Goal: Task Accomplishment & Management: Use online tool/utility

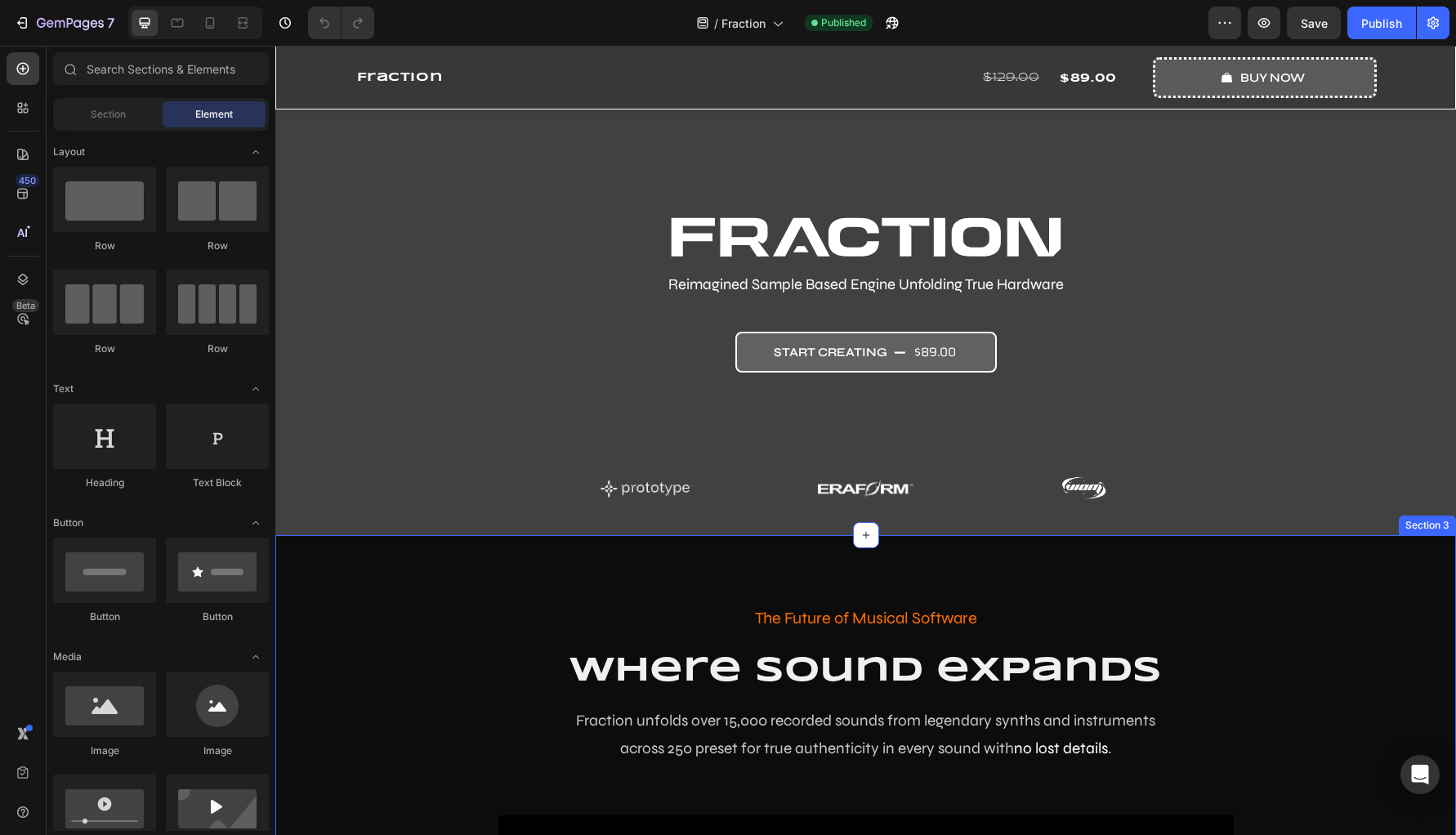
scroll to position [102, 0]
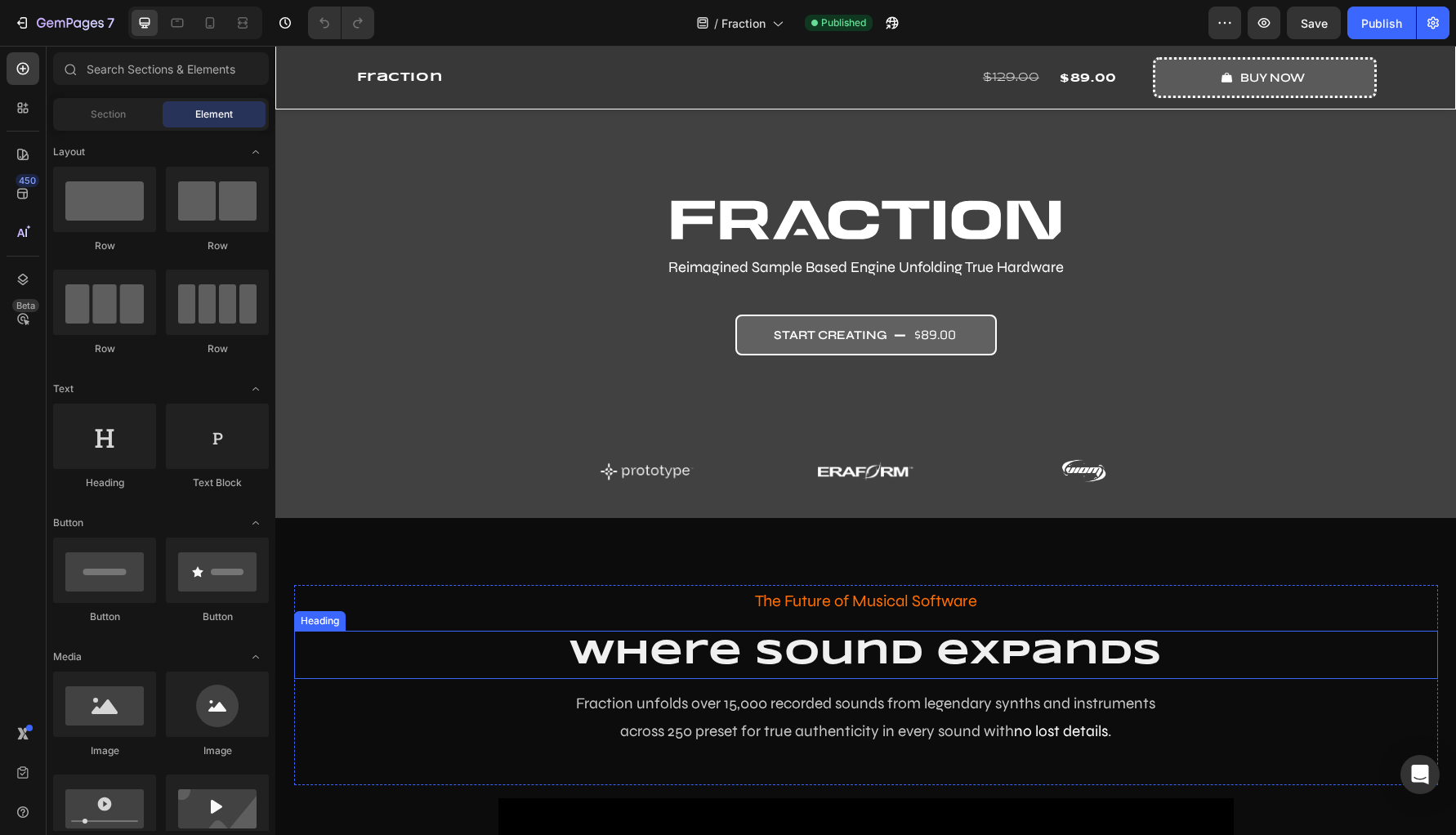
click at [674, 652] on h2 "where sound expands" at bounding box center [866, 654] width 1144 height 48
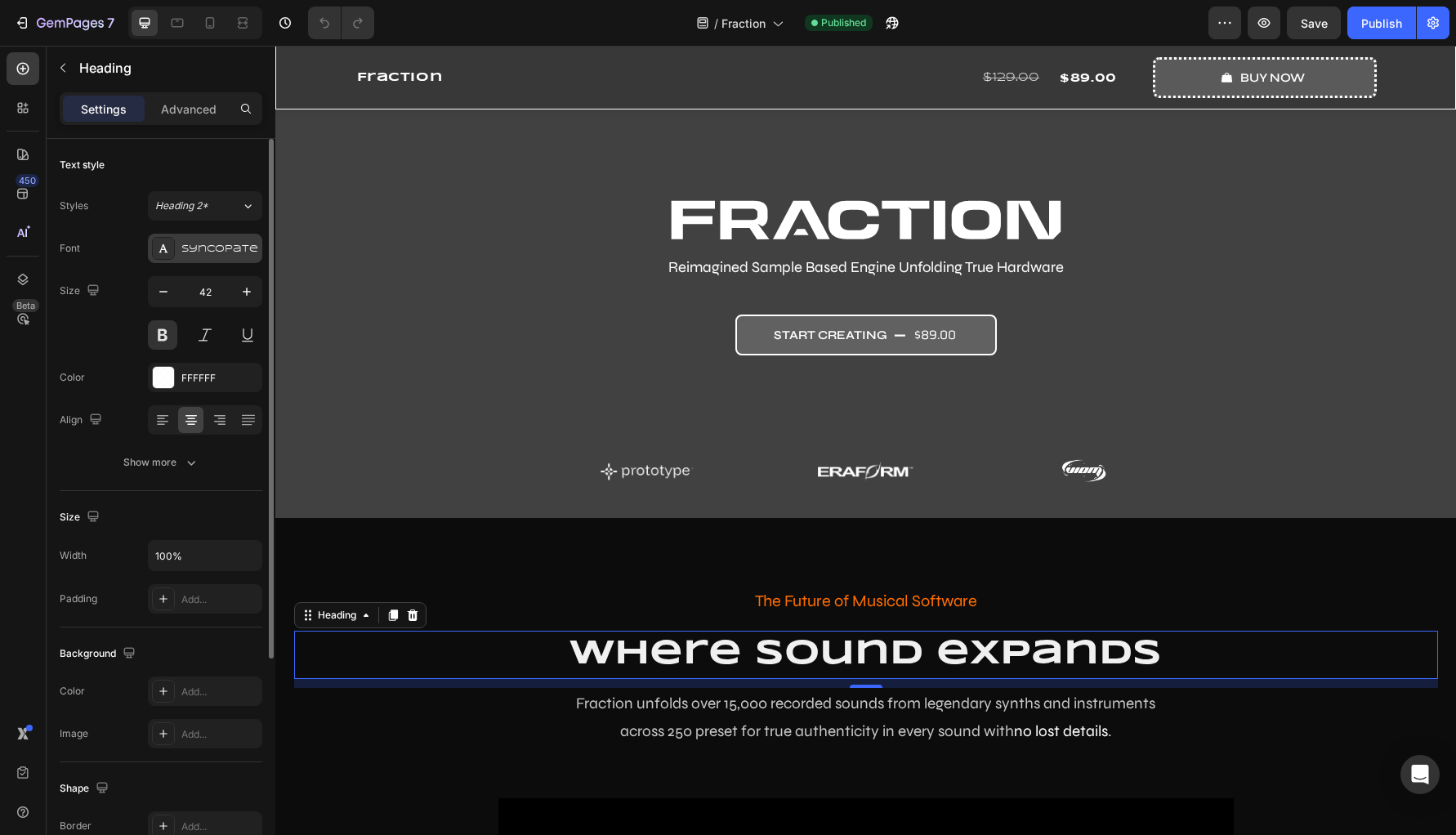
click at [215, 254] on div "Syncopate" at bounding box center [220, 249] width 77 height 15
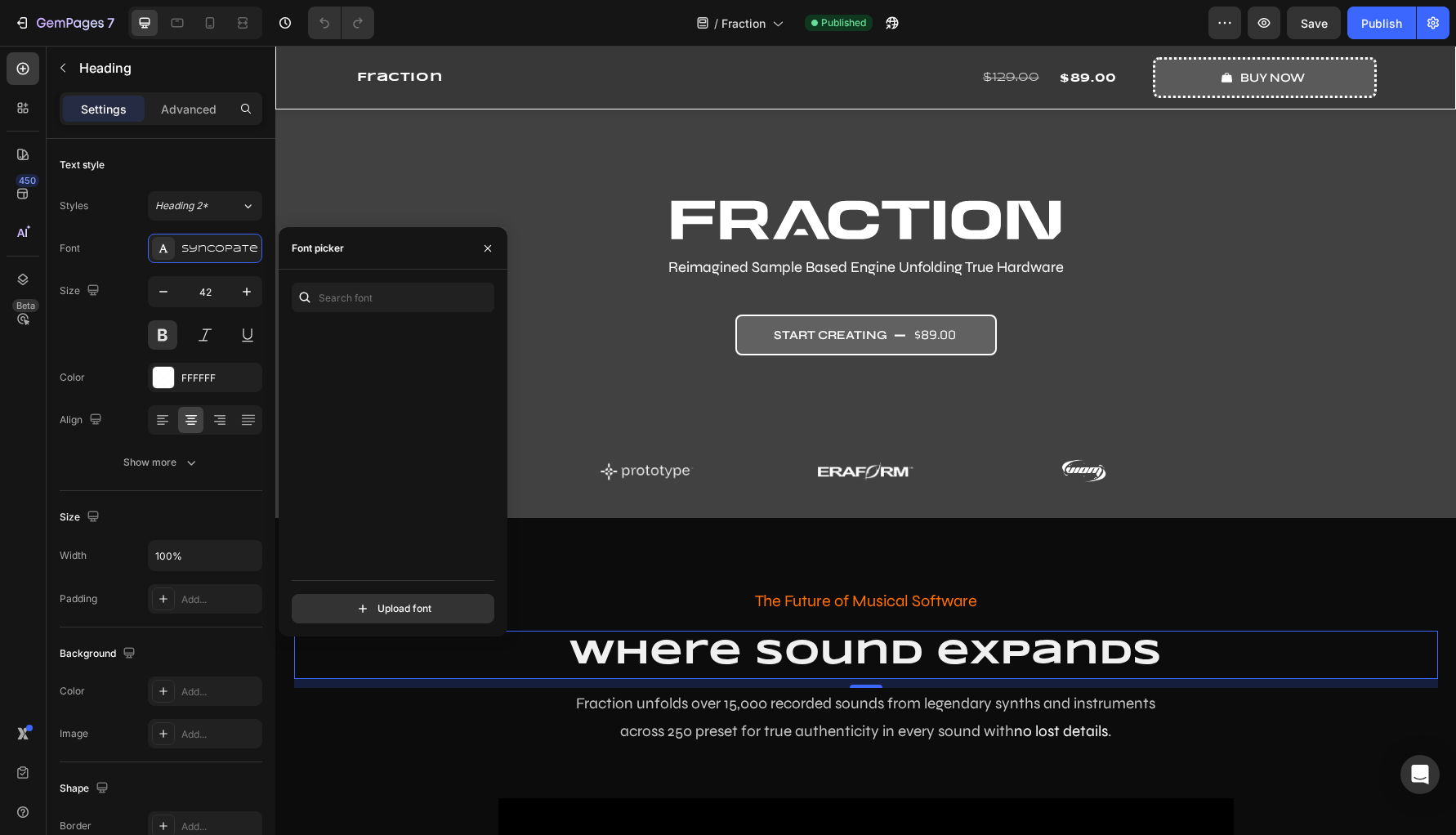
scroll to position [0, 0]
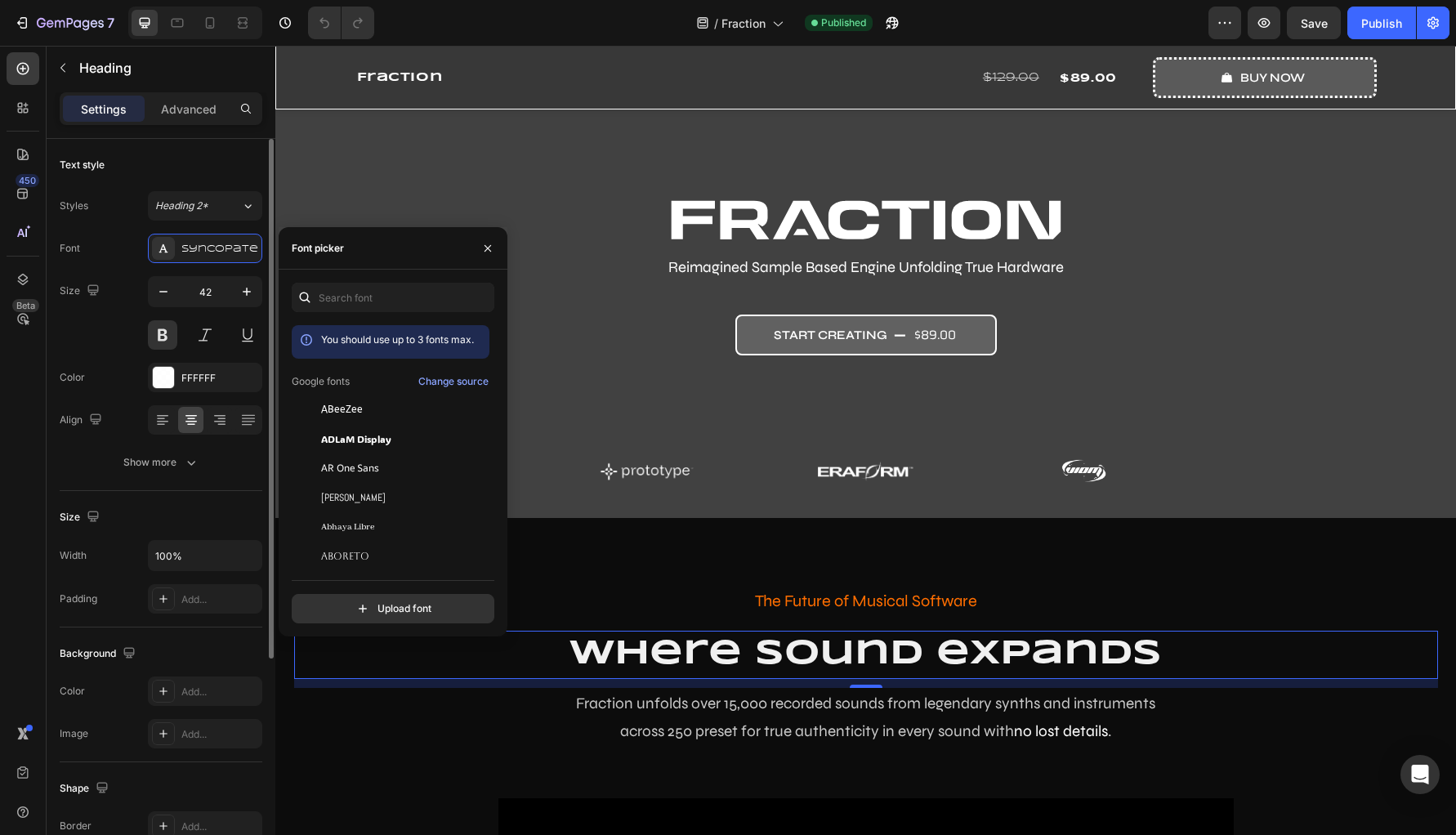
click at [111, 352] on div "Font Syncopate Size 42 Color FFFFFF Align Show more" at bounding box center [161, 355] width 203 height 244
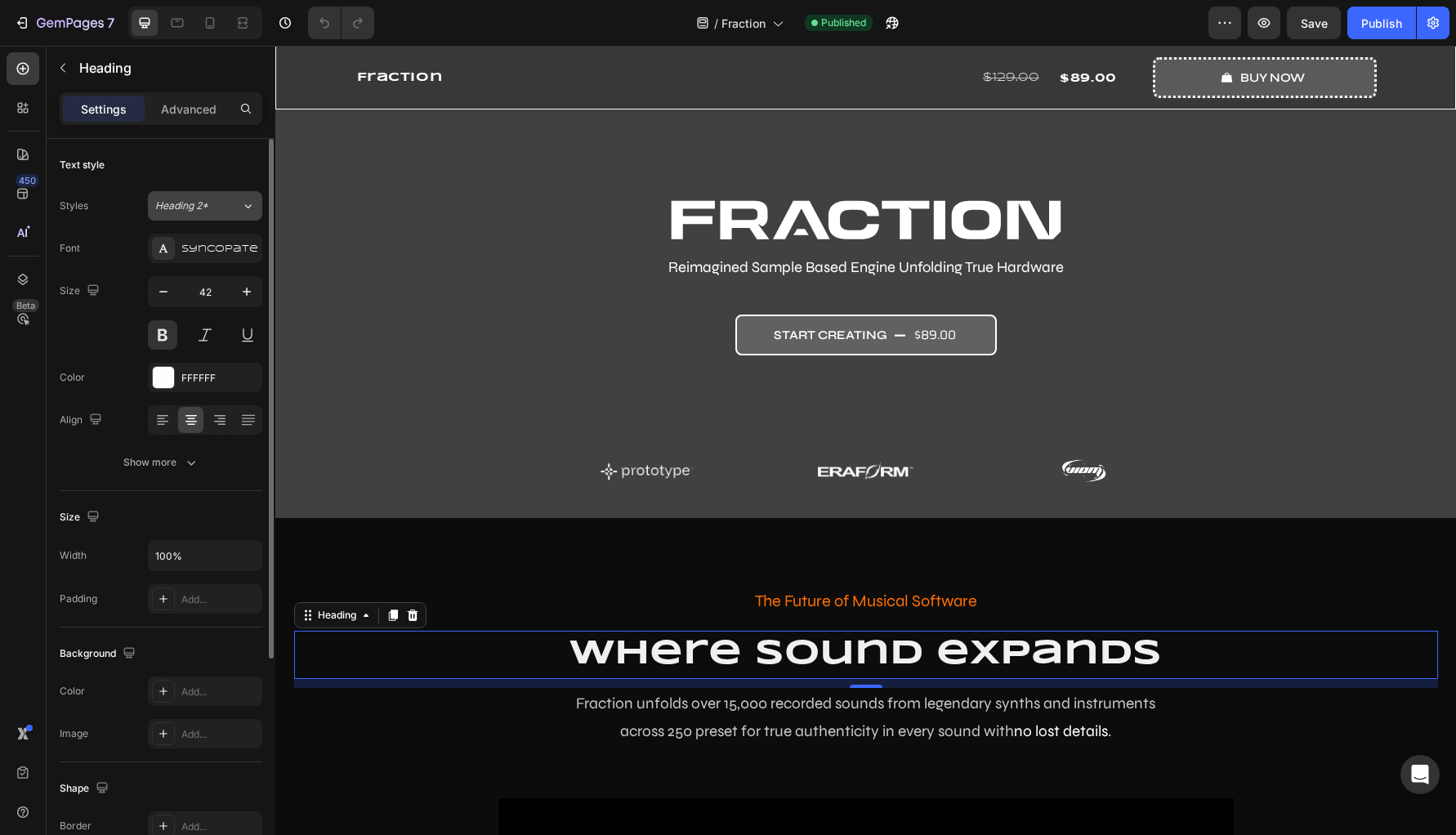
click at [207, 210] on span "Heading 2*" at bounding box center [181, 206] width 53 height 15
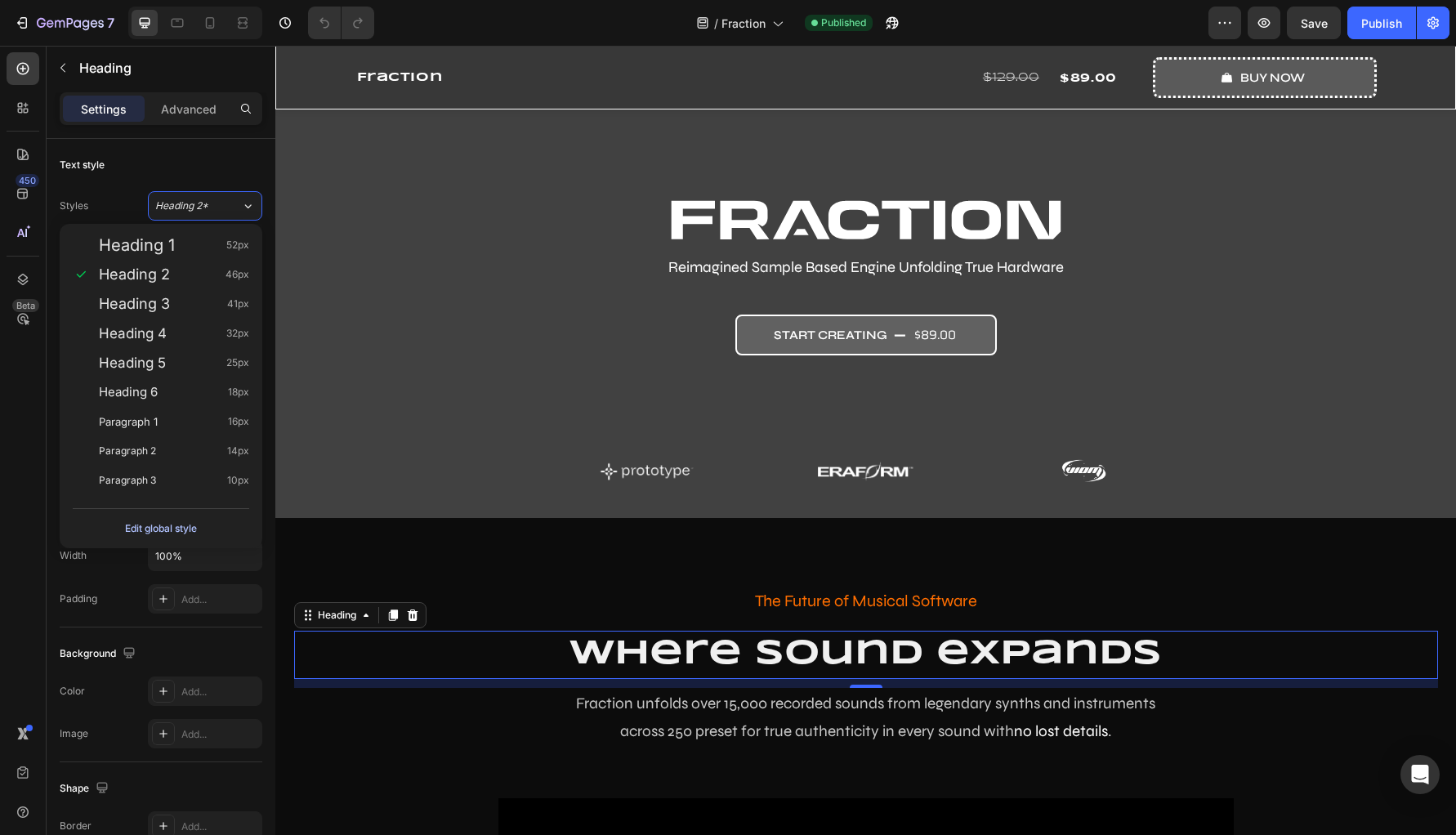
click at [172, 529] on div "Edit global style" at bounding box center [161, 528] width 71 height 20
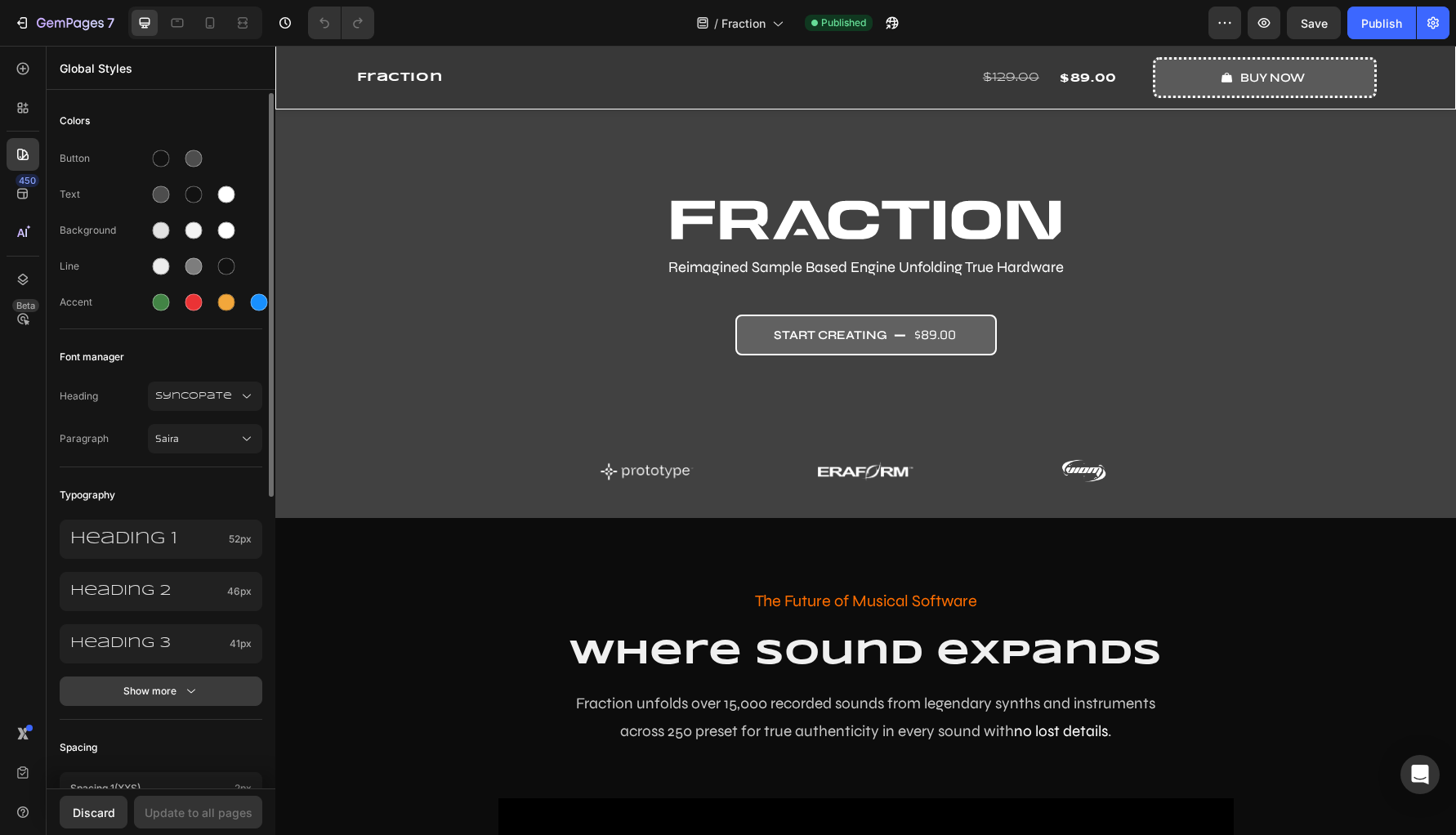
click at [175, 692] on div "Show more" at bounding box center [161, 691] width 76 height 16
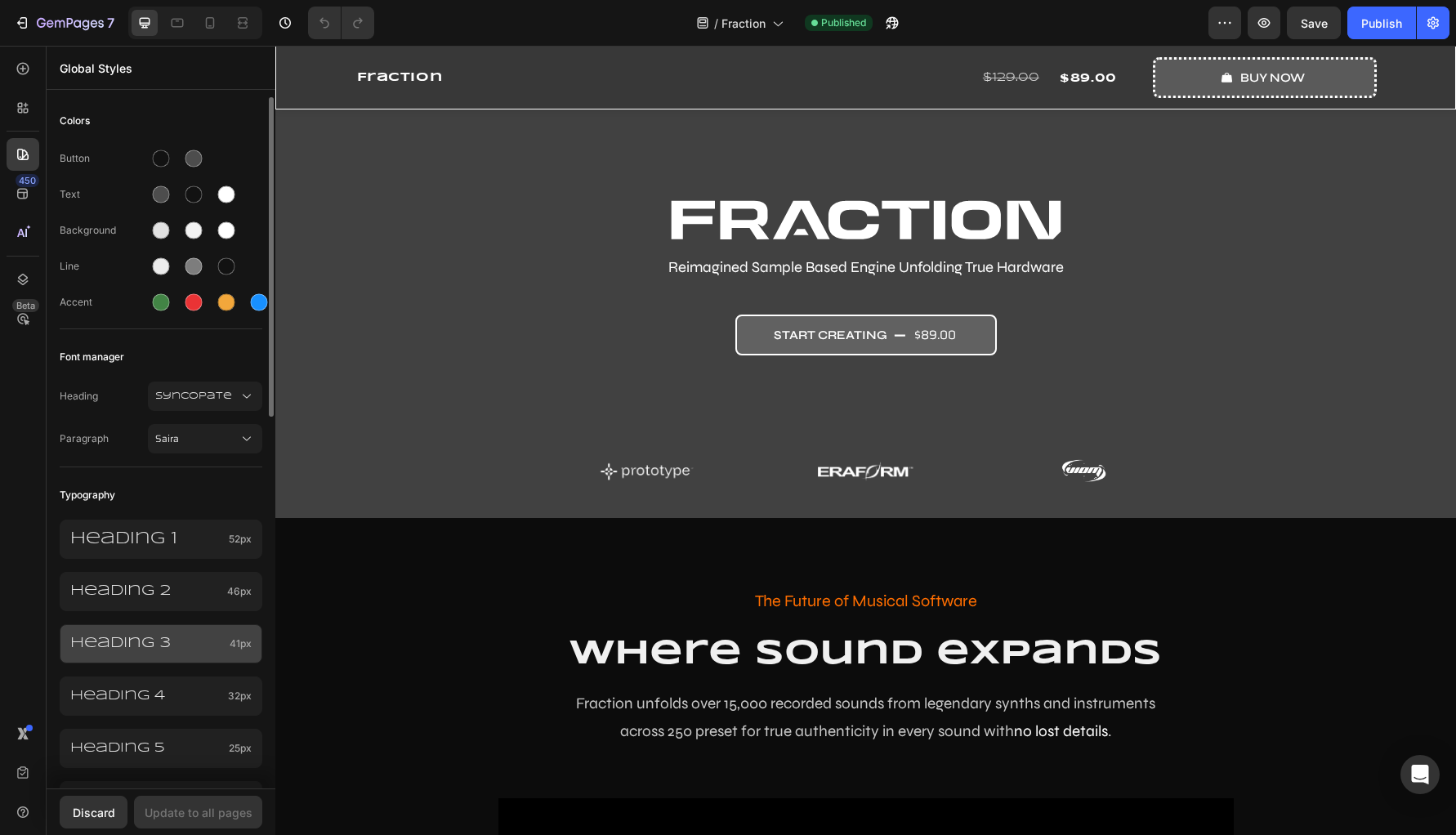
scroll to position [16, 0]
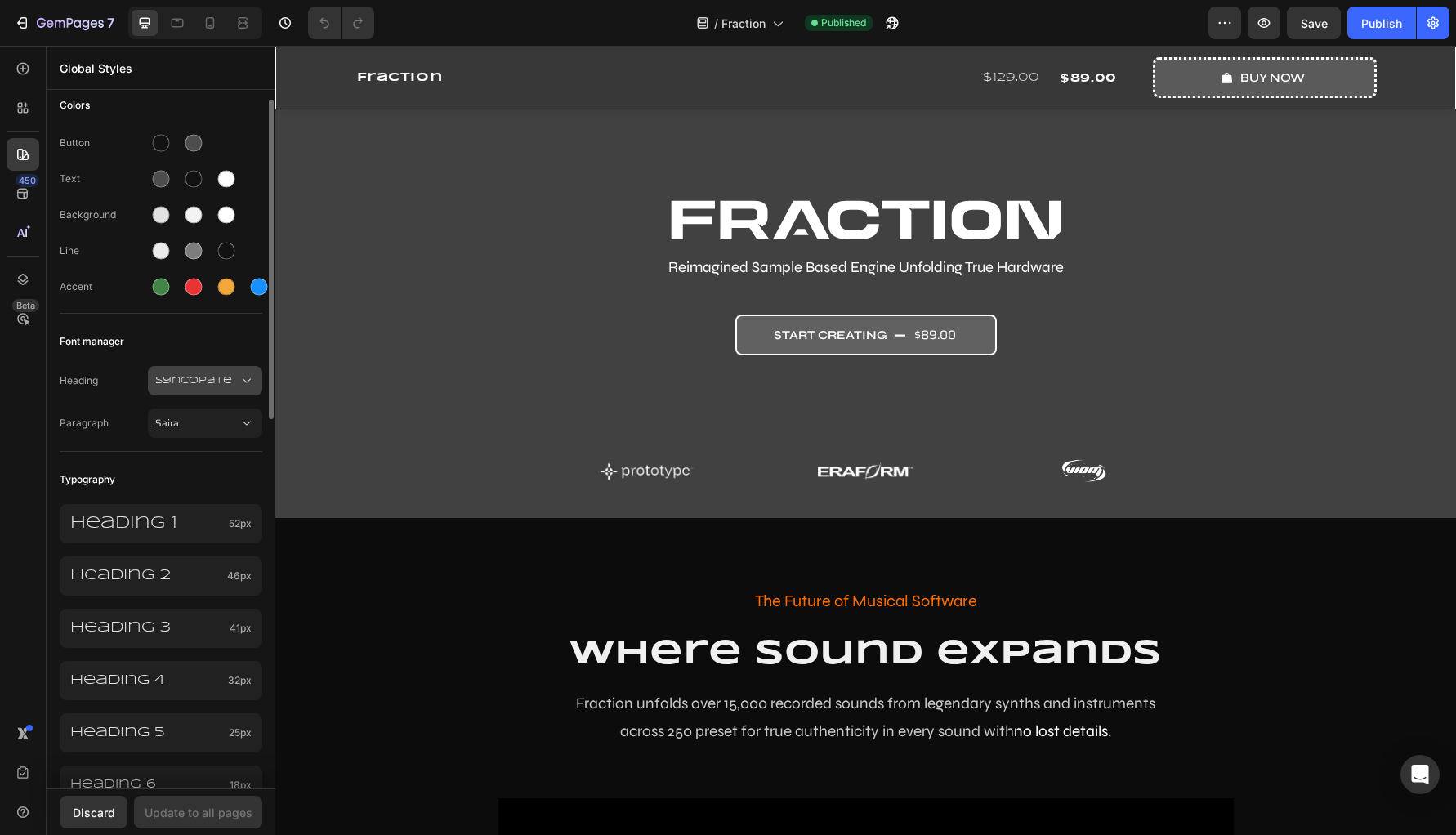
click at [199, 368] on button "Syncopate" at bounding box center [205, 380] width 115 height 29
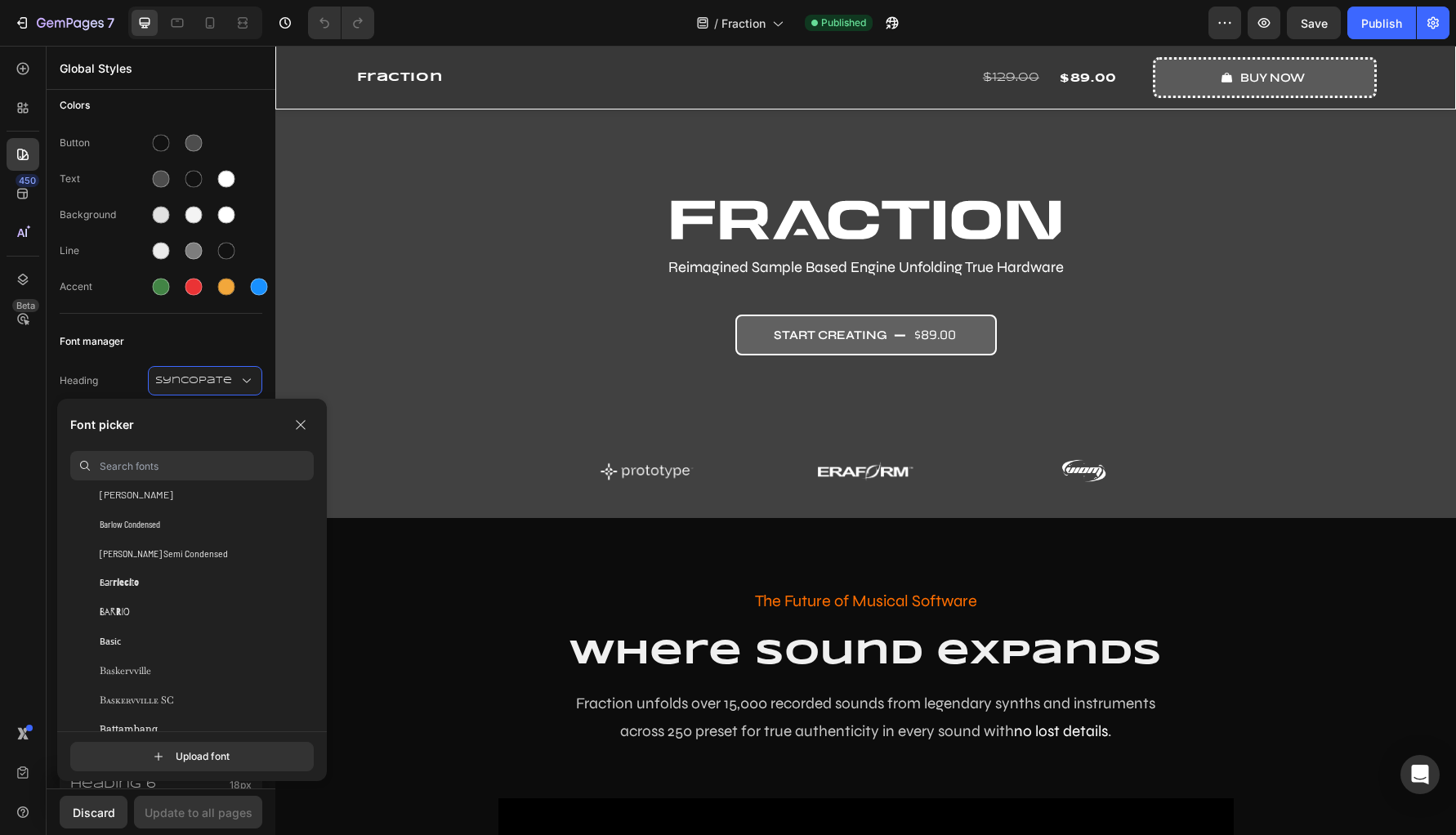
scroll to position [5040, 0]
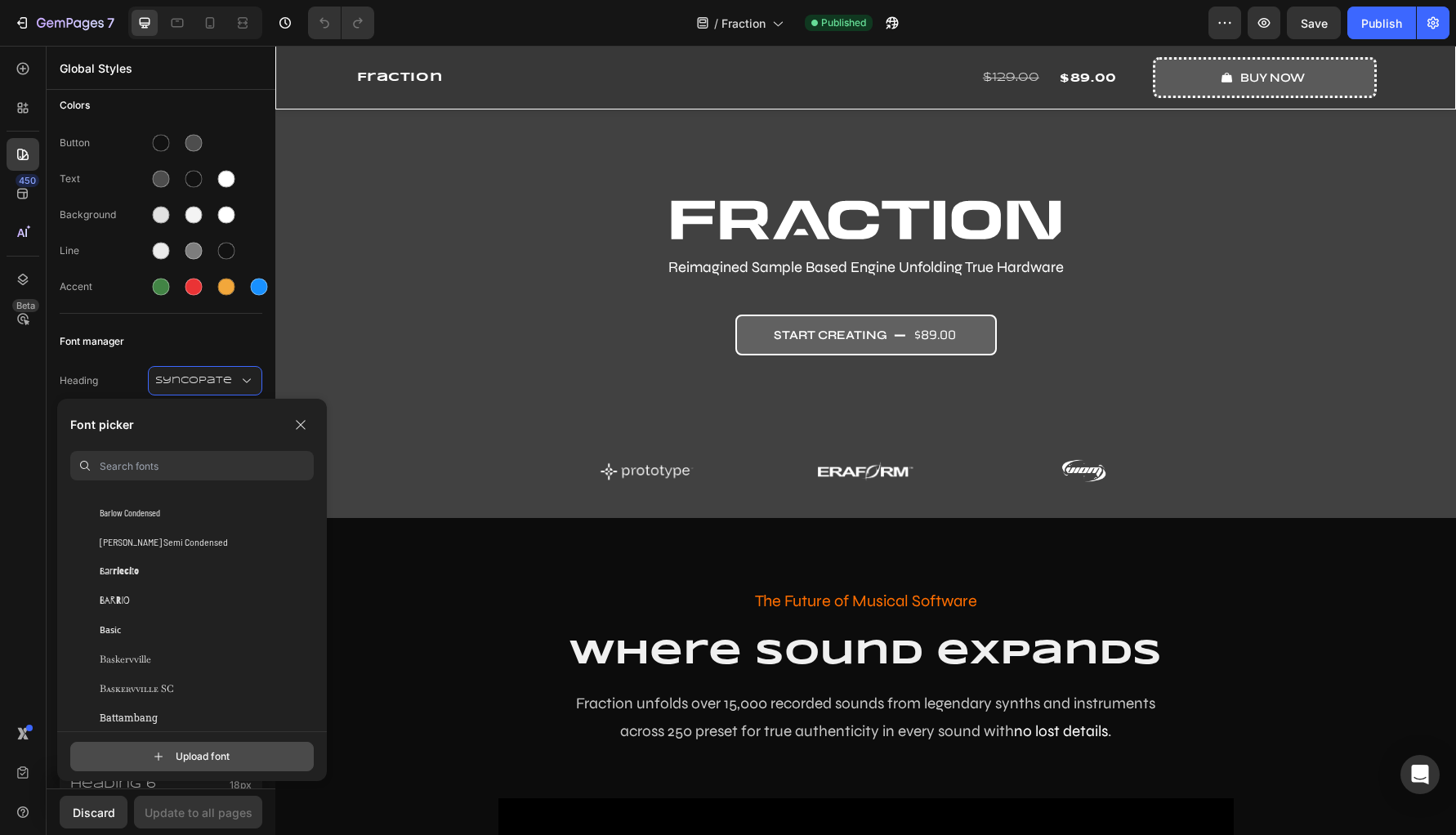
click at [206, 753] on input "file" at bounding box center [207, 757] width 409 height 28
type input "C:\fakepath\SBLiquidW01-Dot.ttf"
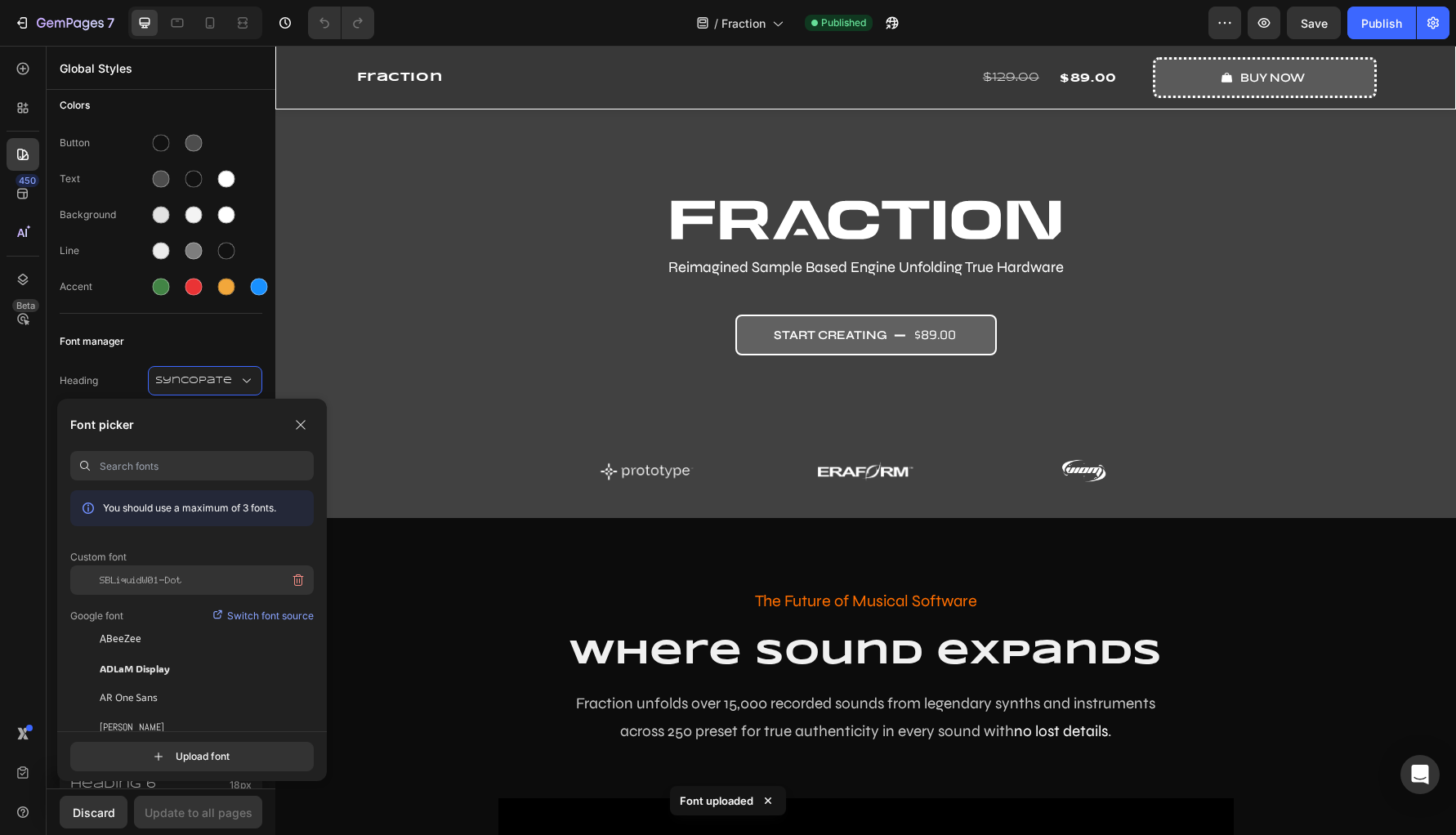
click at [165, 579] on span "SBLiquidW01-Dot" at bounding box center [141, 580] width 83 height 15
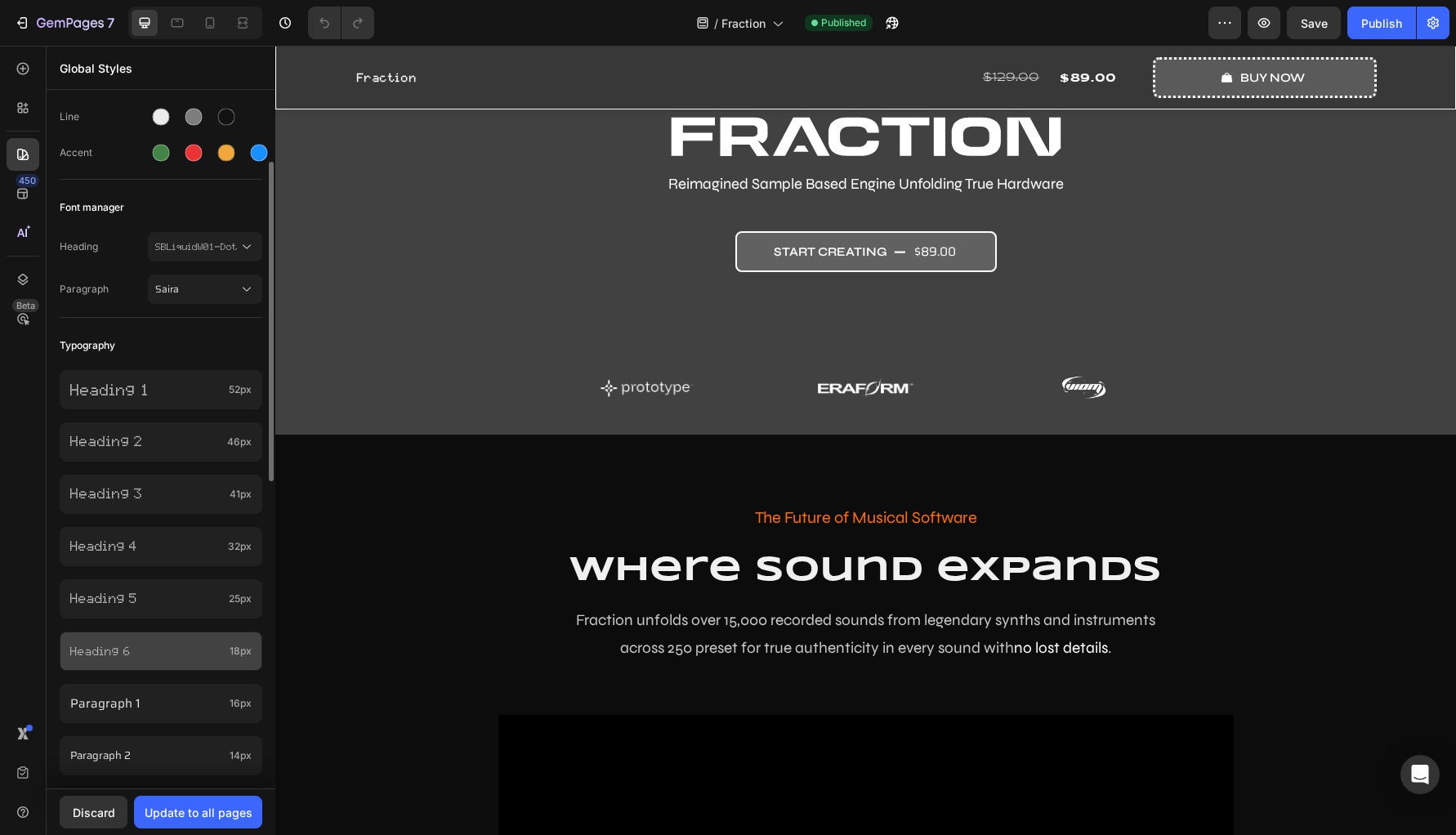
scroll to position [153, 0]
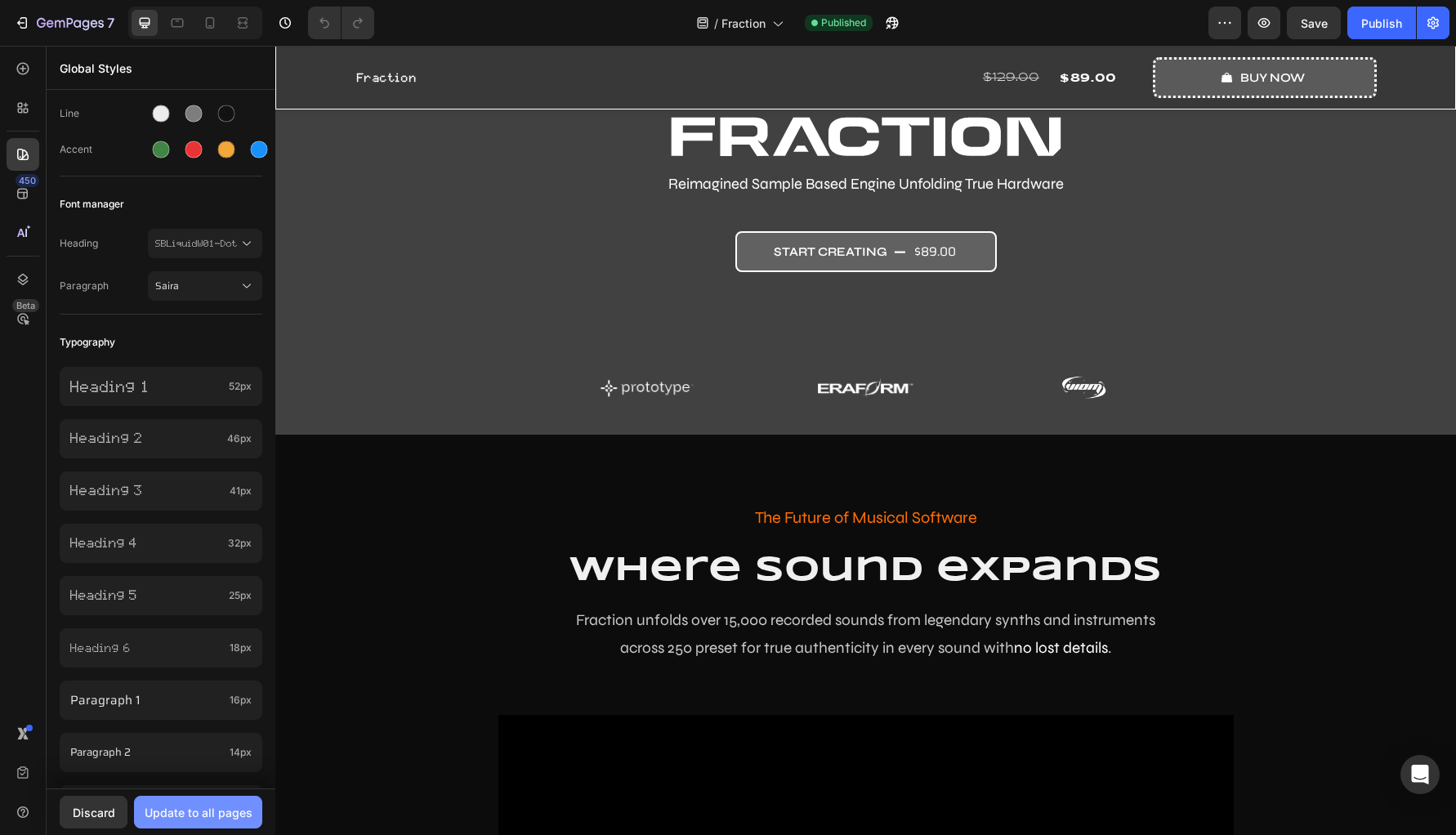
click at [191, 816] on div "Update to all pages" at bounding box center [198, 812] width 108 height 17
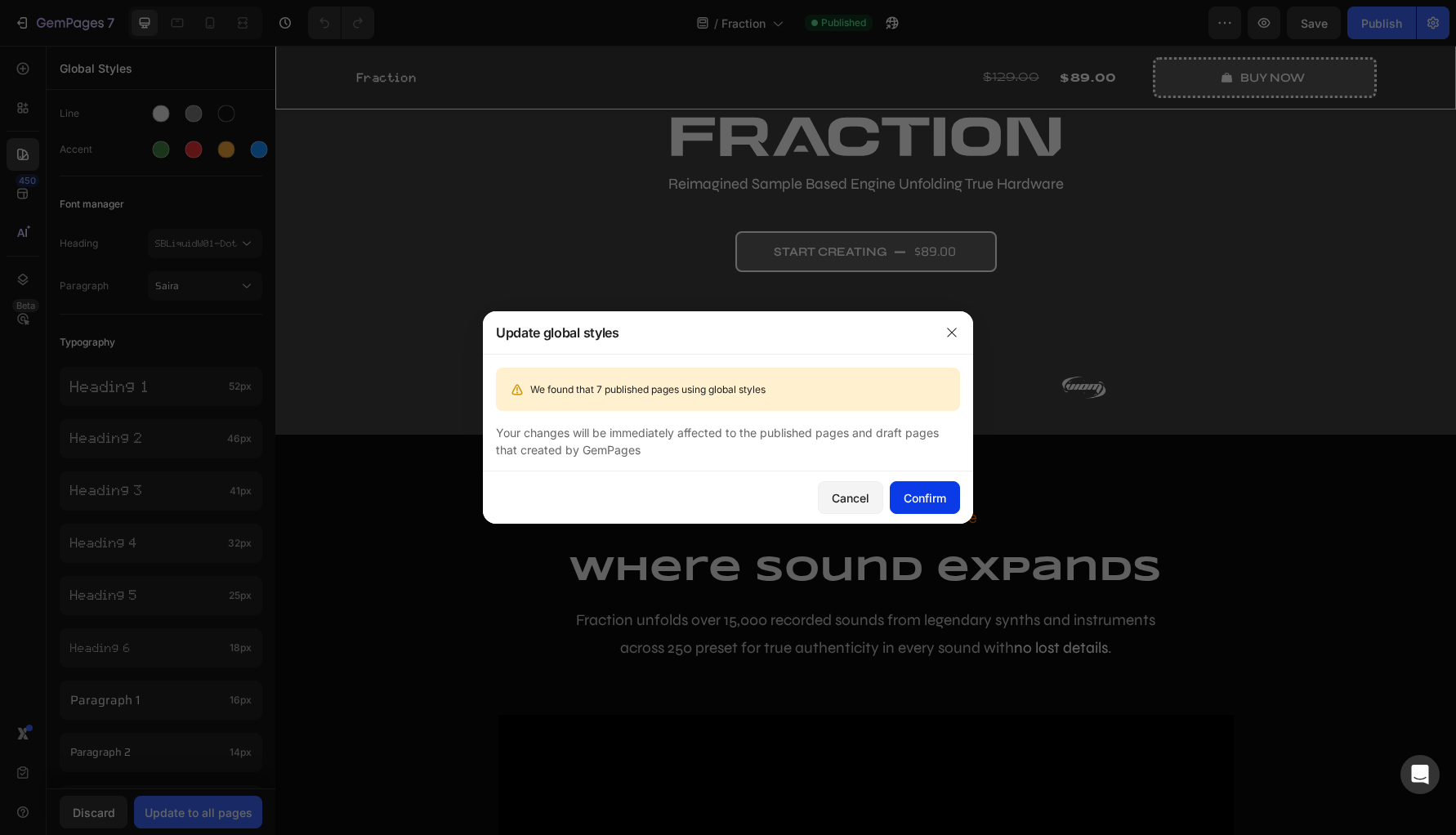
click at [918, 497] on div "Confirm" at bounding box center [924, 498] width 42 height 17
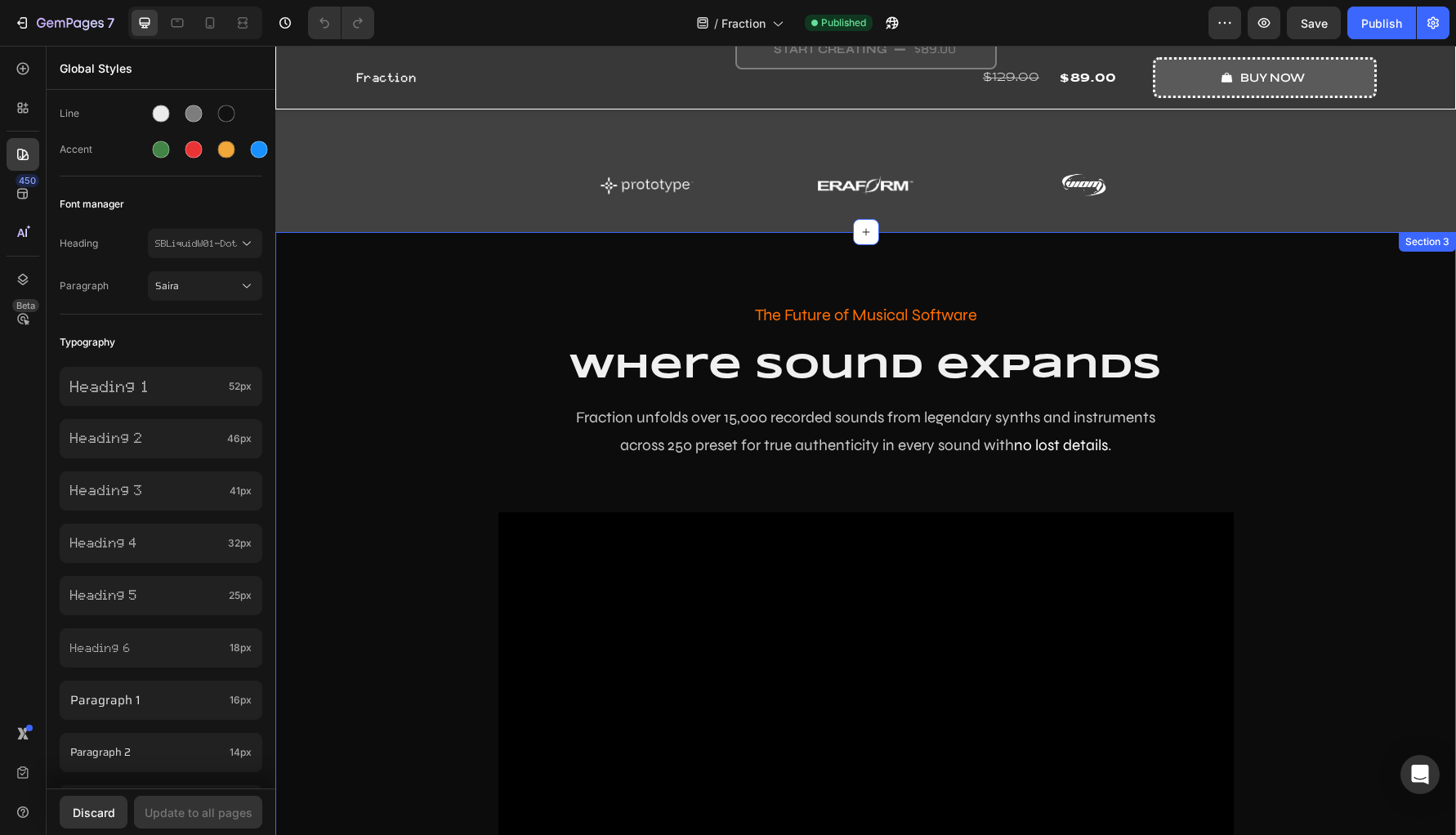
scroll to position [145, 0]
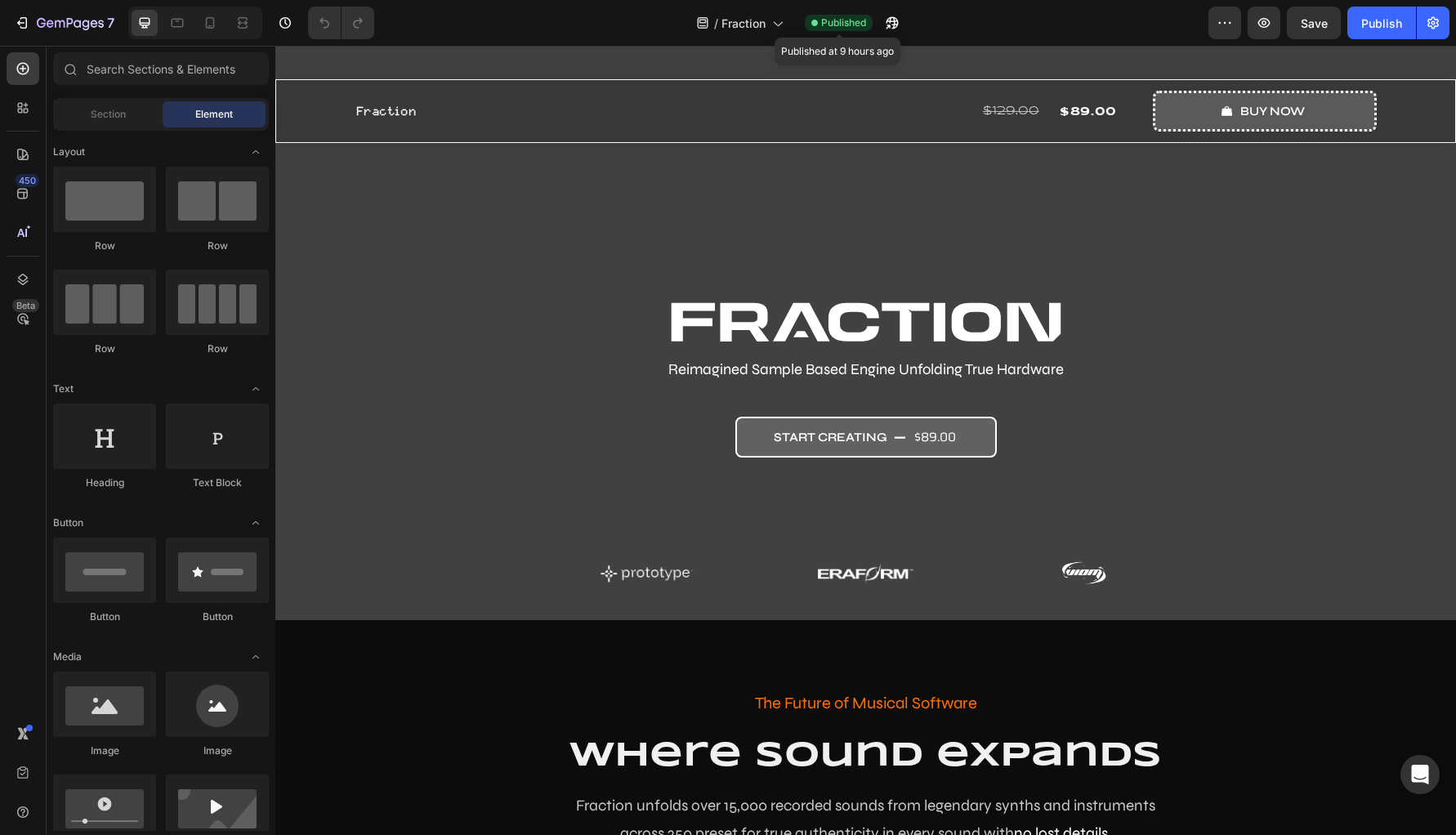
click at [852, 24] on span "Published" at bounding box center [844, 24] width 45 height 15
click at [744, 16] on span "Fraction" at bounding box center [743, 24] width 44 height 17
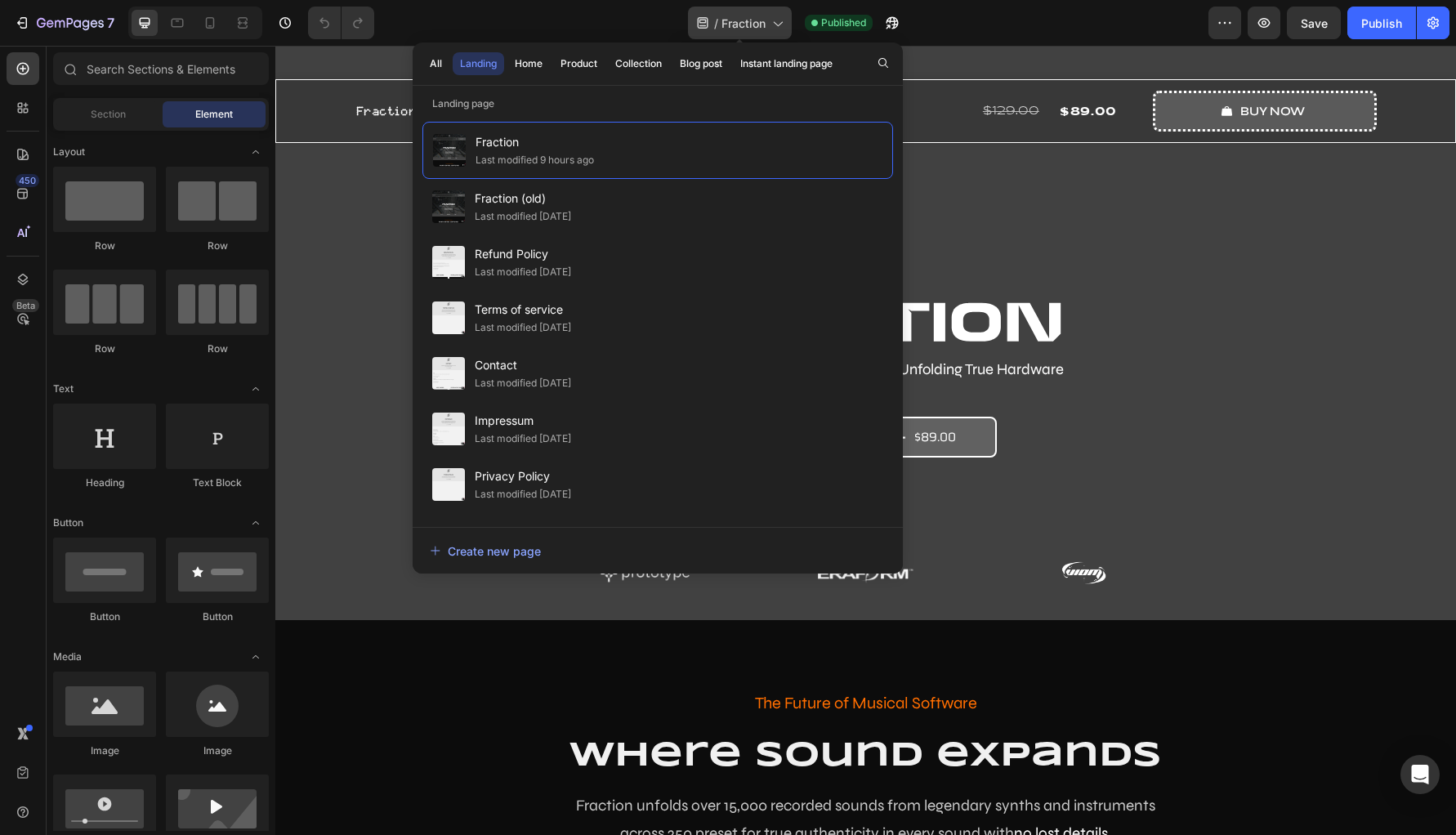
click at [744, 16] on span "Fraction" at bounding box center [743, 24] width 44 height 17
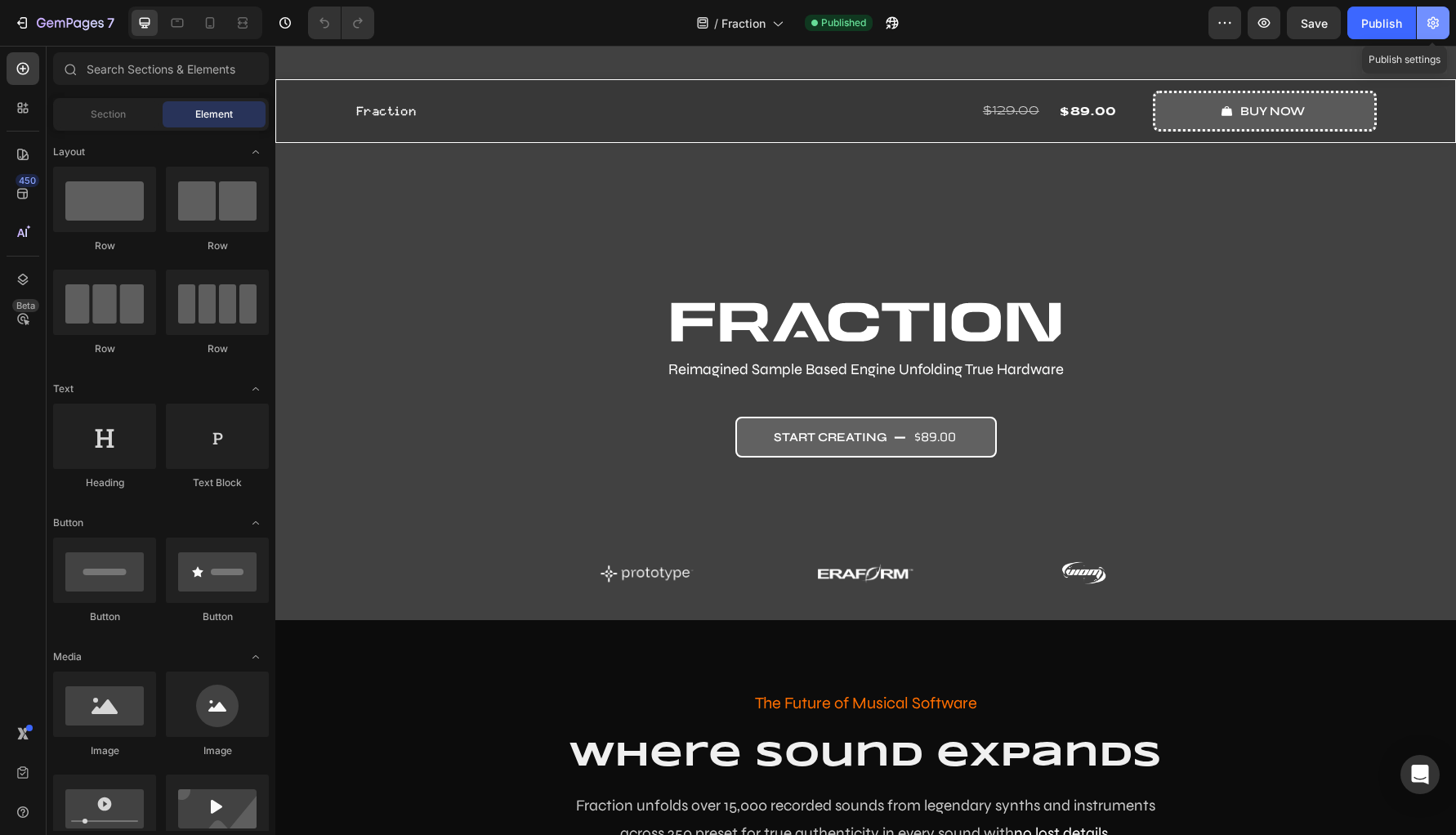
click at [1433, 22] on icon "button" at bounding box center [1433, 24] width 4 height 4
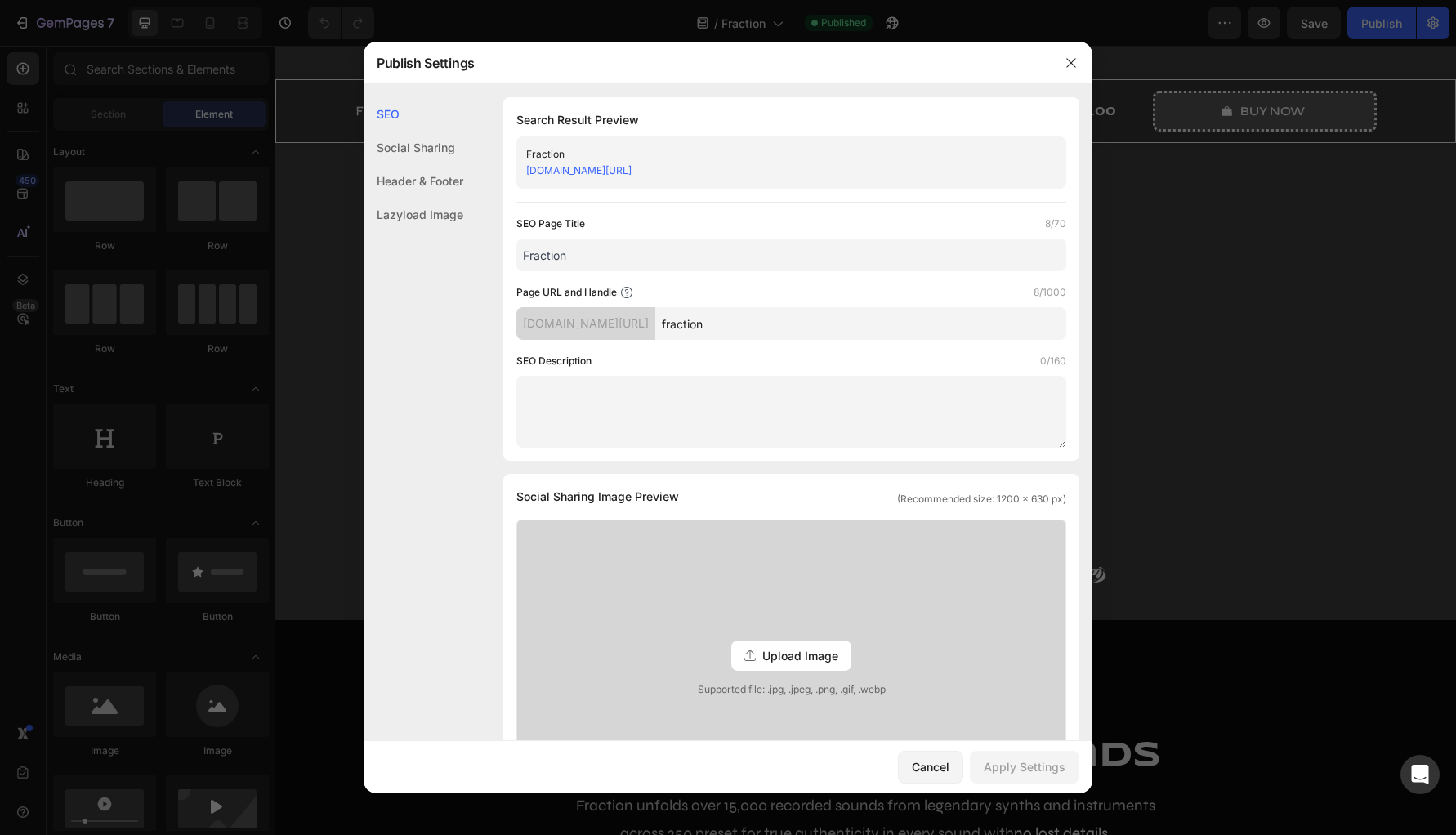
click at [632, 170] on link "[DOMAIN_NAME][URL]" at bounding box center [579, 170] width 105 height 12
click at [935, 765] on div "Cancel" at bounding box center [931, 767] width 38 height 17
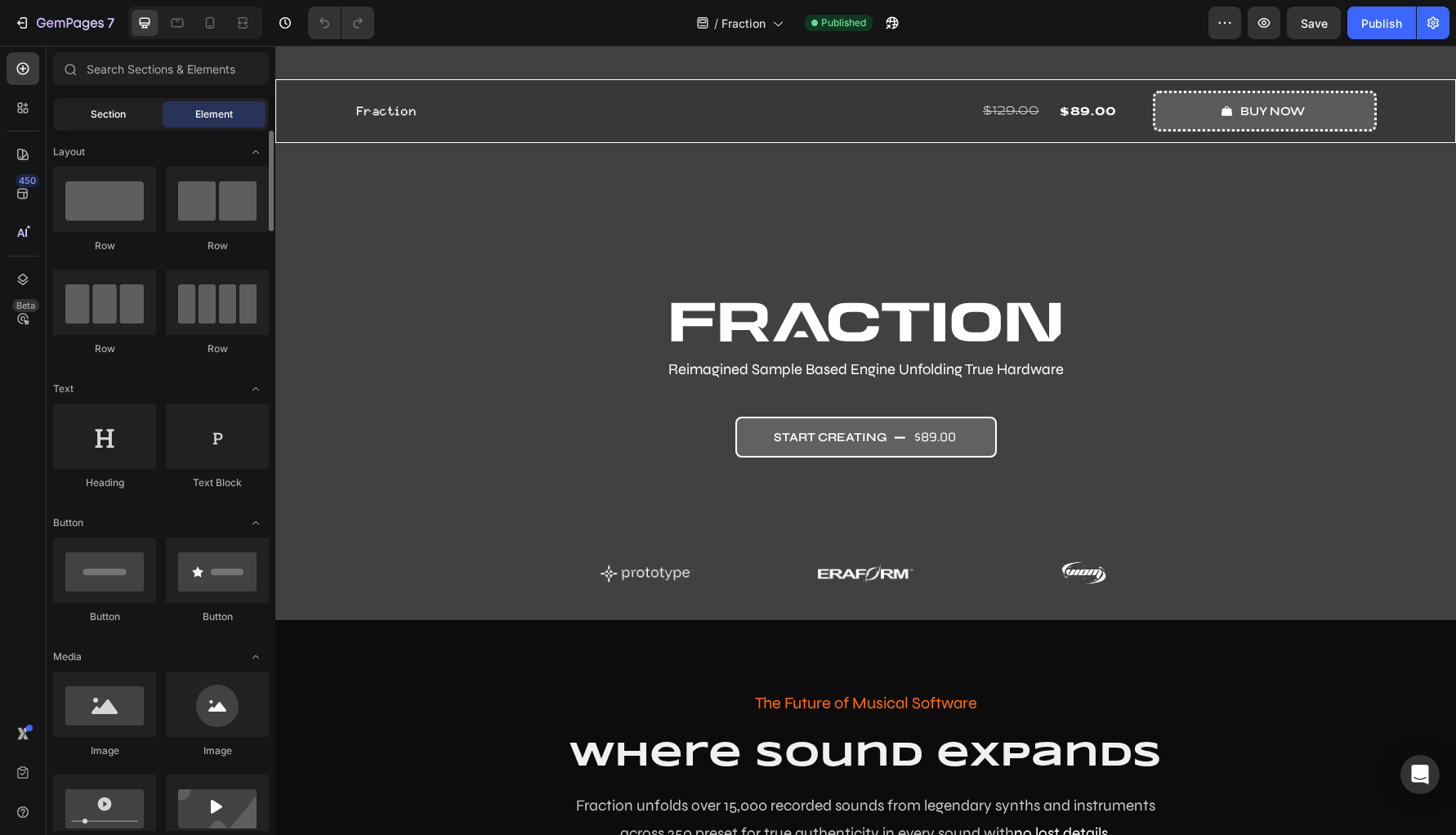
drag, startPoint x: 118, startPoint y: 103, endPoint x: 130, endPoint y: 123, distance: 23.3
click at [117, 103] on div "Section" at bounding box center [108, 115] width 103 height 26
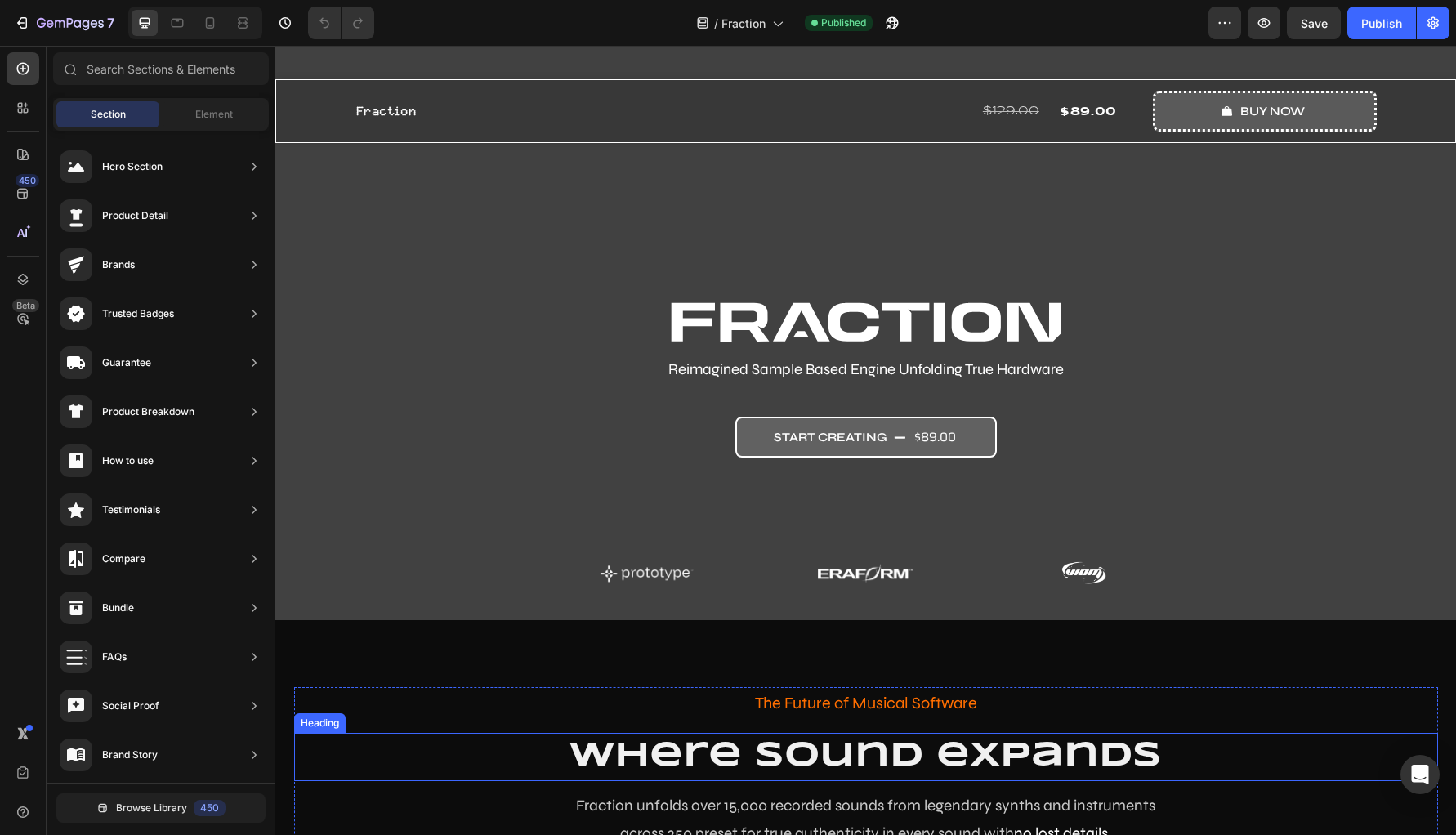
click at [662, 753] on h2 "where sound expands" at bounding box center [866, 757] width 1144 height 48
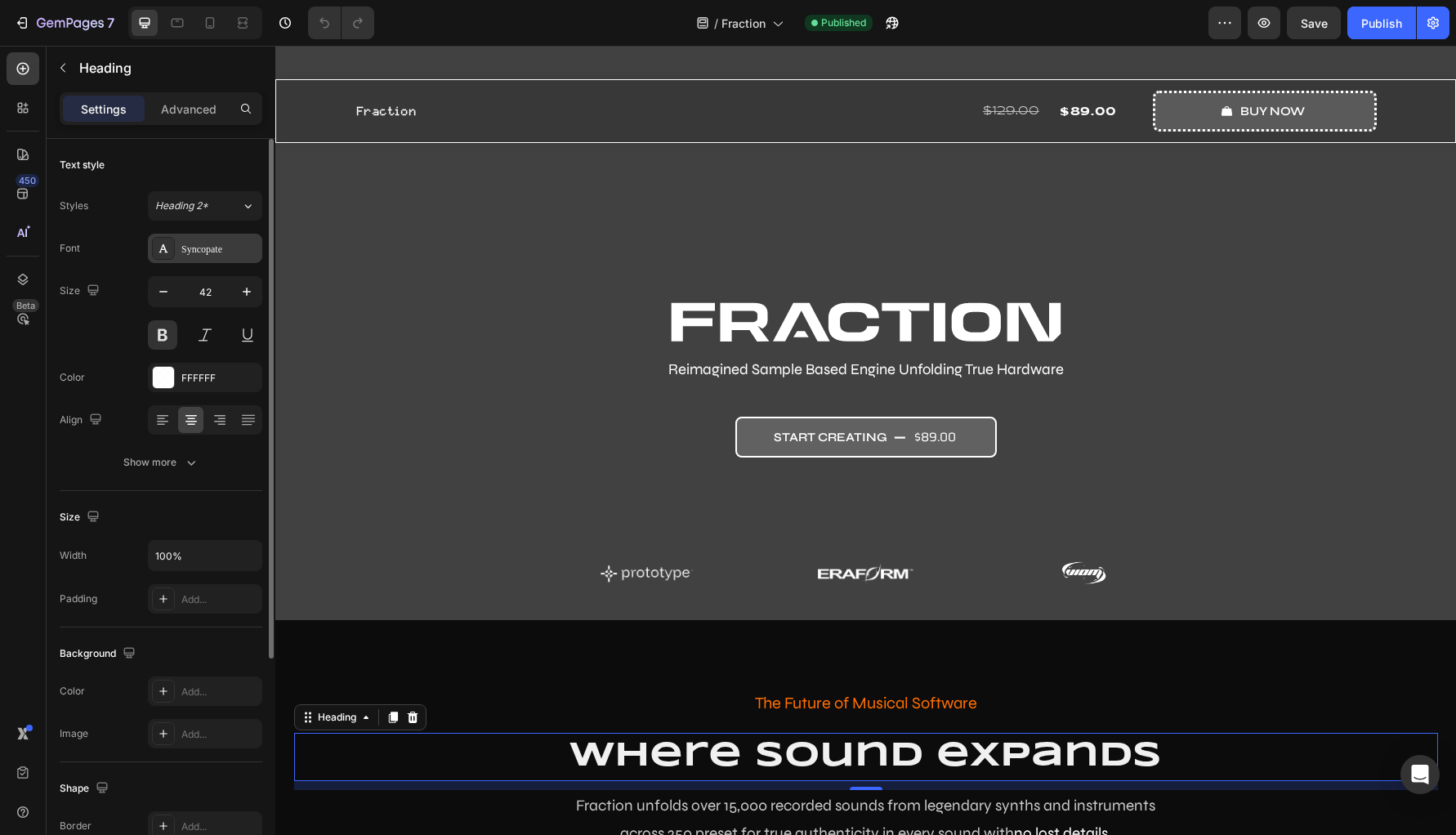
click at [211, 253] on div "Syncopate" at bounding box center [220, 249] width 77 height 15
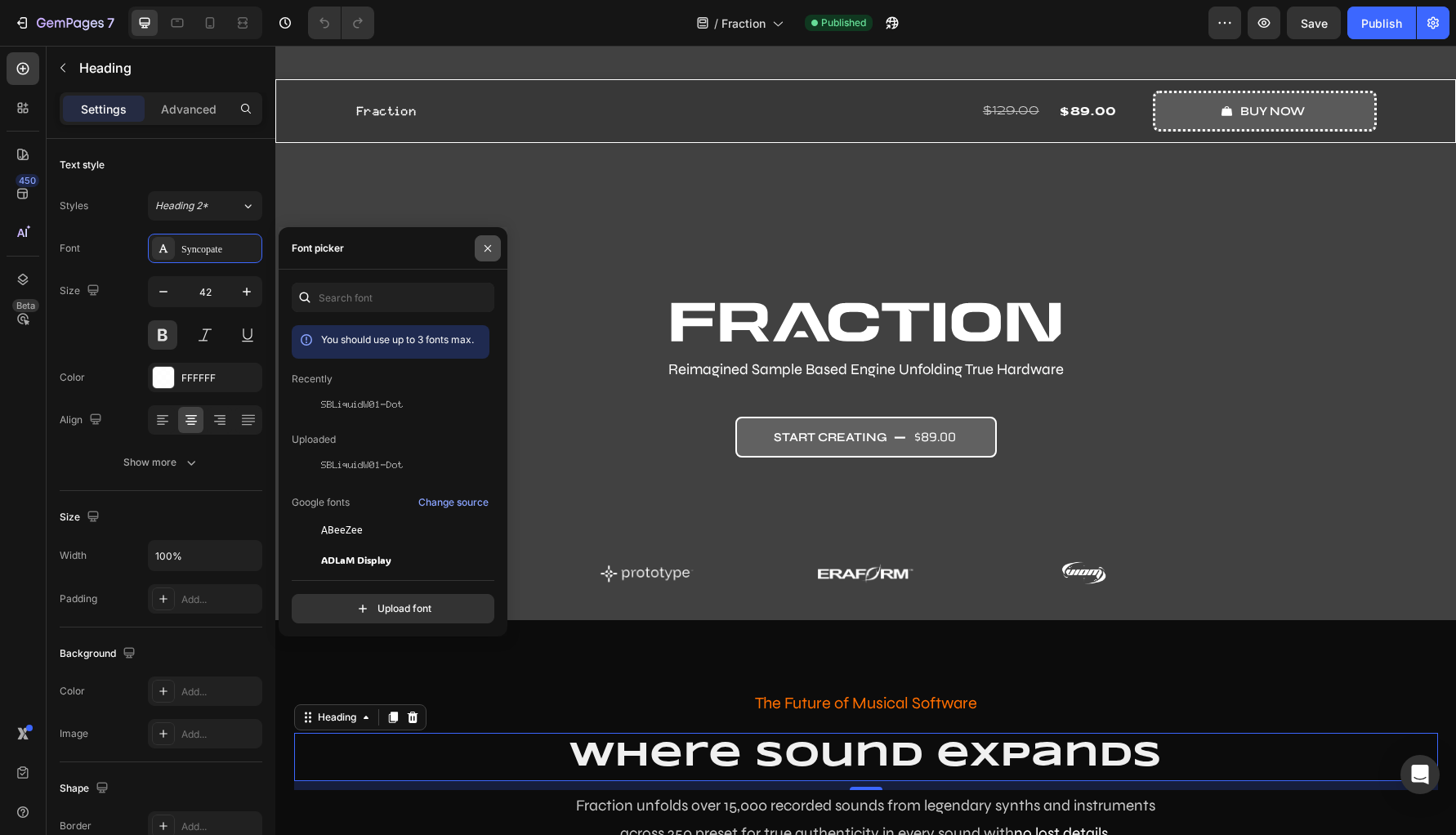
click at [487, 242] on icon "button" at bounding box center [488, 248] width 13 height 13
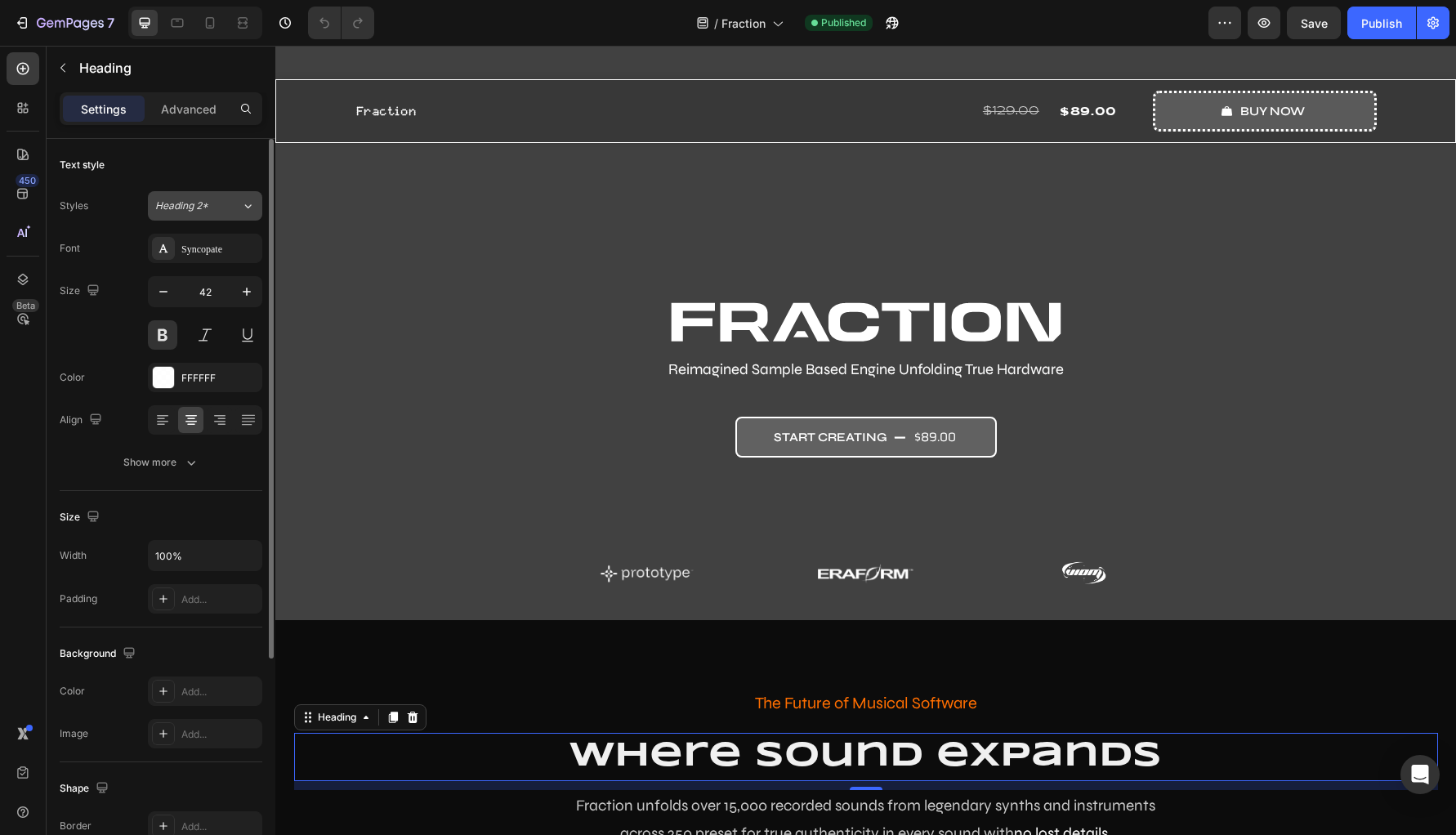
click at [204, 215] on button "Heading 2*" at bounding box center [205, 205] width 115 height 29
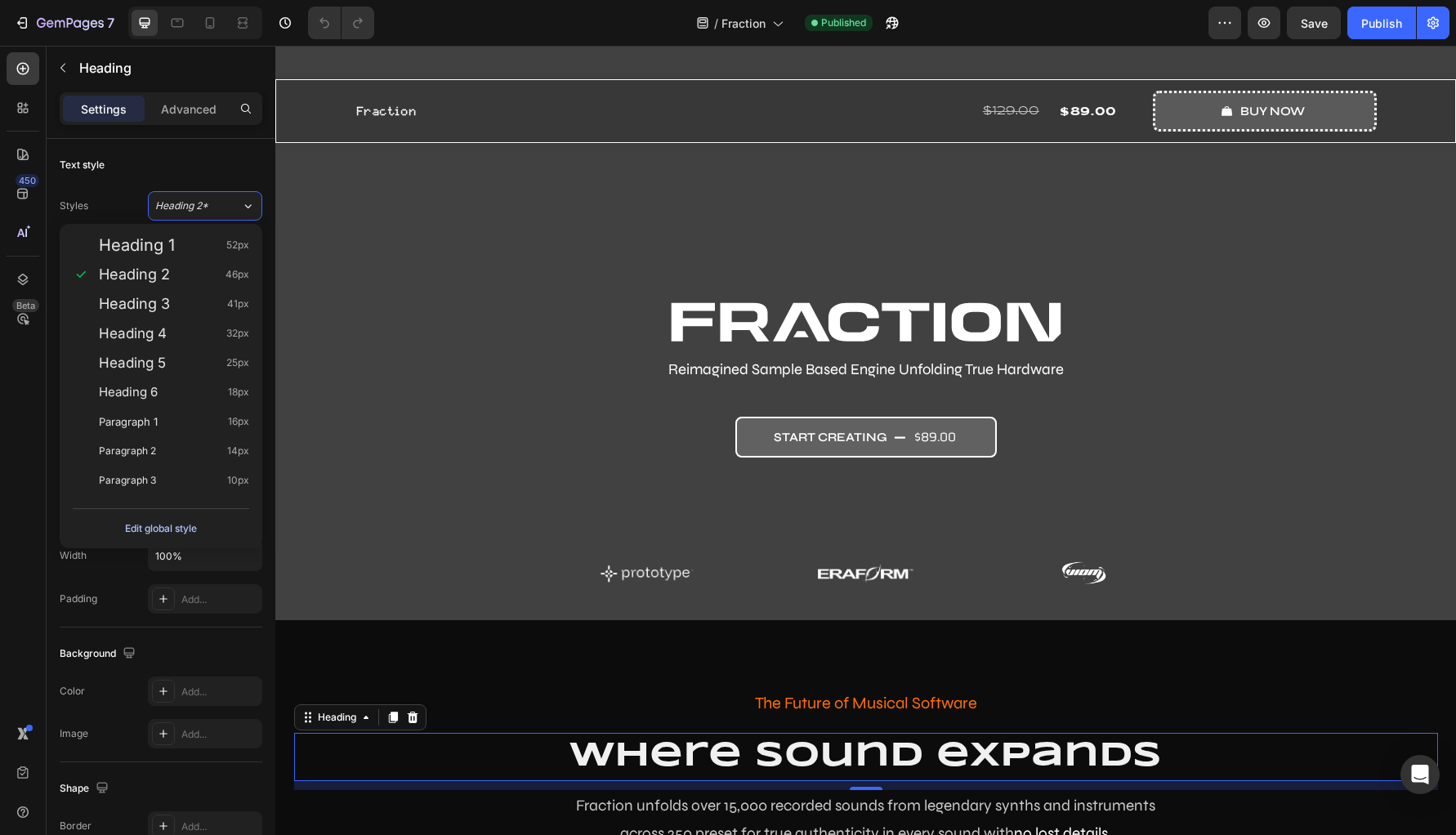
click at [173, 528] on div "Edit global style" at bounding box center [161, 528] width 71 height 20
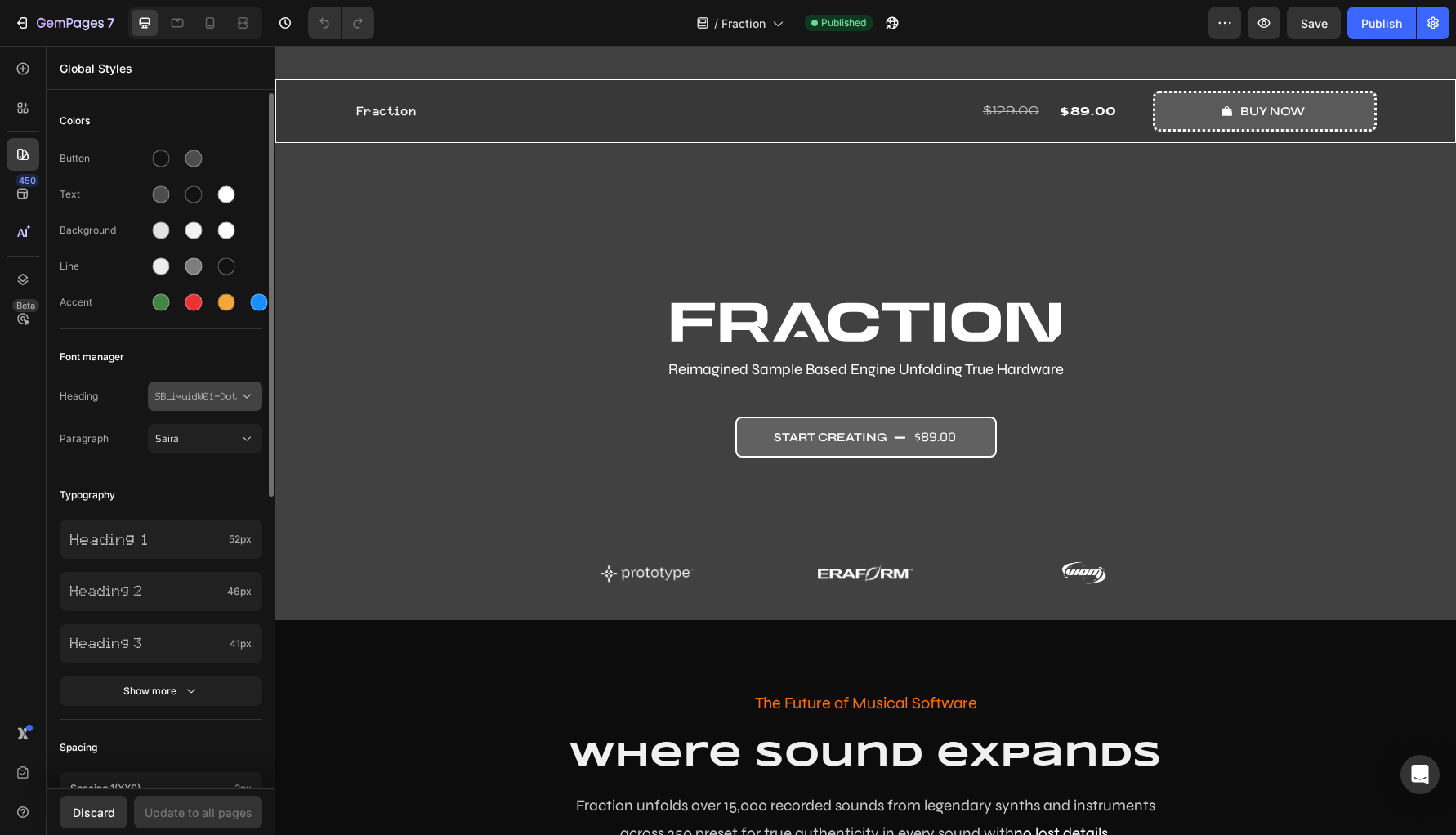
click at [184, 394] on span "SBLiquidW01-Dot" at bounding box center [196, 397] width 84 height 15
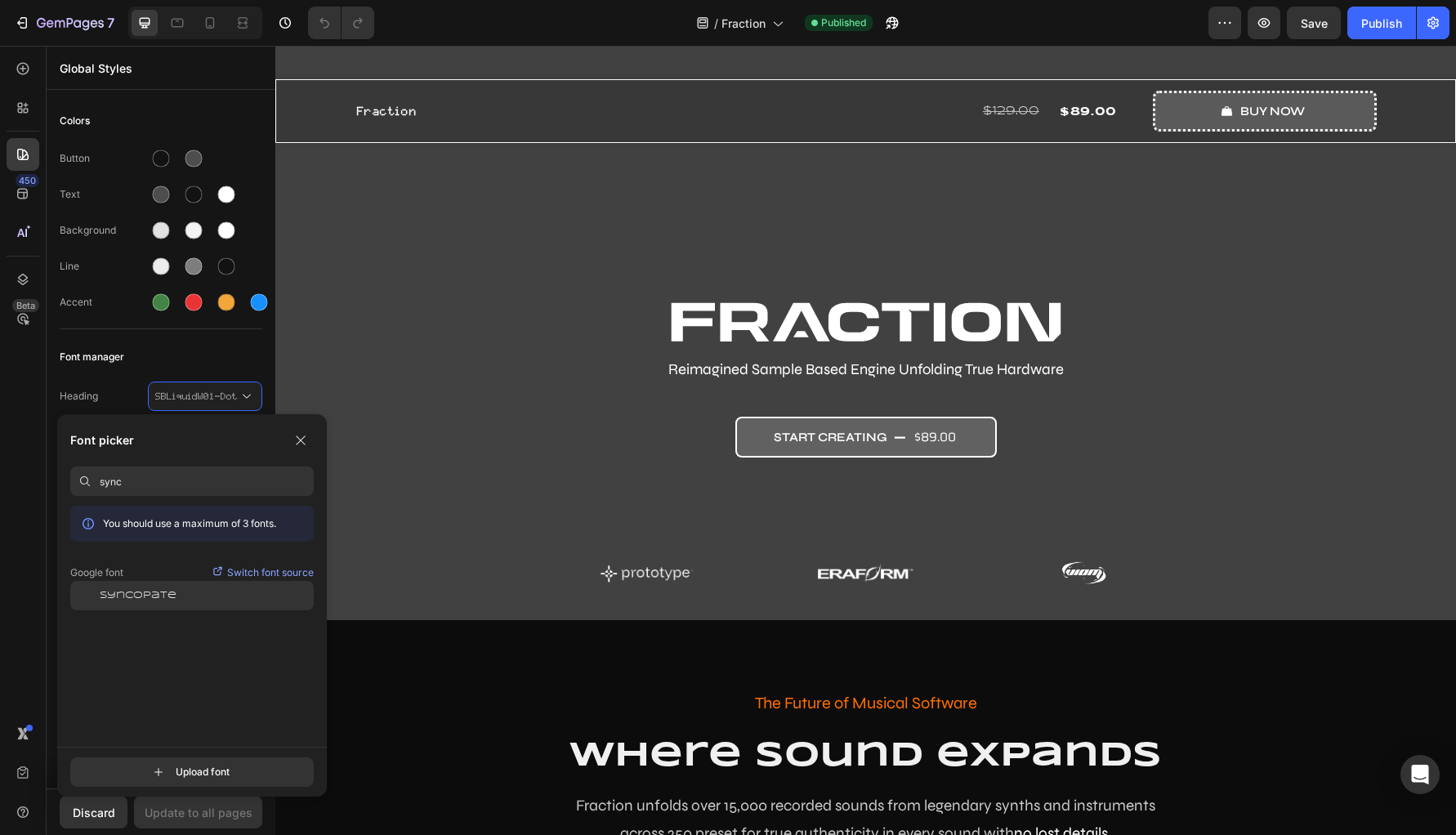
type input "sync"
click at [153, 596] on span "Syncopate" at bounding box center [138, 596] width 77 height 15
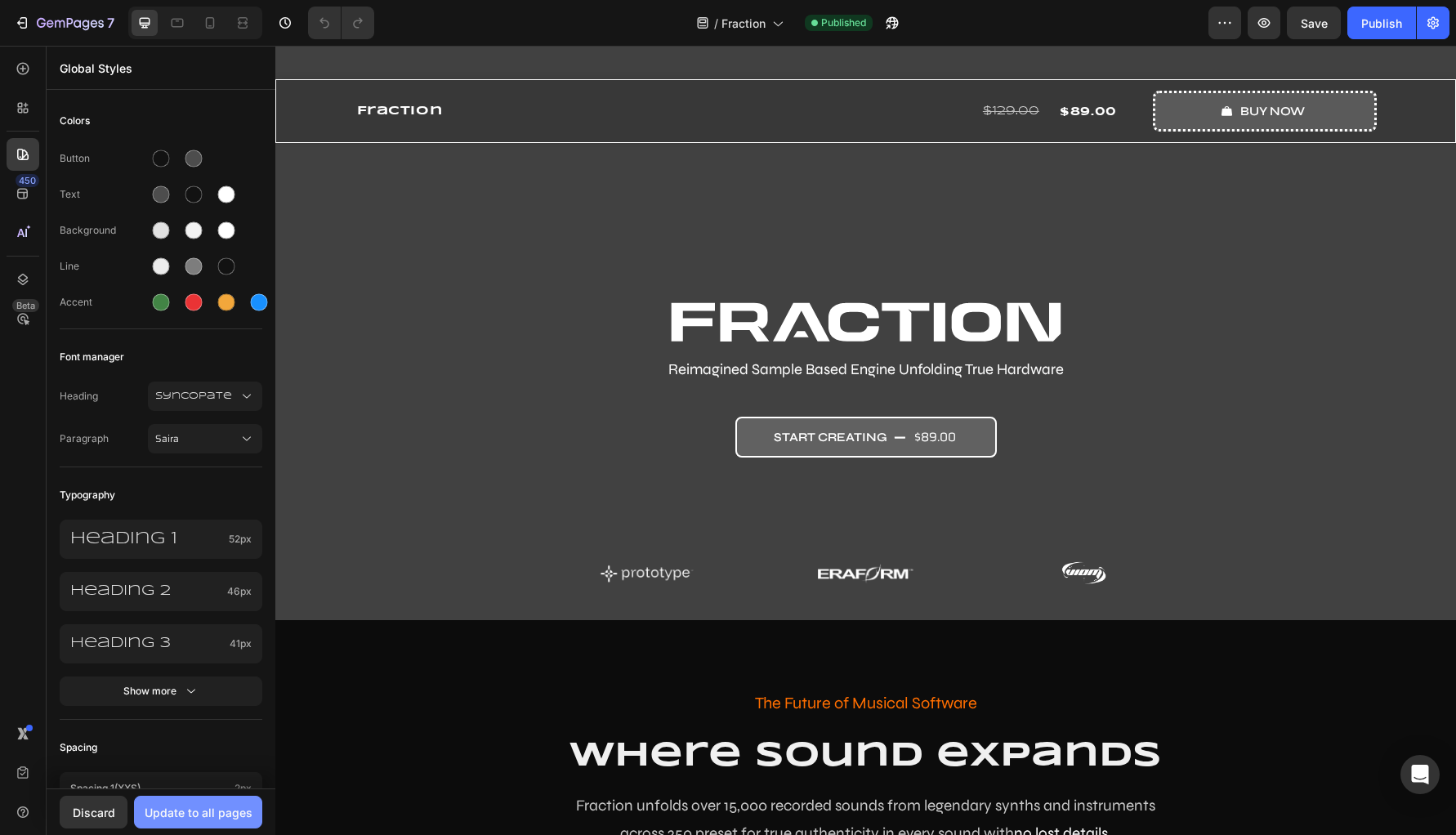
click at [198, 816] on div "Update to all pages" at bounding box center [198, 812] width 108 height 17
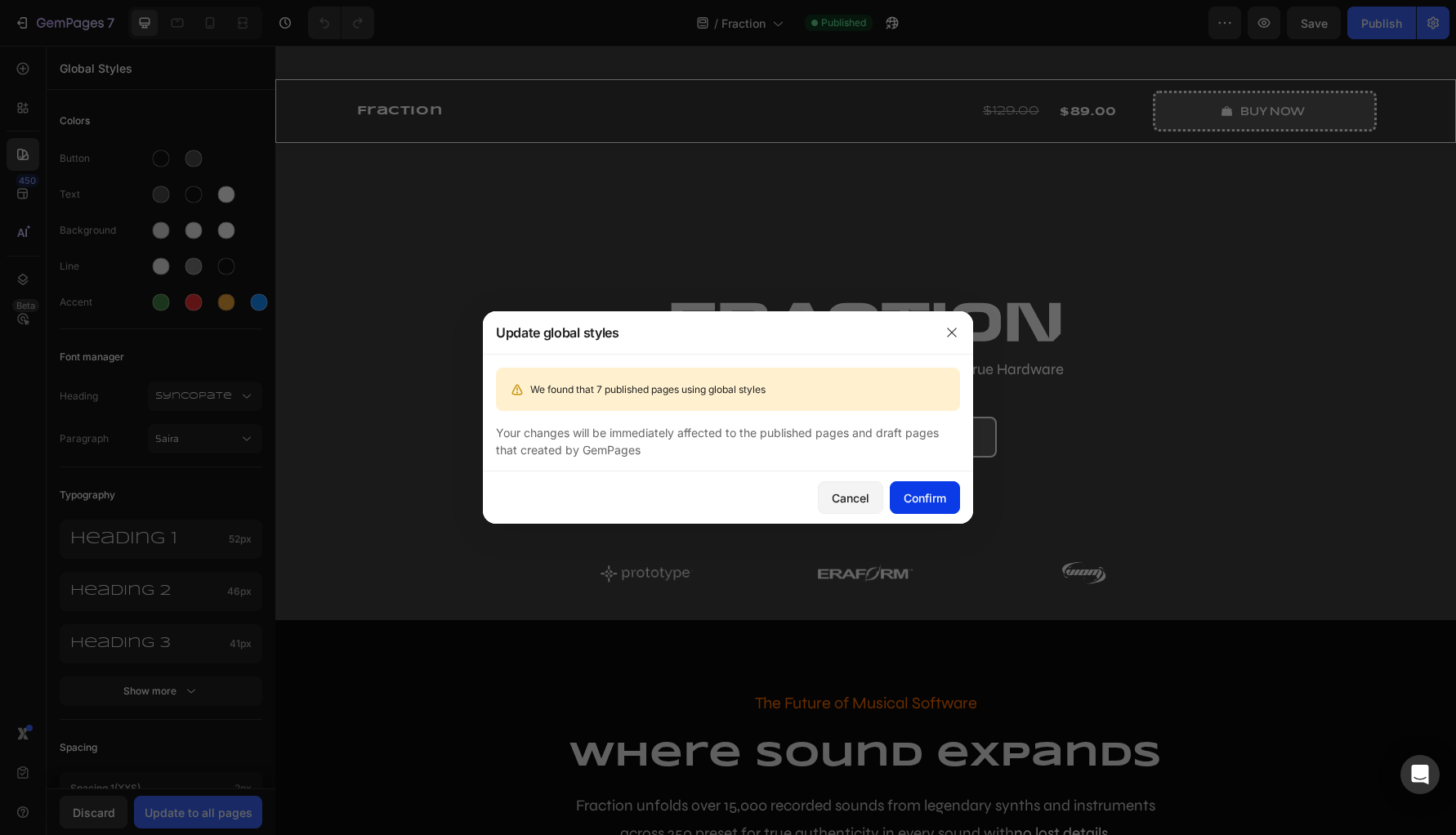
click at [935, 505] on div "Confirm" at bounding box center [924, 498] width 42 height 17
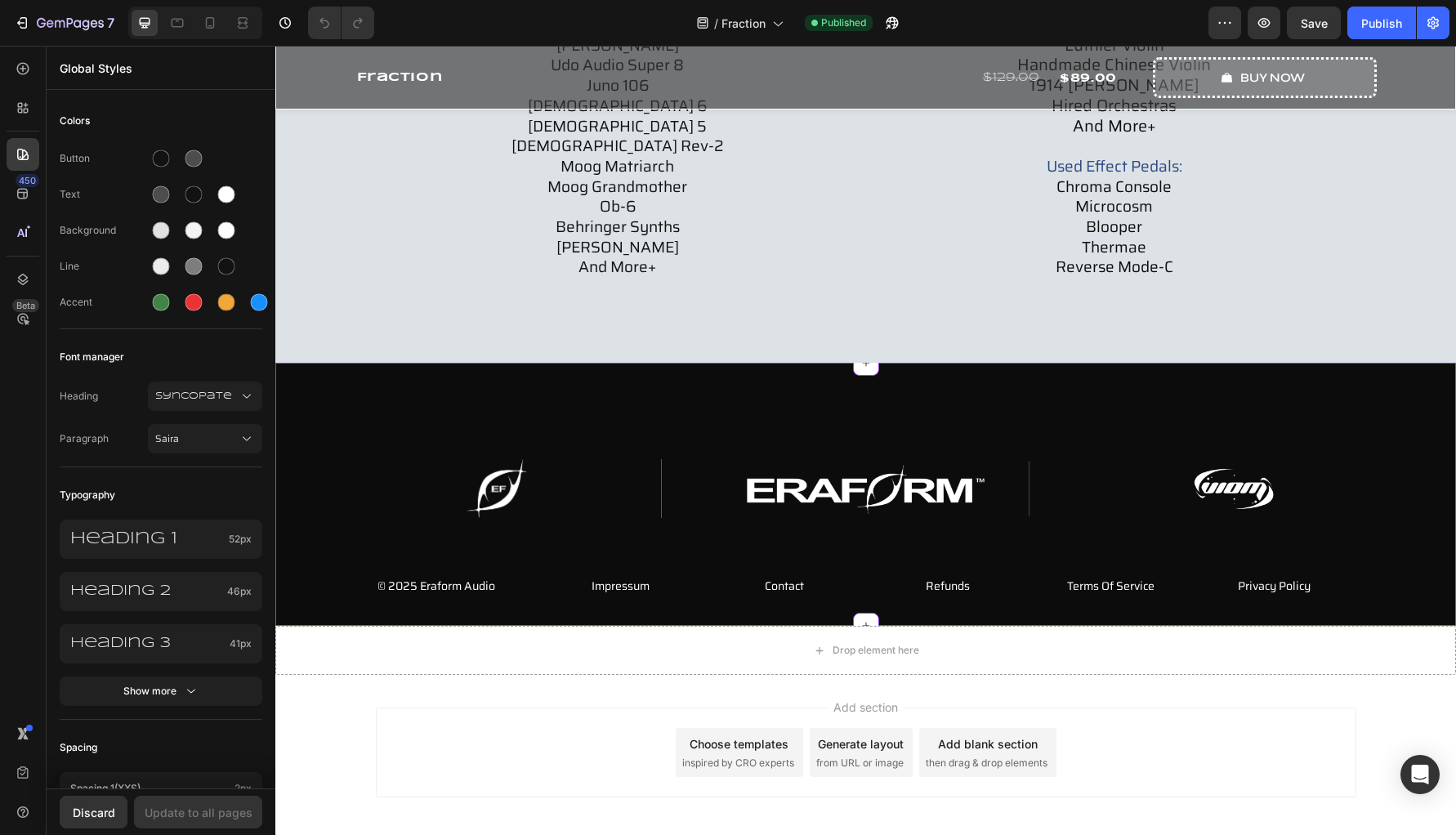
scroll to position [7481, 0]
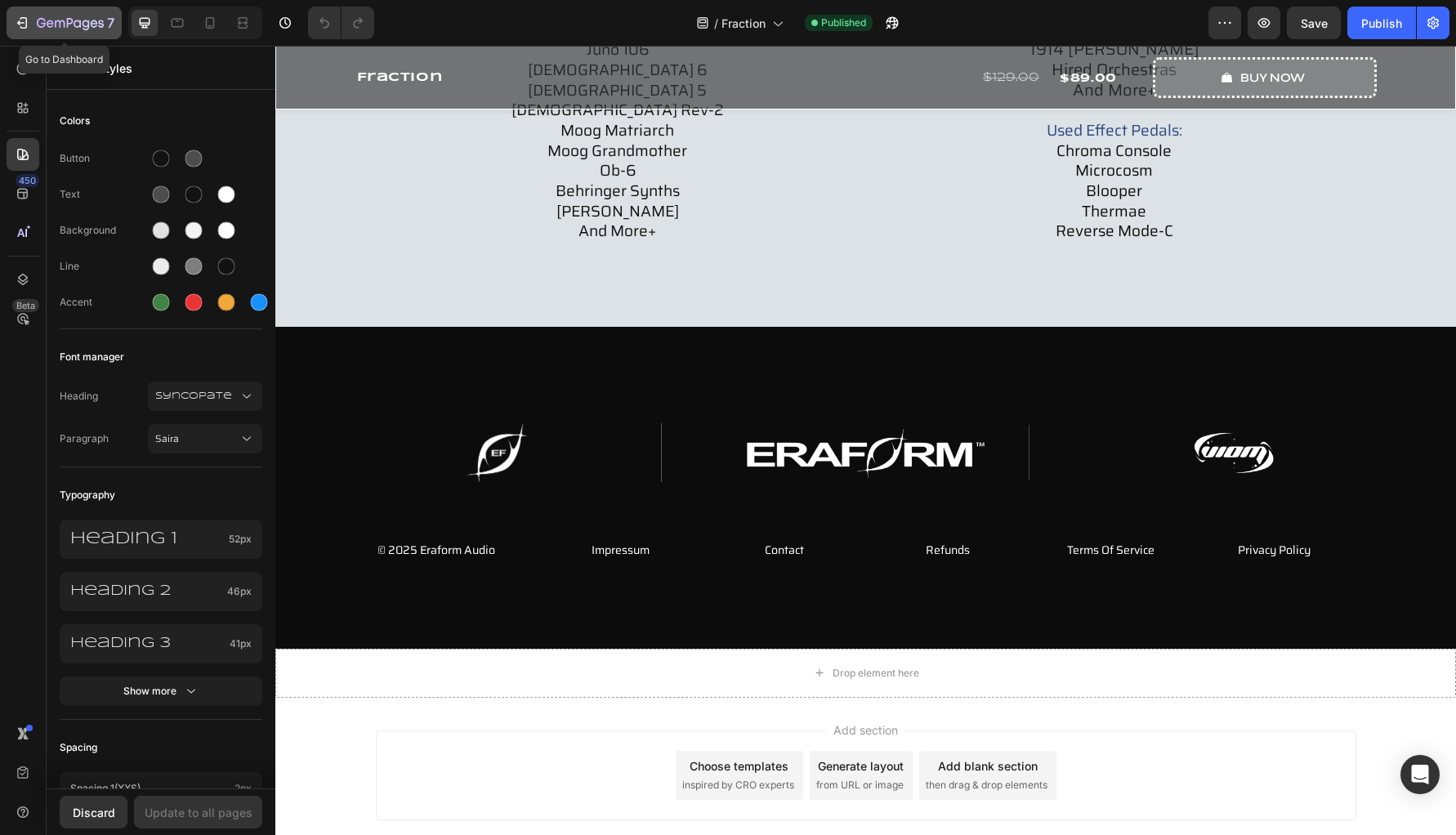
click at [45, 21] on icon "button" at bounding box center [41, 23] width 9 height 9
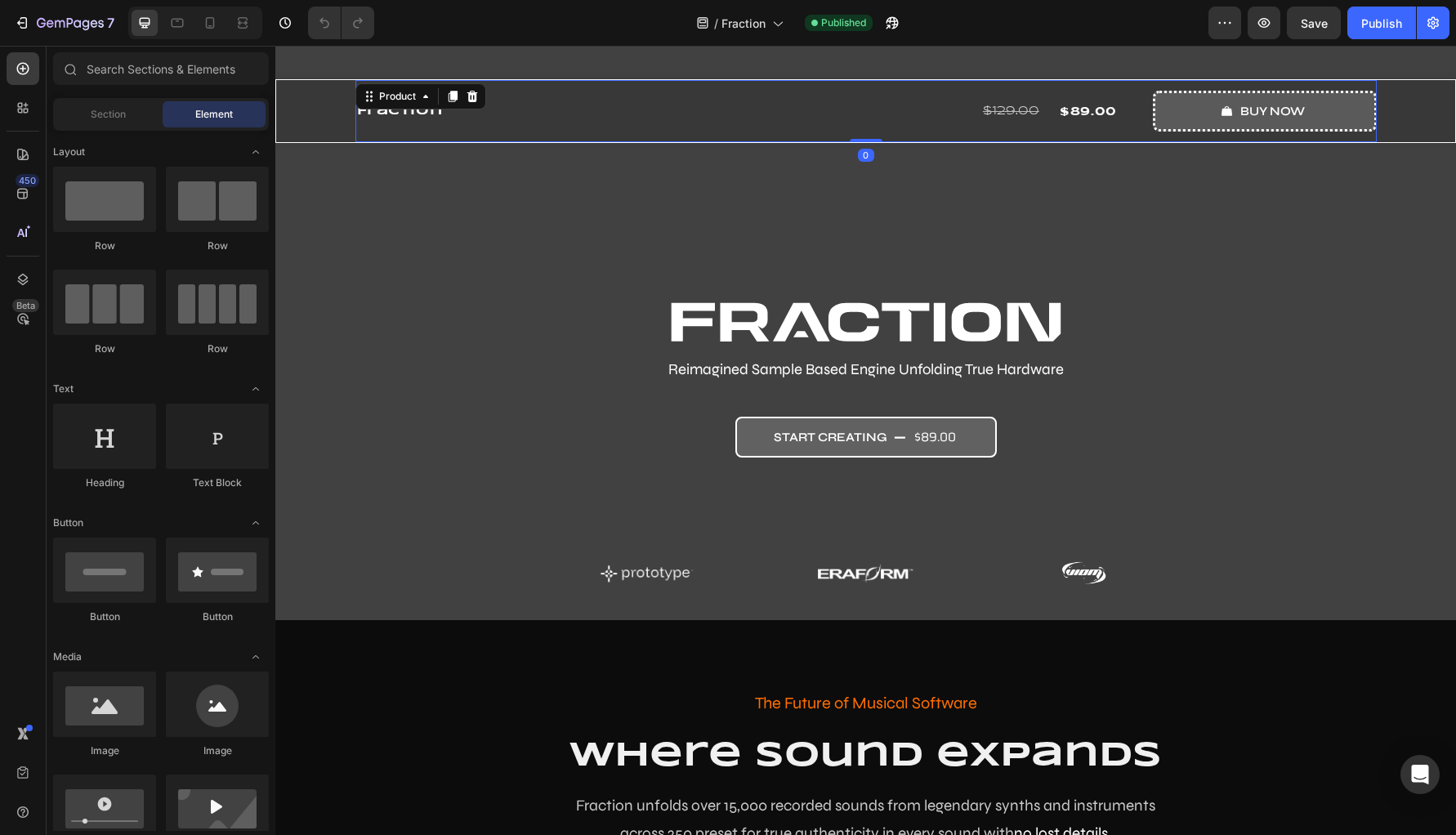
click at [597, 134] on div "Fraction Product Title Row $129.00 Compare Price Compare Price $89.00 Product P…" at bounding box center [866, 111] width 1021 height 62
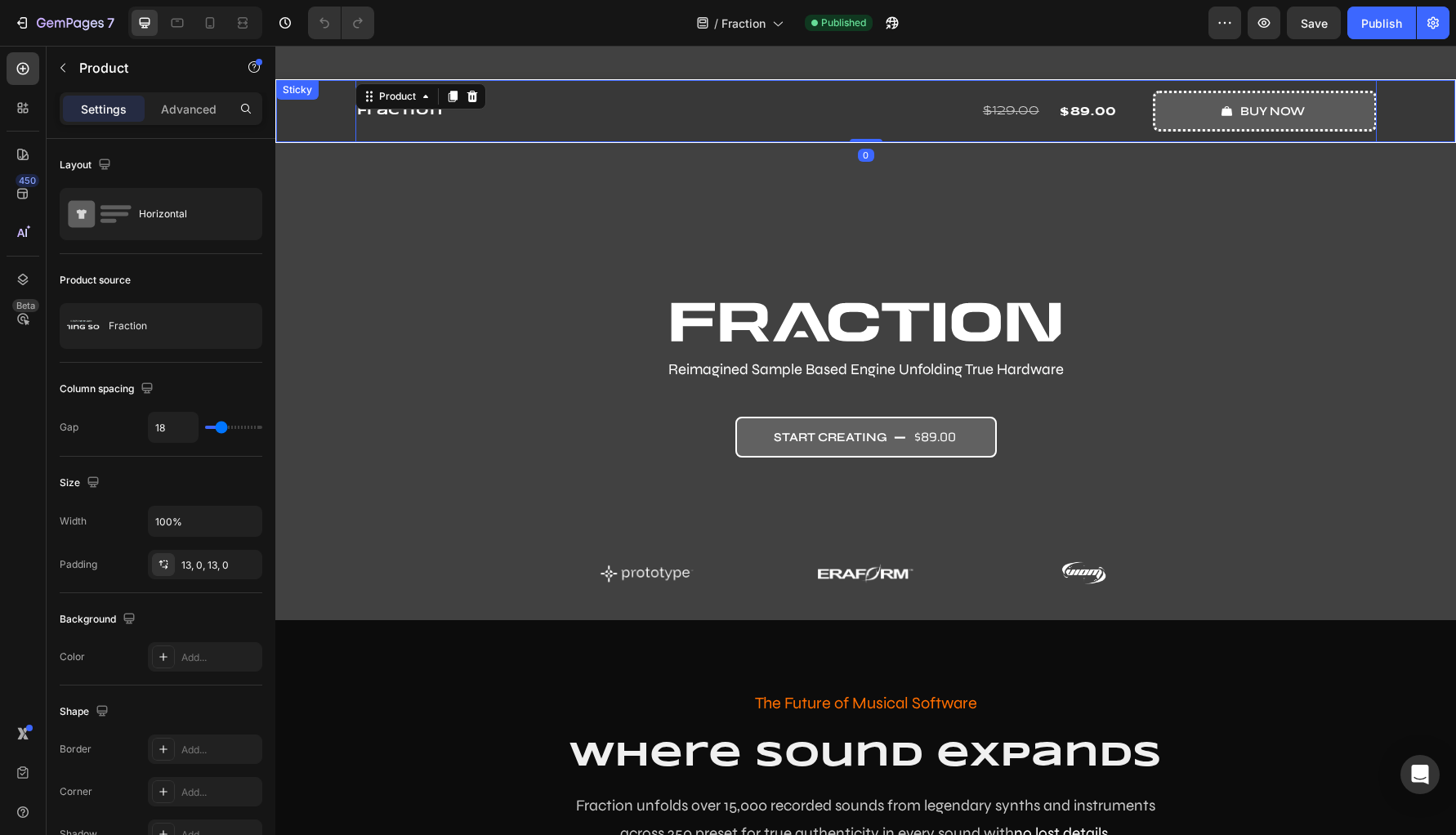
click at [315, 124] on div "Fraction Product Title Row $129.00 Compare Price Compare Price $89.00 Product P…" at bounding box center [866, 111] width 1179 height 62
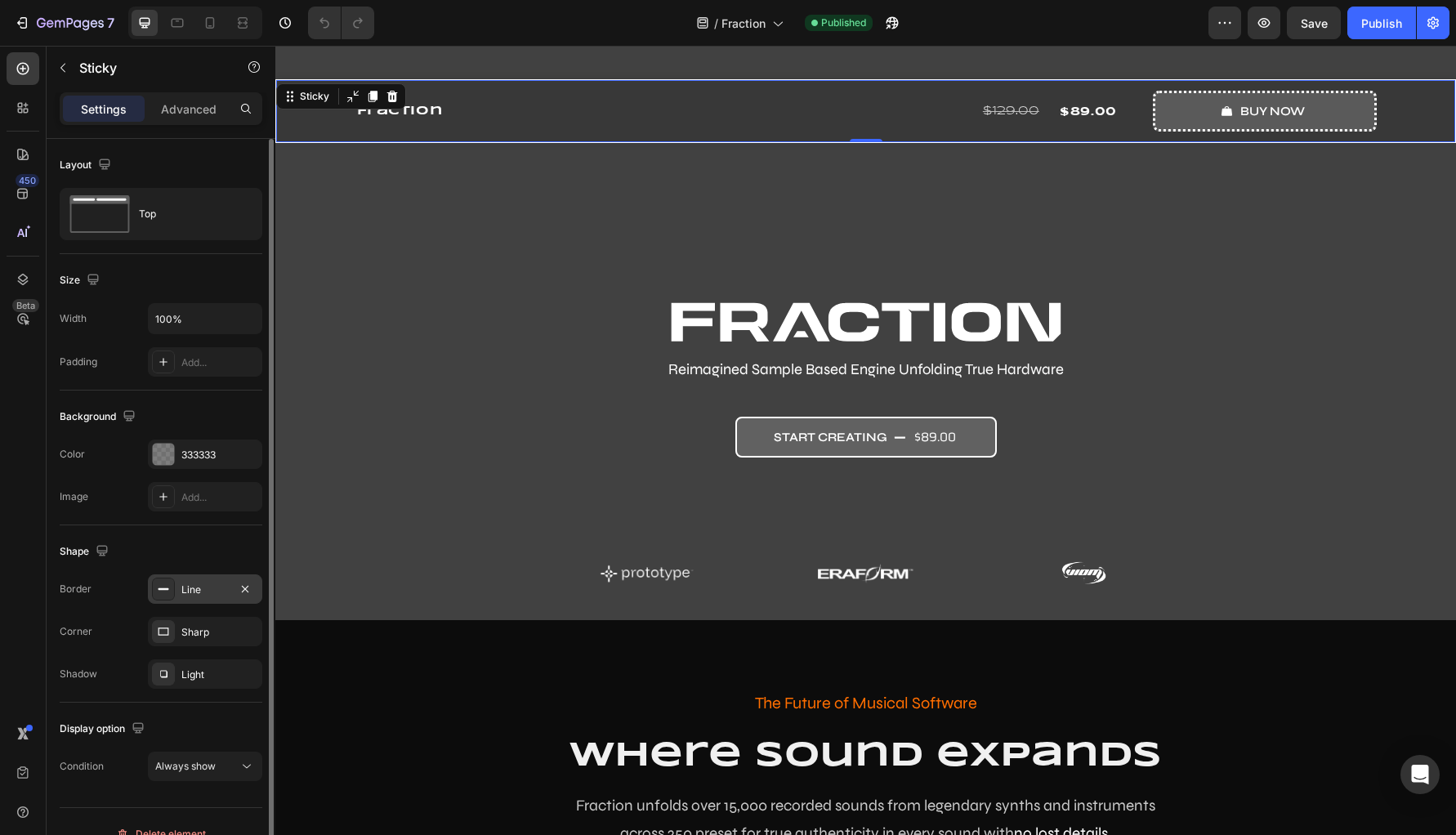
click at [169, 599] on div at bounding box center [164, 589] width 23 height 23
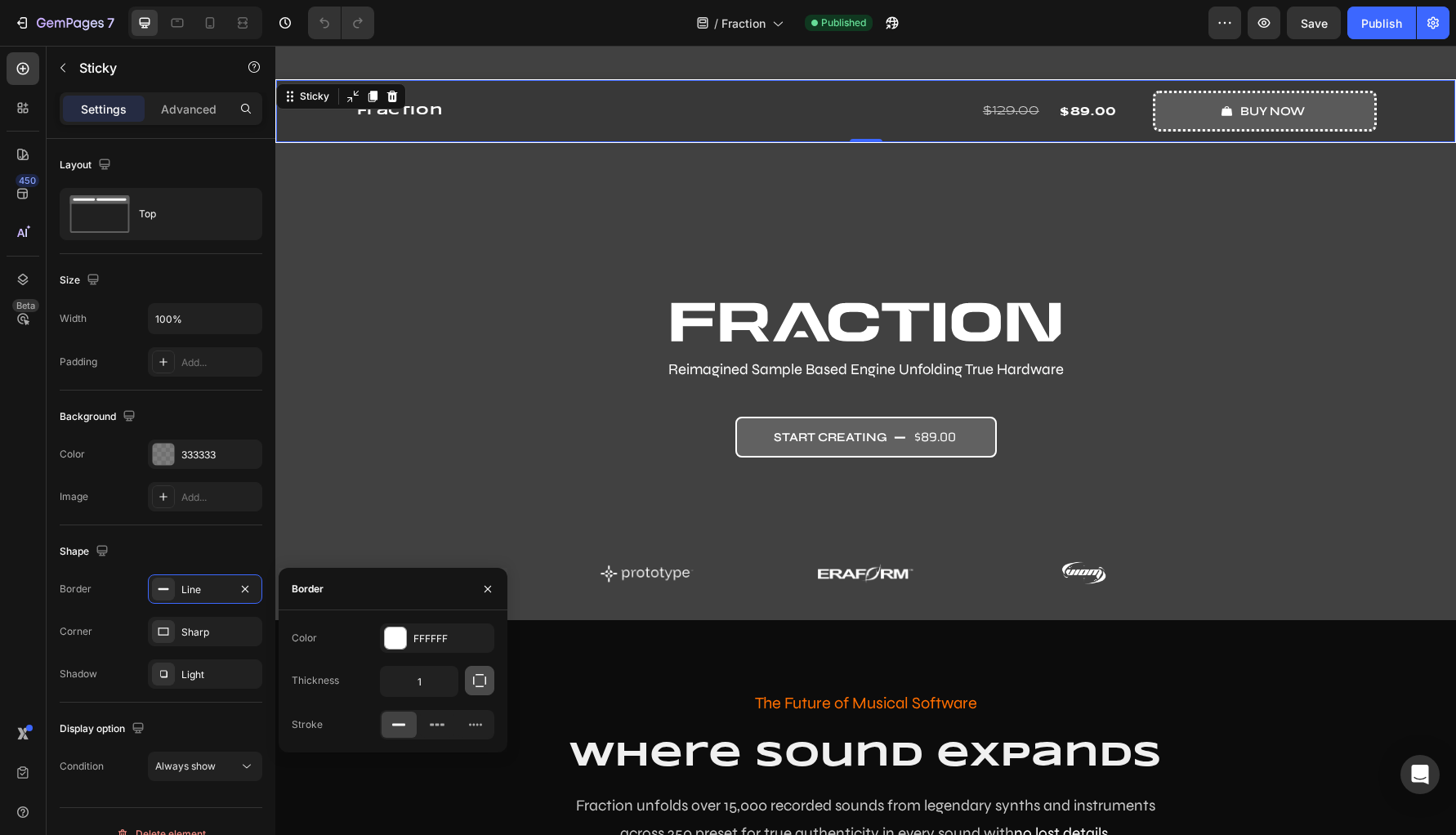
click at [487, 688] on icon "button" at bounding box center [479, 680] width 16 height 16
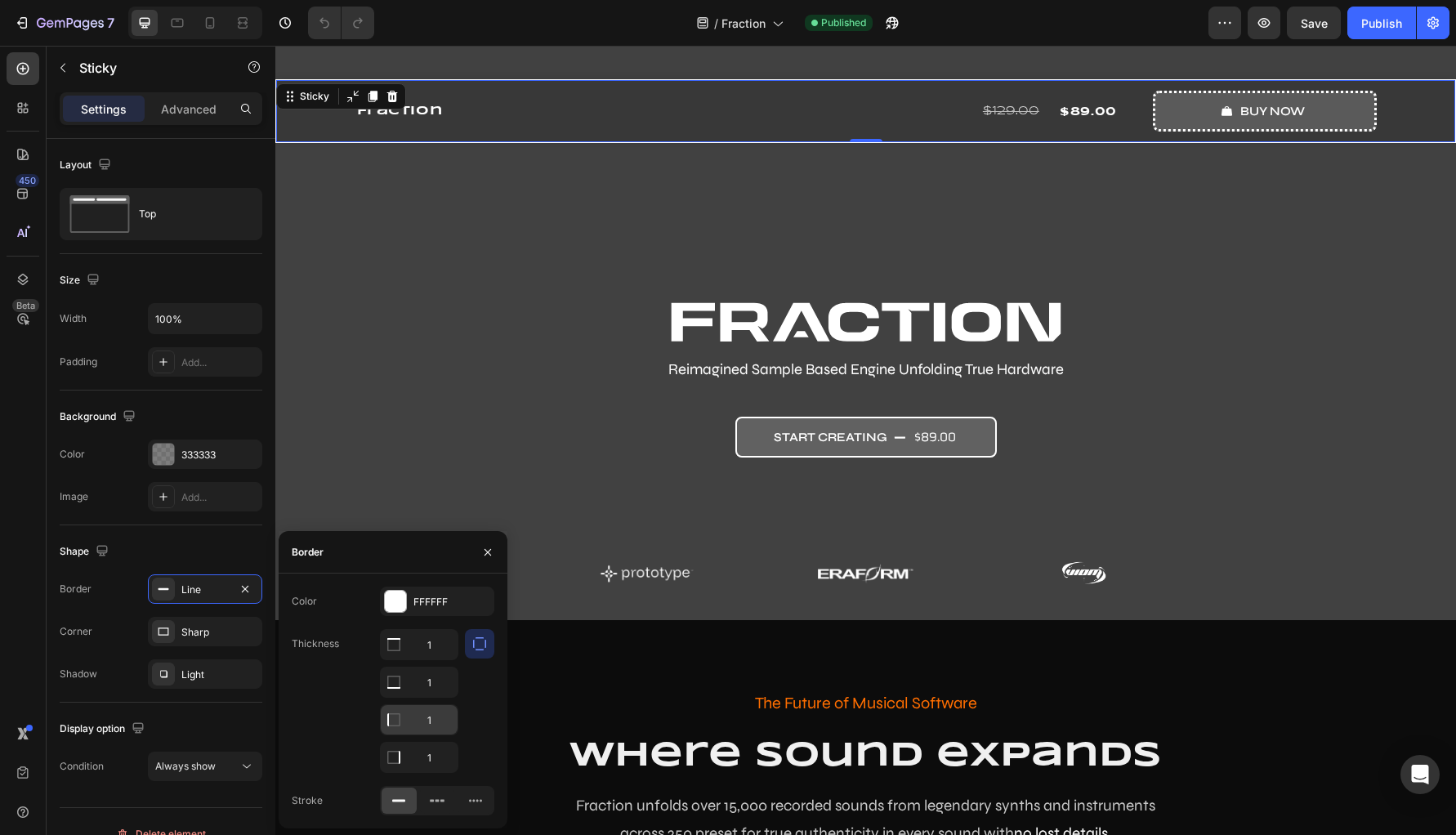
click at [434, 717] on input "1" at bounding box center [419, 719] width 77 height 29
type input "0"
click at [434, 761] on input "1" at bounding box center [419, 757] width 77 height 29
type input "0"
click at [492, 546] on icon "button" at bounding box center [488, 553] width 13 height 13
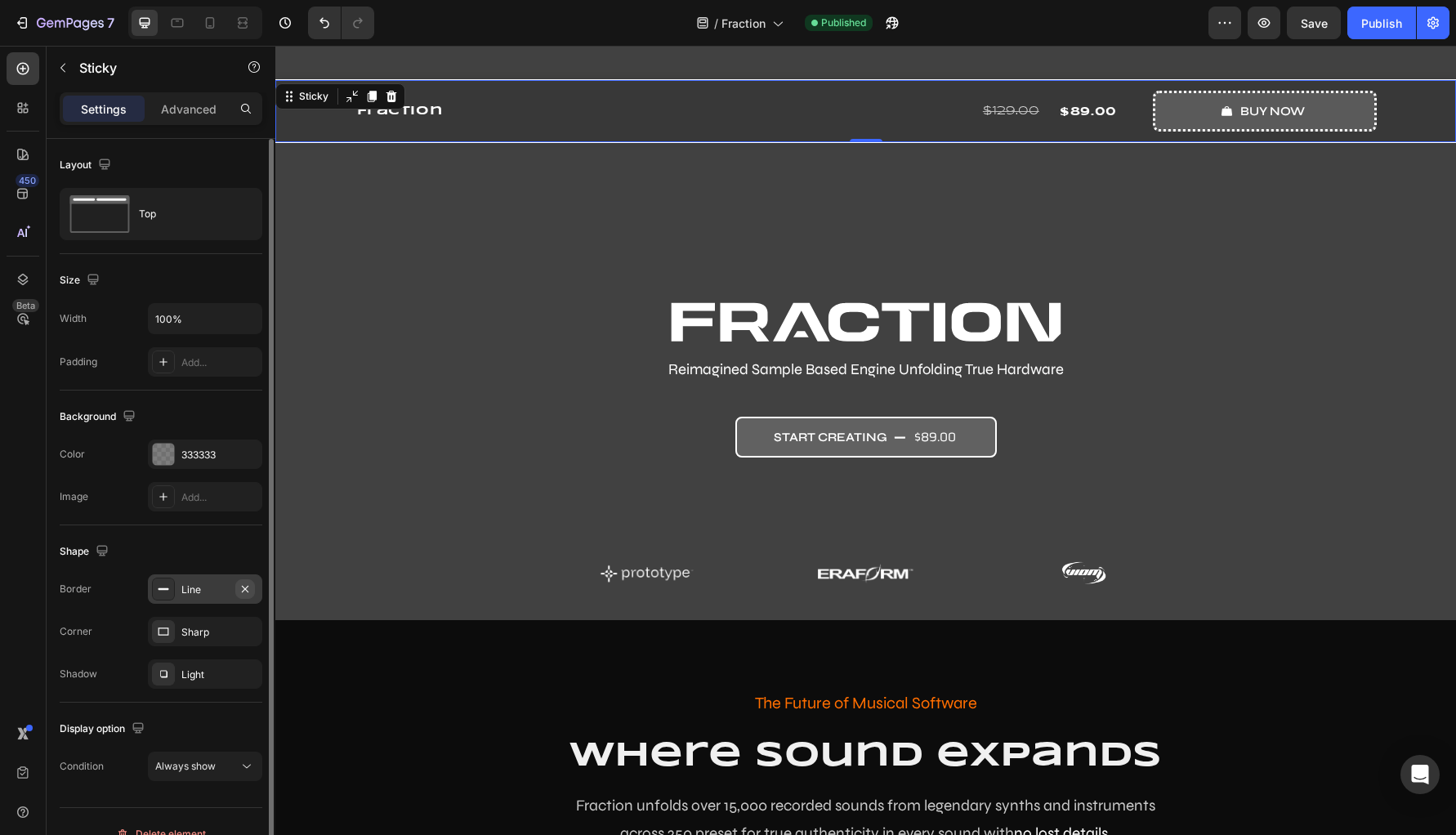
click at [246, 587] on icon "button" at bounding box center [245, 590] width 13 height 13
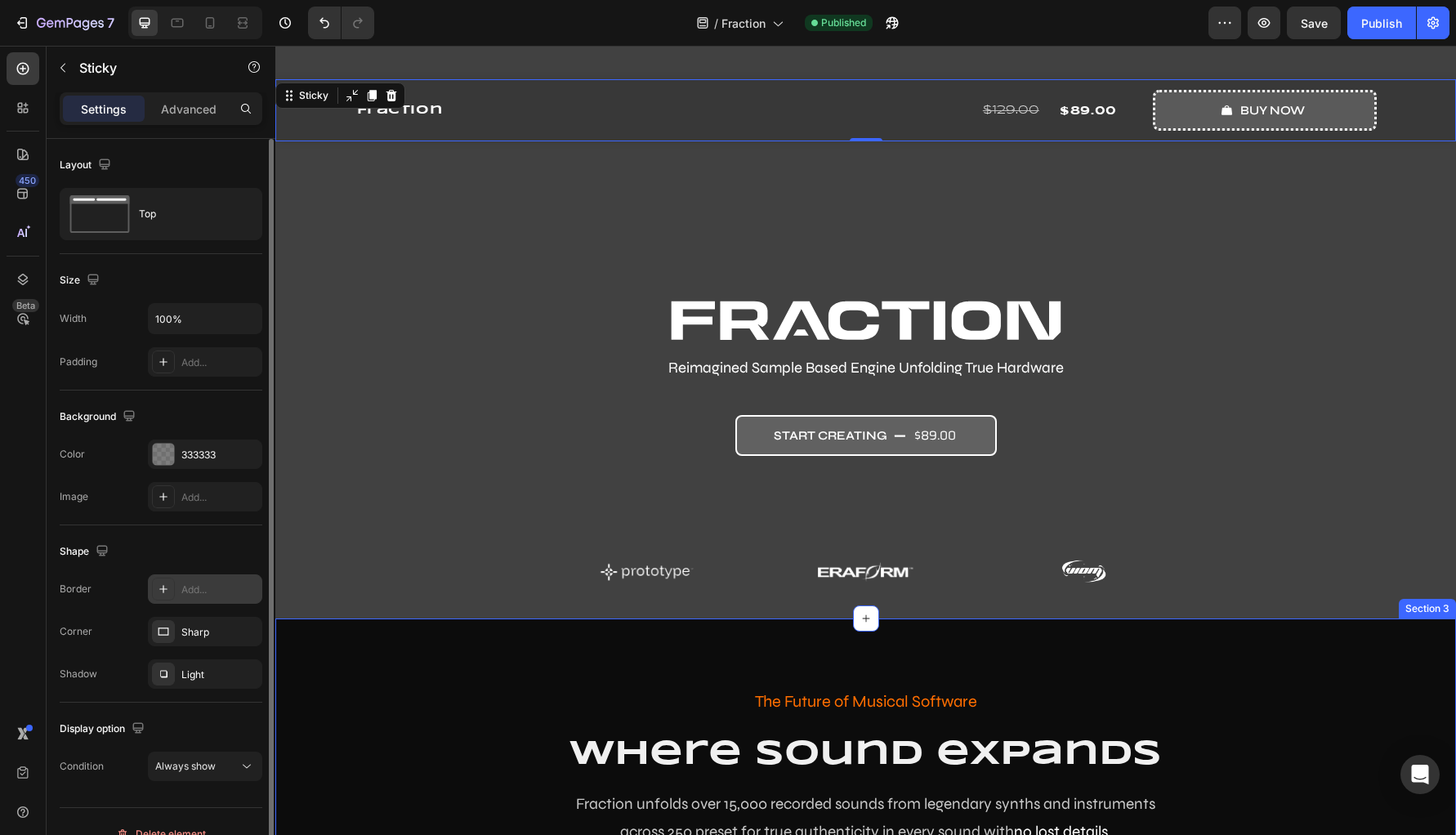
click at [344, 699] on p "The Future of Musical Software" at bounding box center [866, 701] width 1140 height 29
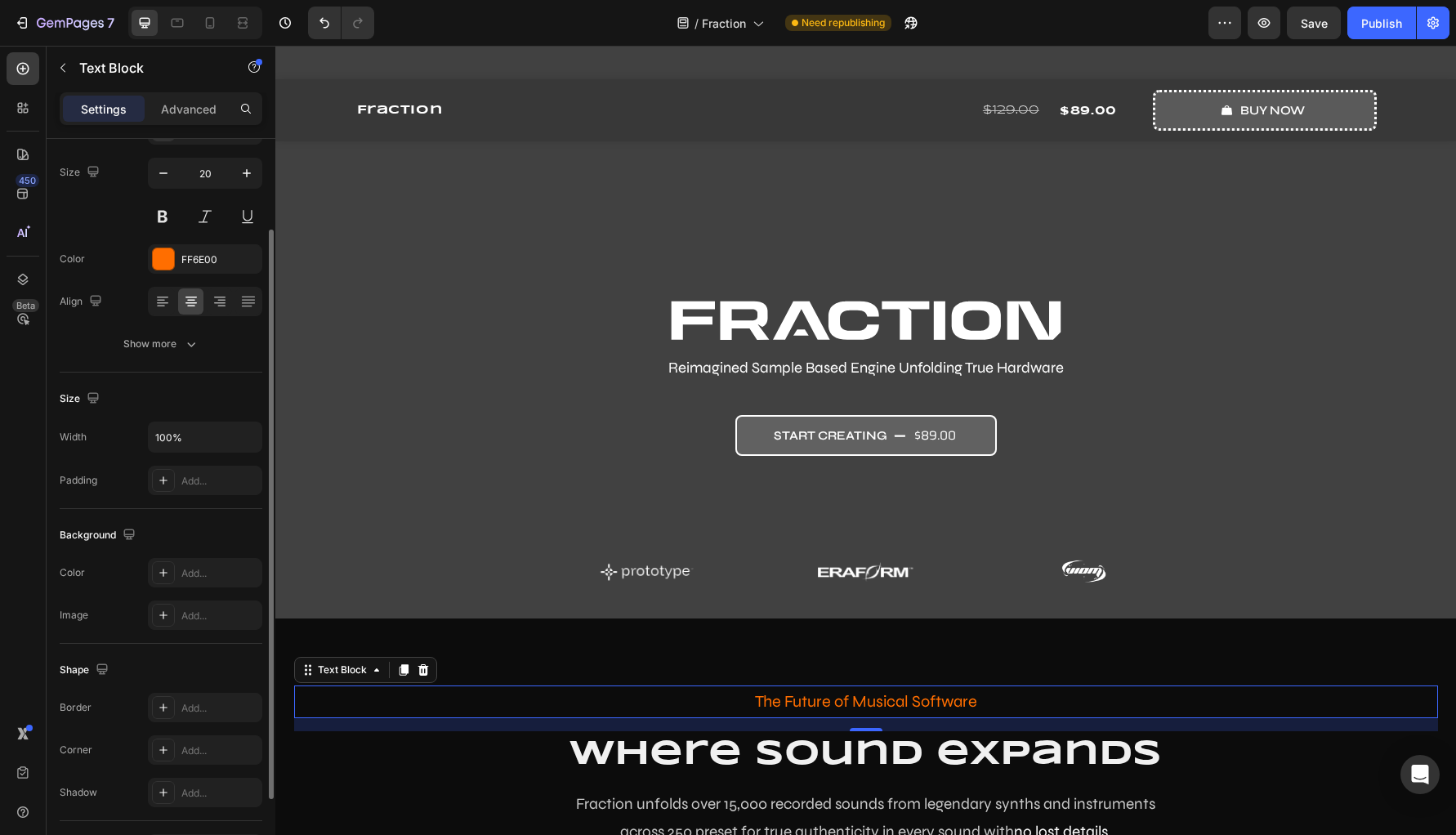
scroll to position [22, 0]
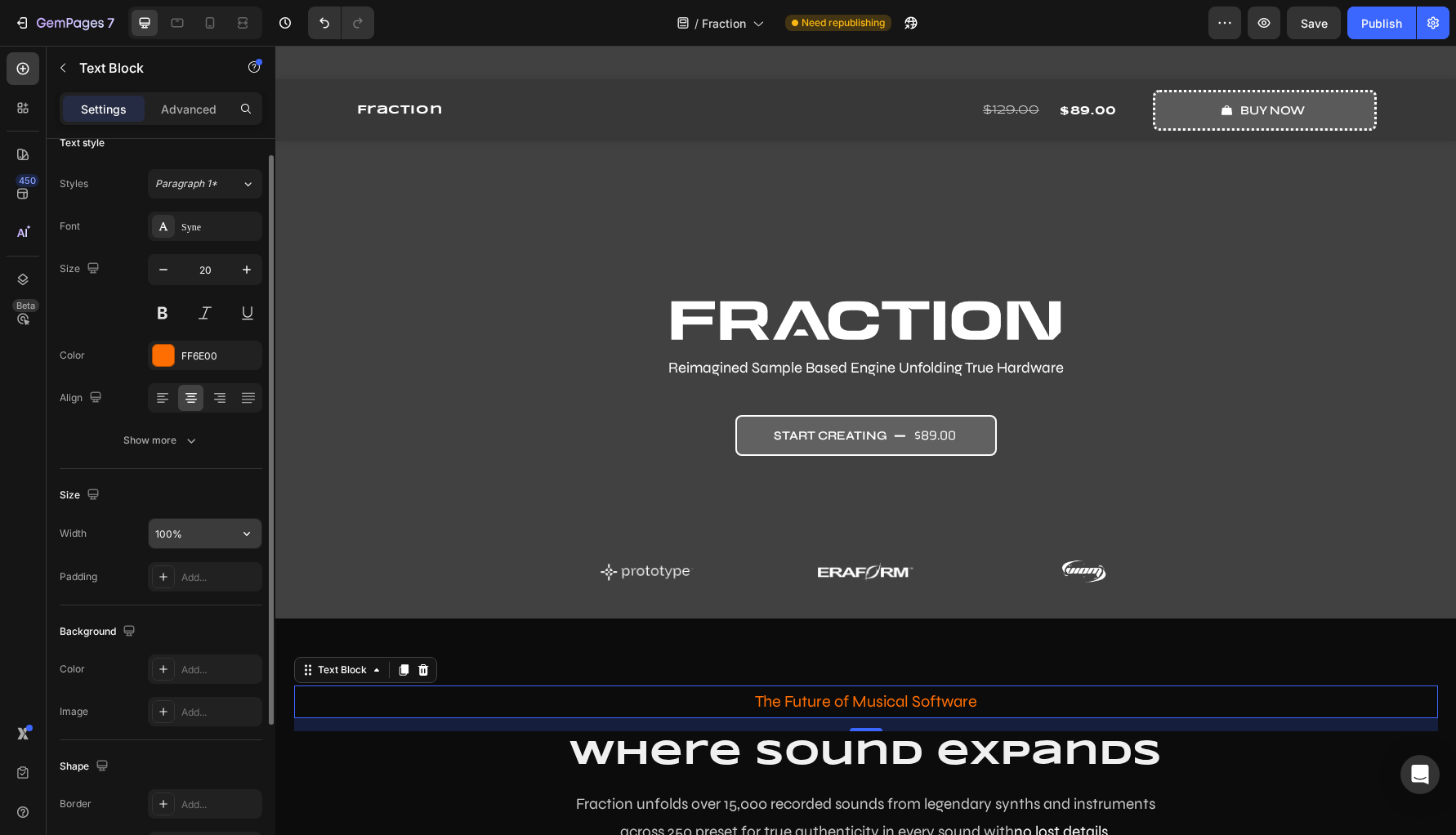
click at [211, 532] on input "100%" at bounding box center [205, 533] width 113 height 29
click at [215, 532] on input "100%" at bounding box center [205, 533] width 113 height 29
click at [130, 601] on div "Size Width 100% Padding Add..." at bounding box center [161, 537] width 203 height 136
click at [168, 586] on div at bounding box center [164, 576] width 23 height 23
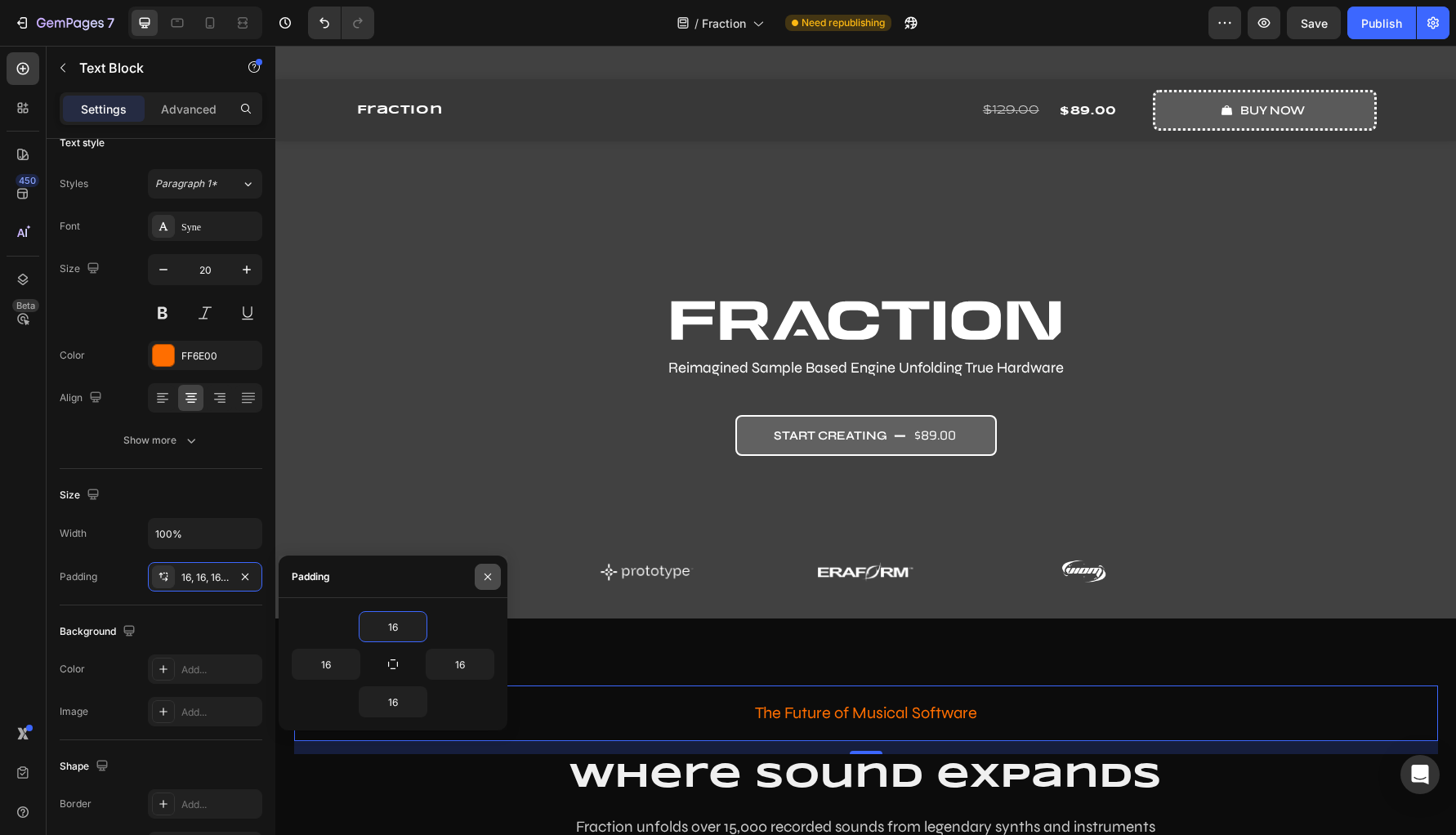
click at [492, 577] on icon "button" at bounding box center [488, 577] width 13 height 13
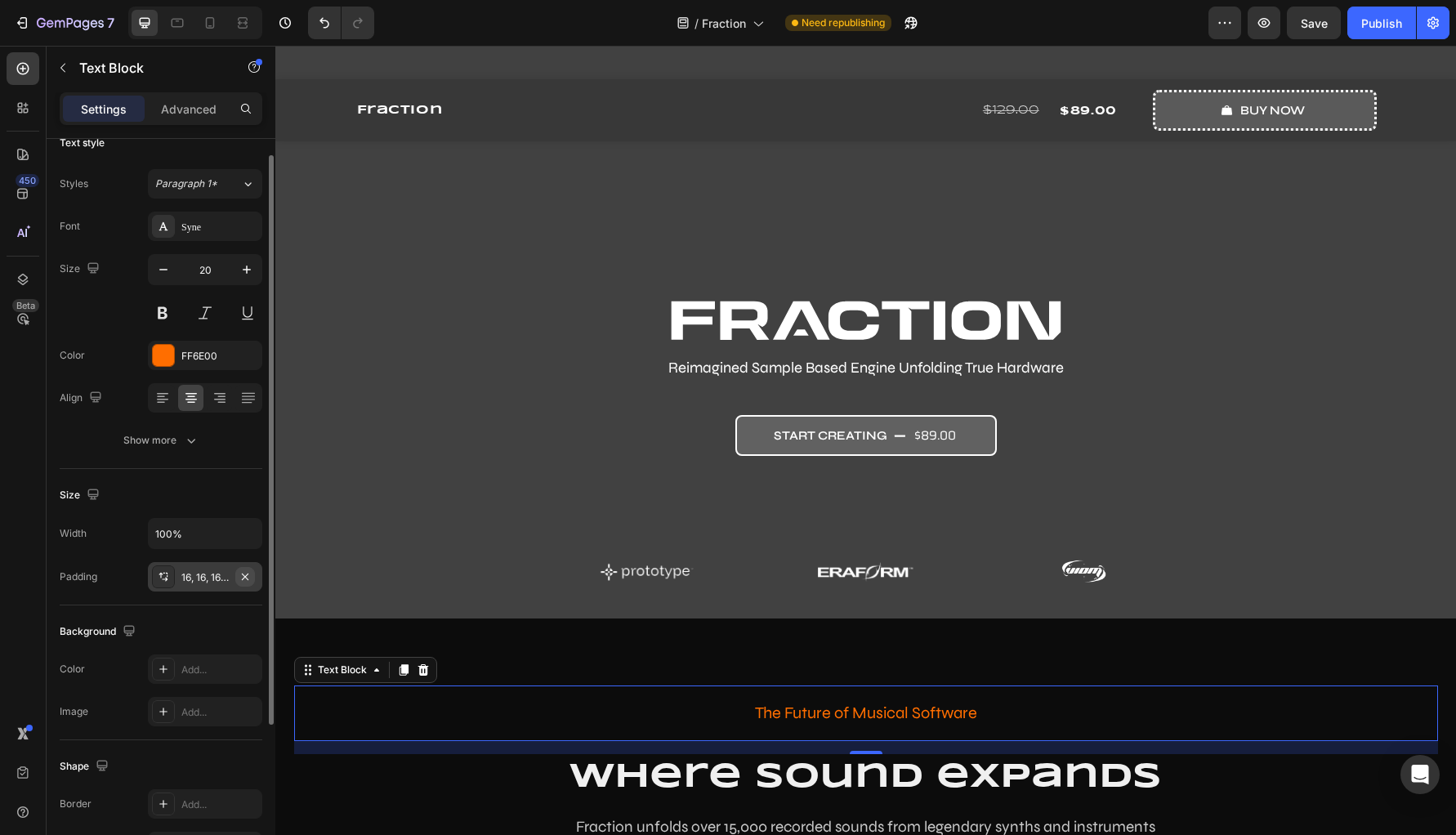
click at [246, 574] on icon "button" at bounding box center [245, 577] width 13 height 13
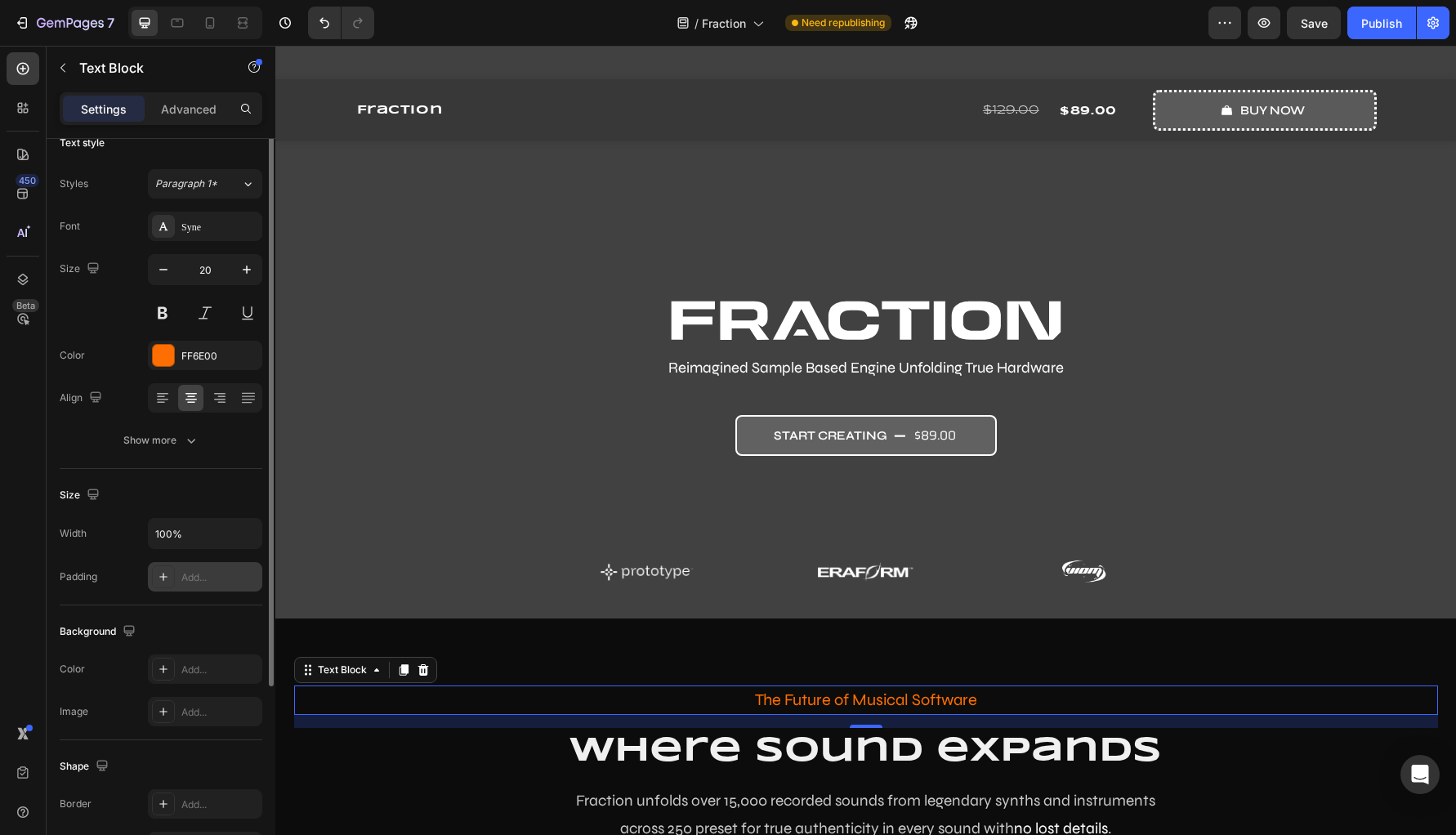
scroll to position [0, 0]
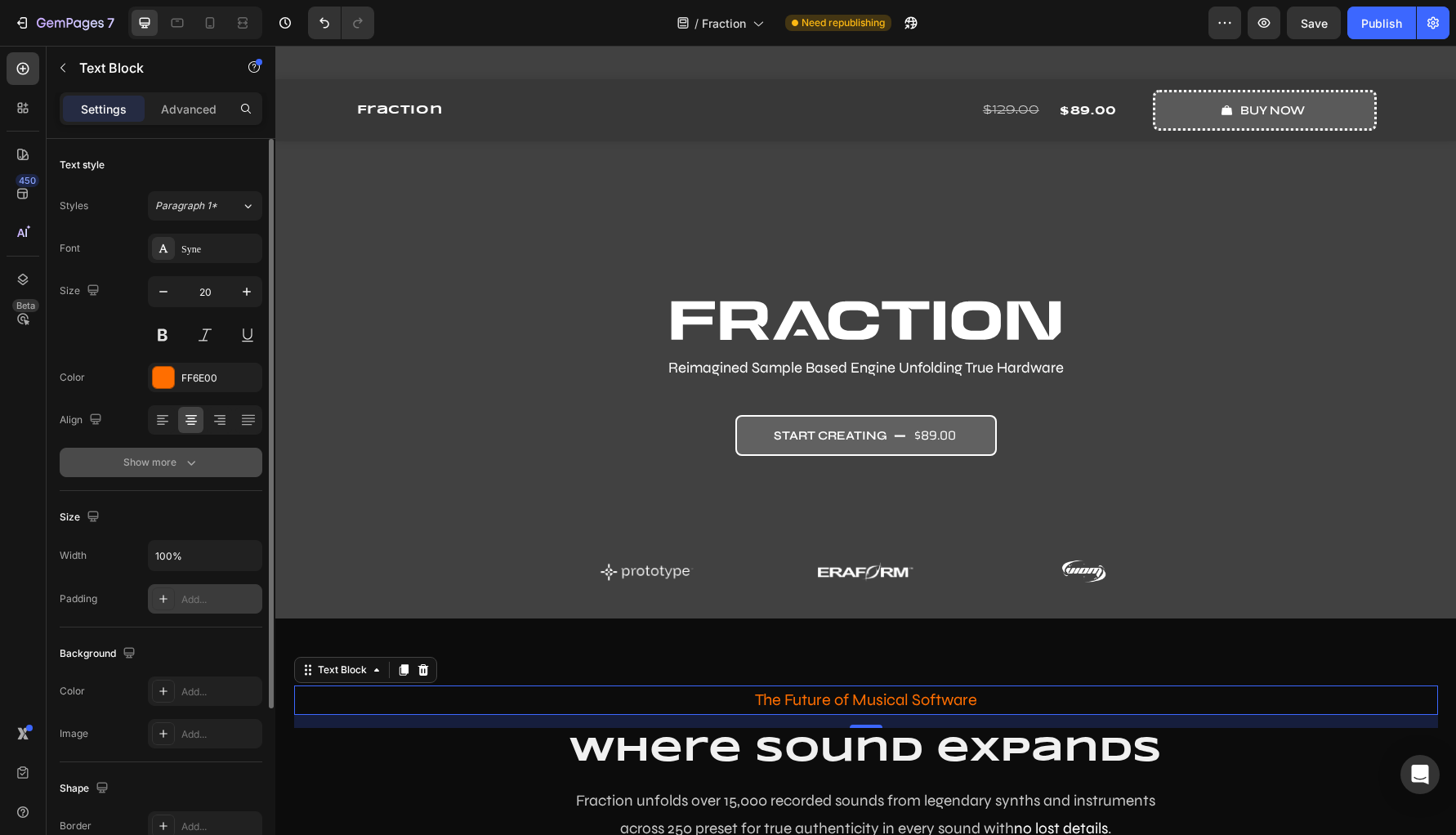
click at [148, 459] on div "Show more" at bounding box center [161, 462] width 76 height 16
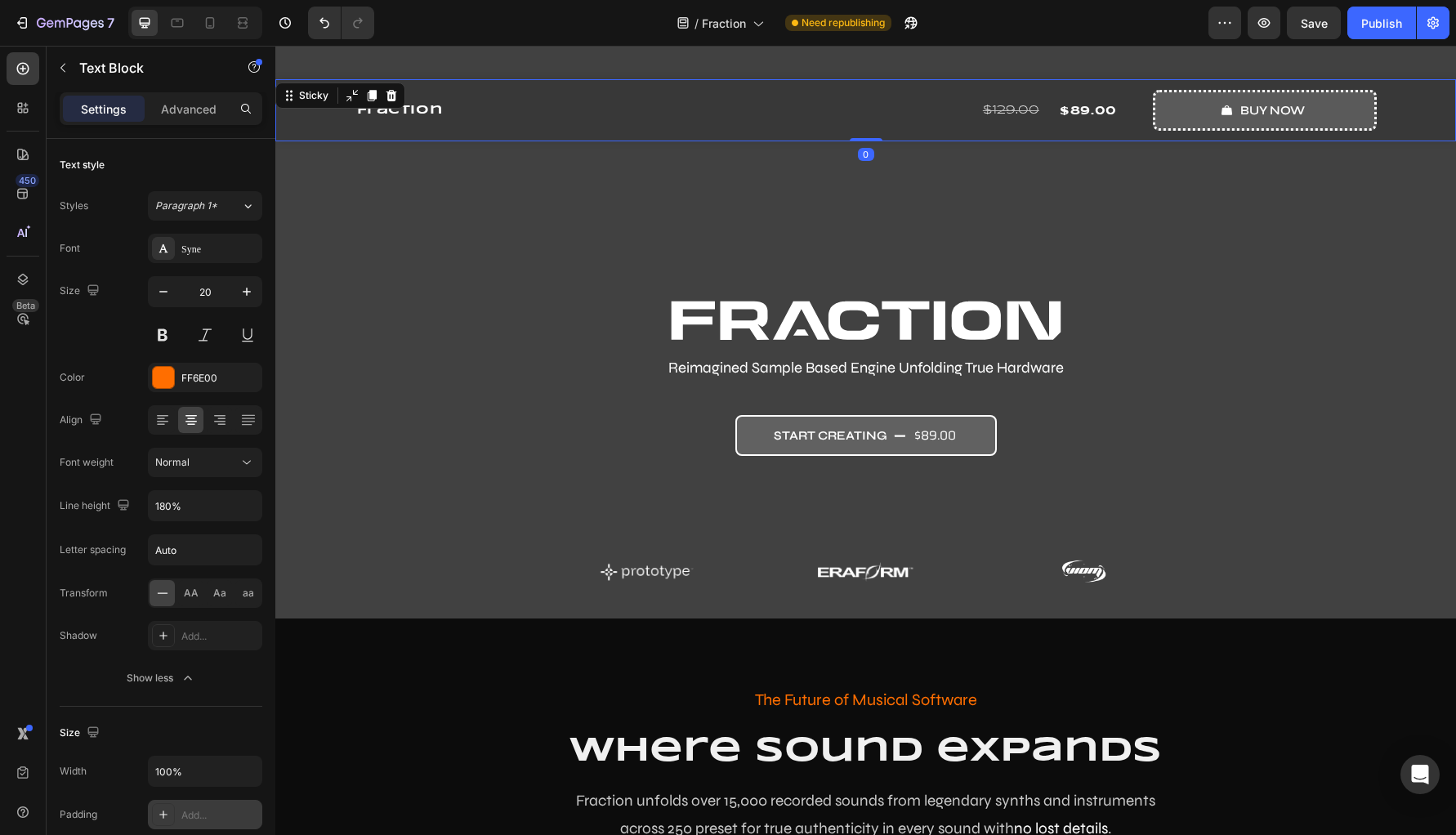
click at [313, 122] on div "Fraction Product Title Row $129.00 Compare Price Compare Price $89.00 Product P…" at bounding box center [866, 110] width 1181 height 62
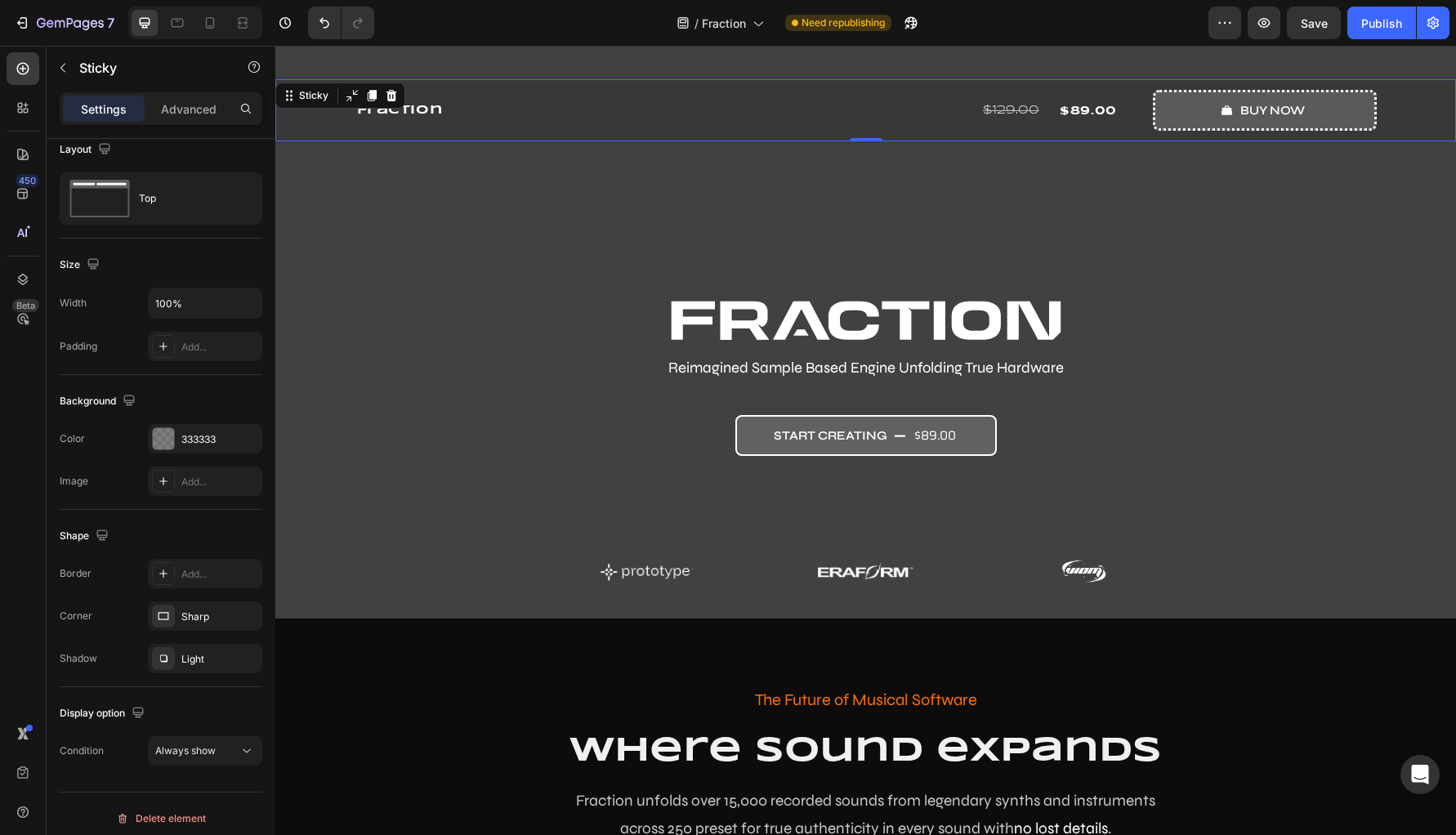
scroll to position [24, 0]
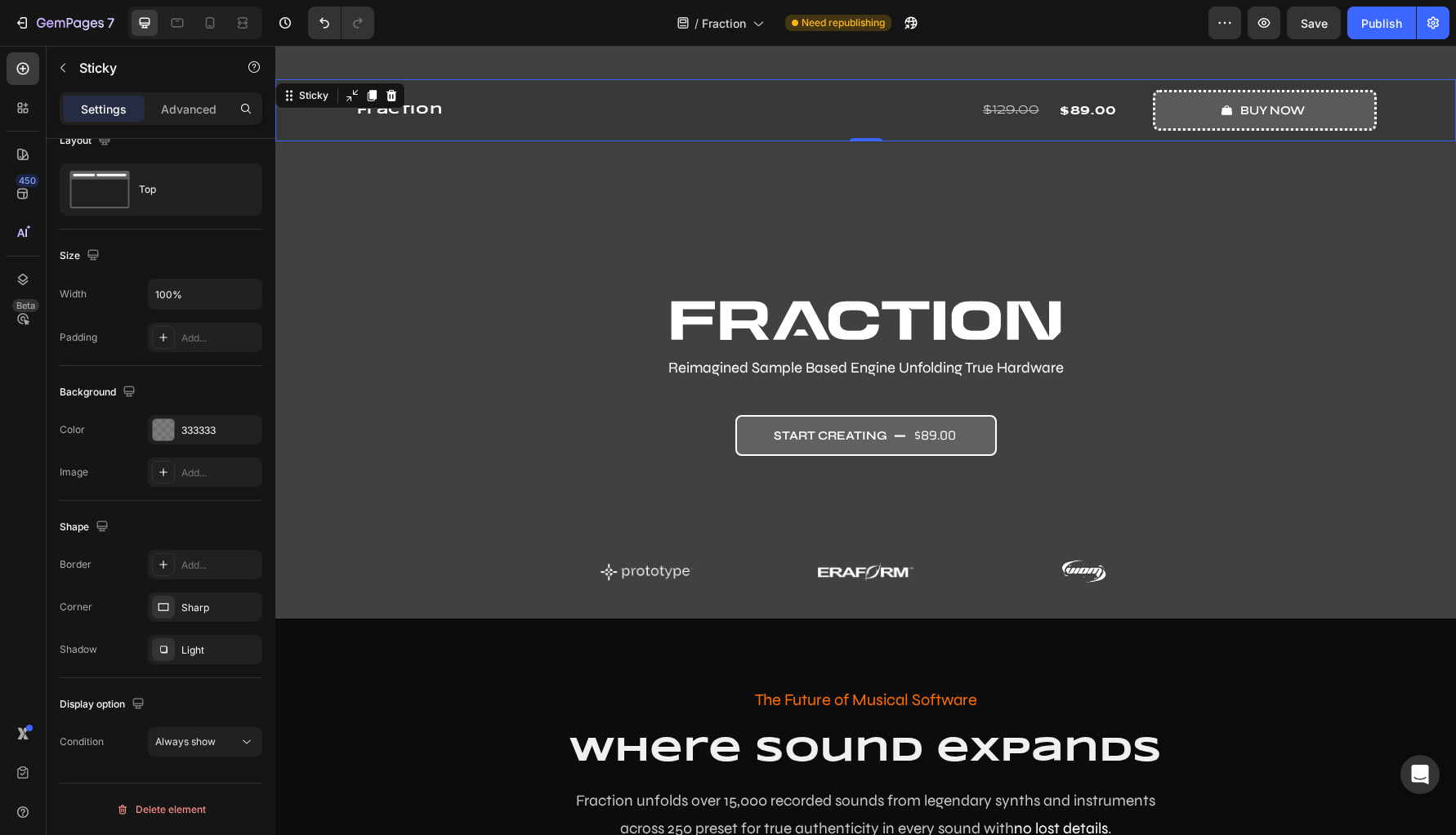
click at [210, 762] on div "Display option Condition Always show" at bounding box center [161, 723] width 203 height 91
click at [211, 756] on button "Always show" at bounding box center [205, 742] width 115 height 29
click at [214, 745] on span "Always show" at bounding box center [185, 741] width 60 height 12
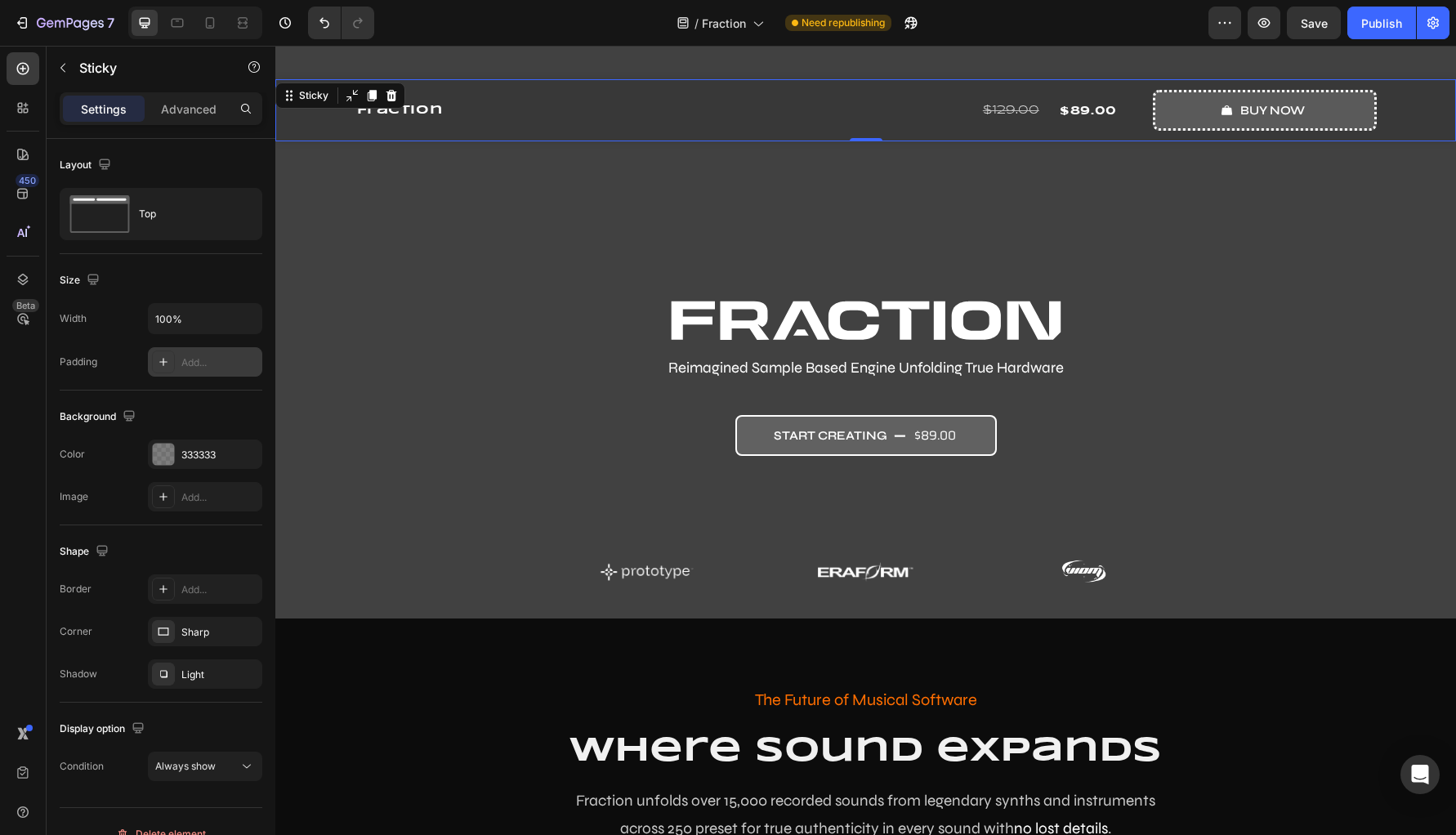
click at [158, 368] on icon at bounding box center [164, 362] width 13 height 13
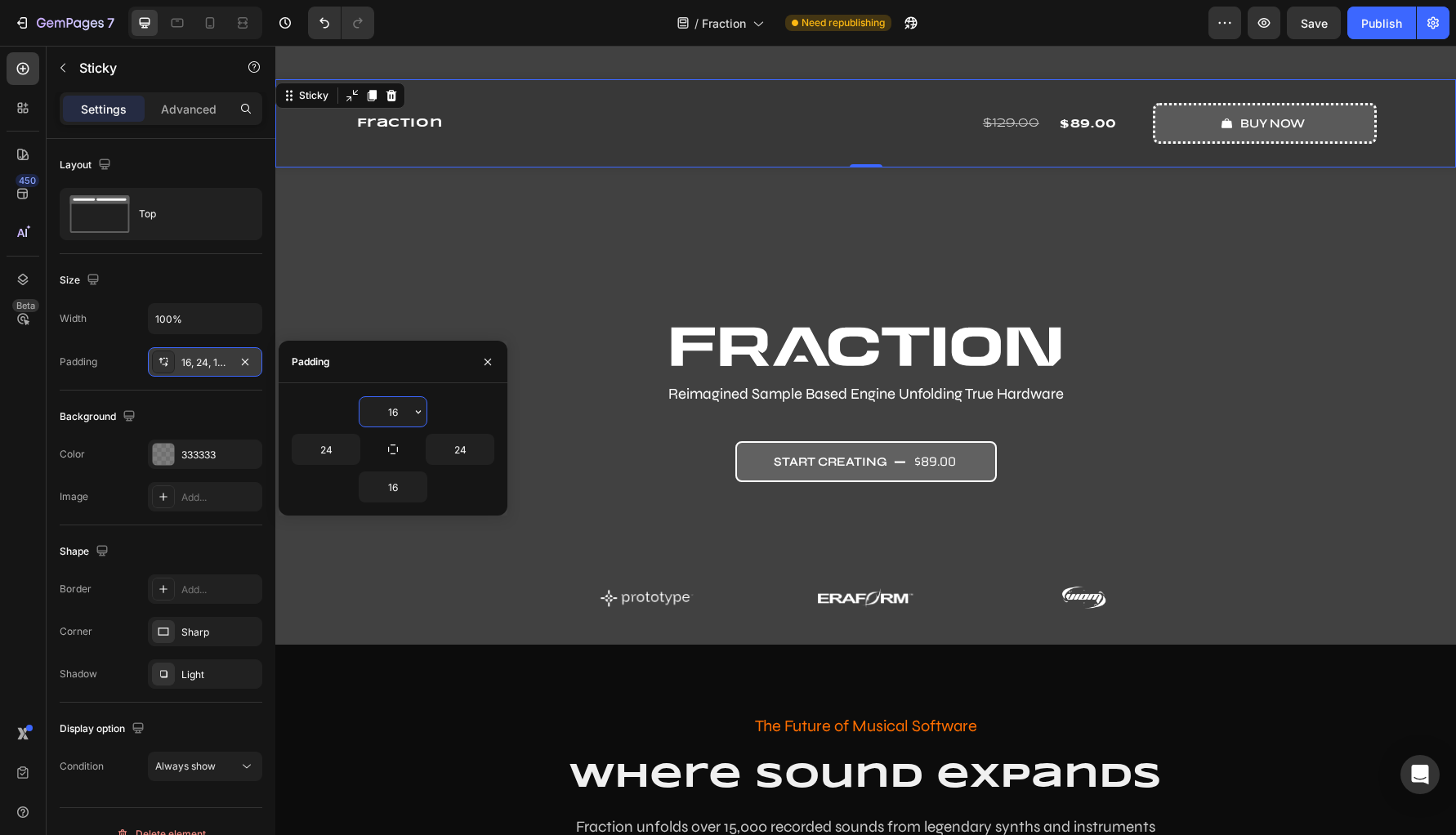
click at [115, 371] on div "Padding 16, 24, 16, 24" at bounding box center [161, 361] width 203 height 29
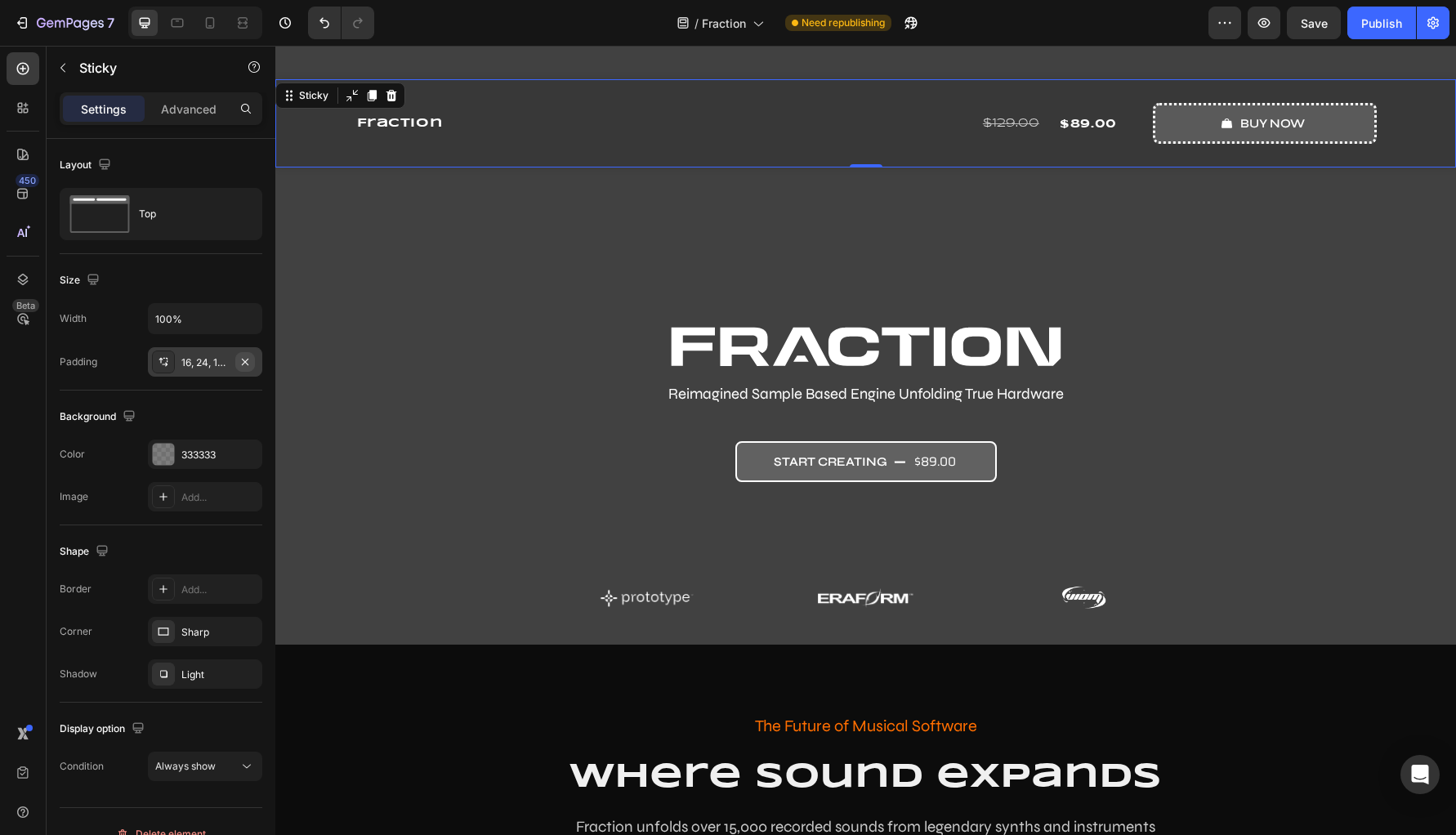
click at [244, 359] on icon "button" at bounding box center [245, 362] width 13 height 13
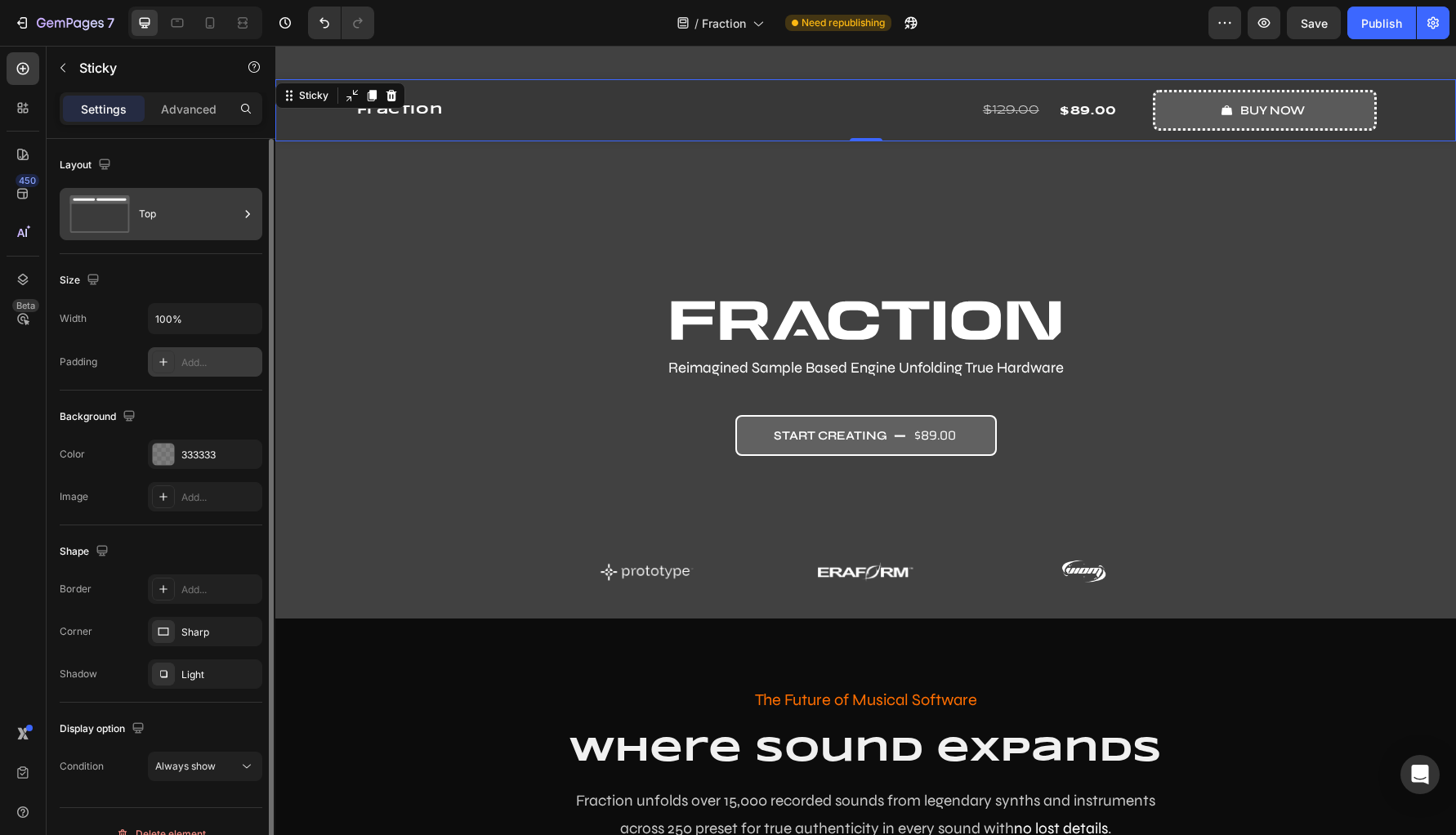
click at [170, 218] on div "Top" at bounding box center [189, 214] width 100 height 38
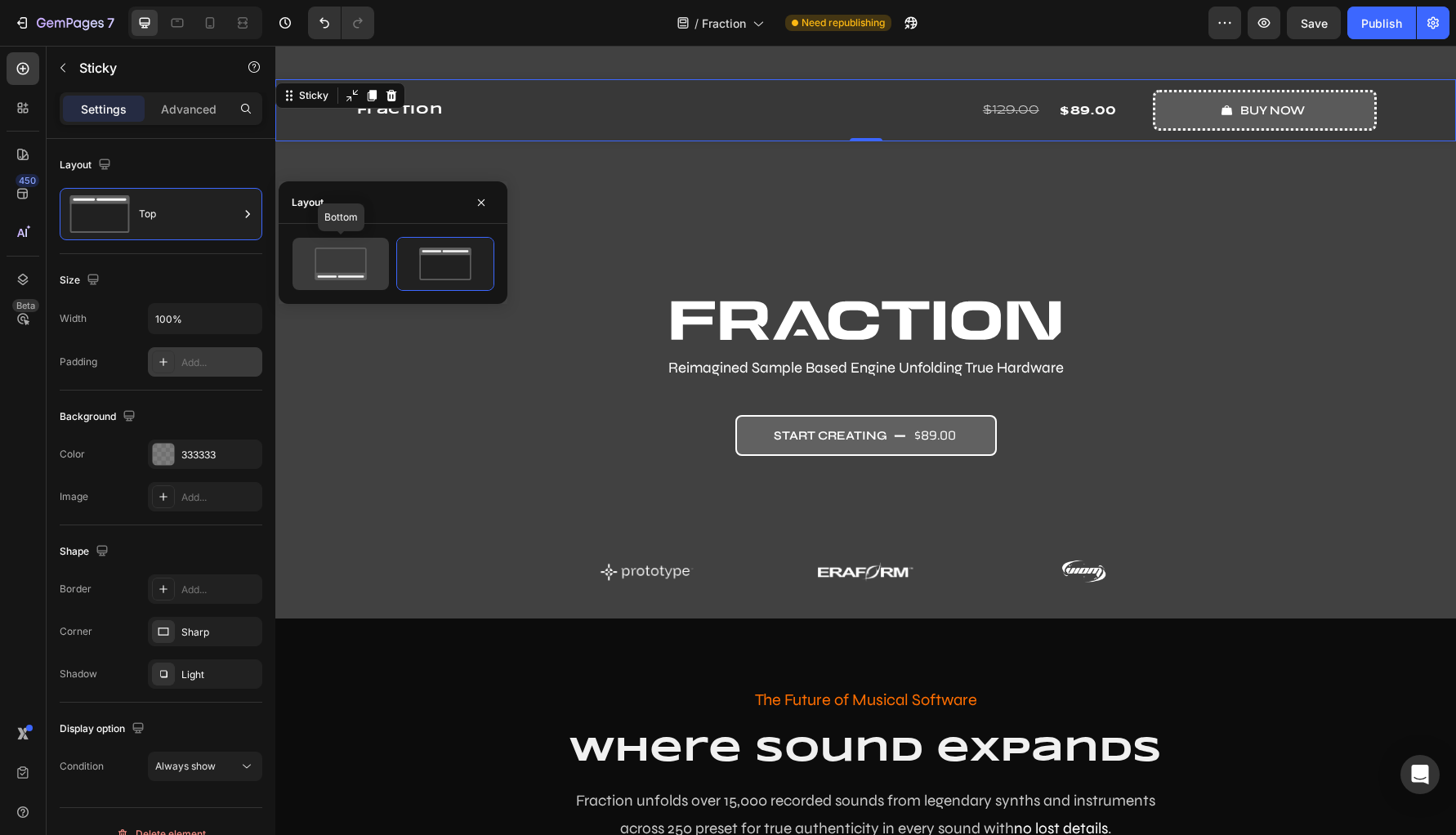
click at [355, 269] on icon at bounding box center [341, 263] width 77 height 33
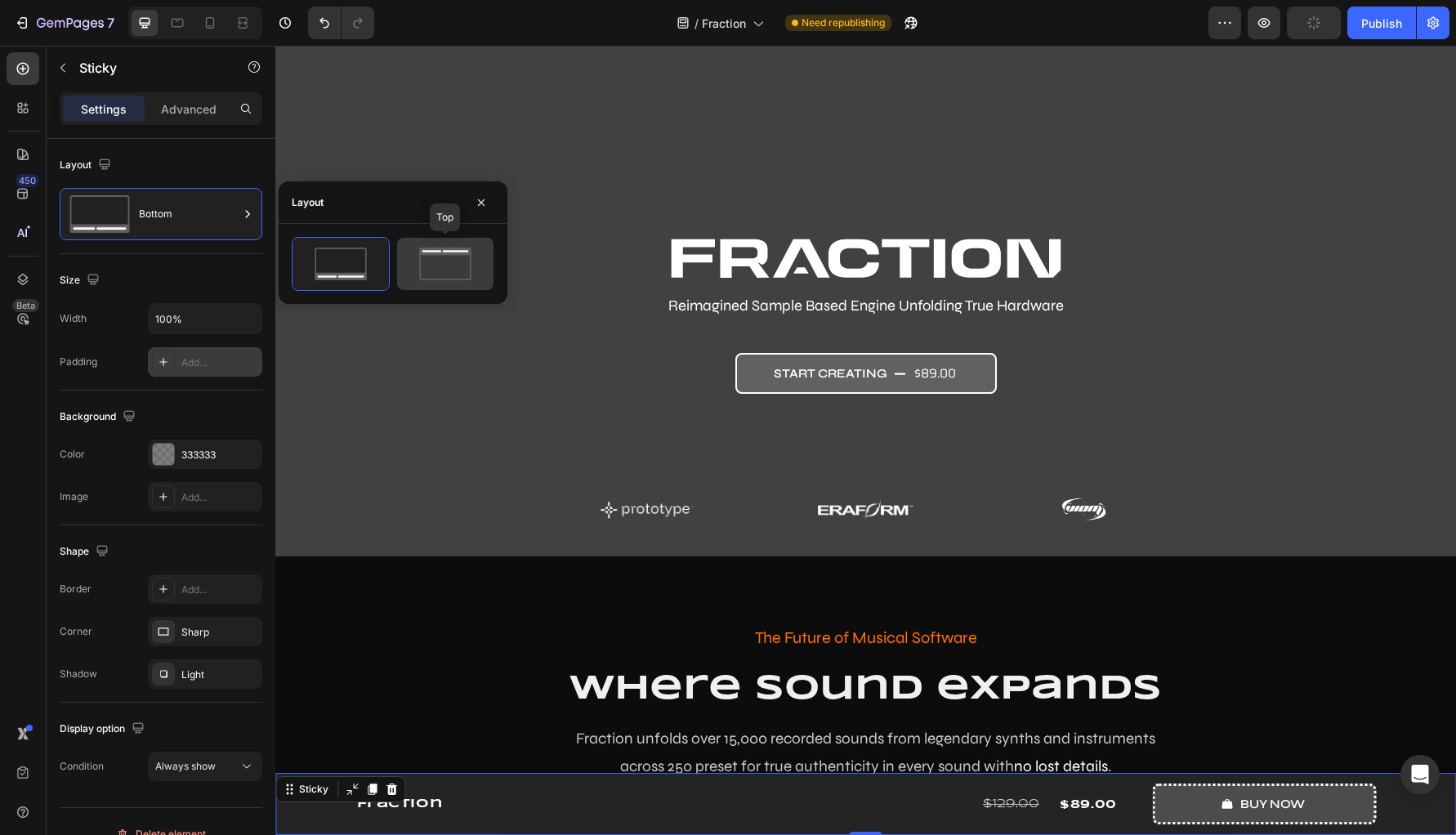
click at [477, 271] on icon at bounding box center [446, 263] width 77 height 33
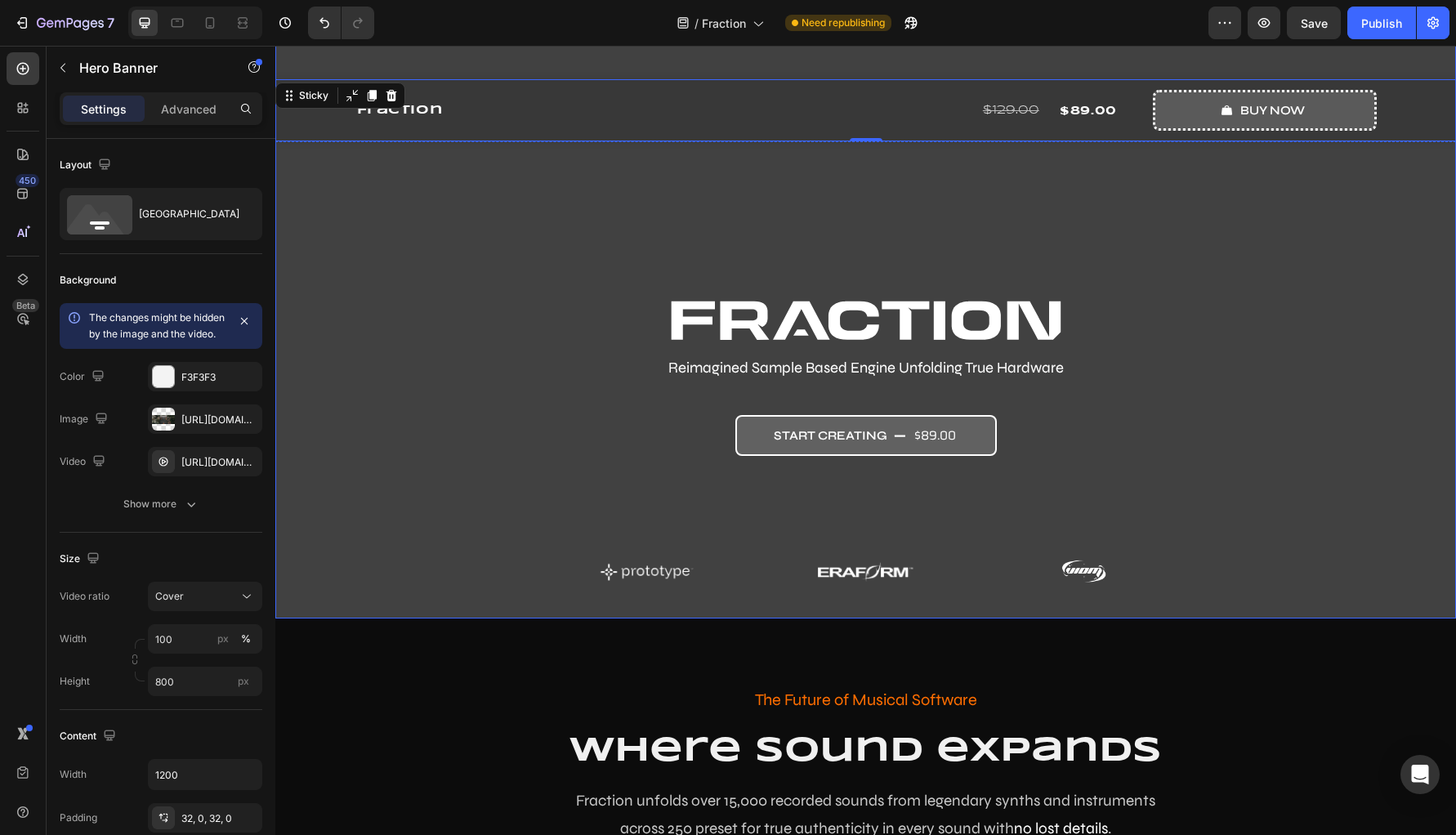
click at [509, 470] on div "Image Reimagined Sample Based Engine Unfolding True Hardware Text Block start c…" at bounding box center [866, 446] width 980 height 292
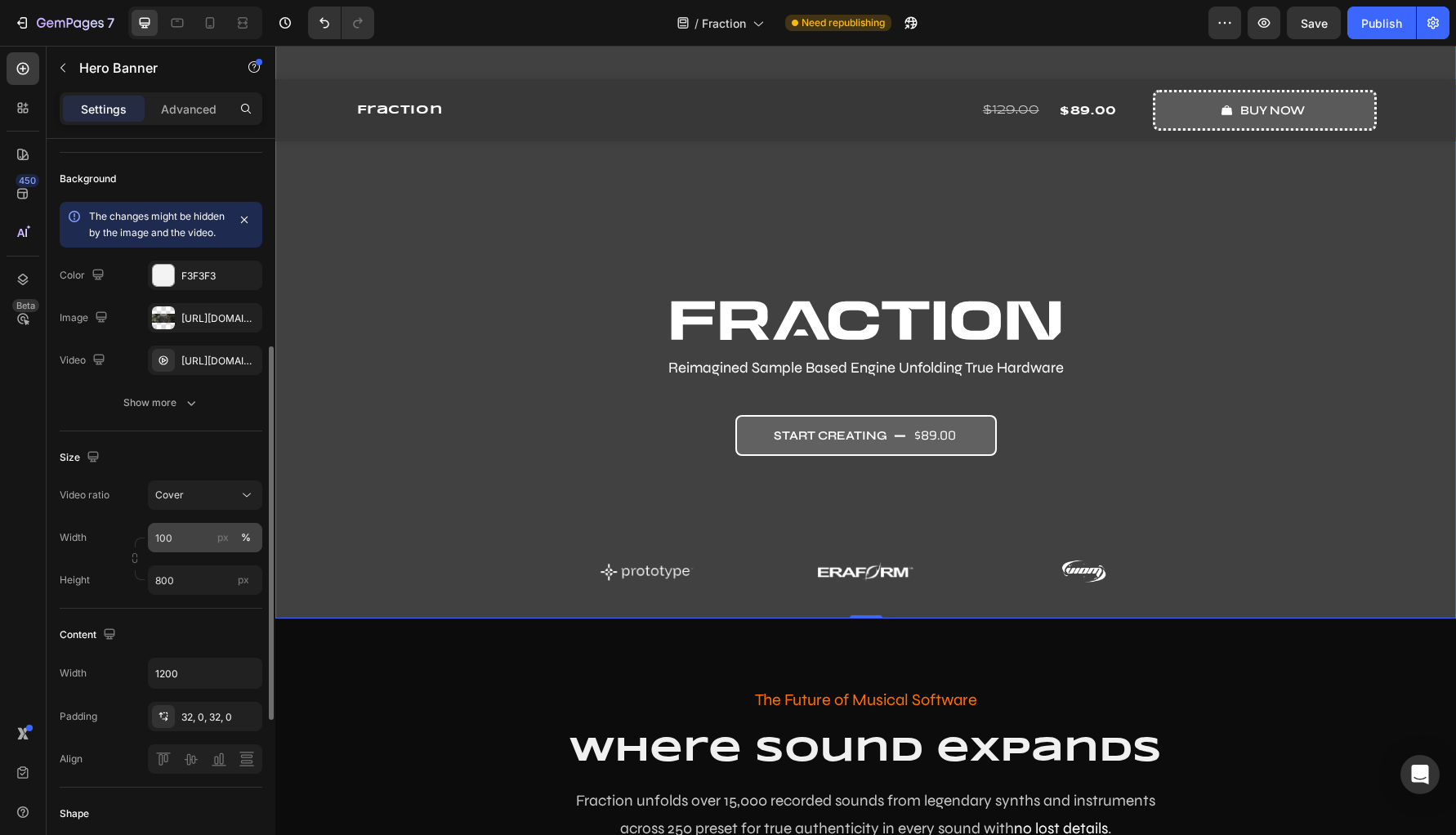
scroll to position [206, 0]
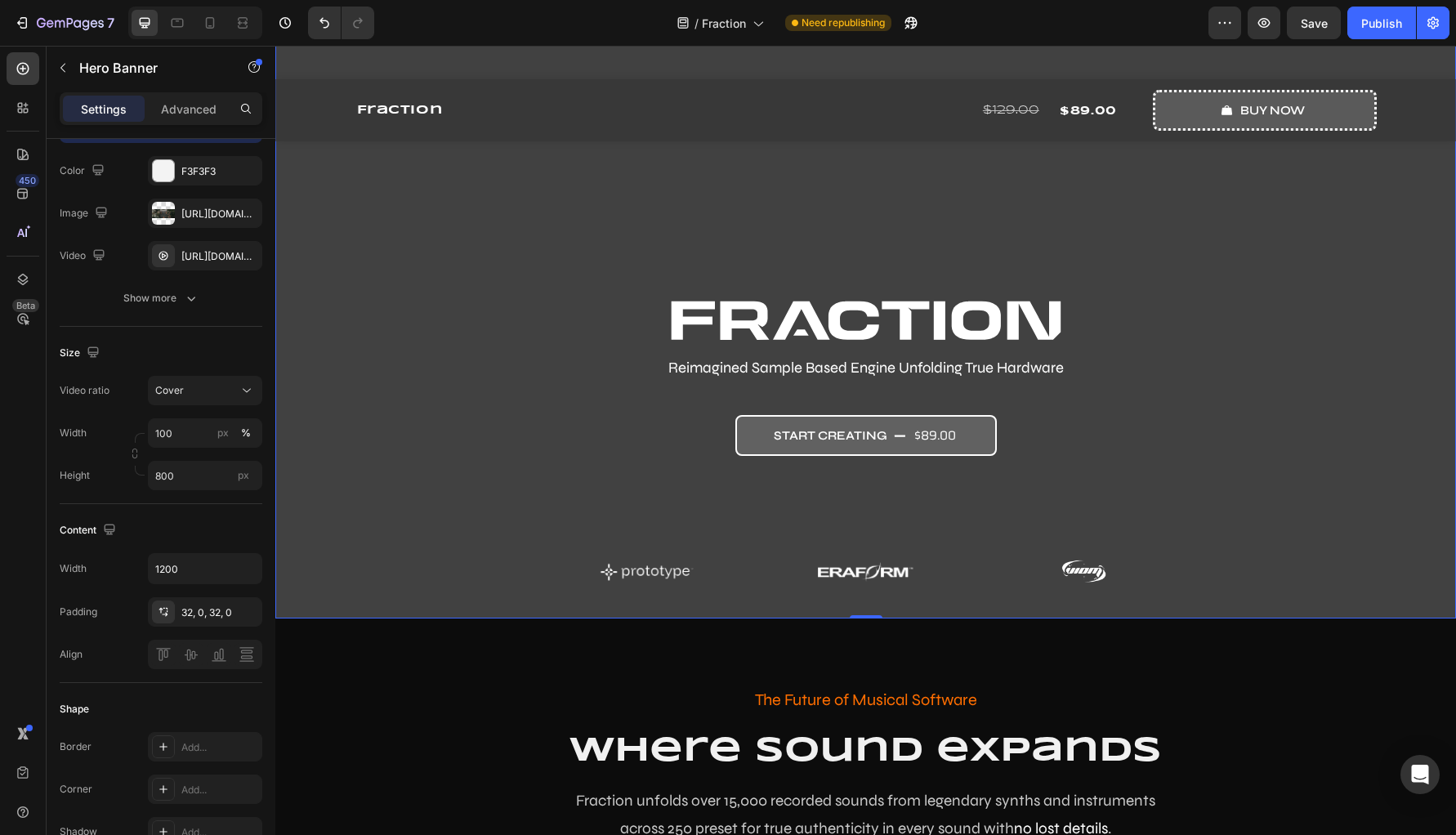
click at [526, 418] on div "Image Reimagined Sample Based Engine Unfolding True Hardware Text Block start c…" at bounding box center [866, 446] width 980 height 292
click at [170, 619] on div at bounding box center [164, 612] width 23 height 23
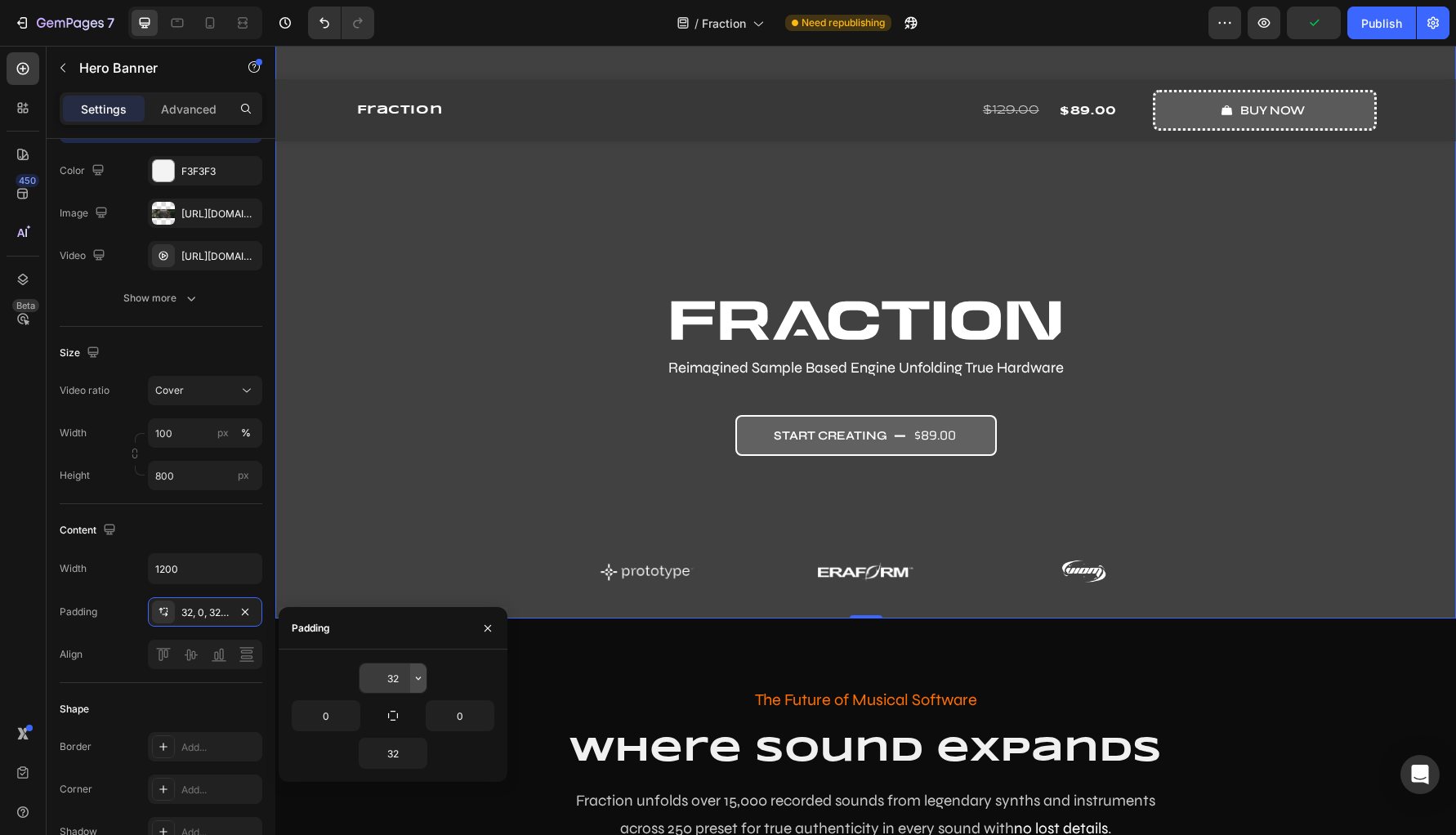
click at [419, 678] on icon "button" at bounding box center [417, 678] width 5 height 3
click at [404, 675] on input "32" at bounding box center [392, 678] width 67 height 29
type input "0"
click at [90, 657] on div "Align" at bounding box center [161, 654] width 203 height 29
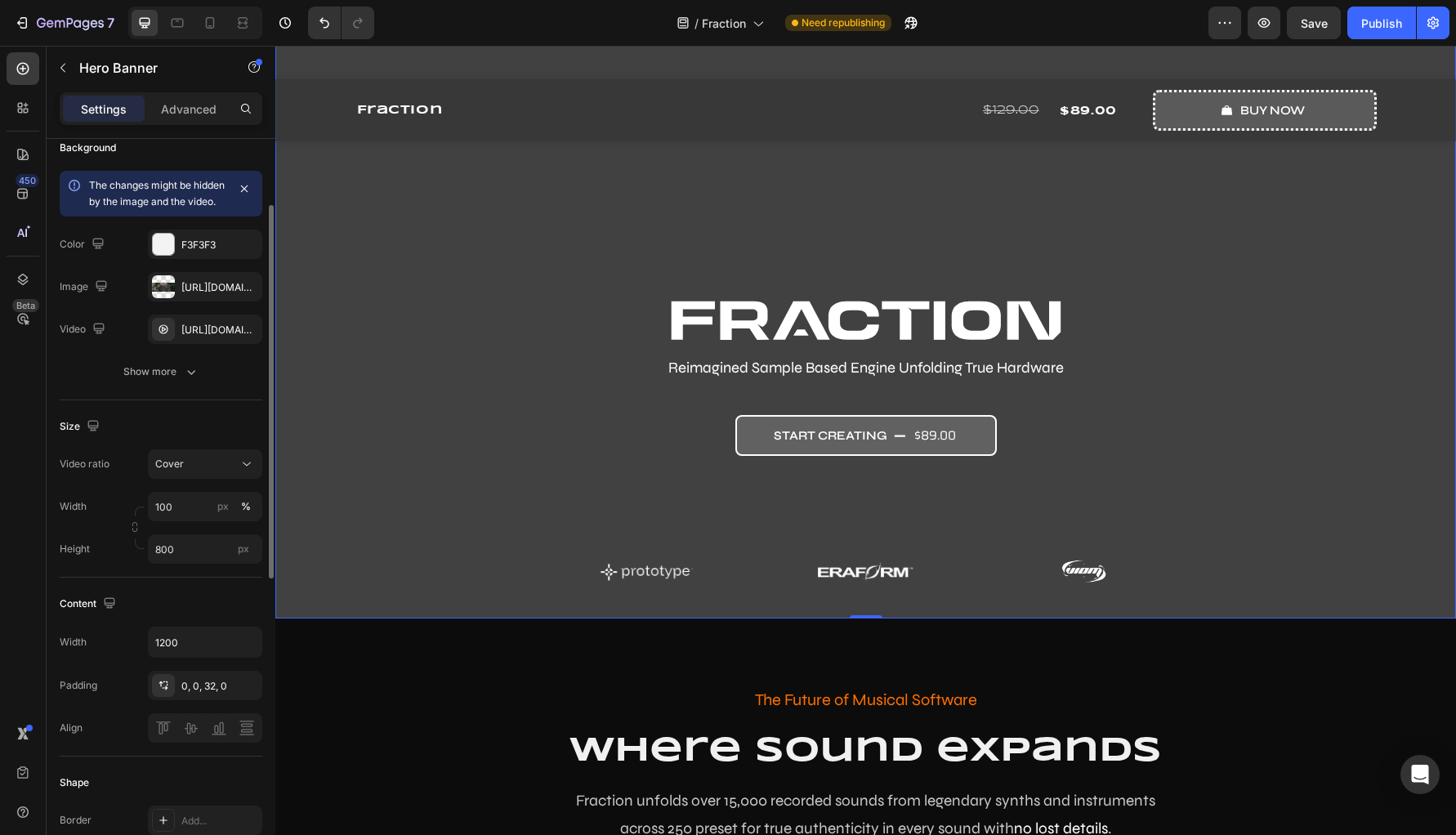
scroll to position [0, 0]
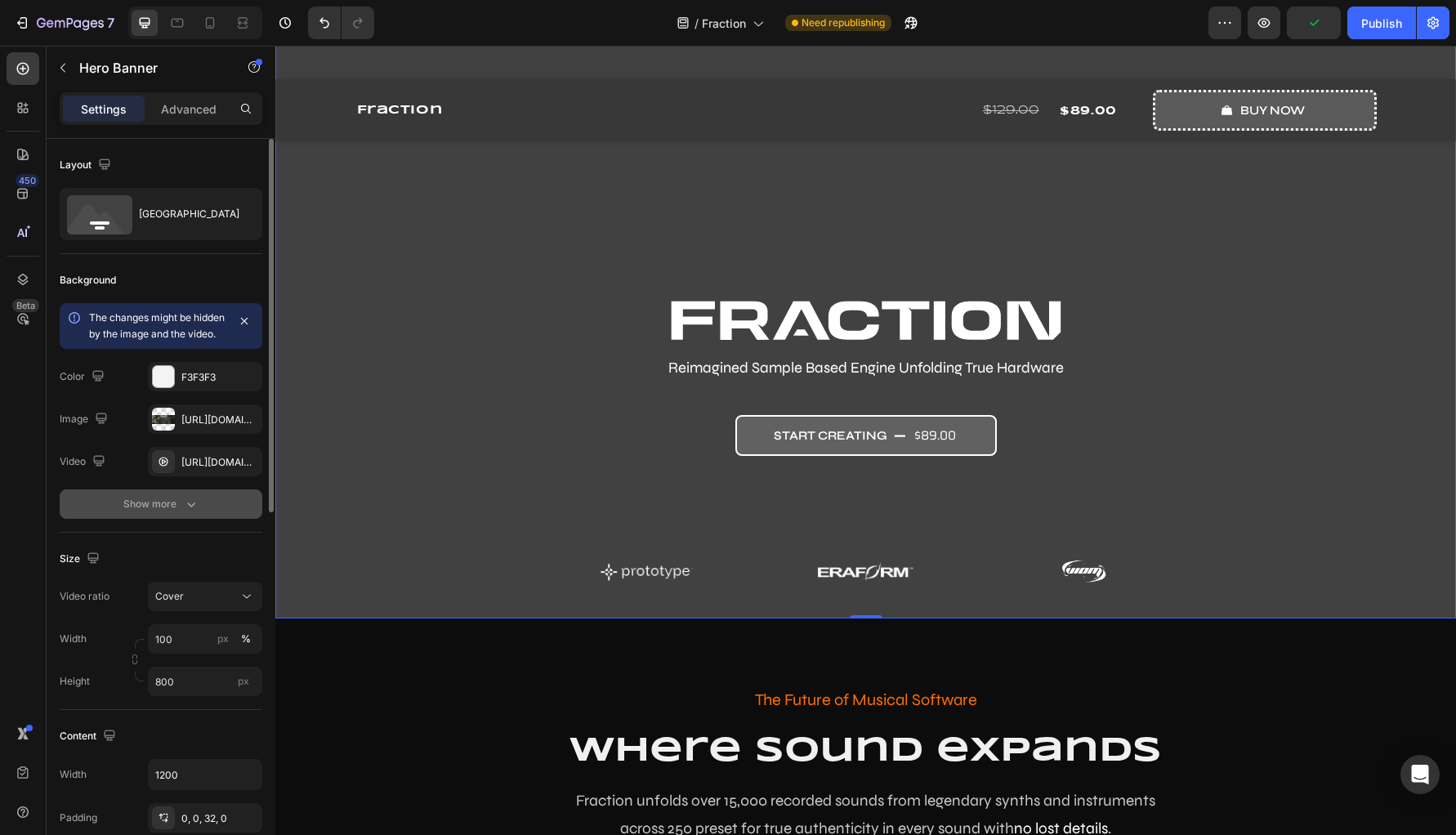
click at [181, 512] on div "Show more" at bounding box center [161, 504] width 76 height 16
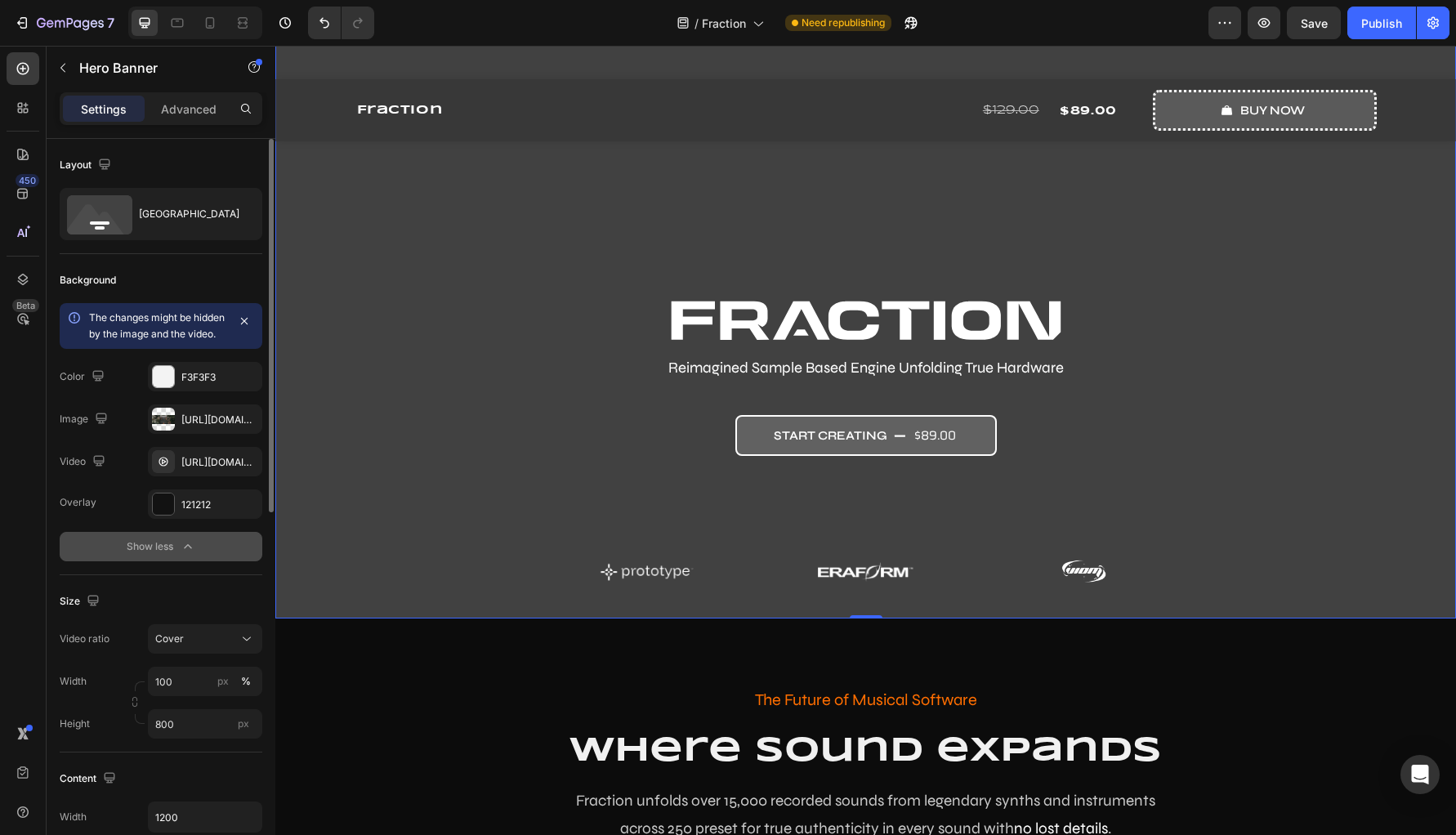
click at [178, 555] on div "Show less" at bounding box center [162, 546] width 70 height 16
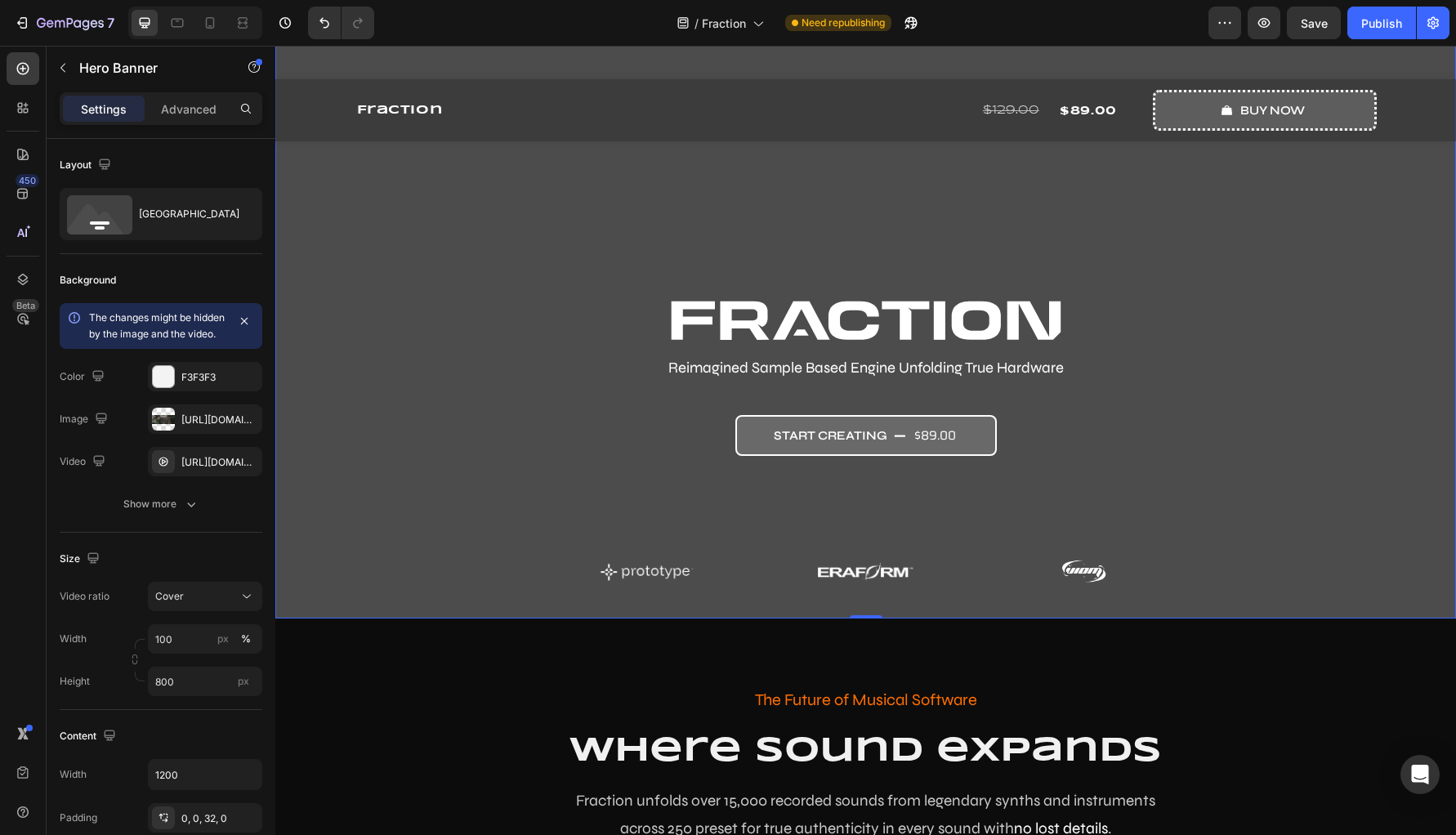
click at [368, 511] on div "Overlay" at bounding box center [866, 291] width 1181 height 654
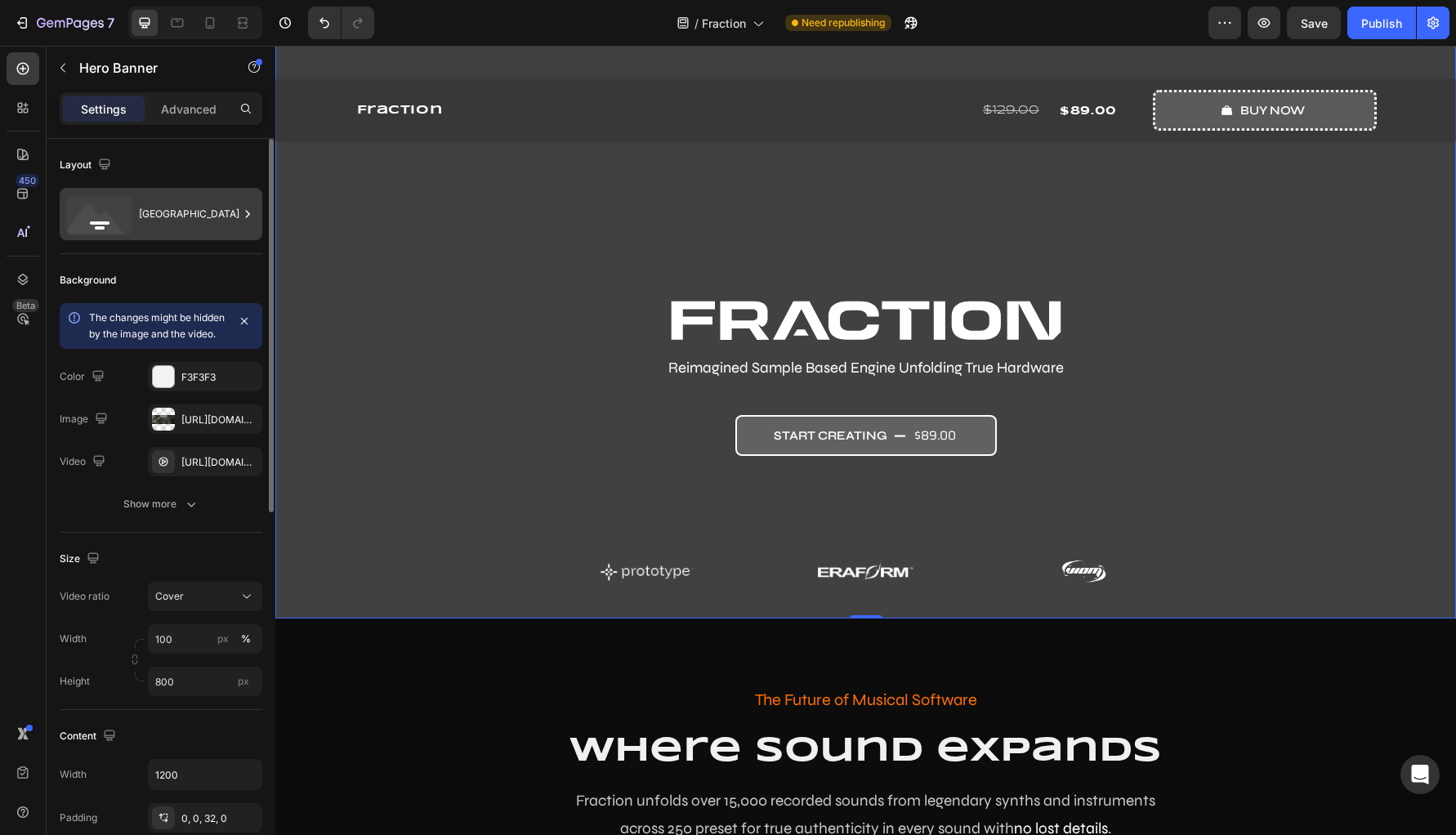
click at [199, 228] on div "Bottom center" at bounding box center [189, 214] width 100 height 38
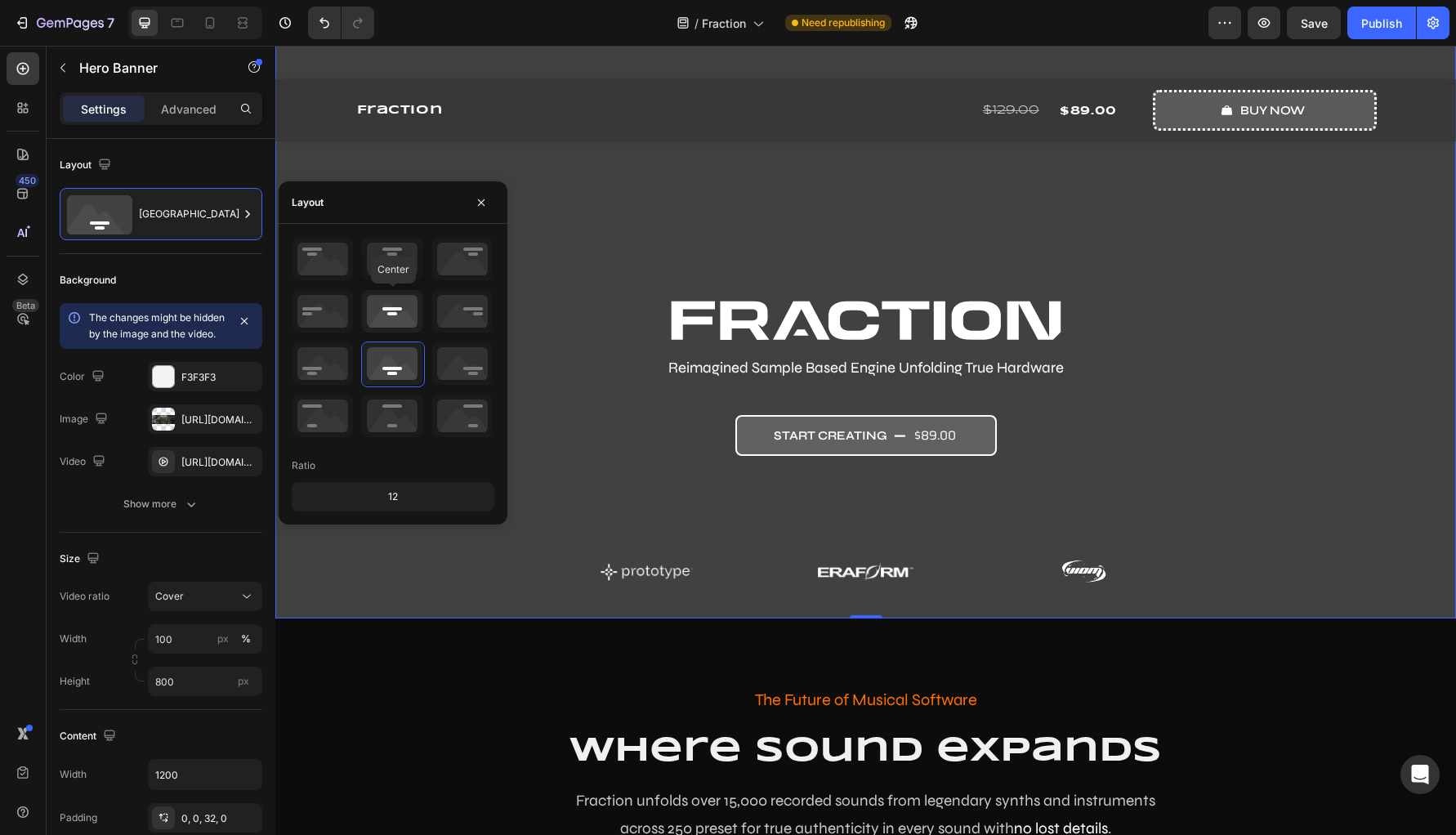
click at [384, 324] on icon at bounding box center [392, 311] width 60 height 42
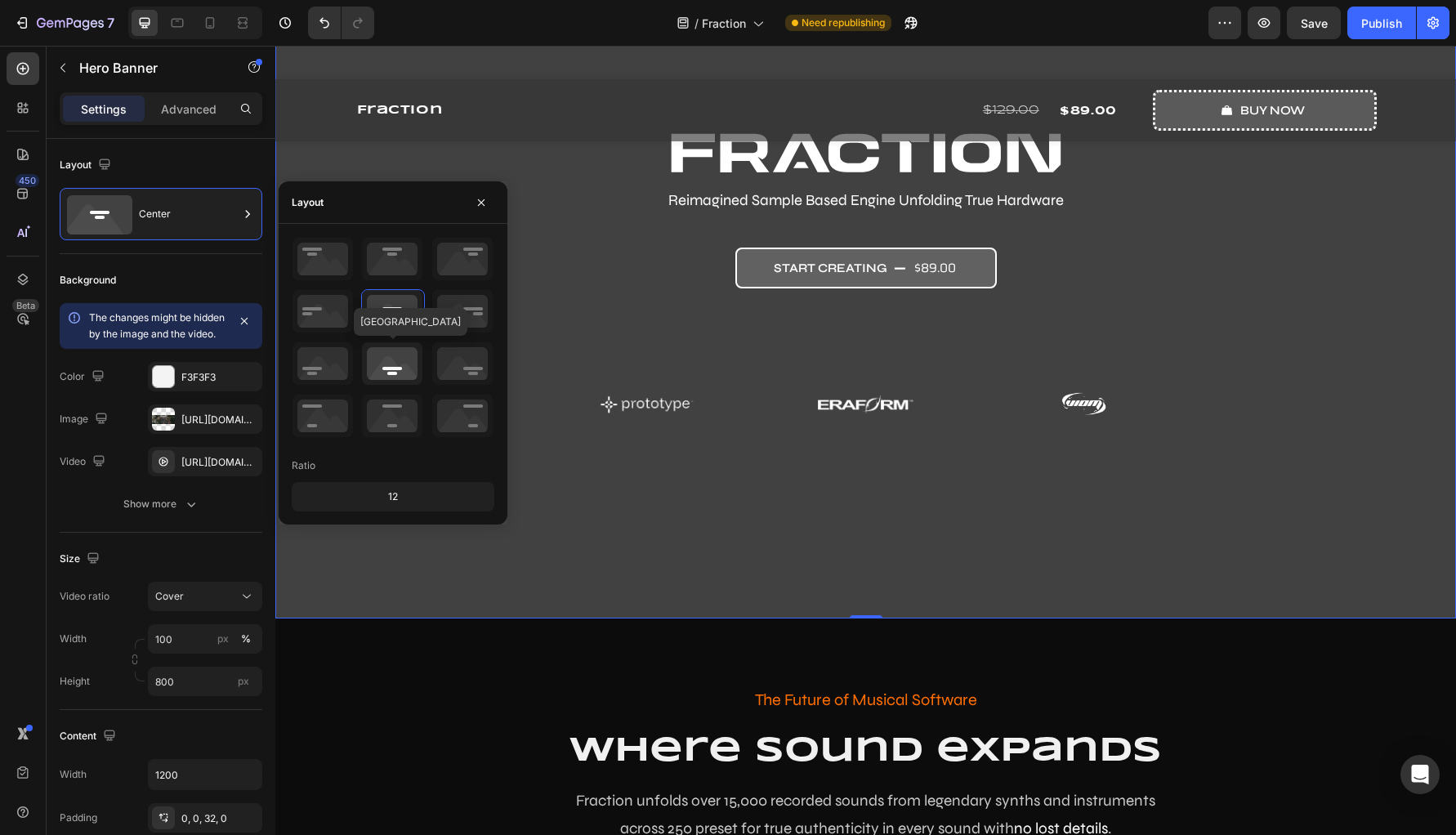
click at [405, 370] on icon at bounding box center [392, 363] width 60 height 42
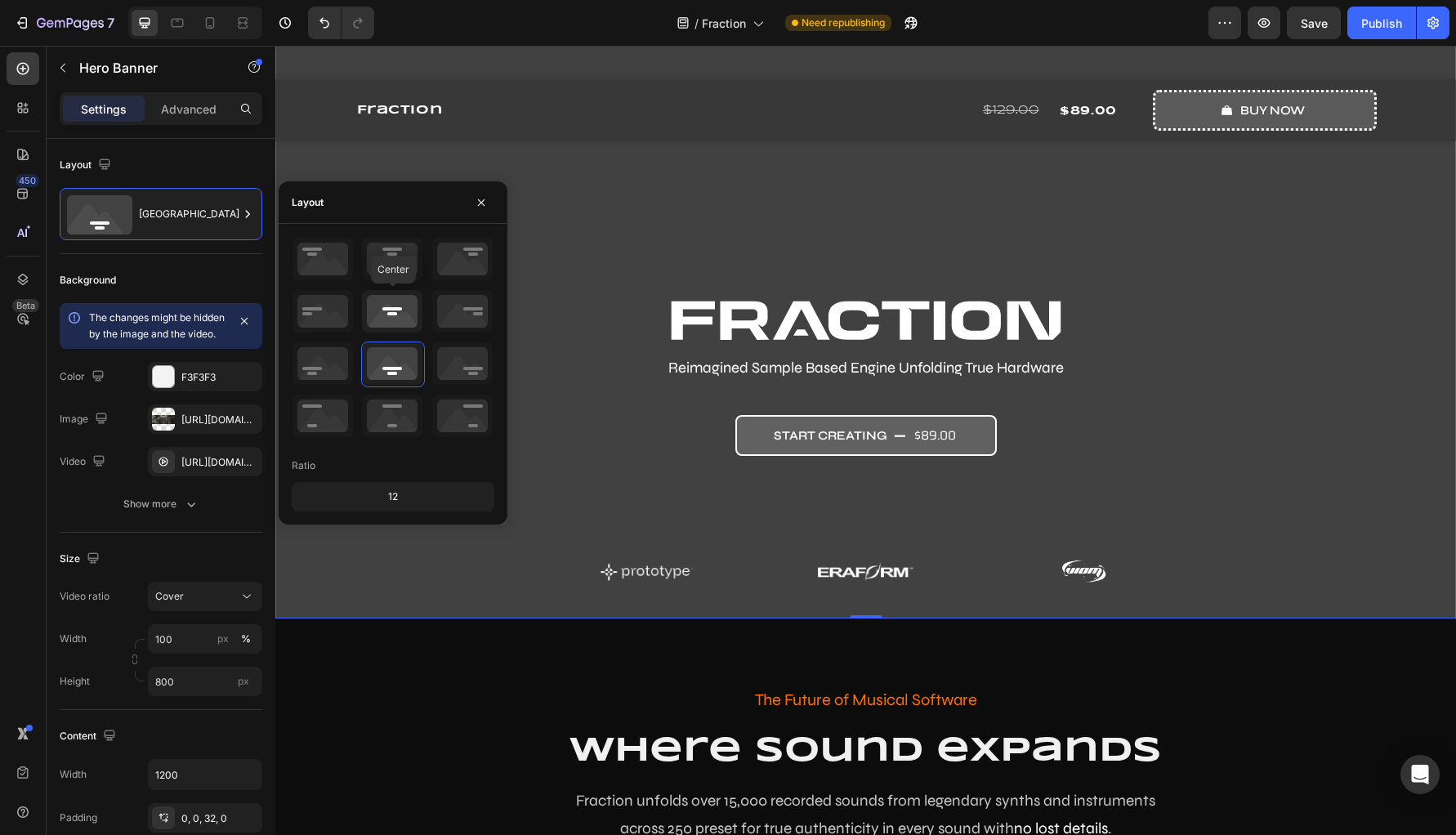
click at [402, 311] on icon at bounding box center [392, 311] width 60 height 42
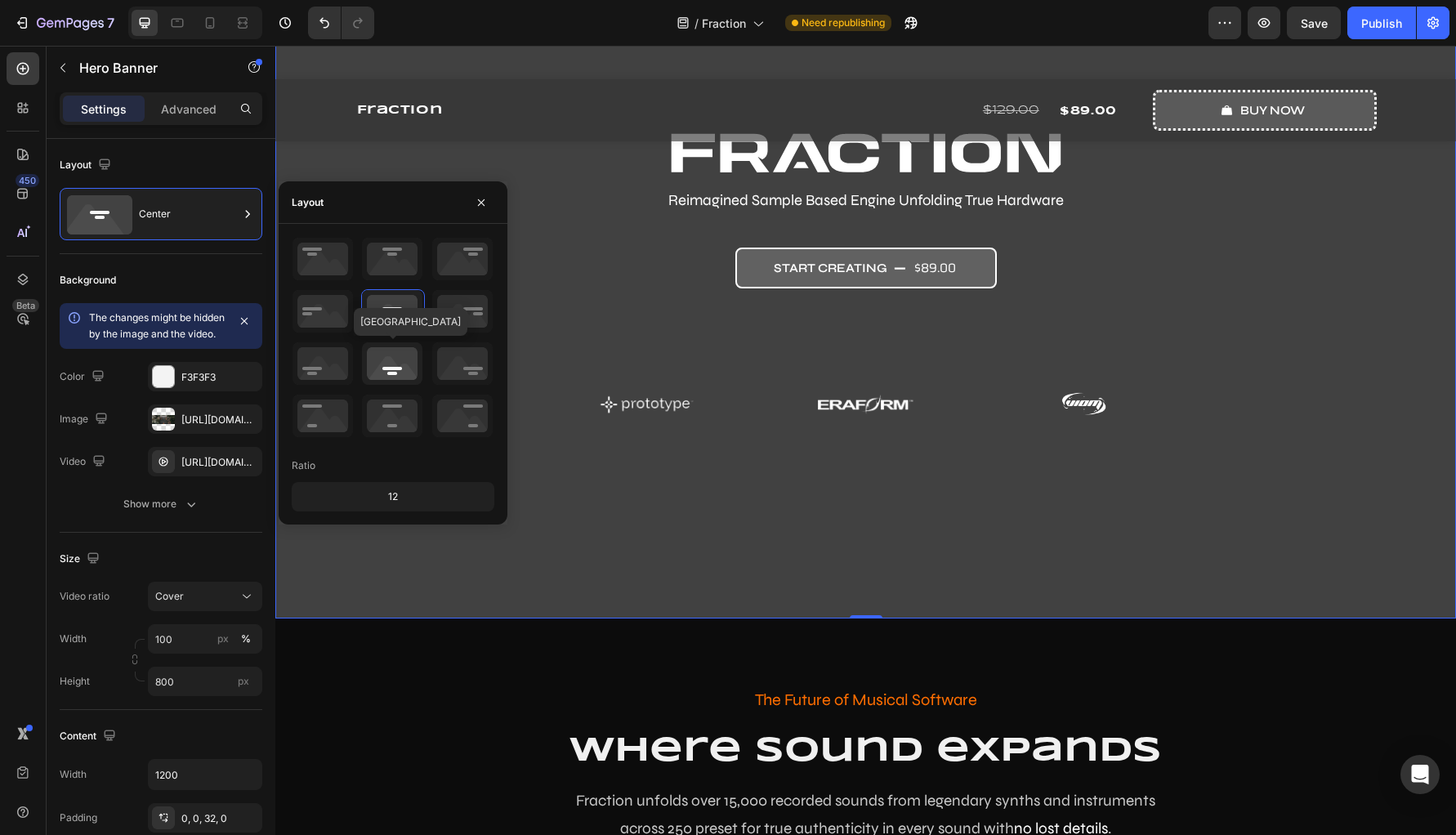
click at [406, 352] on icon at bounding box center [392, 363] width 60 height 42
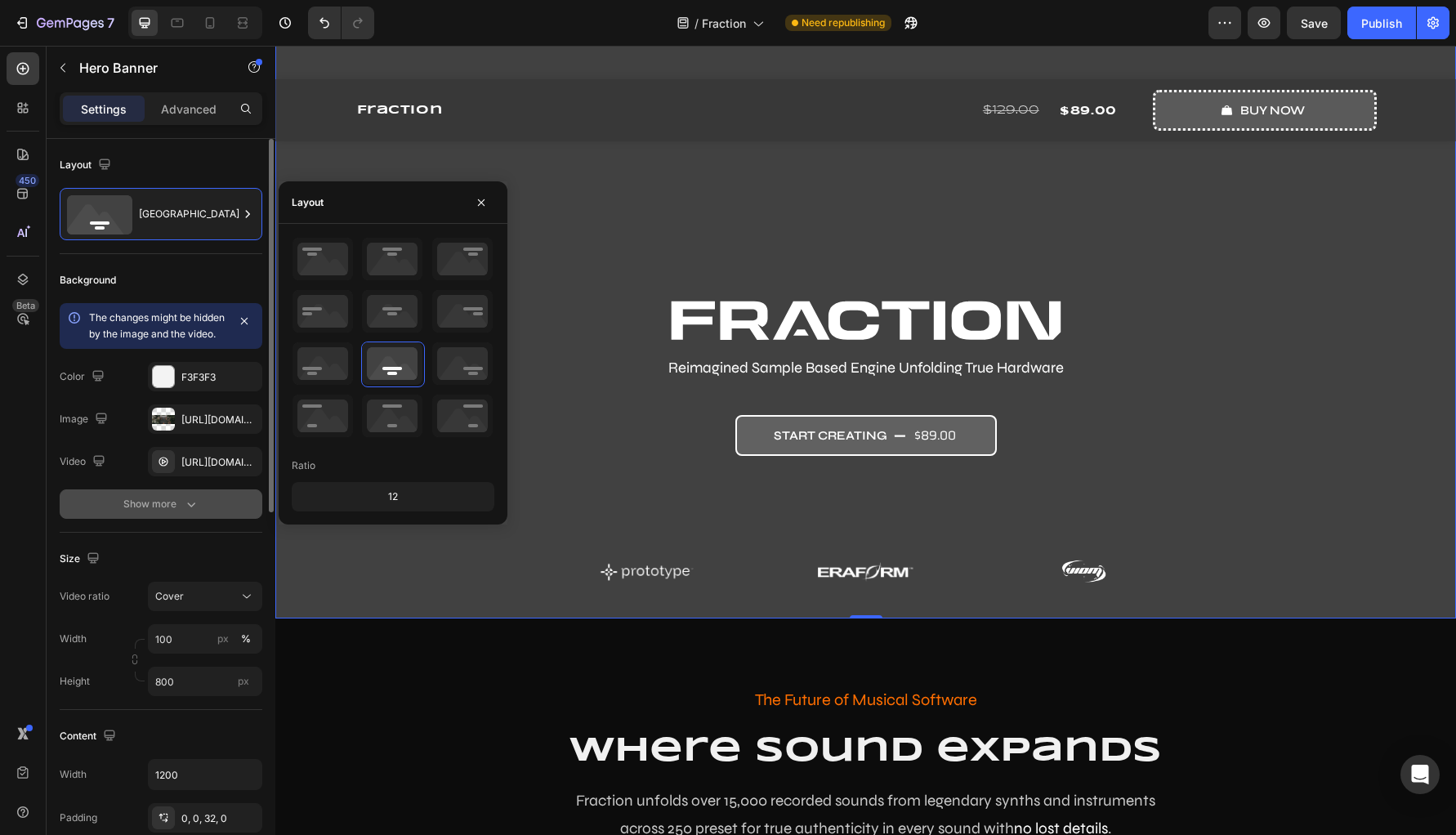
click at [77, 519] on button "Show more" at bounding box center [161, 504] width 203 height 29
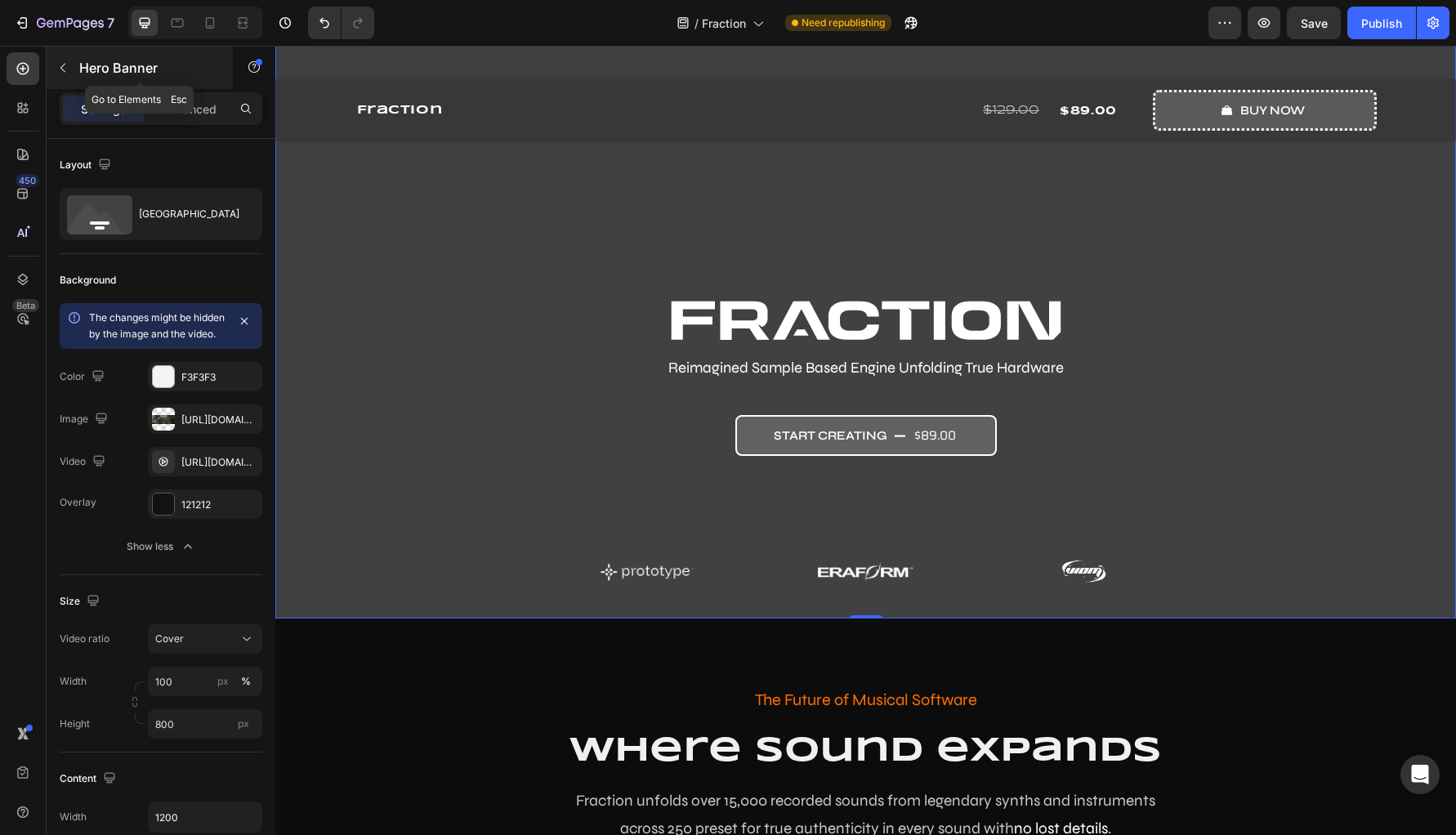
click at [61, 71] on icon "button" at bounding box center [63, 68] width 13 height 13
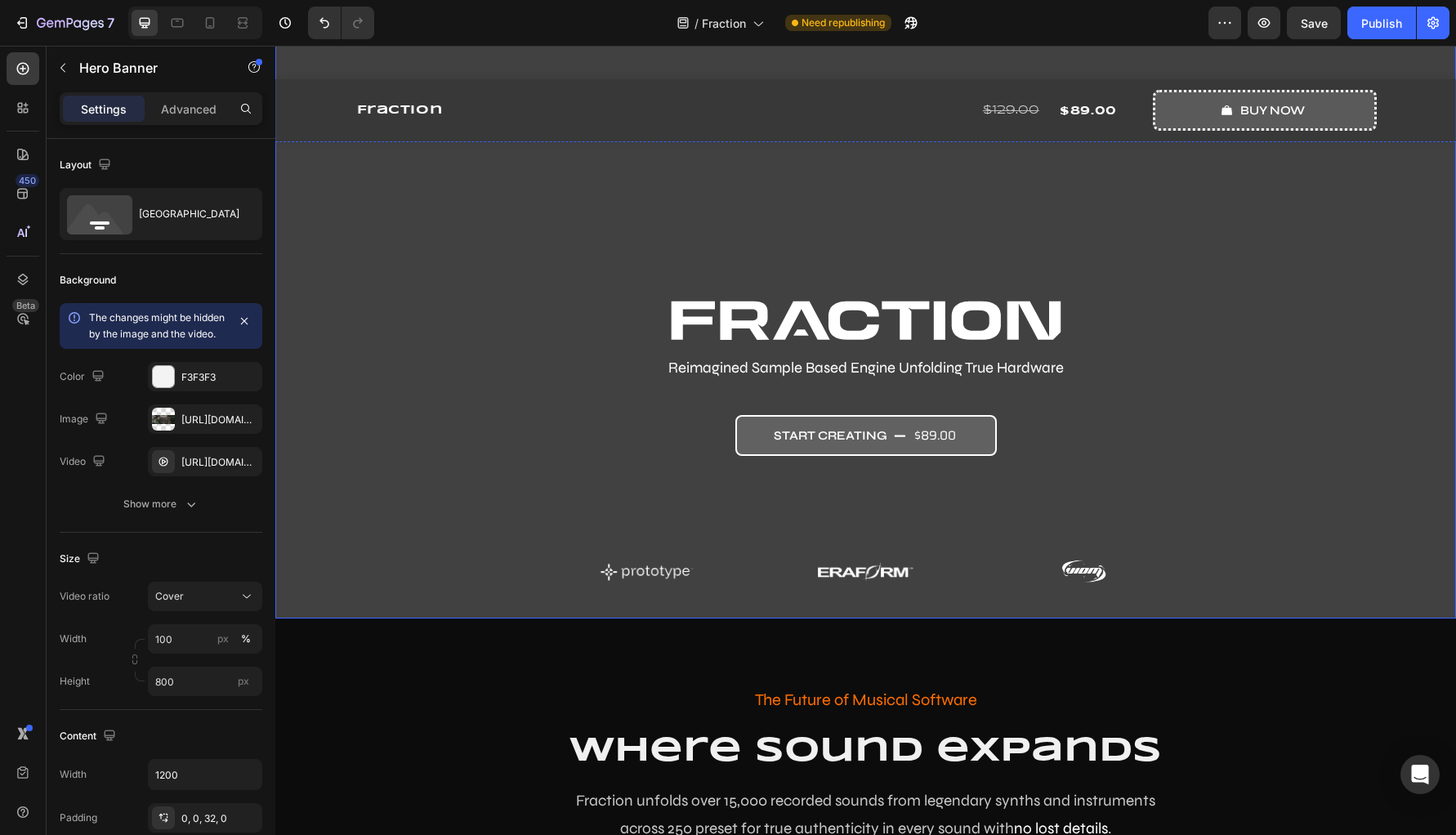
click at [478, 344] on div "Image Reimagined Sample Based Engine Unfolding True Hardware Text Block start c…" at bounding box center [866, 446] width 980 height 292
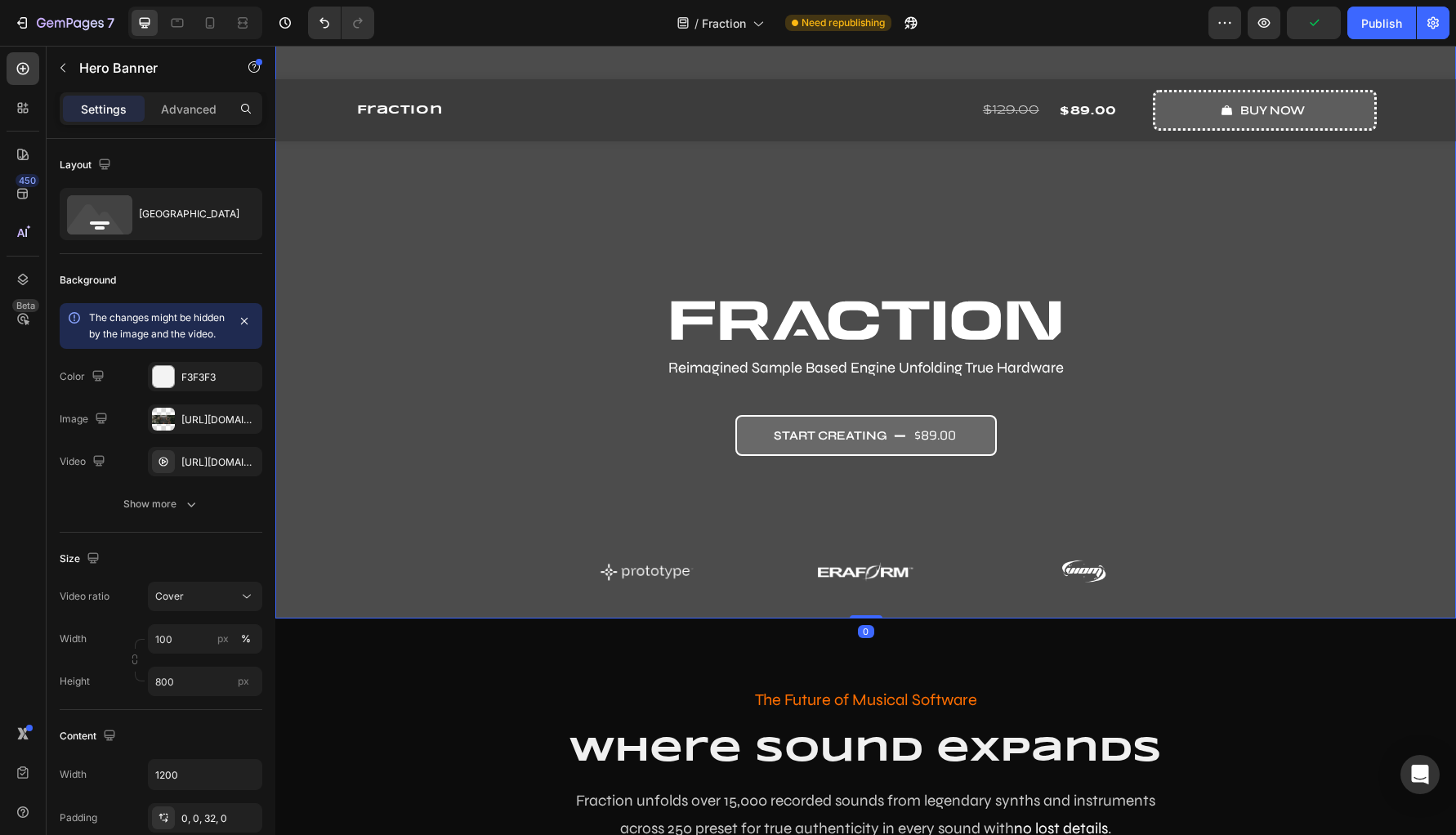
click at [391, 70] on div "Overlay" at bounding box center [866, 291] width 1181 height 654
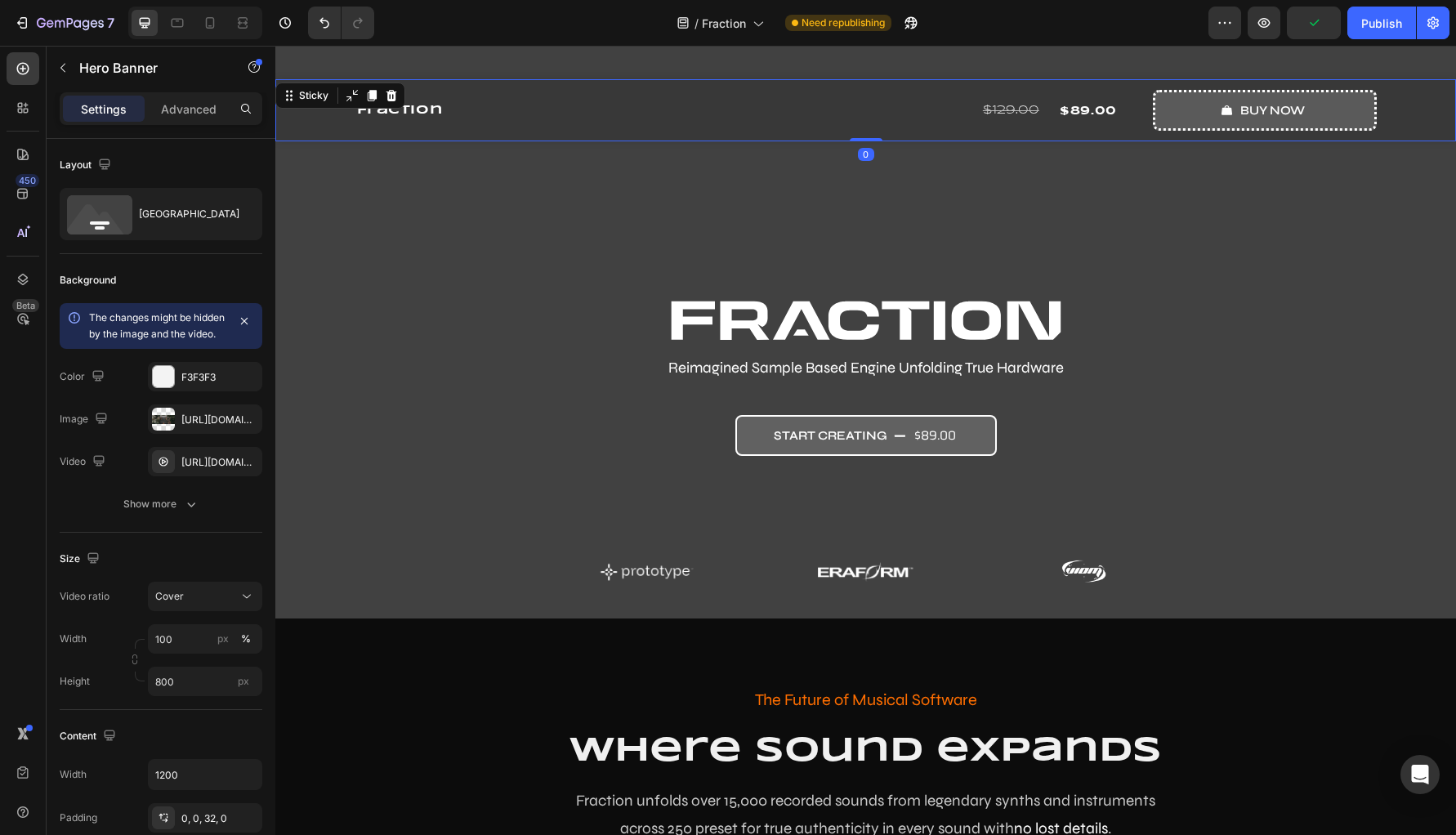
click at [334, 93] on div "Fraction Product Title Row $129.00 Compare Price Compare Price $89.00 Product P…" at bounding box center [866, 110] width 1181 height 62
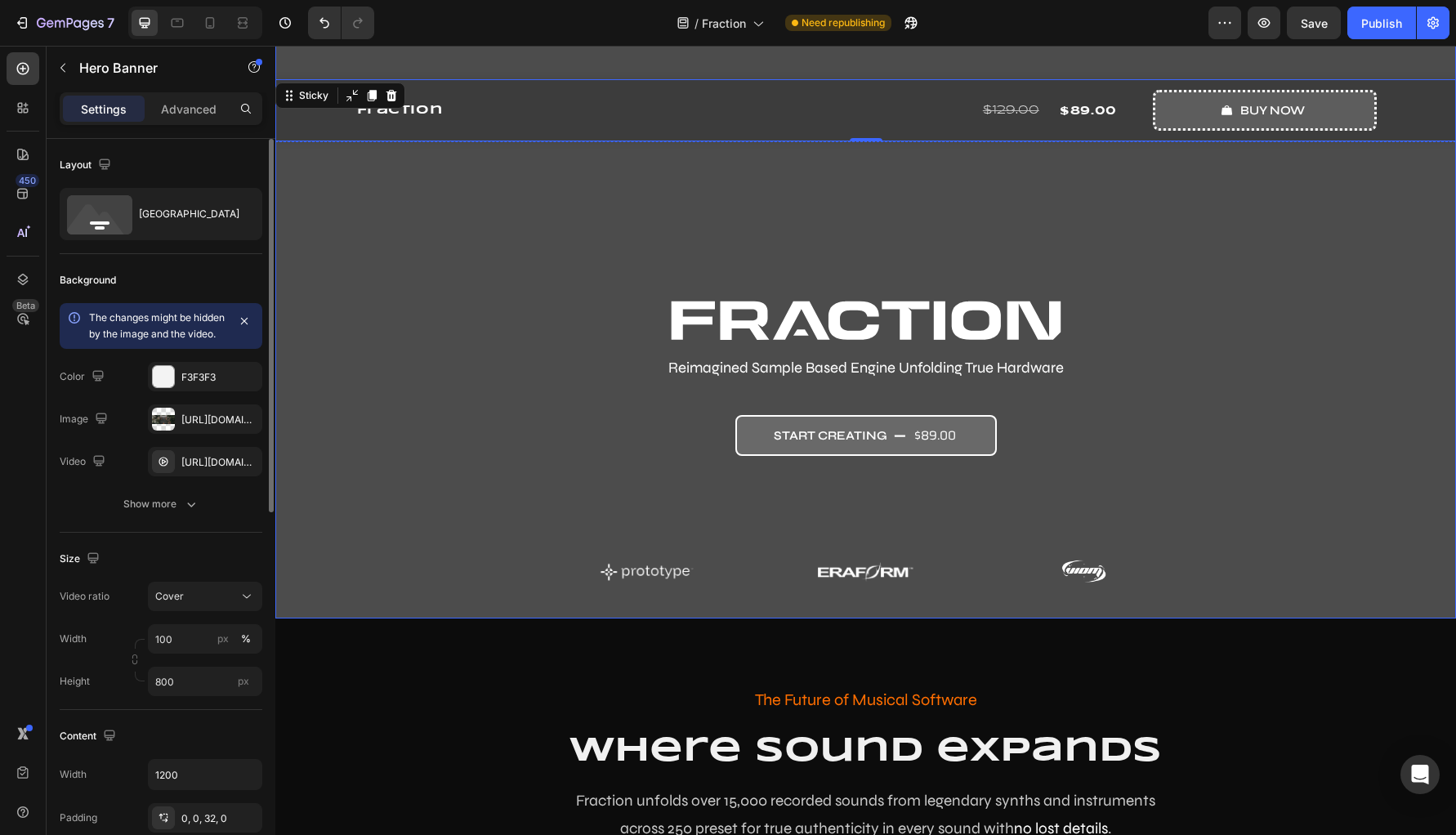
click at [737, 223] on div "Overlay" at bounding box center [866, 291] width 1181 height 654
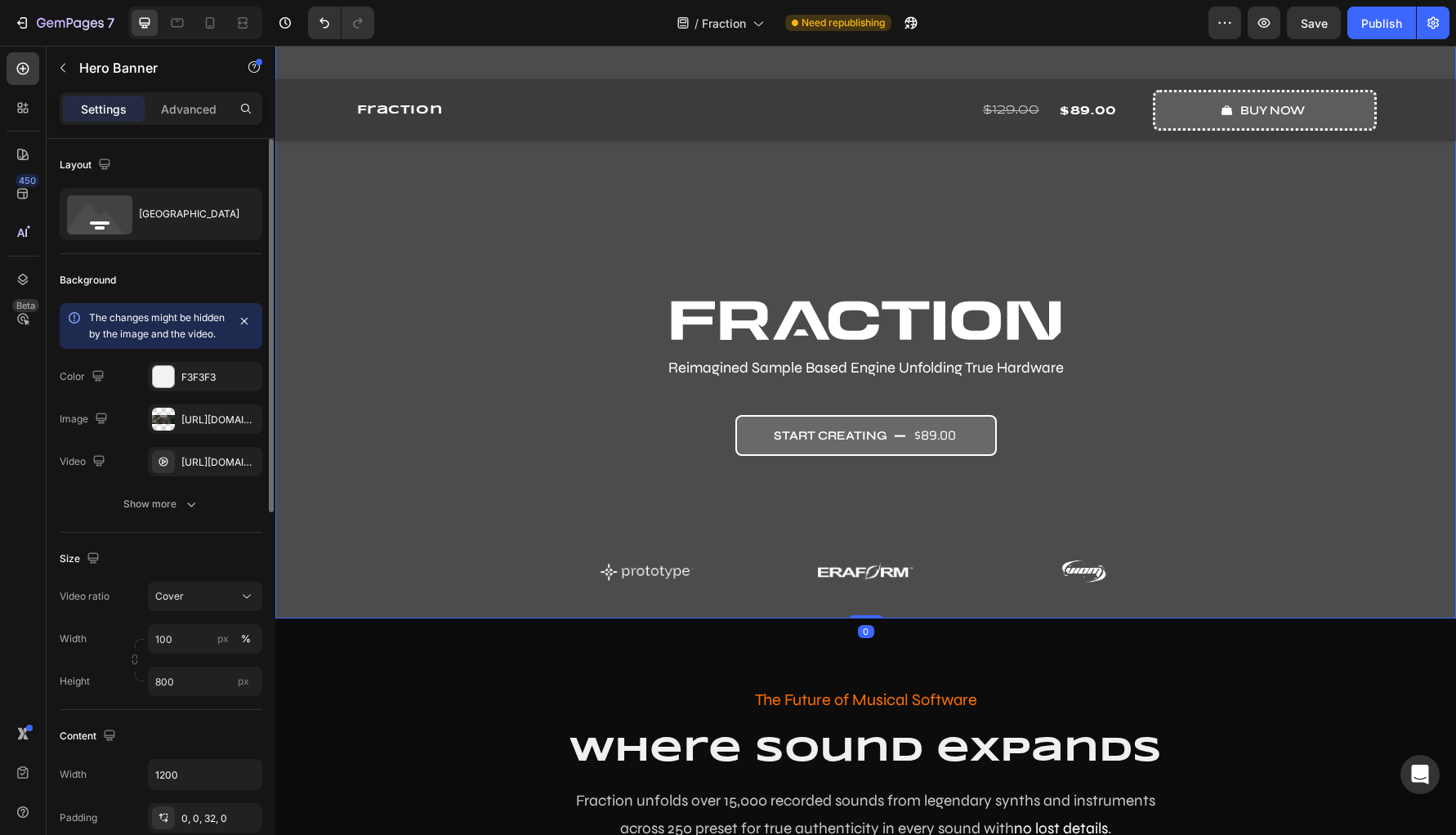
click at [540, 170] on div "Overlay" at bounding box center [866, 291] width 1181 height 654
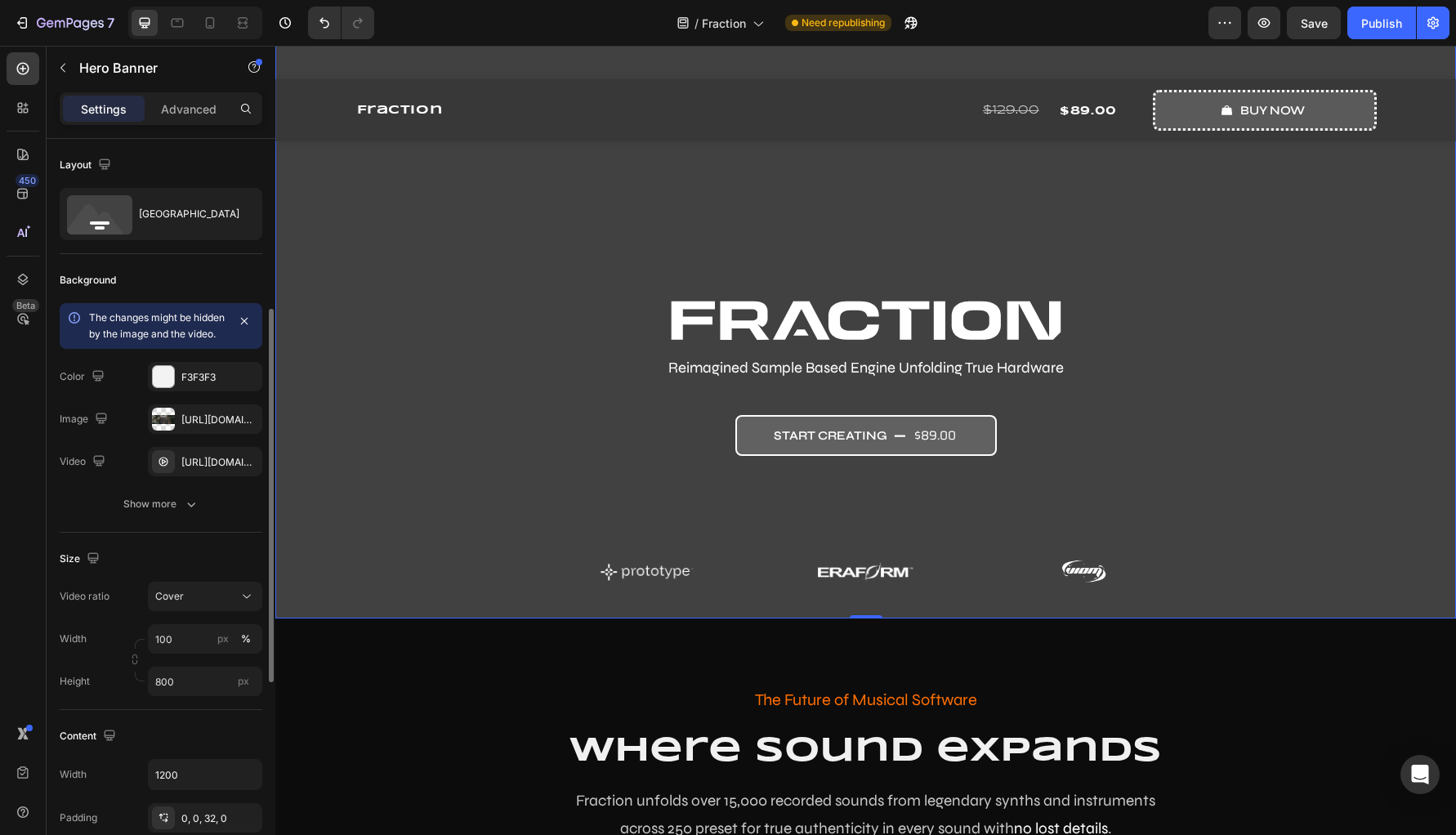
scroll to position [234, 0]
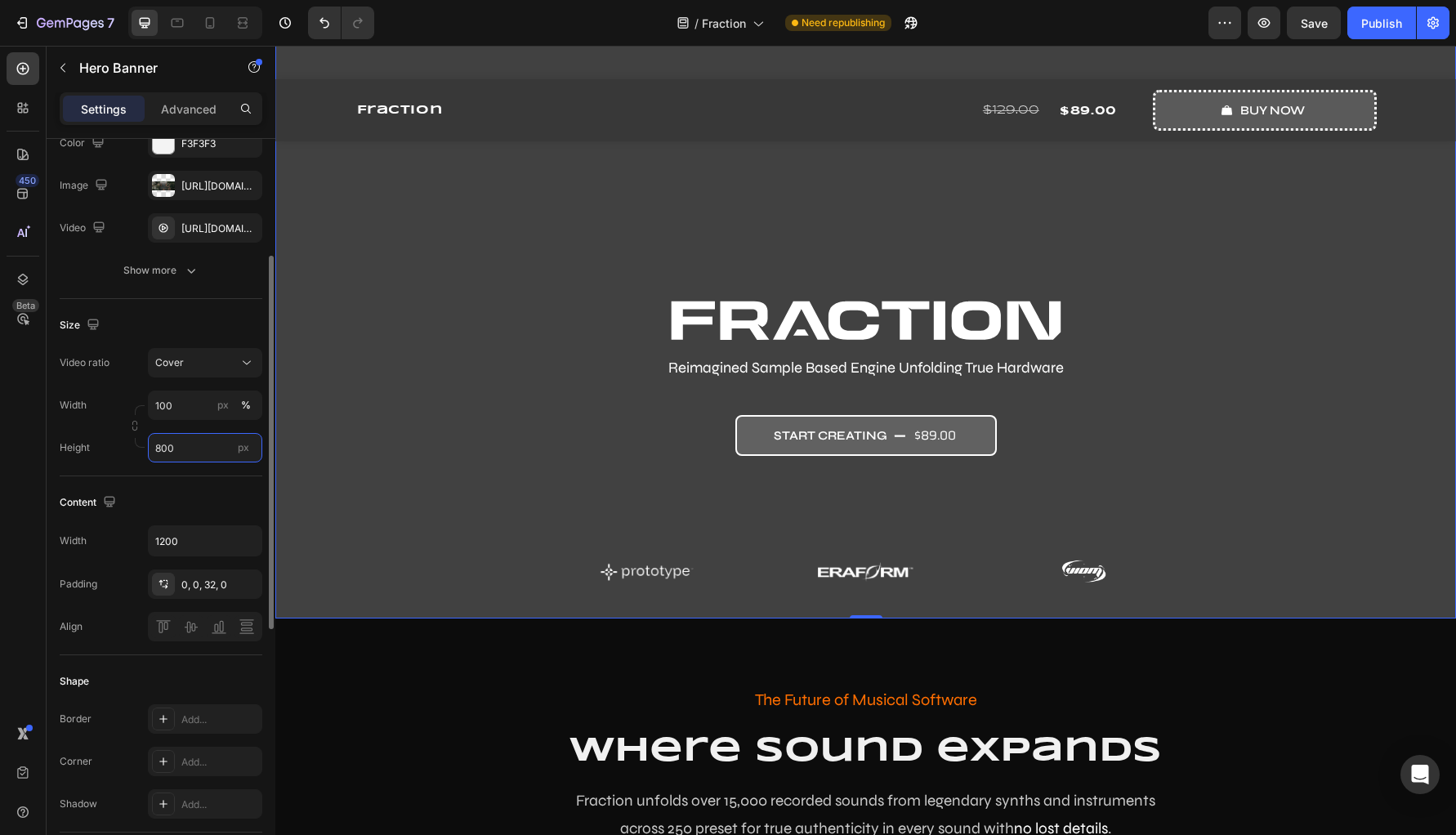
click at [195, 463] on input "800" at bounding box center [205, 448] width 115 height 29
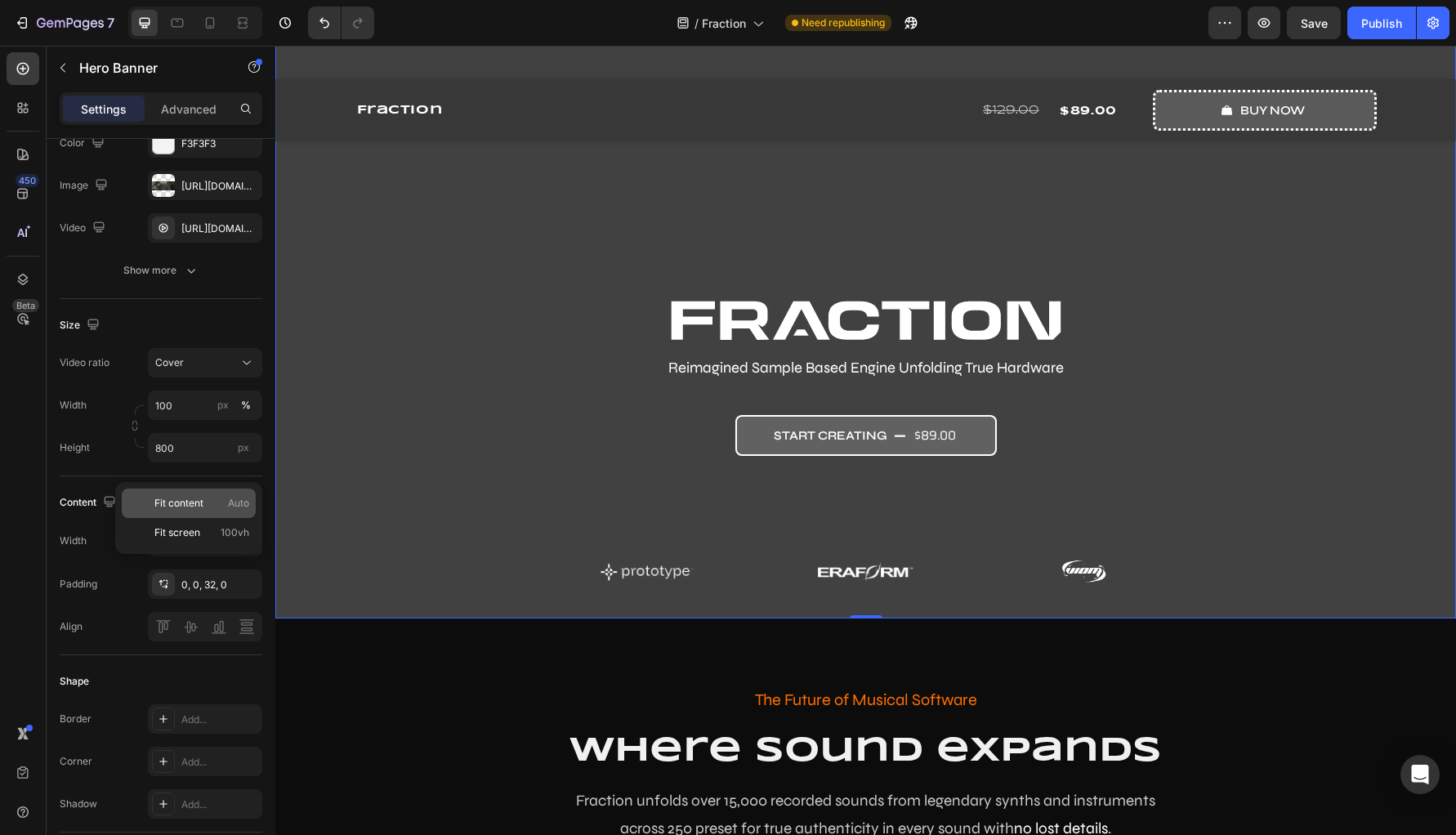
click at [196, 503] on span "Fit content" at bounding box center [179, 504] width 49 height 15
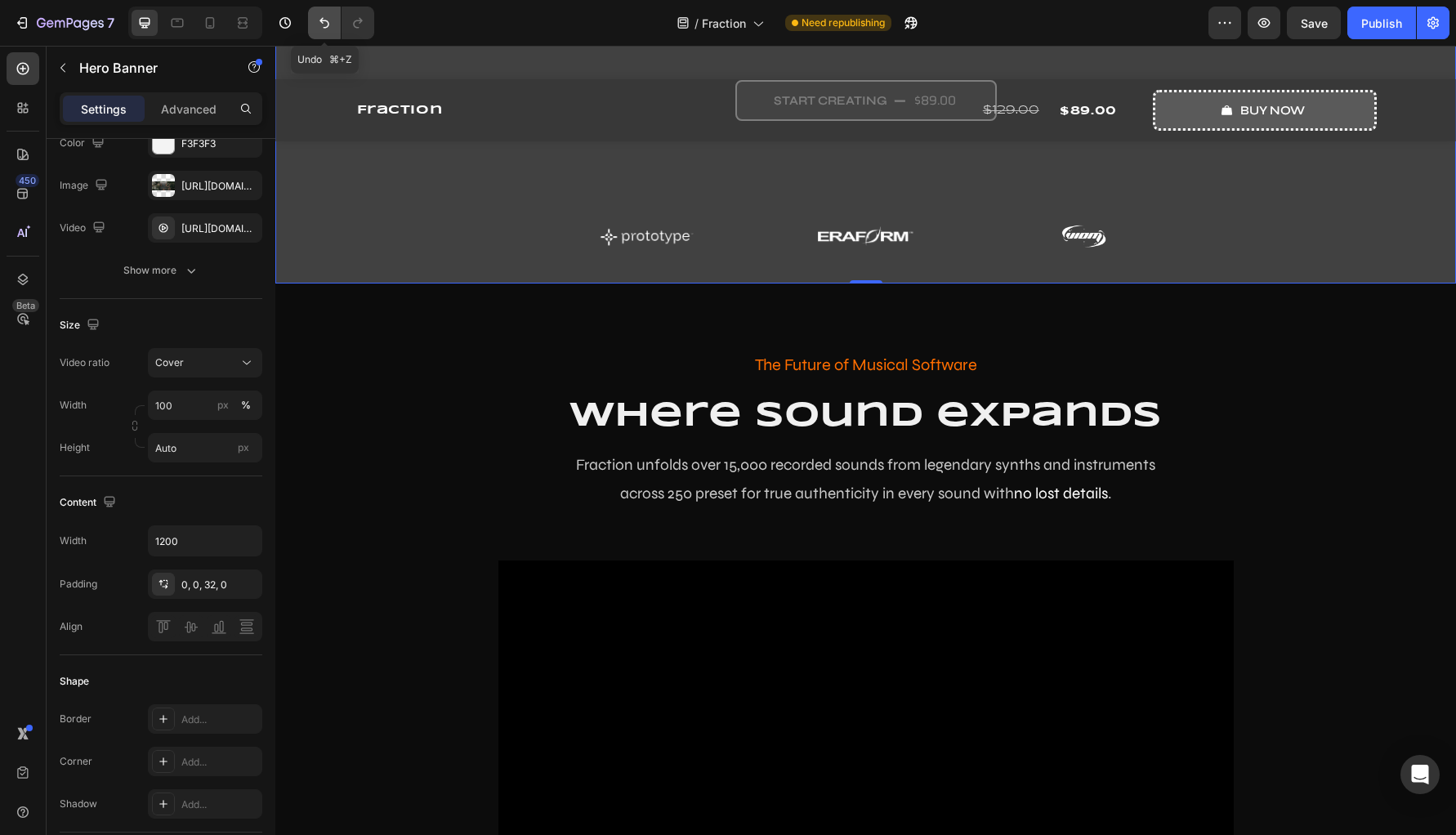
click at [334, 28] on button "Undo/Redo" at bounding box center [324, 23] width 33 height 33
type input "800"
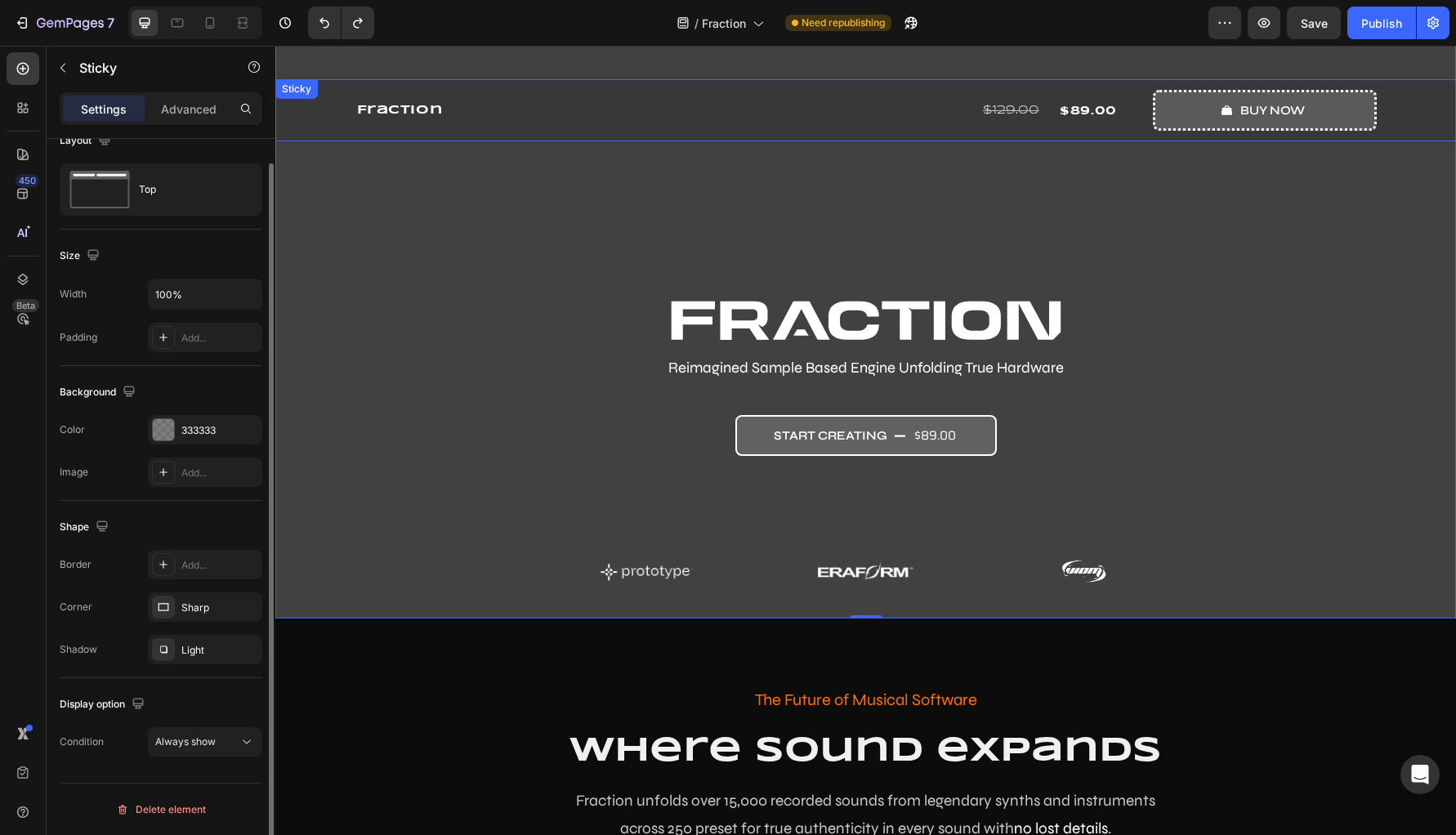
click at [307, 99] on div "Fraction Product Title Row $129.00 Compare Price Compare Price $89.00 Product P…" at bounding box center [866, 110] width 1181 height 62
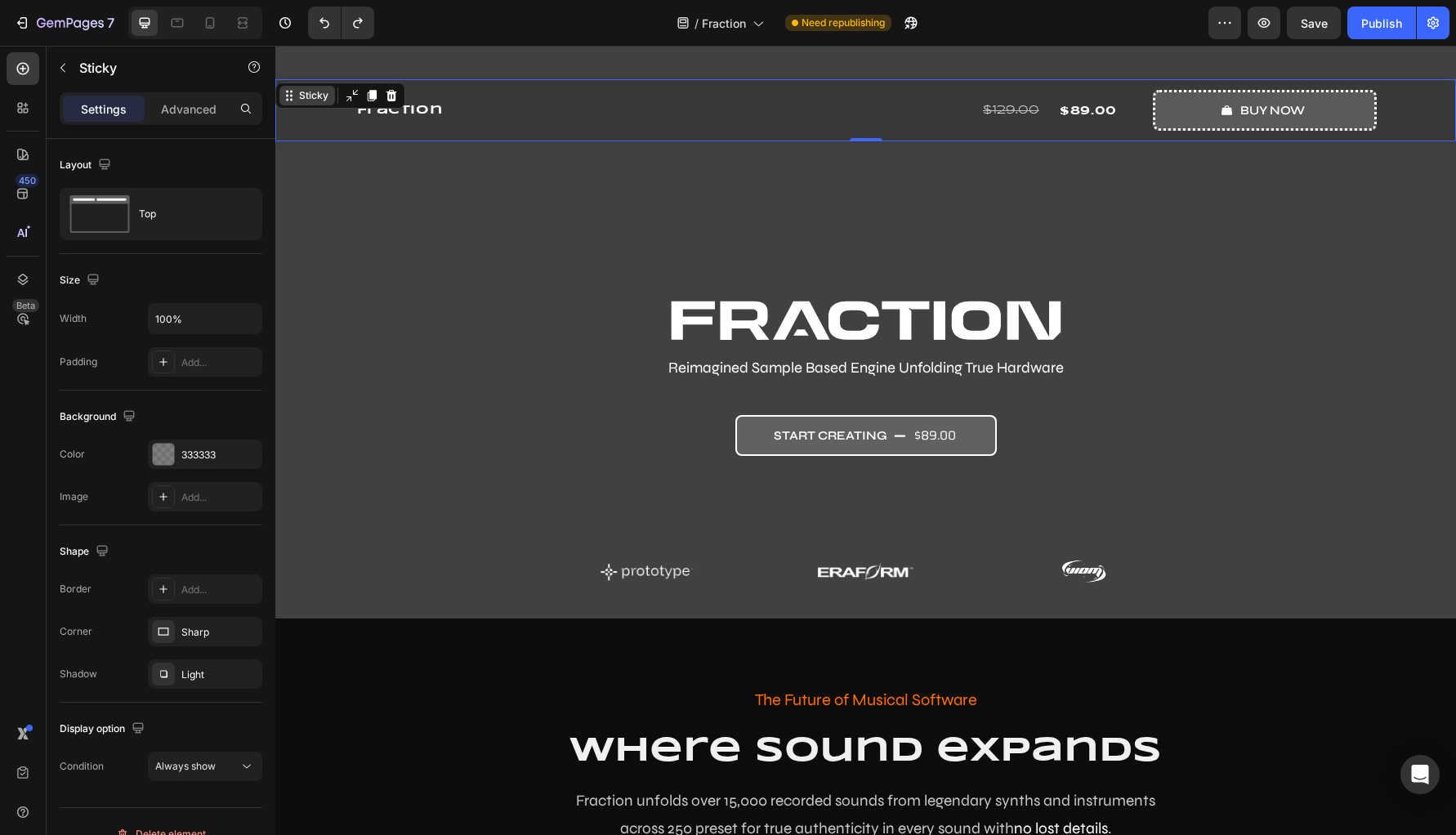
click at [293, 99] on icon at bounding box center [290, 96] width 13 height 13
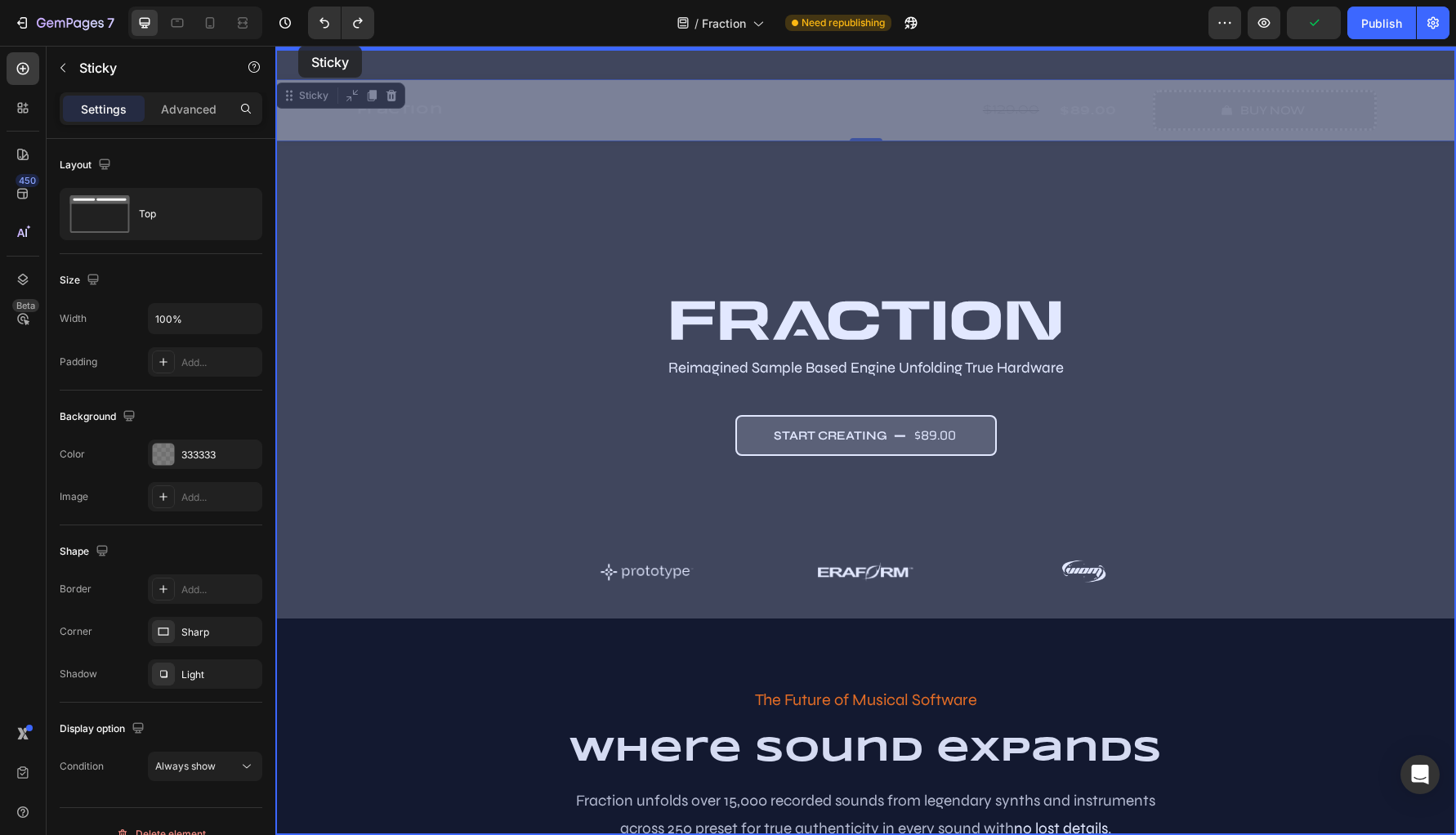
drag, startPoint x: 293, startPoint y: 99, endPoint x: 298, endPoint y: 46, distance: 53.2
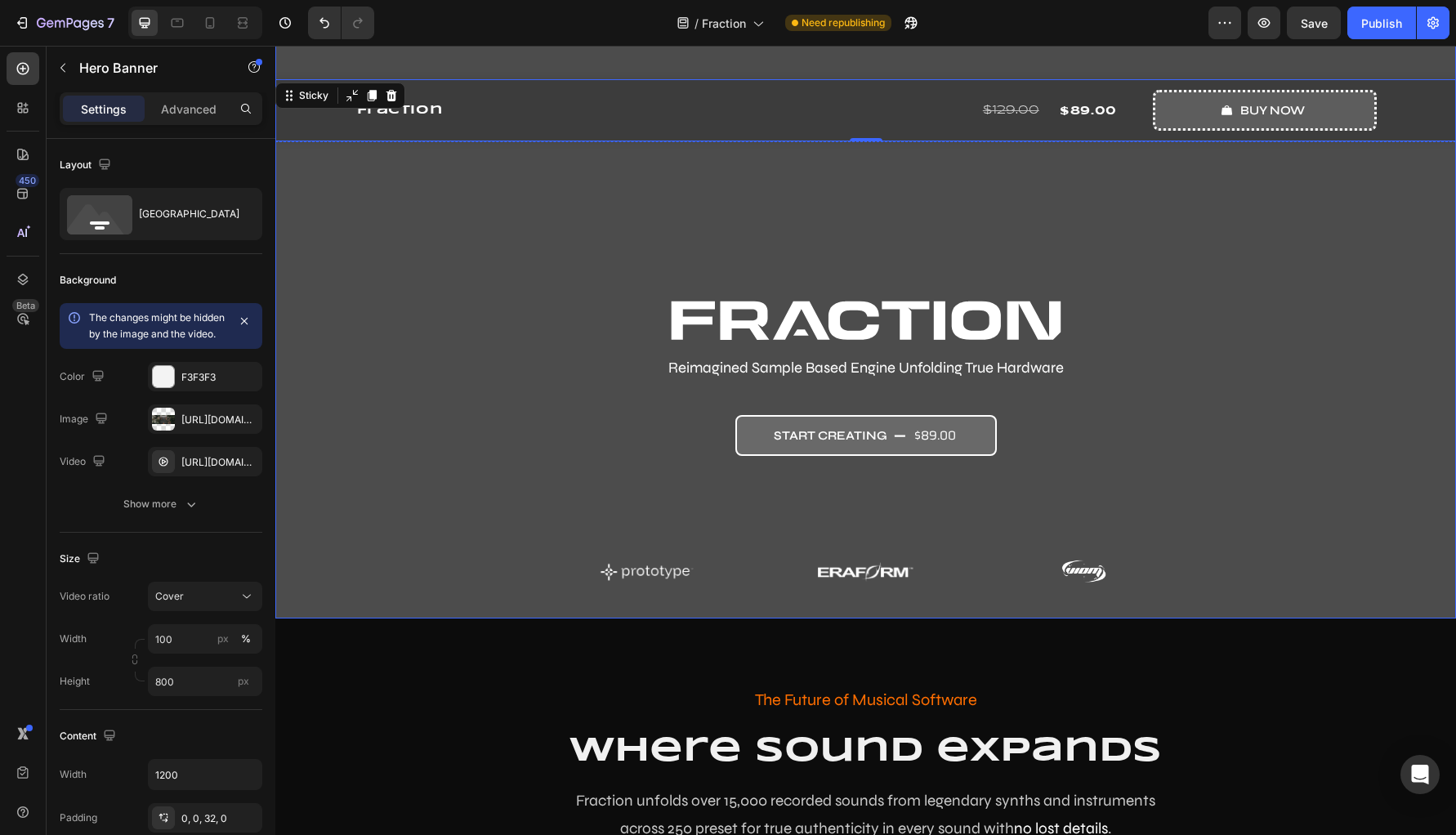
click at [435, 63] on div "Overlay" at bounding box center [866, 291] width 1181 height 654
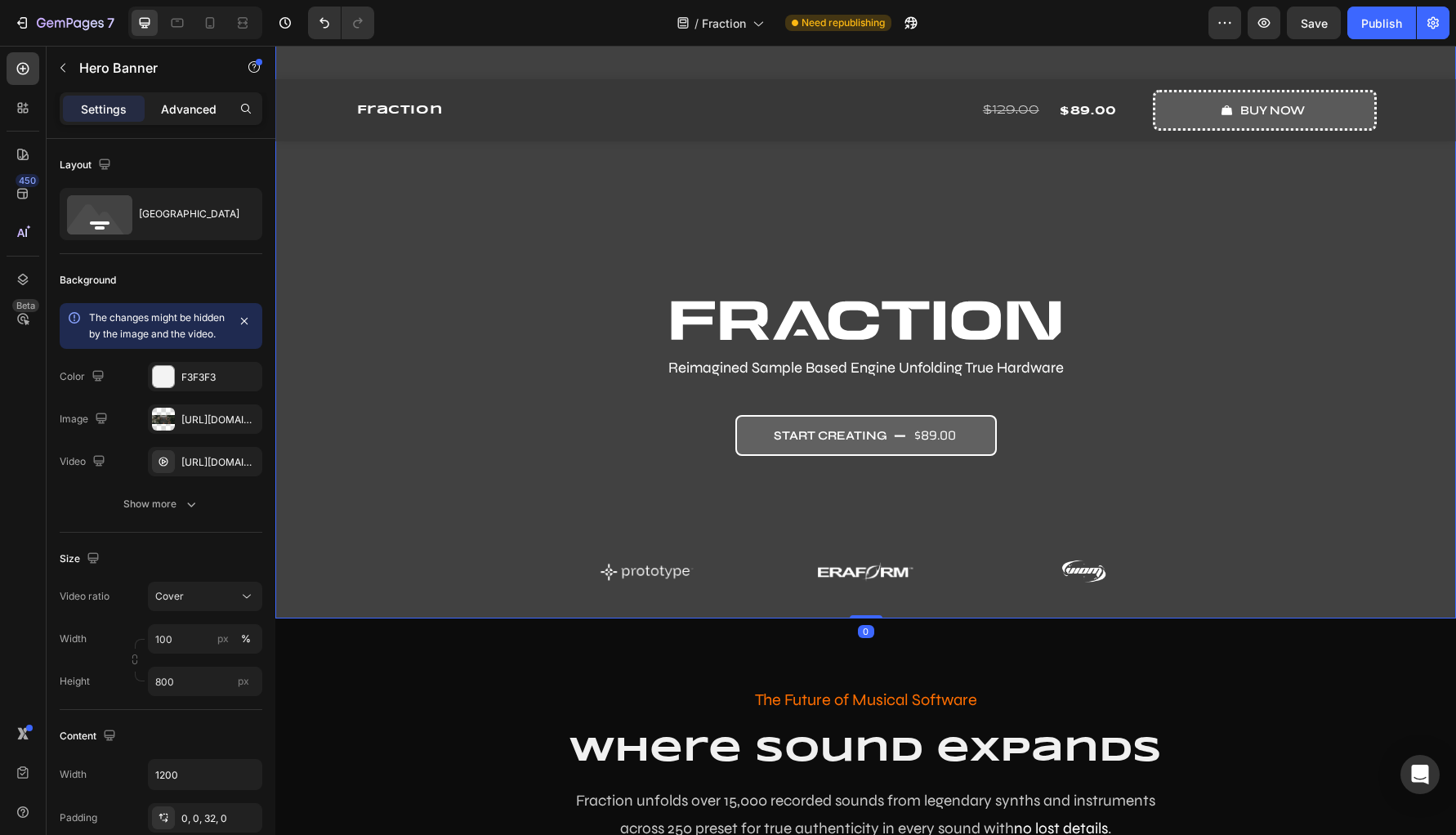
click at [191, 102] on p "Advanced" at bounding box center [188, 109] width 55 height 17
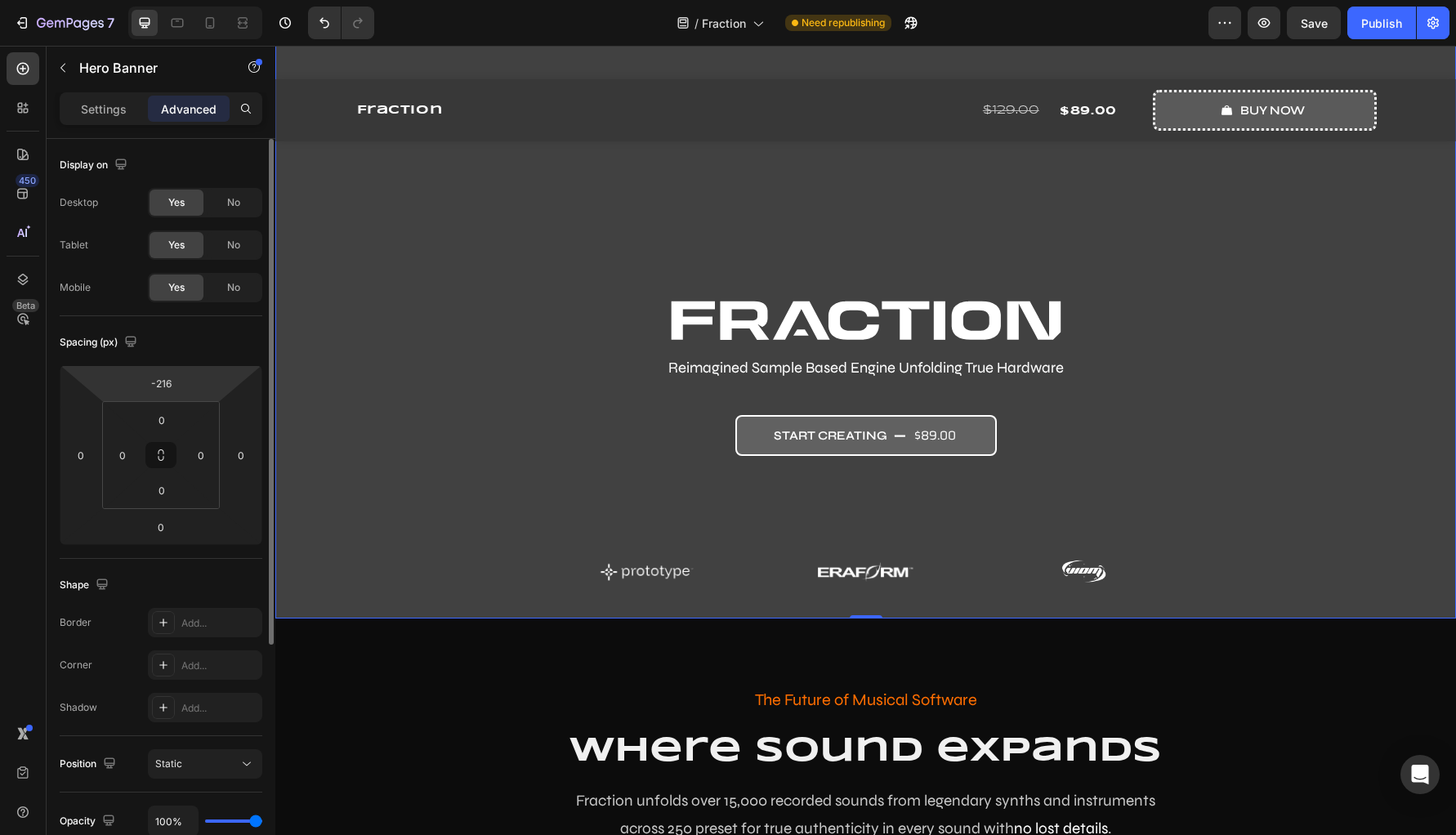
click at [191, 0] on html "7 Version history / Fraction Need republishing Preview Save Publish 450 Beta Se…" at bounding box center [728, 0] width 1456 height 0
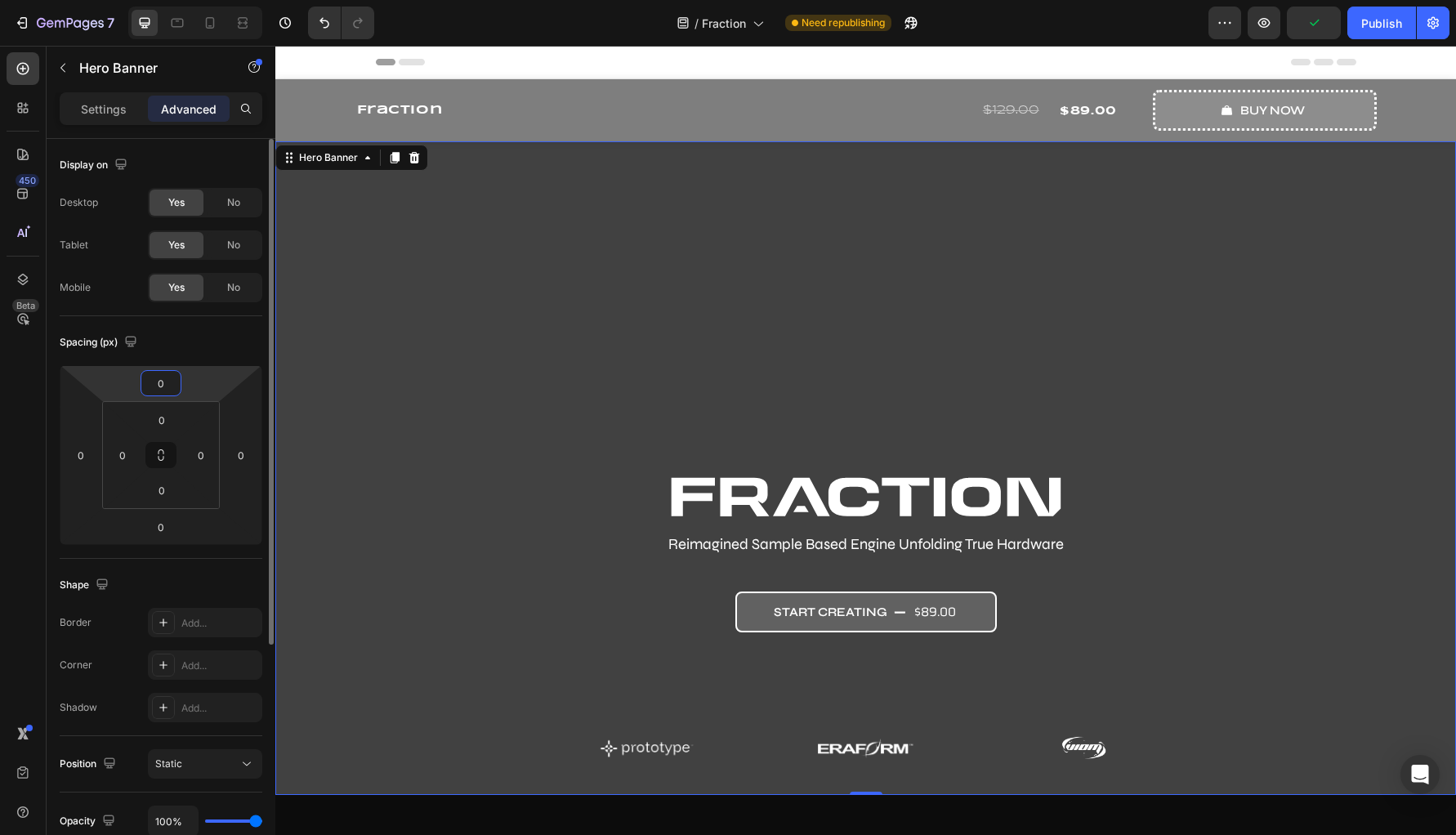
type input "0"
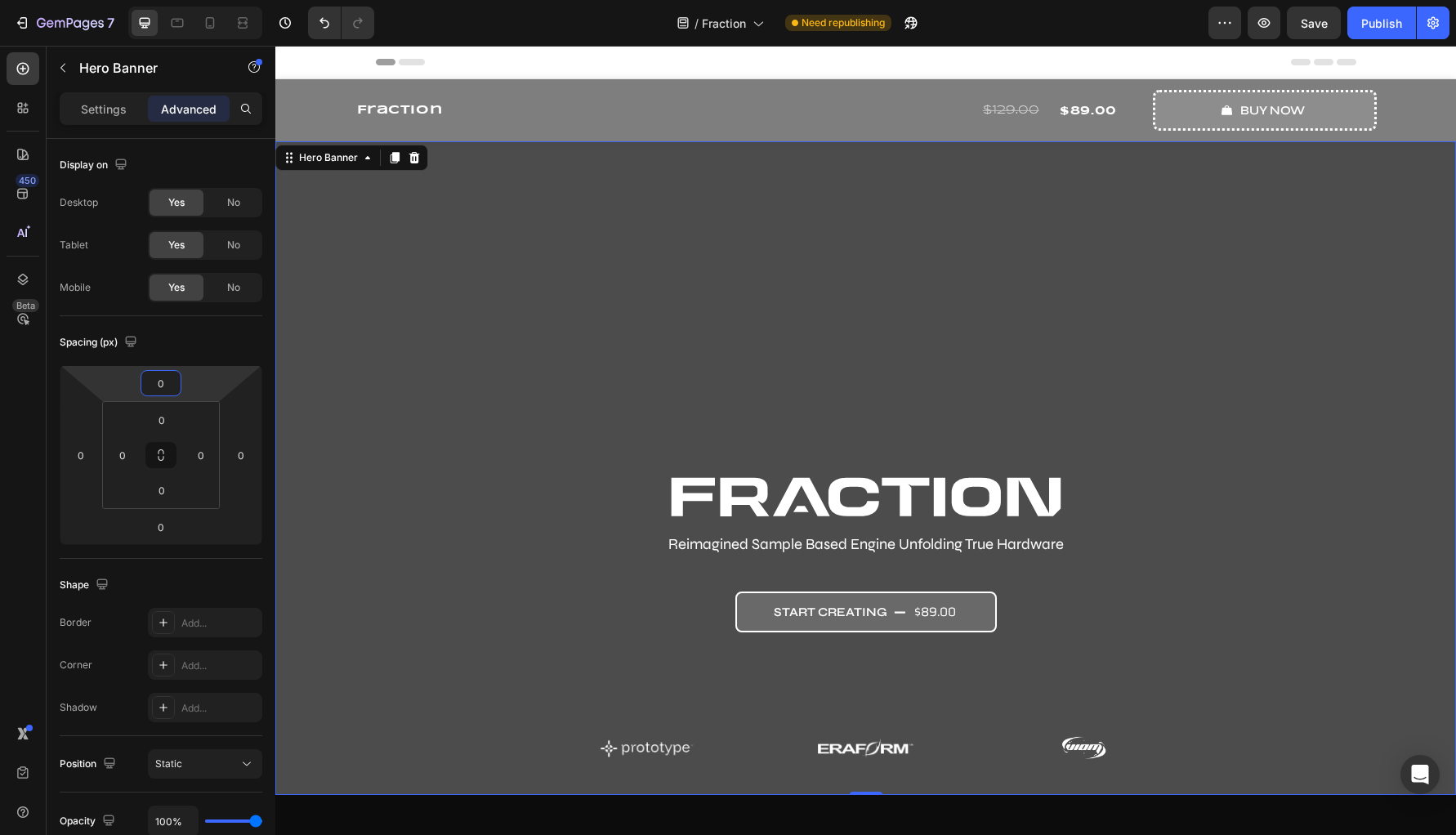
click at [479, 339] on div "Overlay" at bounding box center [866, 467] width 1181 height 654
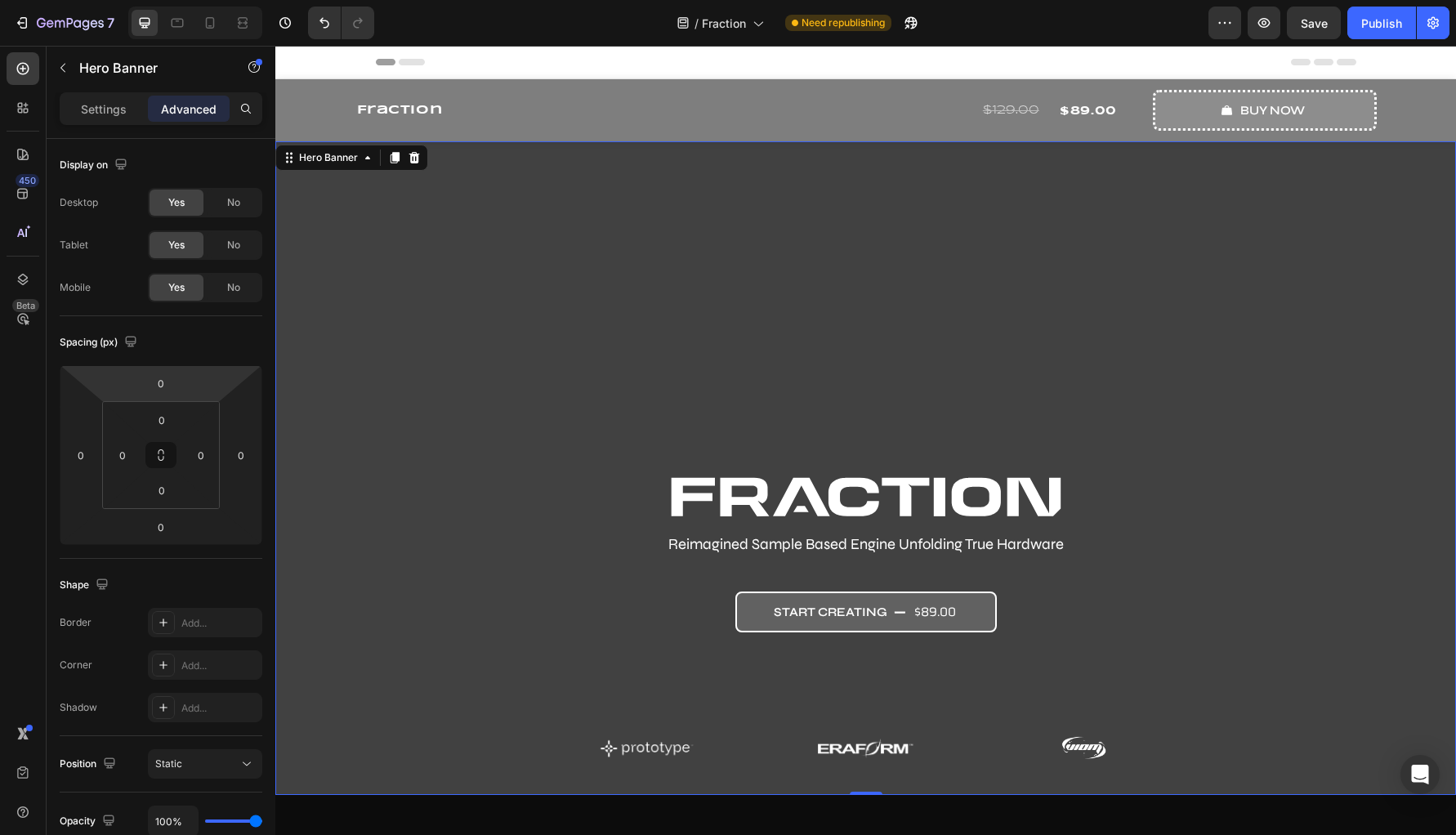
click at [417, 594] on div "Image Reimagined Sample Based Engine Unfolding True Hardware Text Block start c…" at bounding box center [866, 622] width 980 height 292
click at [569, 59] on div "Header" at bounding box center [866, 62] width 980 height 33
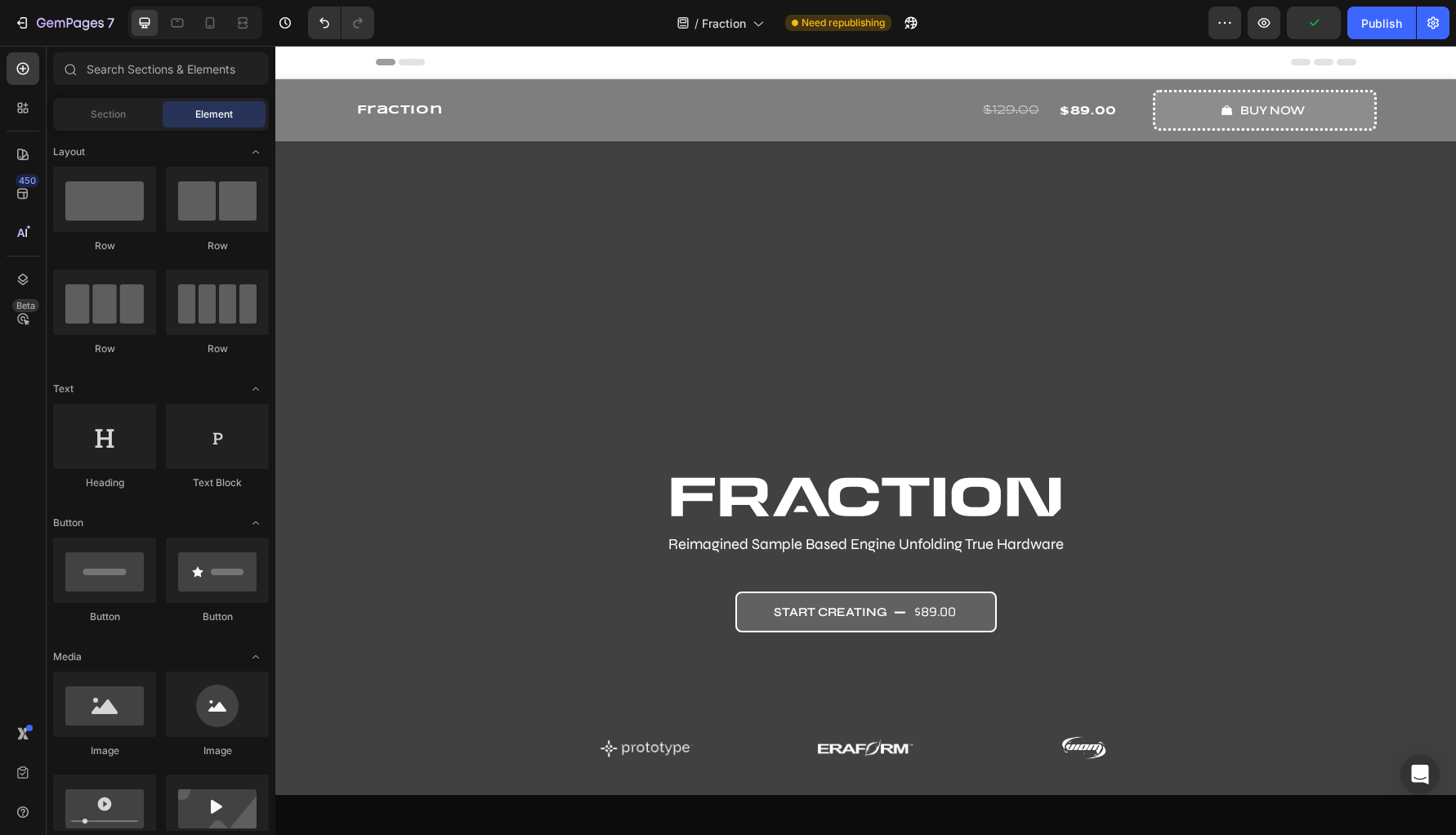
click at [493, 57] on div "Header" at bounding box center [866, 62] width 980 height 33
click at [311, 119] on div "Fraction Product Title Row $129.00 Compare Price Compare Price $89.00 Product P…" at bounding box center [866, 110] width 1181 height 62
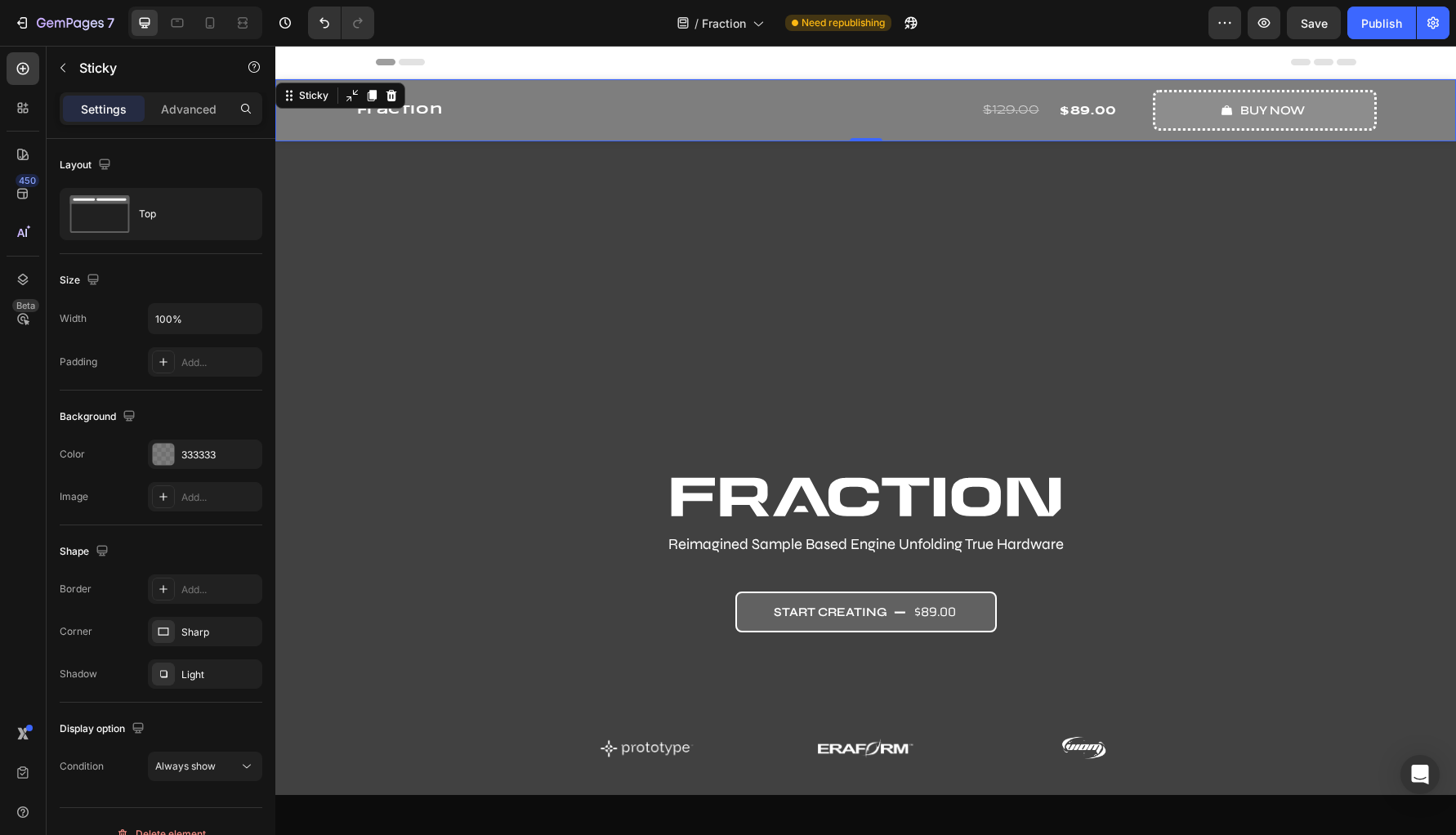
click at [332, 59] on span "Header" at bounding box center [324, 61] width 36 height 16
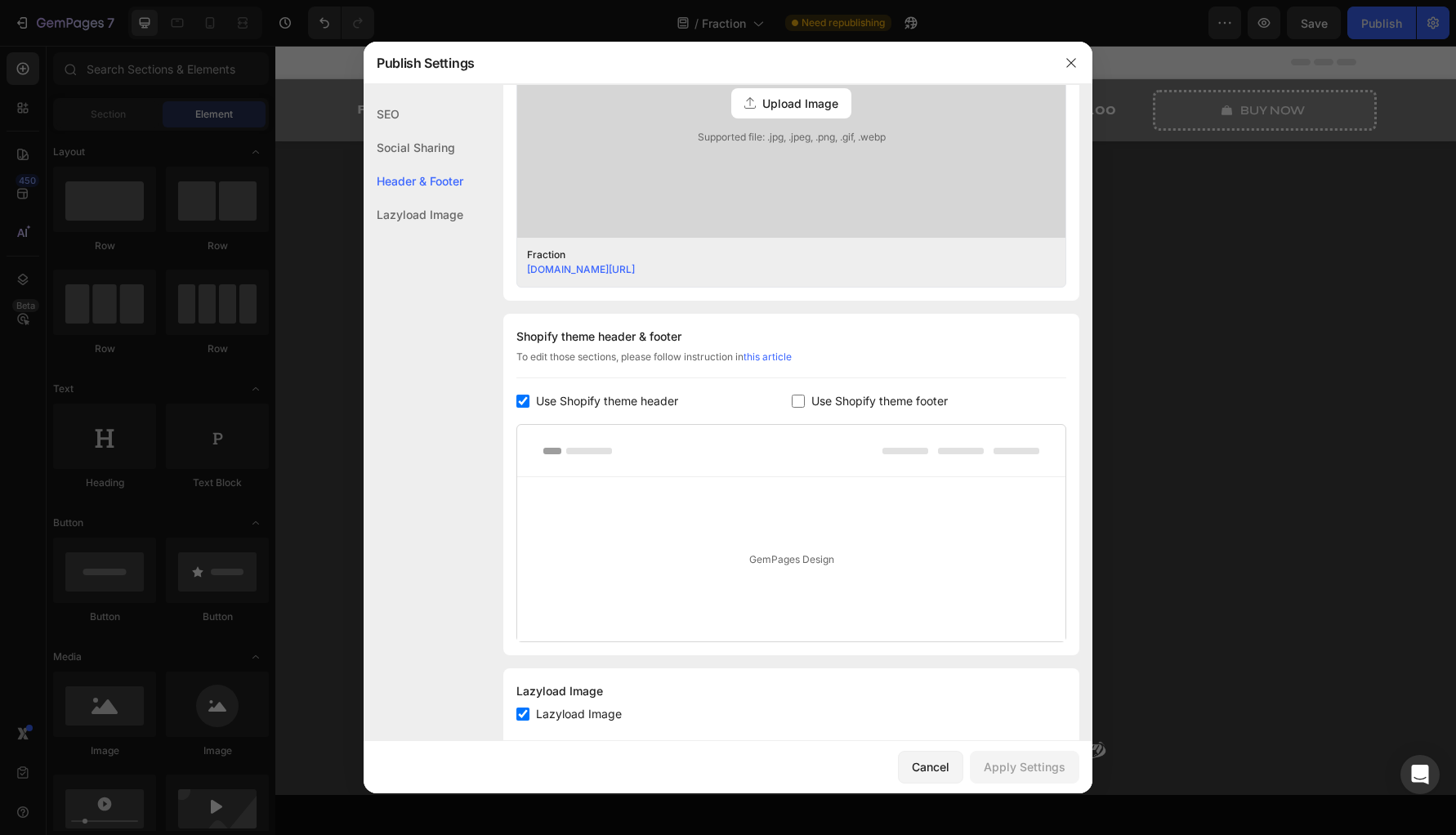
scroll to position [588, 0]
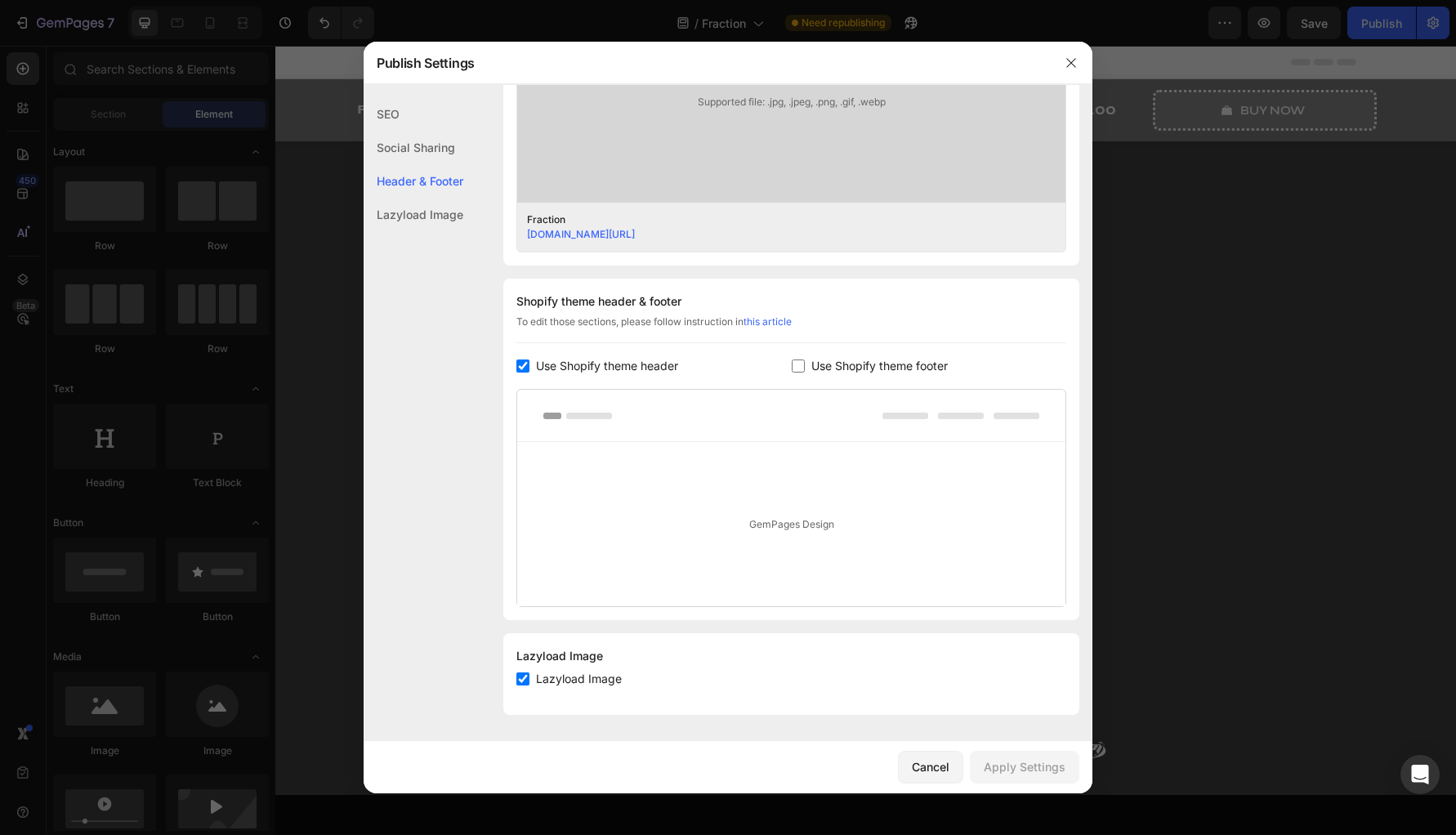
click at [524, 369] on input "checkbox" at bounding box center [523, 366] width 13 height 13
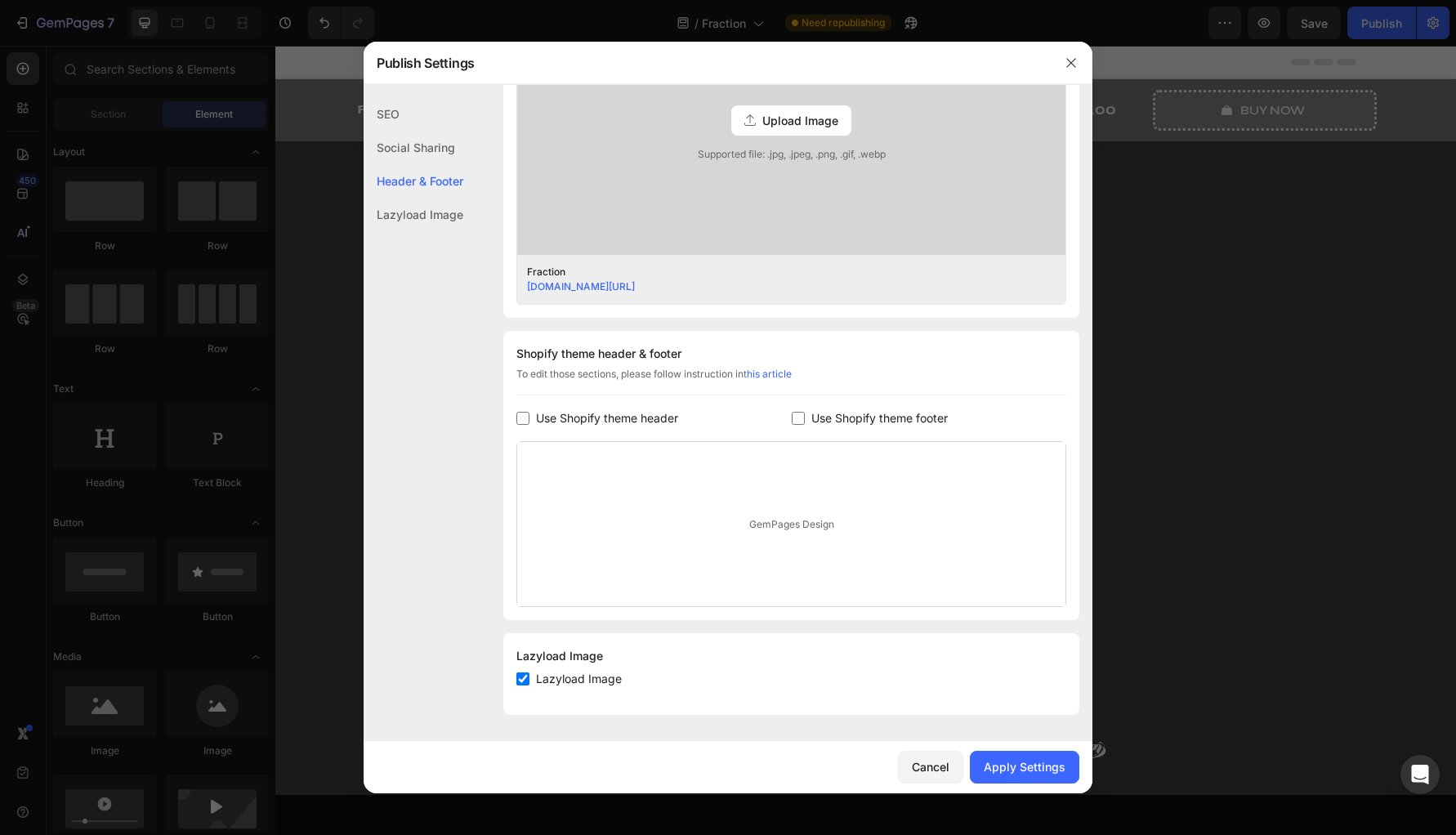
scroll to position [535, 0]
click at [523, 418] on input "checkbox" at bounding box center [523, 418] width 13 height 13
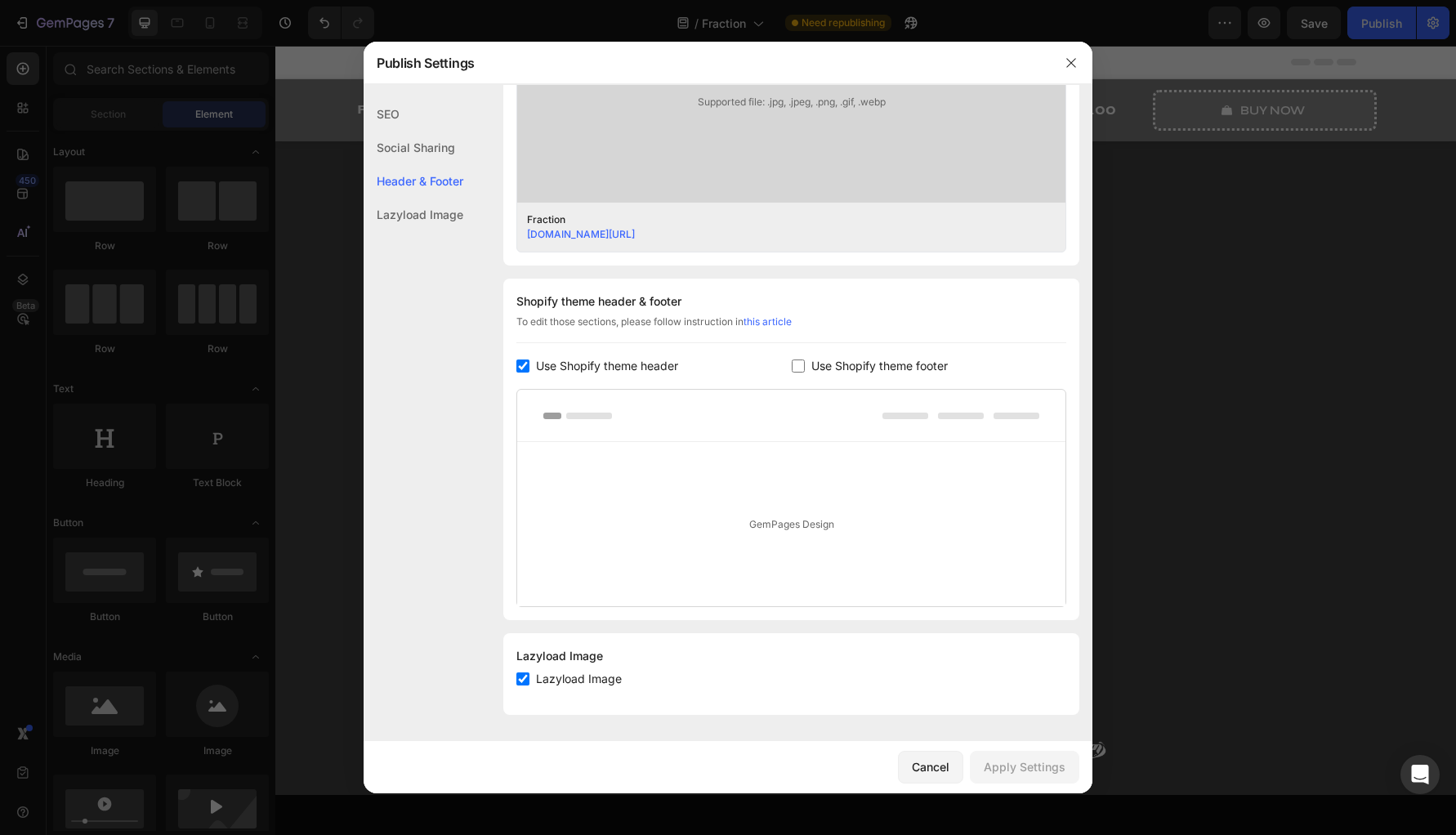
click at [523, 369] on input "checkbox" at bounding box center [523, 366] width 13 height 13
checkbox input "false"
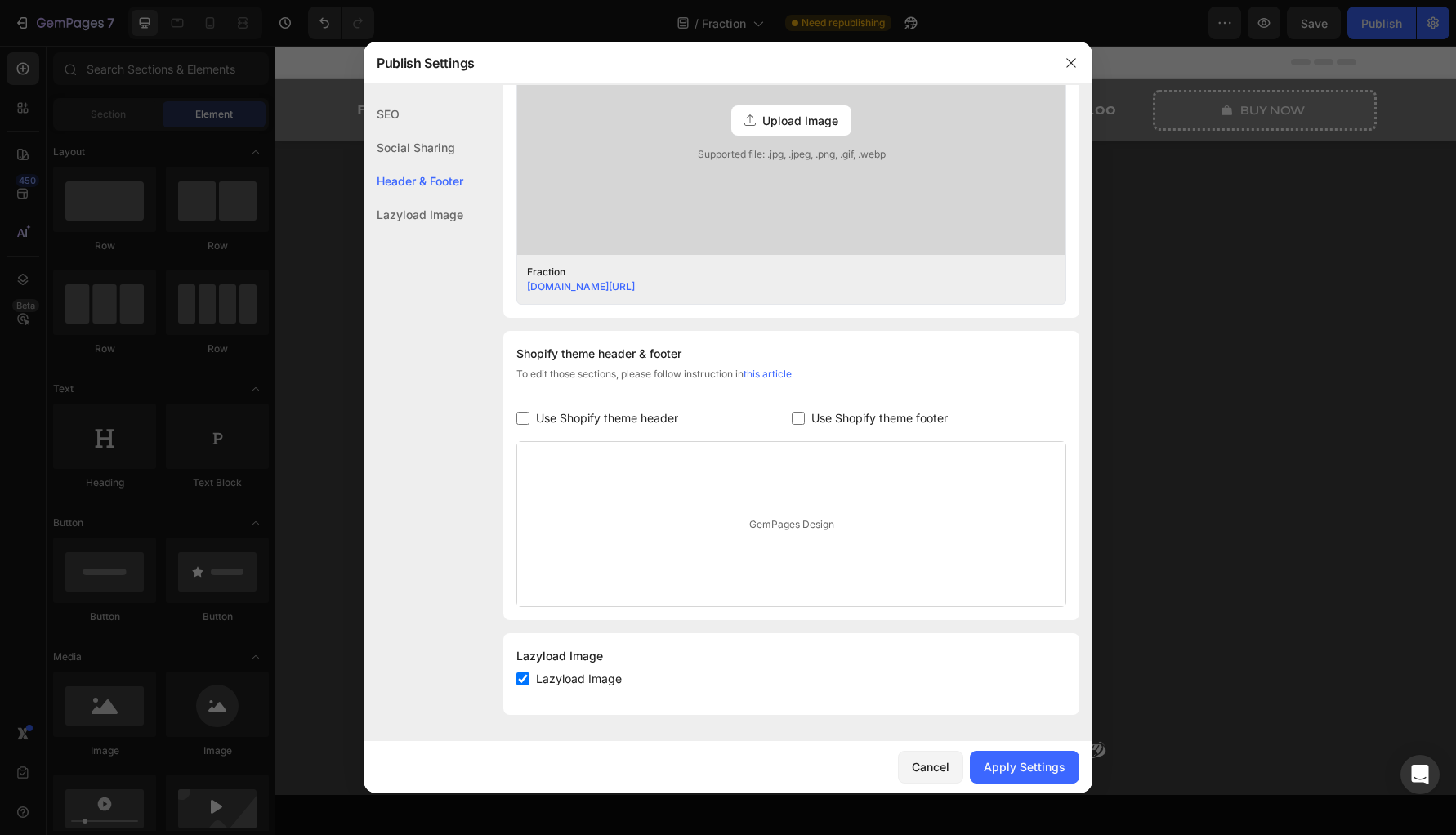
scroll to position [535, 0]
click at [1002, 762] on div "Apply Settings" at bounding box center [1024, 767] width 82 height 17
click at [1072, 59] on icon "button" at bounding box center [1072, 63] width 13 height 13
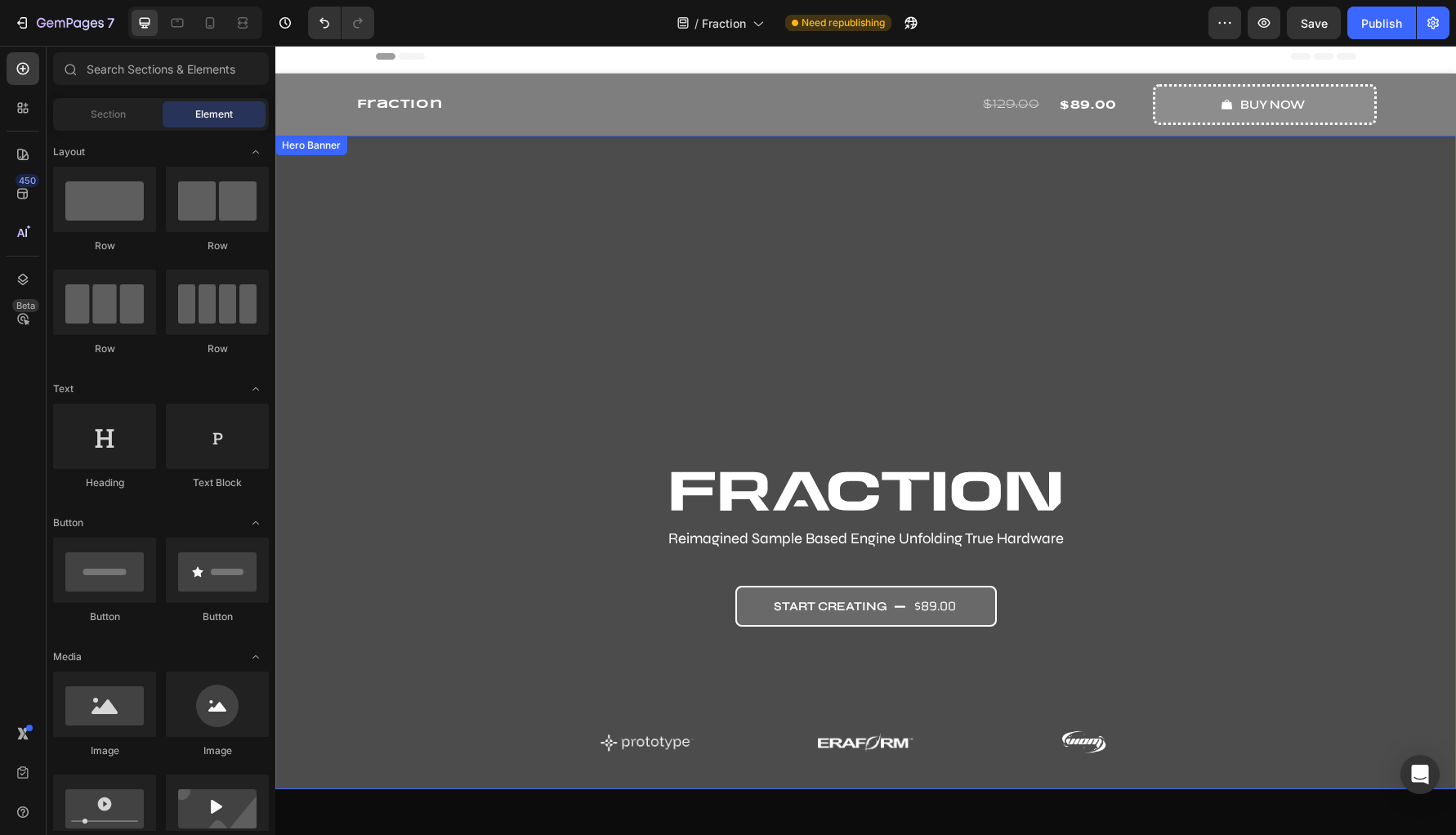
scroll to position [0, 0]
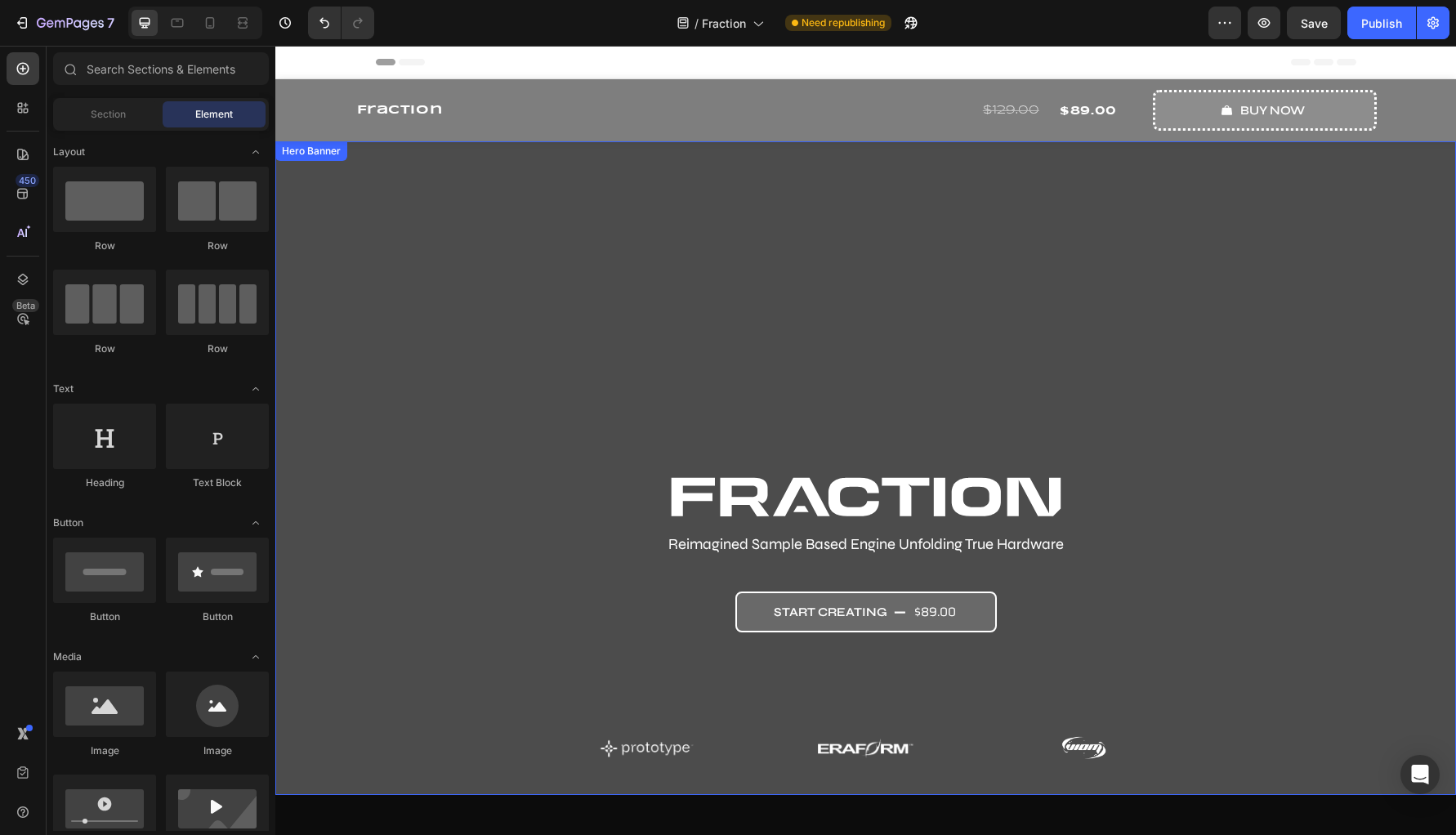
click at [428, 285] on div "Overlay" at bounding box center [866, 467] width 1181 height 654
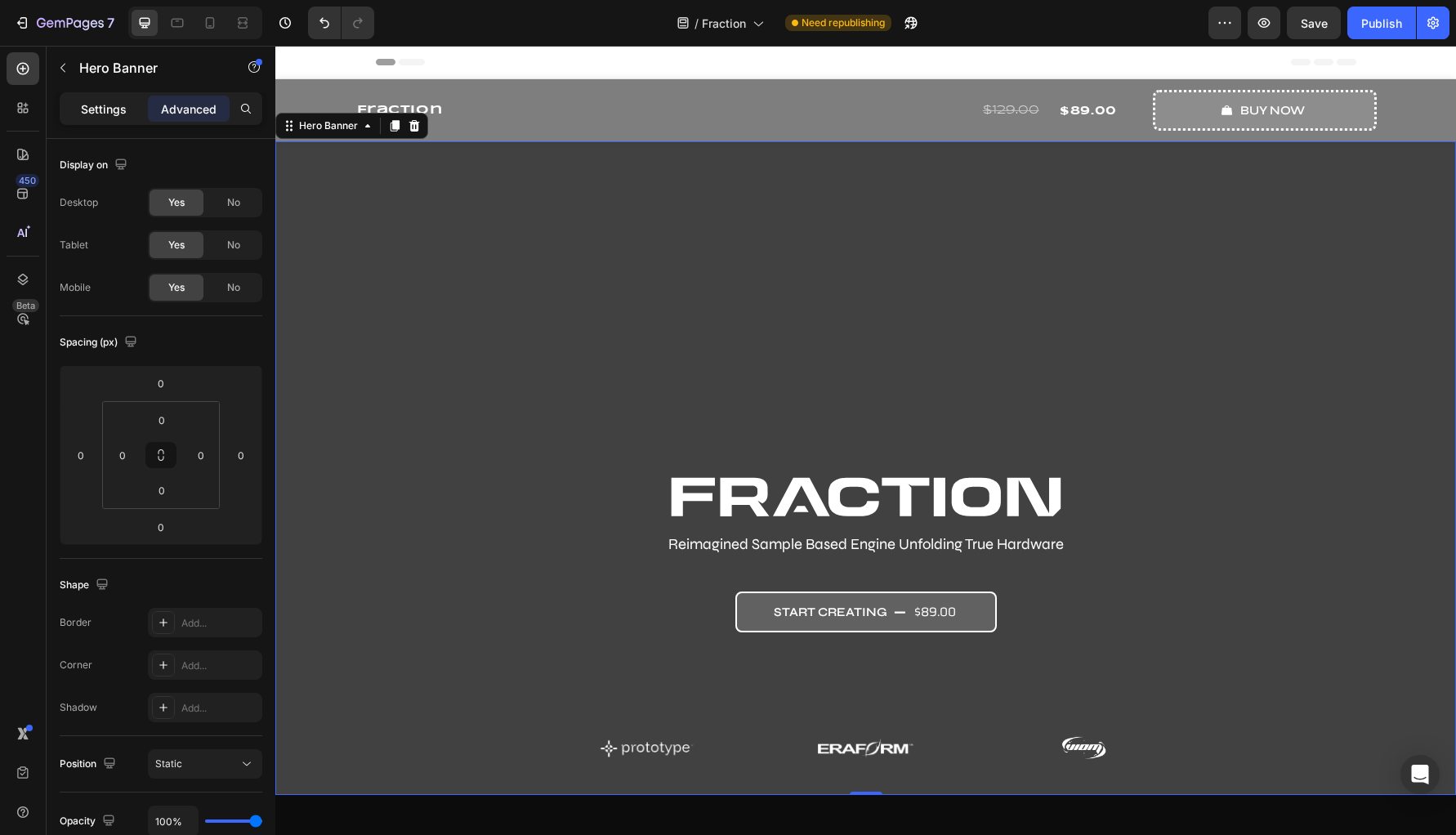
click at [89, 105] on p "Settings" at bounding box center [103, 109] width 46 height 17
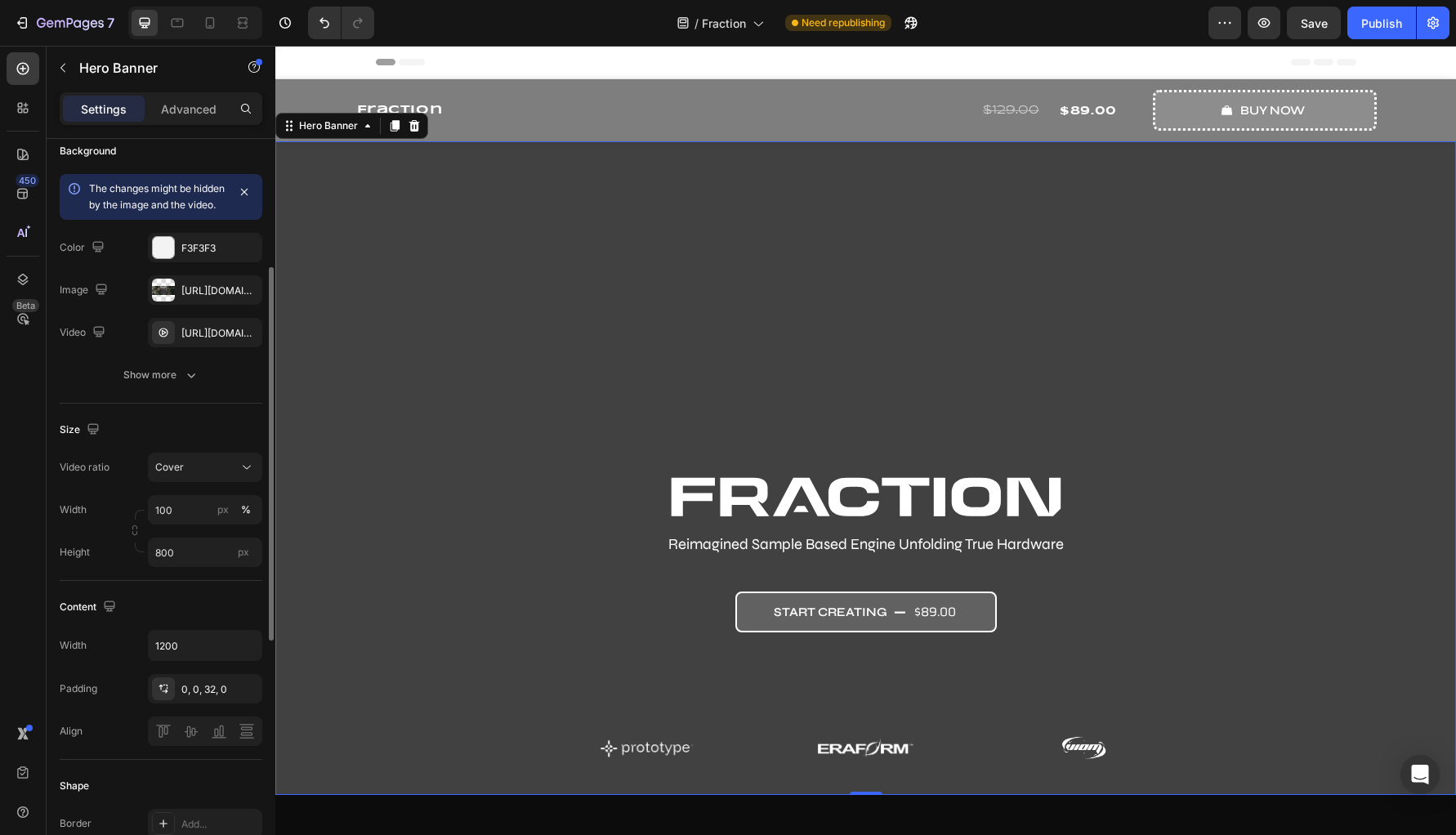
scroll to position [172, 0]
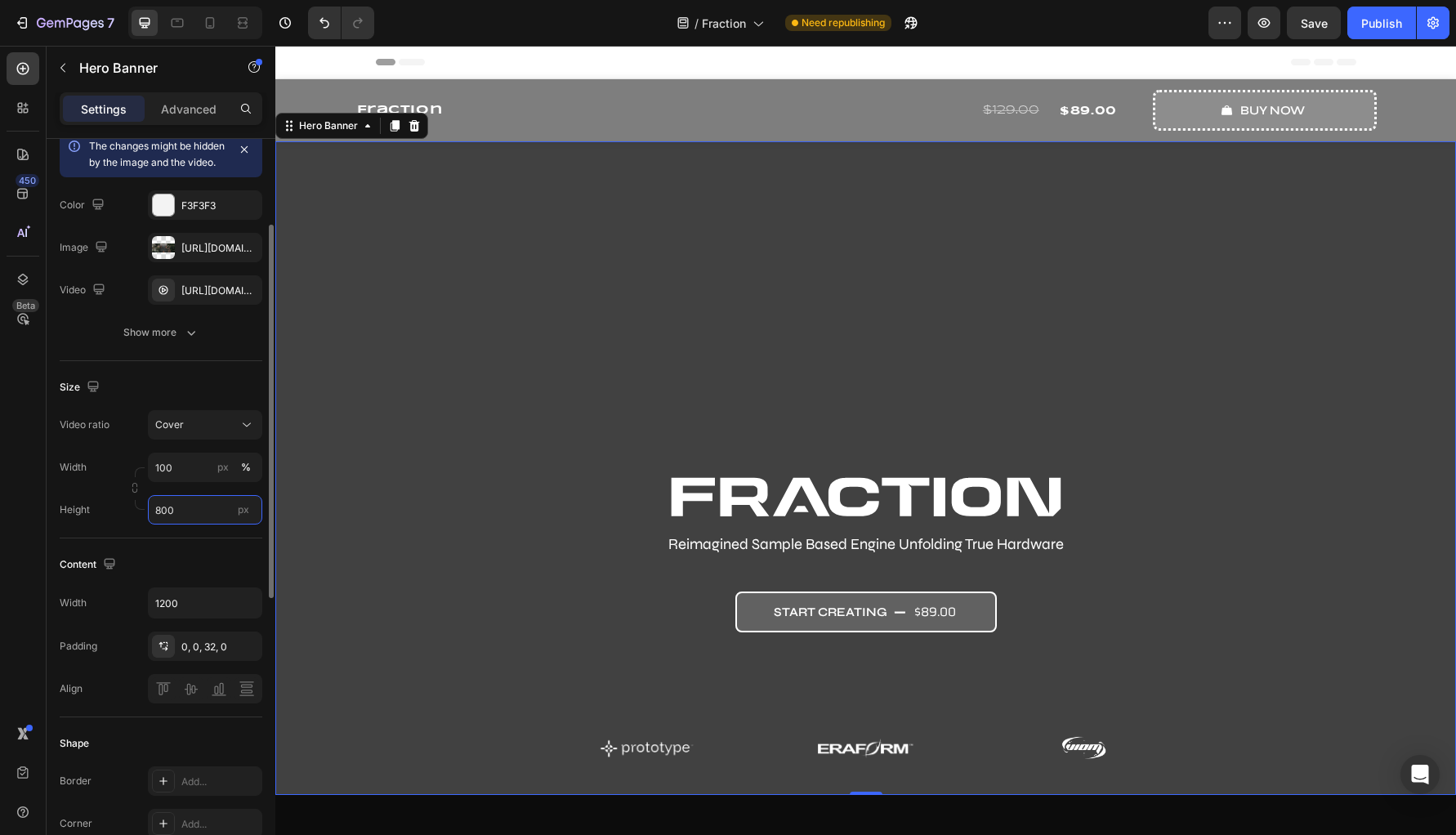
click at [182, 525] on input "800" at bounding box center [205, 510] width 115 height 29
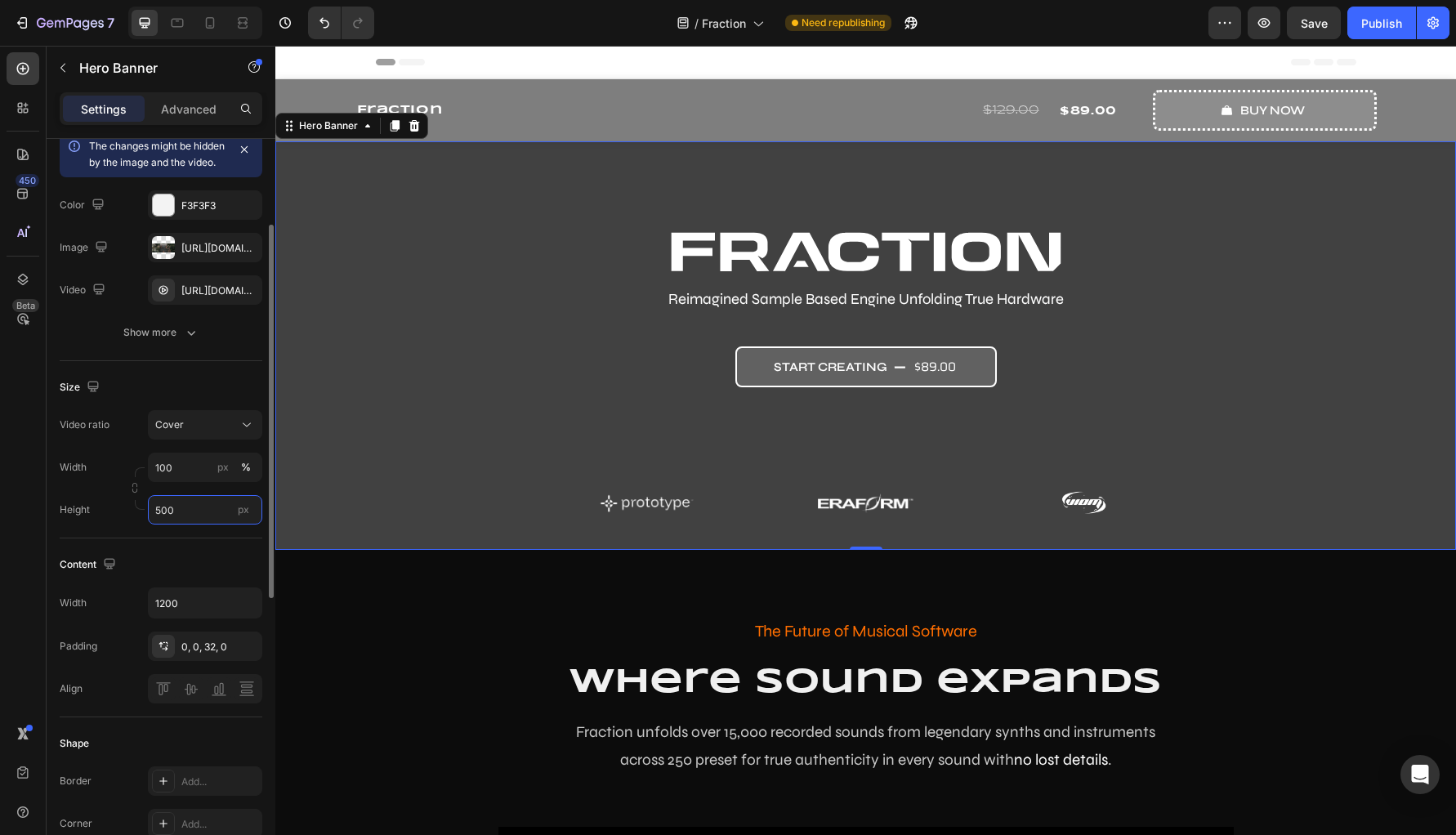
drag, startPoint x: 190, startPoint y: 522, endPoint x: 137, endPoint y: 515, distance: 53.5
click at [137, 515] on div "Width 100 px % Height 500 px" at bounding box center [161, 489] width 203 height 71
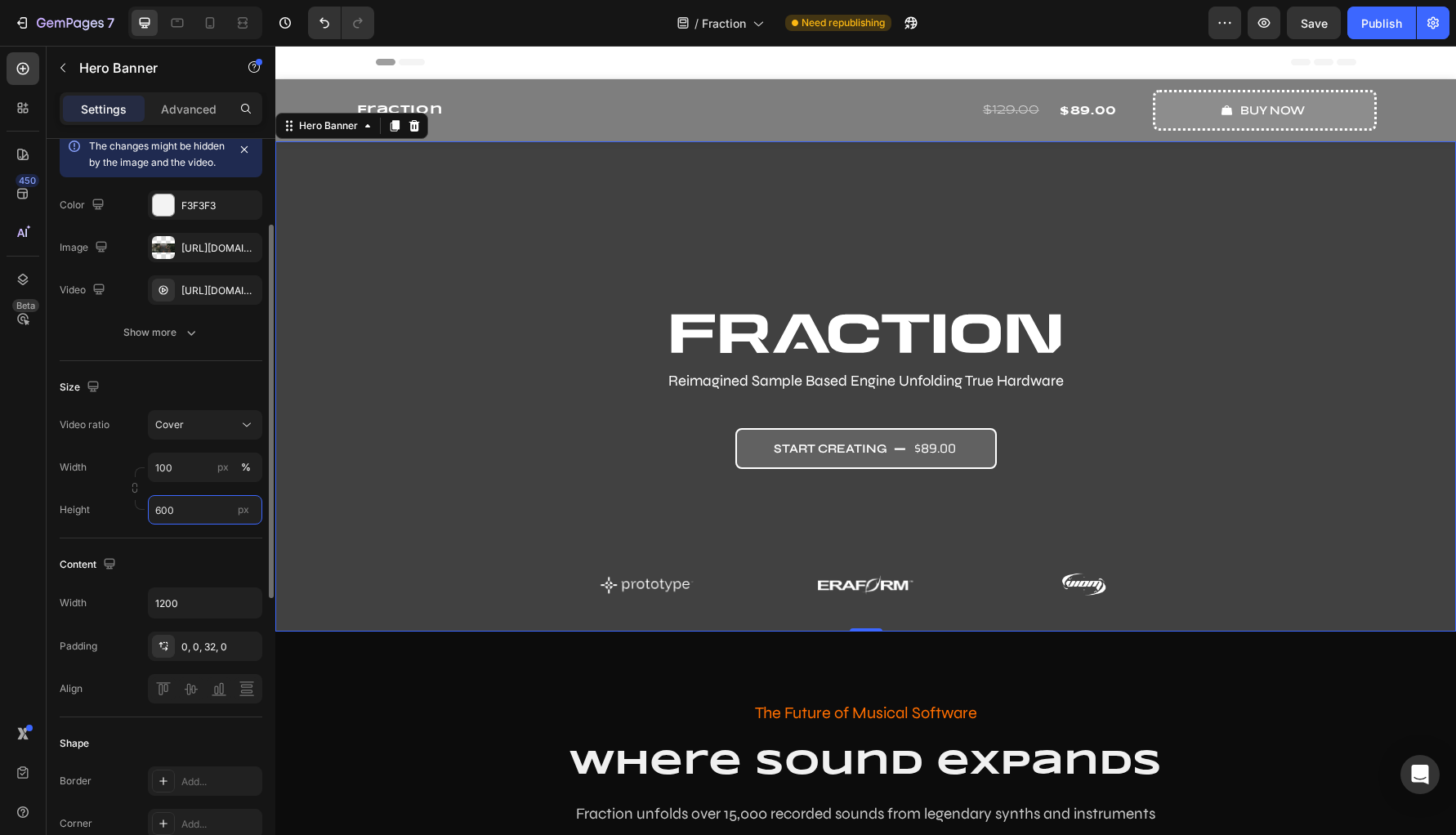
click at [121, 522] on div "Height 600 px" at bounding box center [161, 510] width 203 height 29
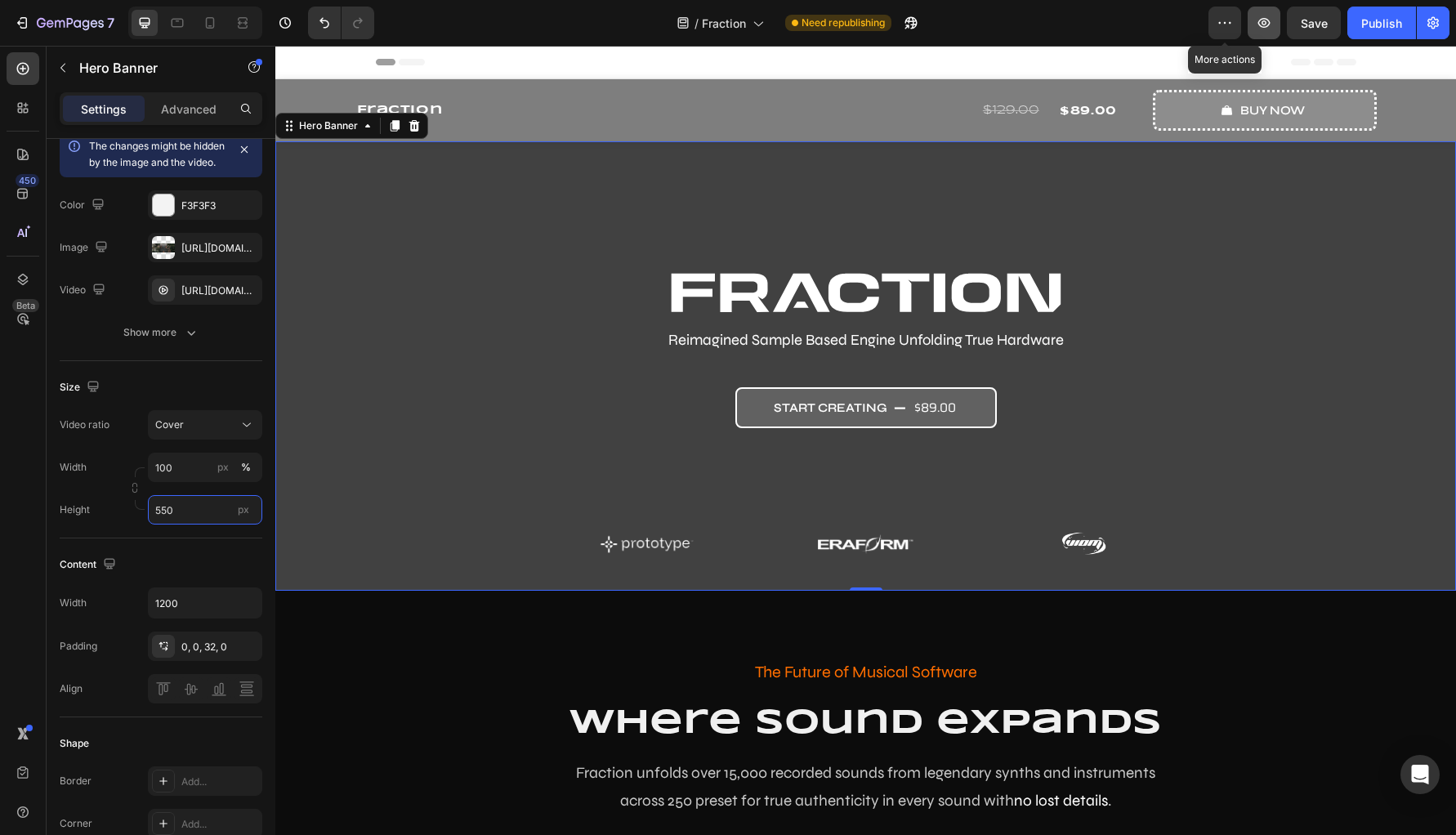
type input "550"
click at [1256, 24] on icon "button" at bounding box center [1263, 23] width 16 height 16
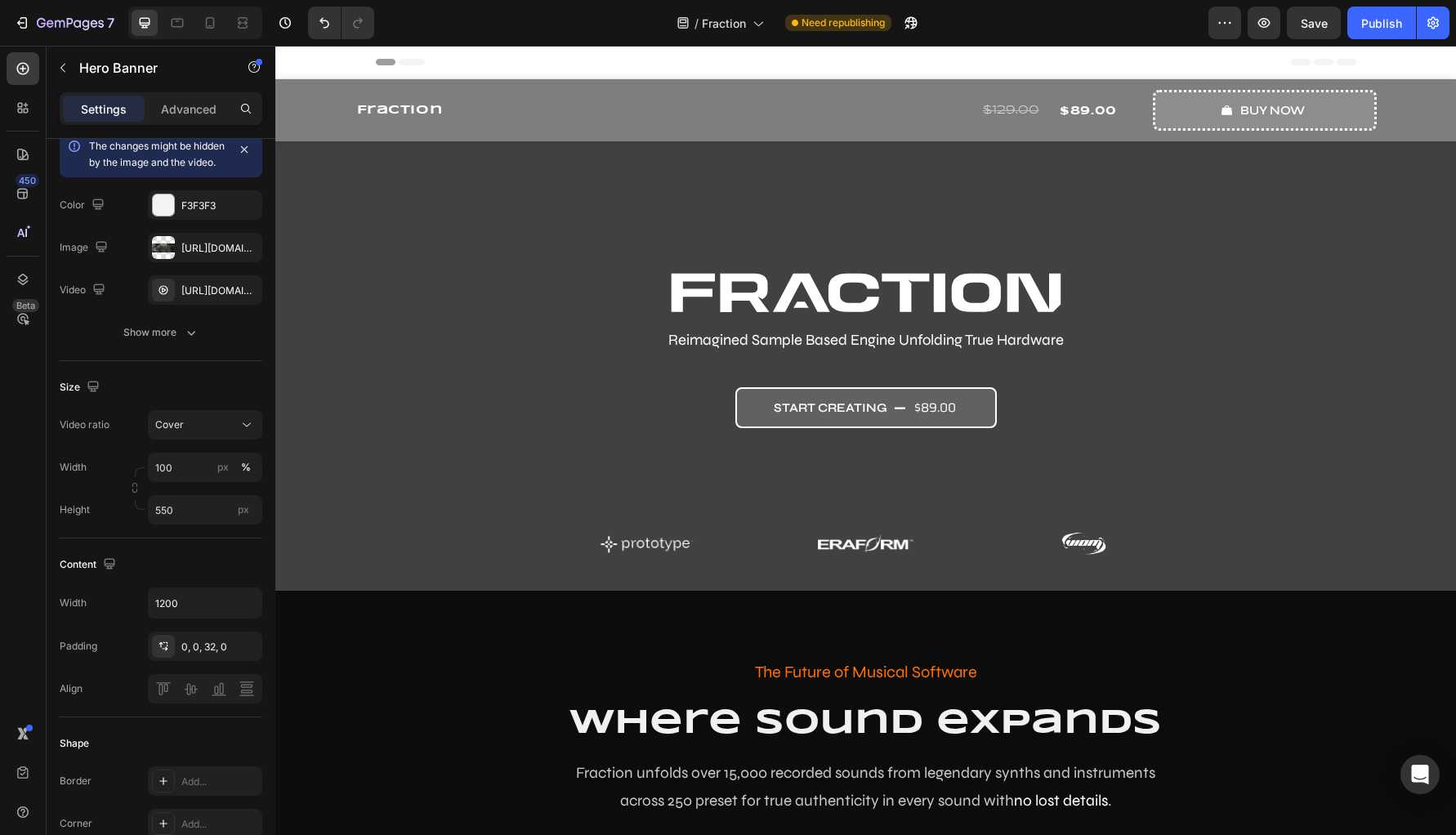
click at [453, 60] on div "Header" at bounding box center [866, 62] width 980 height 33
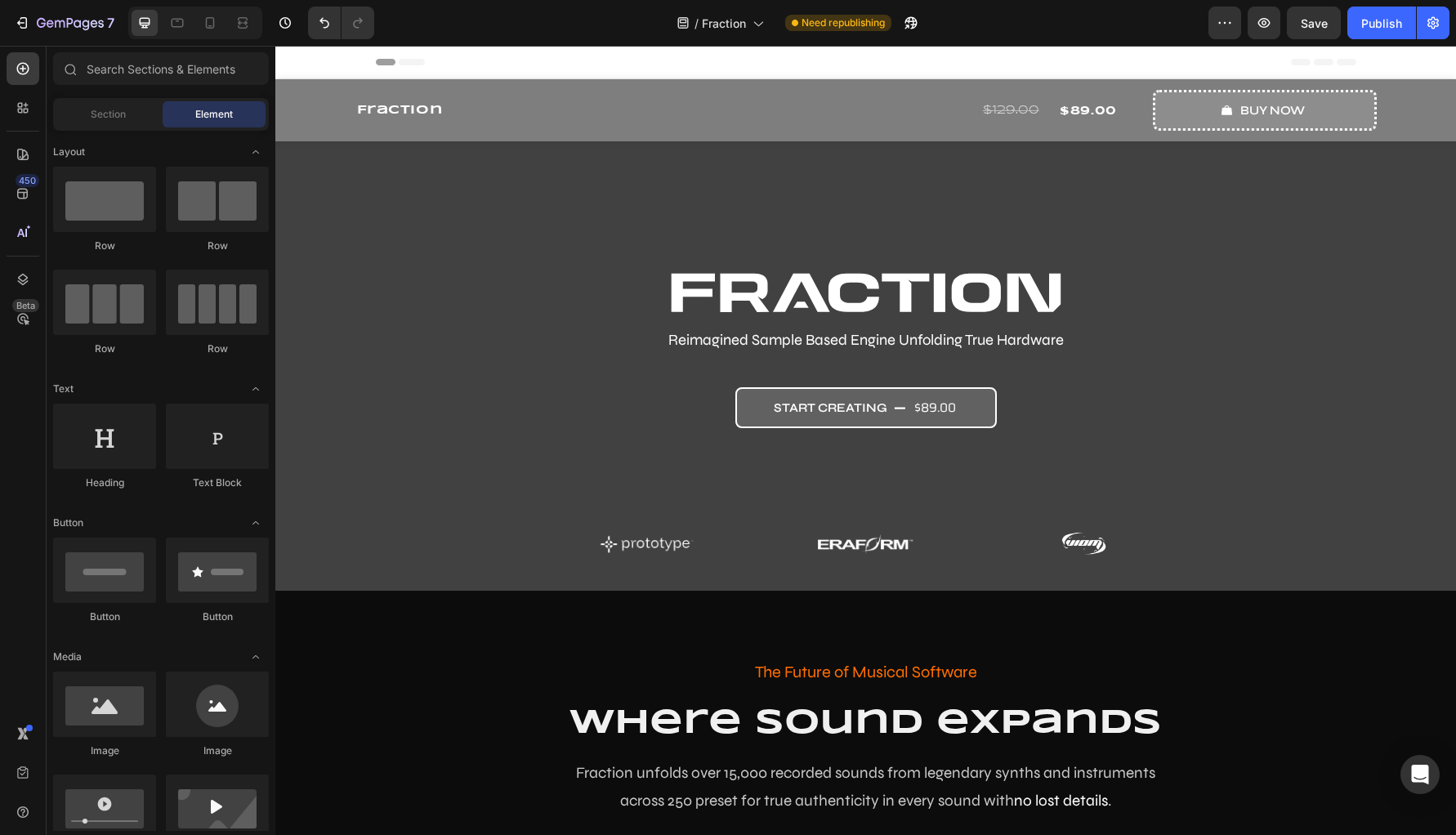
click at [321, 59] on span "Header" at bounding box center [324, 61] width 36 height 16
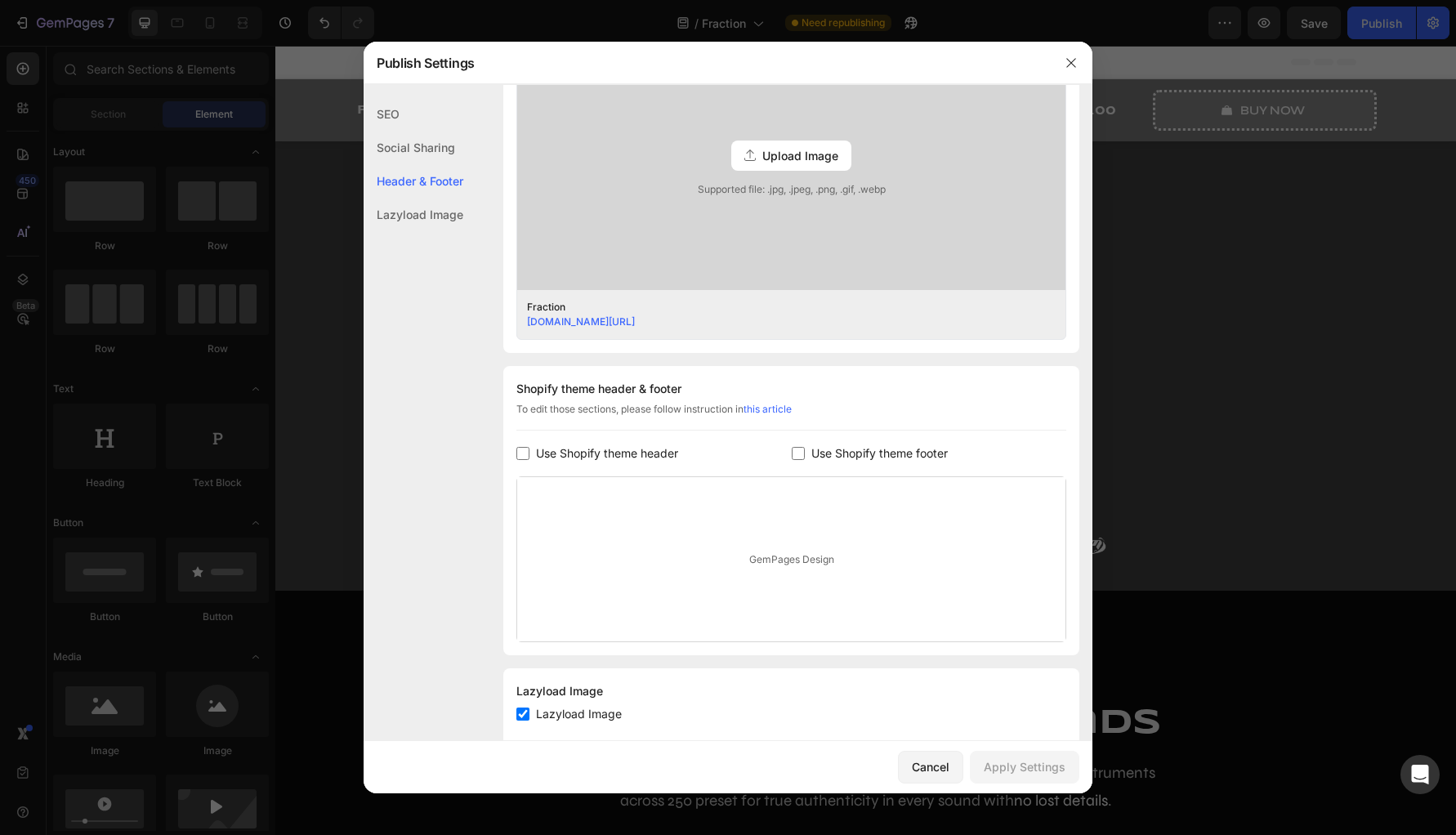
scroll to position [535, 0]
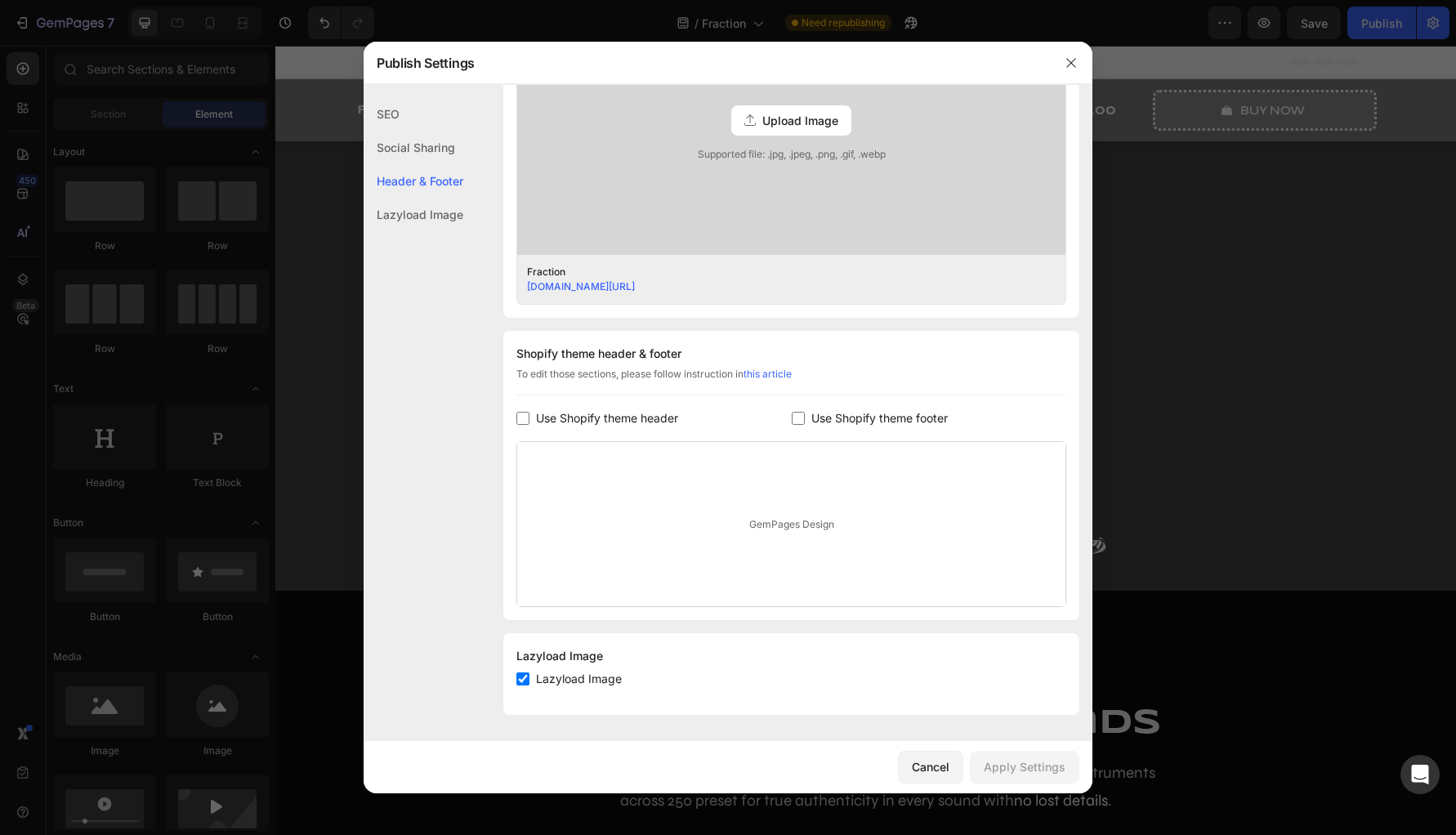
click at [525, 415] on input "checkbox" at bounding box center [523, 418] width 13 height 13
checkbox input "true"
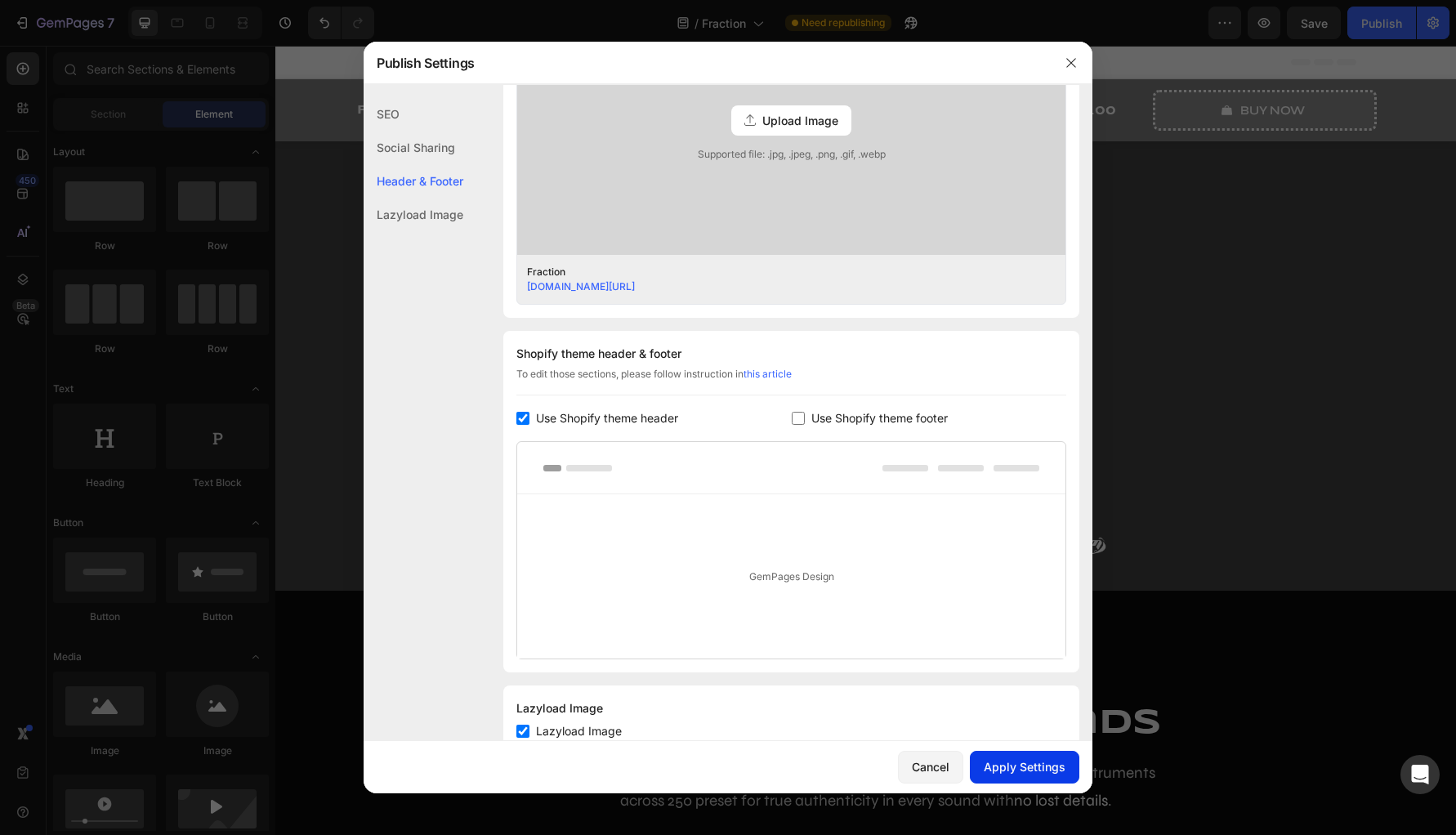
click at [1022, 759] on div "Apply Settings" at bounding box center [1024, 767] width 82 height 17
click at [1071, 56] on icon "button" at bounding box center [1072, 63] width 13 height 13
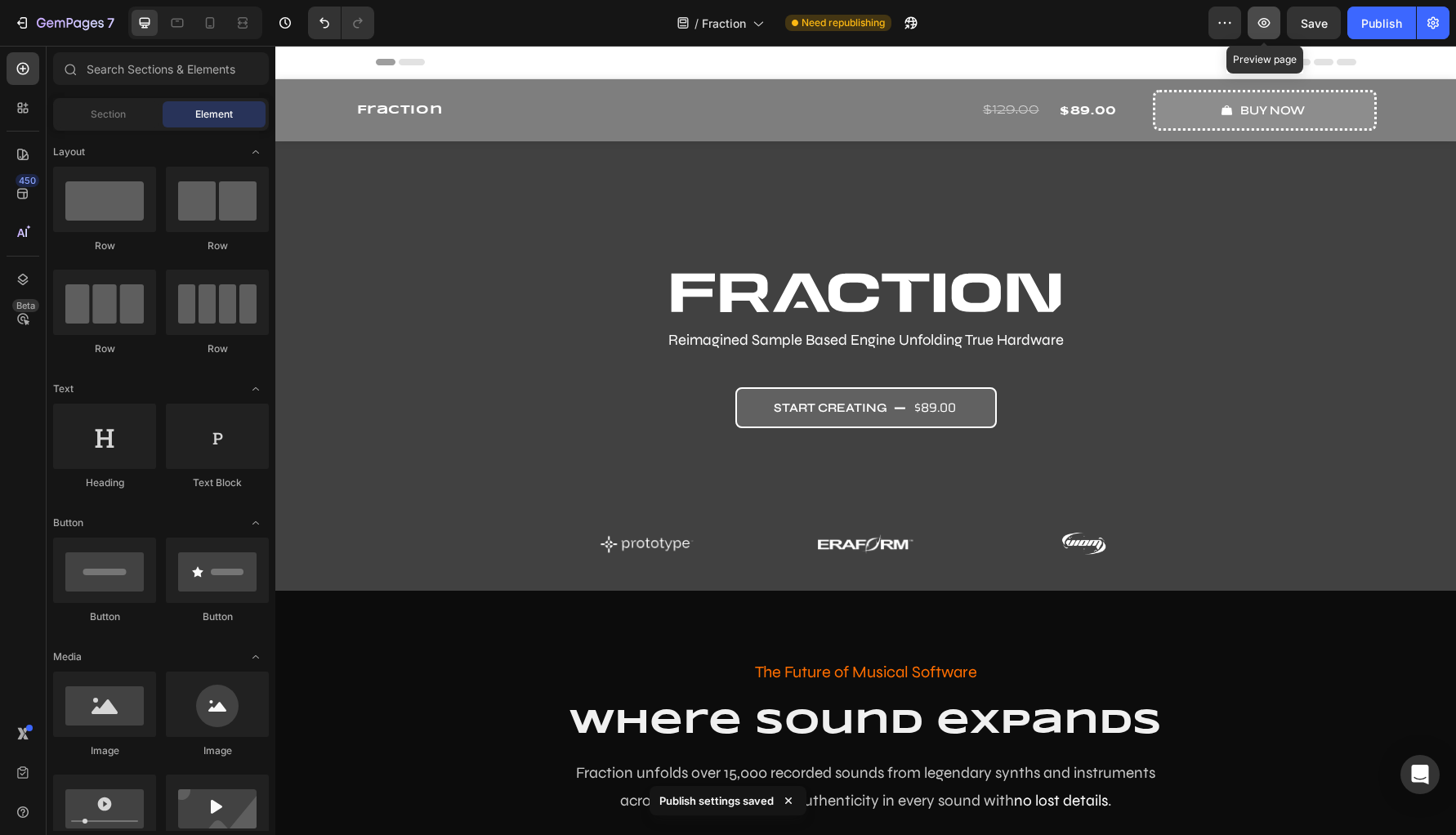
click at [1271, 33] on button "button" at bounding box center [1263, 23] width 33 height 33
click at [305, 64] on div "Header" at bounding box center [315, 62] width 60 height 20
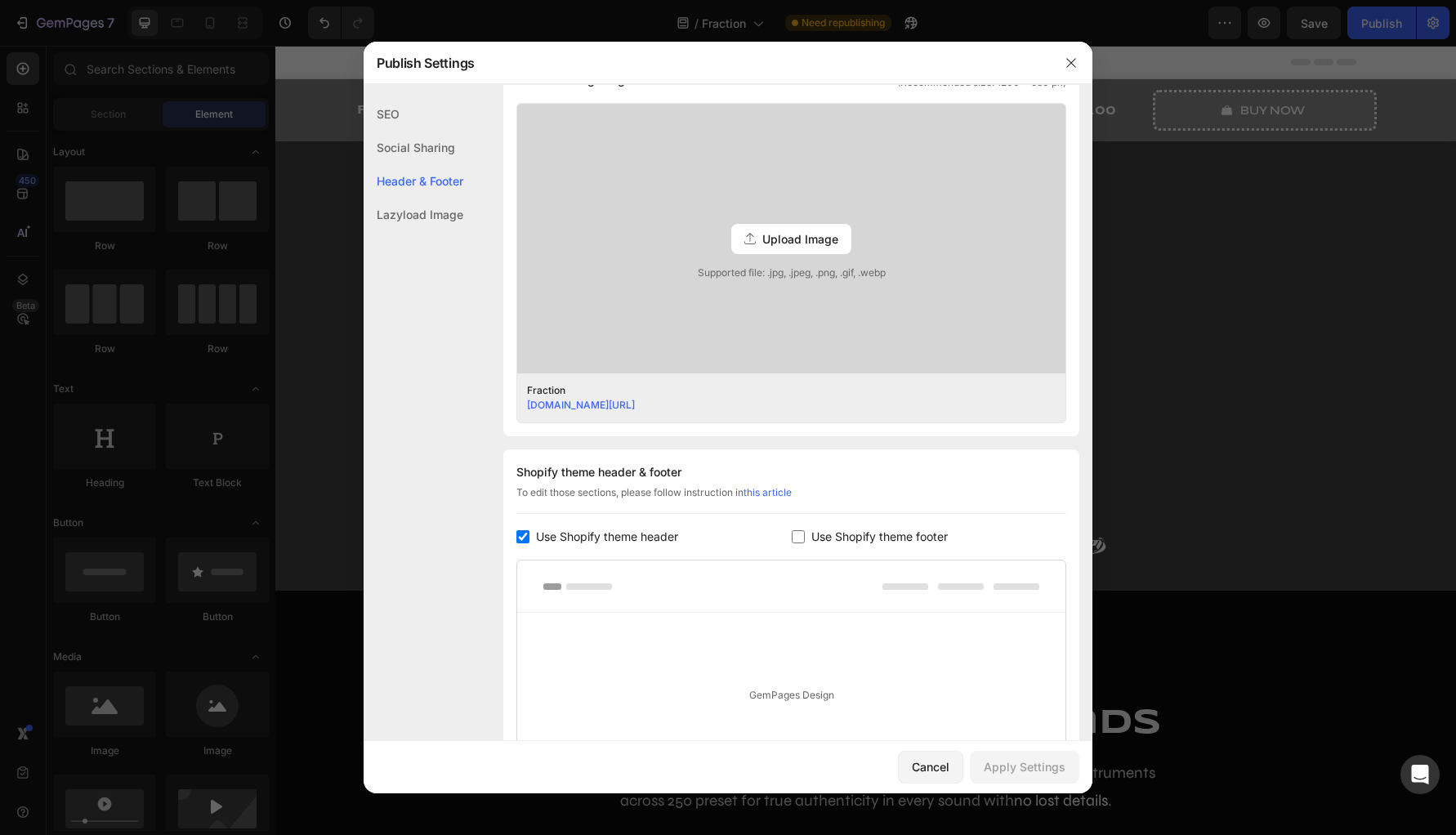
scroll to position [588, 0]
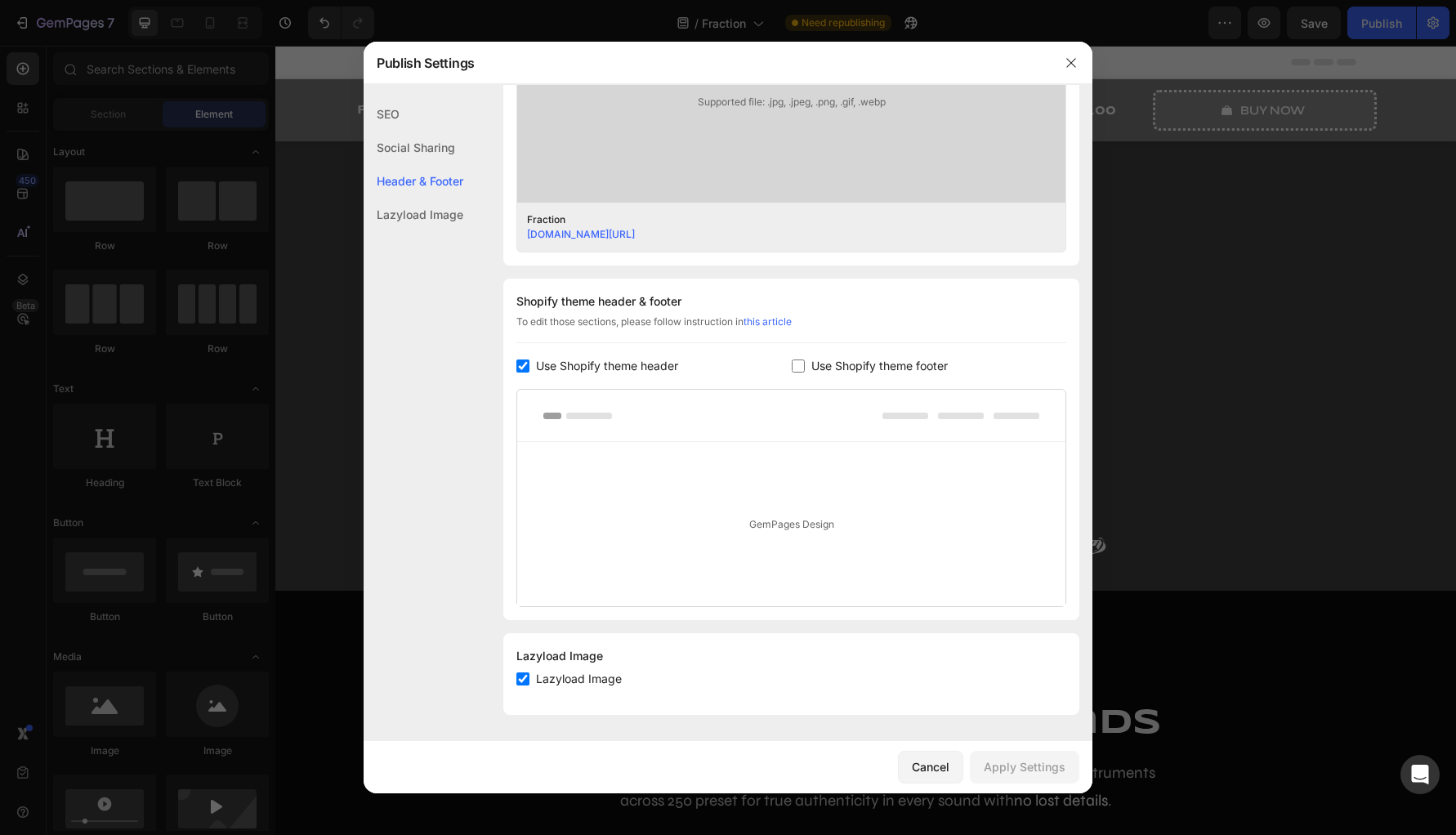
click at [527, 371] on input "checkbox" at bounding box center [523, 366] width 13 height 13
checkbox input "false"
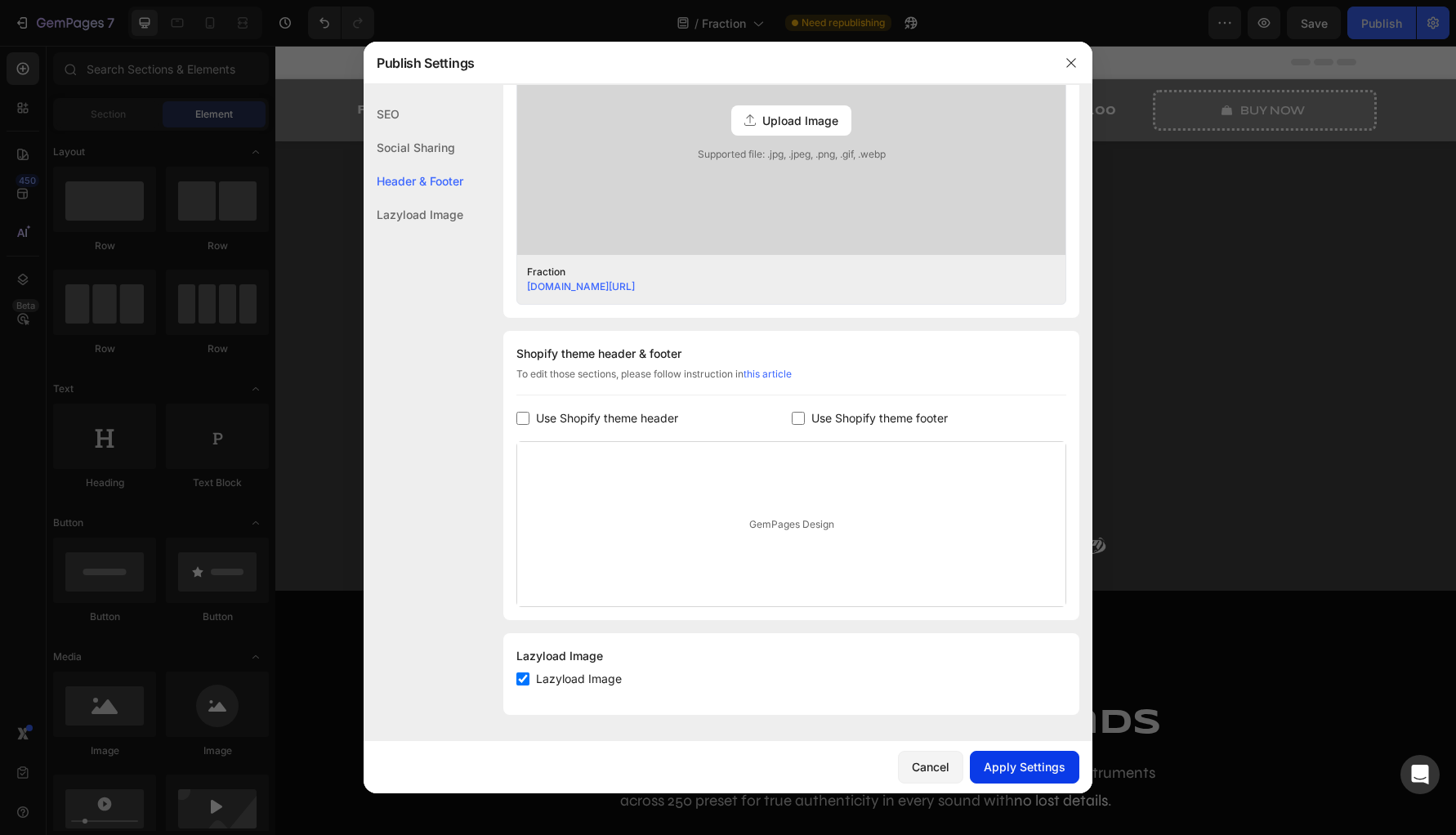
click at [1025, 761] on div "Apply Settings" at bounding box center [1024, 767] width 82 height 17
drag, startPoint x: 1079, startPoint y: 70, endPoint x: 803, endPoint y: 32, distance: 278.6
click at [1079, 70] on button "button" at bounding box center [1072, 63] width 26 height 26
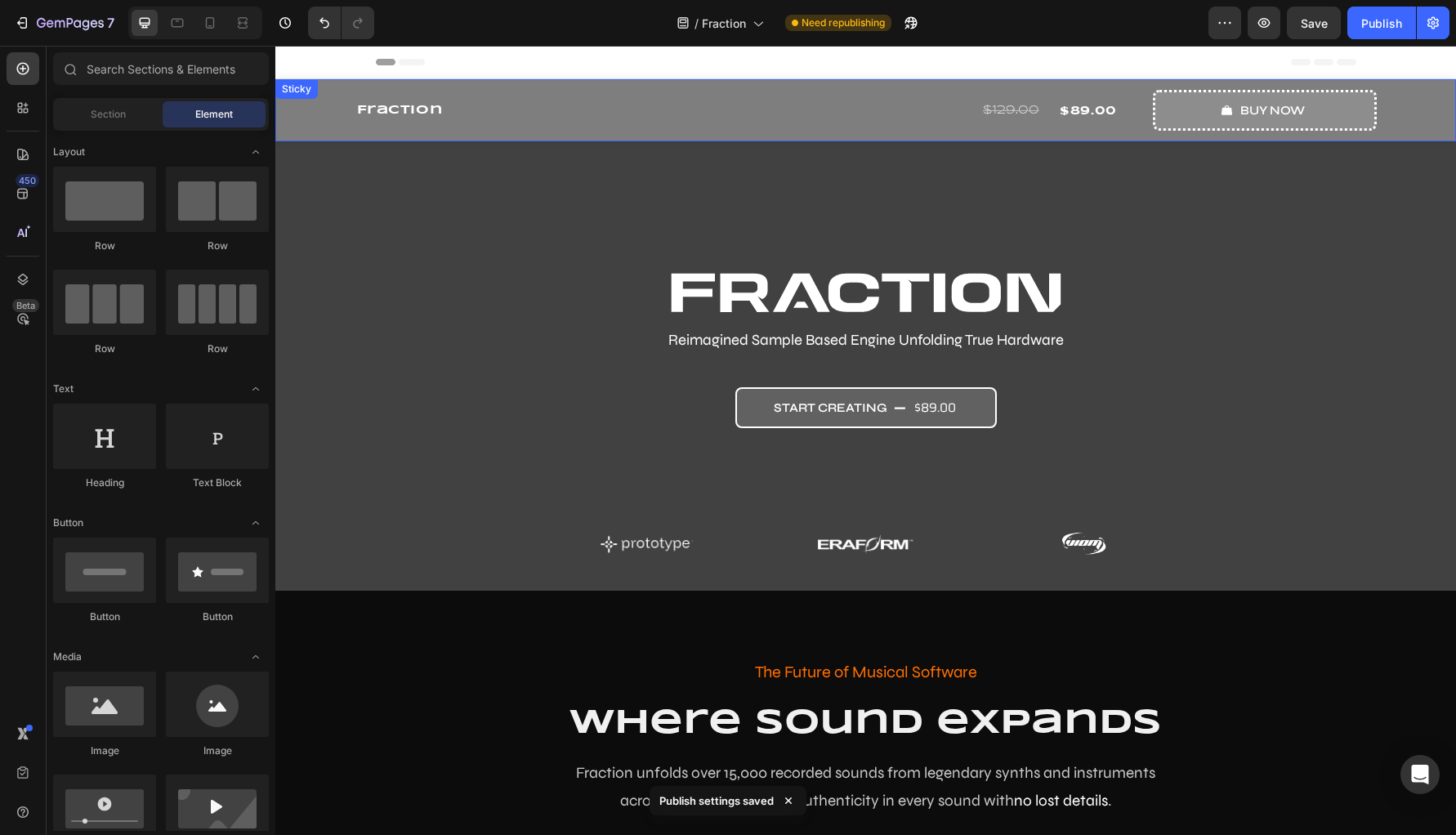
click at [305, 121] on div "Fraction Product Title Row $129.00 Compare Price Compare Price $89.00 Product P…" at bounding box center [866, 110] width 1181 height 62
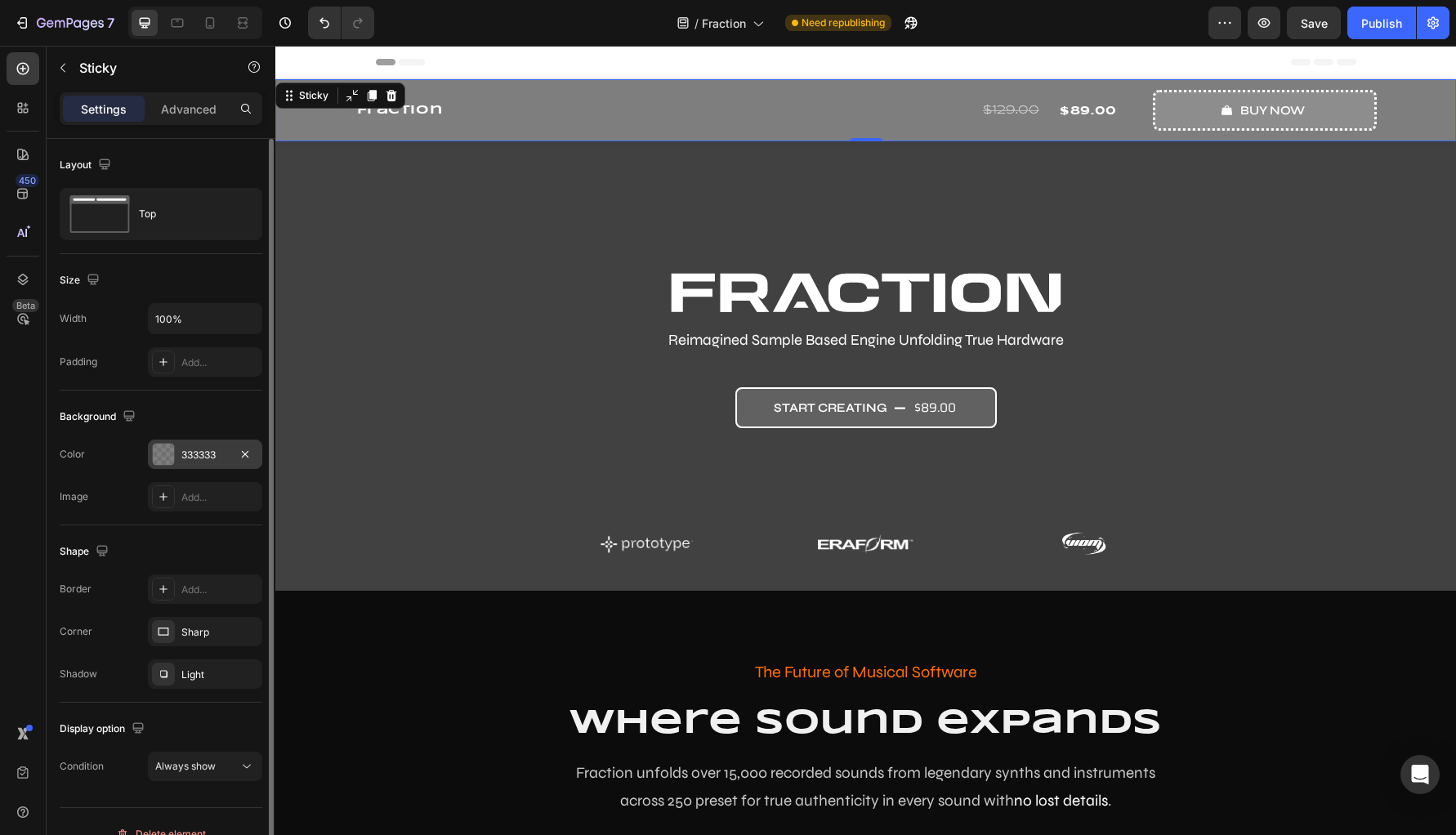
click at [196, 451] on div "333333" at bounding box center [205, 455] width 47 height 15
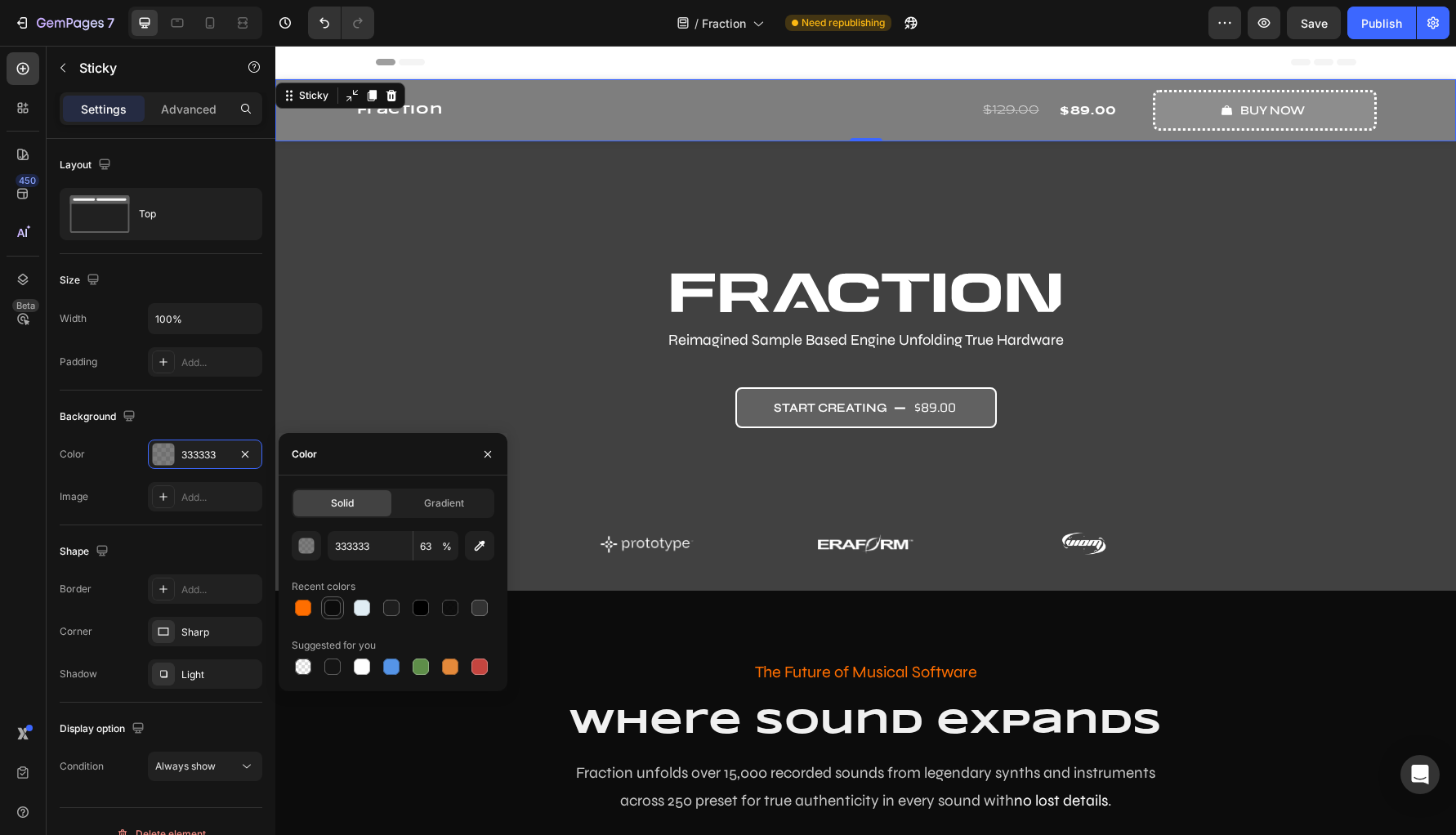
click at [328, 616] on div at bounding box center [332, 607] width 20 height 20
type input "0C0C0C"
type input "100"
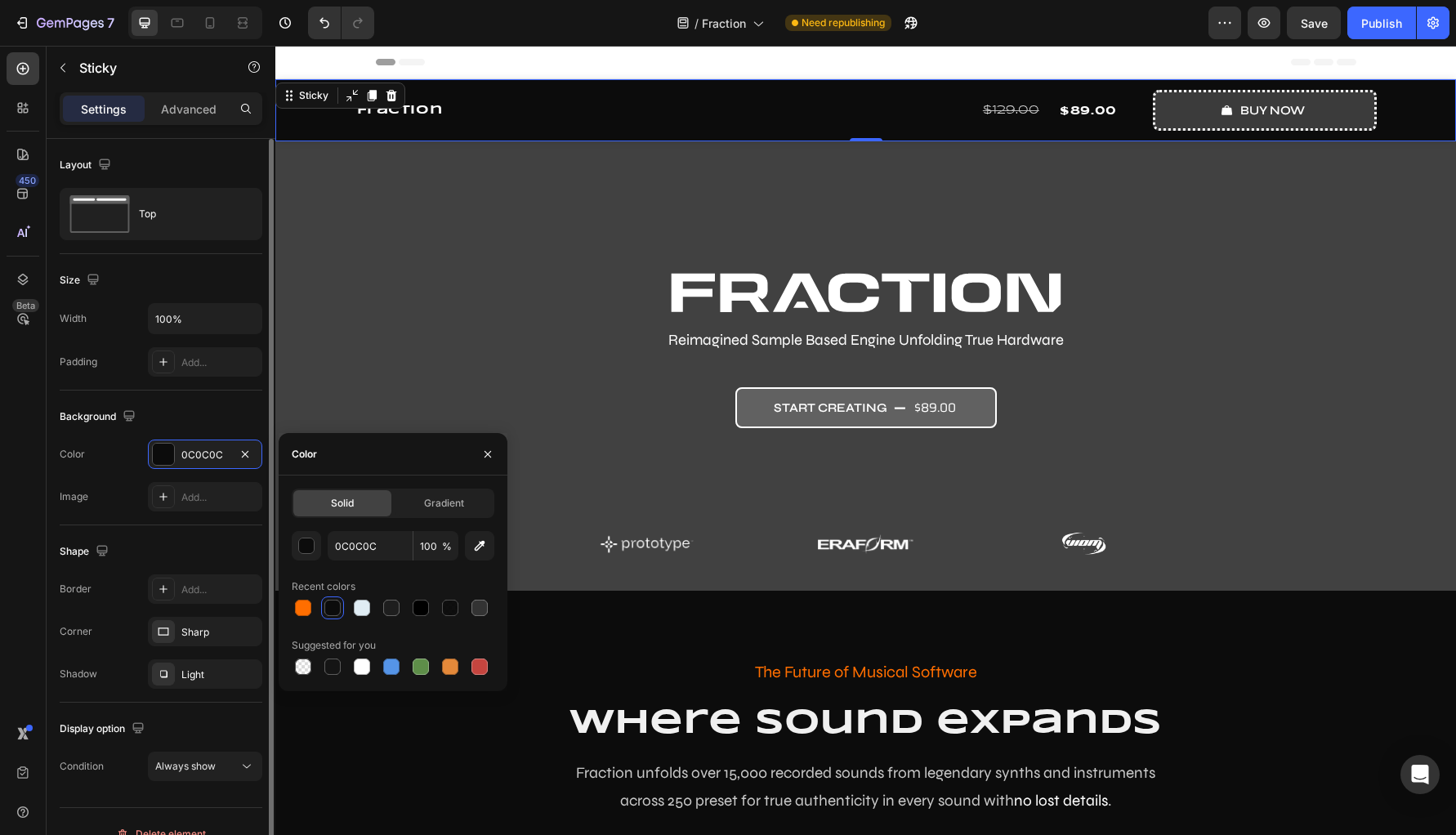
click at [85, 512] on div "Background The changes might be hidden by the video. Color 0C0C0C Image Add..." at bounding box center [161, 457] width 203 height 134
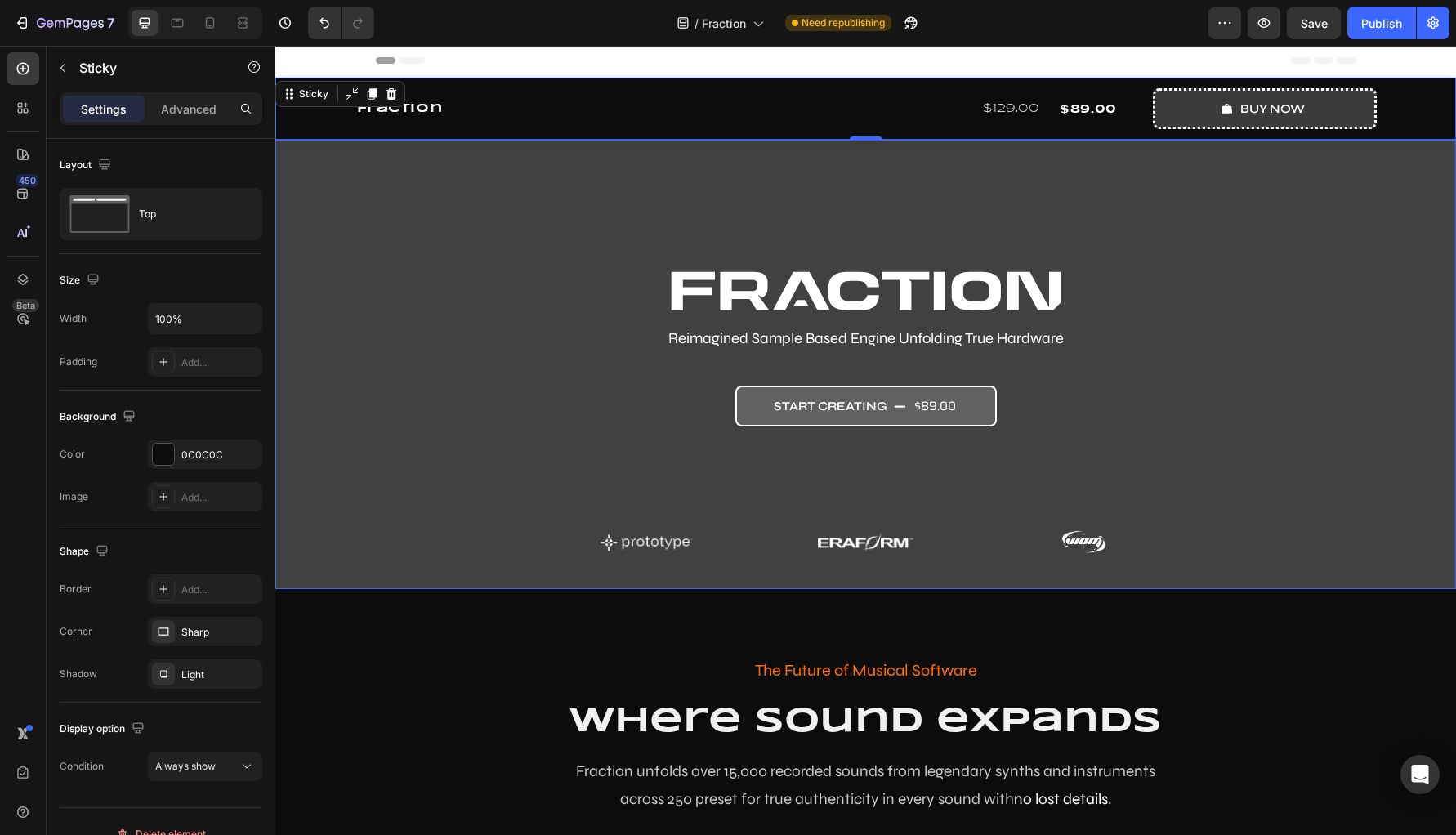
scroll to position [0, 0]
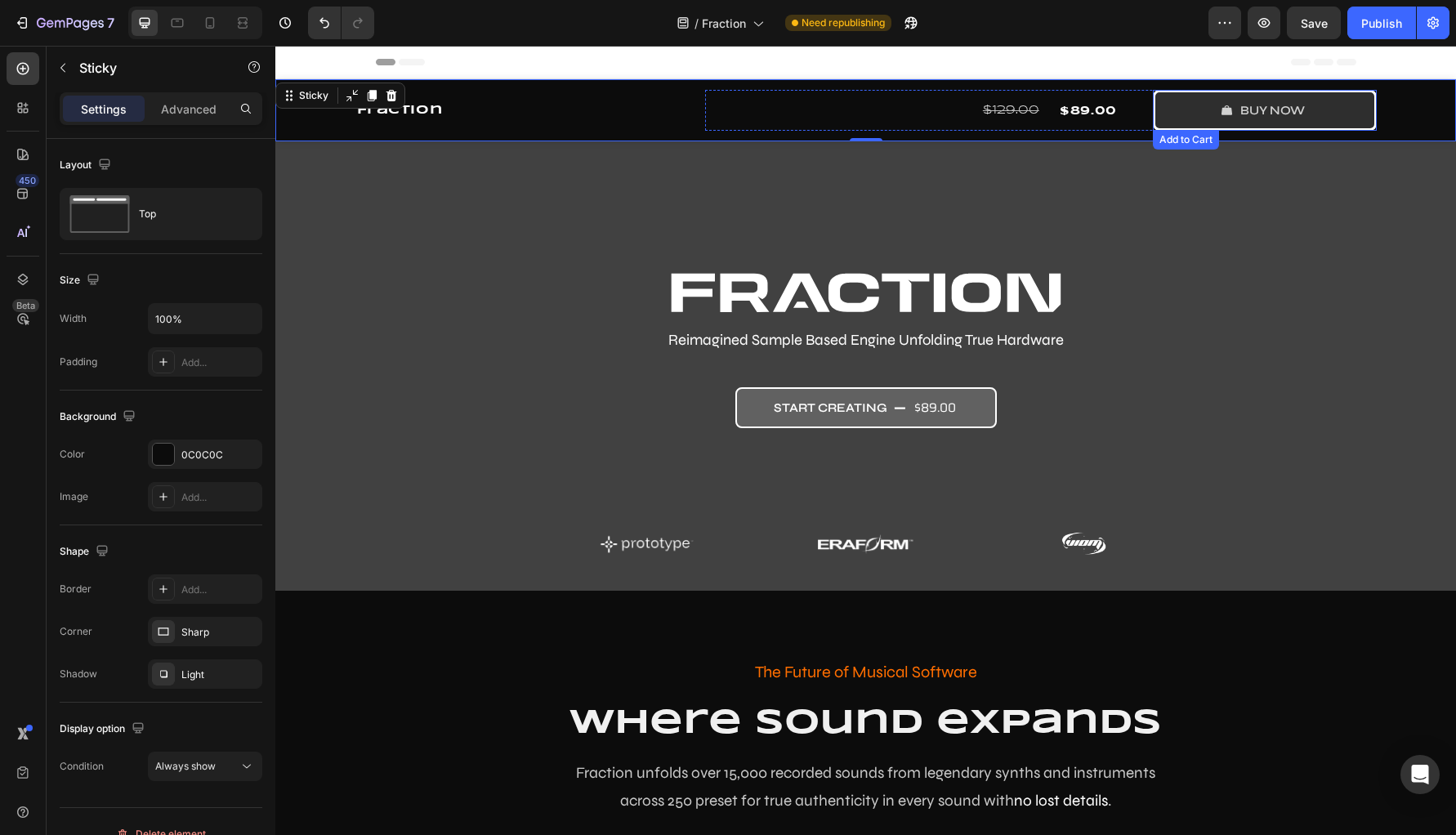
click at [1162, 110] on button "buy now" at bounding box center [1264, 110] width 224 height 40
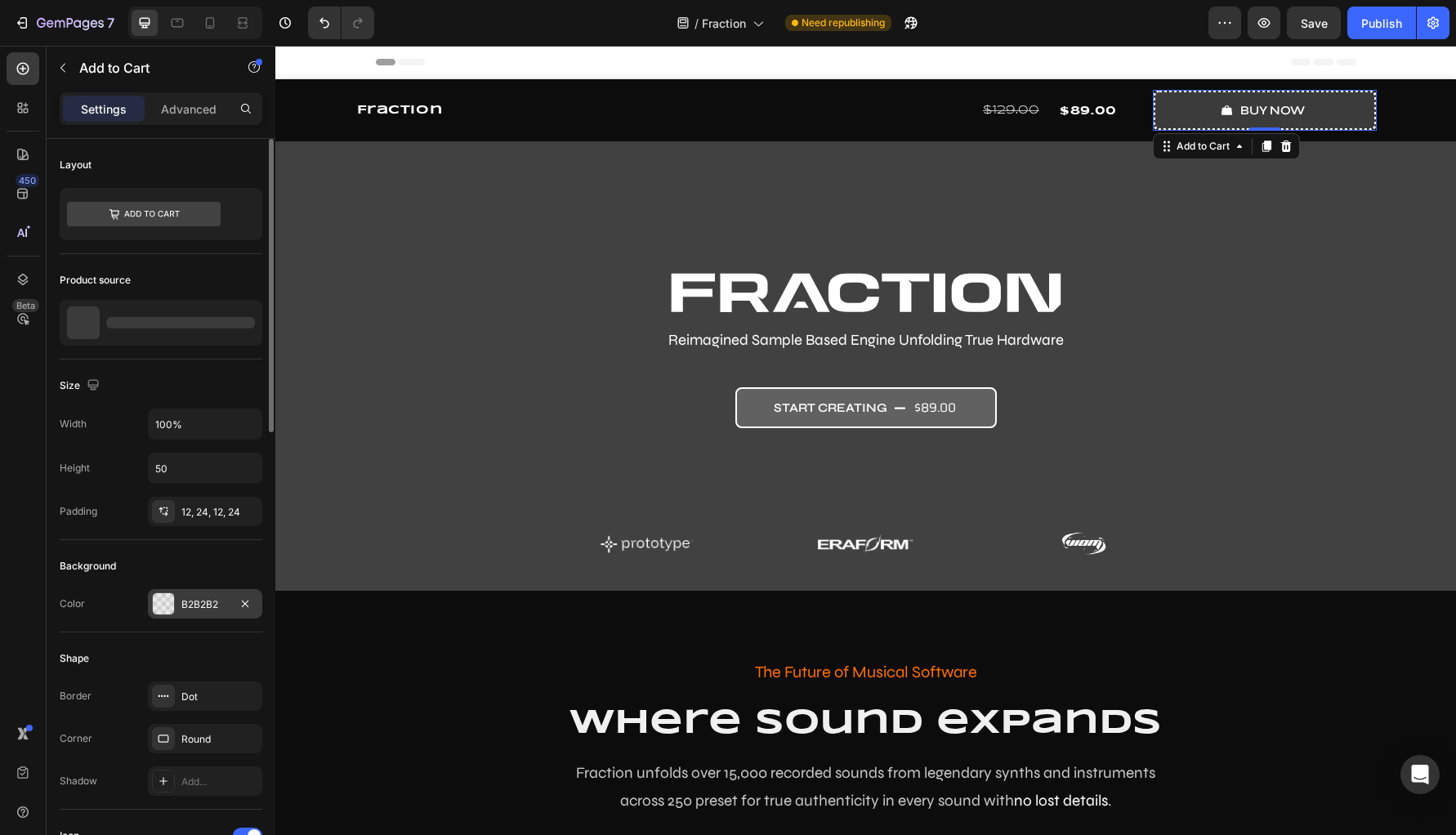
scroll to position [111, 0]
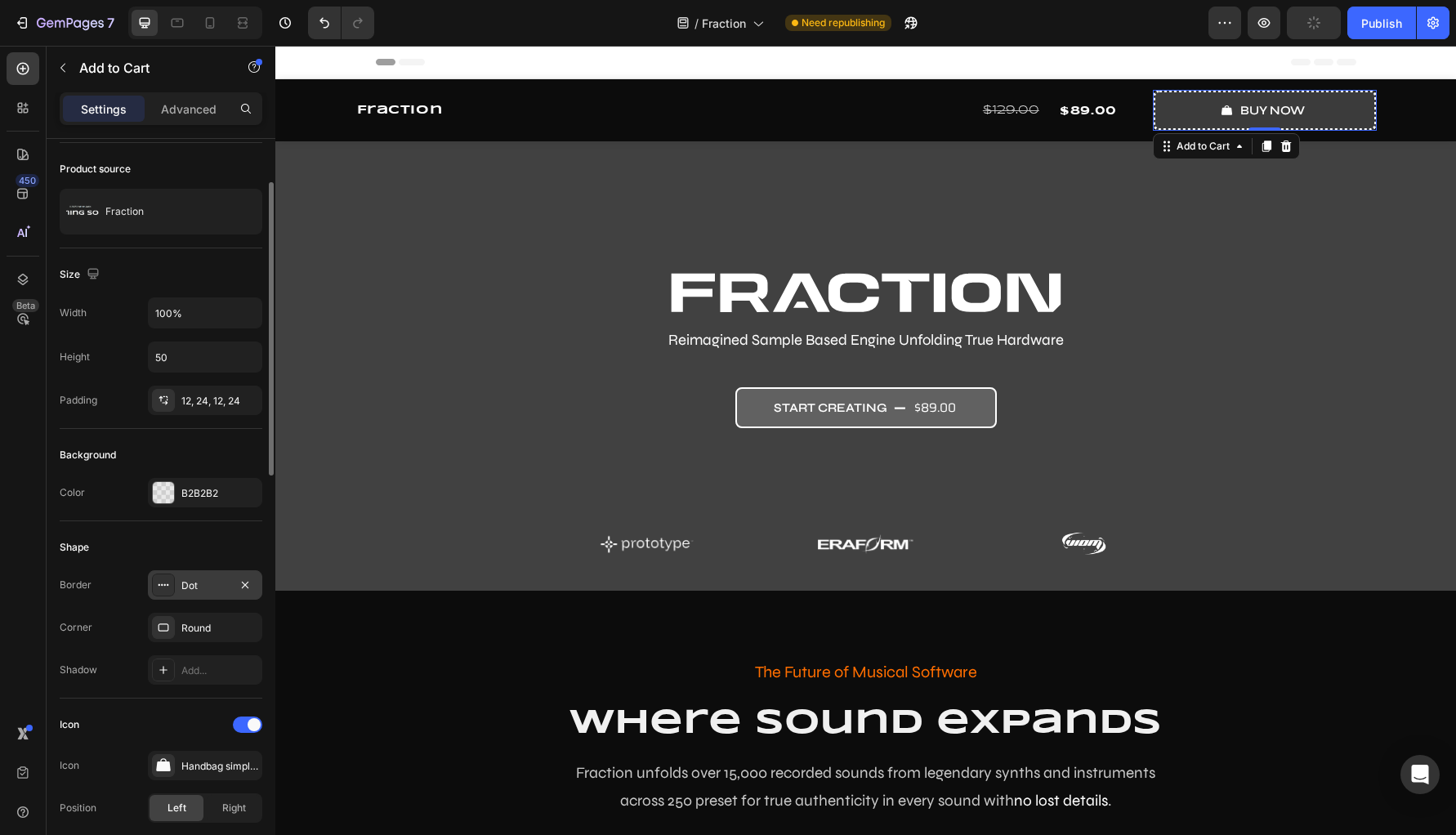
click at [157, 593] on div at bounding box center [164, 585] width 23 height 23
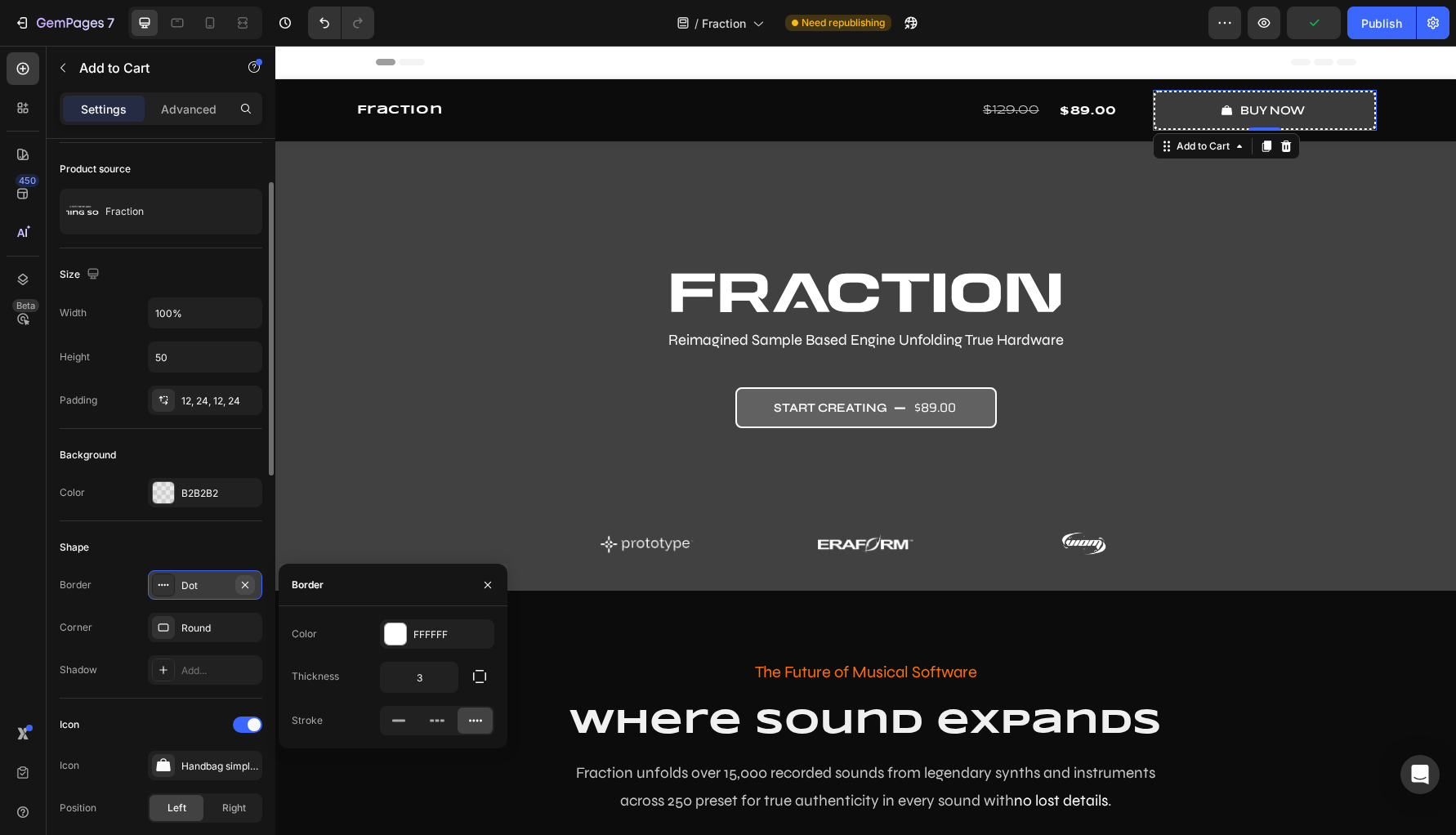
click at [244, 586] on icon "button" at bounding box center [244, 584] width 7 height 7
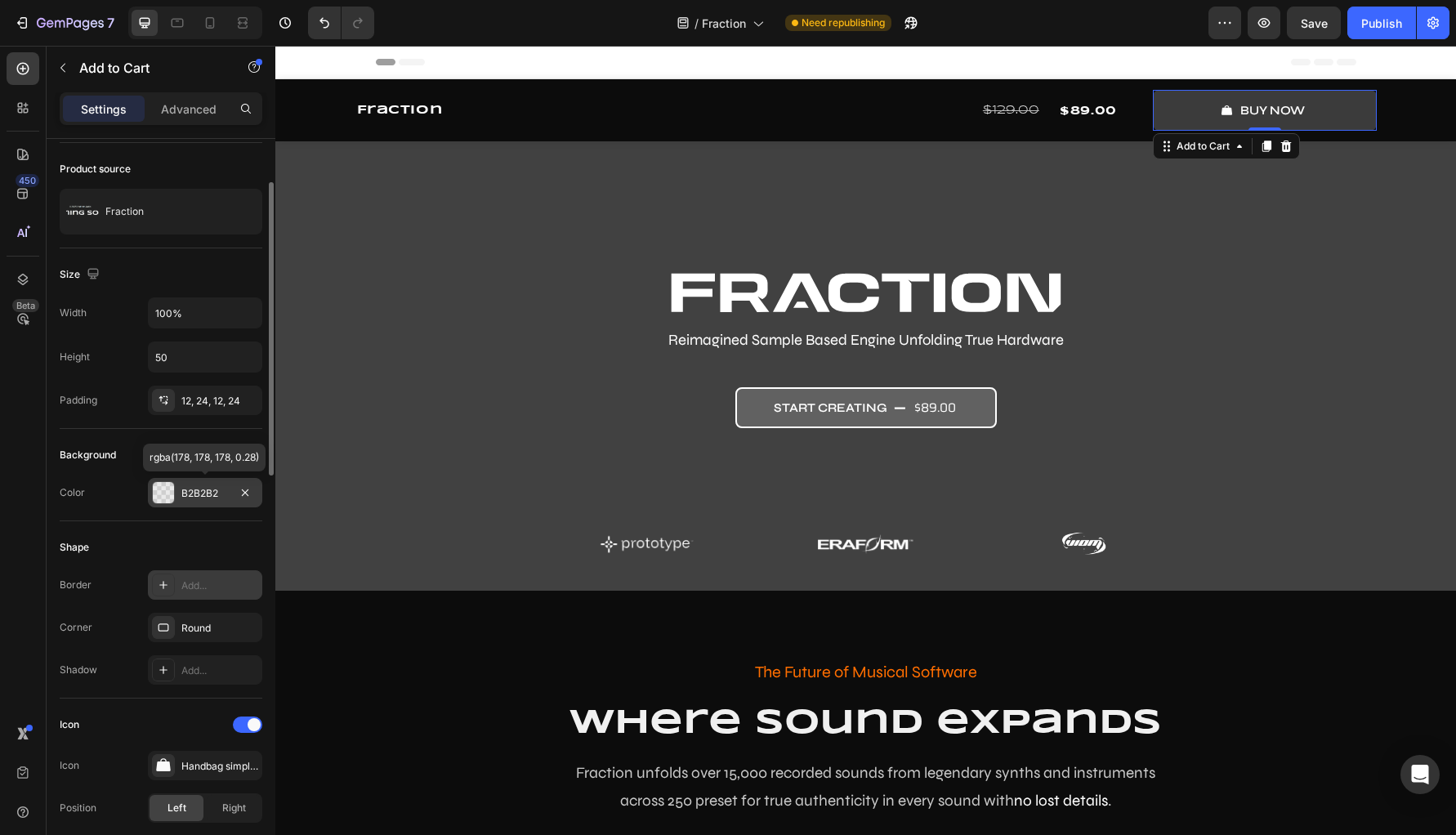
click at [164, 497] on div at bounding box center [164, 493] width 22 height 22
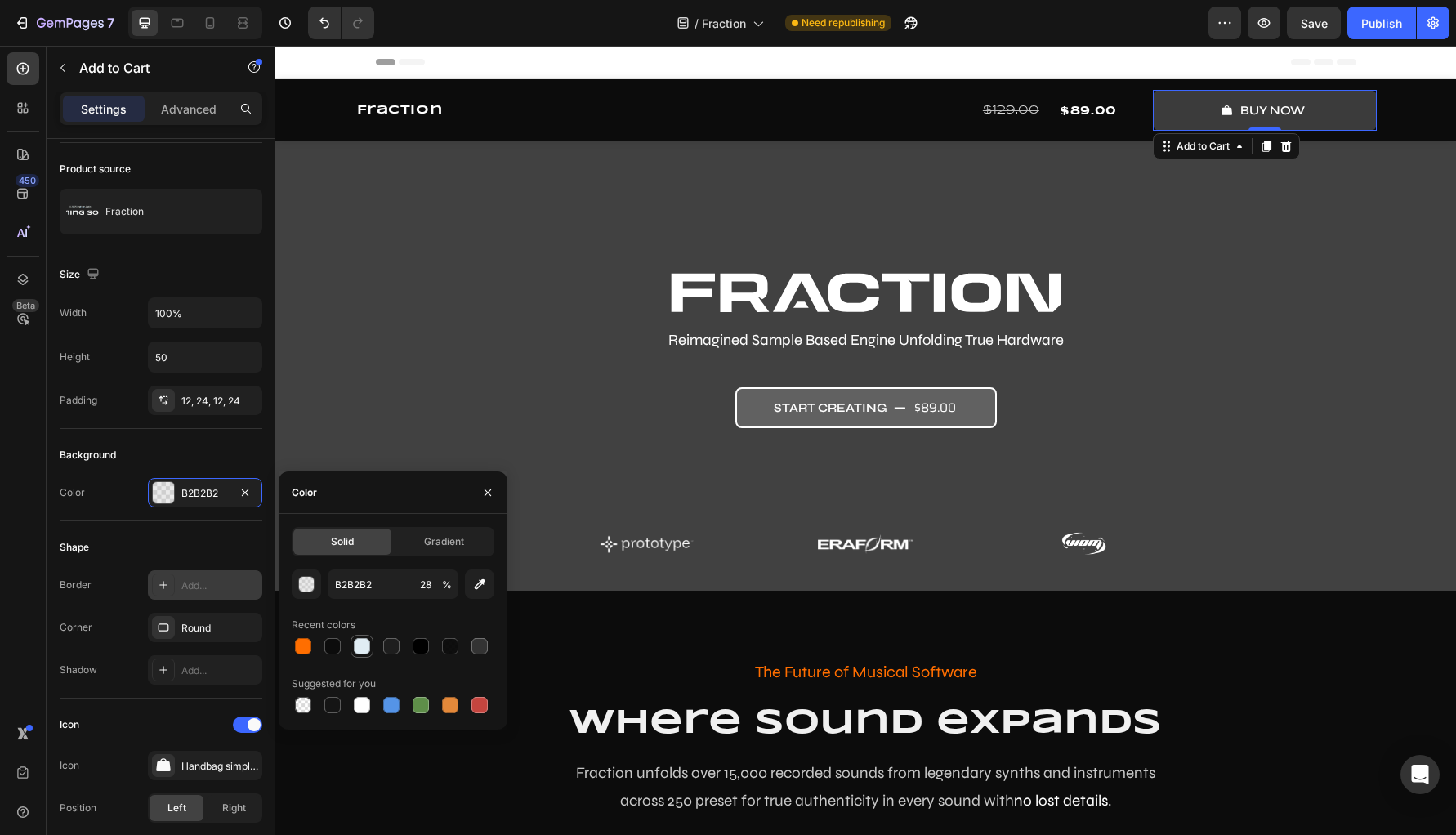
click at [363, 651] on div at bounding box center [361, 646] width 16 height 16
type input "E0EDF4"
type input "100"
click at [362, 708] on div at bounding box center [361, 704] width 16 height 16
type input "FFFFFF"
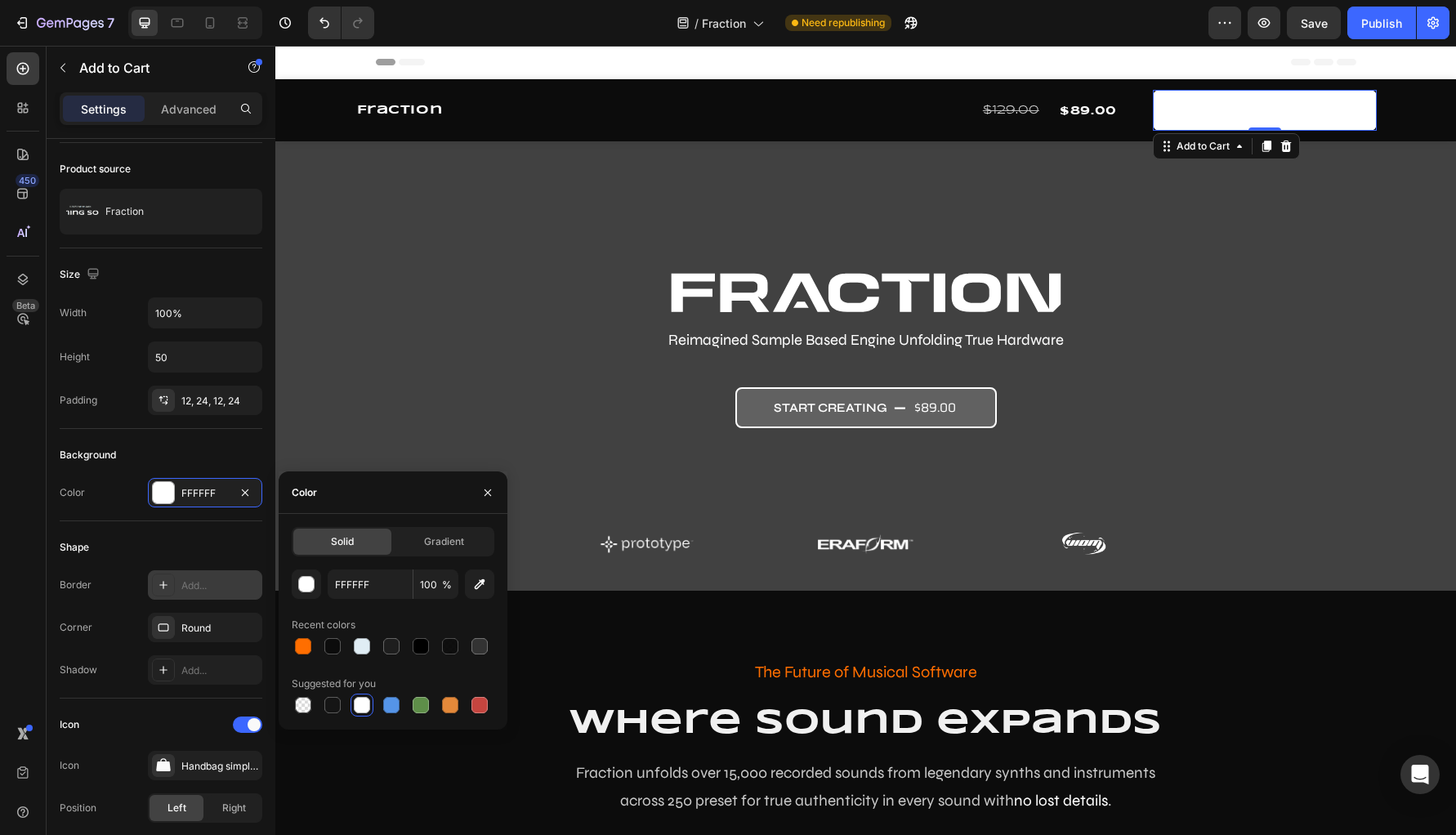
click at [109, 537] on div "Shape" at bounding box center [161, 547] width 203 height 26
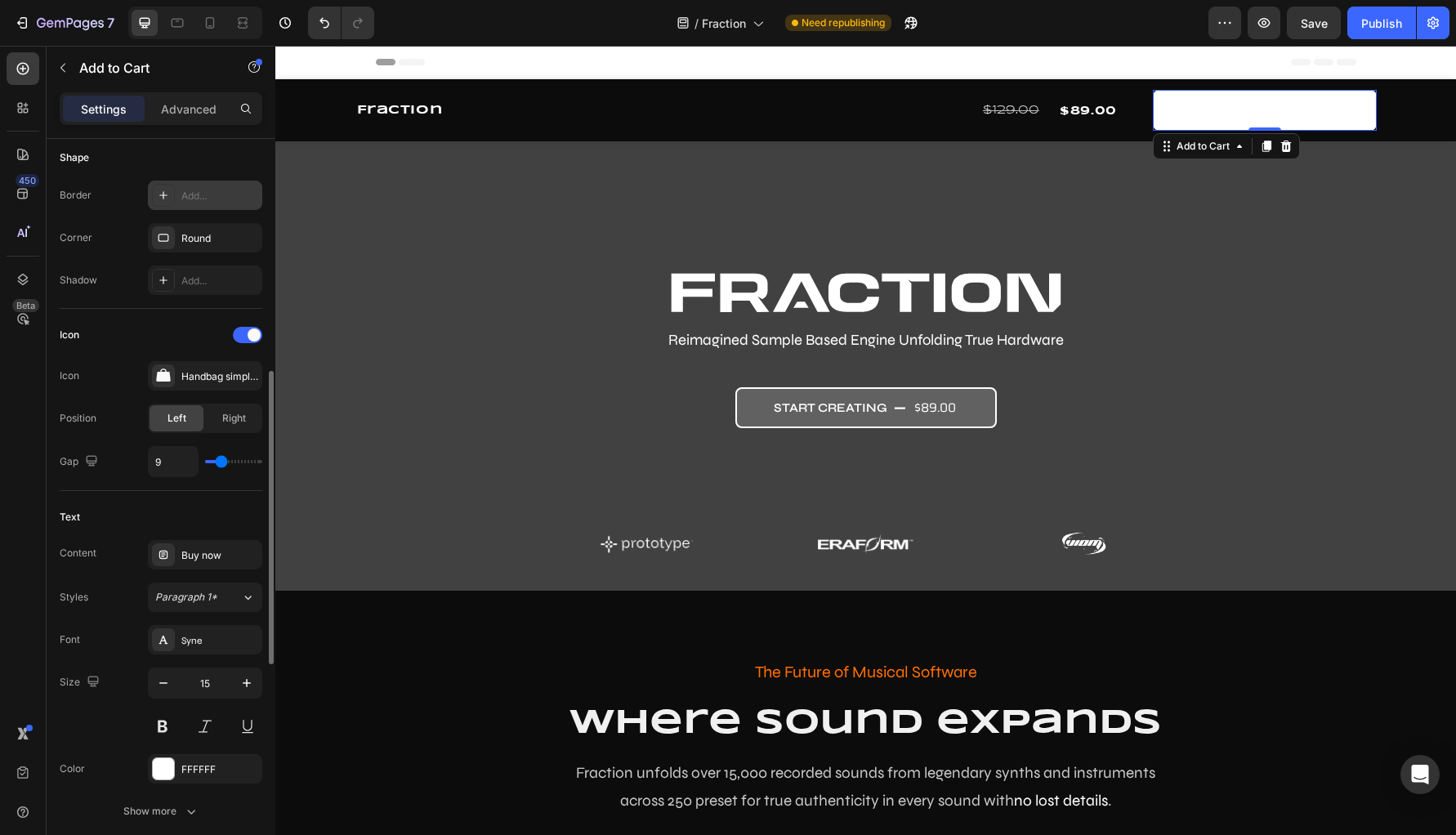
scroll to position [596, 0]
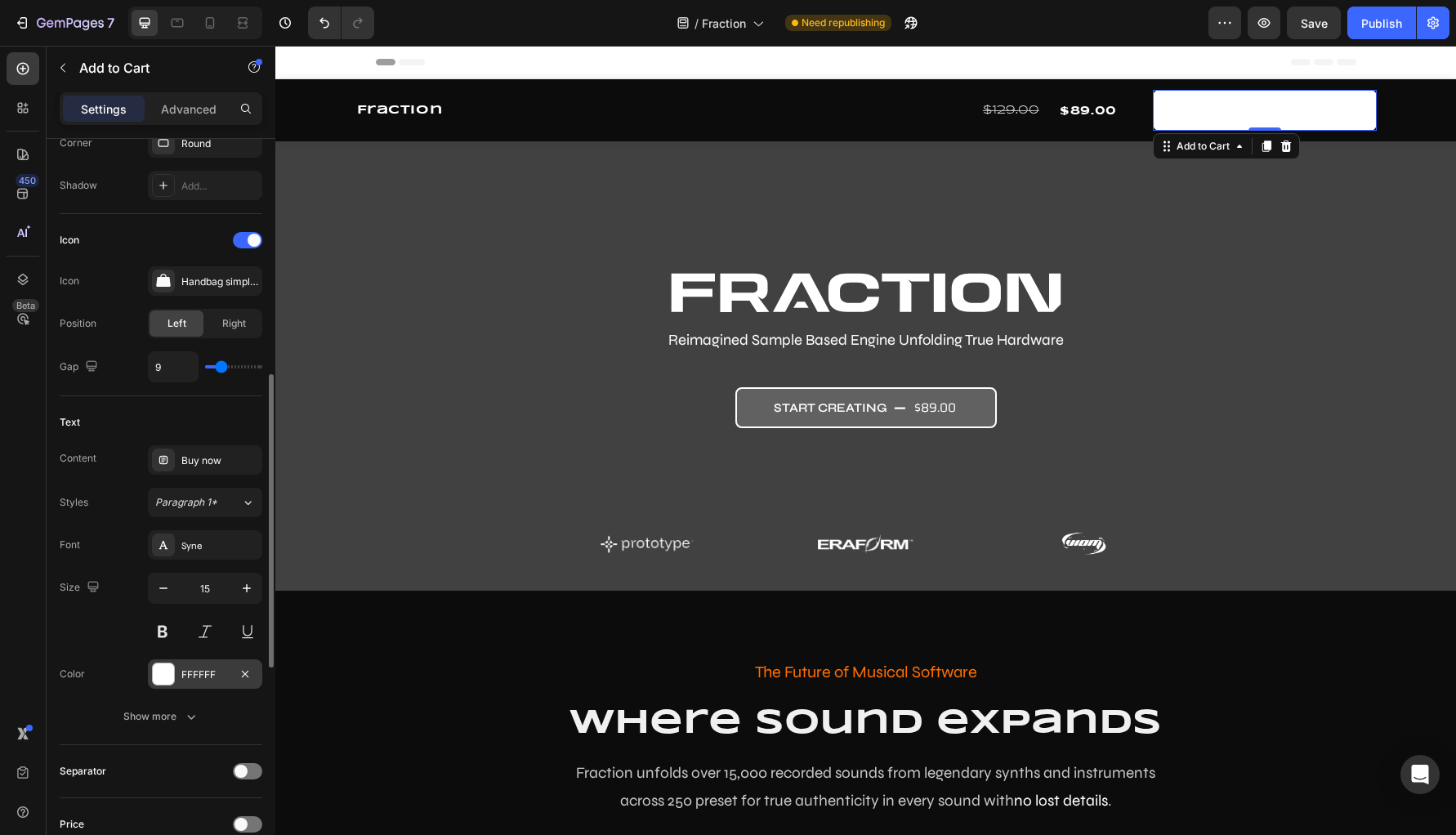
click at [174, 678] on div at bounding box center [164, 674] width 23 height 23
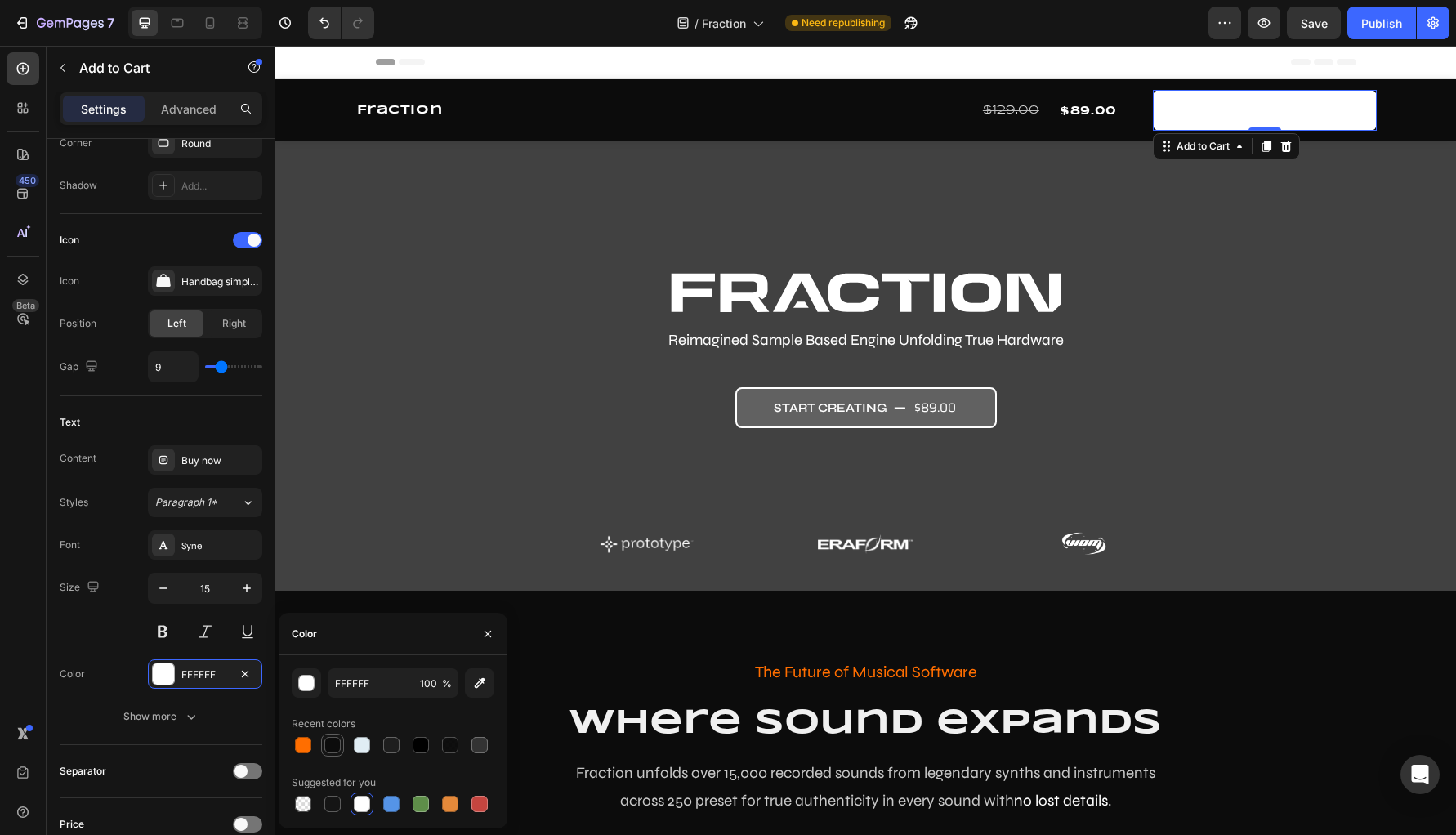
click at [334, 742] on div at bounding box center [332, 745] width 16 height 16
type input "0C0C0C"
click at [105, 661] on div "Color 0C0C0C" at bounding box center [161, 673] width 203 height 29
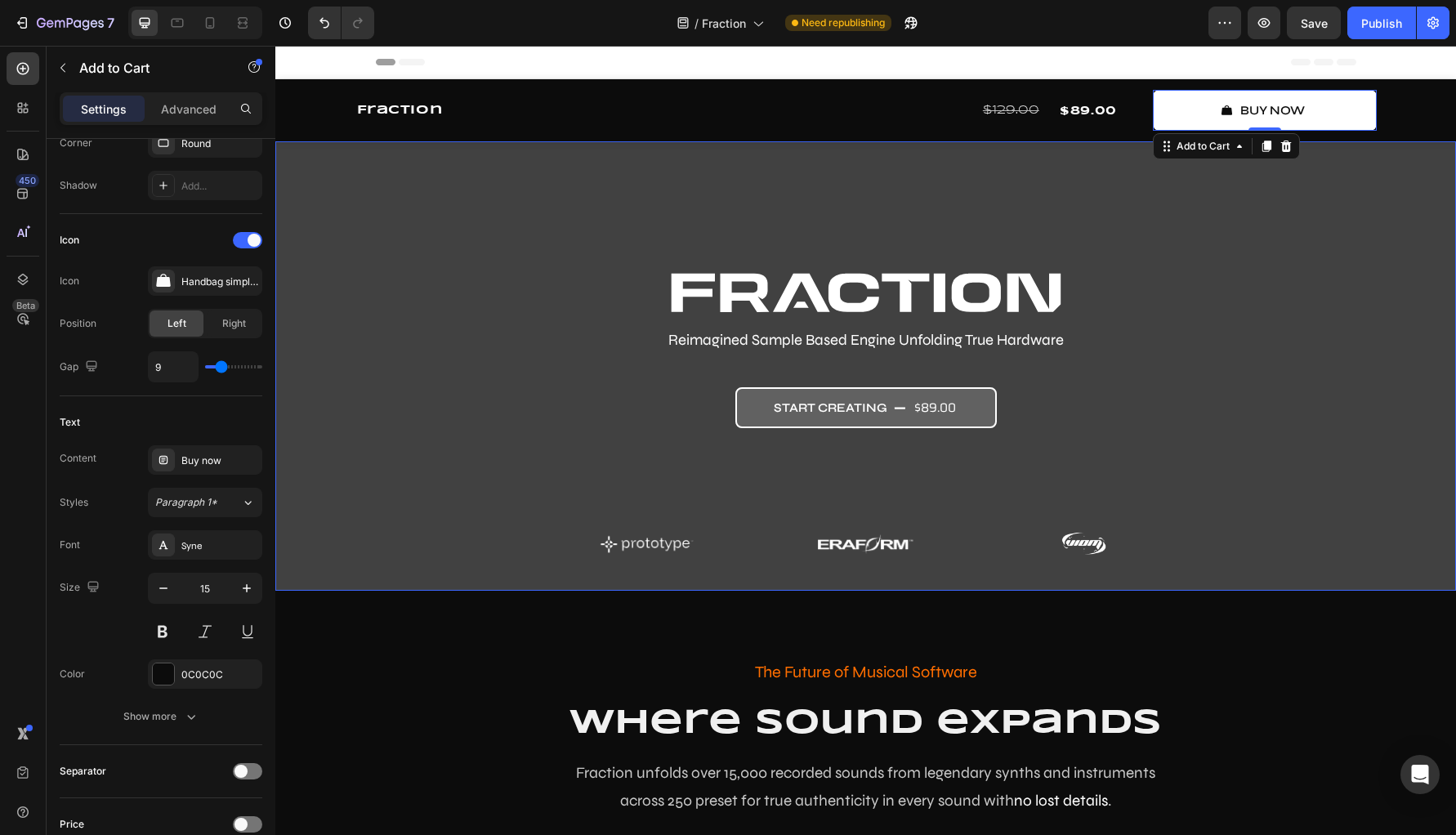
click at [419, 565] on div "Image Reimagined Sample Based Engine Unfolding True Hardware Text Block start c…" at bounding box center [866, 431] width 980 height 319
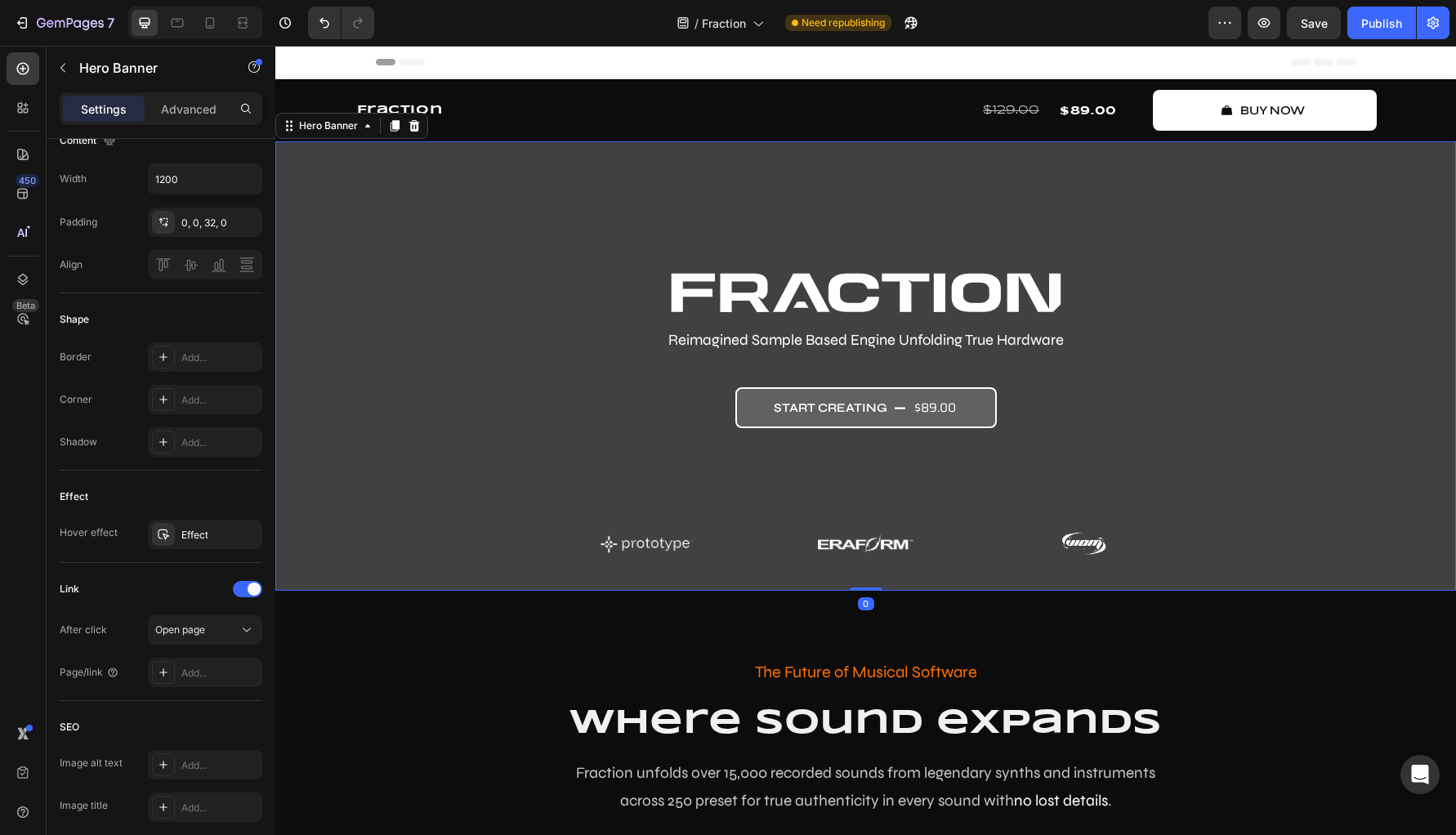
scroll to position [0, 0]
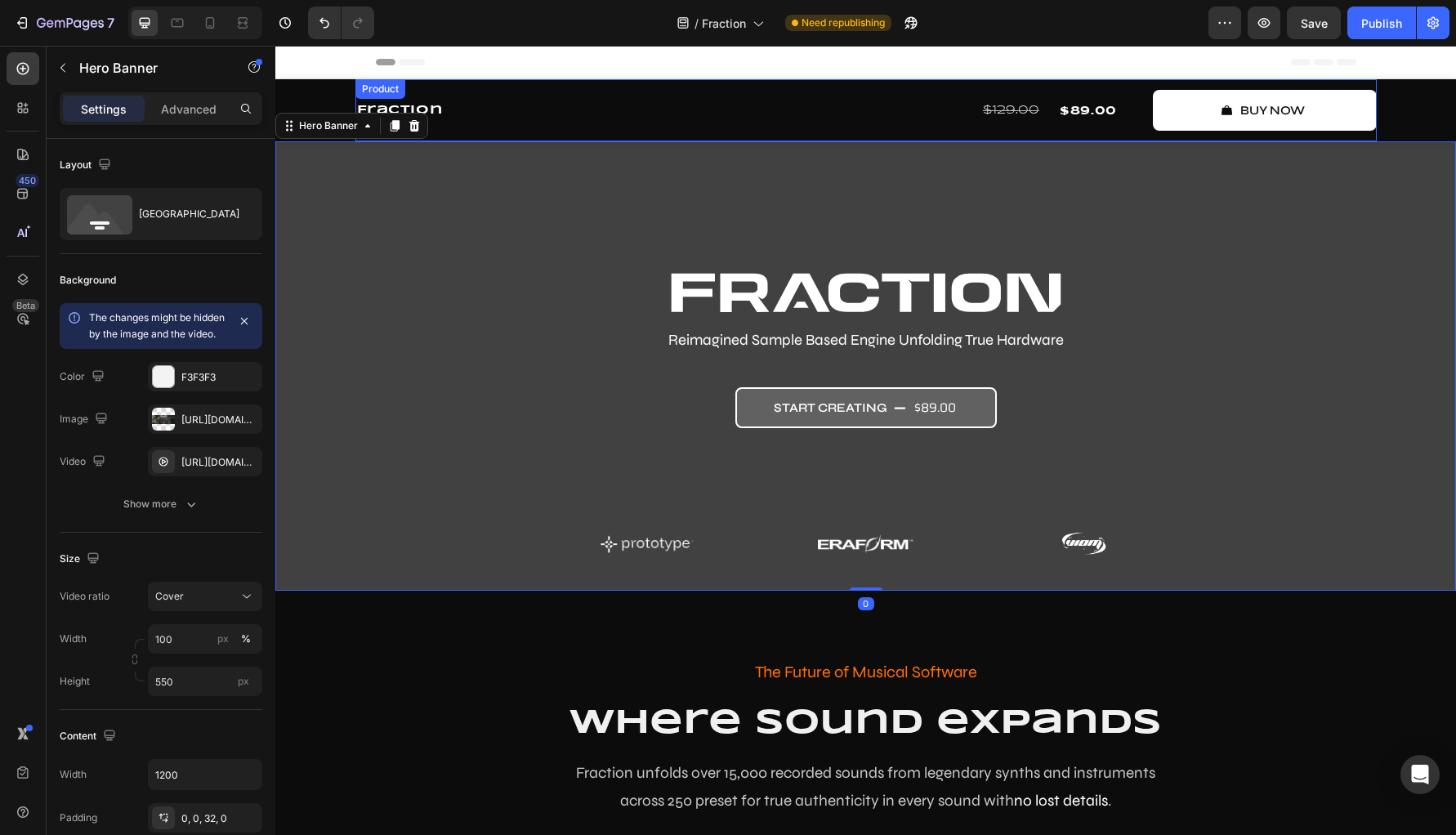
click at [516, 126] on div "Fraction Product Title Row" at bounding box center [523, 110] width 336 height 40
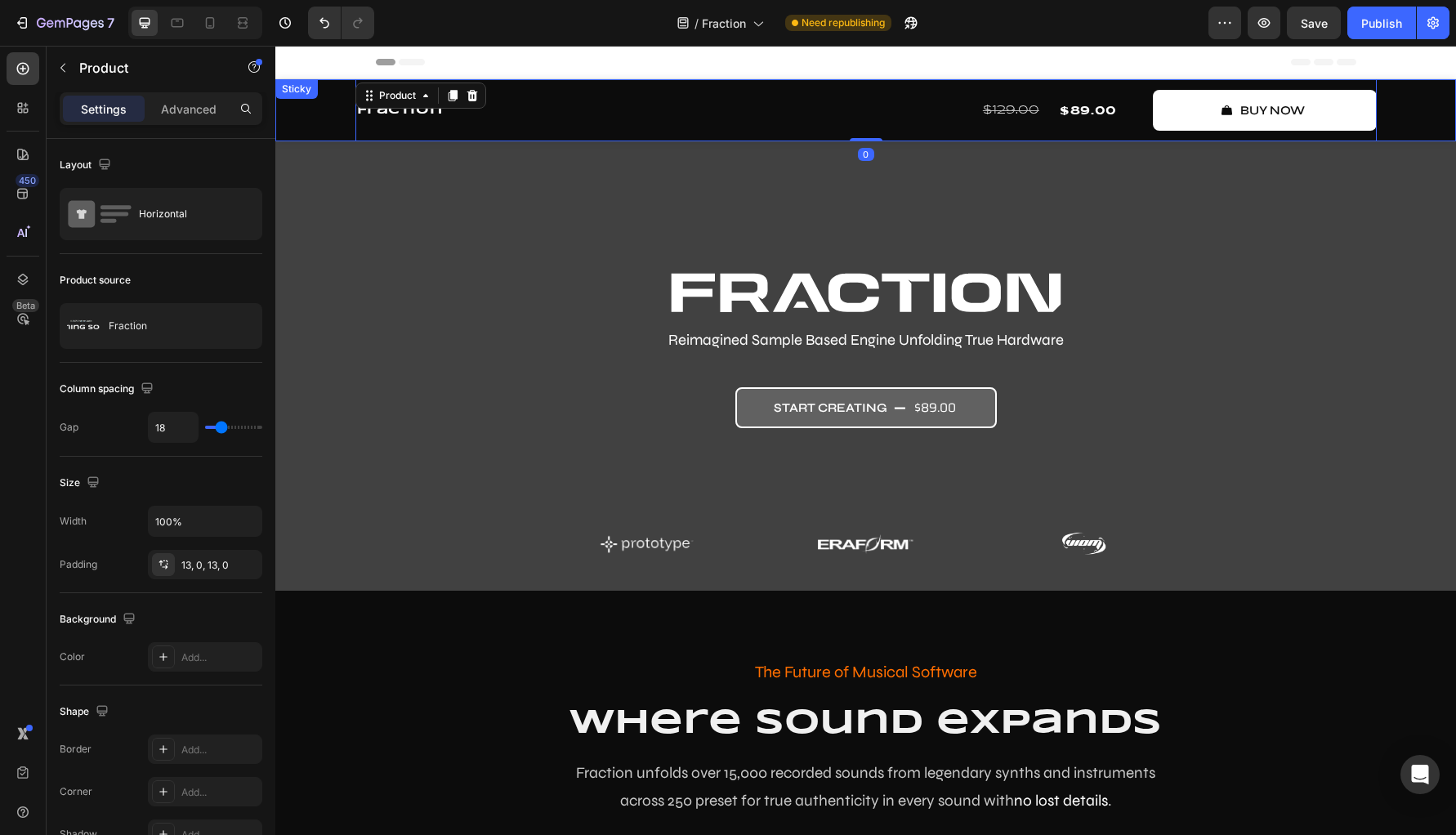
click at [313, 126] on div "Fraction Product Title Row $129.00 Compare Price Compare Price $89.00 Product P…" at bounding box center [866, 110] width 1181 height 62
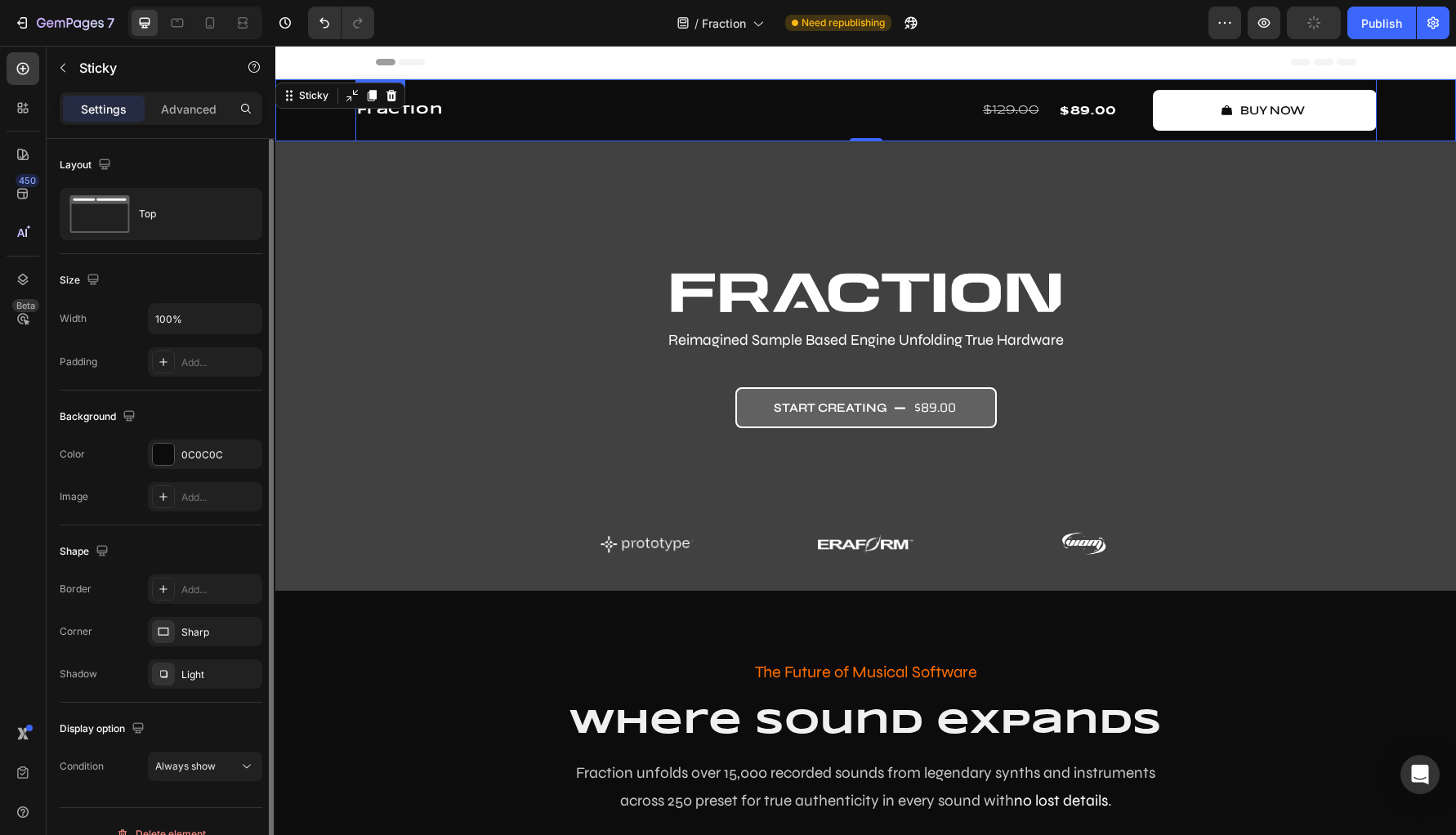
click at [540, 90] on div "Fraction Product Title Row" at bounding box center [523, 110] width 336 height 40
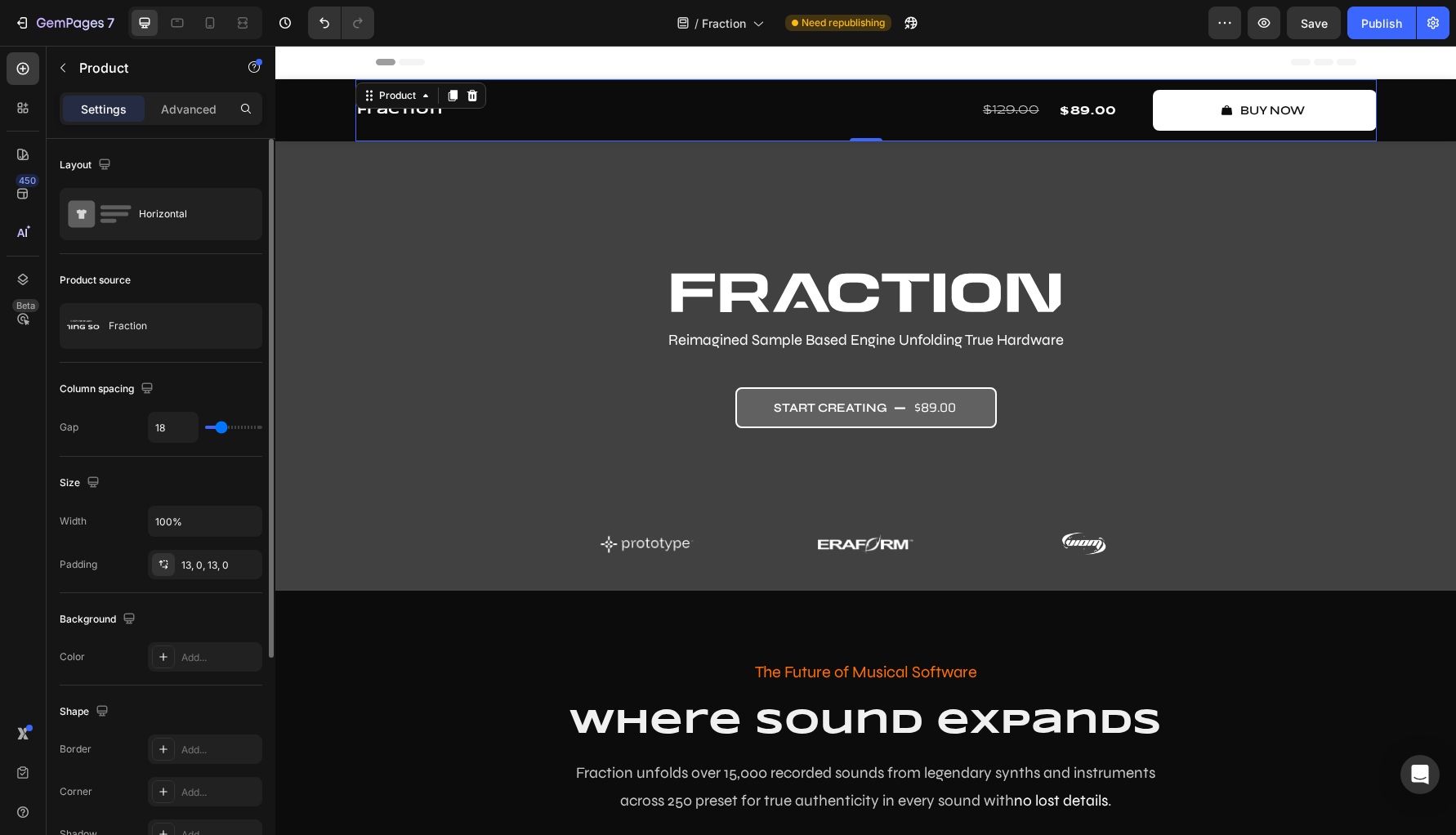
type input "19"
type input "21"
type input "22"
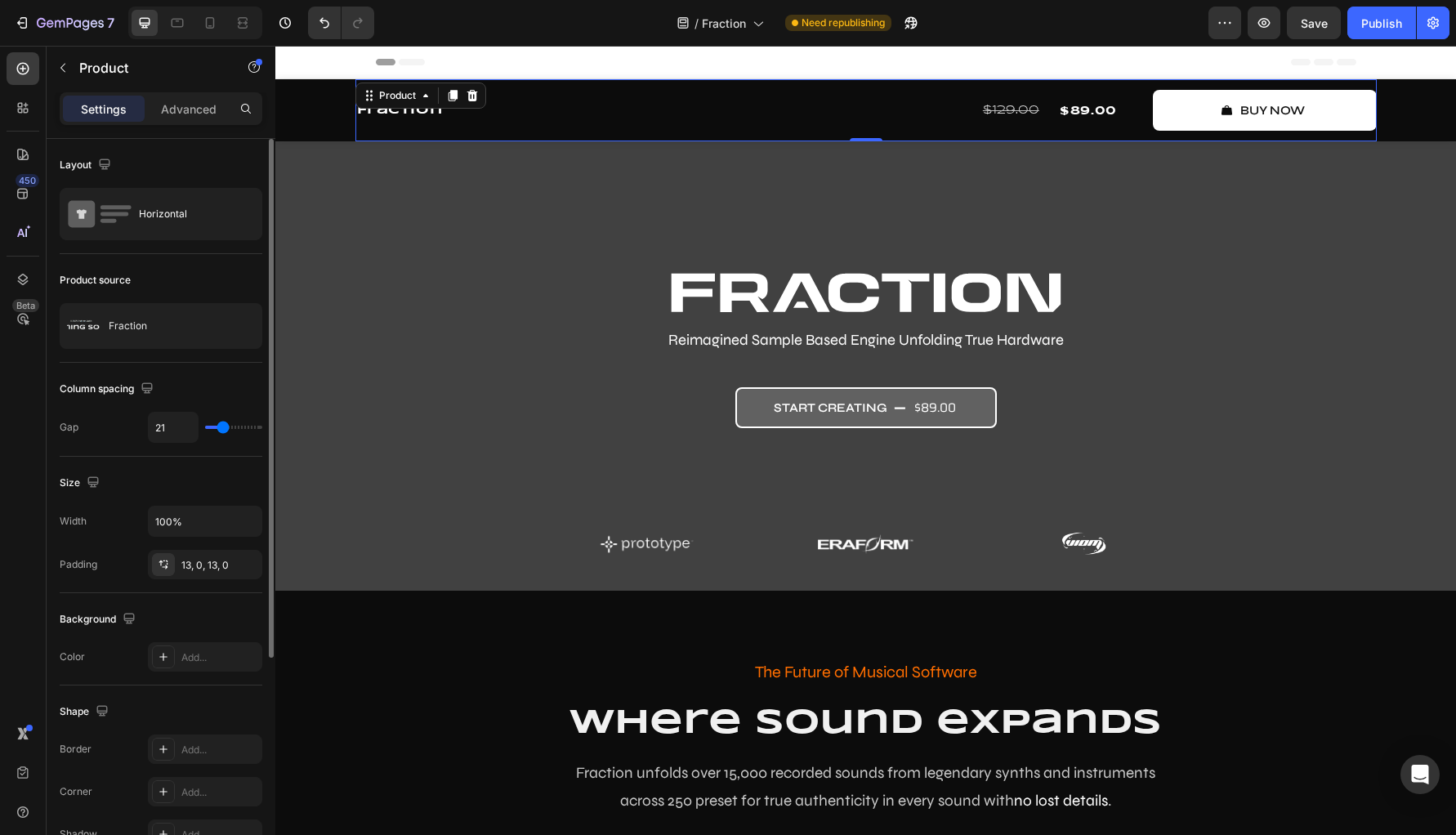
type input "22"
type input "24"
type input "25"
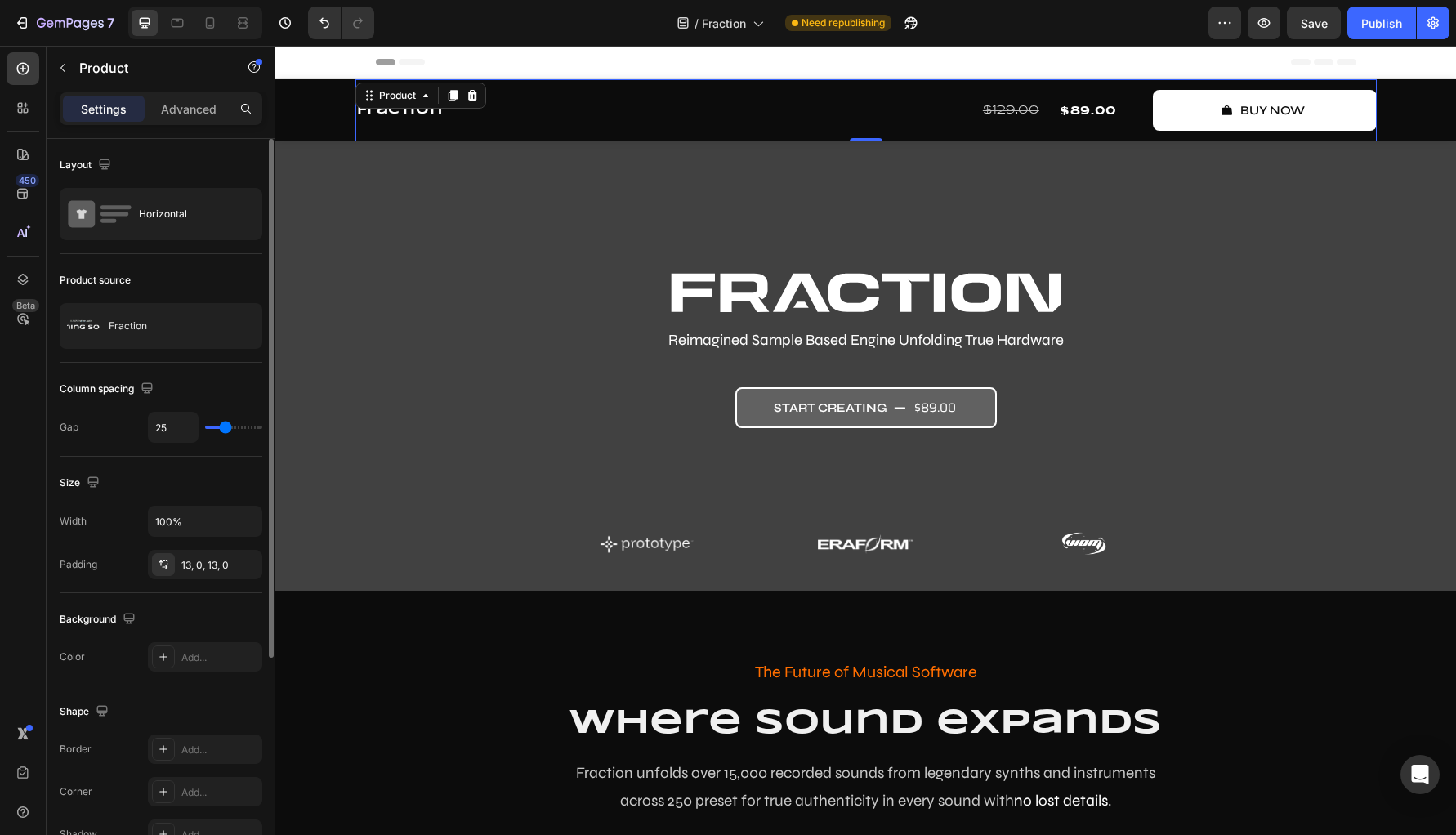
type input "27"
type input "40"
type input "43"
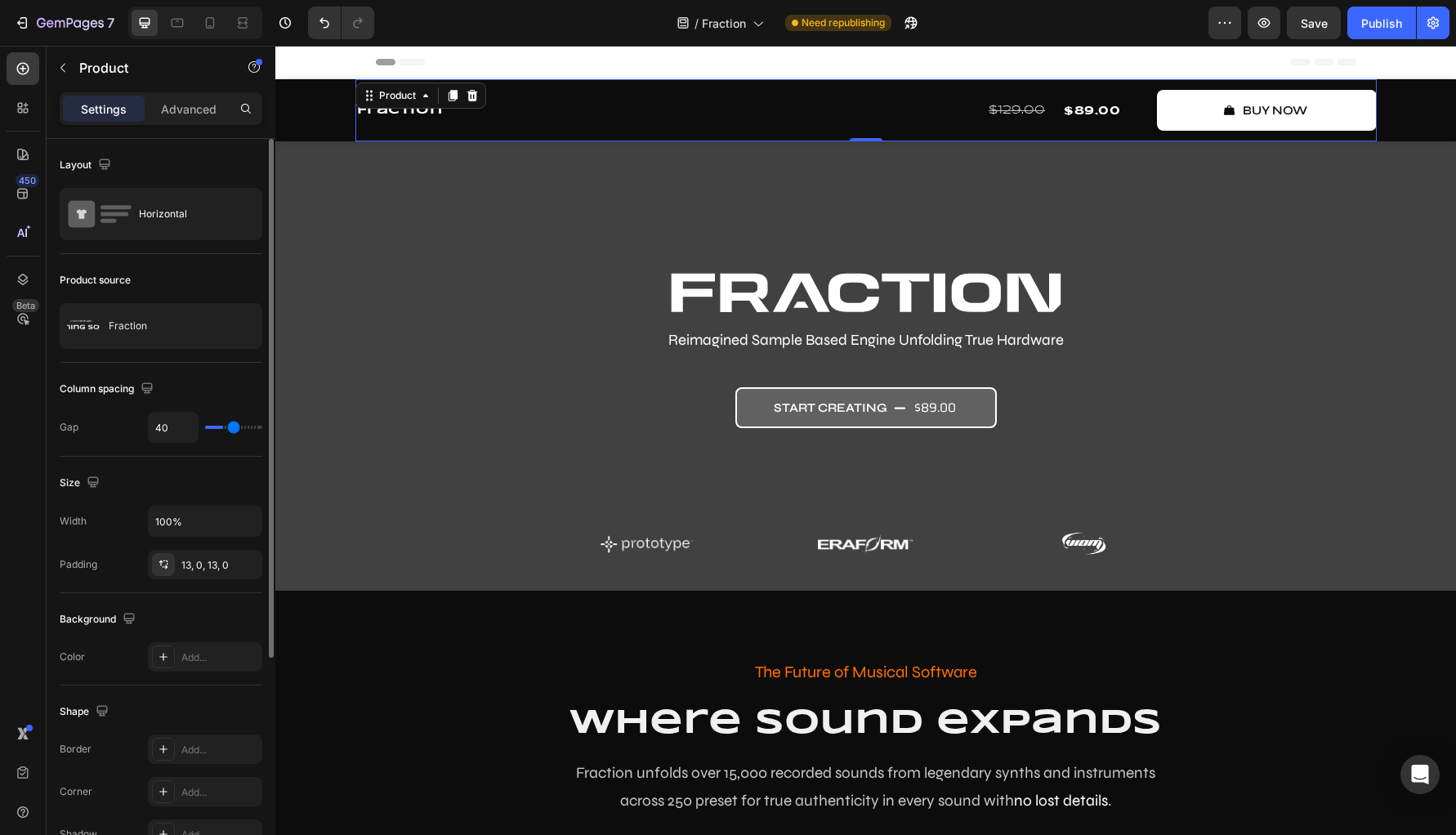
type input "43"
type input "39"
type input "37"
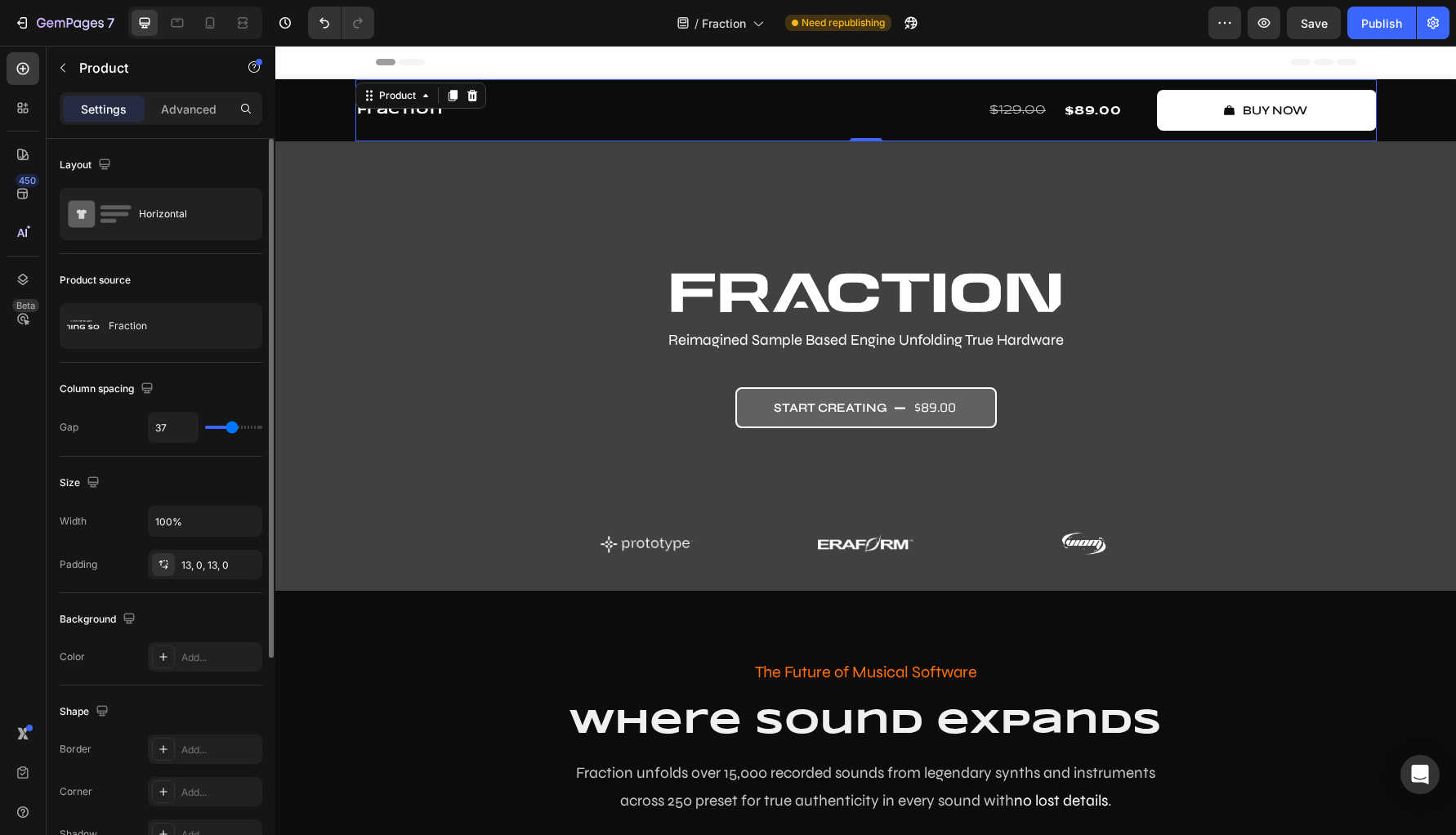
type input "36"
type input "34"
type input "31"
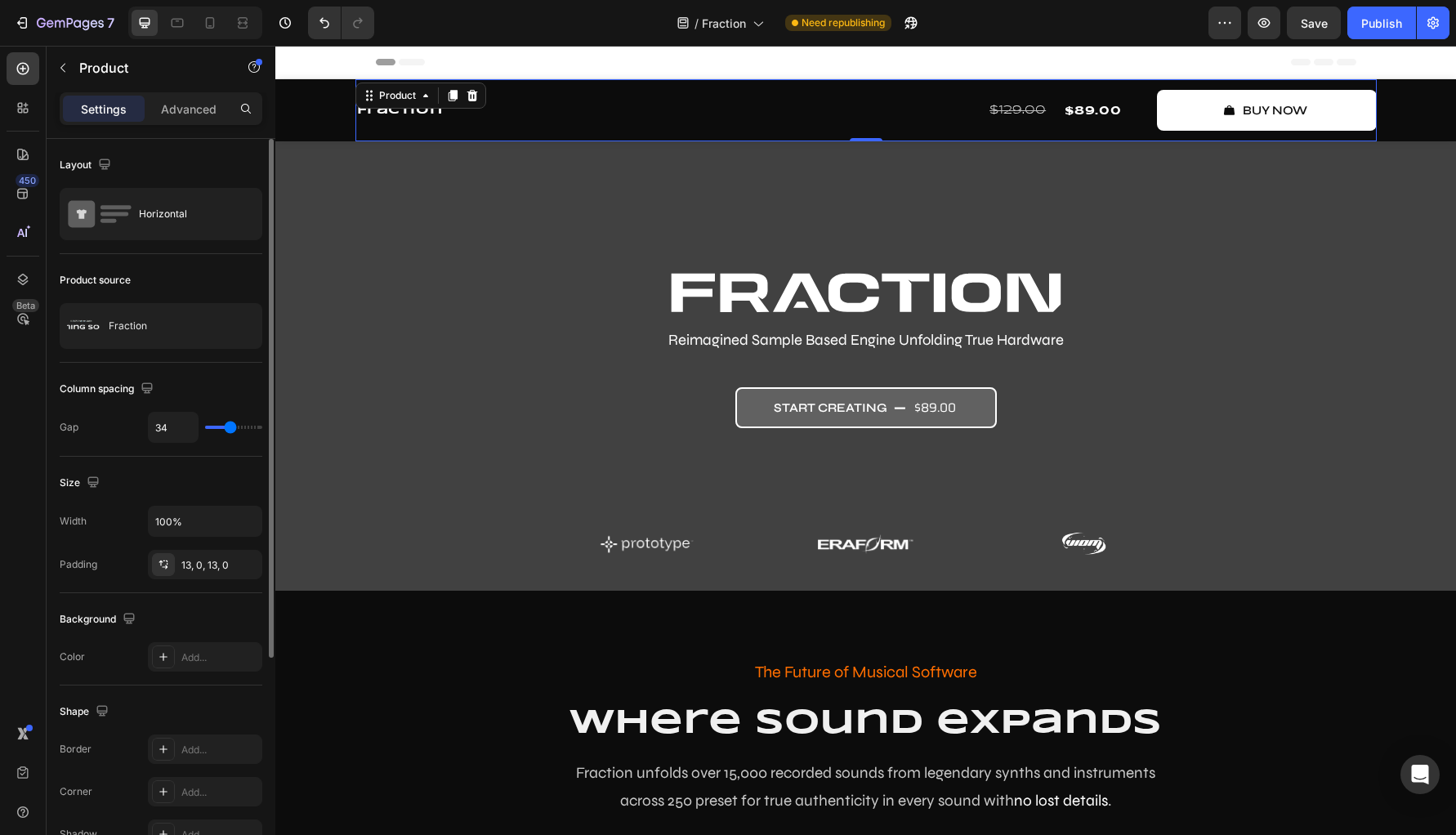
type input "31"
type input "30"
type input "28"
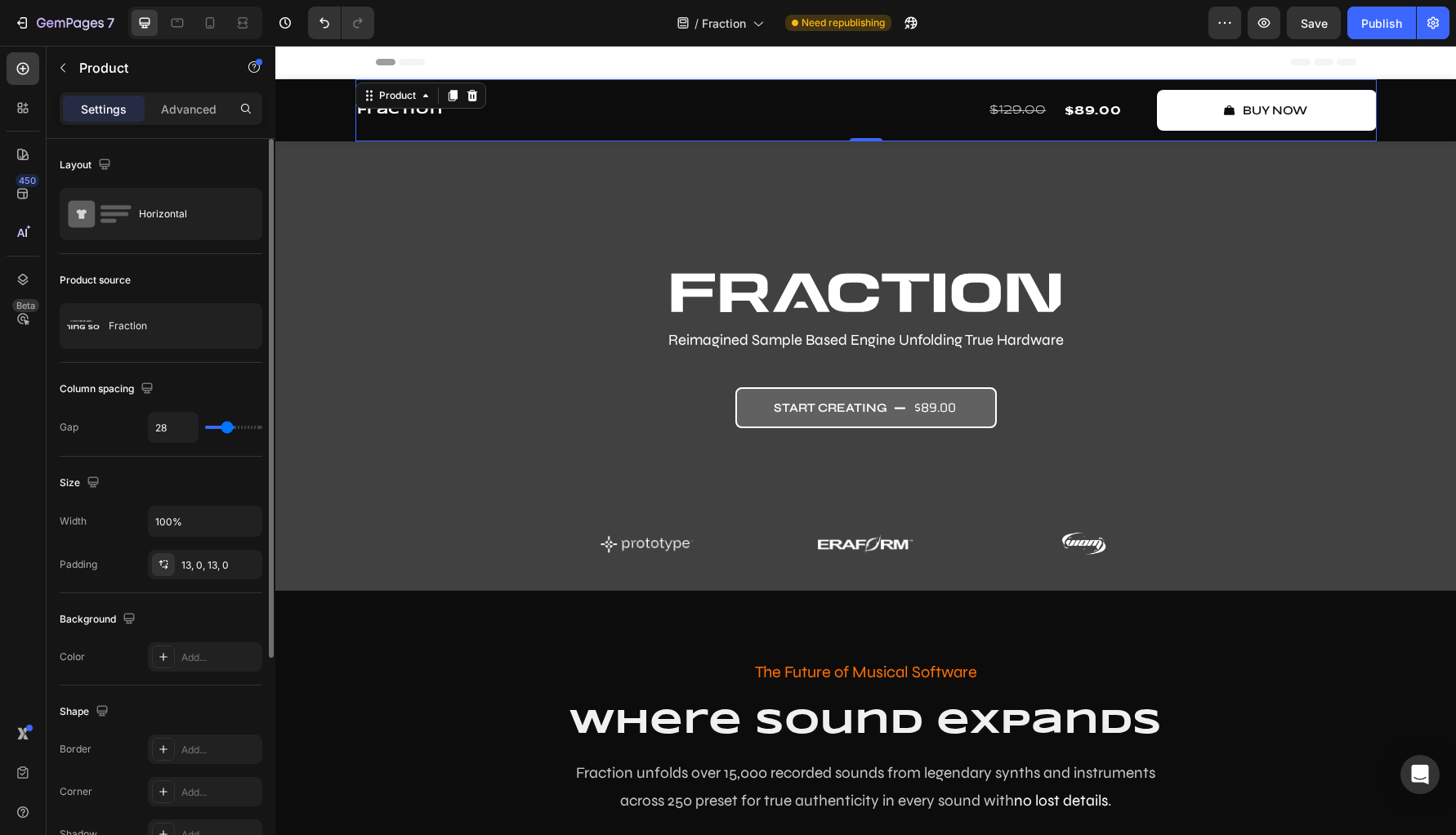
type input "27"
type input "25"
type input "24"
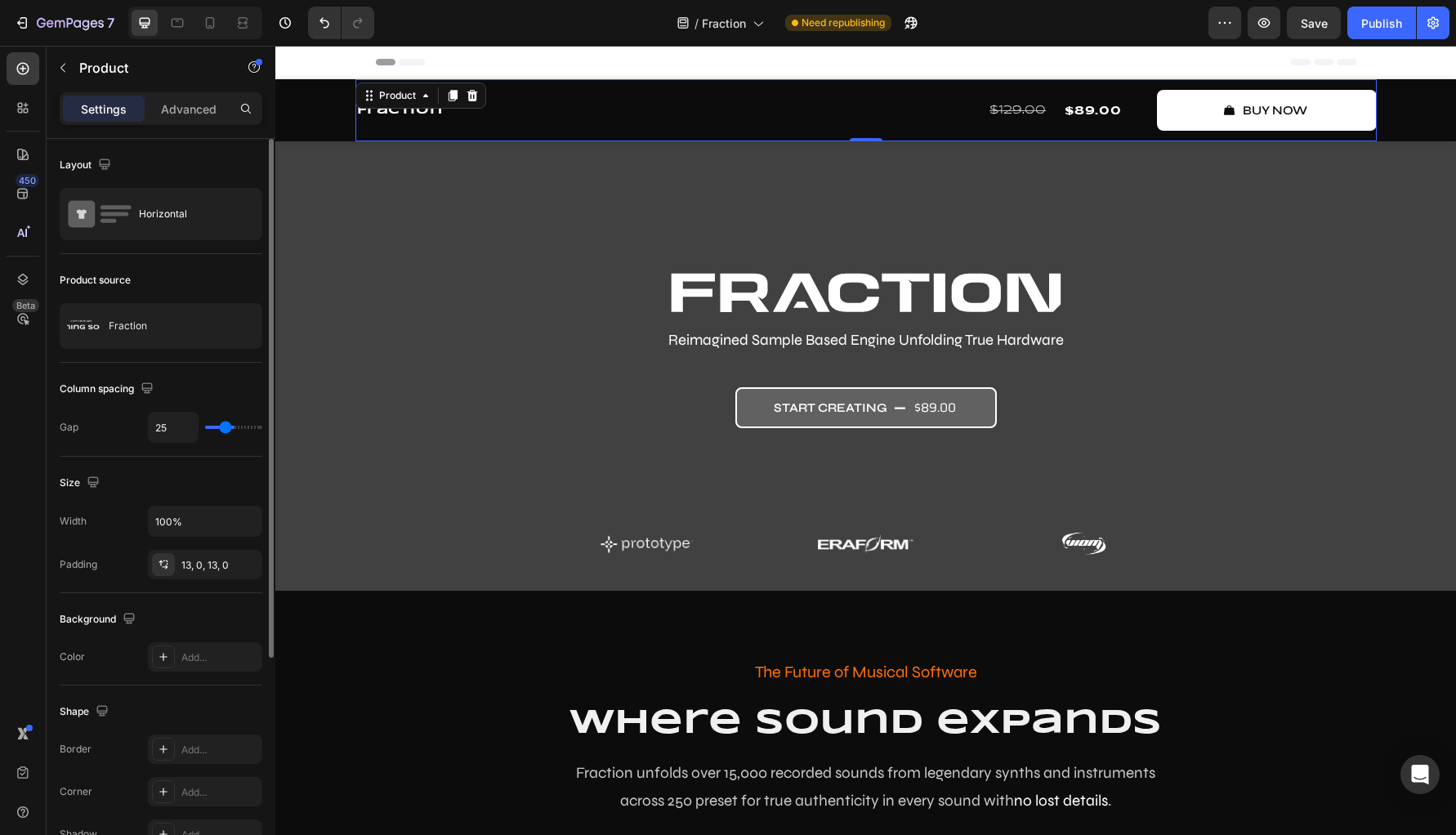
type input "24"
type input "22"
type input "21"
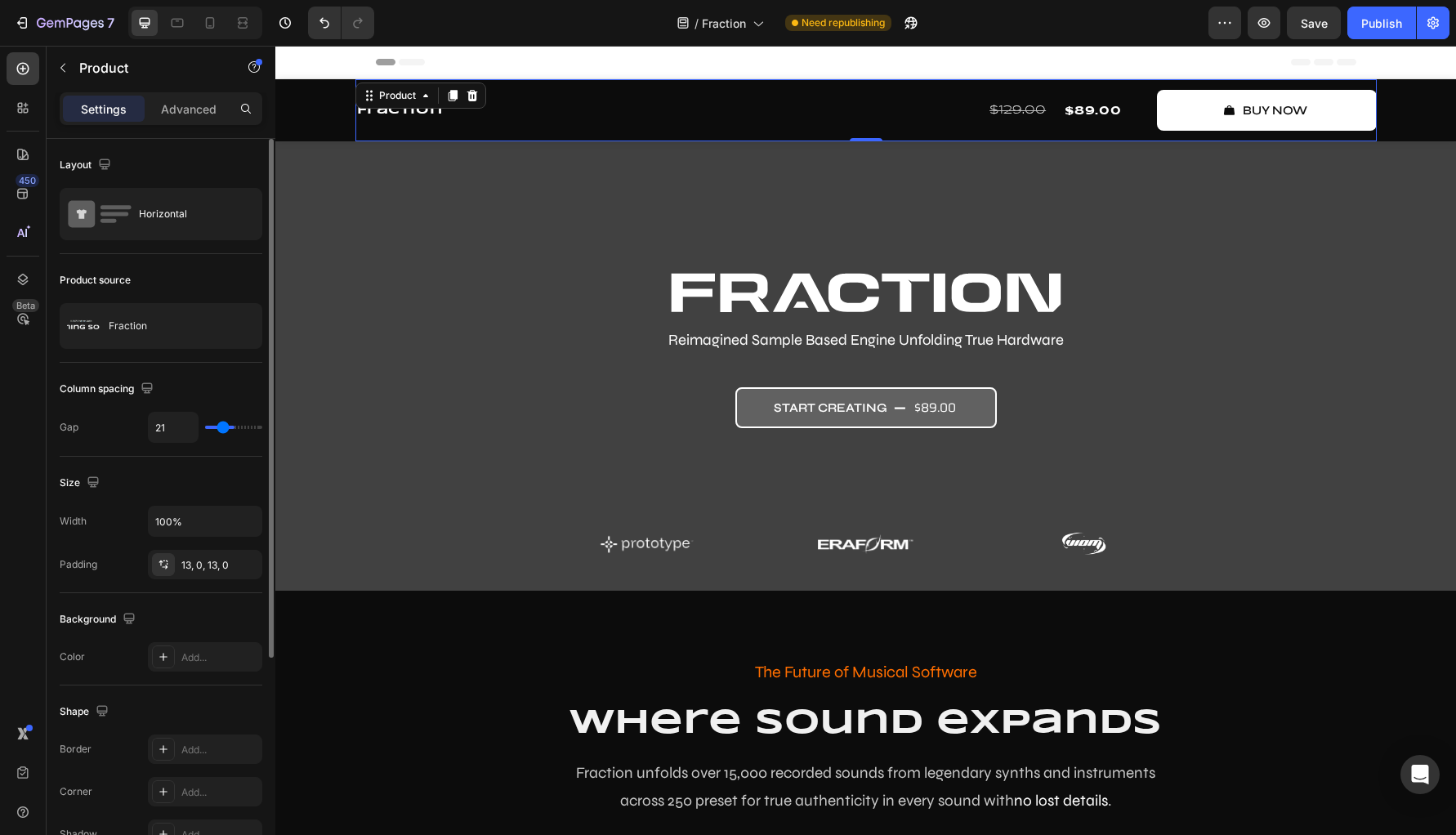
type input "19"
type input "18"
type input "16"
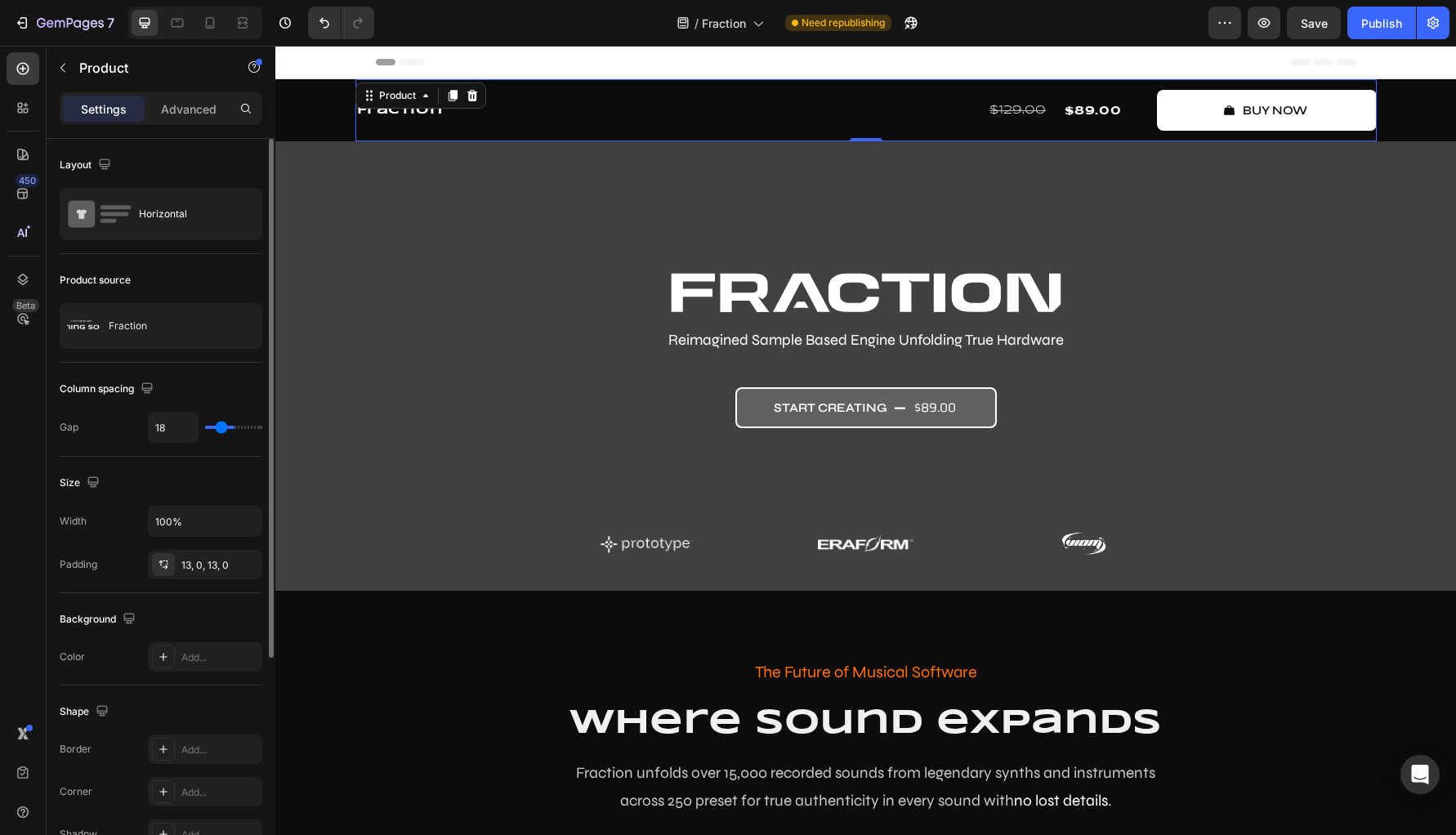
type input "16"
type input "15"
type input "13"
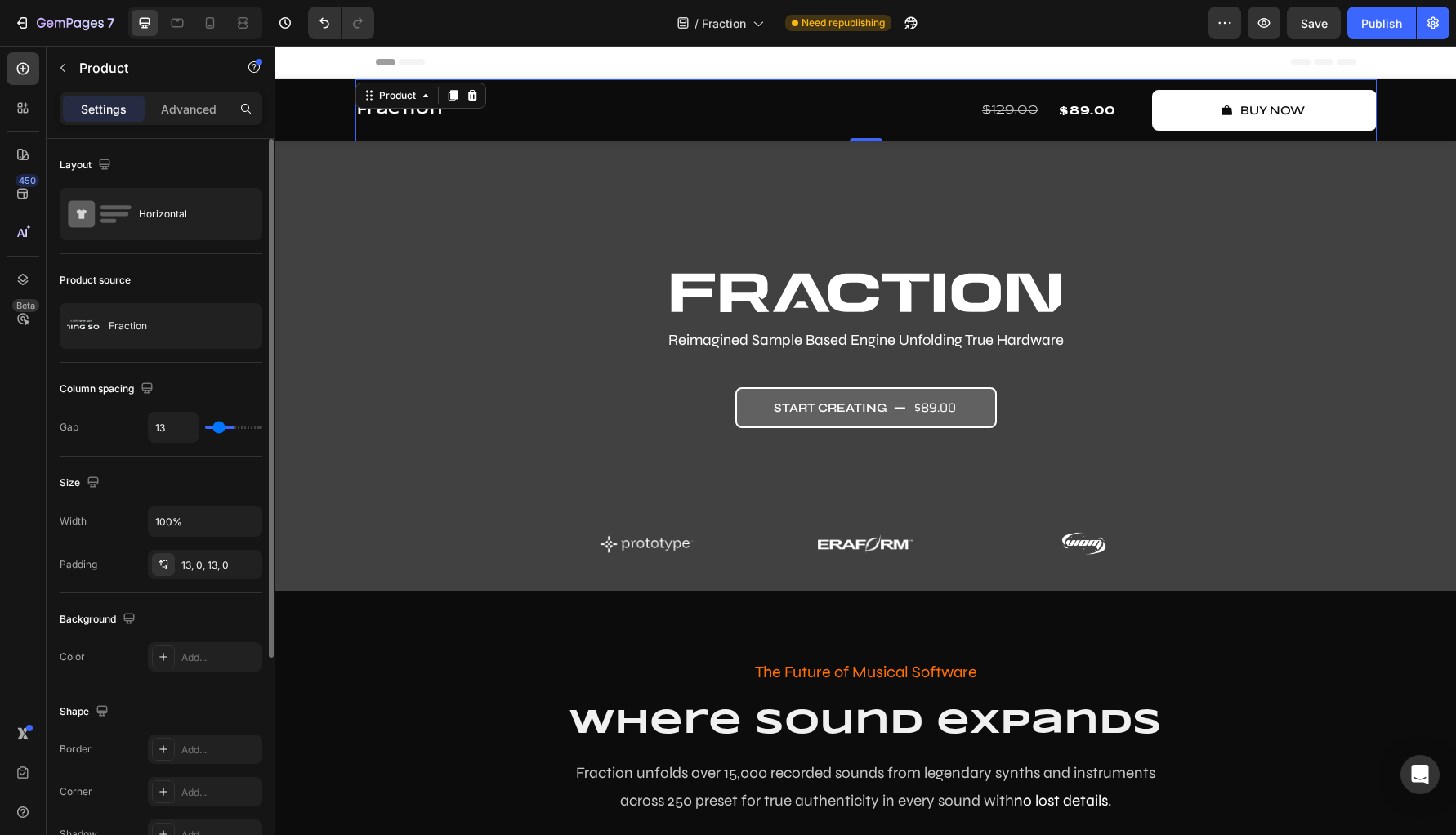
type input "12"
type input "10"
type input "9"
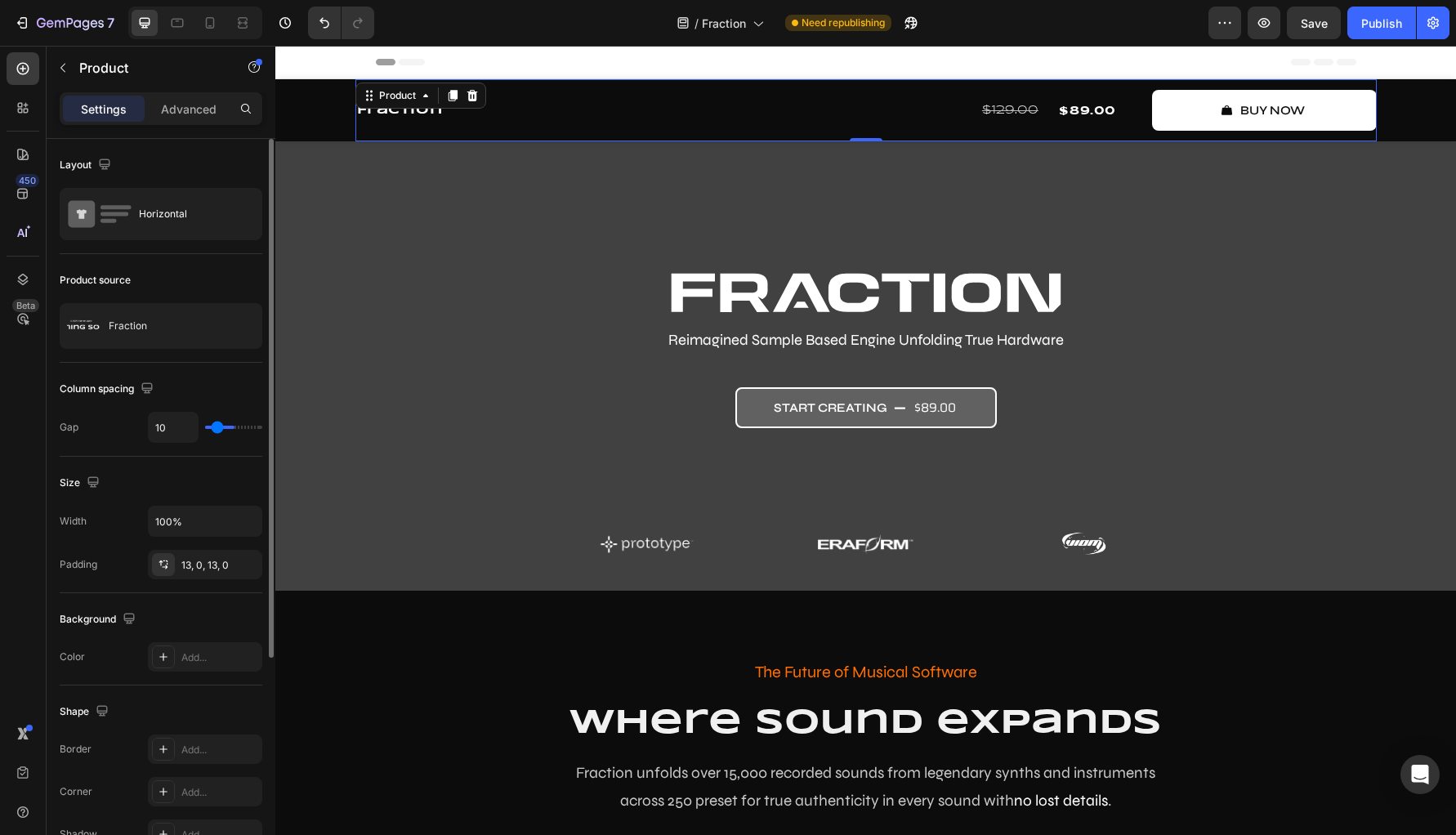
type input "9"
type input "7"
type input "6"
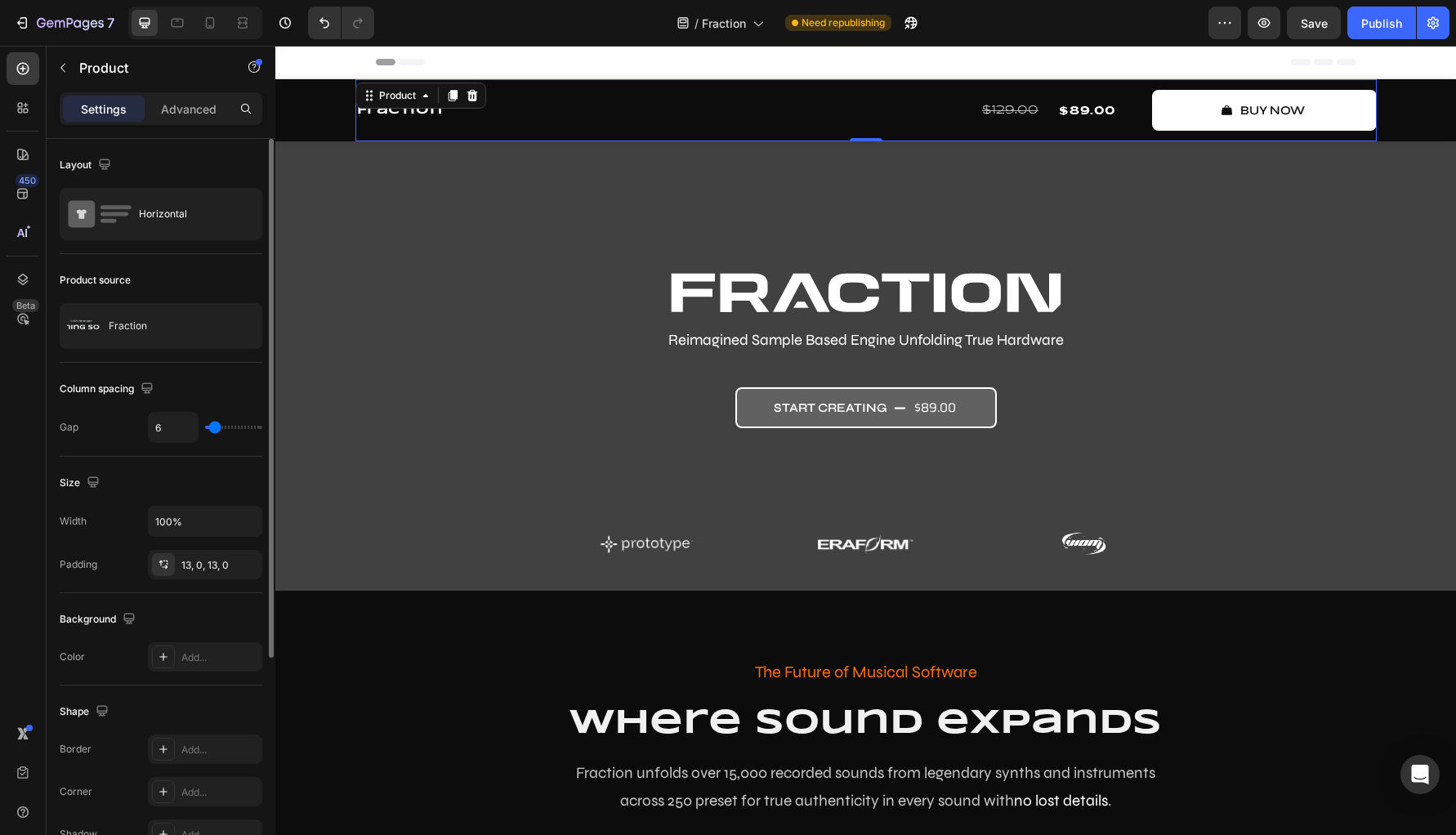
type input "4"
type input "3"
type input "1"
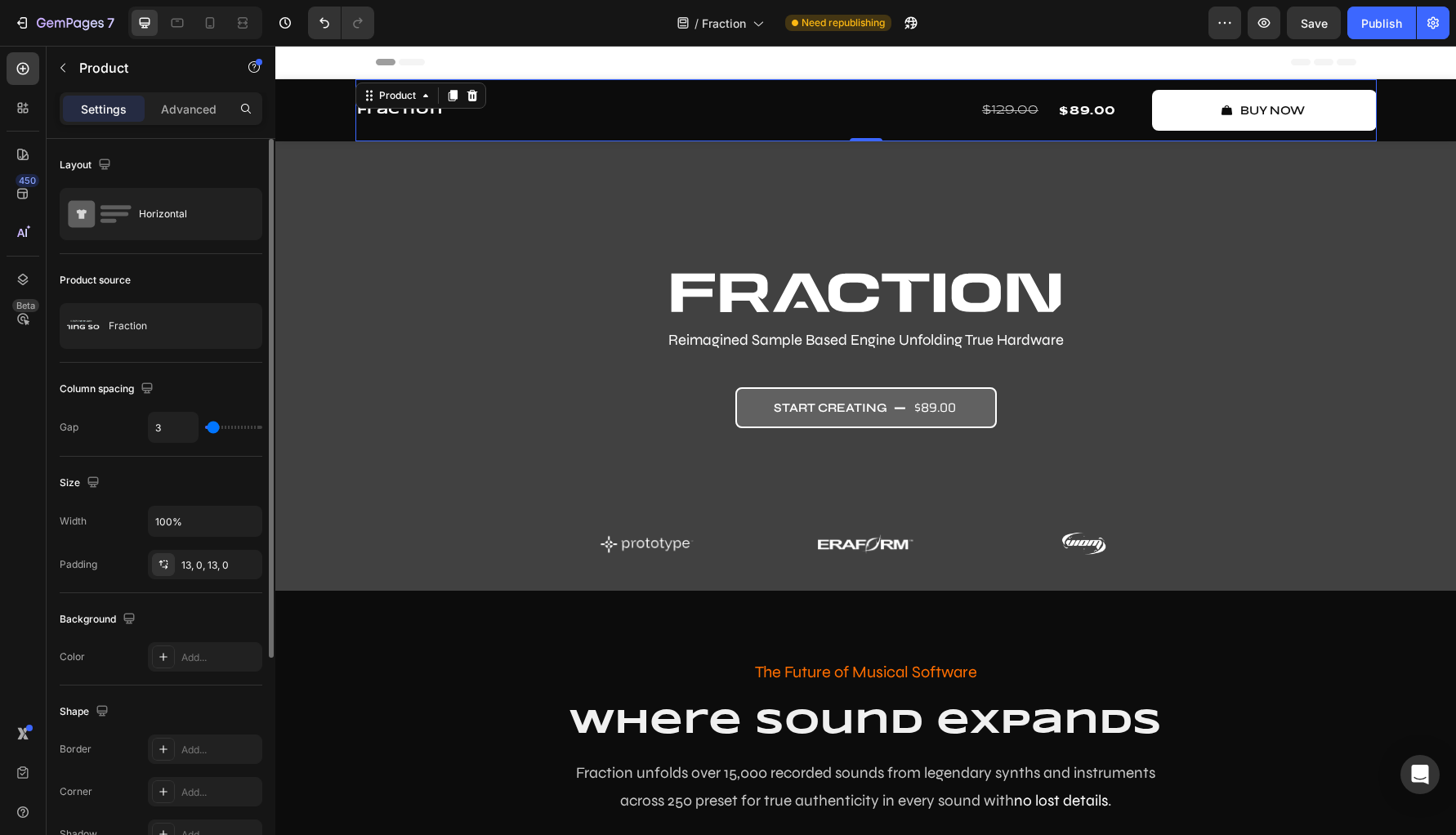
type input "1"
type input "0"
type input "7"
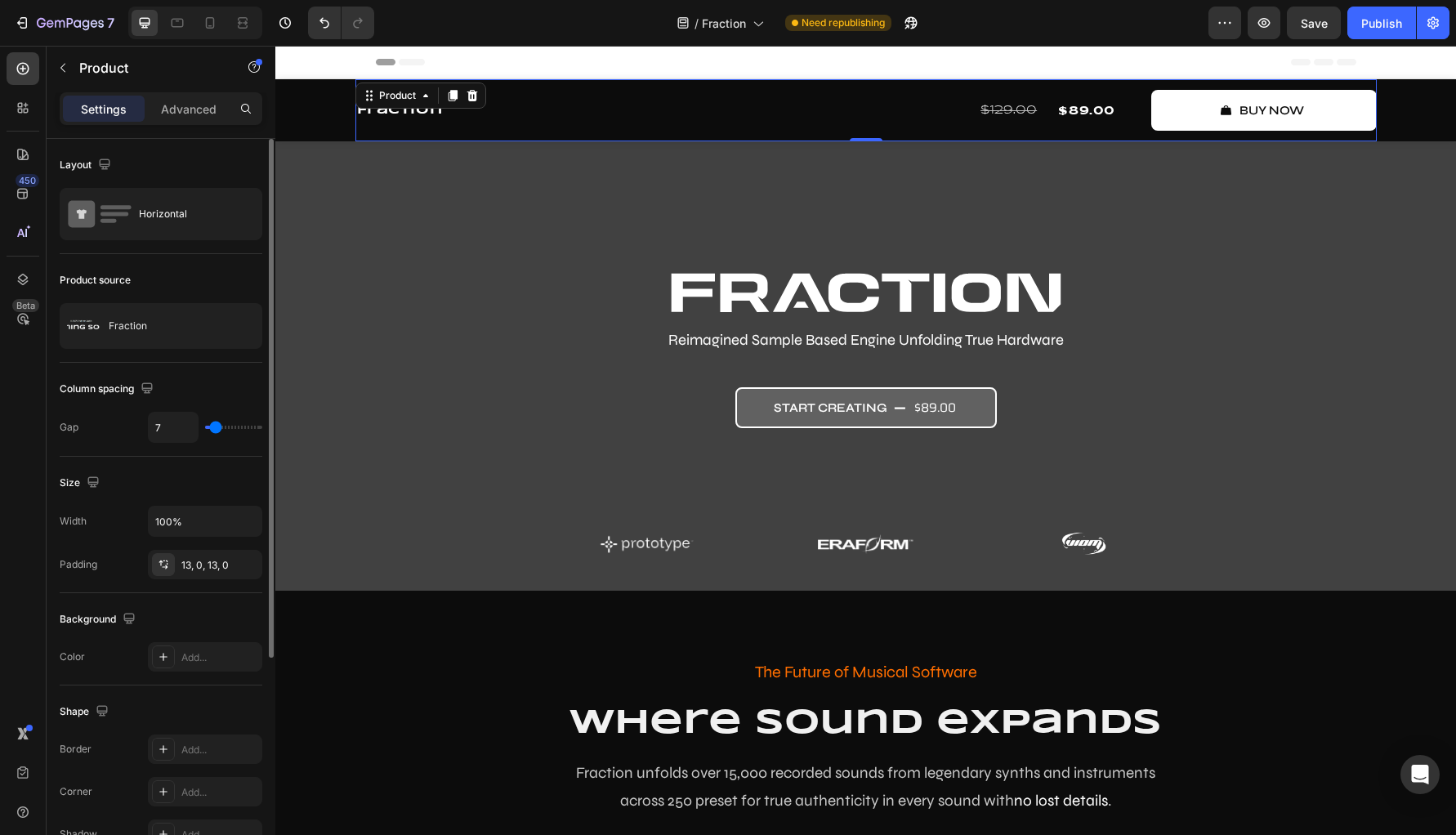
type input "10"
type input "15"
type input "16"
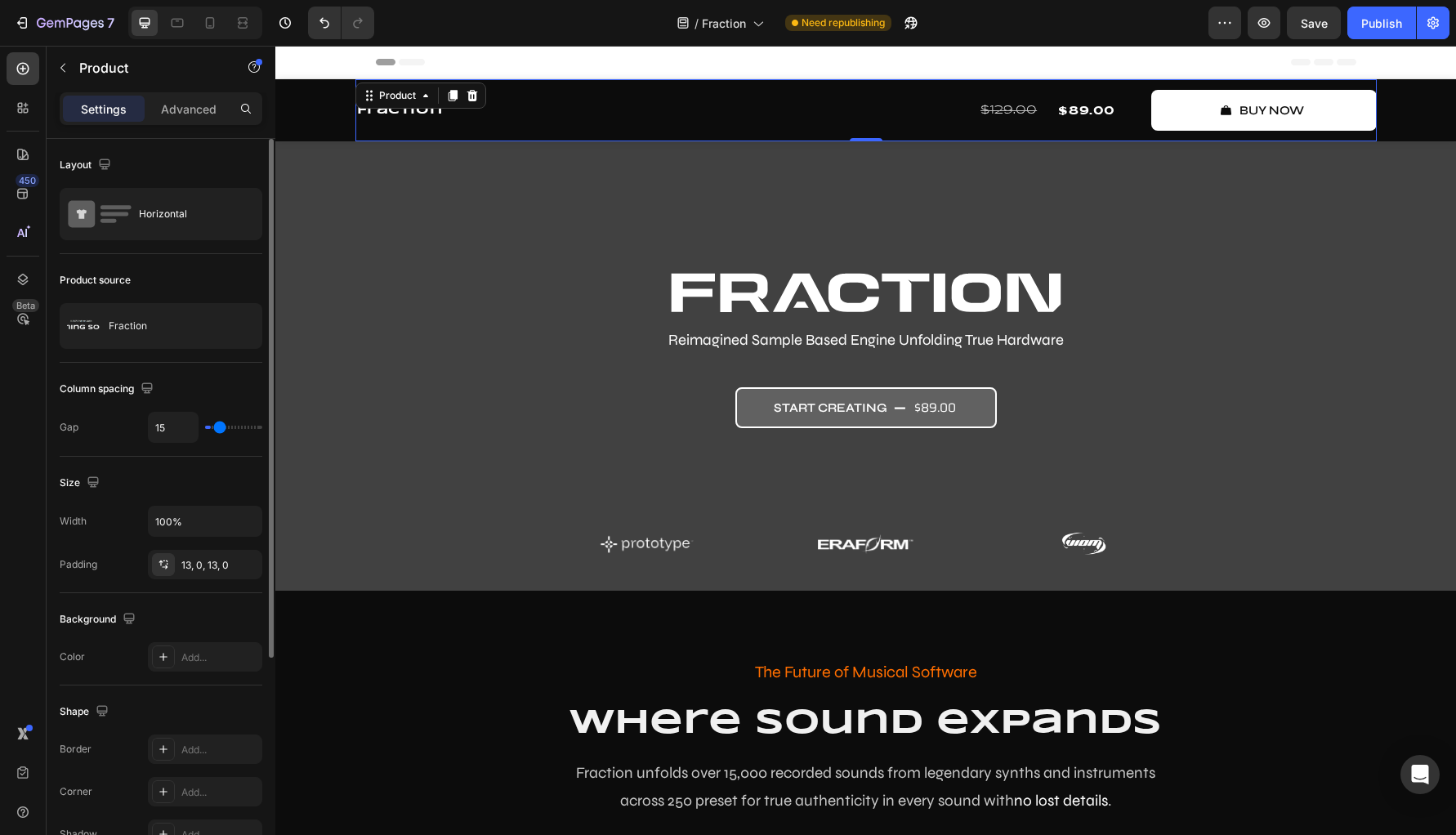
type input "16"
type input "19"
type input "22"
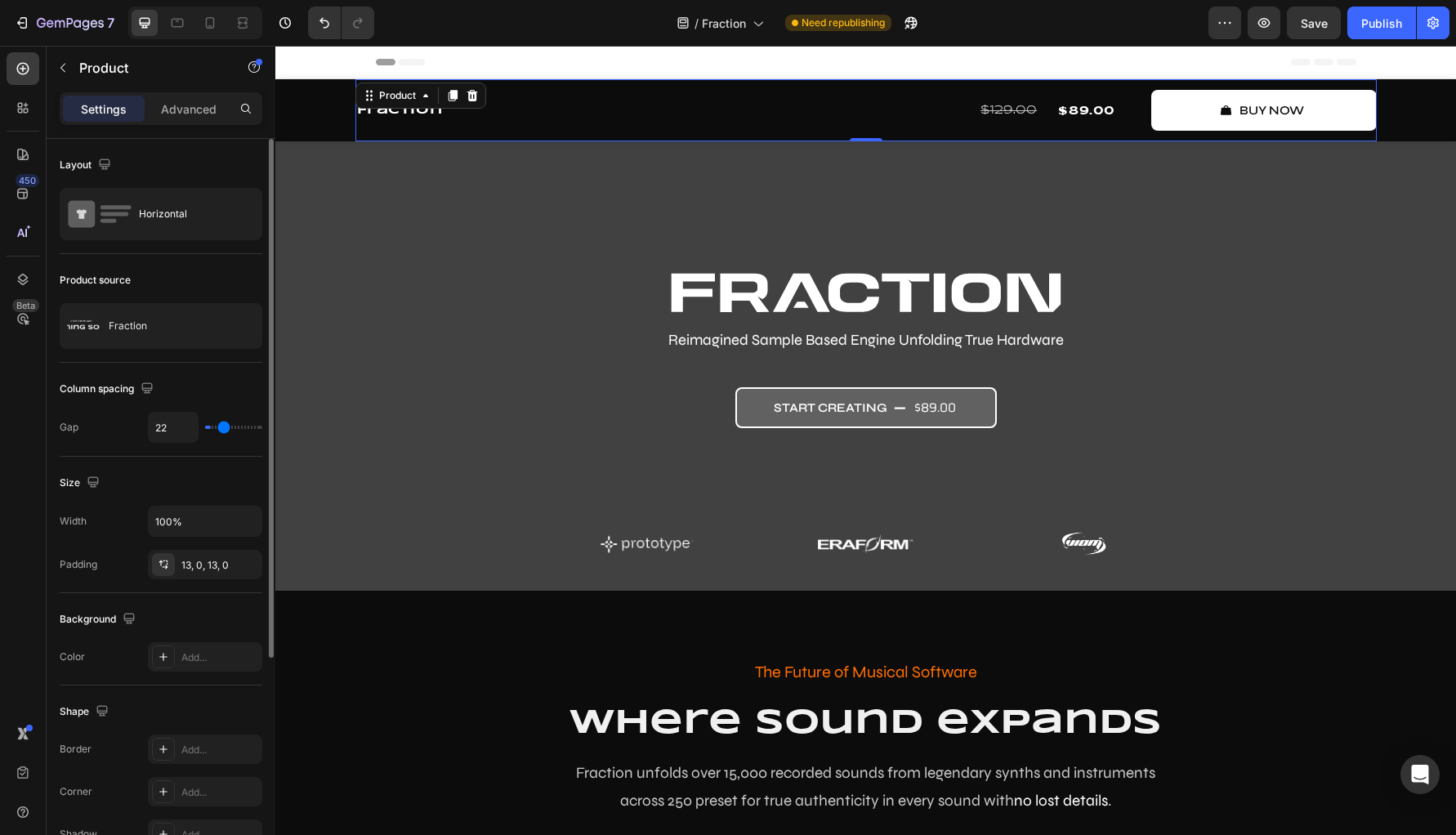
type input "24"
type input "27"
type input "30"
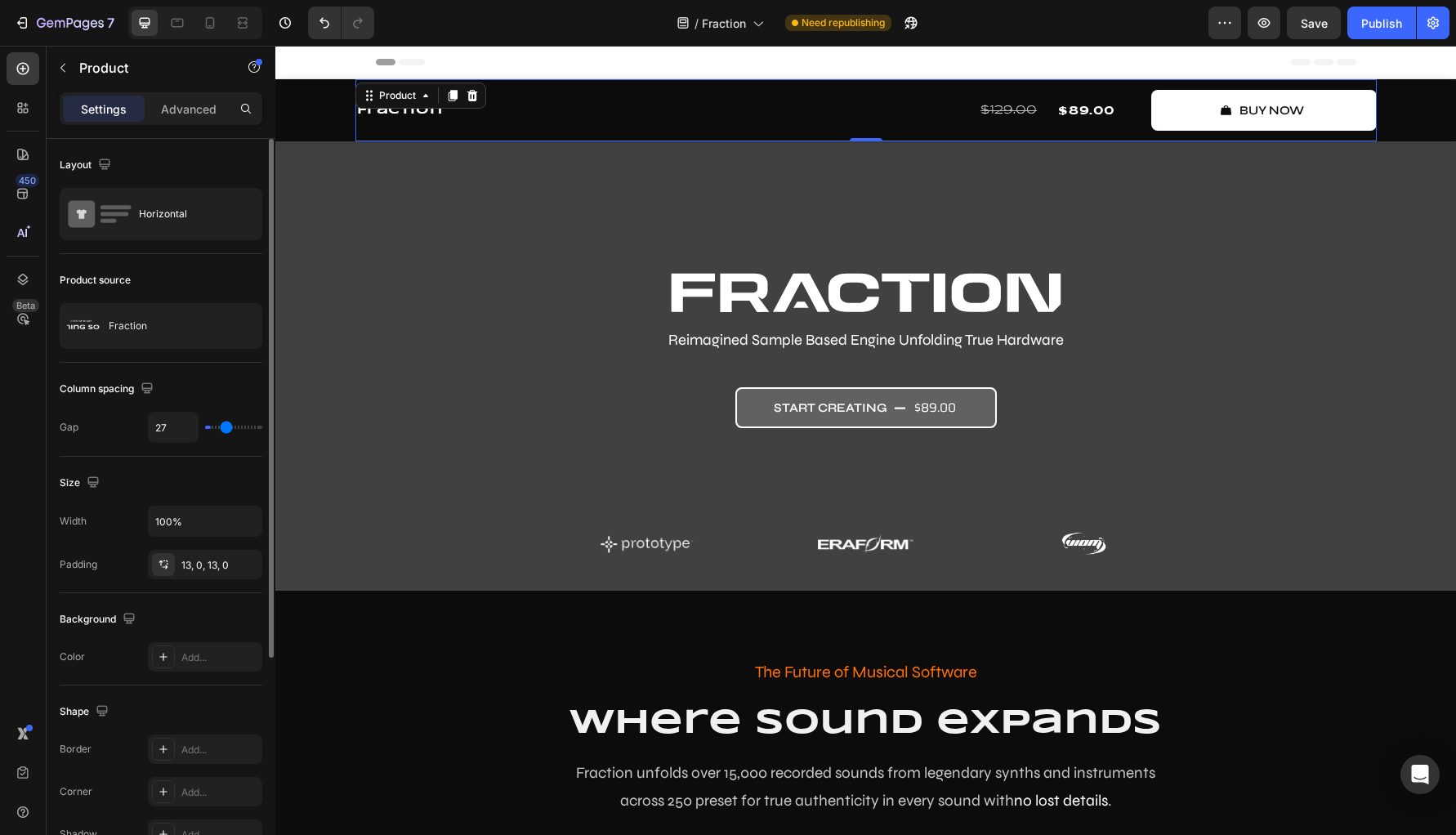
type input "30"
type input "33"
type input "36"
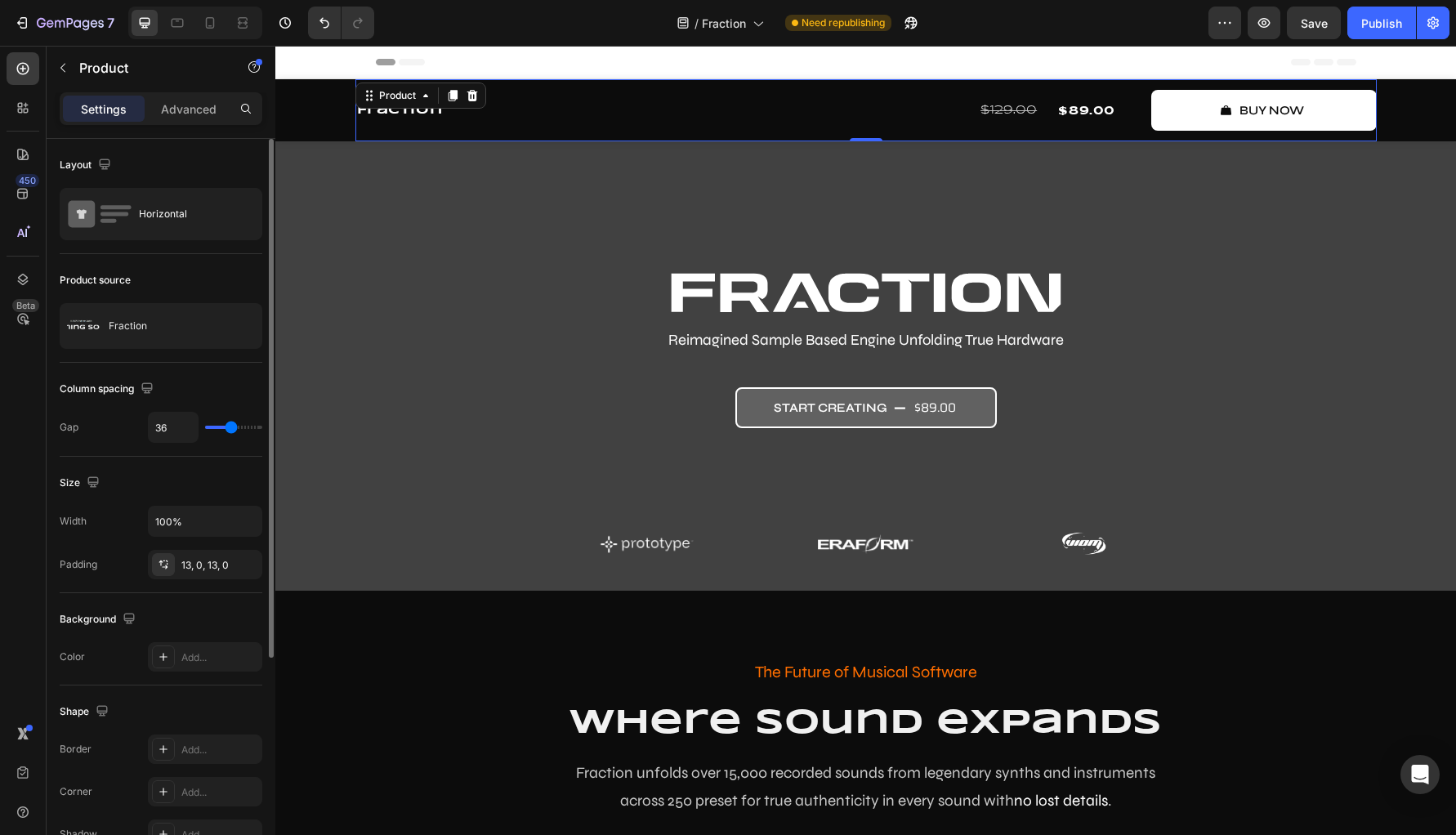
type input "39"
type input "47"
type input "49"
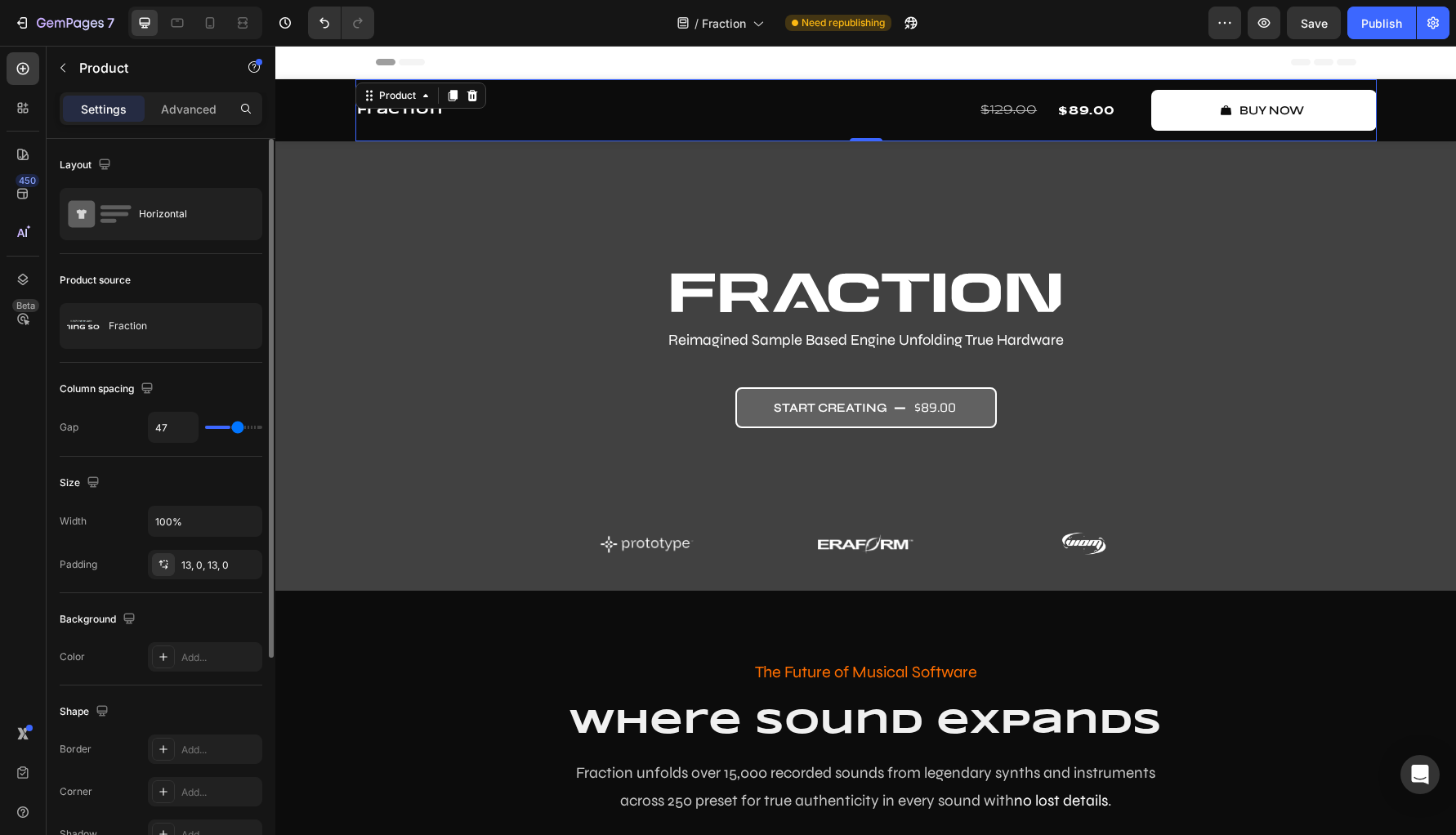
type input "49"
type input "52"
type input "53"
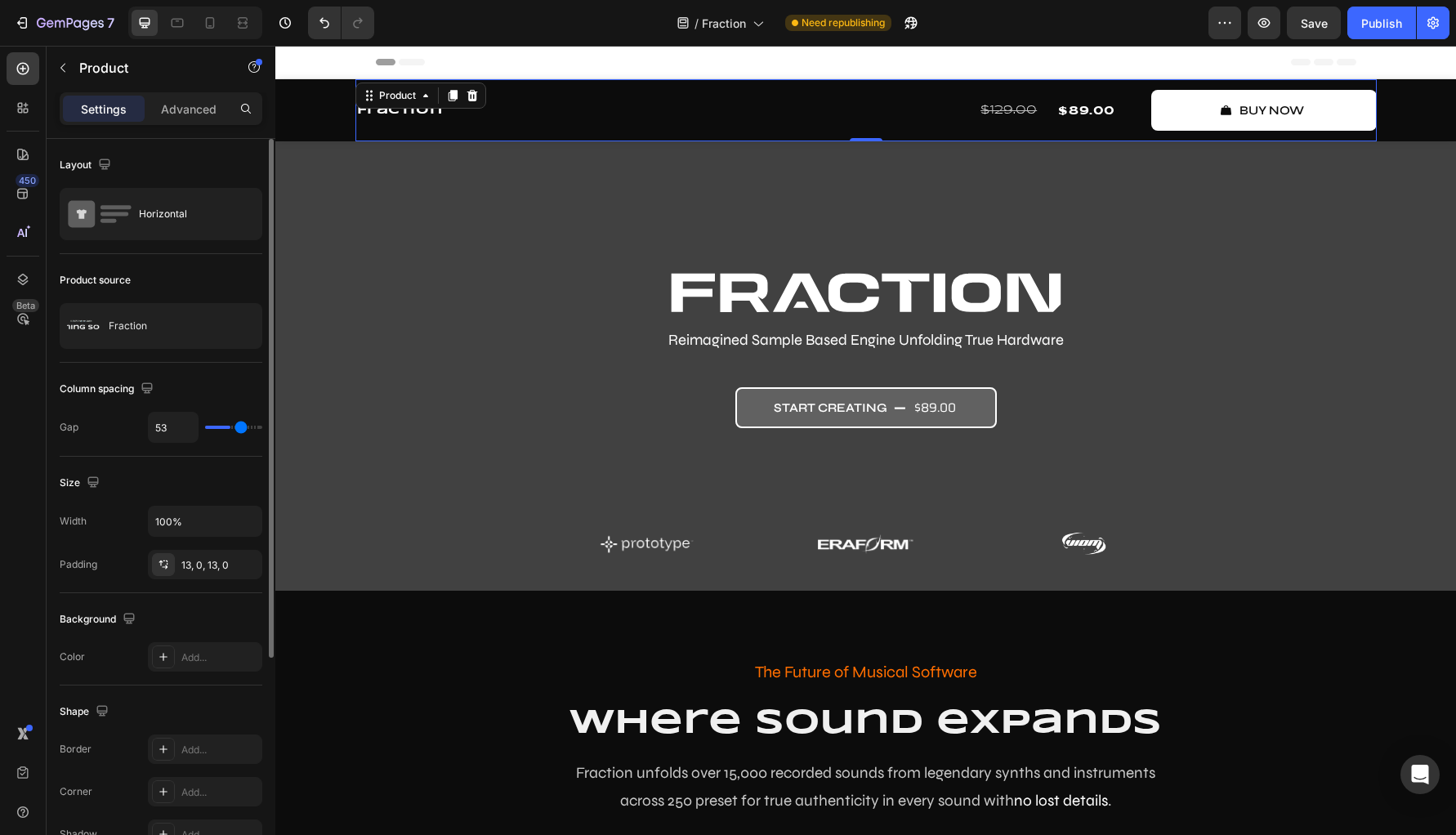
type input "55"
type input "56"
type input "58"
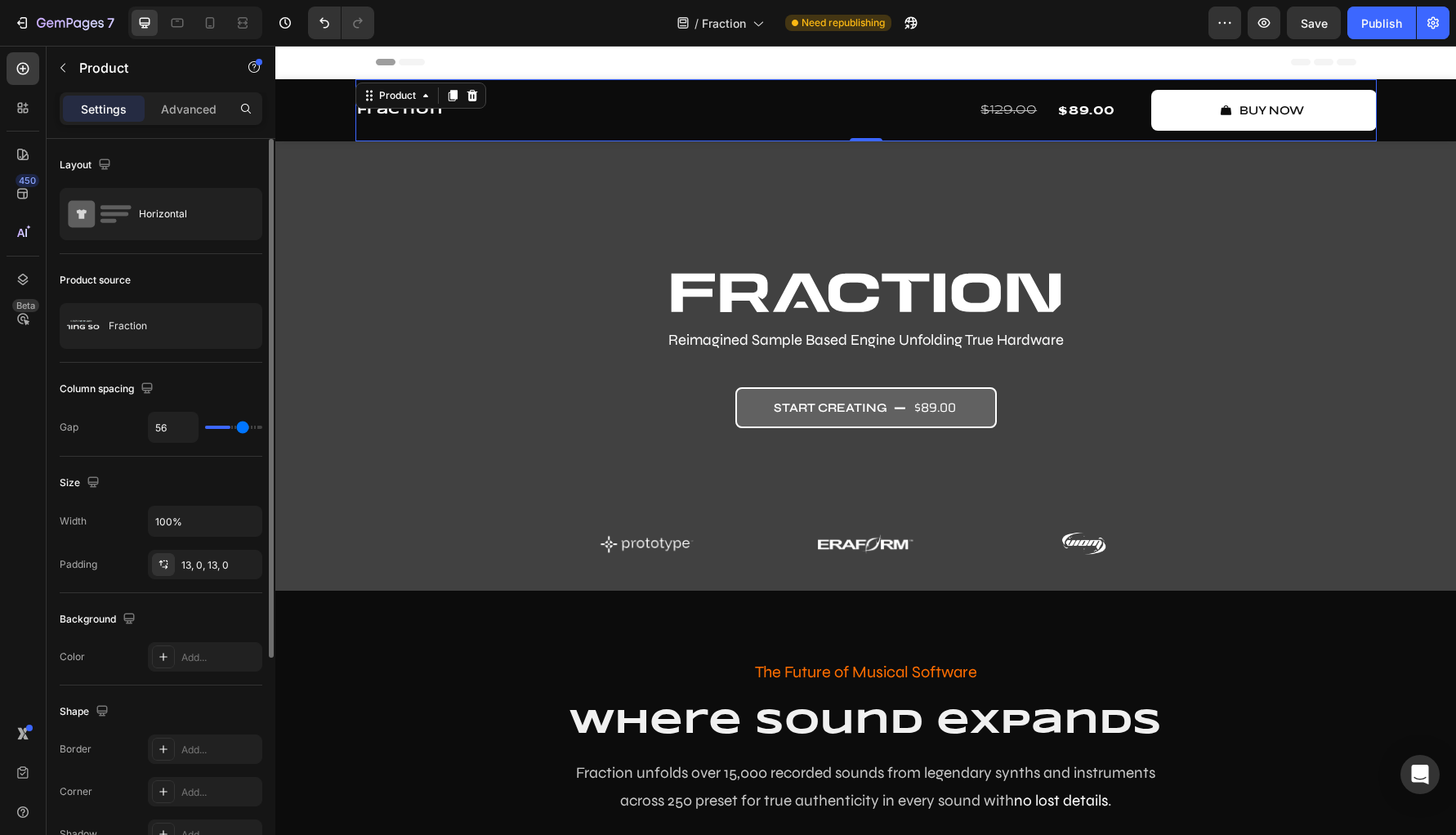
type input "58"
type input "59"
type input "61"
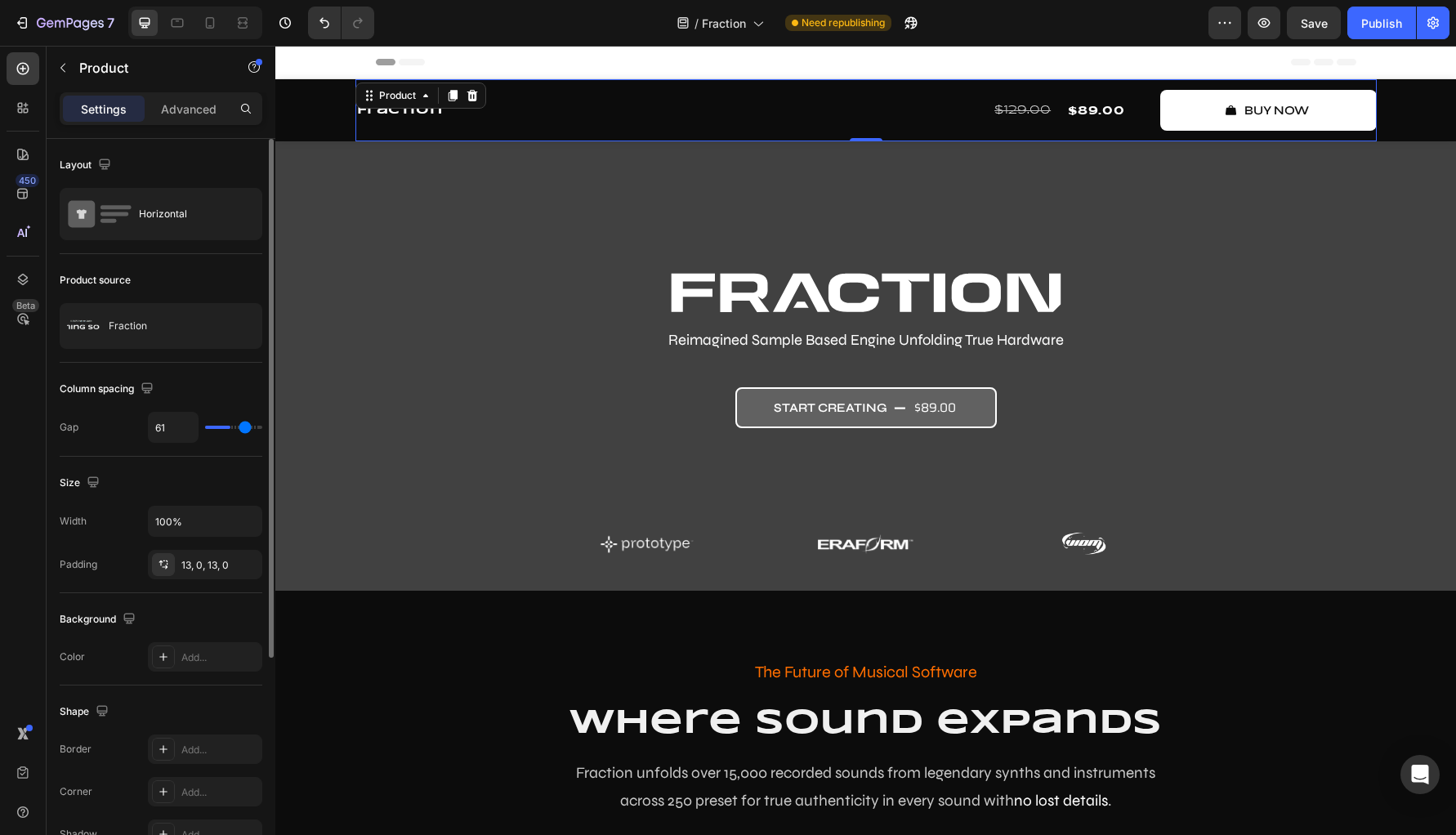
type input "62"
type input "64"
type input "65"
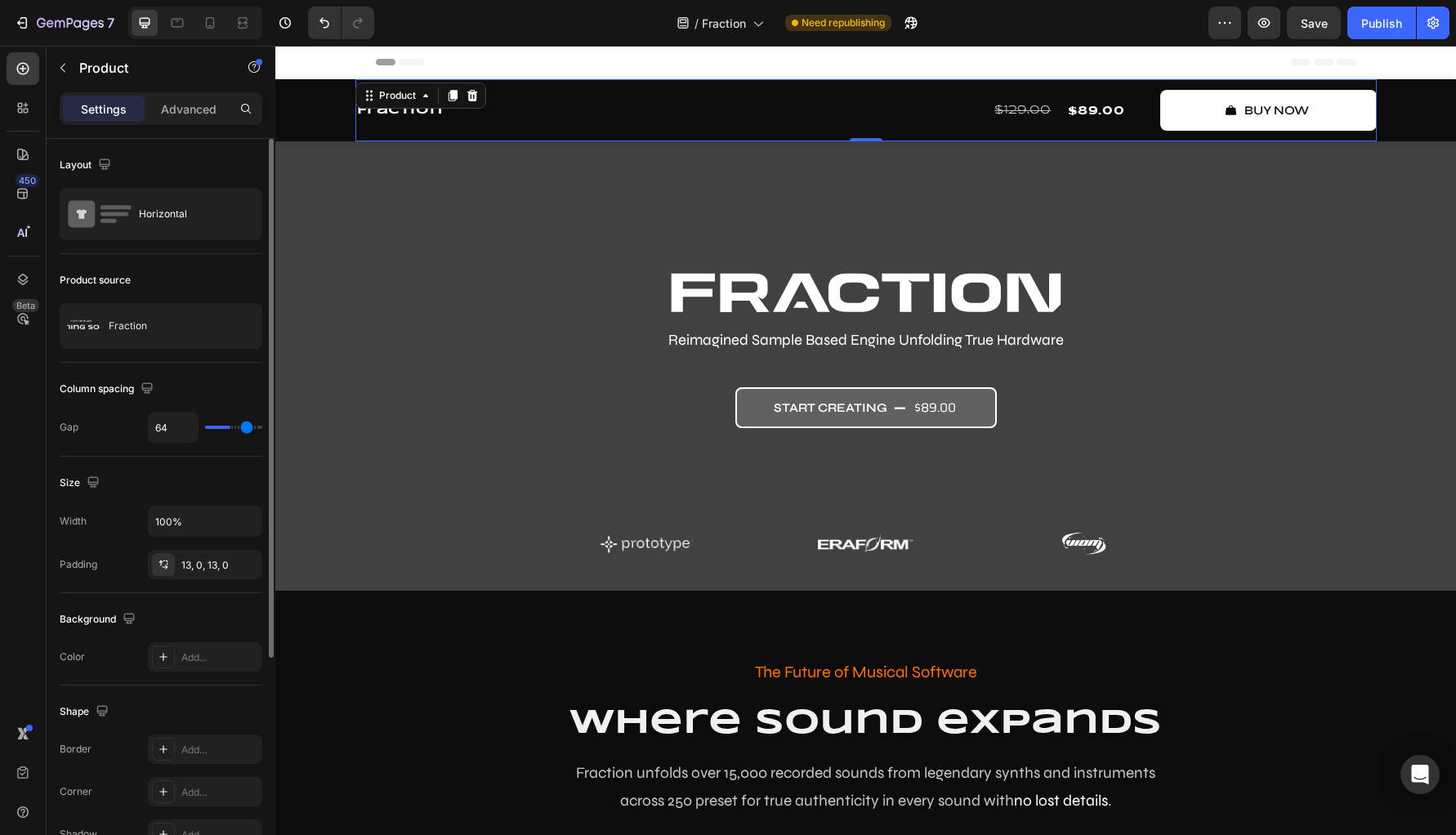
type input "65"
type input "67"
type input "68"
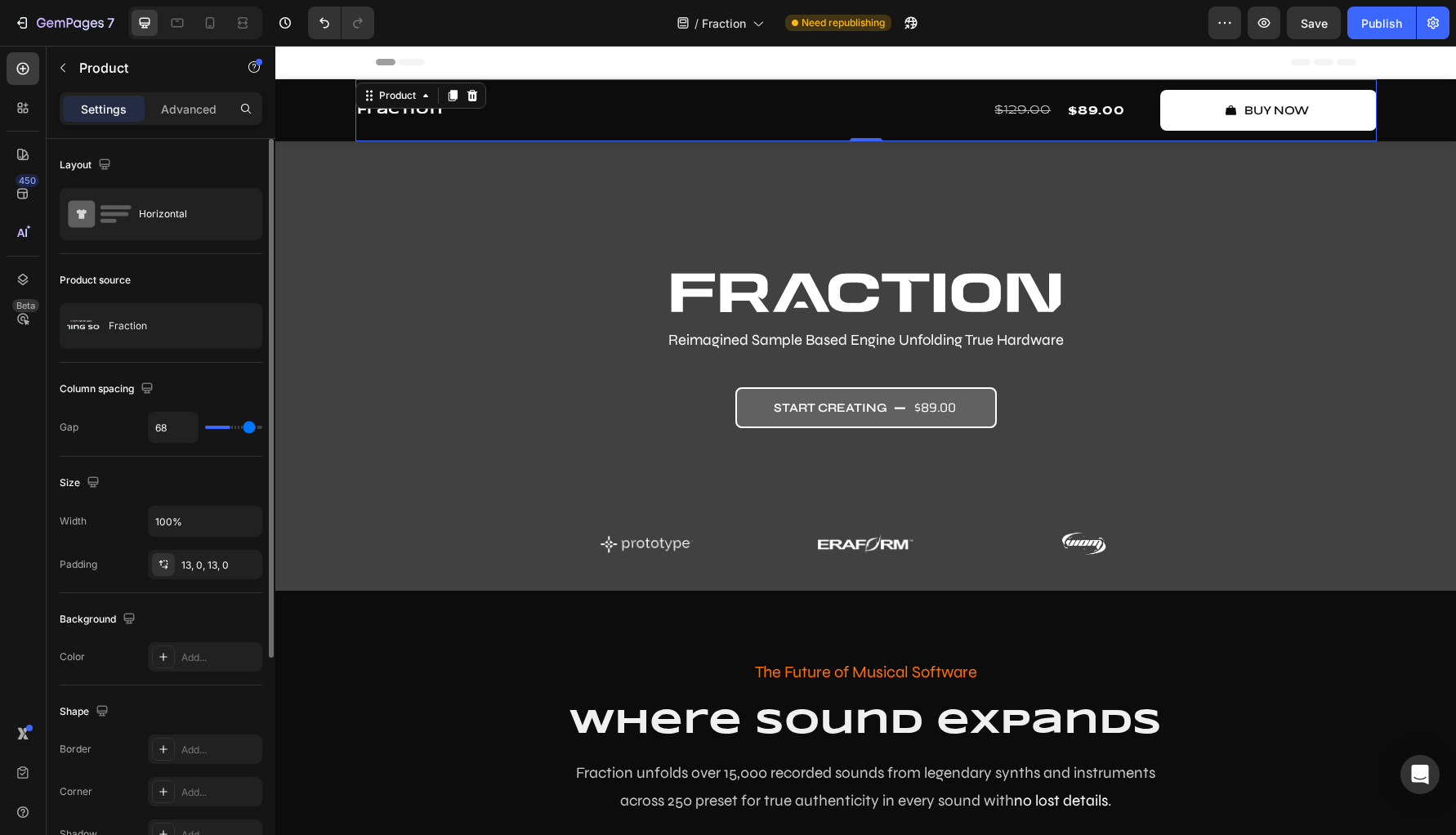
type input "70"
type input "73"
type input "74"
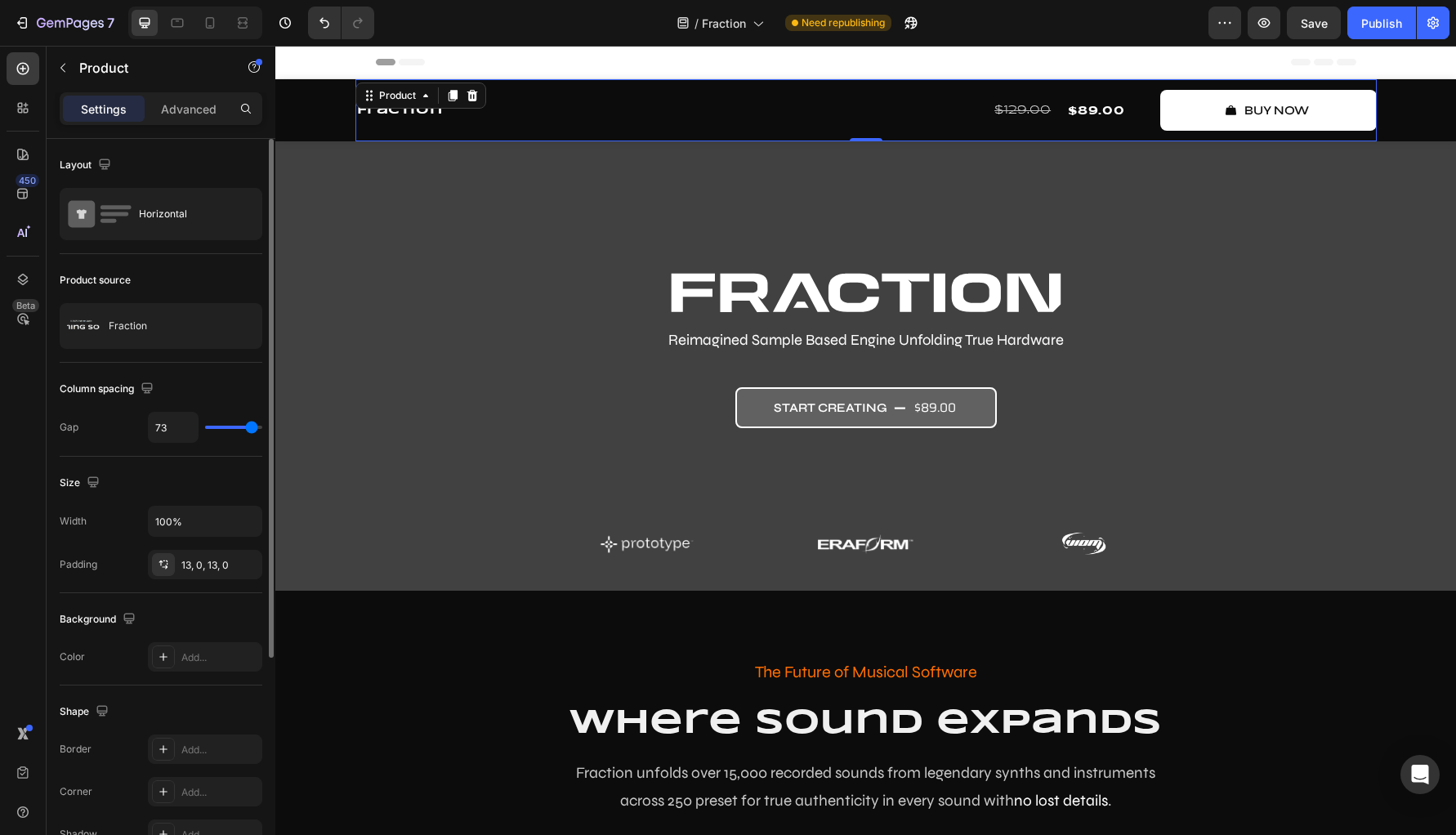
type input "74"
type input "76"
type input "79"
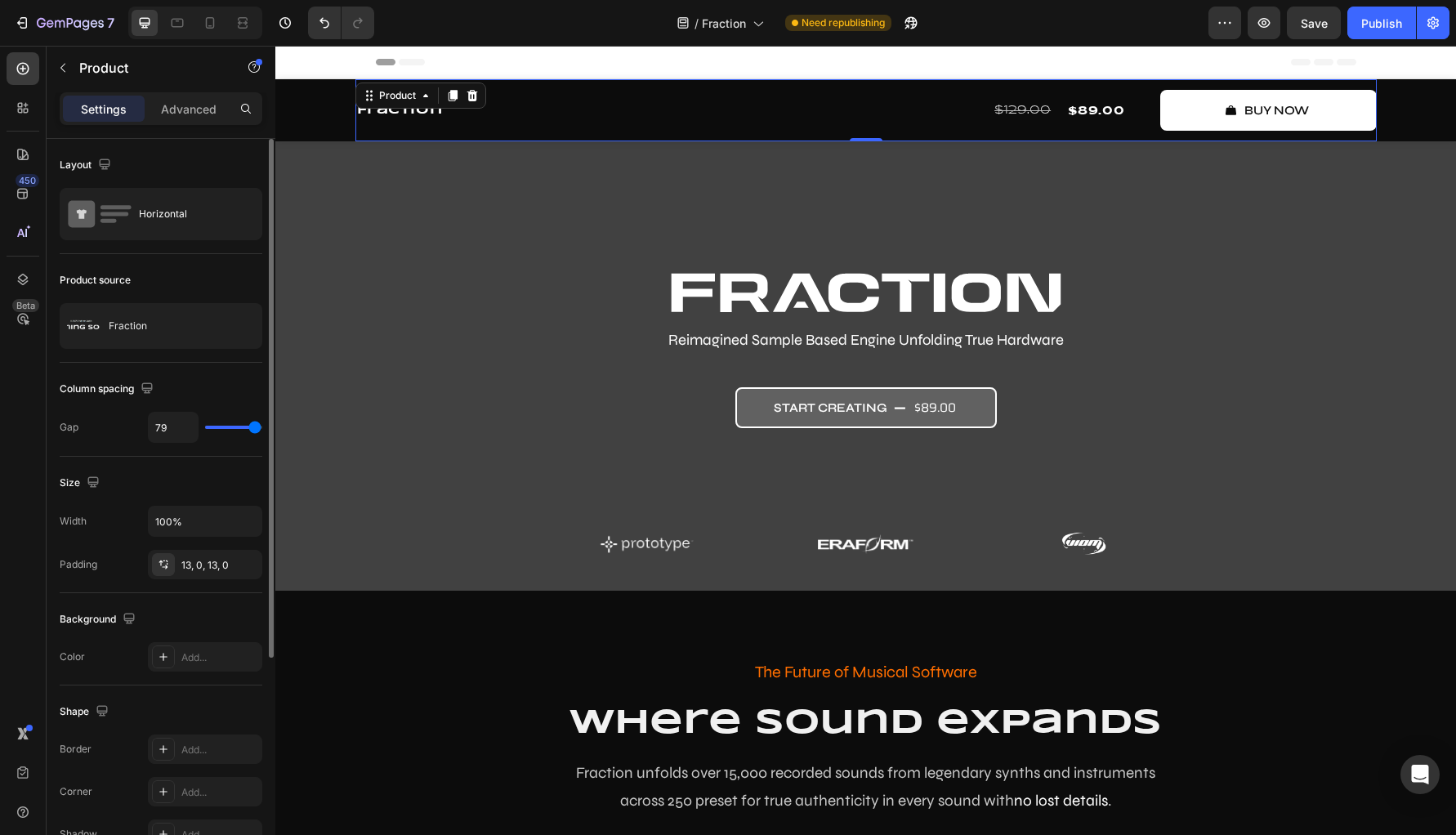
type input "80"
type input "40"
type input "34"
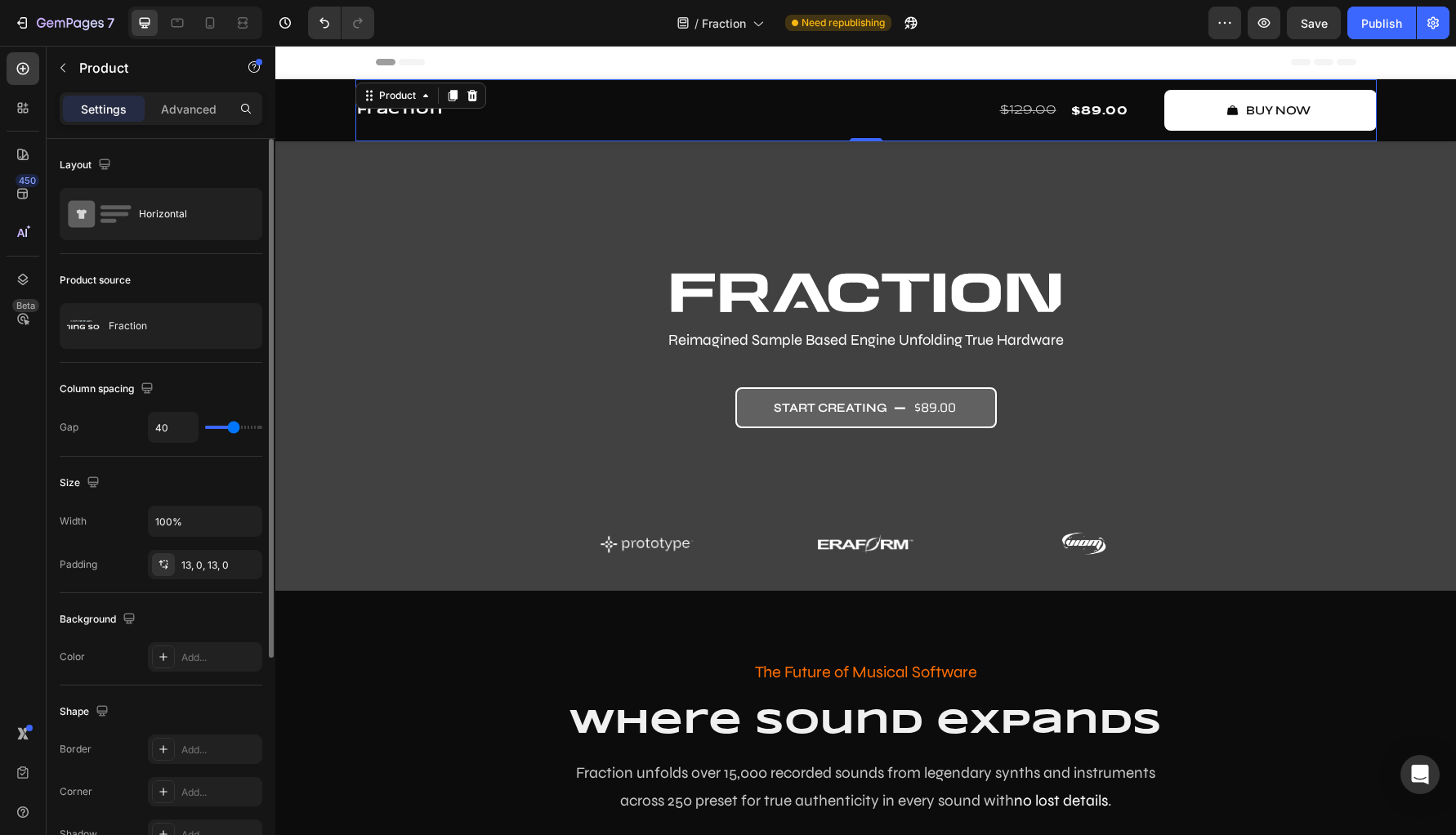
type input "34"
type input "31"
type input "27"
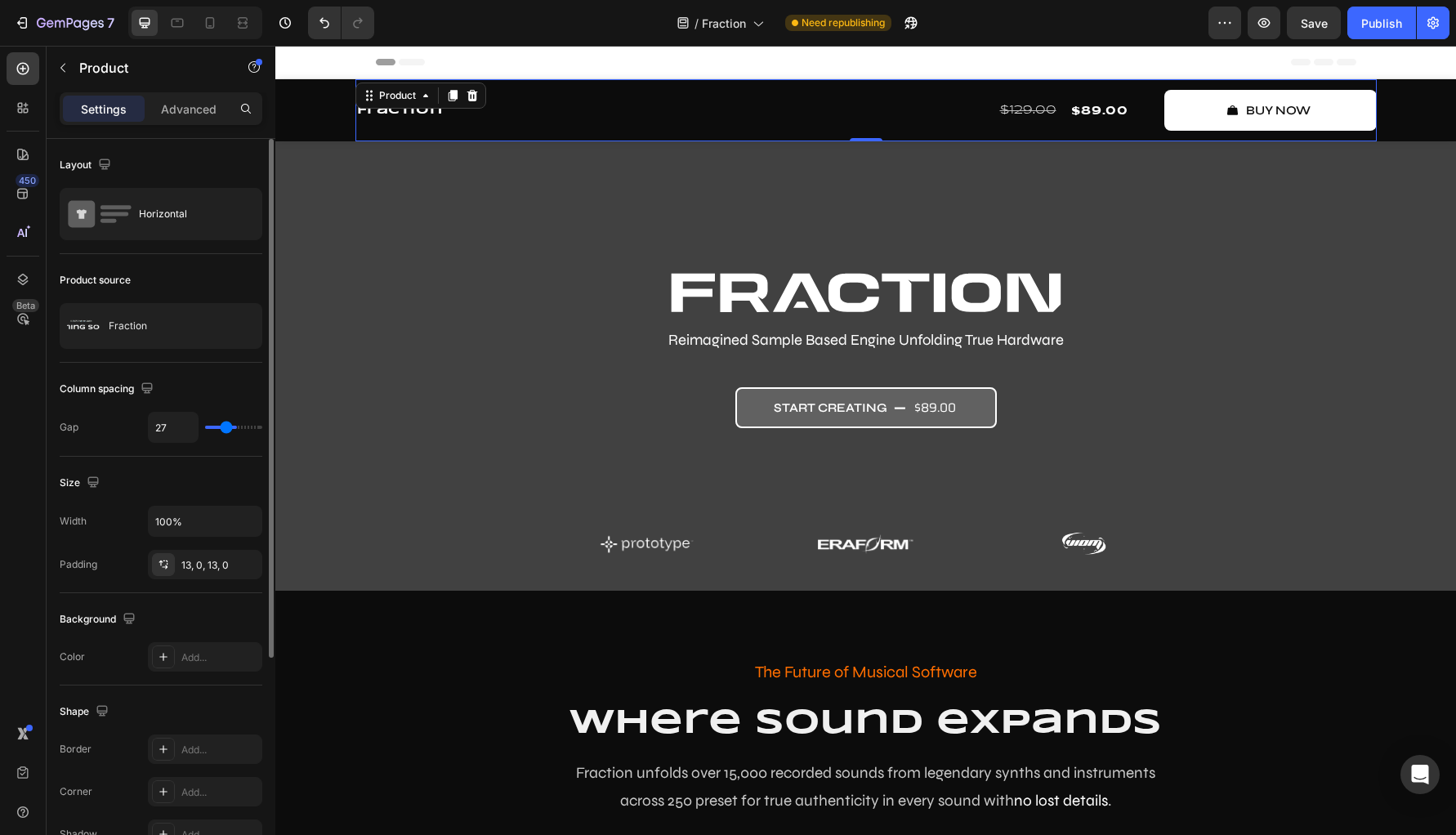
type input "22"
type input "18"
type input "13"
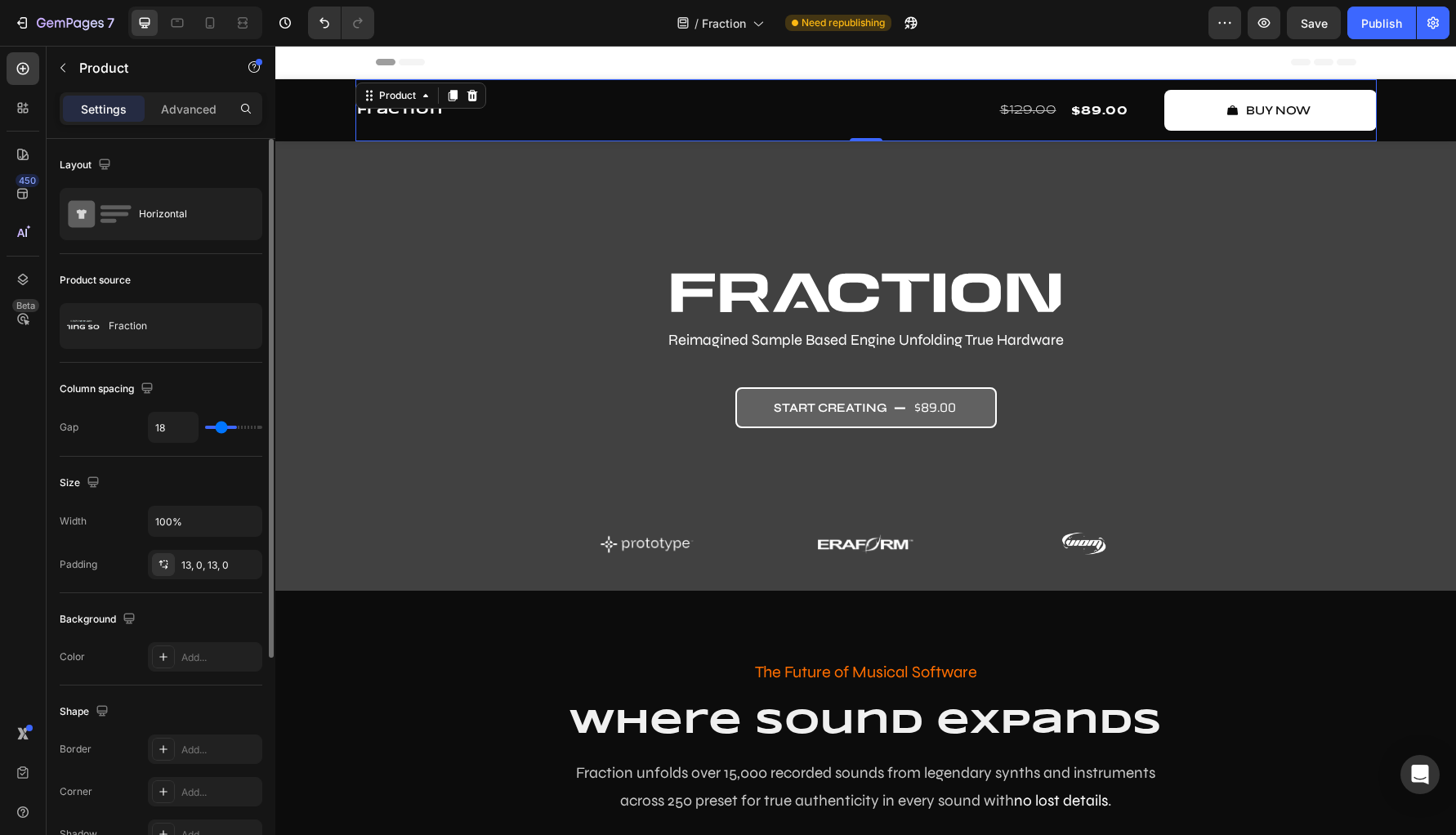
type input "13"
type input "9"
type input "4"
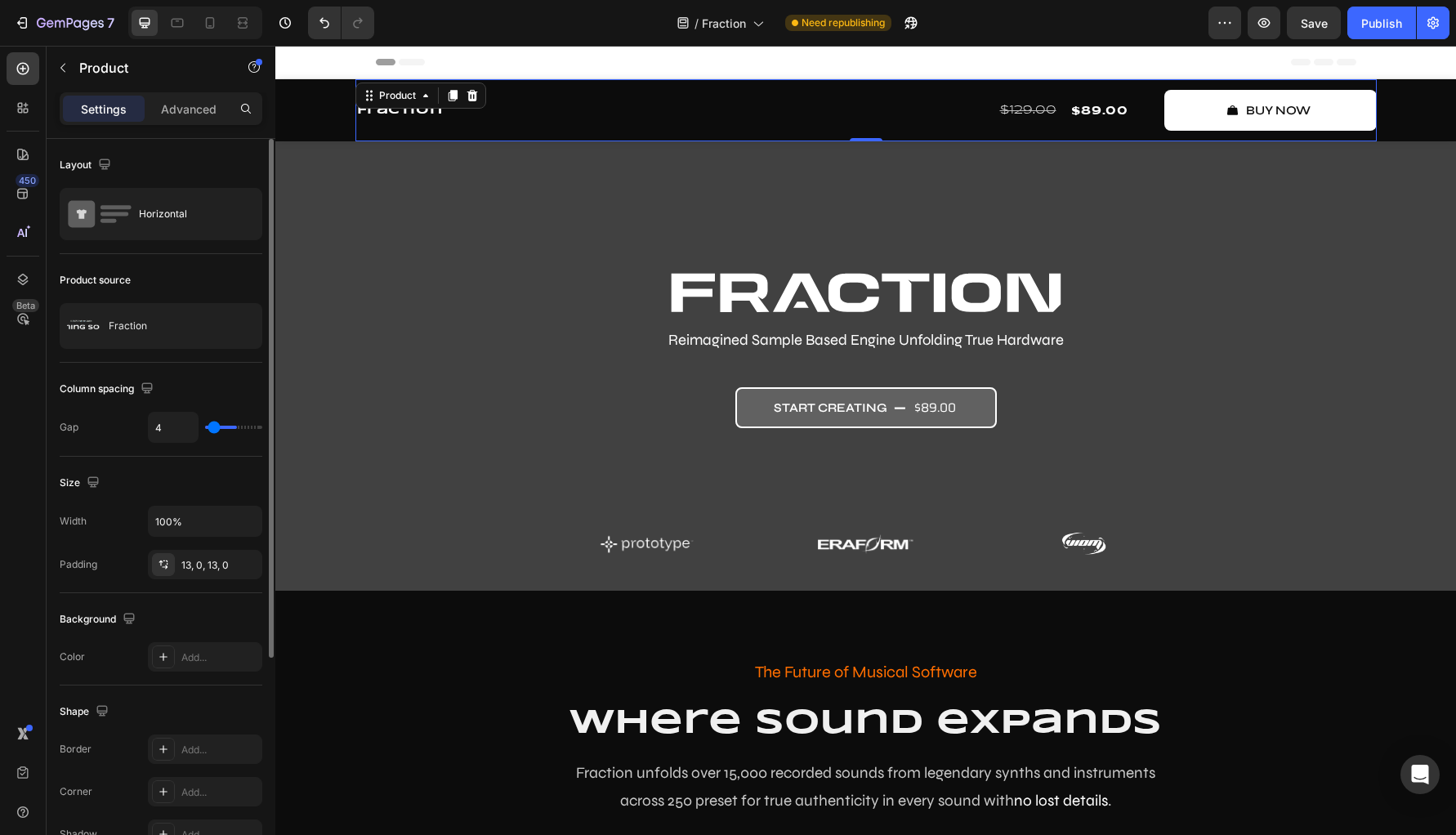
type input "0"
type input "18"
type input "19"
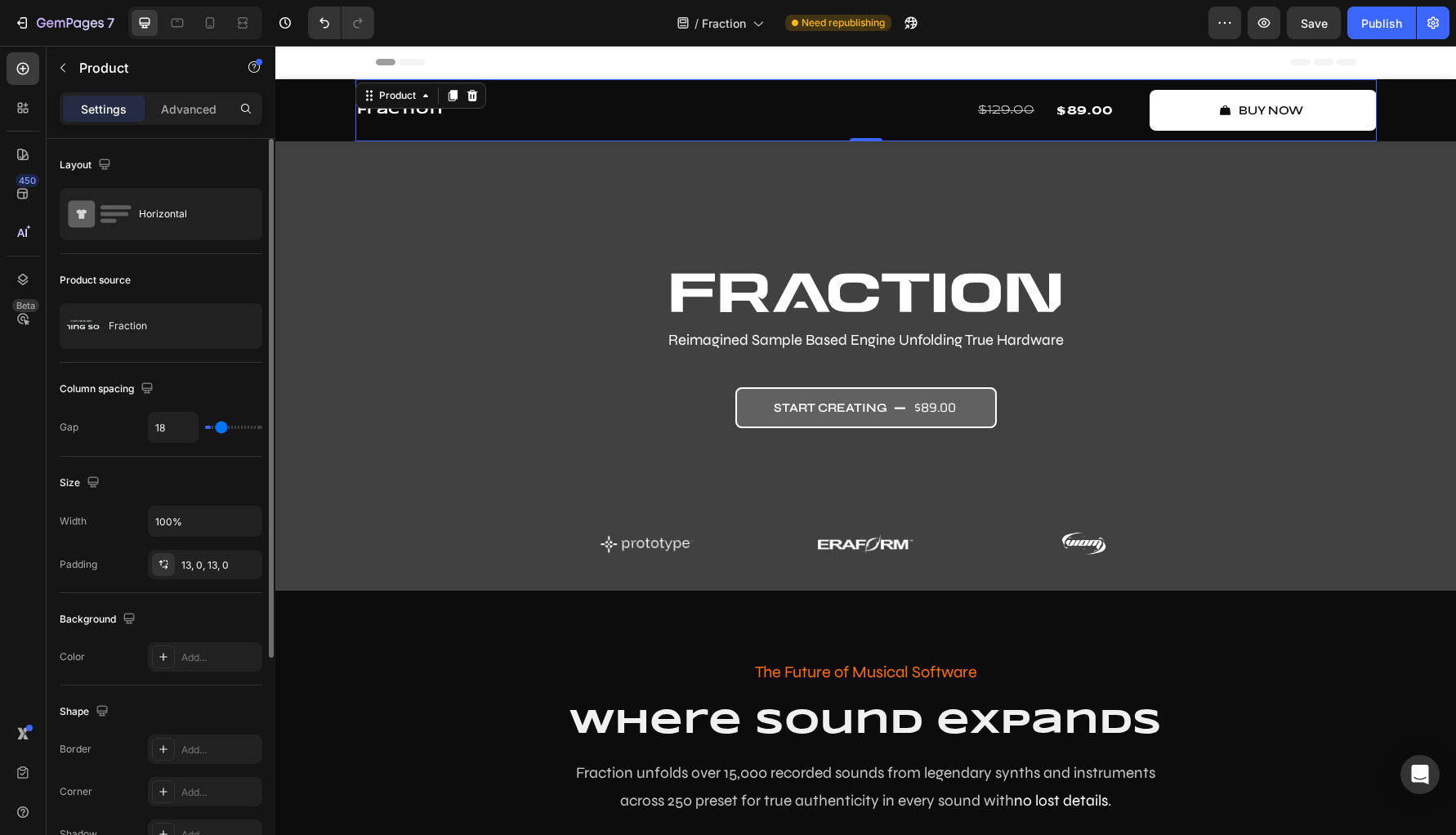
type input "19"
type input "25"
type input "28"
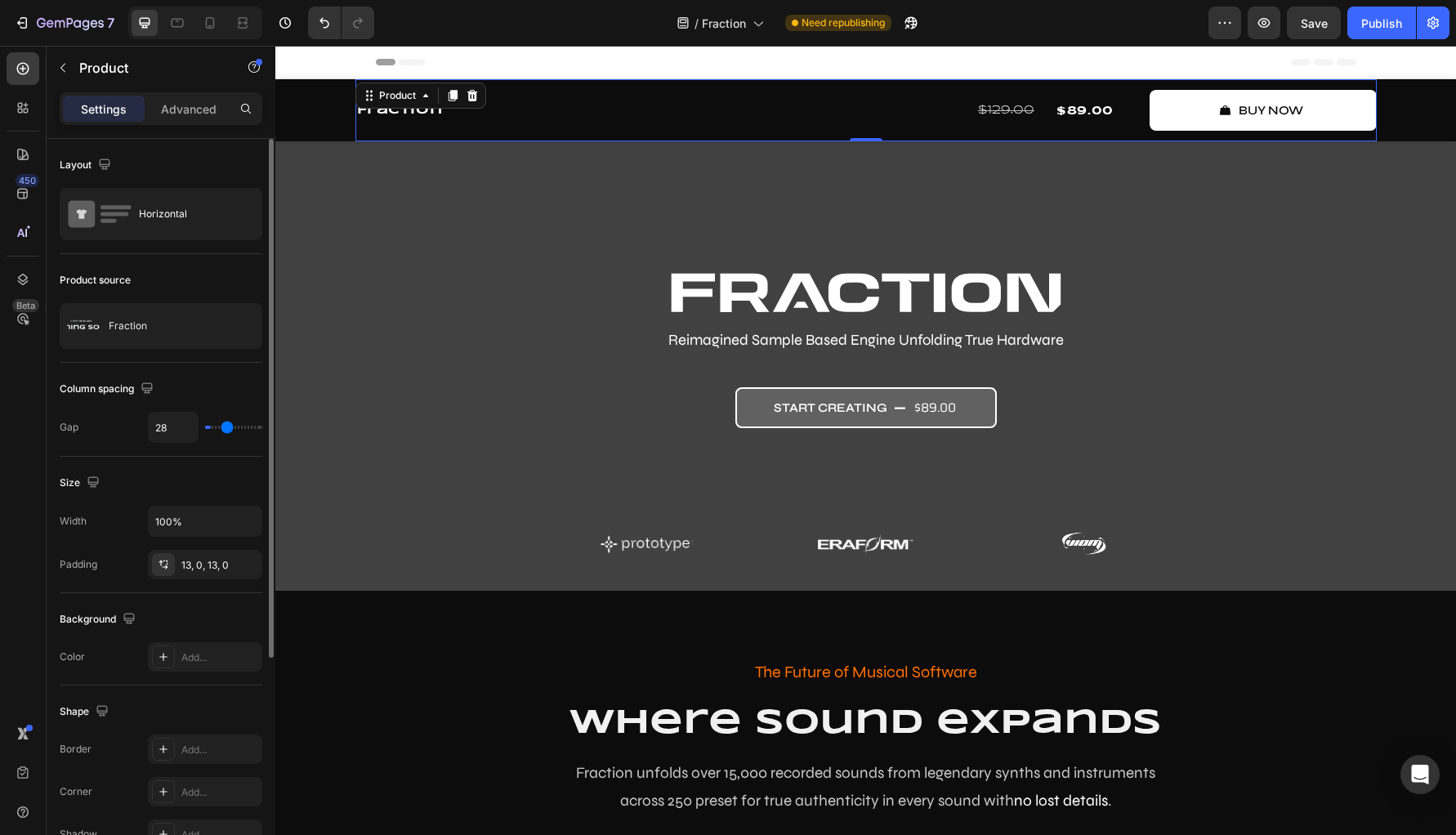
type input "31"
type input "34"
type input "37"
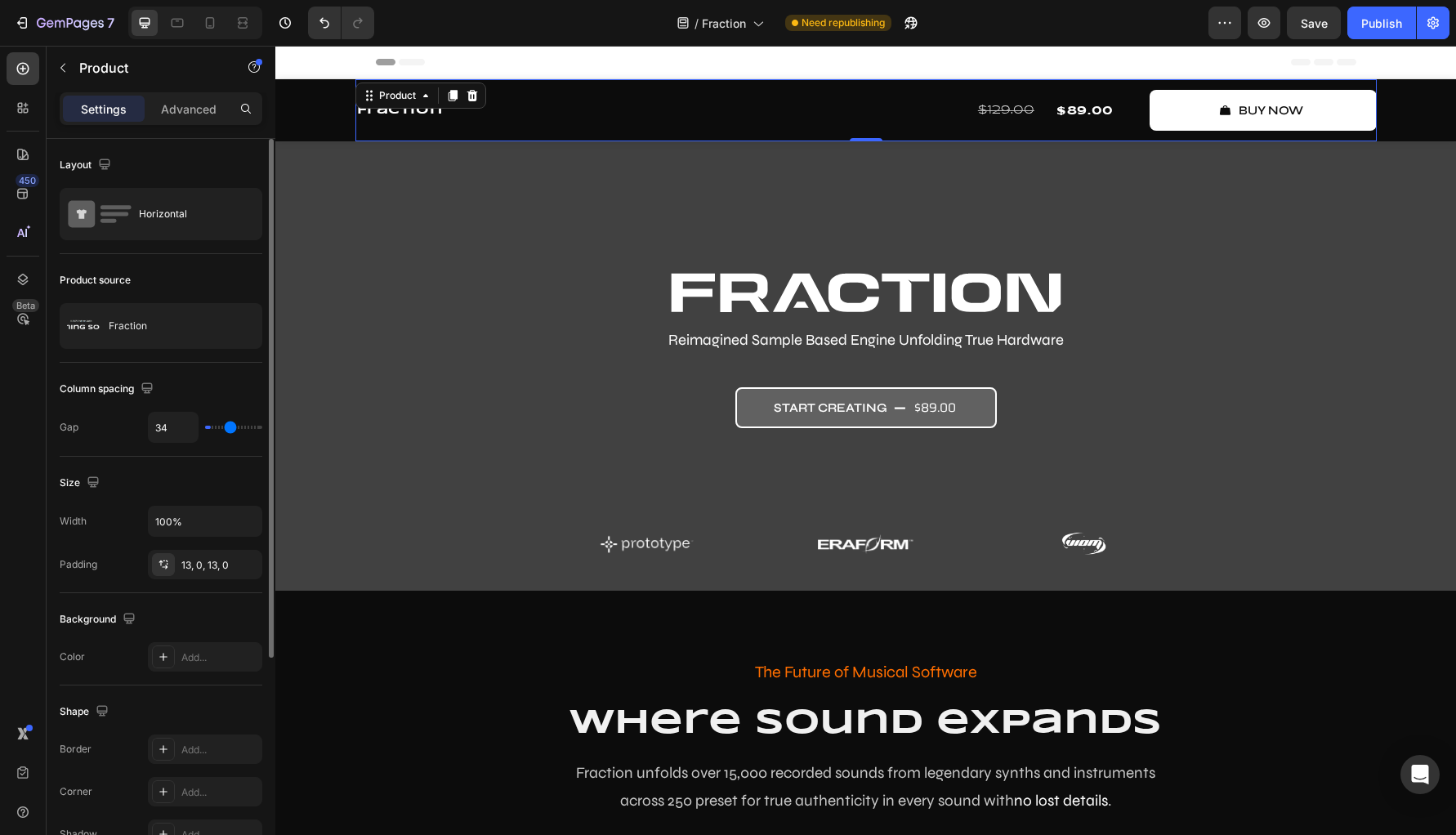
type input "37"
type input "40"
type input "41"
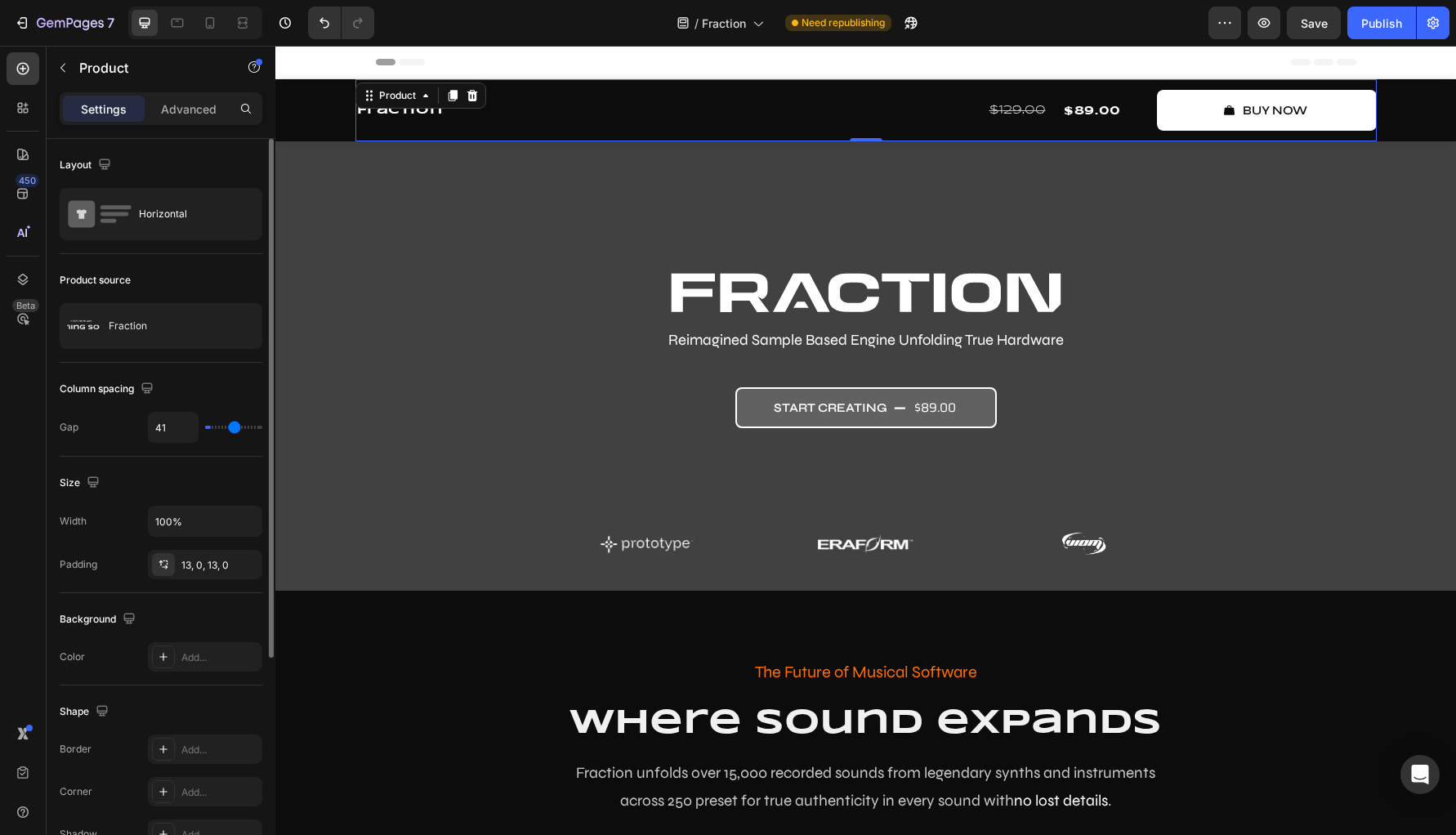
type input "44"
type input "47"
type input "50"
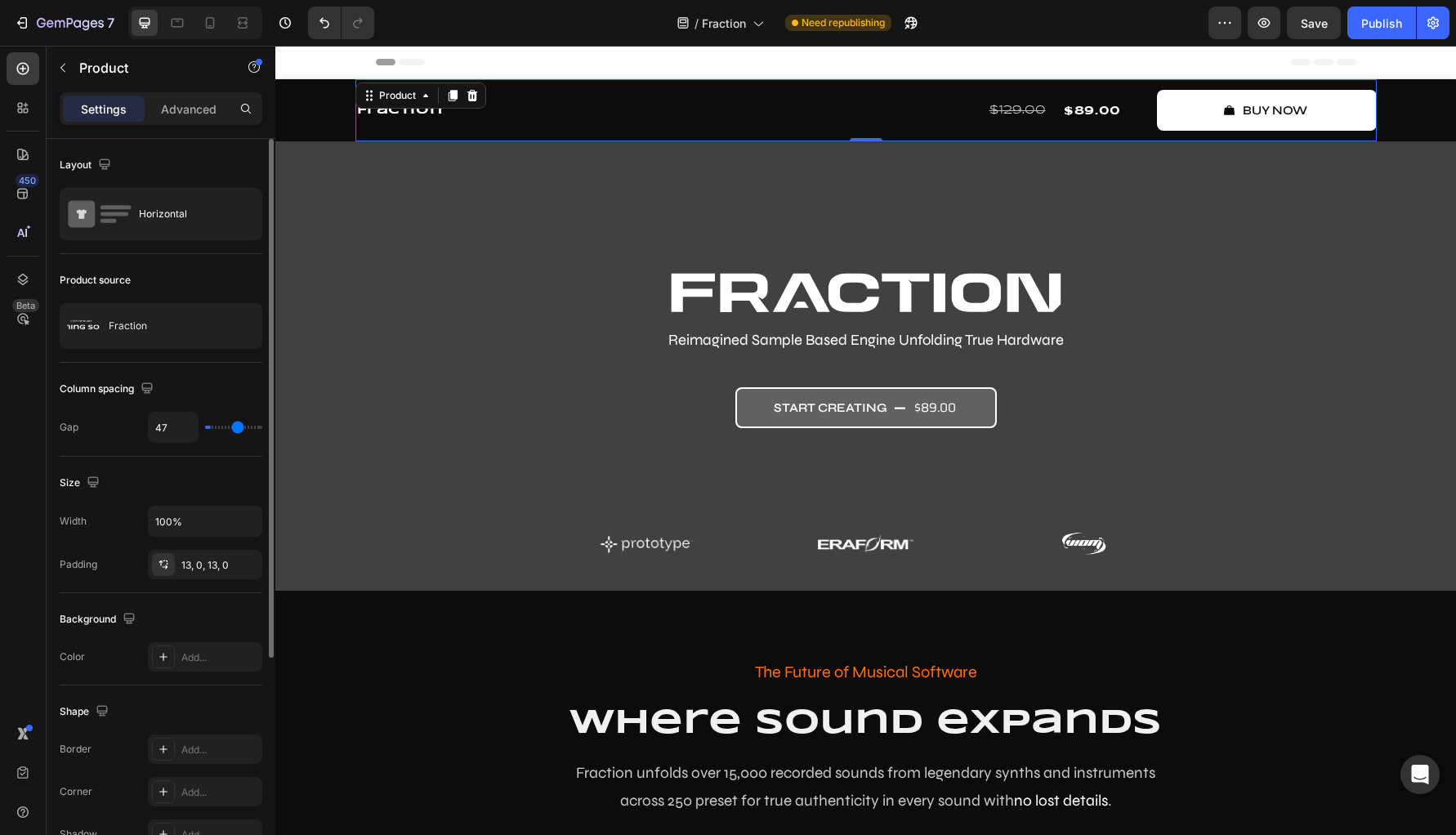
type input "50"
type input "53"
type input "58"
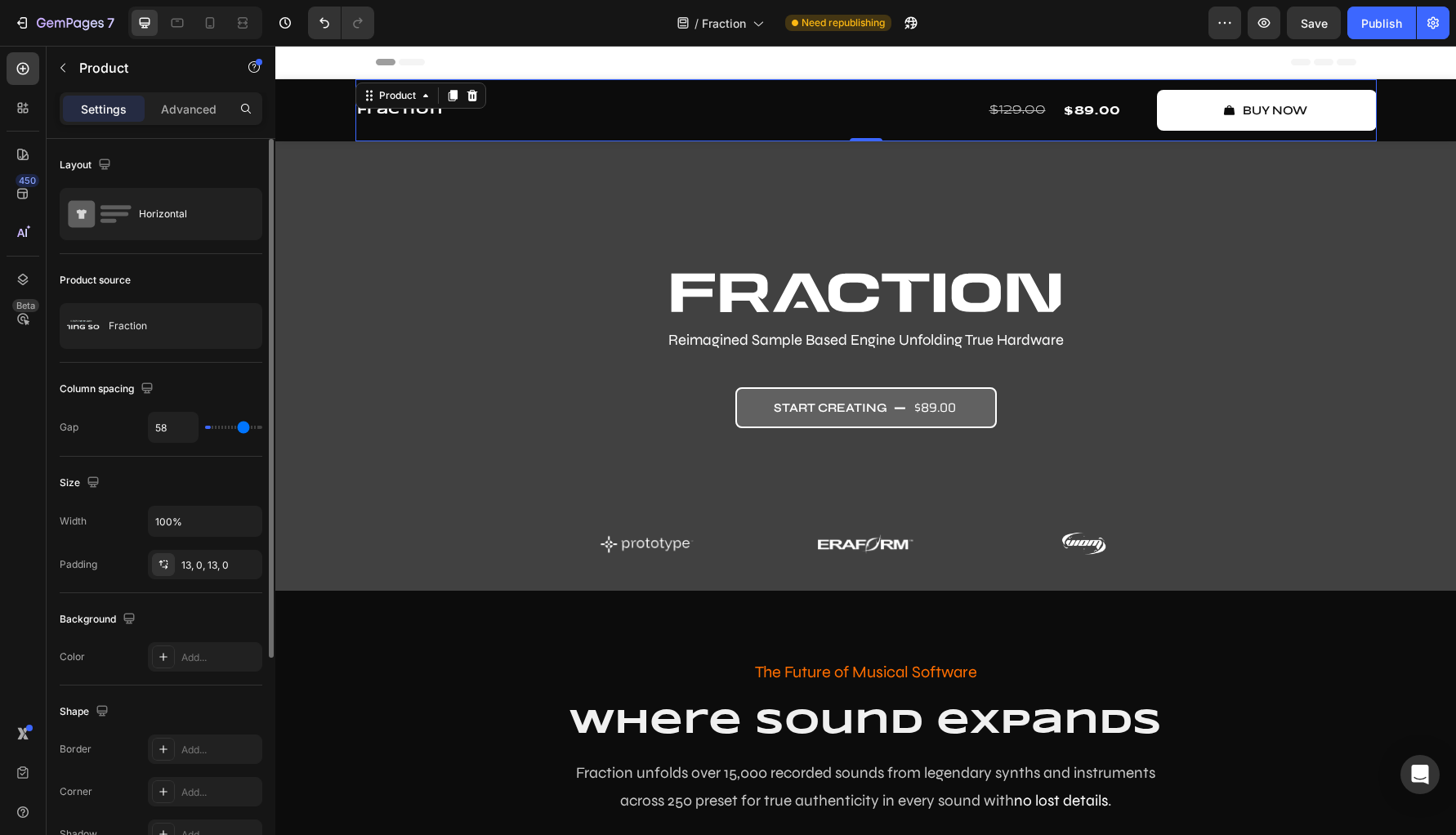
type input "61"
type input "65"
type input "70"
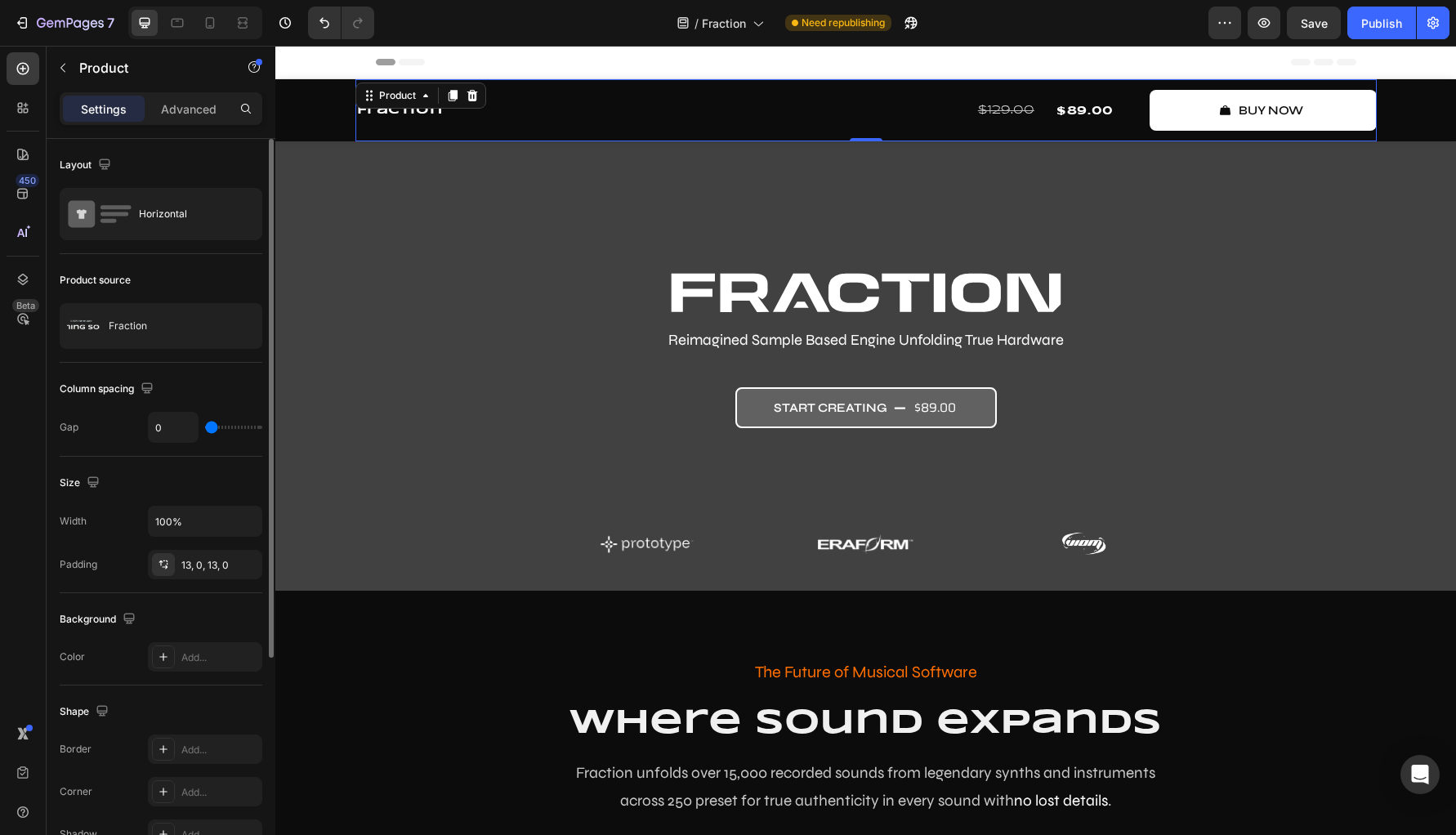
drag, startPoint x: 220, startPoint y: 431, endPoint x: 185, endPoint y: 436, distance: 35.4
click at [205, 429] on input "range" at bounding box center [233, 427] width 57 height 3
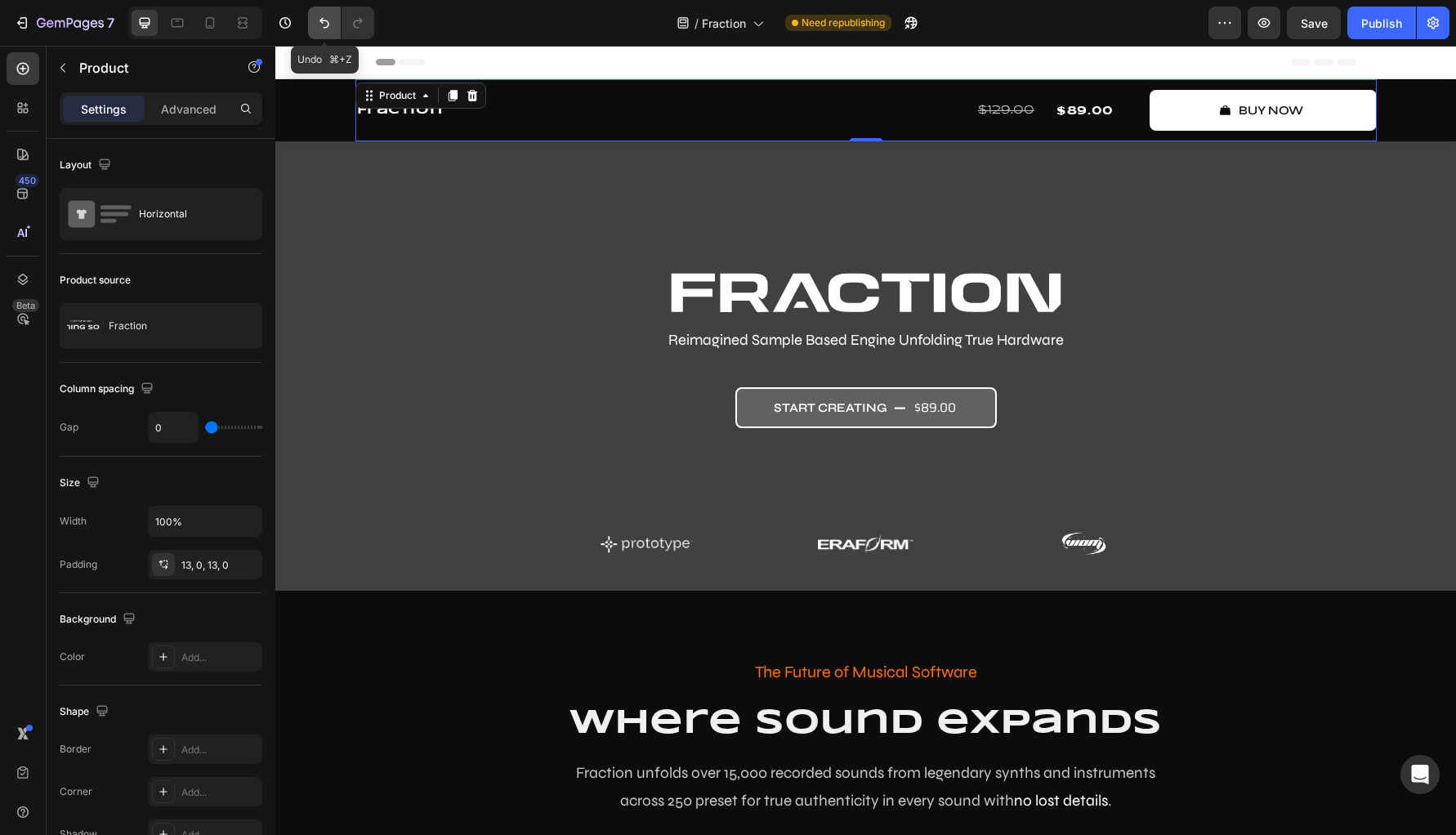
click at [328, 16] on icon "Undo/Redo" at bounding box center [323, 23] width 16 height 16
click at [399, 122] on div "Fraction Product Title Row" at bounding box center [523, 110] width 336 height 40
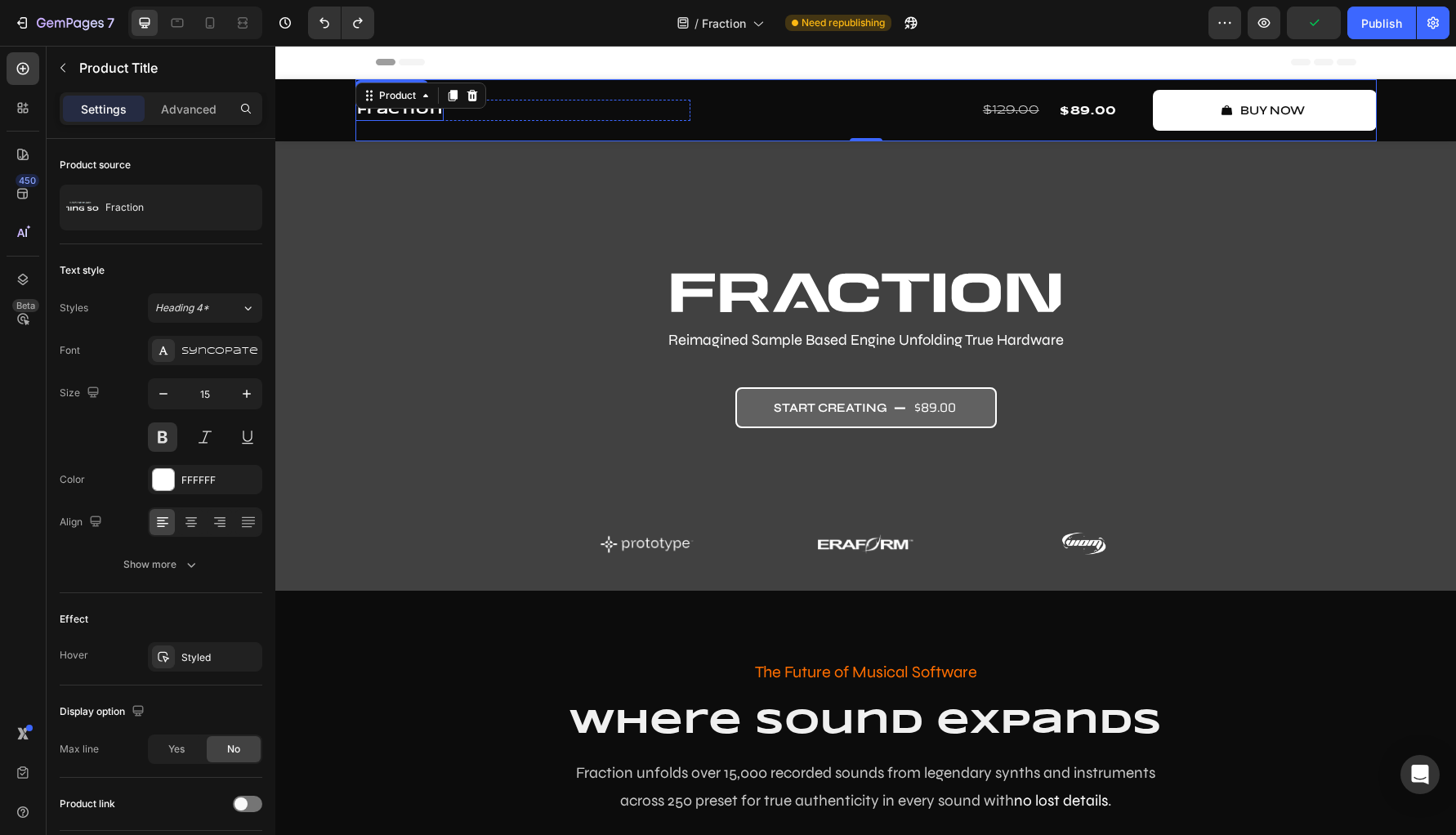
click at [386, 116] on h1 "Fraction" at bounding box center [399, 110] width 89 height 22
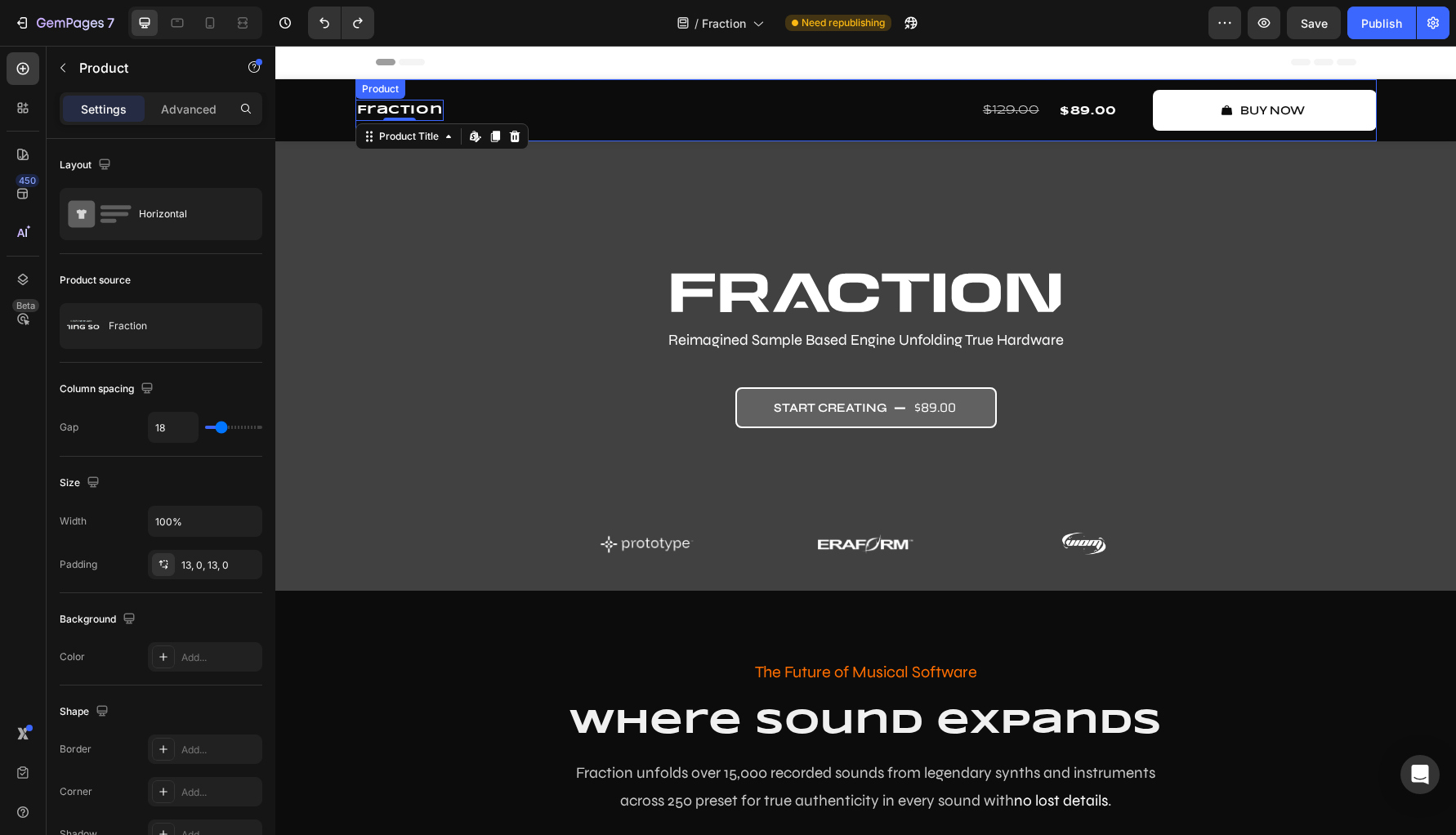
click at [622, 130] on div "Fraction Product Title Edit content in Shopify 0 Row" at bounding box center [523, 110] width 336 height 40
click at [326, 127] on div "Fraction Product Title Row $129.00 Compare Price Compare Price $89.00 Product P…" at bounding box center [866, 110] width 1181 height 62
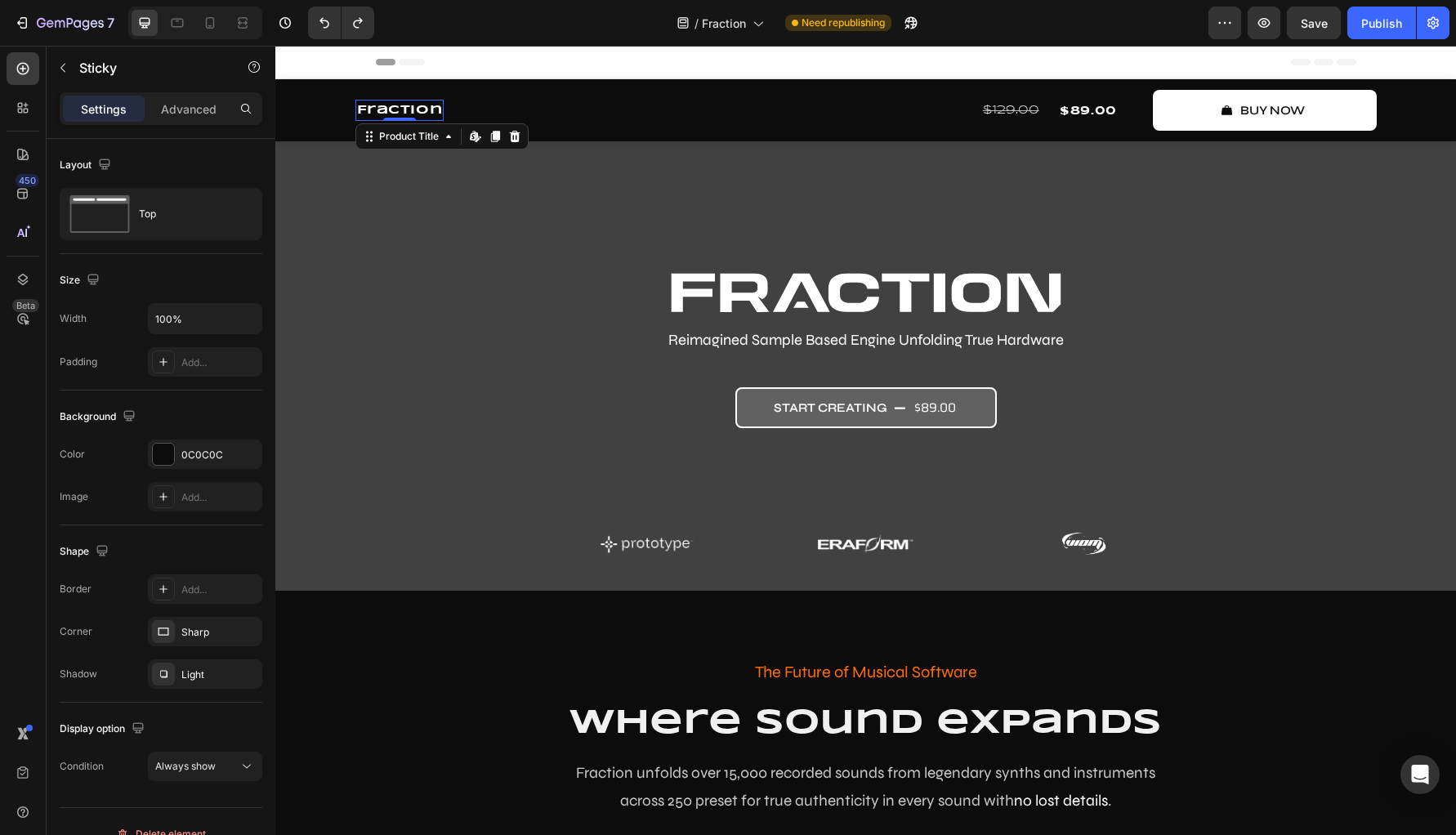
click at [418, 107] on h1 "Fraction" at bounding box center [399, 110] width 89 height 22
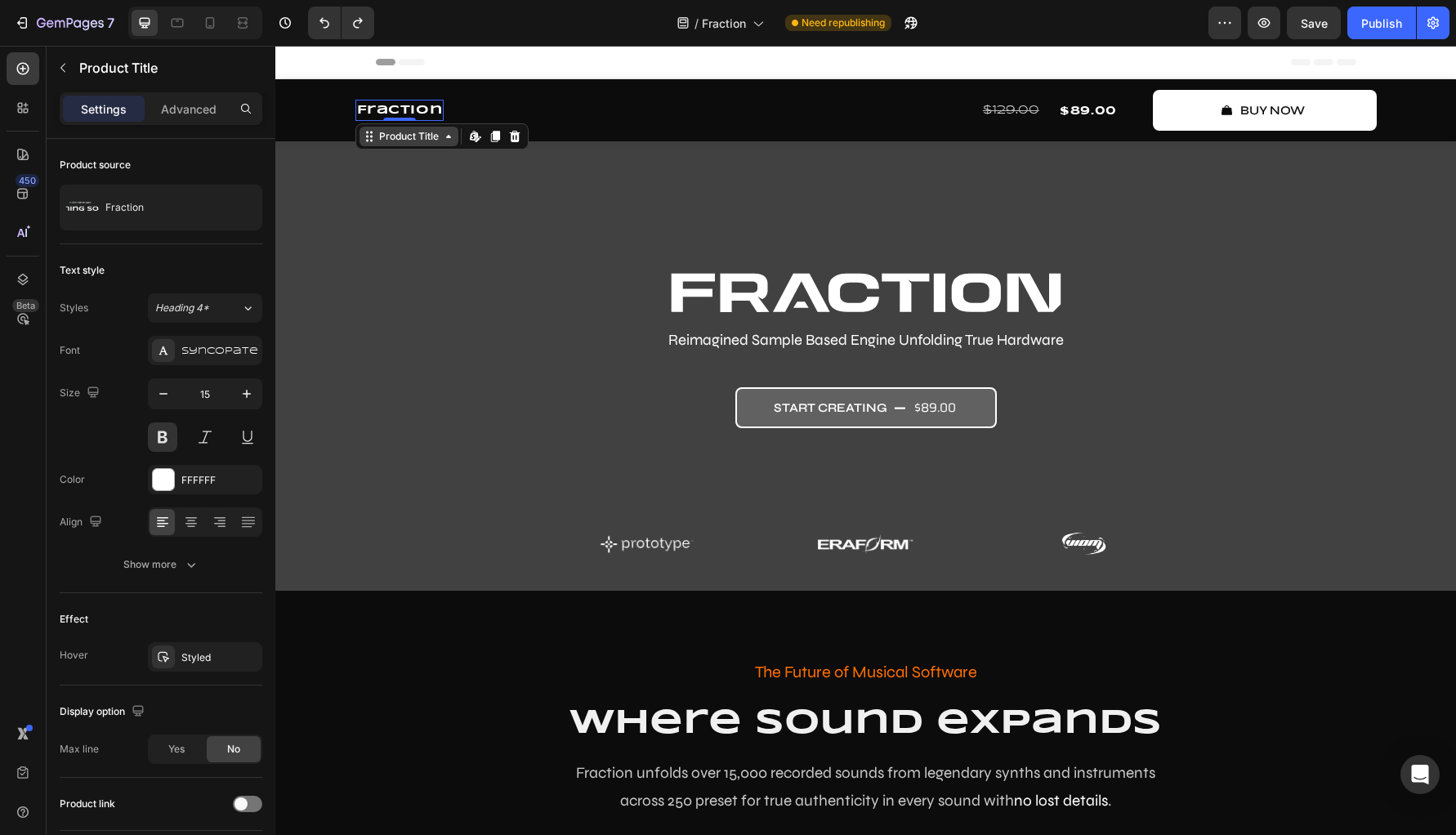
click at [415, 135] on div "Product Title" at bounding box center [409, 136] width 66 height 15
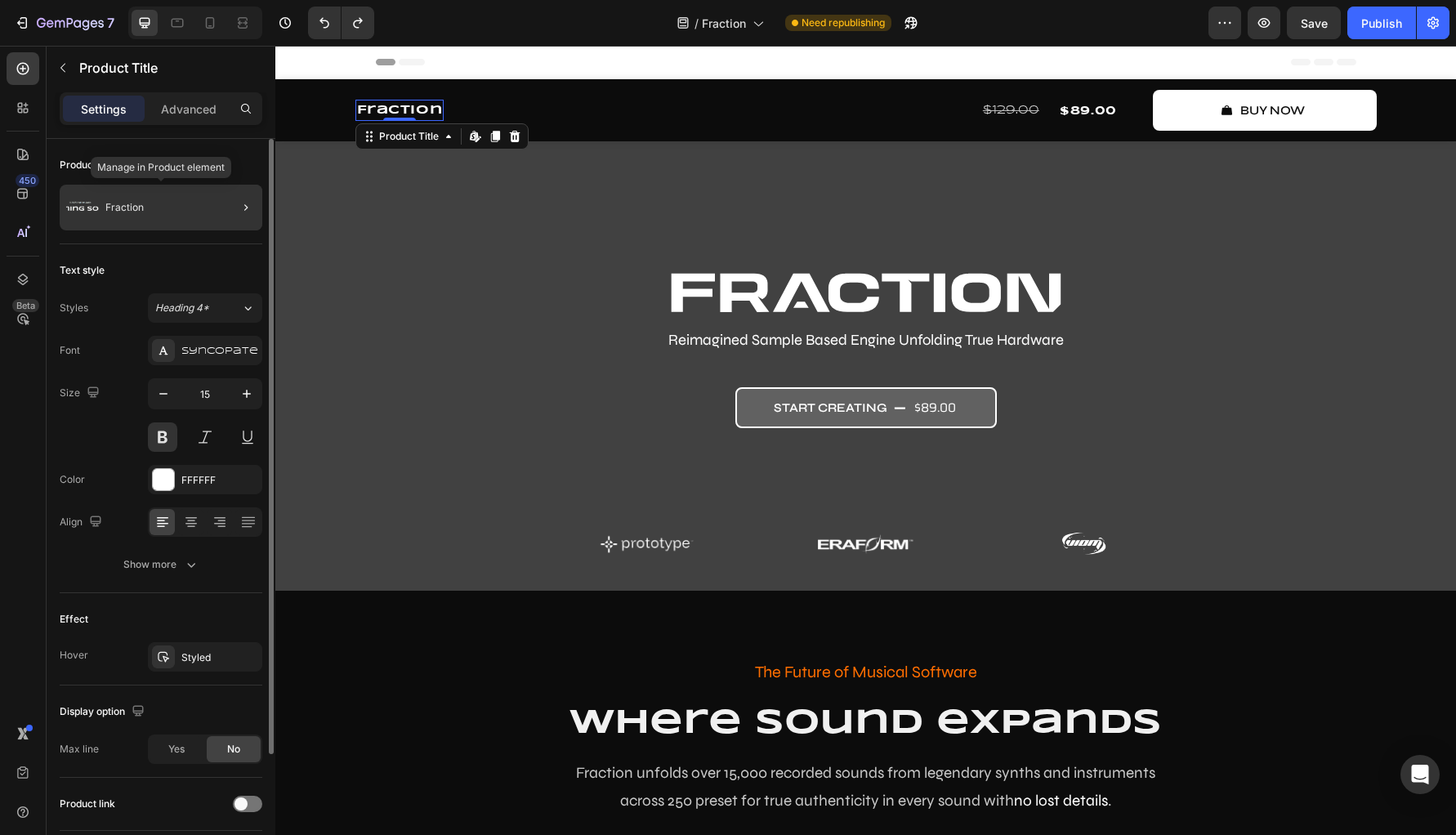
click at [214, 210] on div "Fraction" at bounding box center [161, 207] width 203 height 46
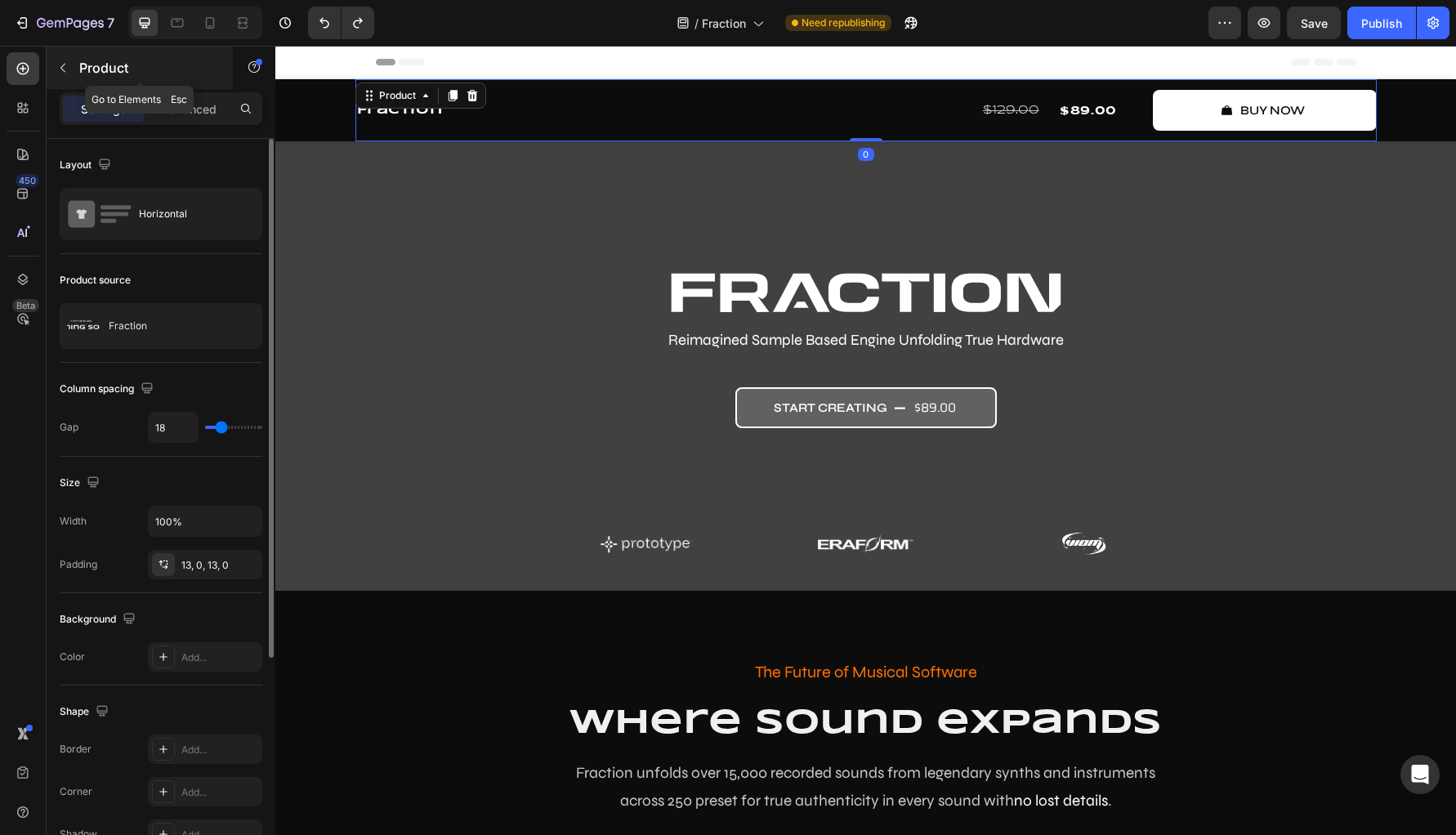
click at [58, 67] on icon "button" at bounding box center [63, 68] width 13 height 13
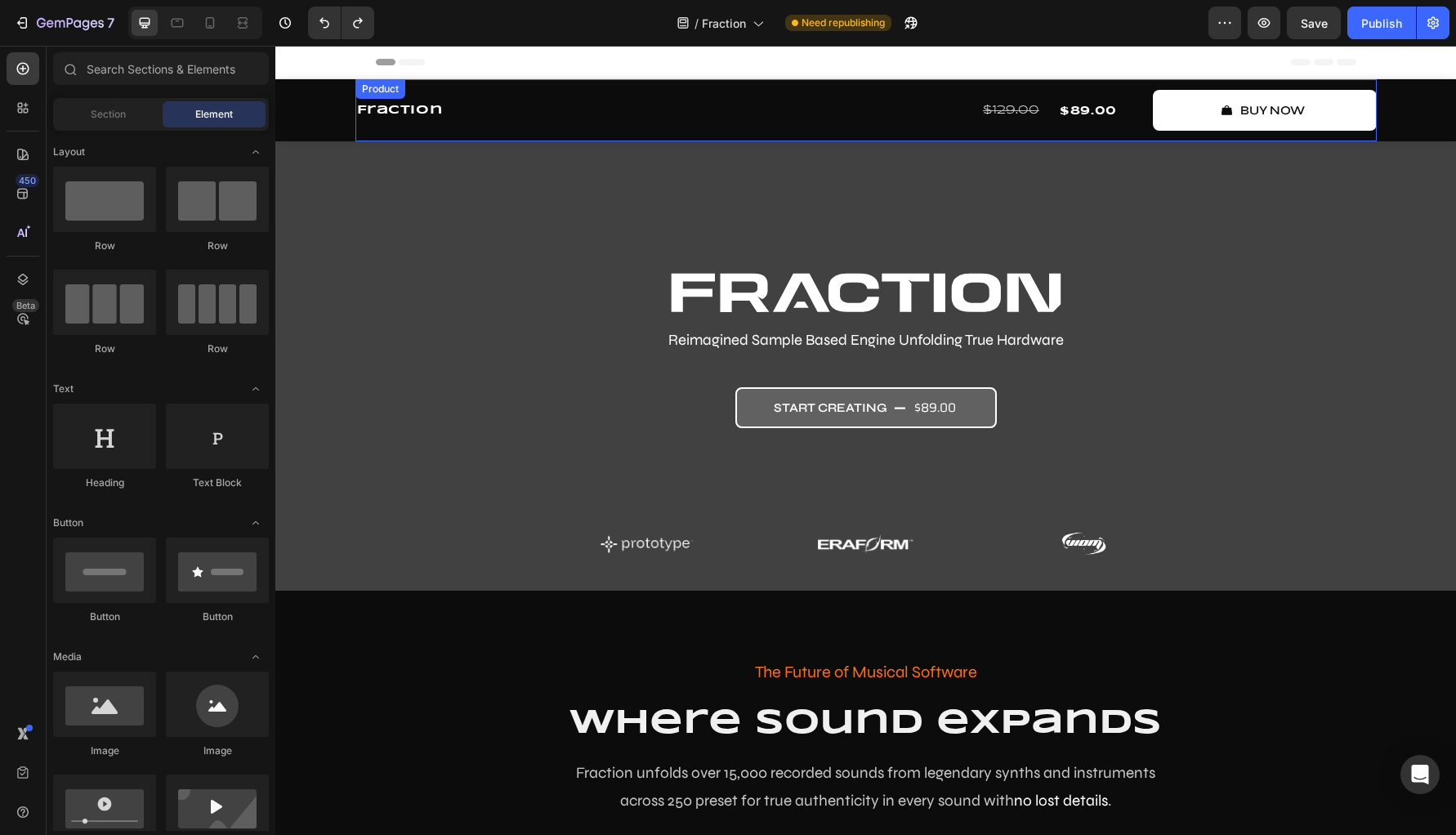
click at [363, 126] on div "Fraction Product Title Row" at bounding box center [523, 110] width 336 height 40
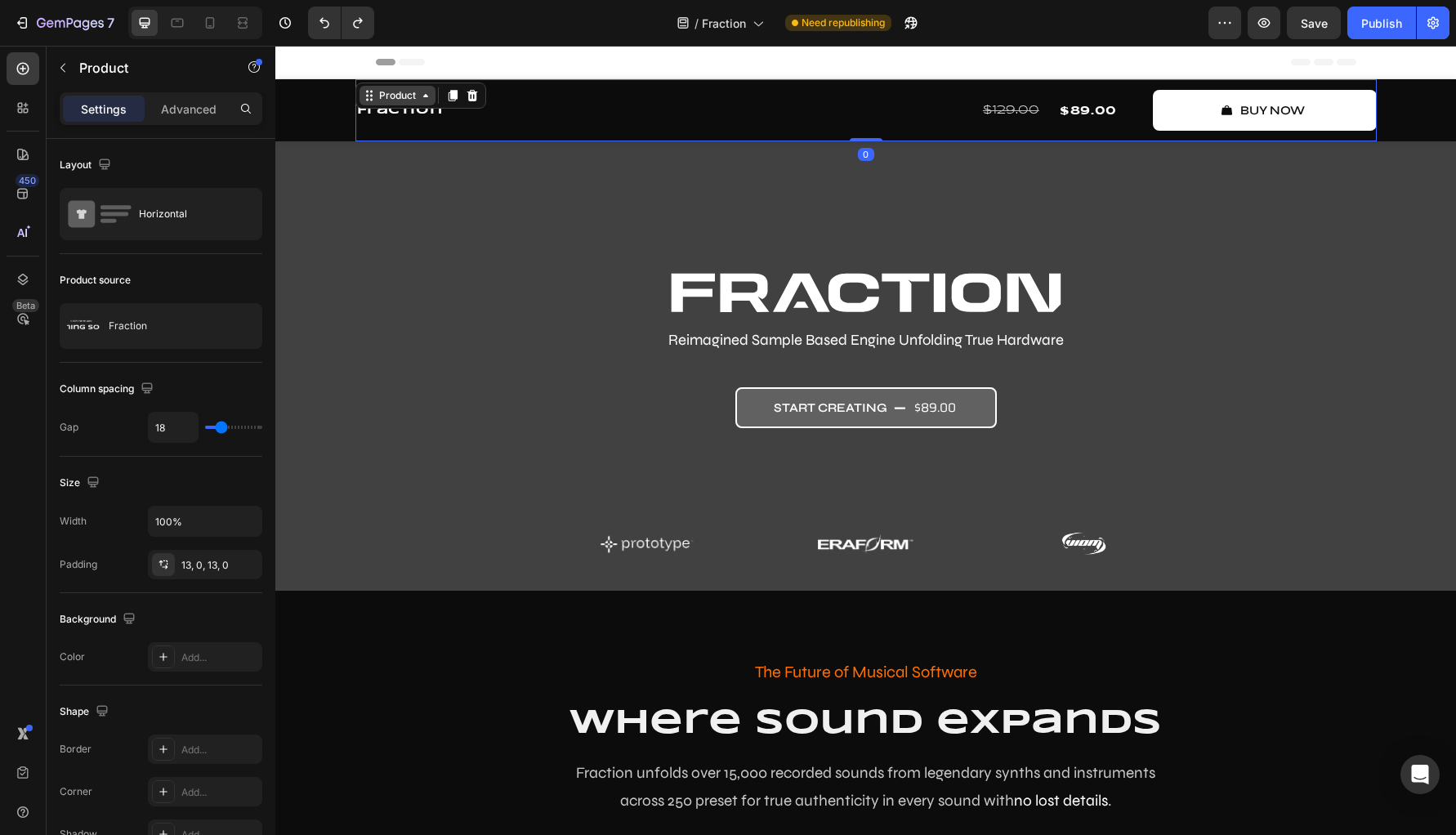
click at [412, 95] on div "Product" at bounding box center [398, 96] width 43 height 15
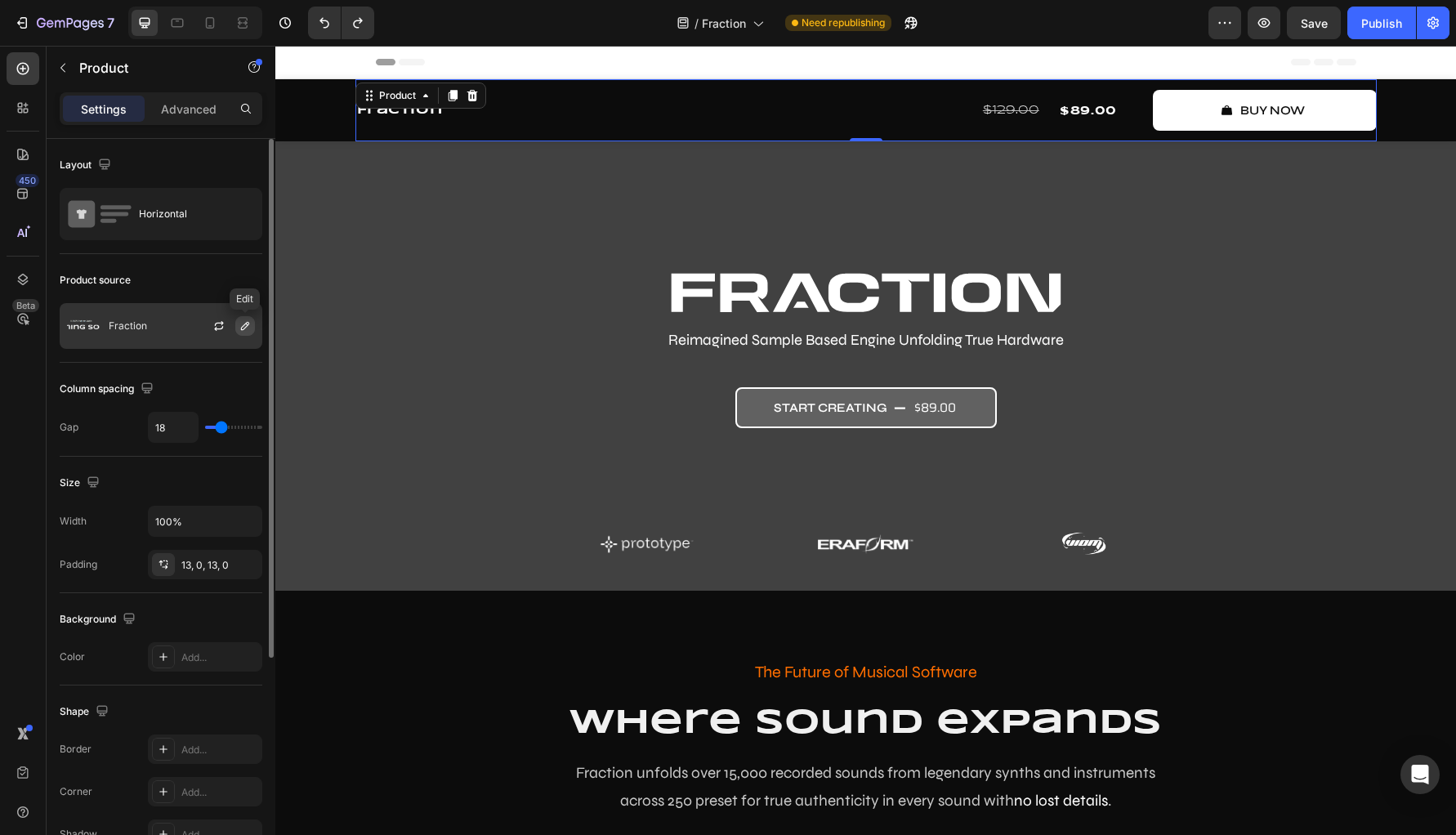
click at [243, 326] on icon "button" at bounding box center [244, 325] width 8 height 8
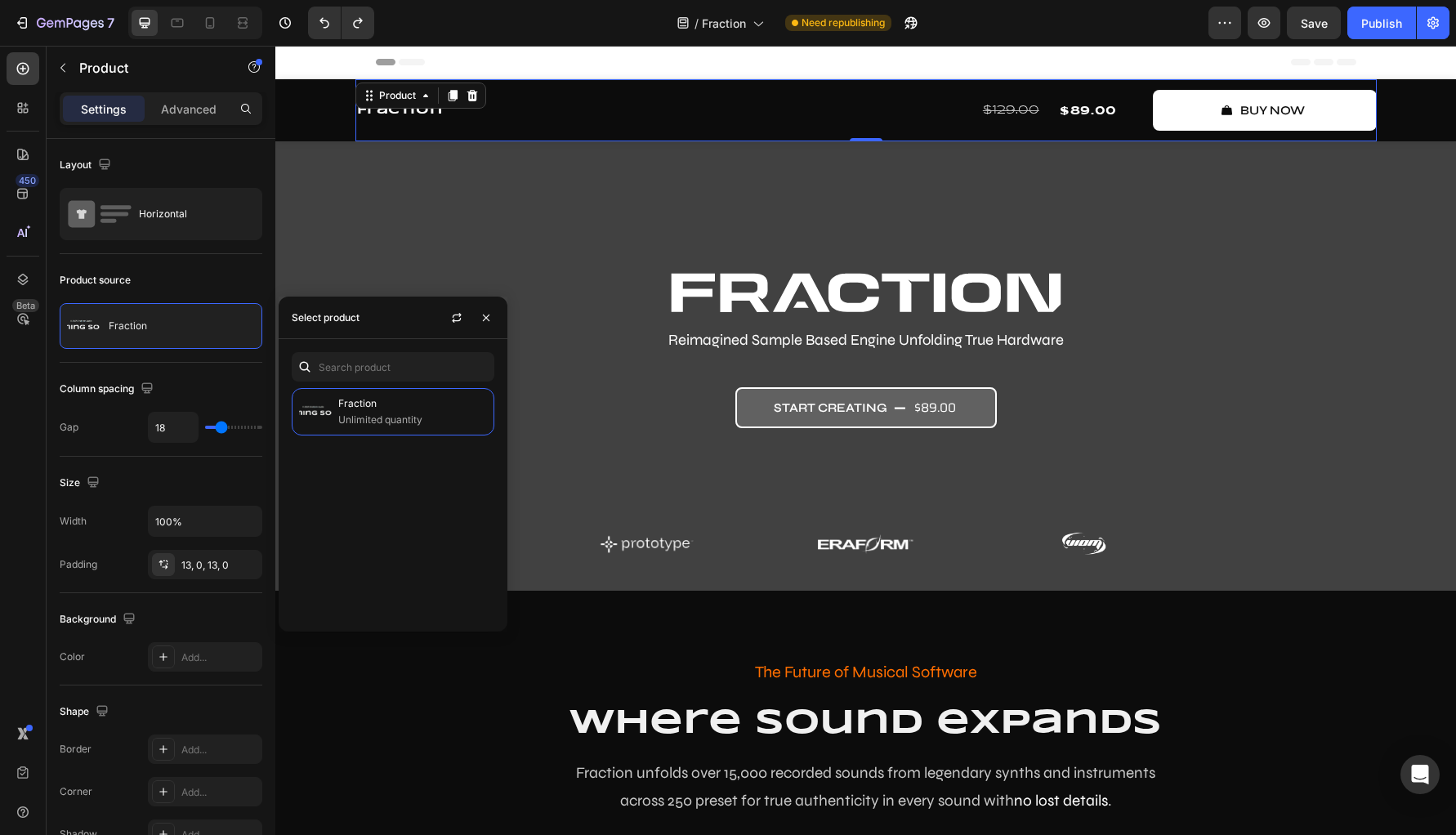
drag, startPoint x: 416, startPoint y: 463, endPoint x: 420, endPoint y: 449, distance: 14.6
click at [415, 463] on div "Fraction Unlimited quantity" at bounding box center [392, 503] width 228 height 230
click at [489, 322] on icon "button" at bounding box center [486, 318] width 13 height 13
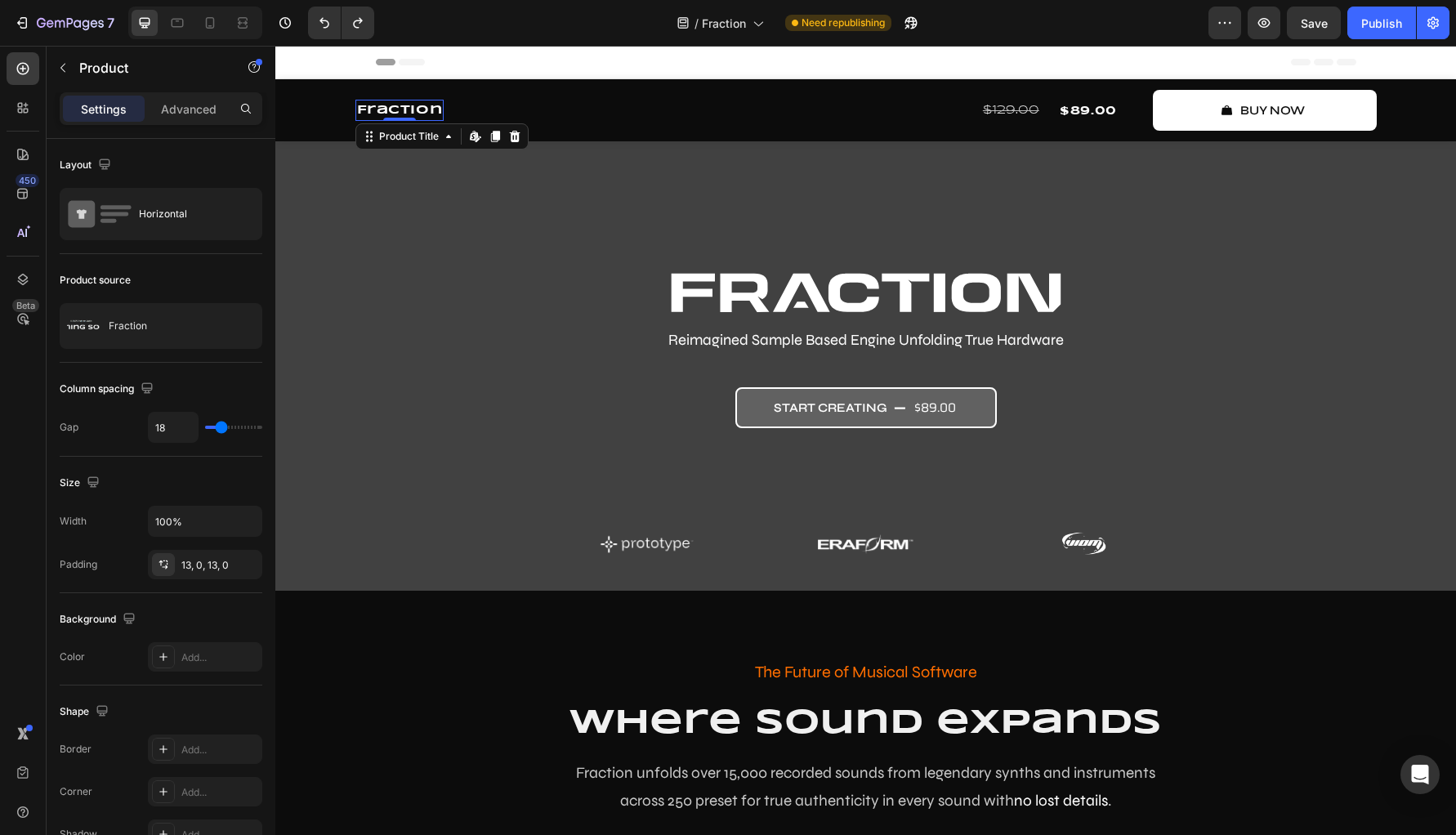
click at [419, 116] on h1 "Fraction" at bounding box center [399, 110] width 89 height 22
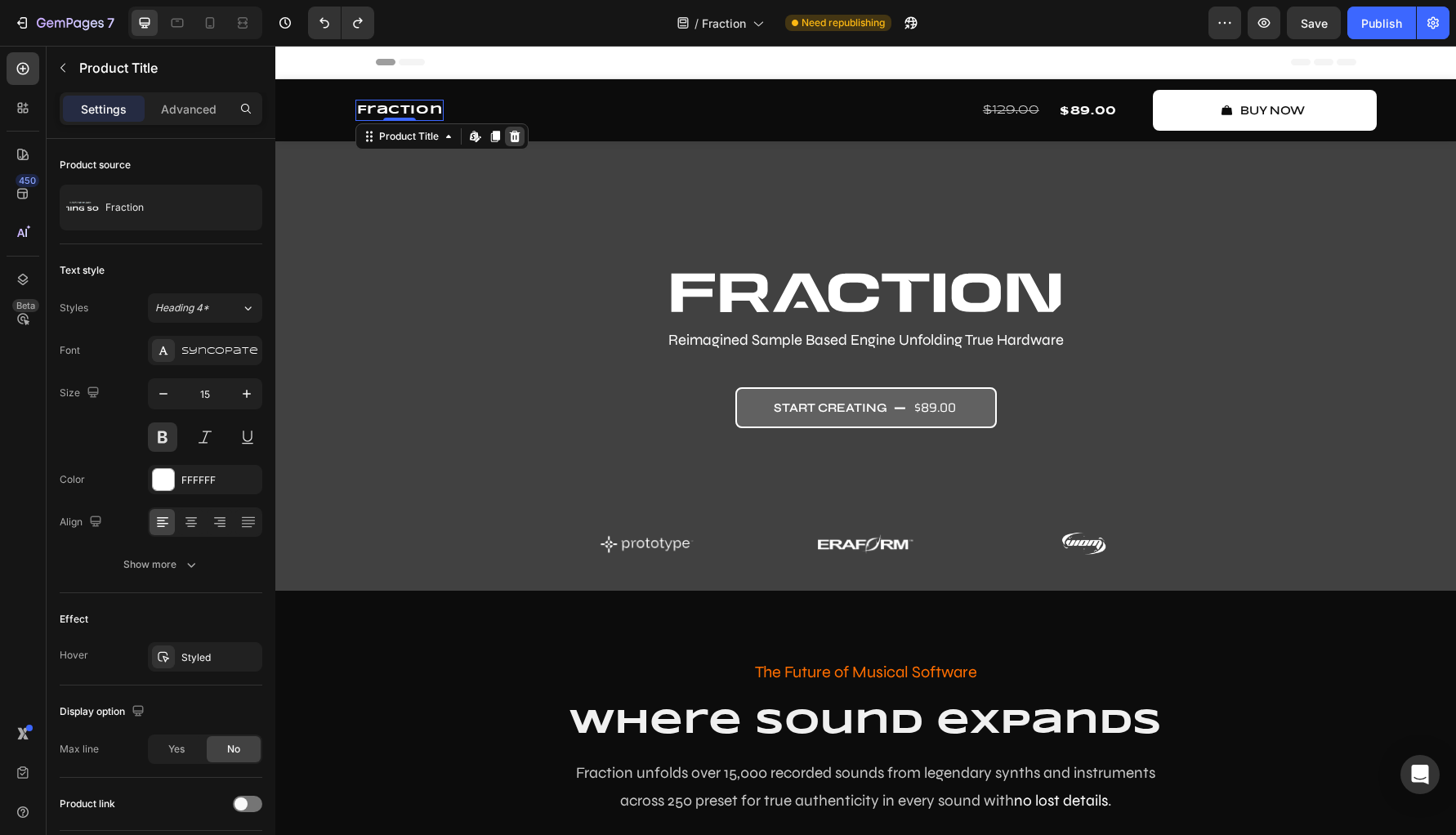
click at [509, 135] on icon at bounding box center [515, 136] width 13 height 13
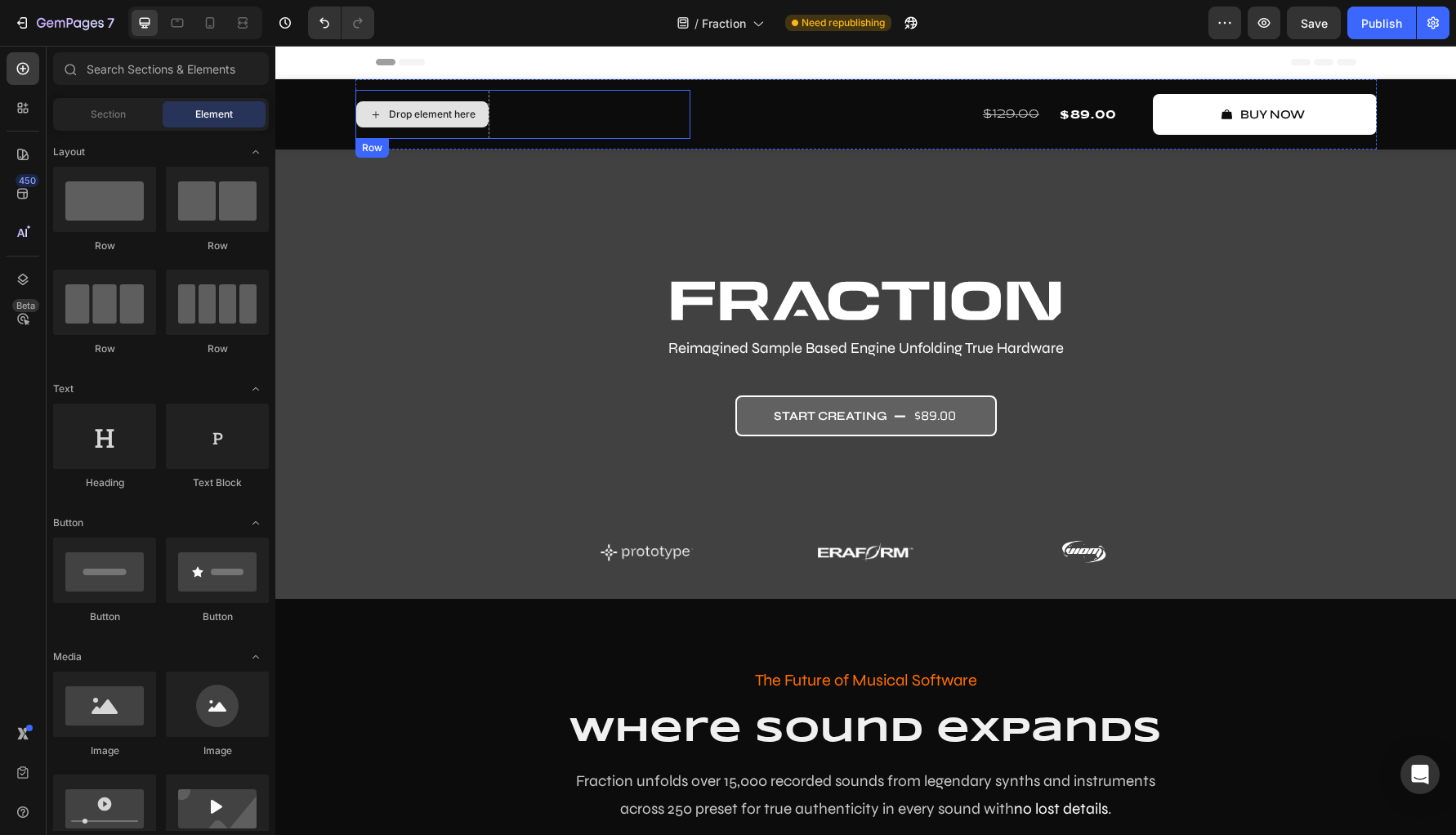
click at [431, 127] on div "Drop element here" at bounding box center [422, 115] width 133 height 26
click at [424, 116] on div "Drop element here" at bounding box center [432, 115] width 86 height 13
click at [369, 111] on icon at bounding box center [376, 115] width 13 height 14
click at [369, 115] on icon at bounding box center [376, 115] width 13 height 14
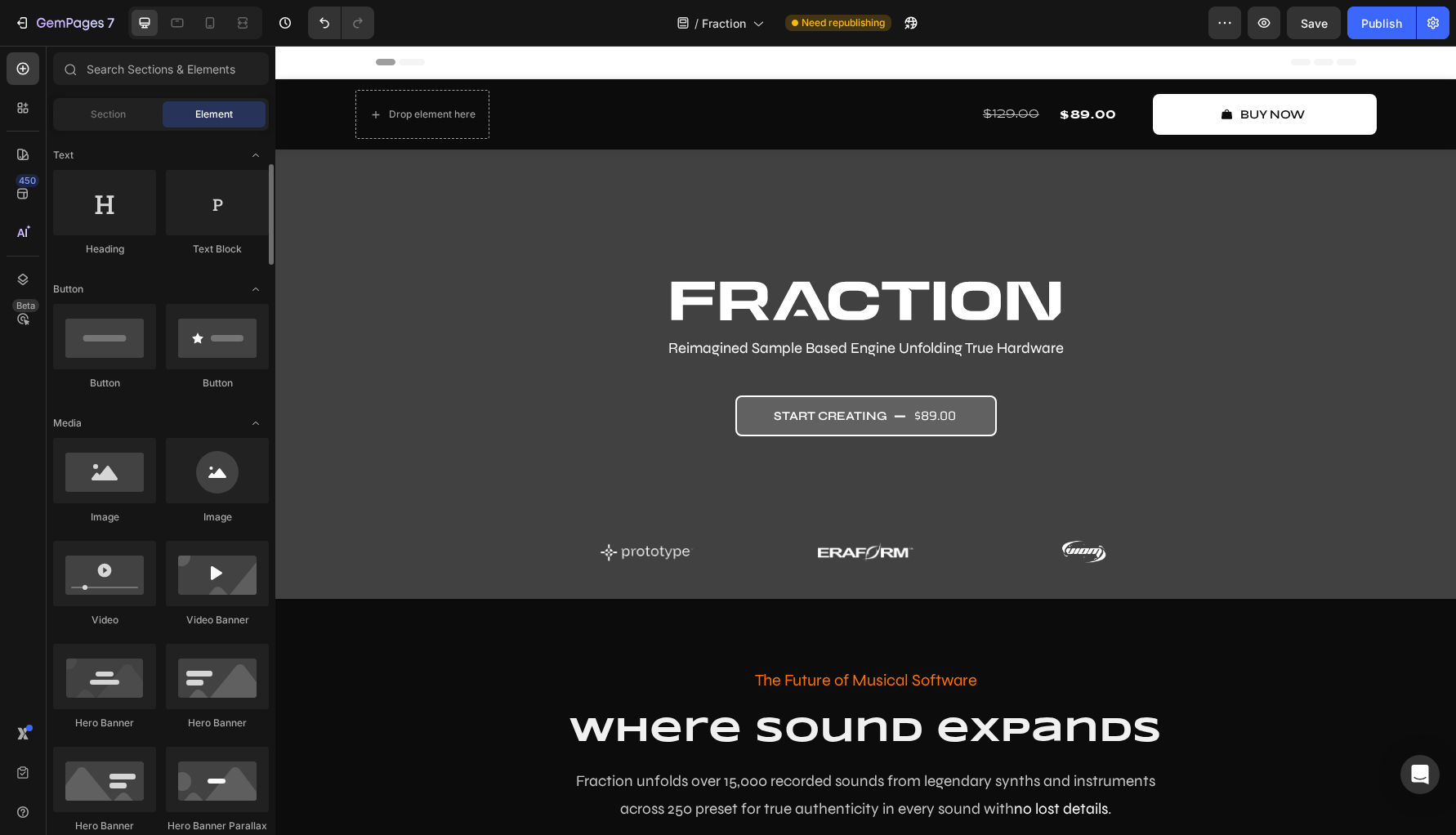
scroll to position [237, 0]
drag, startPoint x: 109, startPoint y: 482, endPoint x: 83, endPoint y: 603, distance: 123.8
click at [83, 603] on div "Image Image Video Video Banner Hero Banner Hero Banner Hero Banner Hero Banner …" at bounding box center [160, 691] width 215 height 513
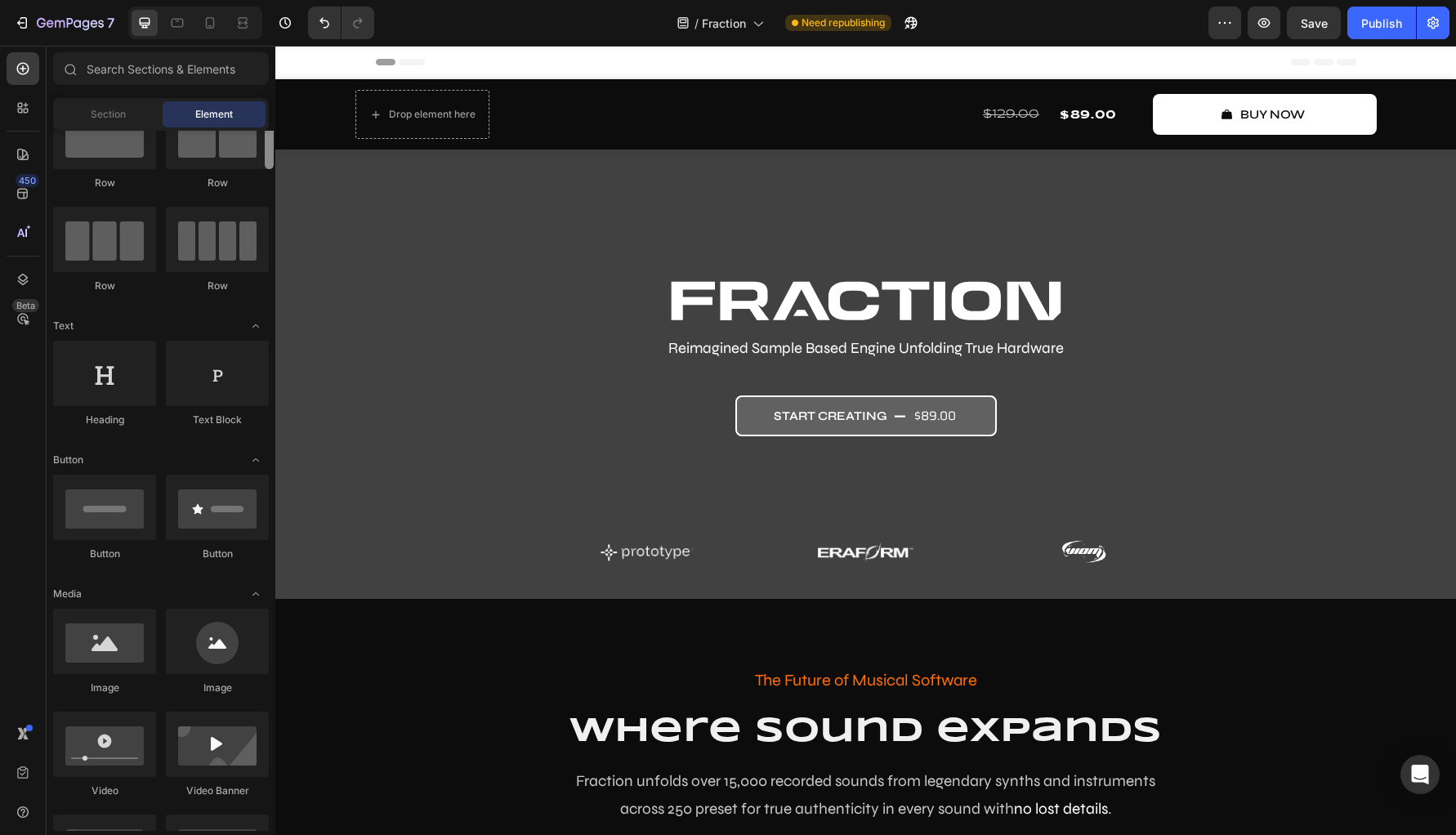
scroll to position [1, 0]
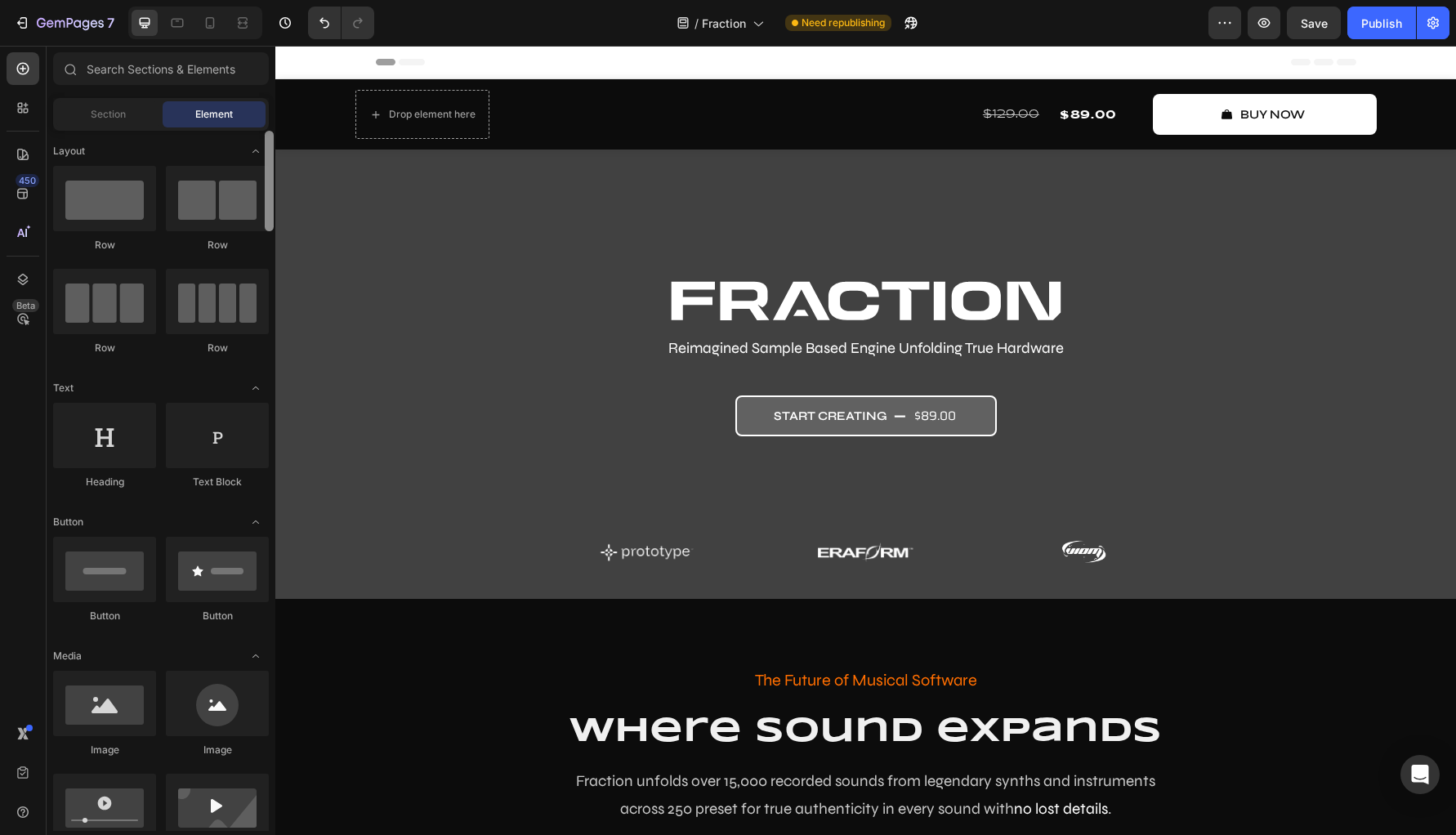
drag, startPoint x: 545, startPoint y: 553, endPoint x: 538, endPoint y: 118, distance: 435.1
click at [159, 60] on input "text" at bounding box center [160, 69] width 215 height 33
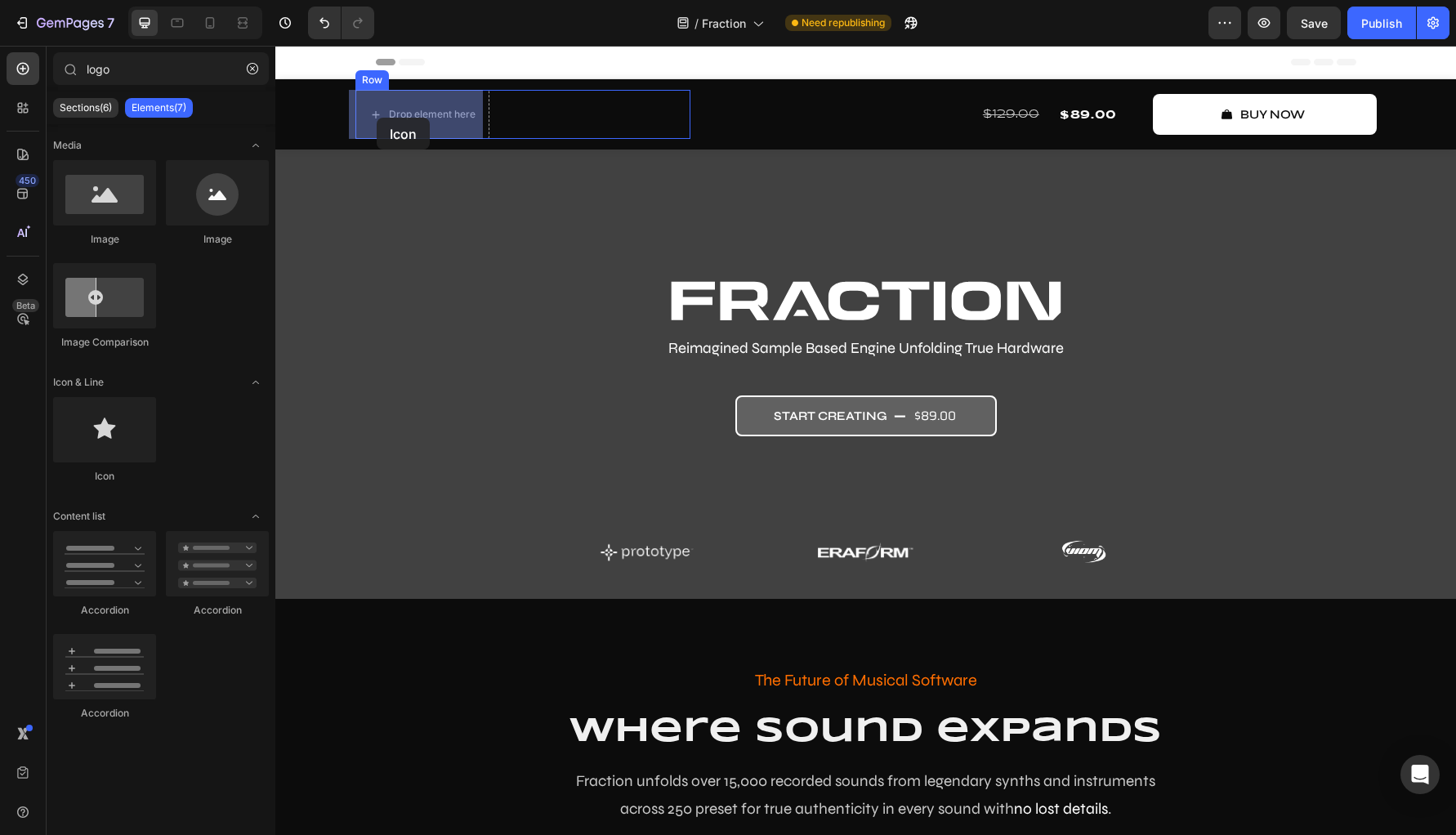
drag, startPoint x: 374, startPoint y: 465, endPoint x: 378, endPoint y: 118, distance: 347.0
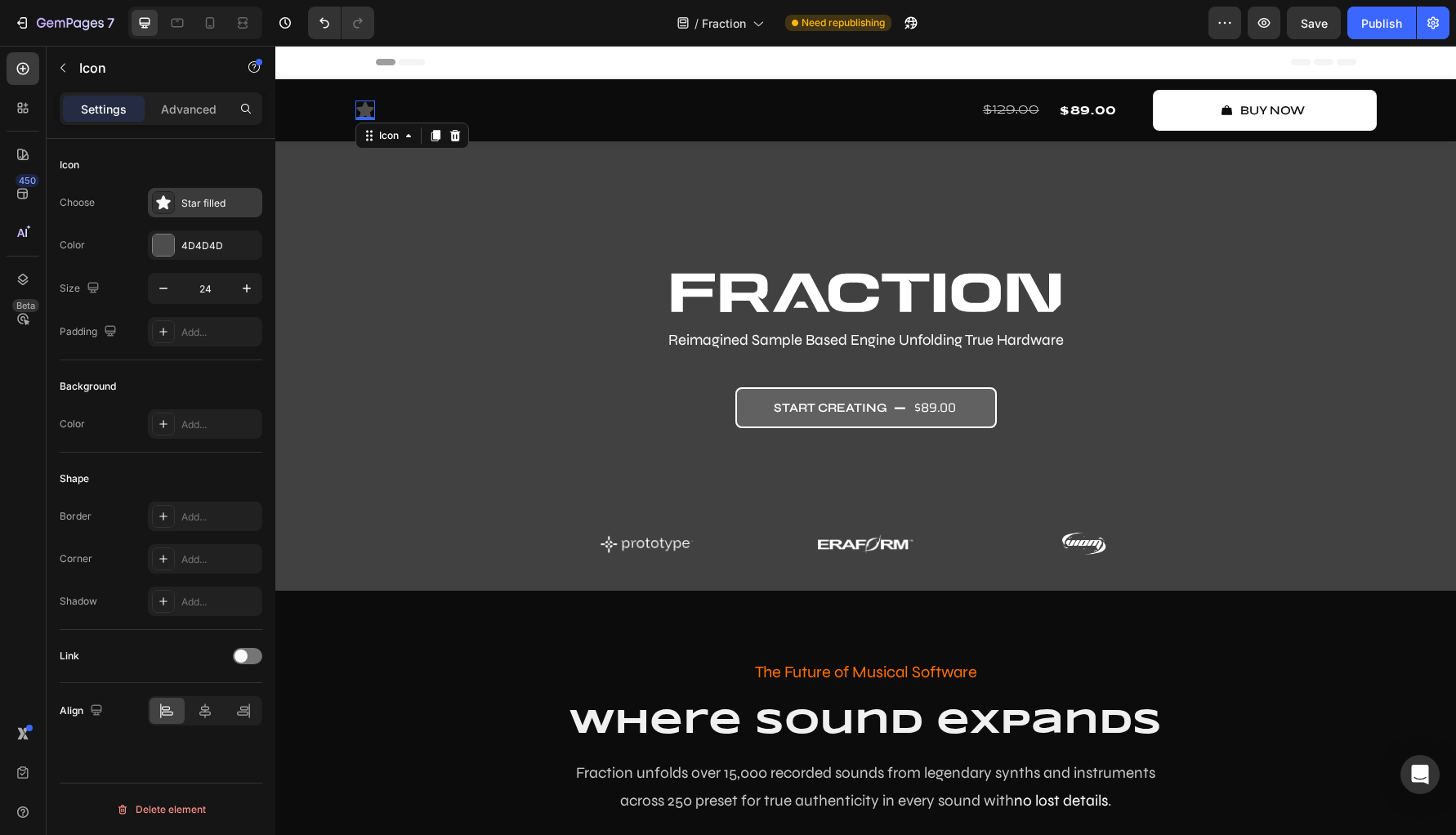
click at [170, 207] on icon at bounding box center [163, 202] width 16 height 16
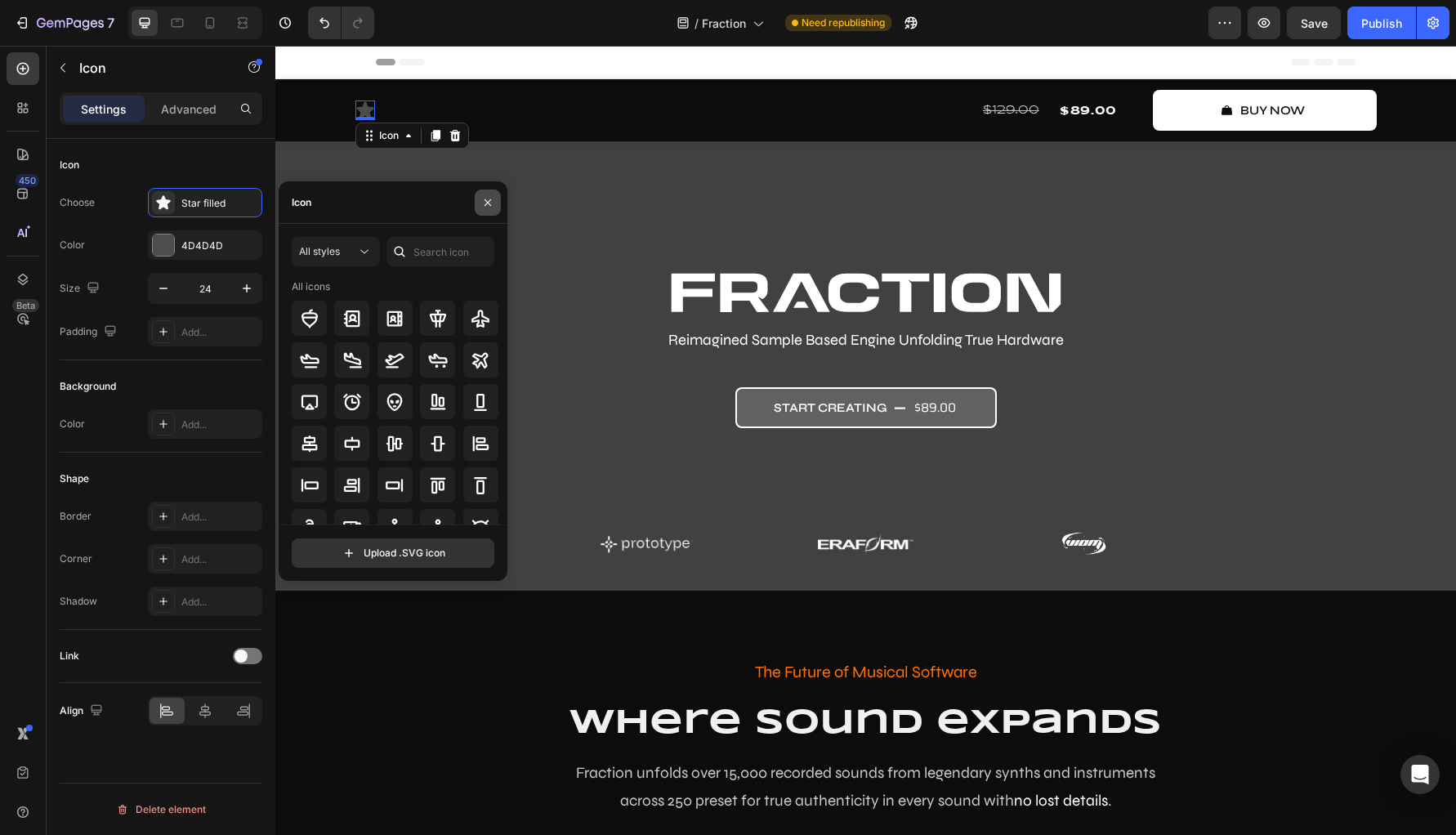
click at [489, 193] on button "button" at bounding box center [488, 203] width 26 height 26
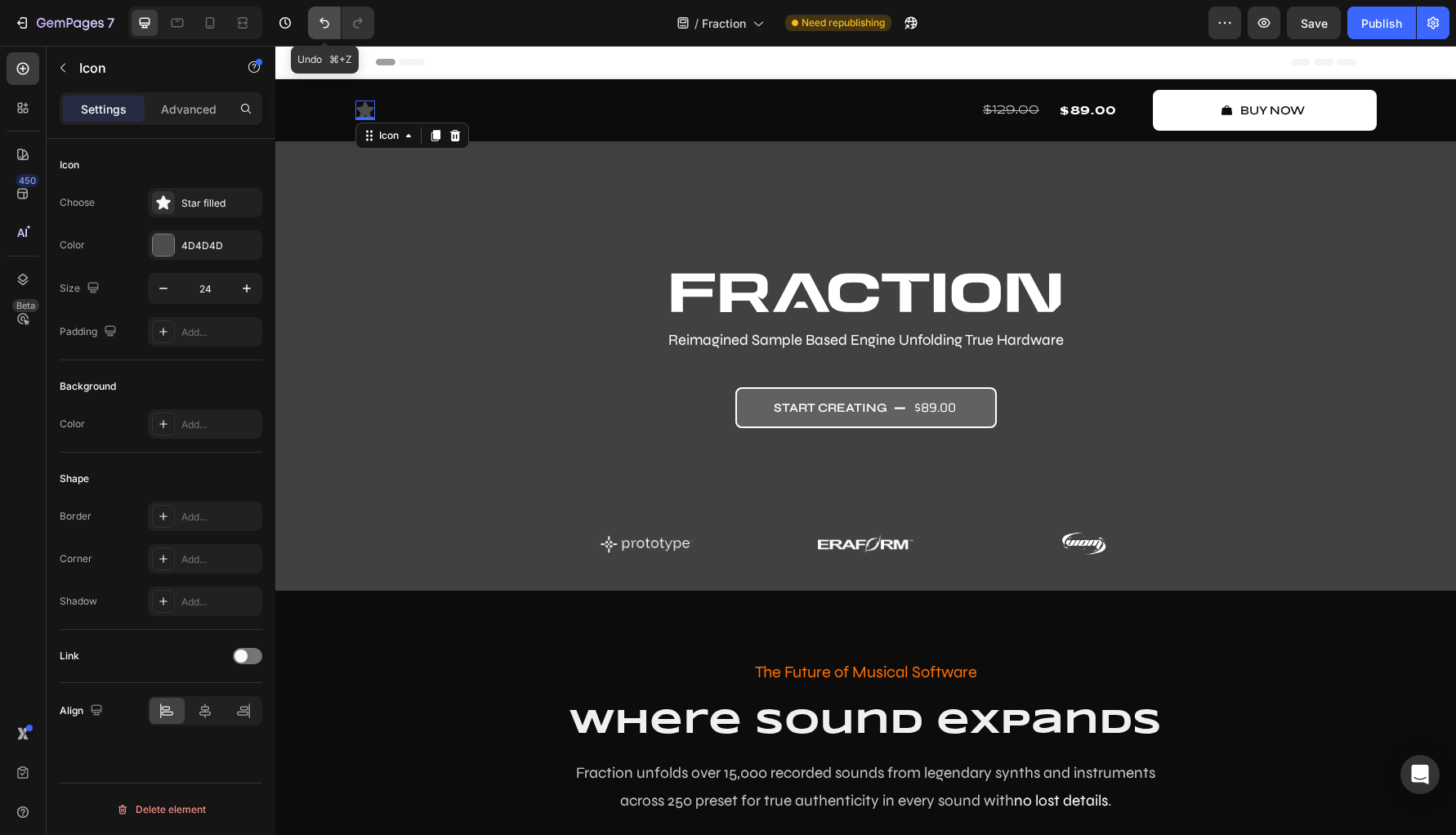
click at [328, 28] on icon "Undo/Redo" at bounding box center [323, 23] width 16 height 16
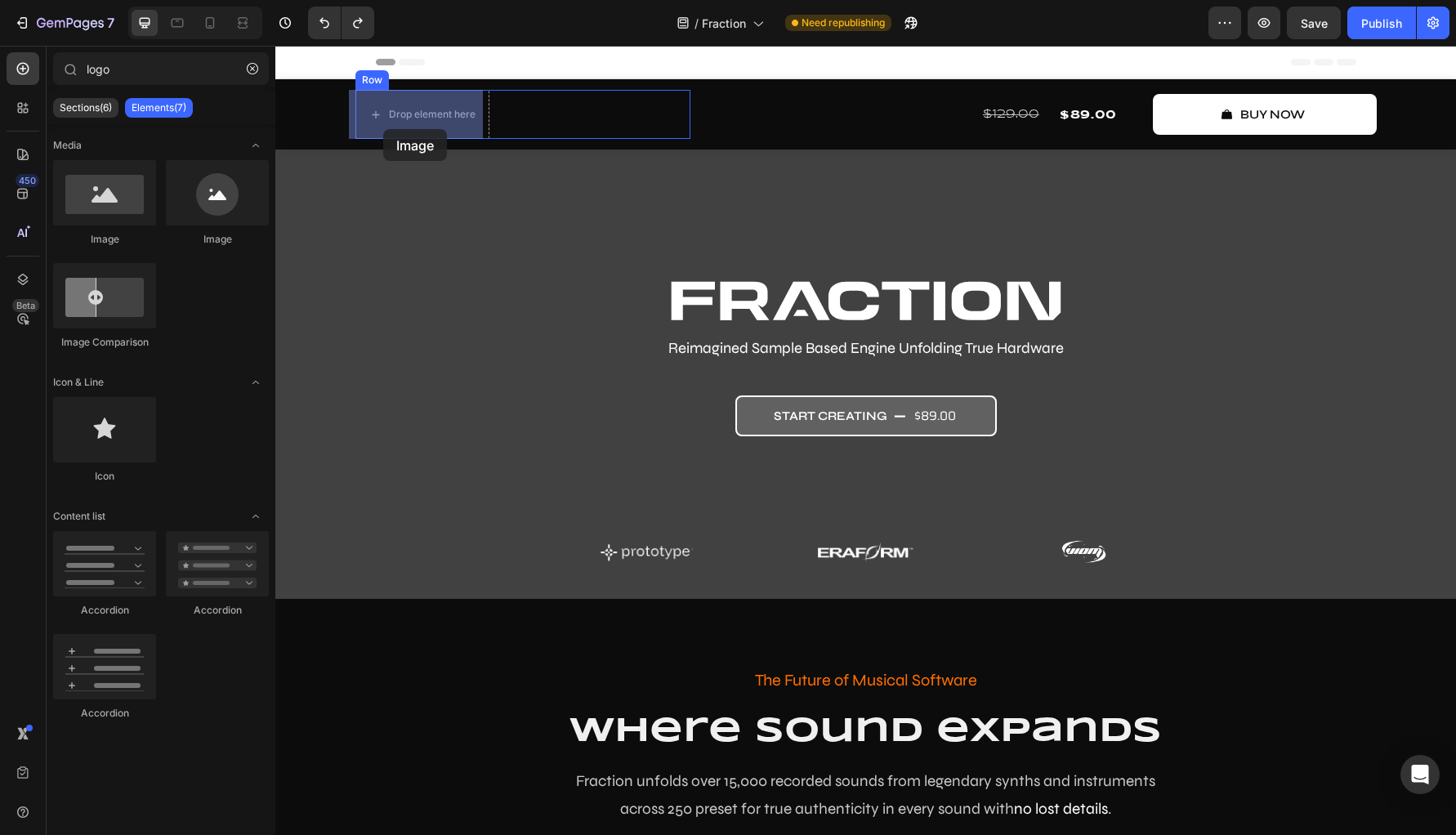
drag, startPoint x: 372, startPoint y: 257, endPoint x: 383, endPoint y: 131, distance: 126.5
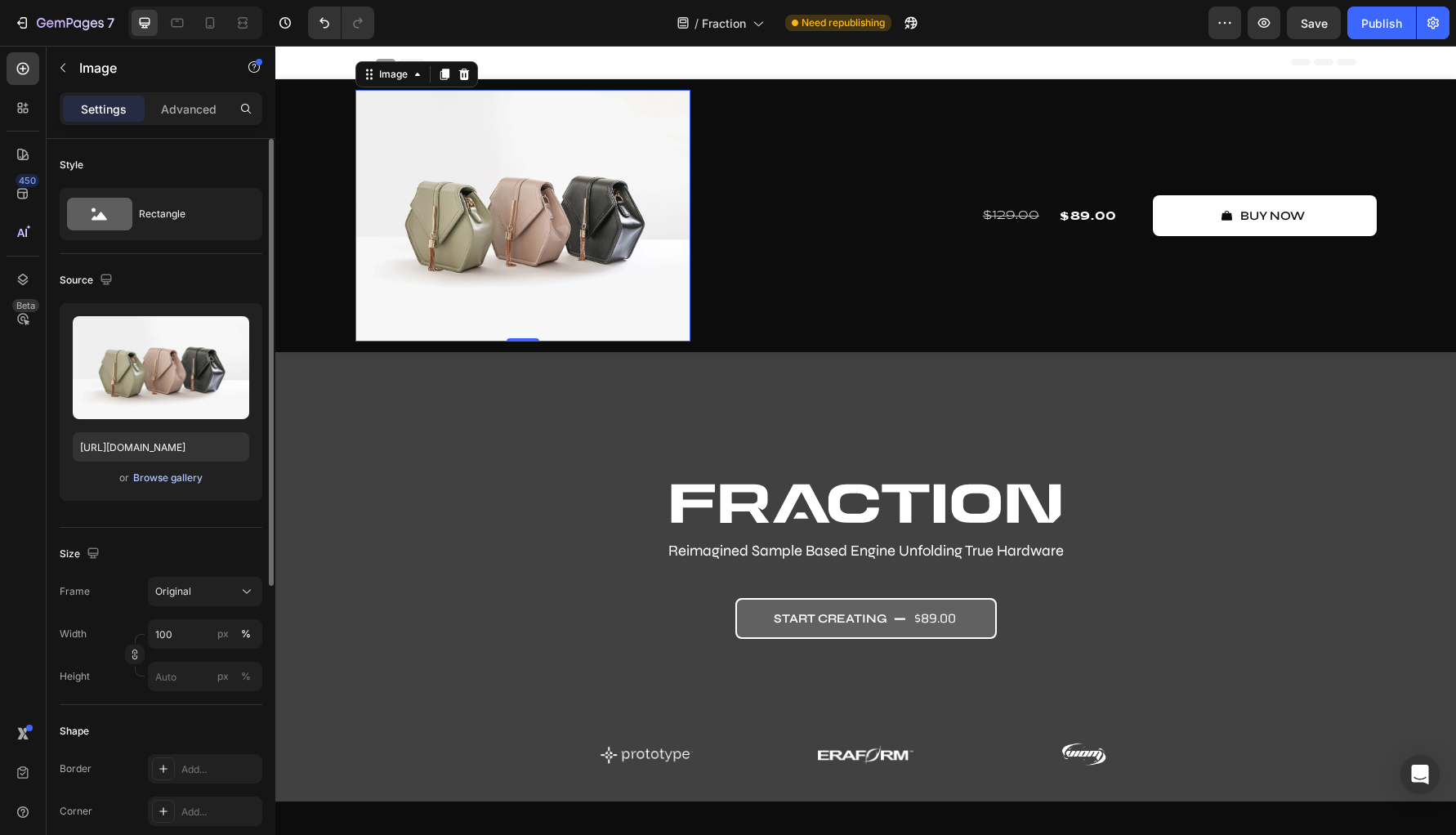
click at [178, 478] on div "Browse gallery" at bounding box center [168, 479] width 70 height 15
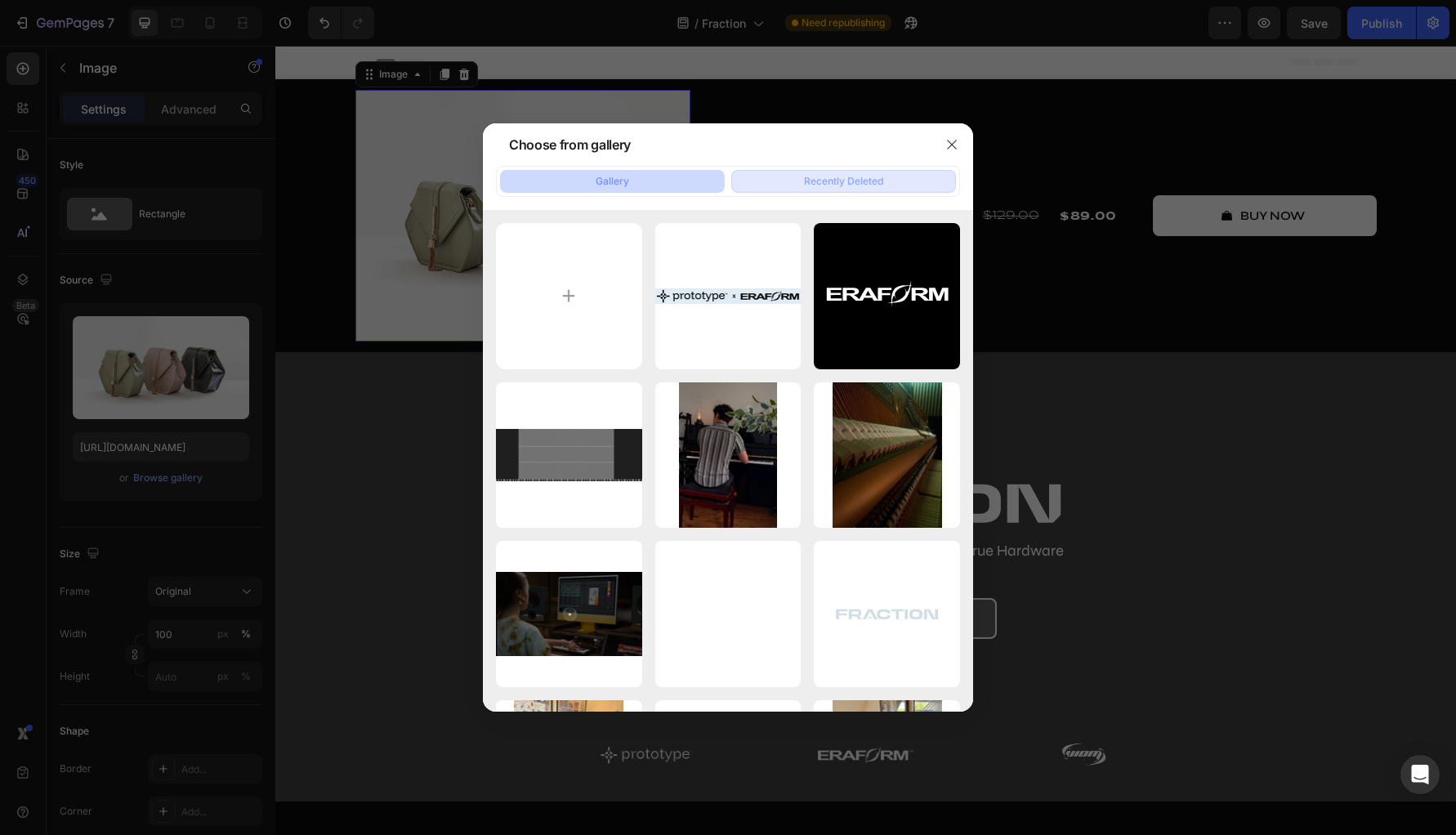
click at [838, 183] on div "Recently Deleted" at bounding box center [843, 181] width 79 height 15
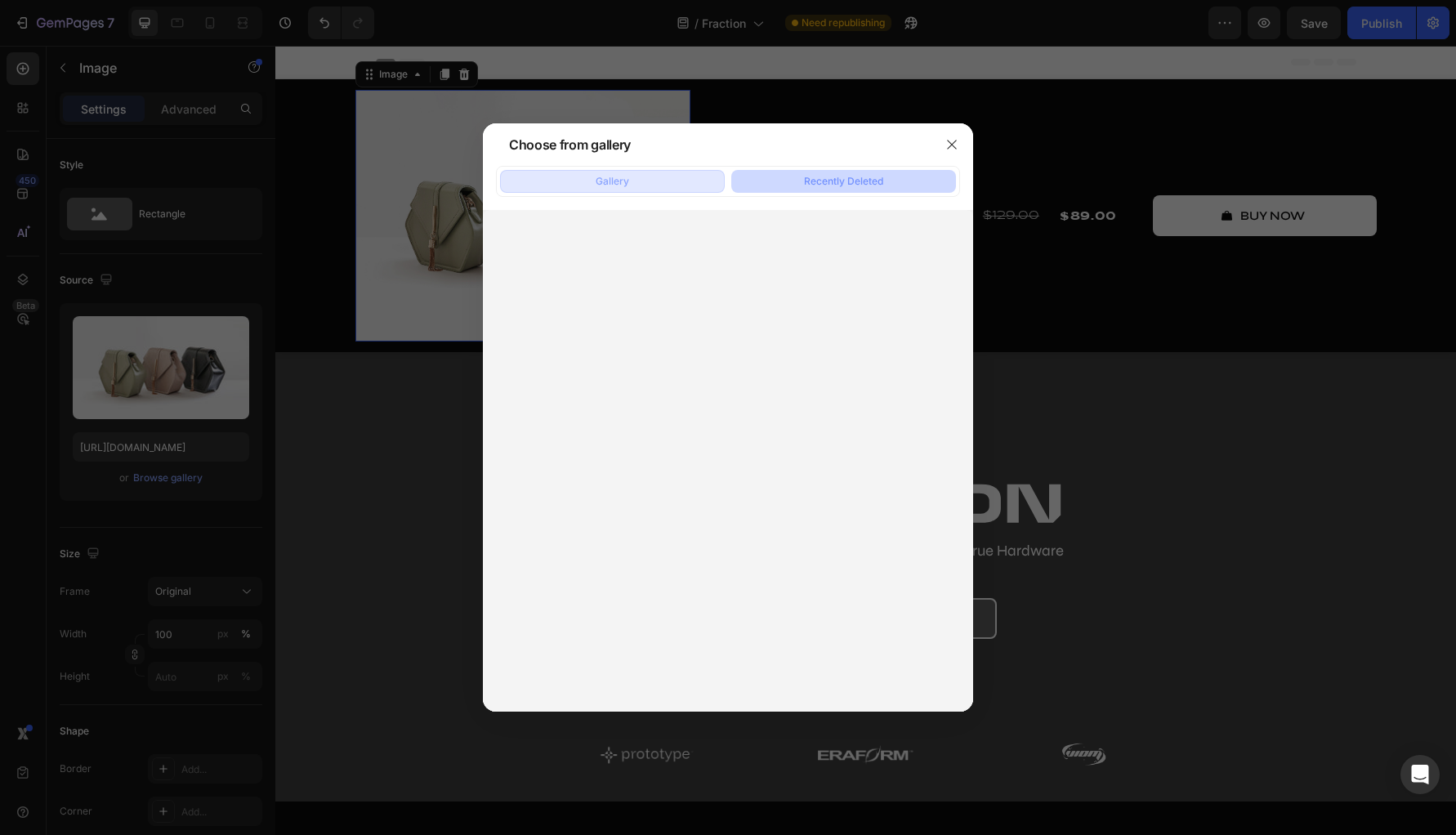
click at [640, 183] on button "Gallery" at bounding box center [612, 181] width 225 height 23
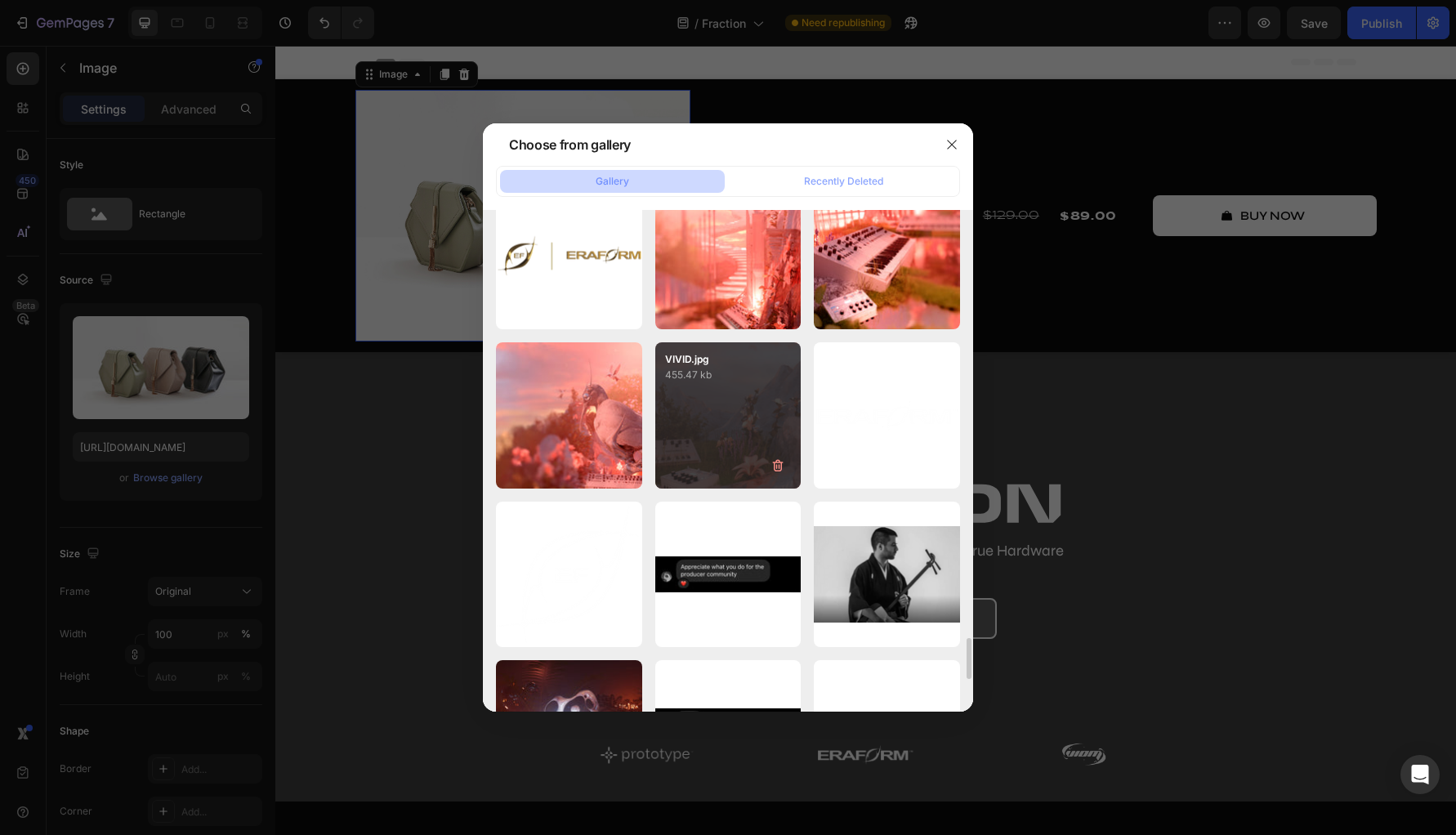
scroll to position [3812, 0]
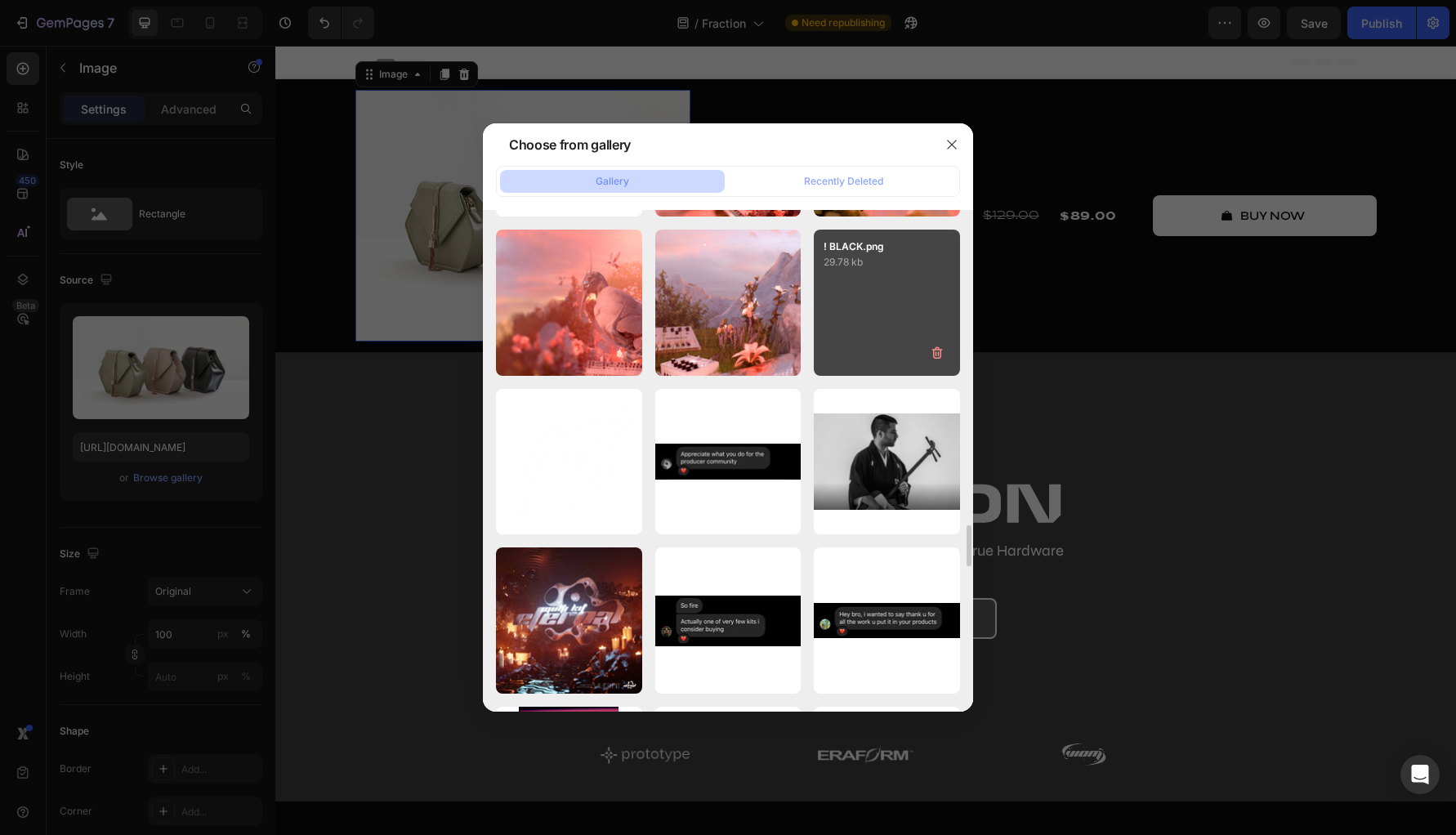
click at [892, 327] on div "! BLACK.png 29.78 kb" at bounding box center [887, 303] width 147 height 147
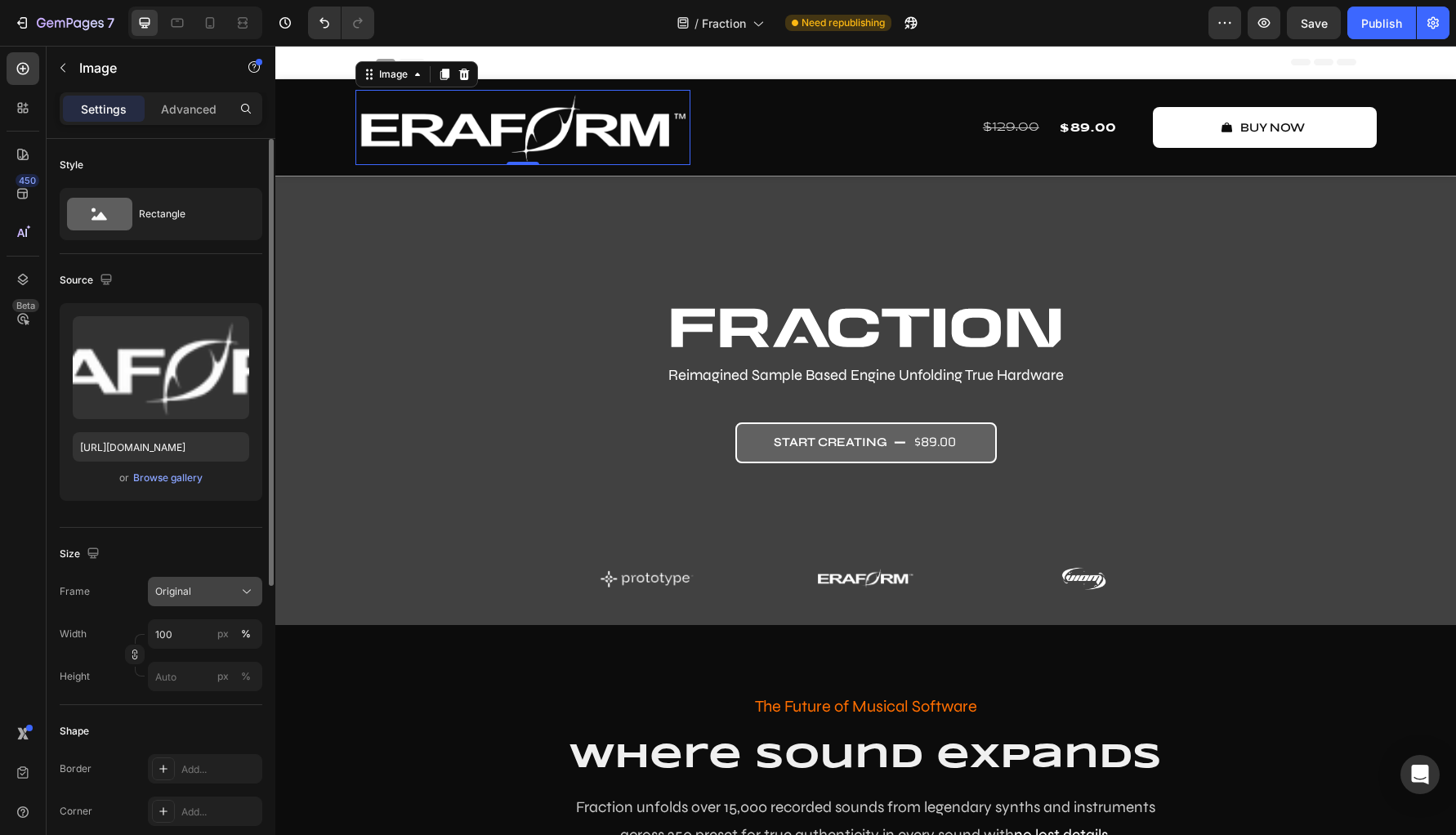
click at [208, 594] on div "Original" at bounding box center [195, 591] width 80 height 15
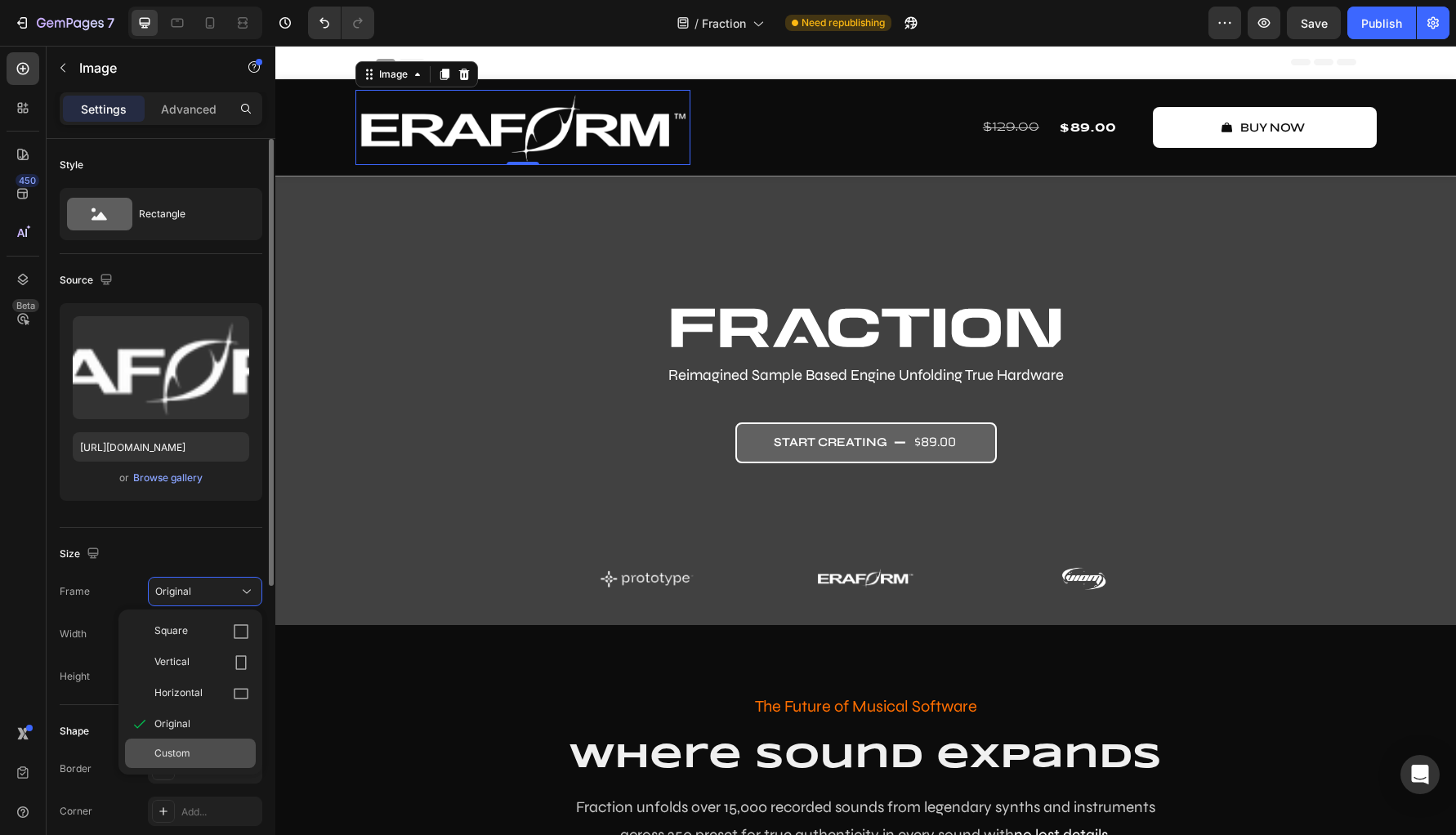
click at [207, 767] on div "Custom" at bounding box center [190, 753] width 131 height 29
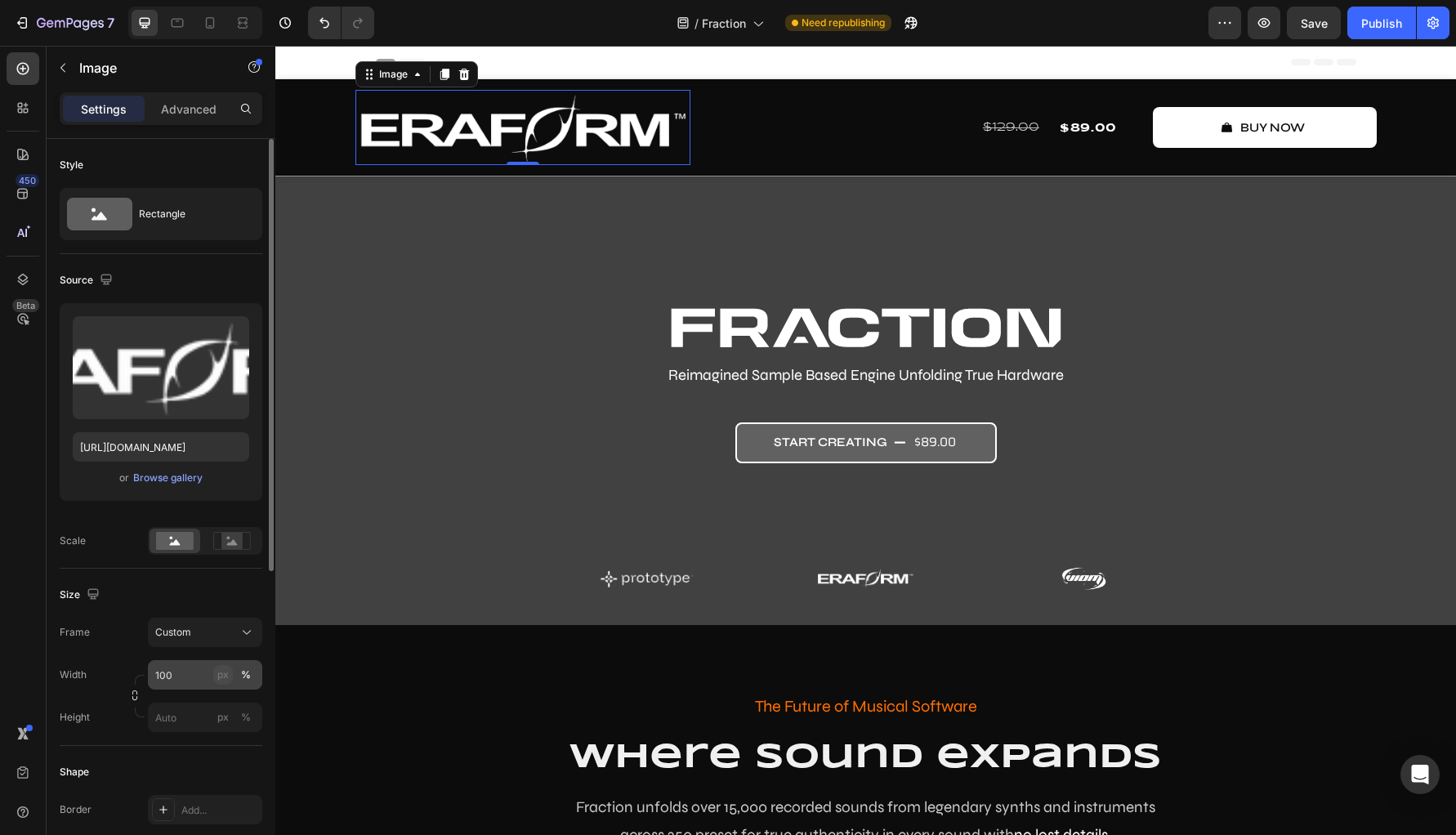
click at [226, 676] on div "px" at bounding box center [223, 675] width 11 height 15
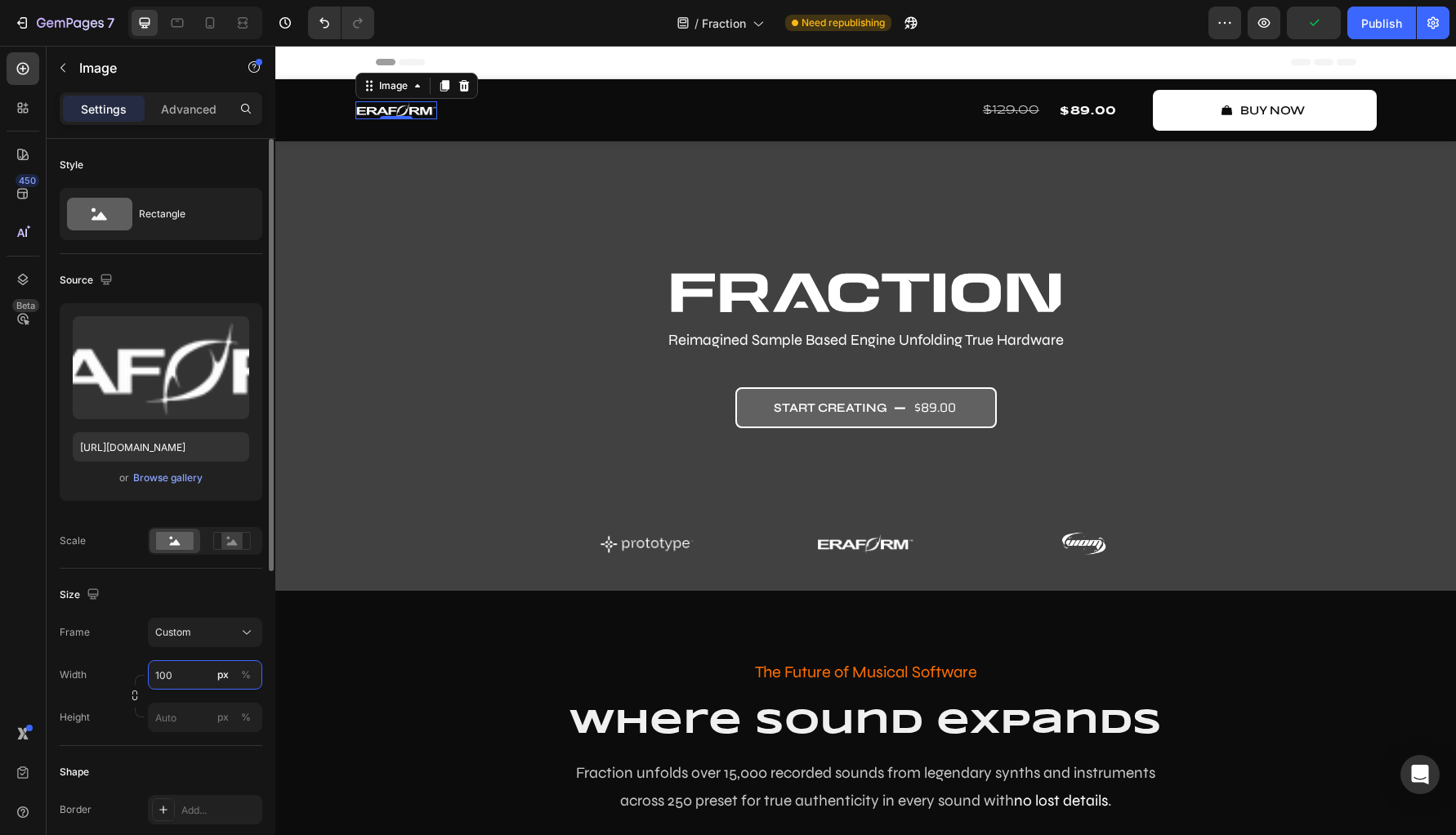
click at [192, 680] on input "100" at bounding box center [205, 674] width 115 height 29
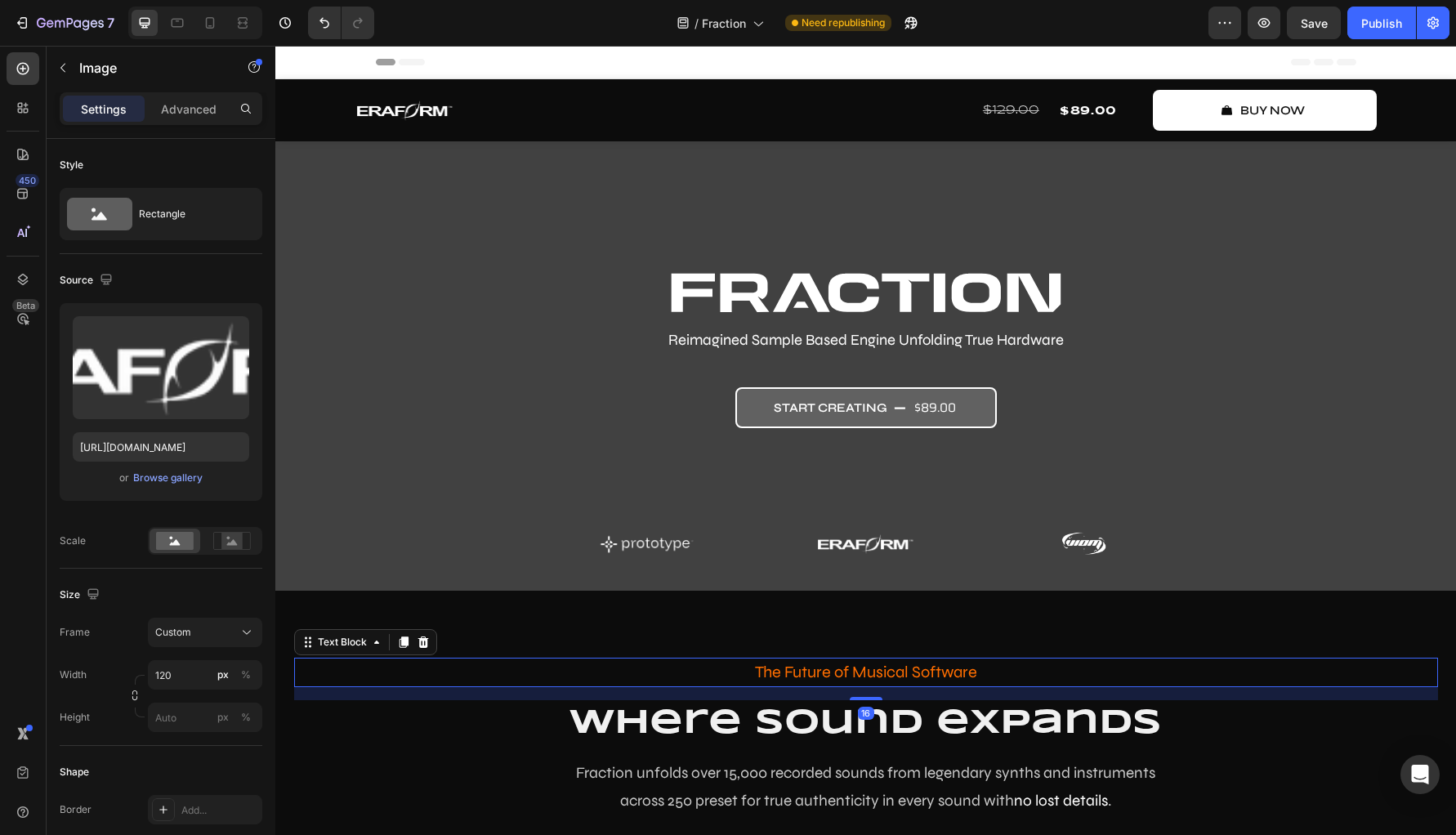
click at [493, 683] on p "The Future of Musical Software" at bounding box center [866, 672] width 1144 height 29
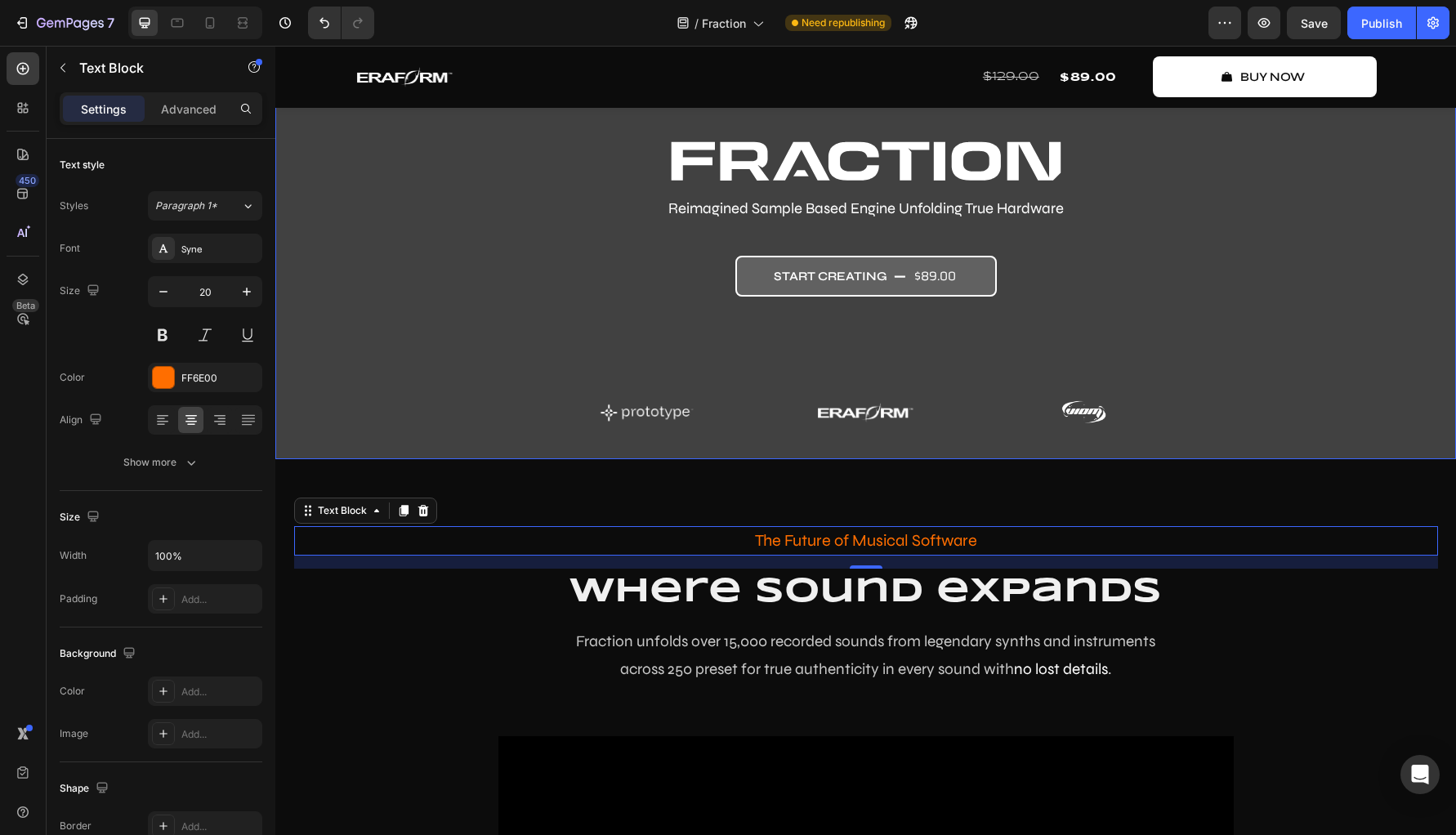
scroll to position [147, 0]
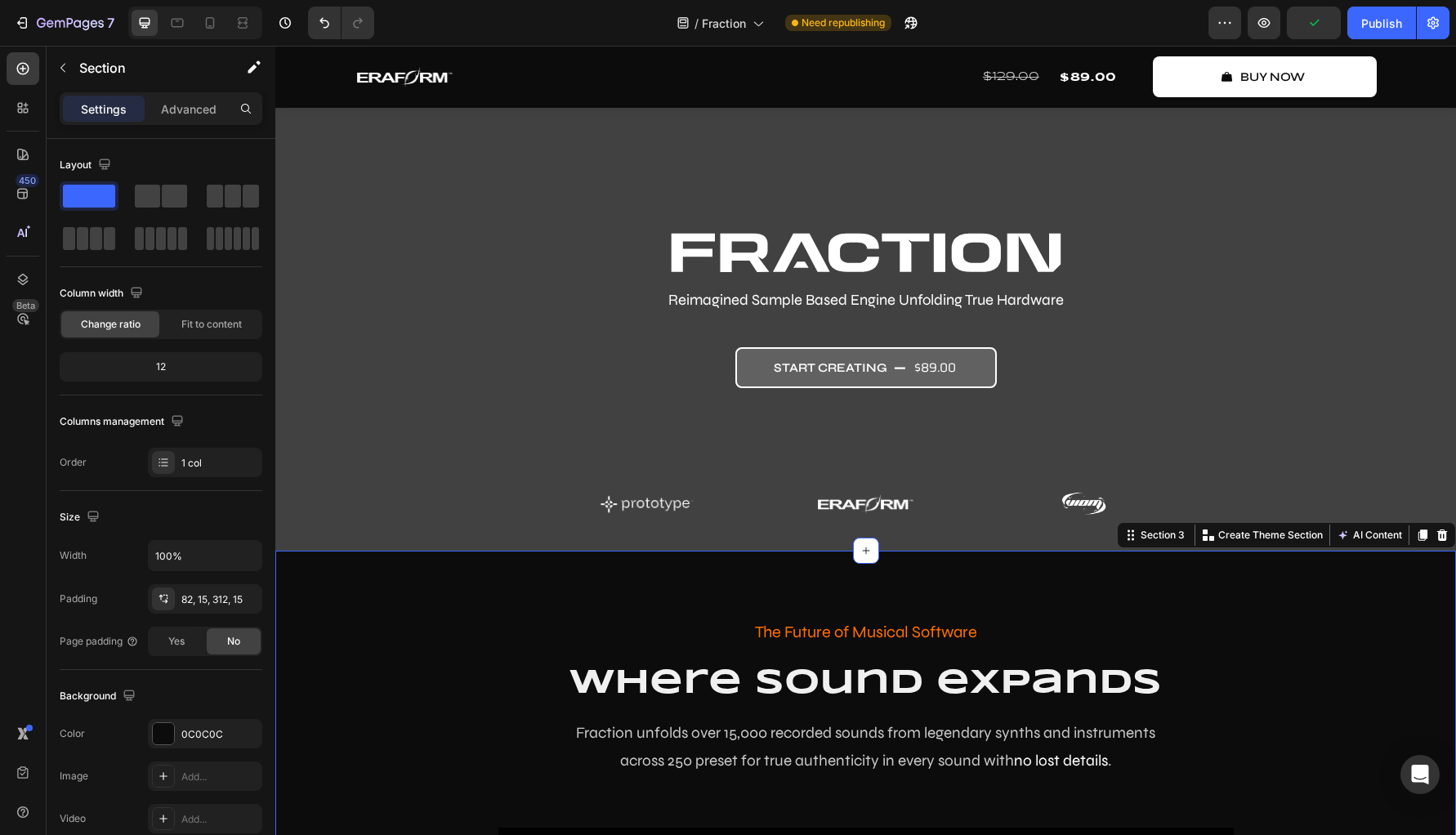
scroll to position [0, 0]
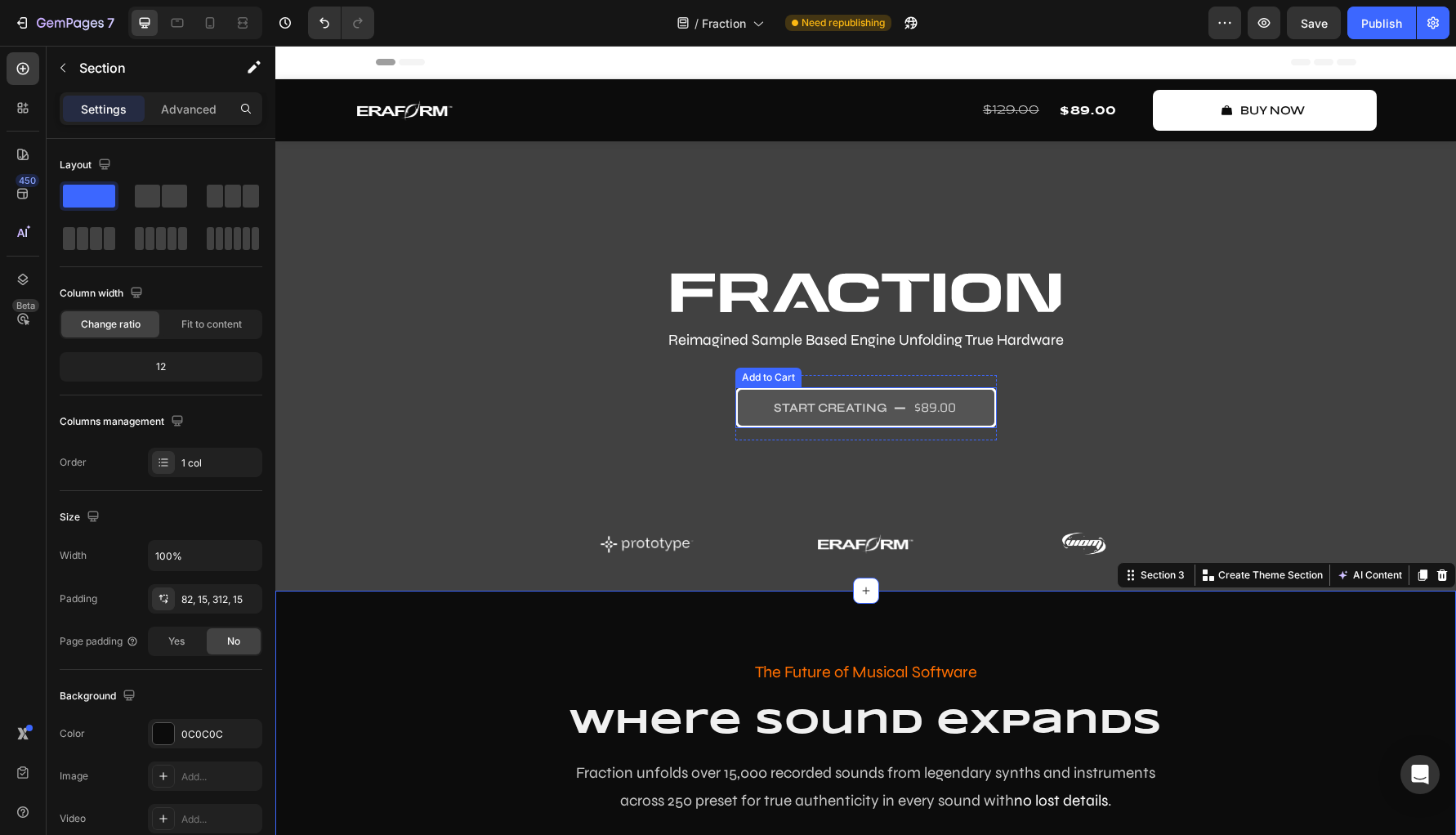
click at [741, 425] on button "start creating $89.00" at bounding box center [866, 407] width 261 height 40
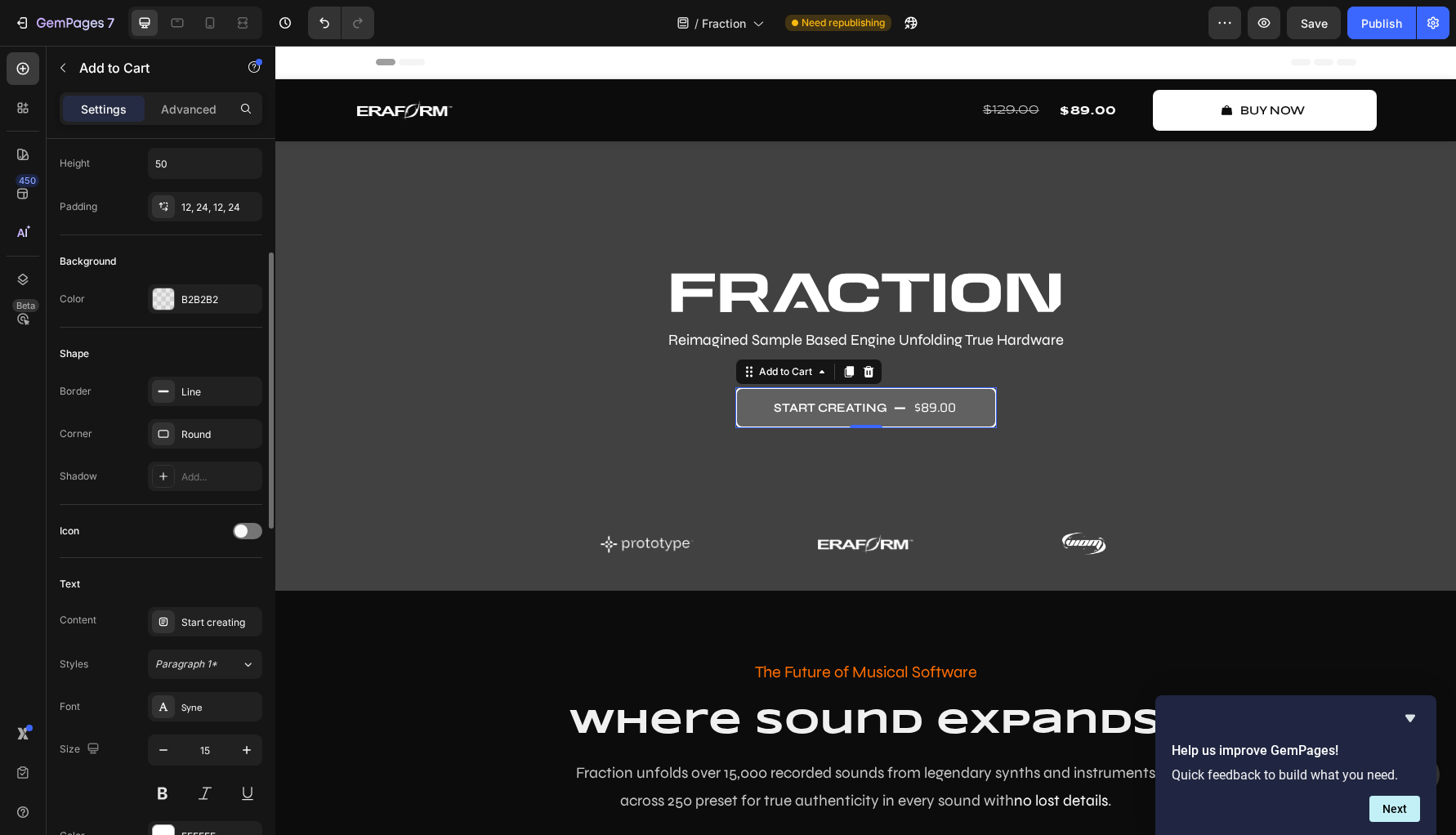
scroll to position [302, 0]
click at [247, 394] on icon "button" at bounding box center [245, 395] width 13 height 13
click at [169, 304] on div at bounding box center [164, 302] width 22 height 22
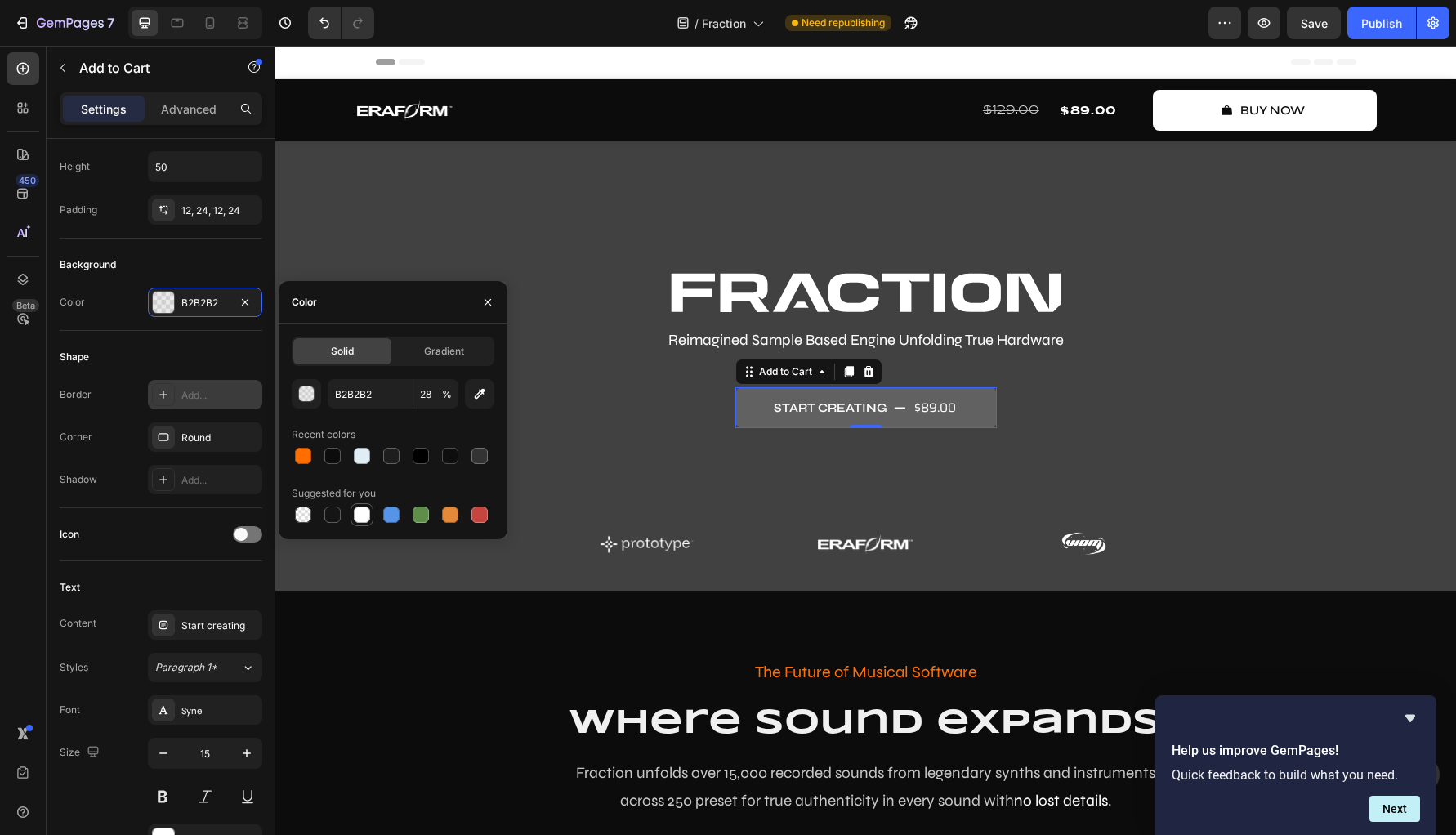
click at [359, 512] on div at bounding box center [361, 514] width 16 height 16
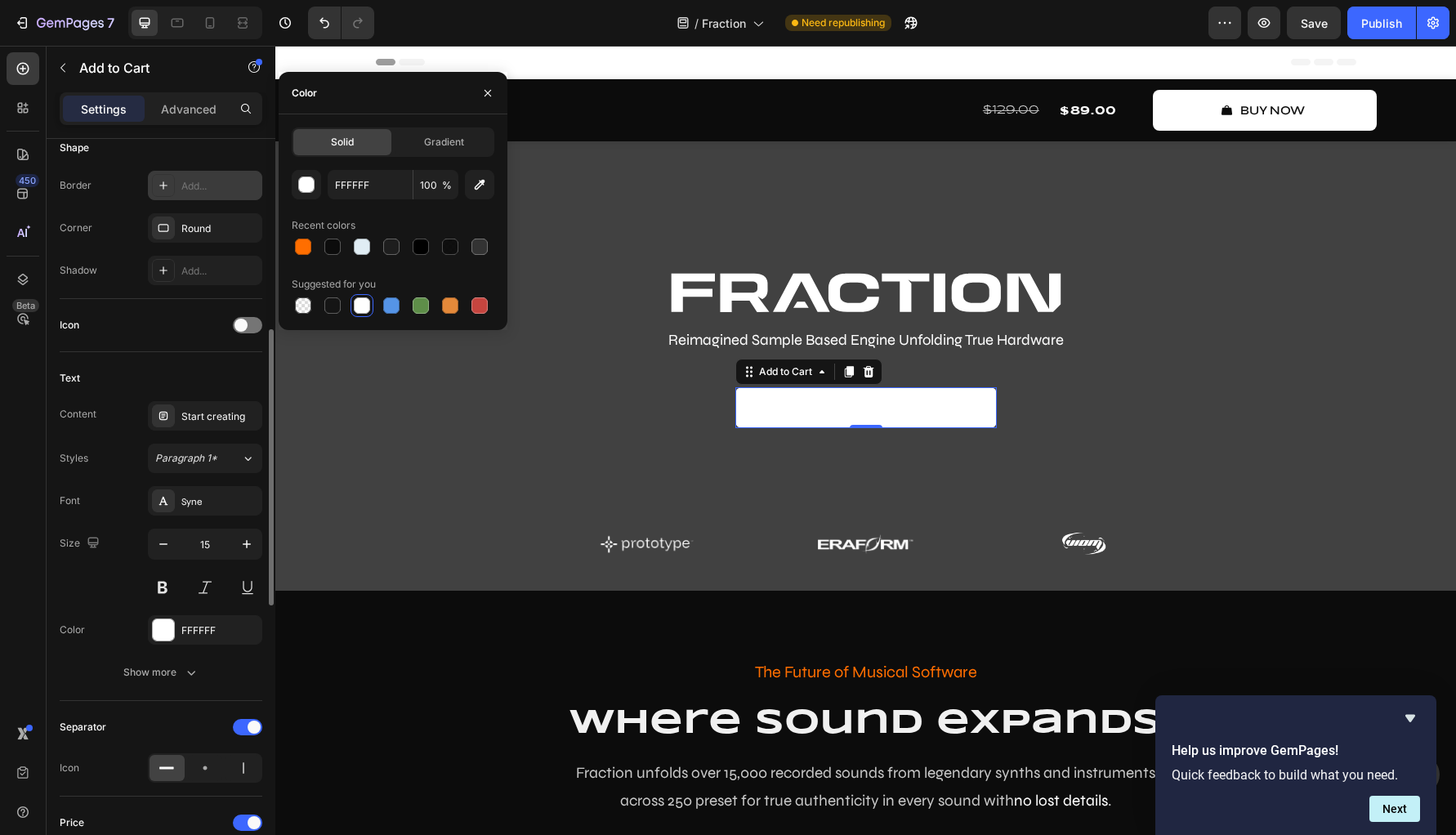
scroll to position [528, 0]
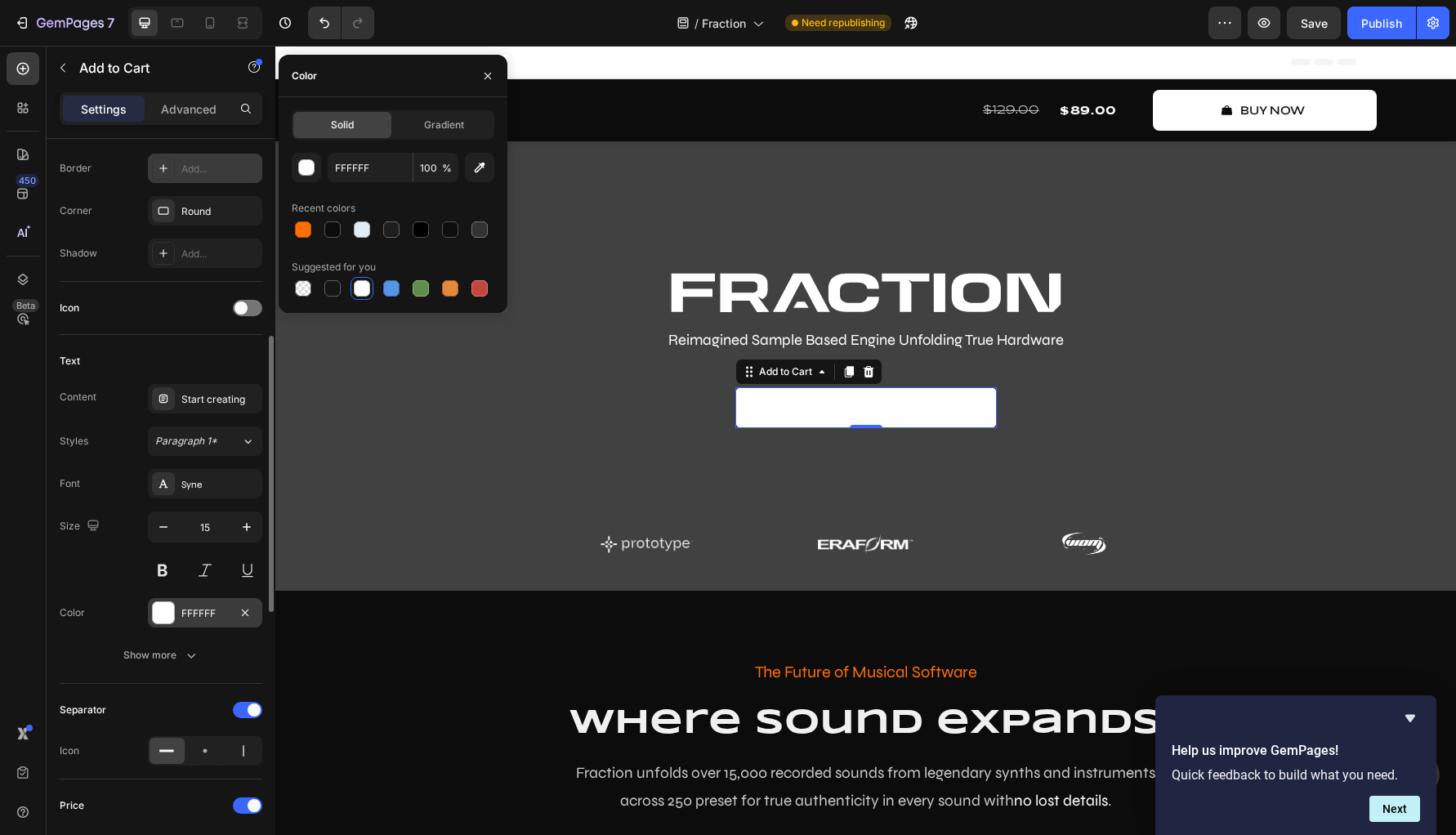
click at [172, 611] on div at bounding box center [164, 613] width 22 height 22
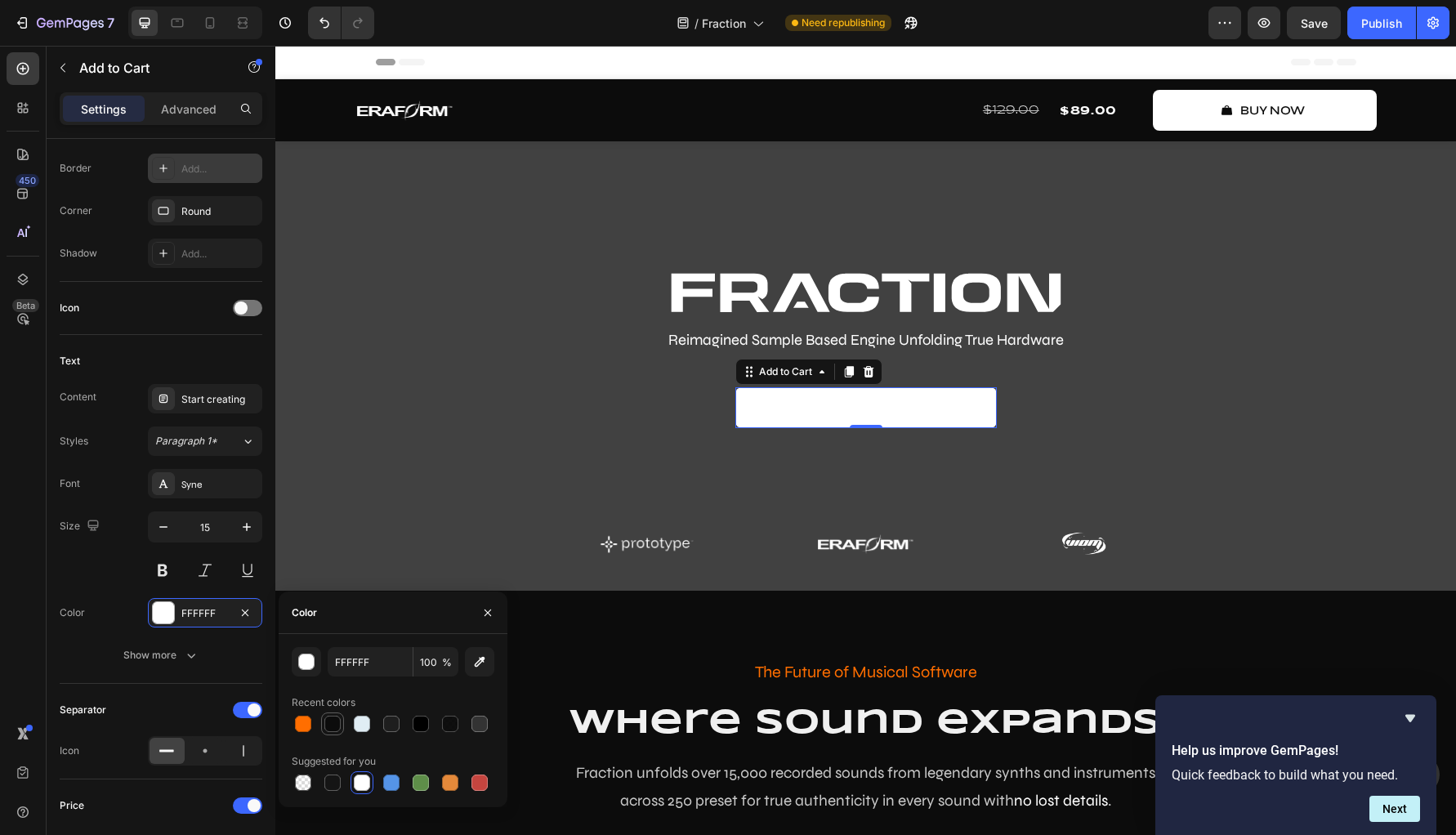
click at [340, 728] on div at bounding box center [332, 723] width 16 height 16
click at [91, 618] on div "Color 0C0C0C" at bounding box center [161, 612] width 203 height 29
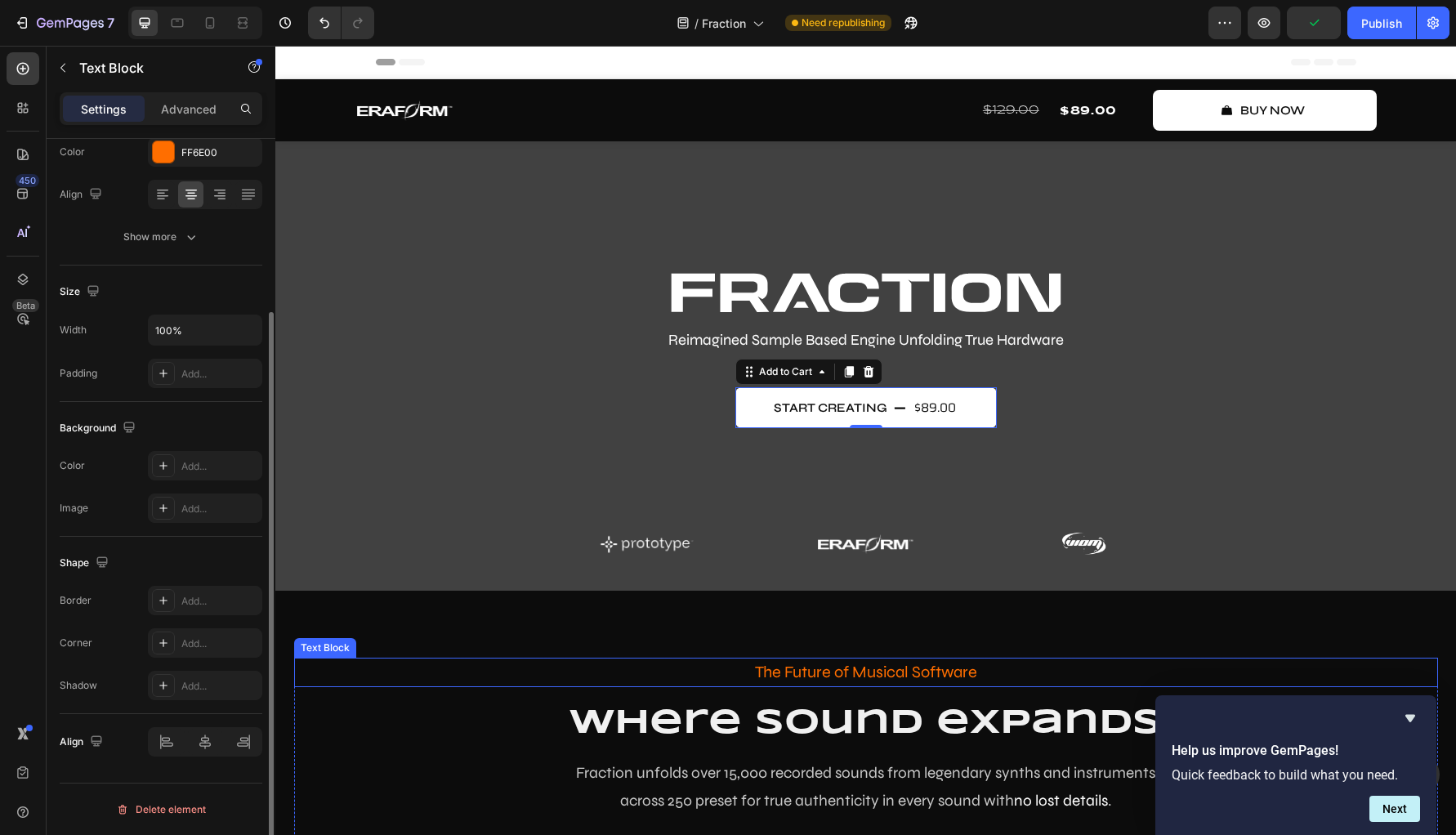
click at [390, 663] on p "The Future of Musical Software" at bounding box center [866, 672] width 1144 height 29
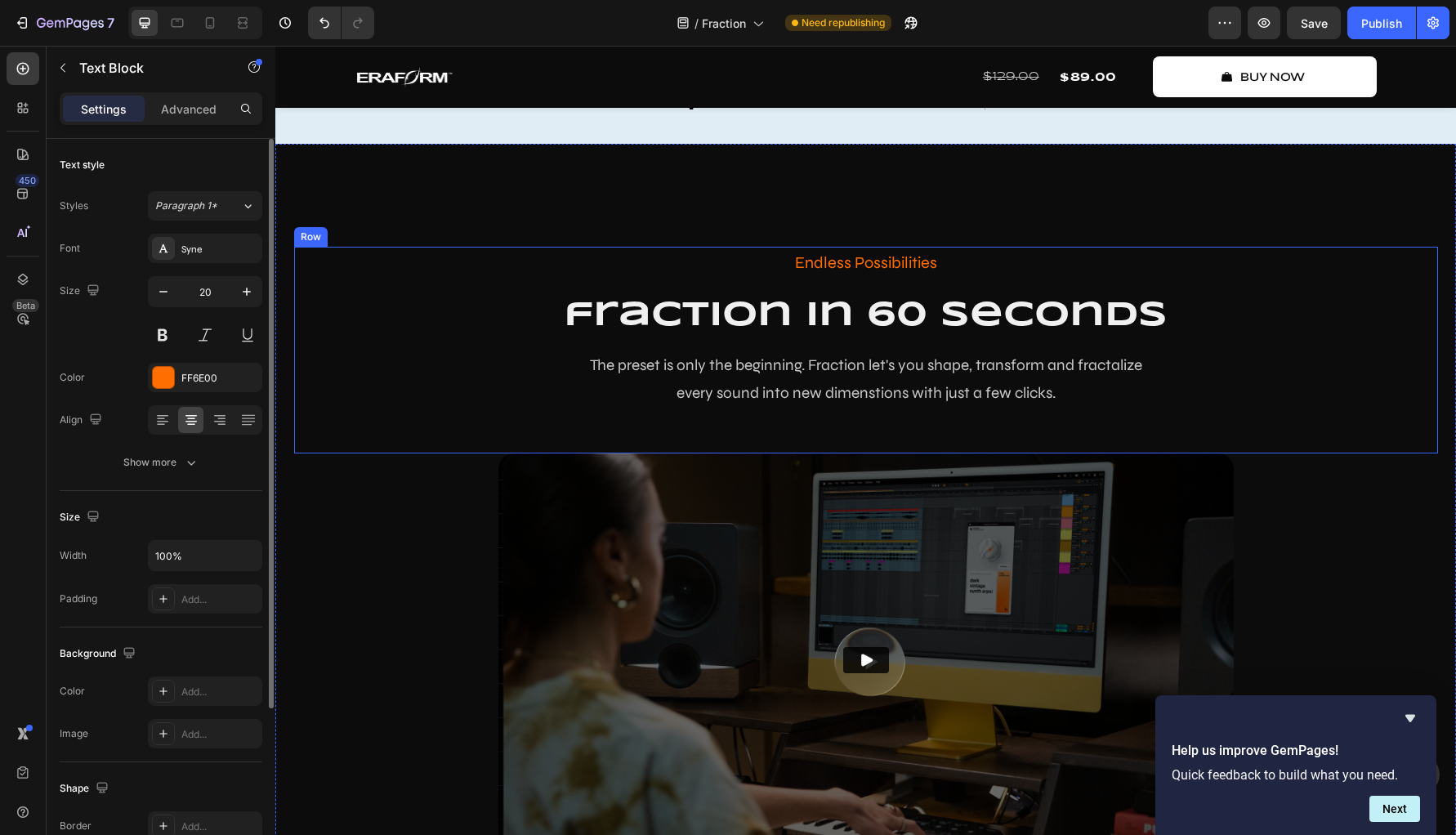
scroll to position [1304, 0]
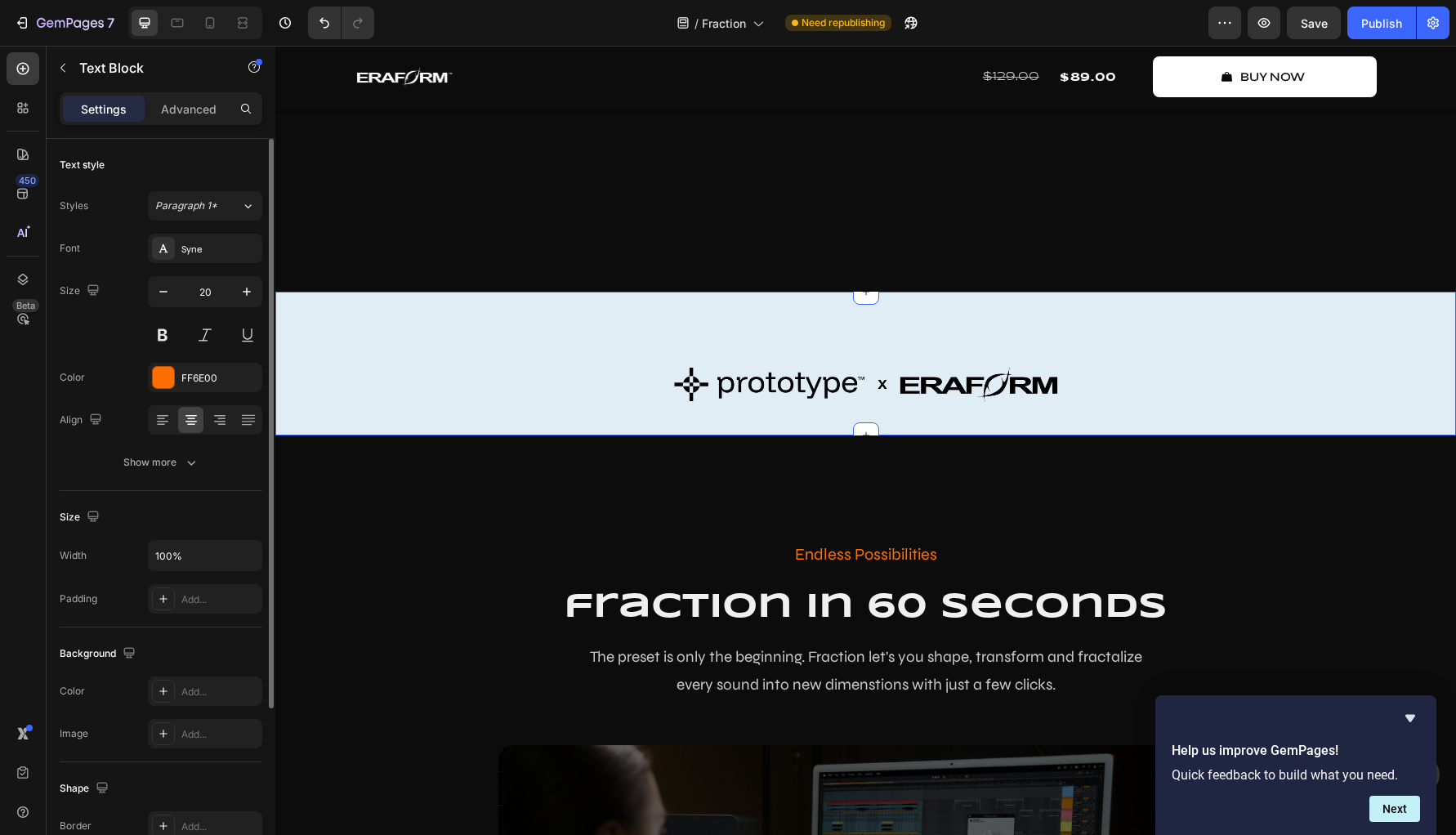
click at [459, 368] on div "Image Row Row" at bounding box center [866, 385] width 1181 height 52
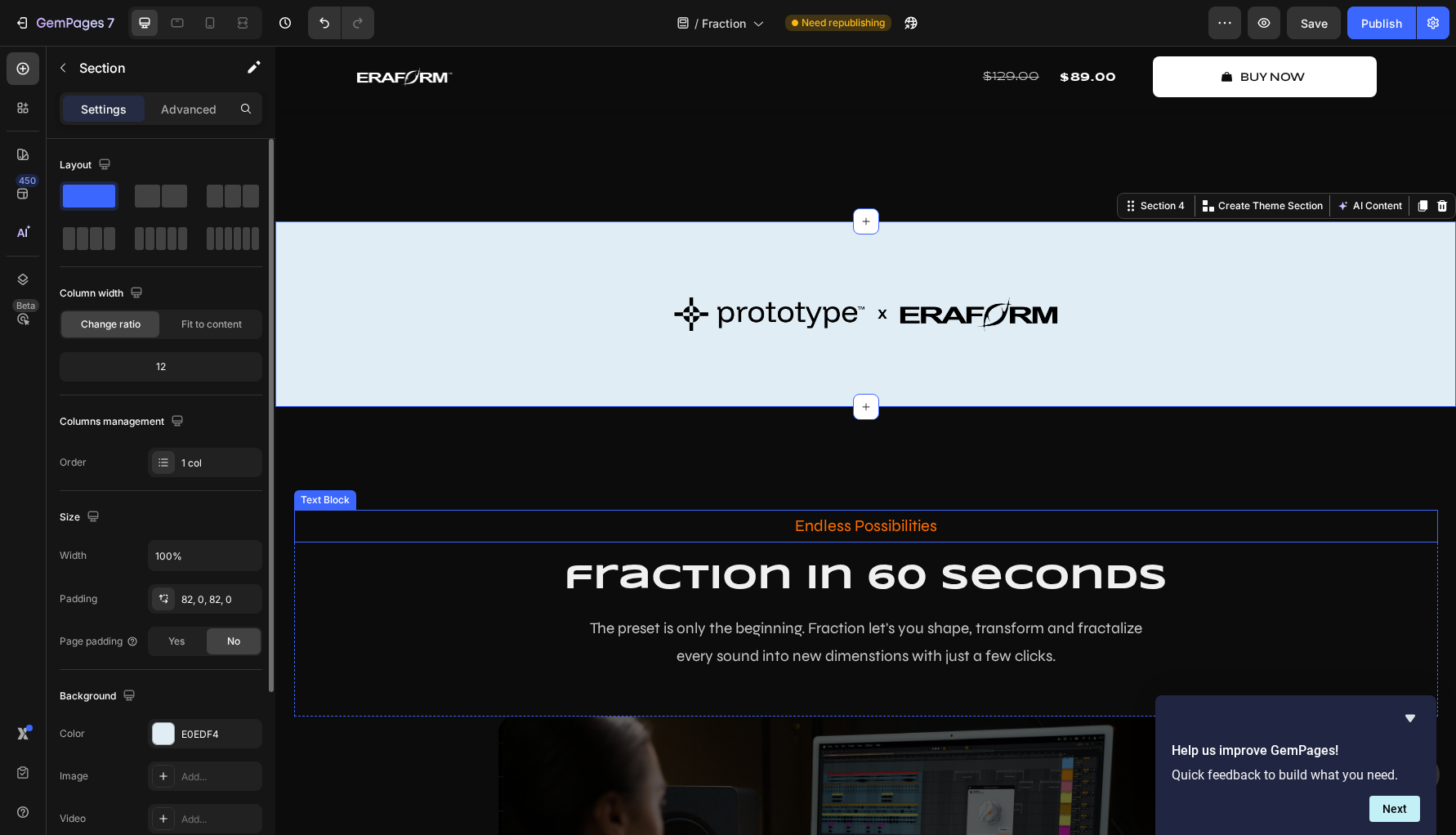
click at [454, 541] on p "Endless Possibilities" at bounding box center [866, 526] width 1140 height 29
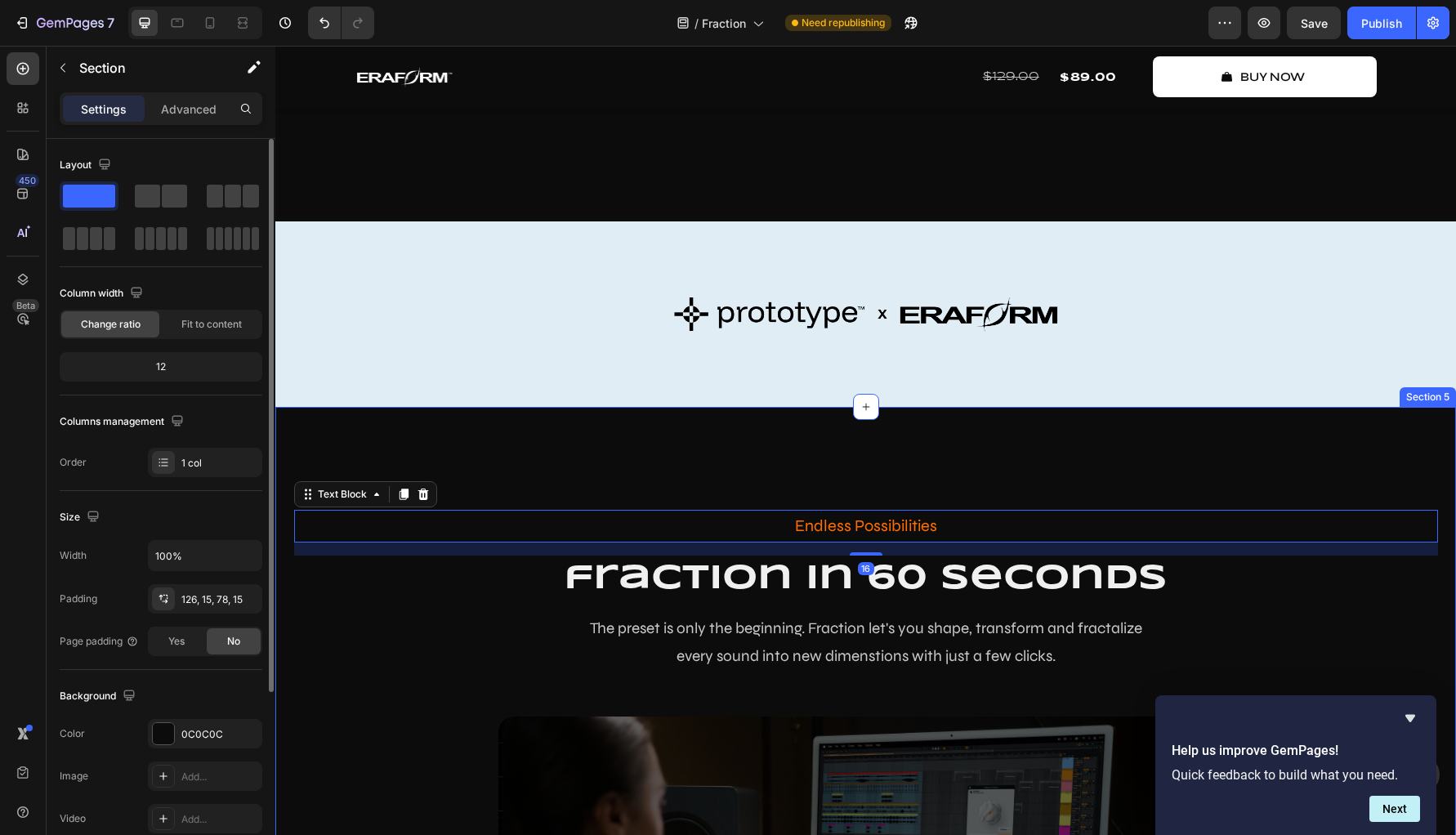
click at [485, 509] on div "Endless Possibilities Text Block 16 fraction in 60 seconds Heading The preset i…" at bounding box center [866, 820] width 1181 height 826
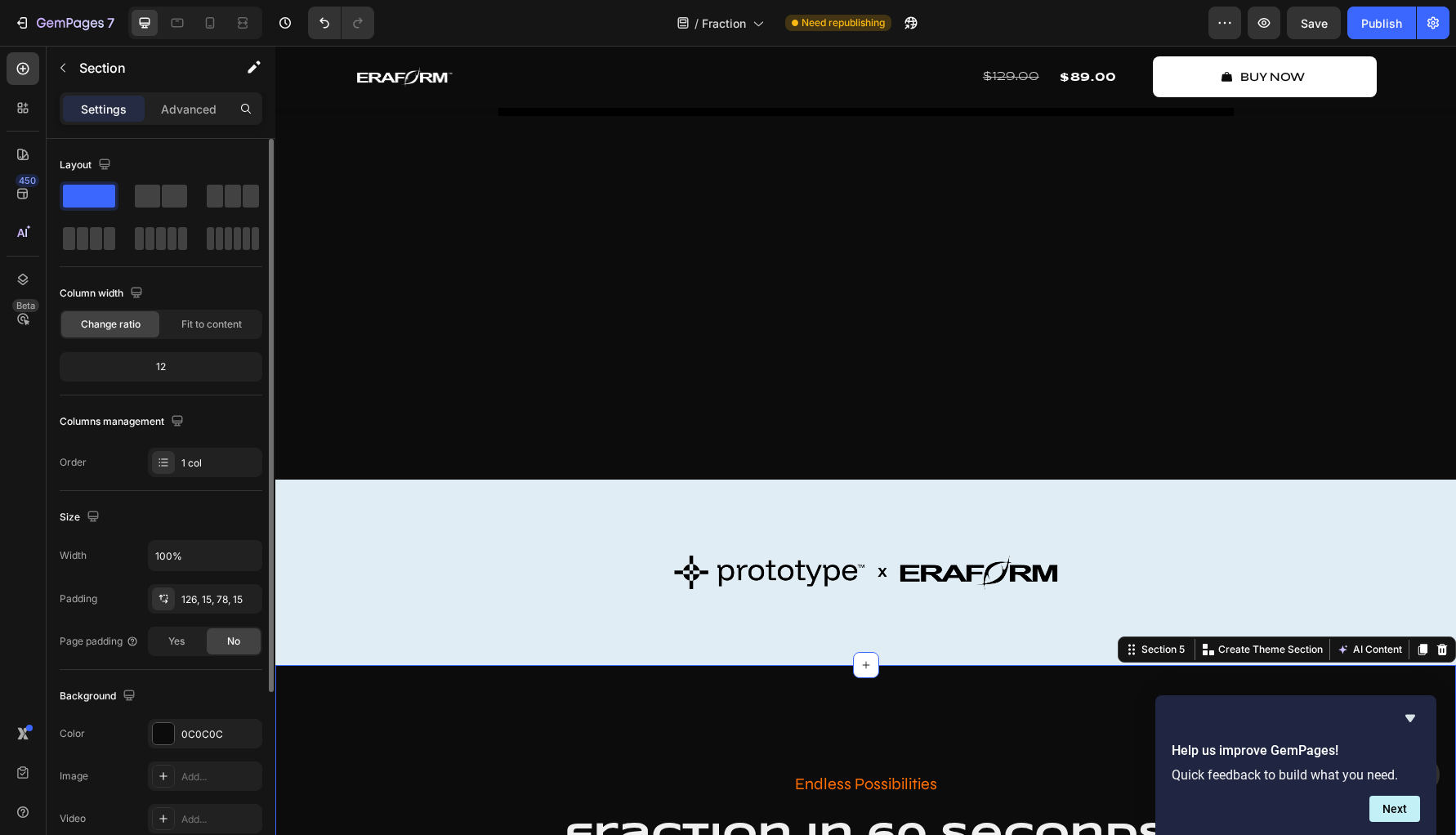
scroll to position [1188, 0]
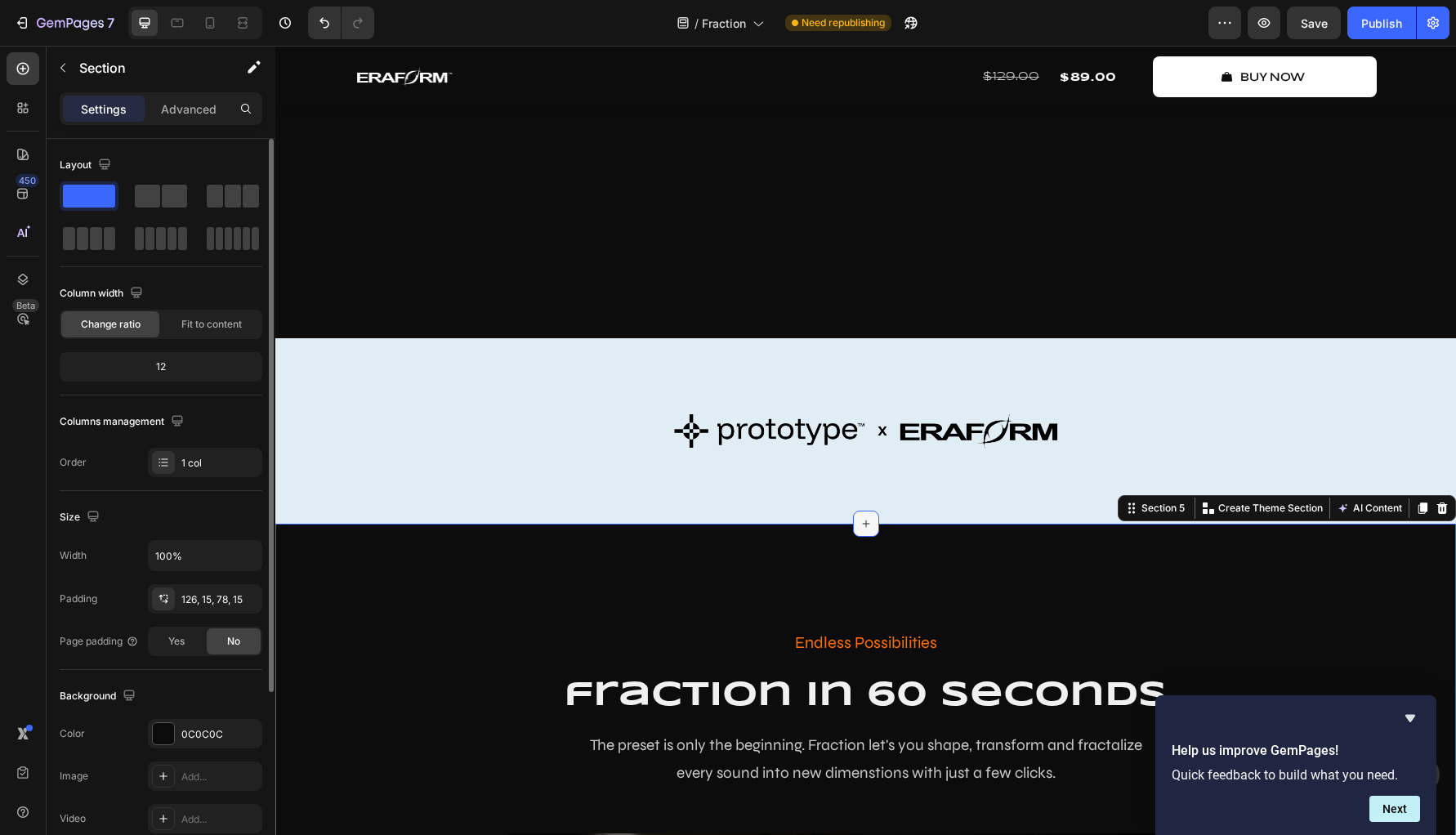
click at [865, 530] on icon at bounding box center [866, 524] width 13 height 13
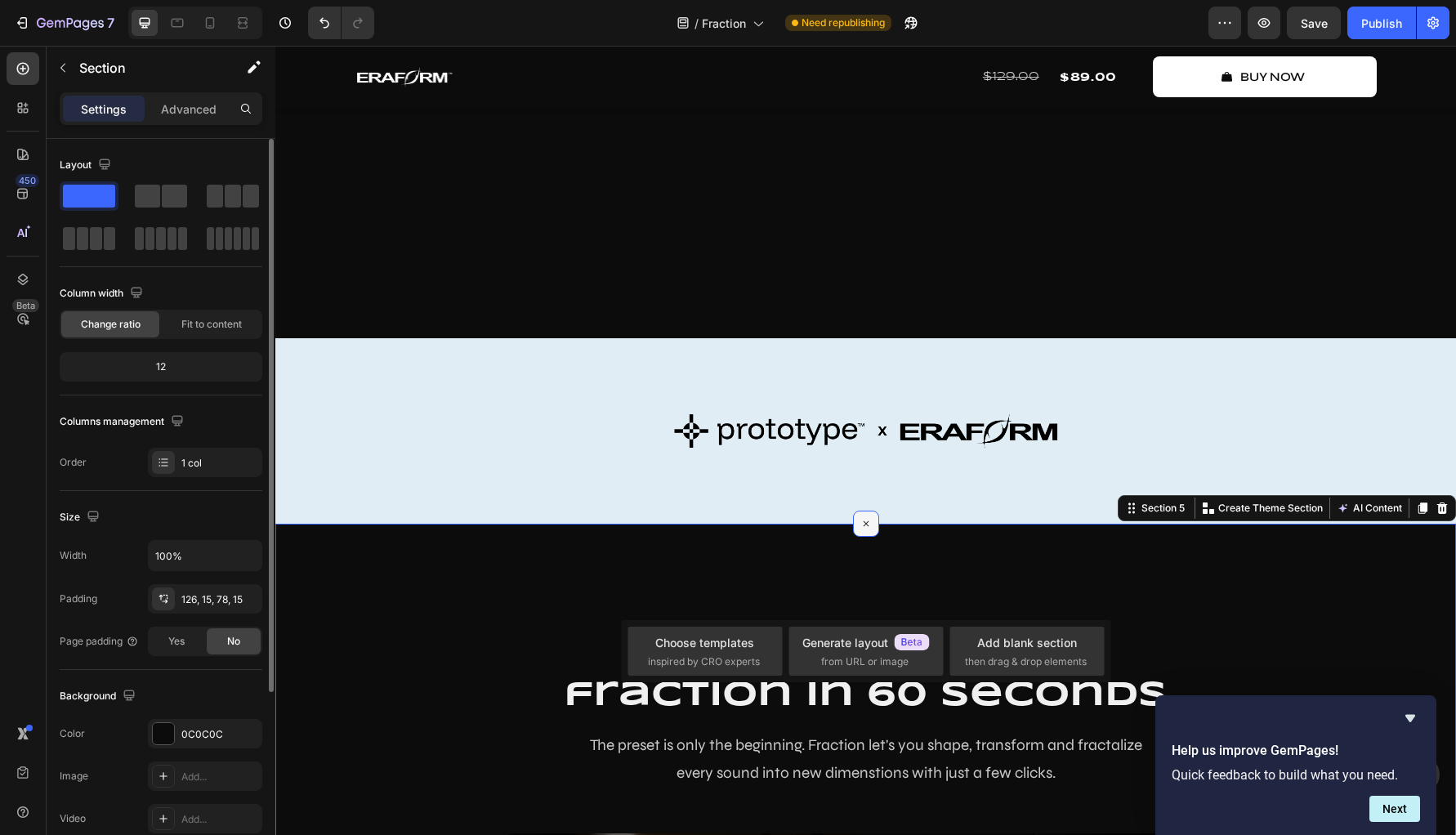
click at [865, 537] on div at bounding box center [866, 524] width 26 height 26
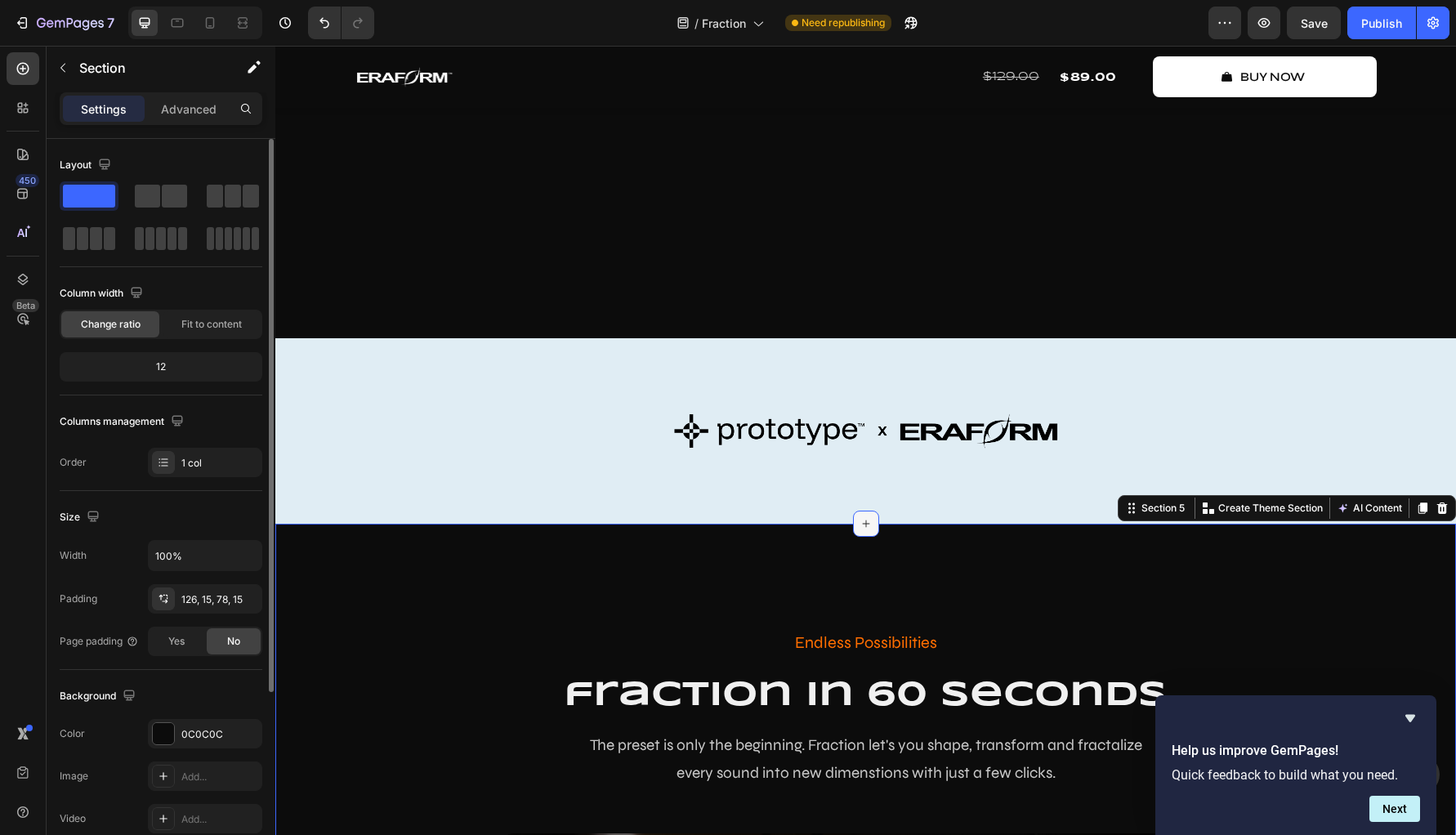
click at [865, 530] on icon at bounding box center [866, 524] width 13 height 13
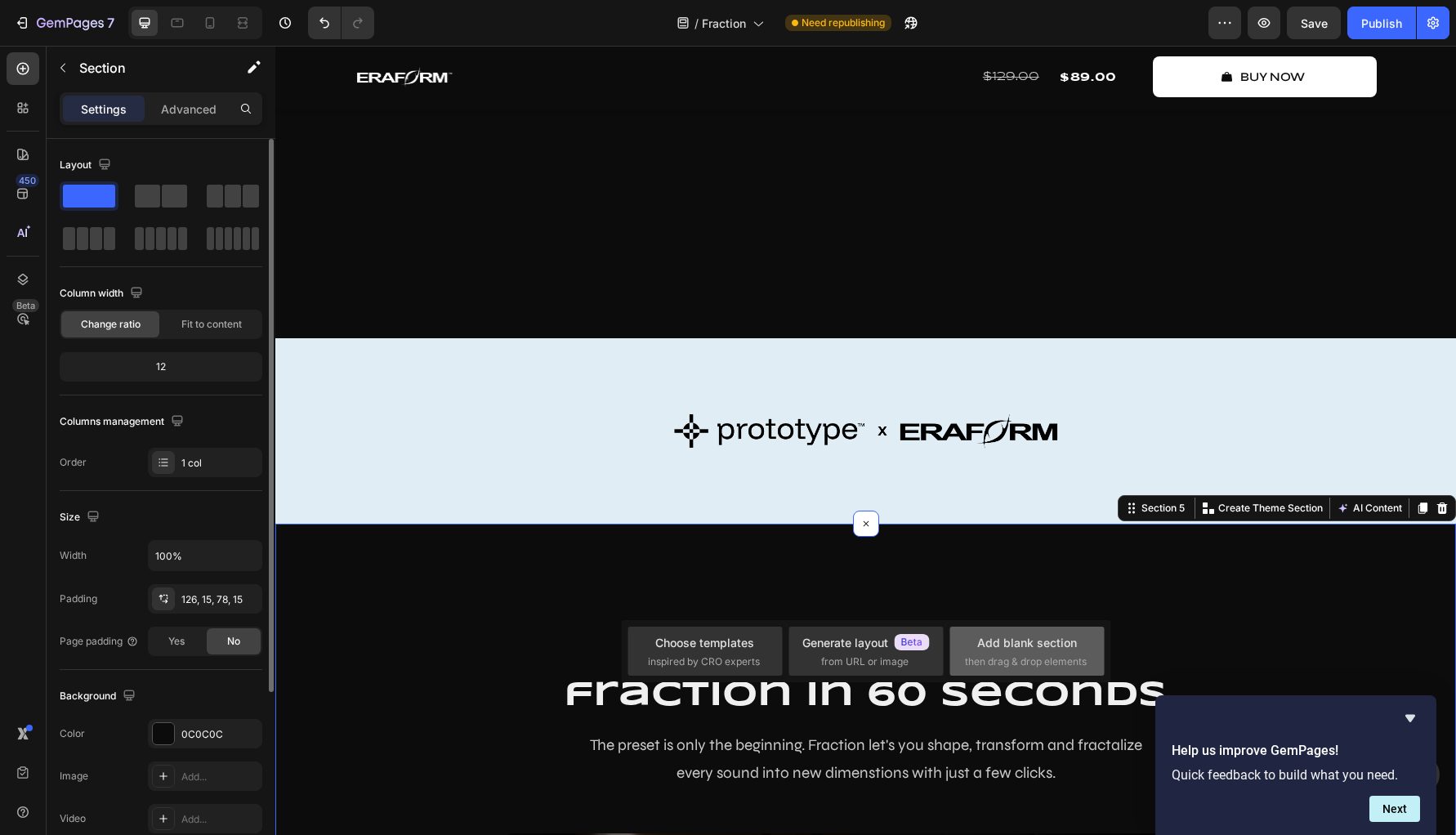
click at [1024, 651] on div "Add blank section" at bounding box center [1027, 642] width 100 height 17
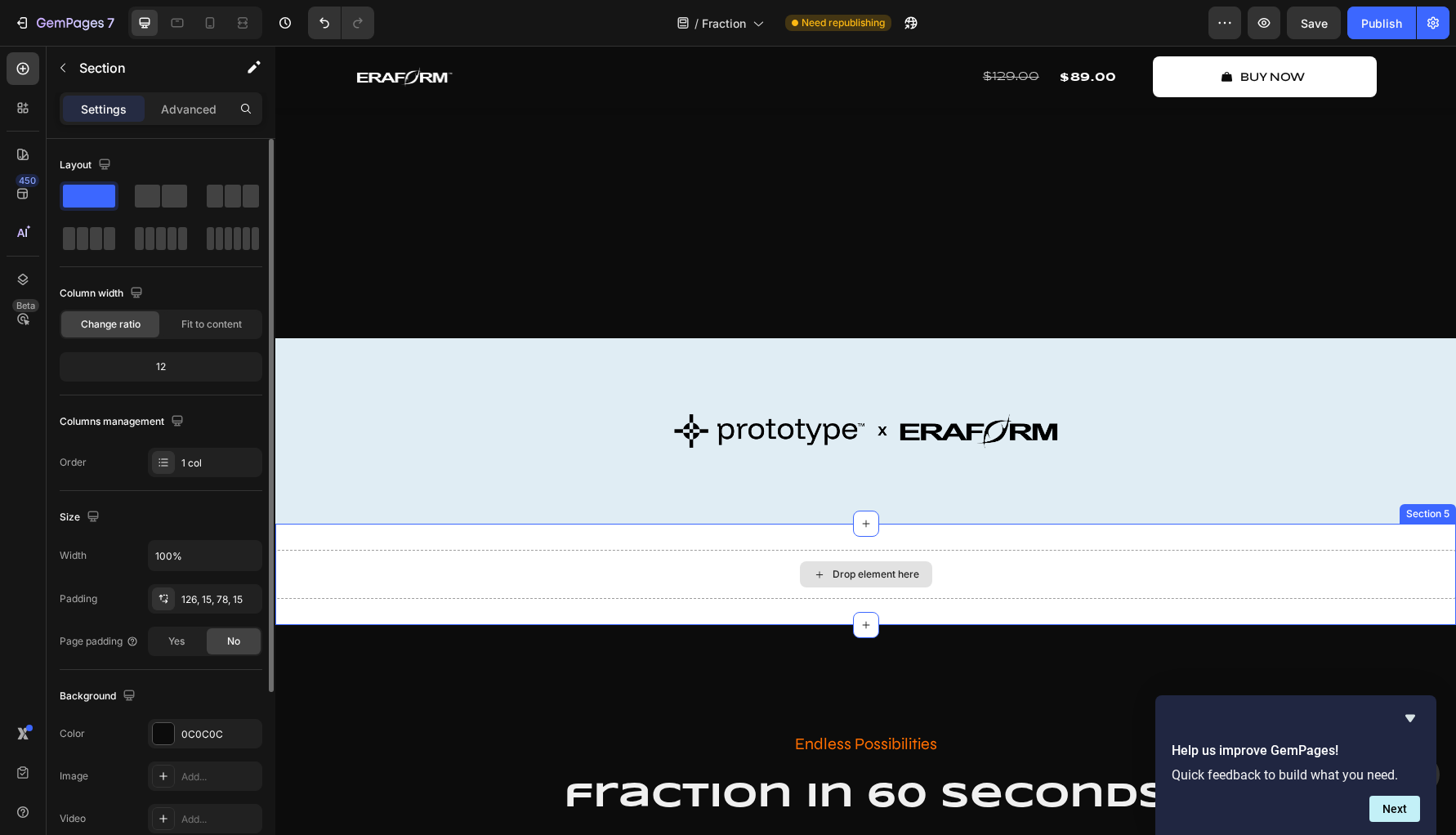
click at [877, 581] on div "Drop element here" at bounding box center [876, 575] width 86 height 13
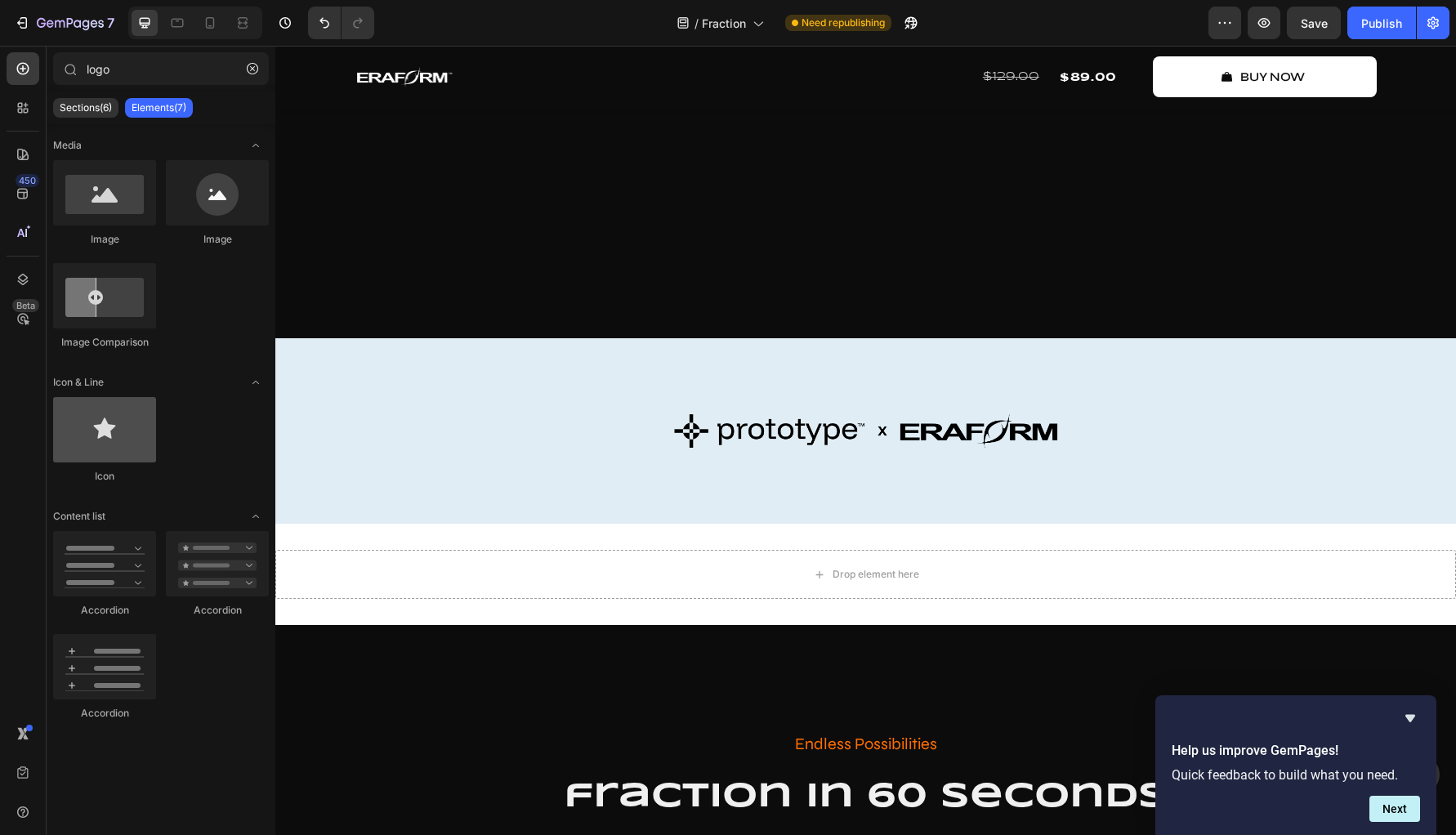
click at [112, 434] on div at bounding box center [104, 430] width 103 height 66
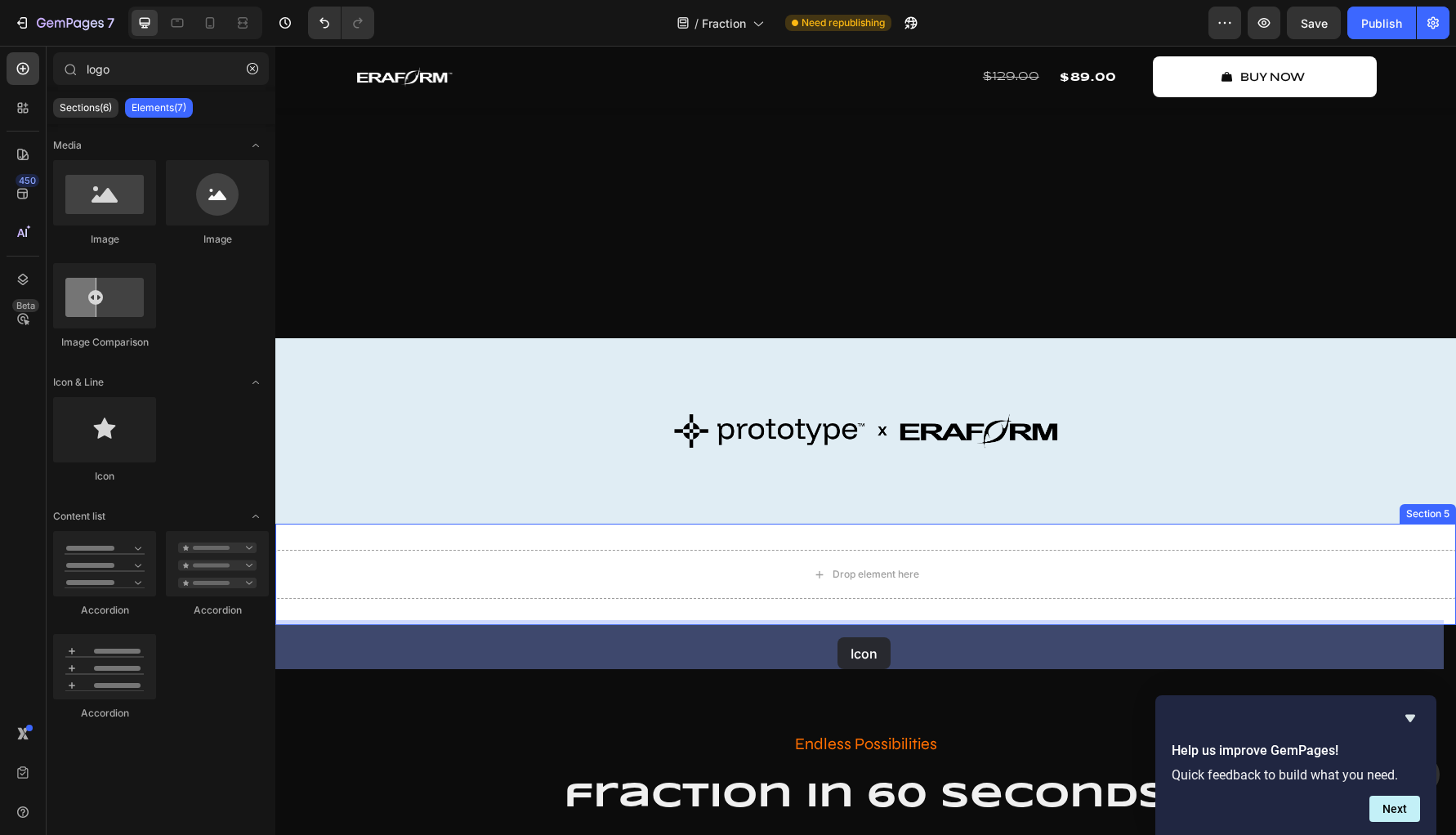
drag, startPoint x: 393, startPoint y: 481, endPoint x: 838, endPoint y: 638, distance: 471.9
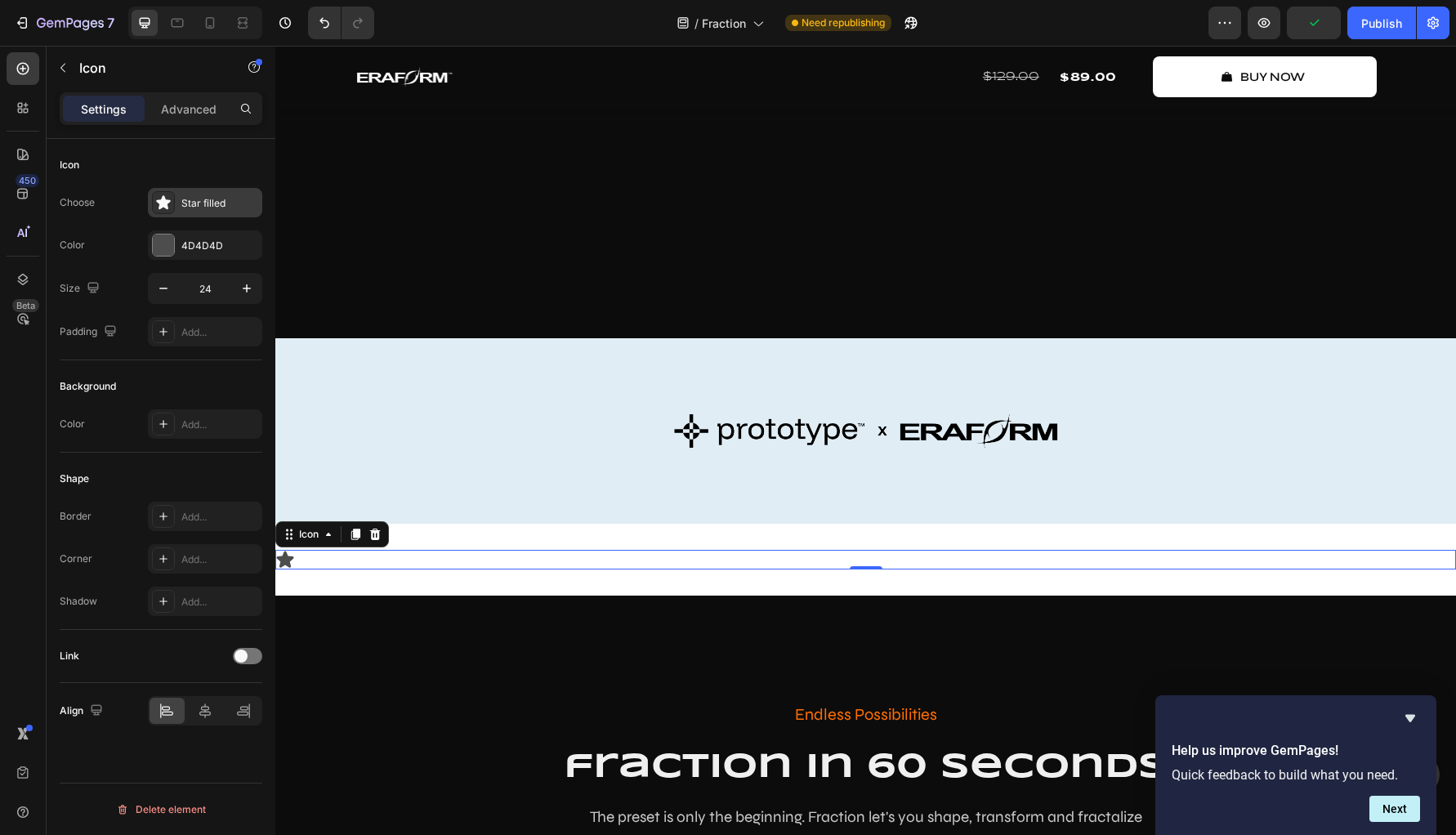
click at [162, 209] on icon at bounding box center [163, 202] width 16 height 16
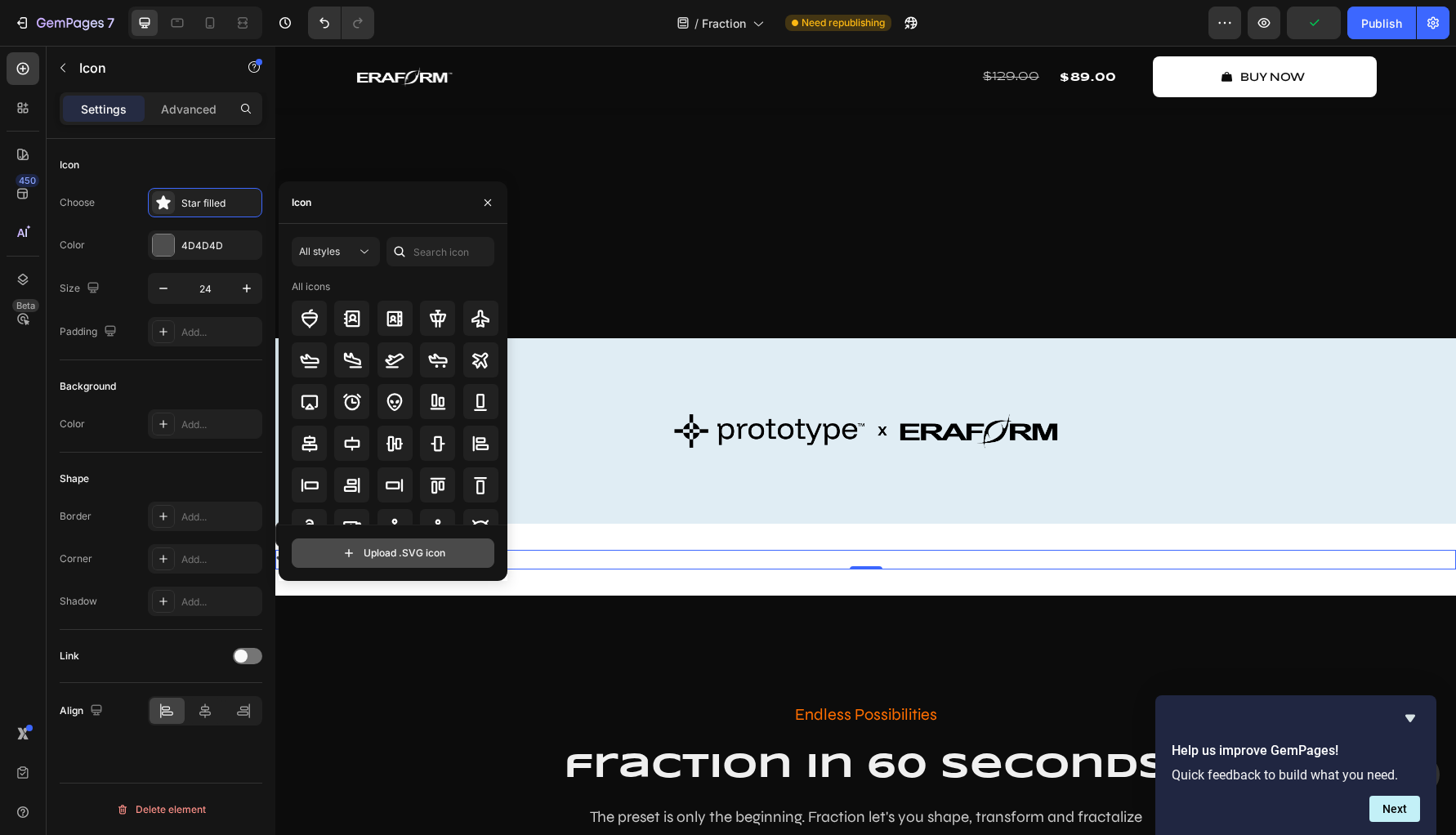
click at [381, 559] on input "file" at bounding box center [393, 554] width 201 height 28
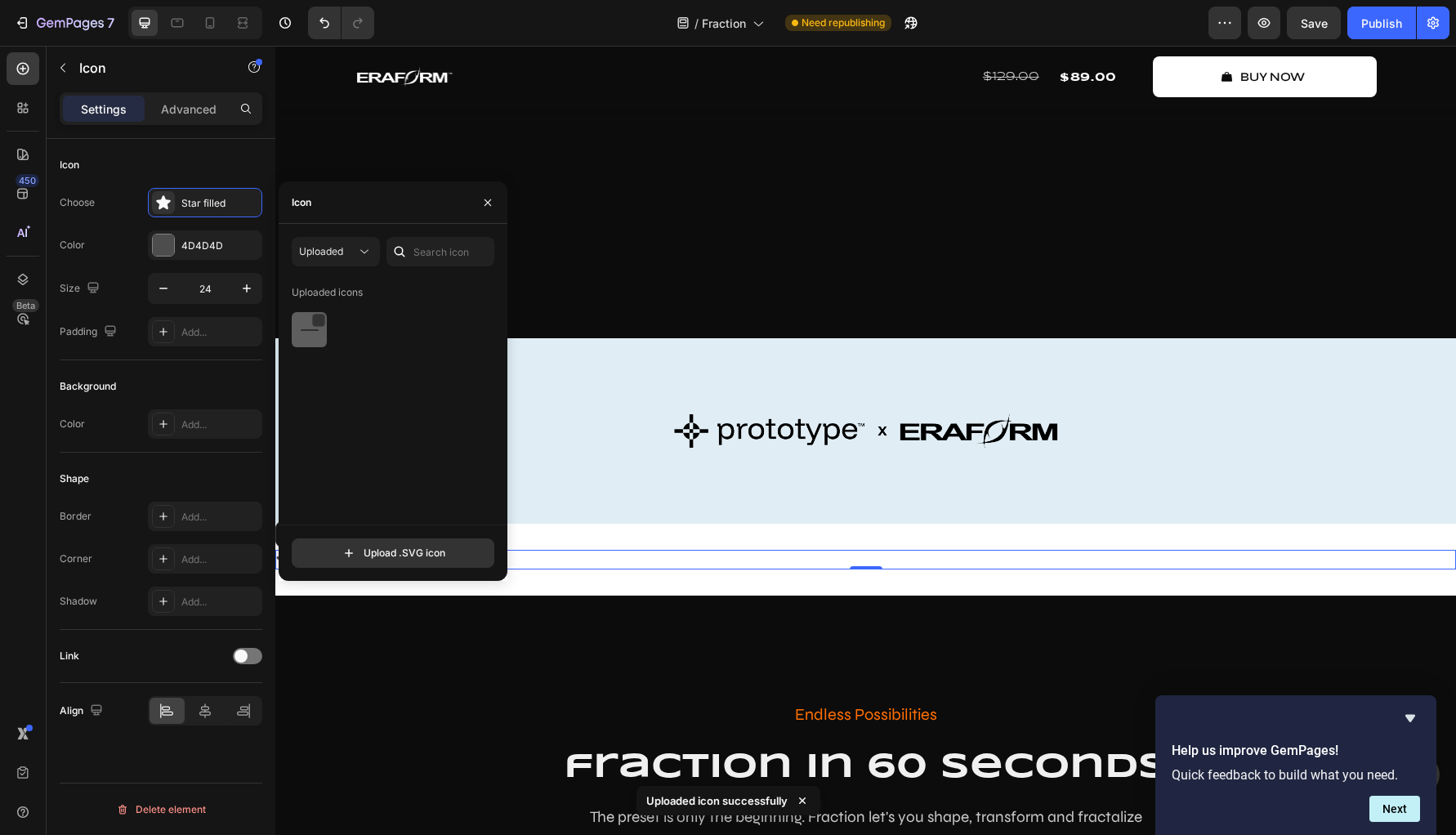
click at [317, 331] on img at bounding box center [309, 330] width 20 height 20
click at [317, 323] on div at bounding box center [318, 322] width 13 height 13
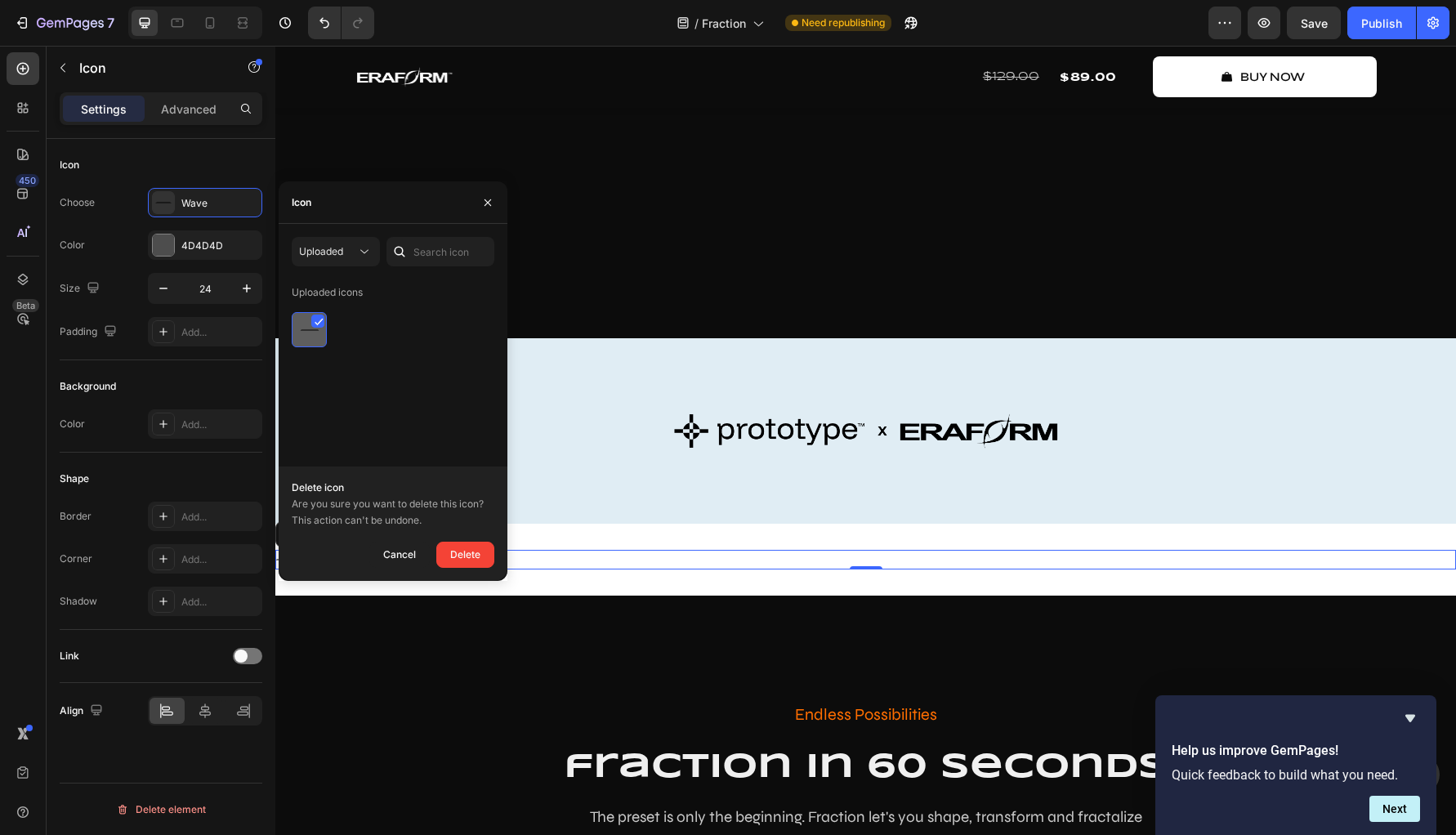
click at [317, 323] on icon at bounding box center [320, 322] width 9 height 8
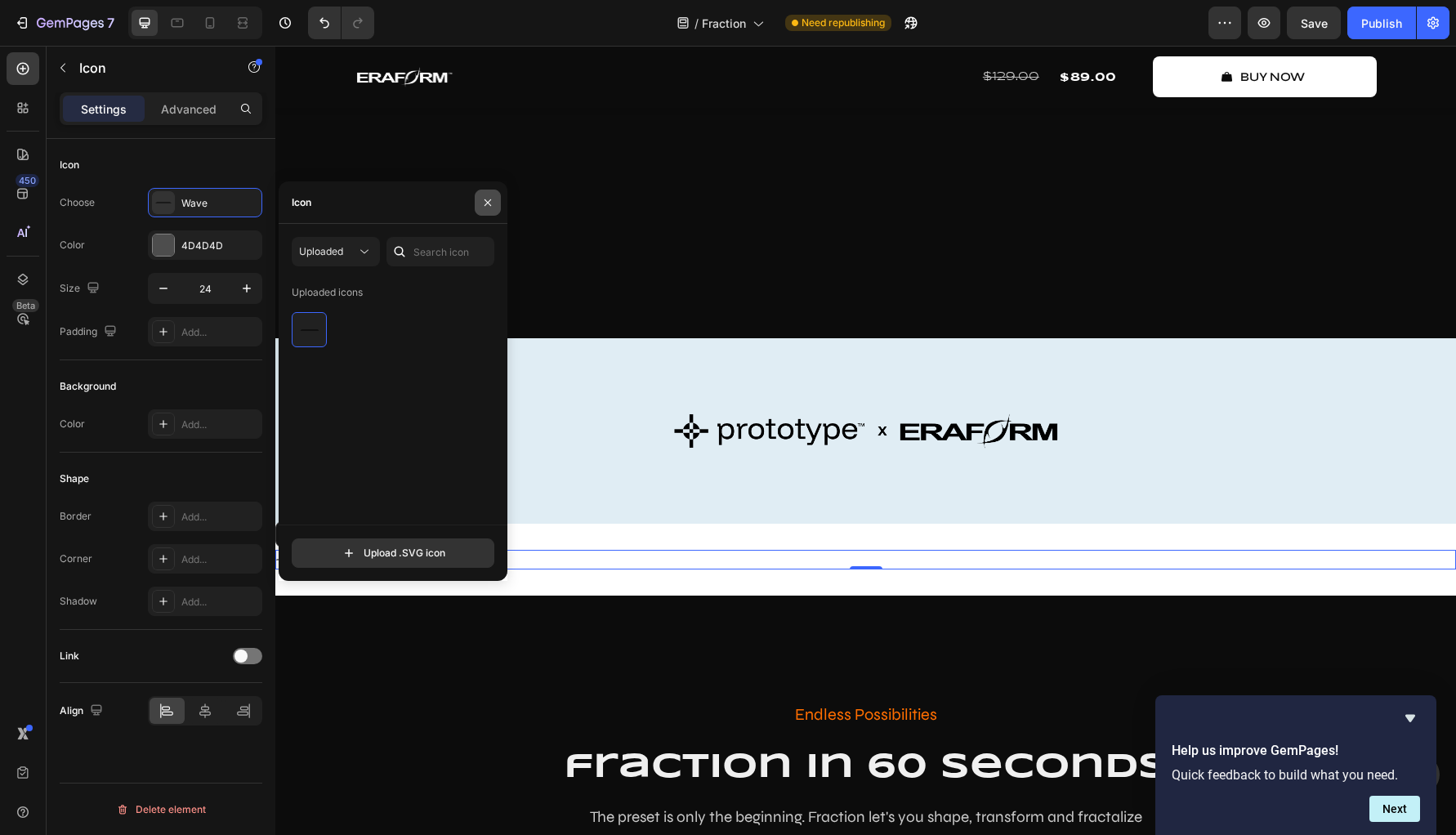
drag, startPoint x: 485, startPoint y: 208, endPoint x: 194, endPoint y: 352, distance: 324.7
click at [485, 208] on icon "button" at bounding box center [488, 203] width 13 height 13
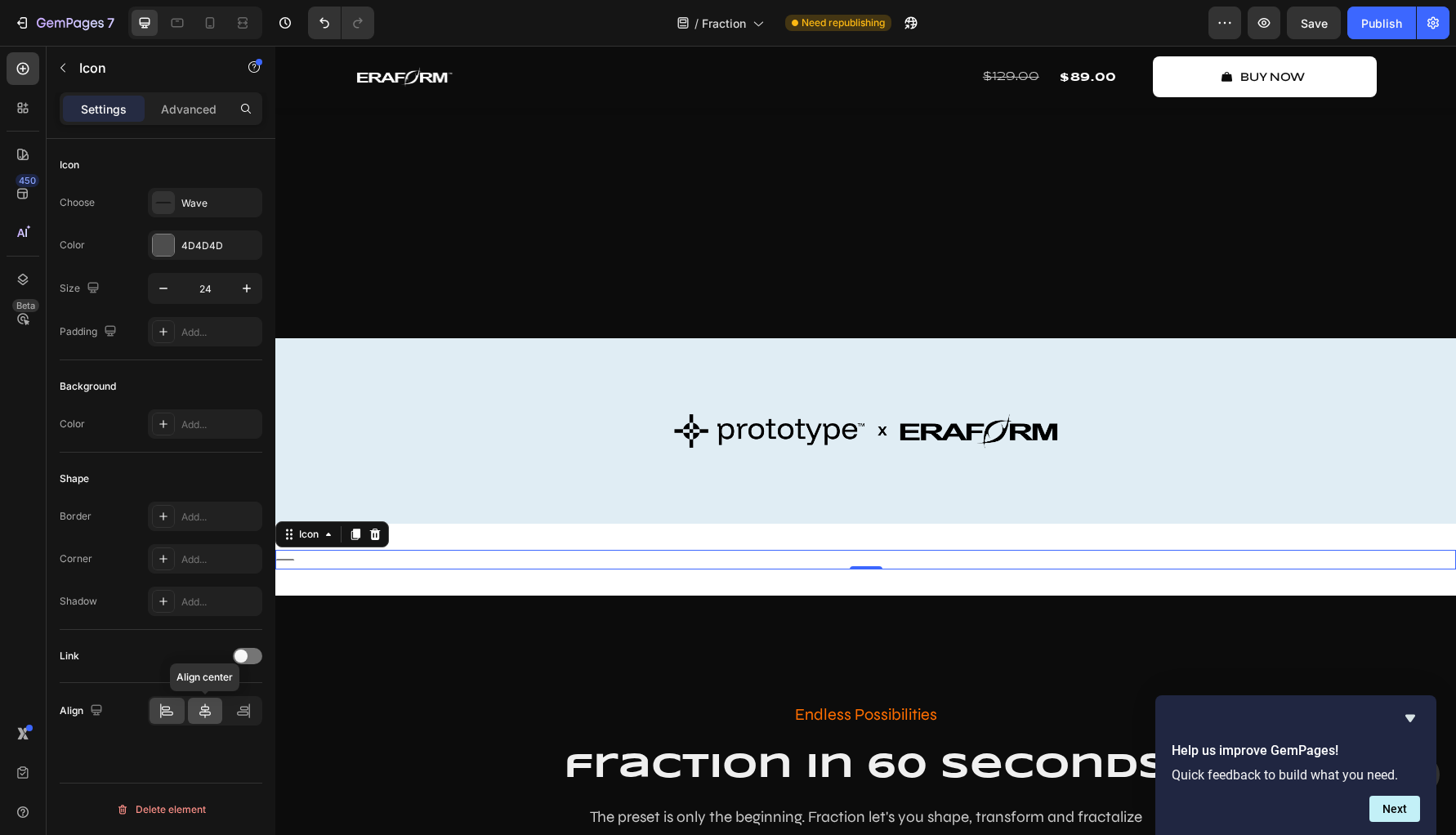
click at [215, 707] on div at bounding box center [205, 711] width 35 height 26
click at [253, 288] on icon "button" at bounding box center [246, 288] width 16 height 16
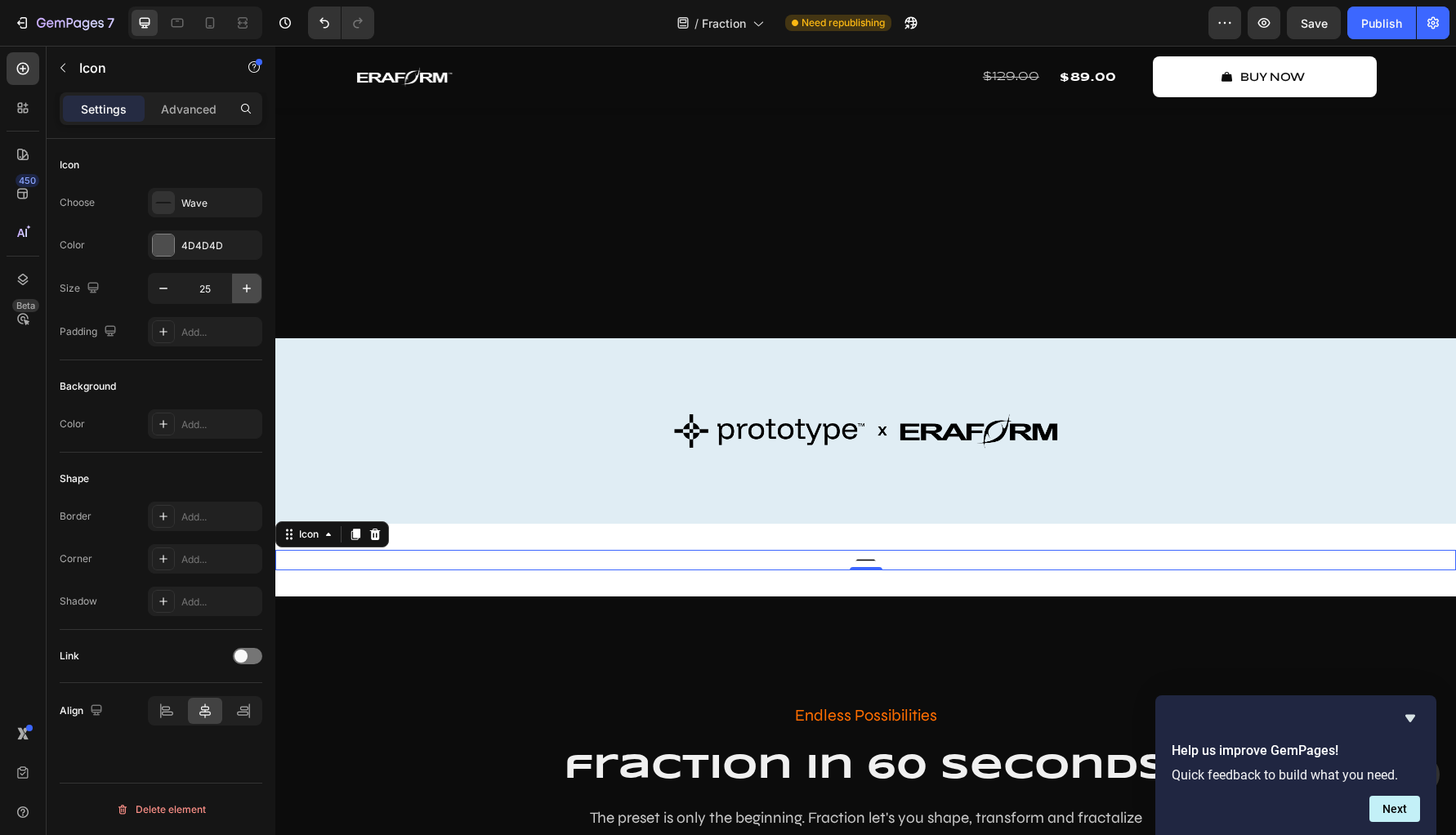
click at [253, 288] on icon "button" at bounding box center [246, 288] width 16 height 16
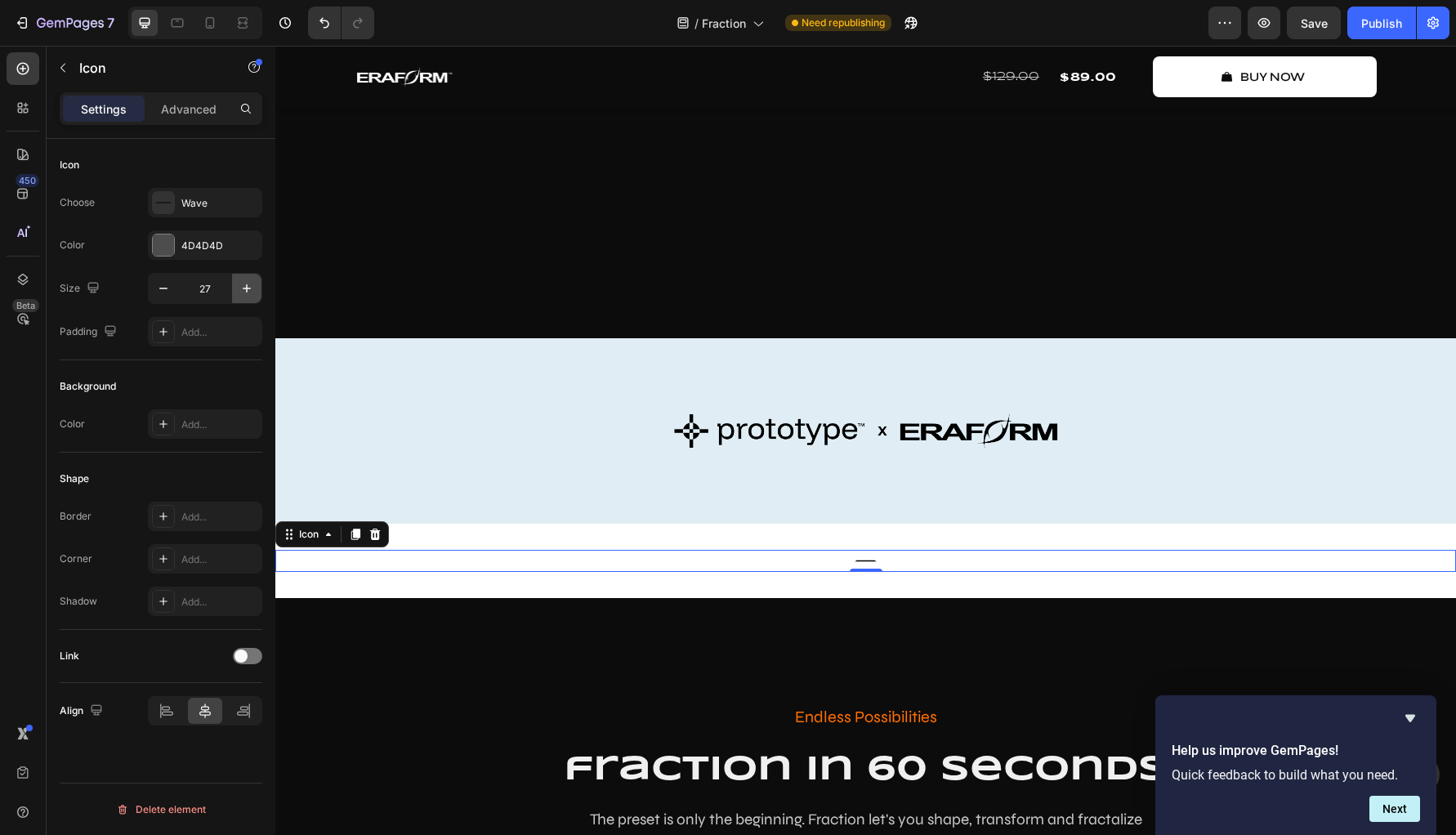
click at [253, 288] on icon "button" at bounding box center [246, 288] width 16 height 16
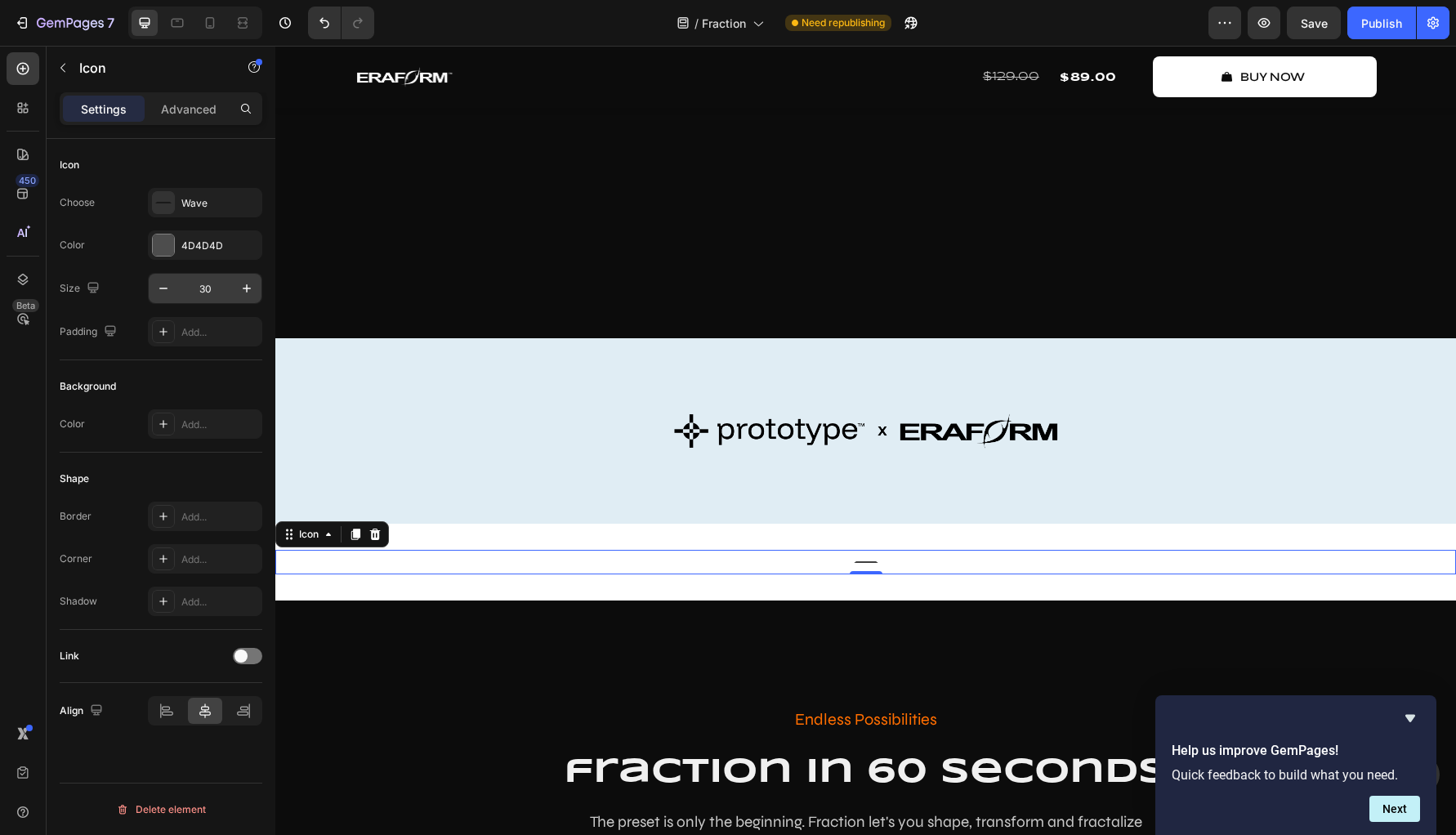
click at [229, 291] on input "30" at bounding box center [204, 288] width 54 height 29
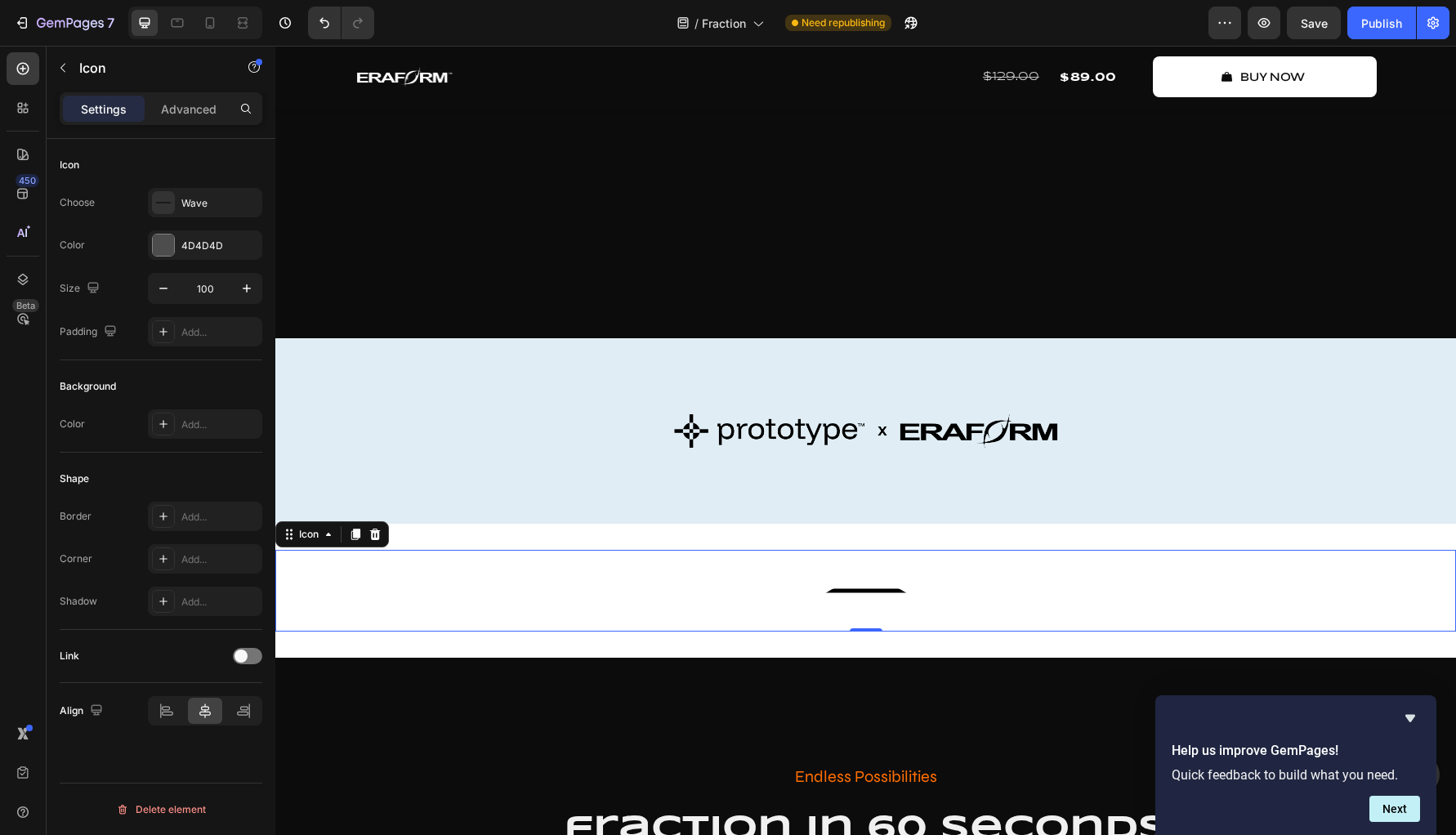
click at [227, 269] on div "Choose Wave Color 4D4D4D Size 100 Padding Add..." at bounding box center [161, 267] width 203 height 159
click at [219, 299] on input "100" at bounding box center [204, 288] width 54 height 29
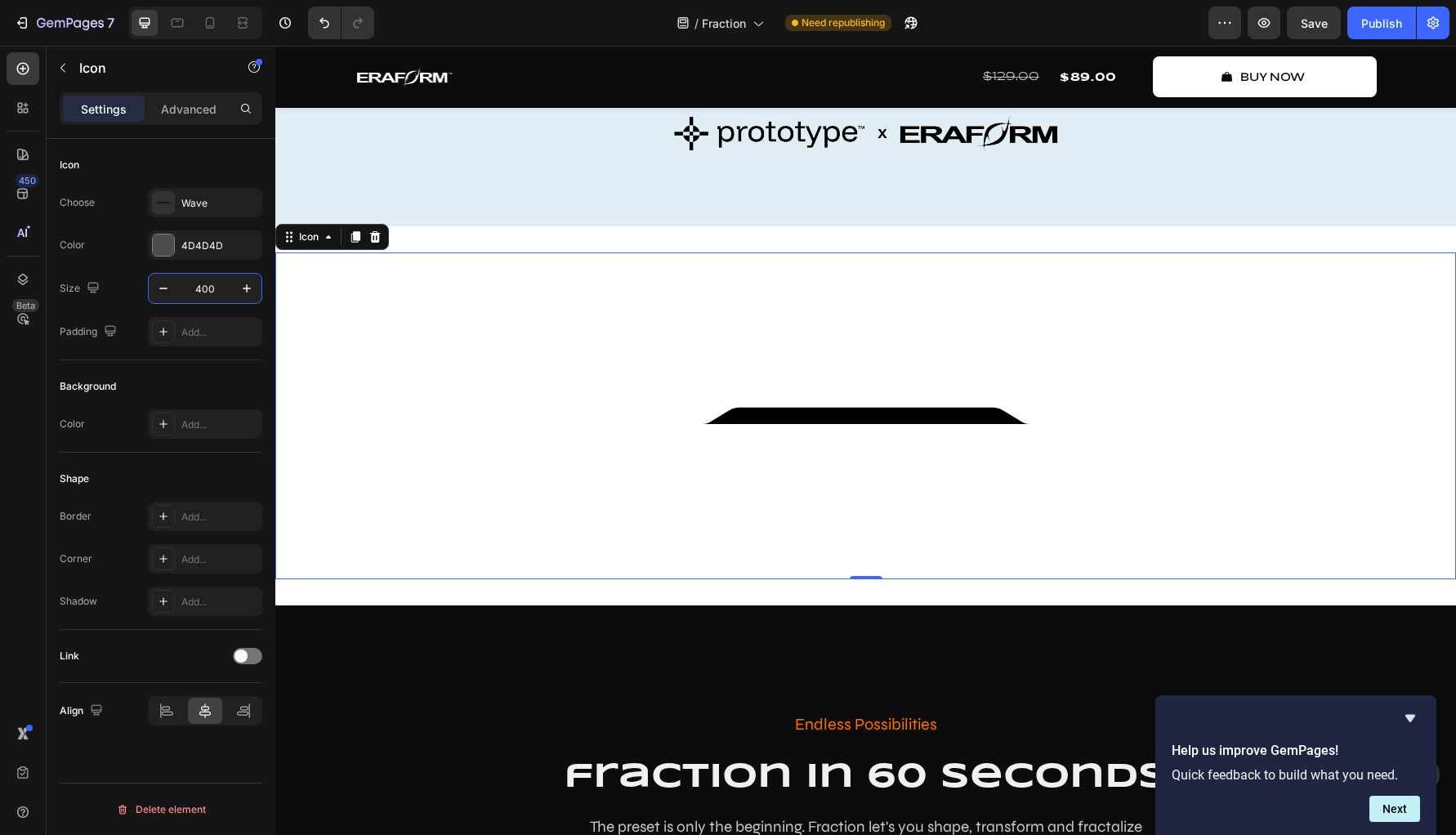
scroll to position [1497, 0]
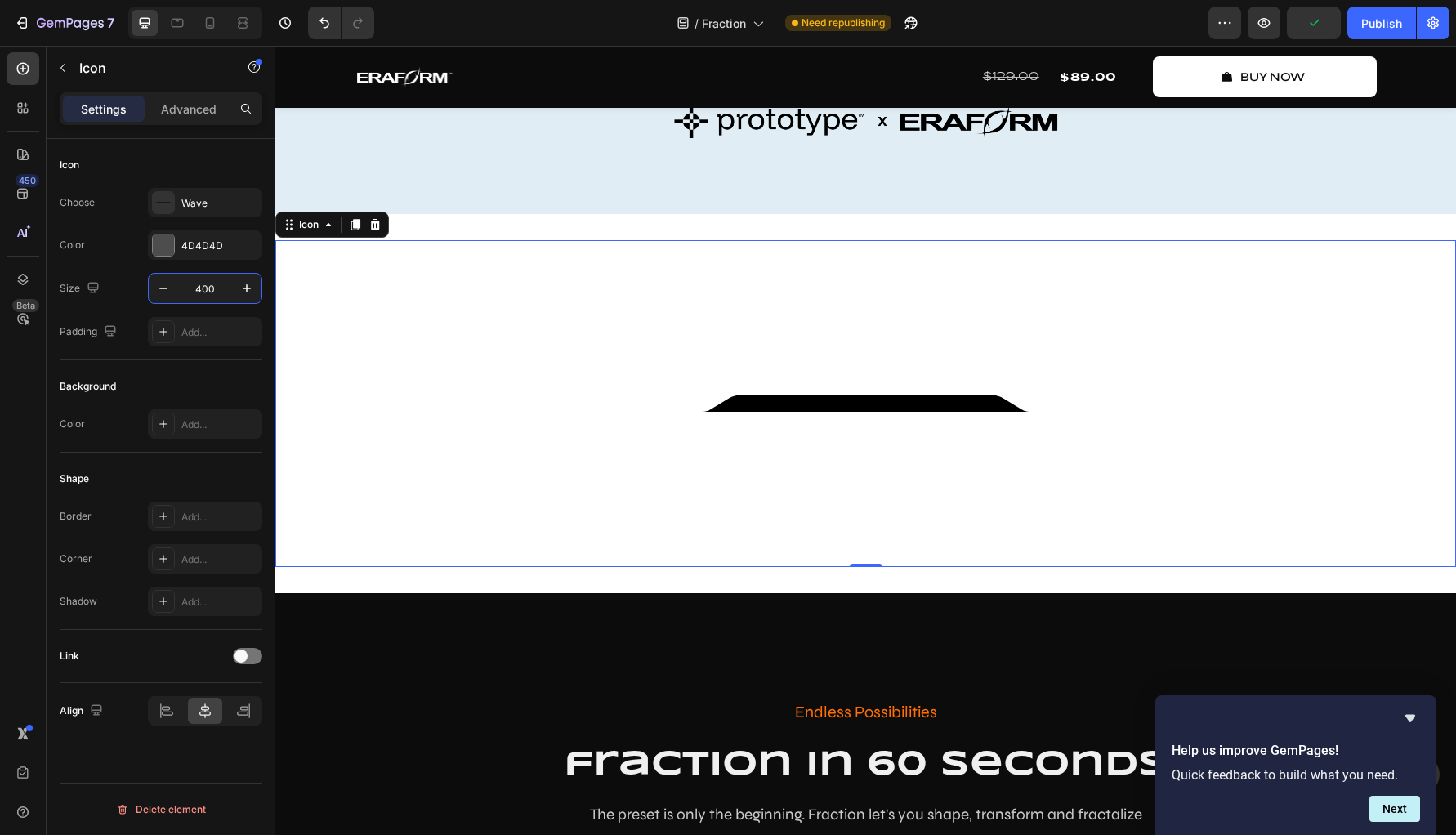
click at [178, 364] on div "Background Color Add..." at bounding box center [161, 406] width 203 height 92
click at [170, 109] on p "Advanced" at bounding box center [188, 109] width 55 height 17
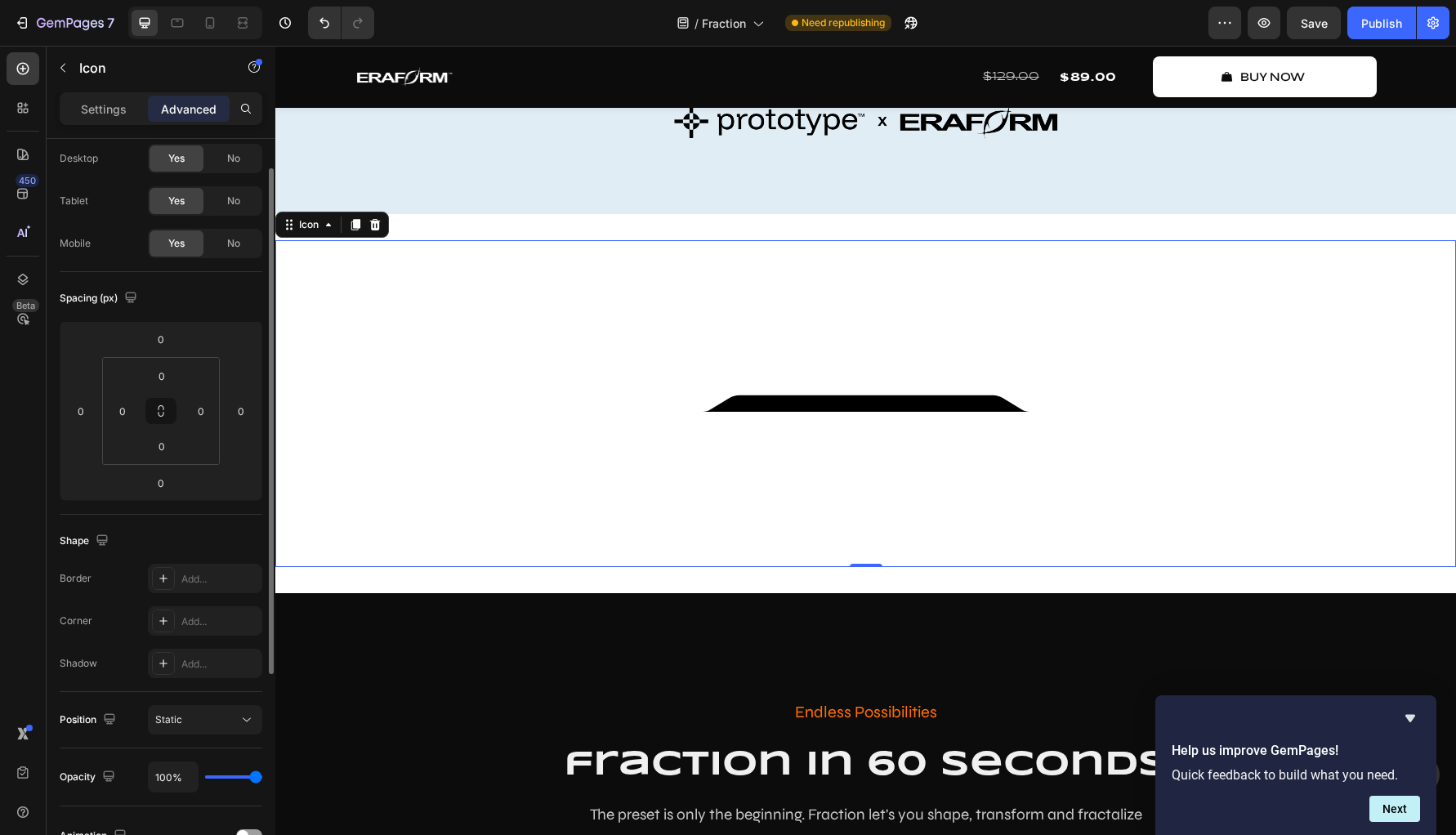
scroll to position [0, 0]
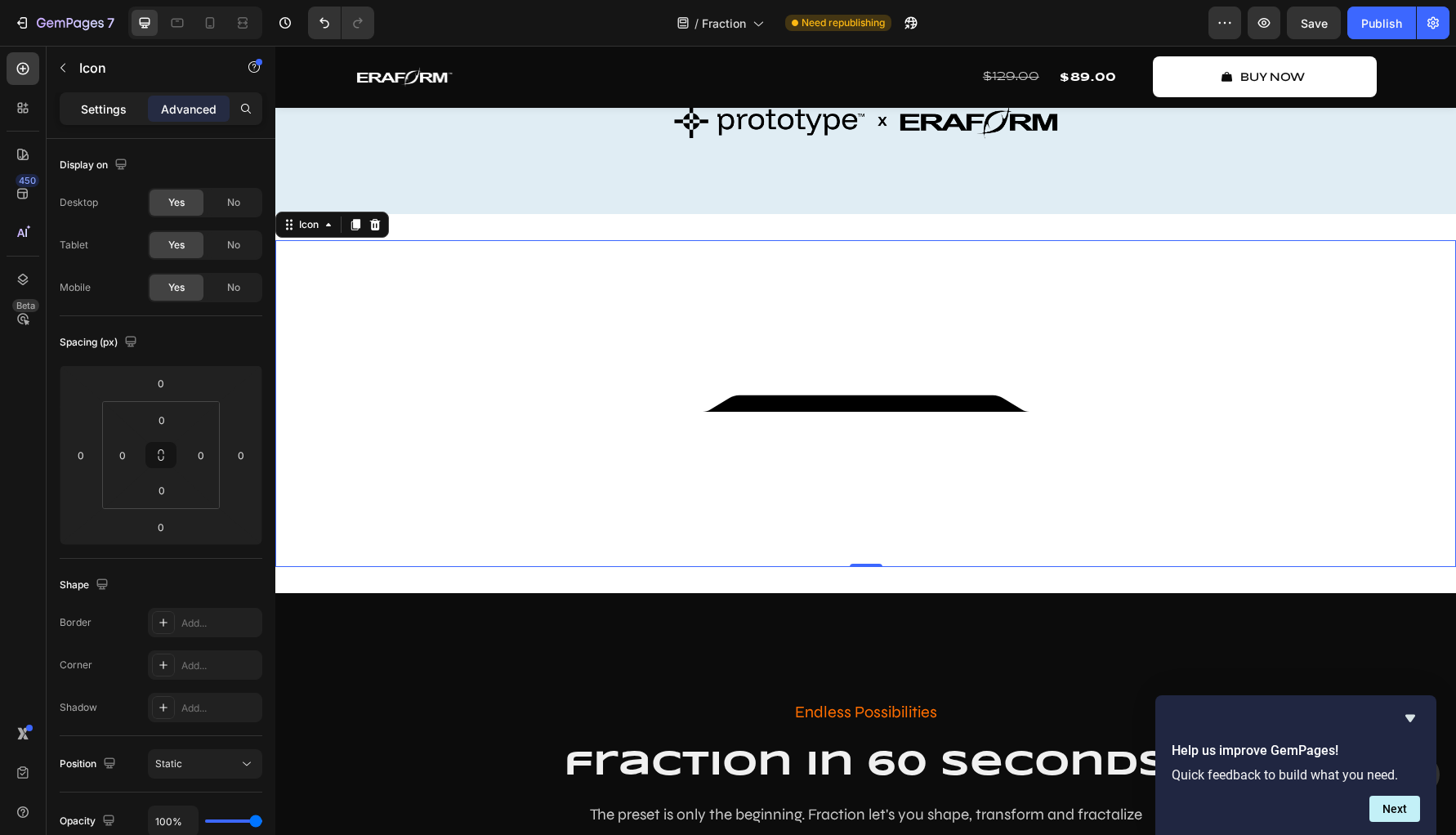
click at [116, 116] on p "Settings" at bounding box center [103, 109] width 46 height 17
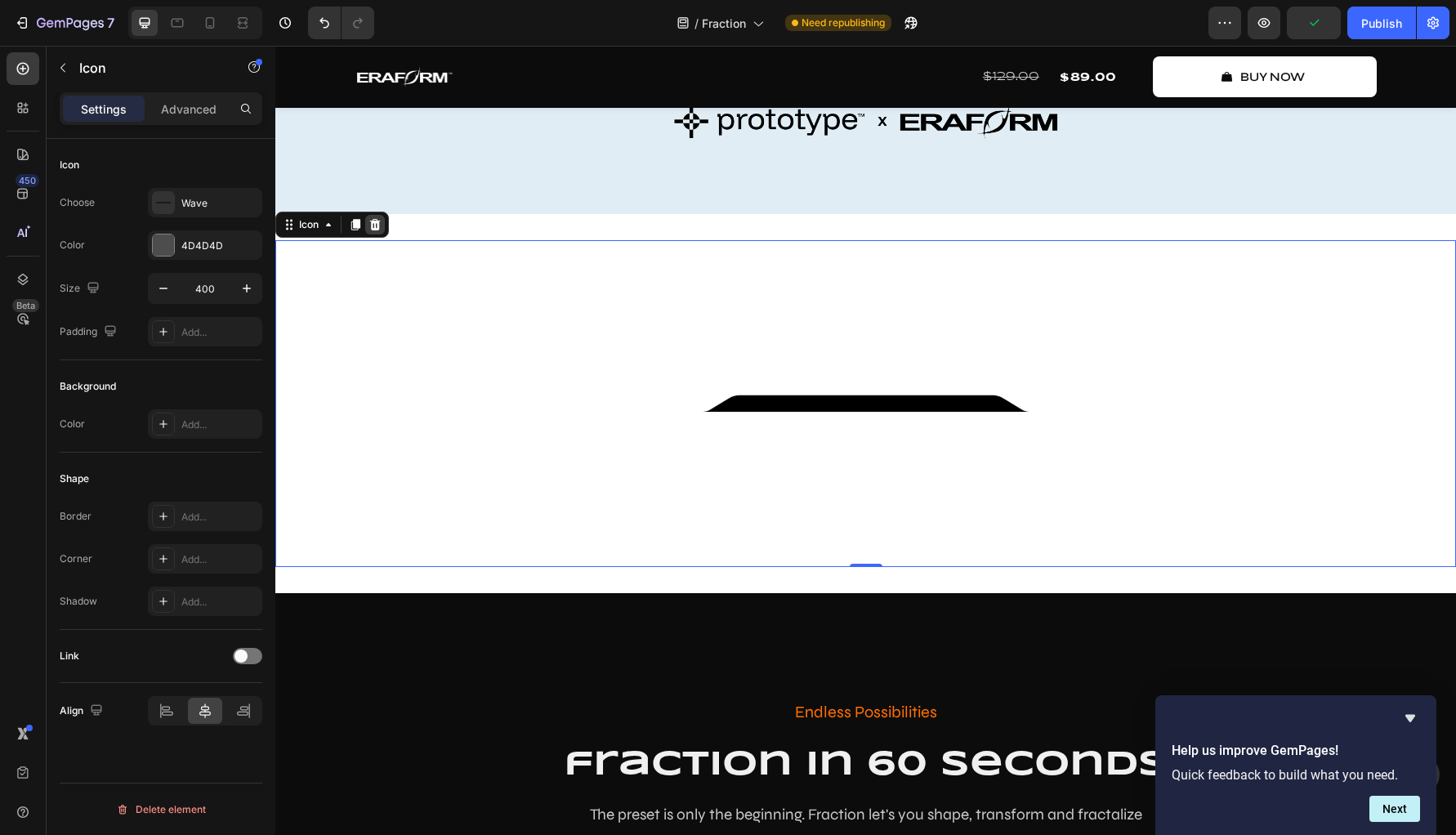
click at [374, 230] on icon at bounding box center [375, 225] width 10 height 11
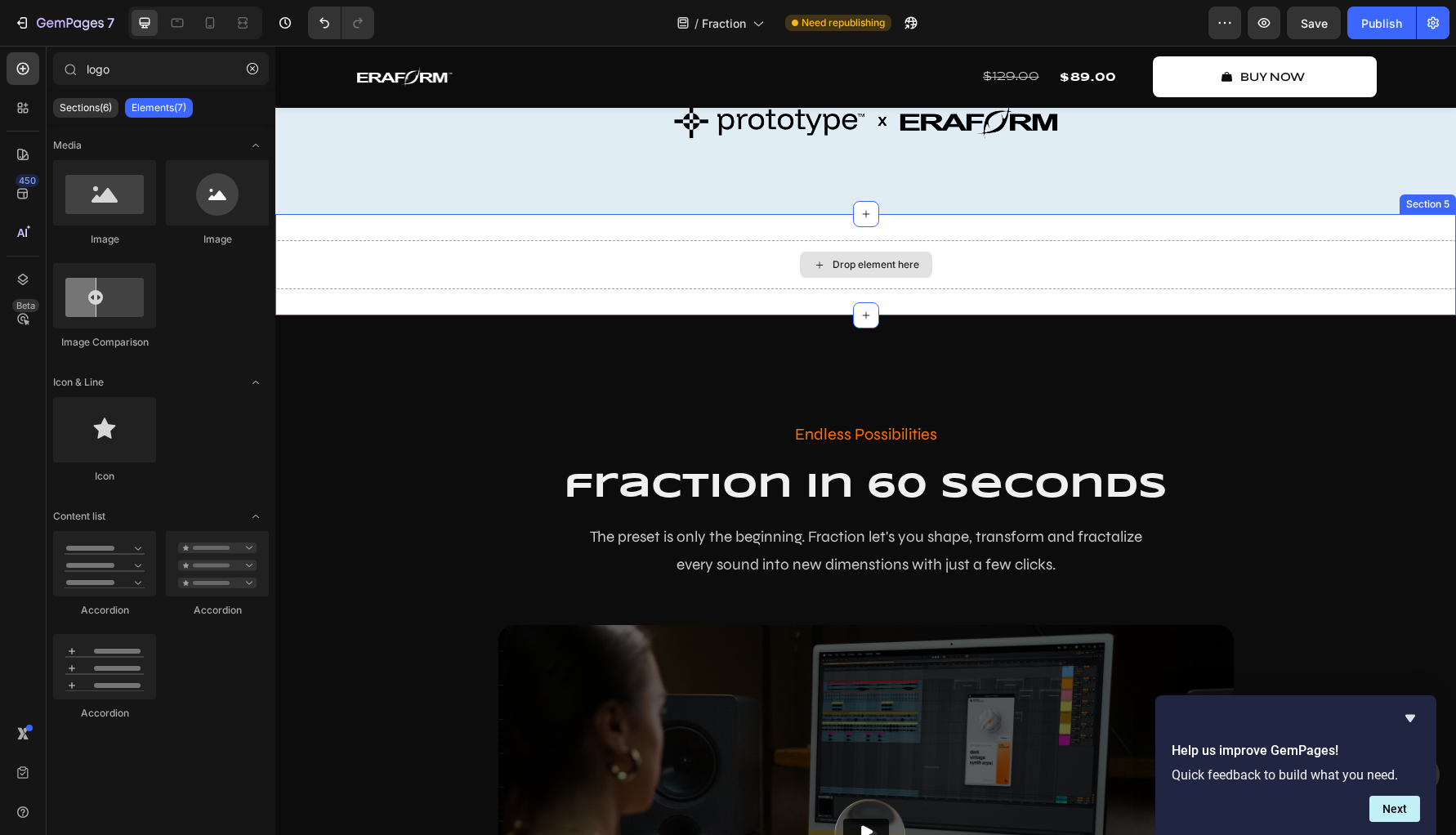
click at [867, 272] on div "Drop element here" at bounding box center [876, 265] width 86 height 13
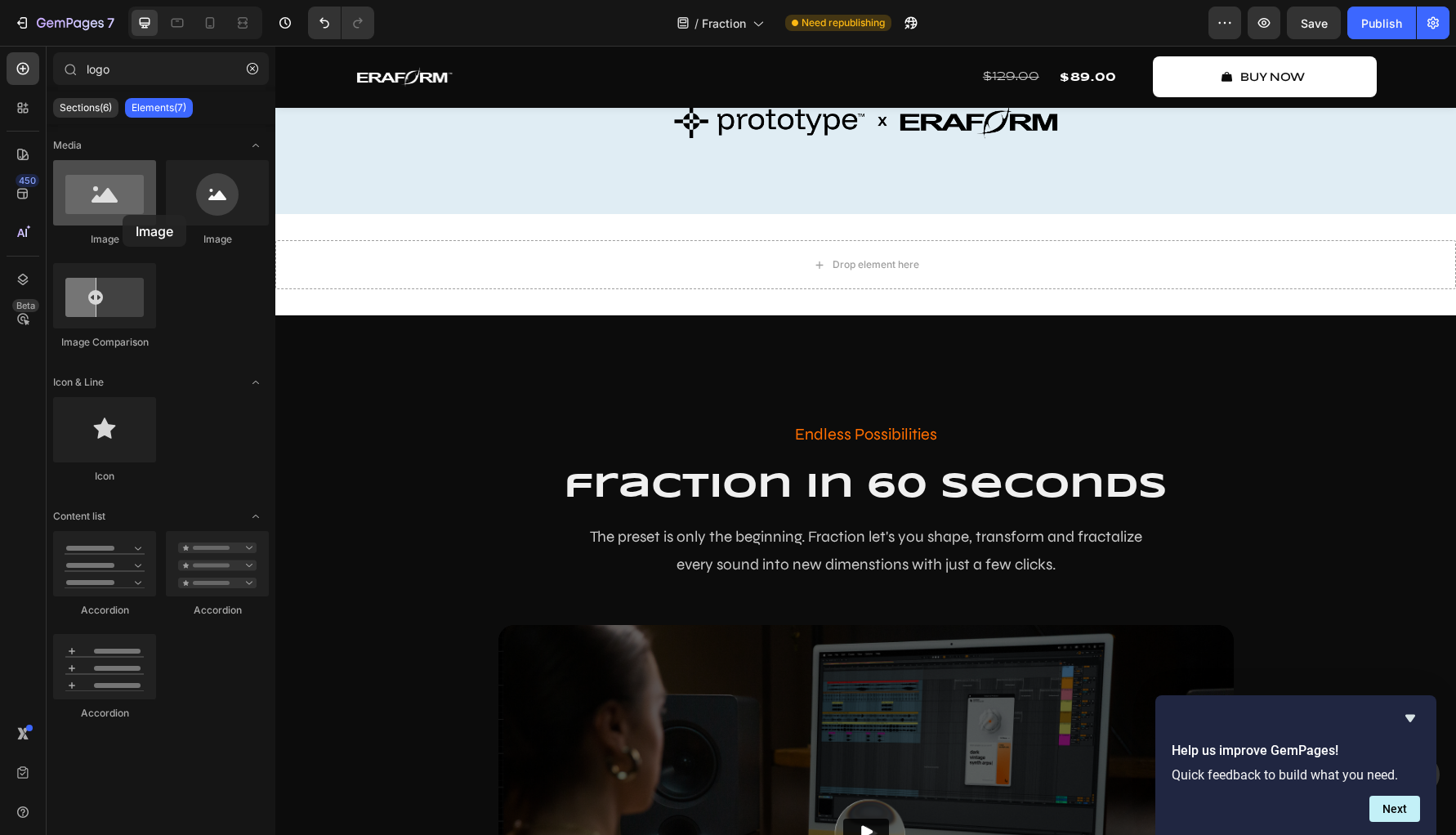
click at [122, 215] on div at bounding box center [104, 193] width 103 height 66
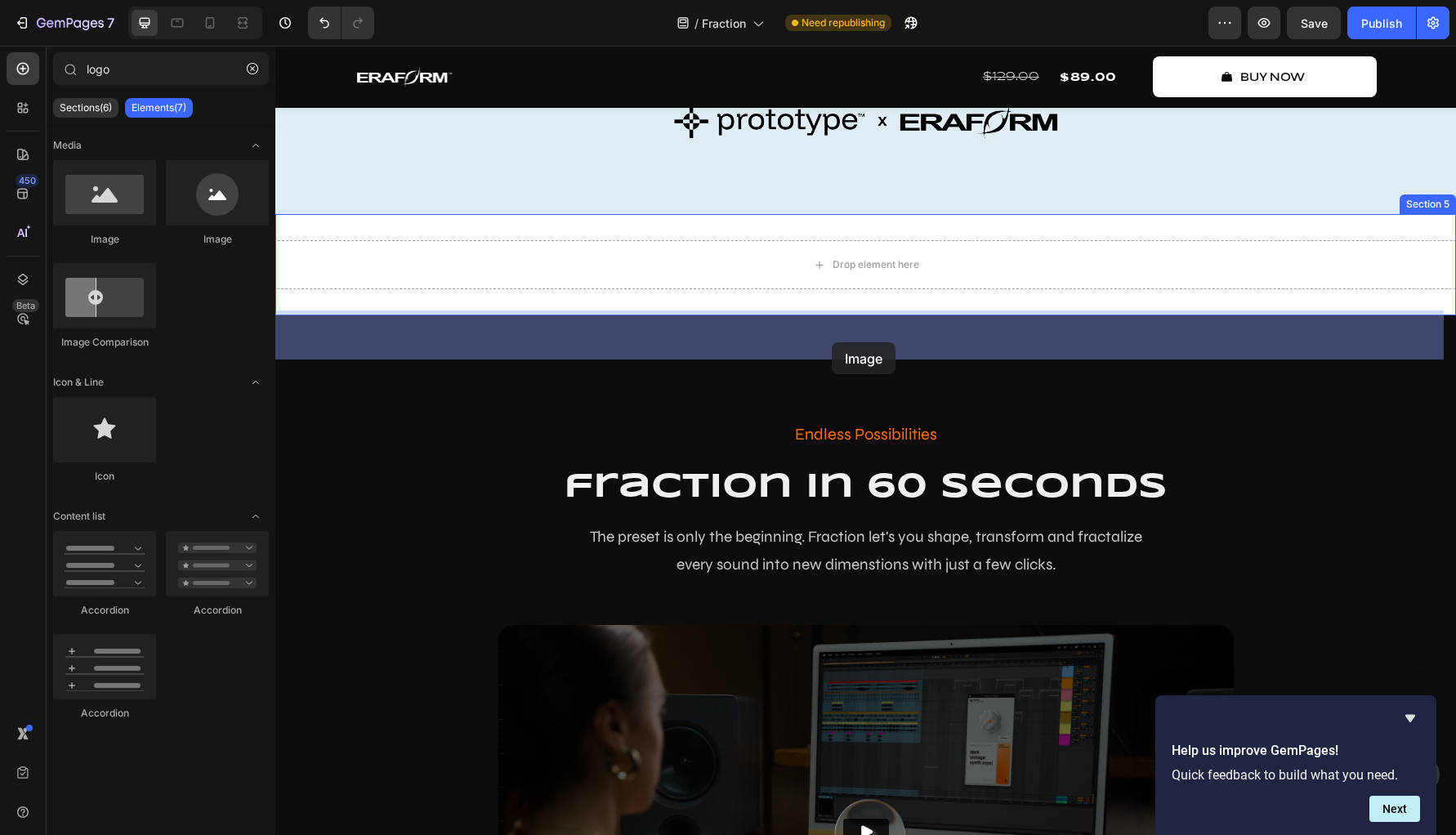
drag, startPoint x: 491, startPoint y: 244, endPoint x: 832, endPoint y: 342, distance: 354.8
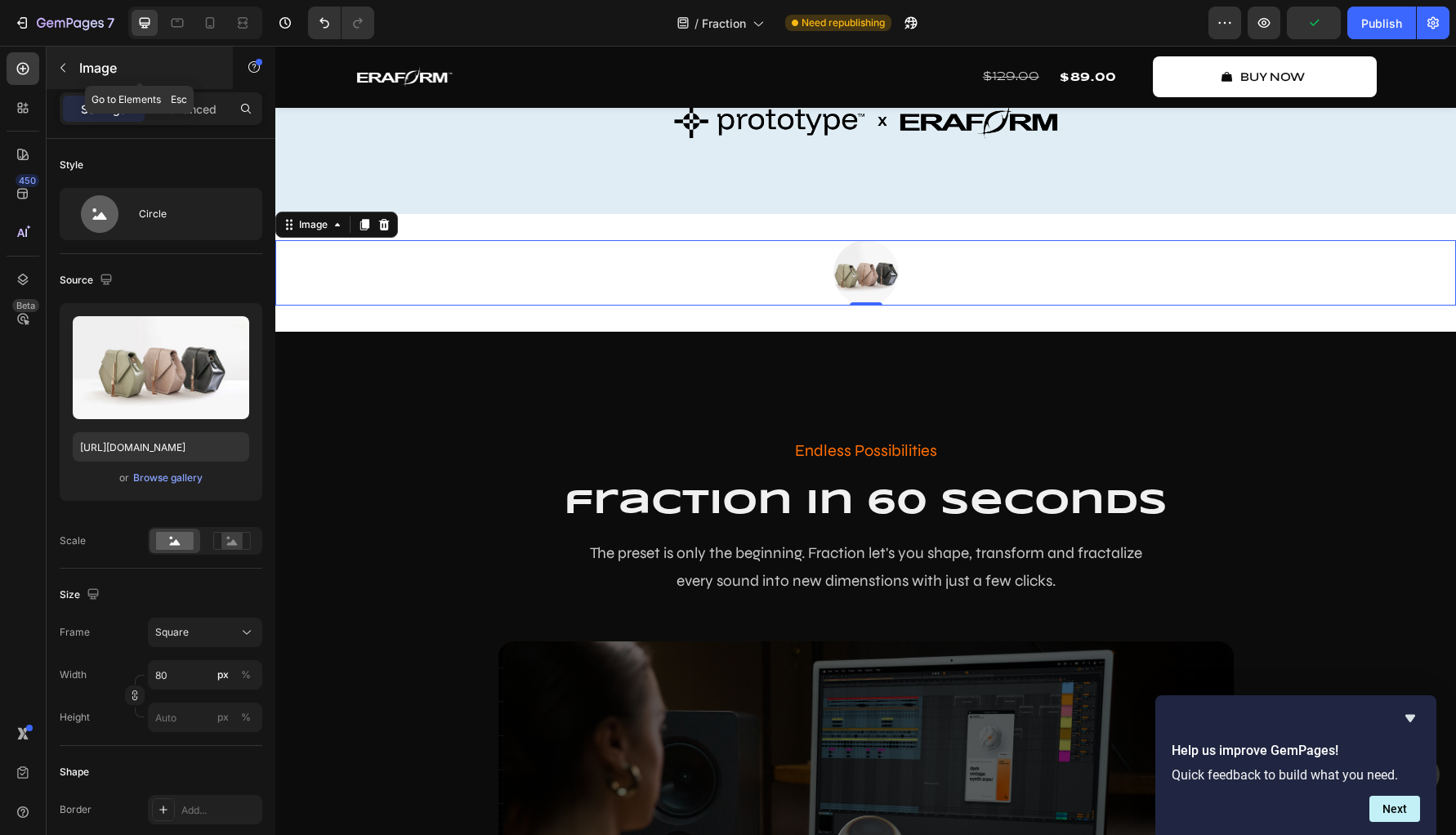
click at [71, 67] on button "button" at bounding box center [63, 68] width 26 height 26
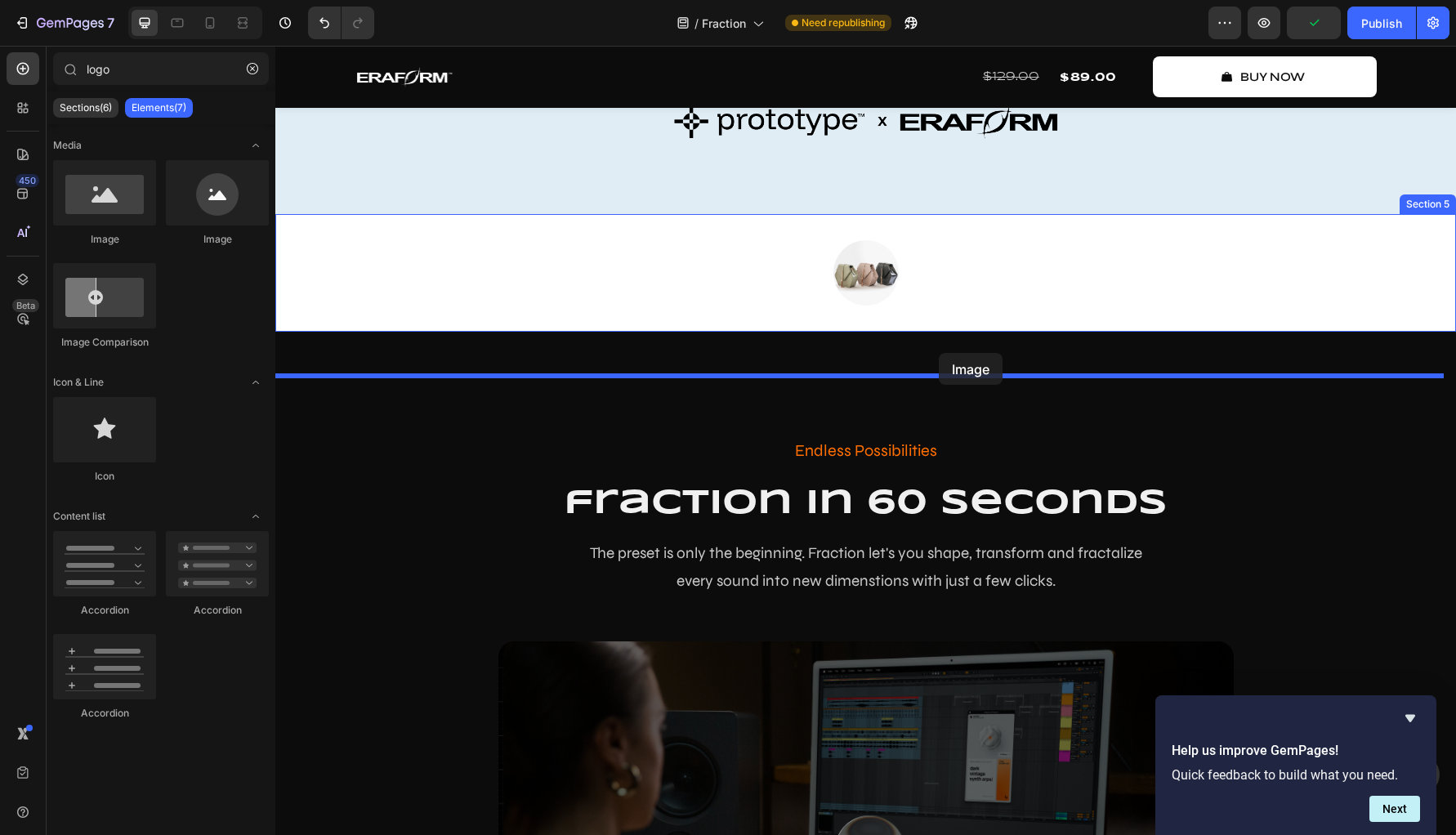
drag, startPoint x: 406, startPoint y: 239, endPoint x: 939, endPoint y: 353, distance: 545.1
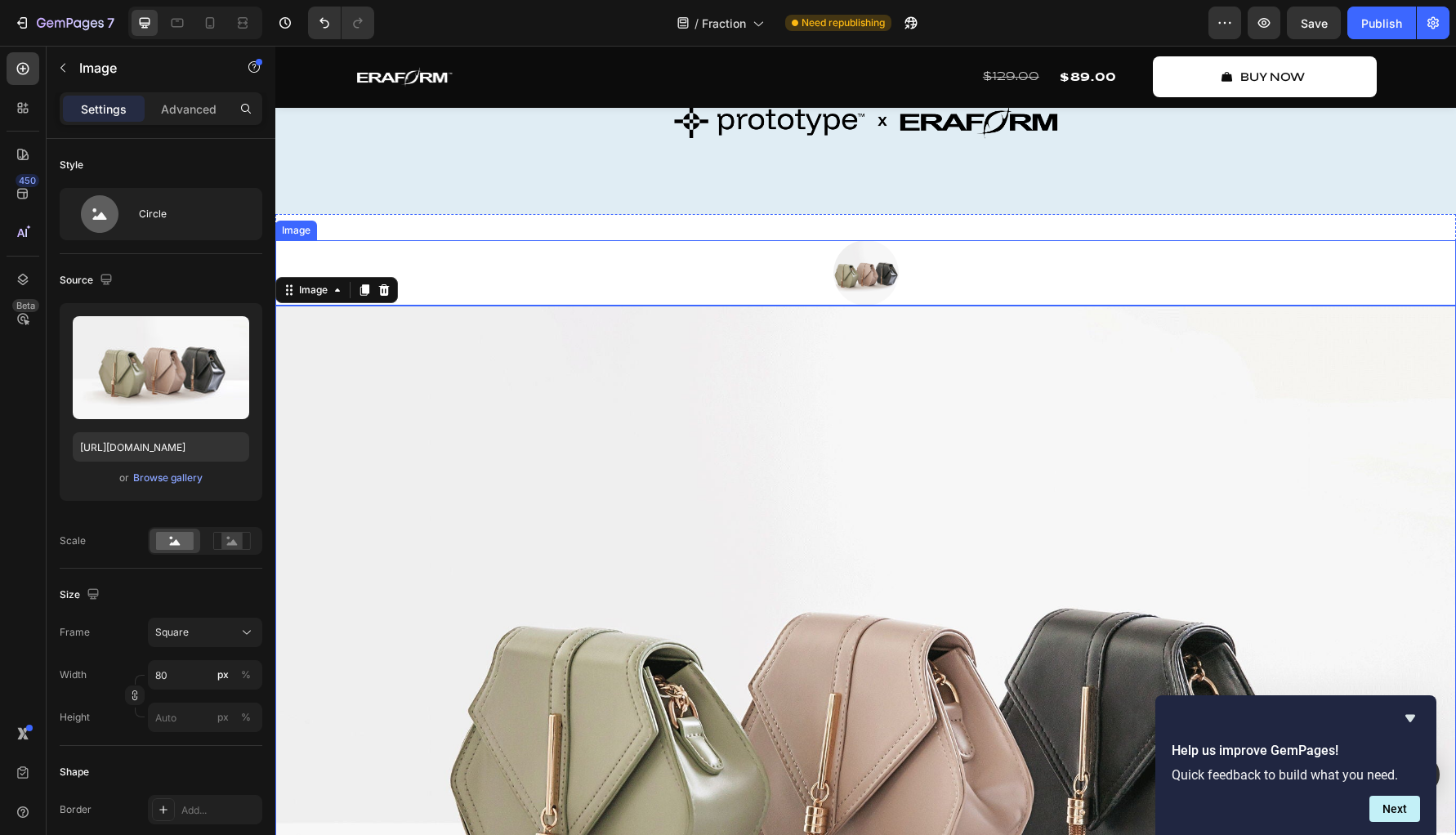
click at [852, 306] on img at bounding box center [867, 274] width 66 height 66
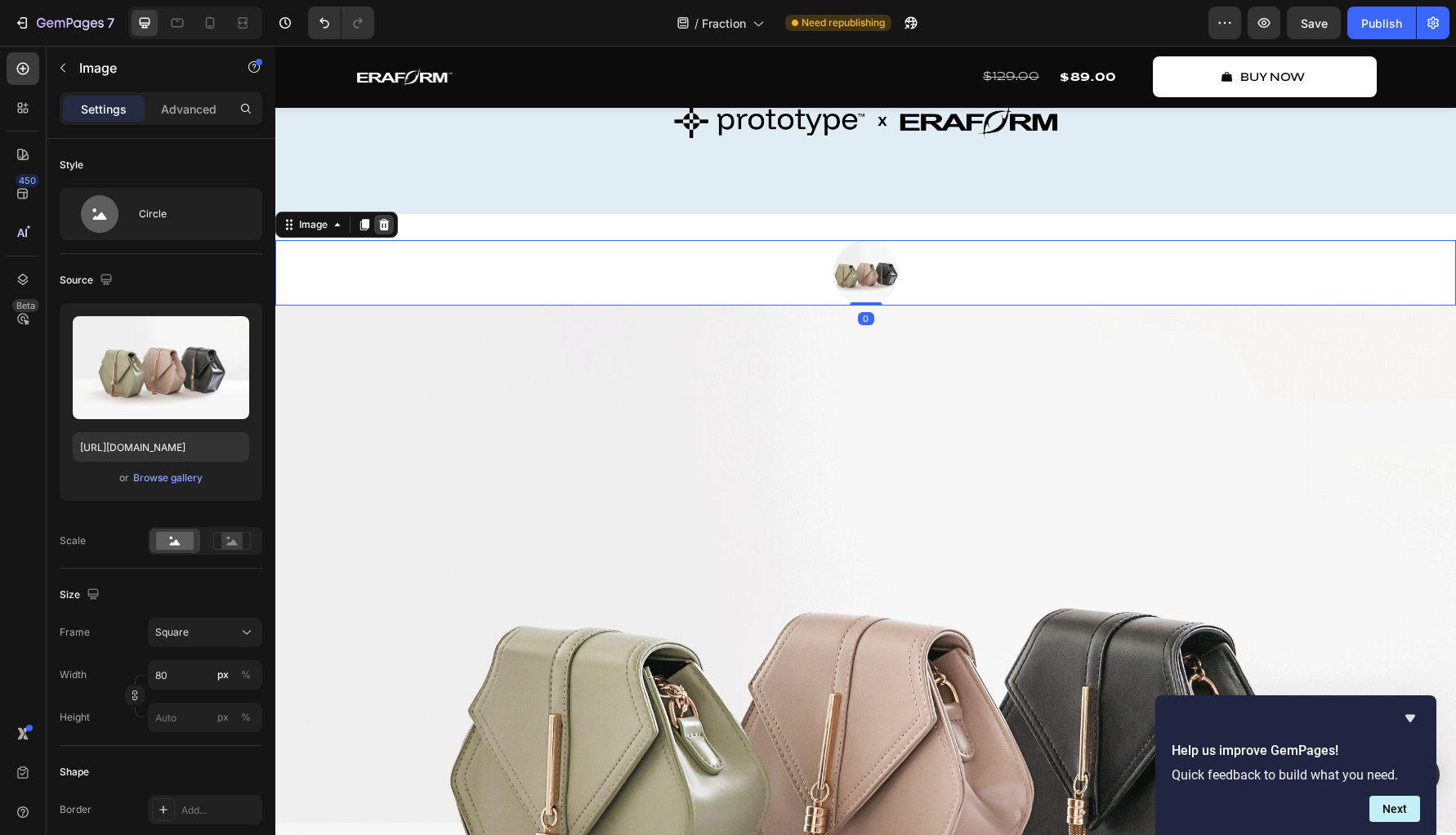
click at [391, 234] on div at bounding box center [384, 225] width 20 height 20
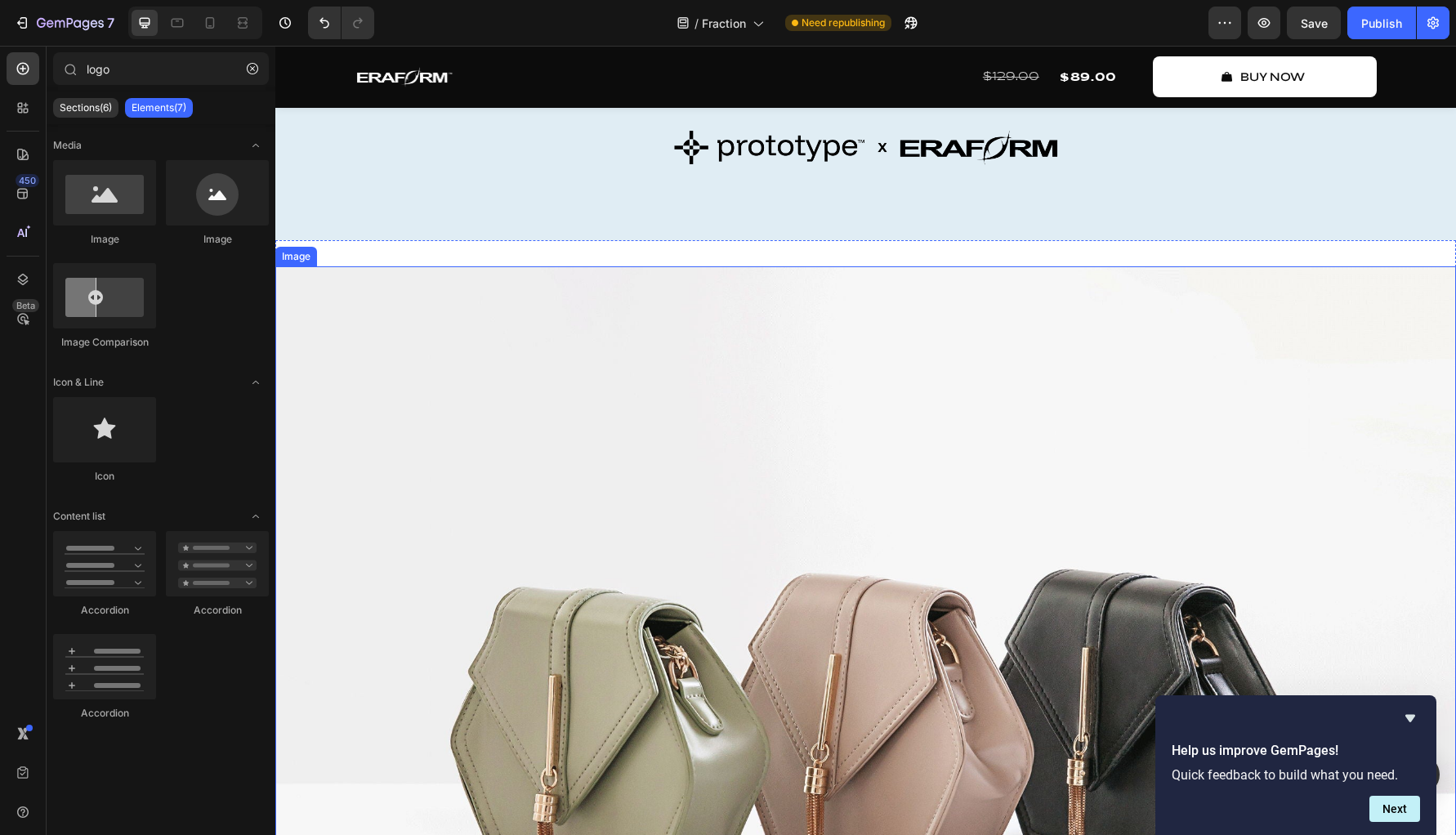
scroll to position [1735, 0]
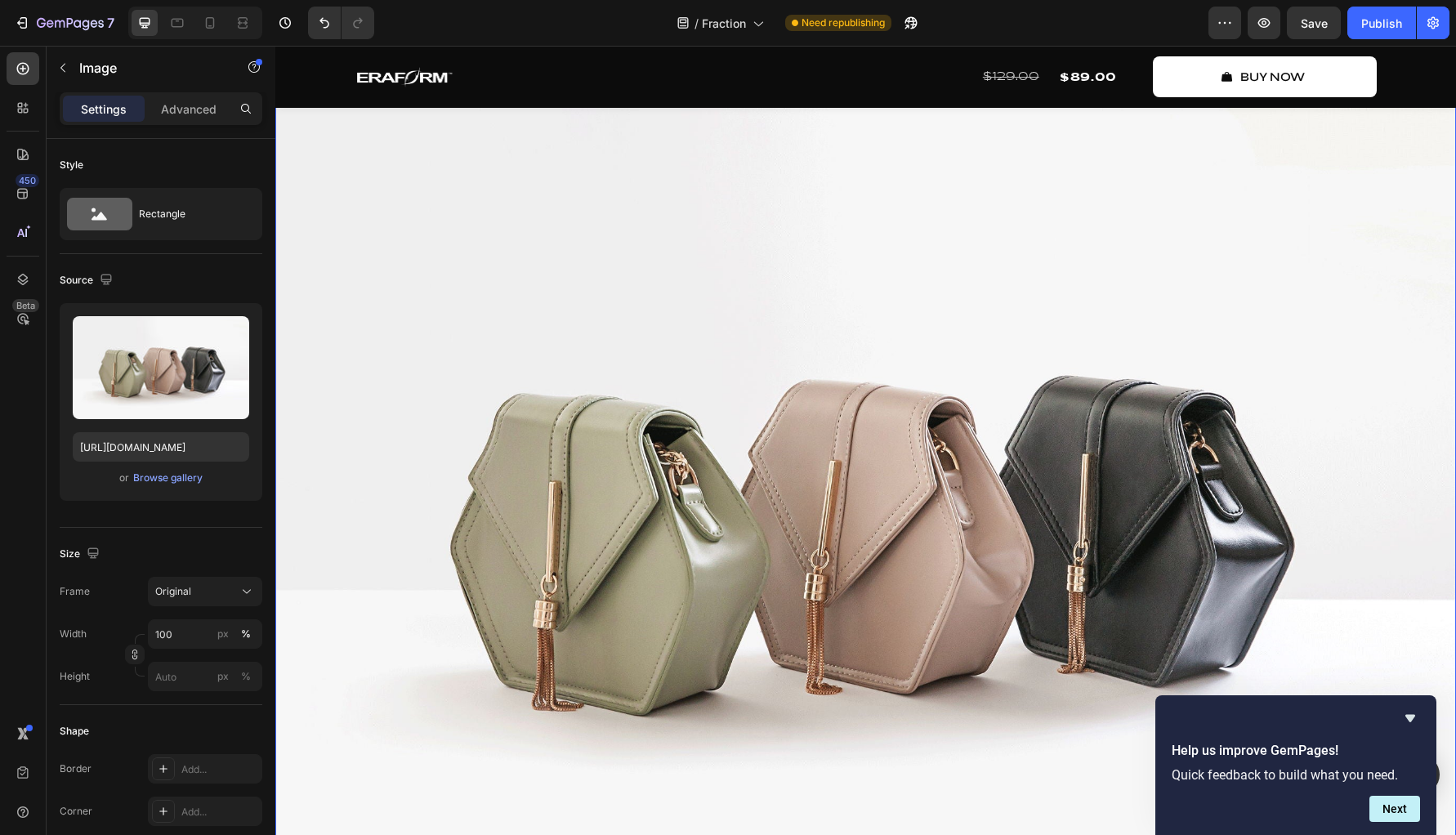
click at [741, 466] on img at bounding box center [866, 515] width 1181 height 886
click at [153, 482] on div "Browse gallery" at bounding box center [168, 479] width 70 height 15
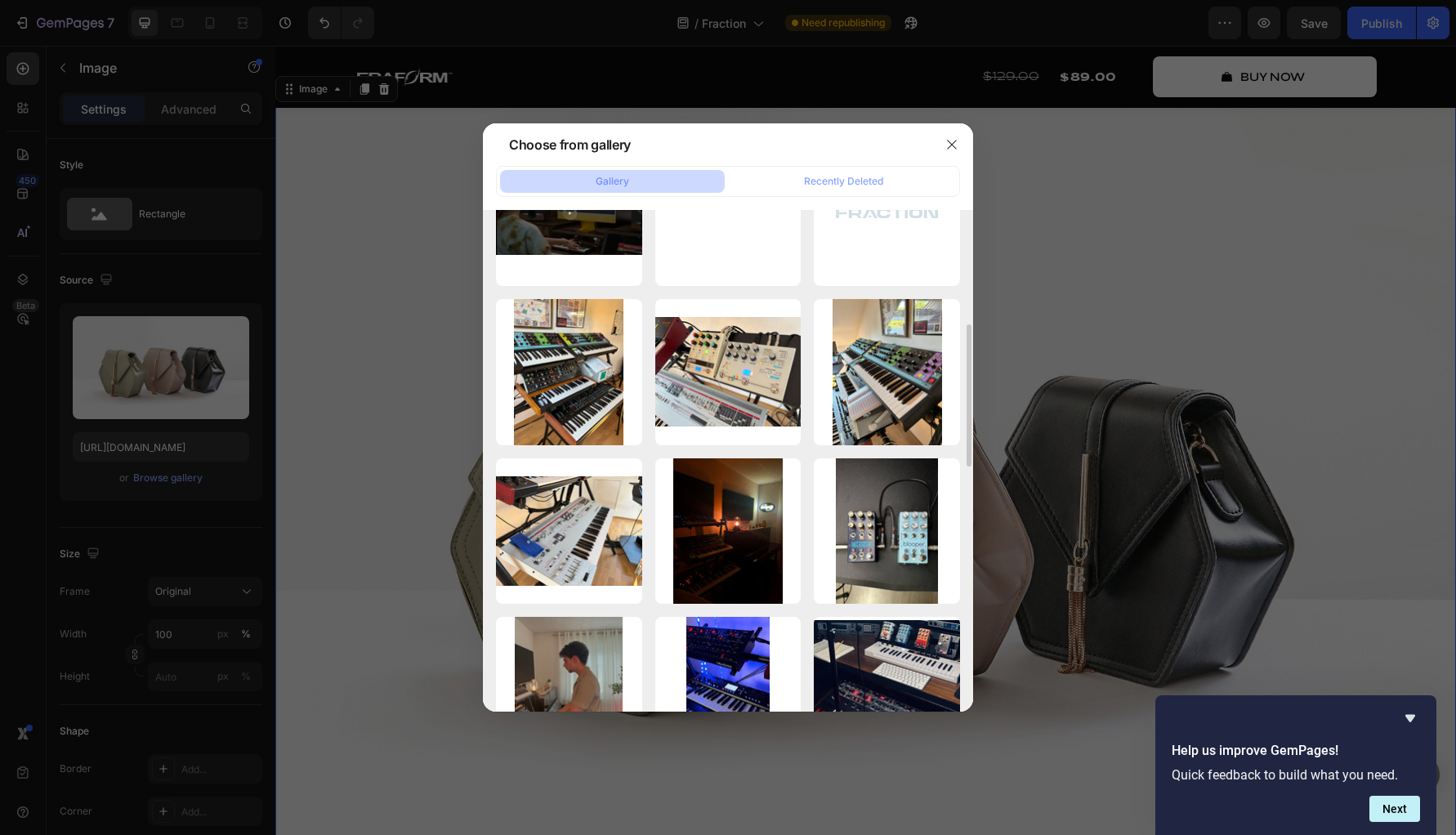
scroll to position [0, 0]
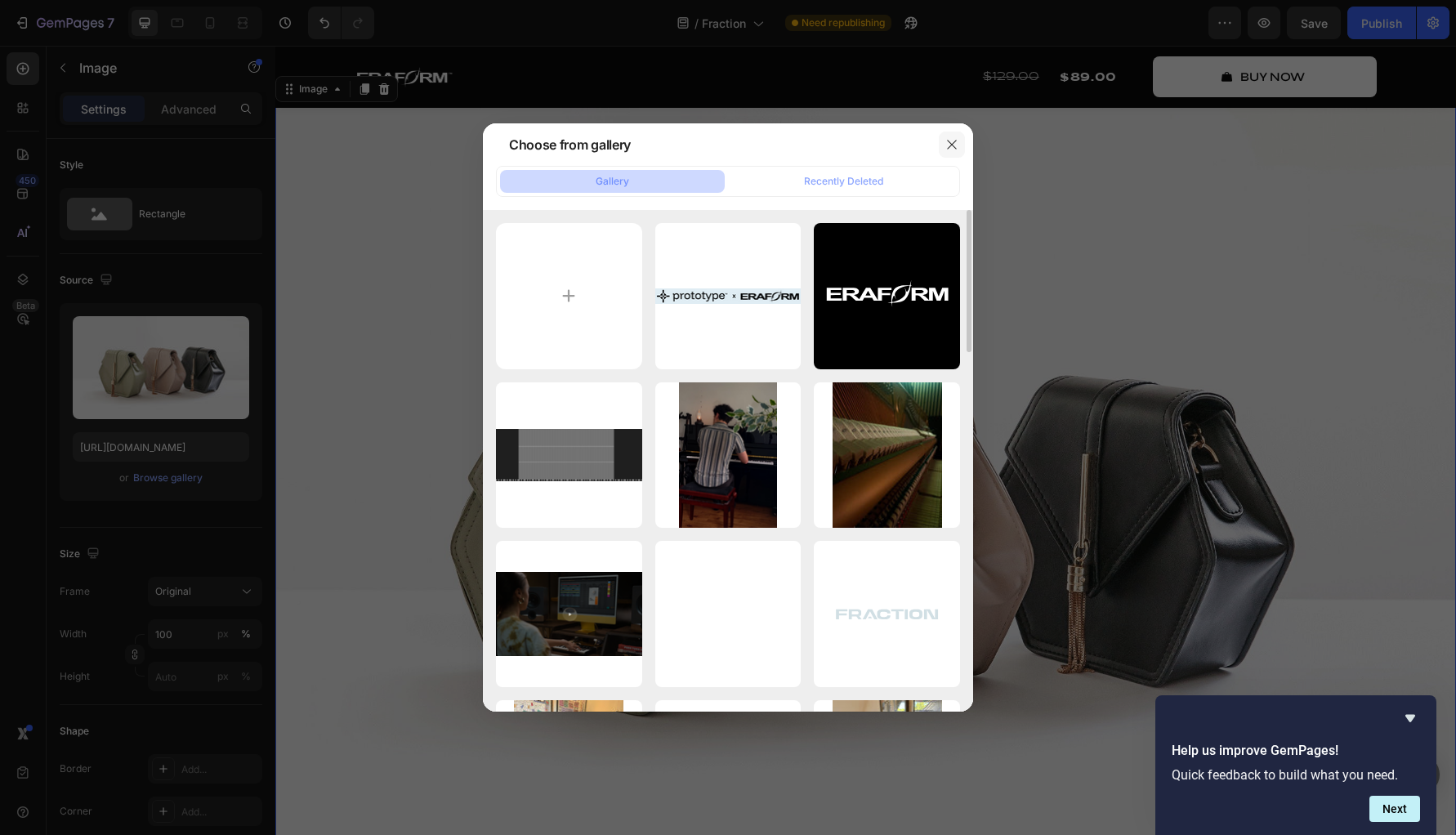
click at [957, 140] on icon "button" at bounding box center [952, 145] width 13 height 13
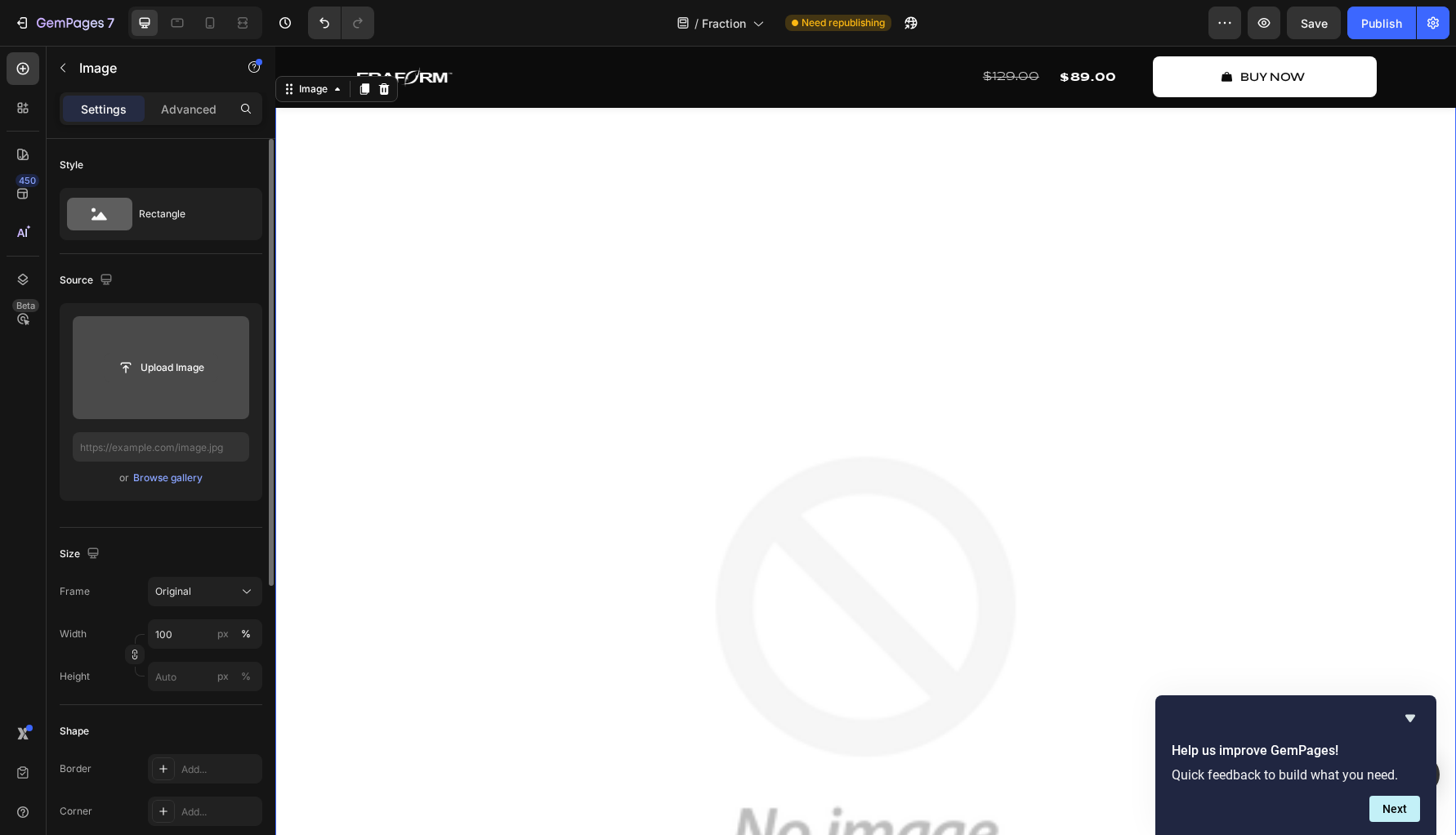
click at [210, 370] on input "file" at bounding box center [161, 368] width 113 height 28
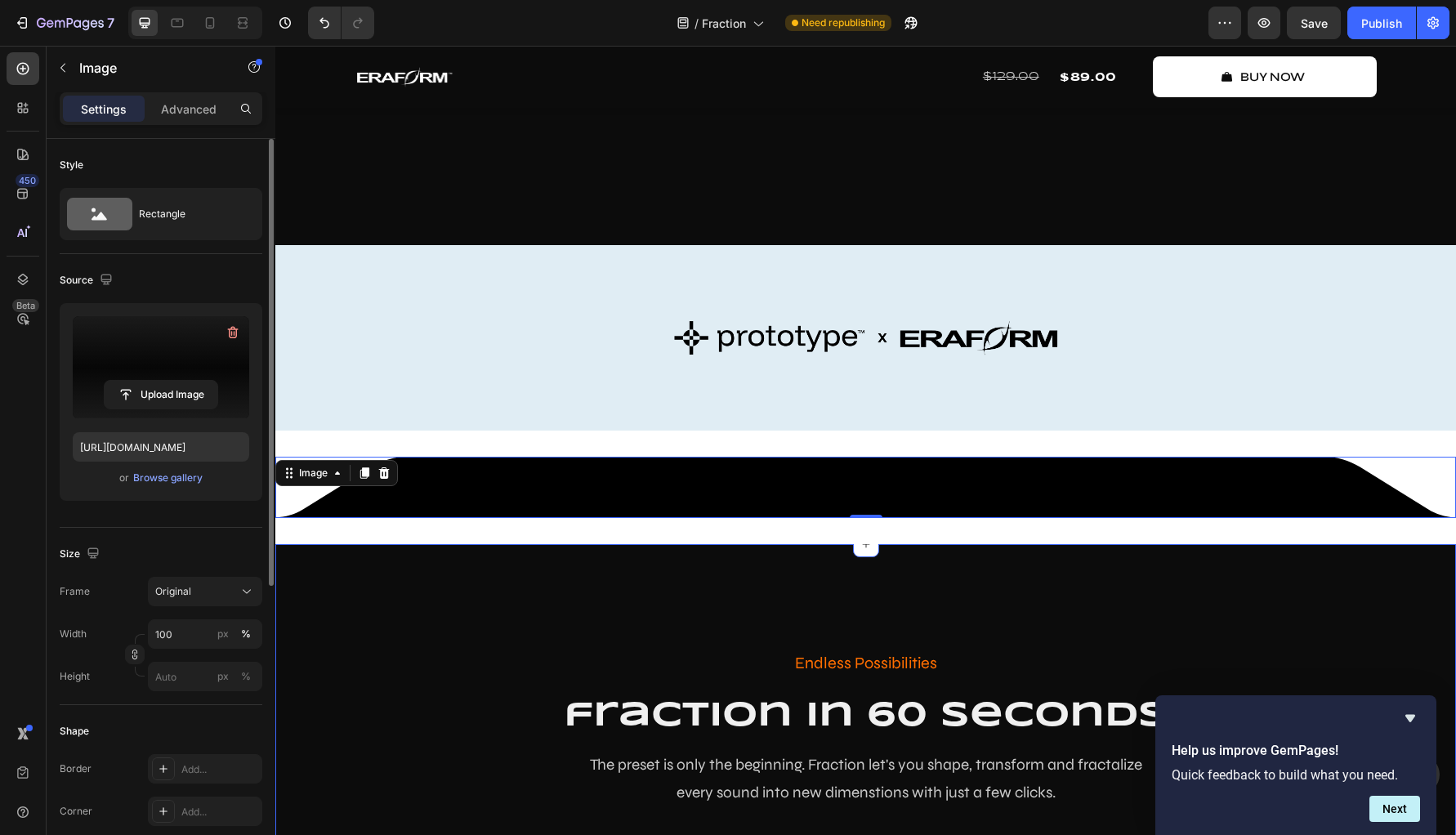
scroll to position [1350, 0]
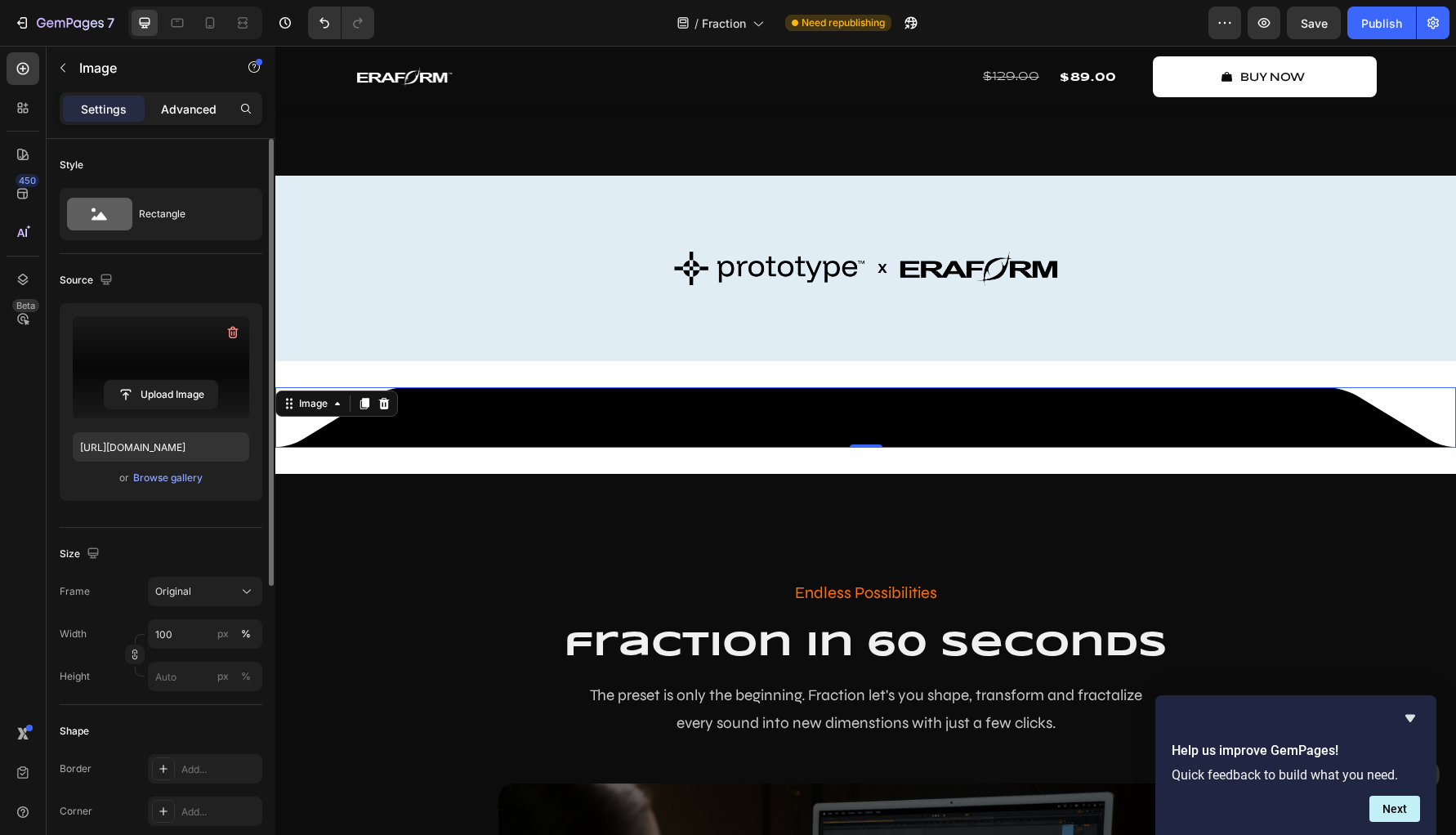
click at [190, 99] on div "Advanced" at bounding box center [188, 109] width 82 height 26
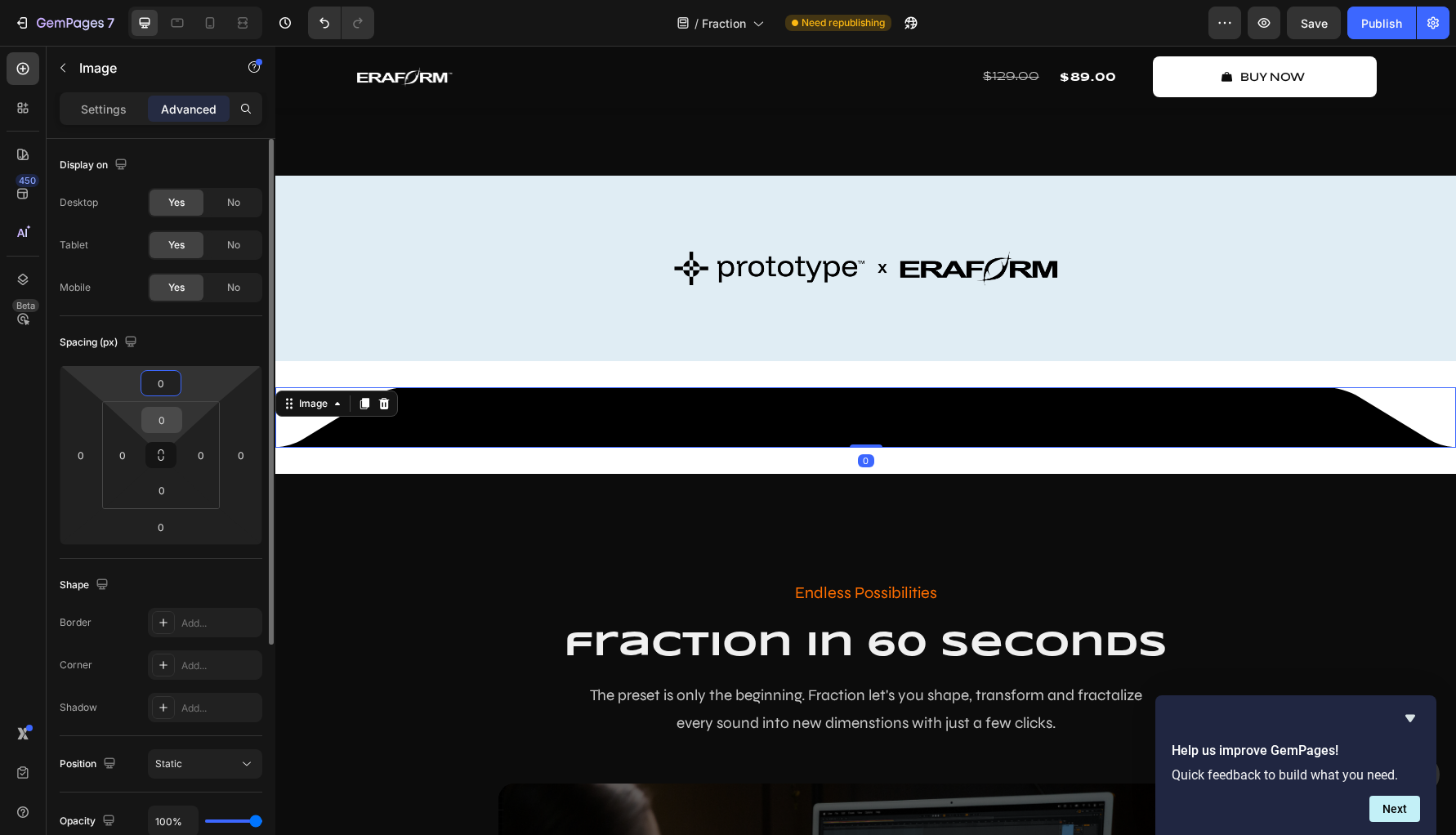
drag, startPoint x: 172, startPoint y: 376, endPoint x: 164, endPoint y: 422, distance: 46.7
click at [164, 422] on div "0 0 0 0 0 0 0 0" at bounding box center [161, 455] width 203 height 180
click at [211, 0] on html "7 Version history / Fraction Need republishing Preview Save Publish 450 Beta lo…" at bounding box center [728, 0] width 1456 height 0
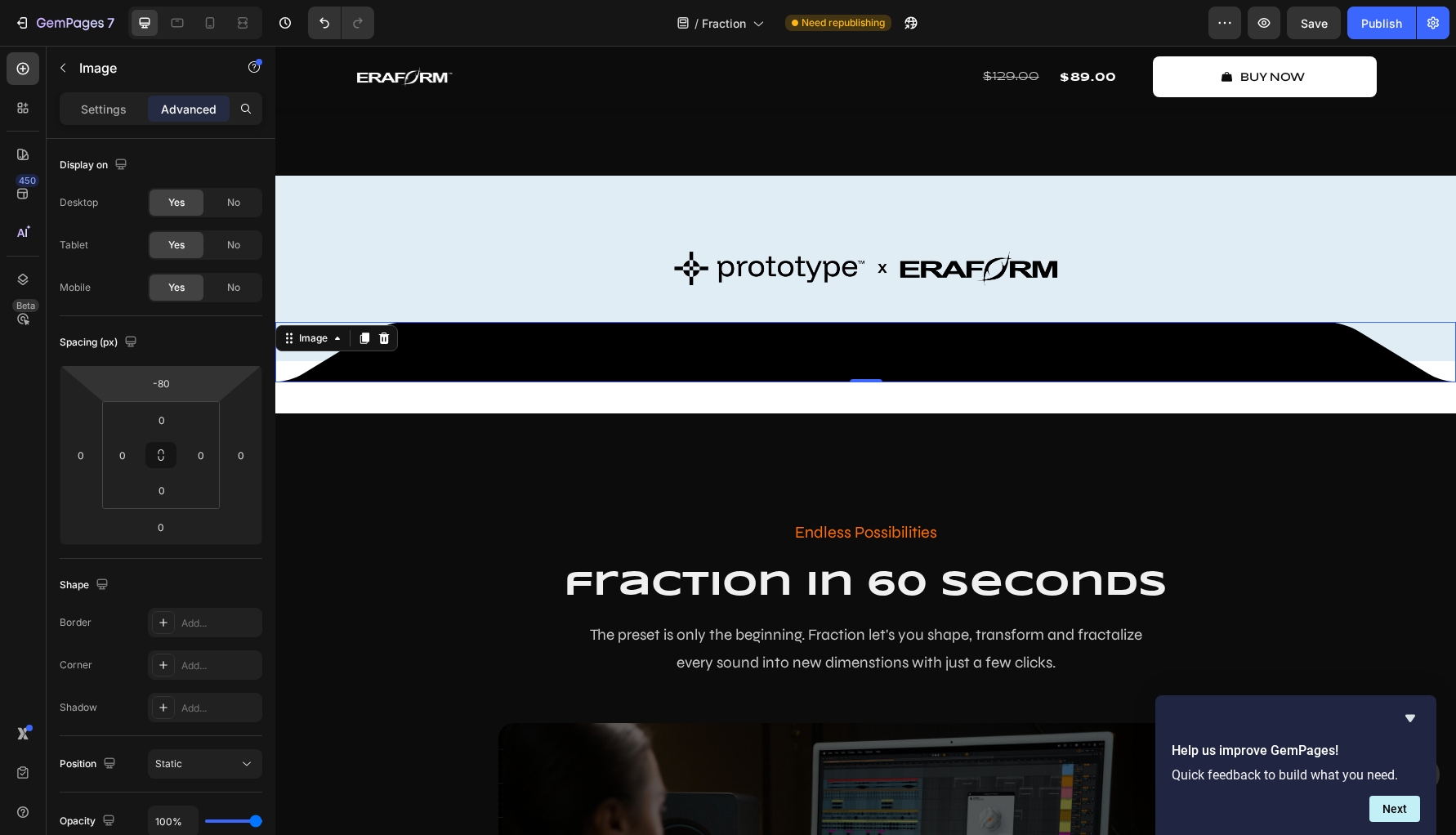
drag, startPoint x: 207, startPoint y: 385, endPoint x: 228, endPoint y: 417, distance: 38.3
click at [228, 0] on html "7 Version history / Fraction Need republishing Preview Save Publish 450 Beta lo…" at bounding box center [728, 0] width 1456 height 0
drag, startPoint x: 179, startPoint y: 528, endPoint x: 188, endPoint y: 507, distance: 22.8
click at [188, 507] on div "-80 0 0 0 0 0 0 0" at bounding box center [161, 455] width 203 height 180
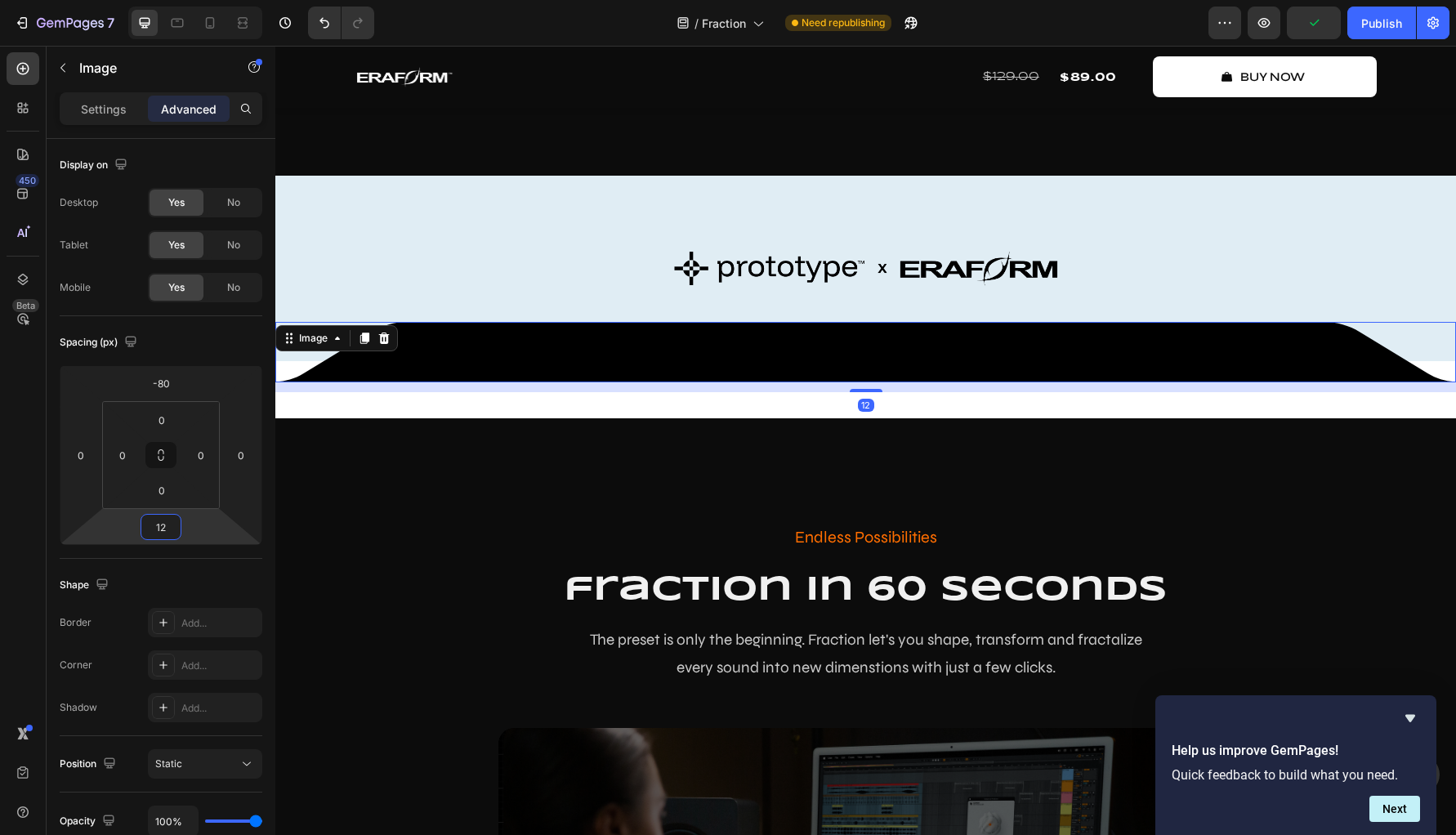
click at [200, 0] on html "7 Version history / Fraction Need republishing Preview Publish 450 Beta logo Se…" at bounding box center [728, 0] width 1456 height 0
click at [199, 0] on html "7 Version history / Fraction Need republishing Preview Publish 450 Beta logo Se…" at bounding box center [728, 0] width 1456 height 0
click at [202, 0] on html "7 Version history / Fraction Need republishing Preview Publish 450 Beta logo Se…" at bounding box center [728, 0] width 1456 height 0
click at [203, 0] on html "7 Version history / Fraction Need republishing Preview Publish 450 Beta logo Se…" at bounding box center [728, 0] width 1456 height 0
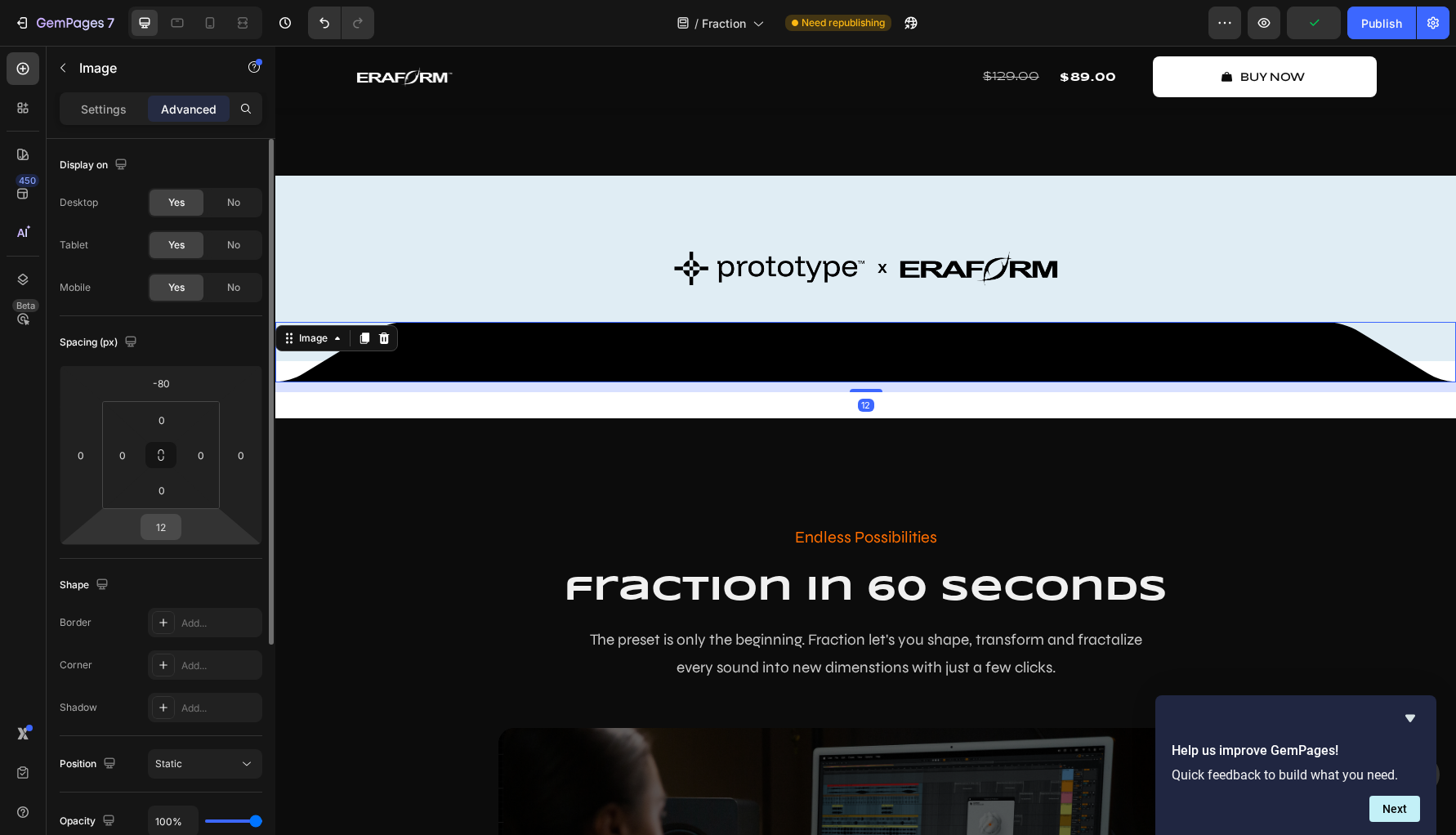
click at [161, 526] on input "12" at bounding box center [161, 528] width 33 height 24
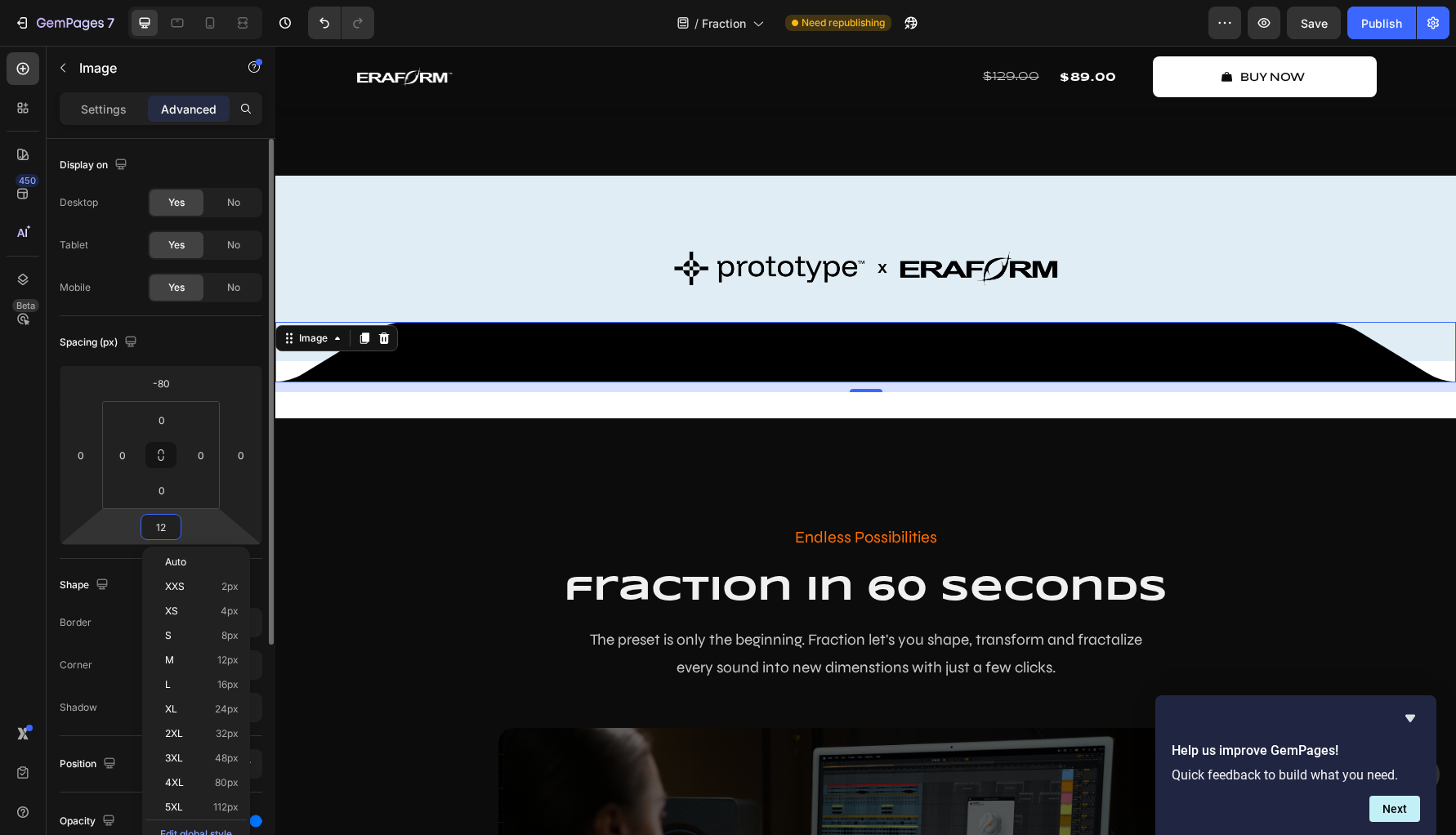
click at [160, 528] on input "12" at bounding box center [161, 528] width 33 height 24
click at [159, 528] on input "12" at bounding box center [161, 528] width 33 height 24
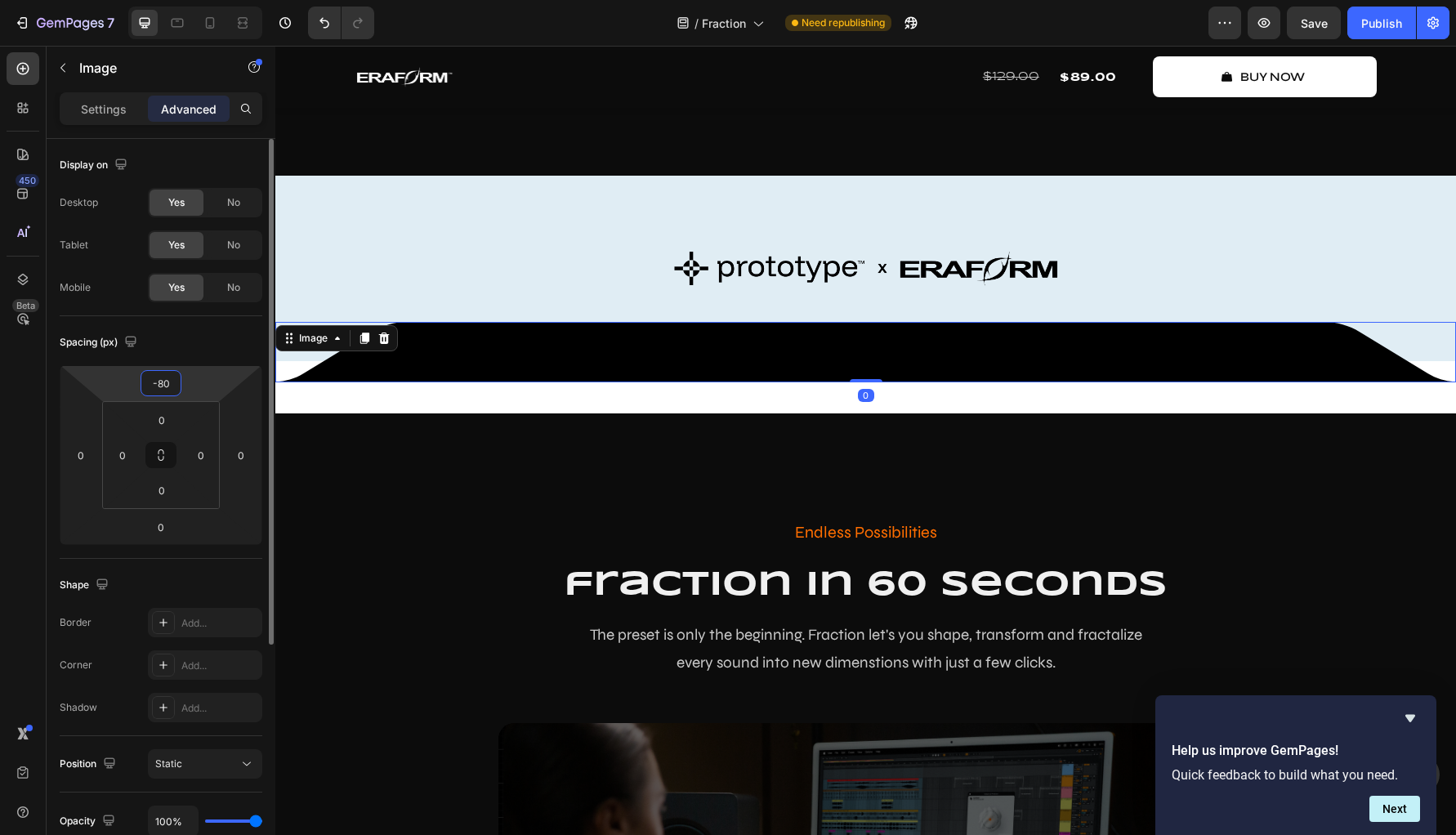
click at [167, 393] on input "-80" at bounding box center [161, 384] width 33 height 24
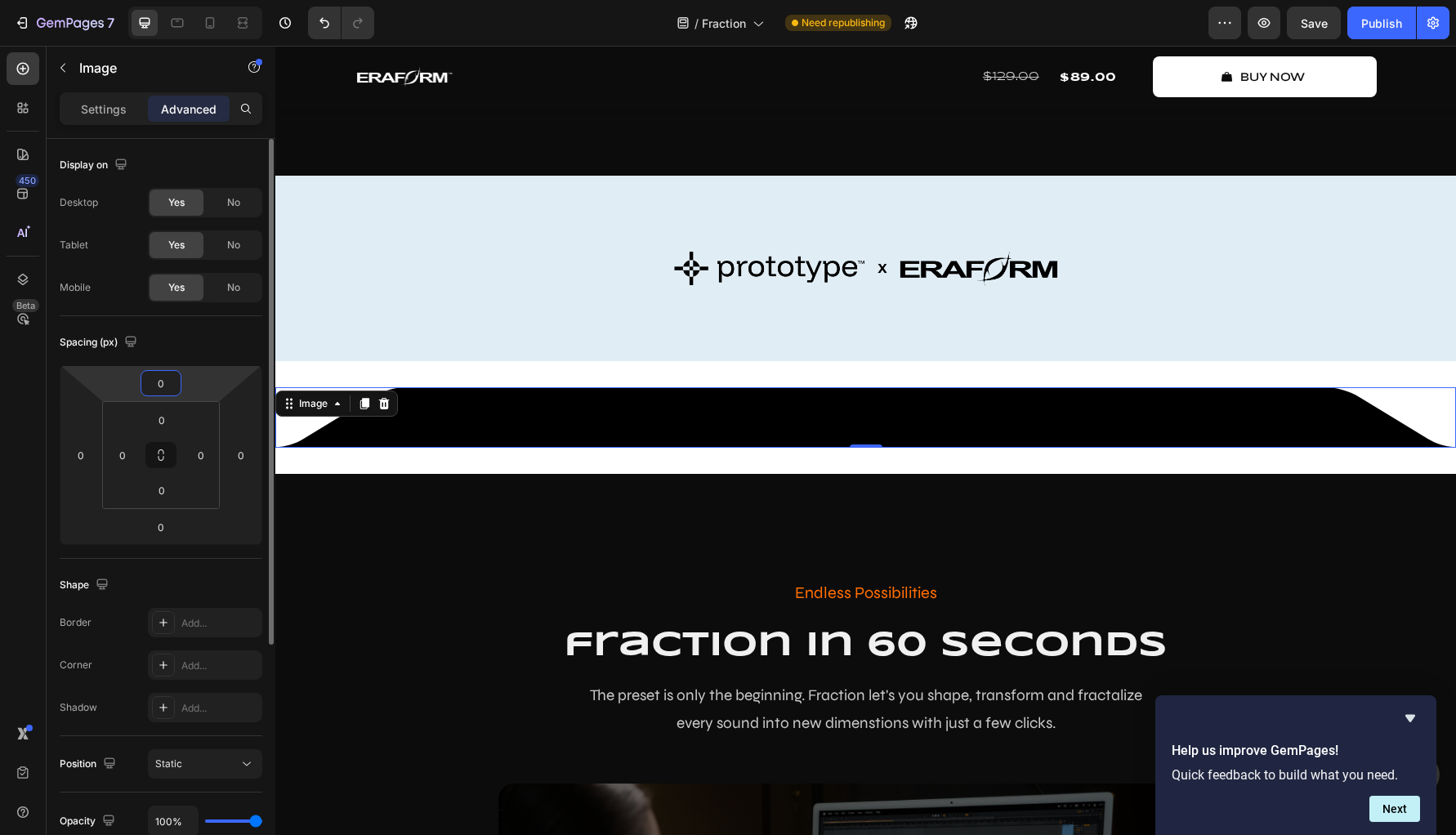
click at [246, 566] on div "Shape Border Add... Corner Add... Shadow Add..." at bounding box center [161, 648] width 203 height 178
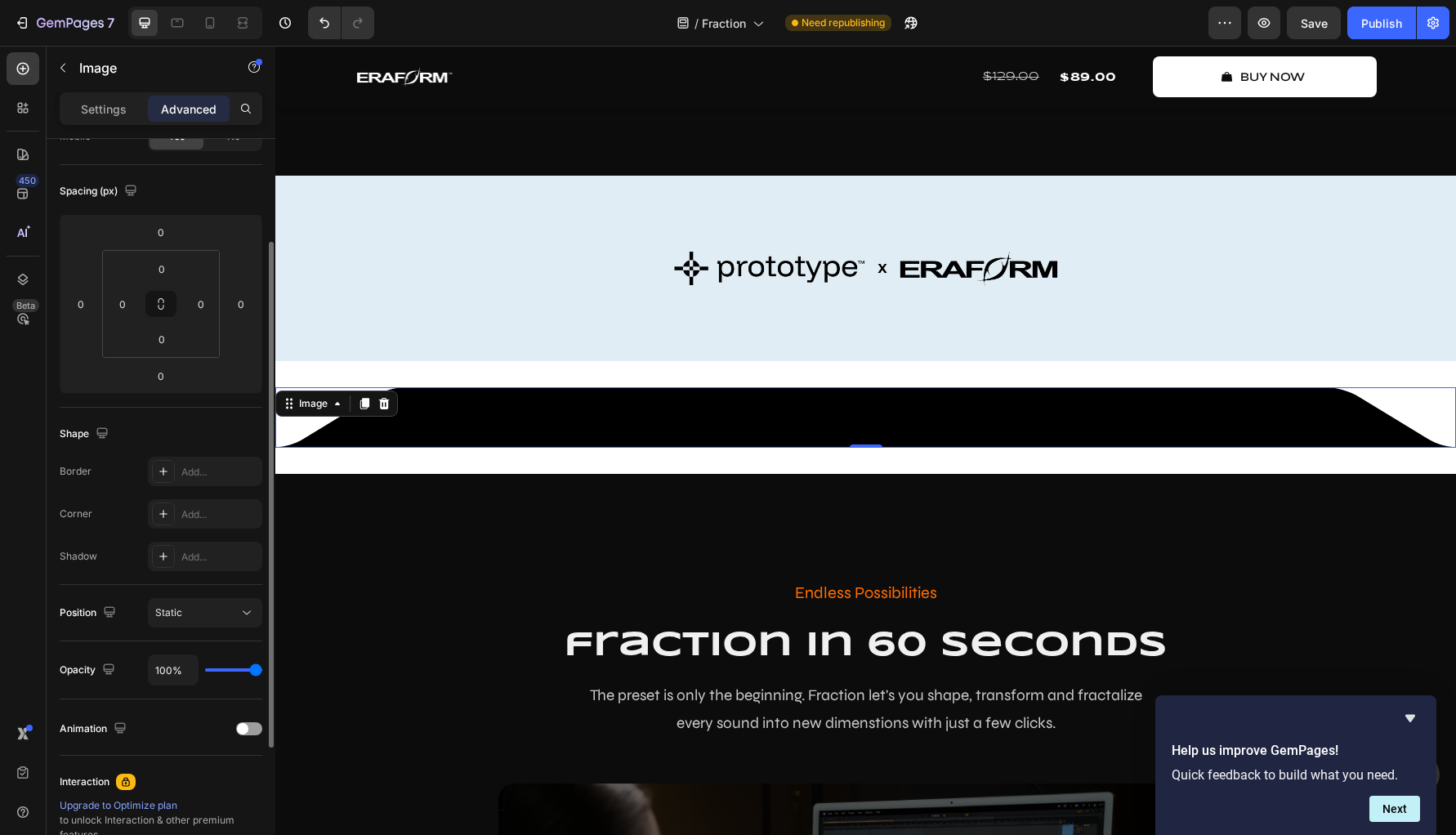
scroll to position [171, 0]
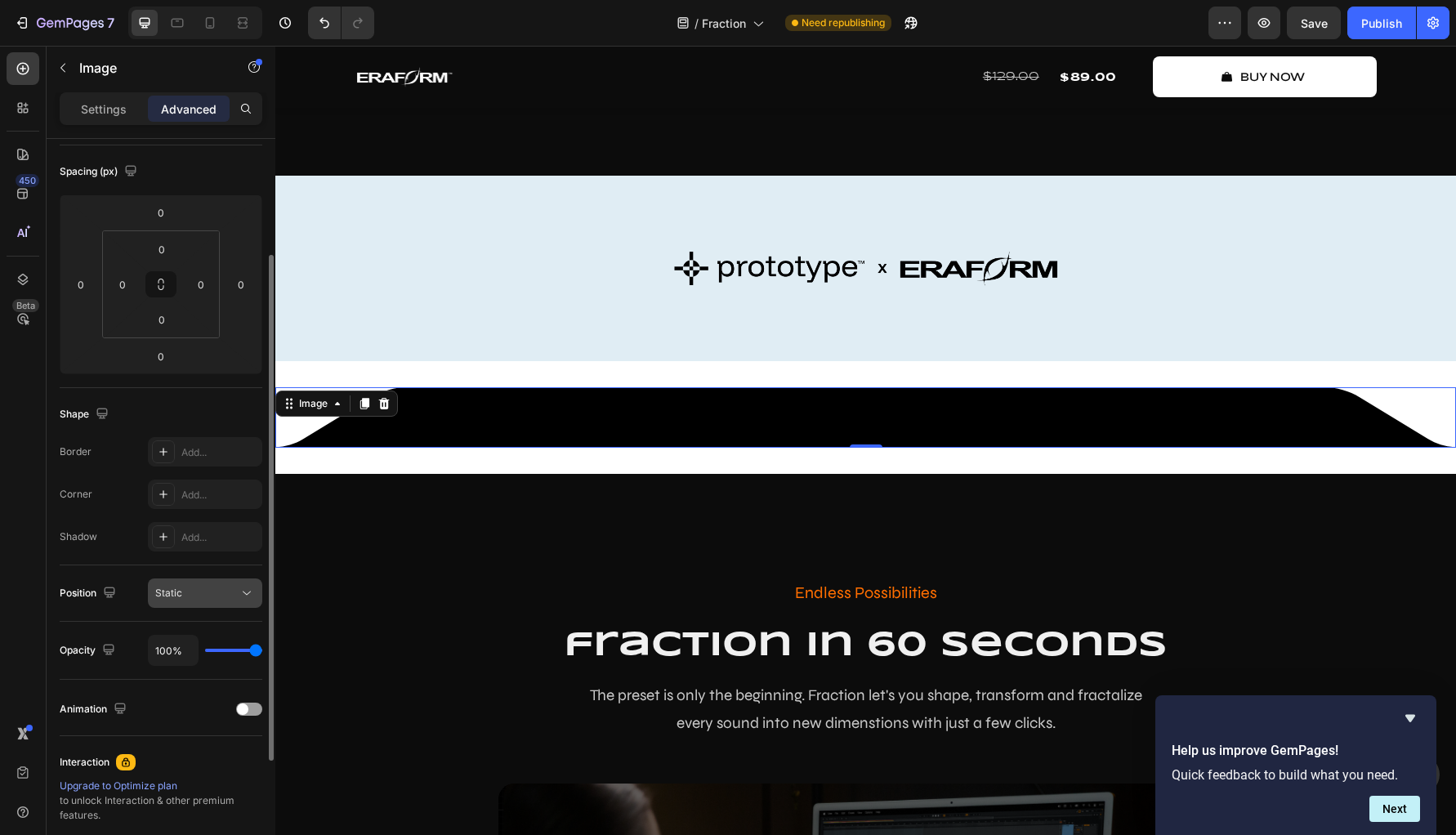
click at [222, 596] on div "Static" at bounding box center [196, 593] width 84 height 15
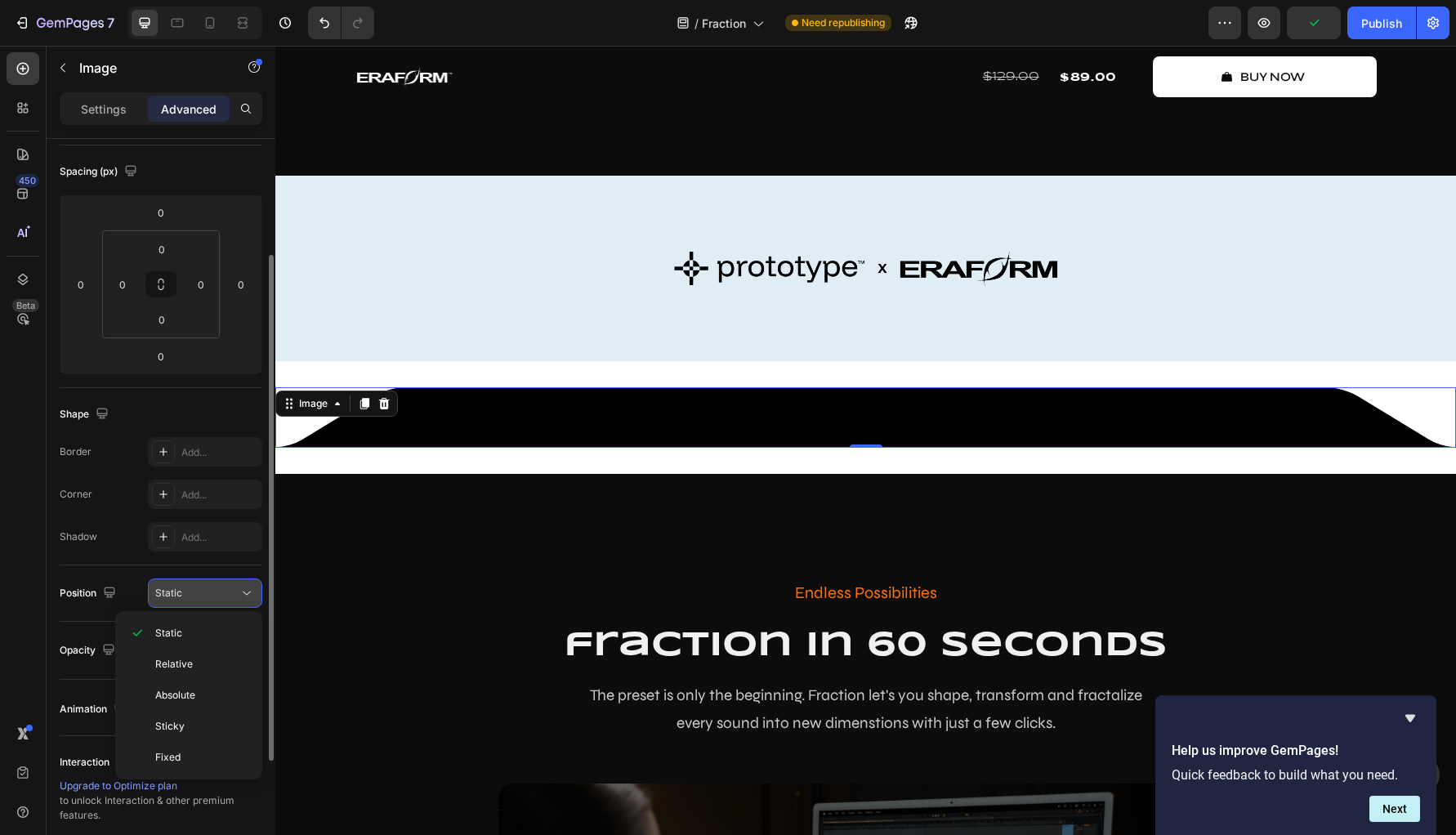
click at [222, 596] on div "Static" at bounding box center [196, 593] width 84 height 15
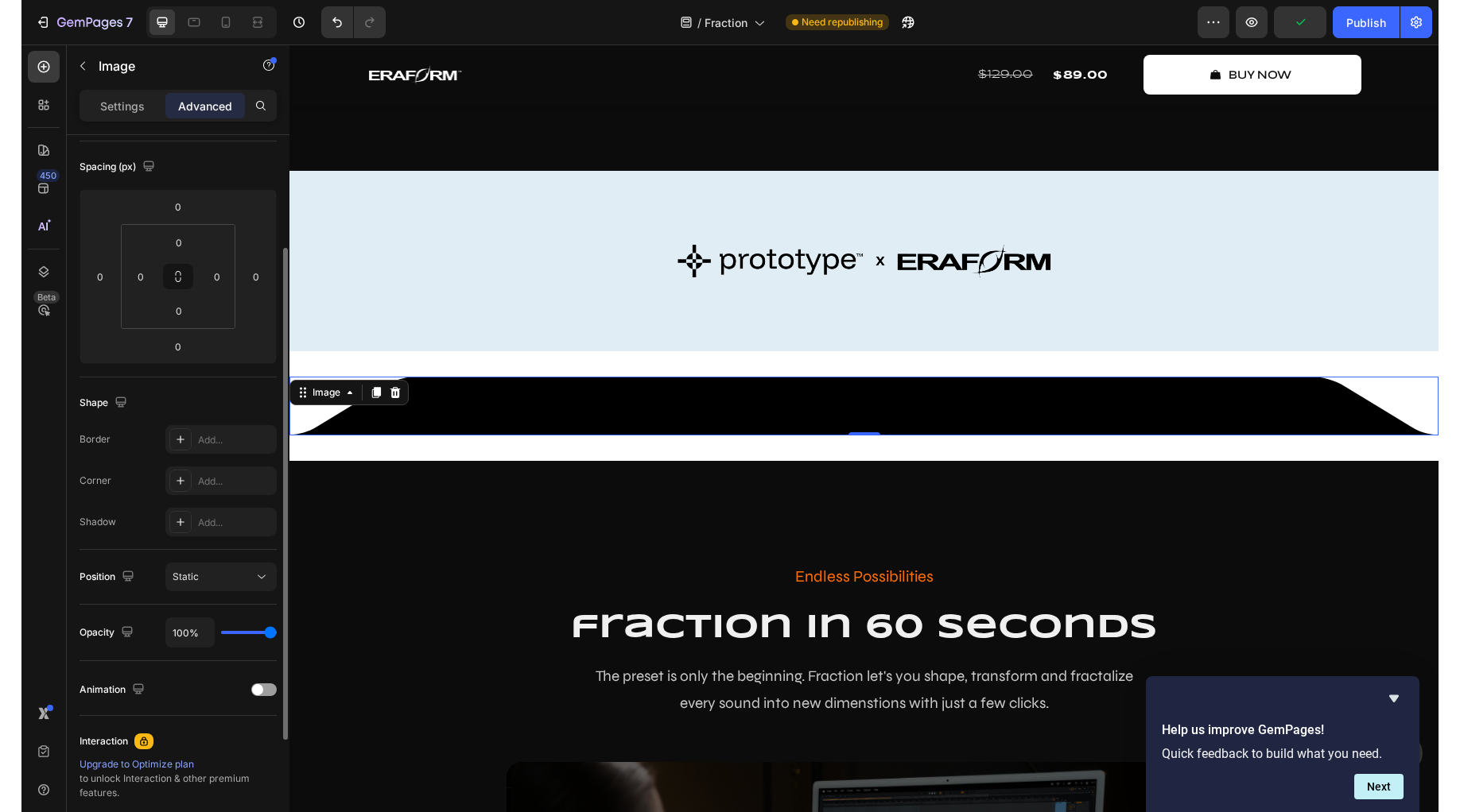
scroll to position [0, 0]
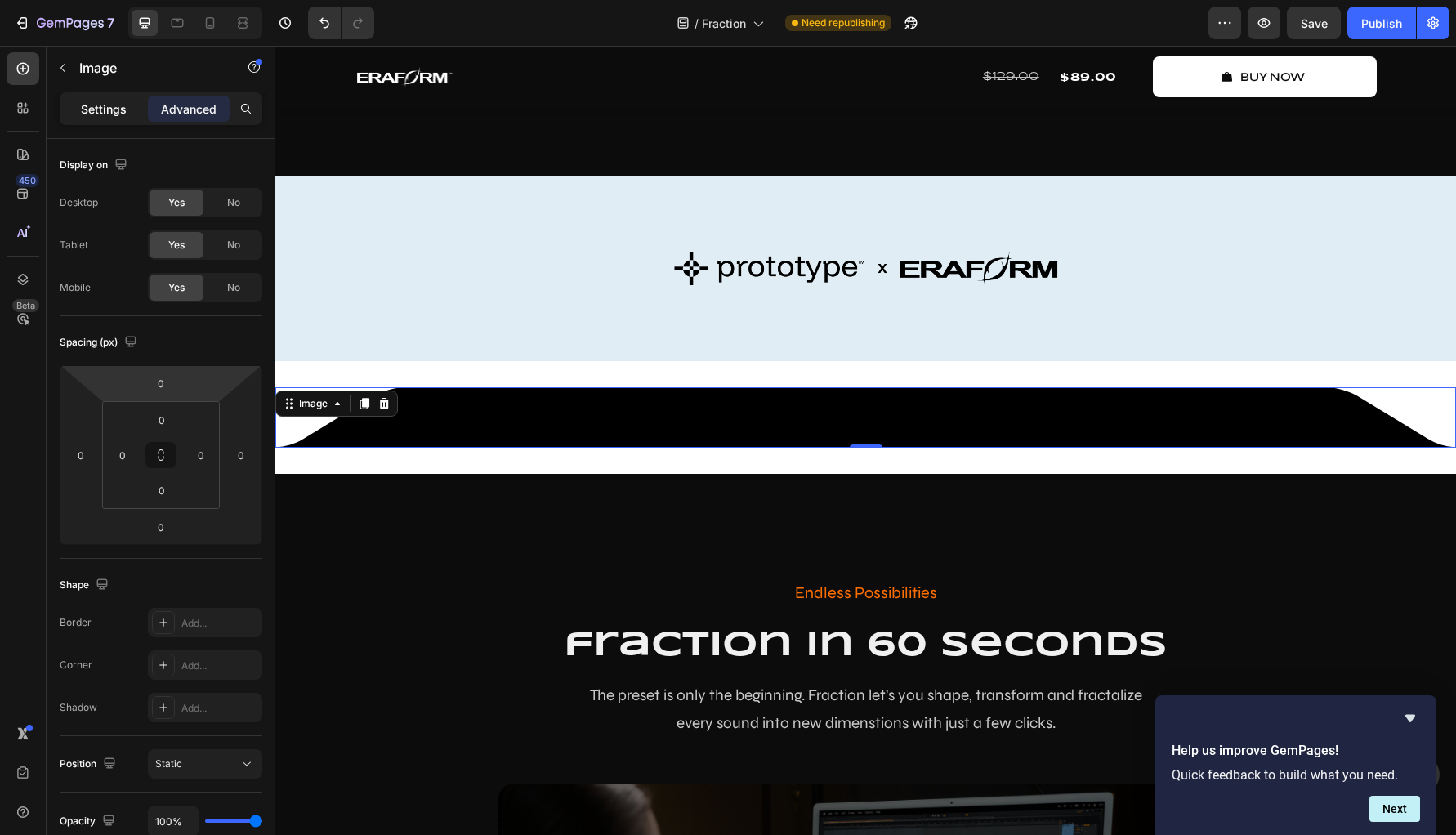
click at [102, 111] on p "Settings" at bounding box center [103, 109] width 46 height 17
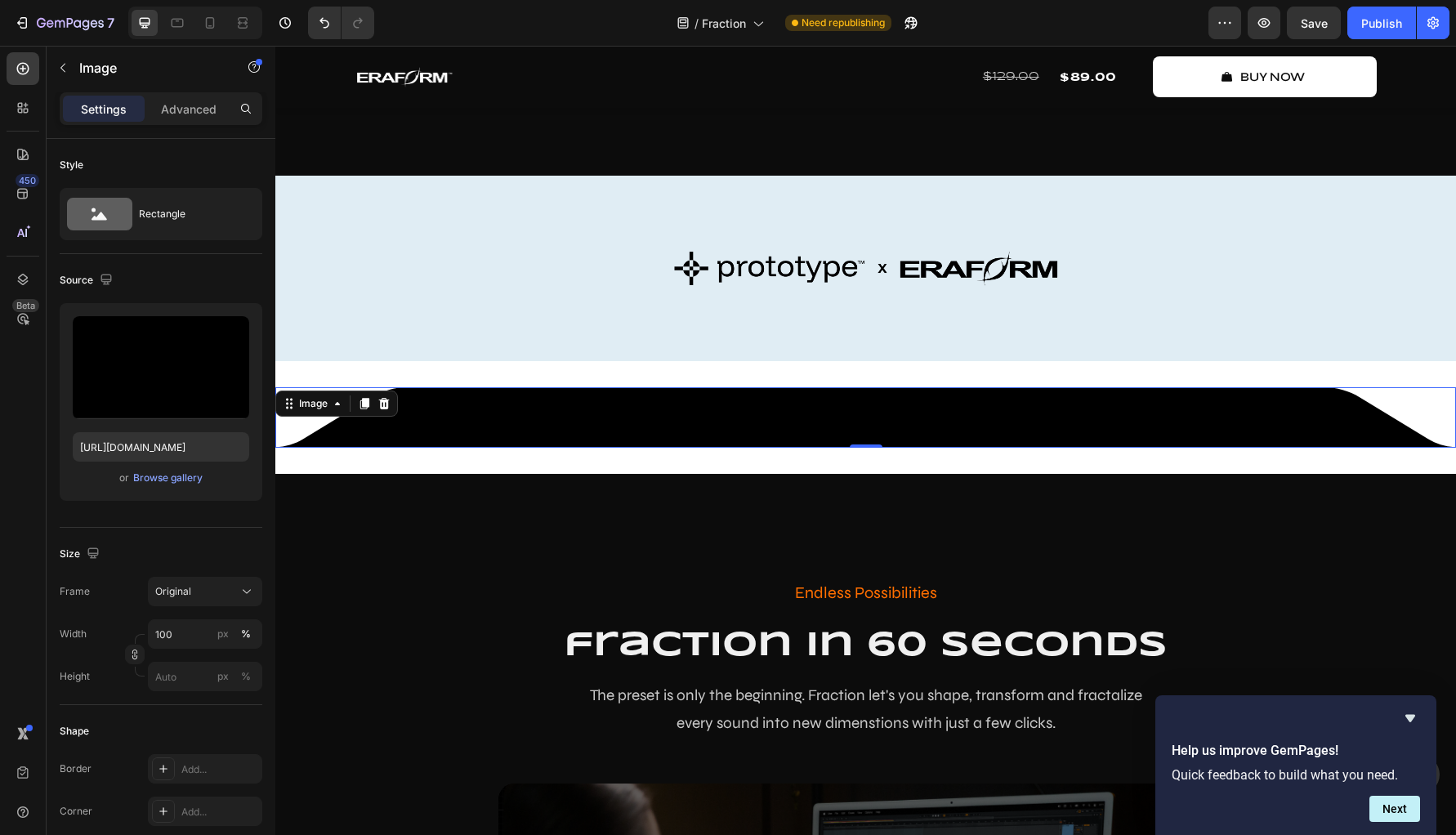
click at [351, 448] on img at bounding box center [866, 418] width 1181 height 60
click at [373, 448] on img at bounding box center [866, 418] width 1181 height 60
click at [490, 448] on img at bounding box center [866, 418] width 1181 height 60
click at [190, 631] on input "100" at bounding box center [205, 634] width 115 height 29
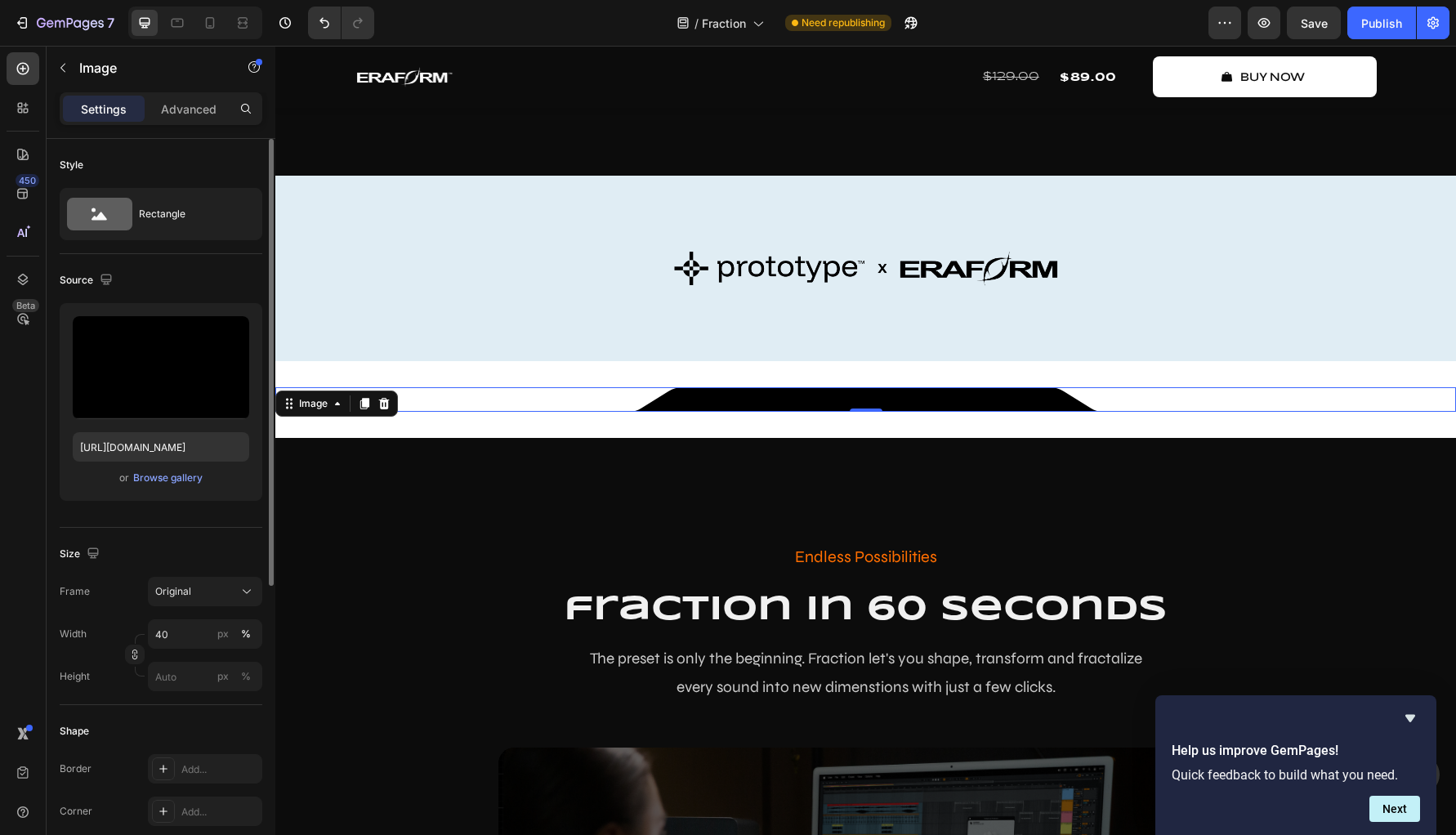
click at [189, 546] on div "Size" at bounding box center [161, 554] width 203 height 26
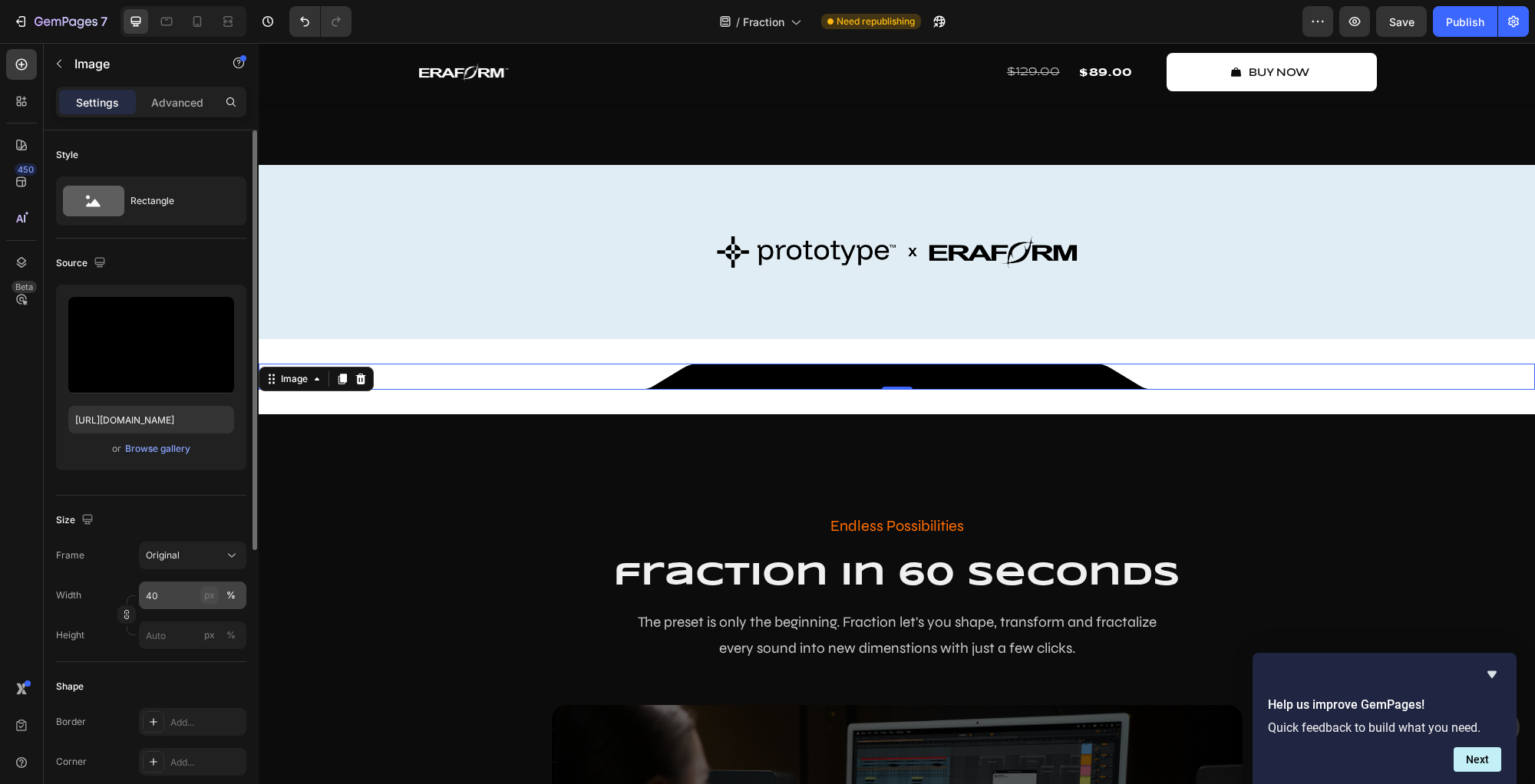
click at [213, 600] on div "px" at bounding box center [209, 596] width 11 height 14
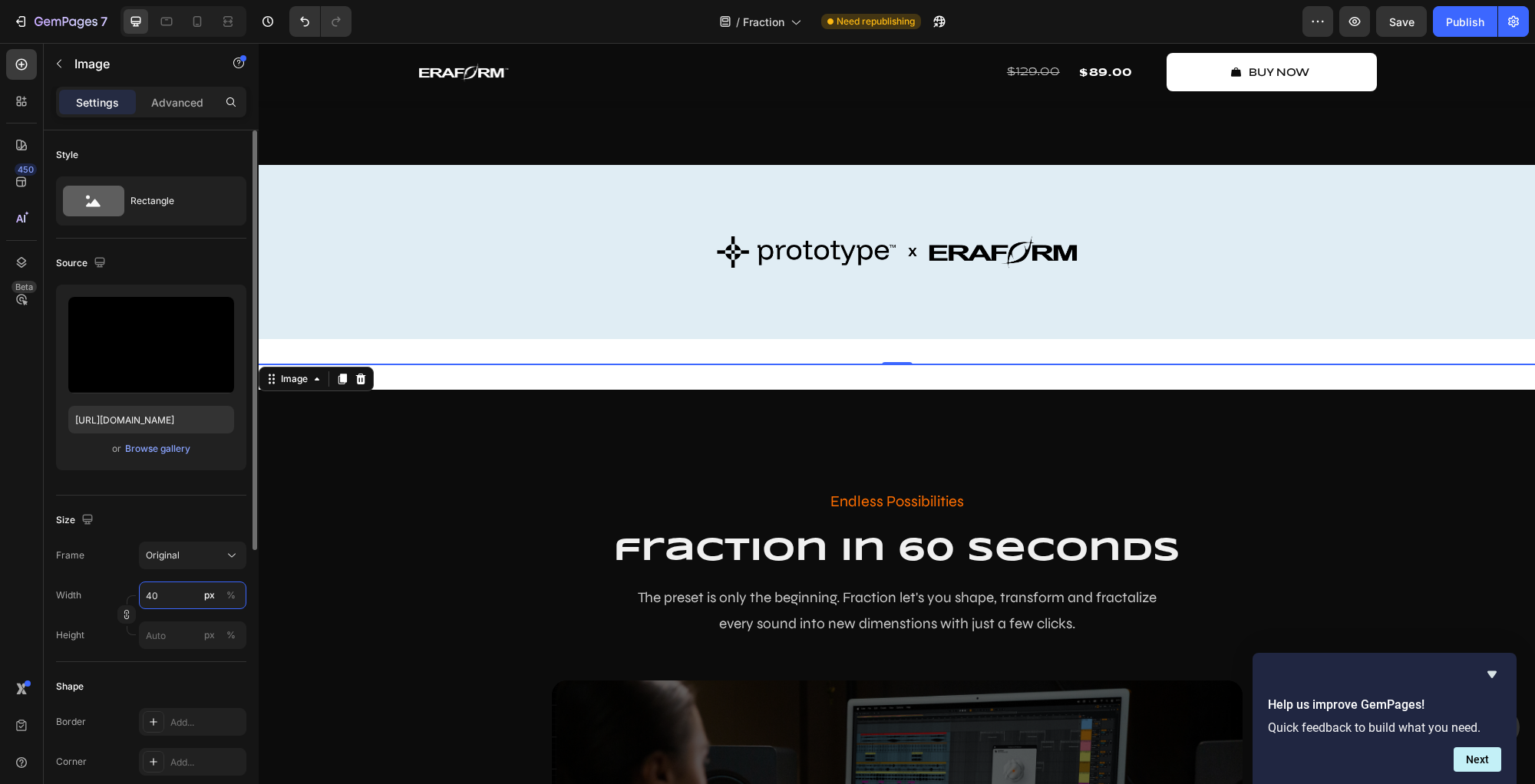
click at [171, 596] on input "40" at bounding box center [193, 595] width 108 height 27
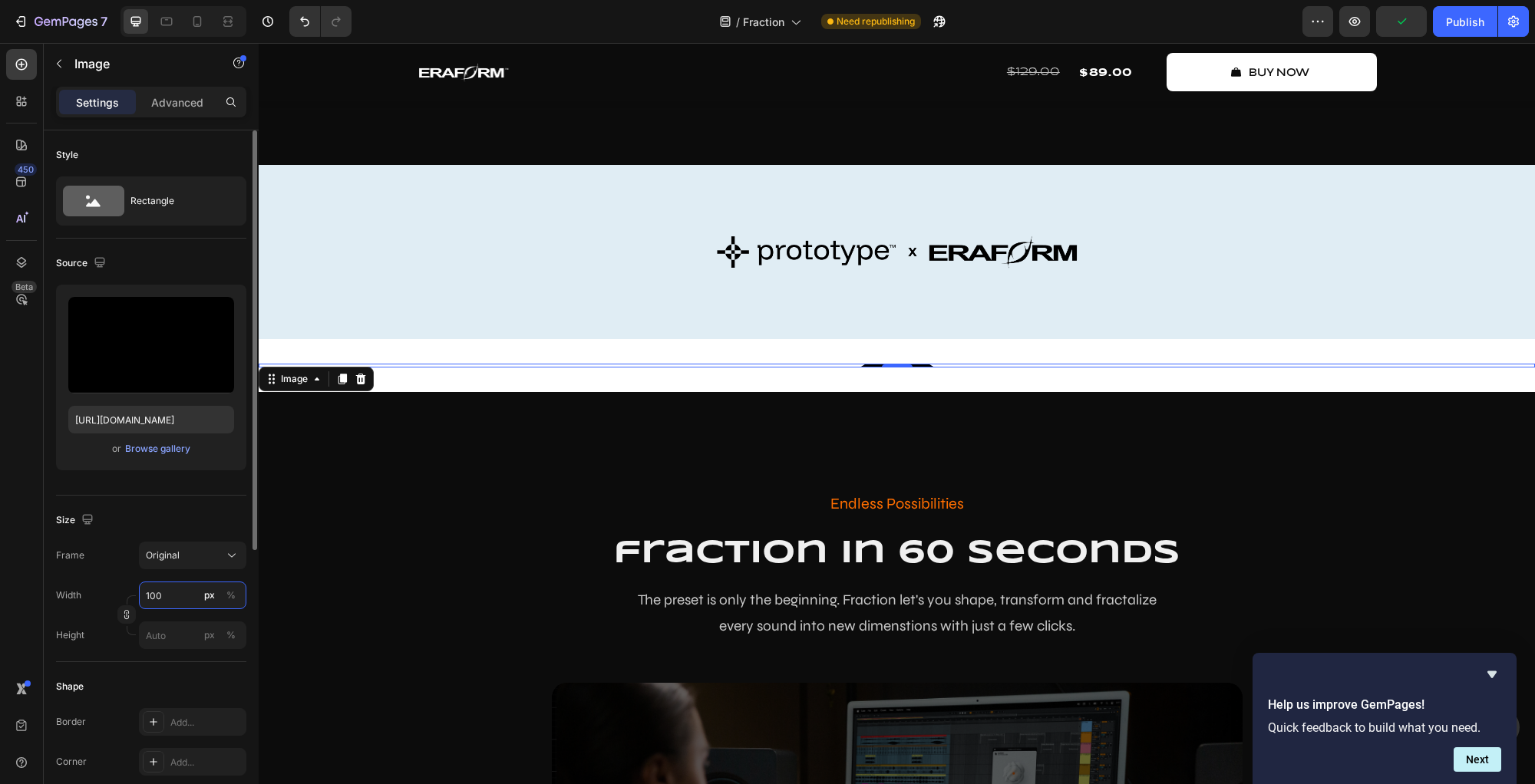
click at [171, 596] on input "100" at bounding box center [193, 595] width 108 height 27
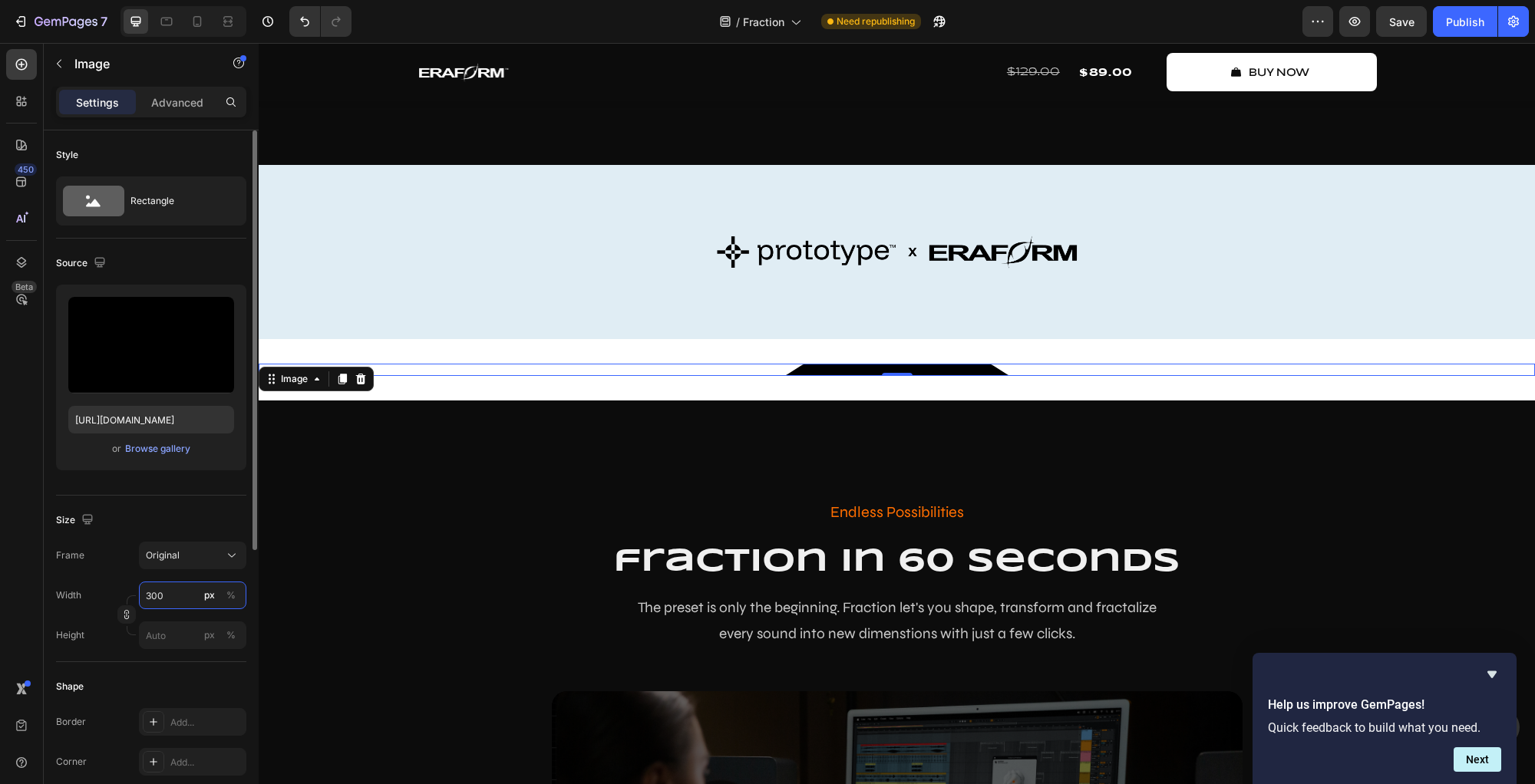
click at [171, 596] on input "300" at bounding box center [193, 595] width 108 height 27
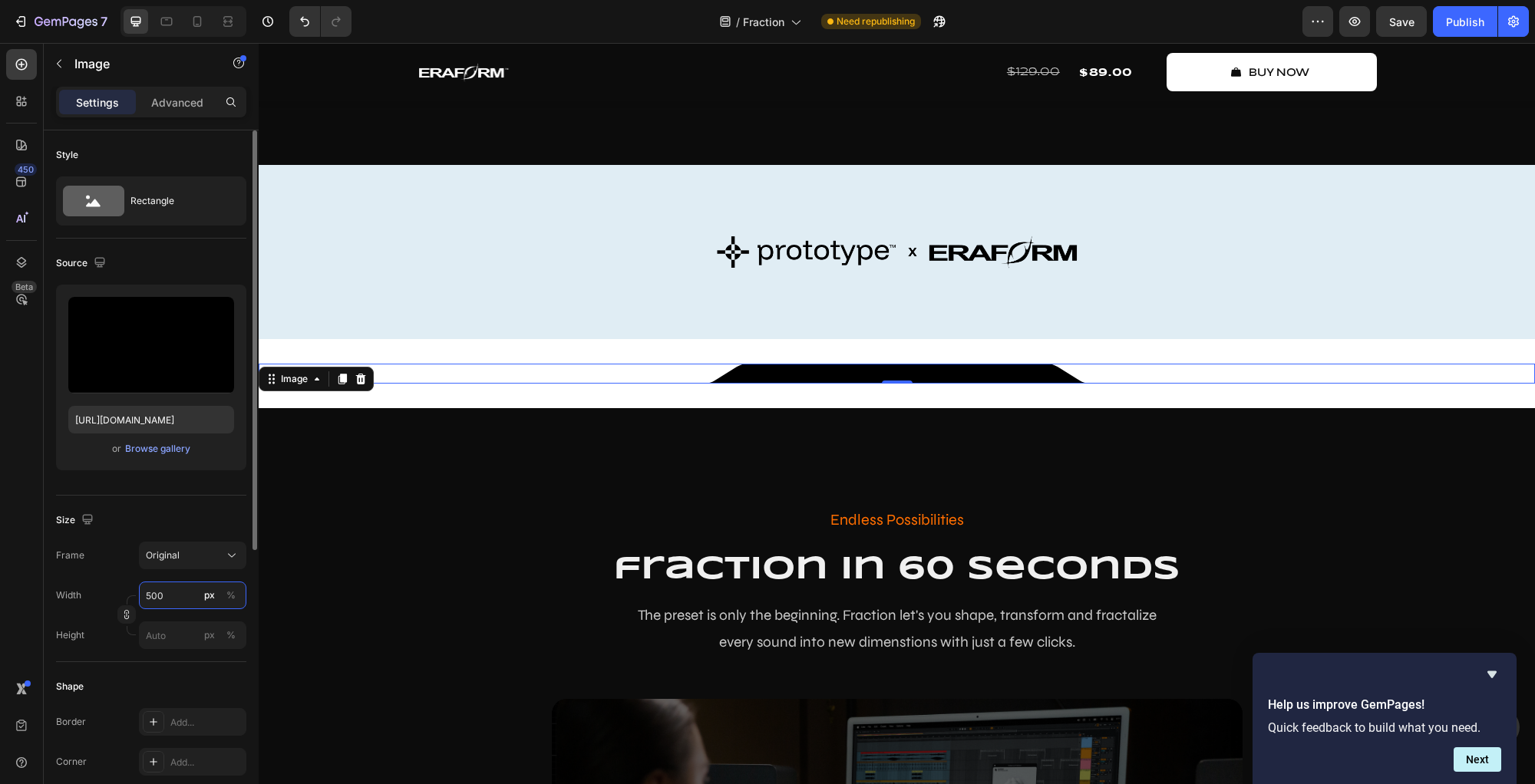
click at [171, 596] on input "500" at bounding box center [193, 595] width 108 height 27
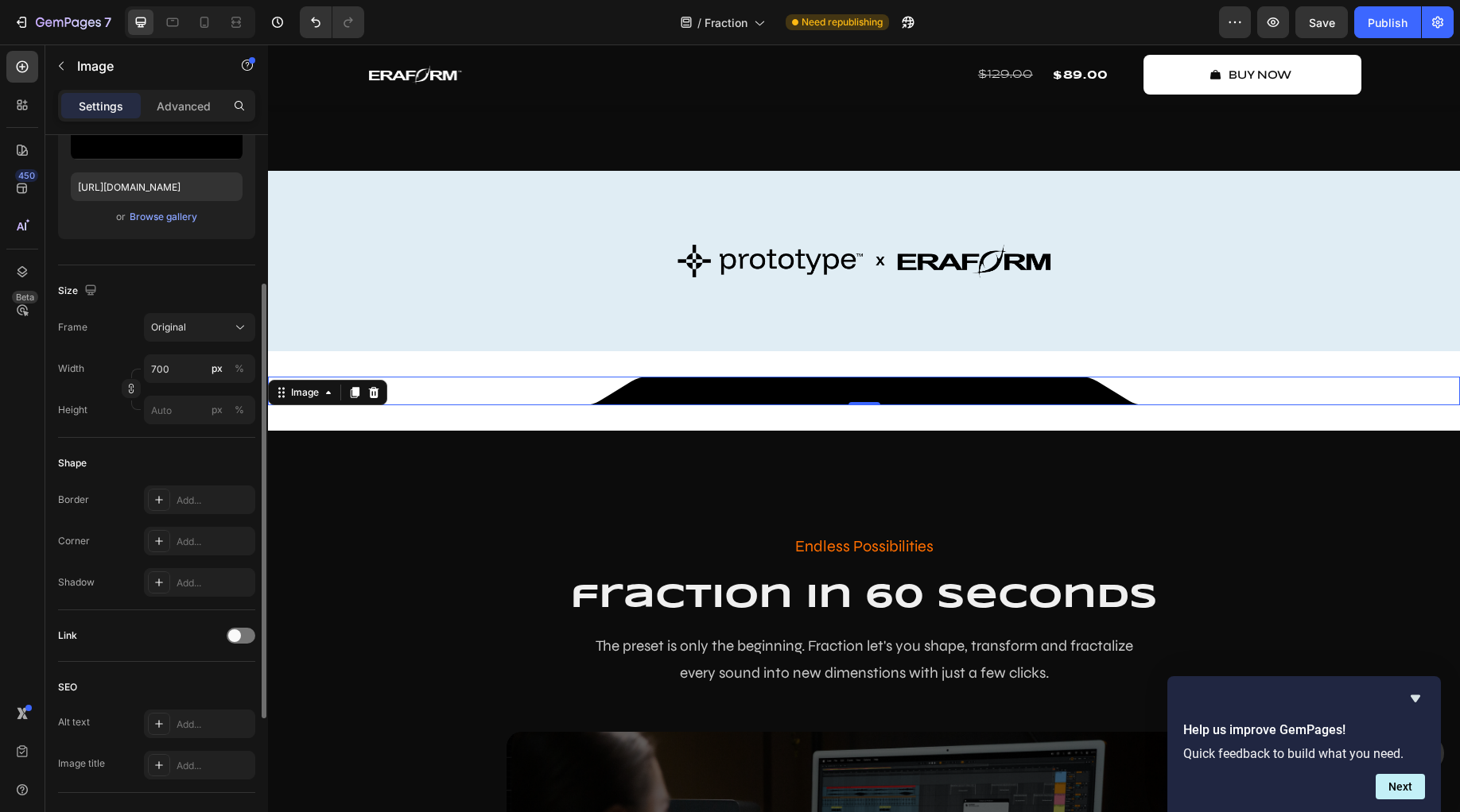
click at [342, 431] on div "Image 0 Section 5" at bounding box center [864, 390] width 1192 height 80
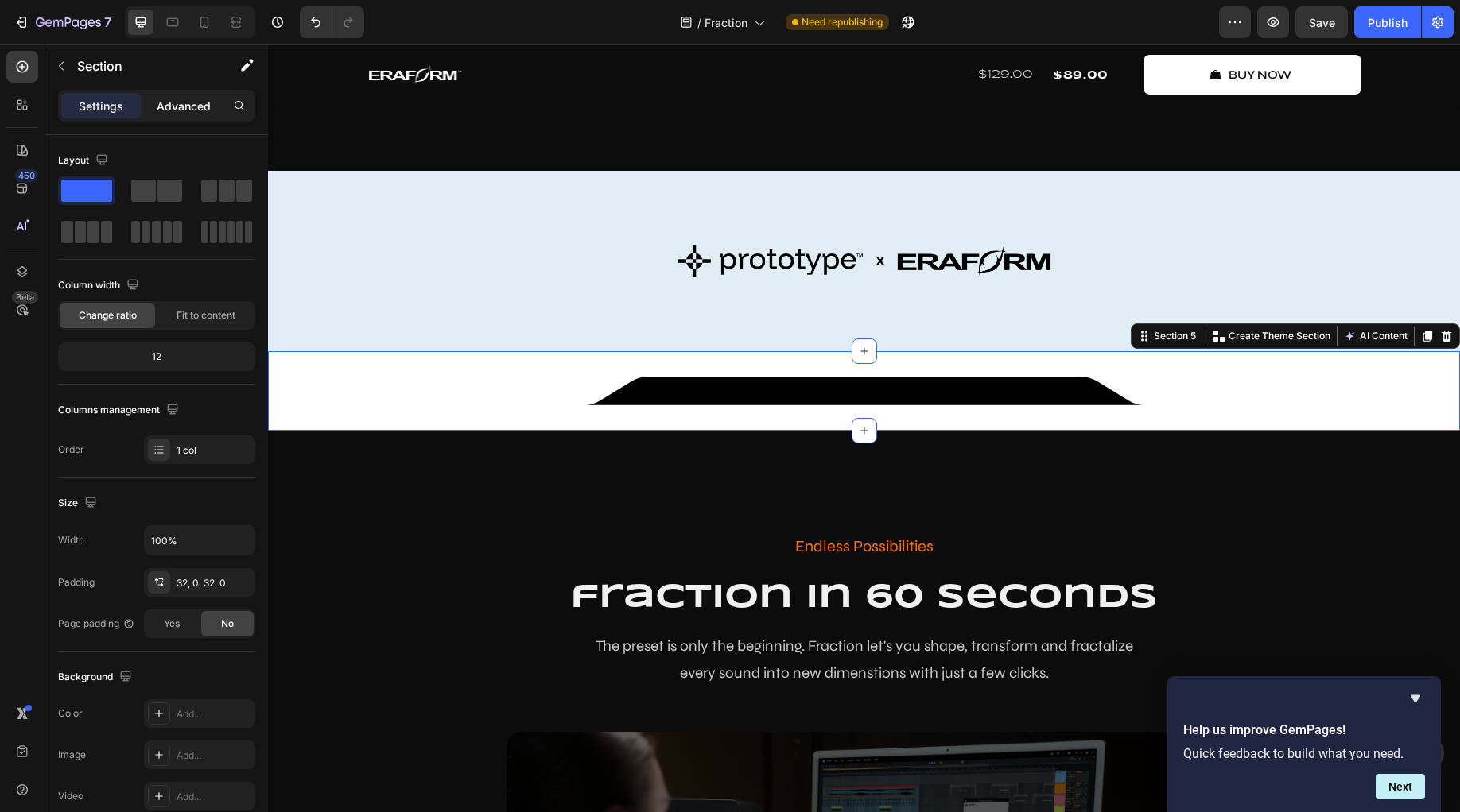
click at [186, 109] on p "Advanced" at bounding box center [183, 106] width 54 height 16
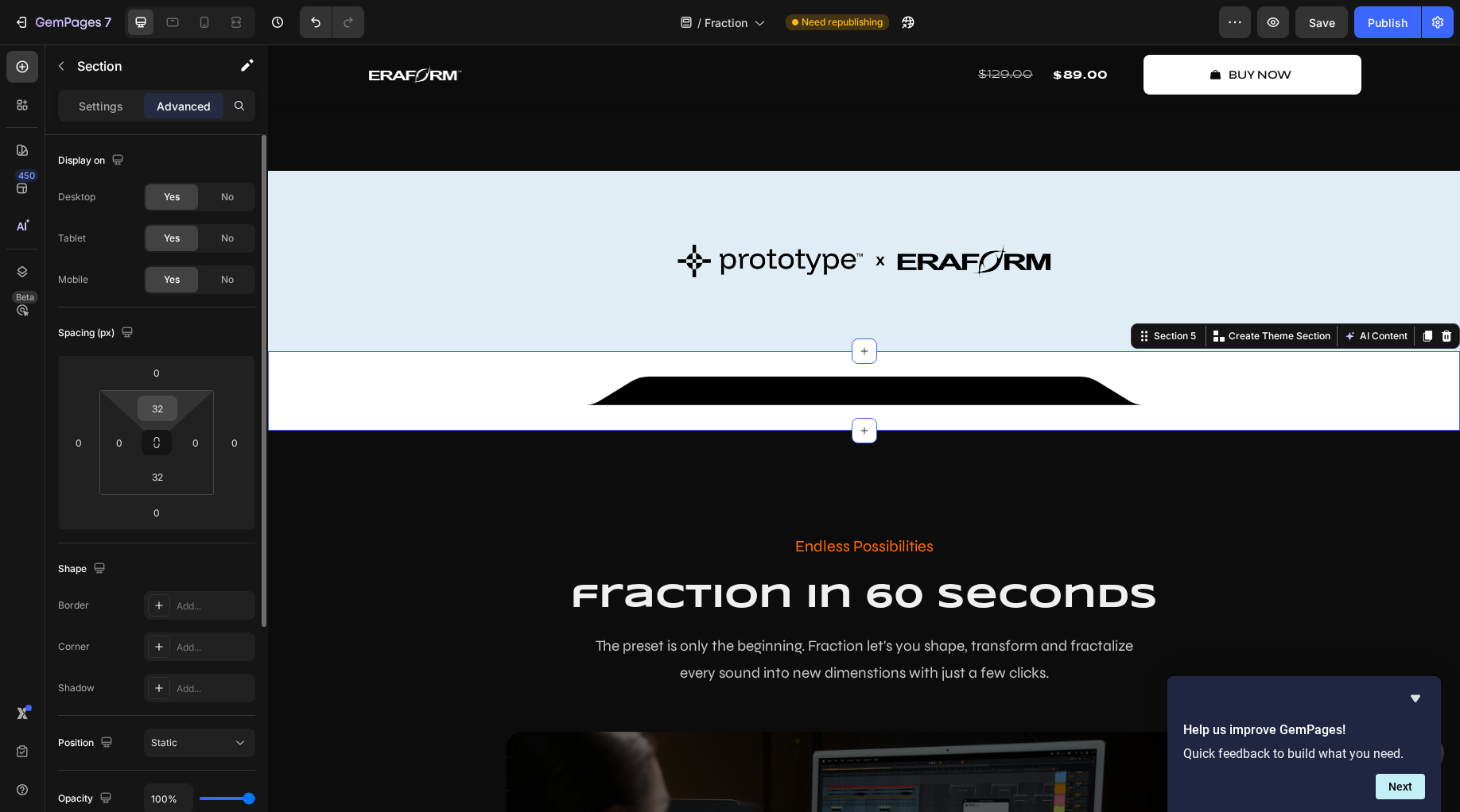
click at [164, 414] on input "32" at bounding box center [157, 409] width 32 height 24
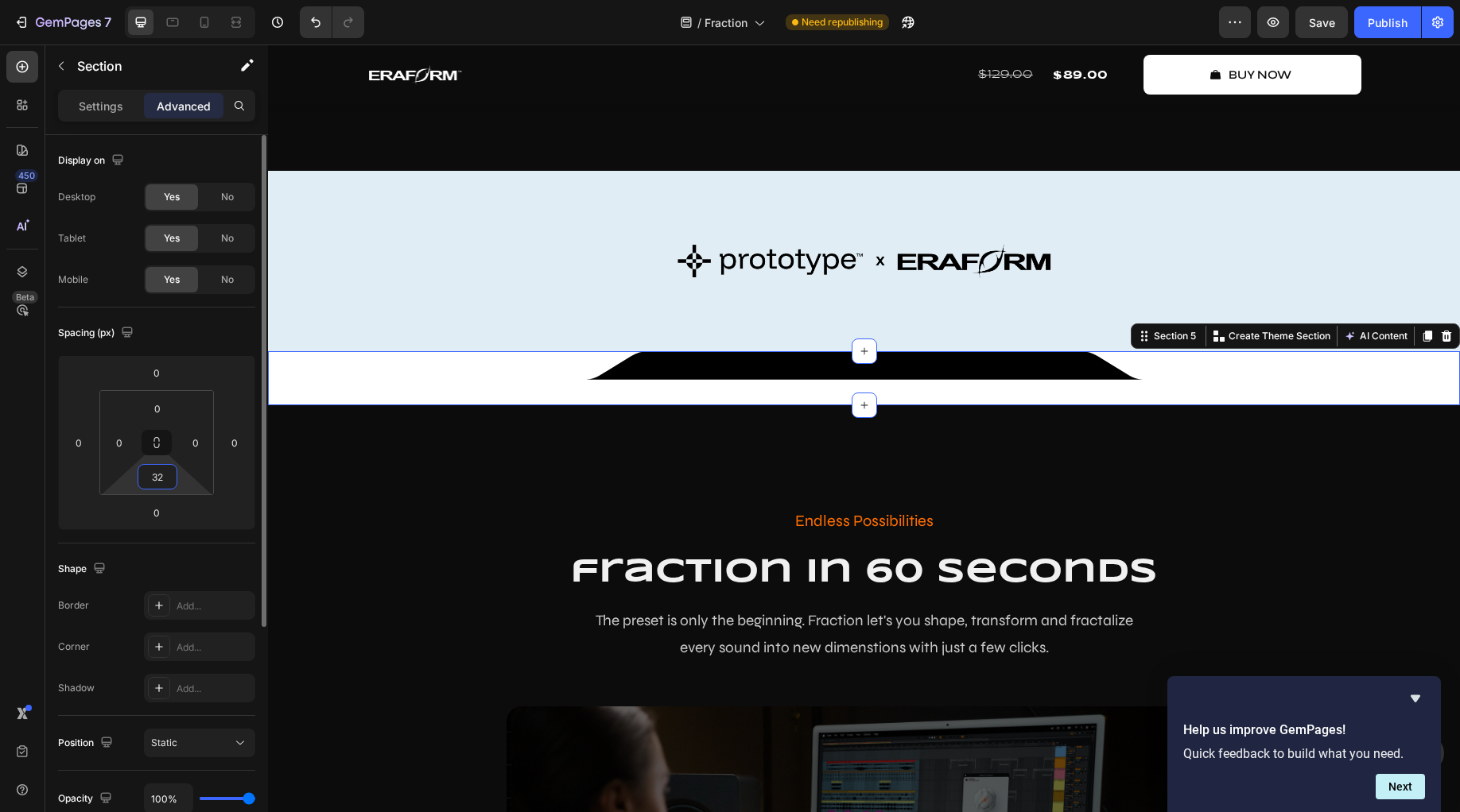
click at [166, 483] on input "32" at bounding box center [157, 476] width 32 height 24
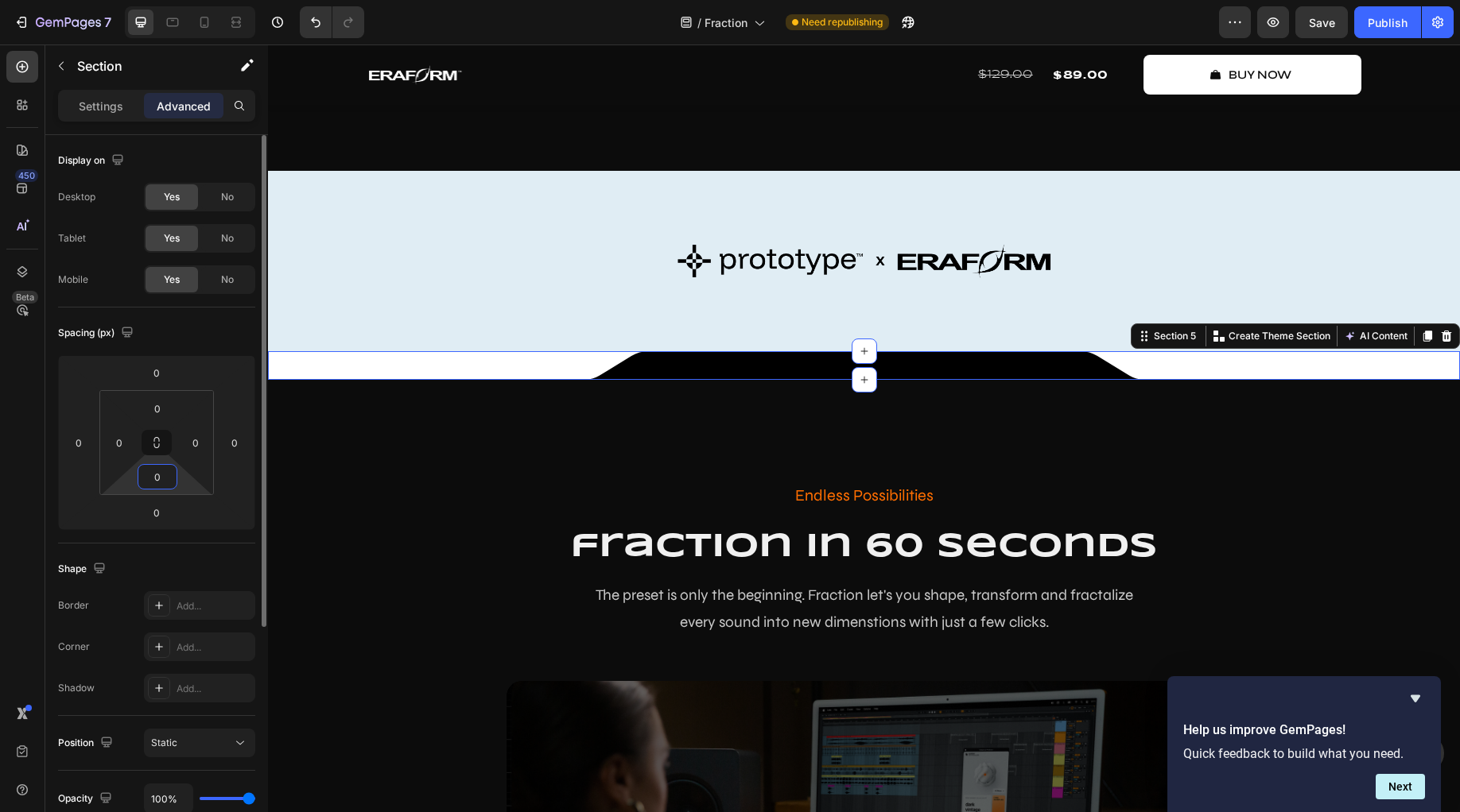
click at [193, 550] on div "Shape Border Add... Corner Add... Shadow Add..." at bounding box center [156, 630] width 198 height 173
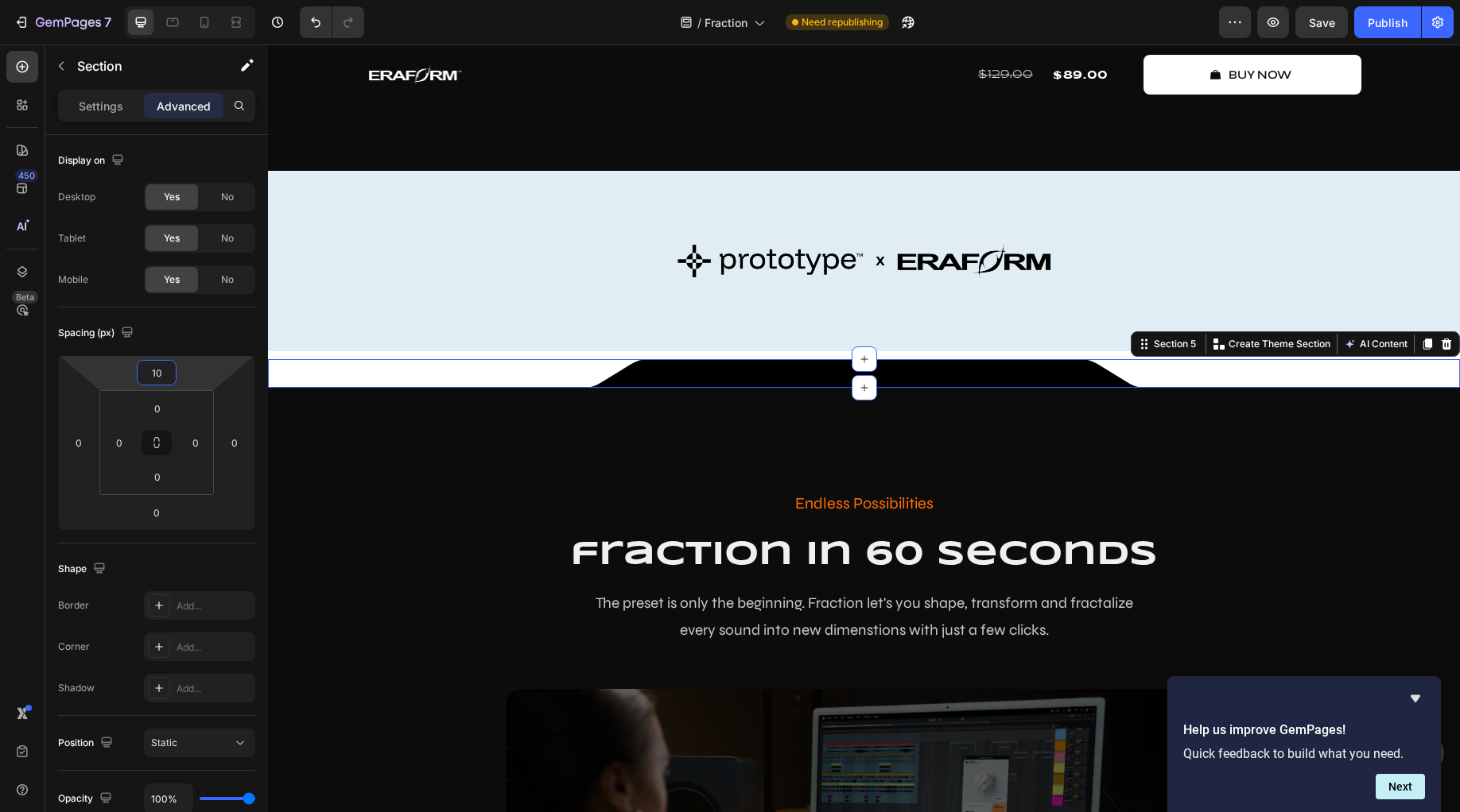
drag, startPoint x: 195, startPoint y: 373, endPoint x: 238, endPoint y: 369, distance: 43.2
click at [238, 0] on html "7 Version history / Fraction Need republishing Preview Save Publish 450 Beta lo…" at bounding box center [730, 0] width 1460 height 0
drag, startPoint x: 167, startPoint y: 373, endPoint x: 188, endPoint y: 373, distance: 21.0
click at [185, 373] on div "10 0 0 0" at bounding box center [156, 443] width 198 height 175
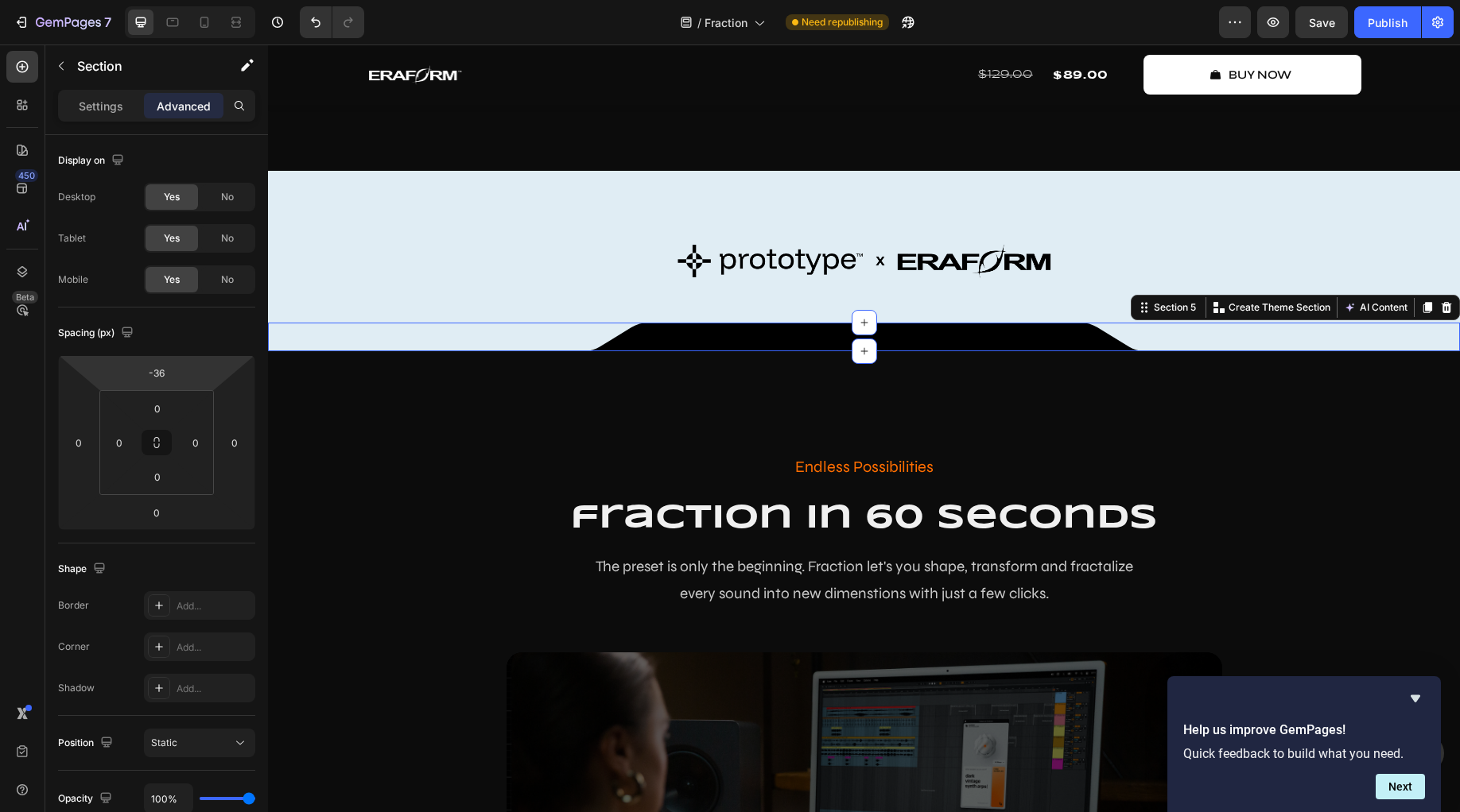
drag, startPoint x: 200, startPoint y: 372, endPoint x: 199, endPoint y: 394, distance: 22.0
click at [199, 0] on html "7 Version history / Fraction Need republishing Preview Save Publish 450 Beta lo…" at bounding box center [730, 0] width 1460 height 0
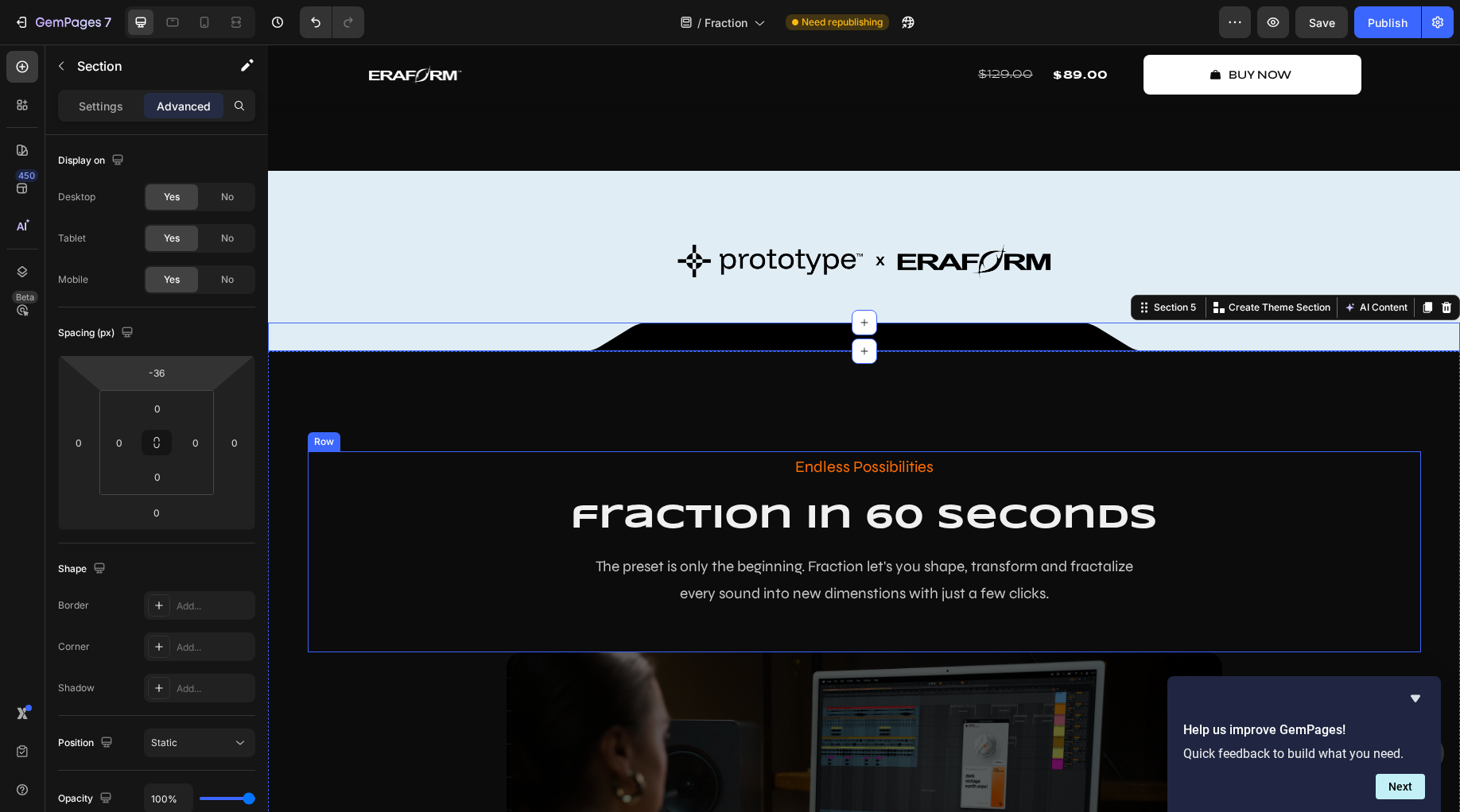
click at [381, 563] on div "Endless Possibilities Text Block fraction in 60 seconds Heading The preset is o…" at bounding box center [864, 552] width 1113 height 201
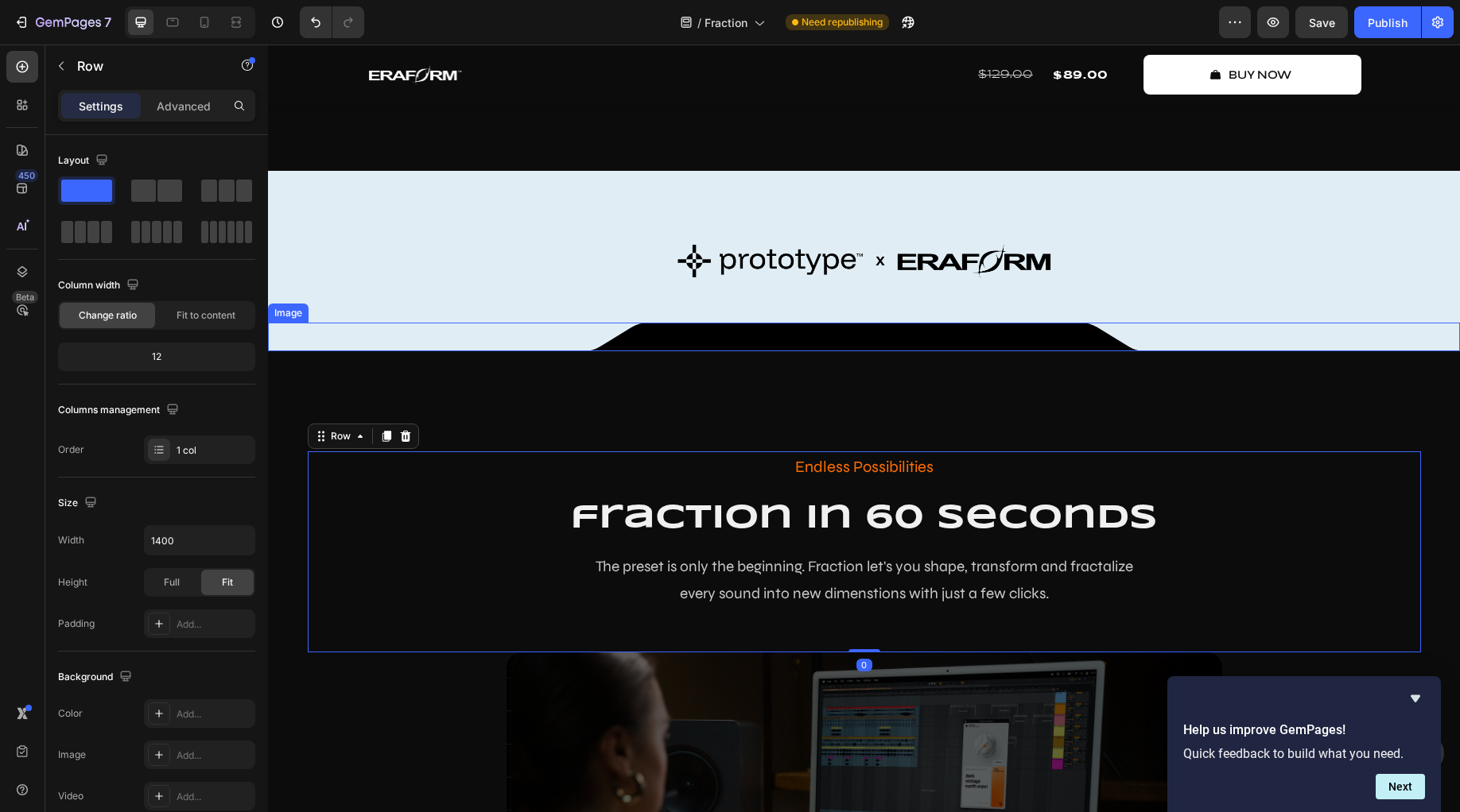
click at [725, 351] on img at bounding box center [864, 337] width 556 height 28
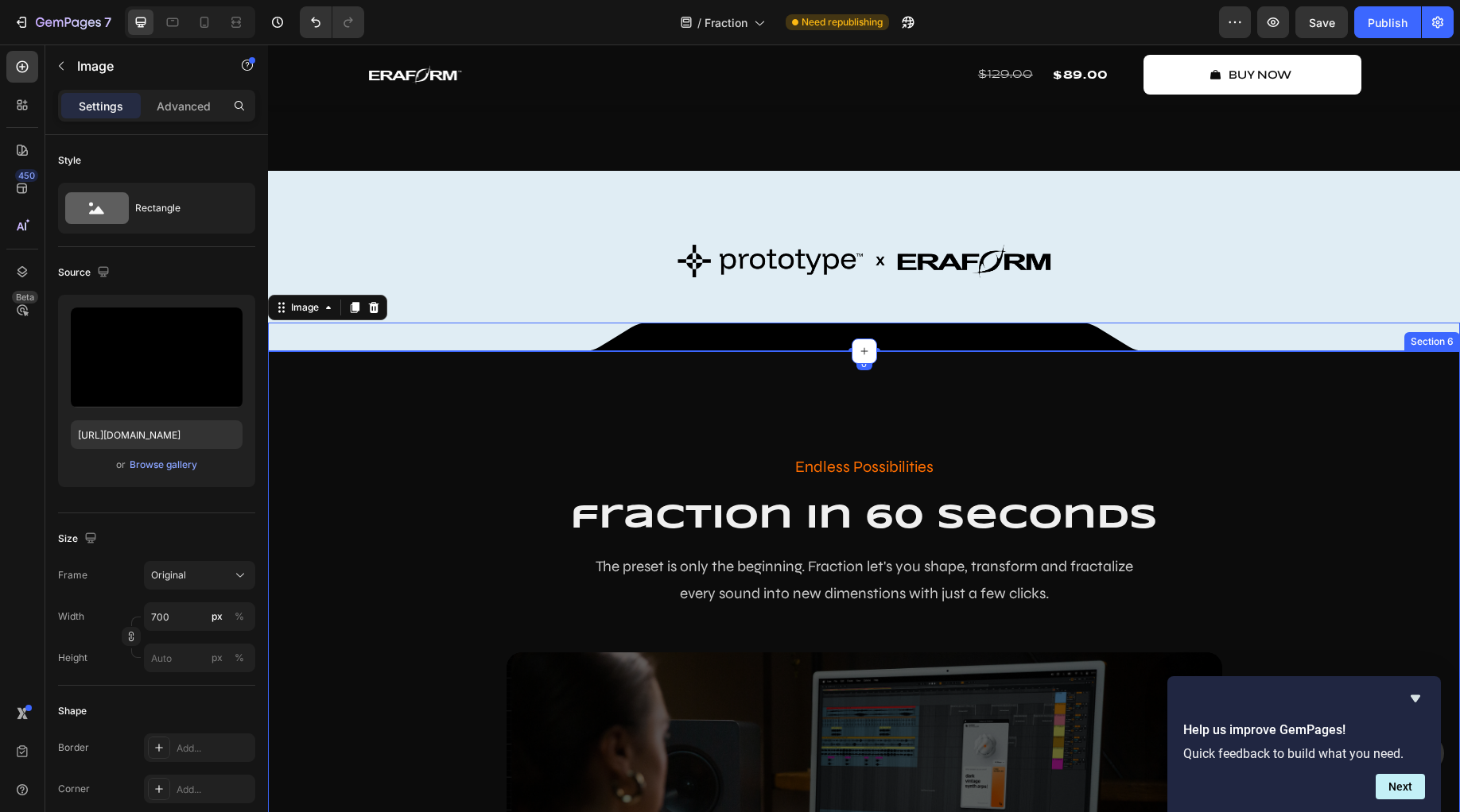
click at [380, 482] on p "Endless Possibilities" at bounding box center [864, 466] width 1110 height 28
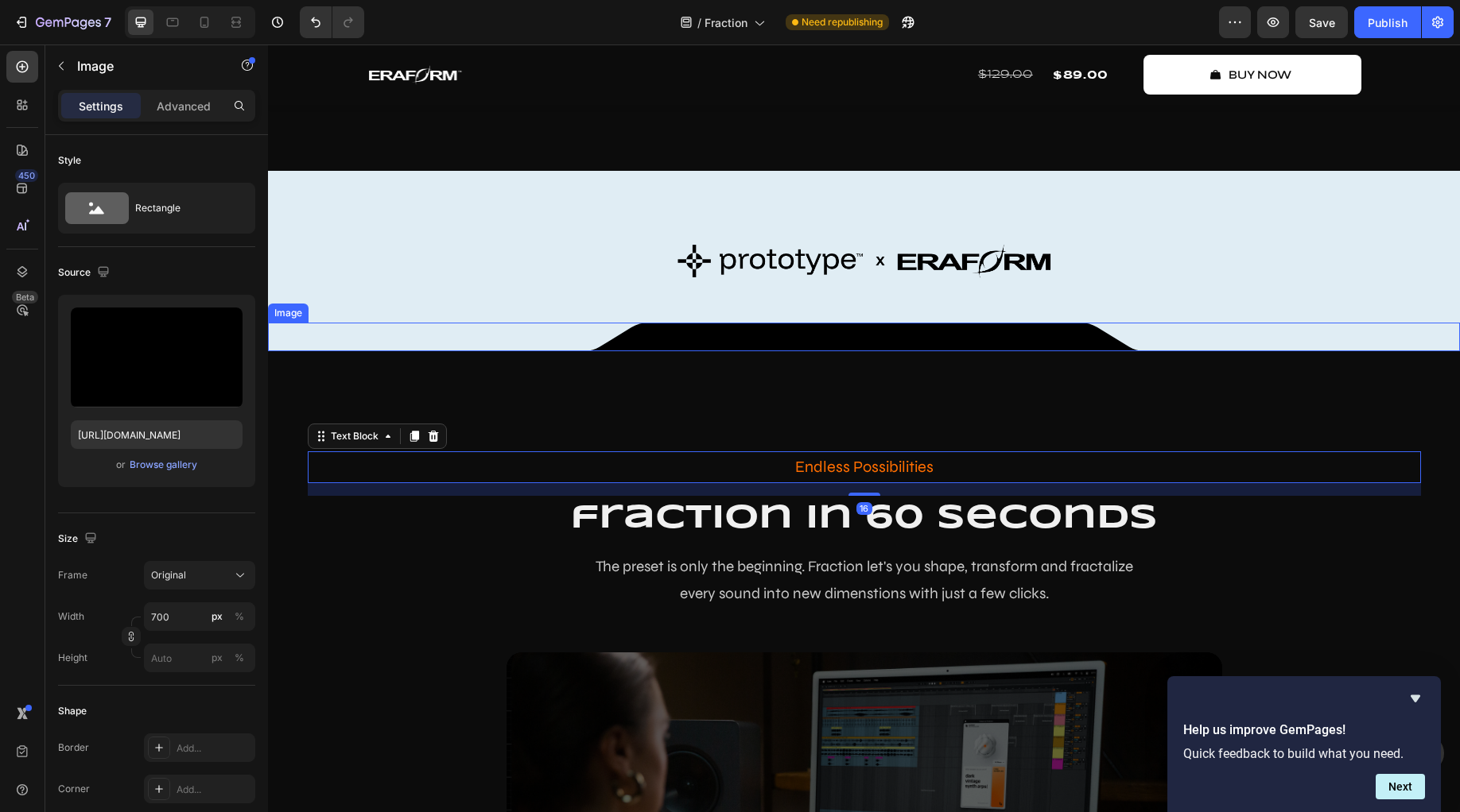
click at [478, 351] on div at bounding box center [864, 337] width 1192 height 28
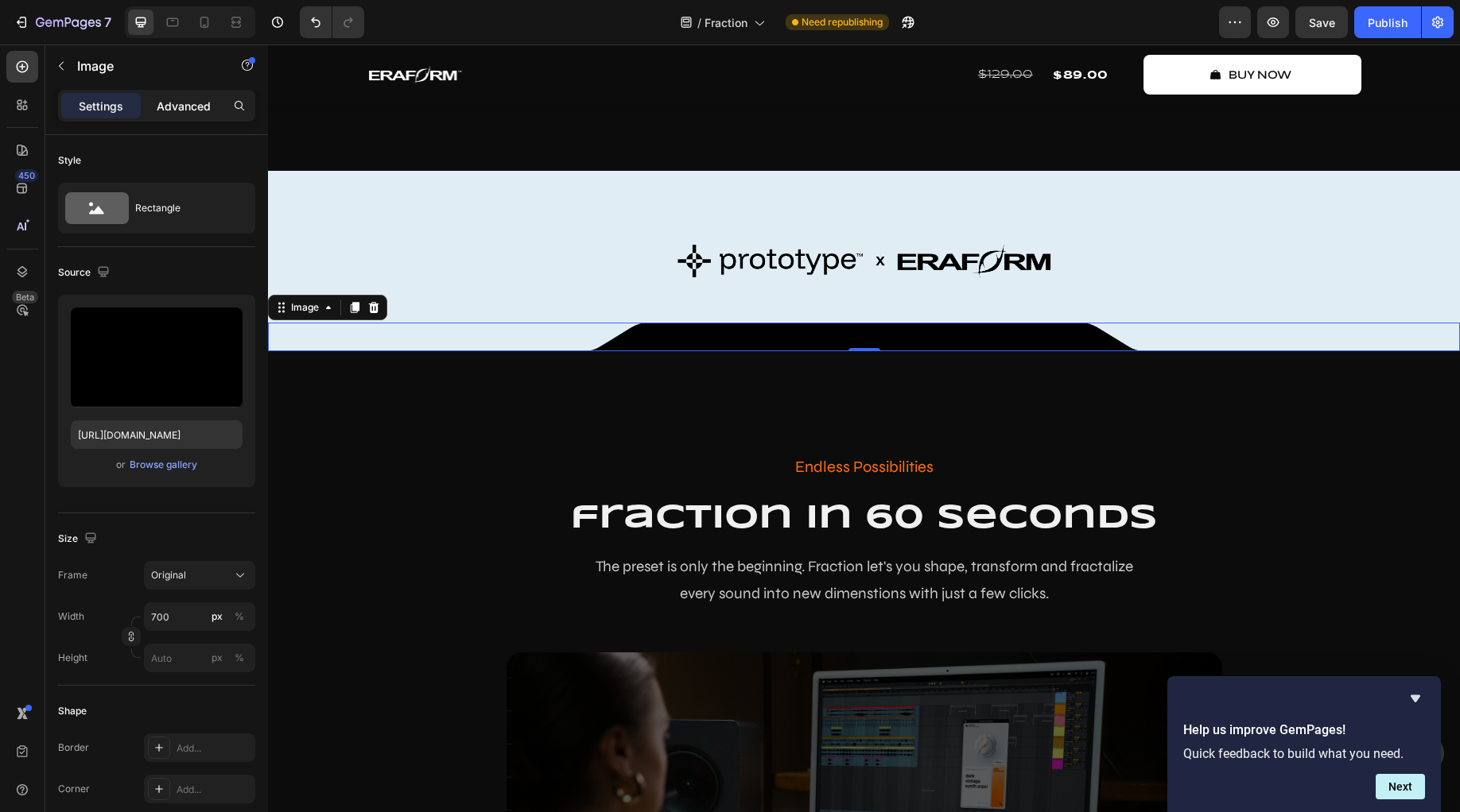
click at [191, 114] on div "Advanced" at bounding box center [183, 106] width 80 height 26
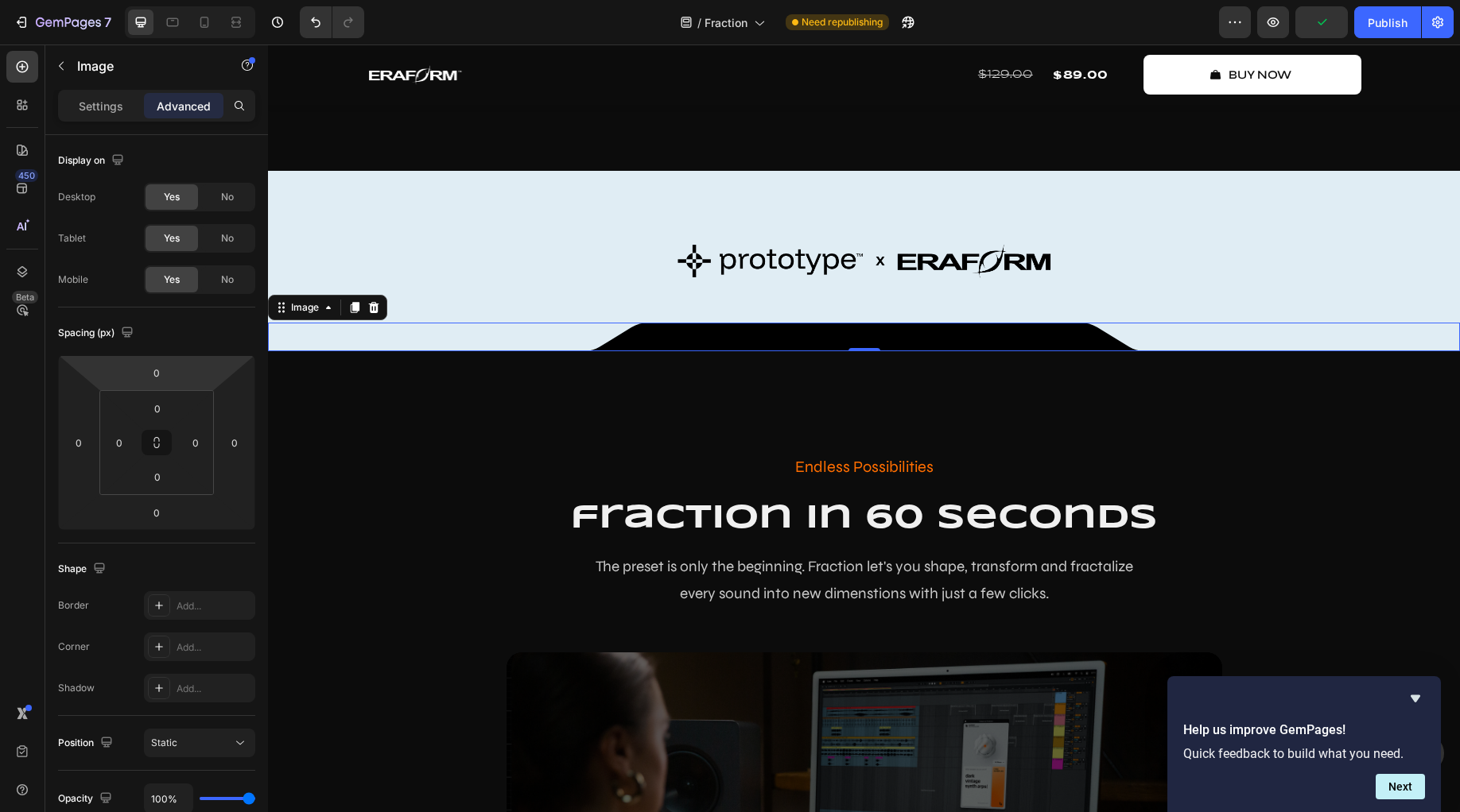
click at [338, 351] on div at bounding box center [864, 337] width 1192 height 28
click at [312, 351] on div at bounding box center [864, 337] width 1192 height 28
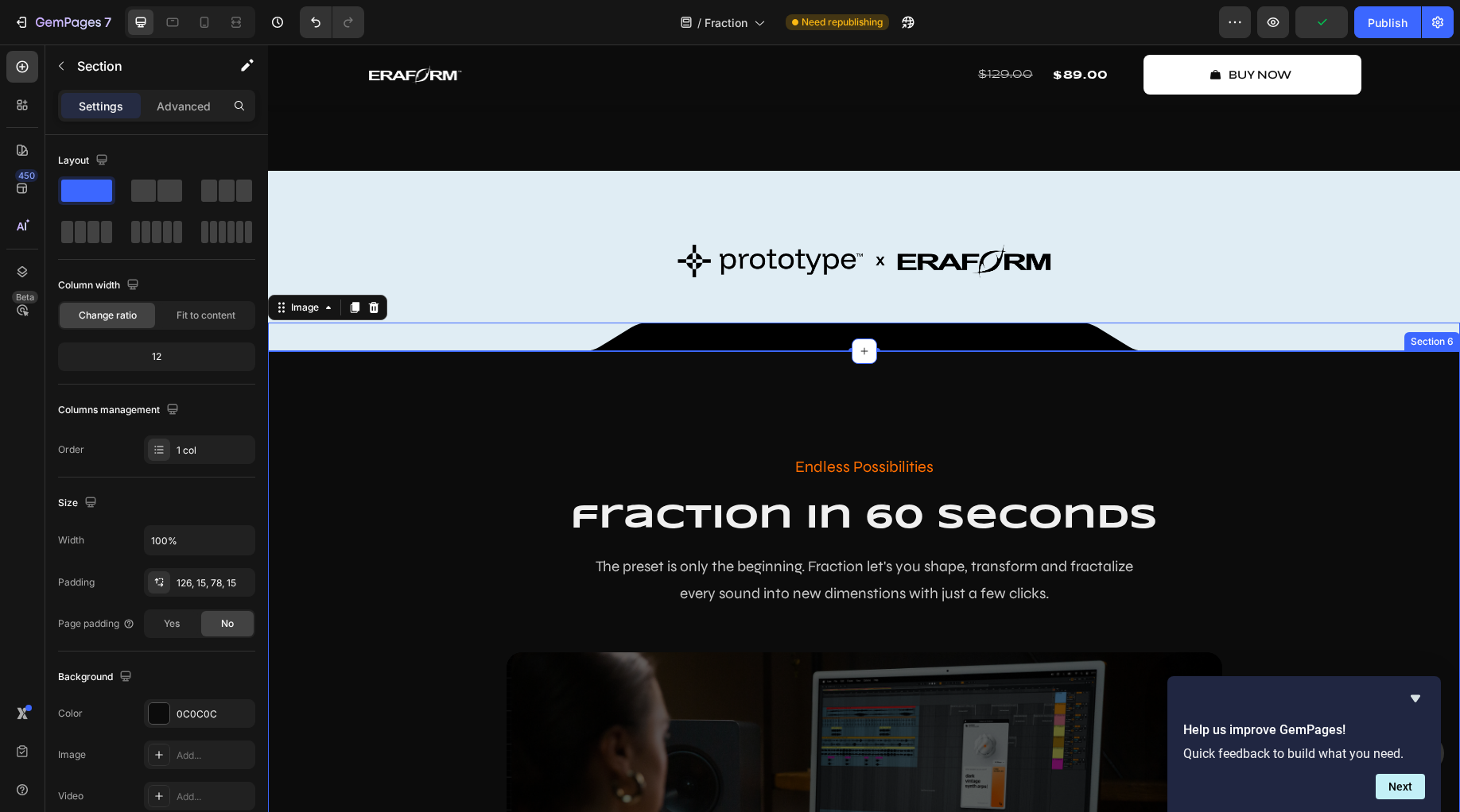
click at [360, 473] on div "Endless Possibilities Text Block fraction in 60 seconds Heading The preset is o…" at bounding box center [864, 753] width 1192 height 803
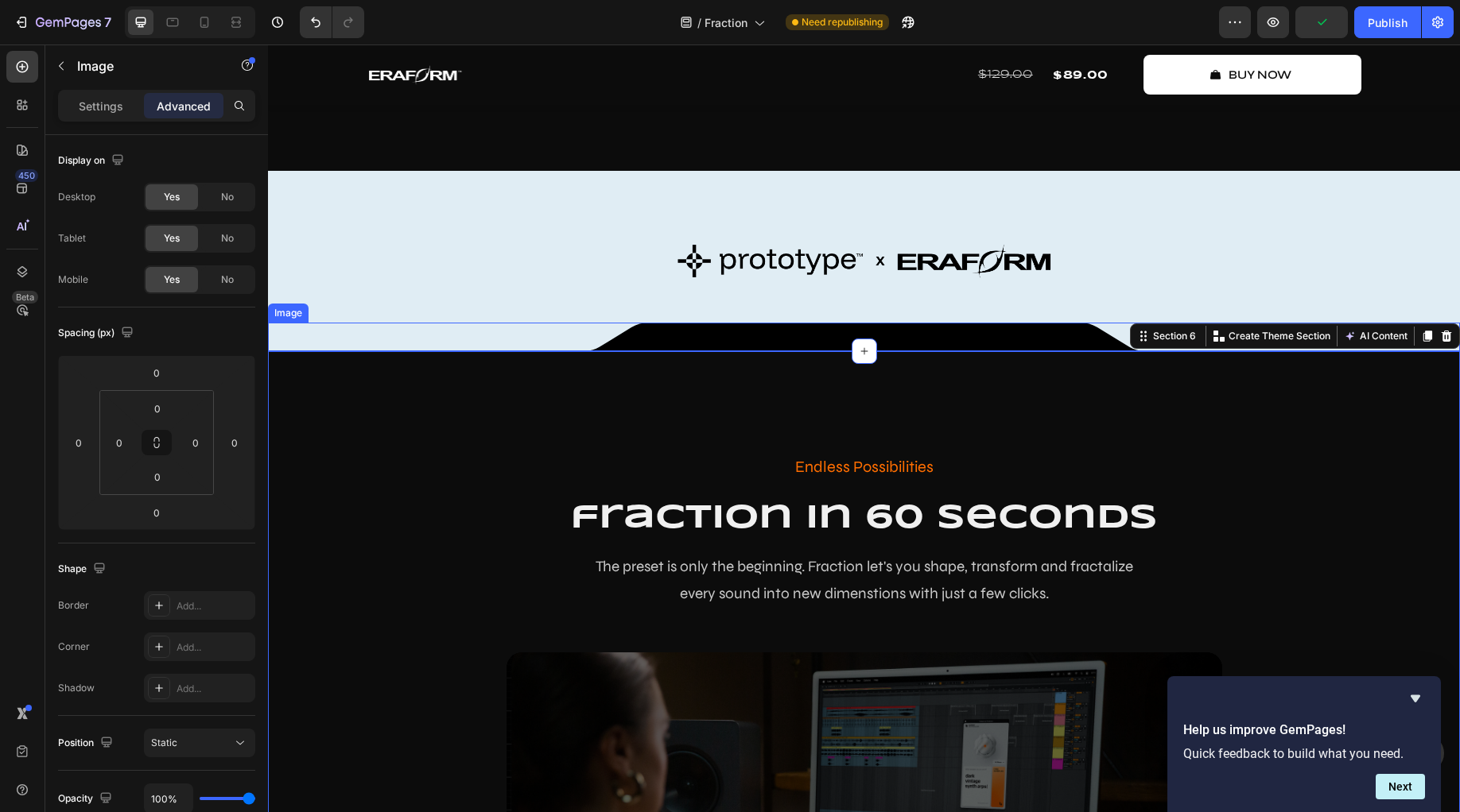
click at [280, 351] on div at bounding box center [864, 337] width 1192 height 28
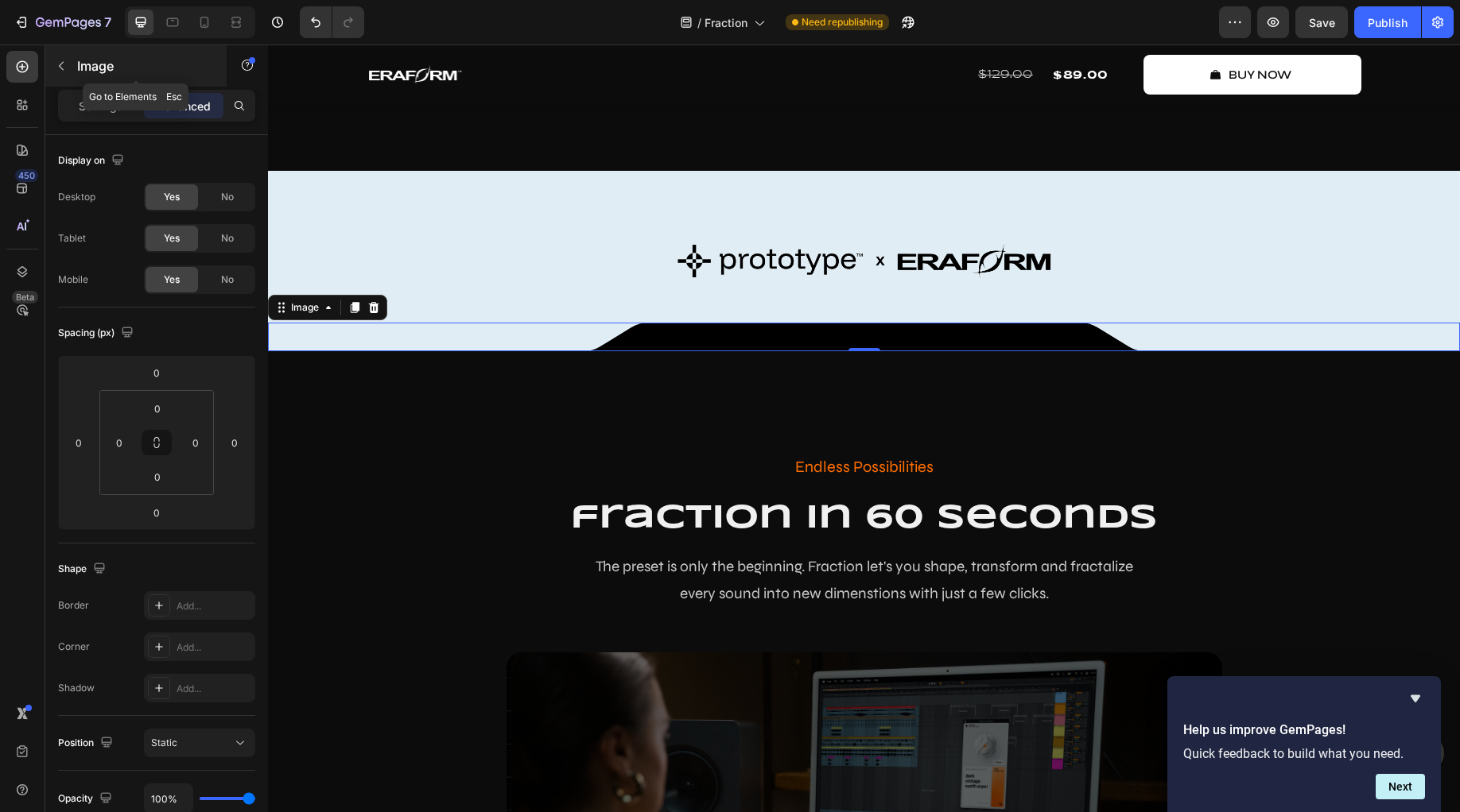
click at [70, 73] on button "button" at bounding box center [61, 66] width 26 height 26
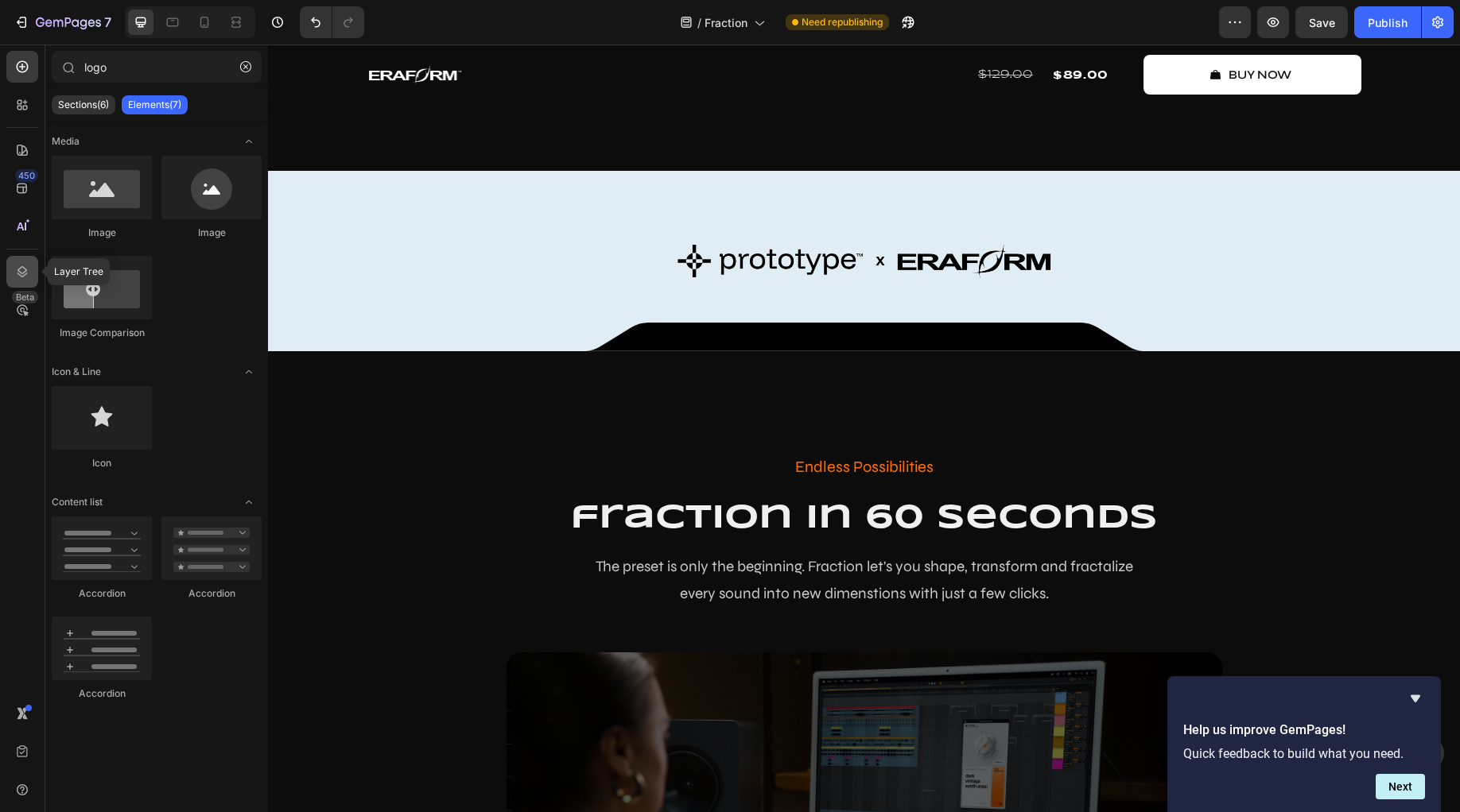
click at [30, 274] on div at bounding box center [22, 272] width 32 height 32
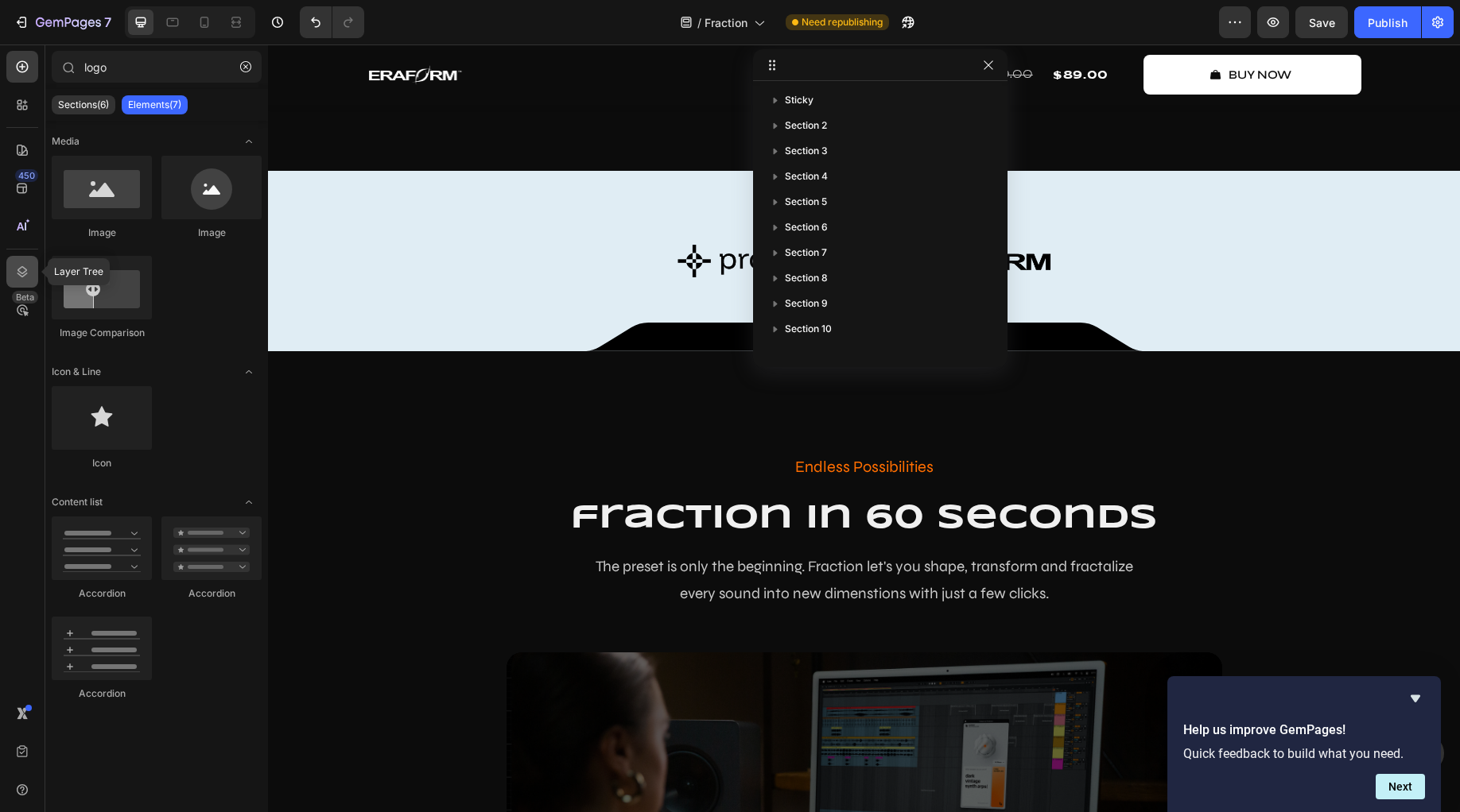
click at [30, 274] on div at bounding box center [22, 272] width 32 height 32
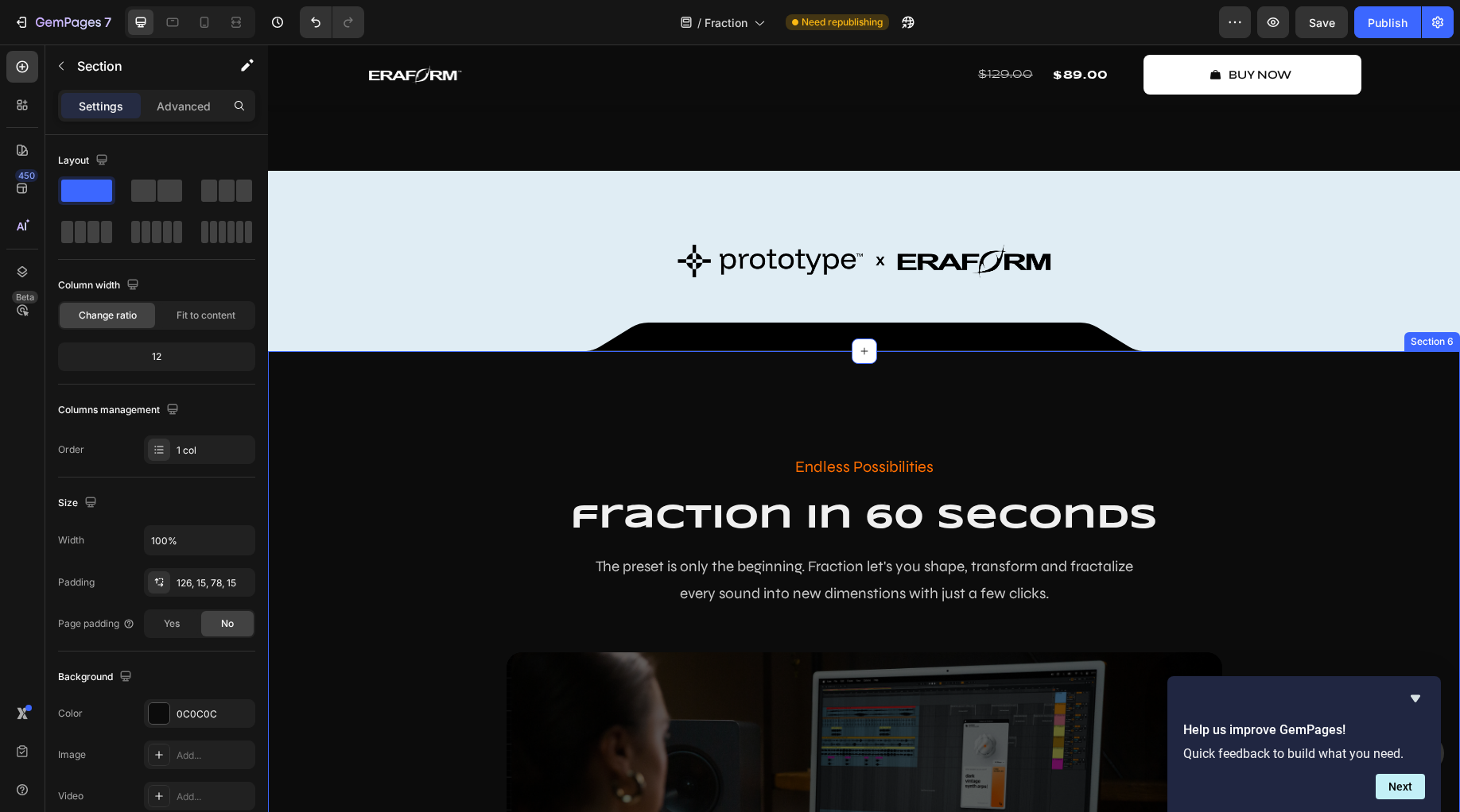
click at [453, 465] on div "Endless Possibilities Text Block fraction in 60 seconds Heading The preset is o…" at bounding box center [864, 753] width 1192 height 803
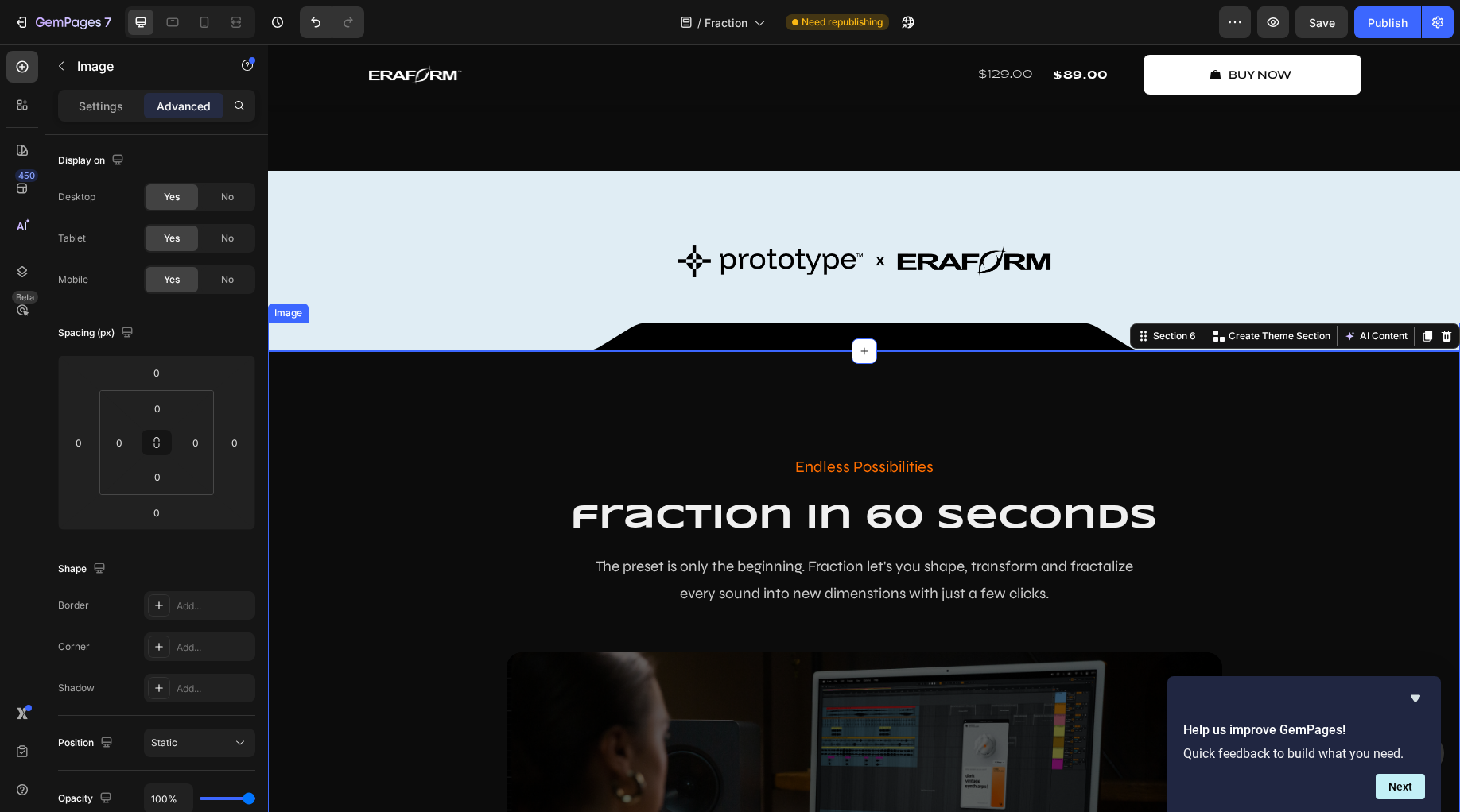
click at [300, 351] on div at bounding box center [864, 337] width 1192 height 28
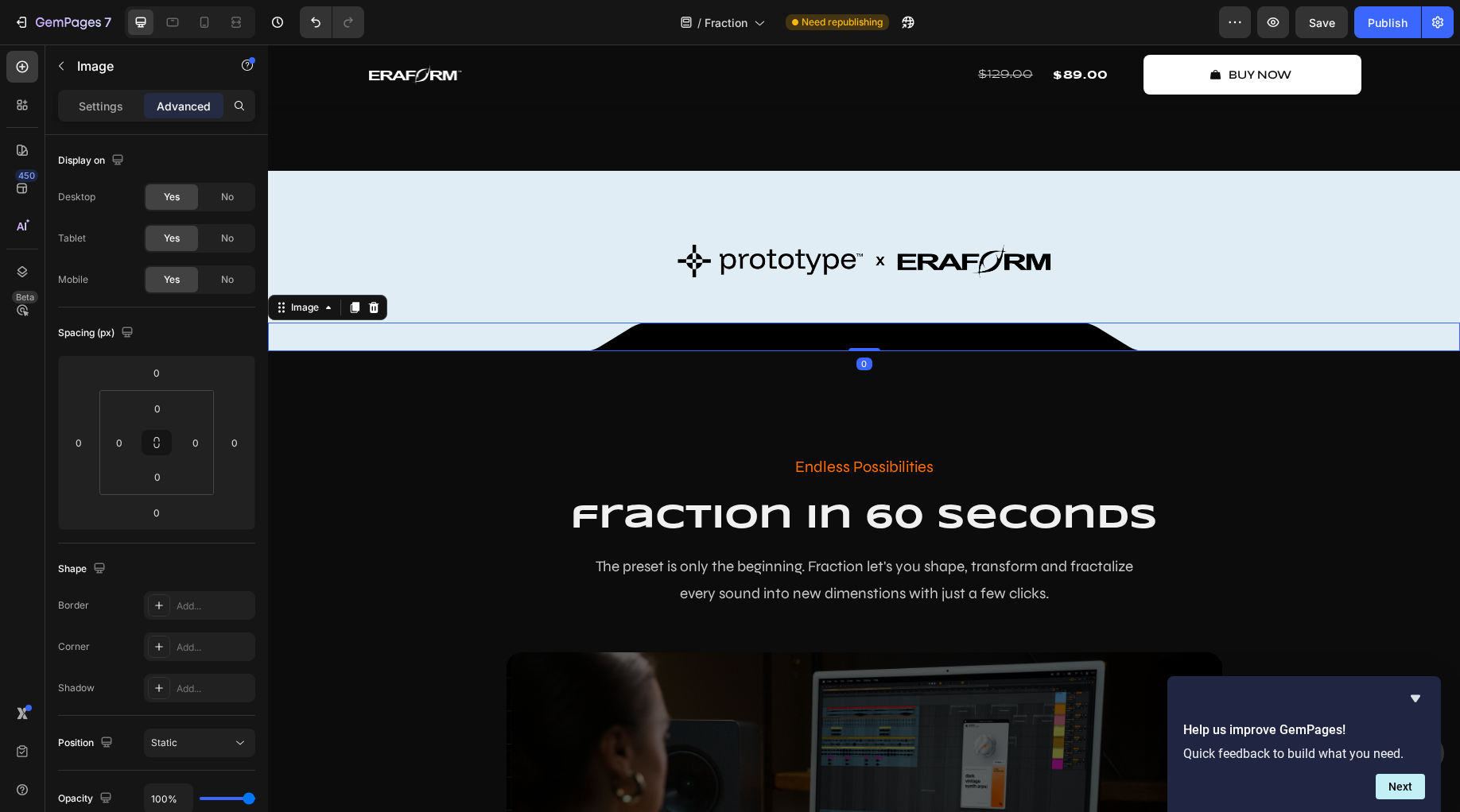
click at [623, 351] on img at bounding box center [864, 337] width 556 height 28
click at [636, 351] on img at bounding box center [864, 337] width 556 height 28
click at [435, 351] on div at bounding box center [864, 337] width 1192 height 28
click at [317, 351] on div at bounding box center [864, 337] width 1192 height 28
click at [272, 317] on div "Image" at bounding box center [305, 307] width 66 height 19
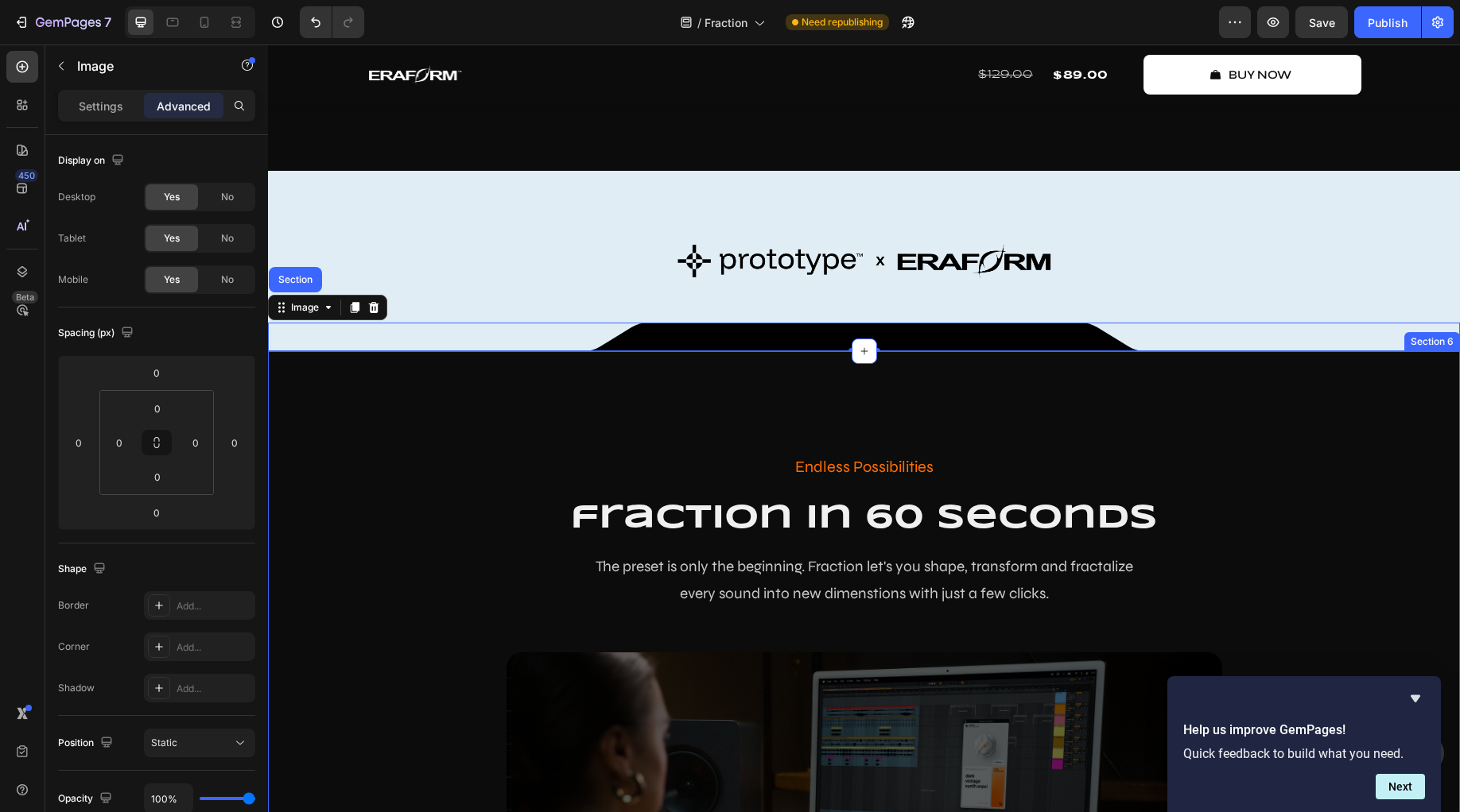
click at [292, 443] on div "Endless Possibilities Text Block fraction in 60 seconds Heading The preset is o…" at bounding box center [864, 753] width 1192 height 803
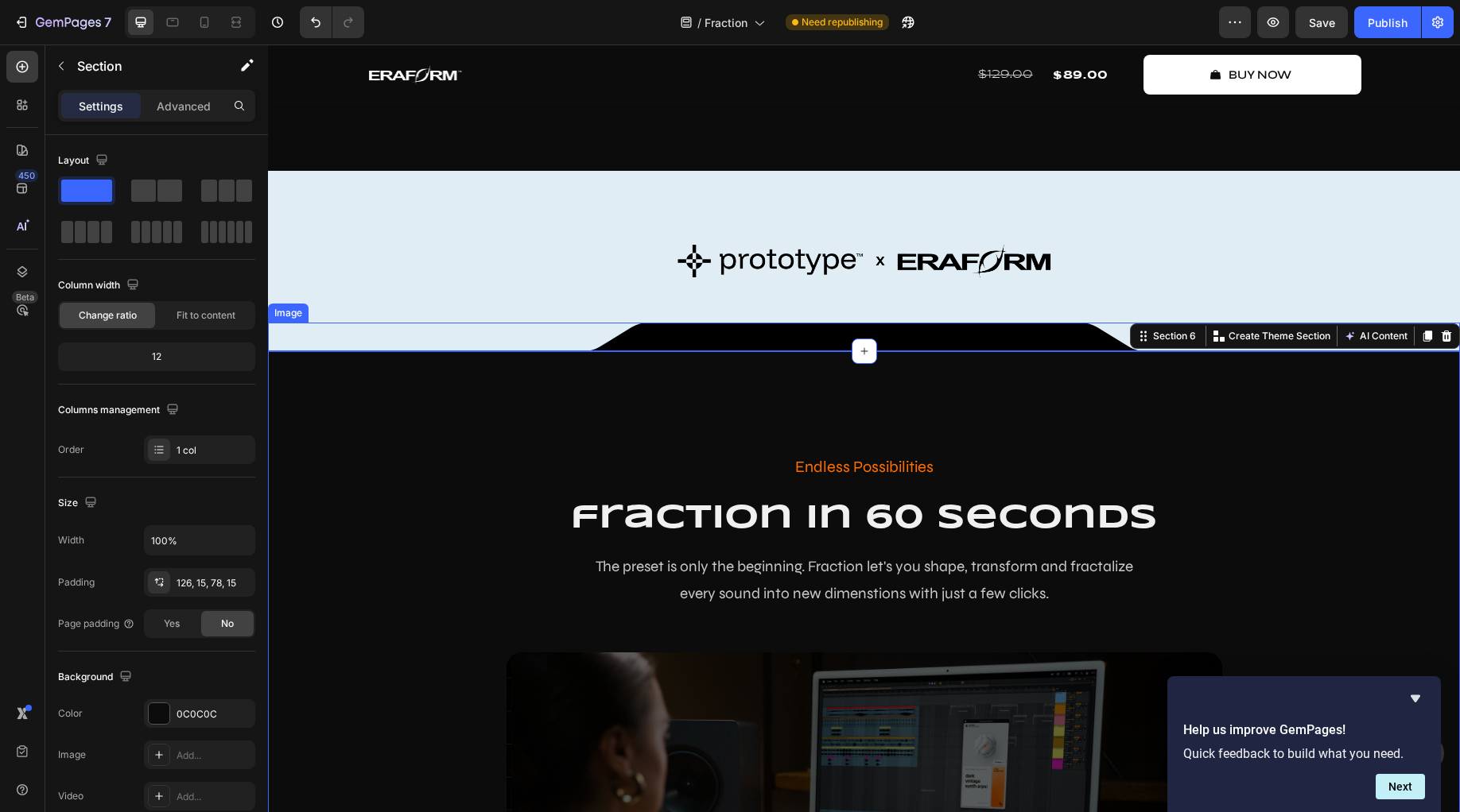
click at [375, 351] on div at bounding box center [864, 337] width 1192 height 28
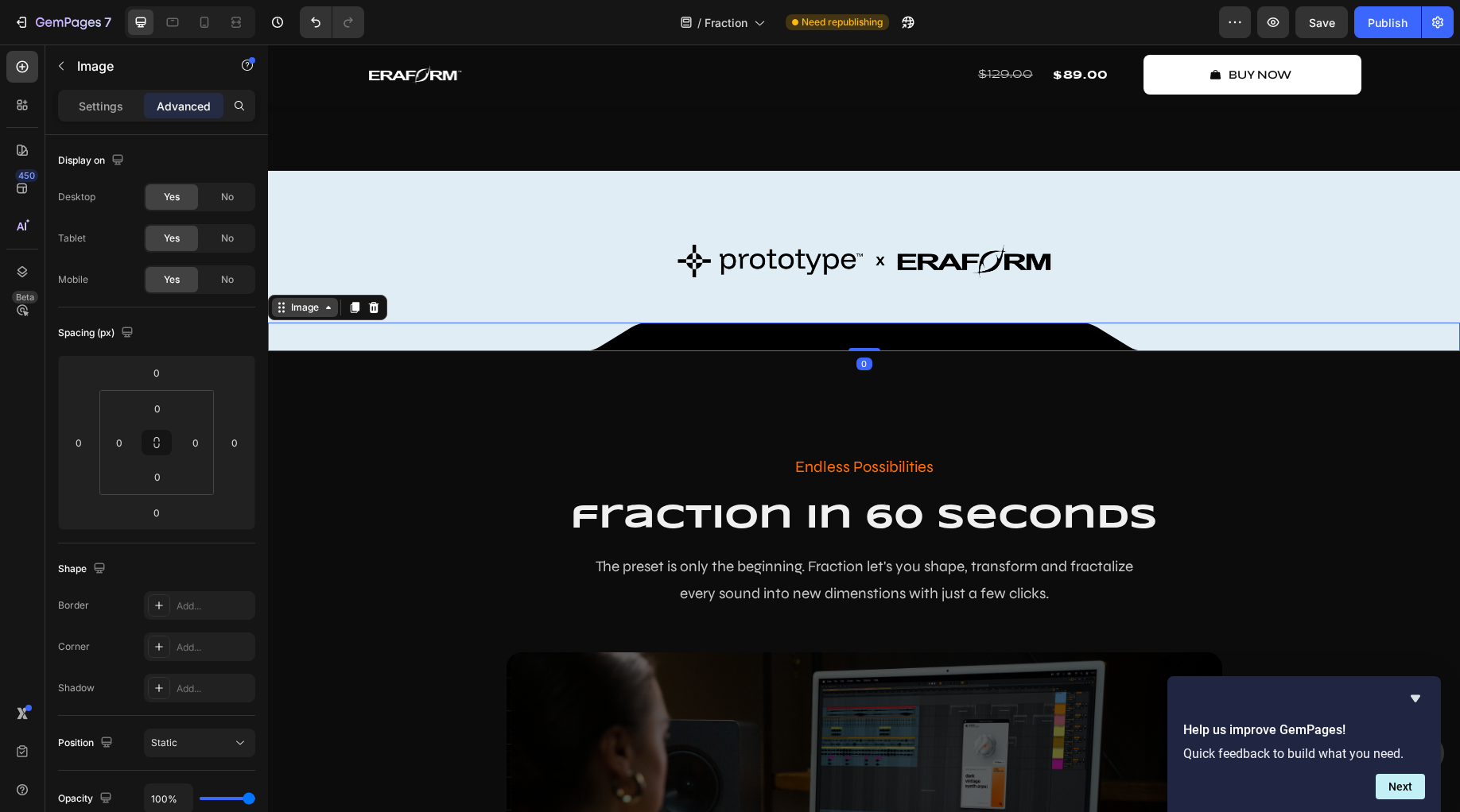
click at [283, 317] on div "Image" at bounding box center [305, 307] width 66 height 19
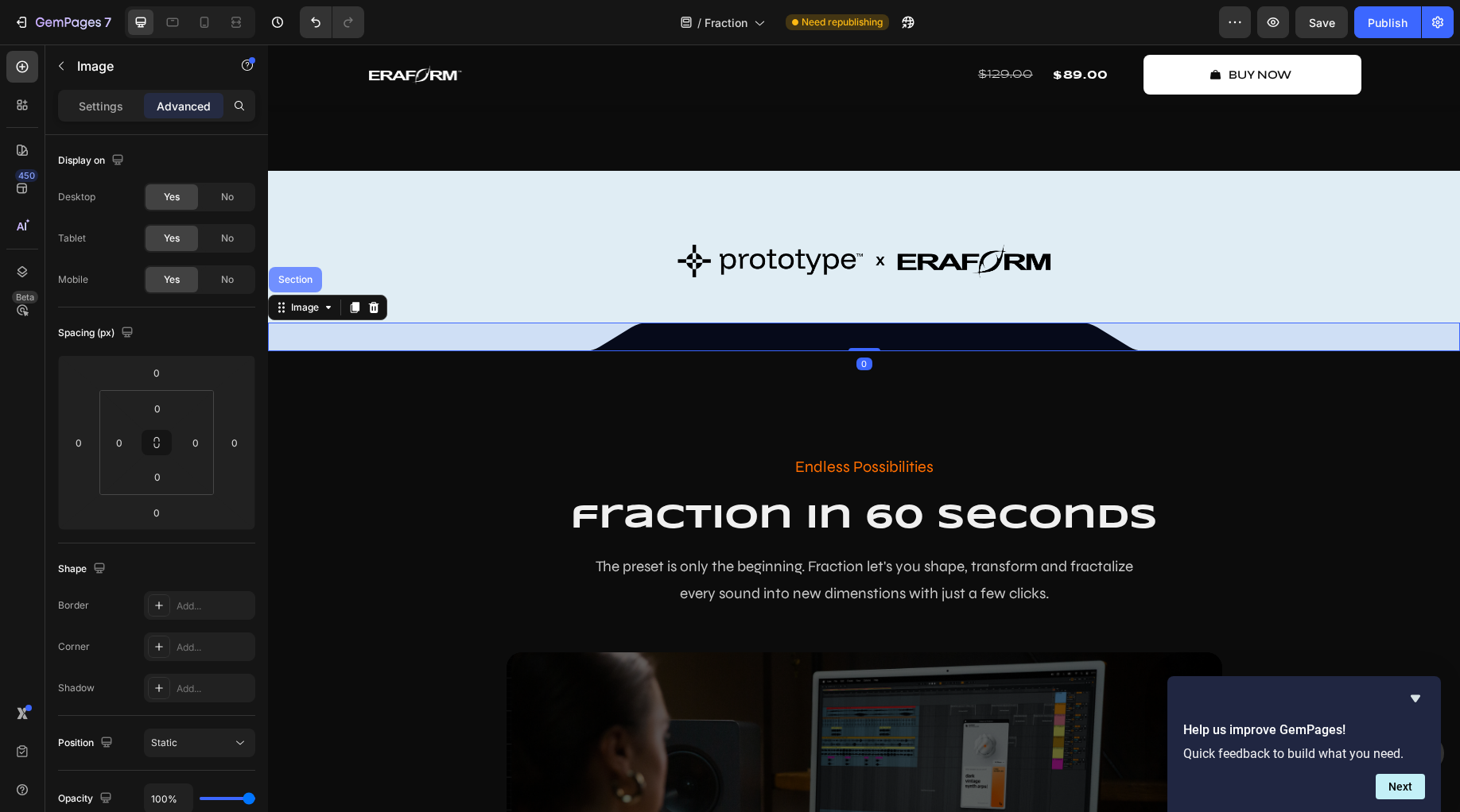
click at [293, 284] on div "Section" at bounding box center [295, 280] width 40 height 9
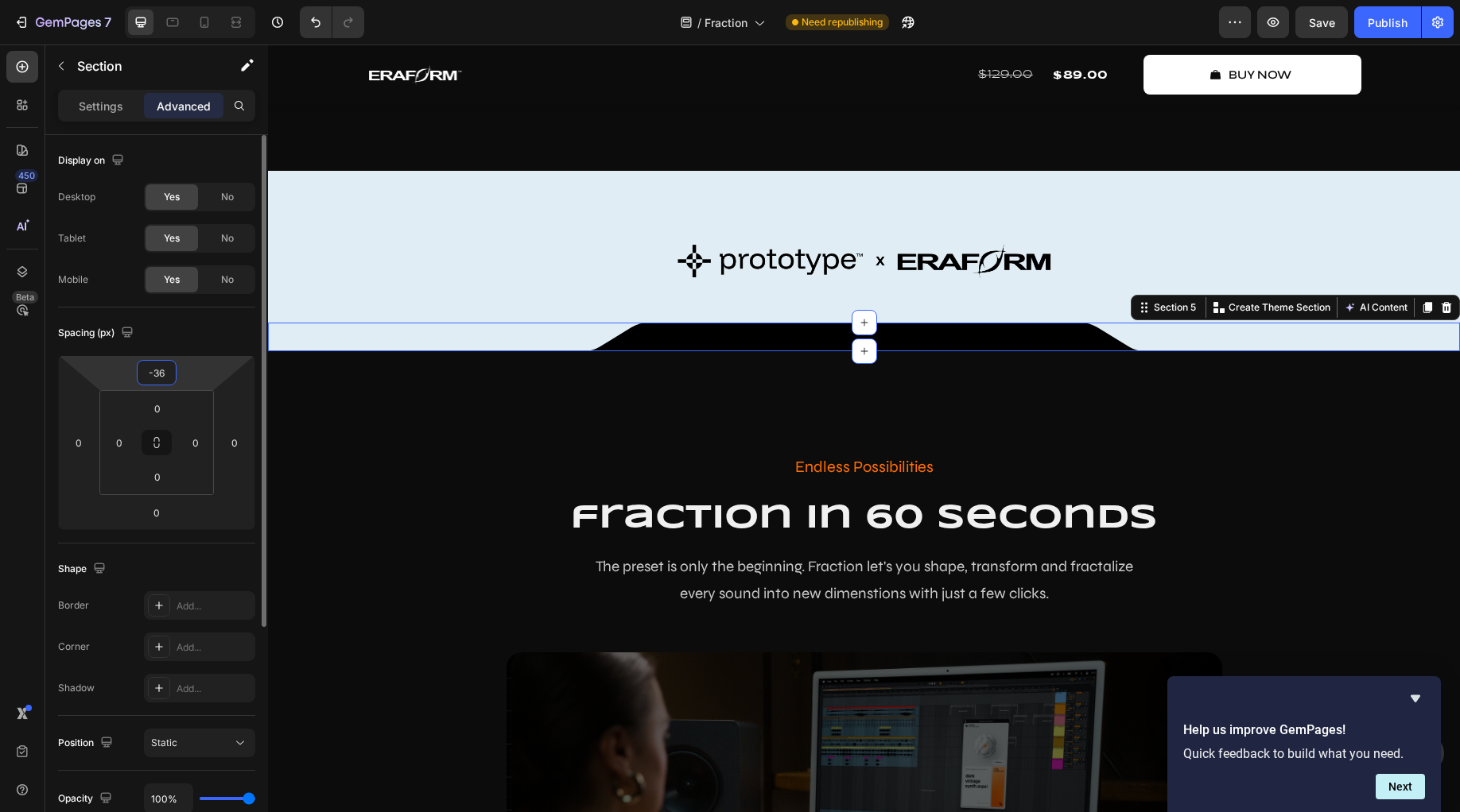
drag, startPoint x: 152, startPoint y: 368, endPoint x: 157, endPoint y: 356, distance: 13.0
click at [157, 356] on div "-36 0 0 0" at bounding box center [156, 443] width 198 height 175
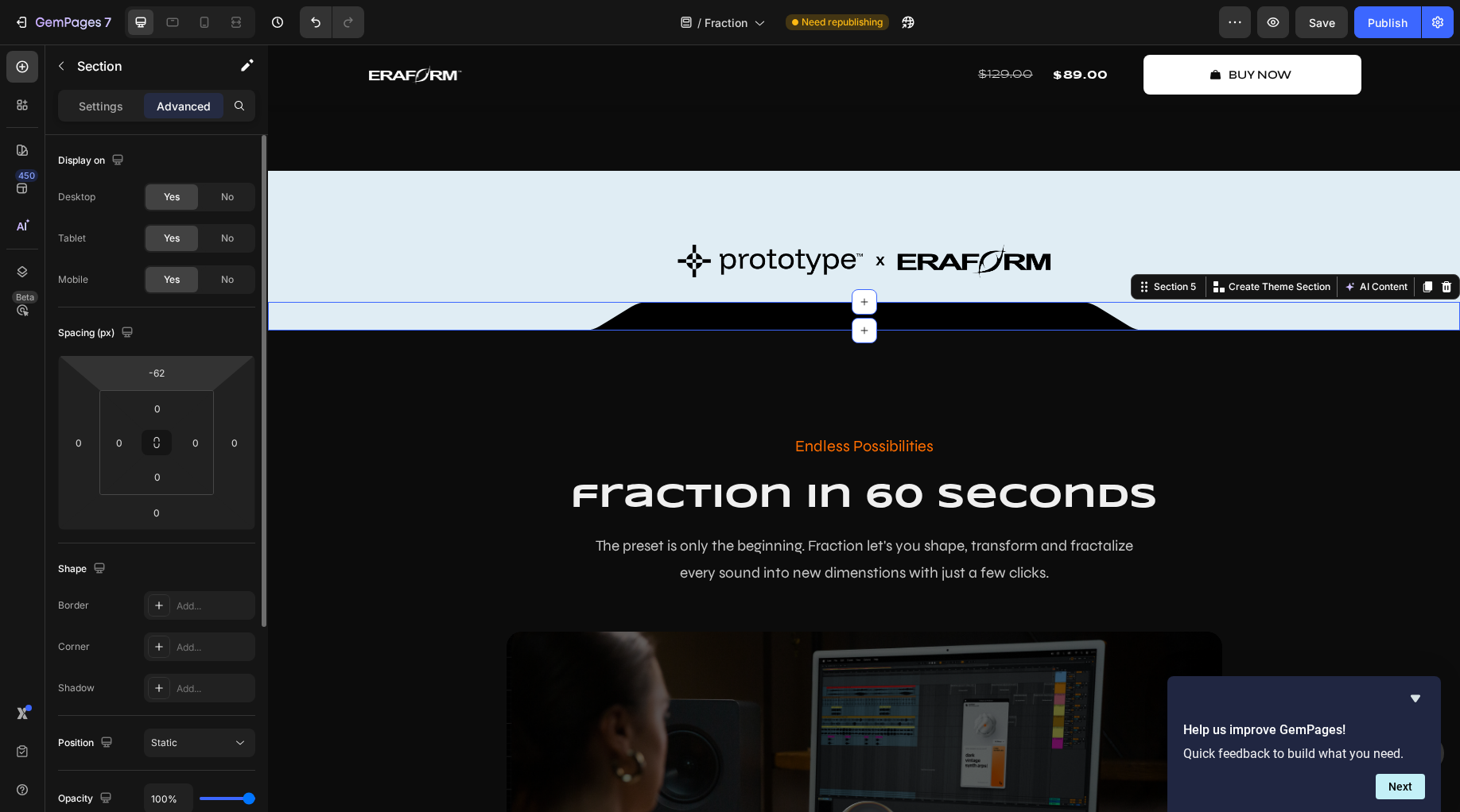
drag, startPoint x: 188, startPoint y: 374, endPoint x: 189, endPoint y: 389, distance: 15.0
click at [190, 0] on html "7 Version history / Fraction Need republishing Preview Save Publish 450 Beta lo…" at bounding box center [730, 0] width 1460 height 0
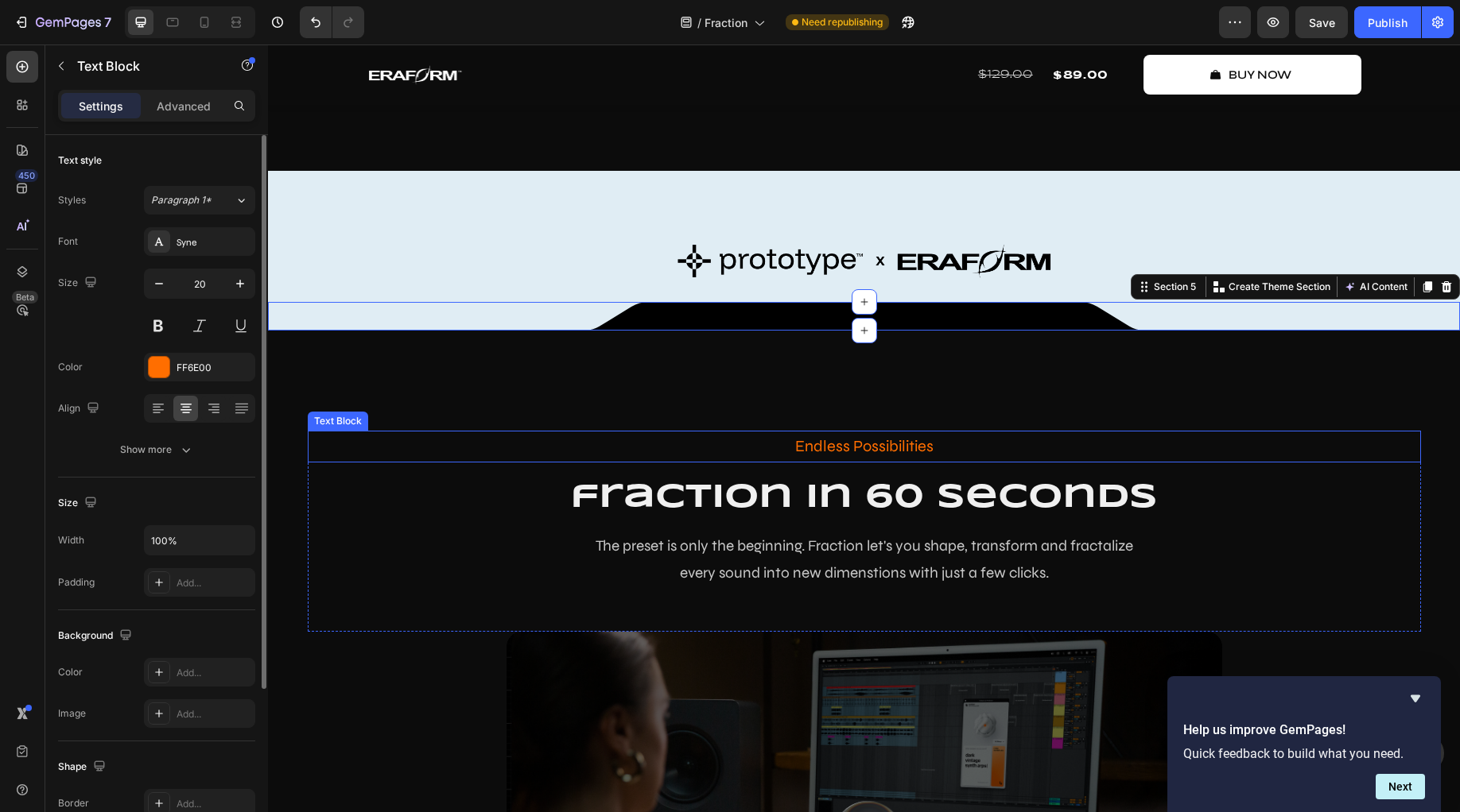
click at [418, 461] on p "Endless Possibilities" at bounding box center [864, 446] width 1110 height 28
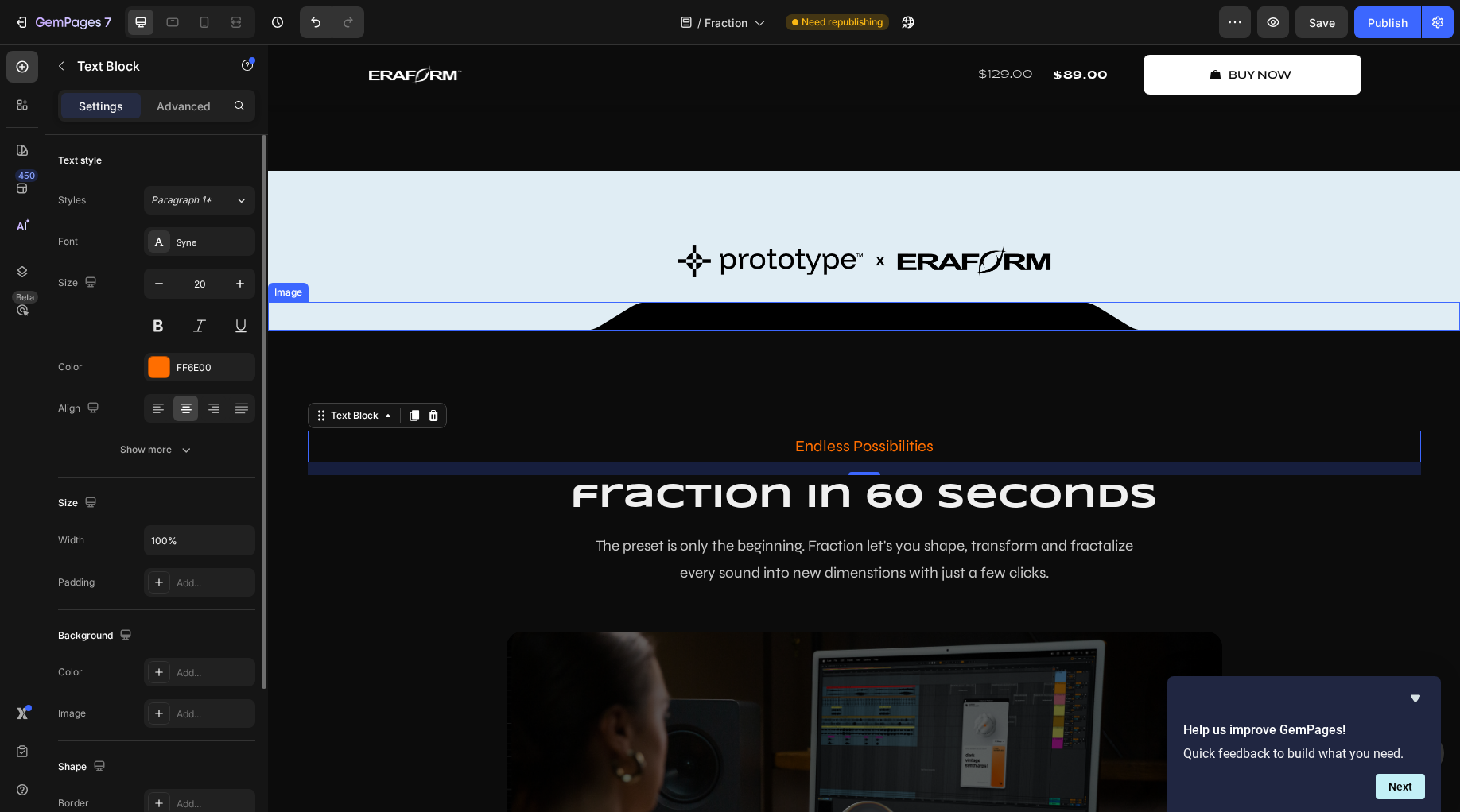
click at [519, 331] on div at bounding box center [864, 315] width 1192 height 28
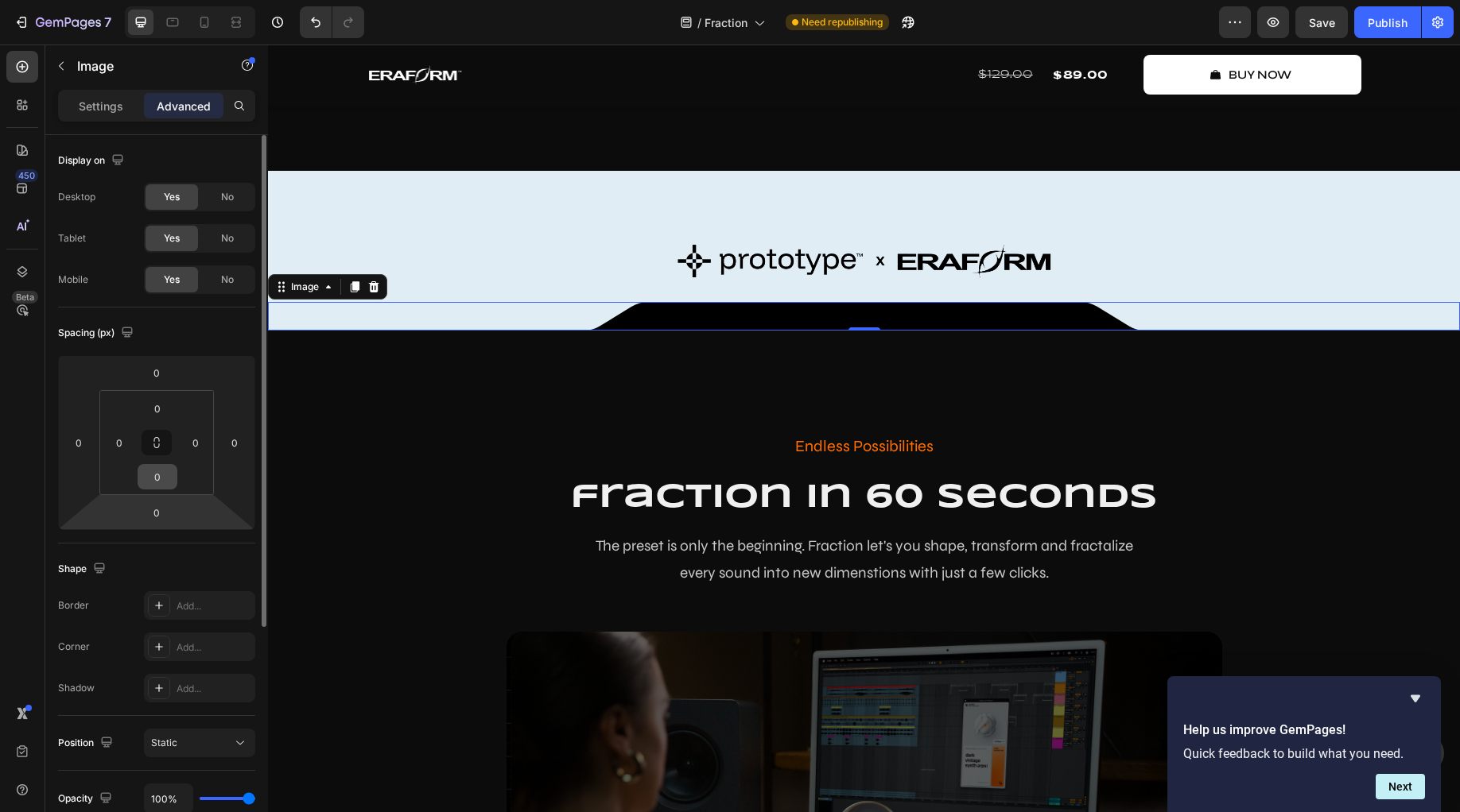
drag, startPoint x: 177, startPoint y: 481, endPoint x: 167, endPoint y: 489, distance: 12.8
click at [167, 489] on div "0" at bounding box center [156, 477] width 39 height 26
click at [163, 478] on input "0" at bounding box center [157, 476] width 32 height 24
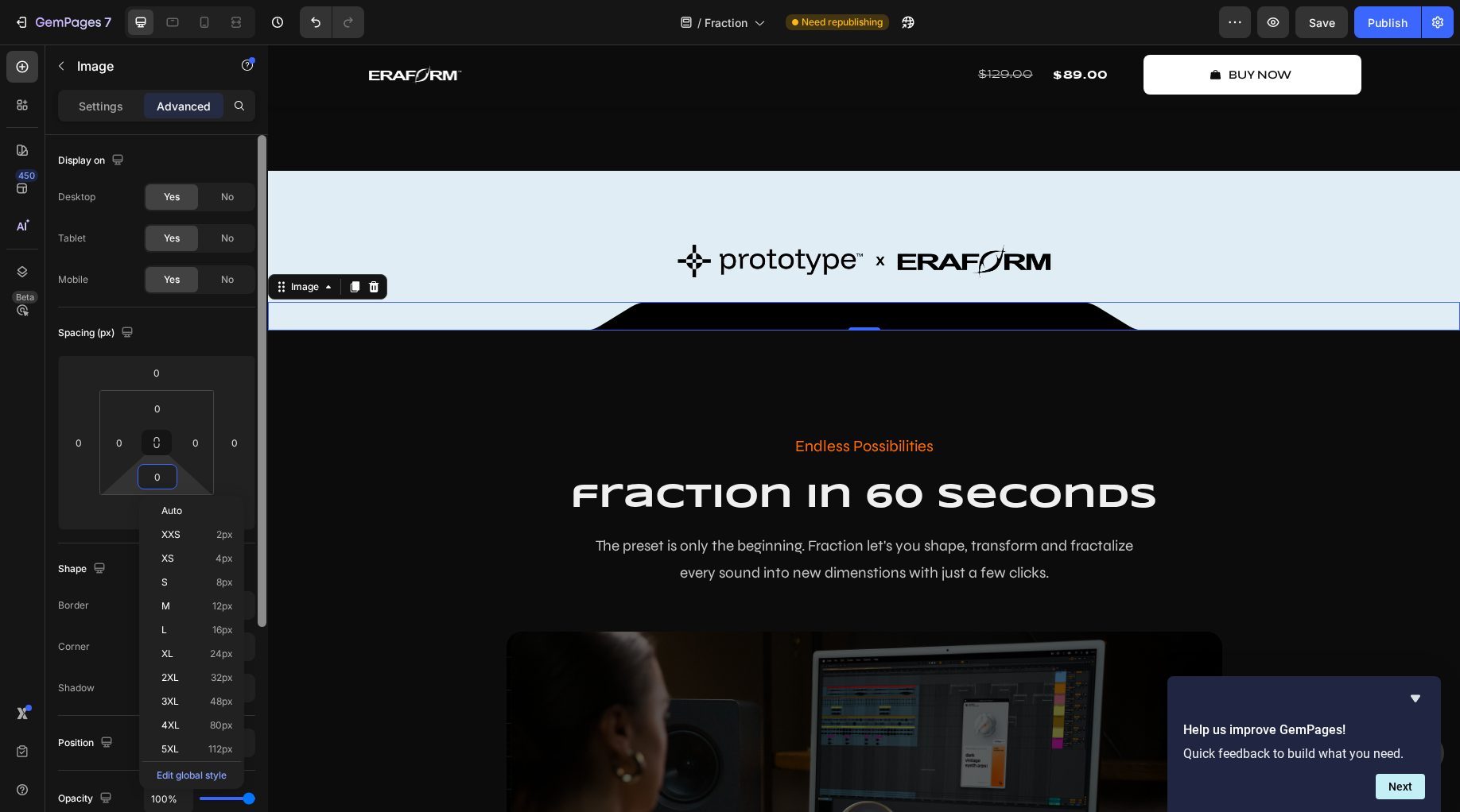
click at [261, 533] on div at bounding box center [263, 381] width 9 height 492
click at [87, 545] on div "Shape Border Add... Corner Add... Shadow Add..." at bounding box center [156, 630] width 198 height 173
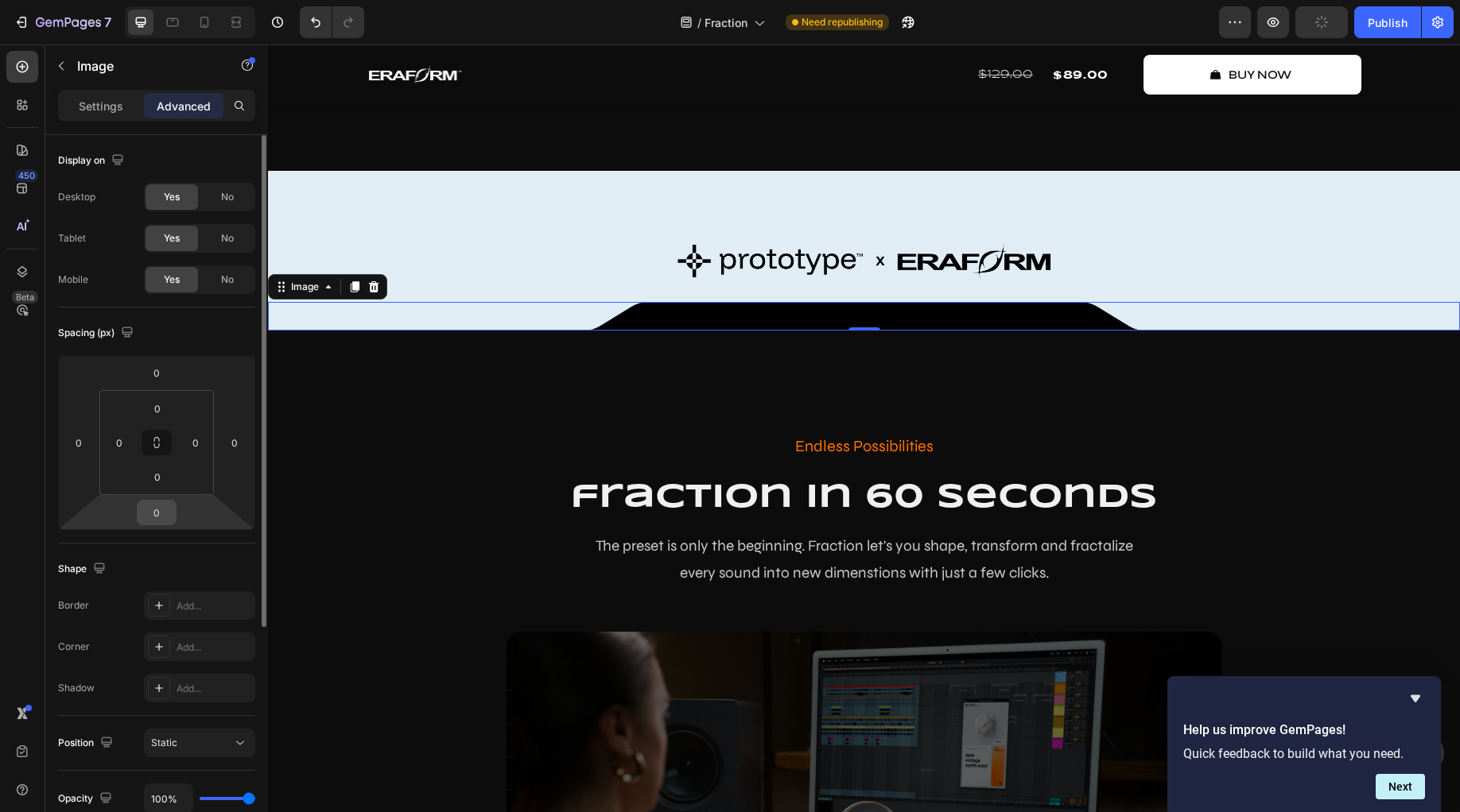
click at [155, 515] on input "0" at bounding box center [156, 513] width 32 height 24
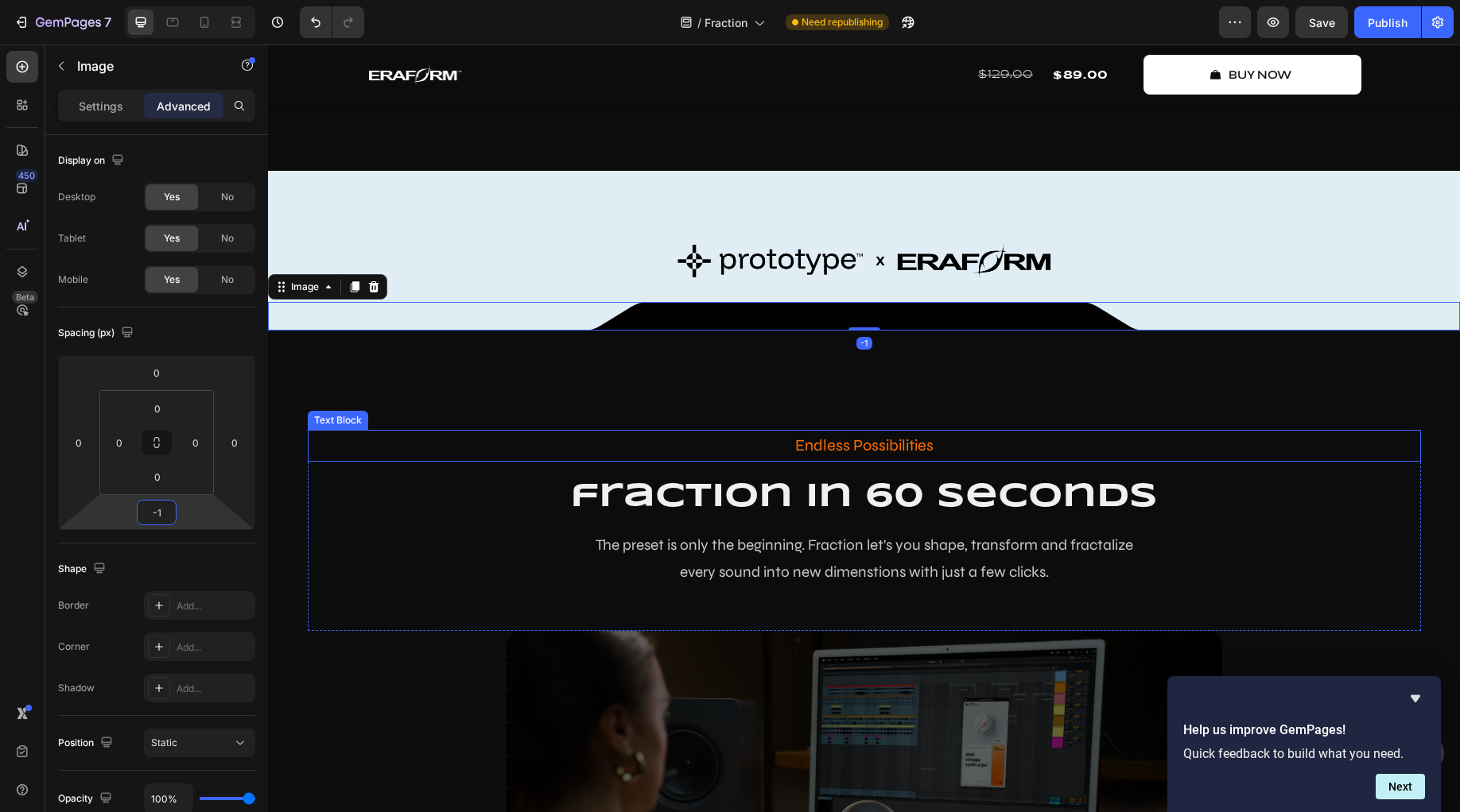
click at [469, 477] on div "Endless Possibilities Text Block fraction in 60 seconds Heading The preset is o…" at bounding box center [864, 732] width 1192 height 803
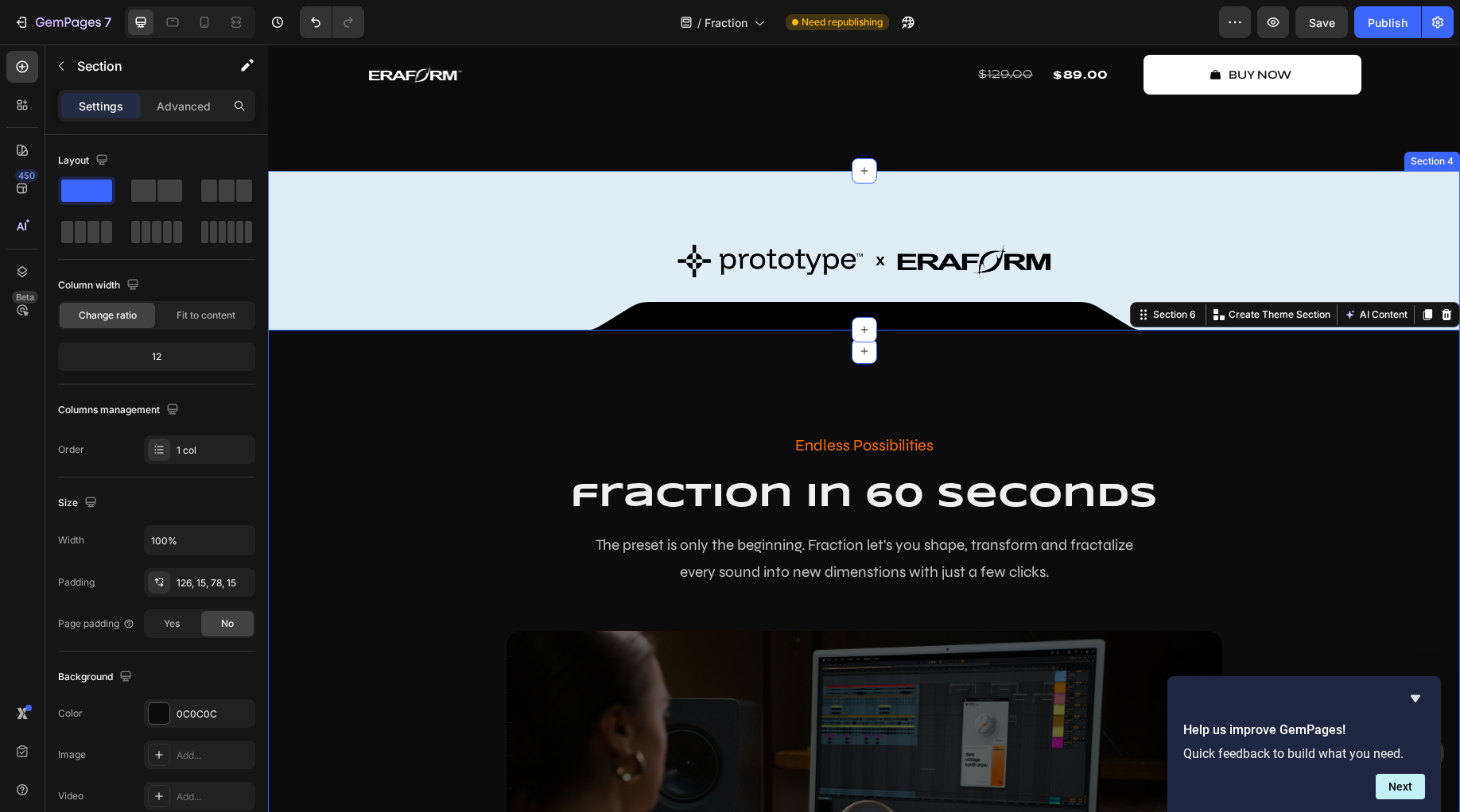
click at [1226, 264] on div "Image Row Row Section 4" at bounding box center [864, 261] width 1192 height 180
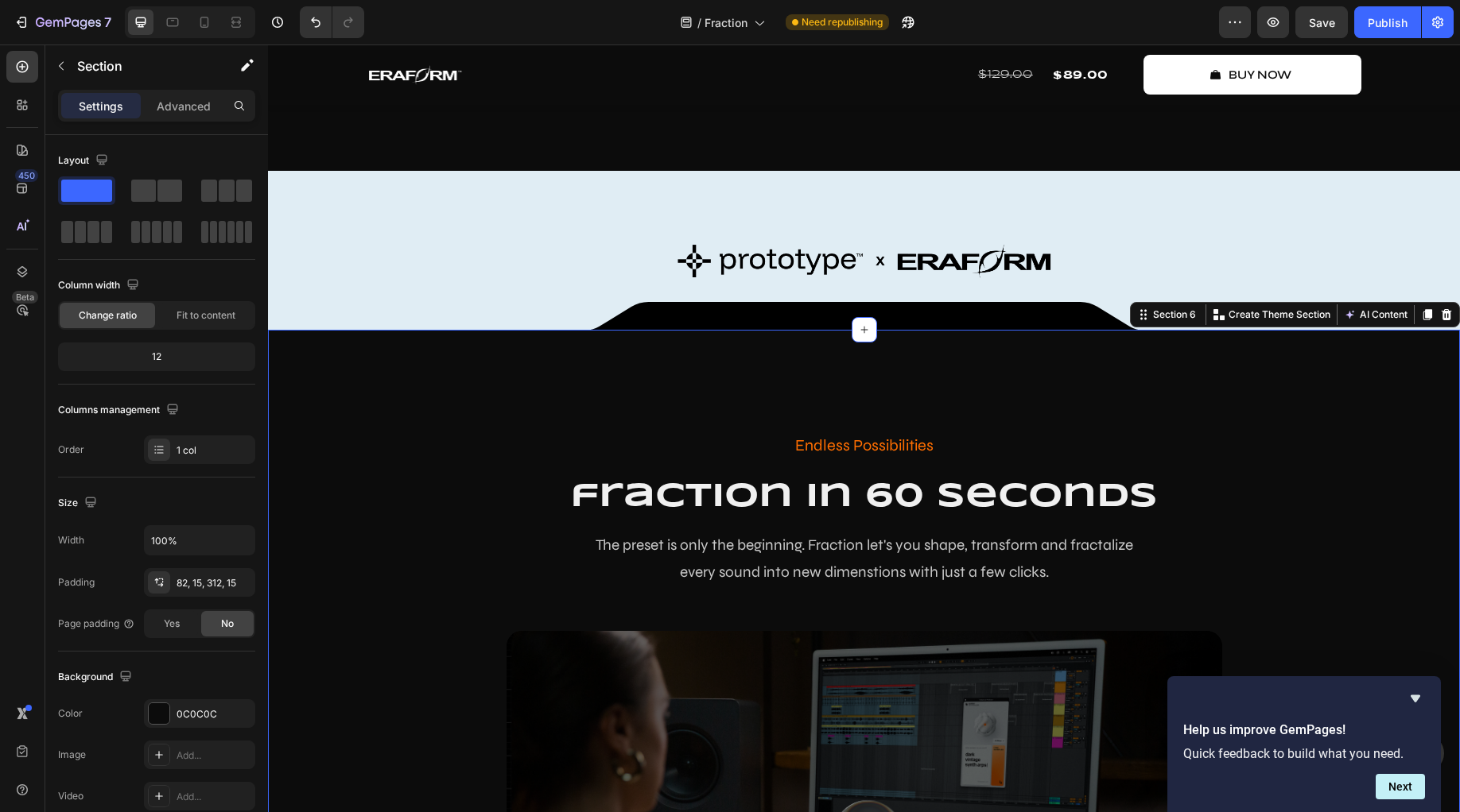
click at [645, 444] on div "Endless Possibilities Text Block fraction in 60 seconds Heading The preset is o…" at bounding box center [864, 732] width 1192 height 803
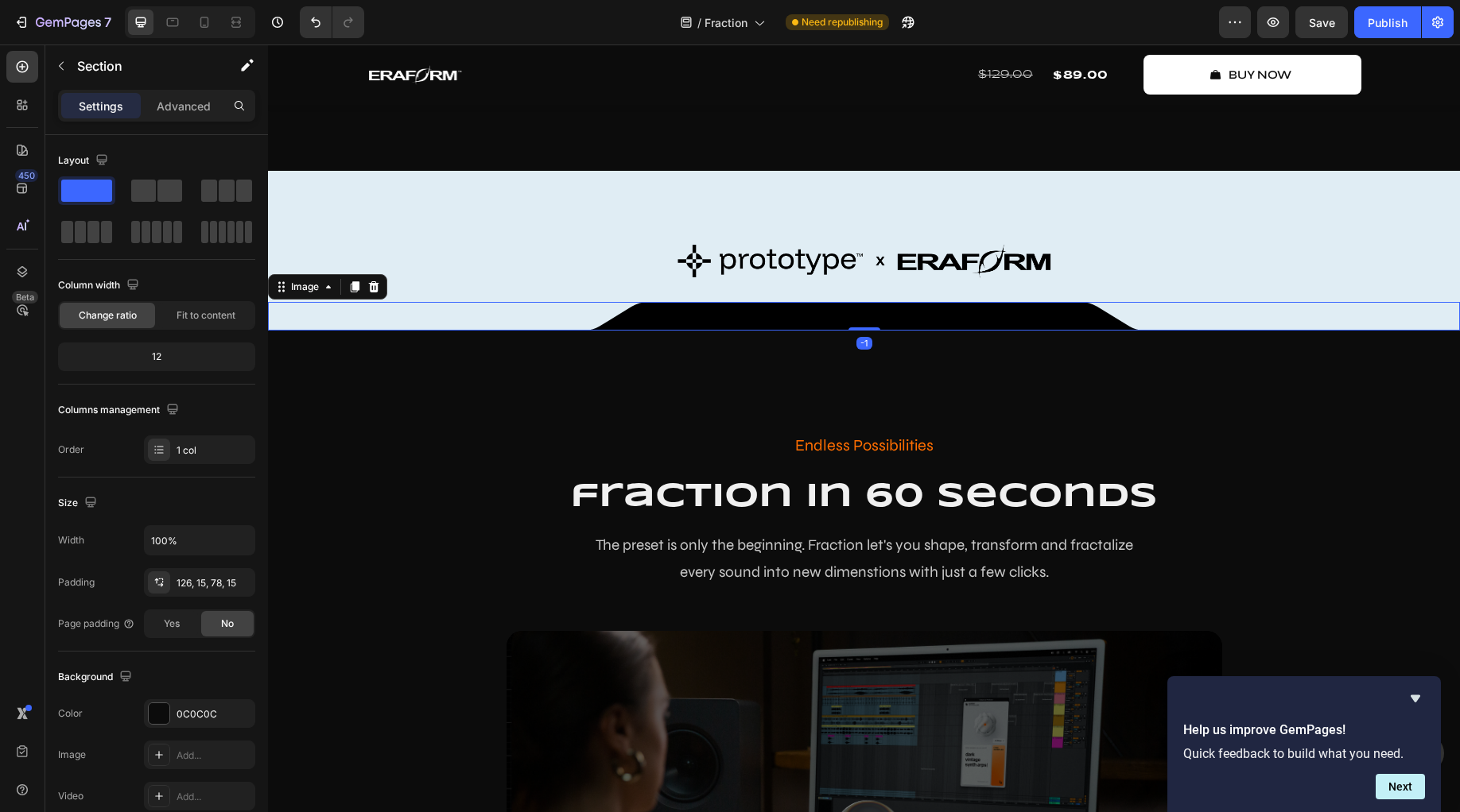
click at [662, 331] on img at bounding box center [864, 315] width 556 height 28
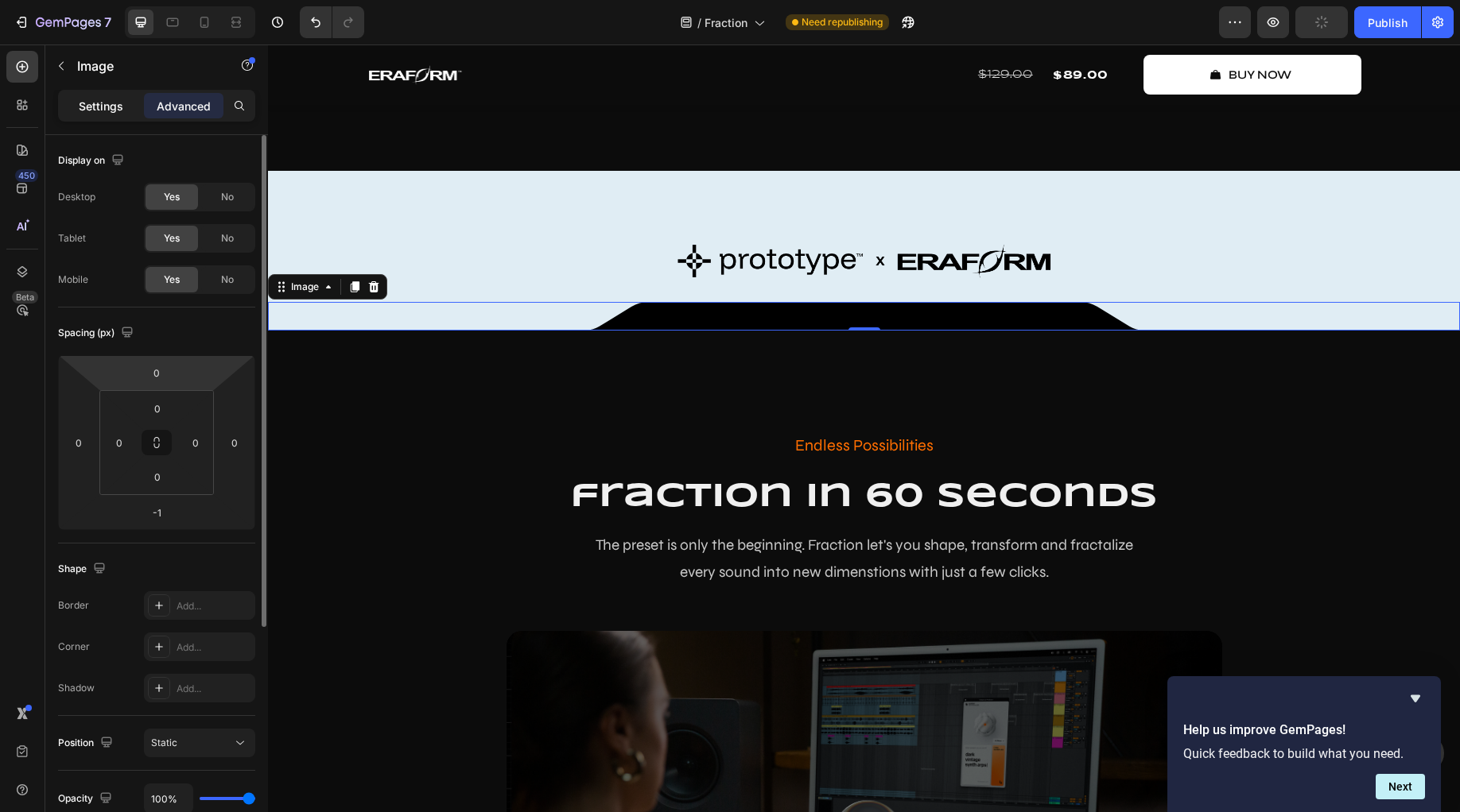
click at [93, 102] on p "Settings" at bounding box center [101, 106] width 45 height 16
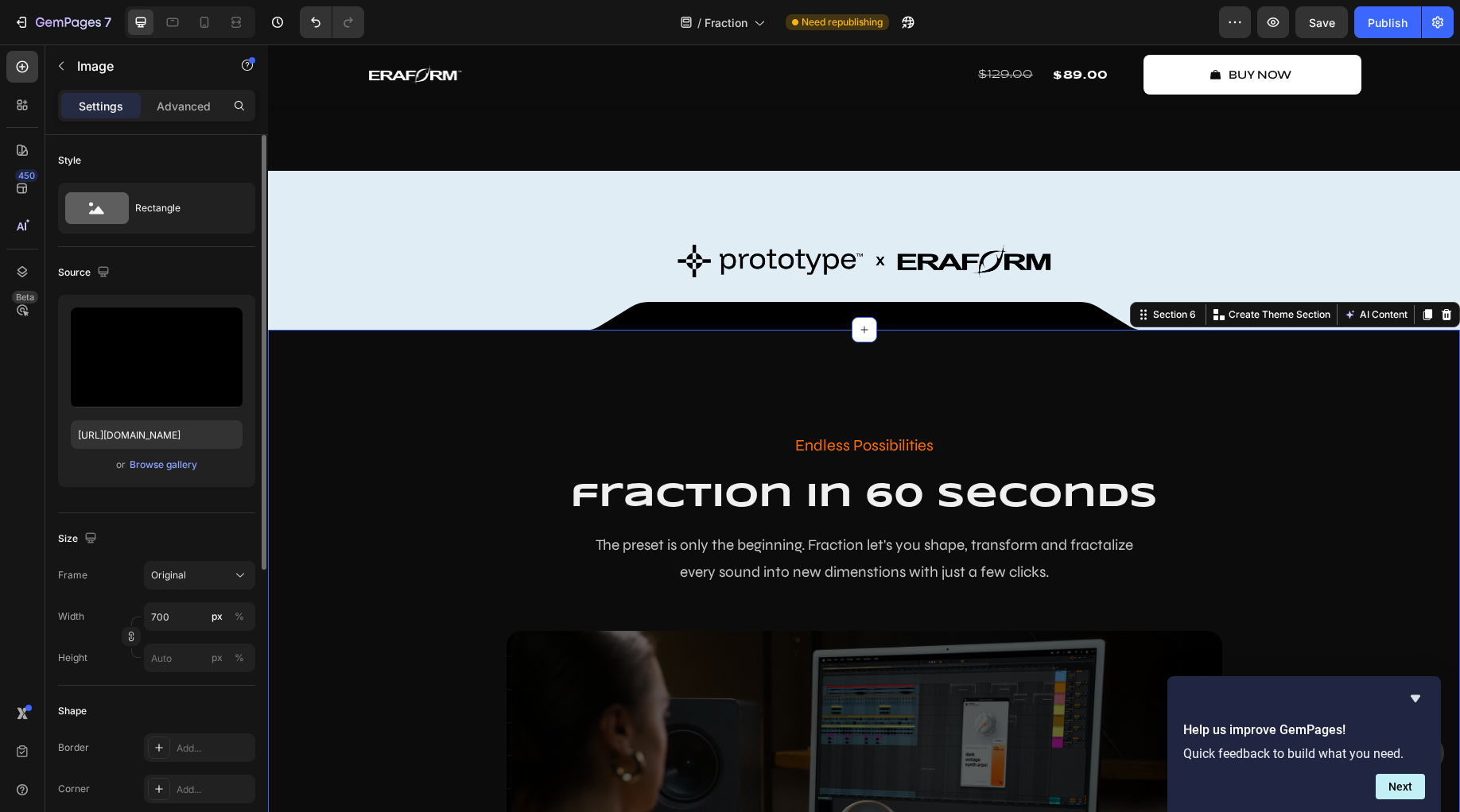
click at [384, 474] on div "Endless Possibilities Text Block fraction in 60 seconds Heading The preset is o…" at bounding box center [864, 732] width 1192 height 803
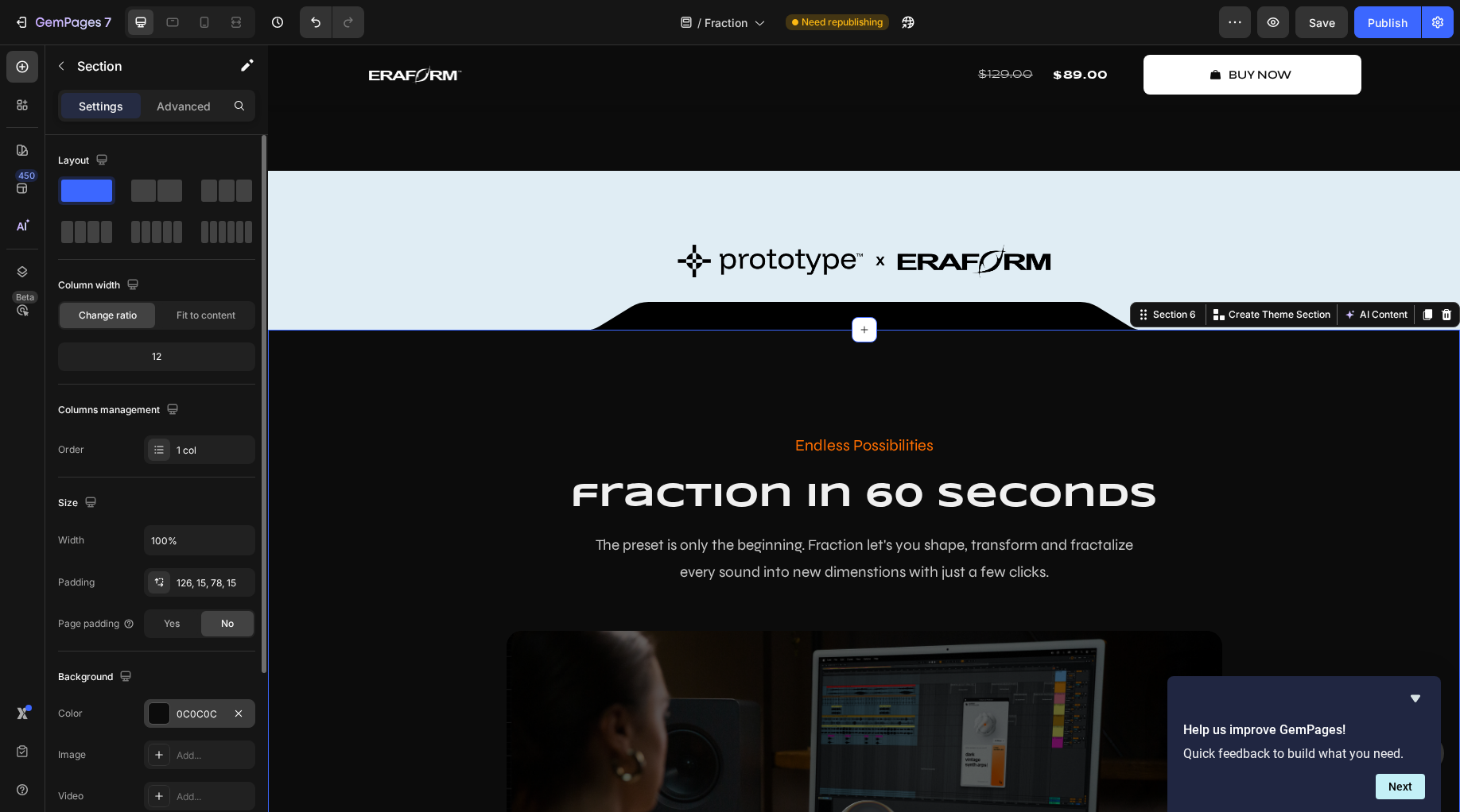
click at [162, 710] on div at bounding box center [159, 713] width 21 height 21
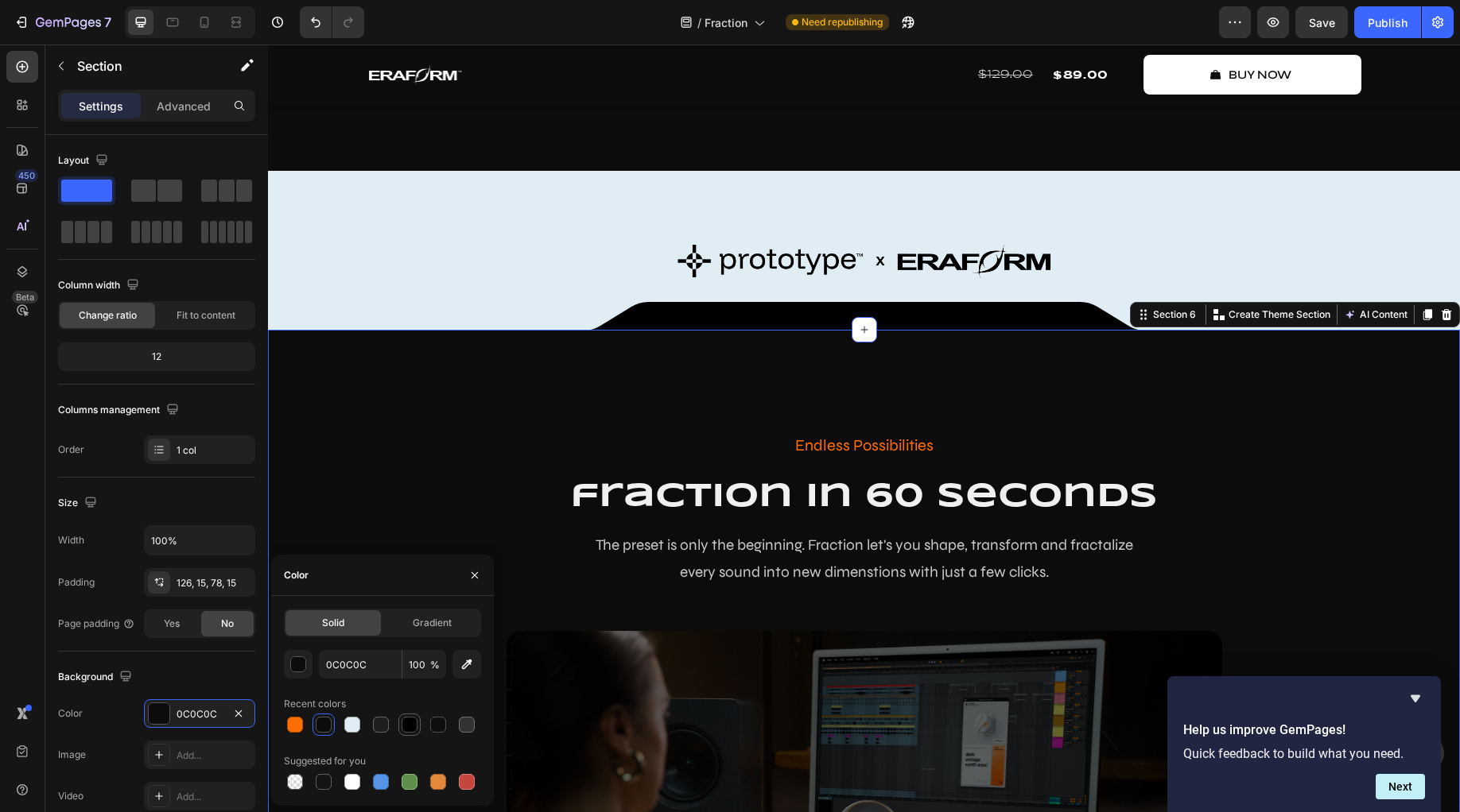
click at [408, 726] on div at bounding box center [409, 724] width 16 height 16
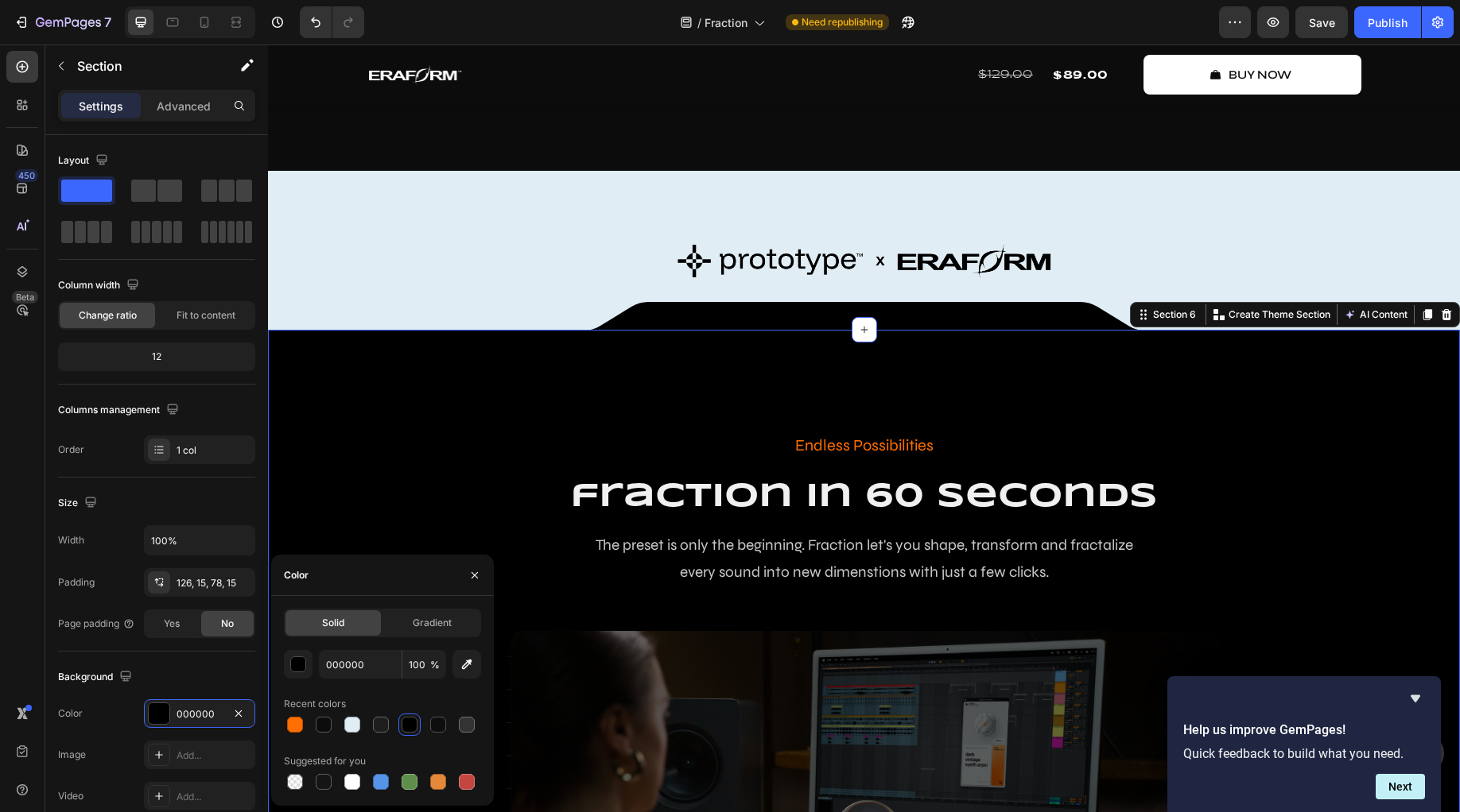
click at [546, 471] on div "Endless Possibilities Text Block fraction in 60 seconds Heading The preset is o…" at bounding box center [864, 732] width 1192 height 803
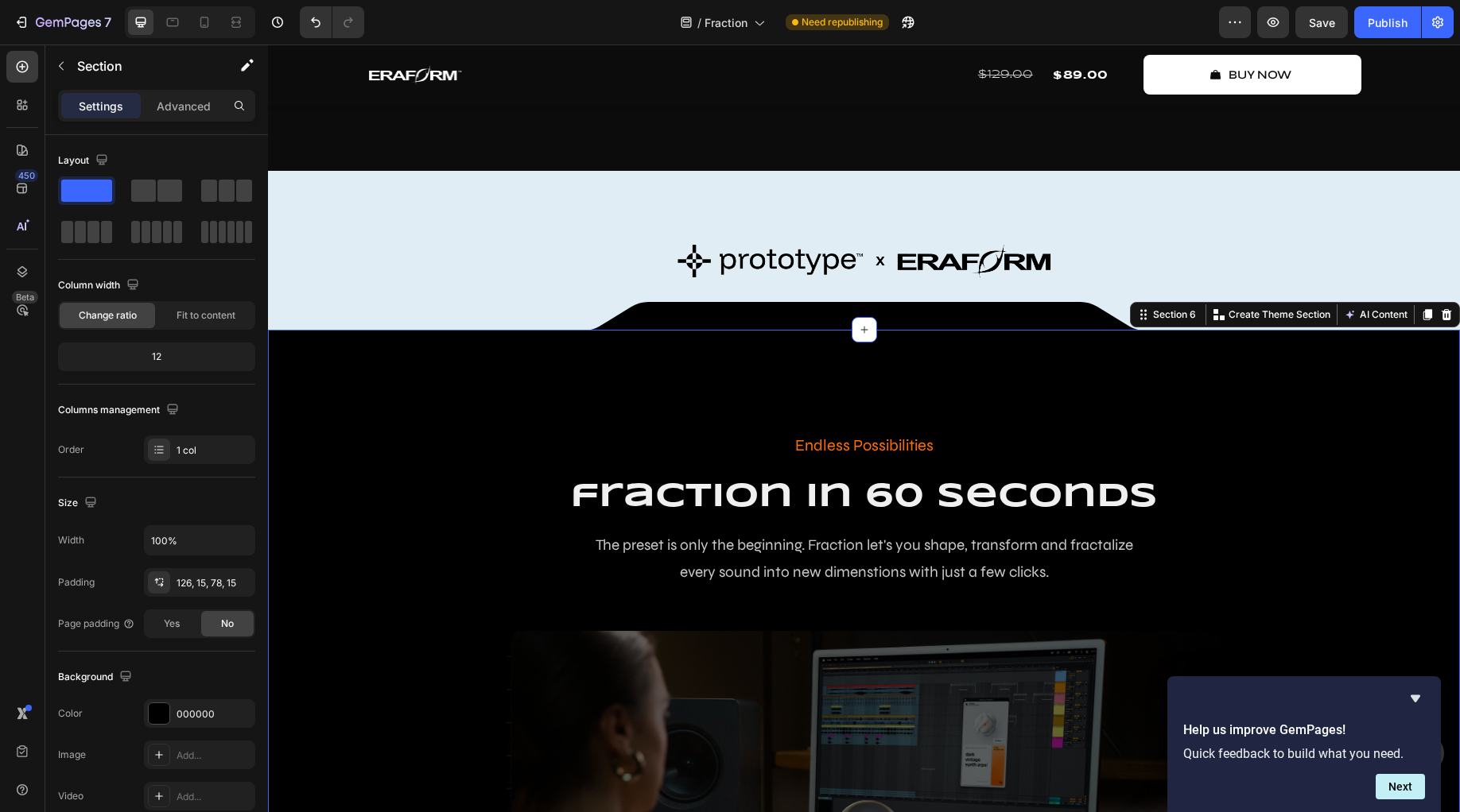
click at [507, 299] on div "Image Row Row Section 4" at bounding box center [864, 261] width 1192 height 180
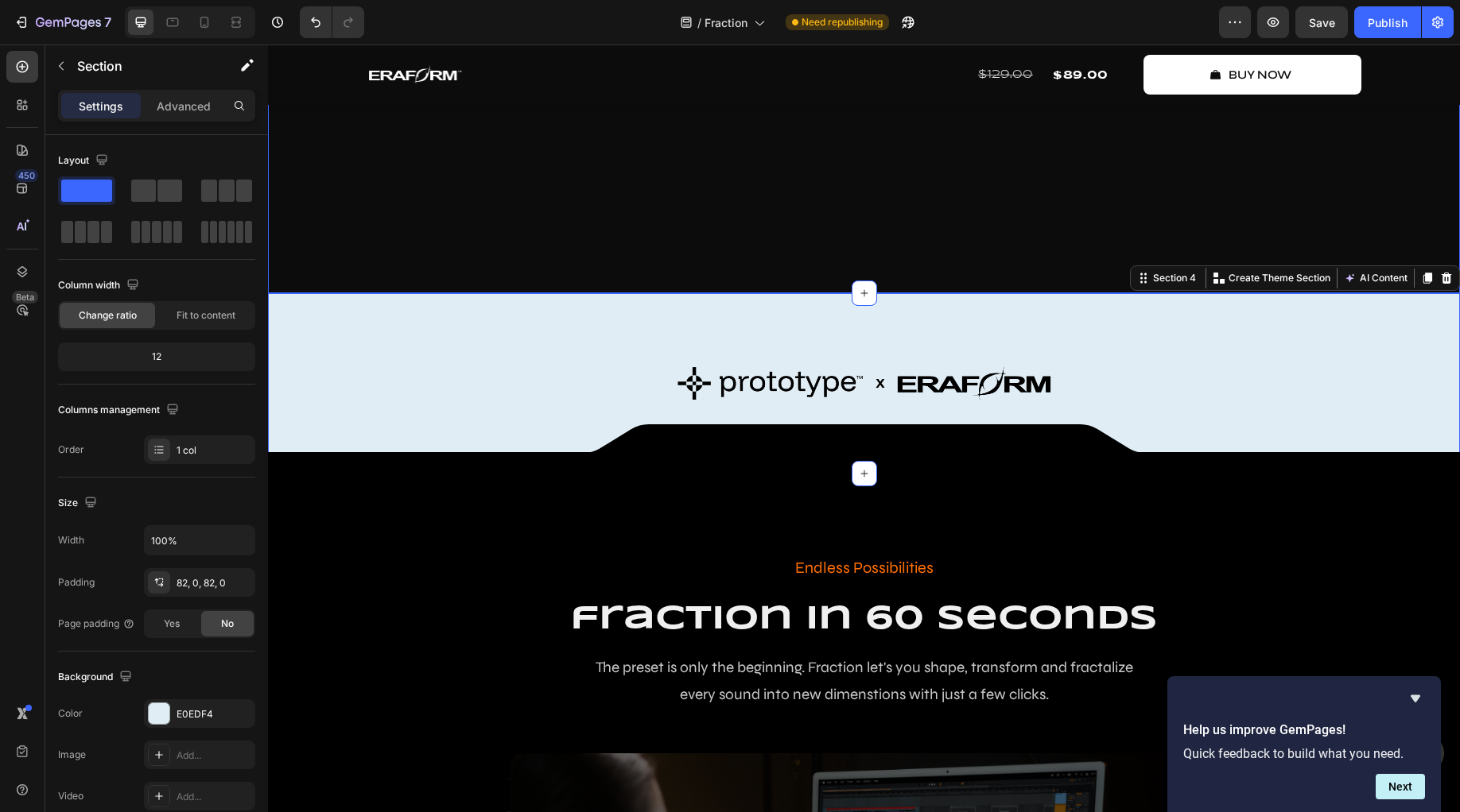
scroll to position [1200, 0]
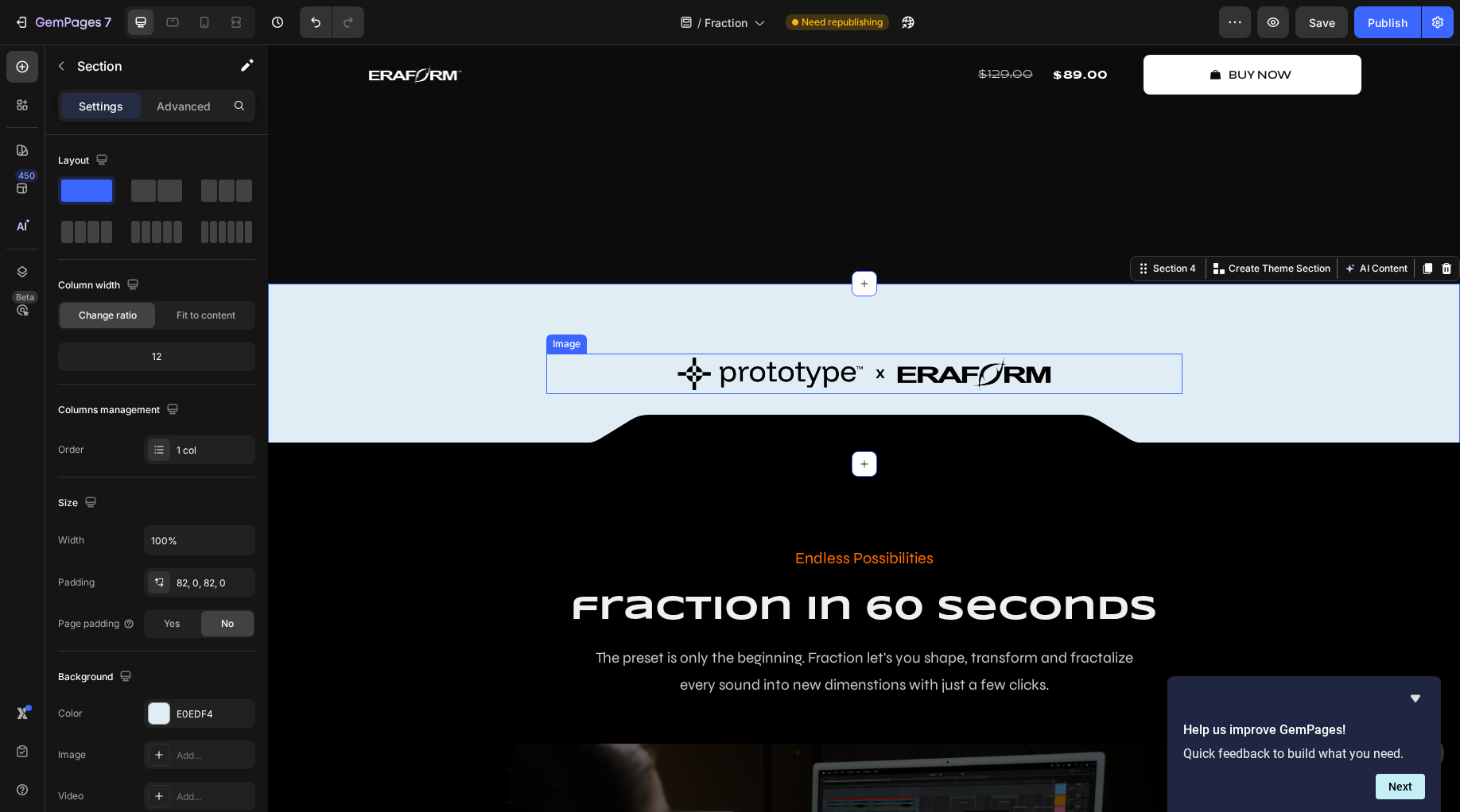
click at [508, 412] on div "Image Row Row Section 4 Create Theme Section AI Content Write with GemAI What w…" at bounding box center [864, 373] width 1192 height 180
click at [396, 403] on div "Image Row Row Section 4 Create Theme Section AI Content Write with GemAI What w…" at bounding box center [864, 373] width 1192 height 180
click at [407, 415] on div "Image Row Row Section 4 Create Theme Section AI Content Write with GemAI What w…" at bounding box center [864, 373] width 1192 height 180
click at [177, 108] on p "Advanced" at bounding box center [183, 106] width 54 height 16
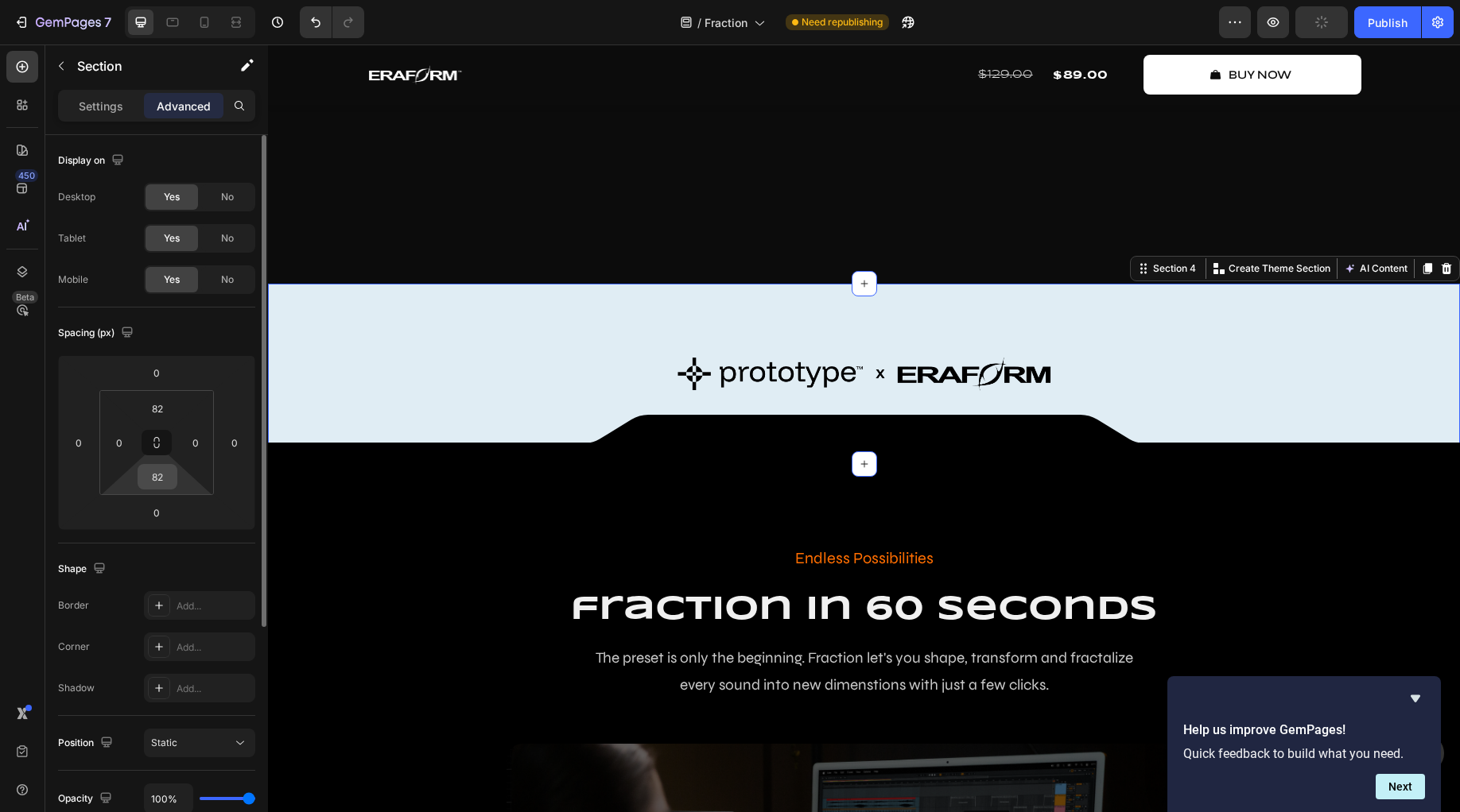
click at [171, 479] on input "82" at bounding box center [157, 476] width 32 height 24
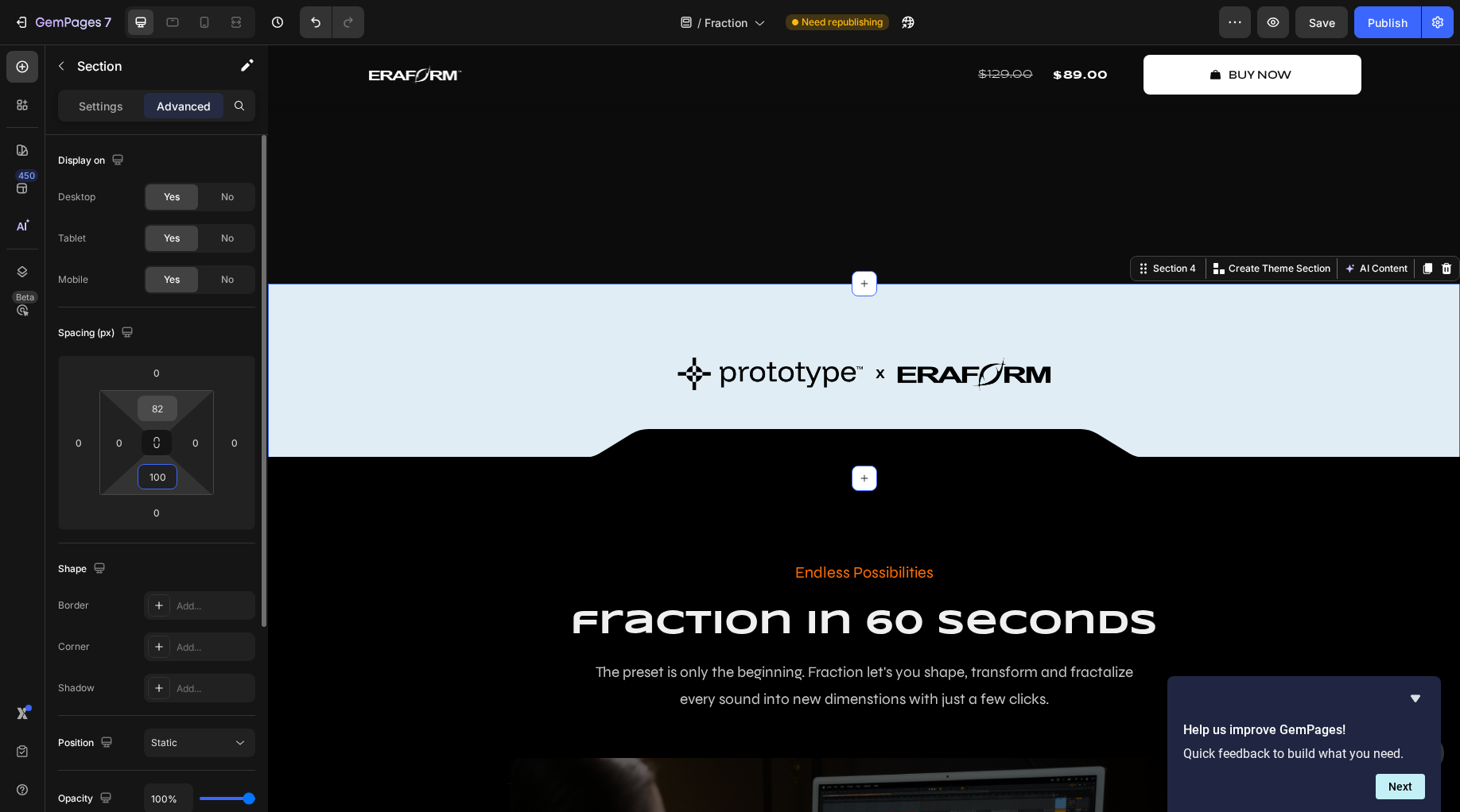
click at [151, 416] on input "82" at bounding box center [157, 409] width 32 height 24
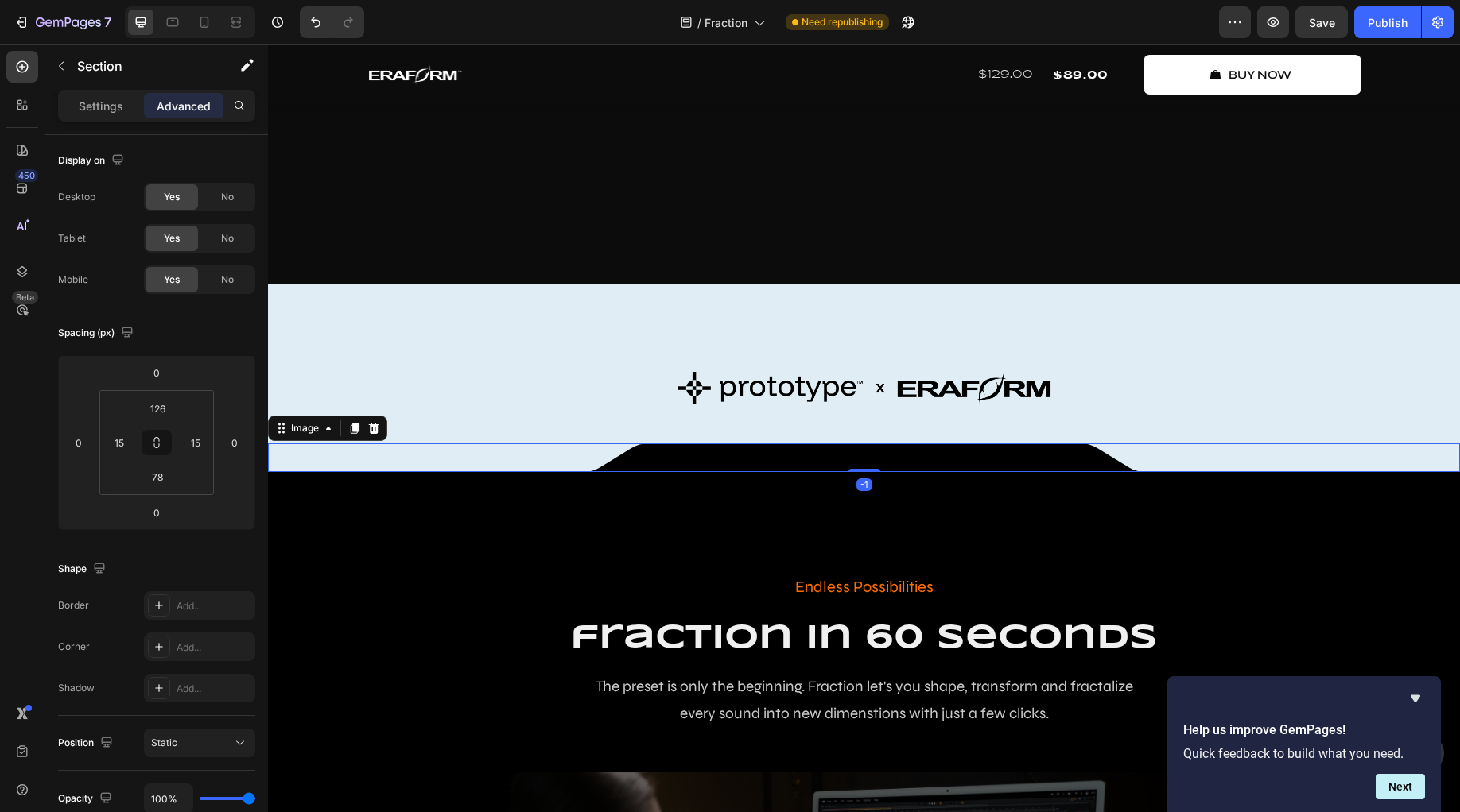
click at [610, 472] on img at bounding box center [864, 457] width 556 height 28
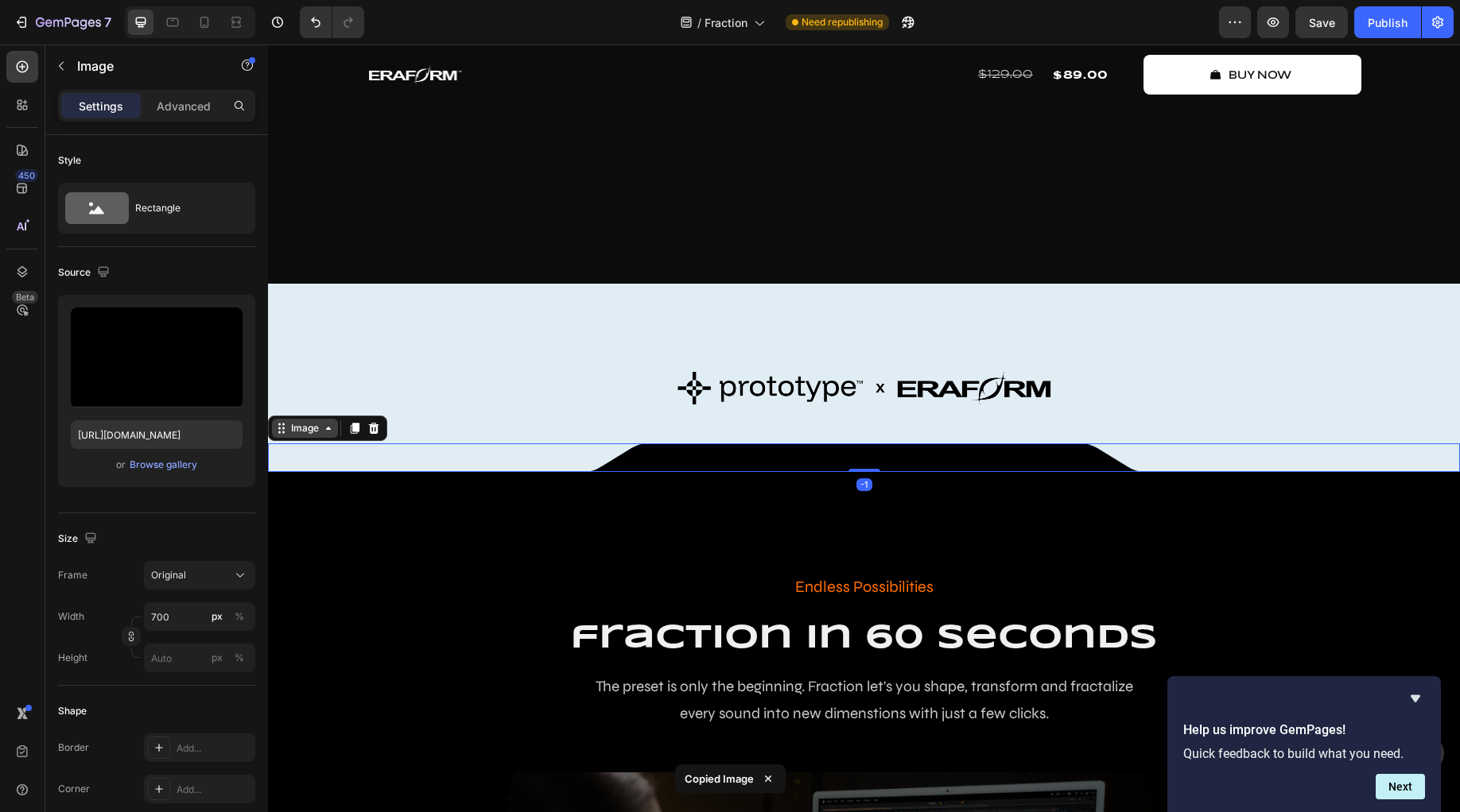
click at [326, 434] on icon at bounding box center [328, 429] width 13 height 13
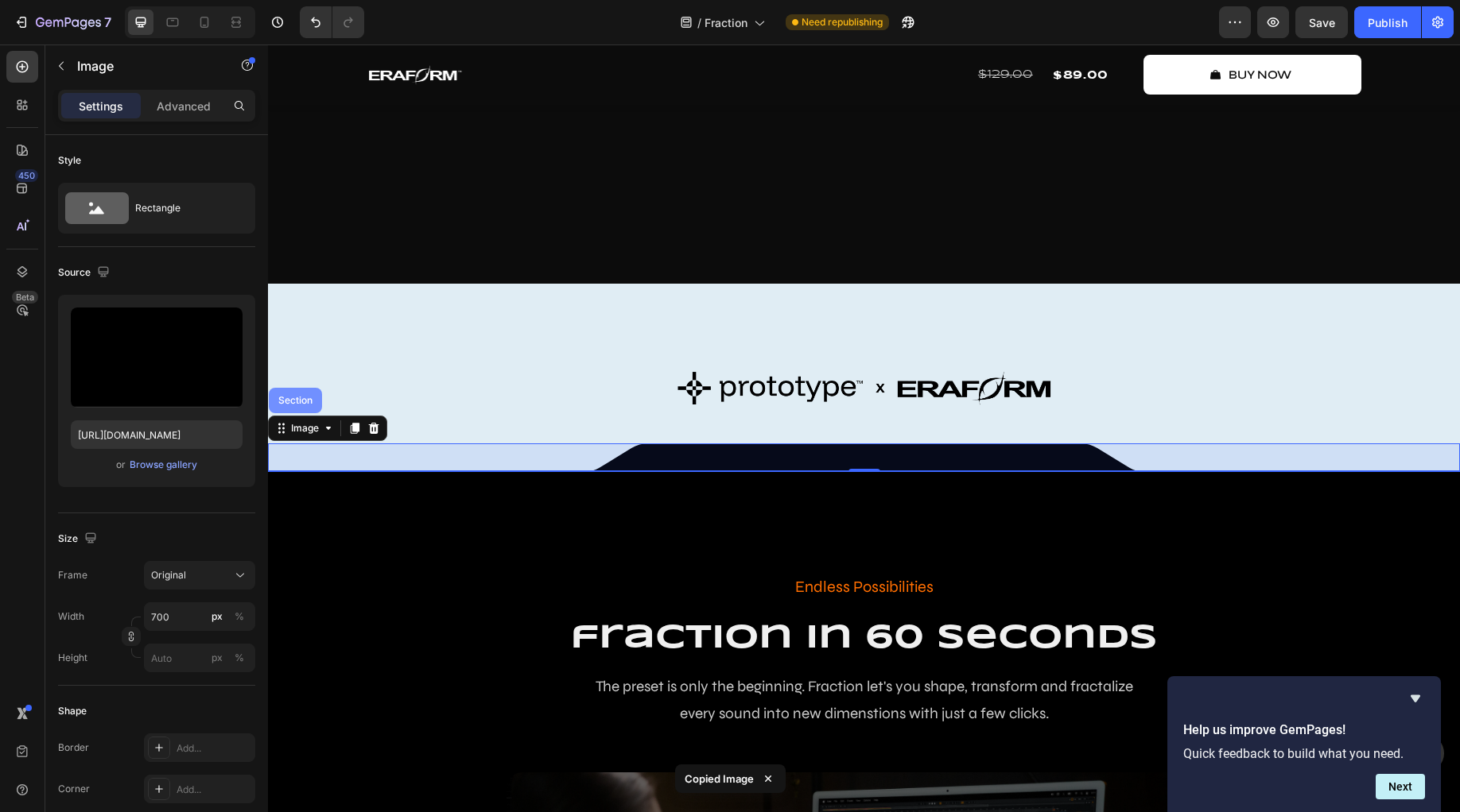
click at [299, 405] on div "Section" at bounding box center [295, 401] width 40 height 9
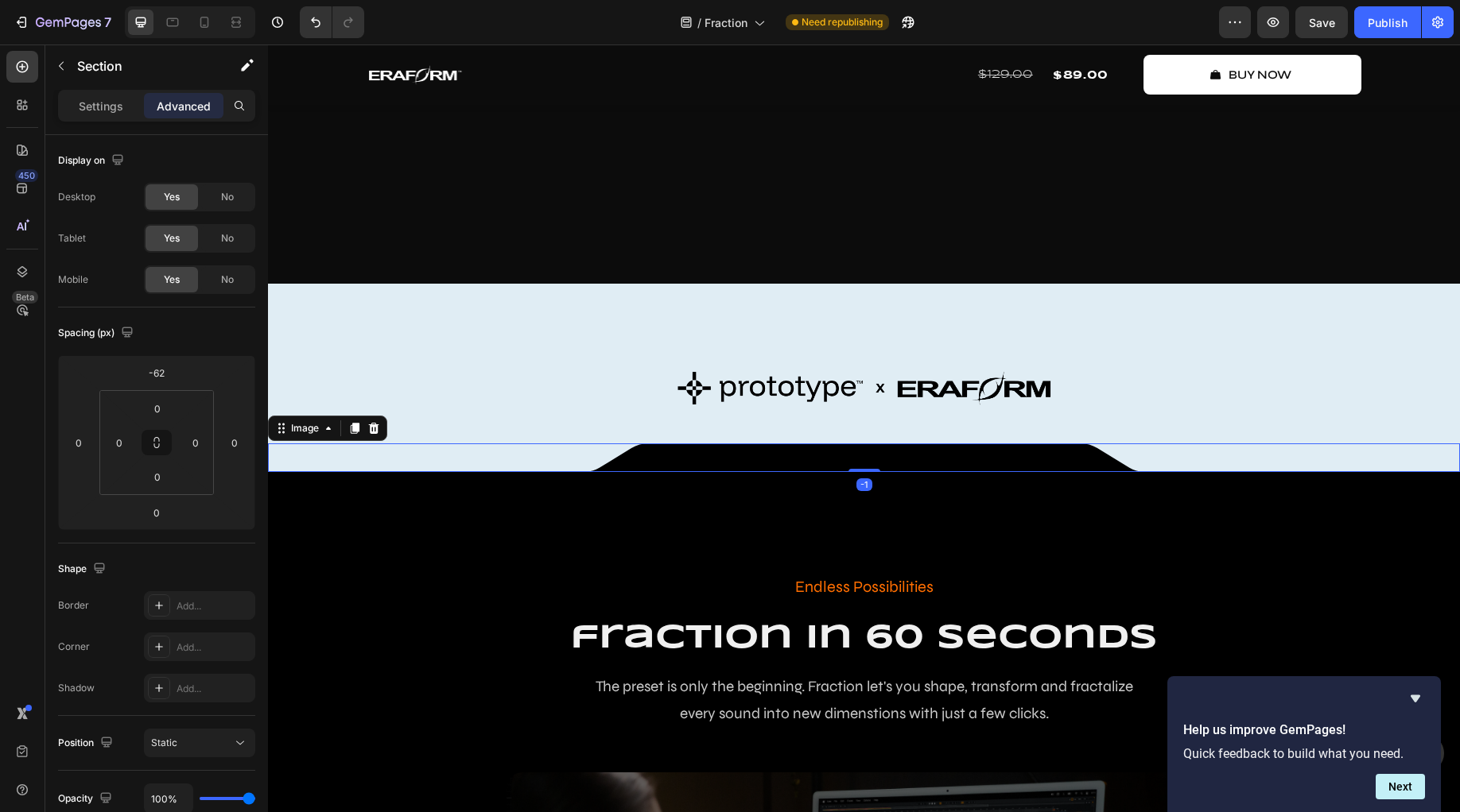
click at [350, 472] on div at bounding box center [864, 457] width 1192 height 28
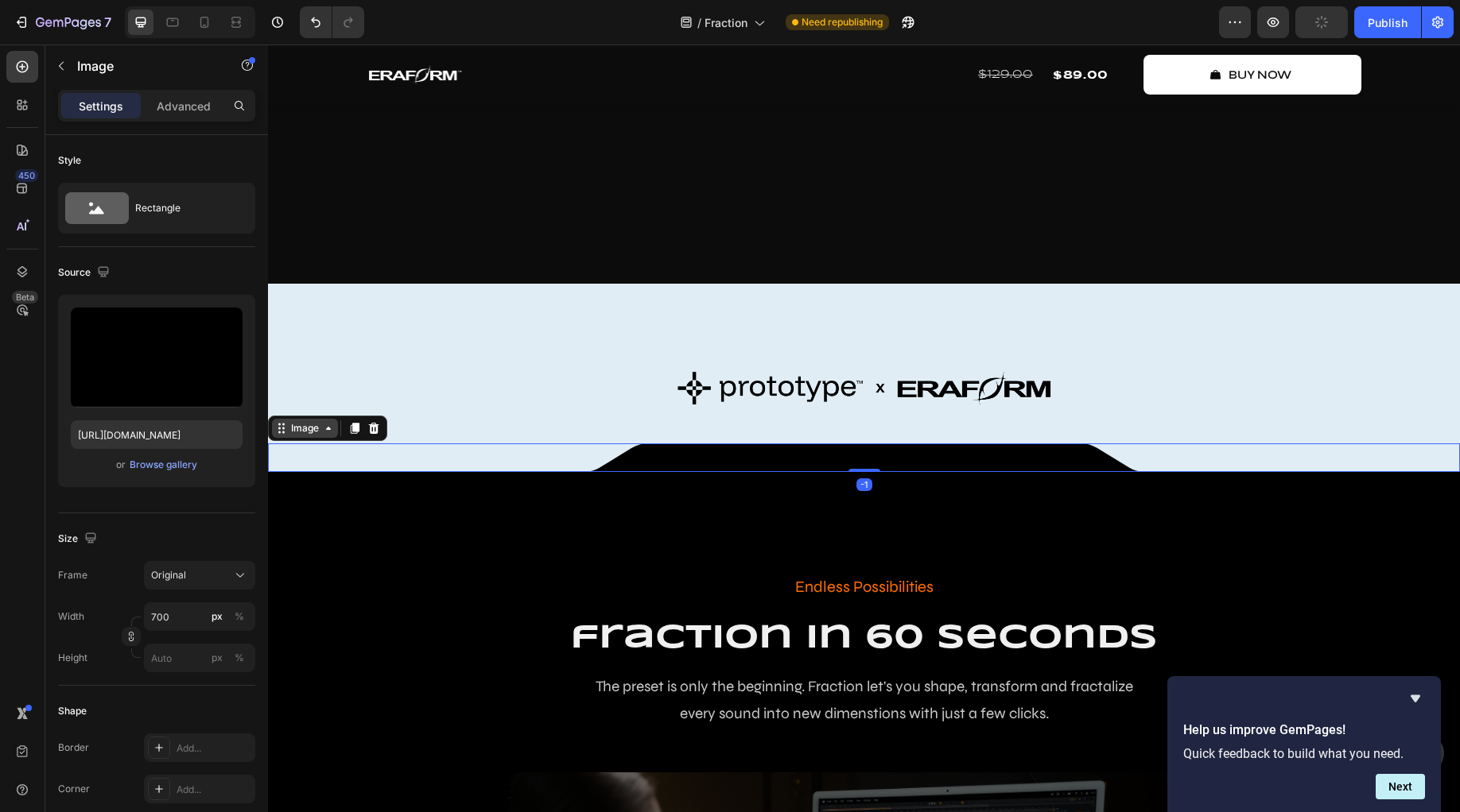
click at [314, 435] on div "Image" at bounding box center [305, 429] width 34 height 15
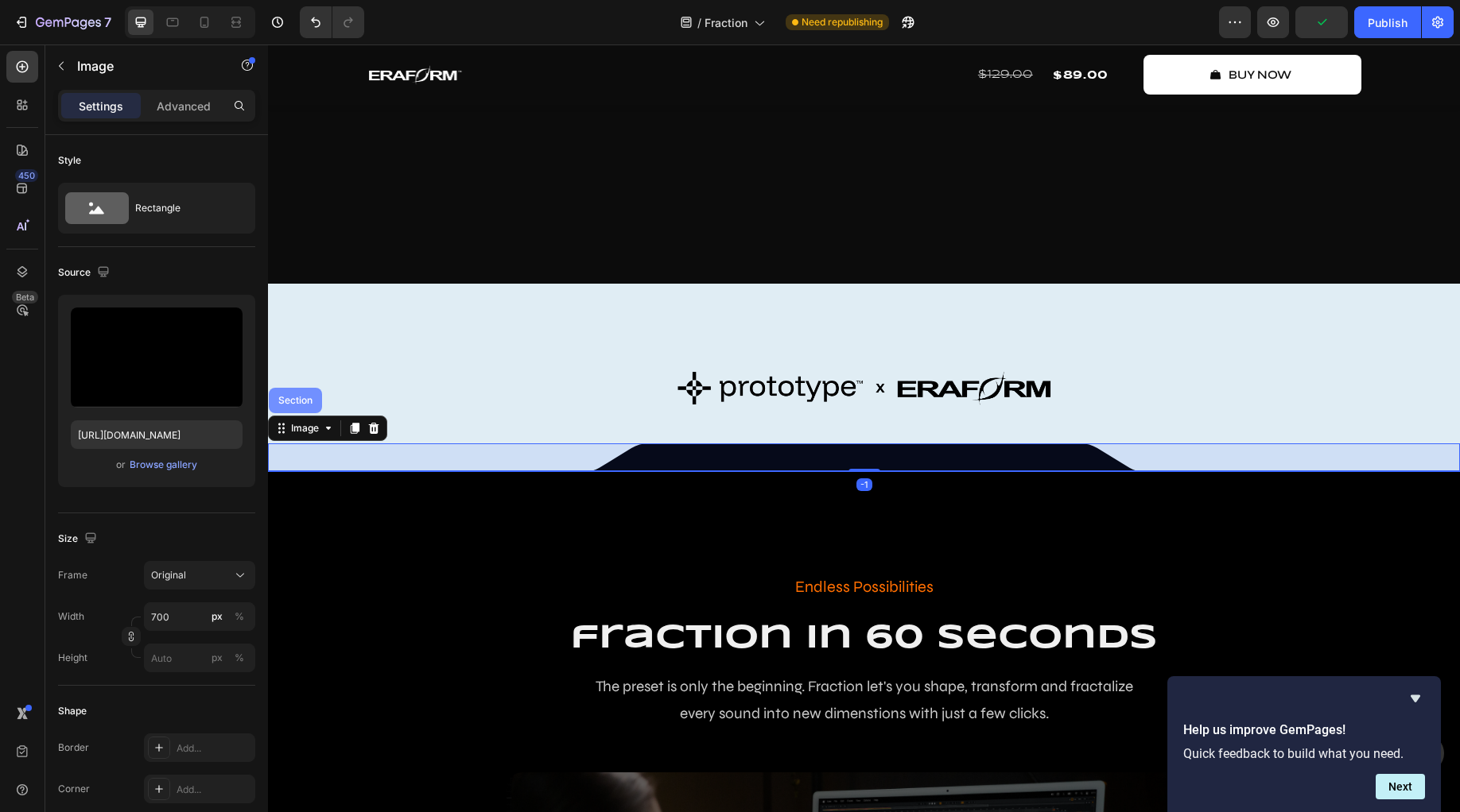
click at [309, 405] on div "Section" at bounding box center [295, 401] width 40 height 9
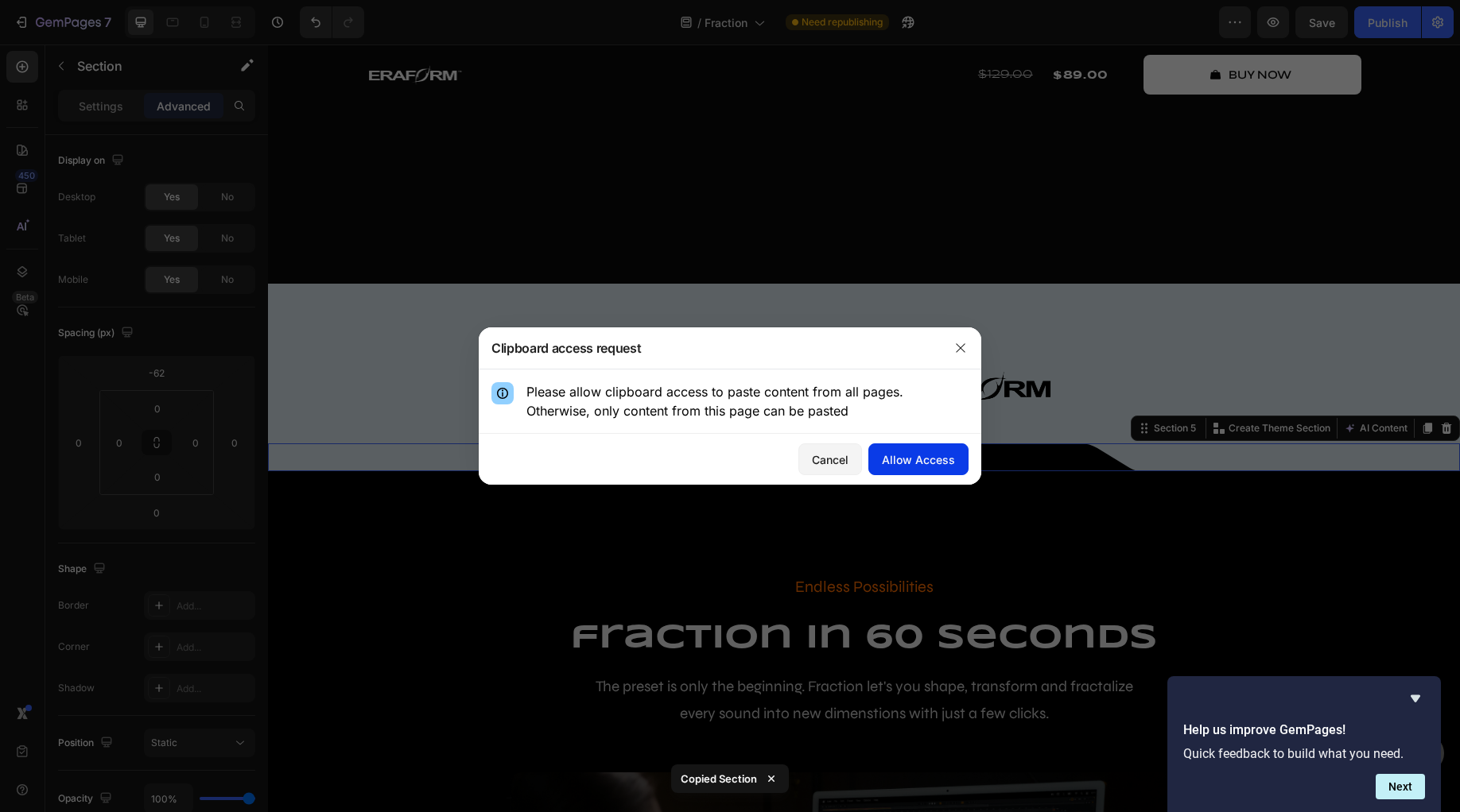
click at [917, 453] on div "Allow Access" at bounding box center [918, 460] width 73 height 16
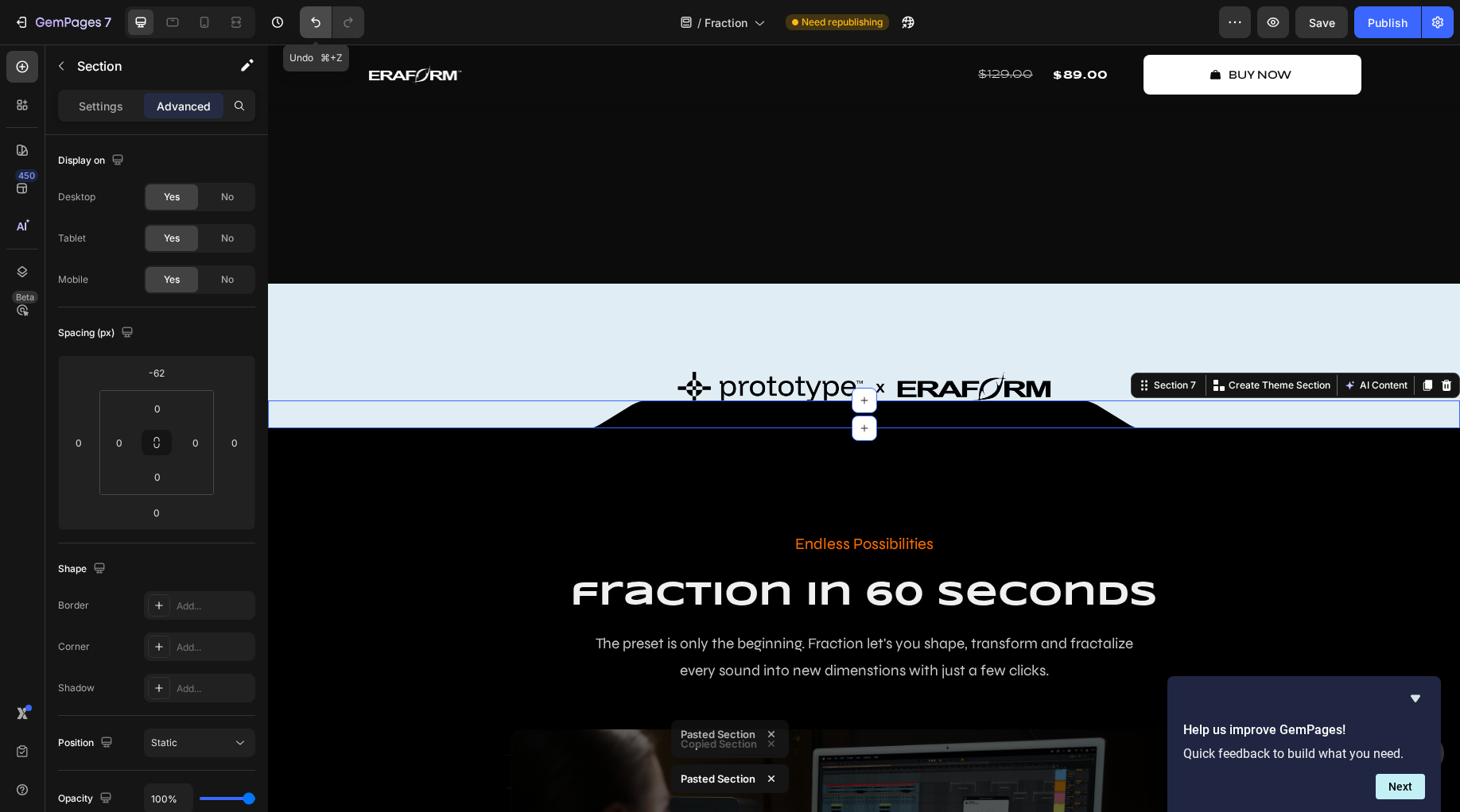
click at [324, 23] on button "Undo/Redo" at bounding box center [316, 22] width 32 height 32
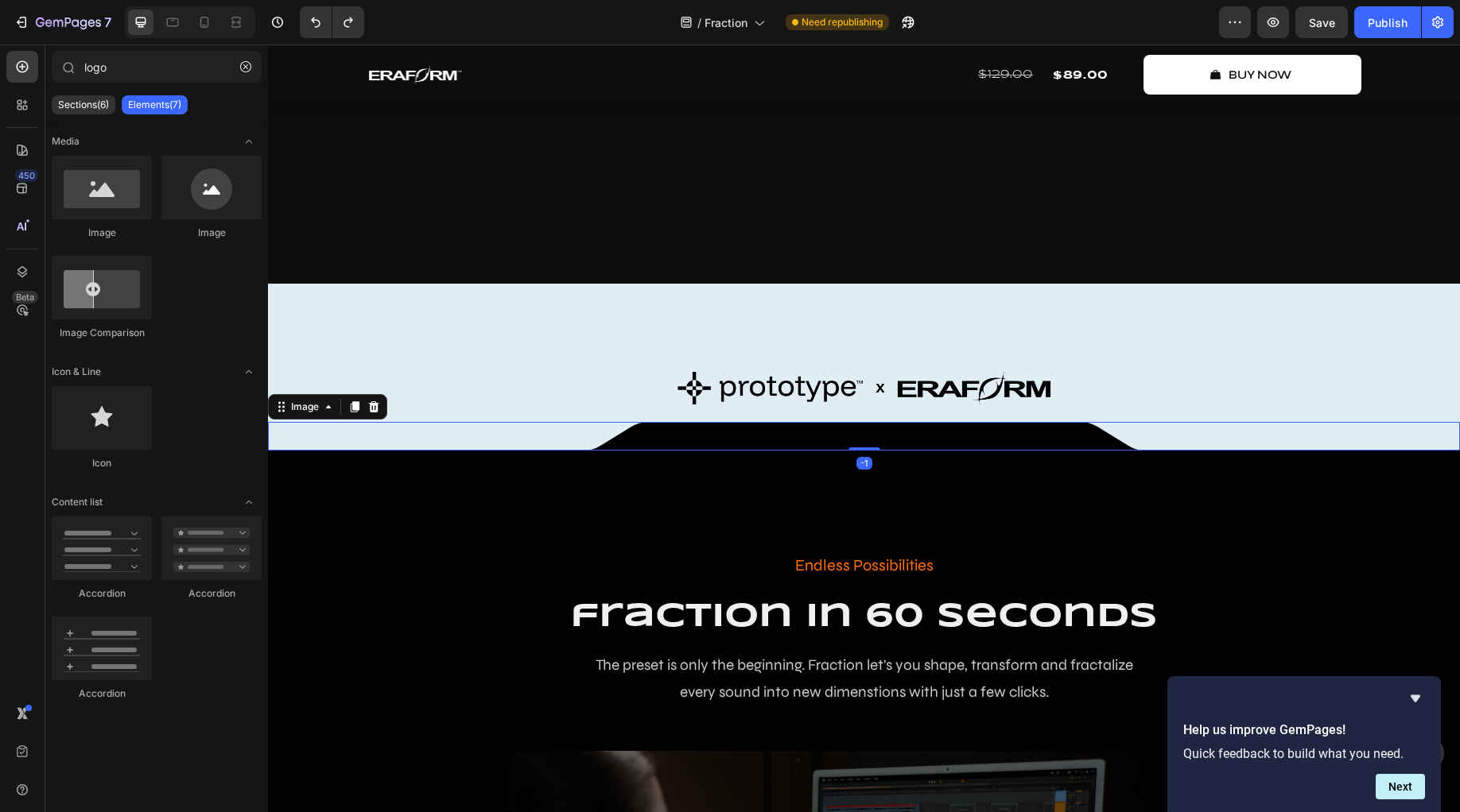
click at [664, 451] on img at bounding box center [864, 436] width 556 height 28
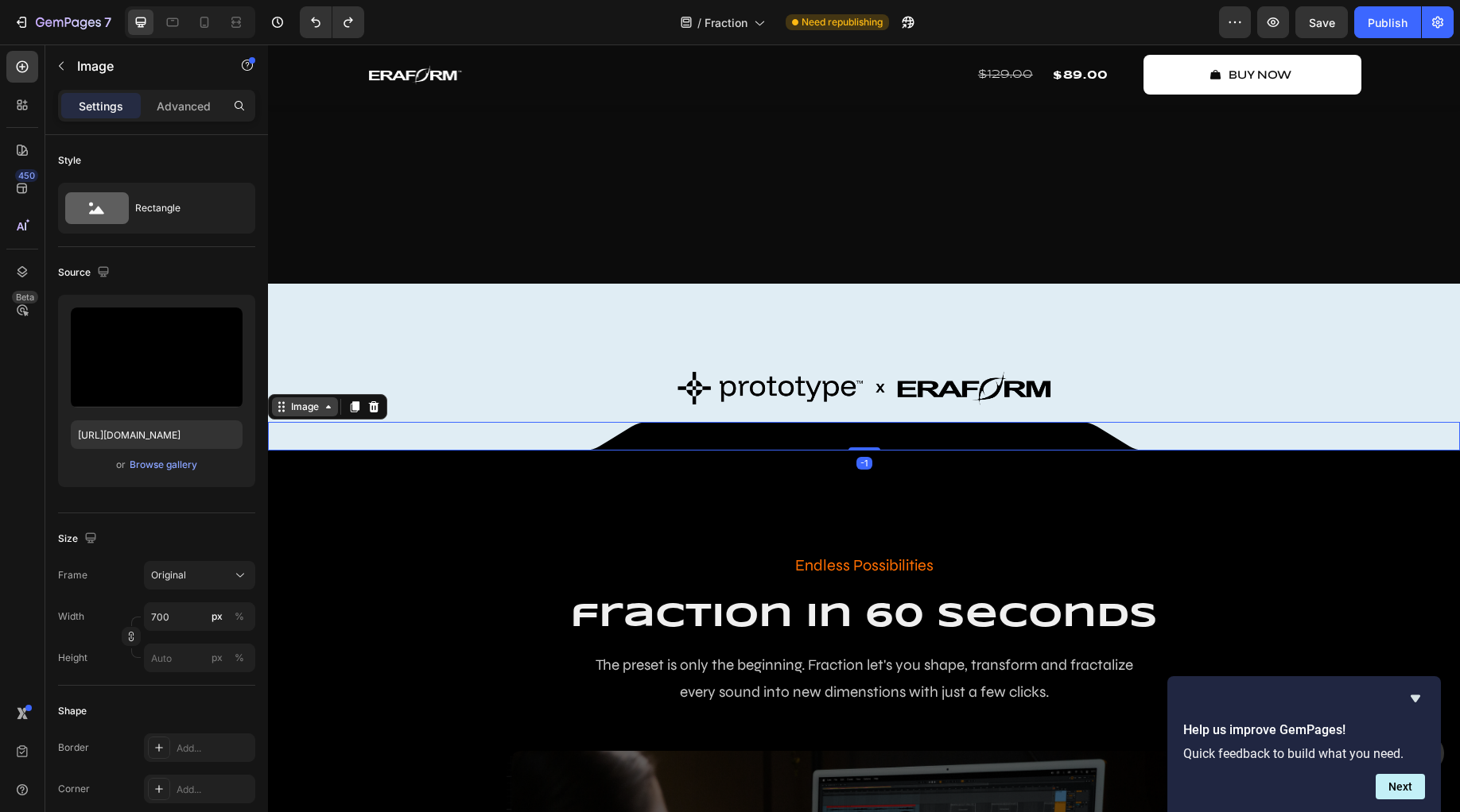
click at [310, 414] on div "Image" at bounding box center [305, 407] width 34 height 15
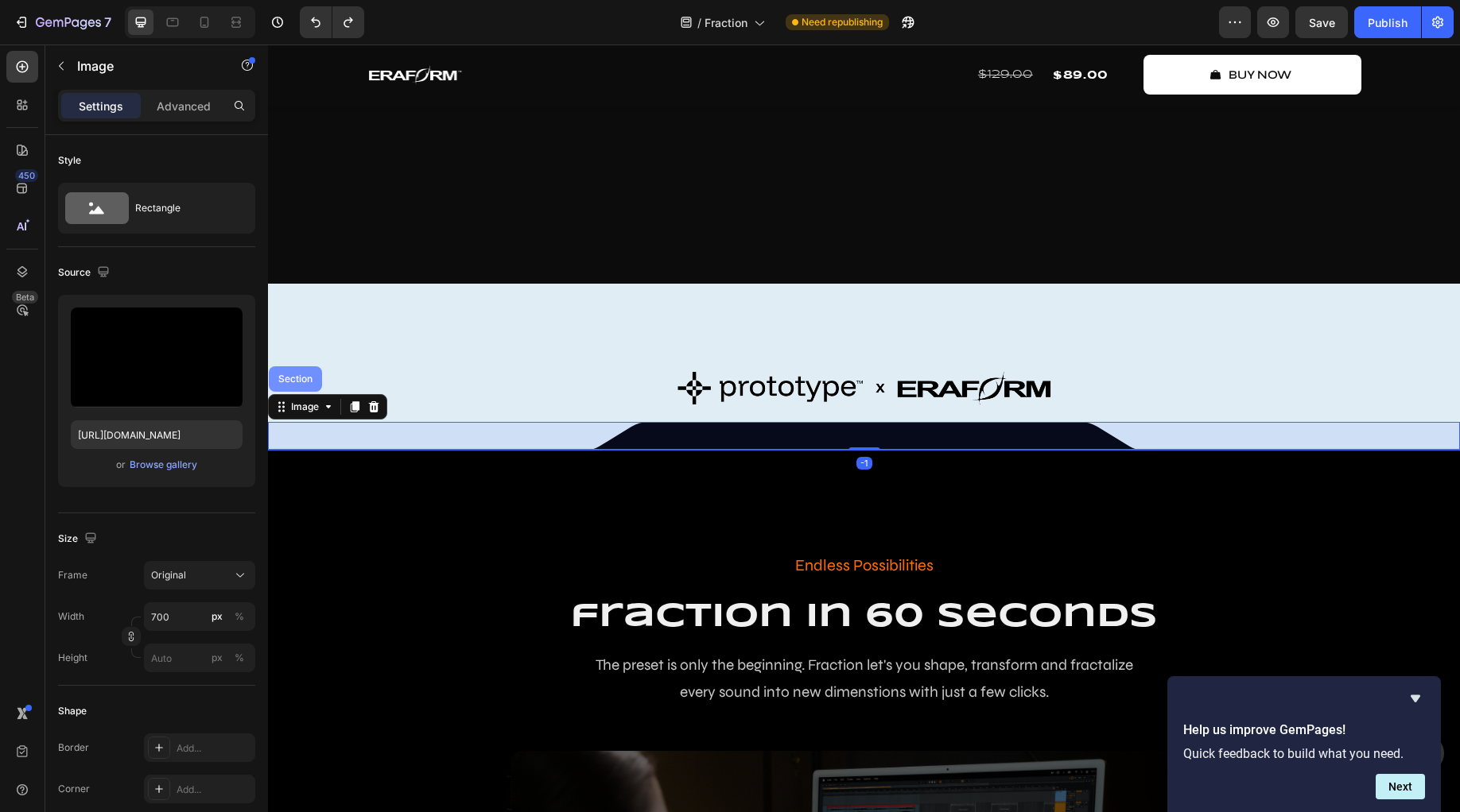
click at [306, 384] on div "Section" at bounding box center [295, 379] width 40 height 9
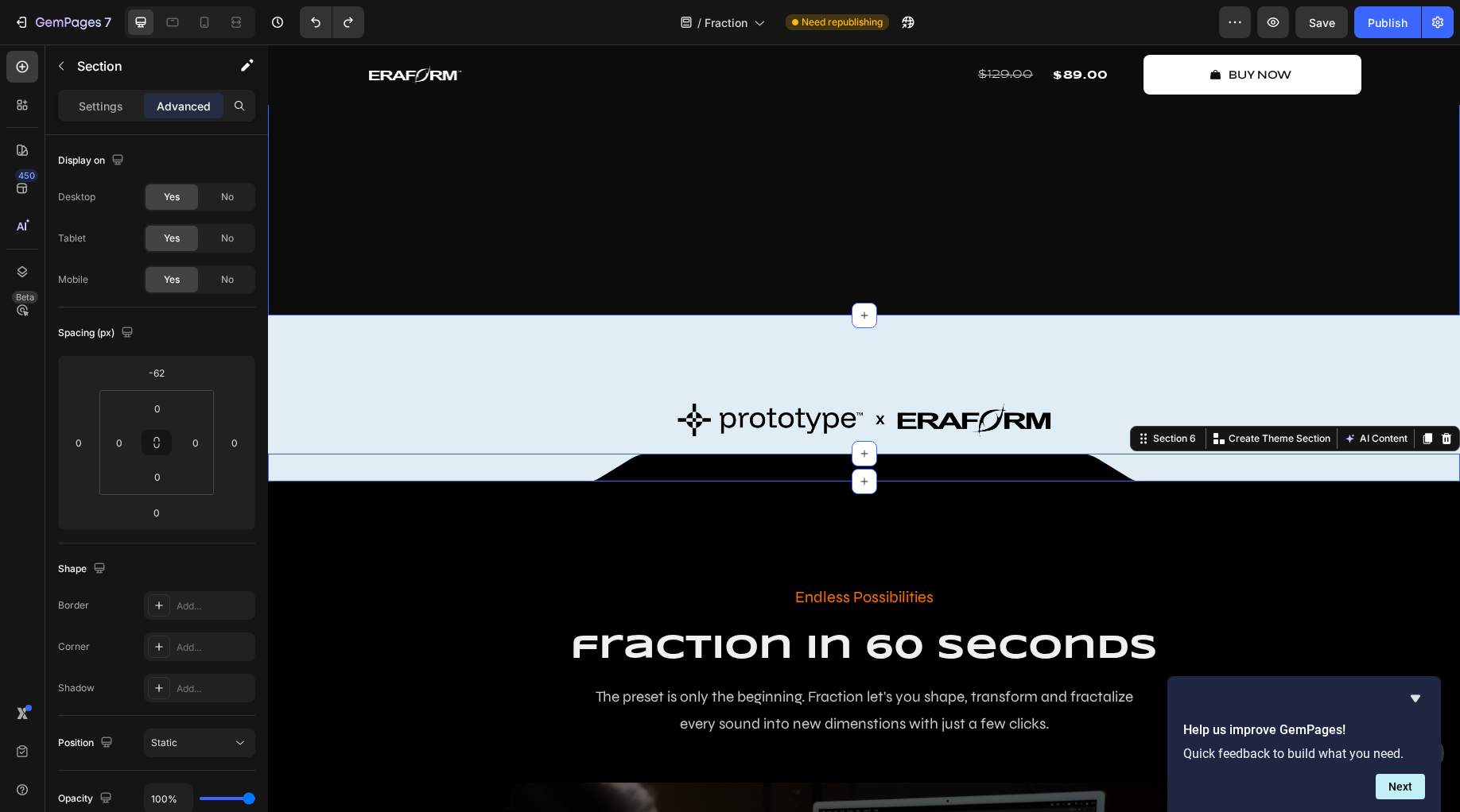
scroll to position [1137, 0]
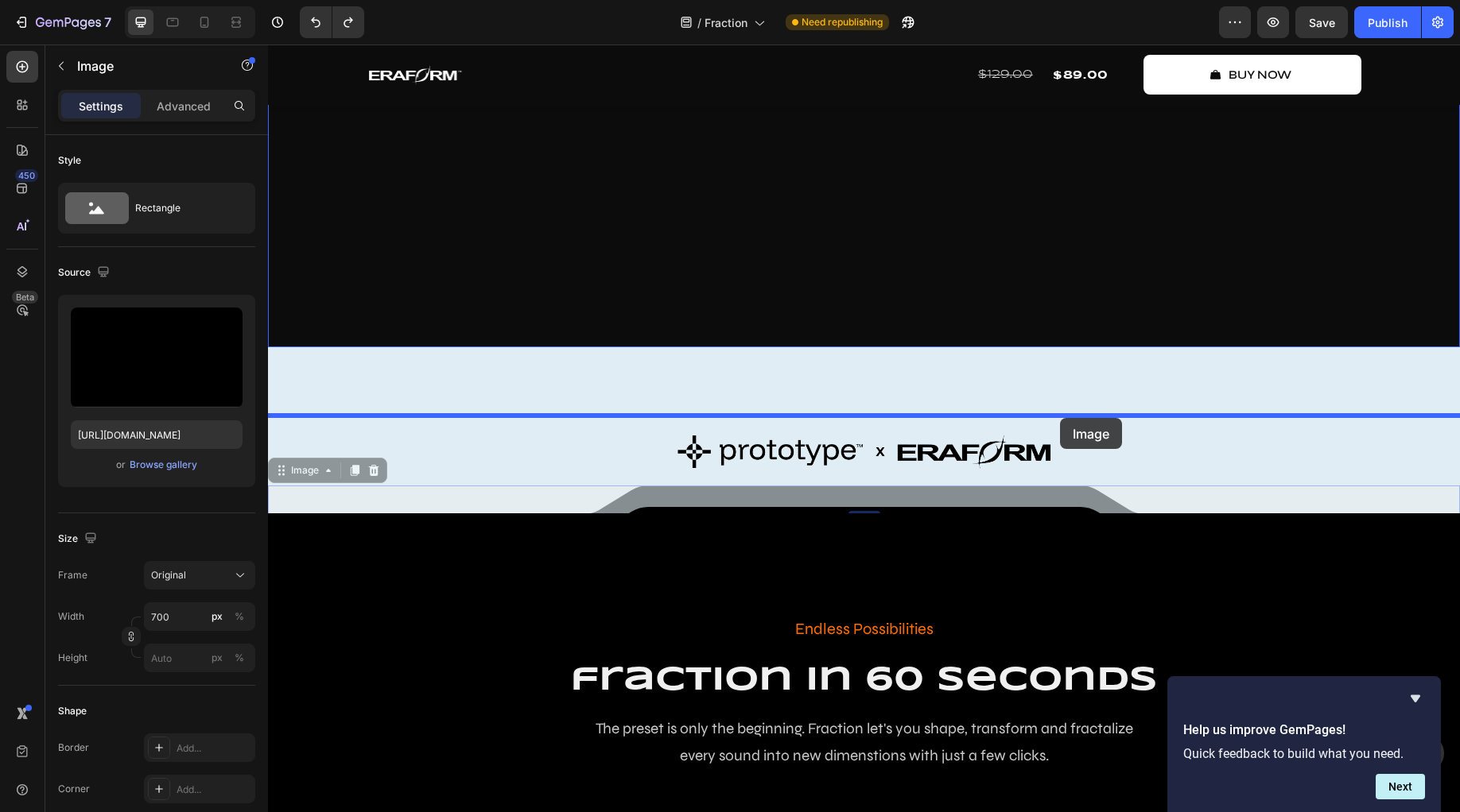
drag, startPoint x: 1079, startPoint y: 566, endPoint x: 1060, endPoint y: 418, distance: 149.2
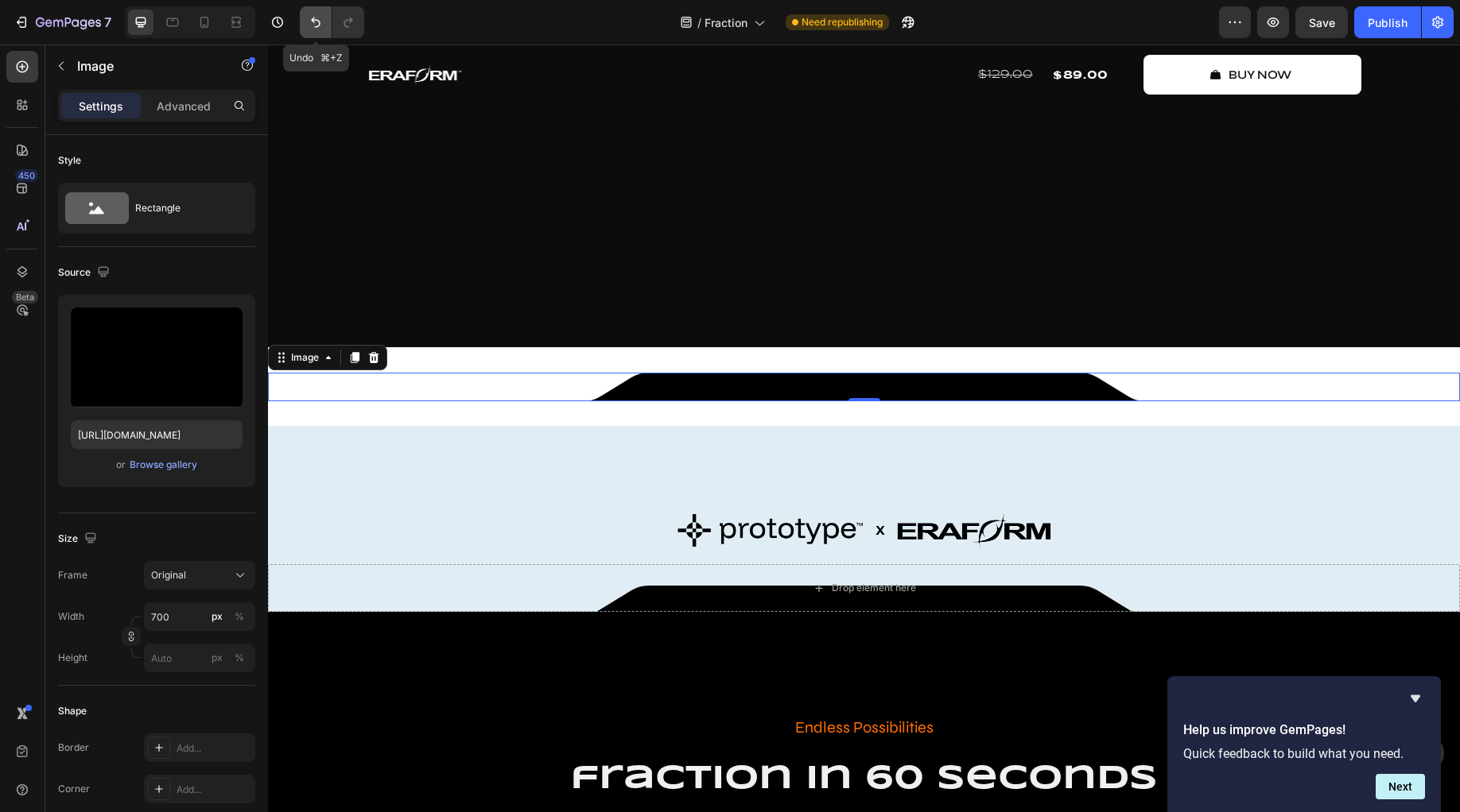
click at [309, 27] on icon "Undo/Redo" at bounding box center [315, 22] width 16 height 16
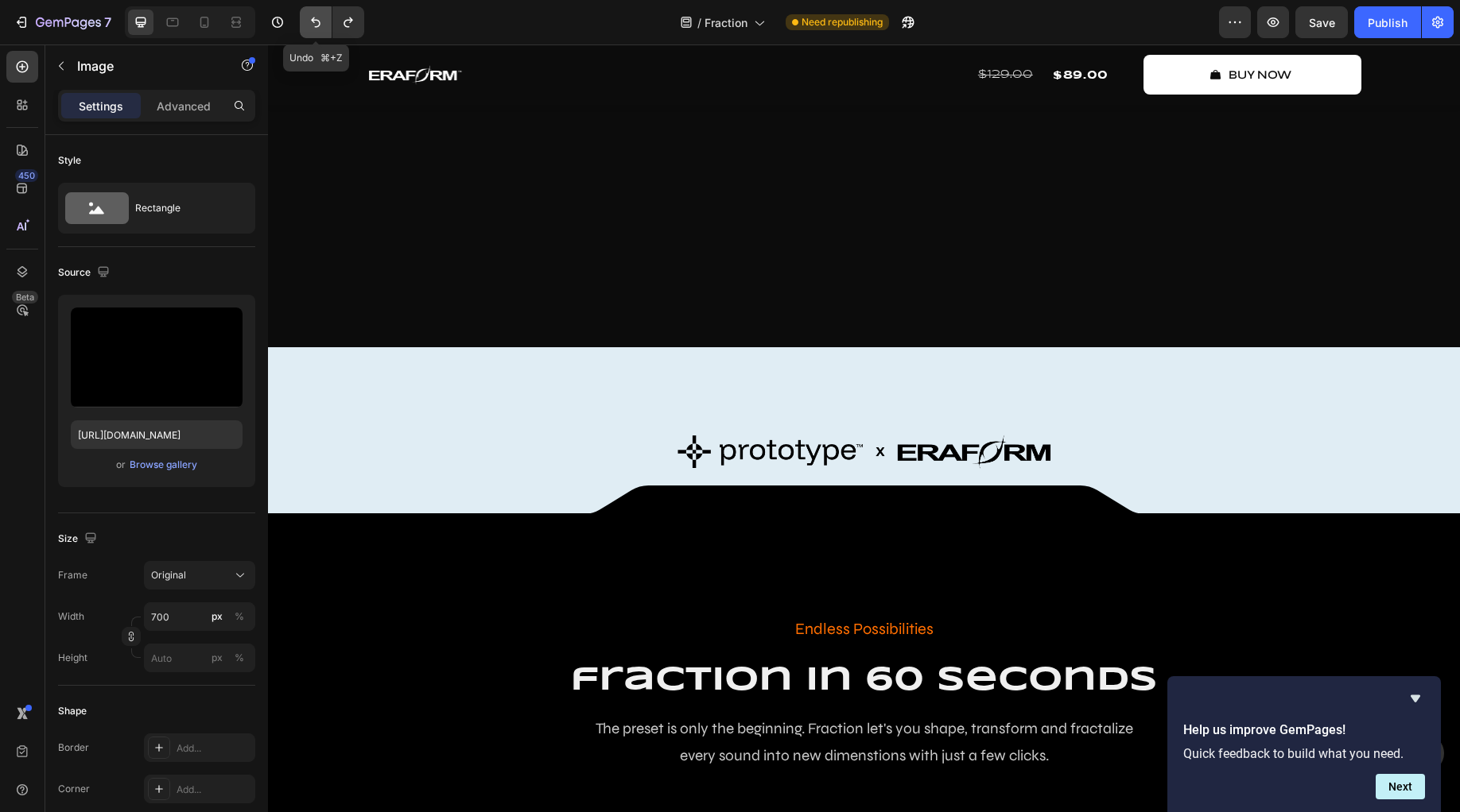
click at [309, 27] on icon "Undo/Redo" at bounding box center [315, 22] width 16 height 16
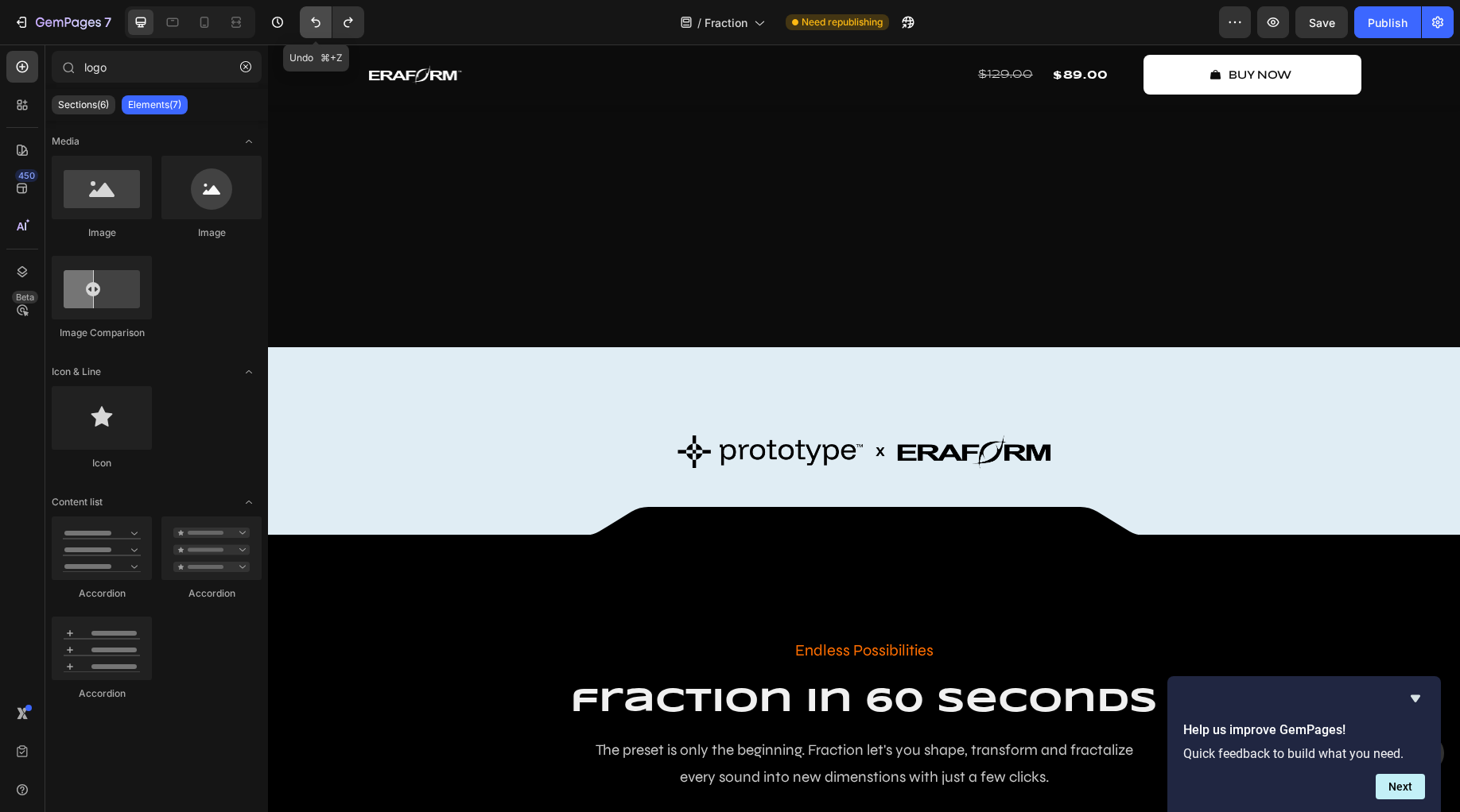
click at [309, 27] on icon "Undo/Redo" at bounding box center [315, 22] width 16 height 16
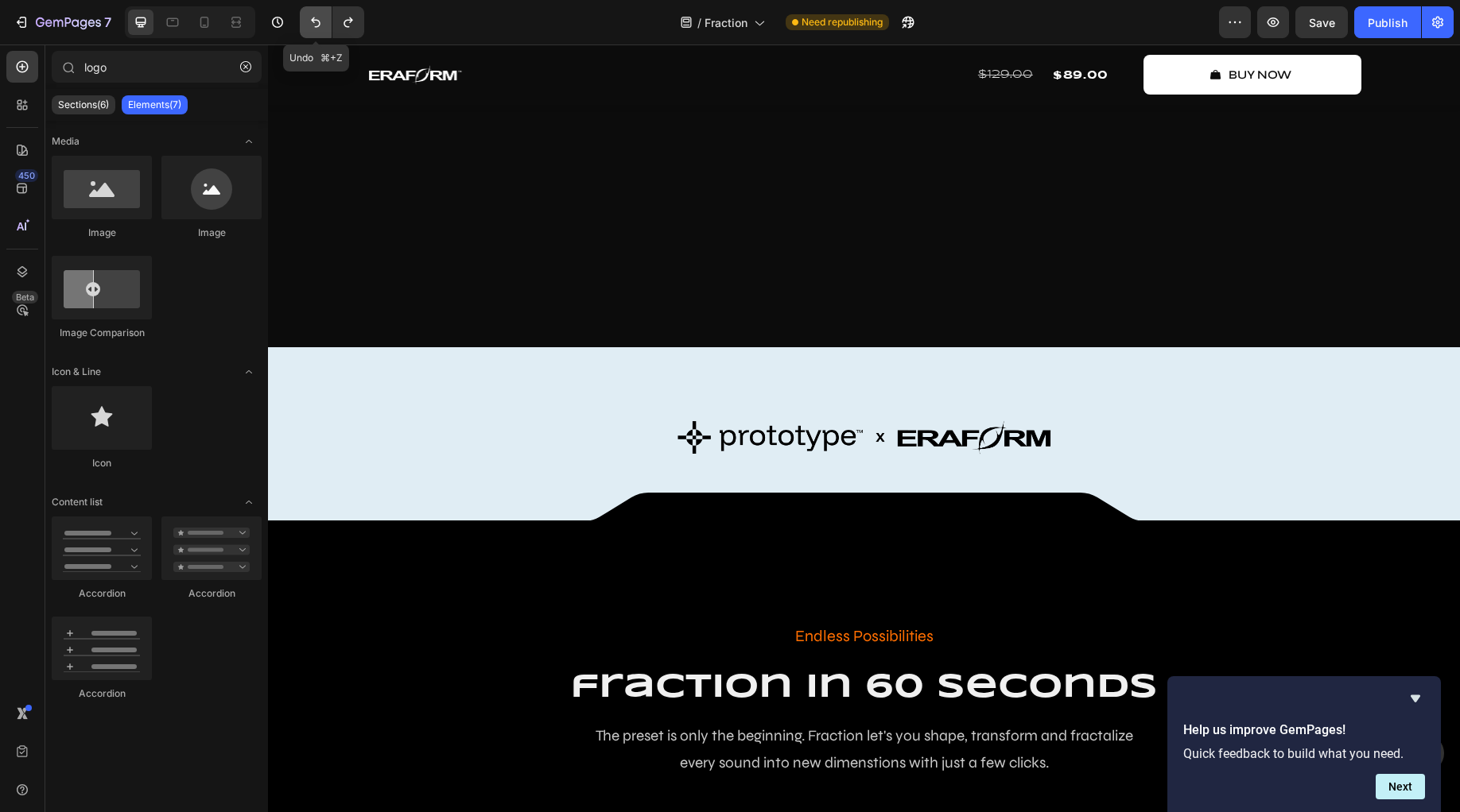
click at [309, 27] on icon "Undo/Redo" at bounding box center [315, 22] width 16 height 16
click at [318, 27] on icon "Undo/Redo" at bounding box center [316, 22] width 9 height 10
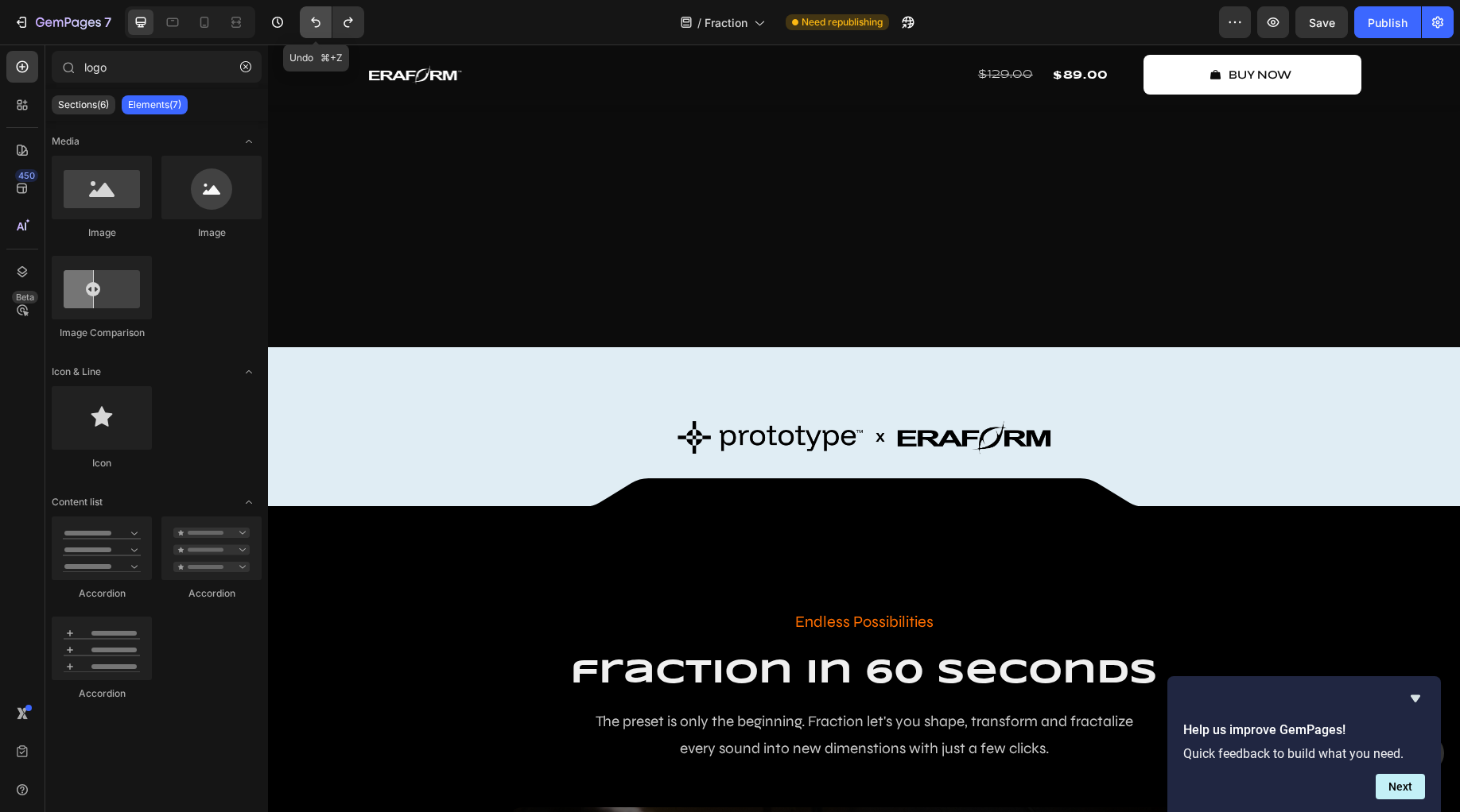
click at [318, 27] on icon "Undo/Redo" at bounding box center [316, 22] width 9 height 10
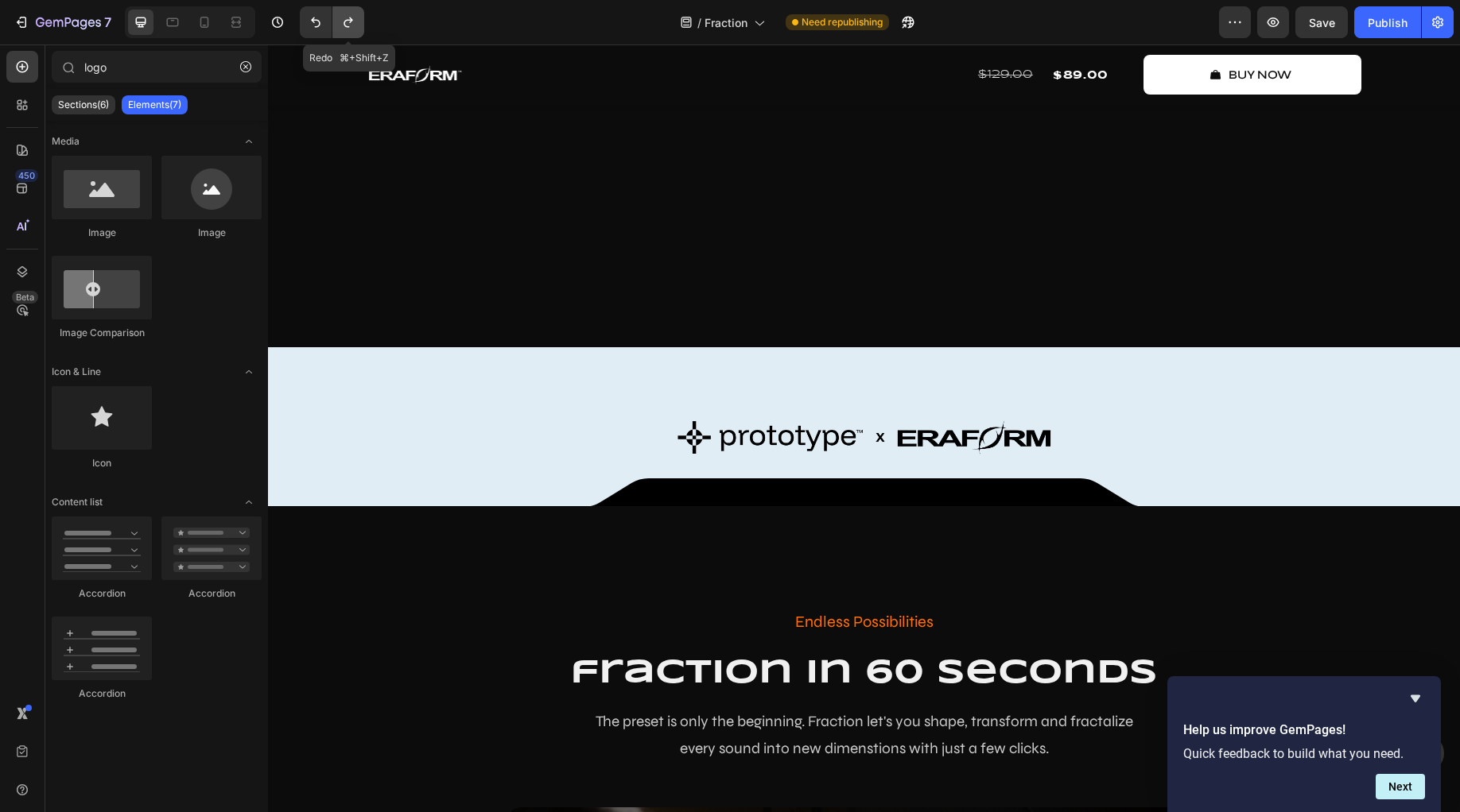
click at [348, 24] on icon "Undo/Redo" at bounding box center [348, 22] width 16 height 16
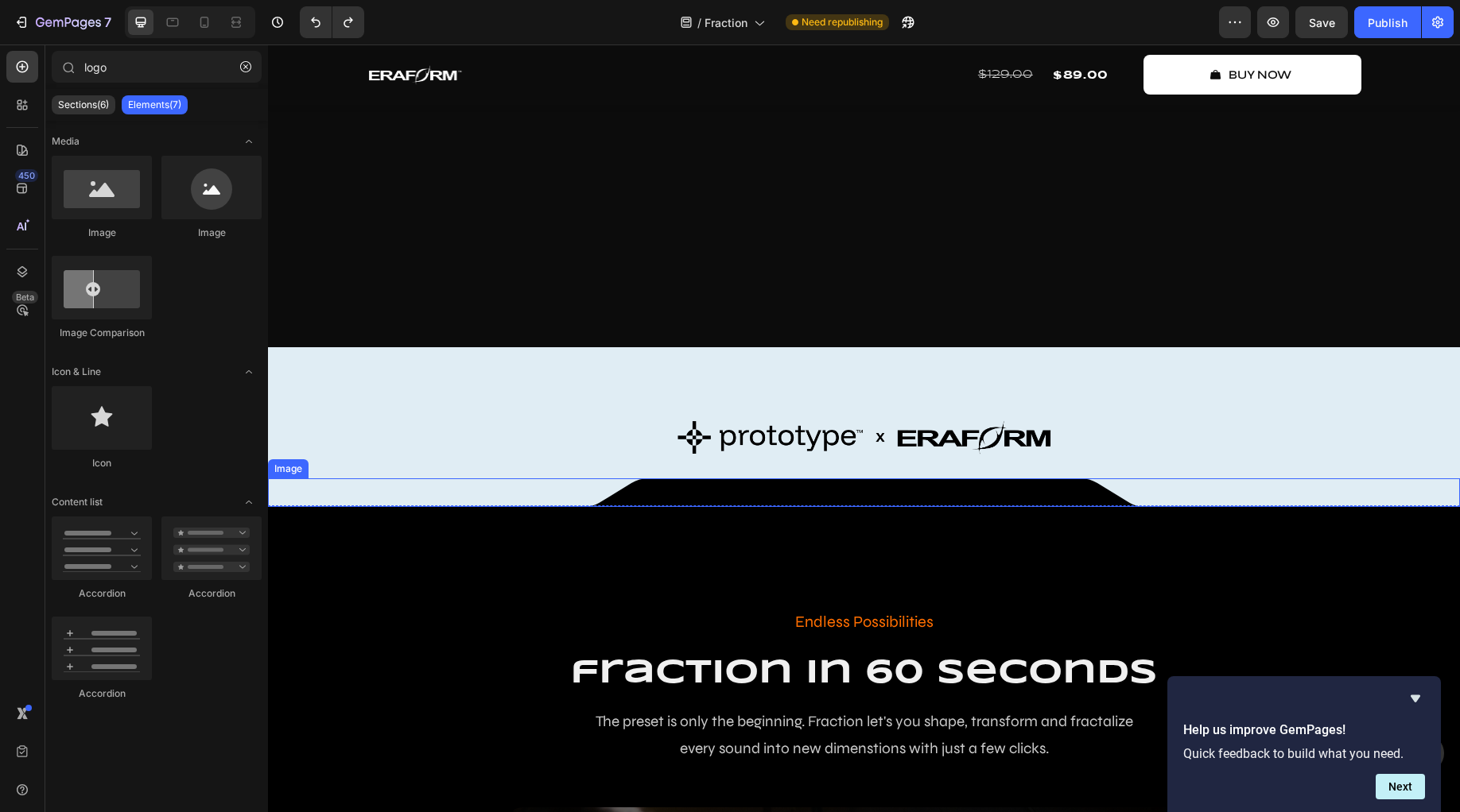
click at [605, 508] on img at bounding box center [864, 492] width 556 height 28
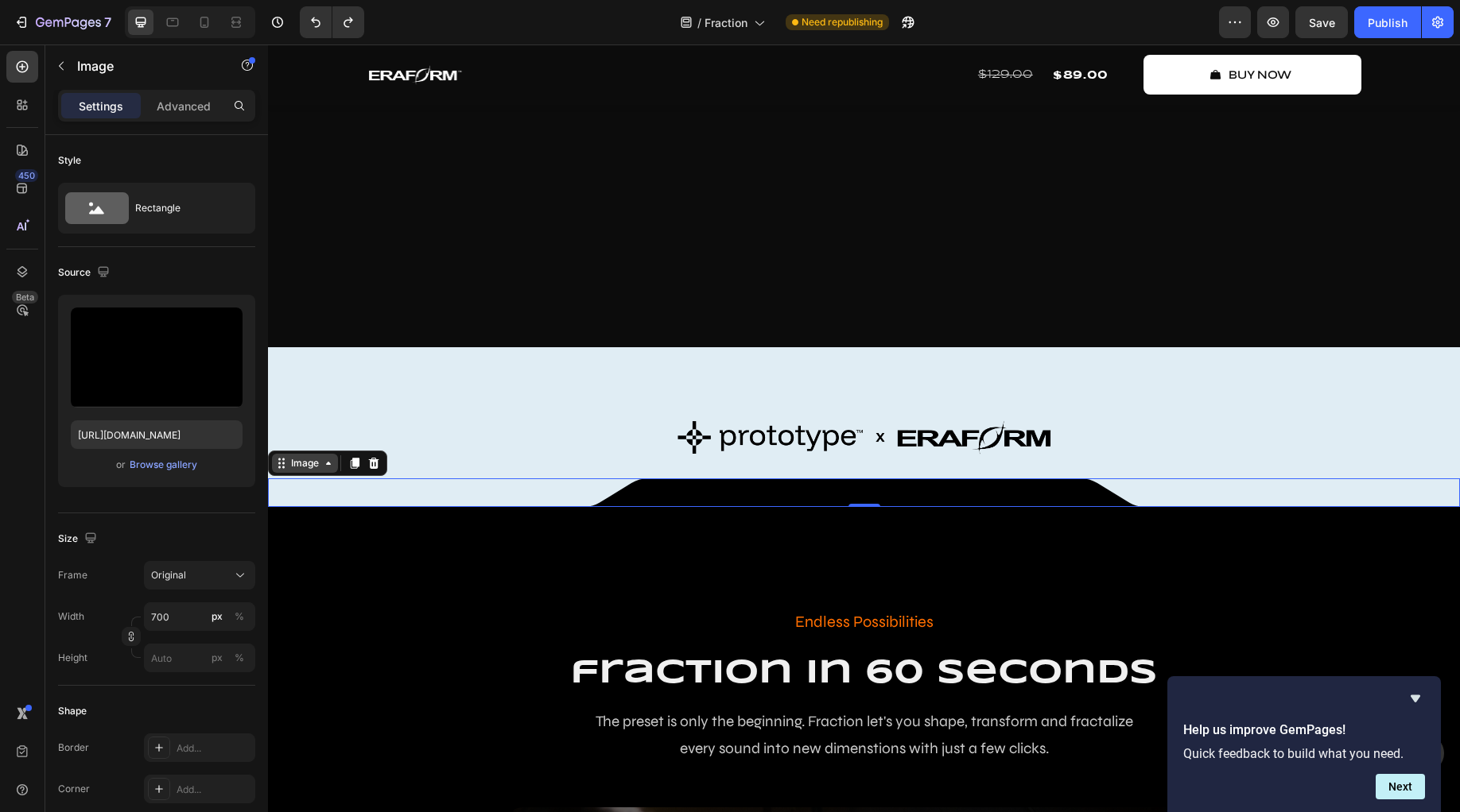
click at [333, 470] on icon at bounding box center [328, 464] width 13 height 13
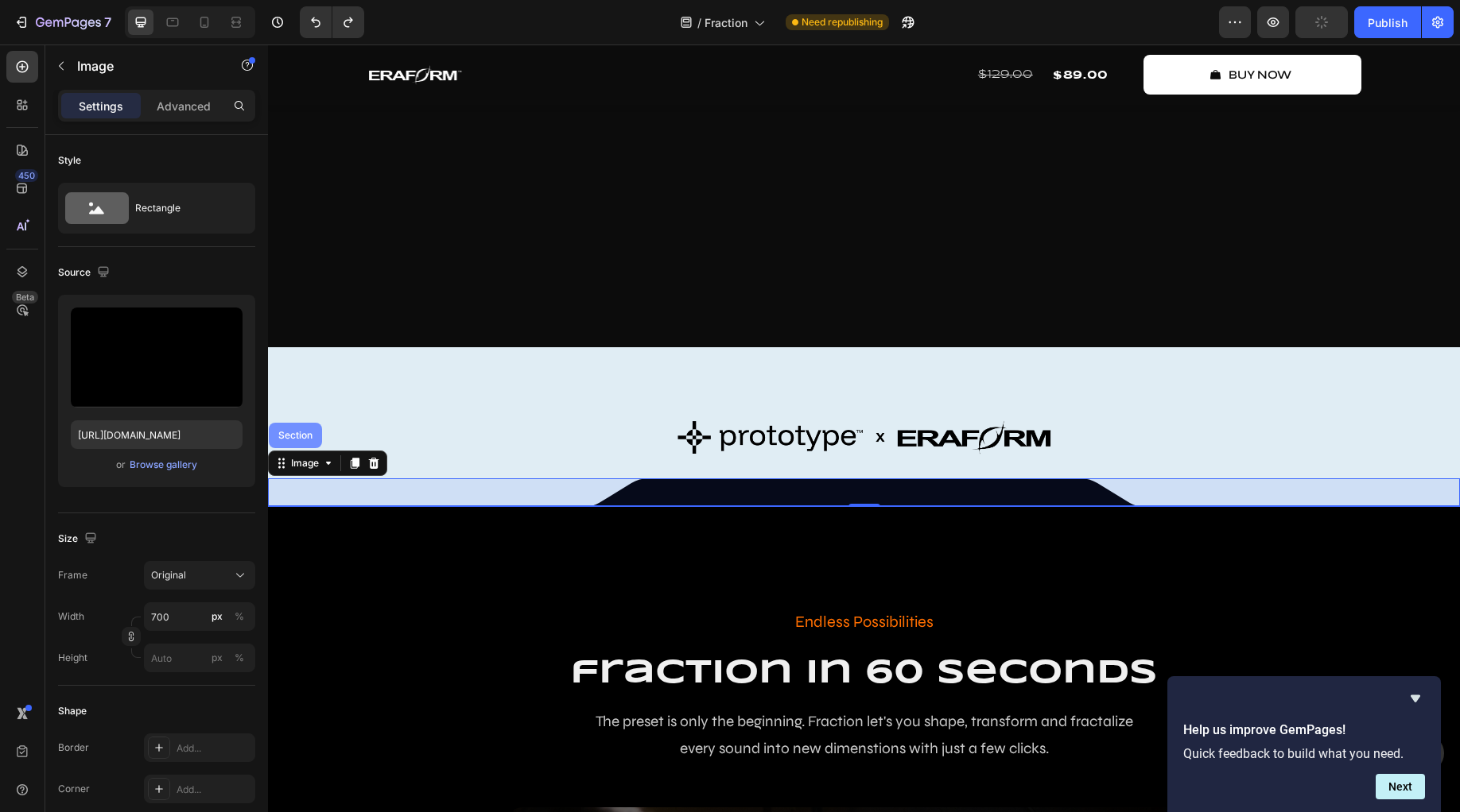
click at [311, 441] on div "Section" at bounding box center [295, 435] width 40 height 9
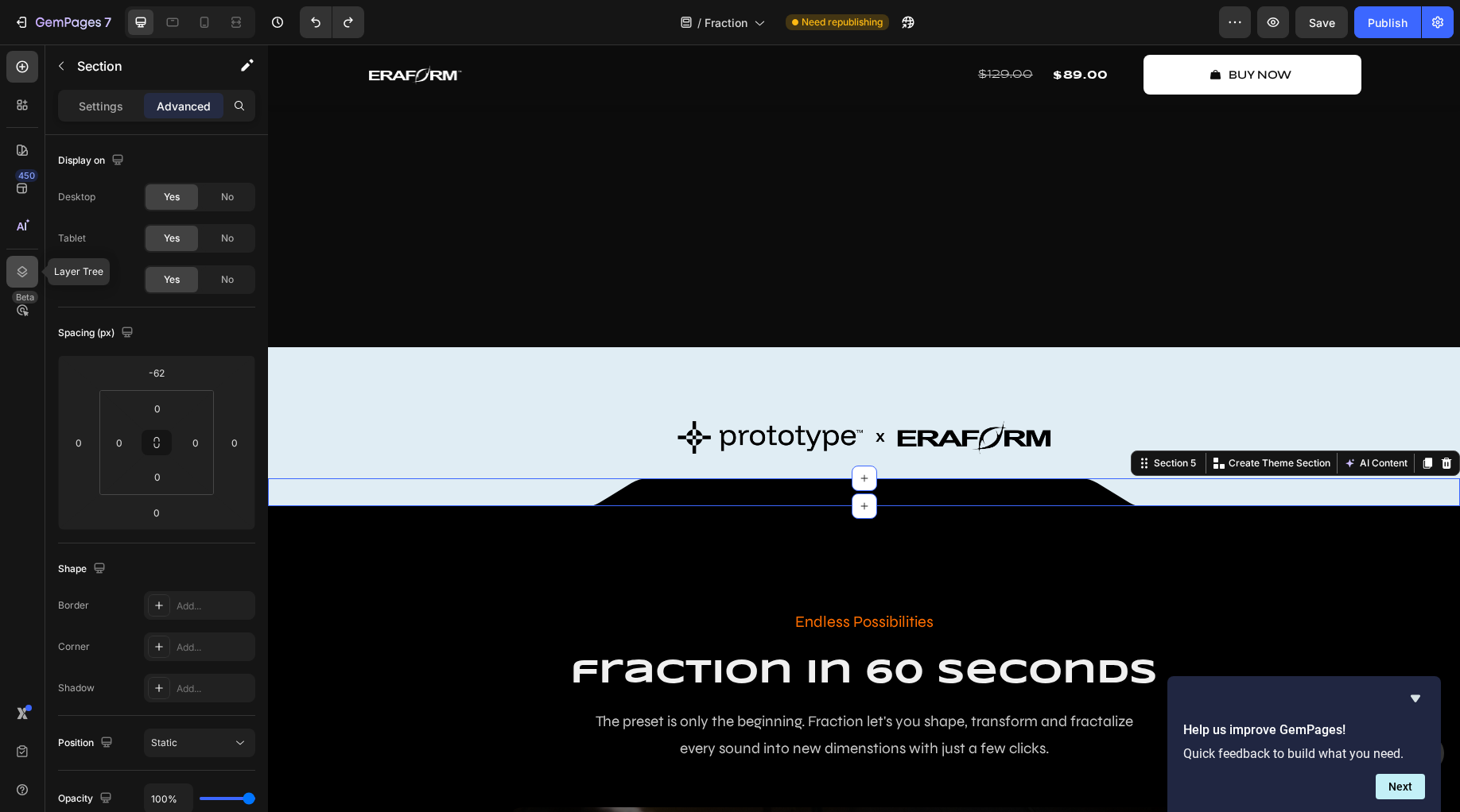
click at [26, 277] on icon at bounding box center [22, 272] width 16 height 16
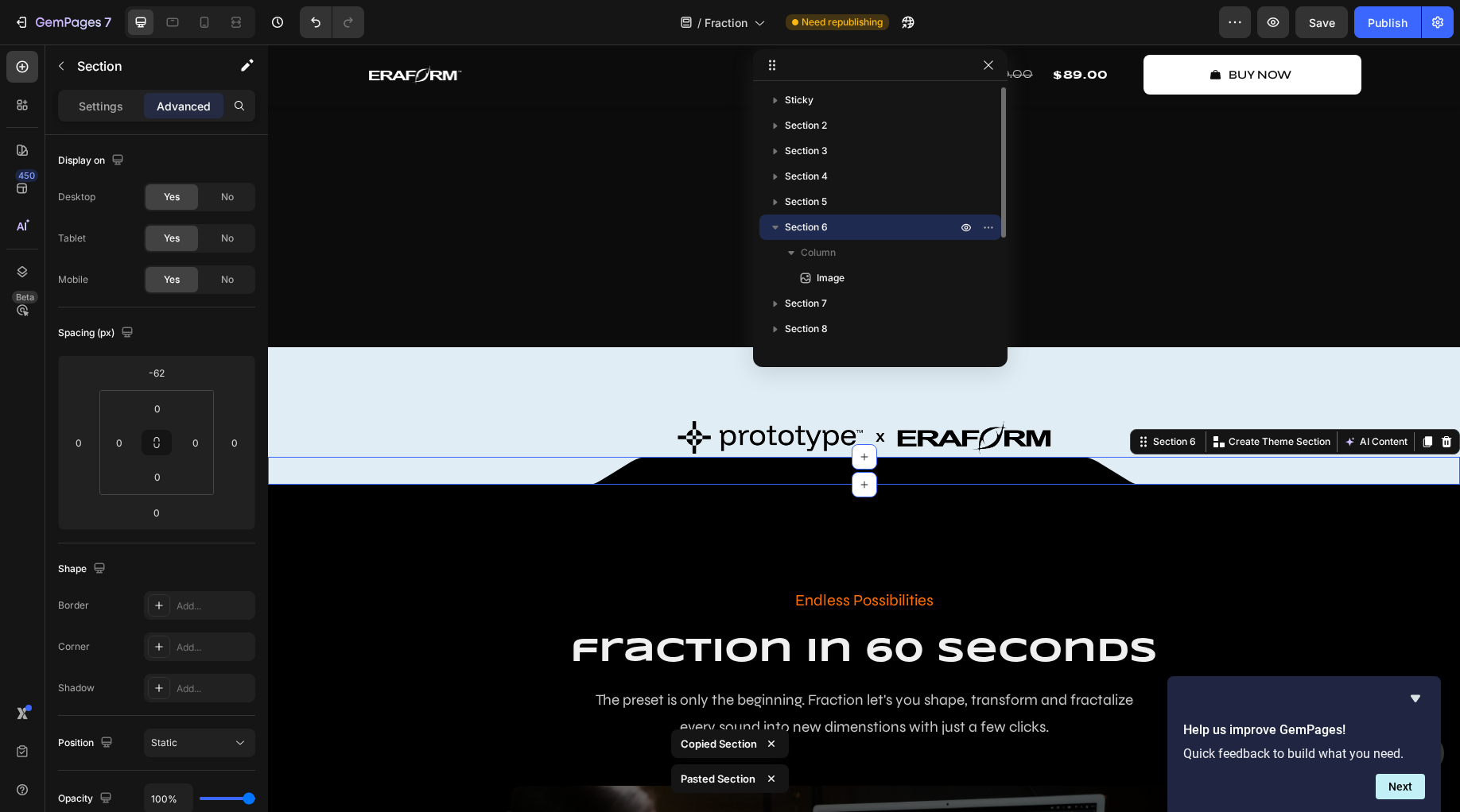
click at [774, 225] on icon "button" at bounding box center [775, 227] width 16 height 16
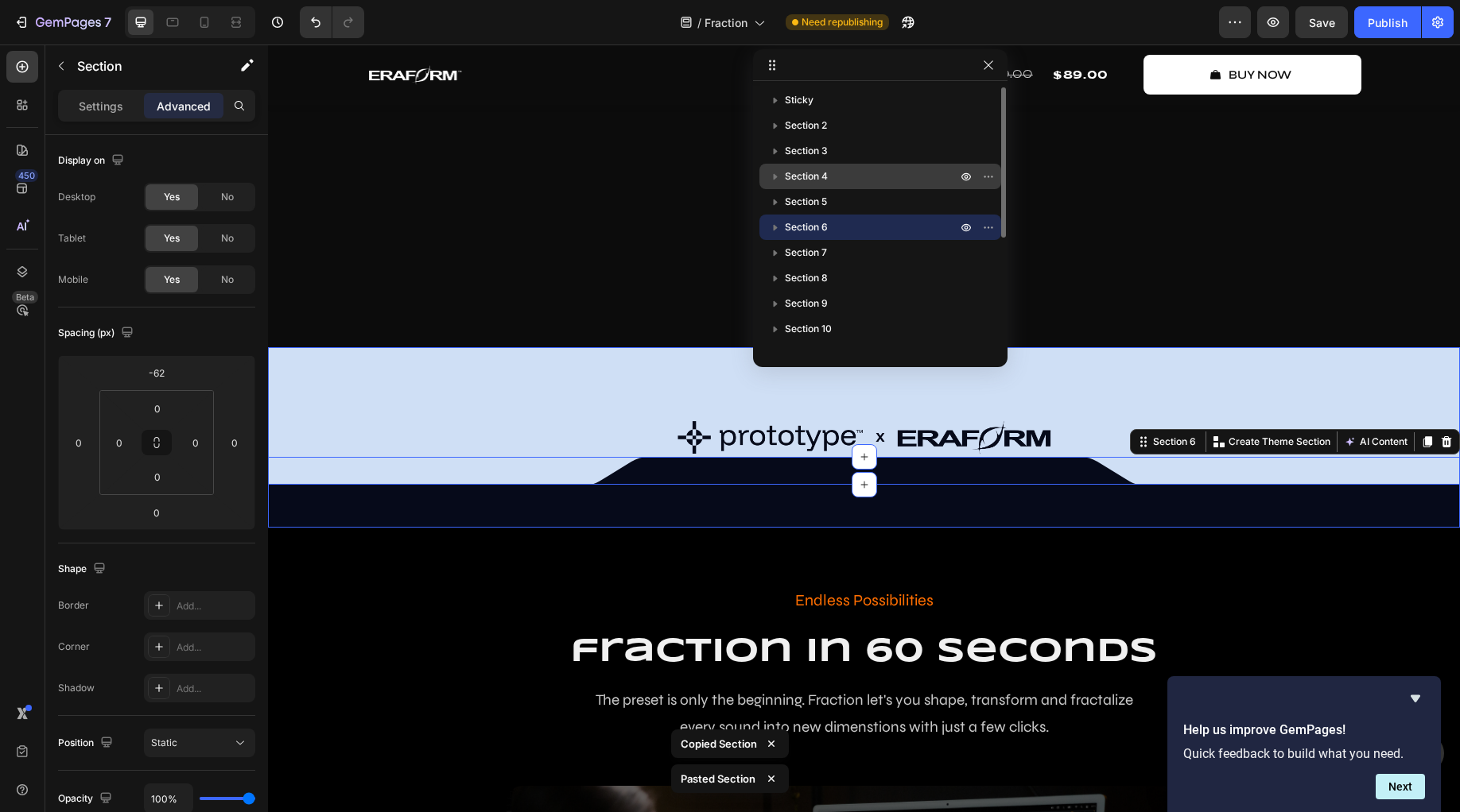
drag, startPoint x: 829, startPoint y: 221, endPoint x: 841, endPoint y: 166, distance: 56.3
click at [841, 166] on div "Sticky Section 2 Section 3 Section 4 Section 5 Section 6 Section 7 Section 8 Se…" at bounding box center [880, 219] width 254 height 262
drag, startPoint x: 833, startPoint y: 223, endPoint x: 839, endPoint y: 182, distance: 41.4
click at [839, 182] on div "Sticky Section 2 Section 3 Section 4 Section 5 Section 6 Section 7 Section 8 Se…" at bounding box center [880, 219] width 254 height 262
drag, startPoint x: 805, startPoint y: 219, endPoint x: 810, endPoint y: 169, distance: 50.2
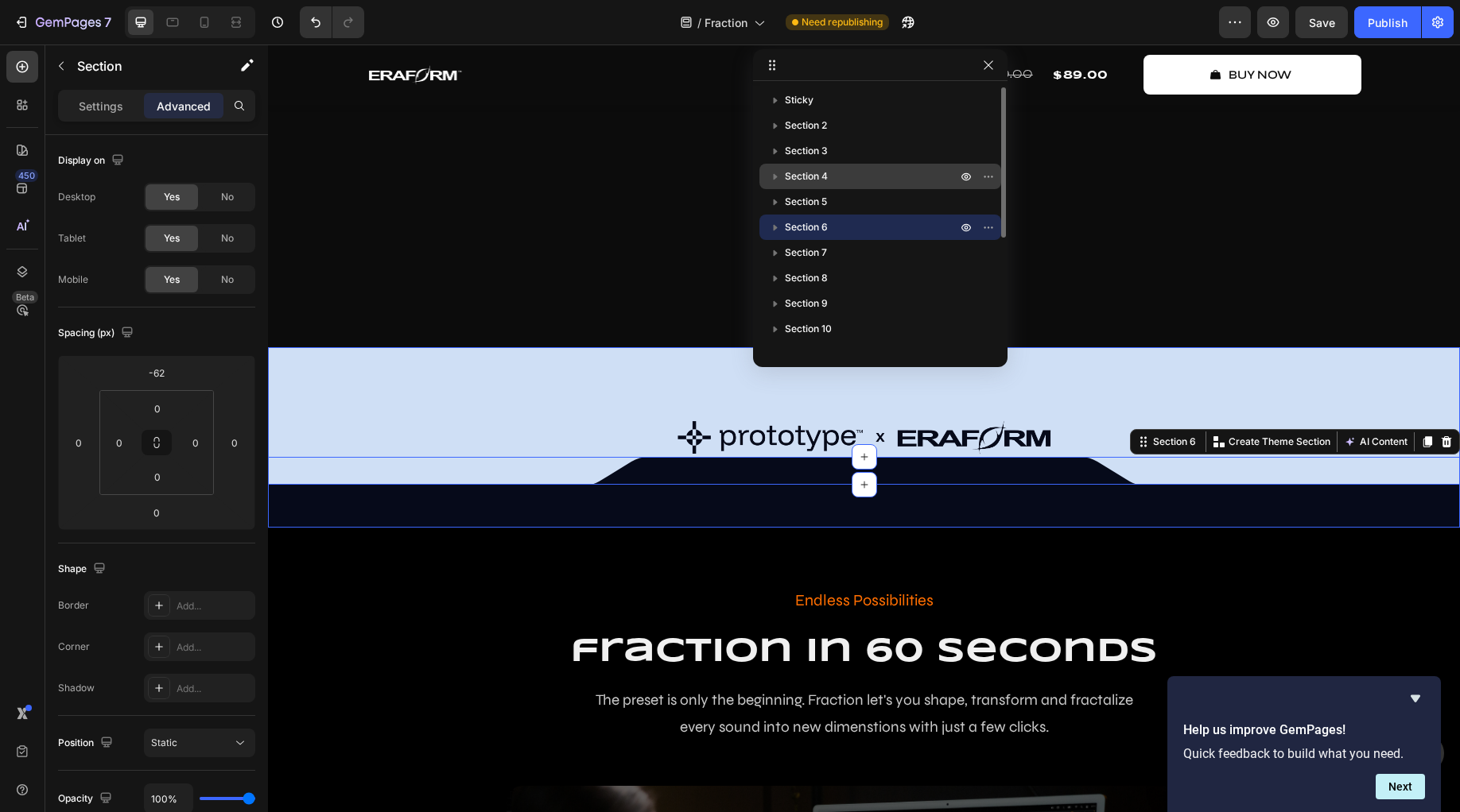
click at [810, 169] on div "Sticky Section 2 Section 3 Section 4 Section 5 Section 6 Section 7 Section 8 Se…" at bounding box center [880, 219] width 254 height 262
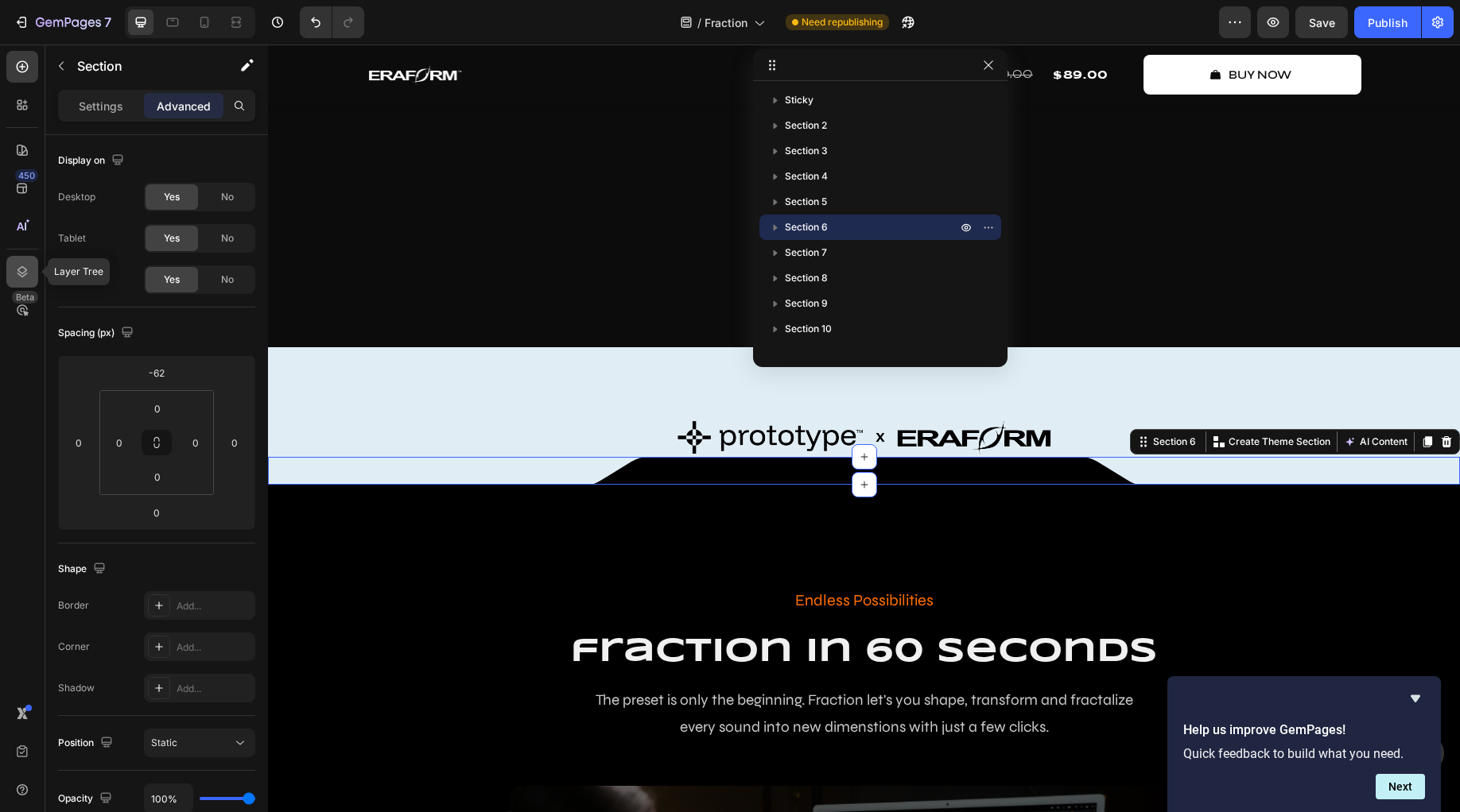
click at [27, 272] on icon at bounding box center [22, 272] width 16 height 16
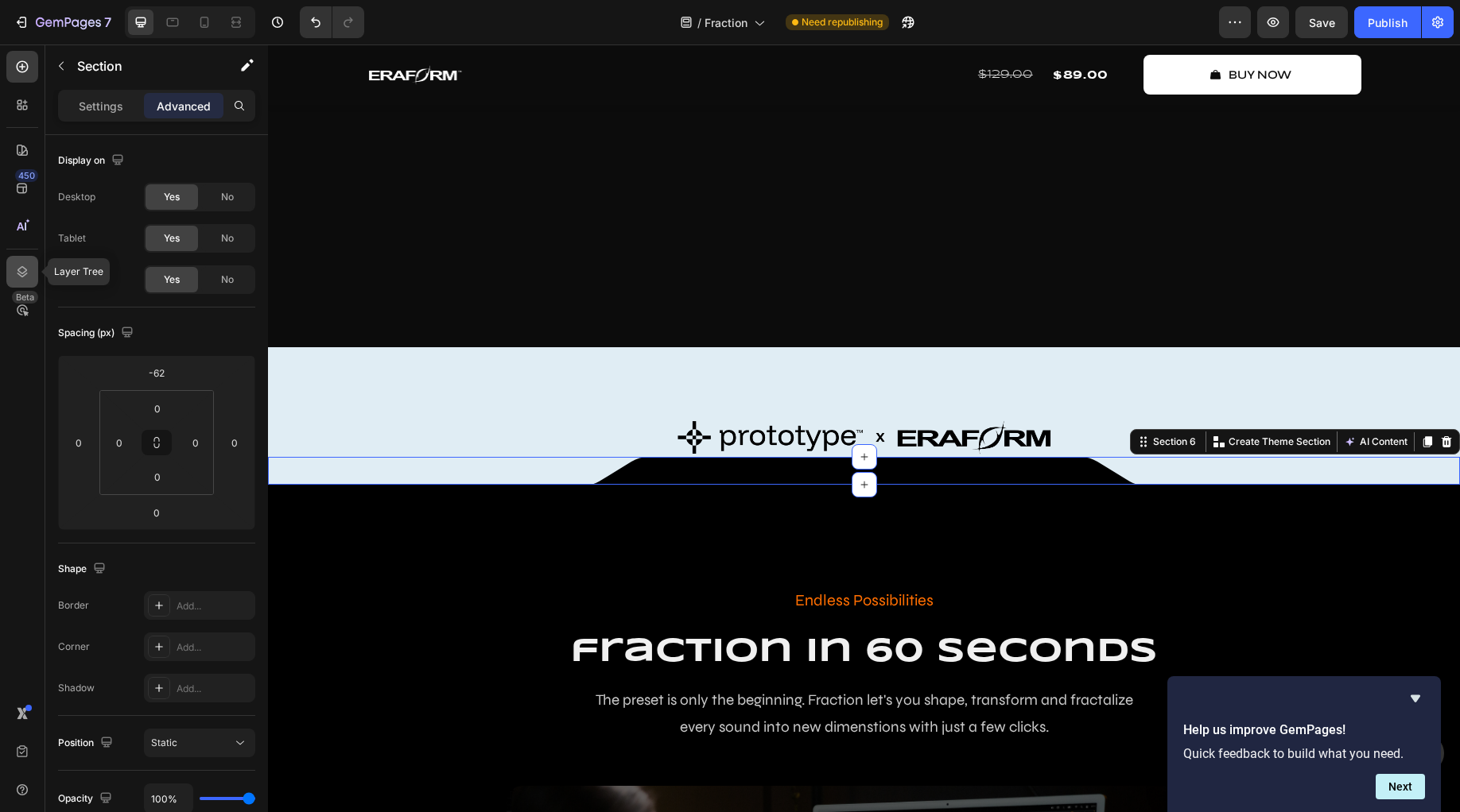
click at [26, 274] on icon at bounding box center [22, 272] width 10 height 11
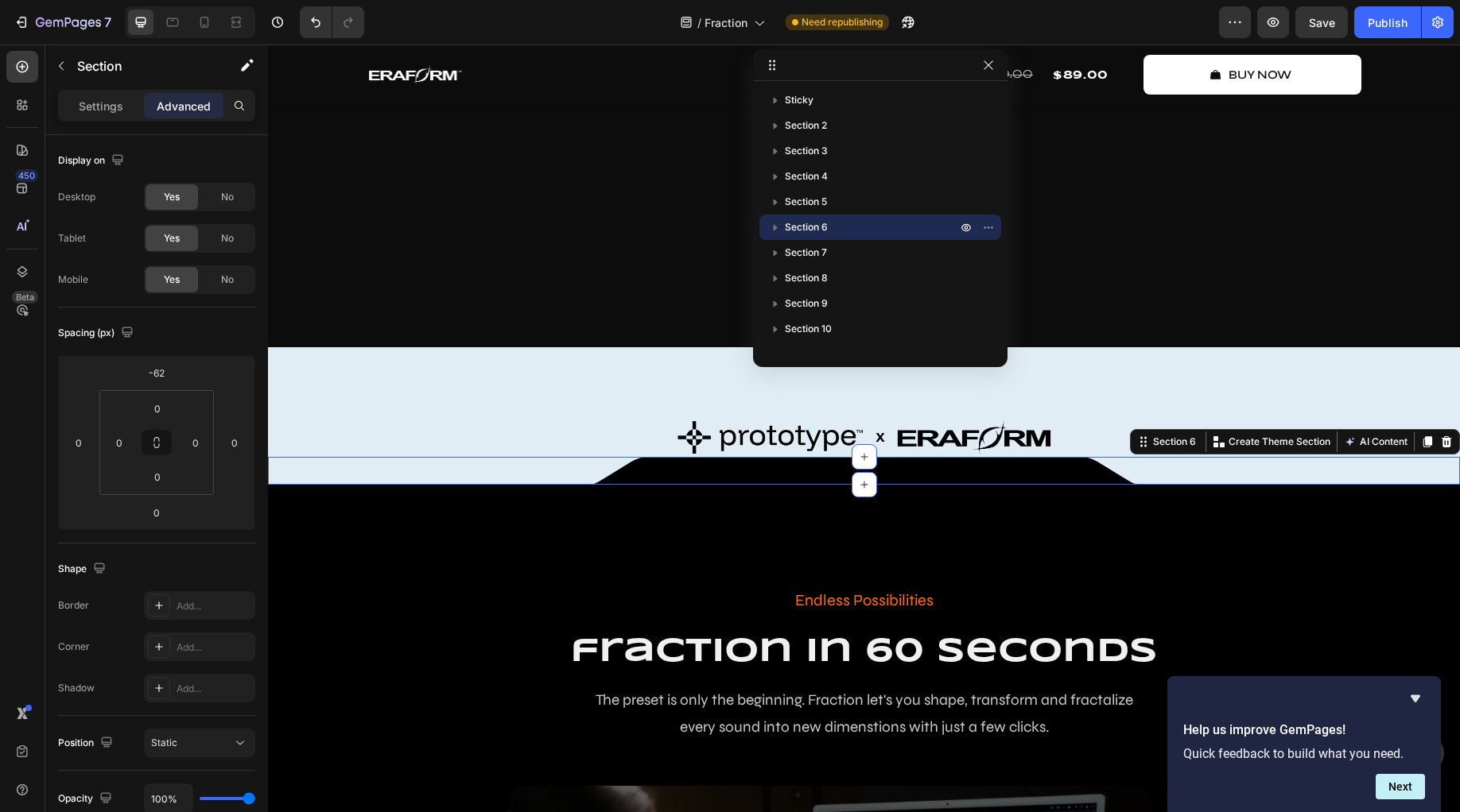
click at [775, 69] on icon at bounding box center [772, 65] width 13 height 13
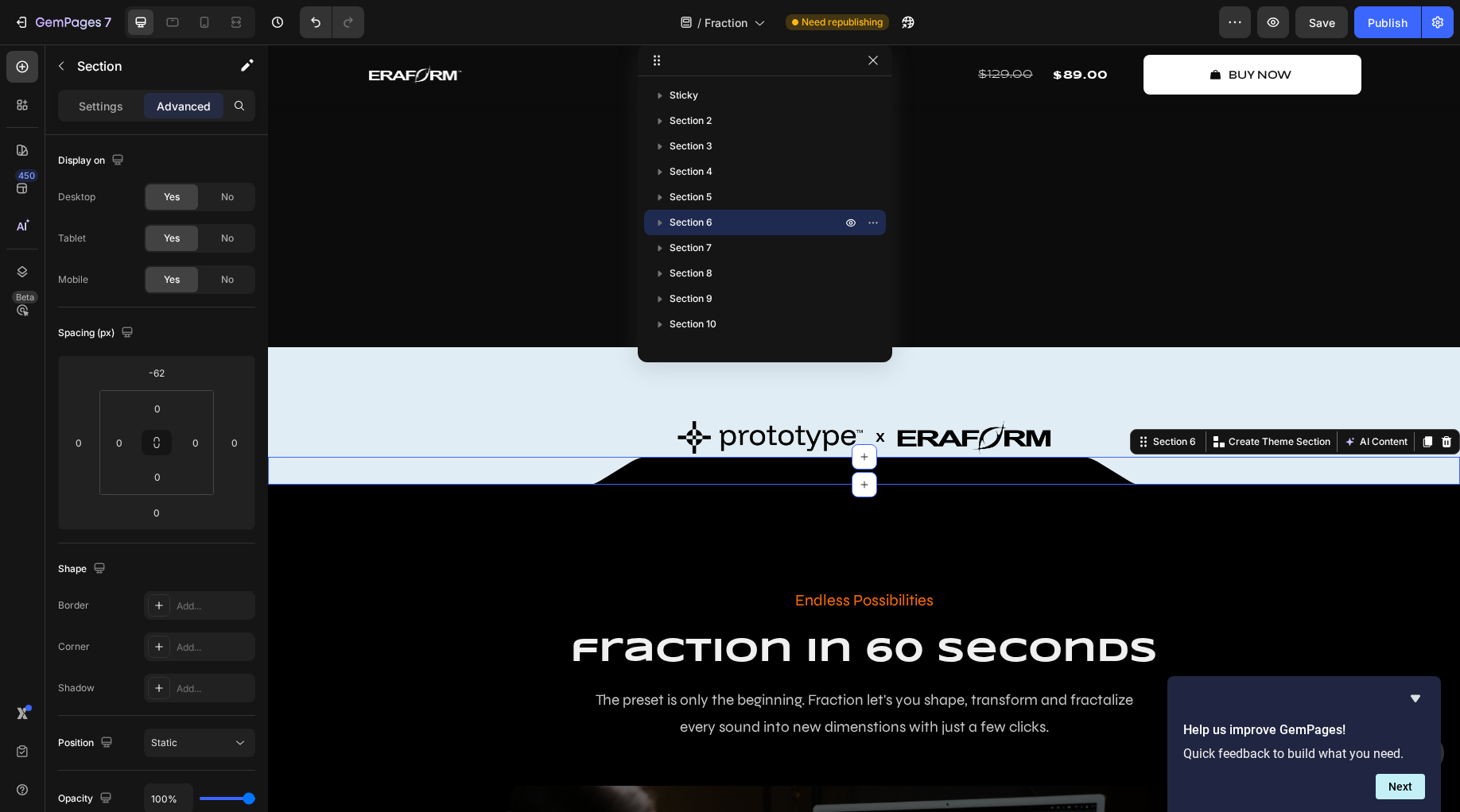
drag, startPoint x: 772, startPoint y: 69, endPoint x: 656, endPoint y: 59, distance: 116.4
click at [871, 225] on icon "button" at bounding box center [873, 222] width 13 height 13
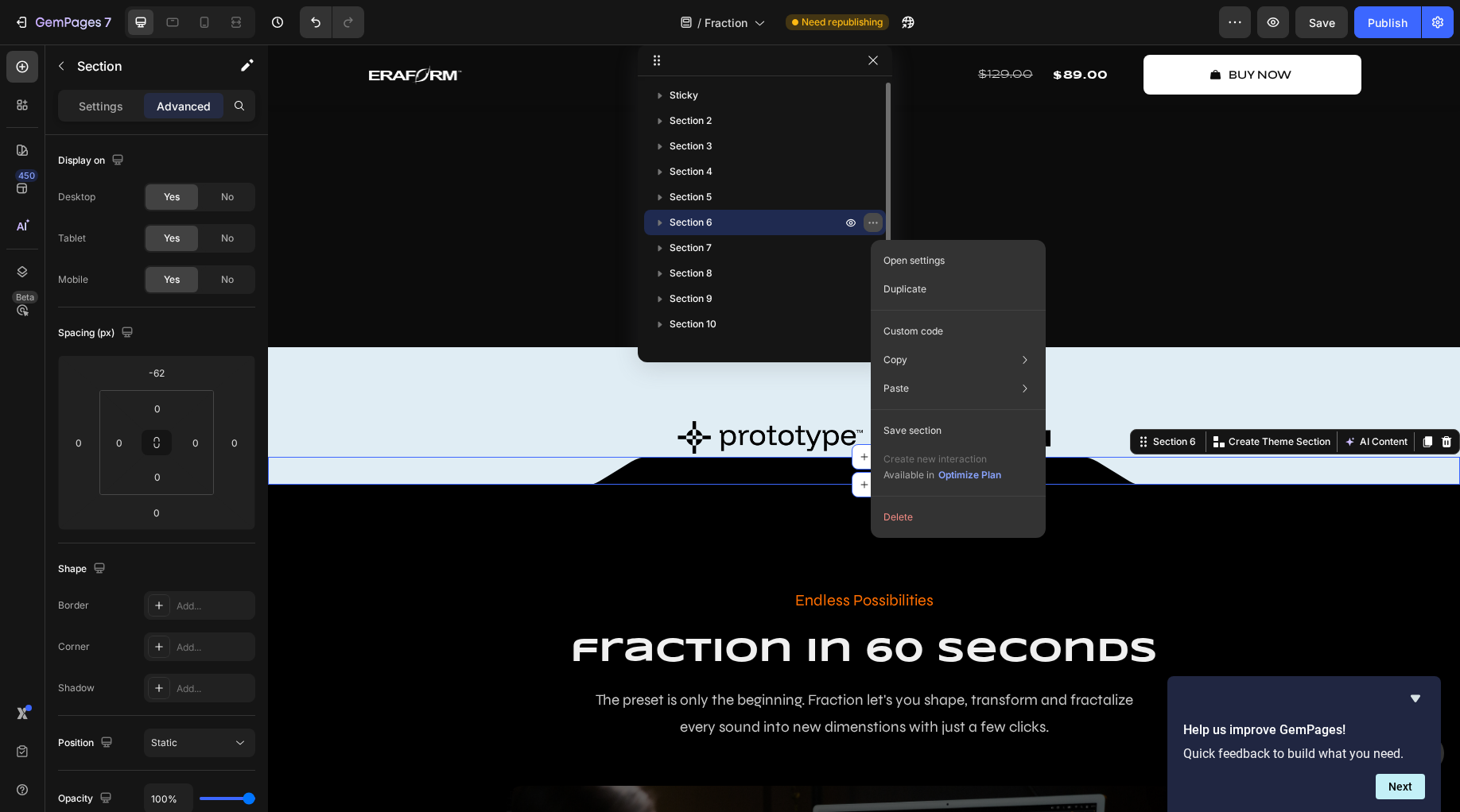
click at [871, 225] on icon "button" at bounding box center [873, 222] width 13 height 13
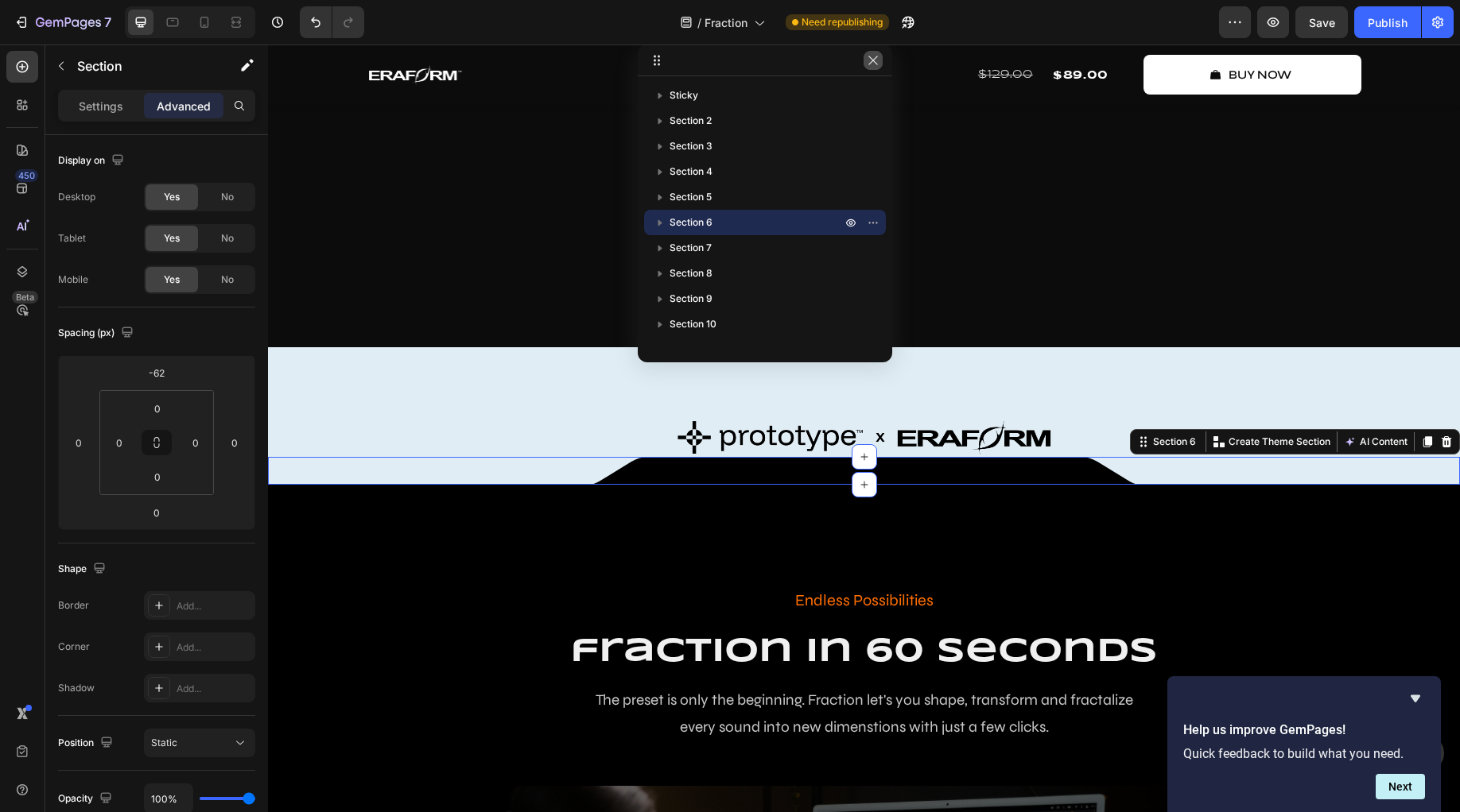
click at [874, 62] on icon "button" at bounding box center [873, 60] width 9 height 9
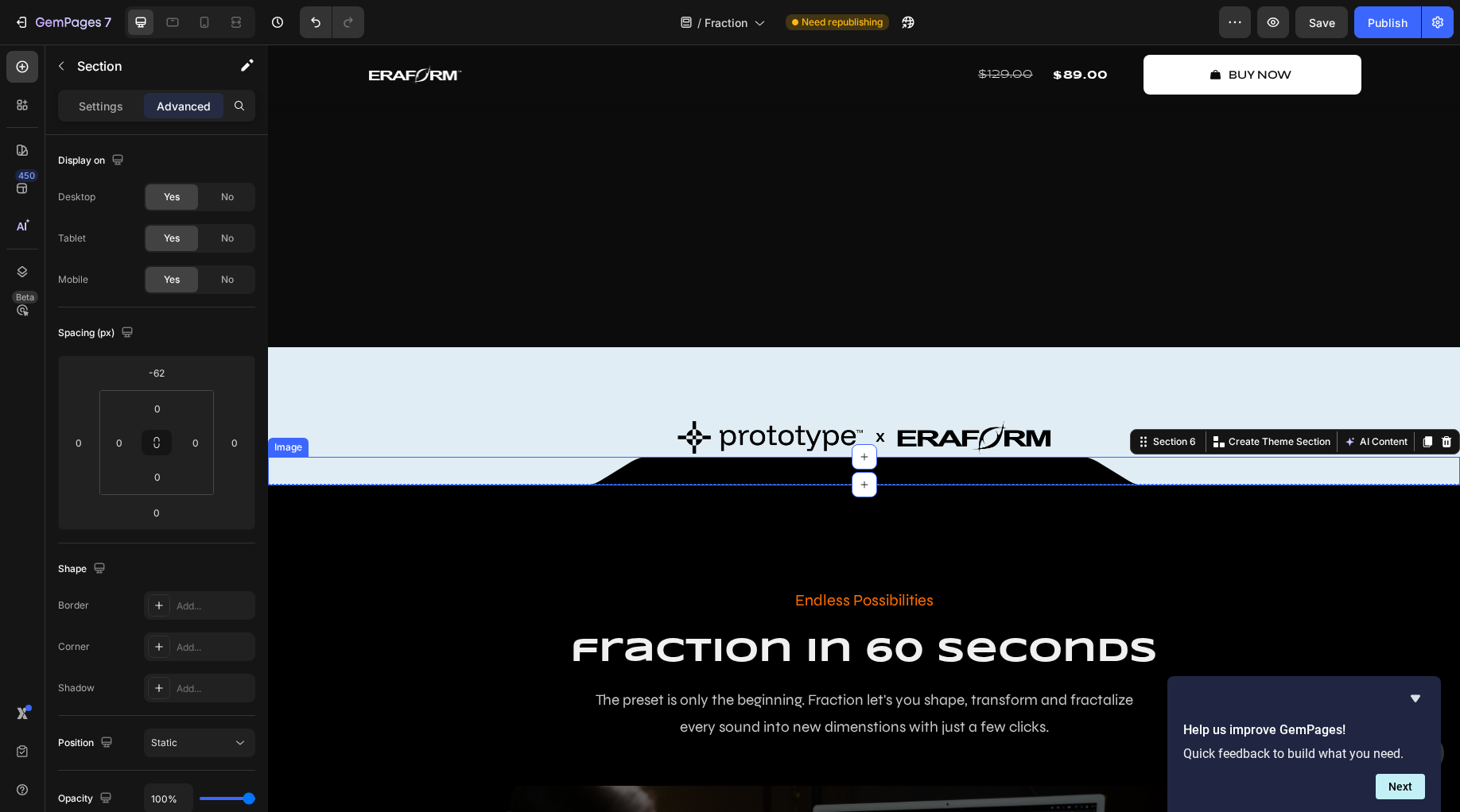
click at [360, 486] on div at bounding box center [864, 471] width 1192 height 28
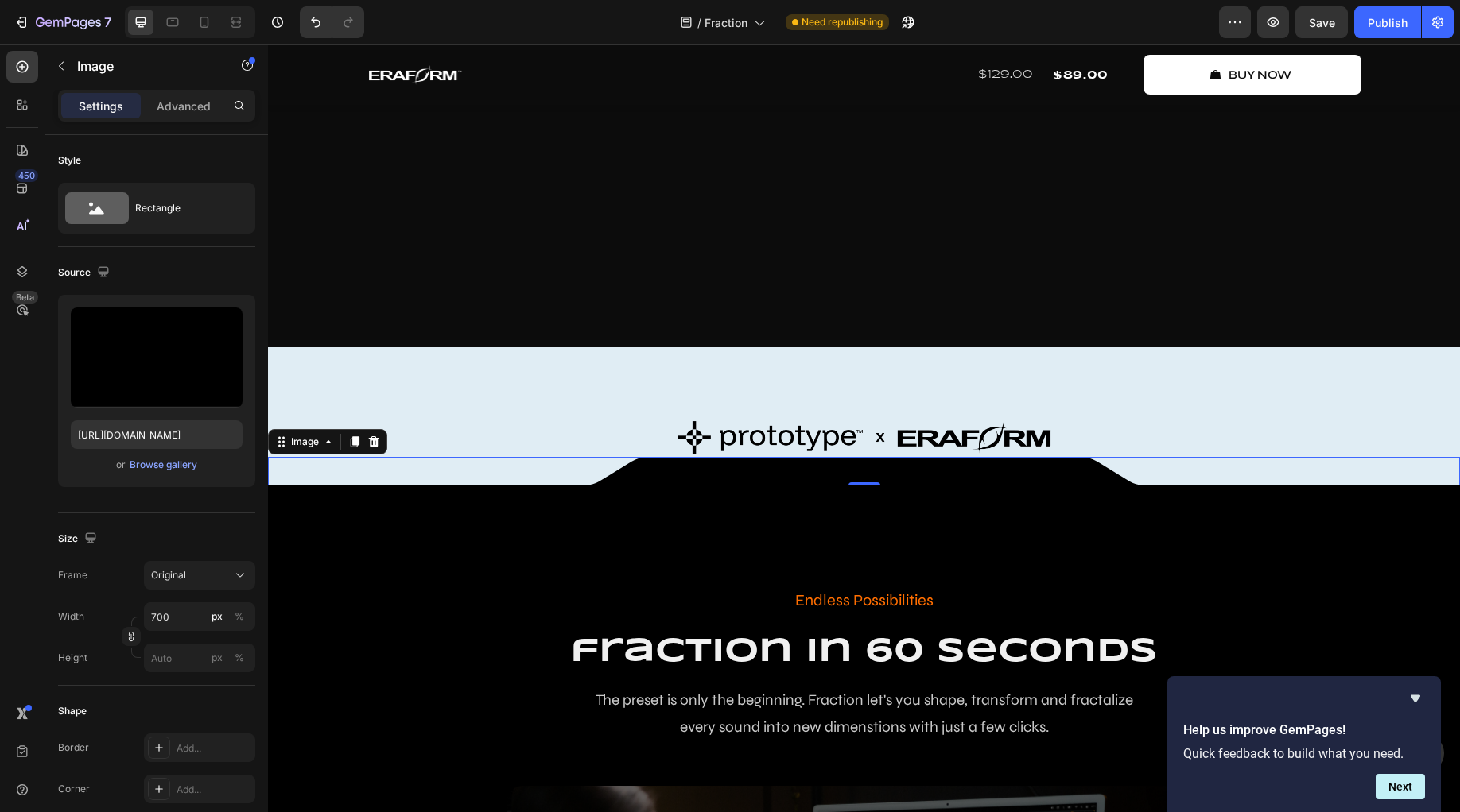
click at [360, 486] on div at bounding box center [864, 471] width 1192 height 28
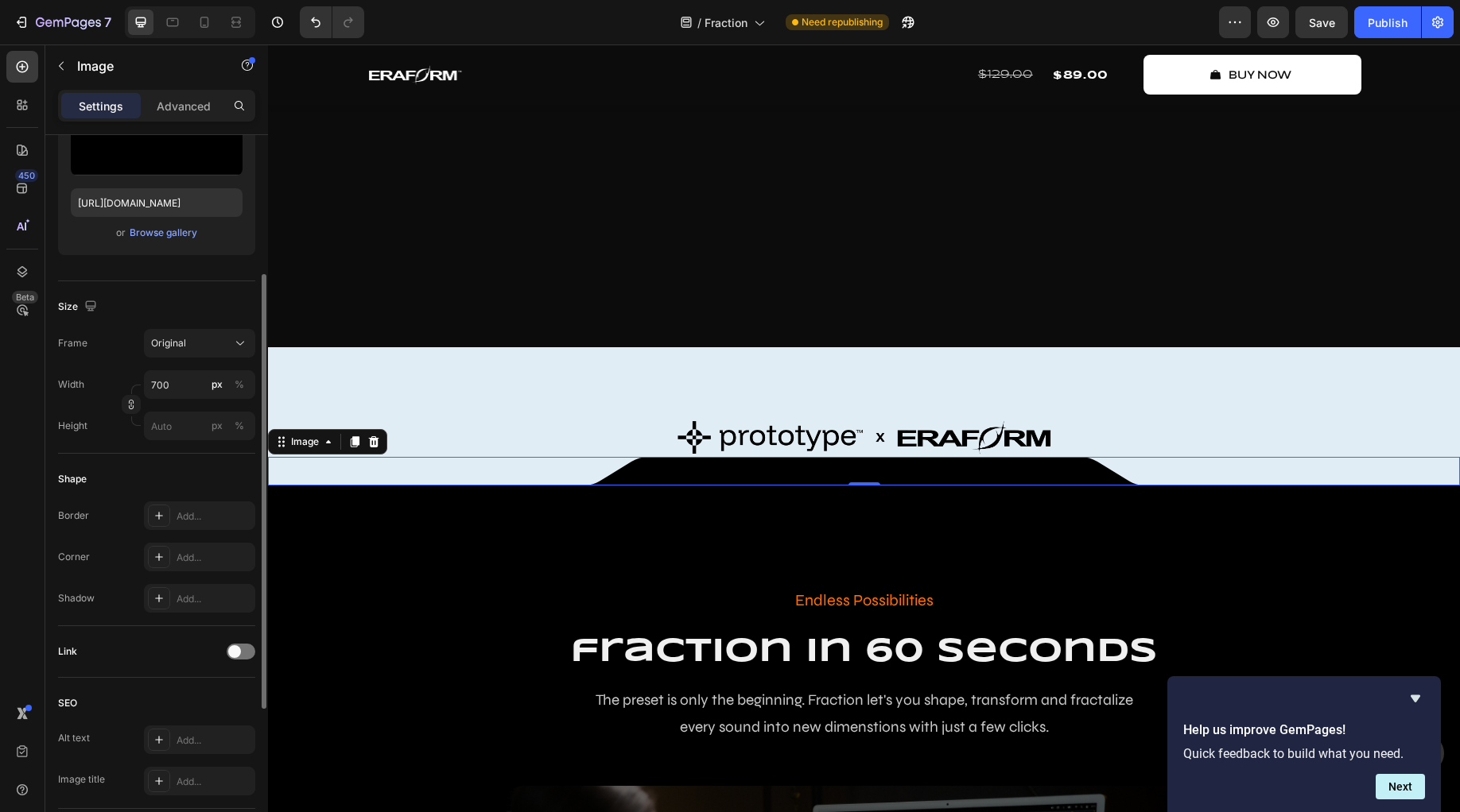
scroll to position [0, 0]
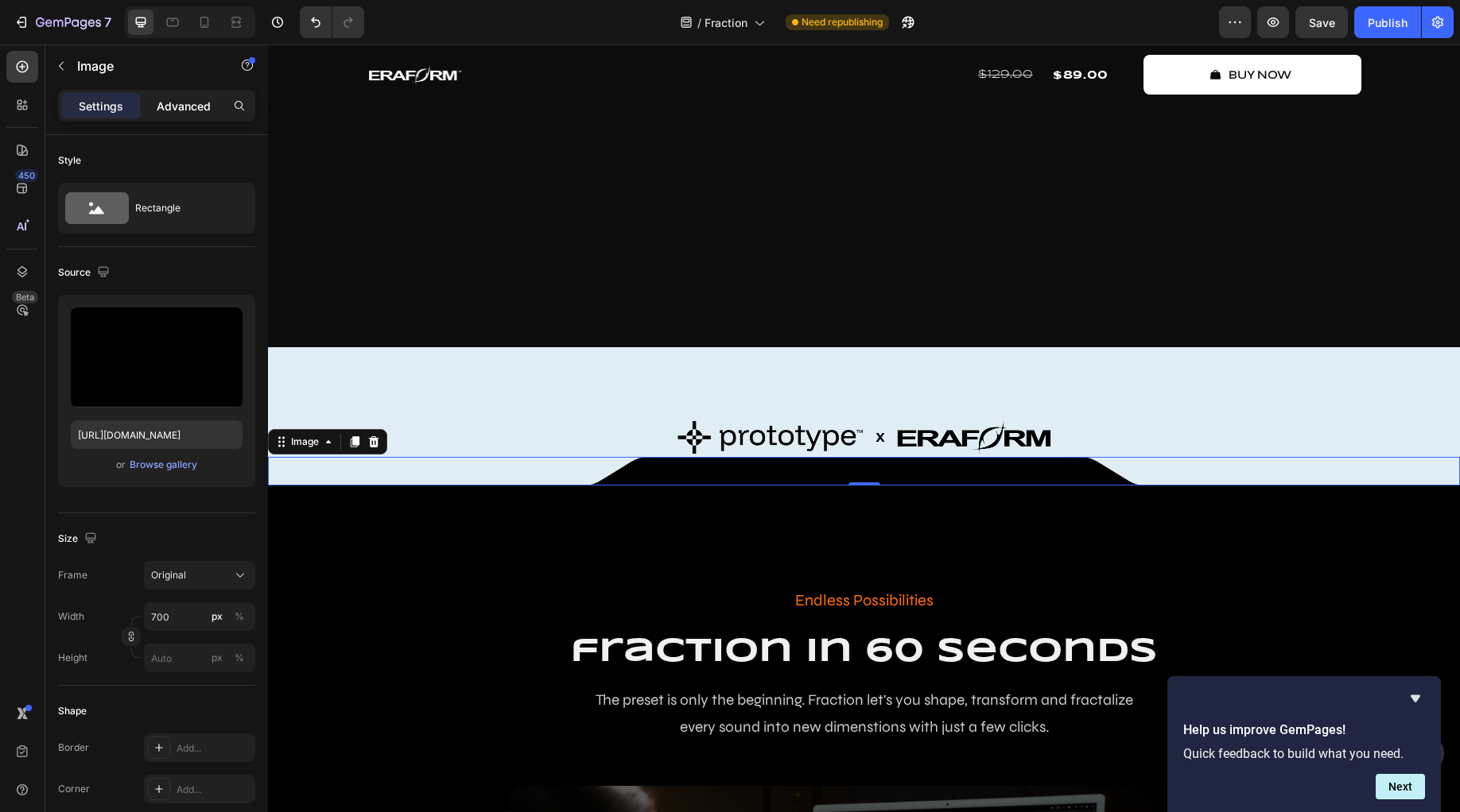
click at [176, 113] on p "Advanced" at bounding box center [183, 106] width 54 height 16
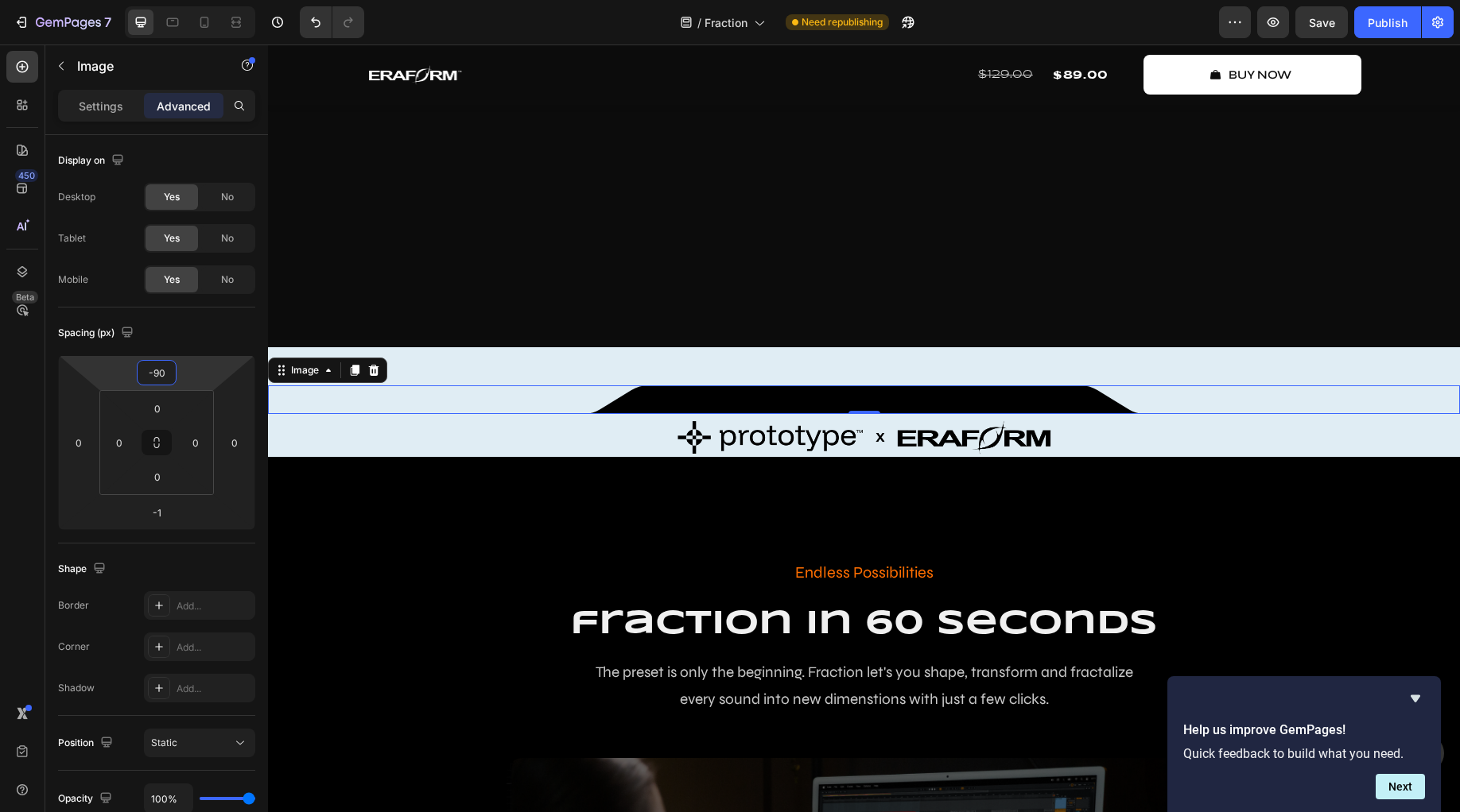
drag, startPoint x: 189, startPoint y: 373, endPoint x: 16, endPoint y: 426, distance: 180.9
click at [188, 0] on html "7 Version history / Fraction Need republishing Preview Save Publish 450 Beta lo…" at bounding box center [730, 0] width 1460 height 0
click at [167, 376] on input "-90" at bounding box center [156, 373] width 32 height 24
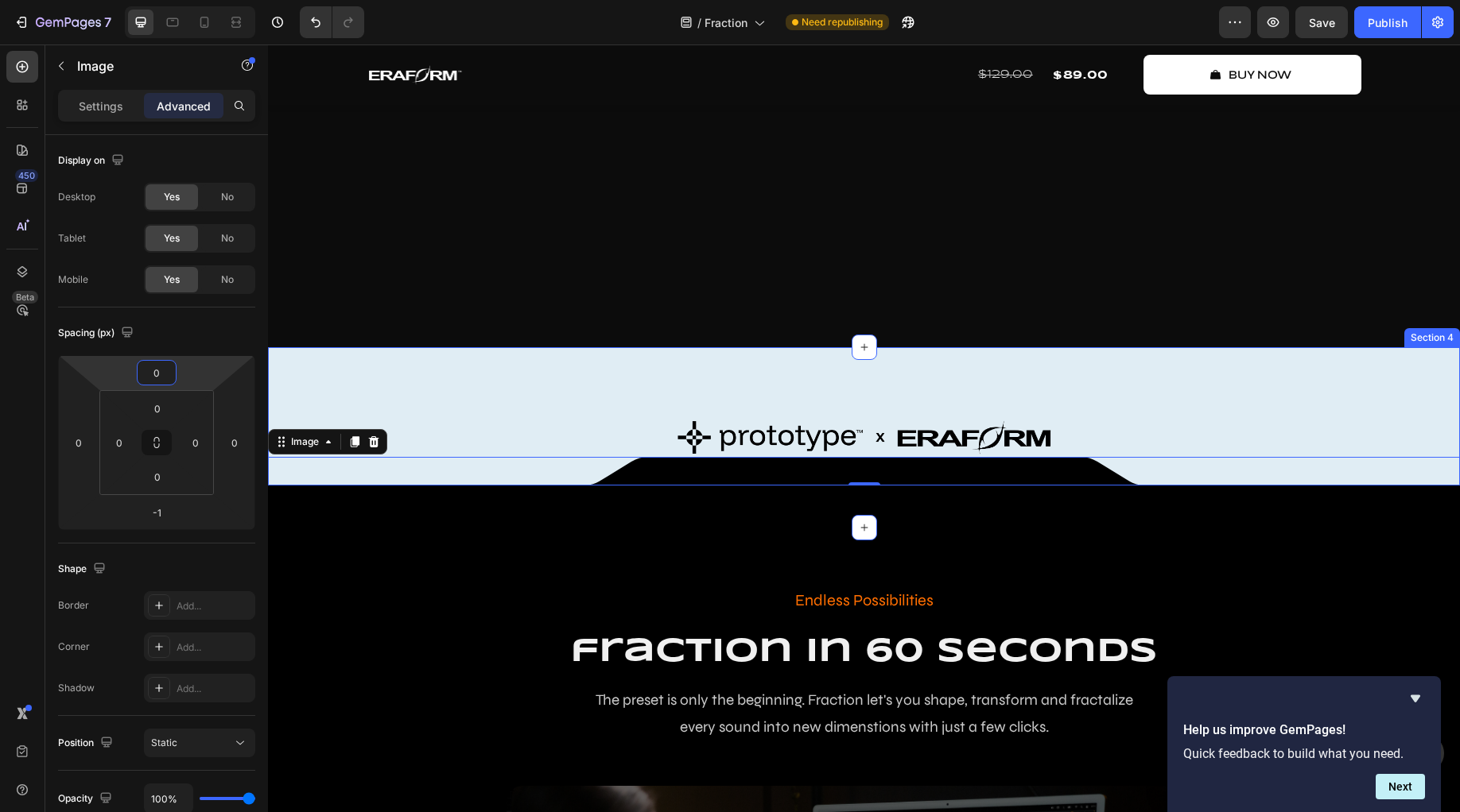
click at [410, 465] on div "Image Row Row Section 4" at bounding box center [864, 437] width 1192 height 180
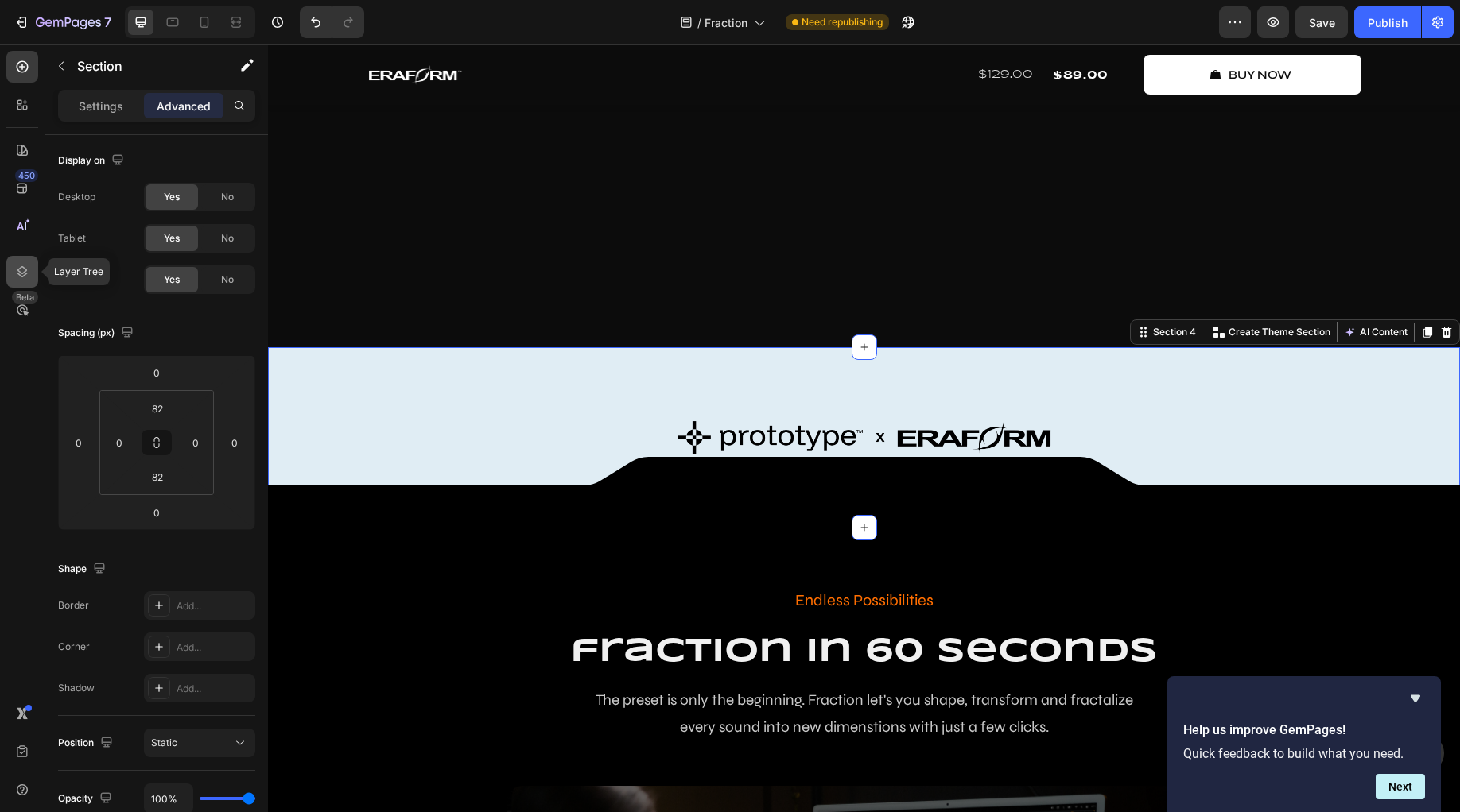
click at [24, 269] on icon at bounding box center [22, 272] width 10 height 11
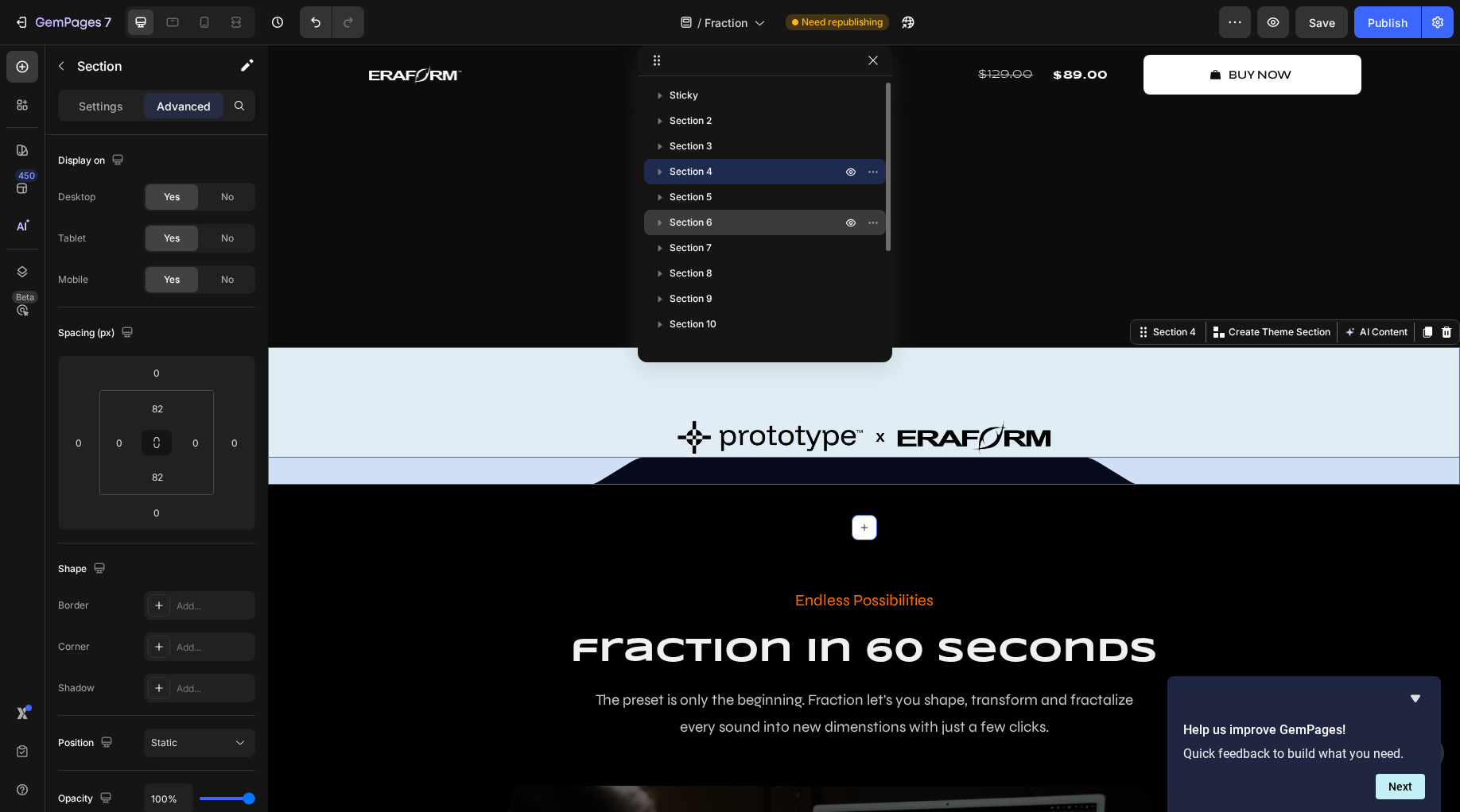
drag, startPoint x: 743, startPoint y: 175, endPoint x: 738, endPoint y: 220, distance: 45.3
click at [738, 220] on div "Sticky Section 2 Section 3 Section 4 Section 5 Section 6 Section 7 Section 8 Se…" at bounding box center [765, 213] width 254 height 262
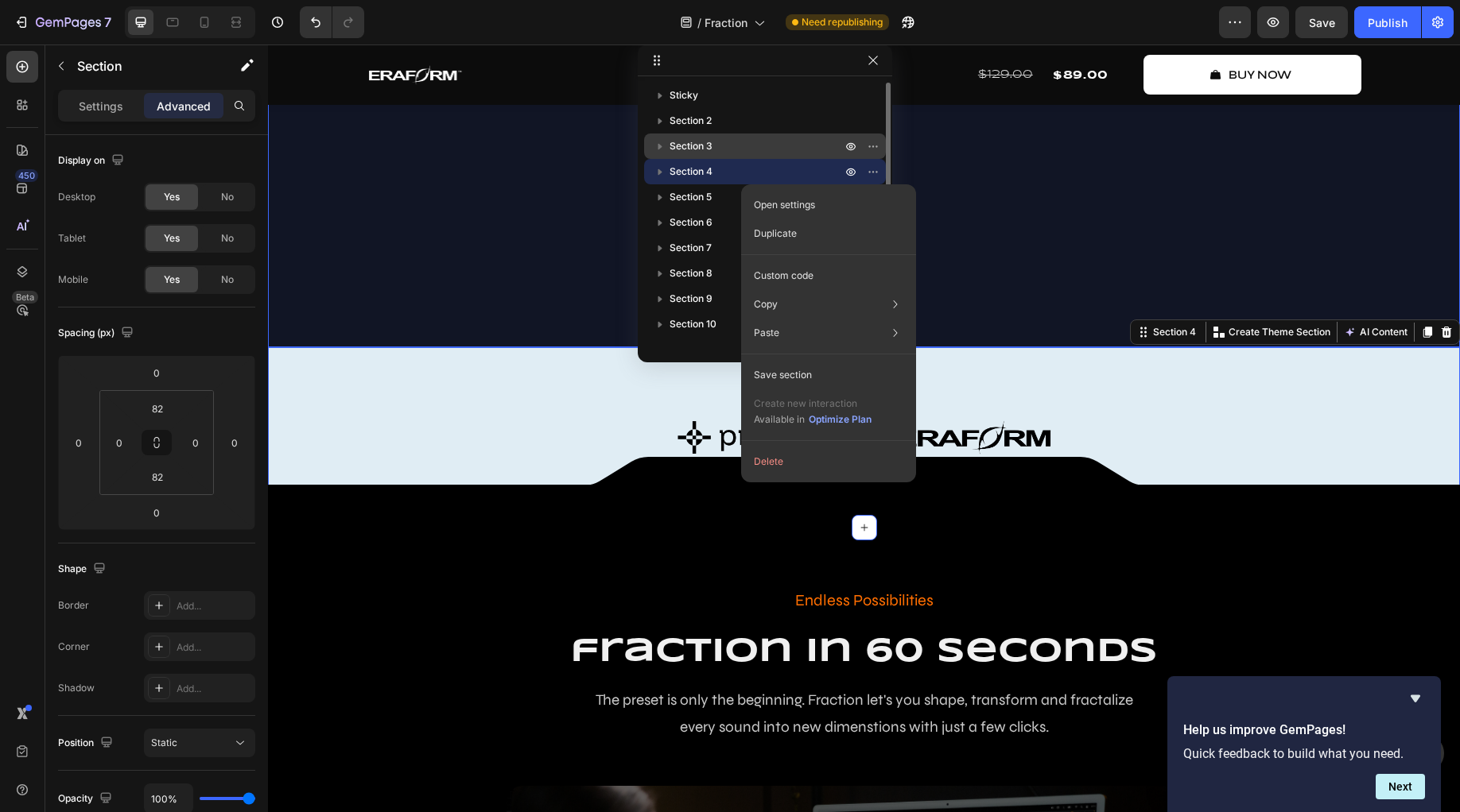
drag, startPoint x: 741, startPoint y: 169, endPoint x: 744, endPoint y: 143, distance: 26.2
drag, startPoint x: 726, startPoint y: 170, endPoint x: 736, endPoint y: 165, distance: 11.2
click at [732, 144] on div "Sticky Section 2 Section 3 Section 4 Section 5 Section 6 Section 7 Section 8 Se…" at bounding box center [765, 213] width 254 height 262
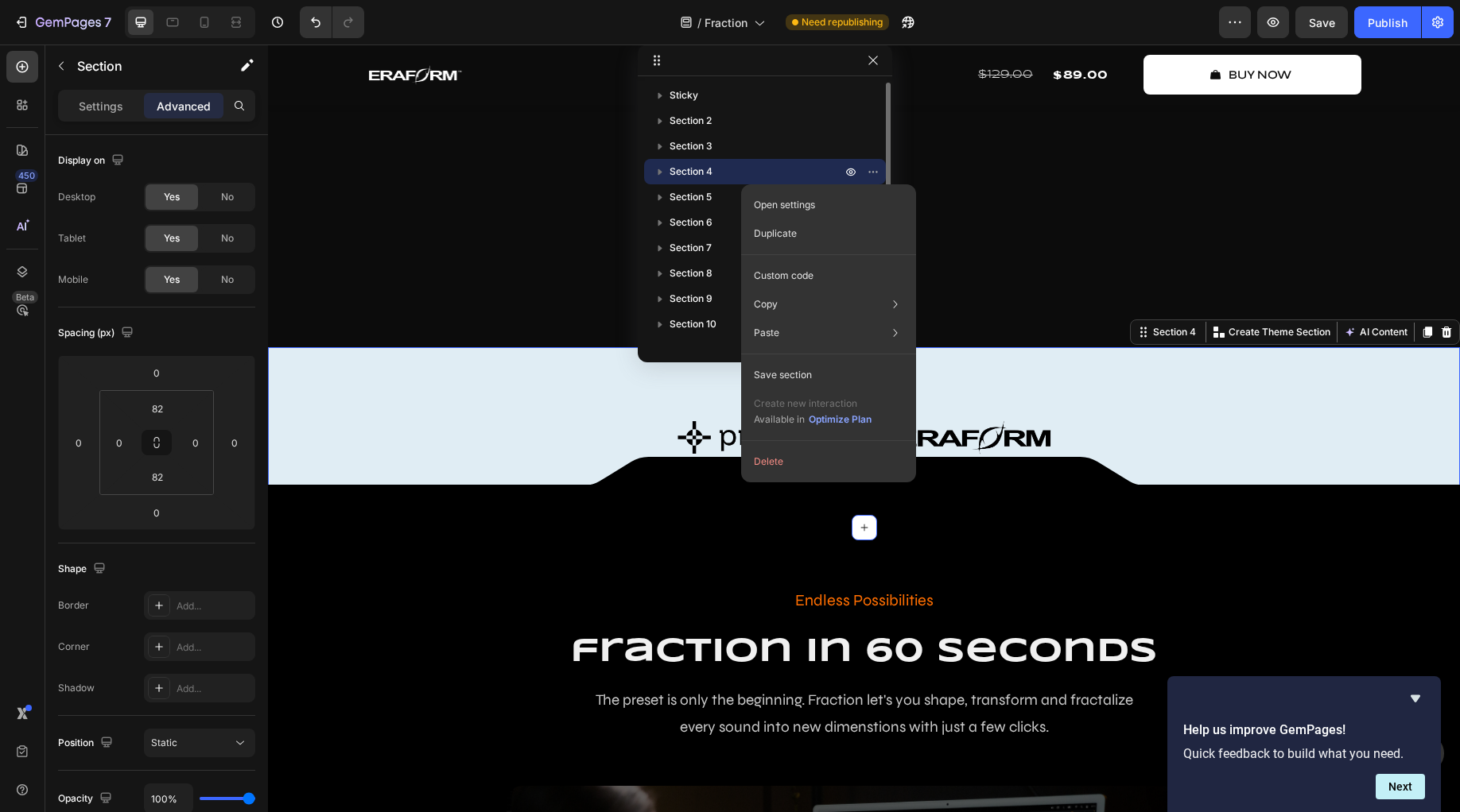
click at [737, 166] on p "Section 4" at bounding box center [757, 171] width 175 height 16
click at [746, 172] on p "Section 4" at bounding box center [757, 171] width 175 height 16
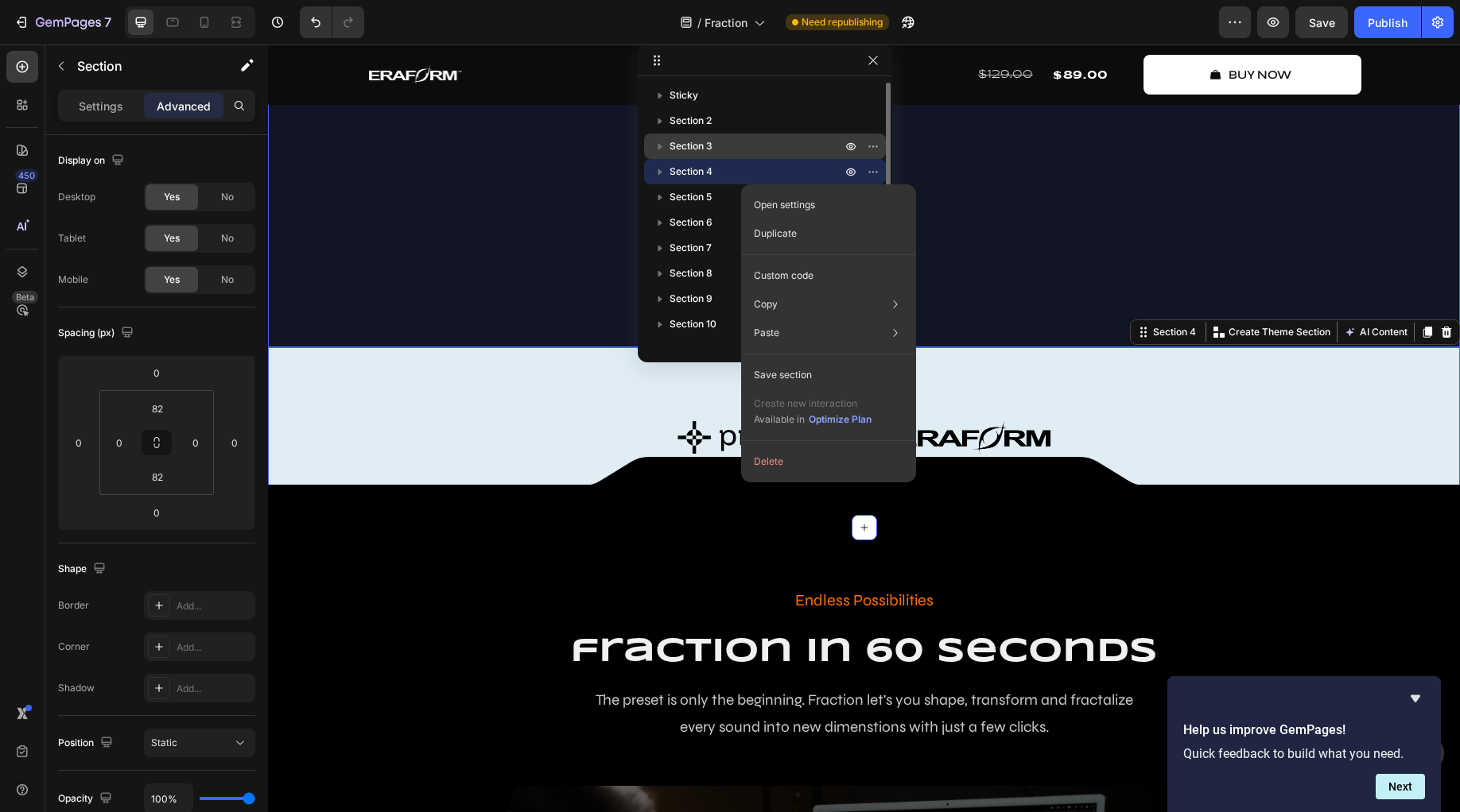
drag, startPoint x: 732, startPoint y: 170, endPoint x: 732, endPoint y: 143, distance: 27.0
click at [732, 143] on div "Sticky Section 2 Section 3 Section 4 Section 5 Section 6 Section 7 Section 8 Se…" at bounding box center [765, 213] width 254 height 262
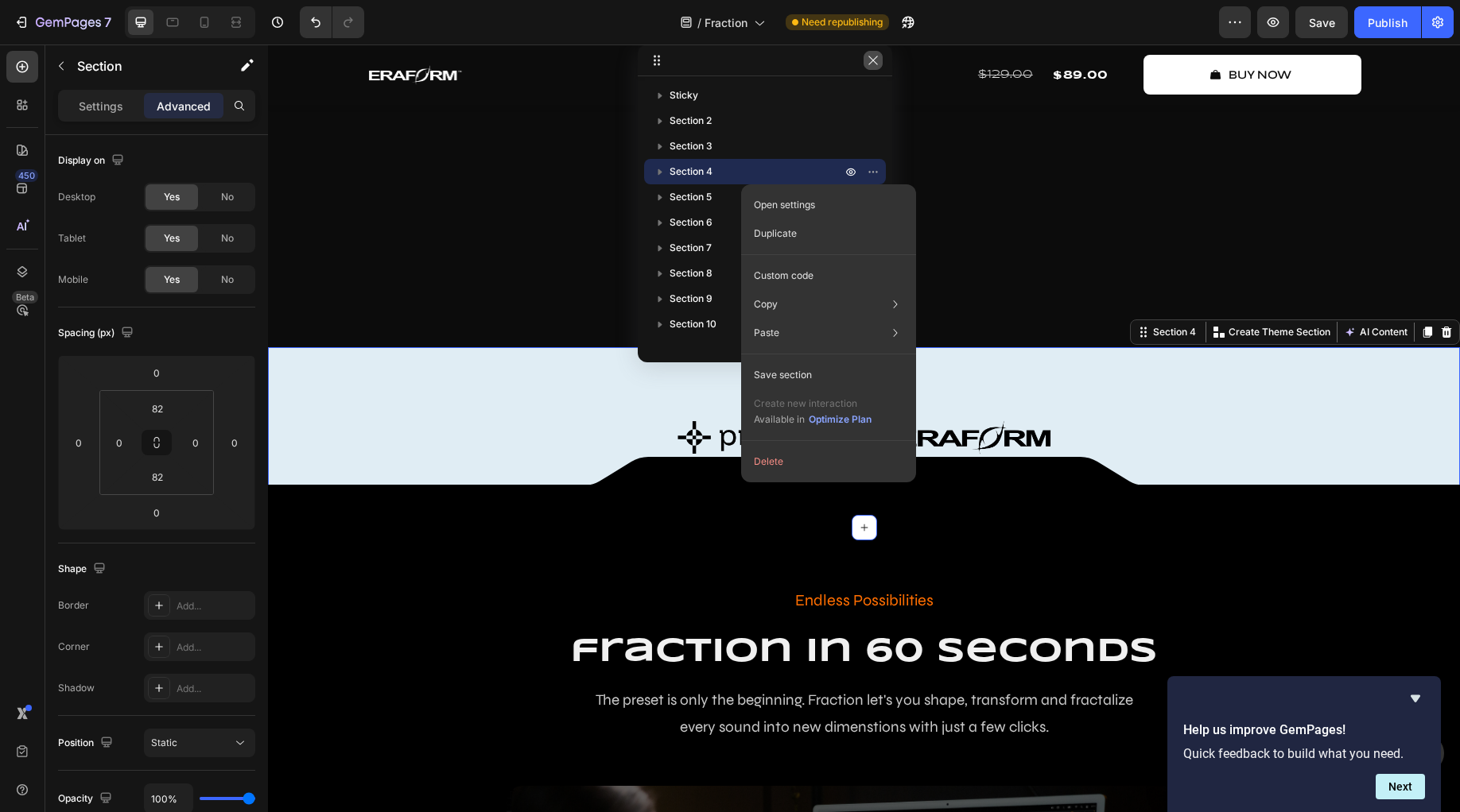
click at [878, 58] on icon "button" at bounding box center [873, 60] width 13 height 13
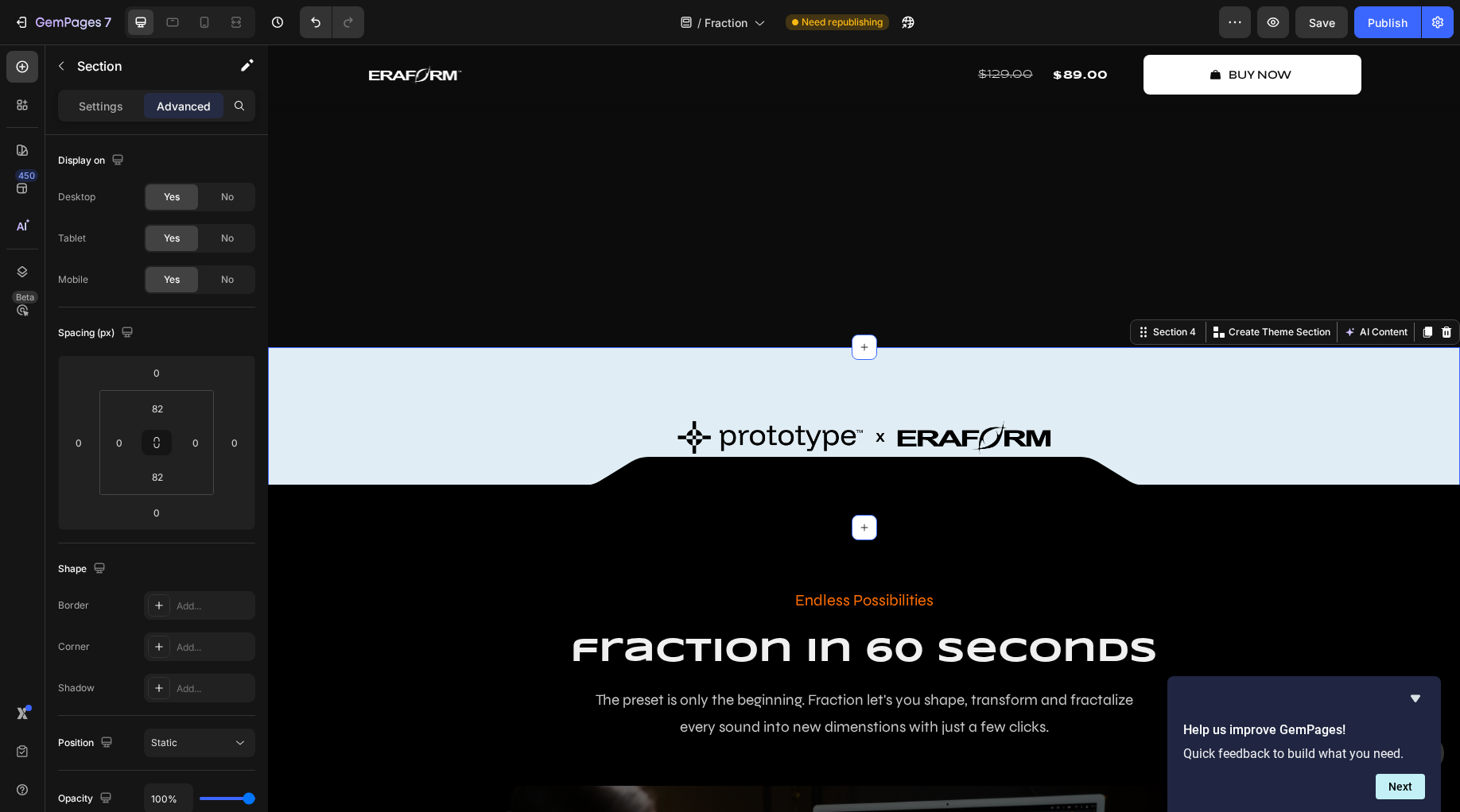
click at [528, 458] on div "Image Row Row Section 4 Create Theme Section AI Content Write with GemAI What w…" at bounding box center [864, 437] width 1192 height 180
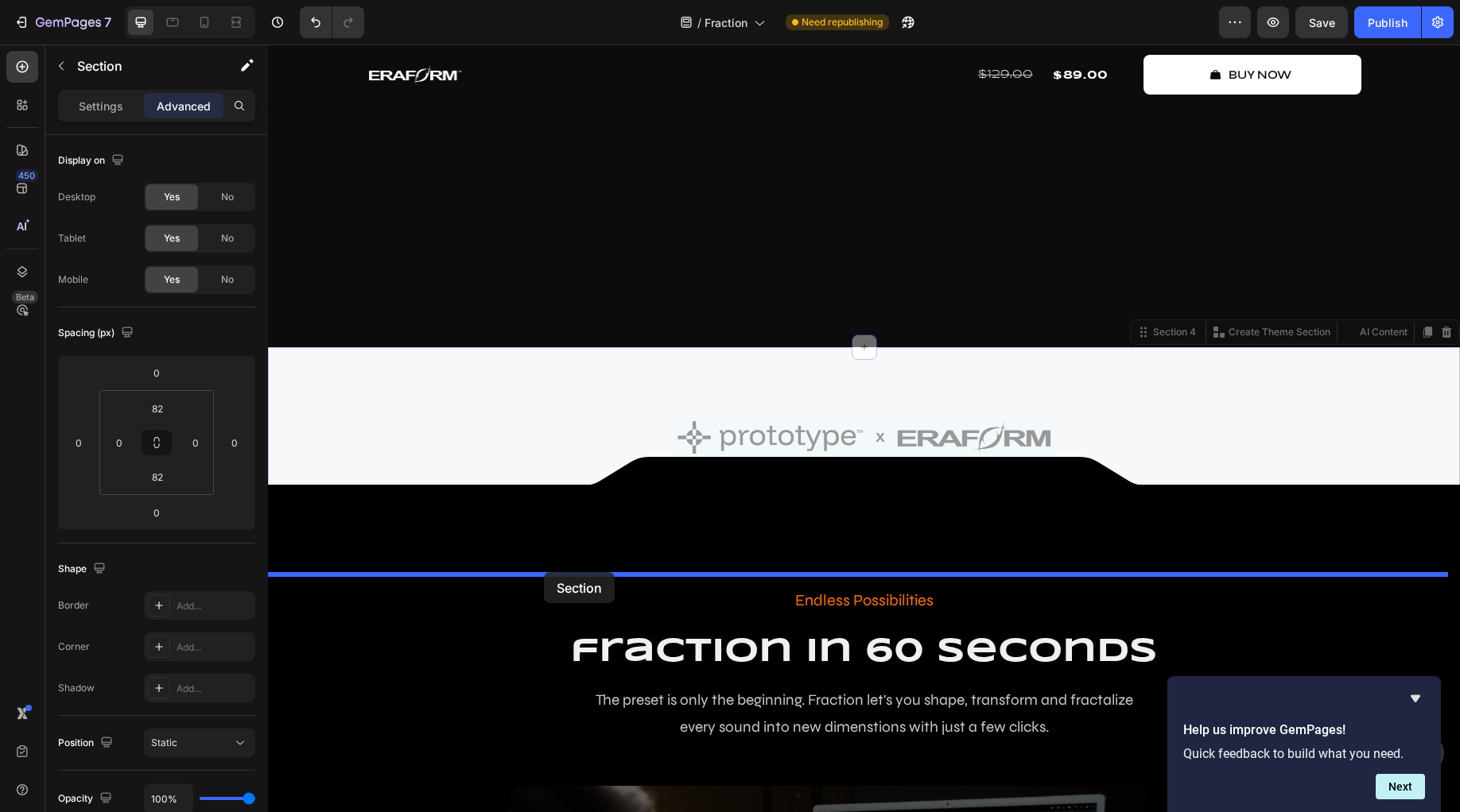
drag, startPoint x: 532, startPoint y: 459, endPoint x: 544, endPoint y: 572, distance: 113.6
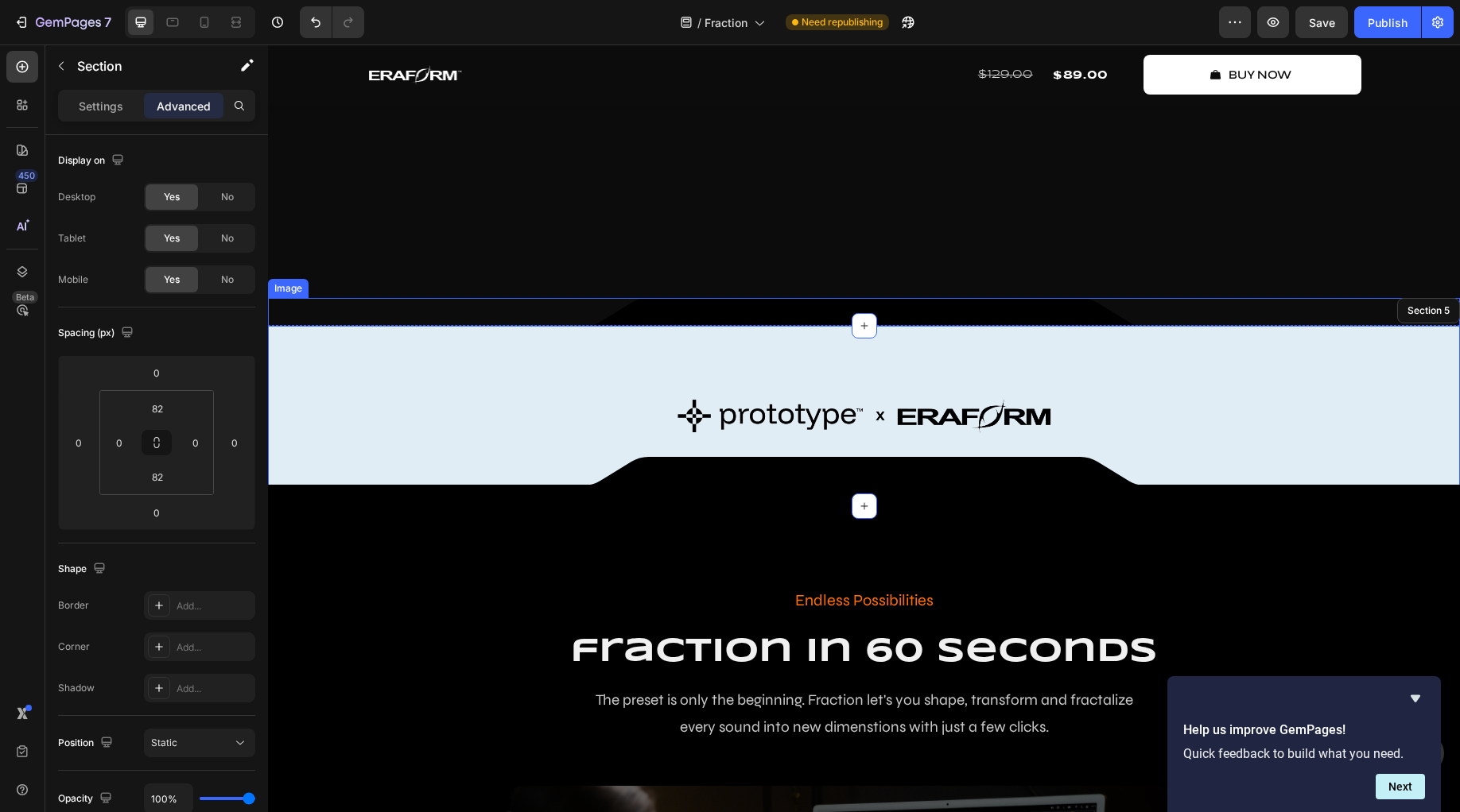
click at [559, 326] on div at bounding box center [864, 312] width 1192 height 28
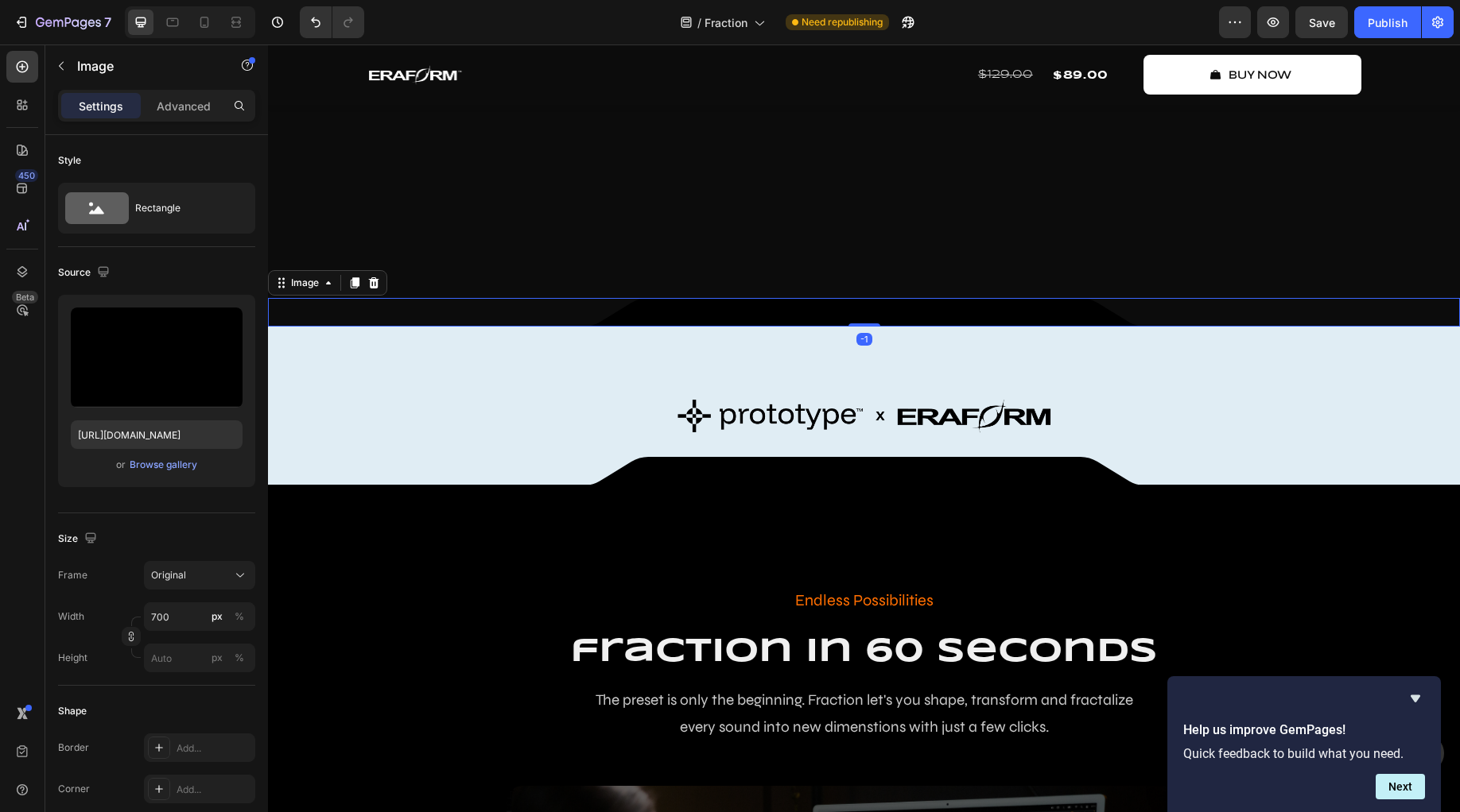
click at [672, 326] on img at bounding box center [864, 312] width 556 height 28
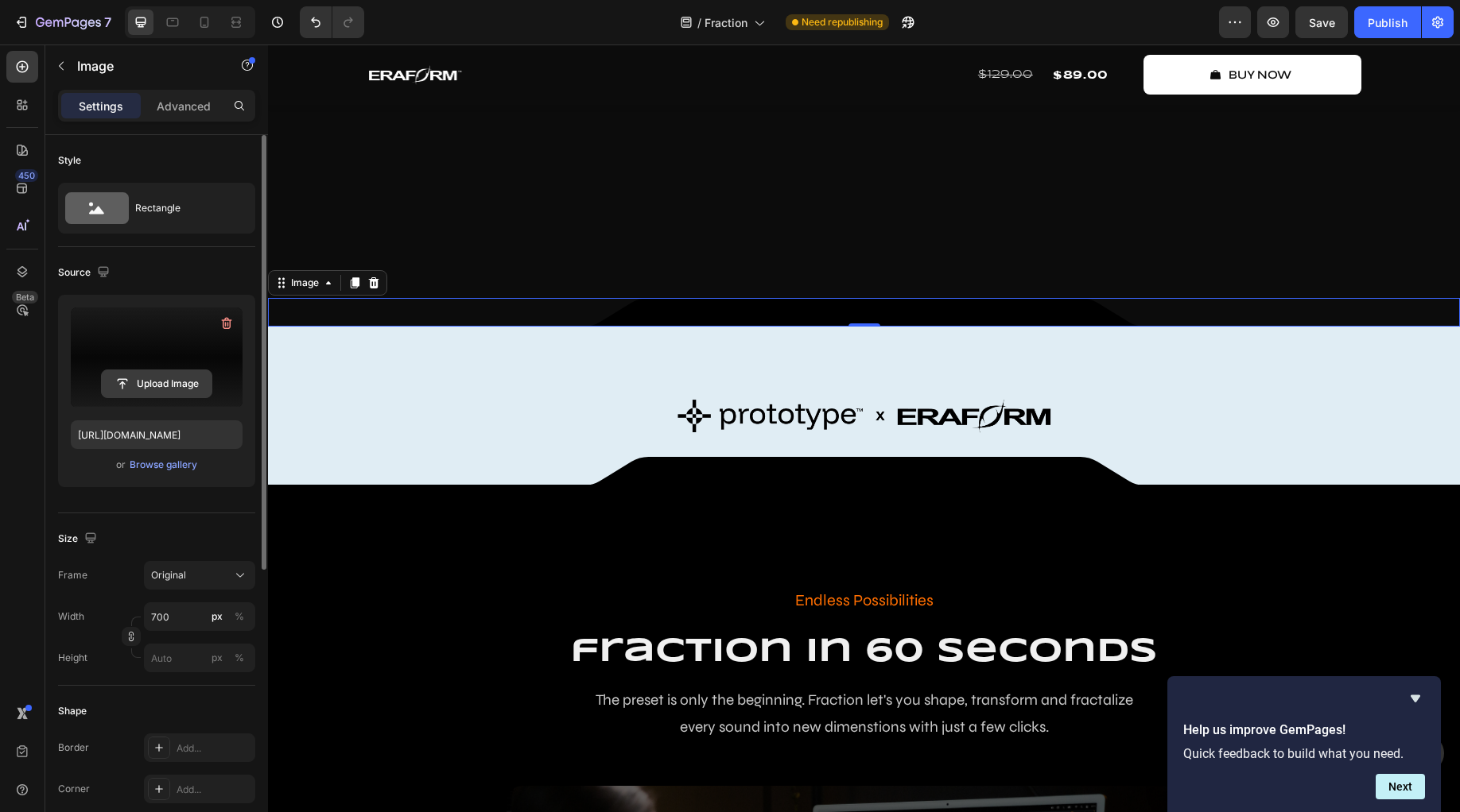
click at [171, 392] on input "file" at bounding box center [156, 384] width 110 height 27
click at [174, 106] on p "Advanced" at bounding box center [183, 106] width 54 height 16
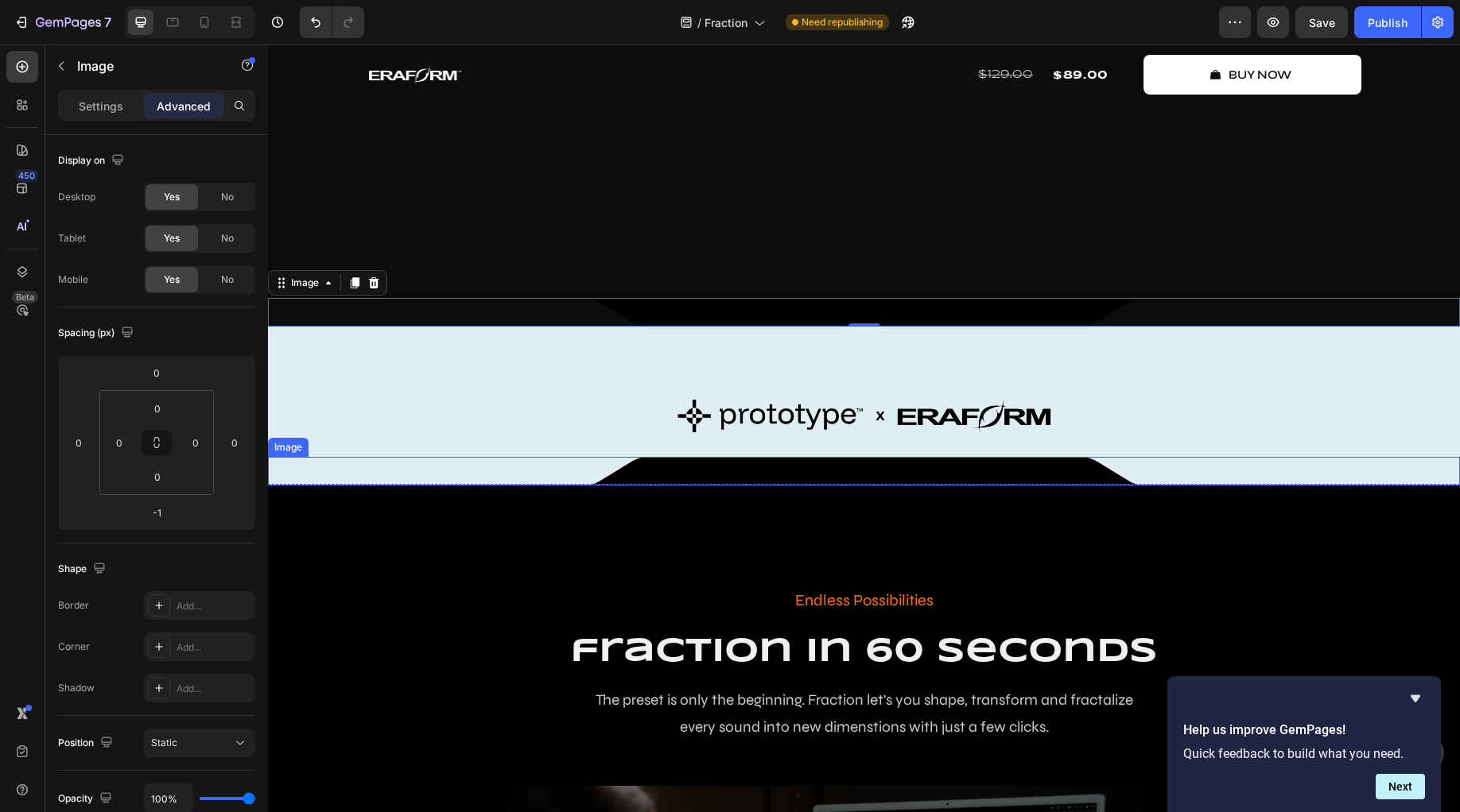
click at [517, 486] on div at bounding box center [864, 471] width 1192 height 28
click at [586, 326] on img at bounding box center [864, 312] width 556 height 28
click at [553, 486] on div at bounding box center [864, 471] width 1192 height 28
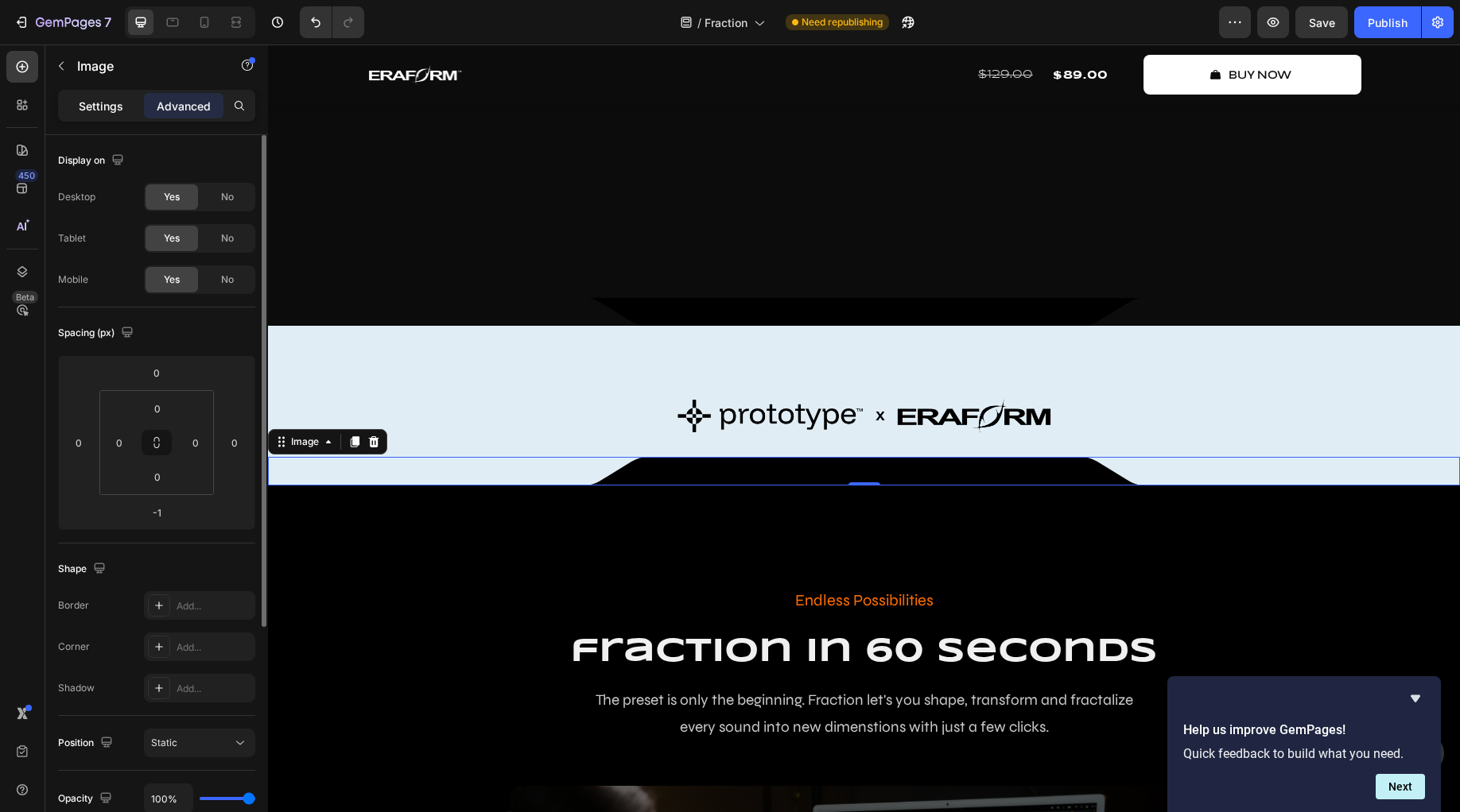
click at [84, 111] on p "Settings" at bounding box center [101, 106] width 45 height 16
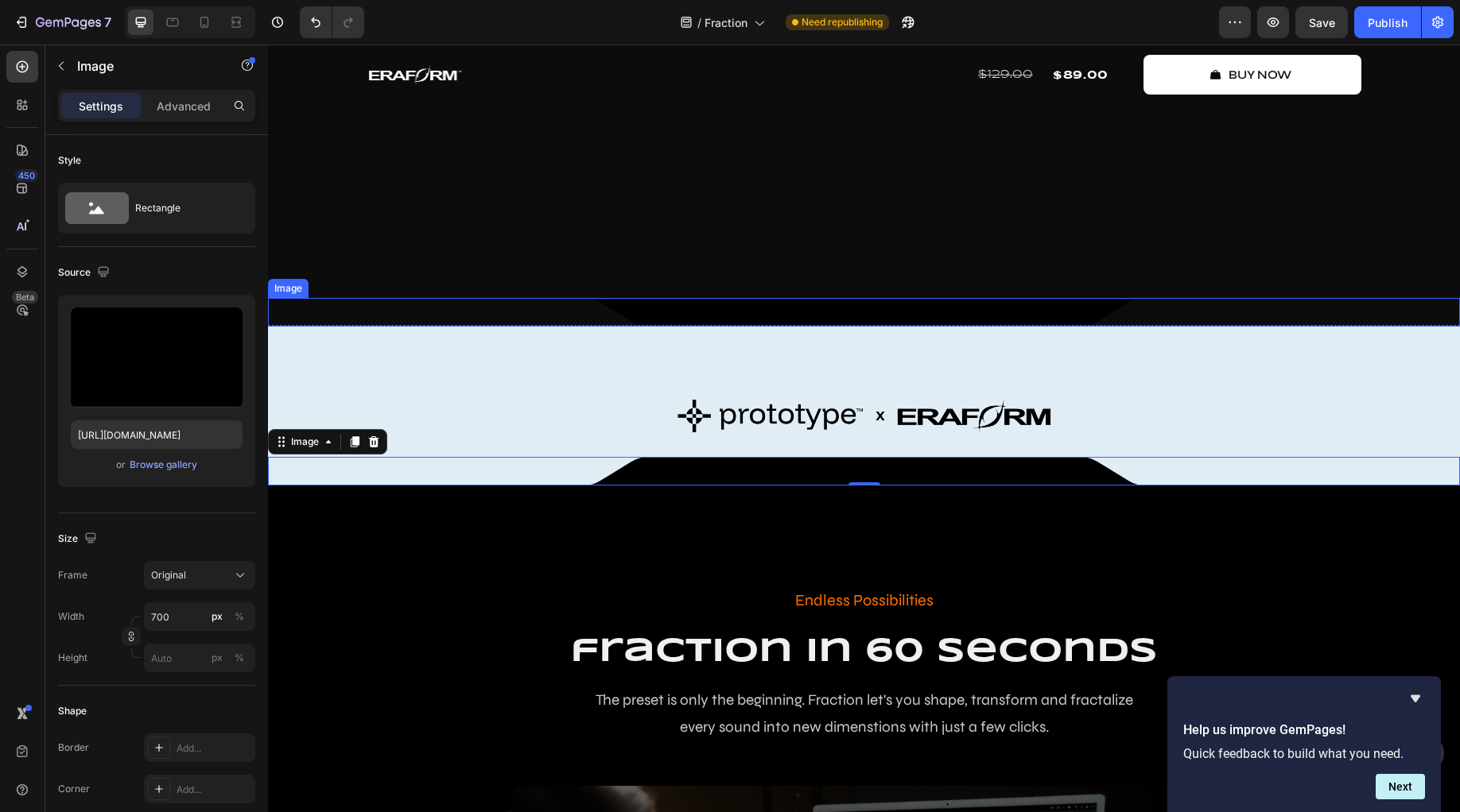
click at [550, 326] on div at bounding box center [864, 312] width 1192 height 28
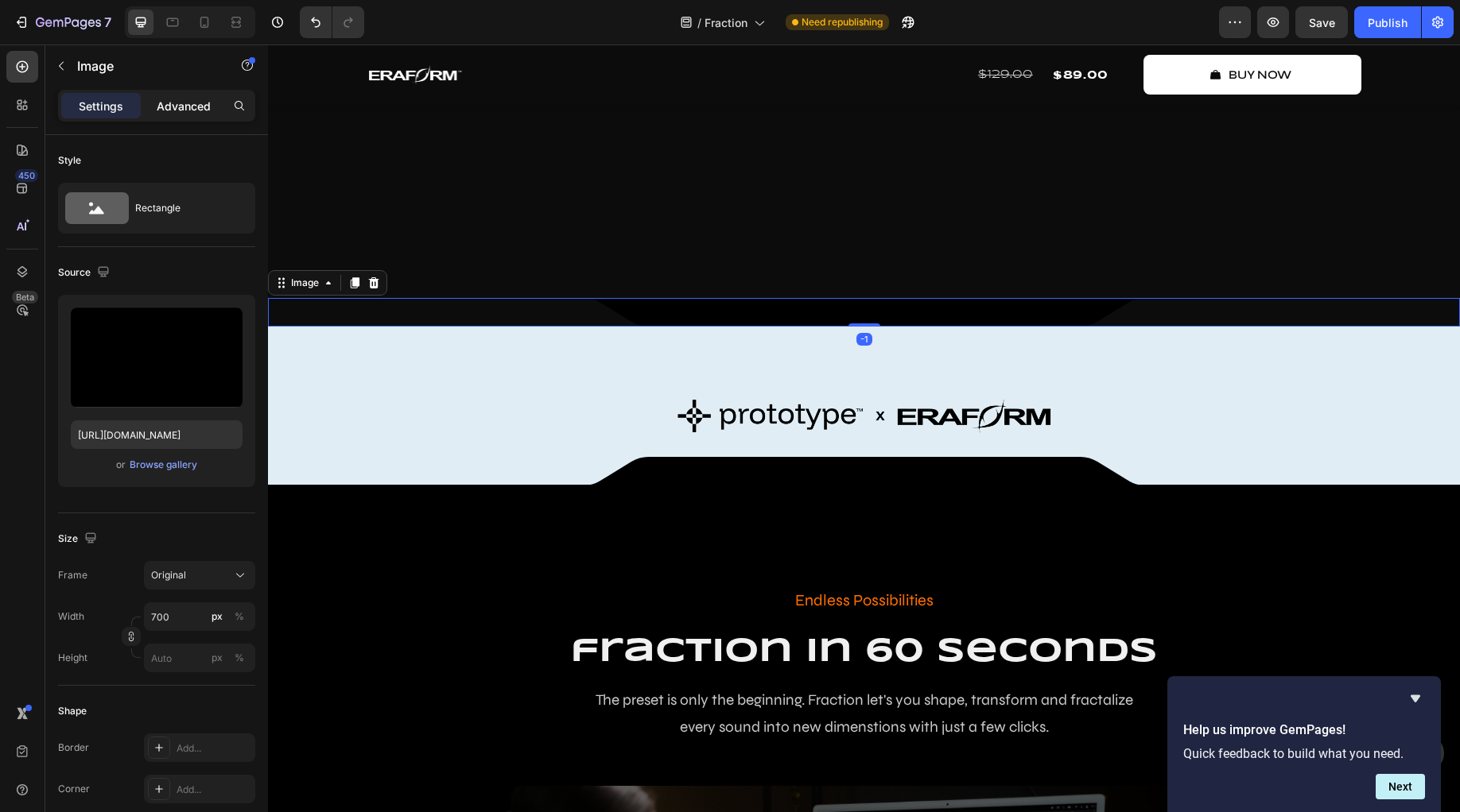
click at [201, 113] on p "Advanced" at bounding box center [183, 106] width 54 height 16
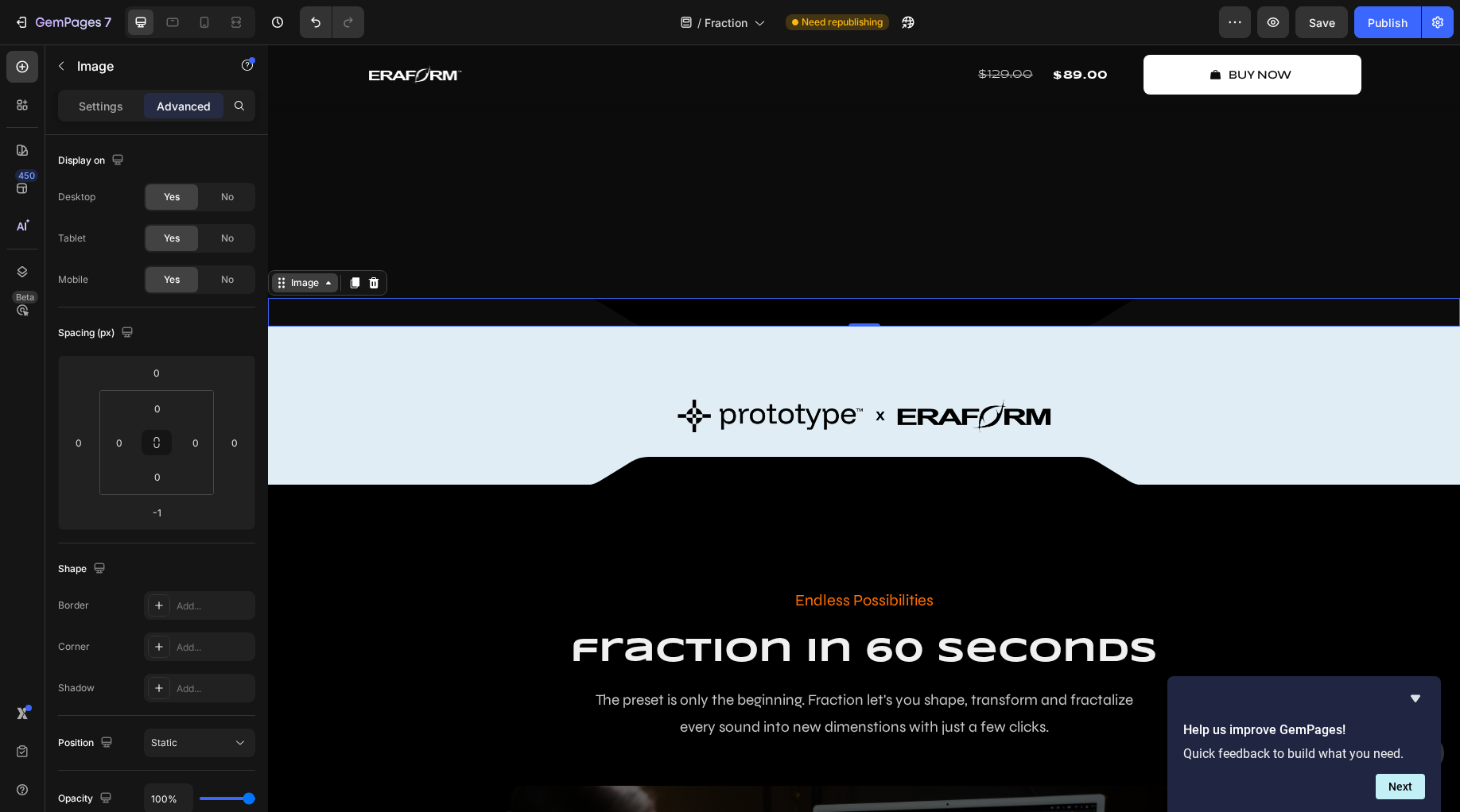
click at [338, 293] on div "Image" at bounding box center [305, 283] width 66 height 19
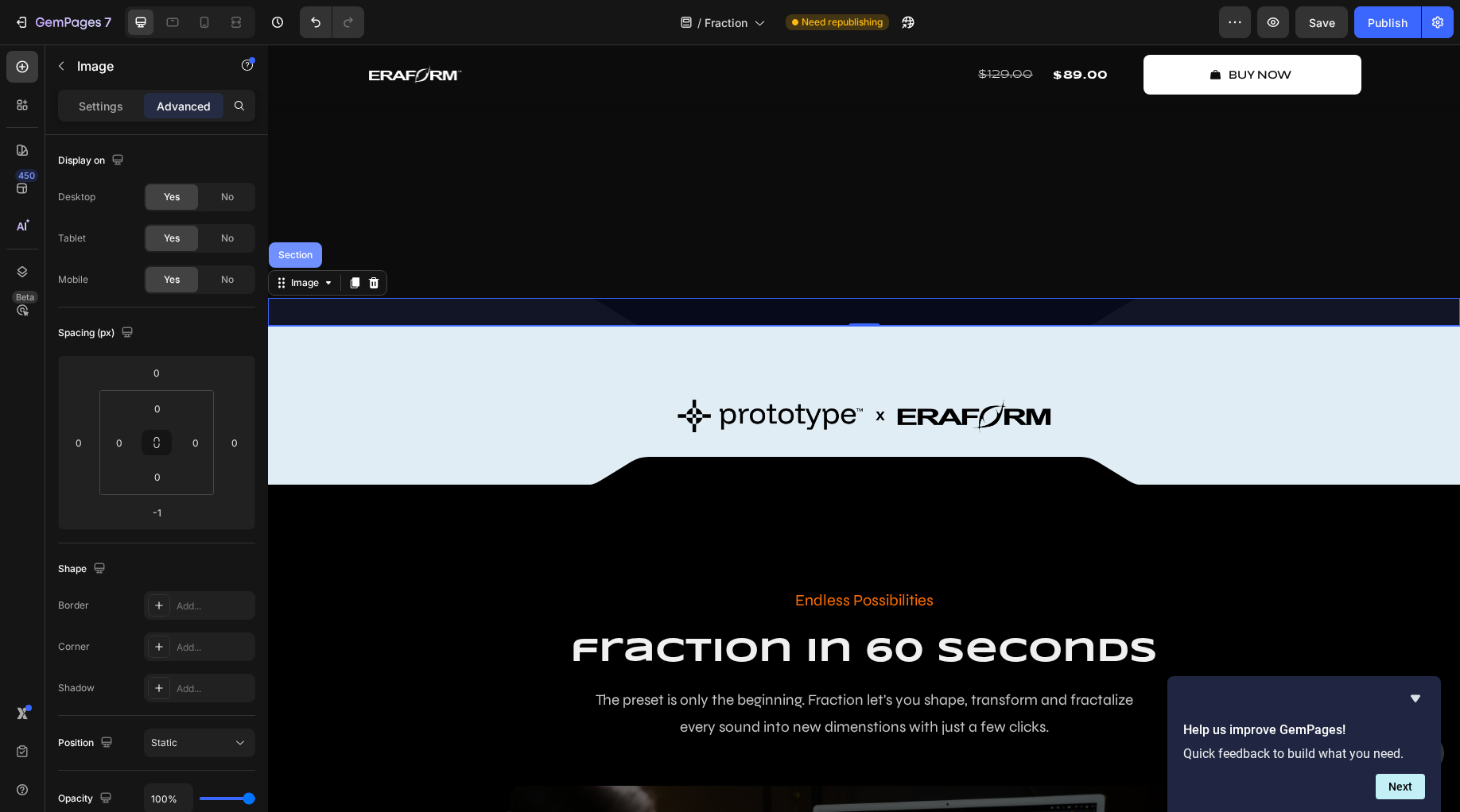
click at [297, 260] on div "Section" at bounding box center [295, 255] width 40 height 9
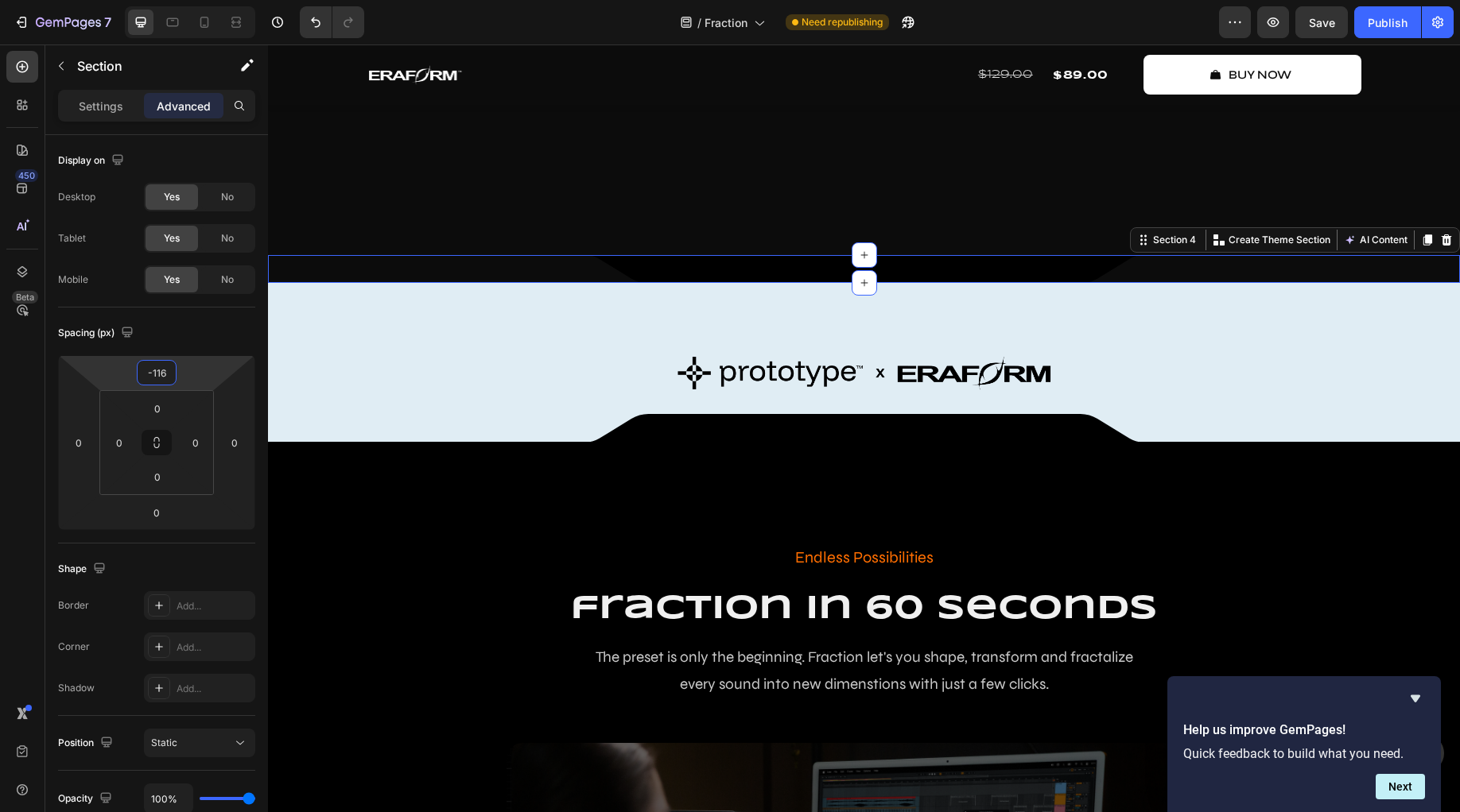
drag, startPoint x: 191, startPoint y: 369, endPoint x: 194, endPoint y: 390, distance: 21.2
click at [194, 0] on html "7 Version history / Fraction Need republishing Preview Save Publish 450 Beta lo…" at bounding box center [730, 0] width 1460 height 0
click at [315, 11] on button "Undo/Redo" at bounding box center [316, 22] width 32 height 32
click at [316, 15] on icon "Undo/Redo" at bounding box center [315, 22] width 16 height 16
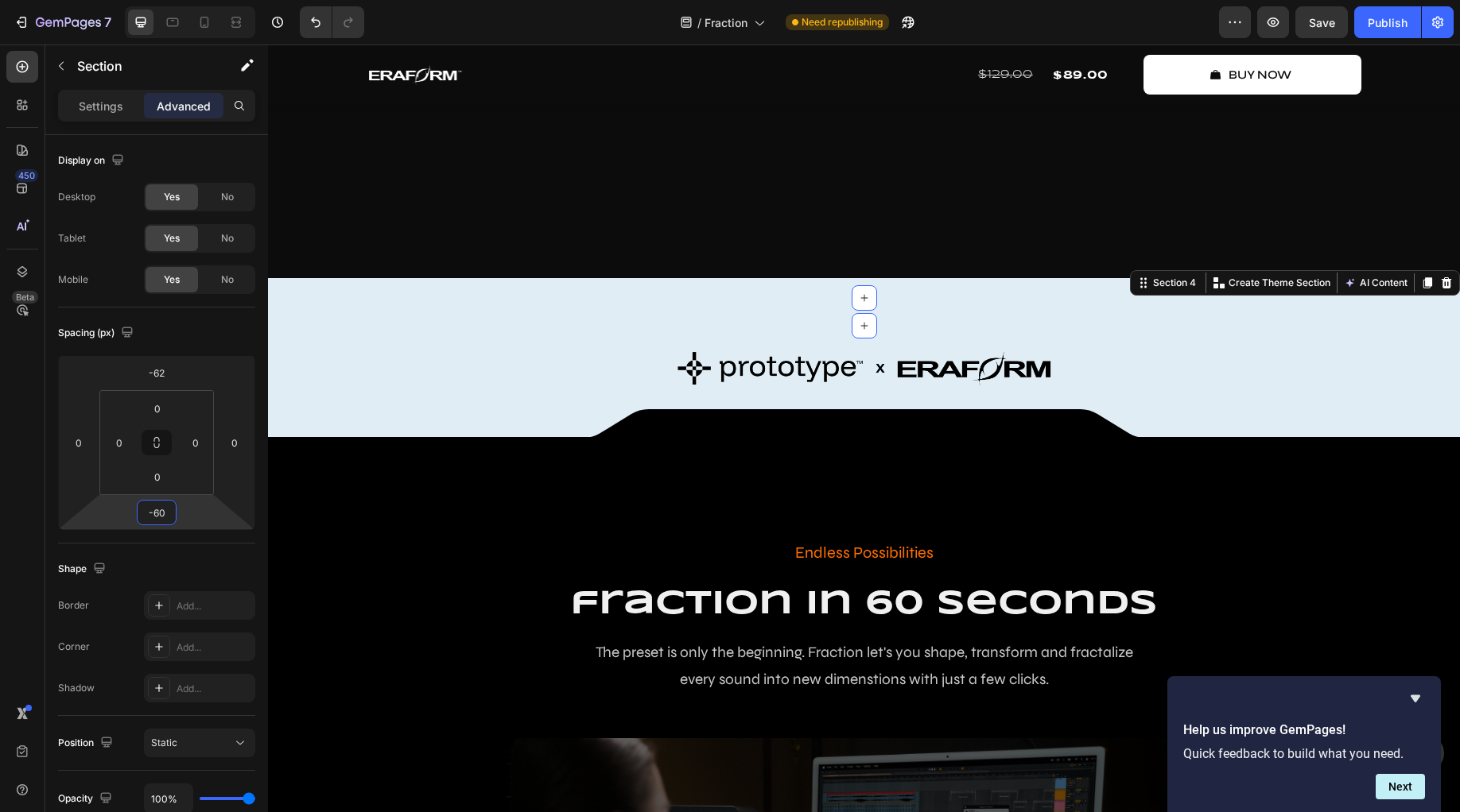
drag, startPoint x: 187, startPoint y: 509, endPoint x: 175, endPoint y: 533, distance: 26.8
click at [175, 0] on html "7 Version history / Fraction Need republishing Preview Save Publish 450 Beta lo…" at bounding box center [730, 0] width 1460 height 0
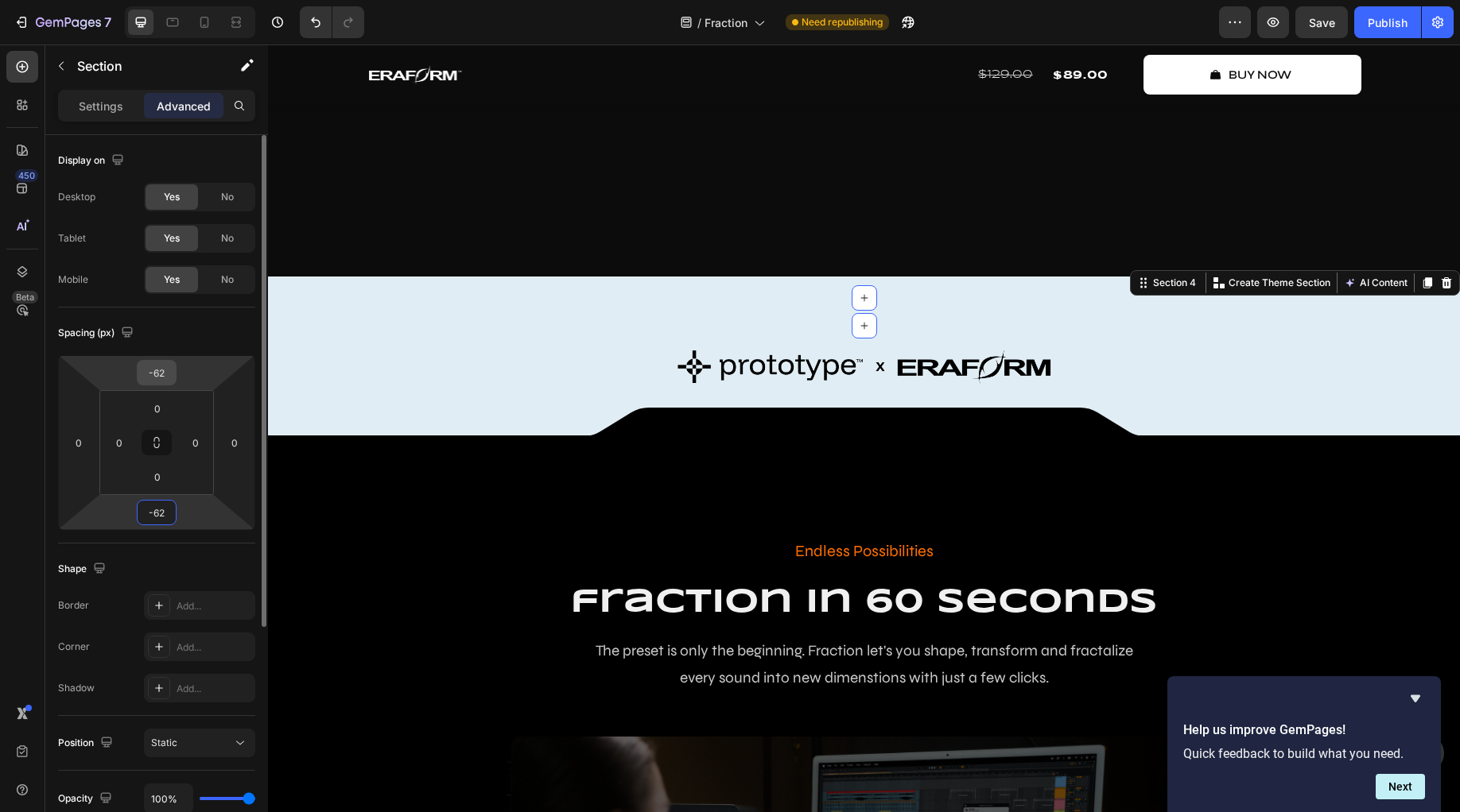
click at [155, 377] on input "-62" at bounding box center [156, 373] width 32 height 24
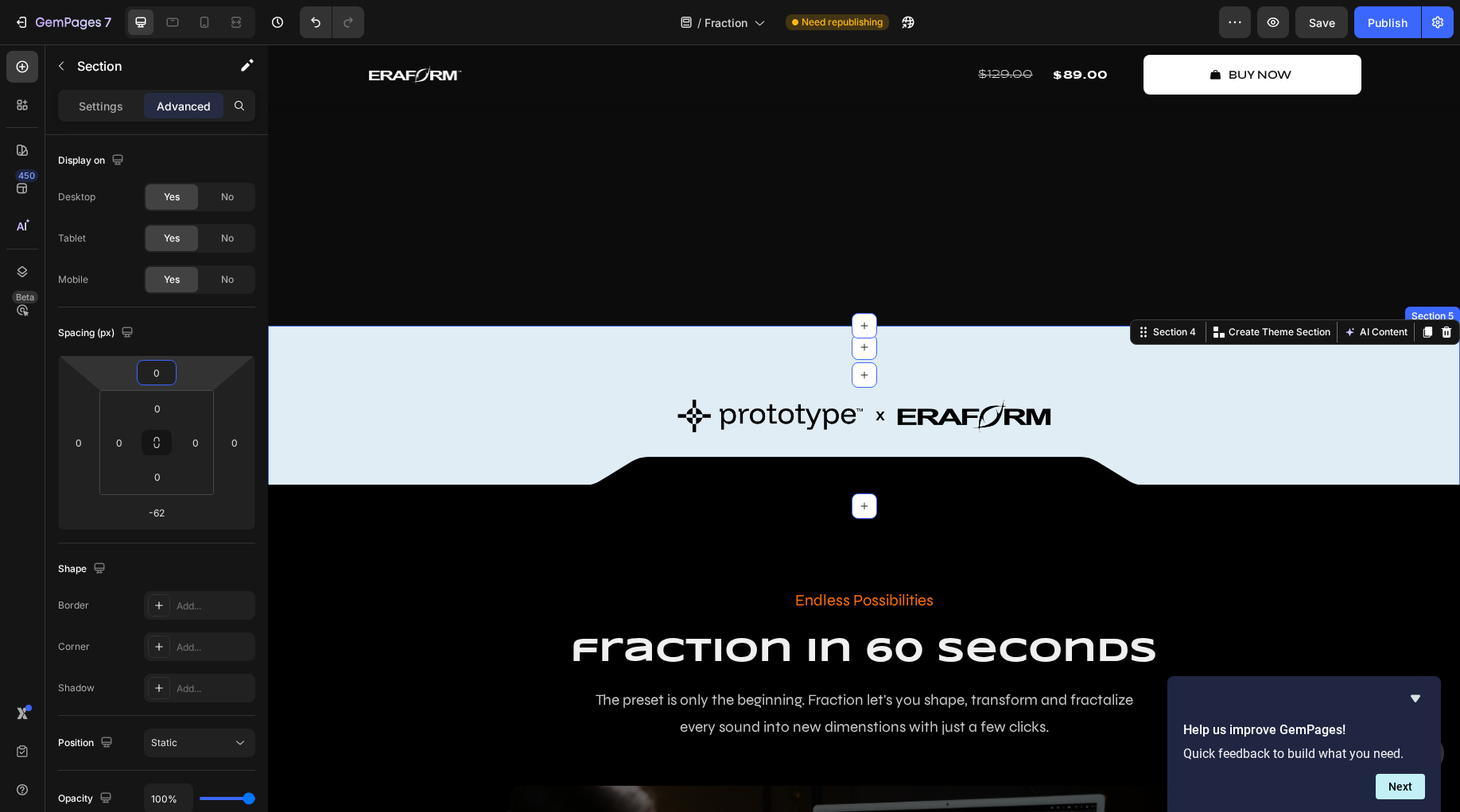
click at [356, 441] on div "Image Row Row" at bounding box center [864, 416] width 1192 height 50
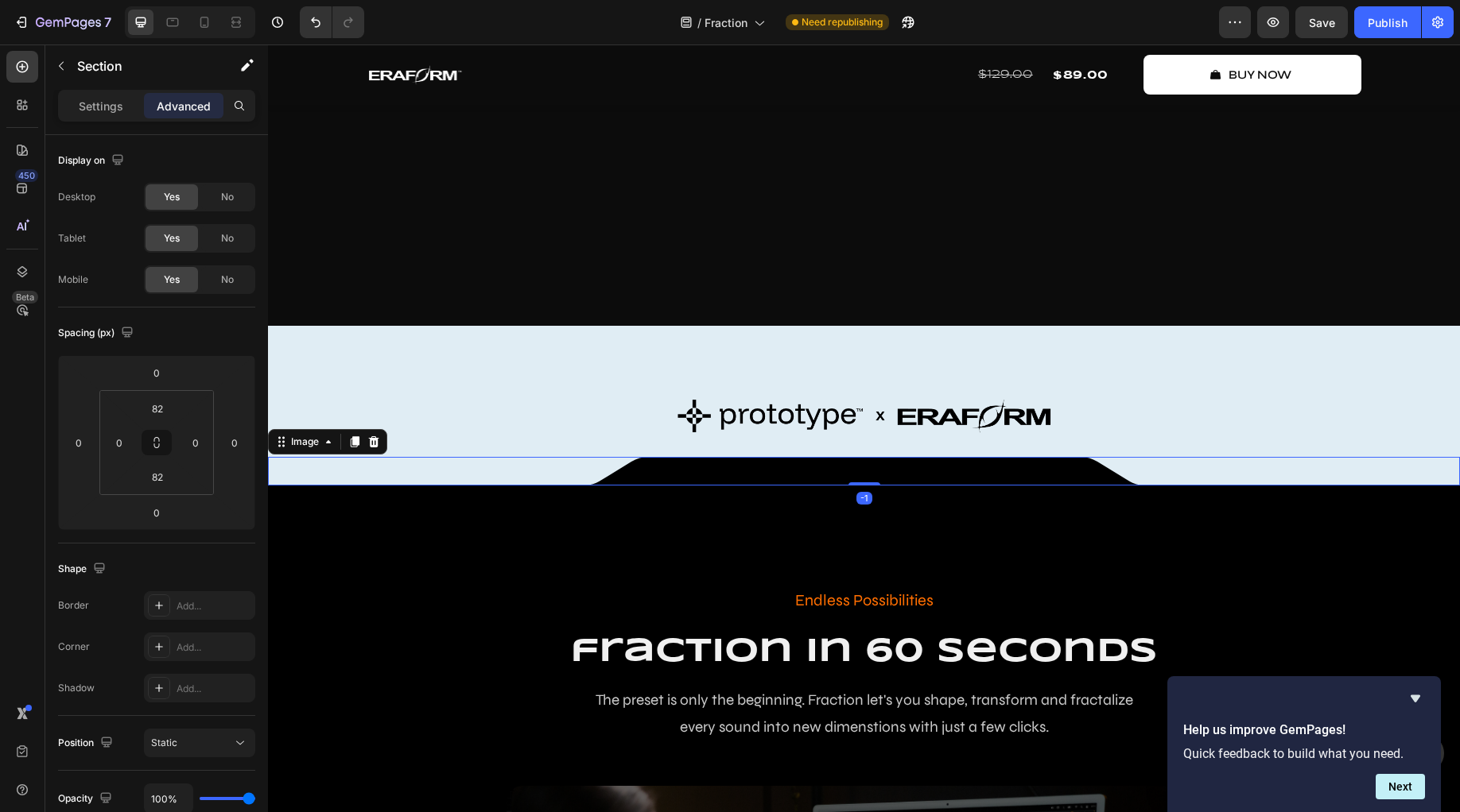
click at [586, 486] on img at bounding box center [864, 471] width 556 height 28
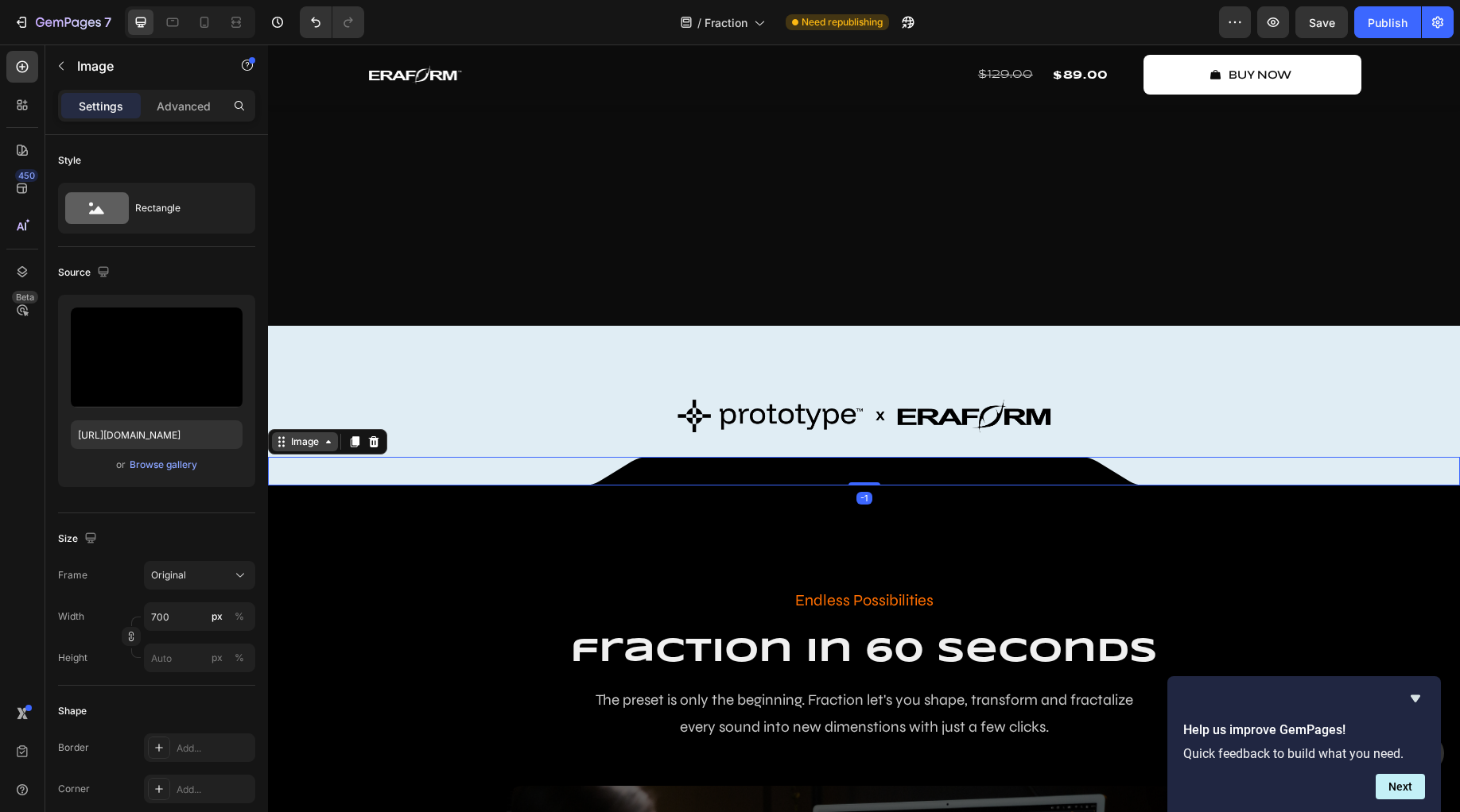
click at [313, 449] on div "Image" at bounding box center [305, 442] width 34 height 15
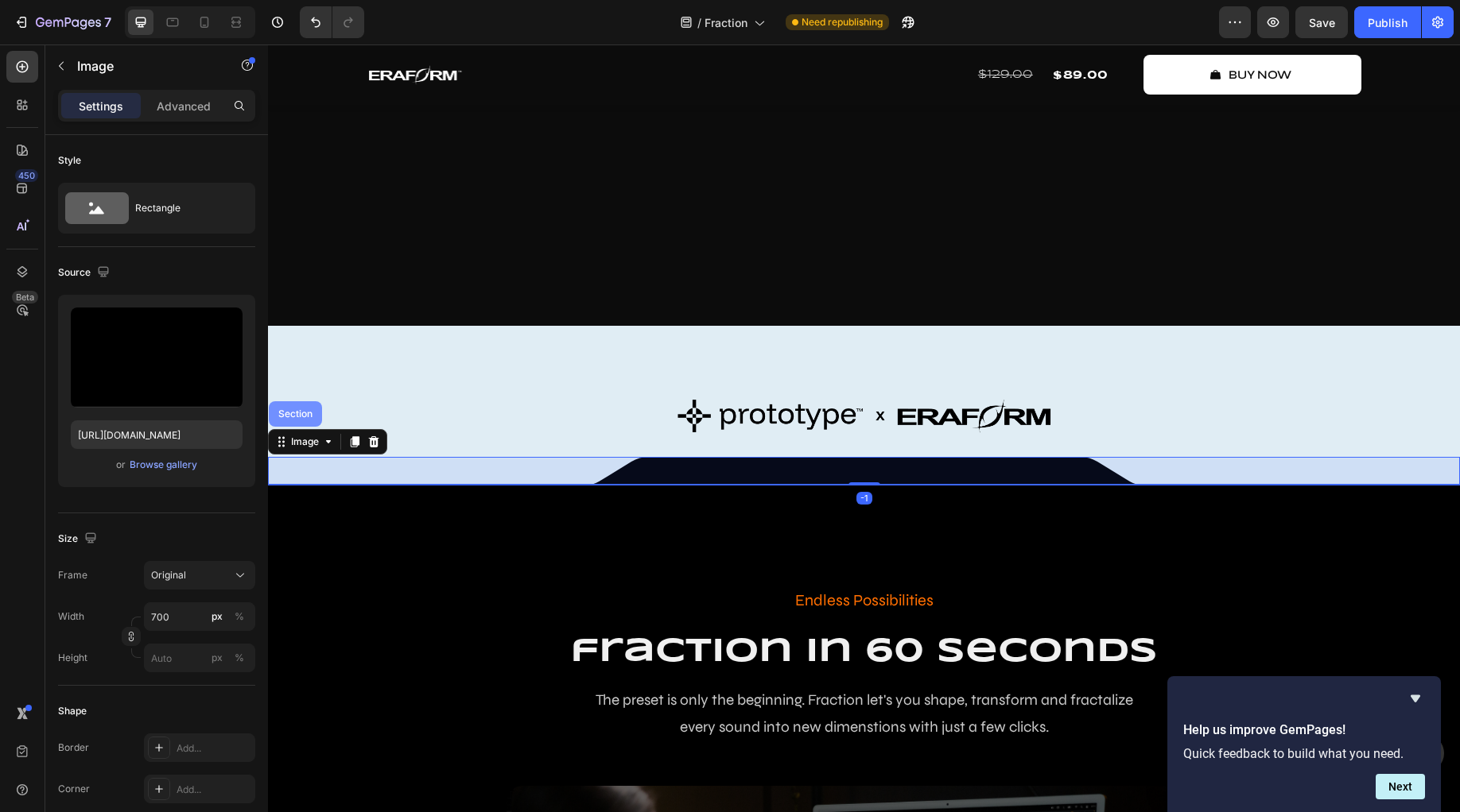
click at [306, 419] on div "Section" at bounding box center [295, 414] width 40 height 9
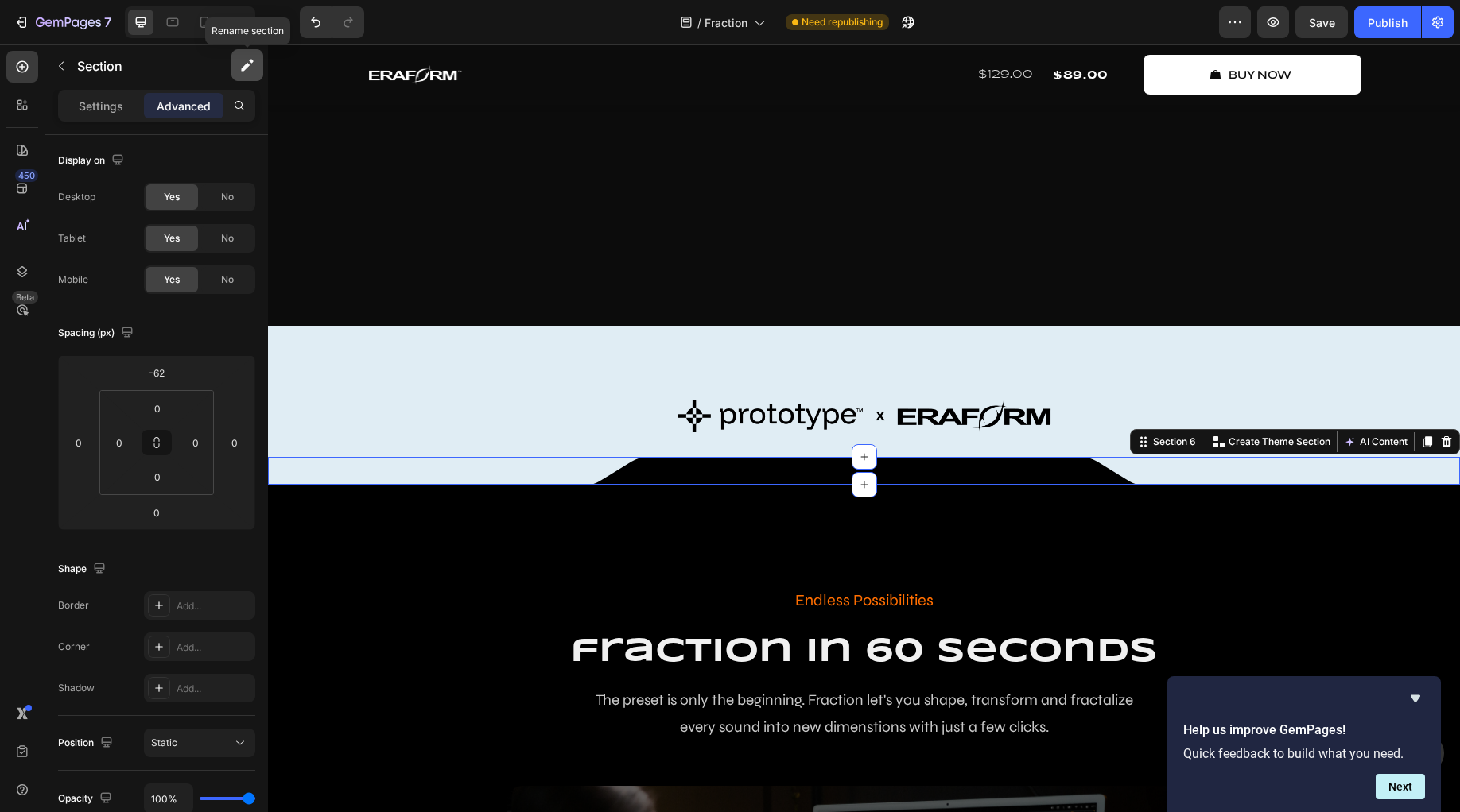
click at [245, 64] on icon "button" at bounding box center [247, 65] width 16 height 16
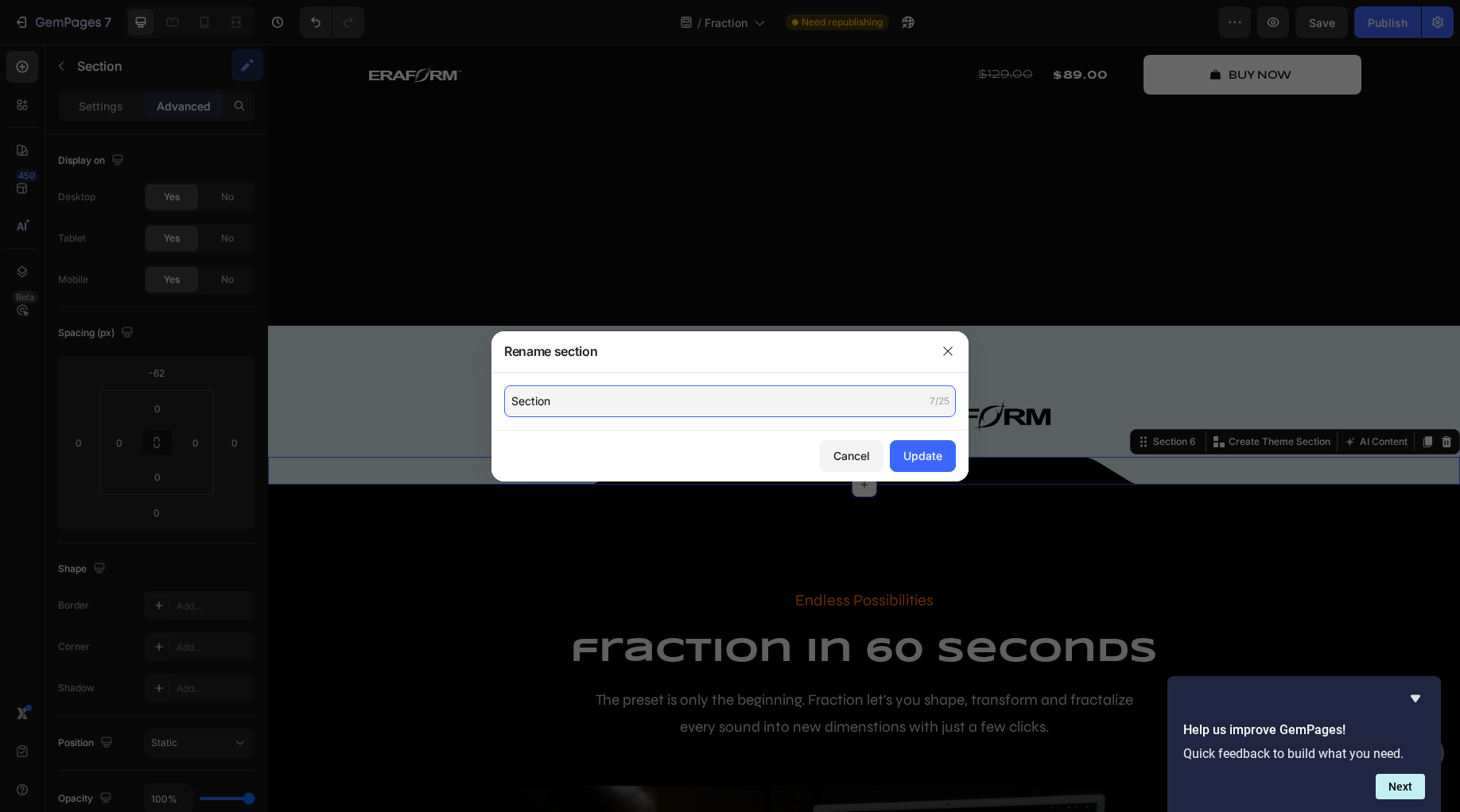
drag, startPoint x: 572, startPoint y: 390, endPoint x: 458, endPoint y: 383, distance: 114.2
click at [458, 383] on div "Rename section Section 7/25 Cancel Update" at bounding box center [730, 406] width 1460 height 812
drag, startPoint x: 597, startPoint y: 401, endPoint x: 493, endPoint y: 391, distance: 104.5
click at [493, 391] on div "Section 7/25" at bounding box center [729, 401] width 477 height 58
click at [916, 459] on div "Update" at bounding box center [922, 455] width 39 height 16
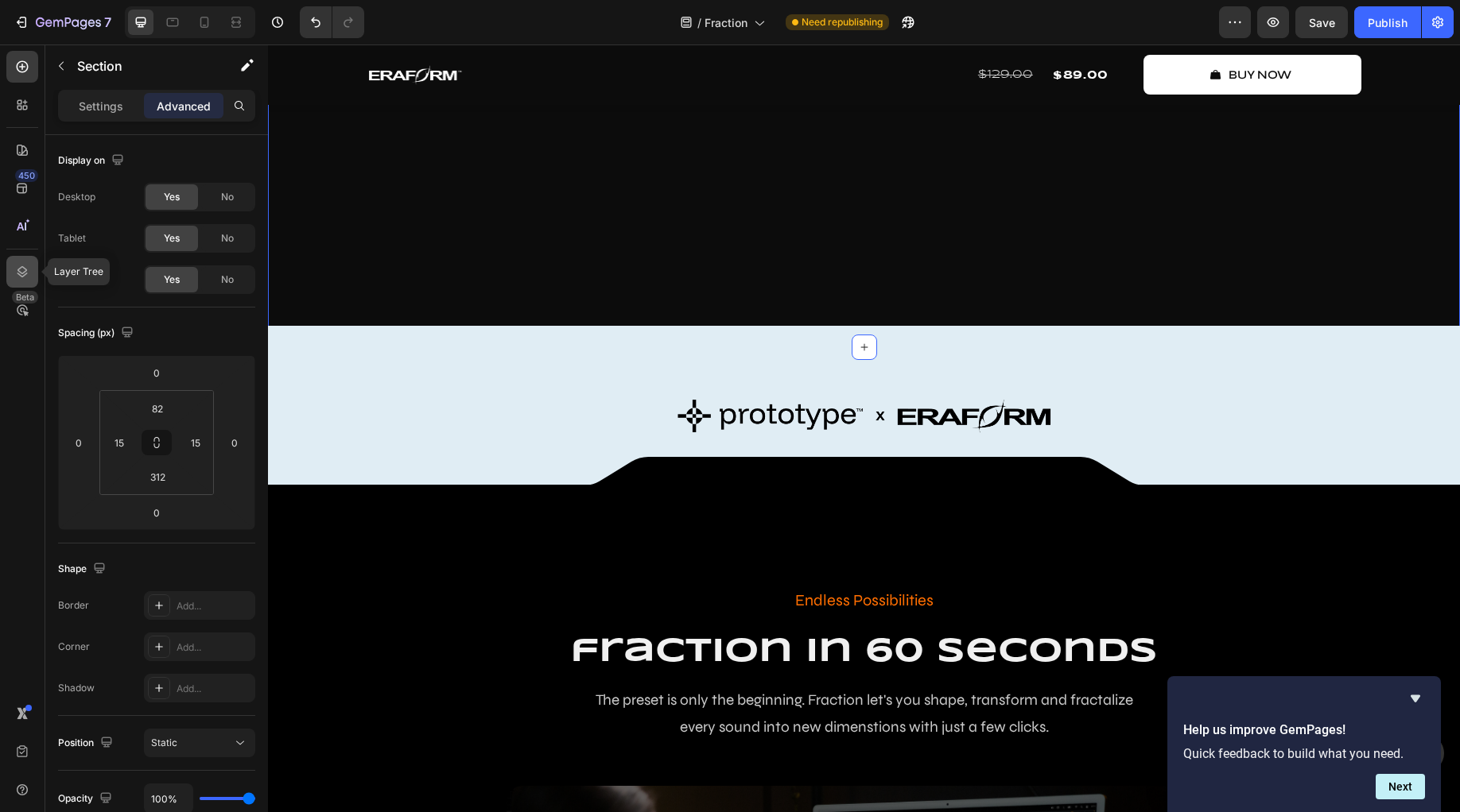
click at [22, 272] on icon at bounding box center [22, 272] width 10 height 11
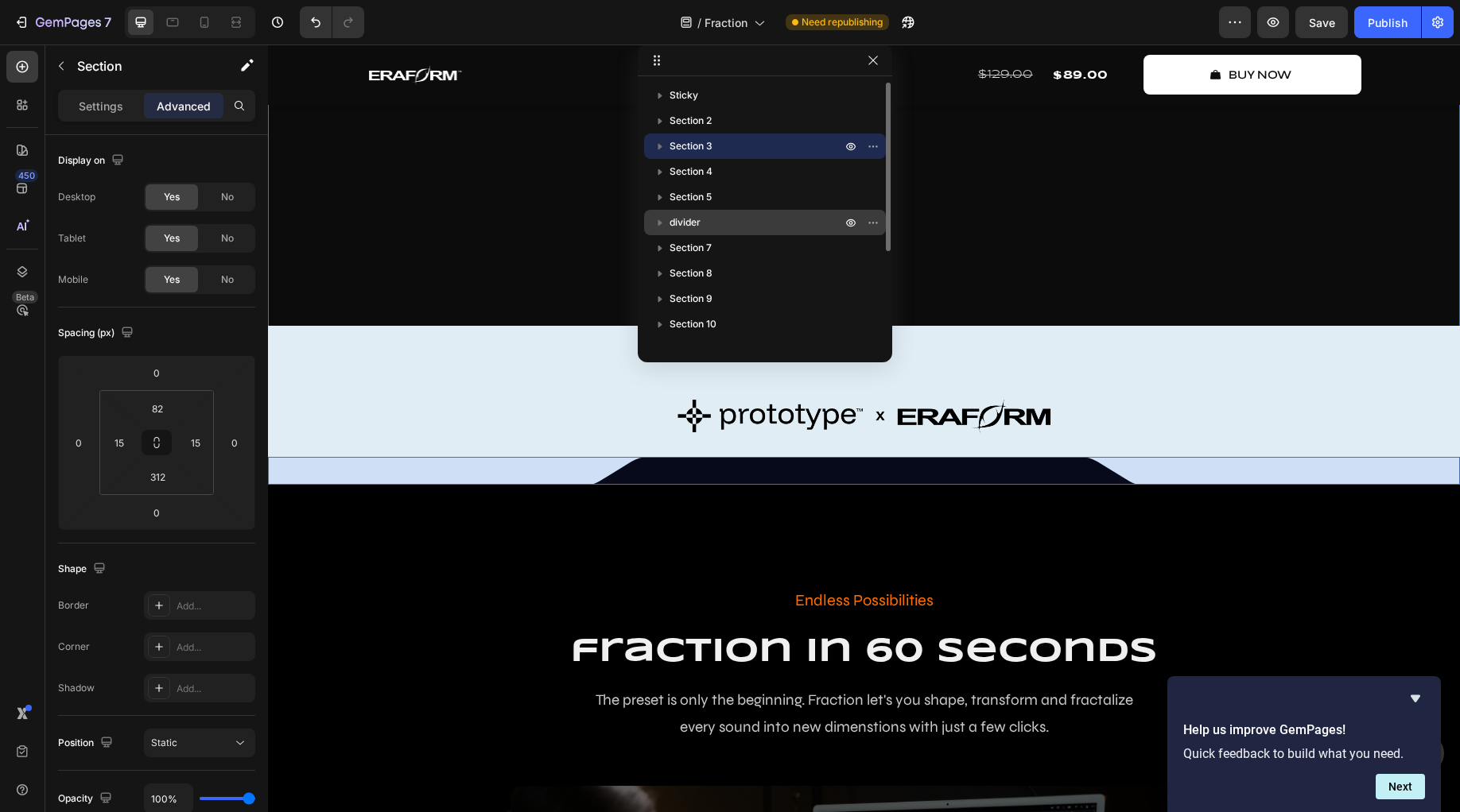
click at [725, 224] on p "divider" at bounding box center [757, 222] width 175 height 16
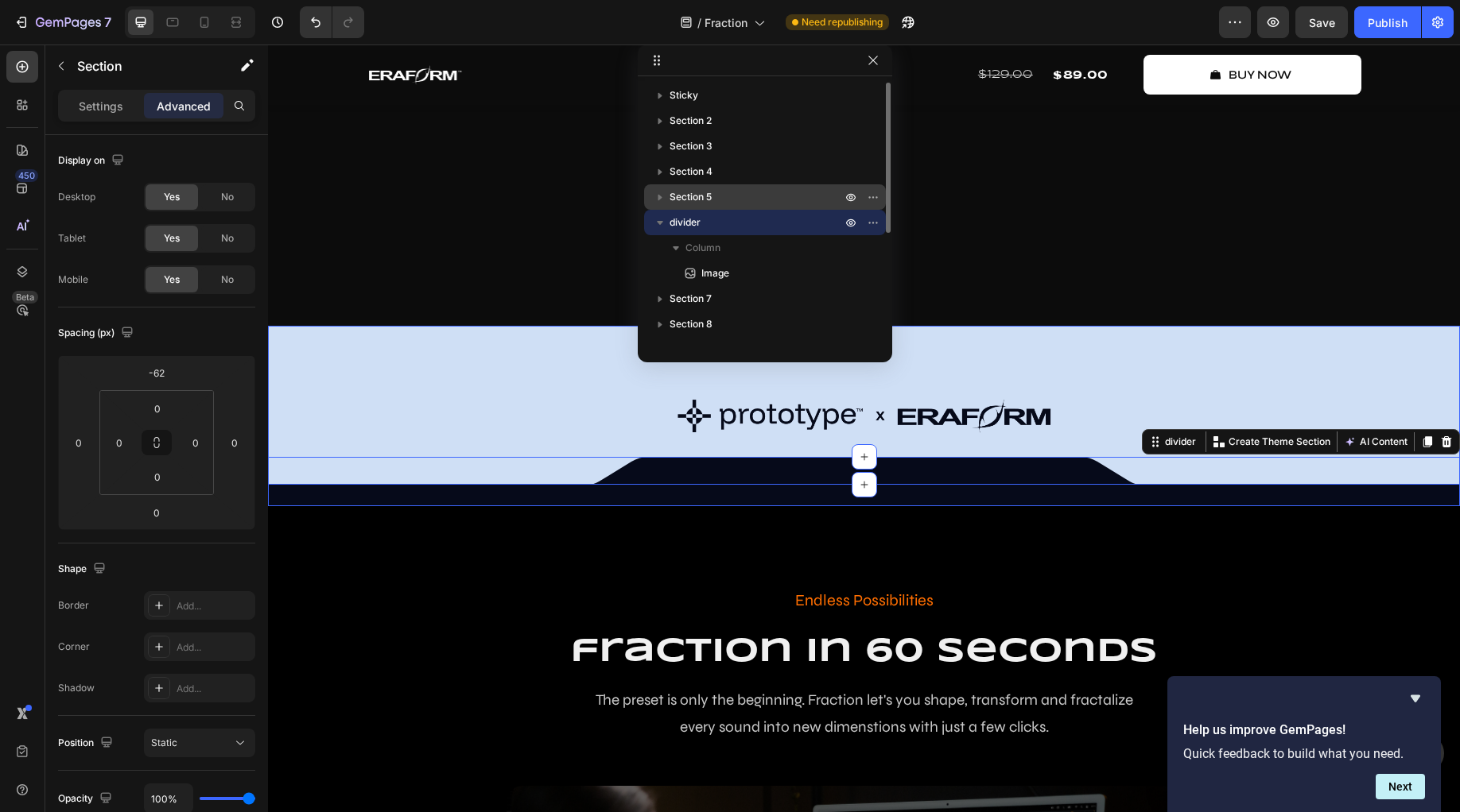
click at [720, 199] on p "Section 5" at bounding box center [757, 197] width 175 height 16
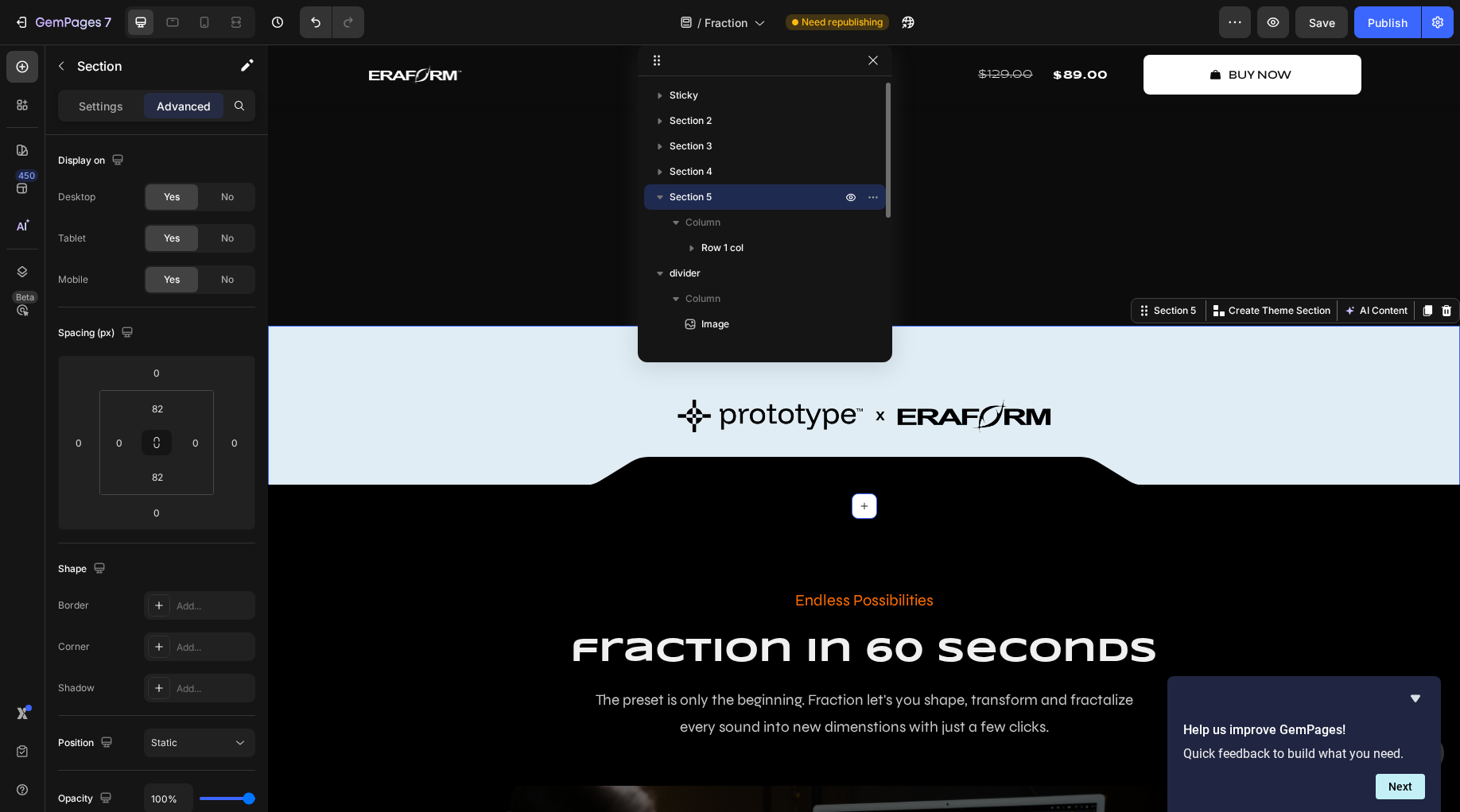
click at [660, 196] on icon "button" at bounding box center [660, 198] width 6 height 4
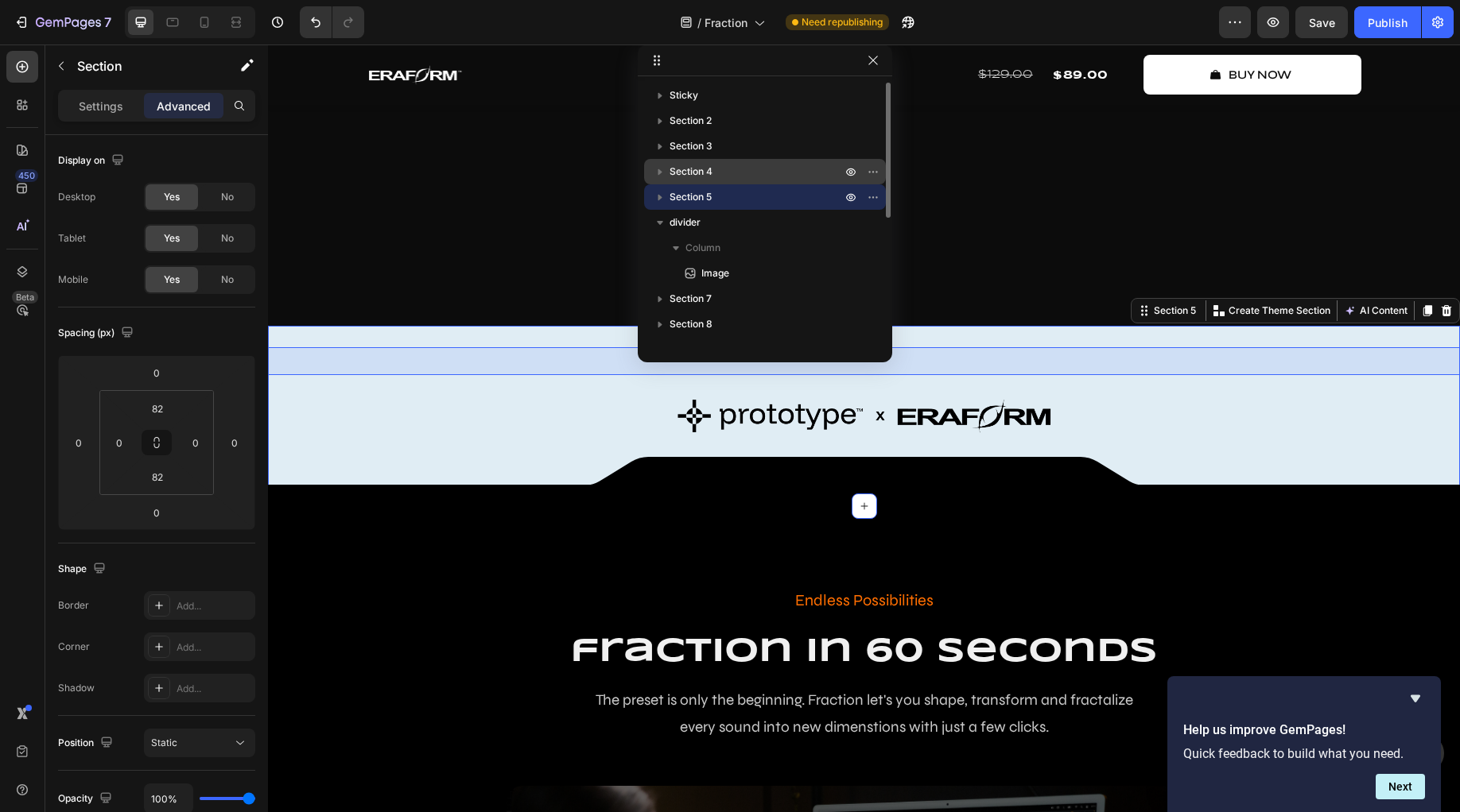
click at [708, 173] on span "Section 4" at bounding box center [691, 171] width 43 height 16
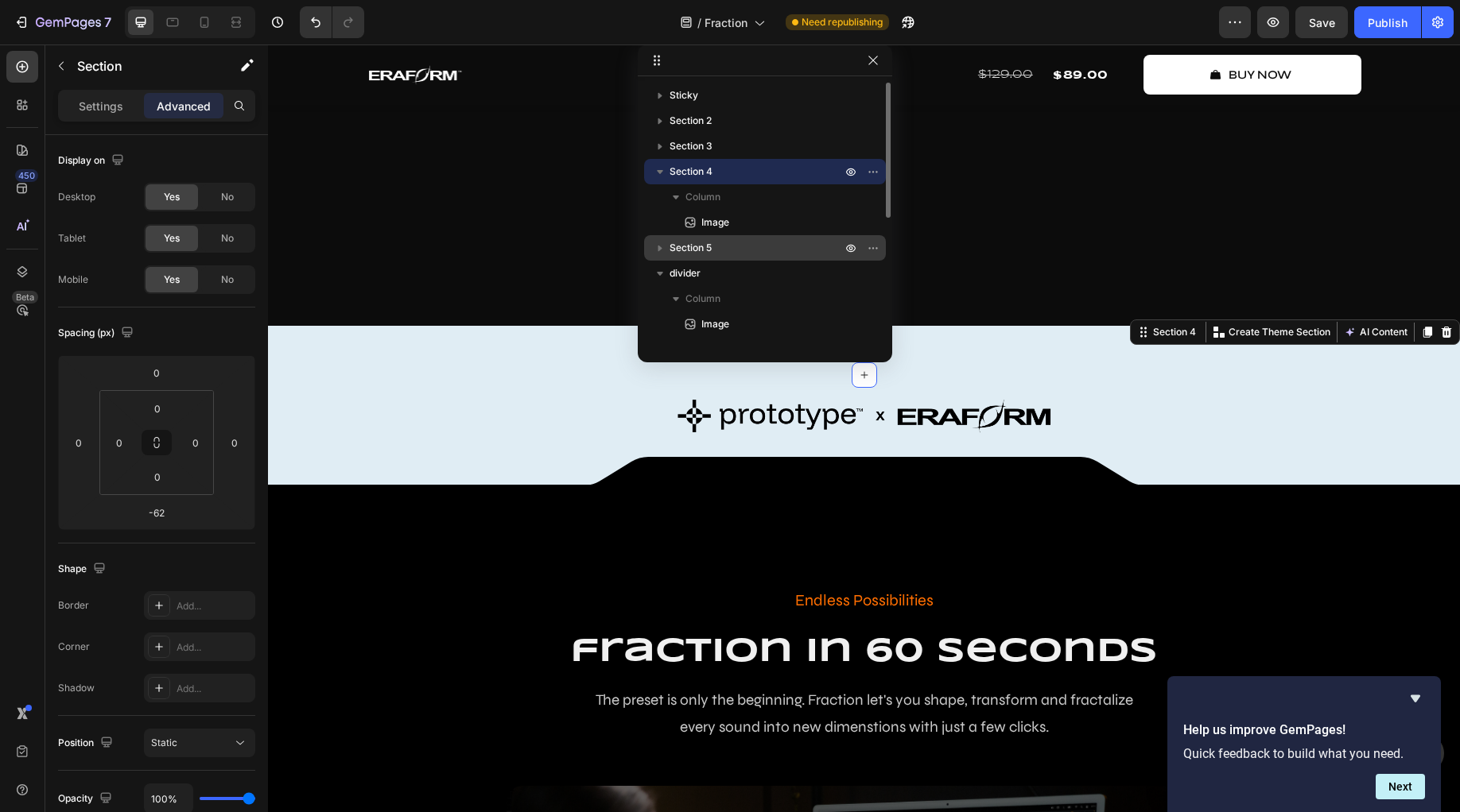
click at [659, 171] on icon "button" at bounding box center [660, 172] width 6 height 4
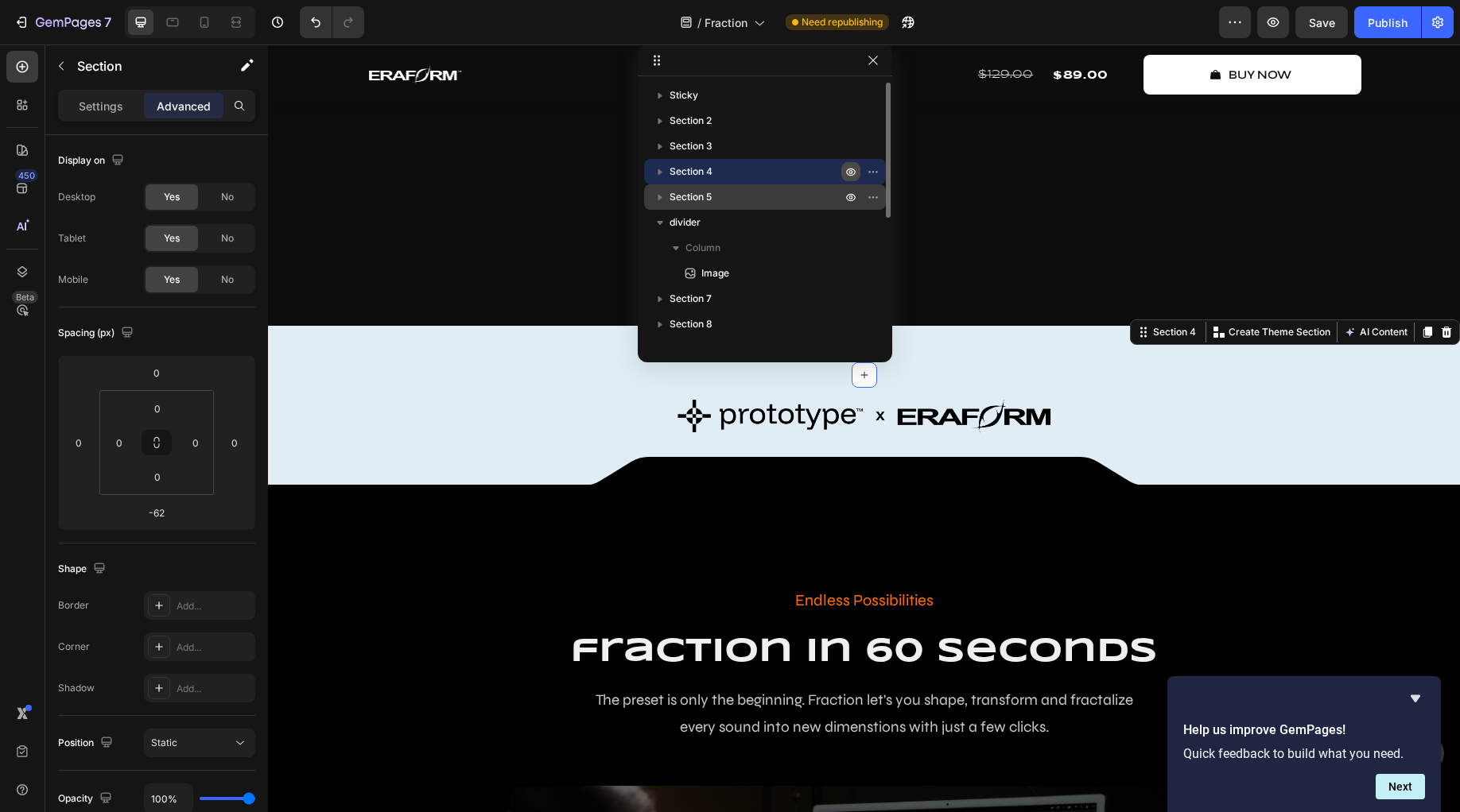
click at [848, 167] on icon "button" at bounding box center [851, 172] width 13 height 13
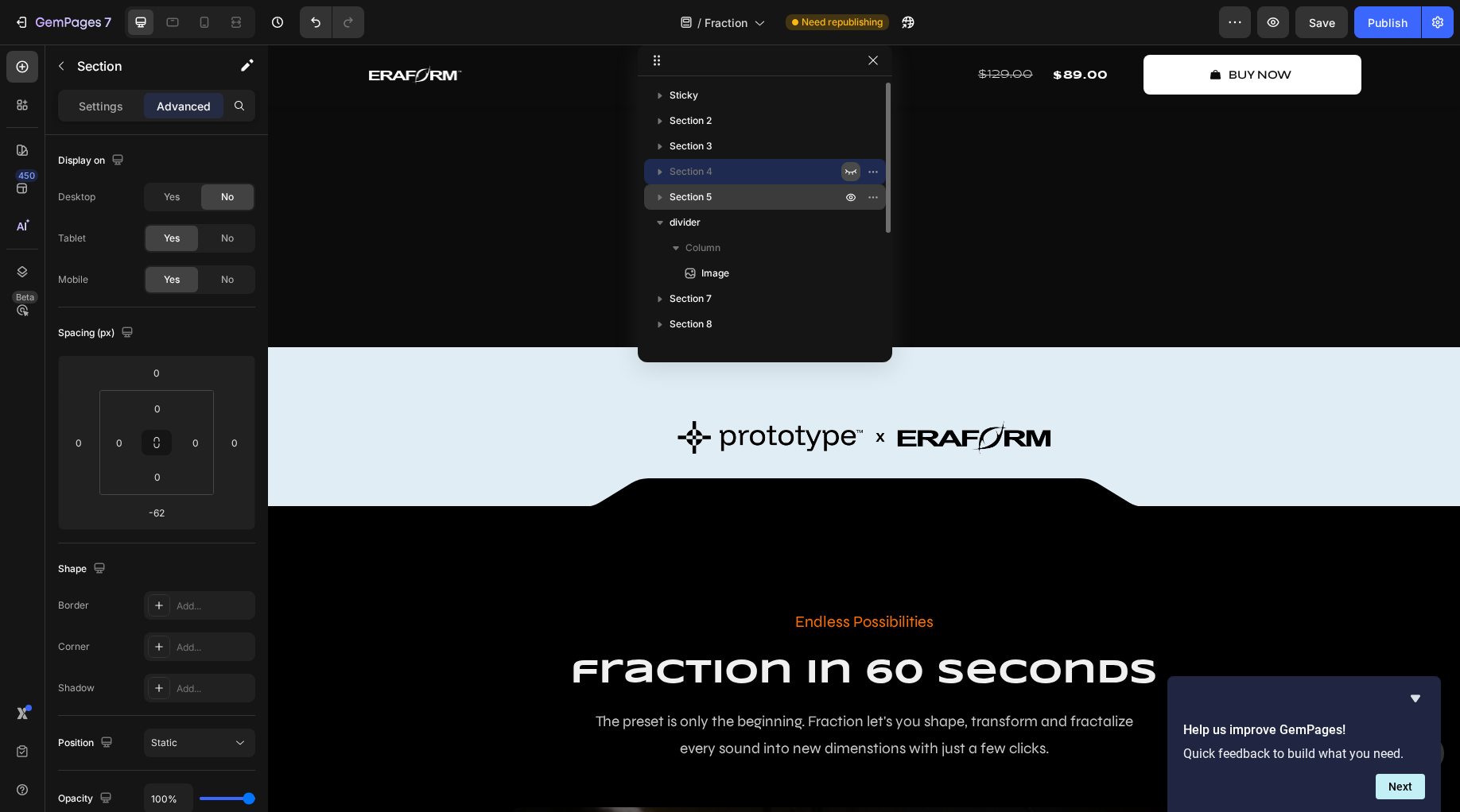
click at [848, 167] on icon "button" at bounding box center [851, 172] width 13 height 13
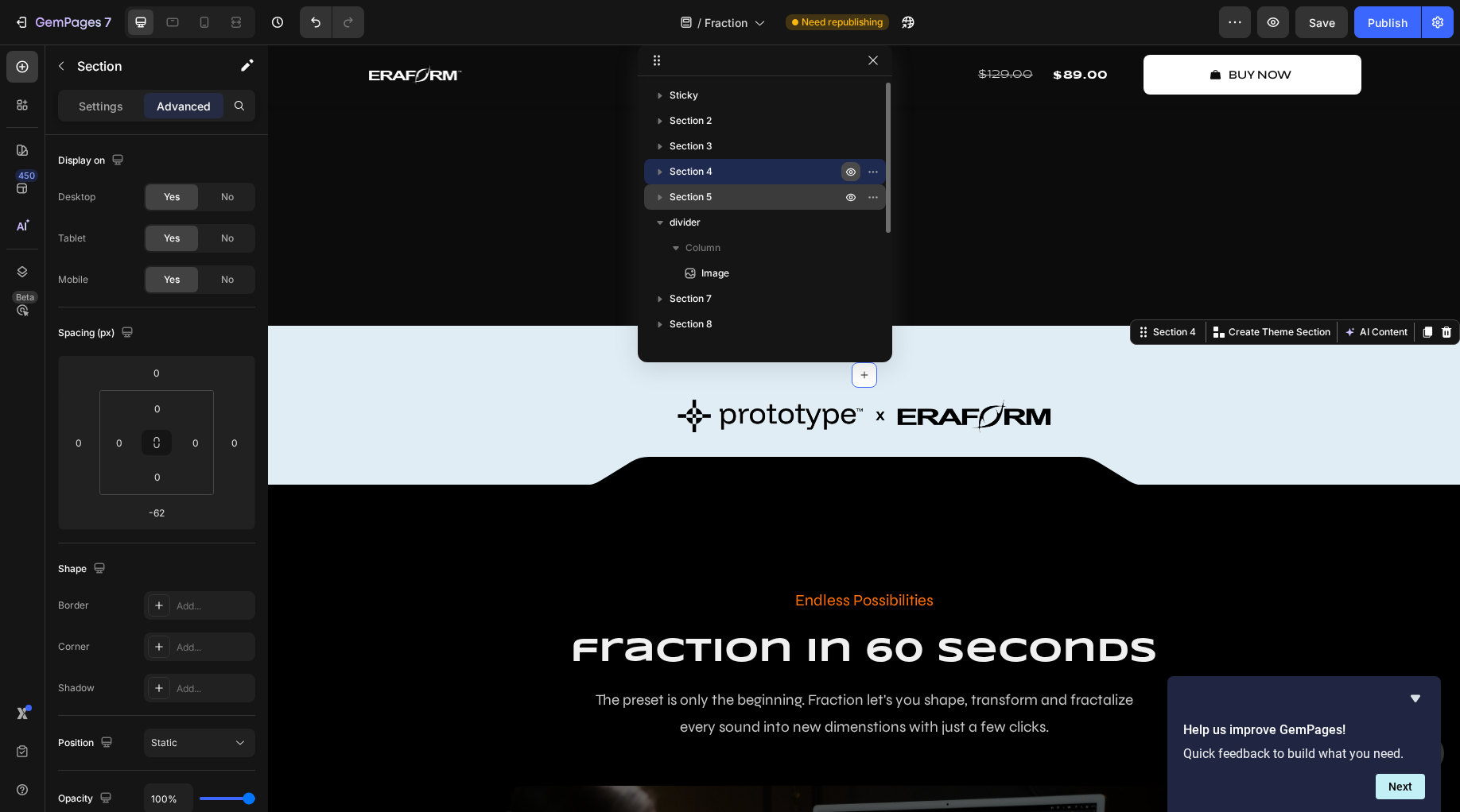
click at [848, 167] on icon "button" at bounding box center [851, 172] width 13 height 13
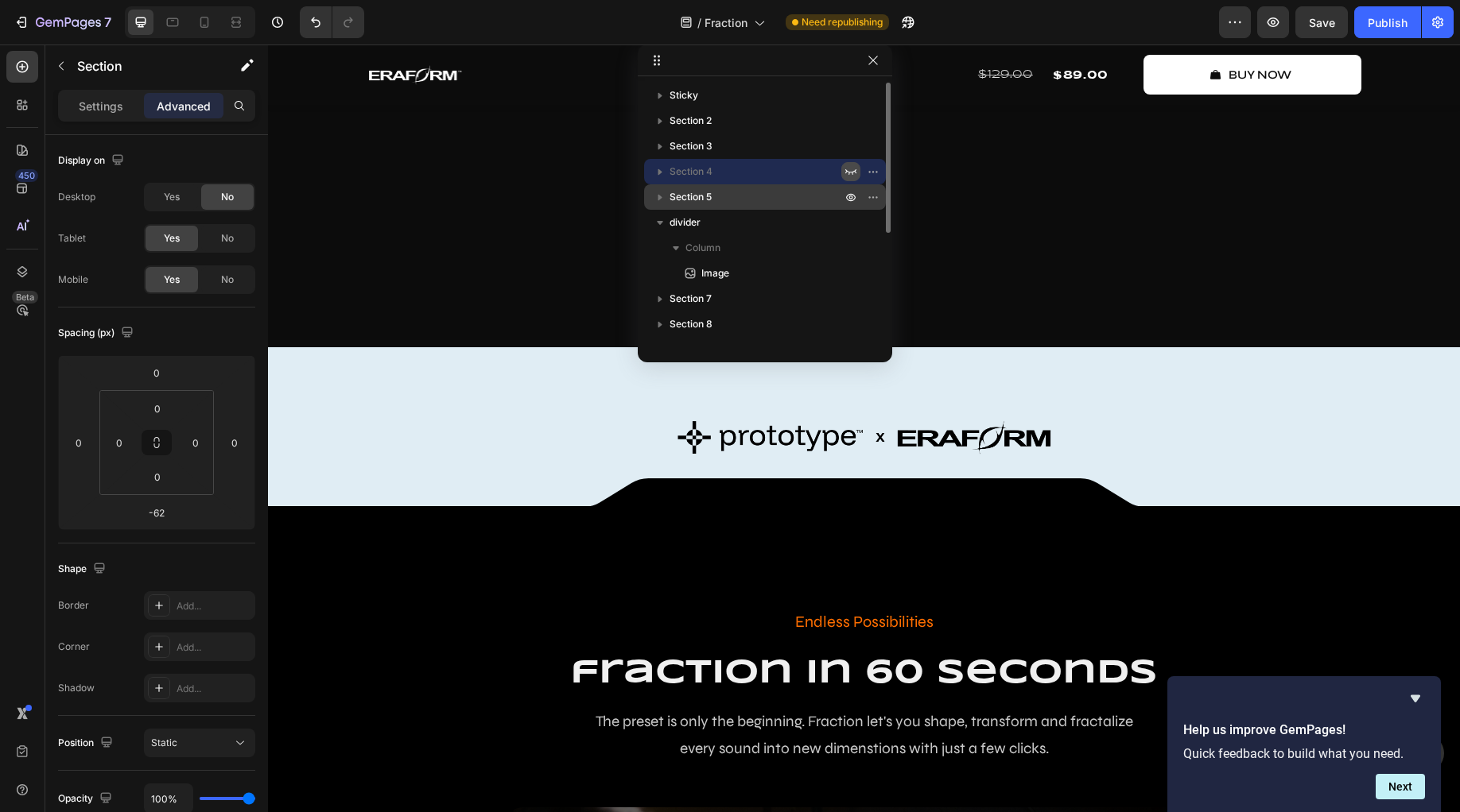
click at [848, 167] on icon "button" at bounding box center [851, 172] width 13 height 13
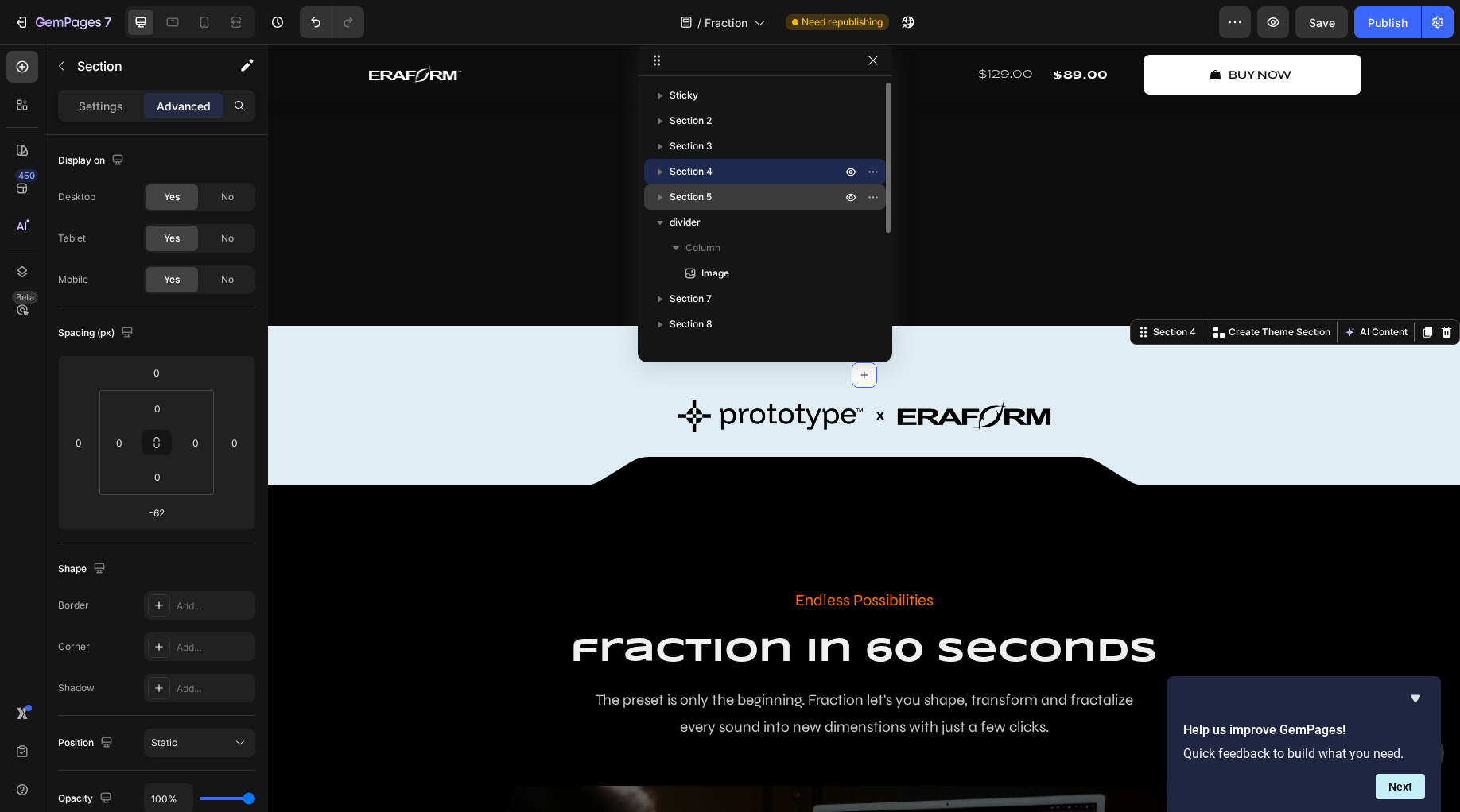
click at [728, 167] on p "Section 4" at bounding box center [757, 171] width 175 height 16
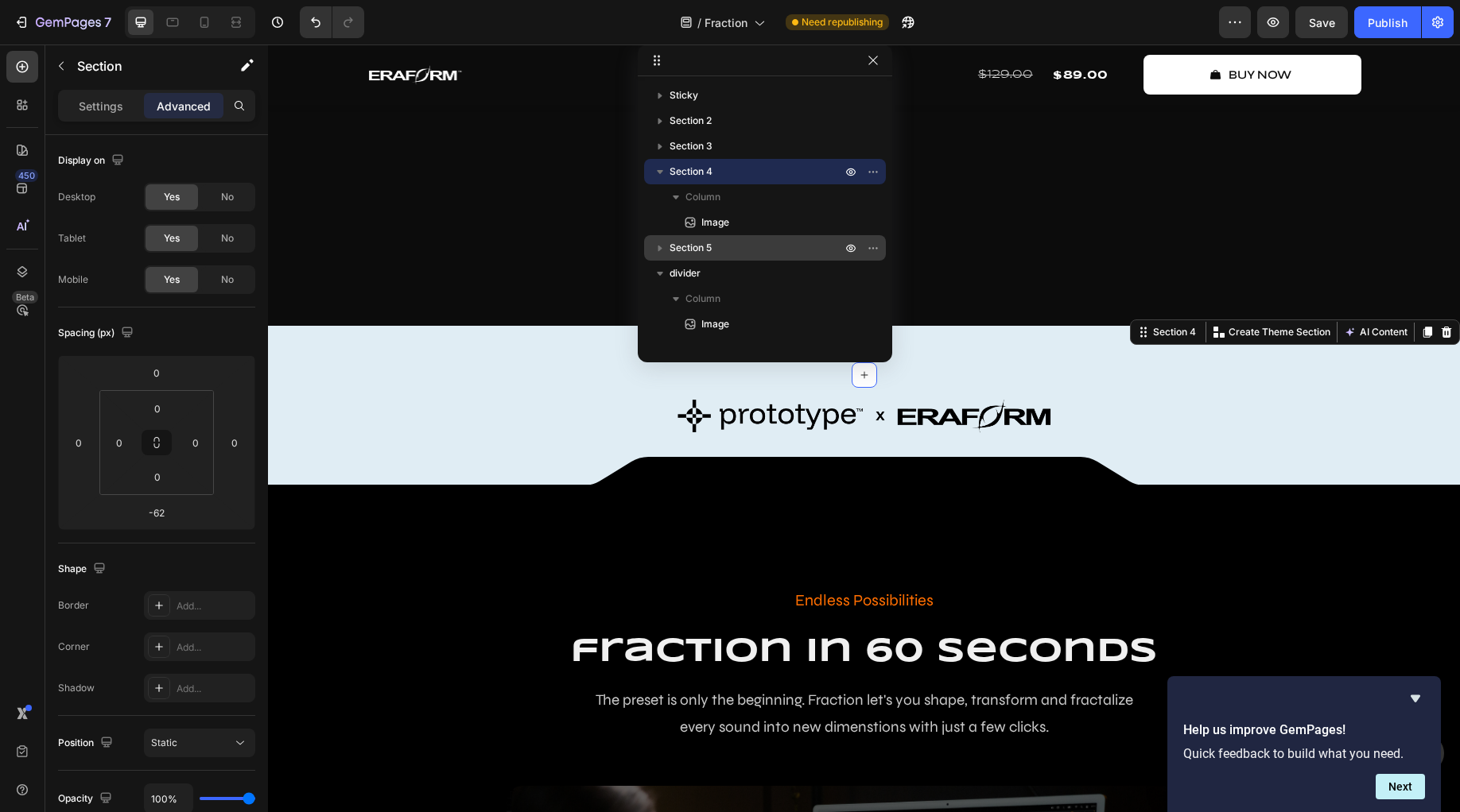
click at [650, 173] on button "button" at bounding box center [660, 171] width 19 height 19
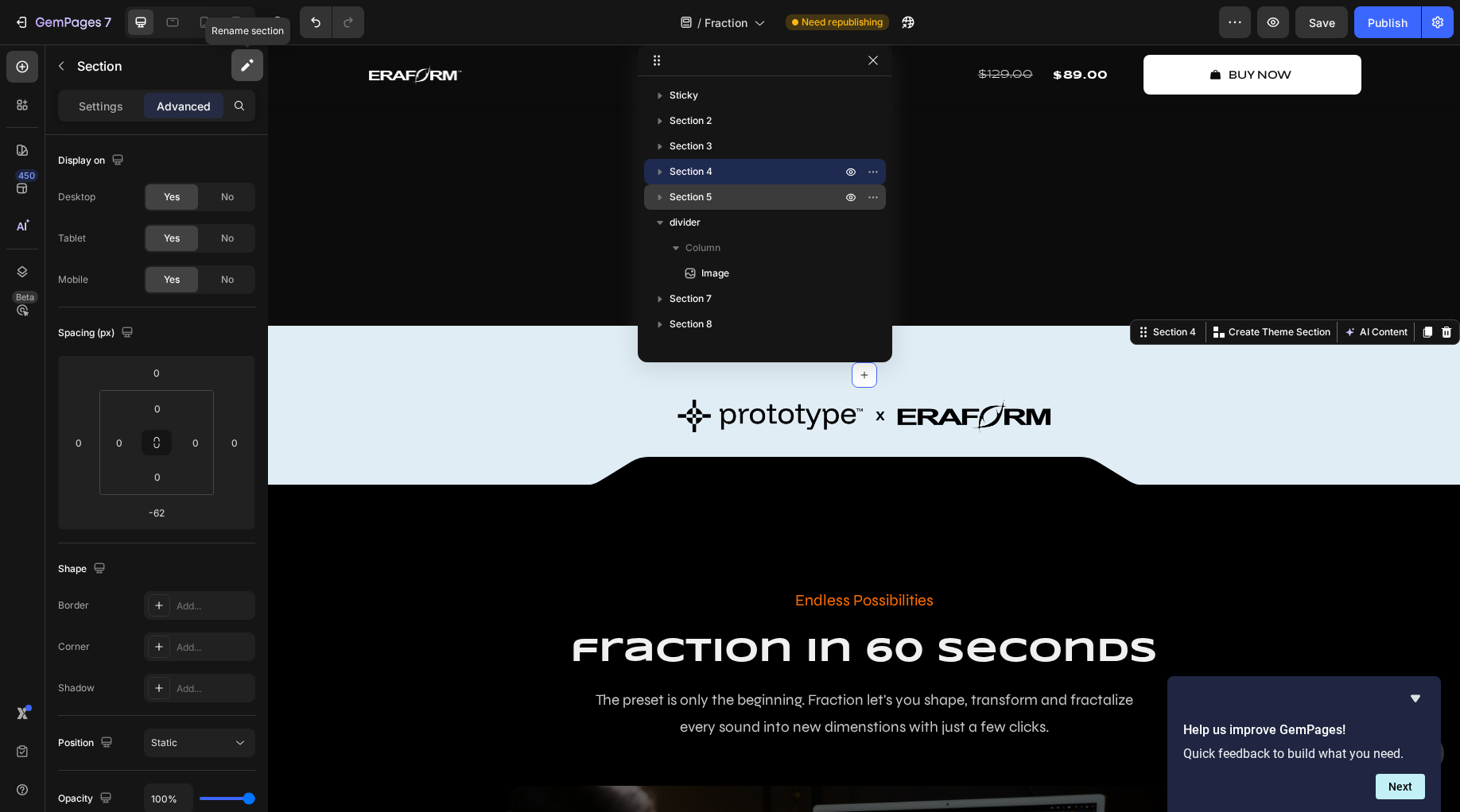
click at [249, 62] on icon "button" at bounding box center [247, 65] width 16 height 16
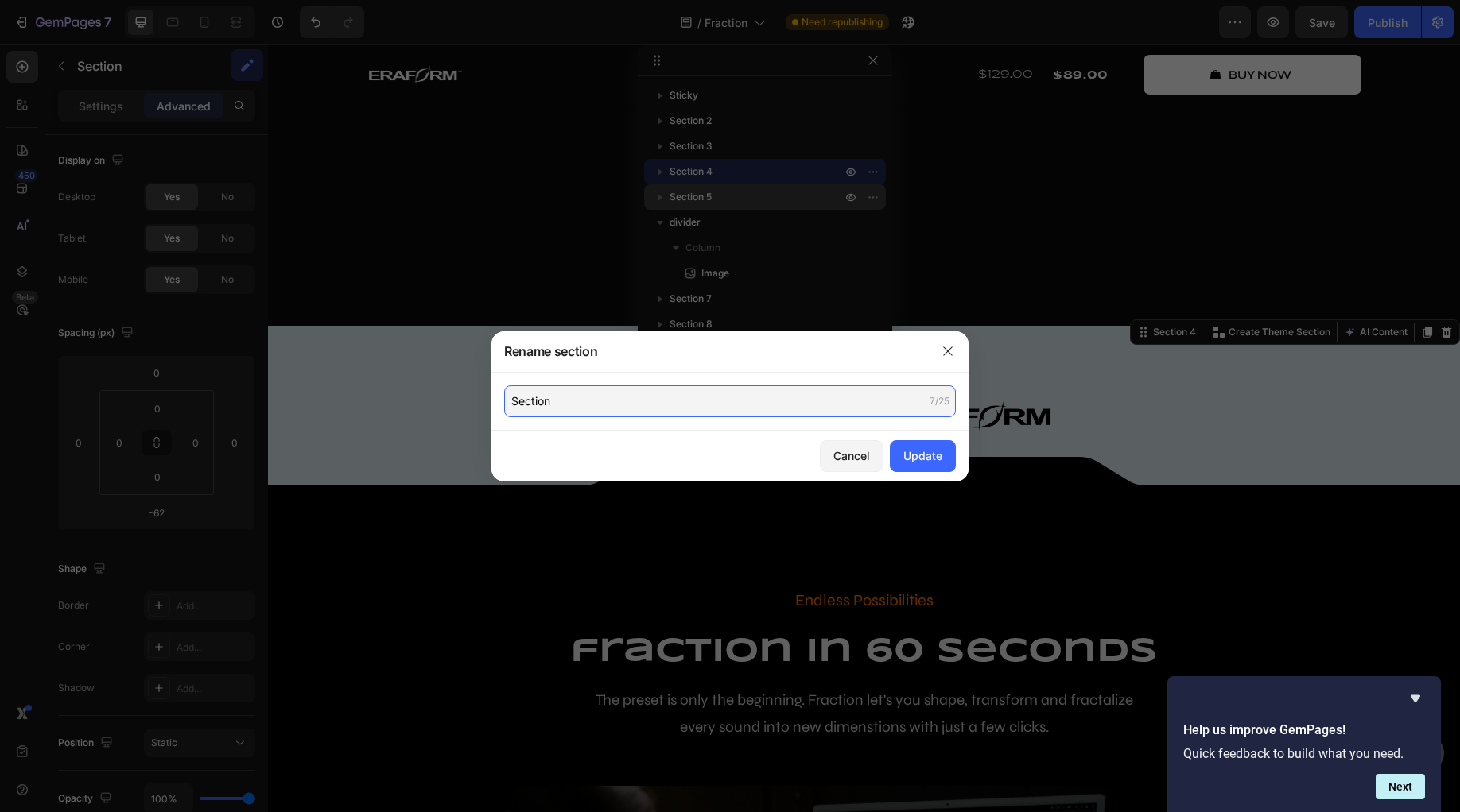
drag, startPoint x: 580, startPoint y: 400, endPoint x: 416, endPoint y: 382, distance: 165.0
click at [416, 382] on div "Rename section Section 7/25 Cancel Update" at bounding box center [730, 406] width 1460 height 812
click at [436, 392] on div "Rename section Section 7/25 Cancel Update" at bounding box center [730, 406] width 1460 height 812
click at [917, 447] on div "Update" at bounding box center [922, 455] width 39 height 16
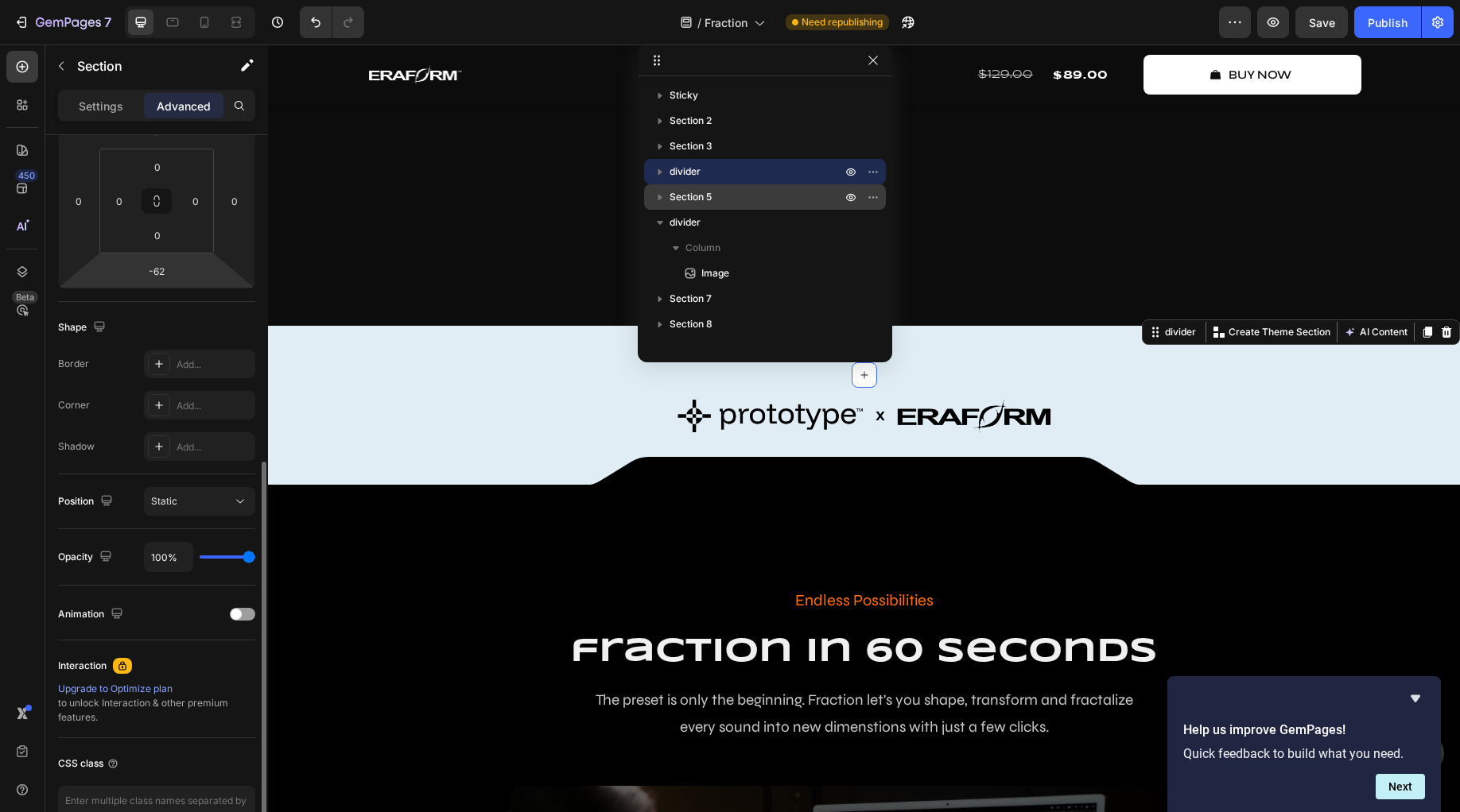
scroll to position [337, 0]
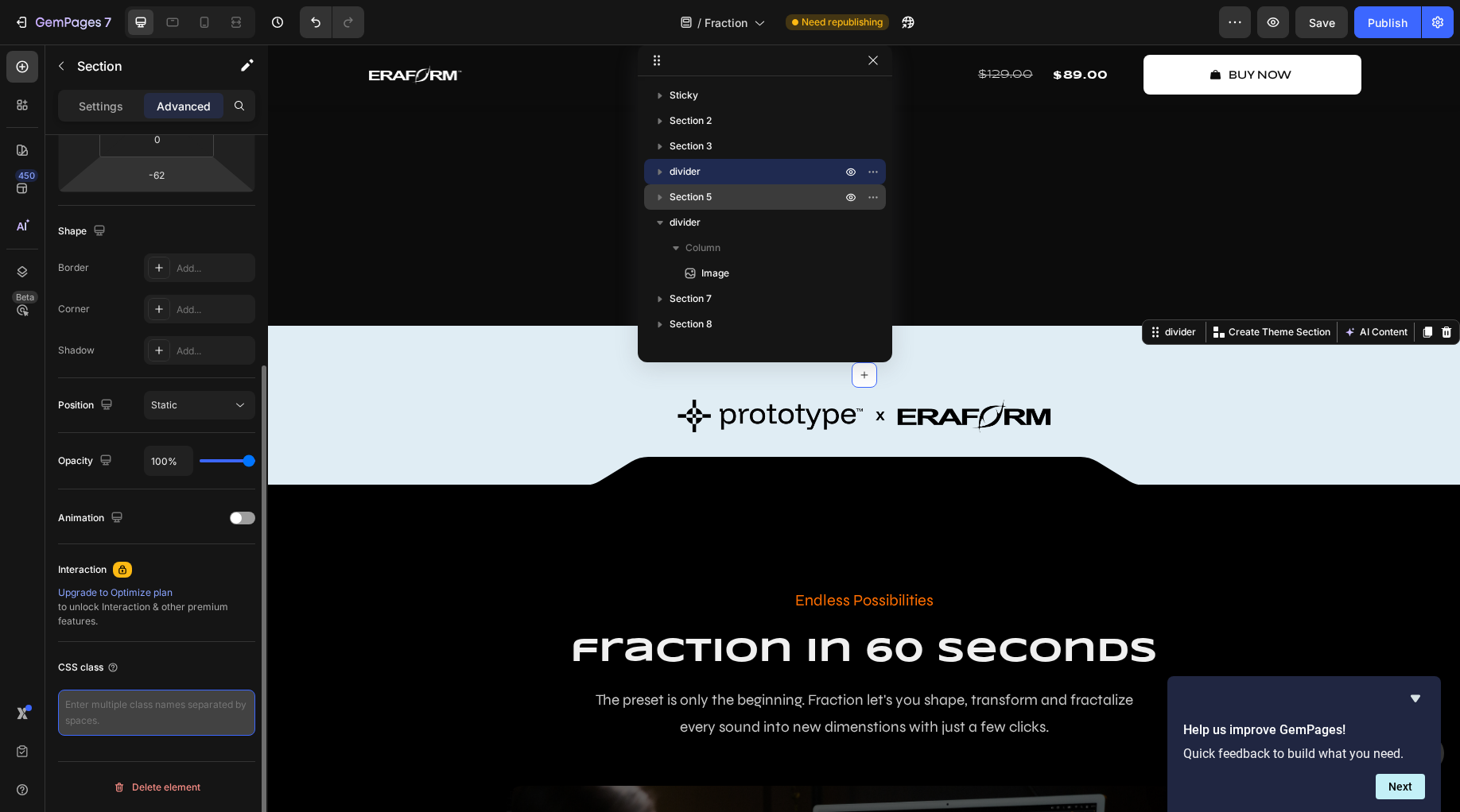
click at [133, 709] on textarea at bounding box center [156, 712] width 198 height 46
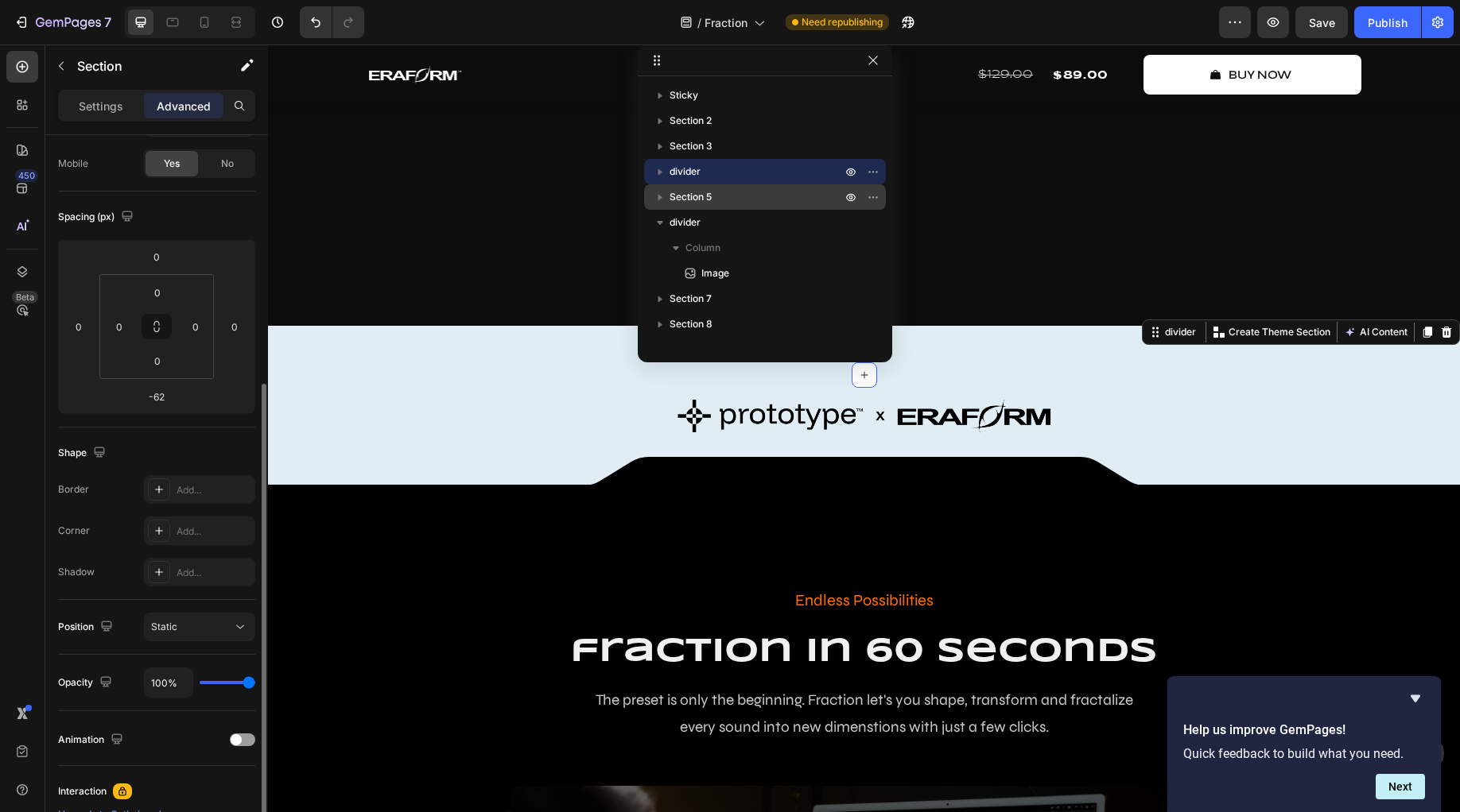
scroll to position [217, 0]
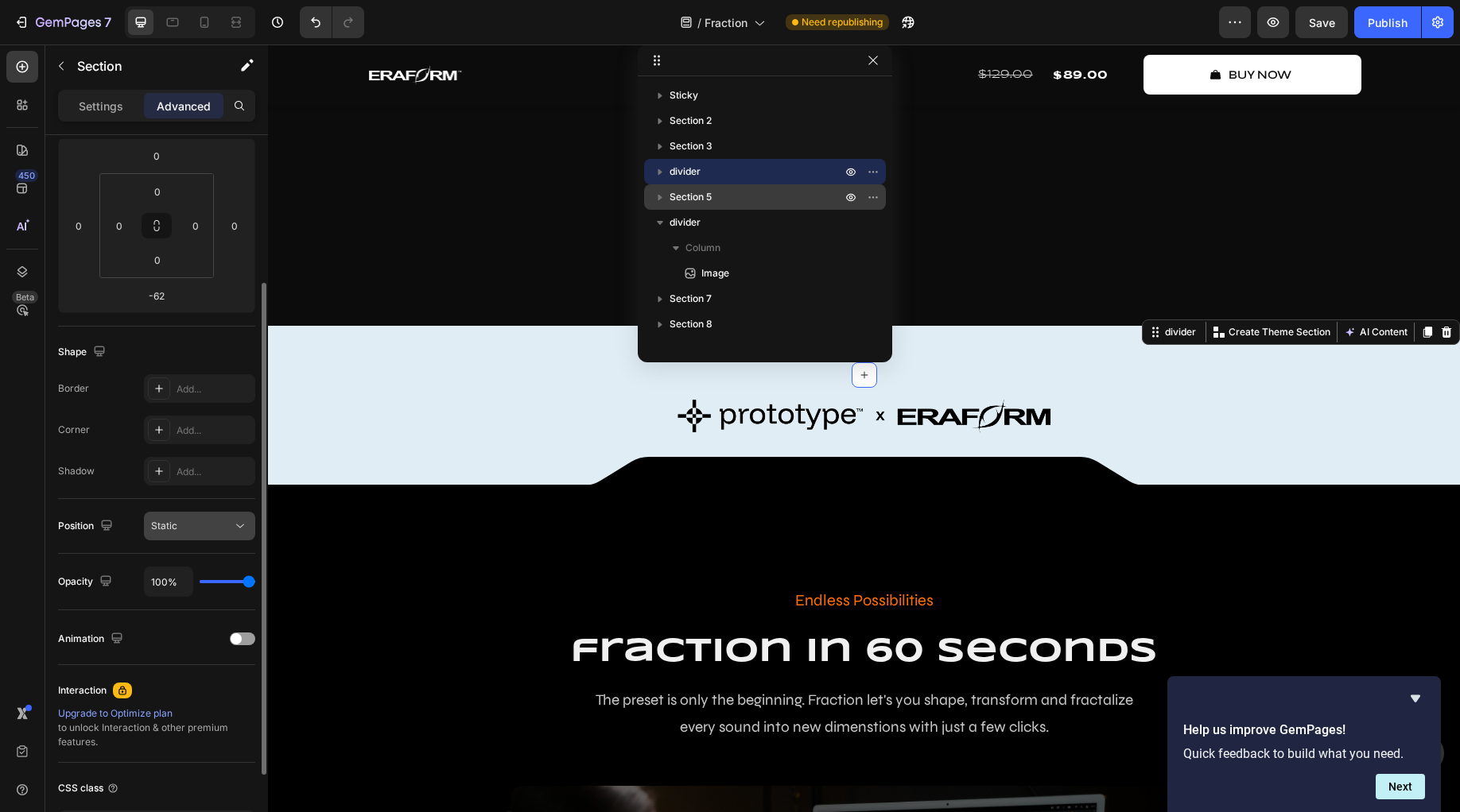
click at [191, 525] on div "Static" at bounding box center [191, 527] width 81 height 15
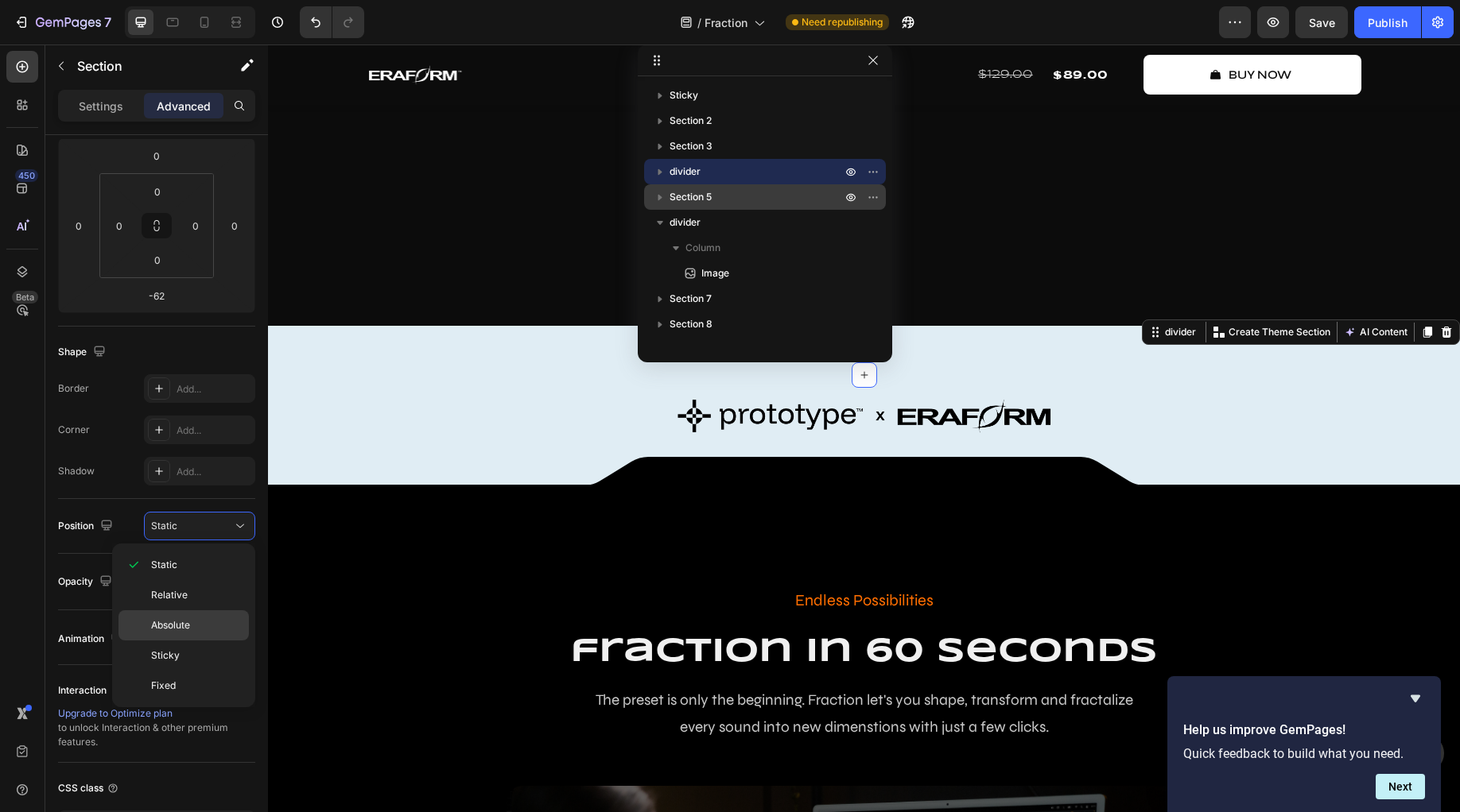
click at [199, 614] on div "Absolute" at bounding box center [184, 625] width 131 height 30
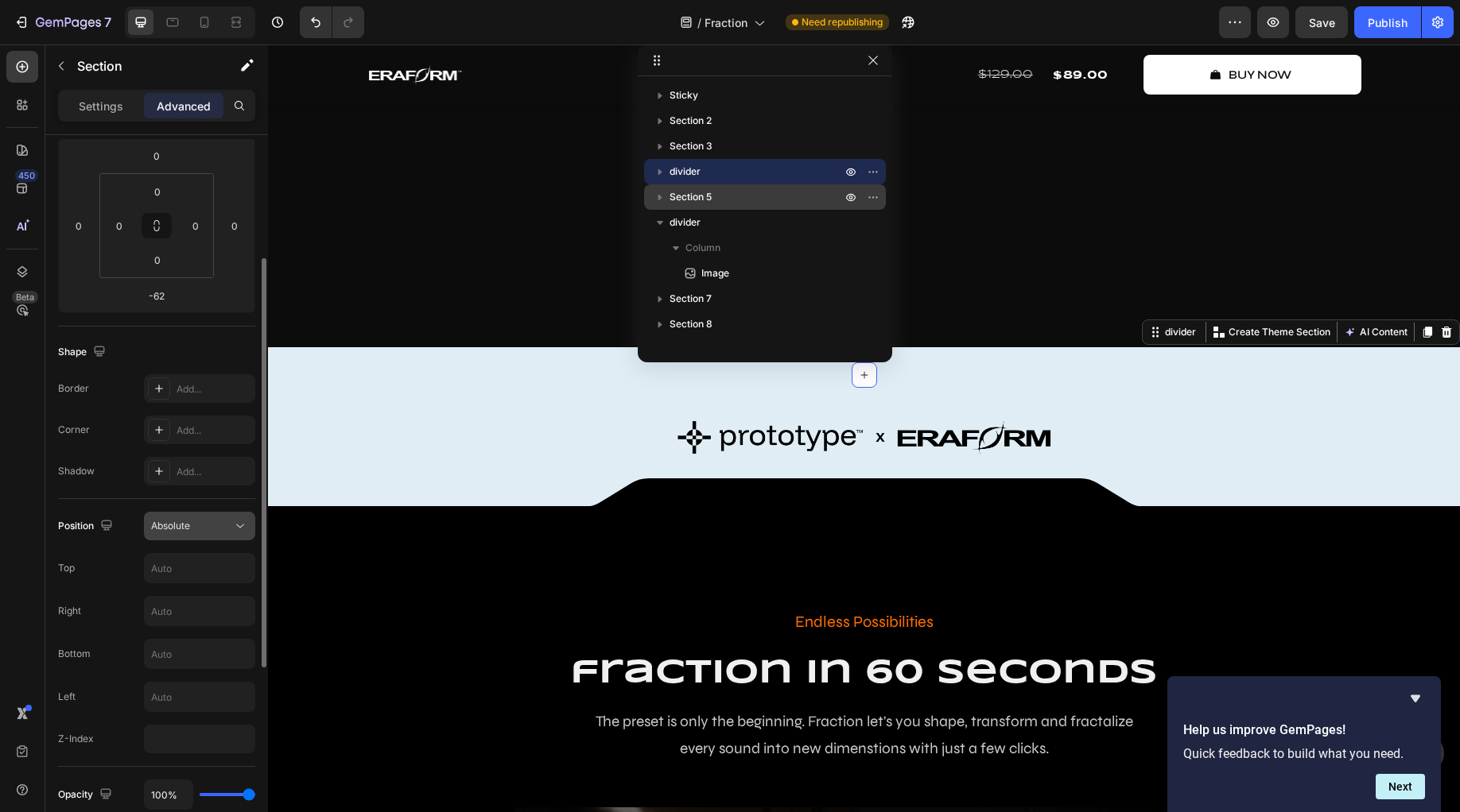
click at [198, 534] on button "Absolute" at bounding box center [199, 526] width 112 height 28
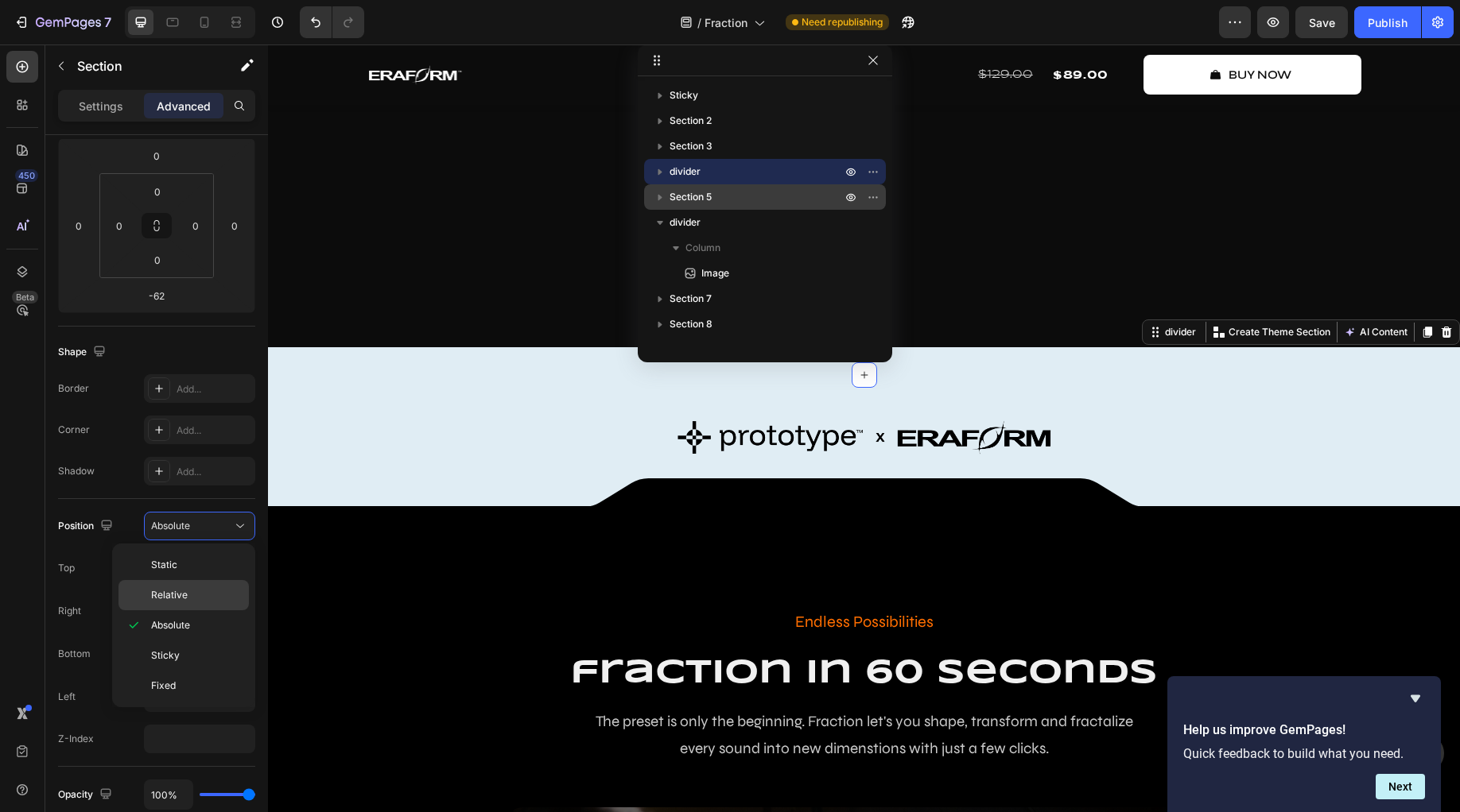
click at [193, 593] on p "Relative" at bounding box center [196, 595] width 91 height 15
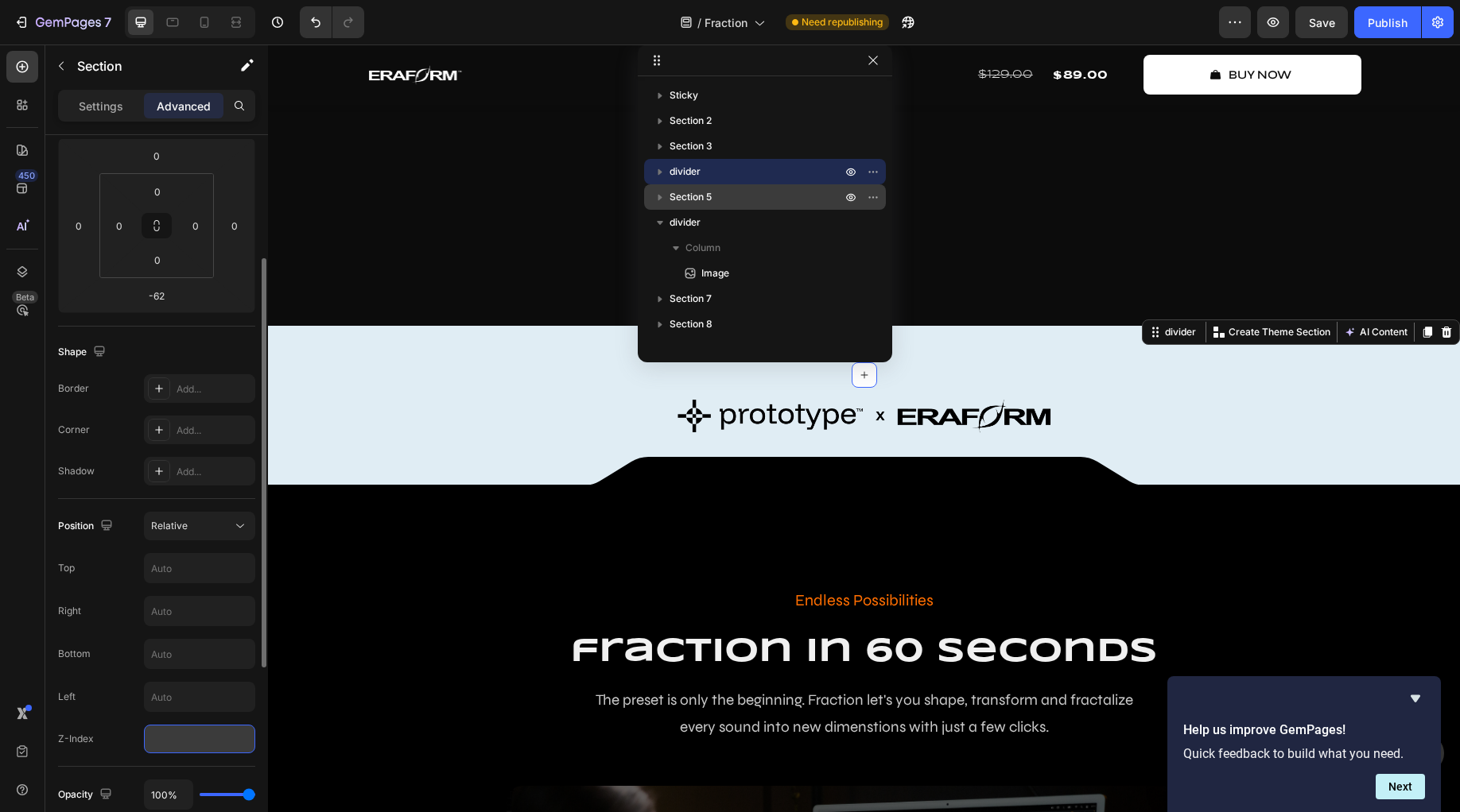
click at [180, 726] on input "number" at bounding box center [199, 739] width 112 height 28
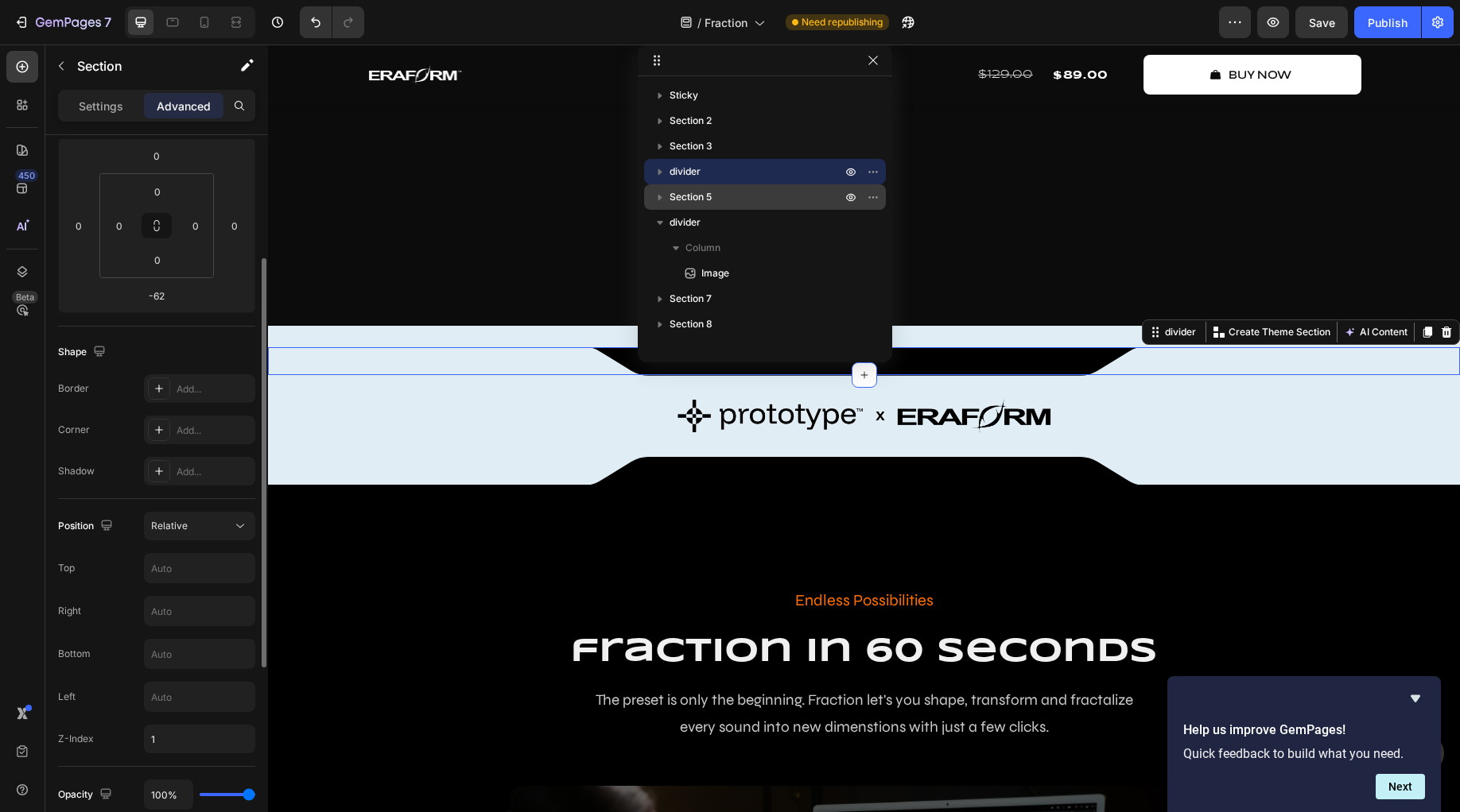
click at [103, 707] on div "Left" at bounding box center [156, 697] width 198 height 30
click at [197, 519] on div "Relative" at bounding box center [191, 527] width 81 height 15
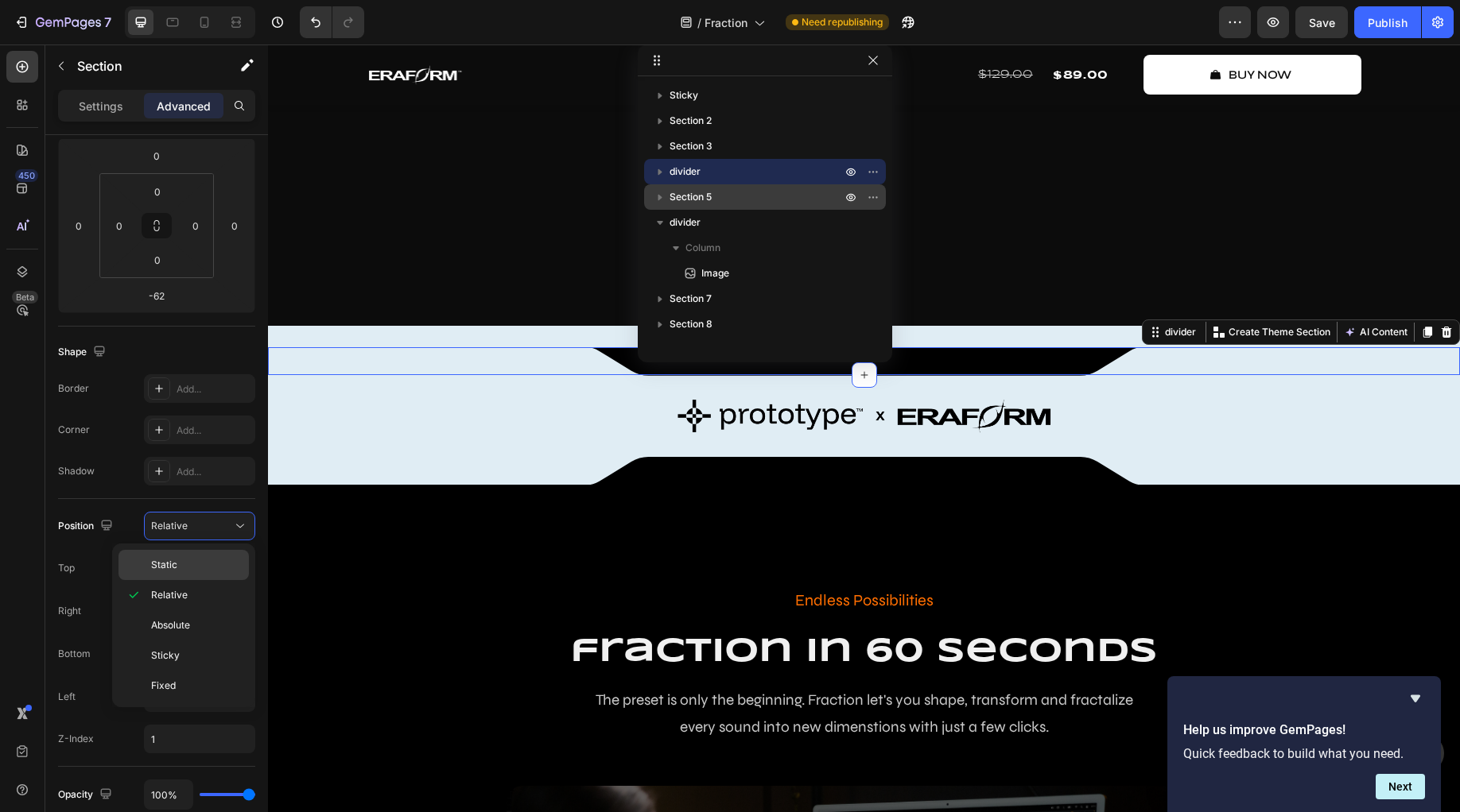
click at [191, 552] on div "Static" at bounding box center [184, 564] width 131 height 30
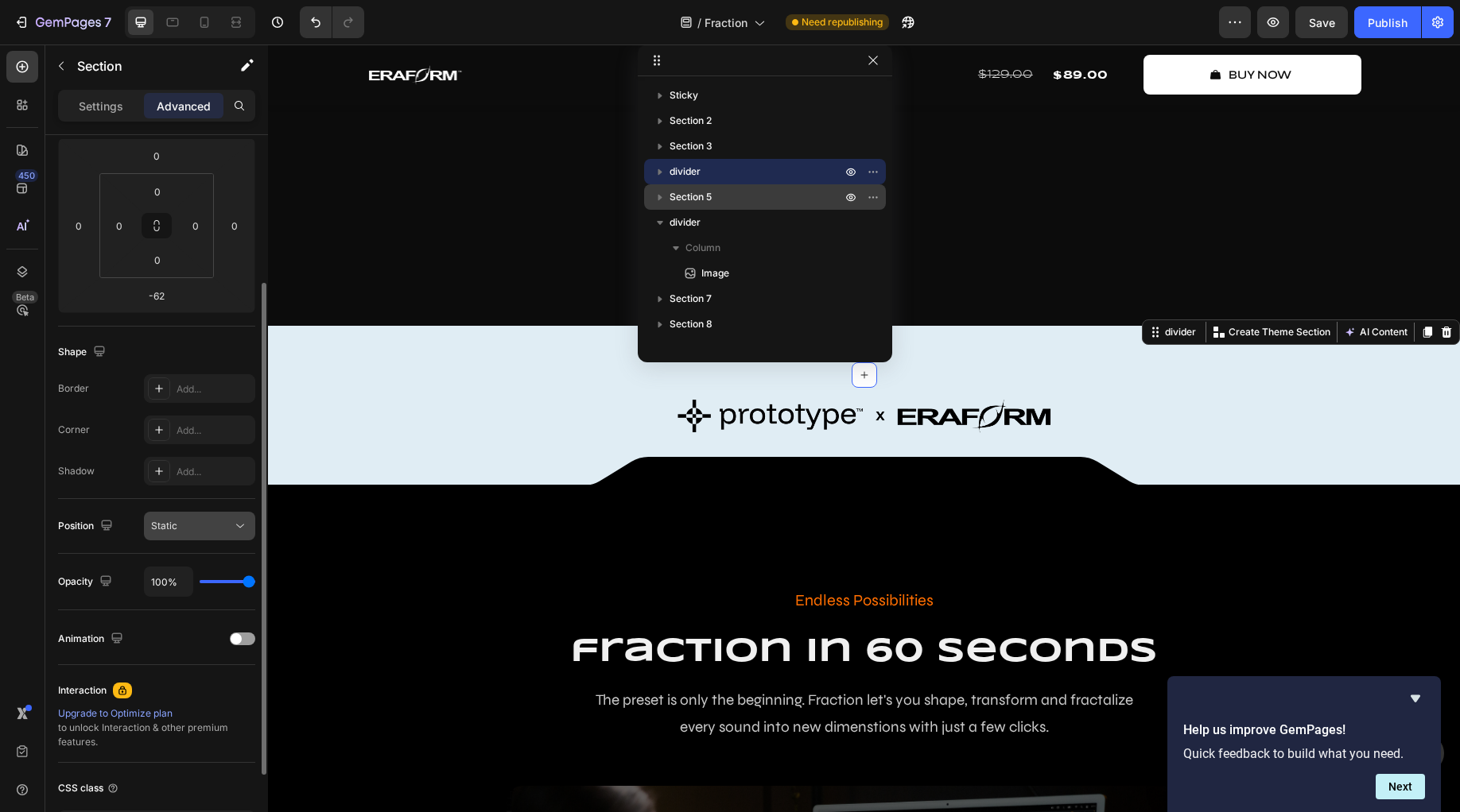
click at [196, 519] on div "Static" at bounding box center [191, 527] width 81 height 15
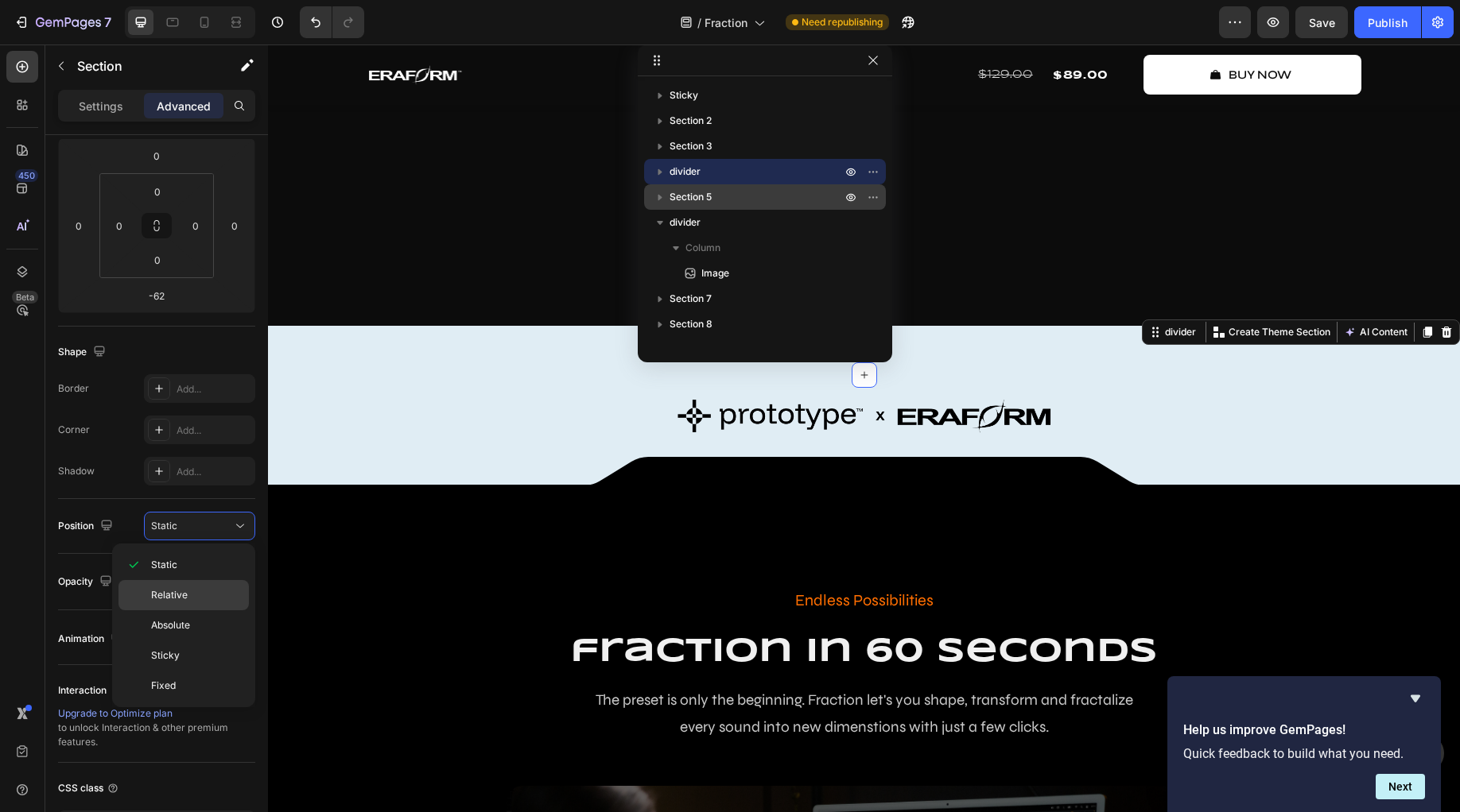
click at [197, 582] on div "Relative" at bounding box center [184, 594] width 131 height 30
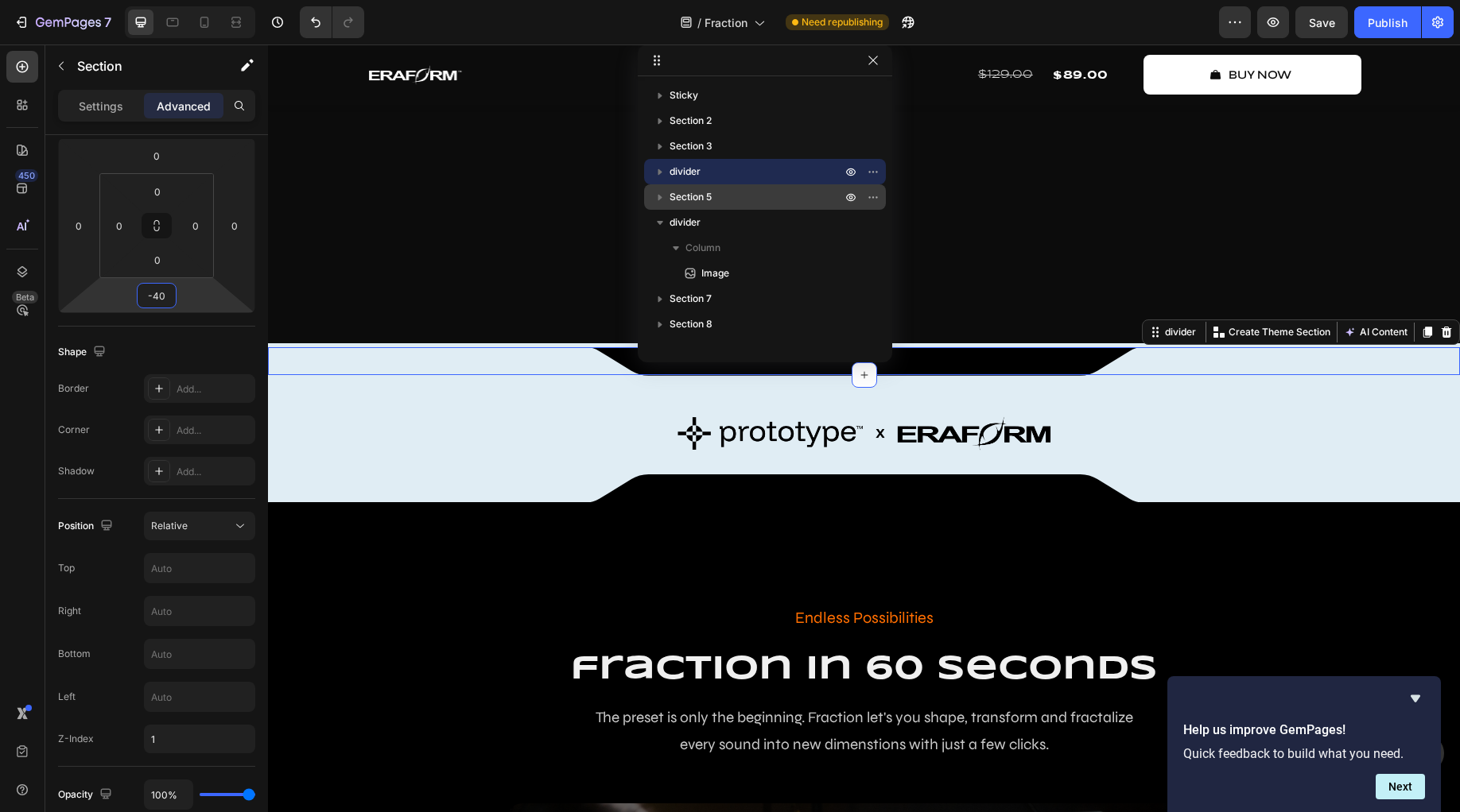
click at [198, 0] on html "7 Version history / Fraction Need republishing Preview Save Publish 450 Beta lo…" at bounding box center [730, 0] width 1460 height 0
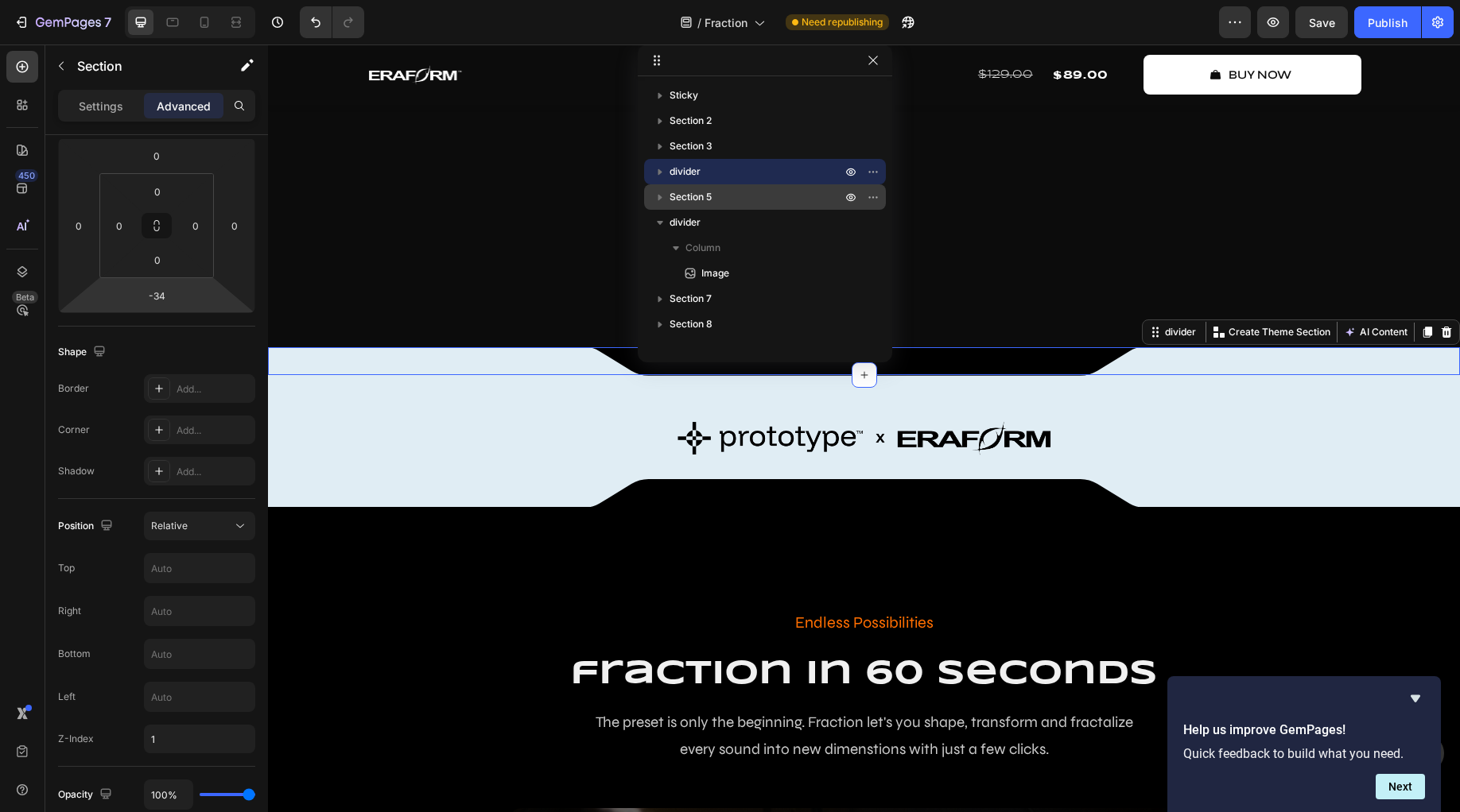
drag, startPoint x: 195, startPoint y: 299, endPoint x: 203, endPoint y: 296, distance: 8.5
click at [203, 0] on html "7 Version history / Fraction Need republishing Preview Save Publish 450 Beta lo…" at bounding box center [730, 0] width 1460 height 0
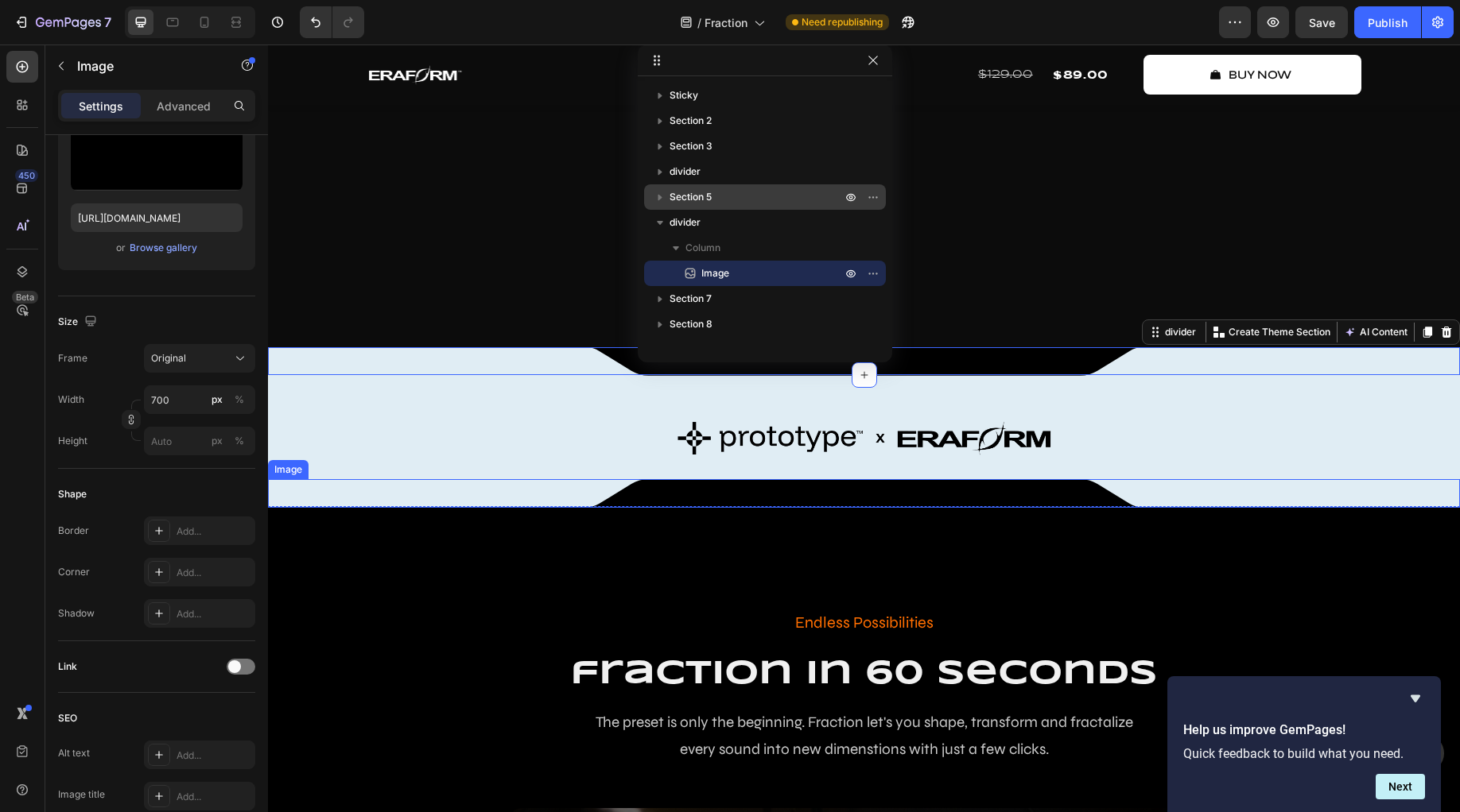
click at [559, 508] on div at bounding box center [864, 493] width 1192 height 28
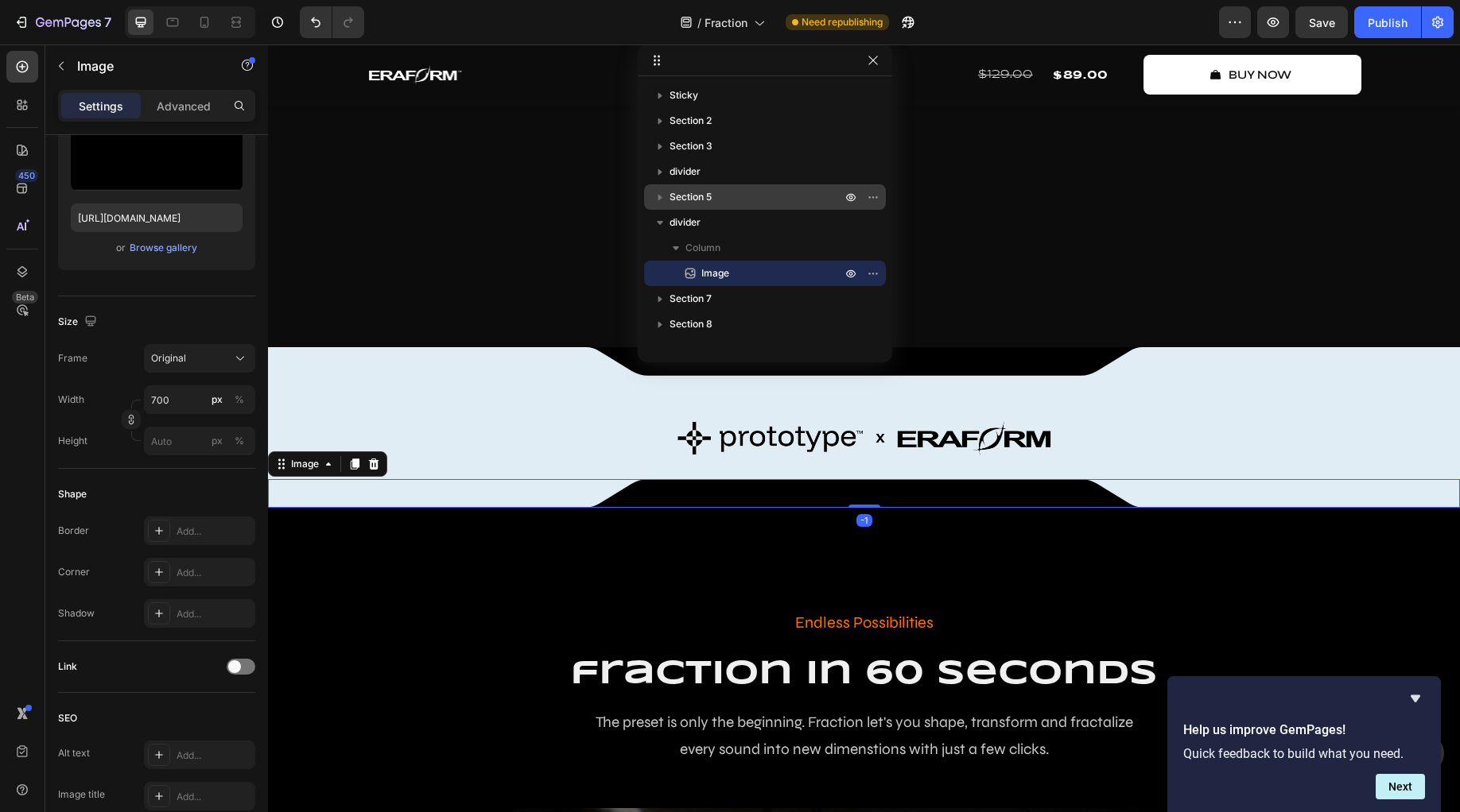
scroll to position [0, 0]
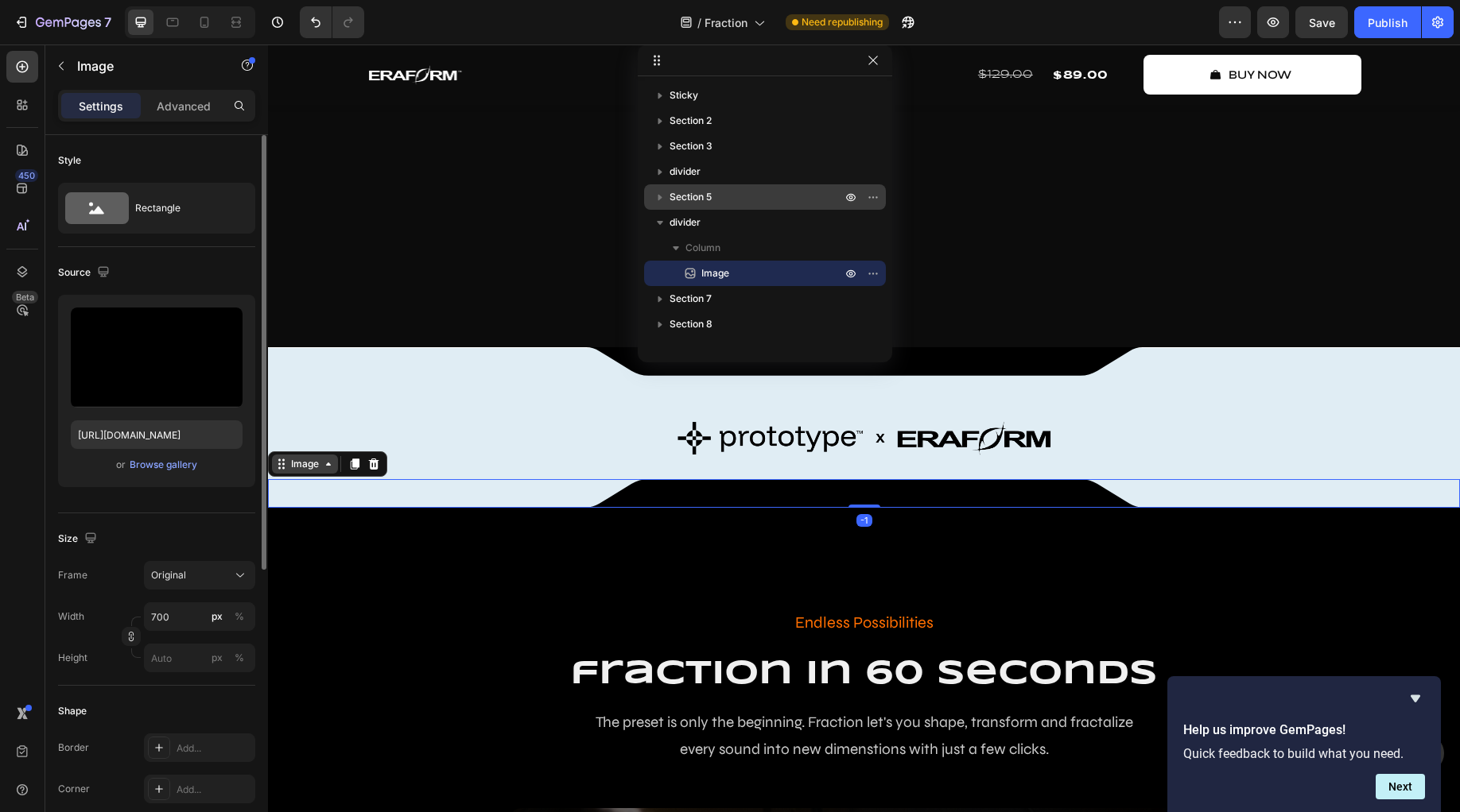
click at [336, 474] on div "Image" at bounding box center [305, 464] width 66 height 19
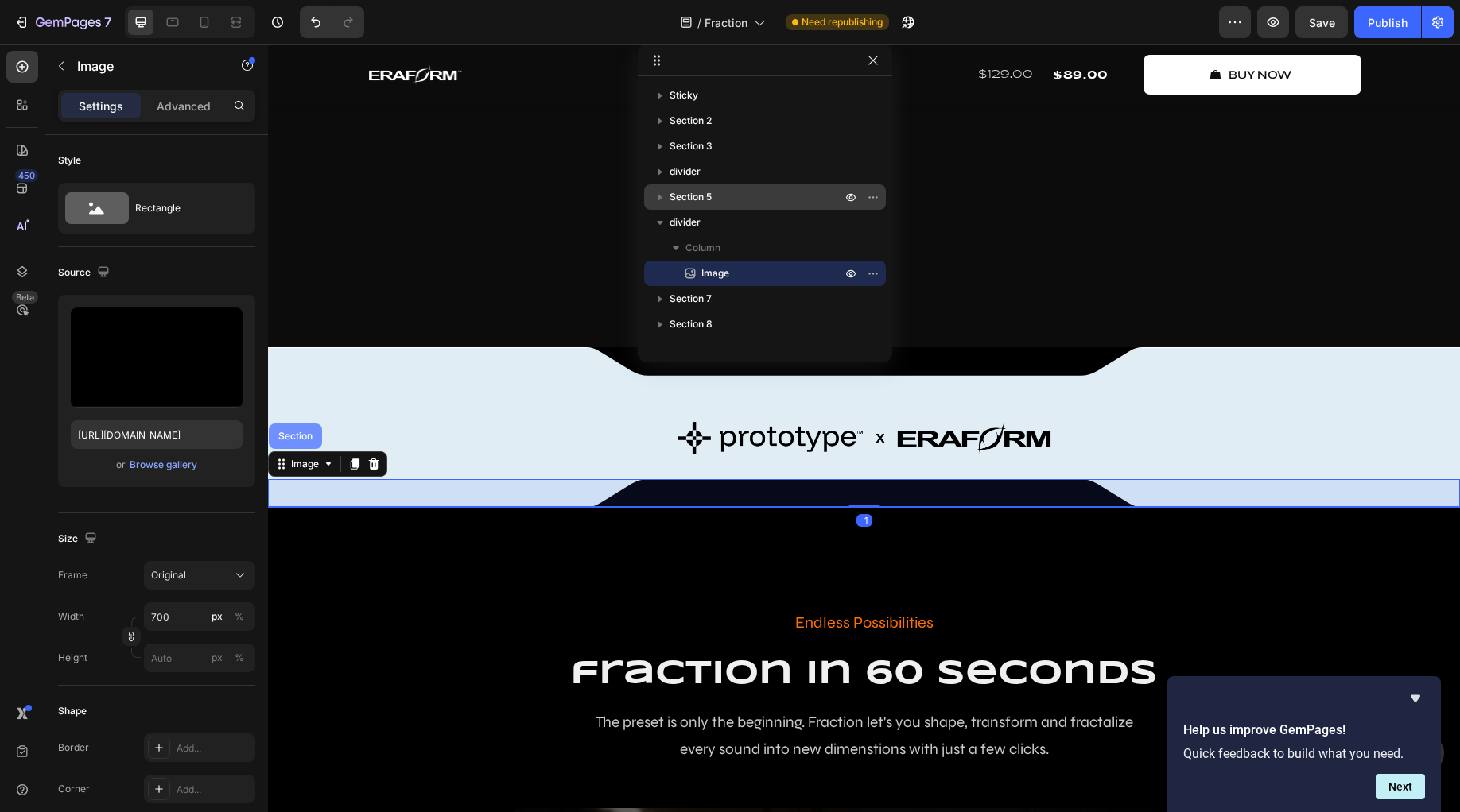
click at [307, 449] on div "Section" at bounding box center [295, 436] width 53 height 26
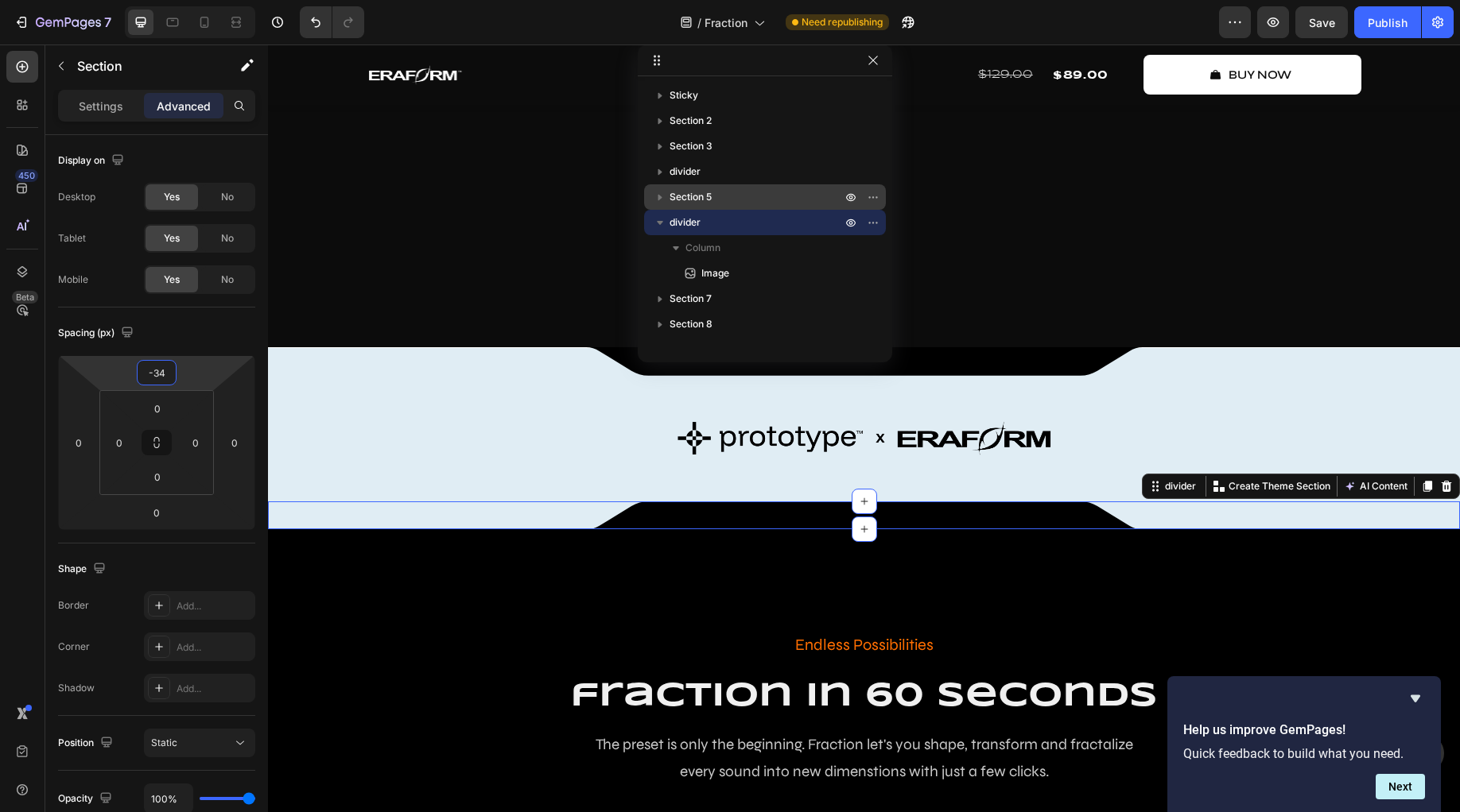
drag, startPoint x: 200, startPoint y: 379, endPoint x: 209, endPoint y: 370, distance: 12.7
click at [209, 0] on html "7 Version history / Fraction Need republishing Preview Save Publish 450 Beta lo…" at bounding box center [730, 0] width 1460 height 0
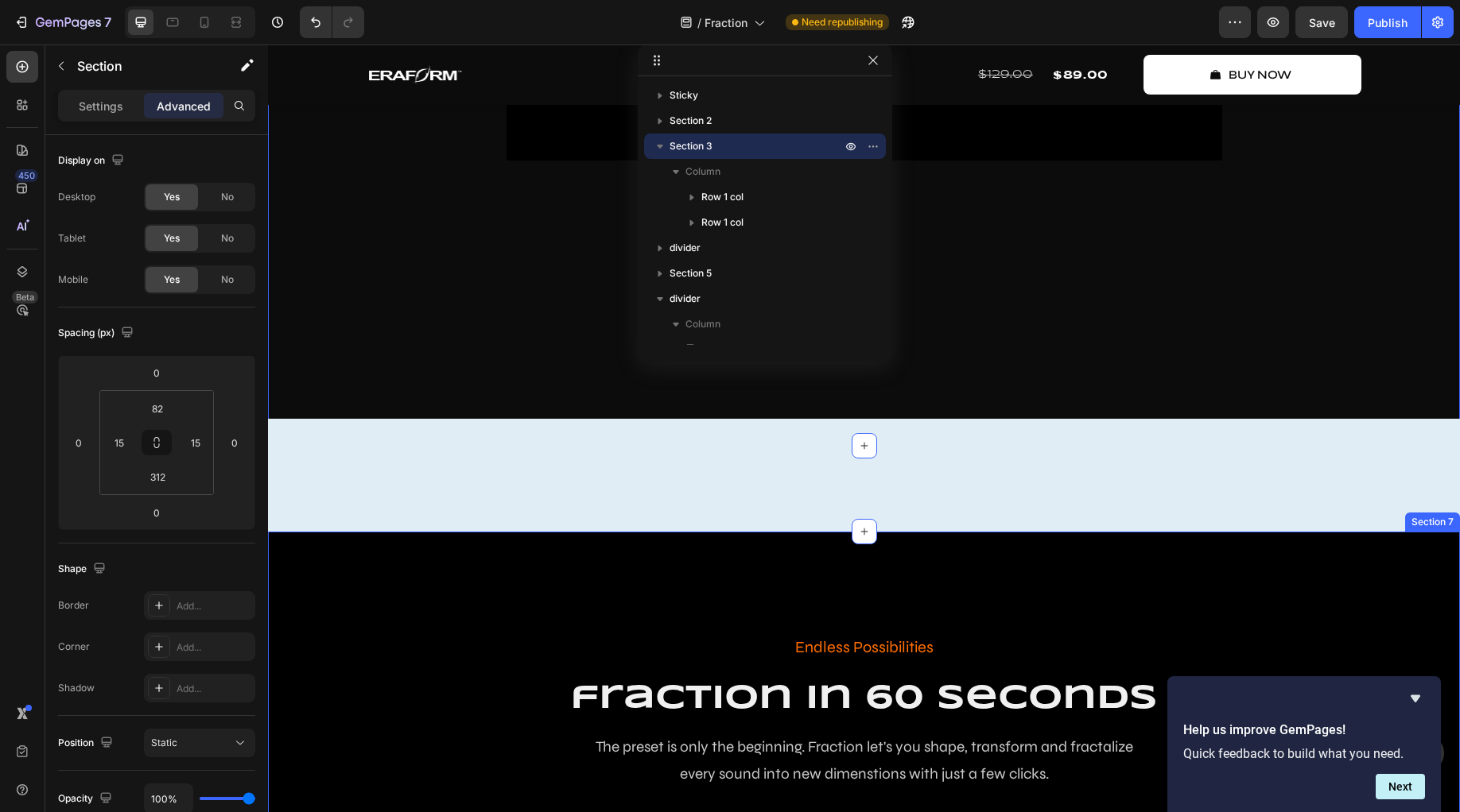
scroll to position [804, 0]
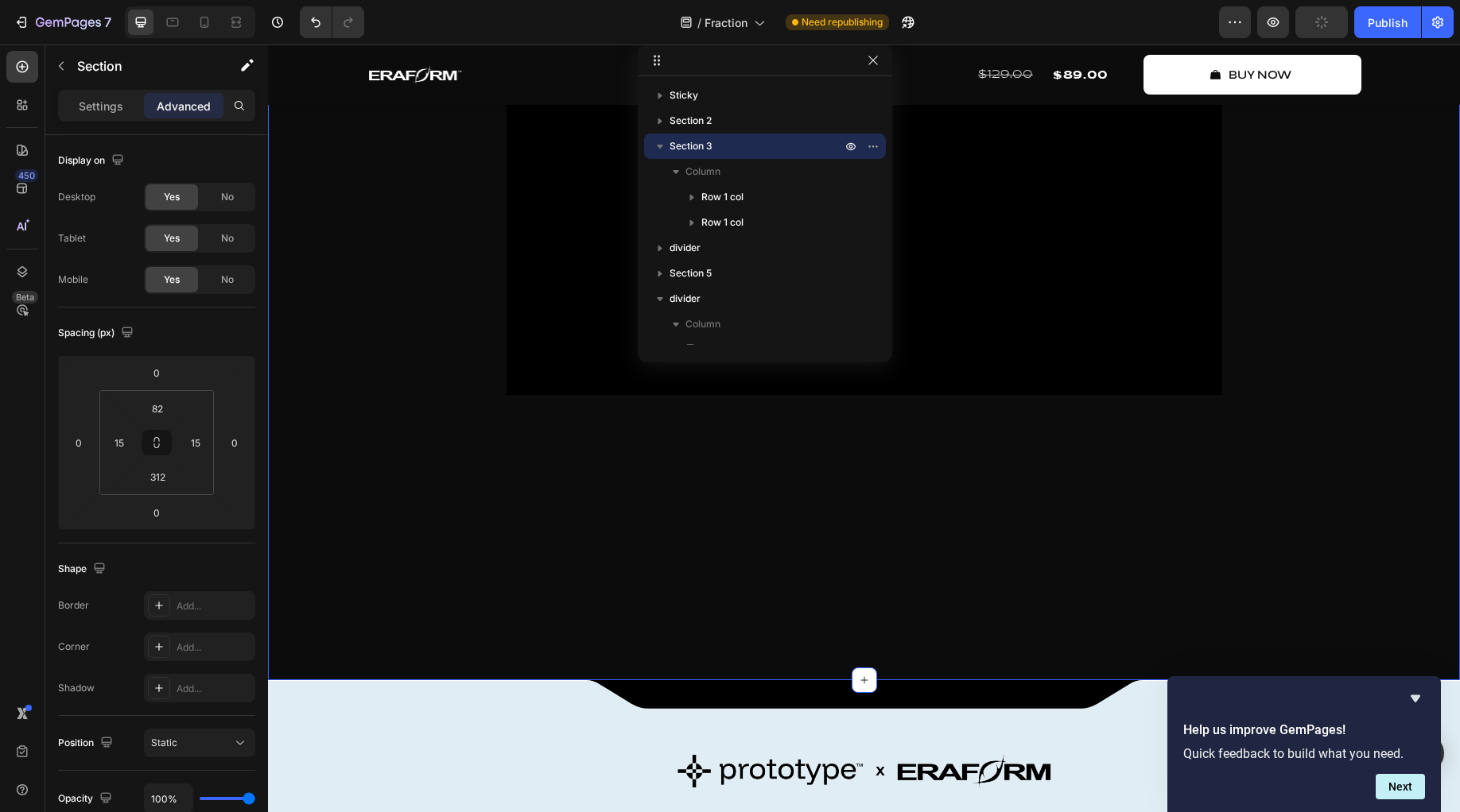
click at [540, 666] on div "The Future of Musical Software Text Block where sound expands Heading Fraction …" at bounding box center [864, 226] width 1192 height 909
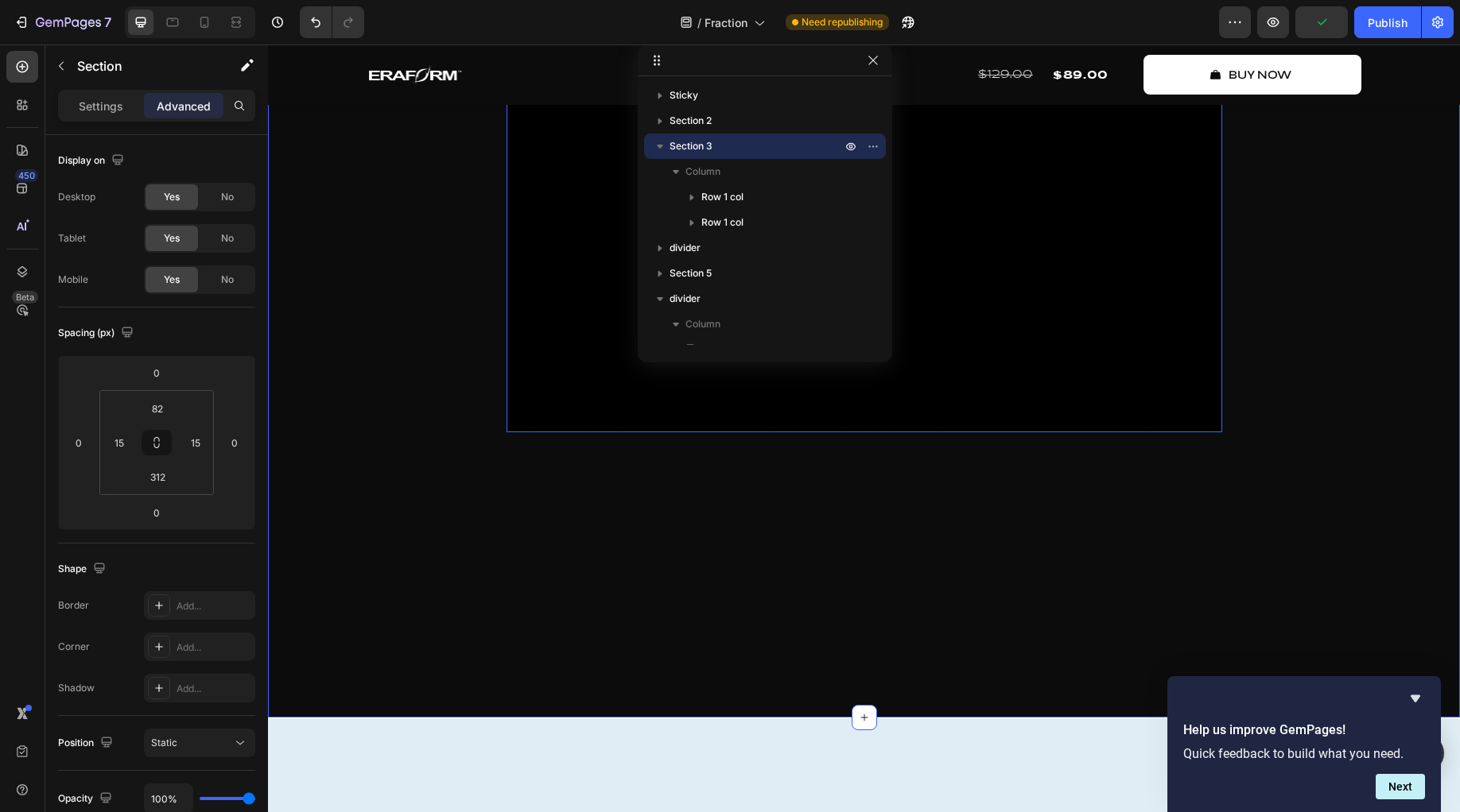
scroll to position [421, 0]
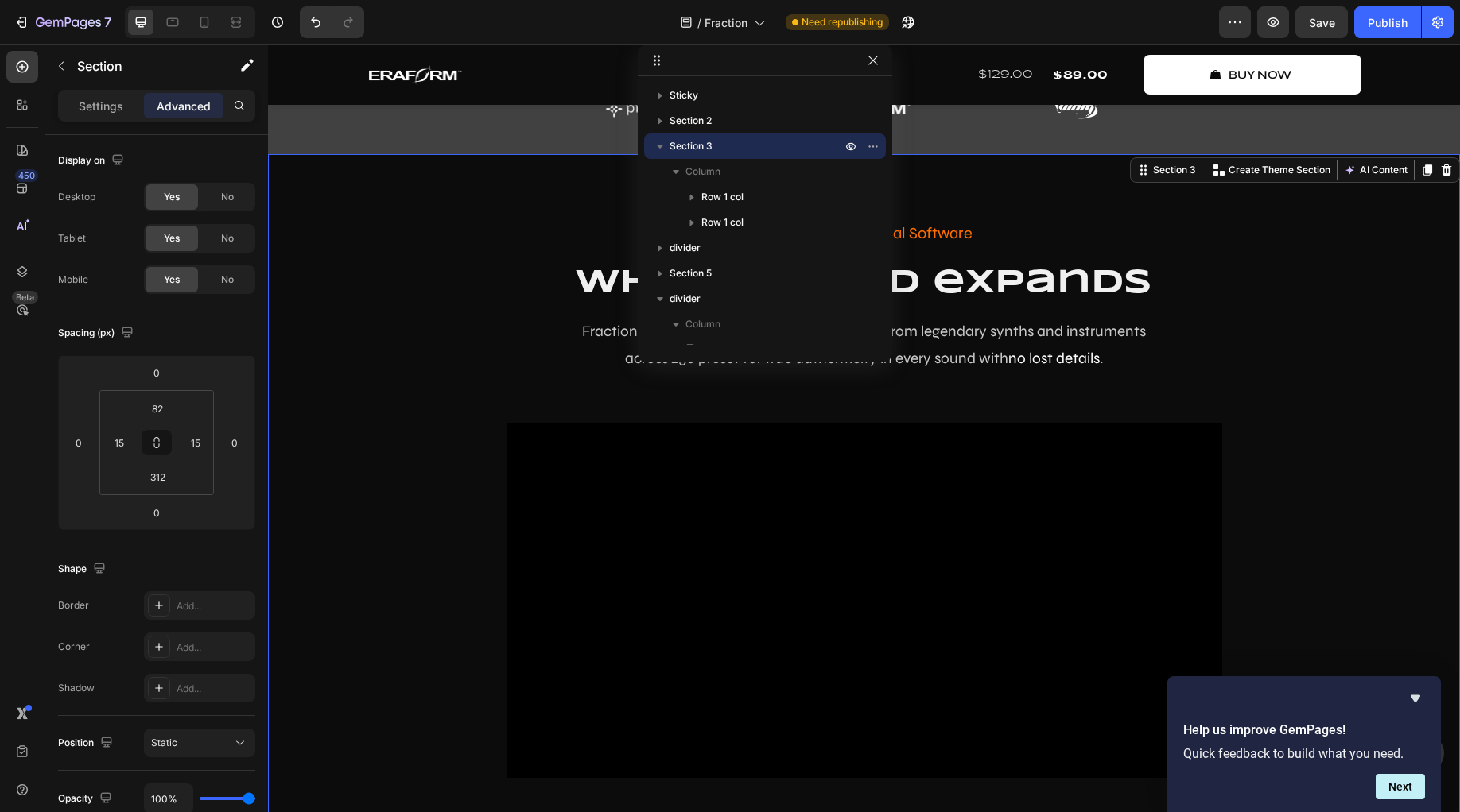
click at [410, 489] on div "The Future of Musical Software Text Block where sound expands Heading Fraction …" at bounding box center [864, 518] width 1168 height 596
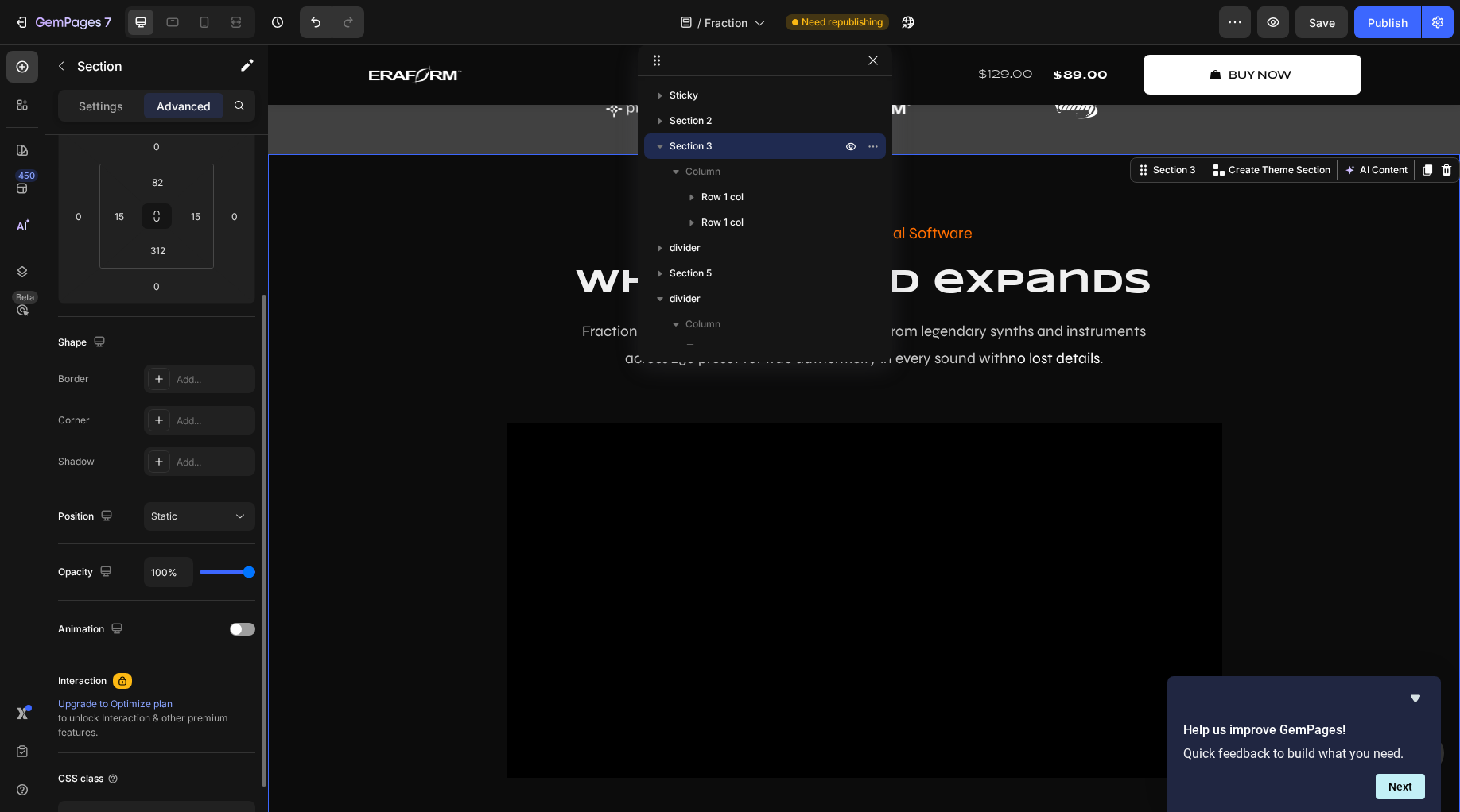
scroll to position [337, 0]
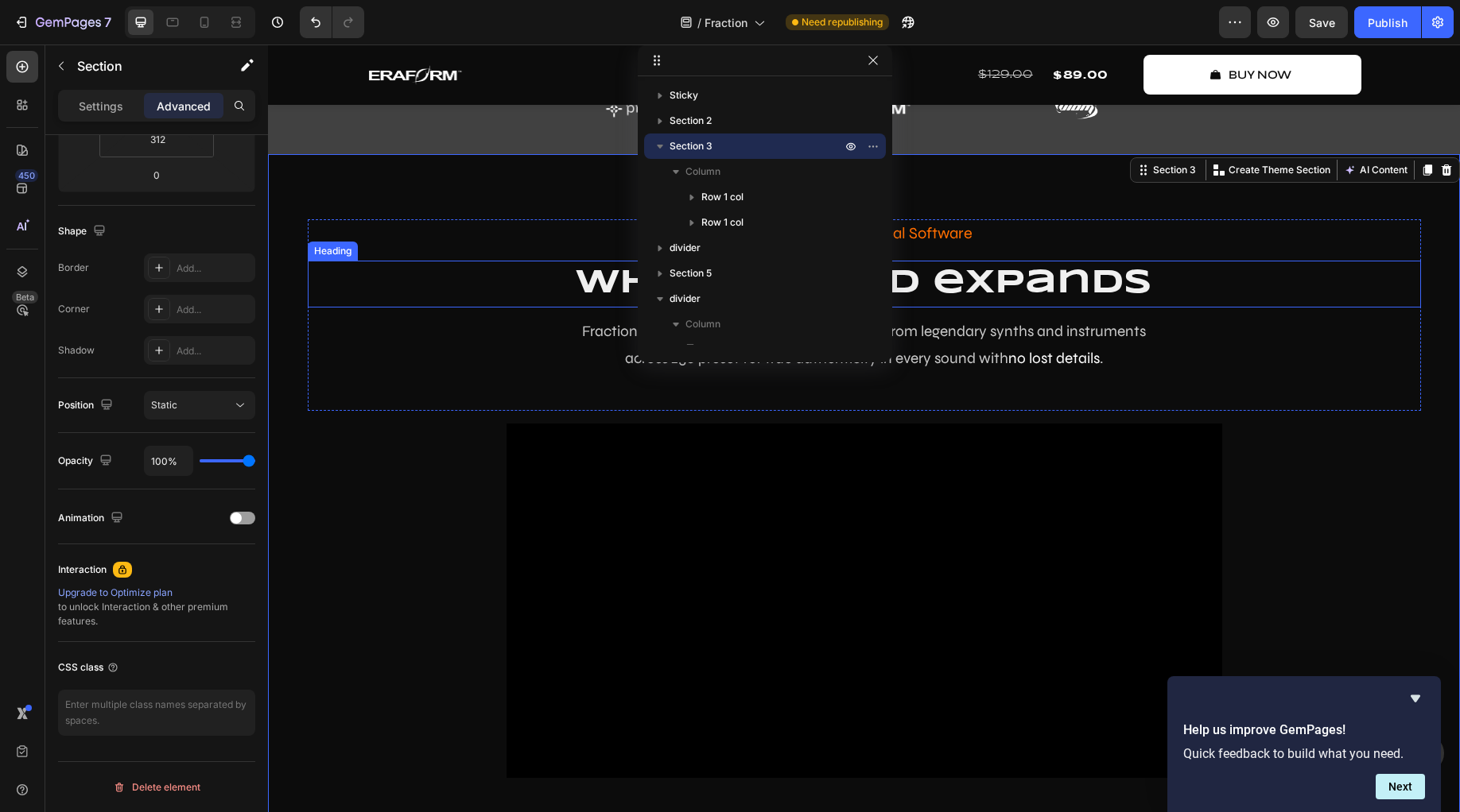
click at [404, 277] on h2 "where sound expands" at bounding box center [864, 283] width 1113 height 47
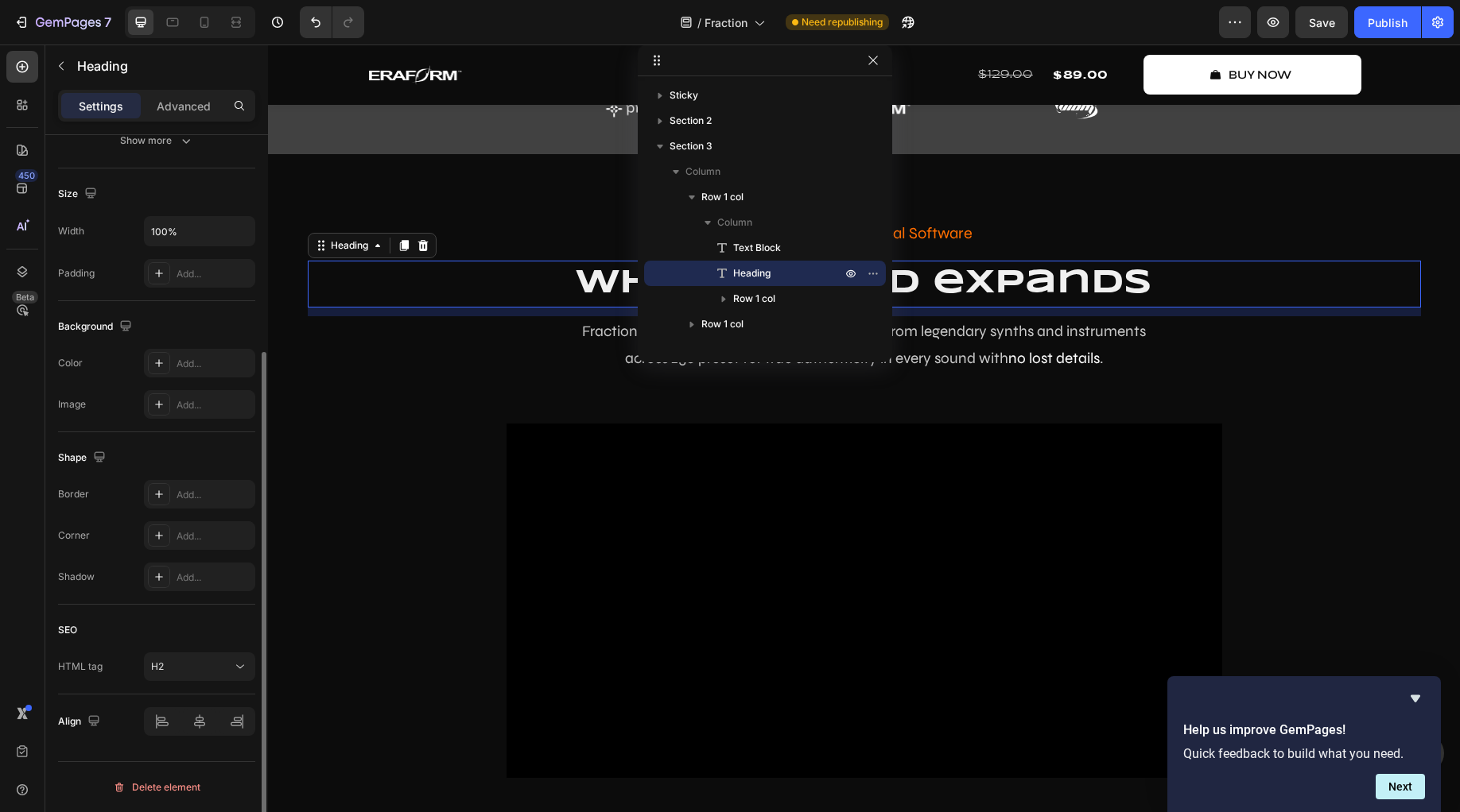
scroll to position [0, 0]
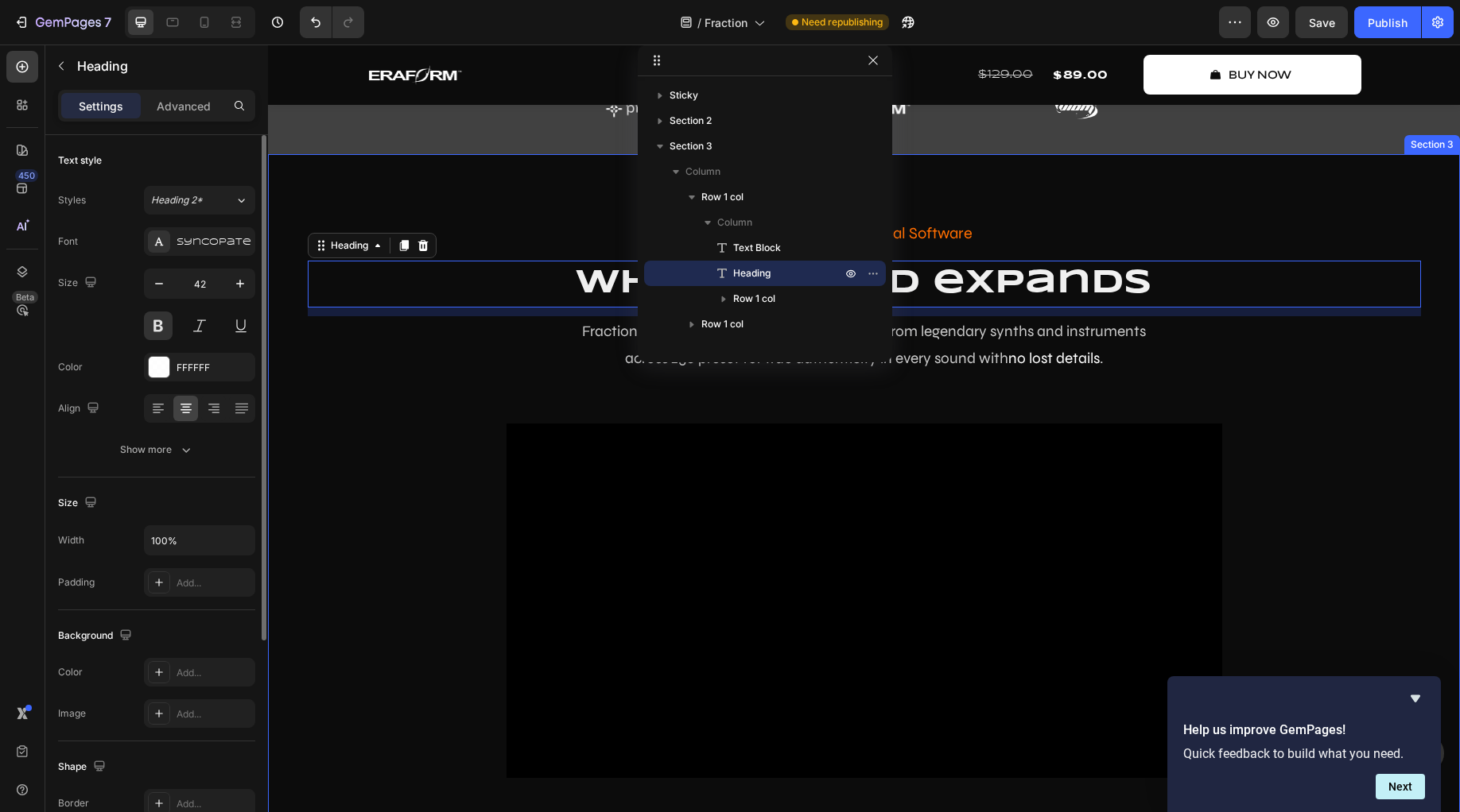
click at [360, 481] on div "The Future of Musical Software Text Block where sound expands Heading 11 Fracti…" at bounding box center [864, 518] width 1168 height 596
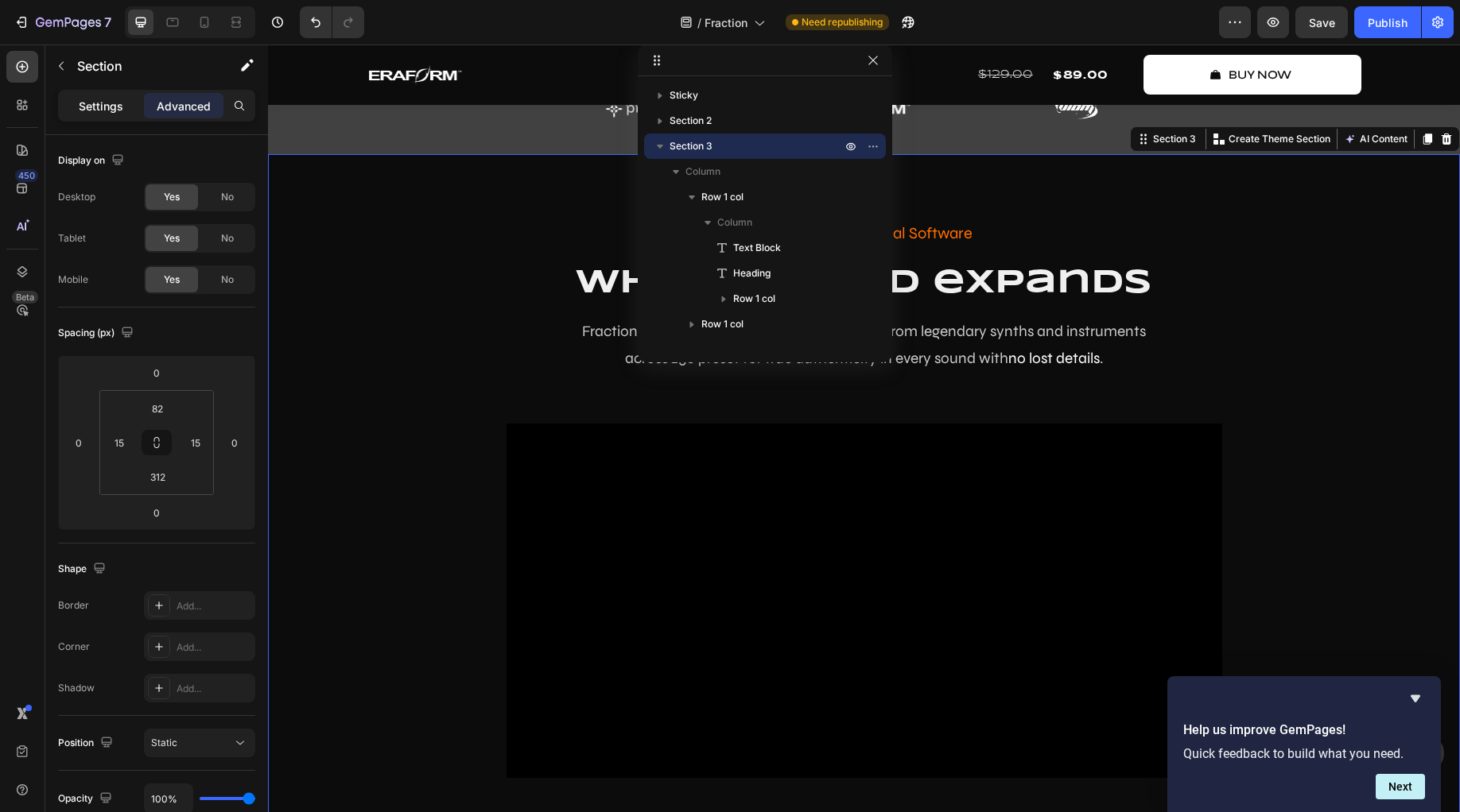
click at [88, 112] on p "Settings" at bounding box center [101, 106] width 45 height 16
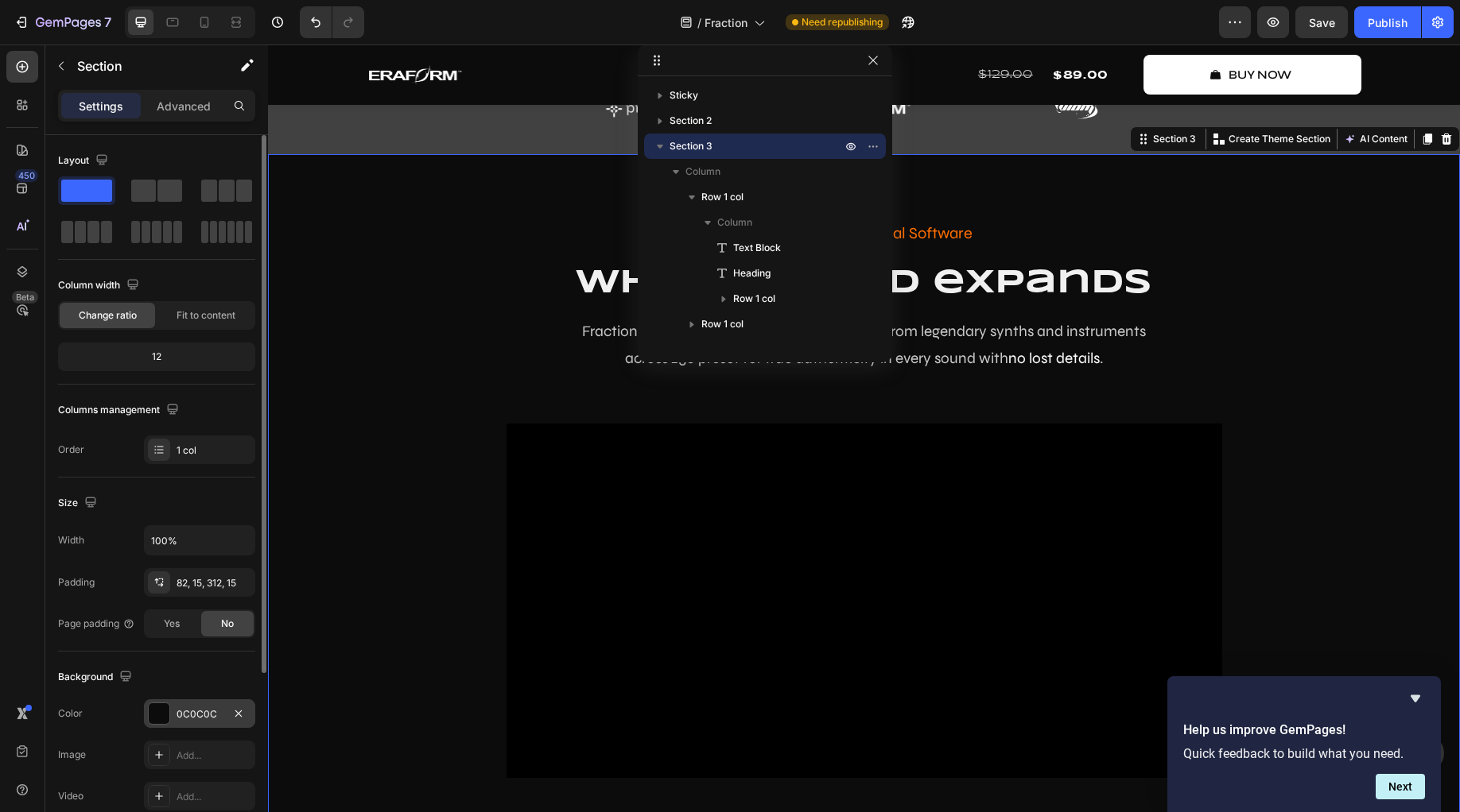
click at [161, 715] on div at bounding box center [159, 713] width 21 height 21
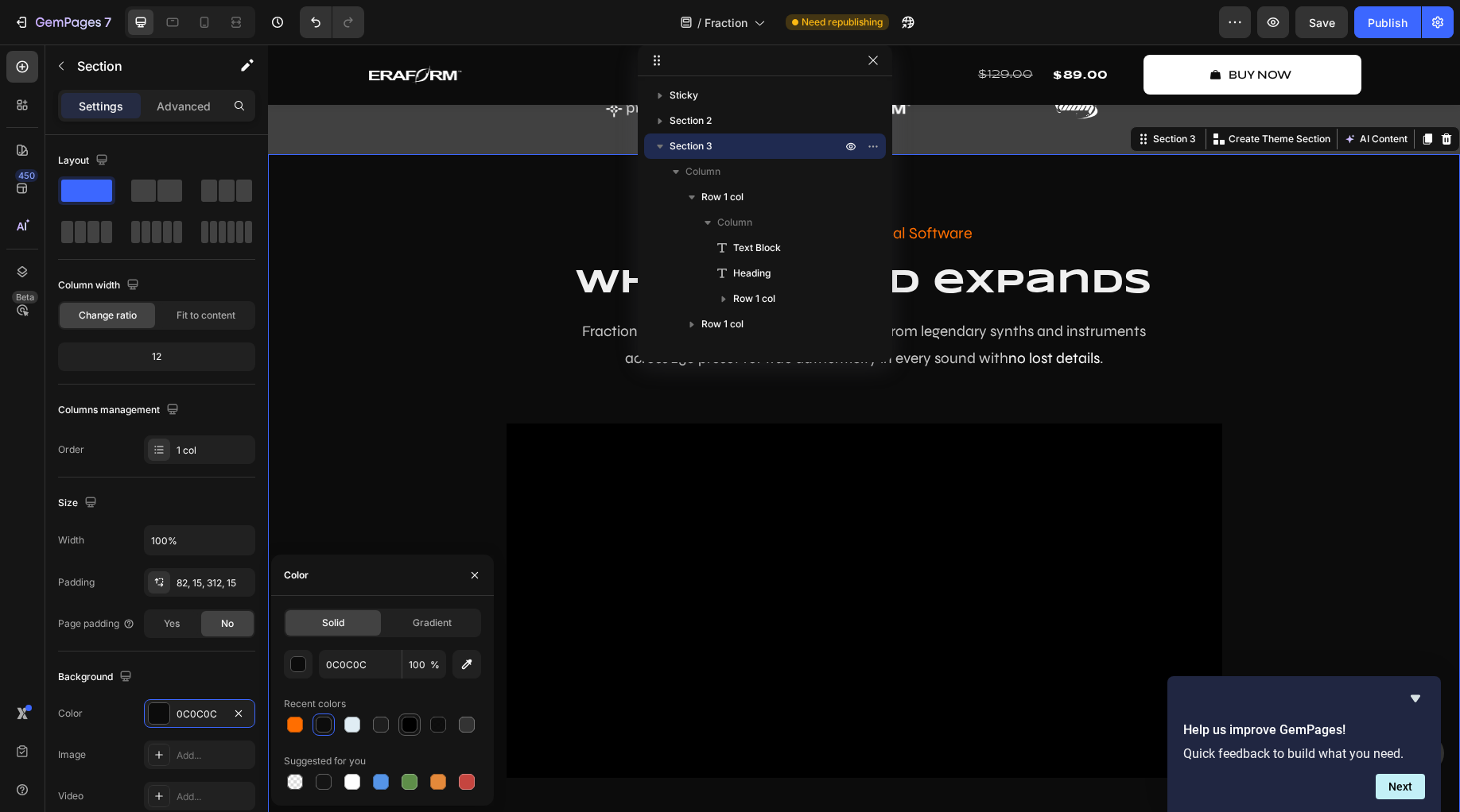
click at [408, 728] on div at bounding box center [409, 724] width 16 height 16
type input "000000"
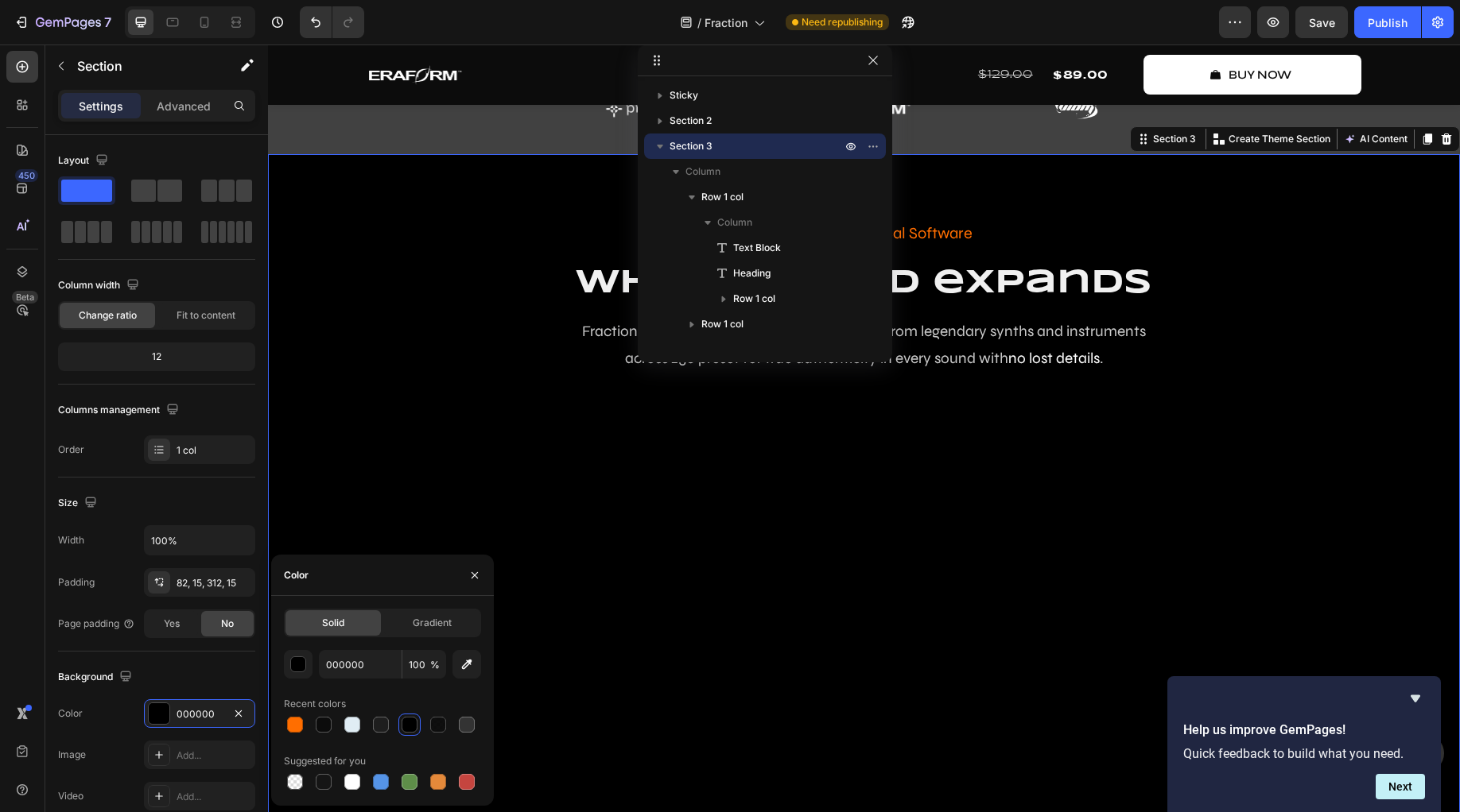
click at [378, 436] on div "The Future of Musical Software Text Block where sound expands Heading Fraction …" at bounding box center [864, 518] width 1168 height 596
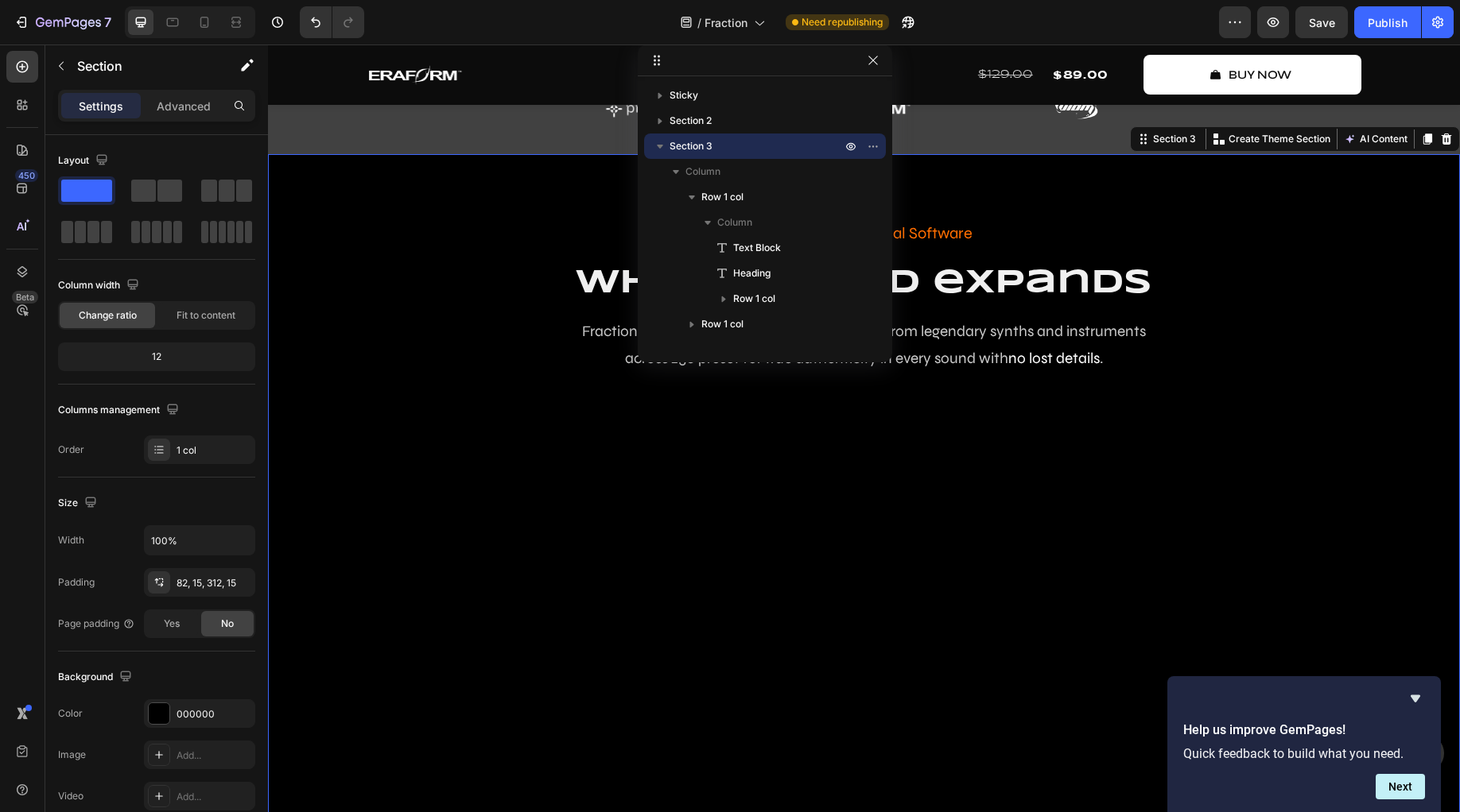
click at [337, 466] on div "The Future of Musical Software Text Block where sound expands Heading Fraction …" at bounding box center [864, 518] width 1168 height 596
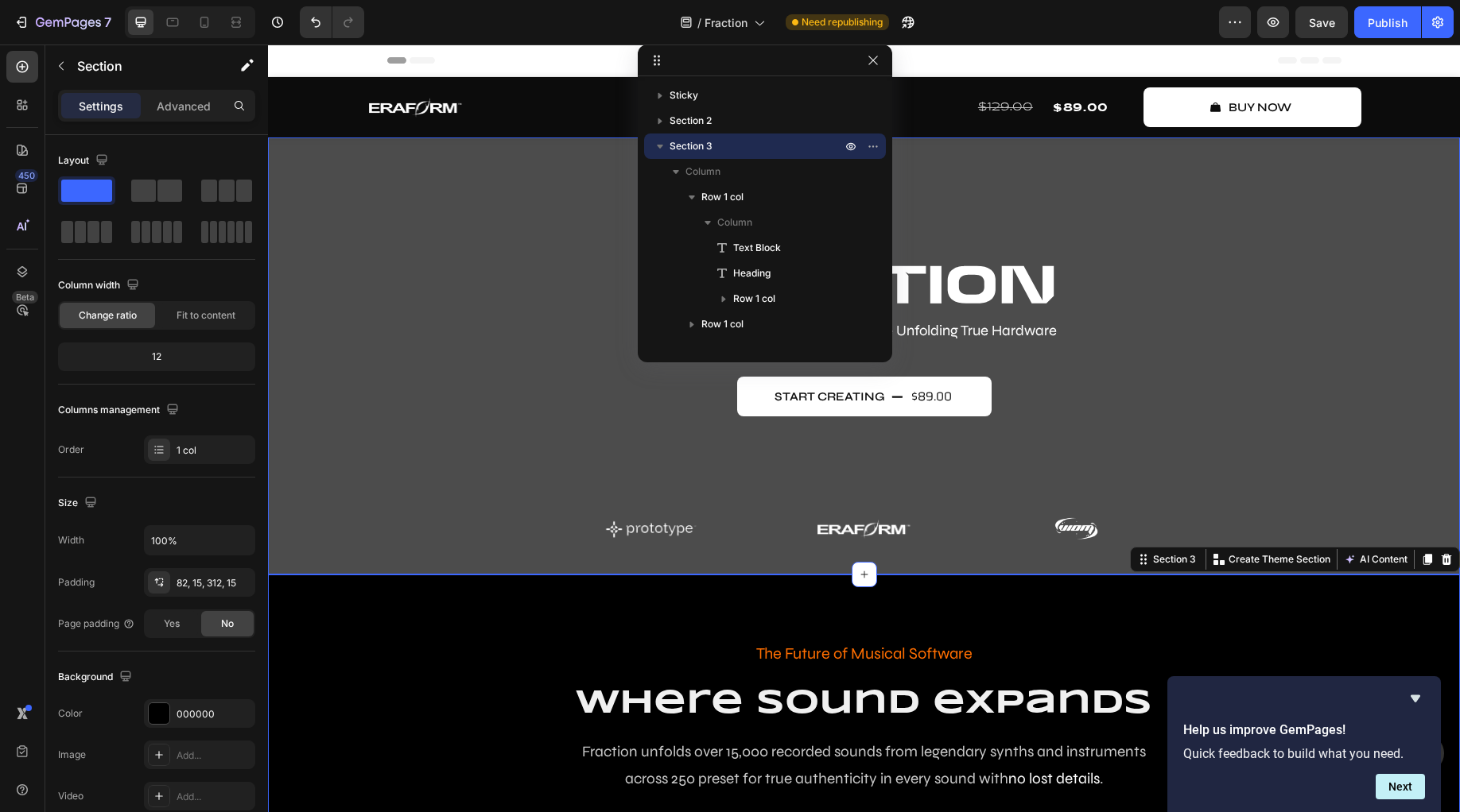
click at [303, 400] on div "Overlay" at bounding box center [864, 356] width 1192 height 437
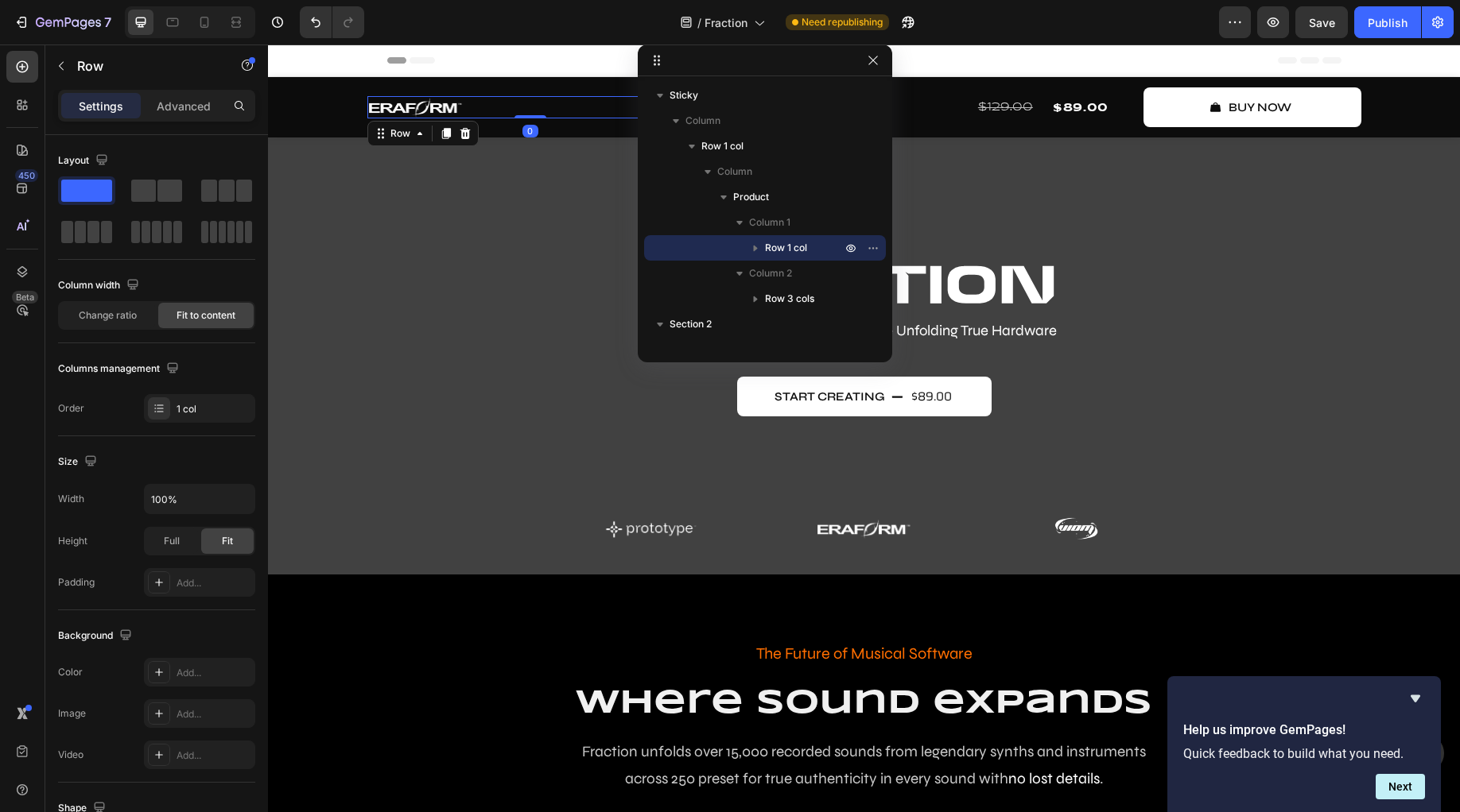
click at [489, 106] on div "Image Row 0" at bounding box center [531, 106] width 327 height 21
click at [297, 94] on div "Sticky" at bounding box center [288, 86] width 41 height 19
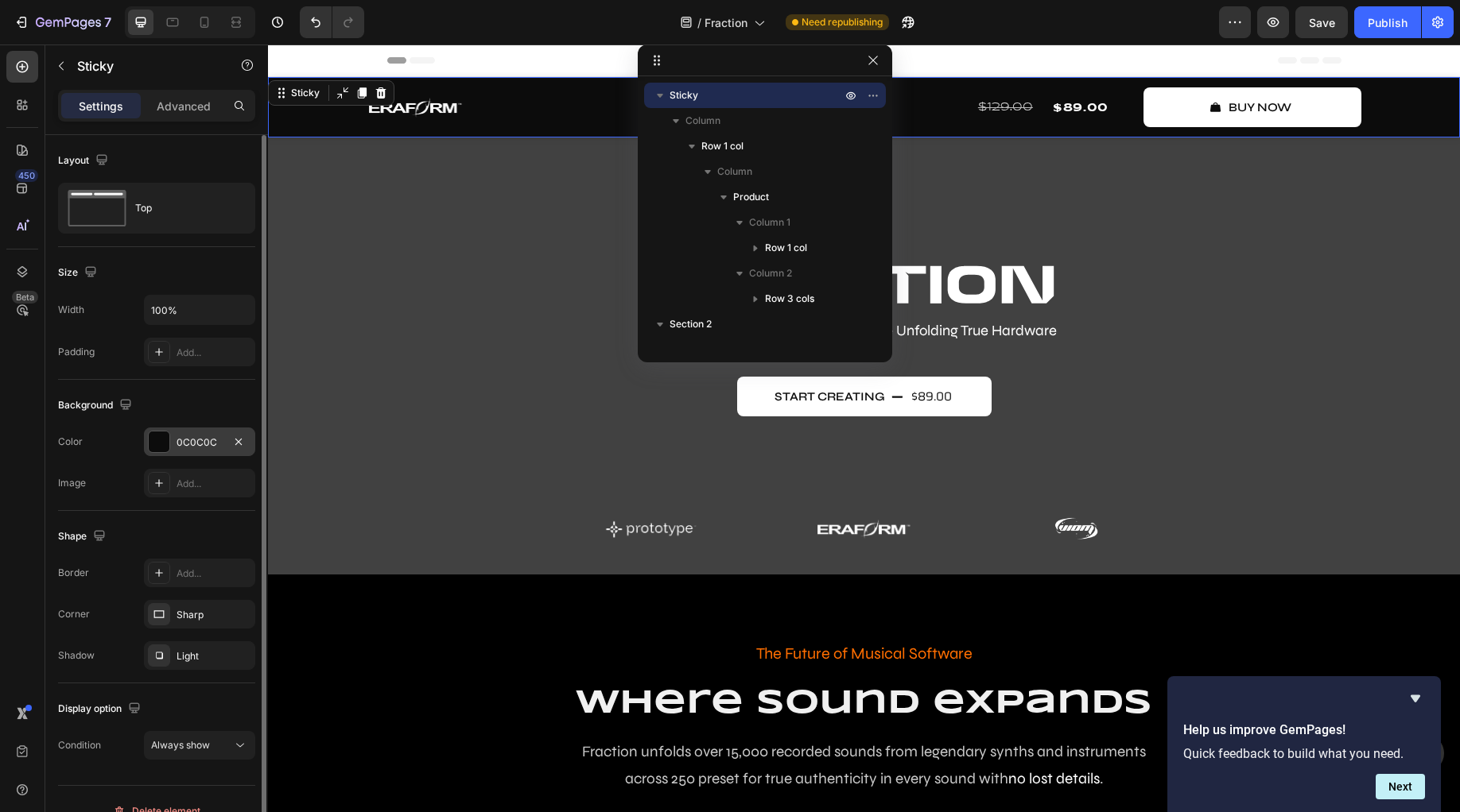
click at [162, 441] on div at bounding box center [159, 442] width 21 height 21
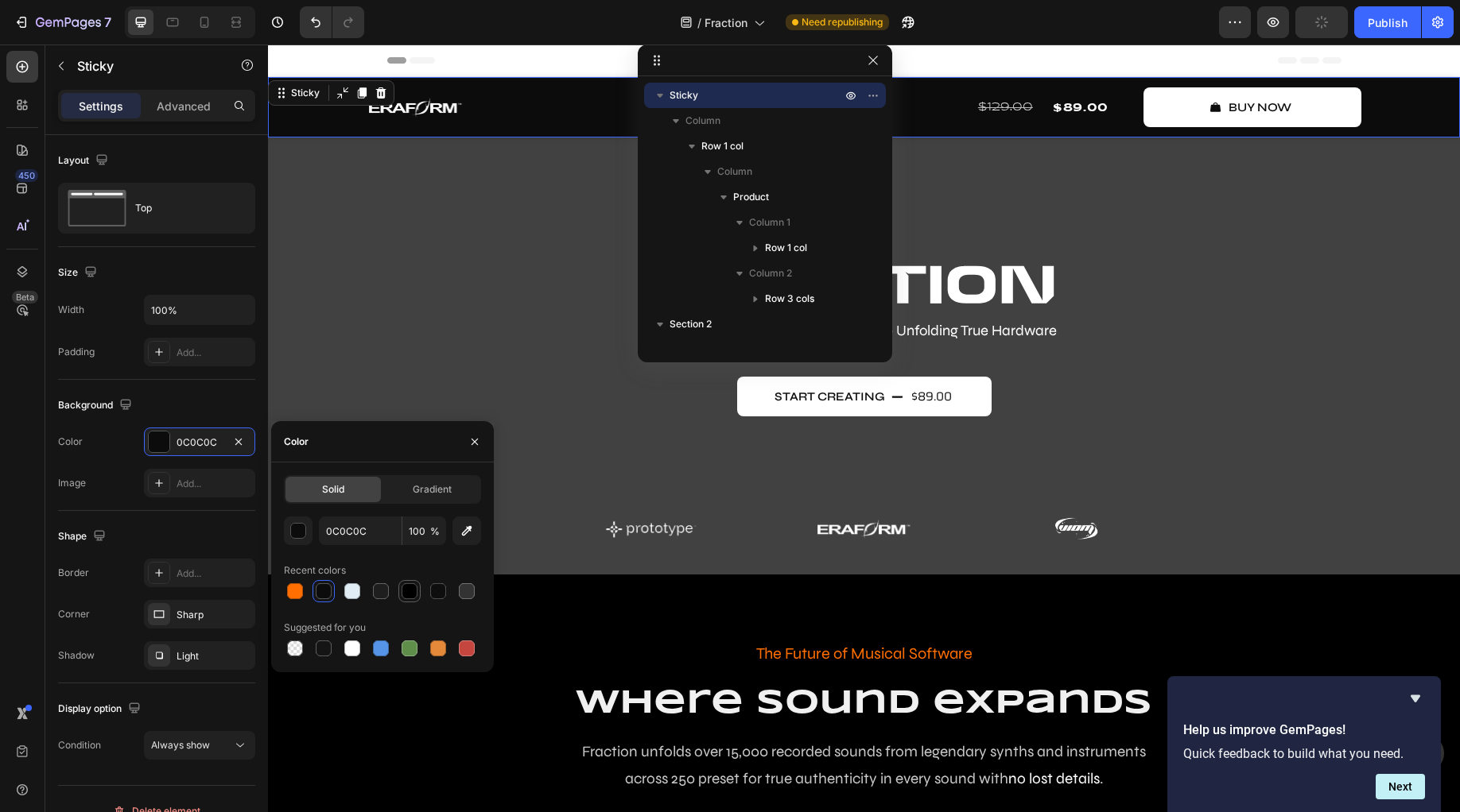
click at [413, 597] on div at bounding box center [409, 591] width 16 height 16
type input "000000"
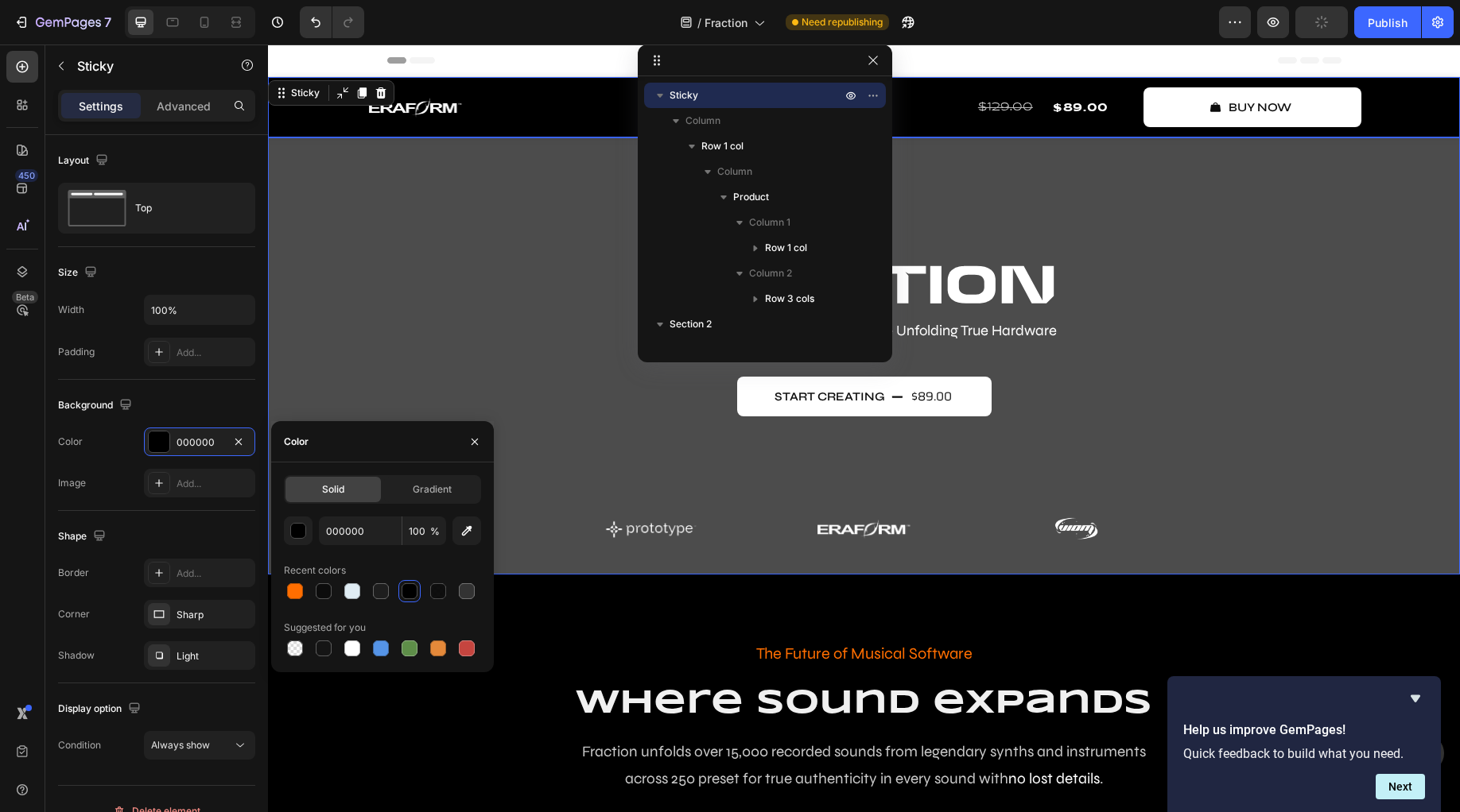
drag, startPoint x: 344, startPoint y: 336, endPoint x: 367, endPoint y: 362, distance: 34.7
click at [344, 335] on div "Overlay" at bounding box center [864, 356] width 1192 height 437
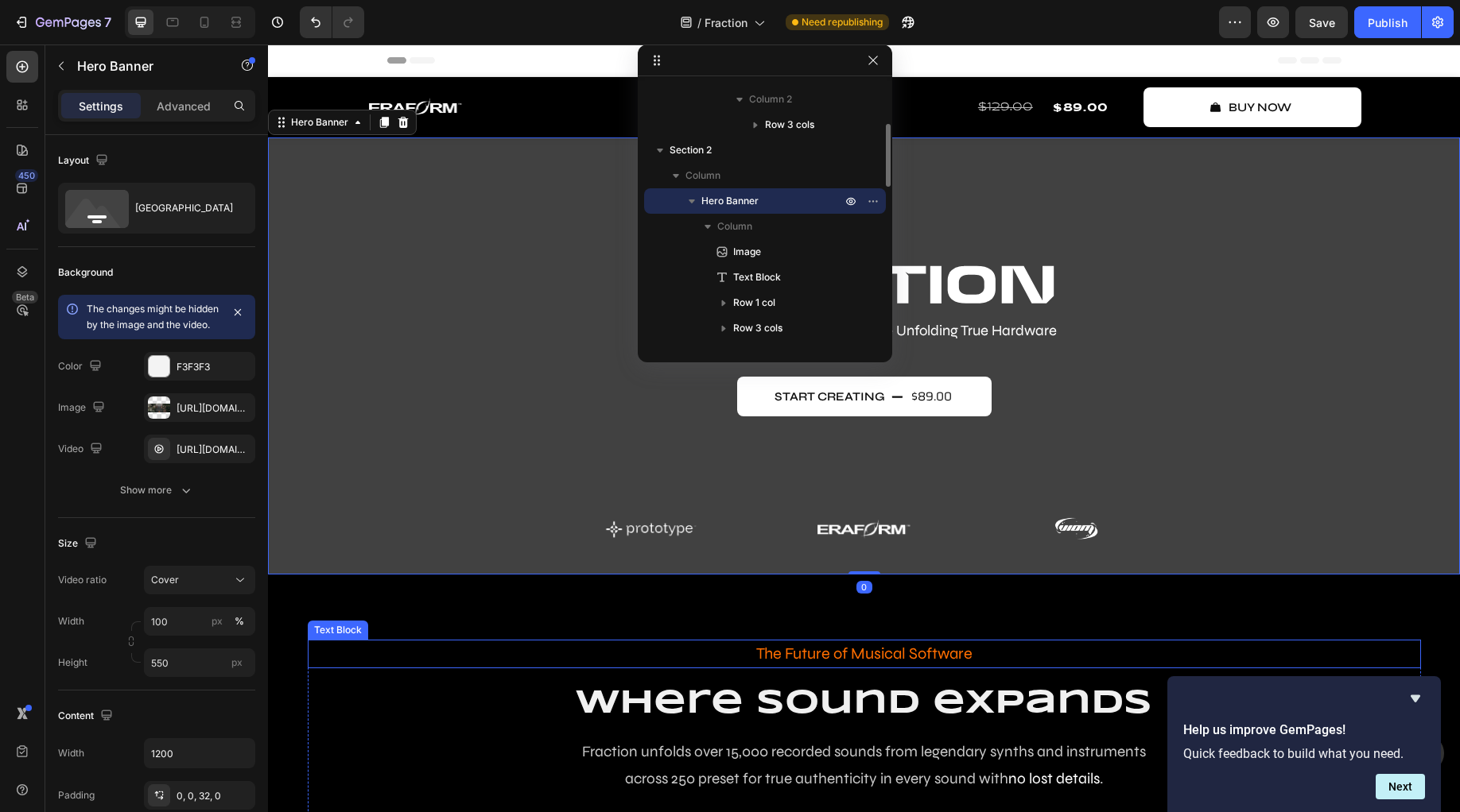
click at [389, 699] on h2 "where sound expands" at bounding box center [864, 704] width 1113 height 47
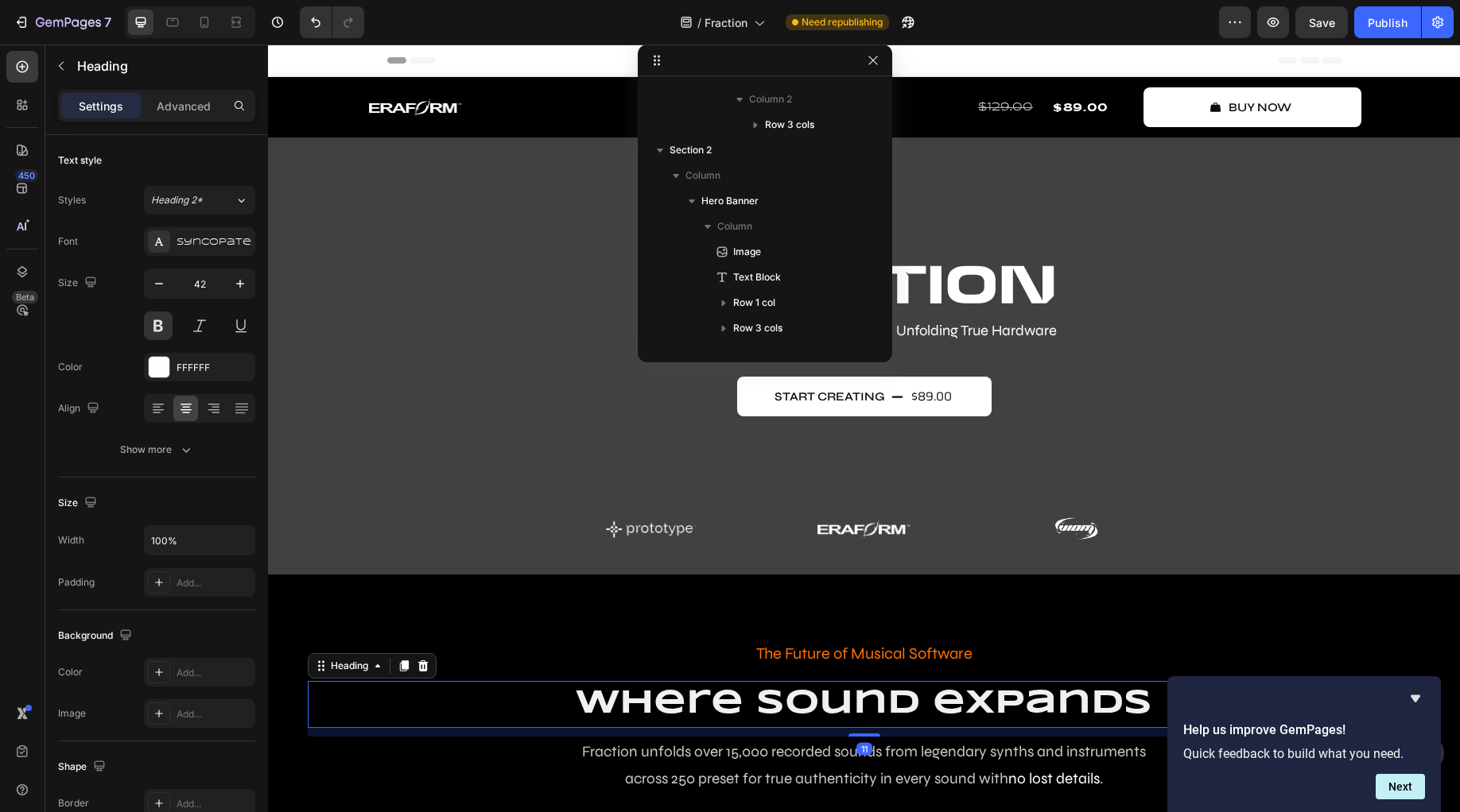
scroll to position [454, 0]
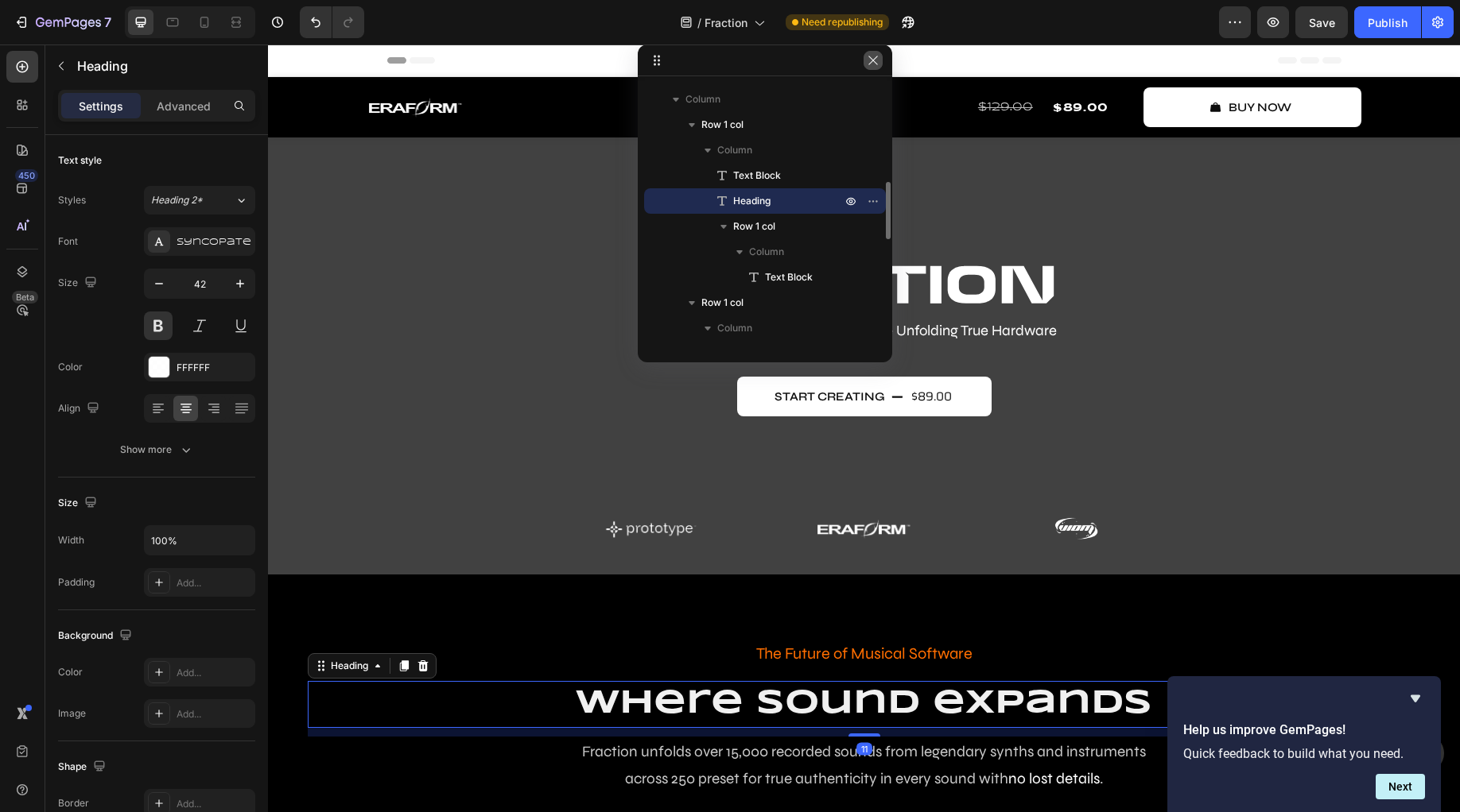
click at [867, 51] on button "button" at bounding box center [873, 60] width 19 height 19
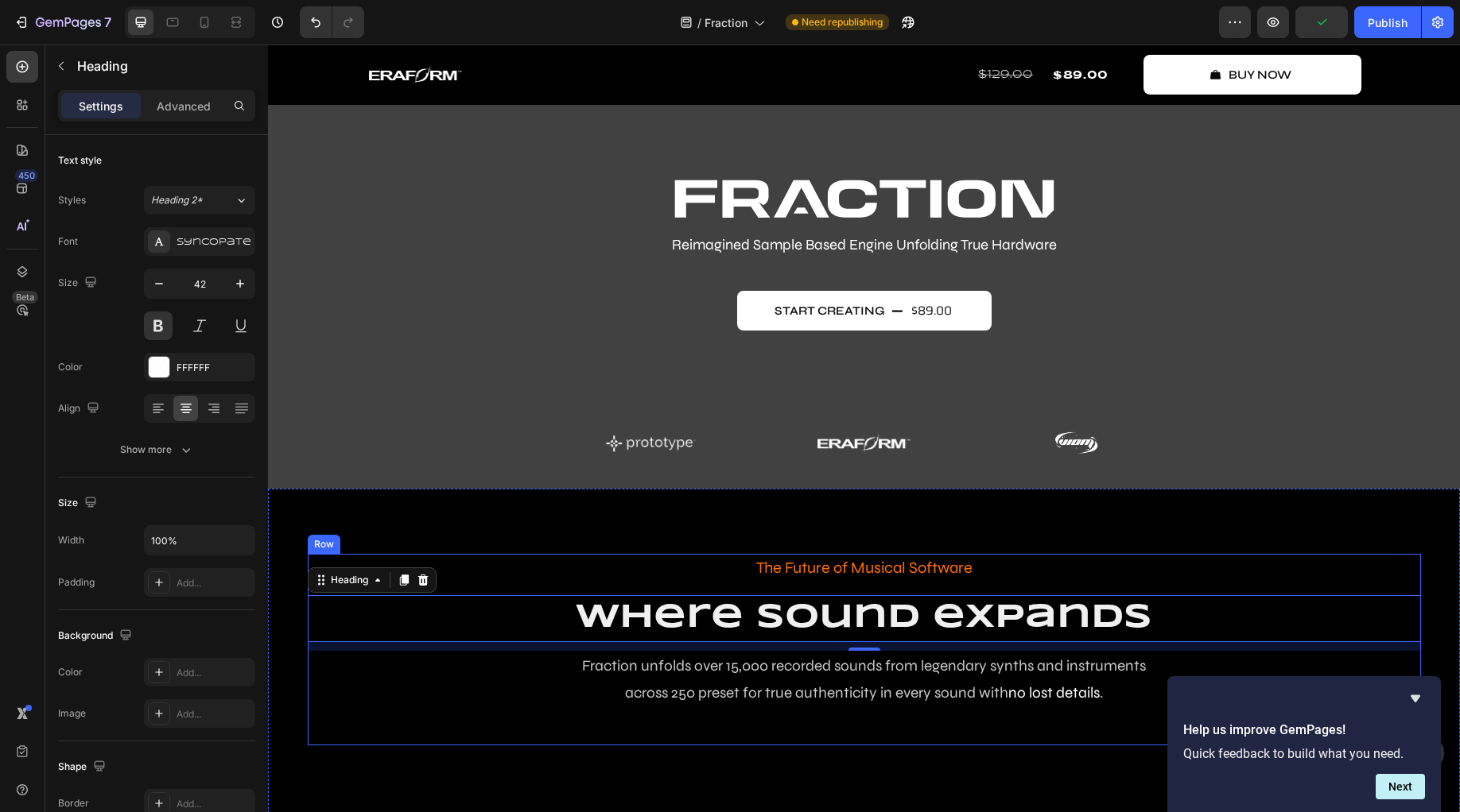
scroll to position [0, 0]
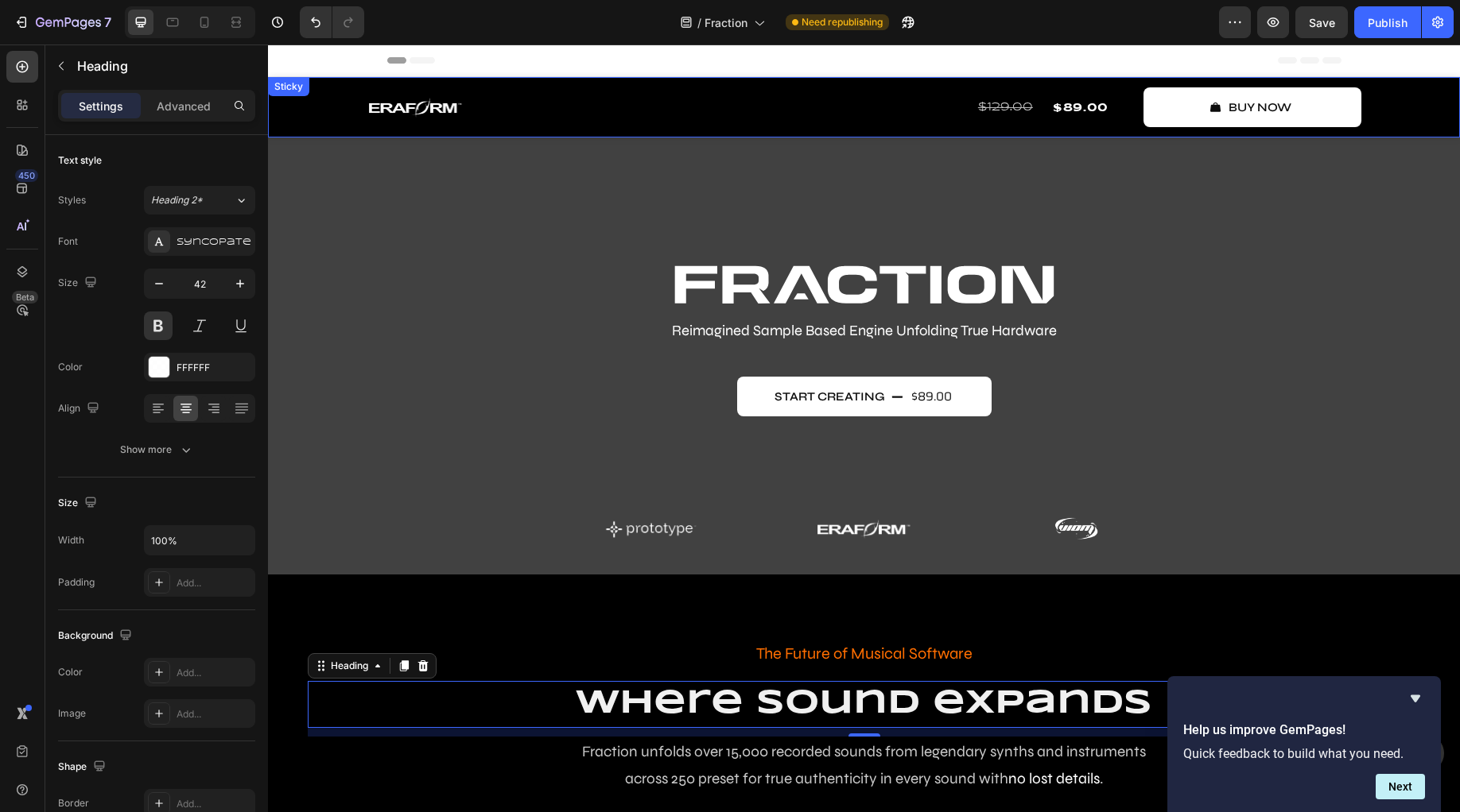
click at [305, 112] on div "Image Row $129.00 Compare Price Compare Price $89.00 Product Price Product Pric…" at bounding box center [864, 107] width 1192 height 60
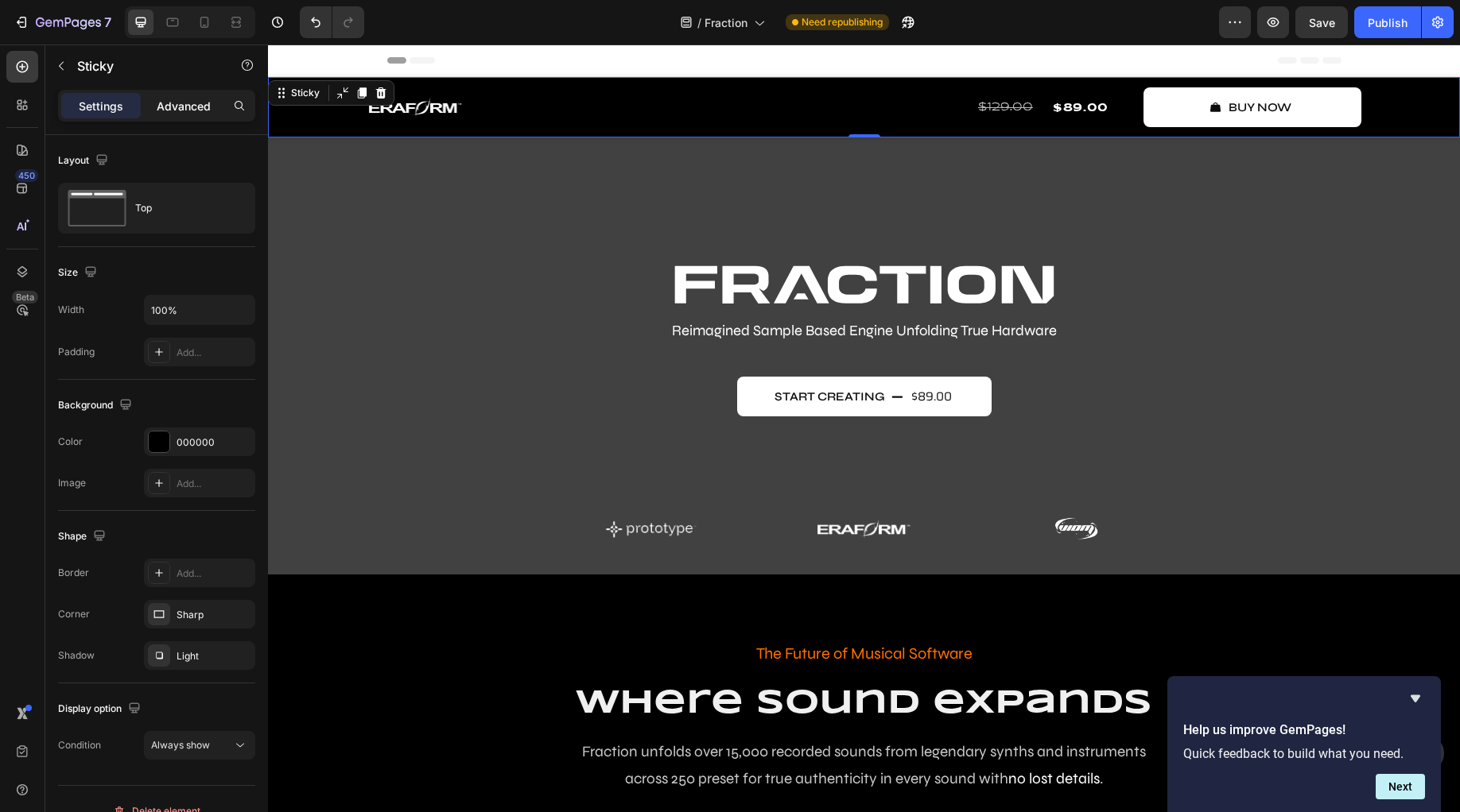
click at [165, 98] on p "Advanced" at bounding box center [183, 106] width 54 height 16
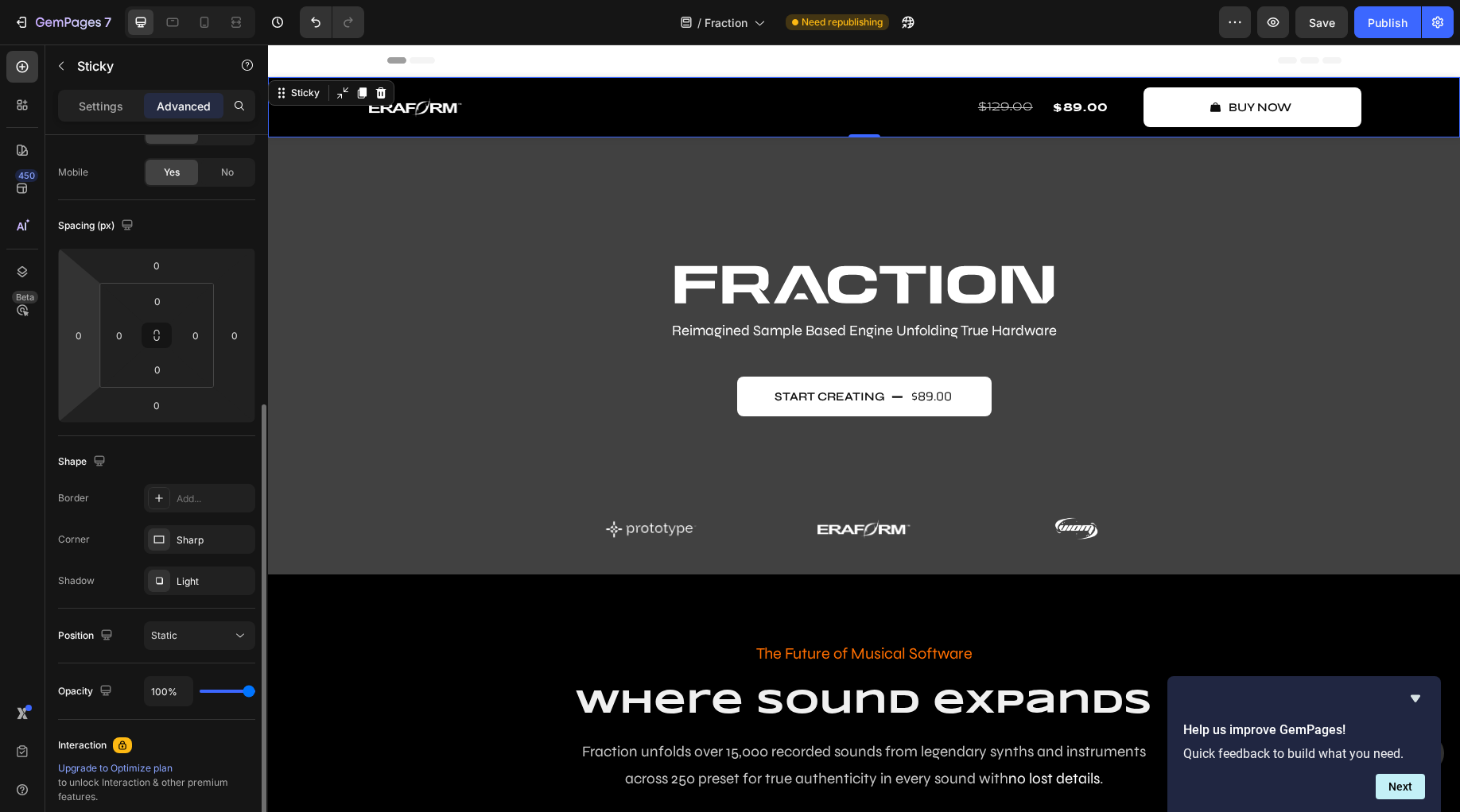
scroll to position [219, 0]
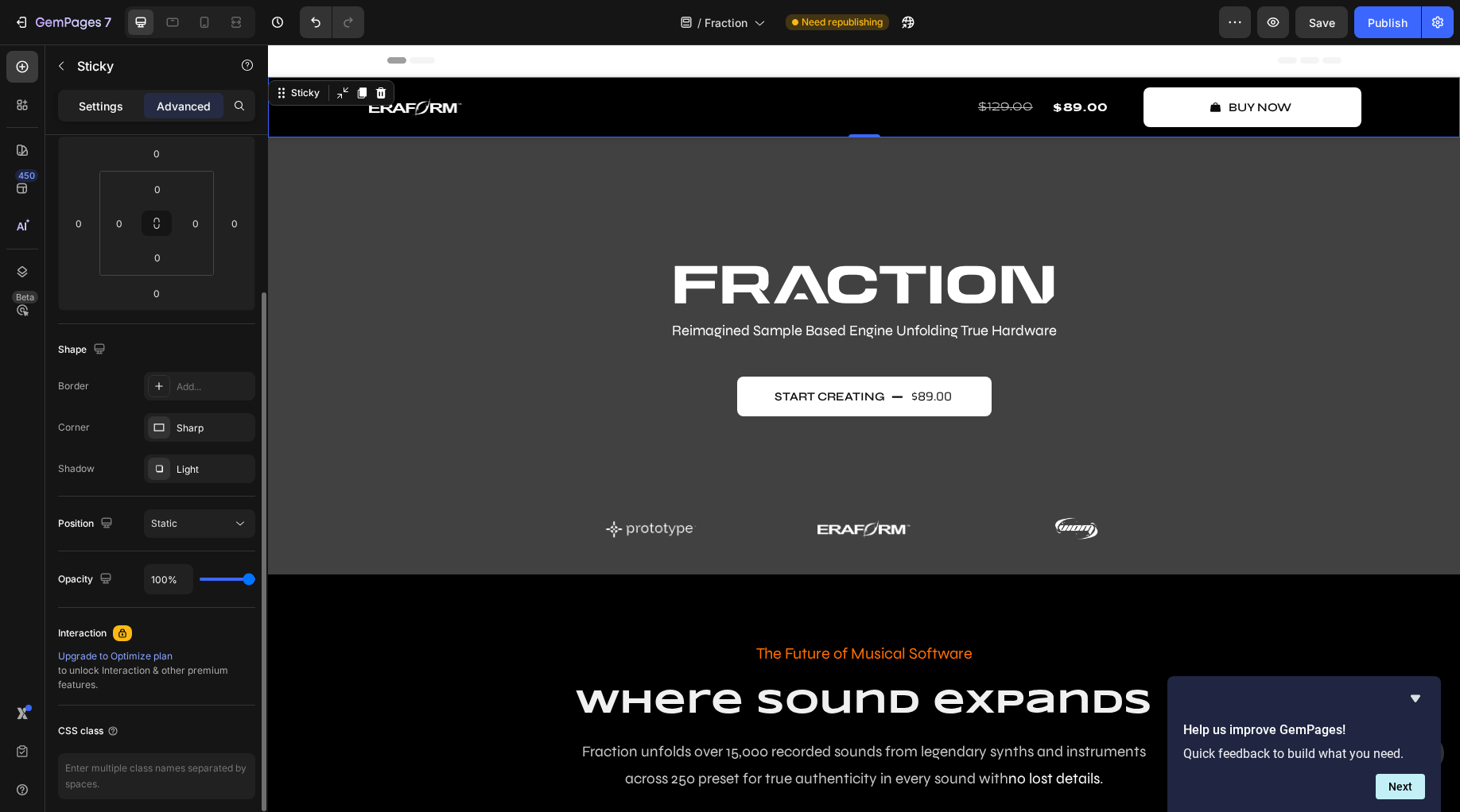
click at [115, 106] on p "Settings" at bounding box center [101, 106] width 45 height 16
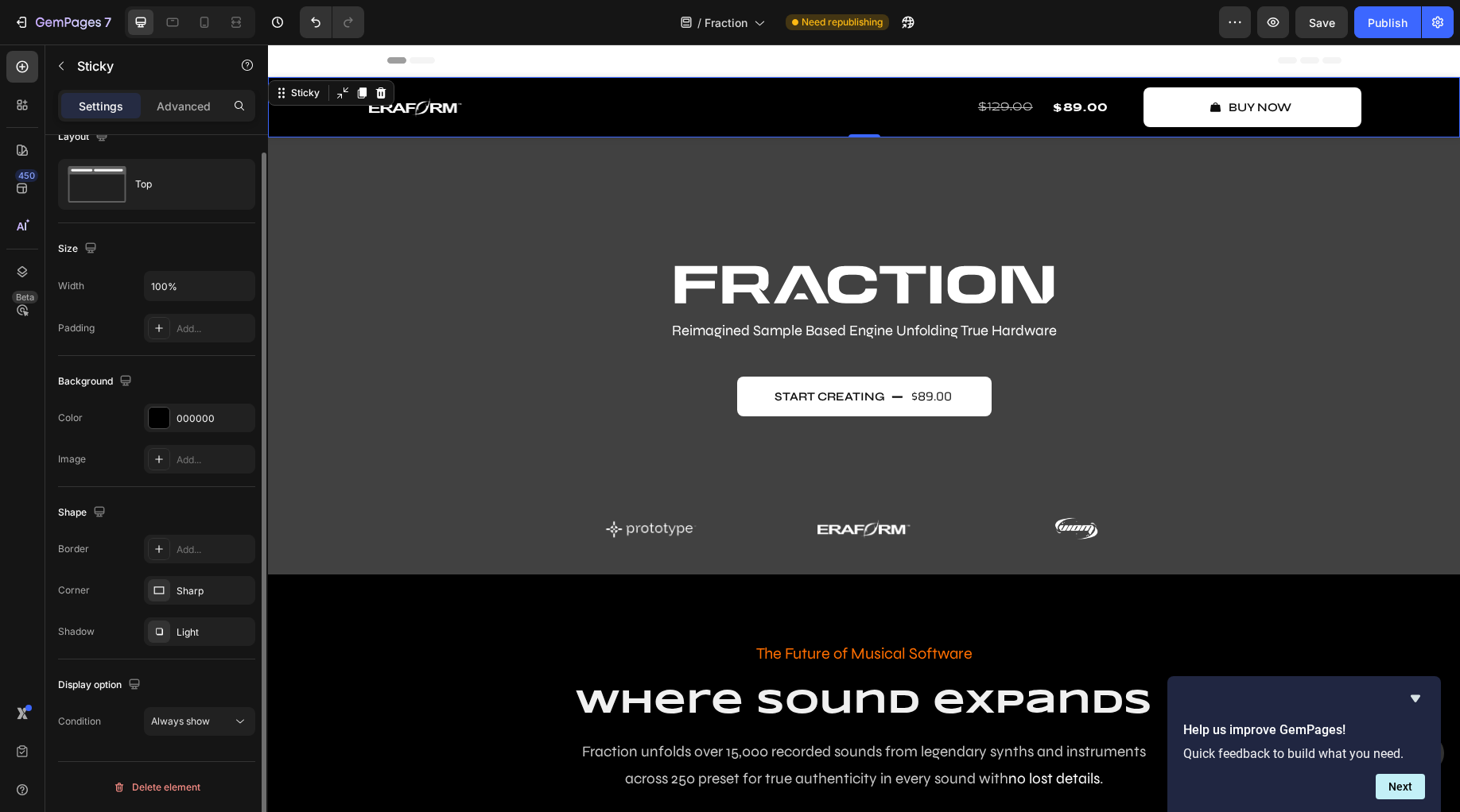
scroll to position [0, 0]
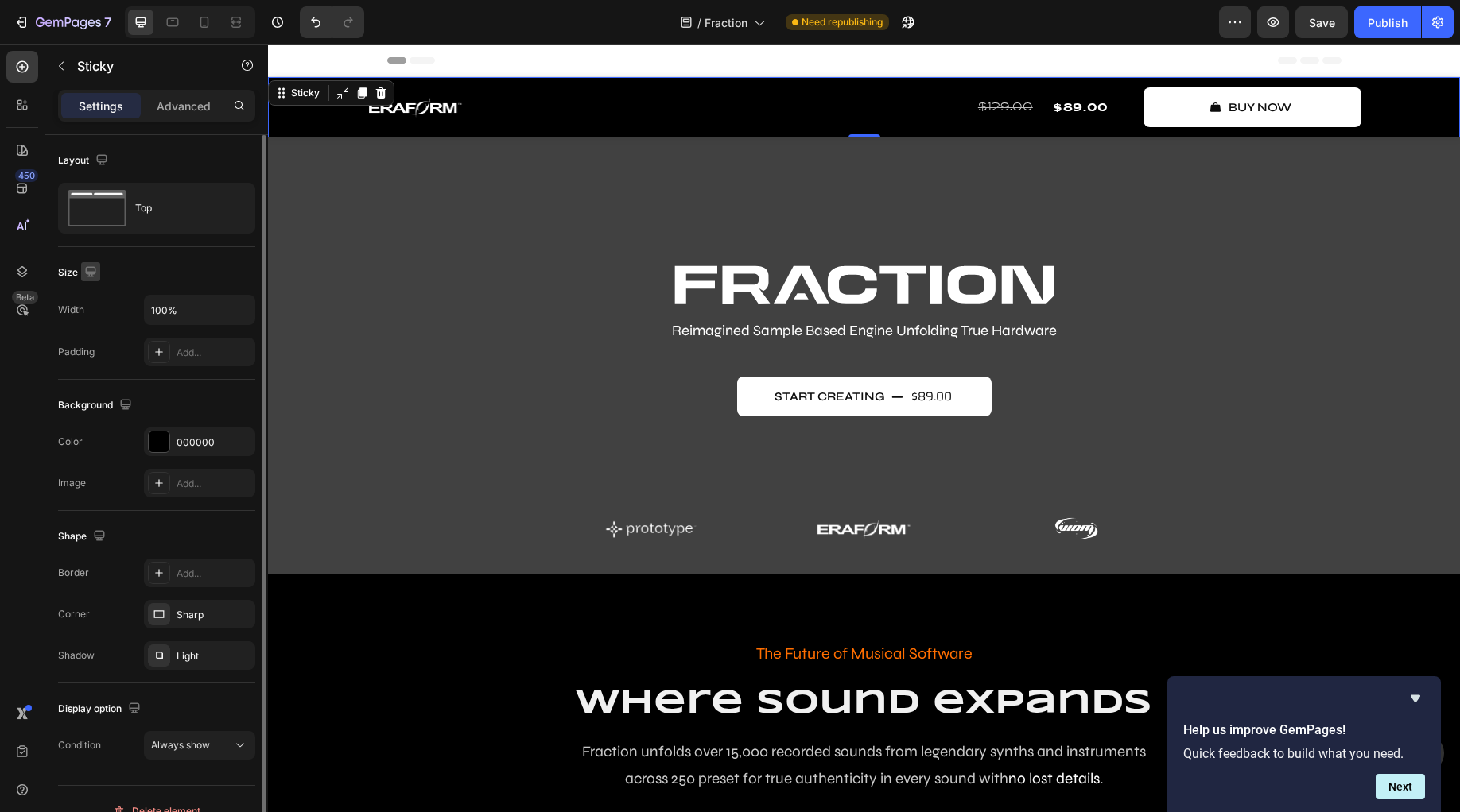
click at [86, 270] on icon "button" at bounding box center [90, 272] width 16 height 16
click at [92, 269] on icon "button" at bounding box center [90, 272] width 16 height 16
click at [188, 101] on p "Advanced" at bounding box center [183, 106] width 54 height 16
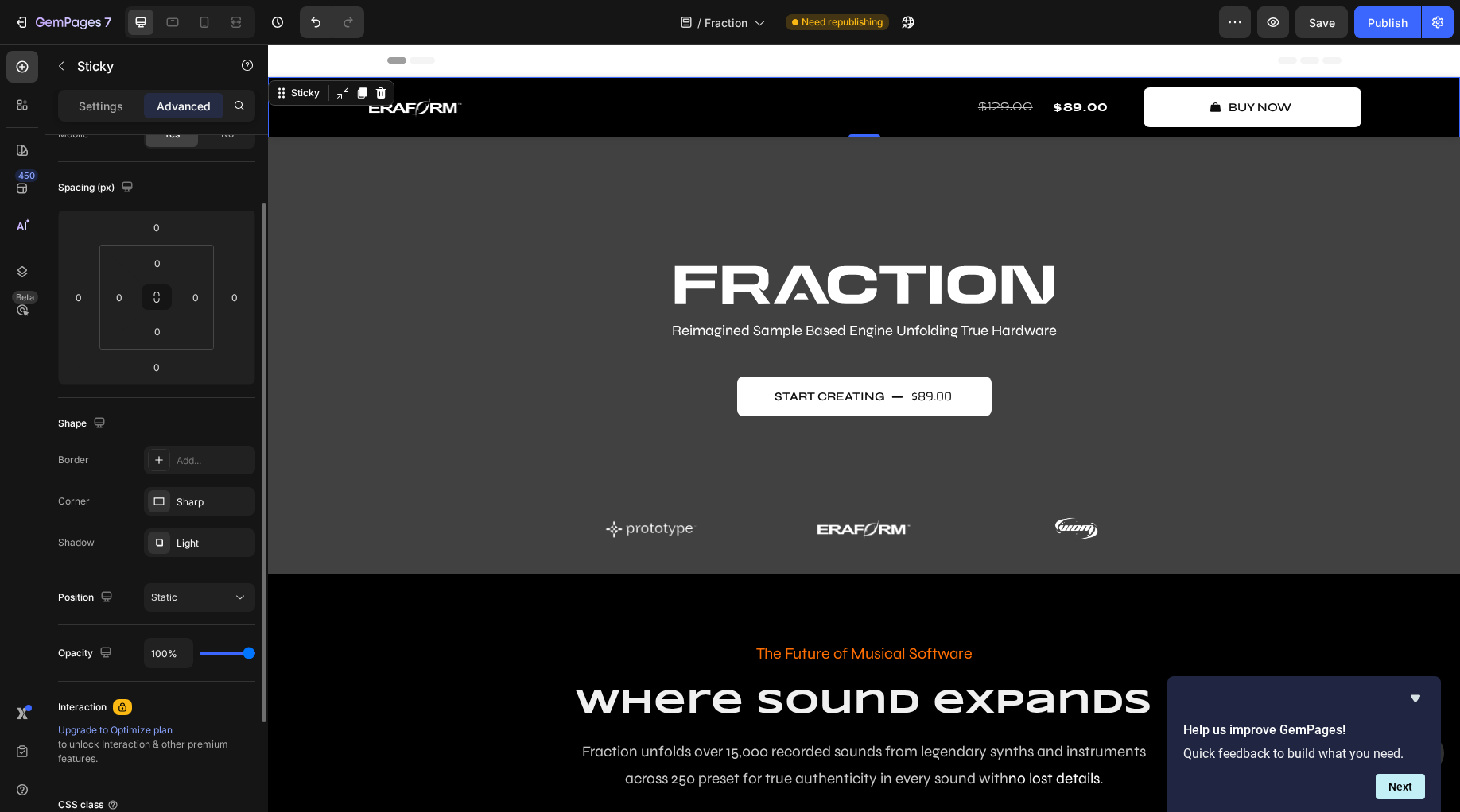
scroll to position [201, 0]
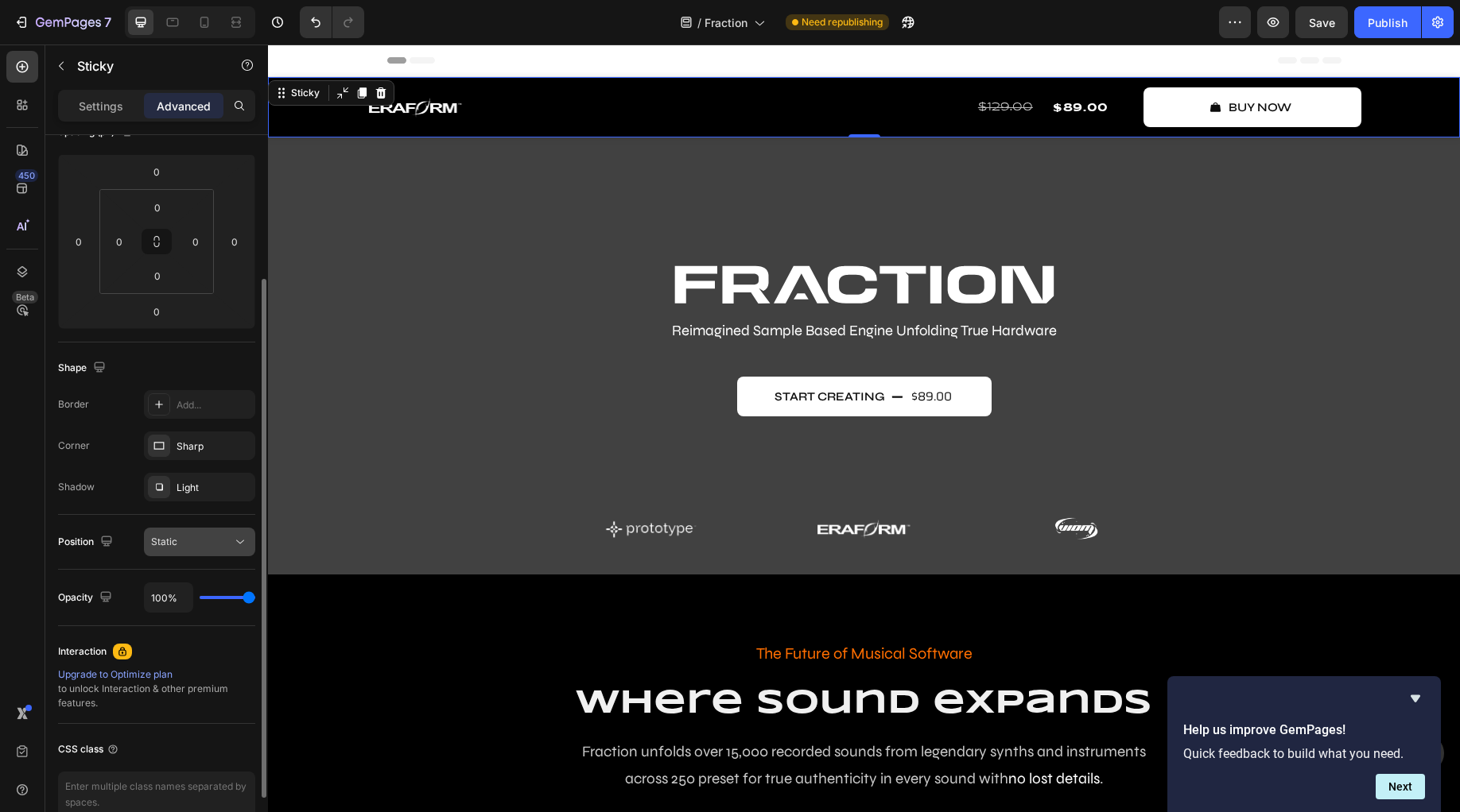
click at [185, 545] on div "Static" at bounding box center [191, 542] width 81 height 15
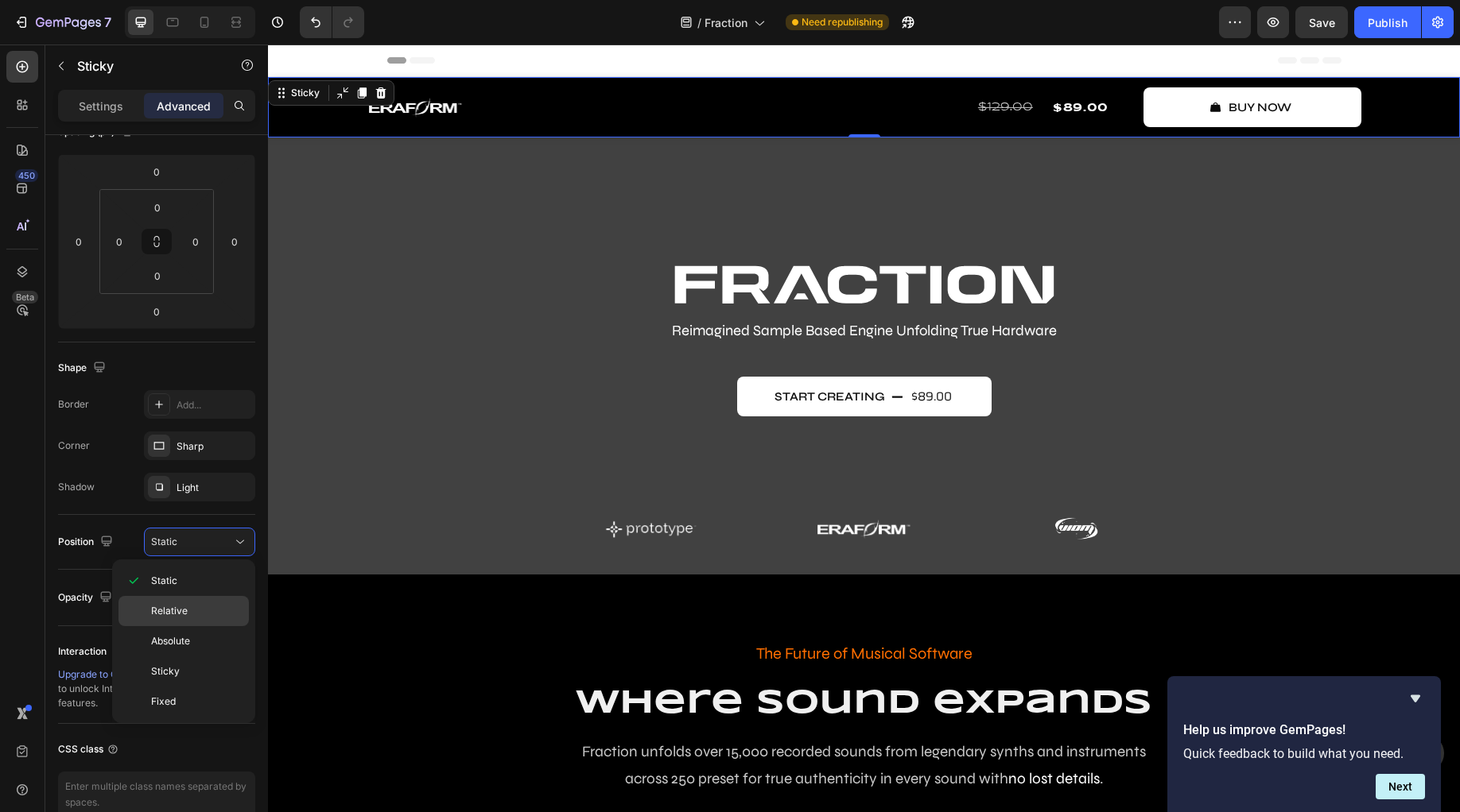
click at [200, 609] on p "Relative" at bounding box center [196, 612] width 91 height 15
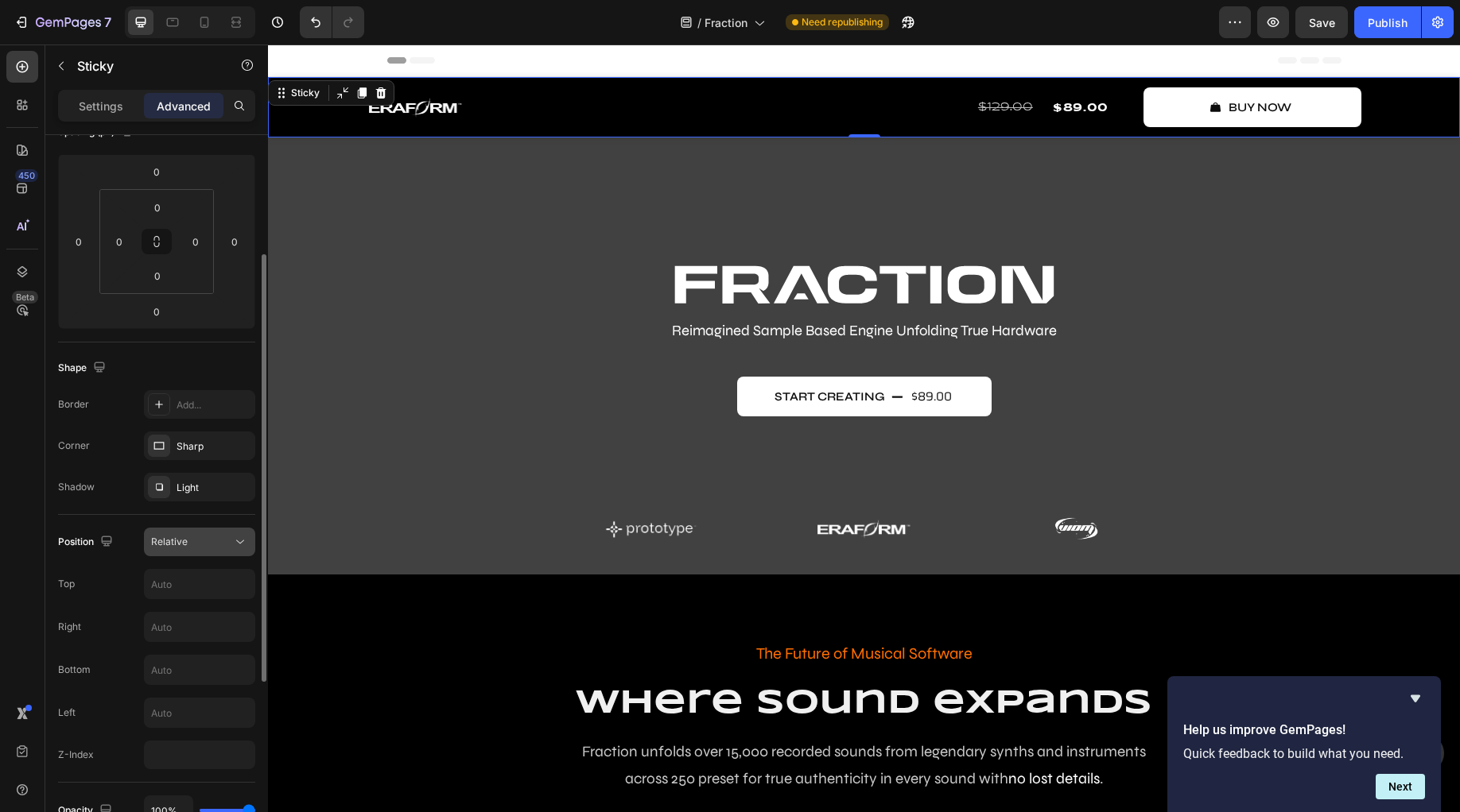
click at [186, 554] on button "Relative" at bounding box center [199, 541] width 112 height 28
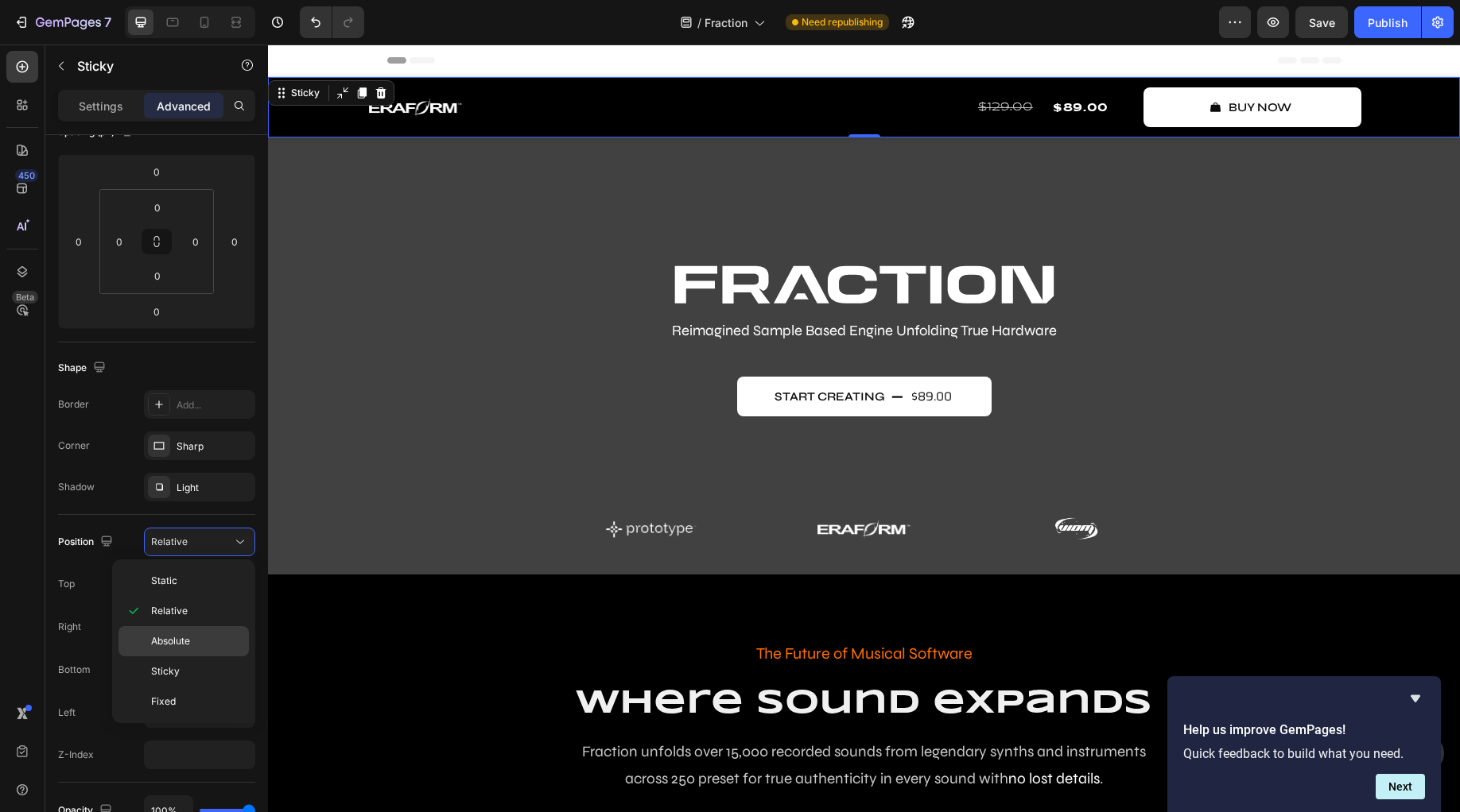
click at [196, 635] on p "Absolute" at bounding box center [196, 642] width 91 height 15
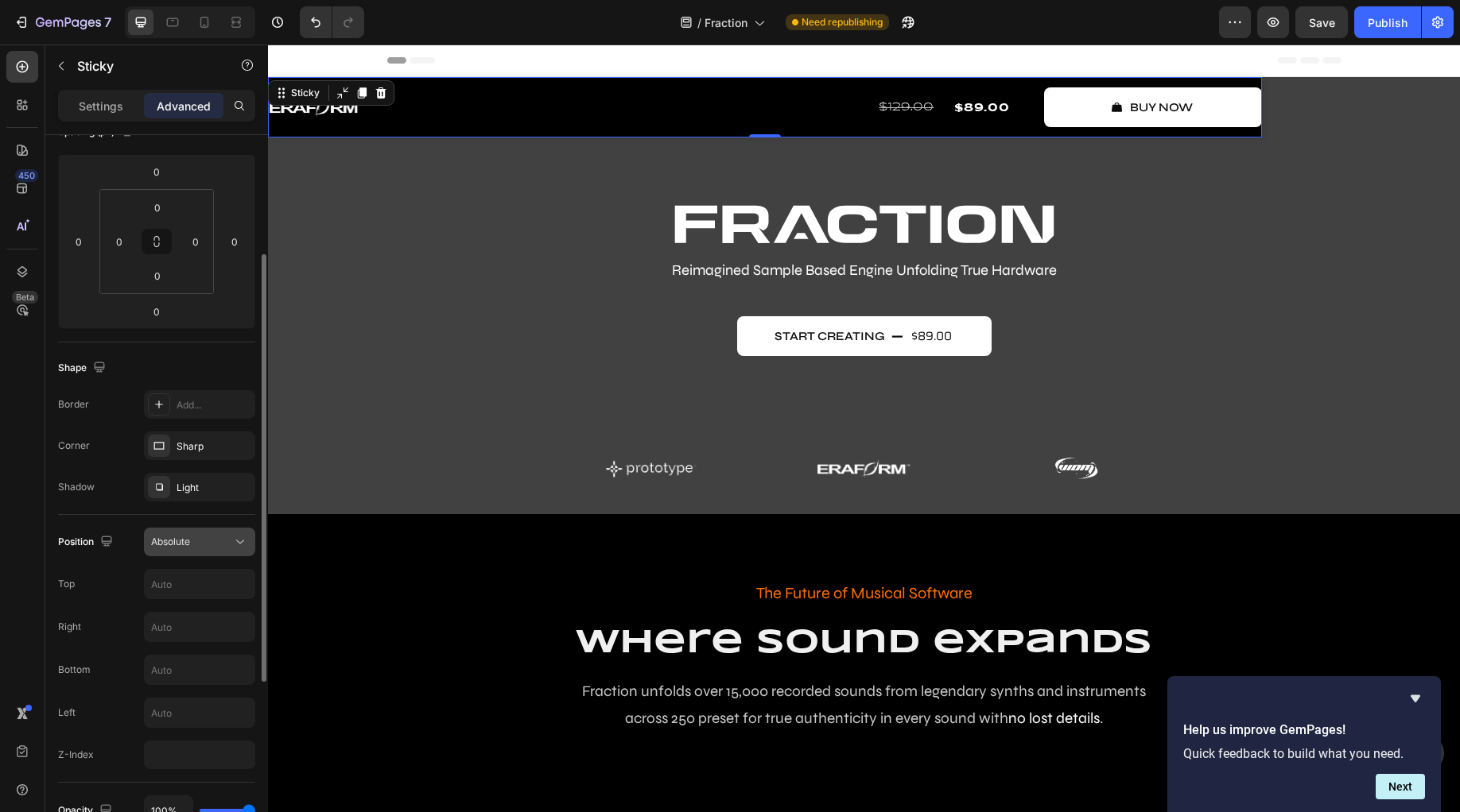
click at [187, 545] on span "Absolute" at bounding box center [170, 541] width 39 height 12
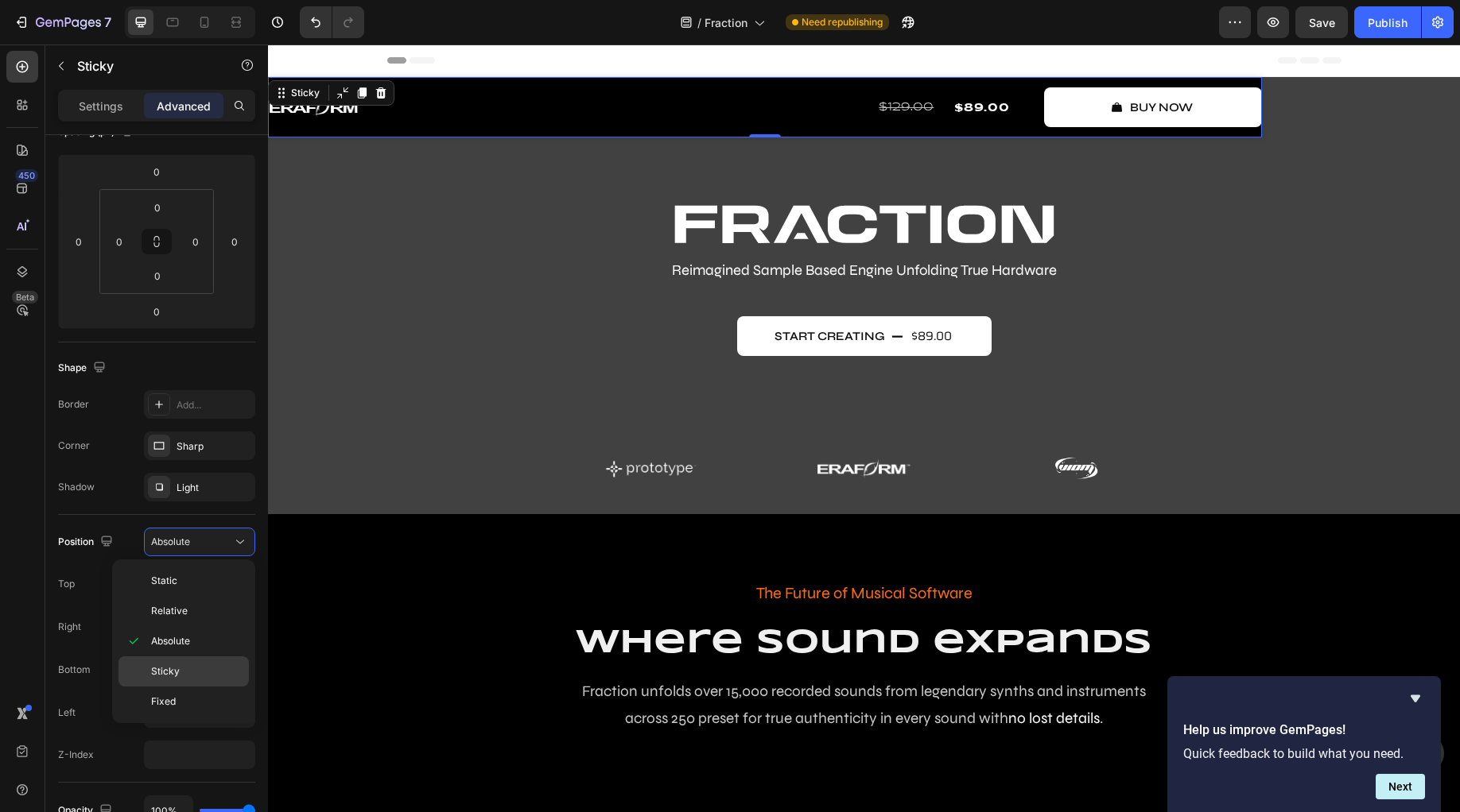
click at [198, 662] on div "Sticky" at bounding box center [184, 671] width 131 height 30
type input "0"
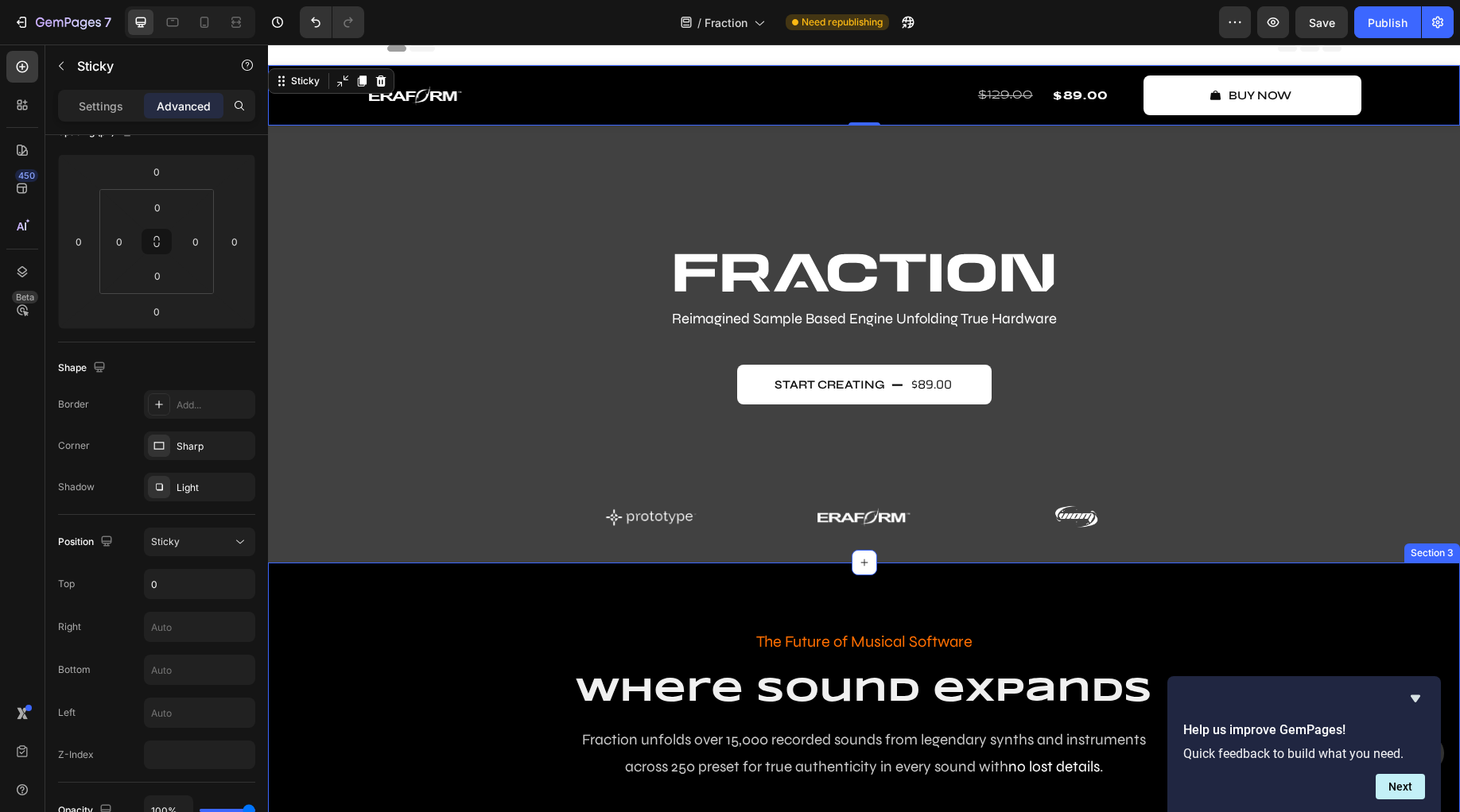
scroll to position [0, 0]
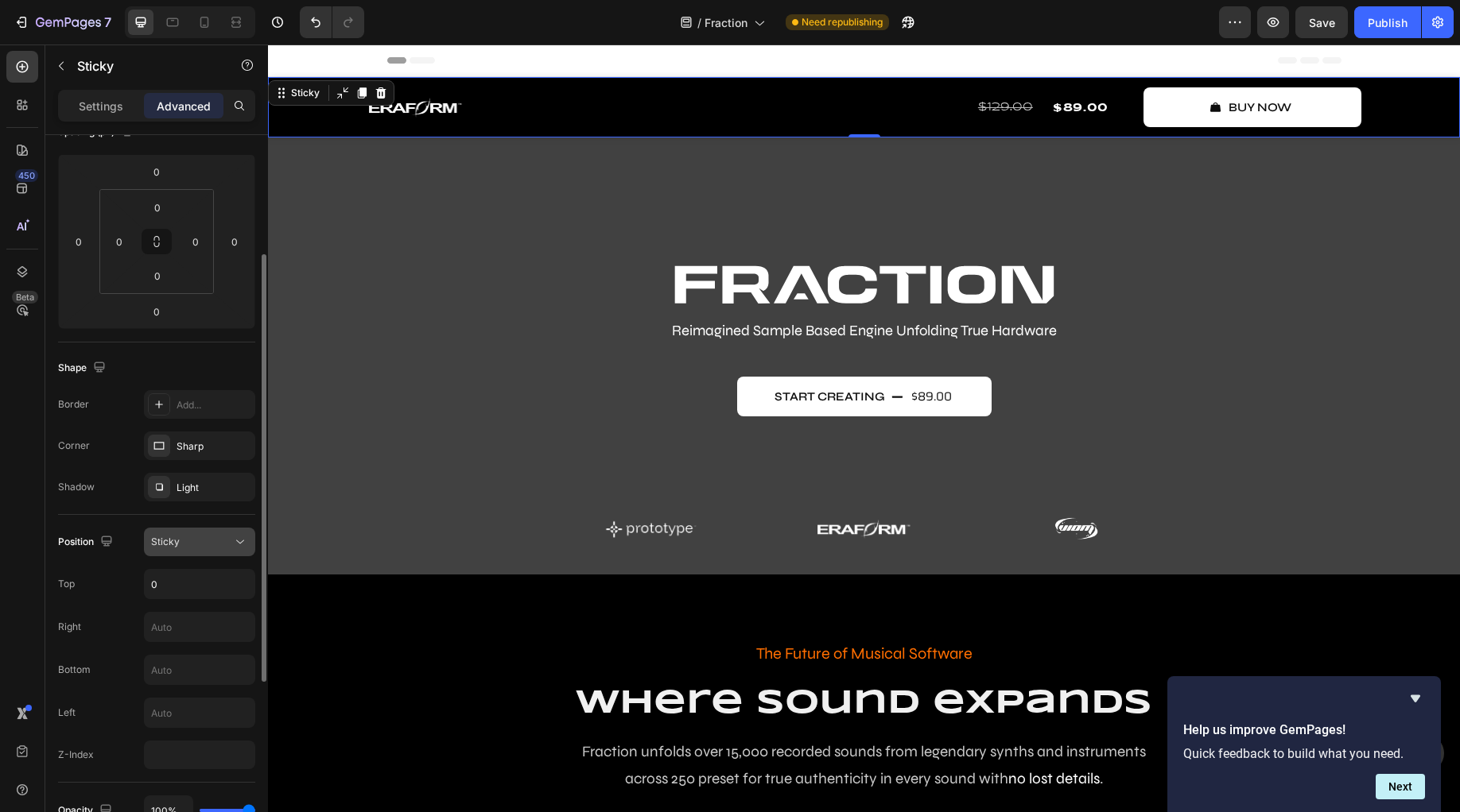
click at [197, 539] on div "Sticky" at bounding box center [191, 542] width 81 height 15
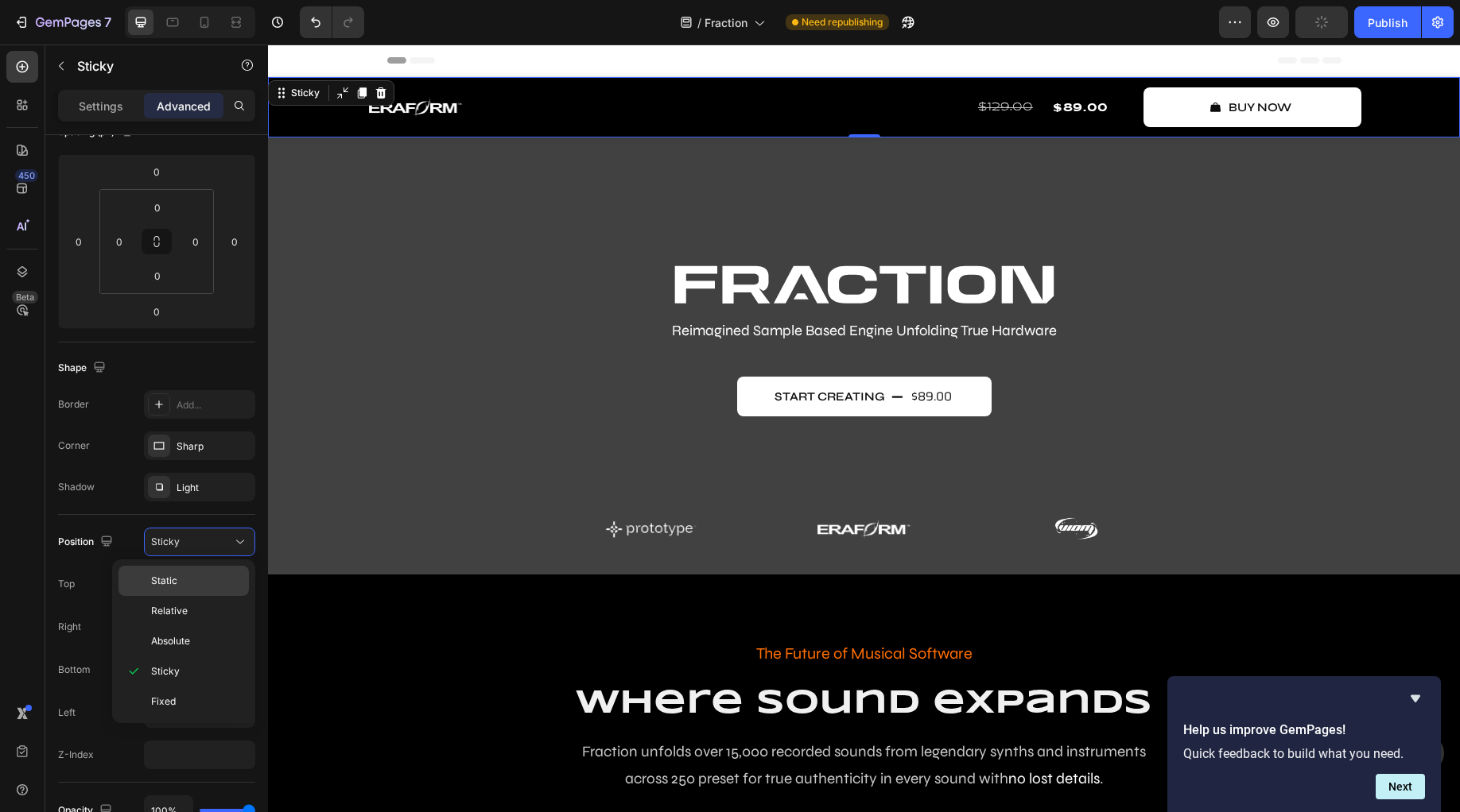
click at [194, 584] on p "Static" at bounding box center [196, 582] width 91 height 15
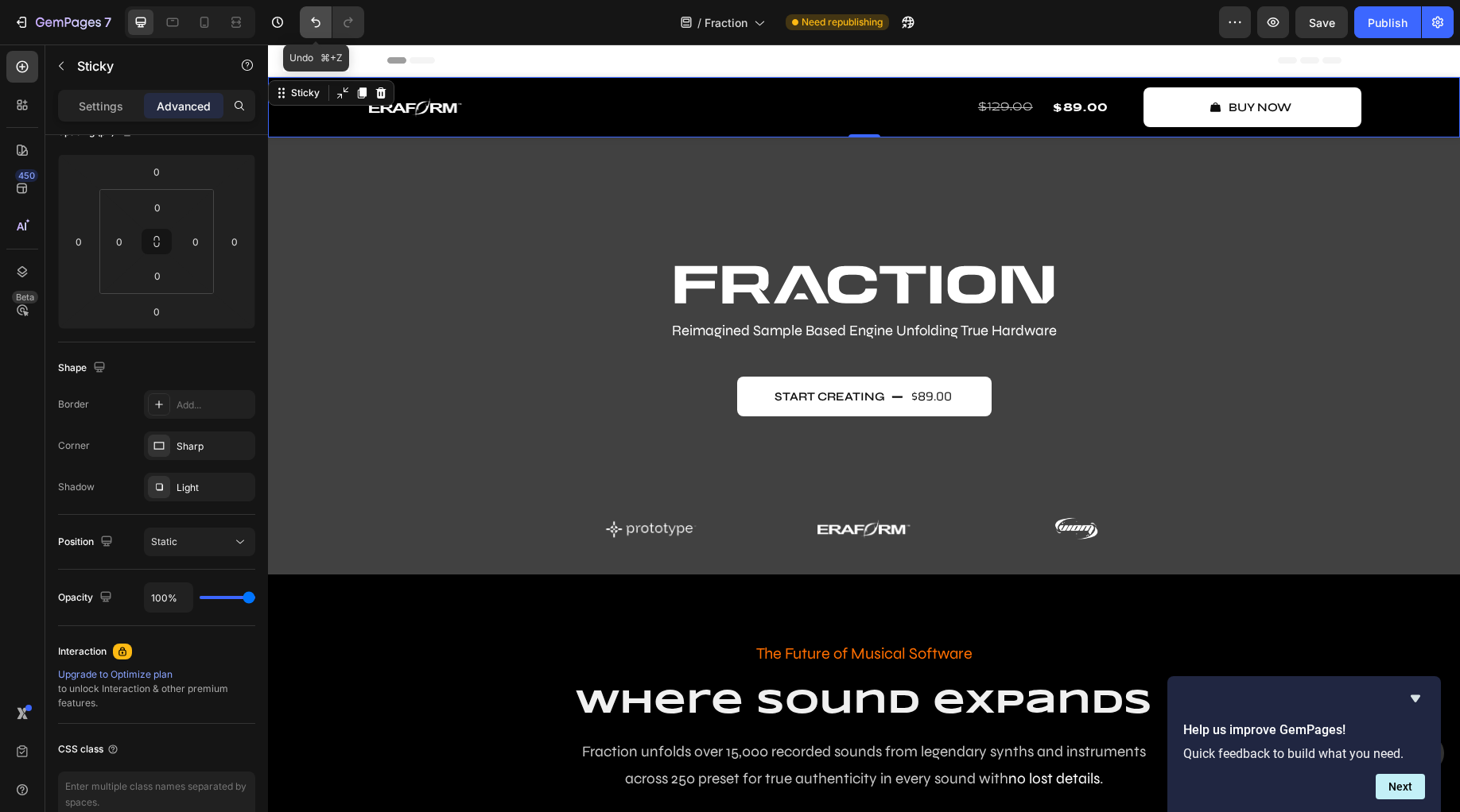
click at [325, 21] on button "Undo/Redo" at bounding box center [316, 22] width 32 height 32
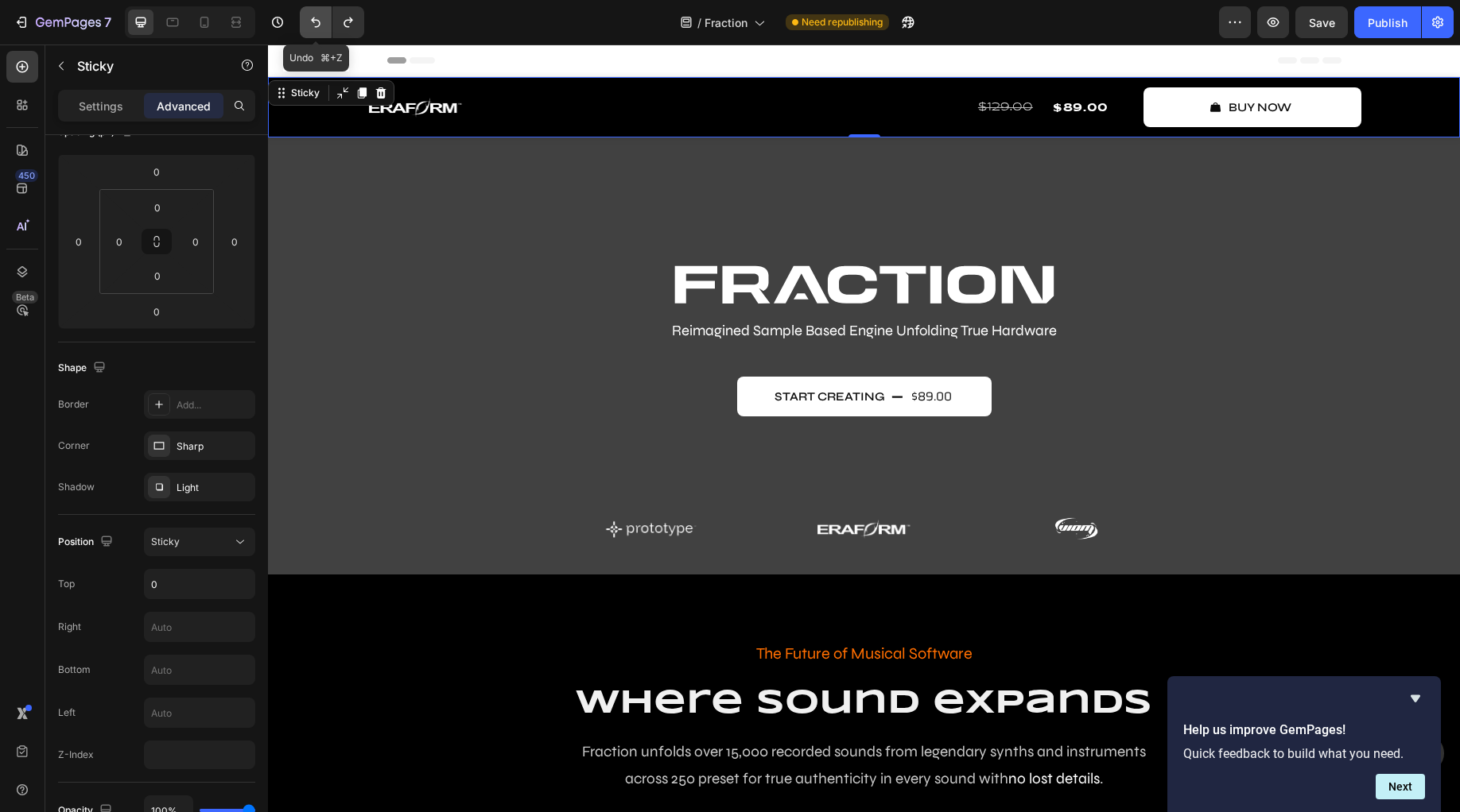
click at [325, 21] on button "Undo/Redo" at bounding box center [316, 22] width 32 height 32
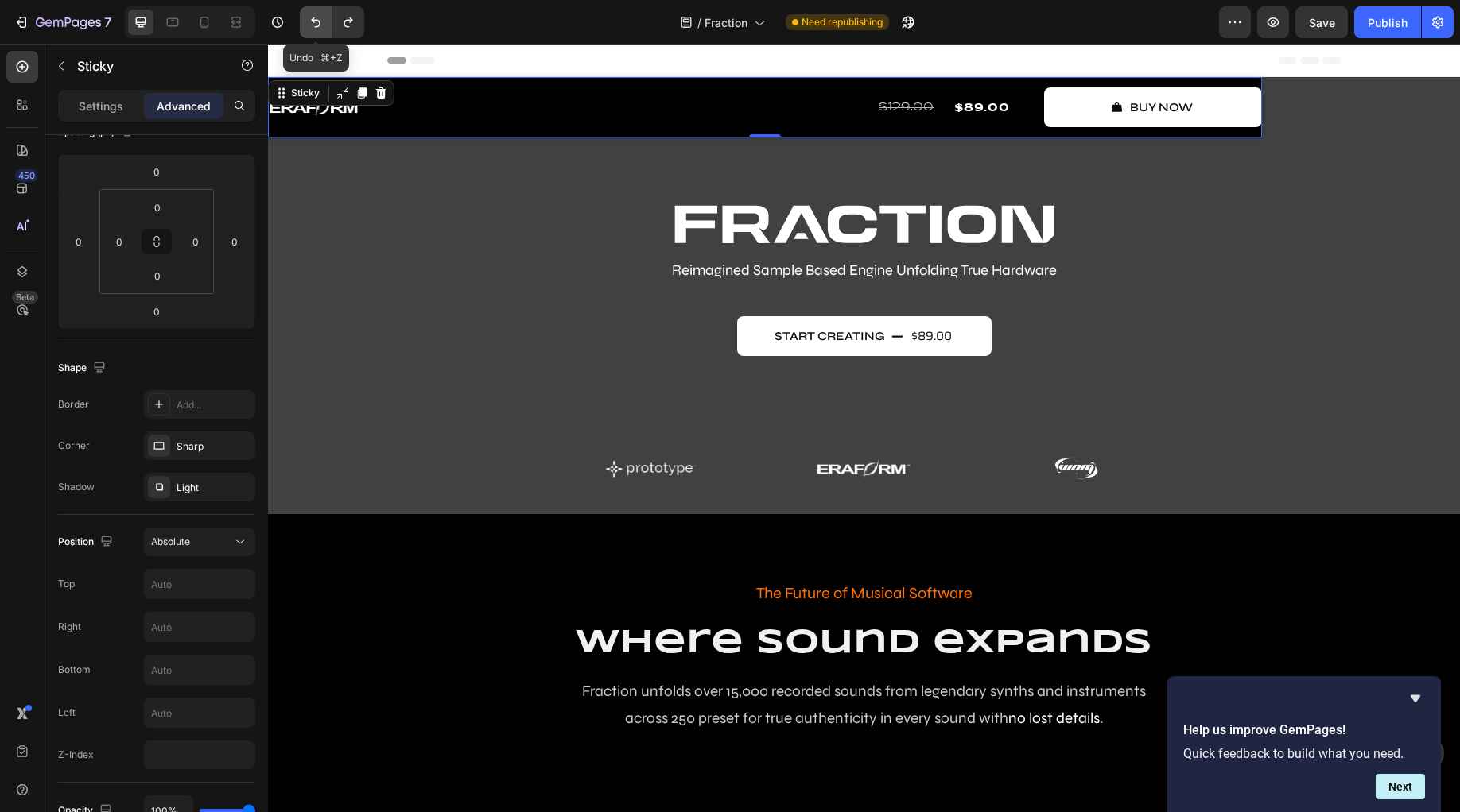
click at [325, 21] on button "Undo/Redo" at bounding box center [316, 22] width 32 height 32
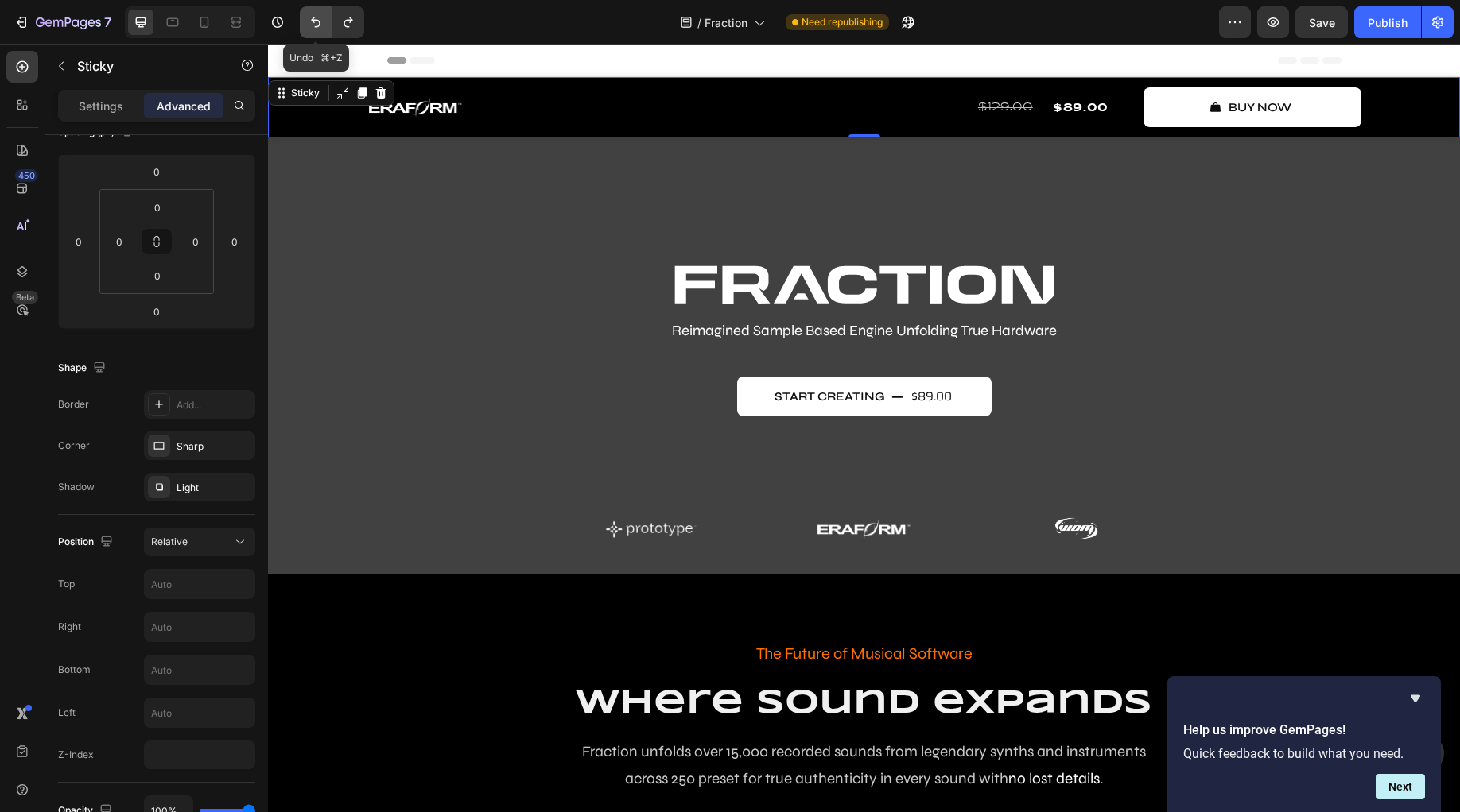
click at [325, 21] on button "Undo/Redo" at bounding box center [316, 22] width 32 height 32
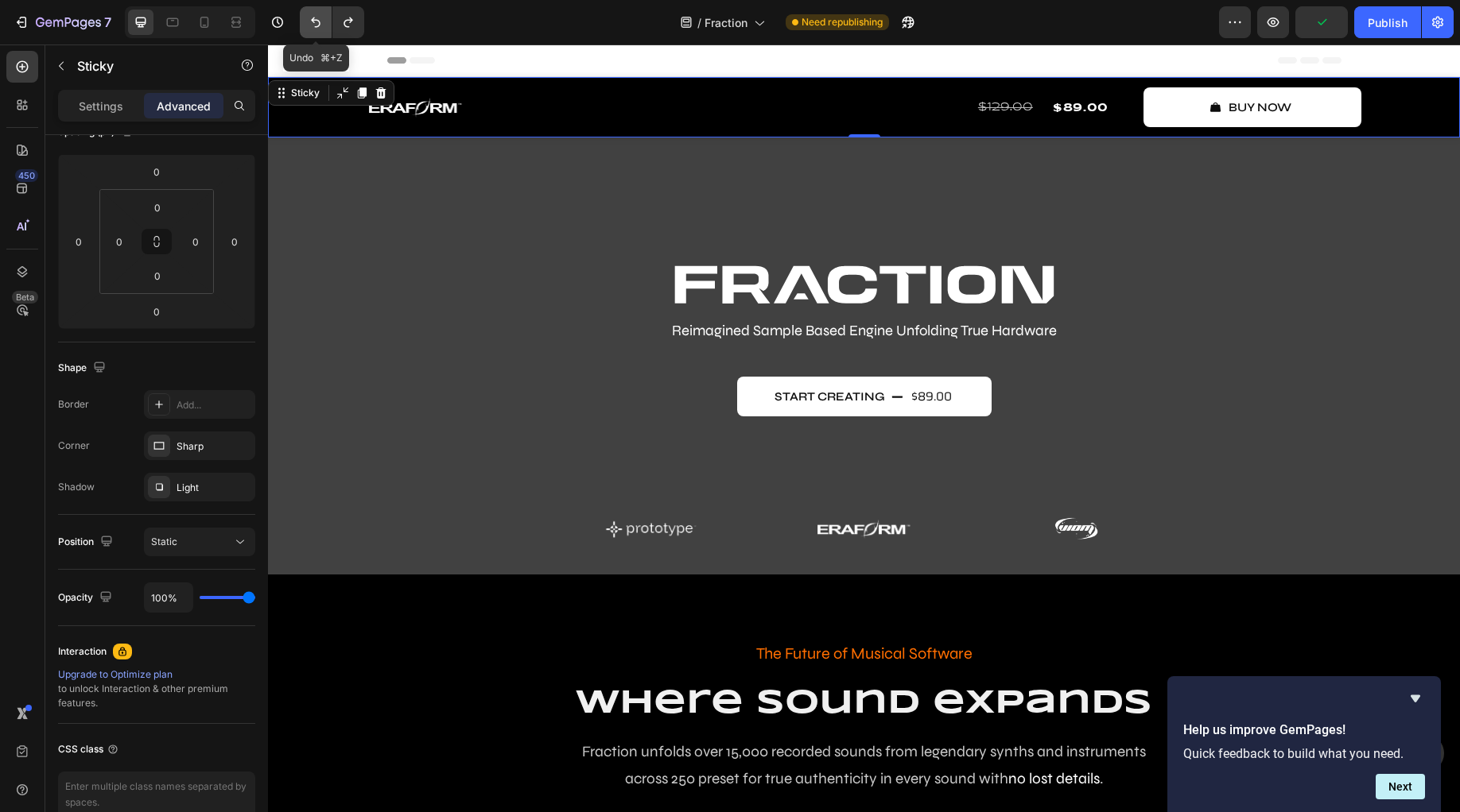
click at [325, 21] on button "Undo/Redo" at bounding box center [316, 22] width 32 height 32
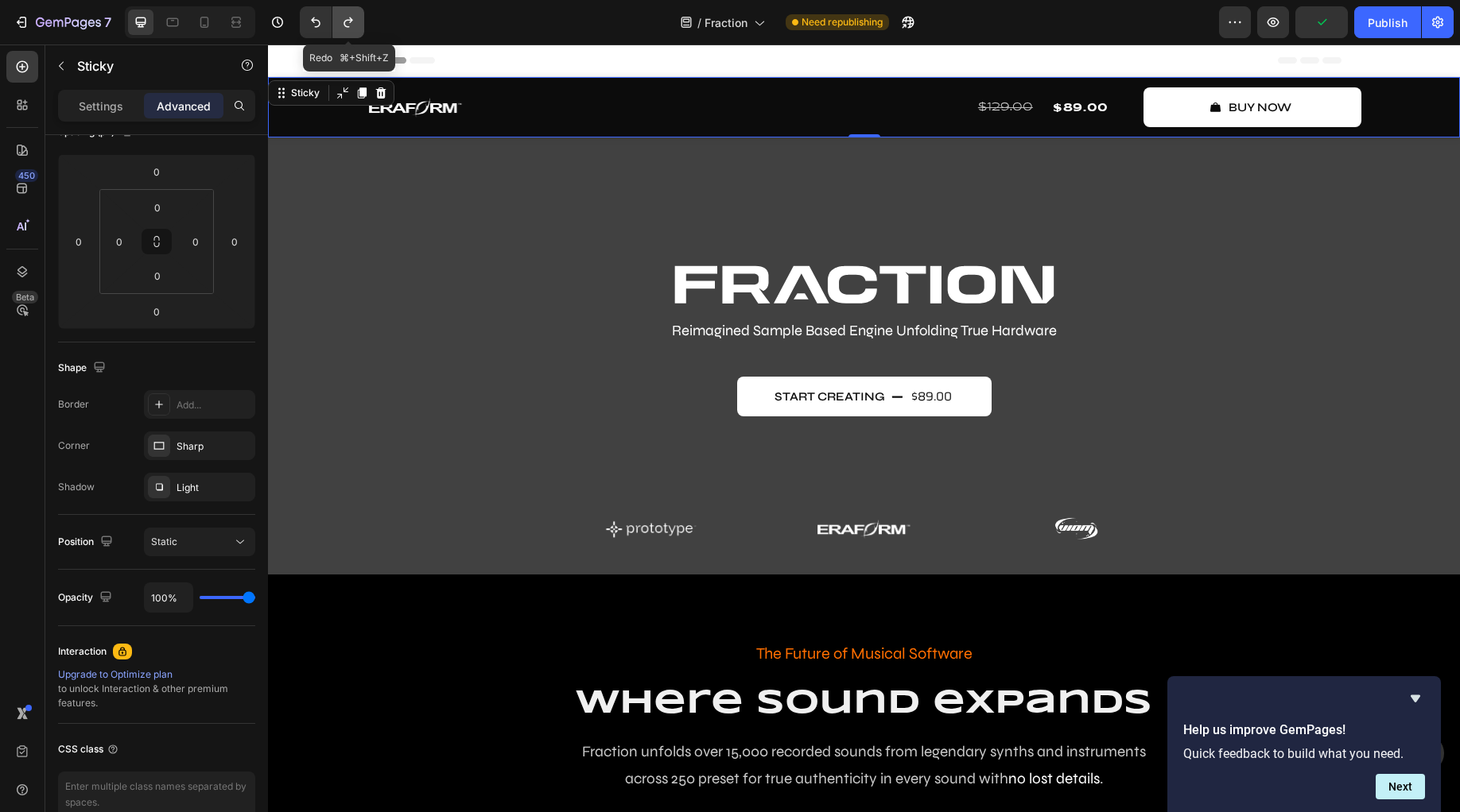
click at [362, 20] on button "Undo/Redo" at bounding box center [348, 22] width 32 height 32
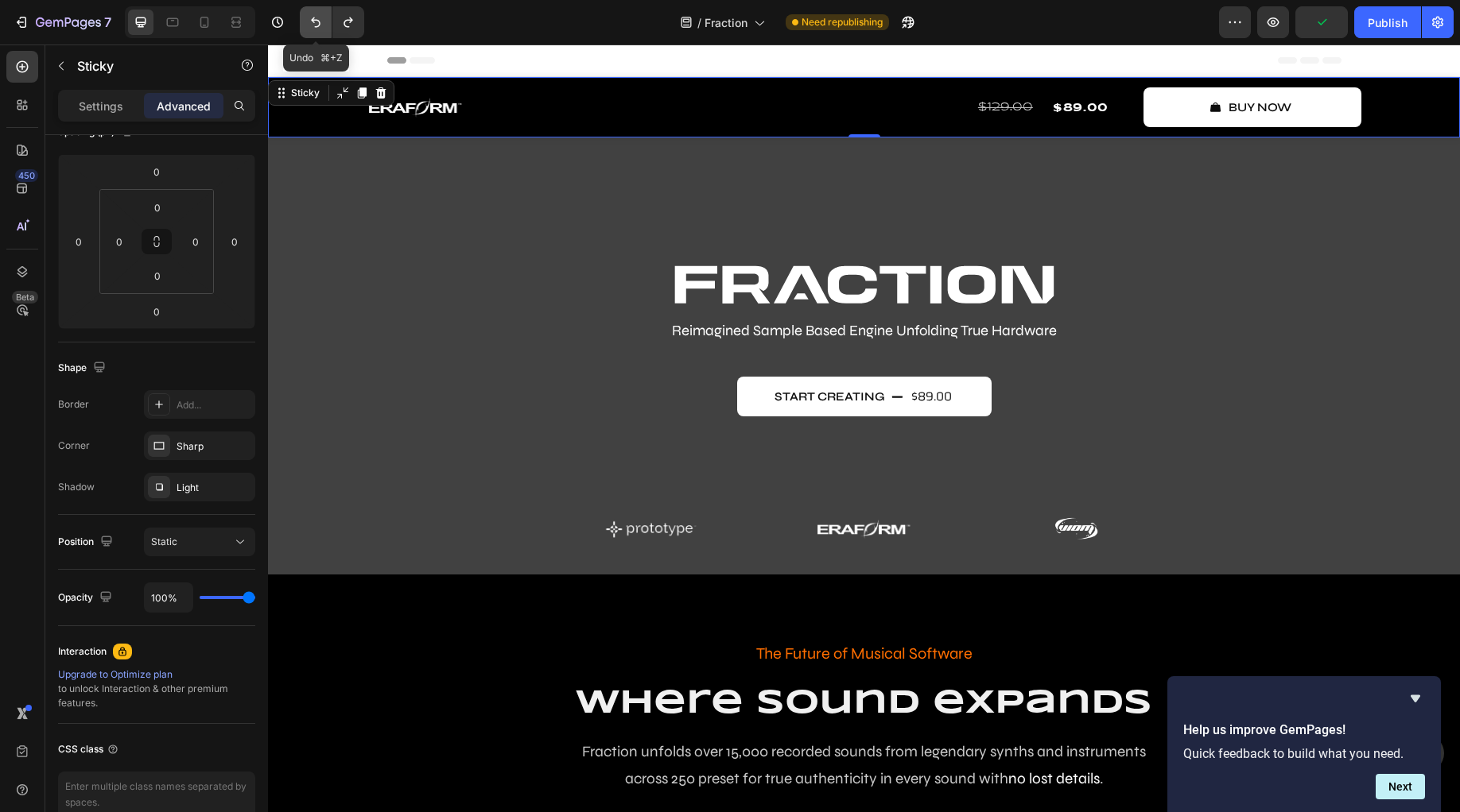
click at [317, 25] on icon "Undo/Redo" at bounding box center [315, 22] width 16 height 16
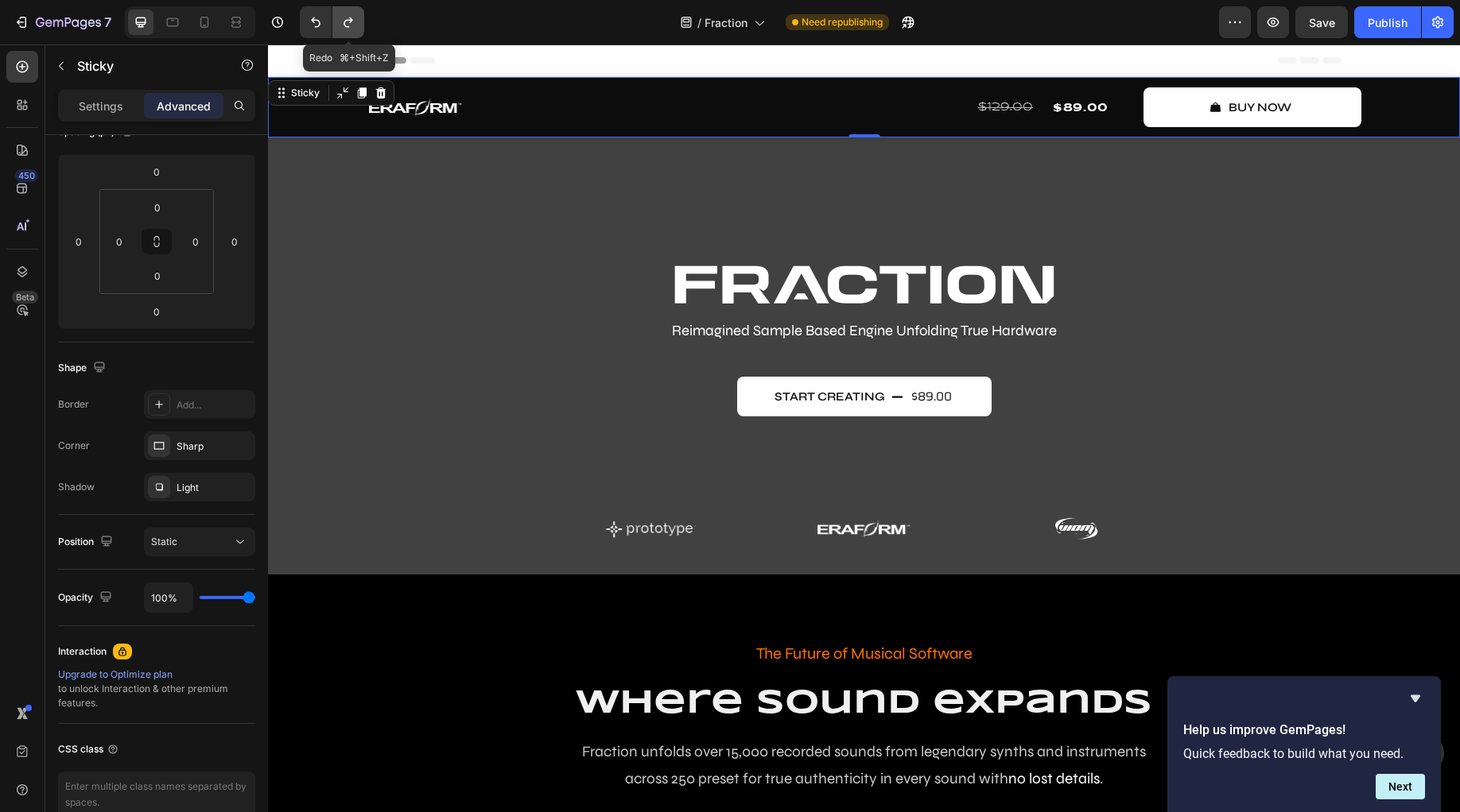
click at [350, 23] on icon "Undo/Redo" at bounding box center [348, 22] width 16 height 16
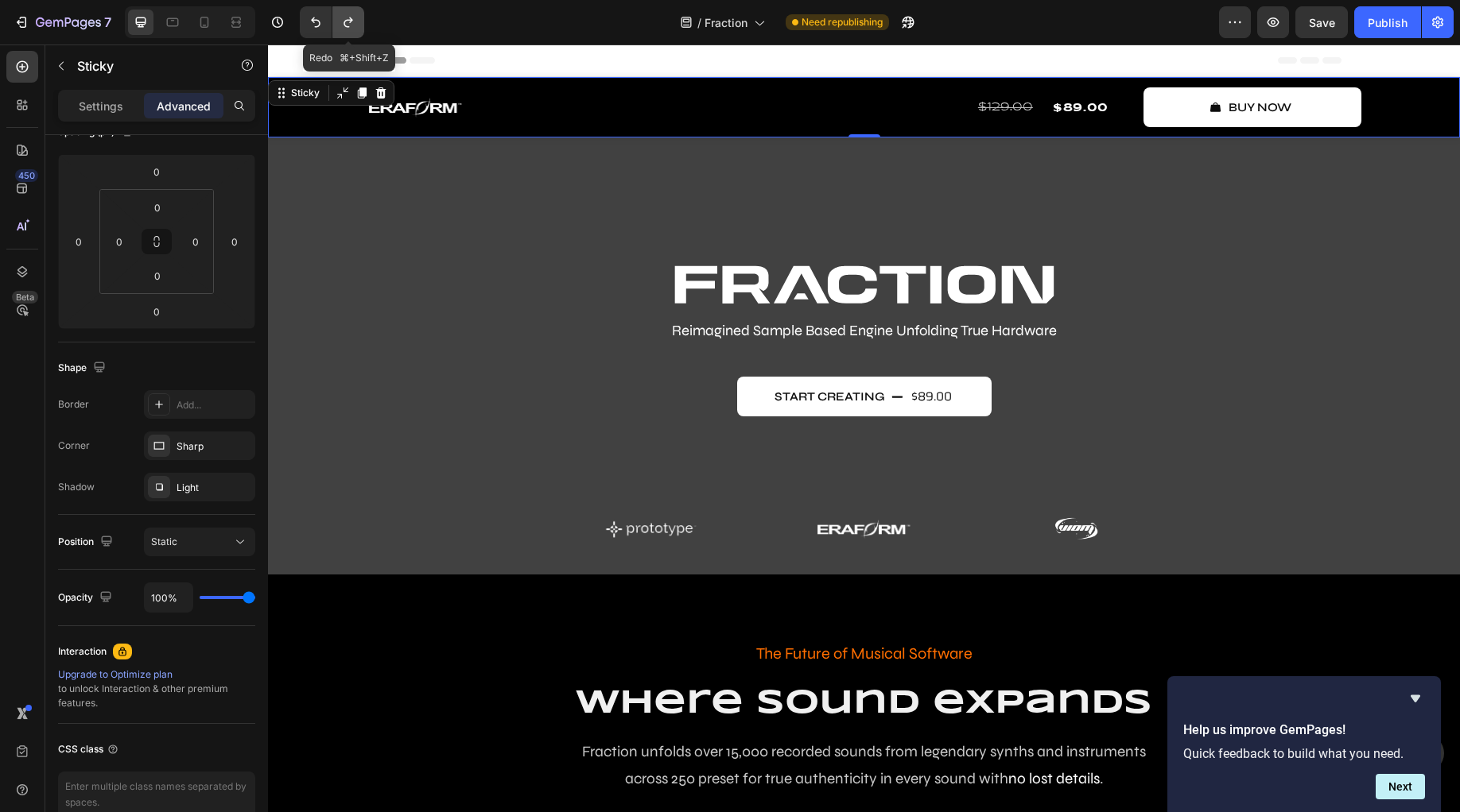
click at [350, 23] on icon "Undo/Redo" at bounding box center [348, 22] width 16 height 16
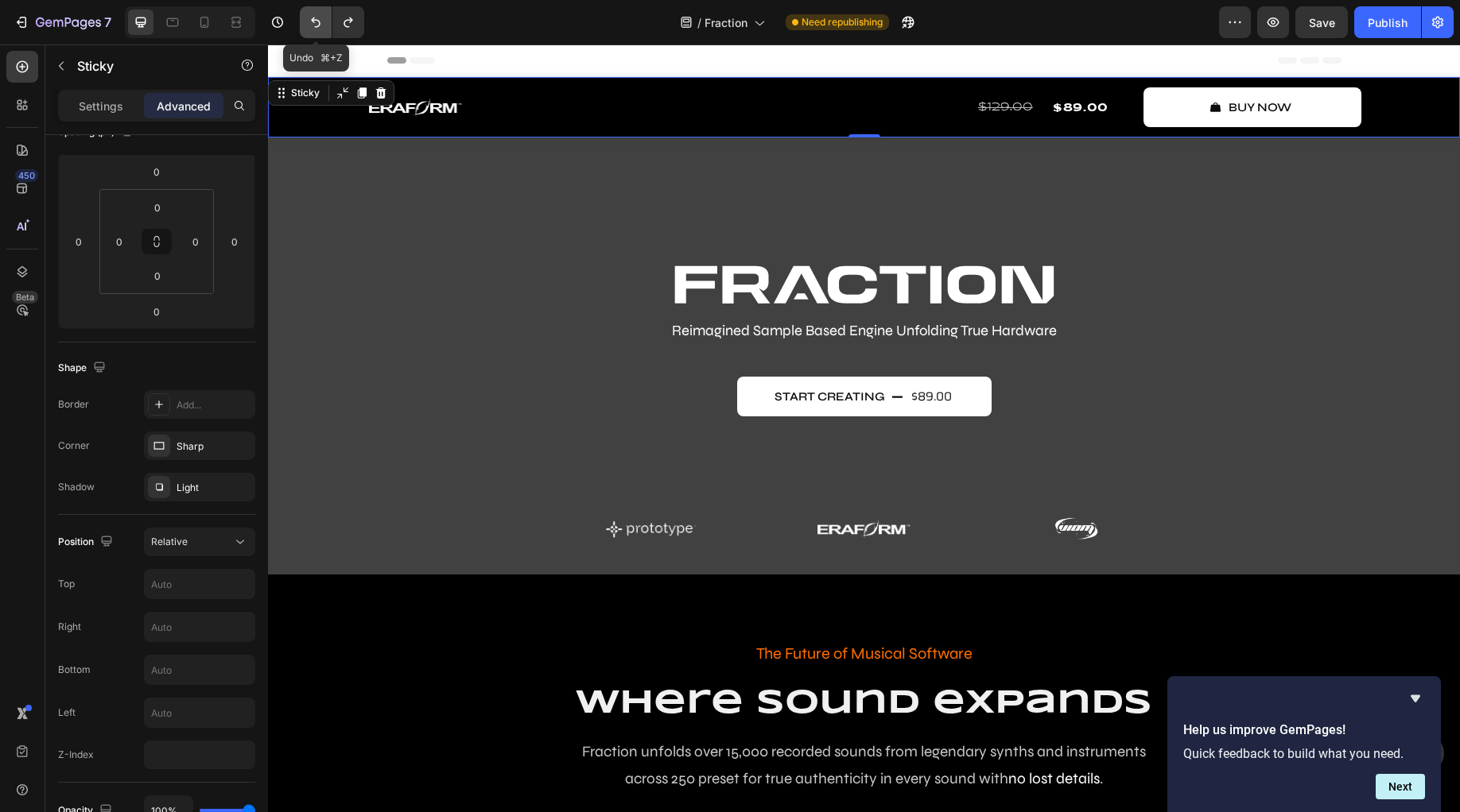
click at [315, 22] on icon "Undo/Redo" at bounding box center [315, 22] width 16 height 16
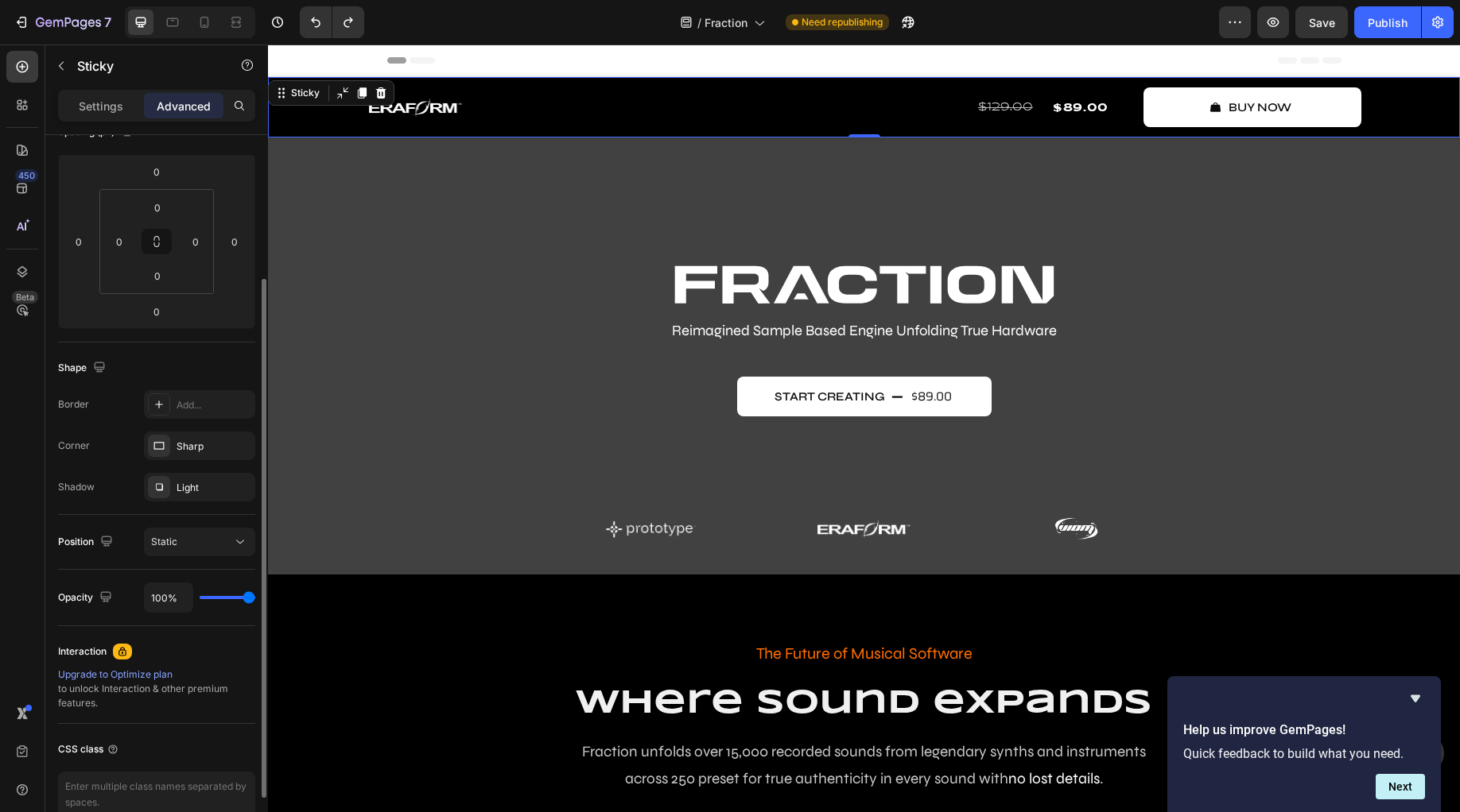
drag, startPoint x: 241, startPoint y: 602, endPoint x: 224, endPoint y: 597, distance: 17.7
click at [224, 597] on div "100%" at bounding box center [199, 597] width 112 height 30
type input "87%"
type input "87"
type input "85%"
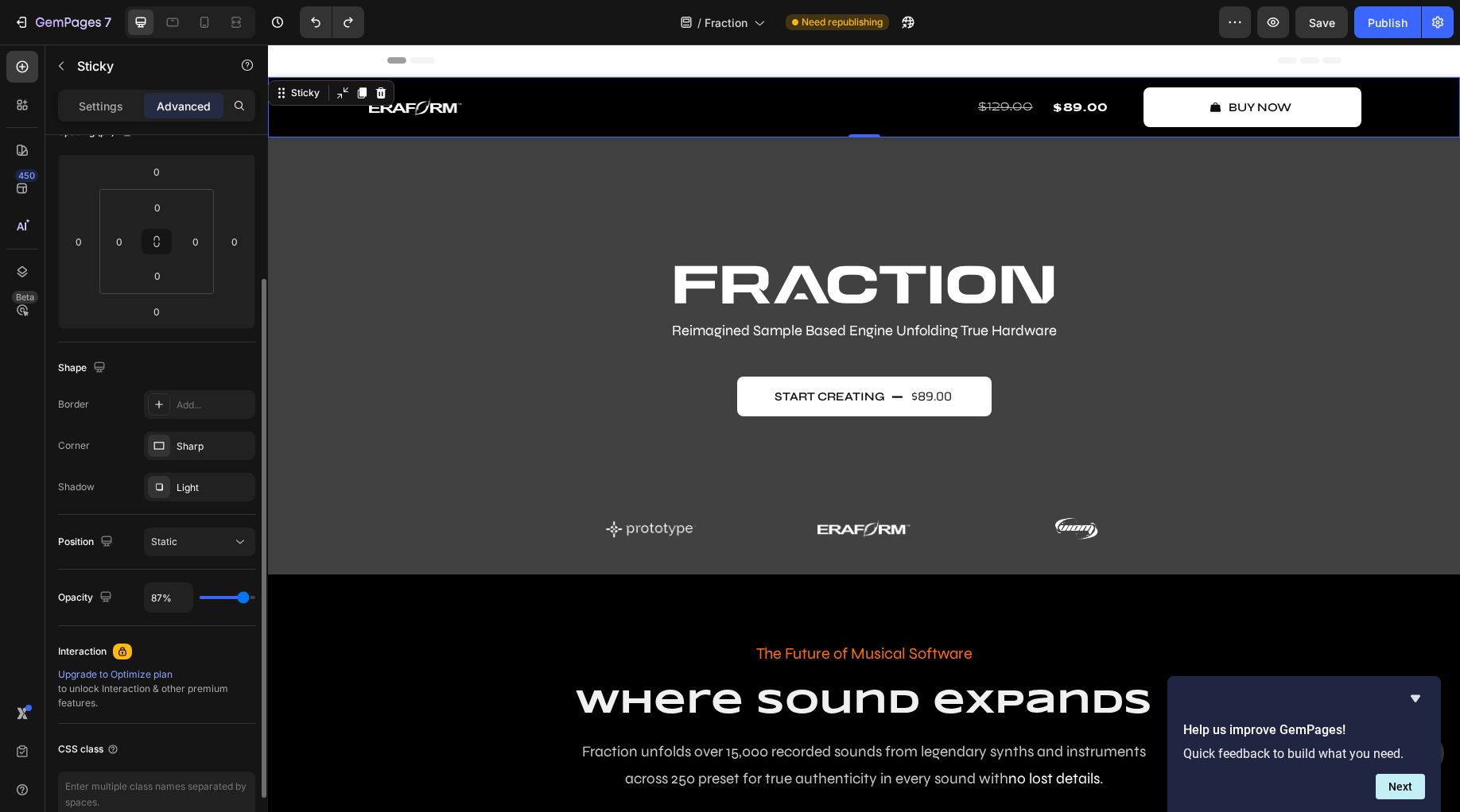
type input "85"
type input "81%"
type input "81"
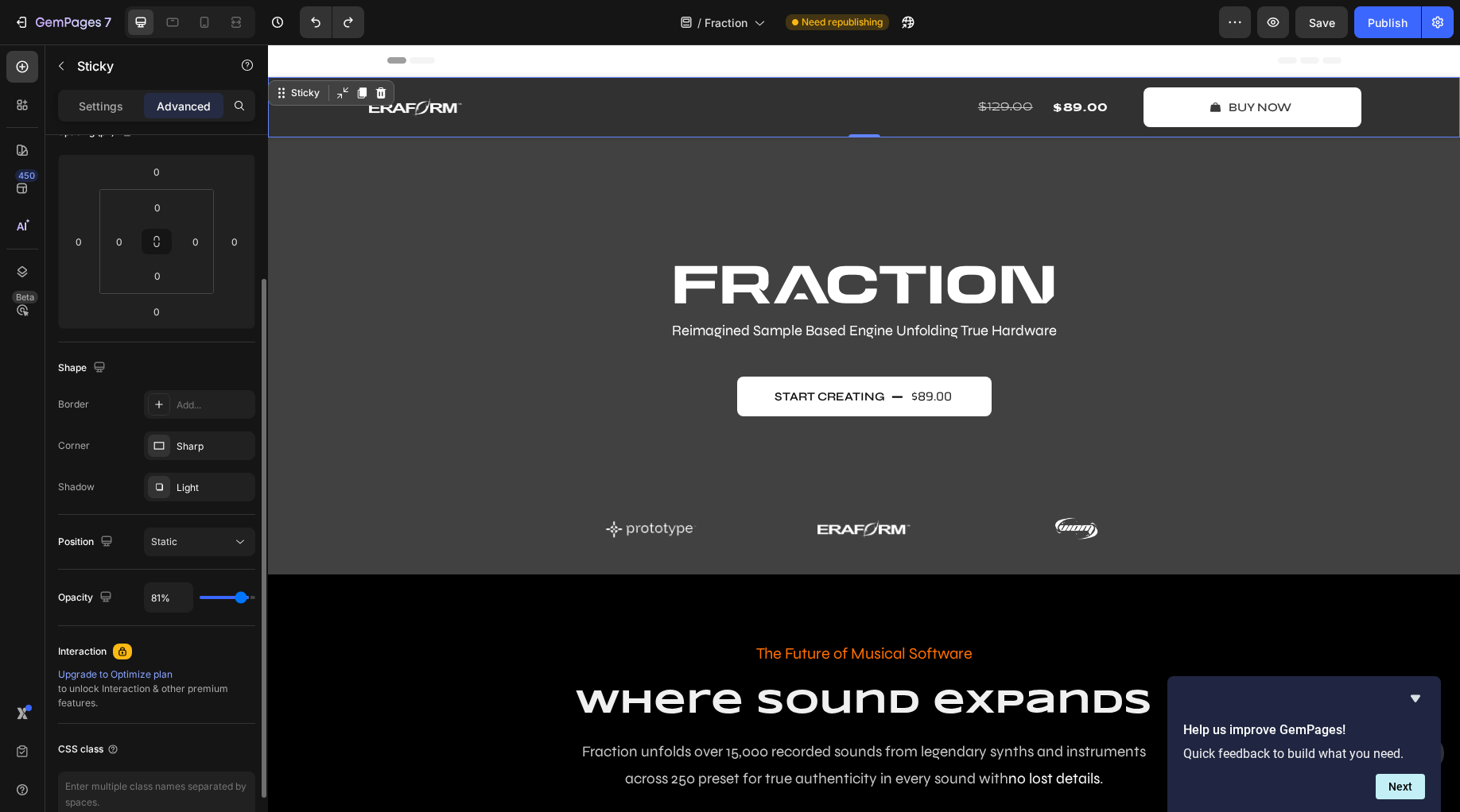
type input "80%"
type input "80"
type input "78%"
type input "78"
type input "76%"
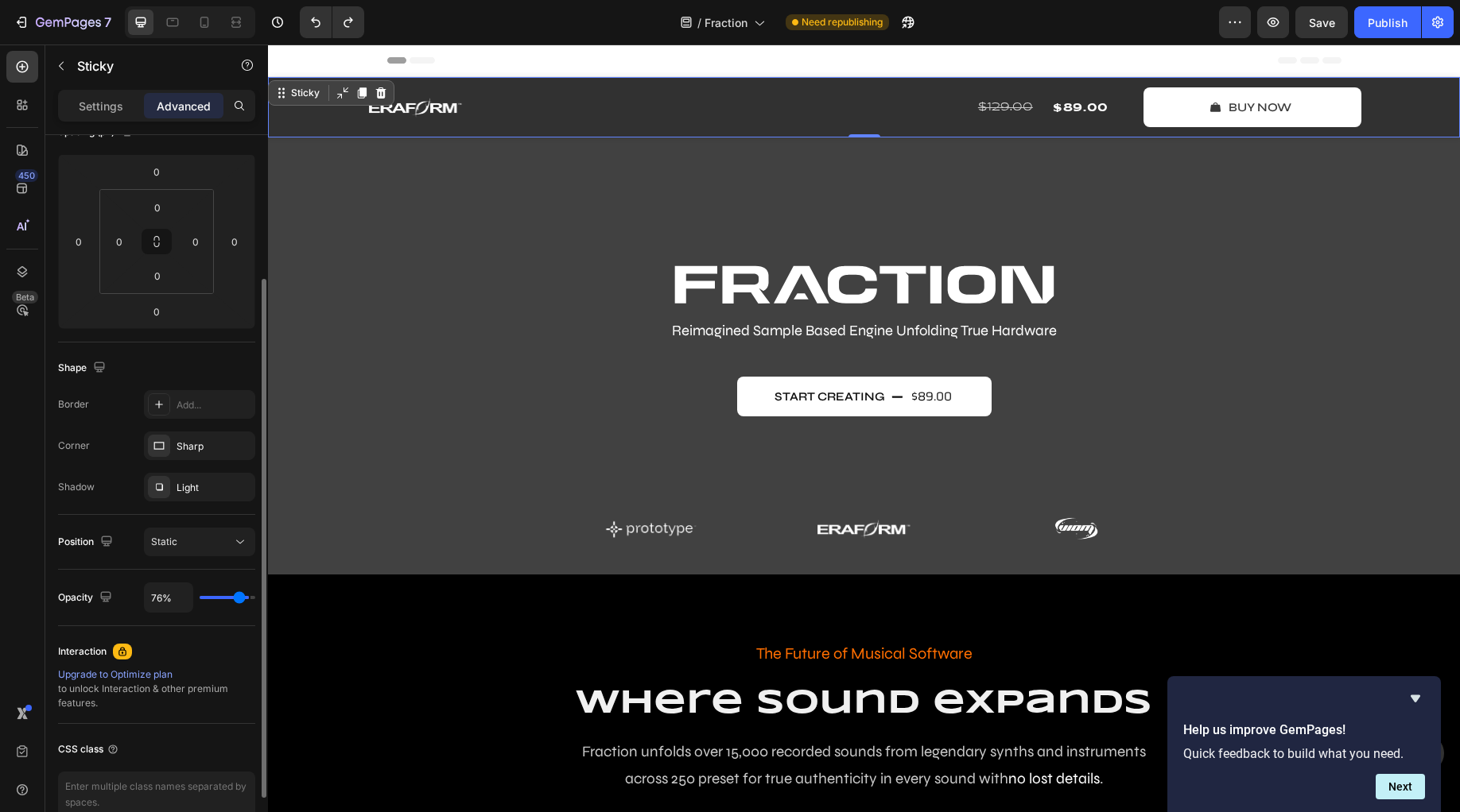
type input "76"
type input "74%"
type input "74"
type input "72%"
type input "72"
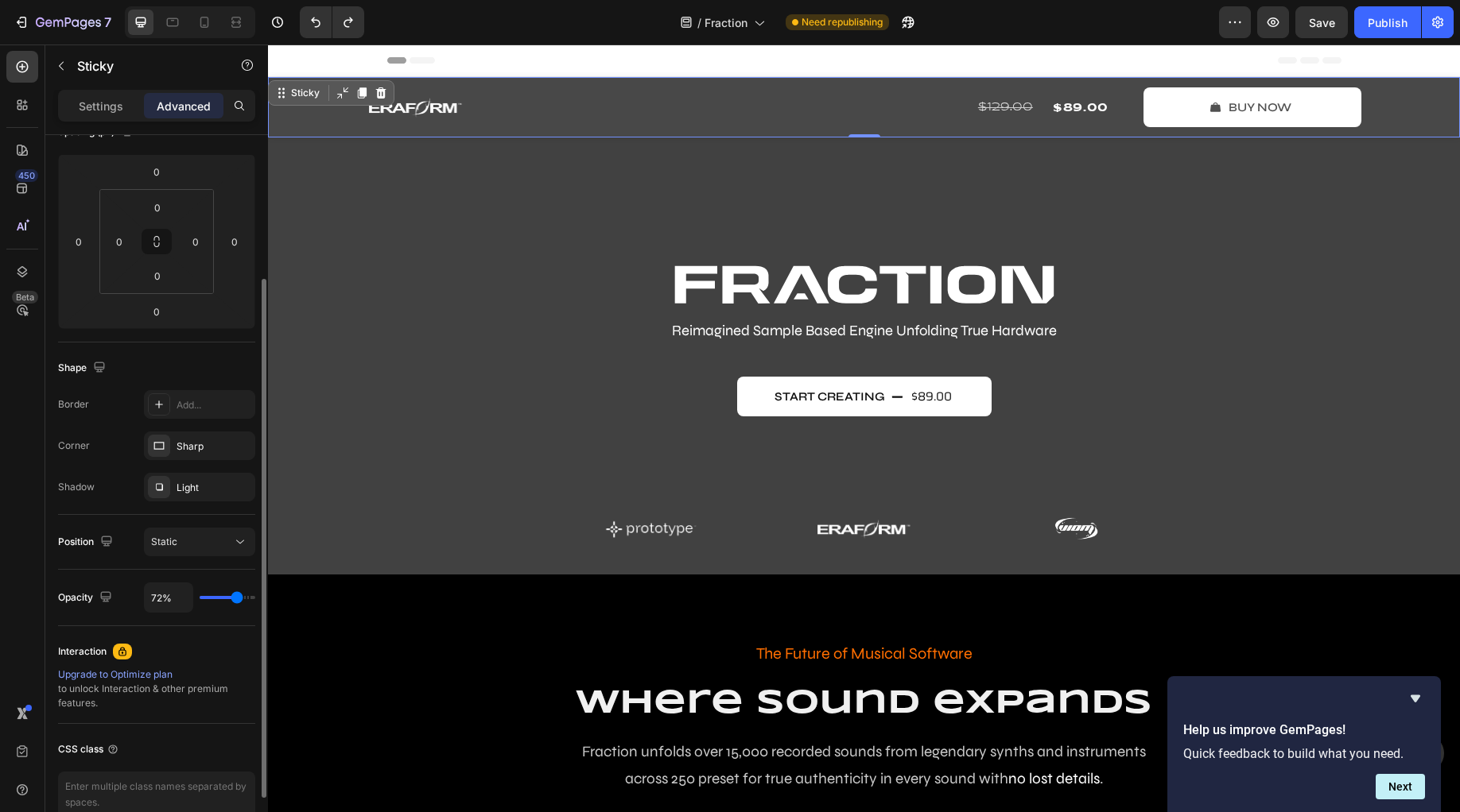
type input "70%"
type input "70"
type input "67%"
type input "67"
type input "63%"
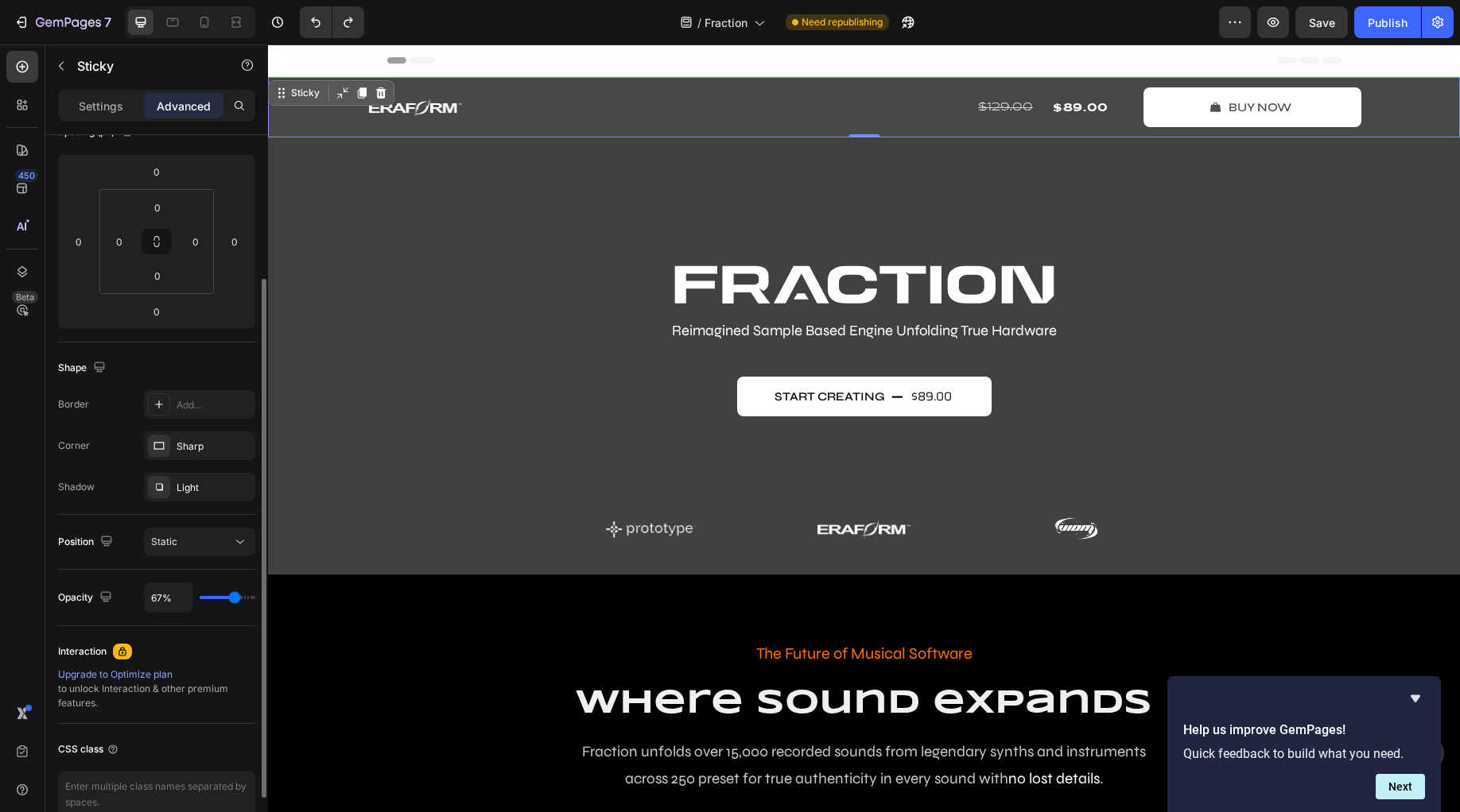
type input "63"
type input "59%"
type input "59"
type input "54%"
type input "54"
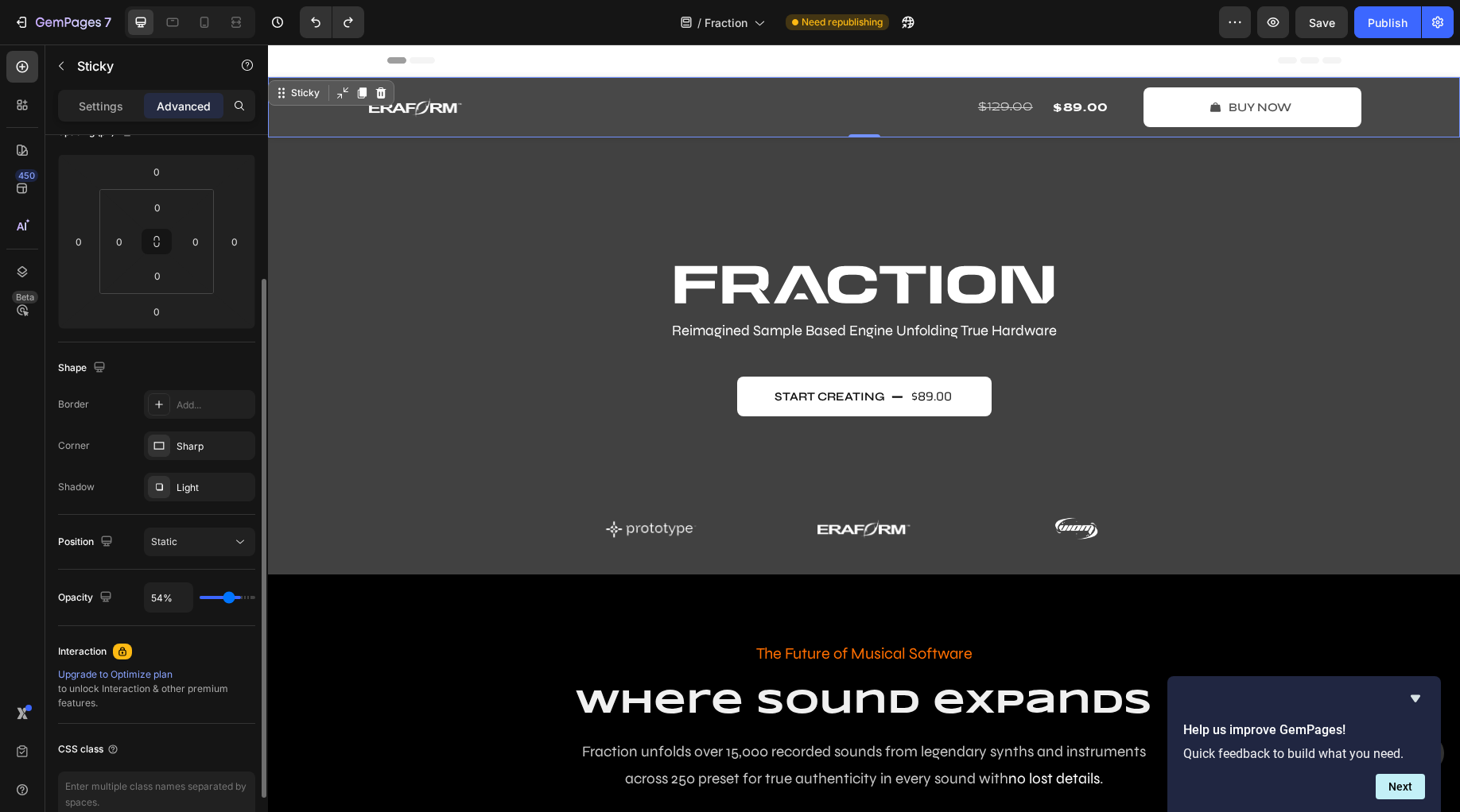
type input "50%"
type input "50"
type input "46%"
type input "46"
type input "43%"
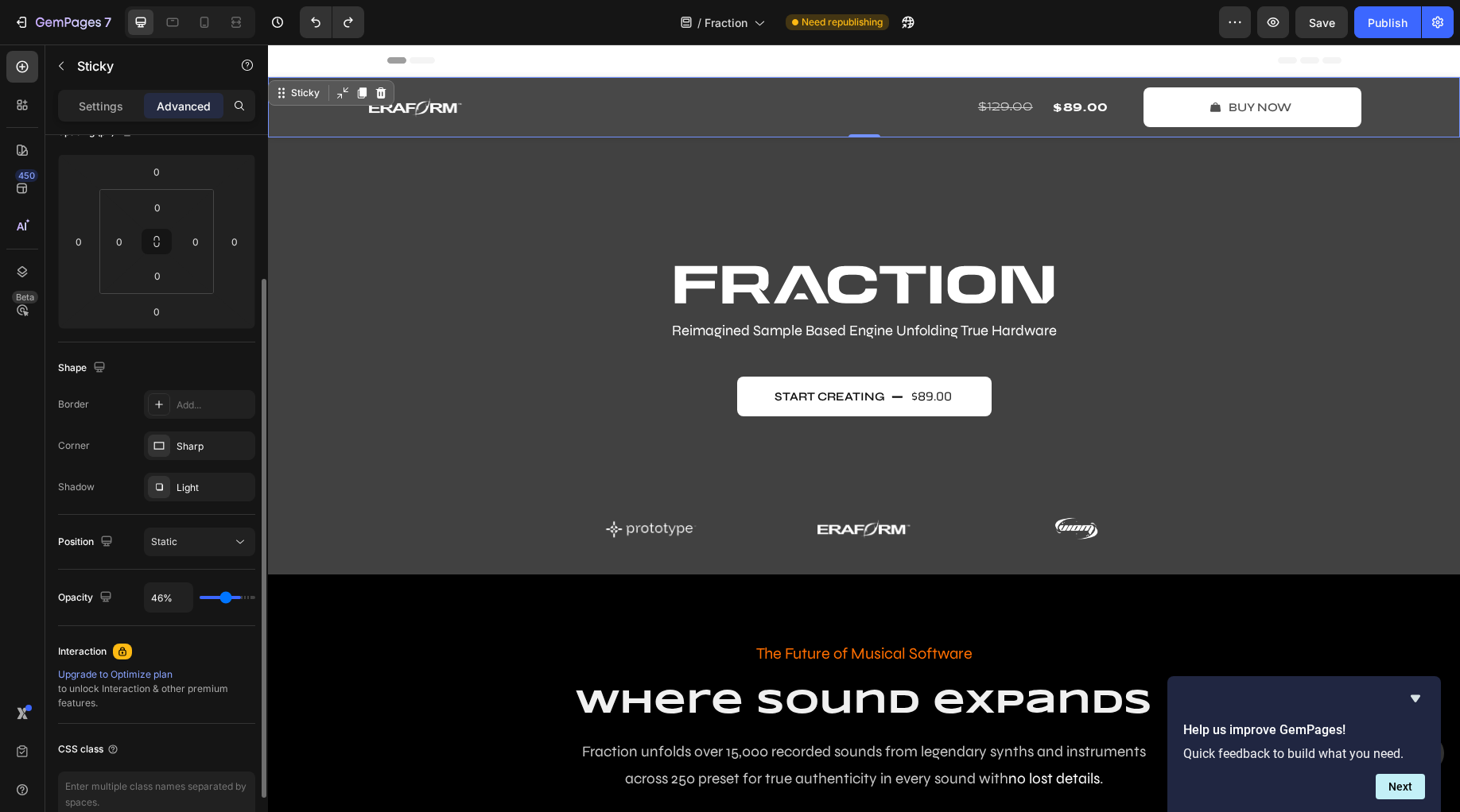
type input "43"
type input "41%"
type input "41"
type input "39%"
type input "39"
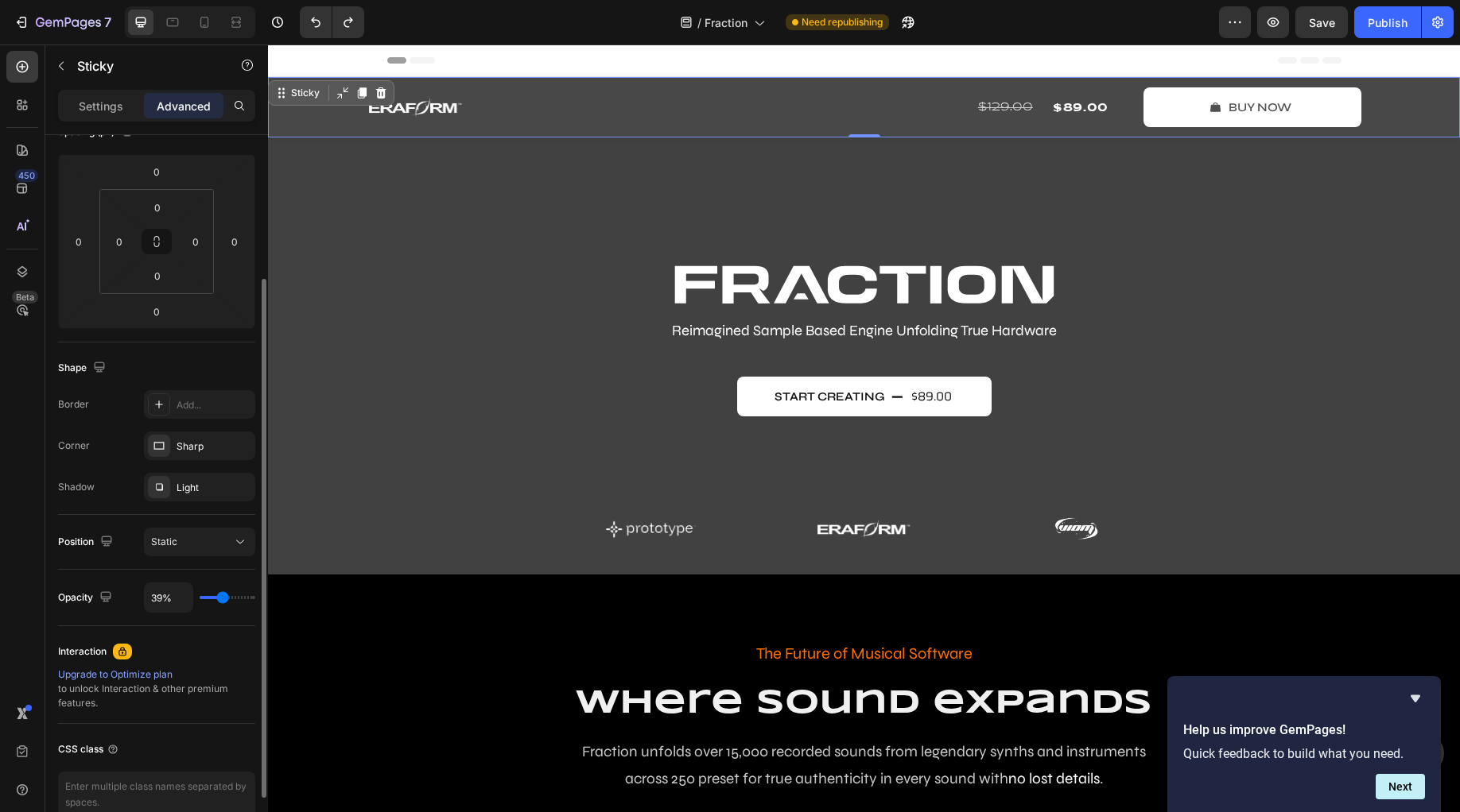
type input "37%"
type input "37"
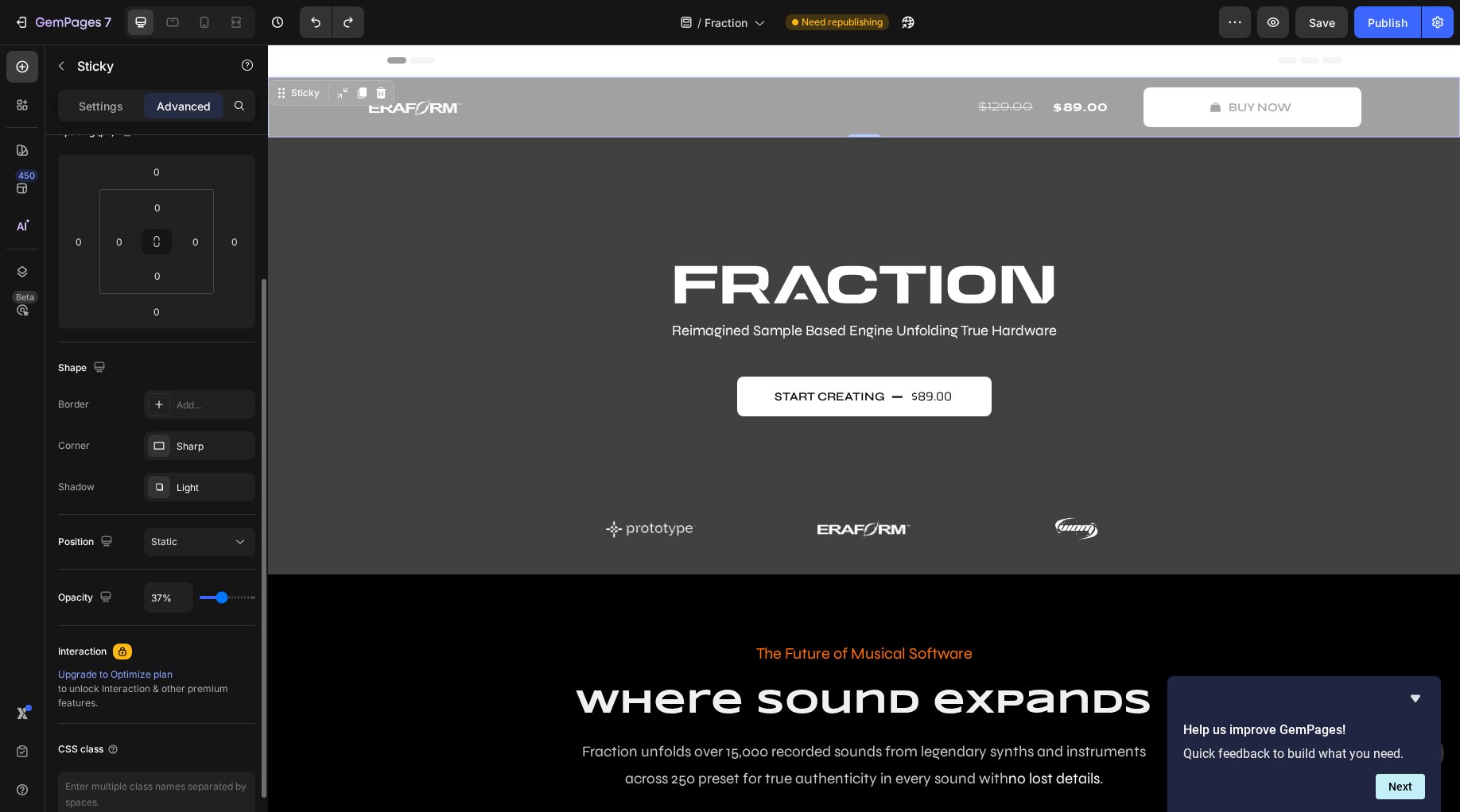
type input "46%"
type input "46"
type input "48%"
type input "48"
type input "52%"
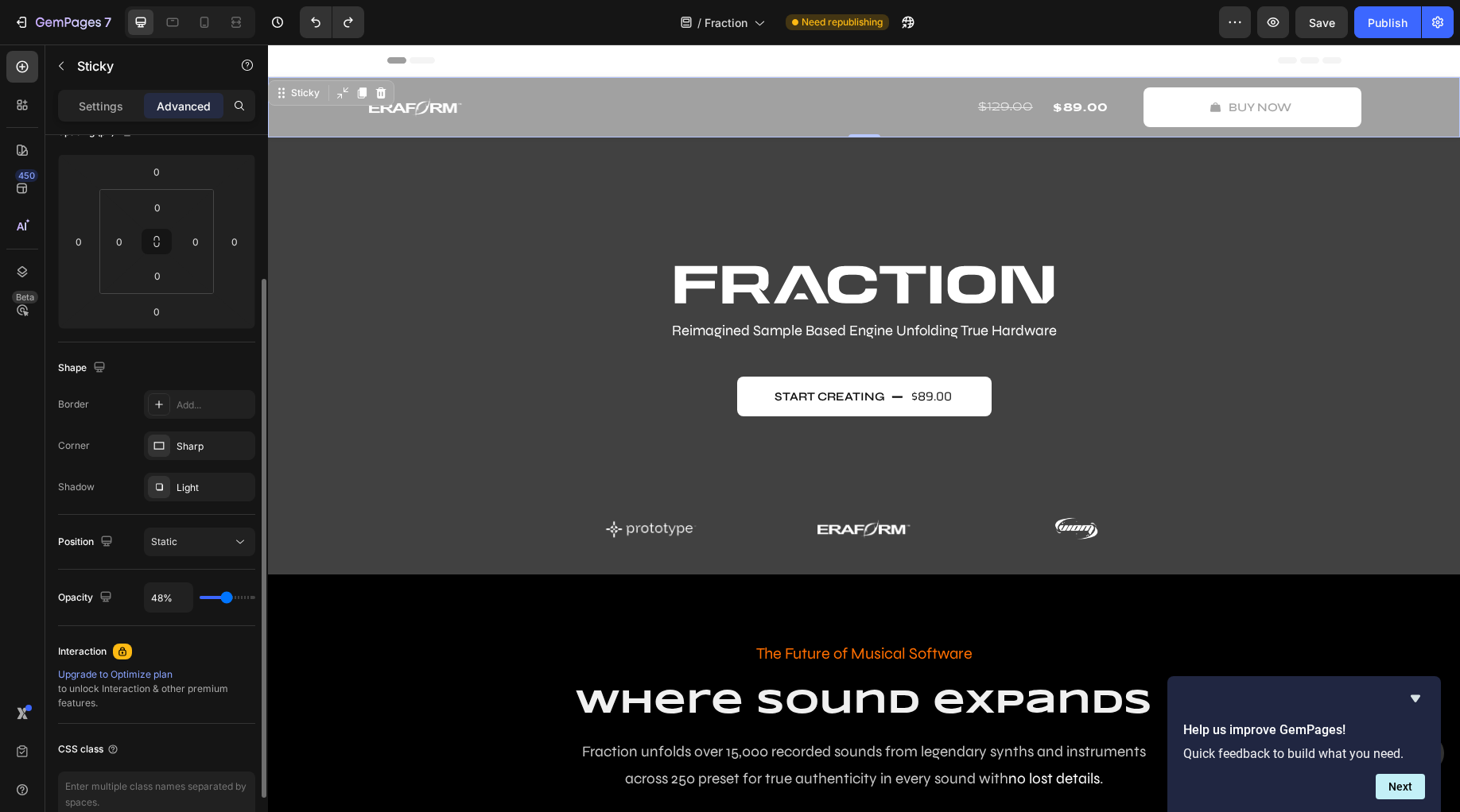
type input "52"
type input "54%"
type input "54"
type input "55%"
type input "55"
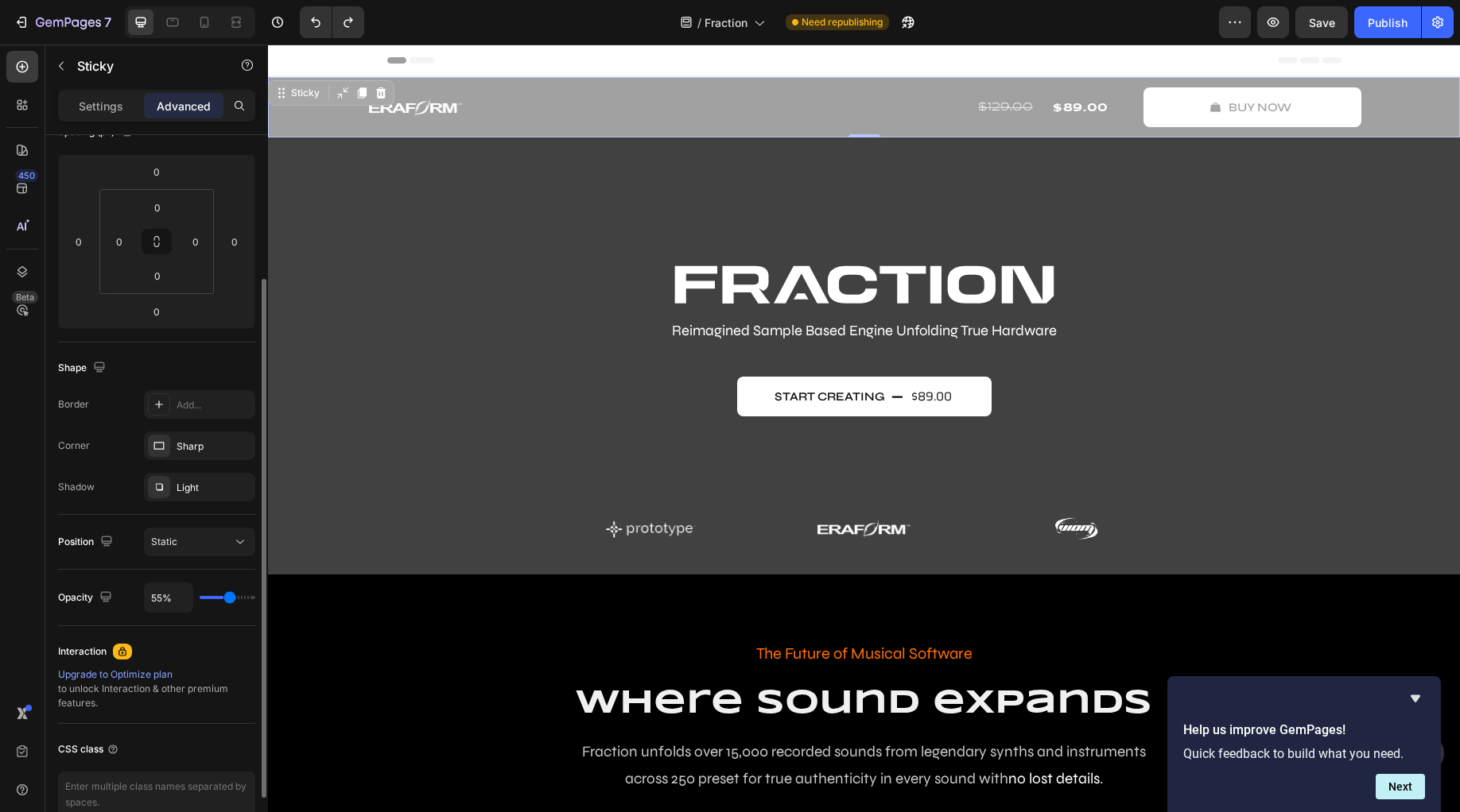
type input "57%"
type input "57"
type input "59%"
type input "59"
type input "61%"
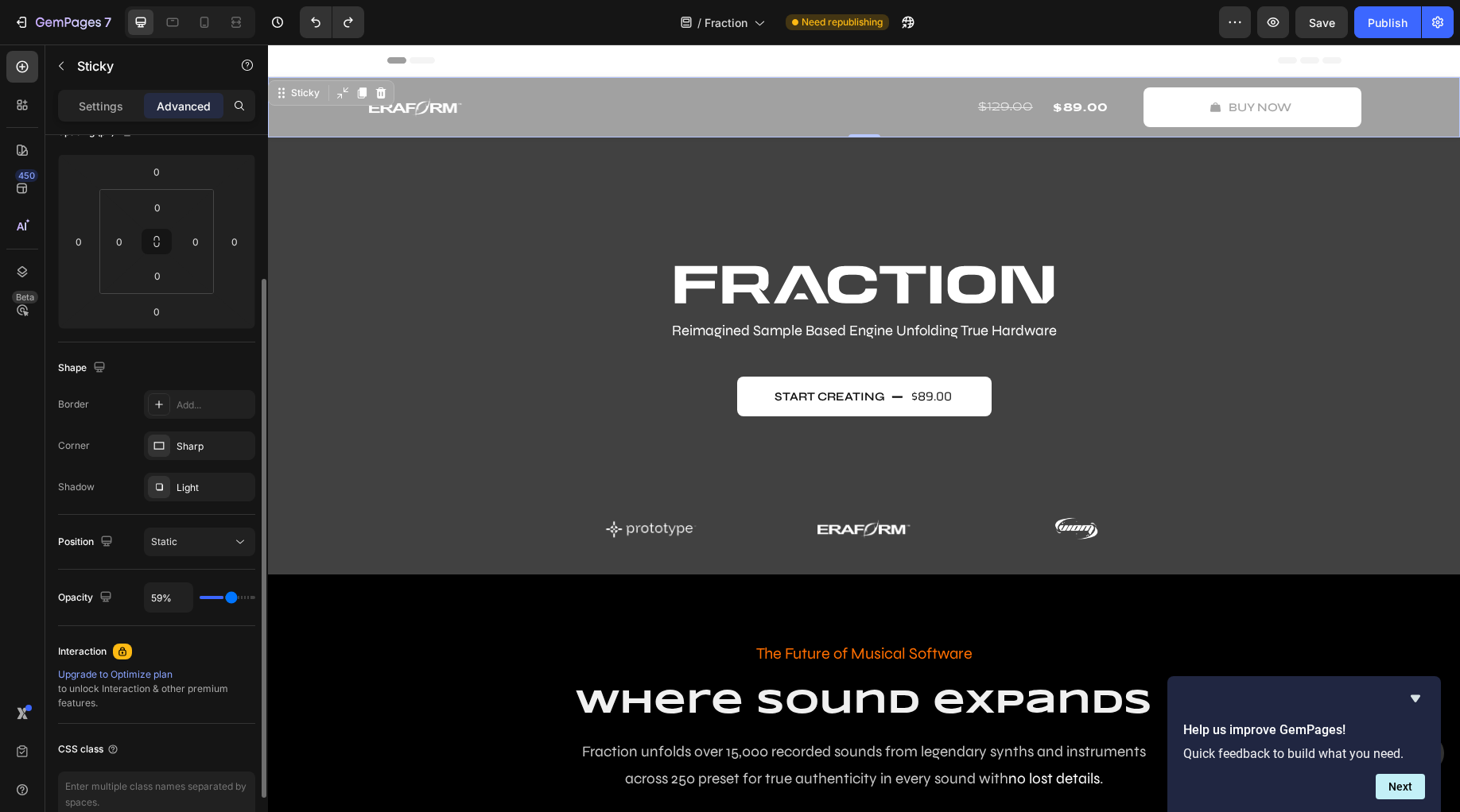
type input "61"
type input "63%"
type input "63"
type input "65%"
type input "65"
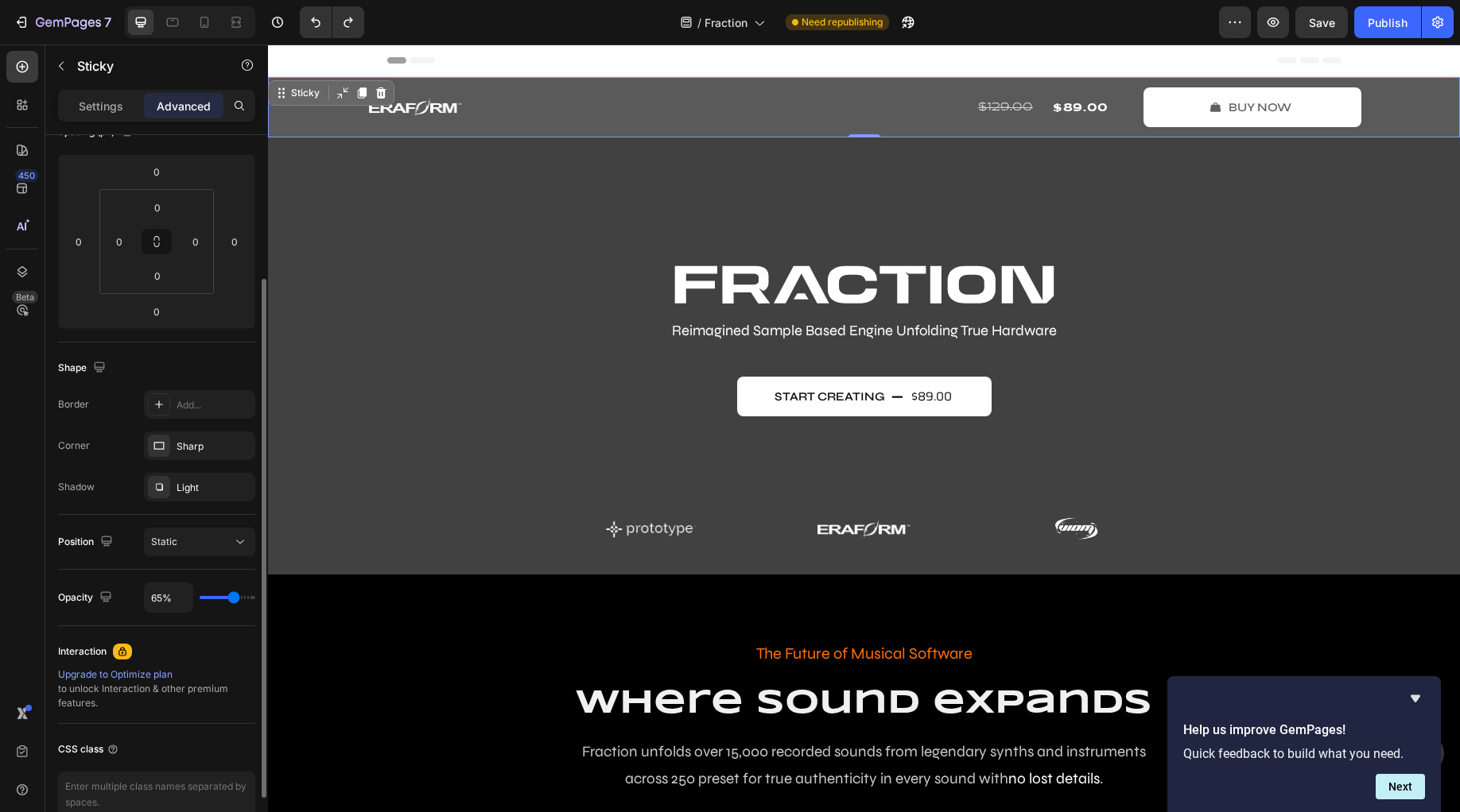
type input "67%"
type input "67"
type input "74%"
type input "74"
type input "81%"
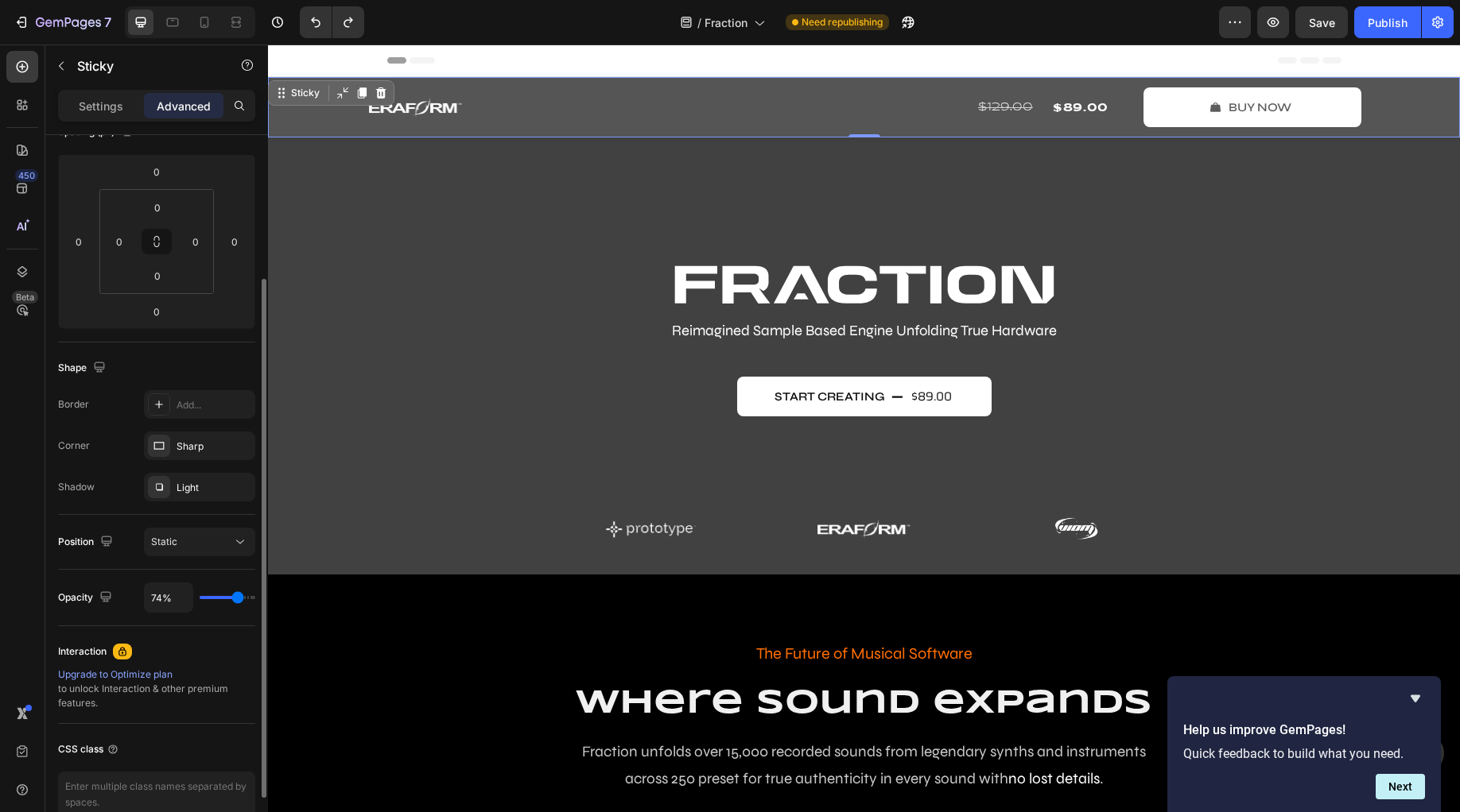
type input "81"
type input "89%"
type input "89"
type input "96%"
type input "96"
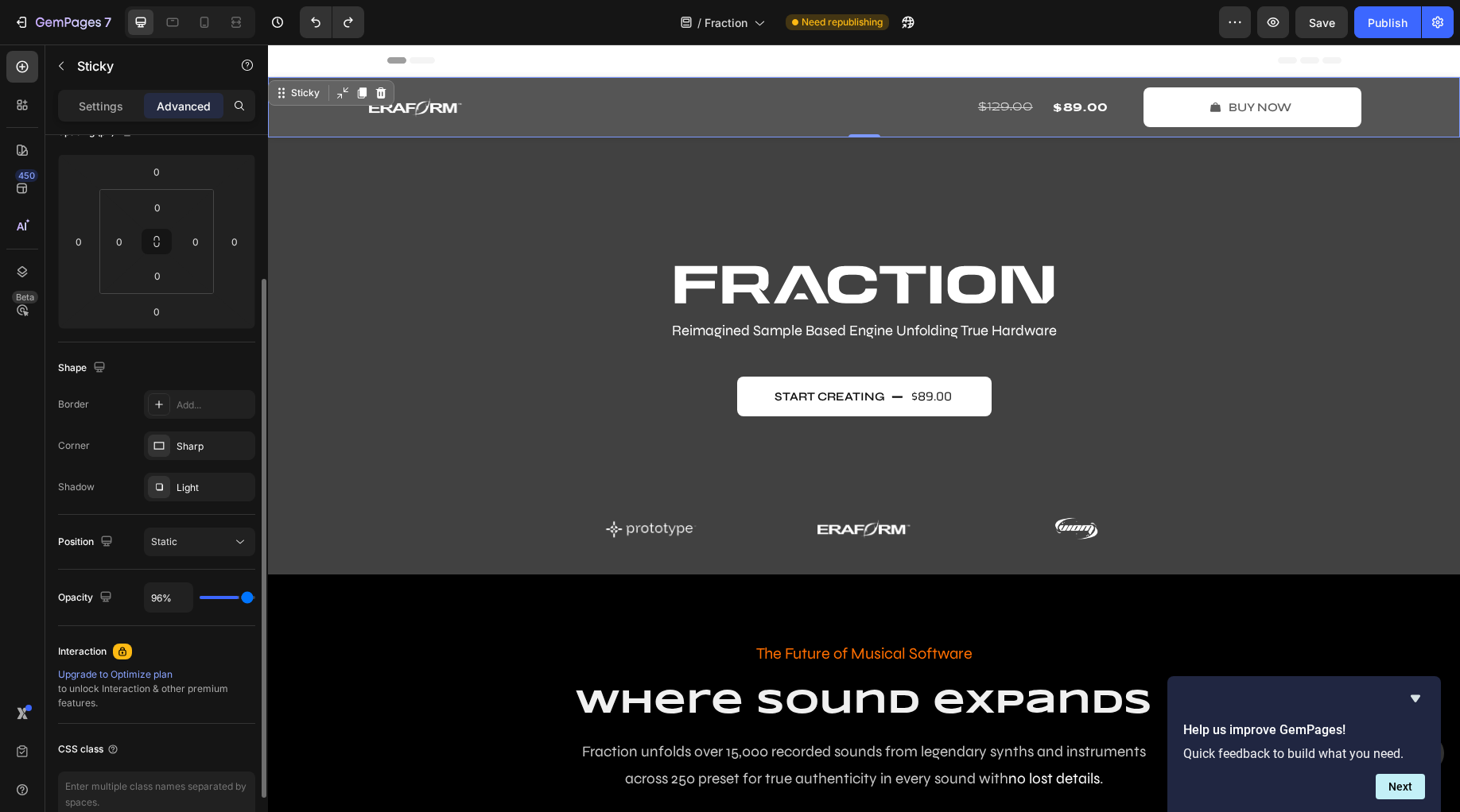
type input "100%"
type input "100"
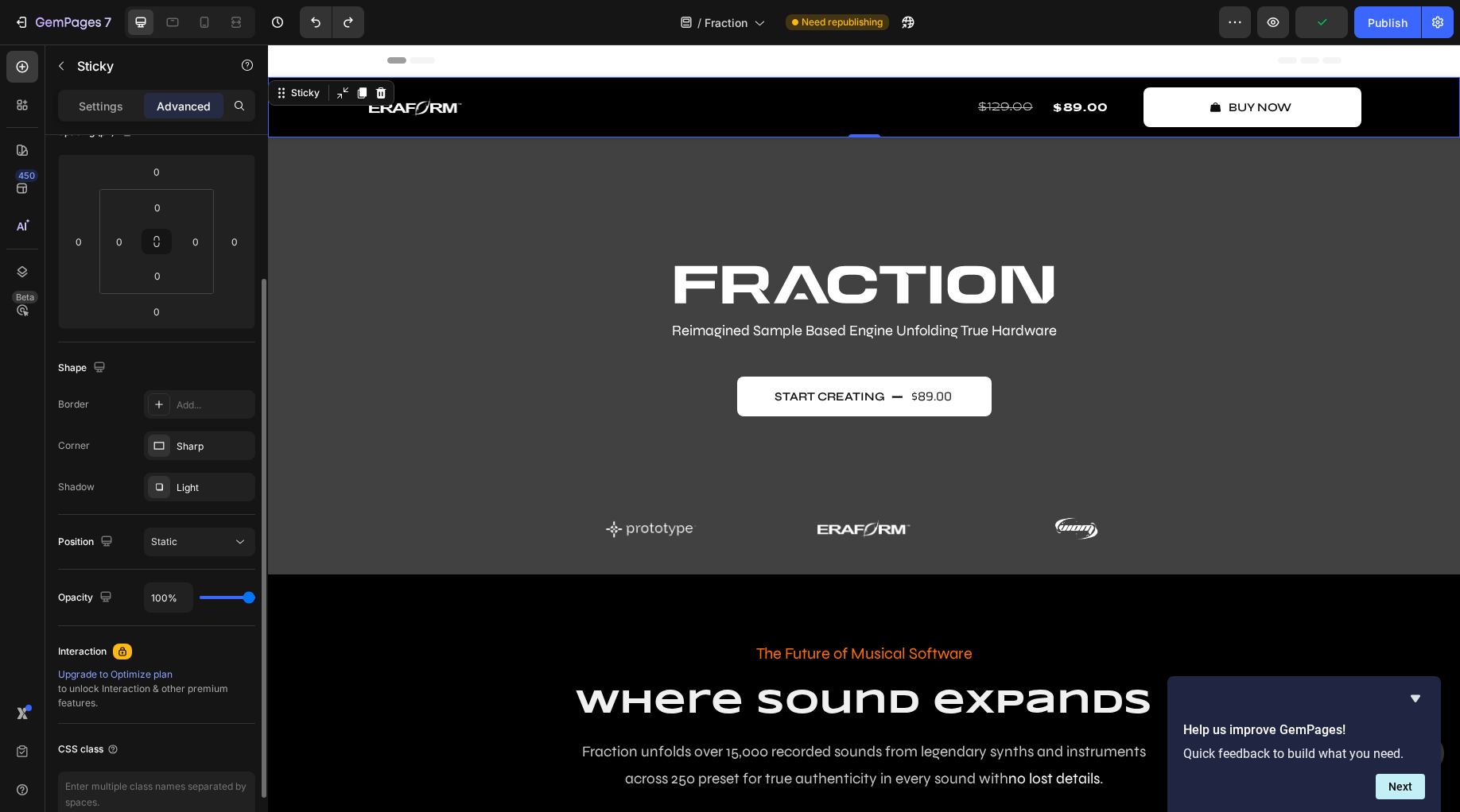
type input "63%"
type input "63"
type input "59%"
type input "59"
type input "55%"
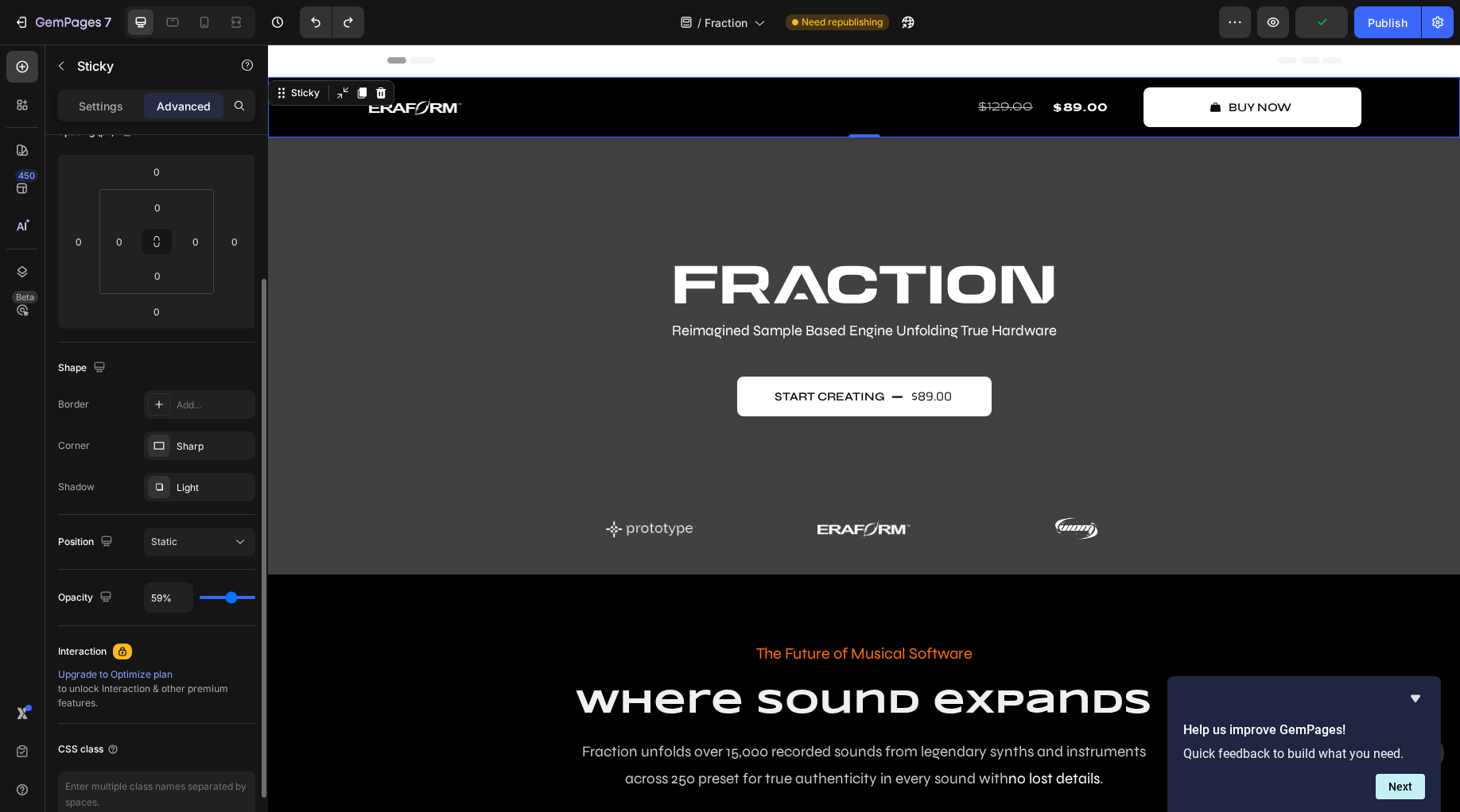
type input "55"
type input "52%"
type input "52"
type input "50%"
type input "50"
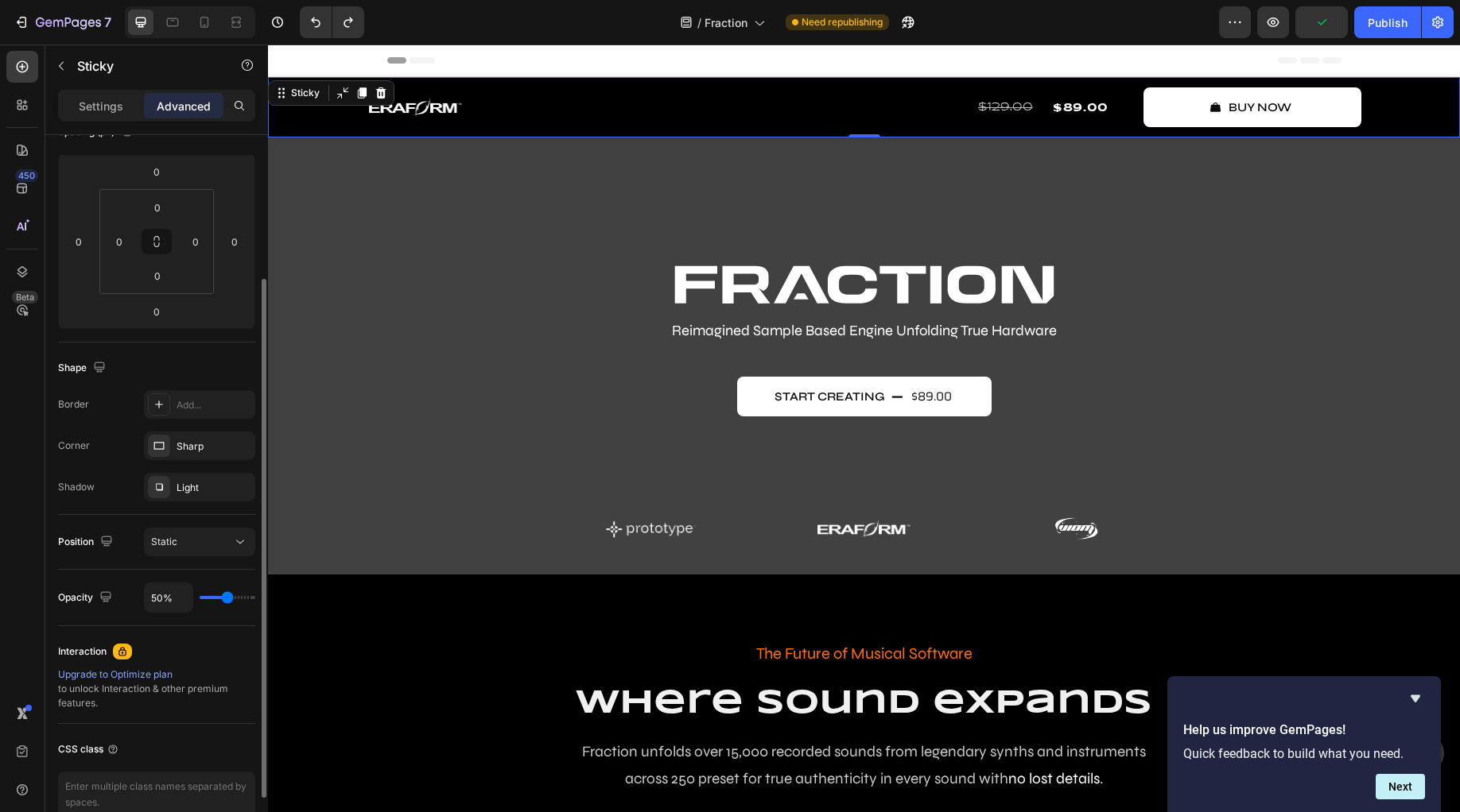
type input "46%"
type input "46"
type input "44%"
type input "44"
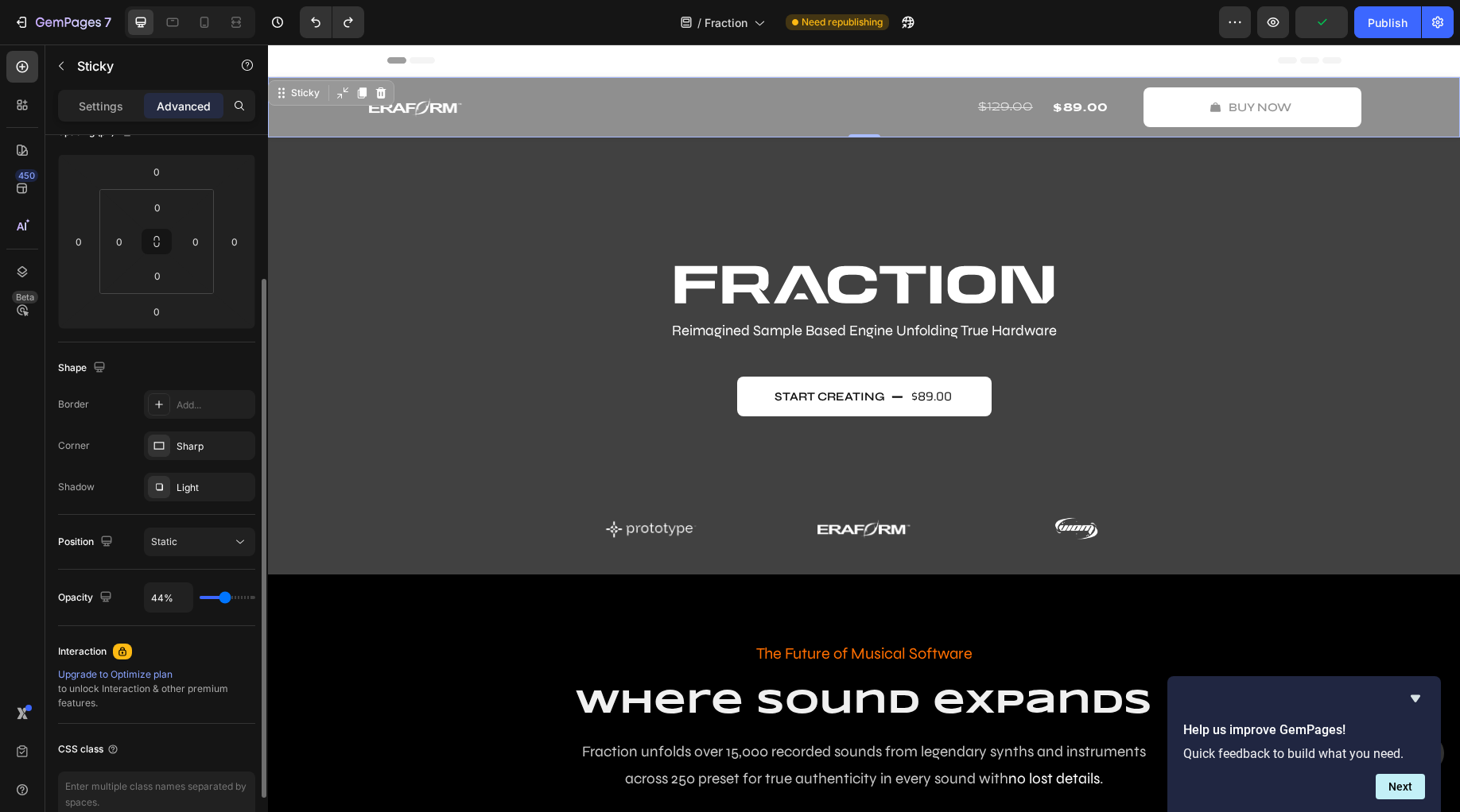
type input "43%"
type input "43"
type input "41%"
type input "41"
type input "39%"
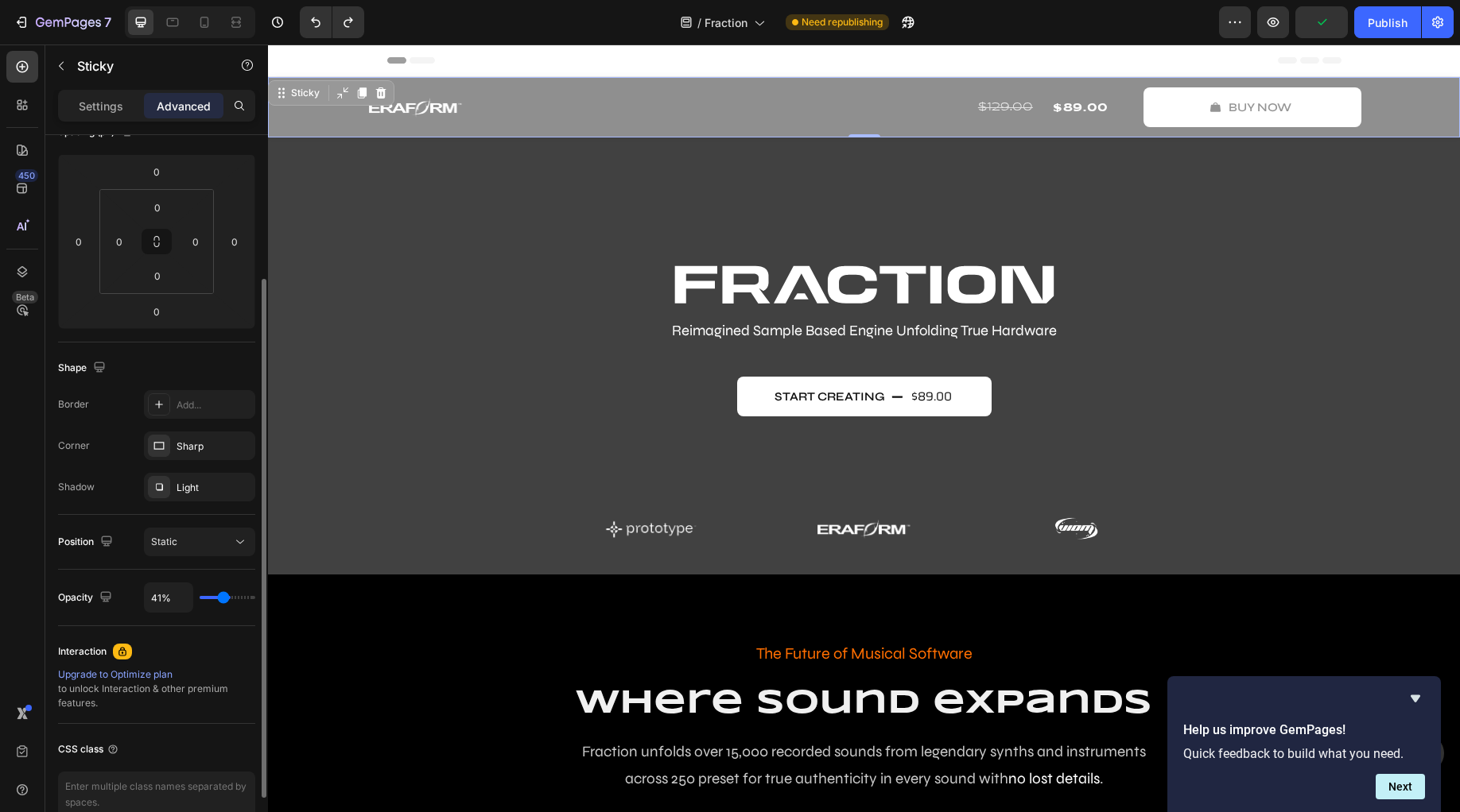
type input "39"
type input "37%"
type input "37"
type input "35%"
type input "35"
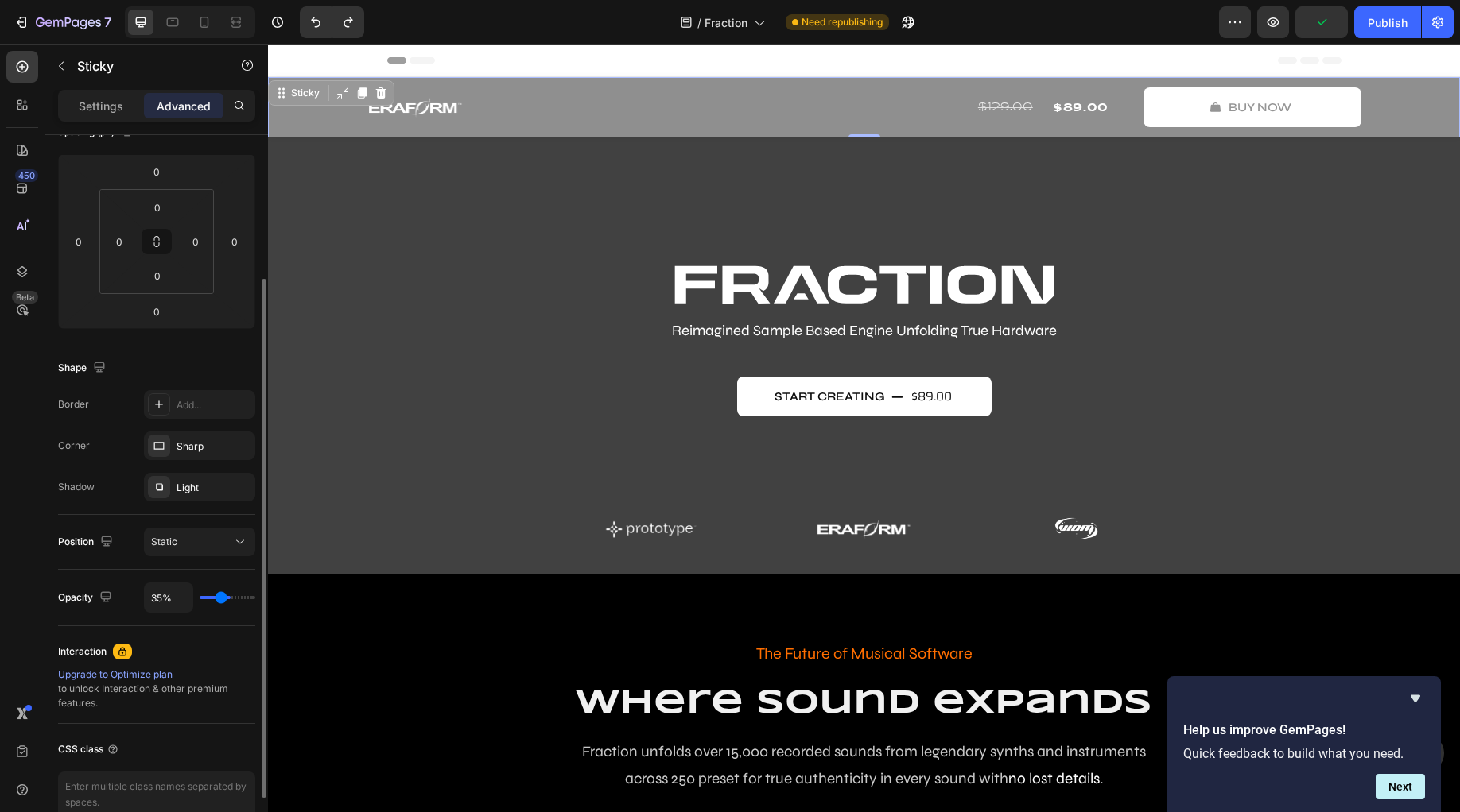
type input "33%"
type input "33"
type input "30%"
type input "30"
type input "28%"
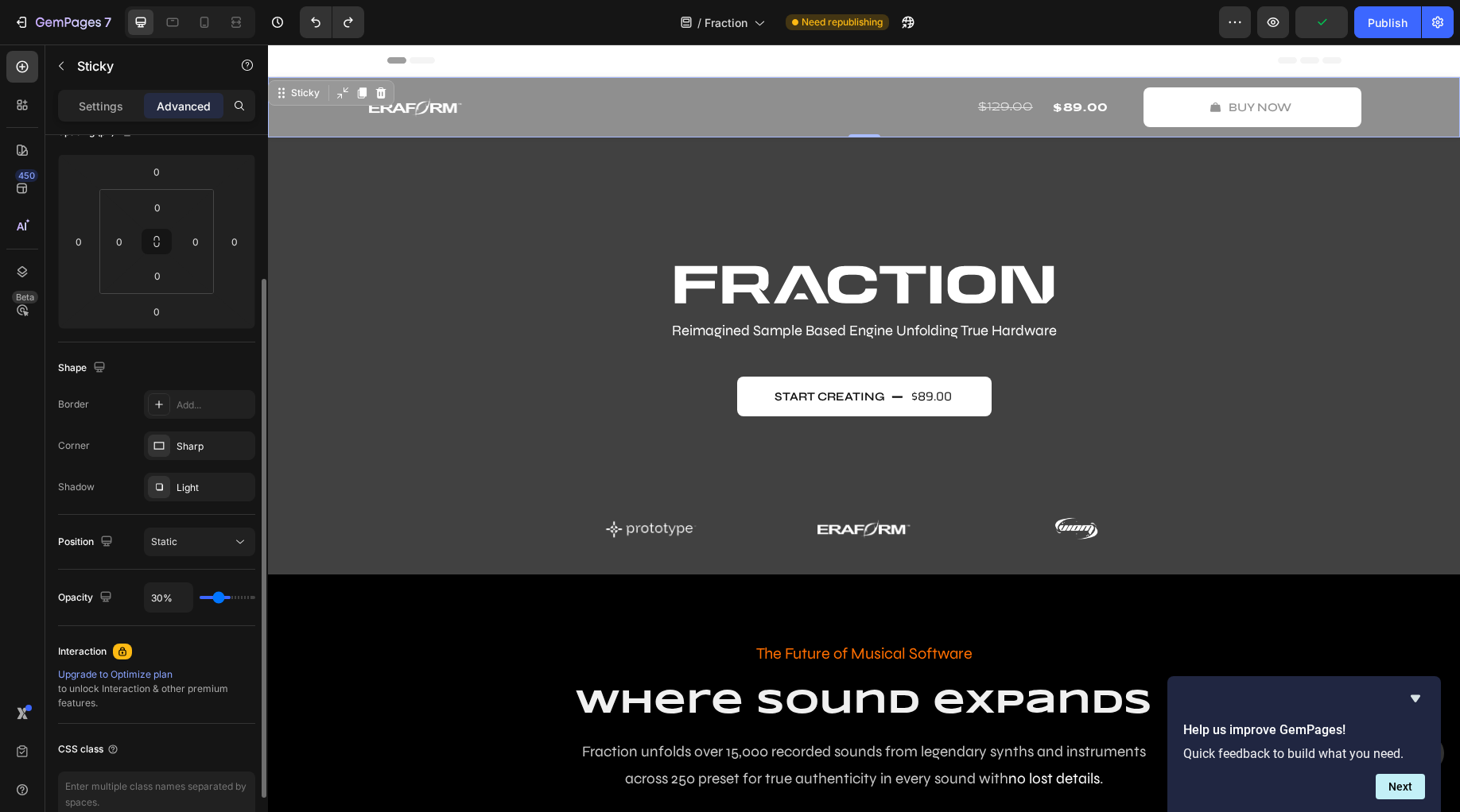
type input "28"
type input "26%"
type input "26"
type input "24%"
type input "24"
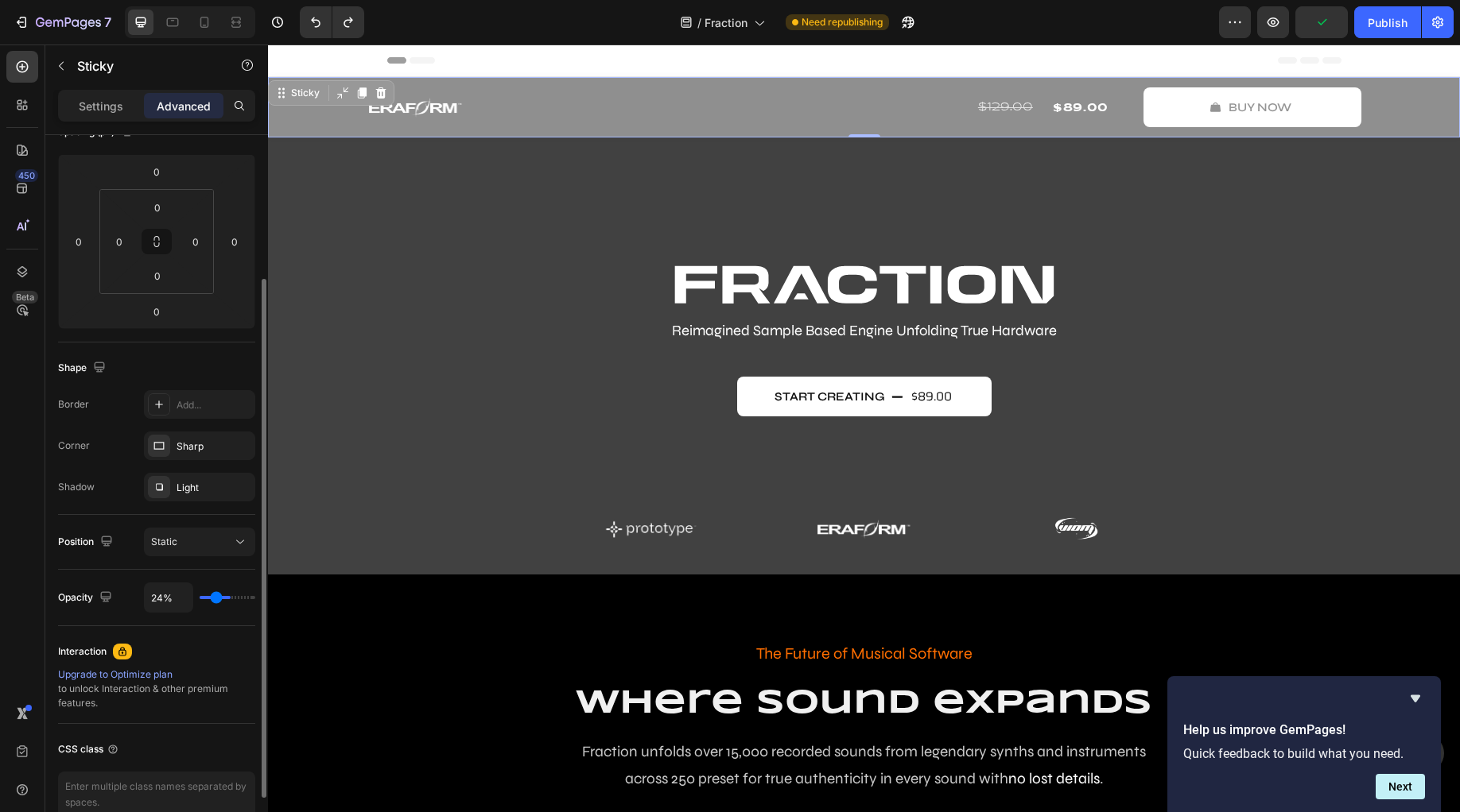
type input "22%"
type input "22"
type input "20%"
type input "20"
type input "17%"
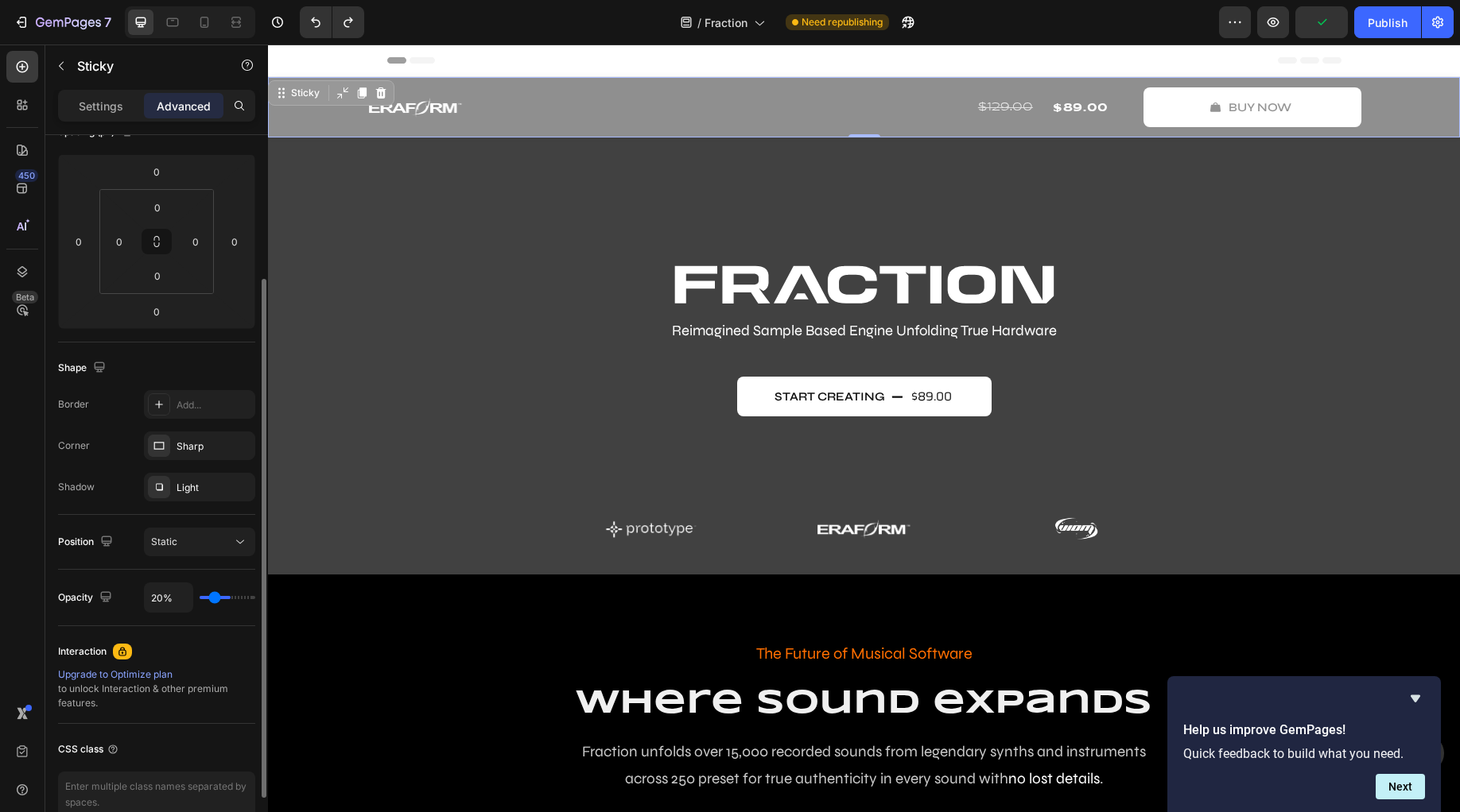
type input "17"
type input "15%"
type input "15"
type input "11%"
type input "11"
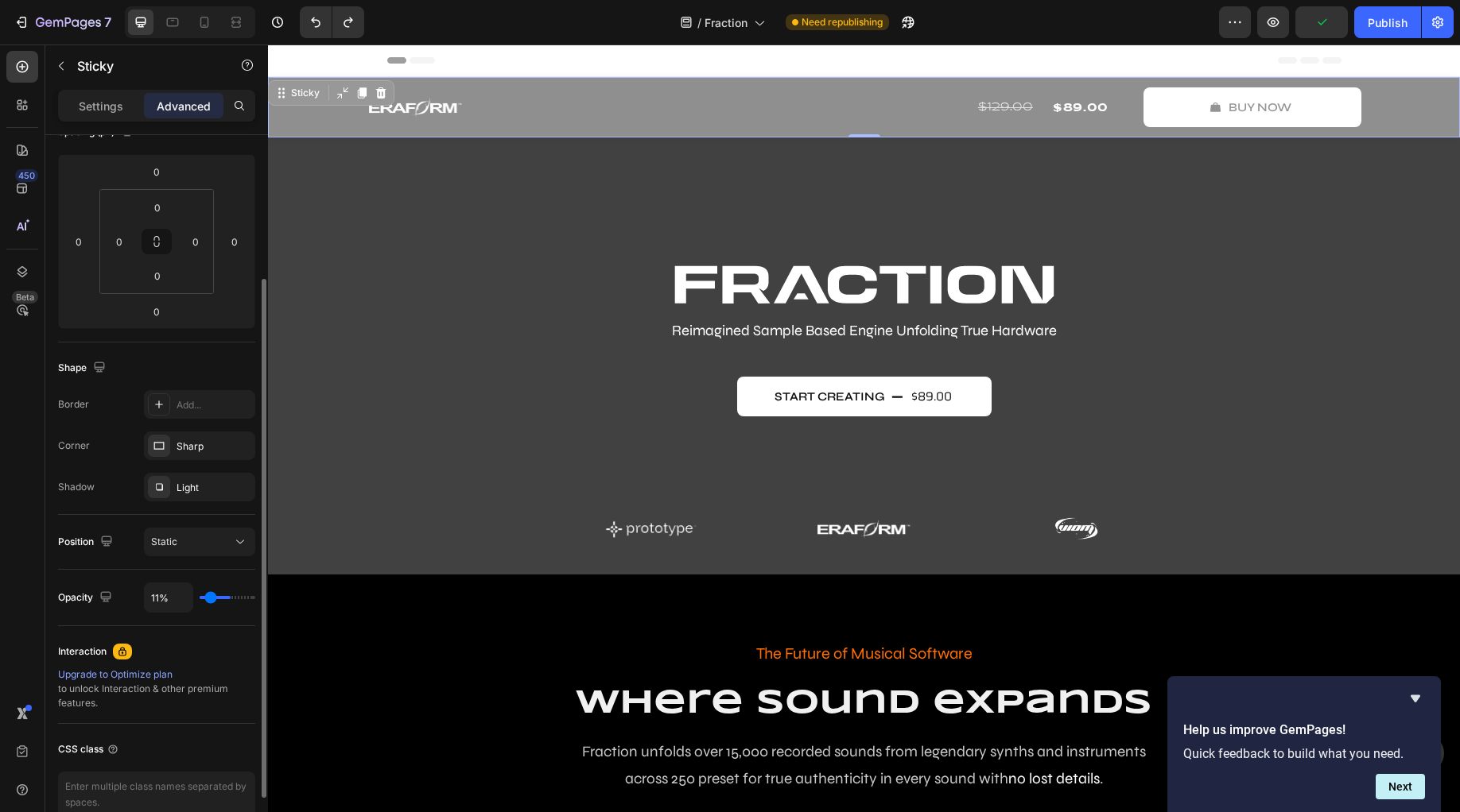
type input "9%"
type input "9"
type input "7%"
type input "7"
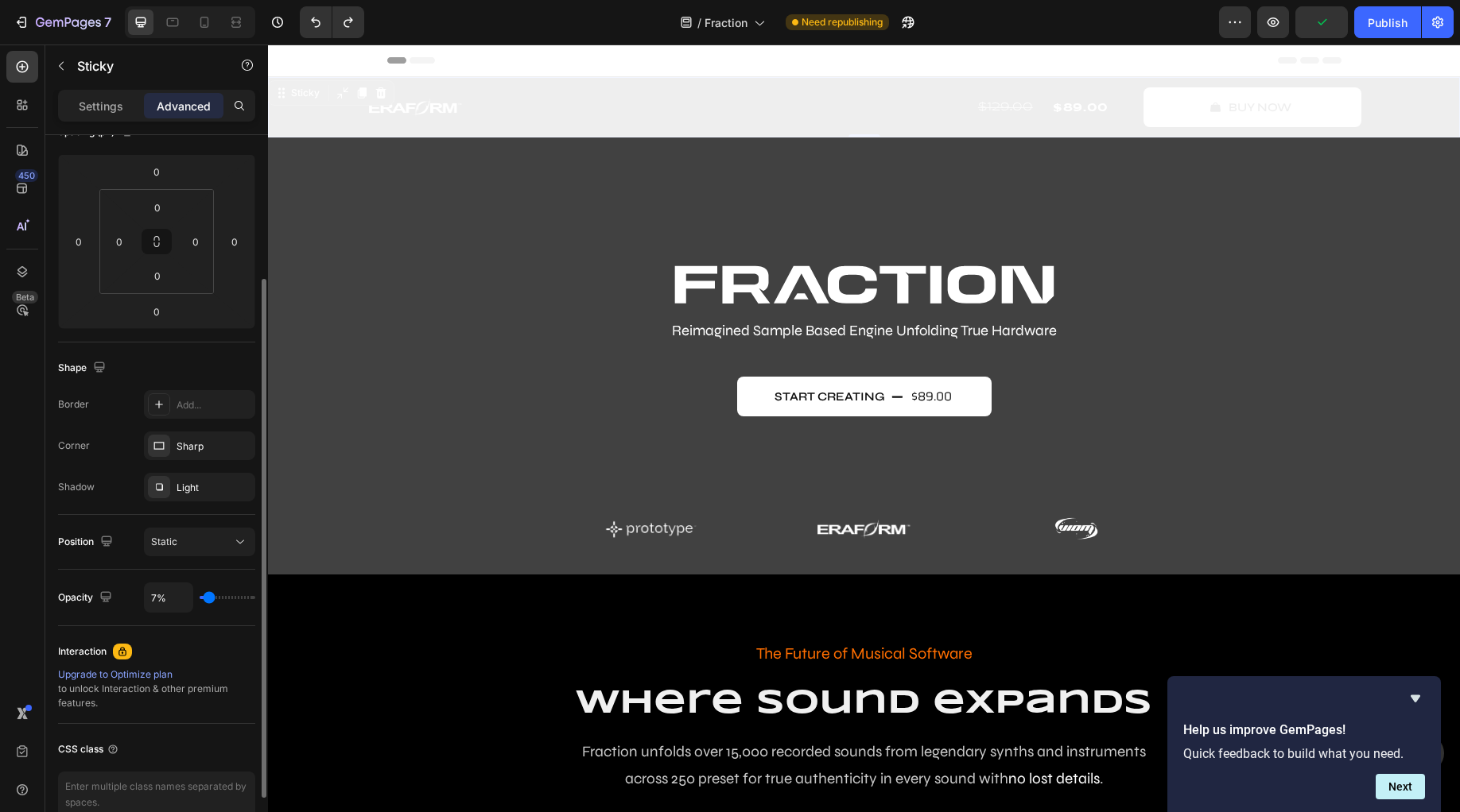
type input "5%"
type input "5"
type input "4%"
type input "4"
type input "0%"
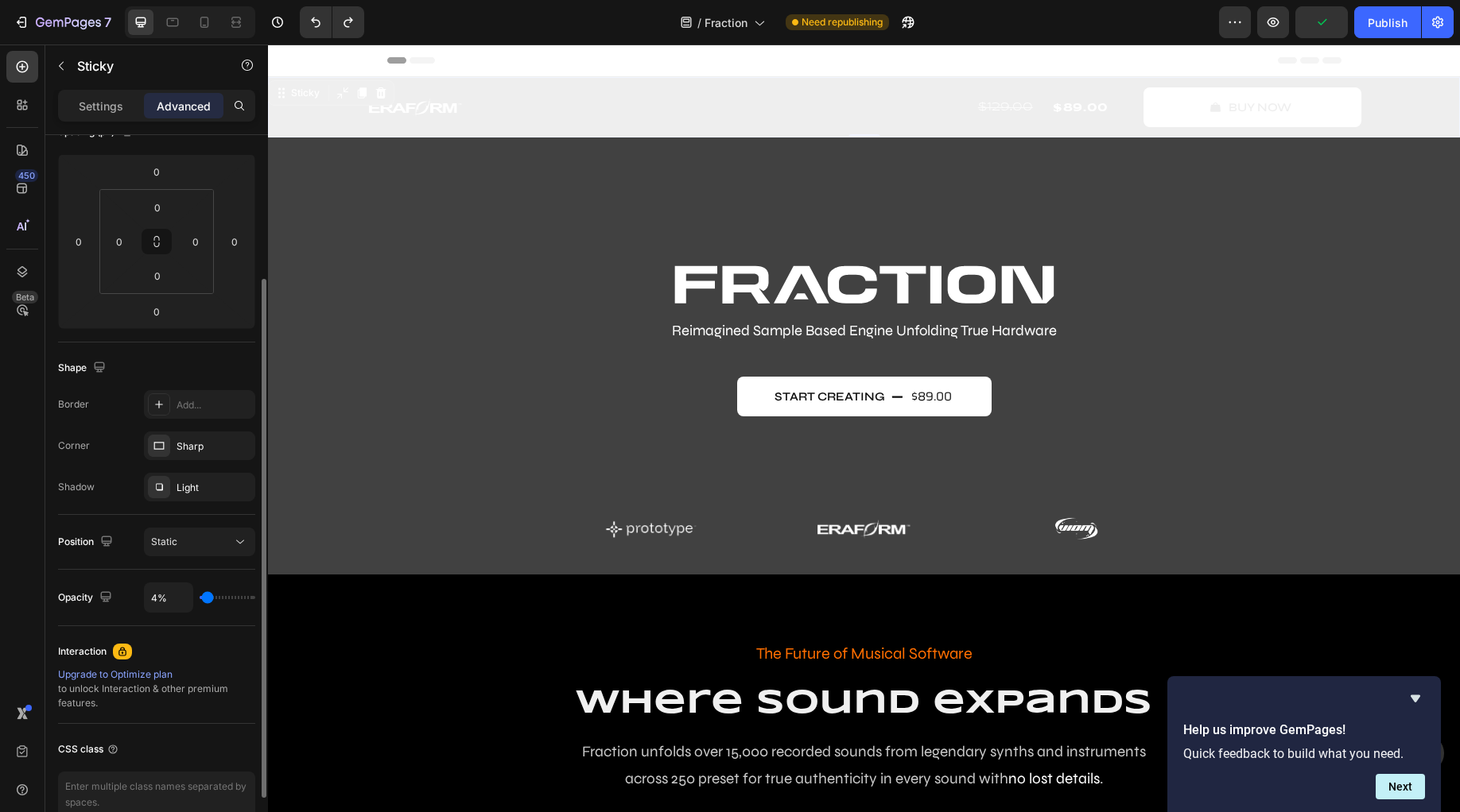
type input "0"
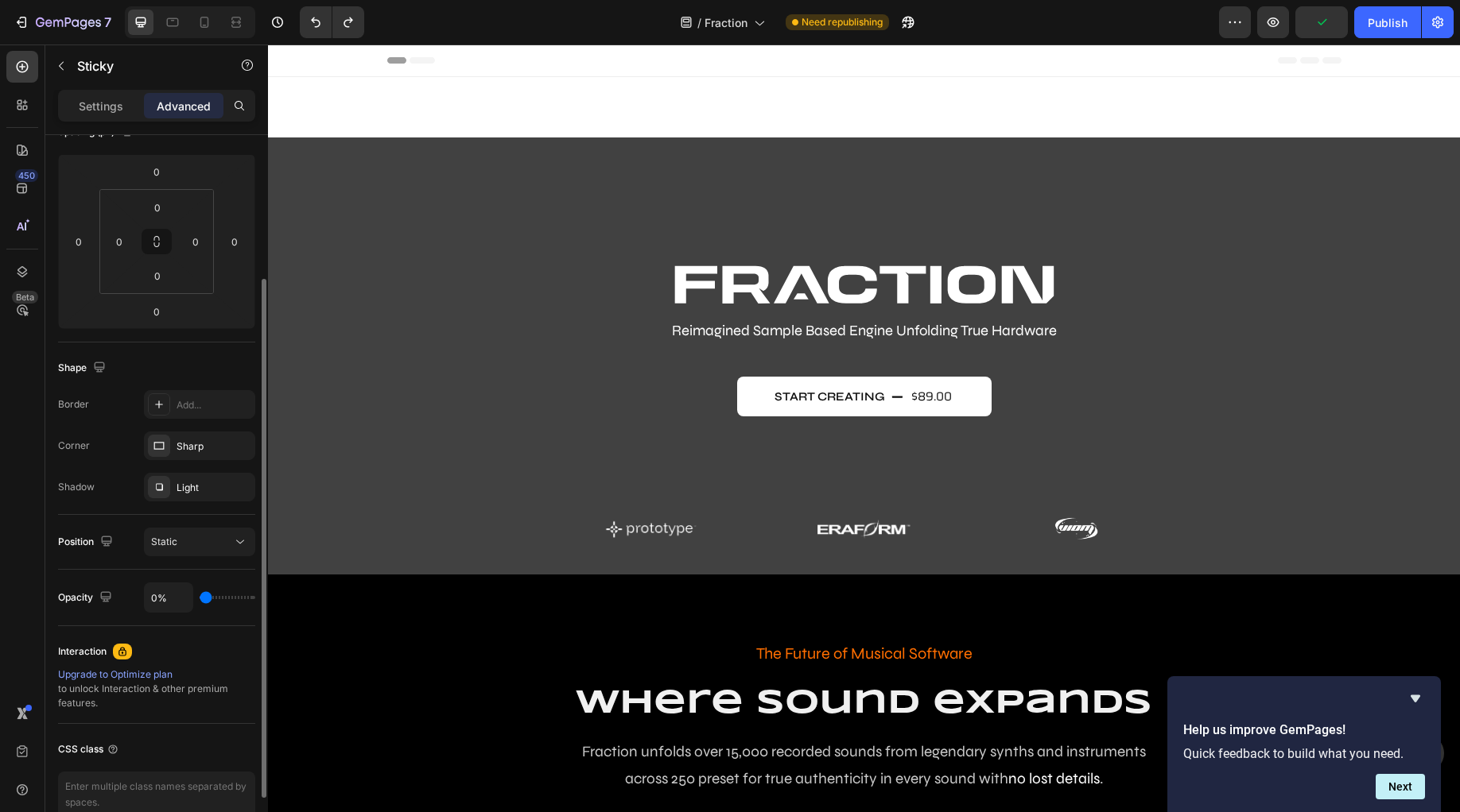
type input "55%"
type input "55"
type input "70%"
type input "70"
type input "85%"
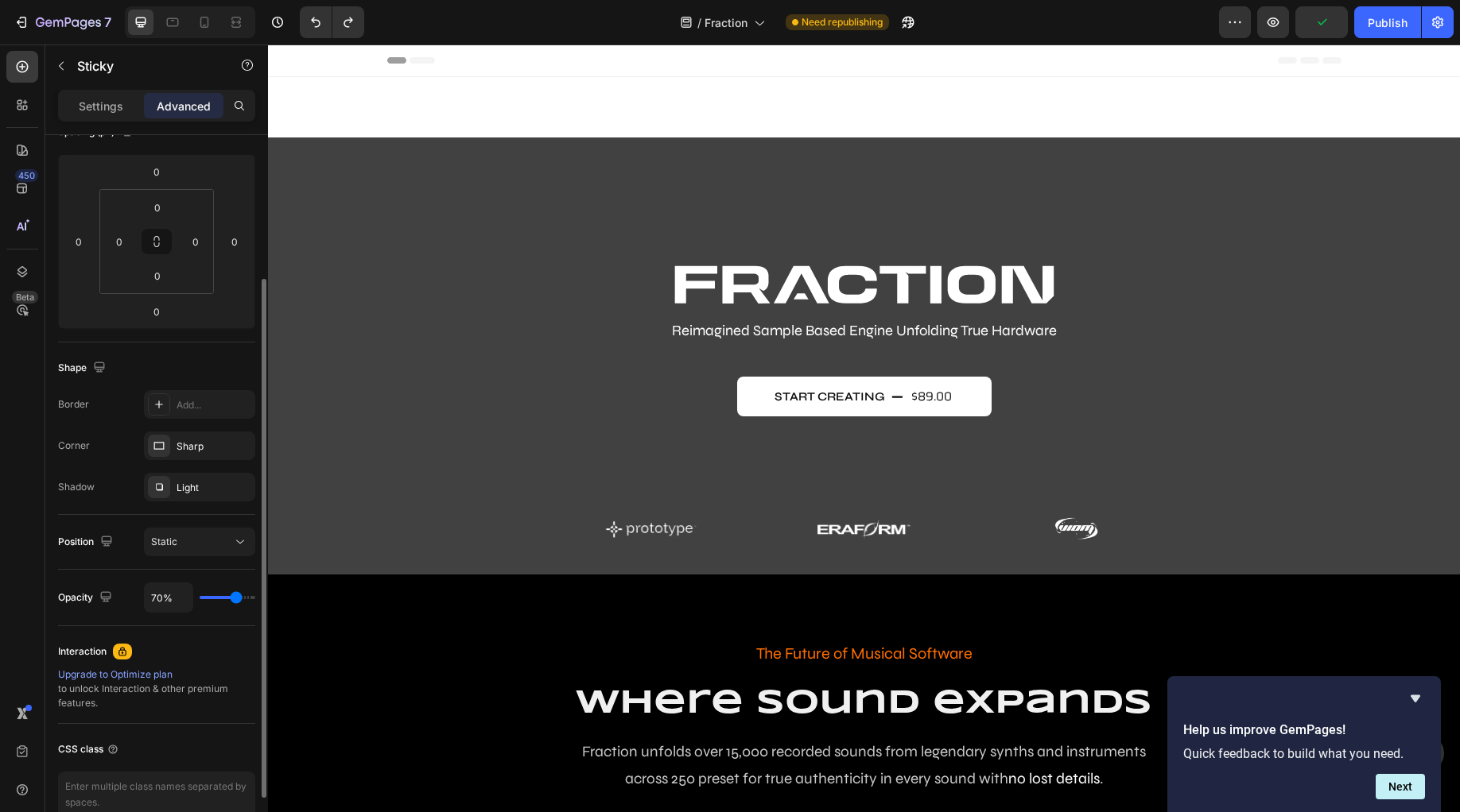
type input "85"
type input "98%"
type input "98"
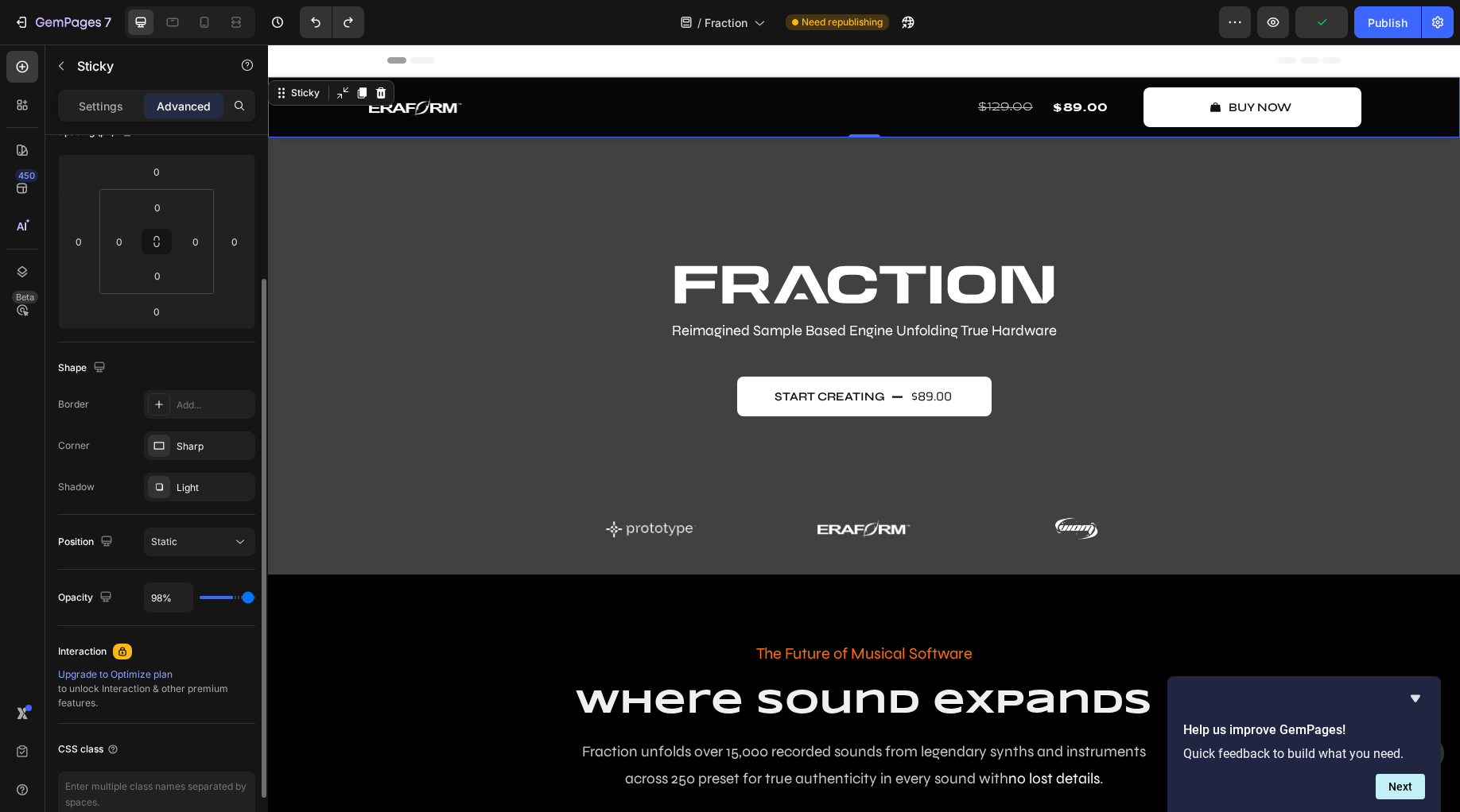
type input "100%"
type input "100"
type input "54%"
type input "54"
type input "46%"
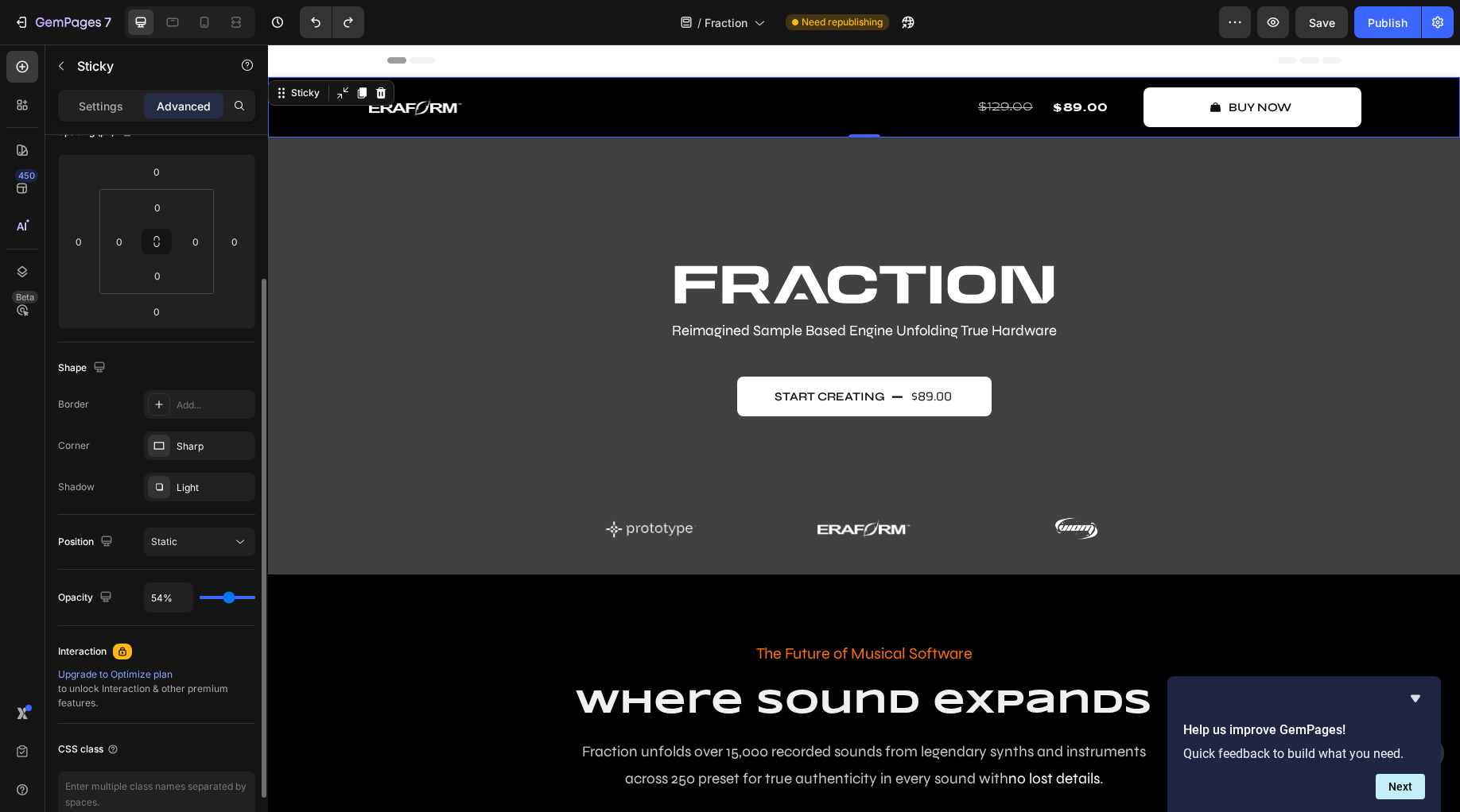
type input "46"
type input "39%"
type input "39"
type input "33%"
type input "33"
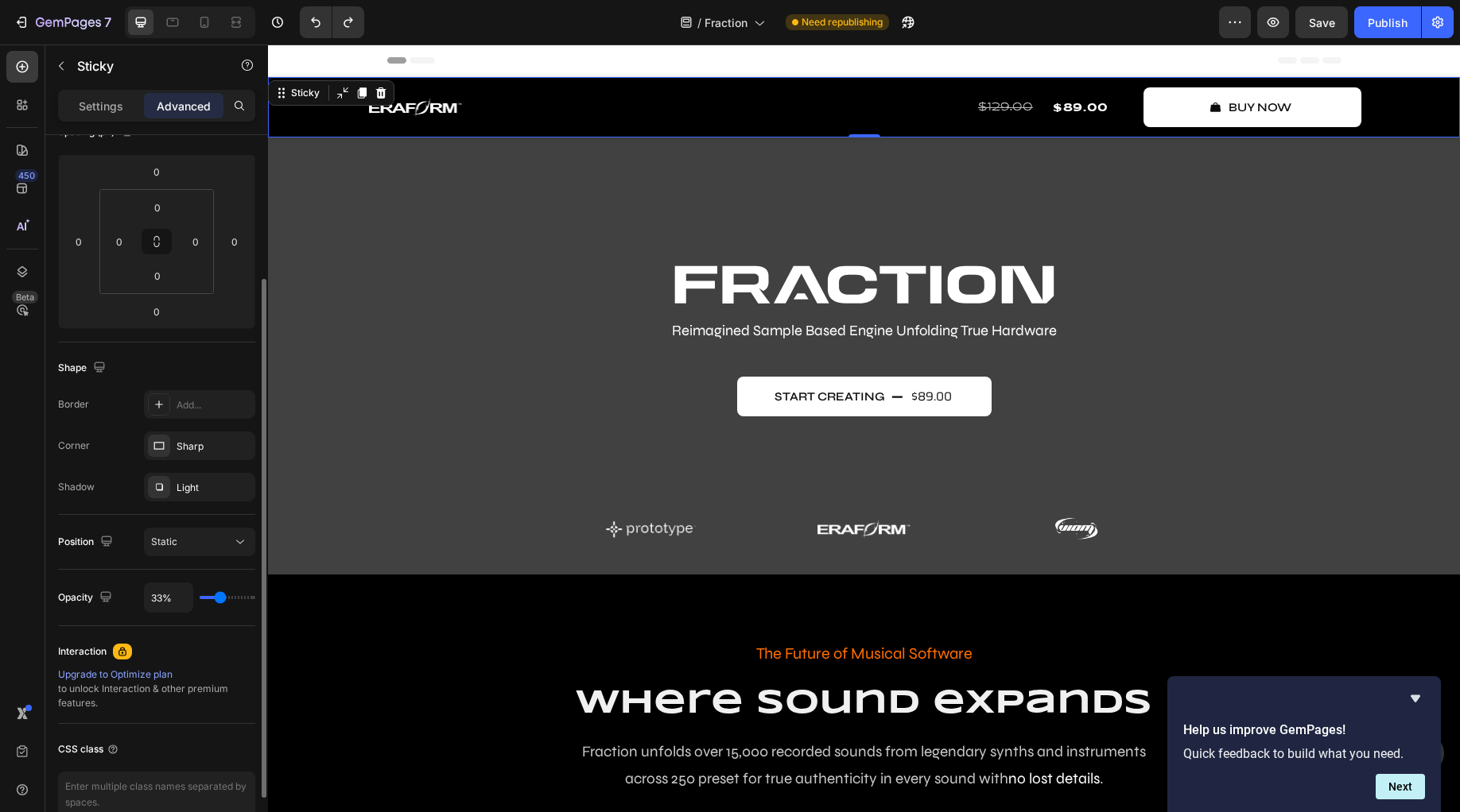
type input "26%"
type input "26"
type input "20%"
type input "20"
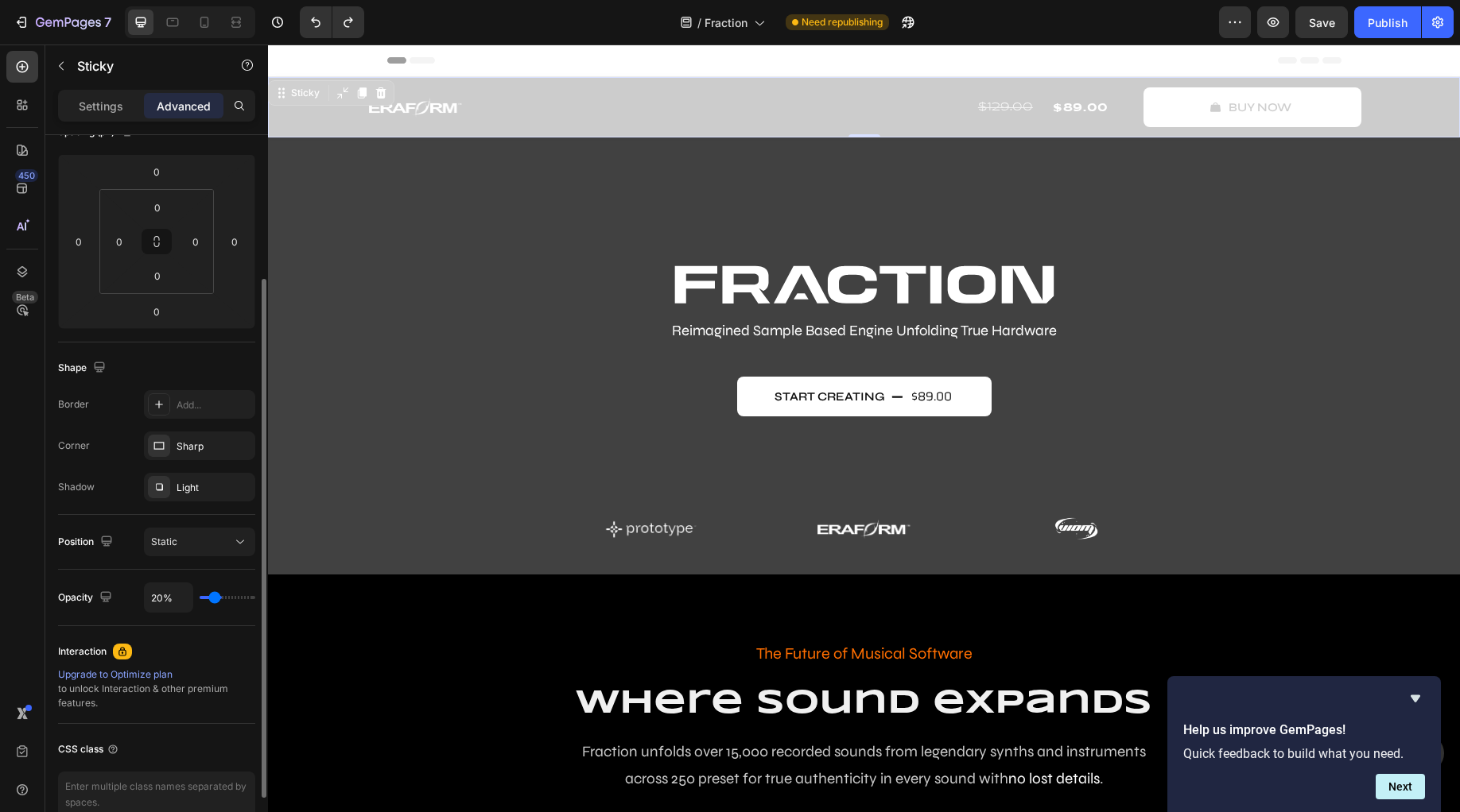
type input "17%"
type input "17"
type input "11%"
type input "11"
type input "5%"
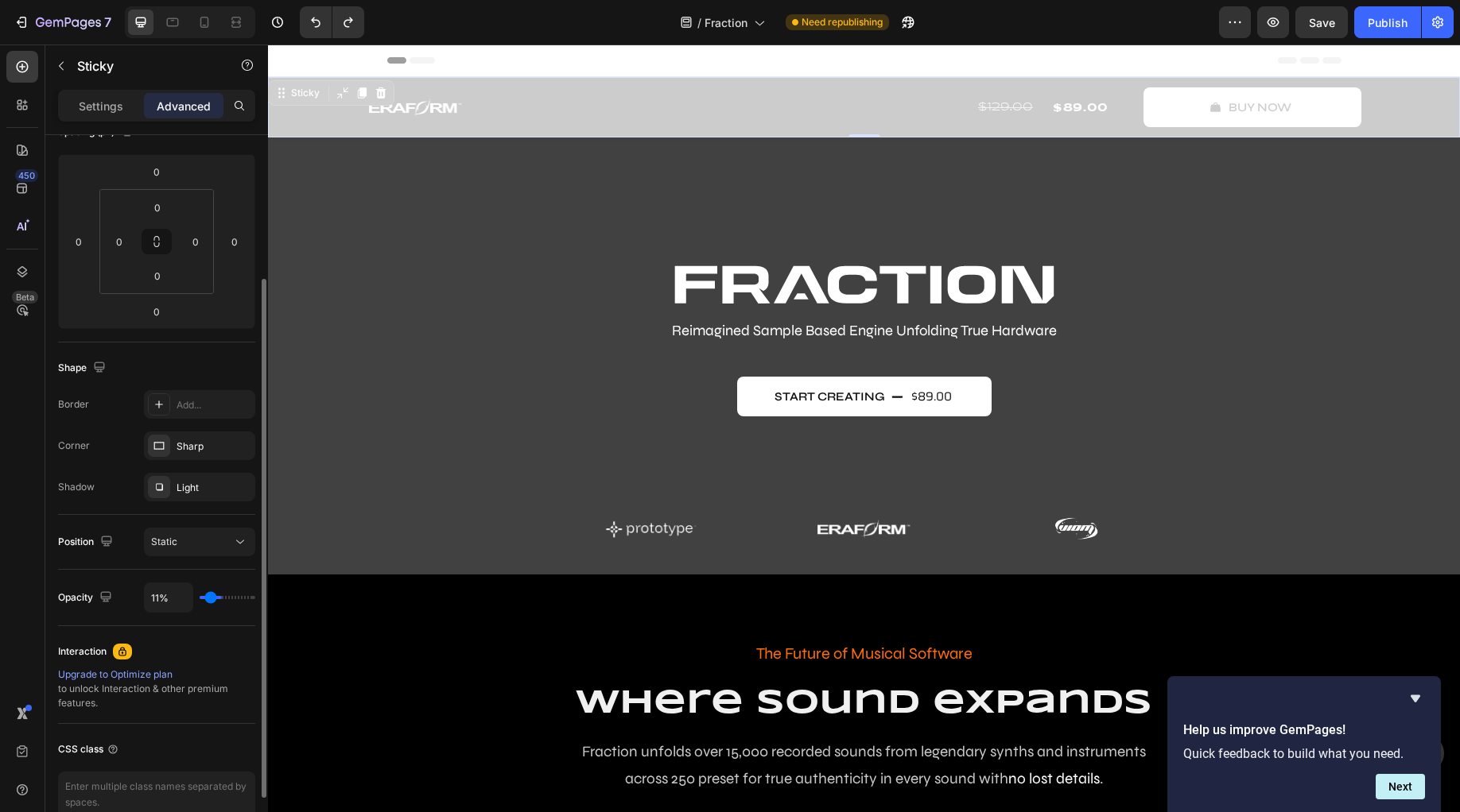
type input "5"
type input "2%"
type input "2"
type input "0%"
type input "0"
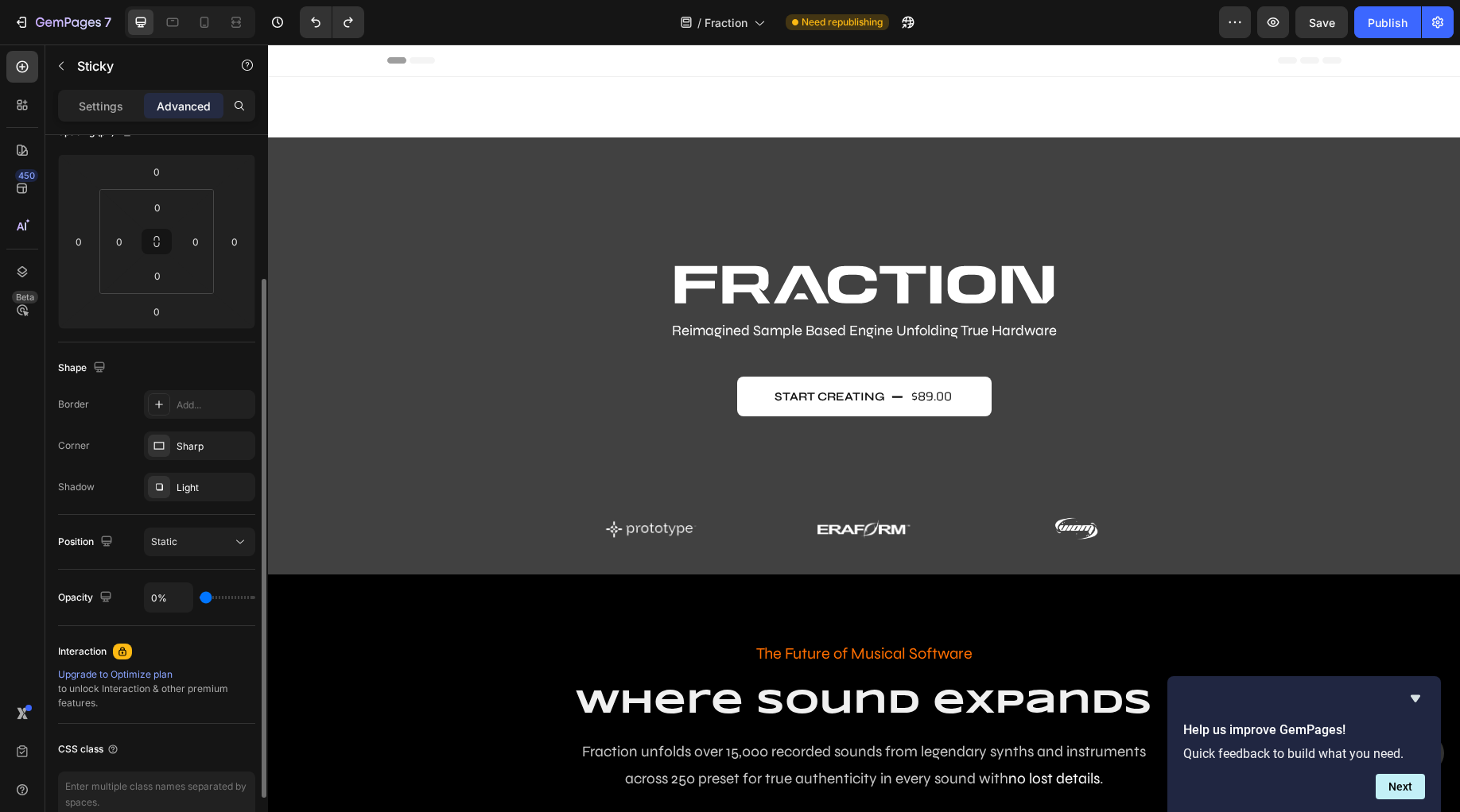
type input "100%"
type input "100"
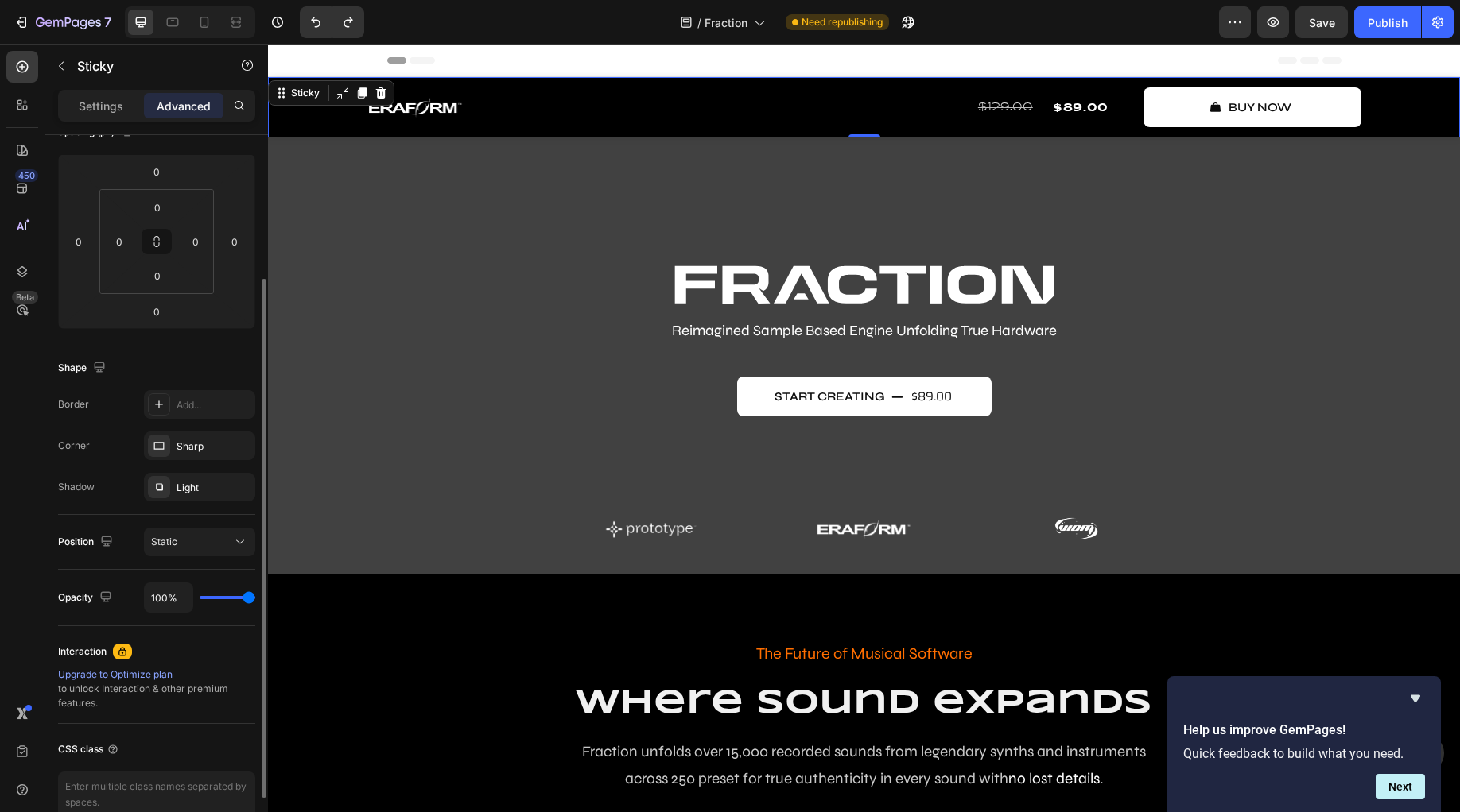
drag, startPoint x: 251, startPoint y: 598, endPoint x: 358, endPoint y: 598, distance: 107.0
click at [255, 598] on input "range" at bounding box center [227, 597] width 56 height 3
click at [121, 98] on p "Settings" at bounding box center [101, 106] width 45 height 16
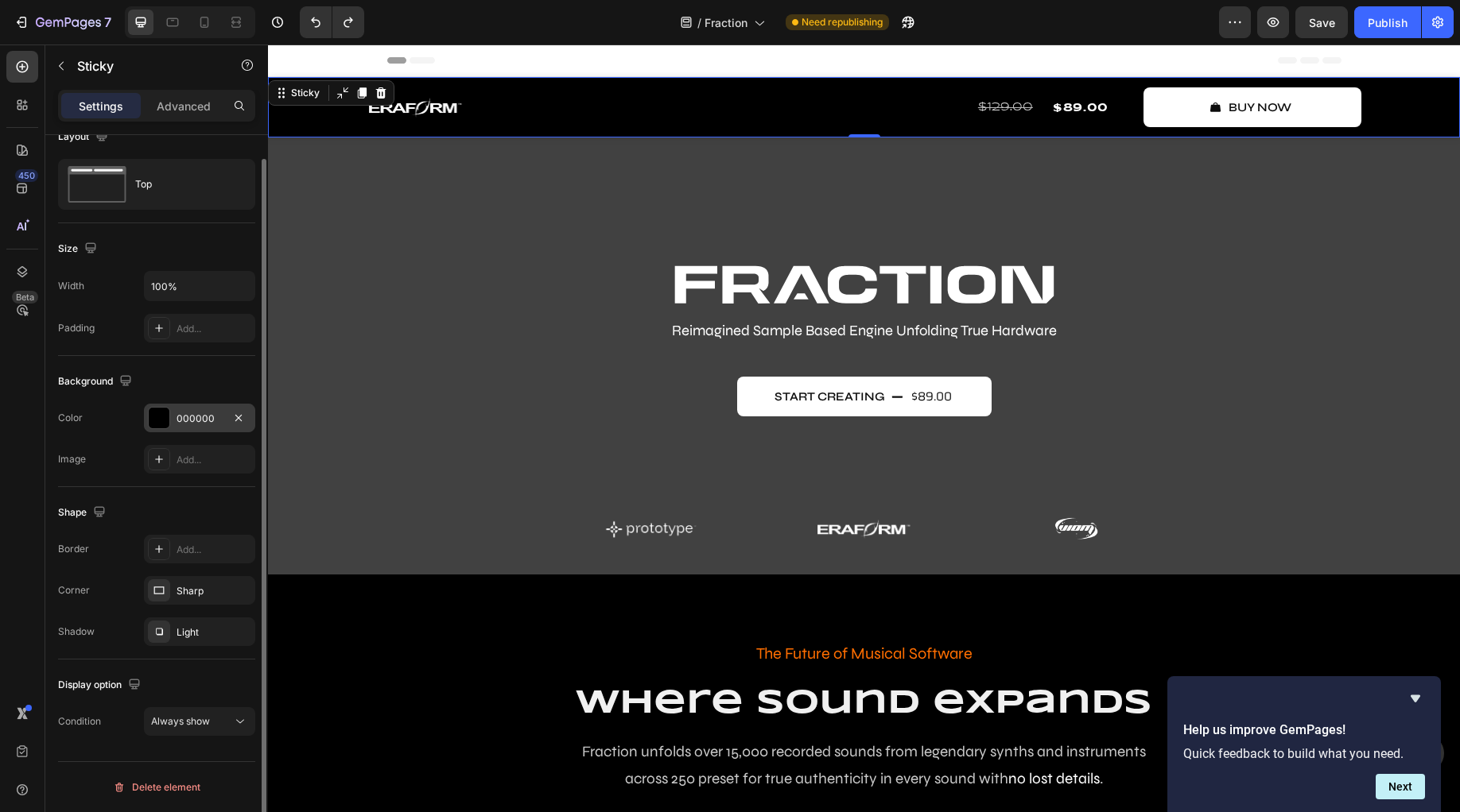
click at [160, 419] on div at bounding box center [159, 418] width 21 height 21
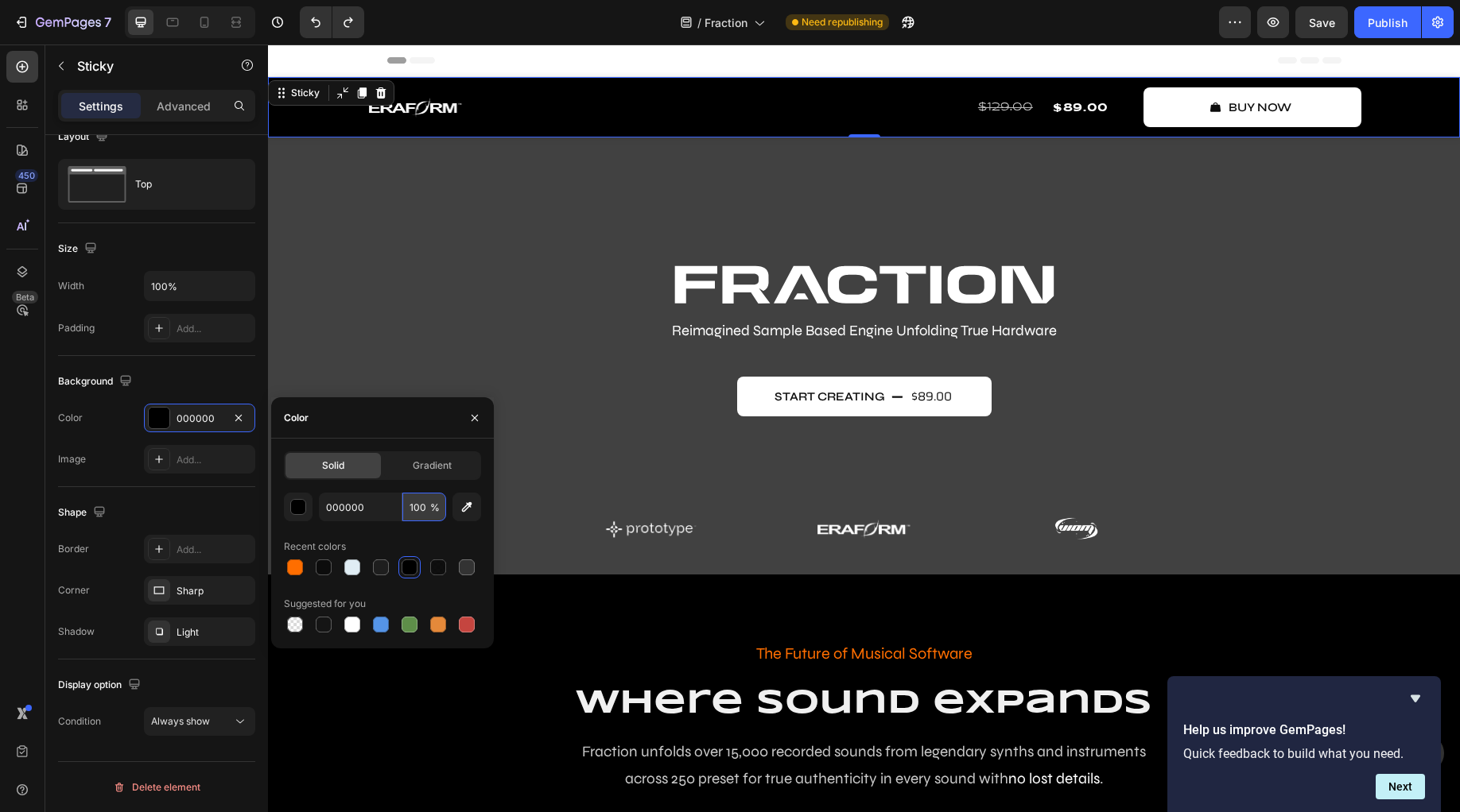
click at [428, 511] on input "100" at bounding box center [424, 507] width 44 height 28
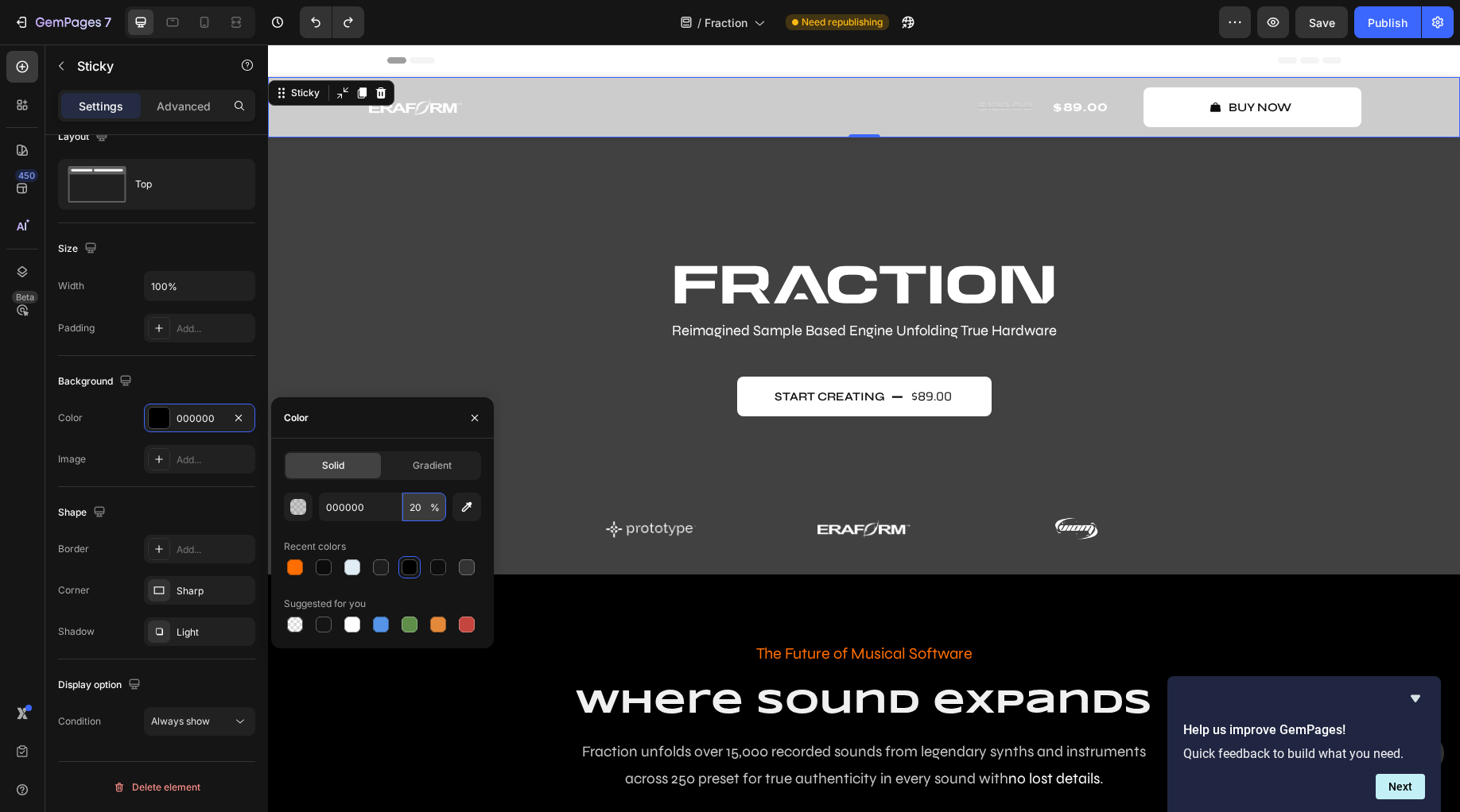
type input "20"
click at [214, 365] on div "Background The changes might be hidden by the video. Color 000000 Image Add..." at bounding box center [156, 421] width 198 height 131
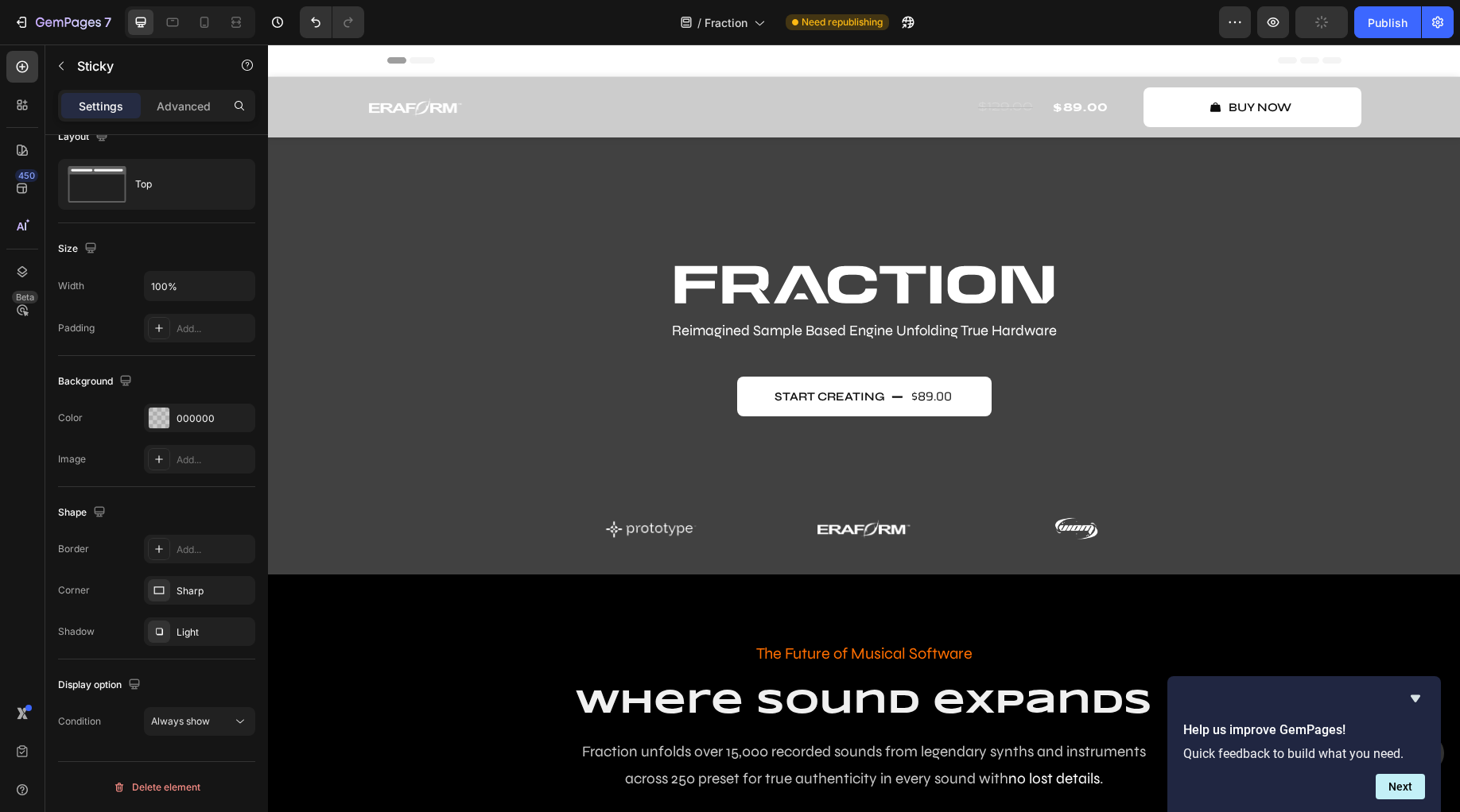
click at [606, 63] on div "Header" at bounding box center [864, 60] width 954 height 32
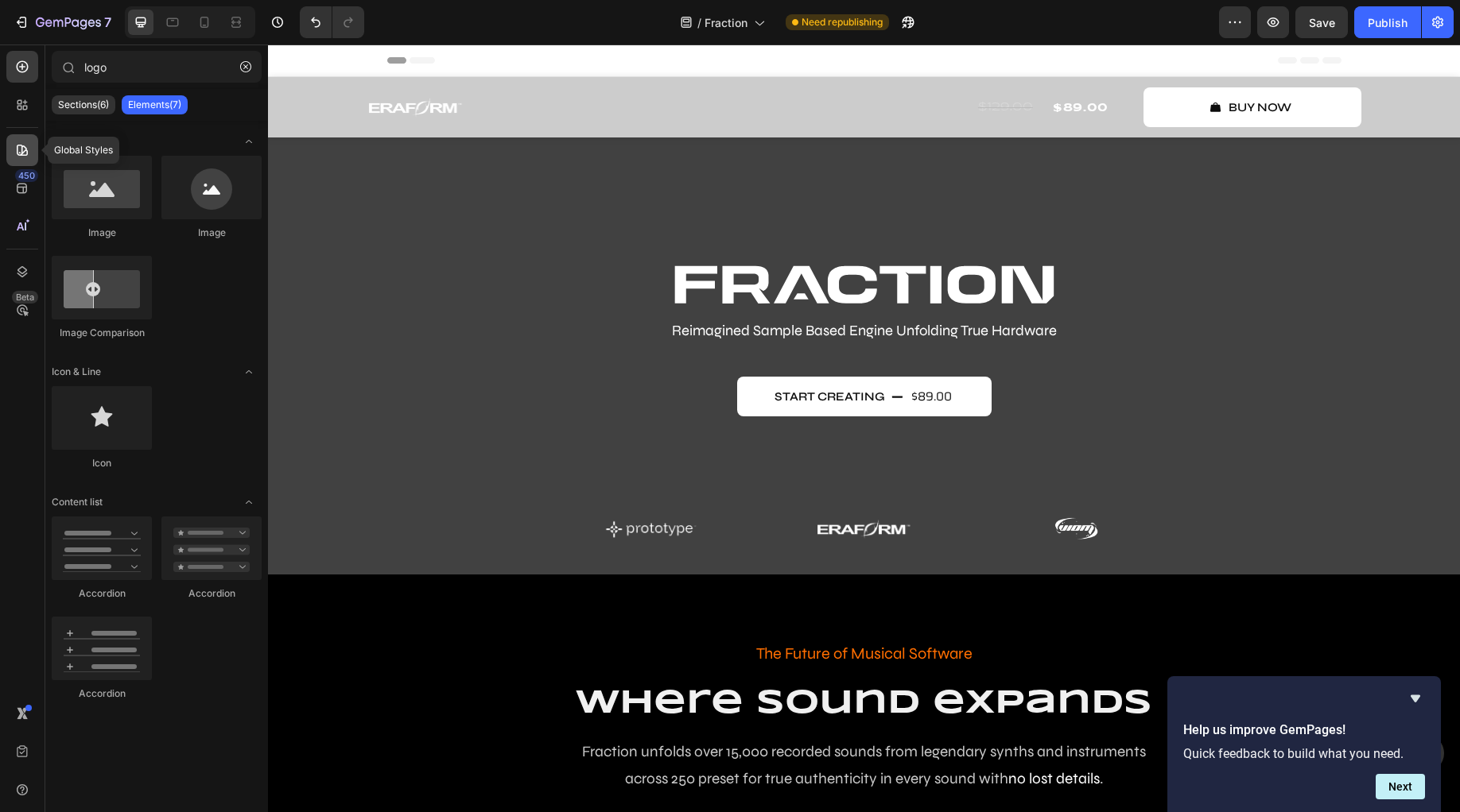
click at [21, 143] on icon at bounding box center [22, 150] width 16 height 16
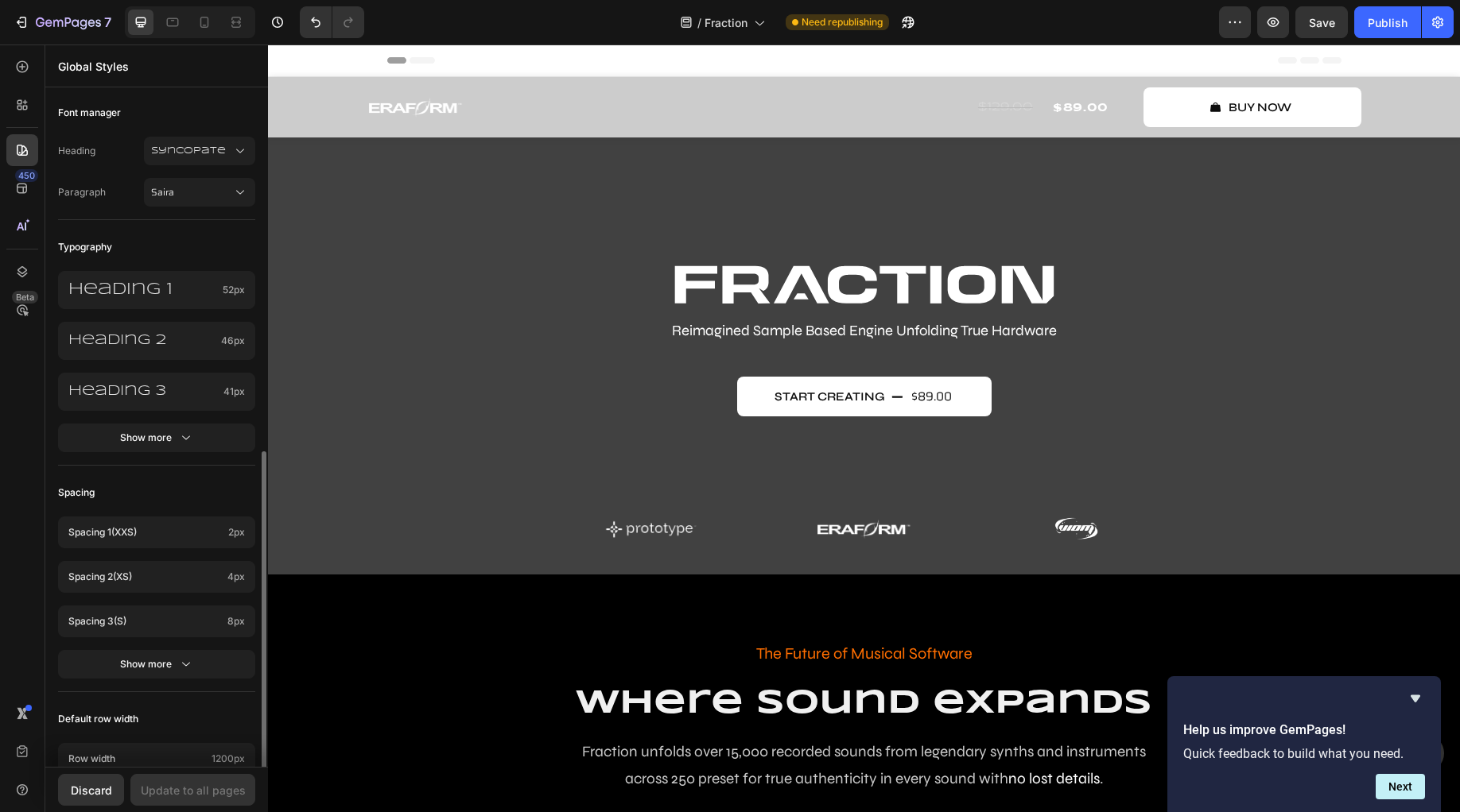
scroll to position [488, 0]
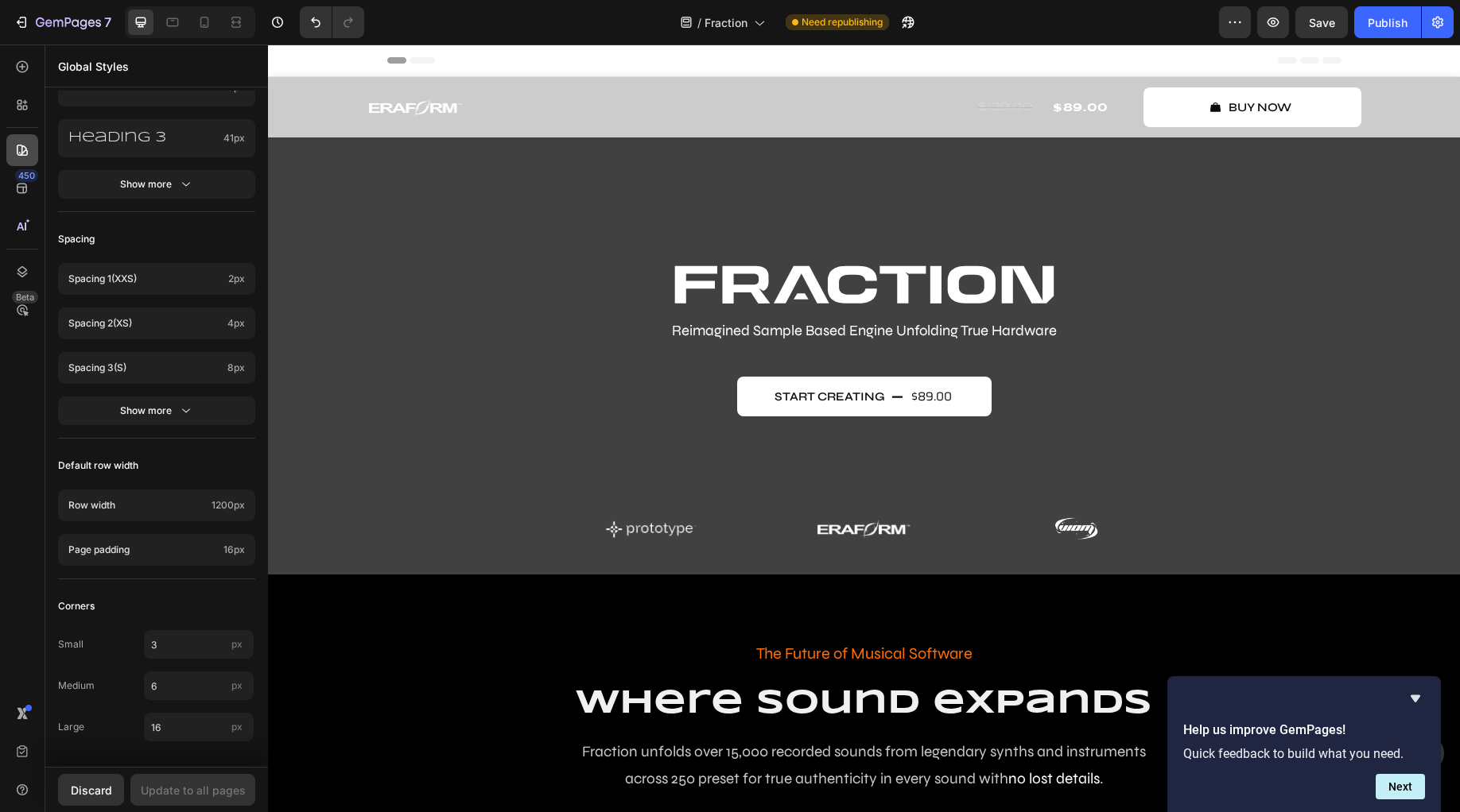
click at [23, 154] on icon at bounding box center [22, 150] width 16 height 16
click at [20, 188] on icon at bounding box center [22, 187] width 16 height 16
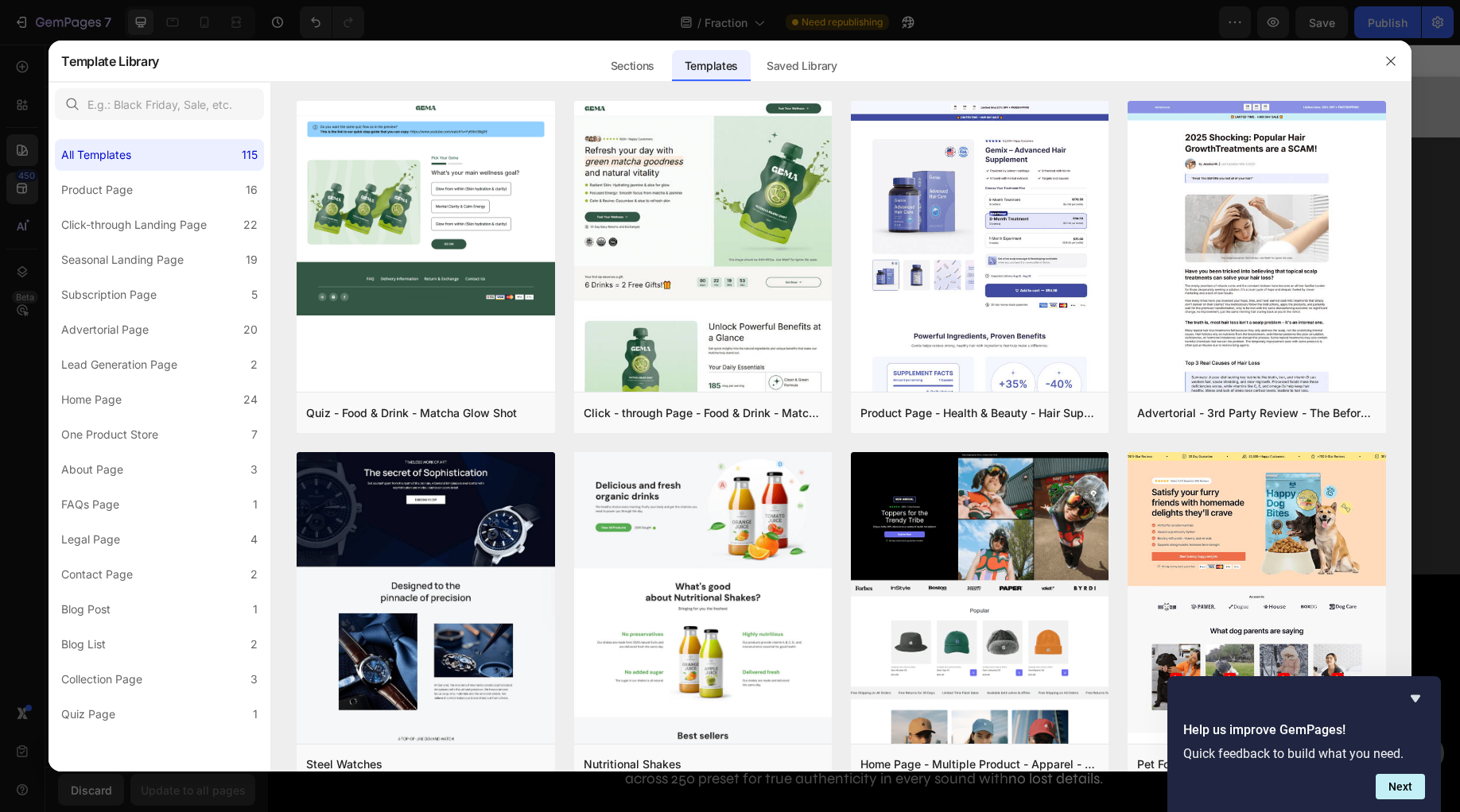
click at [425, 27] on div at bounding box center [730, 406] width 1460 height 812
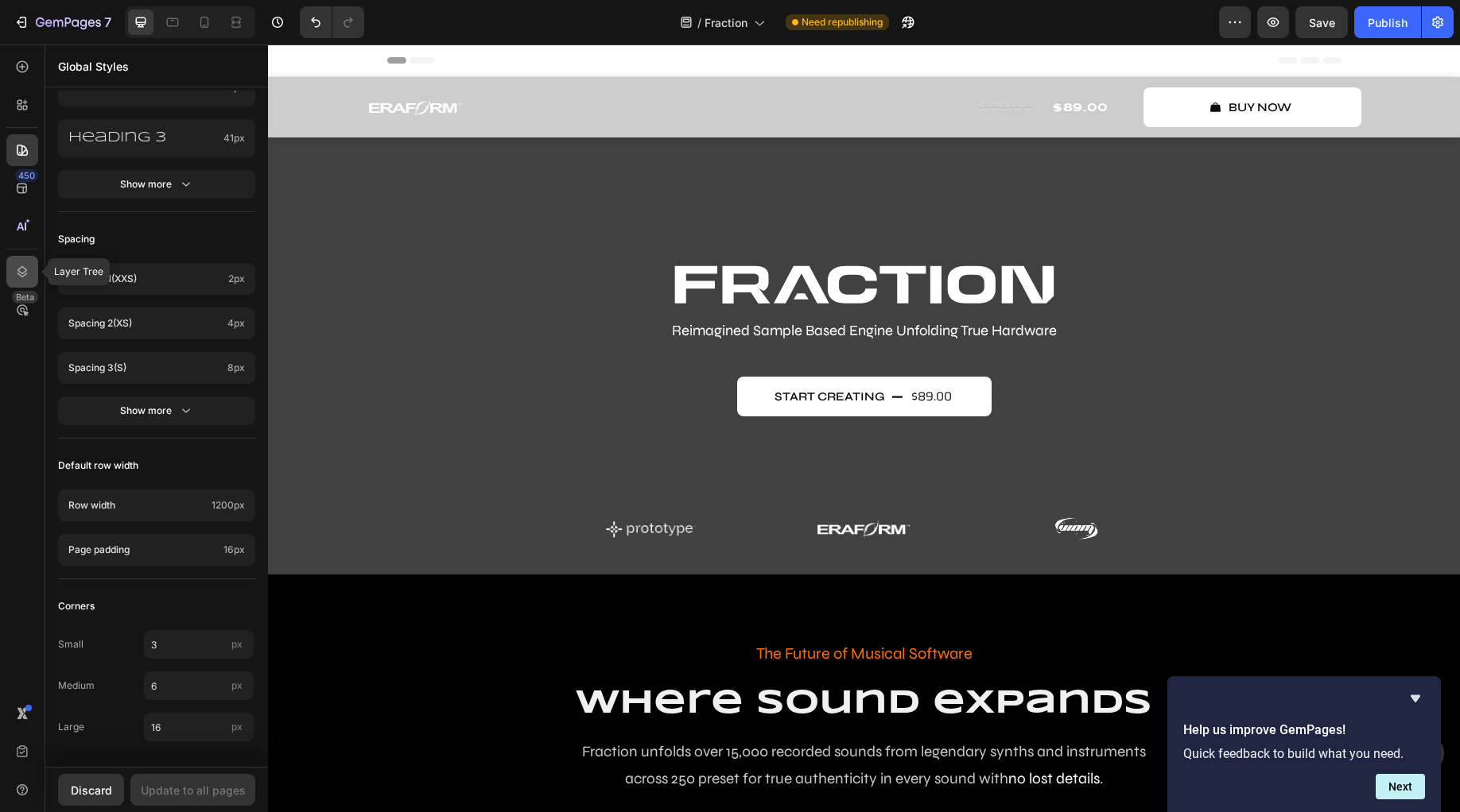
click at [27, 272] on icon at bounding box center [22, 272] width 16 height 16
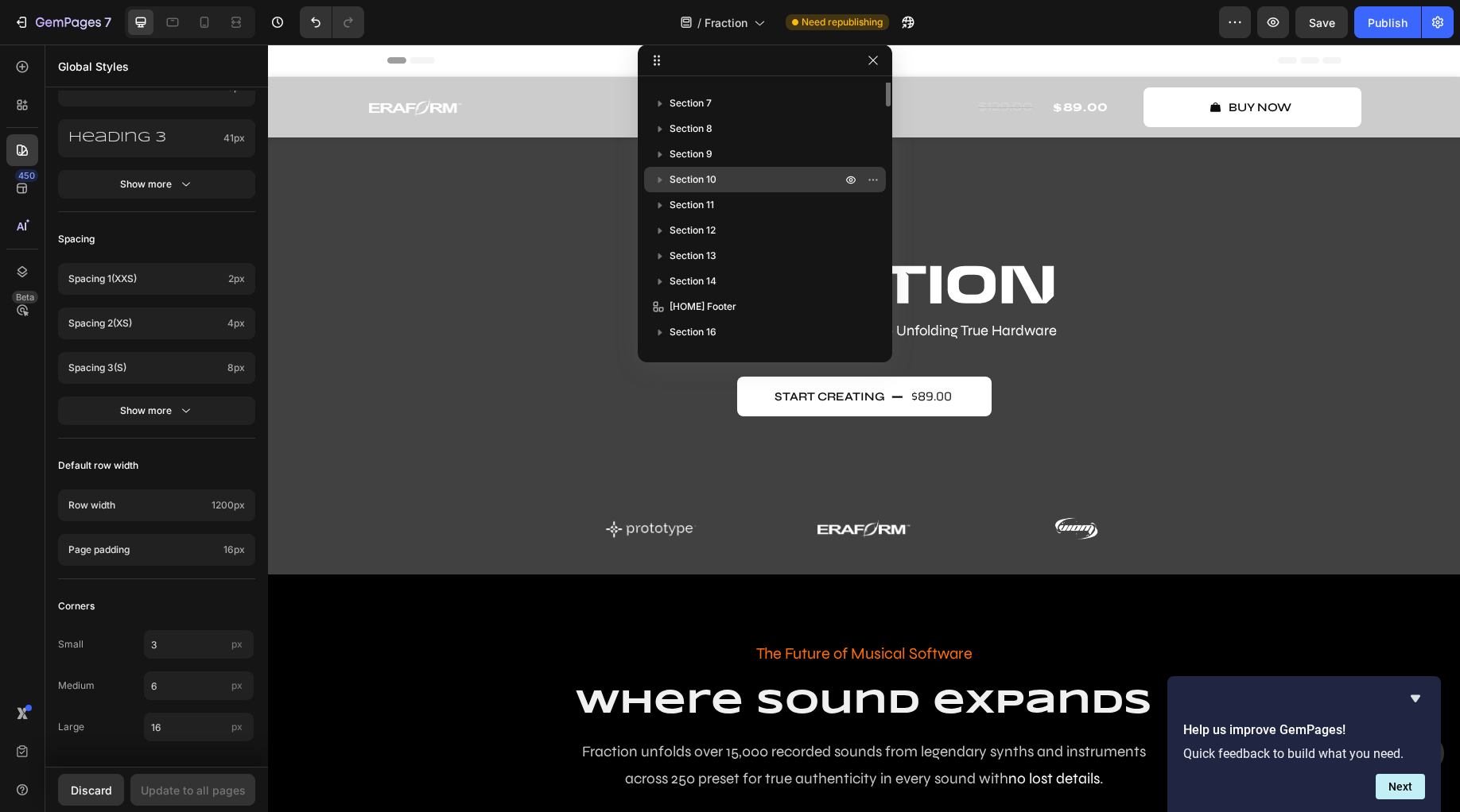
scroll to position [0, 0]
click at [654, 57] on icon at bounding box center [654, 56] width 3 height 3
click at [652, 59] on icon at bounding box center [657, 60] width 13 height 13
click at [866, 59] on icon "button" at bounding box center [873, 60] width 13 height 13
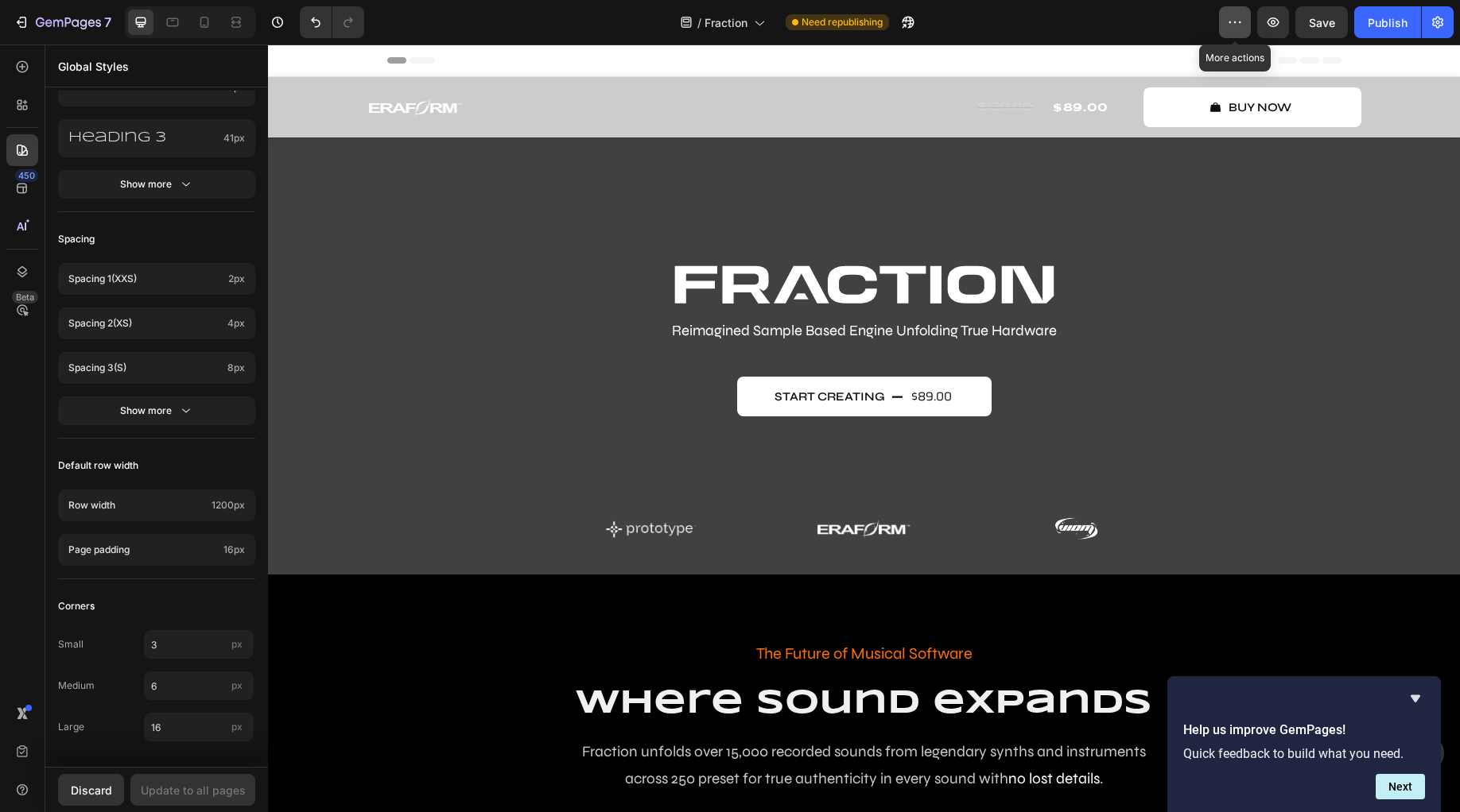
click at [1237, 28] on icon "button" at bounding box center [1234, 22] width 16 height 16
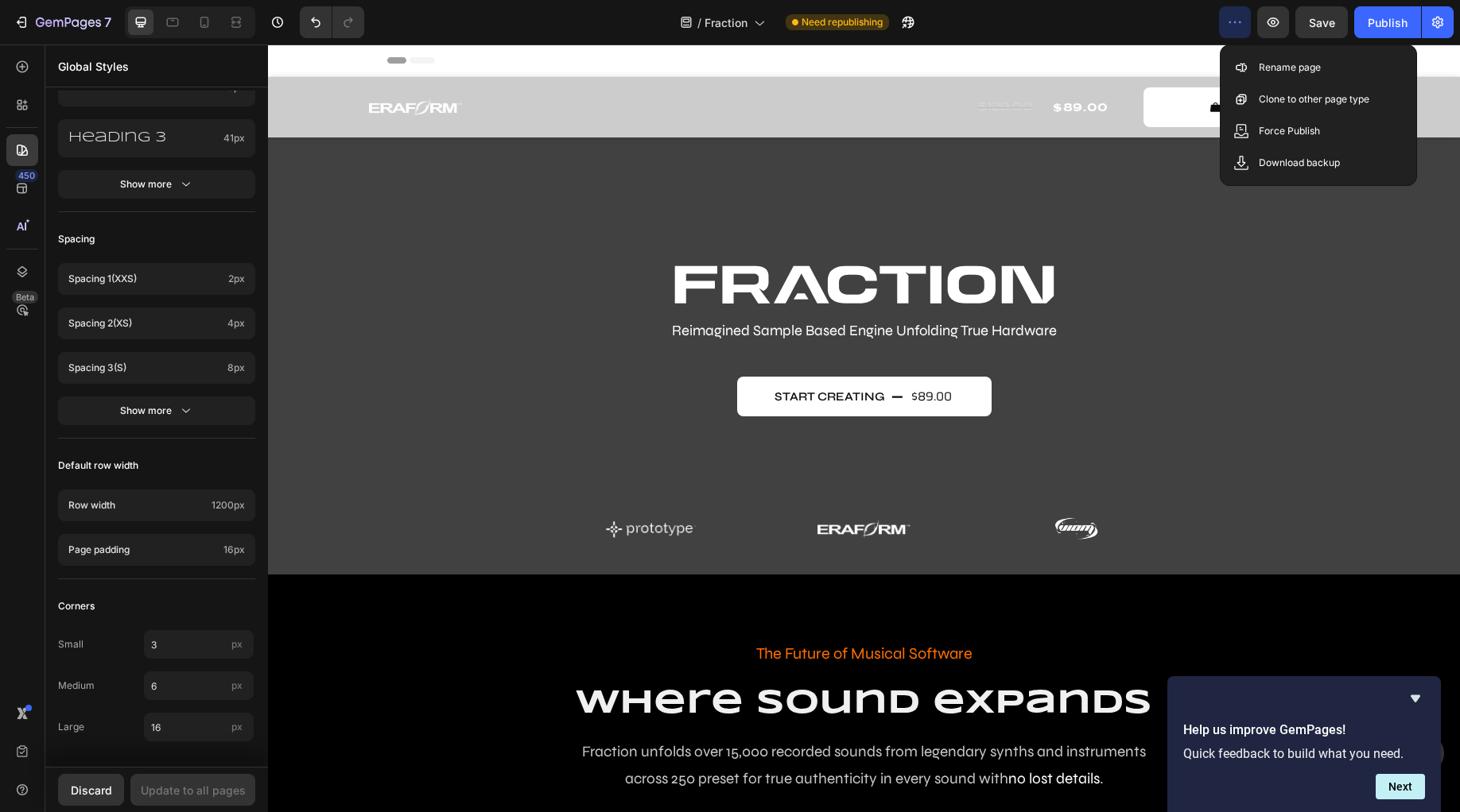
click at [1239, 16] on icon "button" at bounding box center [1234, 22] width 16 height 16
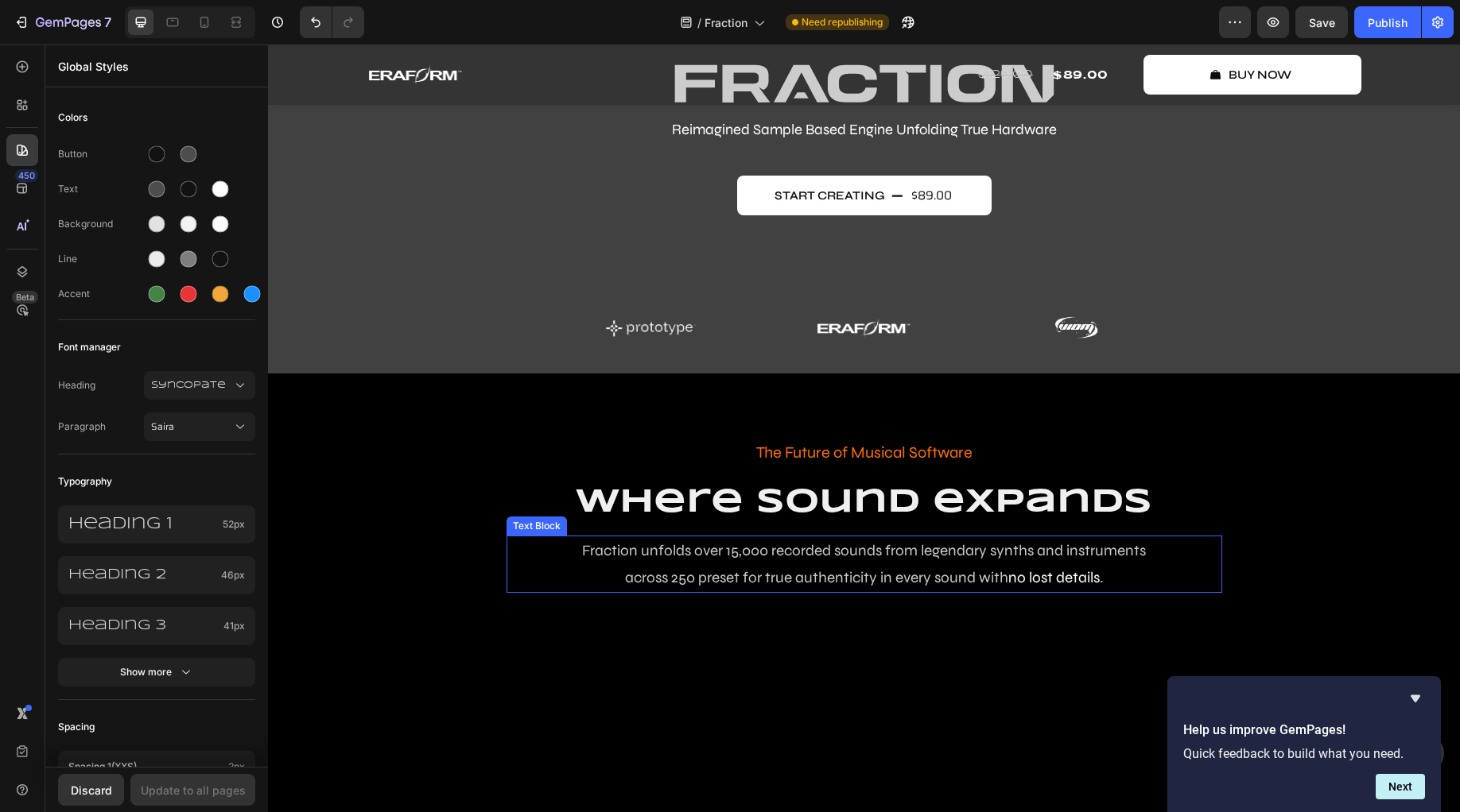
scroll to position [23, 0]
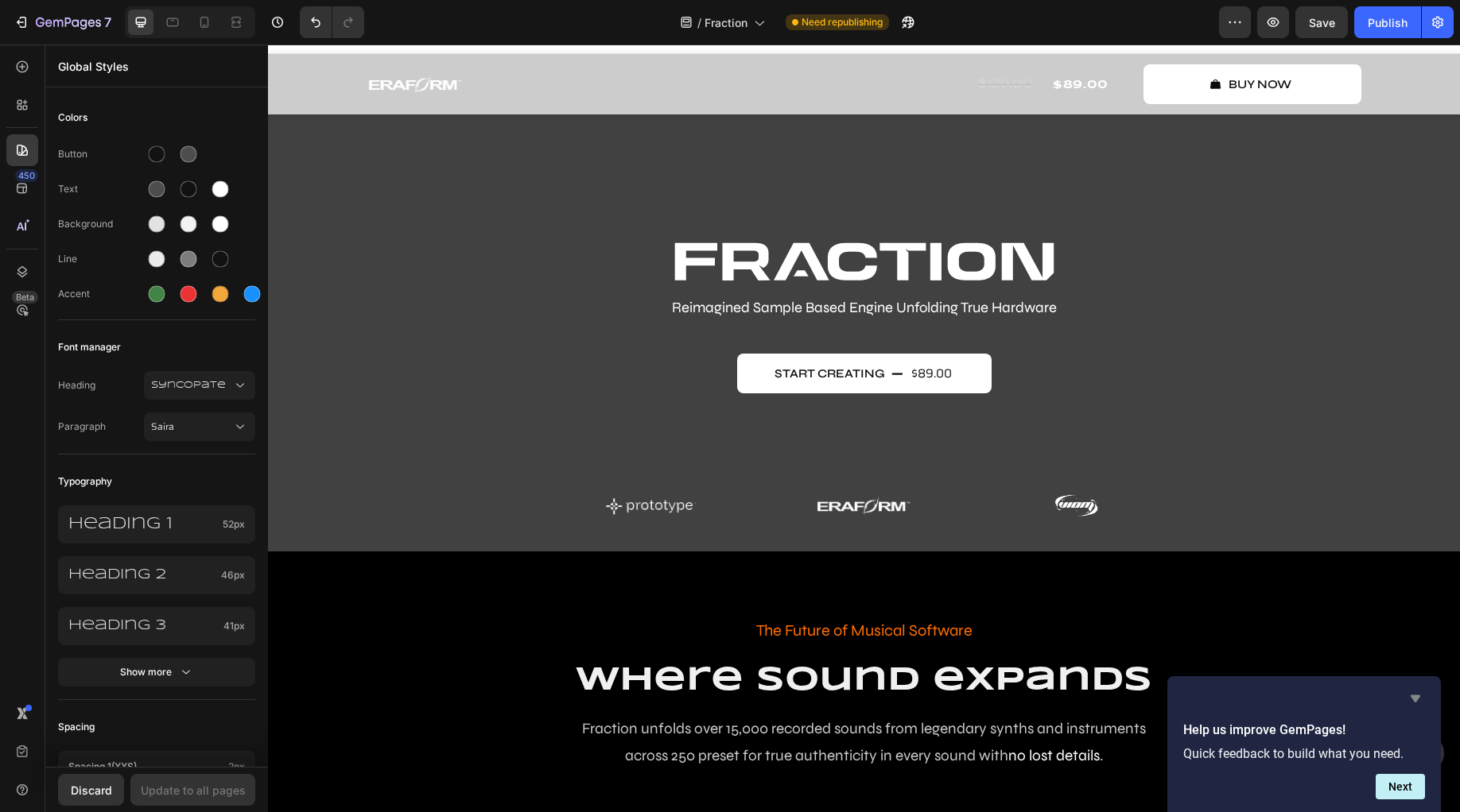
click at [1414, 698] on icon "Hide survey" at bounding box center [1415, 700] width 9 height 7
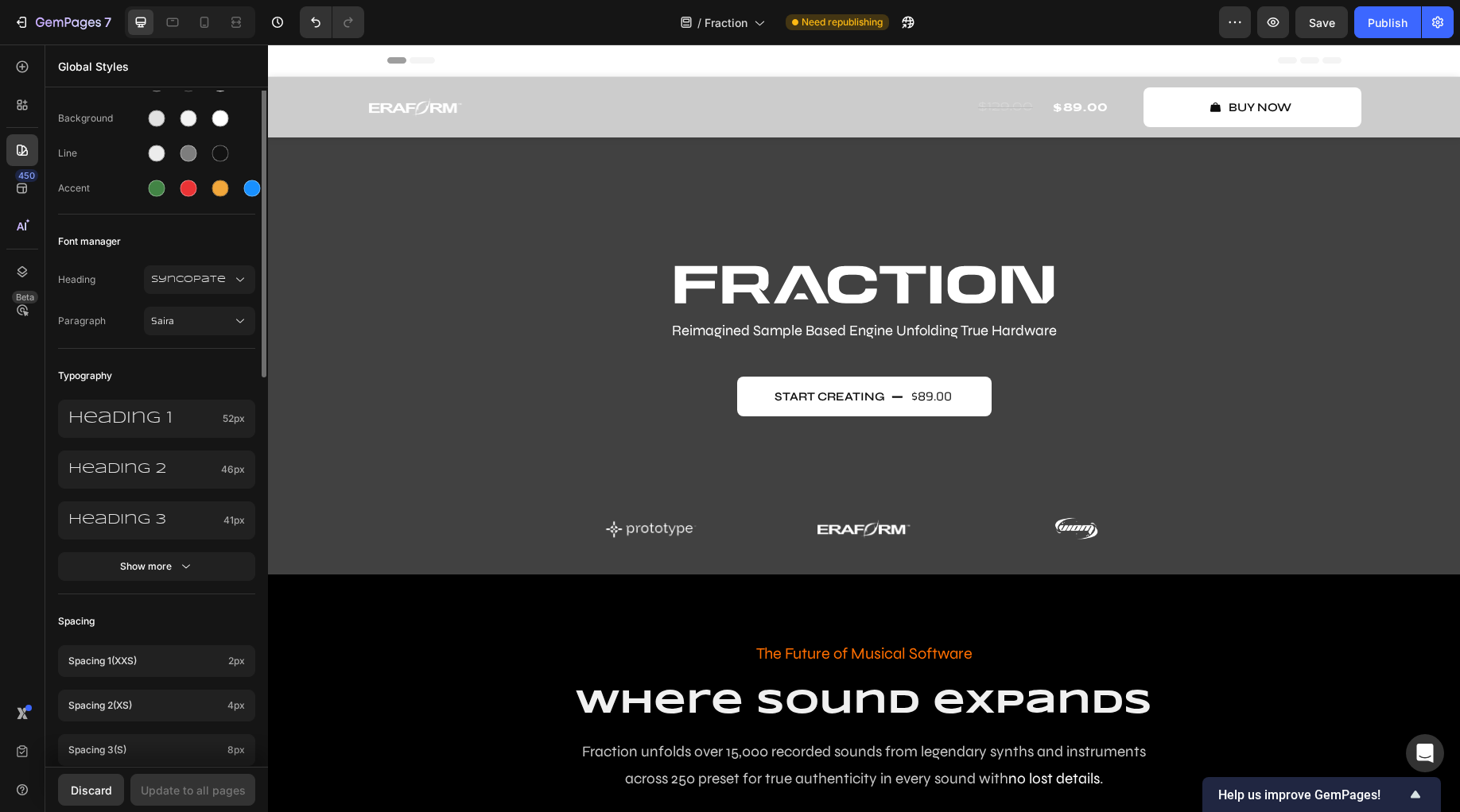
scroll to position [0, 0]
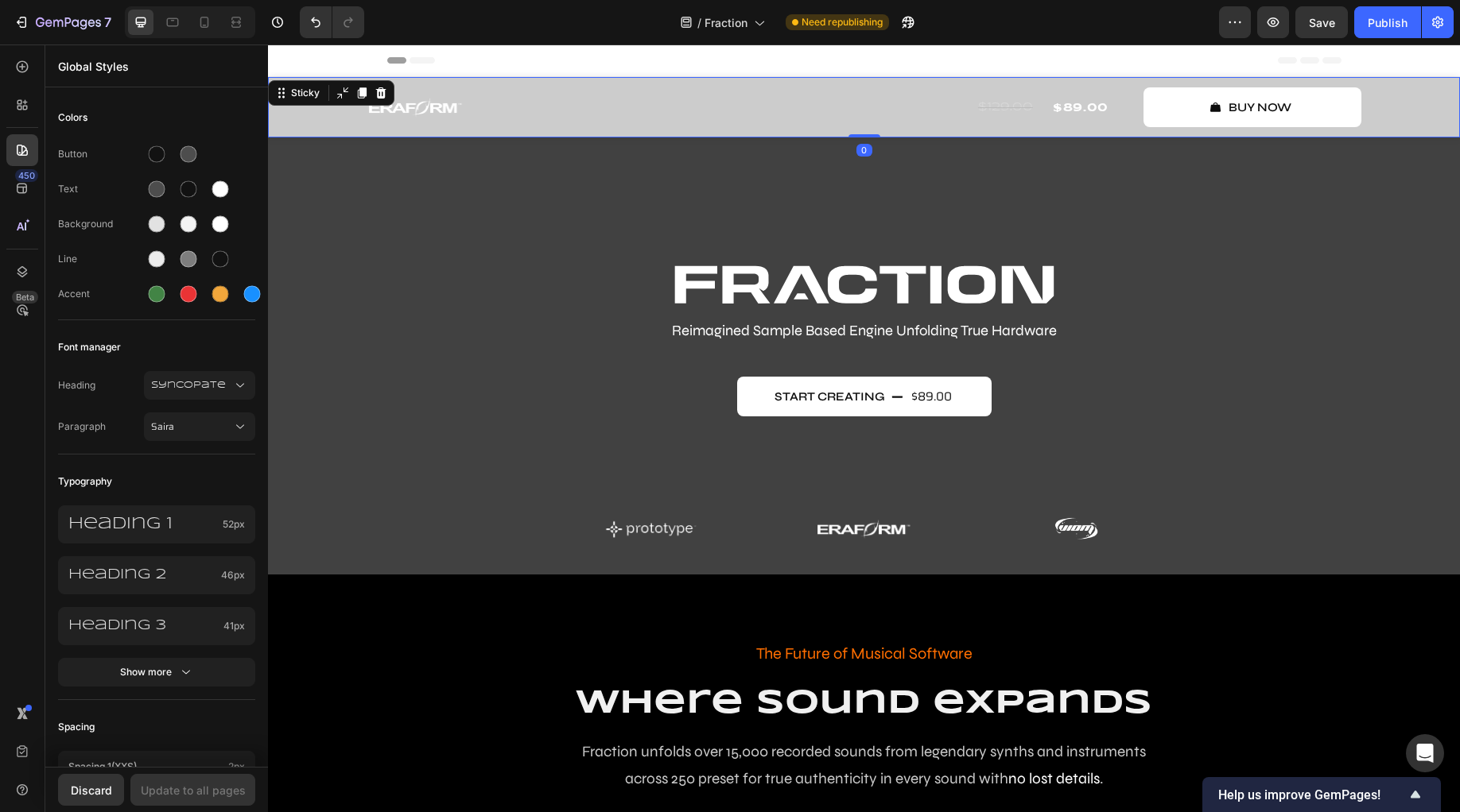
click at [283, 105] on div "Image Row $129.00 Compare Price Compare Price $89.00 Product Price Product Pric…" at bounding box center [864, 107] width 1192 height 60
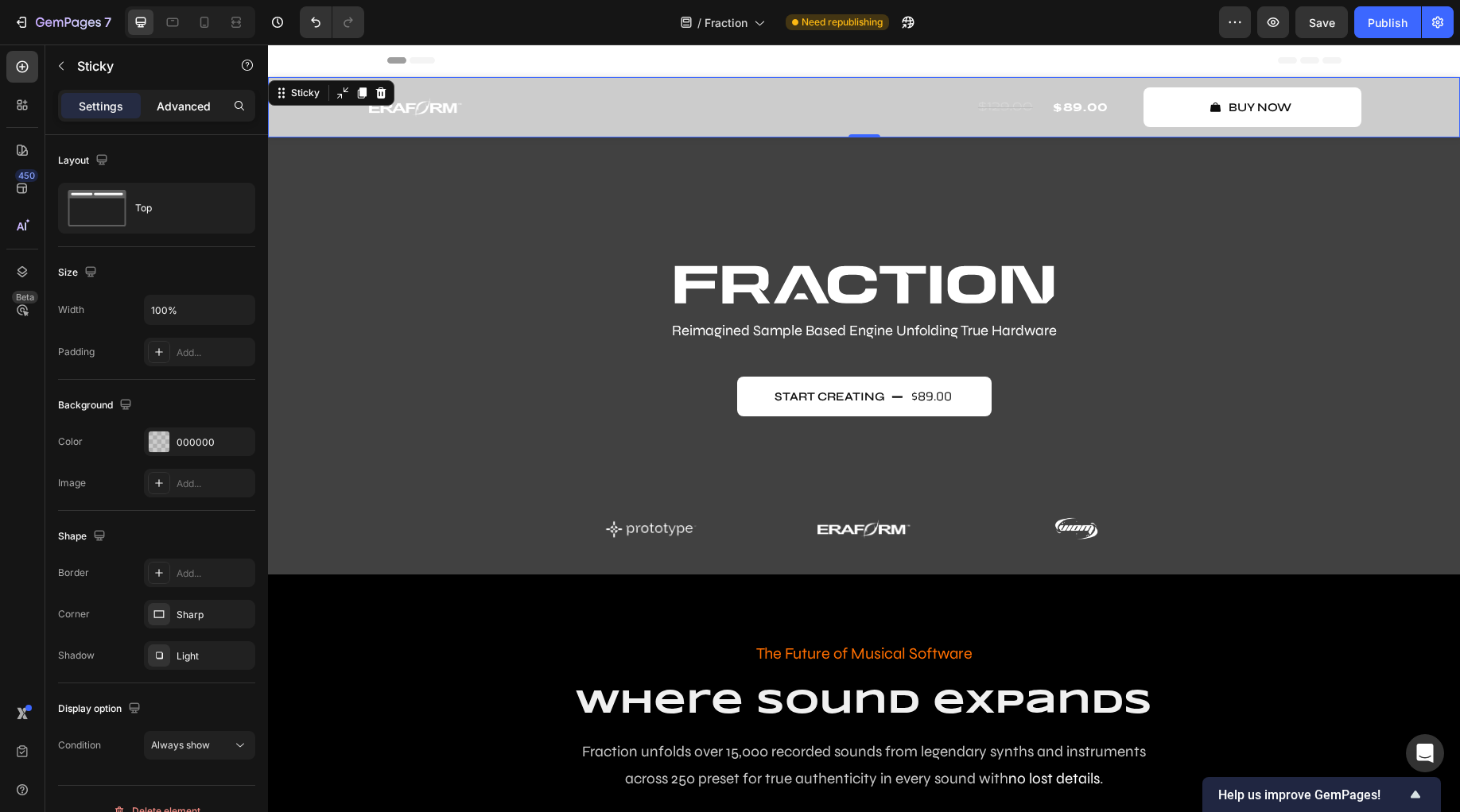
click at [166, 109] on p "Advanced" at bounding box center [183, 106] width 54 height 16
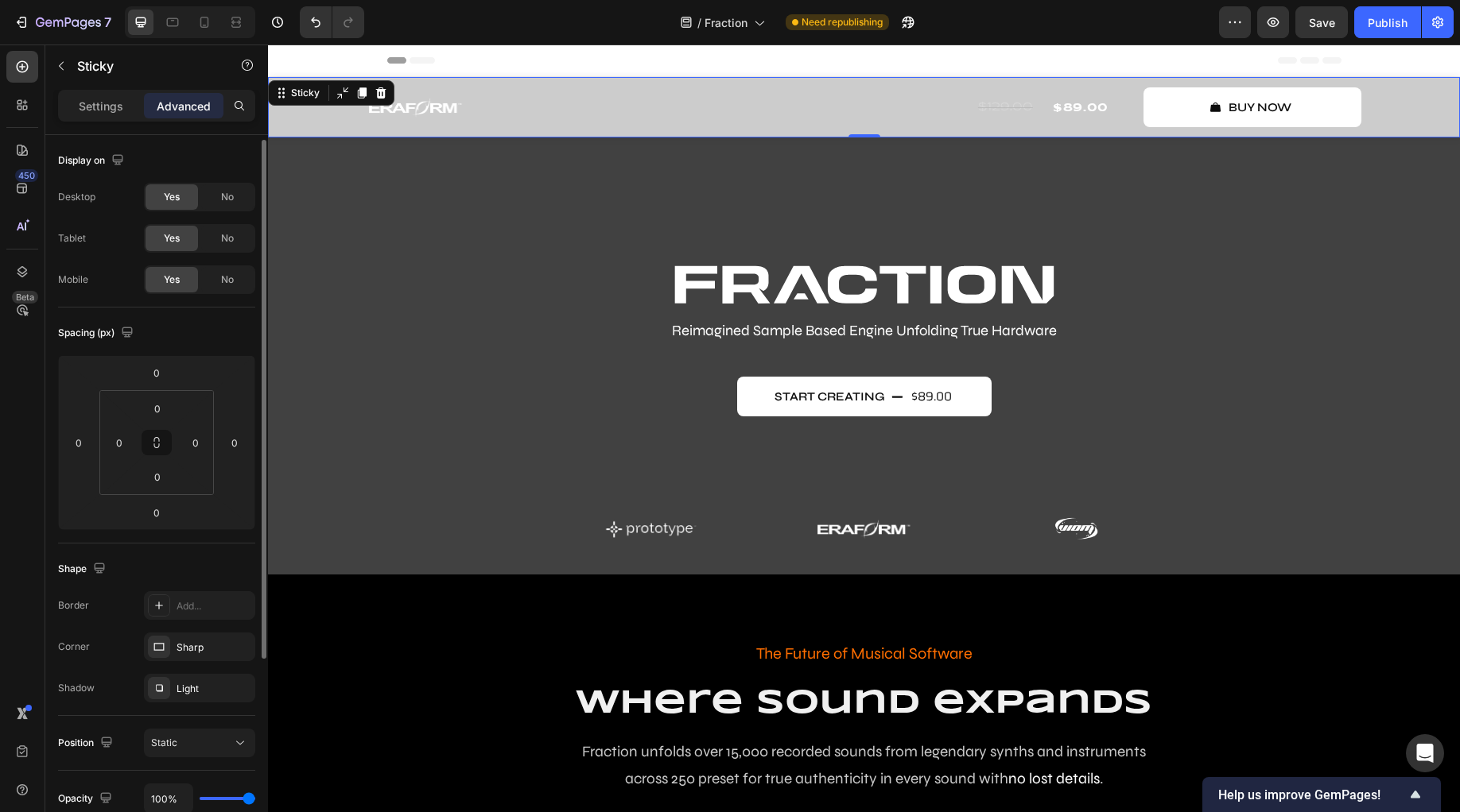
scroll to position [283, 0]
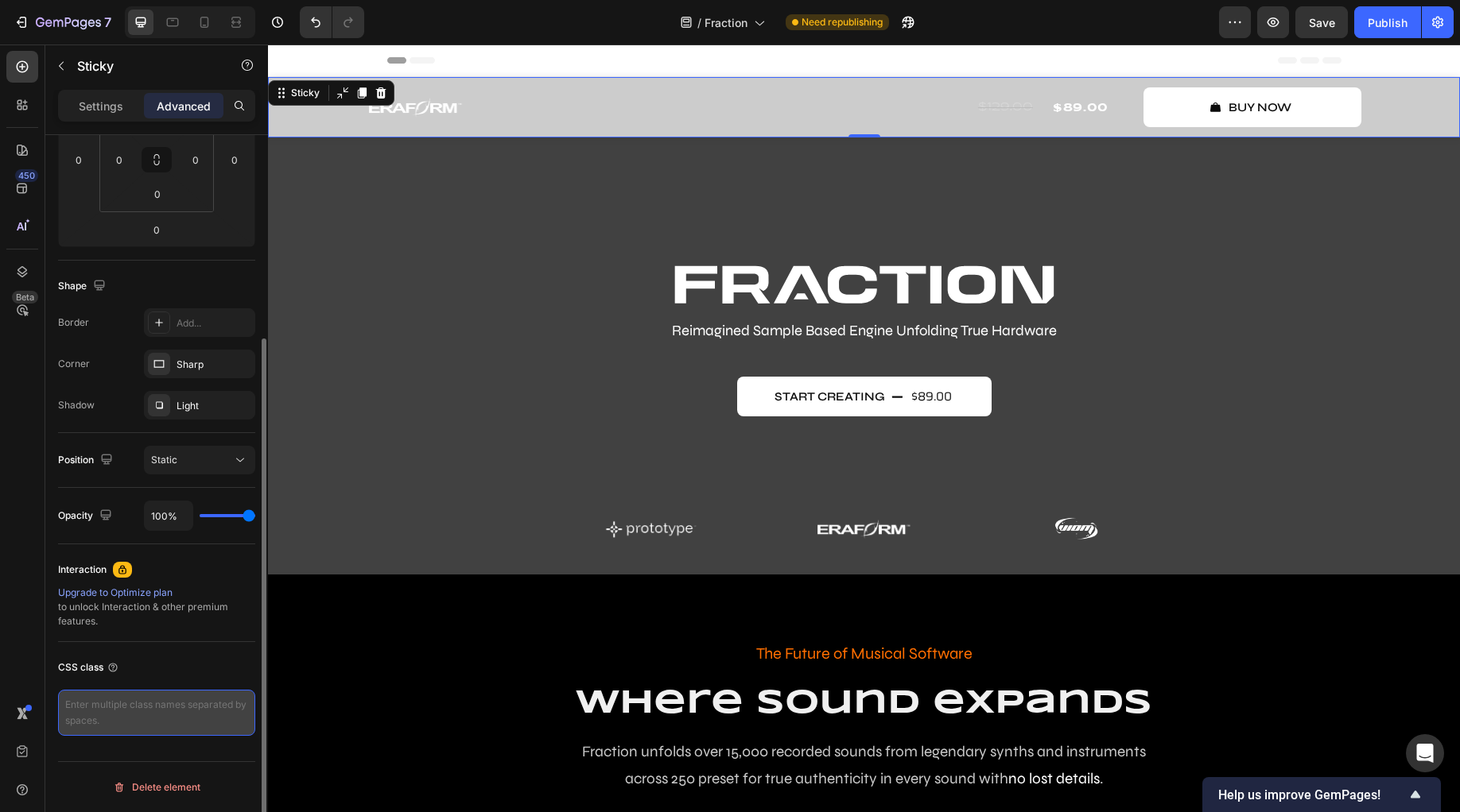
click at [166, 726] on textarea at bounding box center [156, 712] width 198 height 46
paste textarea "body { background: #YOURHEXCOLOR; !important; }"
drag, startPoint x: 165, startPoint y: 702, endPoint x: 240, endPoint y: 702, distance: 75.0
click at [240, 702] on textarea "body { background: #YOURHEXCOLOR; !important; }" at bounding box center [156, 712] width 198 height 46
click at [166, 705] on textarea "body { background: #YOURHEXCOLOR; !important; }" at bounding box center [156, 712] width 198 height 46
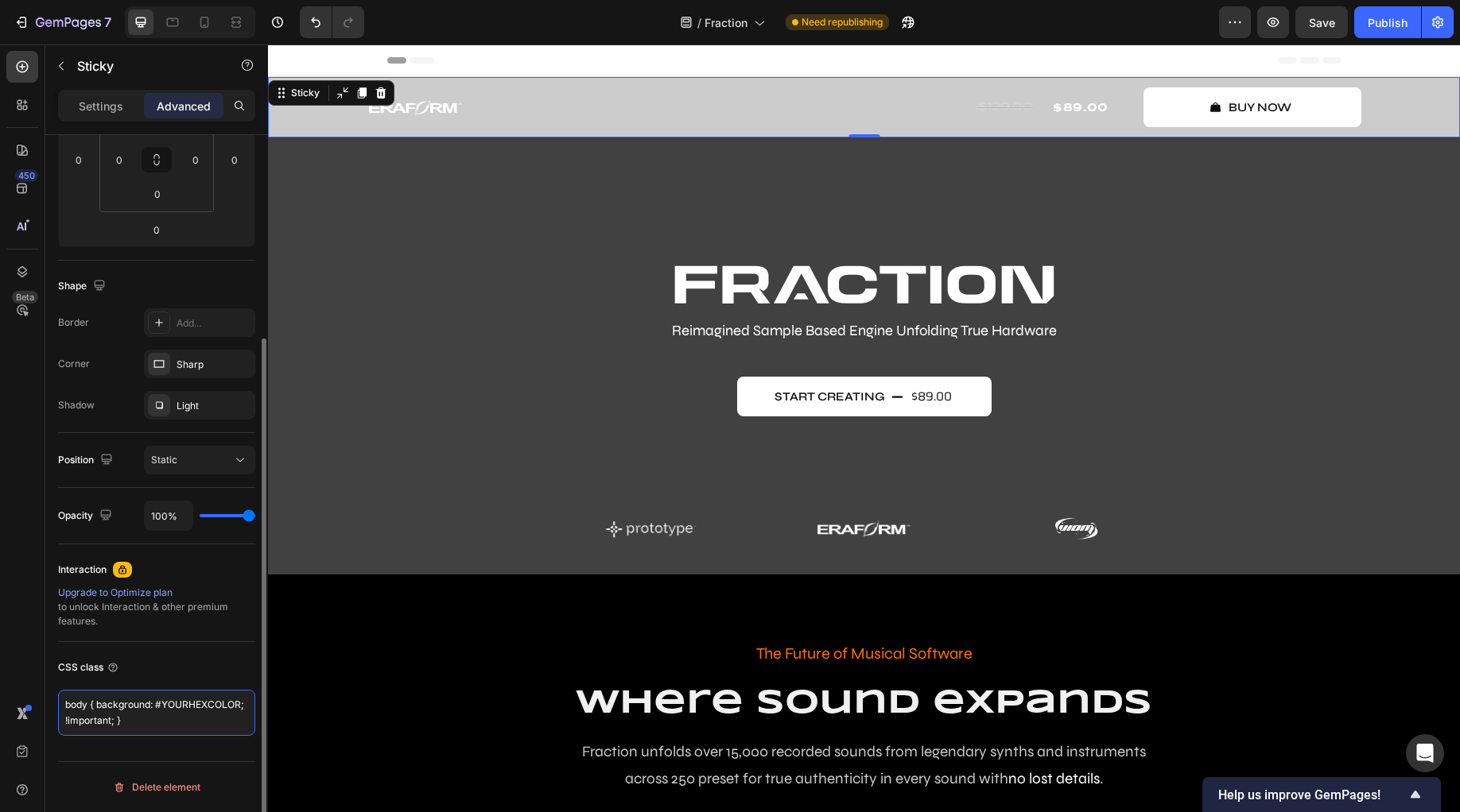
drag, startPoint x: 165, startPoint y: 704, endPoint x: 240, endPoint y: 705, distance: 75.0
click at [240, 705] on textarea "body { background: #YOURHEXCOLOR; !important; }" at bounding box center [156, 712] width 198 height 46
paste textarea "000000"
click at [221, 712] on textarea "body { background: #000000; !important; }" at bounding box center [156, 712] width 198 height 46
click at [222, 722] on textarea "body { background: #000000; !important; }" at bounding box center [156, 712] width 198 height 46
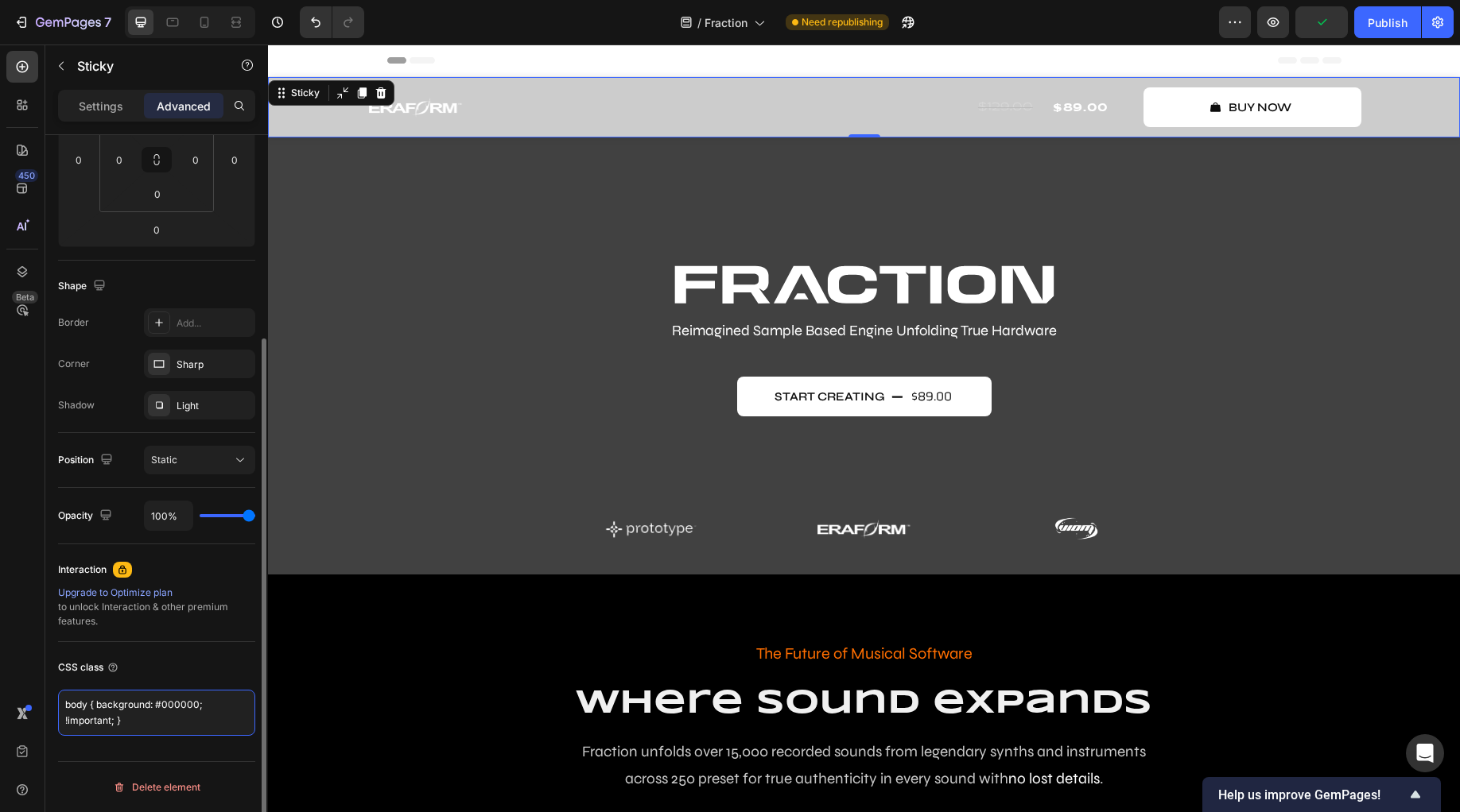
click at [222, 713] on textarea "body { background: #000000; !important; }" at bounding box center [156, 712] width 198 height 46
click at [222, 705] on textarea "body { background: #000000; !important; }" at bounding box center [156, 712] width 198 height 46
click at [207, 725] on textarea "body { background: #000000; !important; }" at bounding box center [156, 712] width 198 height 46
click at [227, 676] on div "CSS class" at bounding box center [156, 668] width 198 height 26
click at [1283, 16] on button "button" at bounding box center [1272, 22] width 32 height 32
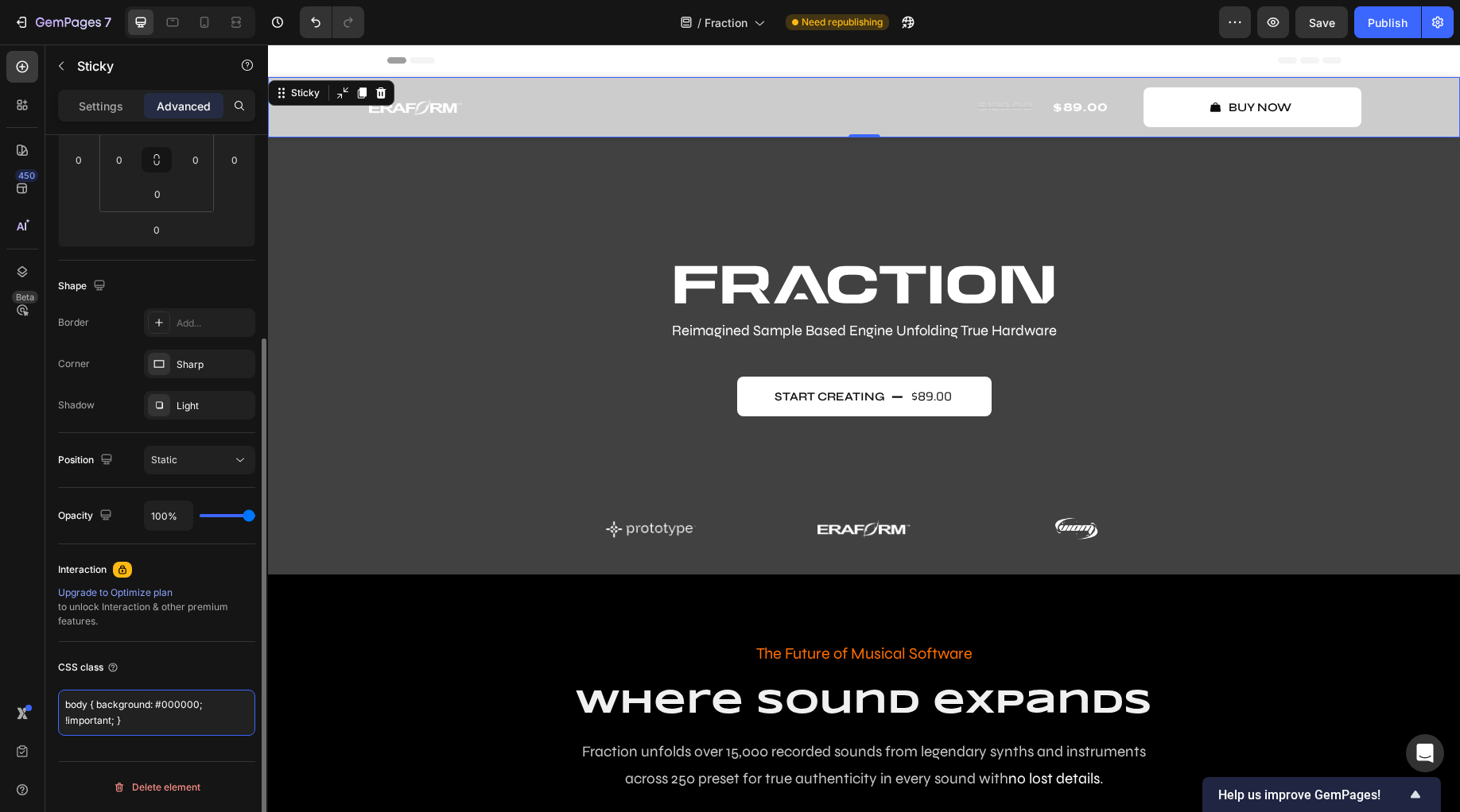
click at [110, 714] on textarea "body { background: #000000; !important; }" at bounding box center [156, 712] width 198 height 46
click at [68, 701] on textarea "body { background: #000000; !important; }" at bounding box center [156, 712] width 198 height 46
click at [64, 702] on textarea "body { background: #000000; !important; }" at bounding box center [156, 712] width 198 height 46
click at [135, 720] on textarea ".body { background: #000000; !important; }" at bounding box center [156, 712] width 198 height 46
drag, startPoint x: 154, startPoint y: 728, endPoint x: 58, endPoint y: 694, distance: 101.8
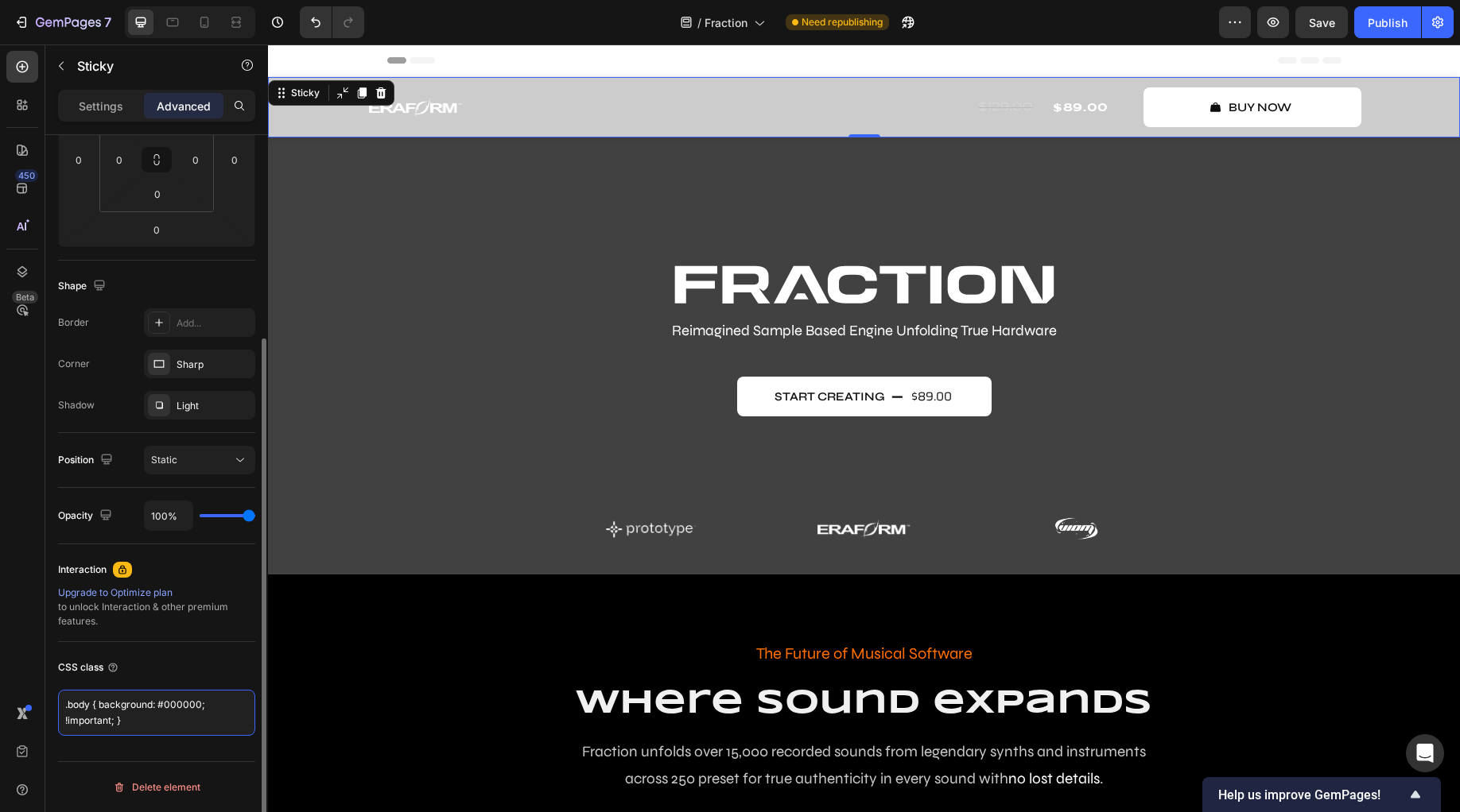
click at [58, 694] on textarea ".body { background: #000000; !important; }" at bounding box center [156, 712] width 198 height 46
click at [159, 725] on textarea ".body { background: #000000; !important; }" at bounding box center [156, 712] width 198 height 46
type textarea ".body { background: #000000; !important; }"
drag, startPoint x: 104, startPoint y: 717, endPoint x: 55, endPoint y: 691, distance: 55.5
click at [55, 691] on div "Display on Desktop Yes No Tablet Yes No Mobile Yes No Spacing (px) 0 0 0 0 0 0 …" at bounding box center [156, 354] width 222 height 1005
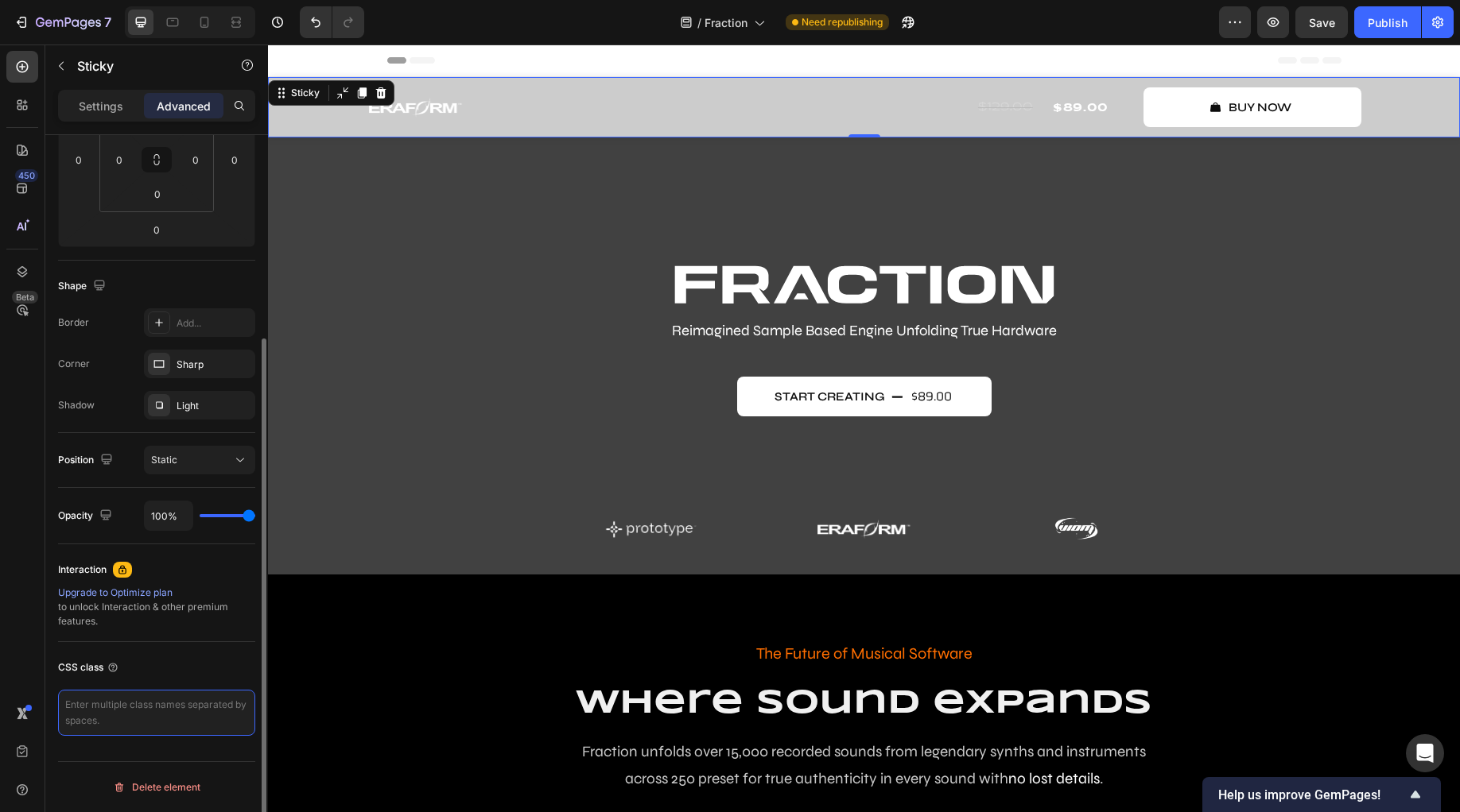
paste textarea "body { background: #000000 !important; }"
type textarea "body { background: #000000 !important; }"
click at [200, 667] on div "CSS class" at bounding box center [156, 668] width 198 height 26
click at [195, 664] on div "CSS class" at bounding box center [156, 668] width 198 height 26
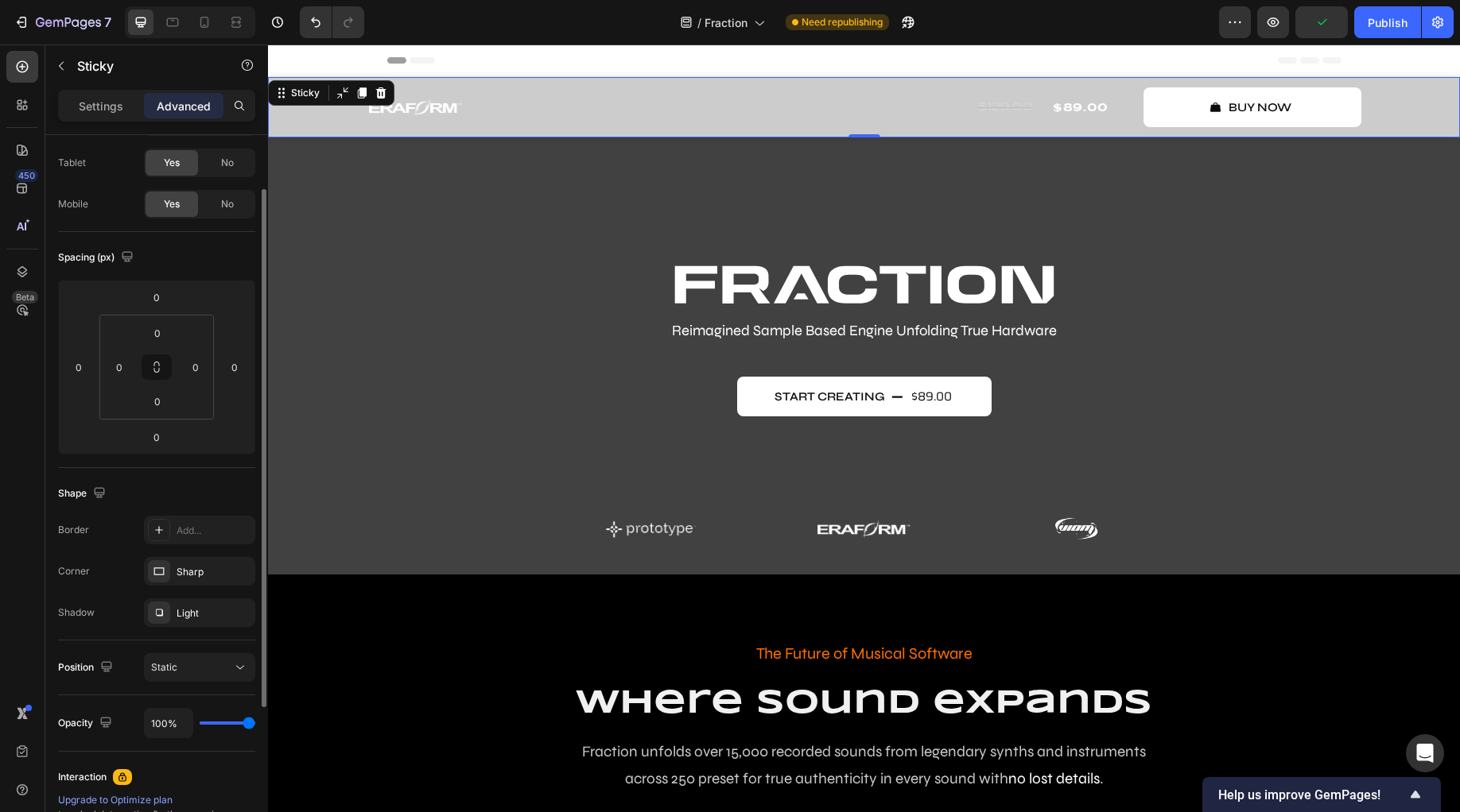
scroll to position [0, 0]
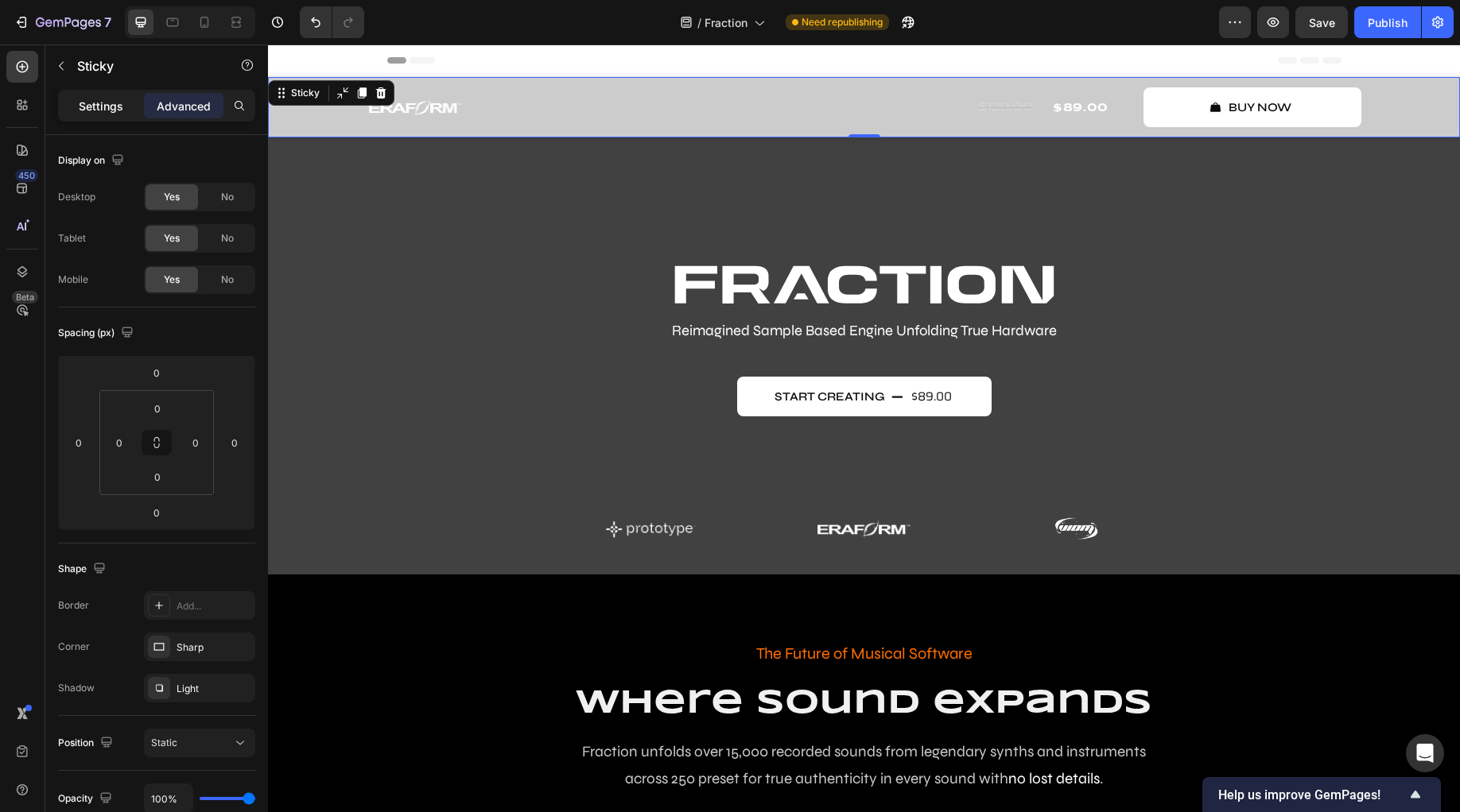
click at [86, 113] on p "Settings" at bounding box center [101, 106] width 45 height 16
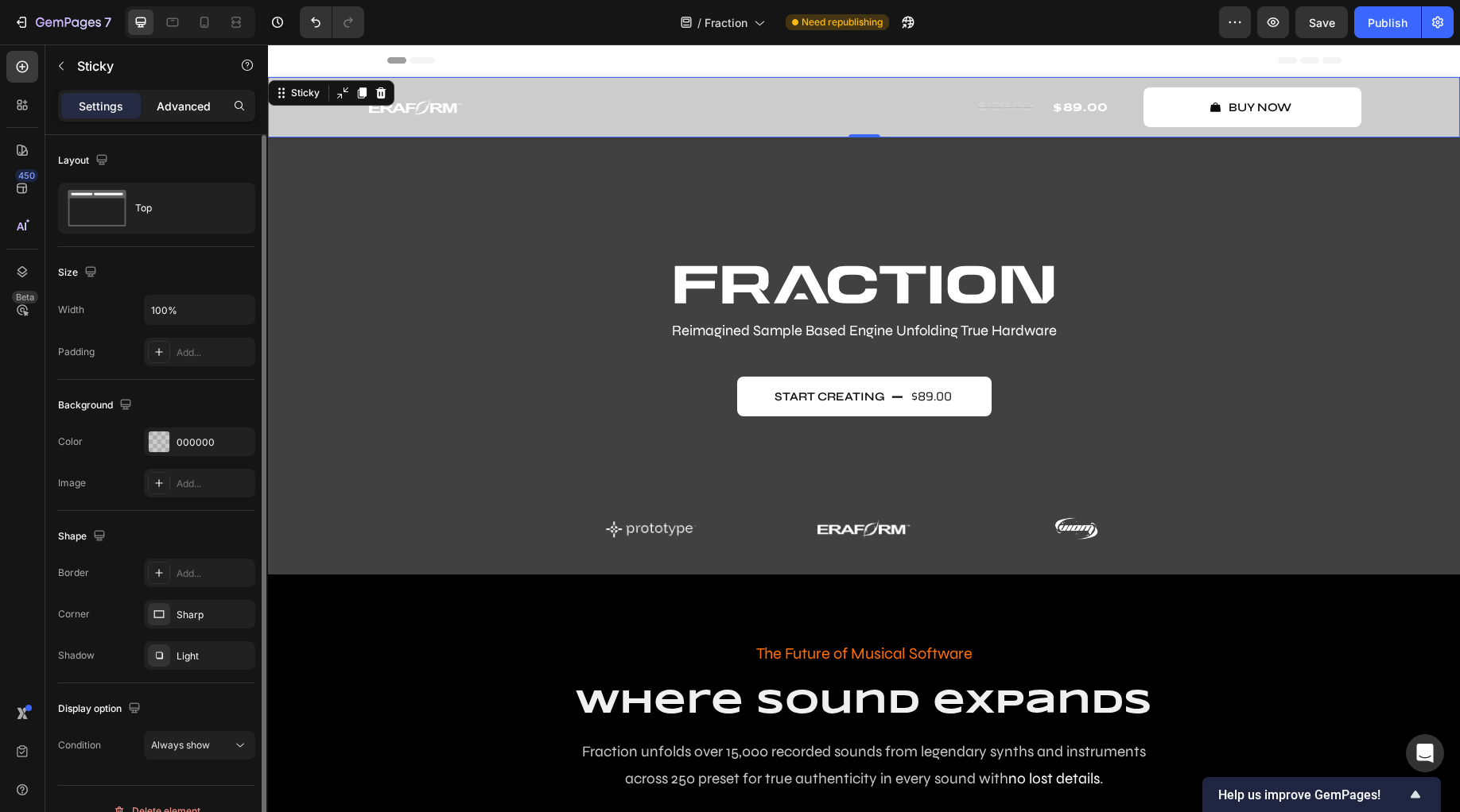
click at [179, 101] on p "Advanced" at bounding box center [183, 106] width 54 height 16
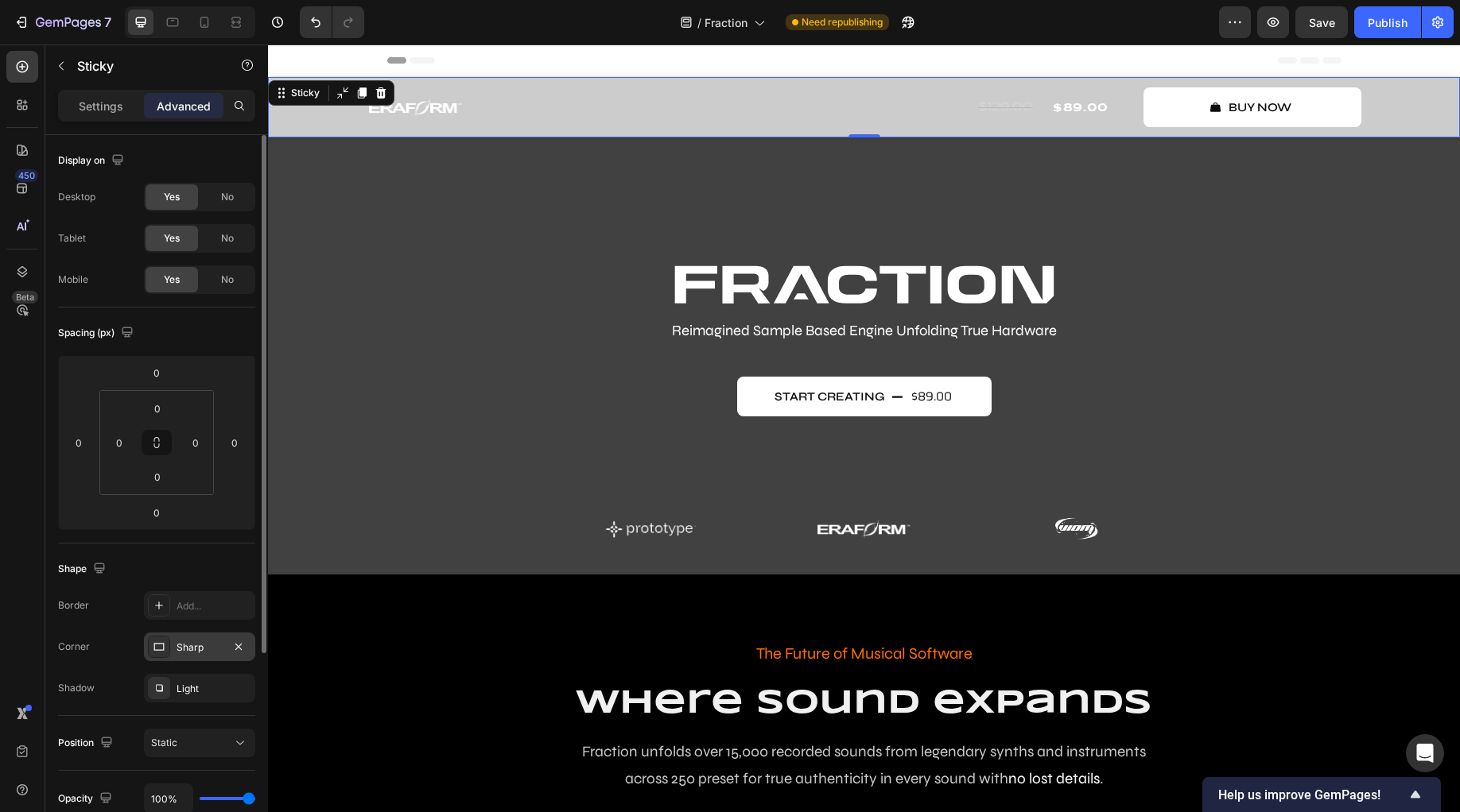
scroll to position [284, 0]
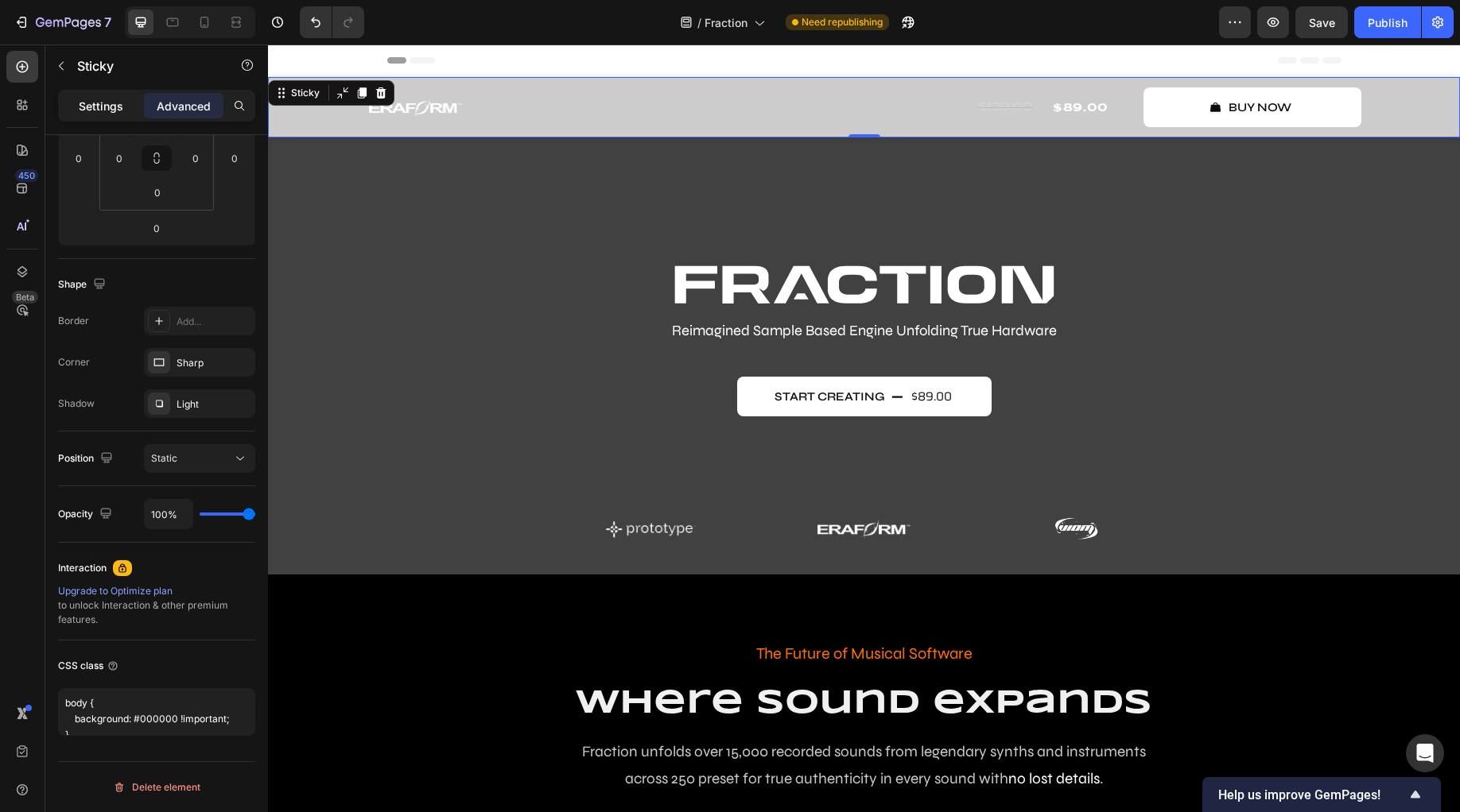
click at [95, 107] on p "Settings" at bounding box center [101, 106] width 45 height 16
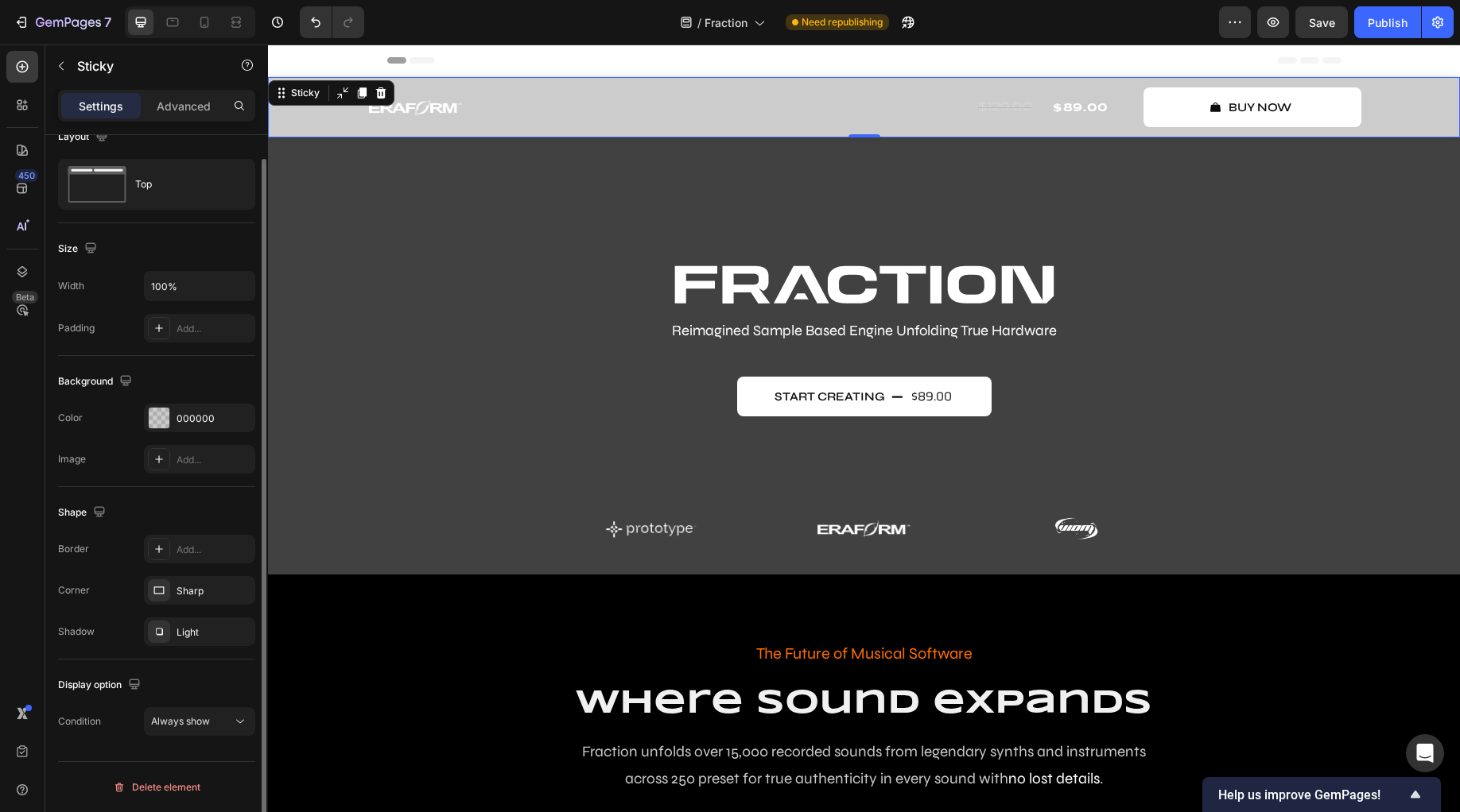
scroll to position [24, 0]
click at [315, 128] on div "Image Row $129.00 Compare Price Compare Price $89.00 Product Price Product Pric…" at bounding box center [864, 107] width 1192 height 60
click at [300, 121] on div "Image Row $129.00 Compare Price Compare Price $89.00 Product Price Product Pric…" at bounding box center [864, 107] width 1192 height 60
click at [518, 112] on div "Image Row" at bounding box center [531, 106] width 327 height 21
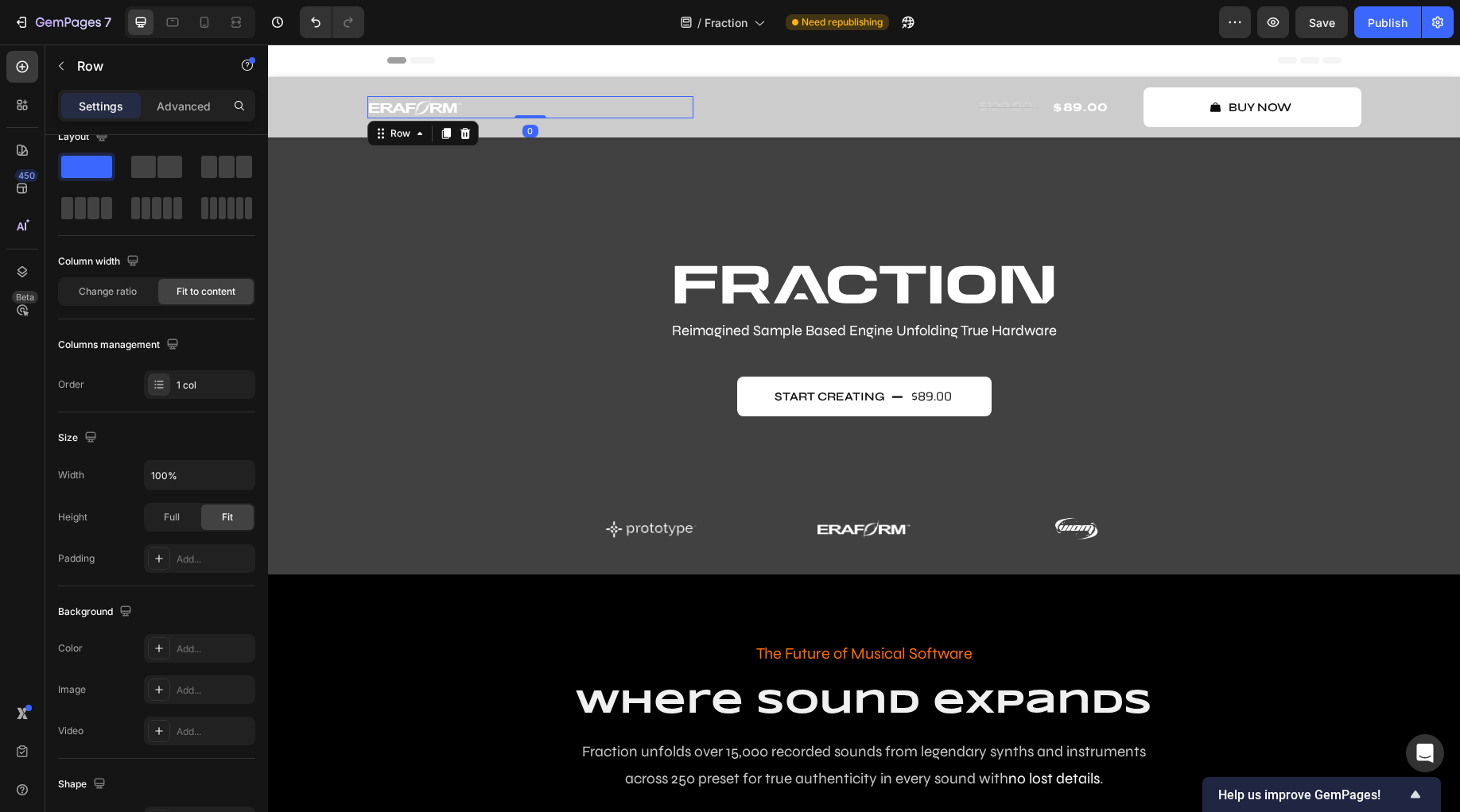
scroll to position [0, 0]
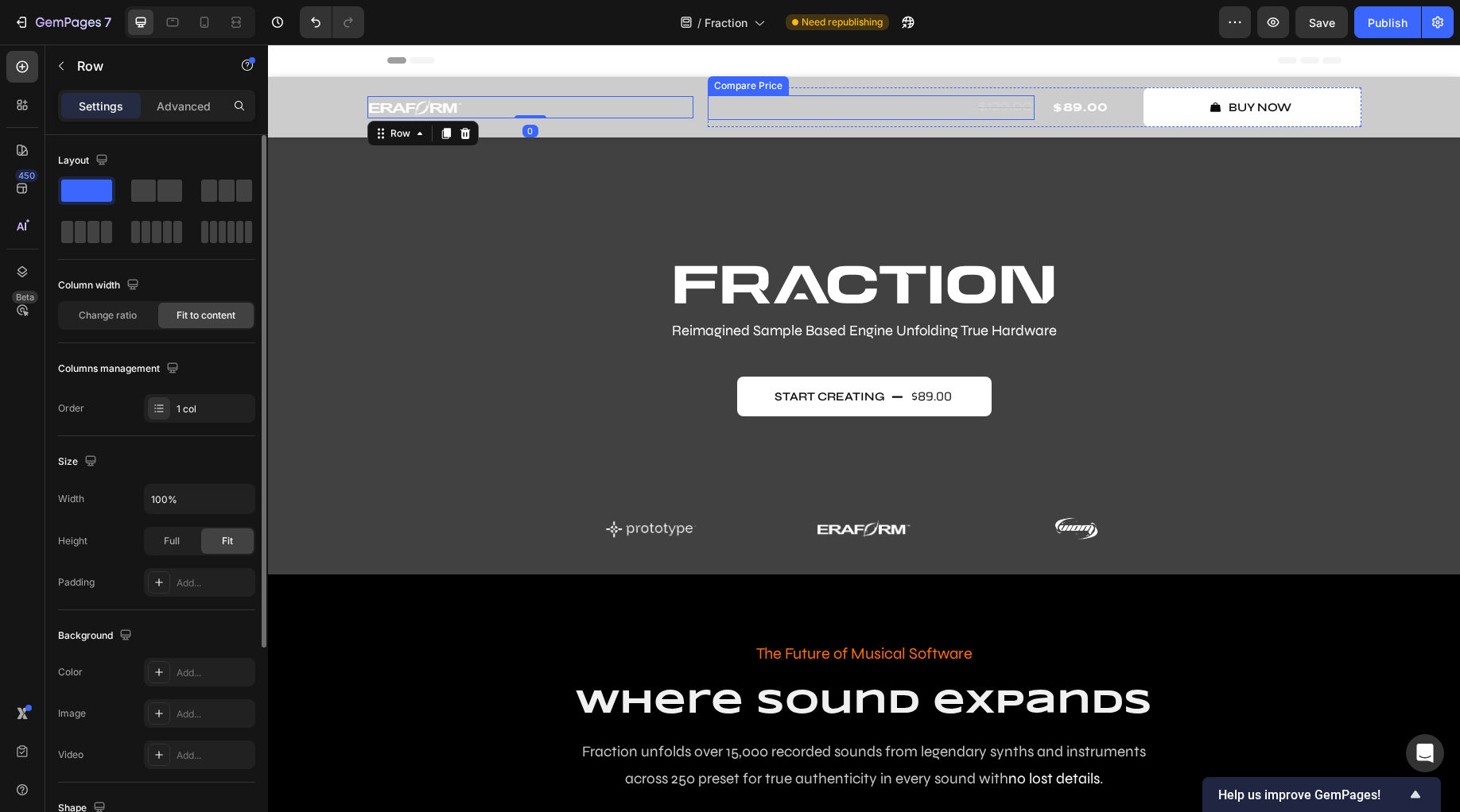
click at [777, 107] on div "$129.00" at bounding box center [871, 107] width 327 height 25
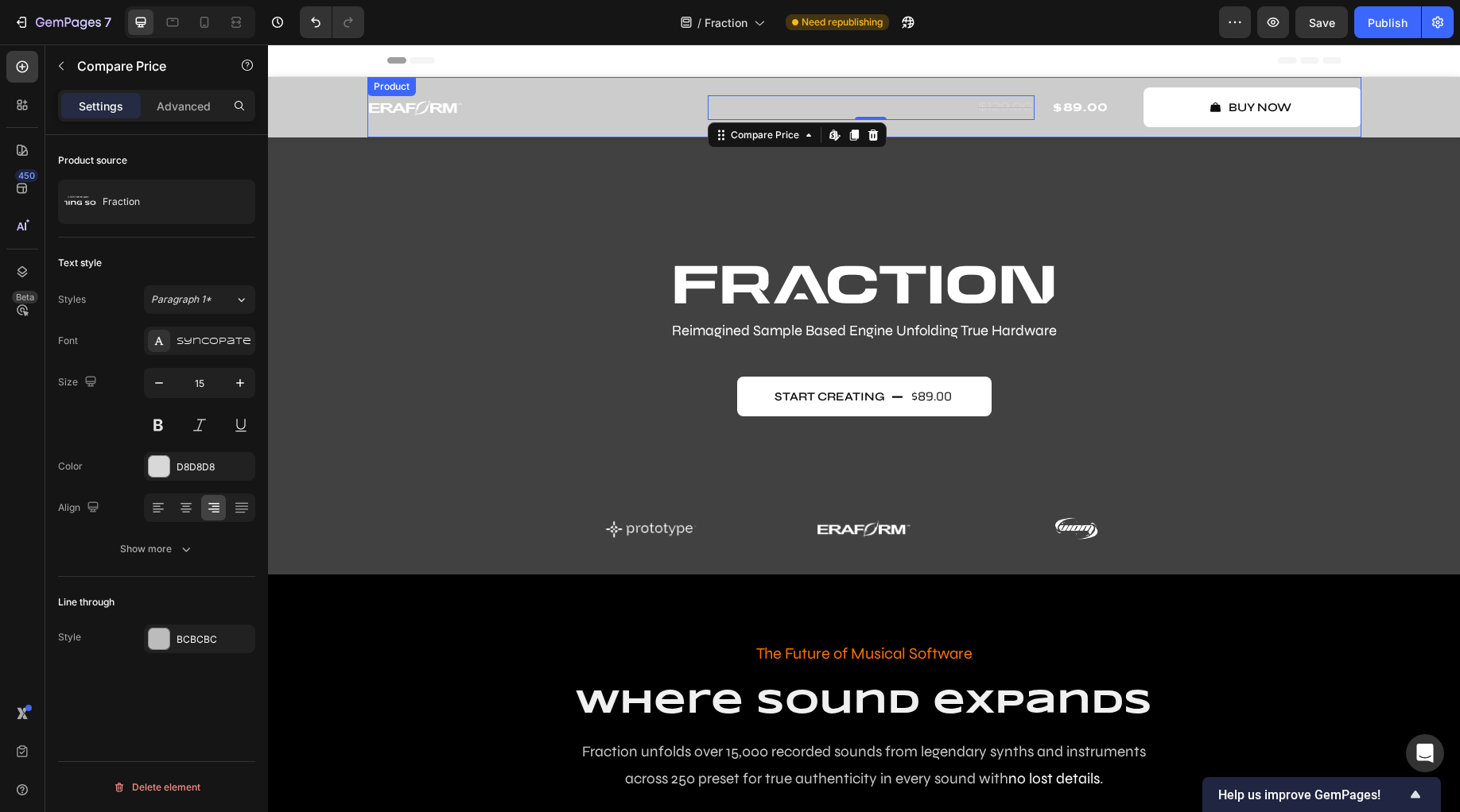
click at [687, 82] on div "Image Row $129.00 Compare Price Edit content in Shopify 0 Compare Price Edit co…" at bounding box center [864, 107] width 993 height 60
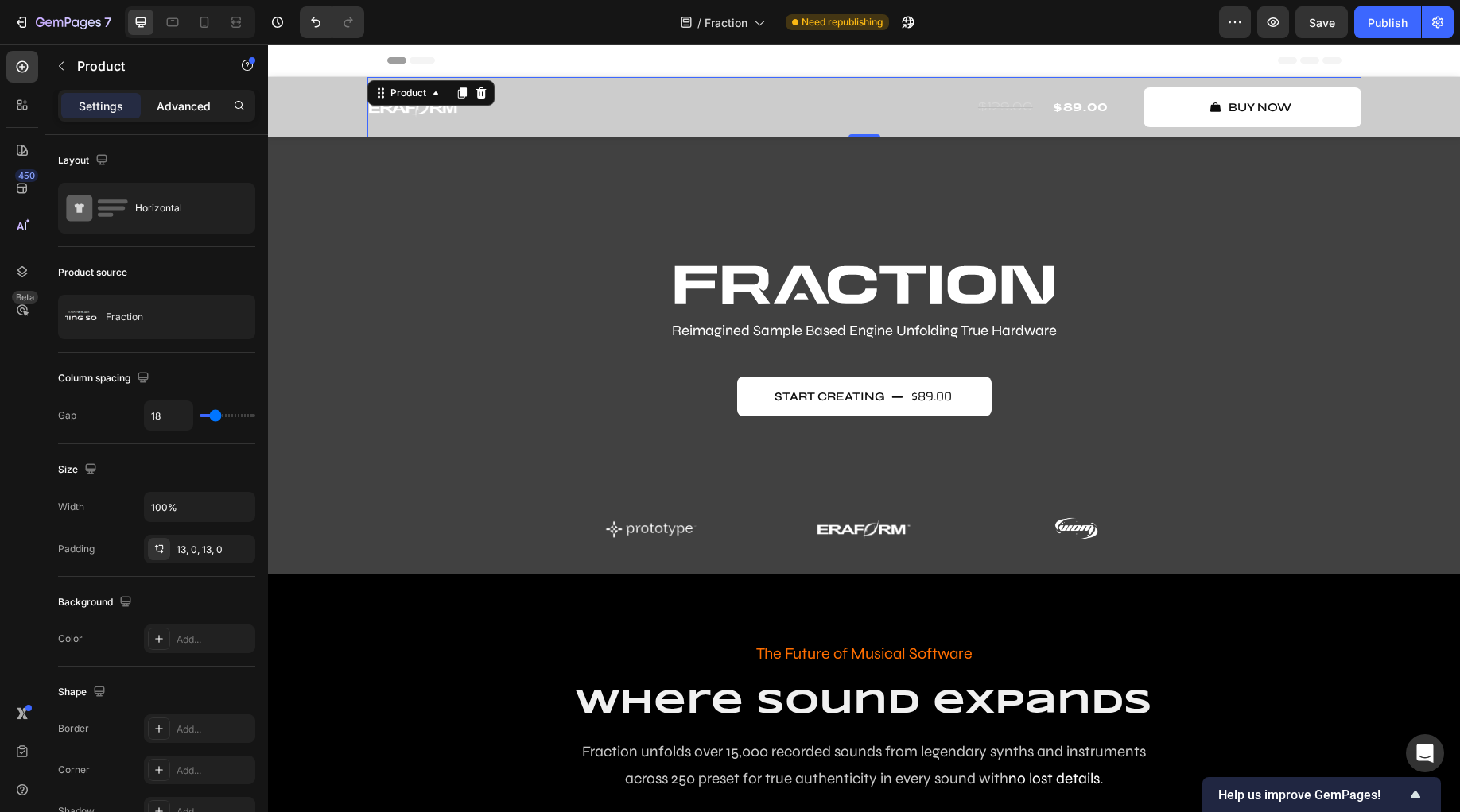
click at [204, 112] on p "Advanced" at bounding box center [183, 106] width 54 height 16
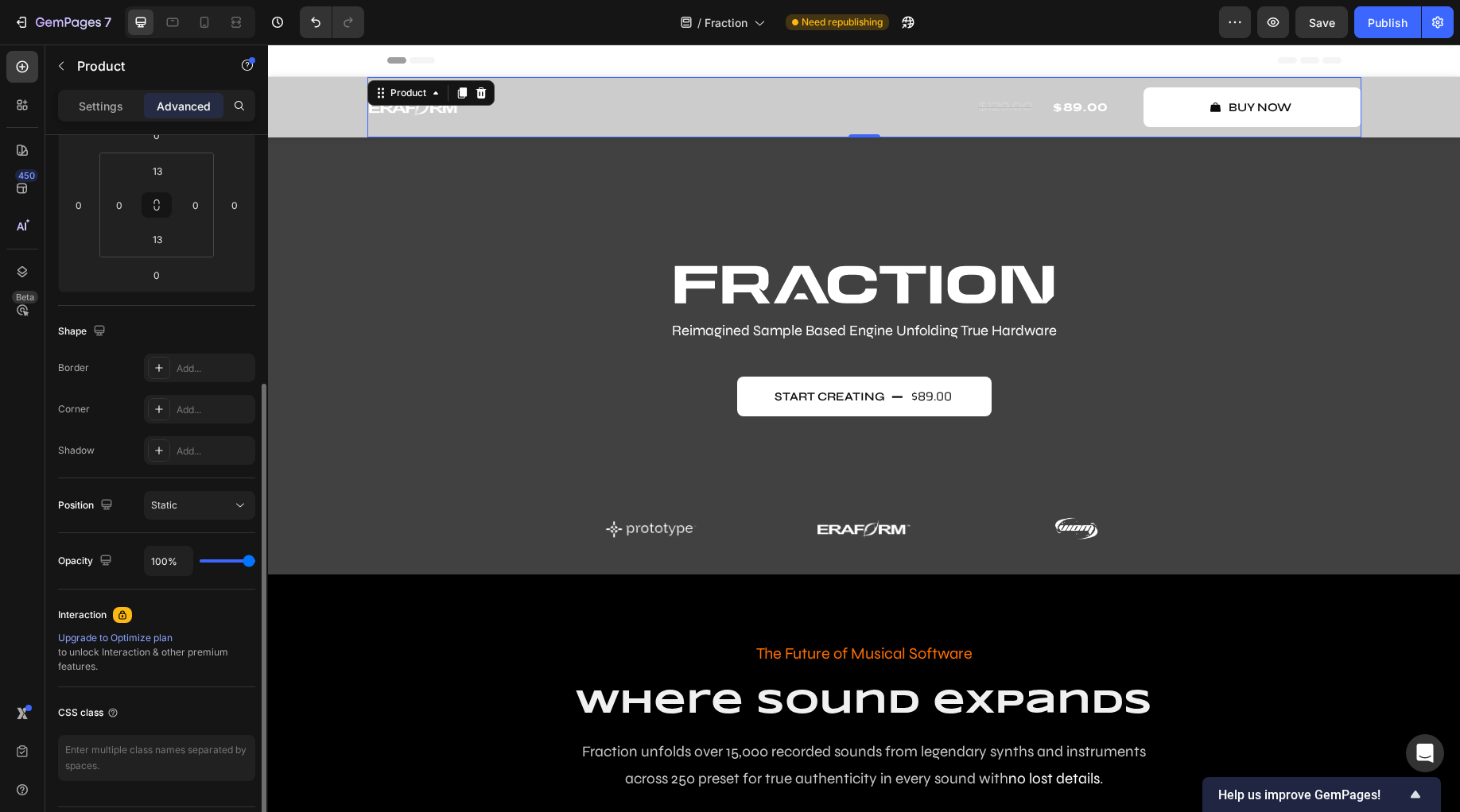
scroll to position [283, 0]
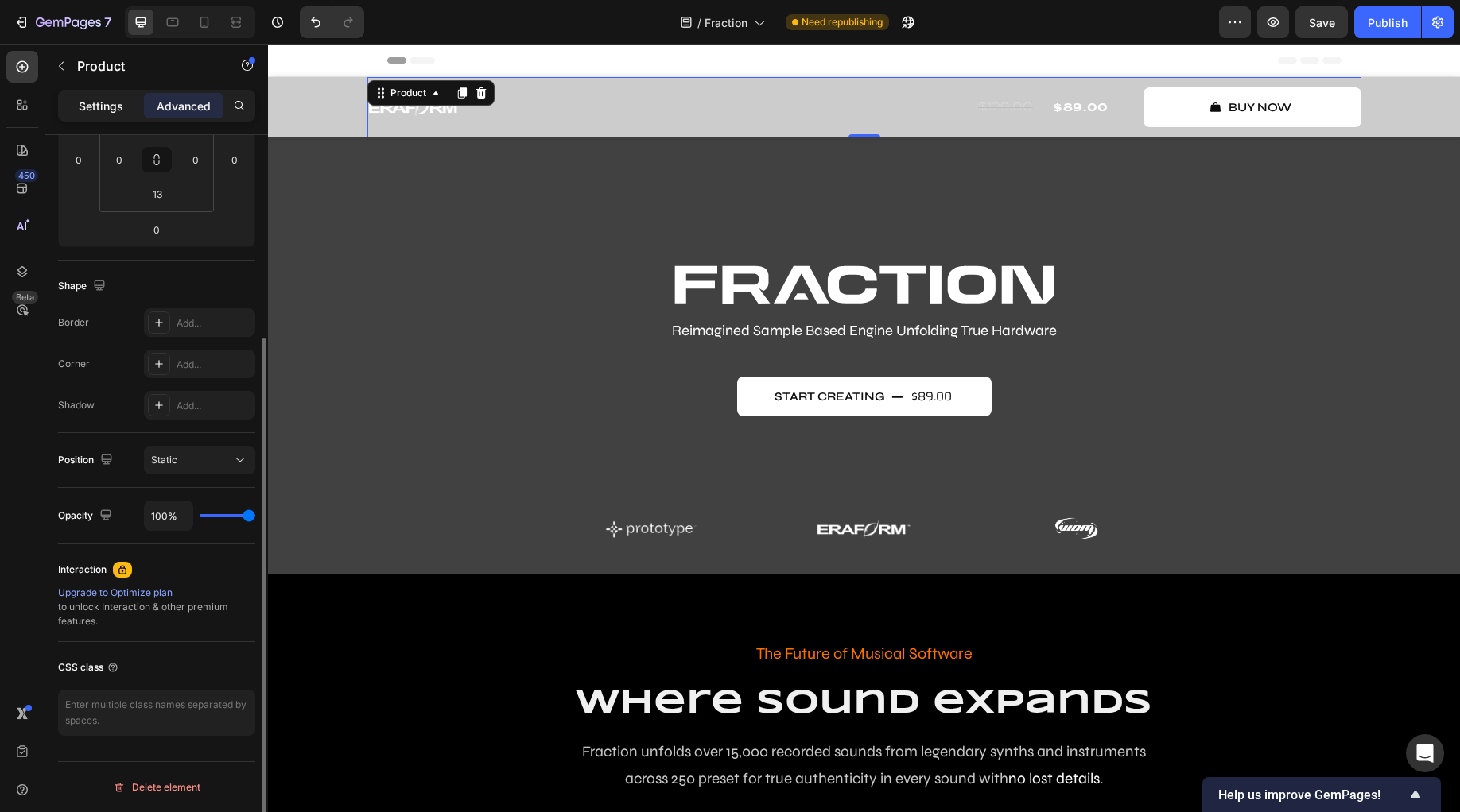
click at [67, 96] on div "Settings" at bounding box center [101, 106] width 80 height 26
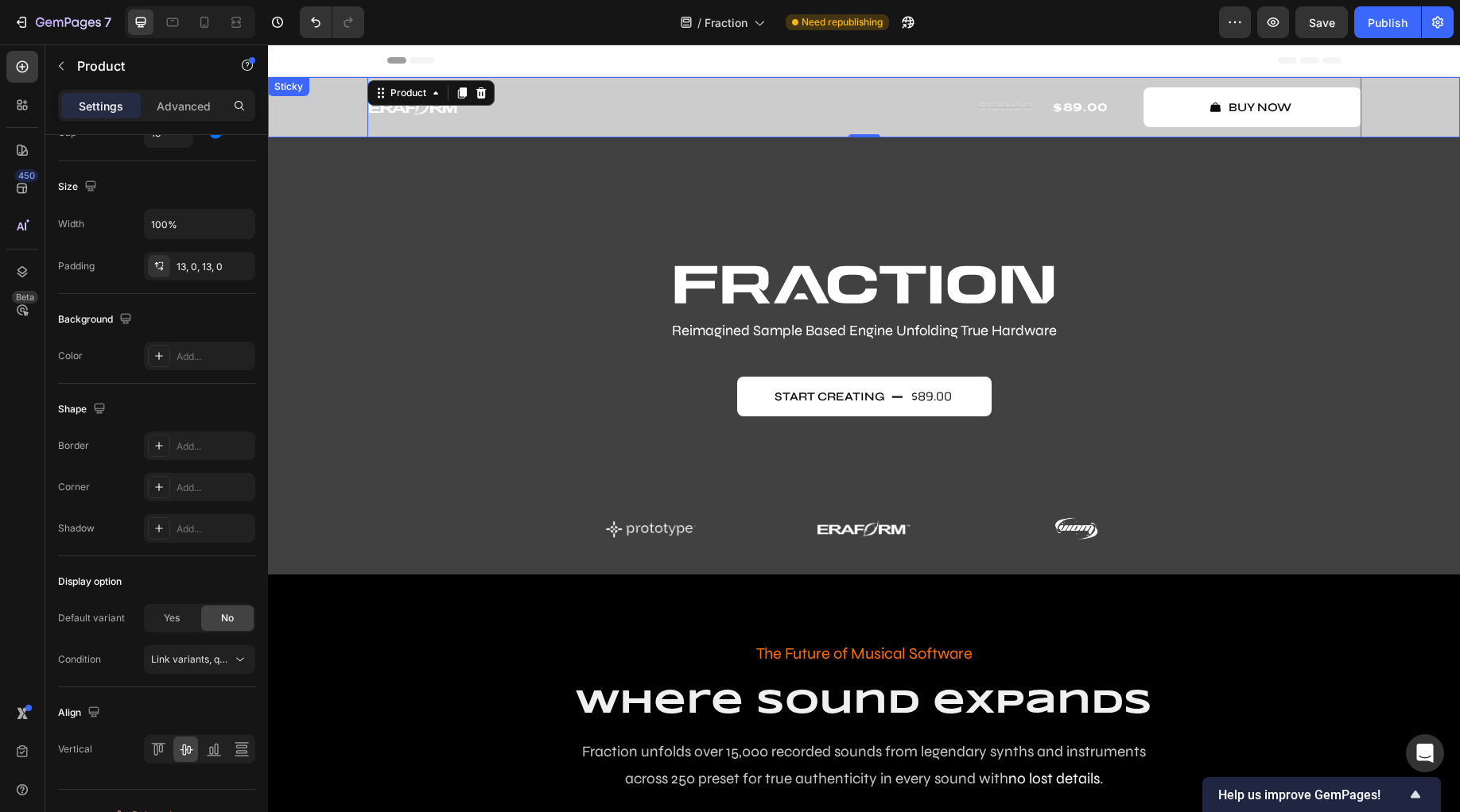
click at [282, 99] on div "Image Row $129.00 Compare Price Compare Price $89.00 Product Price Product Pric…" at bounding box center [864, 107] width 1192 height 60
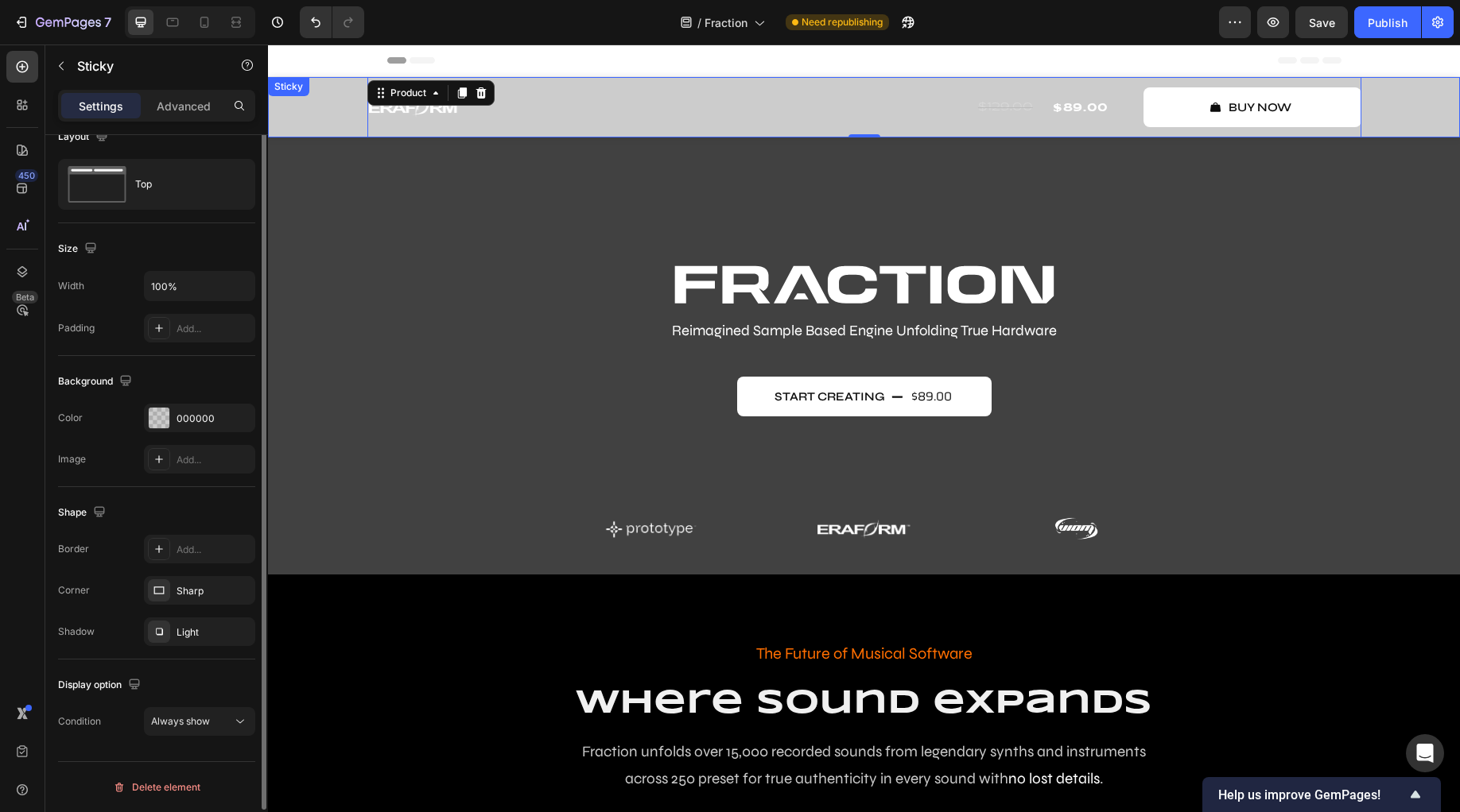
scroll to position [0, 0]
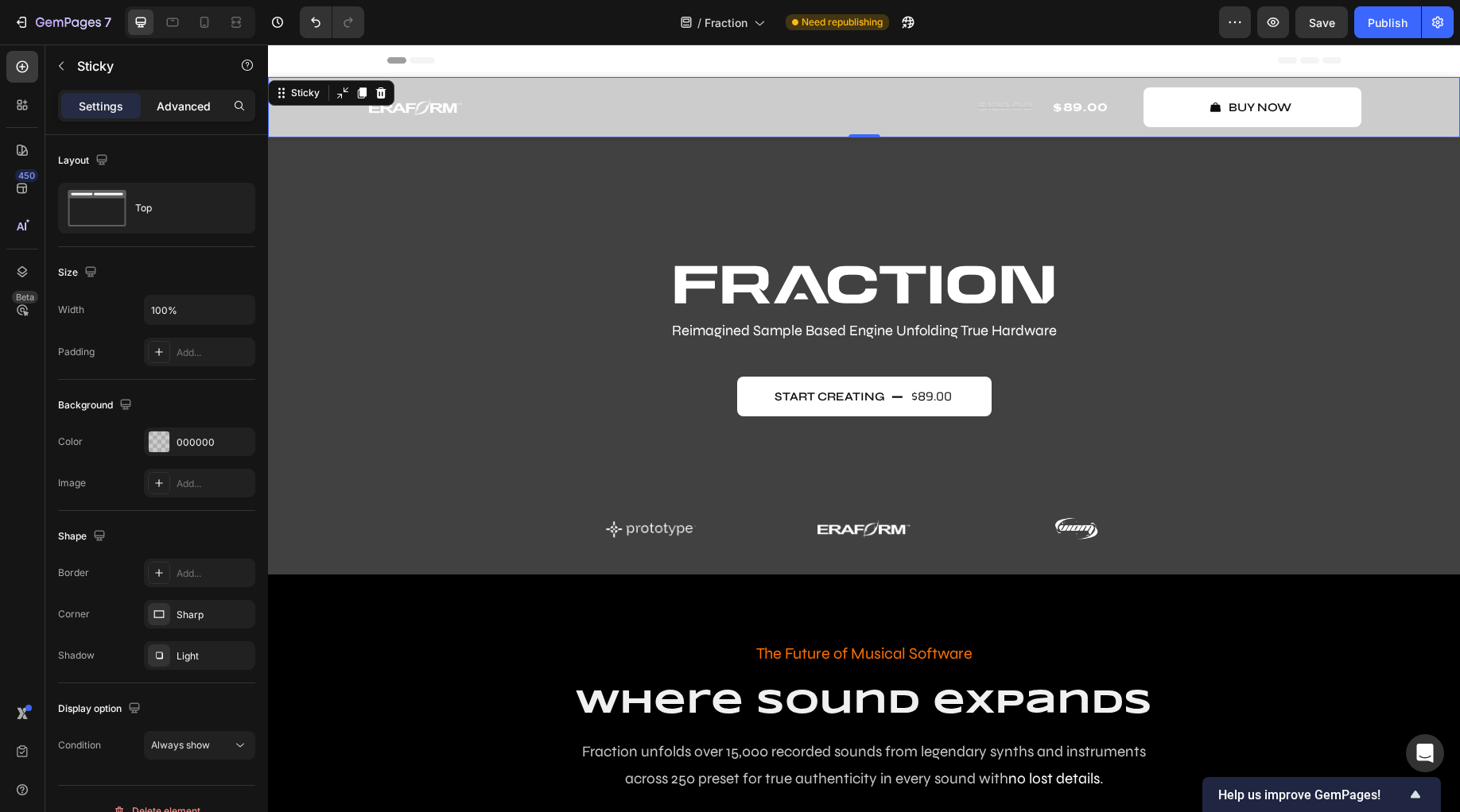
click at [164, 112] on p "Advanced" at bounding box center [183, 106] width 54 height 16
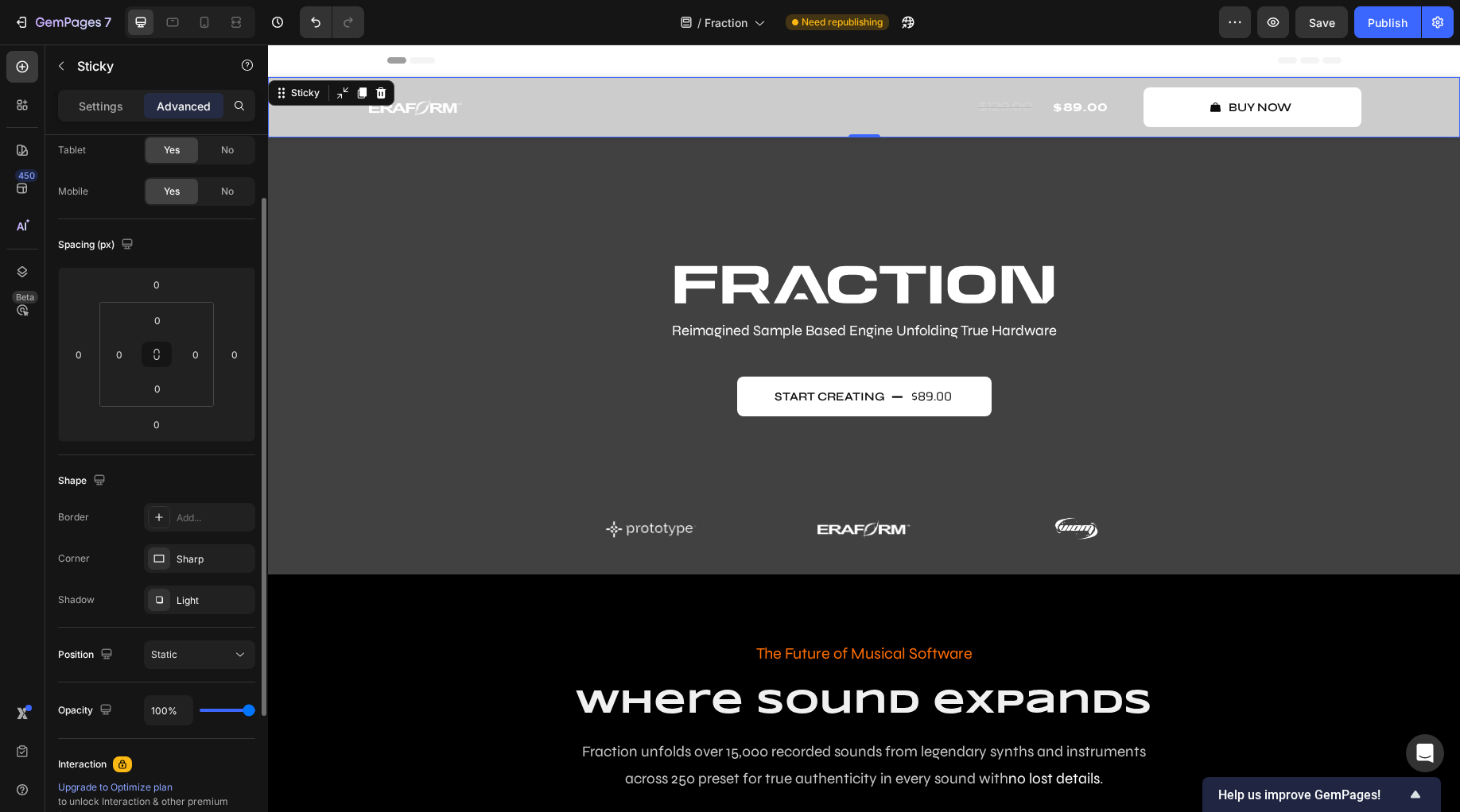
scroll to position [91, 0]
click at [211, 660] on button "Static" at bounding box center [199, 651] width 112 height 28
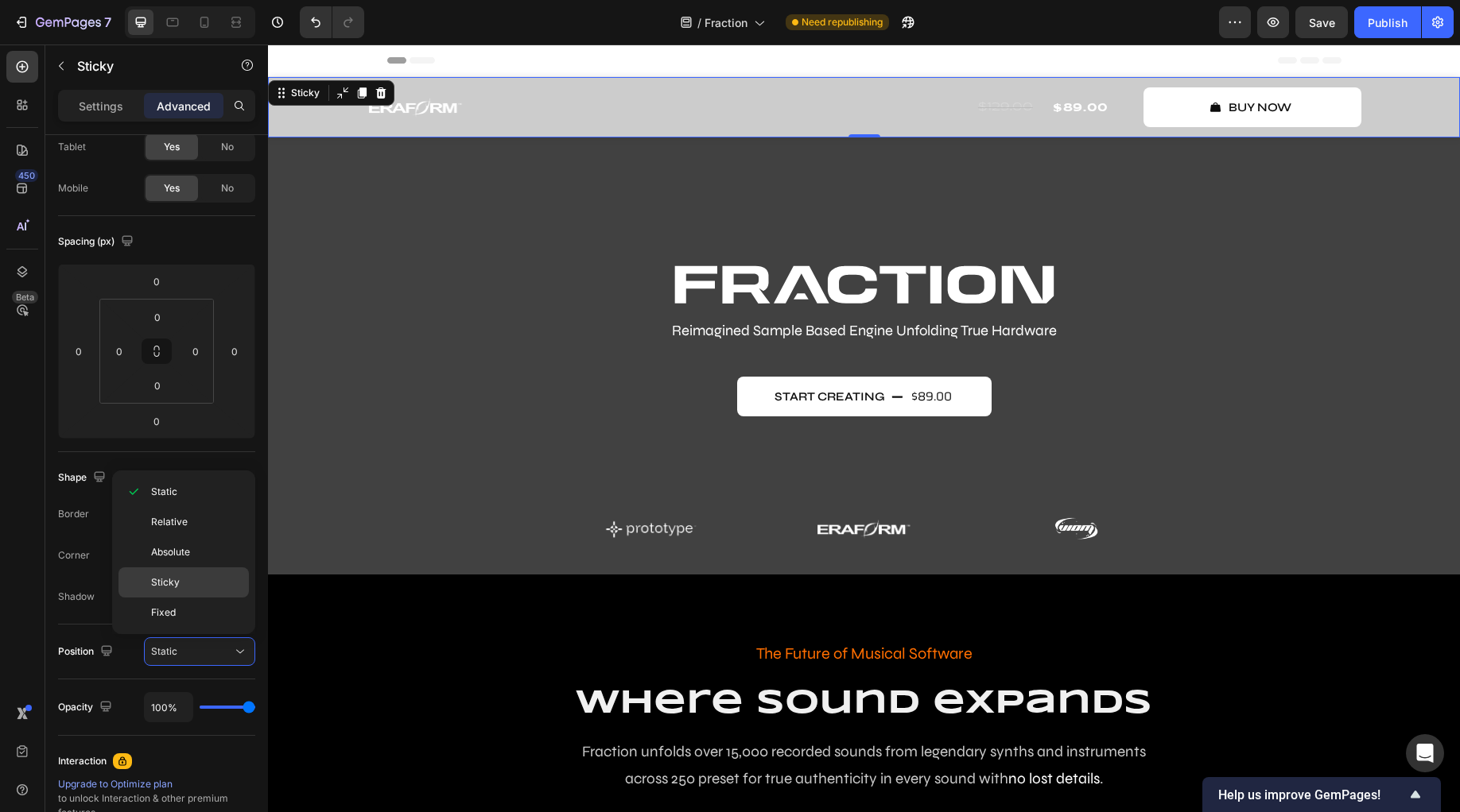
click at [182, 591] on div "Sticky" at bounding box center [184, 582] width 131 height 30
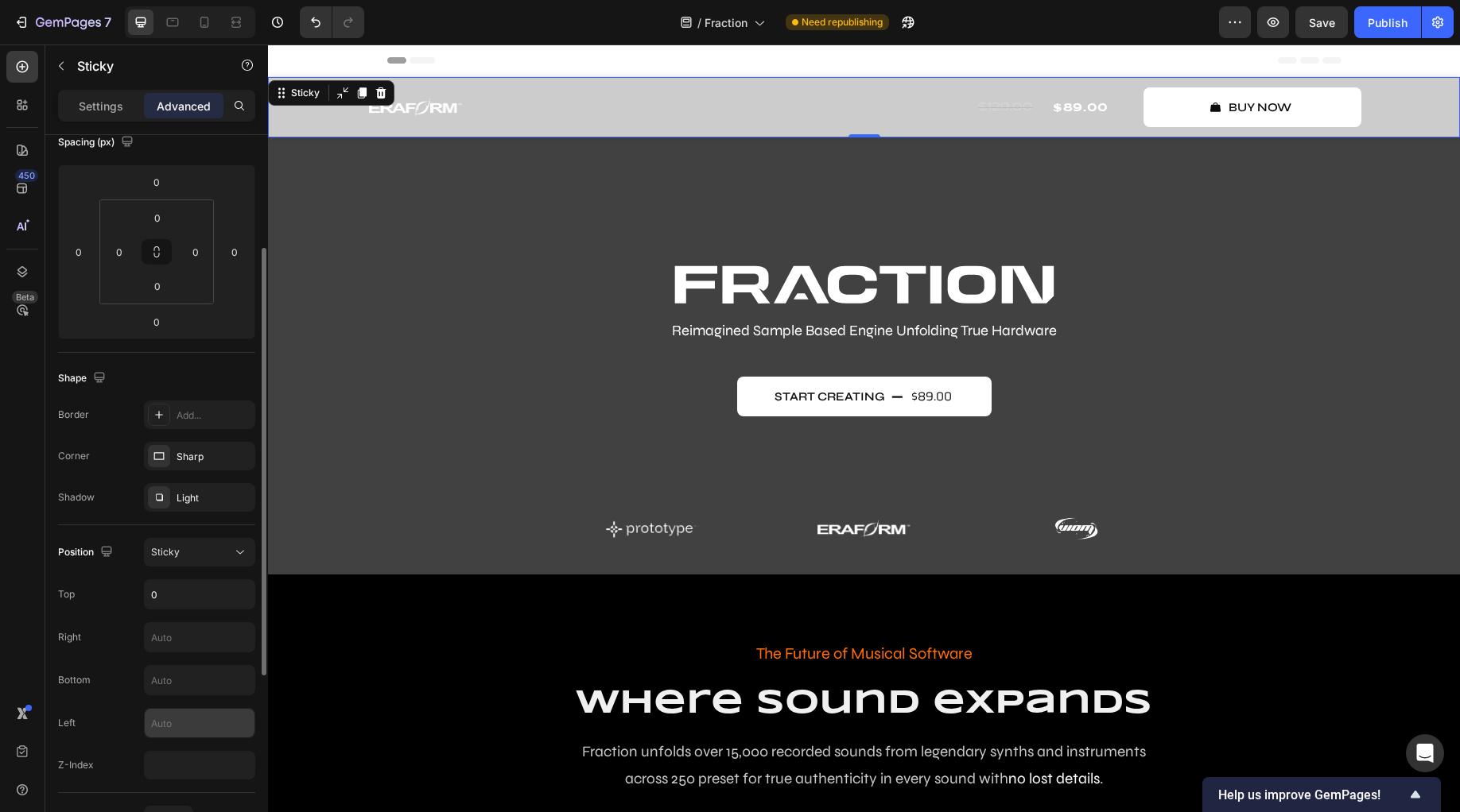
scroll to position [285, 0]
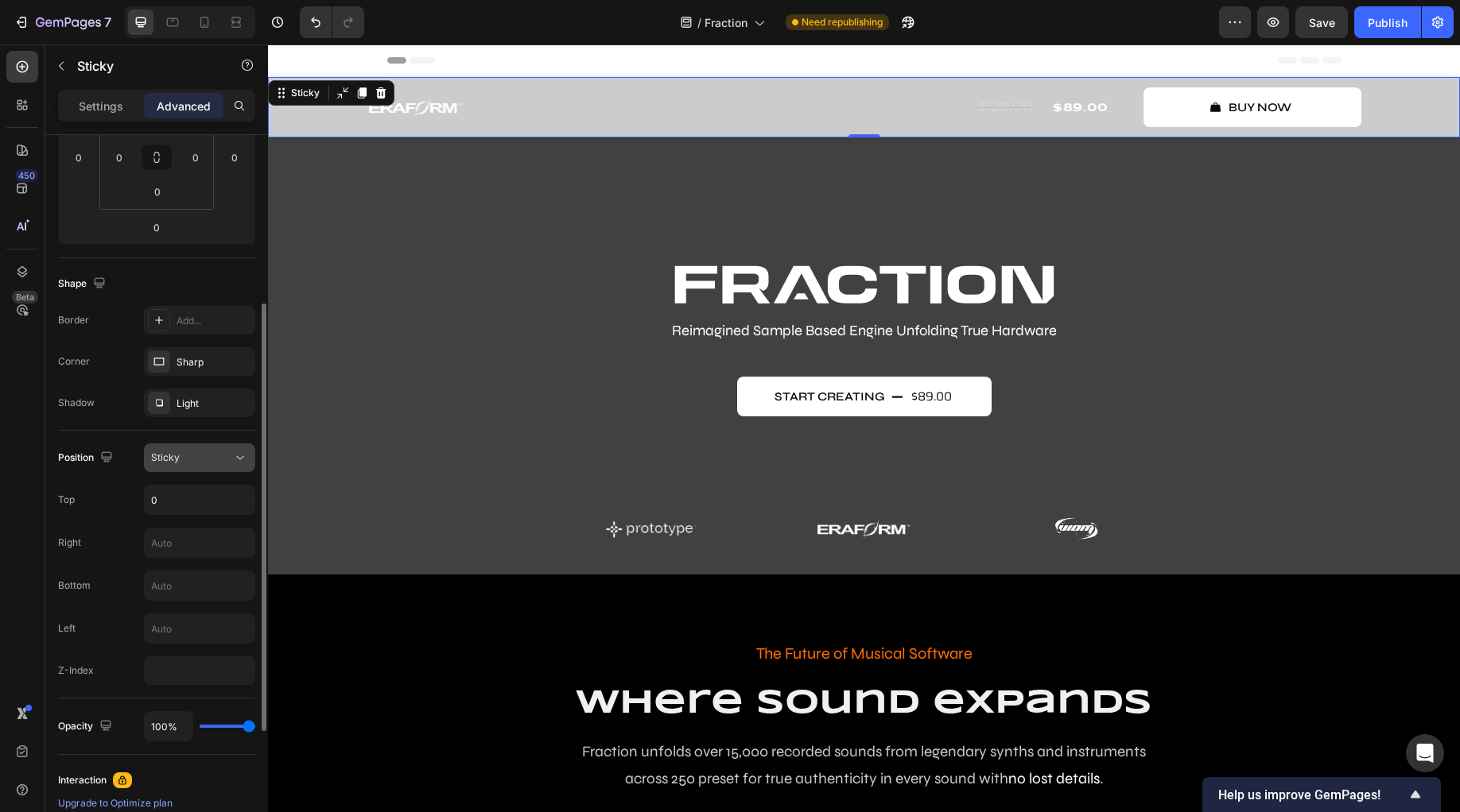
click at [181, 459] on div "Sticky" at bounding box center [191, 458] width 81 height 15
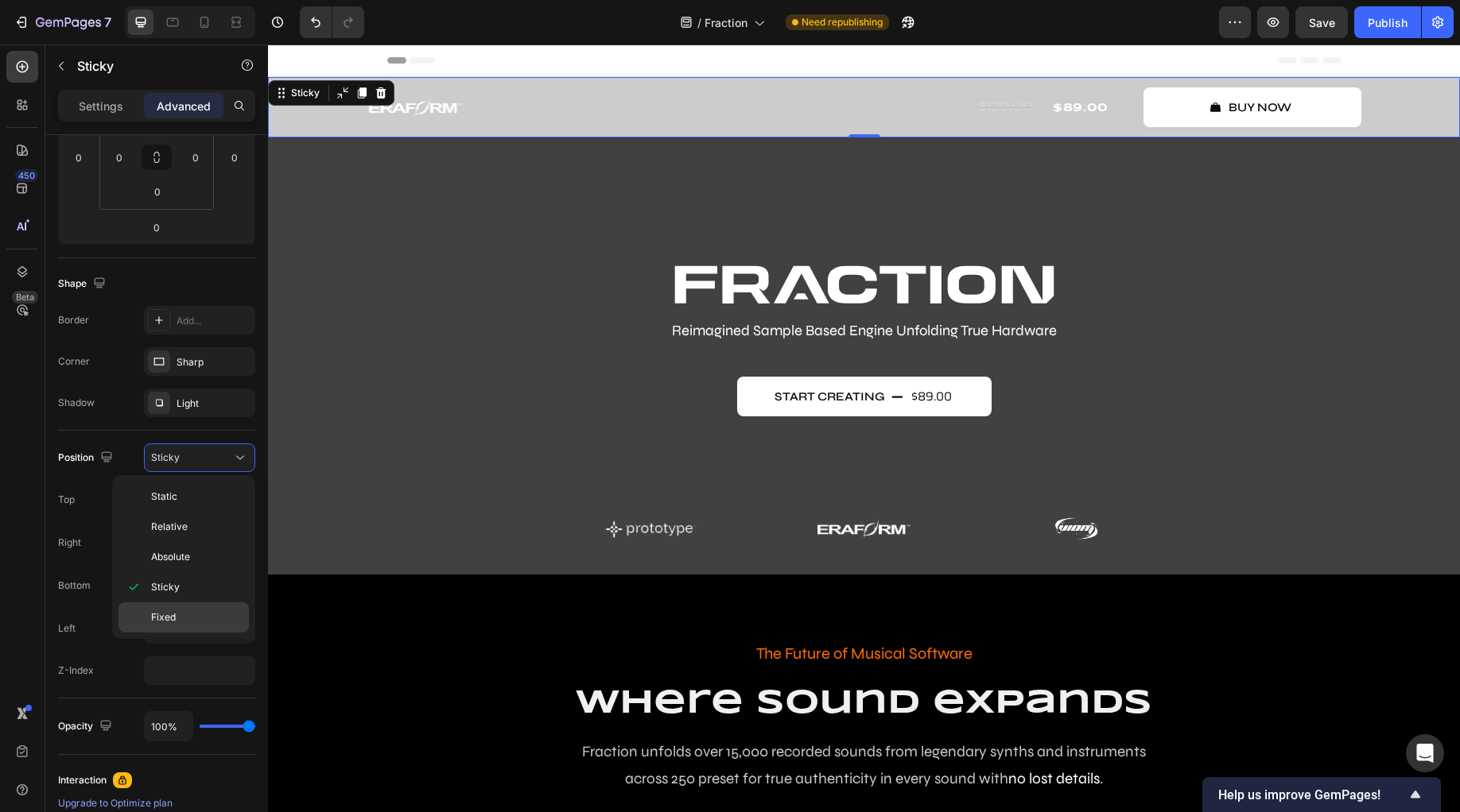
click at [190, 627] on div "Fixed" at bounding box center [184, 617] width 131 height 30
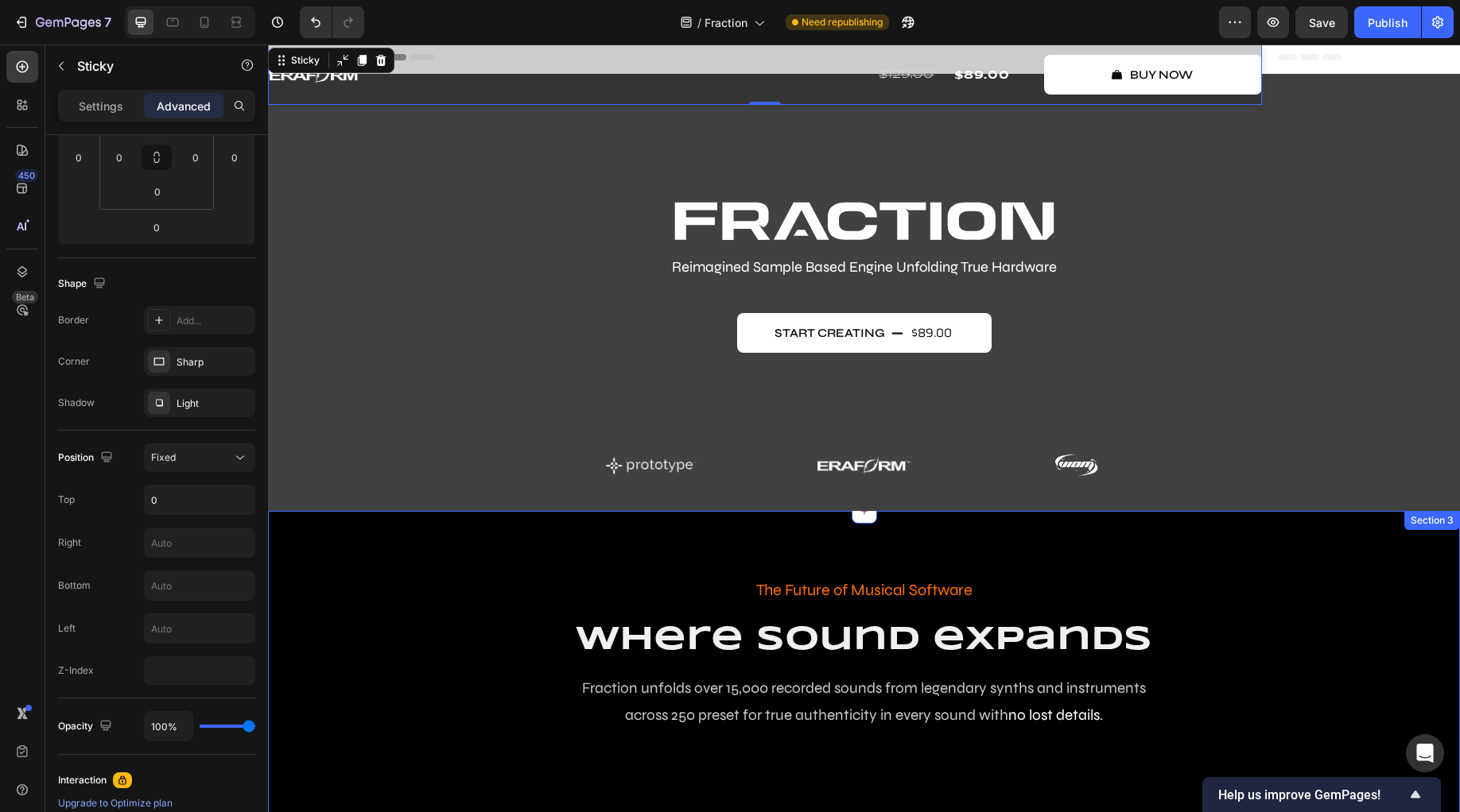
scroll to position [0, 0]
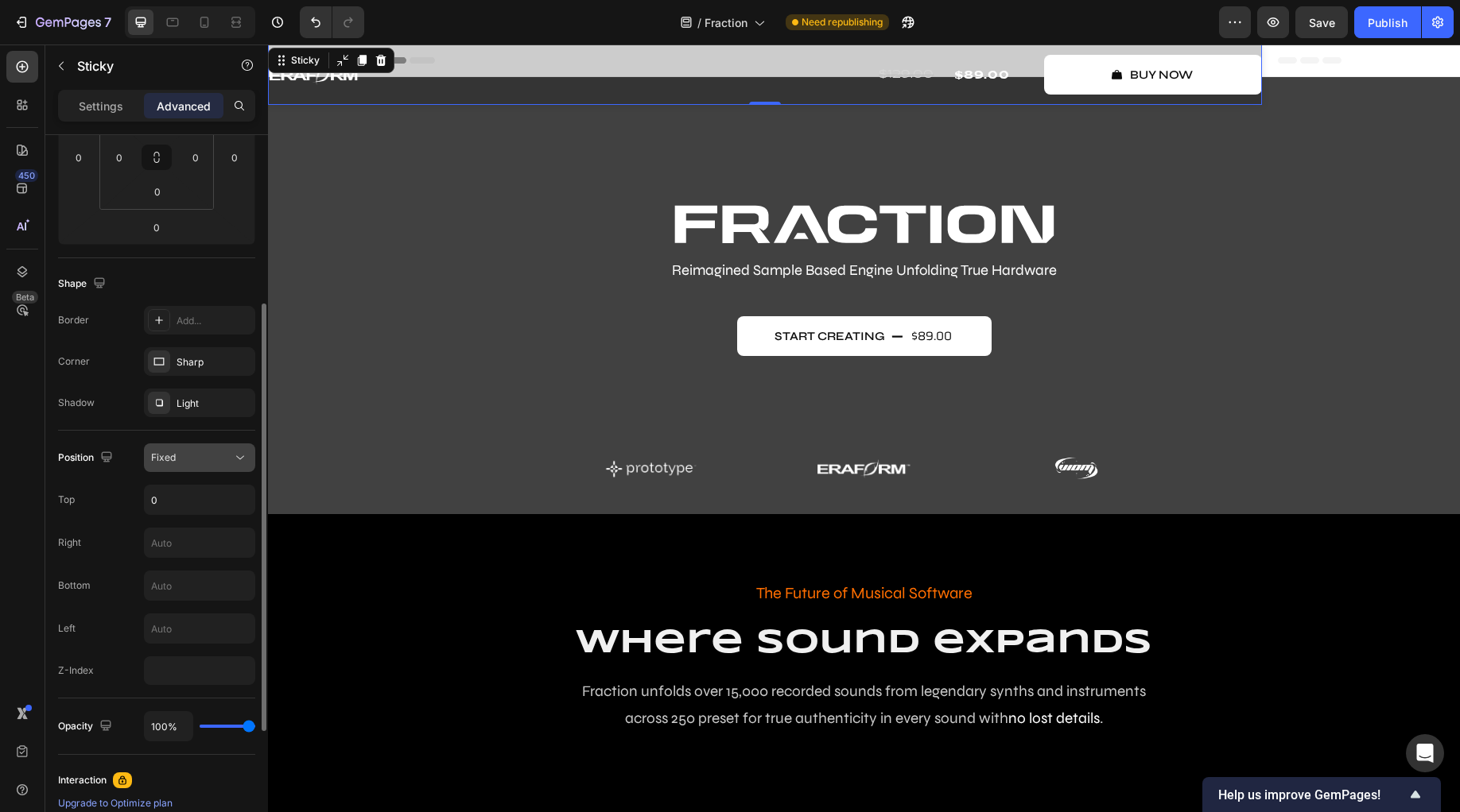
click at [209, 465] on div "Fixed" at bounding box center [191, 458] width 81 height 15
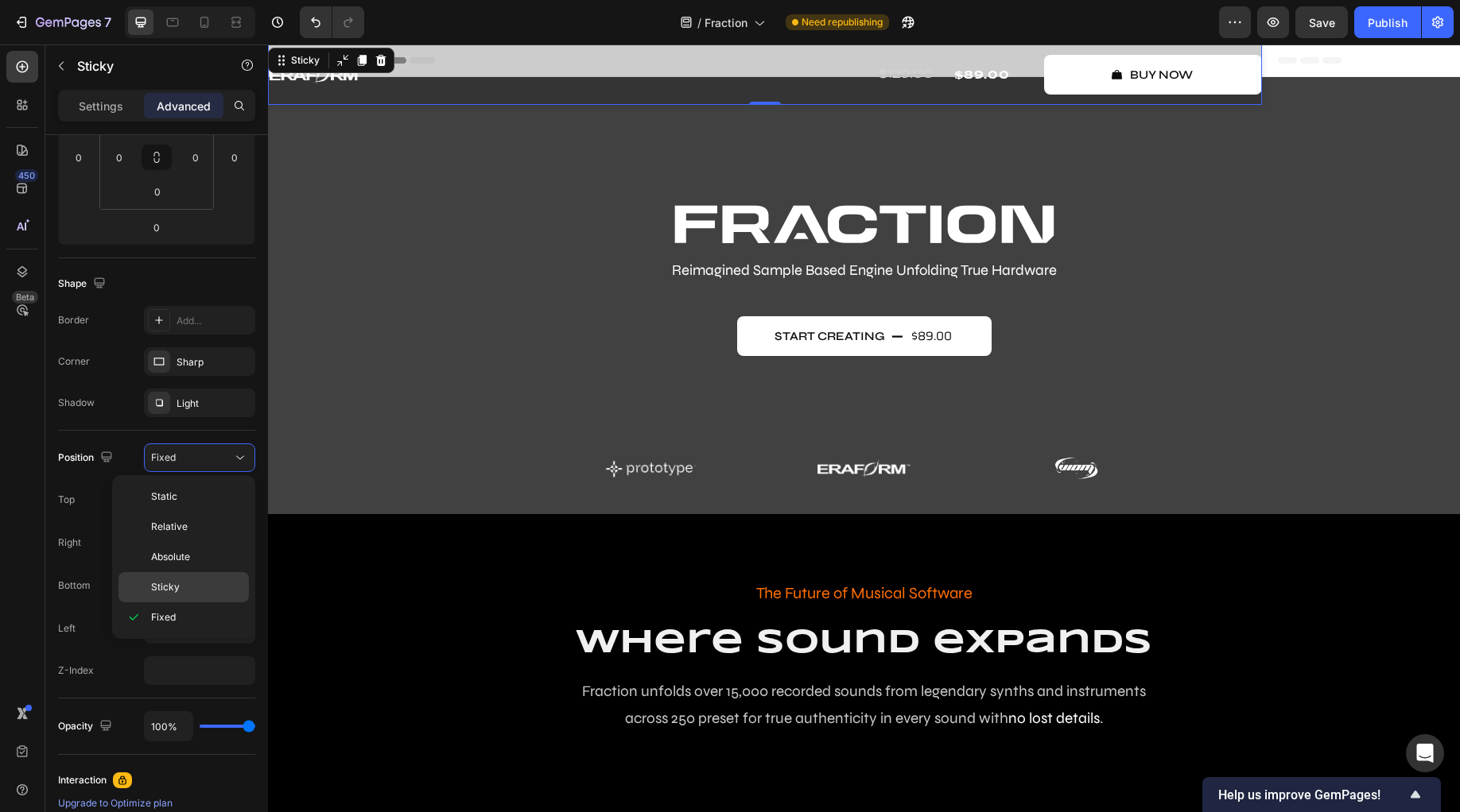
click at [194, 576] on div "Sticky" at bounding box center [184, 587] width 131 height 30
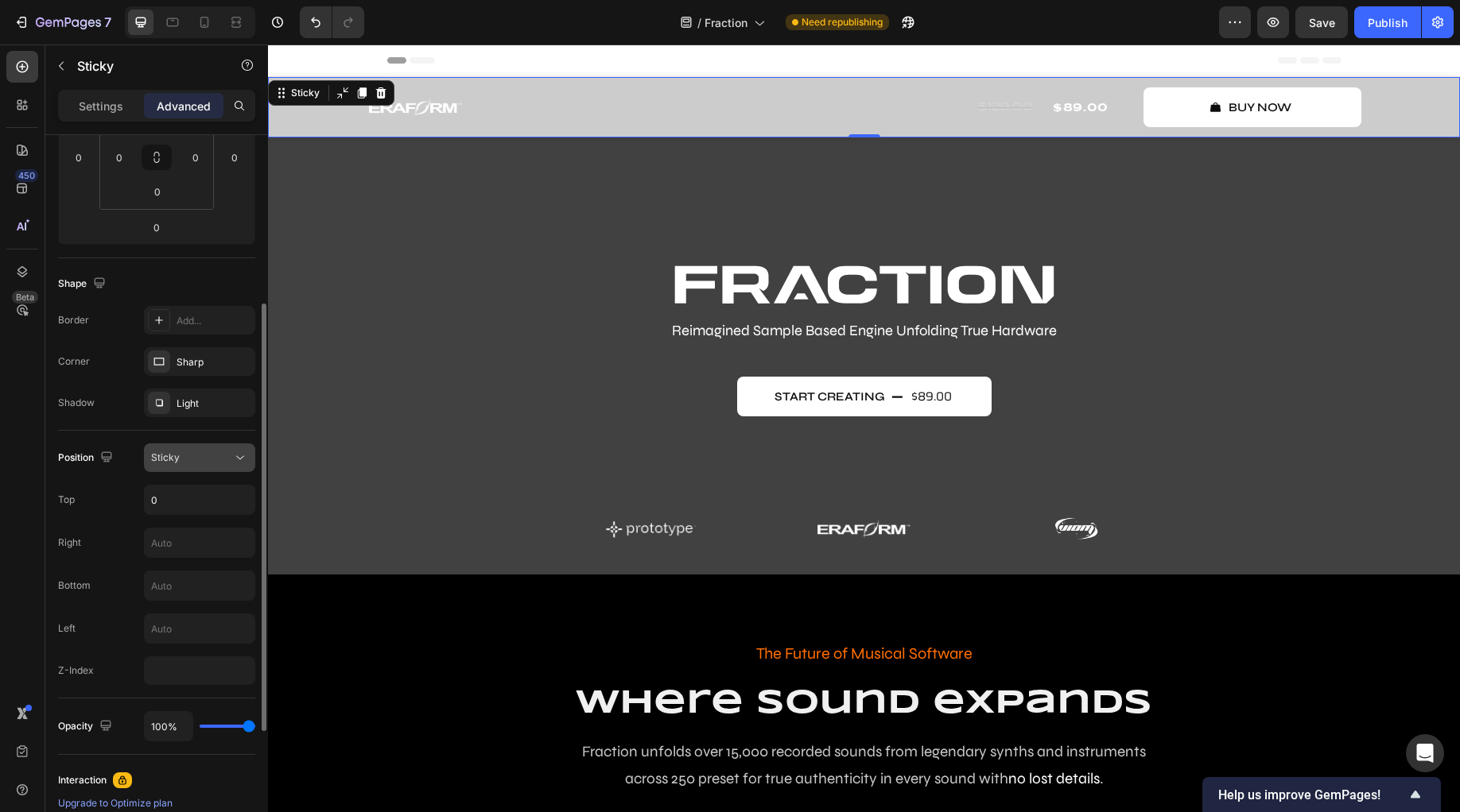
click at [177, 462] on span "Sticky" at bounding box center [165, 457] width 28 height 12
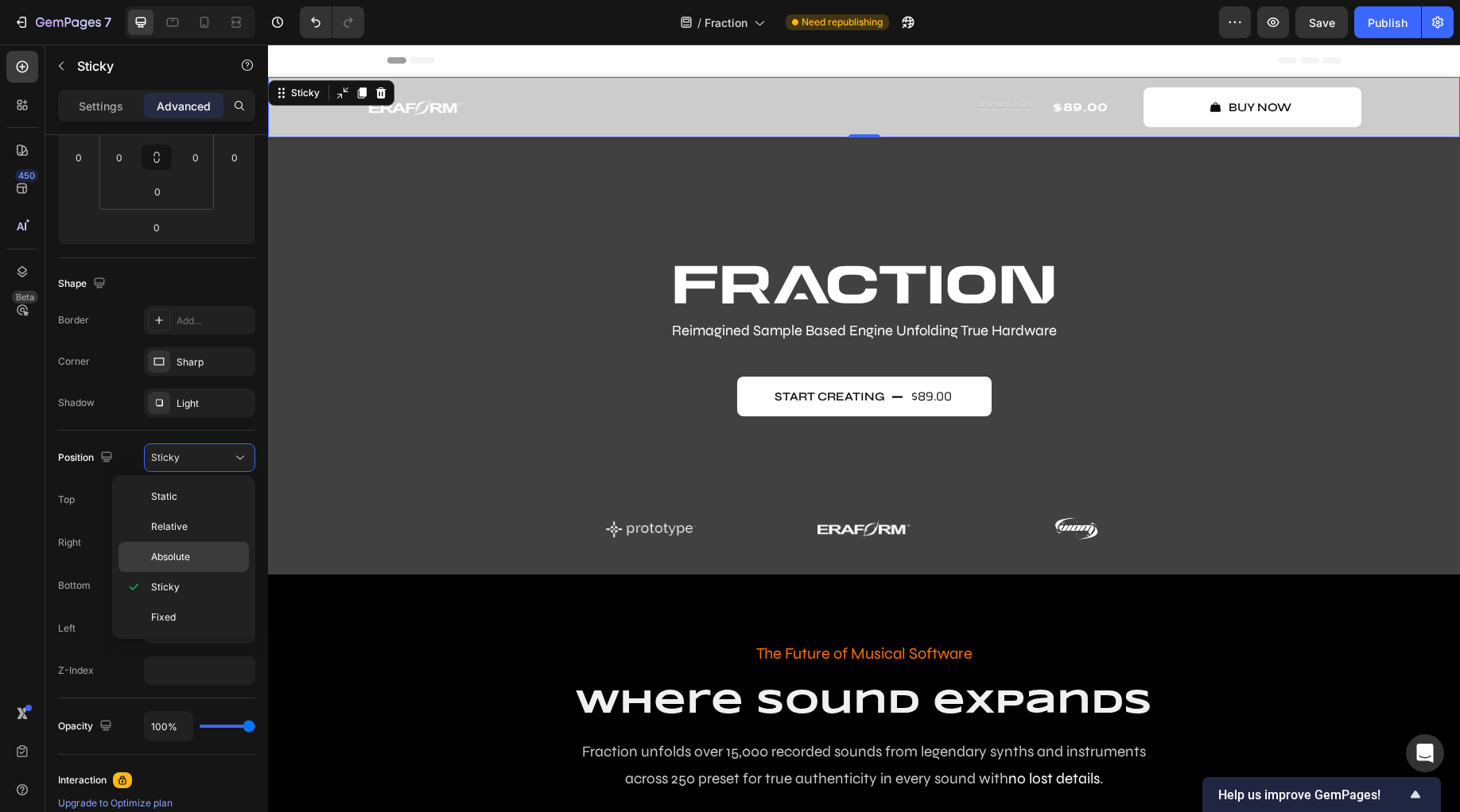
click at [193, 557] on p "Absolute" at bounding box center [196, 557] width 91 height 15
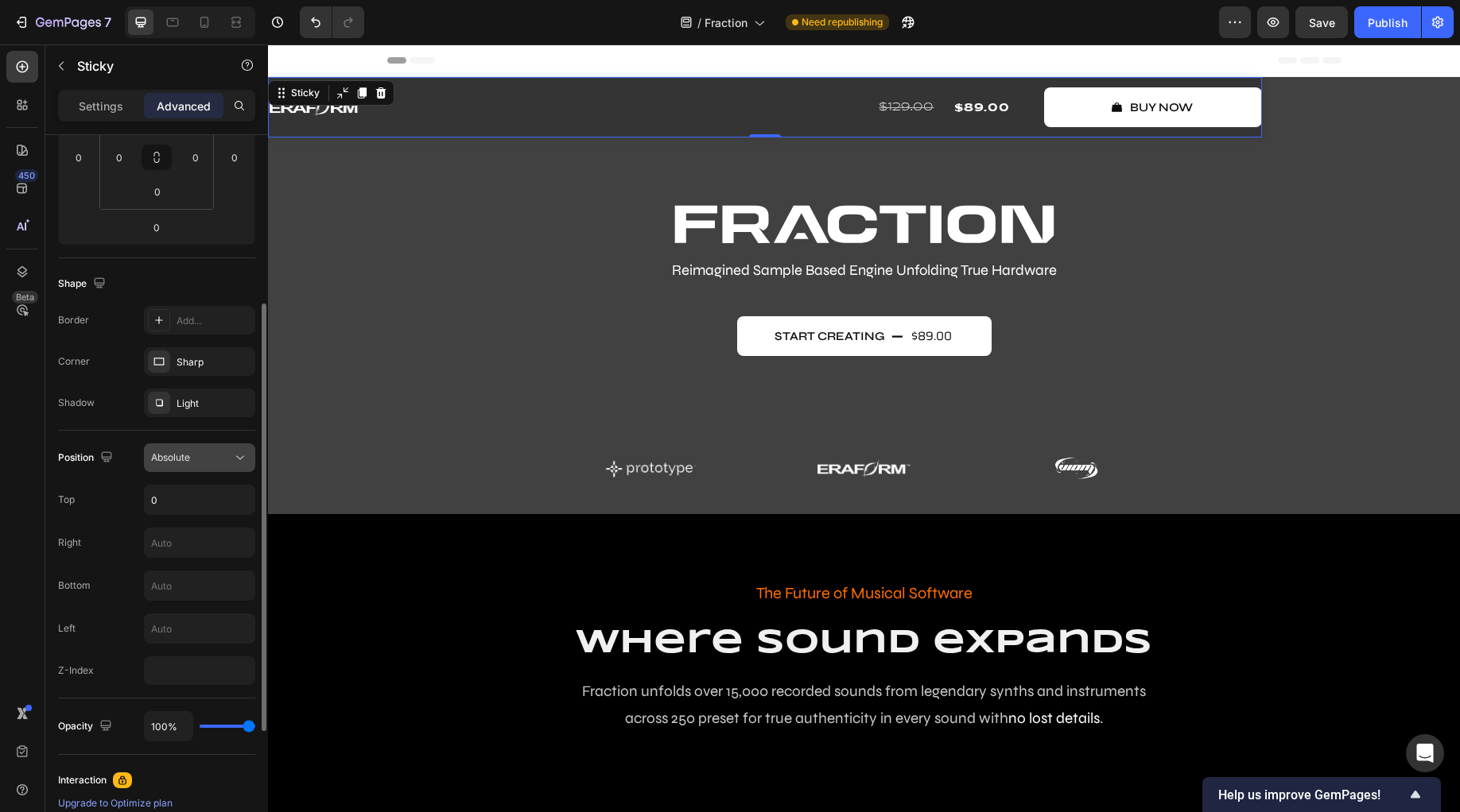
click at [196, 454] on div "Absolute" at bounding box center [191, 458] width 81 height 15
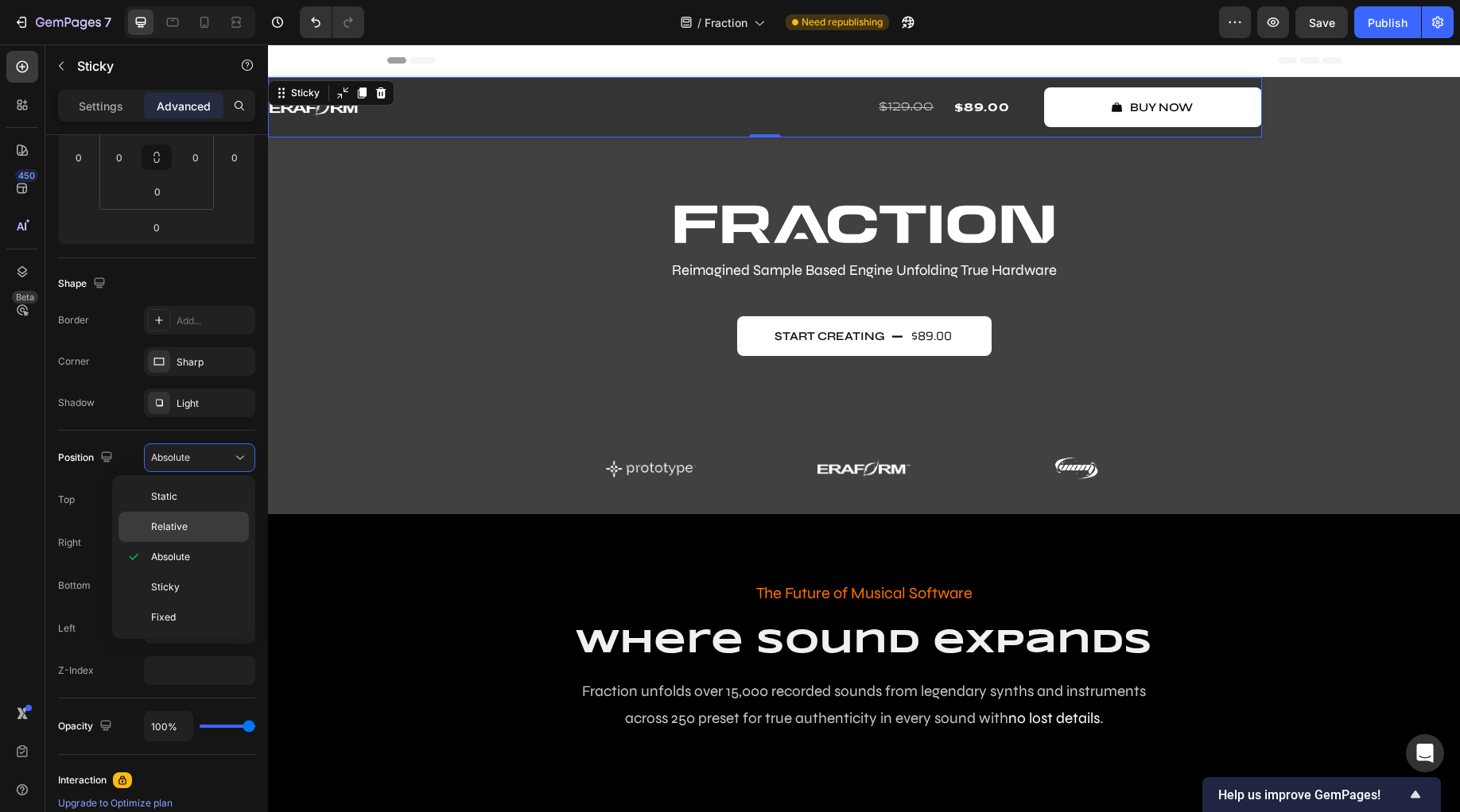
click at [199, 531] on p "Relative" at bounding box center [196, 527] width 91 height 15
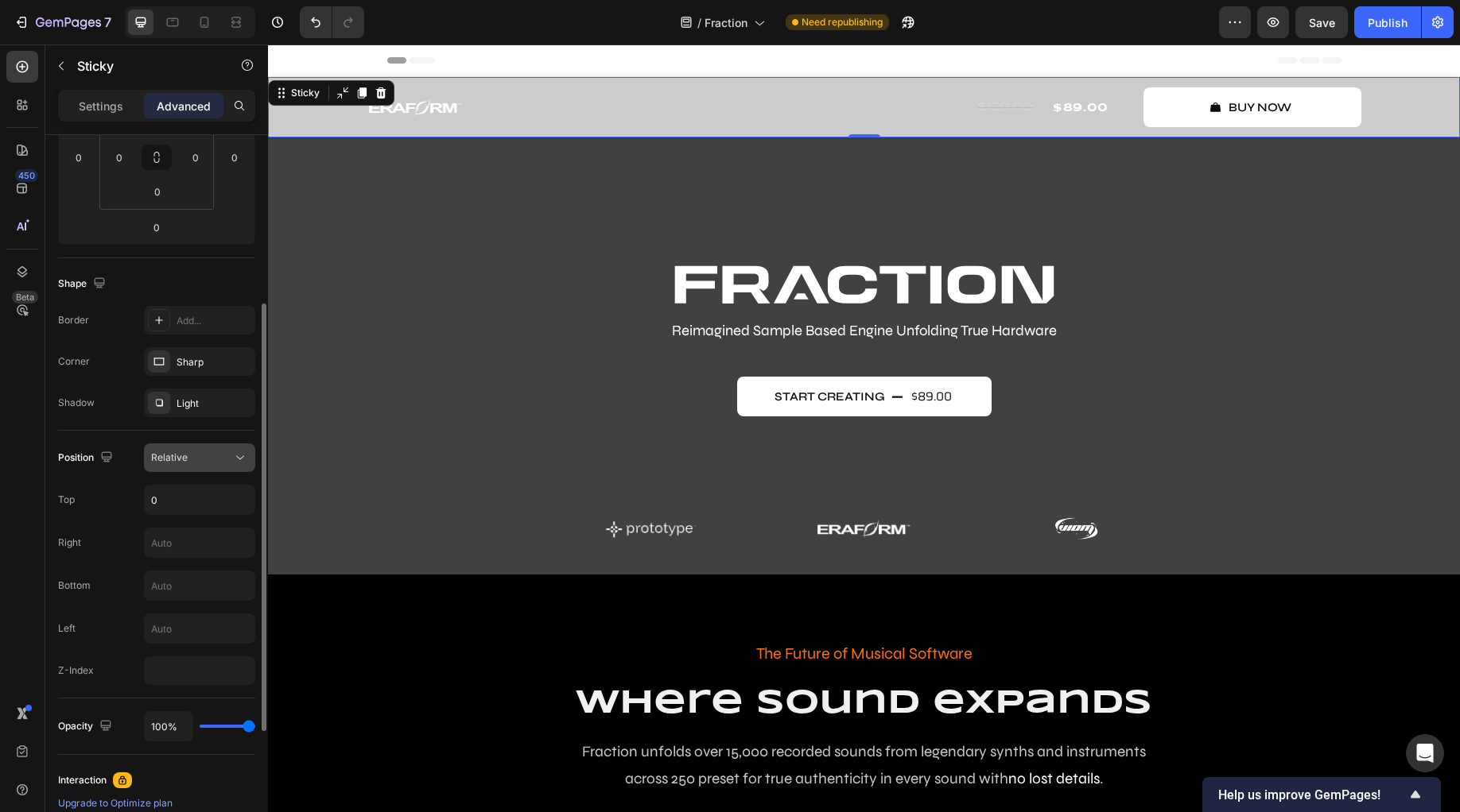
click at [213, 465] on div "Relative" at bounding box center [191, 458] width 81 height 15
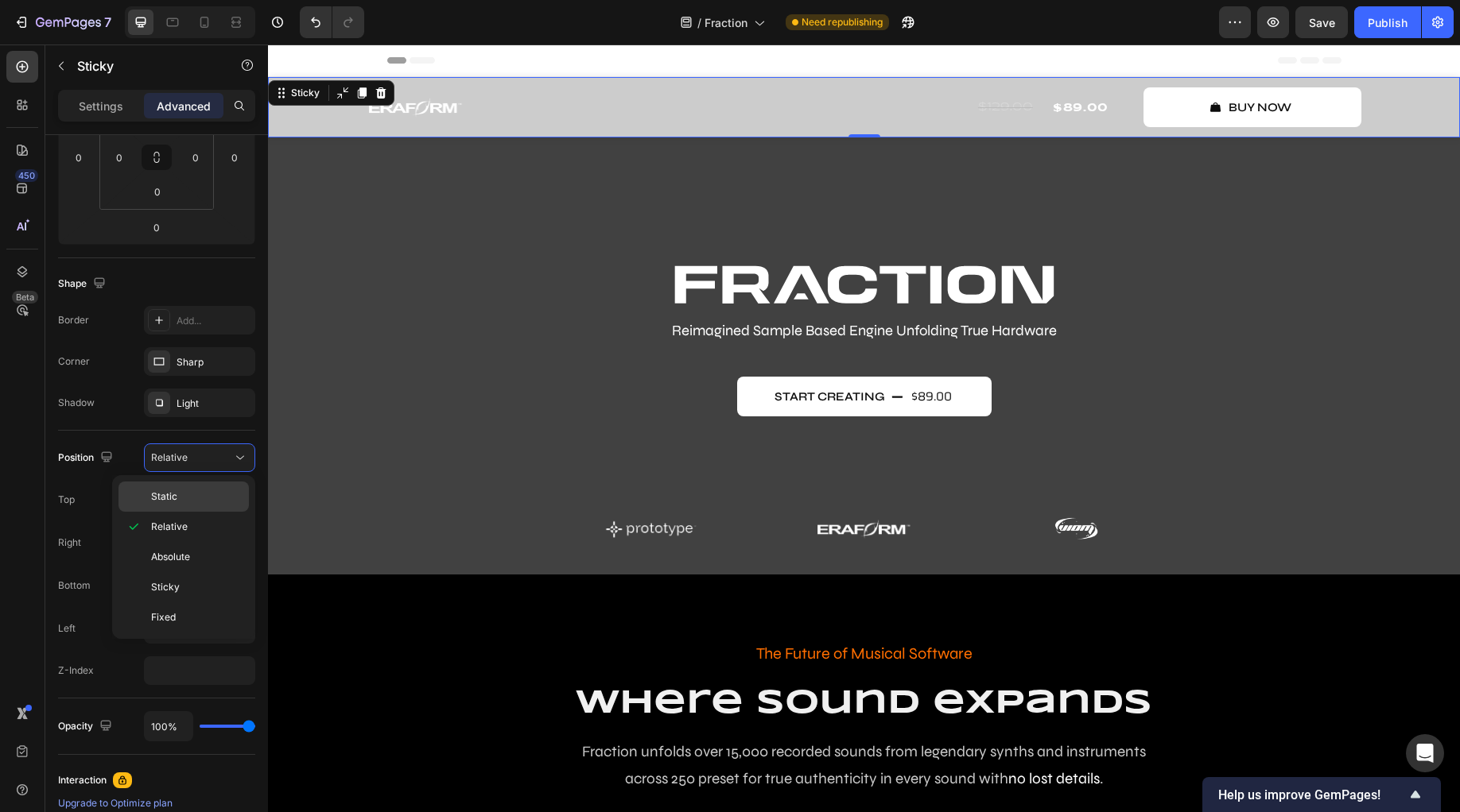
click at [209, 501] on p "Static" at bounding box center [196, 497] width 91 height 15
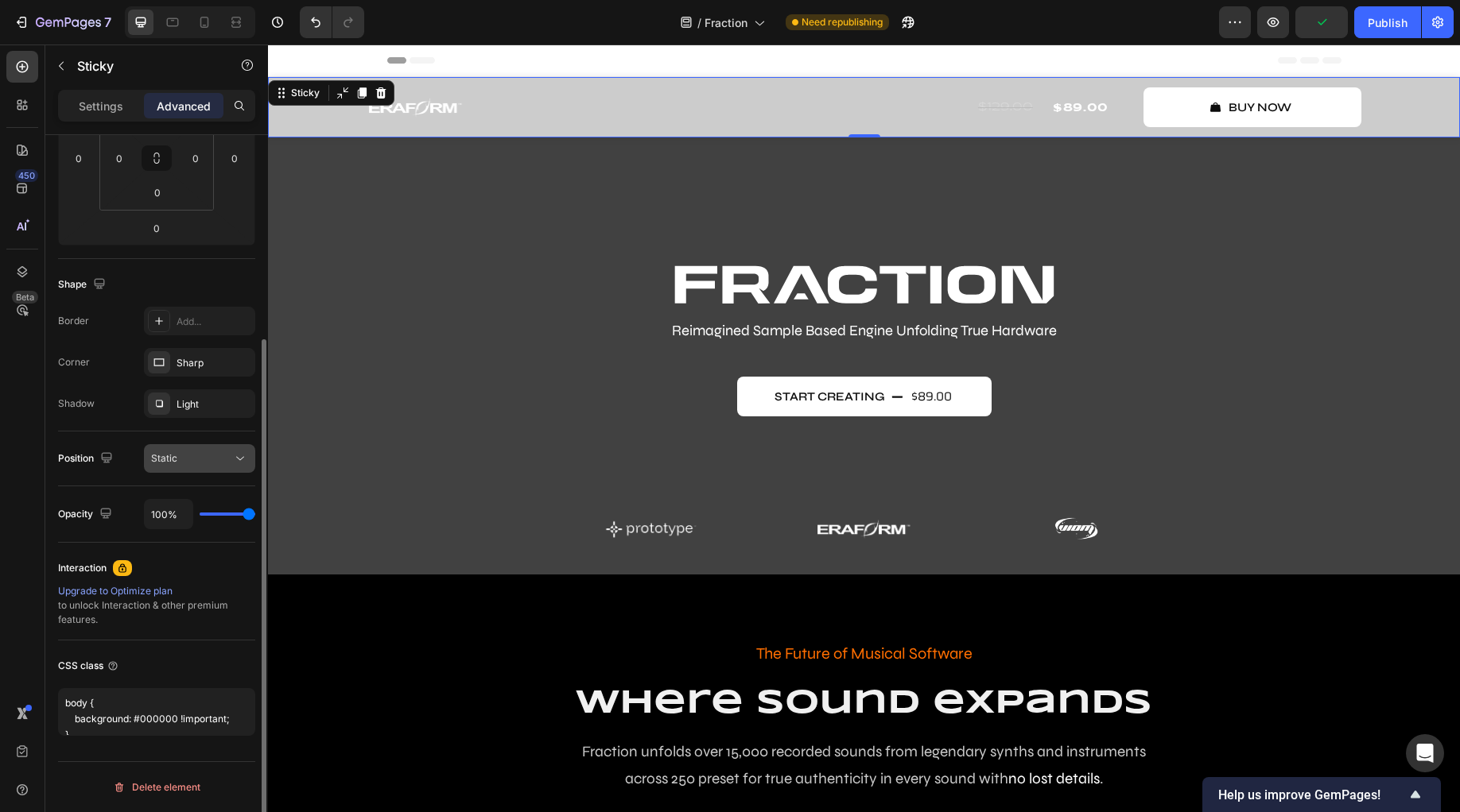
click at [215, 460] on div "Static" at bounding box center [191, 459] width 81 height 15
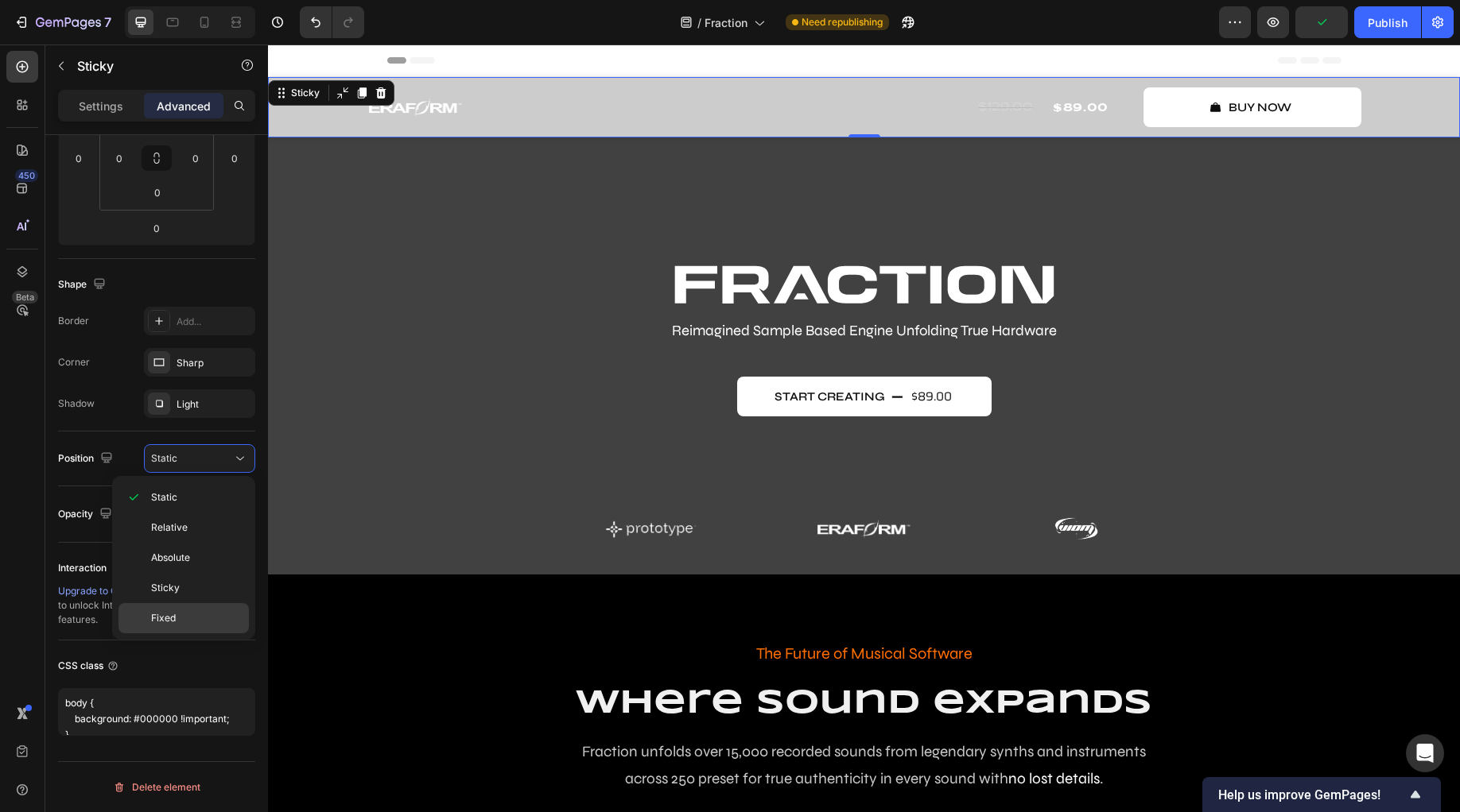
click at [195, 616] on p "Fixed" at bounding box center [196, 618] width 91 height 15
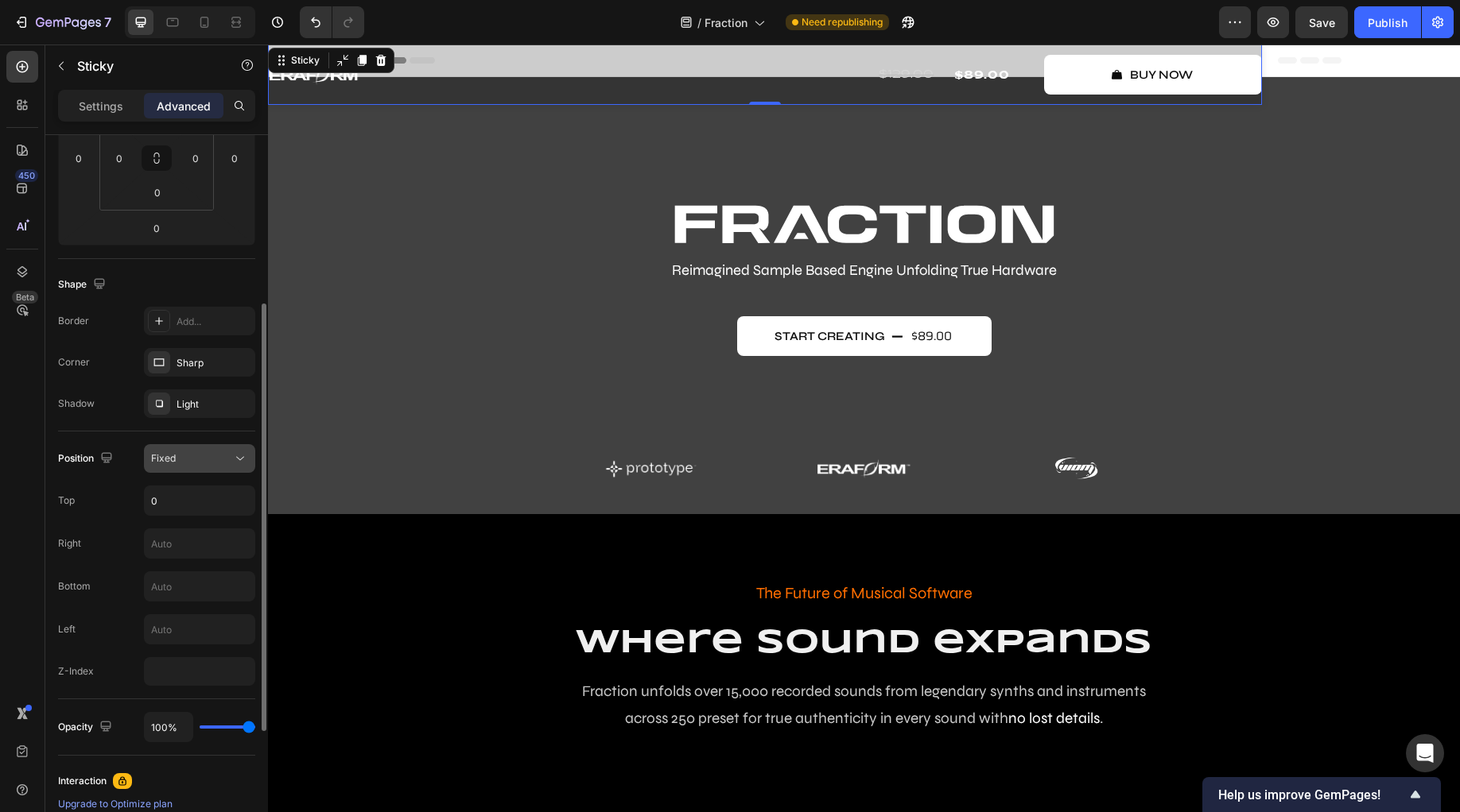
click at [188, 457] on div "Fixed" at bounding box center [191, 459] width 81 height 15
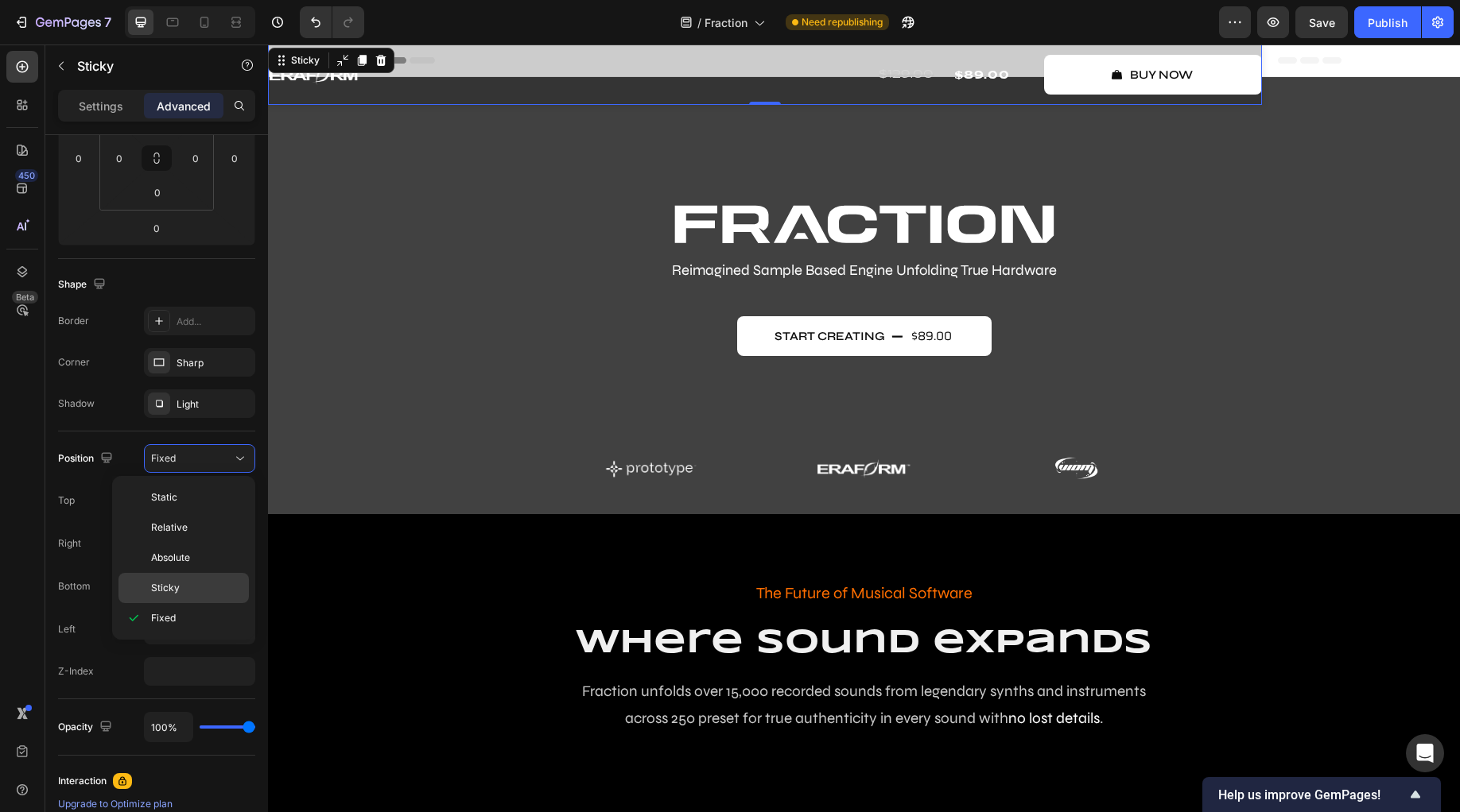
click at [198, 580] on div "Sticky" at bounding box center [184, 588] width 131 height 30
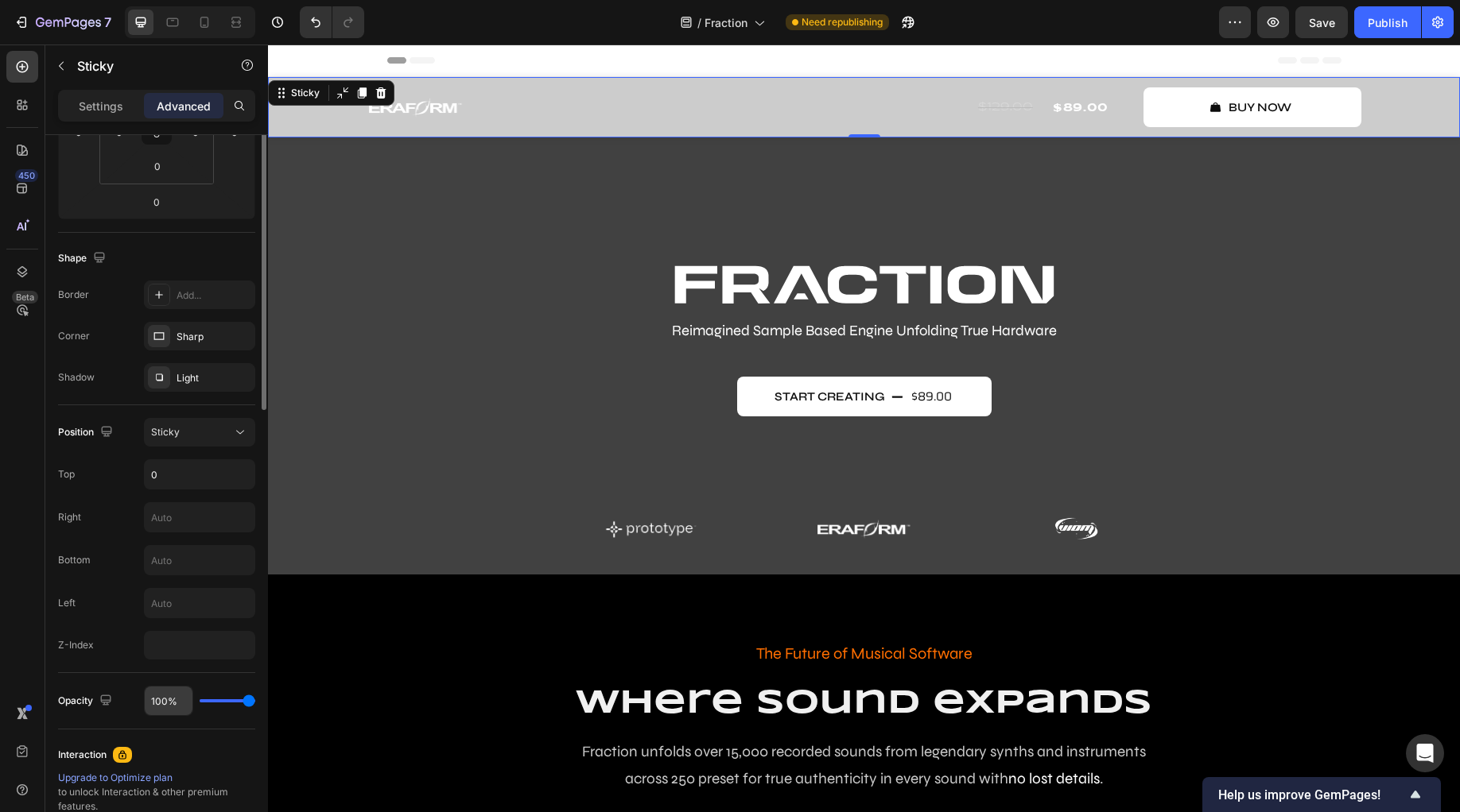
scroll to position [441, 0]
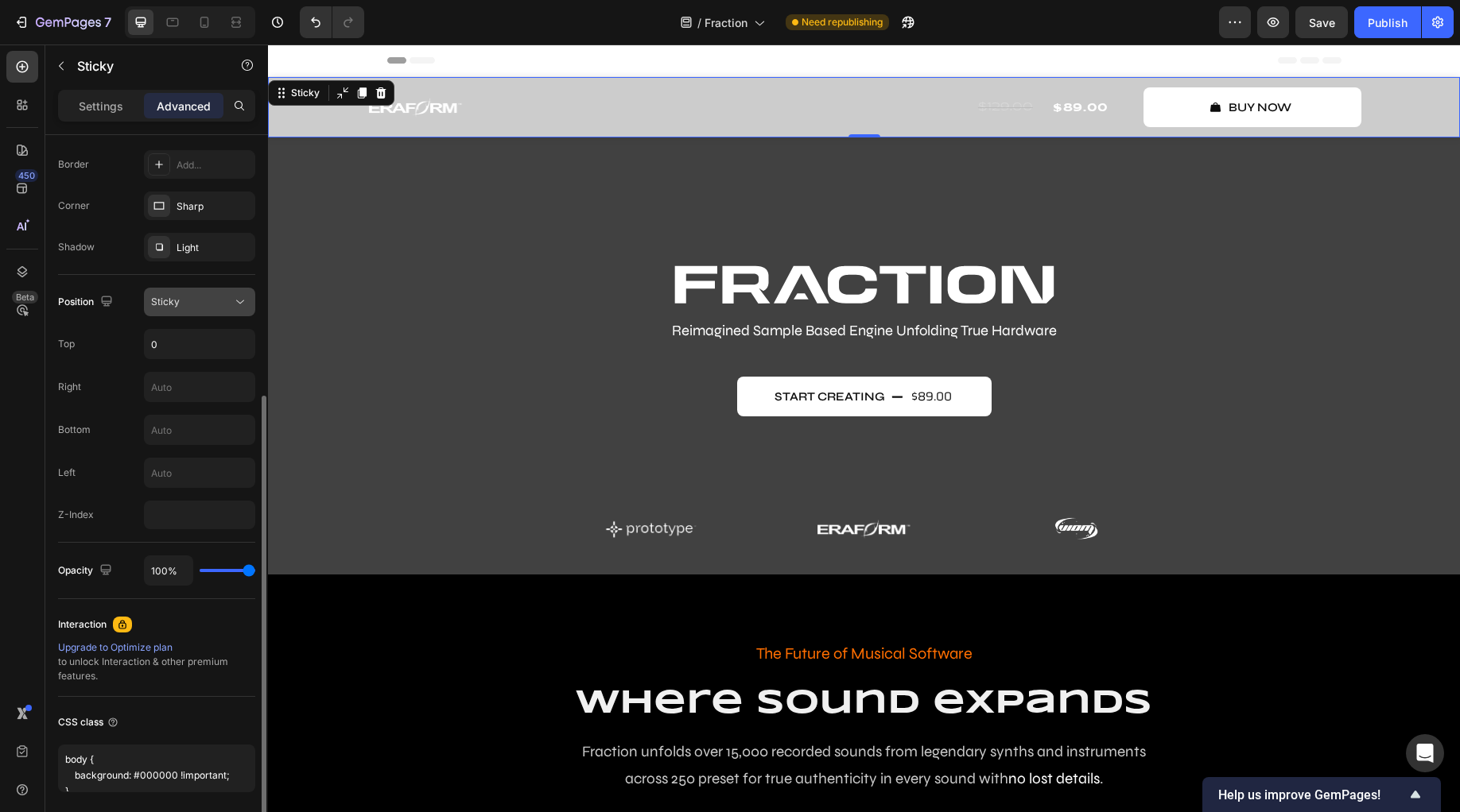
click at [219, 303] on div "Sticky" at bounding box center [191, 302] width 81 height 15
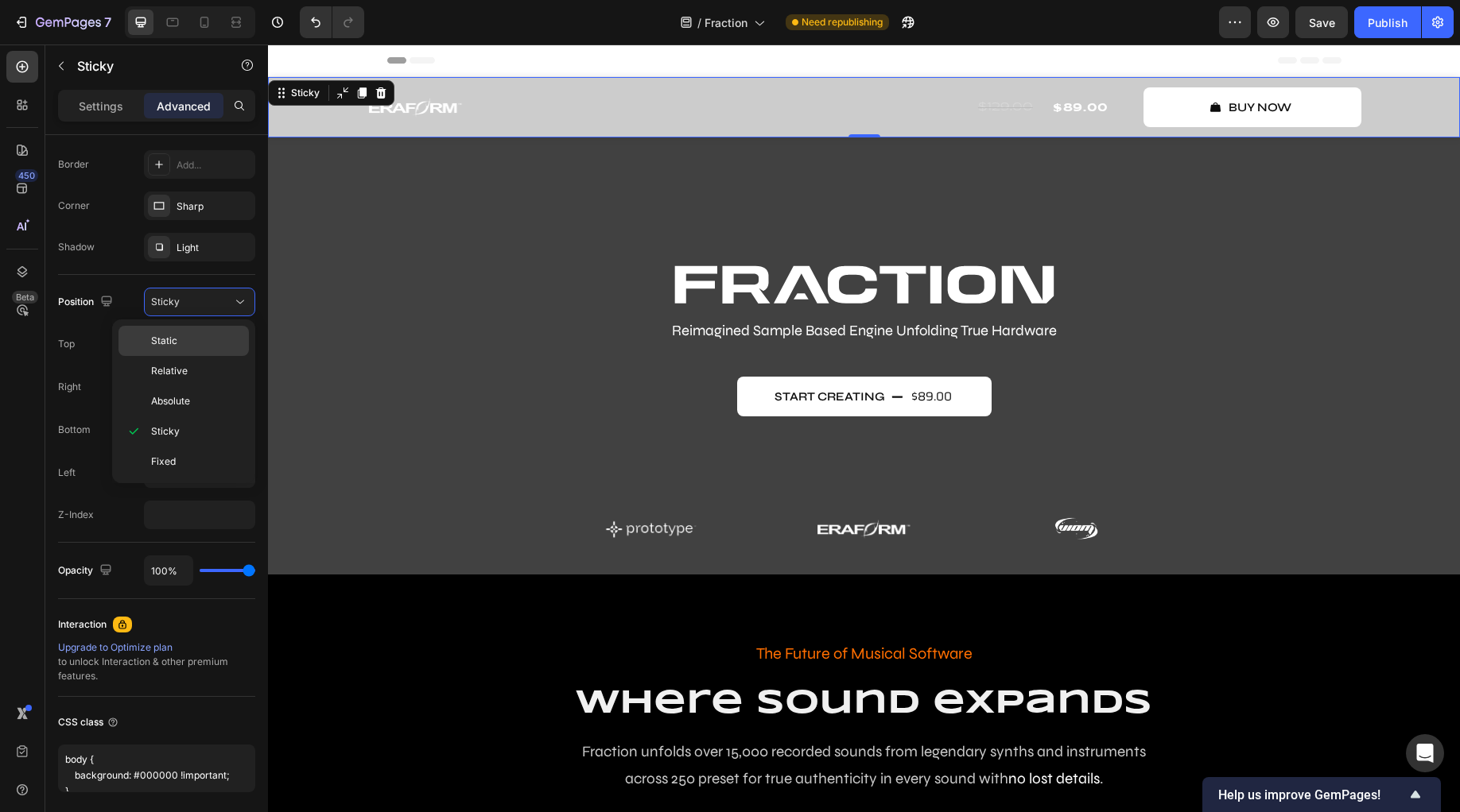
click at [207, 344] on p "Static" at bounding box center [196, 341] width 91 height 15
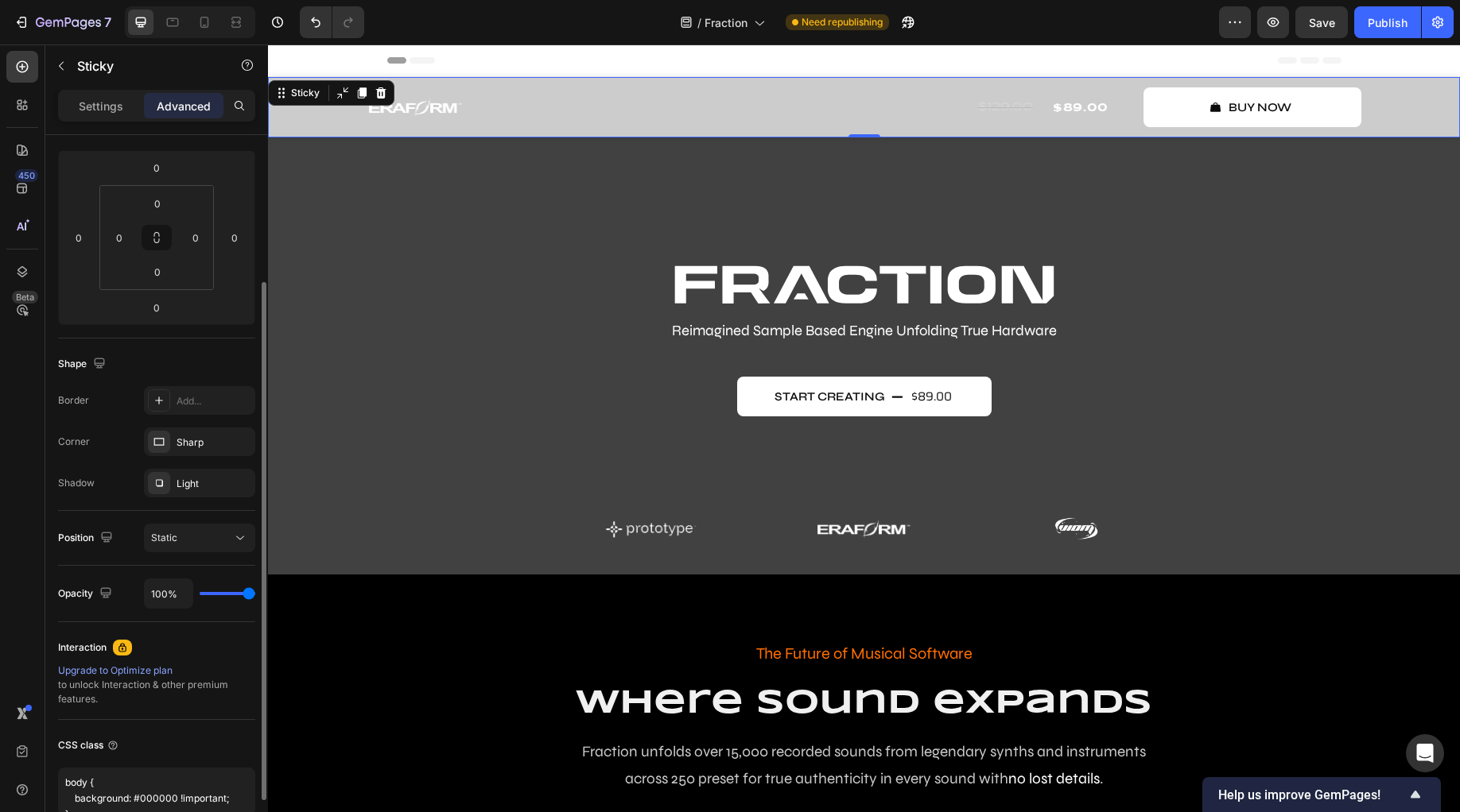
scroll to position [202, 0]
click at [159, 444] on icon at bounding box center [159, 445] width 13 height 13
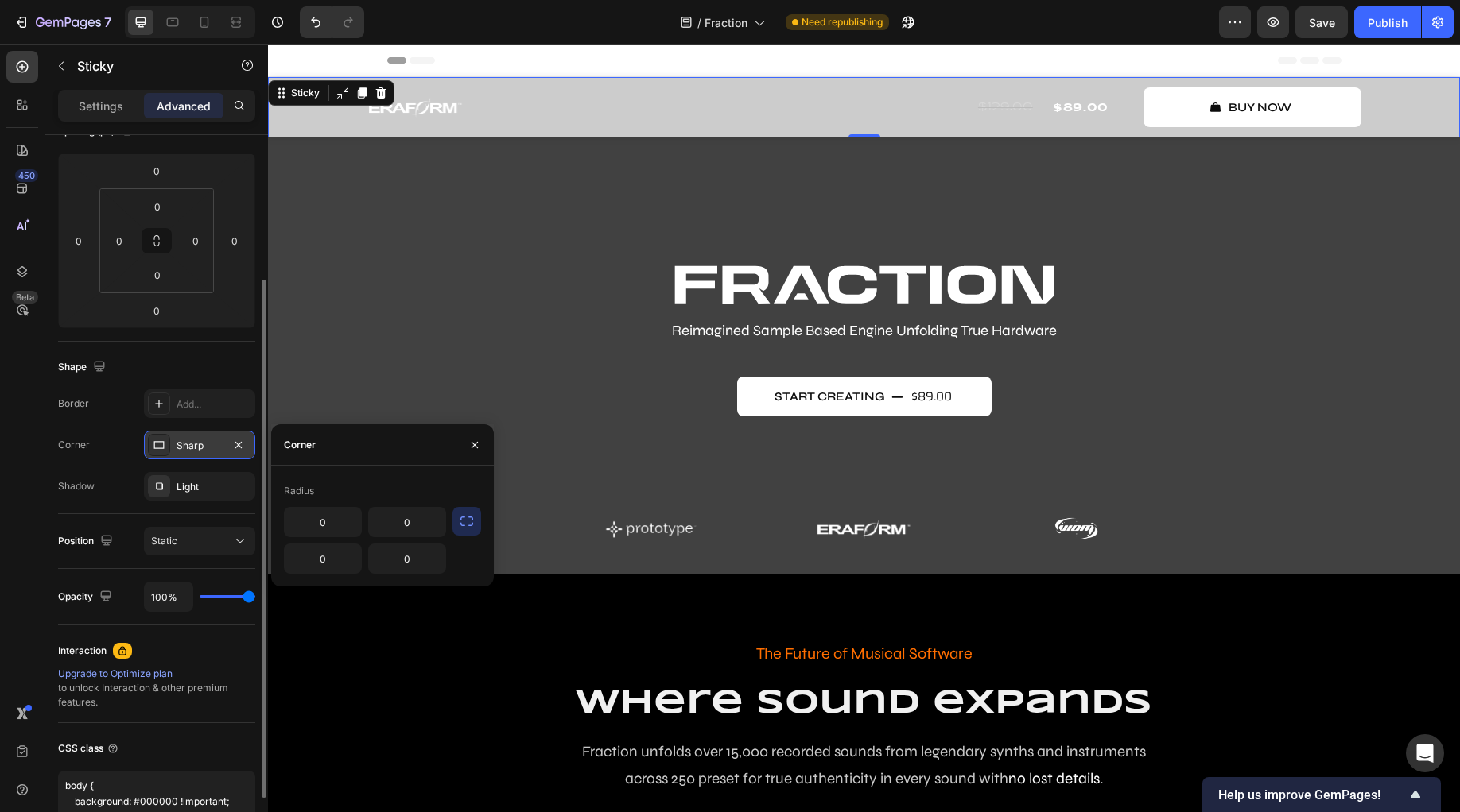
click at [159, 444] on icon at bounding box center [159, 445] width 13 height 13
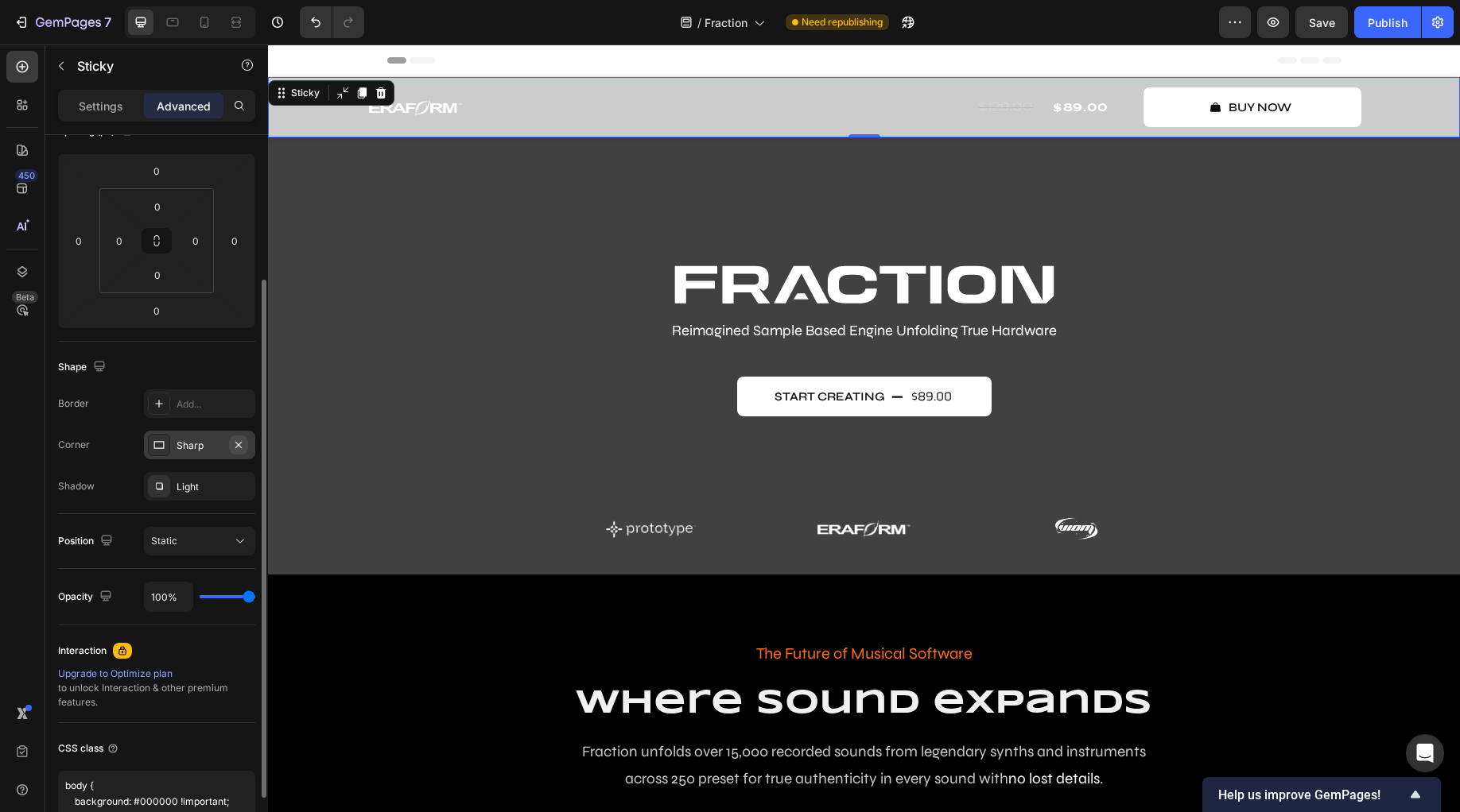
click at [238, 444] on icon "button" at bounding box center [238, 443] width 6 height 6
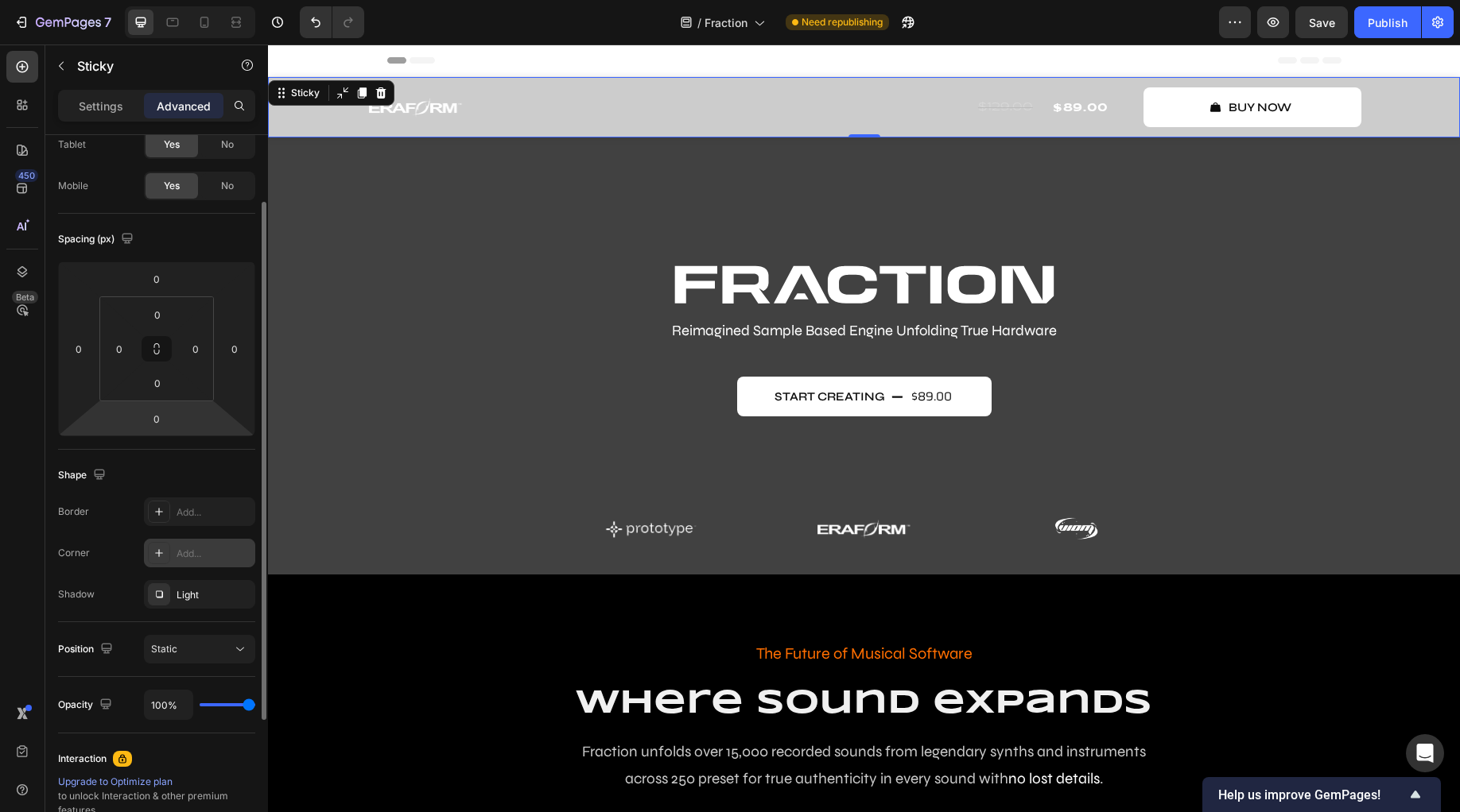
scroll to position [0, 0]
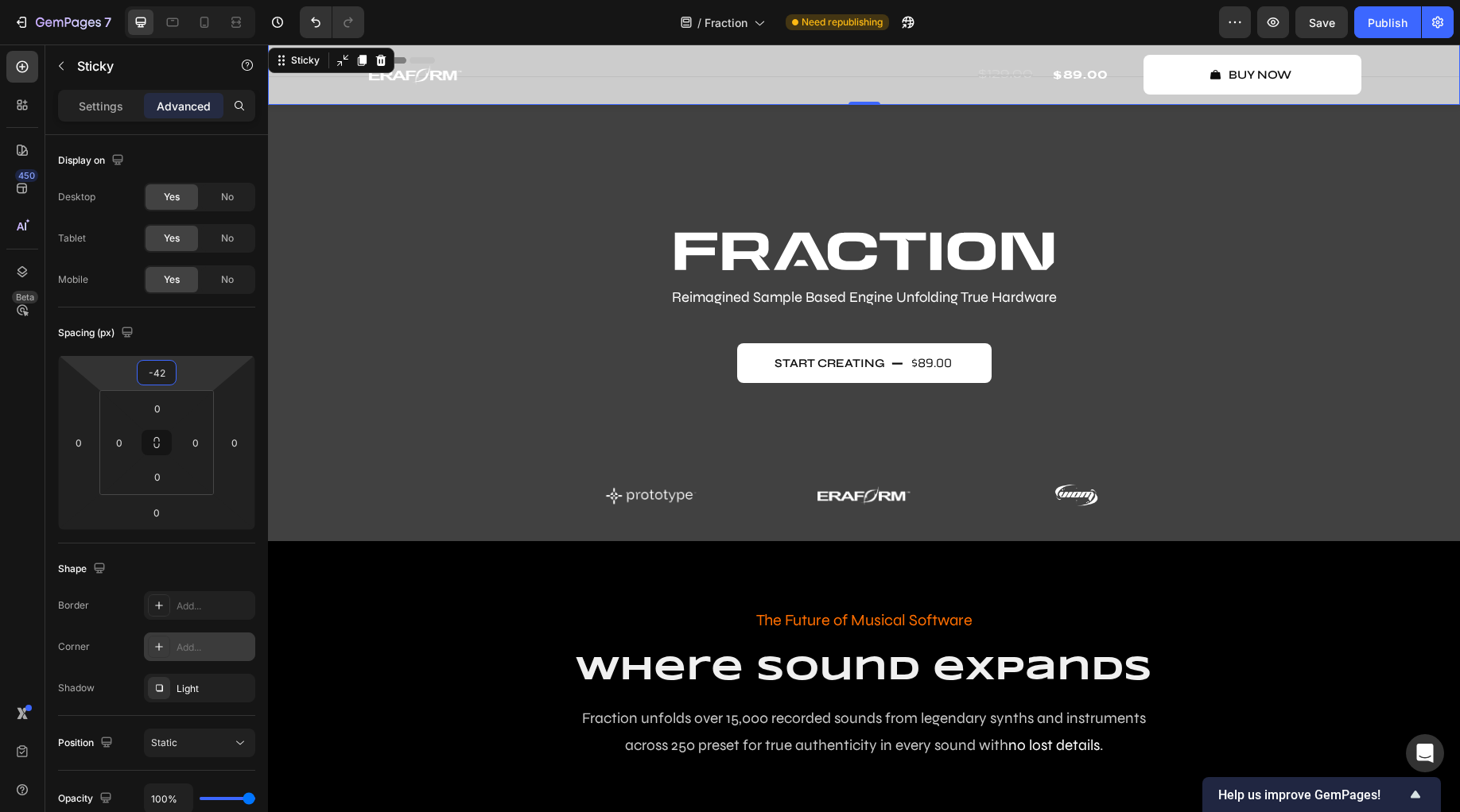
drag, startPoint x: 185, startPoint y: 375, endPoint x: 191, endPoint y: 391, distance: 17.1
click at [191, 0] on html "7 Version history / Fraction Need republishing Preview Save Publish 450 Beta lo…" at bounding box center [730, 0] width 1460 height 0
click at [204, 0] on html "7 Version history / Fraction Need republishing Preview Save Publish 450 Beta lo…" at bounding box center [730, 0] width 1460 height 0
click at [165, 373] on input "-42" at bounding box center [156, 373] width 32 height 24
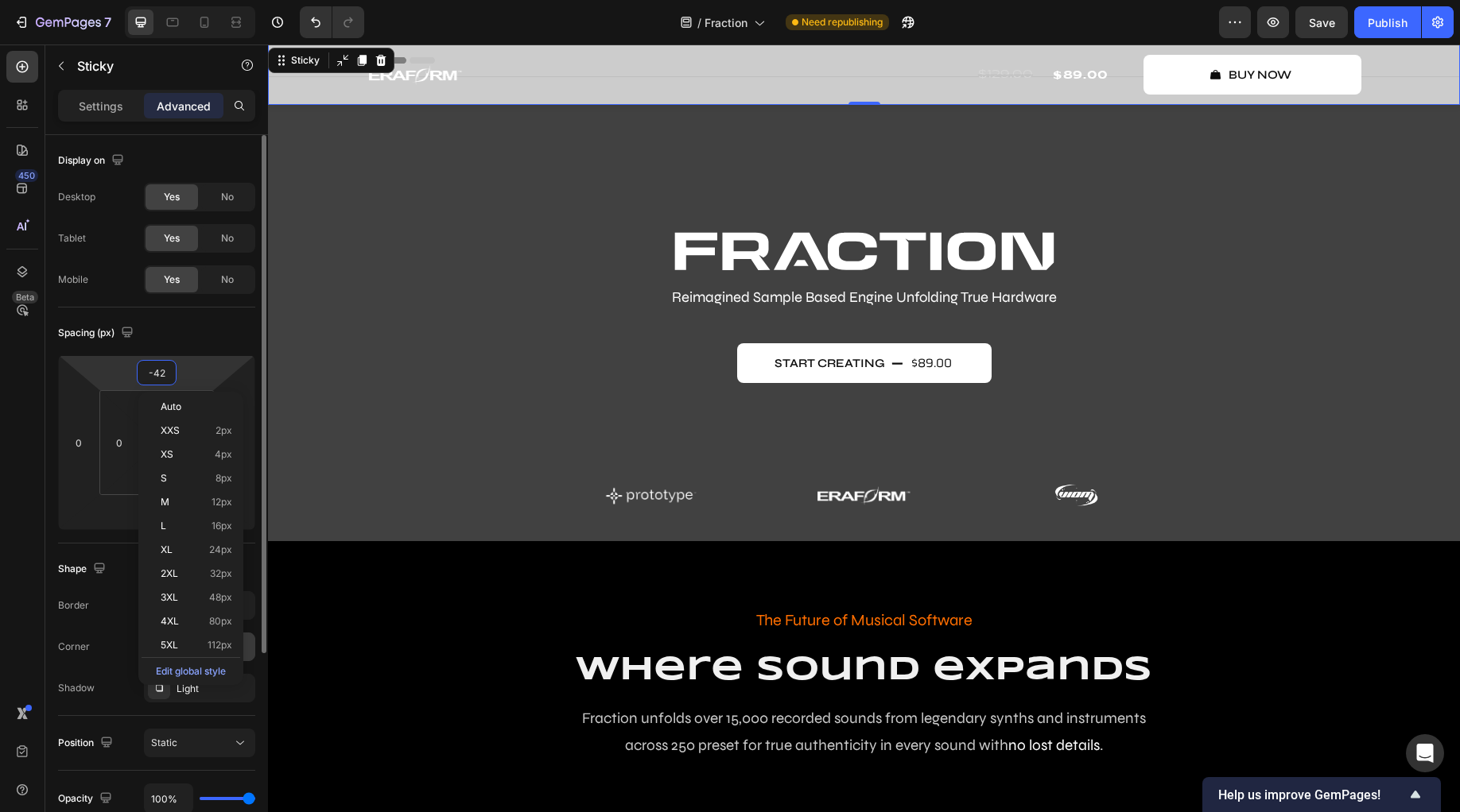
click at [170, 374] on input "-42" at bounding box center [156, 373] width 32 height 24
click at [201, 0] on html "7 Version history / Fraction Need republishing Preview Save Publish 450 Beta lo…" at bounding box center [730, 0] width 1460 height 0
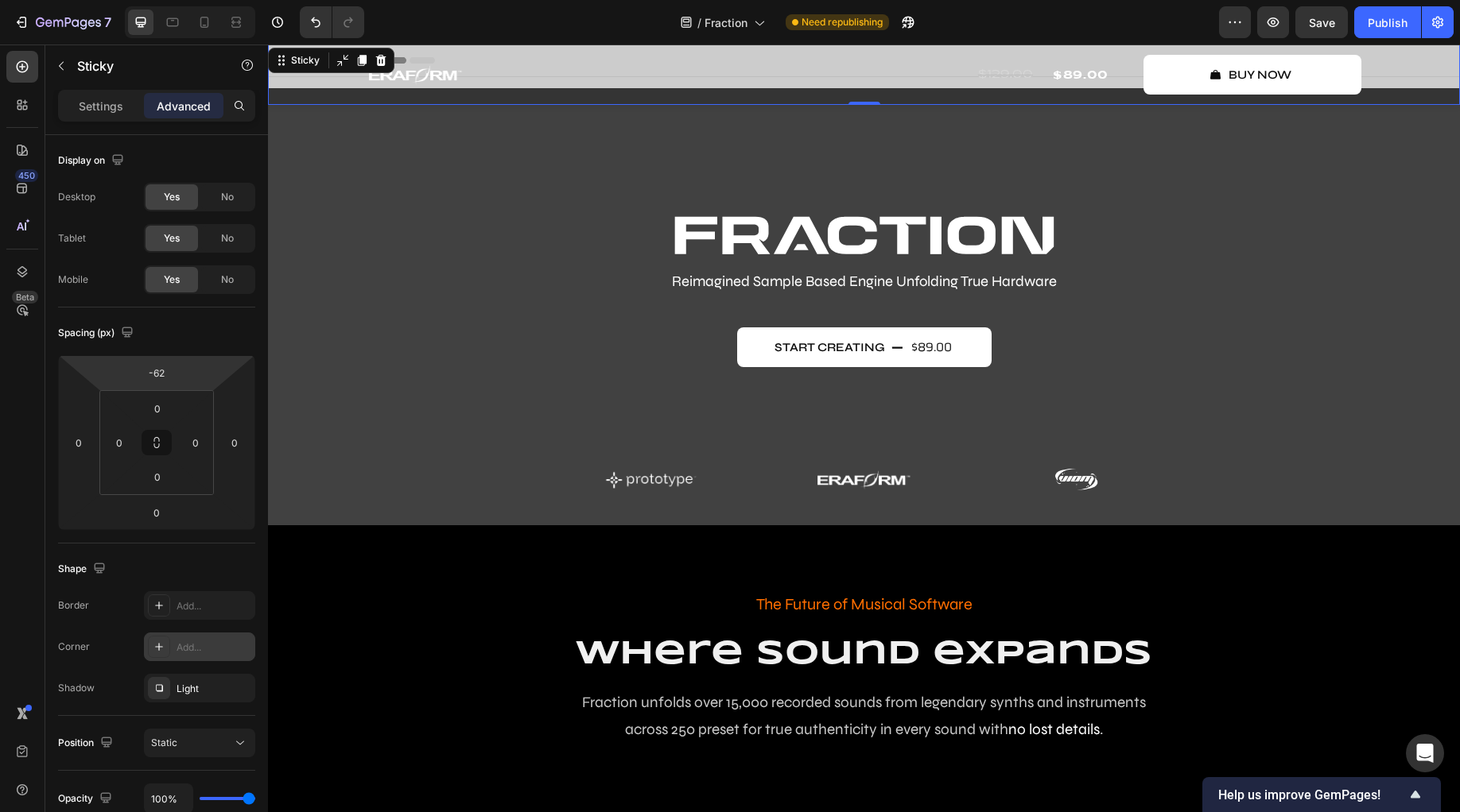
drag, startPoint x: 205, startPoint y: 374, endPoint x: 209, endPoint y: 382, distance: 8.9
click at [209, 0] on html "7 Version history / Fraction Need republishing Preview Save Publish 450 Beta lo…" at bounding box center [730, 0] width 1460 height 0
click at [170, 373] on input "-62" at bounding box center [156, 373] width 32 height 24
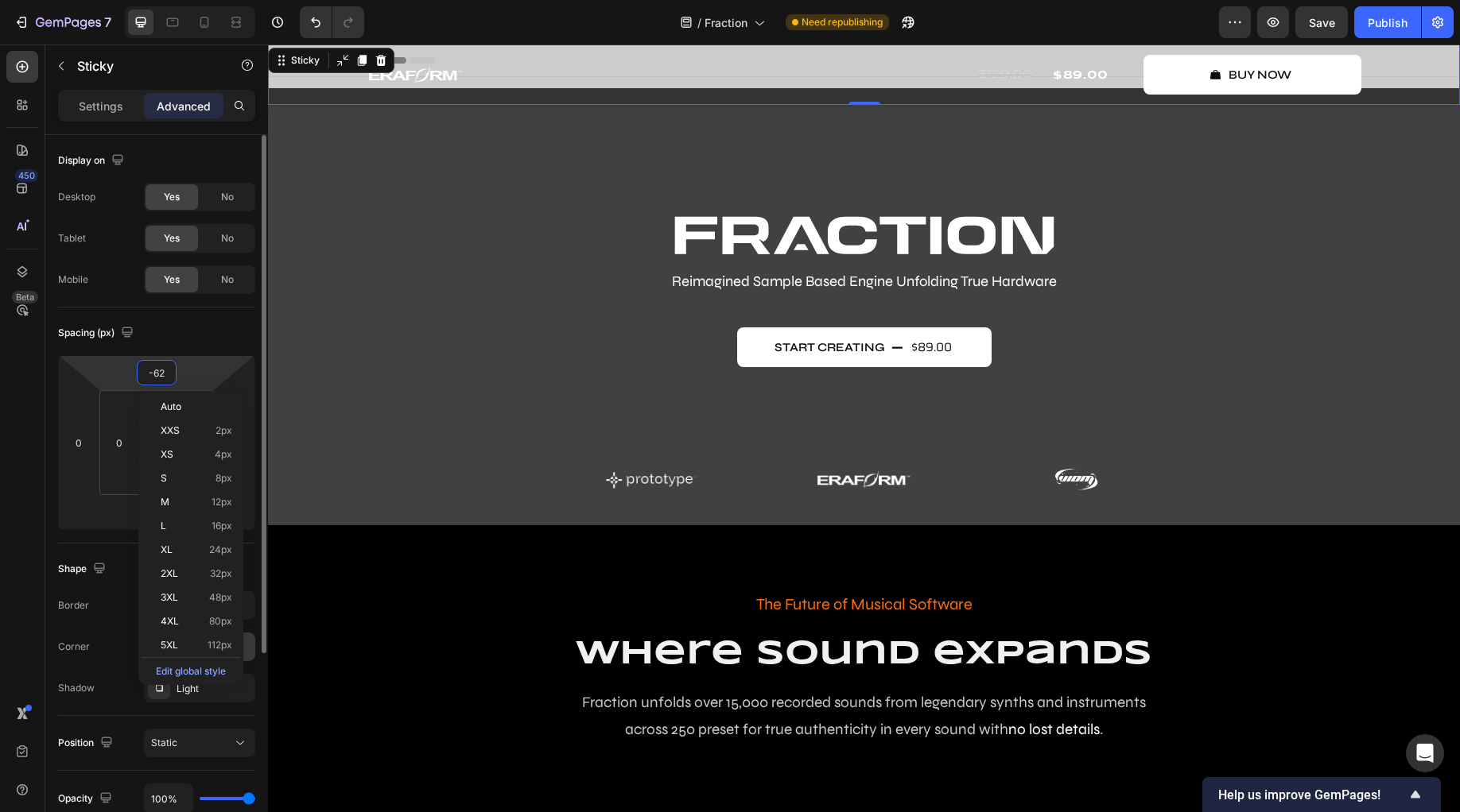
click at [170, 373] on input "-62" at bounding box center [156, 373] width 32 height 24
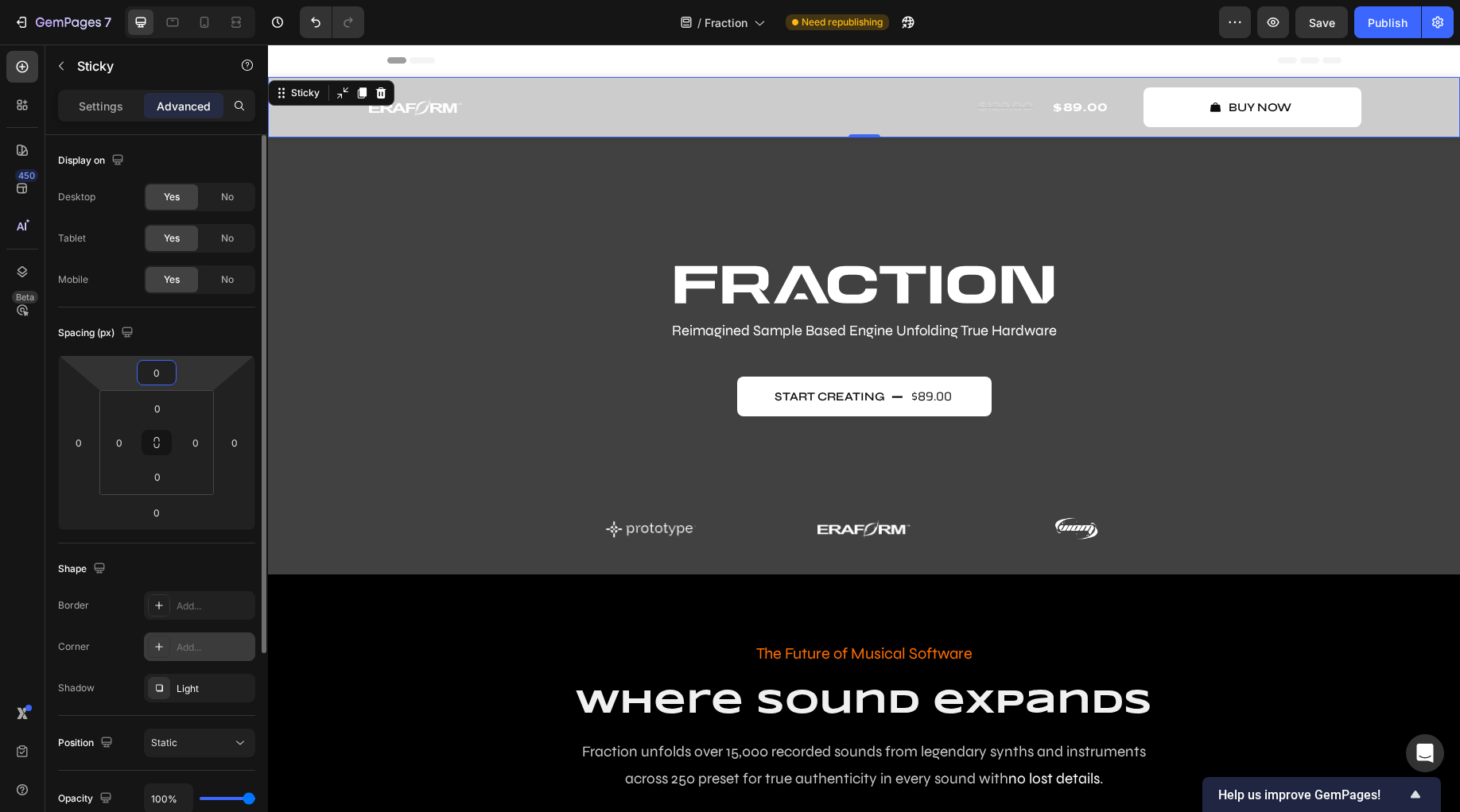
type input "0"
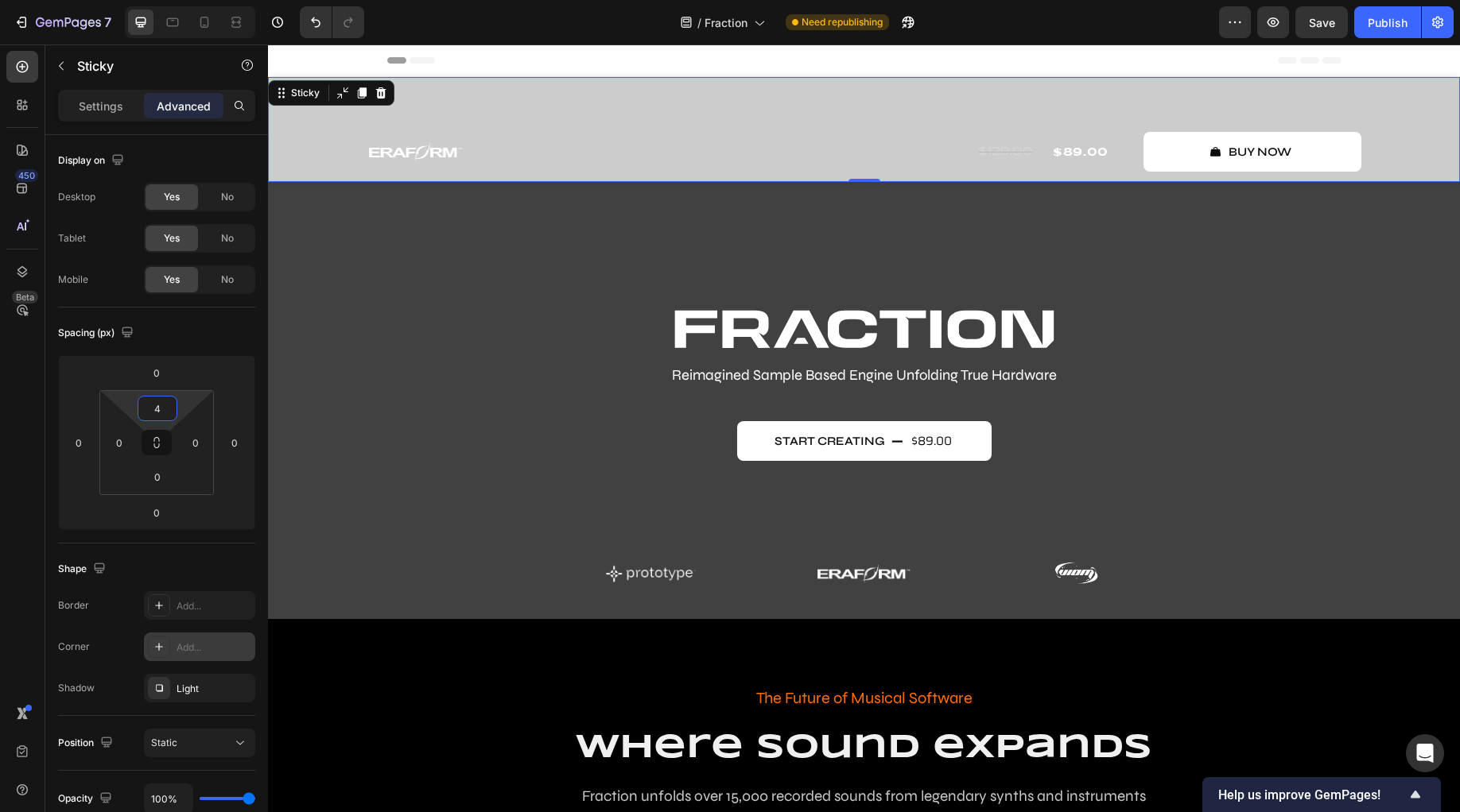
type input "0"
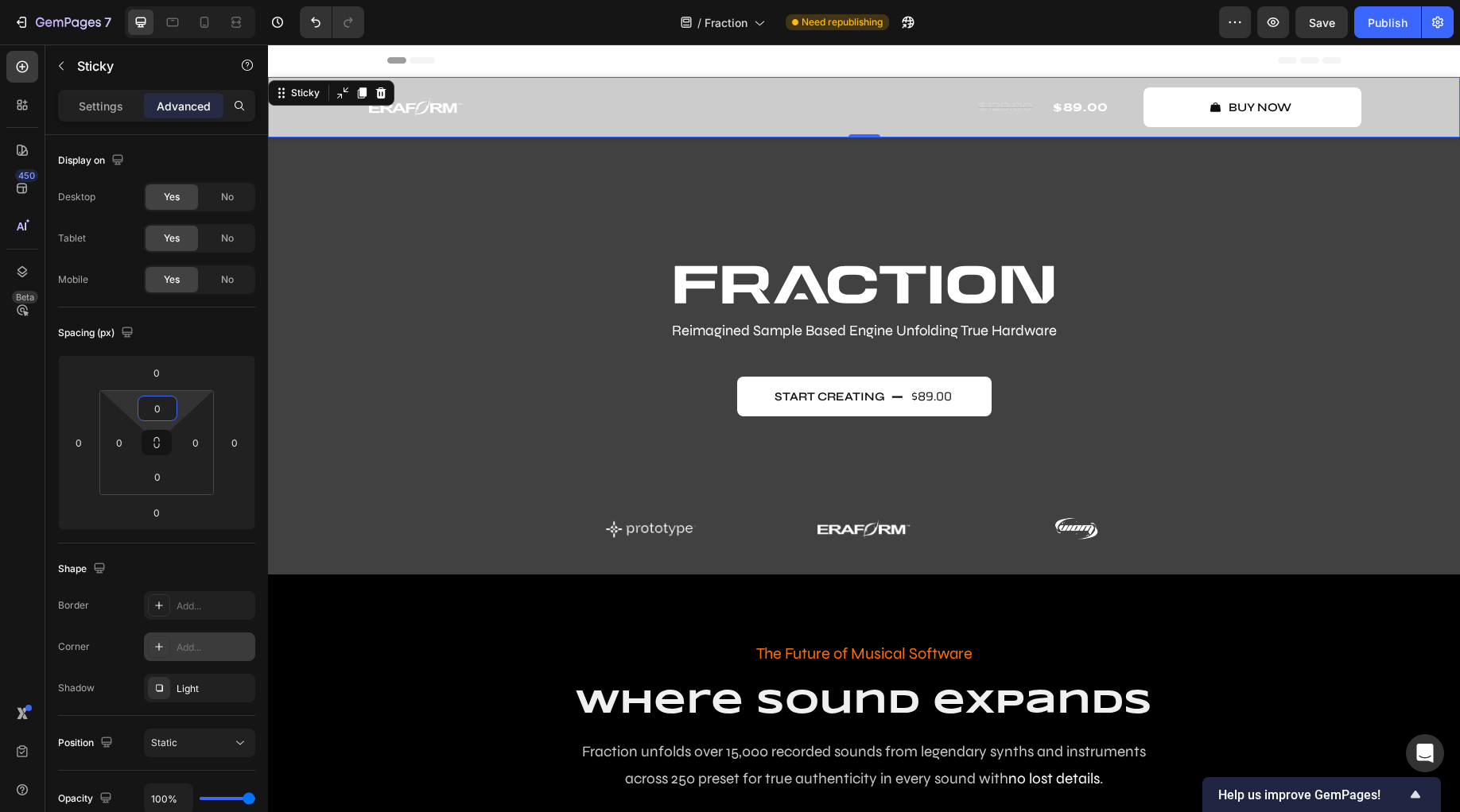
drag, startPoint x: 180, startPoint y: 408, endPoint x: 184, endPoint y: 434, distance: 26.3
click at [184, 0] on html "7 Version history / Fraction Need republishing Preview Save Publish 450 Beta lo…" at bounding box center [730, 0] width 1460 height 0
click at [161, 404] on input "0" at bounding box center [157, 409] width 32 height 24
click at [168, 512] on input "0" at bounding box center [156, 513] width 32 height 24
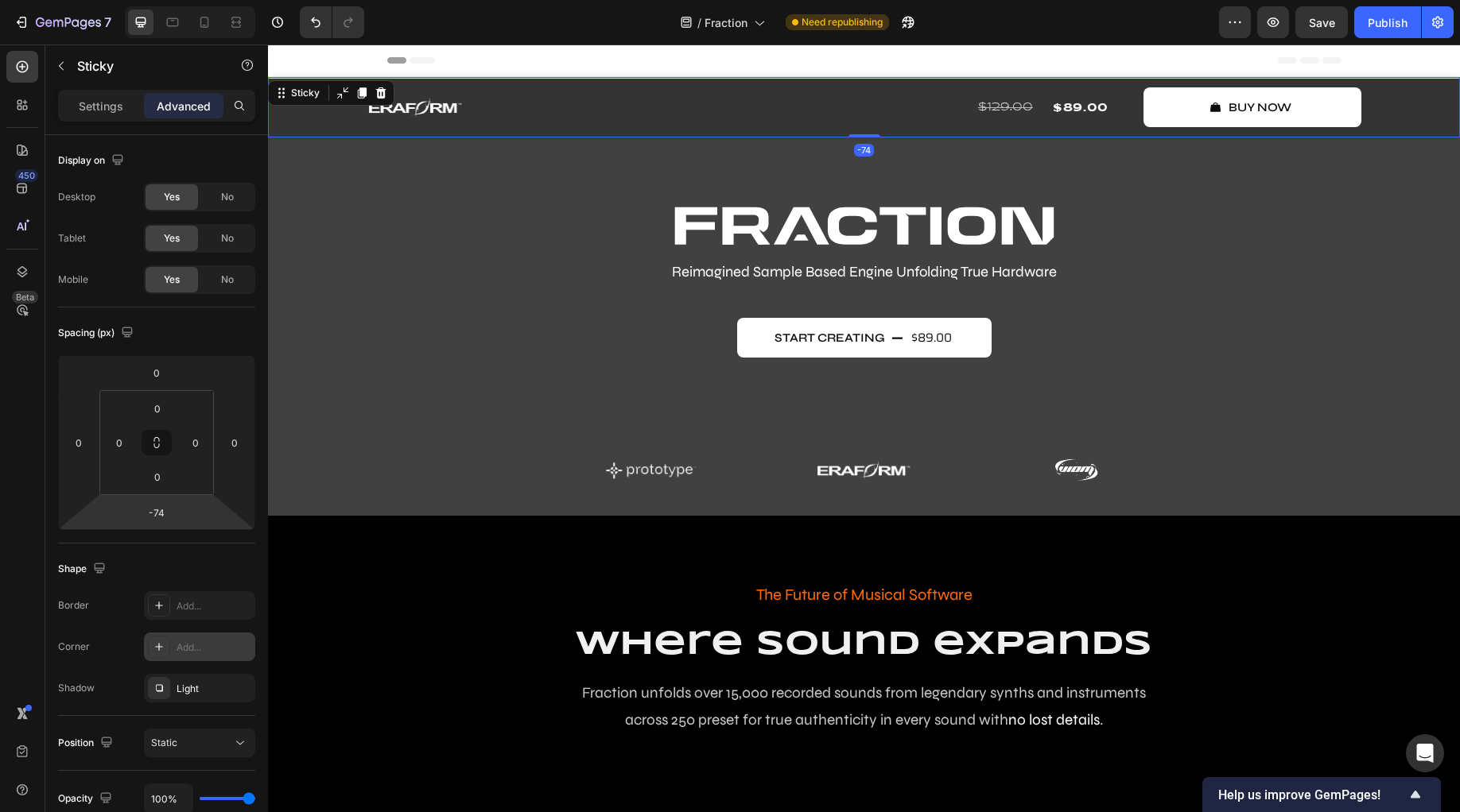
drag, startPoint x: 188, startPoint y: 512, endPoint x: 203, endPoint y: 541, distance: 32.6
click at [203, 0] on html "7 Version history / Fraction Need republishing Preview Save Publish 450 Beta lo…" at bounding box center [730, 0] width 1460 height 0
click at [173, 518] on div "-74" at bounding box center [156, 513] width 39 height 26
click at [170, 515] on input "-74" at bounding box center [156, 513] width 32 height 24
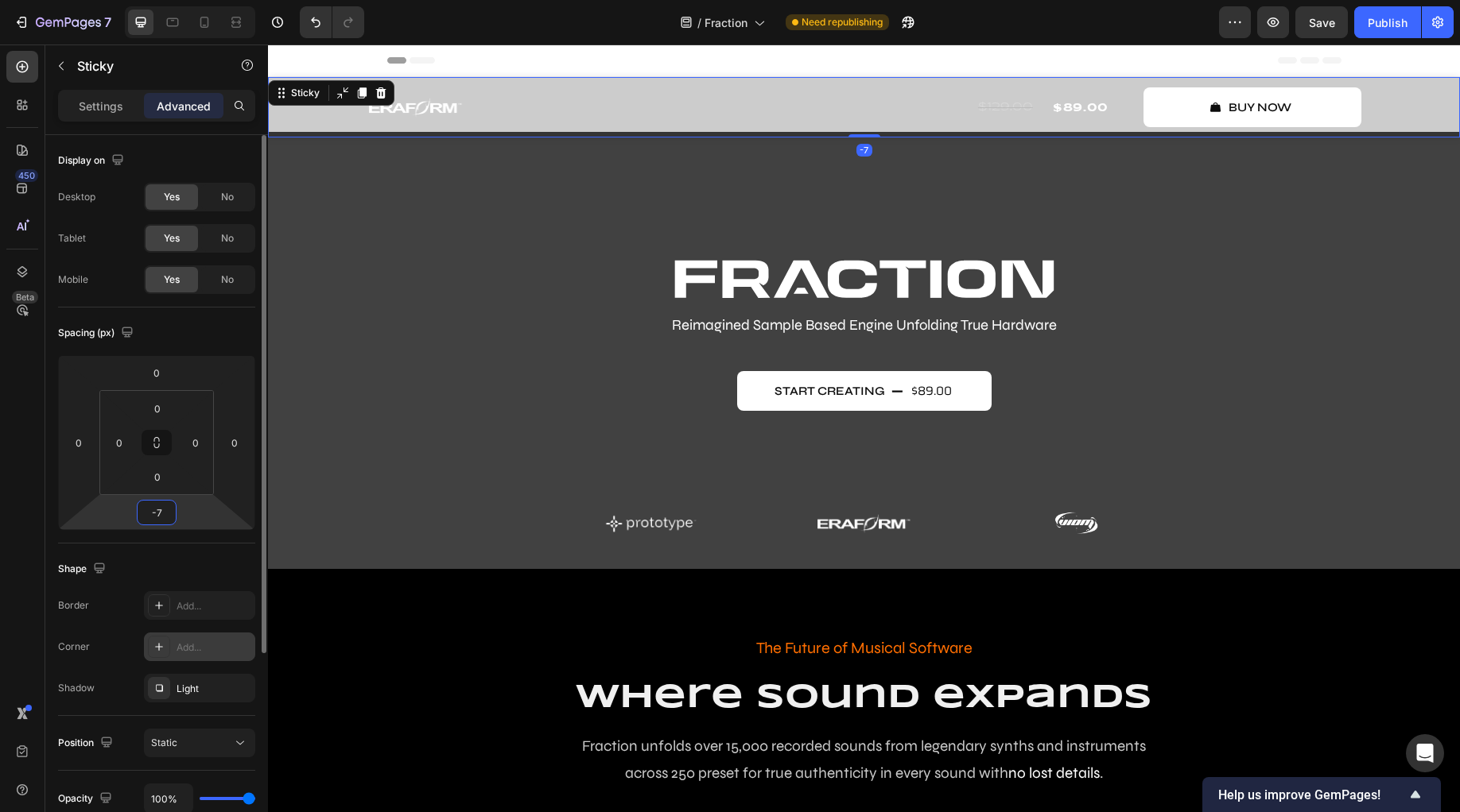
type input "-75"
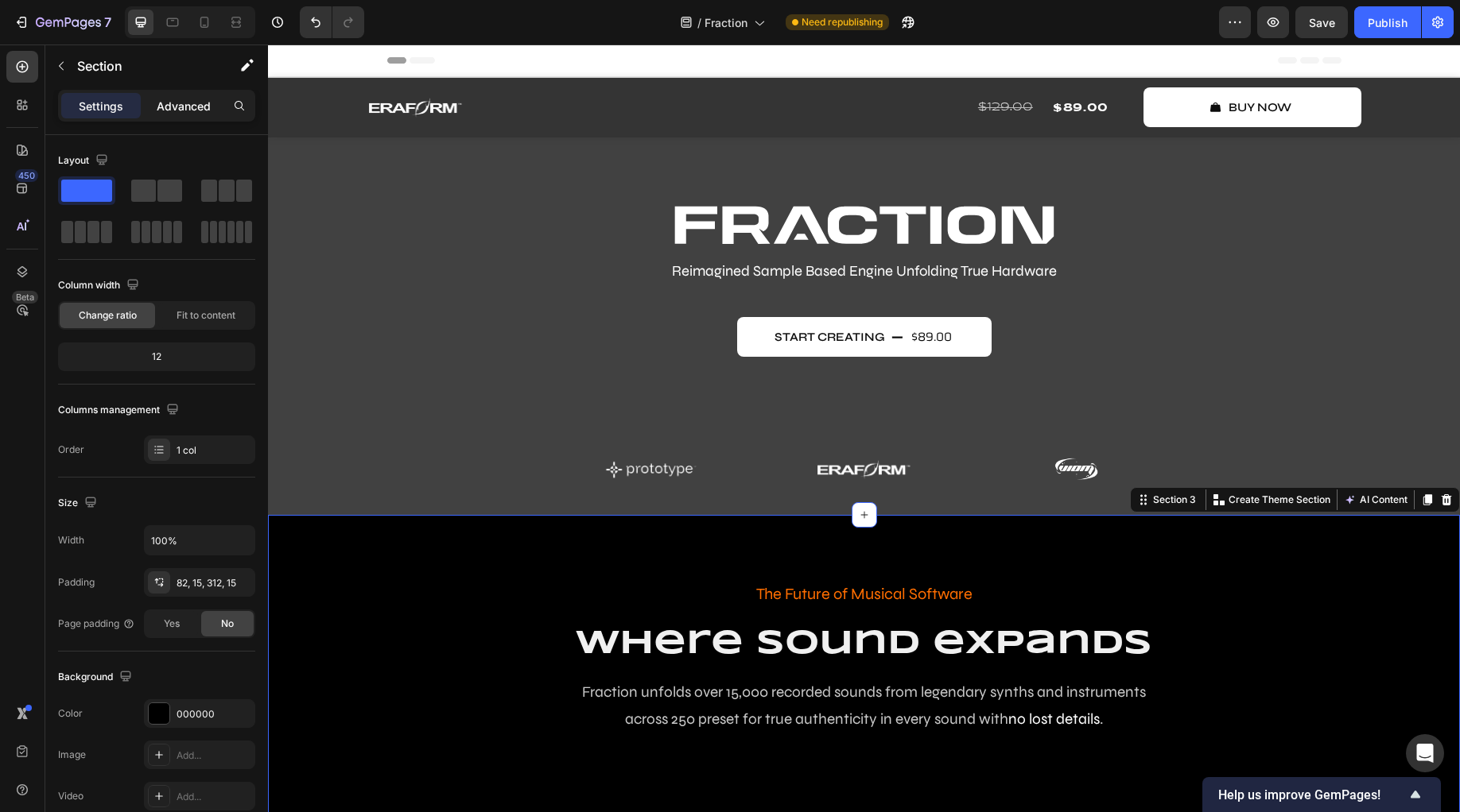
click at [186, 112] on p "Advanced" at bounding box center [183, 106] width 54 height 16
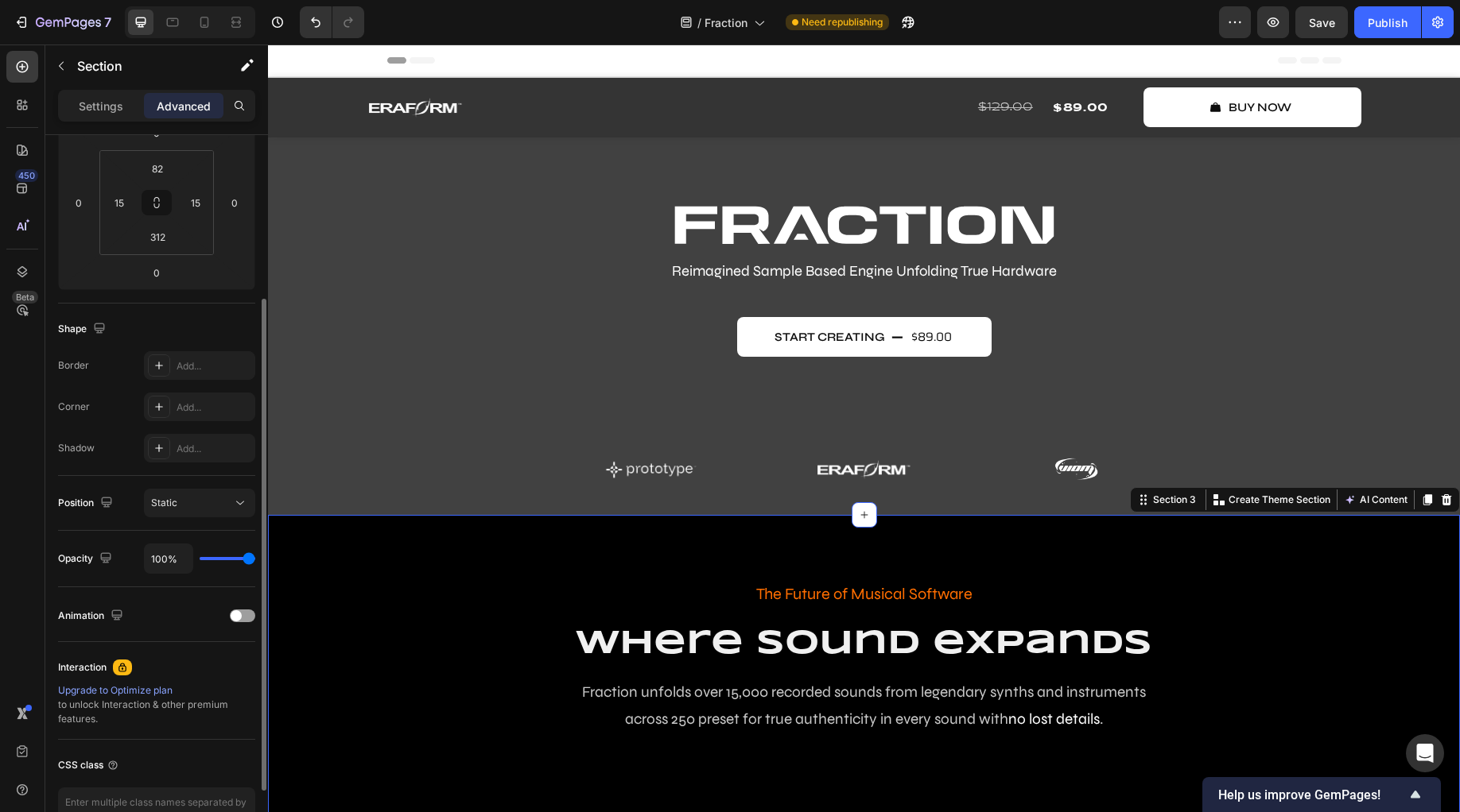
scroll to position [337, 0]
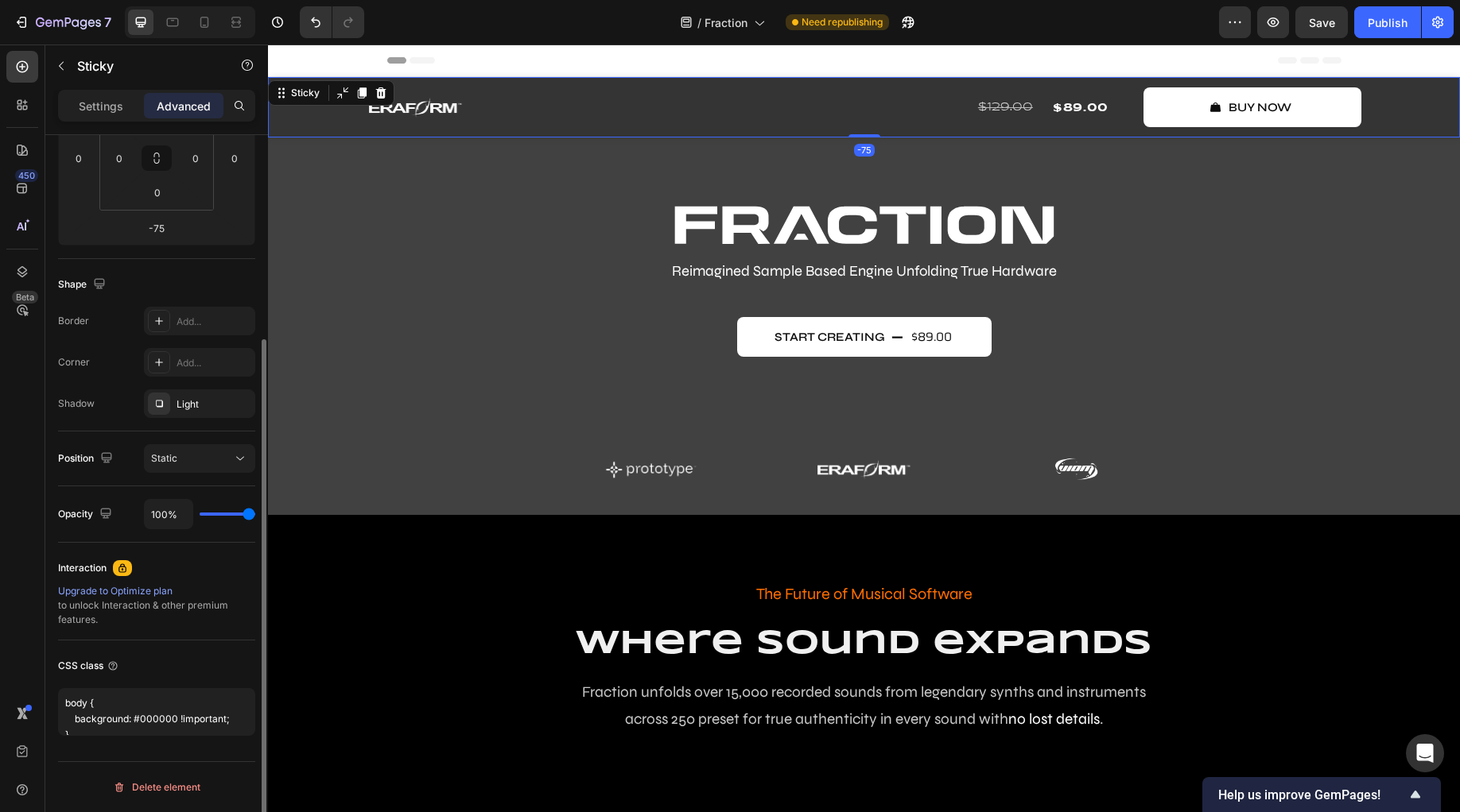
click at [299, 127] on div "Image Row $129.00 Compare Price Compare Price $89.00 Product Price Product Pric…" at bounding box center [864, 107] width 1192 height 60
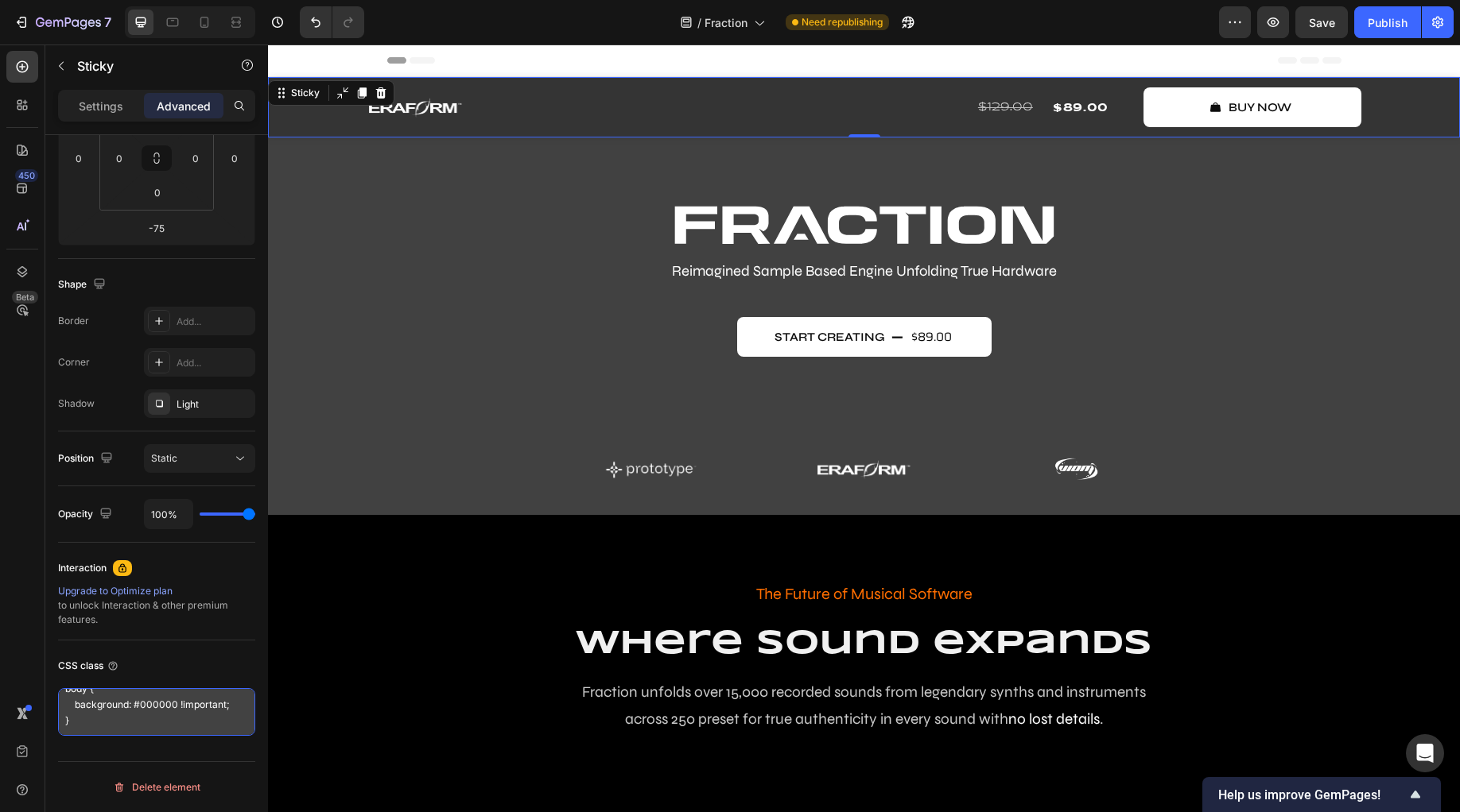
click at [114, 732] on textarea "body { background: #000000 !important; }" at bounding box center [156, 712] width 198 height 48
drag, startPoint x: 105, startPoint y: 729, endPoint x: 14, endPoint y: 687, distance: 100.2
click at [14, 687] on div "450 Beta logo Sections(30) Elements(7) Media Image Image Image Comparison Icon …" at bounding box center [134, 429] width 268 height 768
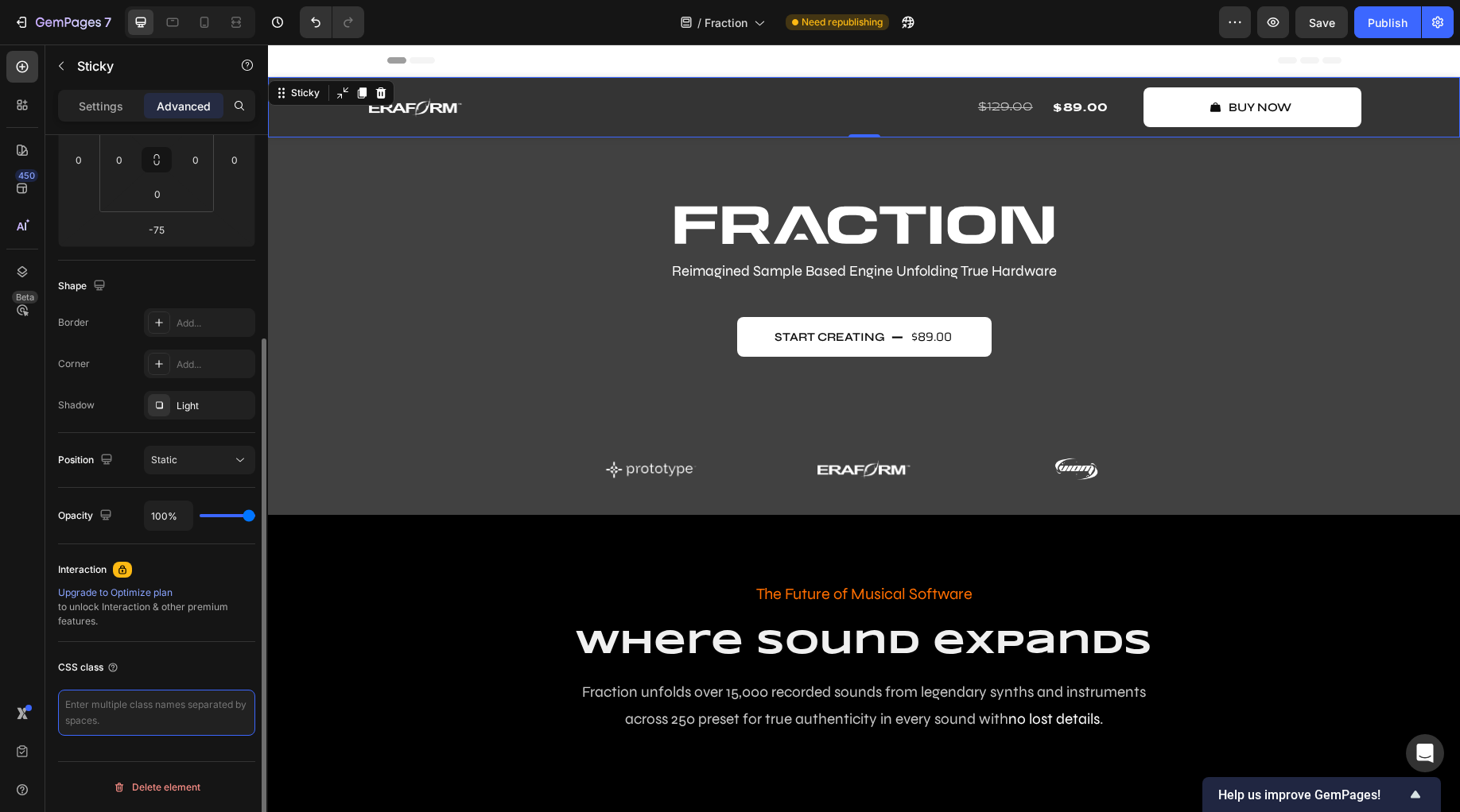
click at [114, 708] on textarea at bounding box center [156, 712] width 198 height 46
paste textarea ".header { position: sticky; top: 0; background: rgba(255, 255, 255, 0.1); /* Se…"
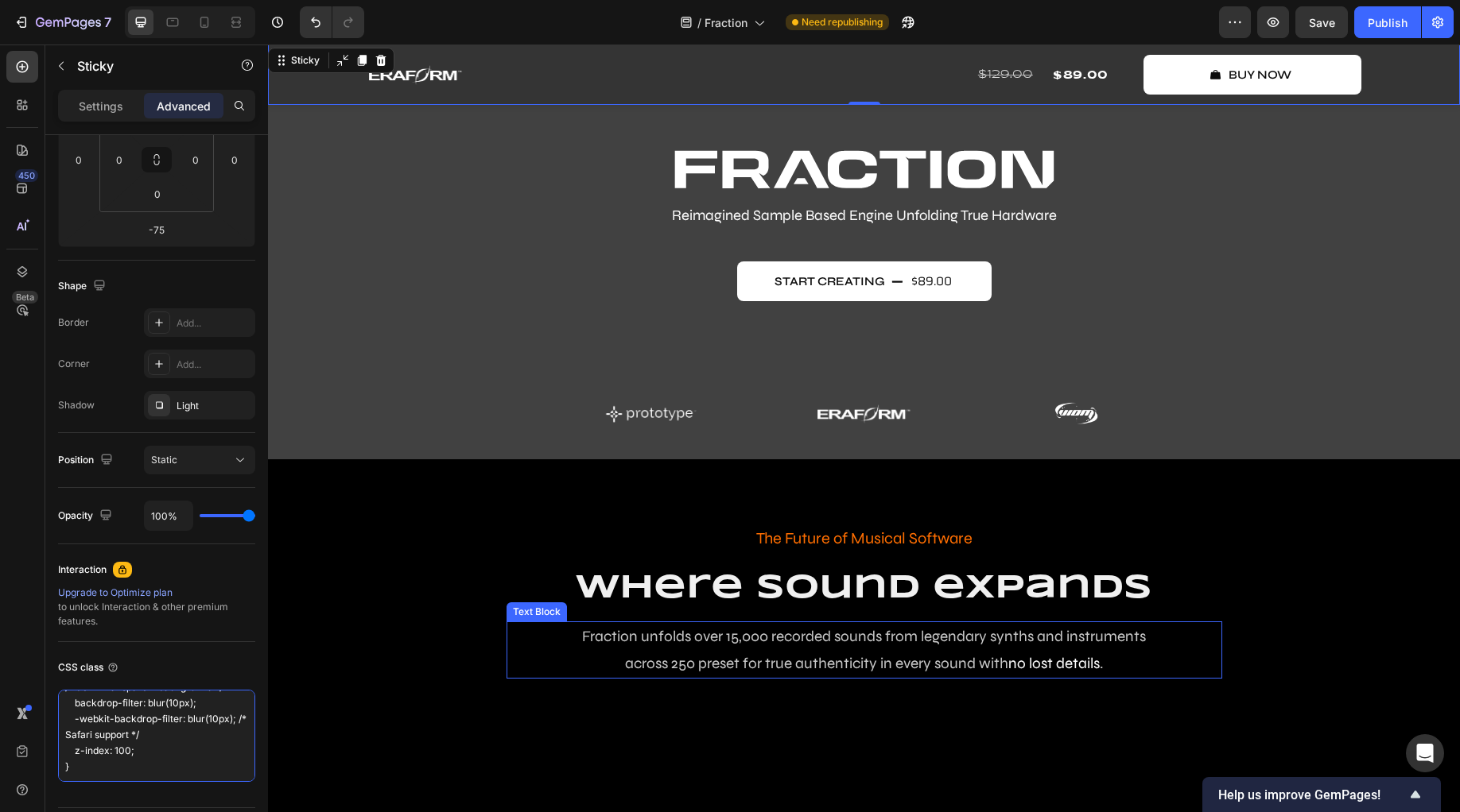
scroll to position [20, 0]
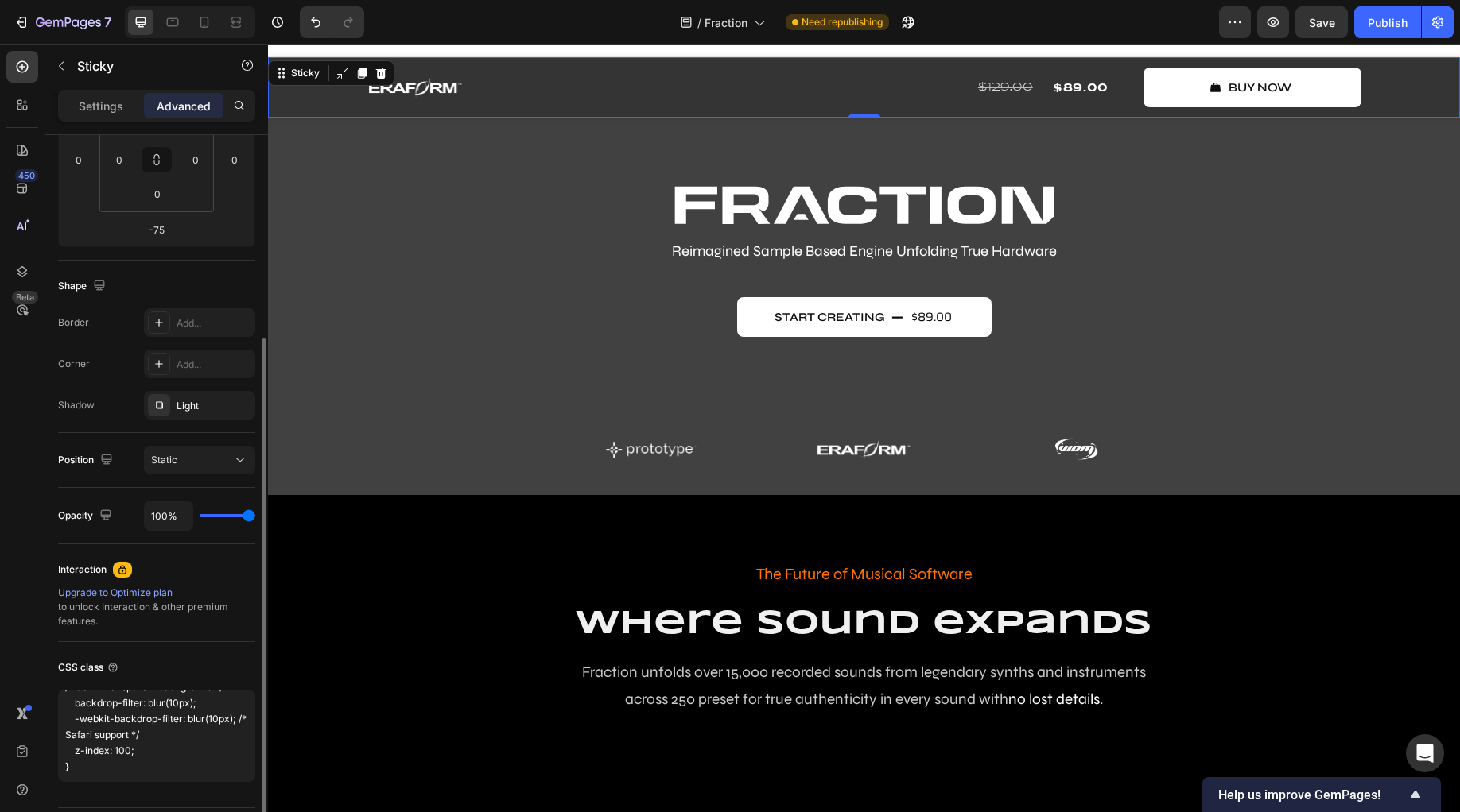
click at [207, 646] on div "CSS class .header { position: sticky; top: 0; background: rgba(255, 255, 255, 0…" at bounding box center [156, 718] width 198 height 153
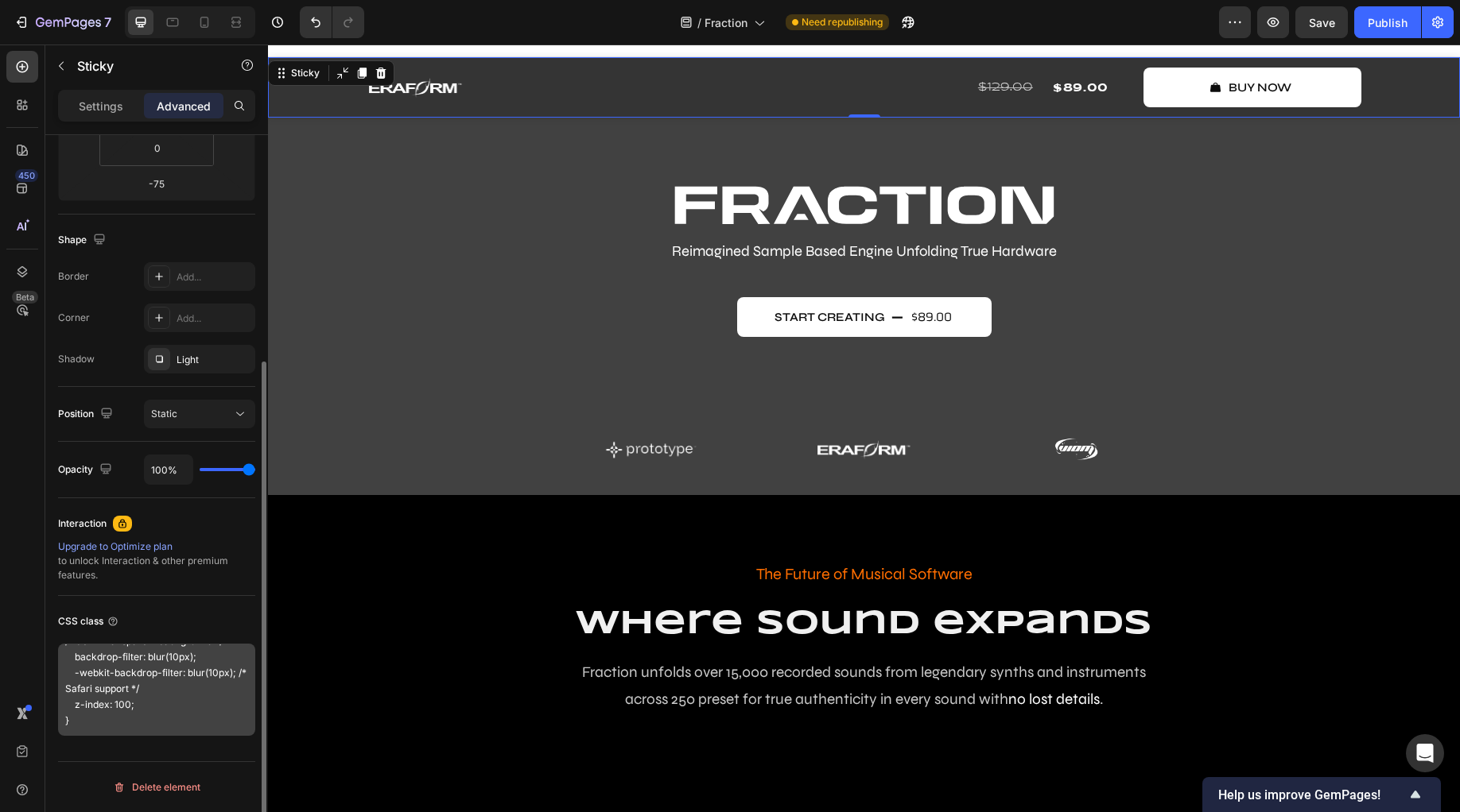
scroll to position [97, 0]
click at [130, 726] on textarea ".header { position: sticky; top: 0; background: rgba(255, 255, 255, 0.1); /* Se…" at bounding box center [156, 689] width 198 height 92
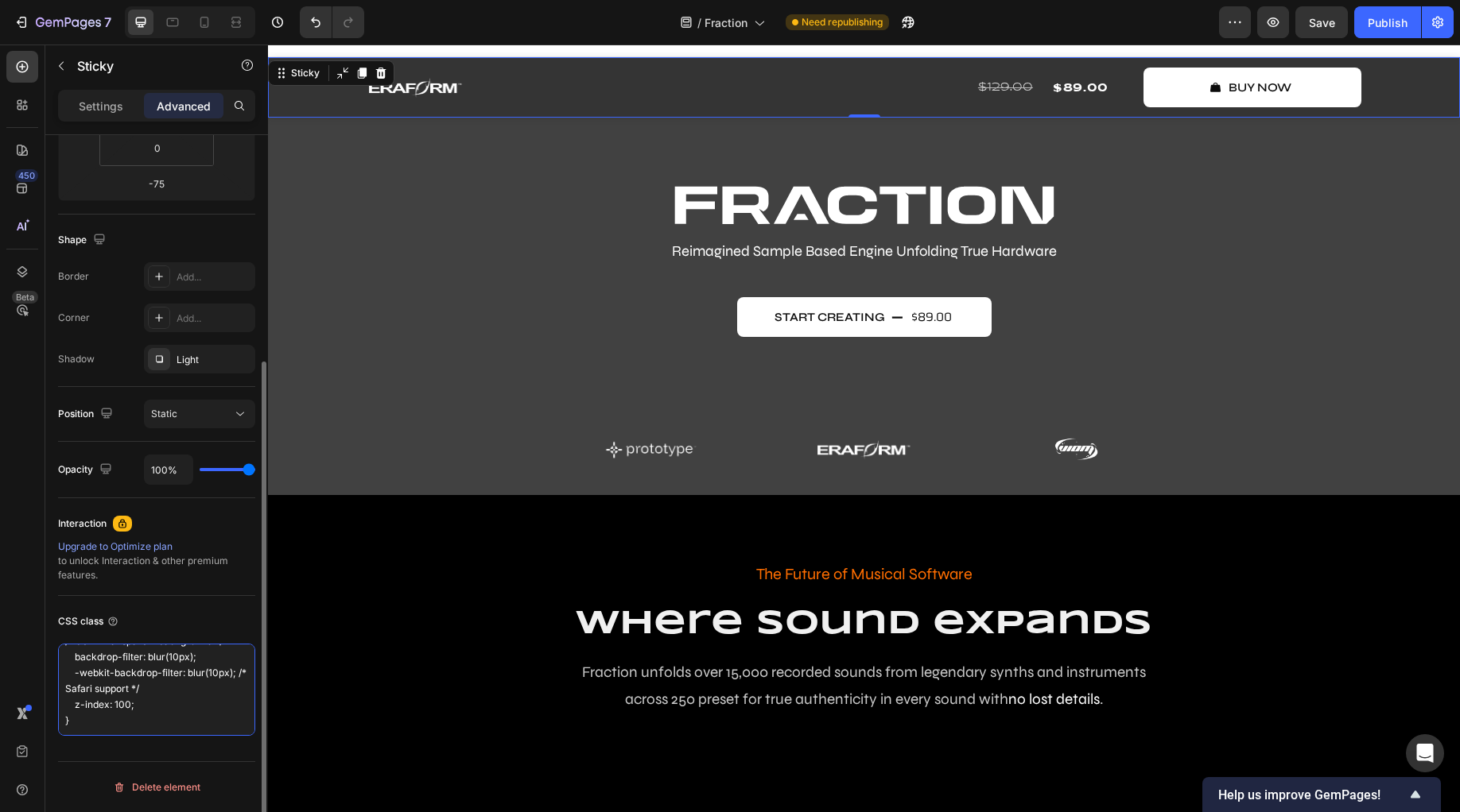
scroll to position [104, 0]
type textarea ".header { position: sticky; top: 0; background: rgba(255, 255, 255, 0.1); /* Se…"
click at [209, 606] on div "CSS class .header { position: sticky; top: 0; background: rgba(255, 255, 255, 0…" at bounding box center [156, 672] width 198 height 153
click at [1273, 17] on icon "button" at bounding box center [1272, 22] width 16 height 16
click at [488, 83] on div "Image Row" at bounding box center [531, 86] width 327 height 21
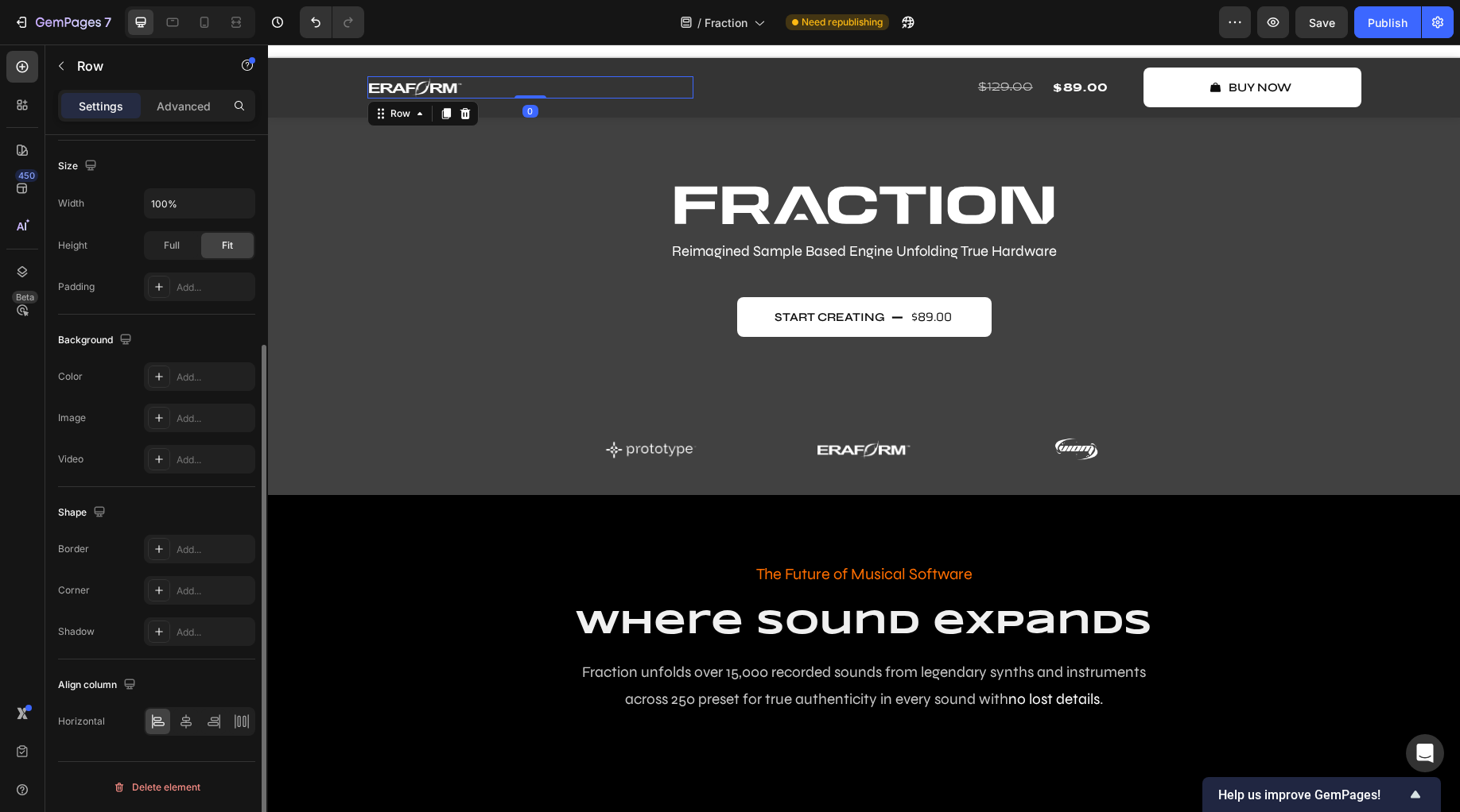
scroll to position [0, 0]
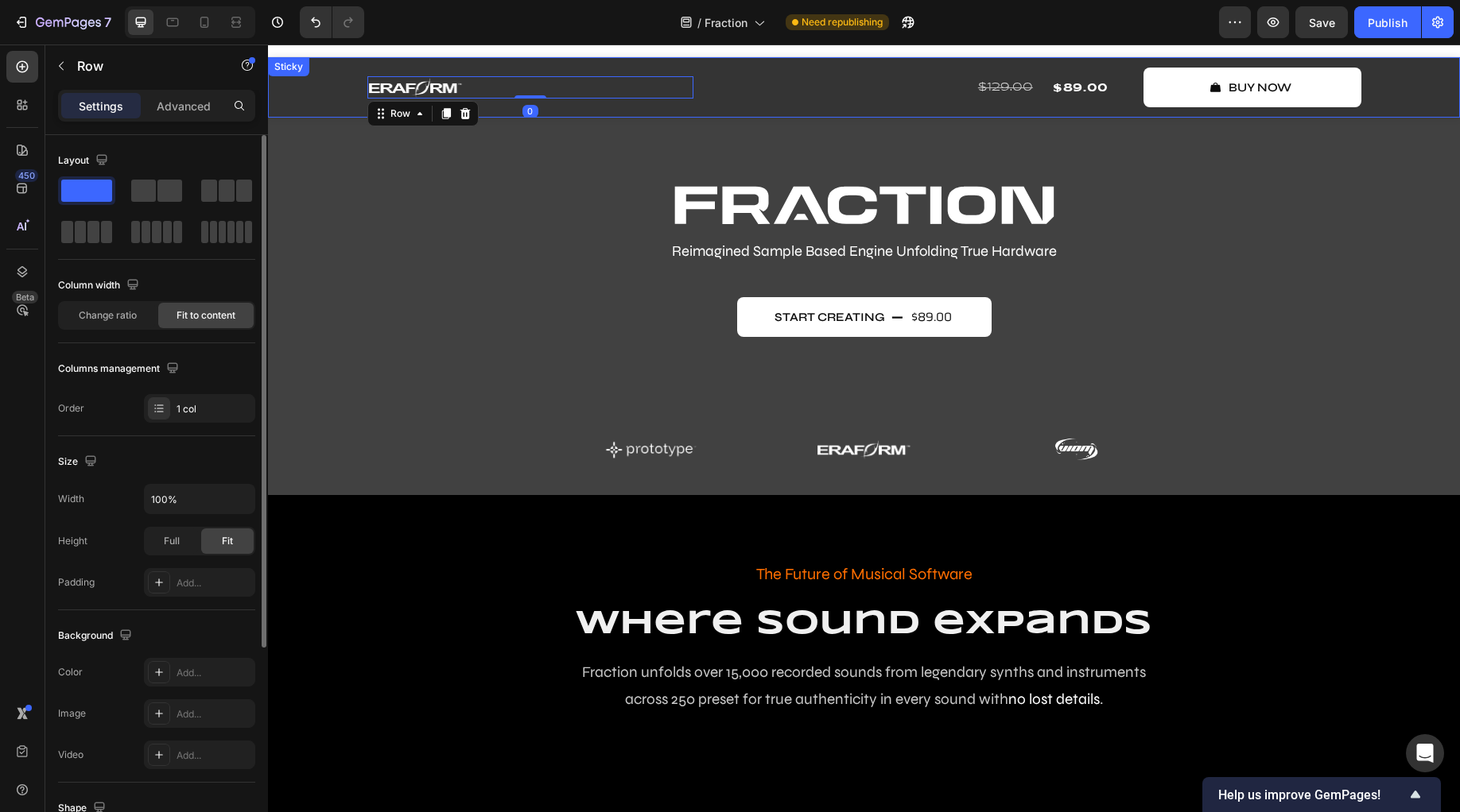
click at [294, 94] on div "Image Row 0 $129.00 Compare Price Compare Price $89.00 Product Price Product Pr…" at bounding box center [864, 88] width 1192 height 60
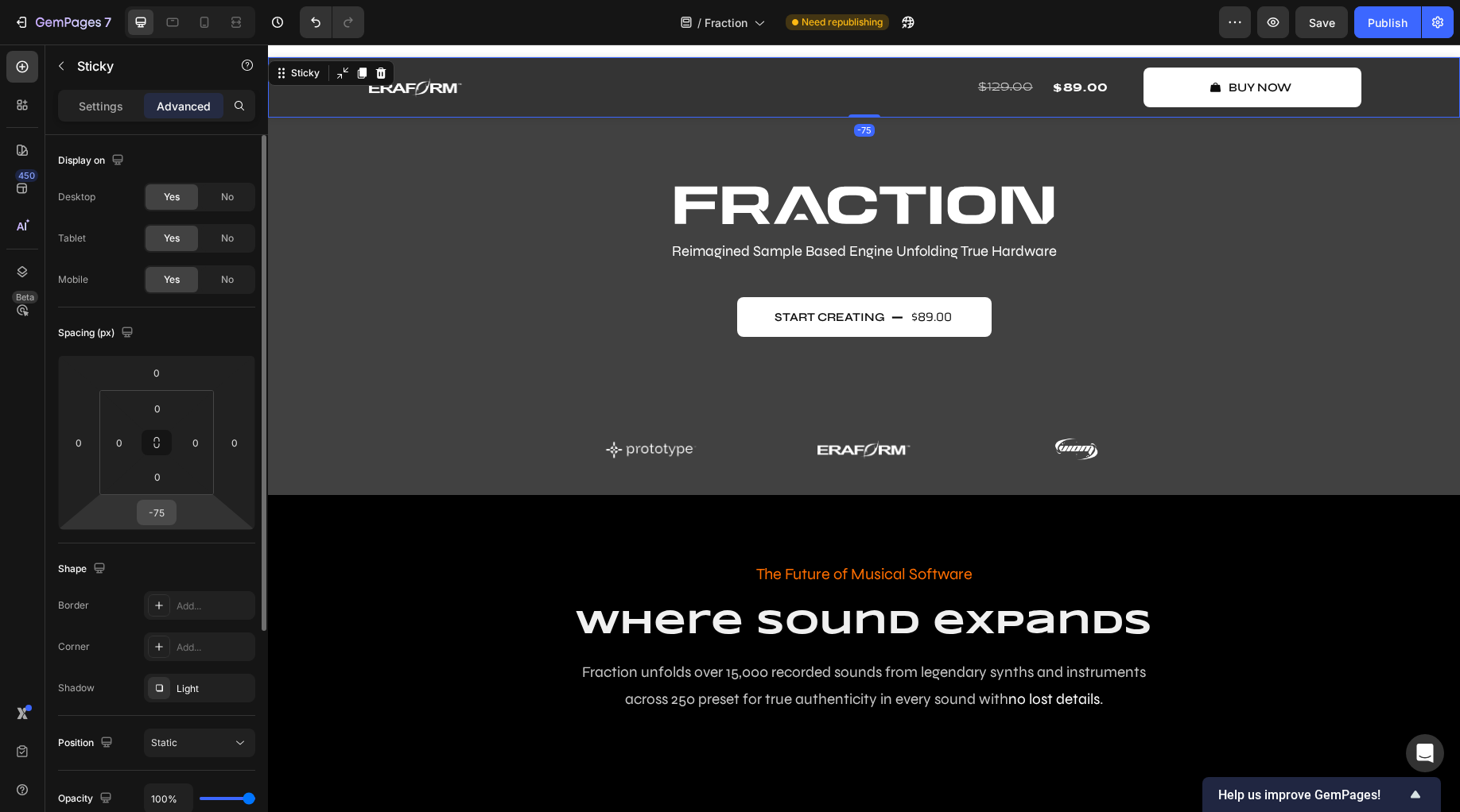
click at [165, 513] on input "-75" at bounding box center [156, 513] width 32 height 24
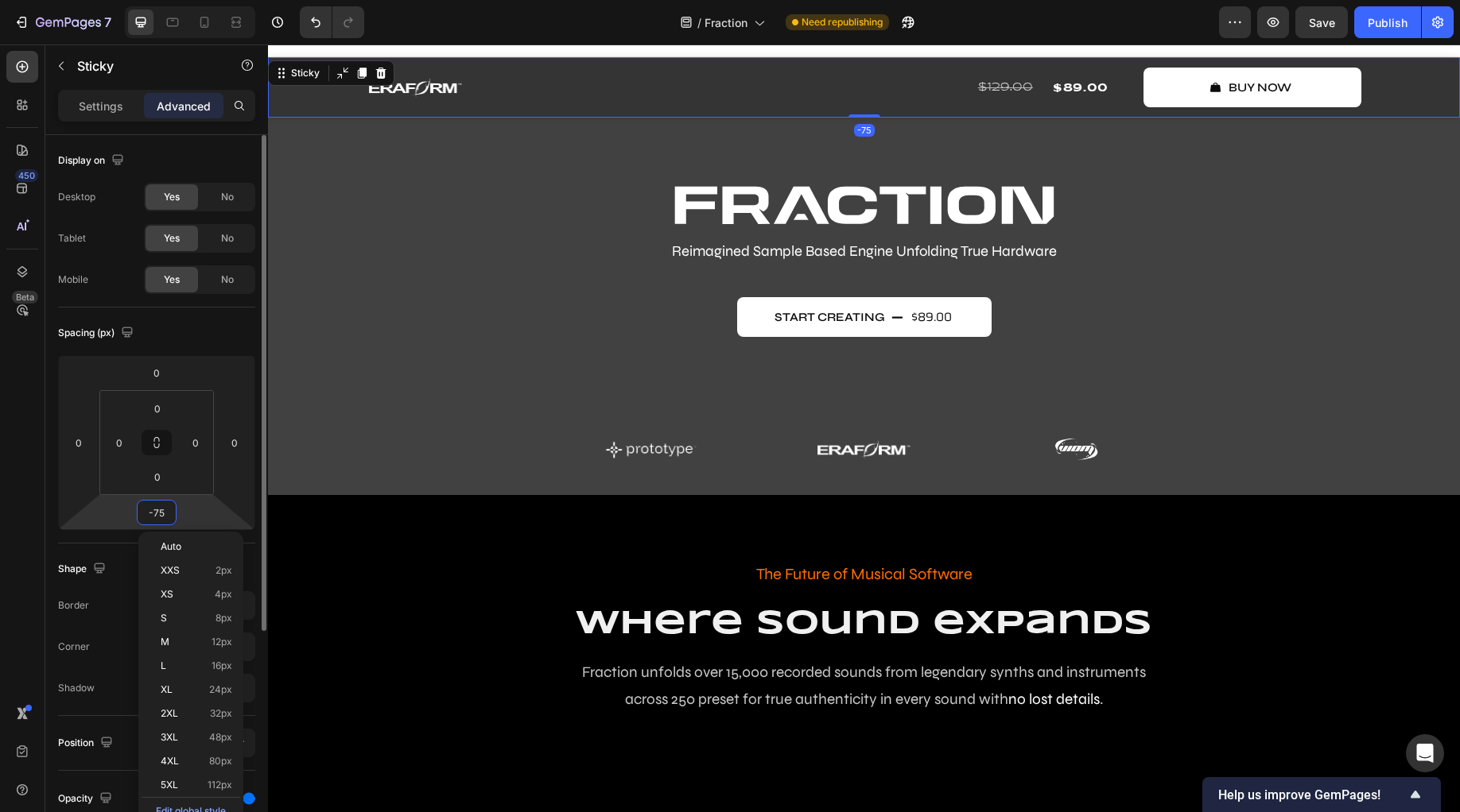
click at [166, 513] on input "-75" at bounding box center [156, 513] width 32 height 24
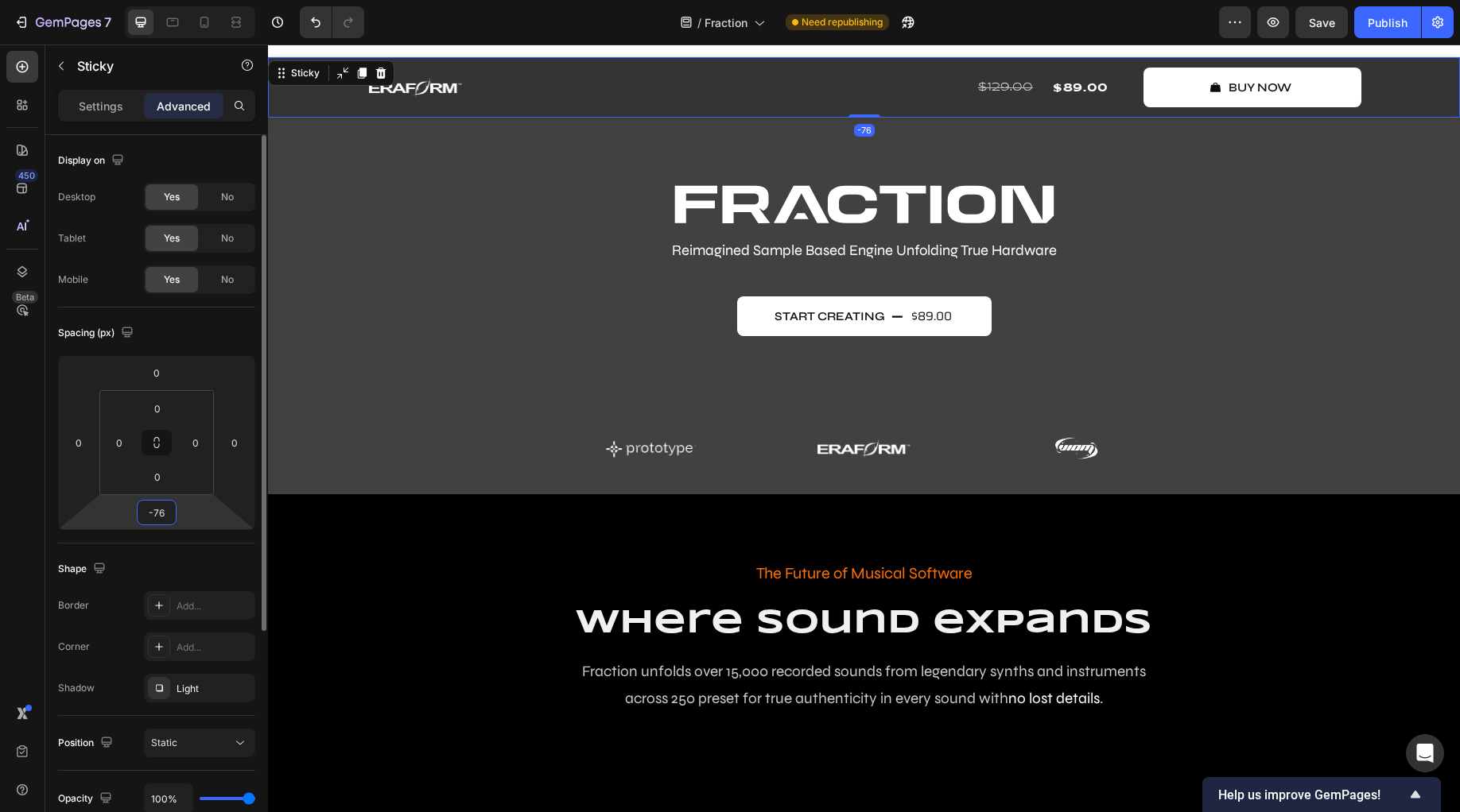
type input "-76"
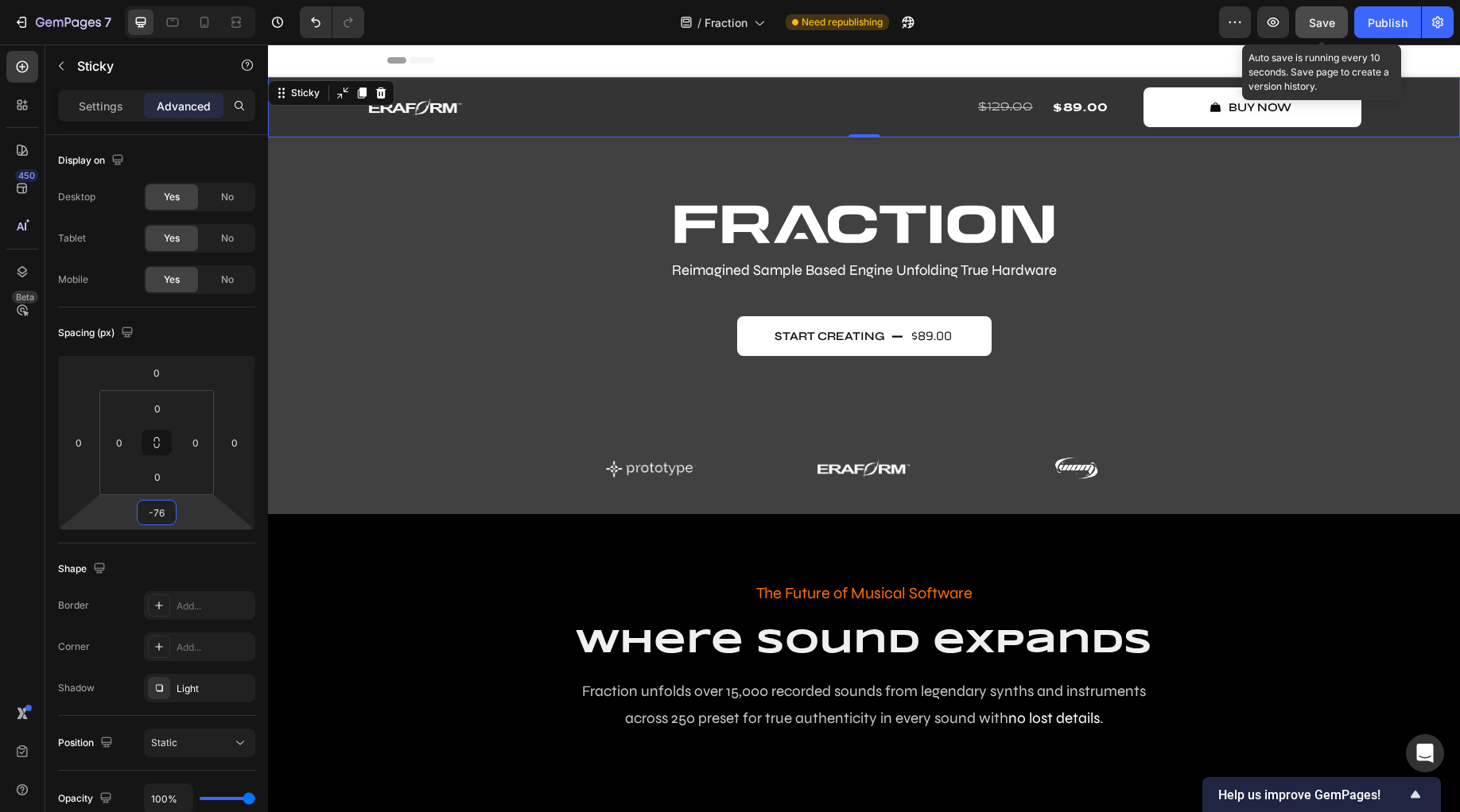
click at [1305, 27] on button "Save" at bounding box center [1321, 22] width 52 height 32
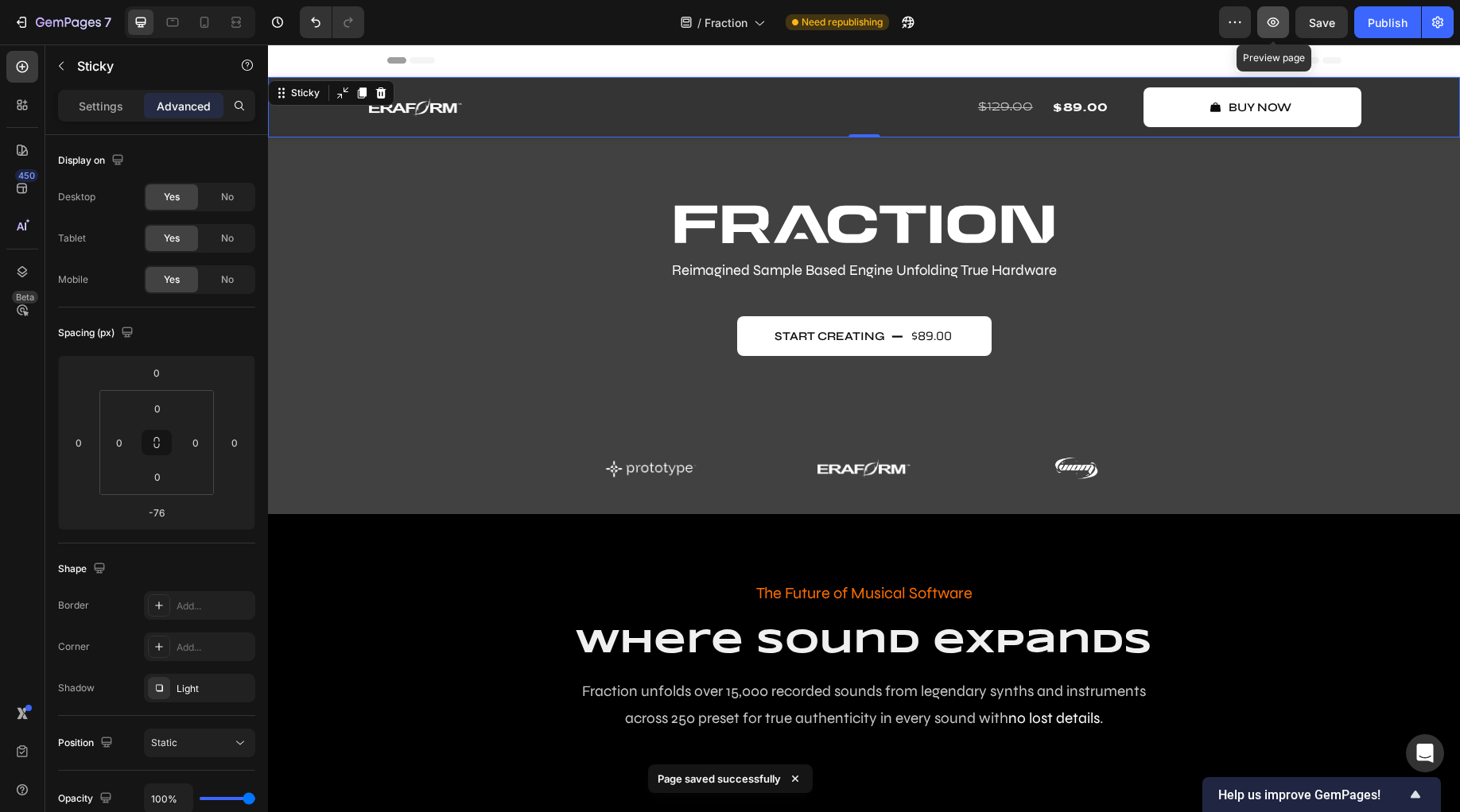
click at [1268, 25] on icon "button" at bounding box center [1272, 22] width 12 height 9
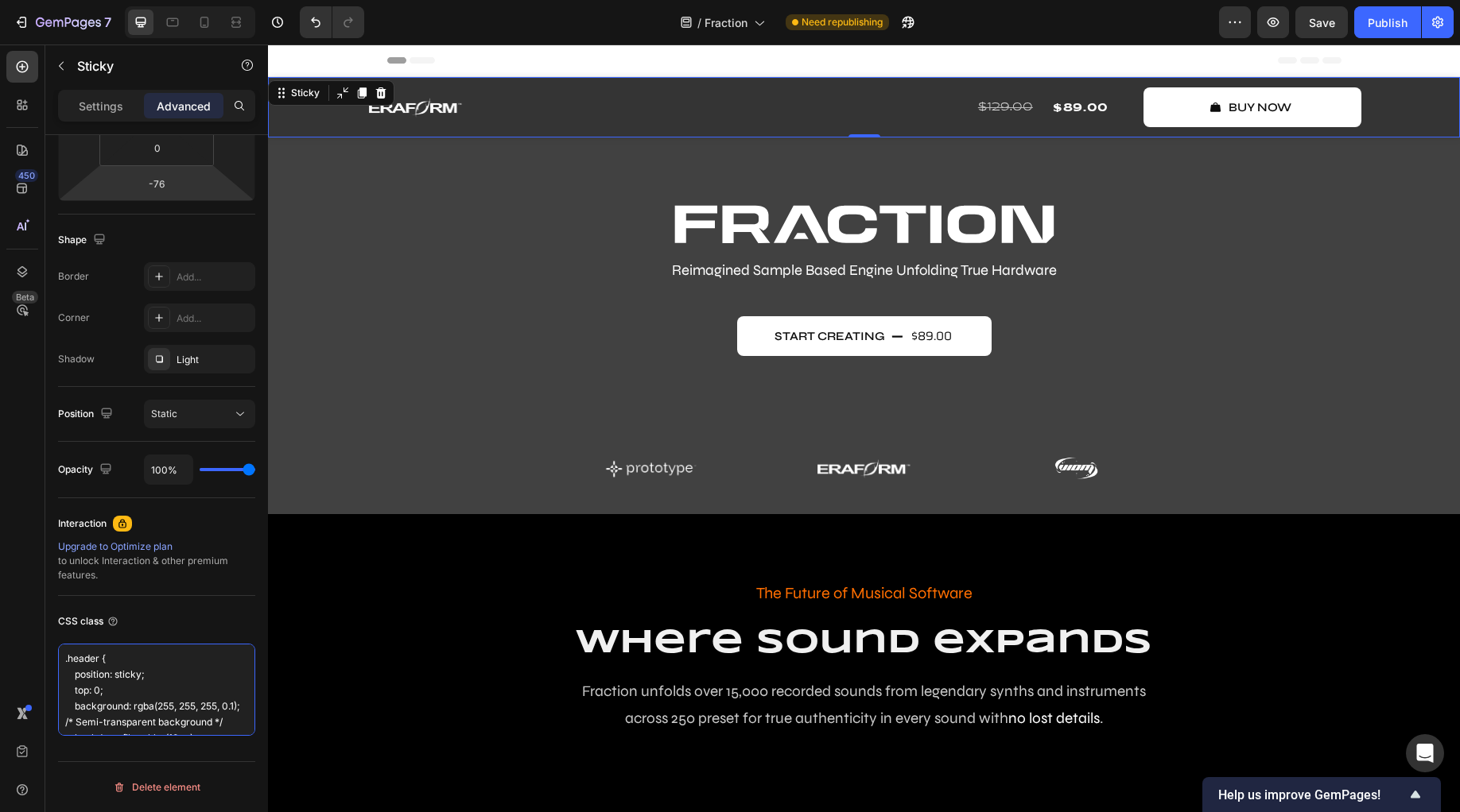
drag, startPoint x: 91, startPoint y: 715, endPoint x: -9, endPoint y: 582, distance: 166.4
click at [0, 0] on html "7 Version history / Fraction Need republishing Preview Save Publish 450 Beta lo…" at bounding box center [730, 0] width 1460 height 0
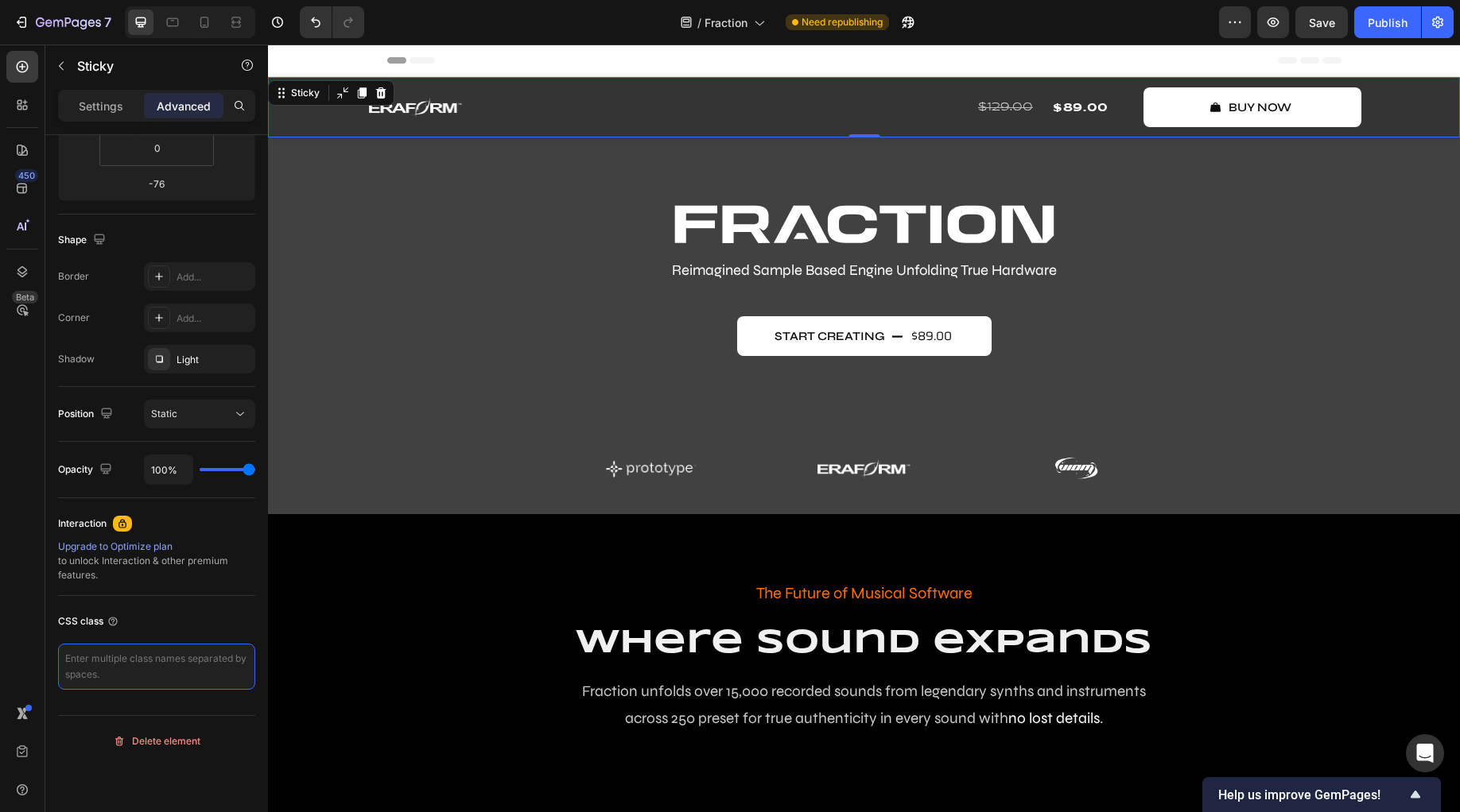
paste textarea "/* Target the main product row */ .g22ux2yXMp { background: rgba(255, 255, 255,…"
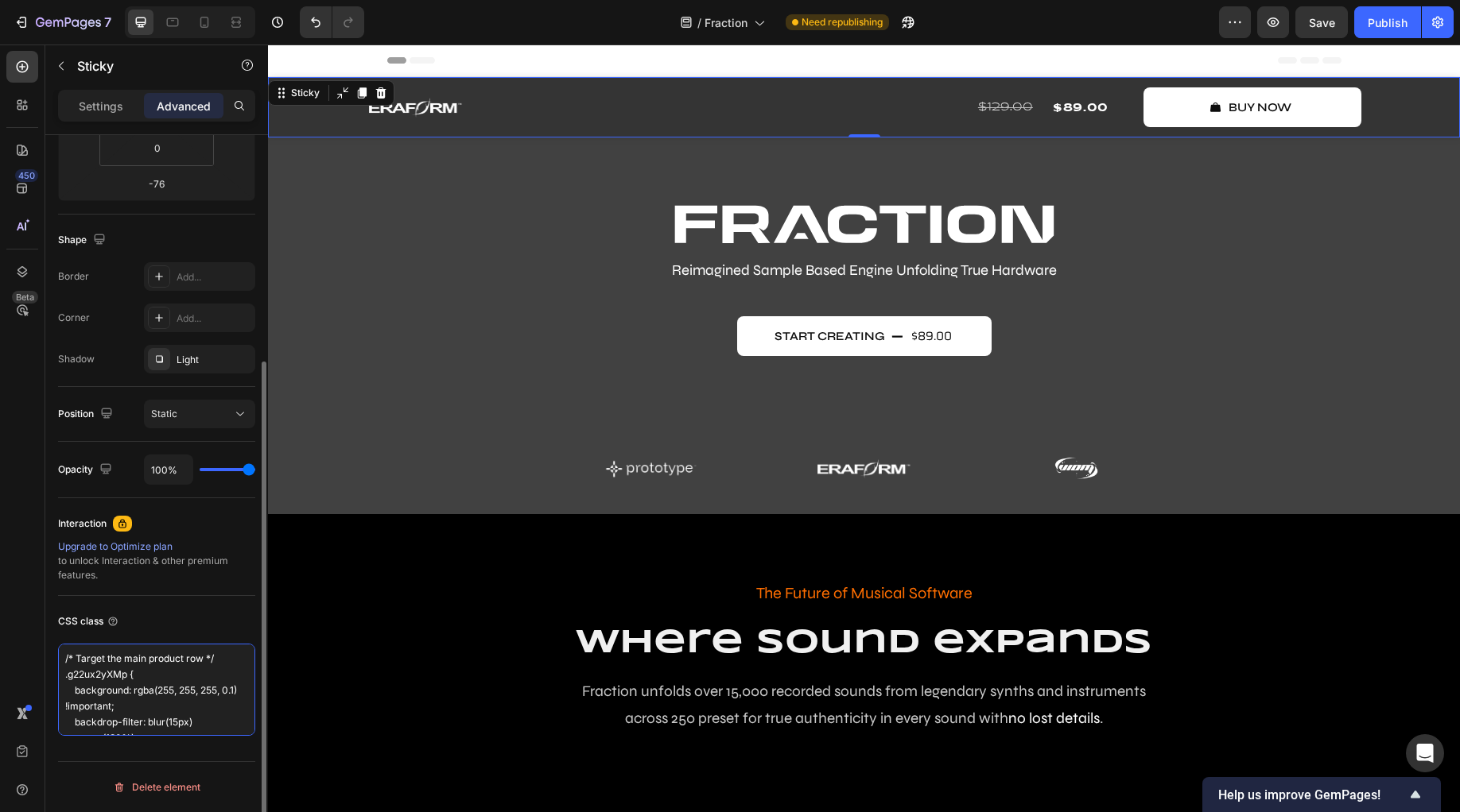
click at [165, 708] on textarea "/* Target the main product row */ .g22ux2yXMp { background: rgba(255, 255, 255,…" at bounding box center [156, 689] width 198 height 92
click at [1331, 28] on div "Save" at bounding box center [1322, 23] width 27 height 16
drag, startPoint x: 106, startPoint y: 720, endPoint x: -5, endPoint y: 556, distance: 198.0
click at [0, 0] on html "7 Version history / Fraction Need republishing Preview Save Publish 450 Beta lo…" at bounding box center [730, 0] width 1460 height 0
paste textarea "product form wrapper */ .gXz0wpf6FS { background: rgba(0, 0, 0, 0.3) !important…"
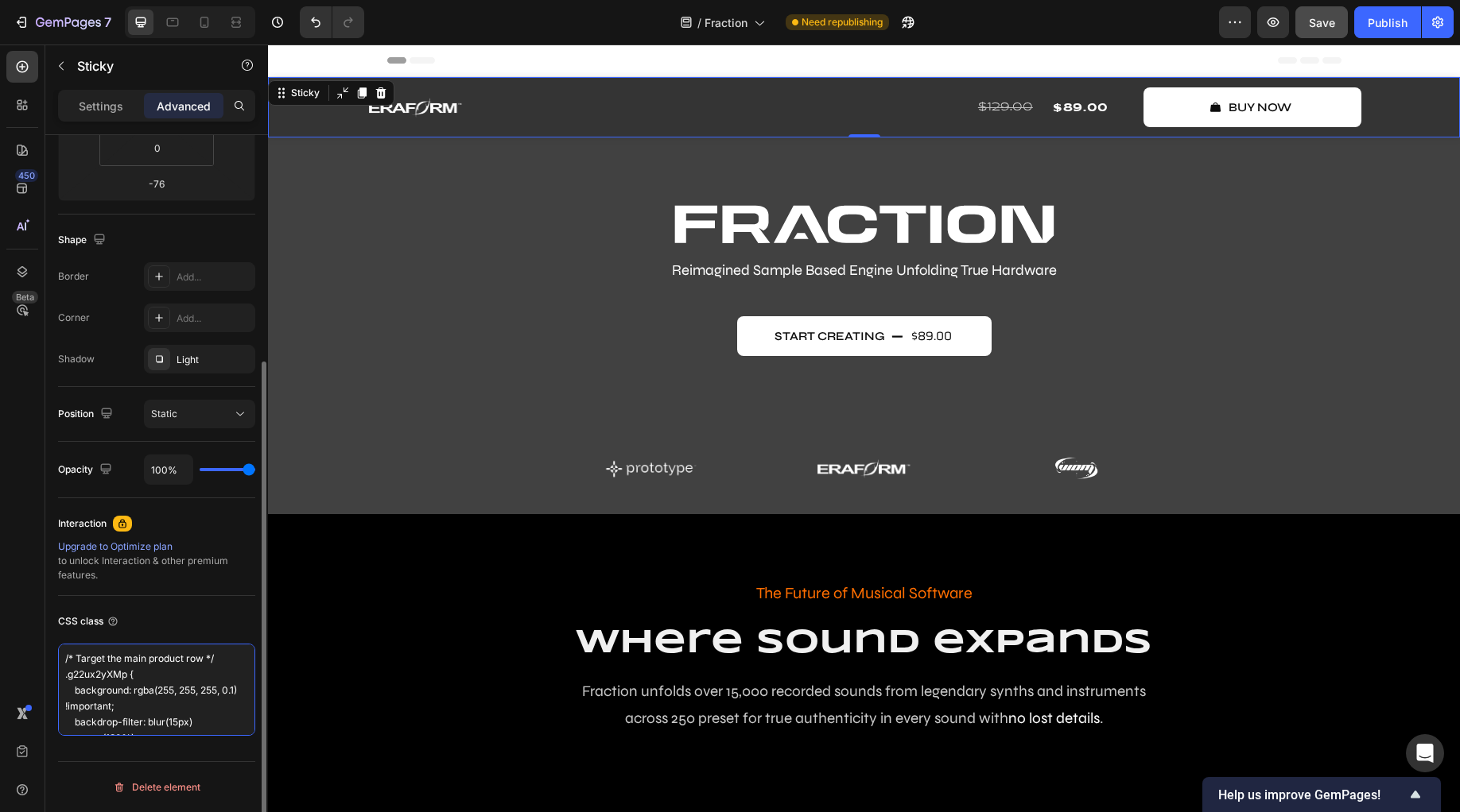
type textarea "/* Target the product form wrapper */ .gXz0wpf6FS { background: rgba(0, 0, 0, 0…"
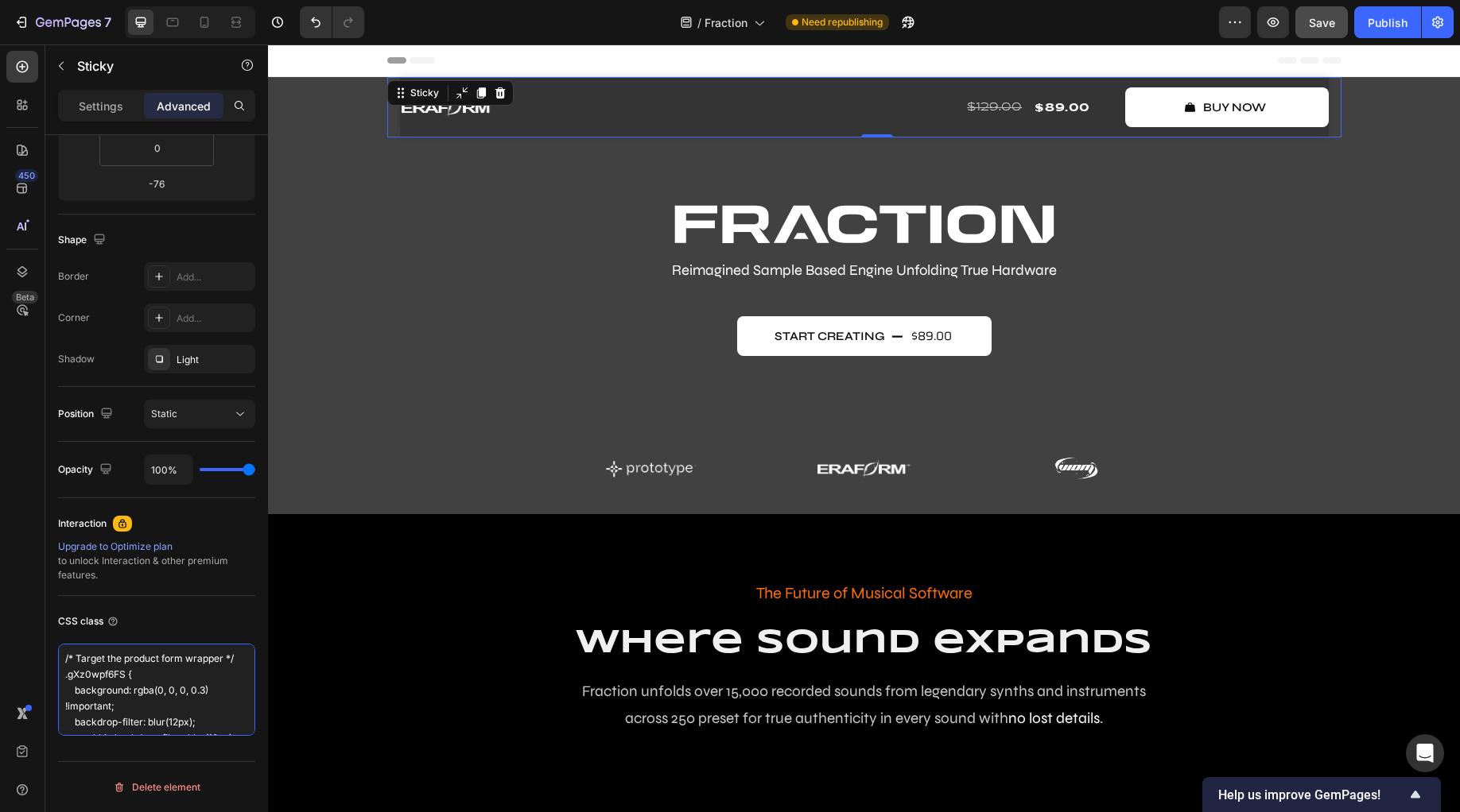
drag, startPoint x: 83, startPoint y: 717, endPoint x: 2, endPoint y: 602, distance: 140.7
click at [2, 602] on div "450 Beta logo Sections(30) Elements(7) Media Image Image Image Comparison Icon …" at bounding box center [134, 429] width 268 height 768
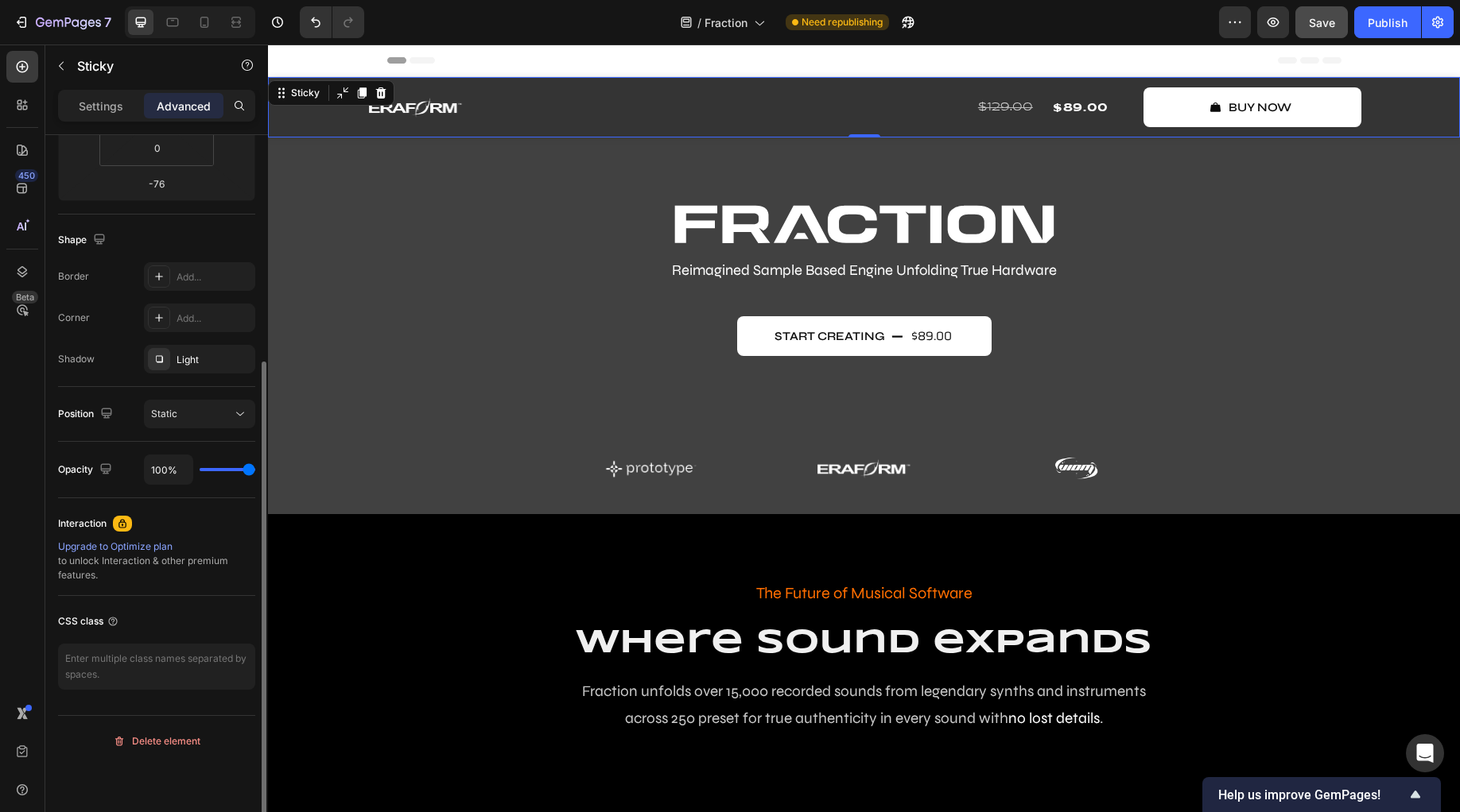
click at [206, 634] on div "Display on Desktop Yes No Tablet Yes No Mobile Yes No Spacing (px) 0 0 -76 0 0 …" at bounding box center [156, 254] width 198 height 896
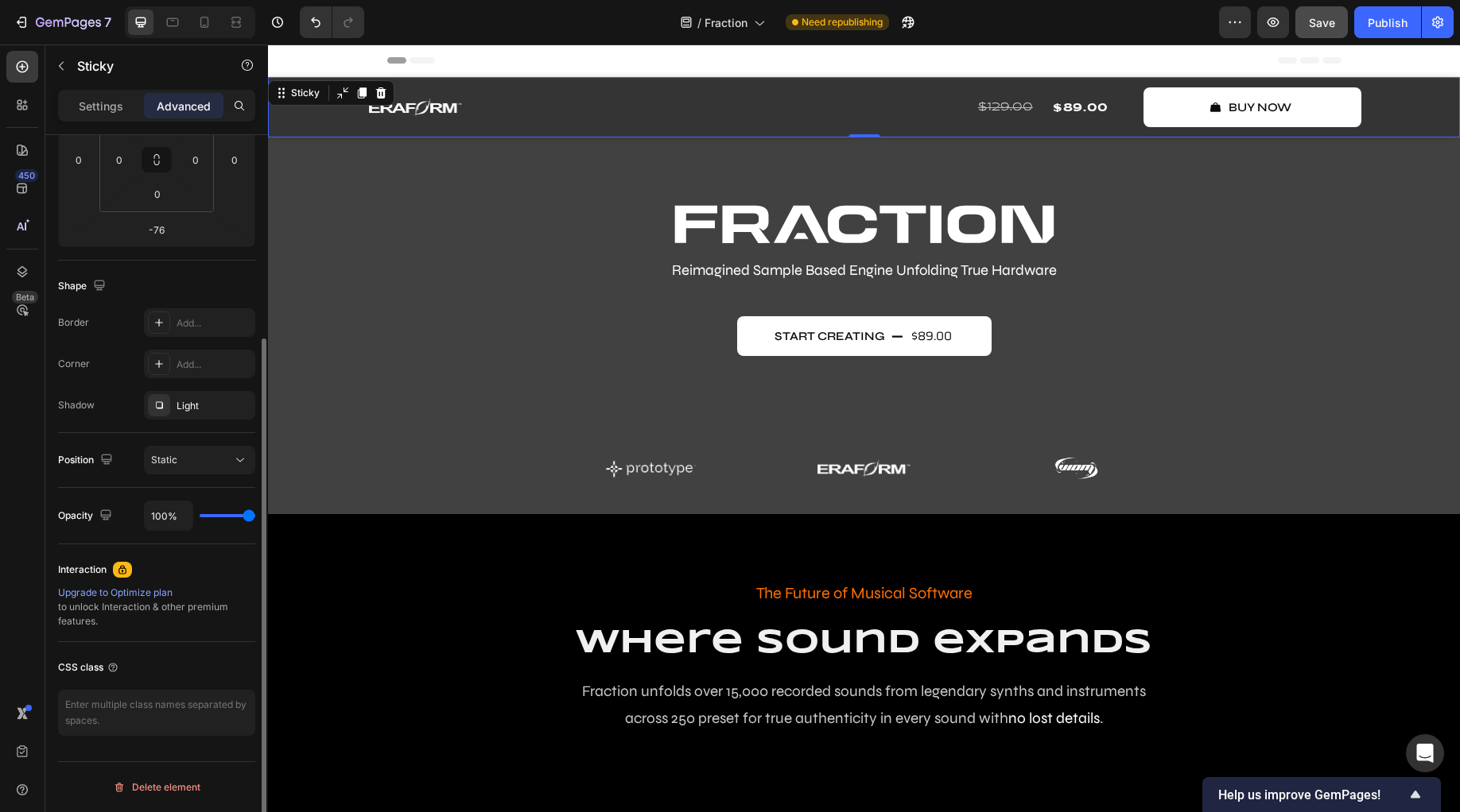
scroll to position [283, 0]
click at [136, 701] on textarea at bounding box center [156, 712] width 198 height 46
paste textarea "/* Complete styling for the product card */ .g22ux2yXMp, .gXz0wpf6FS { backgrou…"
type textarea "/* Complete styling for the product card */ .g22ux2yXMp, .gXz0wpf6FS { backgrou…"
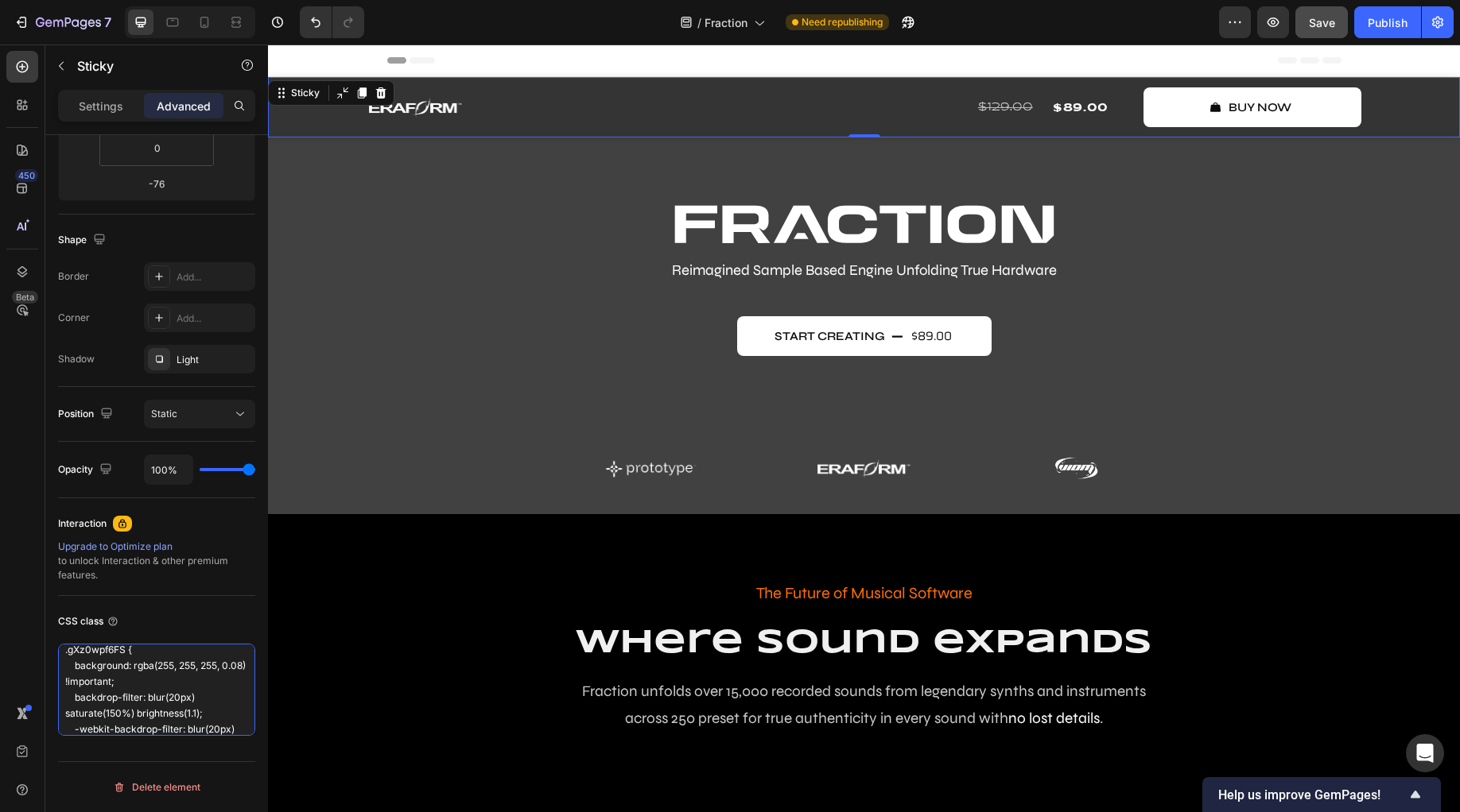
scroll to position [0, 0]
drag, startPoint x: 81, startPoint y: 721, endPoint x: 8, endPoint y: 598, distance: 143.0
click at [8, 598] on div "450 Beta logo Sections(30) Elements(7) Media Image Image Image Comparison Icon …" at bounding box center [134, 429] width 268 height 768
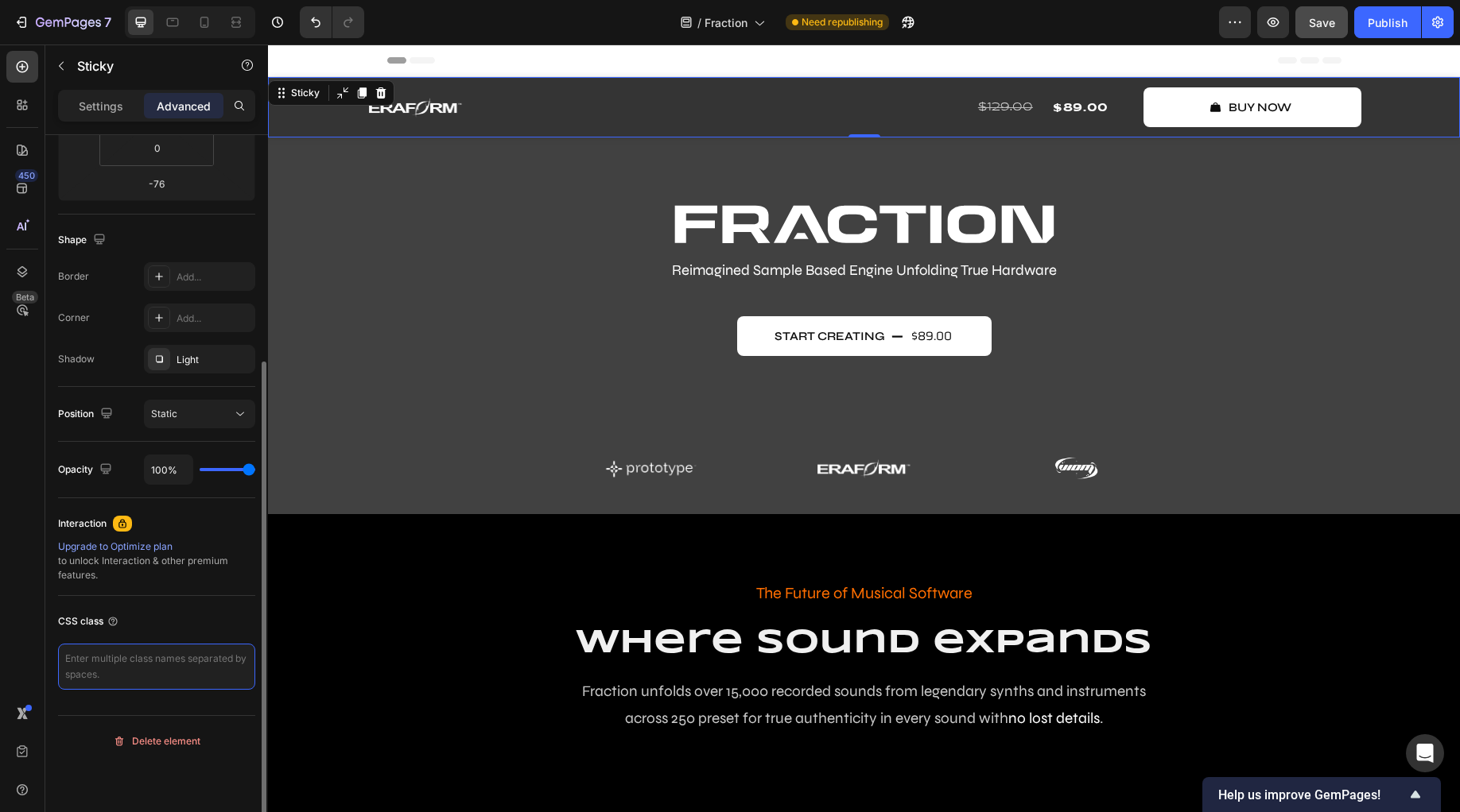
click at [145, 668] on textarea at bounding box center [156, 667] width 198 height 46
paste textarea ".g22ux2yXMp { background: red !important; border: 5px solid yellow !important; …"
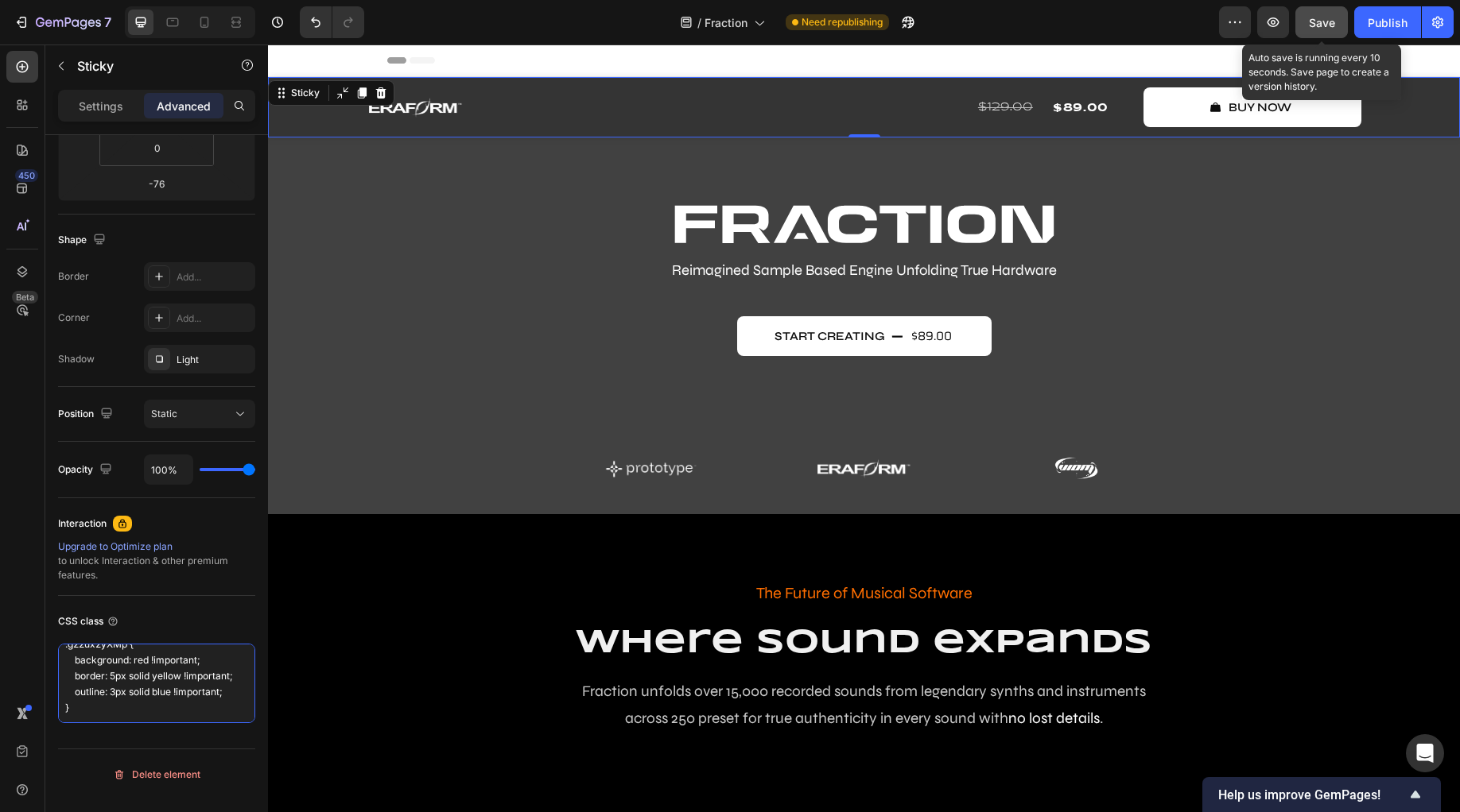
type textarea ".g22ux2yXMp { background: red !important; border: 5px solid yellow !important; …"
click at [1334, 27] on span "Save" at bounding box center [1322, 22] width 27 height 14
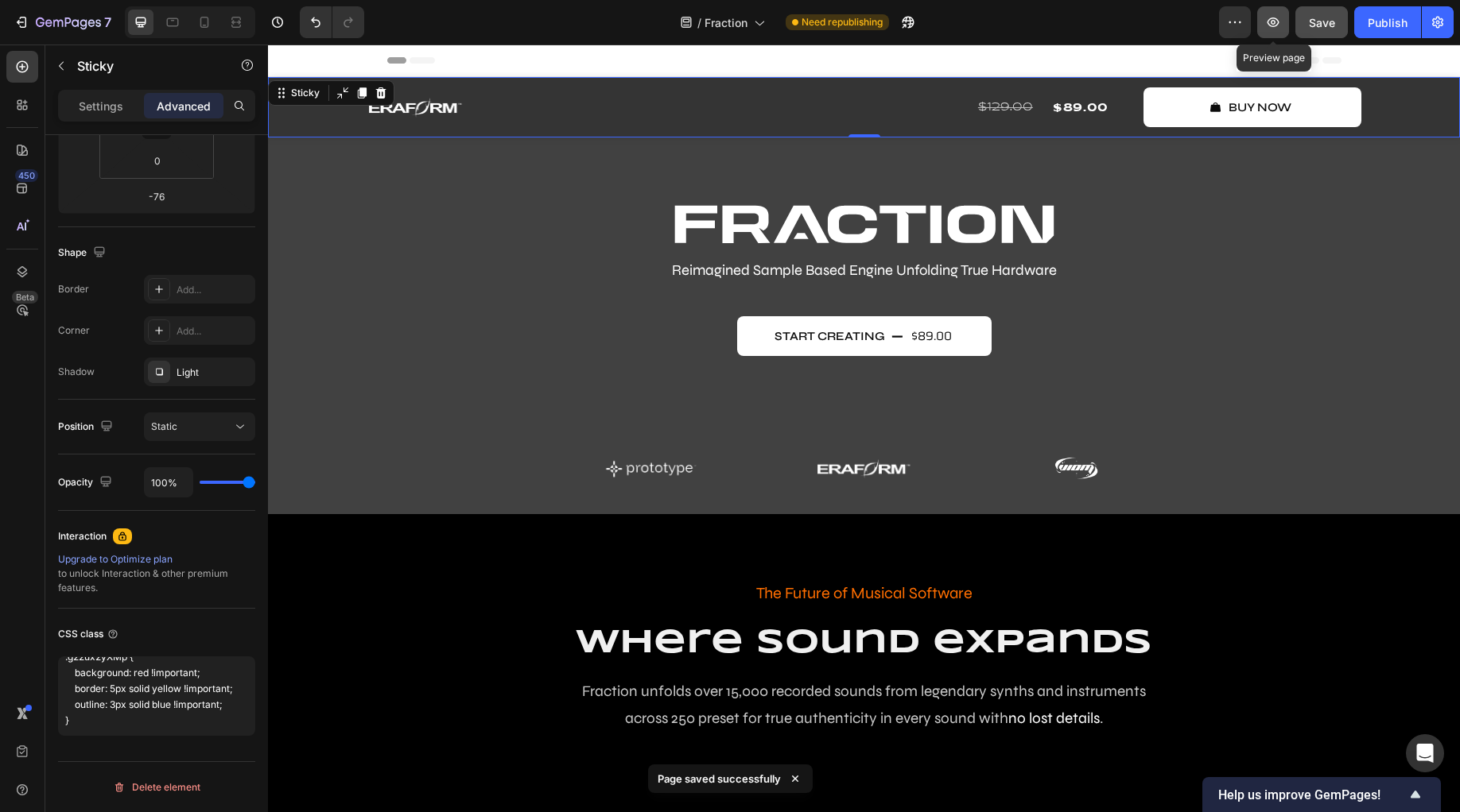
click at [1277, 21] on icon "button" at bounding box center [1272, 22] width 16 height 16
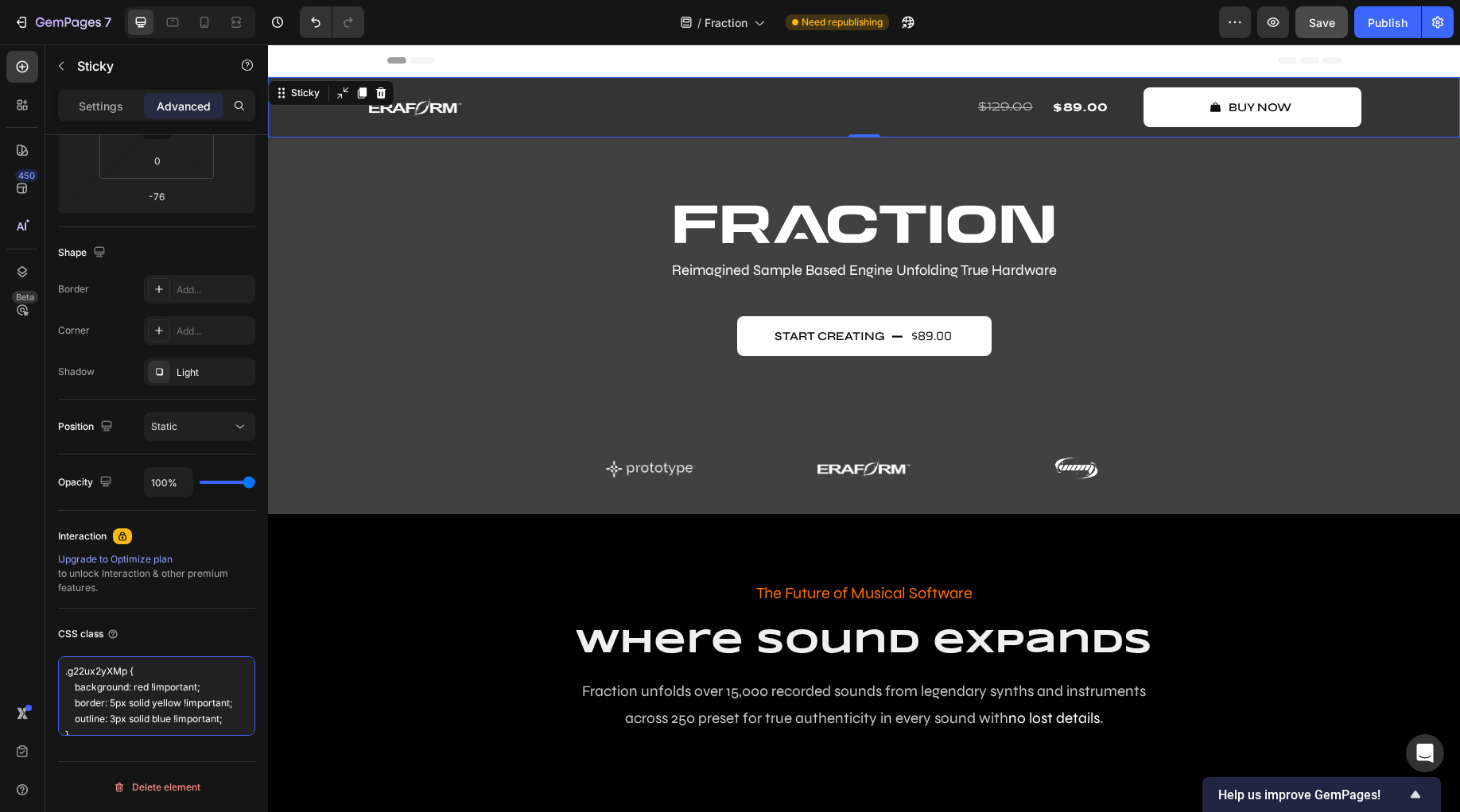
drag, startPoint x: 82, startPoint y: 721, endPoint x: 8, endPoint y: 577, distance: 161.9
click at [8, 577] on div "450 Beta logo Sections(30) Elements(7) Media Image Image Image Comparison Icon …" at bounding box center [134, 429] width 268 height 768
paste textarea "#g22ux2yXMp { background: red !important; border: 5px solid yellow !important; }"
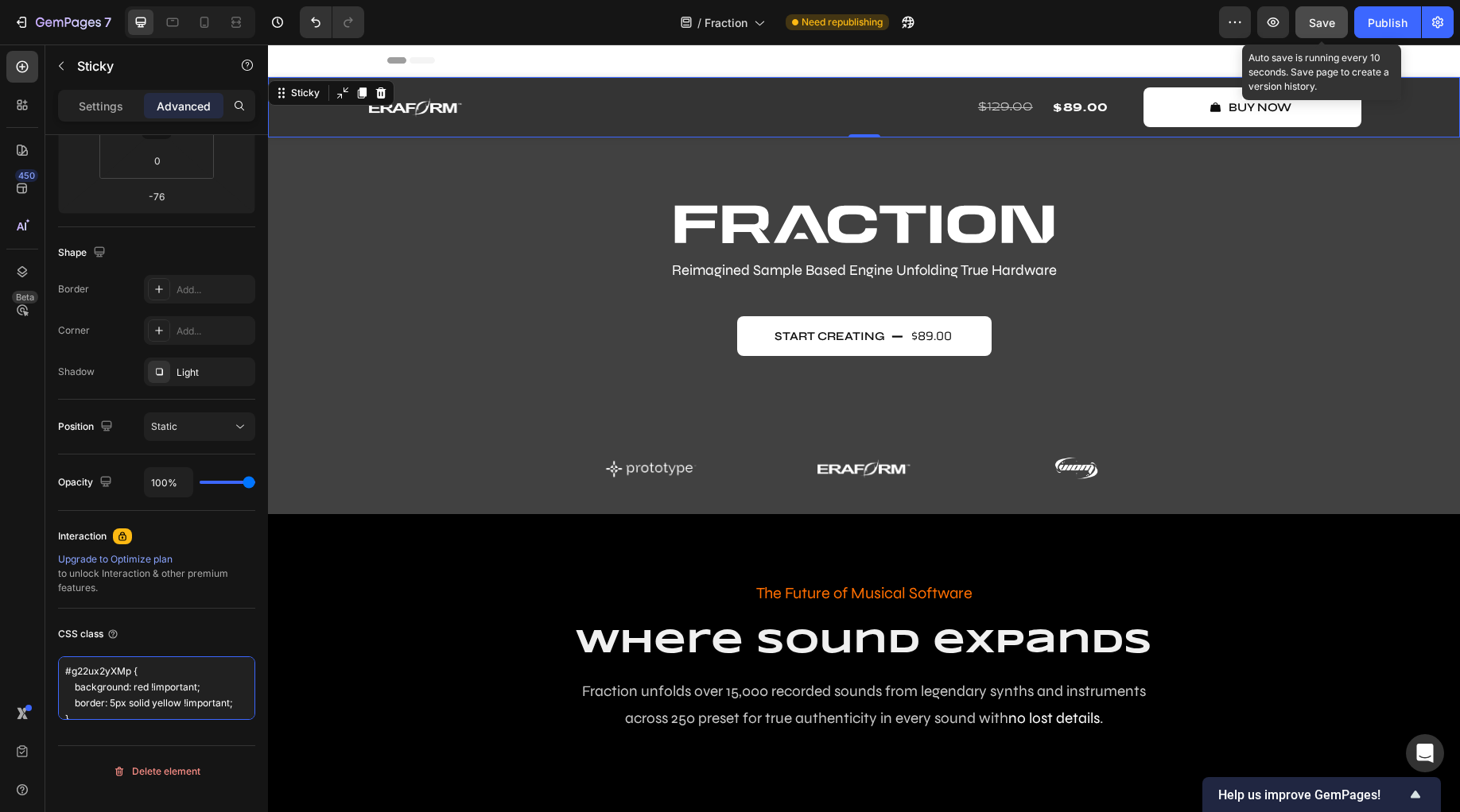
type textarea "#g22ux2yXMp { background: red !important; border: 5px solid yellow !important; }"
click at [1322, 27] on span "Save" at bounding box center [1322, 22] width 27 height 14
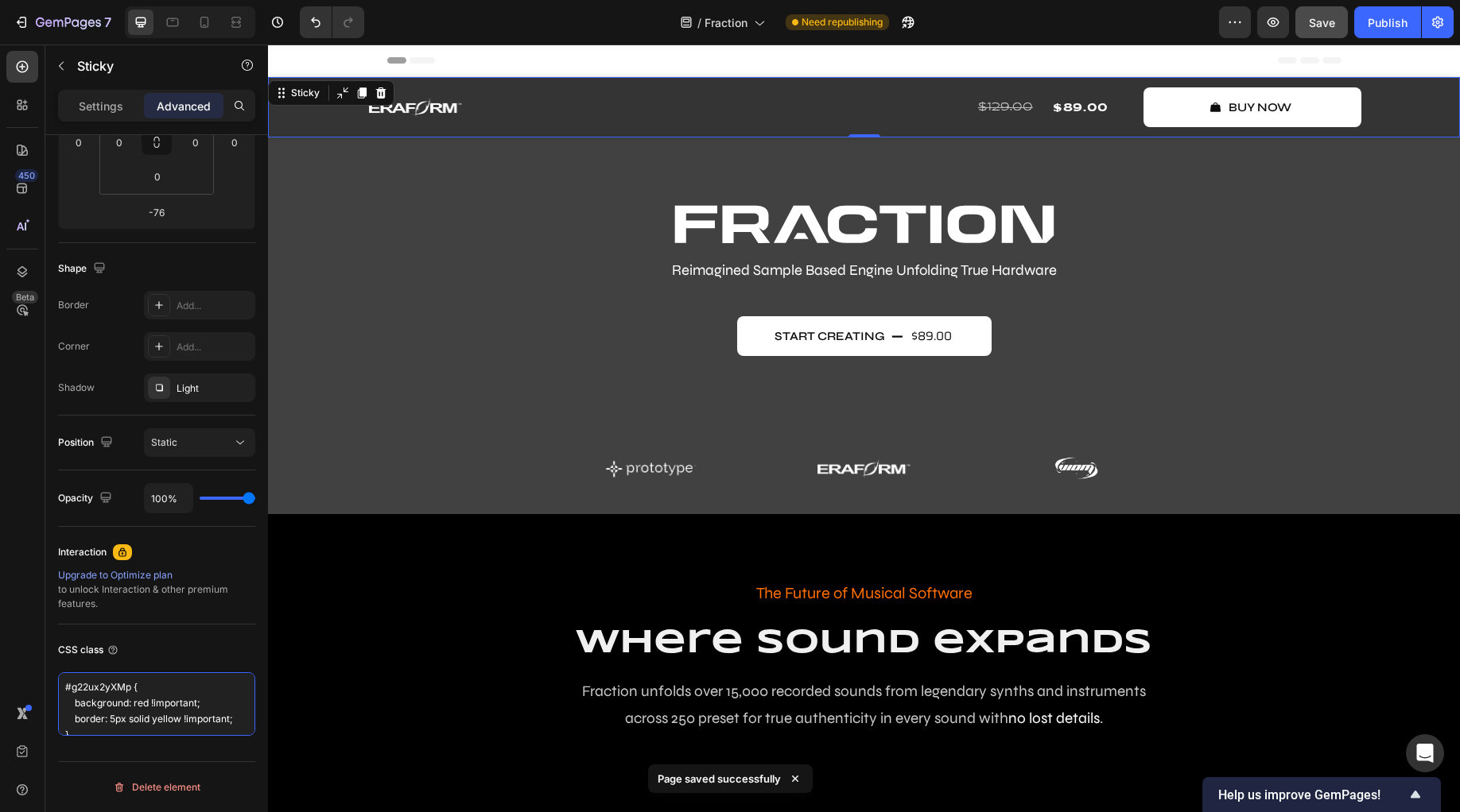
drag, startPoint x: 90, startPoint y: 728, endPoint x: 30, endPoint y: 657, distance: 93.0
click at [30, 657] on div "450 Beta logo Sections(30) Elements(7) Media Image Image Image Comparison Icon …" at bounding box center [134, 429] width 268 height 768
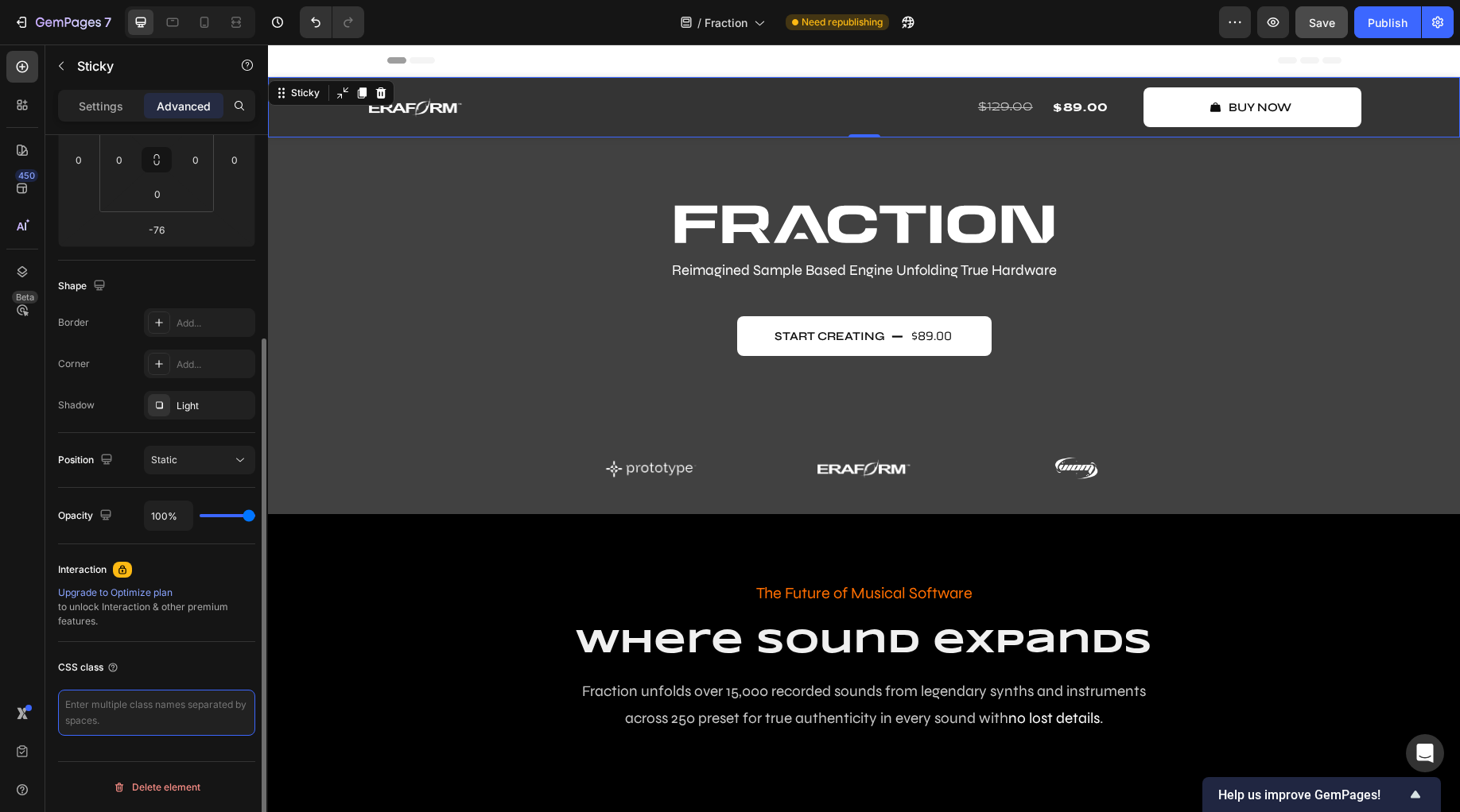
scroll to position [283, 0]
click at [128, 712] on textarea at bounding box center [156, 712] width 198 height 46
paste textarea "gp-sticky[data-id="gSUYF6U3vL"] { background: red !important; border: 5px solid…"
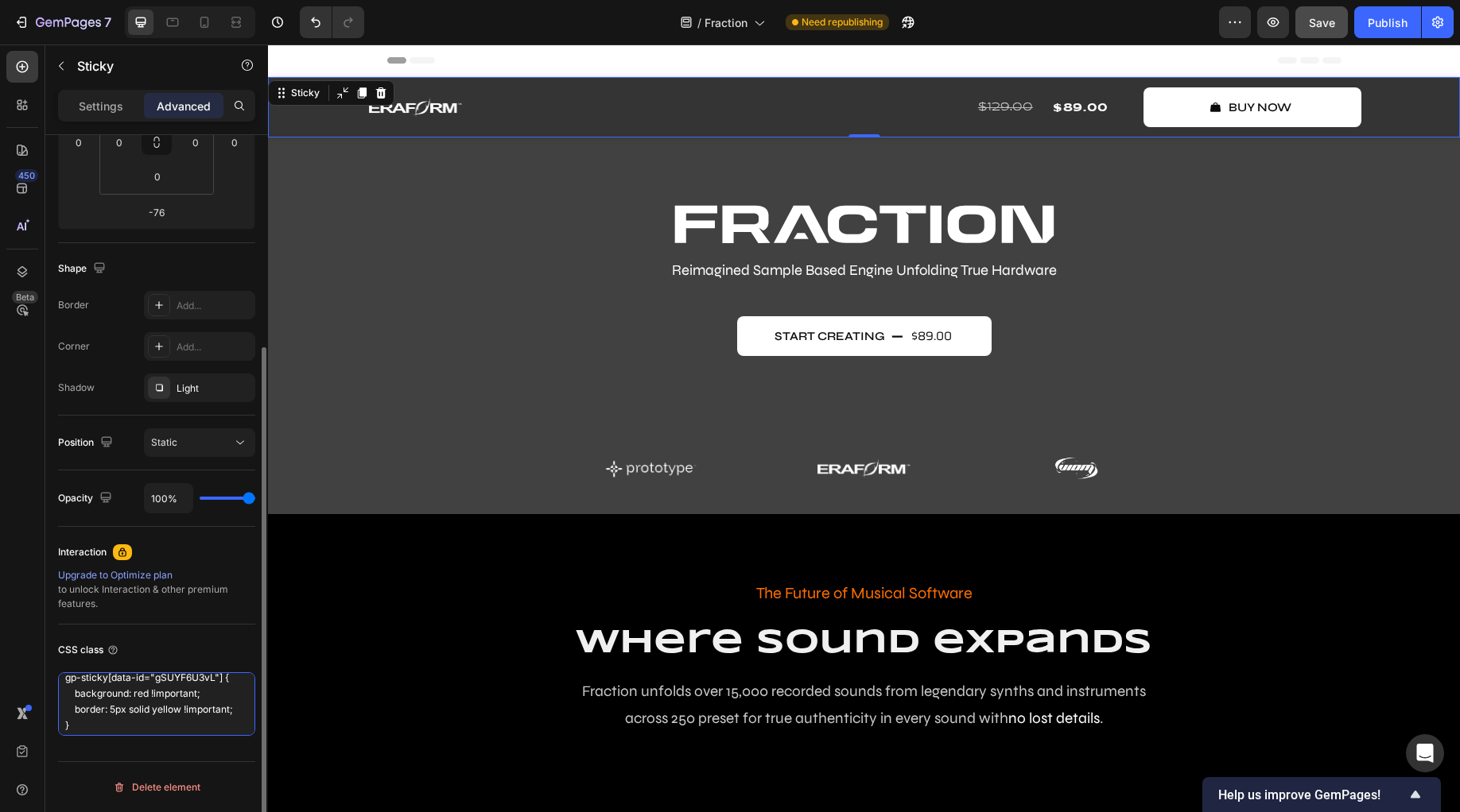
scroll to position [15, 0]
type textarea "gp-sticky[data-id="gSUYF6U3vL"] { background: red !important; border: 5px solid…"
drag, startPoint x: 116, startPoint y: 725, endPoint x: -50, endPoint y: 611, distance: 201.4
click at [0, 0] on html "7 Version history / Fraction Need republishing Preview Save Publish 450 Beta lo…" at bounding box center [730, 0] width 1460 height 0
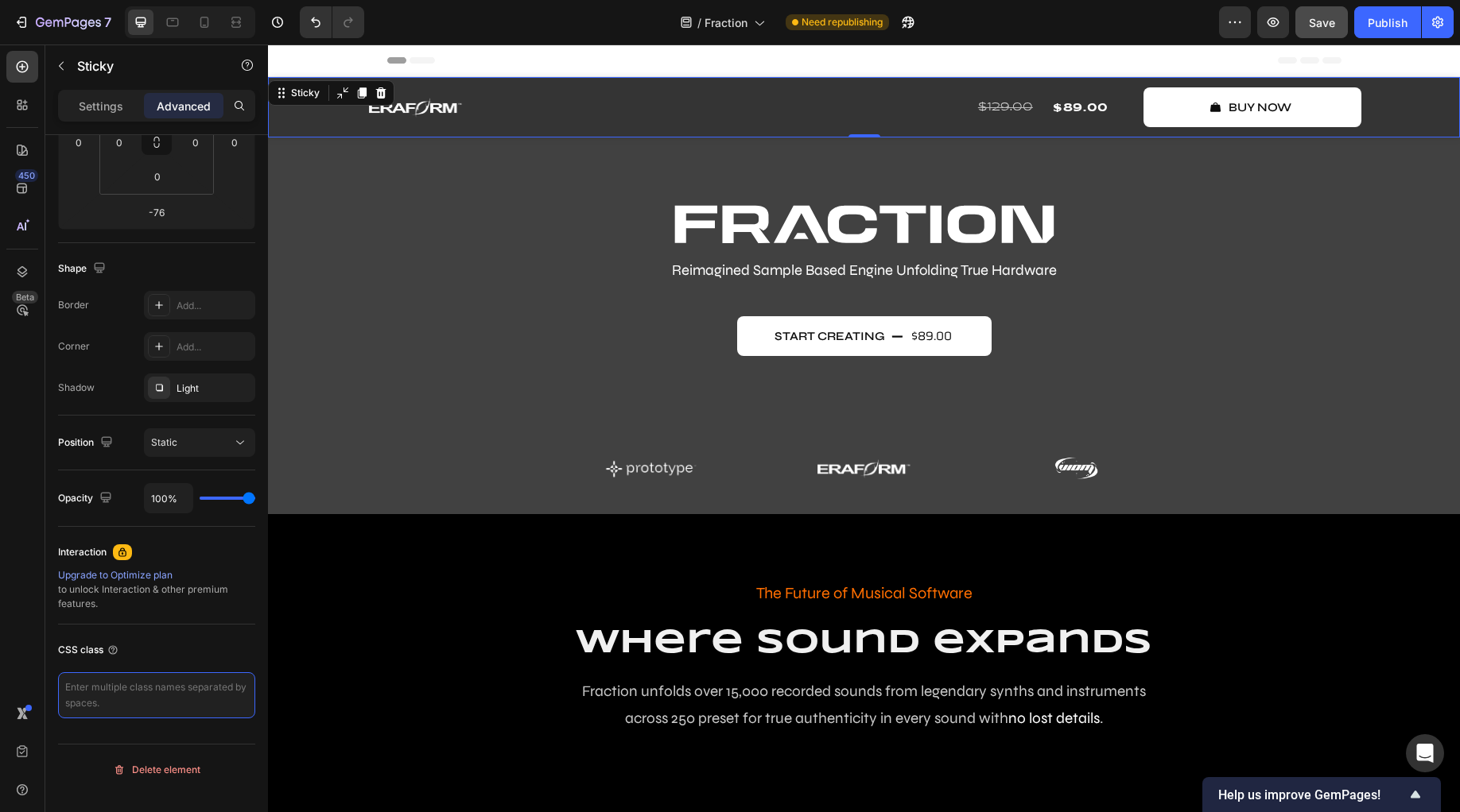
paste textarea "/* Most specific - target the exact element */ gp-sticky#gSUYF6U3vL.gSUYF6U3vL …"
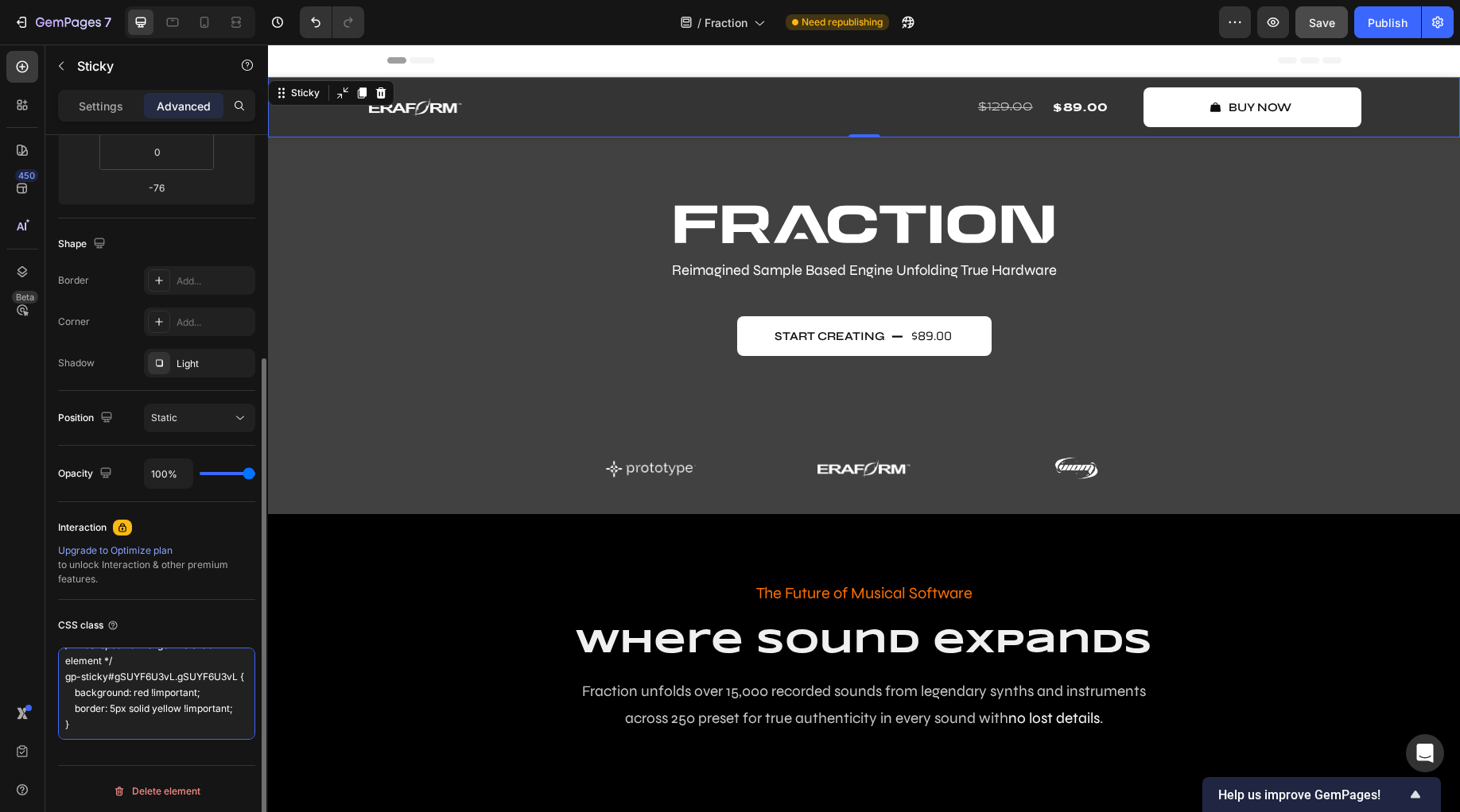
scroll to position [34, 0]
type textarea "/* Most specific - target the exact element */ gp-sticky#gSUYF6U3vL.gSUYF6U3vL …"
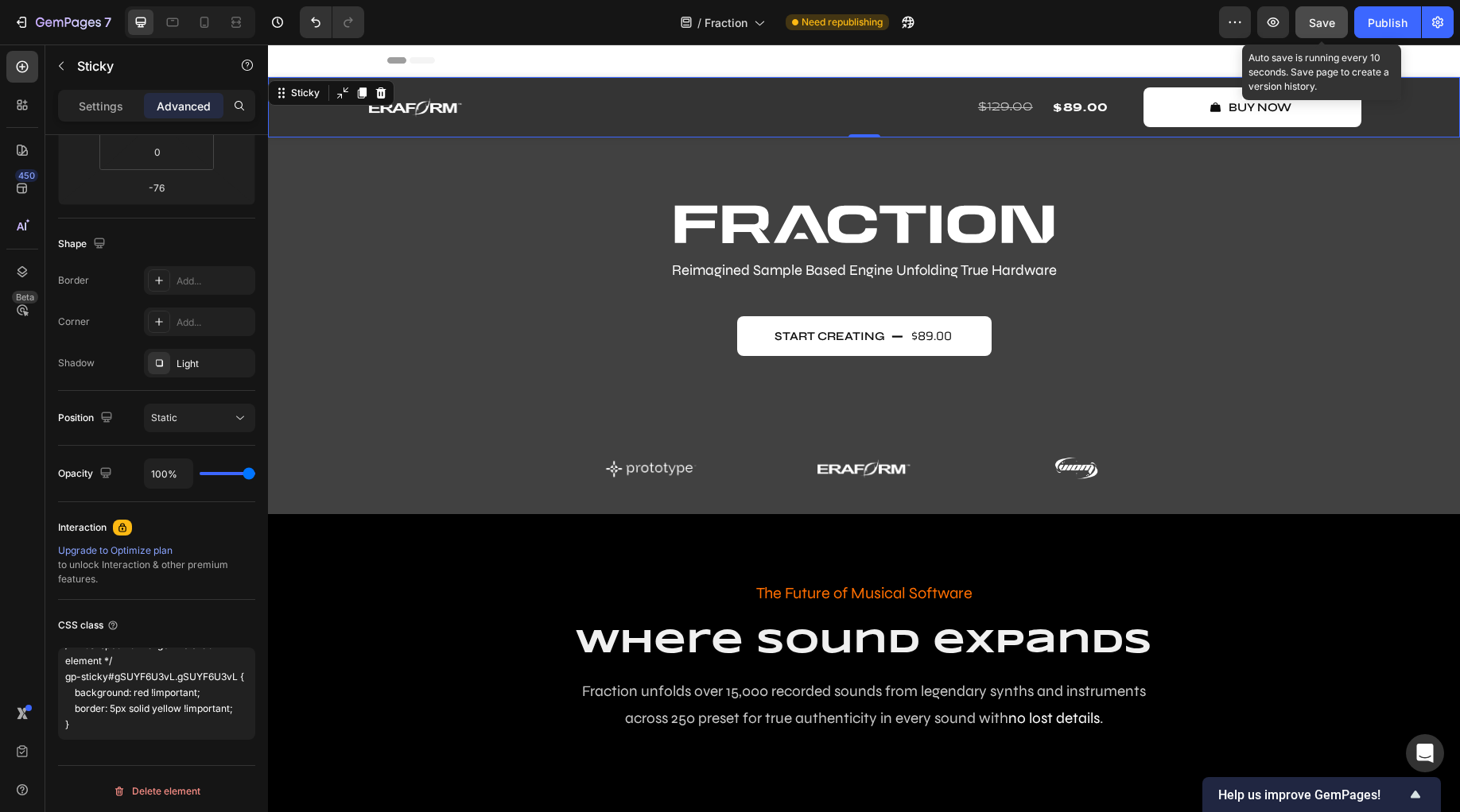
click at [1324, 26] on span "Save" at bounding box center [1322, 22] width 27 height 14
click at [1273, 16] on icon "button" at bounding box center [1272, 22] width 16 height 16
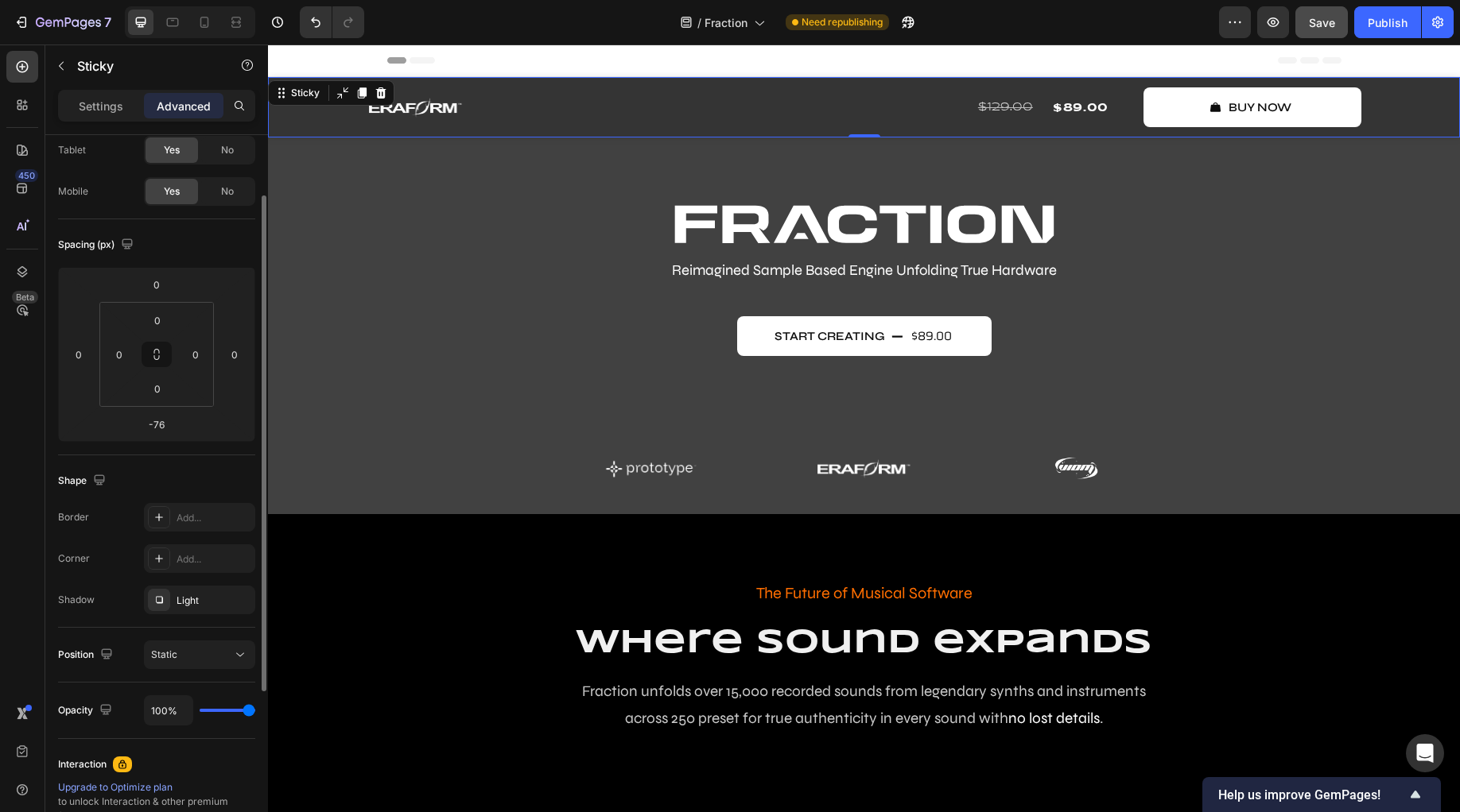
scroll to position [329, 0]
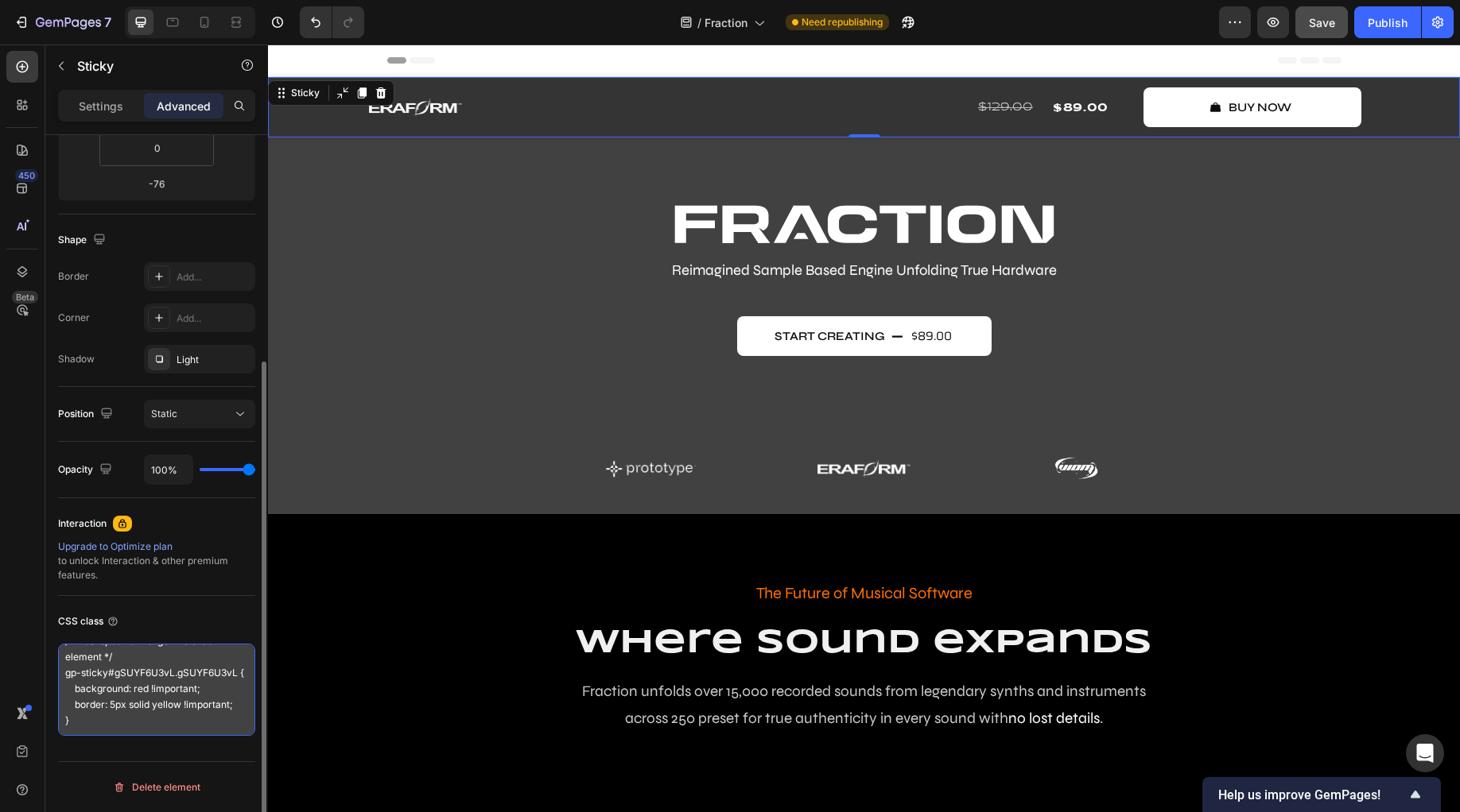
click at [100, 726] on textarea "/* Most specific - target the exact element */ gp-sticky#gSUYF6U3vL.gSUYF6U3vL …" at bounding box center [156, 689] width 198 height 92
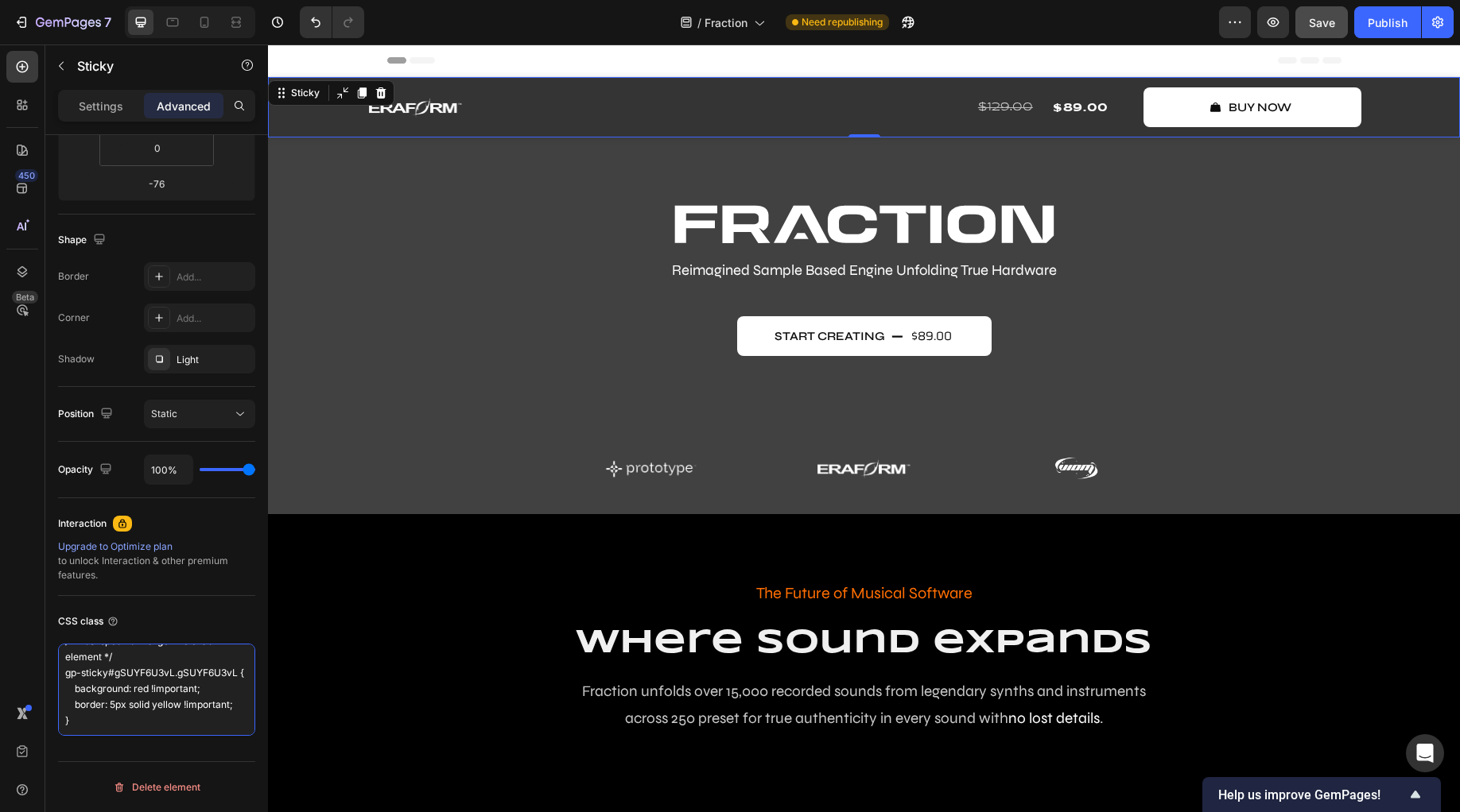
drag, startPoint x: 34, startPoint y: 714, endPoint x: 16, endPoint y: 623, distance: 92.8
click at [16, 623] on div "450 Beta logo Sections(30) Elements(7) Media Image Image Image Comparison Icon …" at bounding box center [134, 429] width 268 height 768
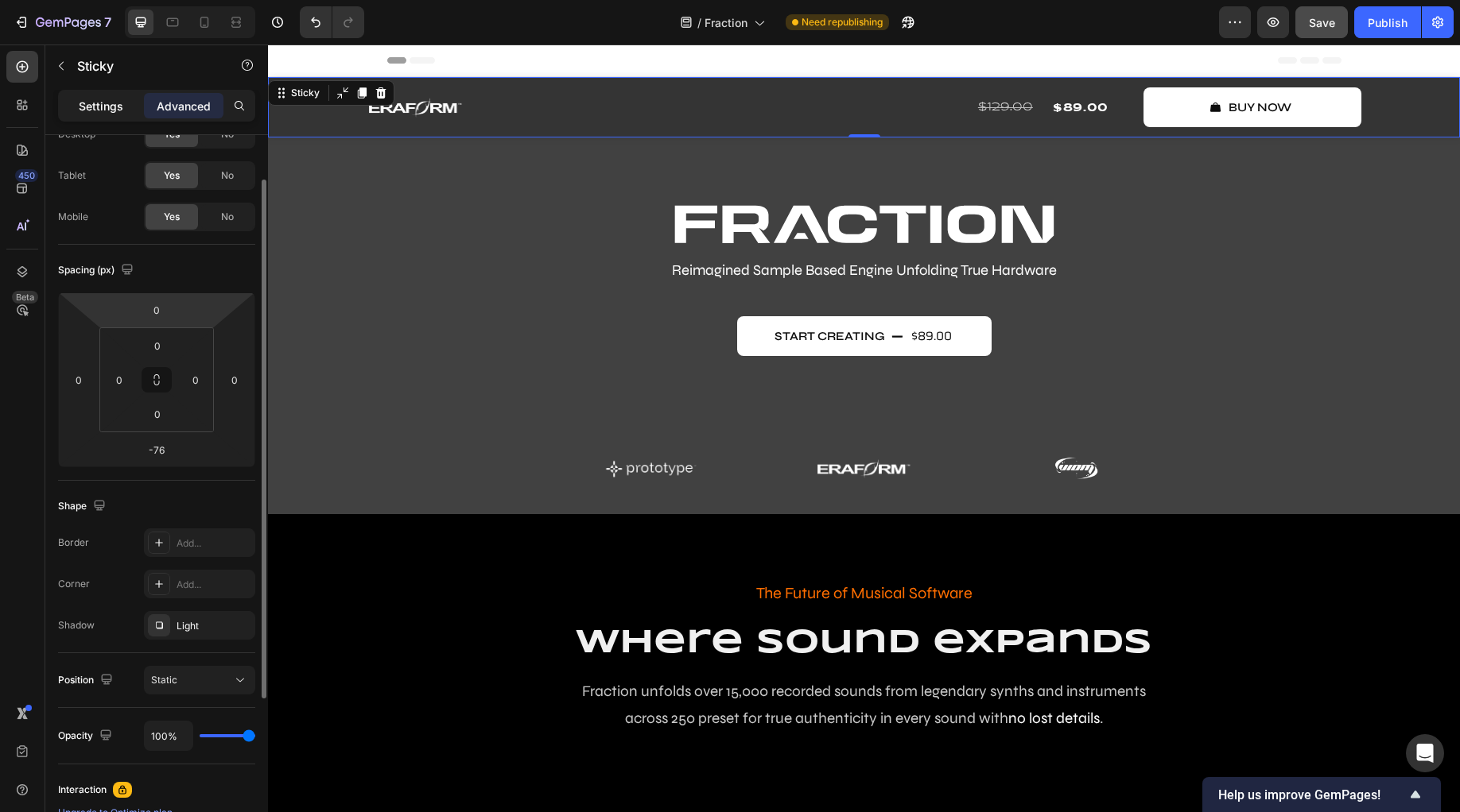
click at [91, 98] on p "Settings" at bounding box center [101, 106] width 45 height 16
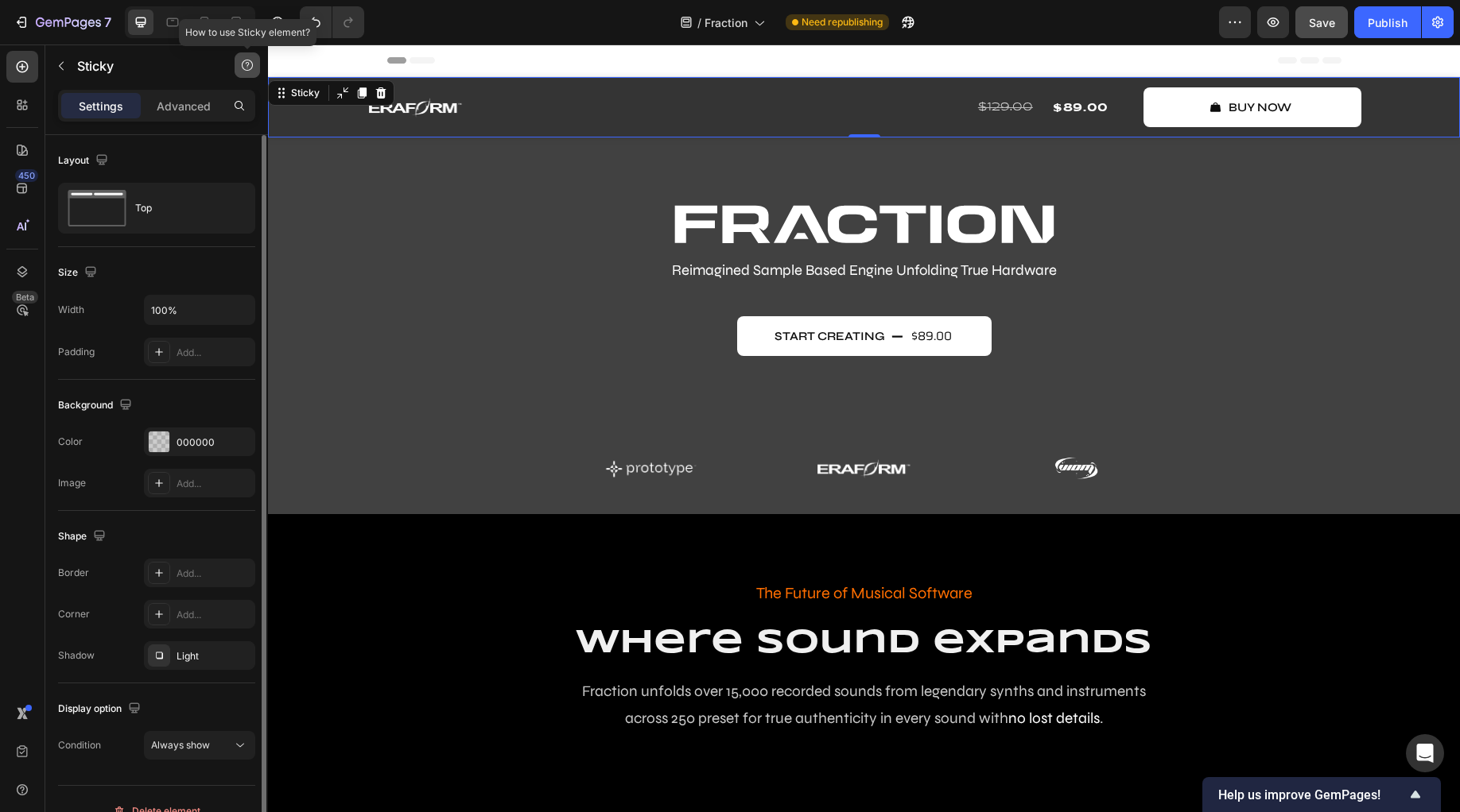
click at [244, 69] on icon "button" at bounding box center [247, 65] width 13 height 13
click at [198, 102] on p "Advanced" at bounding box center [183, 106] width 54 height 16
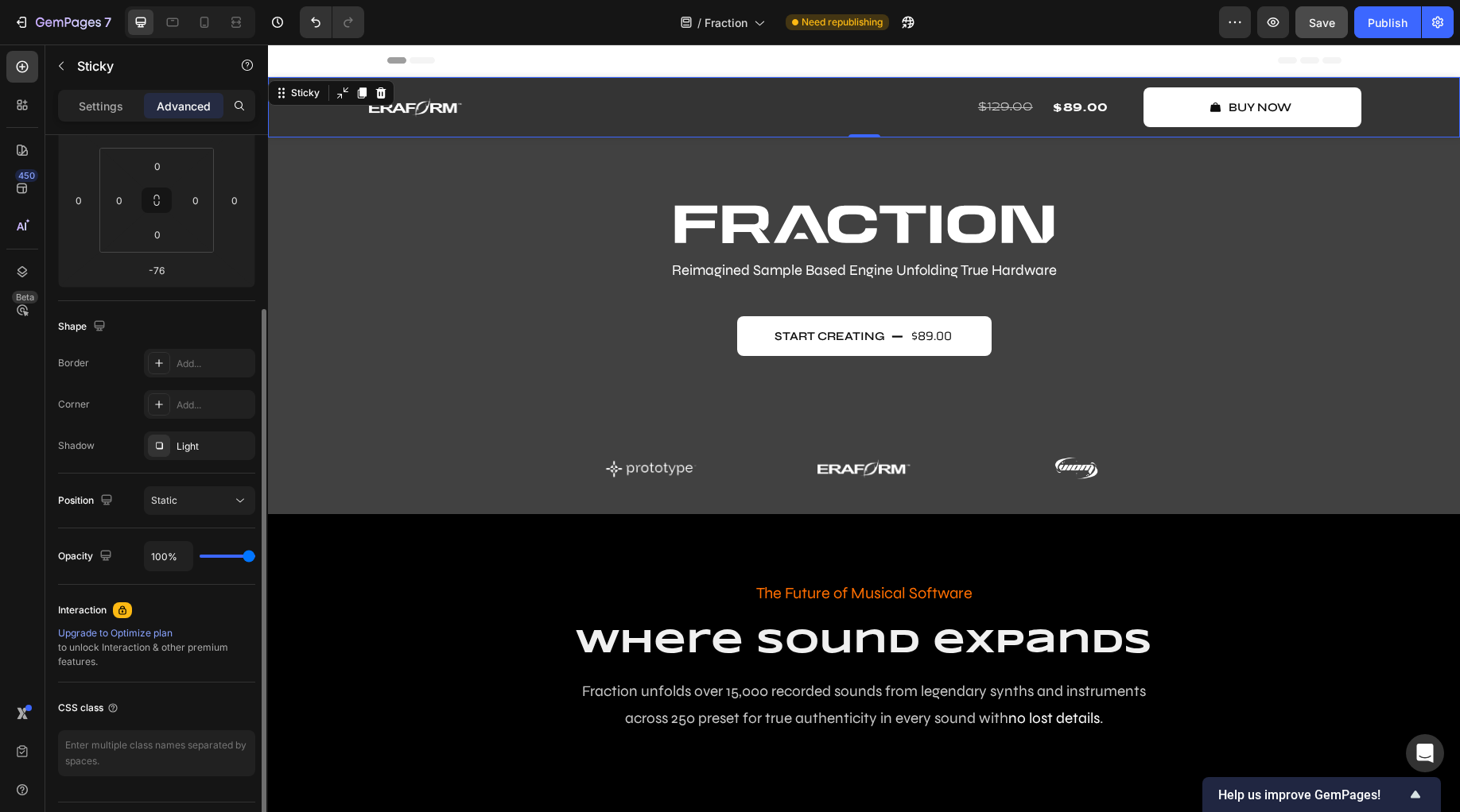
scroll to position [283, 0]
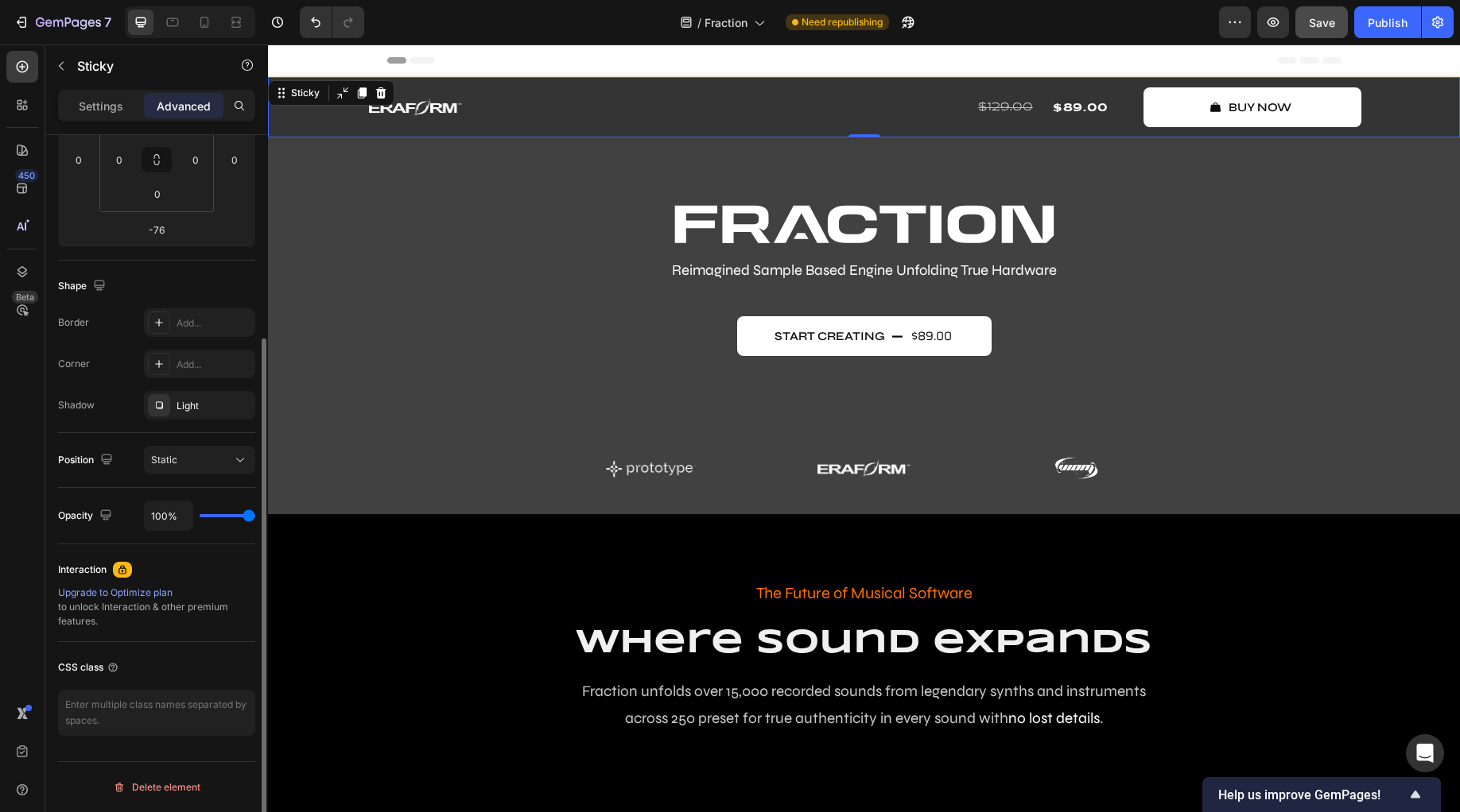
click at [227, 670] on div "CSS class" at bounding box center [156, 668] width 198 height 26
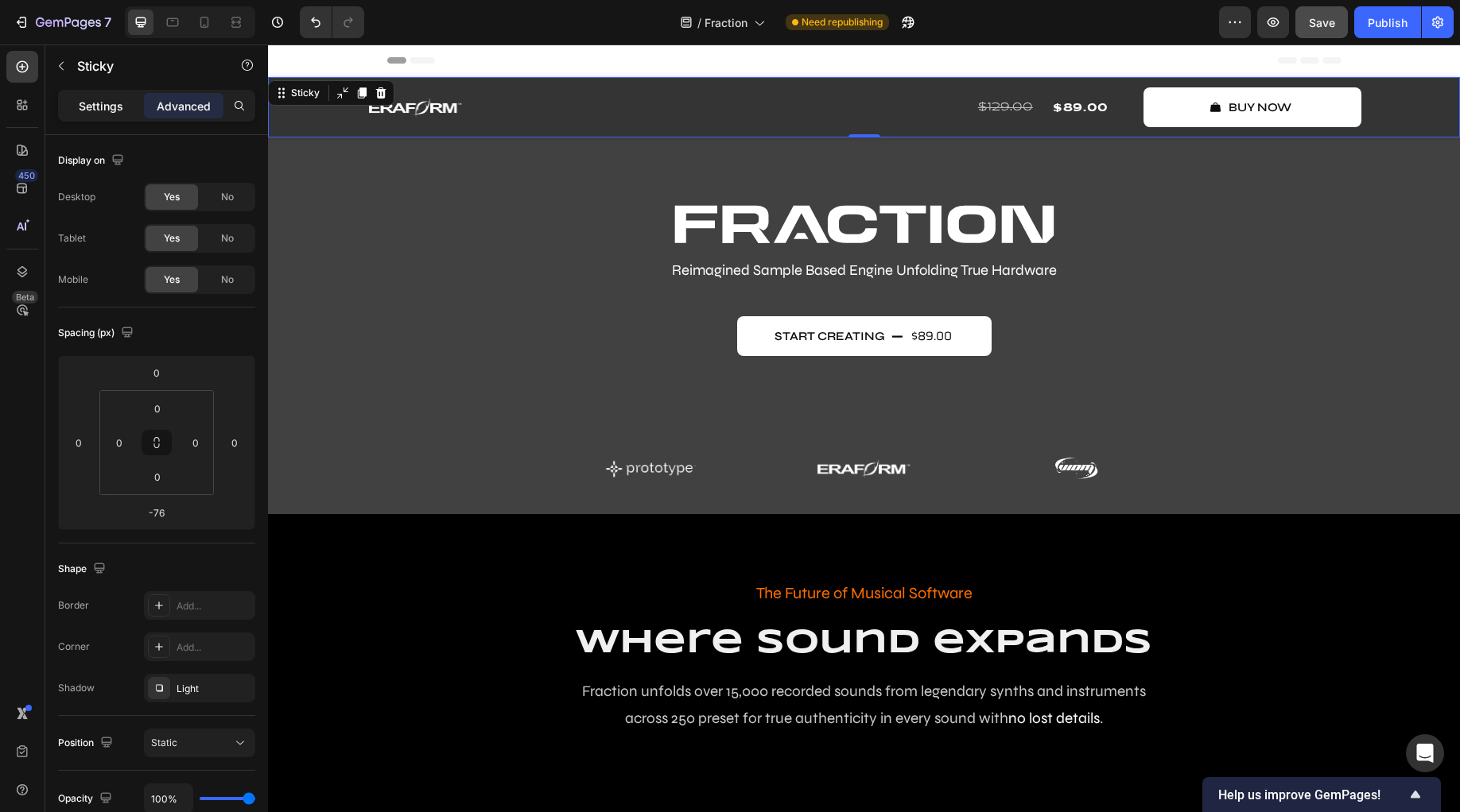
click at [112, 94] on div "Settings" at bounding box center [101, 106] width 80 height 26
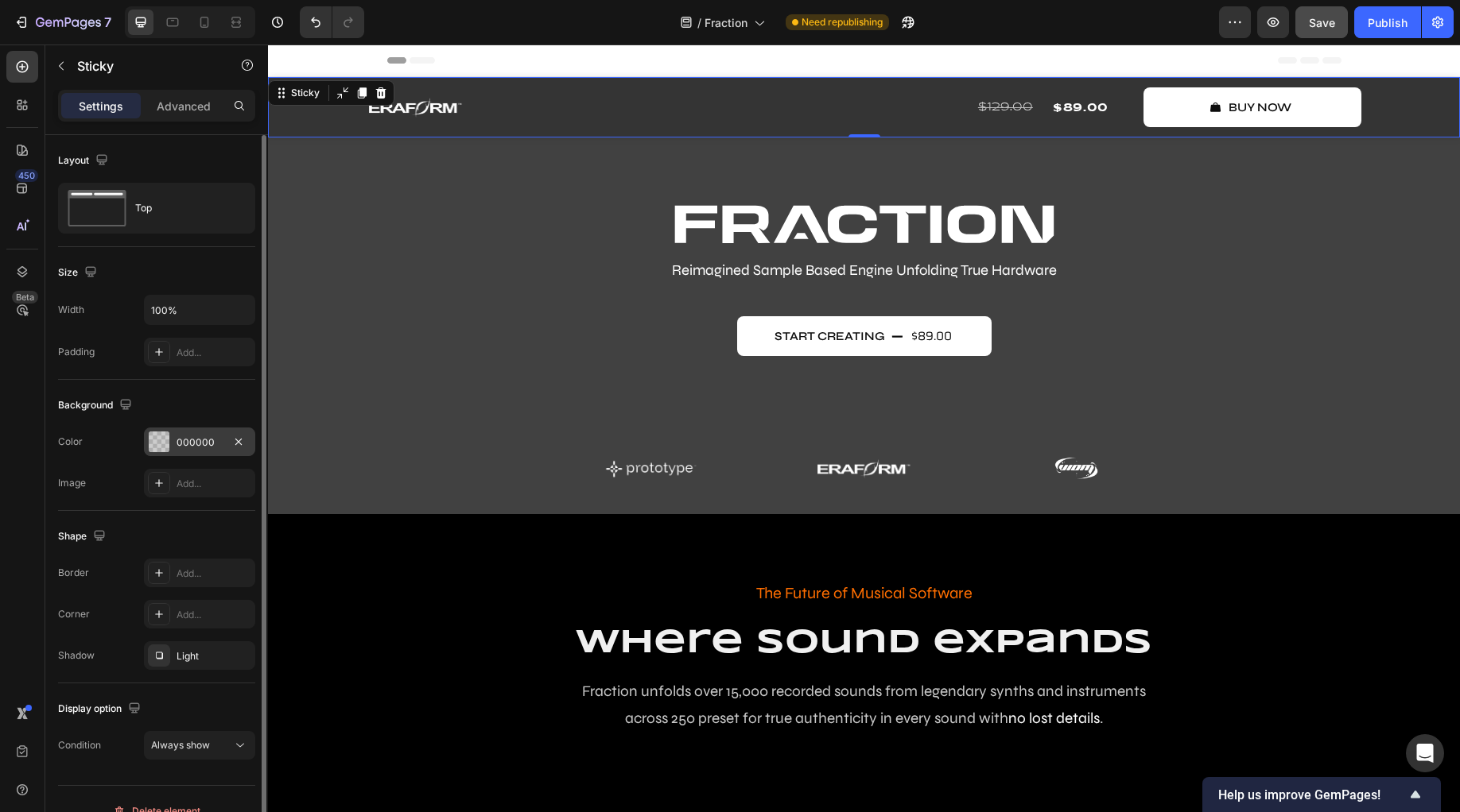
click at [159, 441] on div at bounding box center [159, 442] width 21 height 21
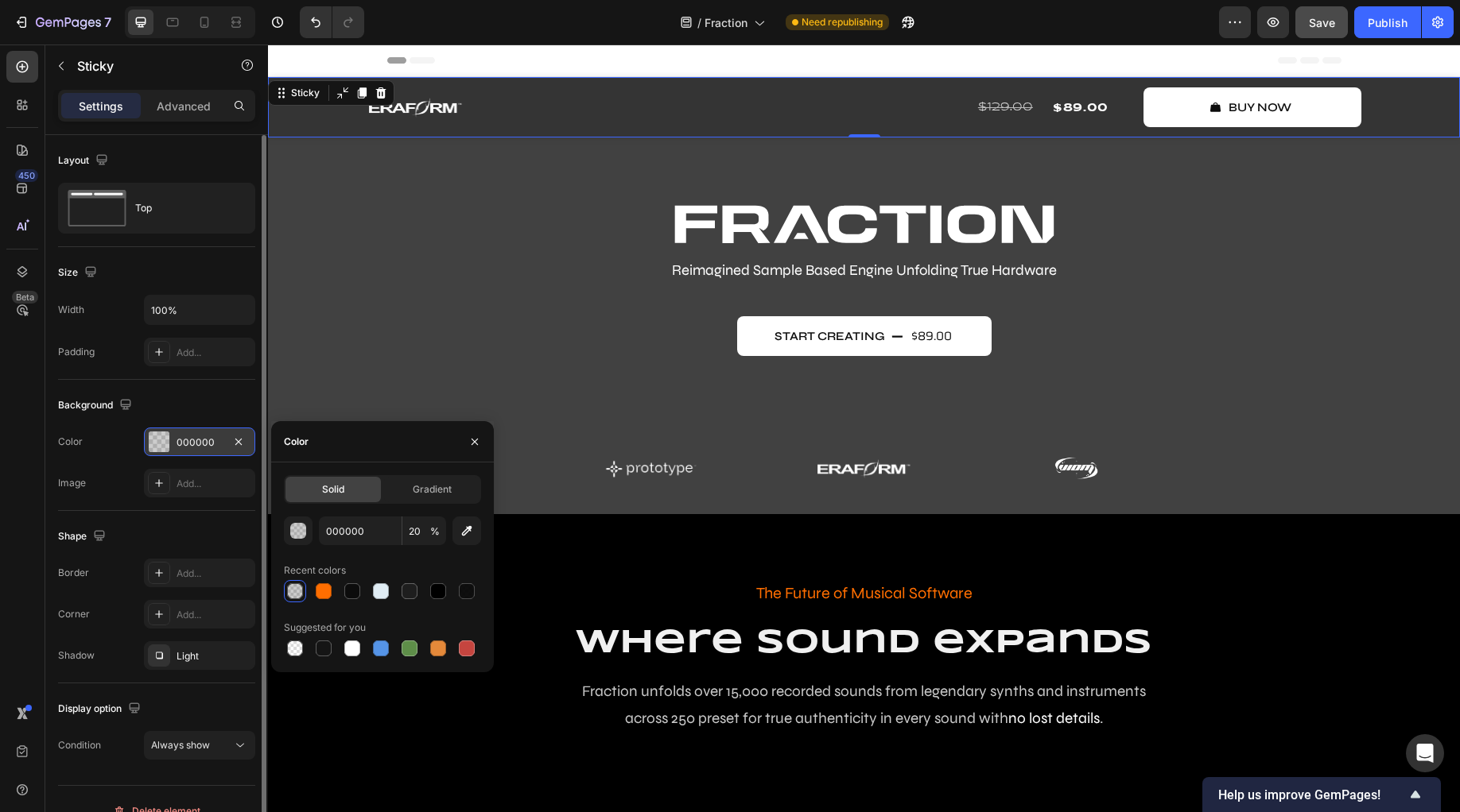
click at [188, 441] on div "000000" at bounding box center [199, 443] width 46 height 15
click at [374, 538] on input "000000" at bounding box center [360, 530] width 82 height 28
paste input "123123"
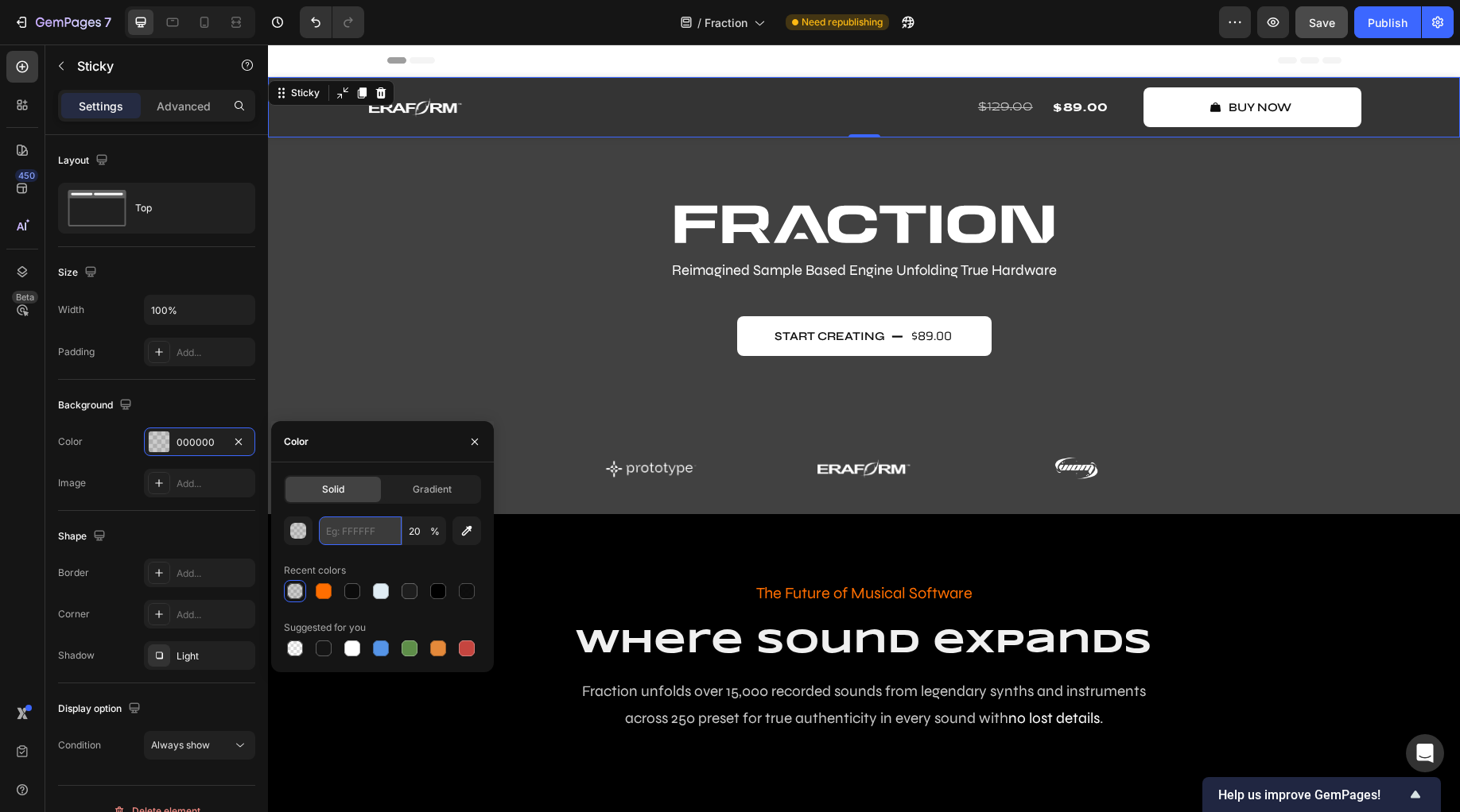
type input "123123"
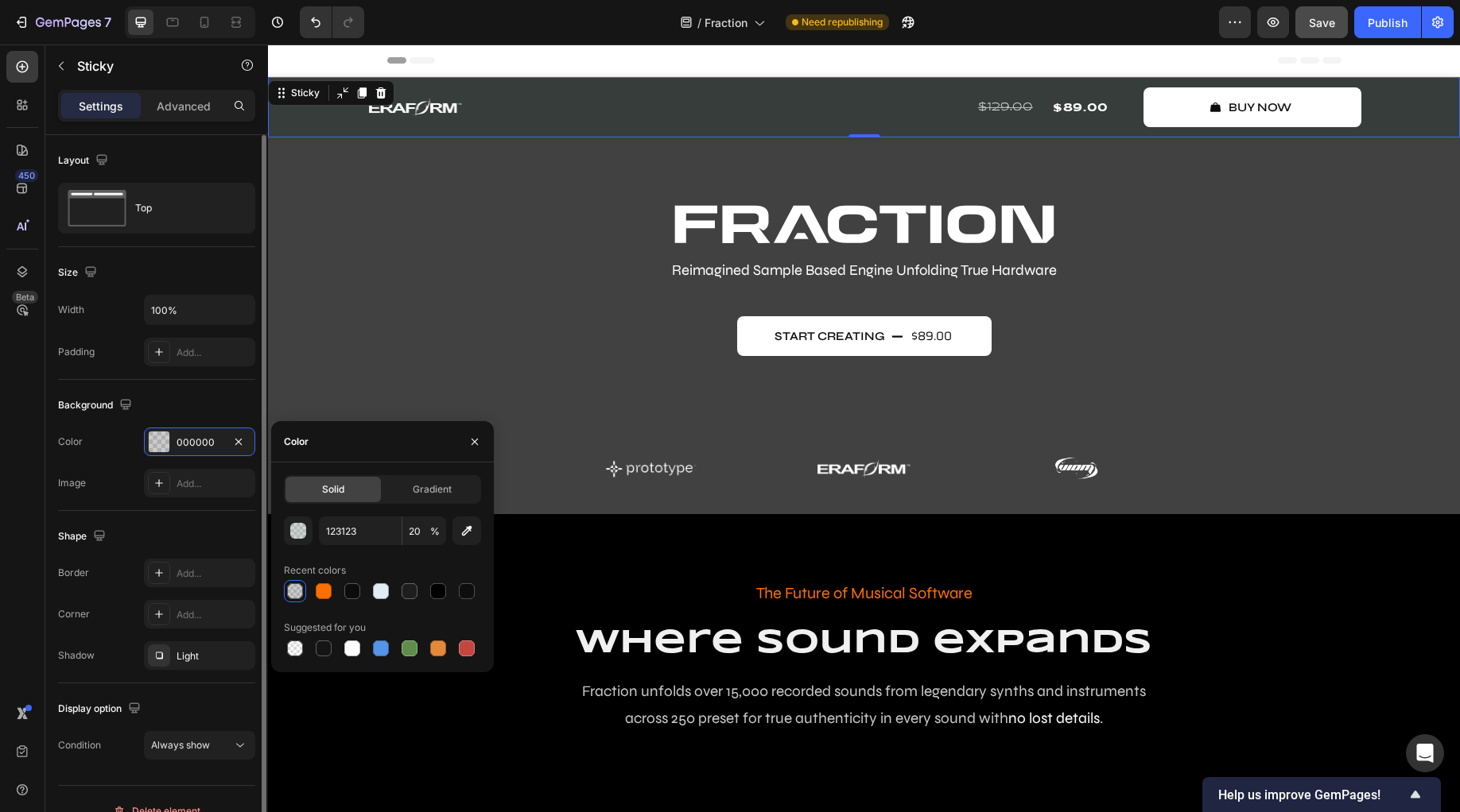
click at [165, 522] on div "Shape Border Add... Corner Add... Shadow Light" at bounding box center [156, 597] width 198 height 173
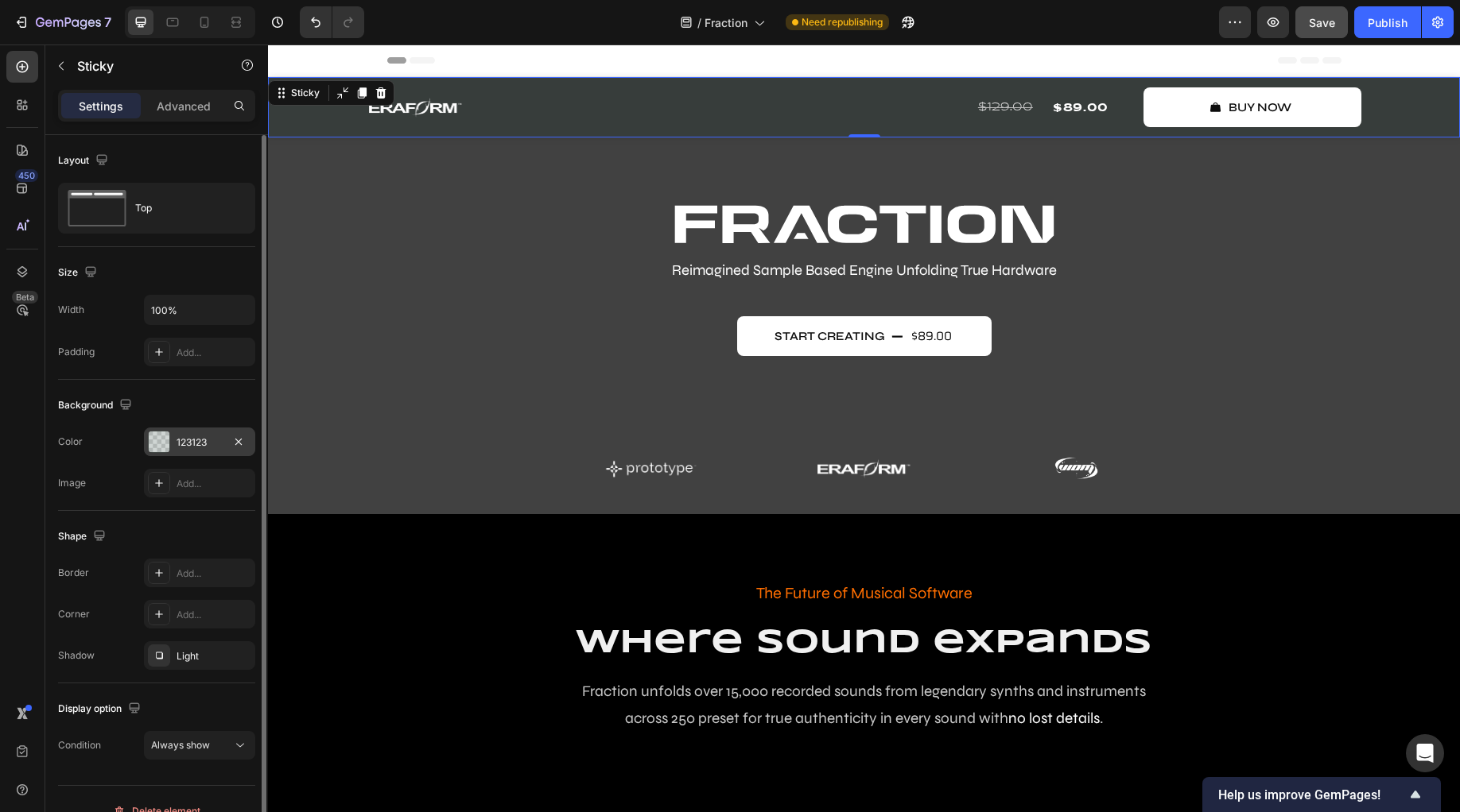
click at [162, 441] on div at bounding box center [159, 442] width 21 height 21
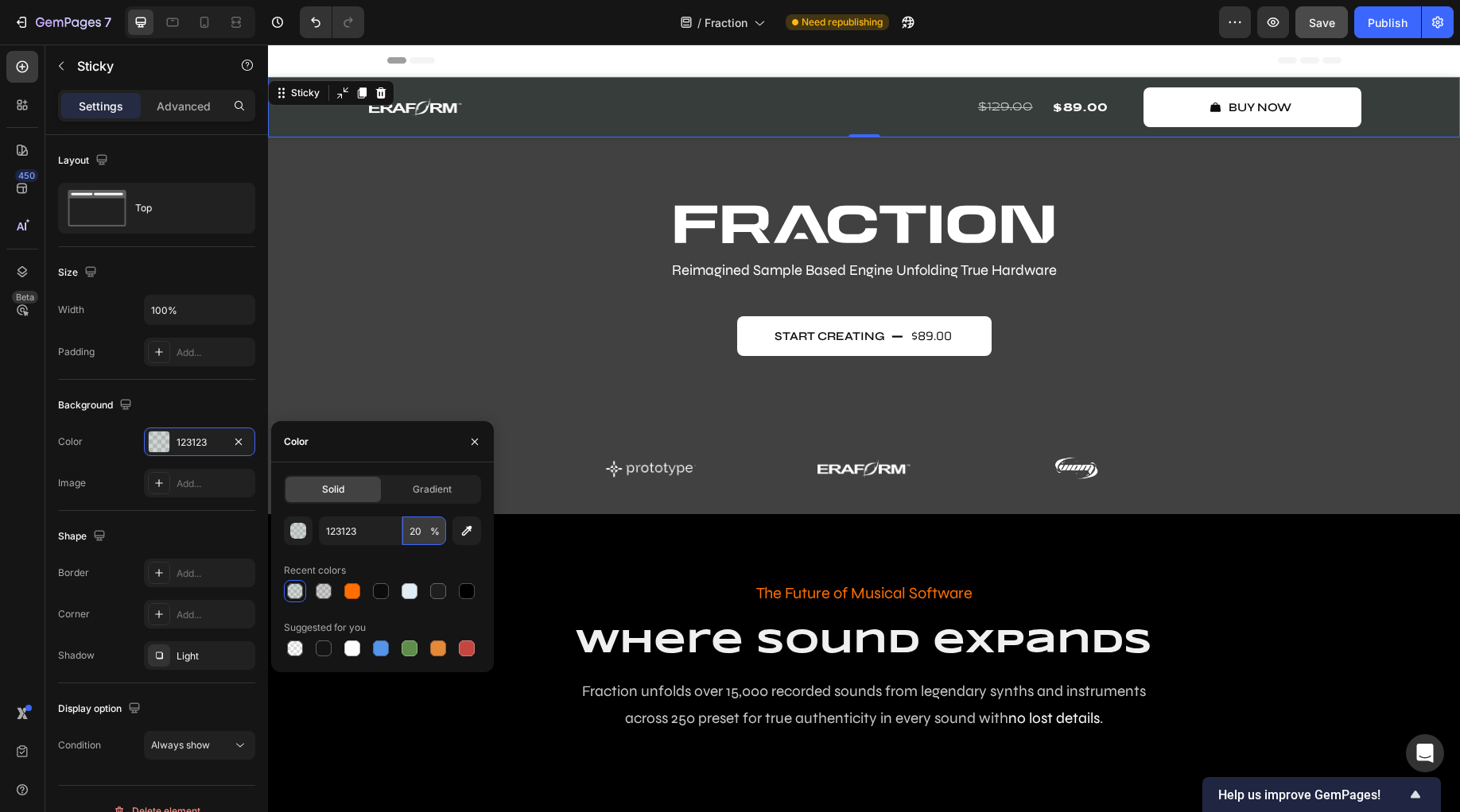
click at [424, 535] on input "20" at bounding box center [424, 530] width 44 height 28
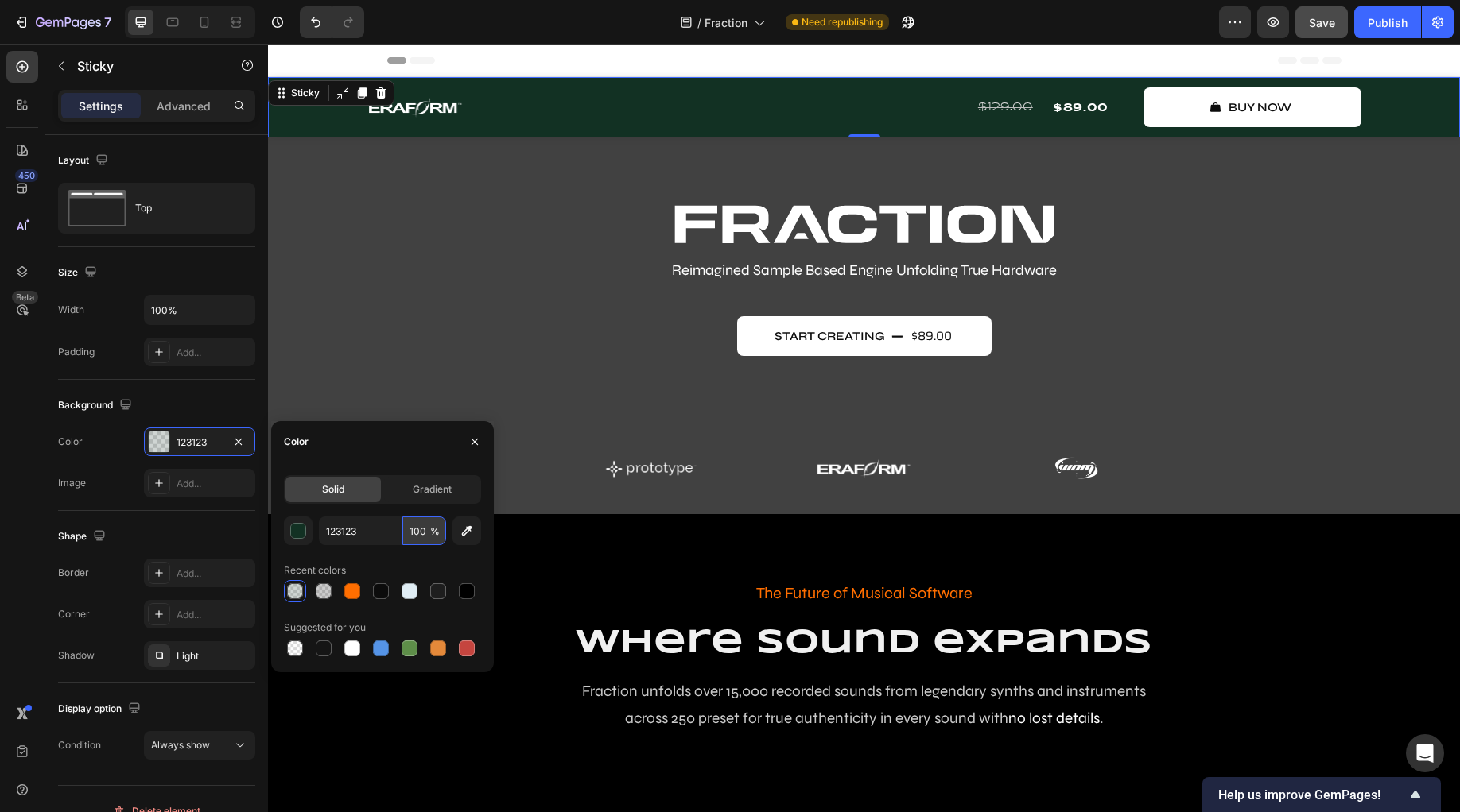
type input "100"
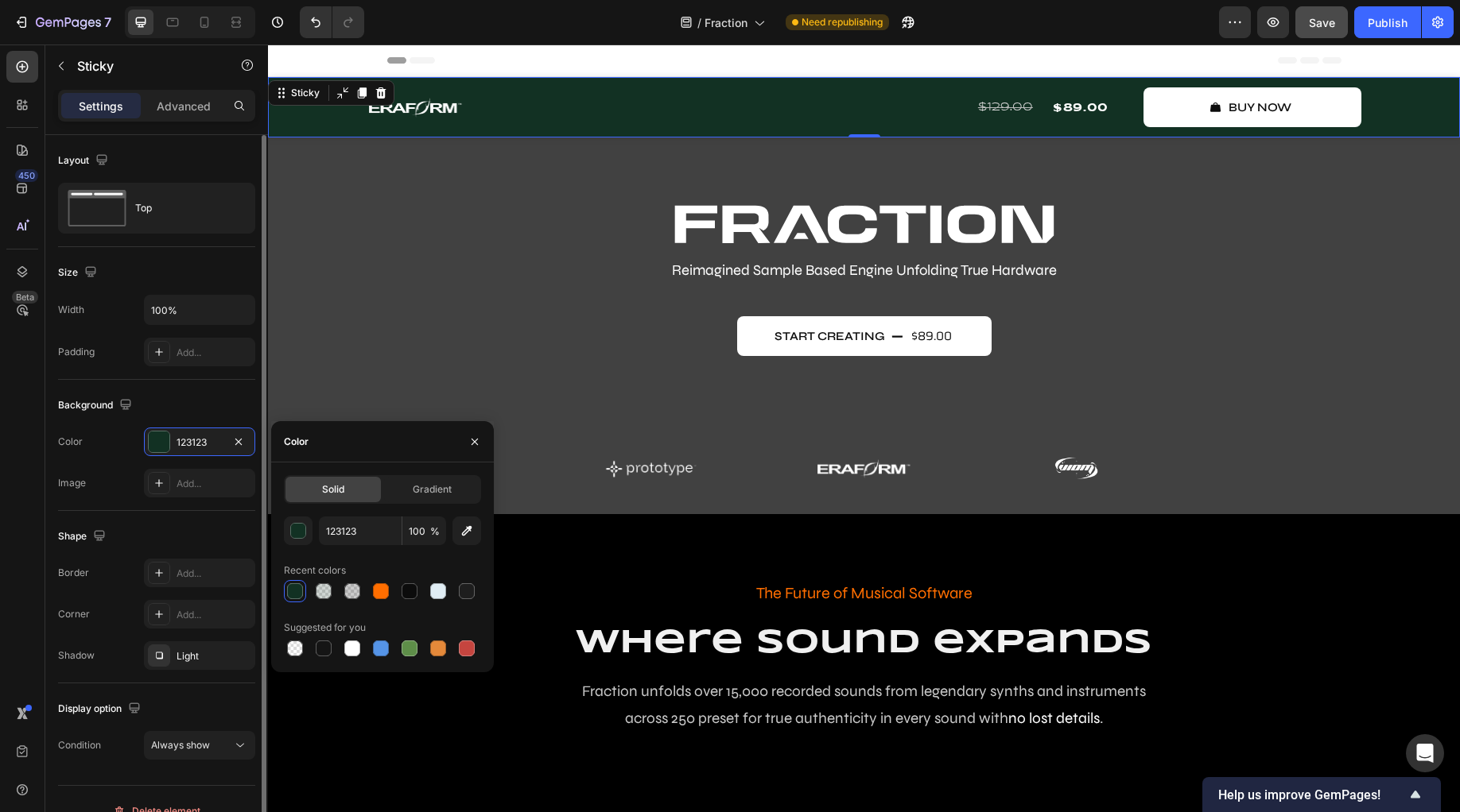
click at [115, 468] on div "The changes might be hidden by the video. Color 123123 Image Add..." at bounding box center [156, 463] width 198 height 69
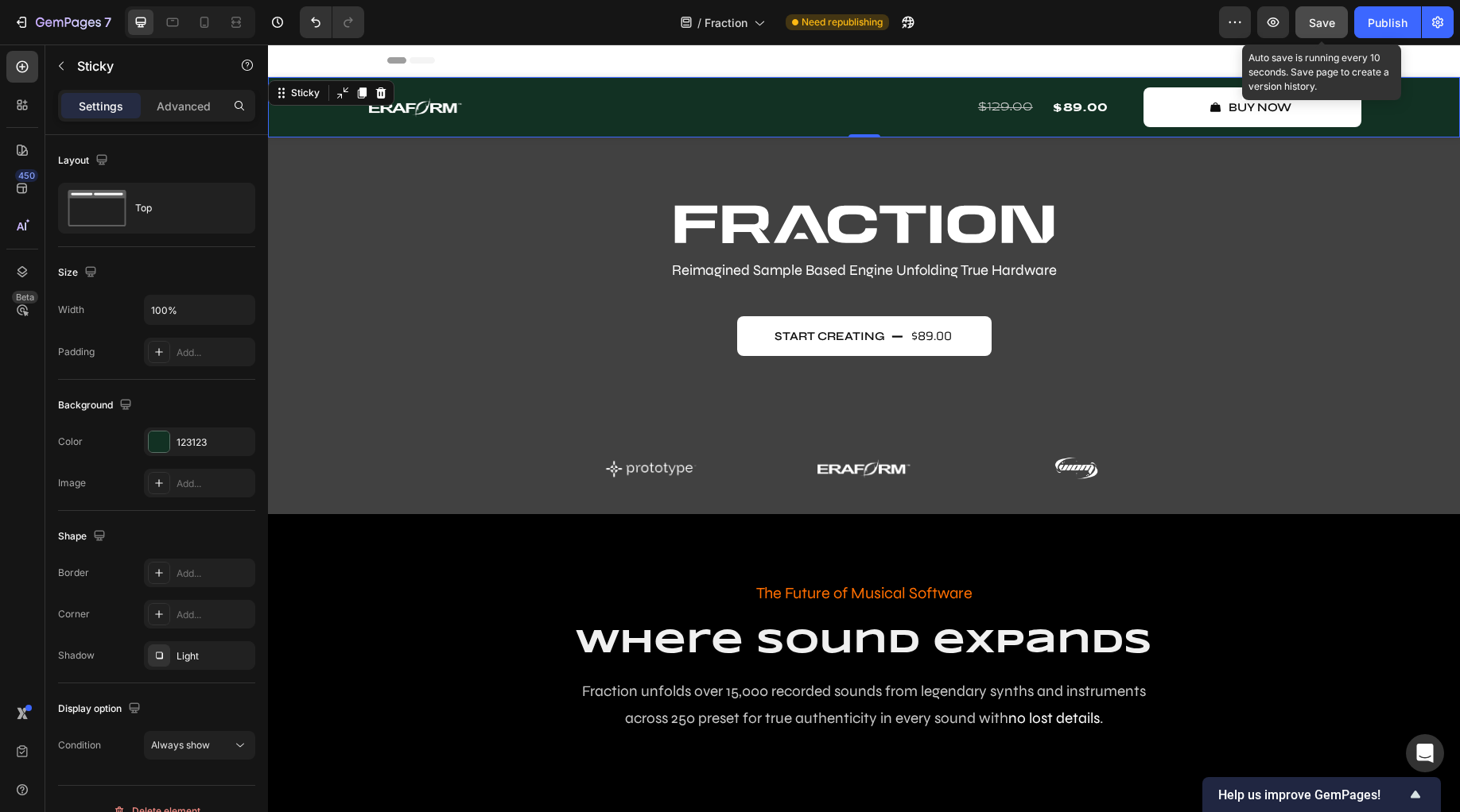
click at [1322, 27] on span "Save" at bounding box center [1322, 22] width 27 height 14
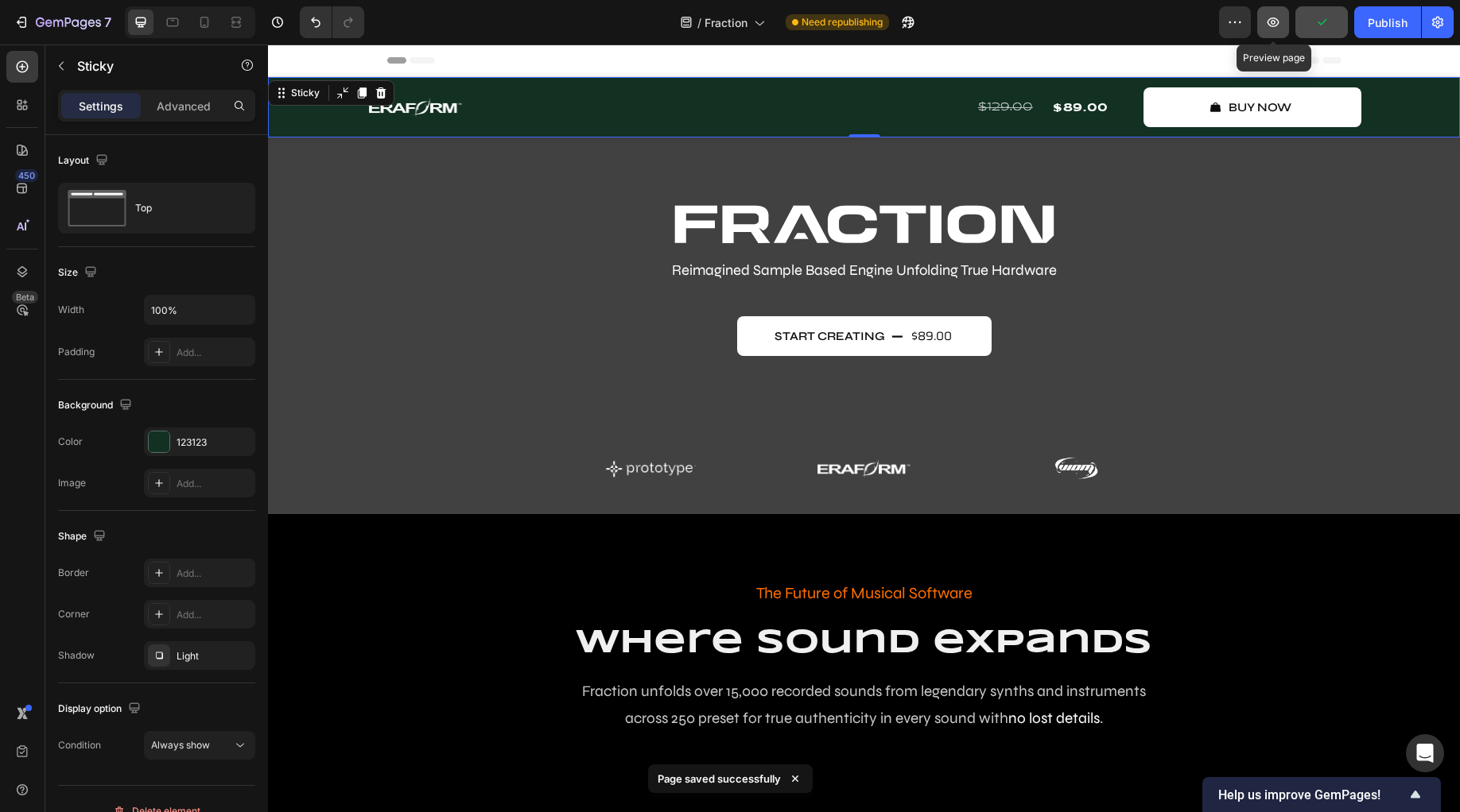
click at [1283, 25] on button "button" at bounding box center [1272, 22] width 32 height 32
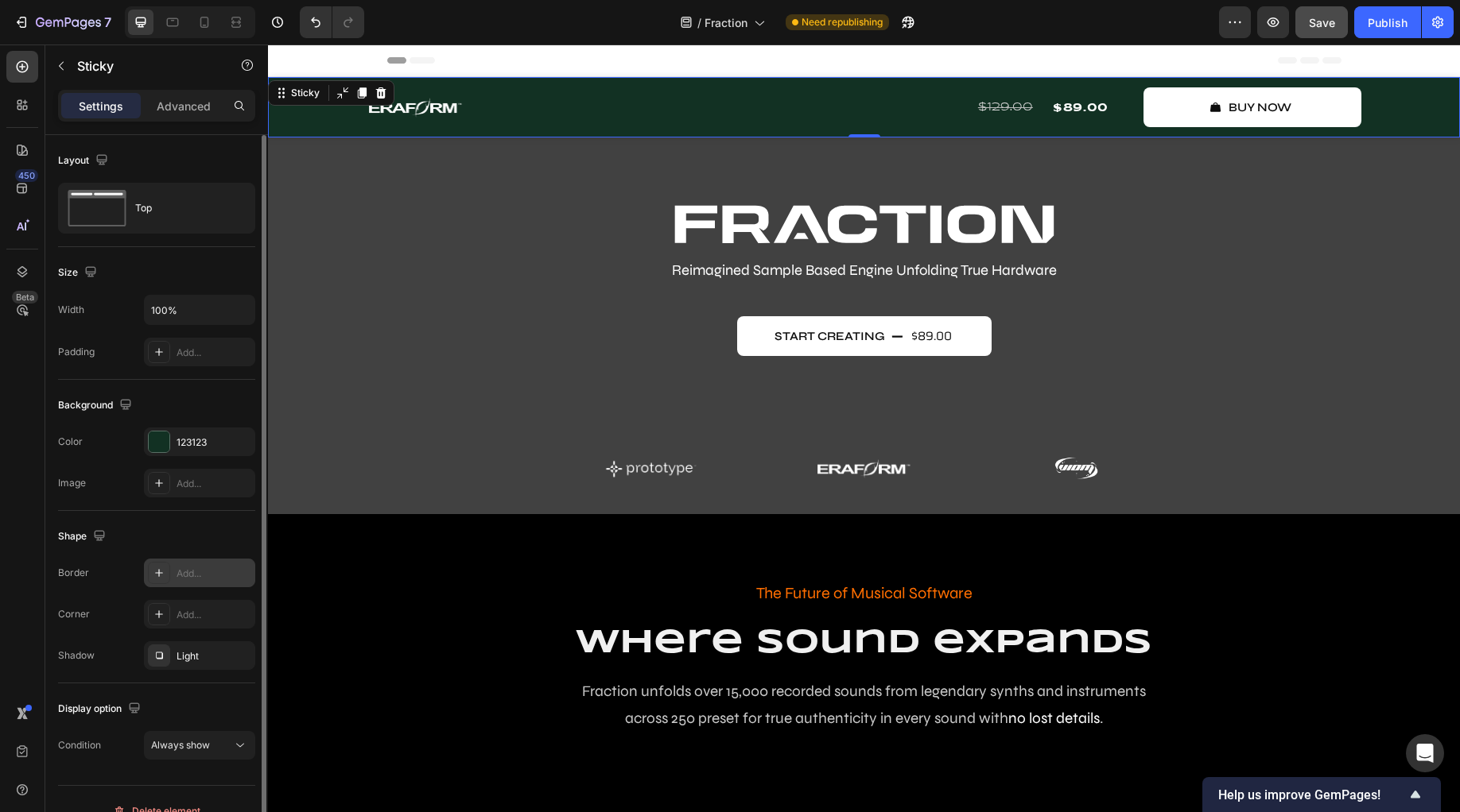
scroll to position [24, 0]
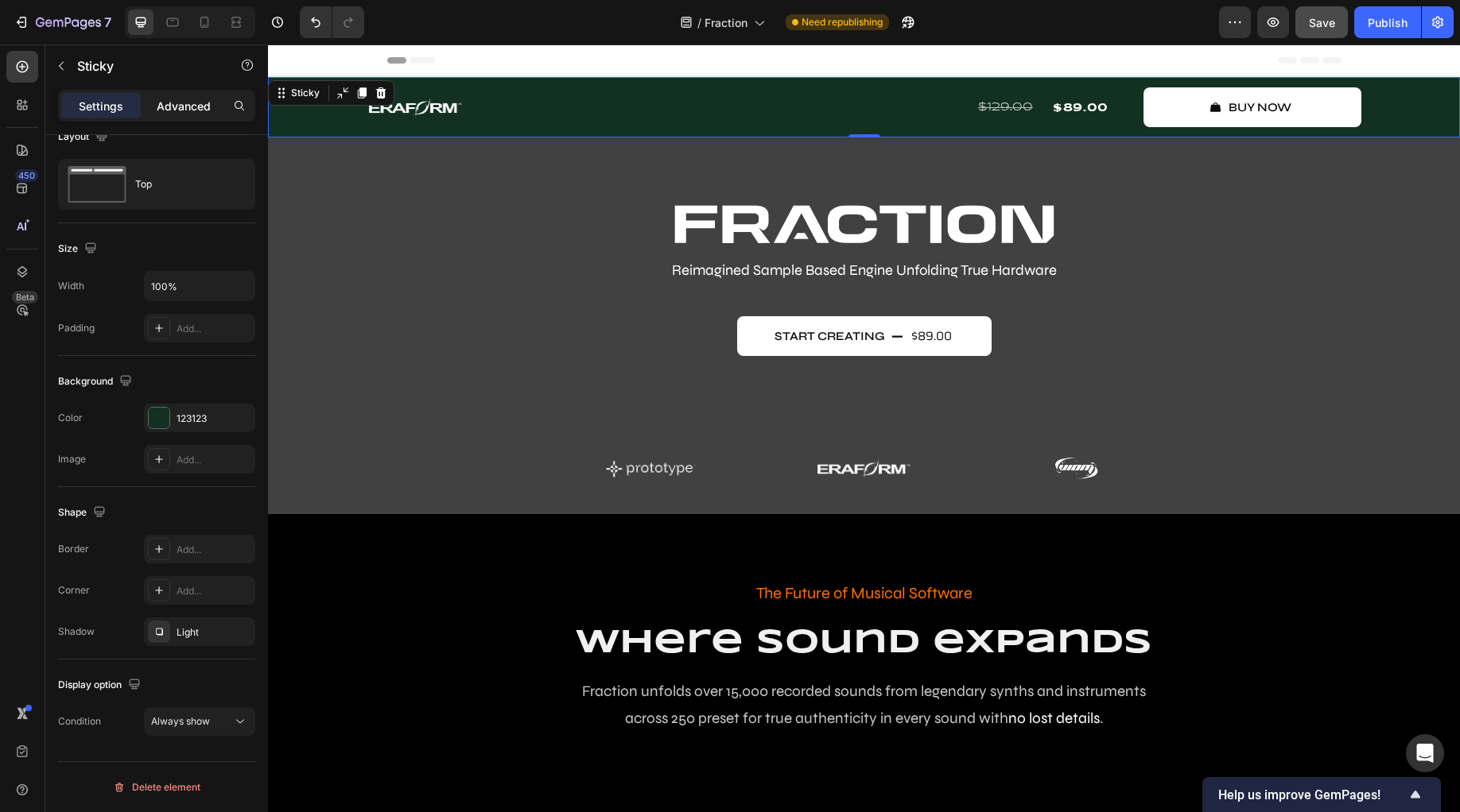
click at [185, 108] on p "Advanced" at bounding box center [183, 106] width 54 height 16
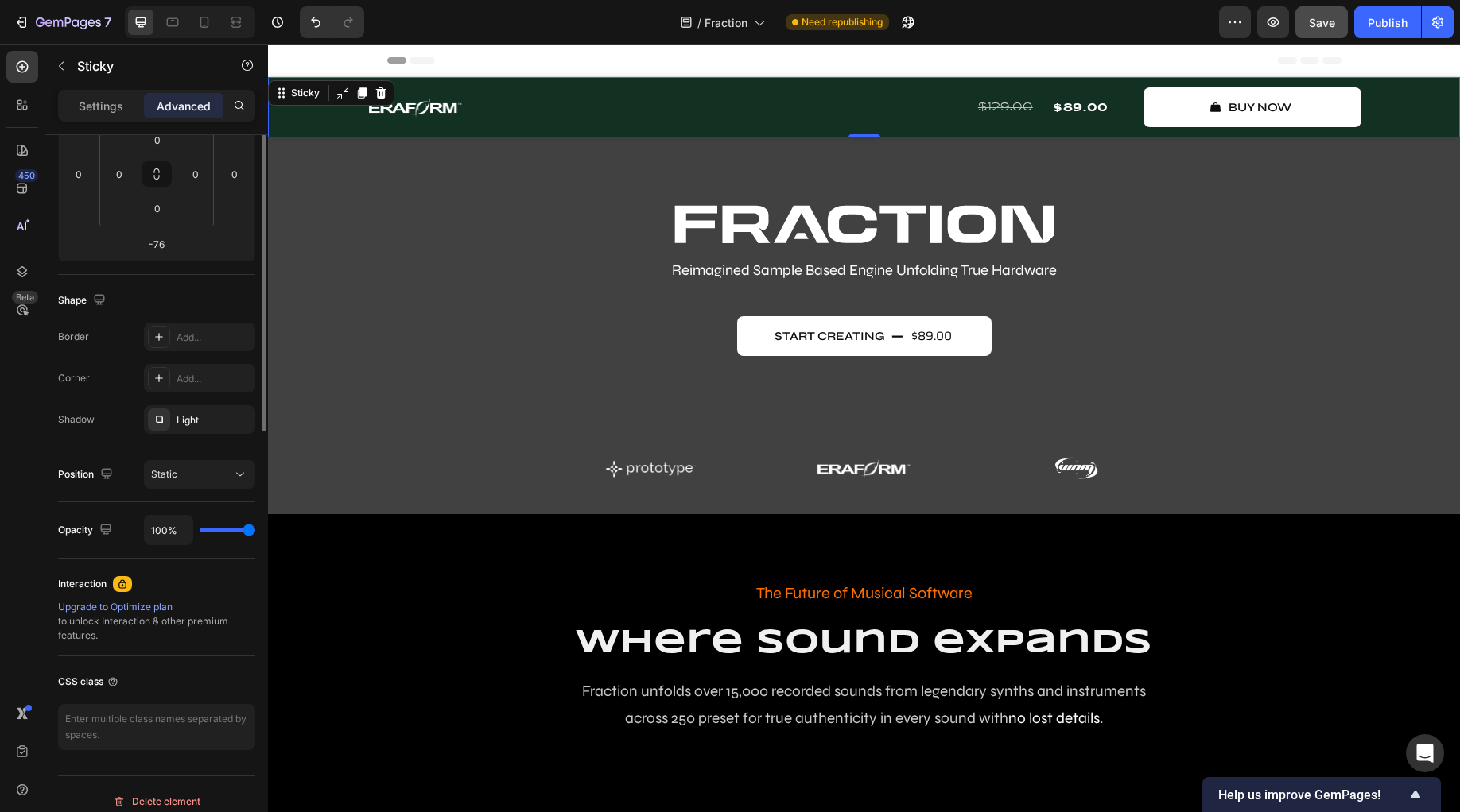
scroll to position [283, 0]
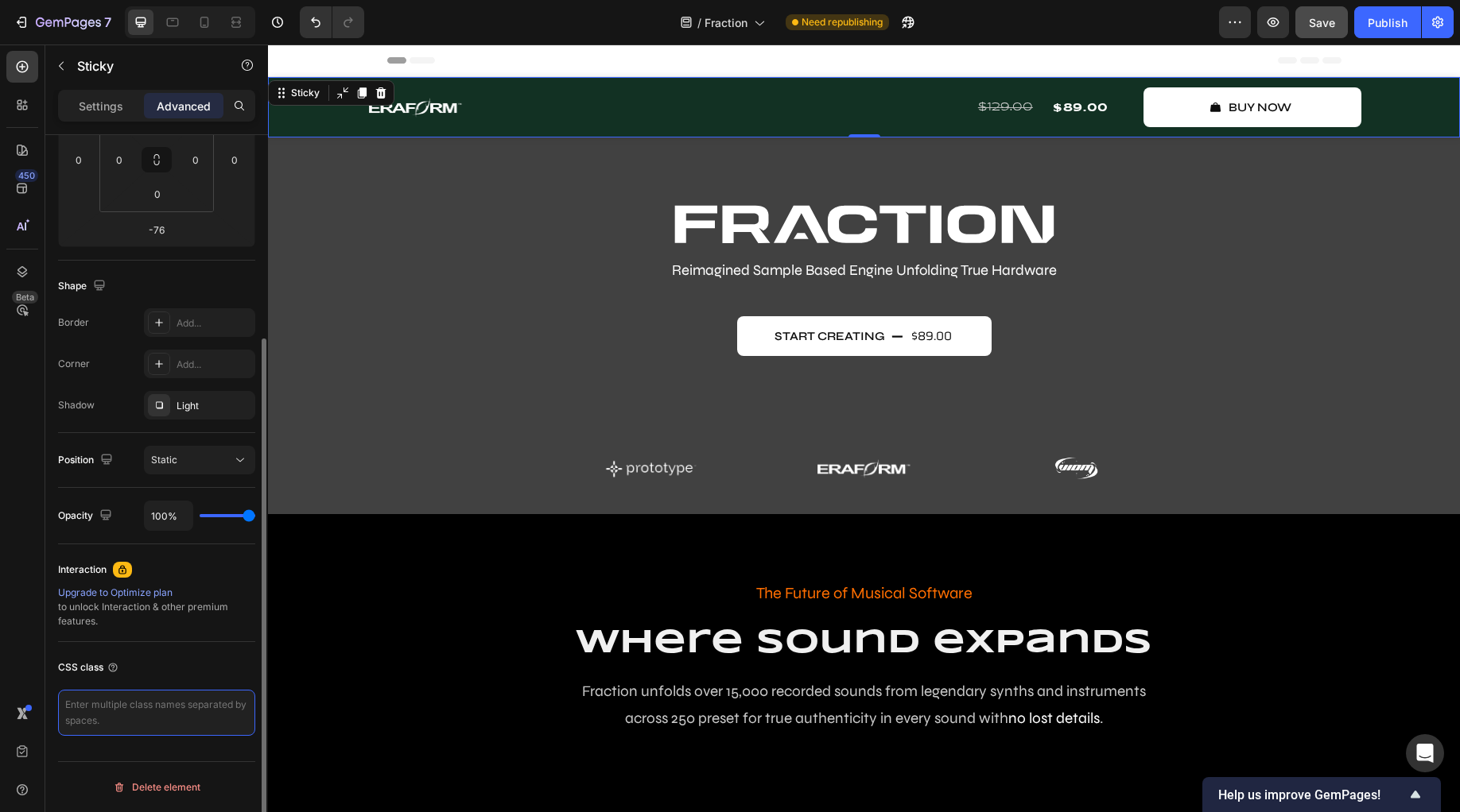
click at [161, 719] on textarea at bounding box center [156, 712] width 198 height 46
paste textarea "/* Target the div with the #123123 background */ gp-sticky [style*="--bgc:#1231…"
drag, startPoint x: 87, startPoint y: 718, endPoint x: 52, endPoint y: 697, distance: 40.8
click at [52, 697] on div "Display on Desktop Yes No Tablet Yes No Mobile Yes No Spacing (px) 0 0 -76 0 0 …" at bounding box center [156, 378] width 222 height 1052
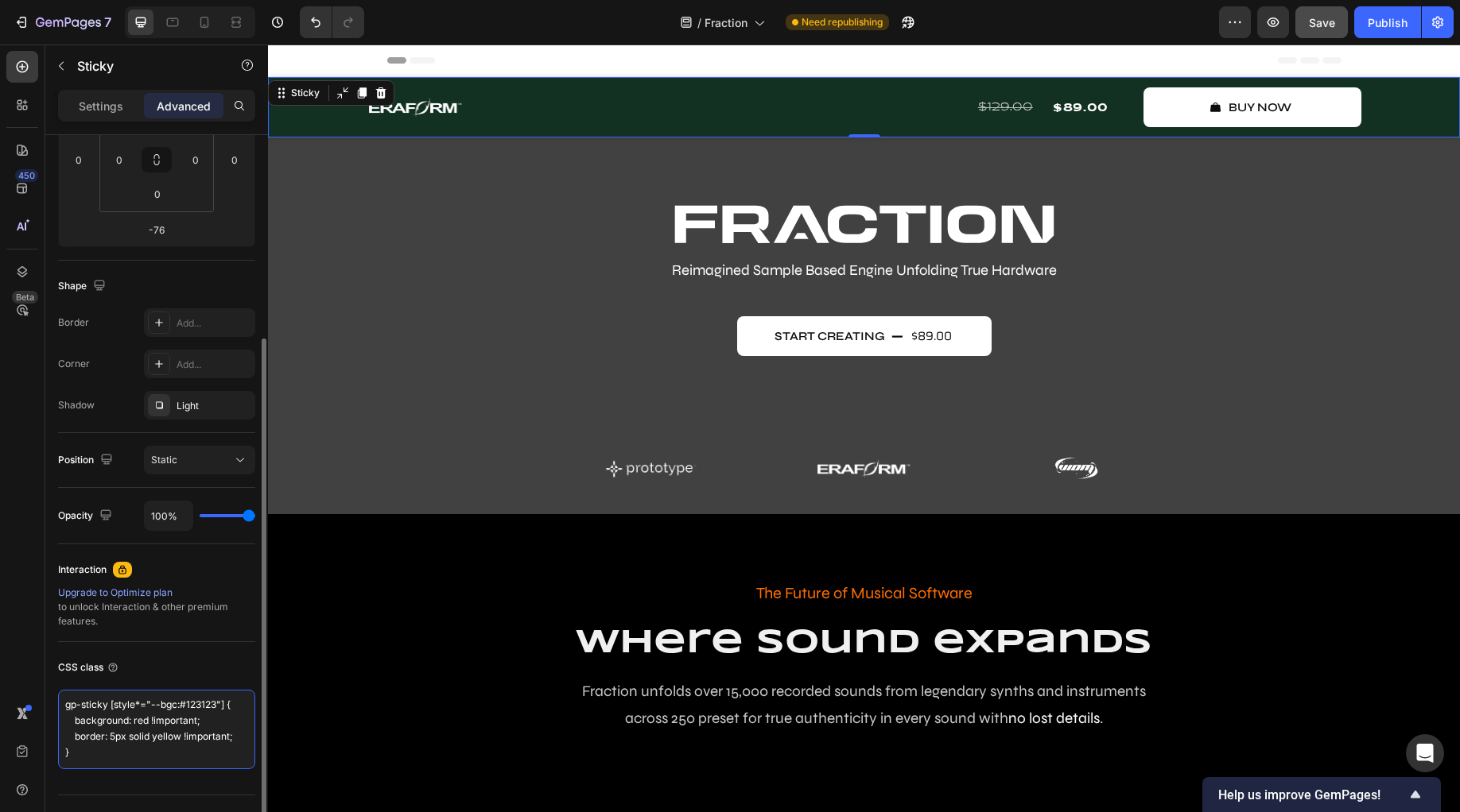
click at [64, 726] on textarea "gp-sticky [style*="--bgc:#123123"] { background: red !important; border: 5px so…" at bounding box center [156, 729] width 198 height 80
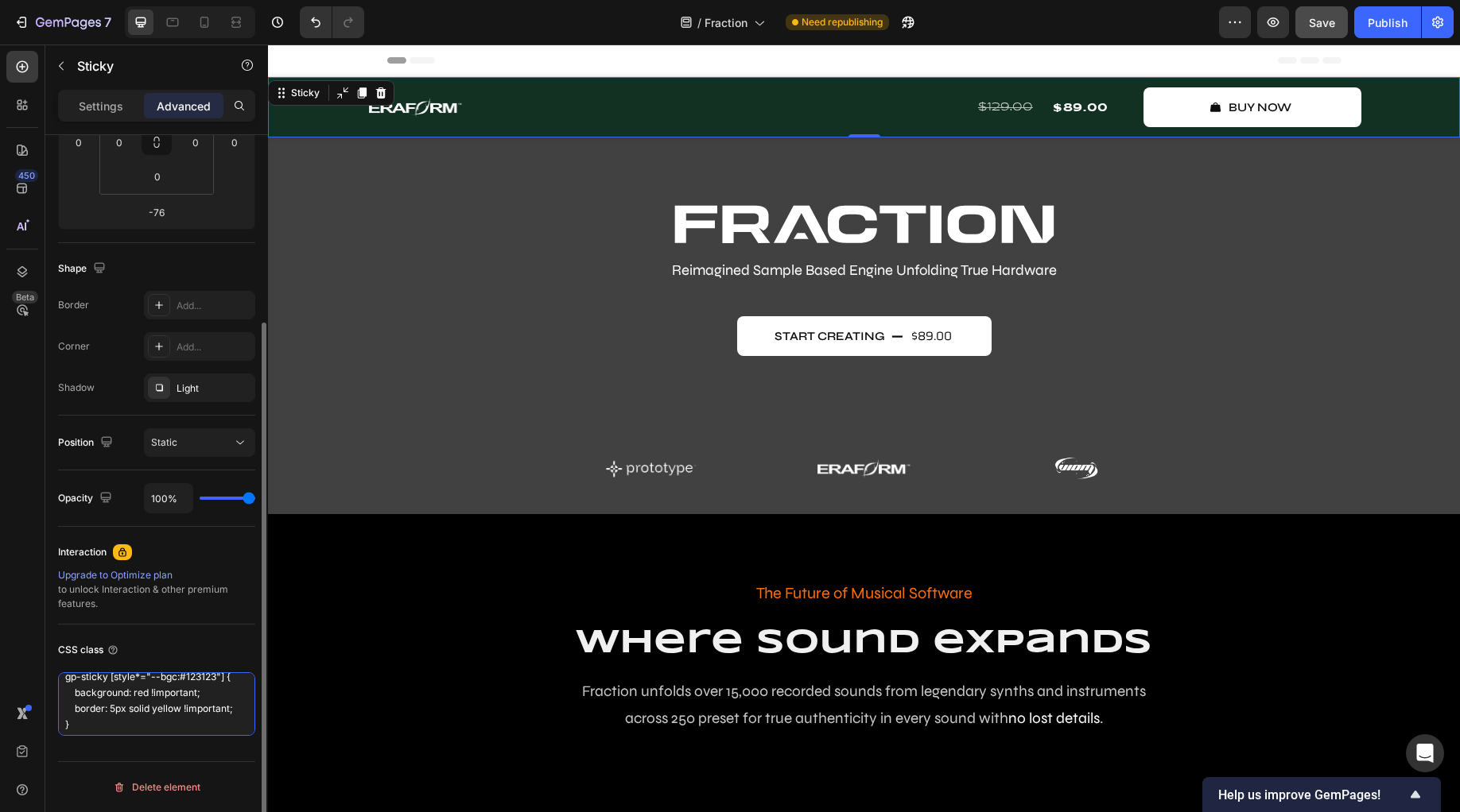
scroll to position [15, 0]
click at [168, 722] on textarea "gp-sticky [style*="--bgc:#123123"] { background: red !important; border: 5px so…" at bounding box center [156, 704] width 198 height 64
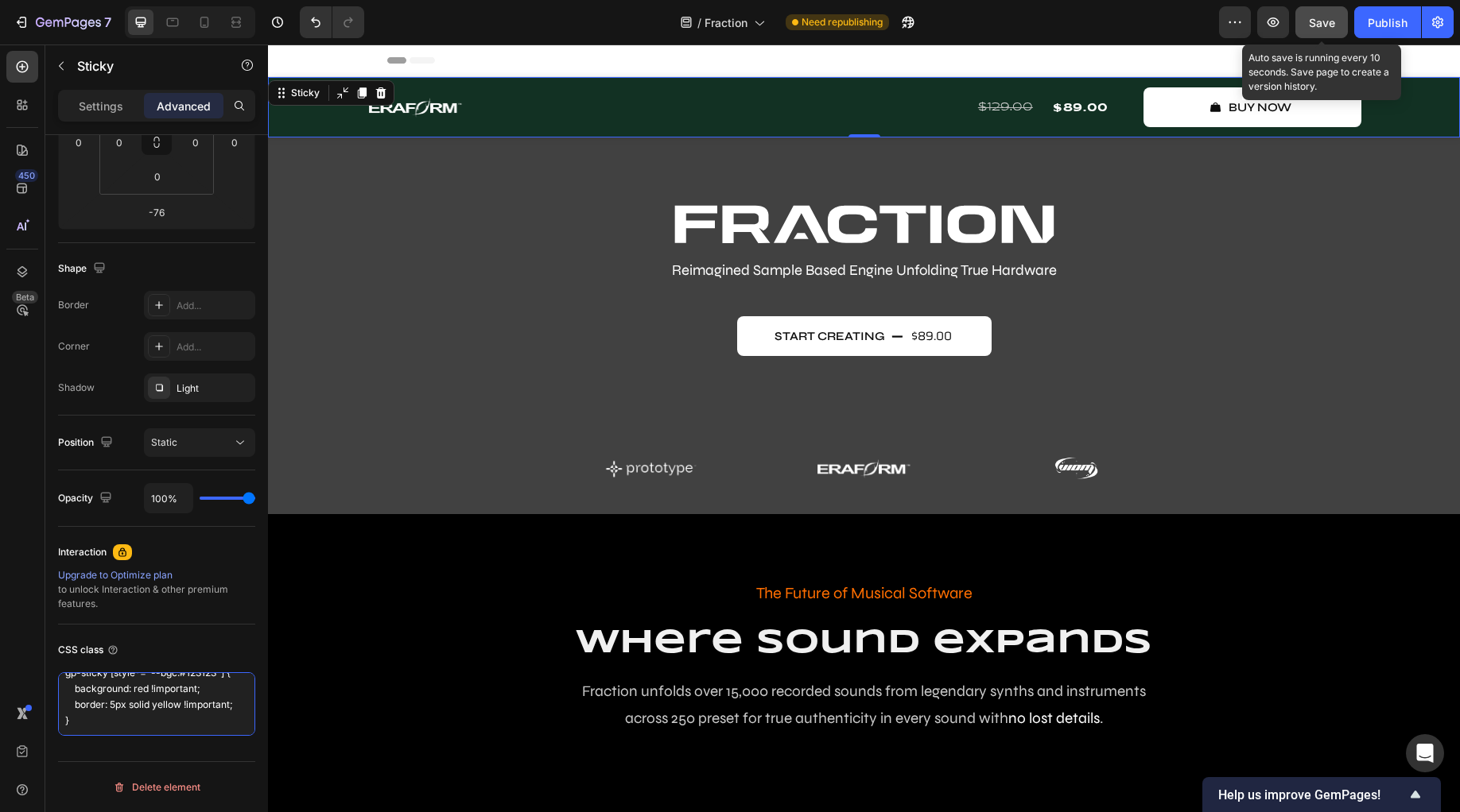
type textarea "gp-sticky [style*="--bgc:#123123"] { background: red !important; border: 5px so…"
click at [1312, 24] on span "Save" at bounding box center [1322, 22] width 27 height 14
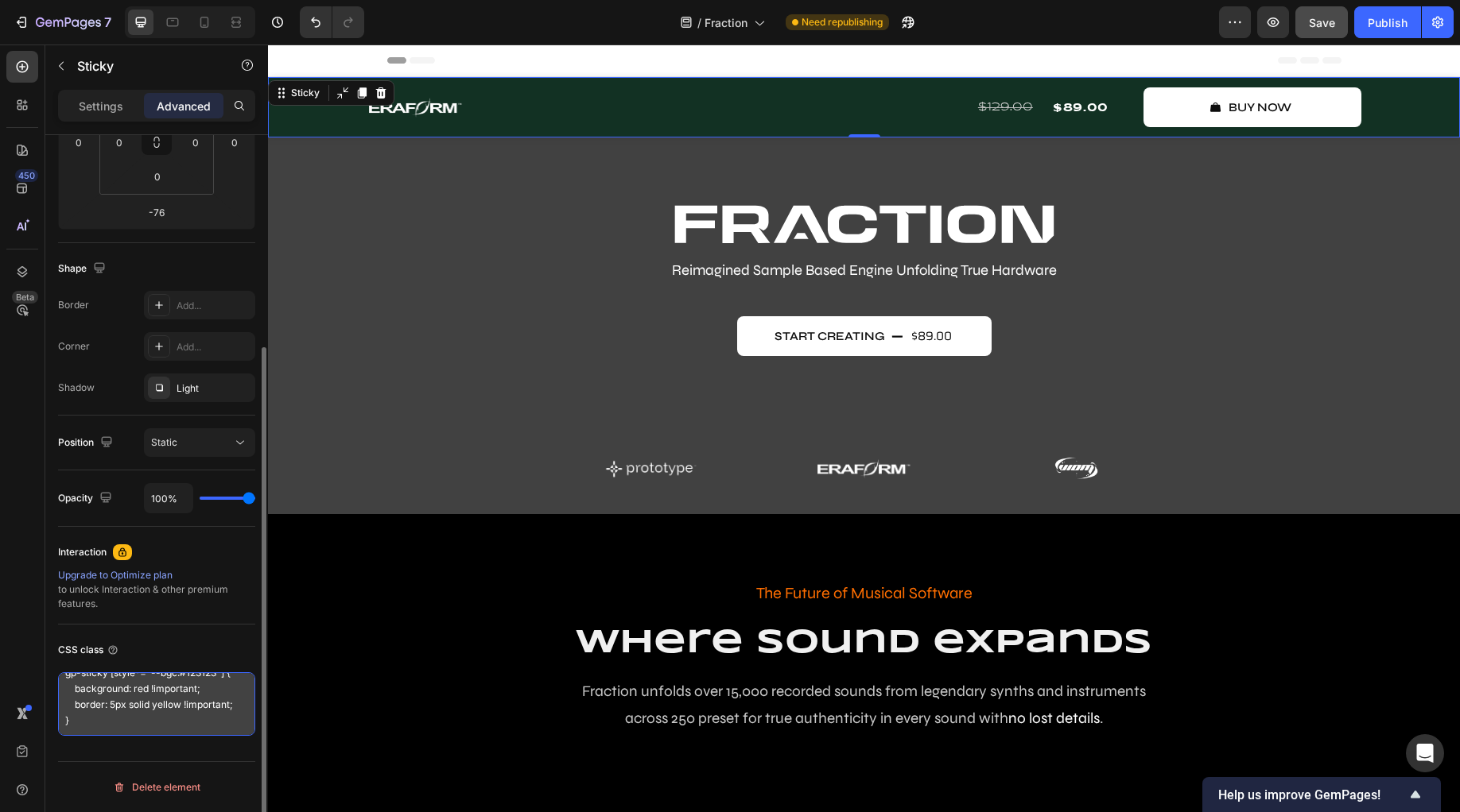
click at [65, 714] on textarea "gp-sticky [style*="--bgc:#123123"] { background: red !important; border: 5px so…" at bounding box center [156, 704] width 198 height 64
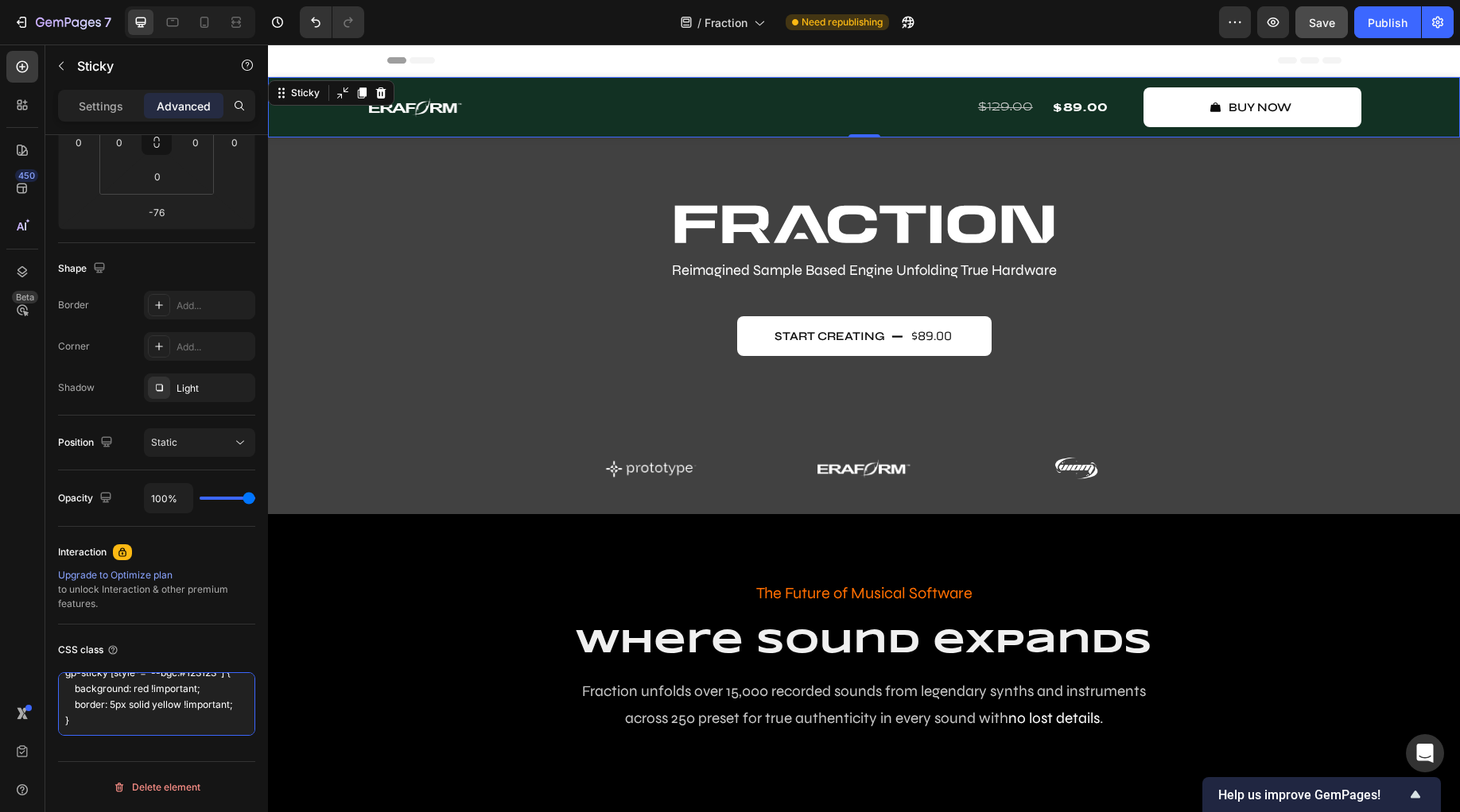
scroll to position [0, 0]
drag, startPoint x: 90, startPoint y: 726, endPoint x: 6, endPoint y: 643, distance: 118.1
click at [6, 643] on div "450 Beta logo Sections(30) Elements(7) Media Image Image Image Comparison Icon …" at bounding box center [134, 429] width 268 height 768
paste textarea "/* Target the div with #123123 background color */ gp-sticky [style*="--bgc:#12…"
drag, startPoint x: 179, startPoint y: 690, endPoint x: 9, endPoint y: 685, distance: 170.1
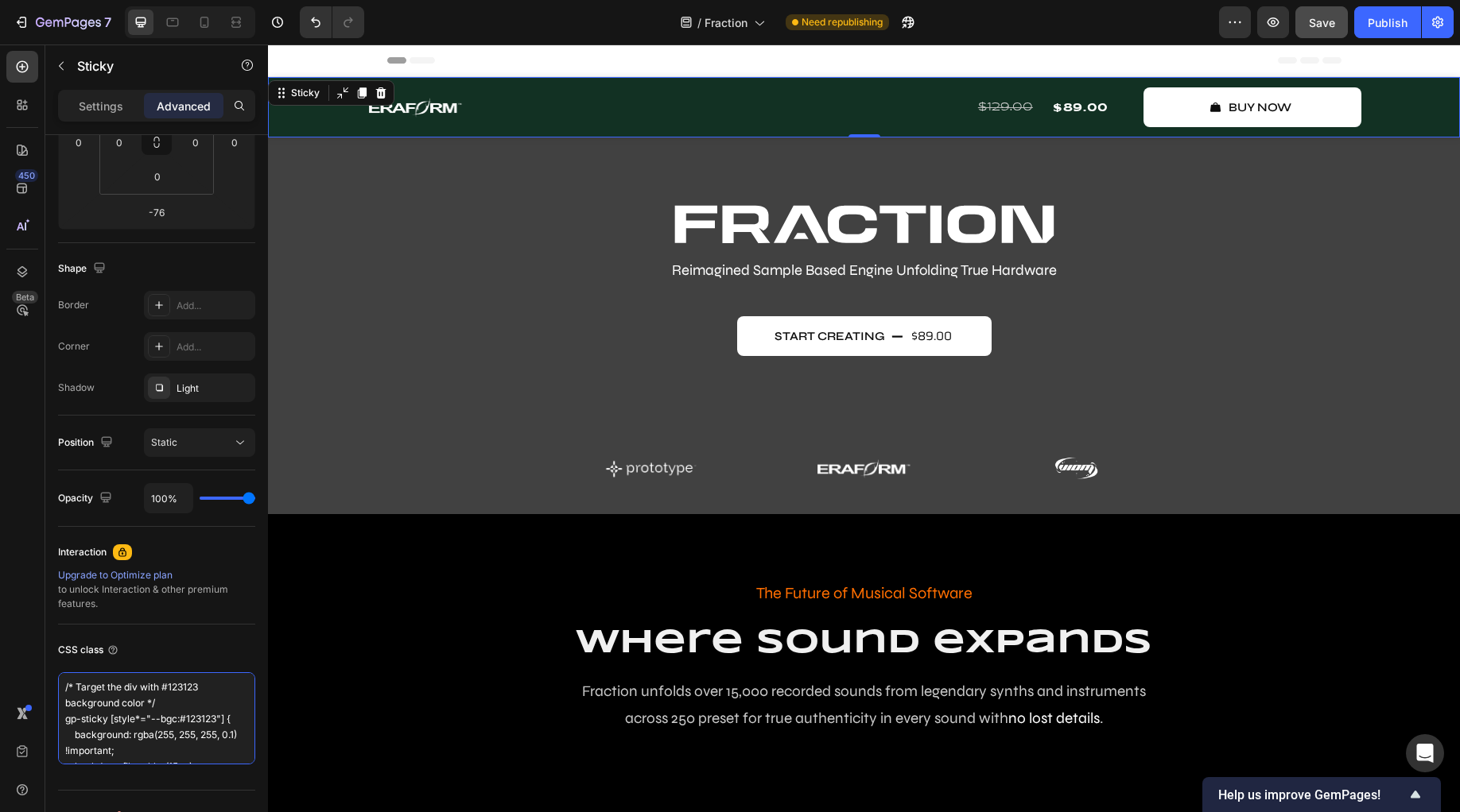
click at [9, 685] on div "450 Beta logo Sections(30) Elements(7) Media Image Image Image Comparison Icon …" at bounding box center [134, 429] width 268 height 768
drag, startPoint x: 62, startPoint y: 699, endPoint x: 34, endPoint y: 693, distance: 28.6
click at [34, 693] on div "450 Beta logo Sections(30) Elements(7) Media Image Image Image Comparison Icon …" at bounding box center [134, 429] width 268 height 768
click at [68, 707] on textarea "gp-sticky [style*="--bgc:#123123"] { background: rgba(255, 255, 255, 0.1) !impo…" at bounding box center [156, 718] width 198 height 92
type textarea "gp-sticky [style*="--bgc:#123123"] { background: rgba(255, 255, 255, 0.1) !impo…"
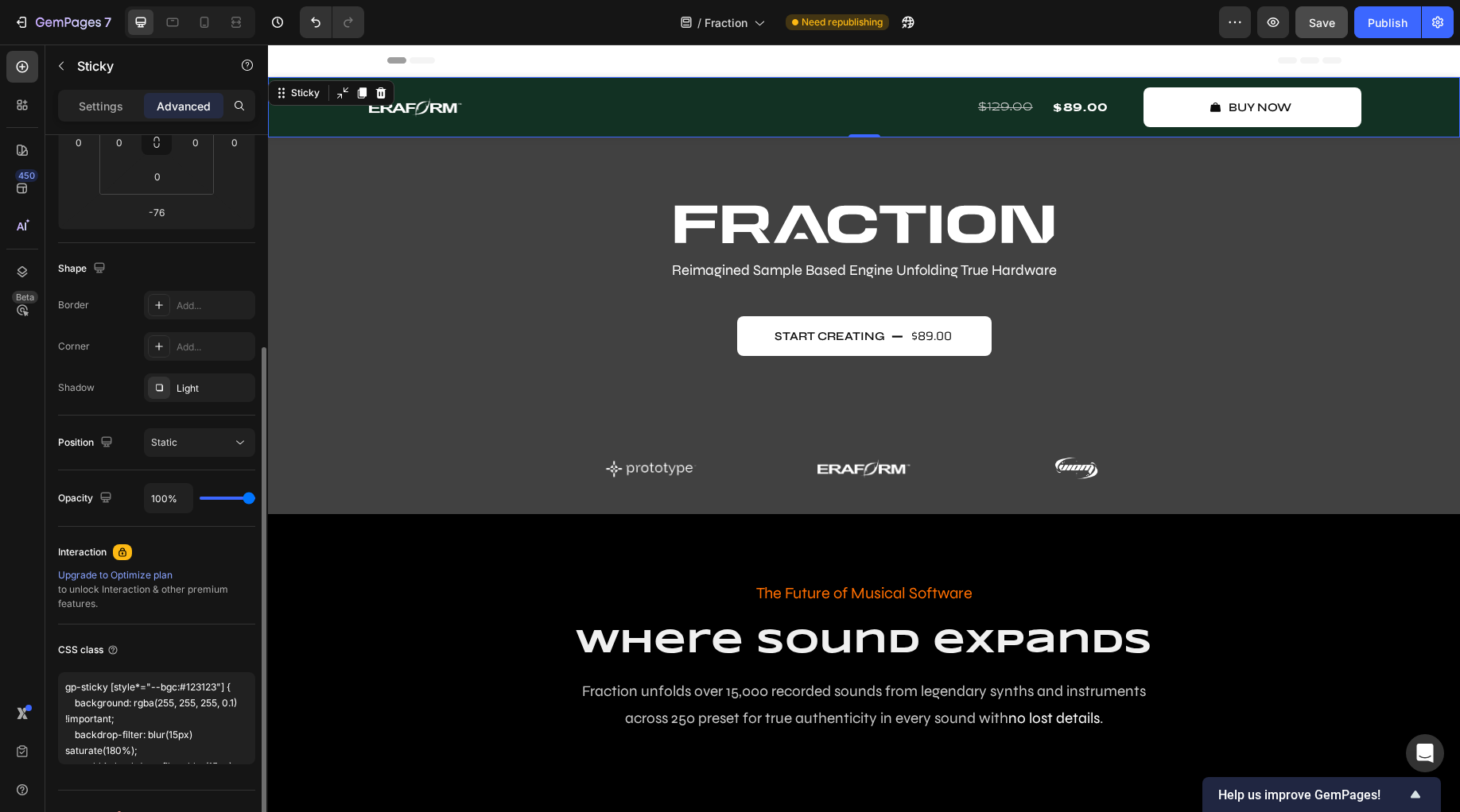
click at [191, 646] on div "CSS class" at bounding box center [156, 650] width 198 height 26
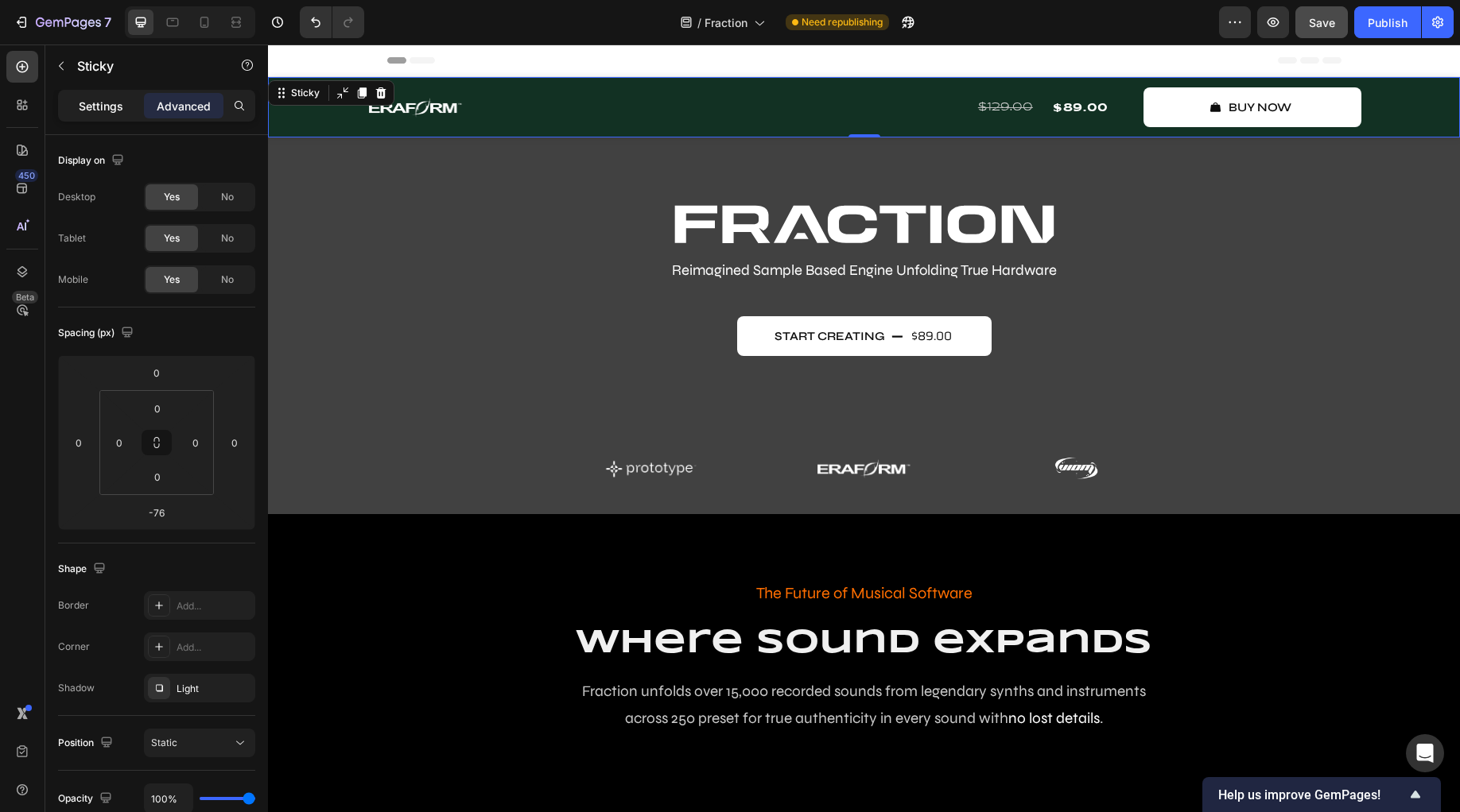
click at [103, 116] on div "Settings" at bounding box center [101, 106] width 80 height 26
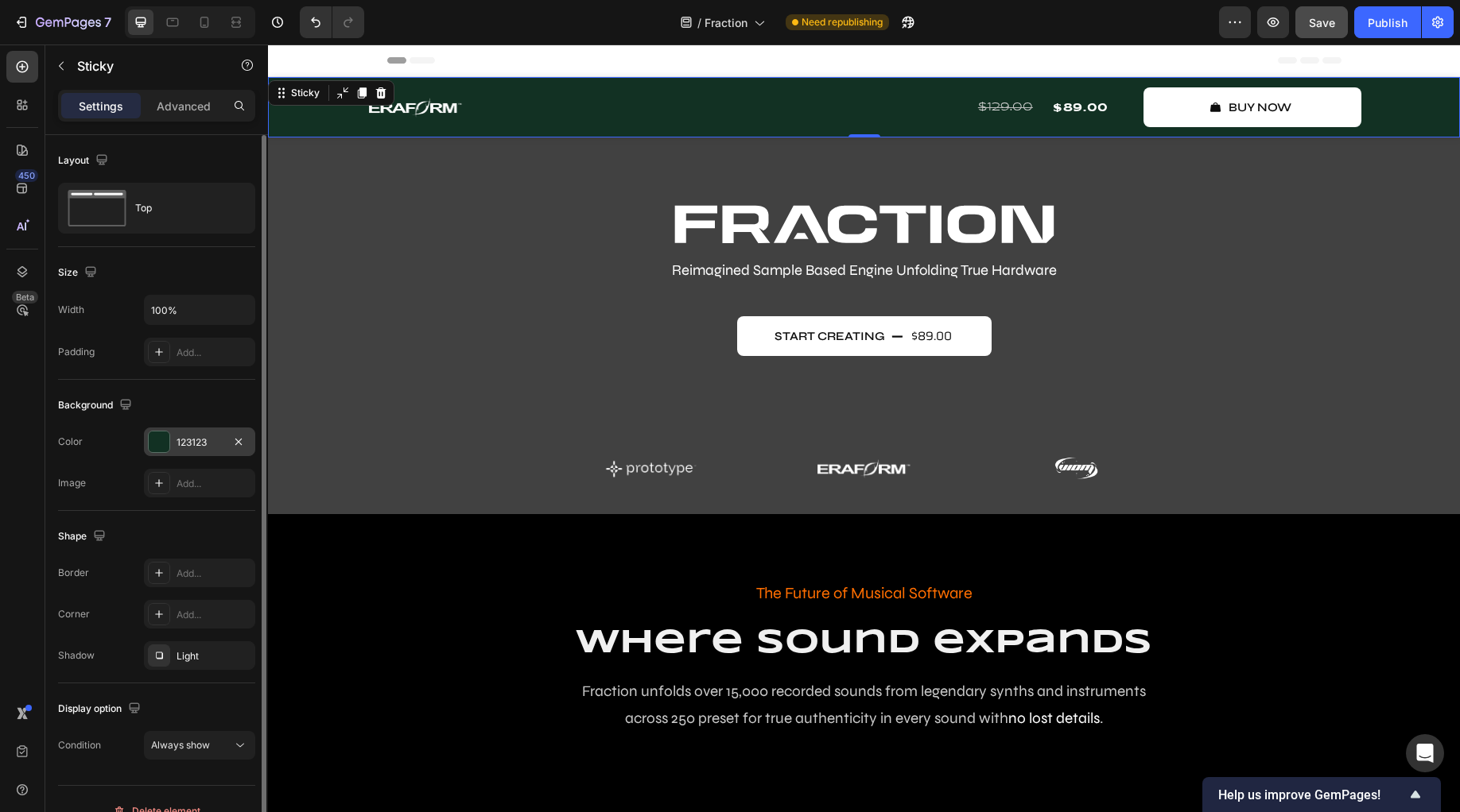
click at [167, 432] on div at bounding box center [159, 442] width 22 height 22
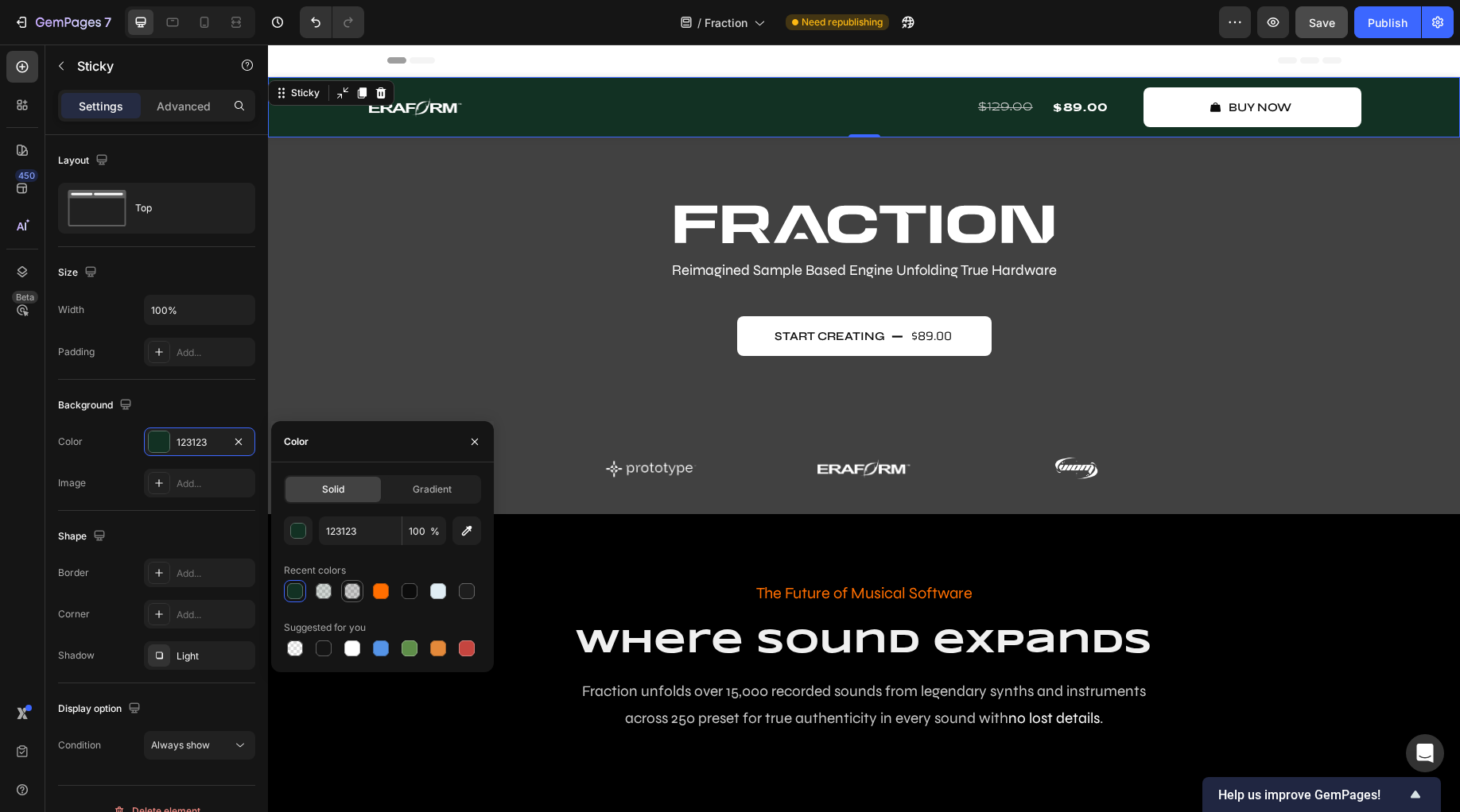
click at [345, 594] on div at bounding box center [351, 591] width 16 height 16
type input "000000"
type input "20"
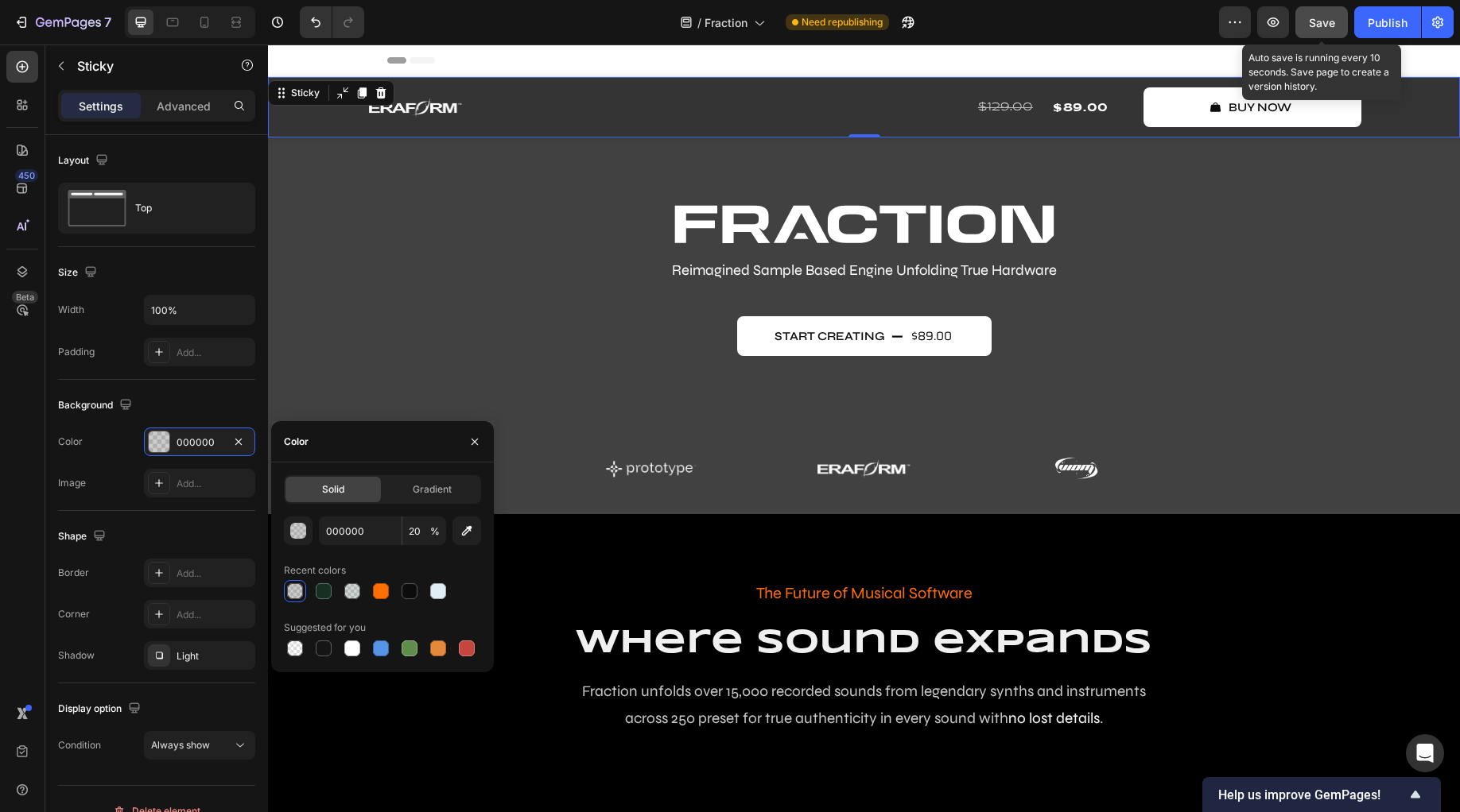
click at [1335, 20] on button "Save" at bounding box center [1321, 22] width 52 height 32
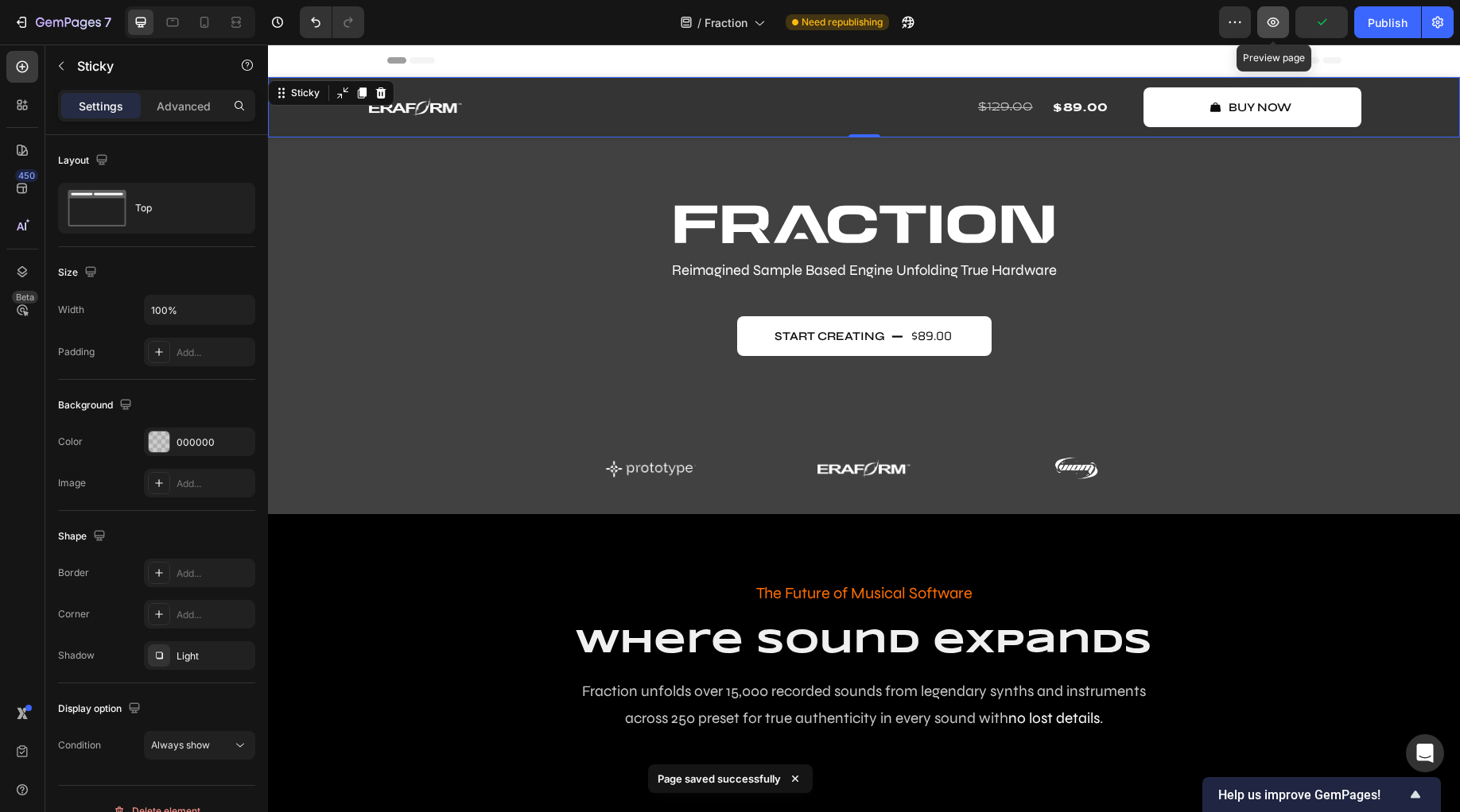
click at [1276, 27] on icon "button" at bounding box center [1272, 22] width 16 height 16
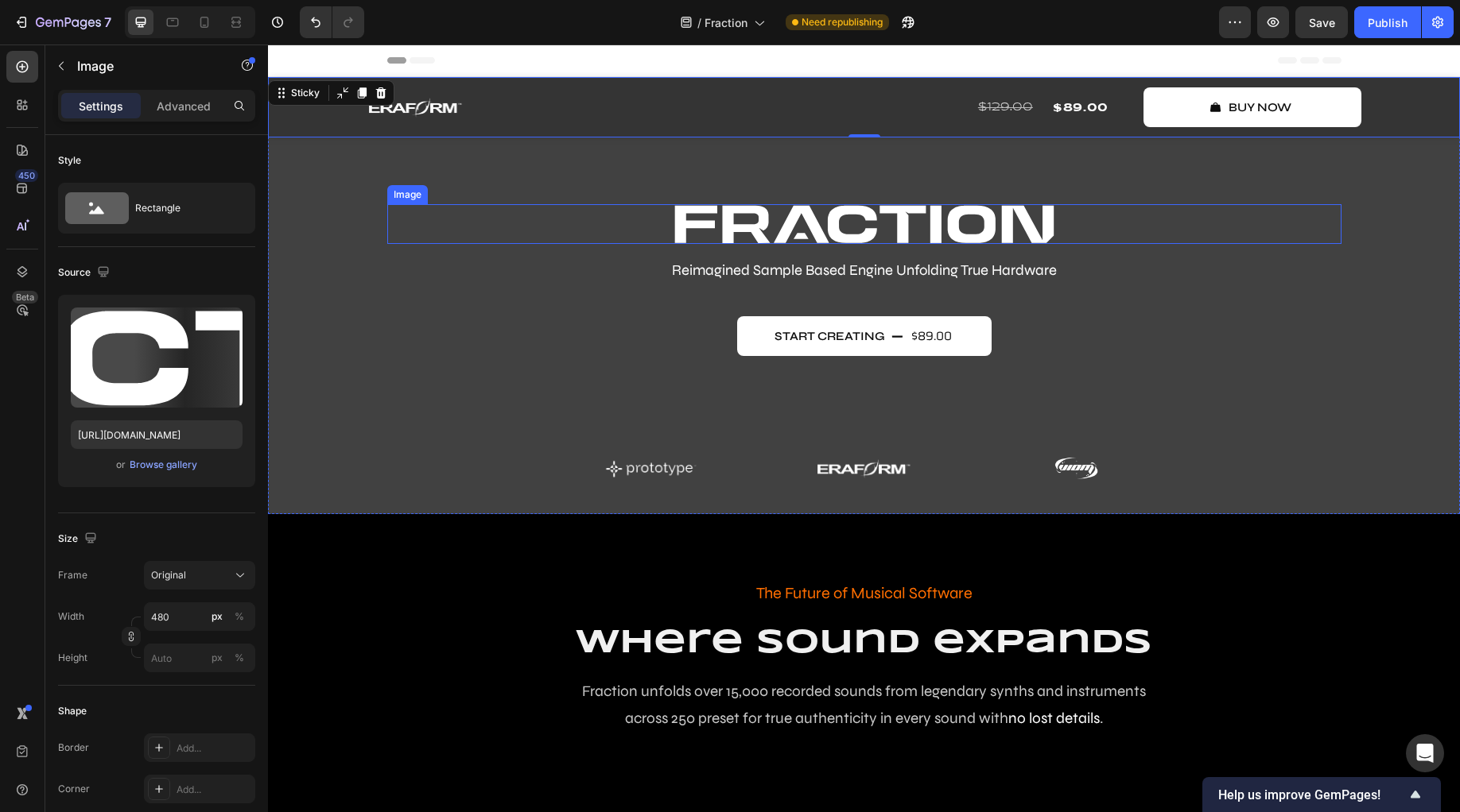
click at [775, 225] on img at bounding box center [864, 223] width 381 height 39
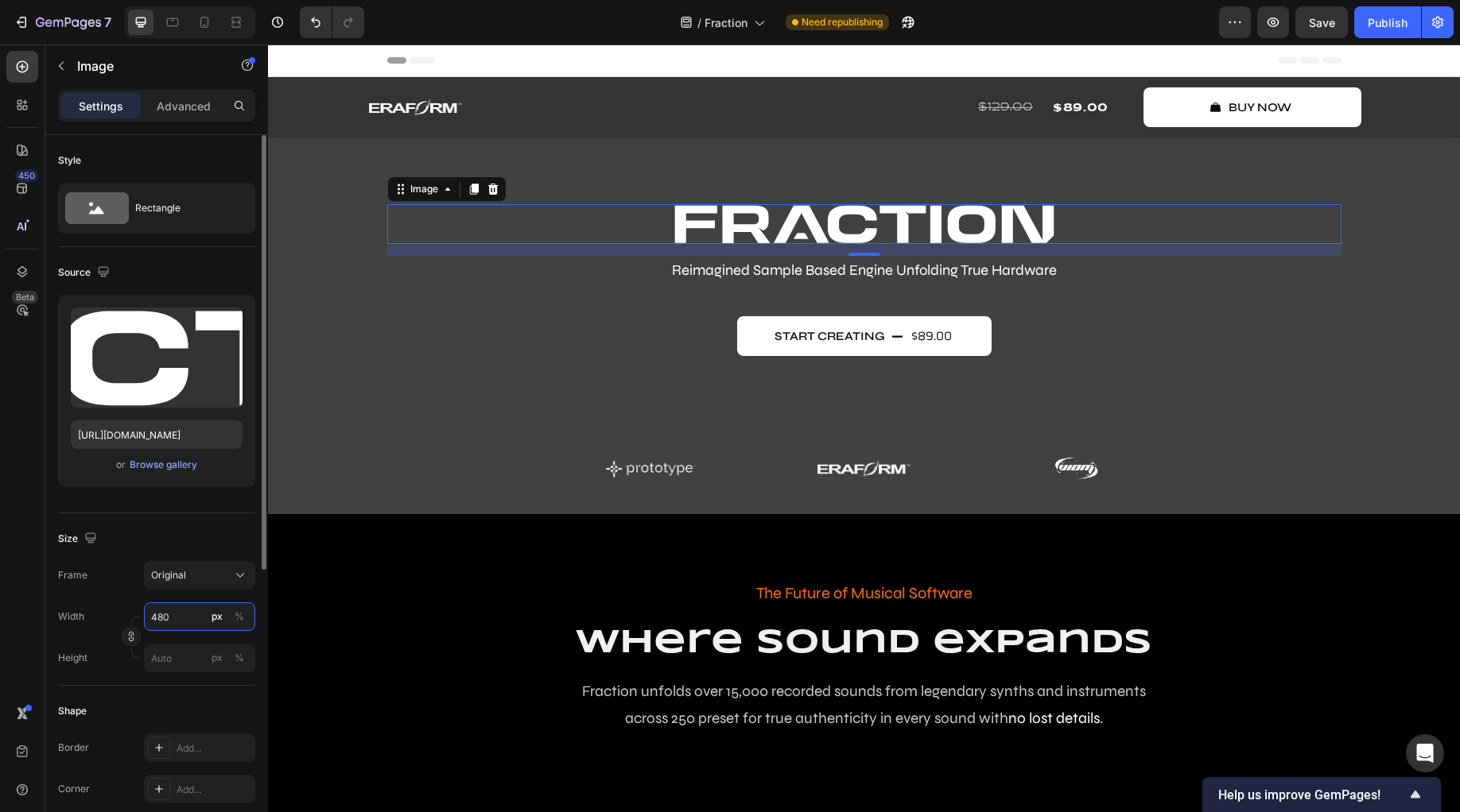
click at [182, 628] on input "480" at bounding box center [199, 616] width 112 height 28
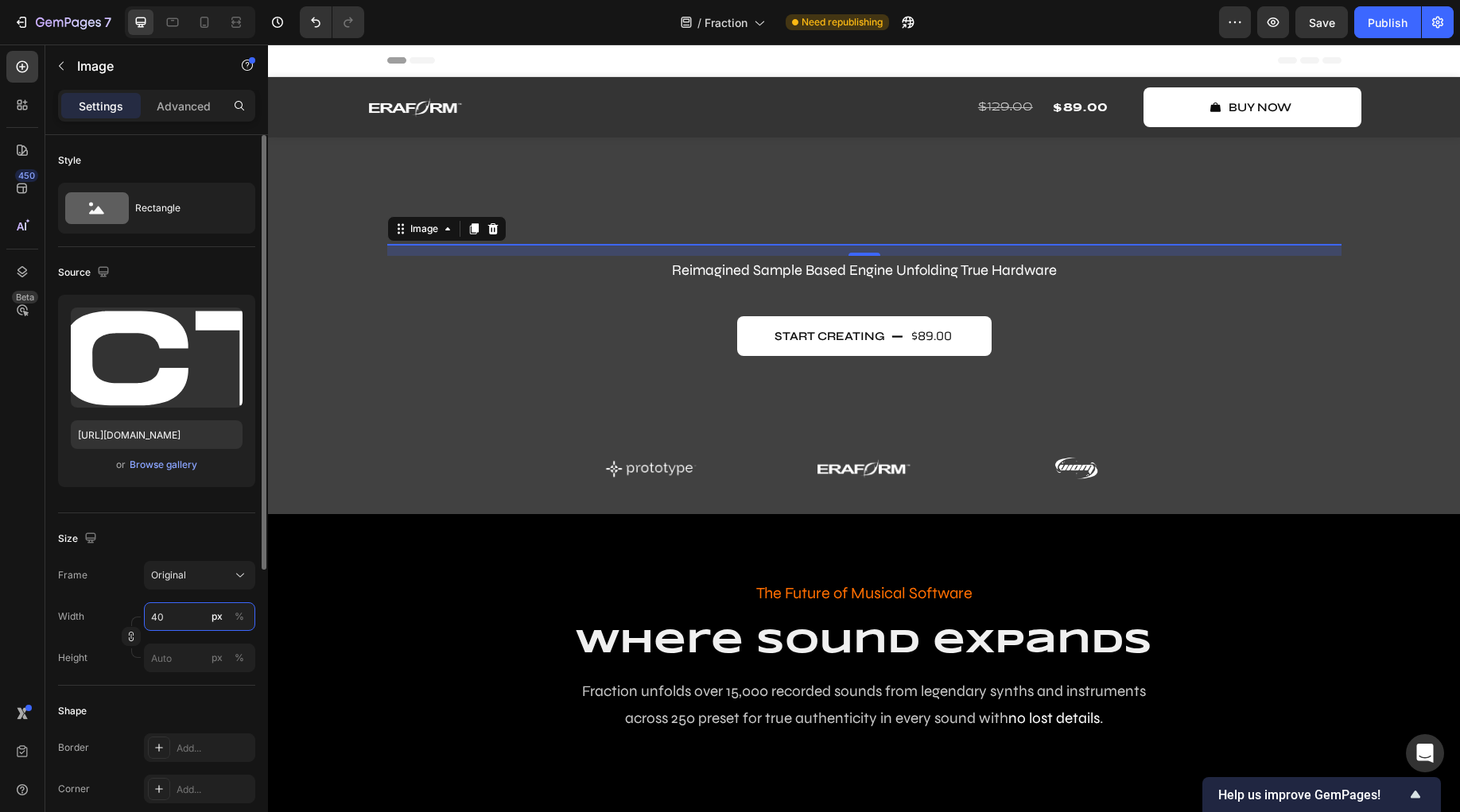
type input "400"
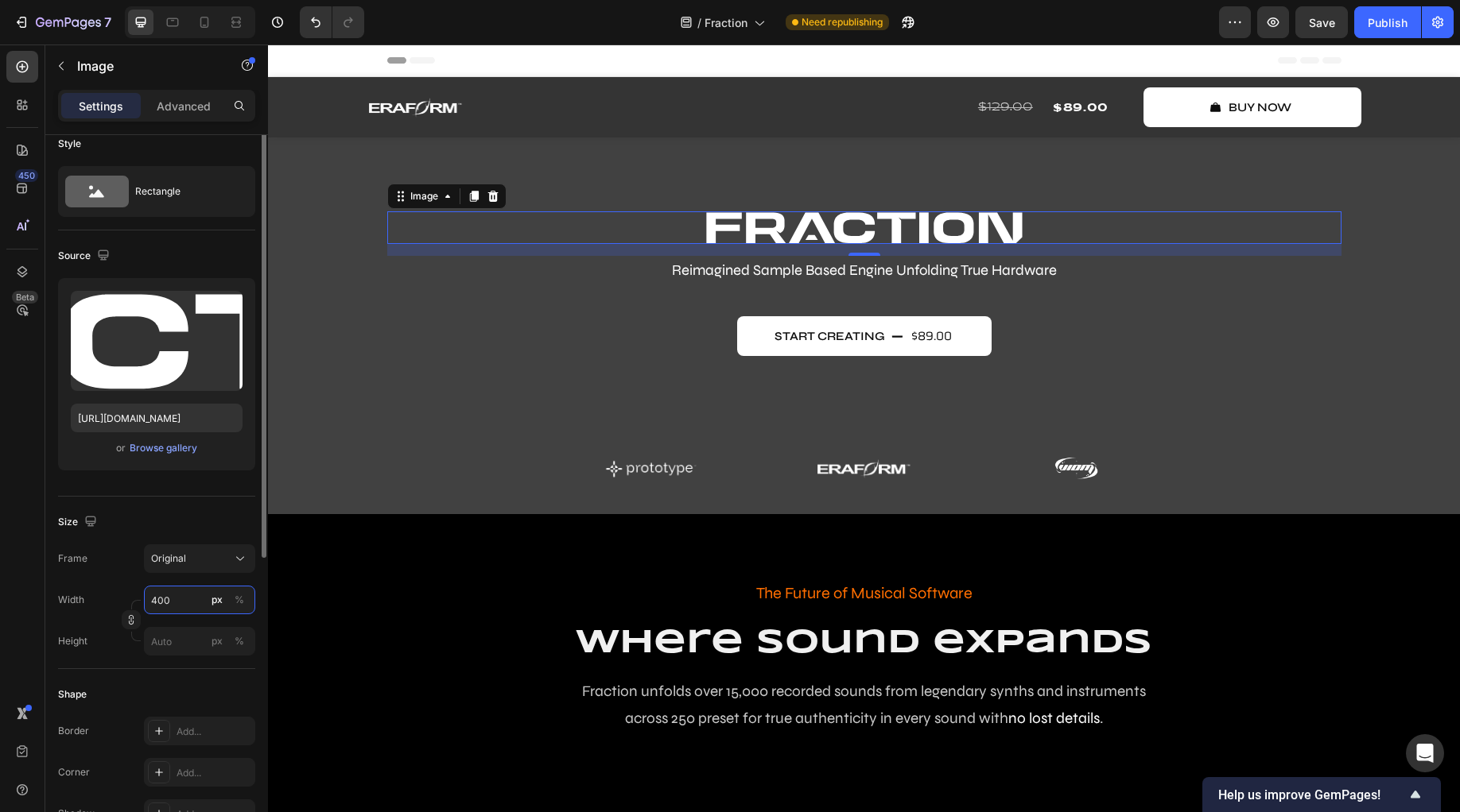
scroll to position [46, 0]
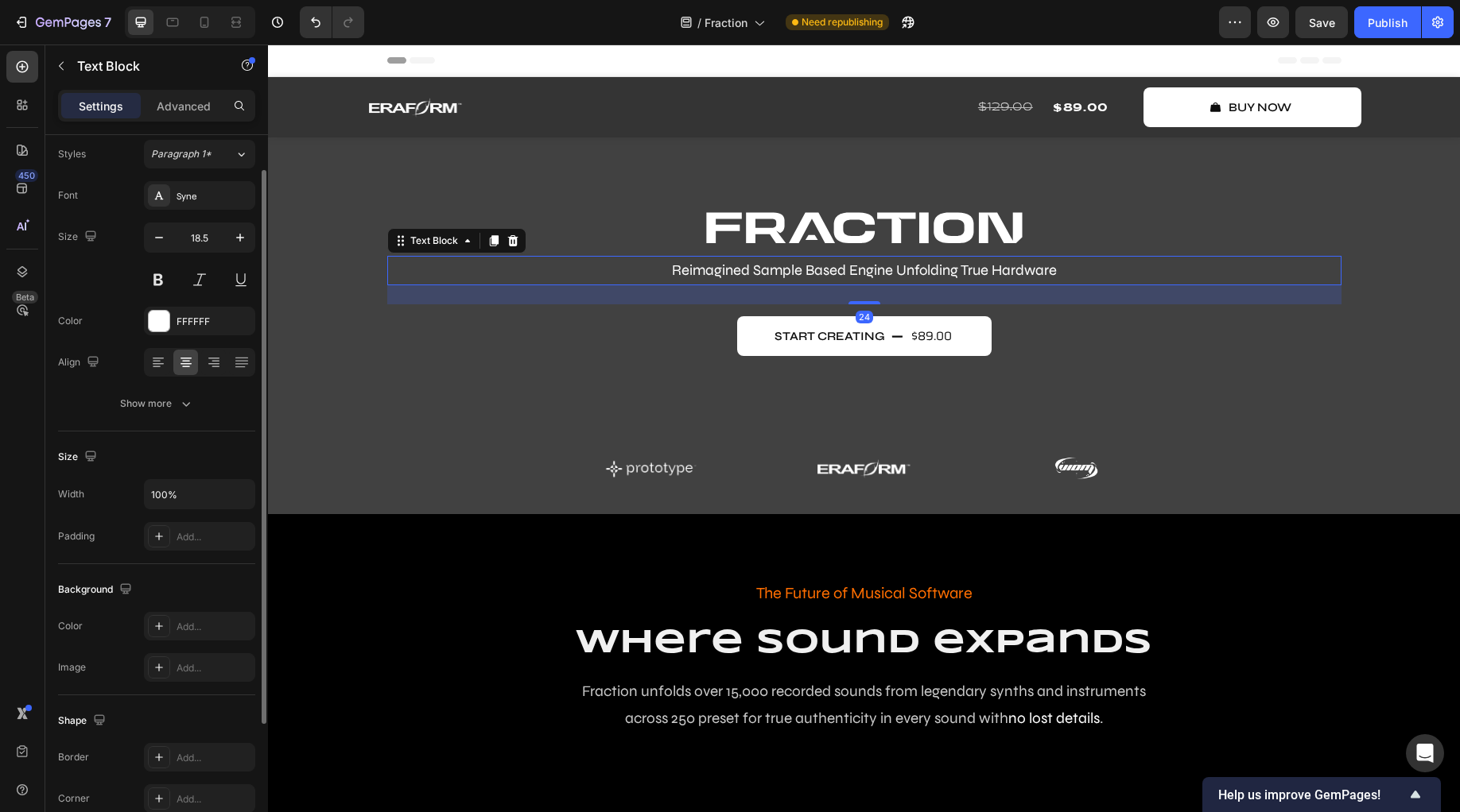
click at [675, 267] on p "Reimagined Sample Based Engine Unfolding True Hardware" at bounding box center [864, 271] width 951 height 27
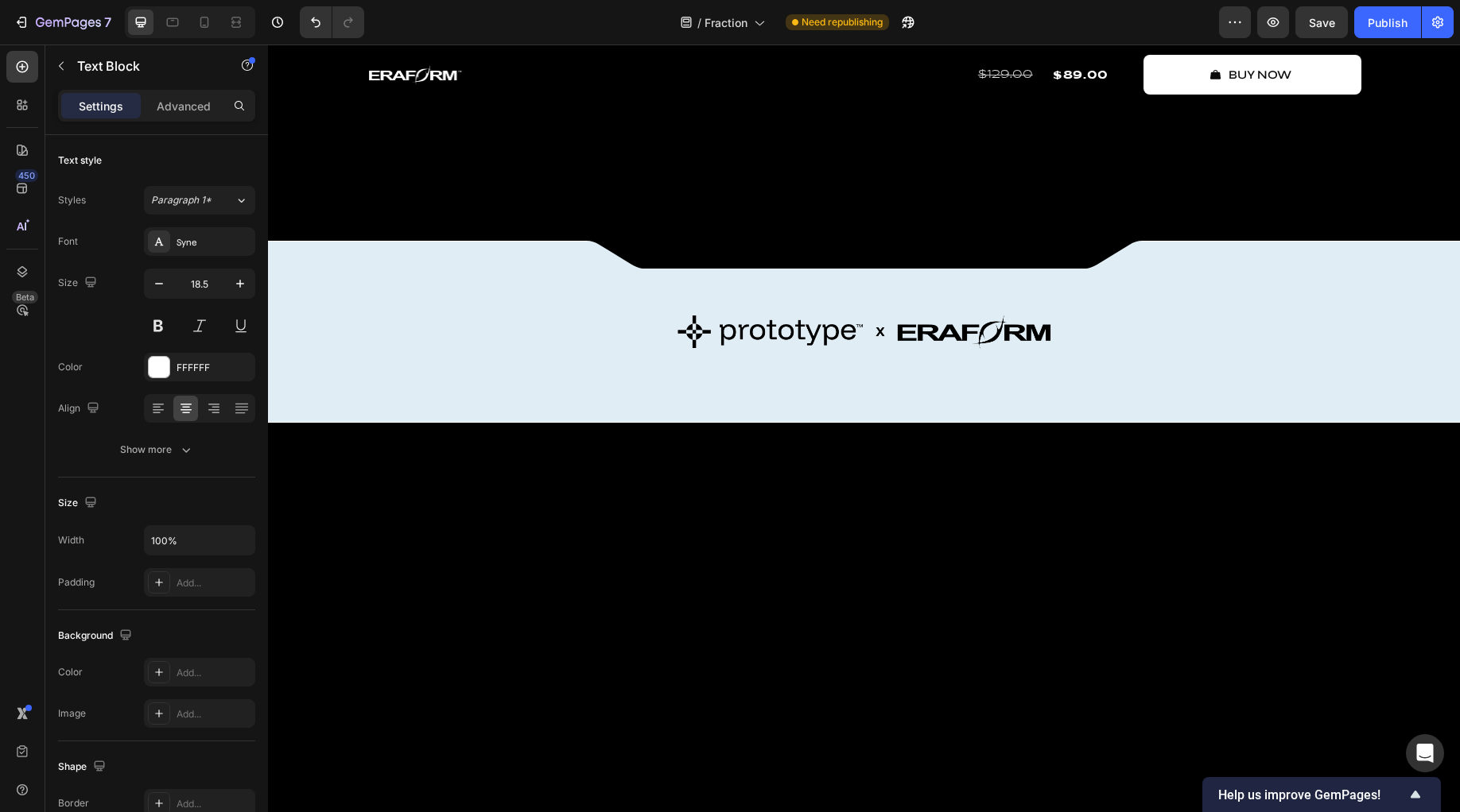
scroll to position [1183, 0]
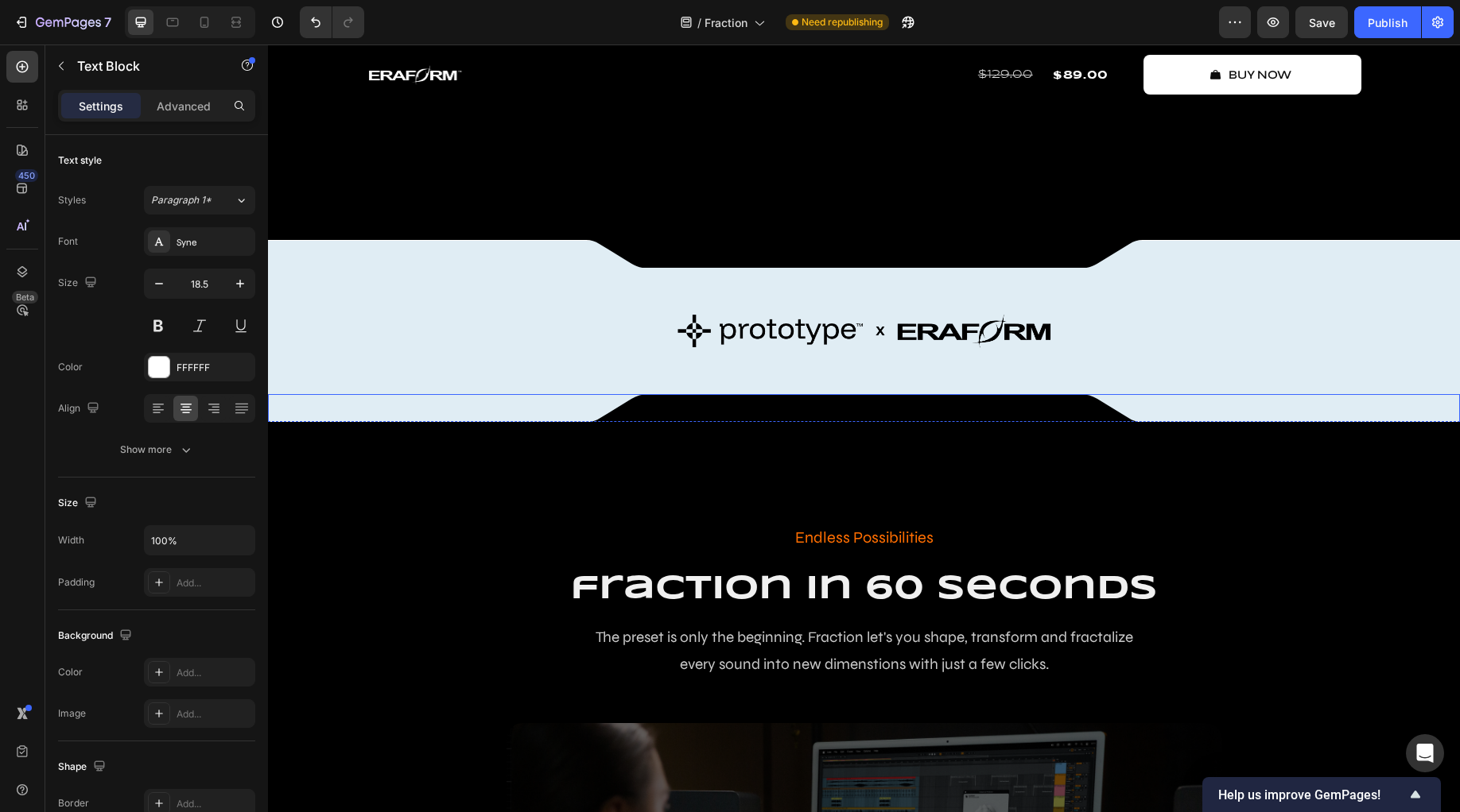
click at [629, 422] on img at bounding box center [864, 408] width 556 height 28
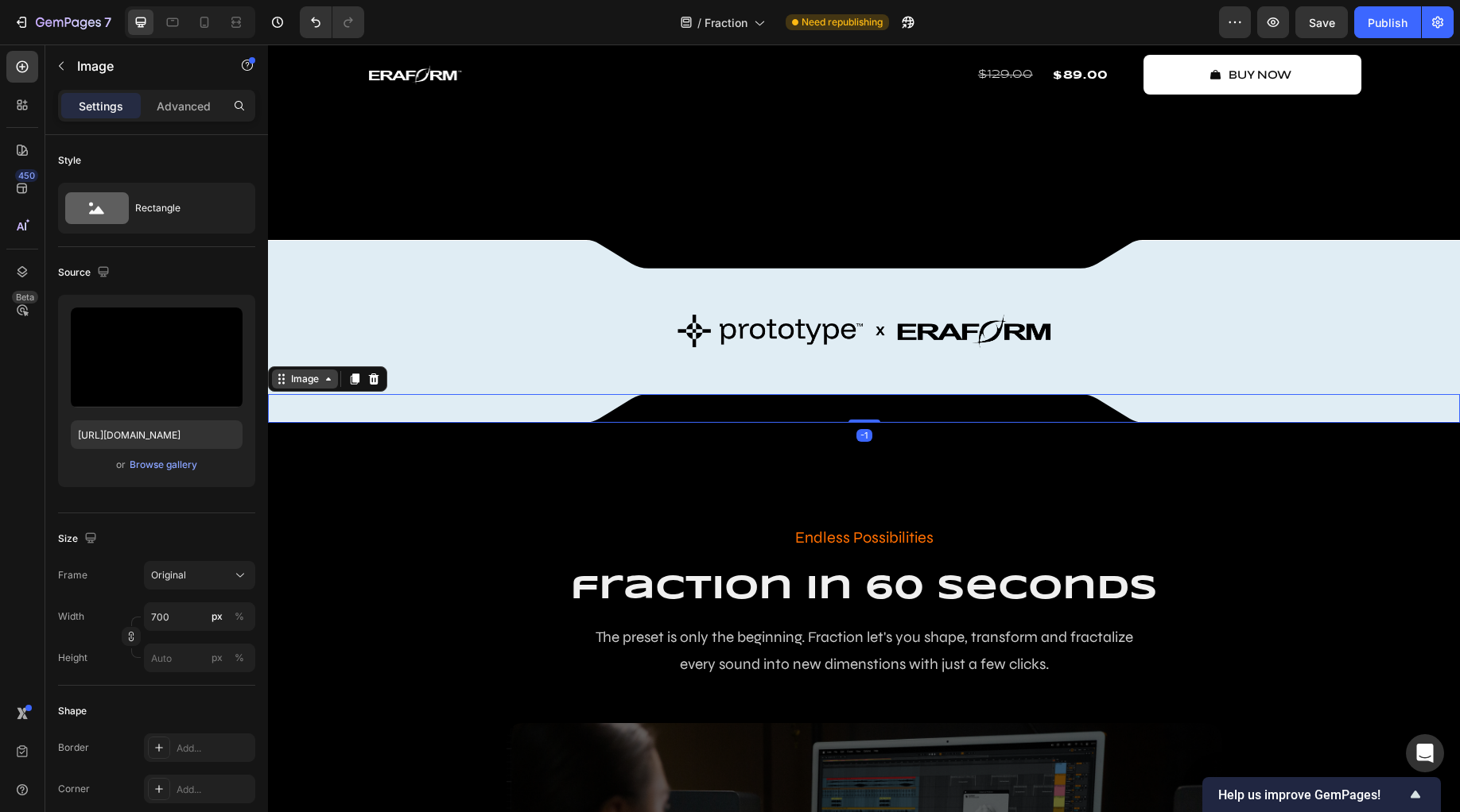
click at [331, 386] on icon at bounding box center [328, 379] width 13 height 13
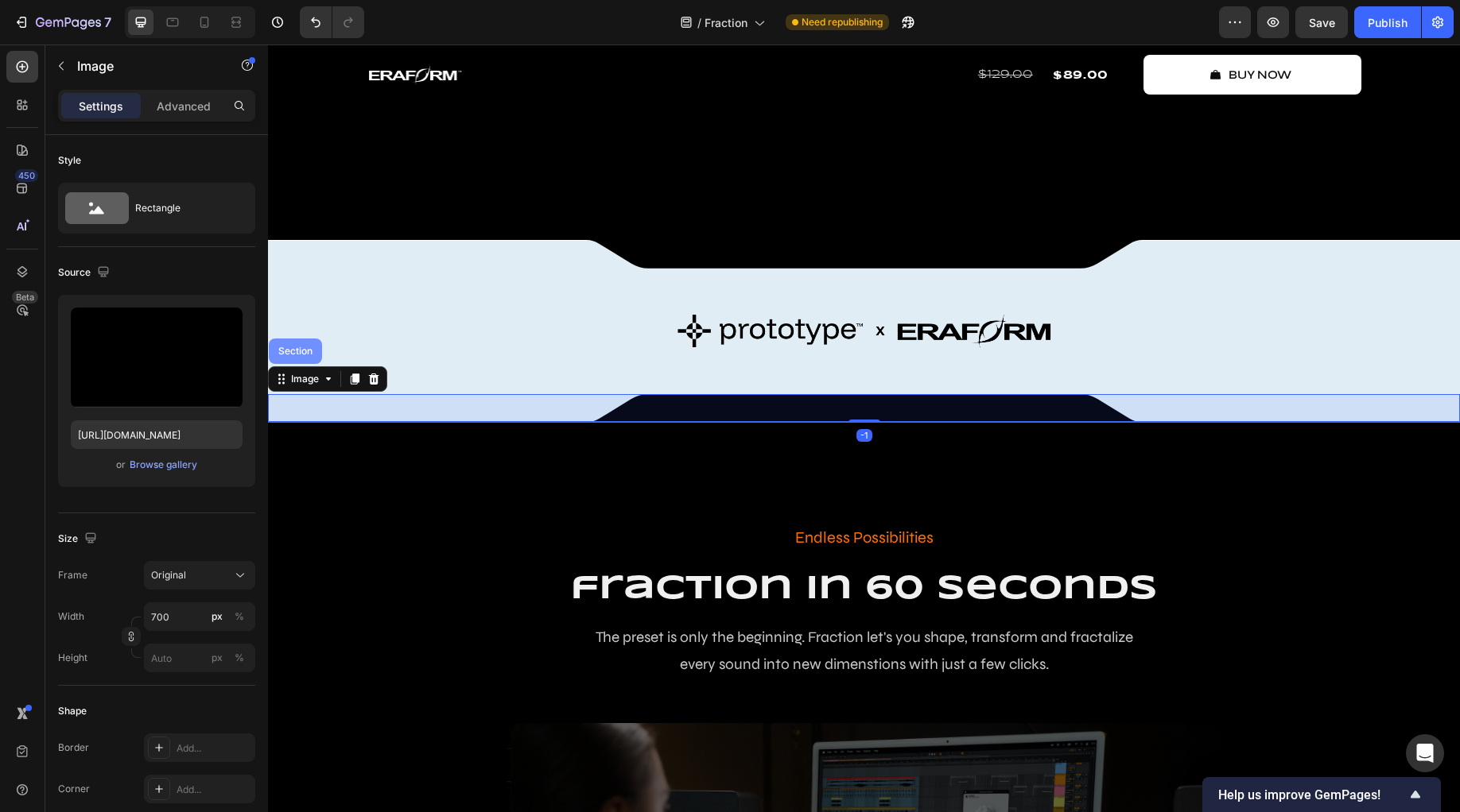
click at [301, 356] on div "Section" at bounding box center [295, 351] width 40 height 9
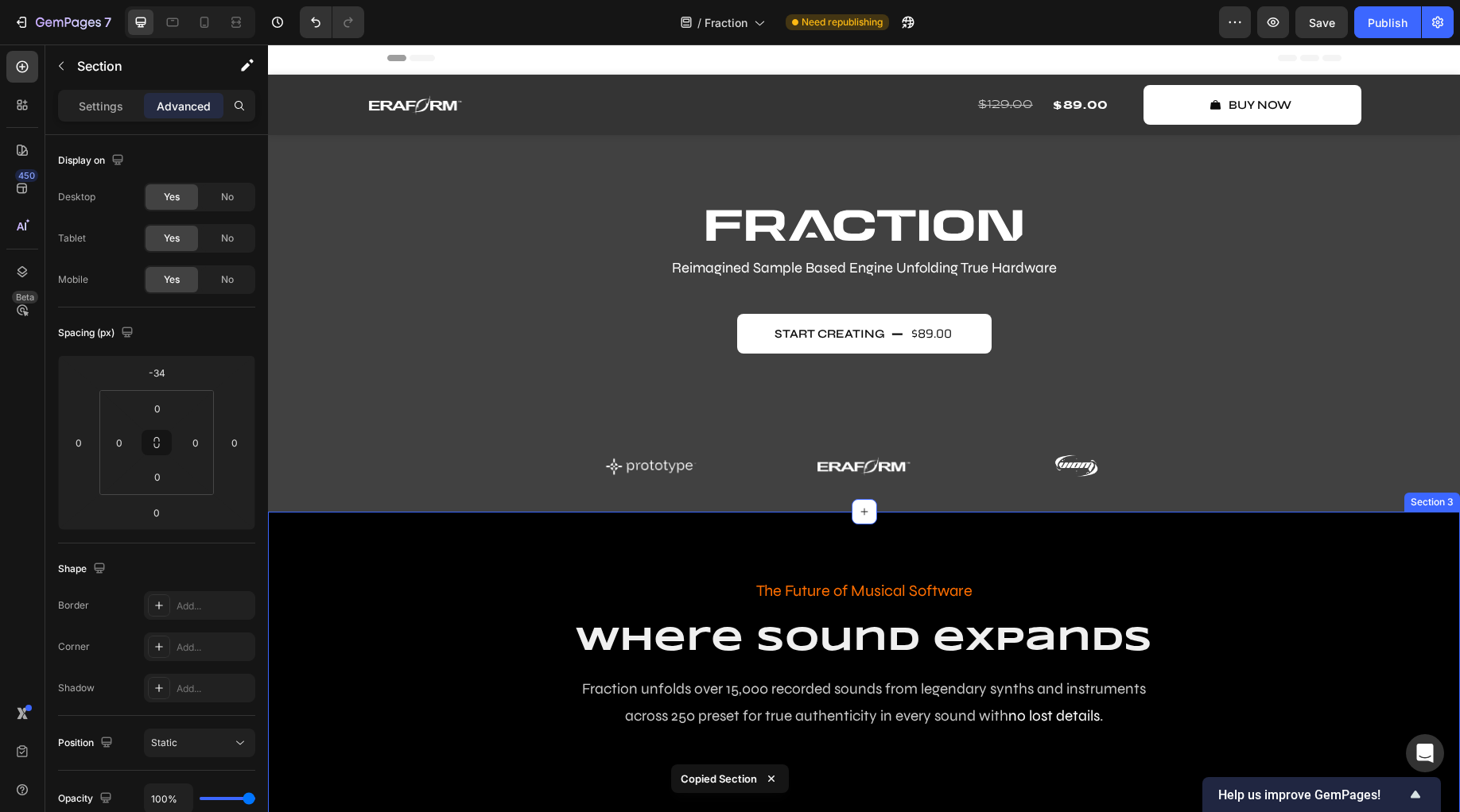
scroll to position [0, 0]
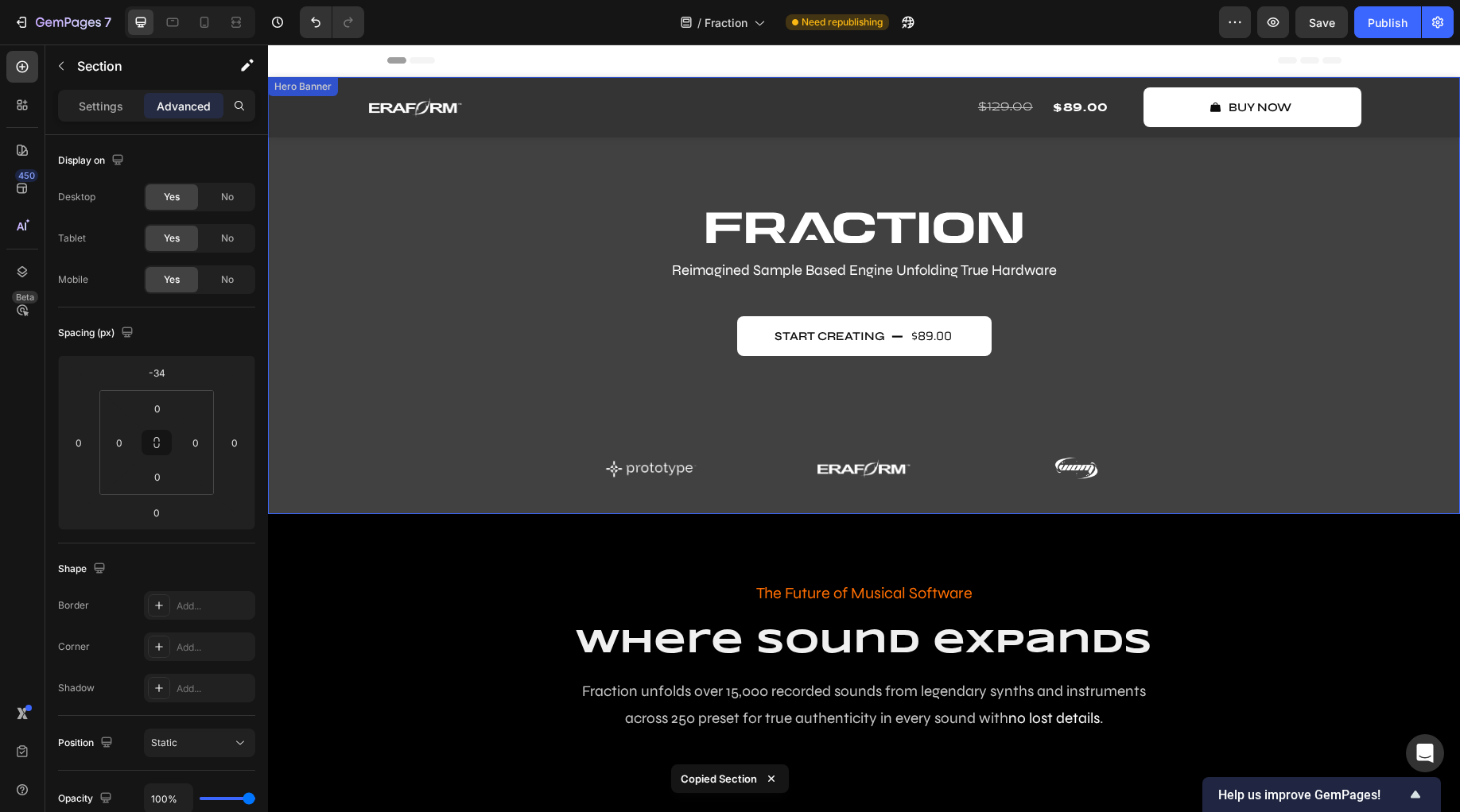
click at [429, 428] on div "Image Reimagined Sample Based Engine Unfolding True Hardware Text Block start c…" at bounding box center [864, 349] width 954 height 277
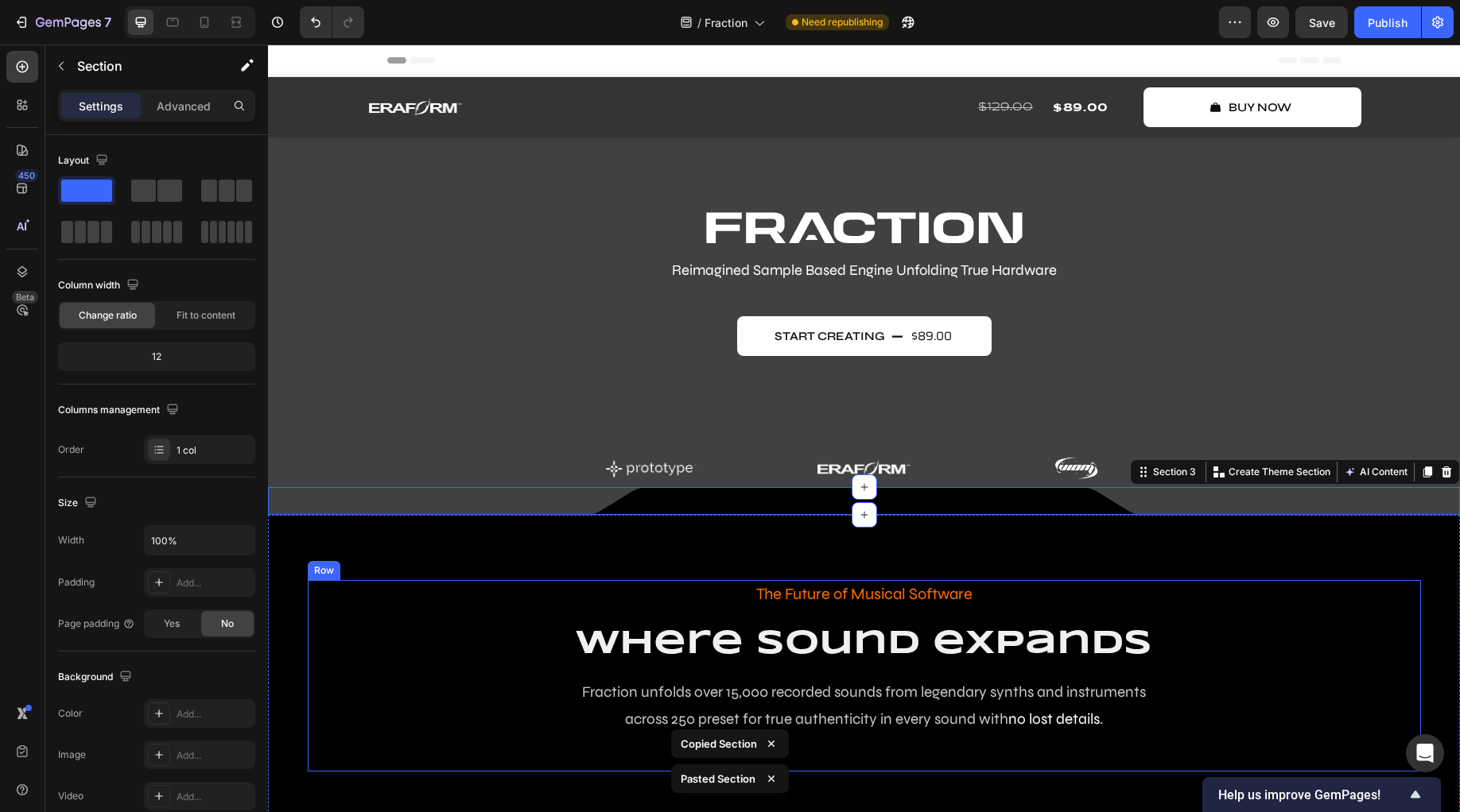
click at [397, 619] on div "The Future of Musical Software Text Block where sound expands Heading Fraction …" at bounding box center [864, 675] width 1113 height 191
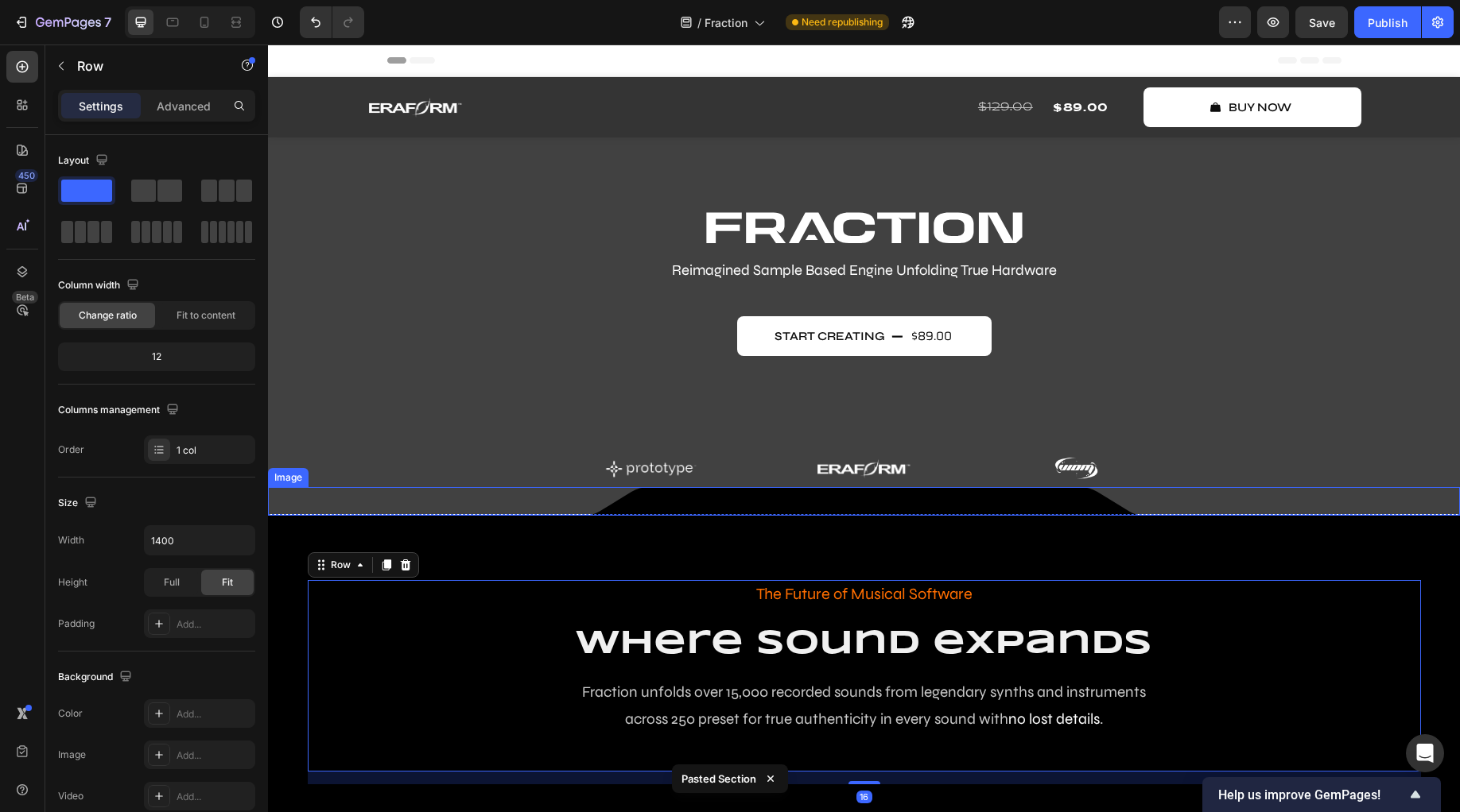
click at [466, 494] on div at bounding box center [864, 501] width 1192 height 28
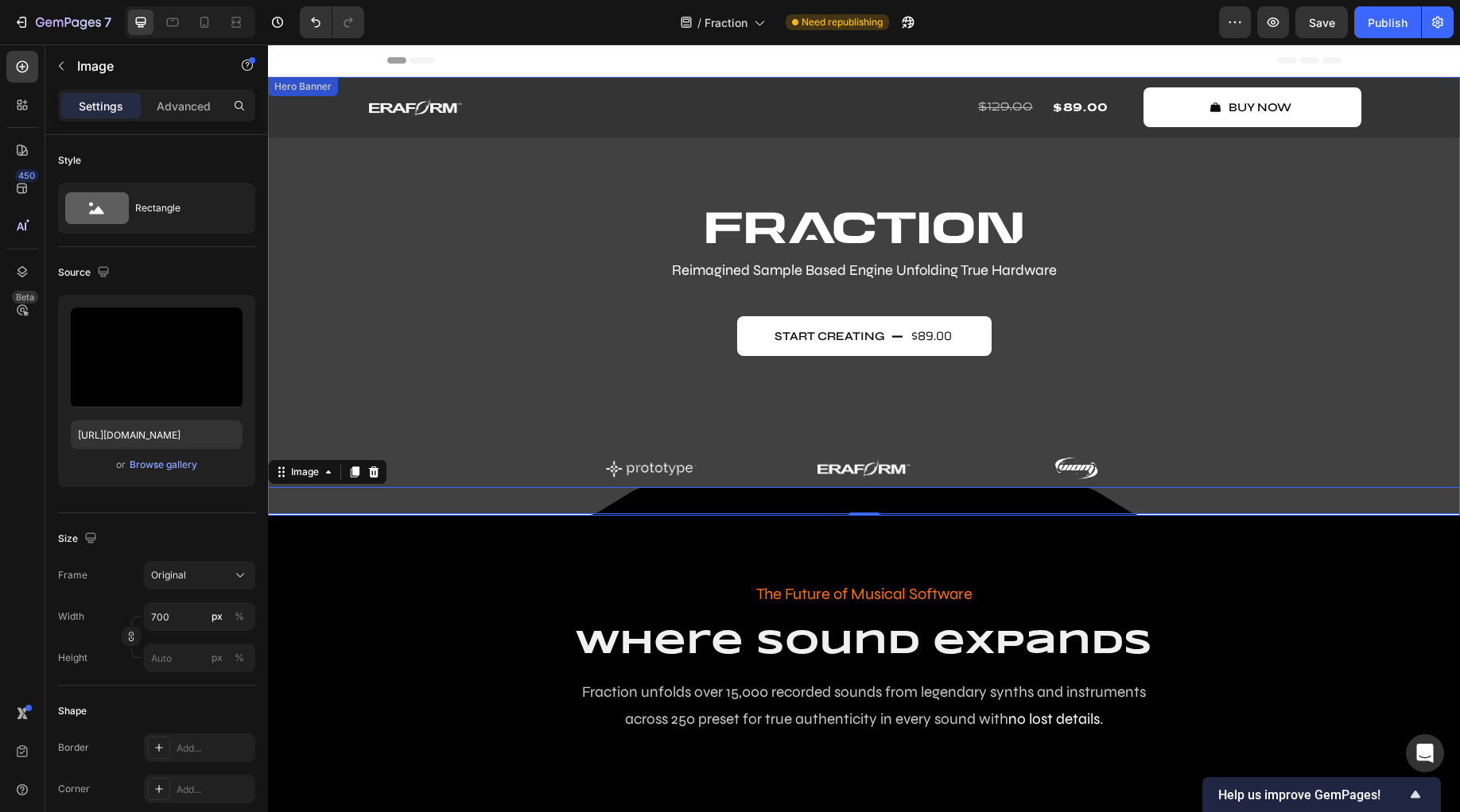
click at [436, 364] on div "Image Reimagined Sample Based Engine Unfolding True Hardware Text Block start c…" at bounding box center [864, 349] width 954 height 277
click at [665, 501] on img at bounding box center [864, 501] width 556 height 28
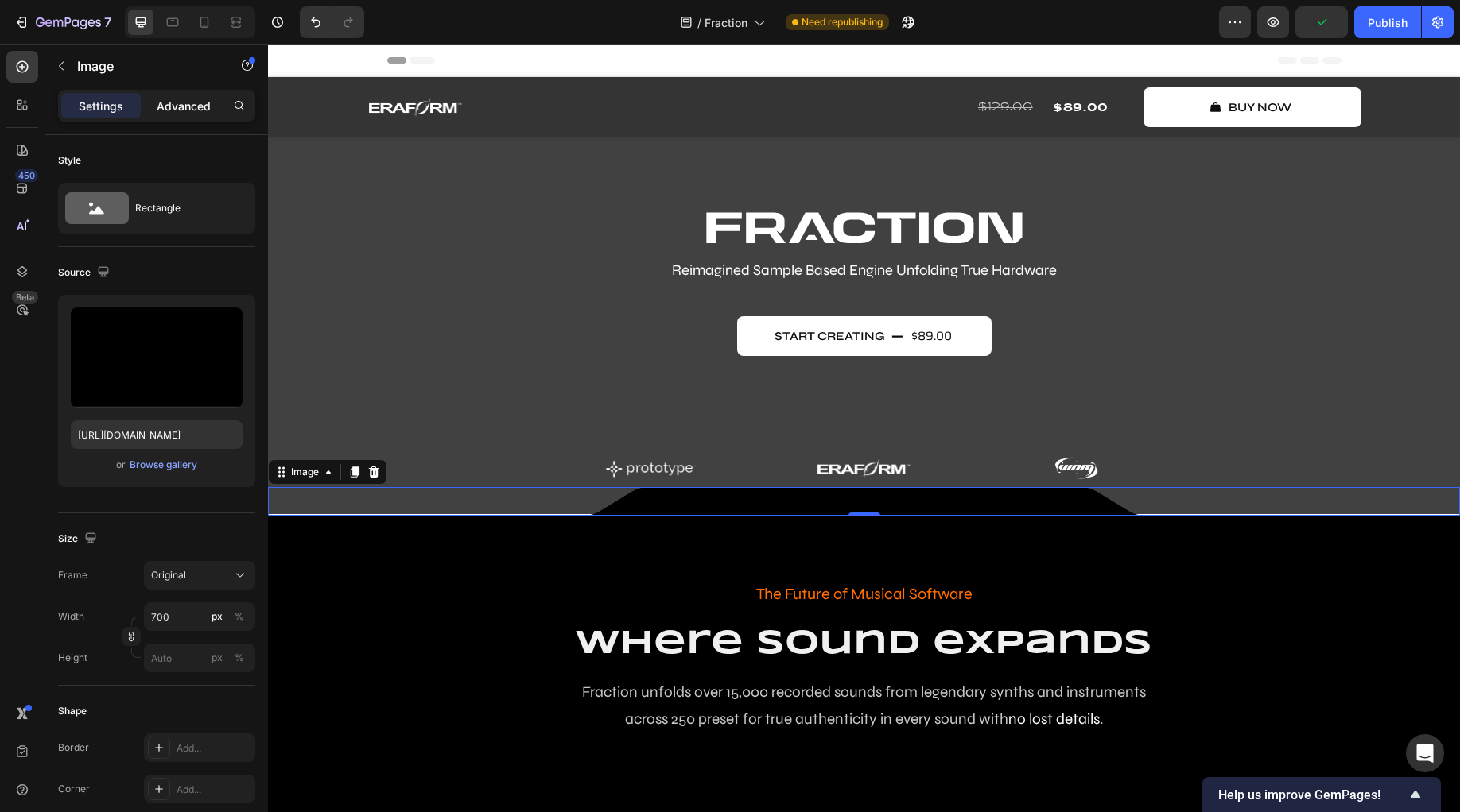
click at [182, 117] on div "Advanced" at bounding box center [183, 106] width 80 height 26
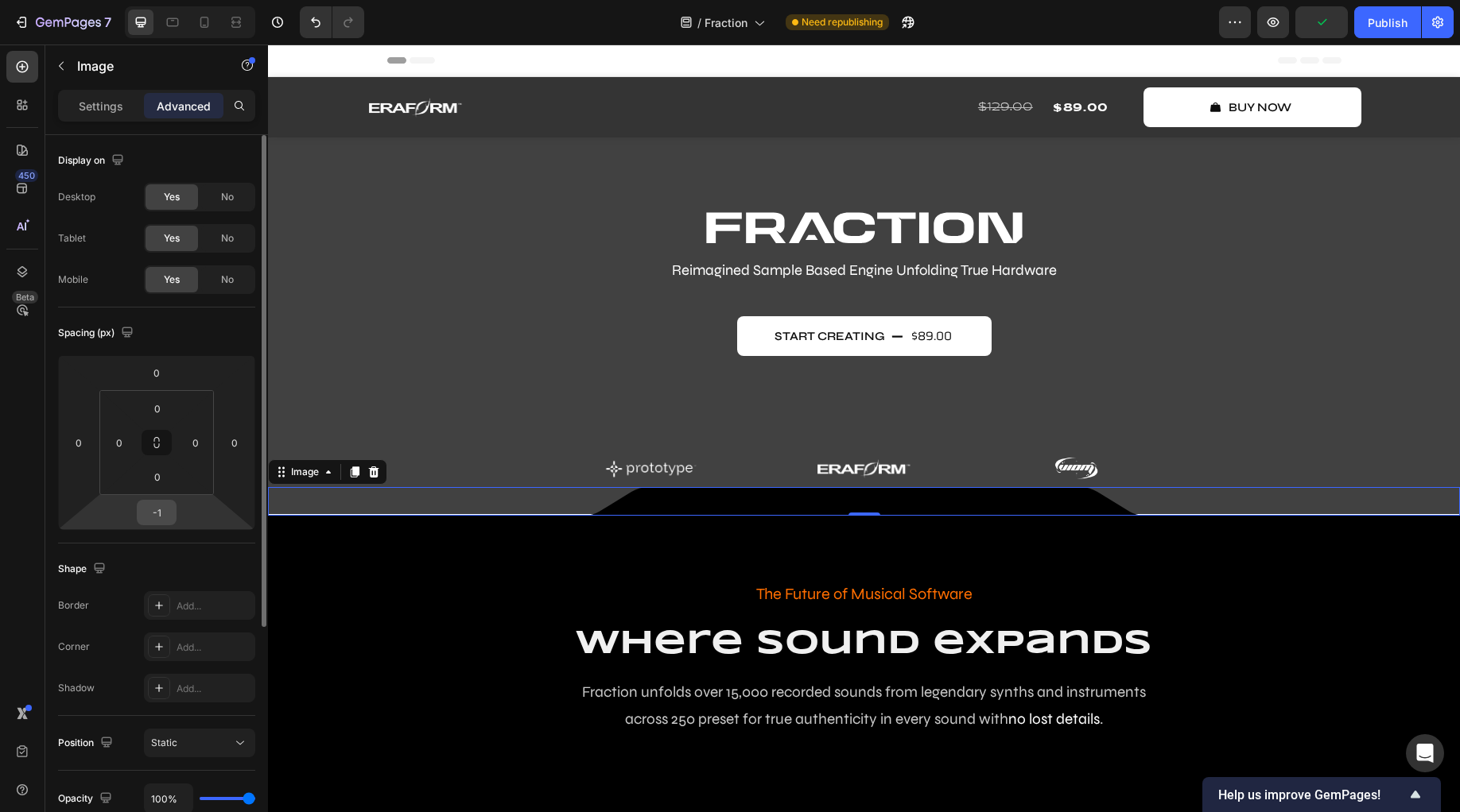
click at [166, 519] on input "-1" at bounding box center [156, 513] width 32 height 24
click at [211, 556] on div "Shape Border Add... Corner Add... Shadow Add..." at bounding box center [156, 630] width 198 height 173
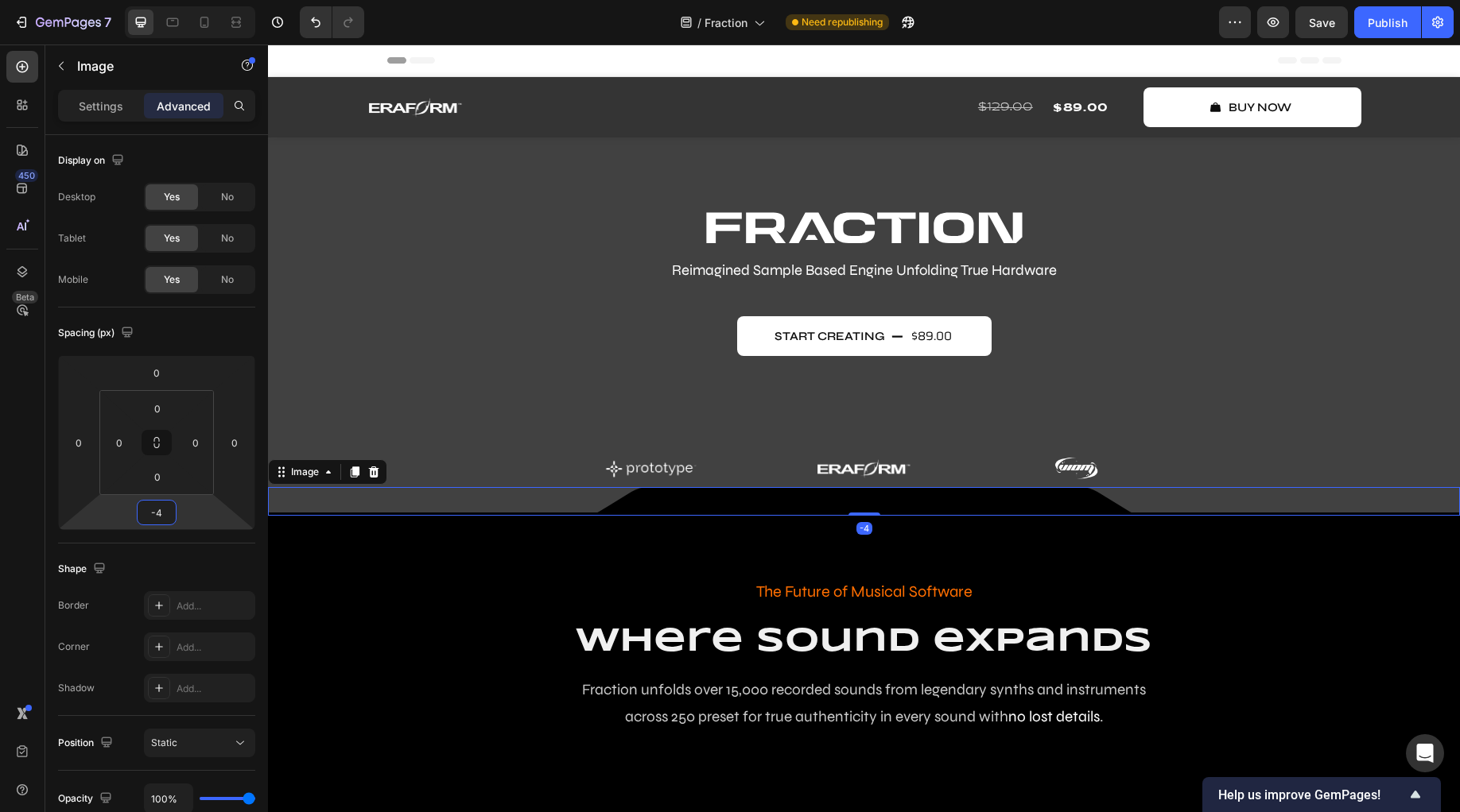
type input "-2"
click at [186, 0] on html "7 Version history / Fraction Need republishing Preview Save Publish 450 Beta lo…" at bounding box center [730, 0] width 1460 height 0
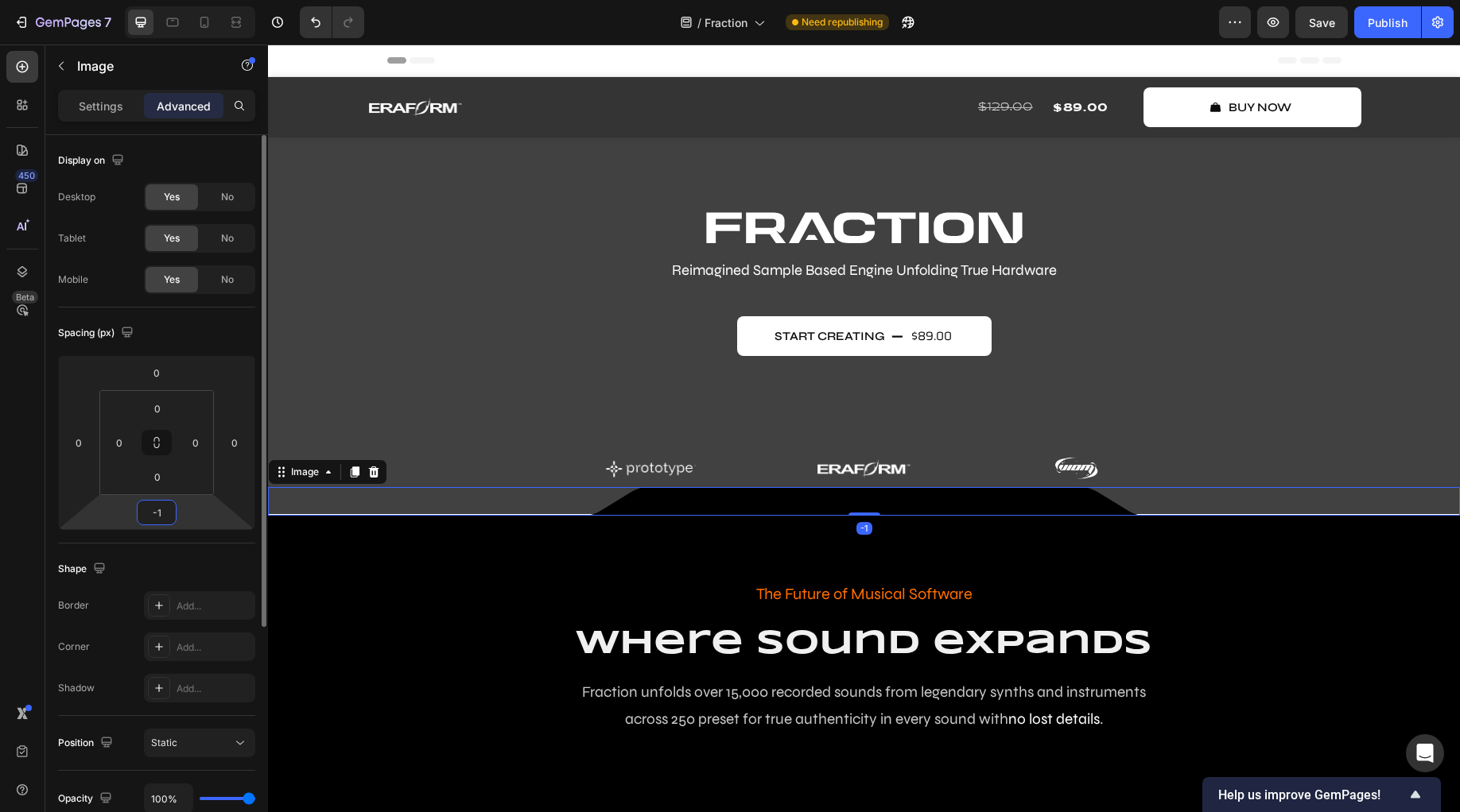
type input "-1"
click at [190, 0] on html "7 Version history / Fraction Need republishing Preview Save Publish 450 Beta lo…" at bounding box center [730, 0] width 1460 height 0
click at [163, 519] on input "-1" at bounding box center [156, 513] width 32 height 24
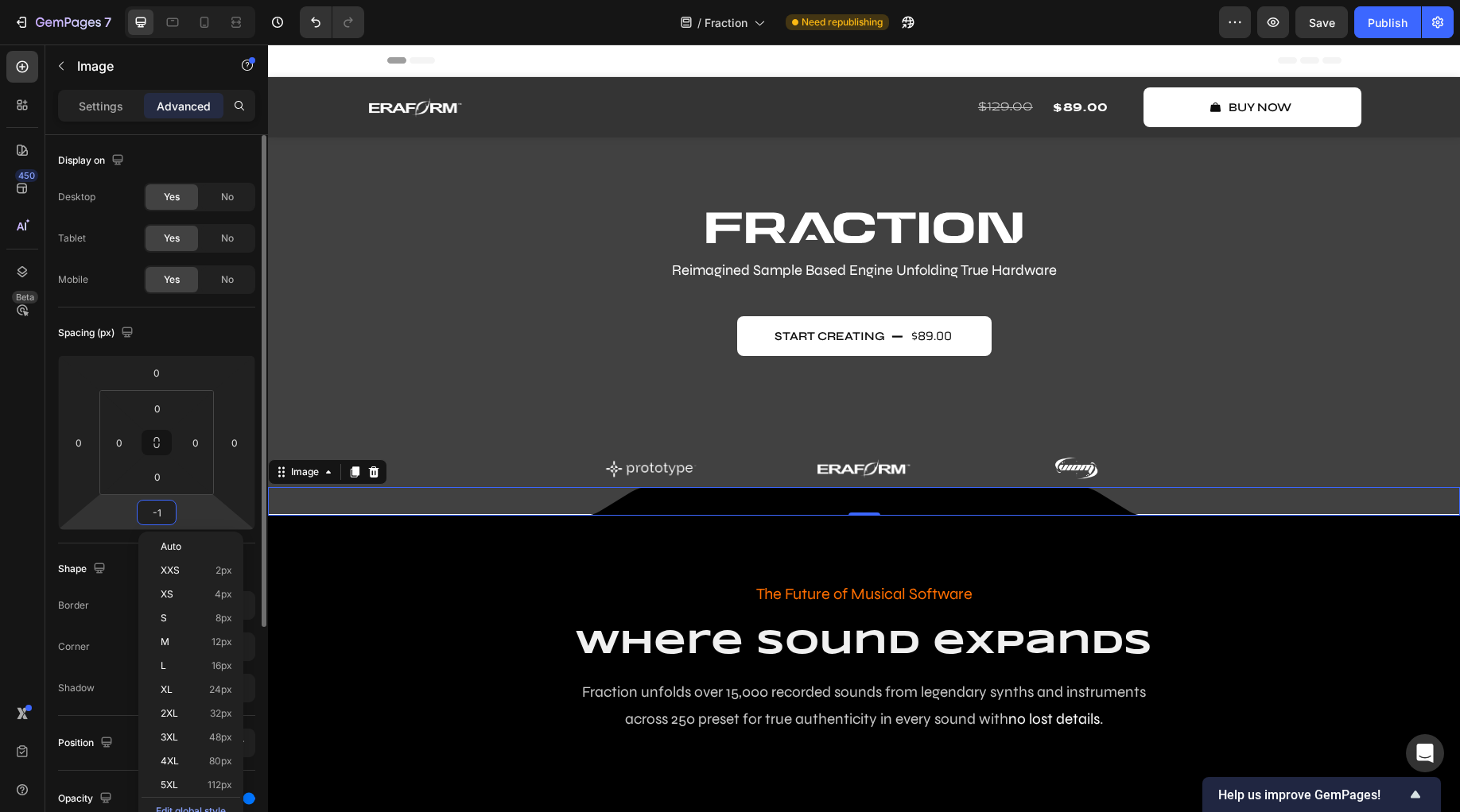
click at [163, 519] on input "-1" at bounding box center [156, 513] width 32 height 24
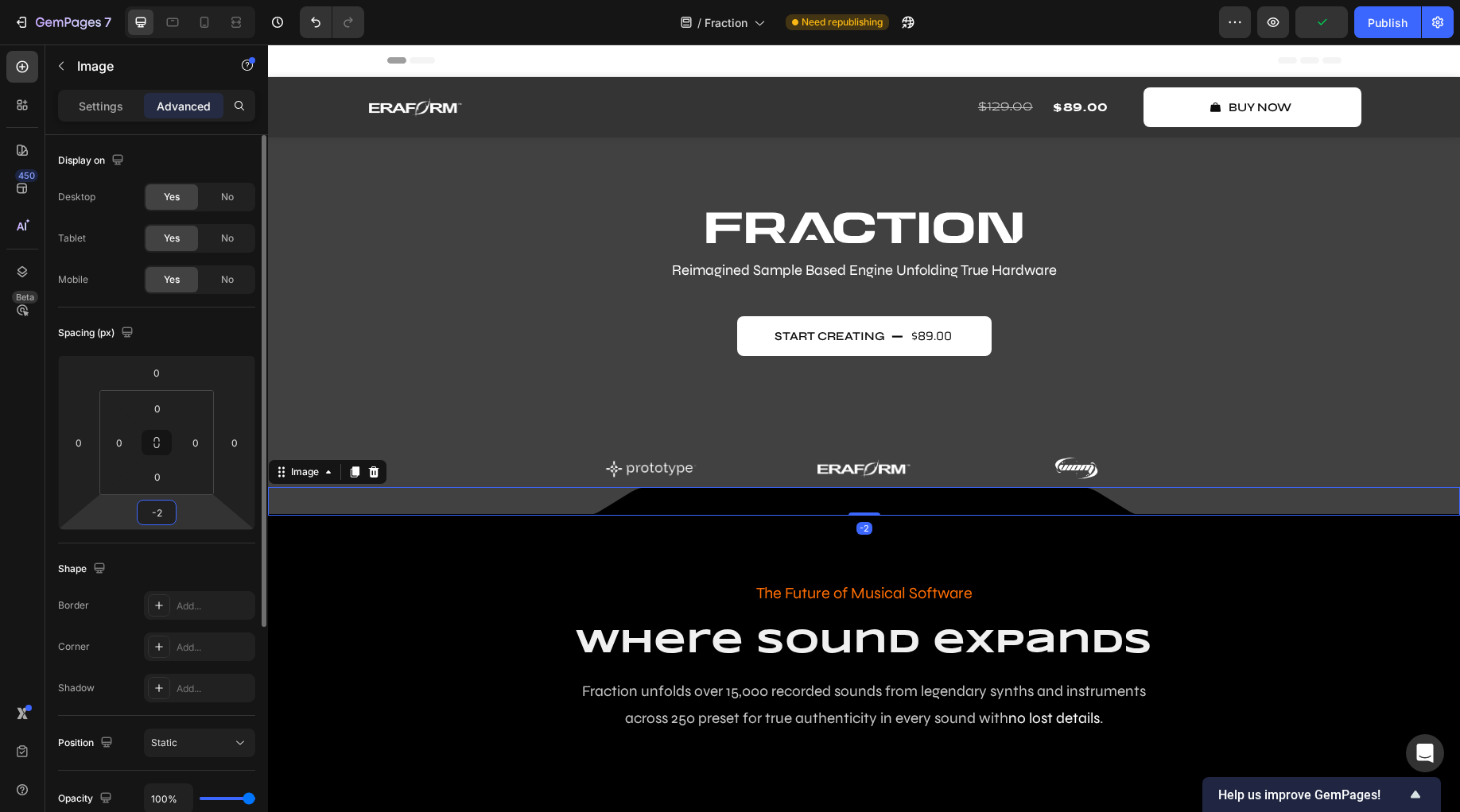
type input "-2"
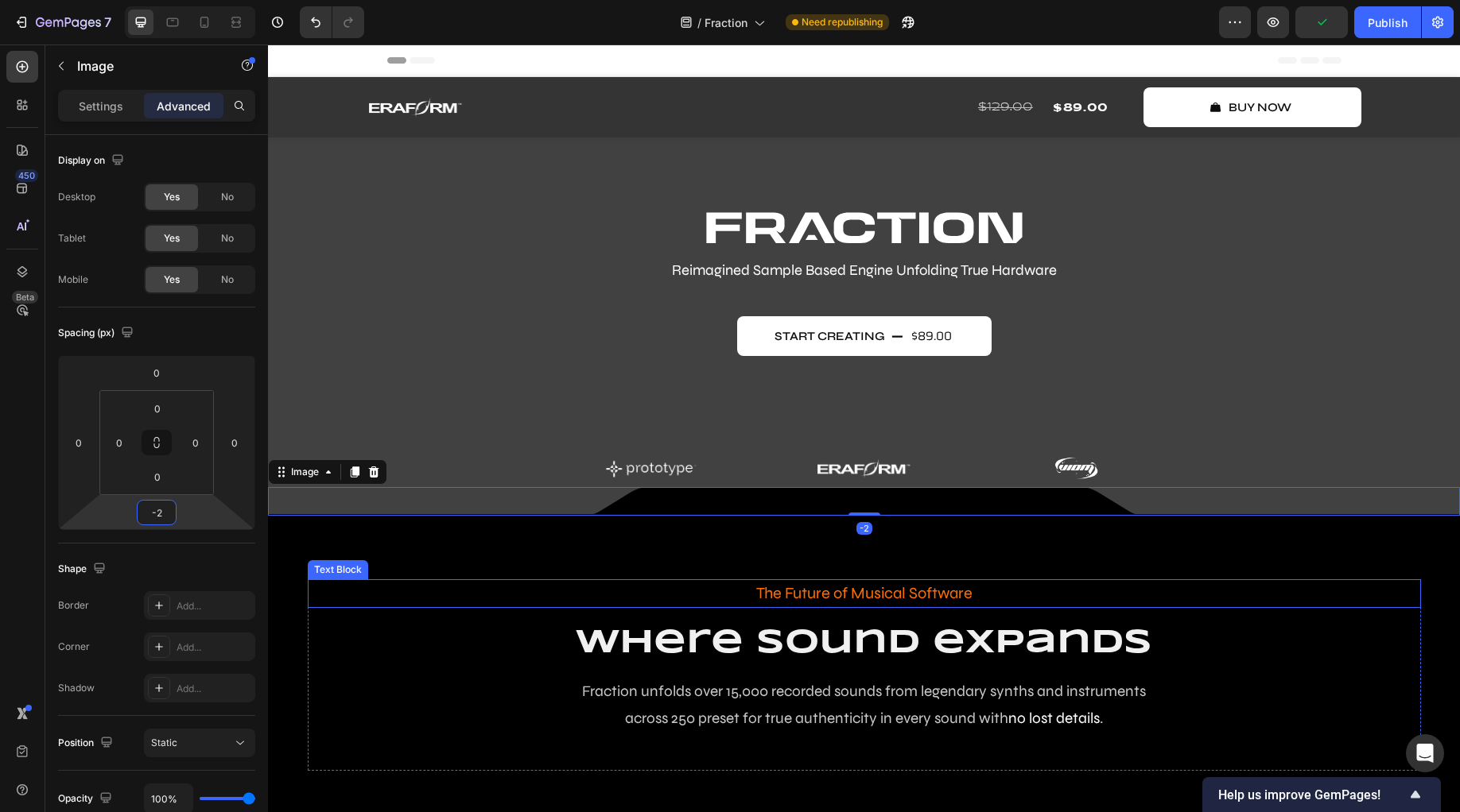
click at [439, 637] on h2 "where sound expands" at bounding box center [864, 644] width 1113 height 47
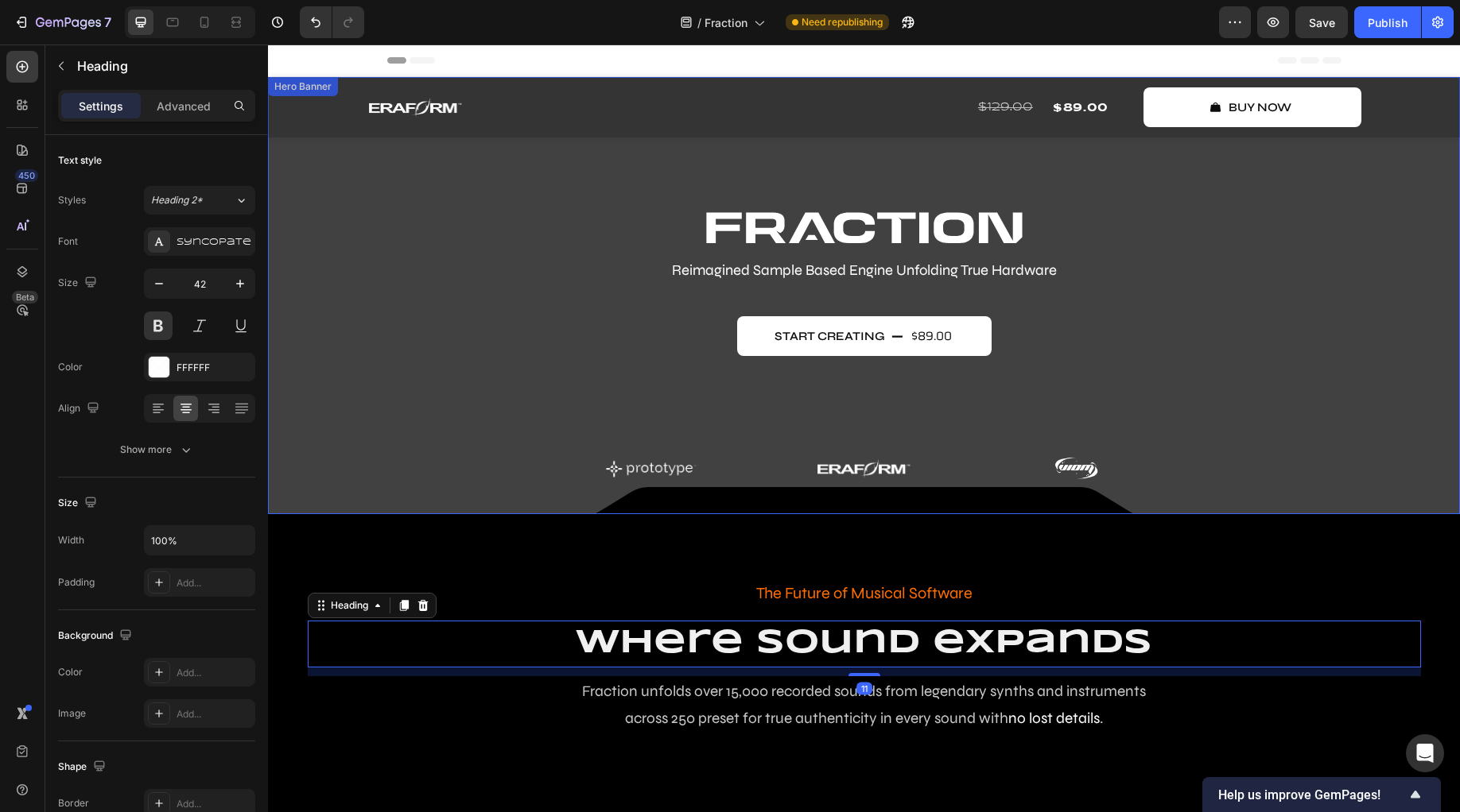
click at [1299, 375] on div "Image Reimagined Sample Based Engine Unfolding True Hardware Text Block start c…" at bounding box center [864, 349] width 954 height 277
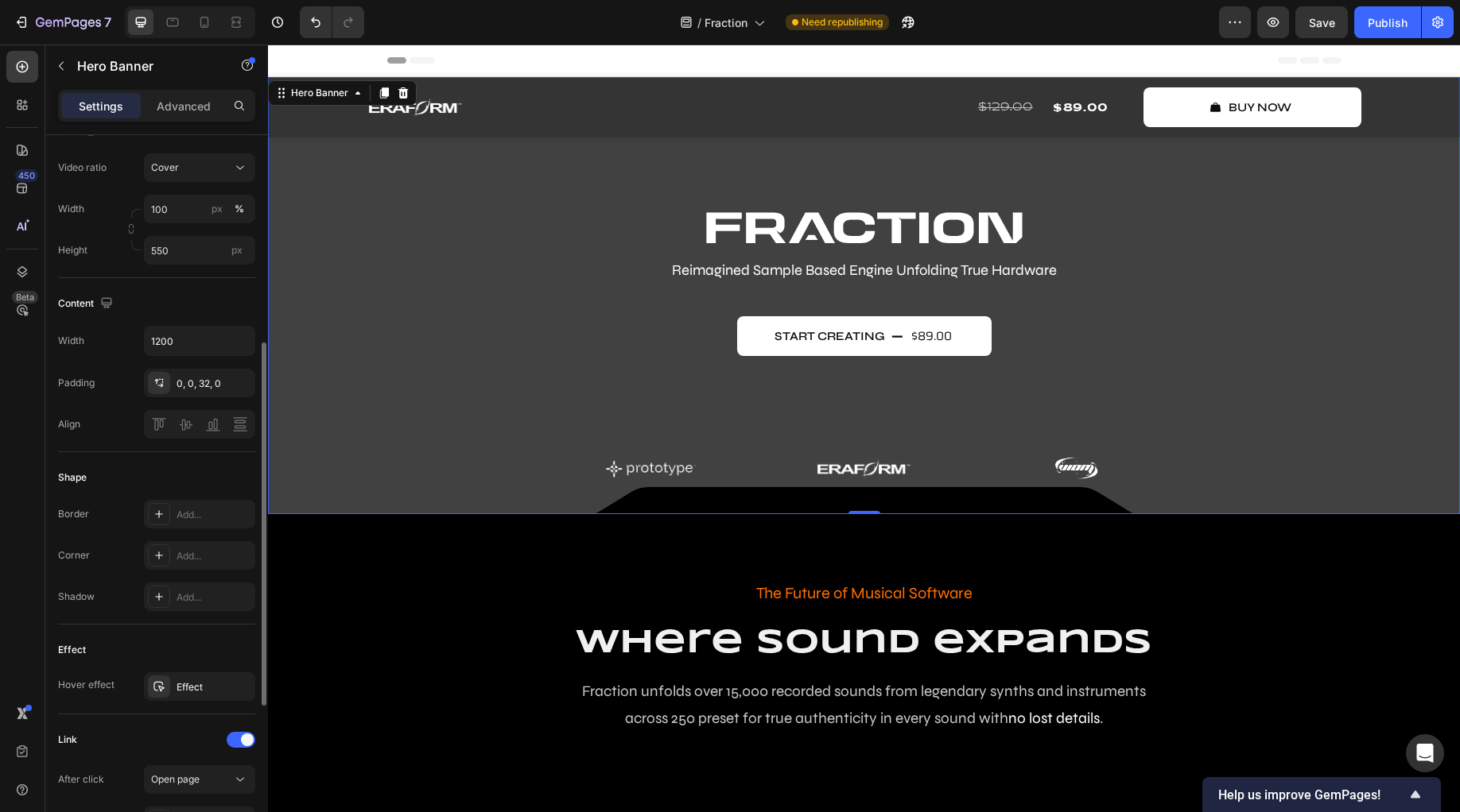
scroll to position [17, 0]
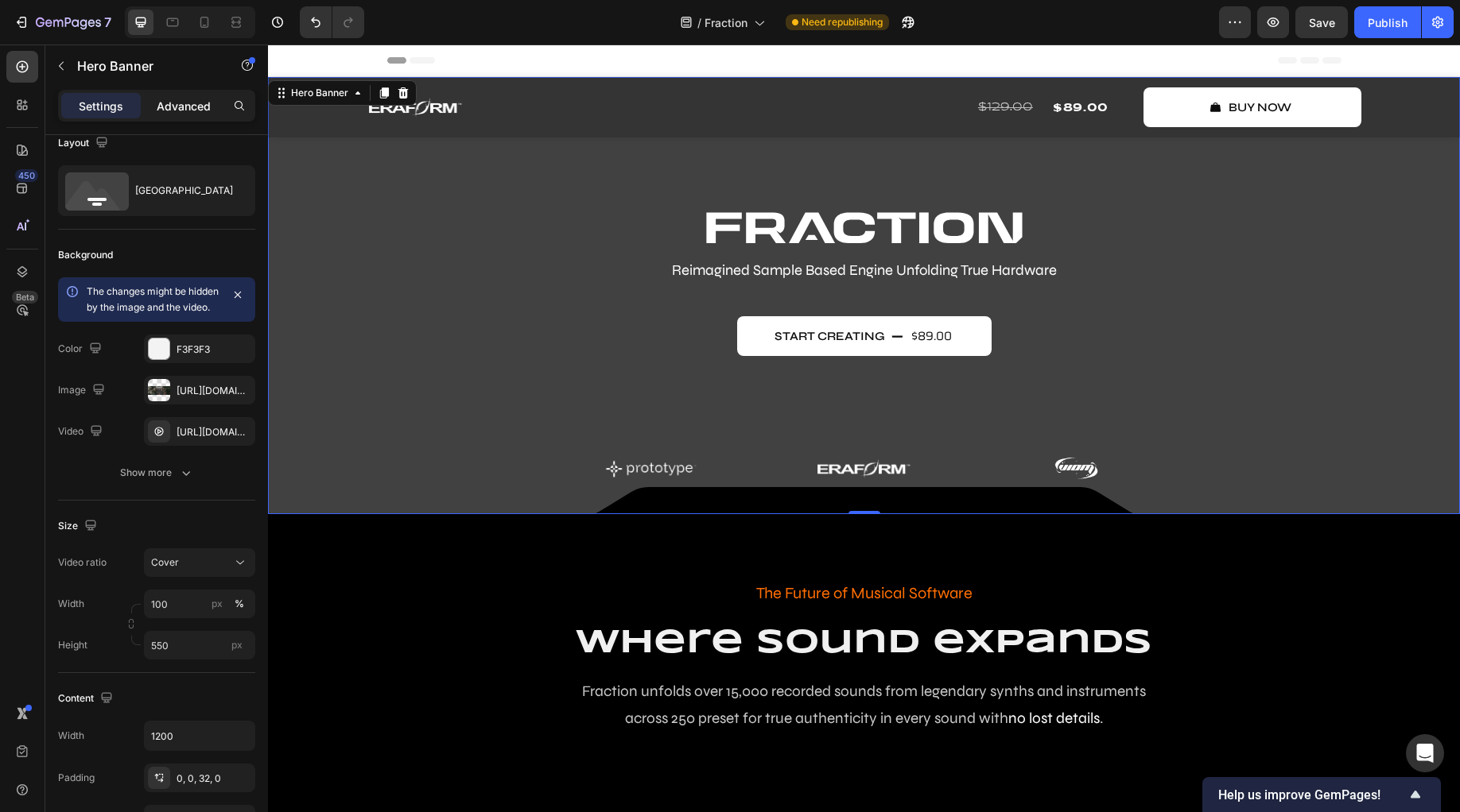
click at [177, 104] on p "Advanced" at bounding box center [183, 106] width 54 height 16
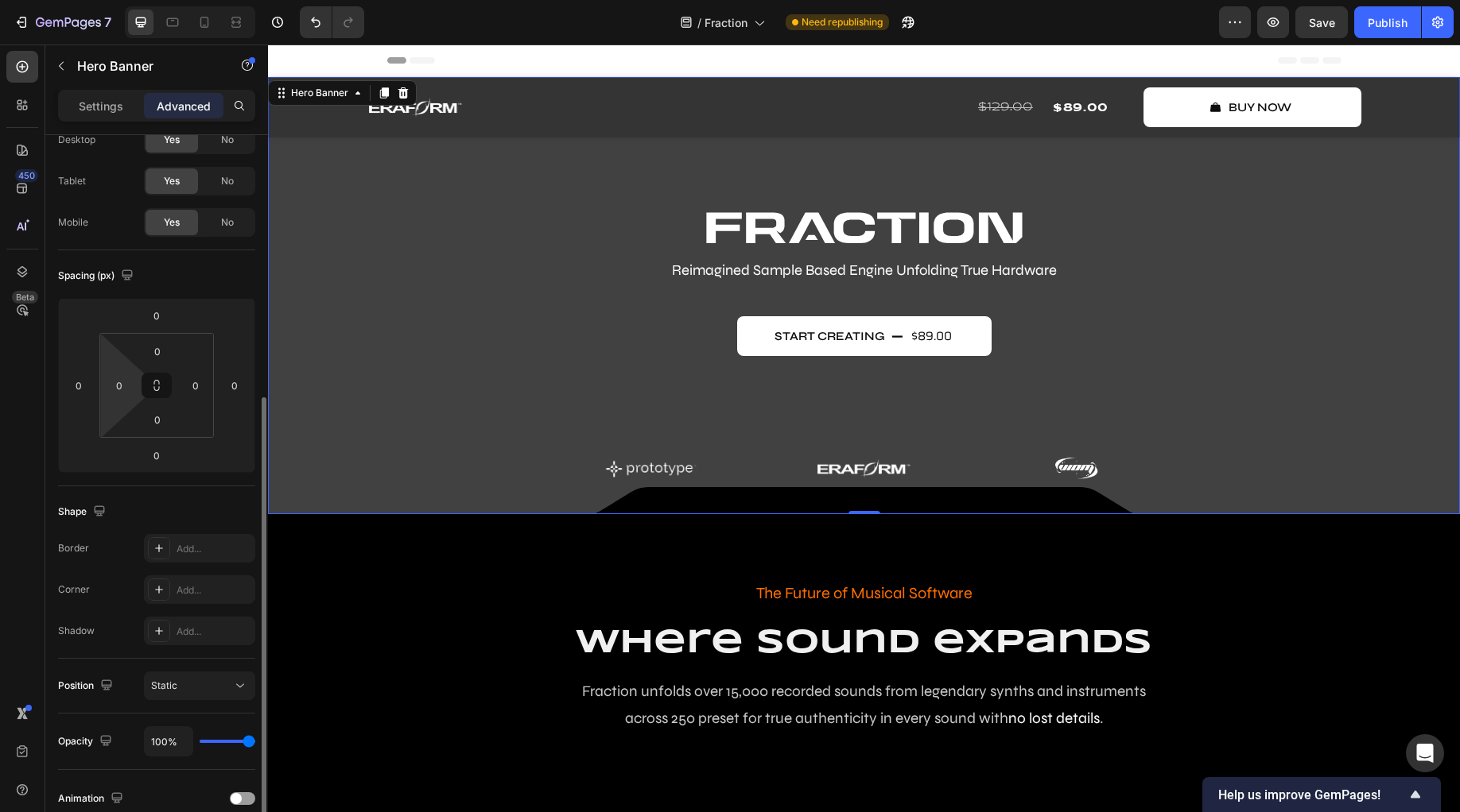
scroll to position [0, 0]
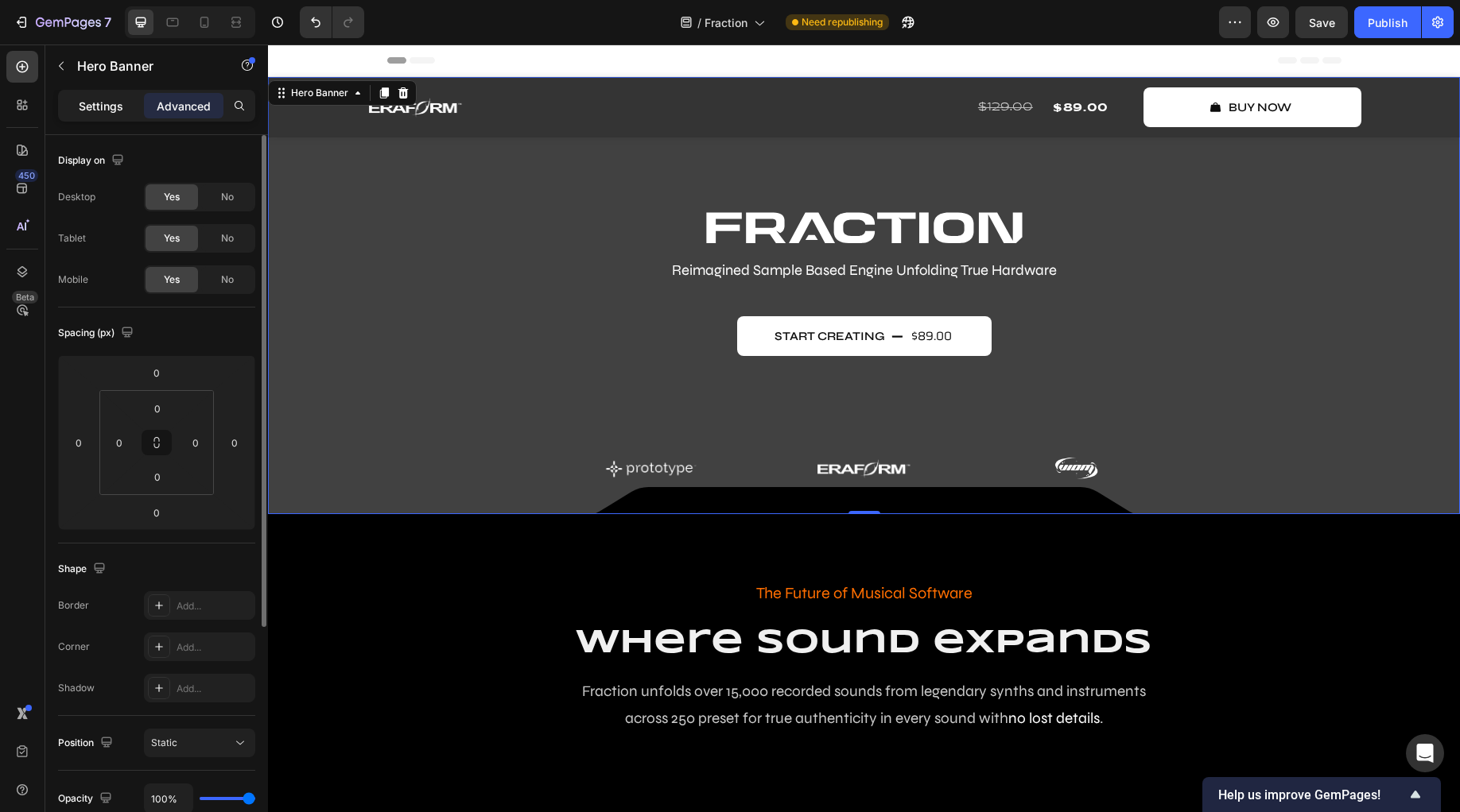
click at [109, 108] on p "Settings" at bounding box center [101, 106] width 45 height 16
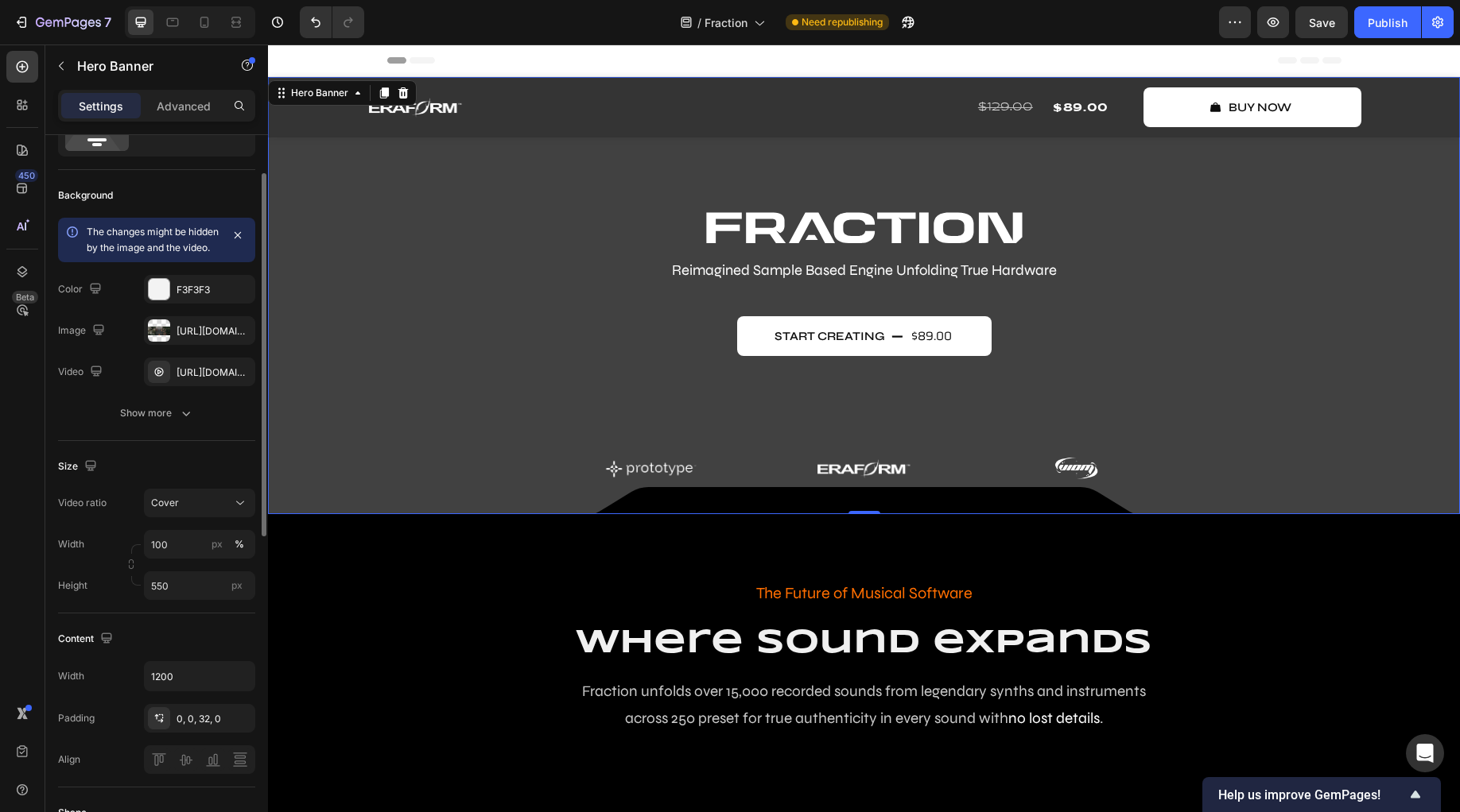
scroll to position [174, 0]
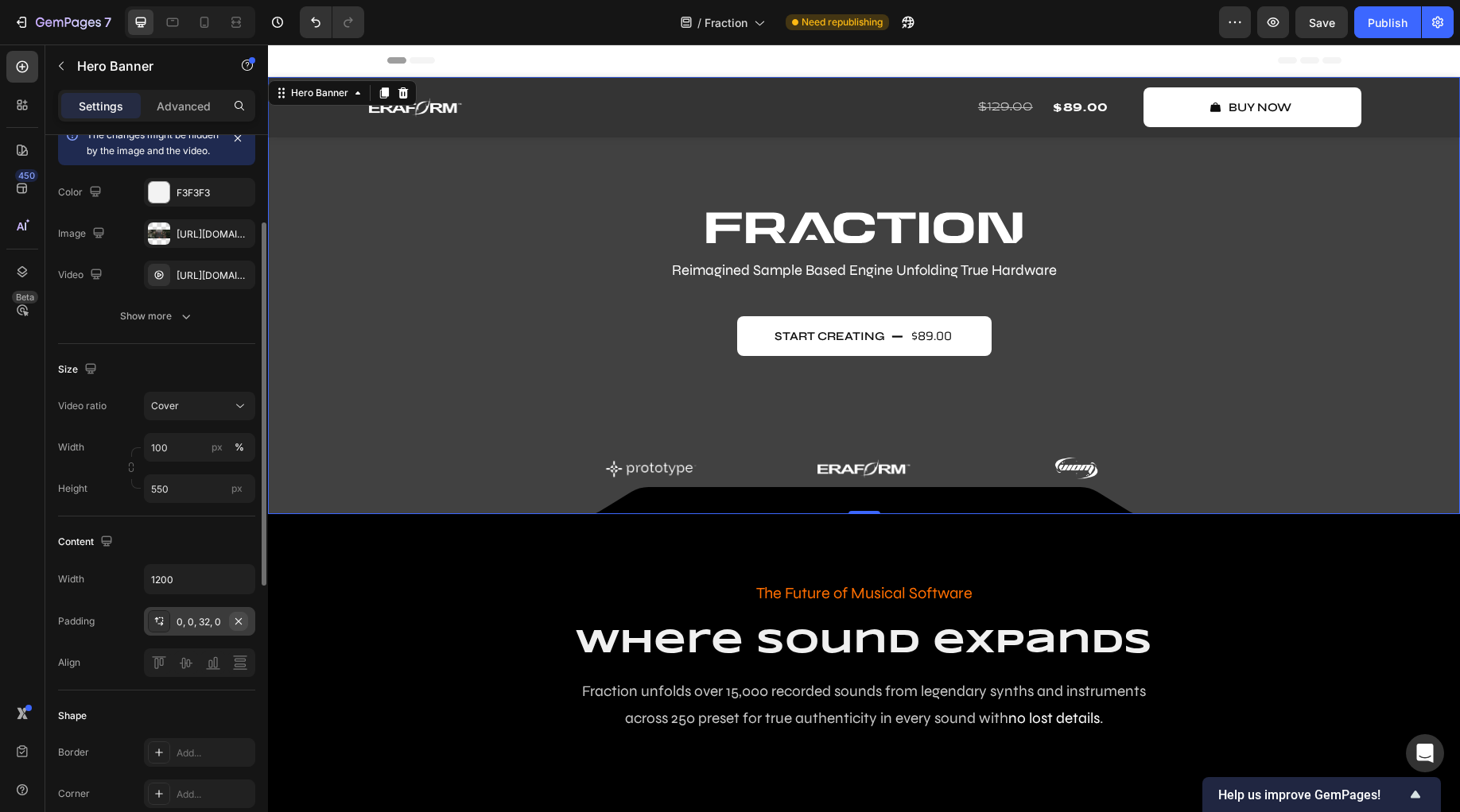
click at [234, 628] on icon "button" at bounding box center [239, 622] width 13 height 13
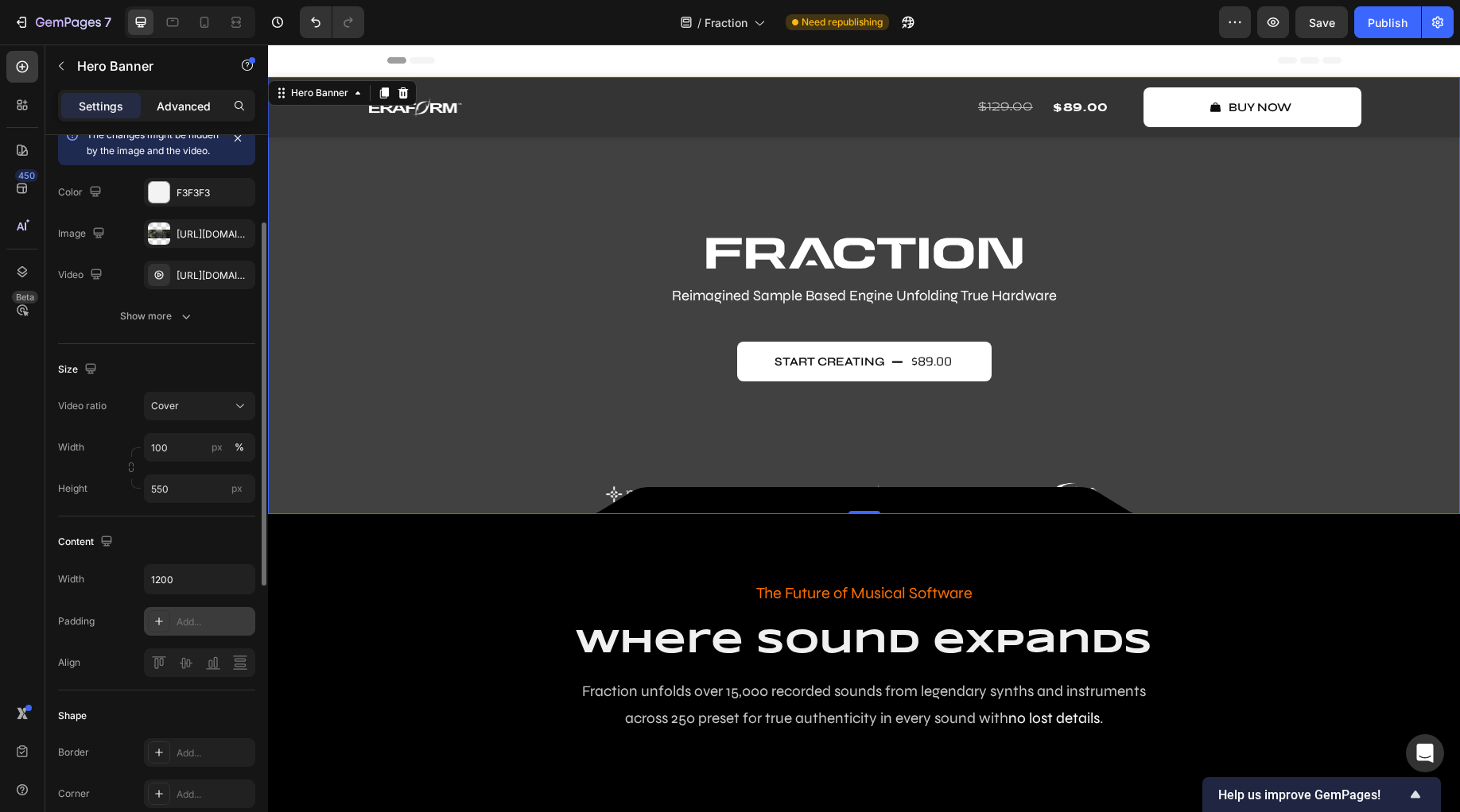
click at [170, 108] on p "Advanced" at bounding box center [183, 106] width 54 height 16
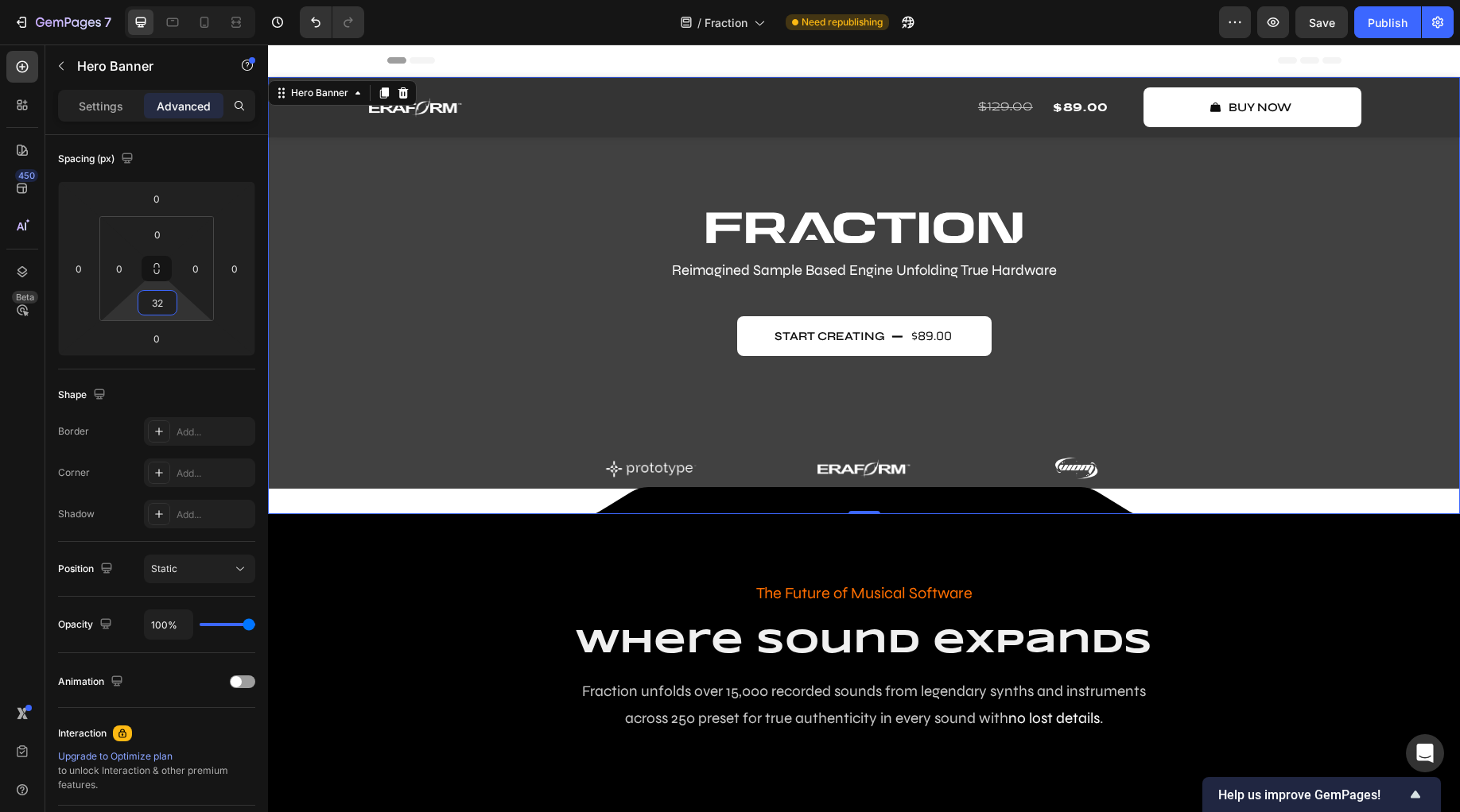
drag, startPoint x: 177, startPoint y: 309, endPoint x: 190, endPoint y: 296, distance: 18.4
click at [190, 0] on html "7 Version history / Fraction Need republishing Preview Save Publish 450 Beta lo…" at bounding box center [730, 0] width 1460 height 0
click at [165, 306] on input "32" at bounding box center [157, 303] width 32 height 24
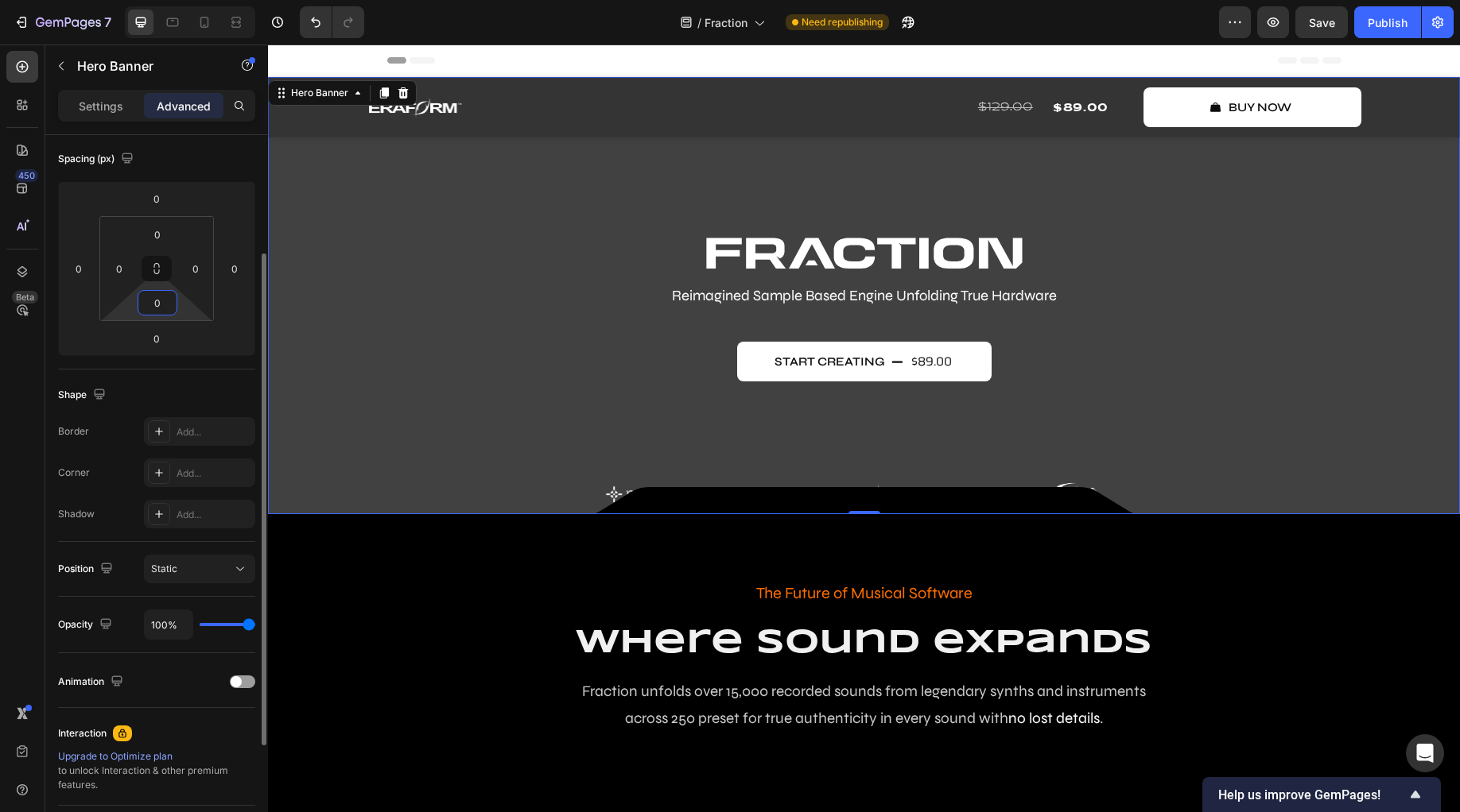
type input "0"
click at [166, 330] on input "0" at bounding box center [156, 338] width 32 height 24
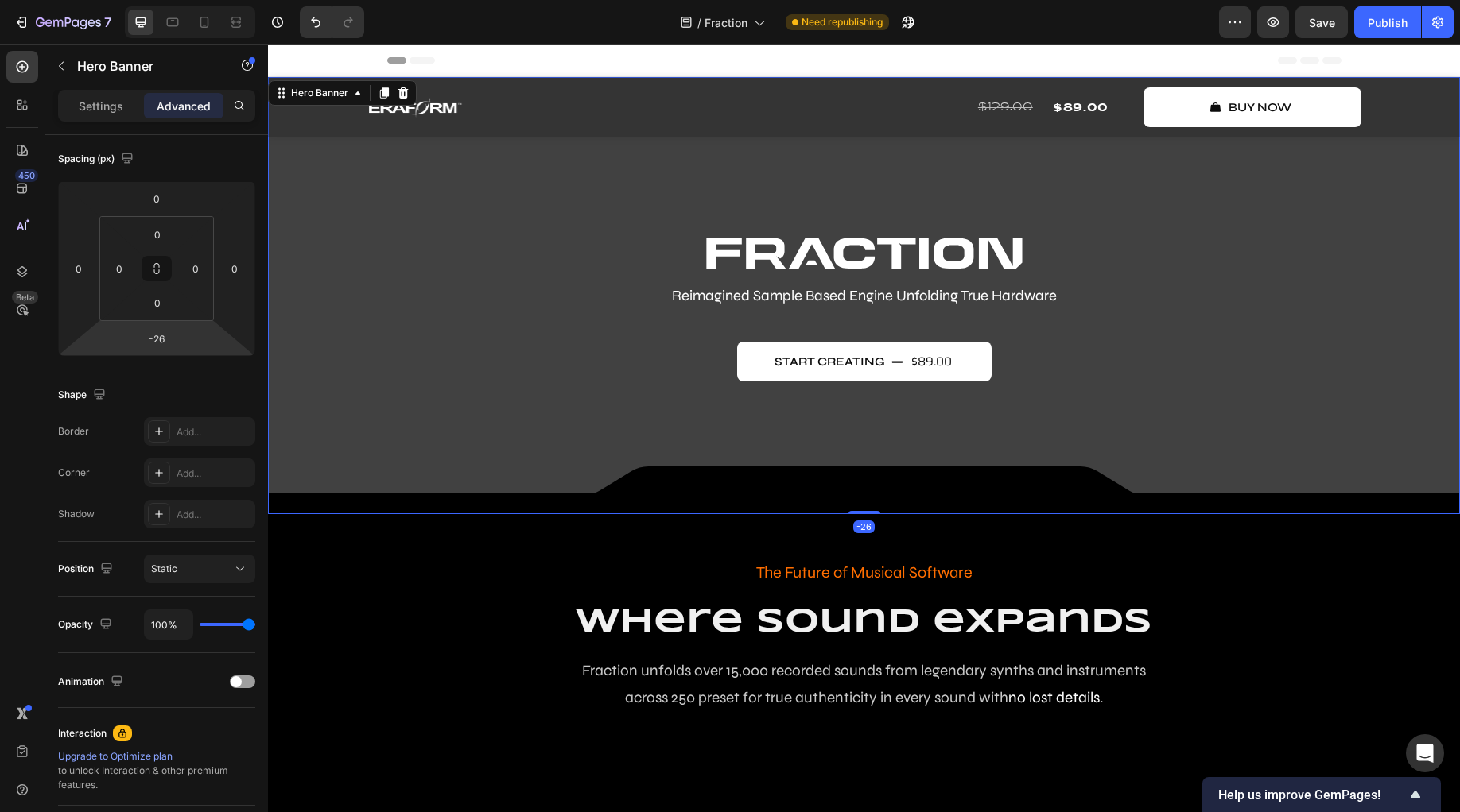
drag, startPoint x: 188, startPoint y: 337, endPoint x: 186, endPoint y: 349, distance: 12.2
click at [186, 0] on html "7 Version history / Fraction Need republishing Preview Save Publish 450 Beta lo…" at bounding box center [730, 0] width 1460 height 0
click at [163, 342] on input "-26" at bounding box center [156, 338] width 32 height 24
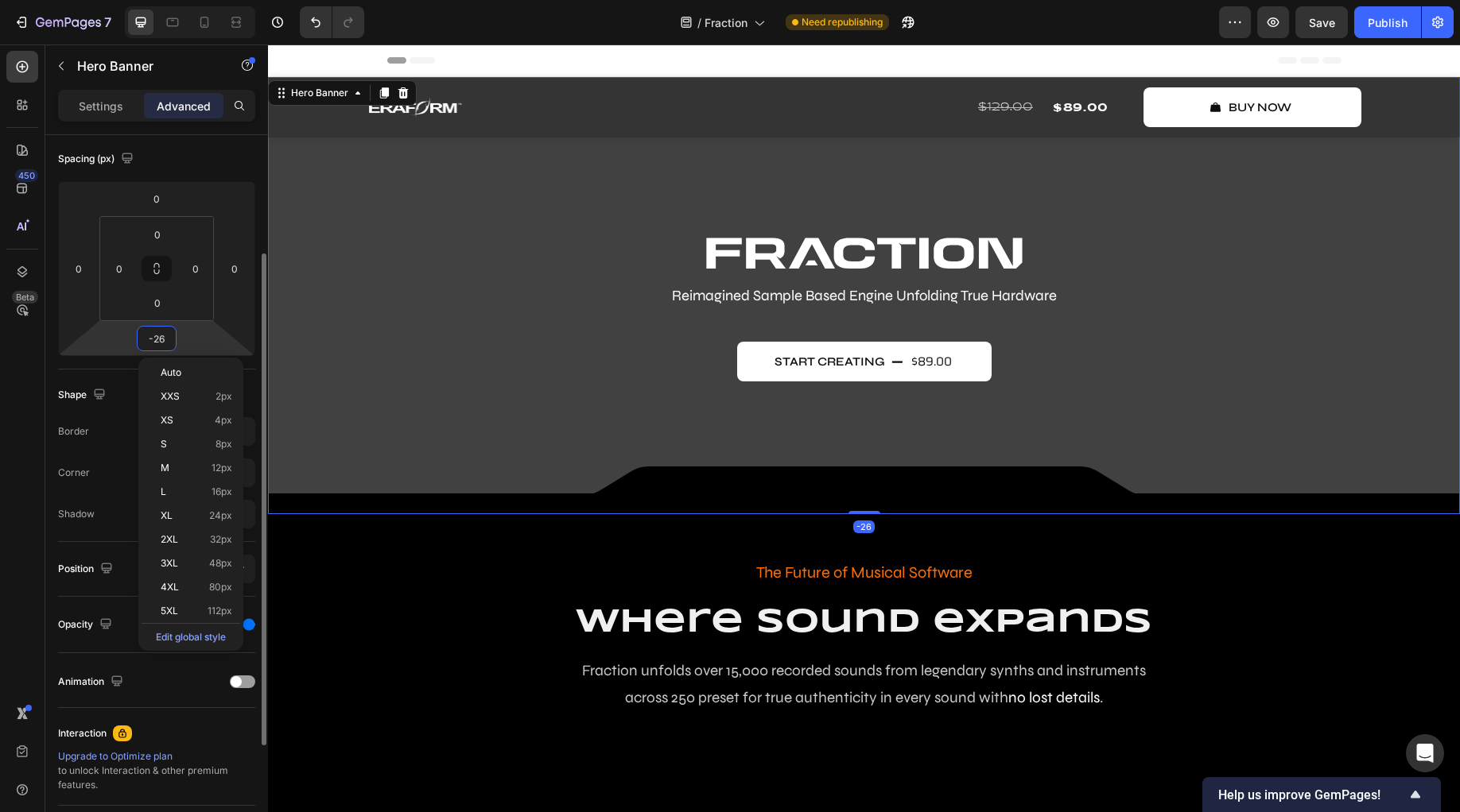
click at [167, 337] on input "-26" at bounding box center [156, 338] width 32 height 24
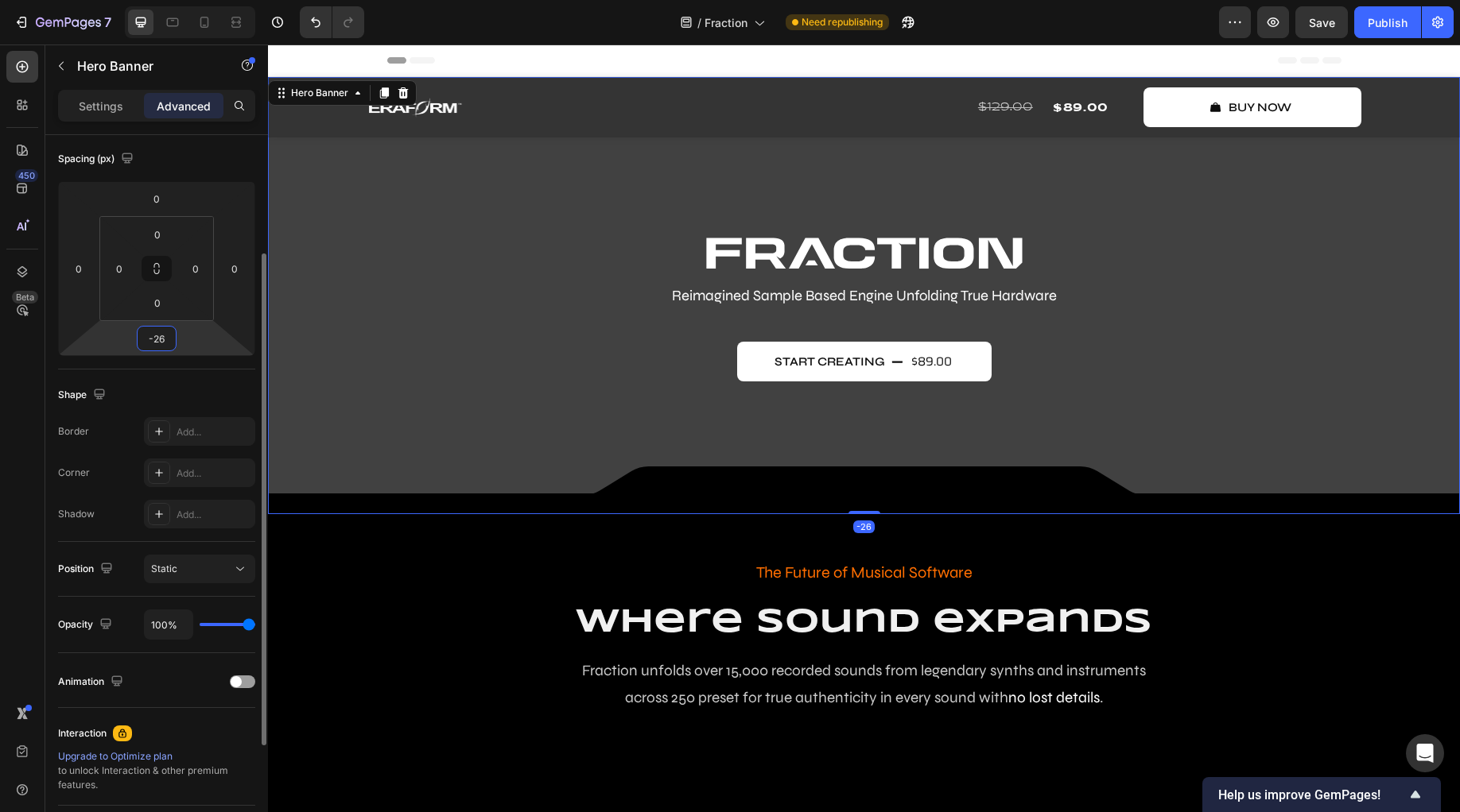
click at [167, 337] on input "-26" at bounding box center [156, 338] width 32 height 24
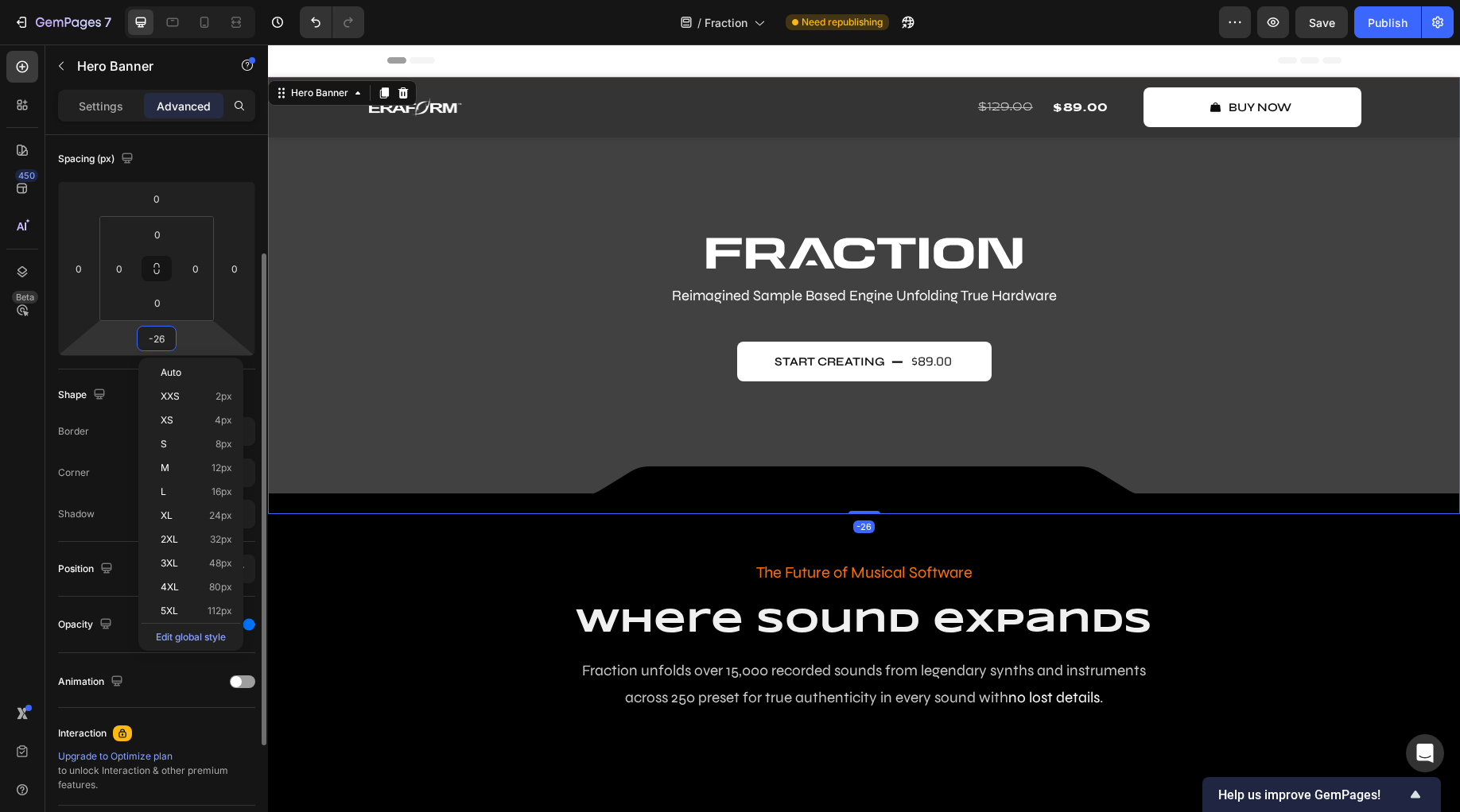
click at [167, 337] on input "-26" at bounding box center [156, 338] width 32 height 24
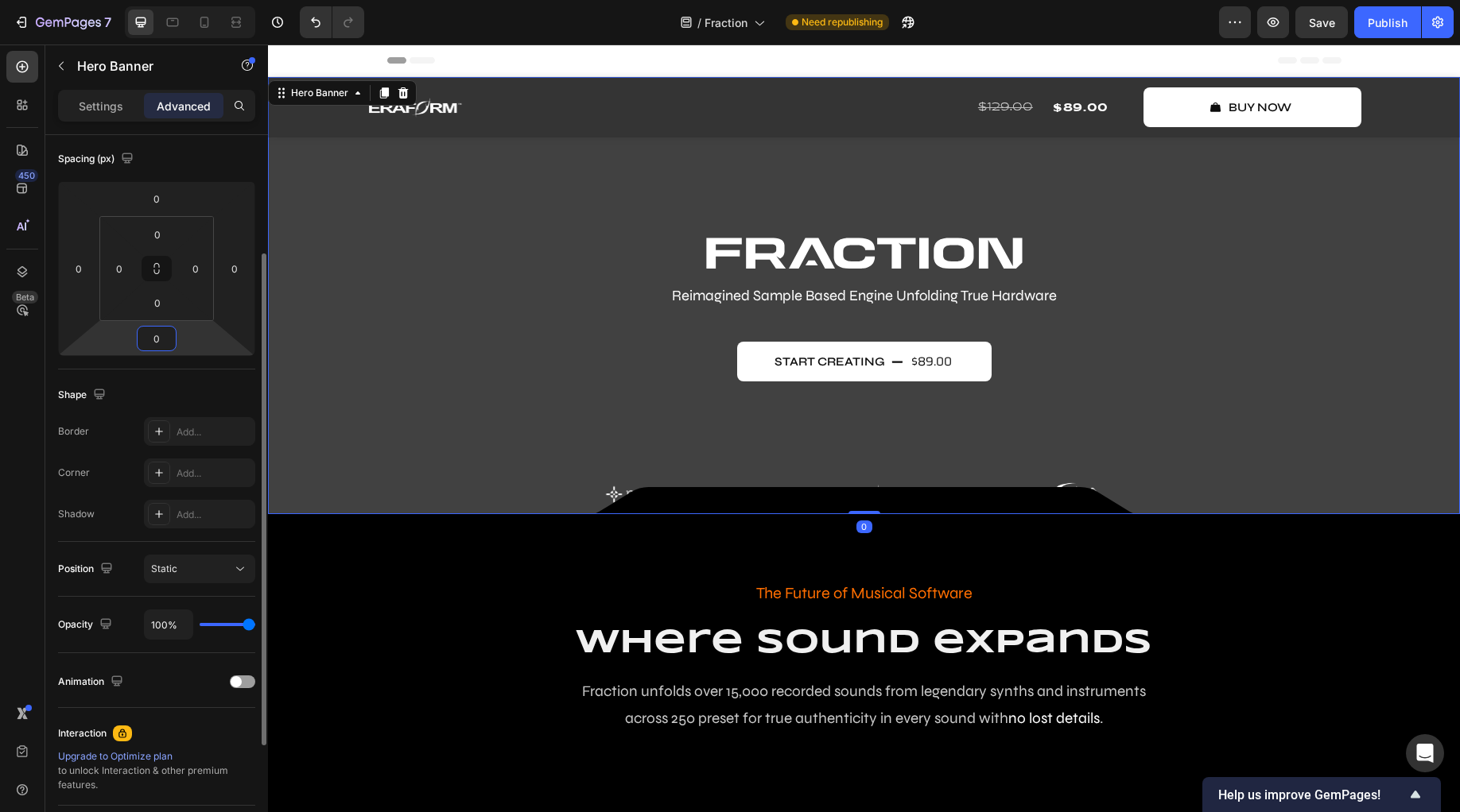
type input "0"
click at [108, 107] on p "Settings" at bounding box center [101, 106] width 45 height 16
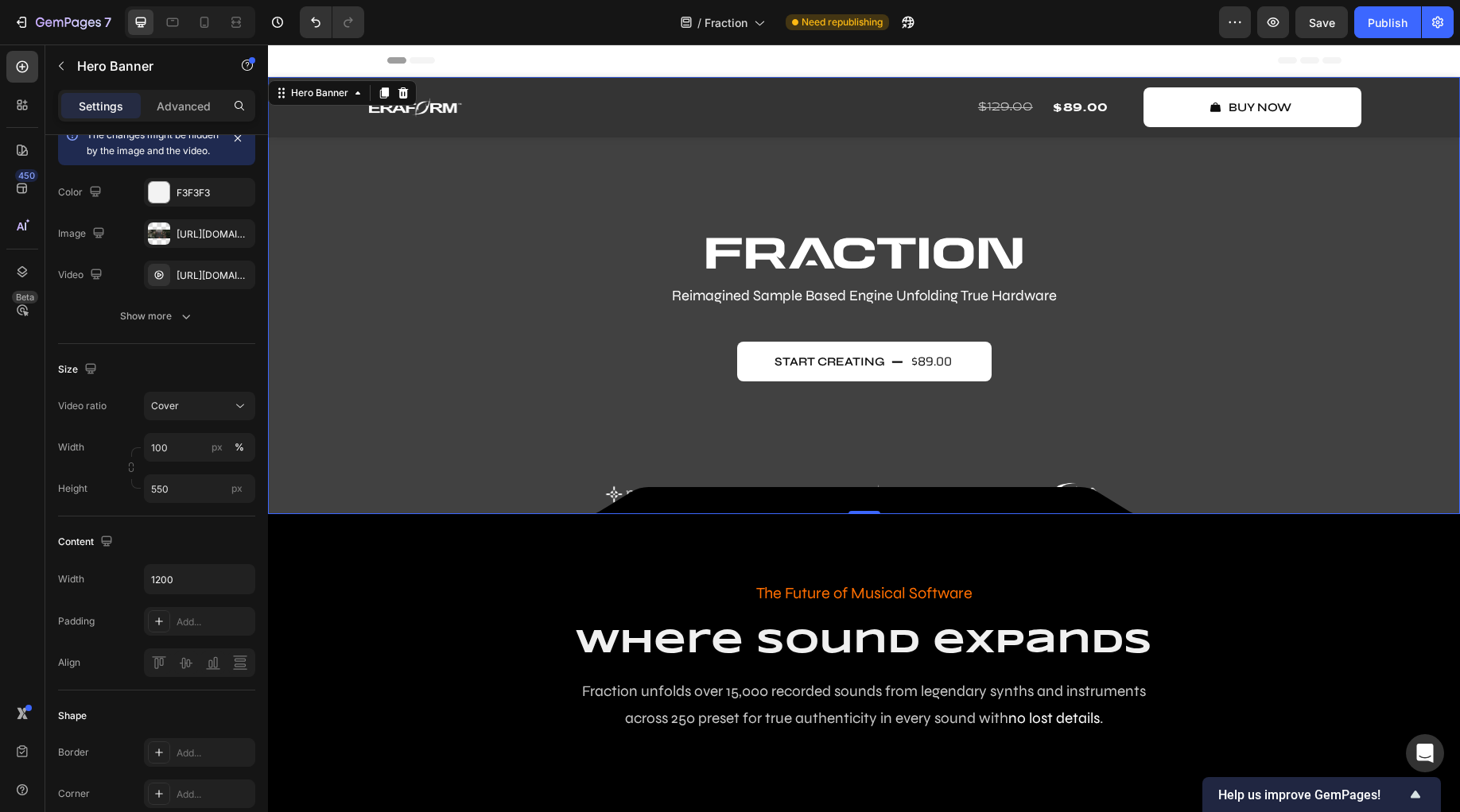
scroll to position [251, 0]
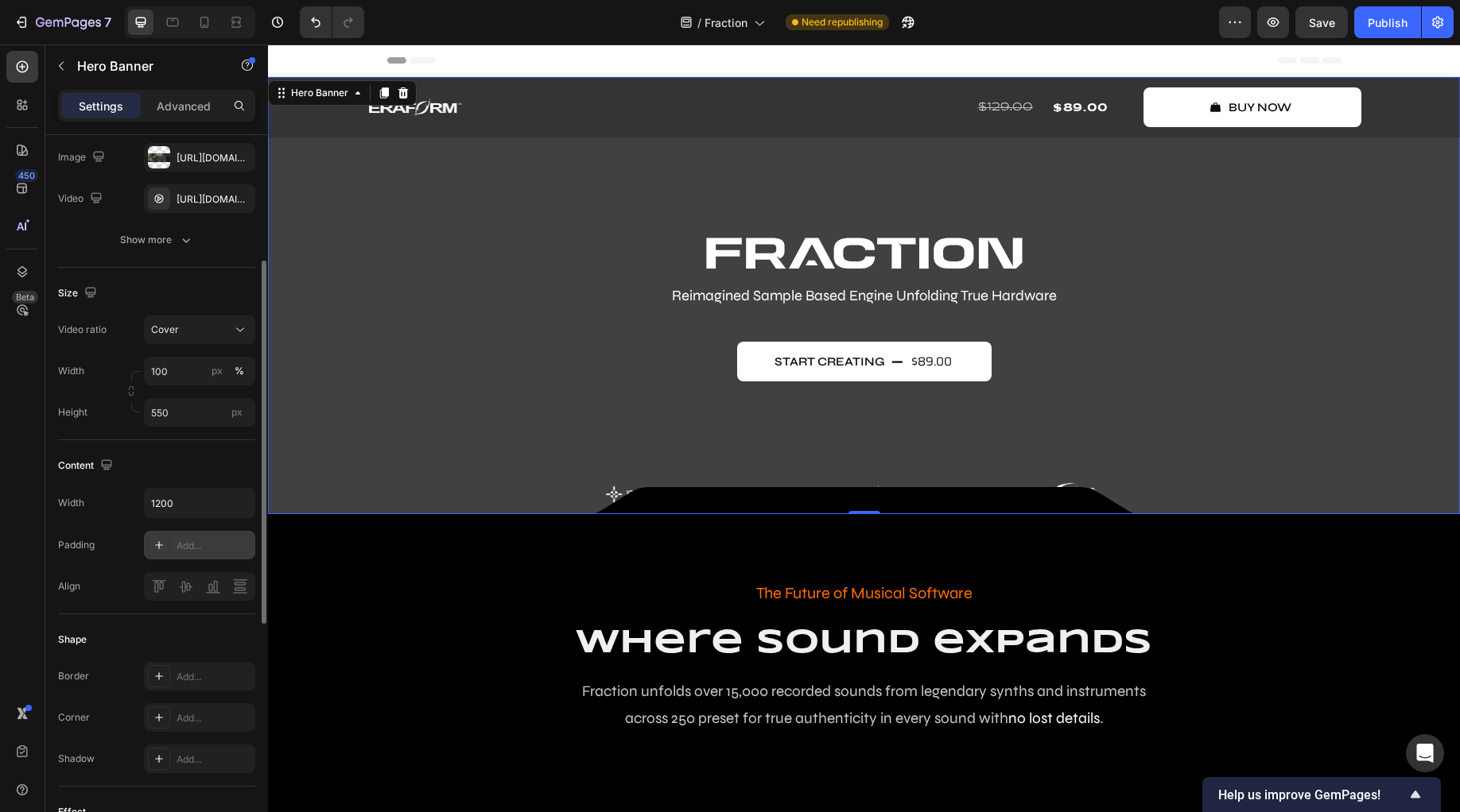
click at [196, 553] on div "Add..." at bounding box center [214, 546] width 75 height 15
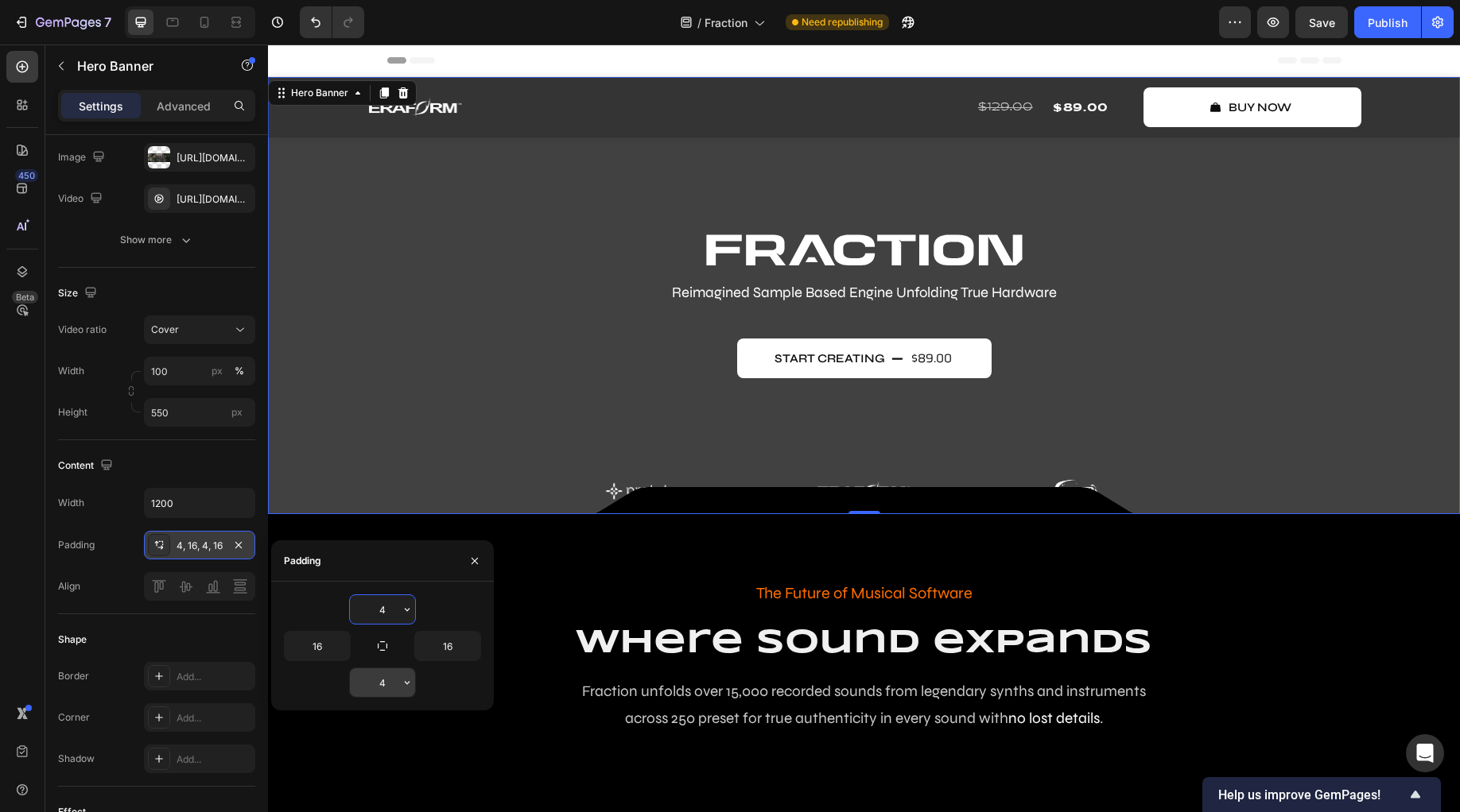
click at [382, 687] on input "4" at bounding box center [381, 682] width 65 height 28
click at [411, 684] on icon "button" at bounding box center [407, 683] width 13 height 13
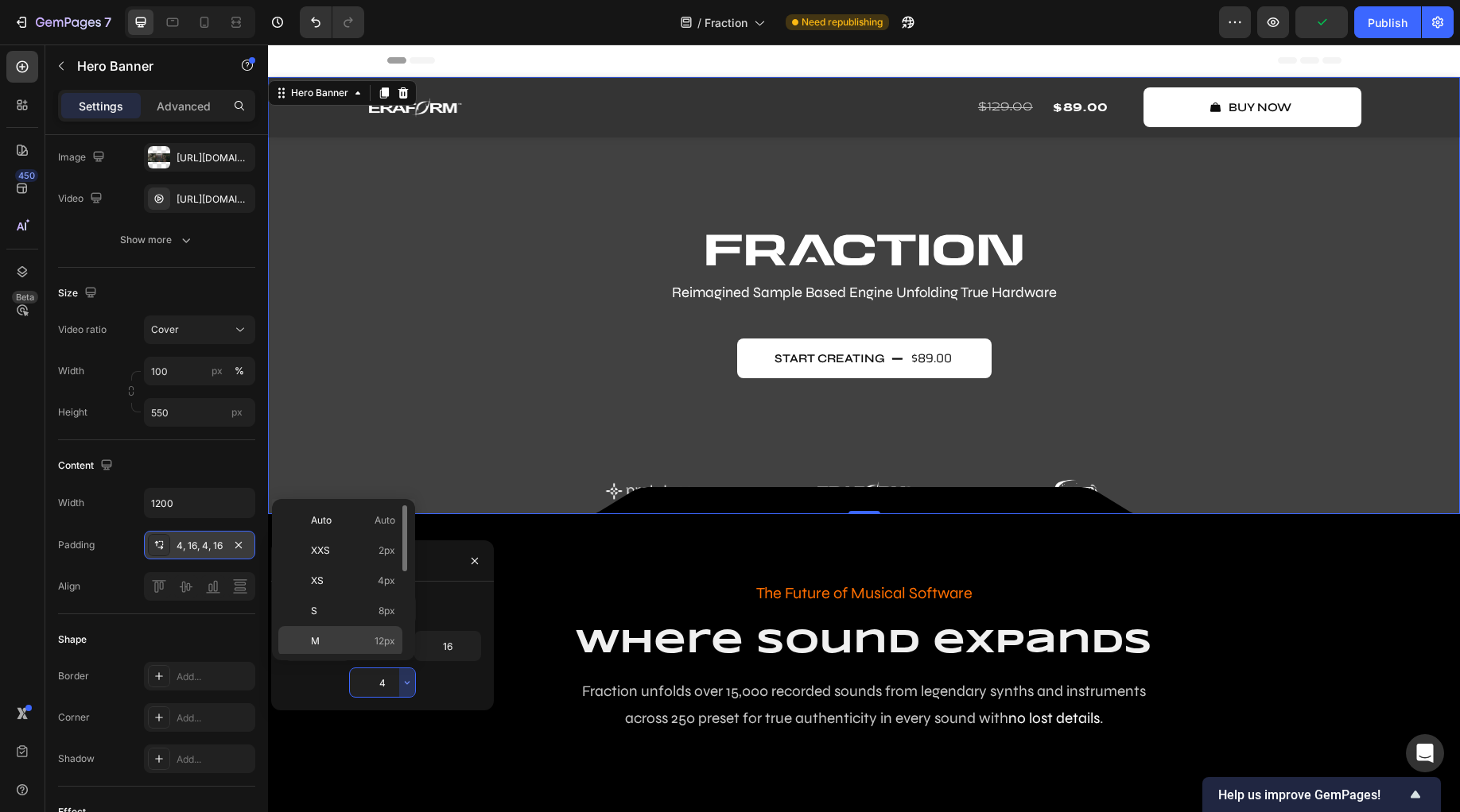
click at [383, 641] on span "12px" at bounding box center [384, 642] width 21 height 15
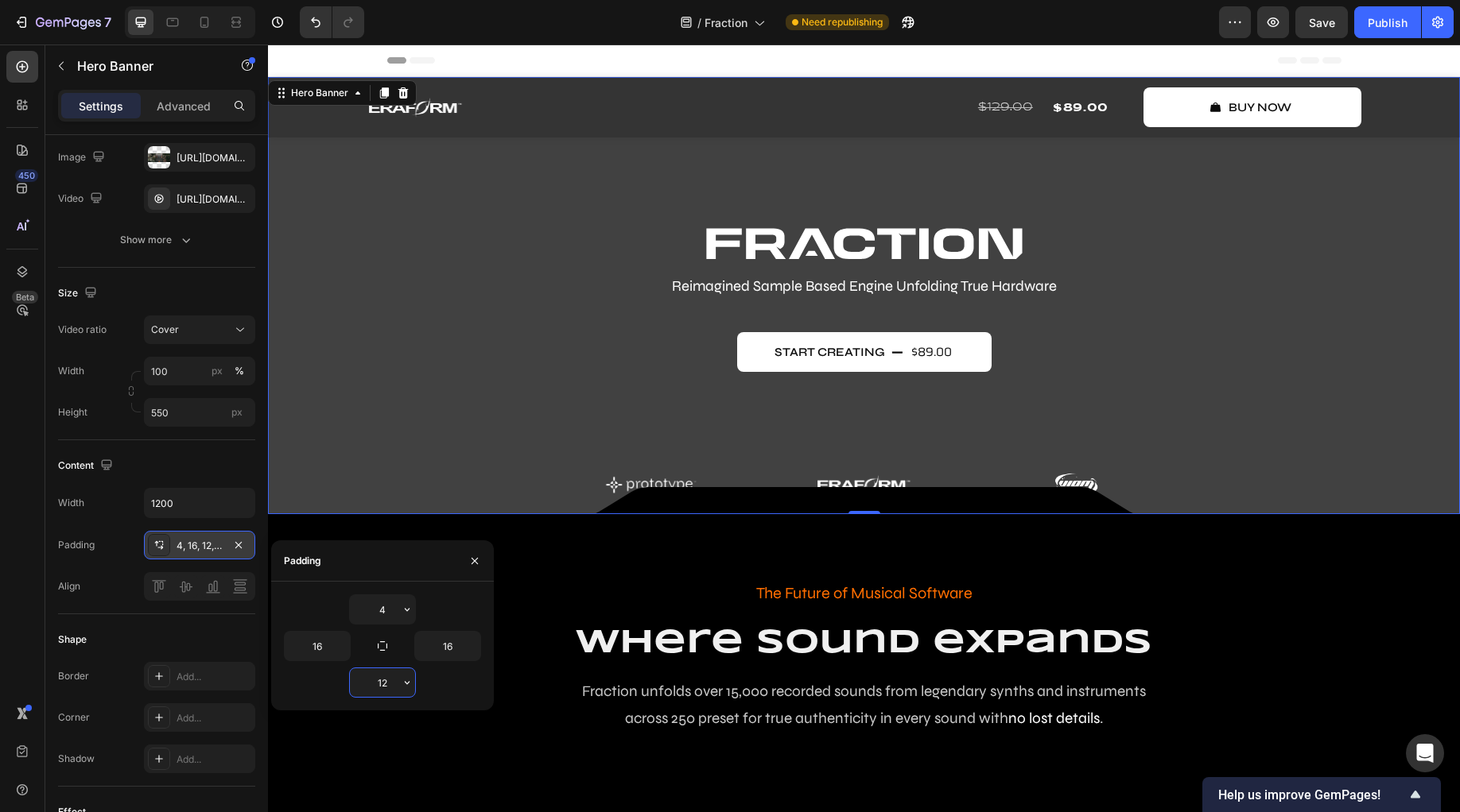
drag, startPoint x: 389, startPoint y: 682, endPoint x: 367, endPoint y: 682, distance: 22.0
click at [367, 682] on input "12" at bounding box center [381, 682] width 65 height 28
drag, startPoint x: 390, startPoint y: 683, endPoint x: 373, endPoint y: 678, distance: 17.7
click at [373, 678] on input "12" at bounding box center [381, 682] width 65 height 28
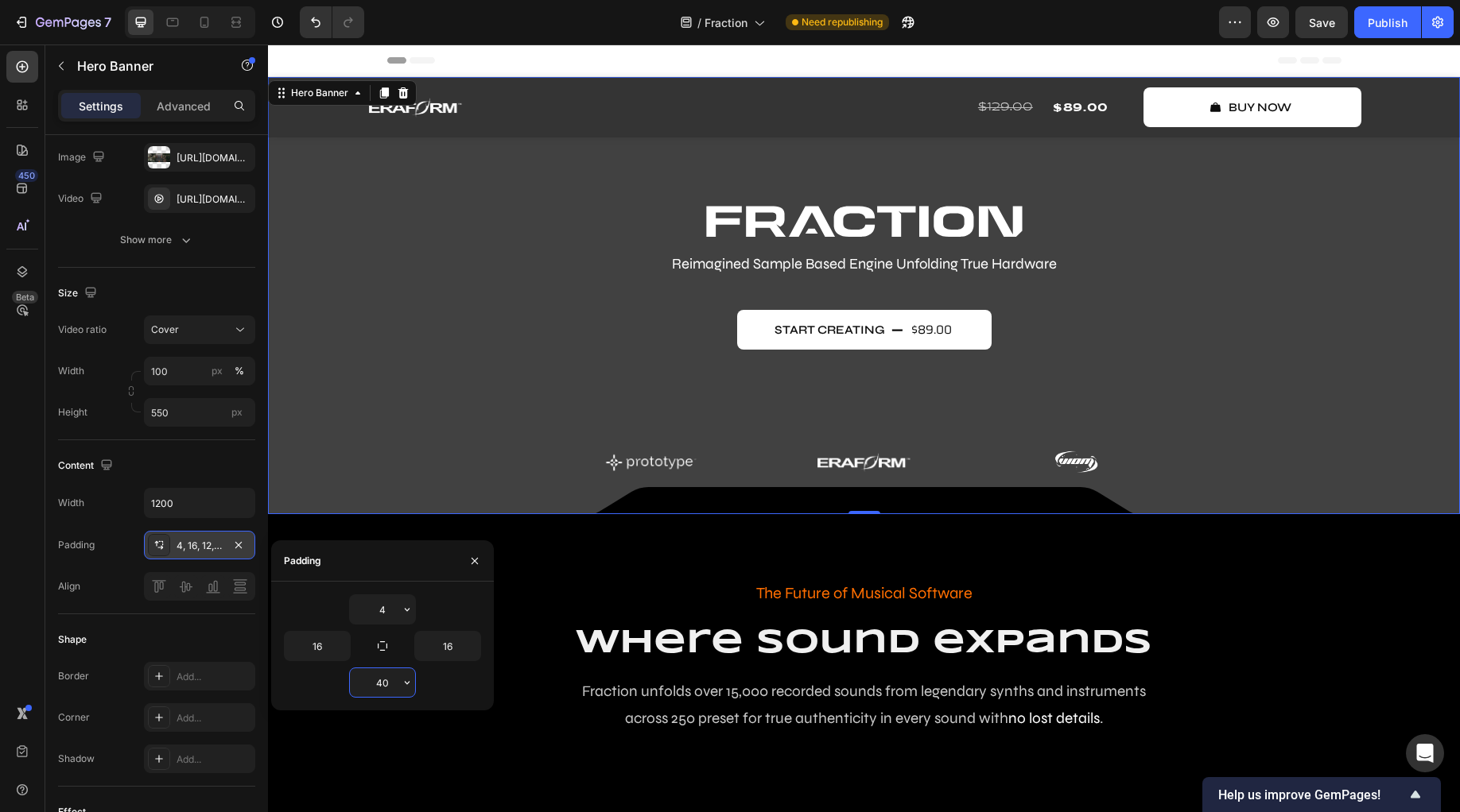
click at [388, 678] on input "40" at bounding box center [381, 682] width 65 height 28
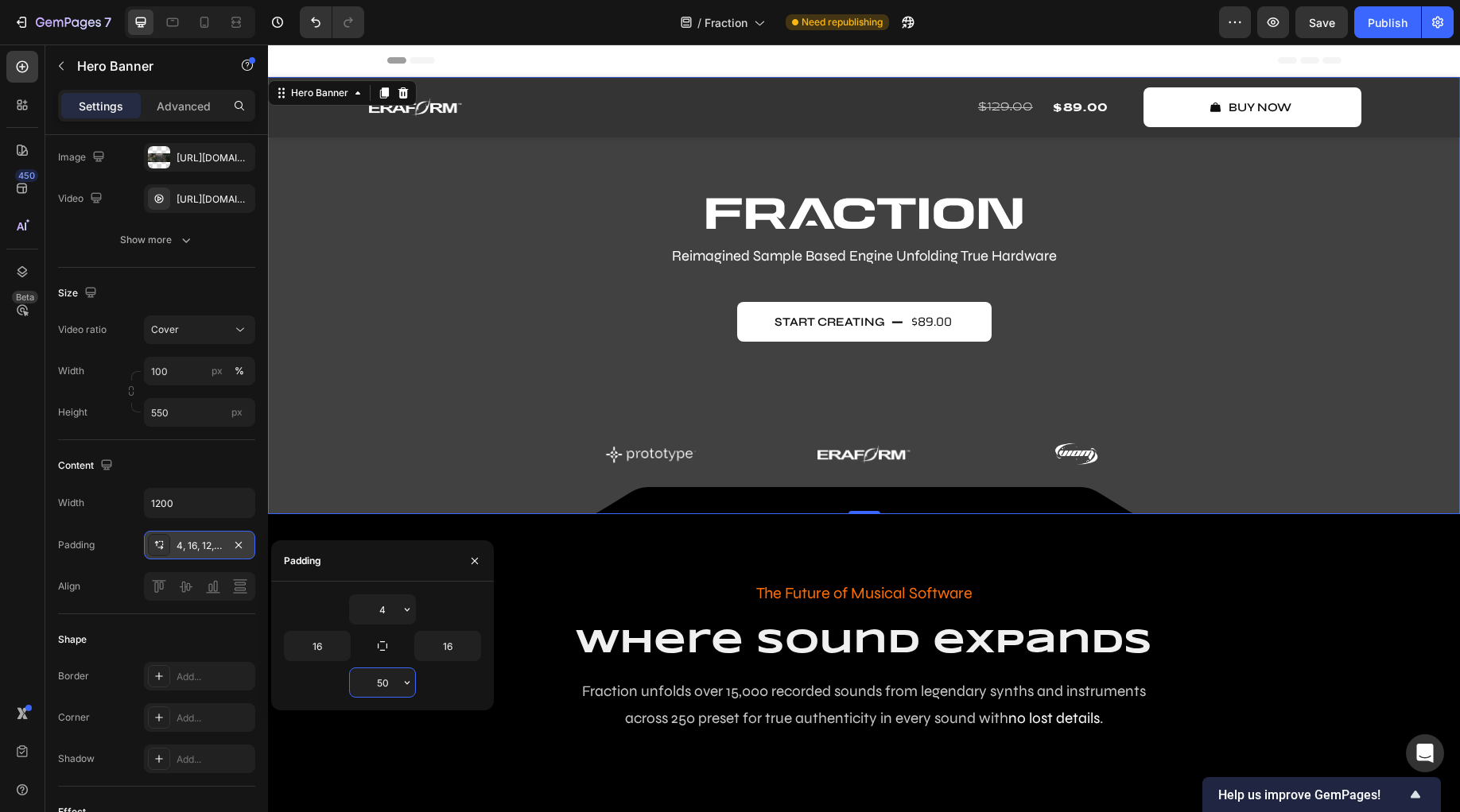
click at [388, 678] on input "50" at bounding box center [381, 682] width 65 height 28
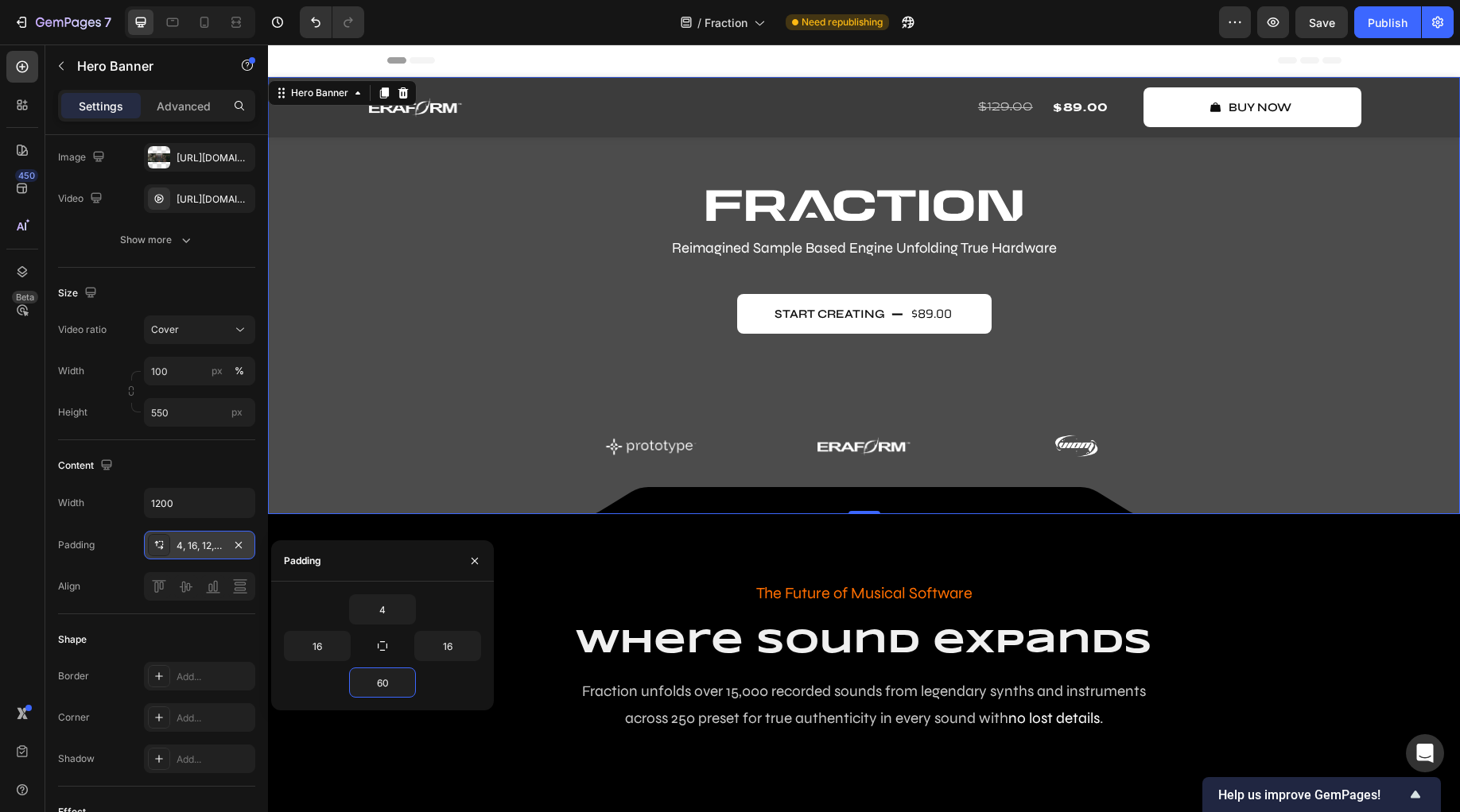
type input "60"
click at [339, 448] on div "Overlay" at bounding box center [864, 295] width 1192 height 437
click at [380, 466] on div "Overlay" at bounding box center [864, 295] width 1192 height 437
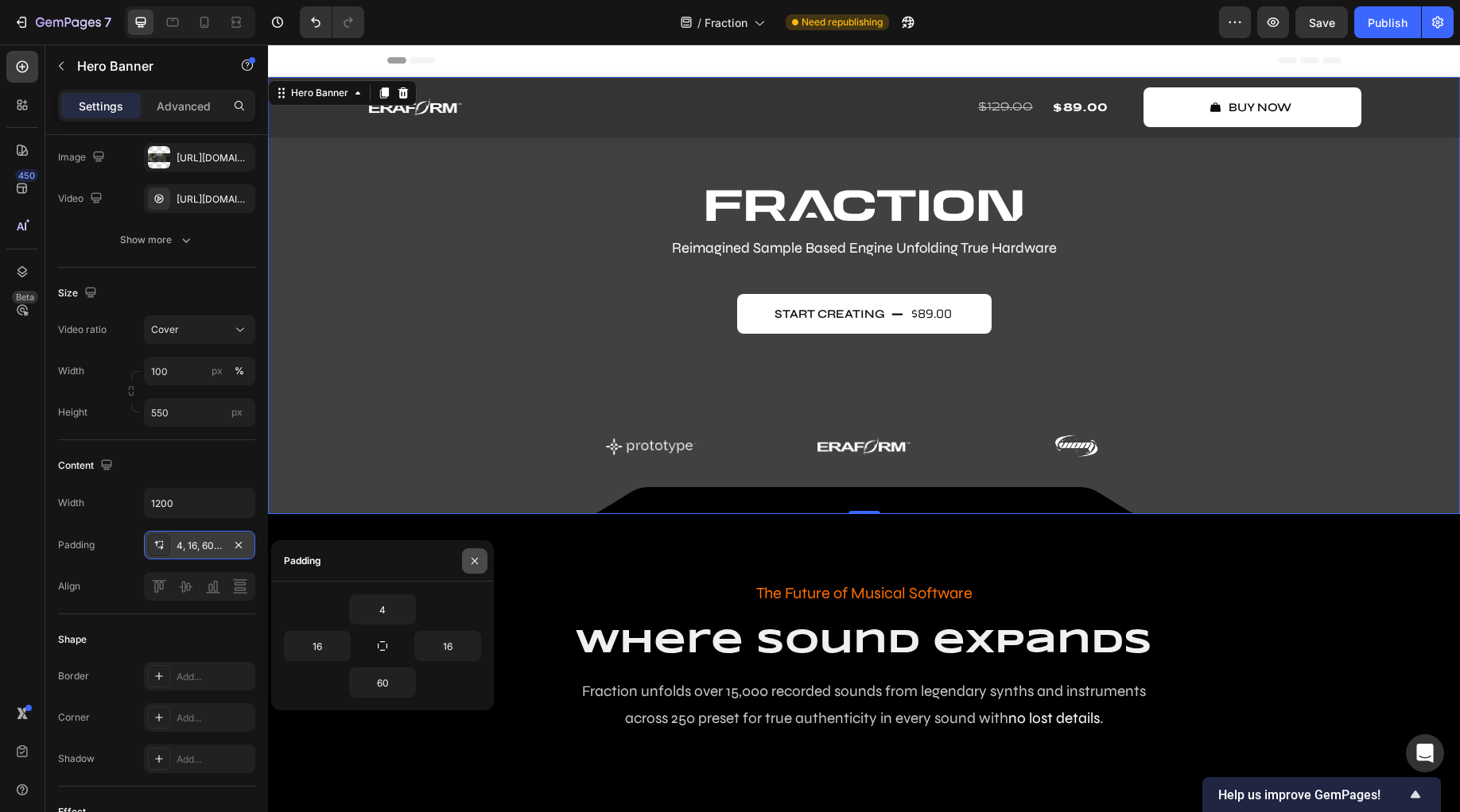
click at [482, 563] on button "button" at bounding box center [475, 561] width 26 height 26
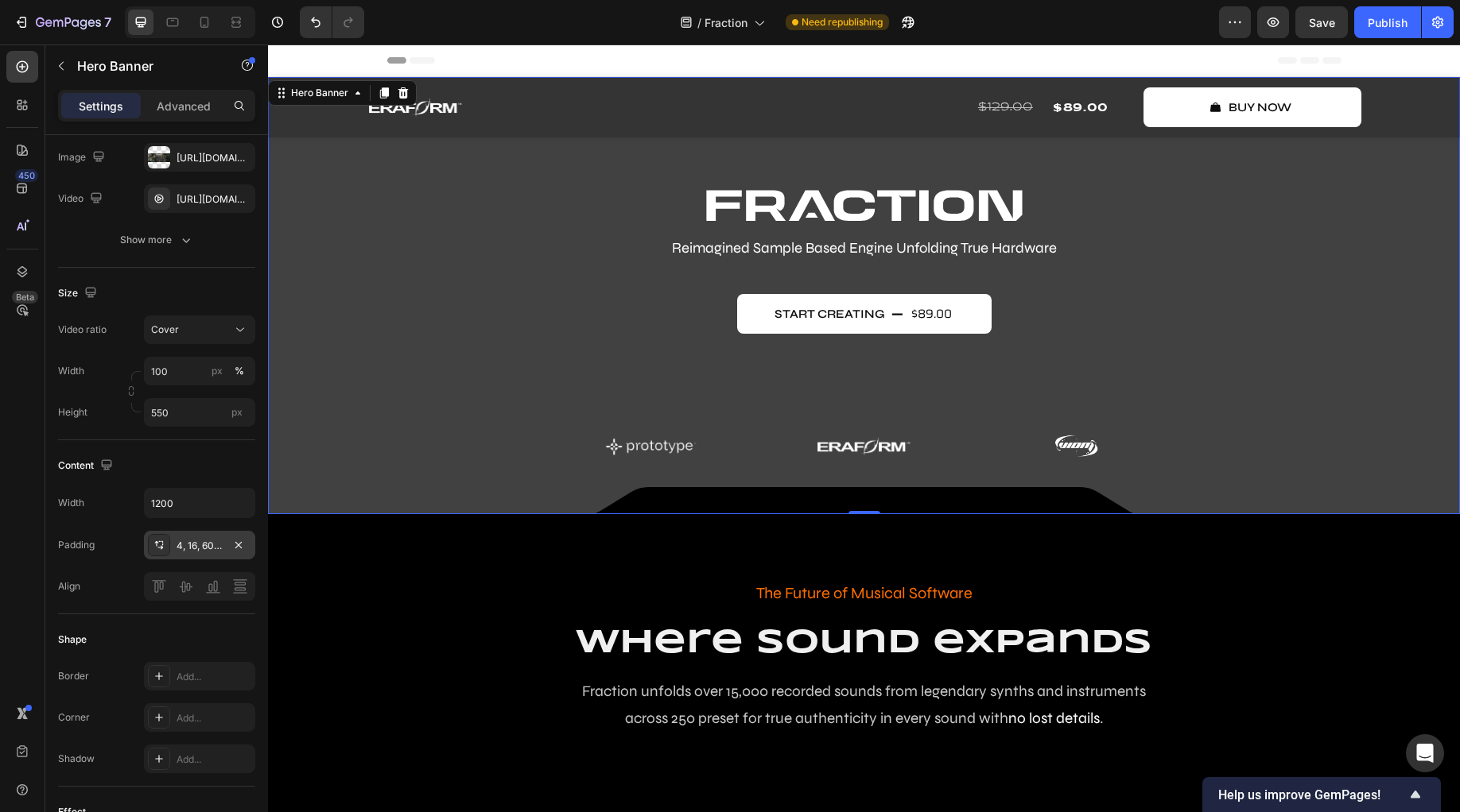
click at [387, 469] on div "Image Reimagined Sample Based Engine Unfolding True Hardware Text Block start c…" at bounding box center [864, 349] width 954 height 328
click at [1323, 24] on span "Save" at bounding box center [1322, 22] width 27 height 14
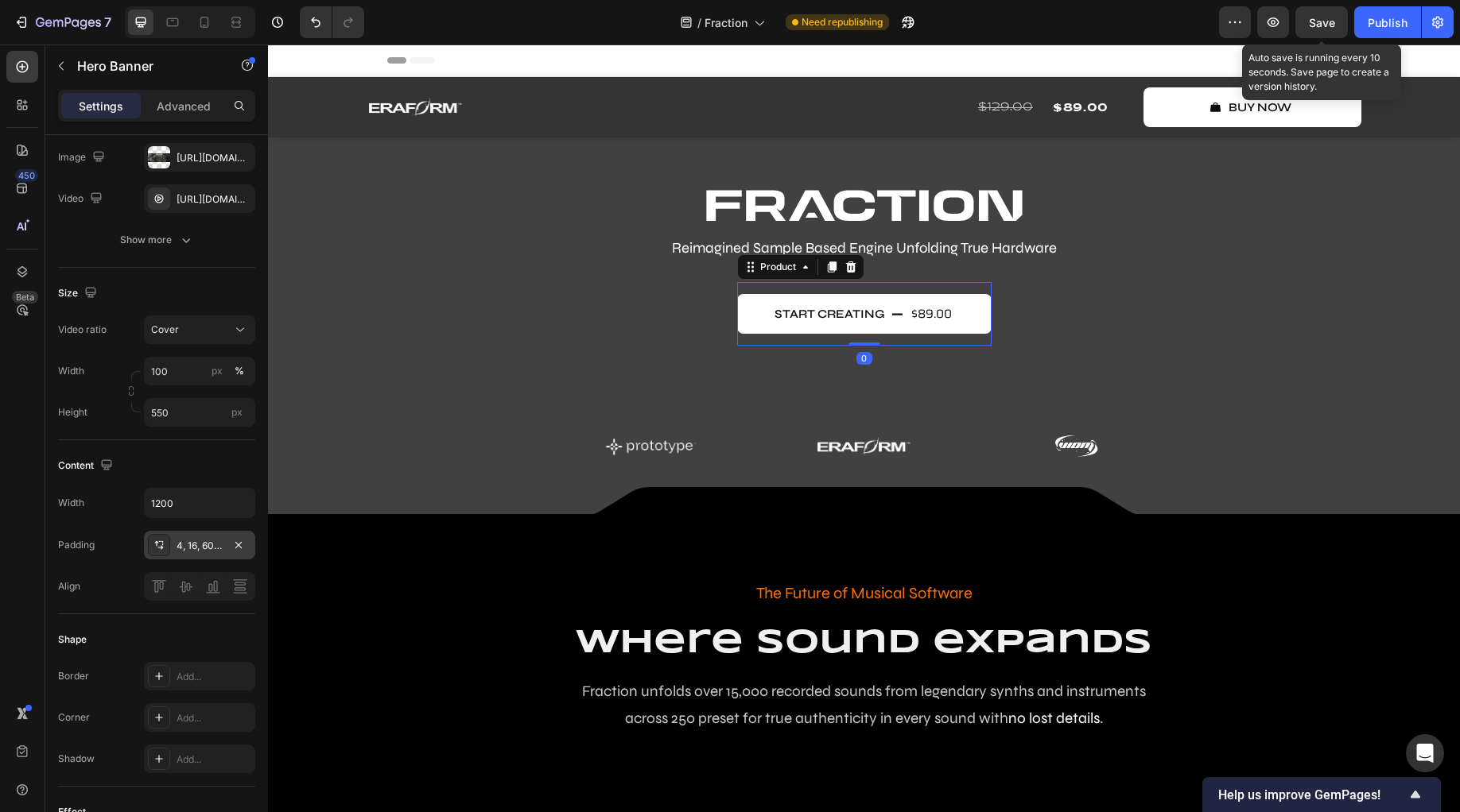
click at [775, 344] on div "start creating $89.00 Add to Cart Product 0" at bounding box center [864, 315] width 254 height 64
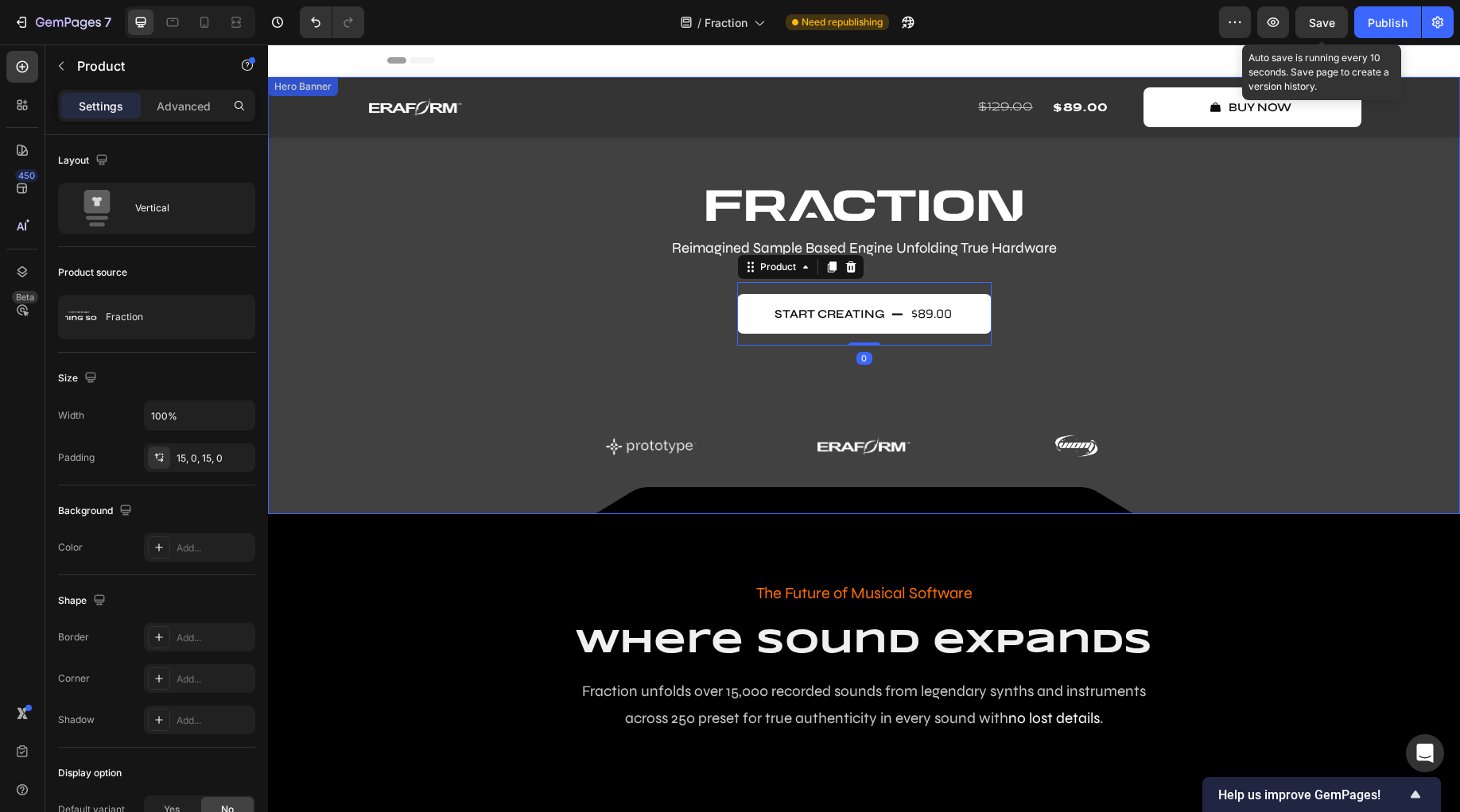
click at [635, 311] on div "Image Reimagined Sample Based Engine Unfolding True Hardware Text Block start c…" at bounding box center [864, 327] width 929 height 277
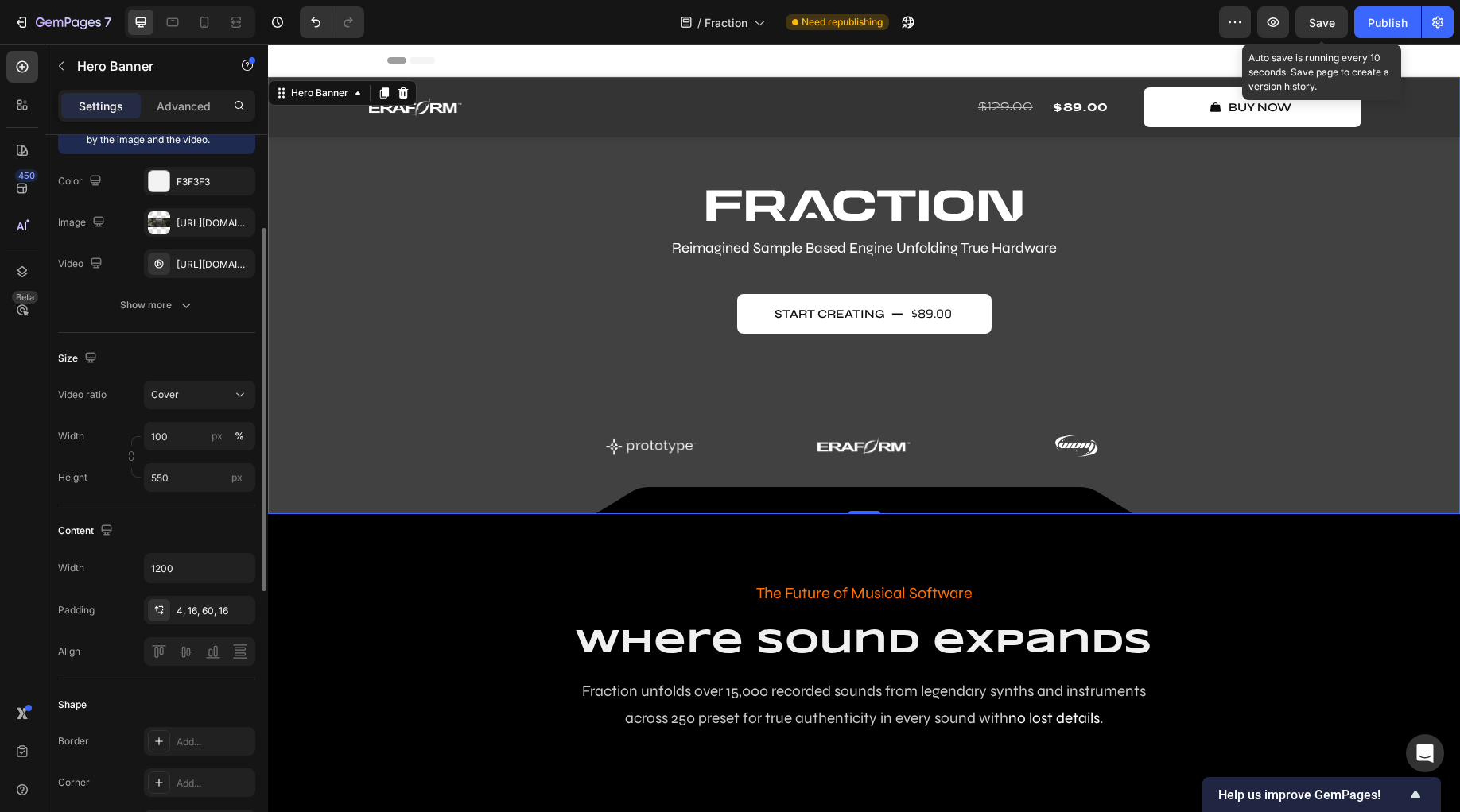
scroll to position [163, 0]
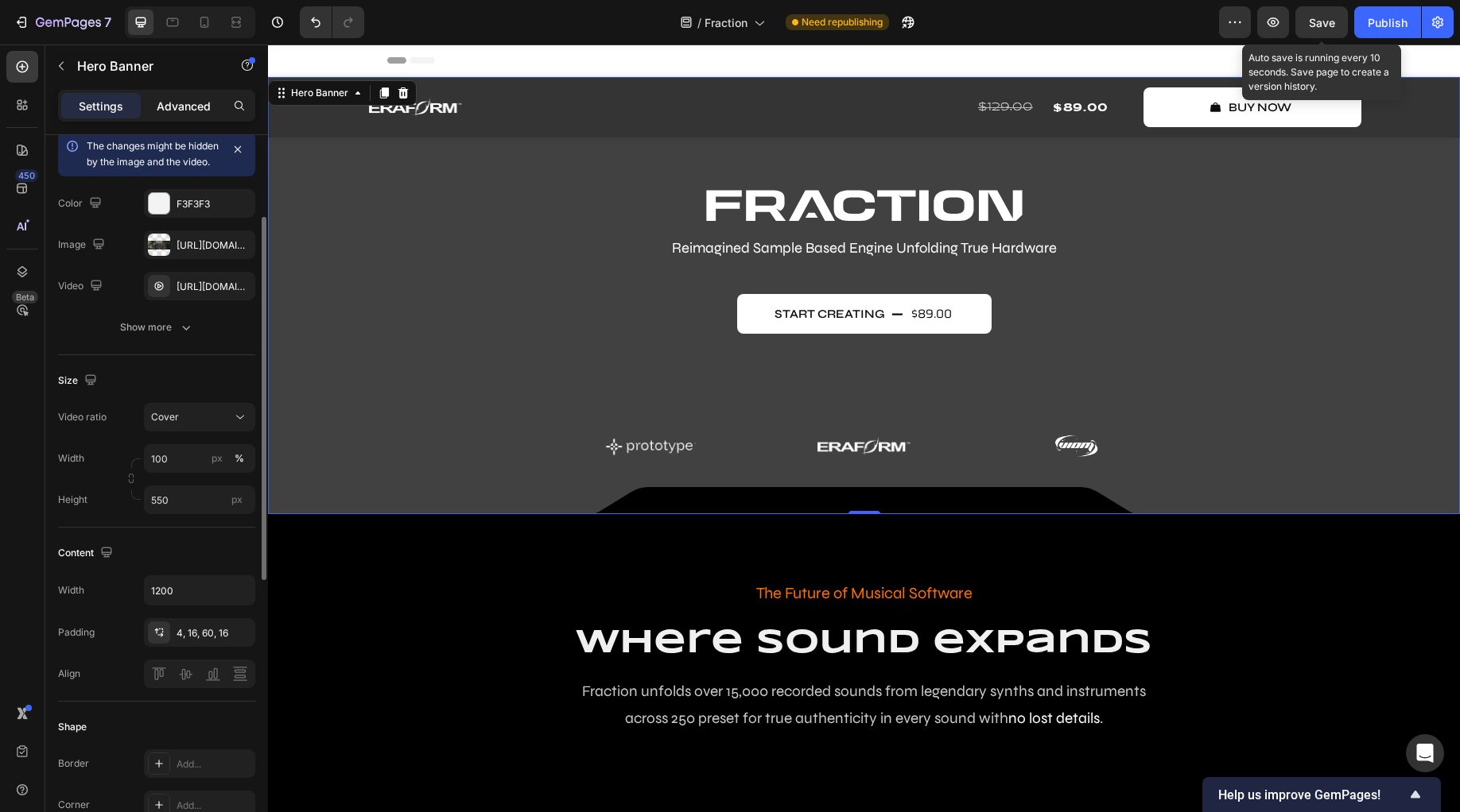
click at [180, 101] on p "Advanced" at bounding box center [183, 106] width 54 height 16
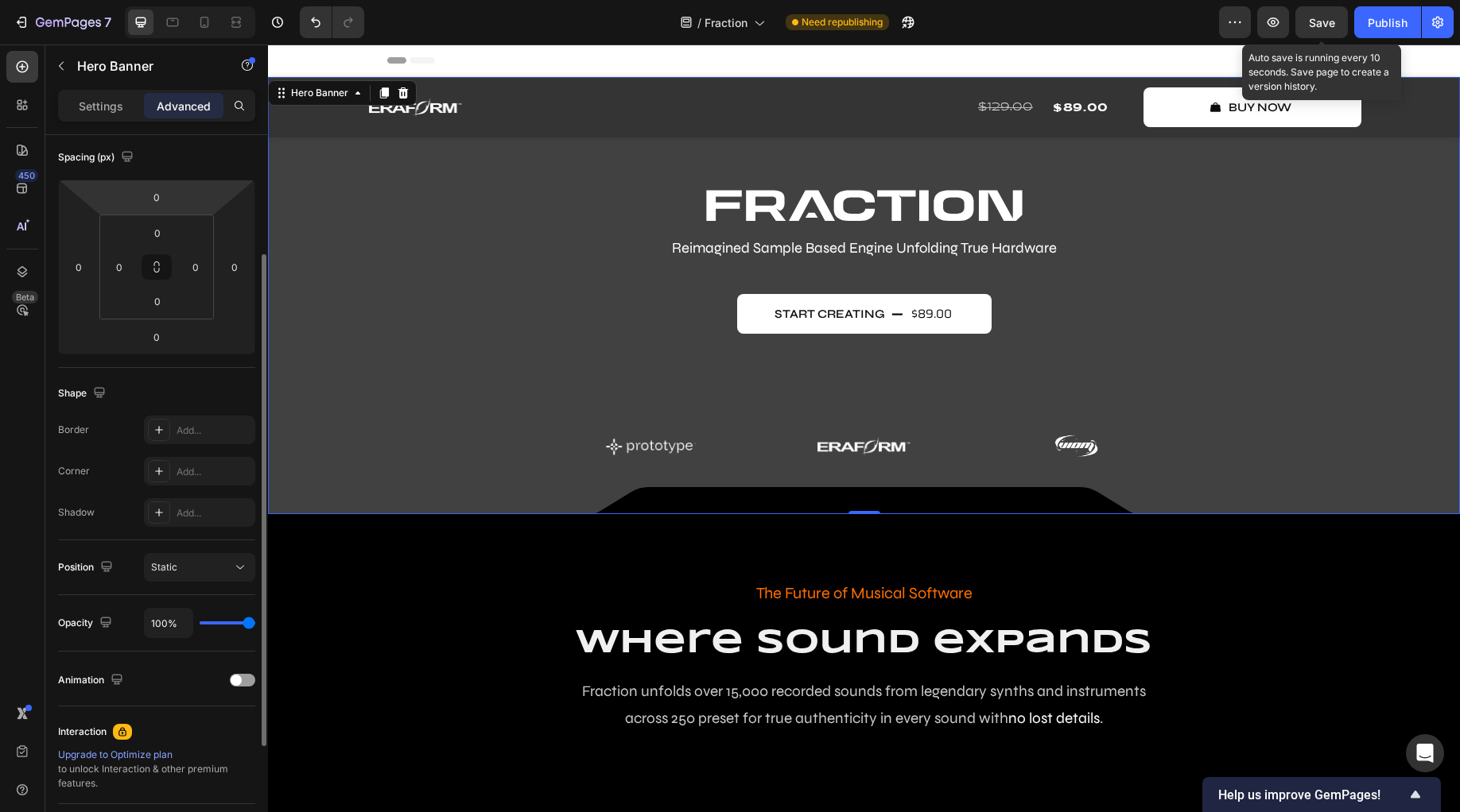
scroll to position [0, 0]
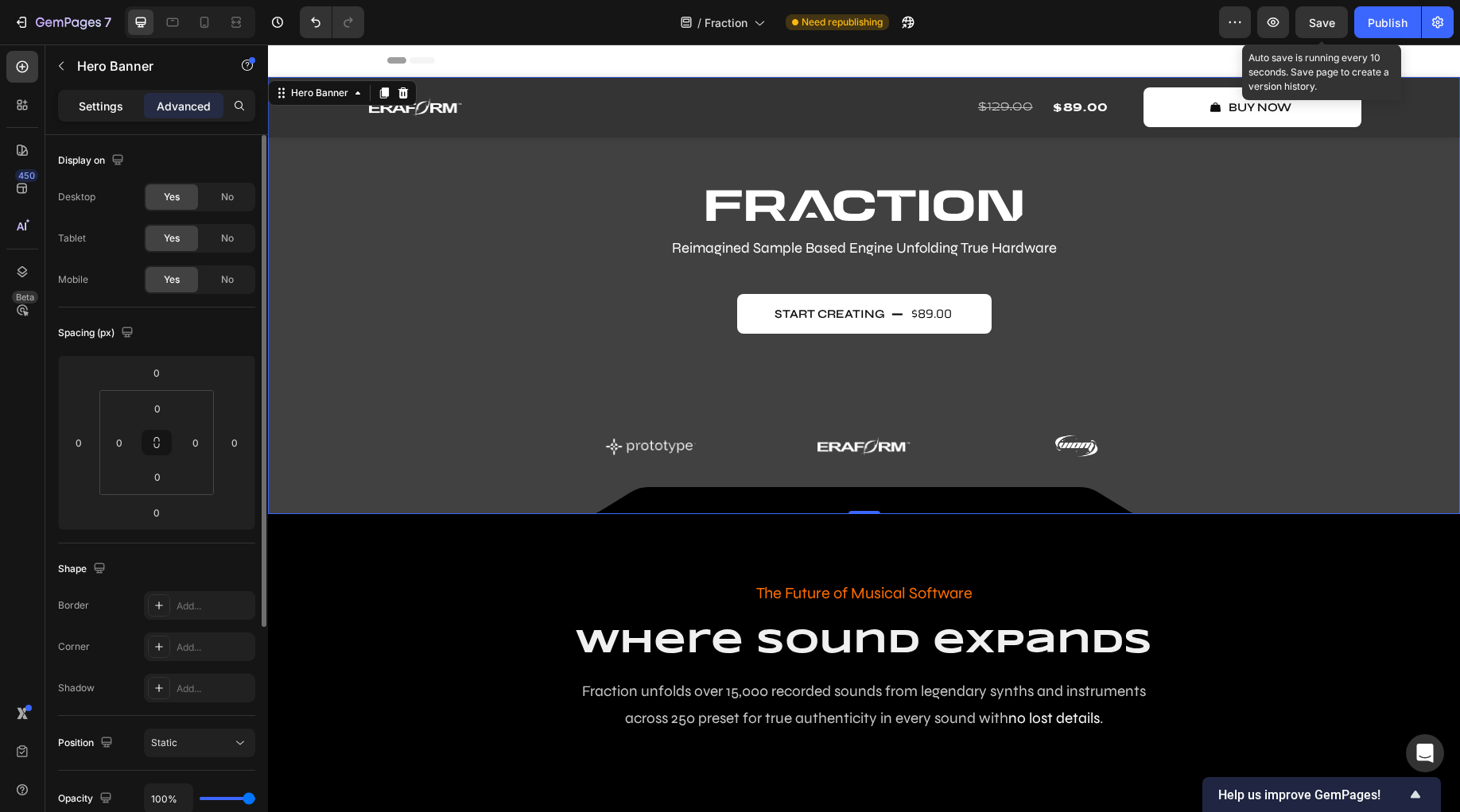
click at [96, 107] on p "Settings" at bounding box center [101, 106] width 45 height 16
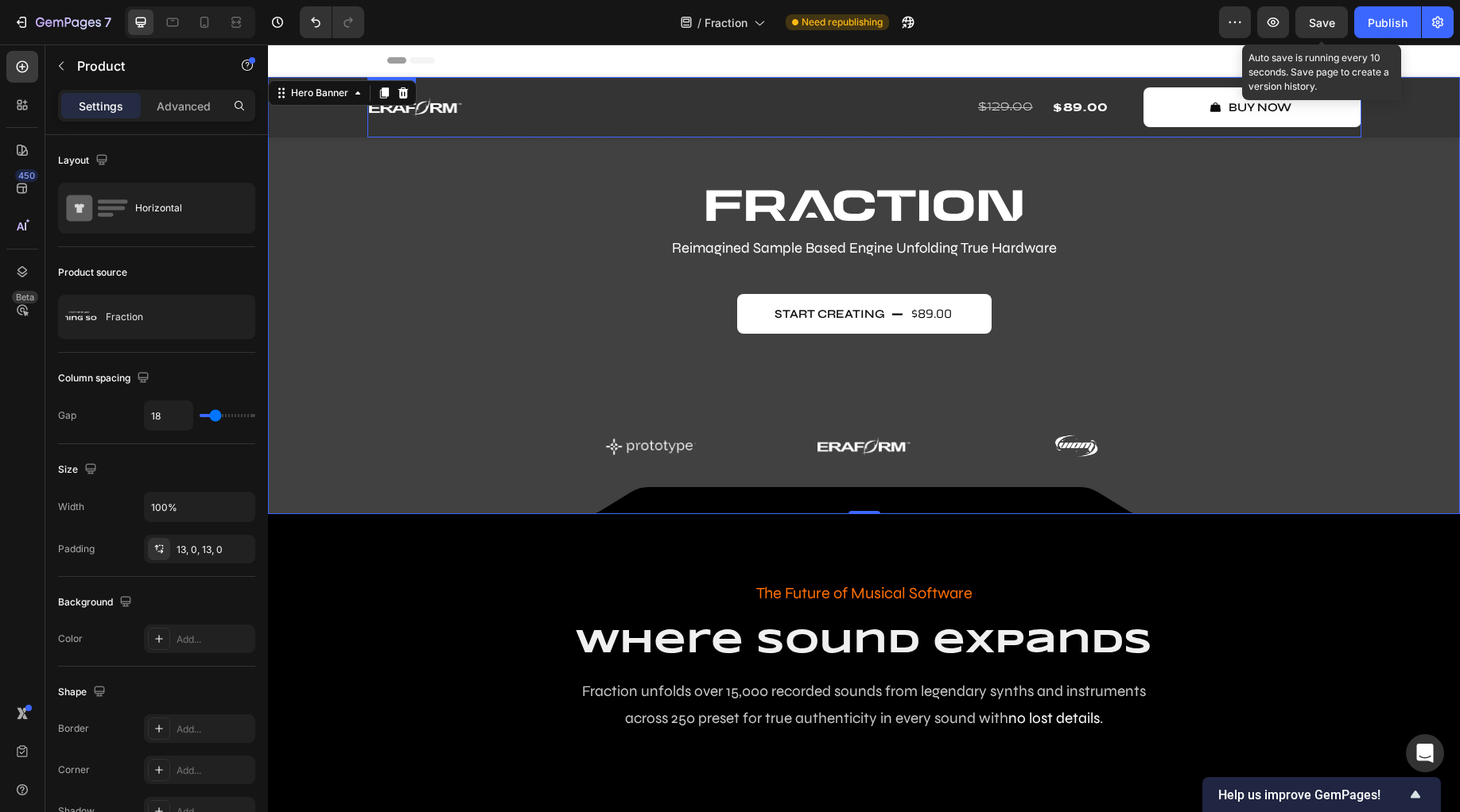
click at [556, 130] on div "Image Row $129.00 Compare Price Compare Price $89.00 Product Price Product Pric…" at bounding box center [864, 107] width 993 height 60
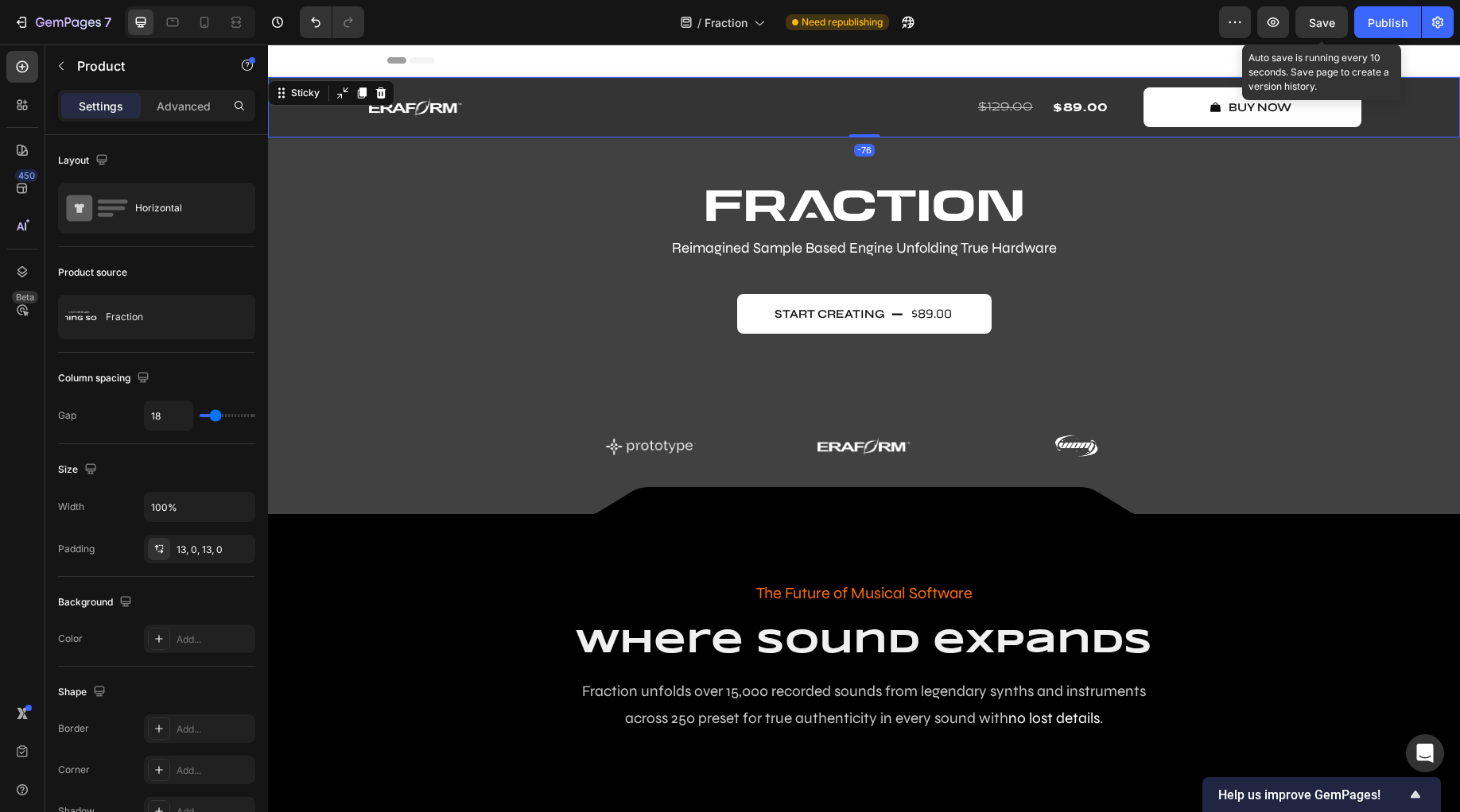
click at [306, 131] on div "Image Row $129.00 Compare Price Compare Price $89.00 Product Price Product Pric…" at bounding box center [864, 107] width 1192 height 60
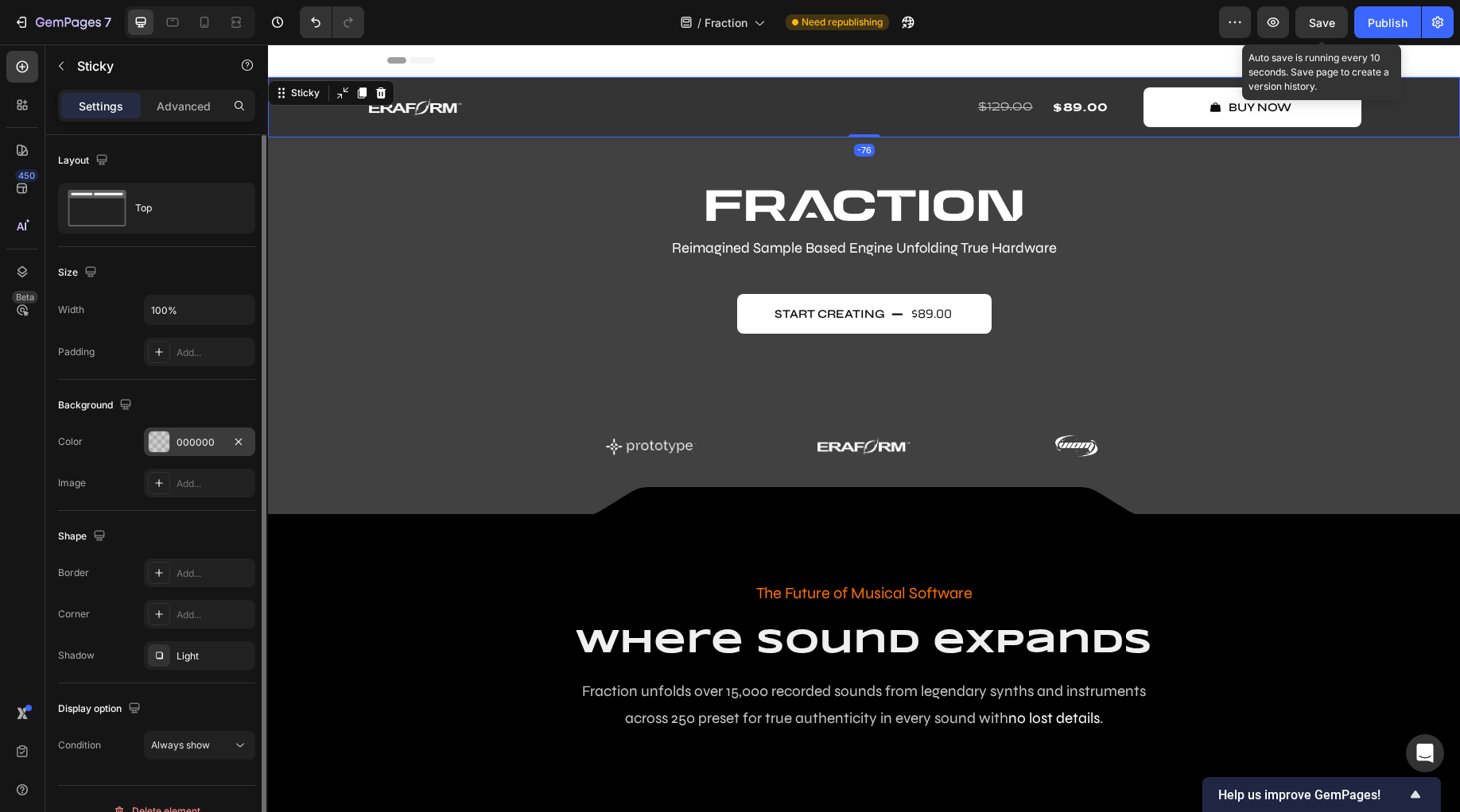
click at [165, 442] on div at bounding box center [159, 442] width 21 height 21
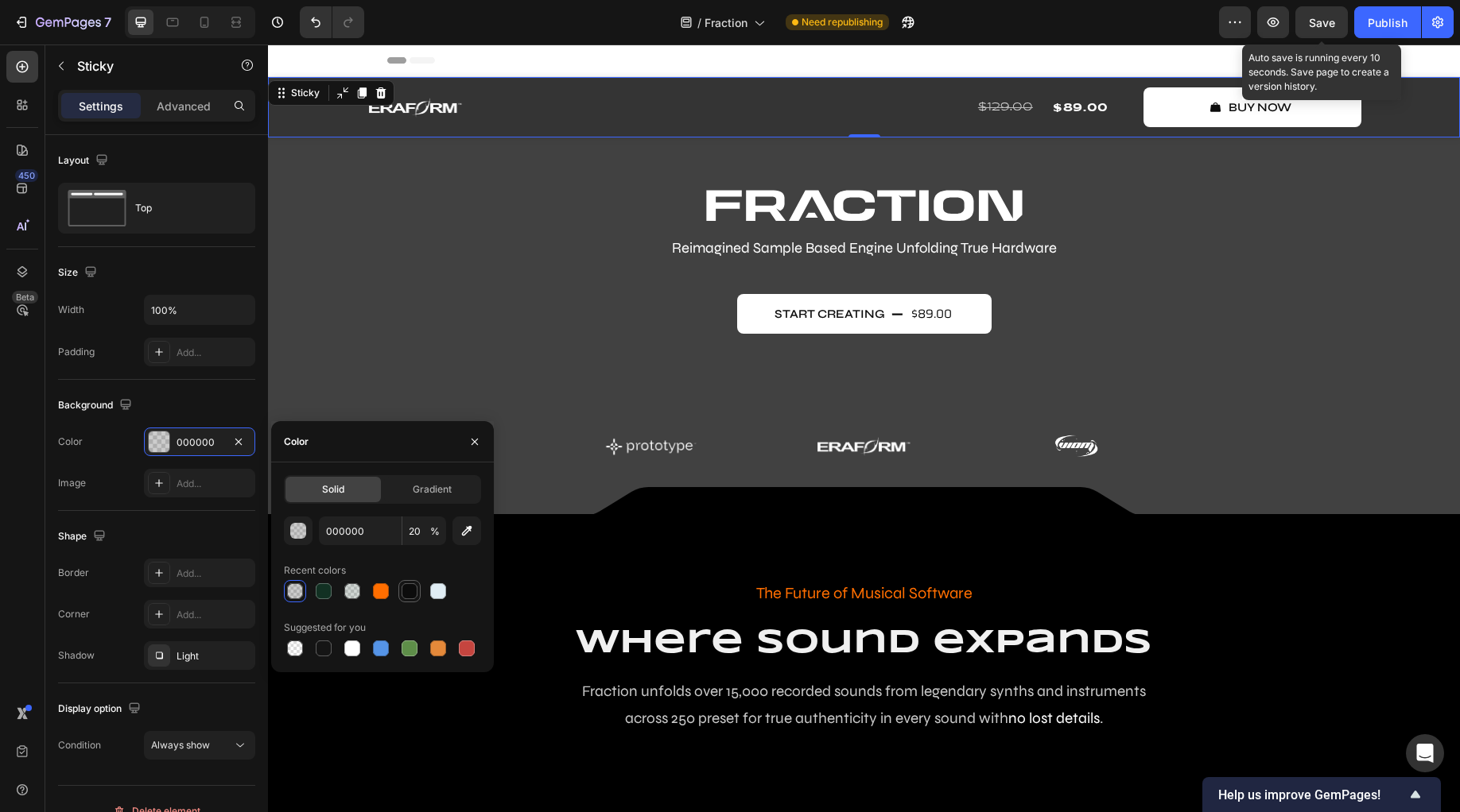
click at [406, 598] on div at bounding box center [409, 591] width 16 height 16
type input "0C0C0C"
type input "100"
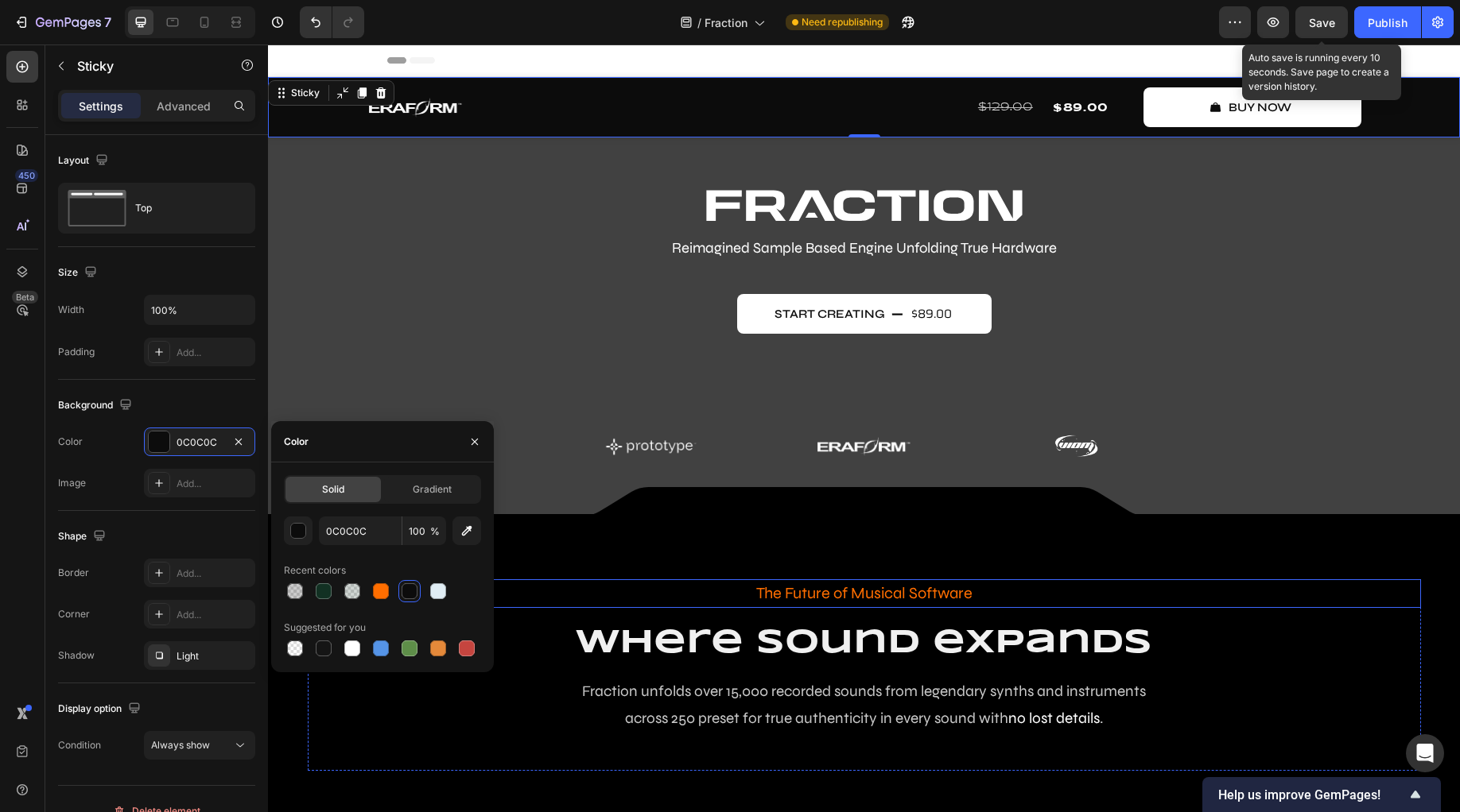
click at [1255, 599] on p "The Future of Musical Software" at bounding box center [864, 593] width 1113 height 28
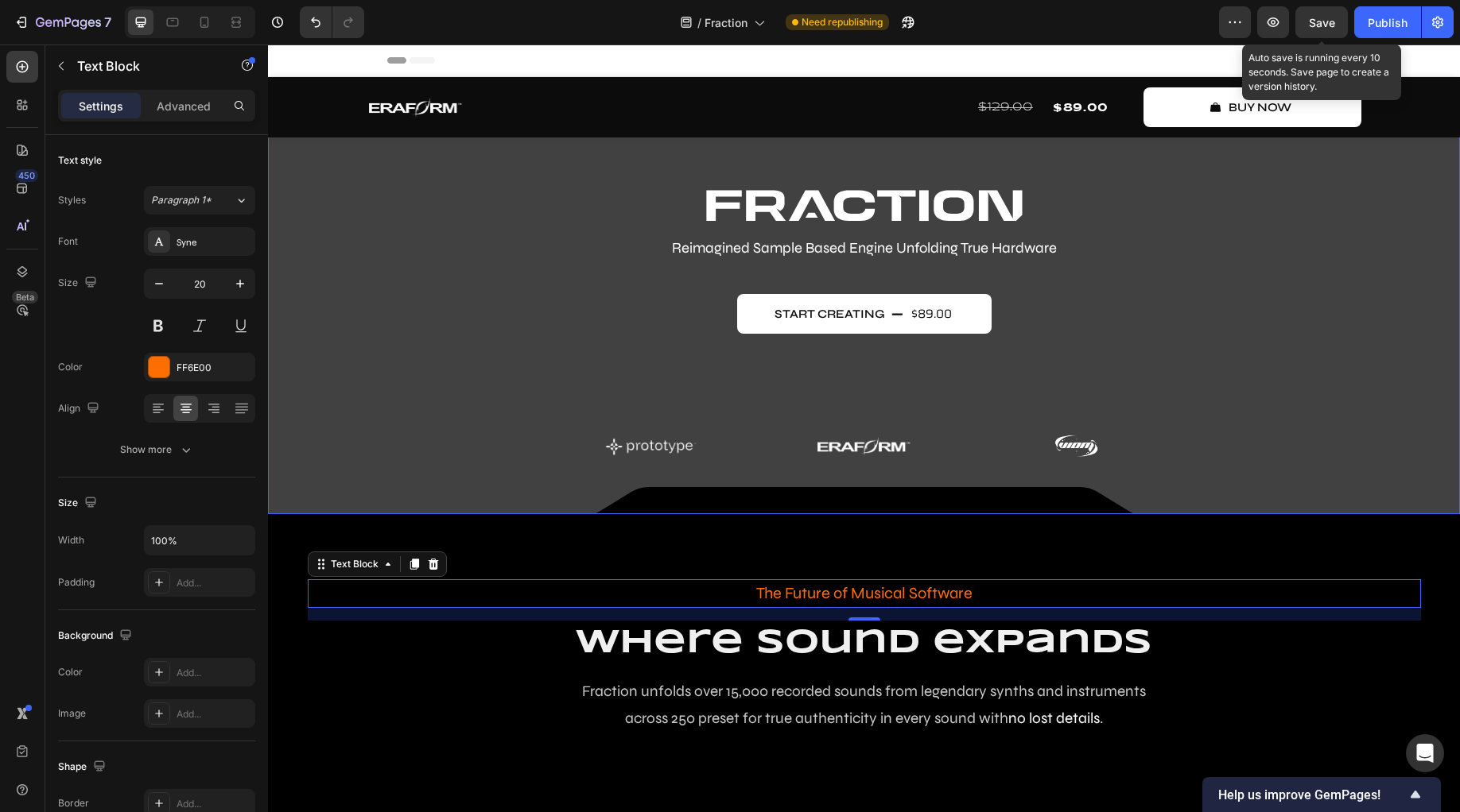
click at [566, 351] on div "Image Reimagined Sample Based Engine Unfolding True Hardware Text Block start c…" at bounding box center [864, 327] width 929 height 277
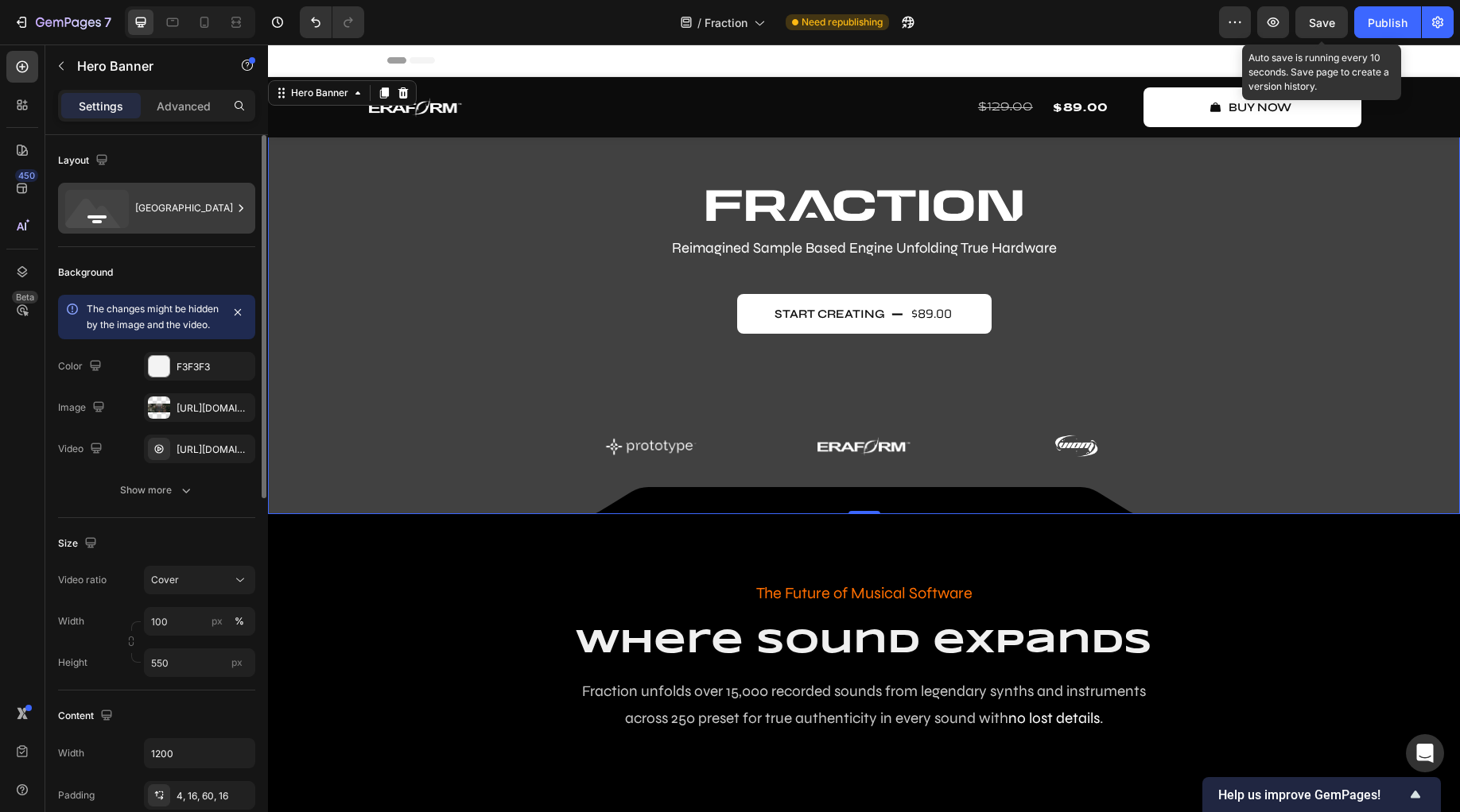
click at [168, 228] on div "Bottom center" at bounding box center [156, 208] width 198 height 51
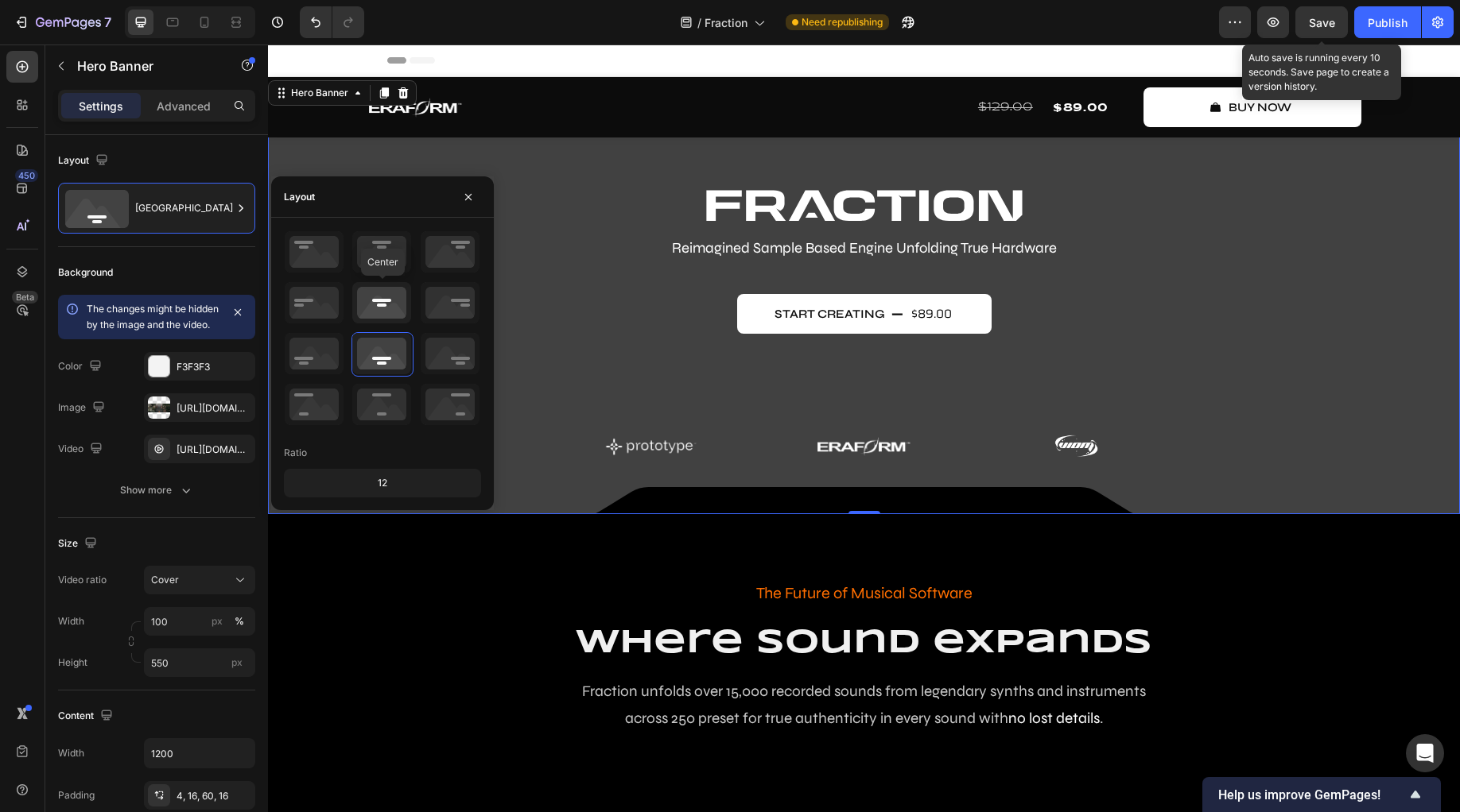
click at [374, 306] on icon at bounding box center [381, 303] width 59 height 41
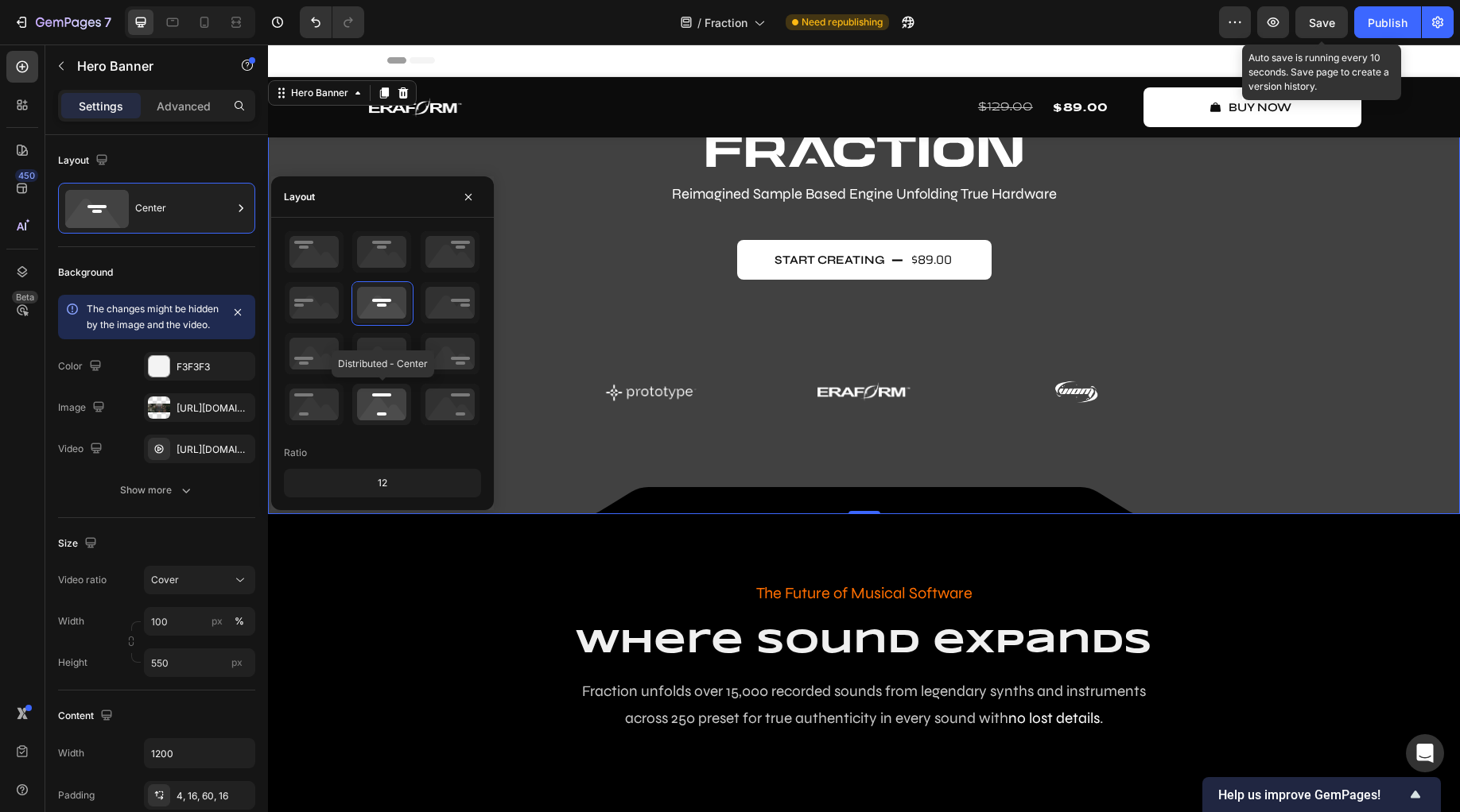
click at [394, 404] on icon at bounding box center [381, 404] width 59 height 41
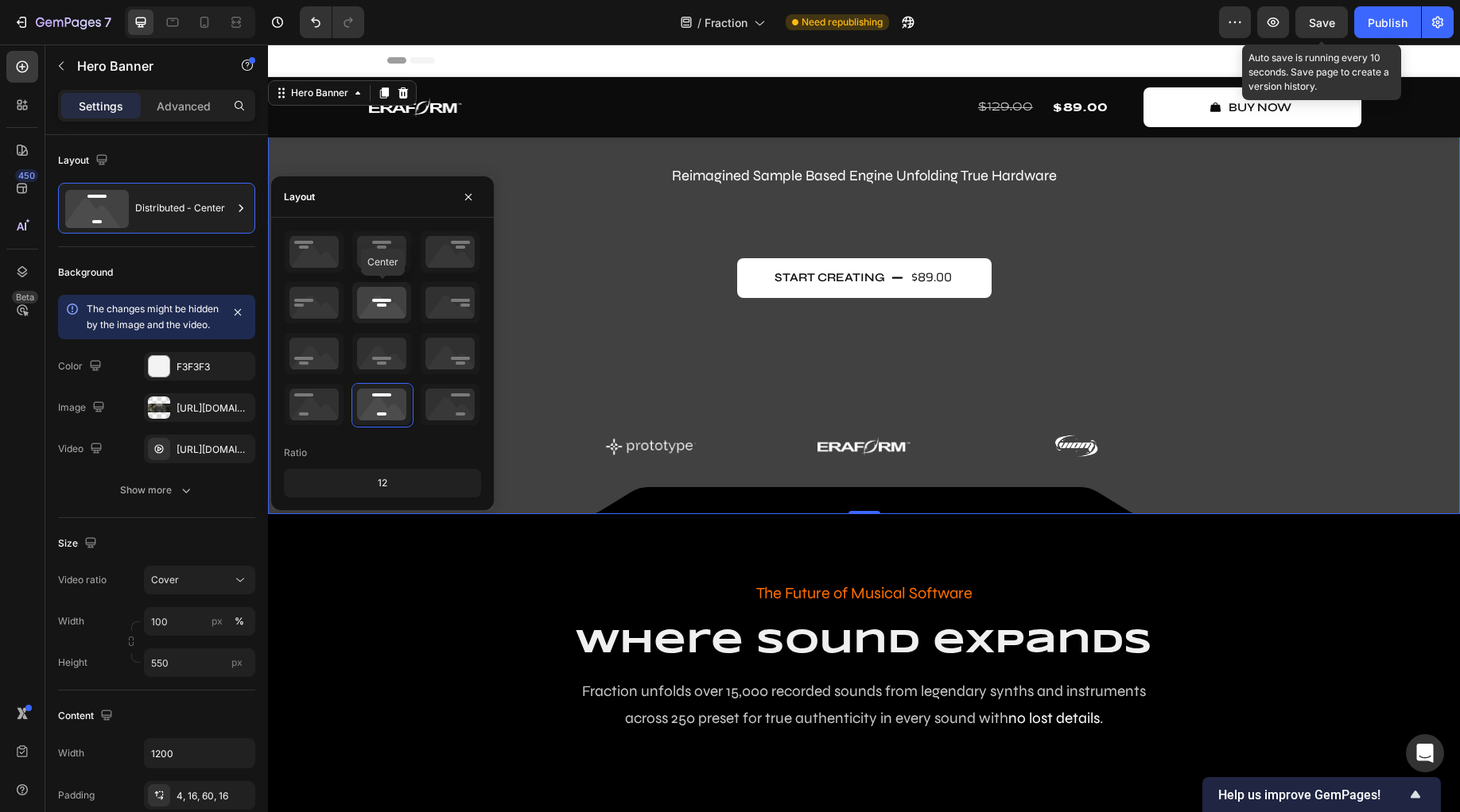
click at [384, 304] on icon at bounding box center [381, 303] width 59 height 41
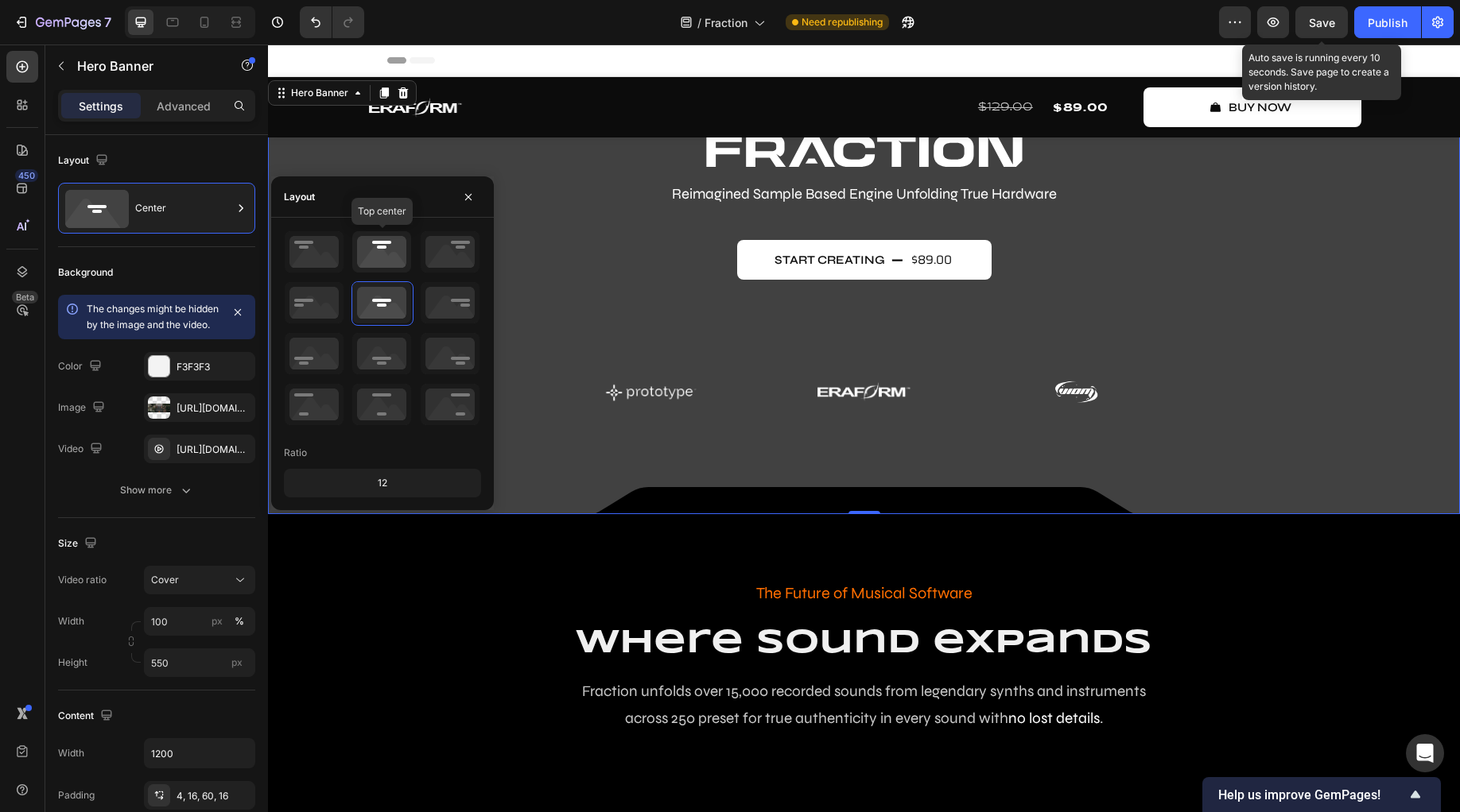
click at [384, 257] on icon at bounding box center [381, 251] width 59 height 41
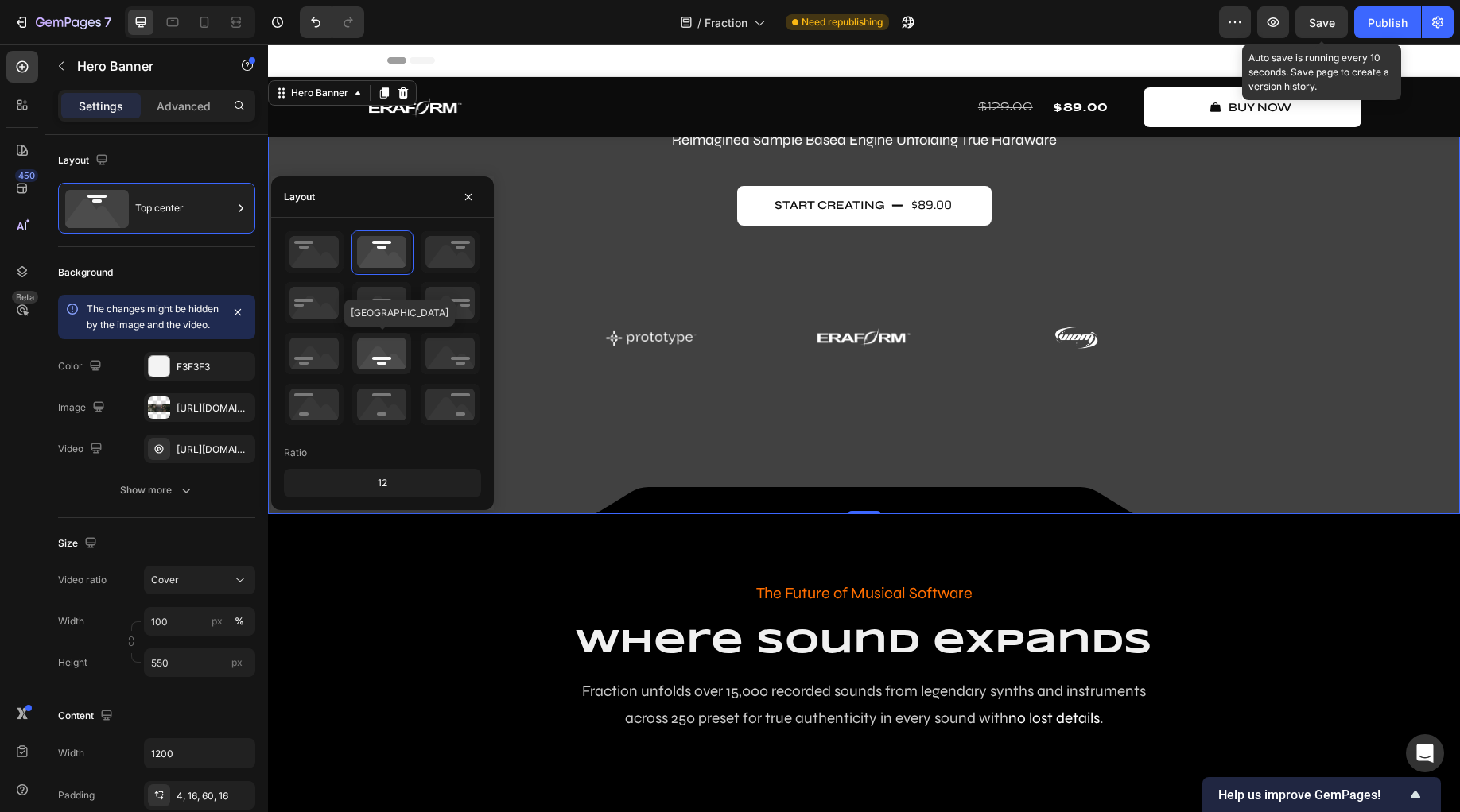
click at [388, 357] on icon at bounding box center [381, 353] width 59 height 41
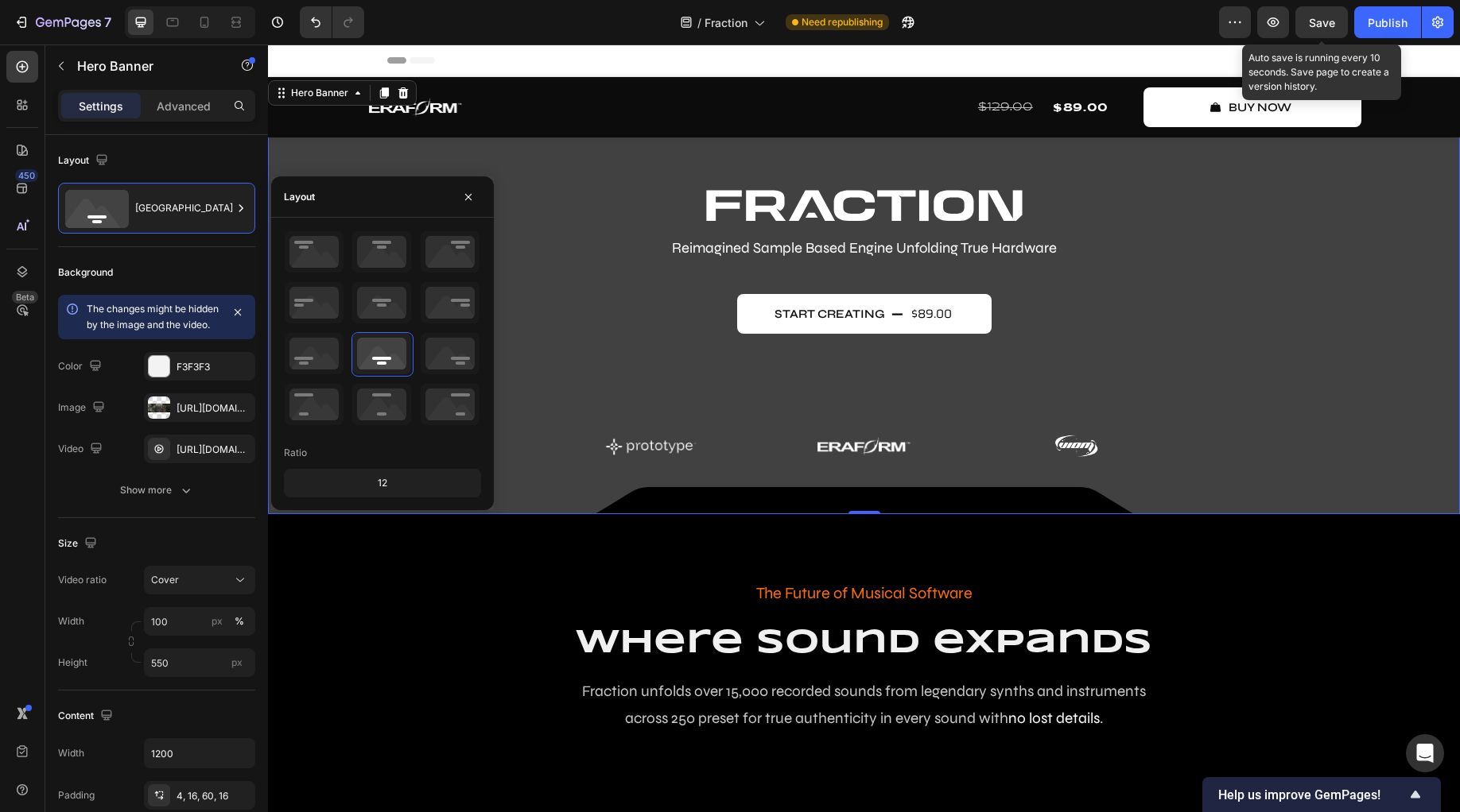
click at [381, 482] on div "12" at bounding box center [382, 483] width 191 height 22
click at [392, 483] on div "12" at bounding box center [382, 483] width 191 height 22
drag, startPoint x: 382, startPoint y: 483, endPoint x: 346, endPoint y: 482, distance: 36.0
click at [346, 482] on div "12" at bounding box center [382, 483] width 191 height 22
drag, startPoint x: 403, startPoint y: 487, endPoint x: 416, endPoint y: 486, distance: 13.0
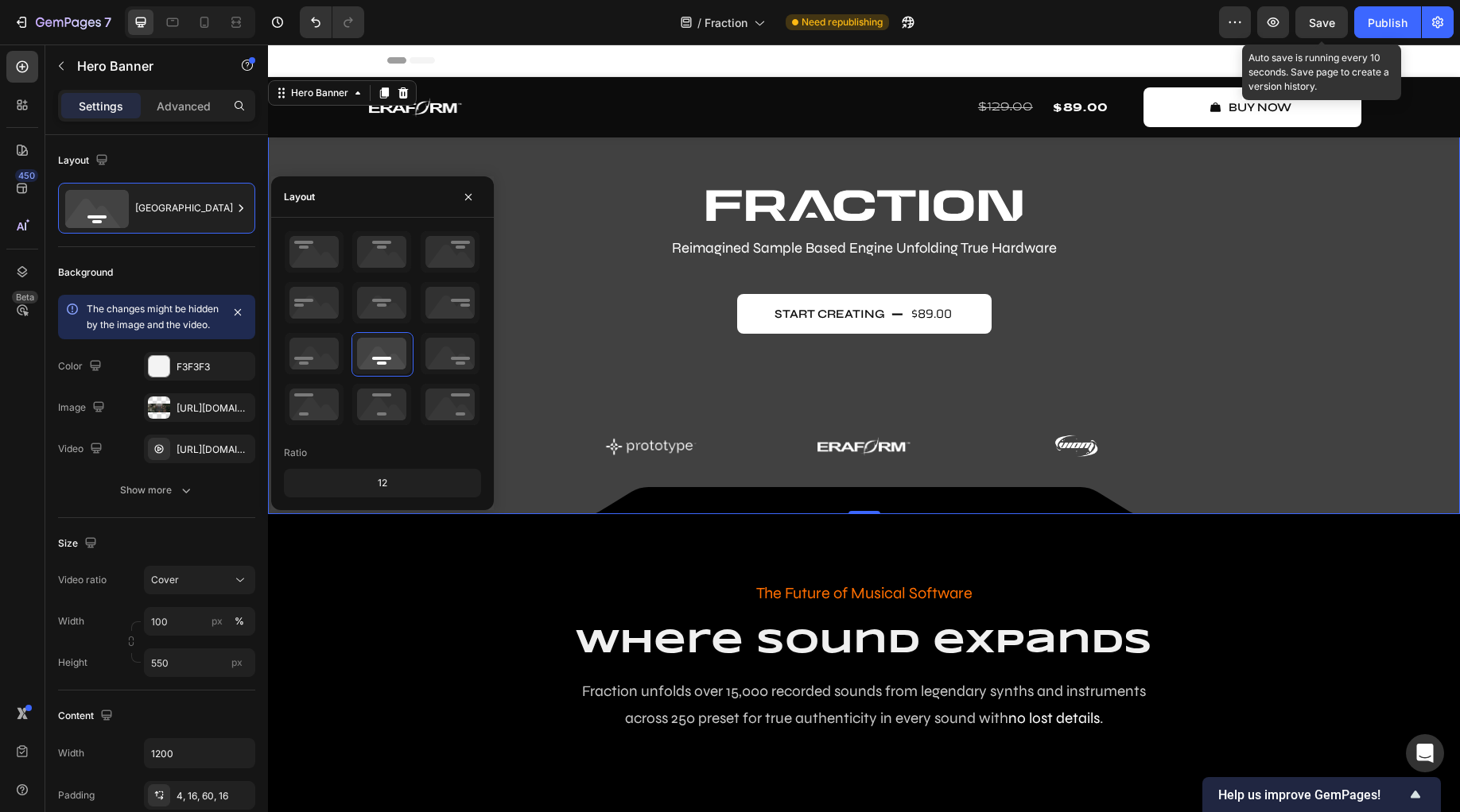
click at [416, 486] on div "12" at bounding box center [382, 483] width 191 height 22
drag, startPoint x: 384, startPoint y: 486, endPoint x: 350, endPoint y: 487, distance: 34.0
click at [354, 487] on div "12" at bounding box center [382, 483] width 191 height 22
click at [349, 480] on div "12" at bounding box center [382, 483] width 191 height 22
click at [346, 479] on div "12" at bounding box center [382, 483] width 191 height 22
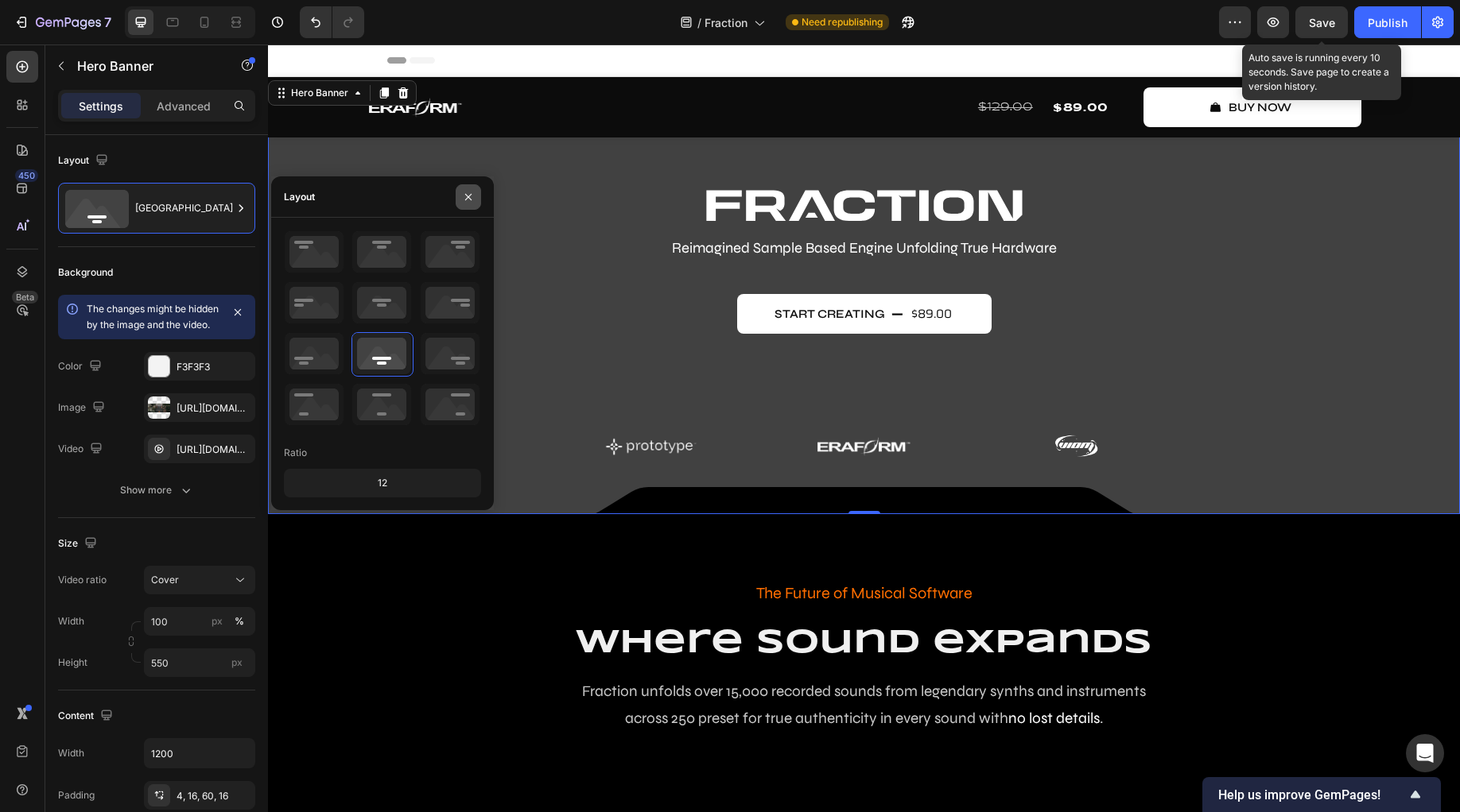
drag, startPoint x: 476, startPoint y: 198, endPoint x: 198, endPoint y: 202, distance: 278.0
click at [476, 198] on button "button" at bounding box center [468, 198] width 26 height 26
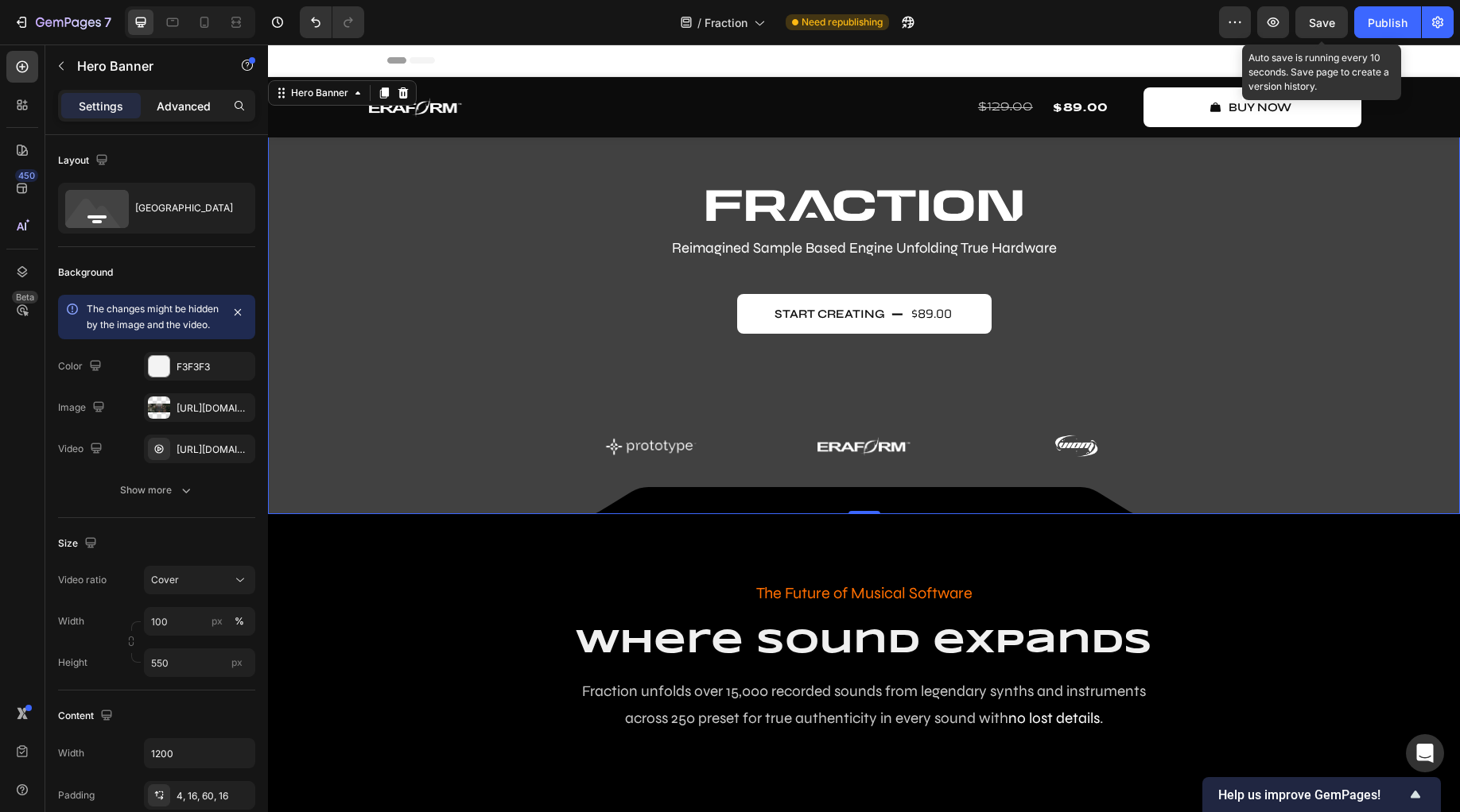
click at [194, 102] on p "Advanced" at bounding box center [183, 106] width 54 height 16
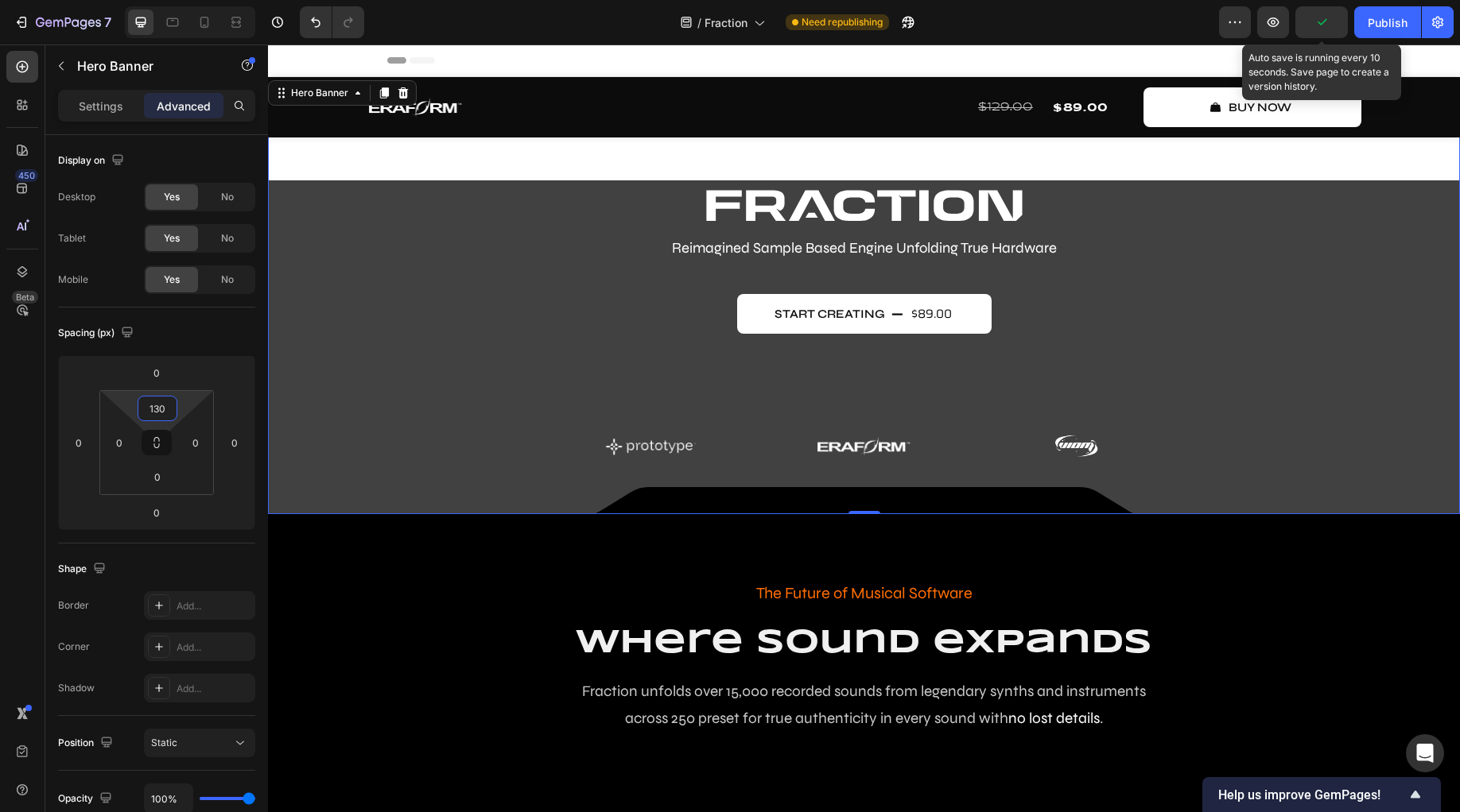
drag, startPoint x: 181, startPoint y: 404, endPoint x: 216, endPoint y: 352, distance: 62.7
click at [216, 0] on html "7 Version history / Fraction Need republishing Preview Auto save is running eve…" at bounding box center [730, 0] width 1460 height 0
click at [173, 410] on input "130" at bounding box center [157, 409] width 32 height 24
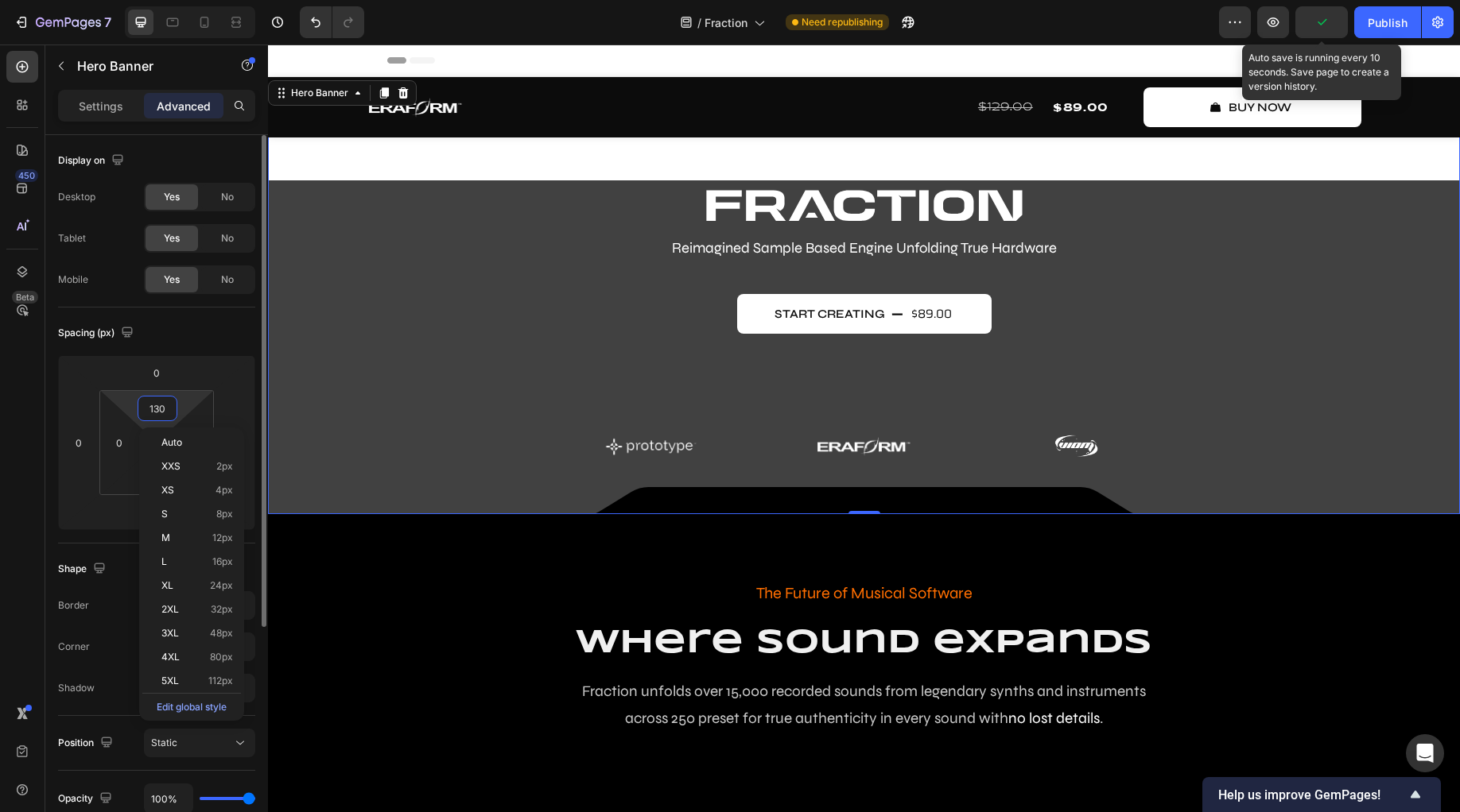
click at [173, 410] on input "130" at bounding box center [157, 409] width 32 height 24
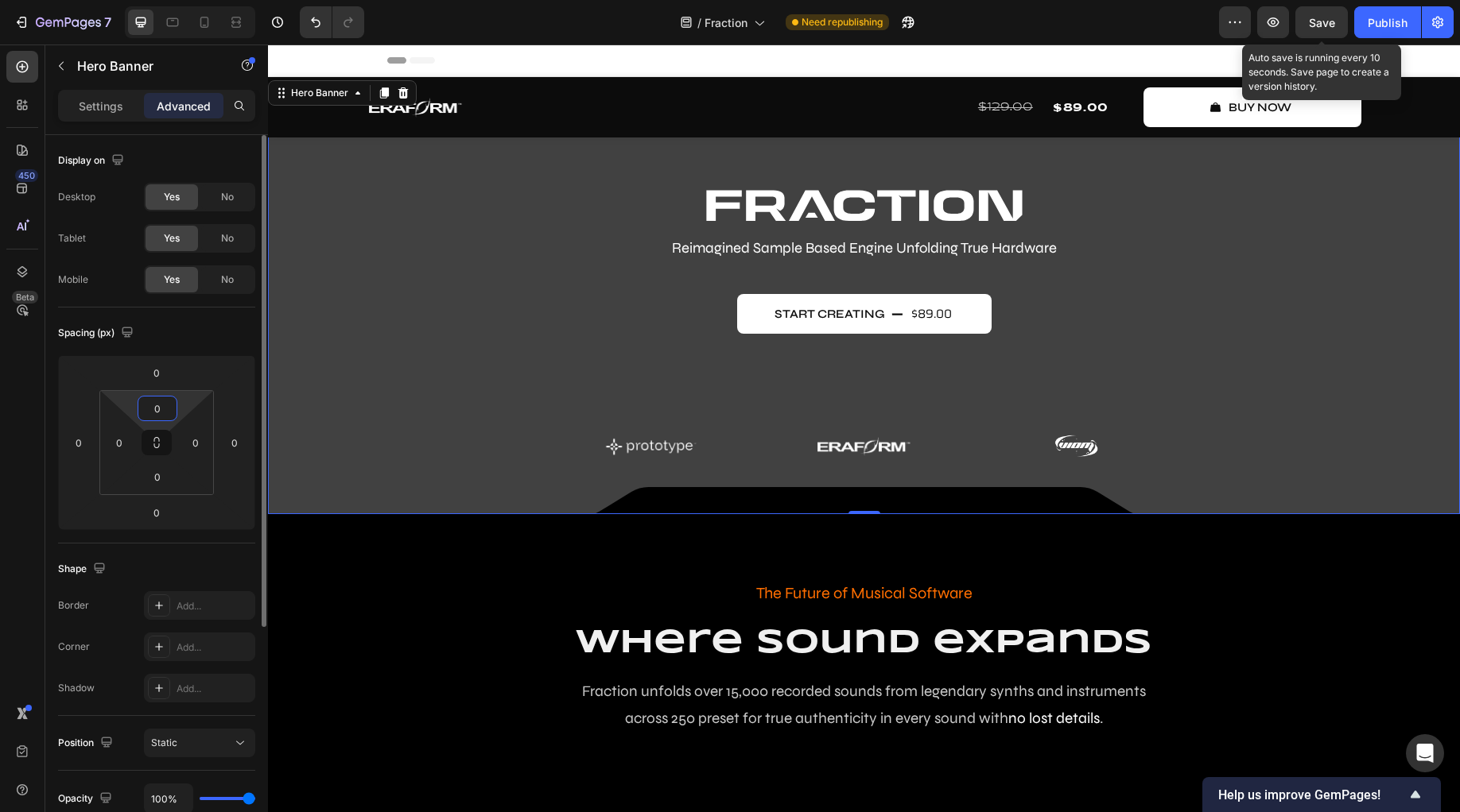
type input "0"
click at [1335, 14] on button "Save" at bounding box center [1321, 22] width 52 height 32
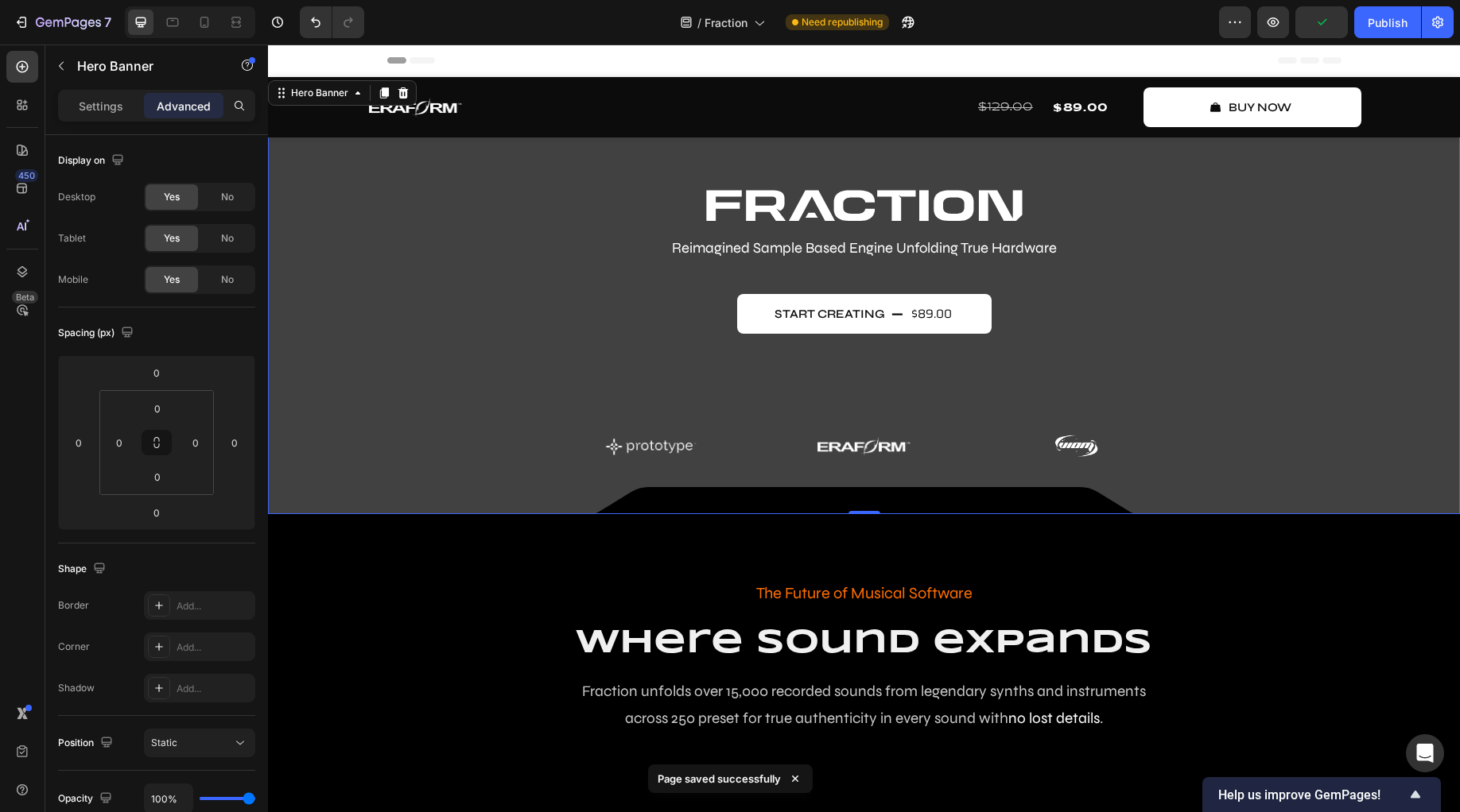
click at [1029, 292] on div "Image Reimagined Sample Based Engine Unfolding True Hardware Text Block start c…" at bounding box center [864, 327] width 929 height 277
click at [793, 384] on div "Image Reimagined Sample Based Engine Unfolding True Hardware Text Block start c…" at bounding box center [864, 327] width 929 height 277
click at [459, 332] on div "Image Reimagined Sample Based Engine Unfolding True Hardware Text Block start c…" at bounding box center [864, 327] width 929 height 277
click at [34, 272] on div at bounding box center [22, 272] width 32 height 32
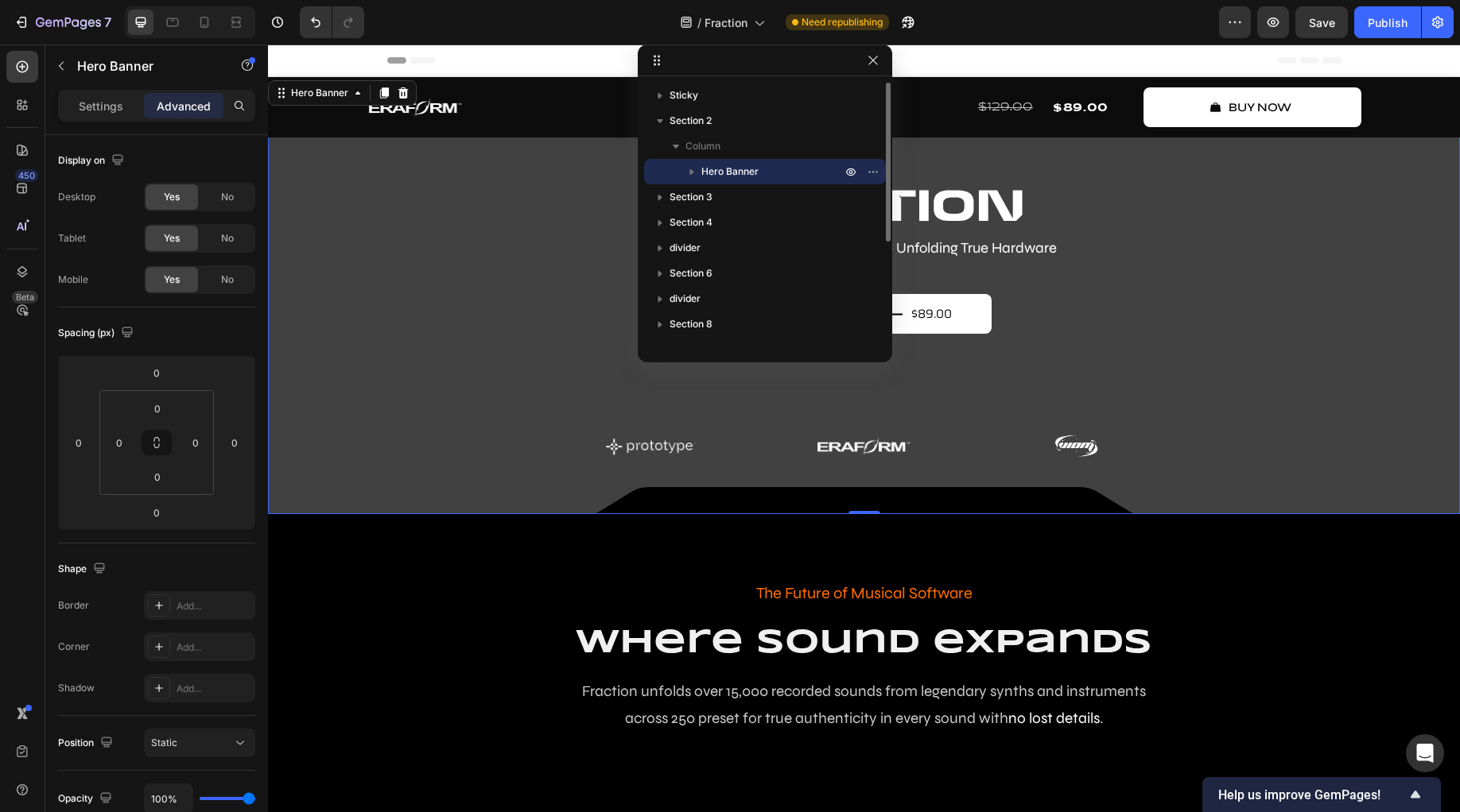
click at [685, 176] on icon "button" at bounding box center [691, 171] width 16 height 16
click at [747, 196] on span "Column" at bounding box center [735, 197] width 35 height 16
click at [739, 200] on span "Column" at bounding box center [735, 197] width 35 height 16
click at [768, 197] on p "Column" at bounding box center [780, 197] width 127 height 16
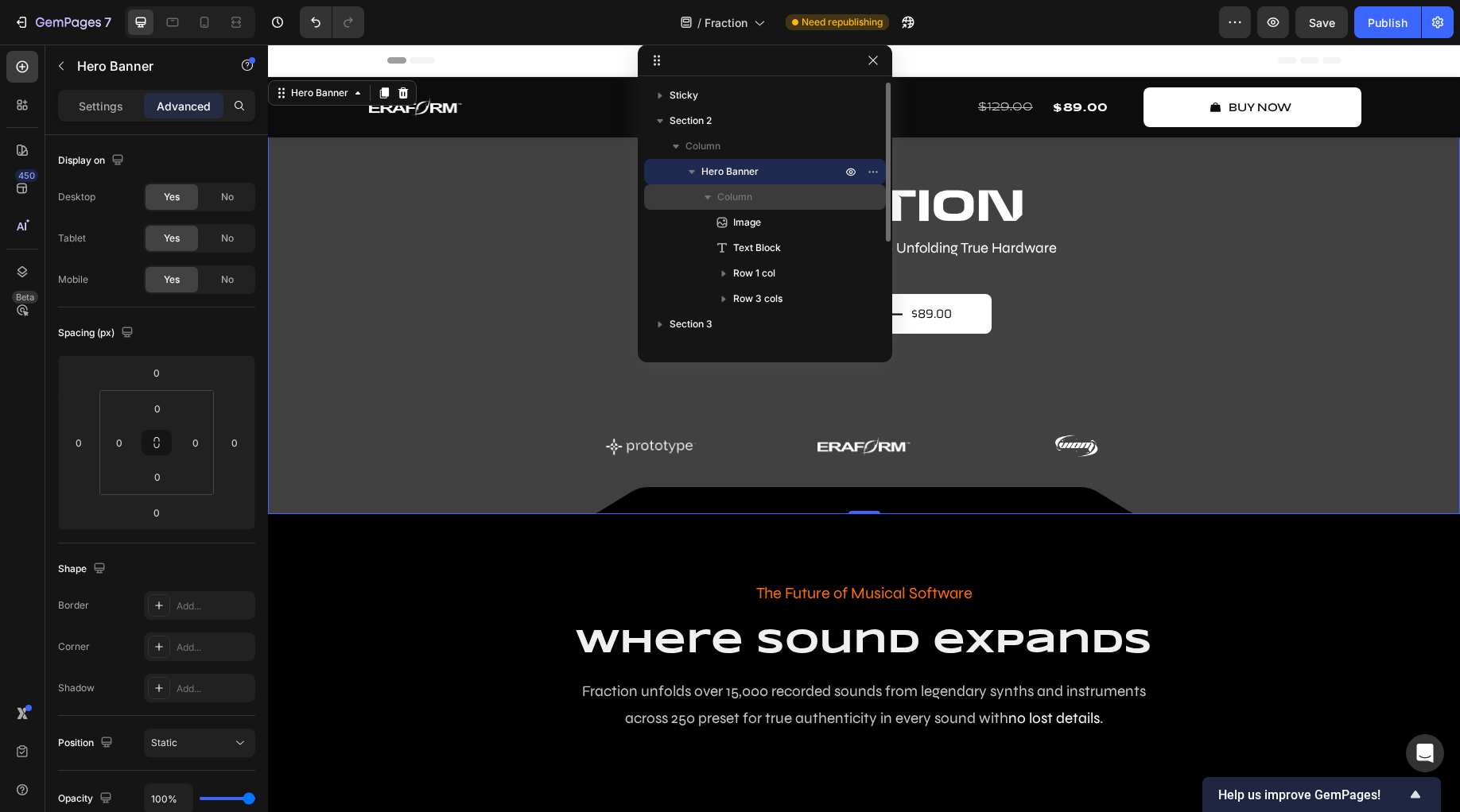
click at [768, 197] on p "Column" at bounding box center [780, 197] width 127 height 16
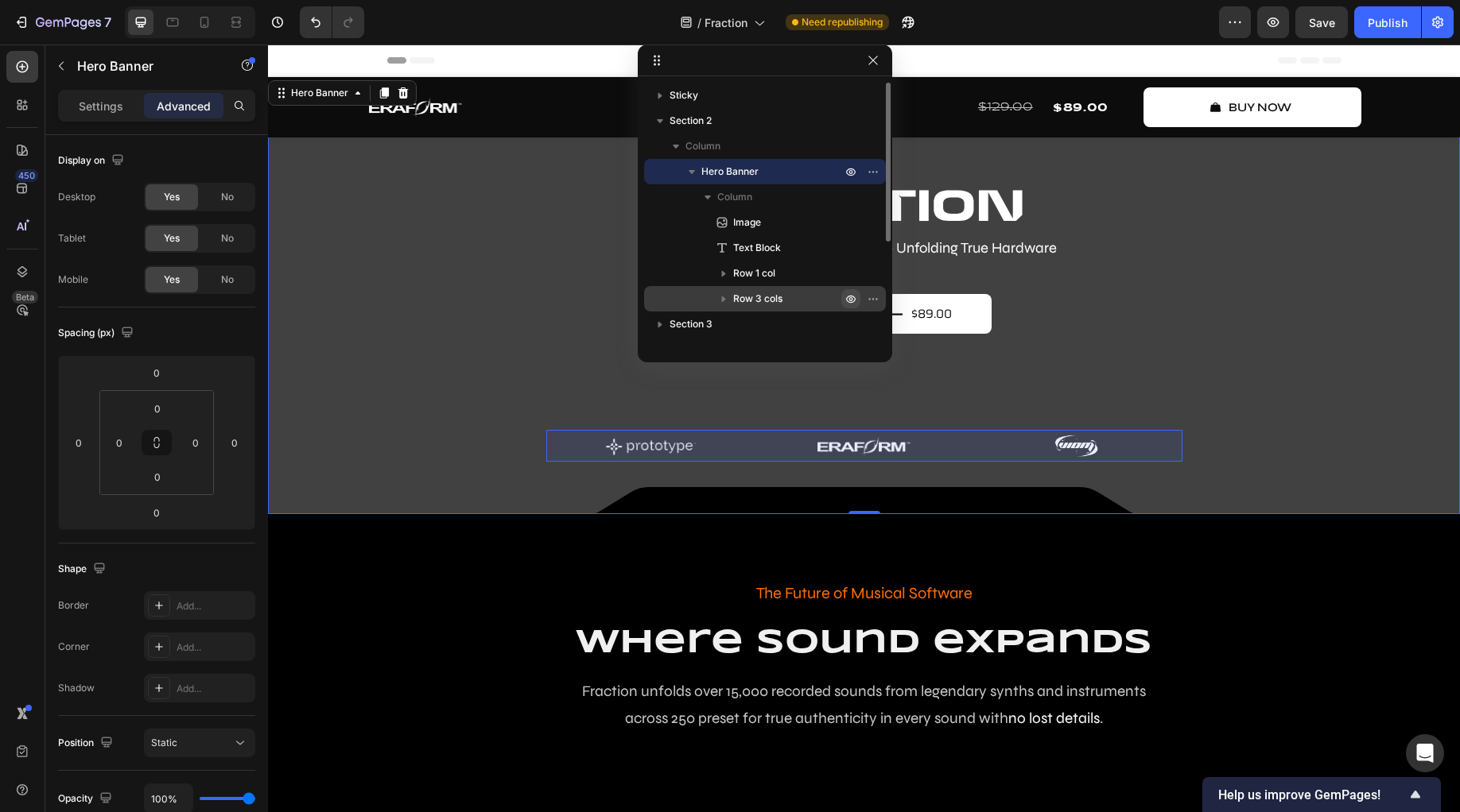
click at [856, 294] on icon "button" at bounding box center [851, 299] width 13 height 13
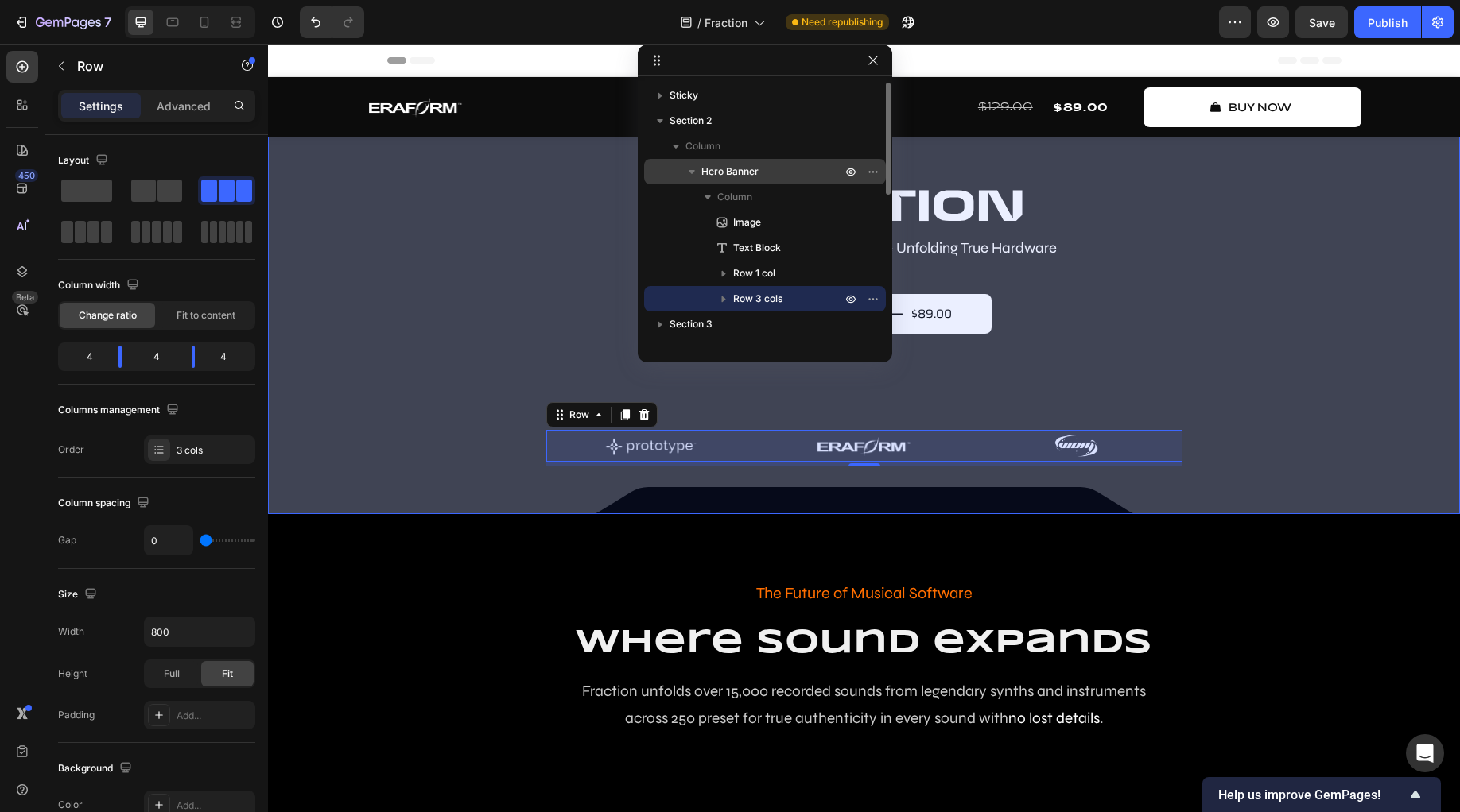
click at [690, 171] on icon "button" at bounding box center [692, 172] width 6 height 4
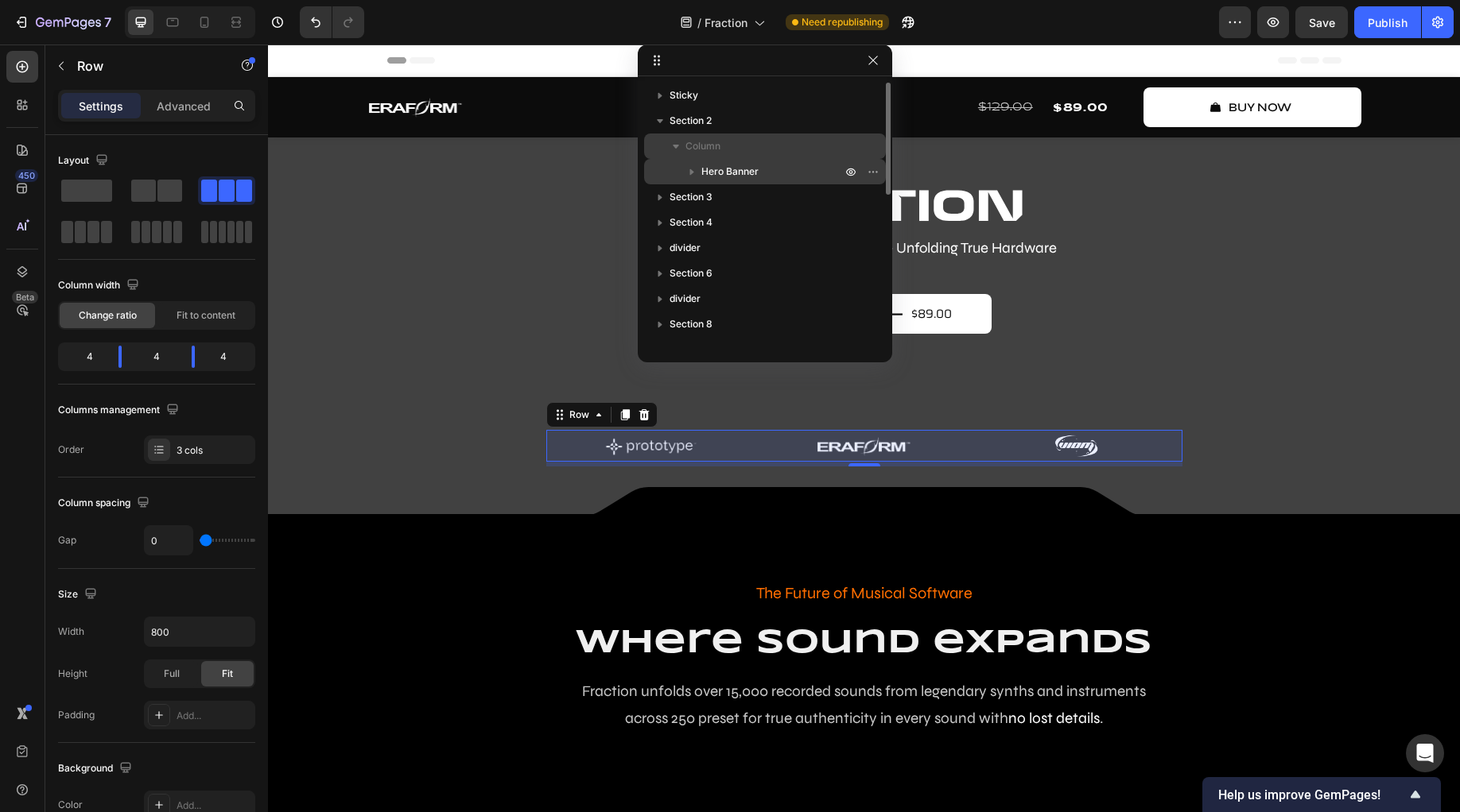
click at [681, 152] on icon "button" at bounding box center [675, 145] width 16 height 16
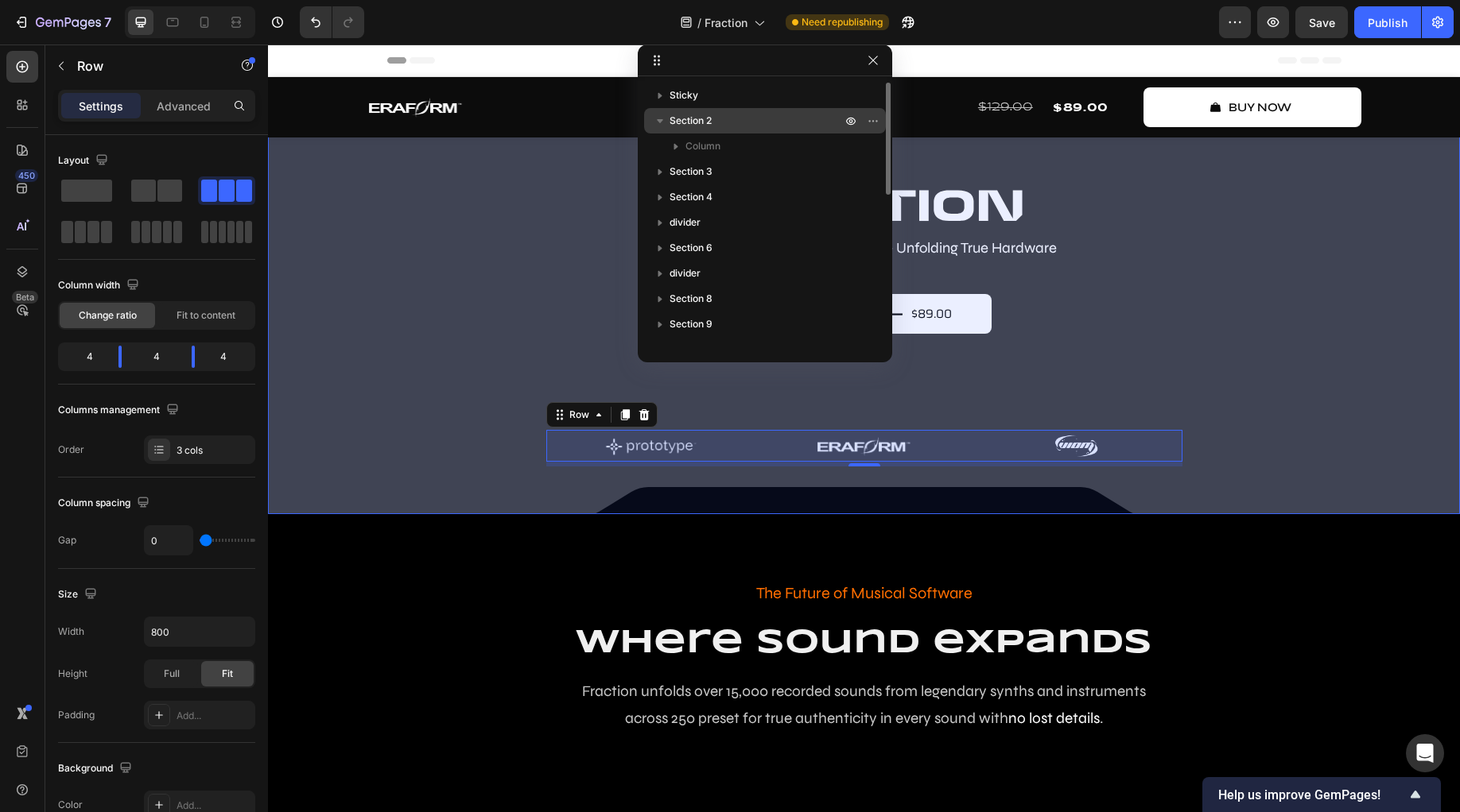
click at [660, 129] on button "button" at bounding box center [660, 121] width 19 height 19
click at [697, 125] on span "Section 2" at bounding box center [691, 120] width 42 height 16
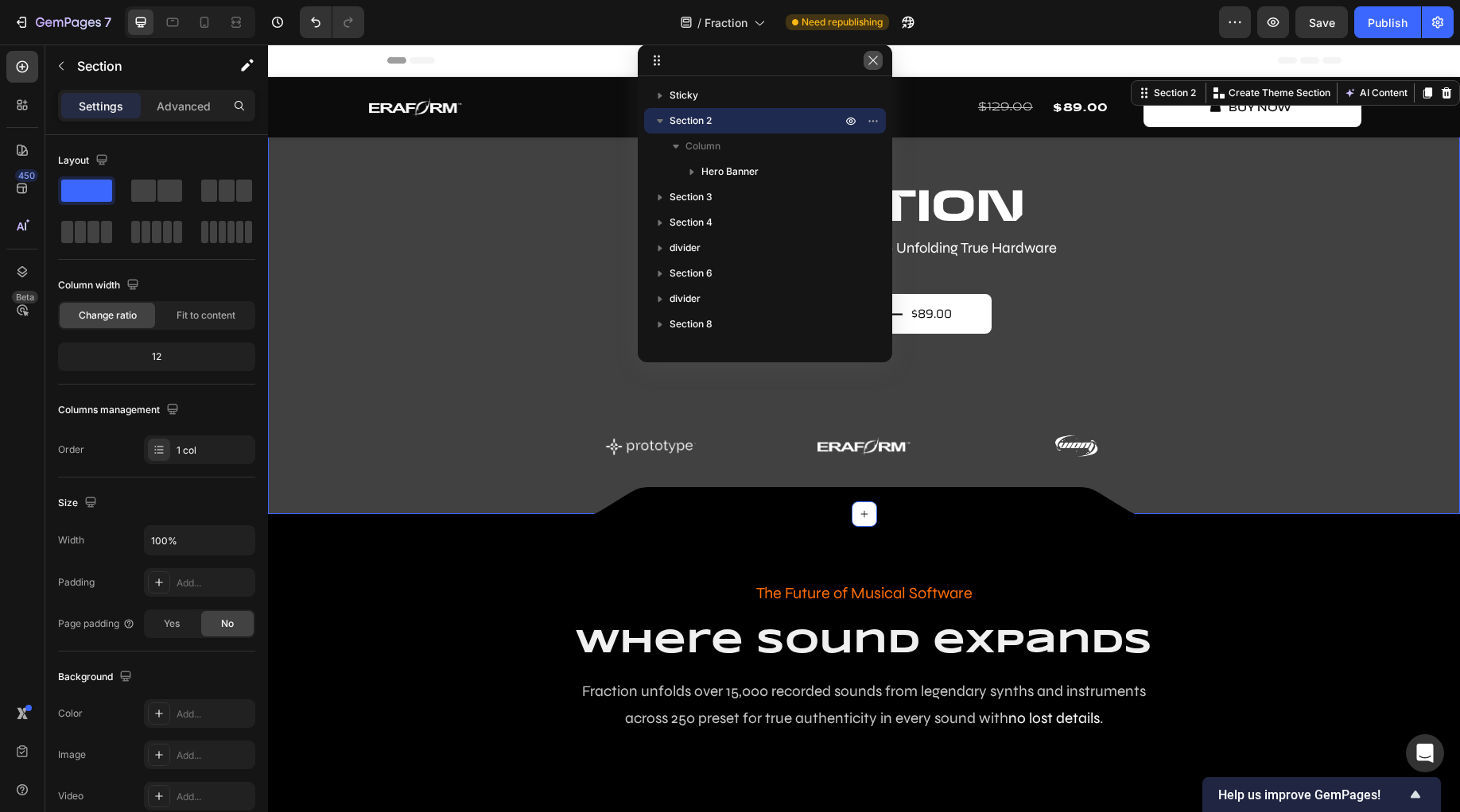
click at [865, 62] on button "button" at bounding box center [873, 60] width 19 height 19
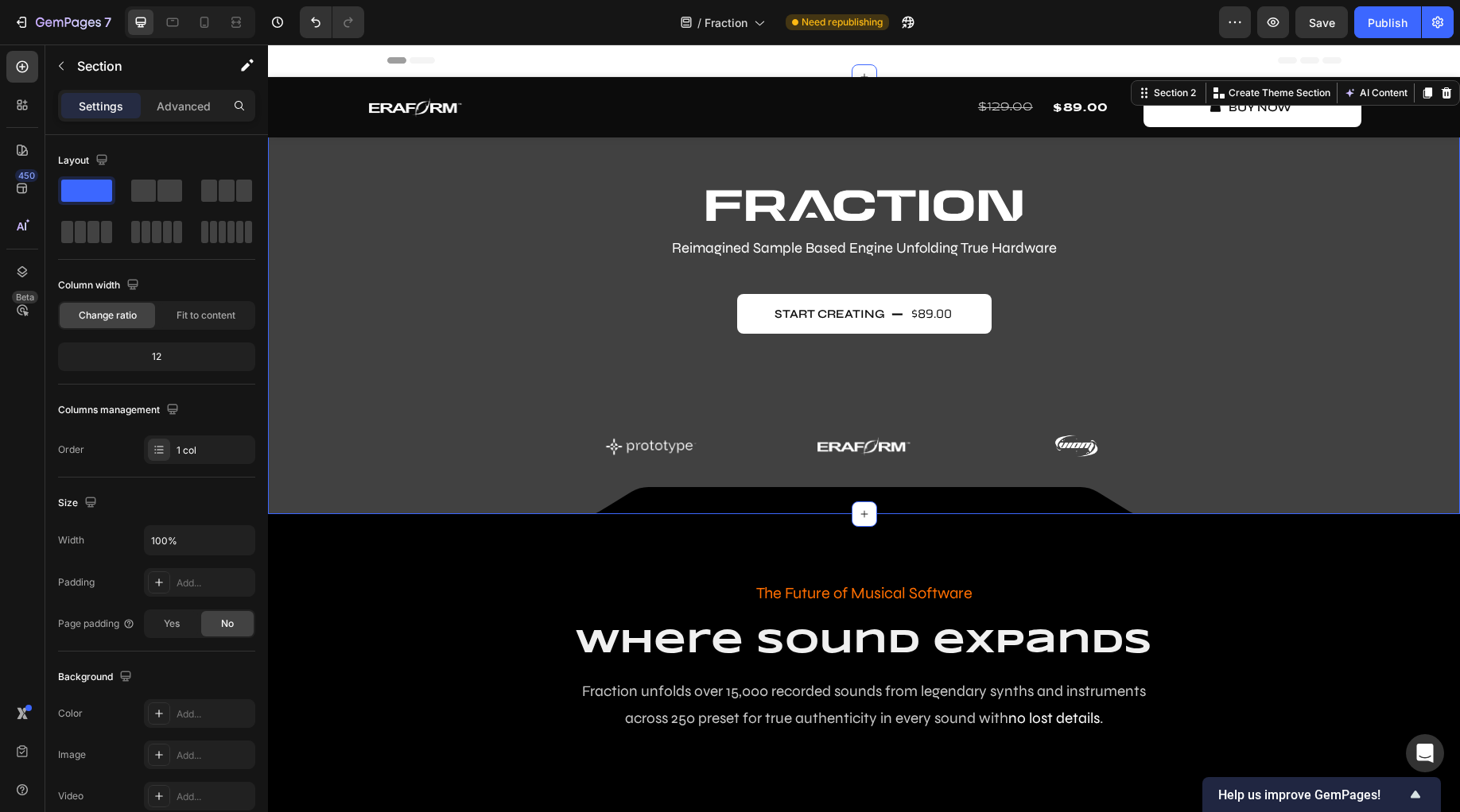
click at [459, 378] on div "Image Reimagined Sample Based Engine Unfolding True Hardware Text Block start c…" at bounding box center [864, 327] width 929 height 277
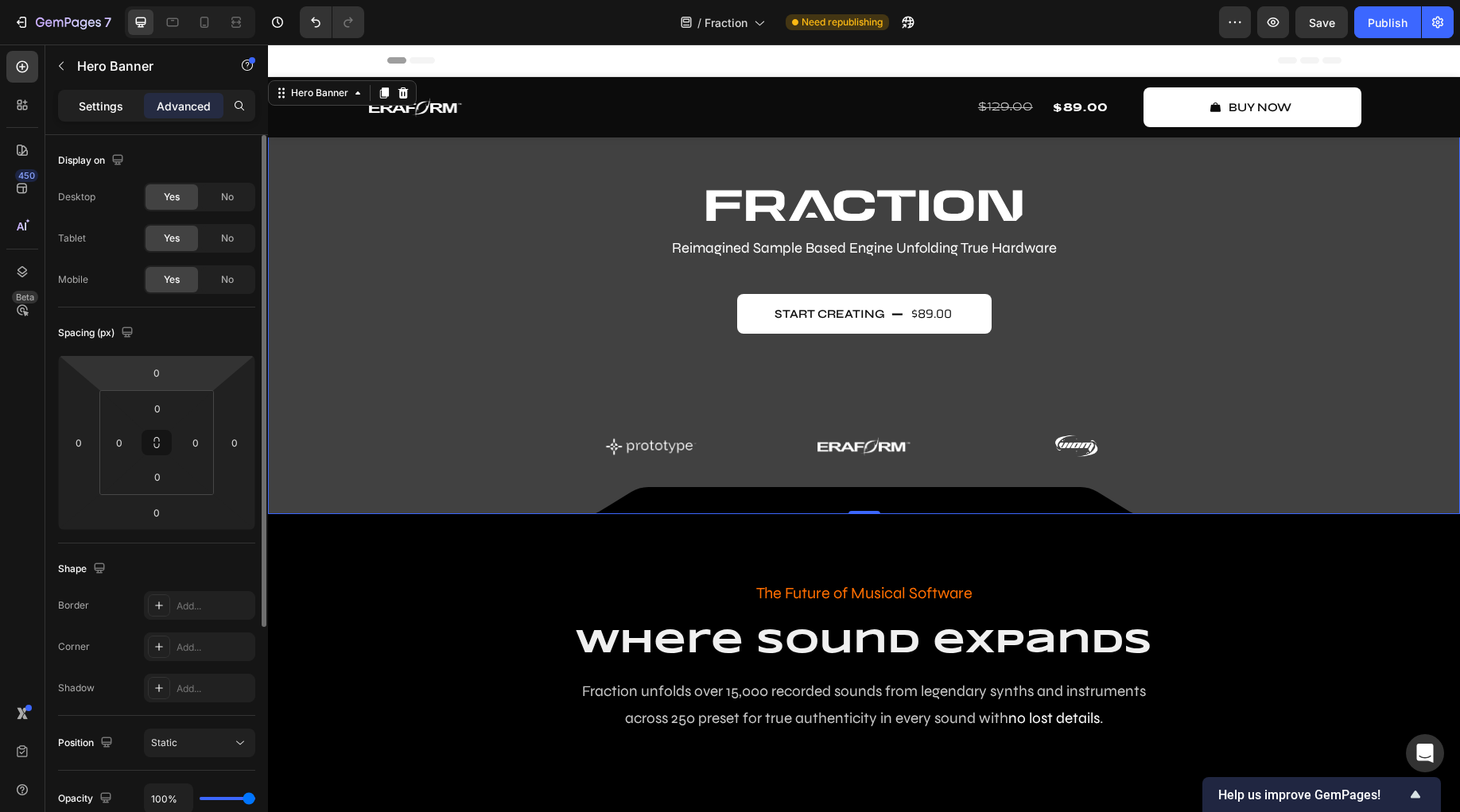
click at [113, 107] on p "Settings" at bounding box center [101, 106] width 45 height 16
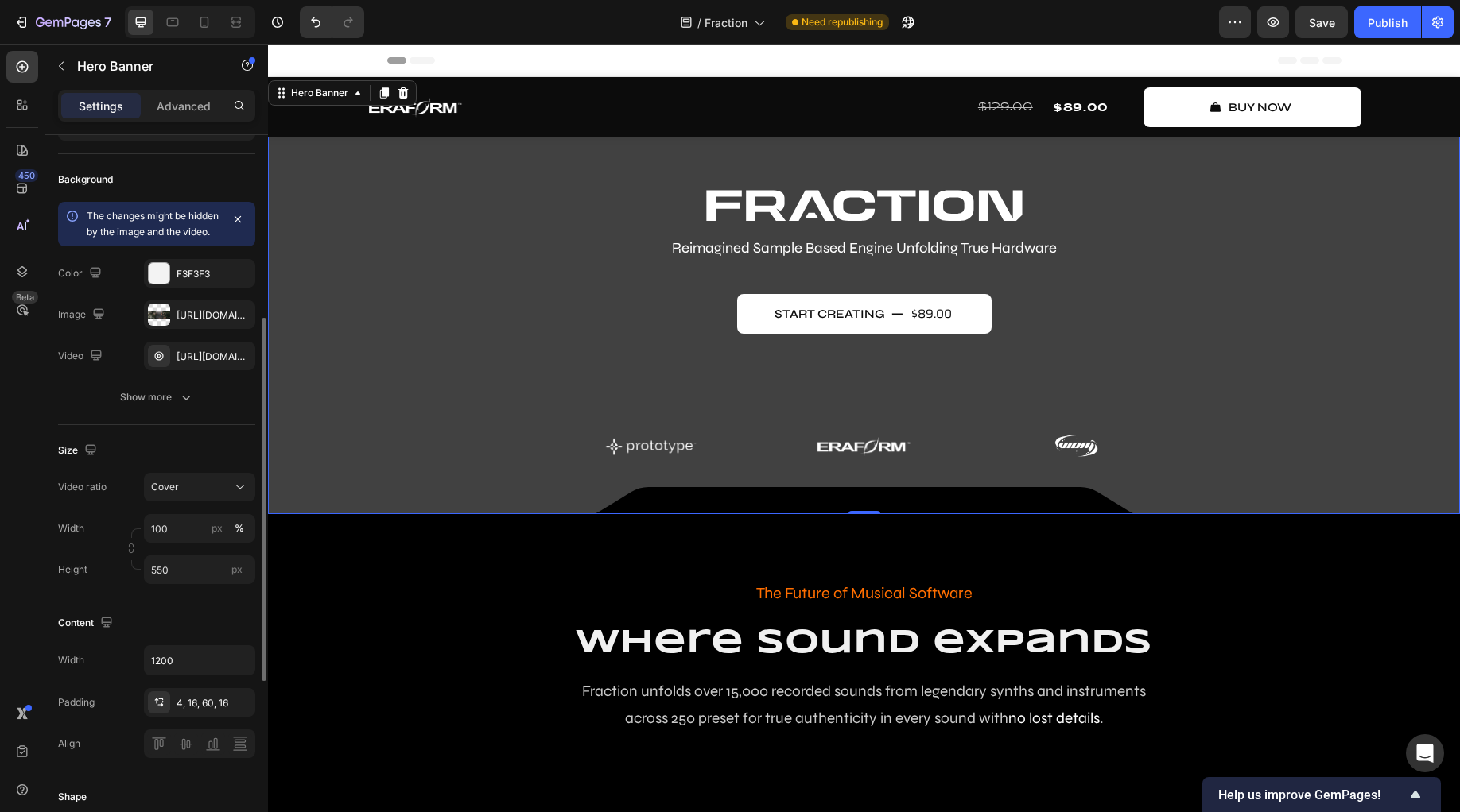
scroll to position [184, 0]
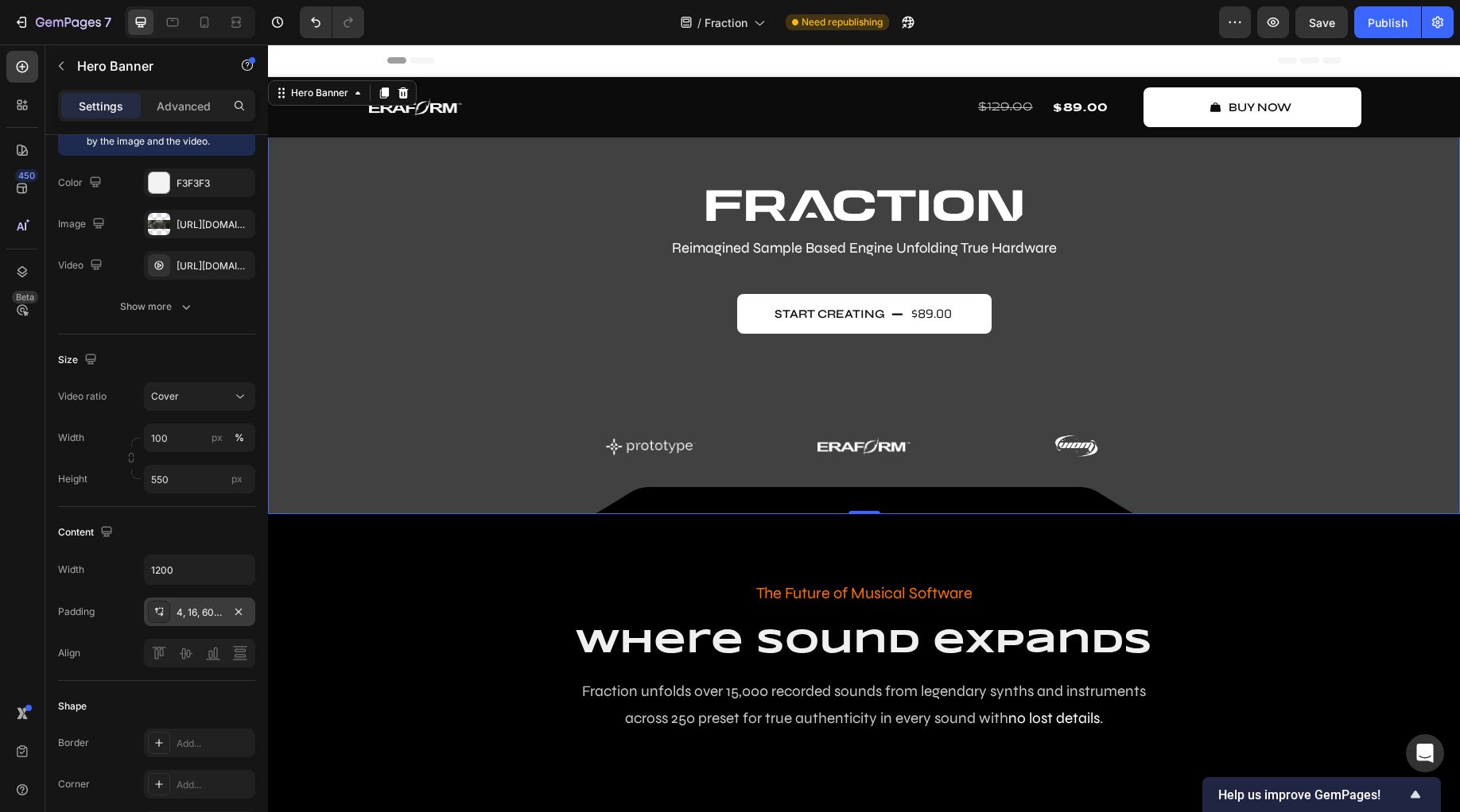
click at [217, 626] on div "4, 16, 60, 16" at bounding box center [199, 612] width 112 height 28
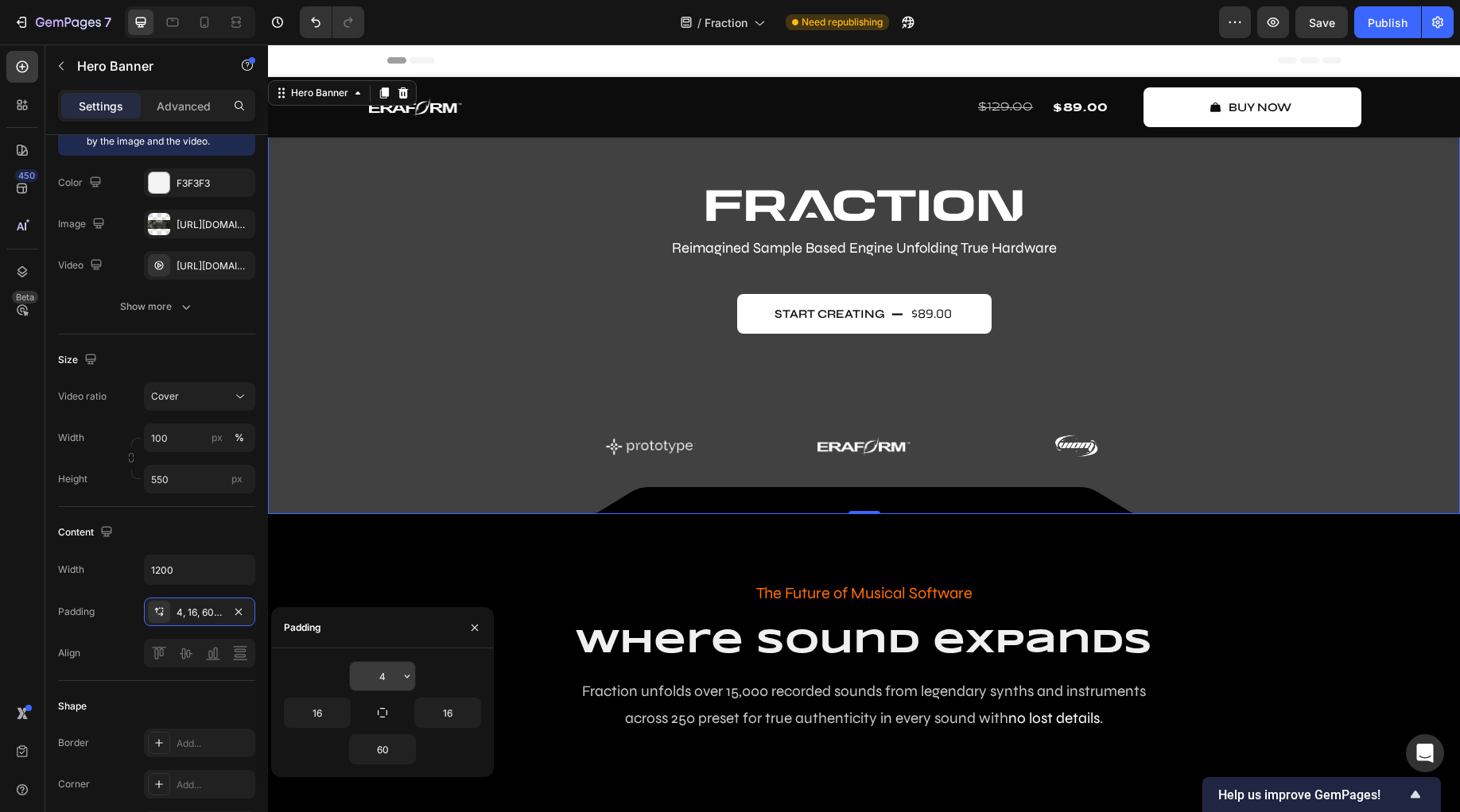
click at [389, 681] on input "4" at bounding box center [381, 676] width 65 height 28
click at [452, 674] on div "50" at bounding box center [382, 676] width 198 height 30
click at [392, 672] on input "50" at bounding box center [381, 676] width 65 height 28
type input "0"
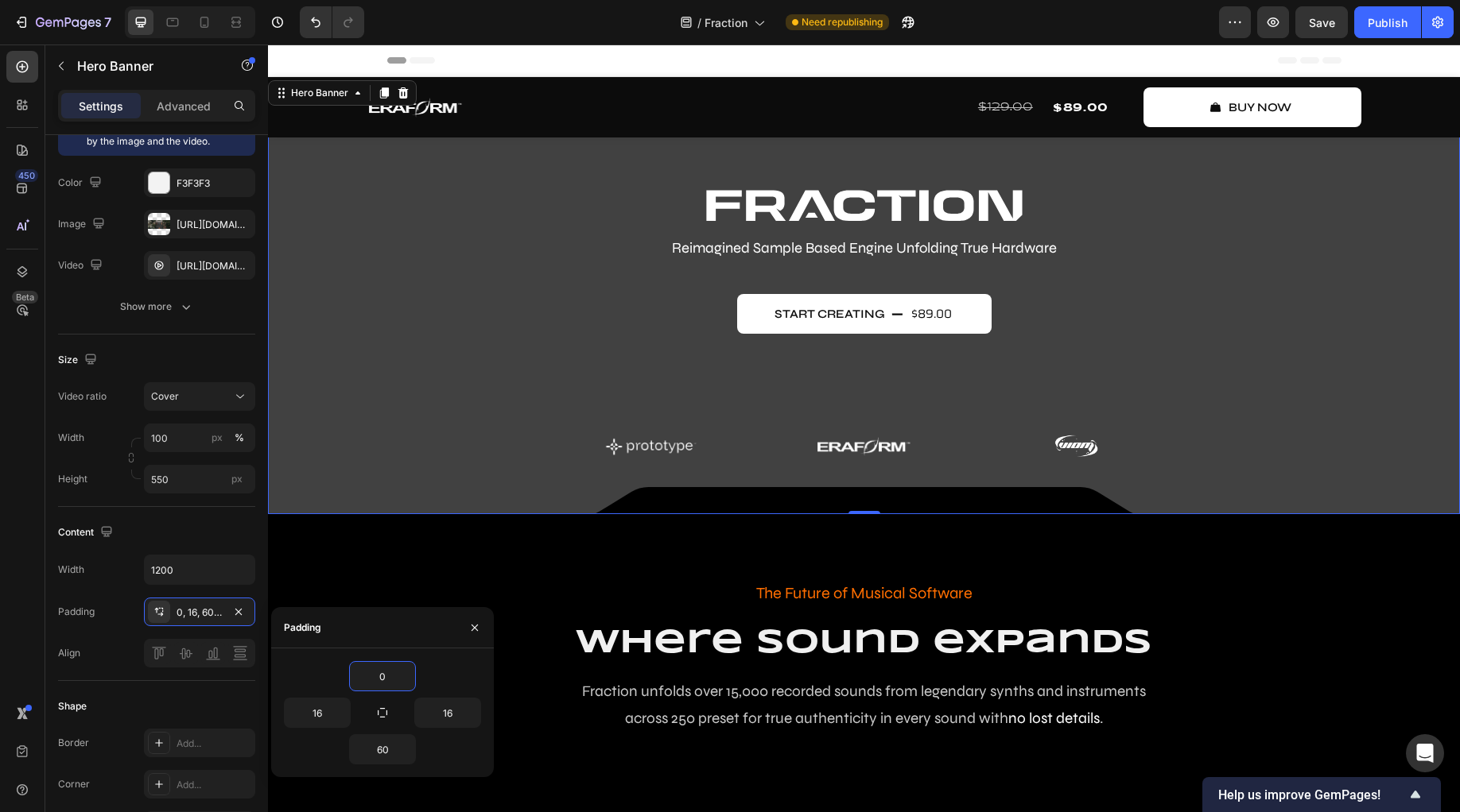
click at [450, 666] on div "0" at bounding box center [382, 676] width 198 height 30
click at [478, 631] on icon "button" at bounding box center [475, 628] width 13 height 13
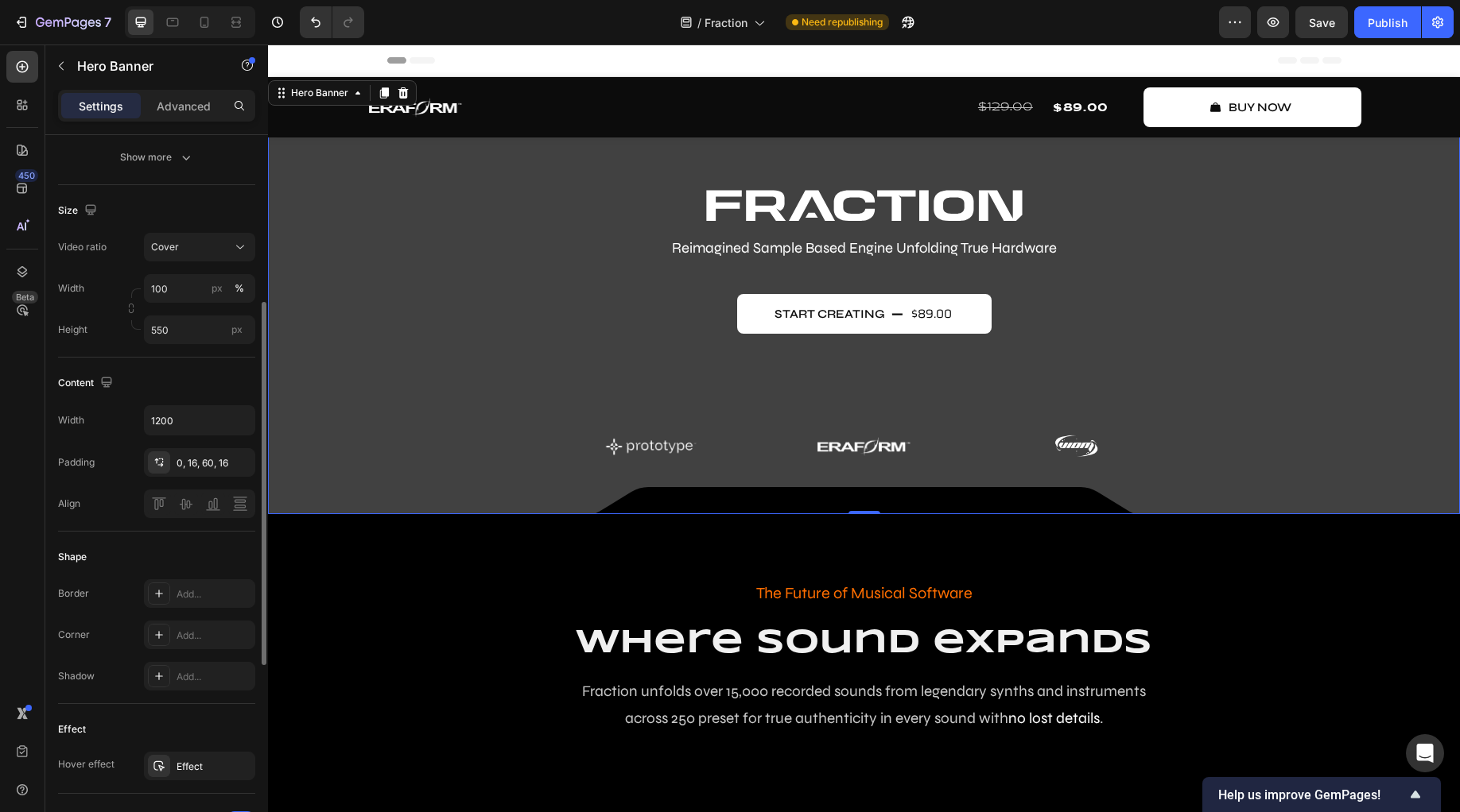
scroll to position [94, 0]
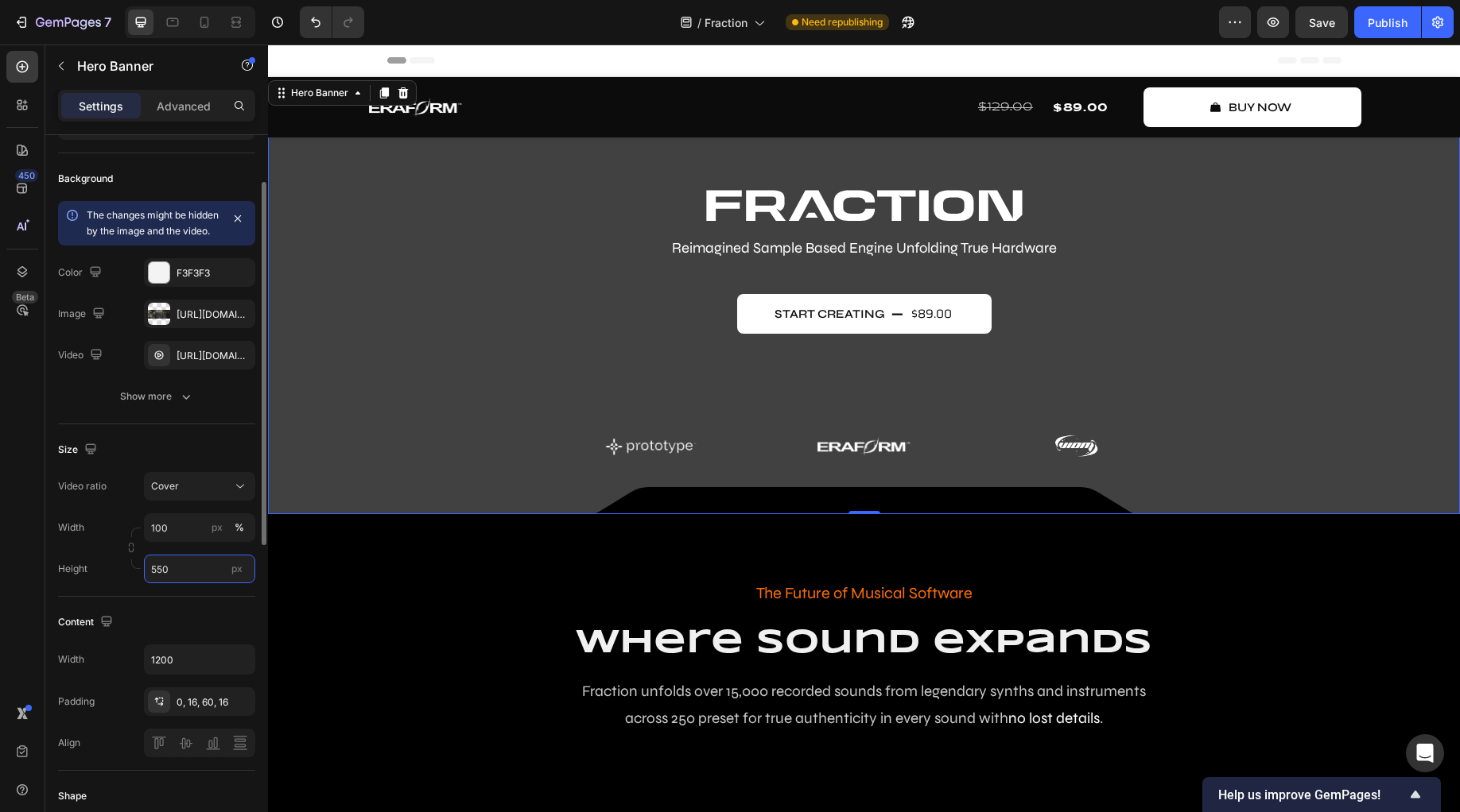
click at [181, 582] on input "550" at bounding box center [199, 569] width 112 height 28
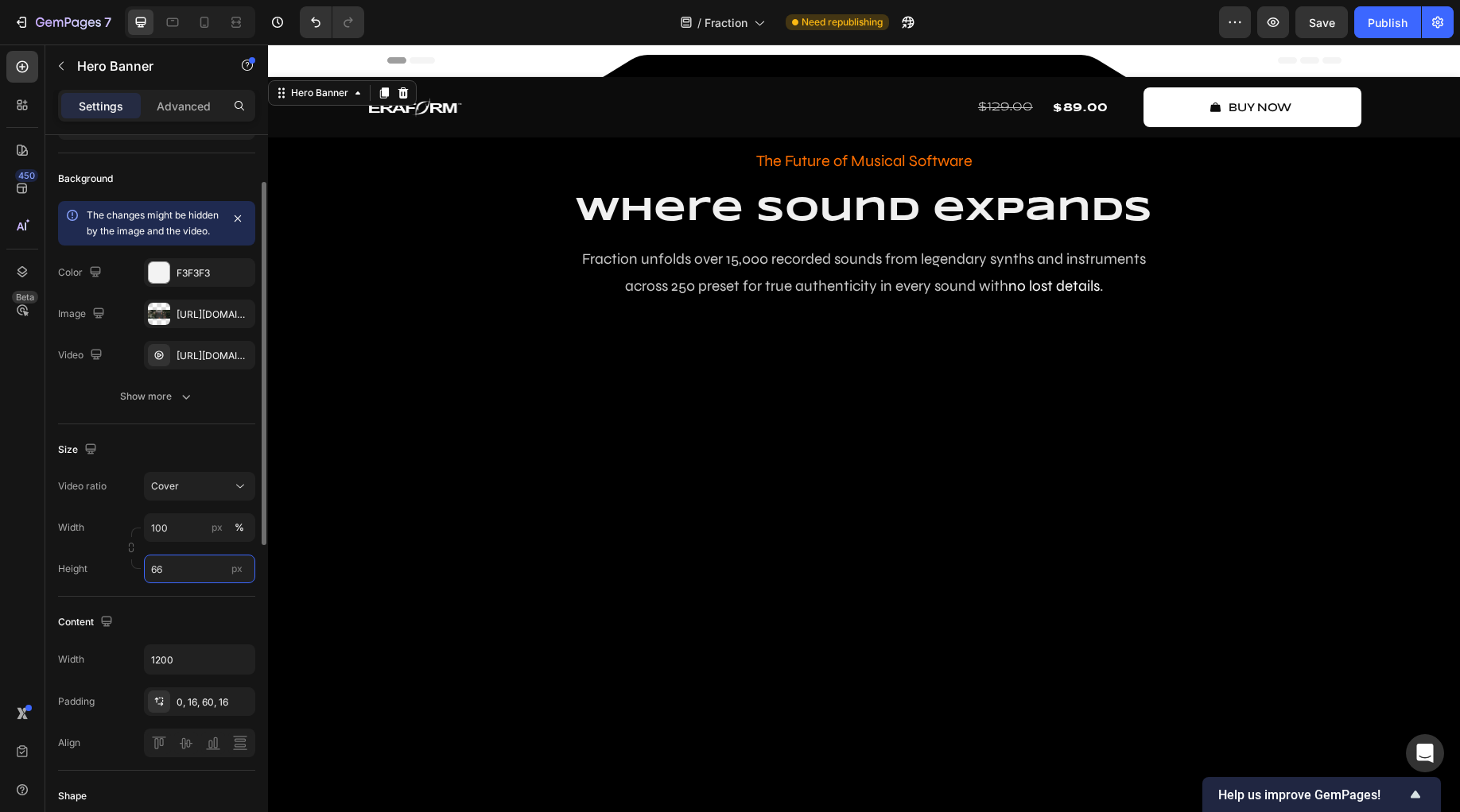
type input "660"
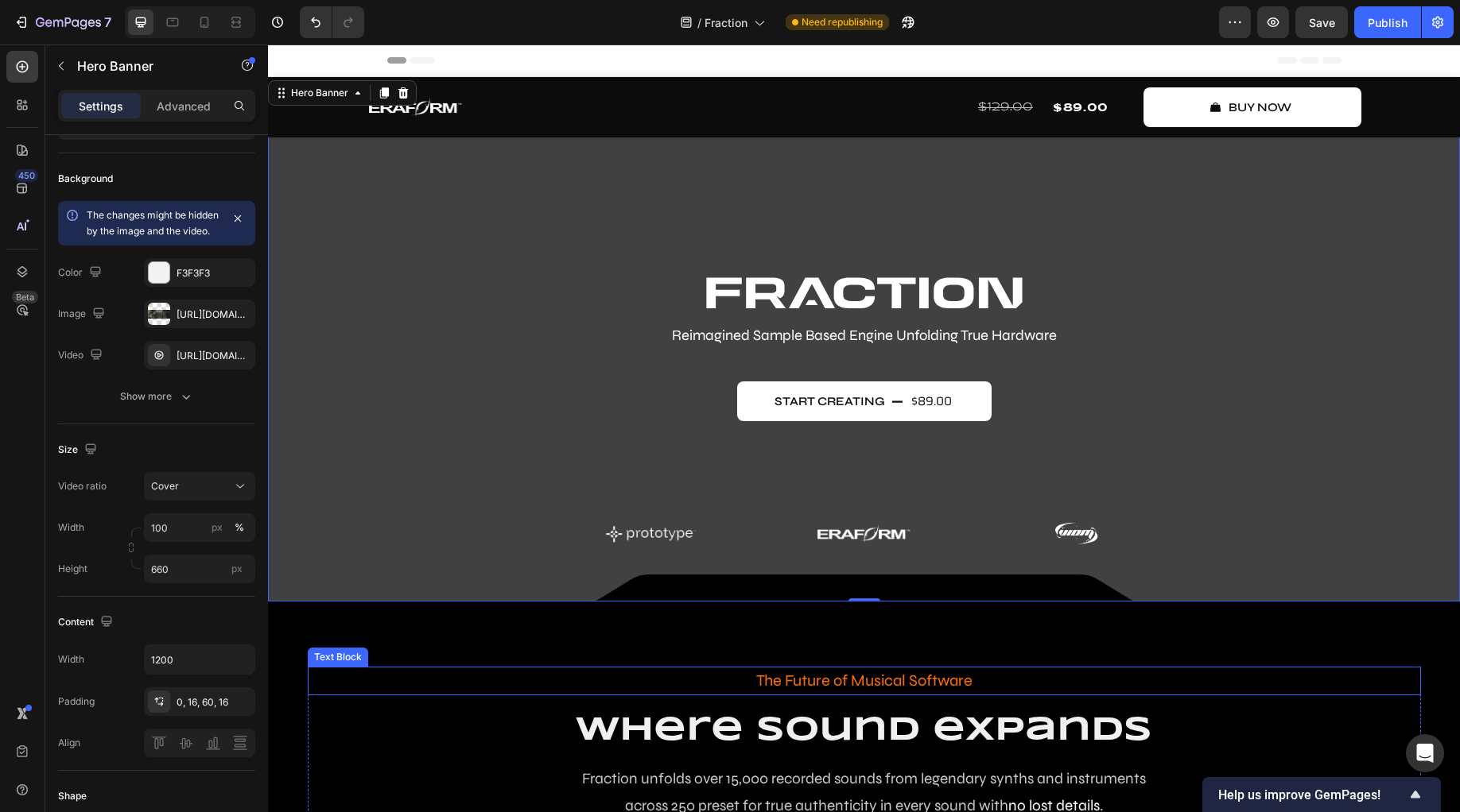
click at [440, 695] on p "The Future of Musical Software" at bounding box center [864, 680] width 1113 height 28
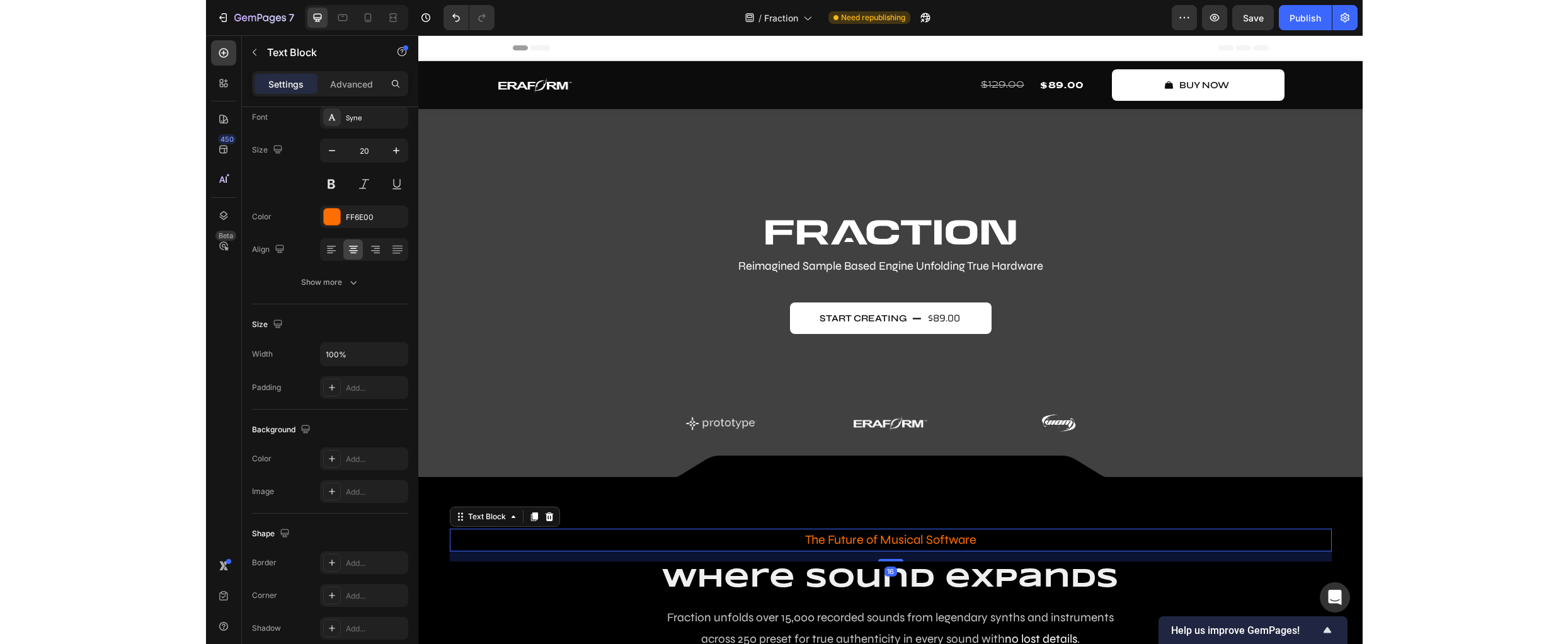
scroll to position [0, 0]
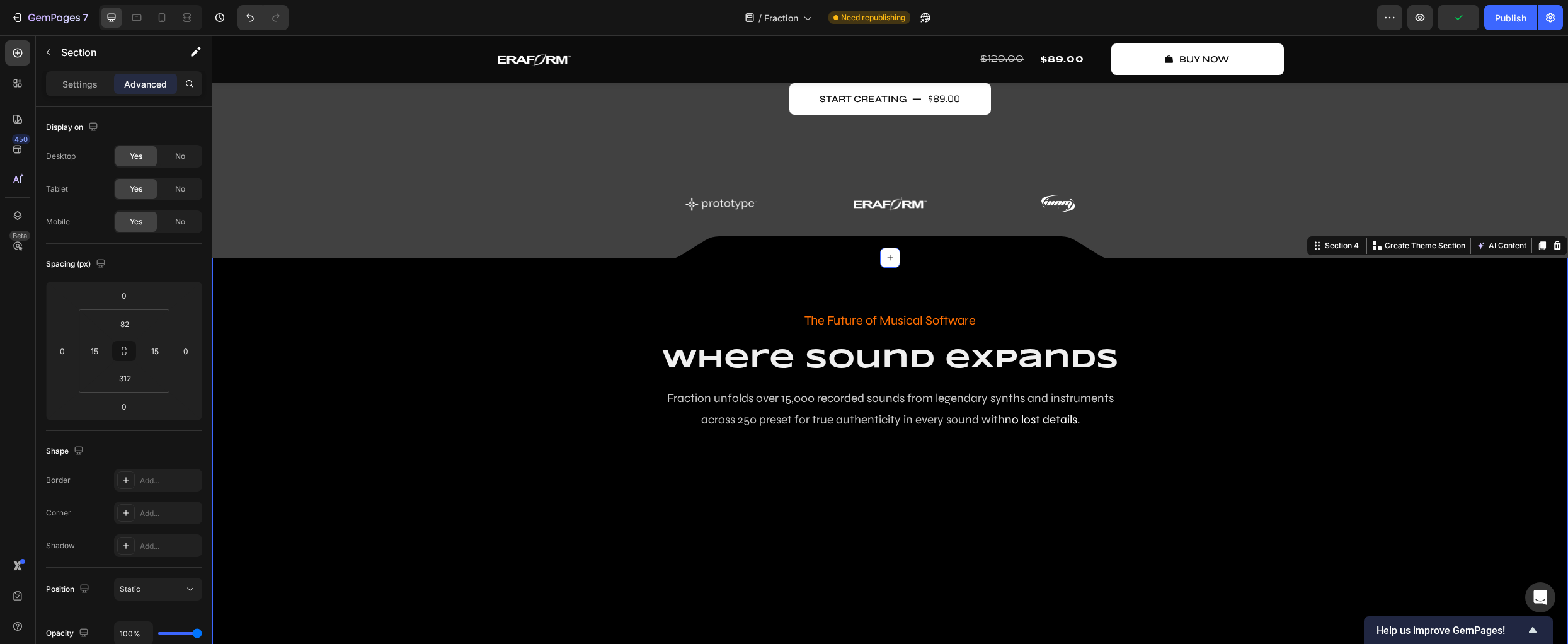
scroll to position [207, 0]
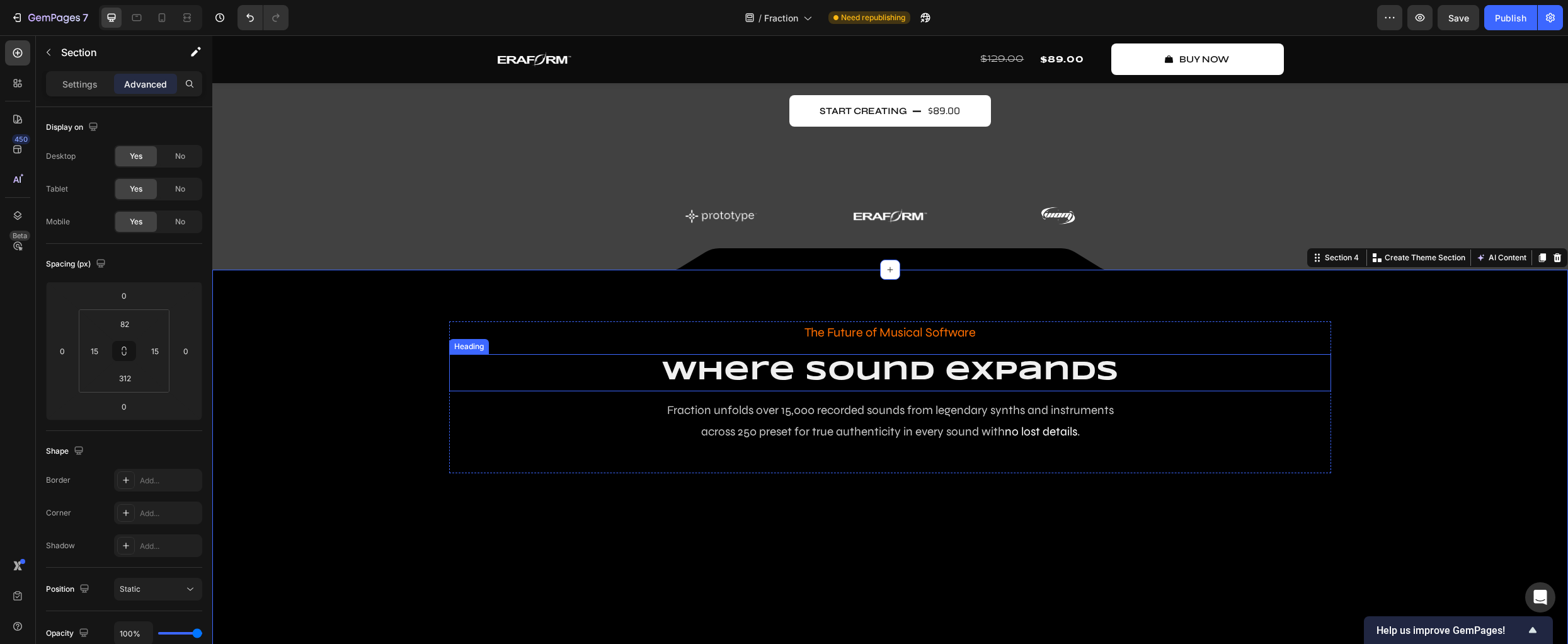
click at [850, 363] on h2 "where sound expands" at bounding box center [890, 372] width 882 height 37
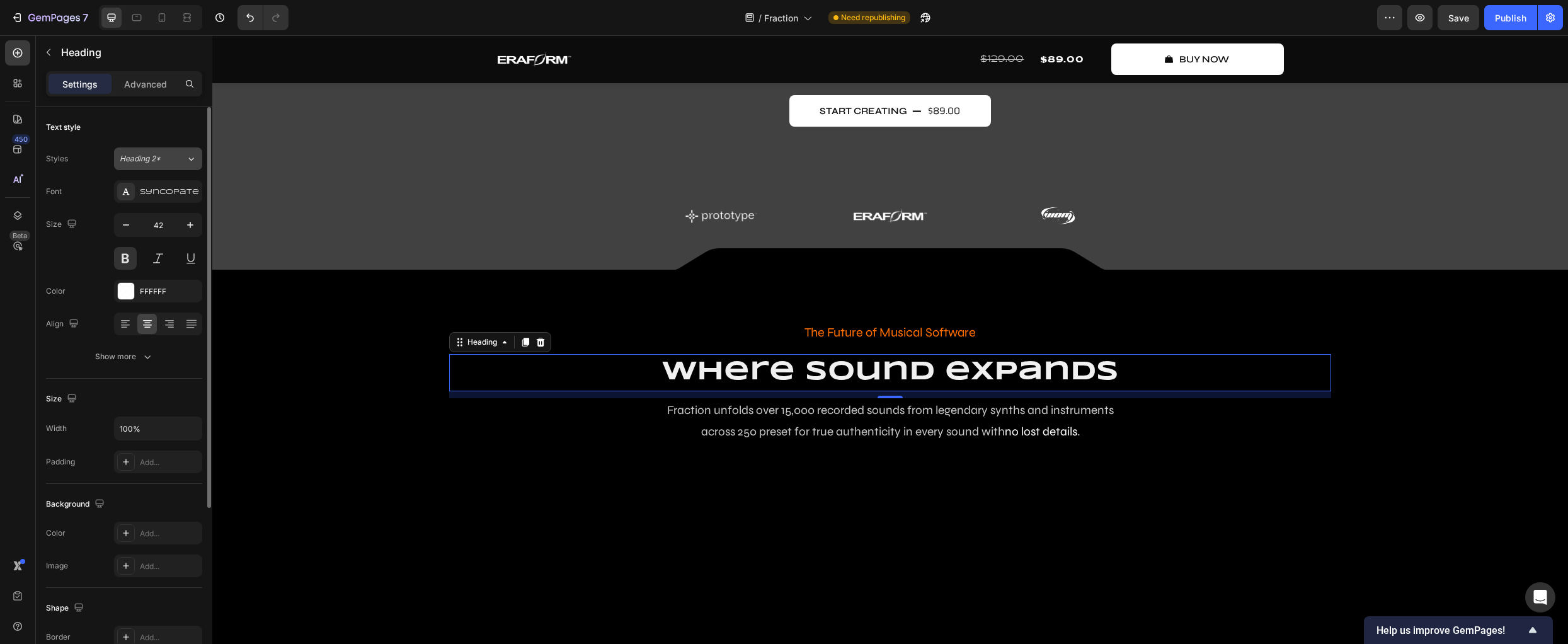
click at [154, 162] on span "Heading 2*" at bounding box center [140, 159] width 41 height 12
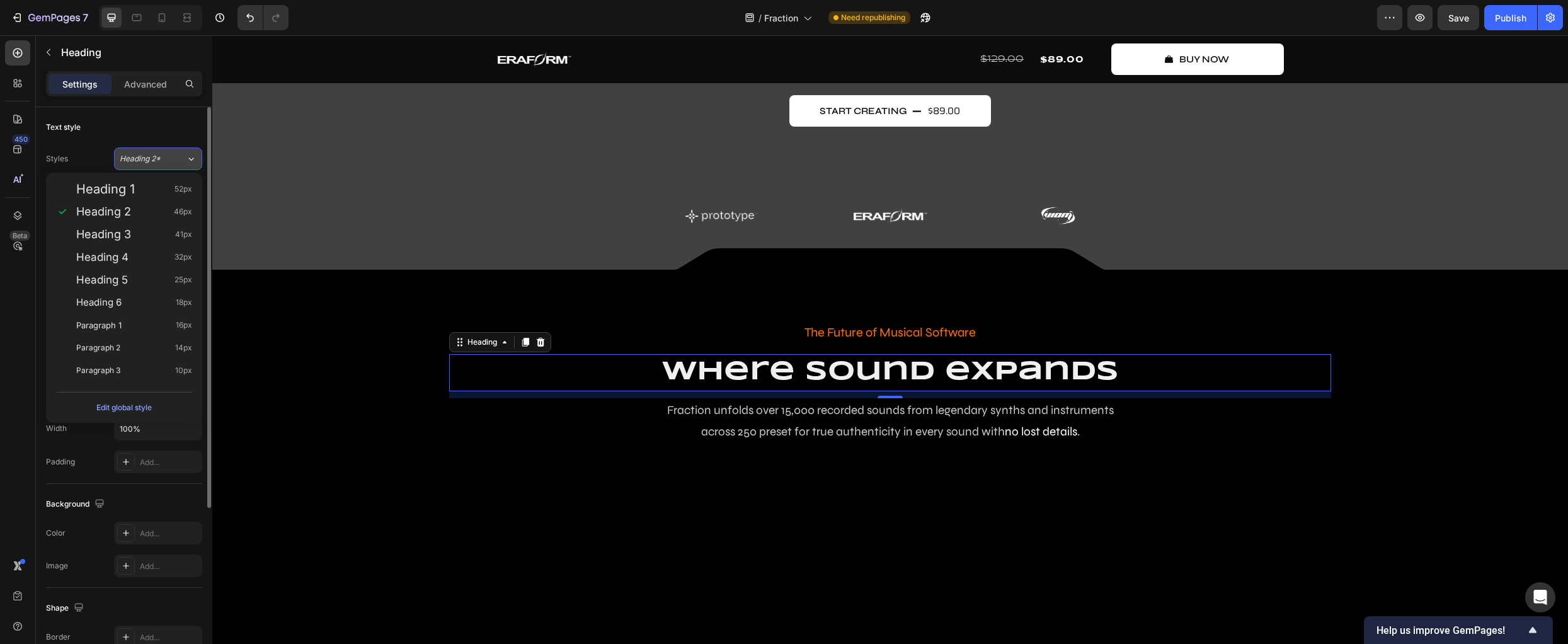
click at [154, 162] on span "Heading 2*" at bounding box center [140, 159] width 41 height 12
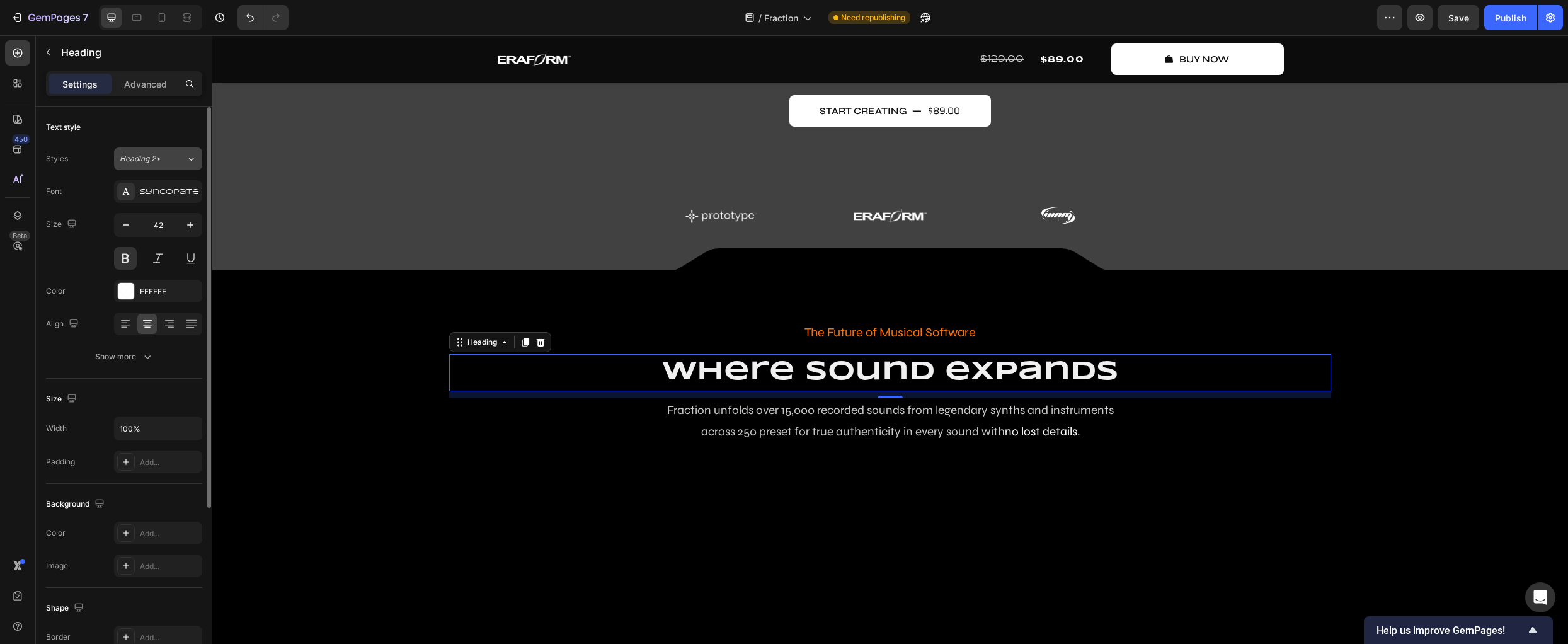
click at [154, 162] on span "Heading 2*" at bounding box center [140, 159] width 41 height 12
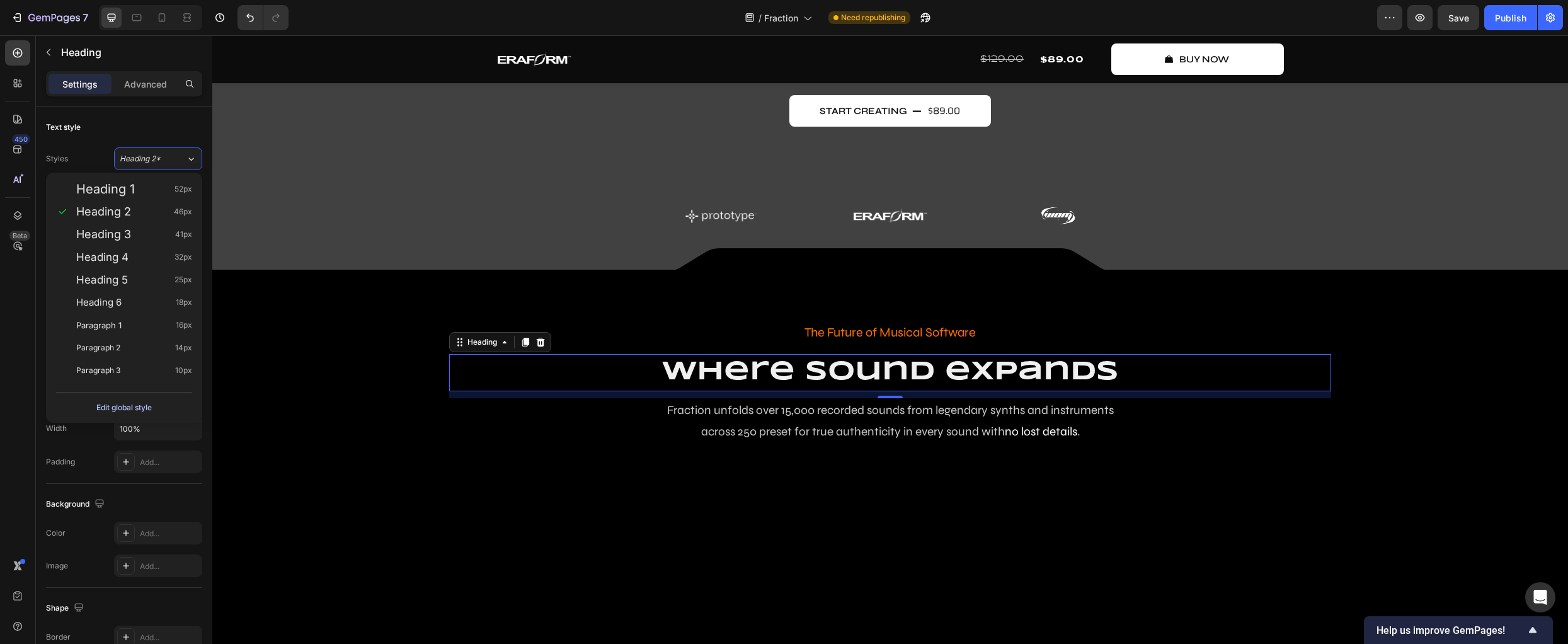
click at [129, 405] on div "Edit global style" at bounding box center [124, 408] width 55 height 15
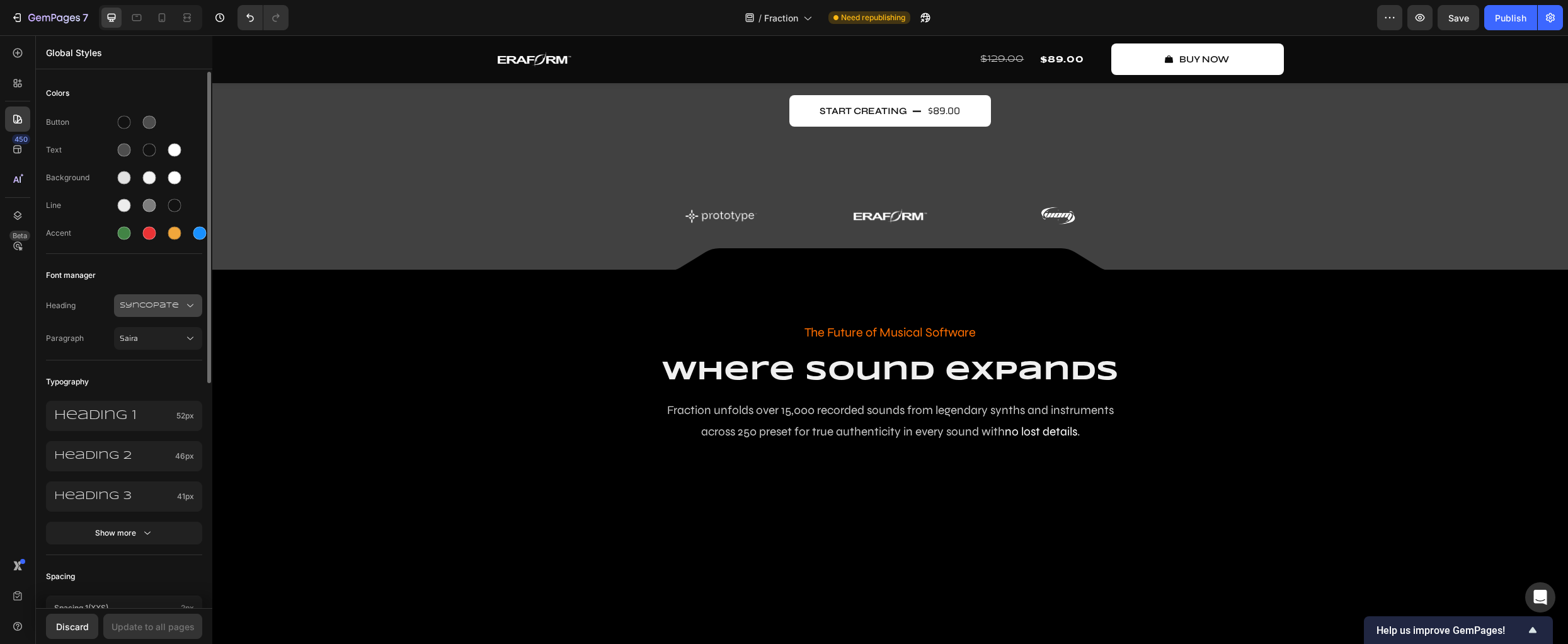
click at [178, 307] on span "Syncopate" at bounding box center [152, 306] width 65 height 12
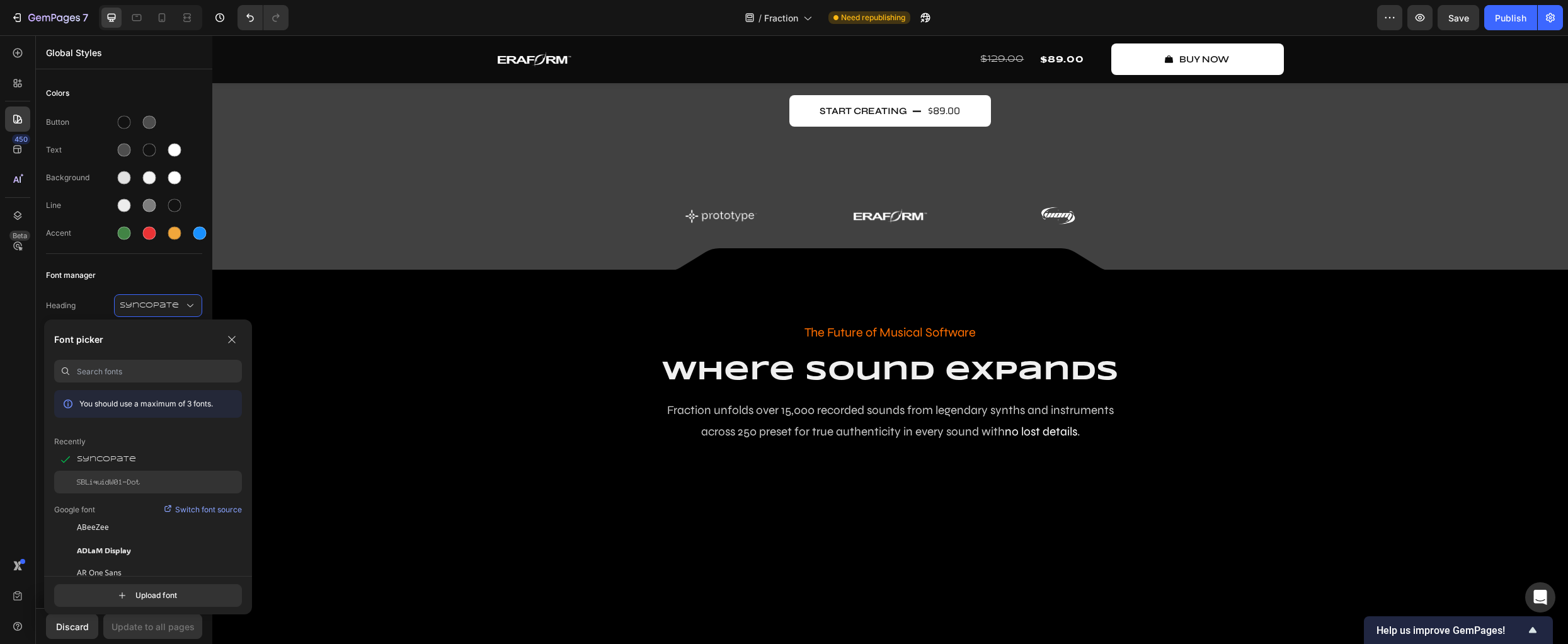
click at [137, 484] on span "SBLiquidW01-Dot" at bounding box center [109, 482] width 64 height 12
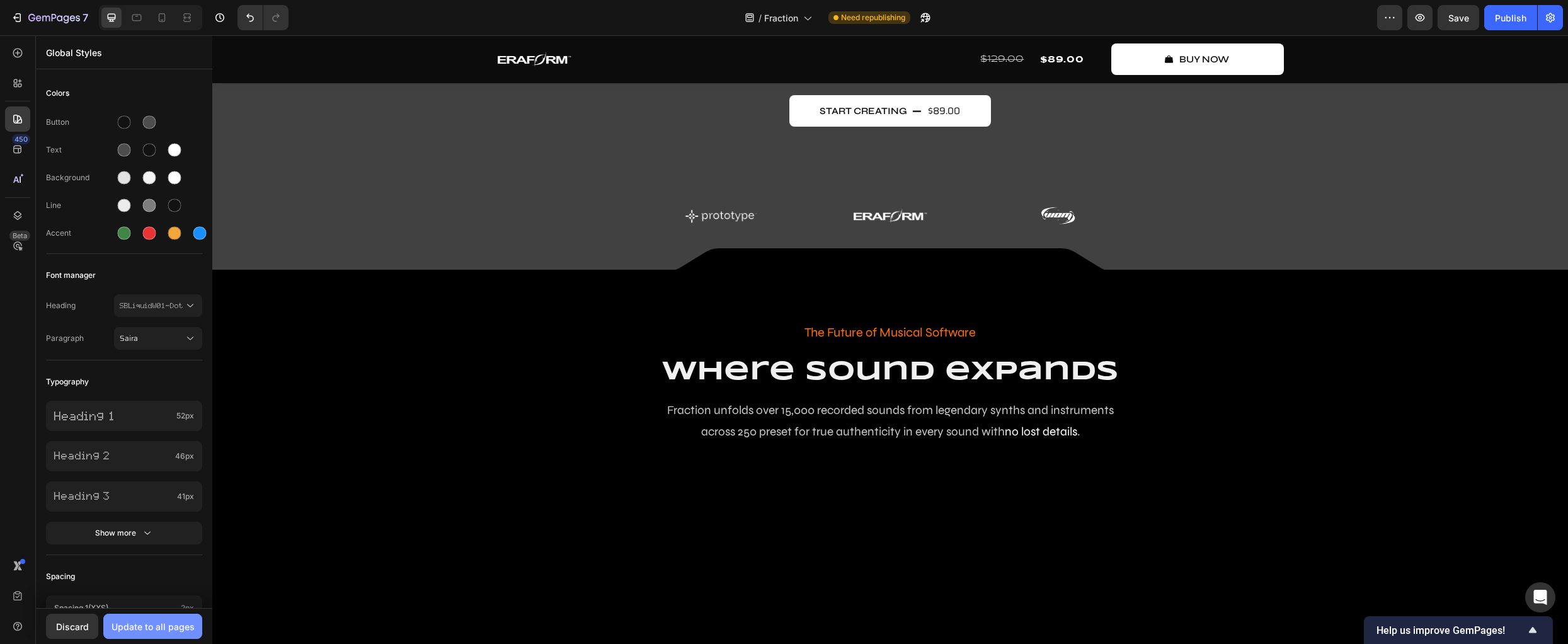
click at [172, 633] on div "Update to all pages" at bounding box center [153, 627] width 83 height 13
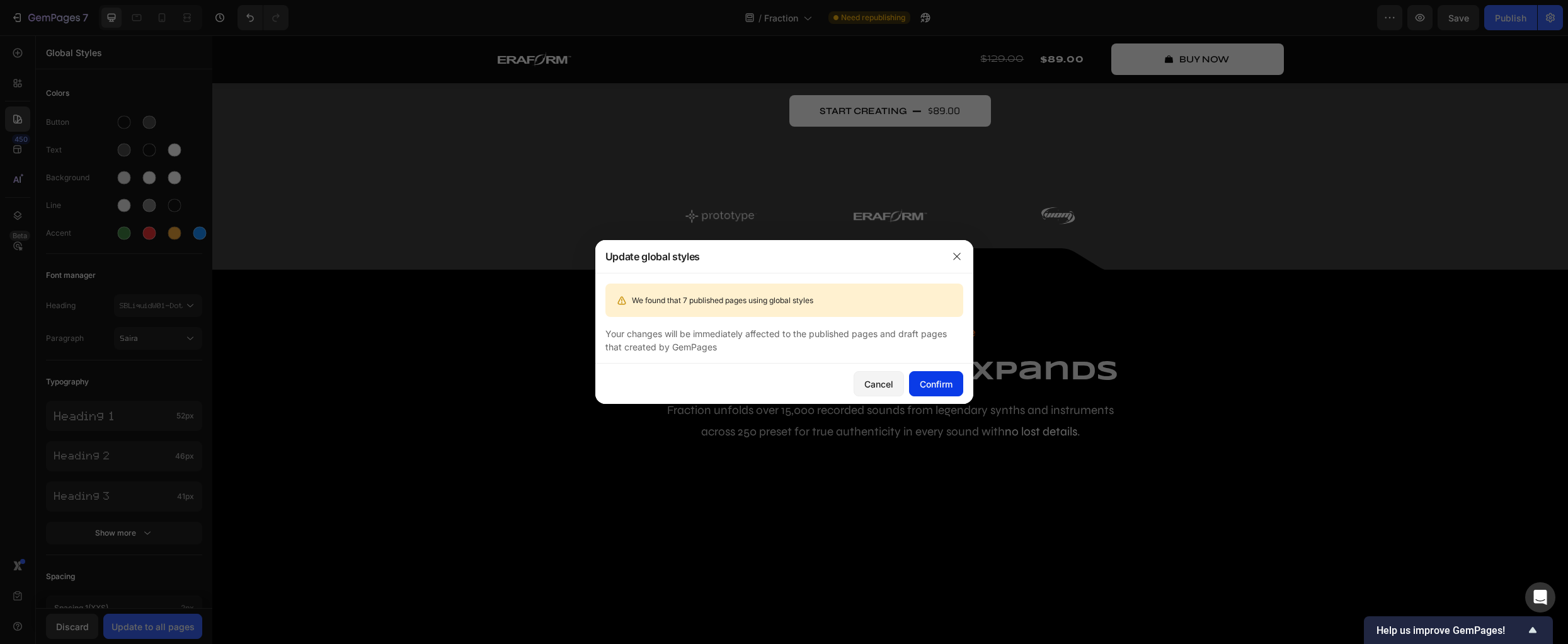
click at [947, 387] on div "Confirm" at bounding box center [936, 384] width 33 height 13
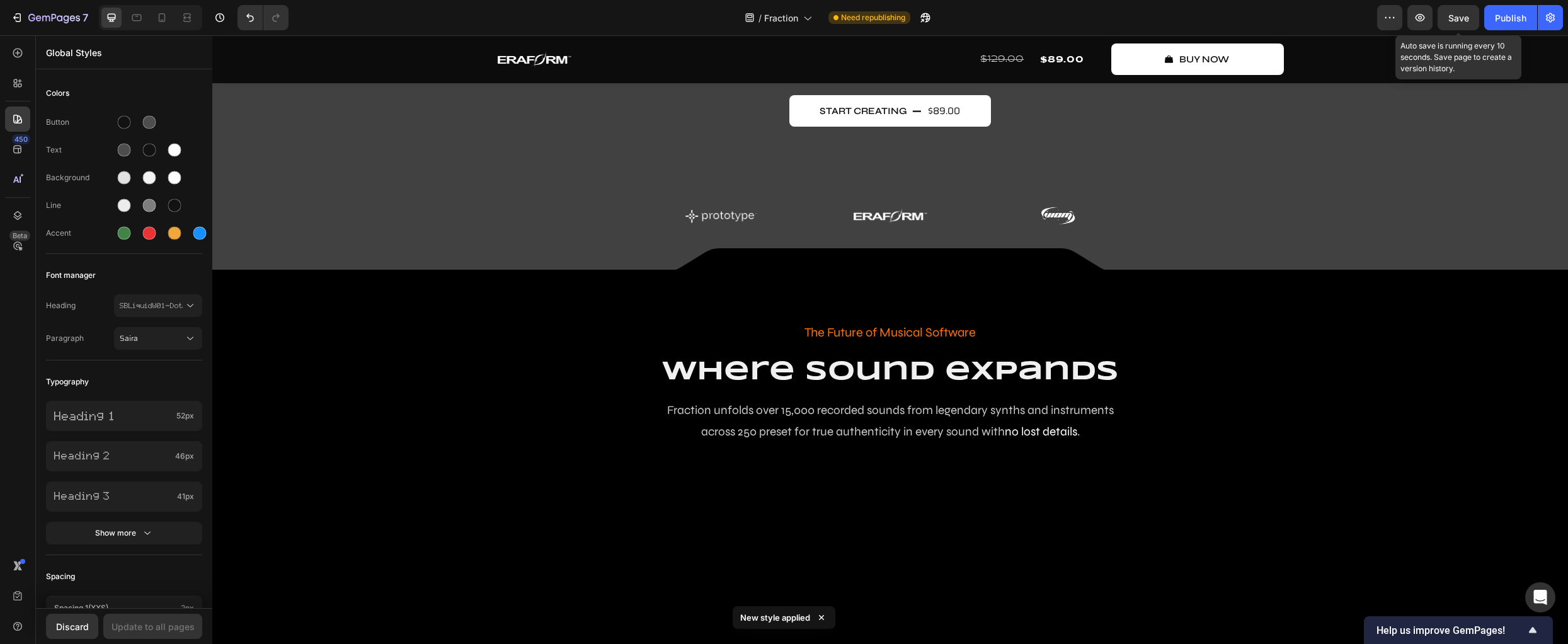
click at [1156, 21] on span "Save" at bounding box center [1459, 17] width 21 height 11
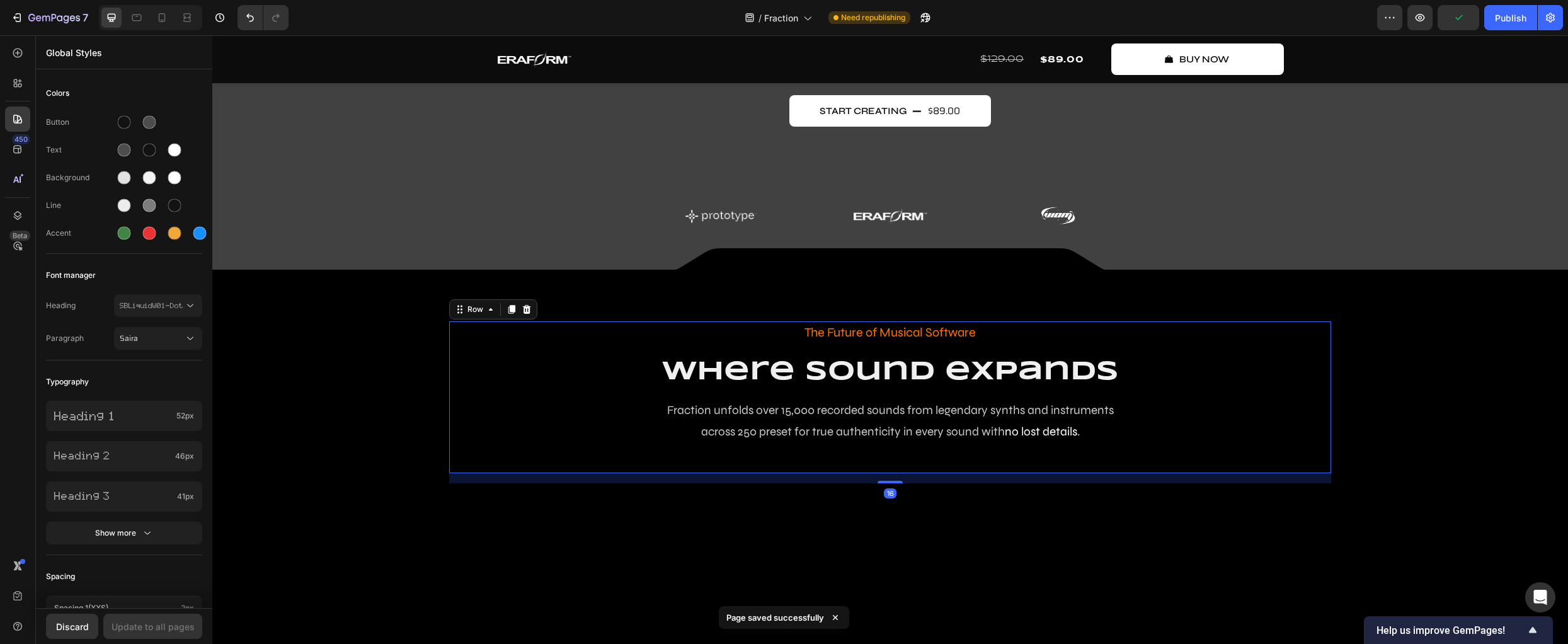
click at [455, 431] on div "The Future of Musical Software Text Block where sound expands Heading Fraction …" at bounding box center [890, 397] width 882 height 152
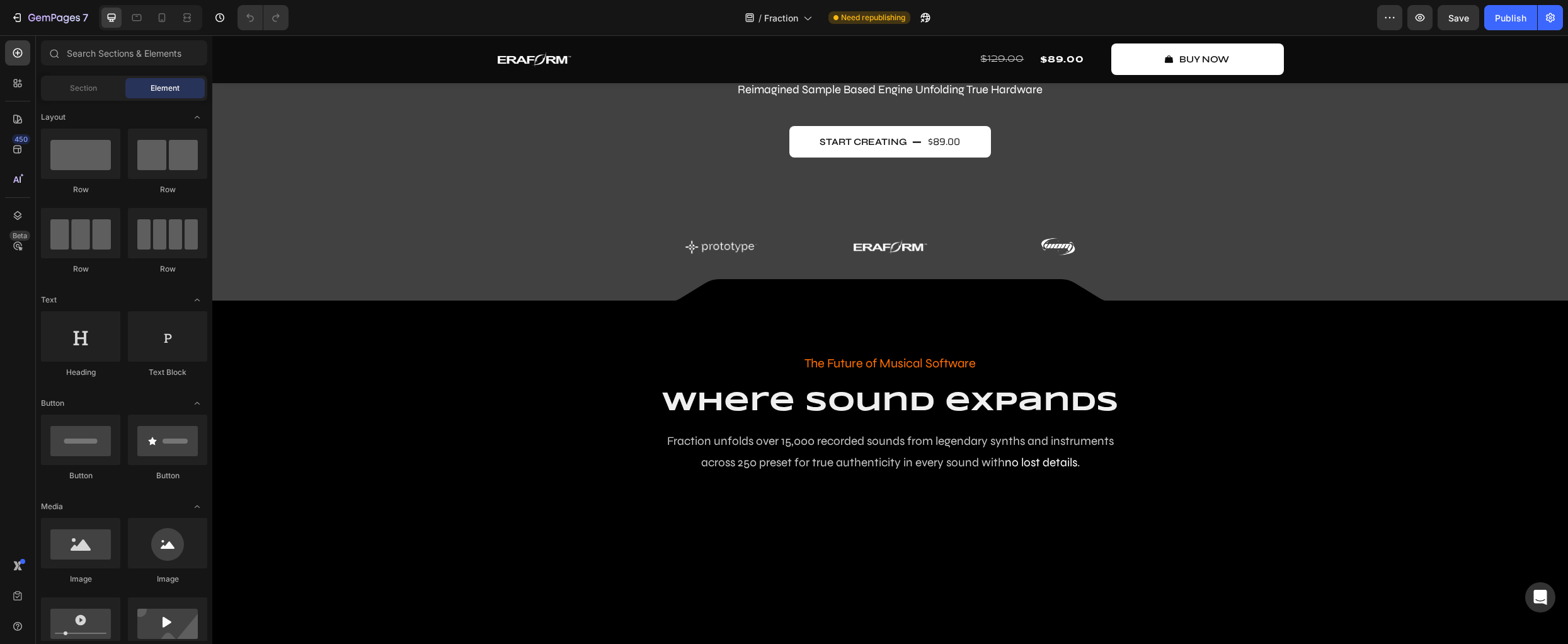
scroll to position [331, 0]
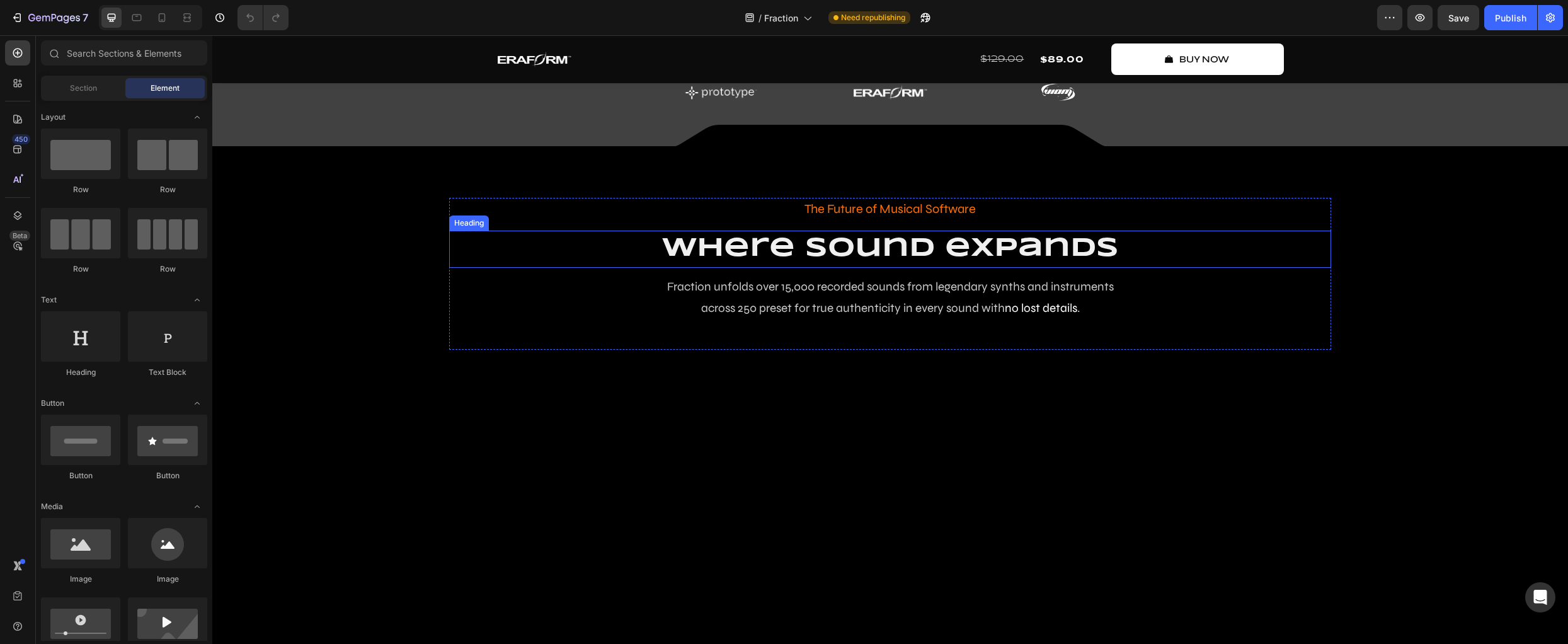
click at [632, 242] on h2 "where sound expands" at bounding box center [890, 249] width 882 height 37
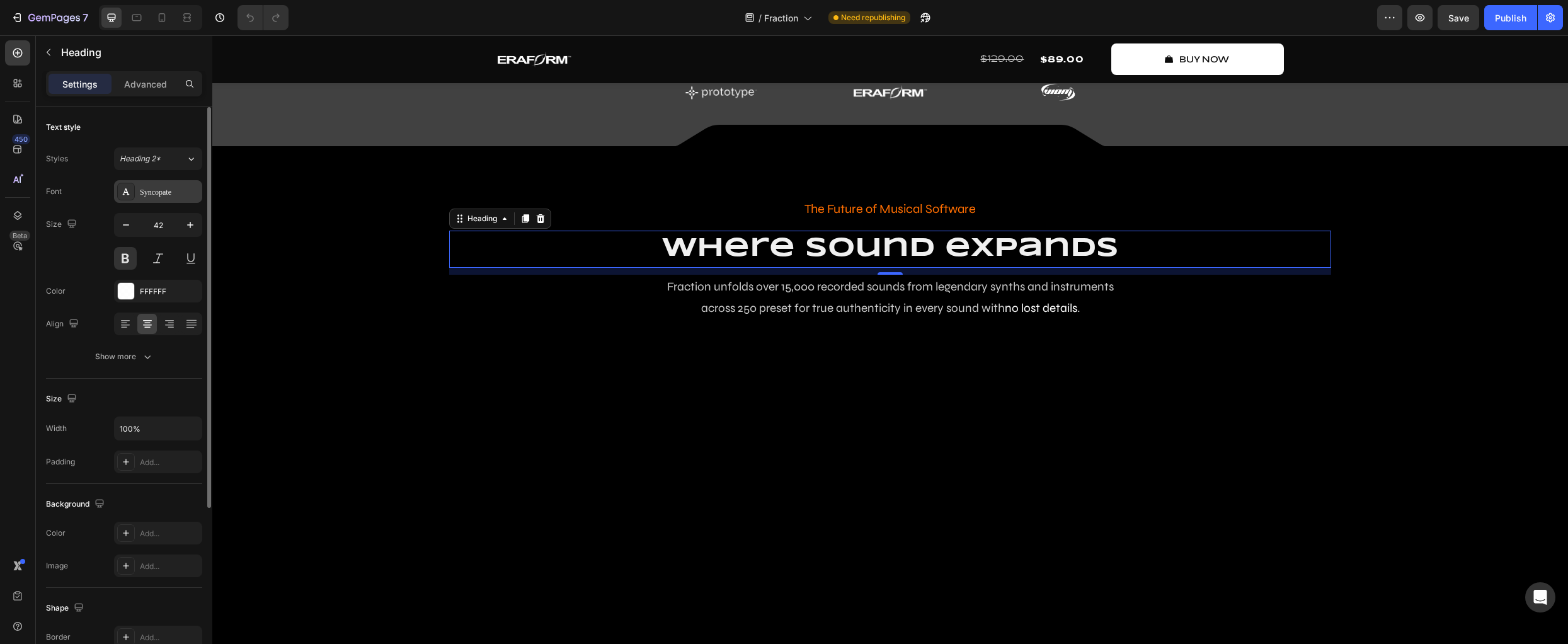
click at [175, 198] on div "Syncopate" at bounding box center [158, 191] width 88 height 22
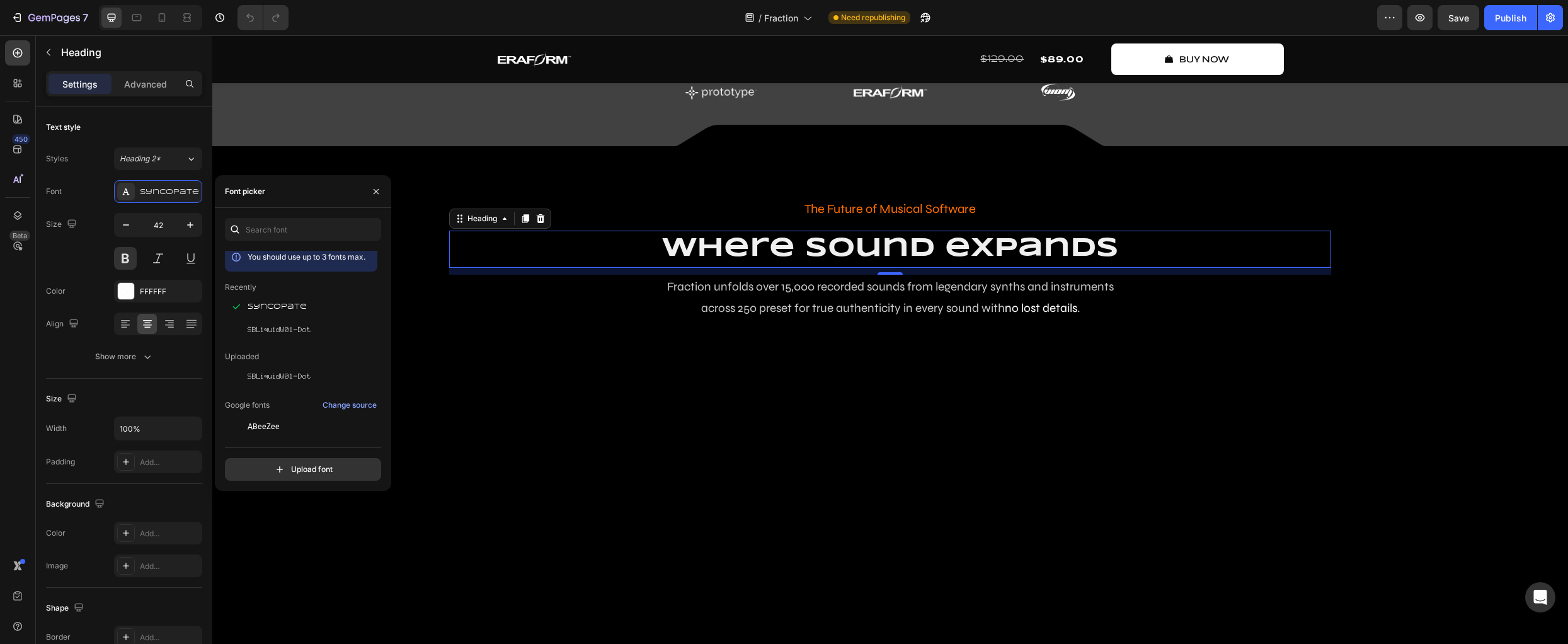
scroll to position [0, 0]
click at [381, 189] on button "button" at bounding box center [376, 191] width 20 height 20
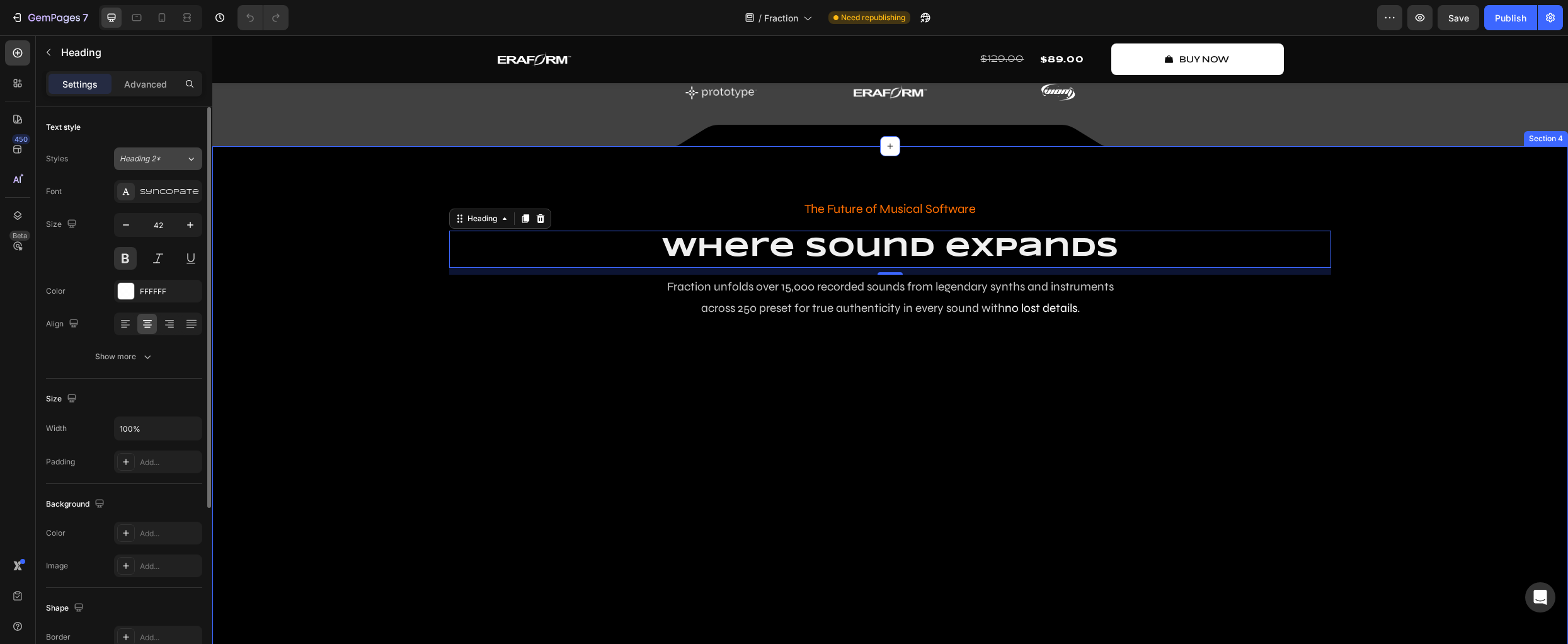
click at [159, 162] on span "Heading 2*" at bounding box center [140, 159] width 41 height 12
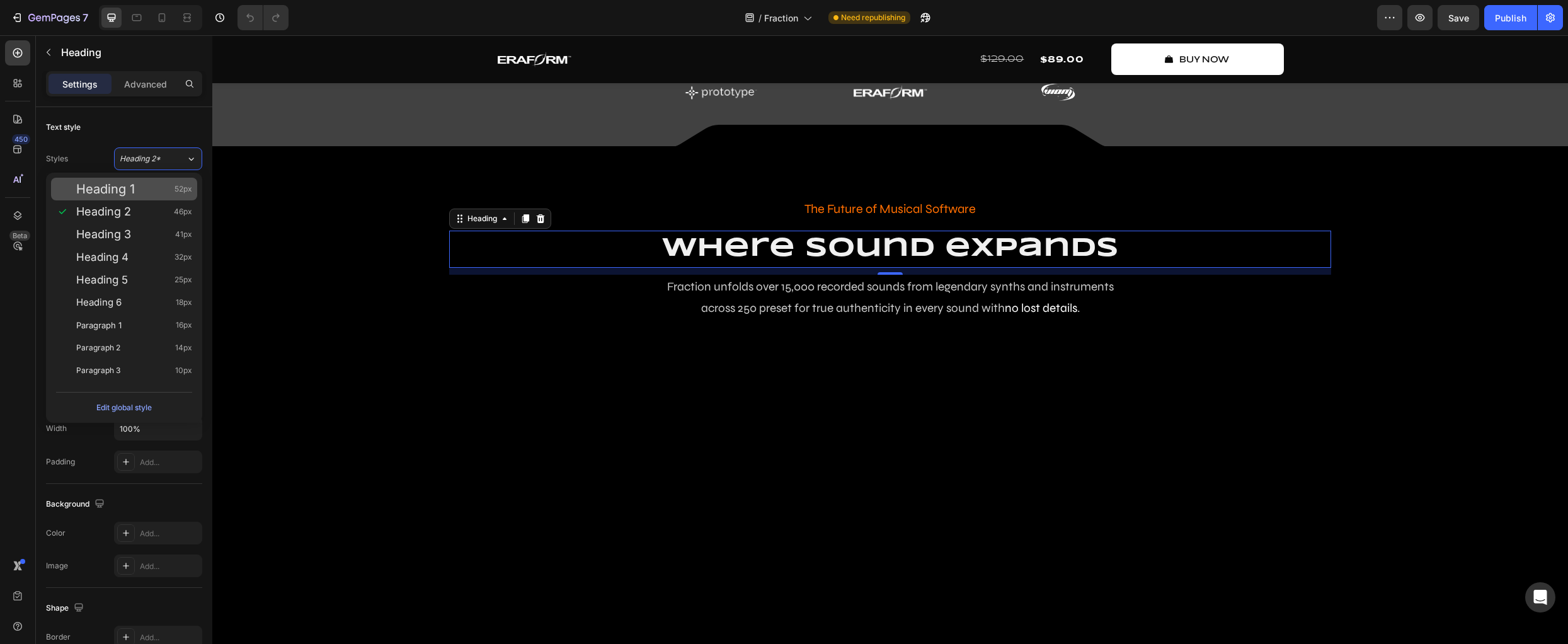
click at [151, 188] on div "Heading 1 52px" at bounding box center [134, 189] width 116 height 12
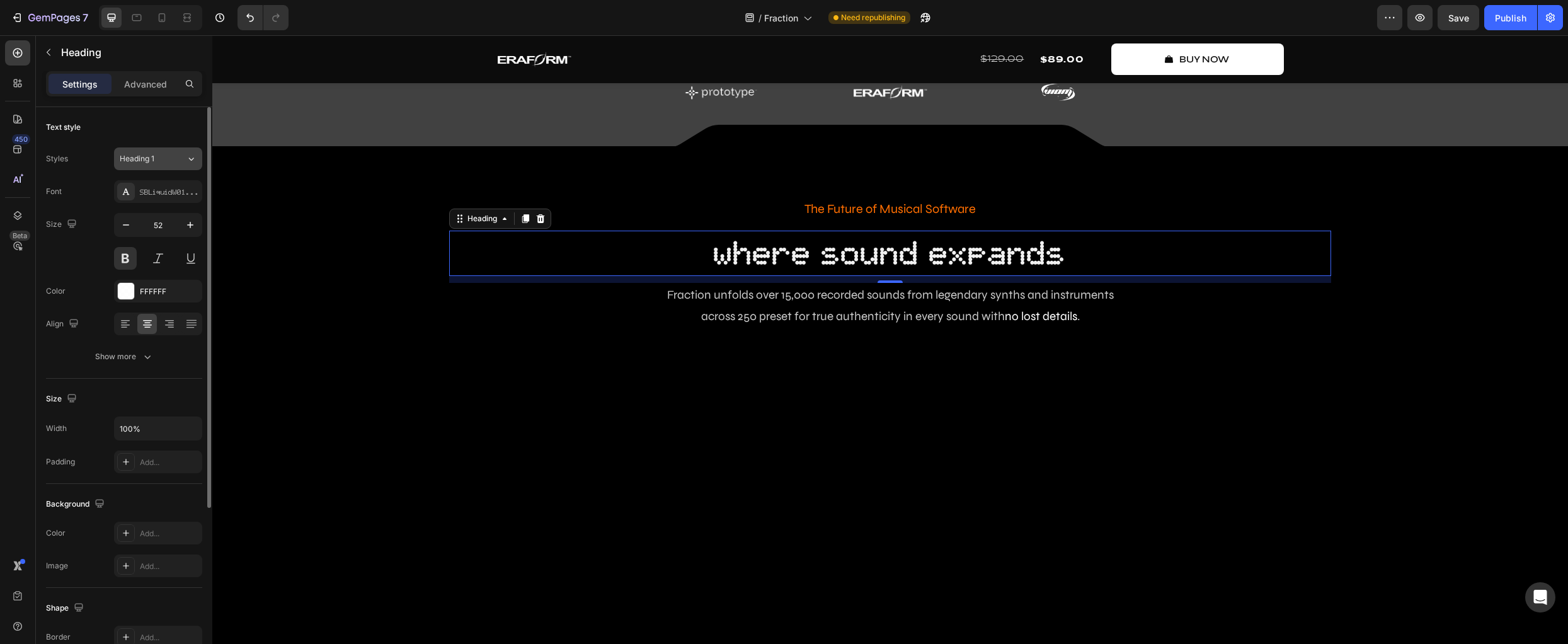
click at [171, 162] on div "Heading 1" at bounding box center [152, 159] width 66 height 12
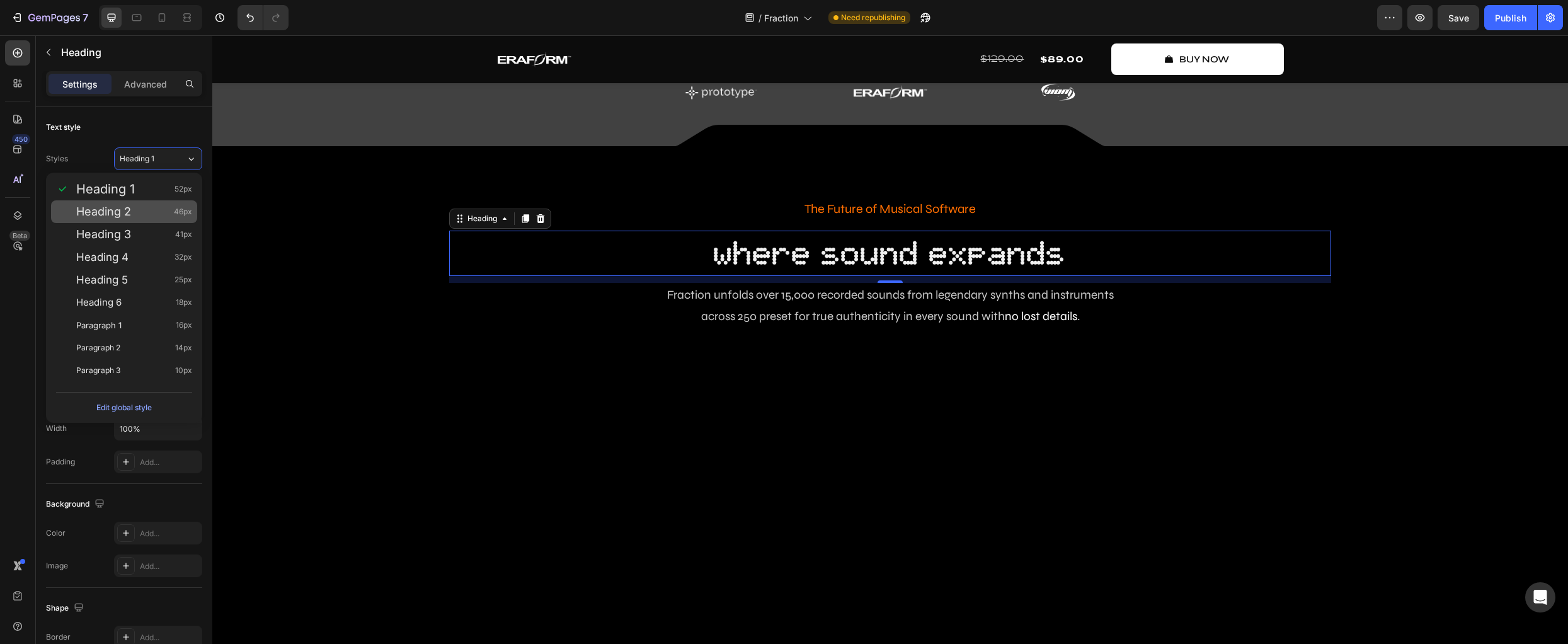
click at [170, 209] on div "Heading 2 46px" at bounding box center [134, 211] width 116 height 12
type input "46"
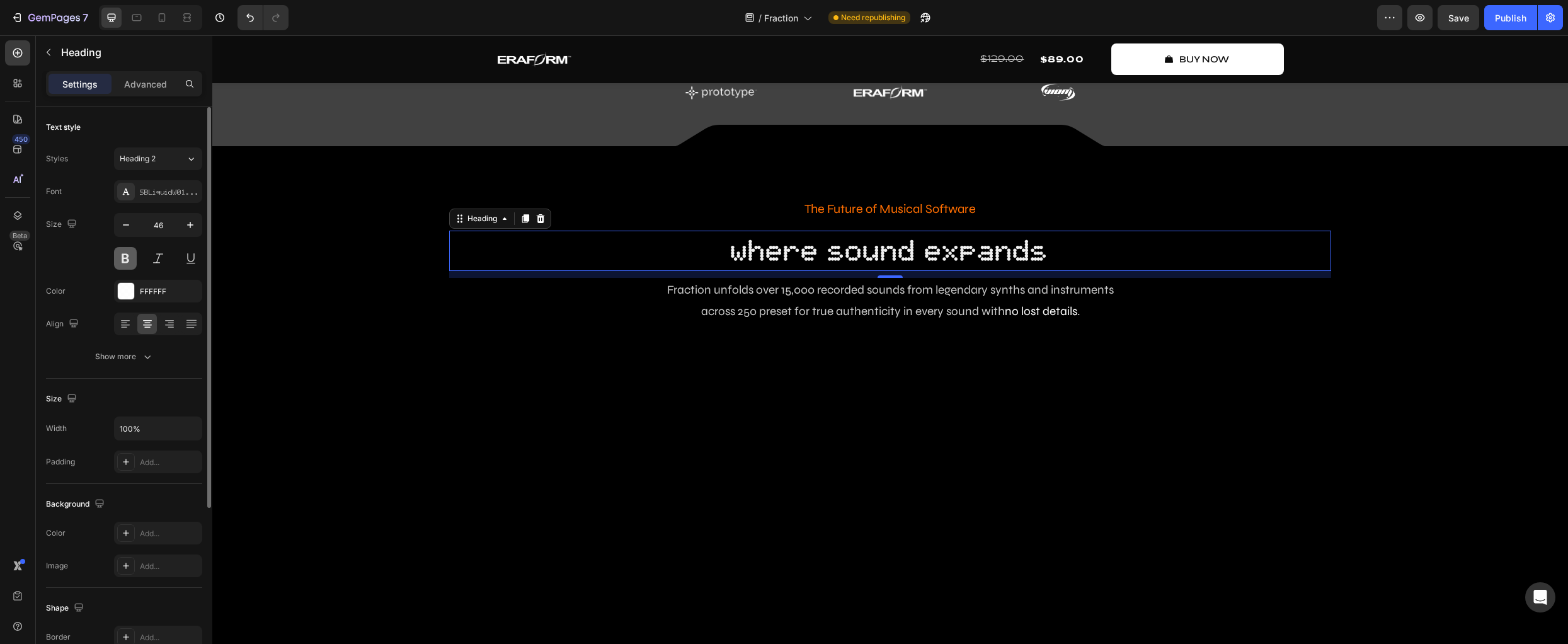
click at [127, 265] on button at bounding box center [125, 258] width 22 height 22
click at [70, 256] on div "Size 46" at bounding box center [124, 242] width 157 height 57
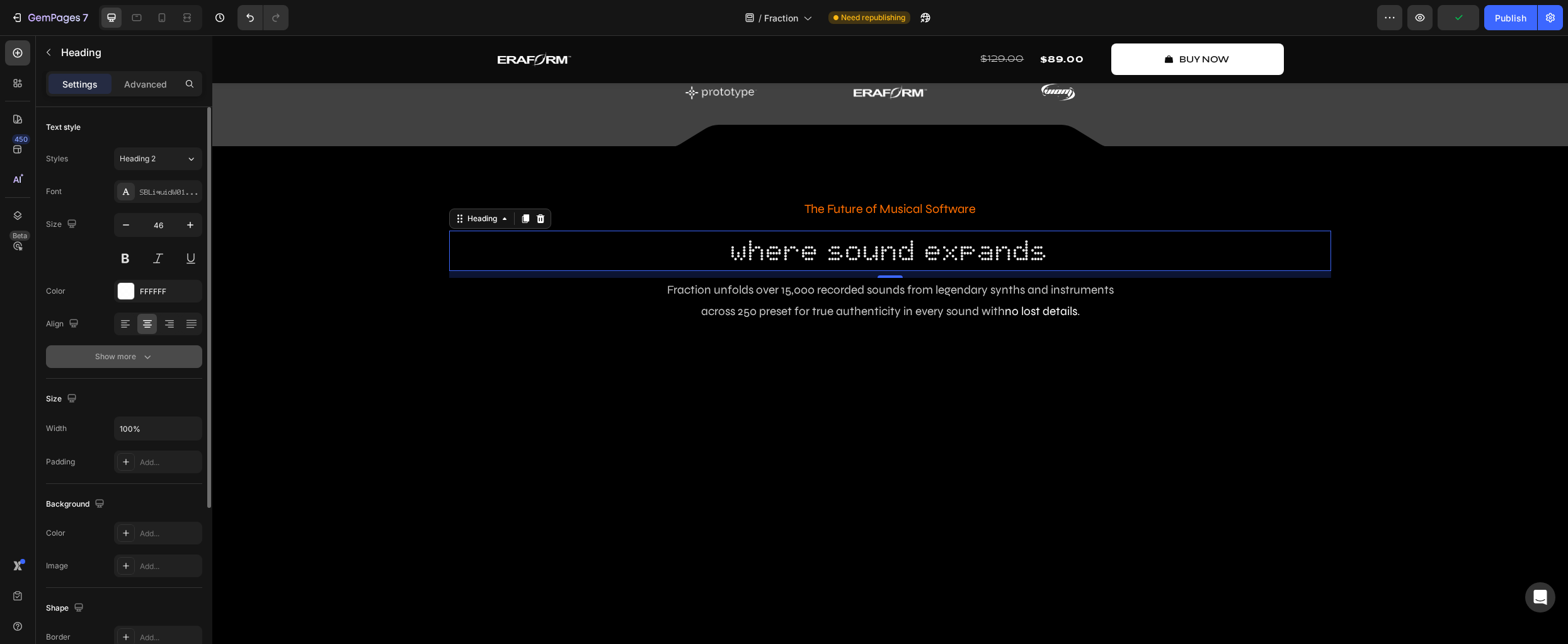
click at [149, 353] on icon "button" at bounding box center [147, 356] width 12 height 12
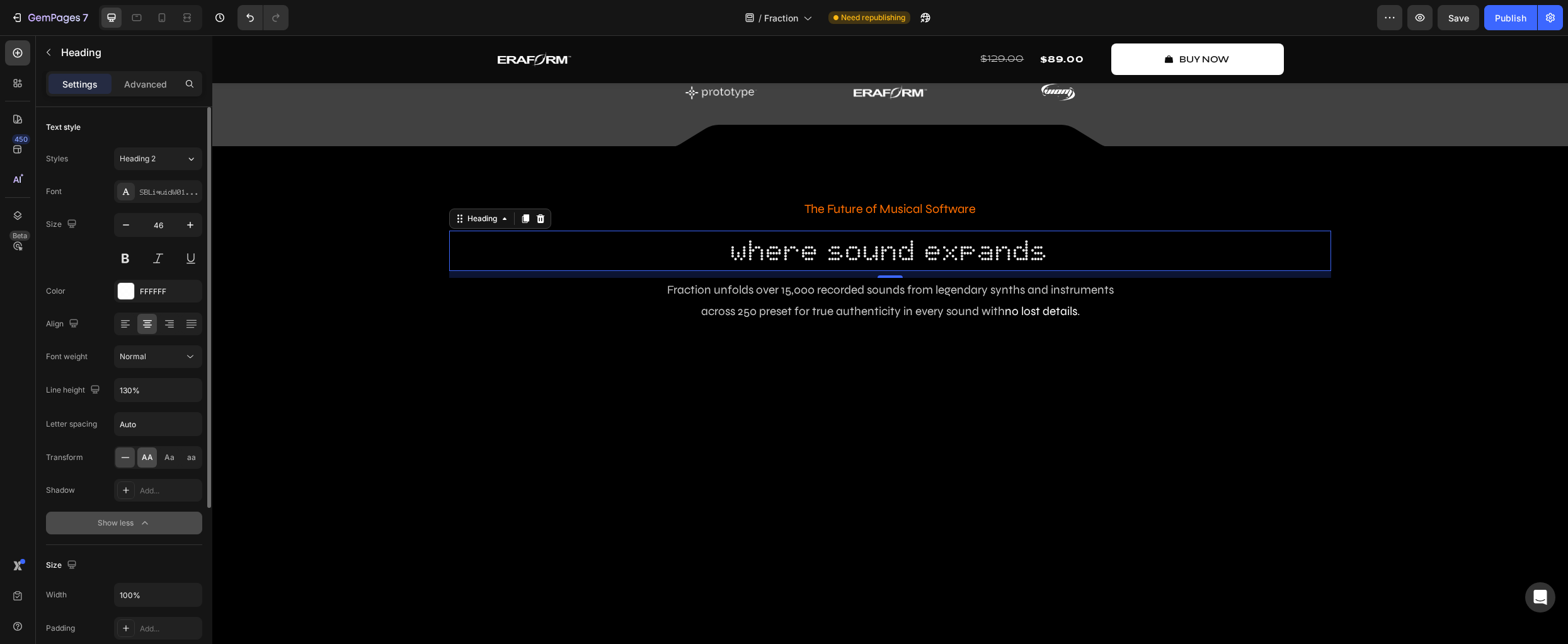
click at [149, 462] on span "AA" at bounding box center [148, 458] width 12 height 12
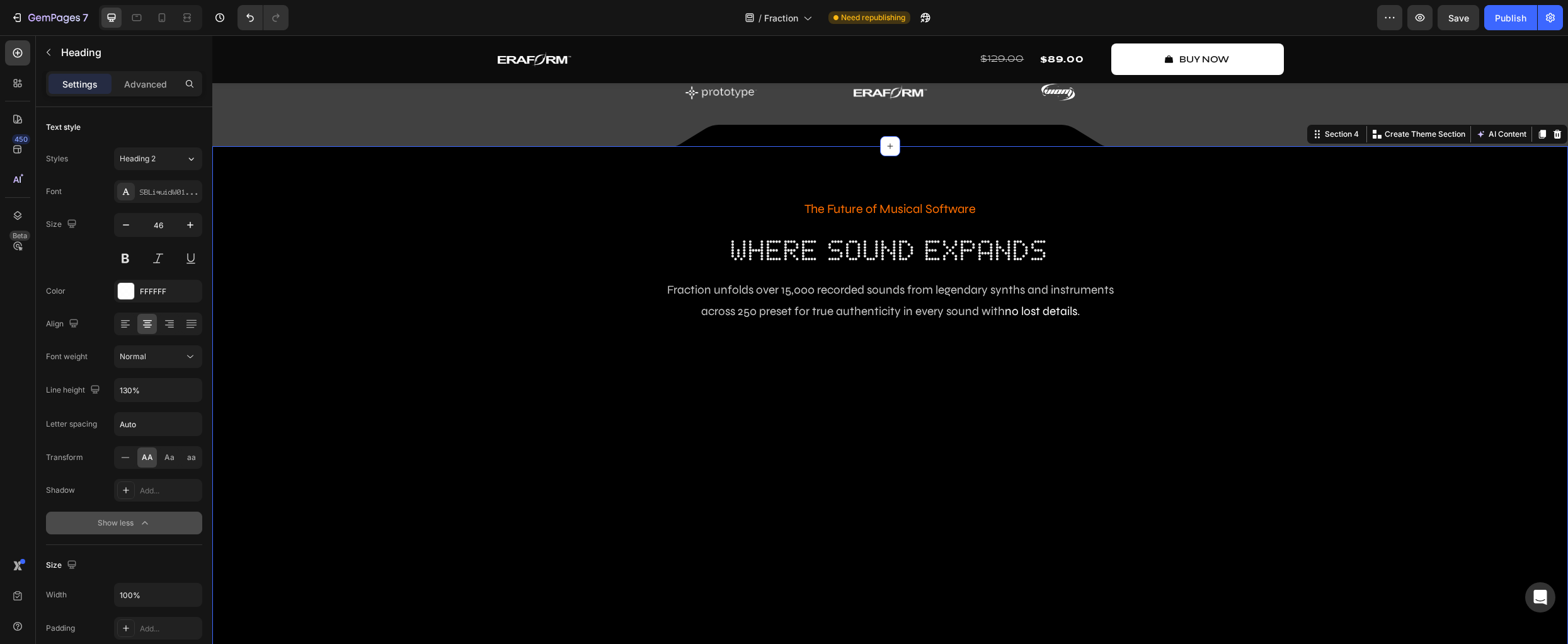
click at [347, 463] on div "The Future of Musical Software Text Block where sound expands Heading Fraction …" at bounding box center [890, 436] width 1337 height 476
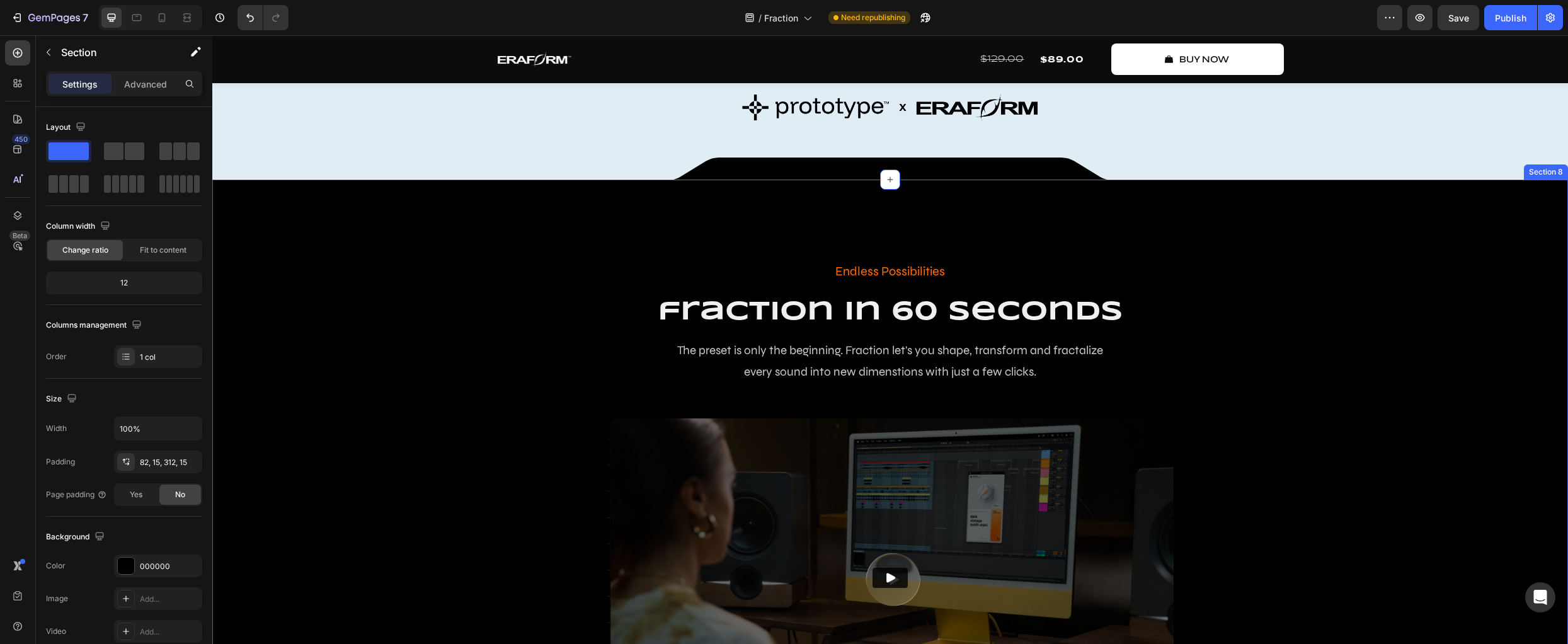
scroll to position [1208, 0]
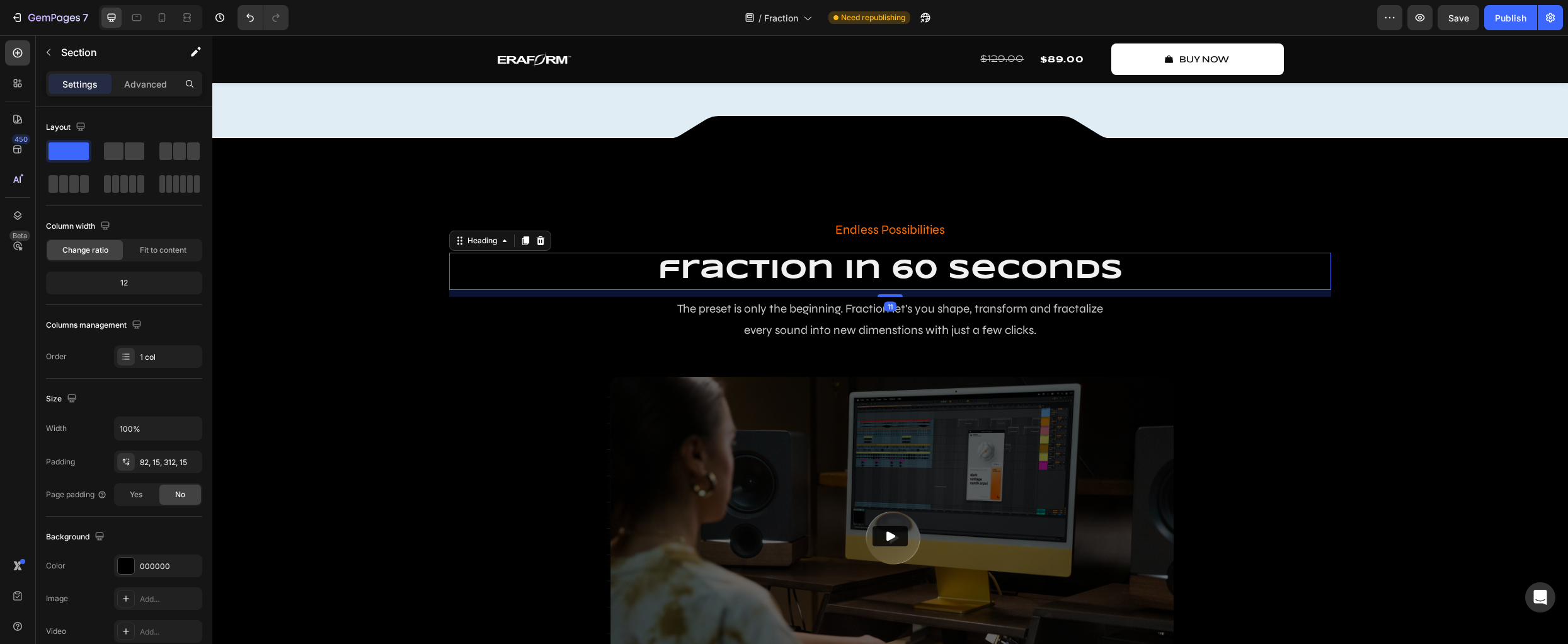
click at [556, 290] on h2 "fraction in 60 seconds" at bounding box center [890, 271] width 882 height 37
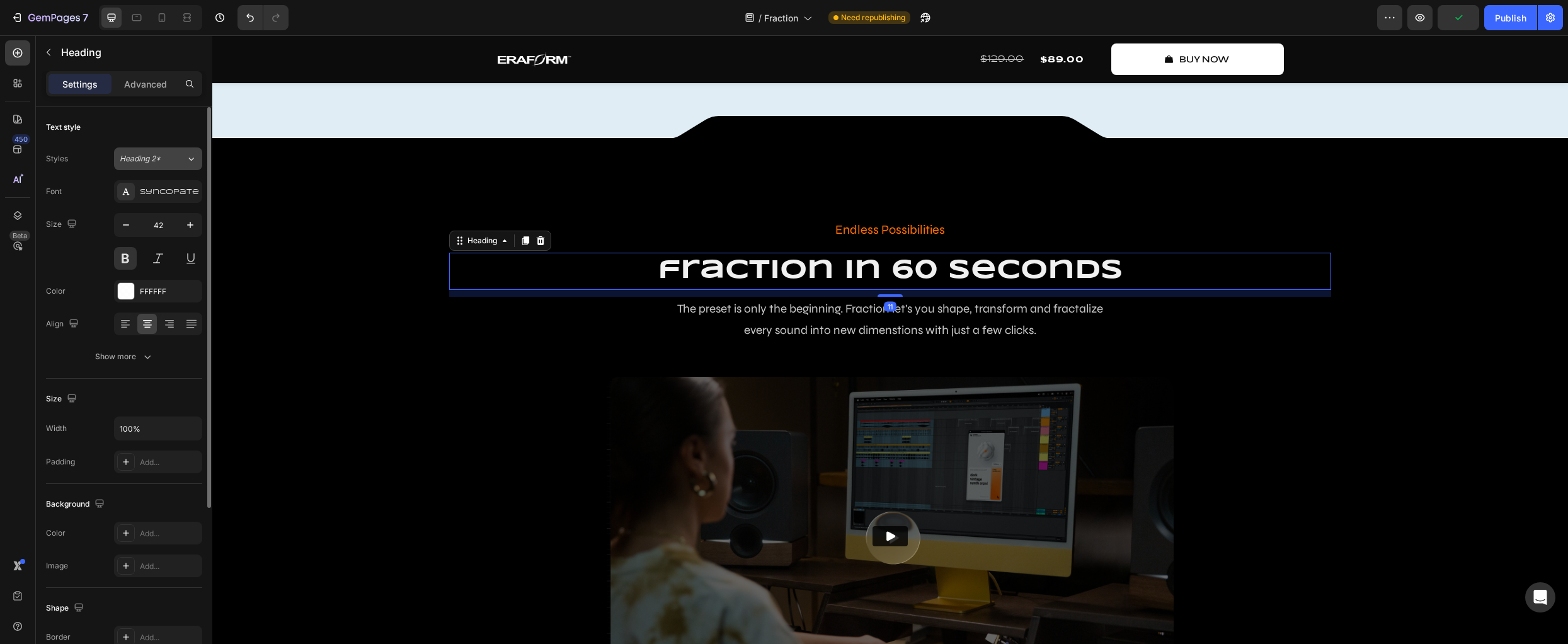
click at [186, 162] on icon at bounding box center [191, 158] width 11 height 12
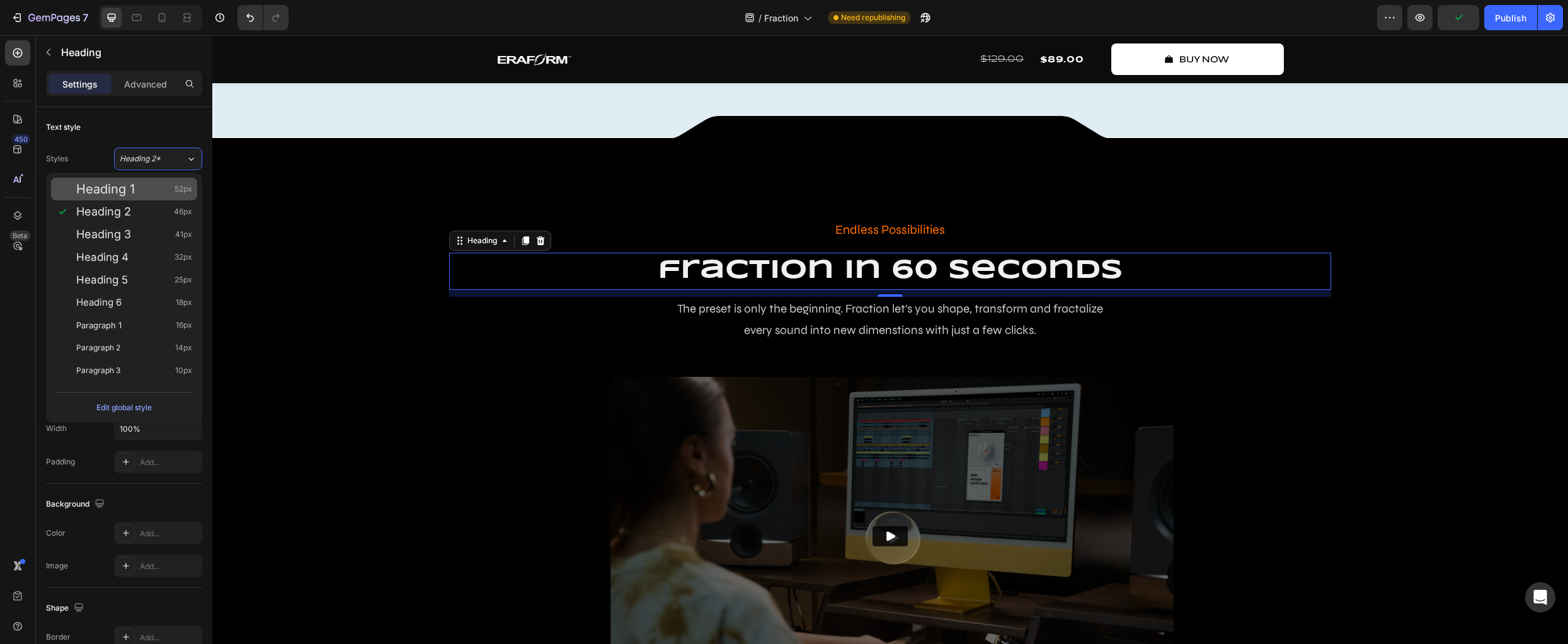
click at [154, 181] on div "Heading 1 52px" at bounding box center [124, 189] width 146 height 22
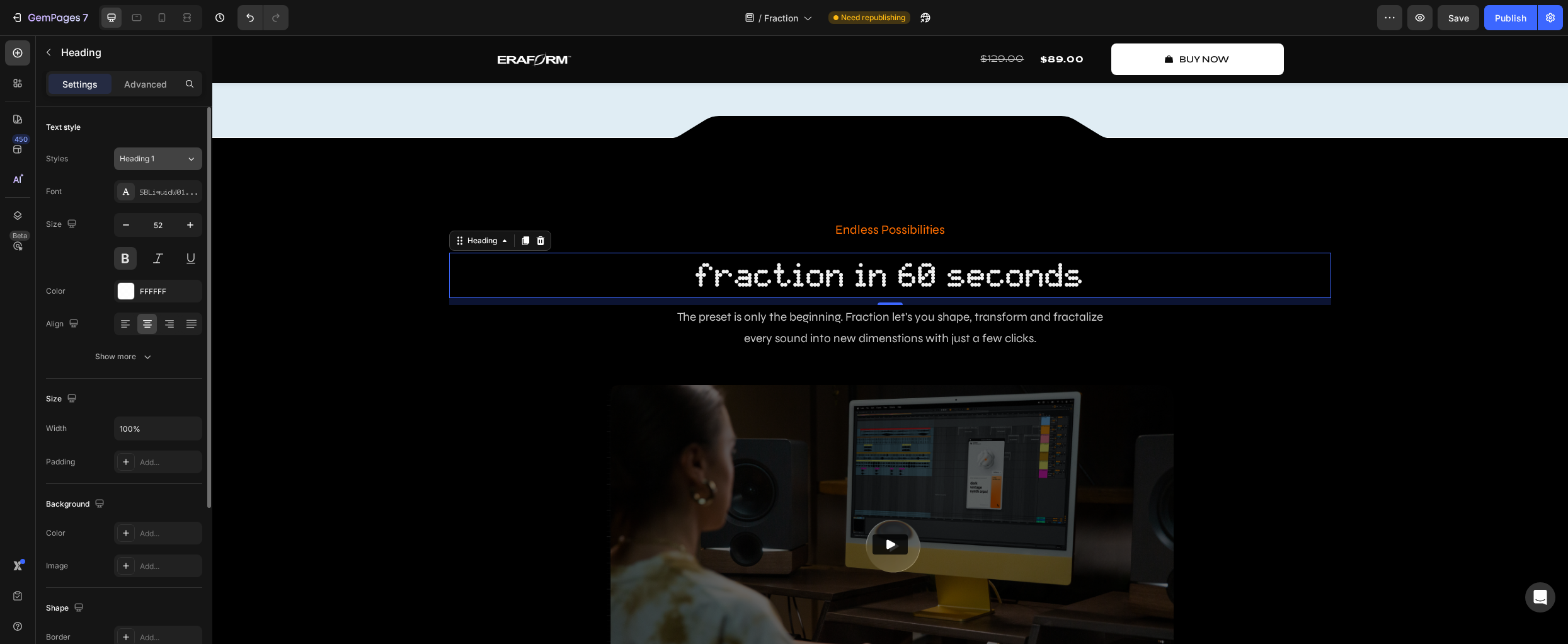
click at [153, 159] on span "Heading 1" at bounding box center [137, 159] width 35 height 12
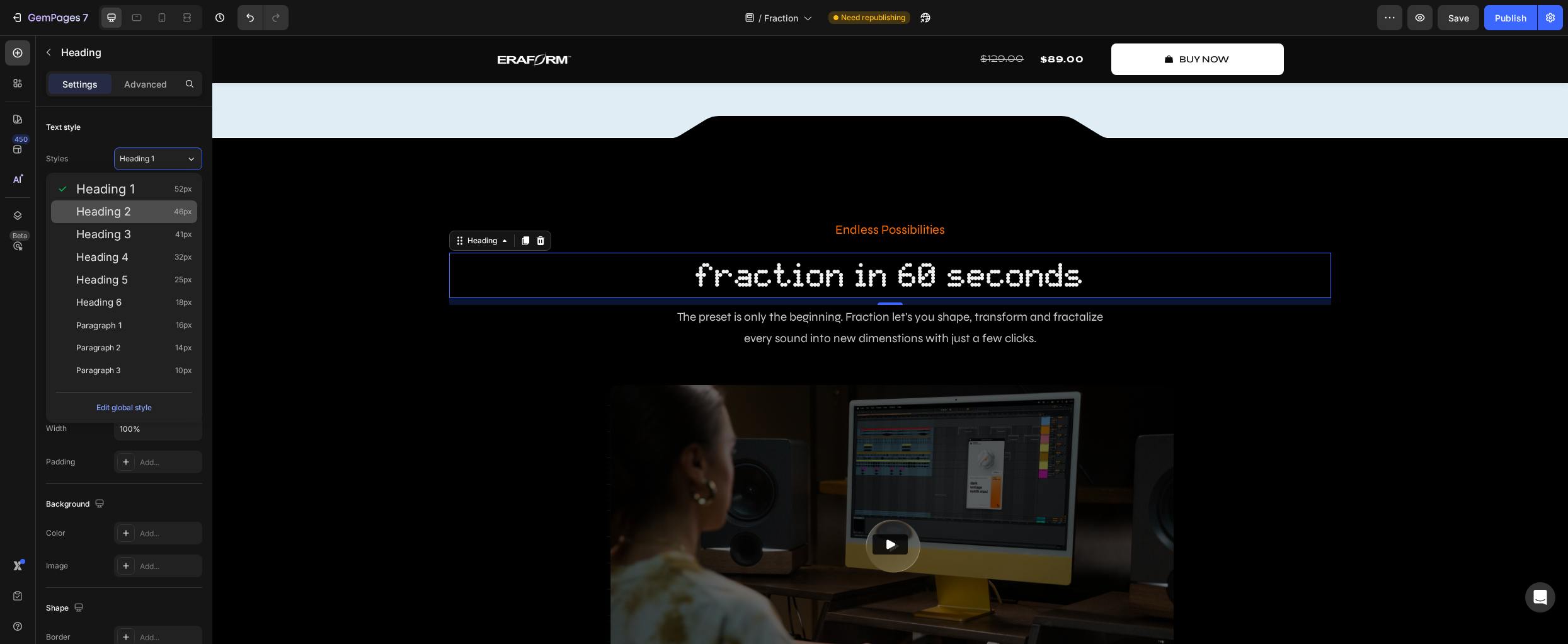
click at [133, 213] on div "Heading 2 46px" at bounding box center [134, 211] width 116 height 12
type input "46"
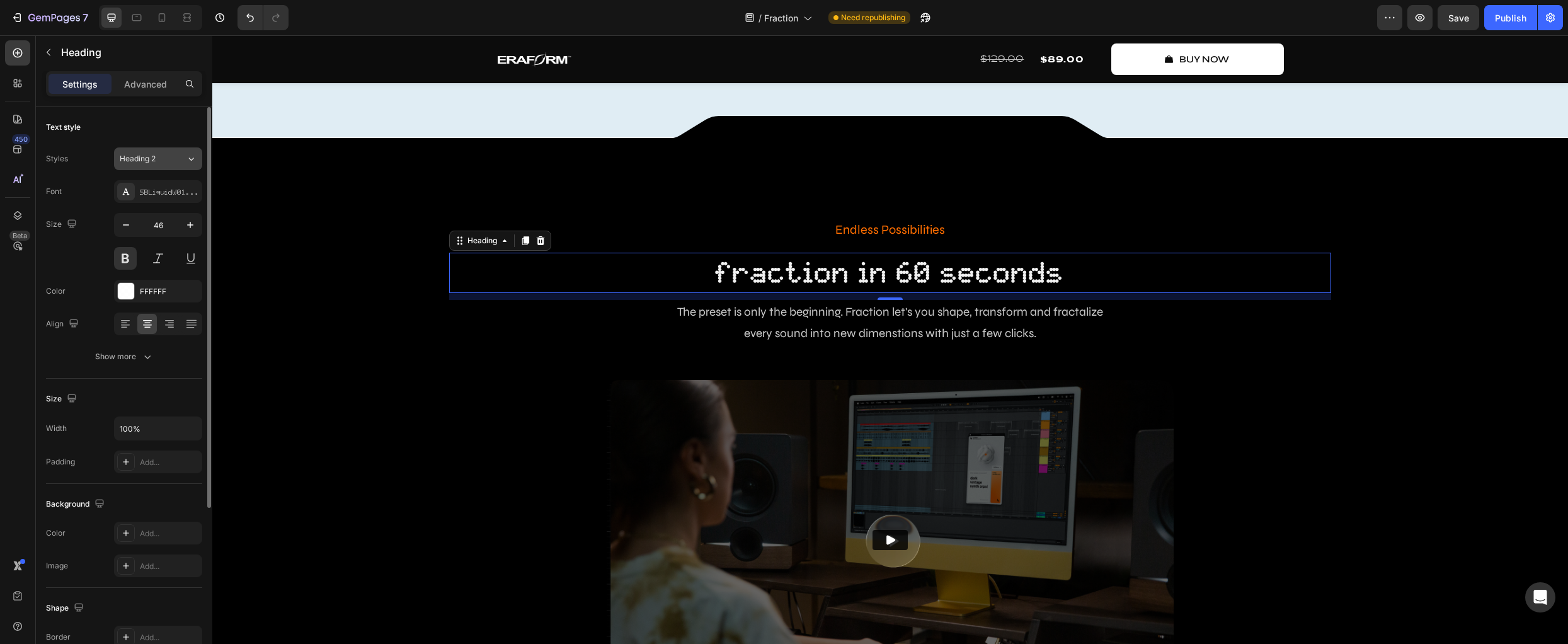
click at [152, 160] on span "Heading 2" at bounding box center [138, 159] width 36 height 12
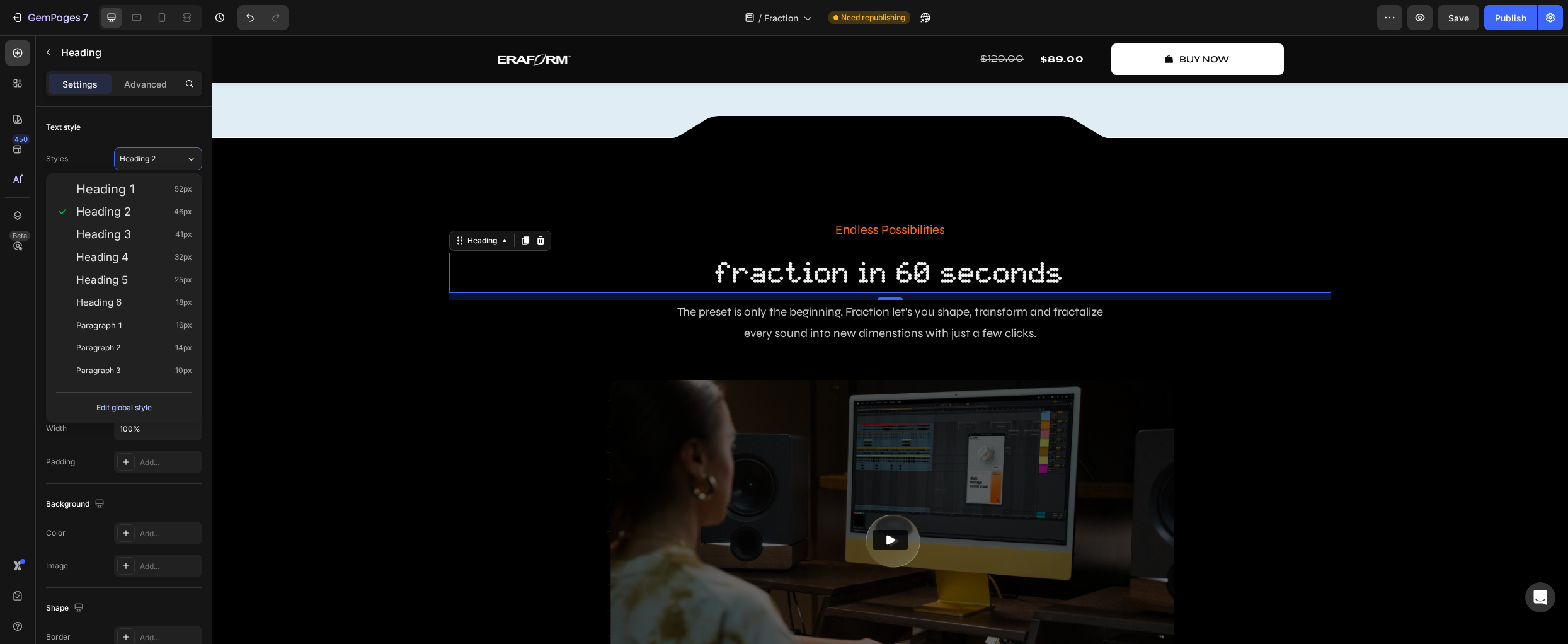
click at [128, 405] on div "Edit global style" at bounding box center [124, 408] width 55 height 15
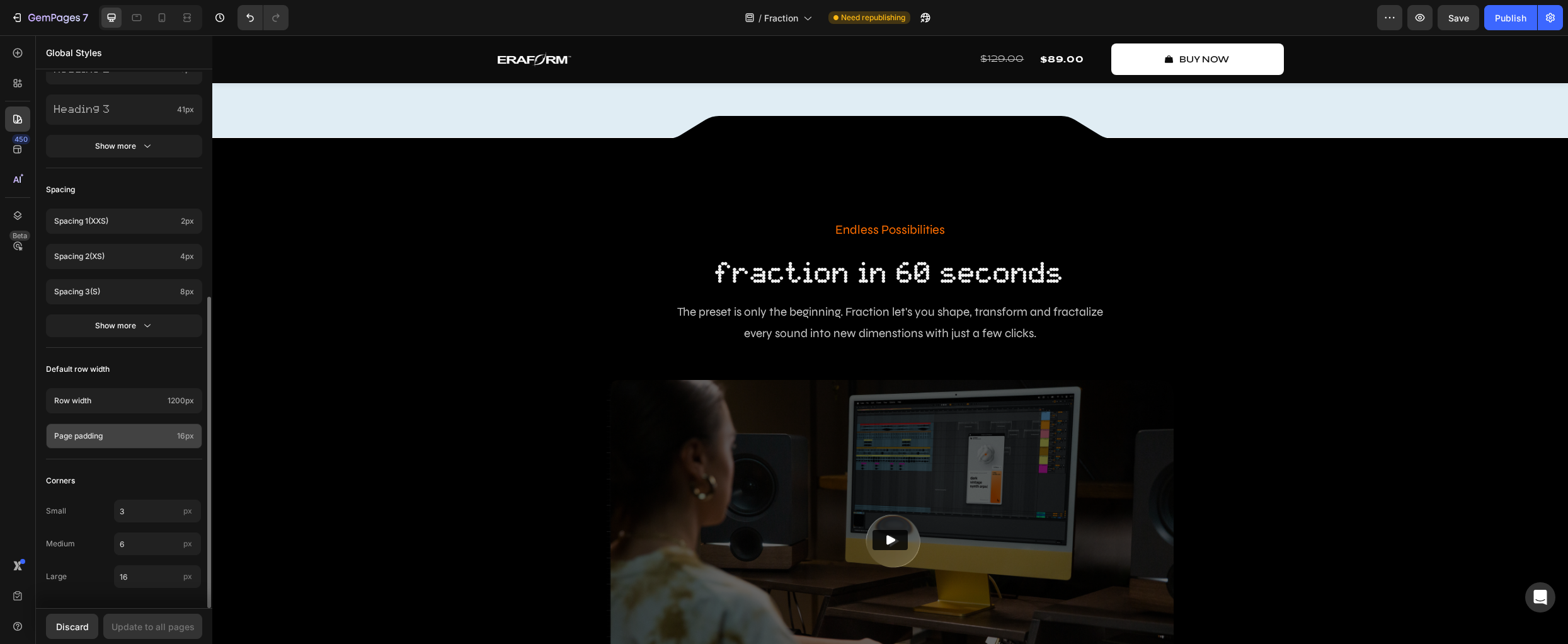
scroll to position [303, 0]
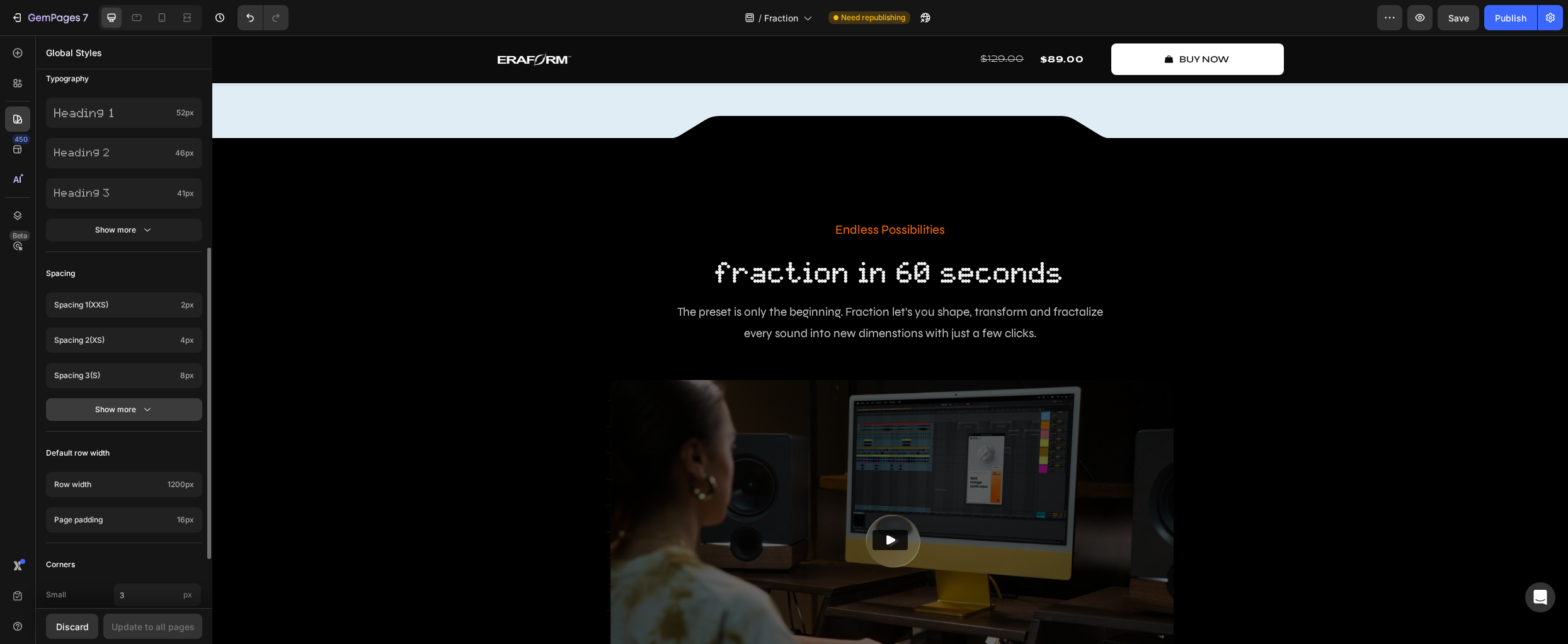
click at [133, 407] on div "Show more" at bounding box center [124, 409] width 59 height 12
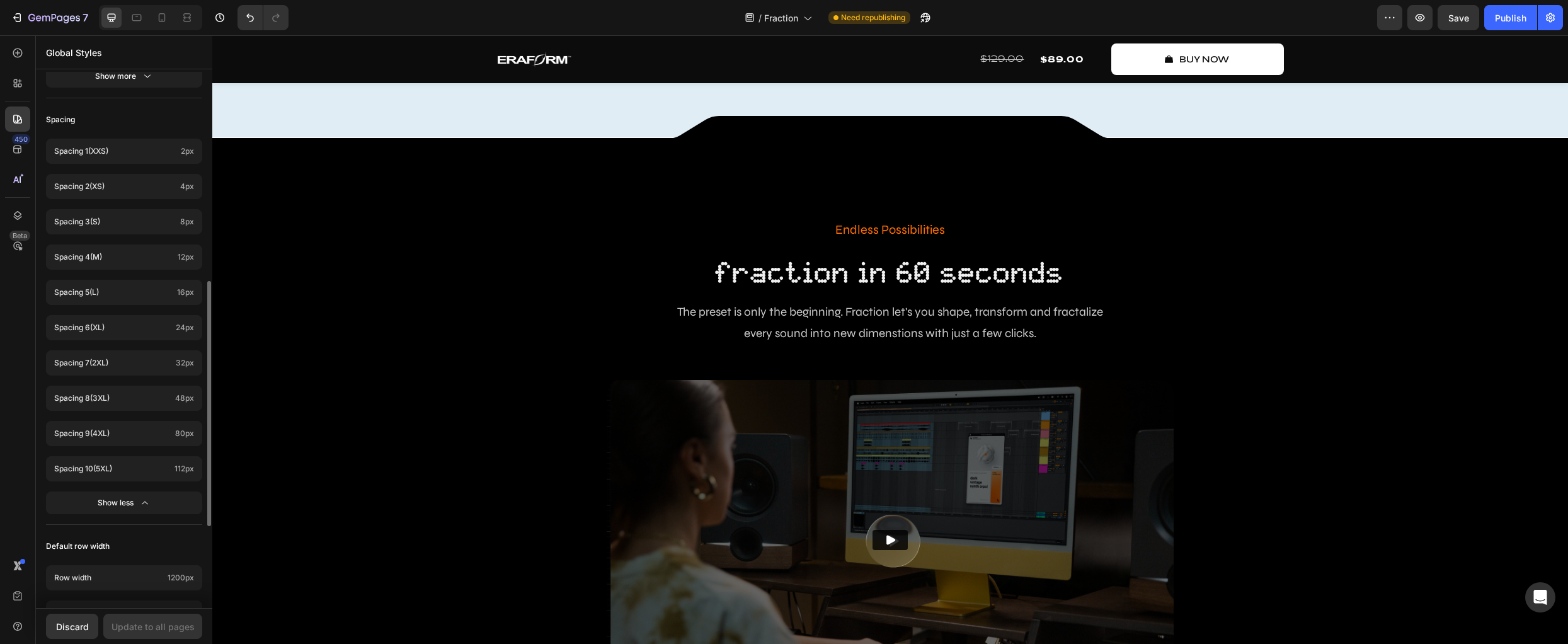
scroll to position [278, 0]
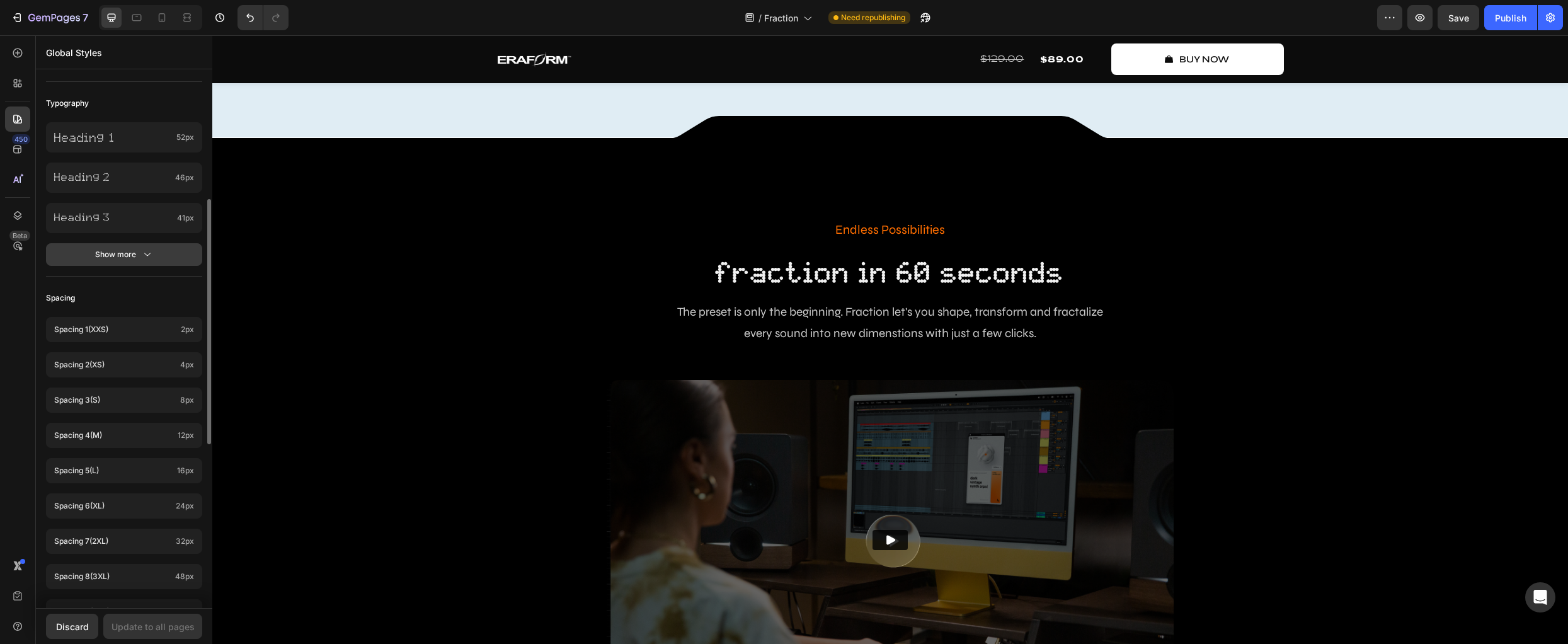
click at [111, 257] on div "Show more" at bounding box center [124, 254] width 59 height 12
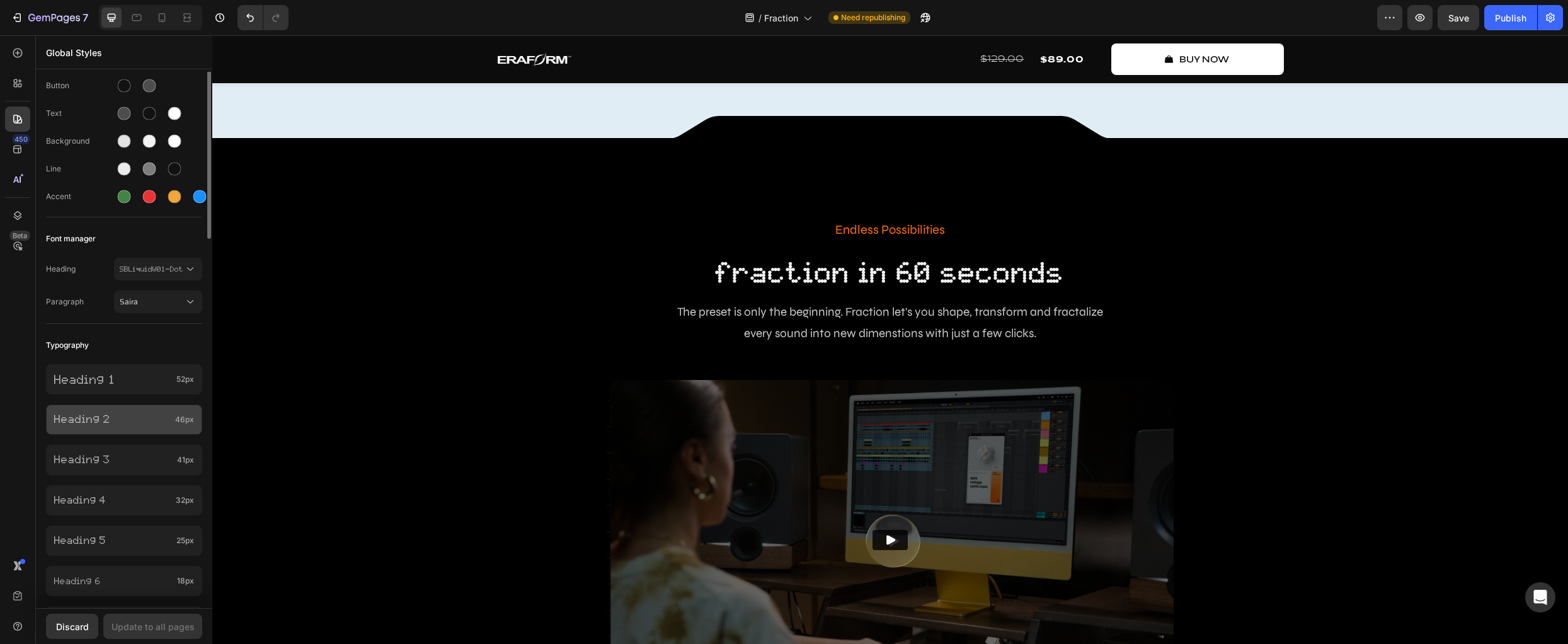
scroll to position [0, 0]
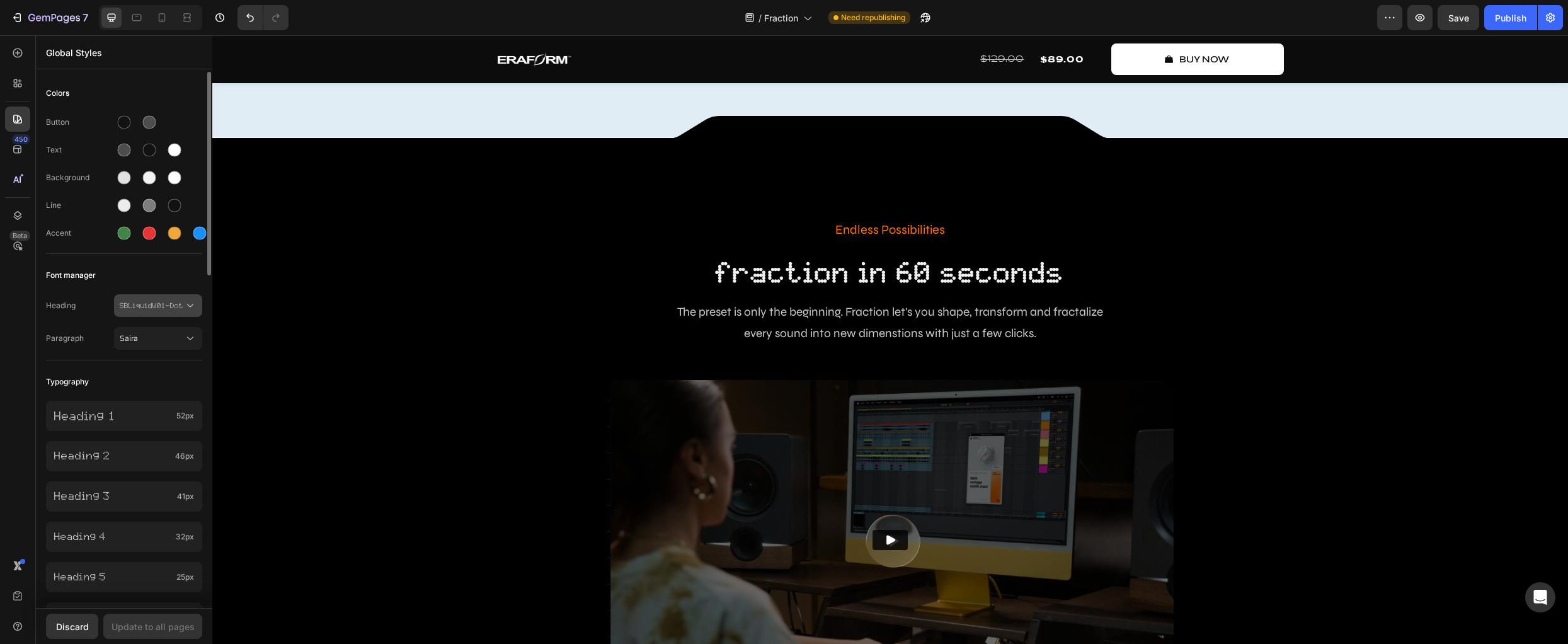
click at [146, 297] on button "SBLiquidW01-Dot" at bounding box center [158, 305] width 88 height 22
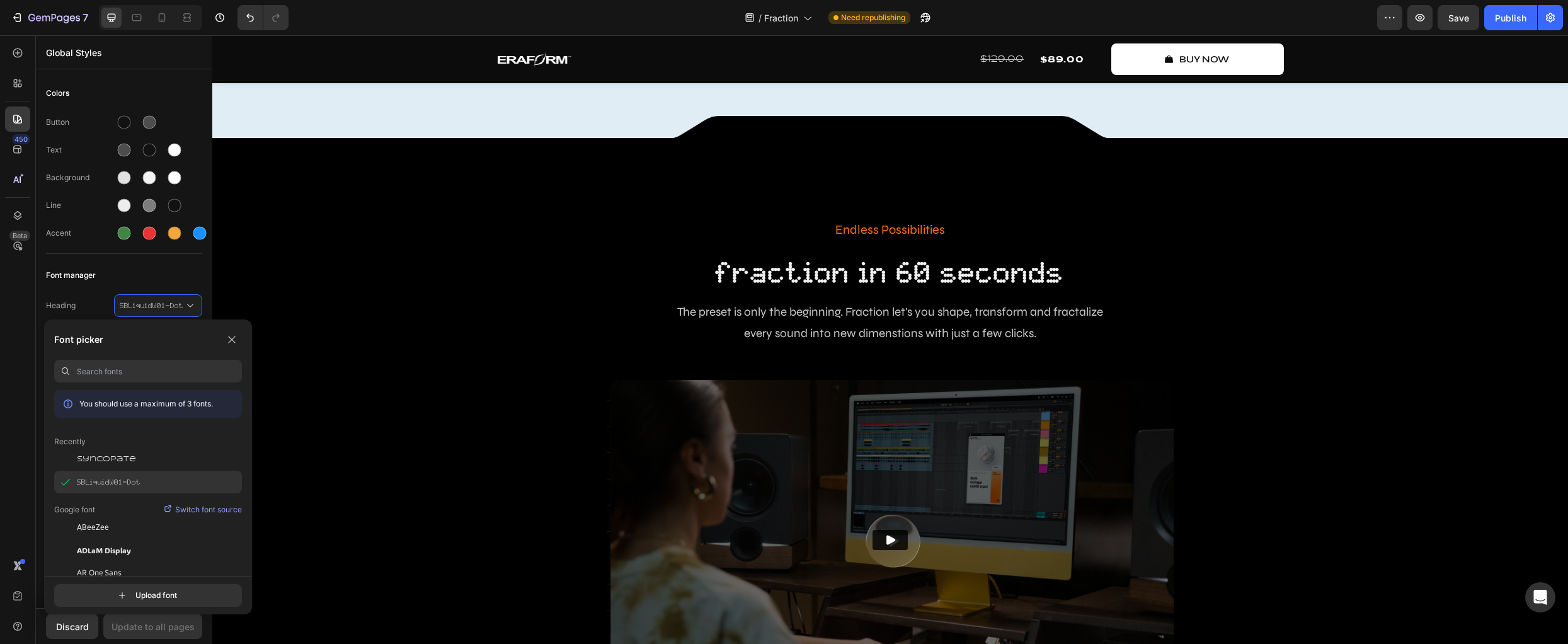
click at [137, 487] on span "SBLiquidW01-Dot" at bounding box center [109, 482] width 64 height 12
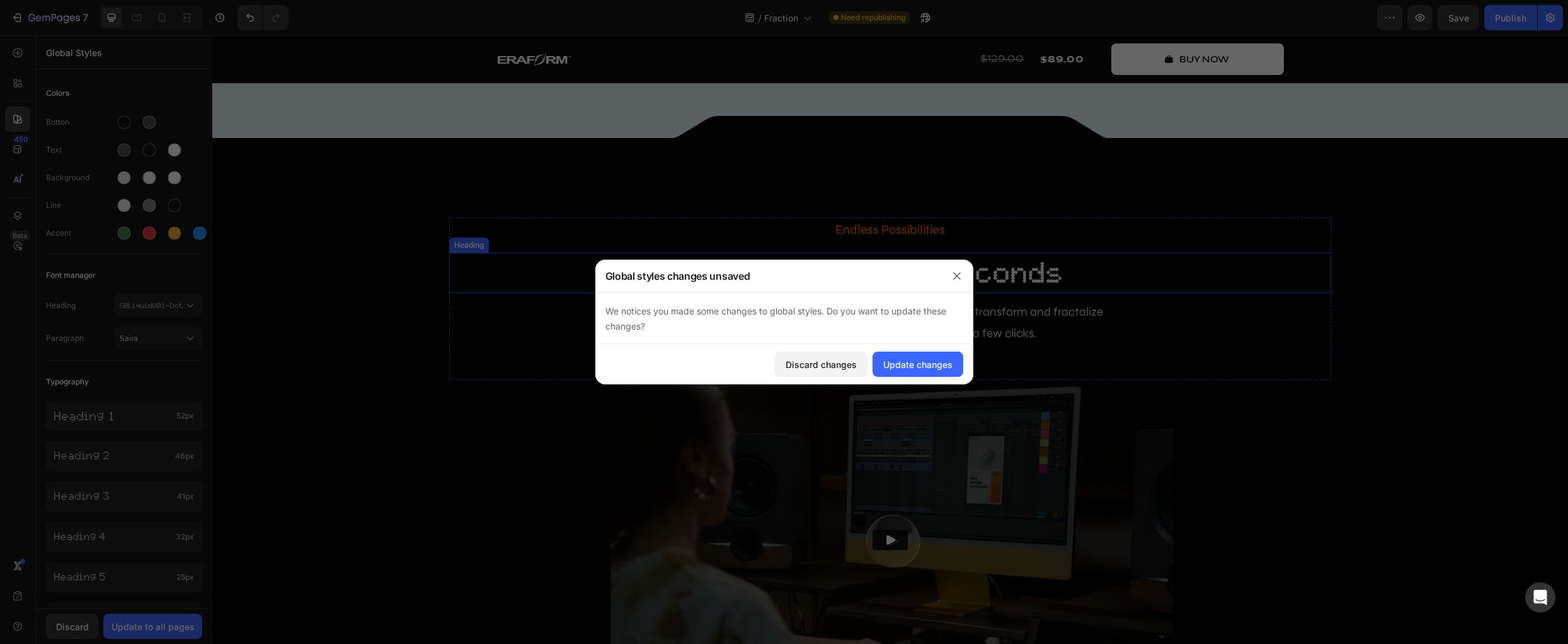
click at [807, 293] on h2 "fraction in 60 seconds" at bounding box center [890, 273] width 882 height 41
click at [836, 363] on div "Discard changes" at bounding box center [821, 365] width 71 height 13
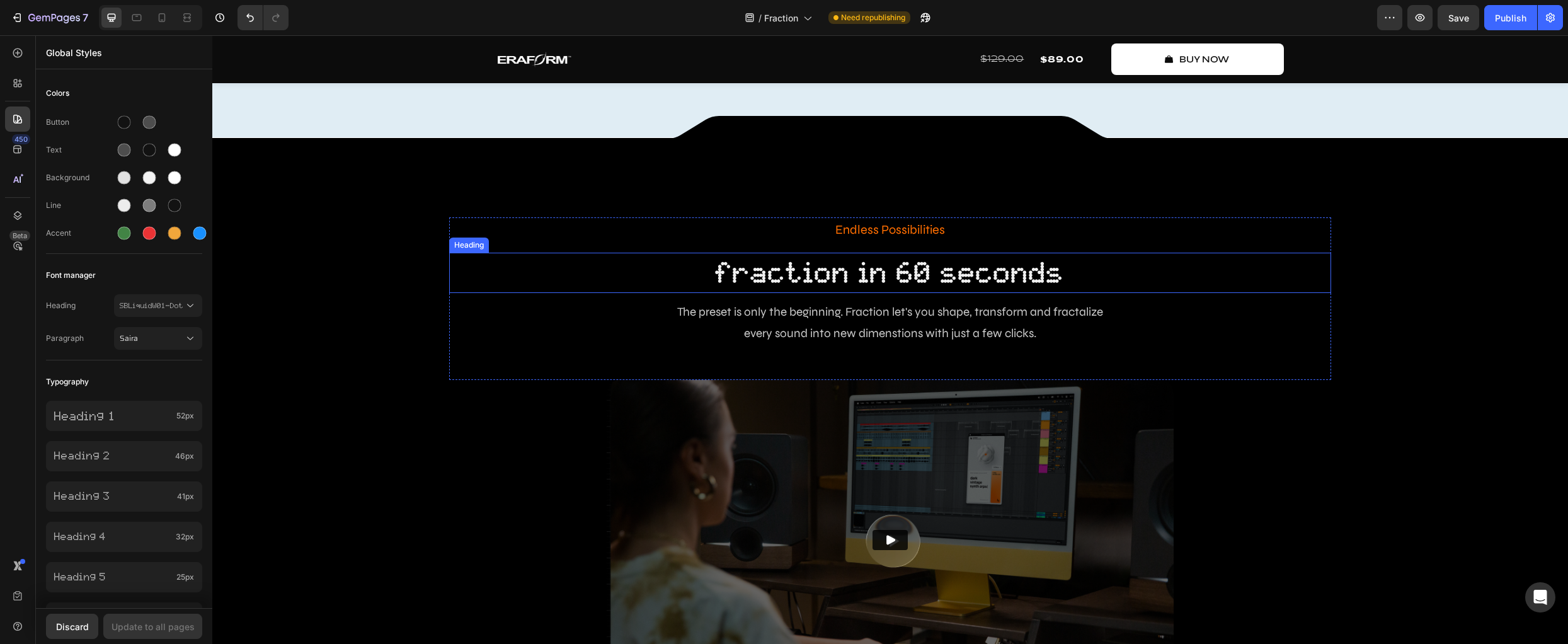
click at [631, 293] on h2 "fraction in 60 seconds" at bounding box center [890, 273] width 882 height 41
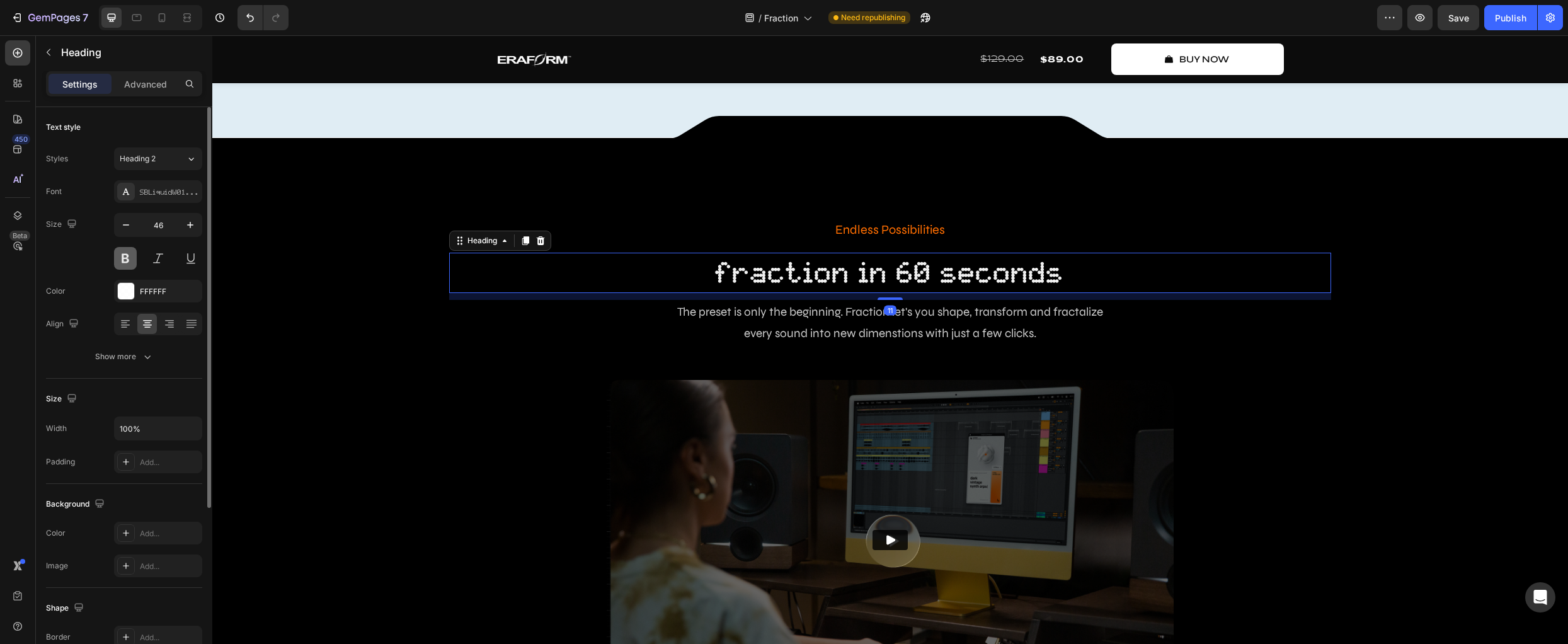
click at [125, 260] on button at bounding box center [125, 258] width 22 height 22
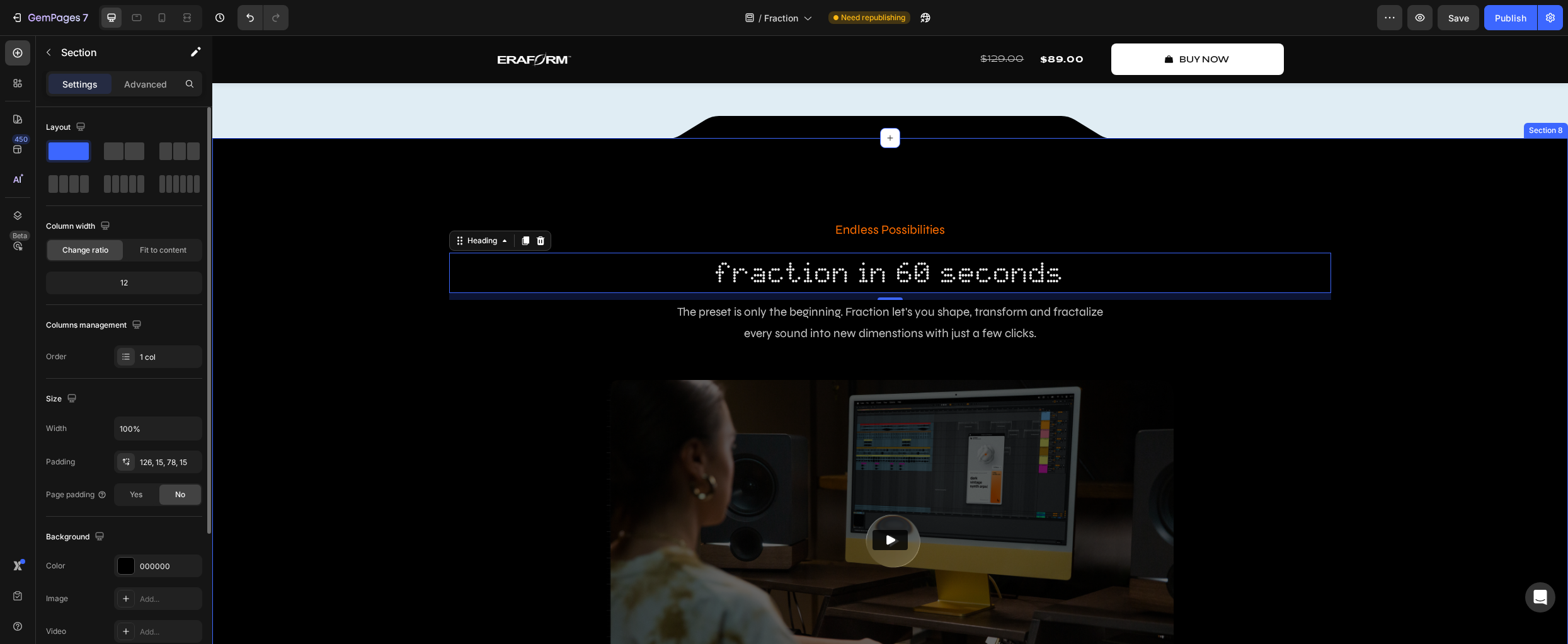
click at [345, 381] on div "Endless Possibilities Text Block fraction in 60 seconds Heading 11 The preset i…" at bounding box center [890, 473] width 1337 height 511
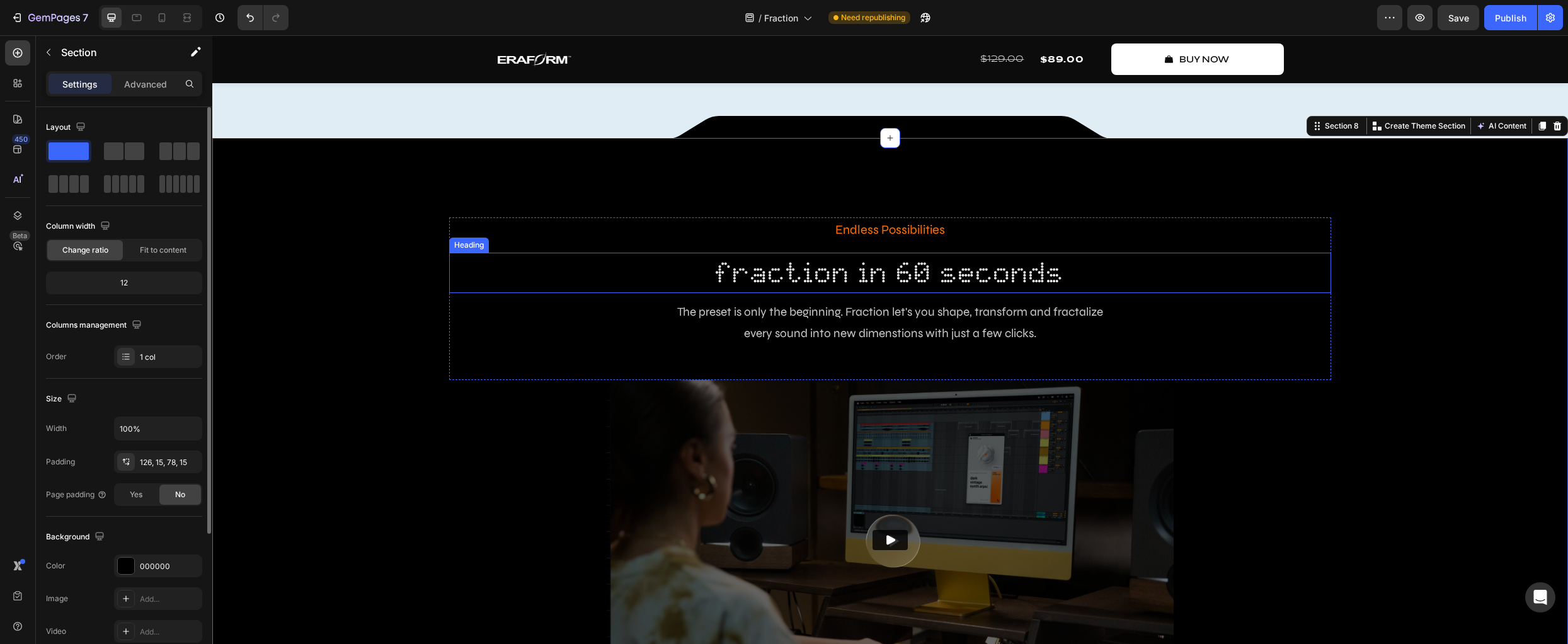
click at [689, 293] on h2 "fraction in 60 seconds" at bounding box center [890, 273] width 882 height 41
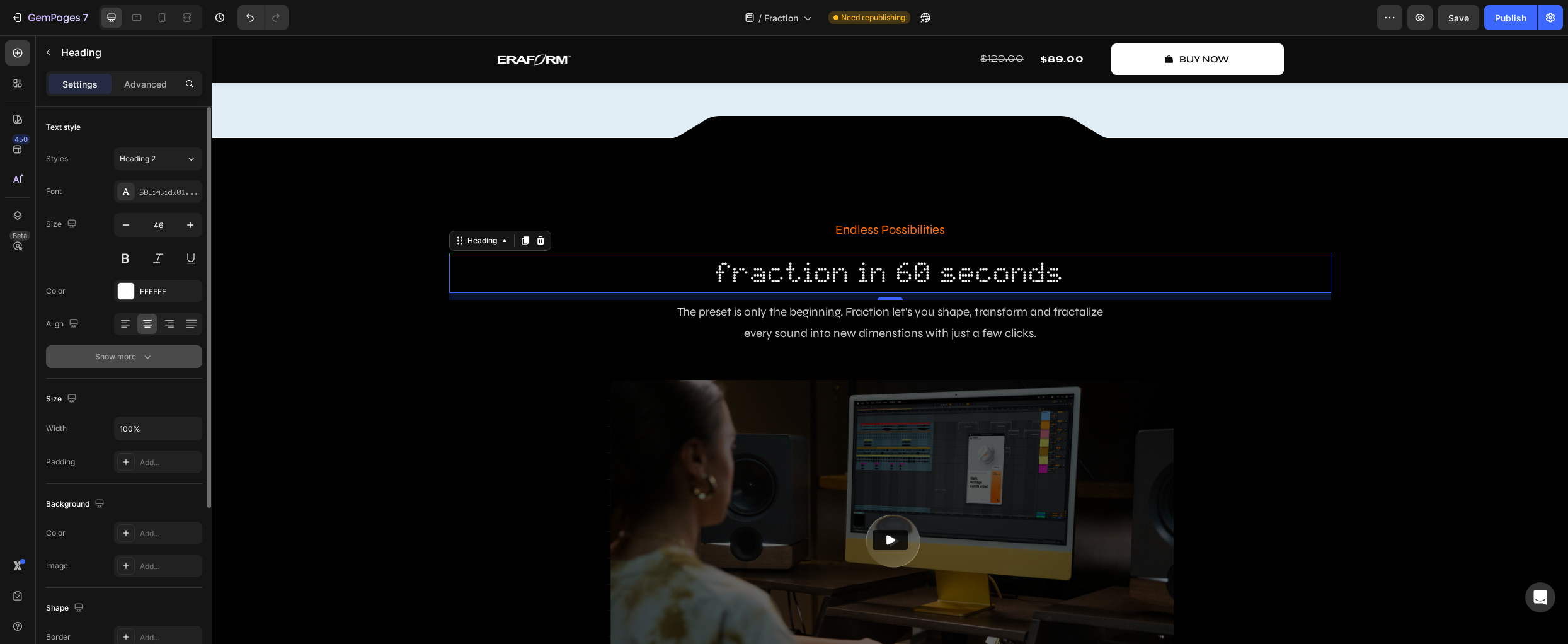
click at [142, 357] on icon "button" at bounding box center [147, 356] width 12 height 12
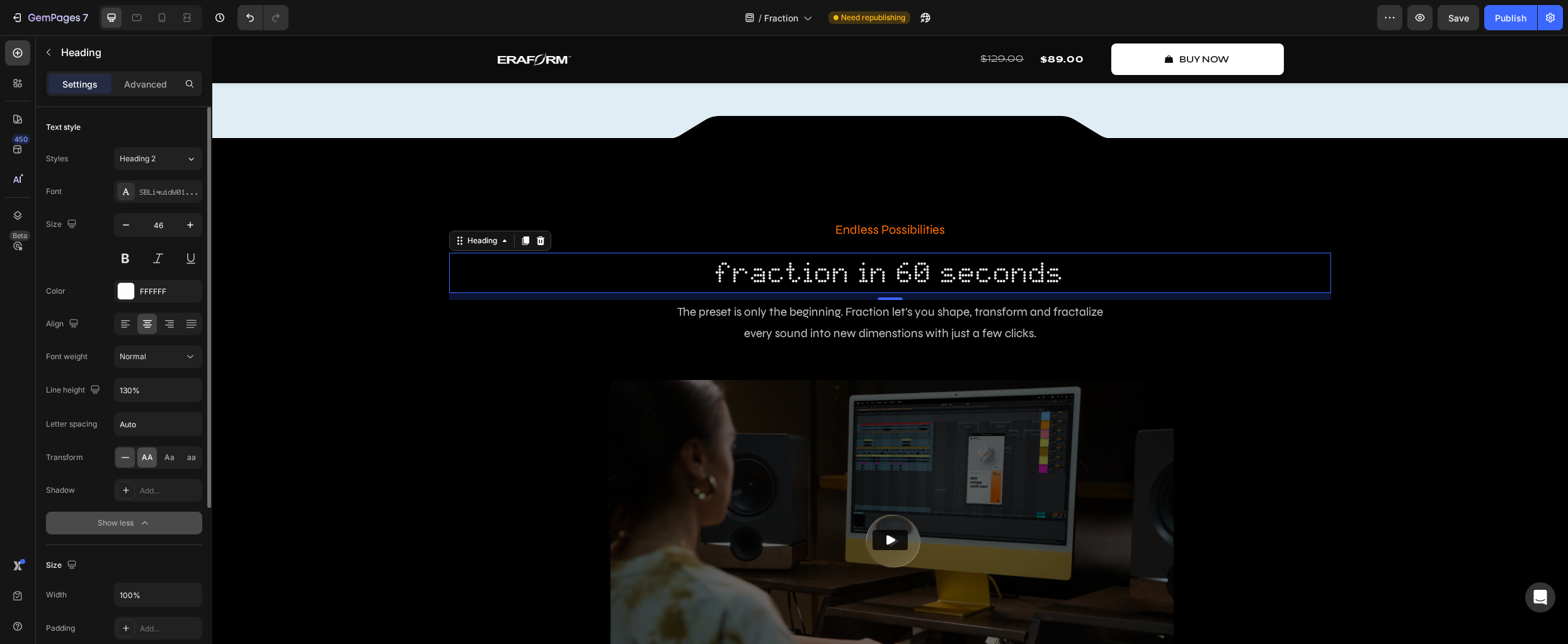
click at [152, 463] on span "AA" at bounding box center [148, 458] width 12 height 12
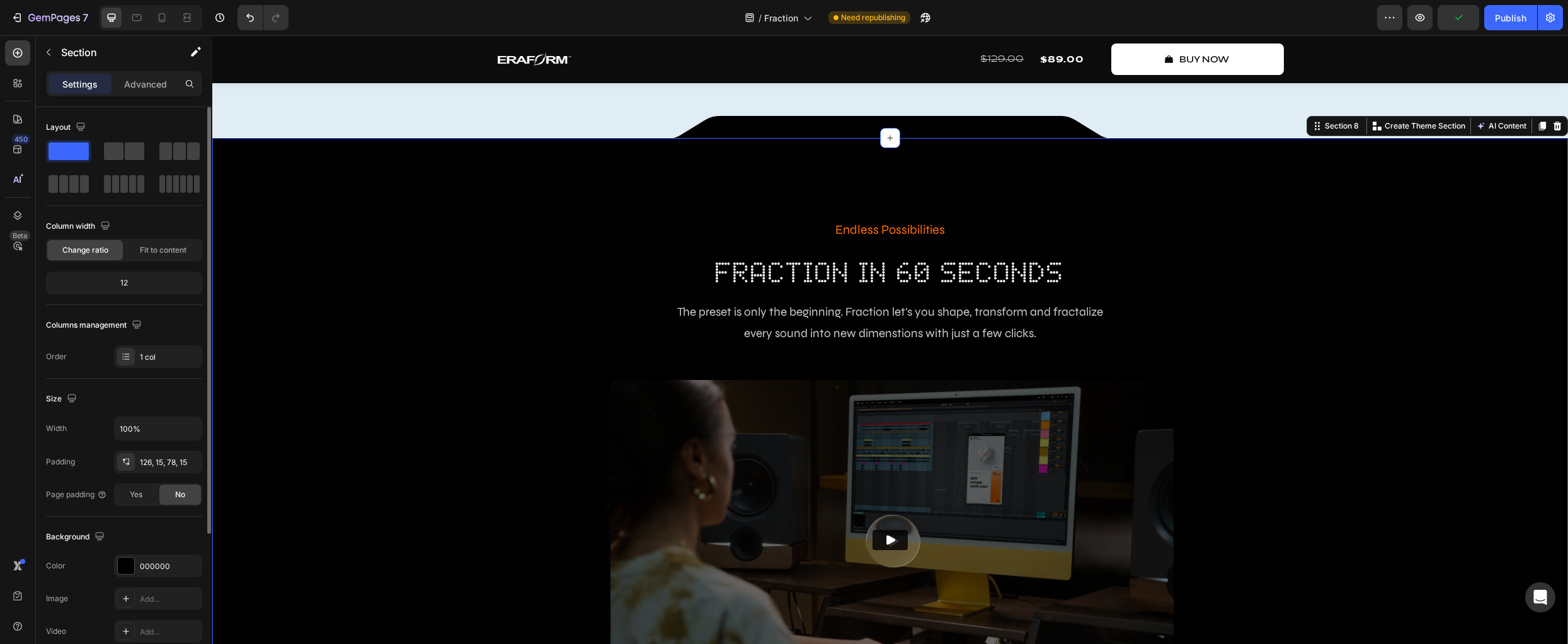
click at [431, 485] on div "Endless Possibilities Text Block fraction in 60 seconds Heading The preset is o…" at bounding box center [890, 473] width 1337 height 511
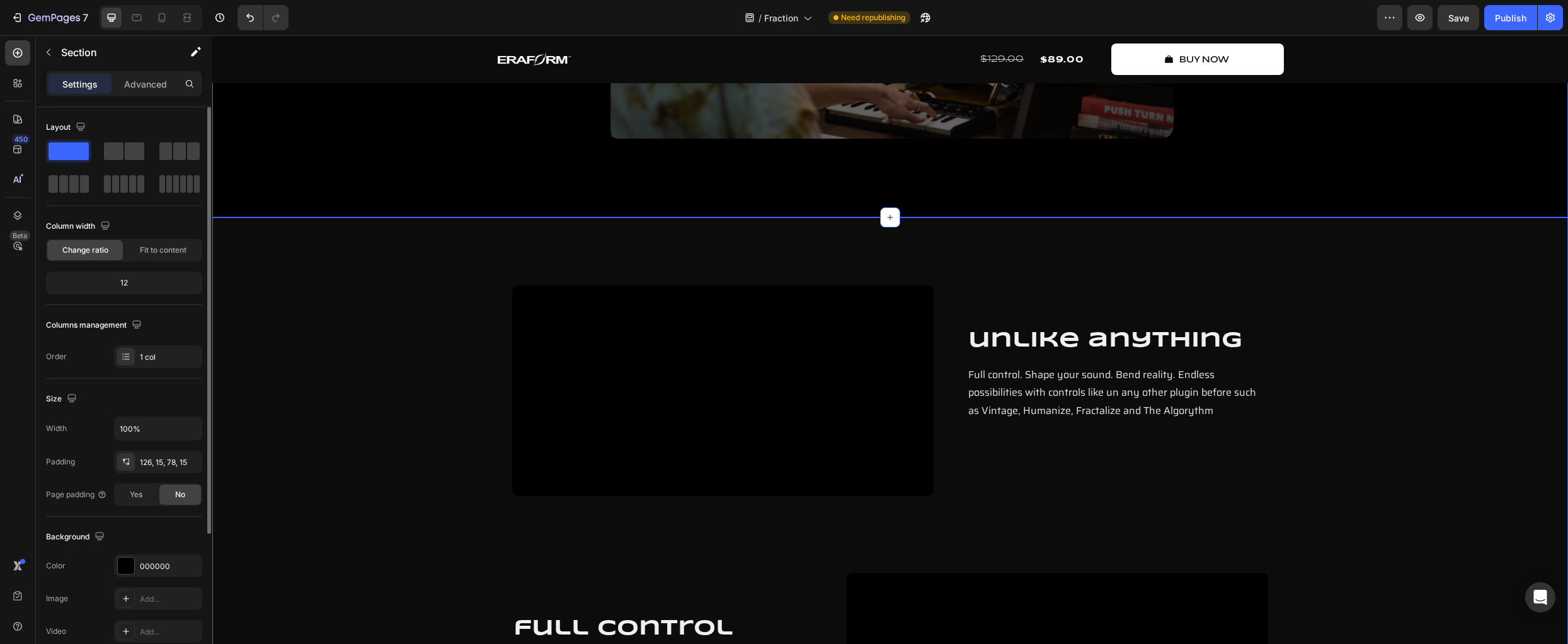
scroll to position [1862, 0]
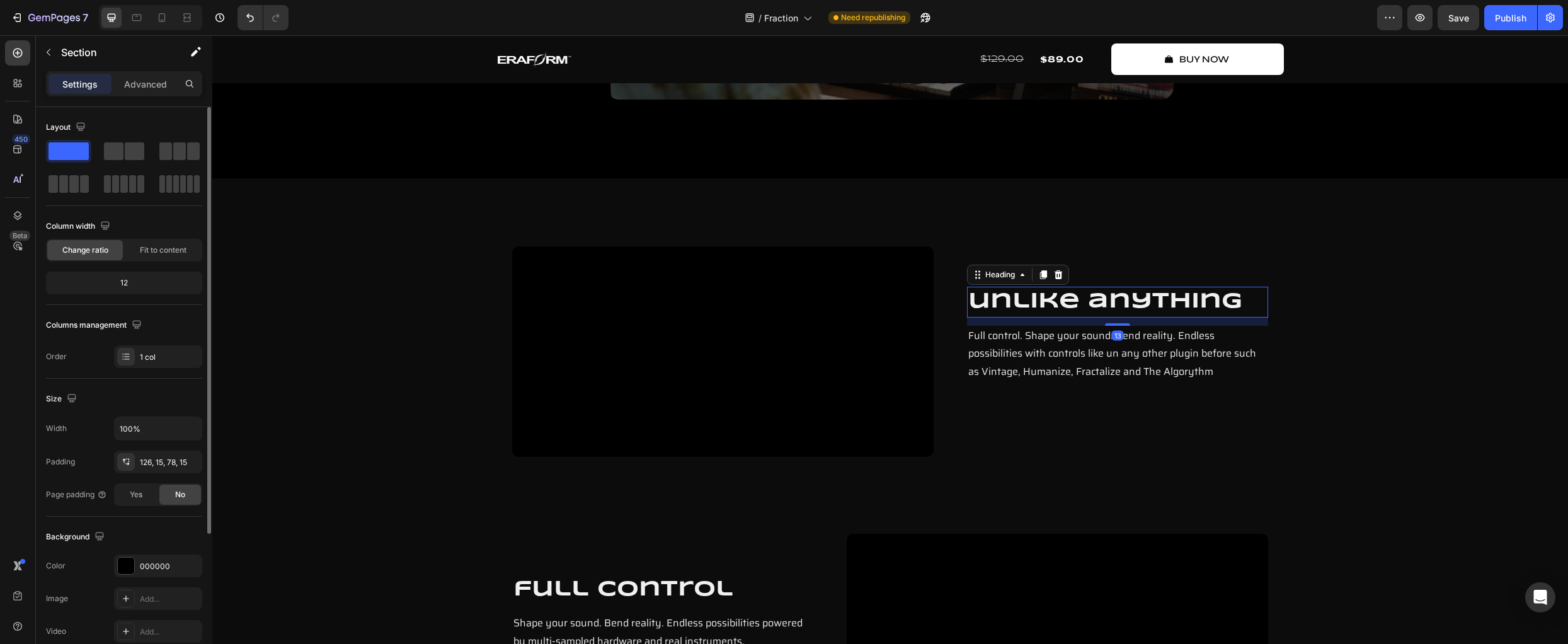
click at [1134, 317] on h2 "unlike anything" at bounding box center [1117, 302] width 301 height 30
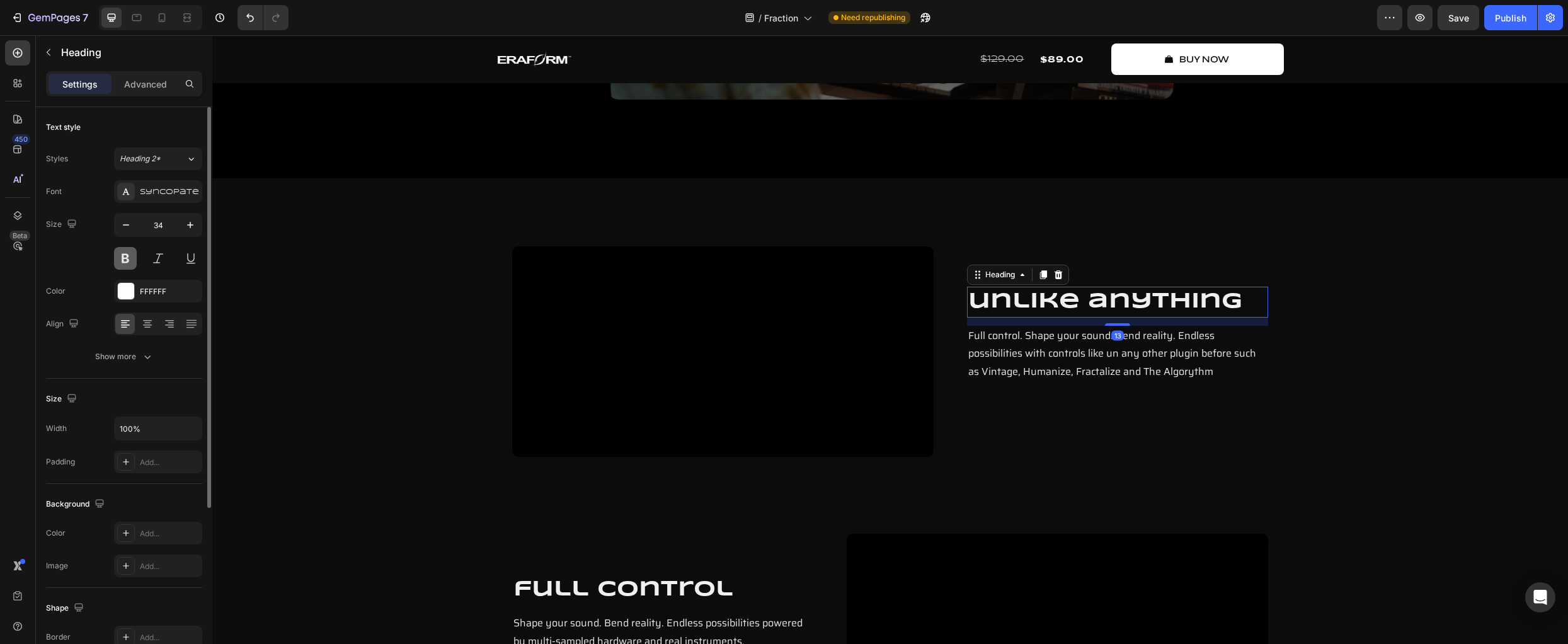
click at [128, 263] on button at bounding box center [125, 258] width 22 height 22
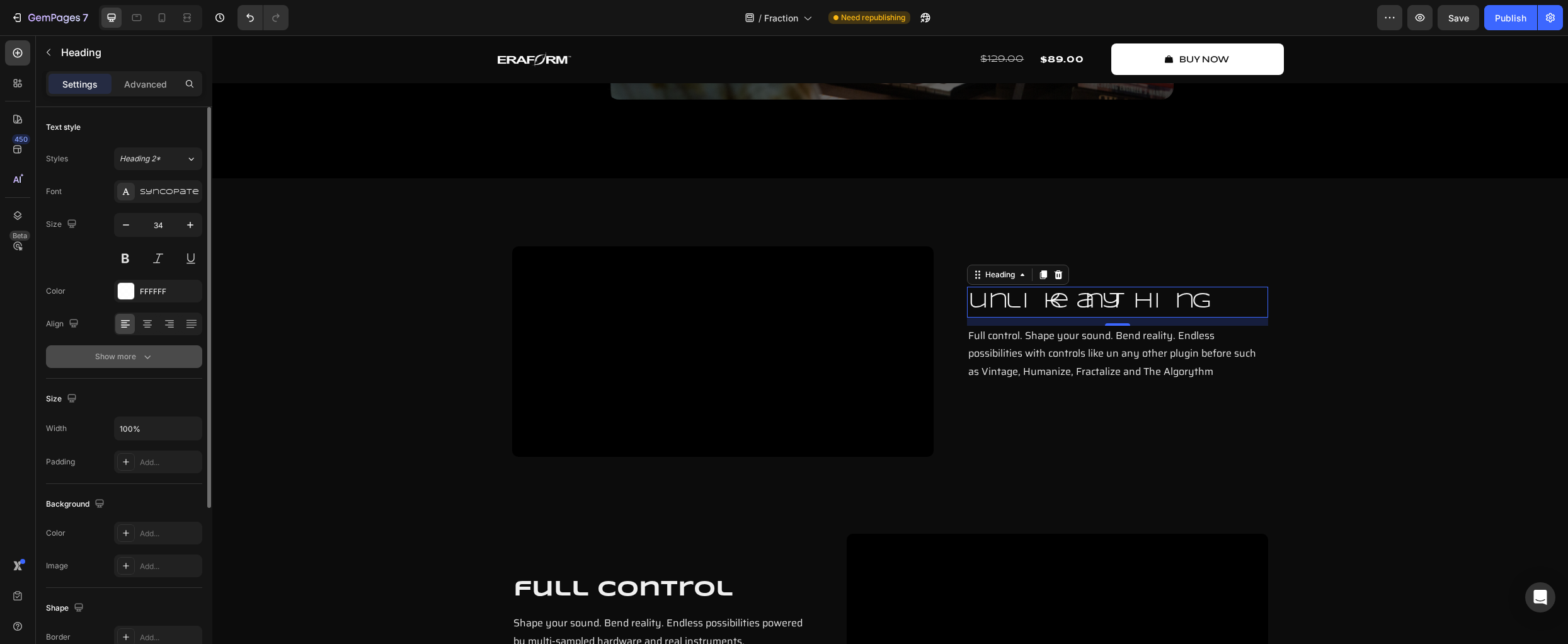
click at [138, 352] on div "Show more" at bounding box center [124, 356] width 59 height 12
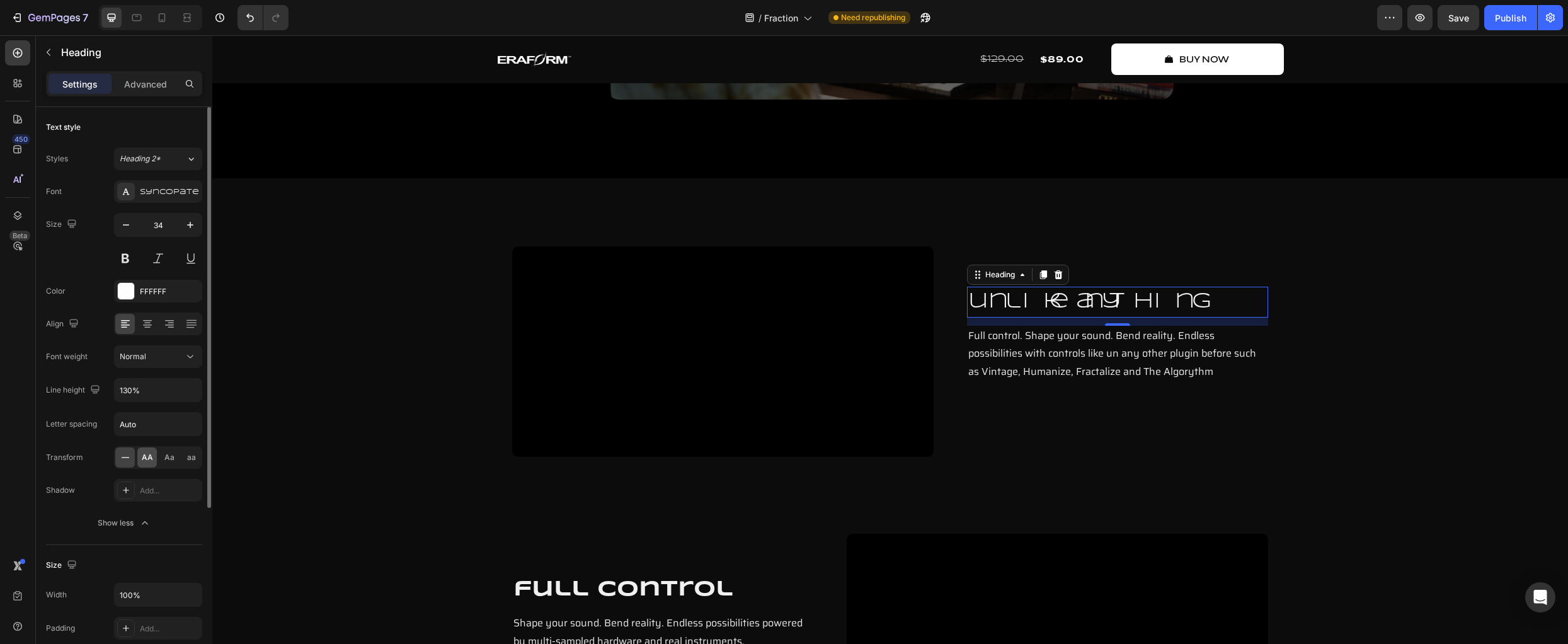
click at [147, 459] on span "AA" at bounding box center [148, 458] width 12 height 12
click at [168, 160] on div "Heading 2*" at bounding box center [145, 159] width 51 height 12
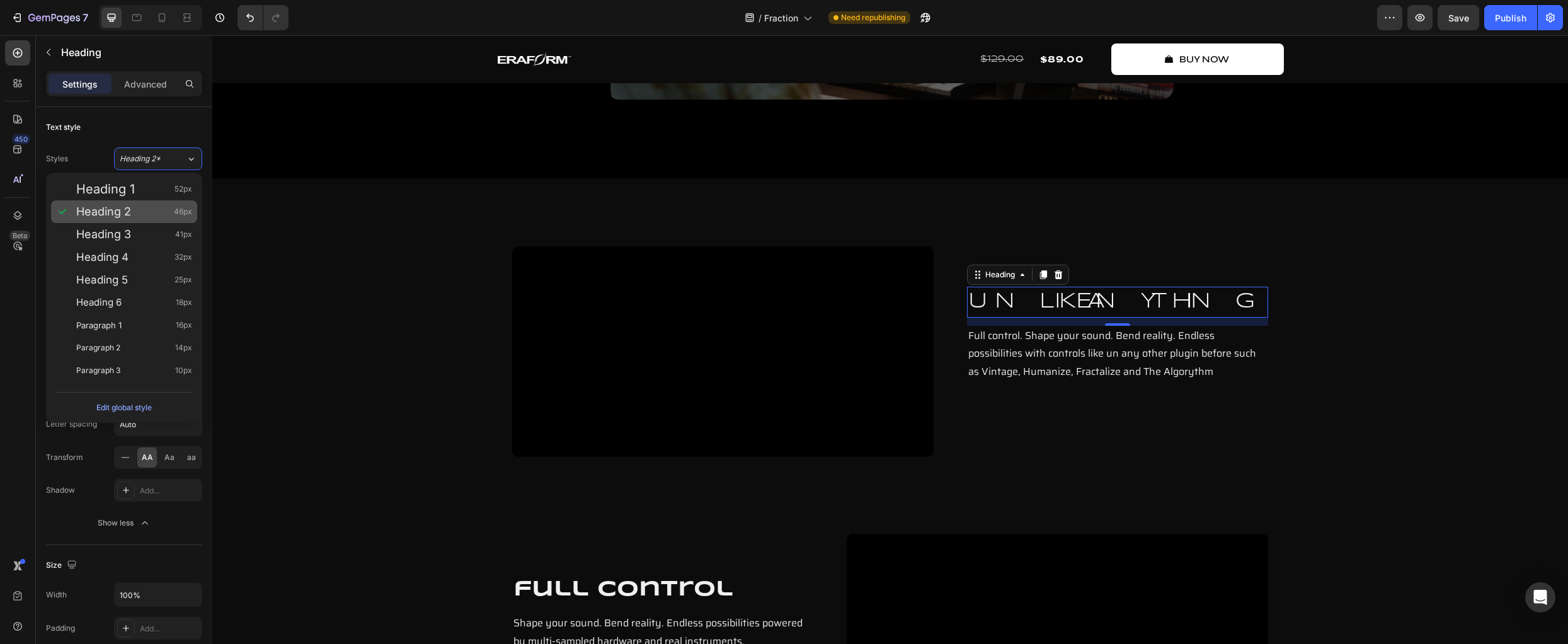
click at [170, 207] on div "Heading 2 46px" at bounding box center [134, 211] width 116 height 12
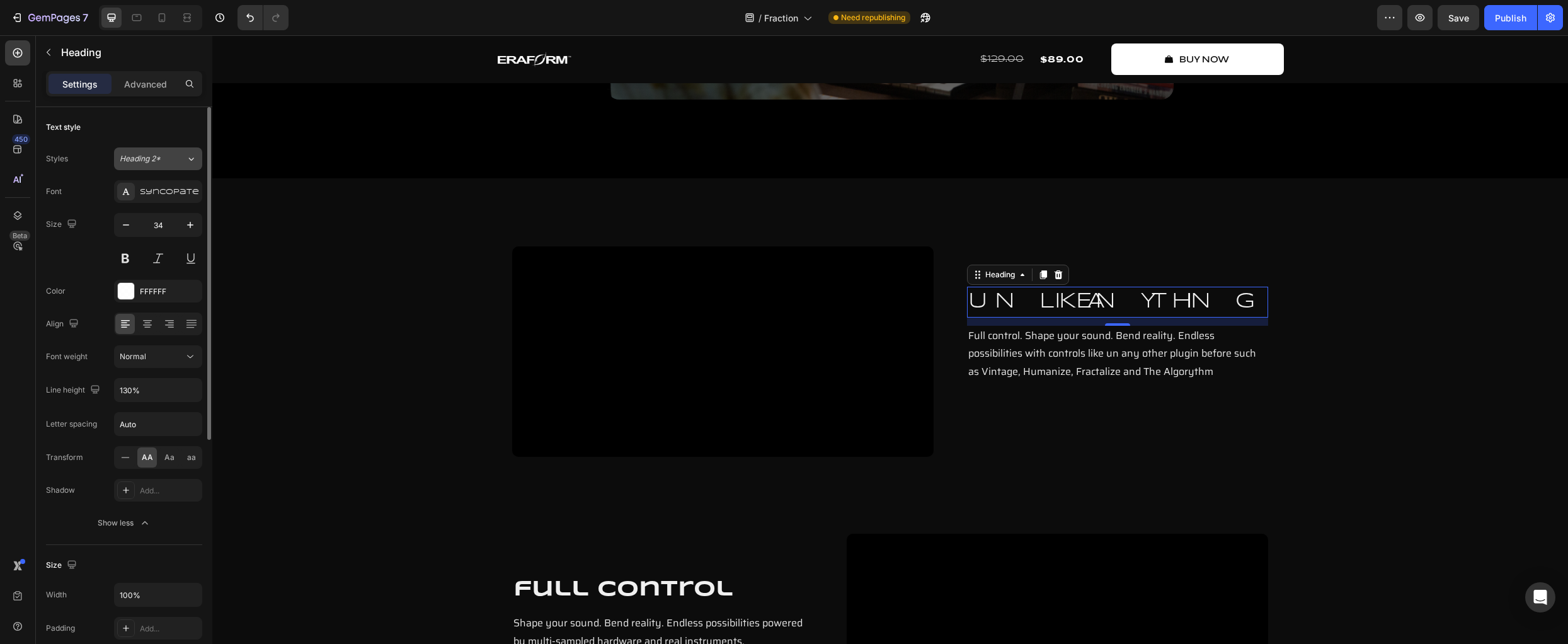
click at [175, 160] on div "Heading 2*" at bounding box center [152, 159] width 66 height 12
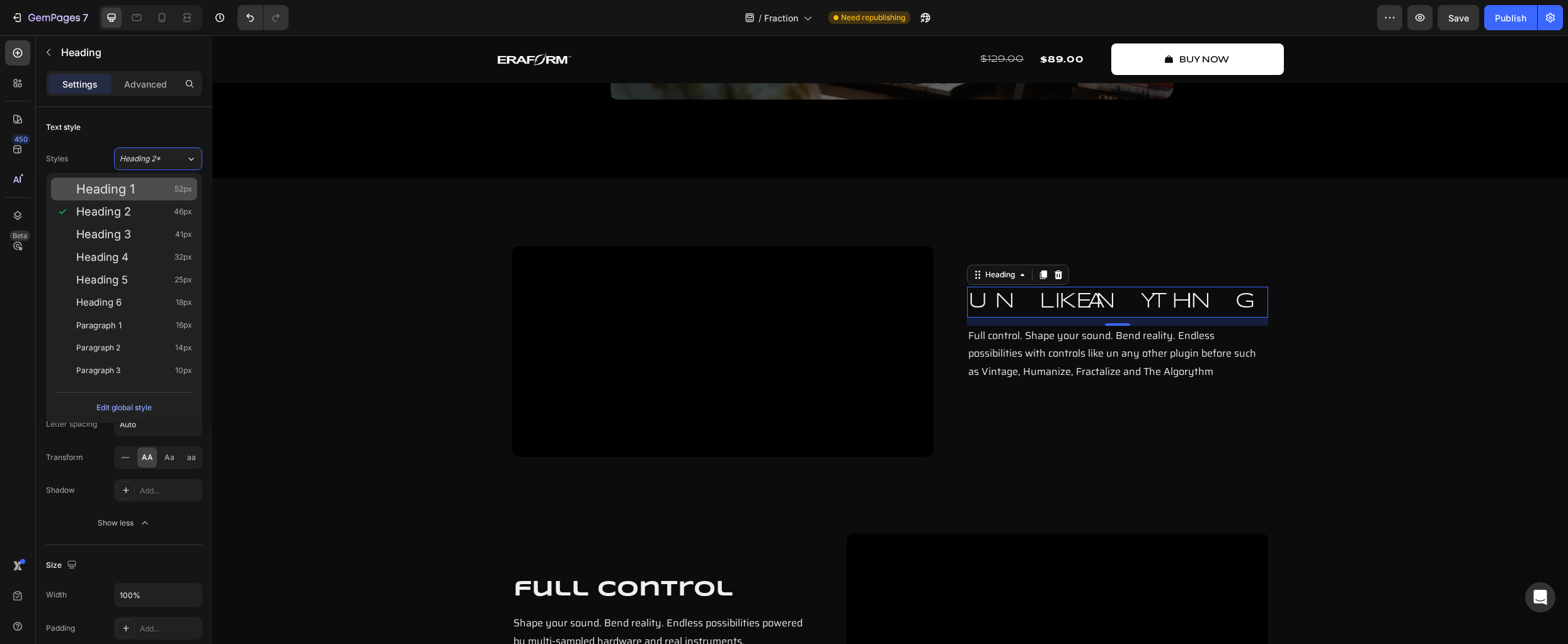
click at [175, 187] on span "52px" at bounding box center [183, 189] width 17 height 12
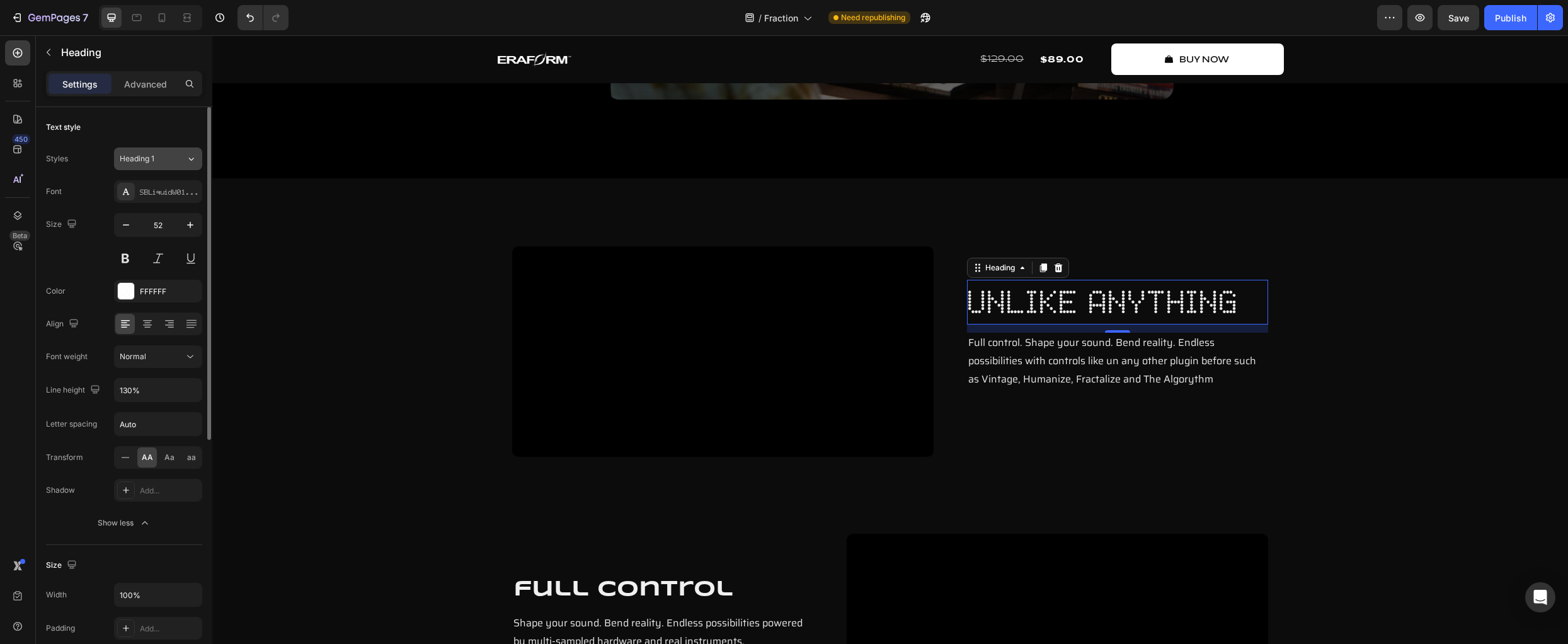
click at [176, 160] on div "Heading 1" at bounding box center [152, 159] width 66 height 12
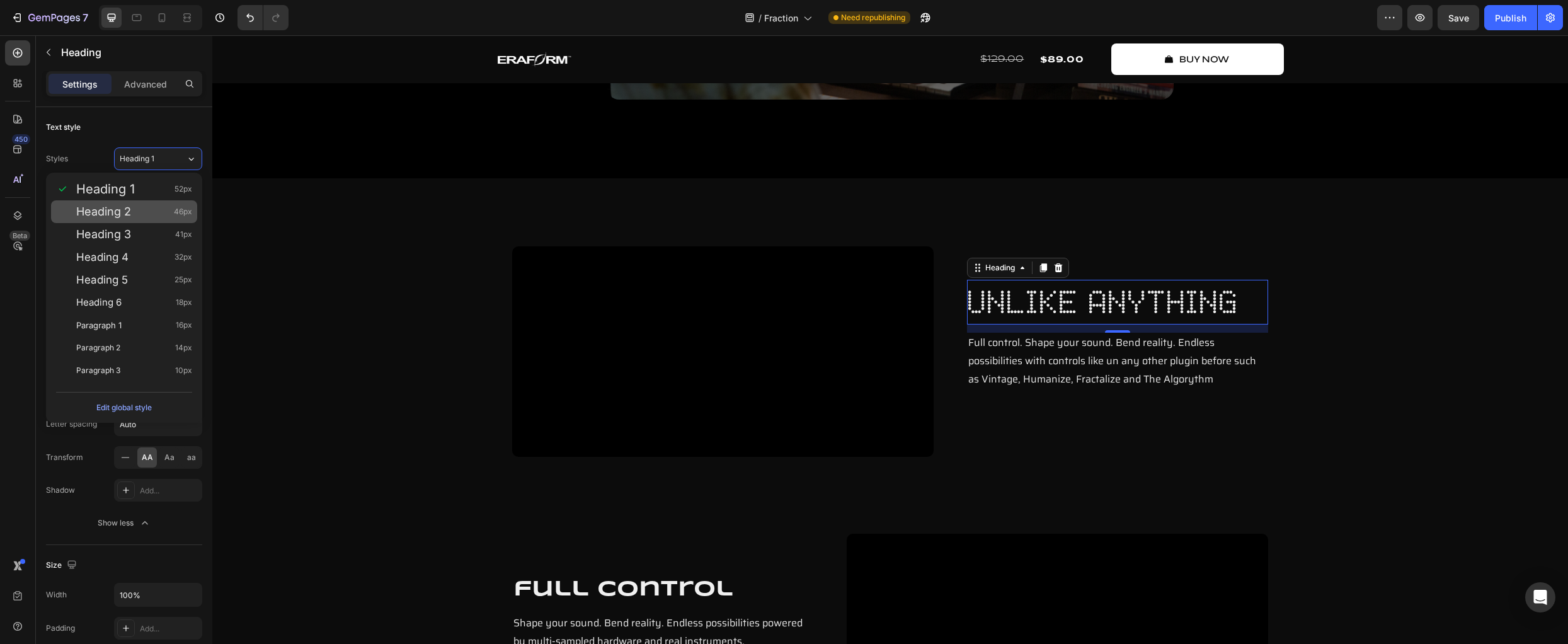
click at [159, 205] on div "Heading 2 46px" at bounding box center [134, 211] width 116 height 12
type input "46"
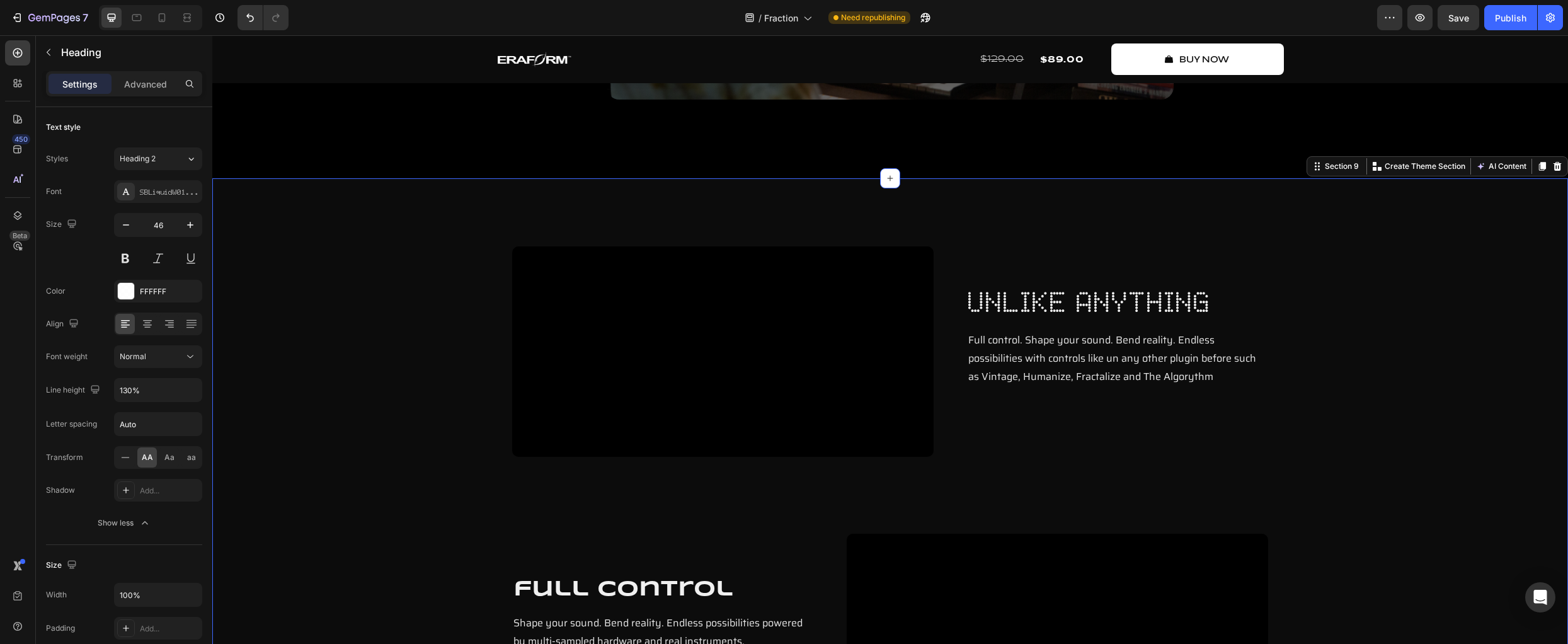
click at [254, 284] on div "Video unlike anything Heading Full control. Shape your sound. Bend reality. End…" at bounding box center [890, 496] width 1337 height 499
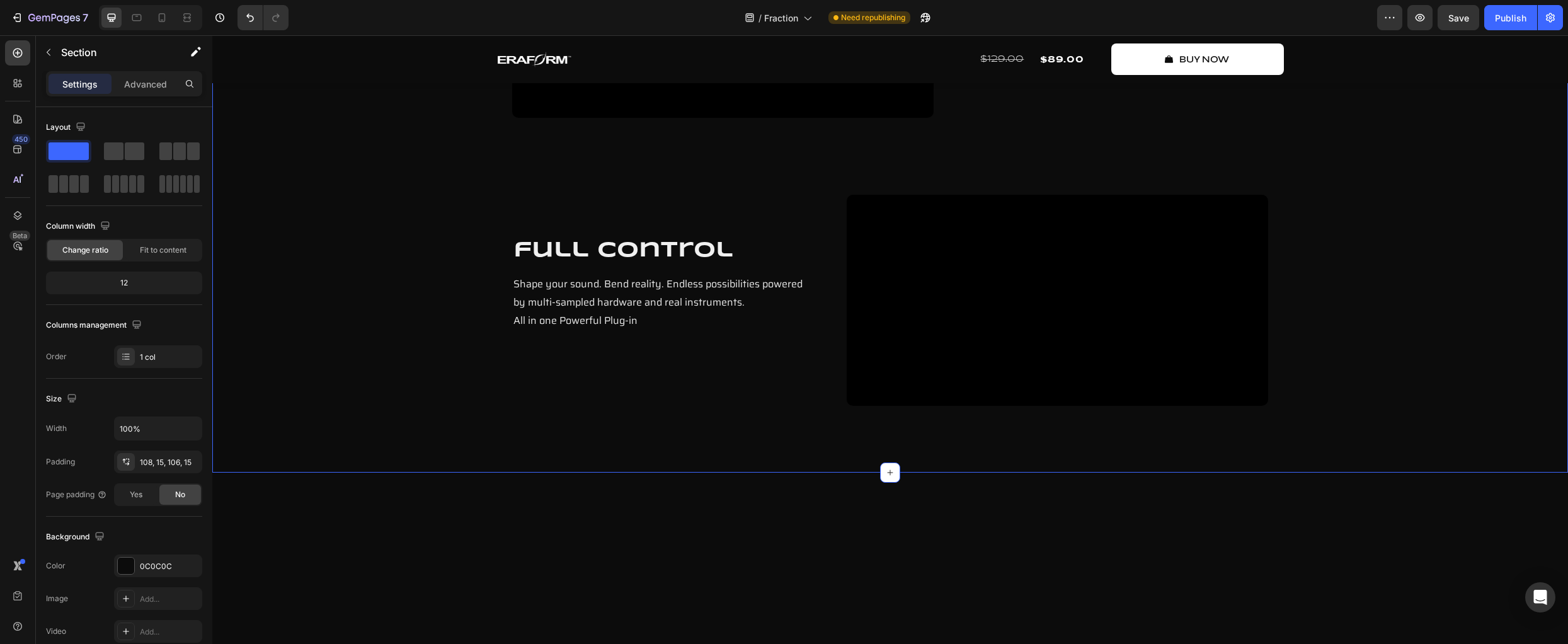
scroll to position [2218, 0]
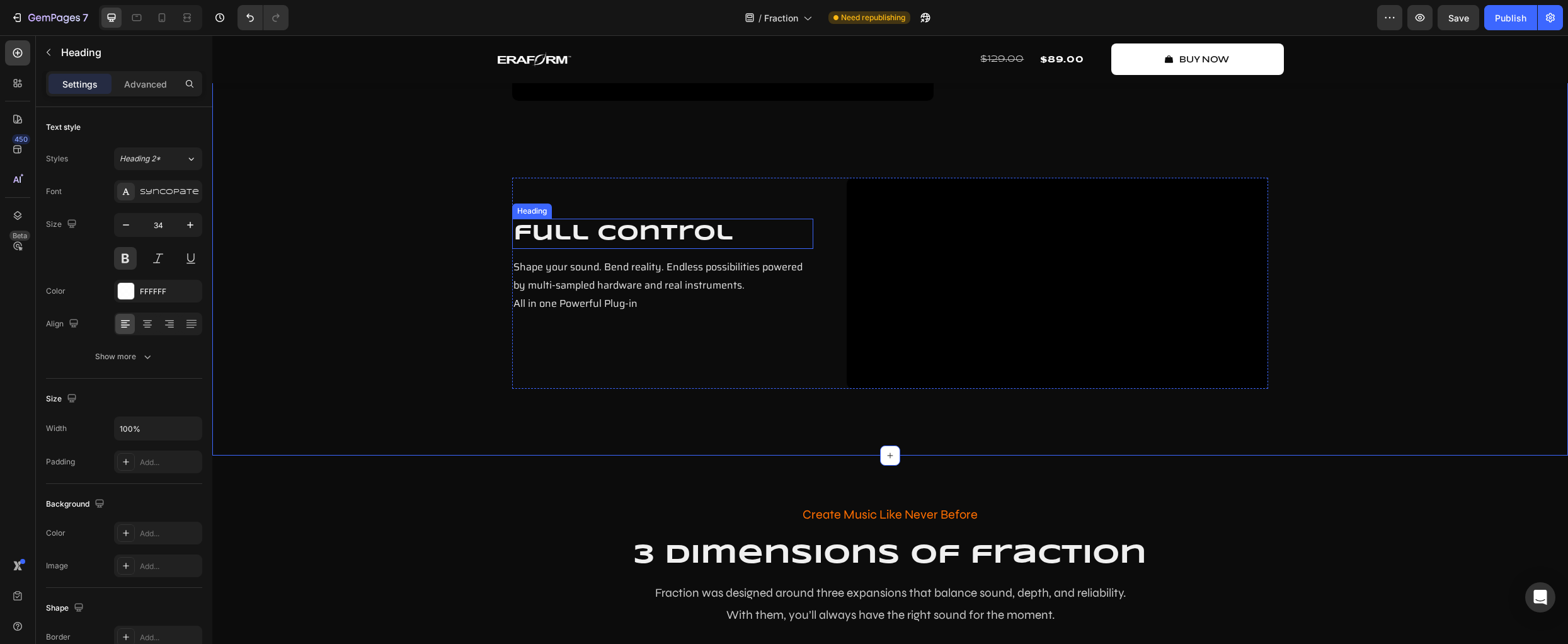
click at [763, 249] on h2 "full control" at bounding box center [663, 234] width 301 height 30
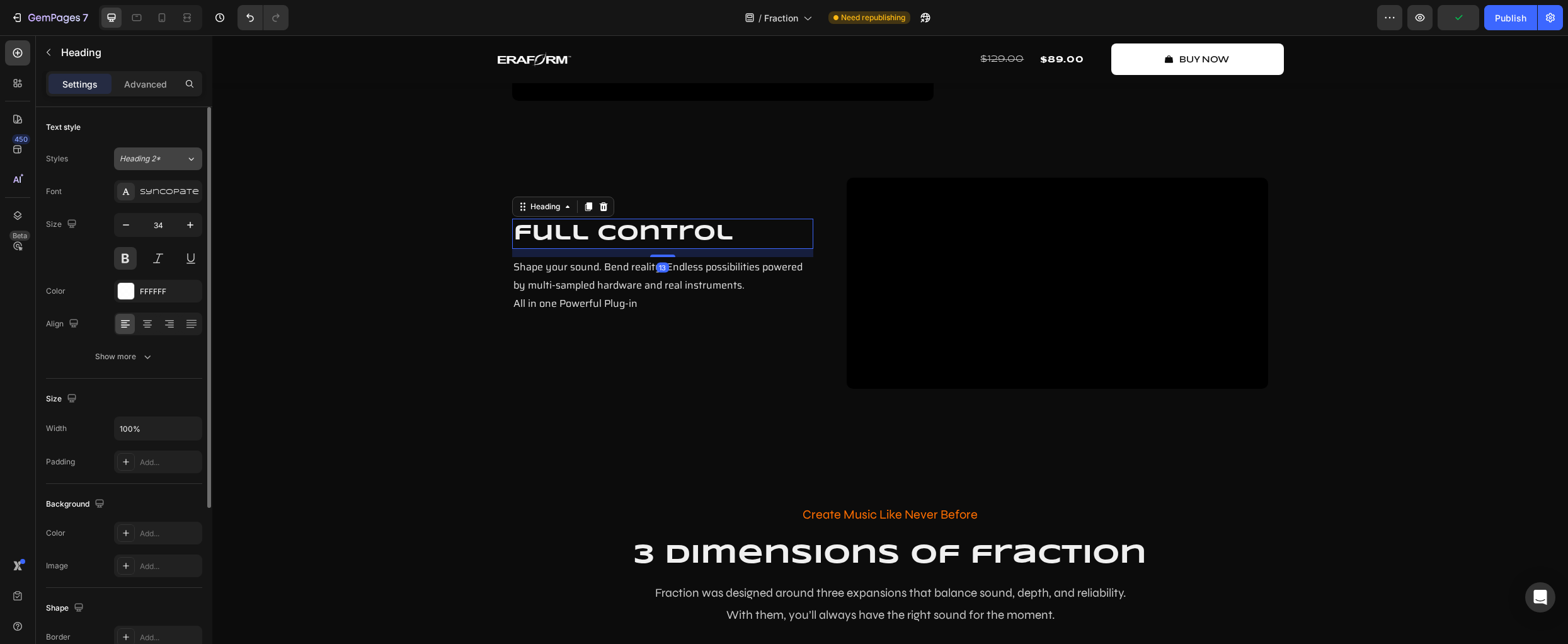
click at [177, 157] on div "Heading 2*" at bounding box center [152, 159] width 66 height 12
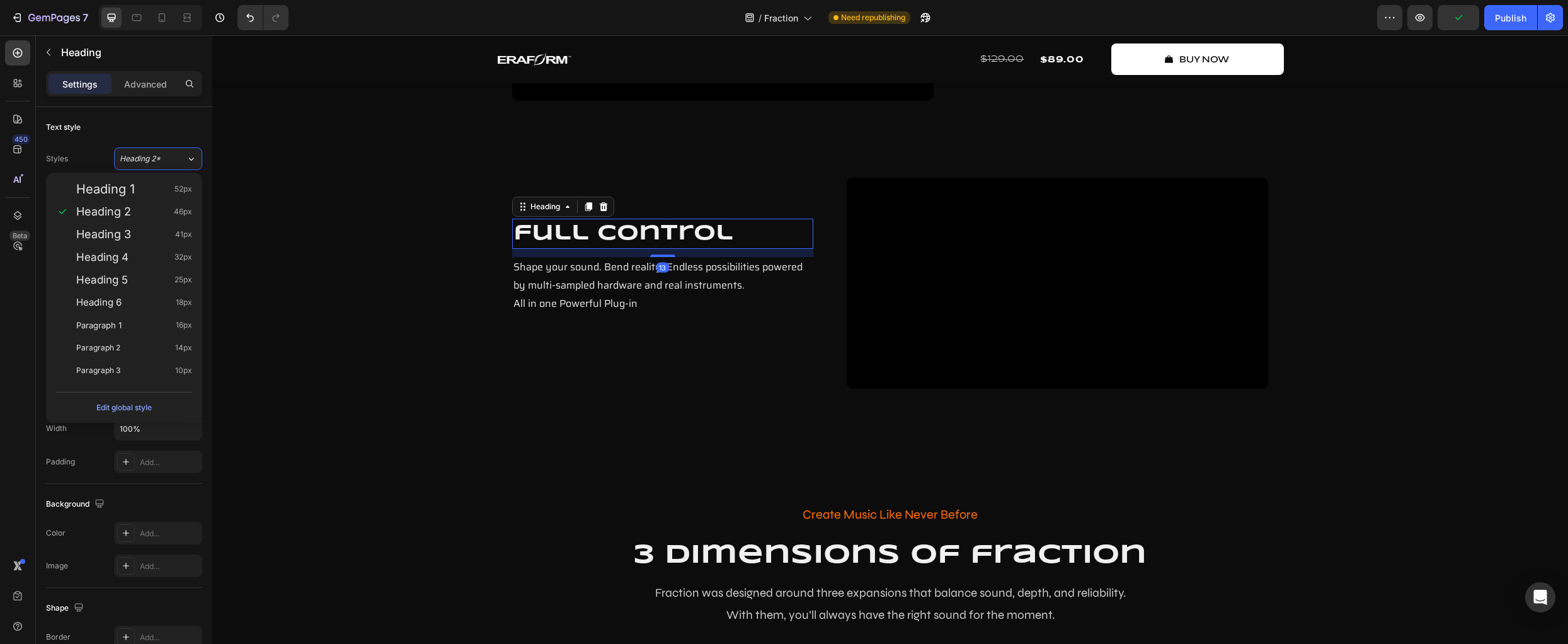
click at [170, 176] on div "Heading 1 52px Heading 2 46px Heading 3 41px Heading 4 32px Heading 5 25px Head…" at bounding box center [124, 280] width 157 height 215
click at [162, 181] on div "Heading 1 52px" at bounding box center [124, 189] width 146 height 22
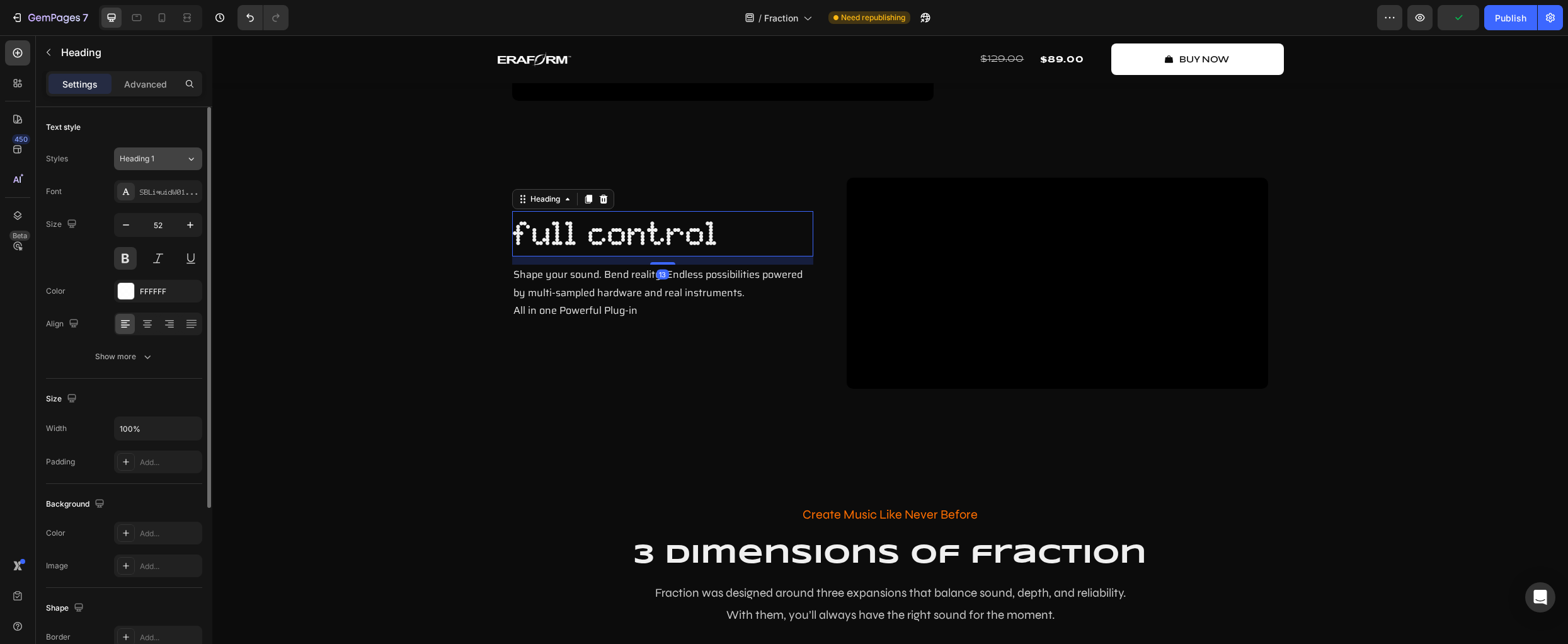
click at [159, 157] on div "Heading 1" at bounding box center [145, 159] width 51 height 12
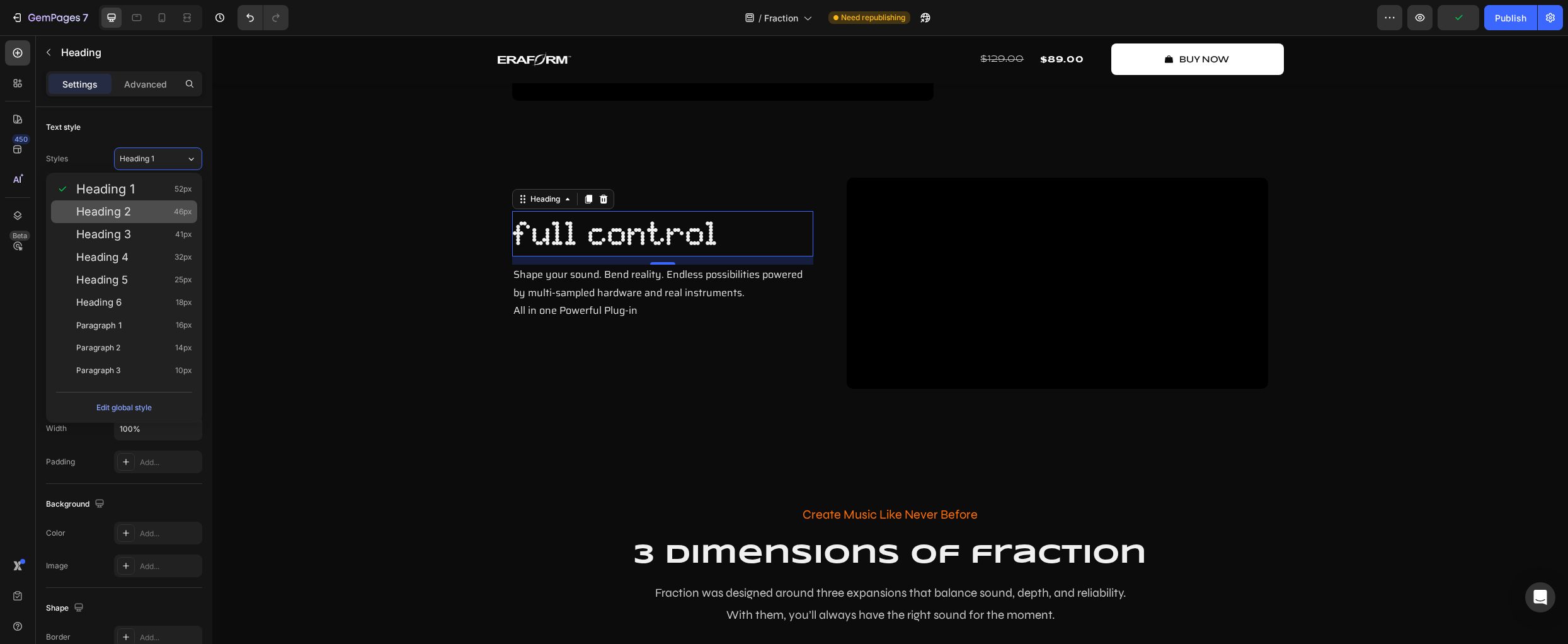
click at [157, 211] on div "Heading 2 46px" at bounding box center [134, 211] width 116 height 12
type input "46"
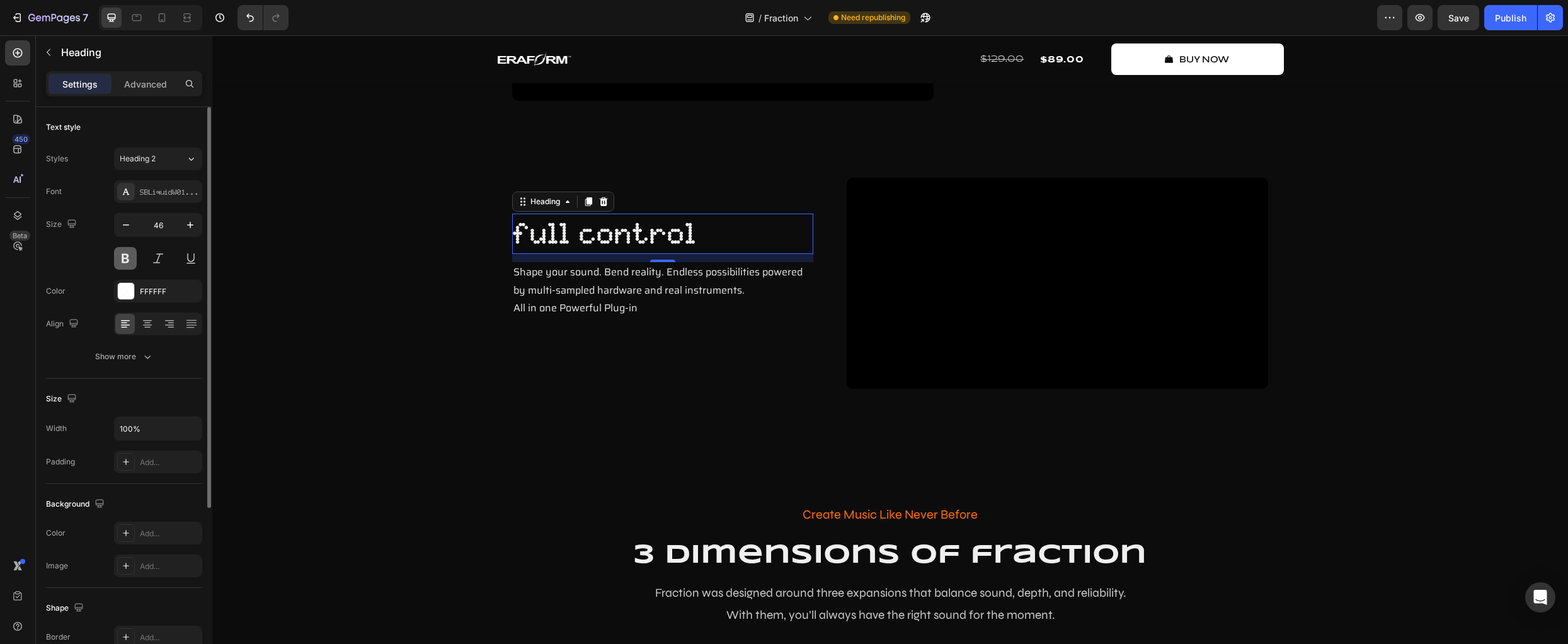
click at [125, 263] on button at bounding box center [125, 258] width 22 height 22
click at [149, 350] on icon "button" at bounding box center [147, 356] width 12 height 12
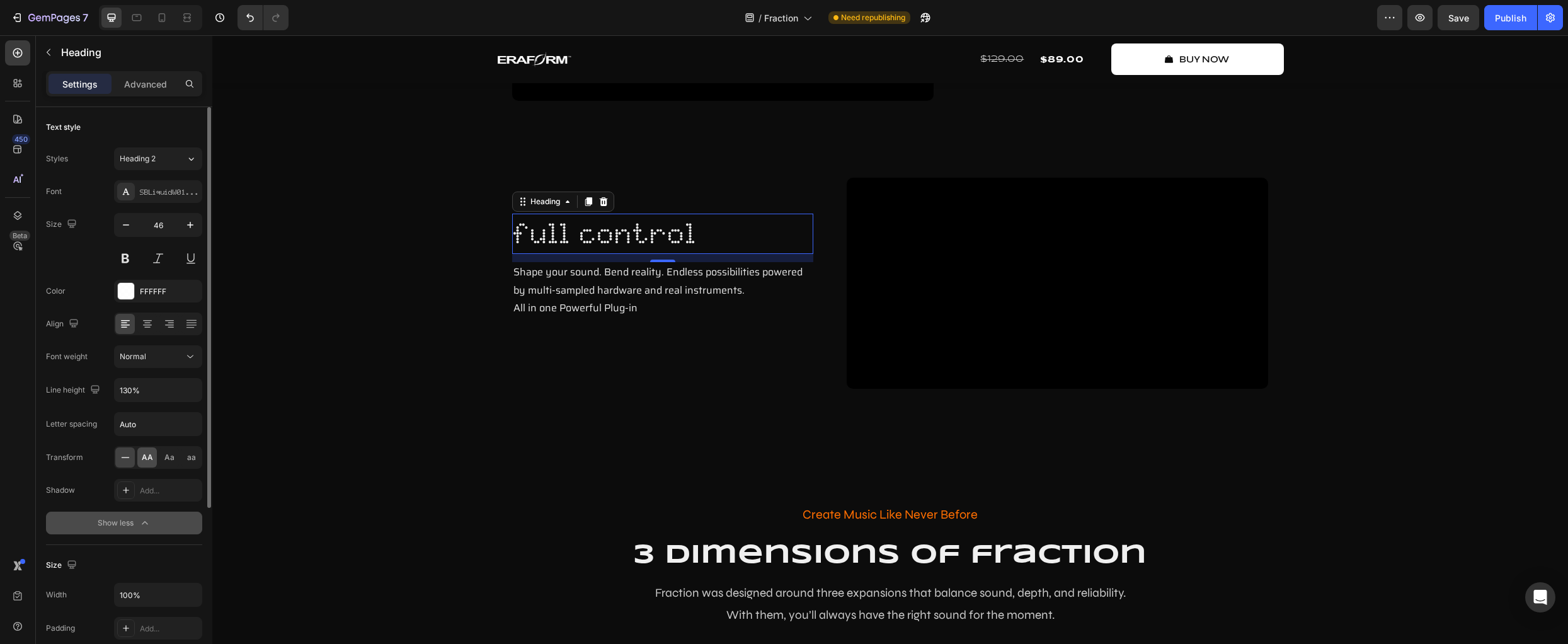
click at [146, 454] on span "AA" at bounding box center [148, 458] width 12 height 12
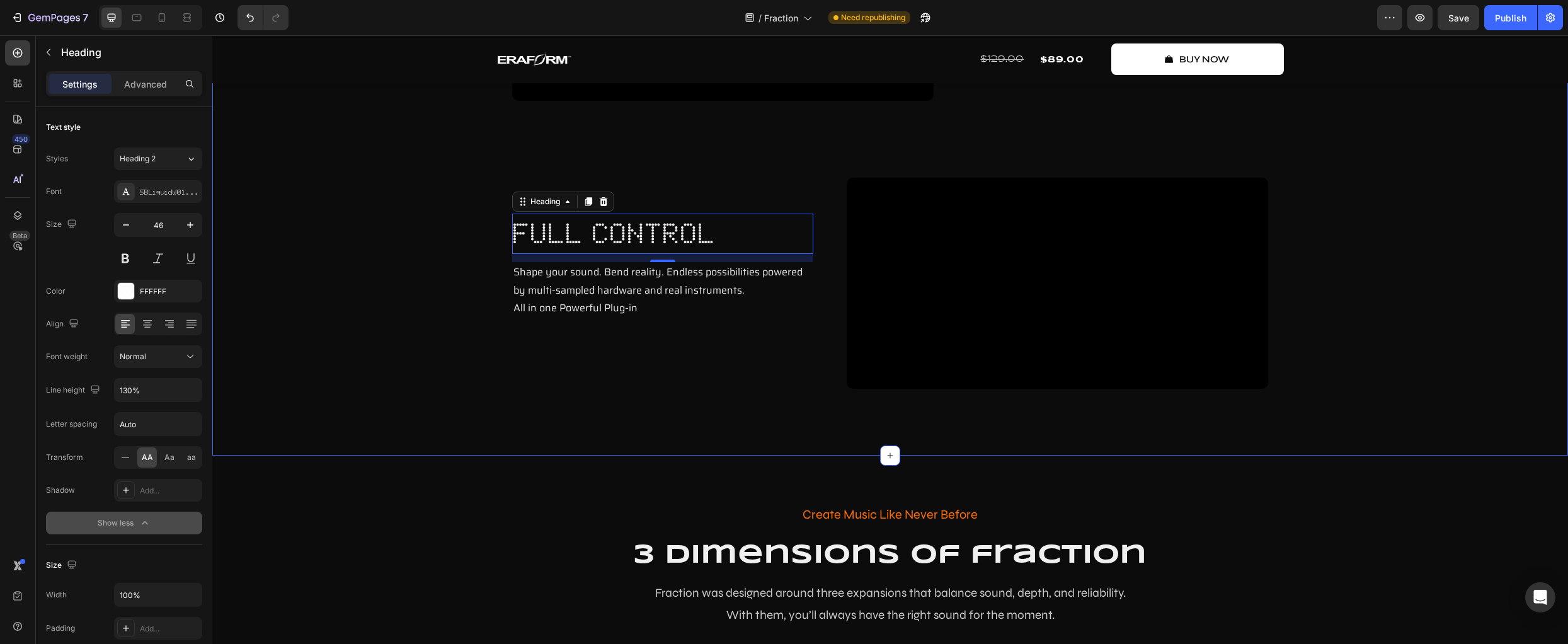
click at [384, 389] on div "Video unlike anything Heading Full control. Shape your sound. Bend reality. End…" at bounding box center [890, 140] width 1337 height 499
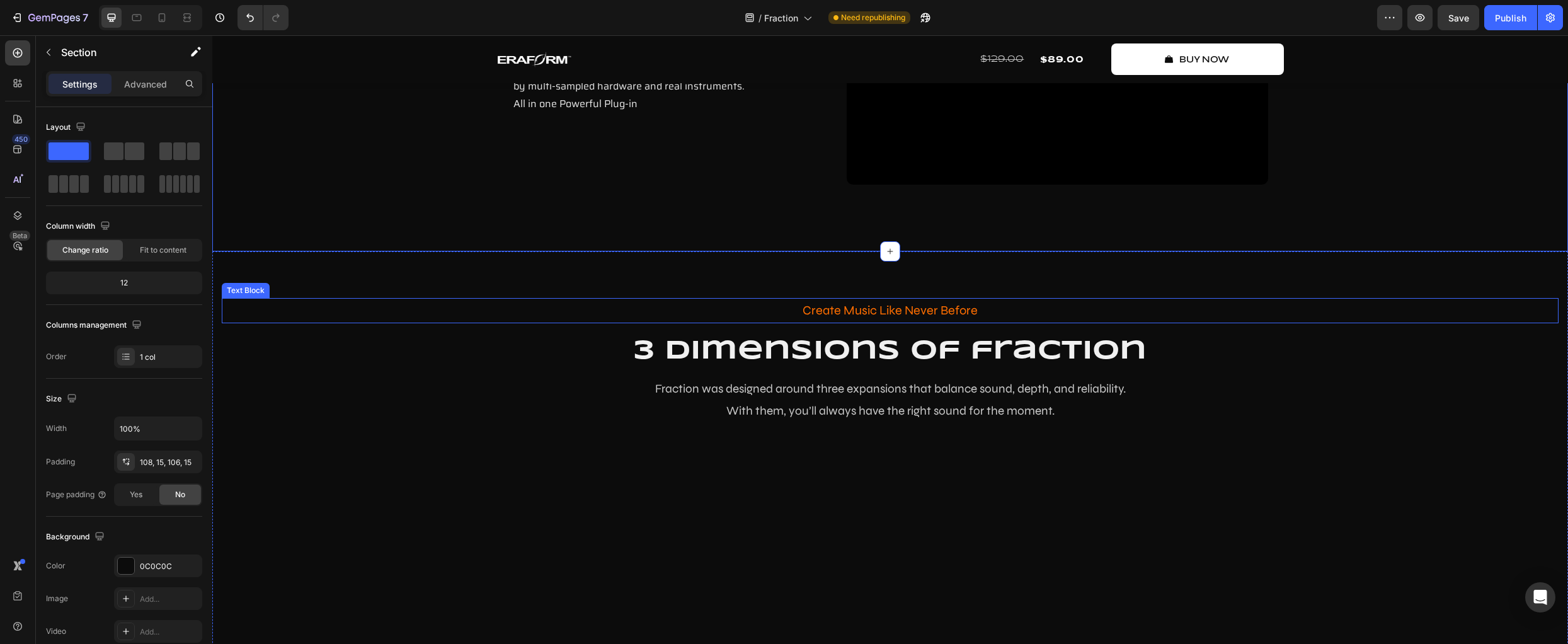
scroll to position [2577, 0]
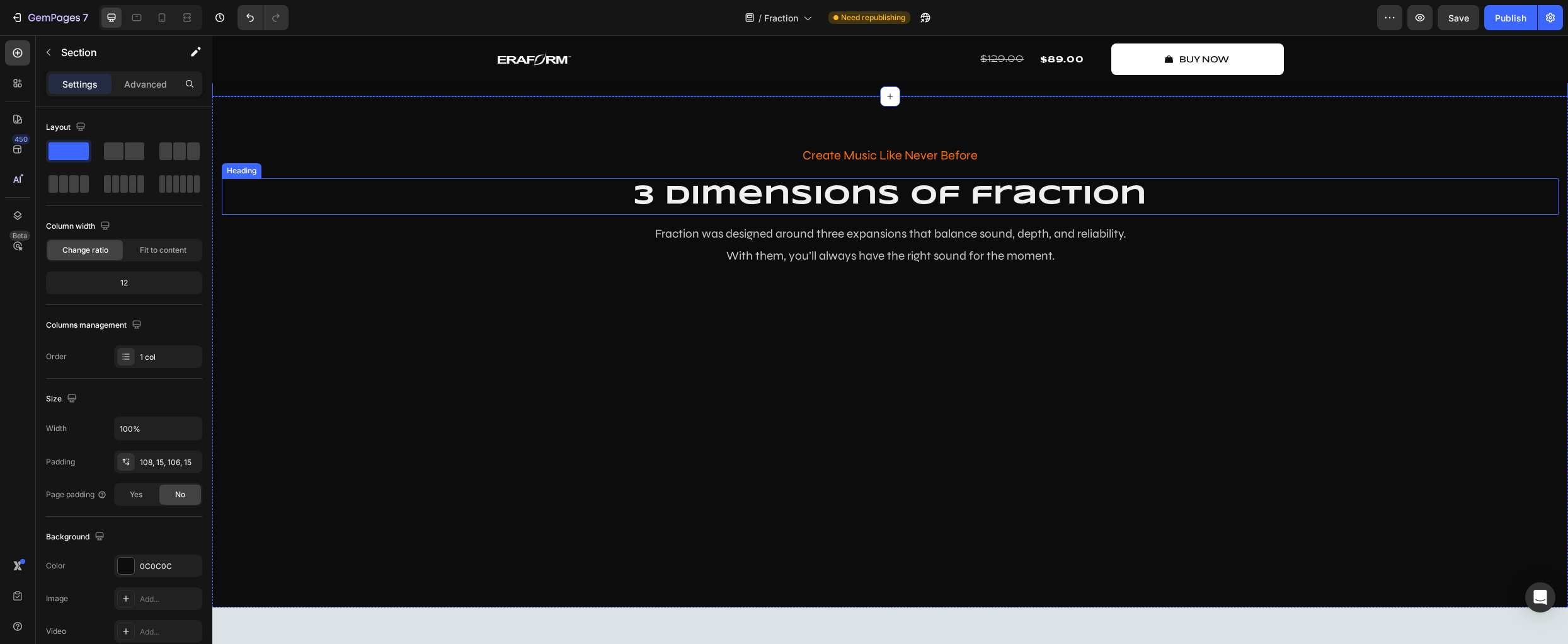
click at [573, 215] on h2 "3 dimensions of fraction" at bounding box center [890, 197] width 1337 height 37
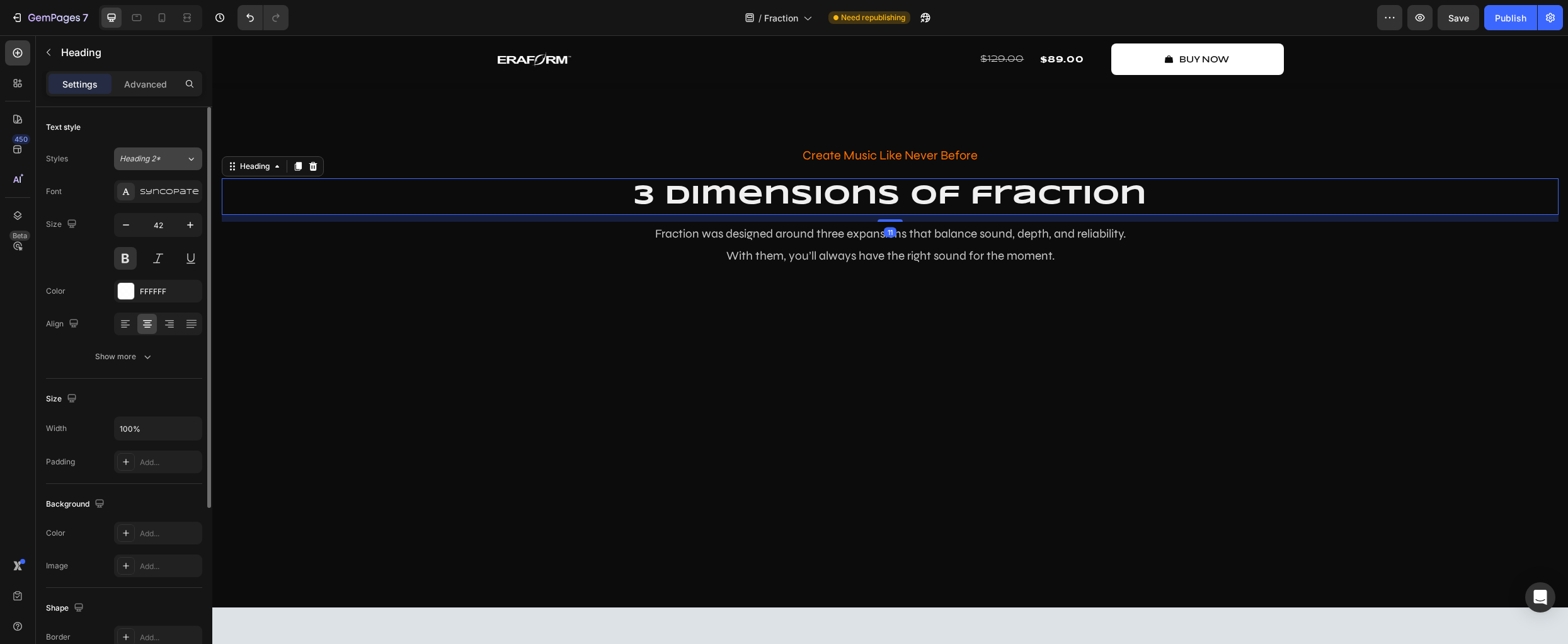
click at [155, 161] on span "Heading 2*" at bounding box center [140, 159] width 41 height 12
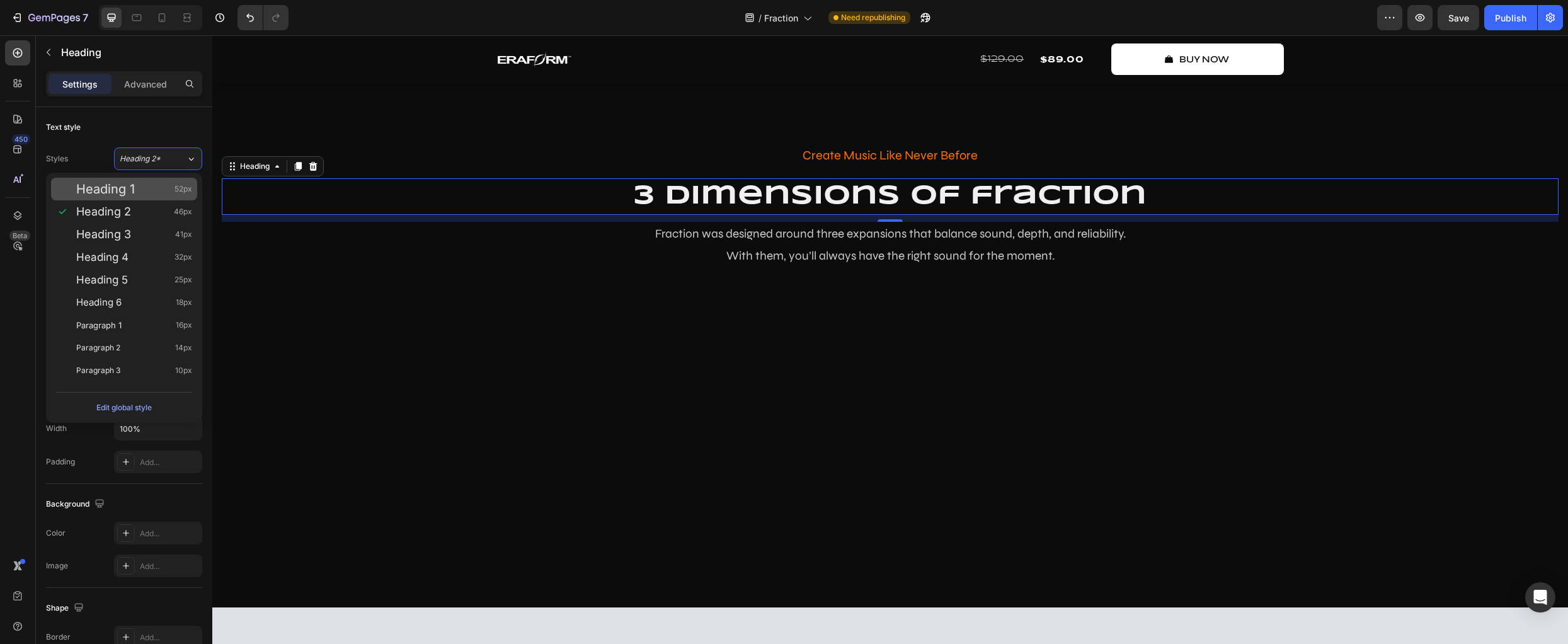
click at [147, 186] on div "Heading 1 52px" at bounding box center [134, 189] width 116 height 12
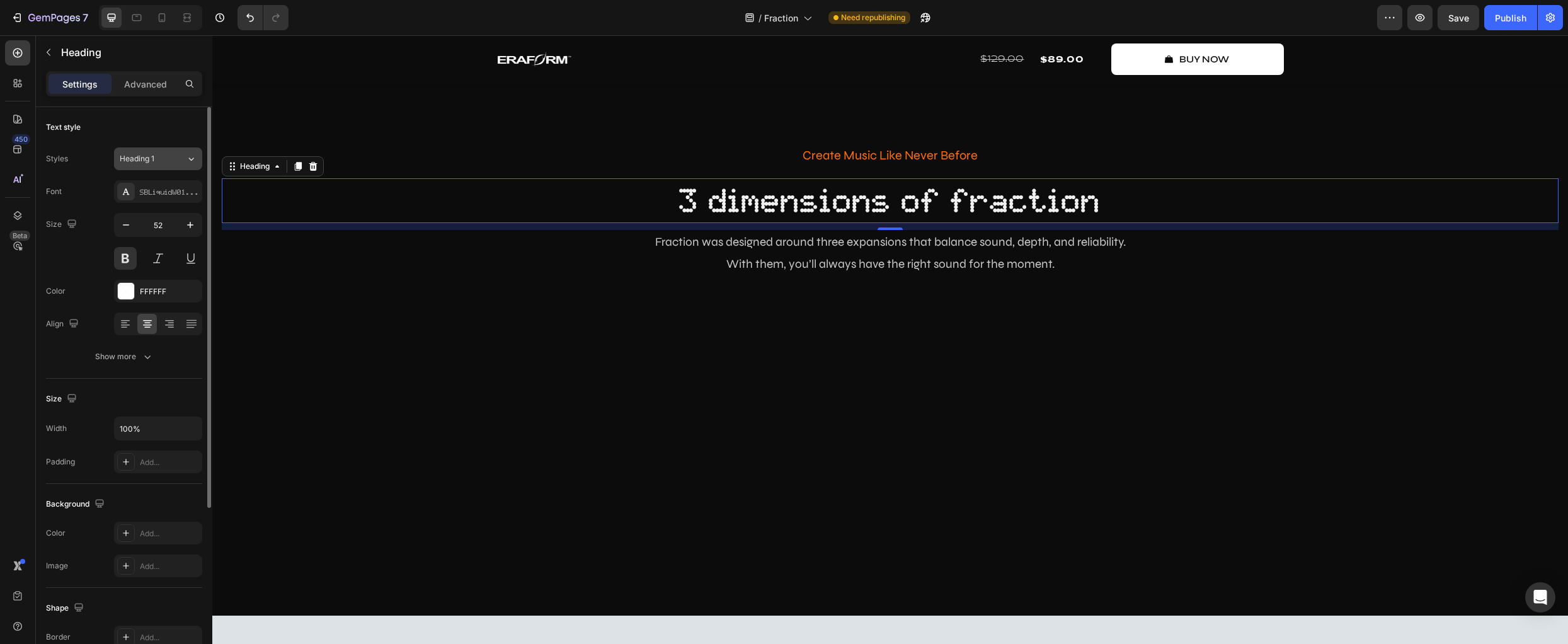
click at [154, 165] on button "Heading 1" at bounding box center [158, 158] width 88 height 22
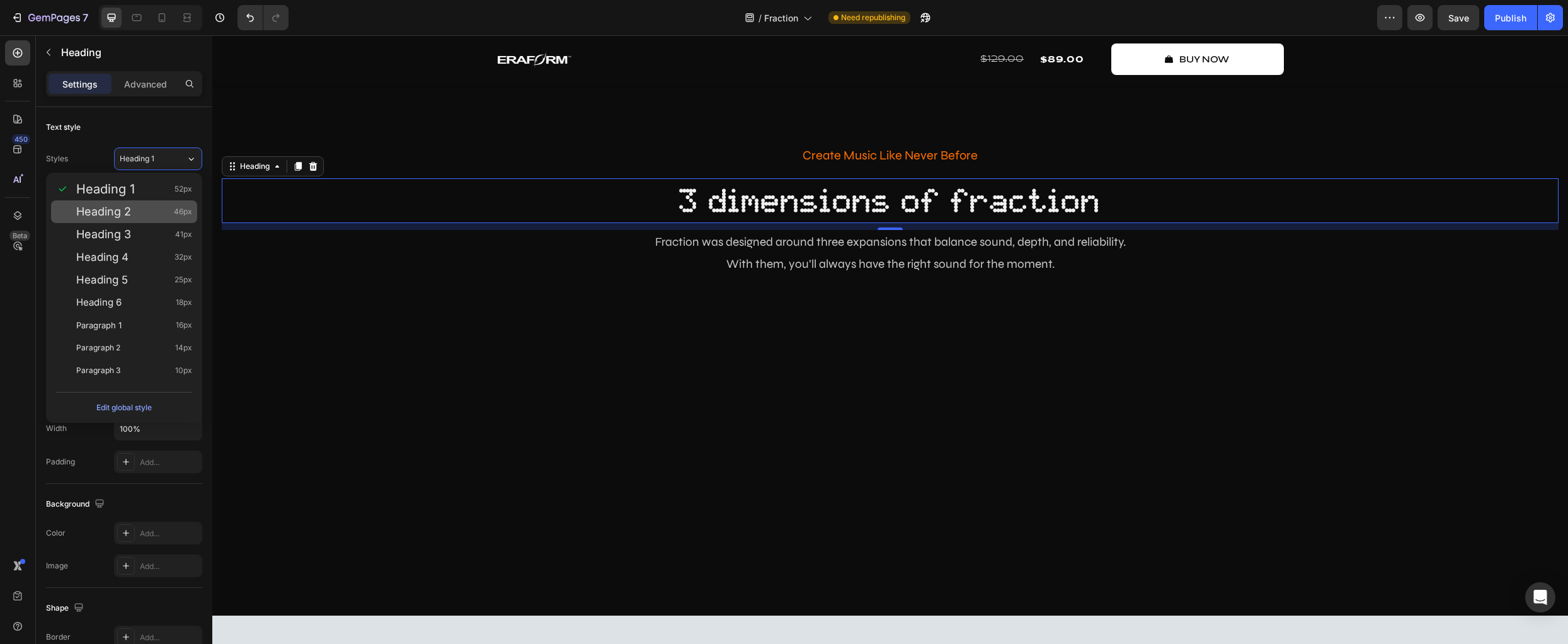
click at [156, 206] on div "Heading 2 46px" at bounding box center [134, 211] width 116 height 12
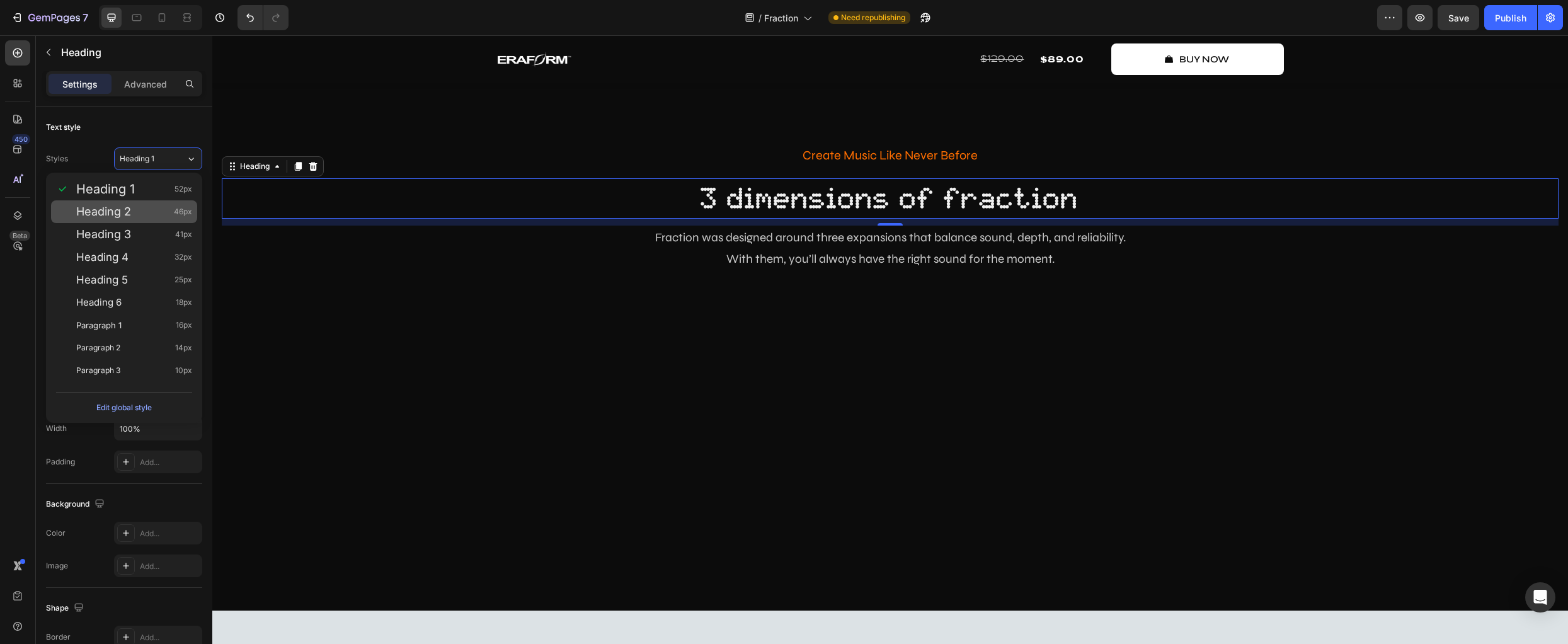
type input "46"
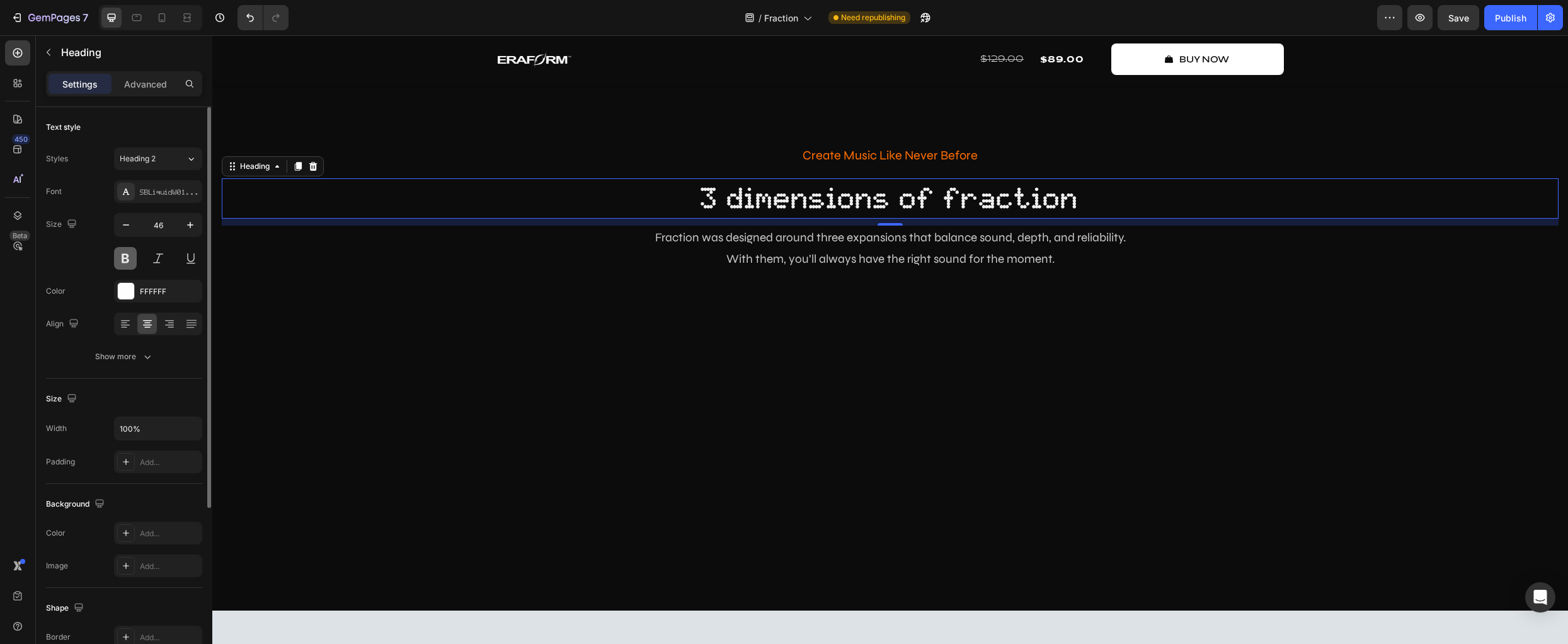
click at [128, 255] on button at bounding box center [125, 258] width 22 height 22
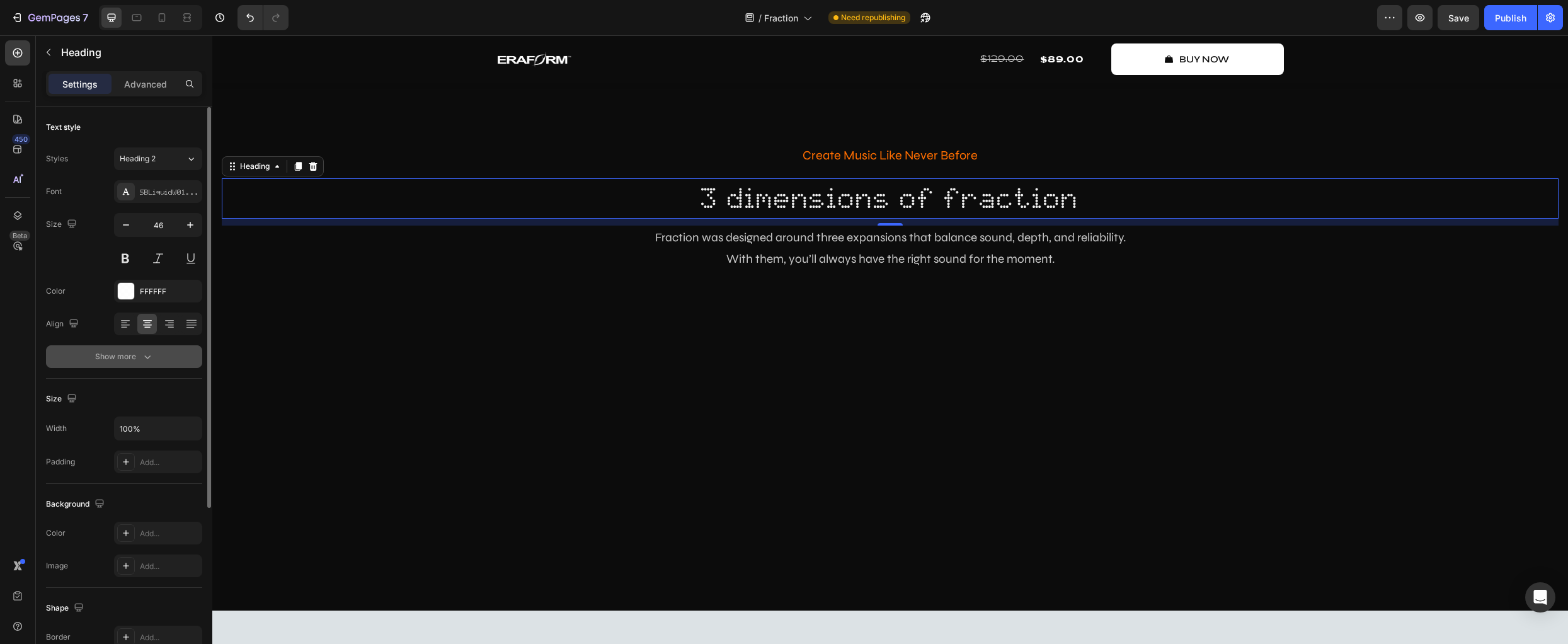
click at [119, 351] on div "Show more" at bounding box center [124, 356] width 59 height 12
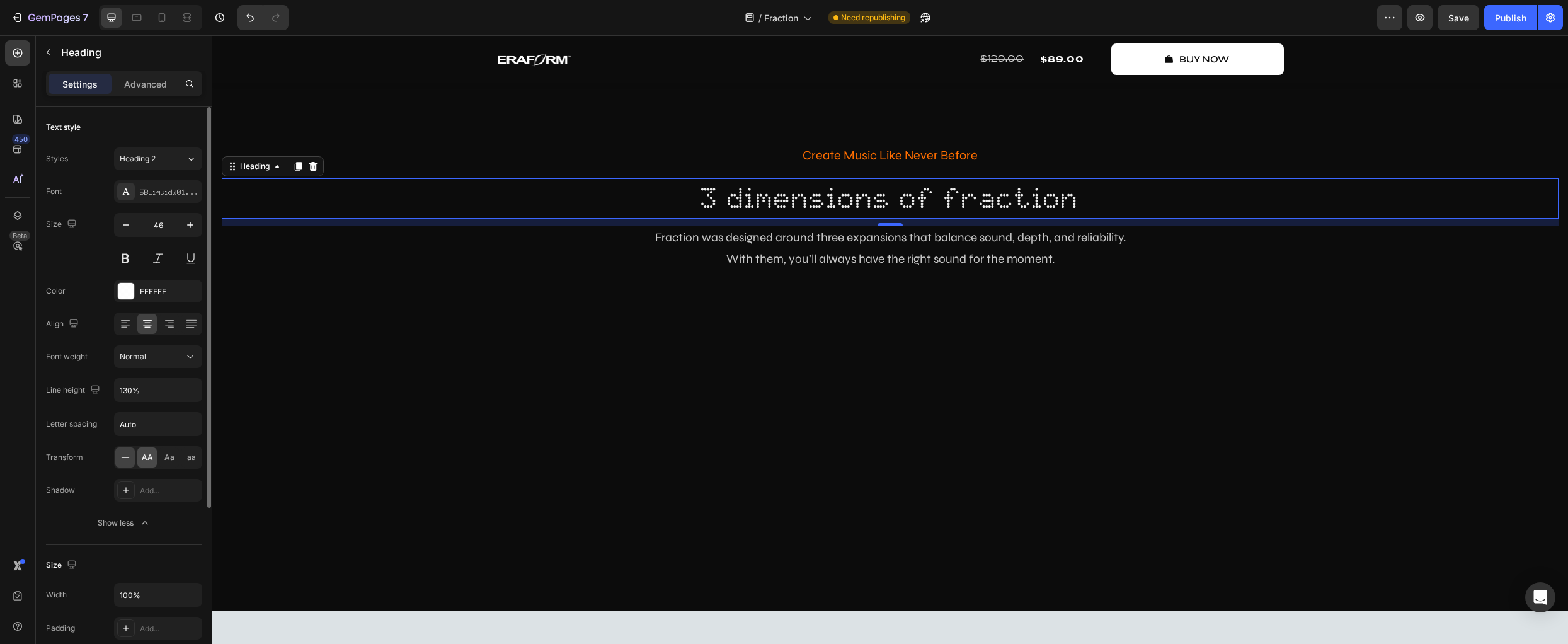
click at [146, 460] on span "AA" at bounding box center [148, 458] width 12 height 12
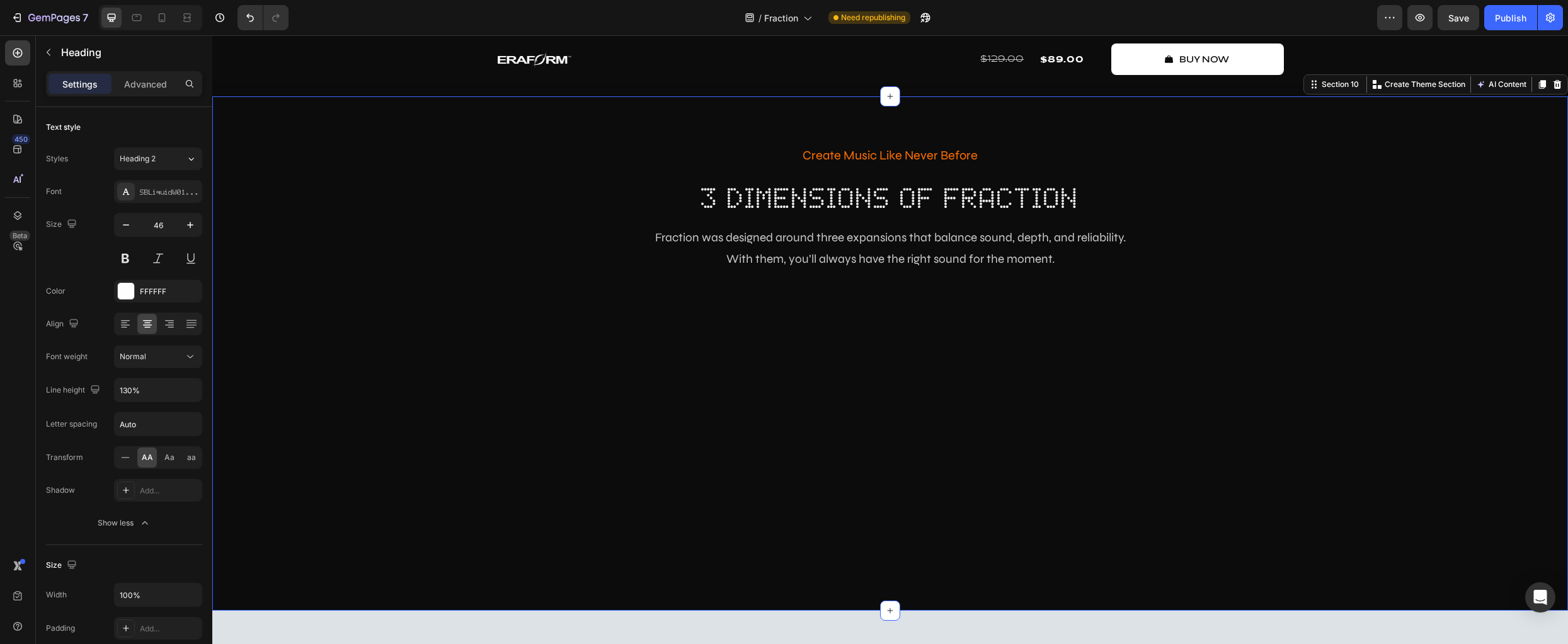
drag, startPoint x: 353, startPoint y: 421, endPoint x: 320, endPoint y: 418, distance: 33.1
click at [352, 421] on div "Create Music Like Never Before Text Block 3 dimensions of fraction Heading Frac…" at bounding box center [890, 353] width 1356 height 514
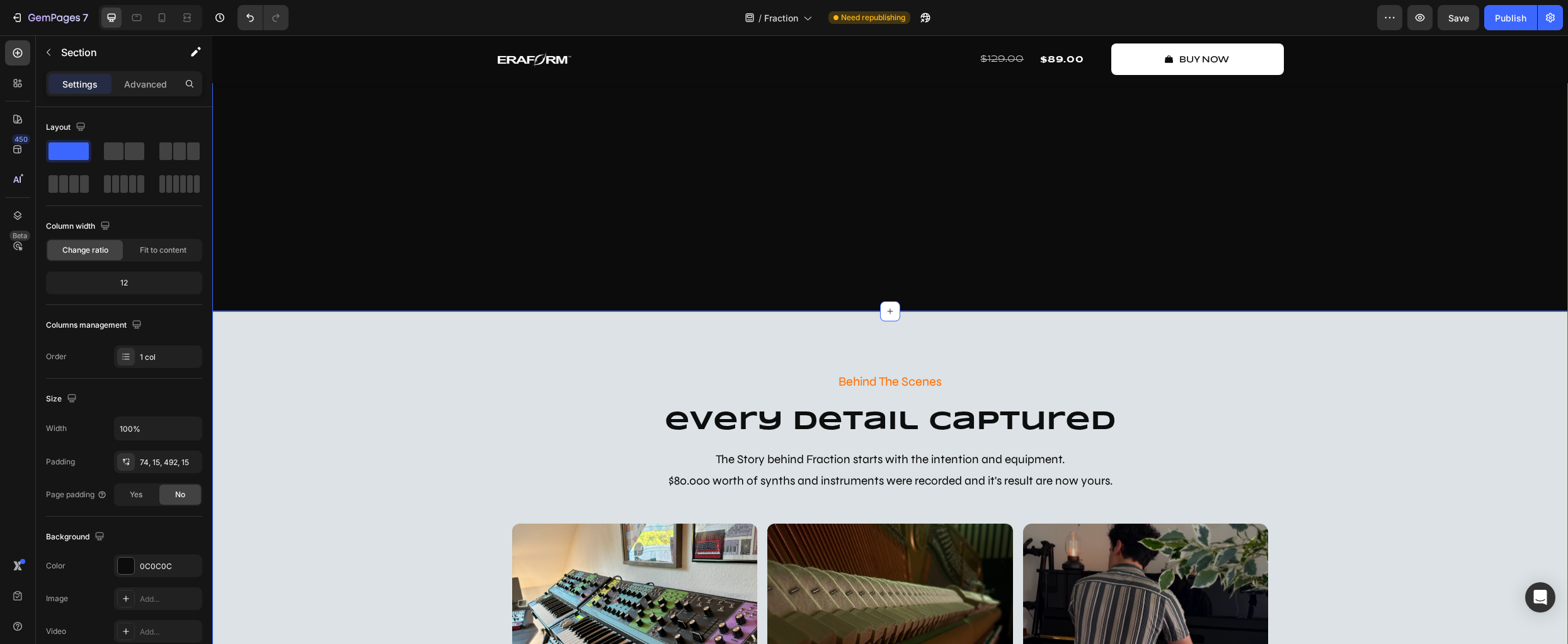
scroll to position [3121, 0]
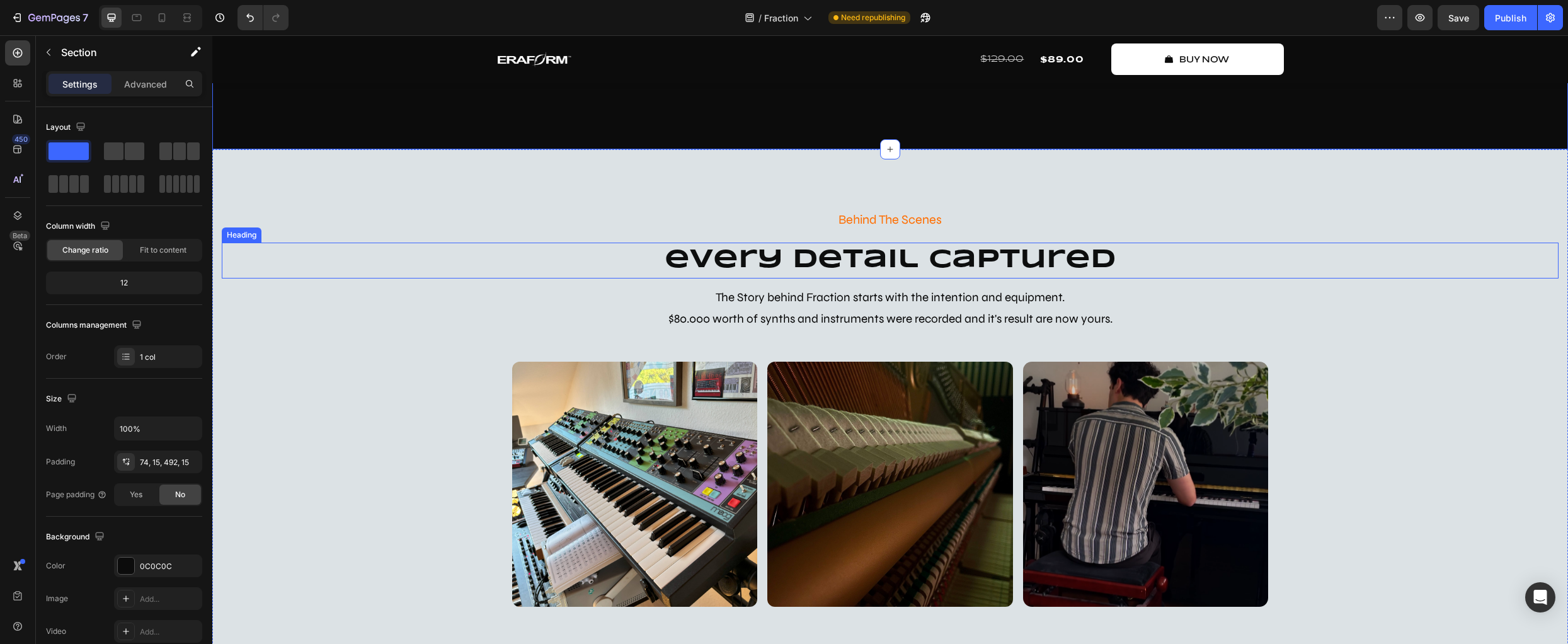
click at [619, 255] on h2 "every detail captured" at bounding box center [890, 261] width 1337 height 36
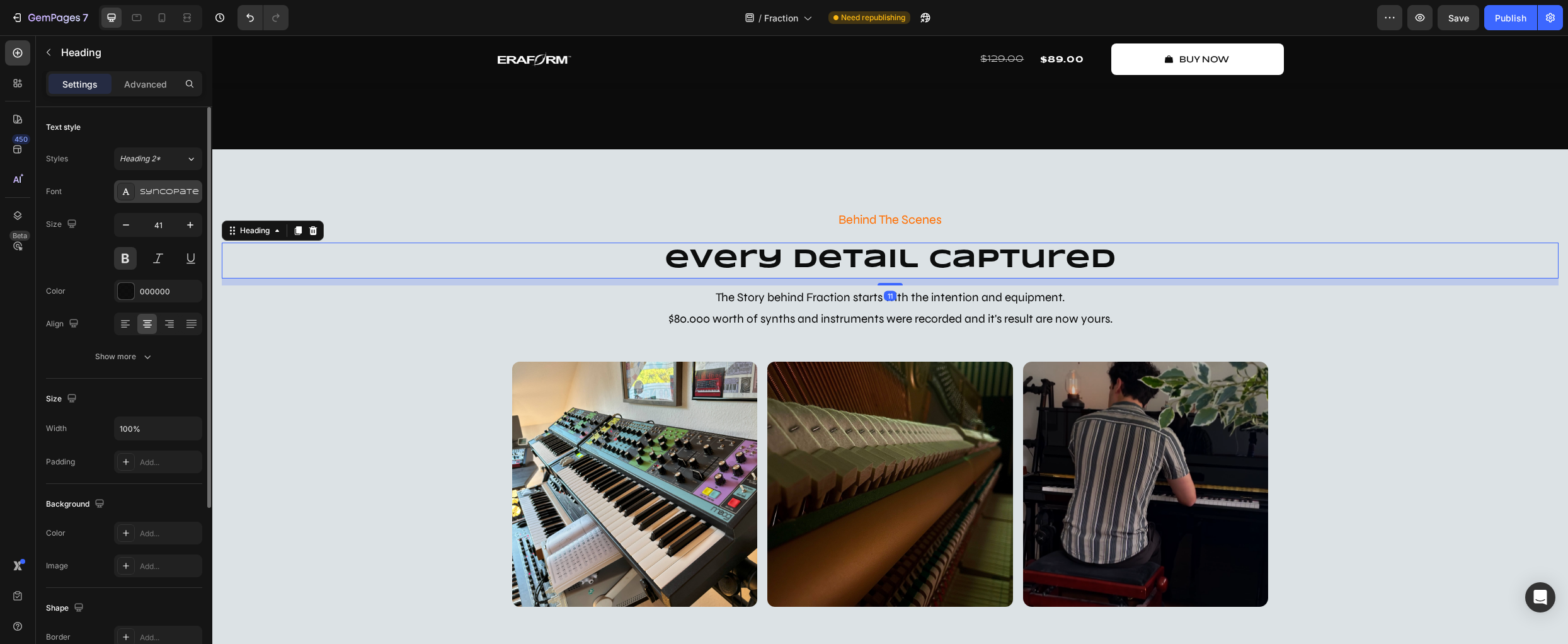
click at [171, 192] on div "Syncopate" at bounding box center [170, 192] width 59 height 12
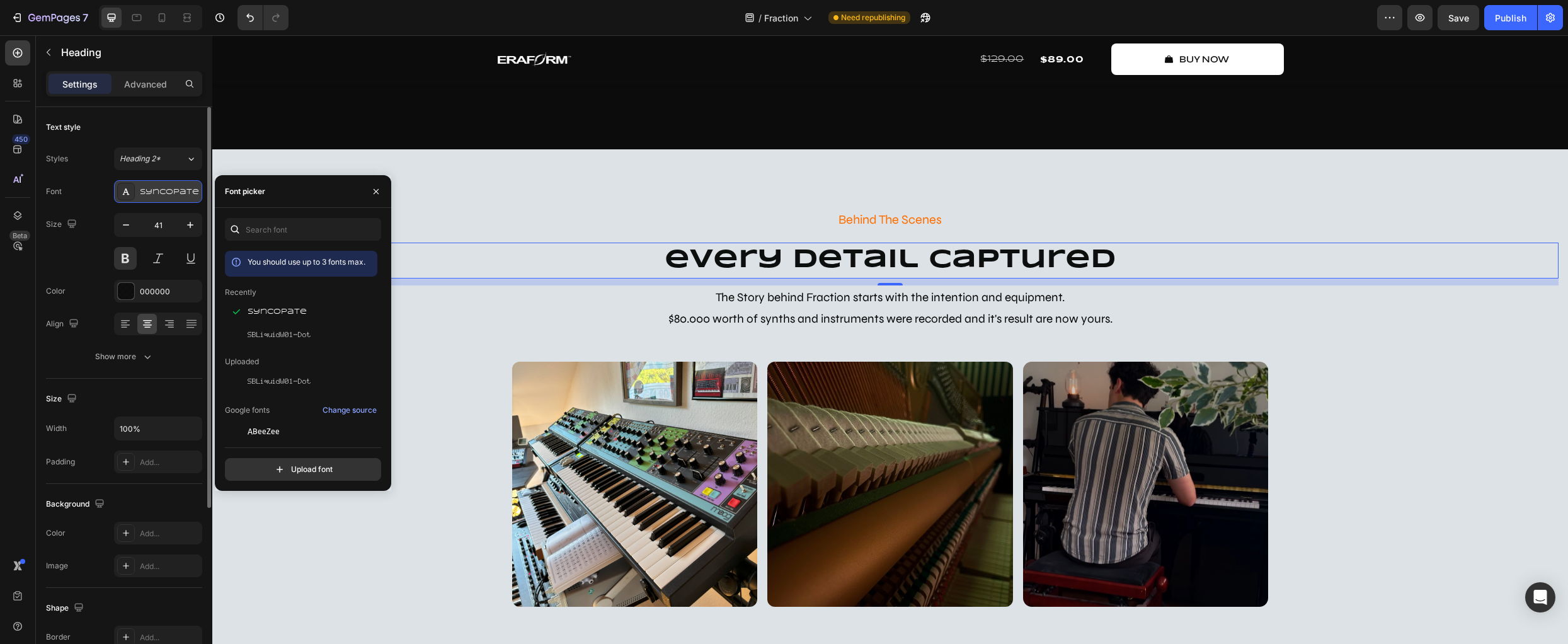
click at [170, 192] on div "Syncopate" at bounding box center [170, 192] width 59 height 12
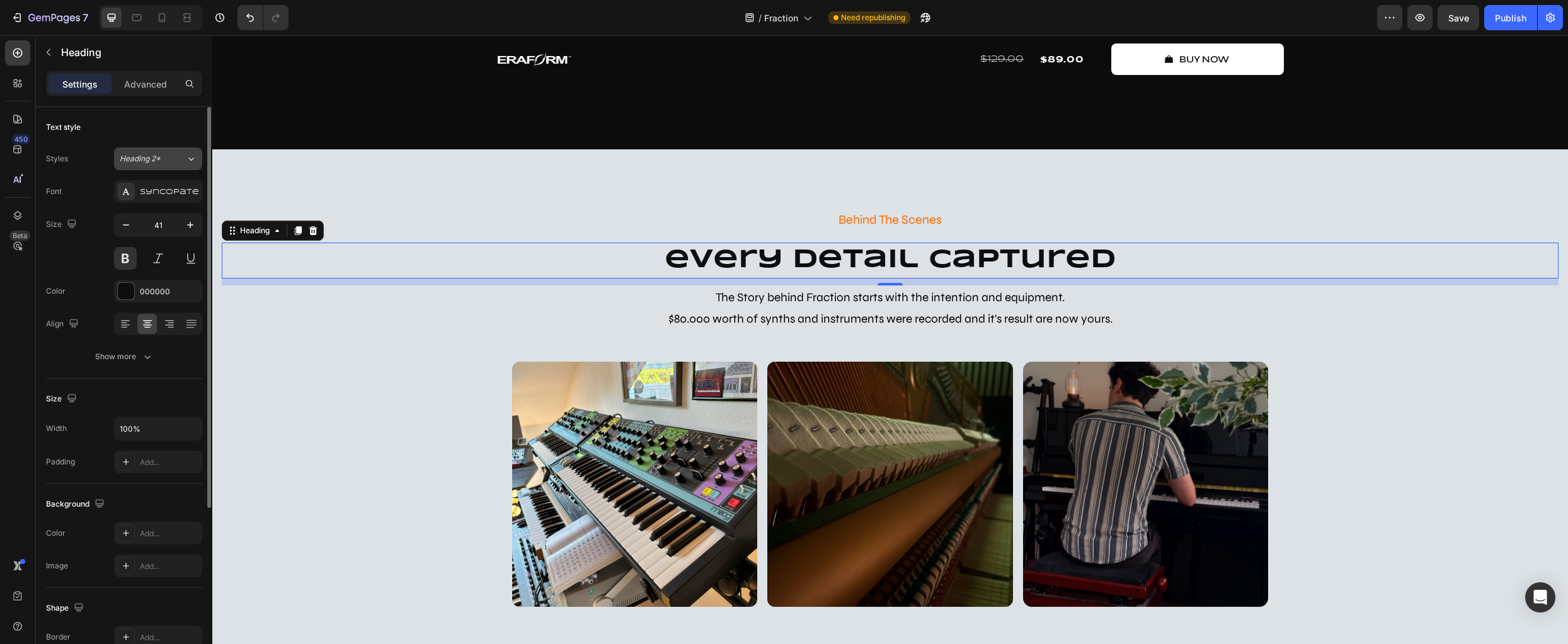
click at [167, 161] on div "Heading 2*" at bounding box center [145, 159] width 51 height 12
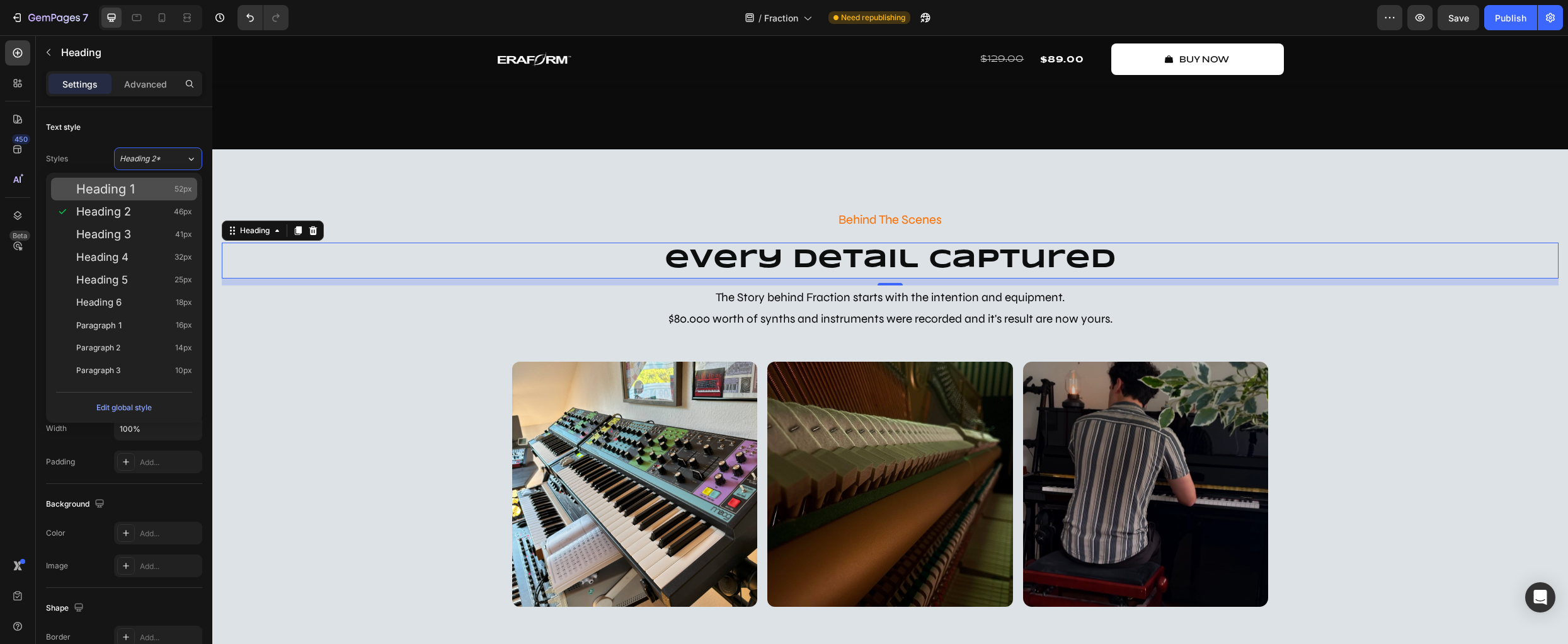
click at [149, 184] on div "Heading 1 52px" at bounding box center [134, 189] width 116 height 12
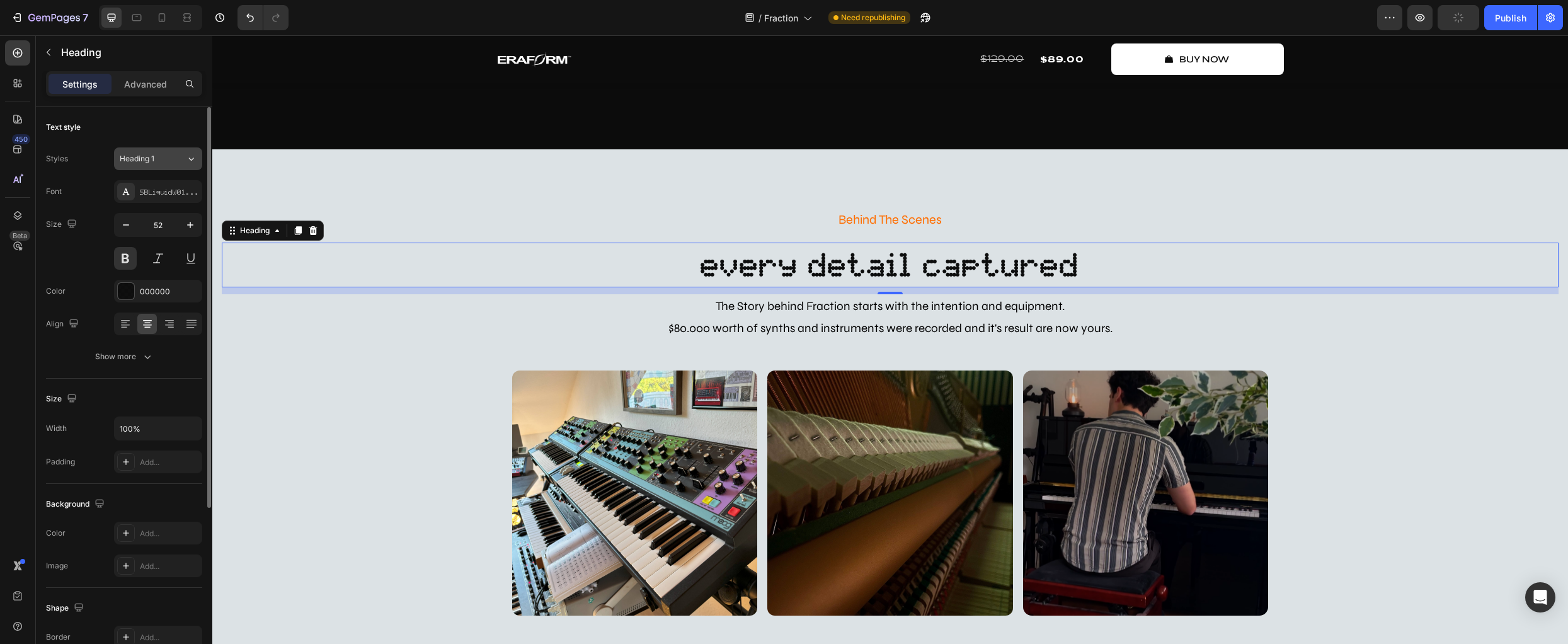
click at [157, 152] on button "Heading 1" at bounding box center [158, 158] width 88 height 22
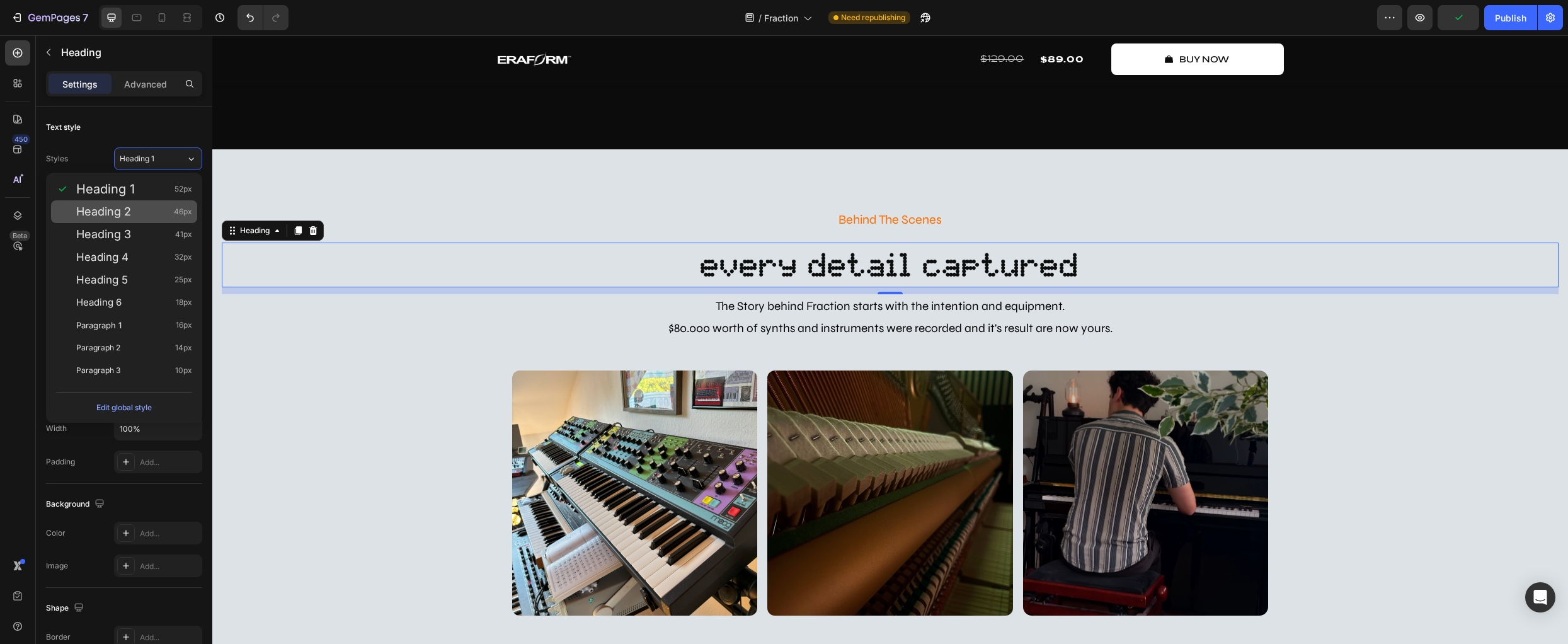
click at [147, 208] on div "Heading 2 46px" at bounding box center [134, 211] width 116 height 12
type input "46"
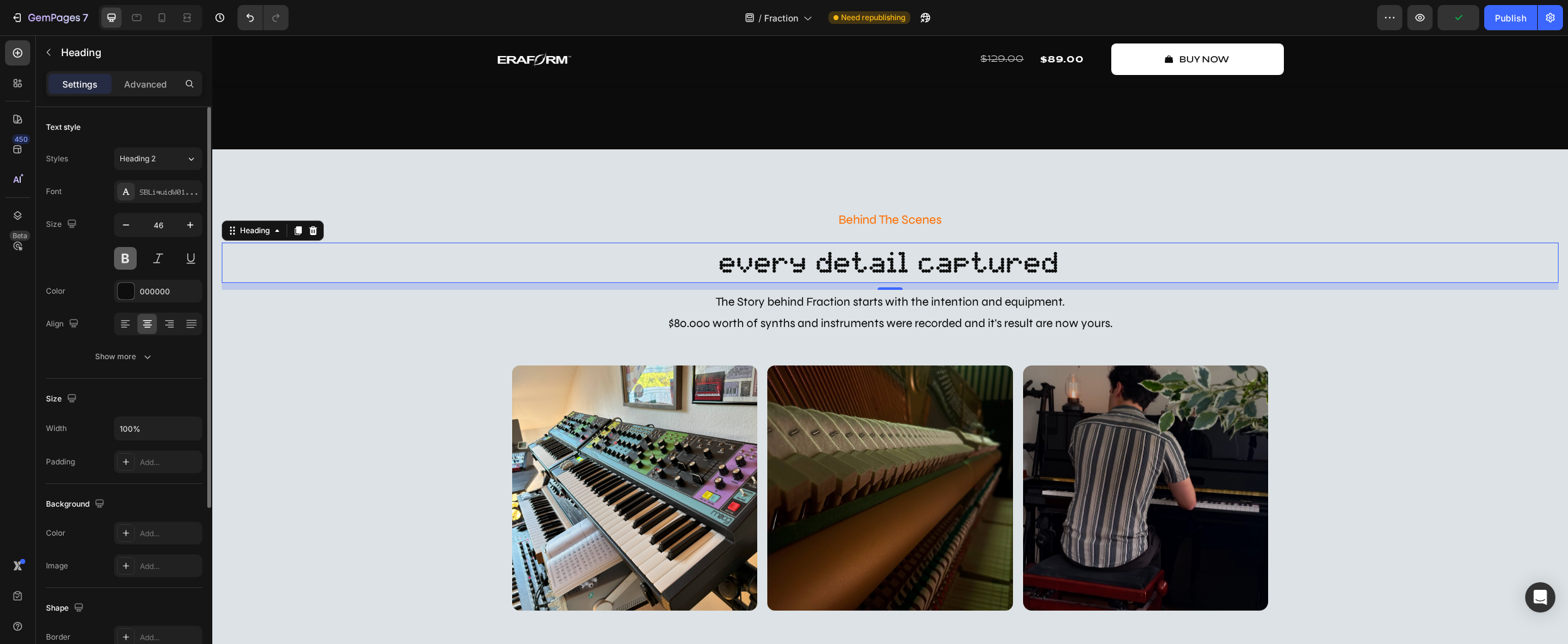
click at [125, 258] on button at bounding box center [125, 258] width 22 height 22
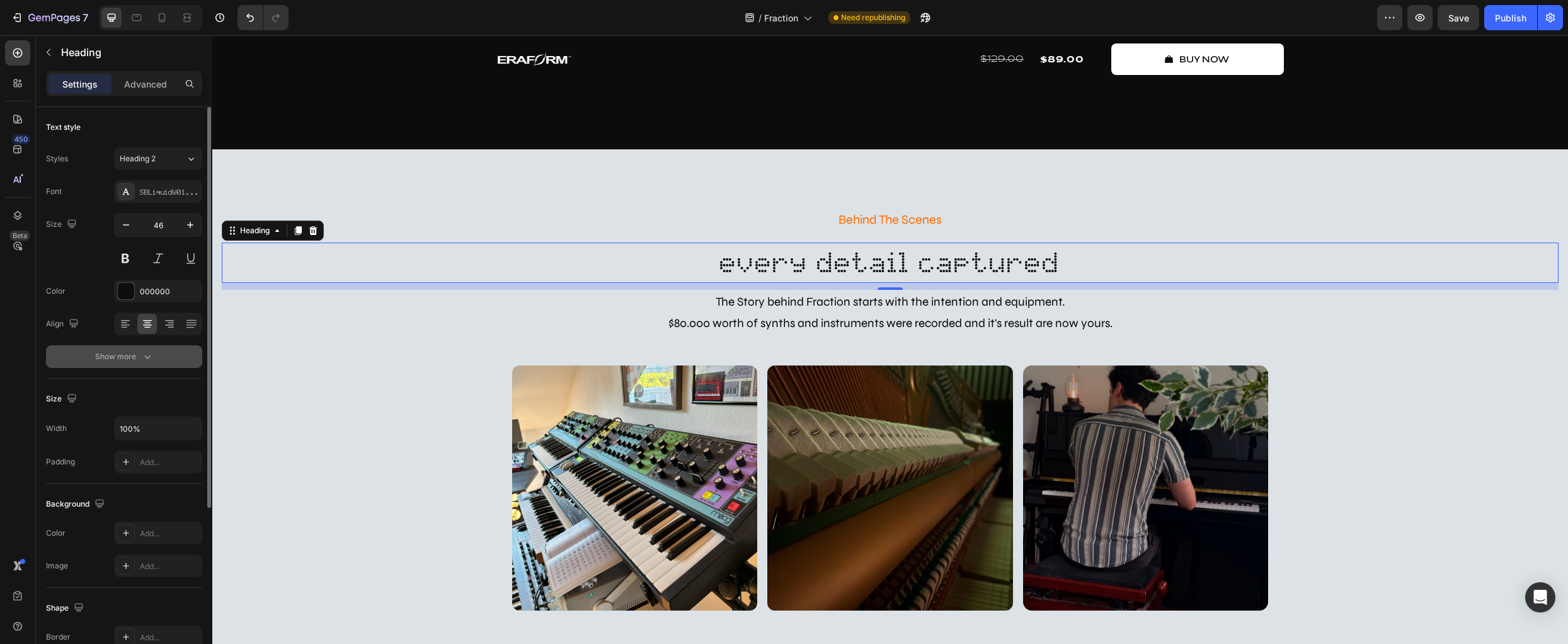
click at [154, 356] on button "Show more" at bounding box center [124, 356] width 157 height 22
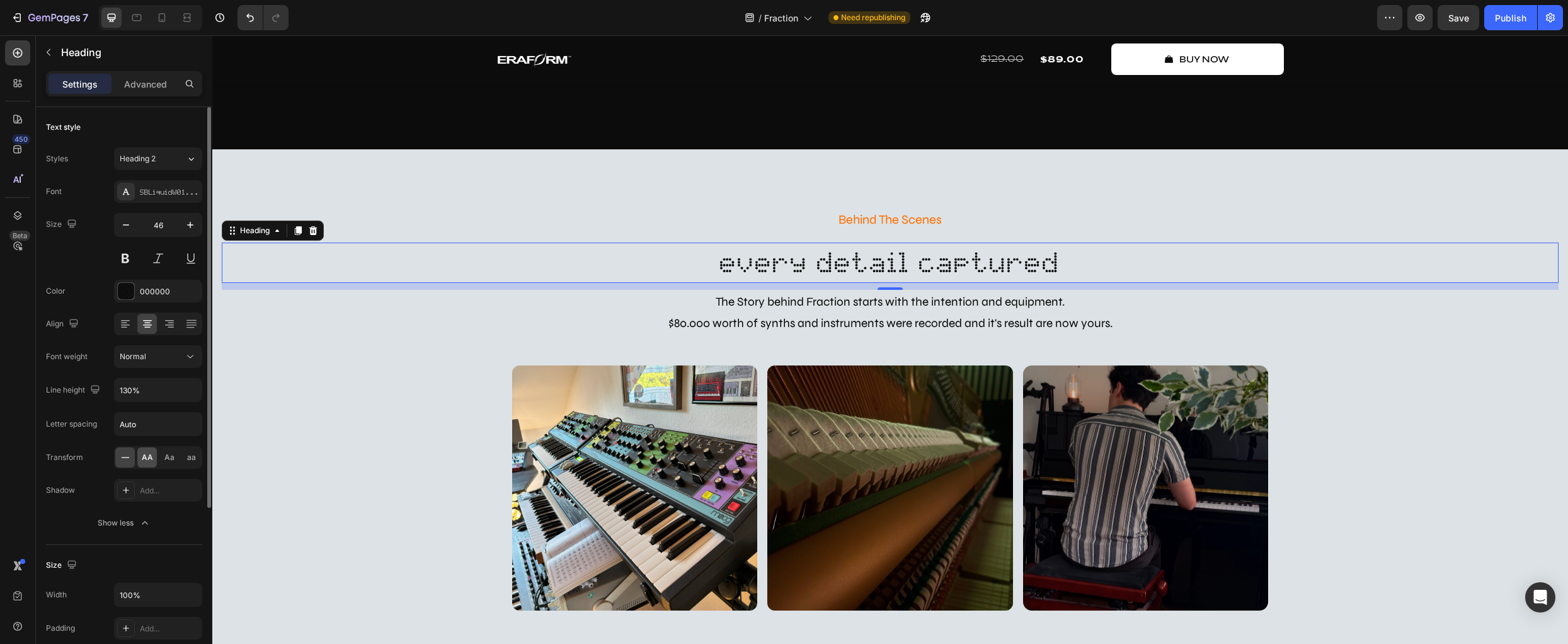
click at [145, 463] on div "AA" at bounding box center [146, 458] width 20 height 20
click at [62, 474] on div "Font SBLiquidW01-Dot Size 46 Color 000000 Align Font weight Normal Line height …" at bounding box center [124, 358] width 157 height 354
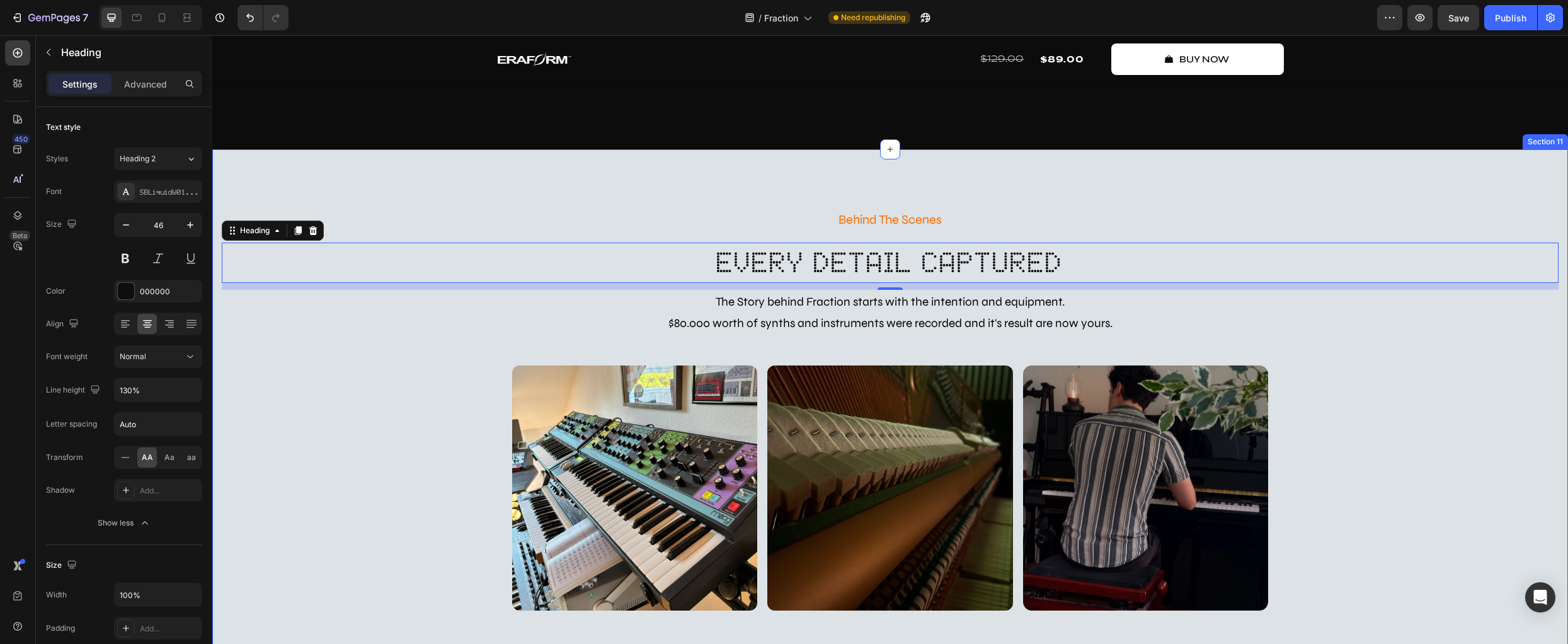
click at [319, 424] on div "Behind The Scenes Text Block every detail captured Heading 11 The Story behind …" at bounding box center [890, 535] width 1337 height 656
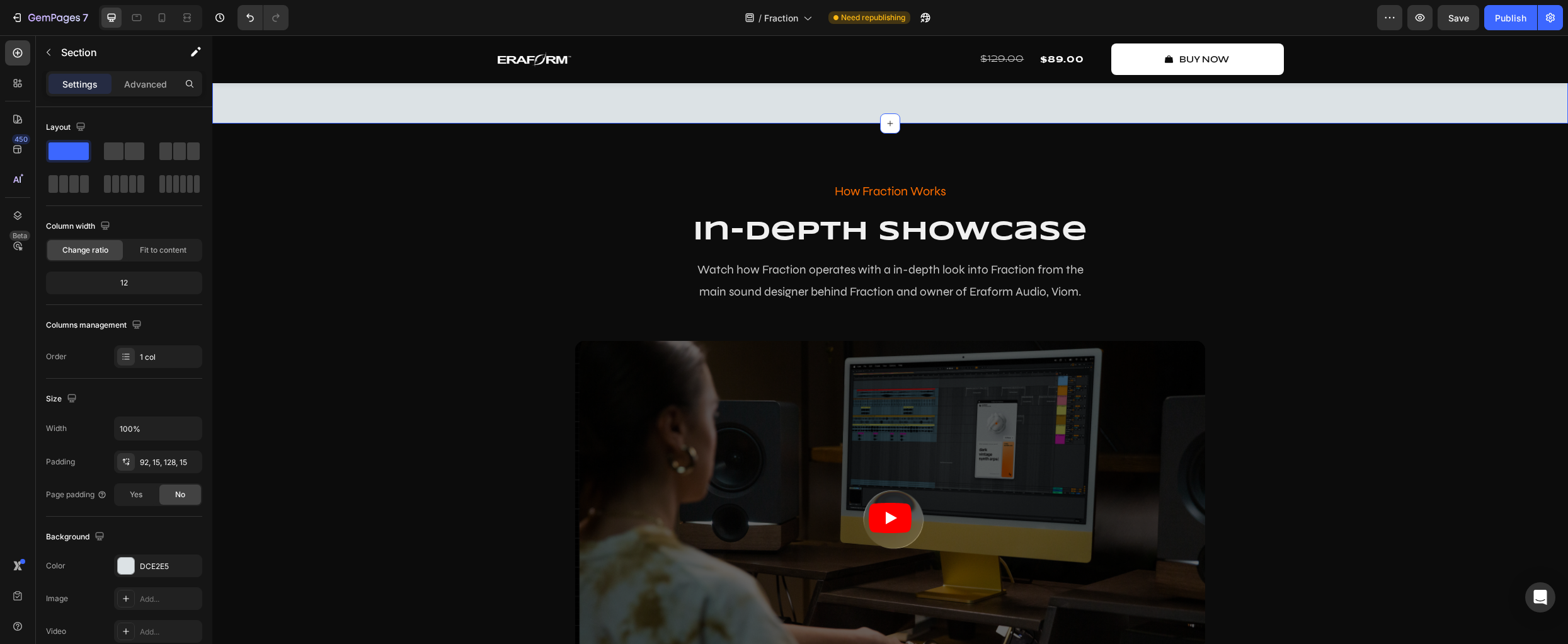
scroll to position [3944, 0]
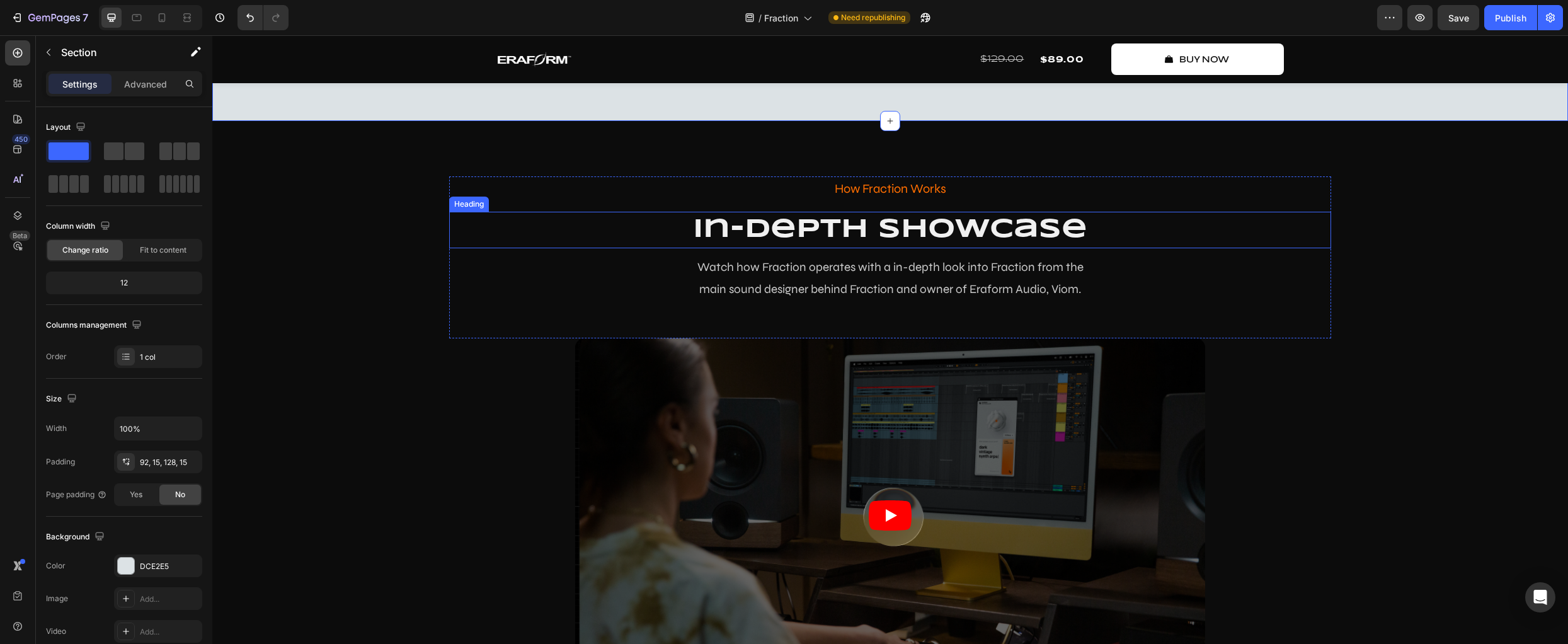
click at [729, 220] on h2 "in-depth showcase" at bounding box center [890, 230] width 882 height 37
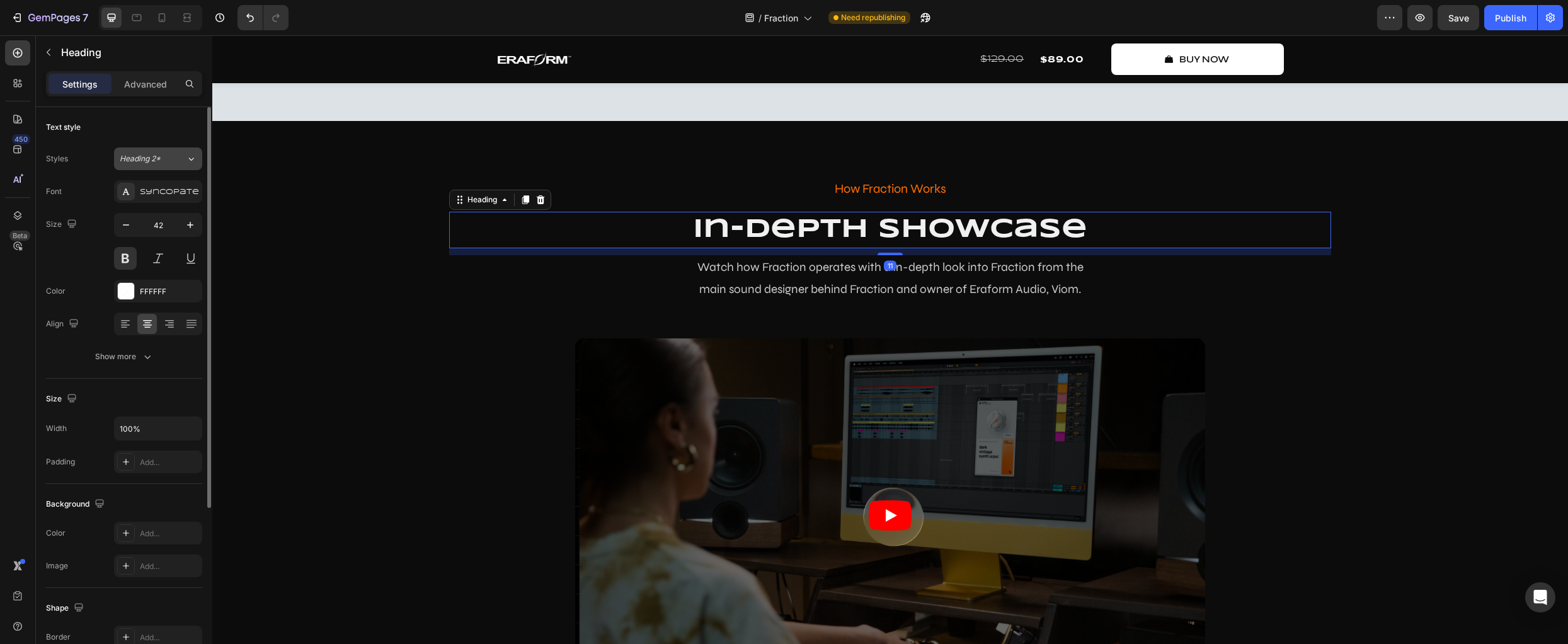
click at [161, 158] on div "Heading 2*" at bounding box center [145, 159] width 51 height 12
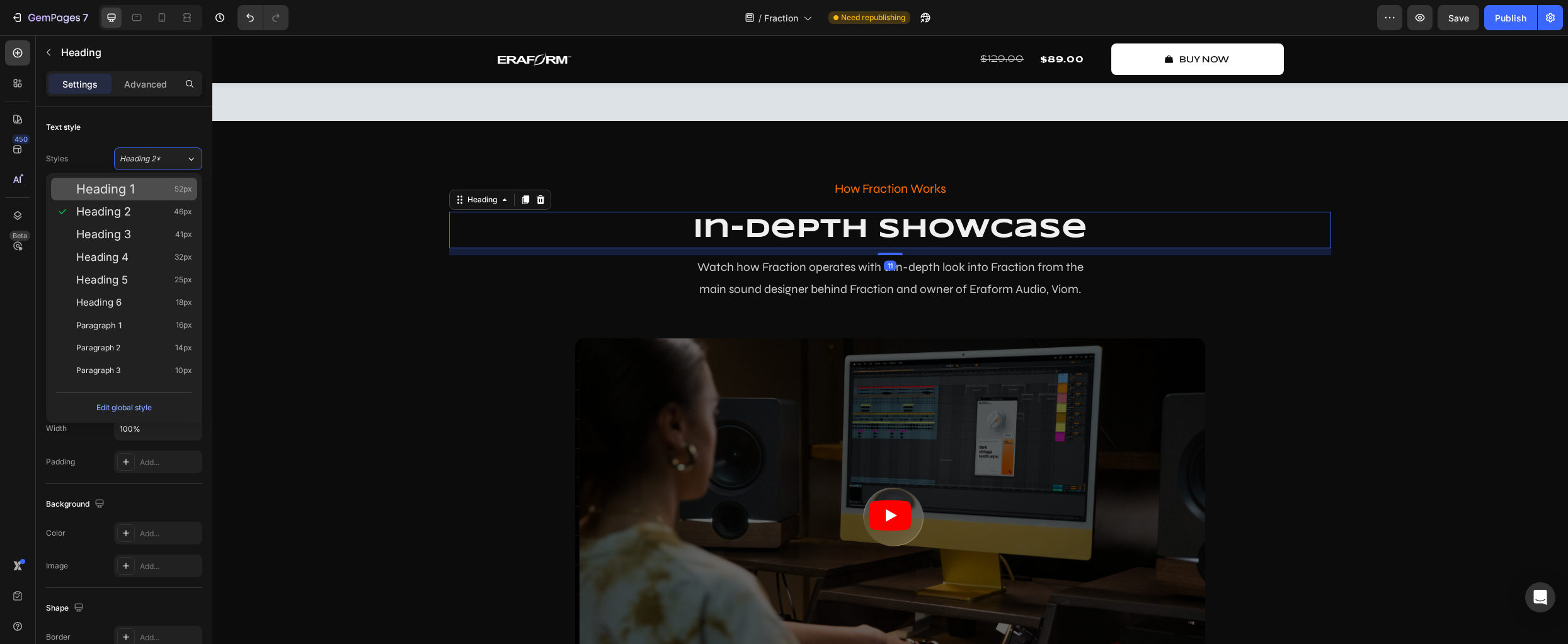
click at [145, 186] on div "Heading 1 52px" at bounding box center [134, 189] width 116 height 12
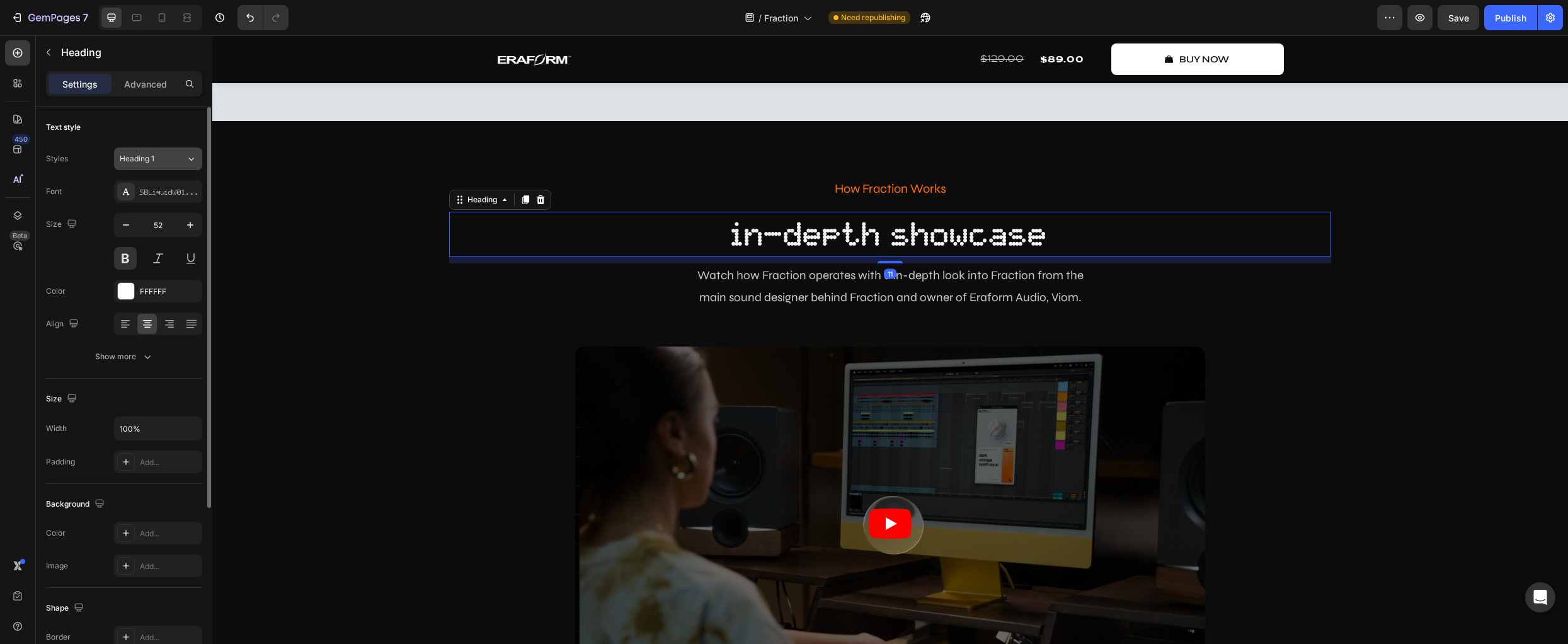
click at [161, 154] on div "Heading 1" at bounding box center [145, 159] width 51 height 12
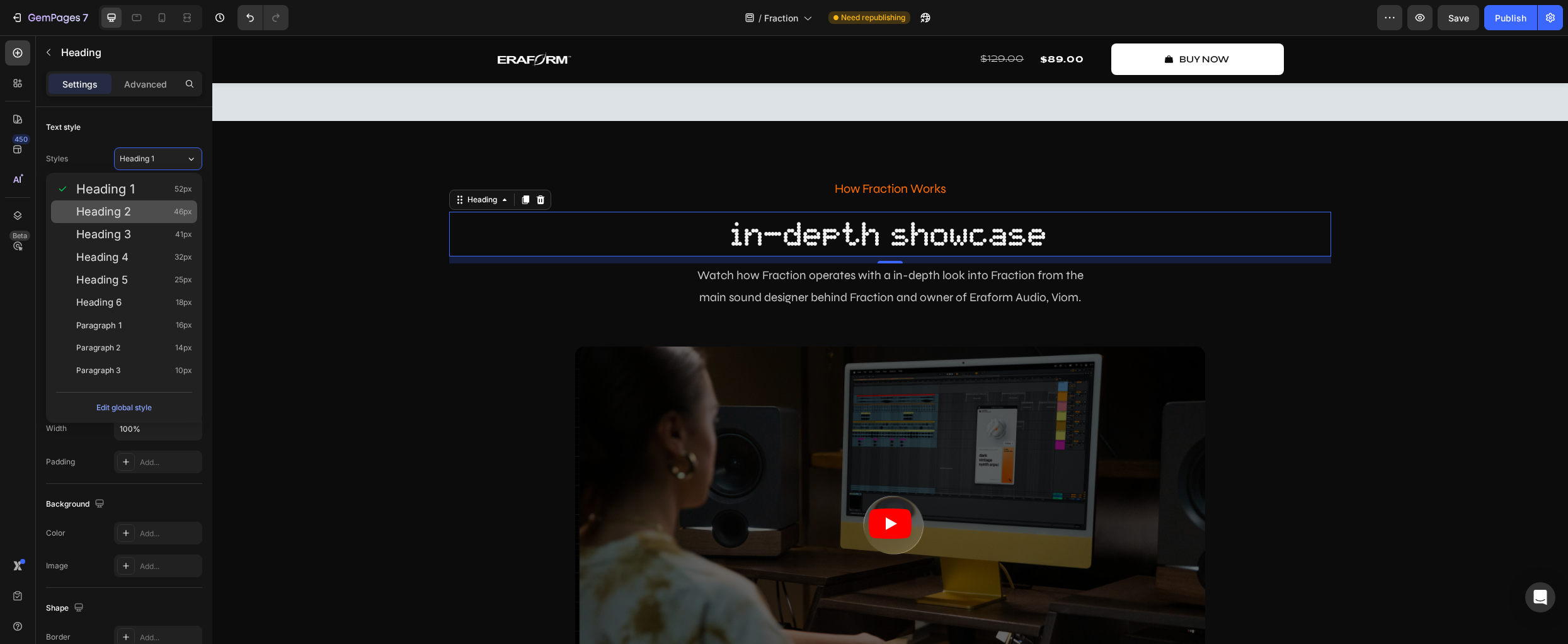
click at [136, 215] on div "Heading 2 46px" at bounding box center [134, 211] width 116 height 12
type input "46"
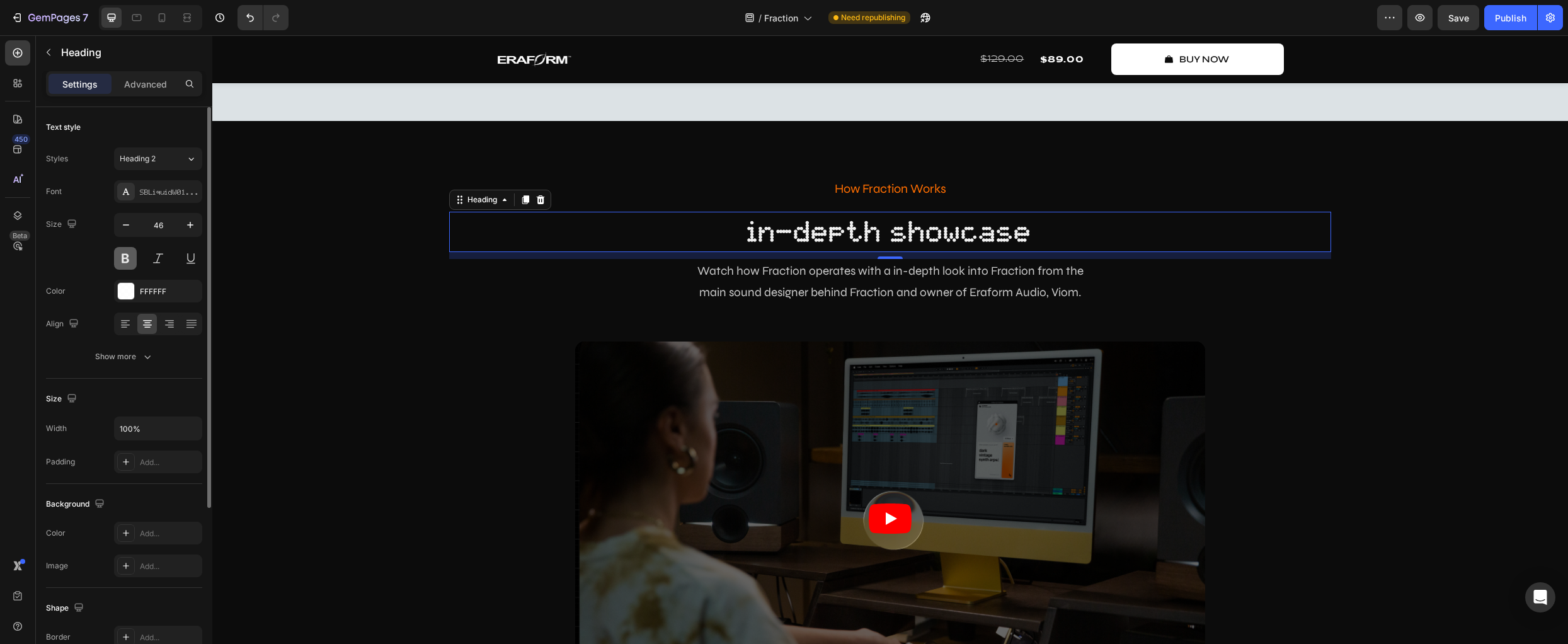
click at [123, 255] on button at bounding box center [125, 258] width 22 height 22
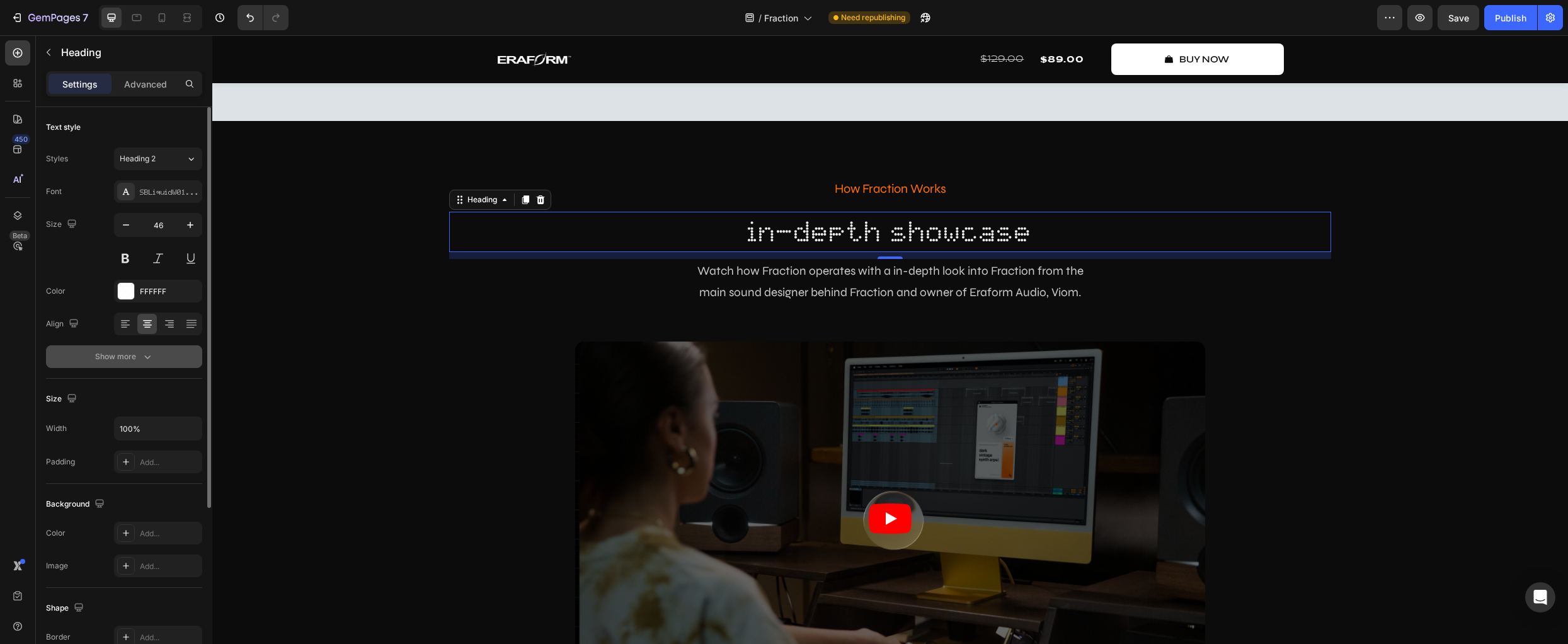
click at [152, 359] on icon "button" at bounding box center [147, 356] width 12 height 12
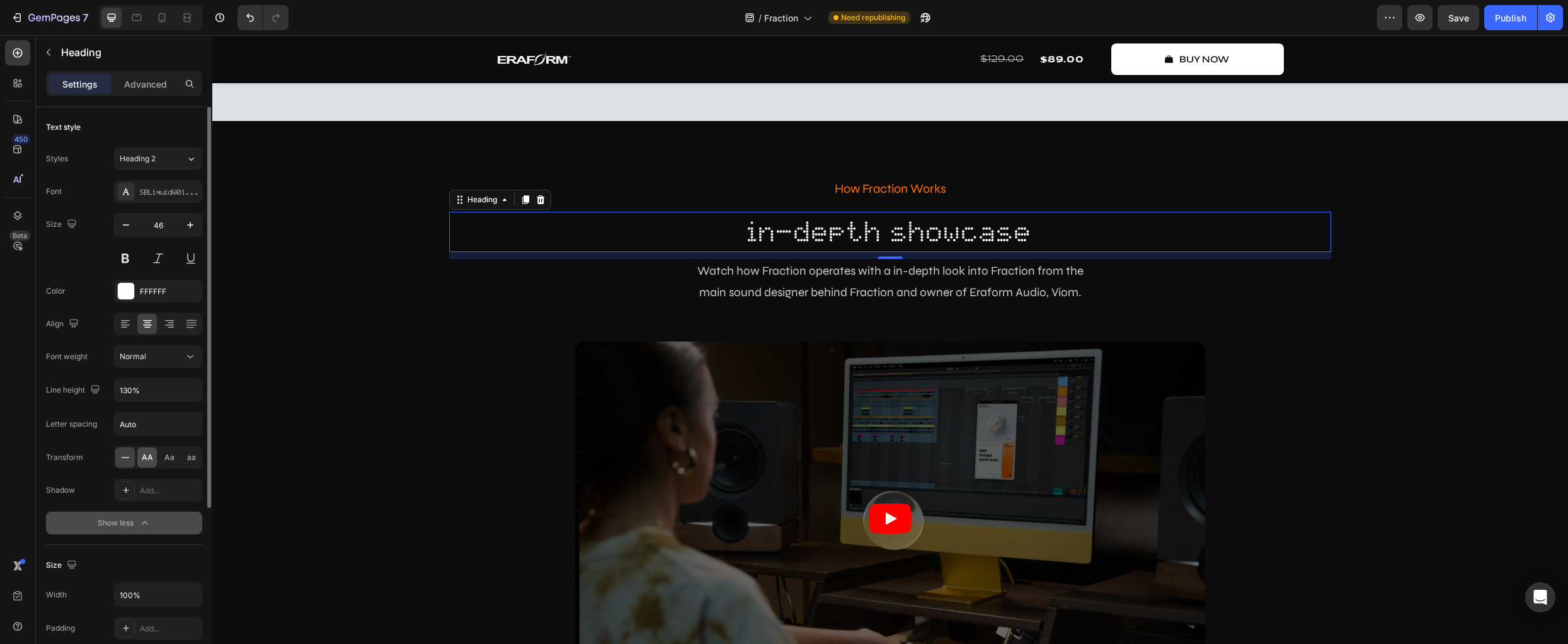
click at [148, 457] on span "AA" at bounding box center [148, 458] width 12 height 12
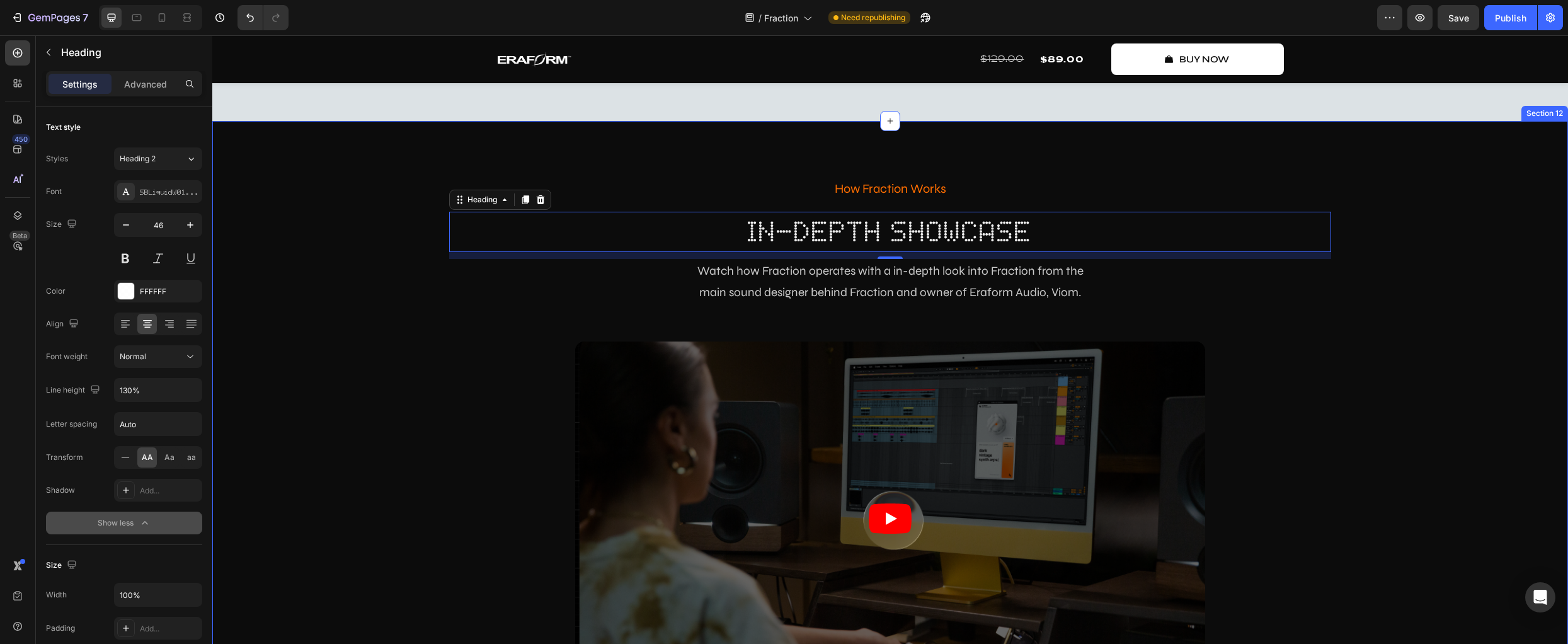
click at [339, 399] on div "how fraction works Text Block in-depth showcase Heading 11 Watch how Fraction o…" at bounding box center [890, 497] width 1337 height 641
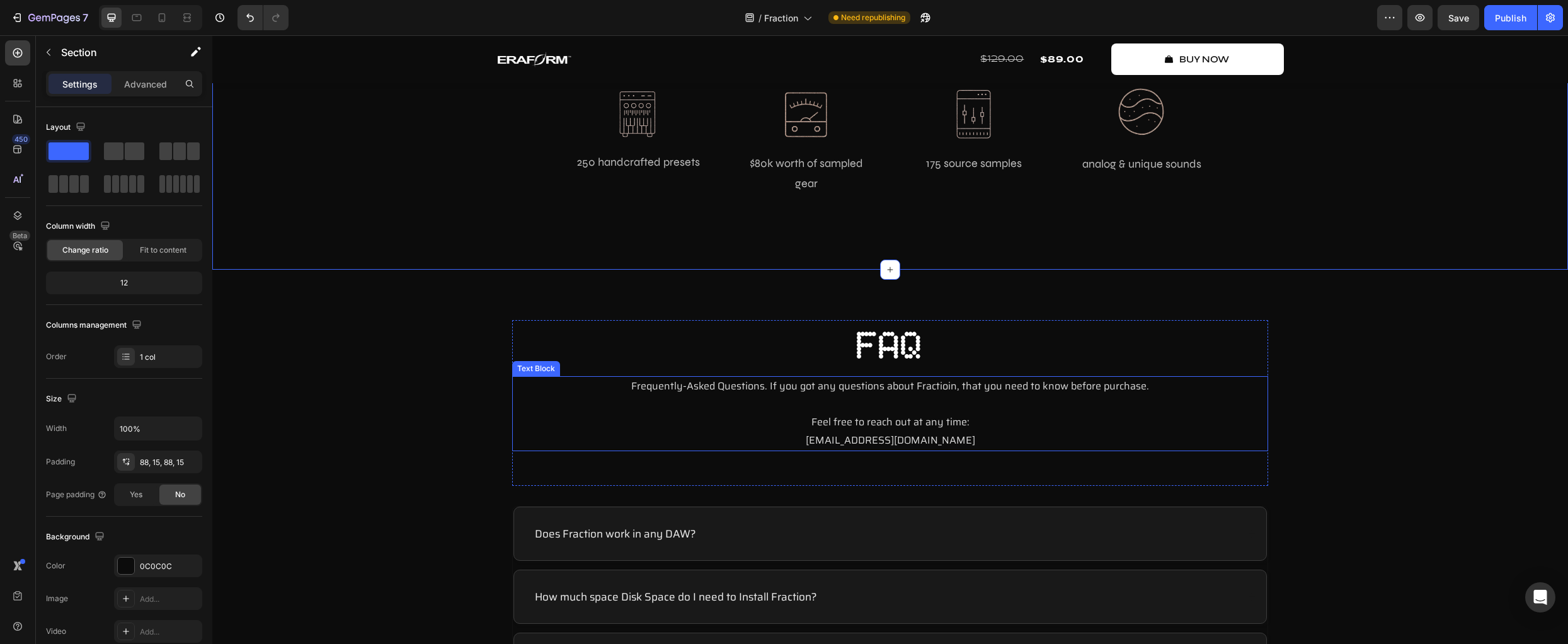
scroll to position [4592, 0]
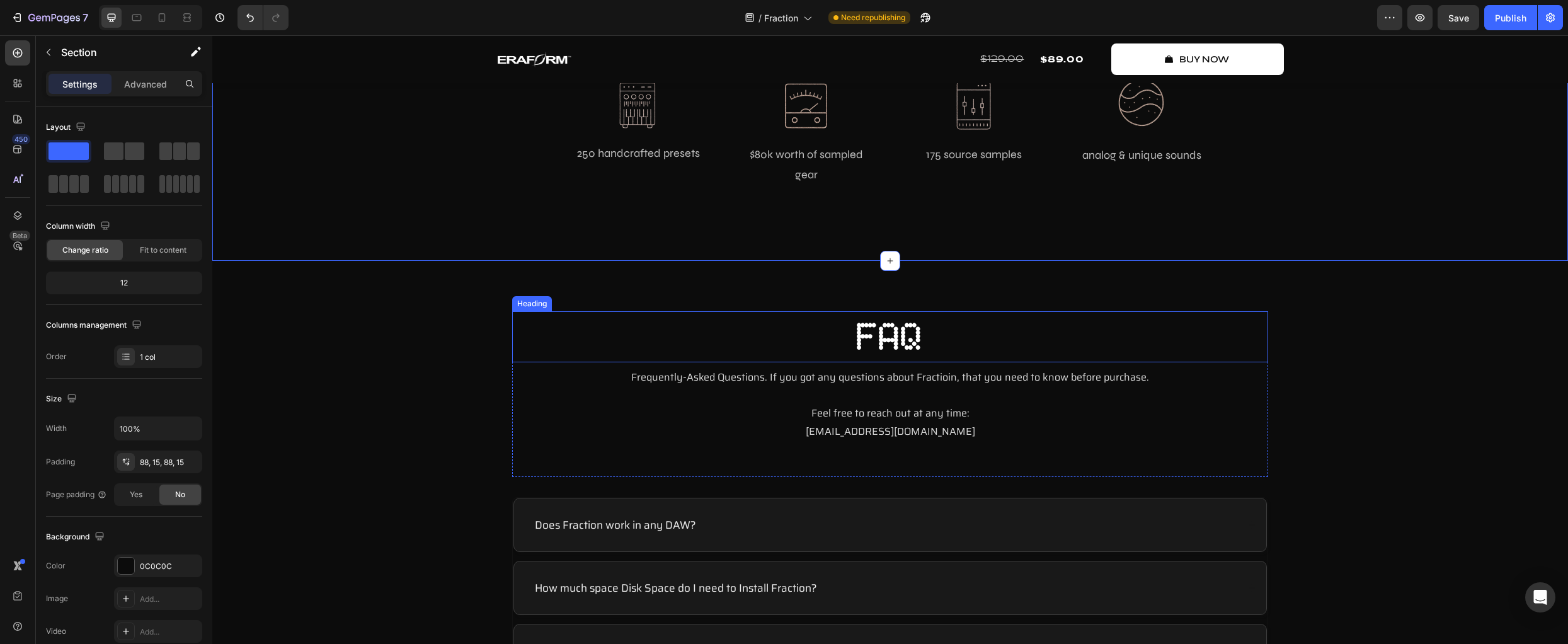
click at [942, 327] on h2 "FAQ" at bounding box center [890, 337] width 756 height 51
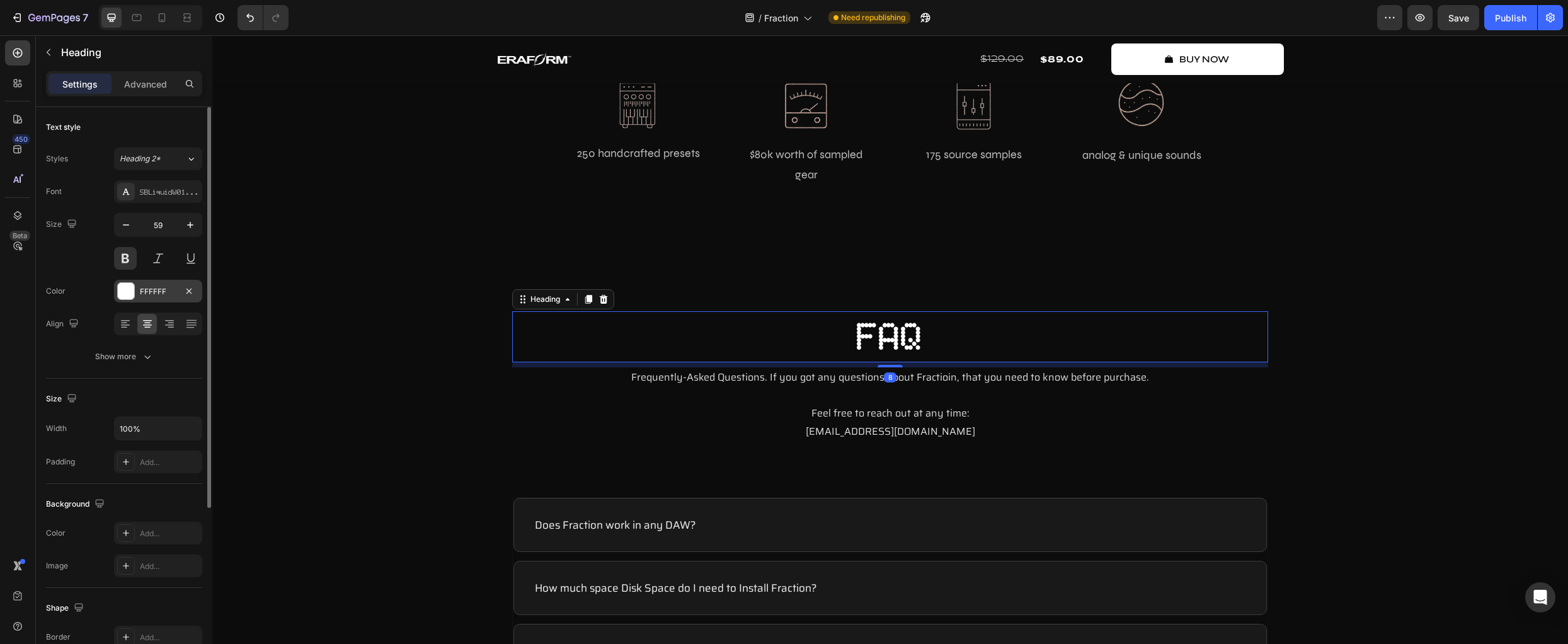
drag, startPoint x: 129, startPoint y: 260, endPoint x: 128, endPoint y: 289, distance: 29.0
click at [129, 260] on button at bounding box center [125, 258] width 22 height 22
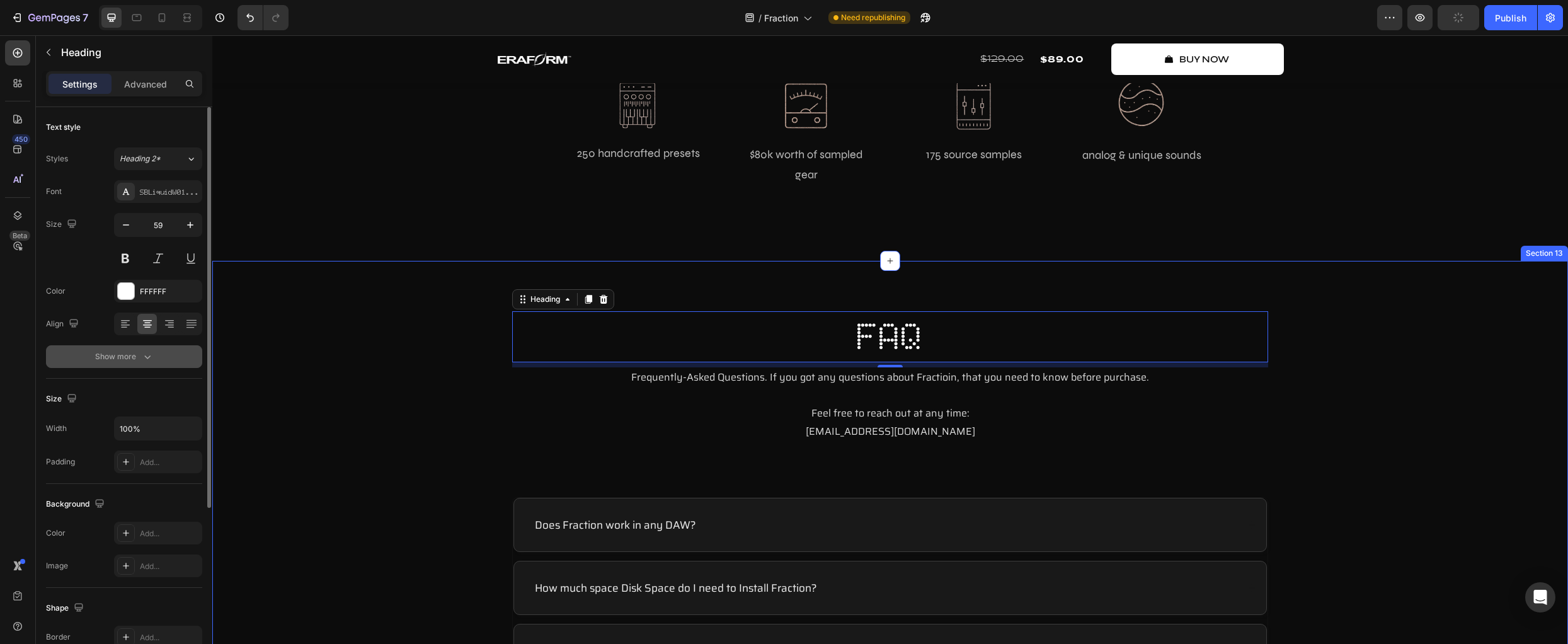
click at [162, 368] on button "Show more" at bounding box center [124, 356] width 157 height 22
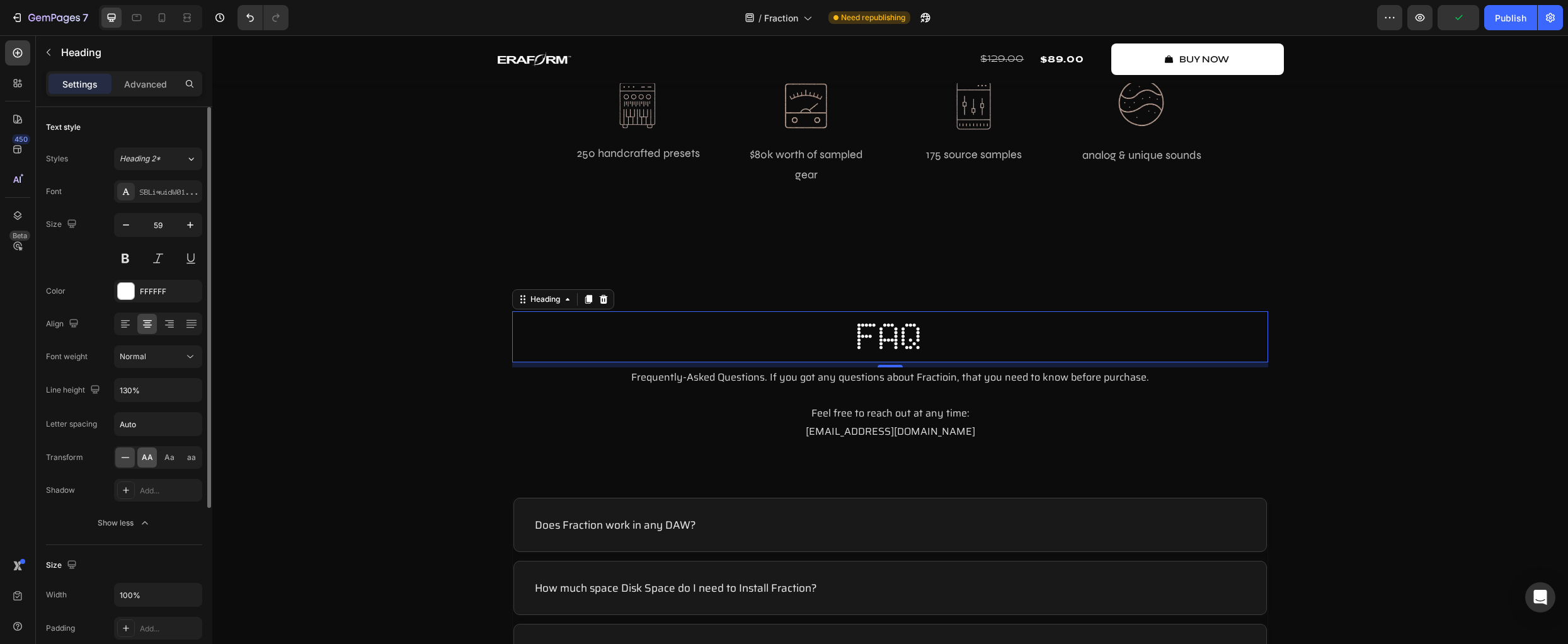
click at [148, 460] on span "AA" at bounding box center [148, 458] width 12 height 12
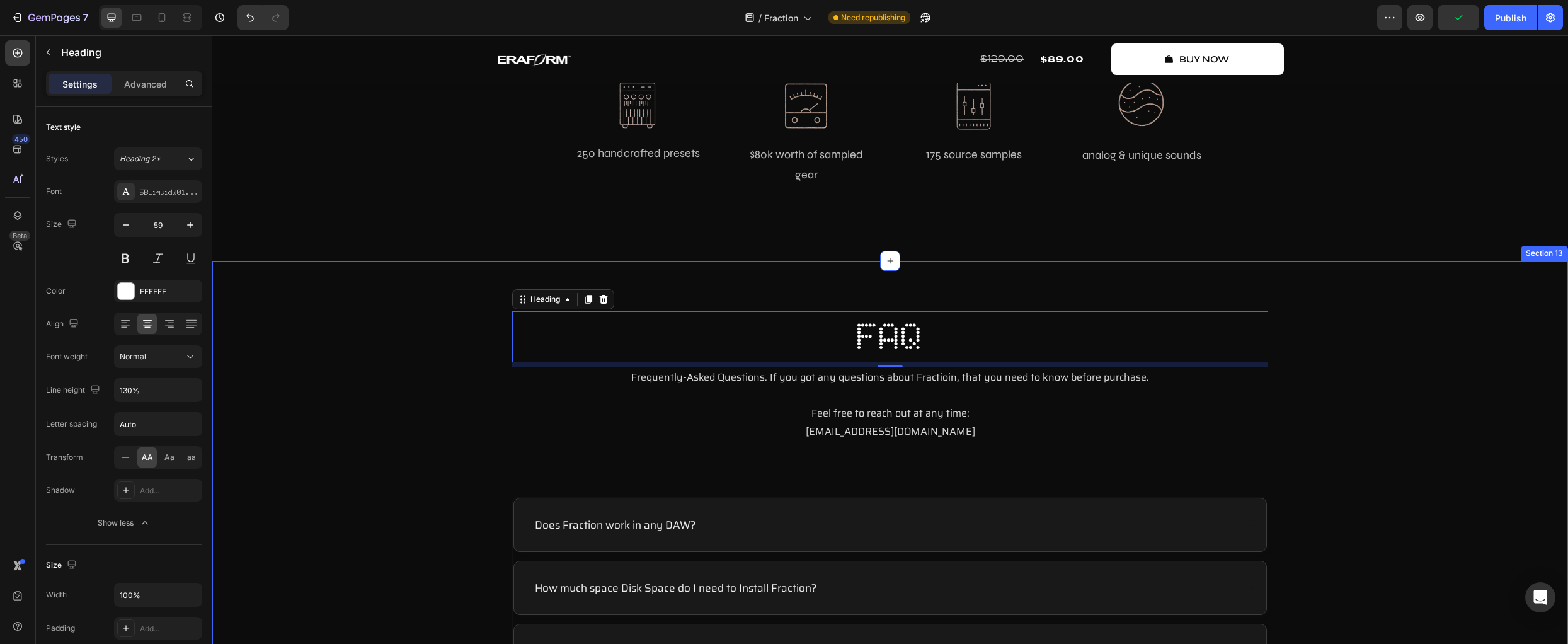
click at [343, 458] on div "FAQ Heading 8 Frequently-Asked Questions. If you got any questions about Fracti…" at bounding box center [890, 592] width 1331 height 561
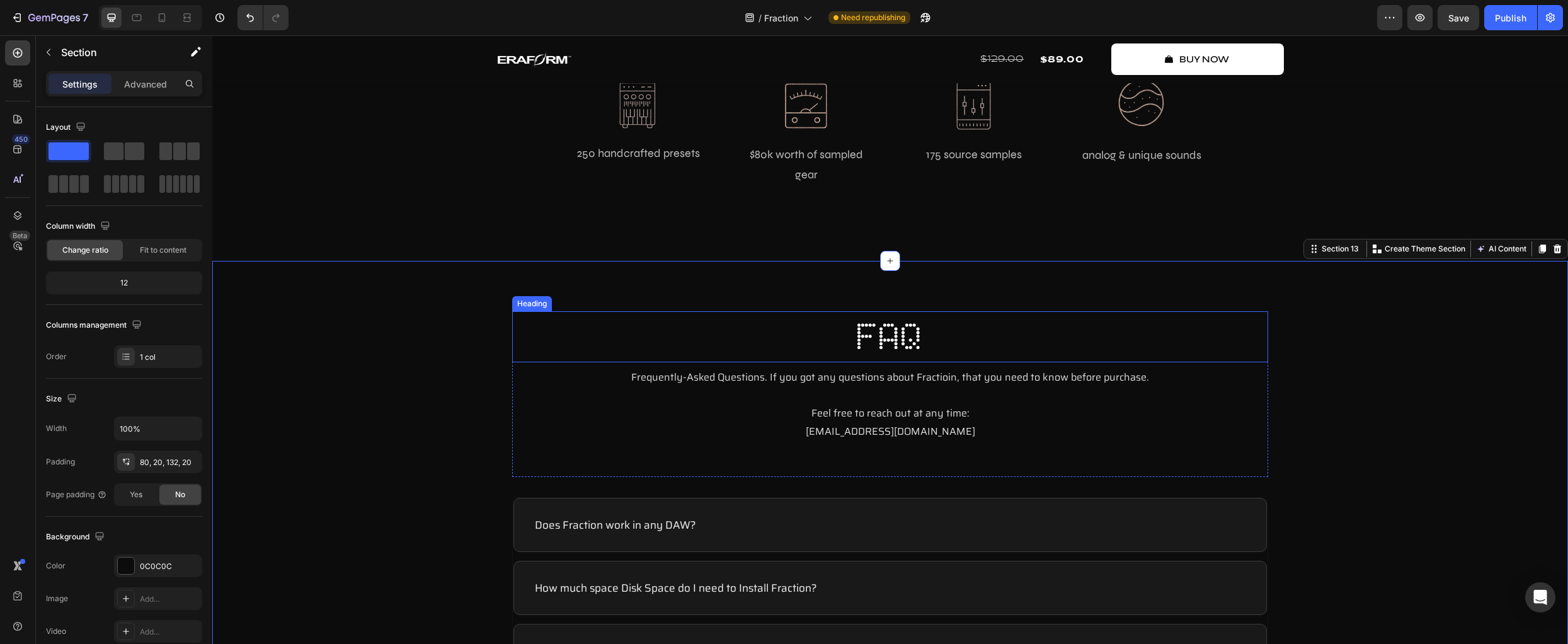
click at [807, 334] on h2 "FAQ" at bounding box center [890, 337] width 756 height 51
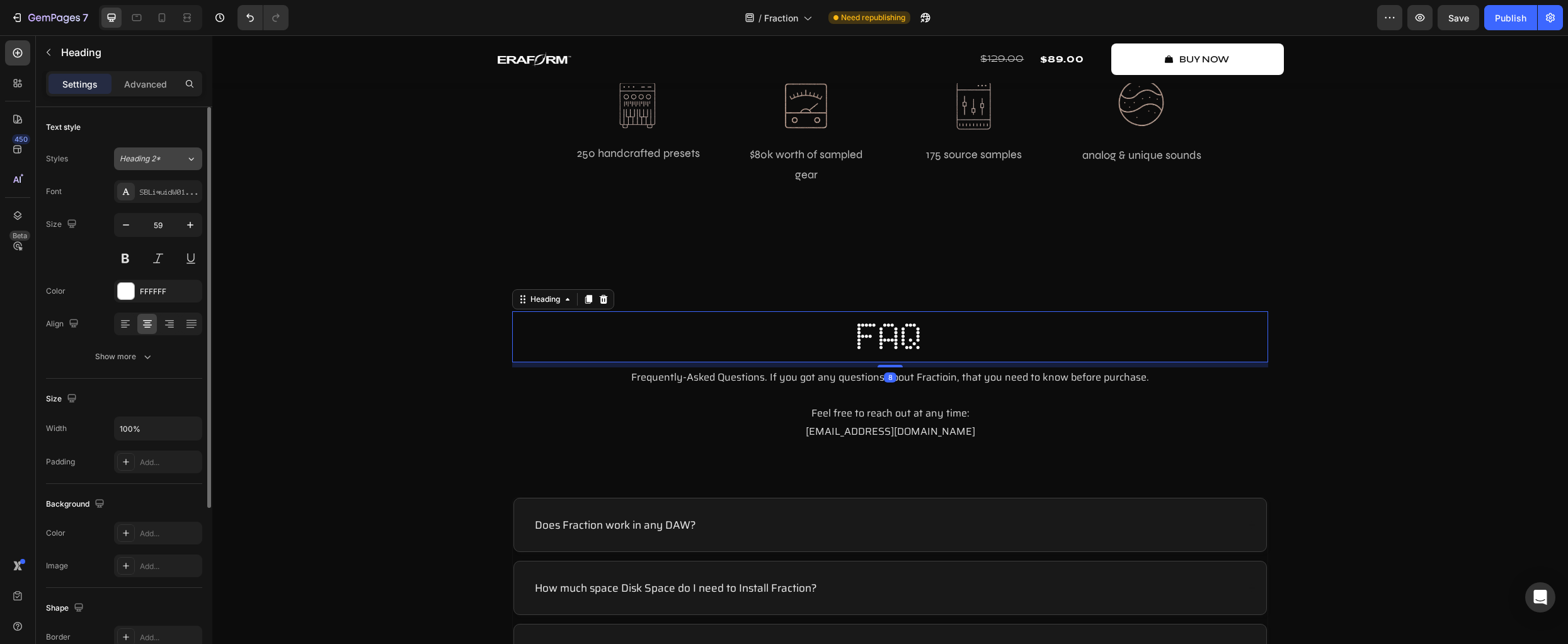
click at [171, 161] on div "Heading 2*" at bounding box center [152, 159] width 66 height 12
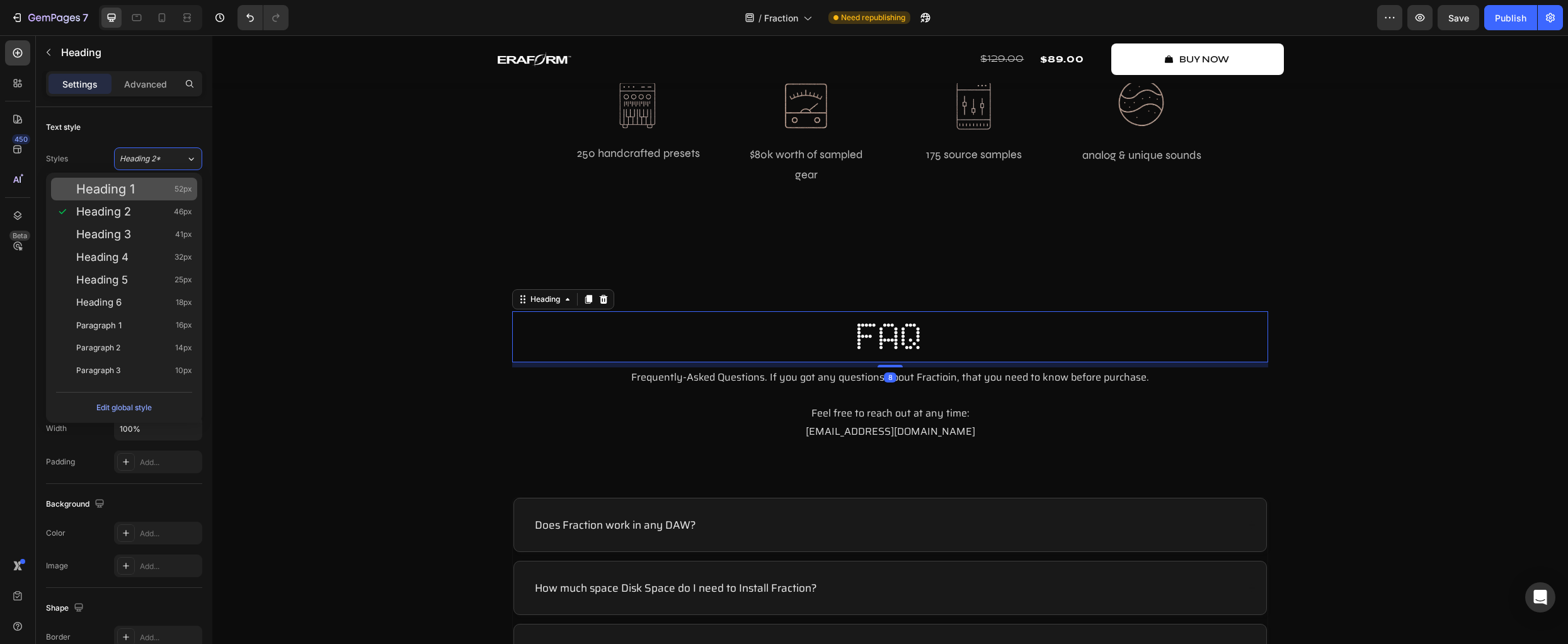
click at [157, 182] on div "Heading 1 52px" at bounding box center [124, 189] width 146 height 22
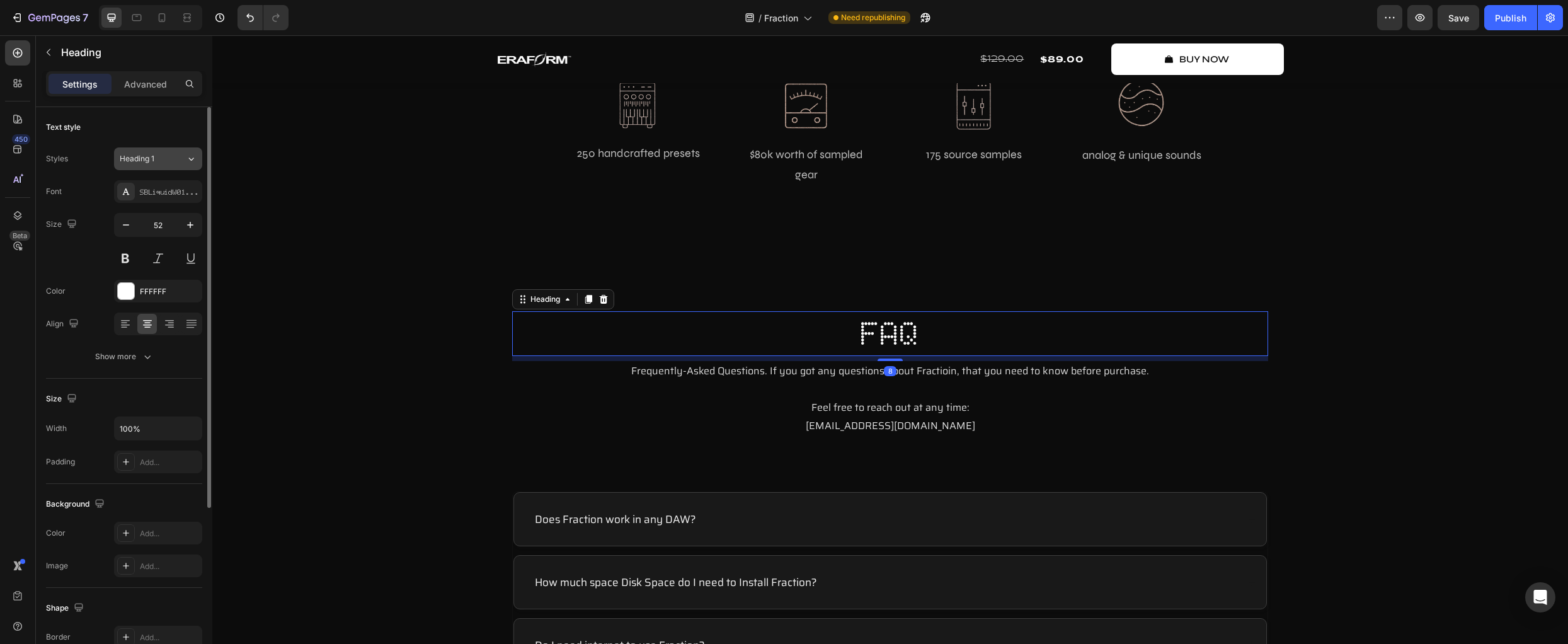
click at [167, 160] on div "Heading 1" at bounding box center [145, 159] width 51 height 12
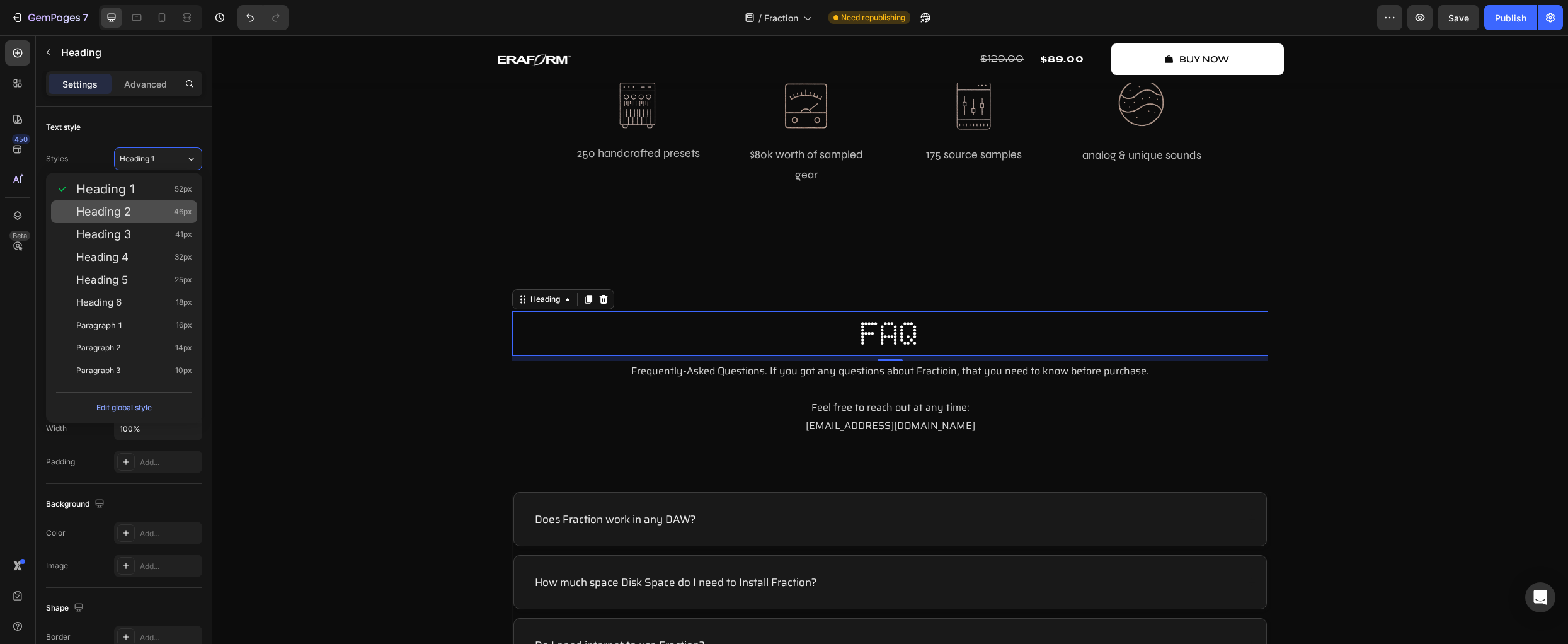
click at [146, 210] on div "Heading 2 46px" at bounding box center [134, 211] width 116 height 12
type input "46"
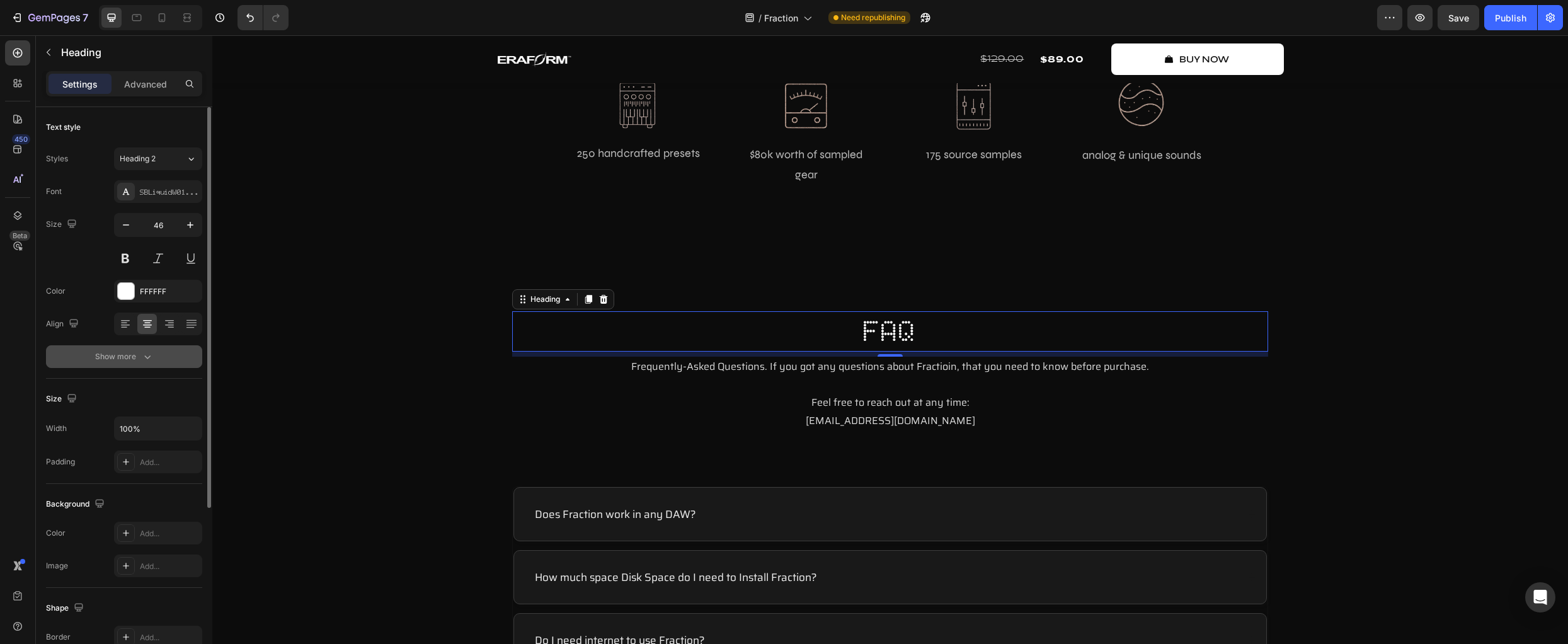
click at [149, 360] on icon "button" at bounding box center [147, 356] width 12 height 12
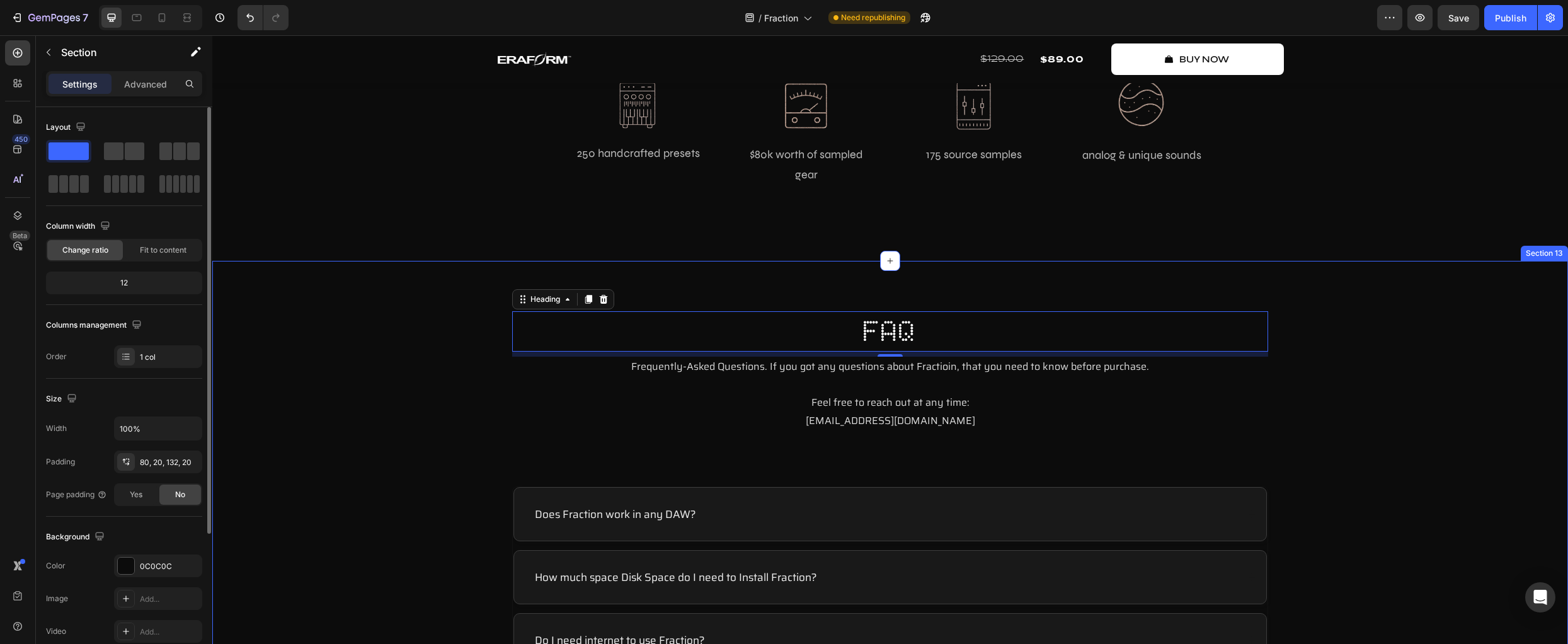
click at [351, 489] on div "FAQ Heading 8 Frequently-Asked Questions. If you got any questions about Fracti…" at bounding box center [890, 587] width 1331 height 551
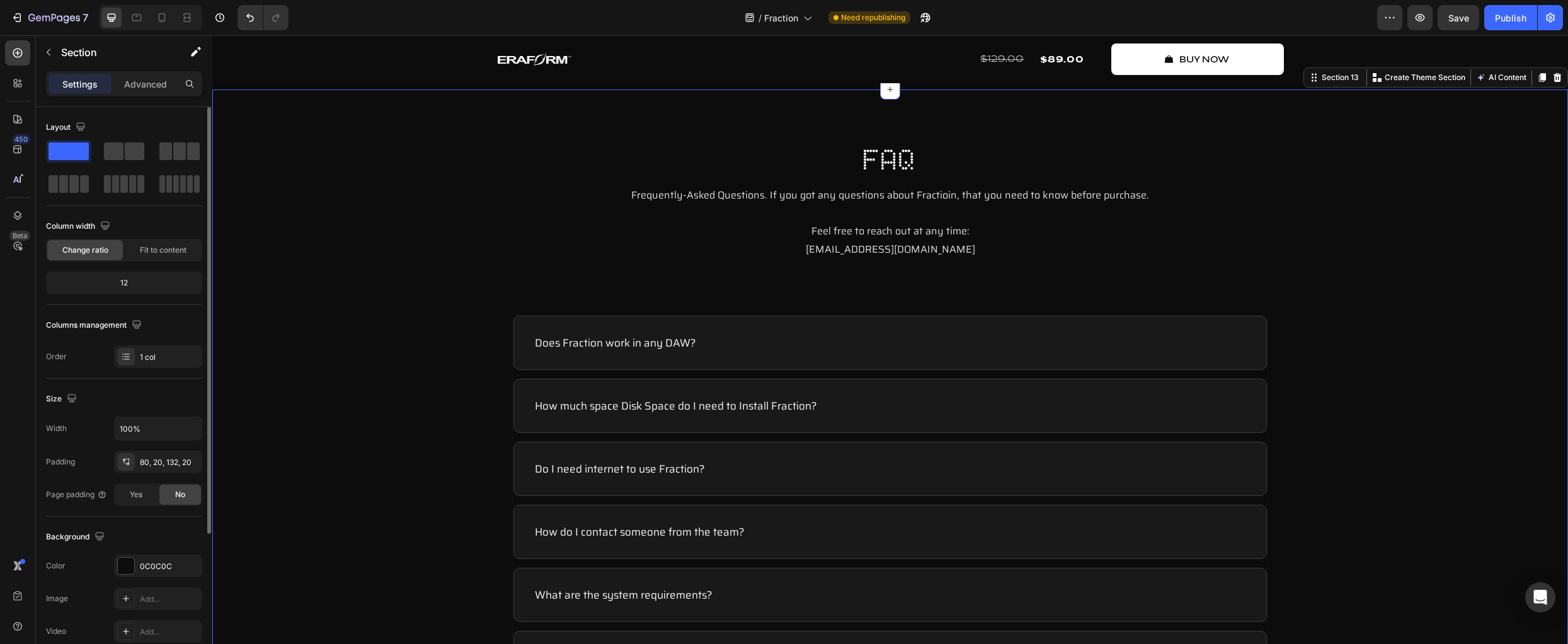
click at [394, 453] on div "FAQ Heading Frequently-Asked Questions. If you got any questions about Fractioi…" at bounding box center [890, 416] width 1331 height 551
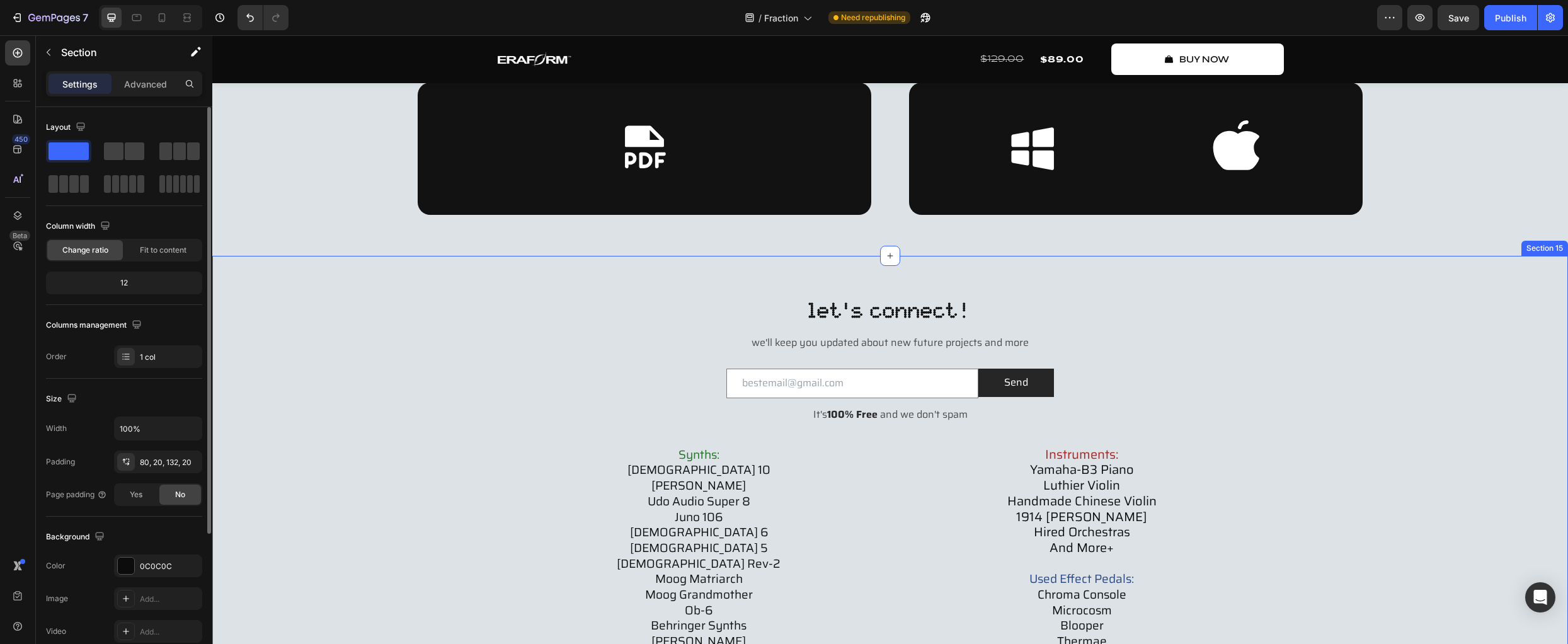
scroll to position [5655, 0]
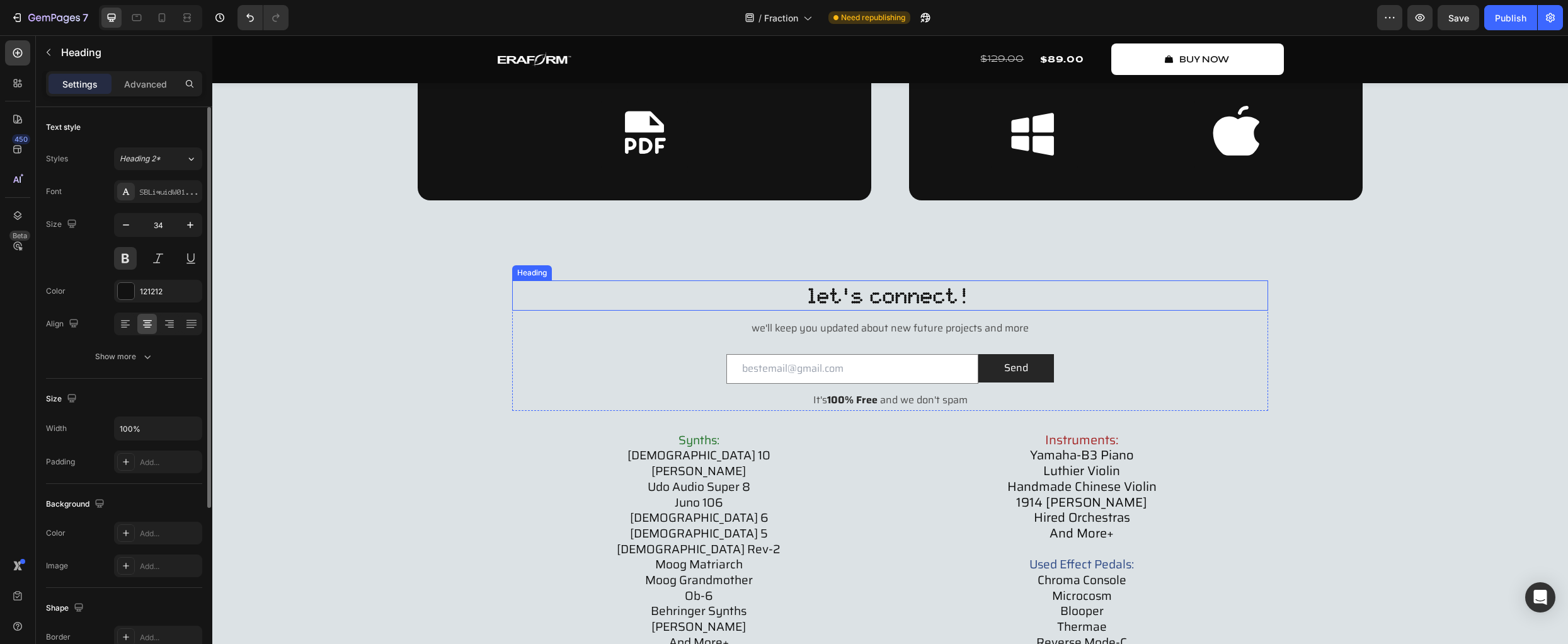
click at [797, 300] on h2 "let's connect!" at bounding box center [890, 296] width 756 height 30
click at [186, 158] on icon at bounding box center [191, 158] width 11 height 12
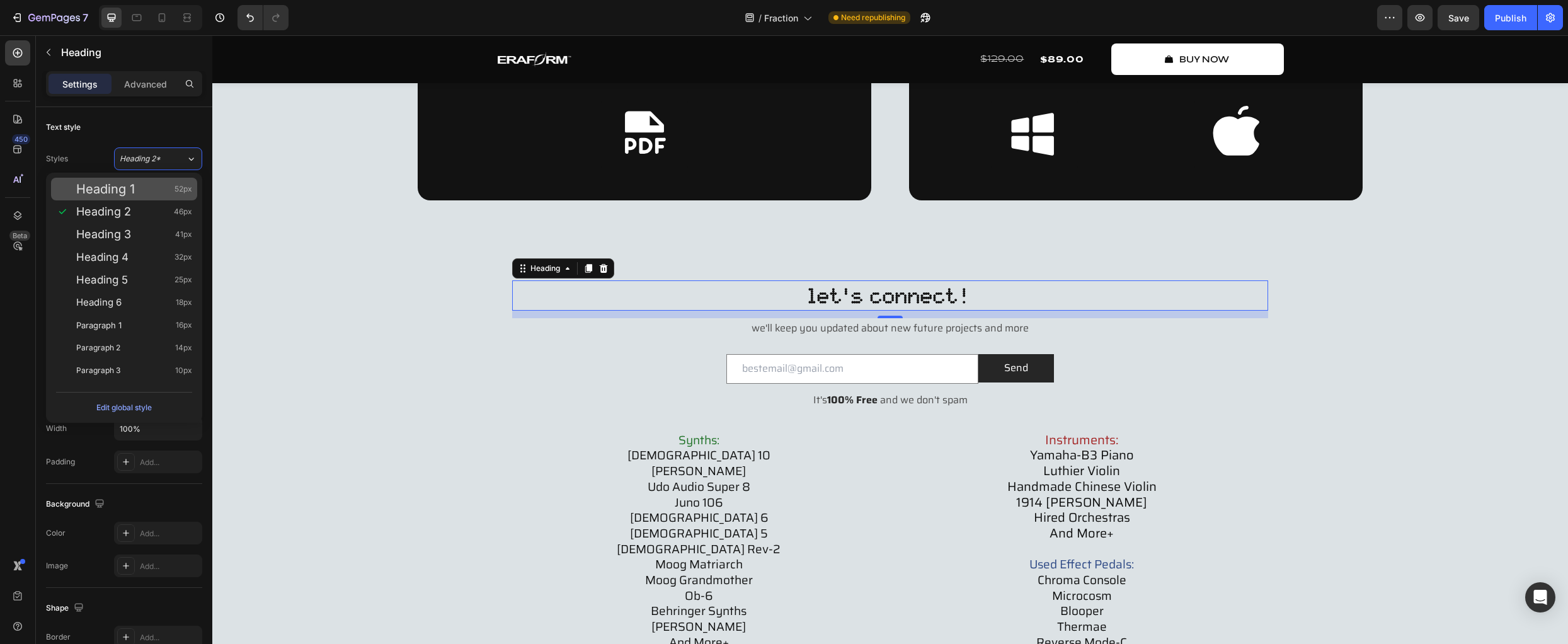
click at [175, 188] on span "52px" at bounding box center [183, 189] width 17 height 12
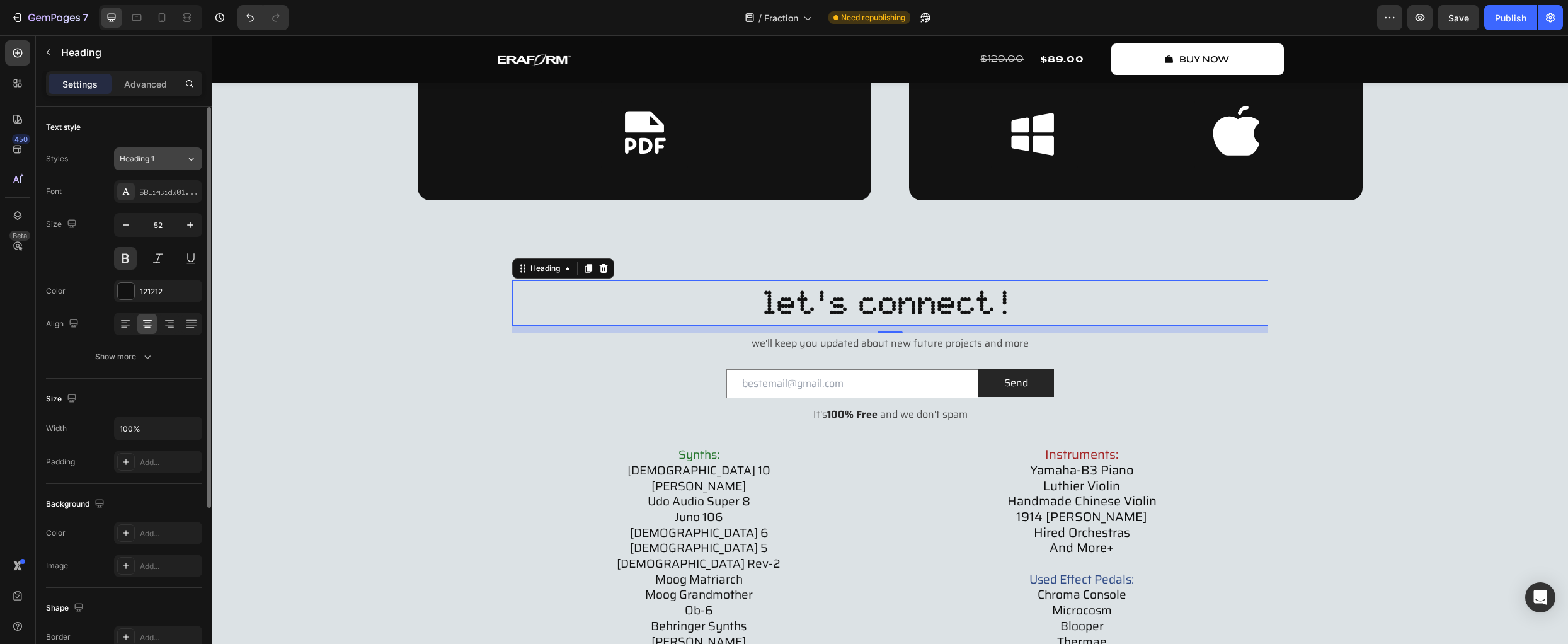
click at [171, 162] on div "Heading 1" at bounding box center [152, 159] width 66 height 12
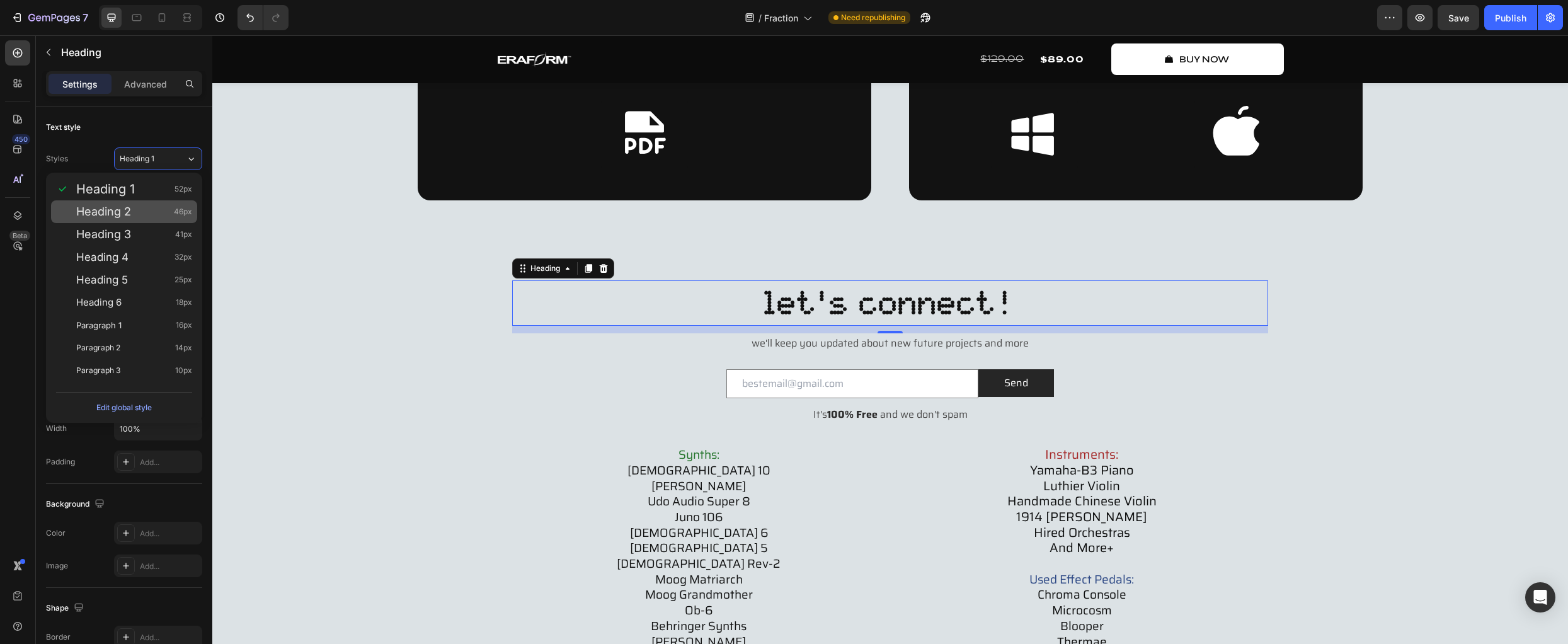
click at [164, 207] on div "Heading 2 46px" at bounding box center [134, 211] width 116 height 12
type input "46"
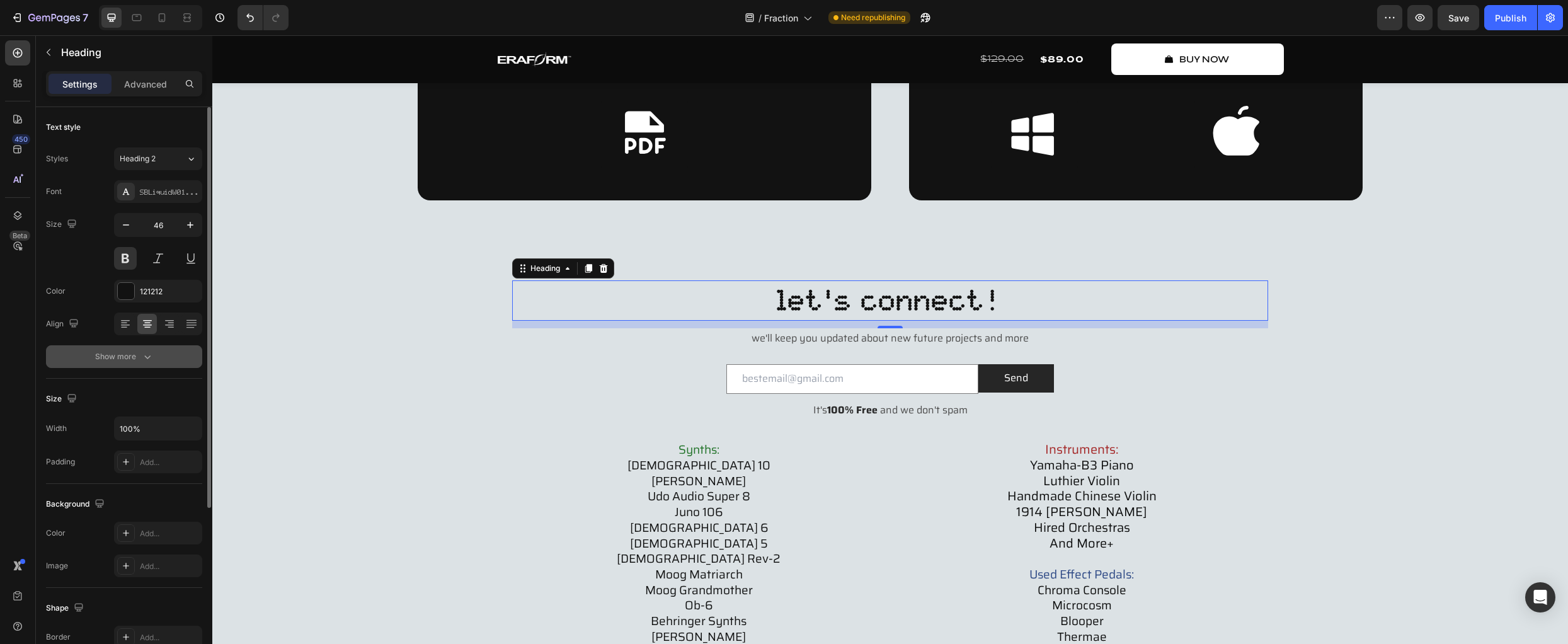
click at [144, 360] on icon "button" at bounding box center [147, 356] width 12 height 12
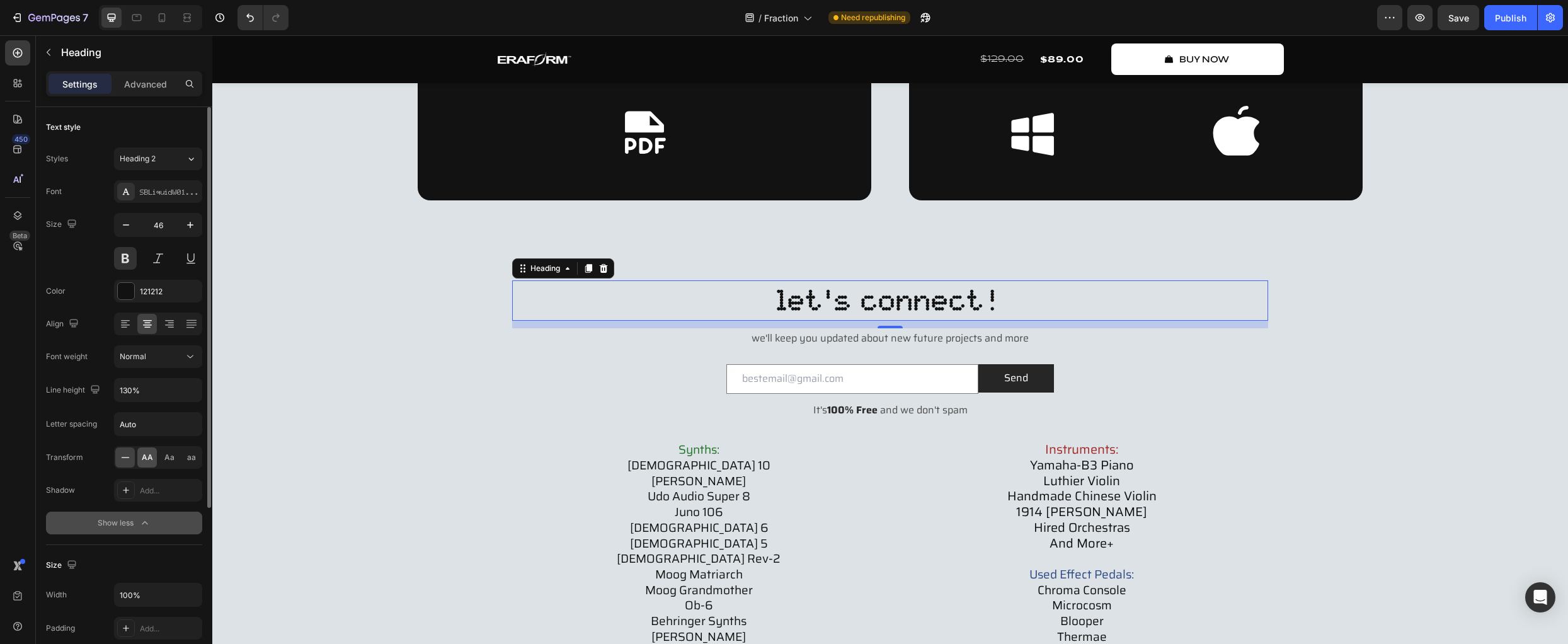
click at [146, 460] on span "AA" at bounding box center [148, 458] width 12 height 12
click at [126, 256] on button at bounding box center [125, 258] width 22 height 22
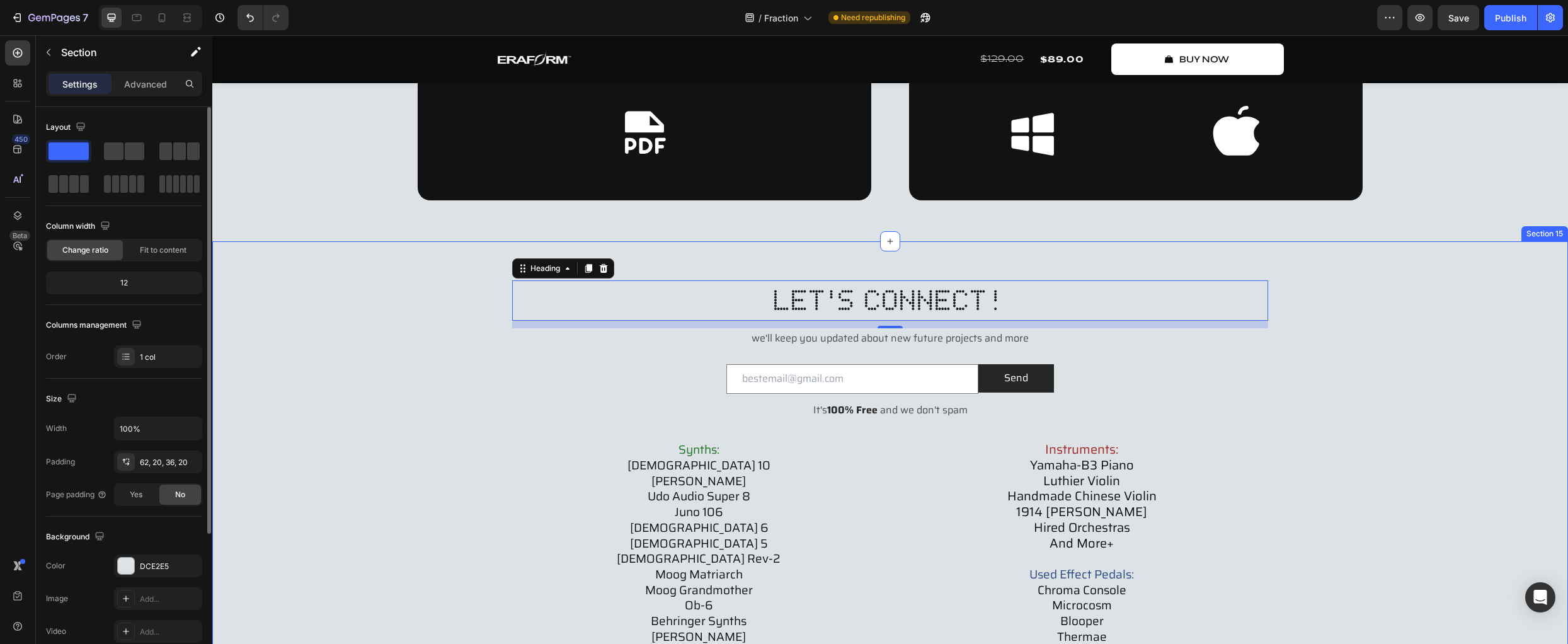
click at [386, 395] on div "let's connect! Heading 12 we'll keep you updated about new future projects and …" at bounding box center [890, 492] width 1331 height 423
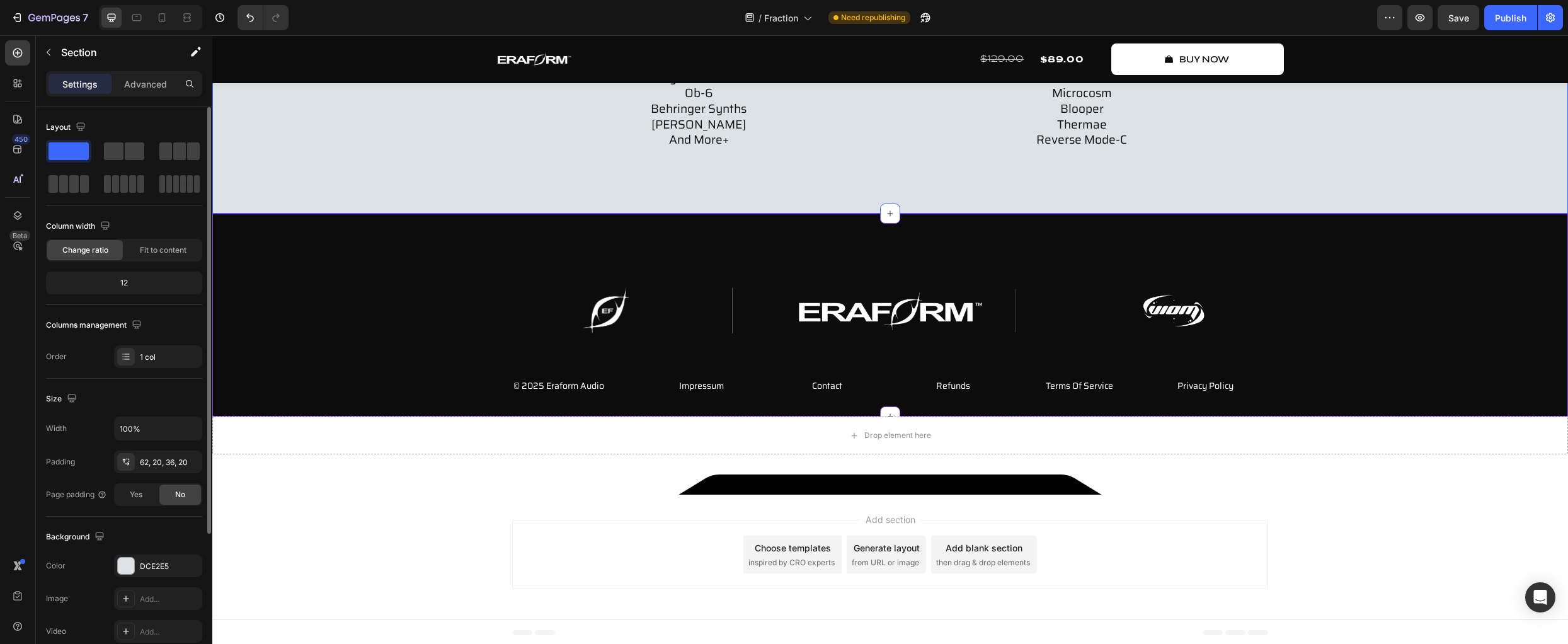
scroll to position [6169, 0]
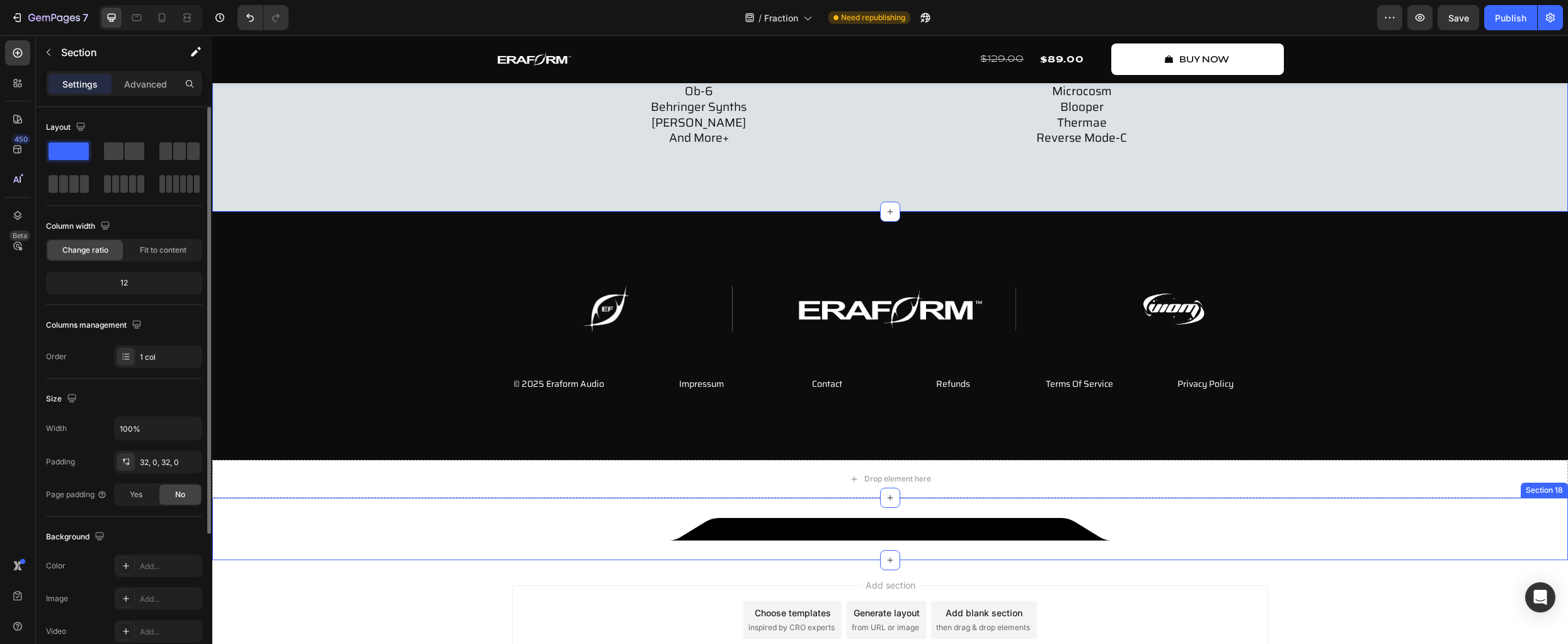
click at [339, 513] on div "Image Section 18" at bounding box center [890, 529] width 1356 height 62
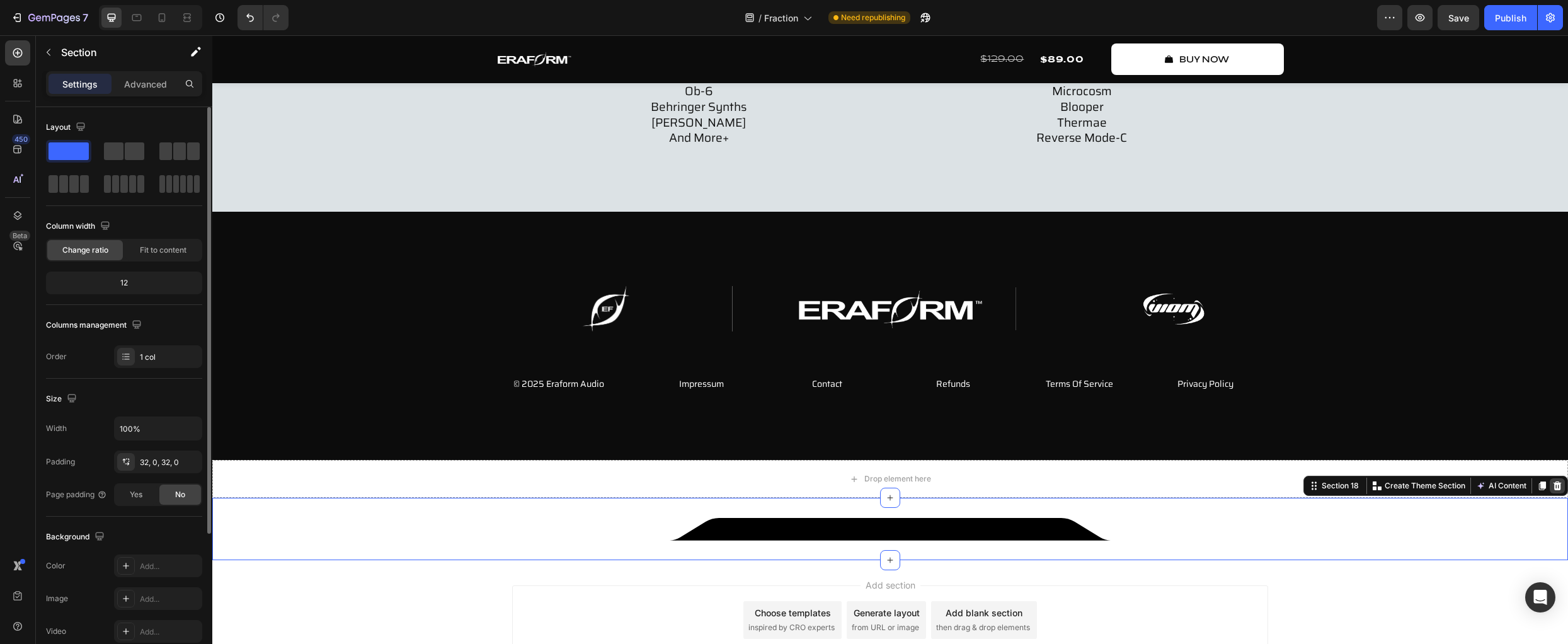
click at [1554, 488] on icon at bounding box center [1557, 486] width 8 height 9
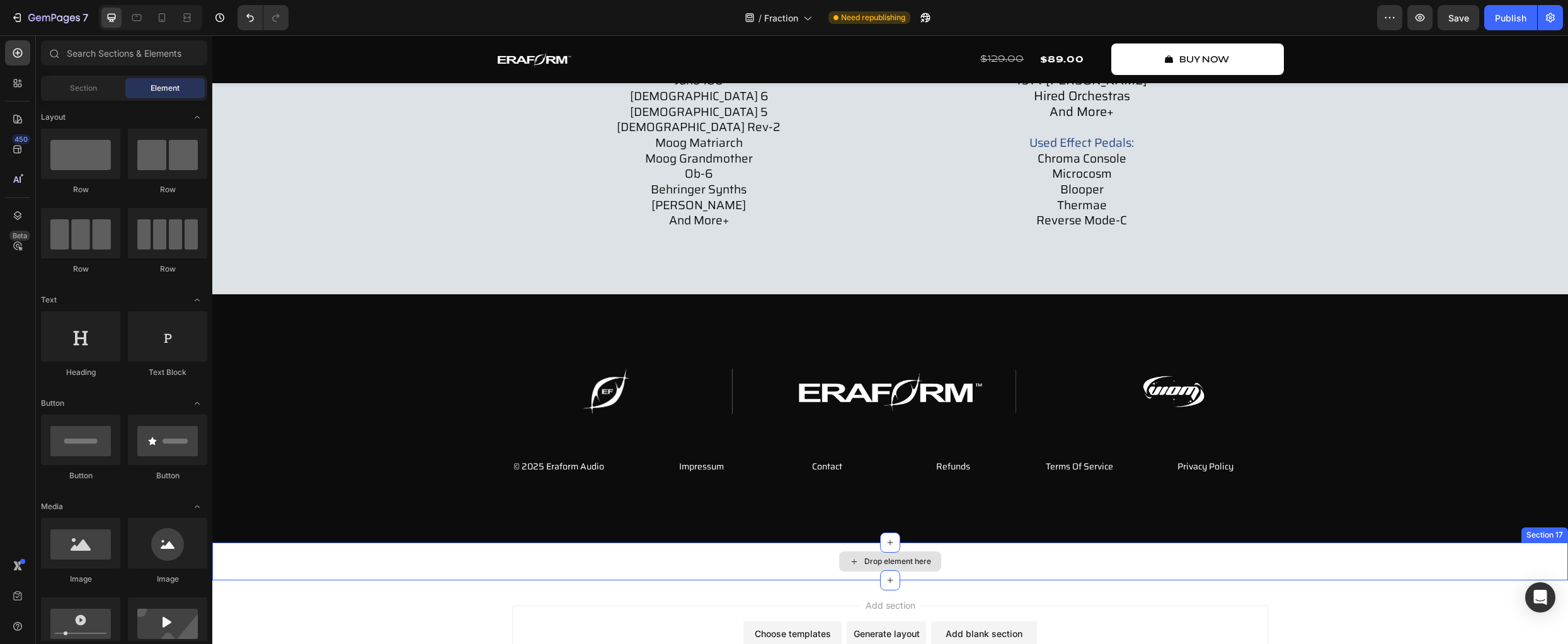
scroll to position [6082, 0]
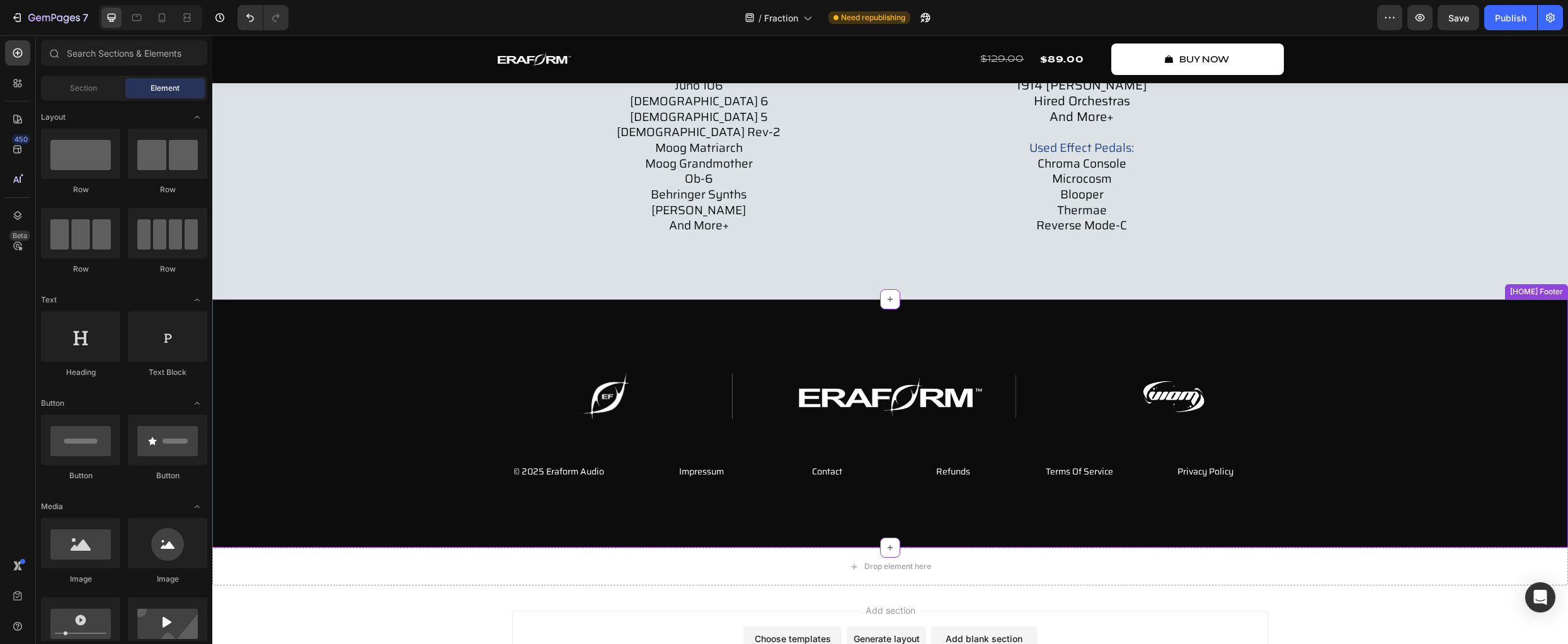
click at [1459, 513] on div "Image Image Image Row © 2025 Eraform Audio Text Block Impressum Button Contact …" at bounding box center [890, 424] width 1356 height 248
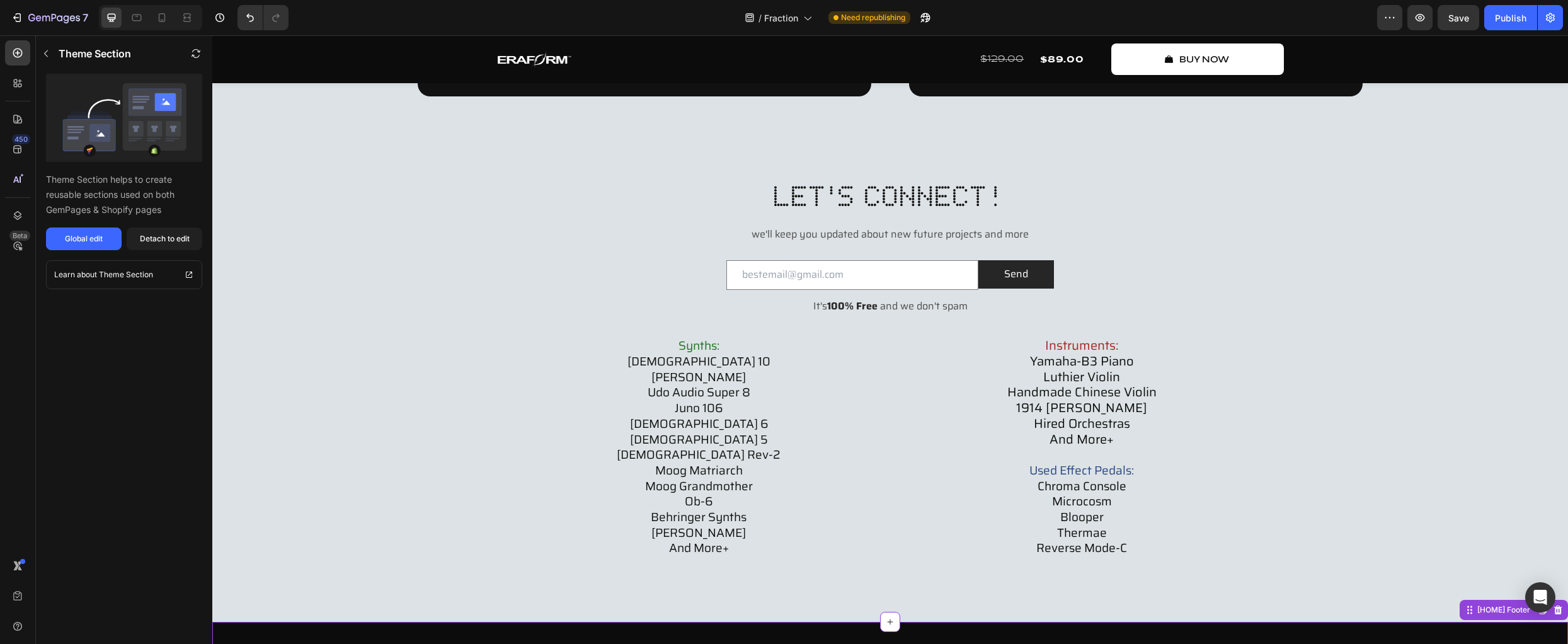
scroll to position [5742, 0]
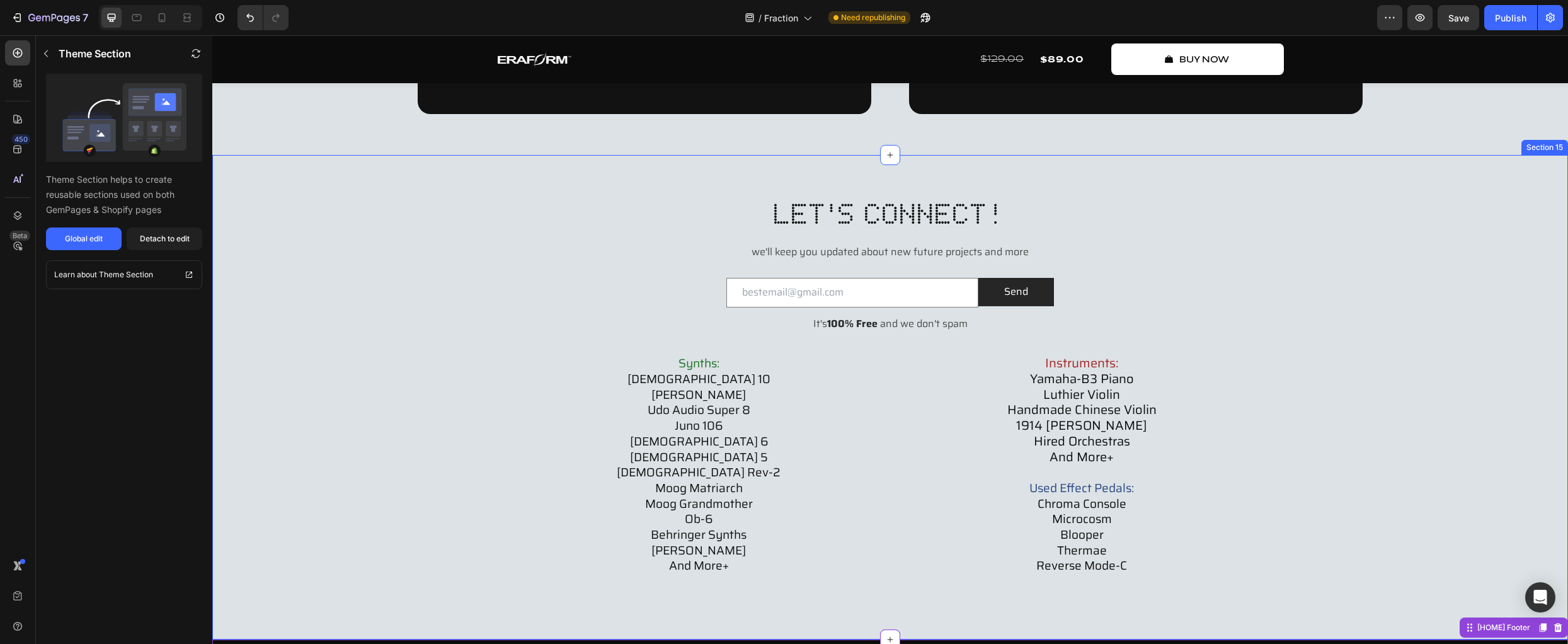
click at [1380, 453] on div "let's connect! Heading we'll keep you updated about new future projects and mor…" at bounding box center [890, 405] width 1331 height 423
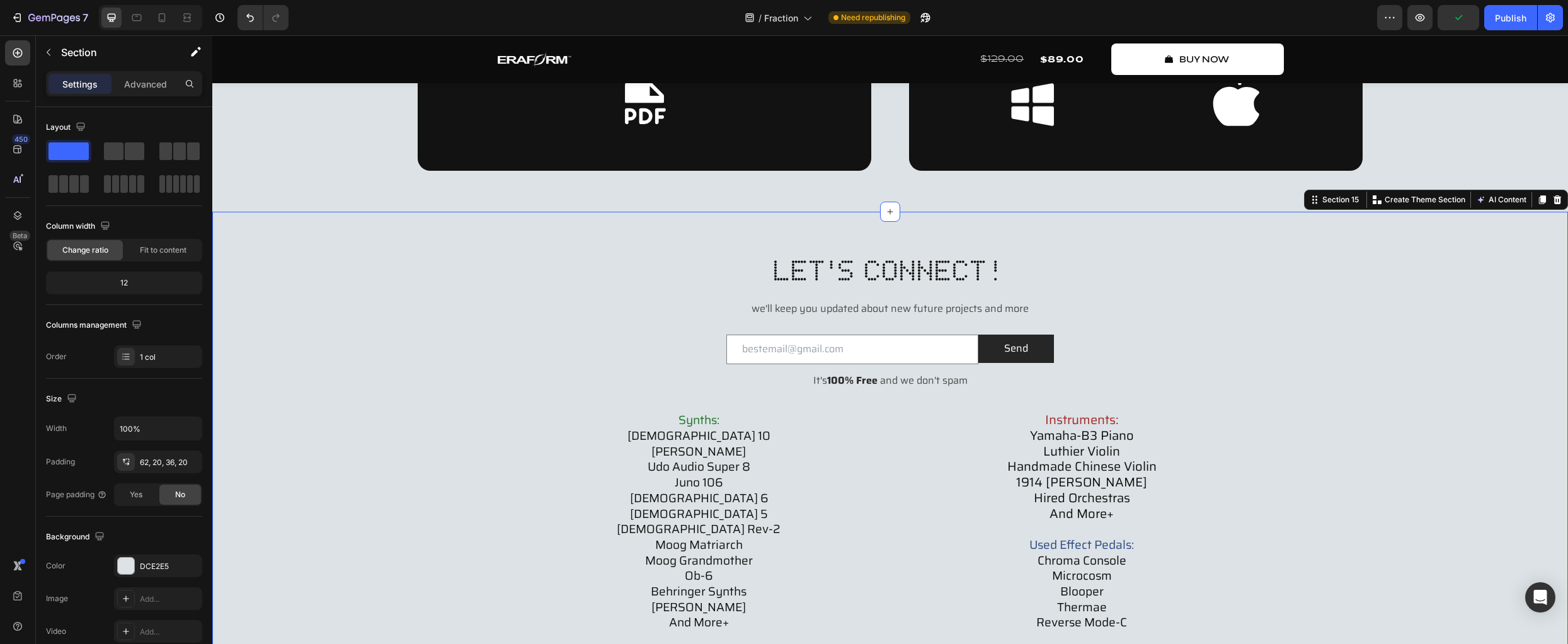
scroll to position [5684, 0]
drag, startPoint x: 467, startPoint y: 331, endPoint x: 444, endPoint y: 334, distance: 23.2
click at [467, 331] on div "let's connect! Heading we'll keep you updated about new future projects and mor…" at bounding box center [890, 463] width 1331 height 423
click at [127, 561] on div at bounding box center [126, 566] width 17 height 17
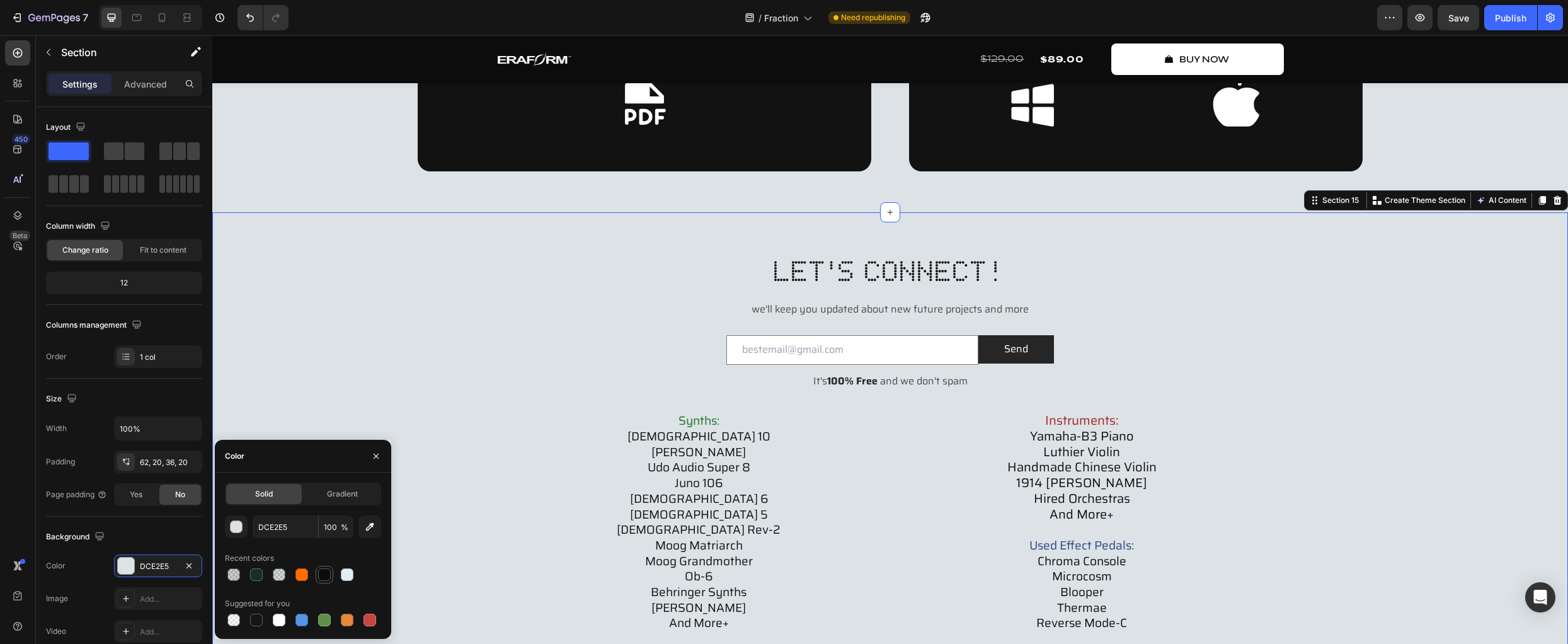
click at [323, 576] on div at bounding box center [324, 574] width 12 height 12
type input "0C0C0C"
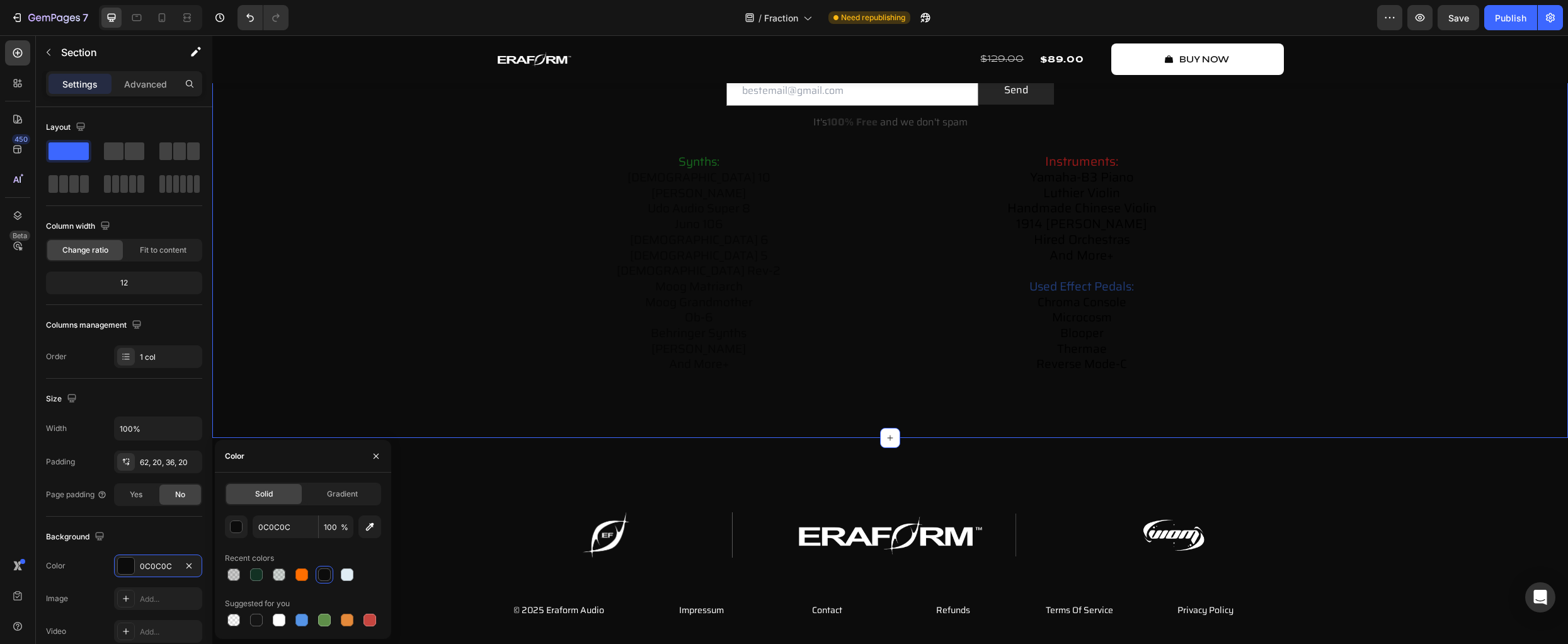
scroll to position [5948, 0]
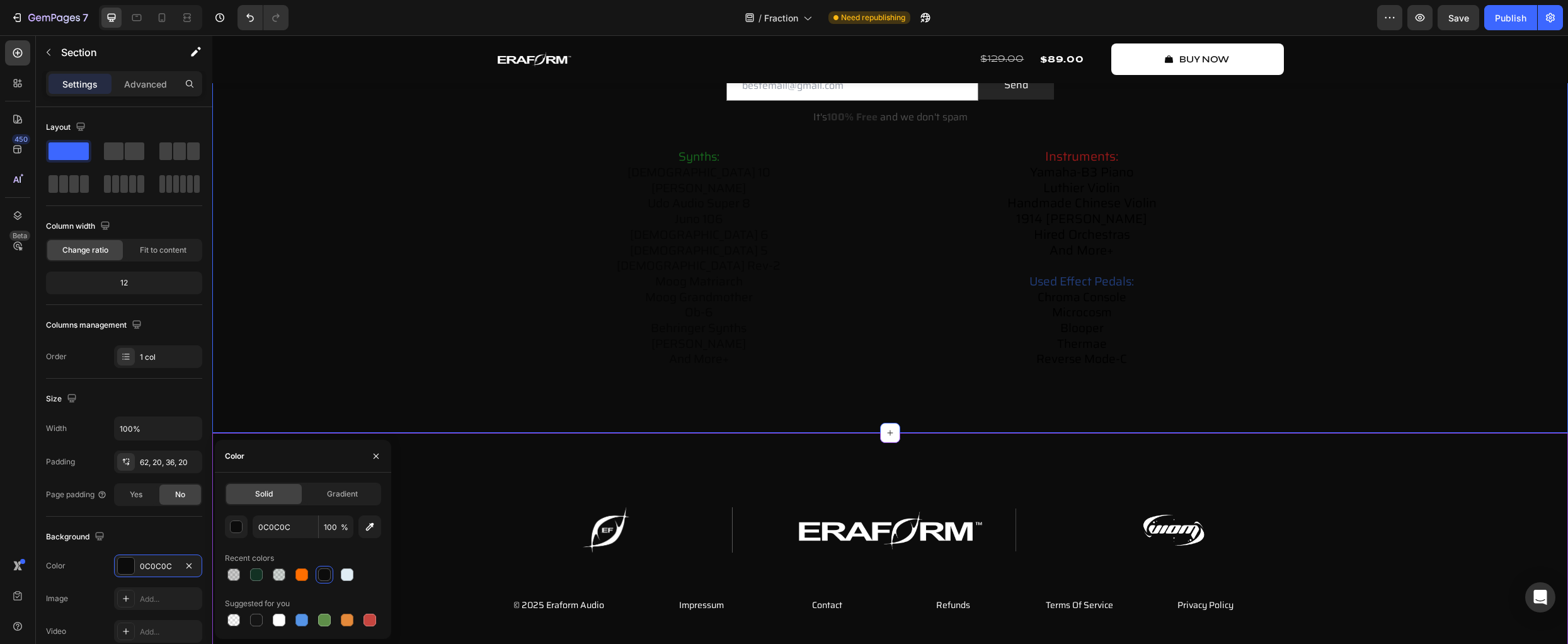
click at [465, 468] on div "Image Image Image Row © 2025 Eraform Audio Text Block Impressum Button Contact …" at bounding box center [890, 557] width 1356 height 248
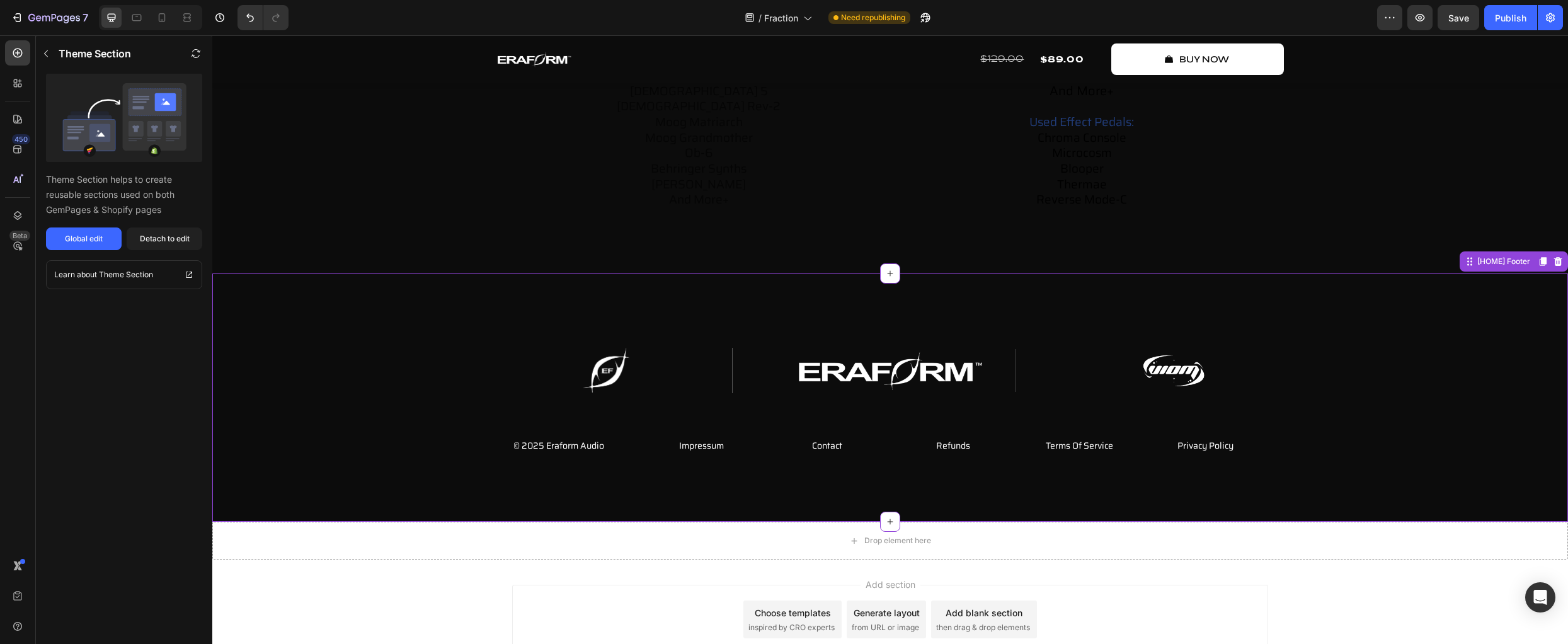
scroll to position [6129, 0]
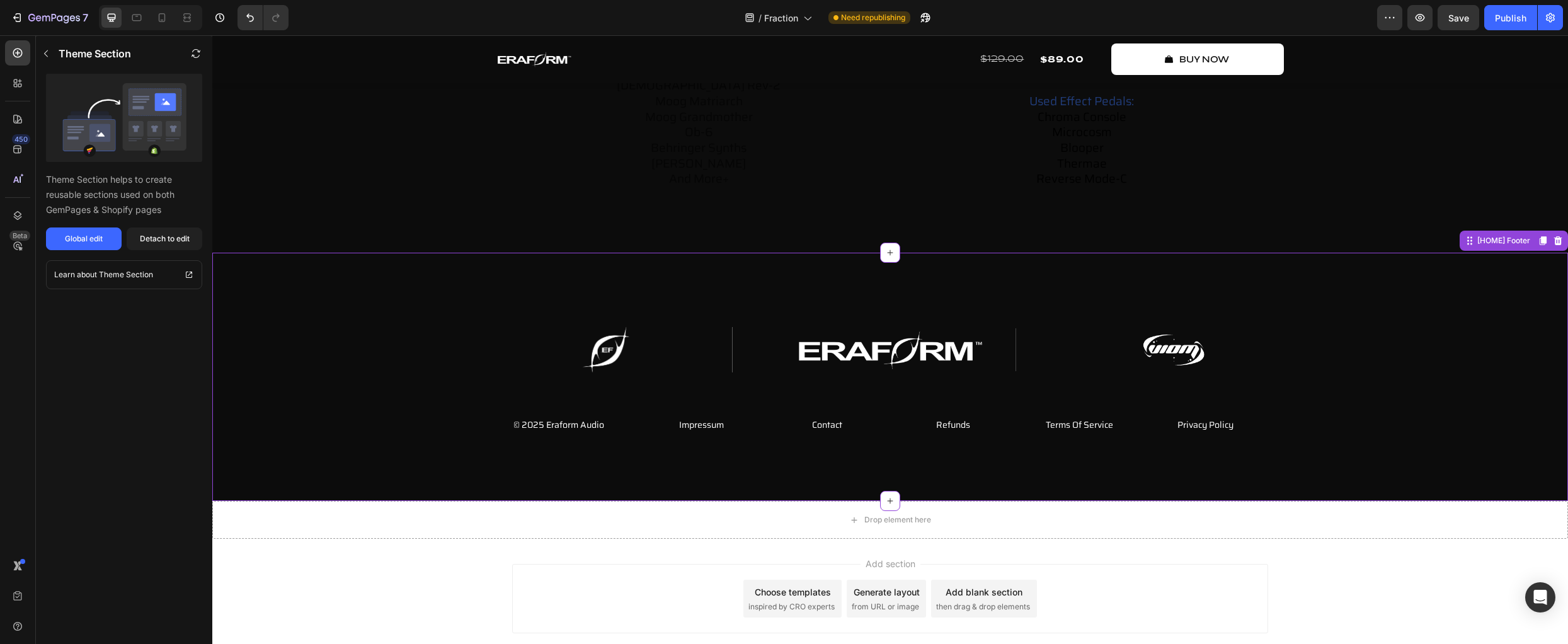
click at [331, 424] on div "Image Image Image Row © 2025 Eraform Audio Text Block Impressum Button Contact …" at bounding box center [890, 382] width 1356 height 111
click at [88, 243] on div "Global edit" at bounding box center [84, 239] width 38 height 12
click at [412, 428] on div "Image Image Image Row © 2025 Eraform Audio Text Block Impressum Button Contact …" at bounding box center [890, 382] width 1356 height 111
drag, startPoint x: 1456, startPoint y: 13, endPoint x: 973, endPoint y: 48, distance: 484.3
click at [1456, 13] on span "Save" at bounding box center [1459, 17] width 21 height 11
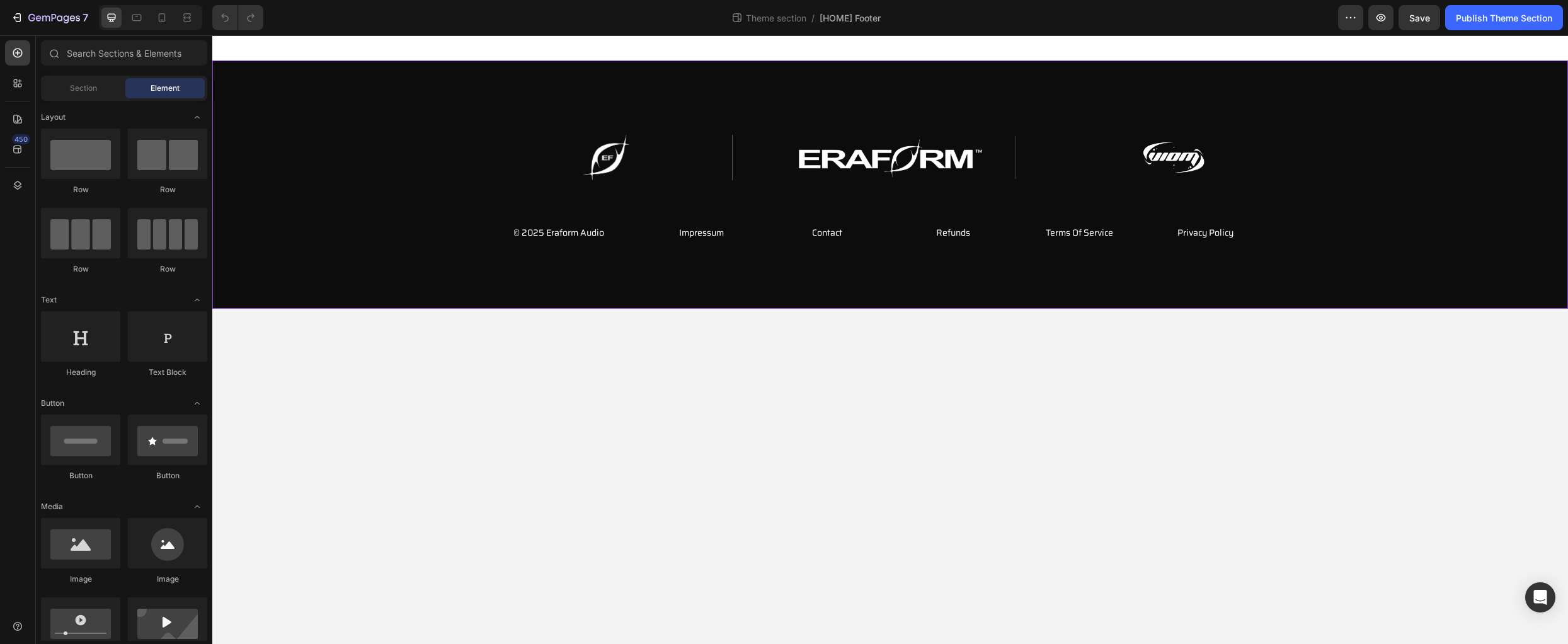
click at [339, 228] on div "Image Image Image Row © 2025 Eraform Audio Text Block Impressum Button Contact …" at bounding box center [890, 190] width 1356 height 111
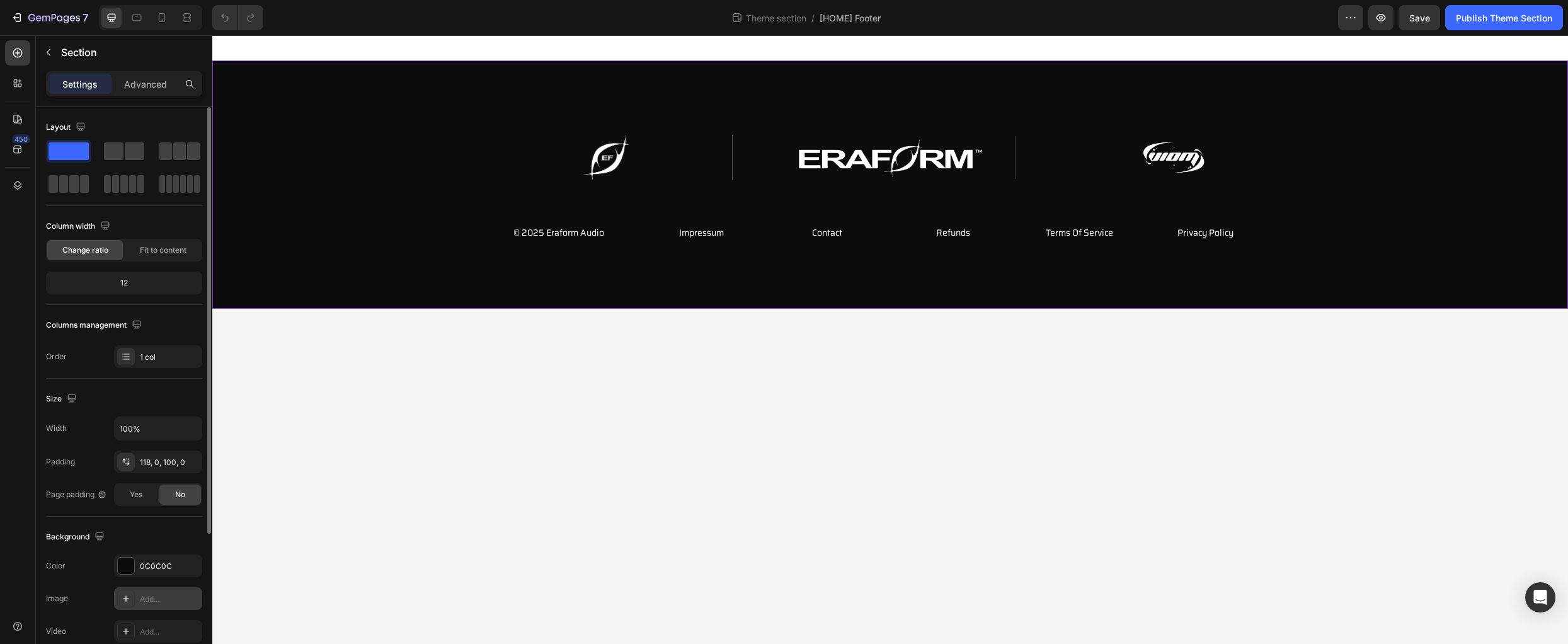
scroll to position [182, 0]
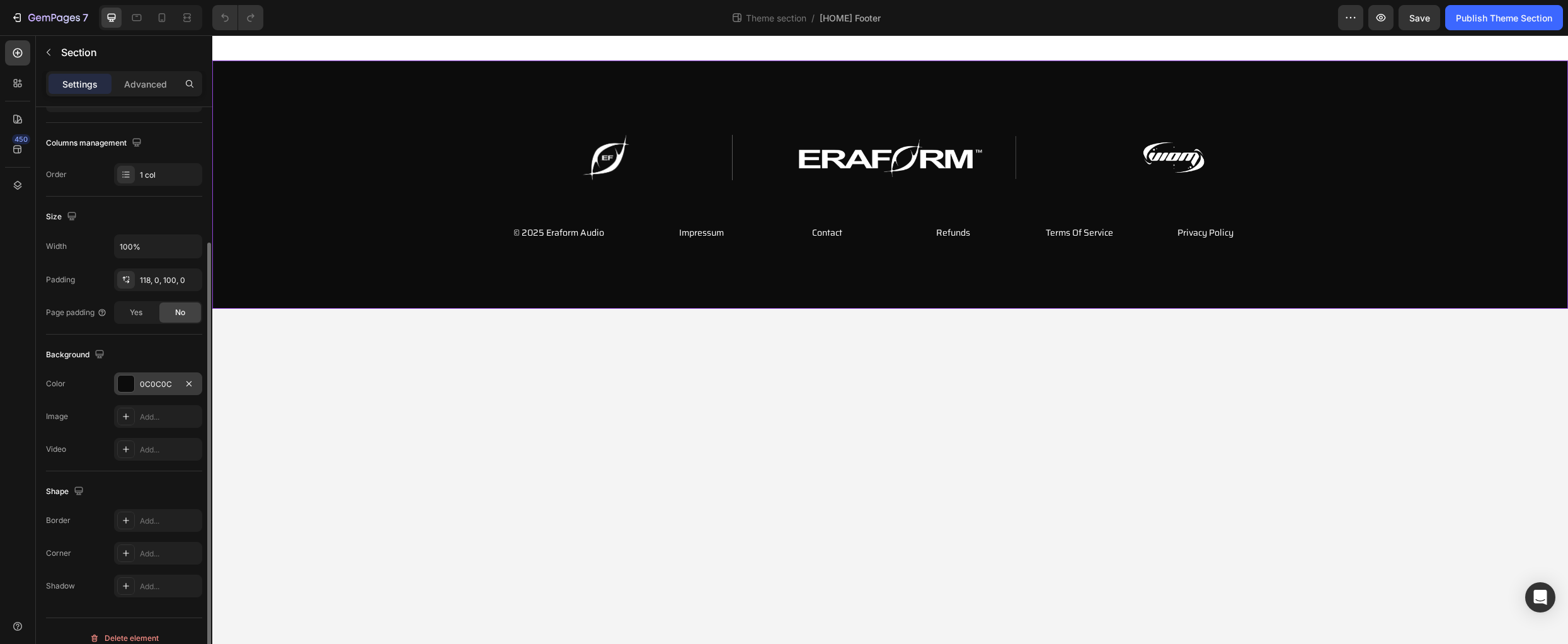
click at [130, 384] on div at bounding box center [126, 384] width 17 height 17
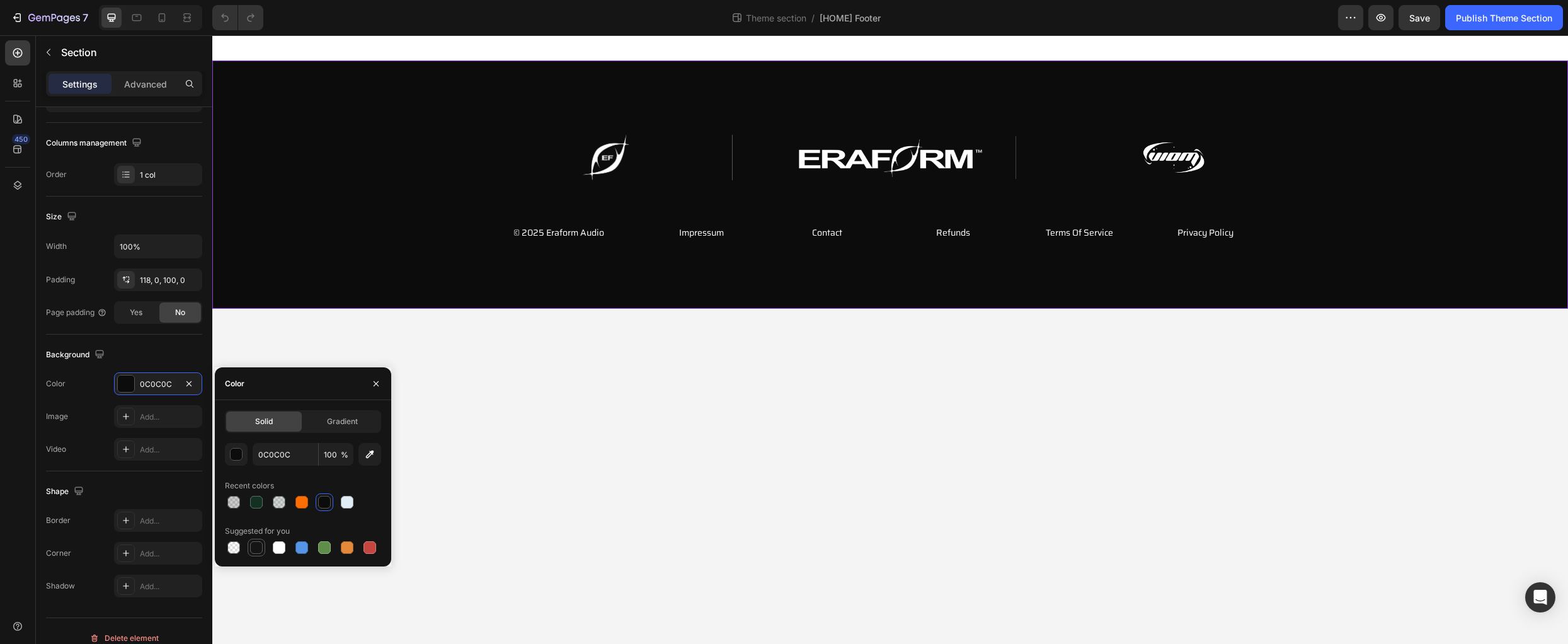
click at [255, 547] on div at bounding box center [256, 548] width 12 height 12
type input "151515"
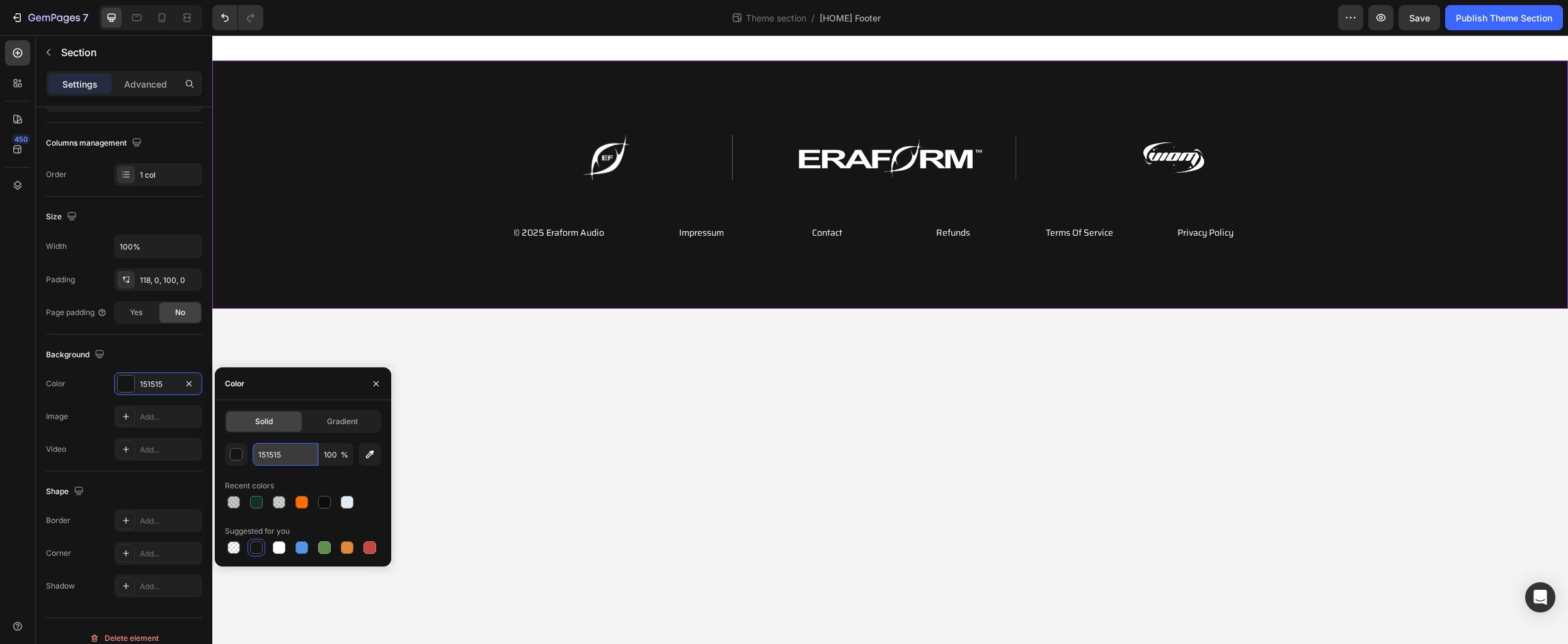
click at [260, 458] on input "151515" at bounding box center [286, 454] width 65 height 22
click at [233, 455] on div "button" at bounding box center [236, 455] width 12 height 12
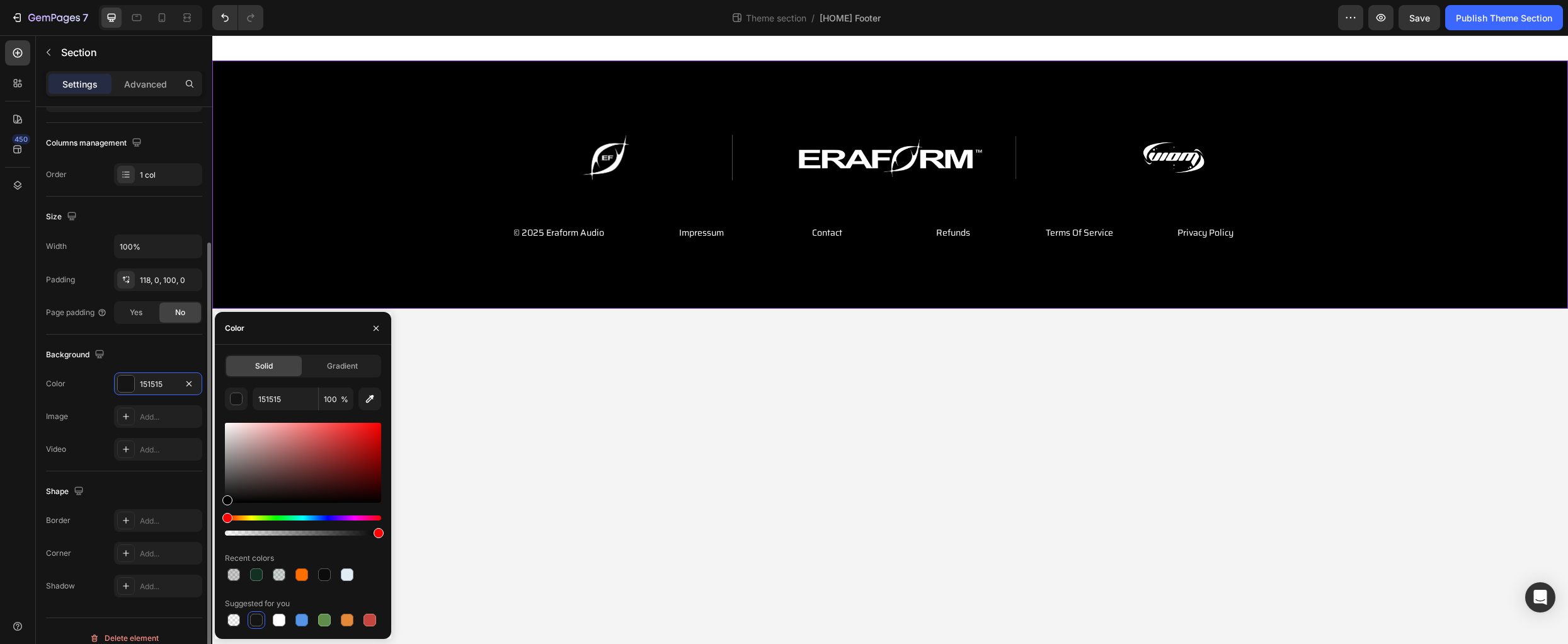
drag, startPoint x: 223, startPoint y: 503, endPoint x: 108, endPoint y: 580, distance: 138.4
click at [109, 580] on div "450 Sections(18) Elements(81) Section Element Hero Section Product Detail Brand…" at bounding box center [106, 340] width 212 height 609
click at [584, 487] on body "Image Image Image Row © 2025 Eraform Audio Text Block Impressum Button Contact …" at bounding box center [890, 340] width 1356 height 609
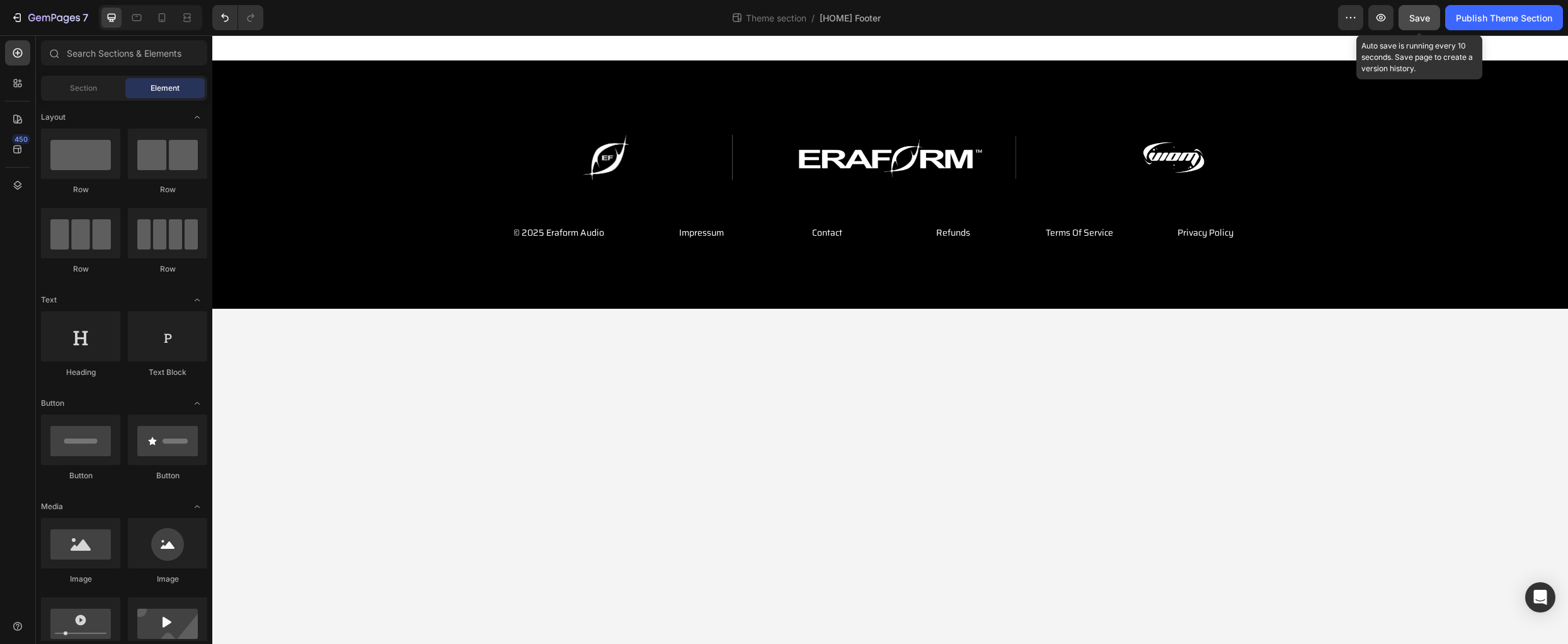
click at [1419, 23] on div "Save" at bounding box center [1419, 18] width 21 height 13
click at [771, 17] on span "Theme section" at bounding box center [776, 18] width 65 height 13
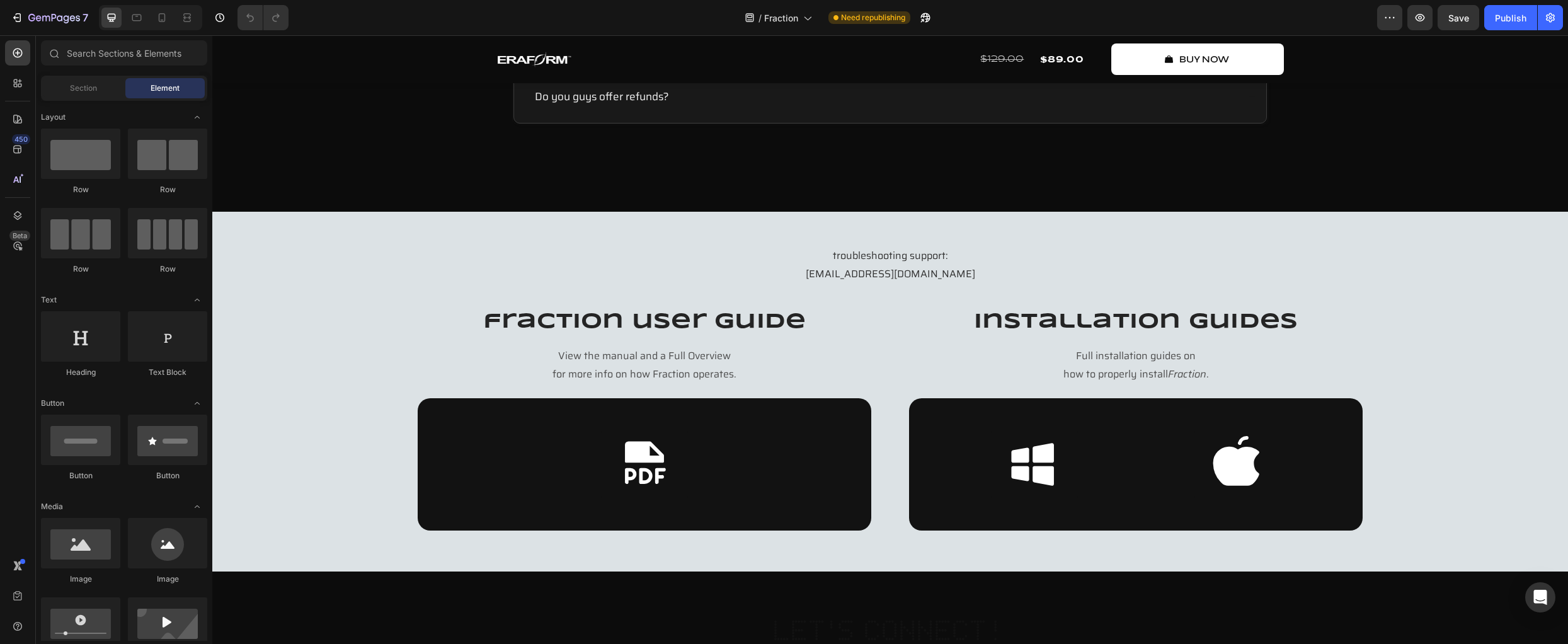
scroll to position [5115, 0]
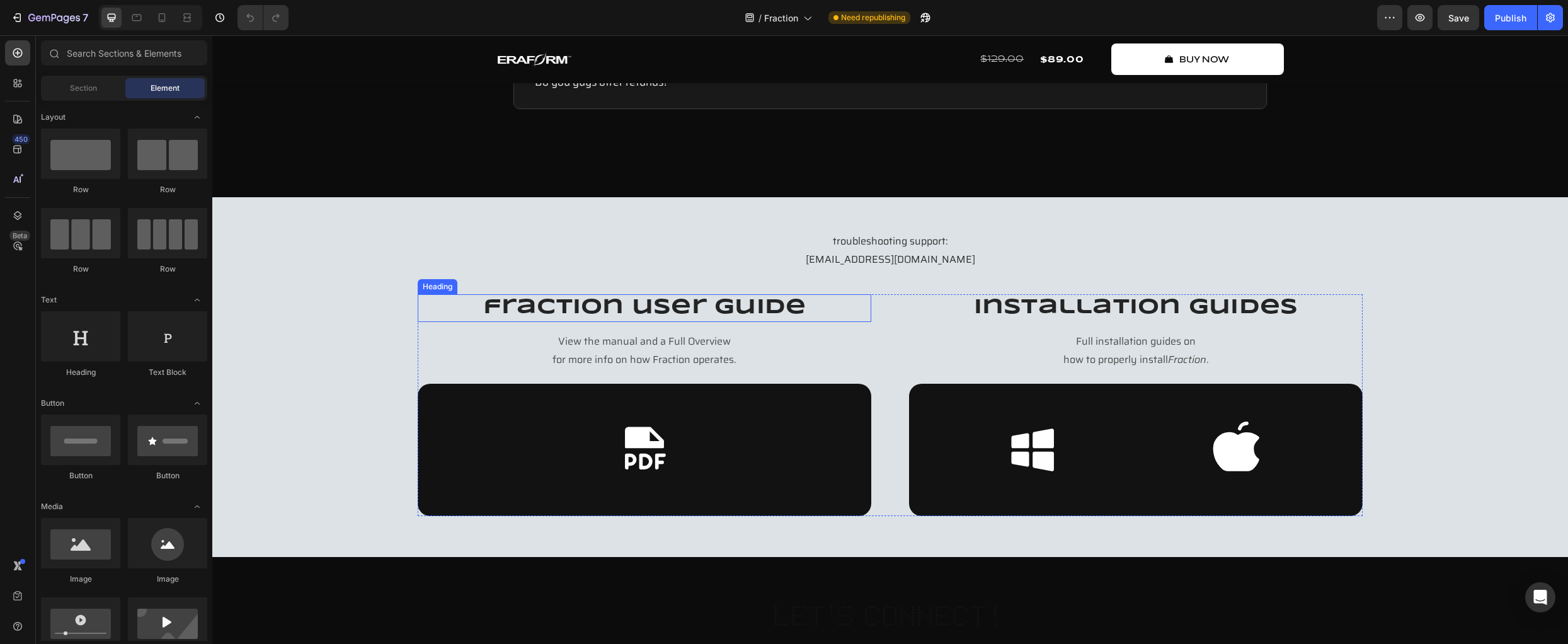
click at [506, 304] on h2 "fraction user guide" at bounding box center [644, 308] width 454 height 28
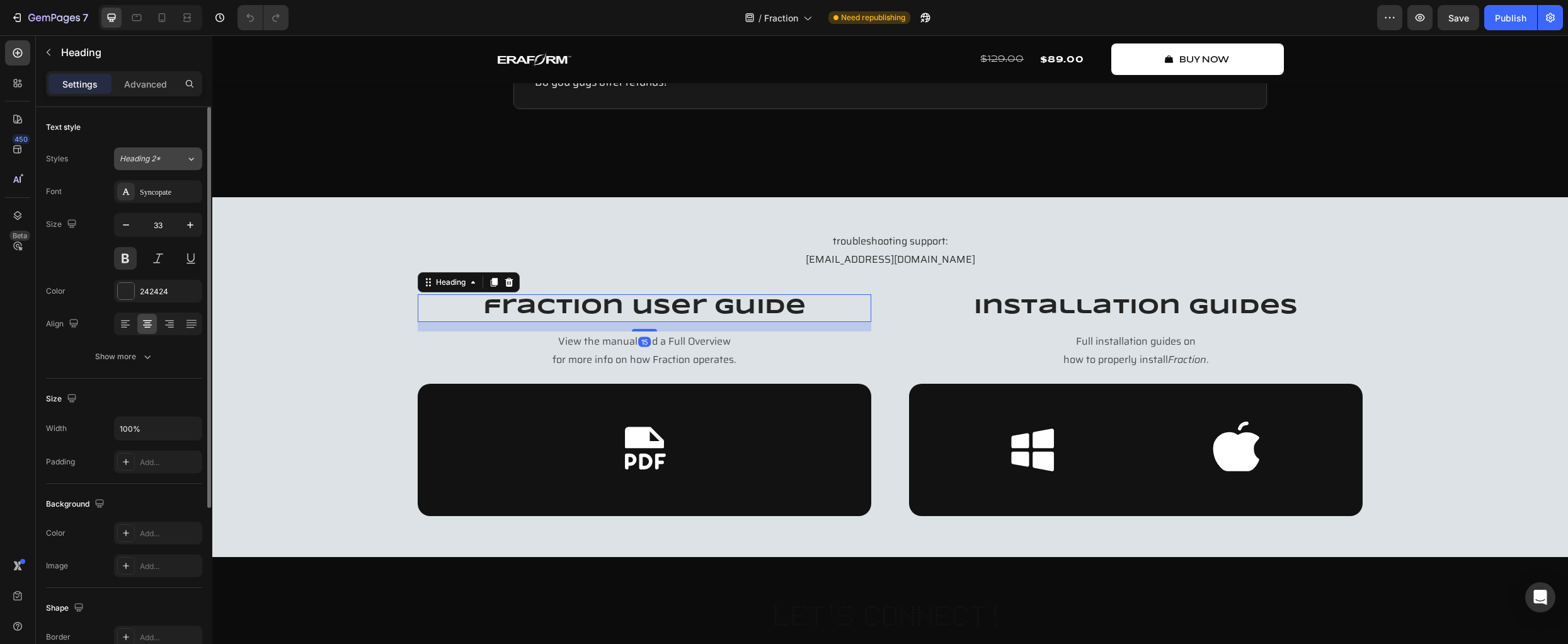
click at [173, 156] on div "Heading 2*" at bounding box center [152, 159] width 66 height 12
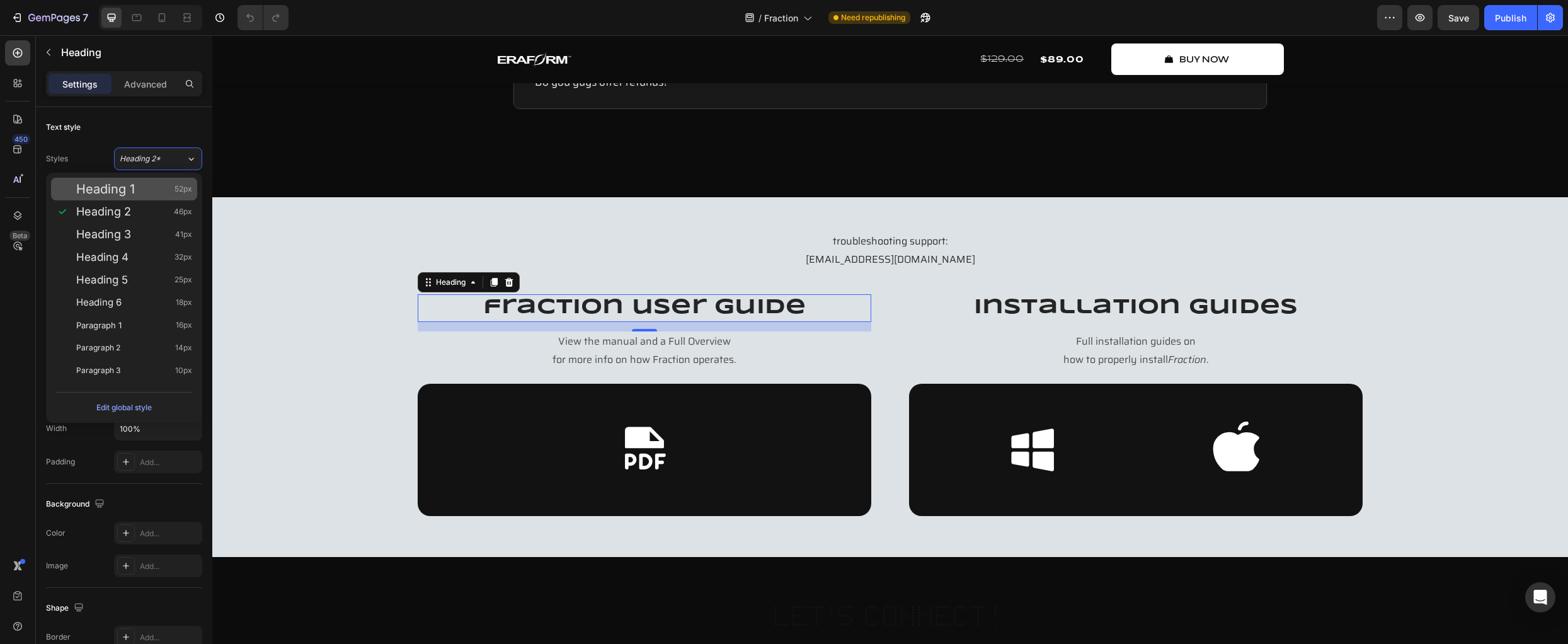
click at [169, 187] on div "Heading 1 52px" at bounding box center [134, 189] width 116 height 12
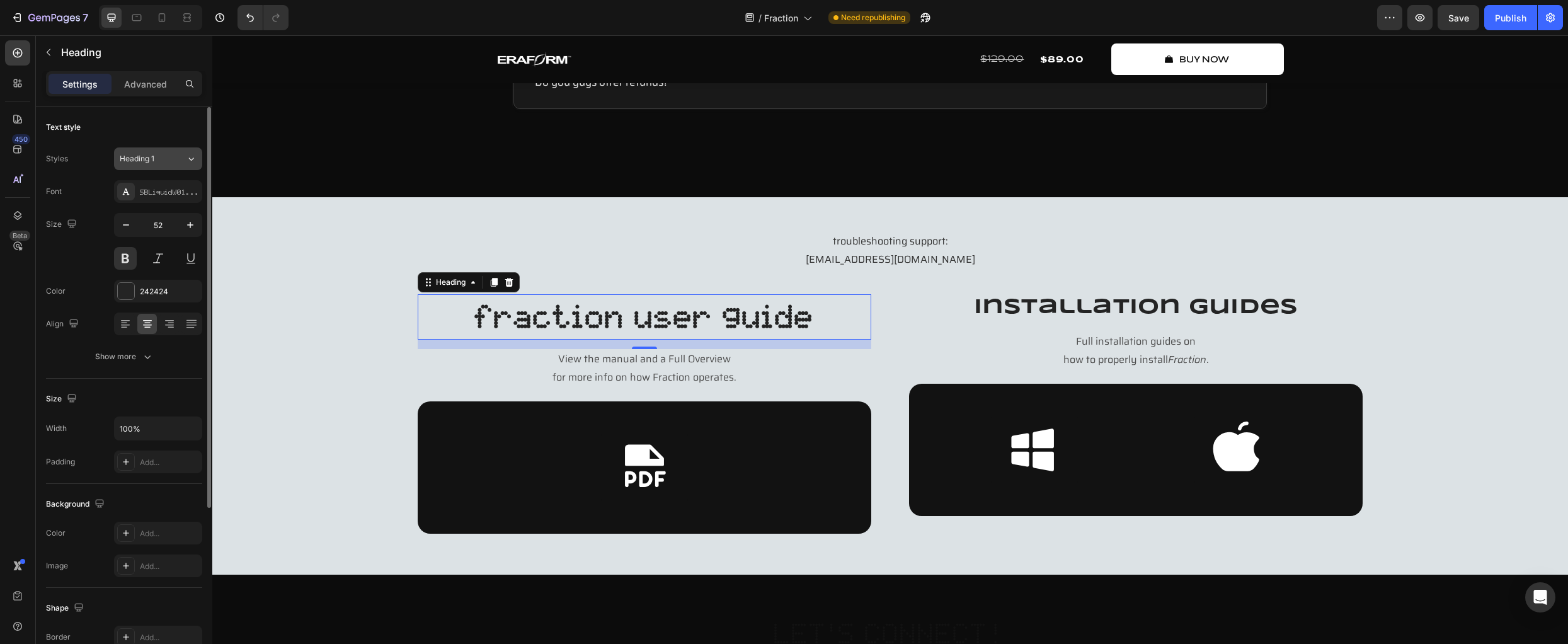
click at [166, 154] on div "Heading 1" at bounding box center [145, 159] width 51 height 12
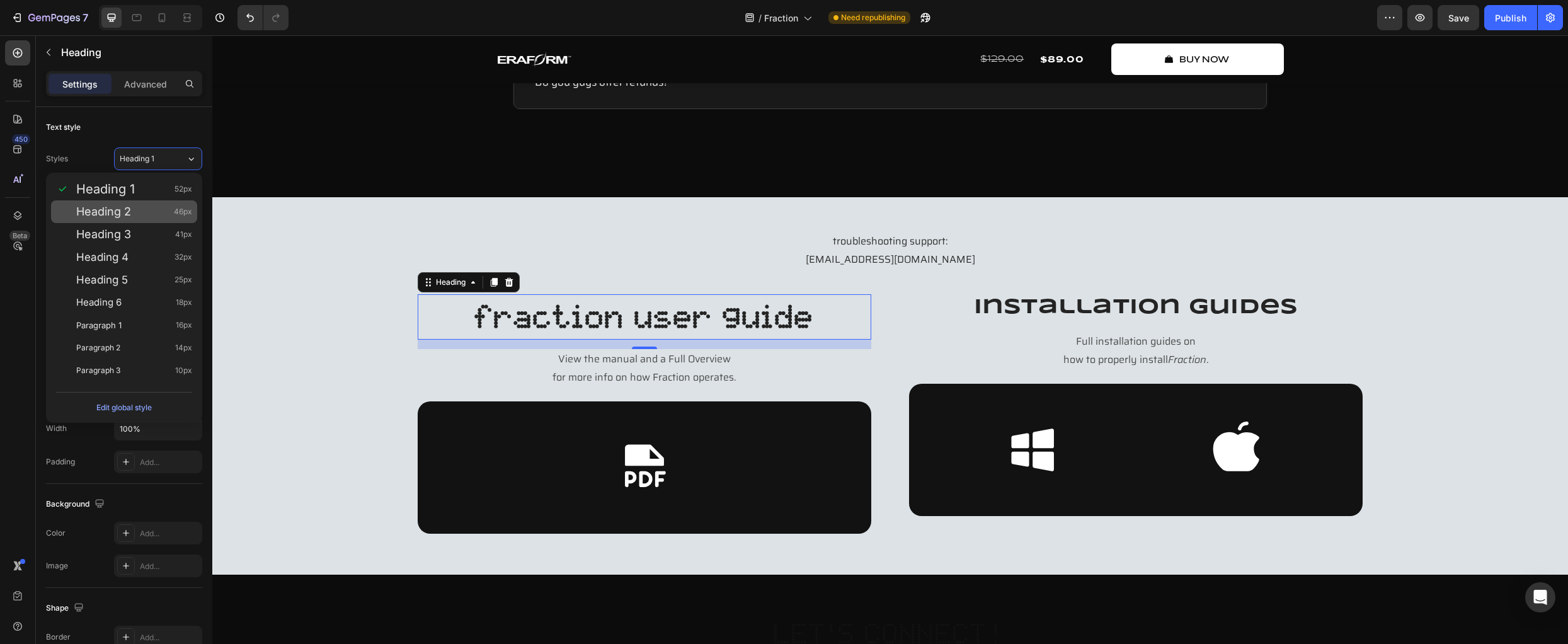
click at [166, 207] on div "Heading 2 46px" at bounding box center [134, 211] width 116 height 12
type input "46"
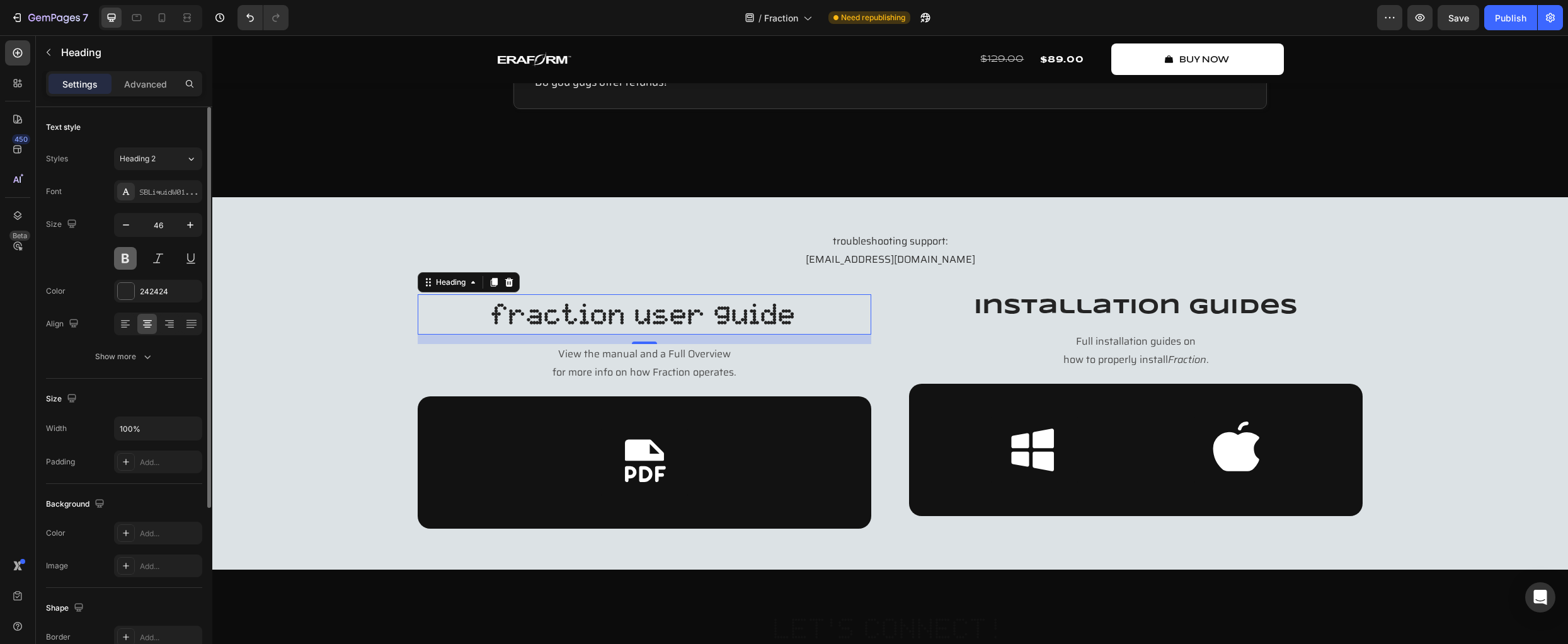
click at [129, 260] on button at bounding box center [125, 258] width 22 height 22
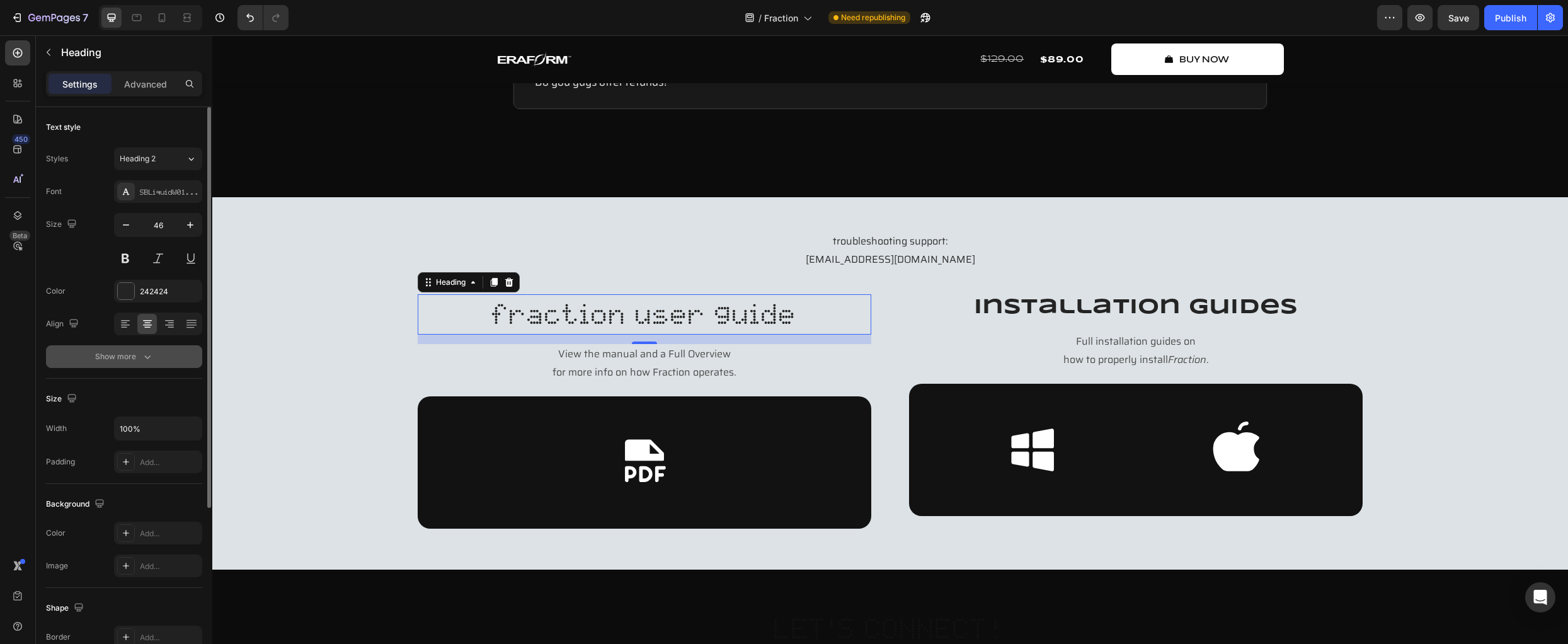
click at [146, 350] on button "Show more" at bounding box center [124, 356] width 157 height 22
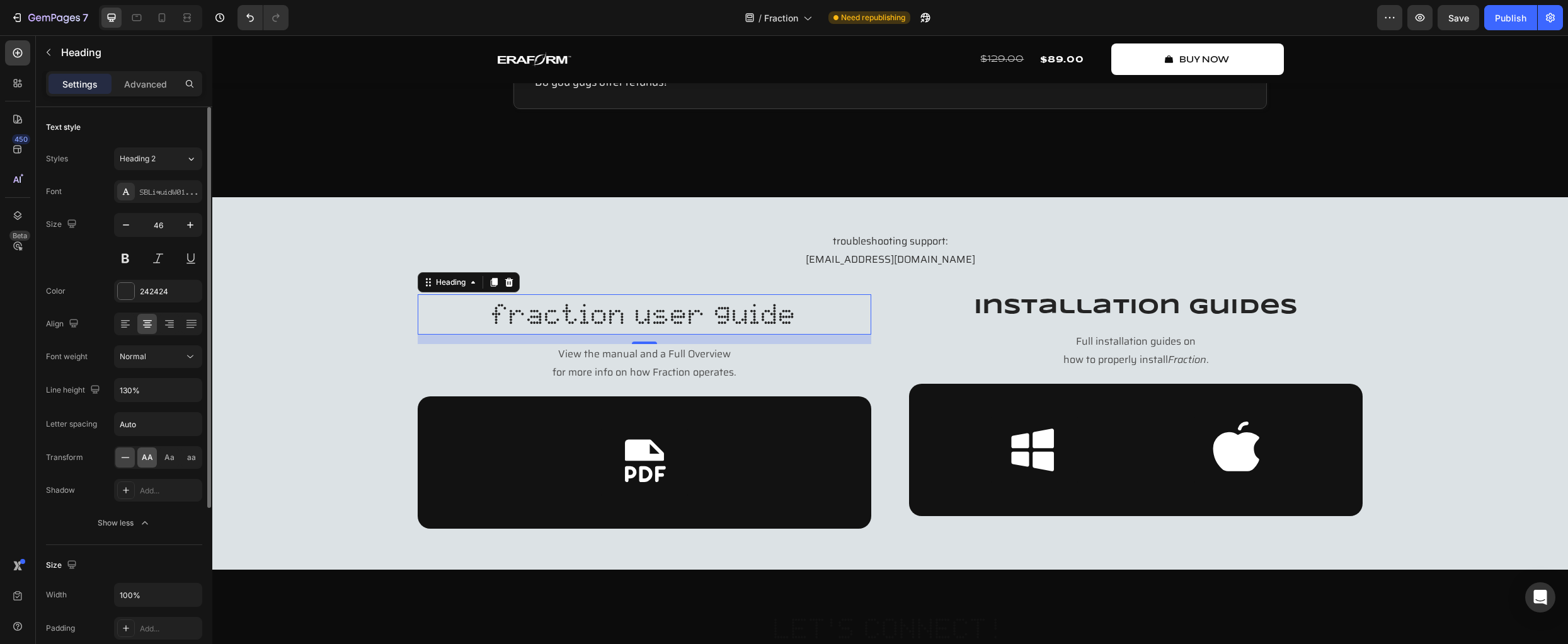
click at [149, 463] on span "AA" at bounding box center [148, 458] width 12 height 12
click at [1012, 318] on h2 "Installation Guides" at bounding box center [1136, 308] width 454 height 28
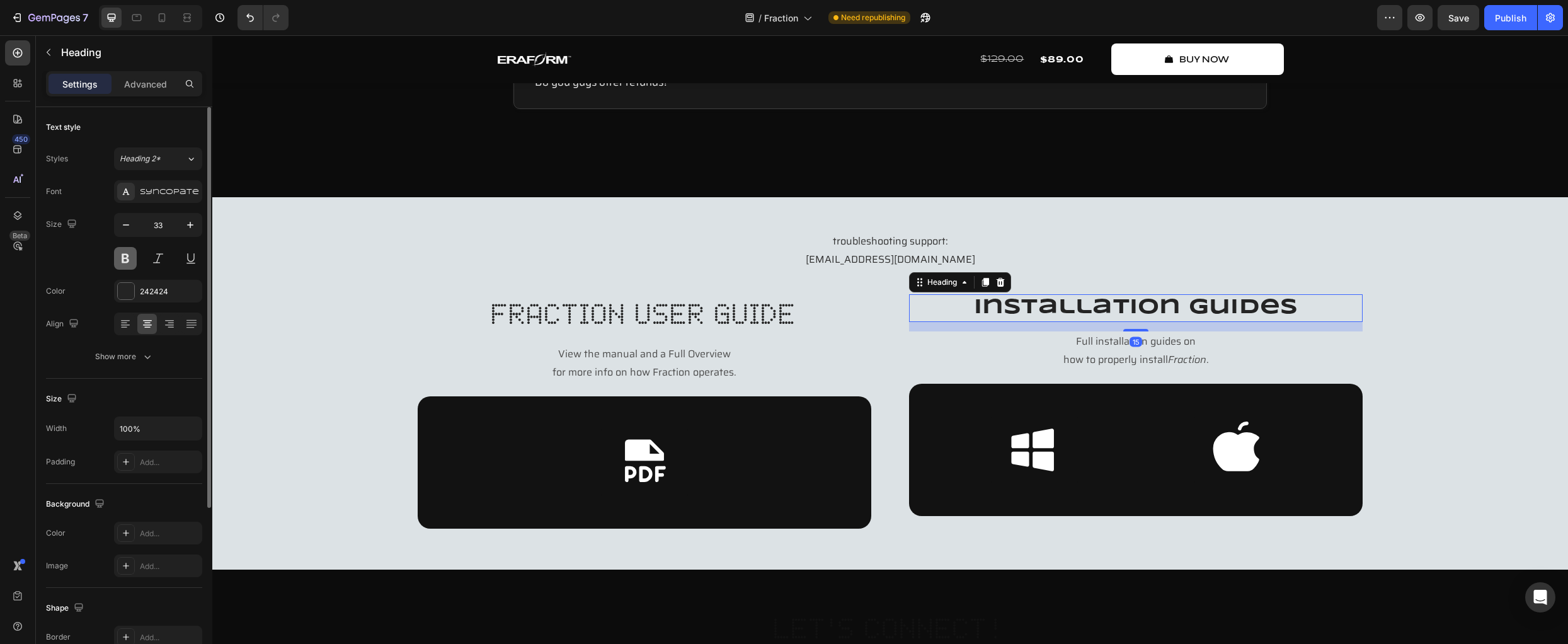
click at [124, 255] on button at bounding box center [125, 258] width 22 height 22
click at [163, 191] on div "Syncopate" at bounding box center [170, 192] width 59 height 12
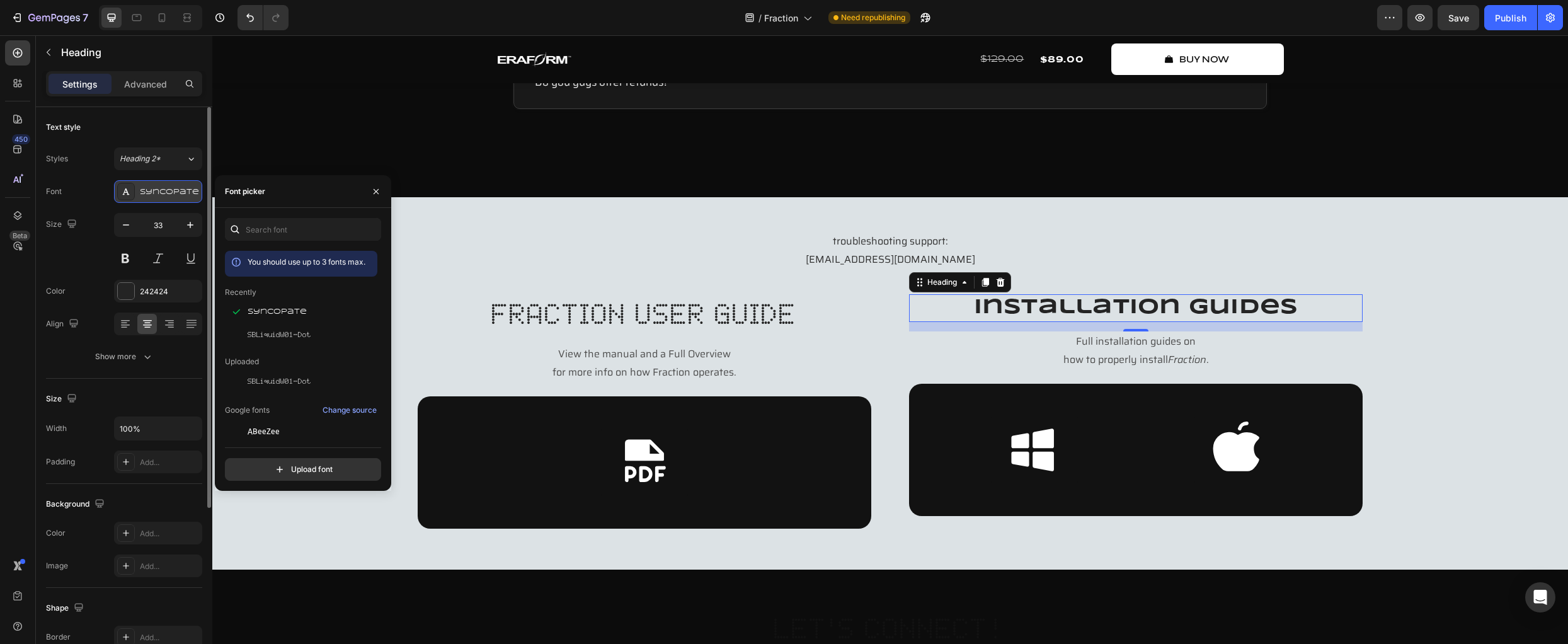
click at [163, 191] on div "Syncopate" at bounding box center [170, 192] width 59 height 12
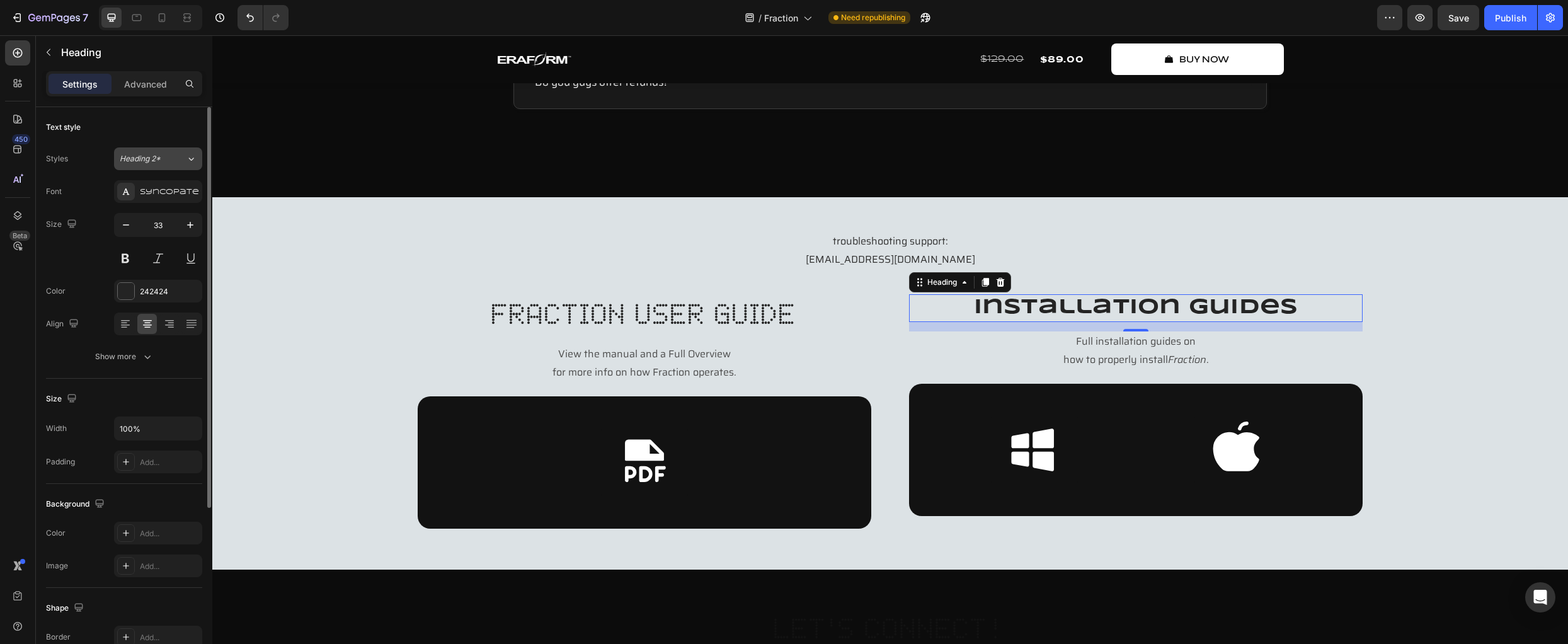
click at [154, 158] on span "Heading 2*" at bounding box center [140, 159] width 41 height 12
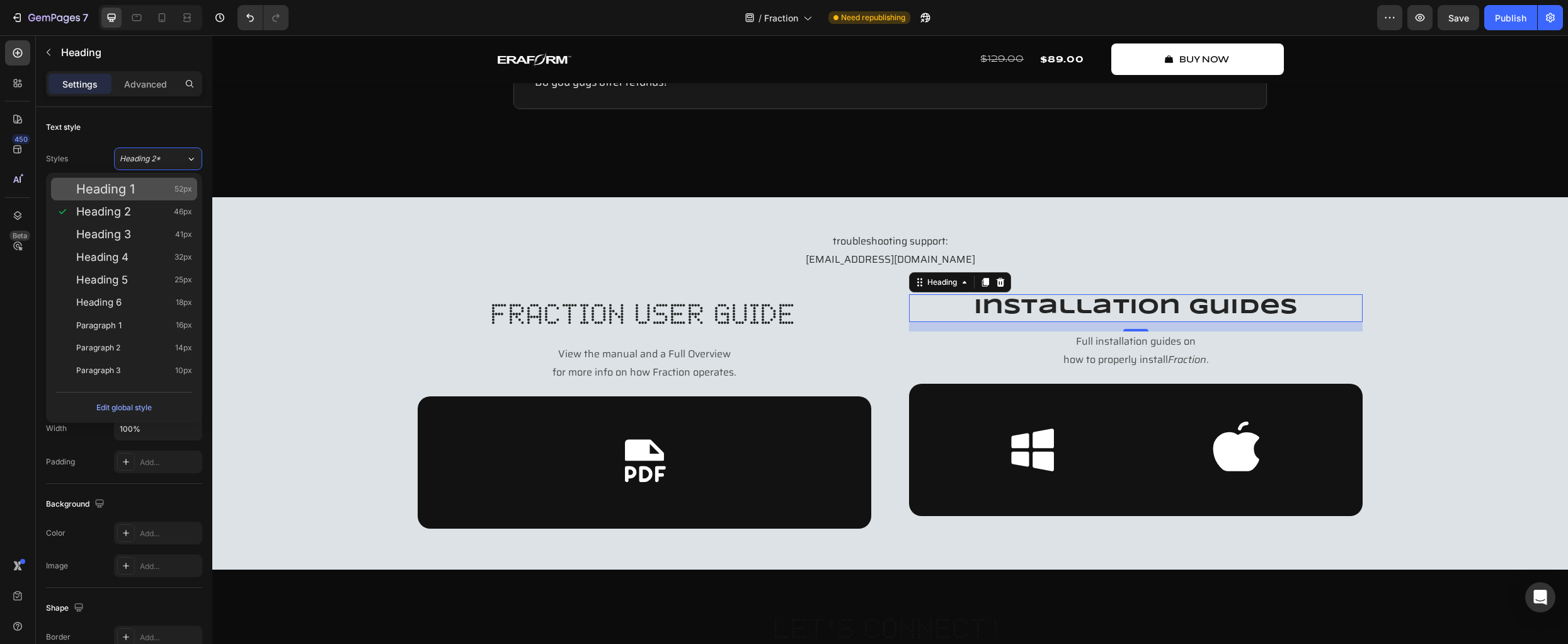
click at [153, 183] on div "Heading 1 52px" at bounding box center [134, 189] width 116 height 12
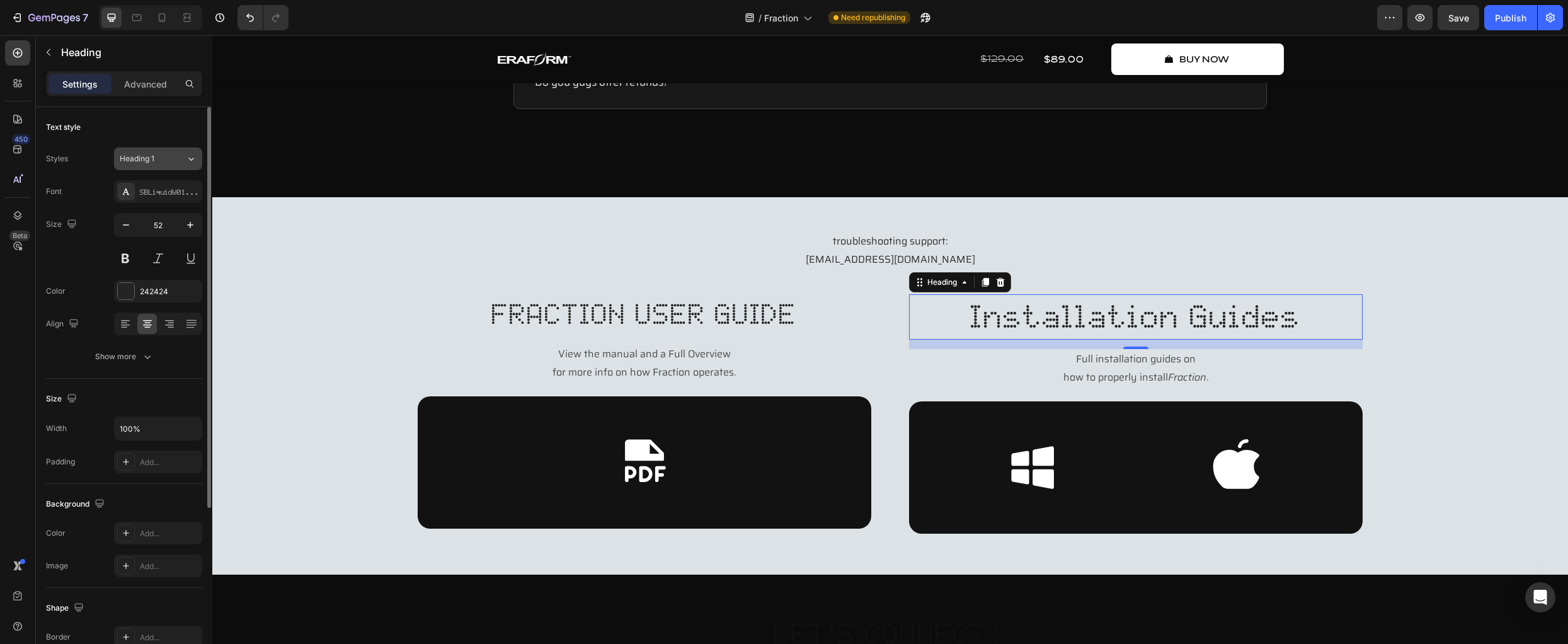
click at [156, 158] on div "Heading 1" at bounding box center [145, 159] width 51 height 12
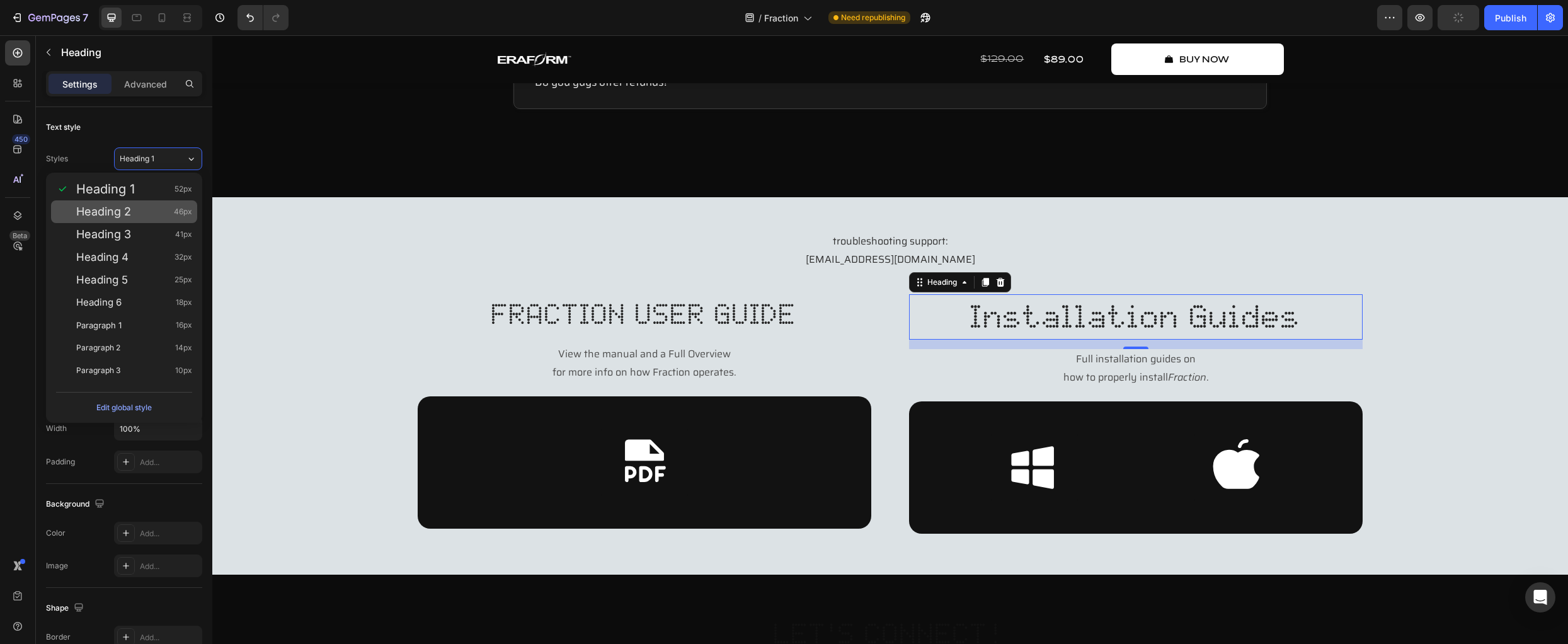
click at [159, 205] on div "Heading 2 46px" at bounding box center [124, 211] width 146 height 22
type input "46"
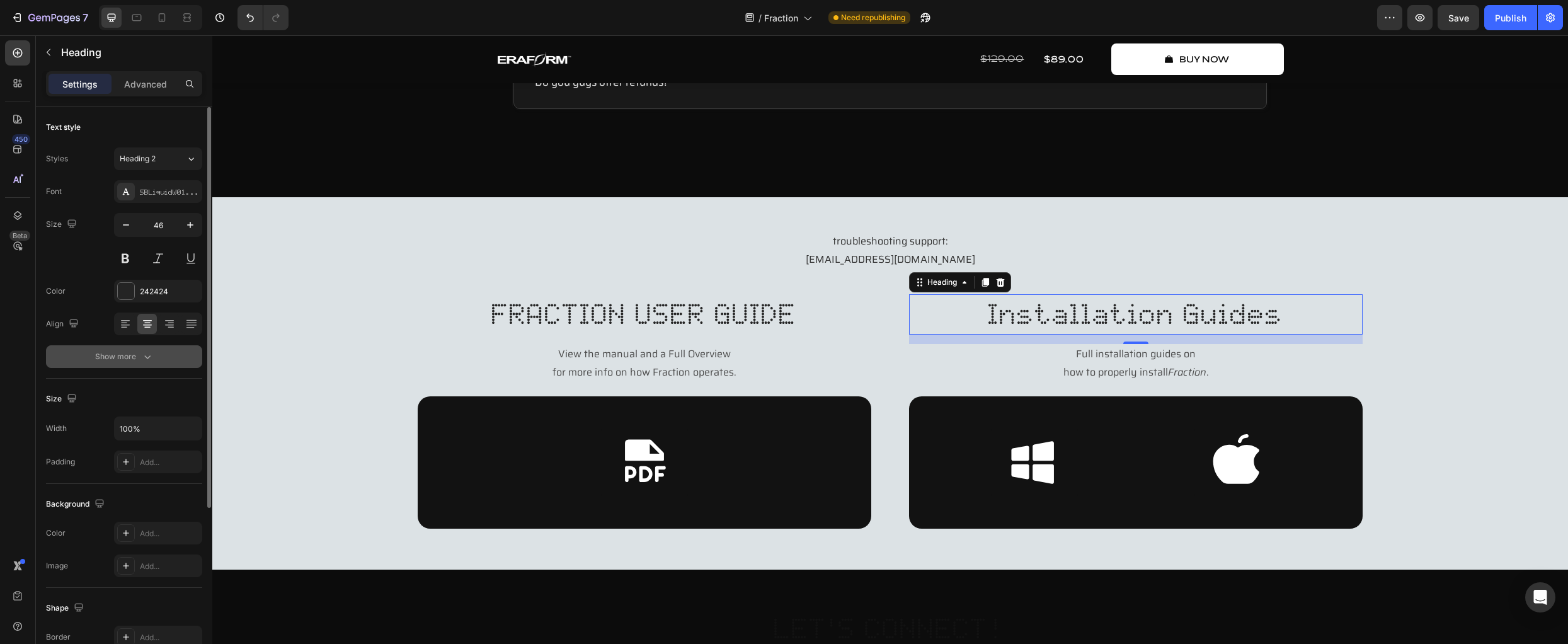
click at [133, 364] on button "Show more" at bounding box center [124, 356] width 157 height 22
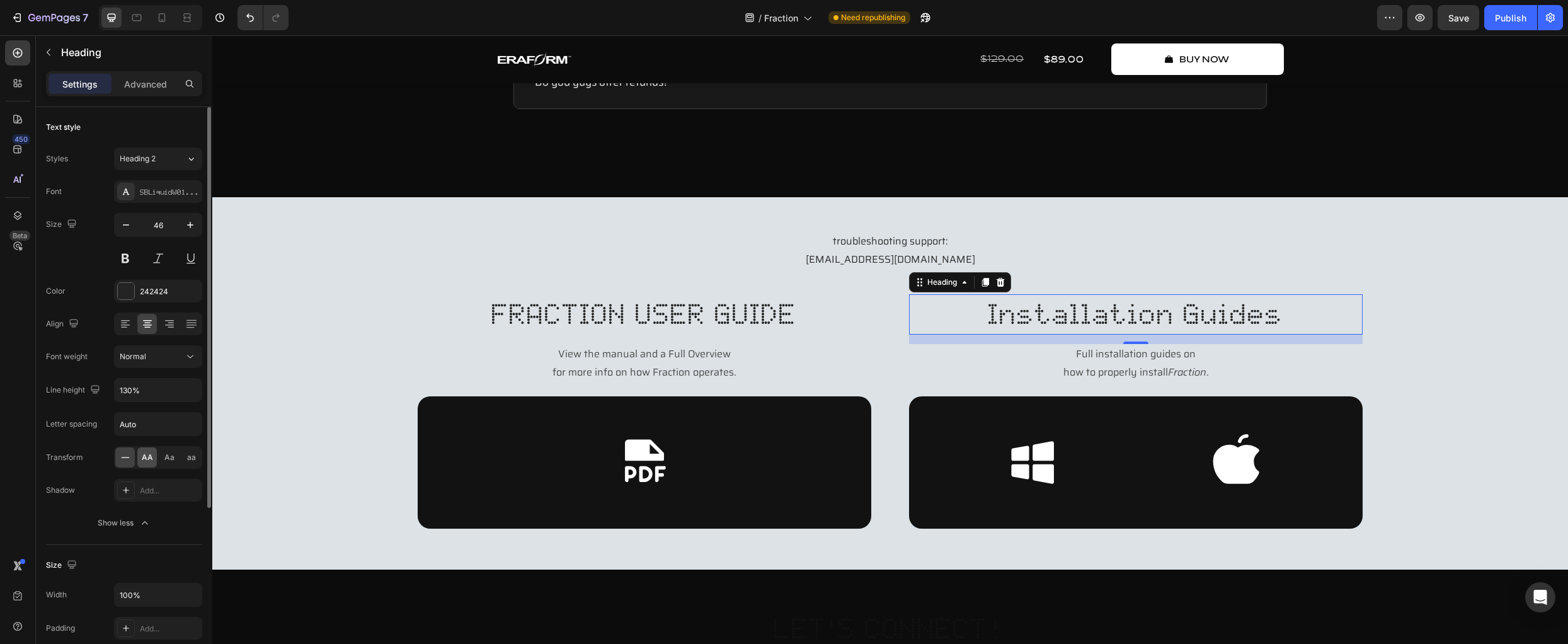
click at [151, 454] on span "AA" at bounding box center [148, 458] width 12 height 12
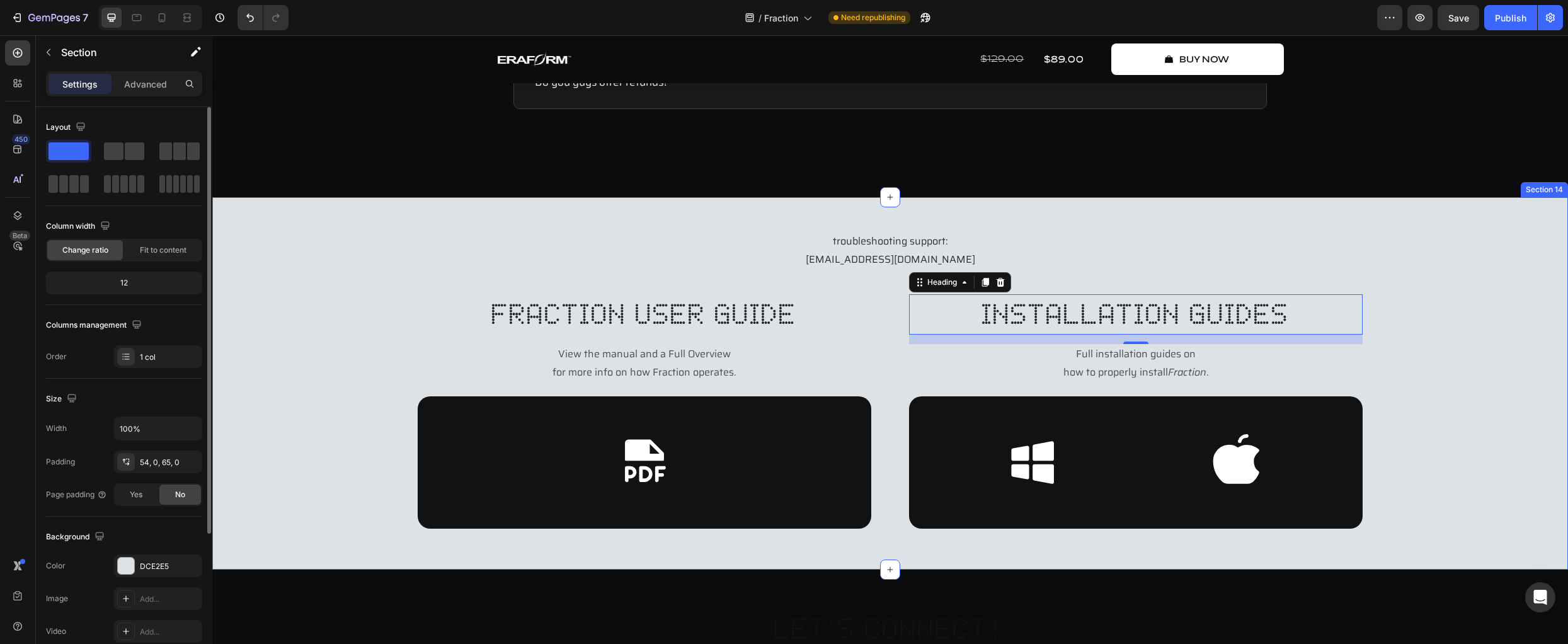
click at [290, 403] on div "troubleshooting support: [EMAIL_ADDRESS][DOMAIN_NAME] Text Block fraction user …" at bounding box center [890, 380] width 1356 height 297
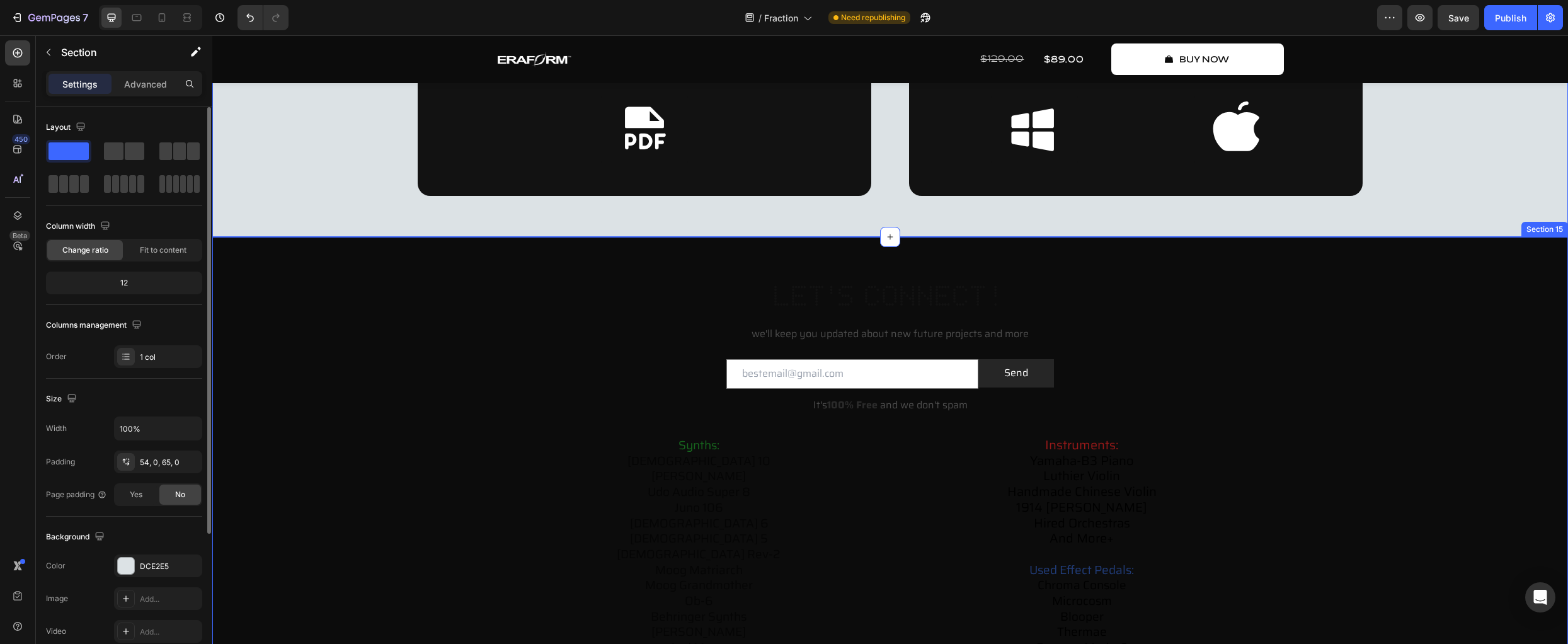
scroll to position [5456, 0]
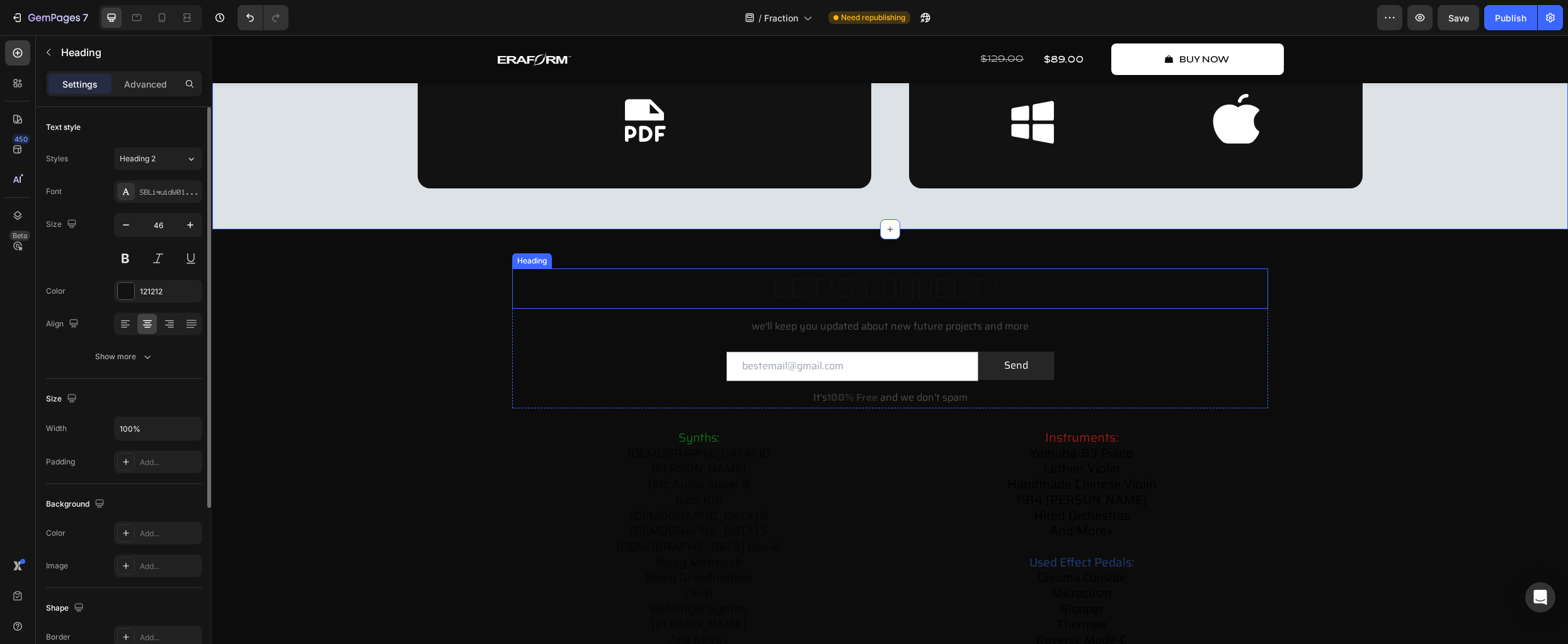
click at [719, 288] on h2 "let's connect!" at bounding box center [890, 289] width 756 height 41
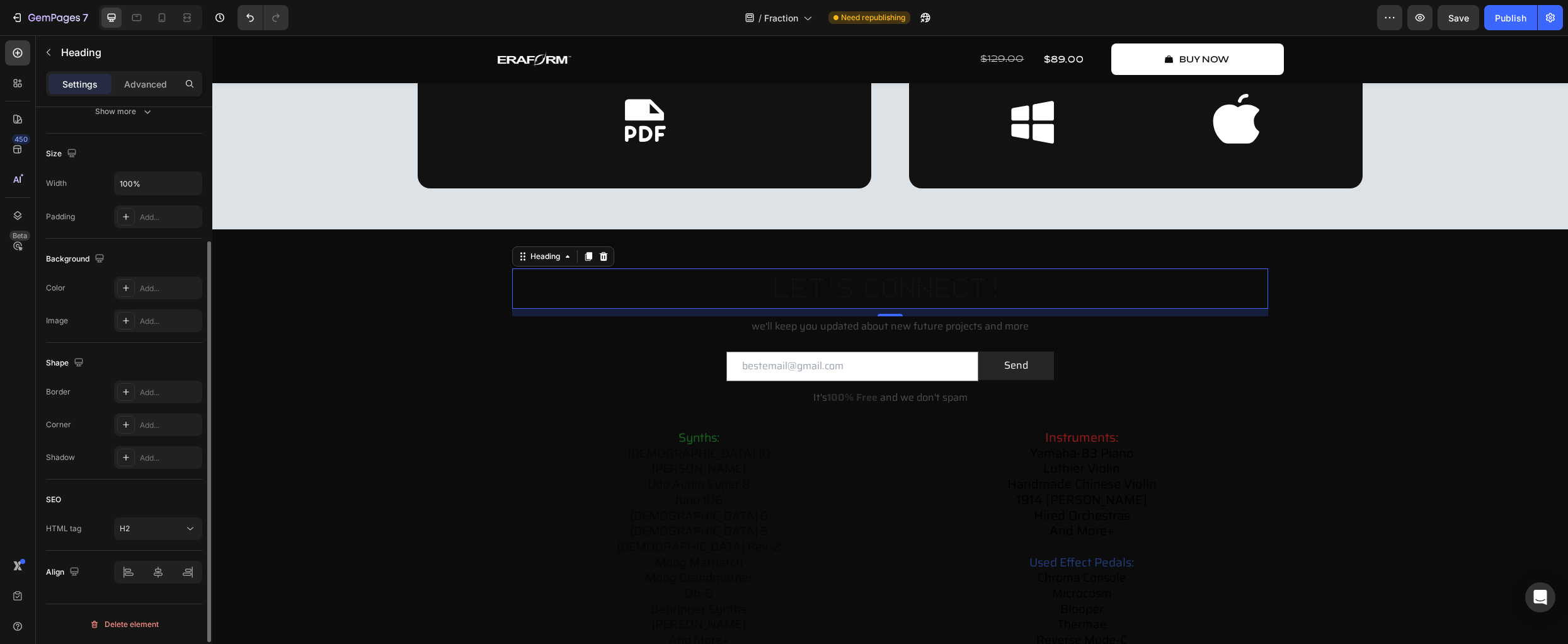
scroll to position [61, 0]
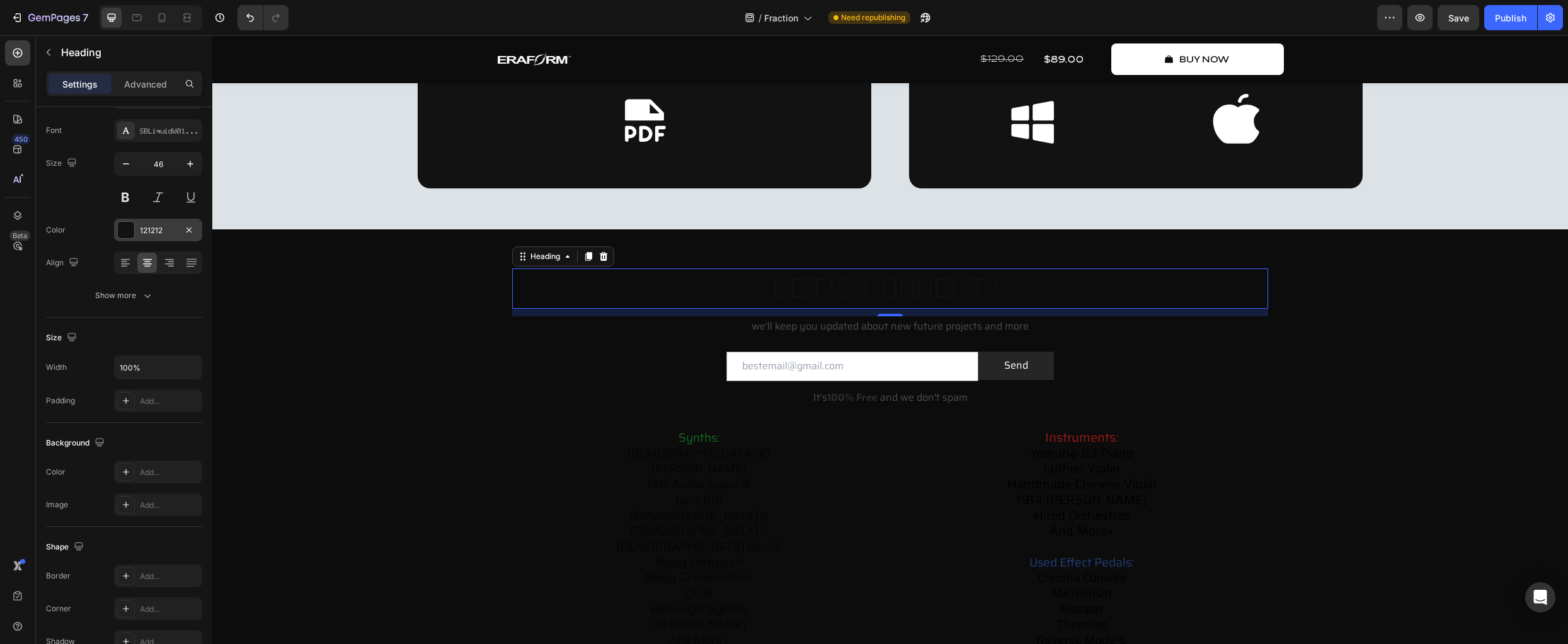
click at [130, 229] on div at bounding box center [126, 230] width 17 height 17
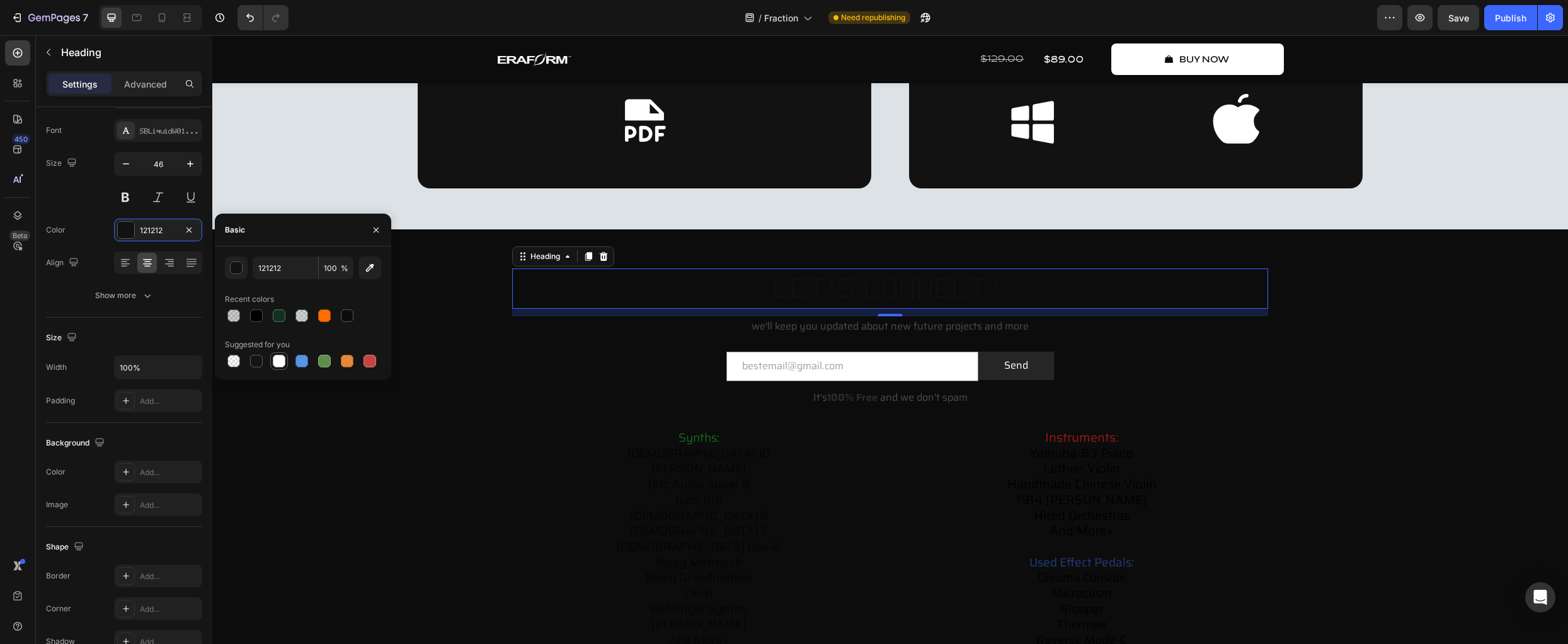
click at [275, 359] on div at bounding box center [278, 360] width 12 height 12
type input "FFFFFF"
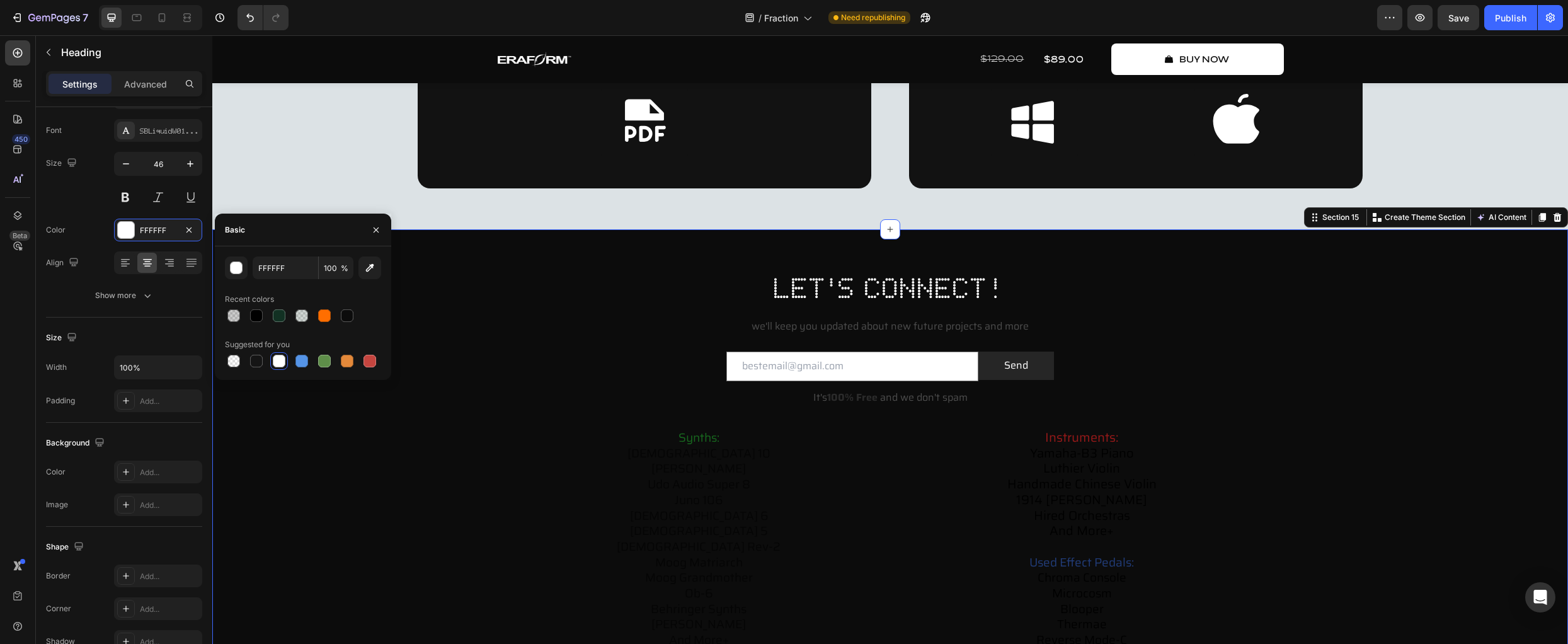
click at [315, 461] on div "let's connect! Heading we'll keep you updated about new future projects and mor…" at bounding box center [890, 479] width 1331 height 423
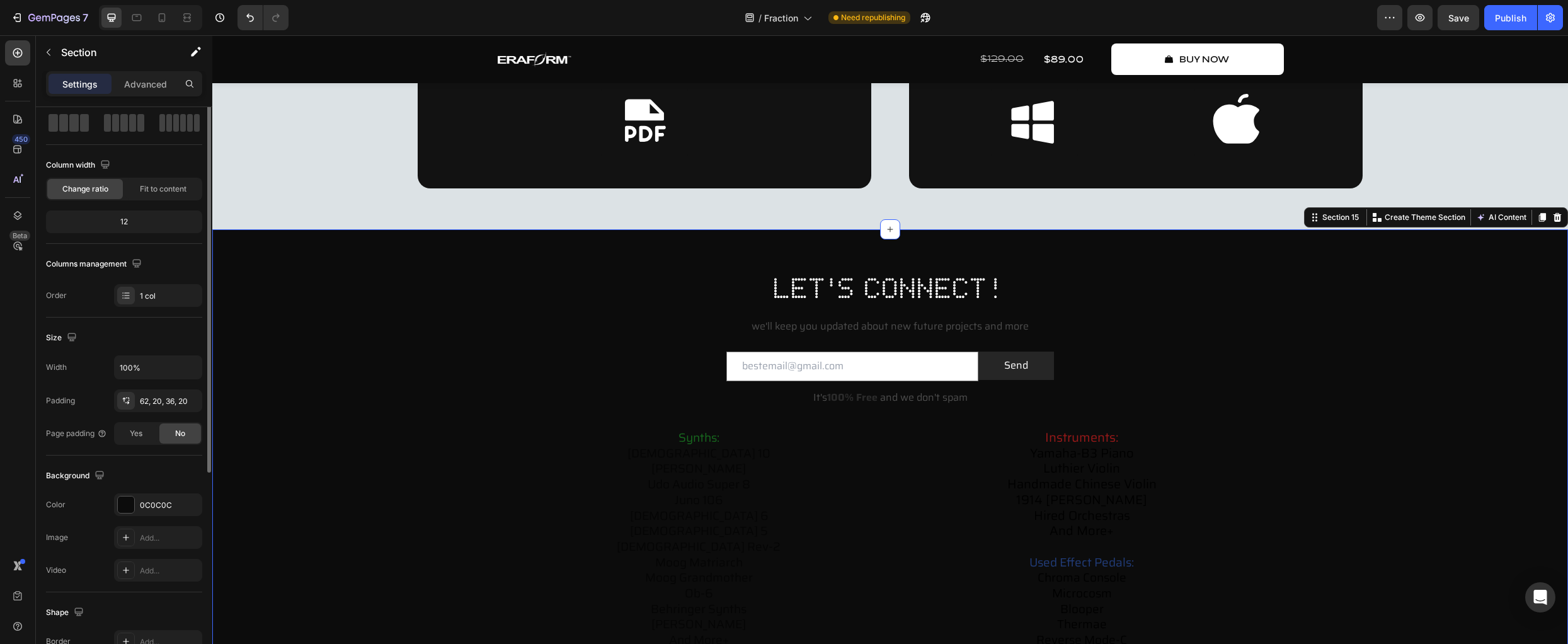
scroll to position [0, 0]
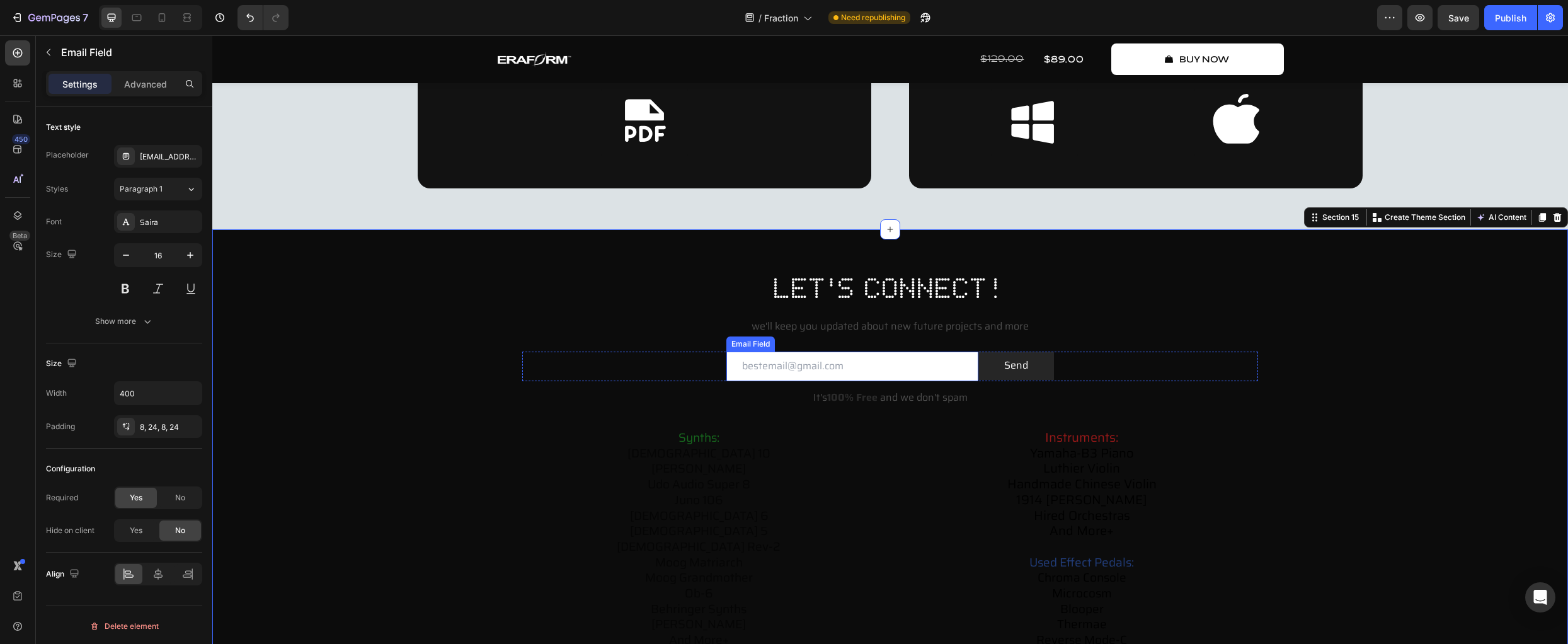
click at [818, 368] on input "email" at bounding box center [853, 366] width 252 height 30
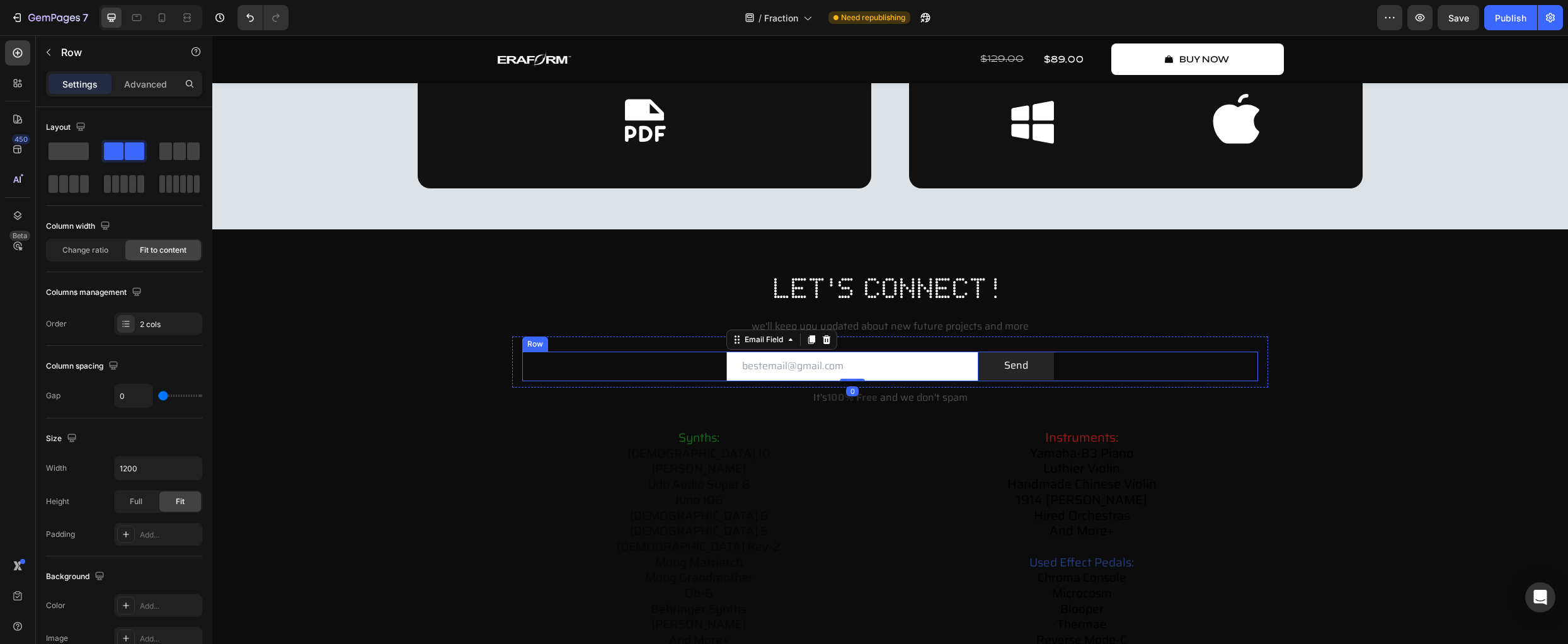
click at [652, 372] on div "Email Field 0 Send Submit Button Row" at bounding box center [890, 366] width 736 height 30
click at [1119, 360] on div "Email Field Send Submit Button Row 0" at bounding box center [890, 366] width 736 height 30
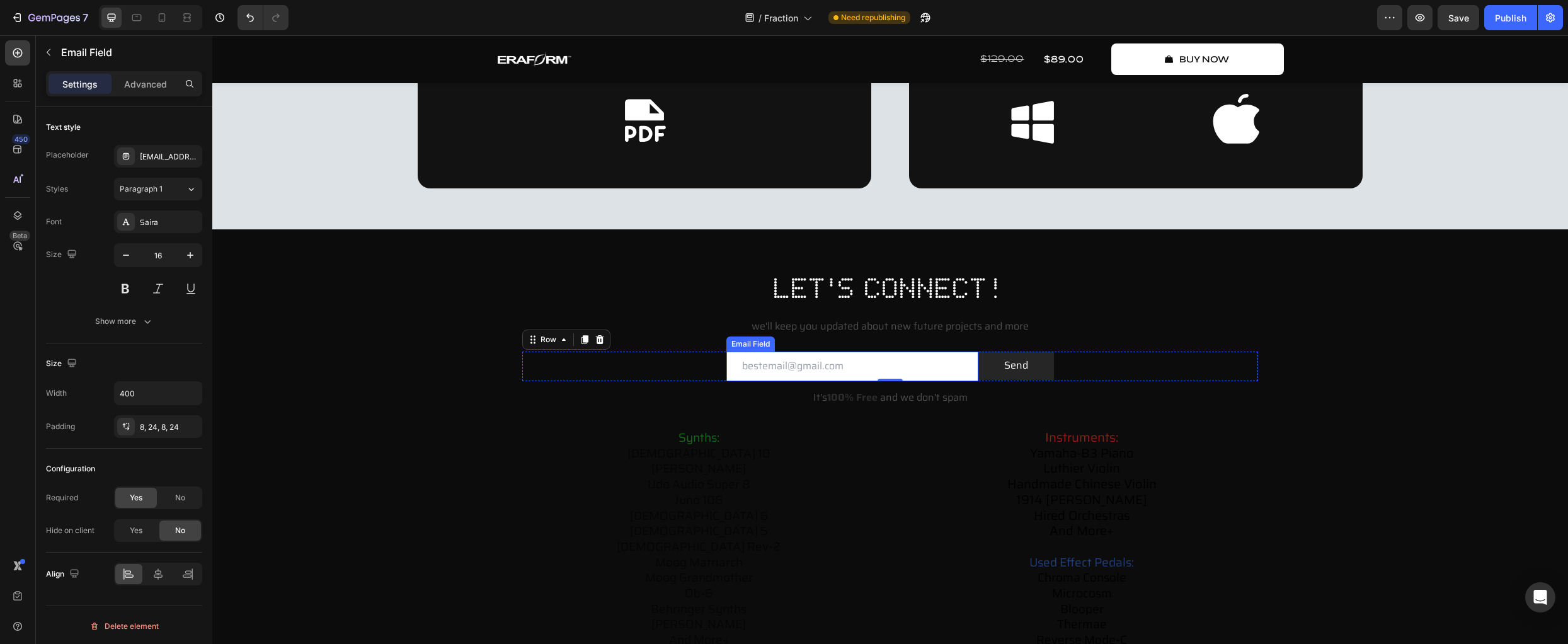
click at [953, 371] on input "email" at bounding box center [853, 366] width 252 height 30
click at [134, 74] on div "Advanced" at bounding box center [145, 84] width 63 height 20
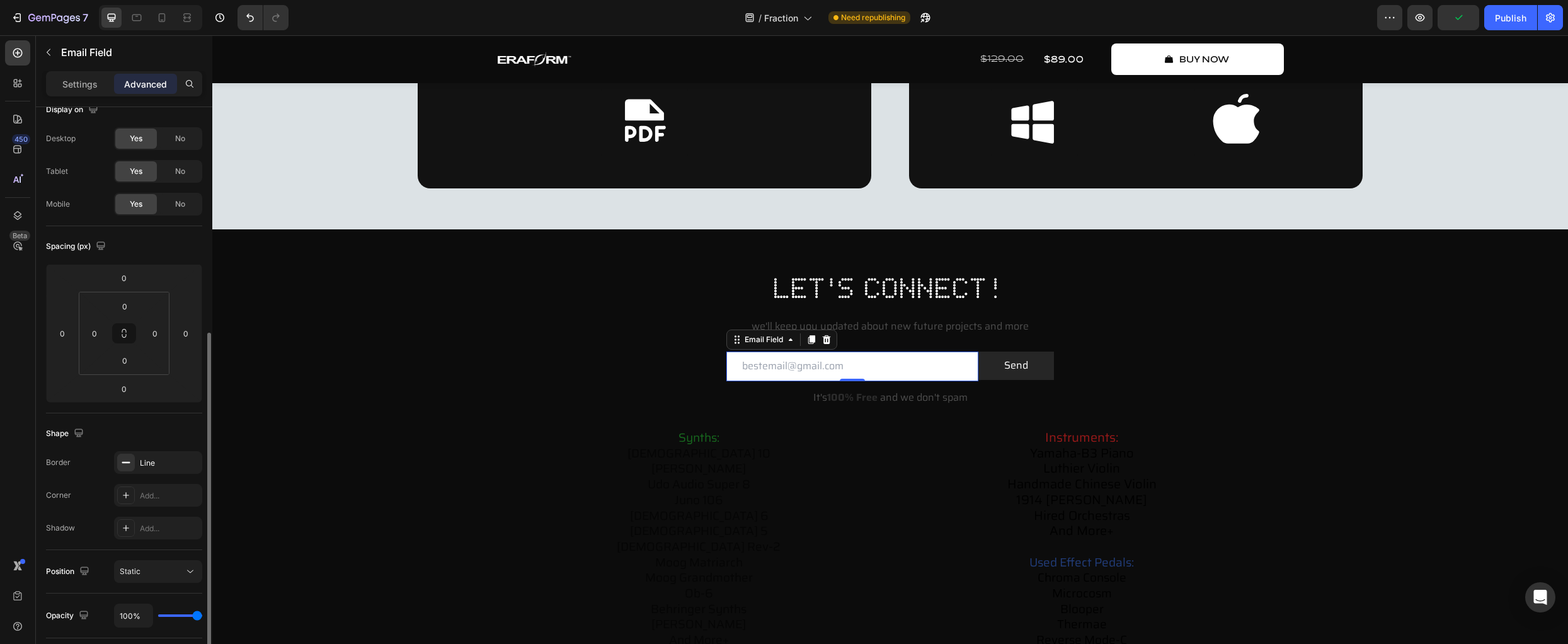
scroll to position [145, 0]
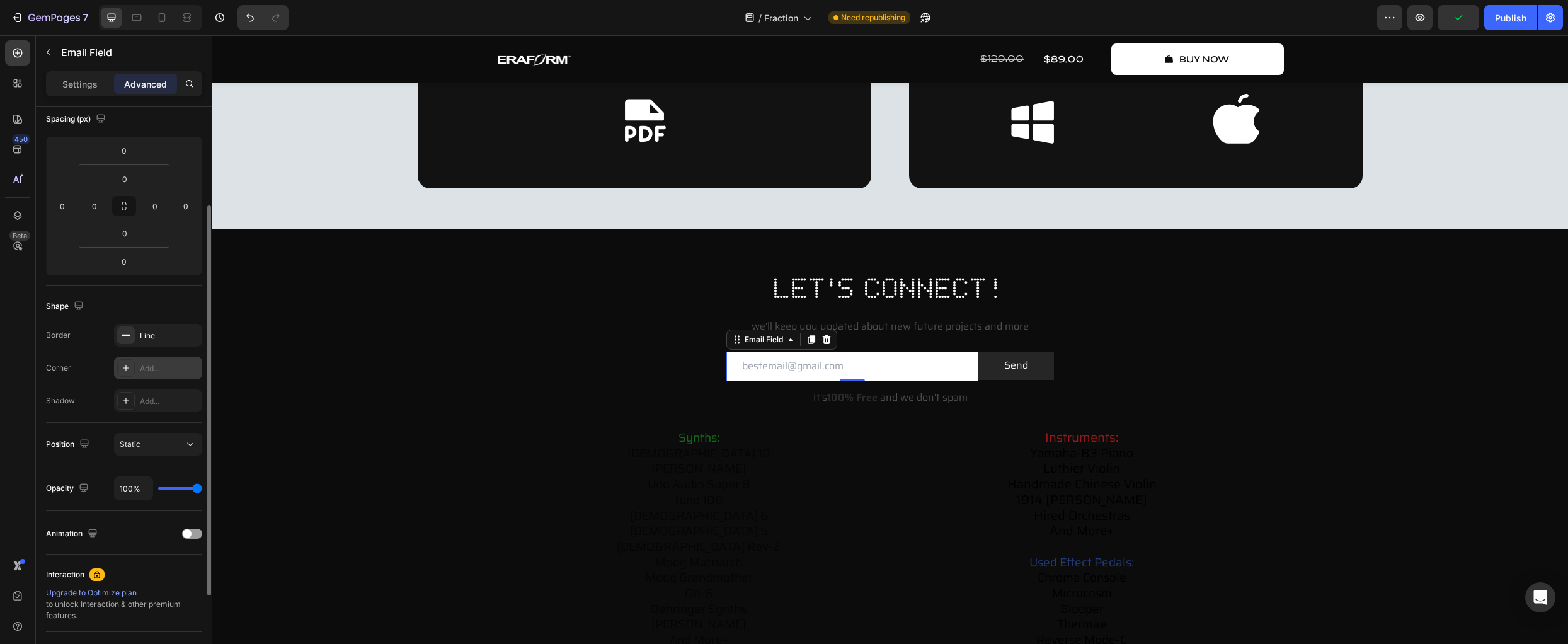
click at [125, 366] on icon at bounding box center [125, 368] width 7 height 7
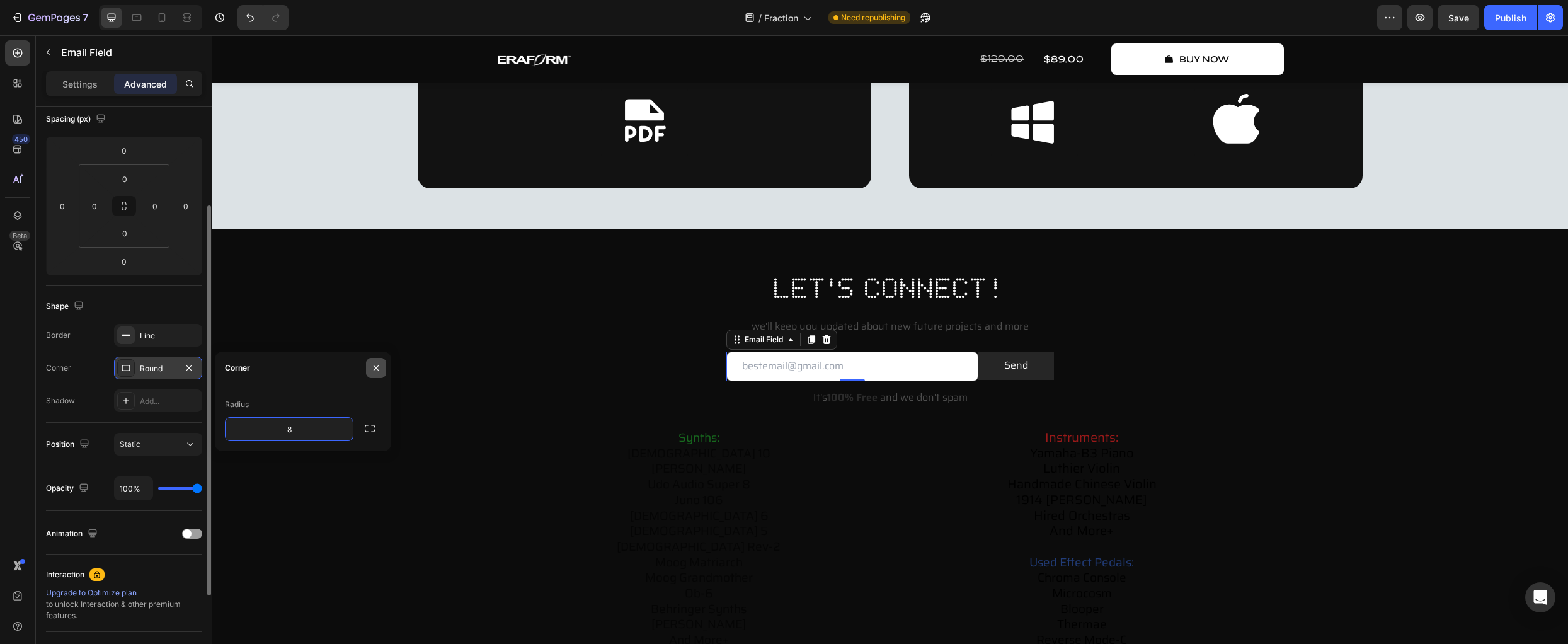
click at [373, 371] on icon "button" at bounding box center [376, 368] width 10 height 10
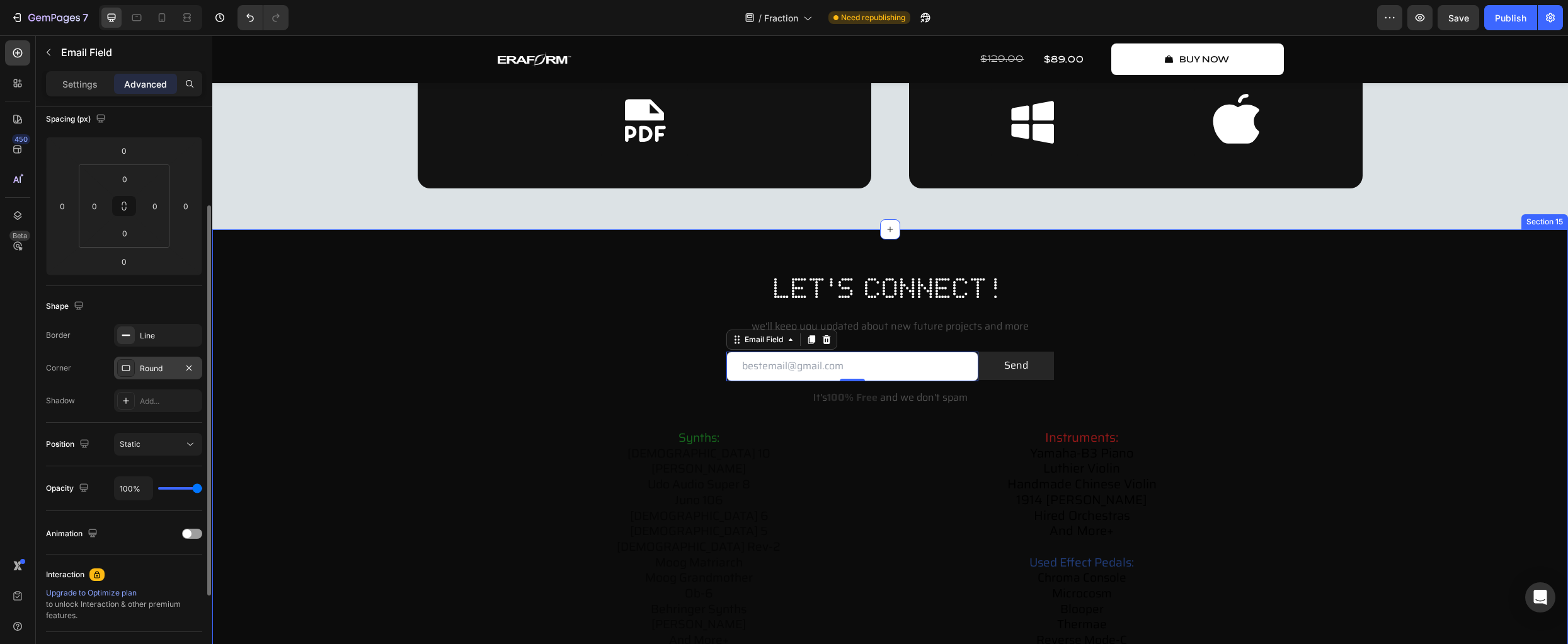
click at [457, 388] on div "let's connect! Heading we'll keep you updated about new future projects and mor…" at bounding box center [890, 479] width 1331 height 423
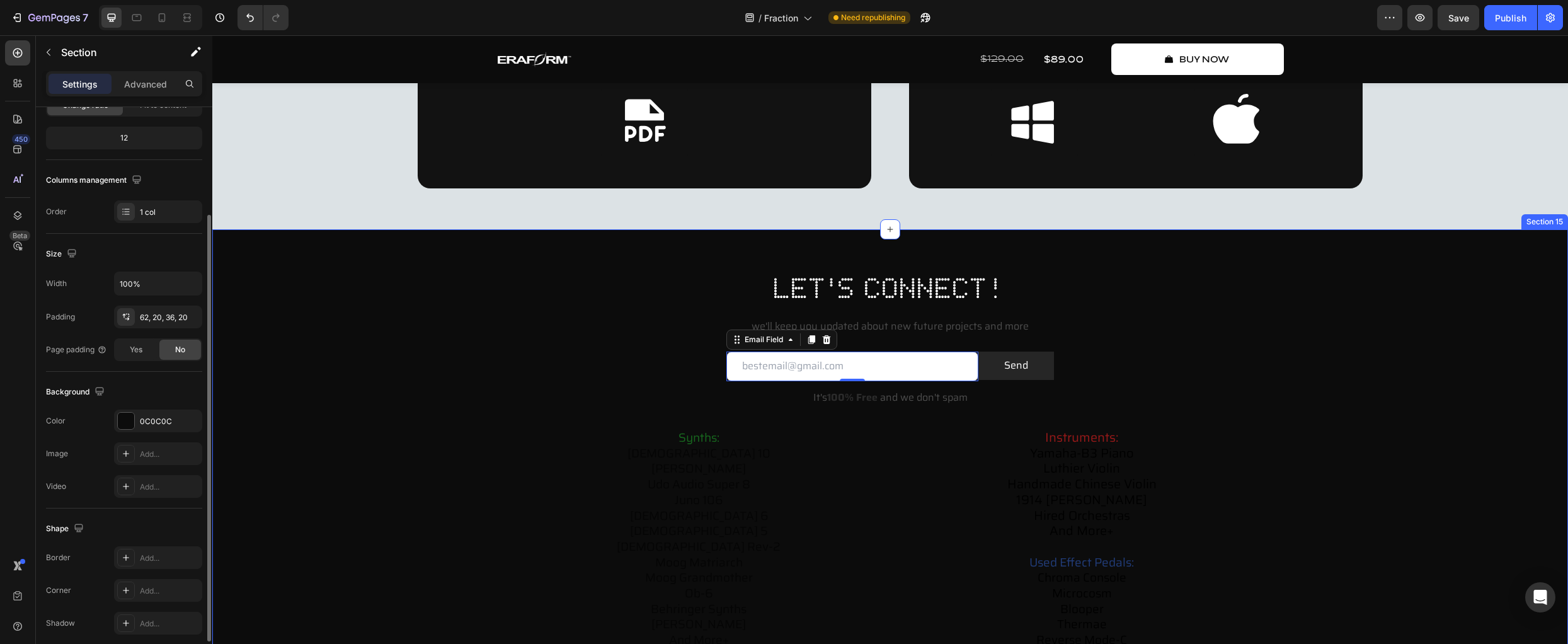
scroll to position [0, 0]
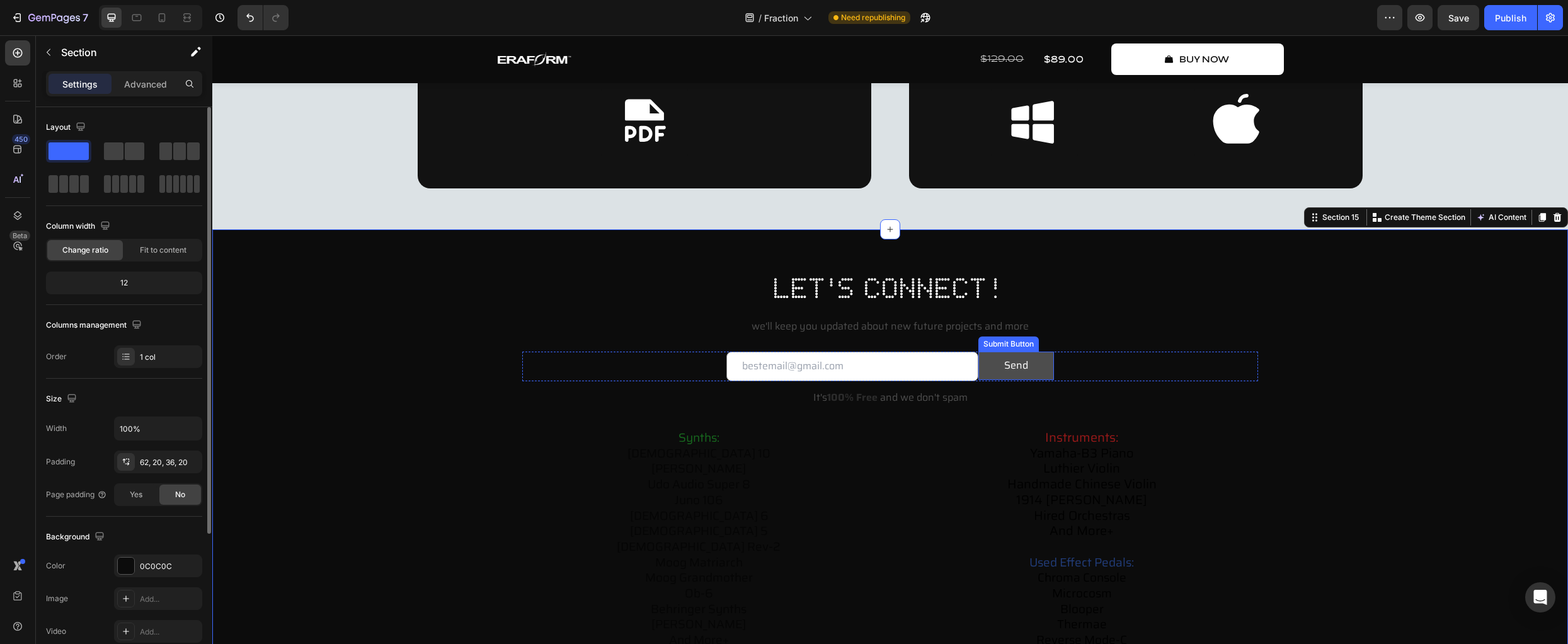
click at [995, 369] on button "Send" at bounding box center [1016, 366] width 75 height 28
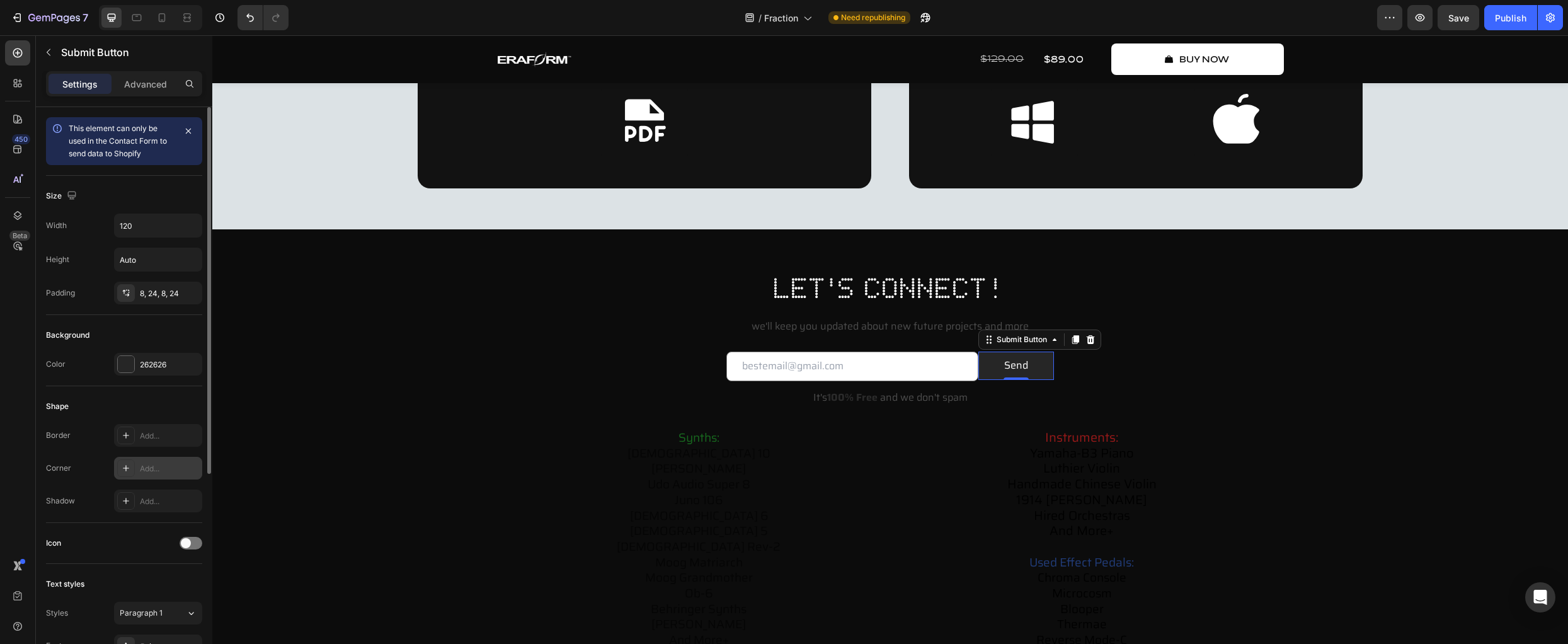
click at [124, 467] on icon at bounding box center [126, 468] width 10 height 10
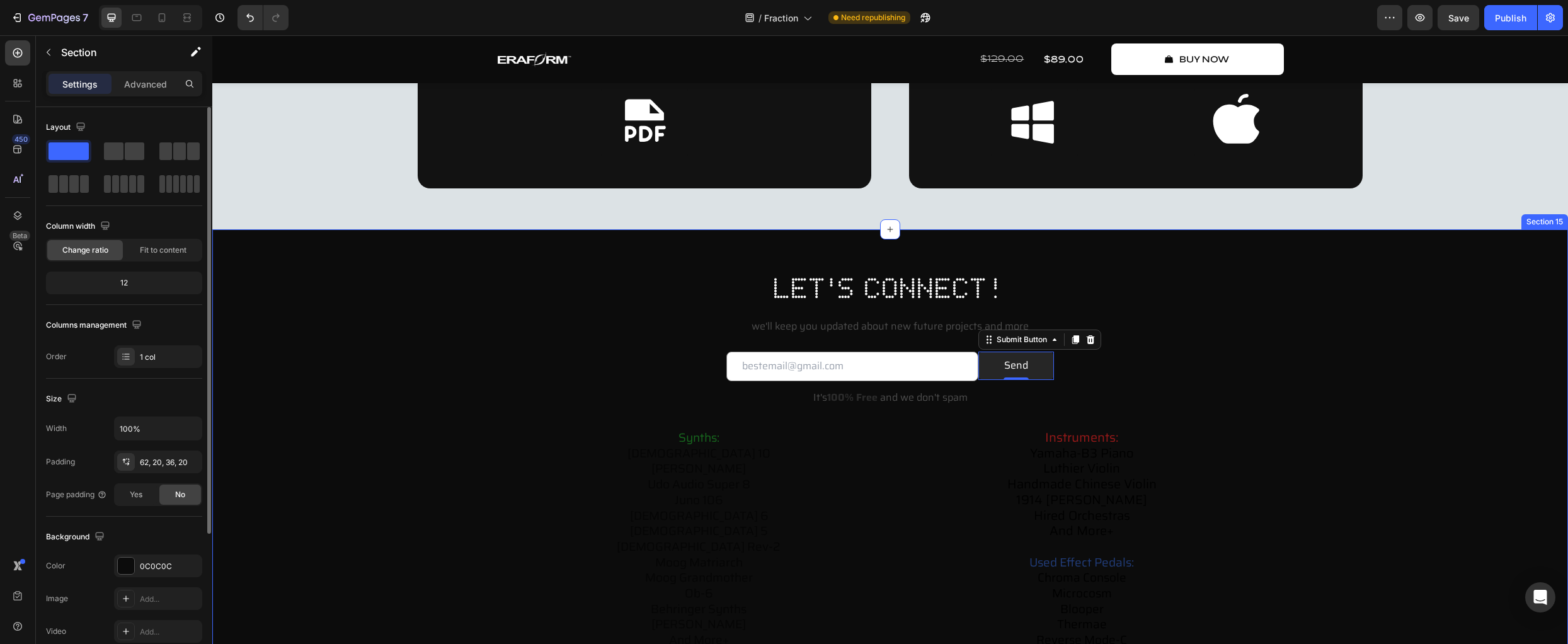
click at [270, 428] on div "let's connect! Heading we'll keep you updated about new future projects and mor…" at bounding box center [890, 479] width 1331 height 423
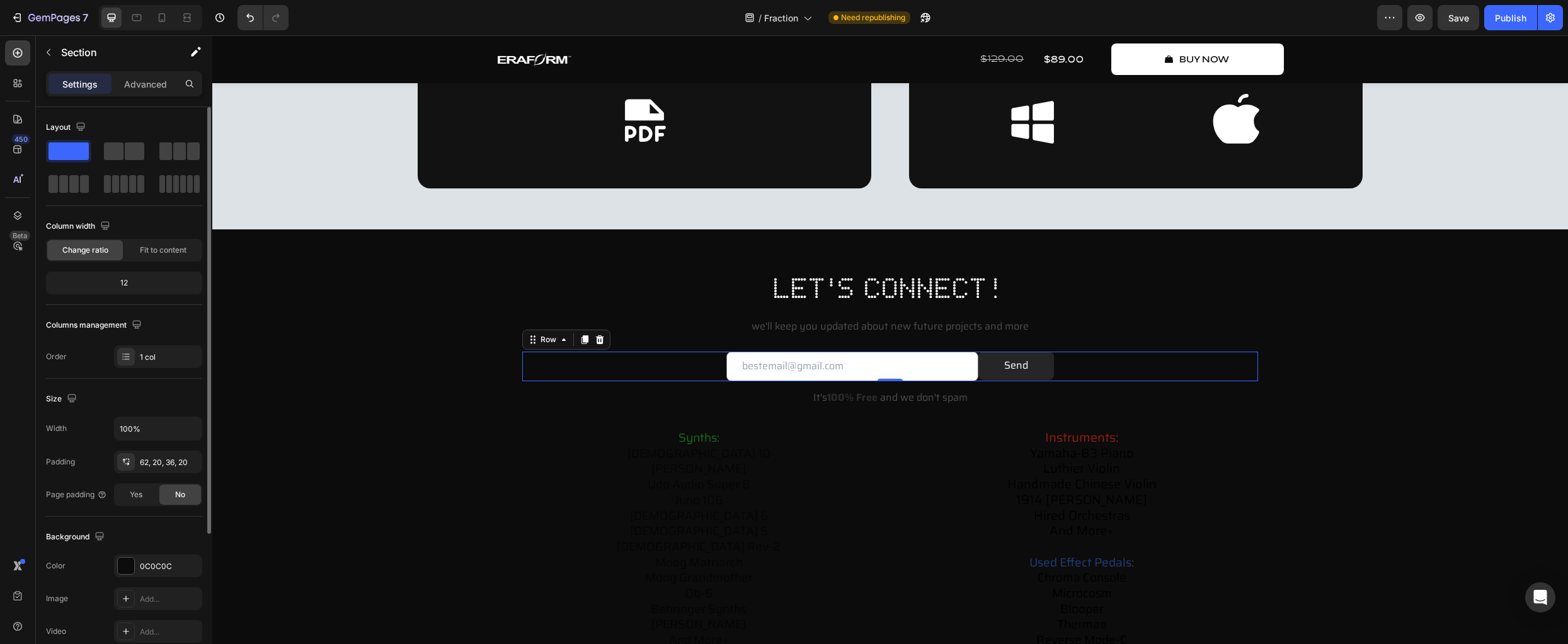
click at [718, 370] on div "Email Field Send Submit Button Row 0" at bounding box center [890, 366] width 736 height 30
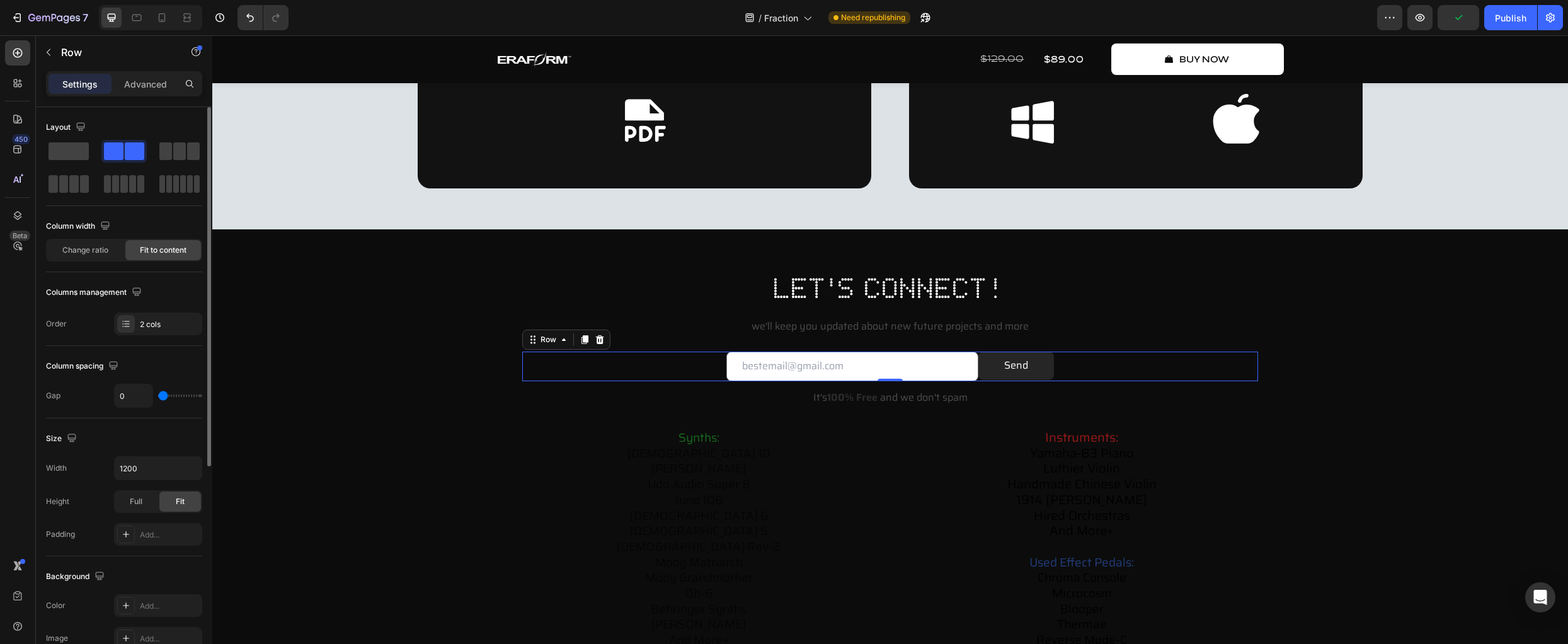
type input "7"
type input "9"
type input "11"
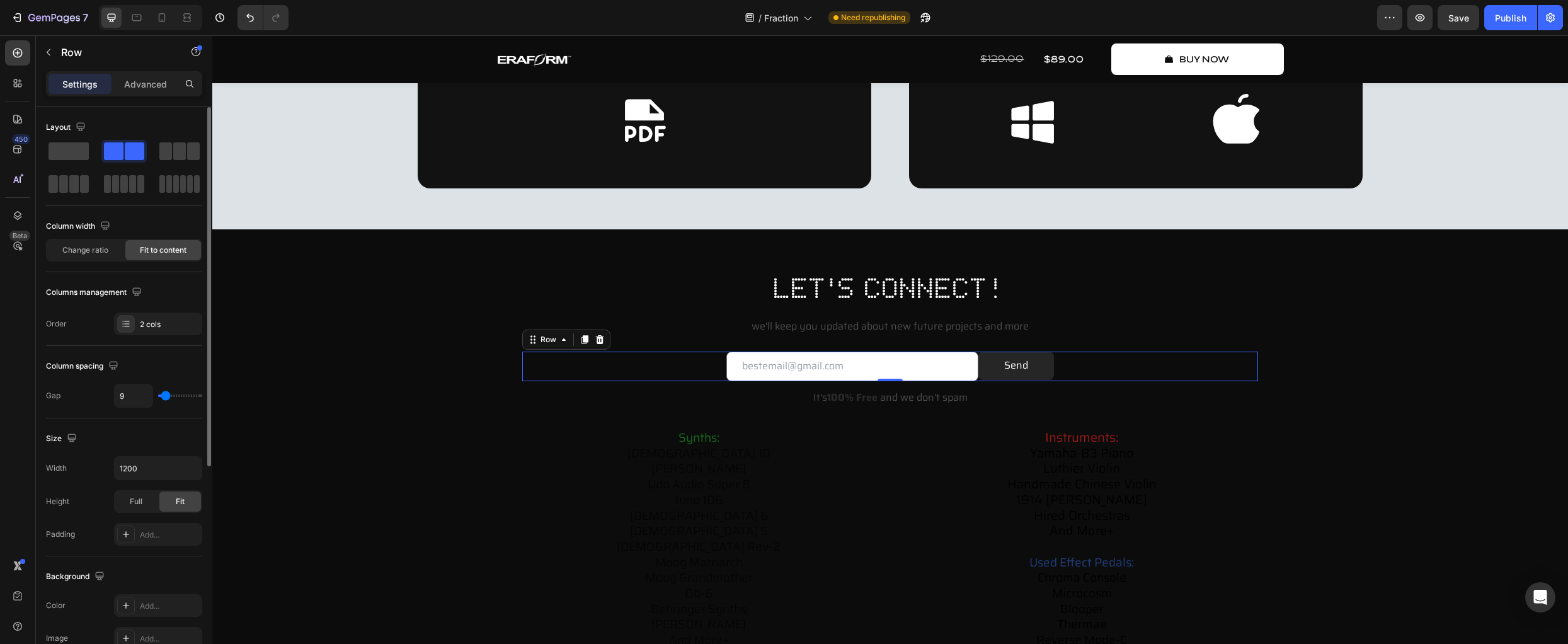
type input "11"
type input "13"
type input "15"
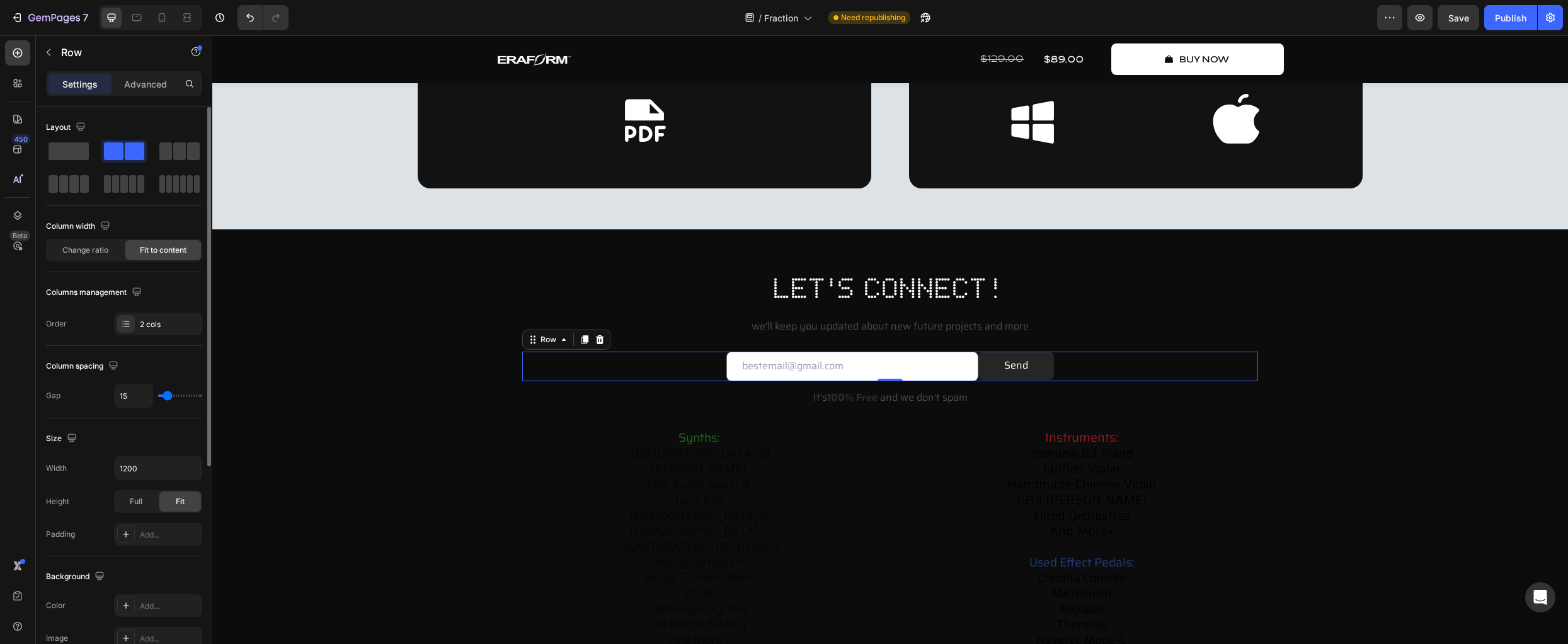
type input "18"
type input "20"
type input "22"
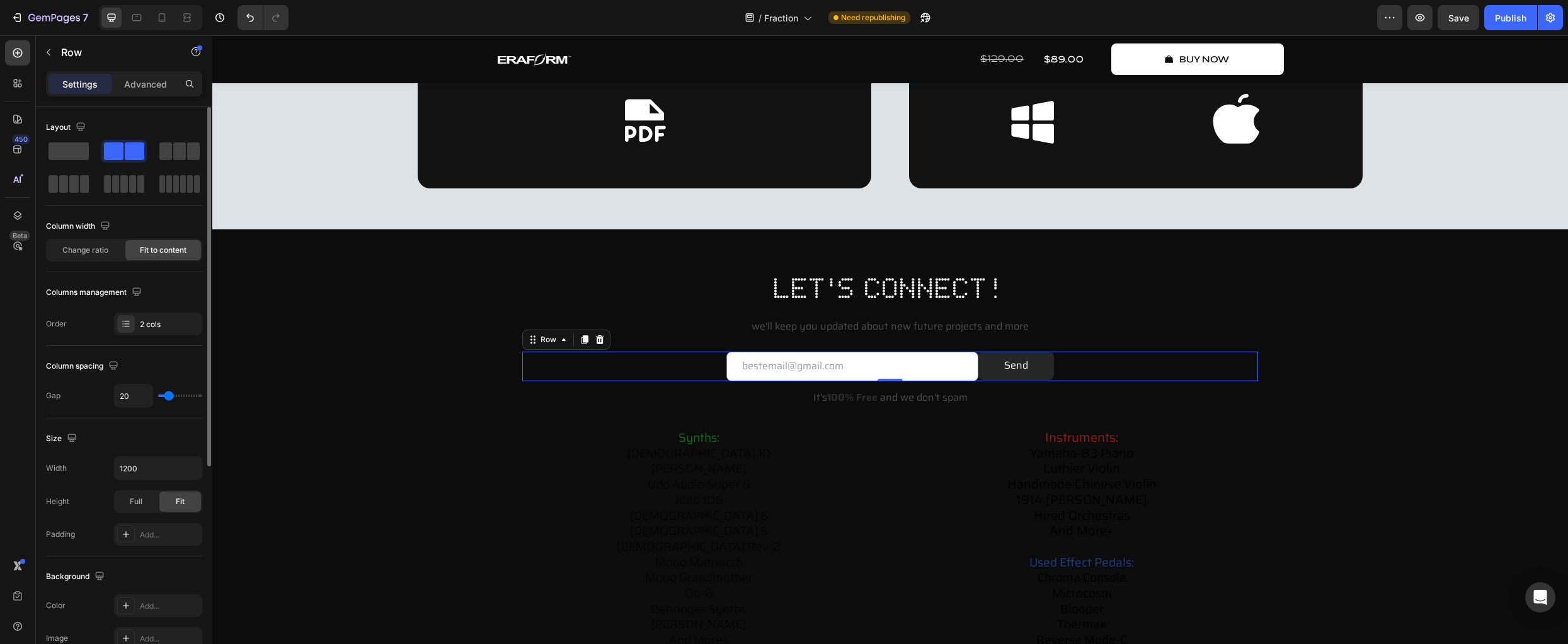
type input "22"
type input "24"
type input "27"
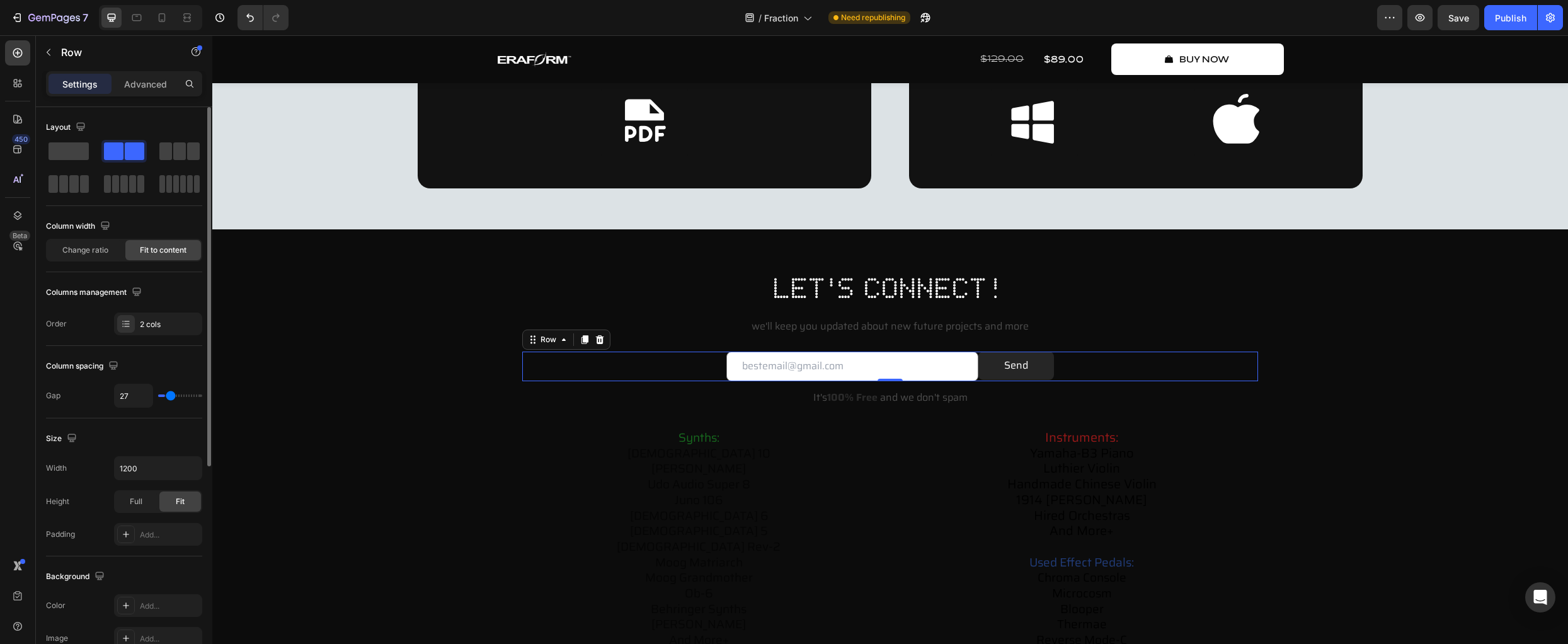
type input "29"
type input "24"
type input "20"
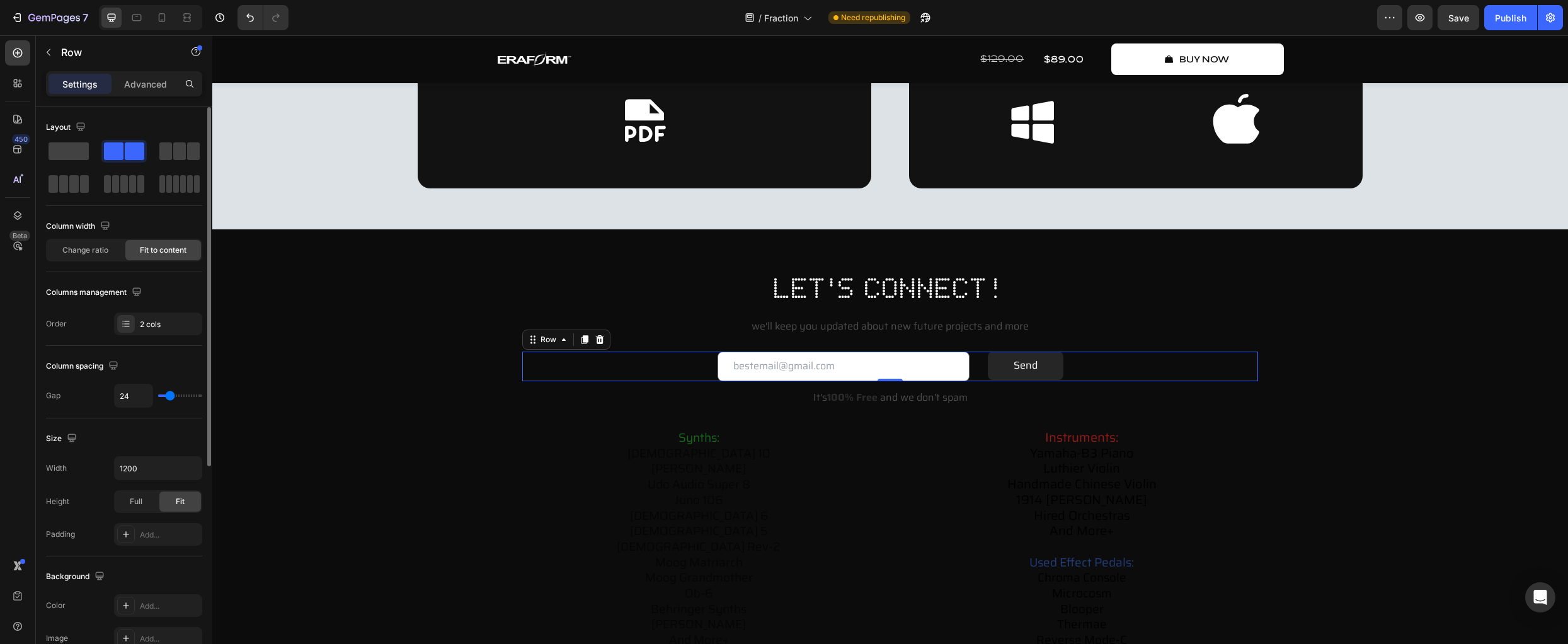
type input "20"
type input "18"
type input "15"
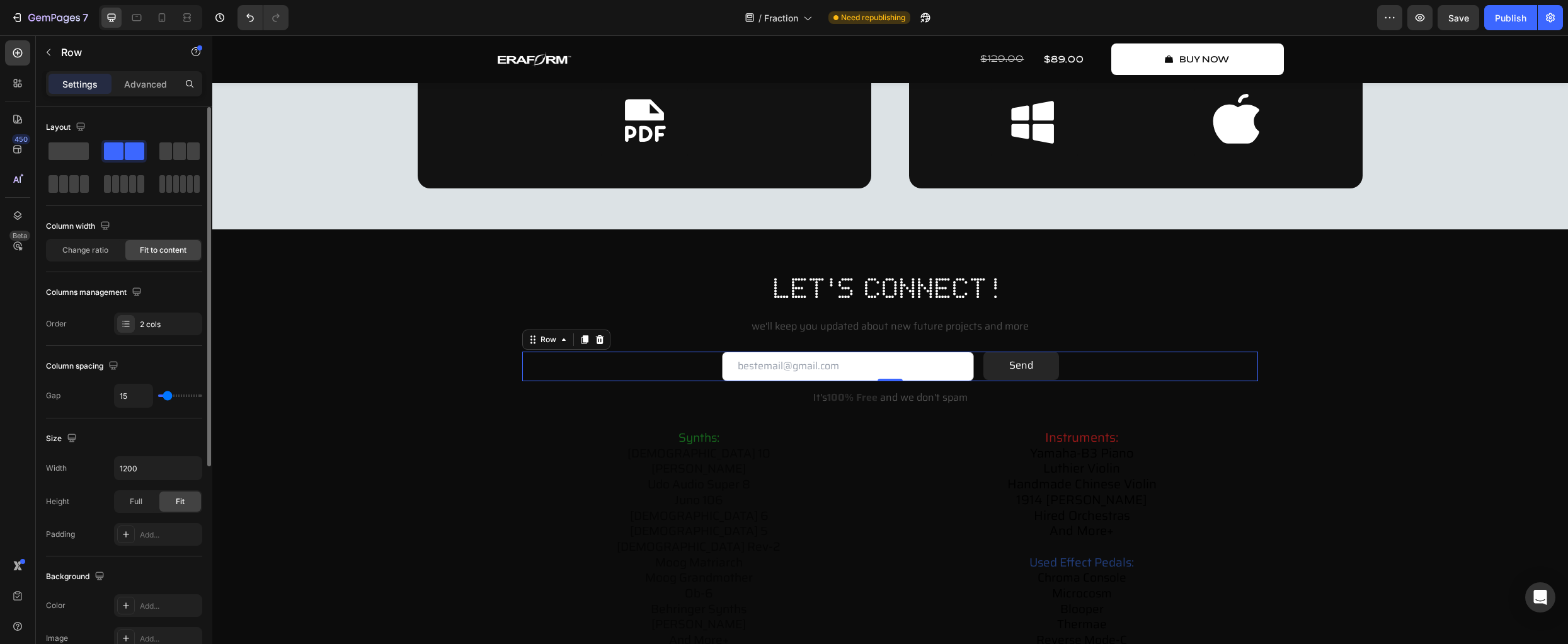
type input "13"
type input "11"
type input "9"
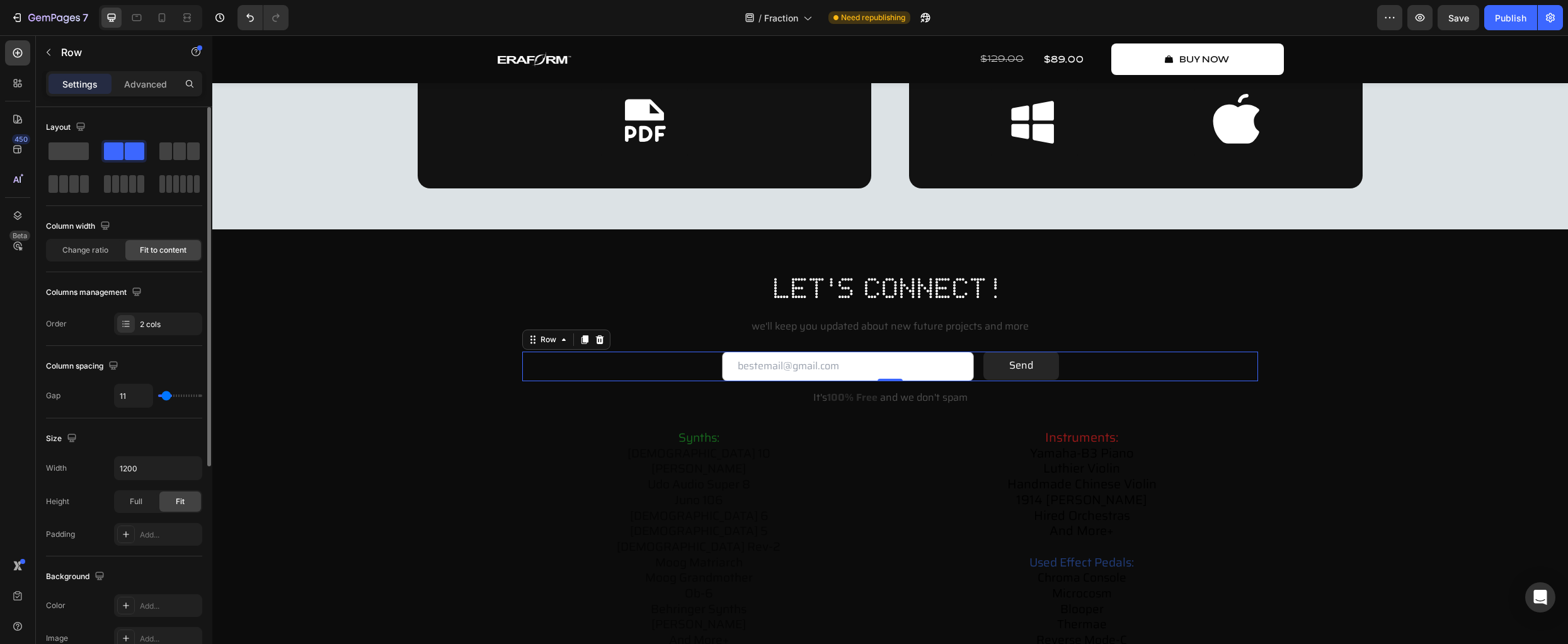
type input "9"
type input "7"
type input "4"
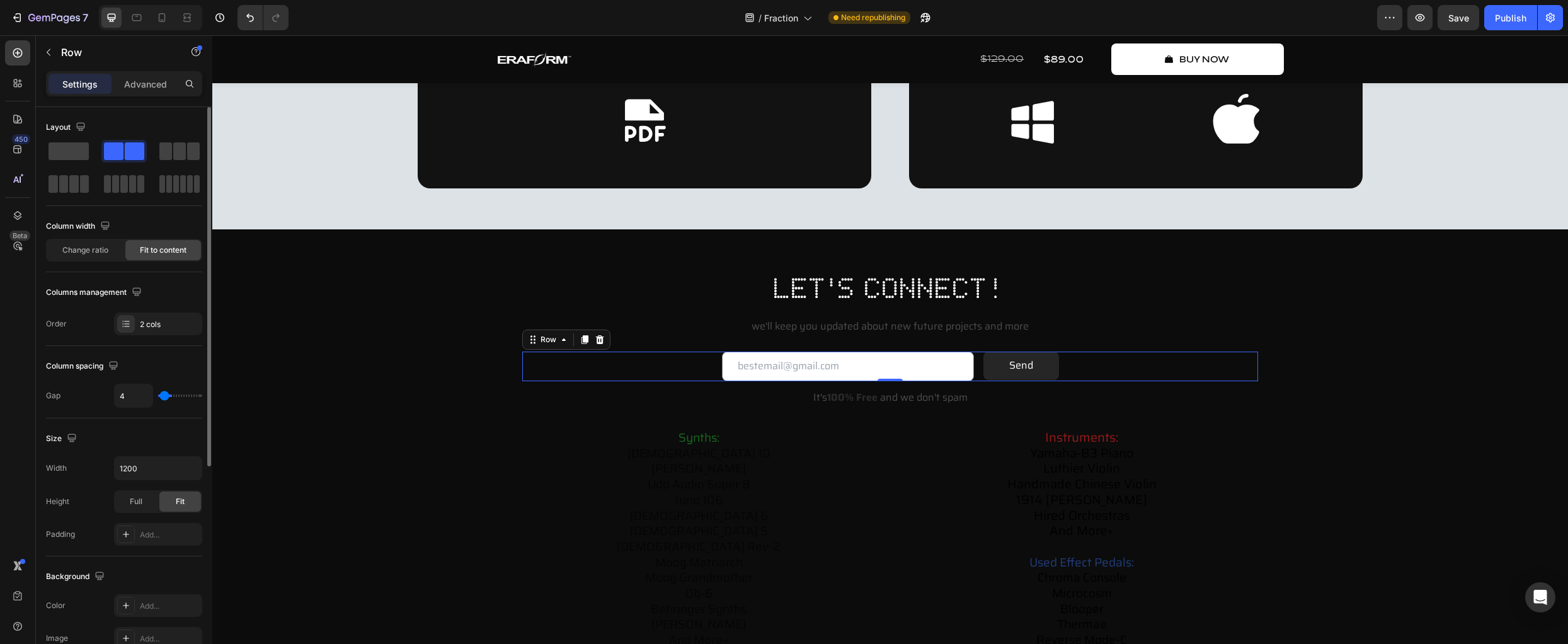
type input "2"
type input "0"
type input "4"
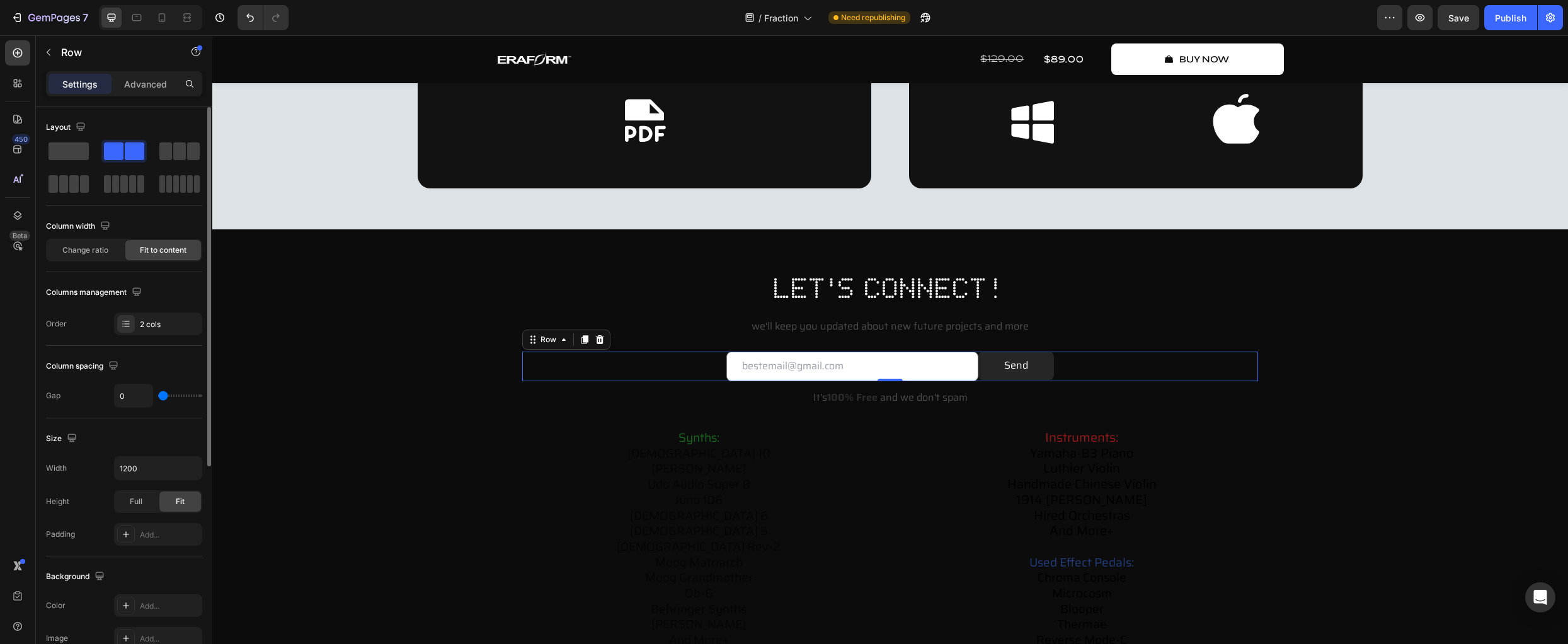
type input "4"
type input "7"
type input "9"
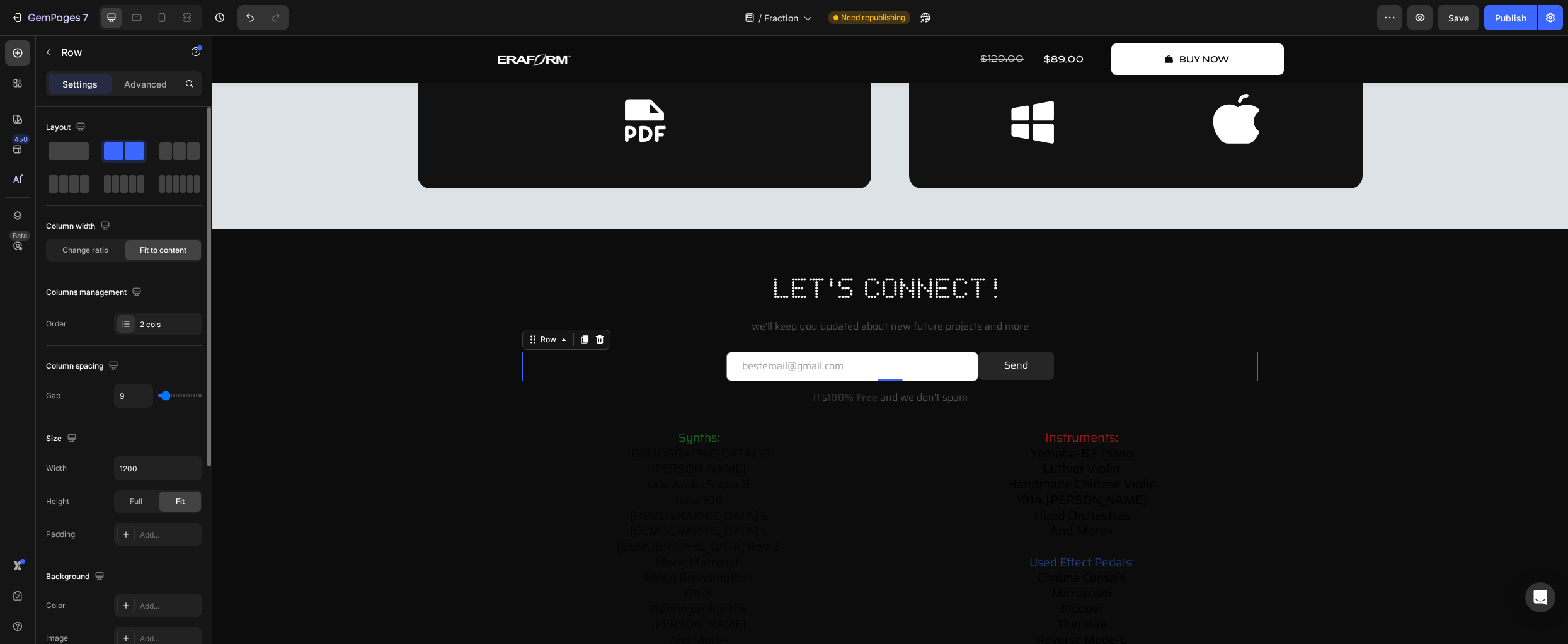
type input "11"
type input "9"
click at [165, 395] on input "range" at bounding box center [180, 395] width 44 height 2
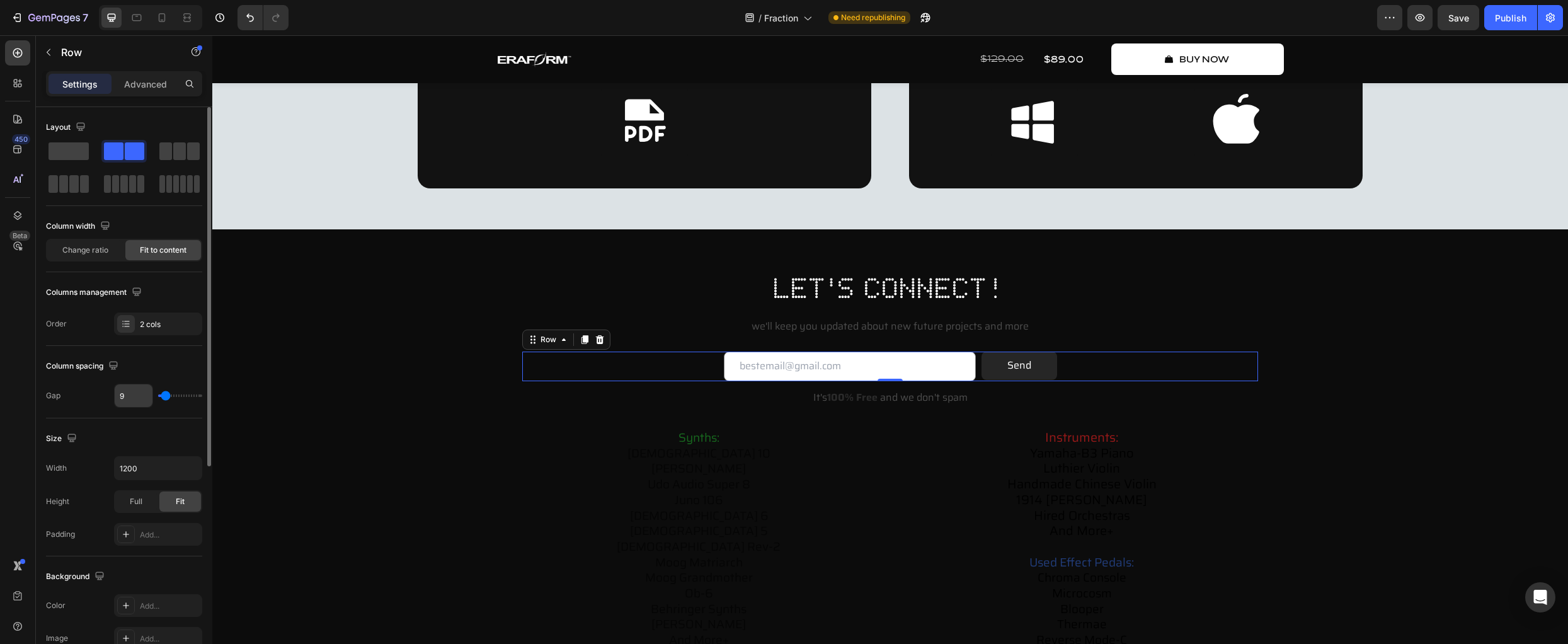
click at [137, 402] on input "9" at bounding box center [133, 395] width 38 height 22
type input "8"
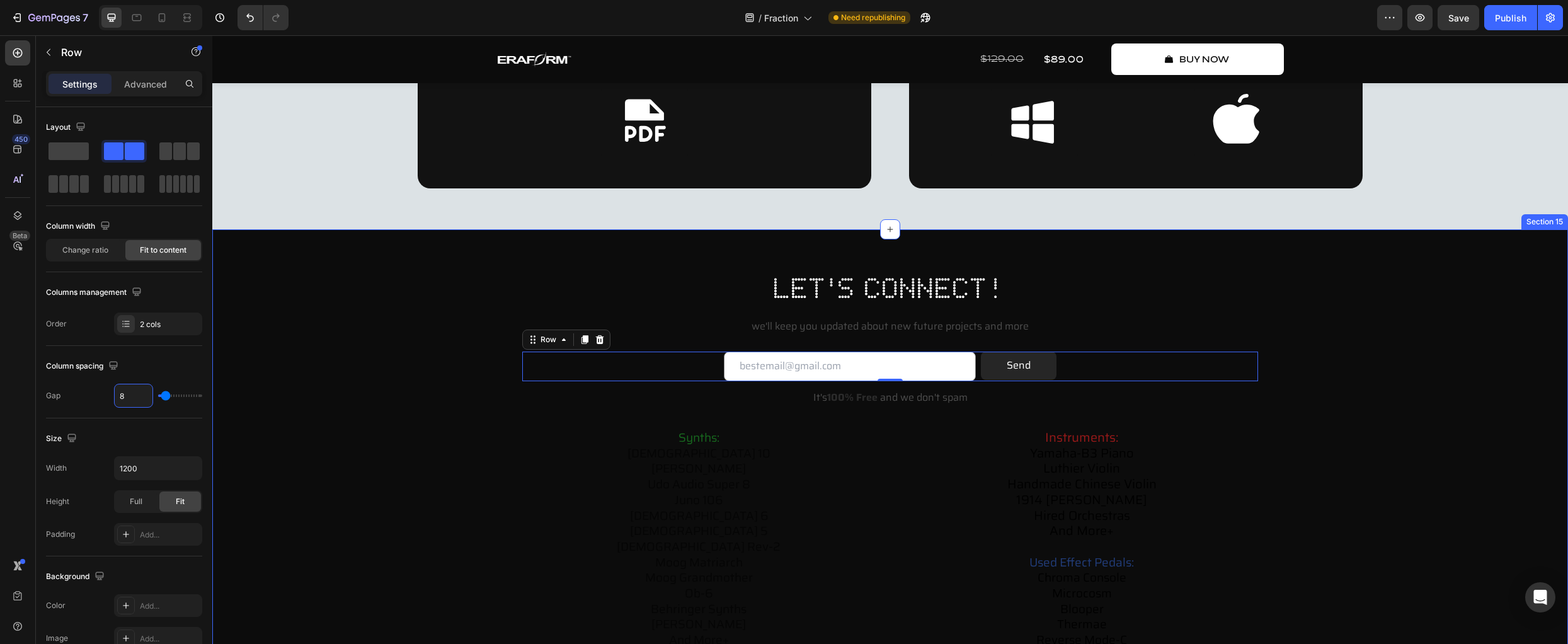
click at [1394, 471] on div "let's connect! Heading we'll keep you updated about new future projects and mor…" at bounding box center [890, 479] width 1331 height 423
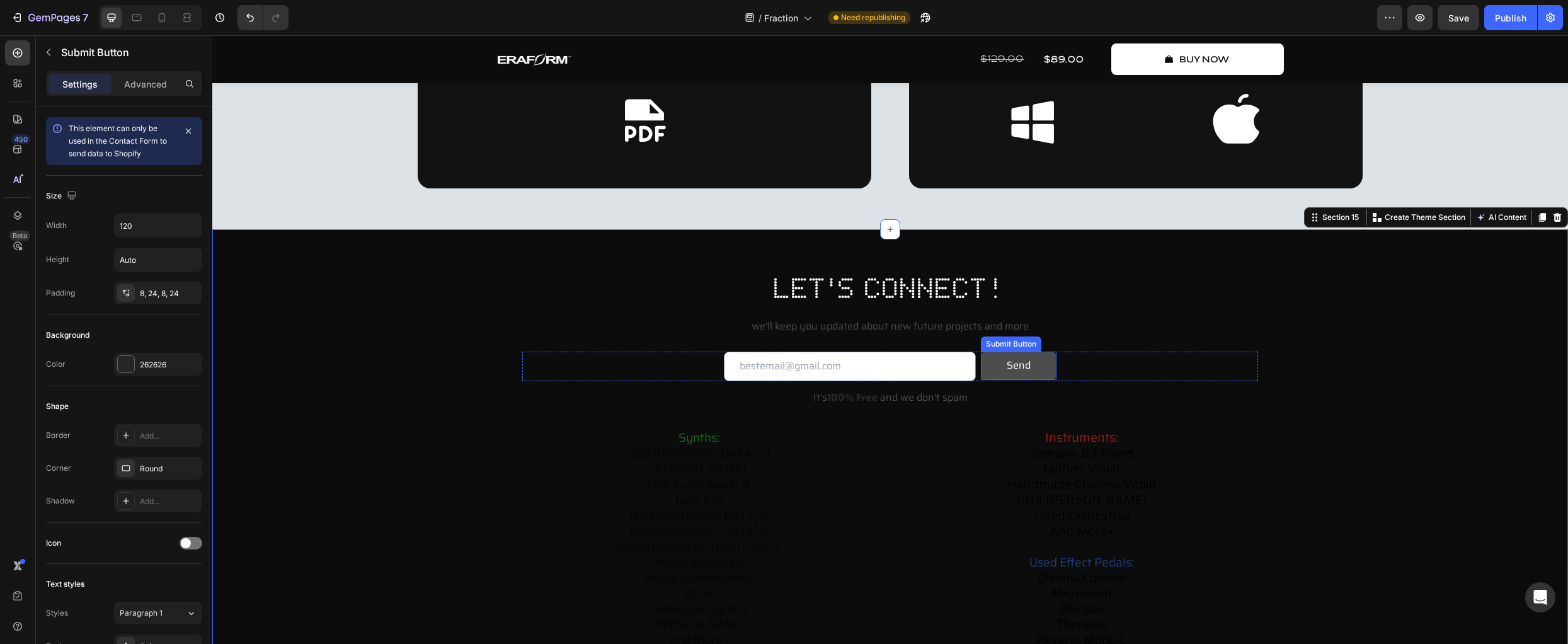
click at [1046, 371] on button "Send" at bounding box center [1019, 366] width 75 height 28
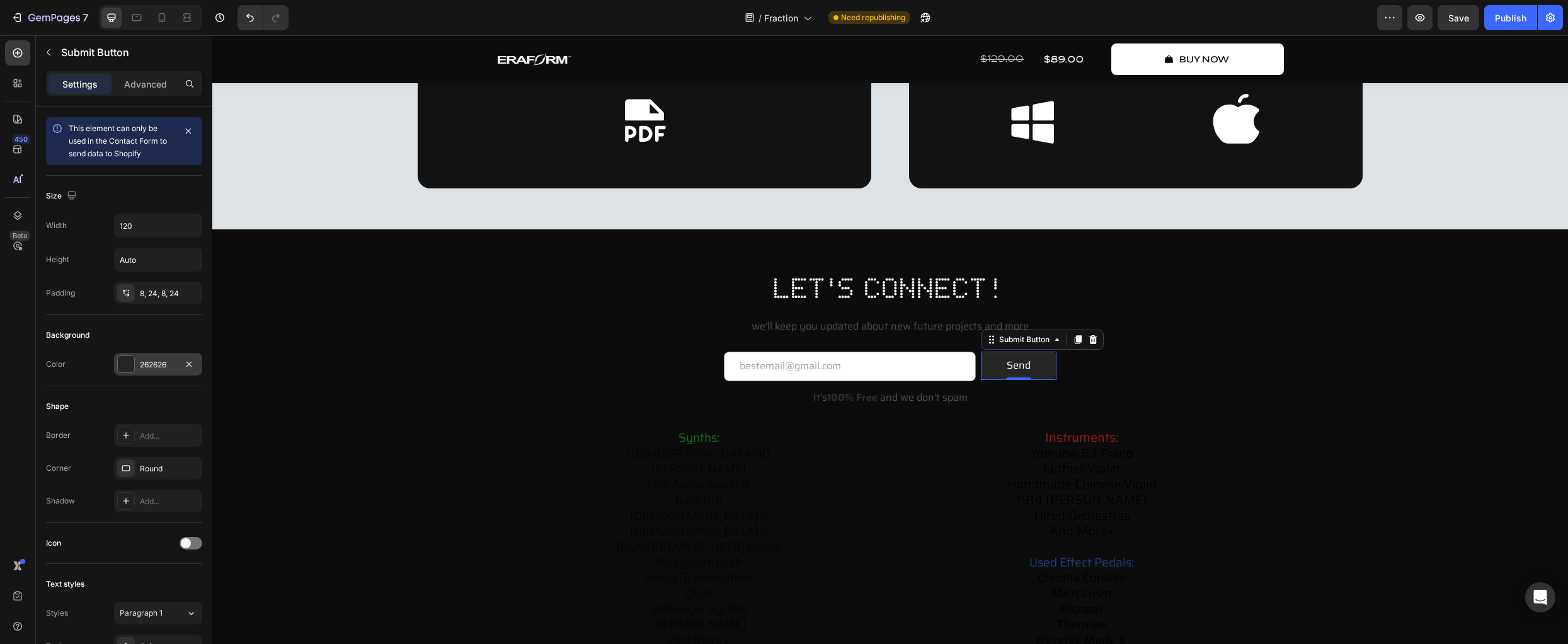
click at [125, 360] on div at bounding box center [126, 364] width 17 height 17
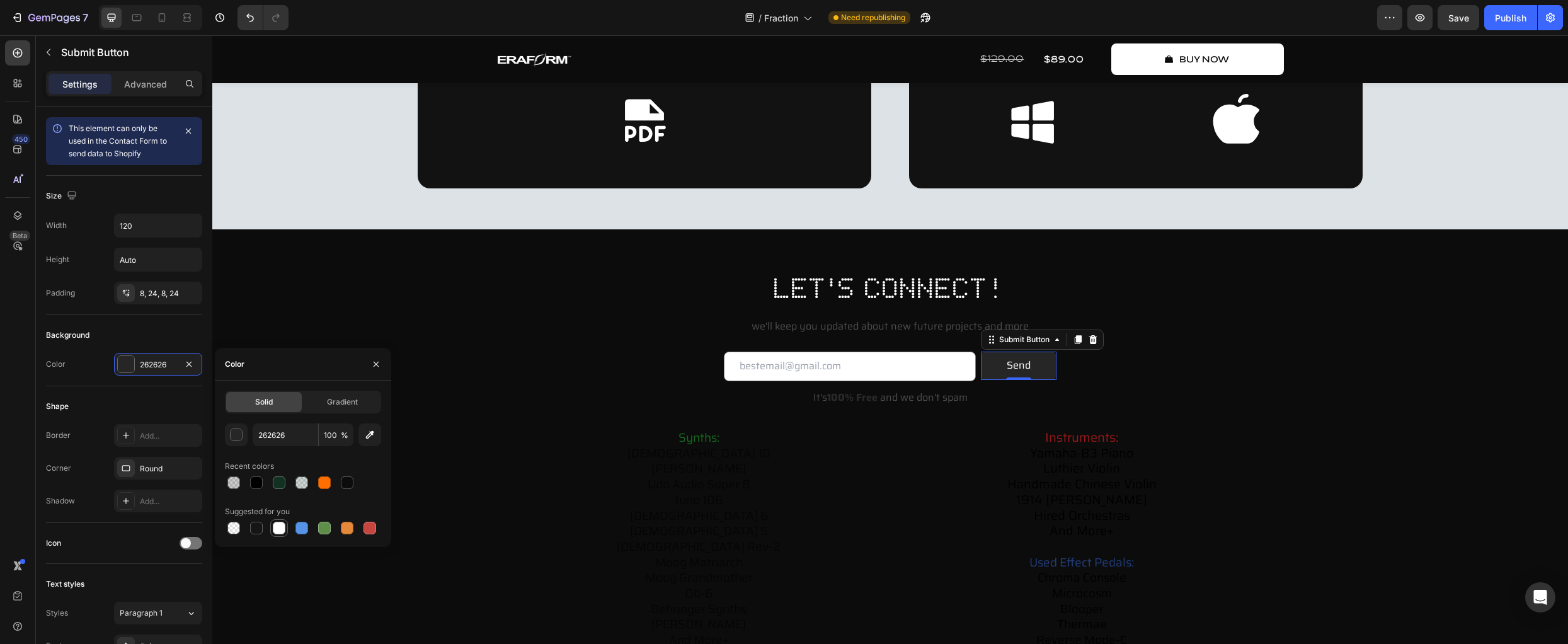
click at [279, 527] on div at bounding box center [278, 528] width 12 height 12
type input "FFFFFF"
click at [1011, 364] on div "Send" at bounding box center [1019, 366] width 24 height 18
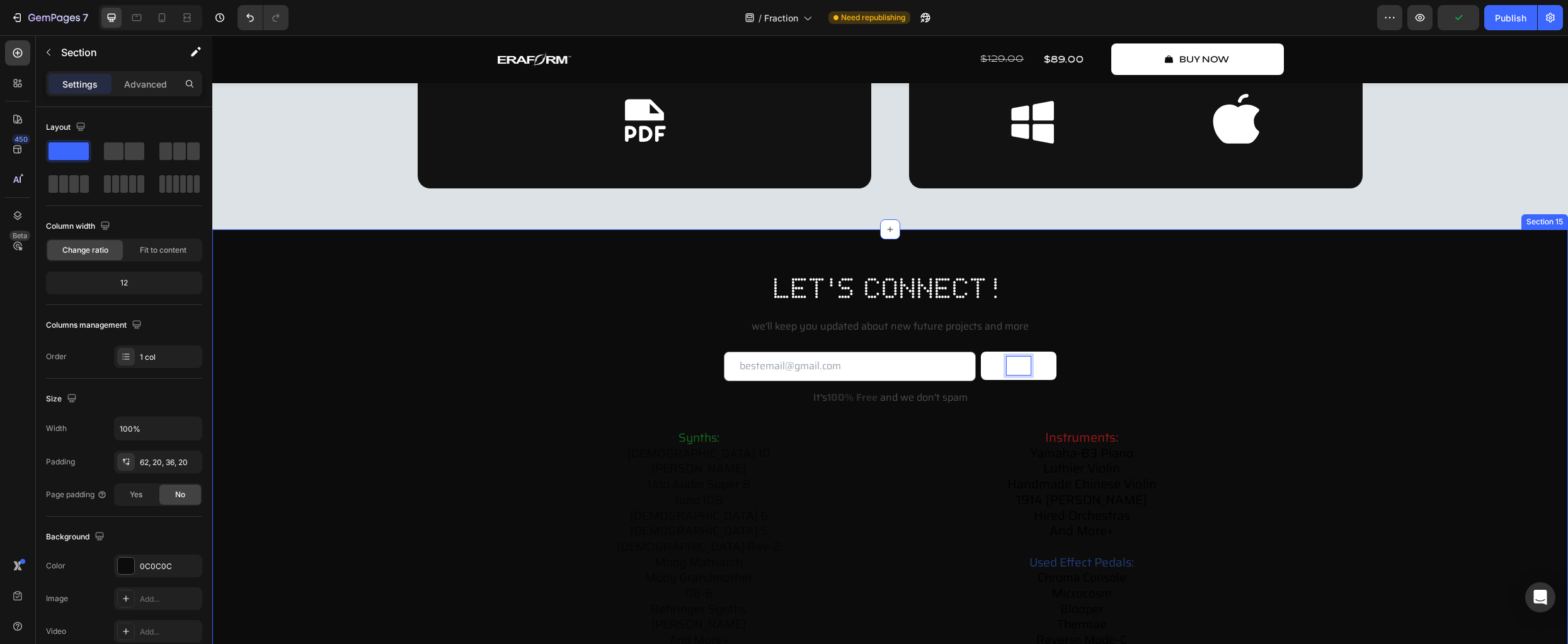
click at [397, 421] on div "let's connect! Heading we'll keep you updated about new future projects and mor…" at bounding box center [890, 479] width 1331 height 423
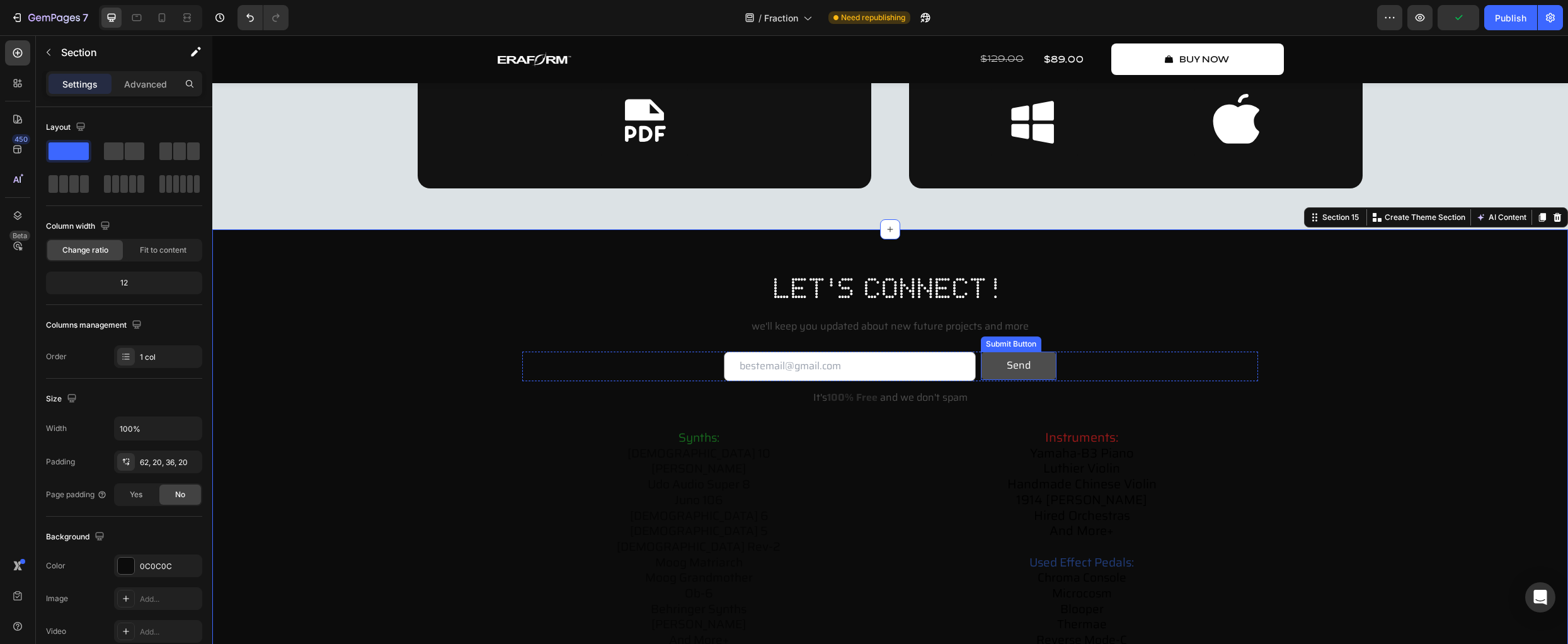
click at [1033, 380] on button "Send" at bounding box center [1019, 366] width 75 height 28
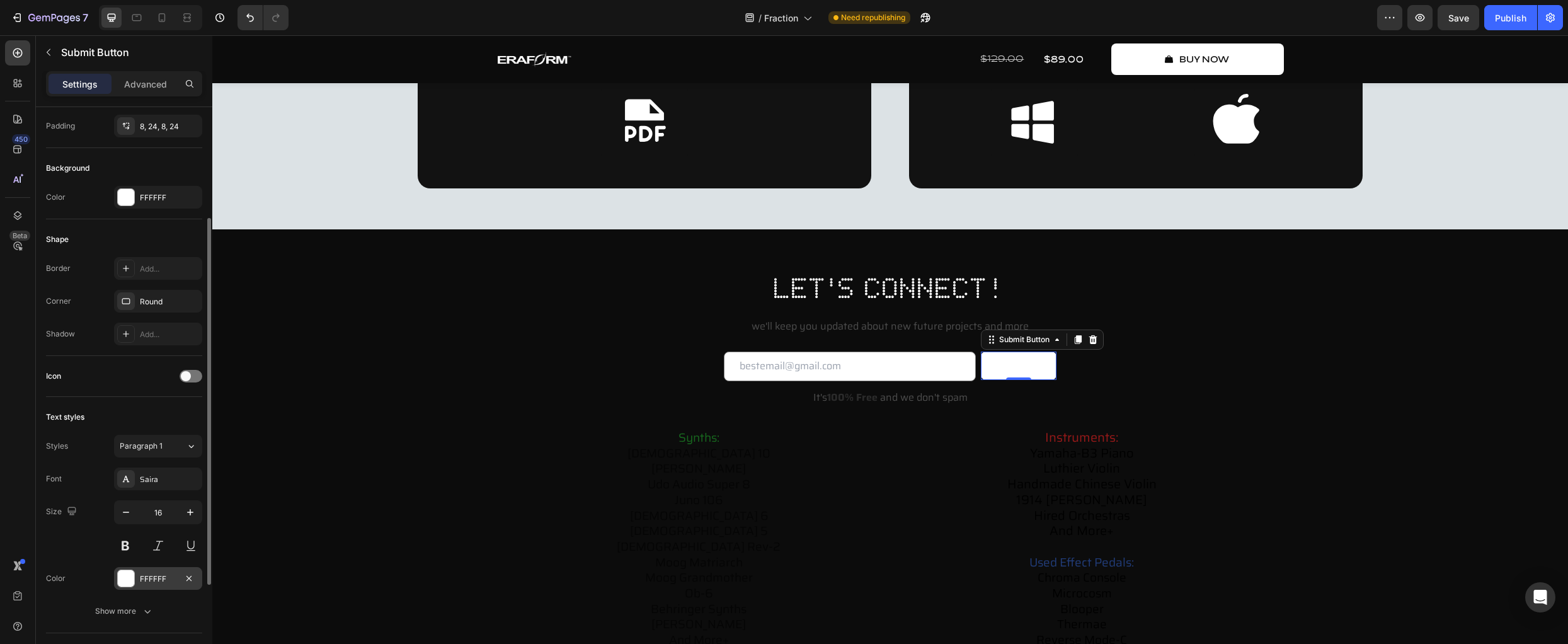
scroll to position [181, 0]
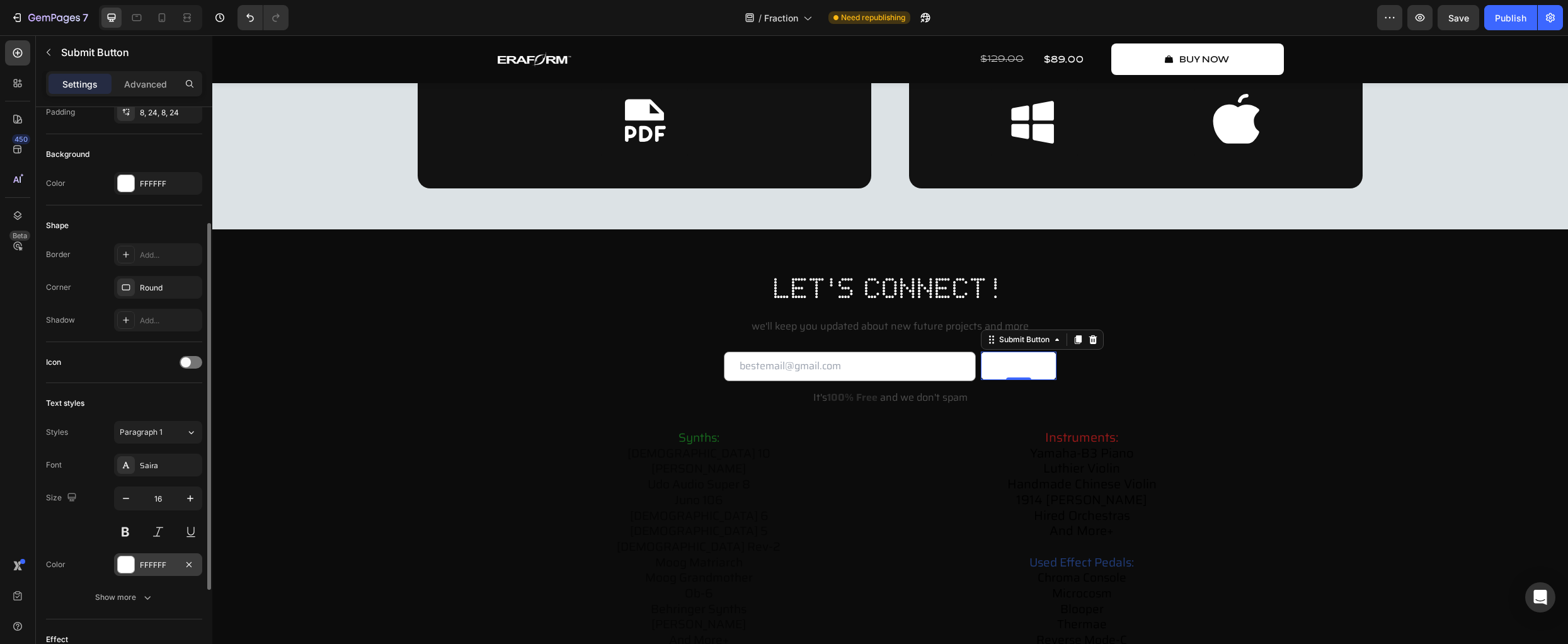
click at [133, 565] on div at bounding box center [126, 564] width 17 height 17
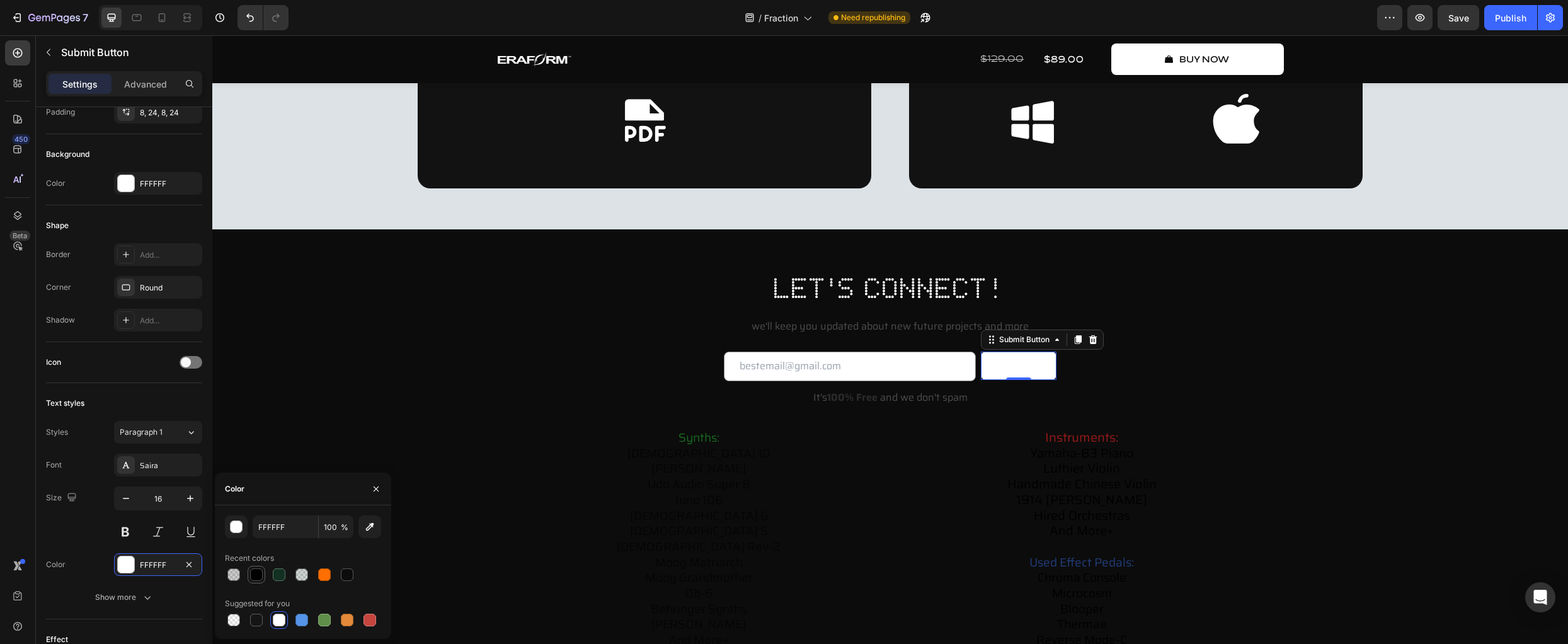
click at [257, 571] on div at bounding box center [256, 574] width 12 height 12
type input "000000"
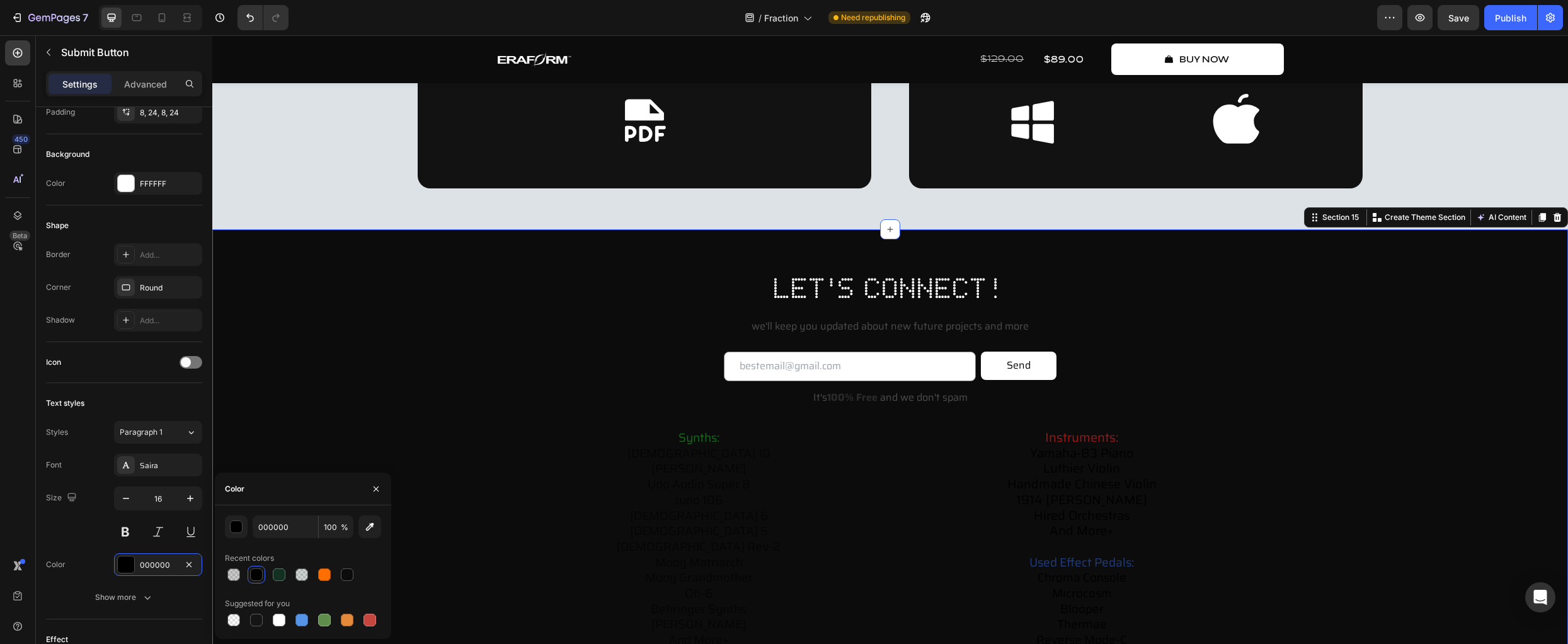
click at [406, 432] on div "let's connect! Heading we'll keep you updated about new future projects and mor…" at bounding box center [890, 479] width 1331 height 423
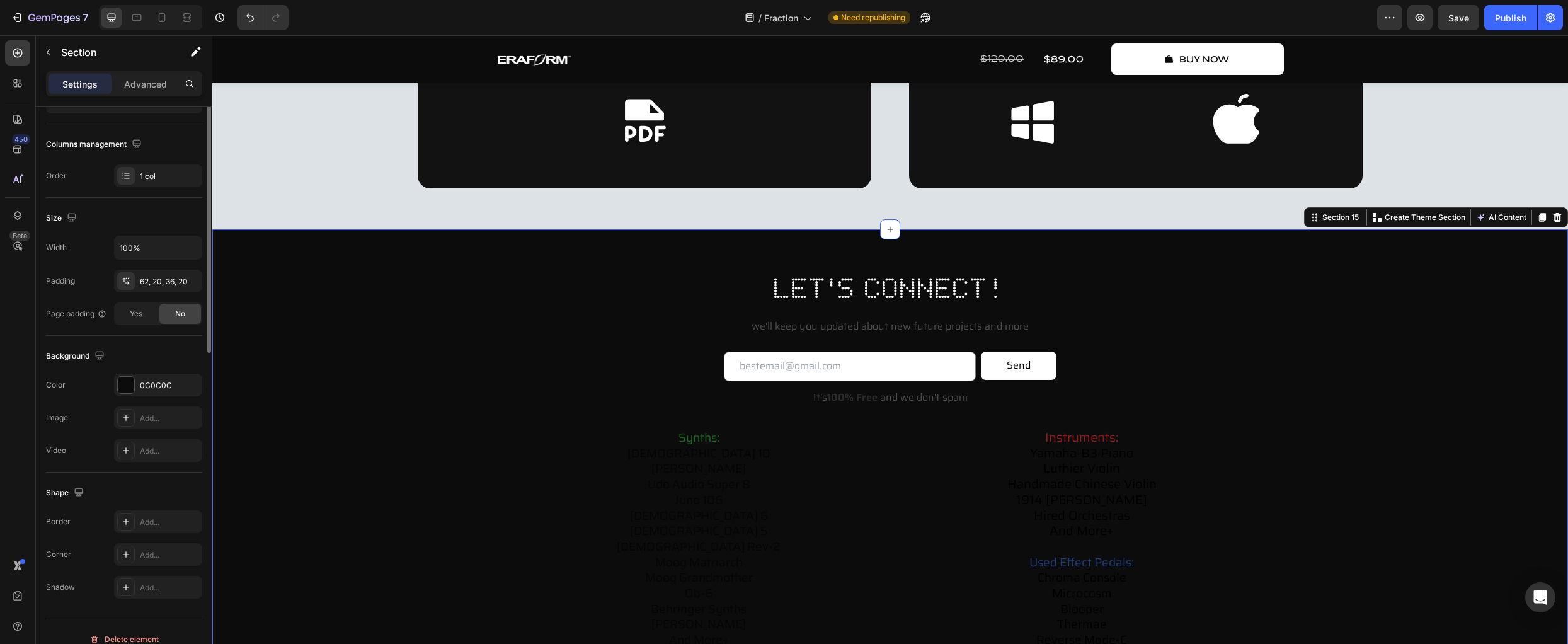
scroll to position [0, 0]
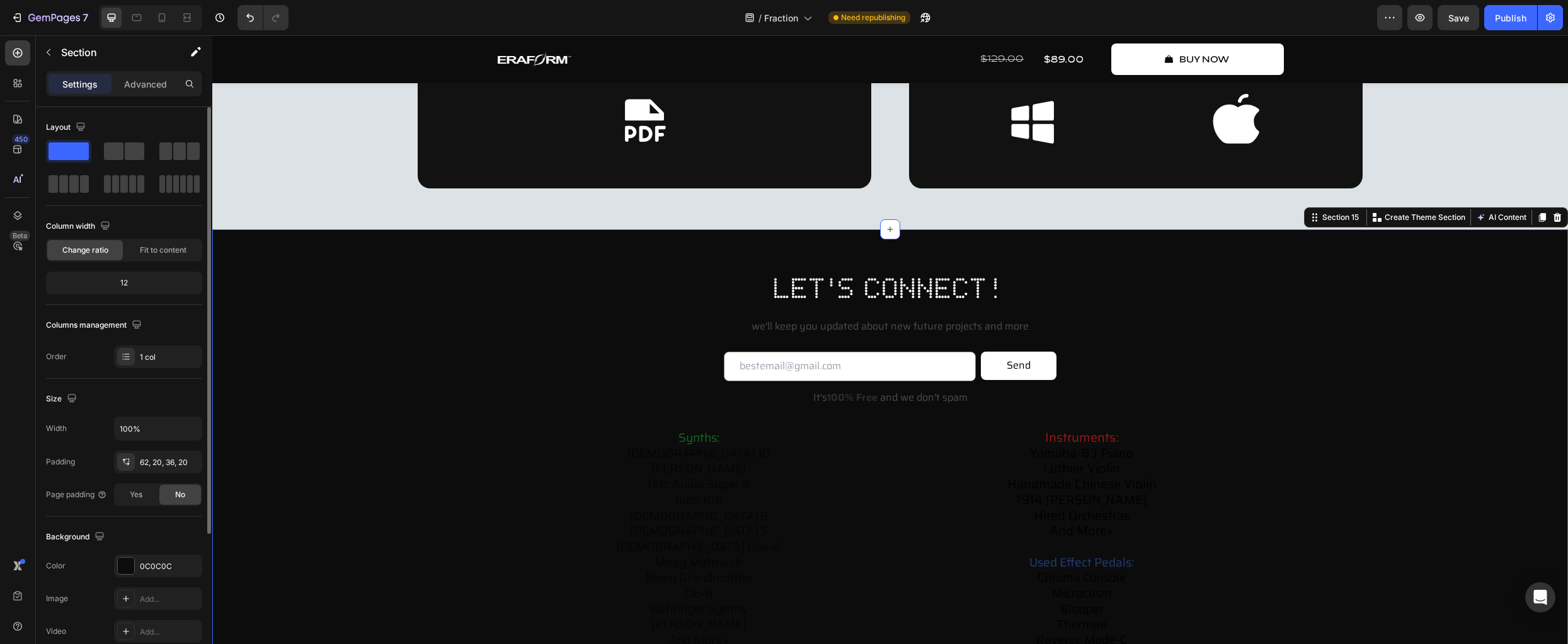
click at [1430, 536] on div "let's connect! Heading we'll keep you updated about new future projects and mor…" at bounding box center [890, 479] width 1331 height 423
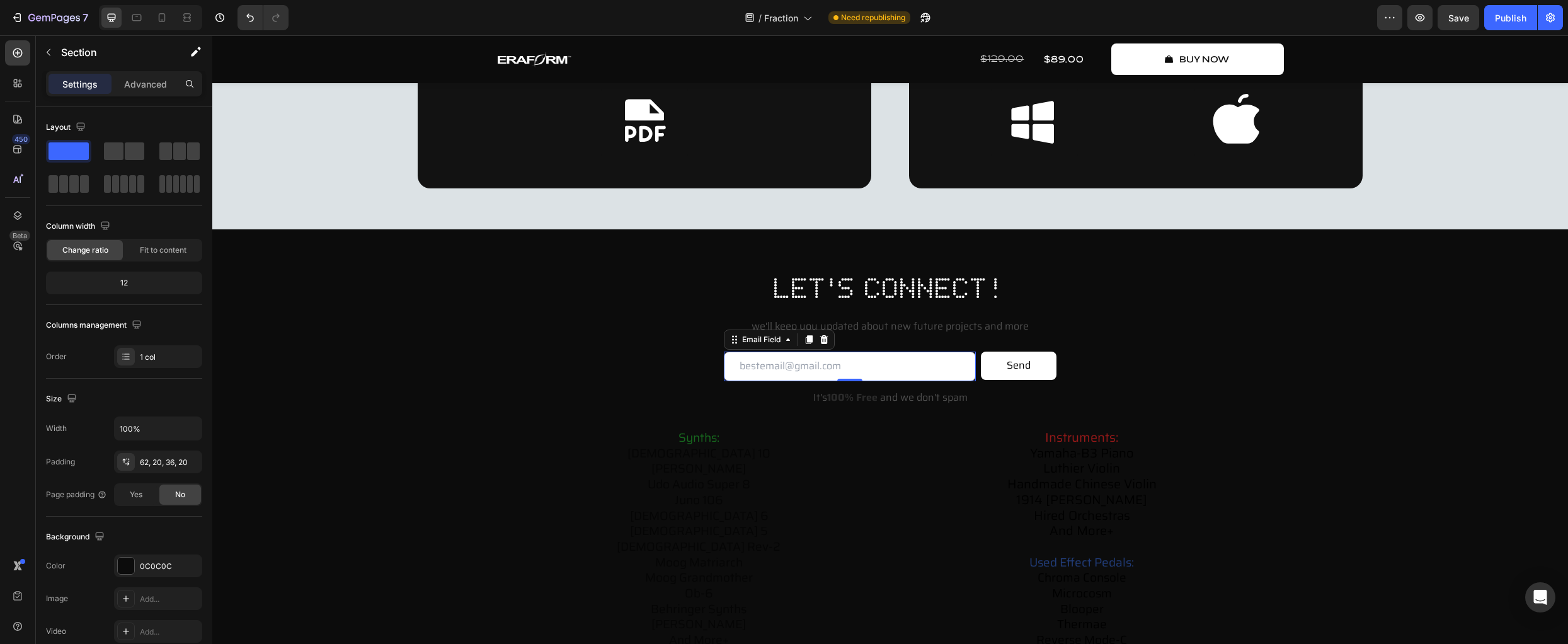
click at [934, 373] on input "email" at bounding box center [850, 366] width 252 height 30
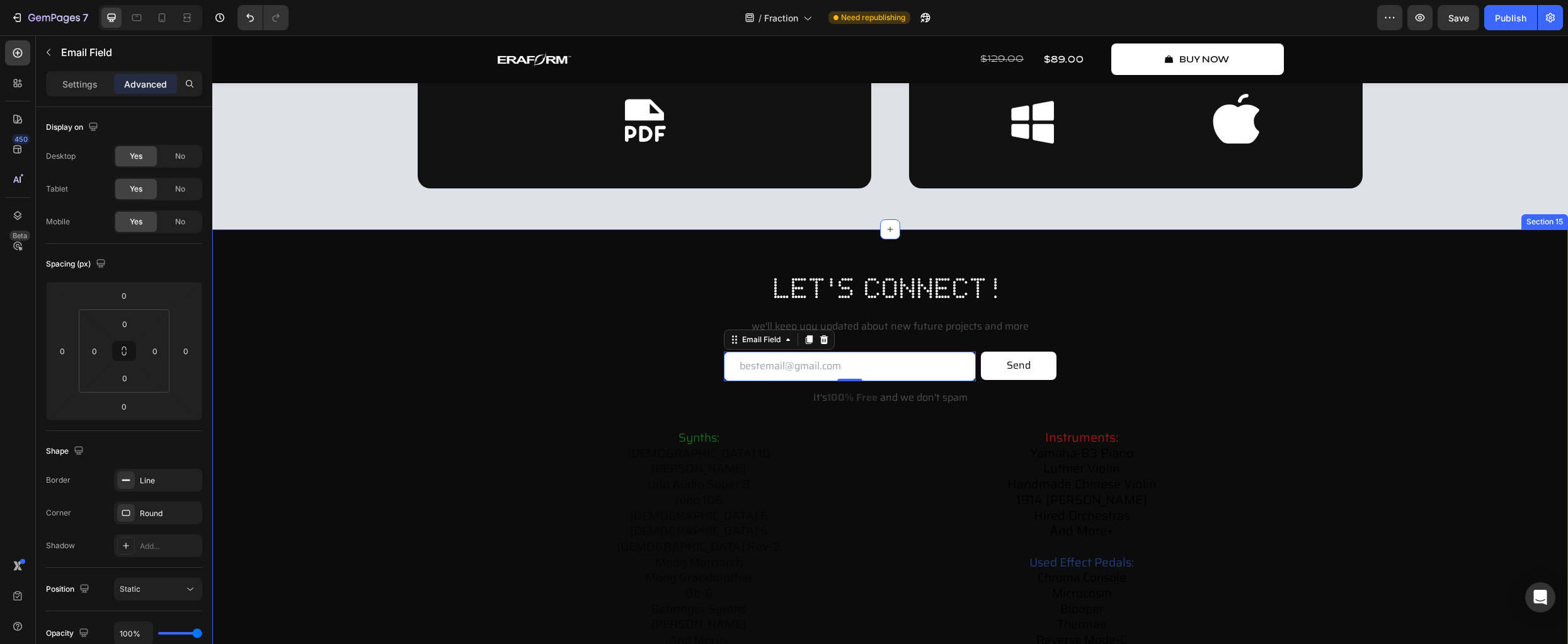
click at [394, 421] on div "let's connect! Heading we'll keep you updated about new future projects and mor…" at bounding box center [890, 479] width 1331 height 423
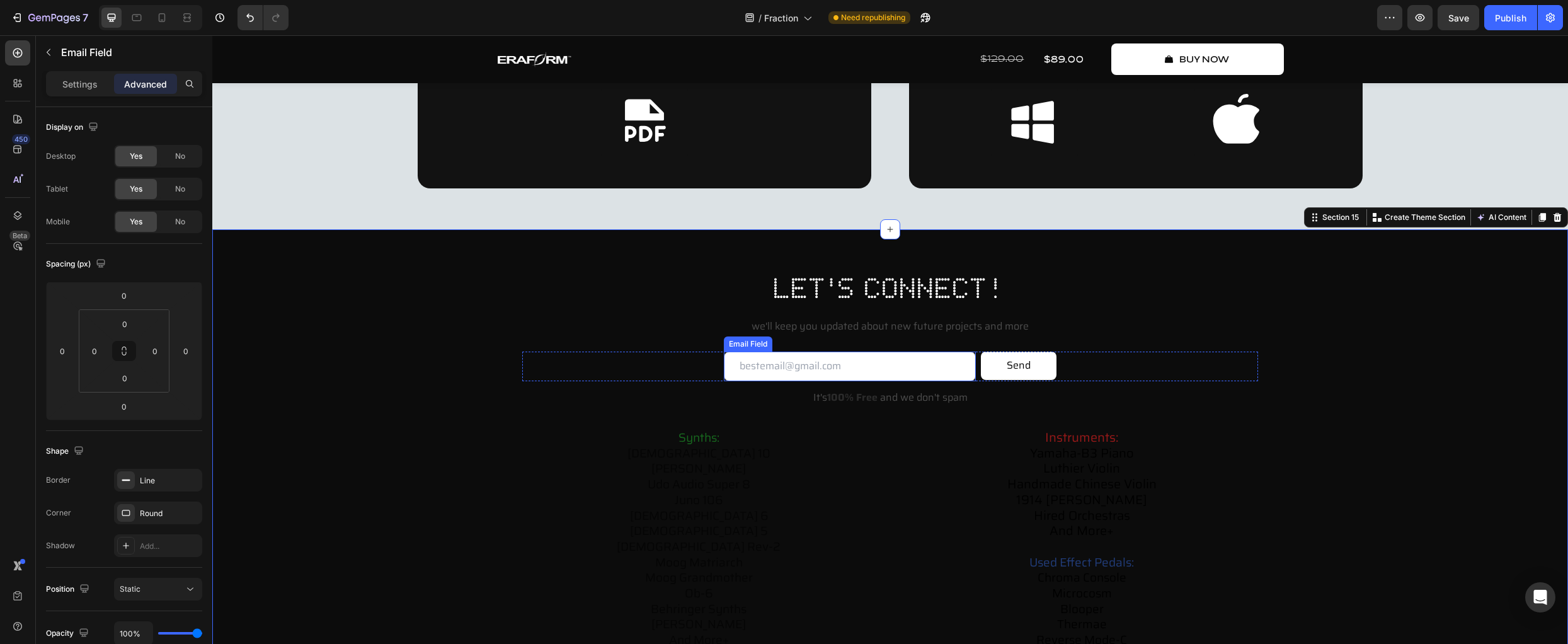
click at [725, 368] on input "email" at bounding box center [850, 366] width 252 height 30
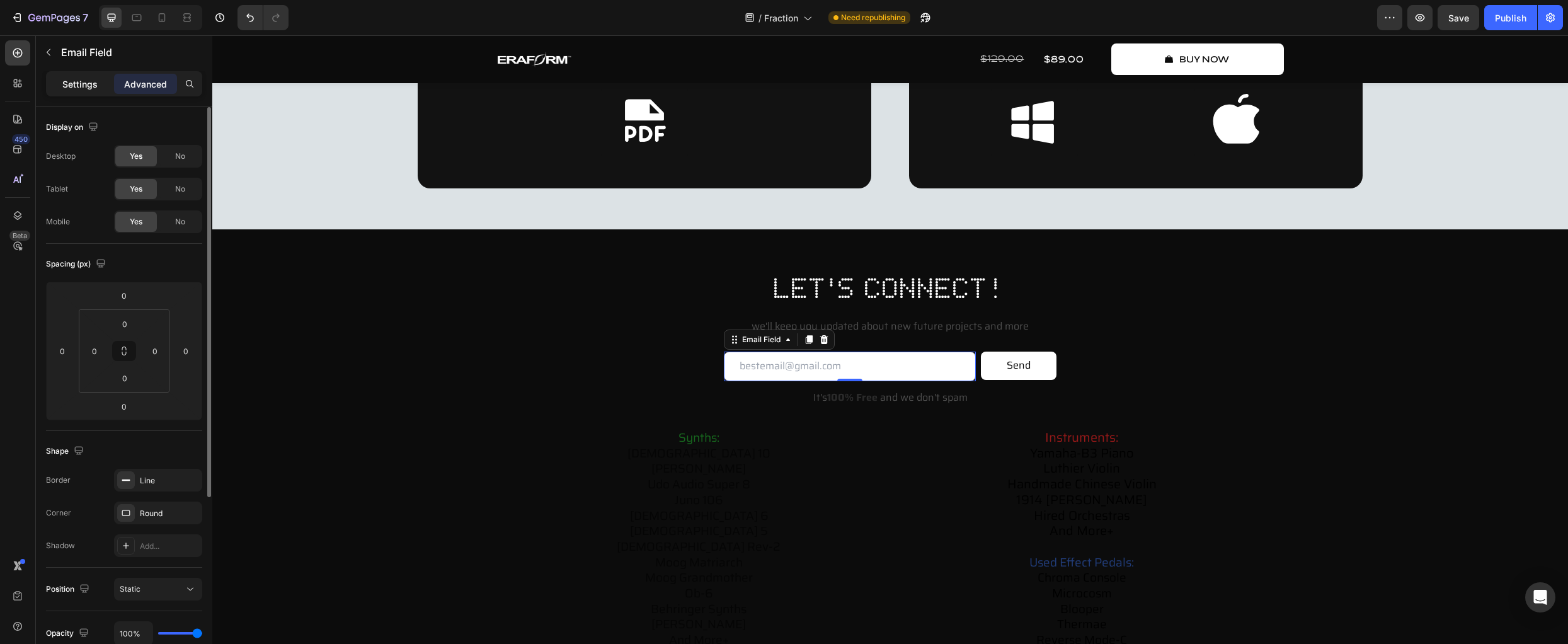
click at [92, 86] on p "Settings" at bounding box center [80, 84] width 36 height 13
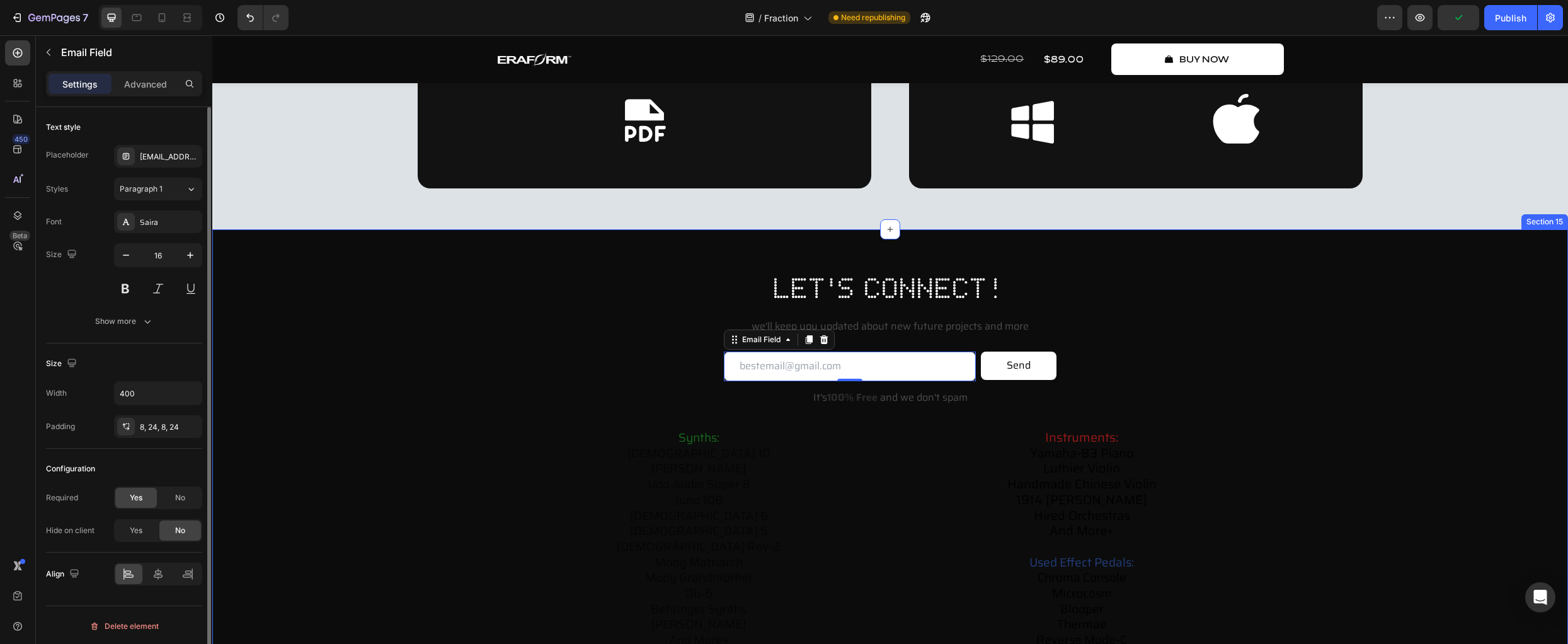
click at [392, 365] on div "let's connect! Heading we'll keep you updated about new future projects and mor…" at bounding box center [890, 479] width 1331 height 423
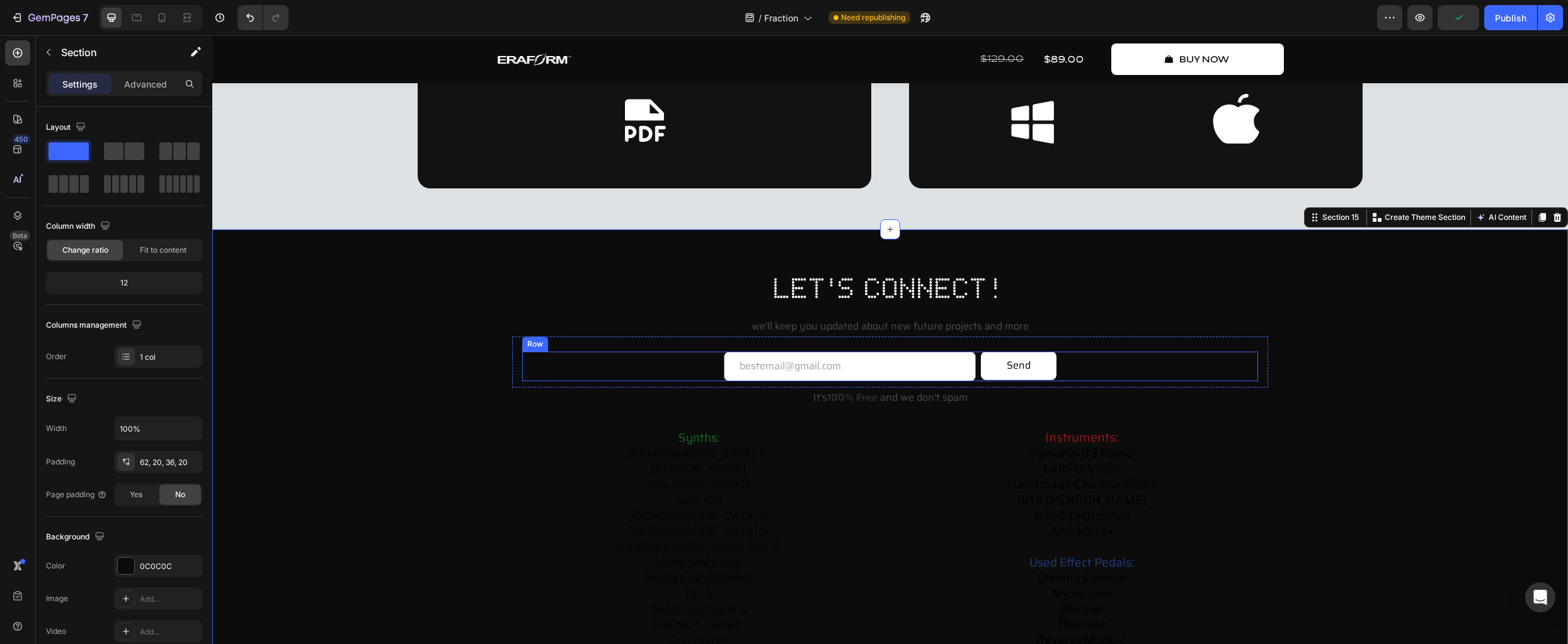
click at [689, 367] on div "Email Field Send Submit Button Row" at bounding box center [890, 366] width 736 height 30
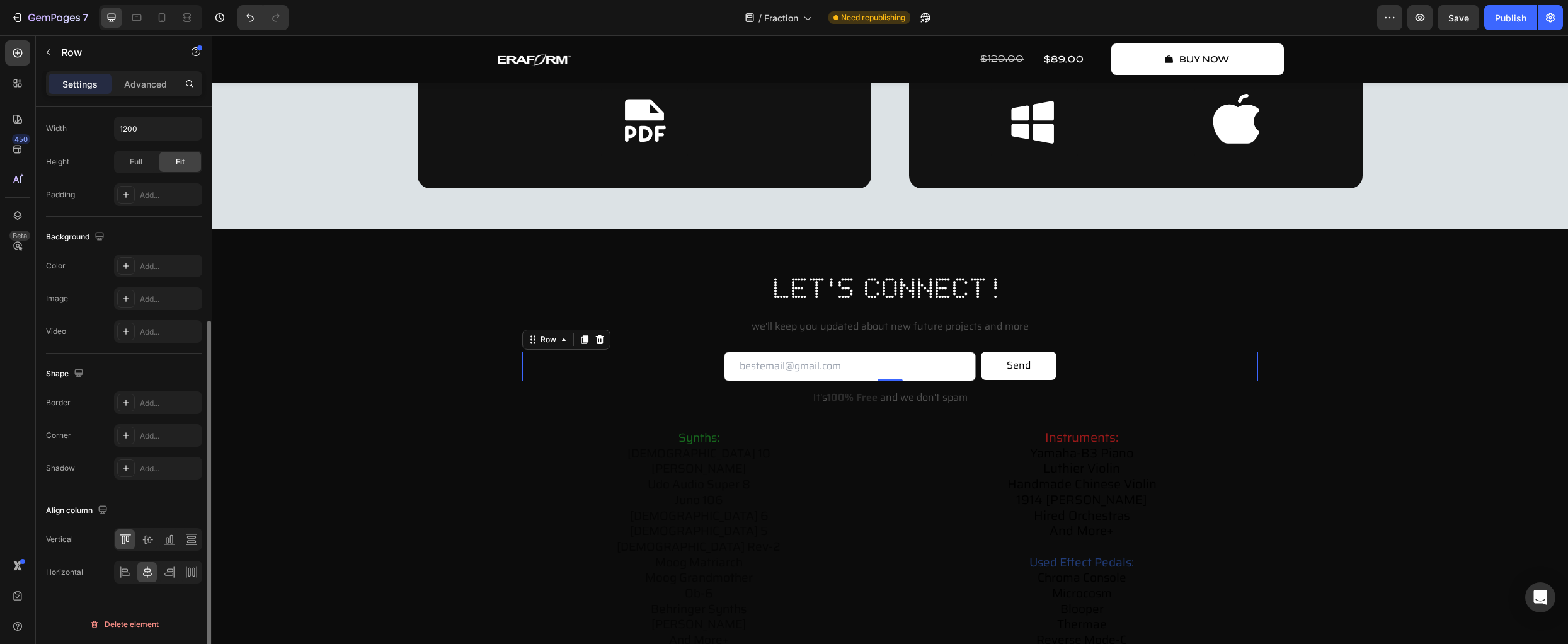
scroll to position [30, 0]
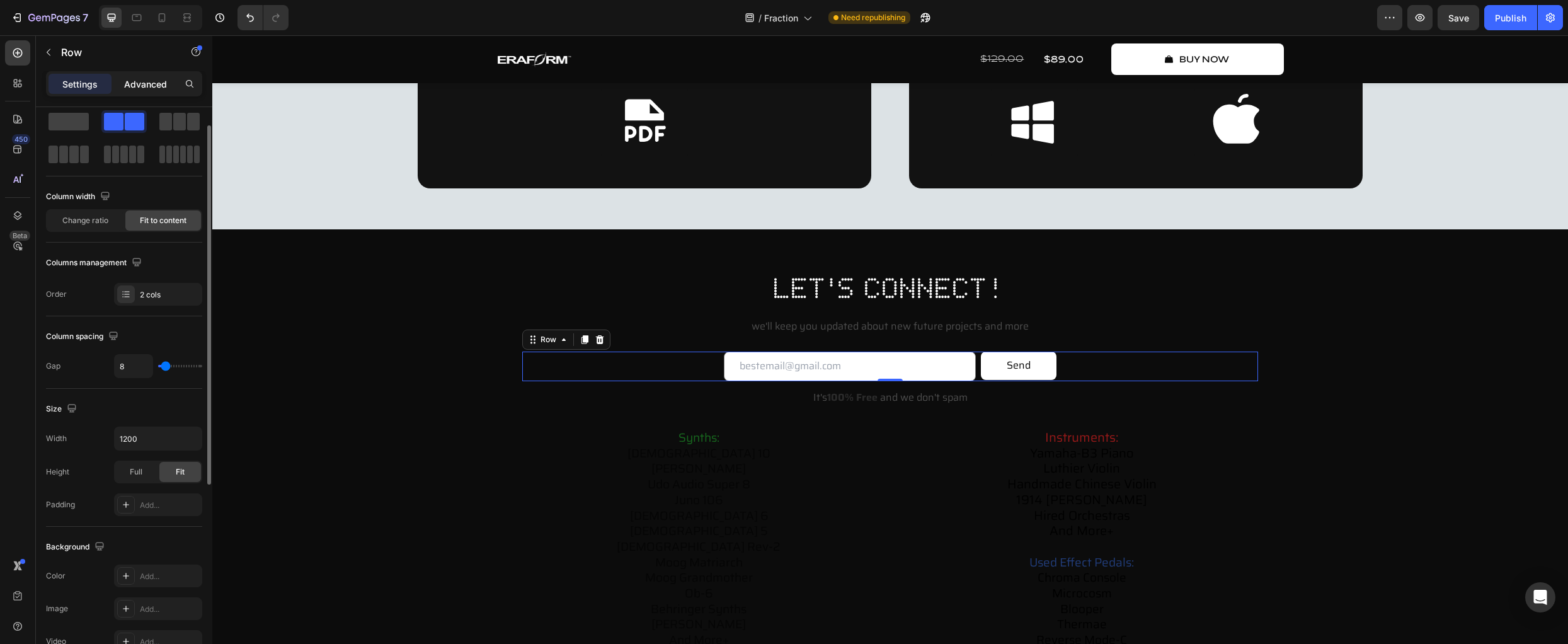
click at [140, 78] on p "Advanced" at bounding box center [145, 84] width 43 height 13
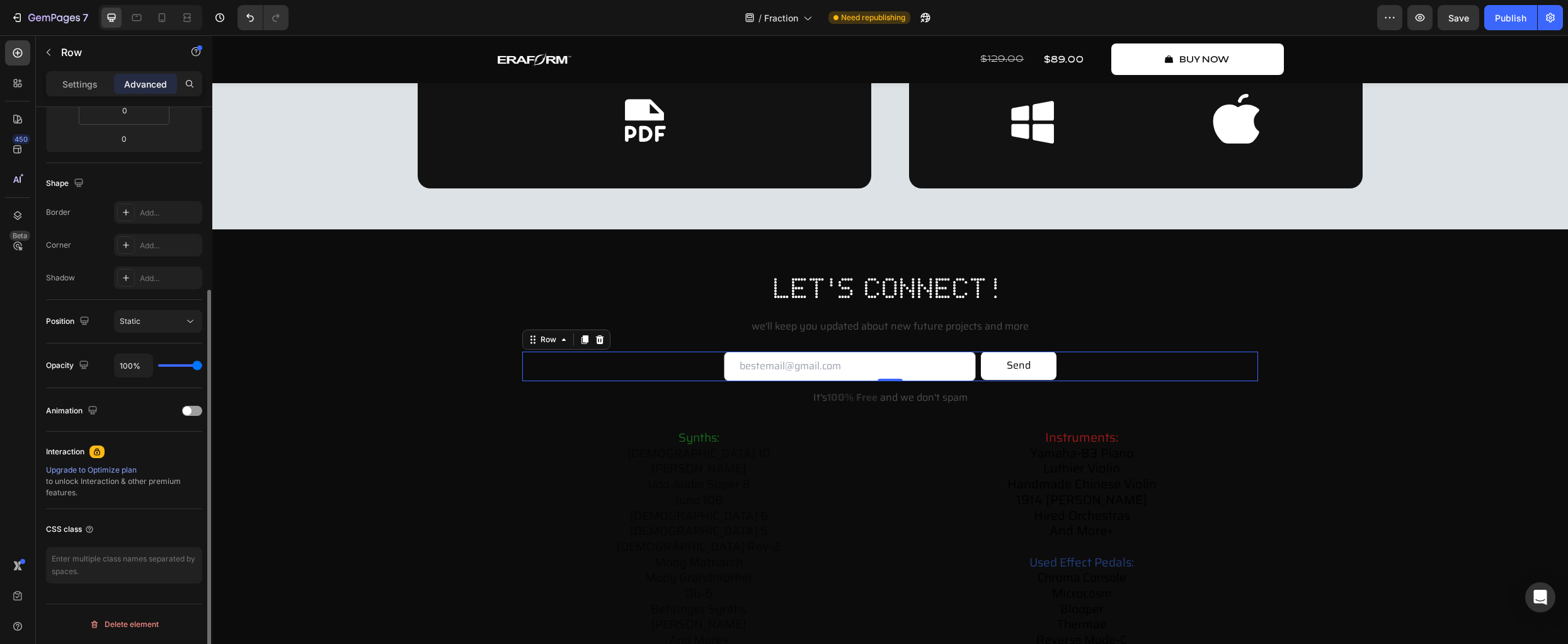
scroll to position [0, 0]
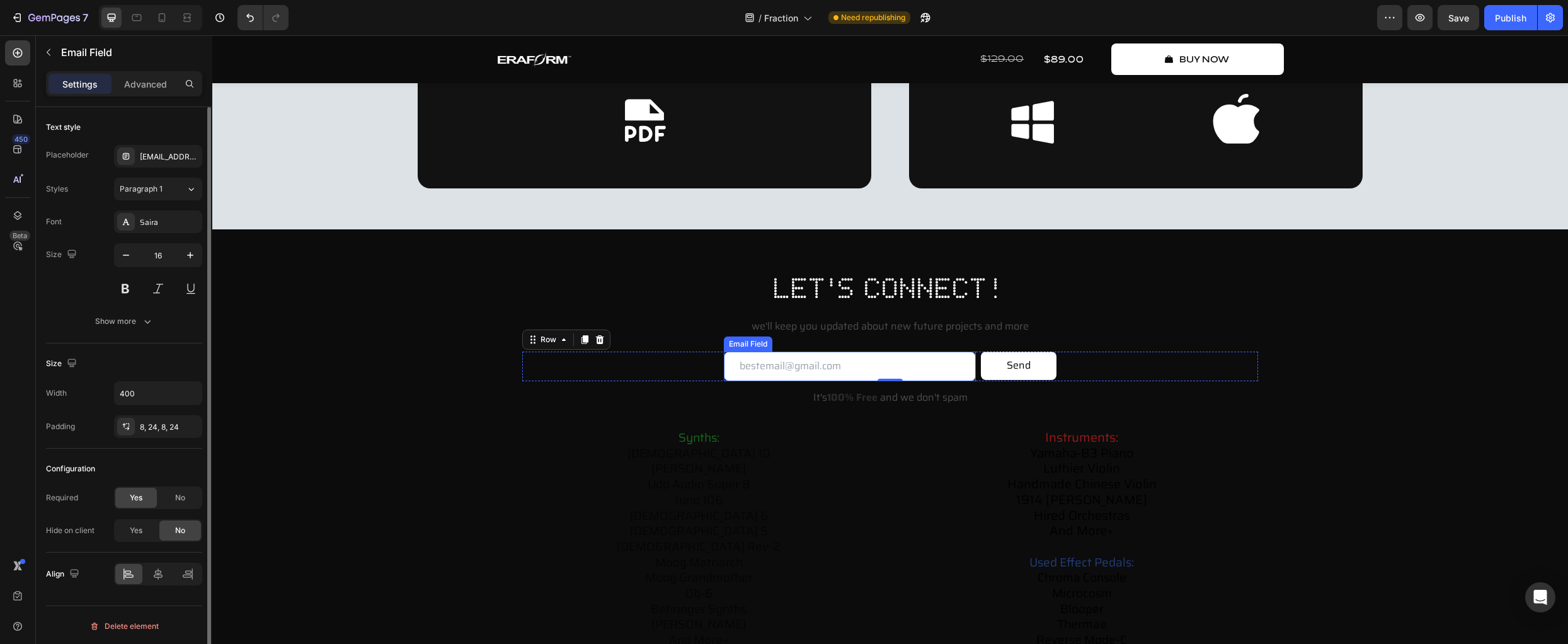
click at [753, 349] on div "Email Field" at bounding box center [748, 344] width 49 height 15
click at [158, 86] on p "Advanced" at bounding box center [145, 84] width 43 height 13
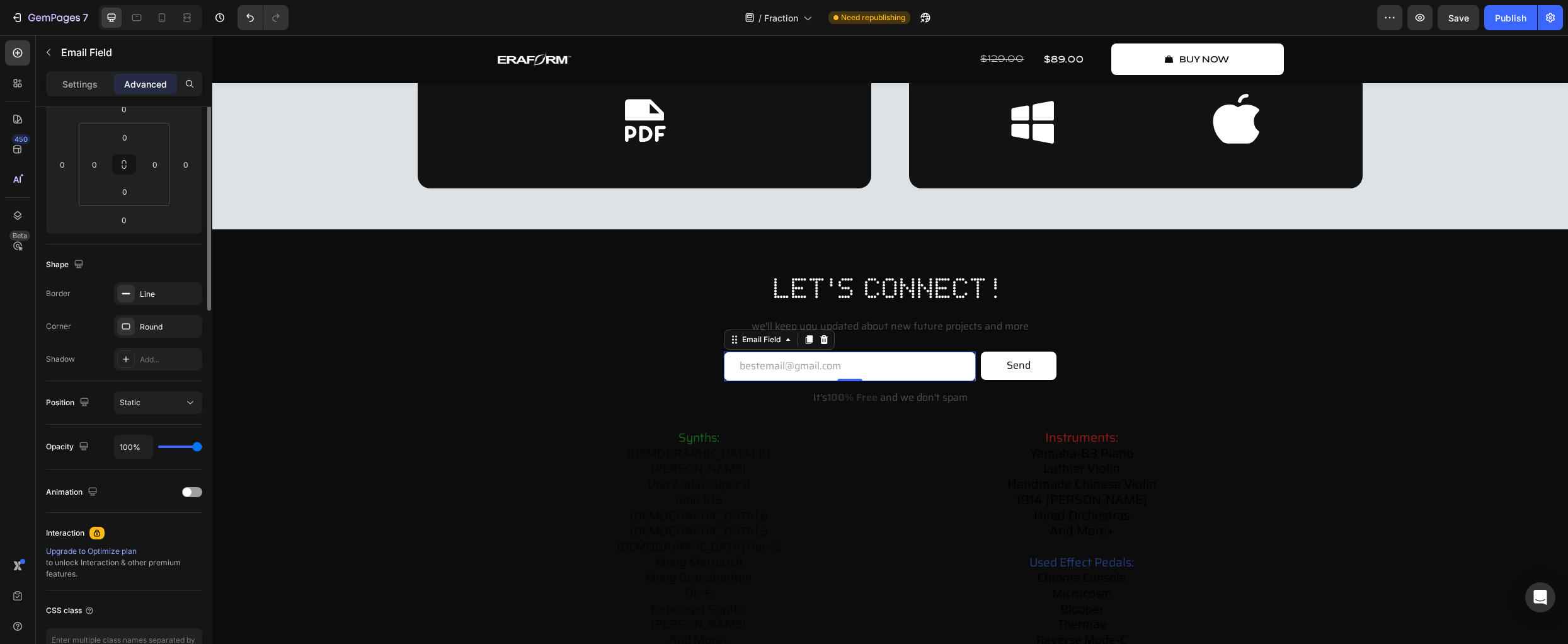
scroll to position [268, 0]
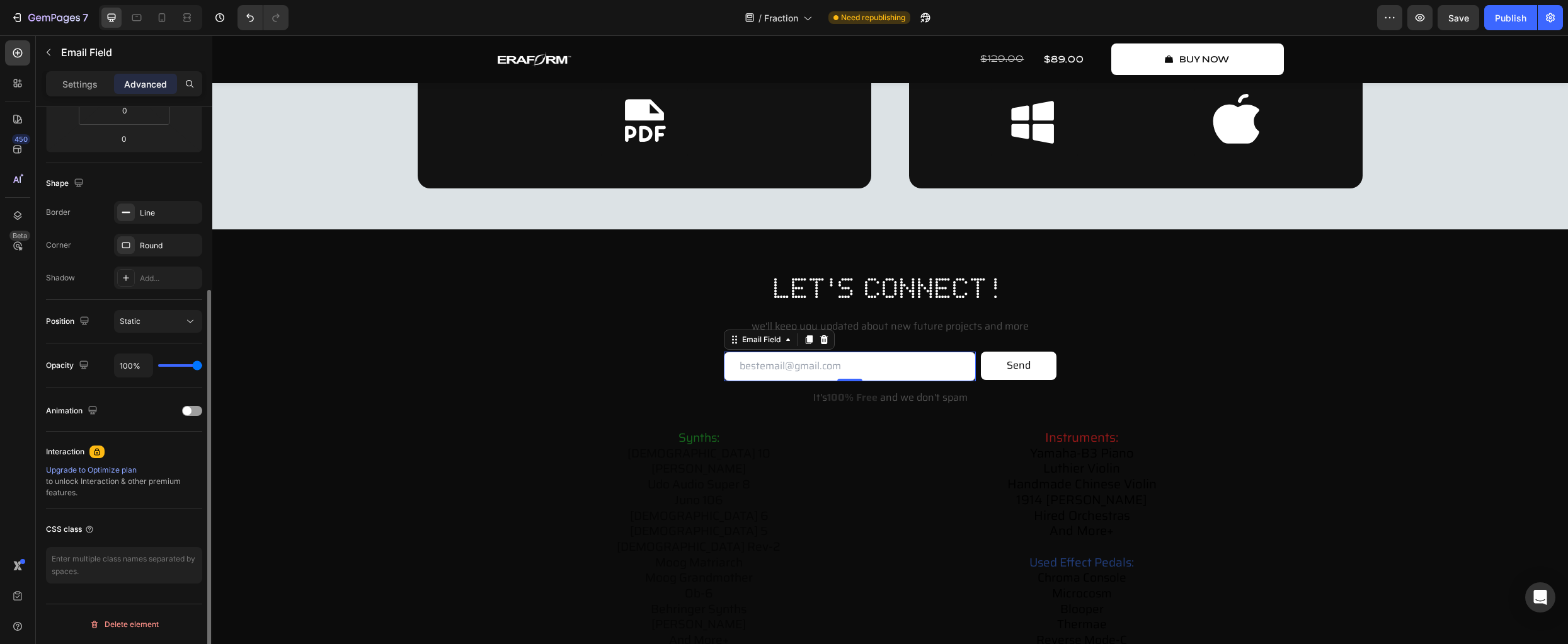
type input "94%"
type input "94"
type input "93%"
type input "93"
type input "91%"
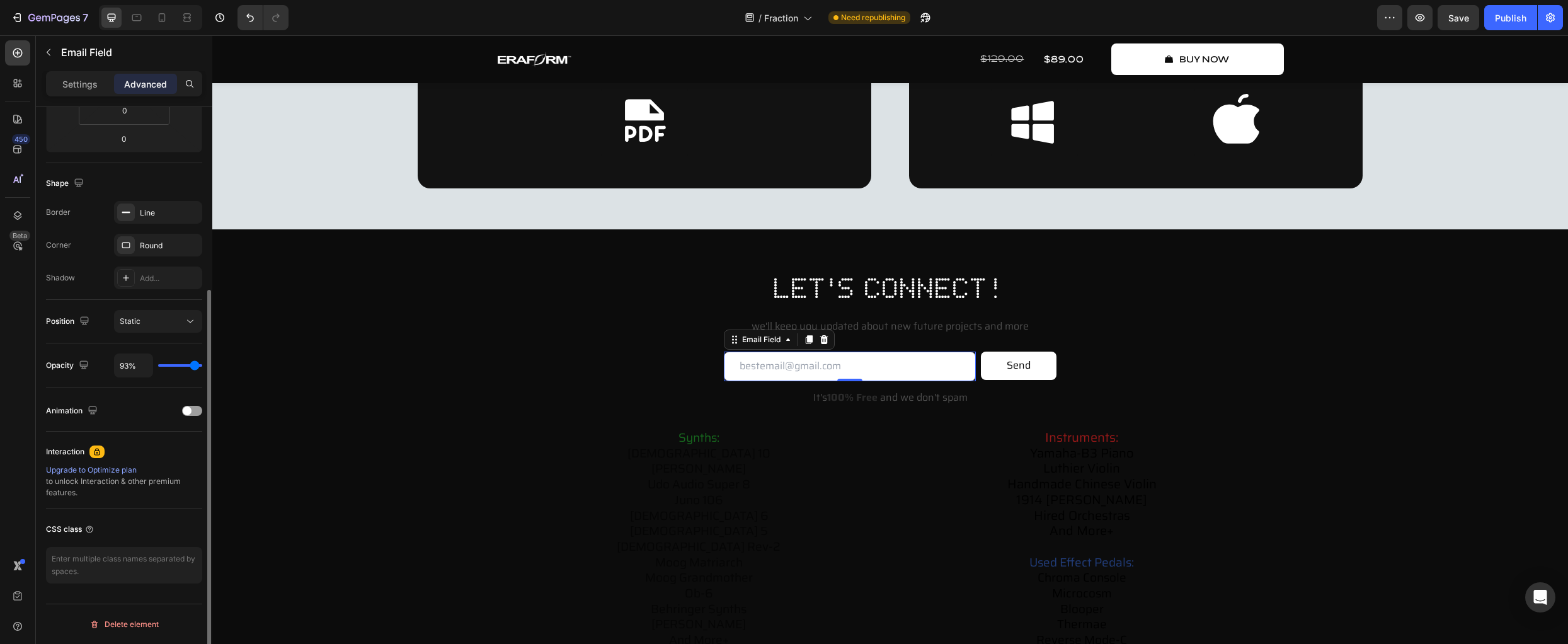
type input "91"
type input "89%"
type input "89"
type input "87%"
type input "87"
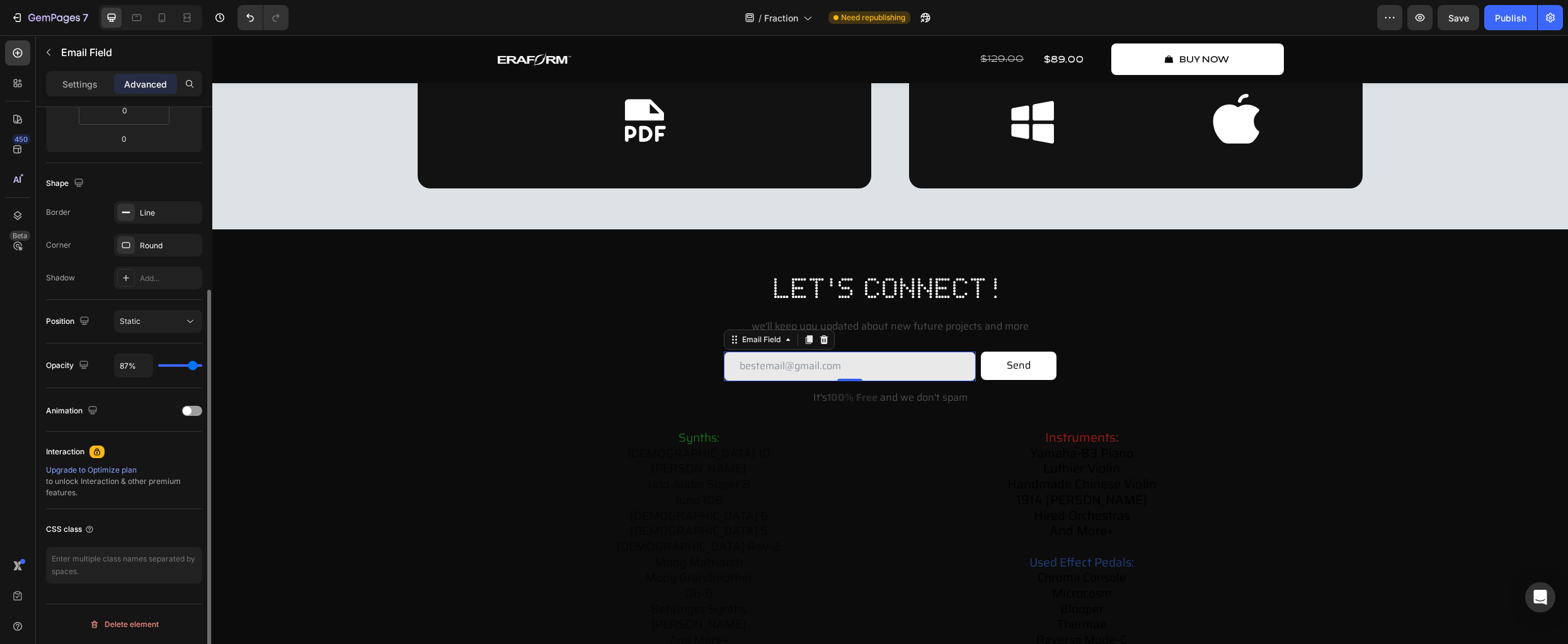
type input "85%"
type input "85"
type input "83%"
type input "83"
type input "81%"
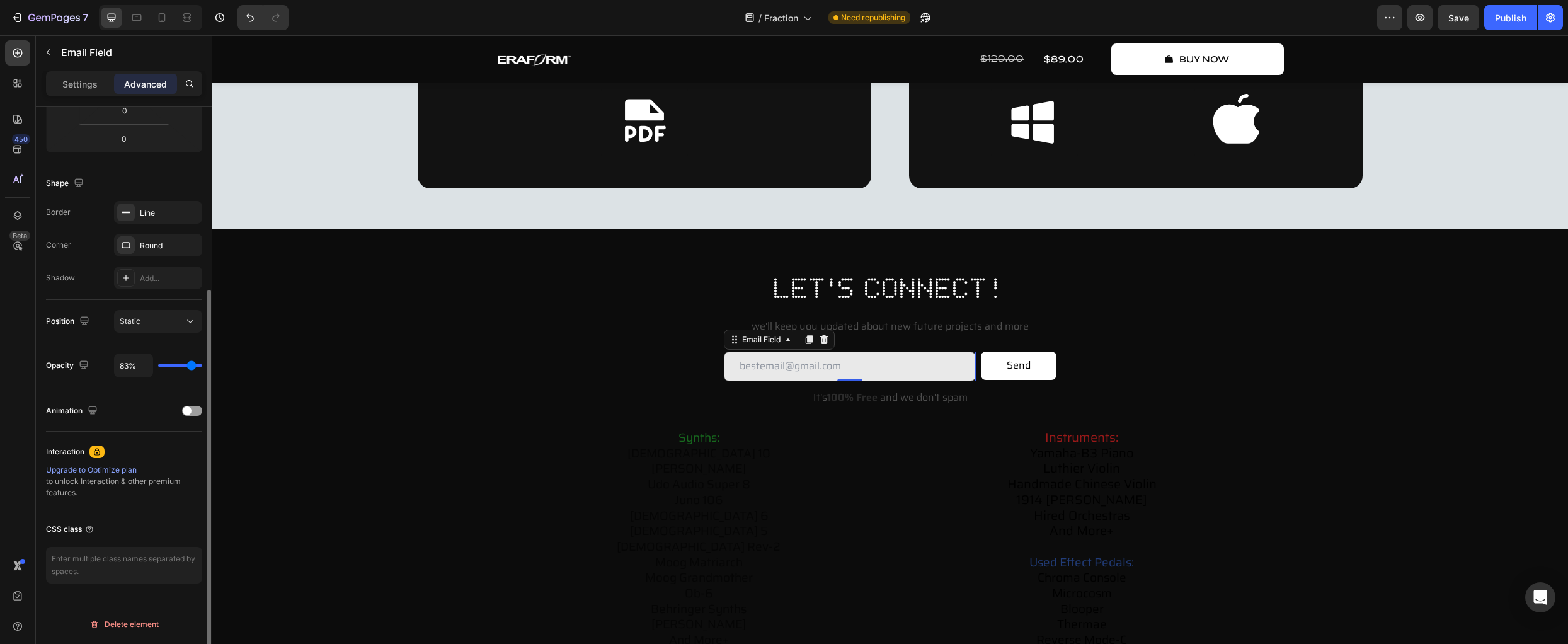
type input "81"
type input "80%"
type input "80"
type input "78%"
type input "78"
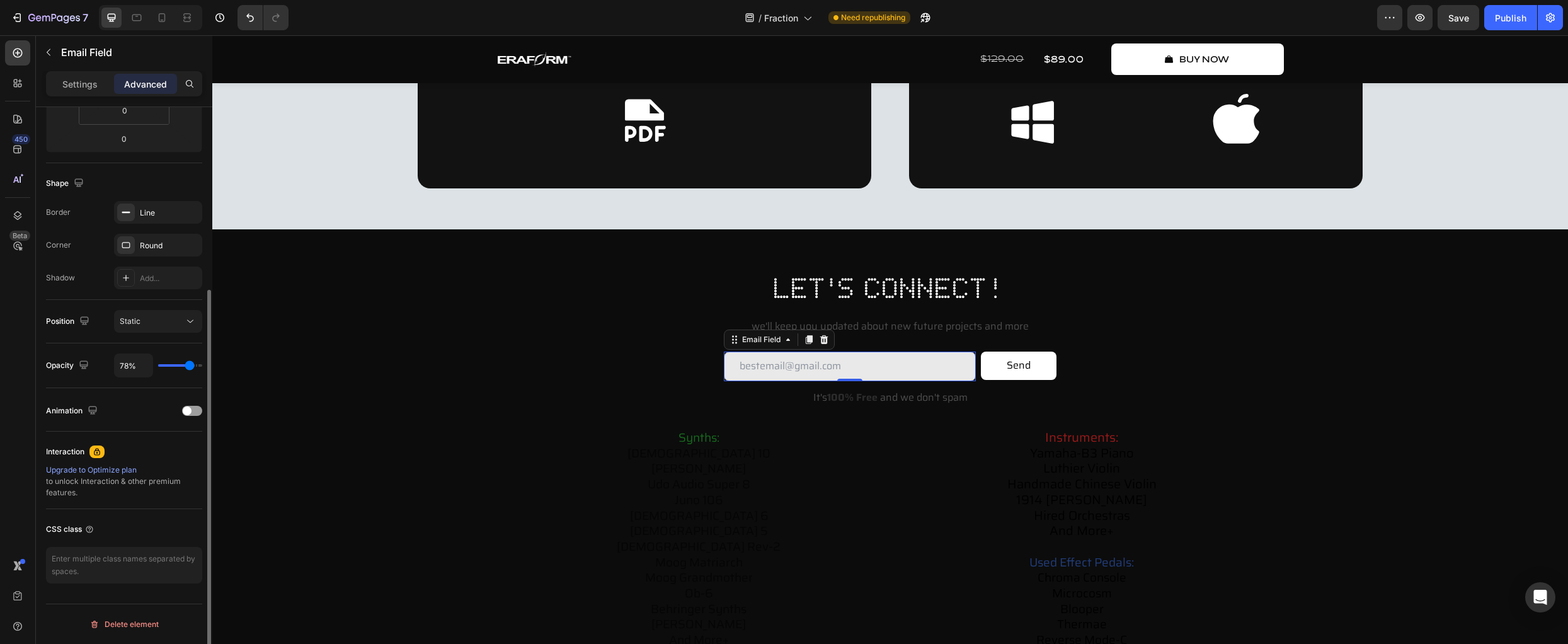
type input "76%"
type input "76"
type input "74%"
type input "74"
type input "72%"
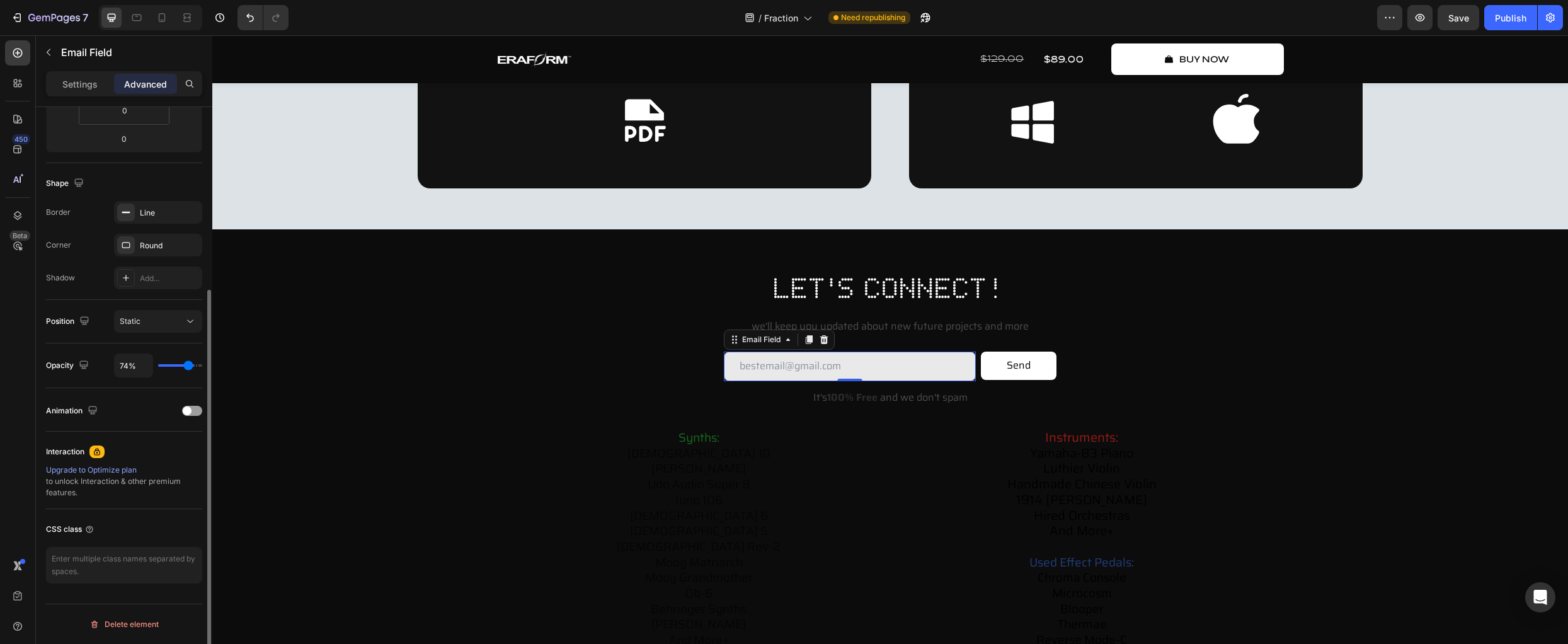
type input "72"
type input "68%"
type input "68"
type input "67%"
type input "67"
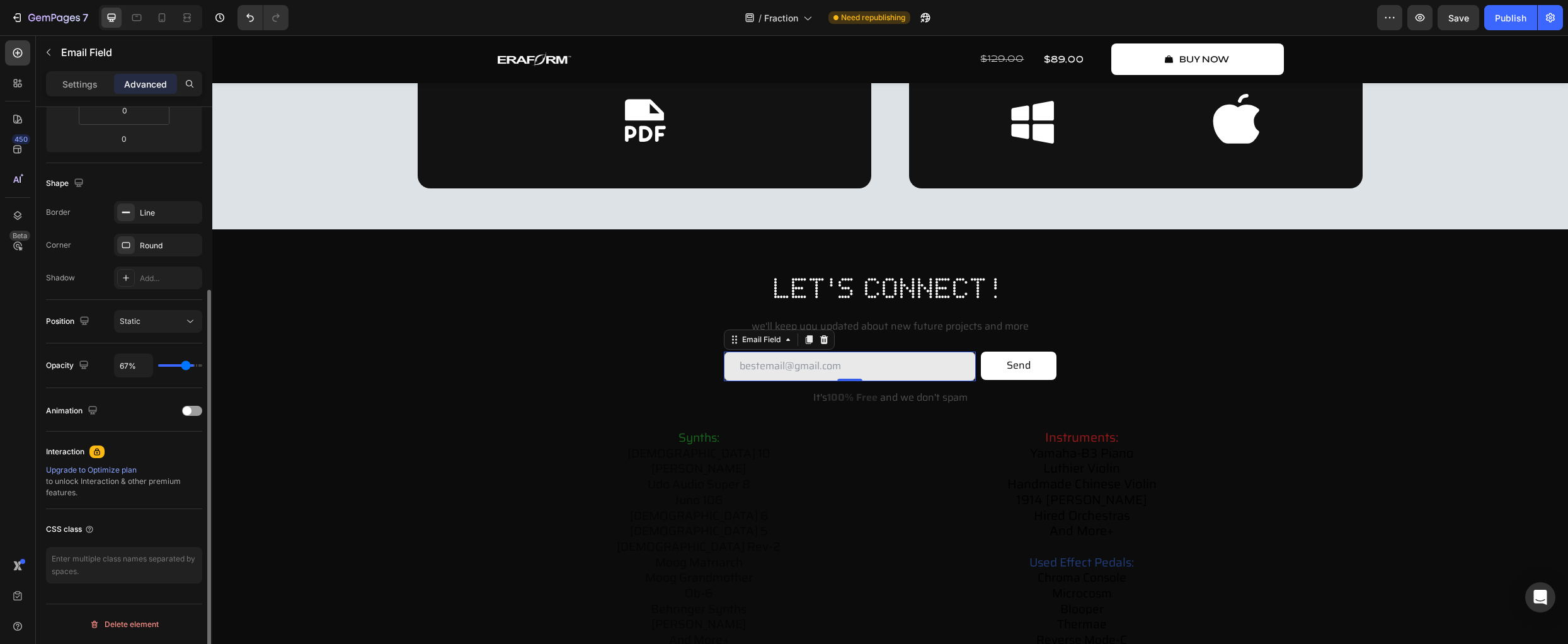
type input "61%"
type input "61"
type input "59%"
type input "59"
type input "55%"
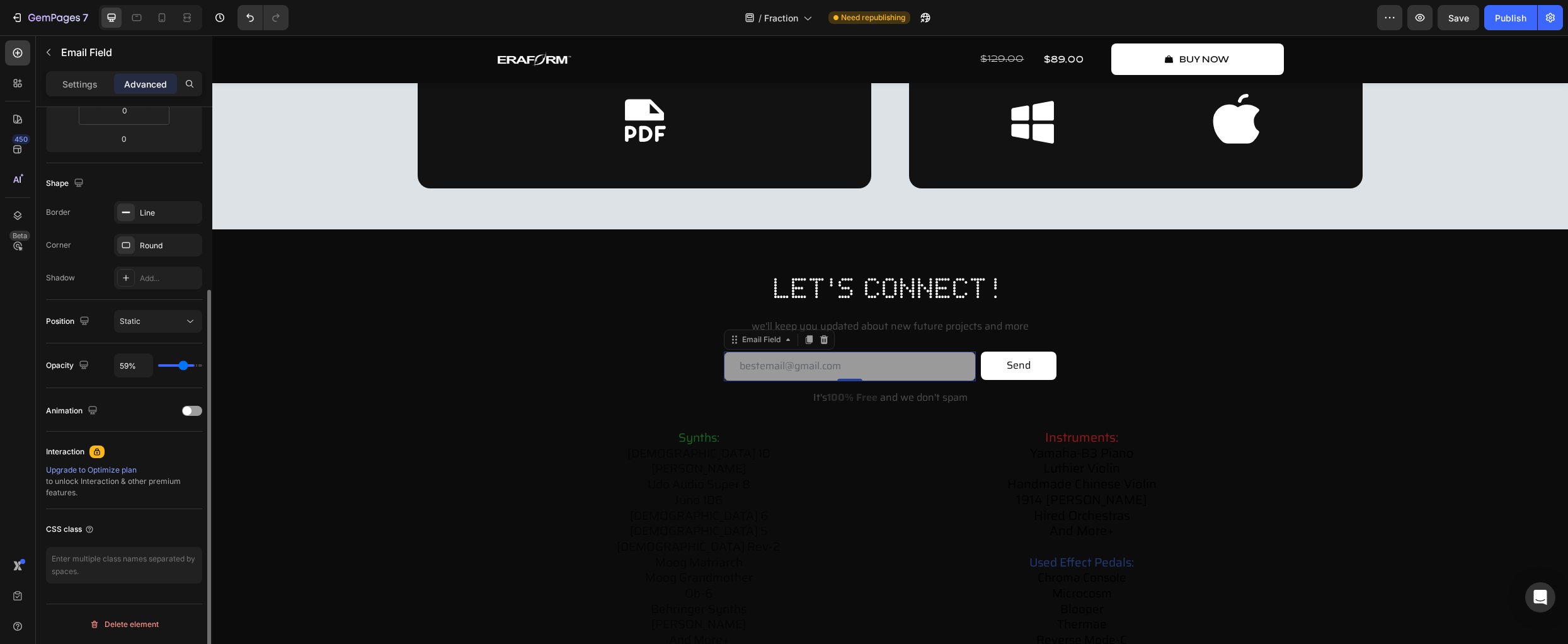
type input "55"
type input "52%"
type input "52"
type input "48%"
type input "48"
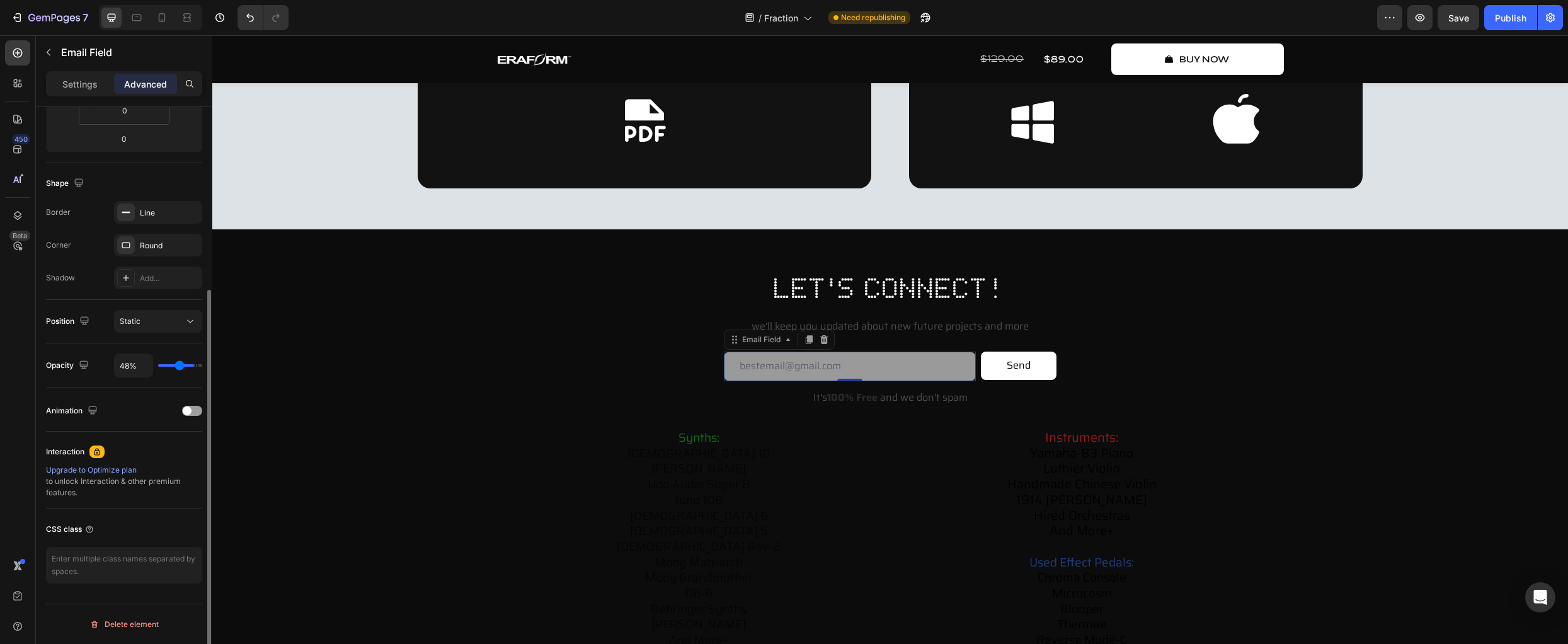
type input "46%"
type input "46"
type input "43%"
type input "43"
type input "39%"
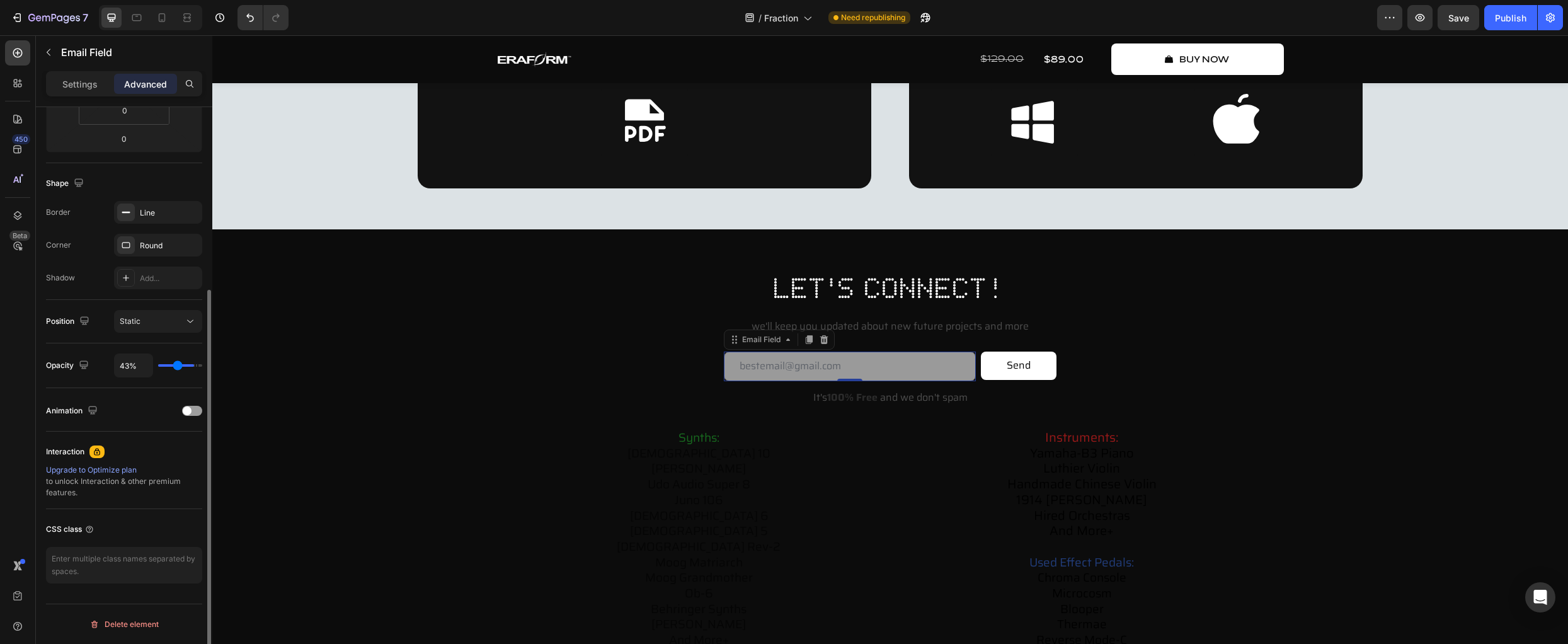
type input "39"
type input "37%"
type input "37"
type input "33%"
type input "33"
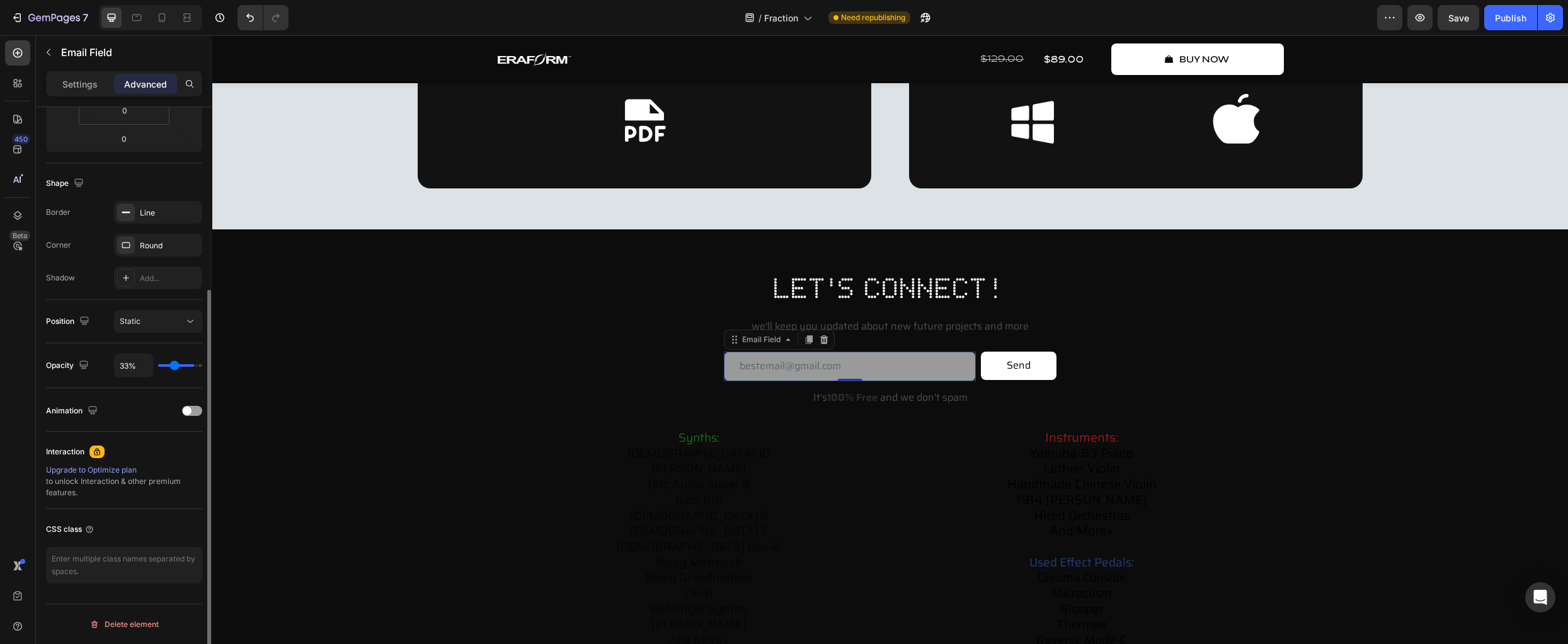
type input "31%"
type input "31"
type input "30%"
type input "30"
type input "28%"
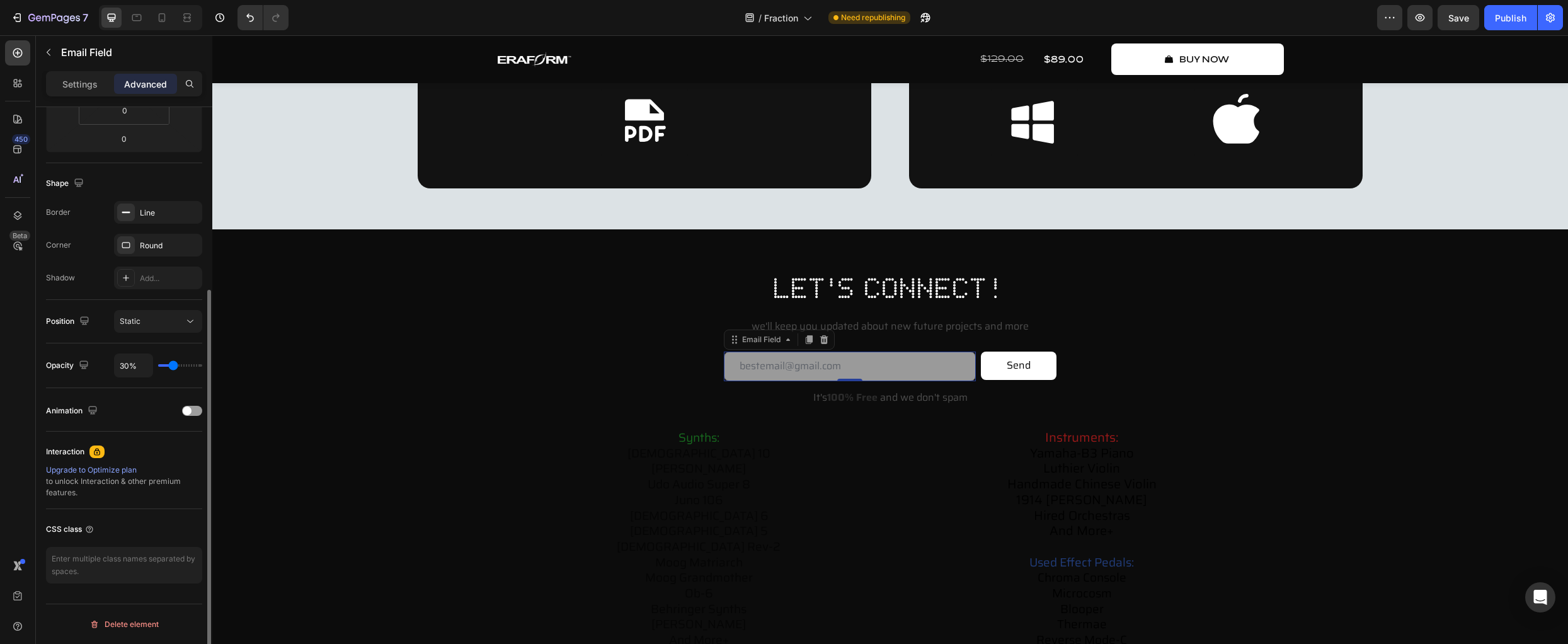
type input "28"
type input "26%"
type input "26"
type input "24%"
type input "24"
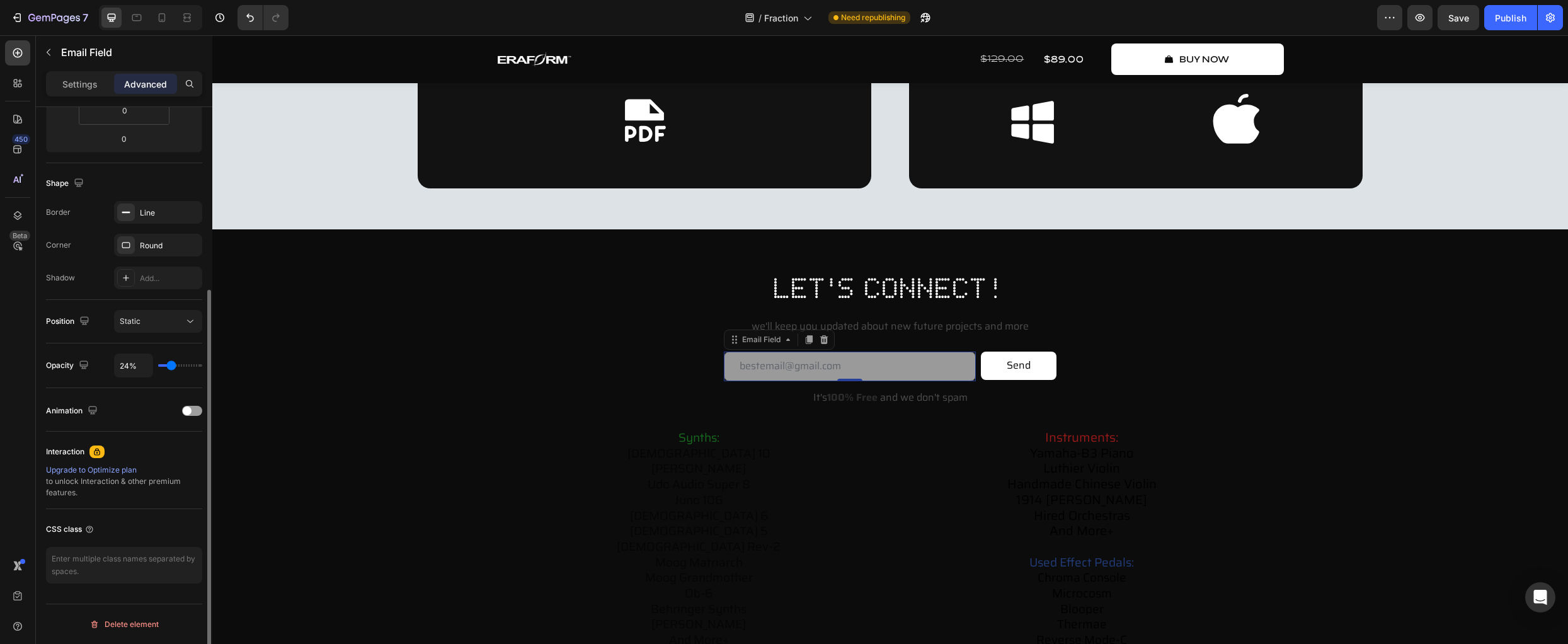
type input "22%"
type input "22"
type input "20%"
type input "20"
type input "18%"
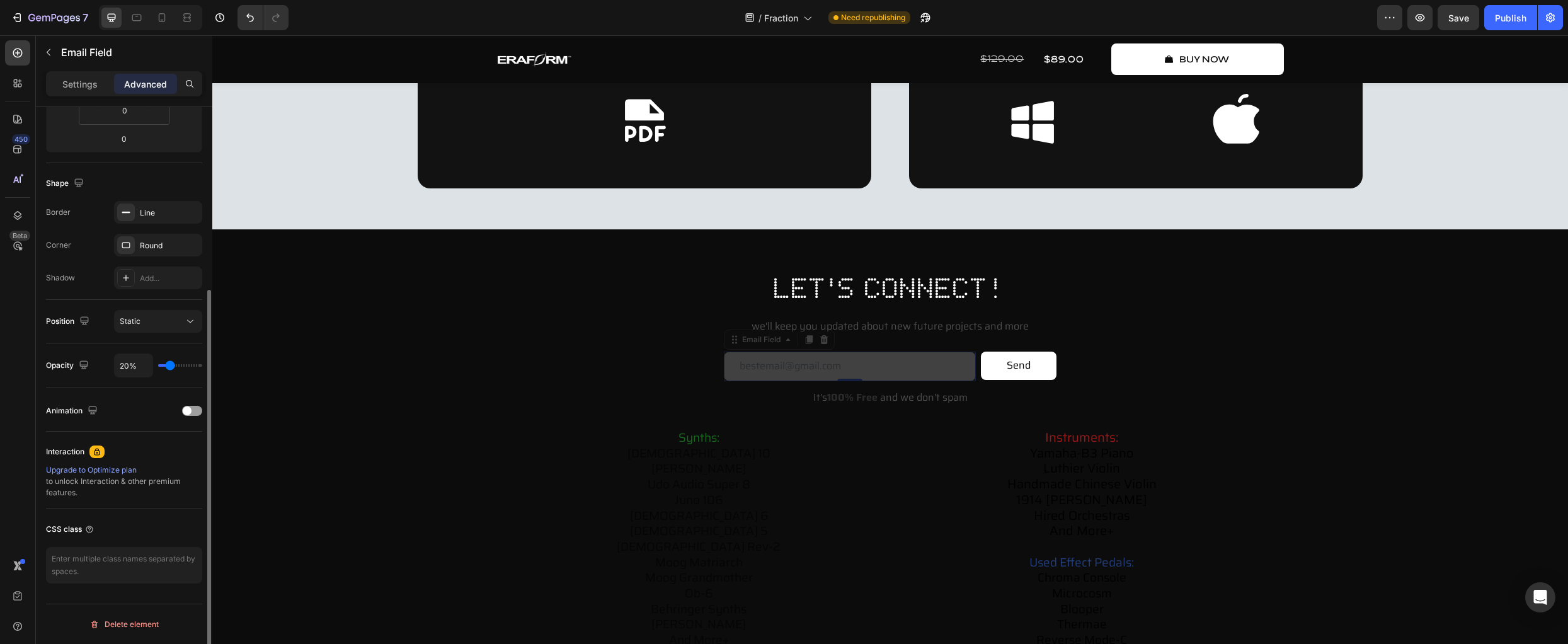
type input "18"
type input "17%"
type input "17"
type input "15%"
type input "15"
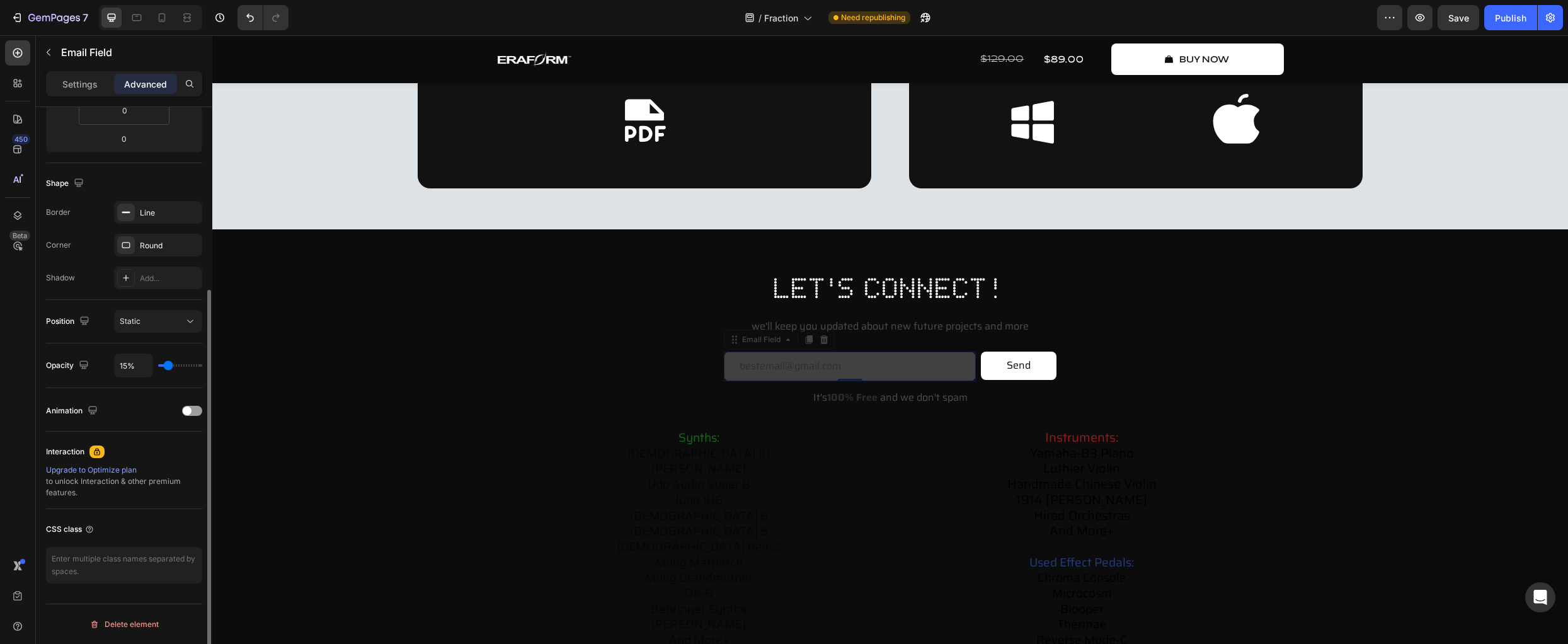
type input "11%"
type input "11"
type input "9%"
type input "9"
type input "5%"
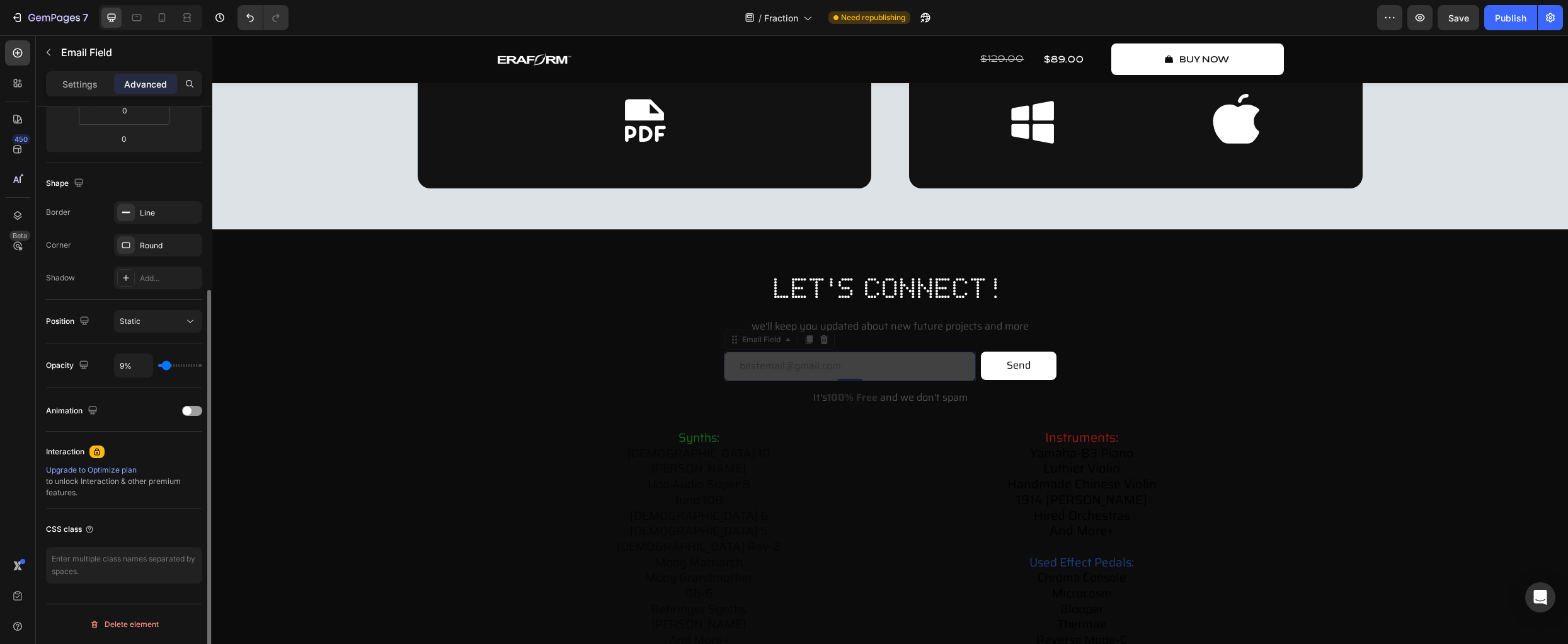
type input "5"
type input "2%"
type input "2"
type input "0%"
type input "0"
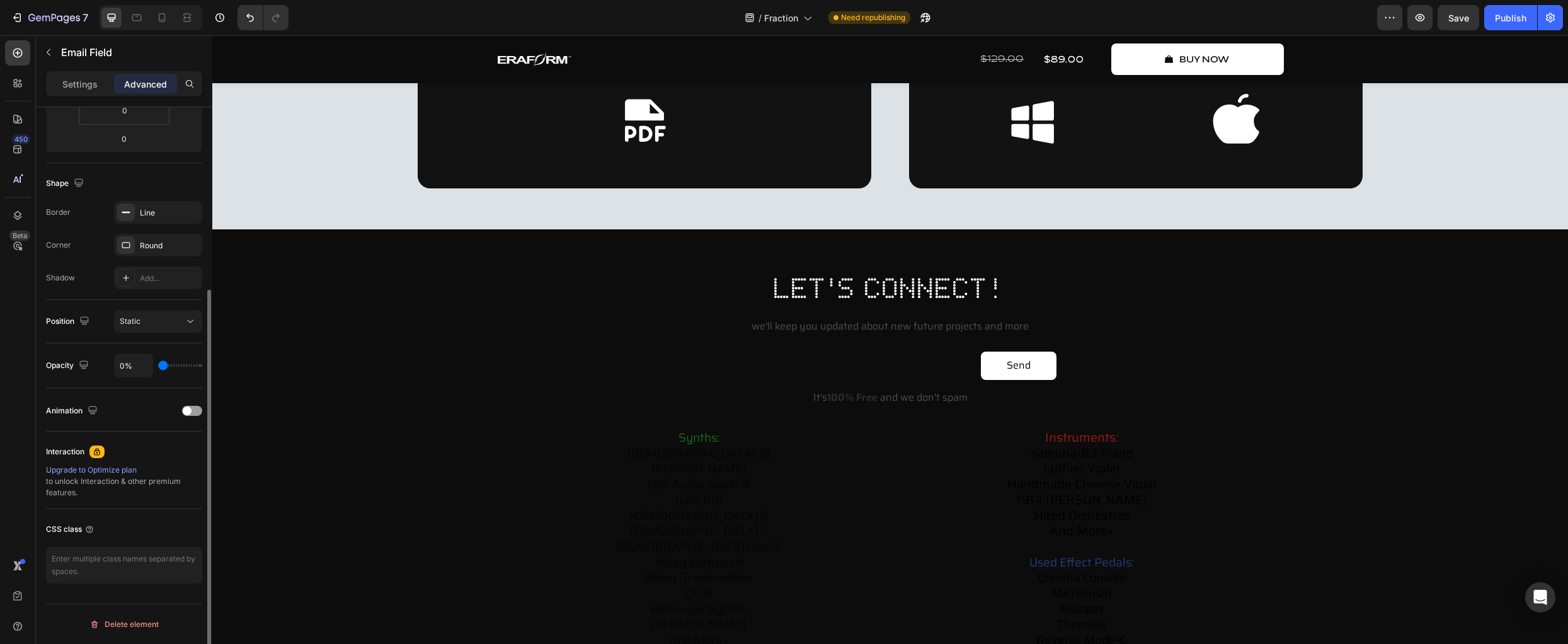
type input "2%"
type input "2"
type input "5%"
type input "5"
type input "7%"
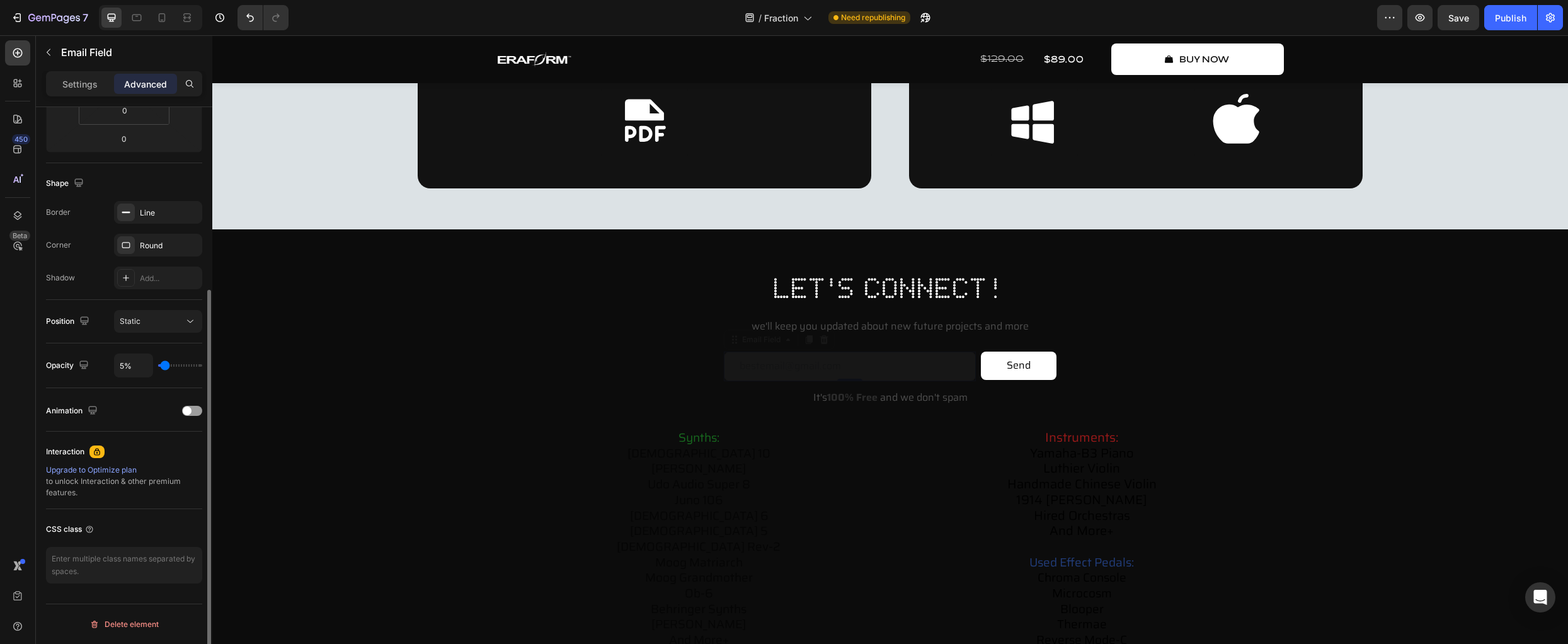
type input "7"
type input "9%"
type input "9"
type input "11%"
type input "11"
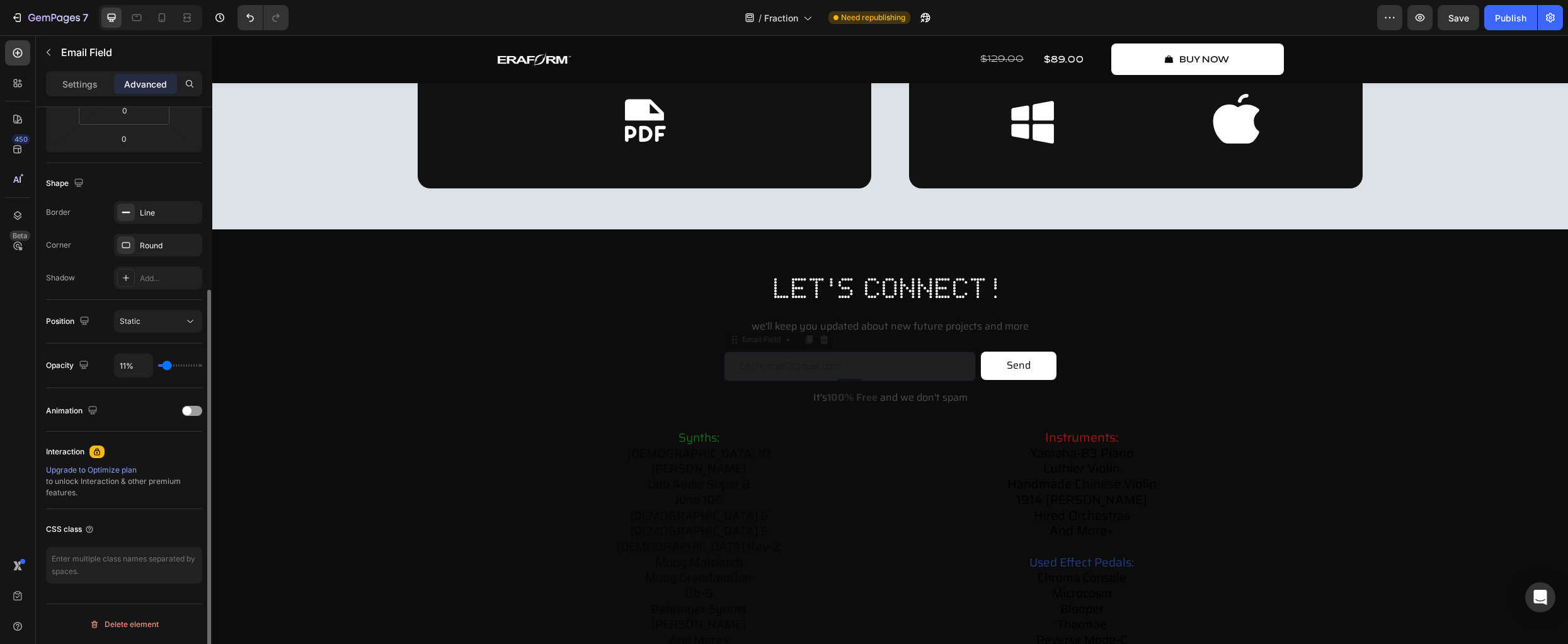
type input "13%"
type input "13"
type input "15%"
type input "15"
type input "18%"
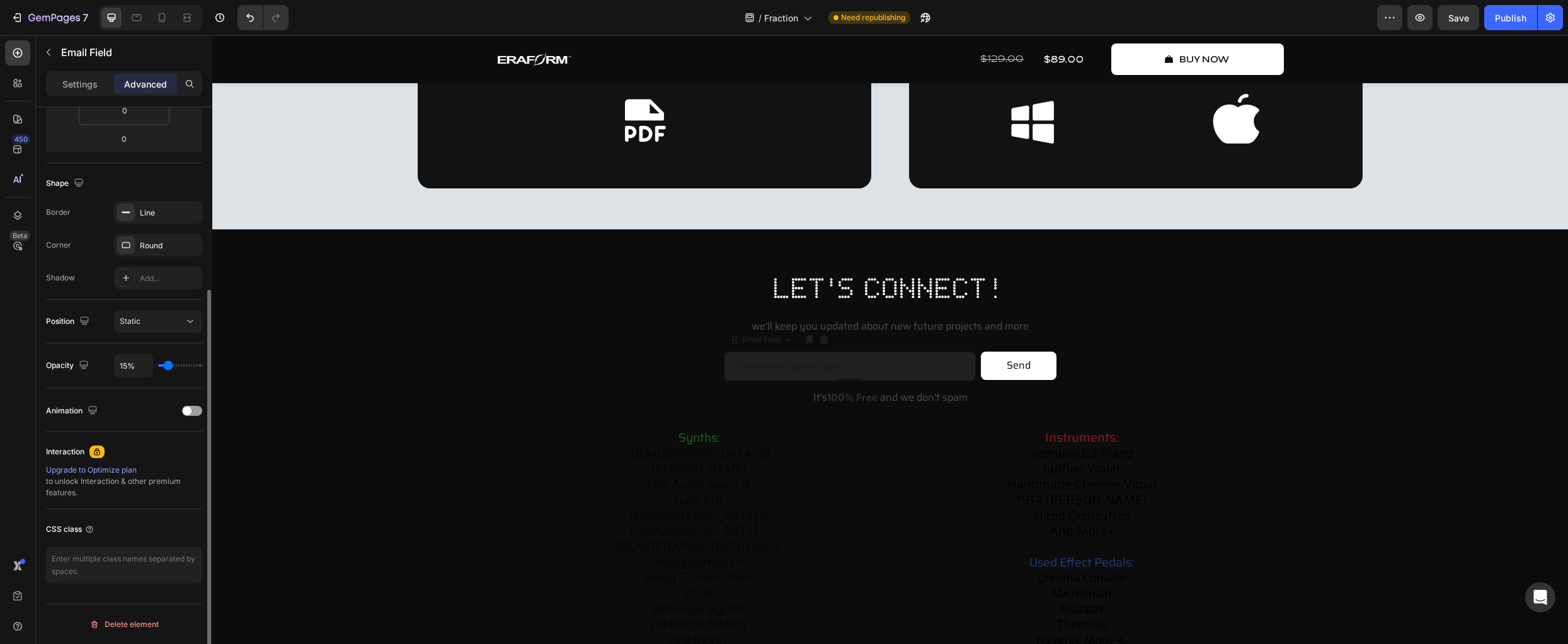
type input "18"
type input "22%"
type input "22"
type input "26%"
type input "26"
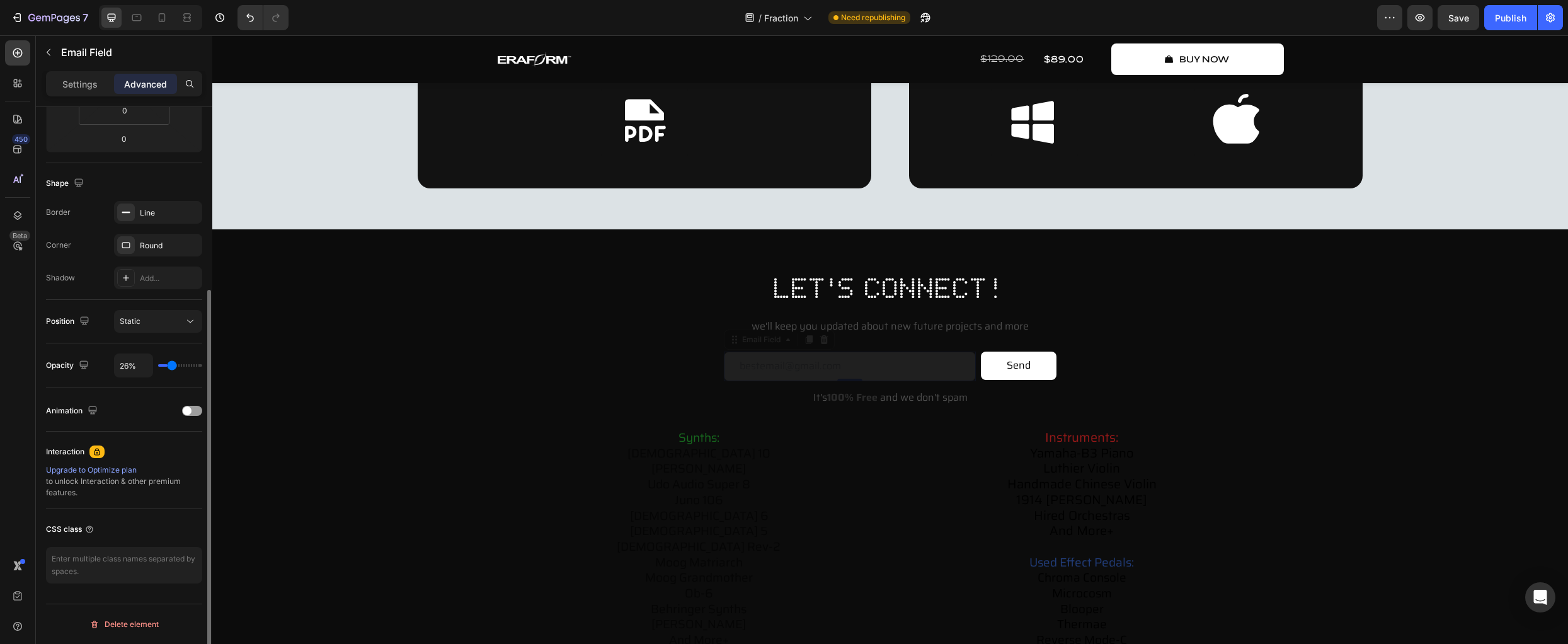
type input "31%"
type input "31"
type input "37%"
type input "37"
type input "43%"
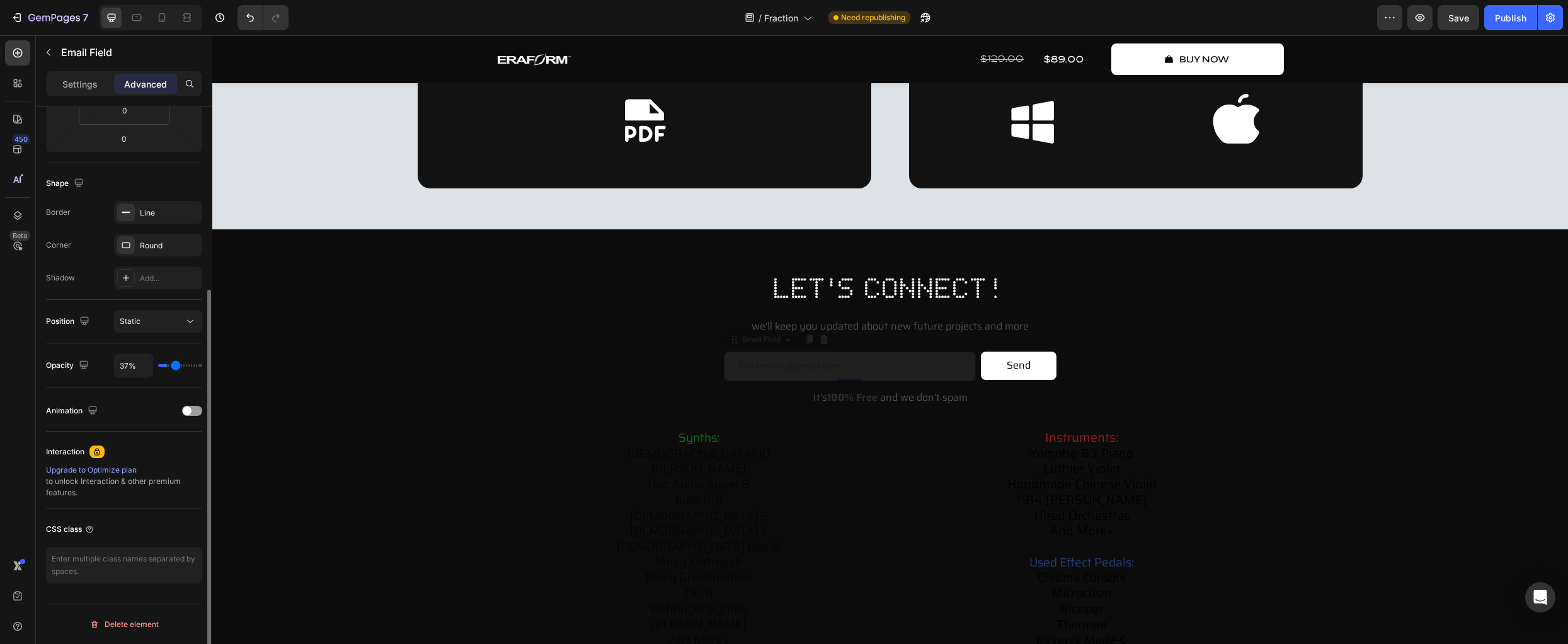
type input "43"
type input "52%"
type input "52"
type input "61%"
type input "61"
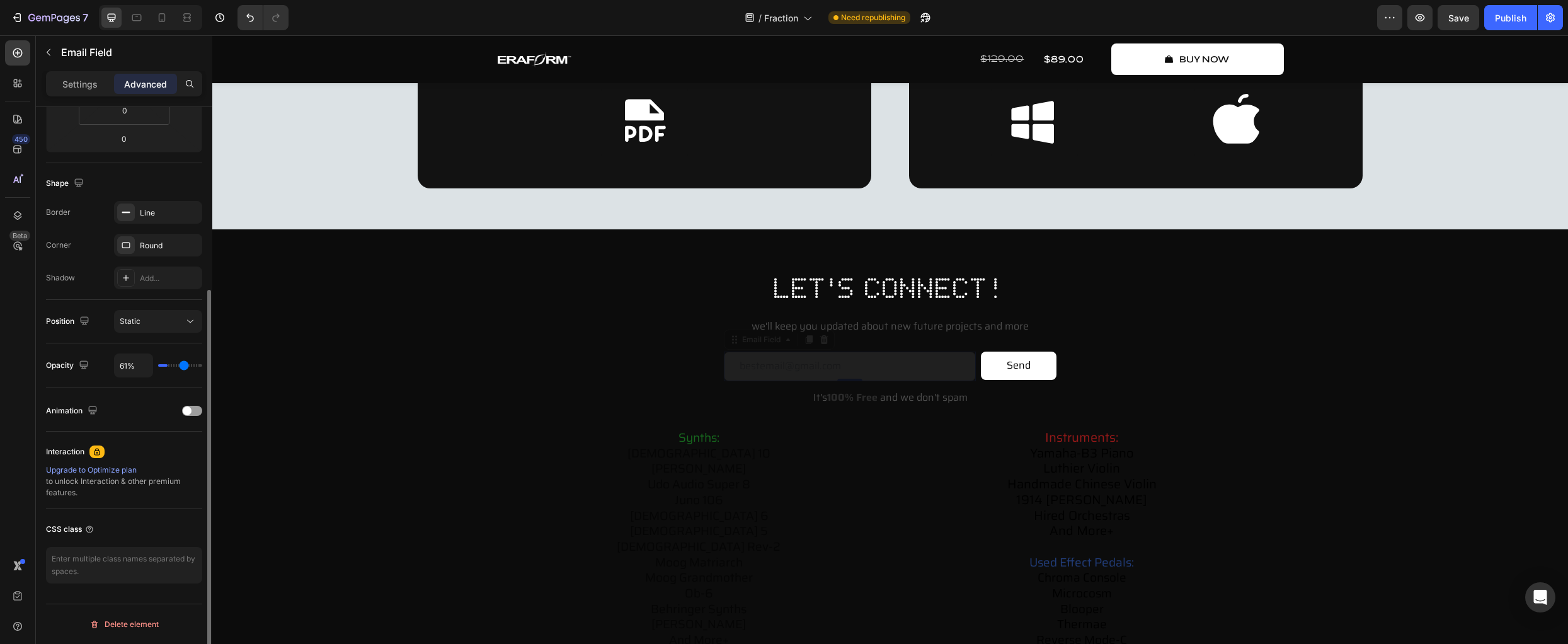
type input "72%"
type input "72"
type input "83%"
type input "83"
type input "93%"
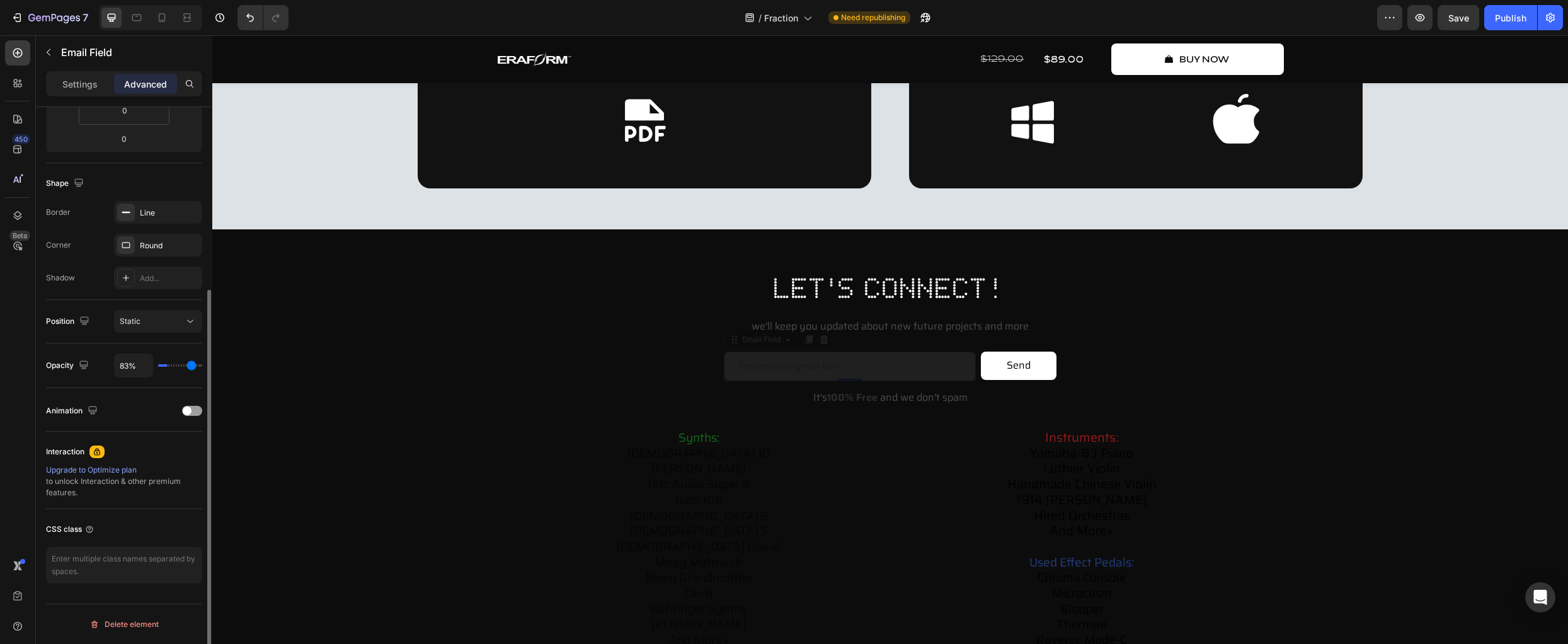
type input "93"
type input "100%"
type input "100"
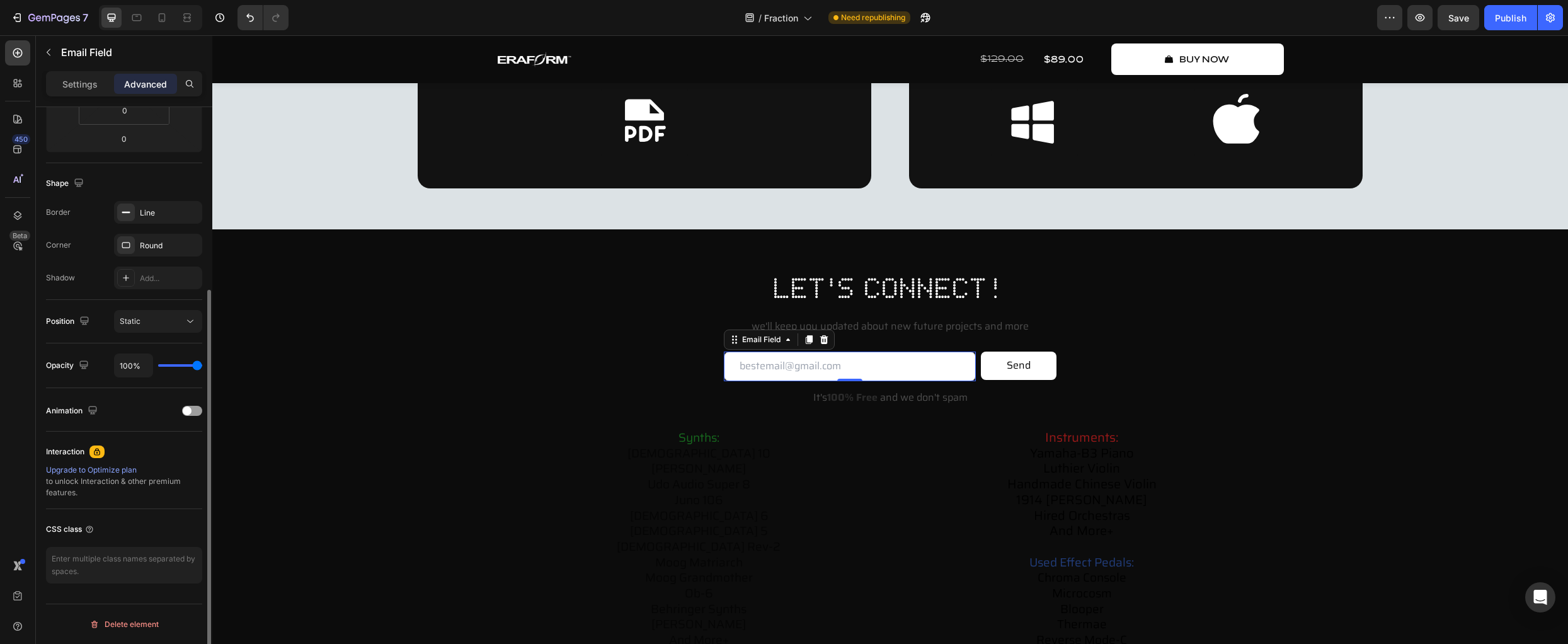
drag, startPoint x: 200, startPoint y: 367, endPoint x: 19, endPoint y: 327, distance: 185.4
click at [202, 364] on input "range" at bounding box center [180, 365] width 44 height 2
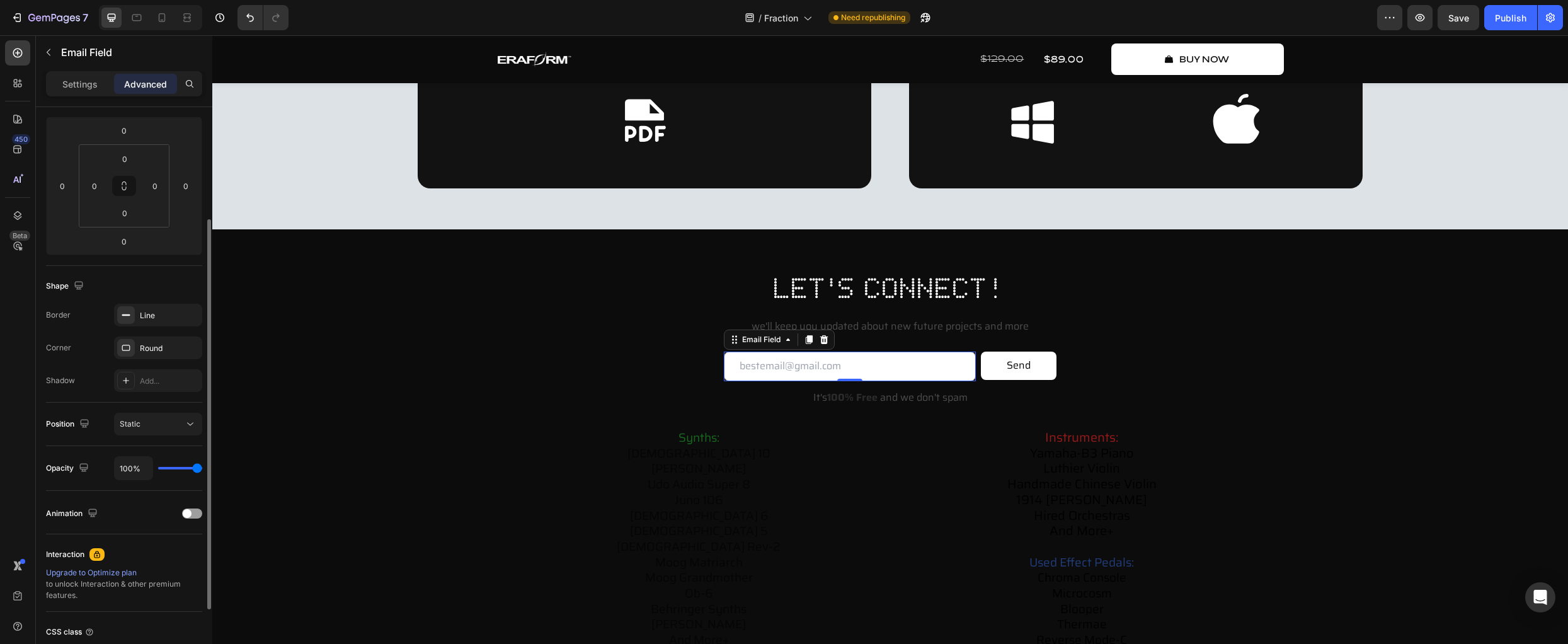
scroll to position [0, 0]
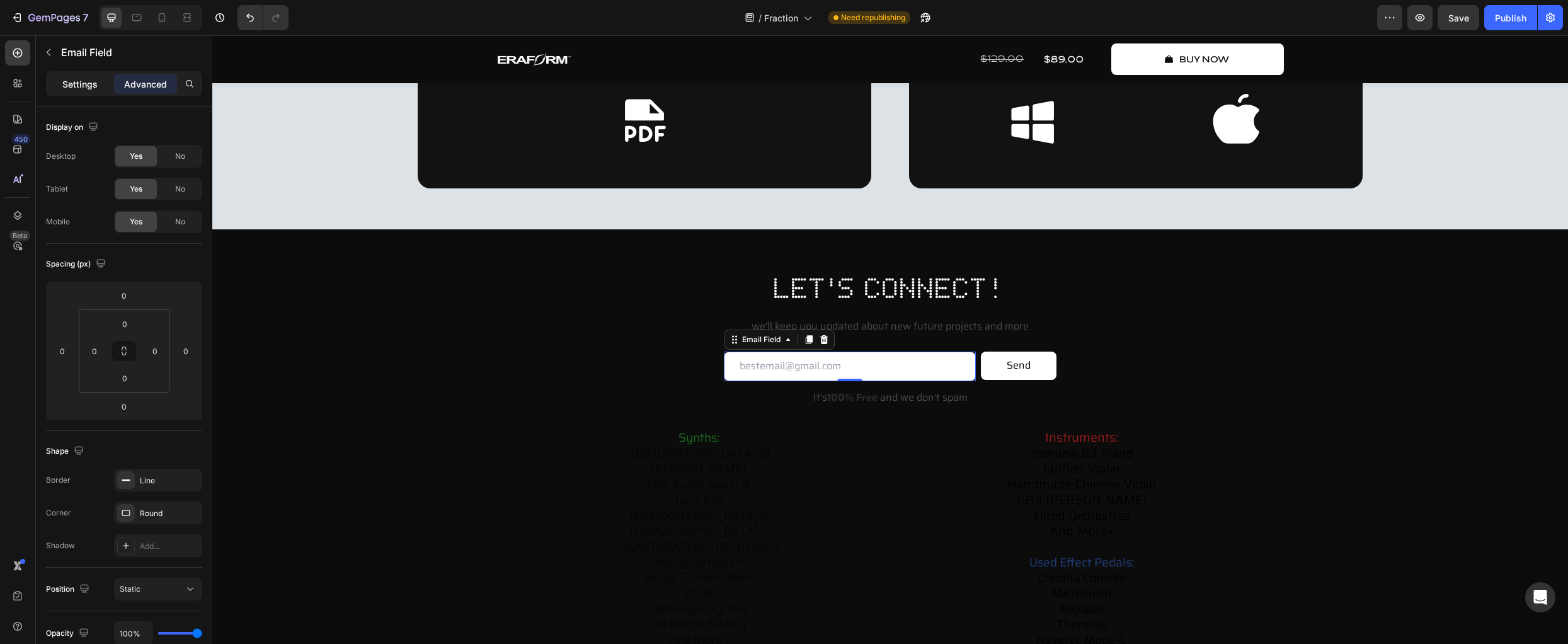
click at [74, 86] on p "Settings" at bounding box center [80, 84] width 36 height 13
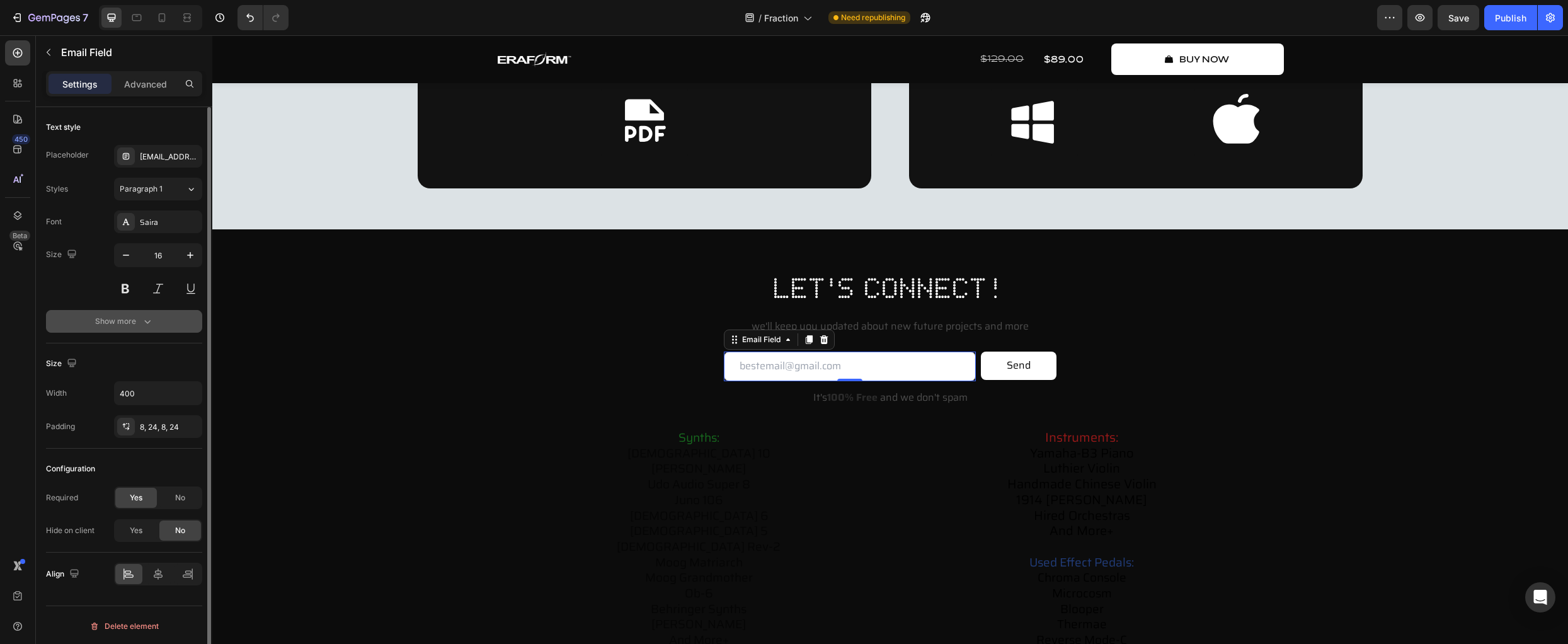
click at [112, 320] on div "Show more" at bounding box center [124, 321] width 59 height 12
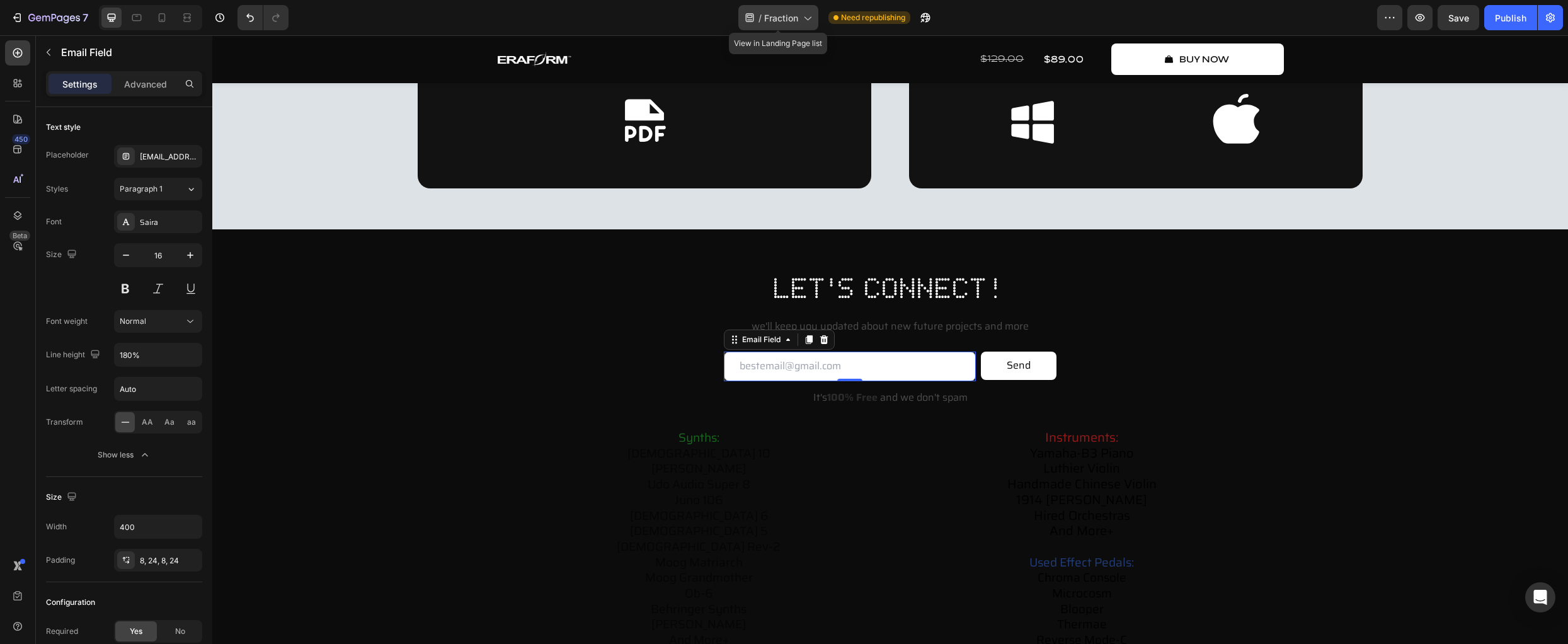
click at [766, 15] on span "Fraction" at bounding box center [781, 18] width 34 height 13
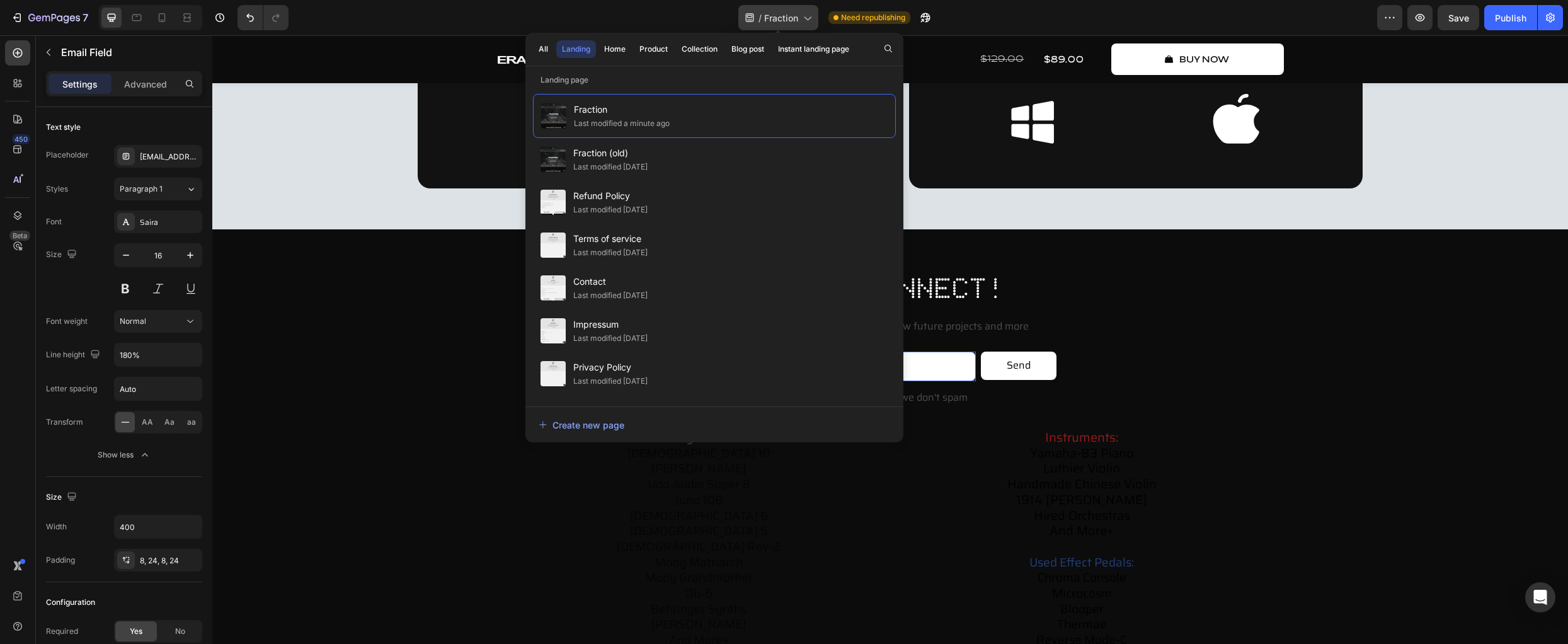
click at [766, 15] on span "Fraction" at bounding box center [781, 18] width 34 height 13
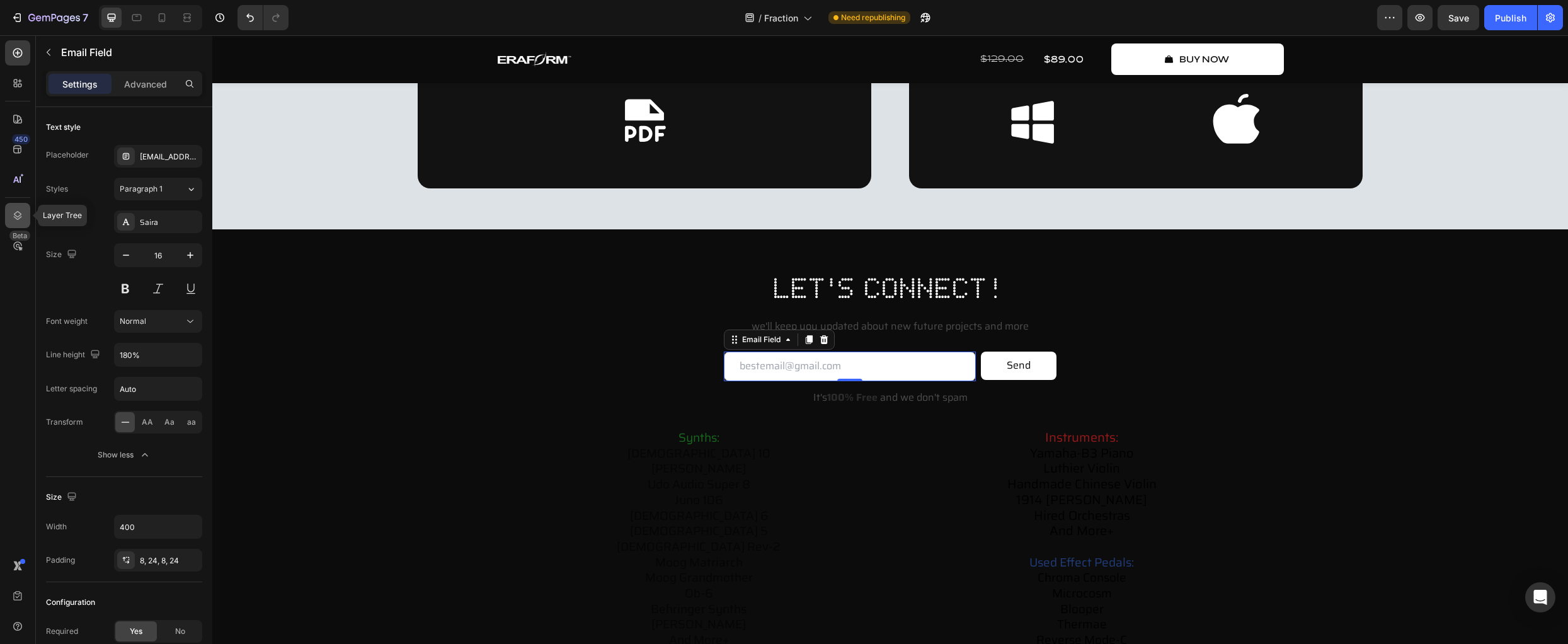
click at [23, 210] on icon at bounding box center [17, 215] width 12 height 12
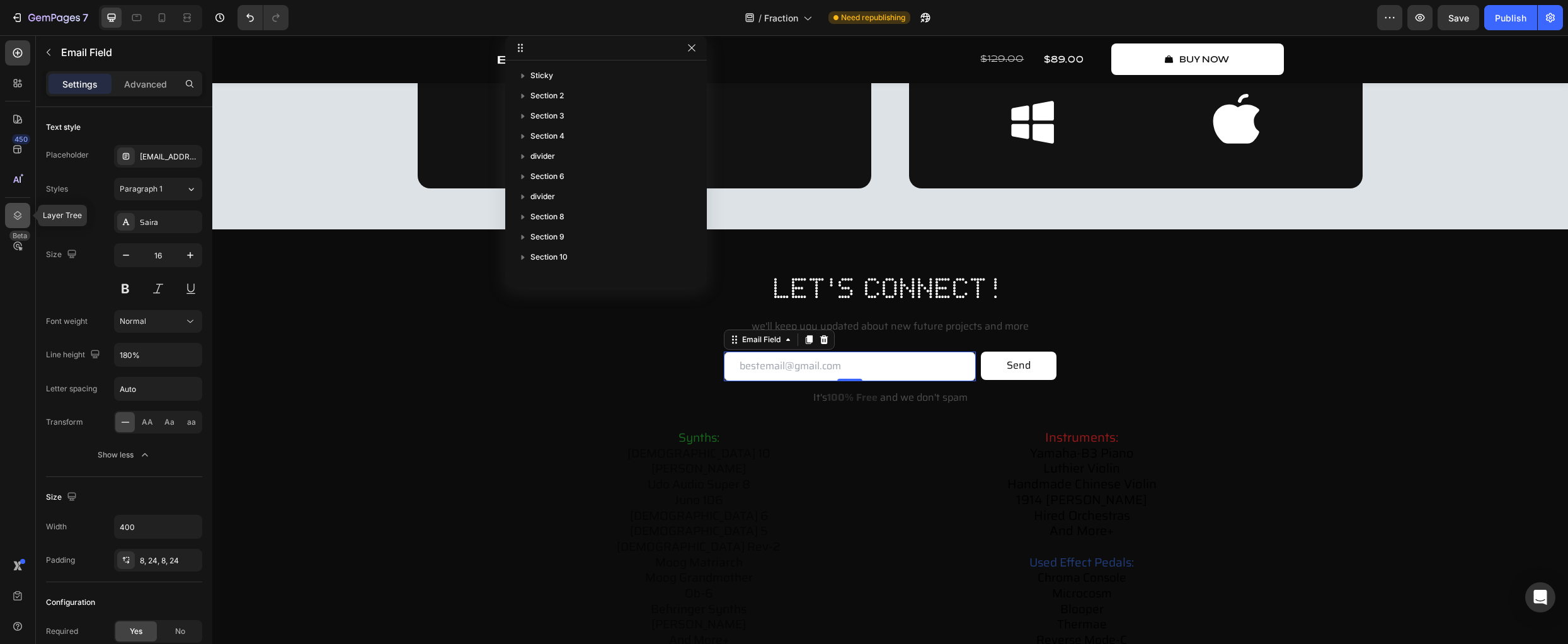
scroll to position [380, 0]
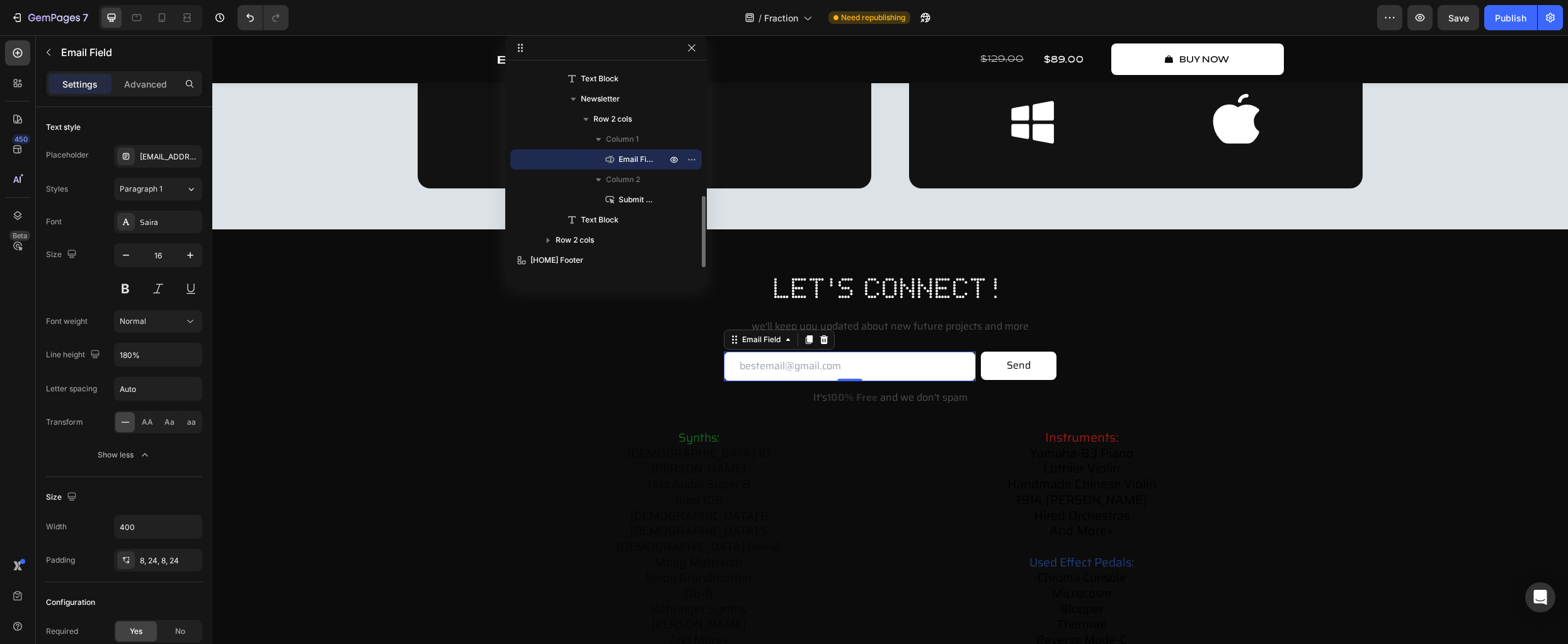
click at [636, 158] on span "Email Field" at bounding box center [636, 159] width 36 height 12
click at [623, 141] on span "Column 1" at bounding box center [622, 139] width 33 height 12
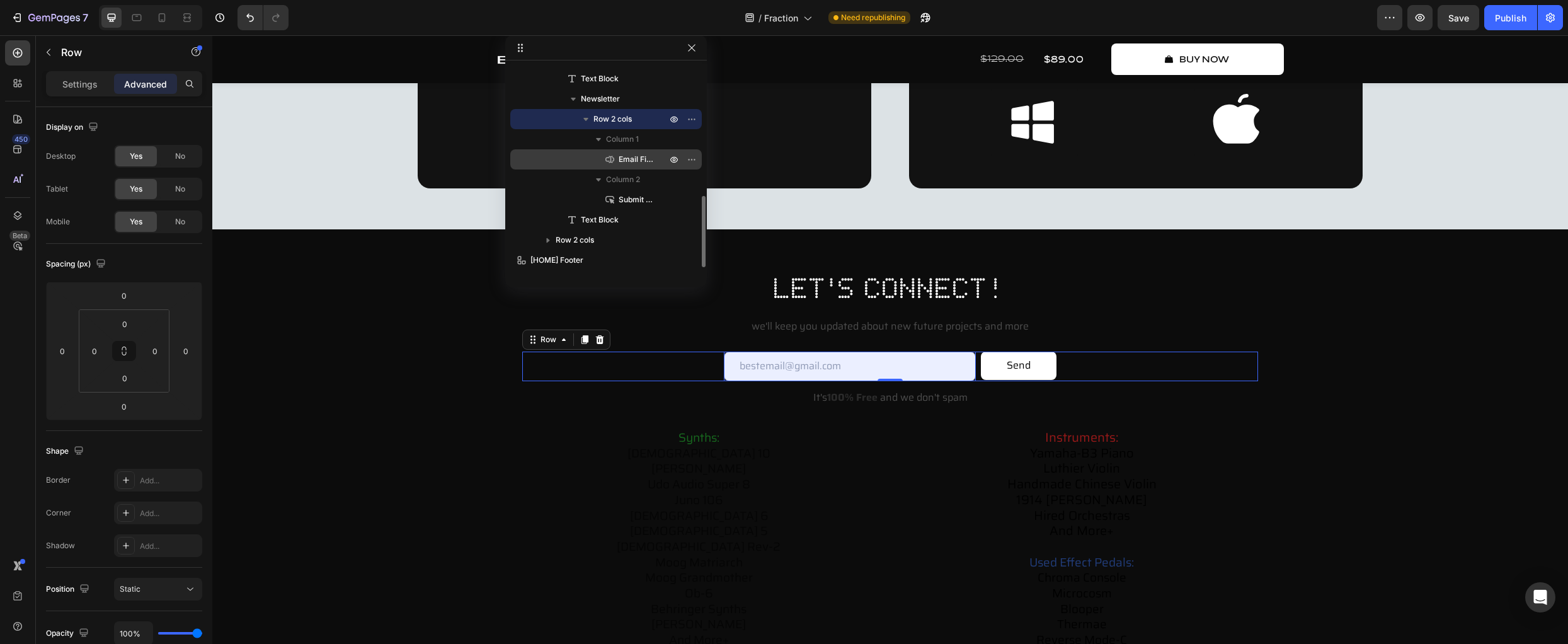
click at [610, 169] on div "Email Field" at bounding box center [606, 160] width 181 height 20
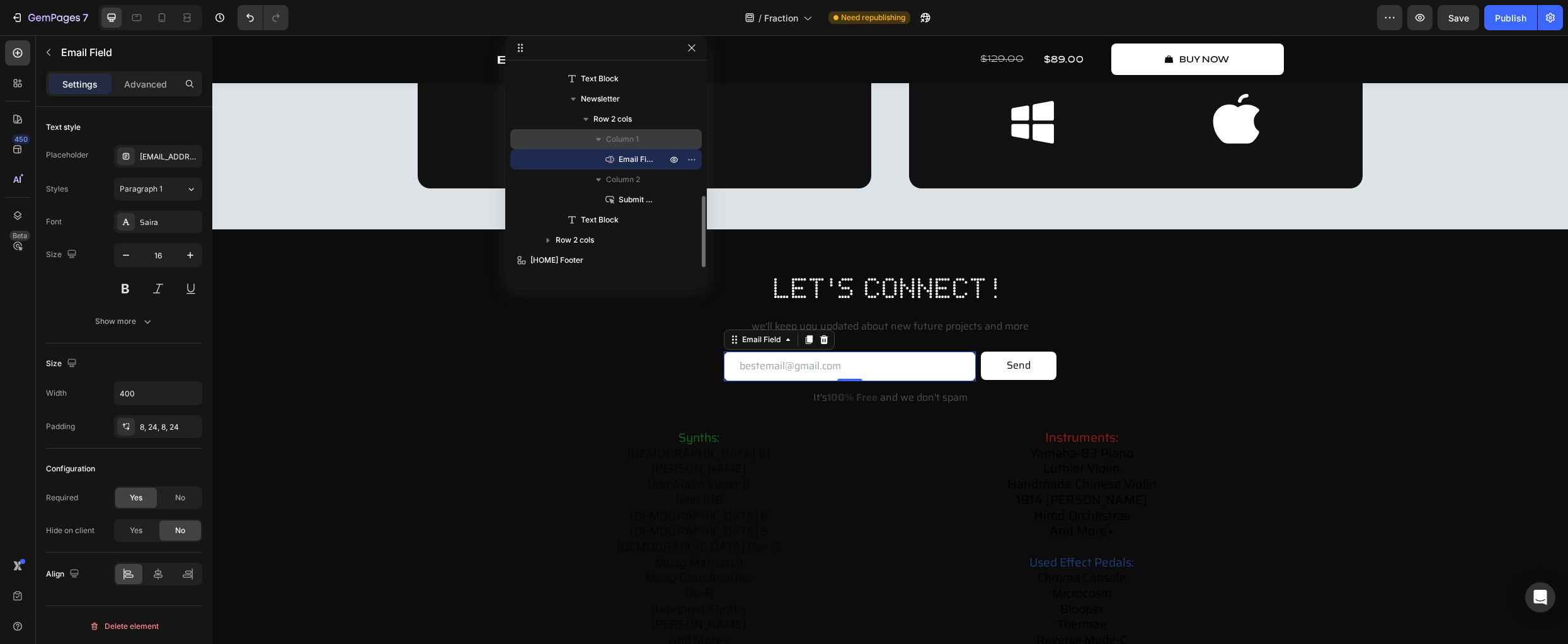
click at [612, 137] on span "Column 1" at bounding box center [622, 139] width 33 height 12
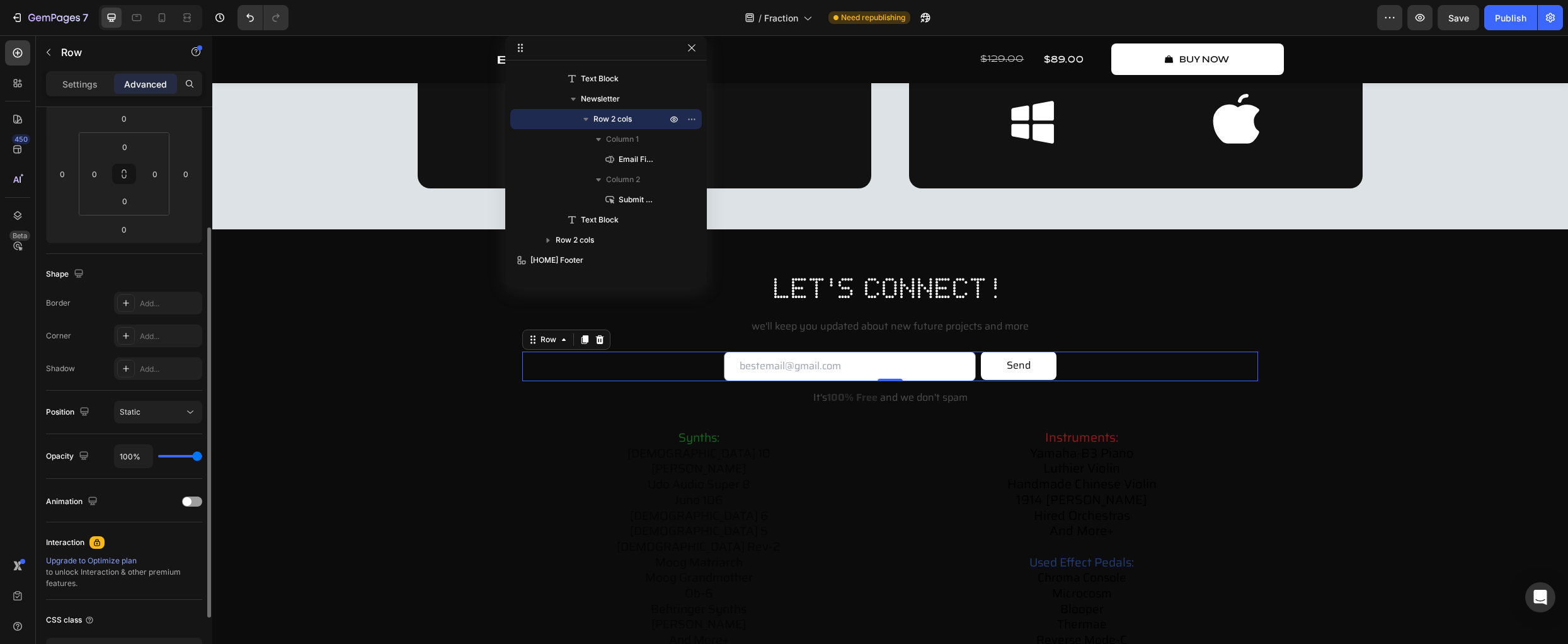
scroll to position [0, 0]
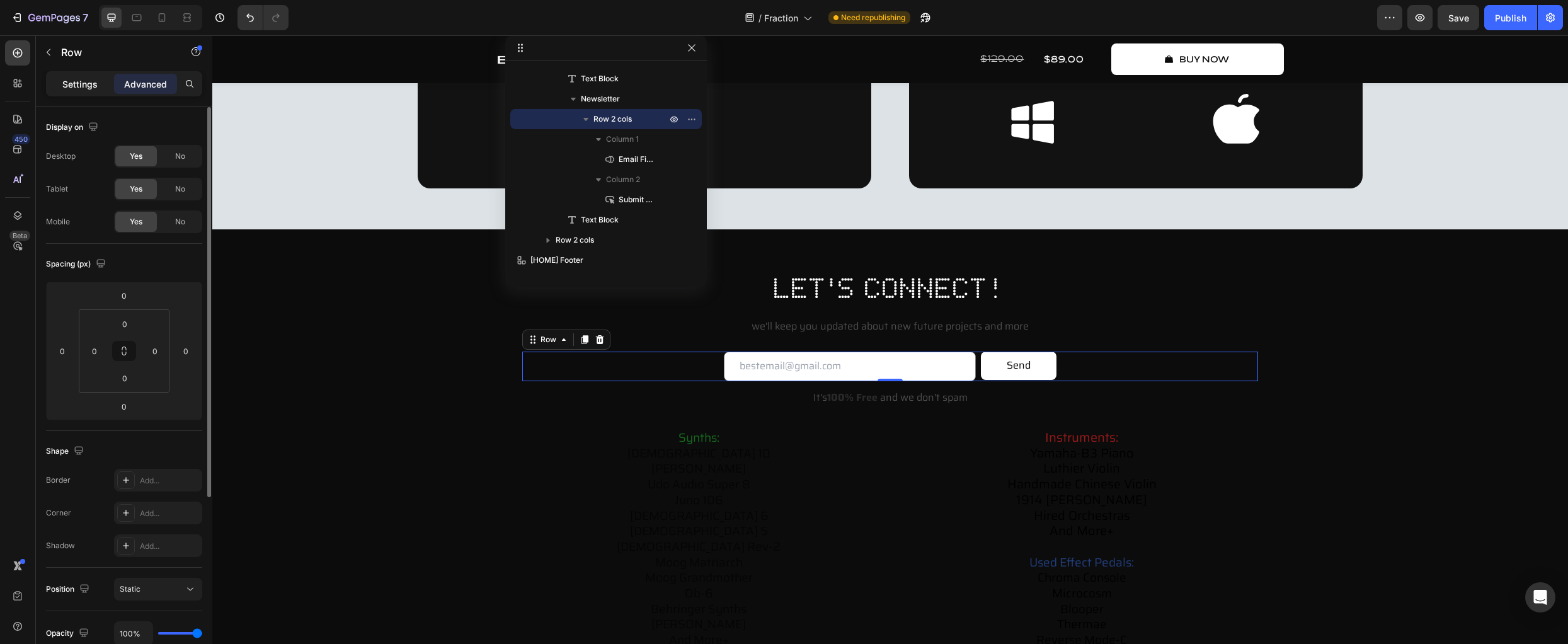
click at [84, 79] on p "Settings" at bounding box center [80, 84] width 36 height 13
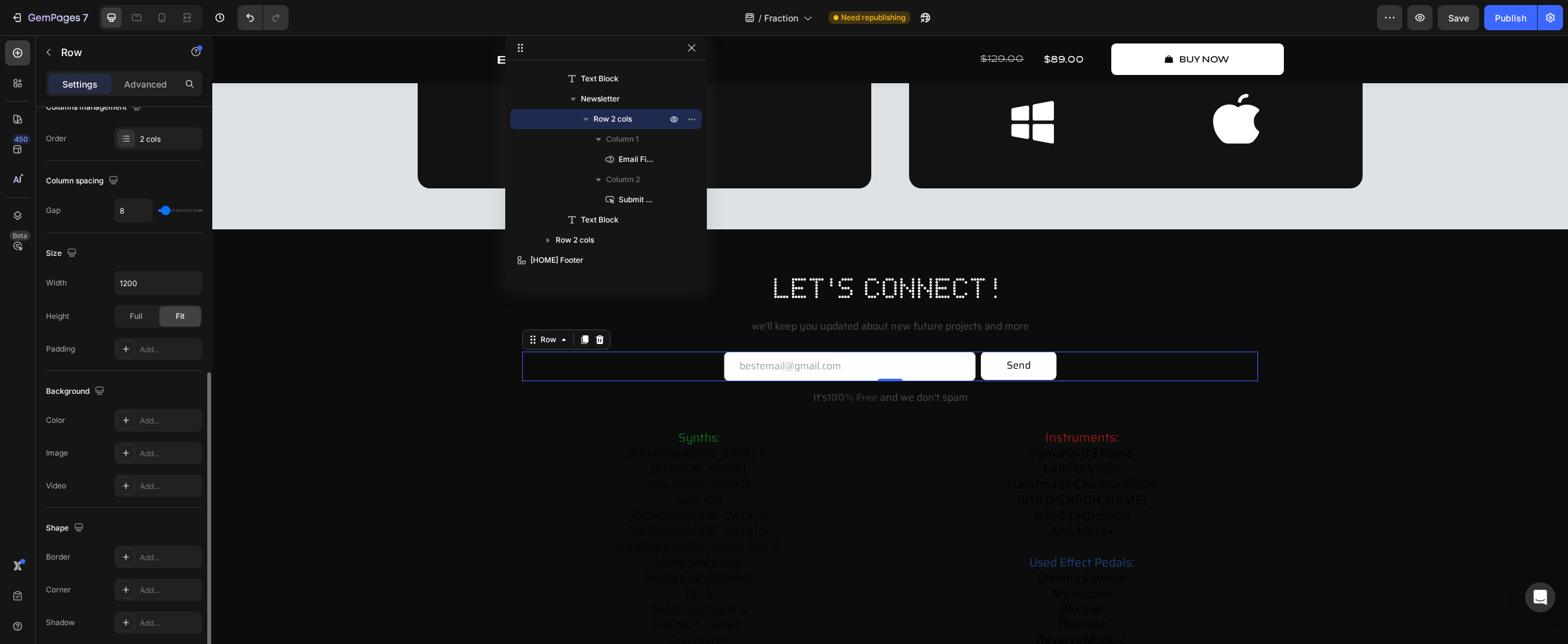
scroll to position [339, 0]
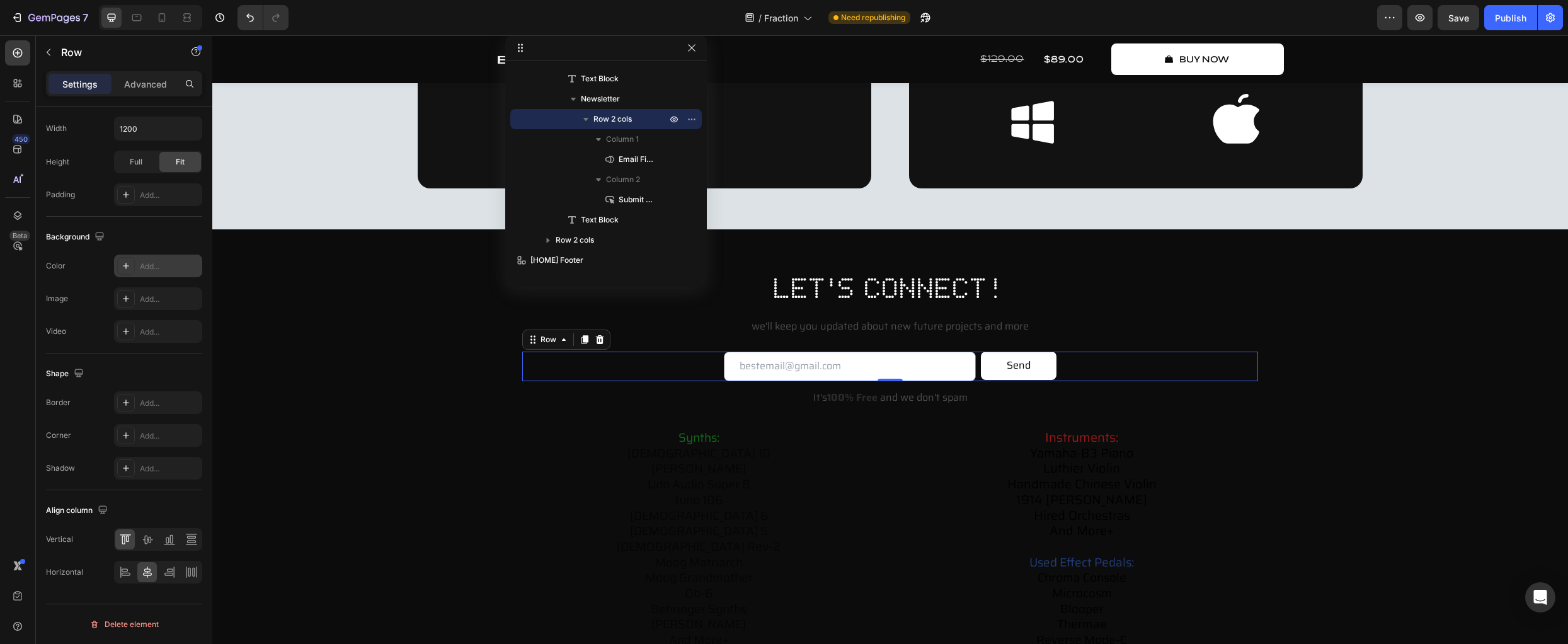
click at [123, 263] on icon at bounding box center [126, 266] width 10 height 10
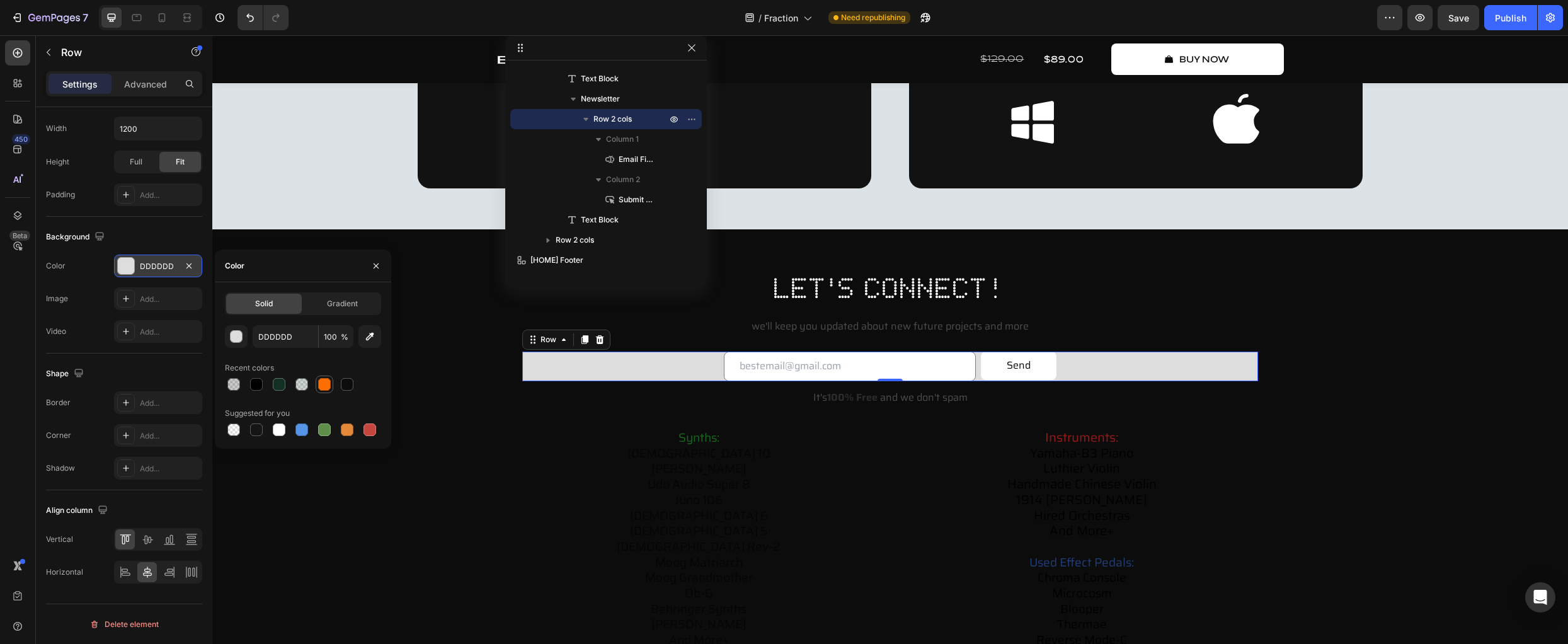
click at [330, 383] on div at bounding box center [324, 384] width 12 height 12
type input "FF6E00"
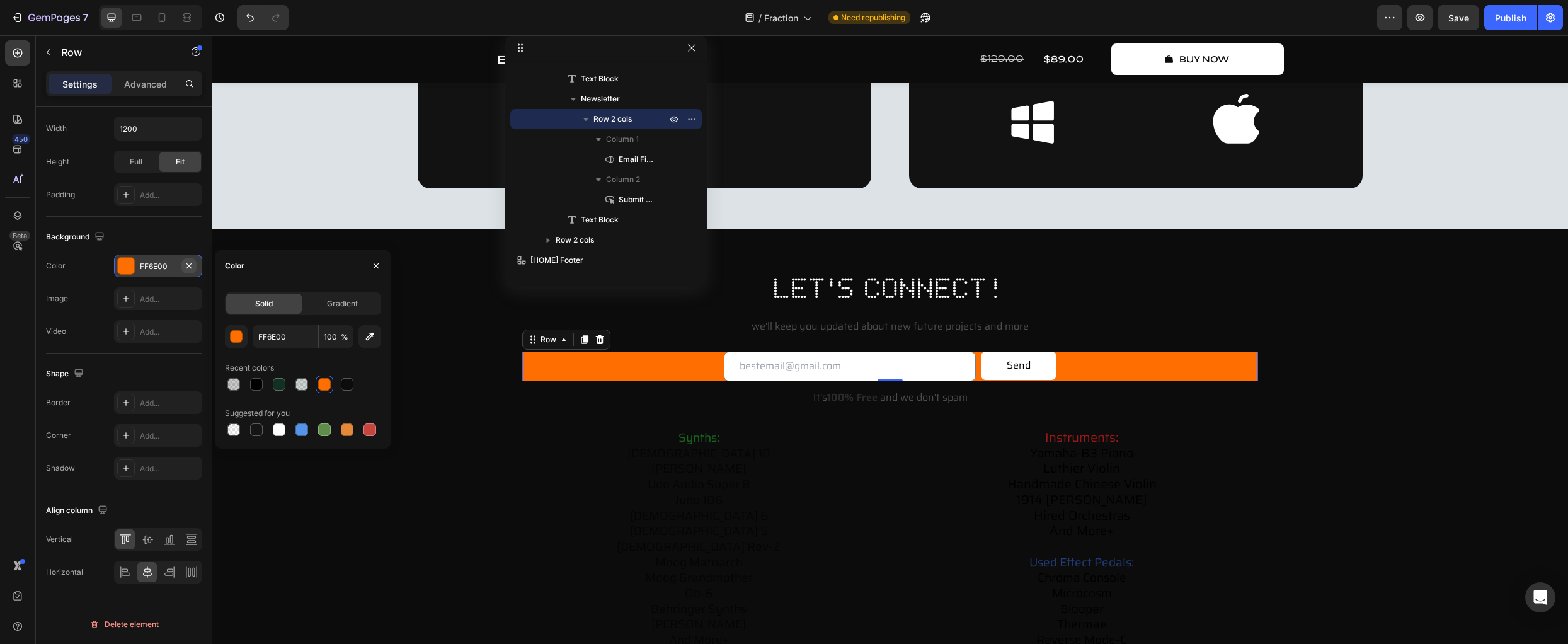
click at [188, 262] on icon "button" at bounding box center [189, 266] width 10 height 10
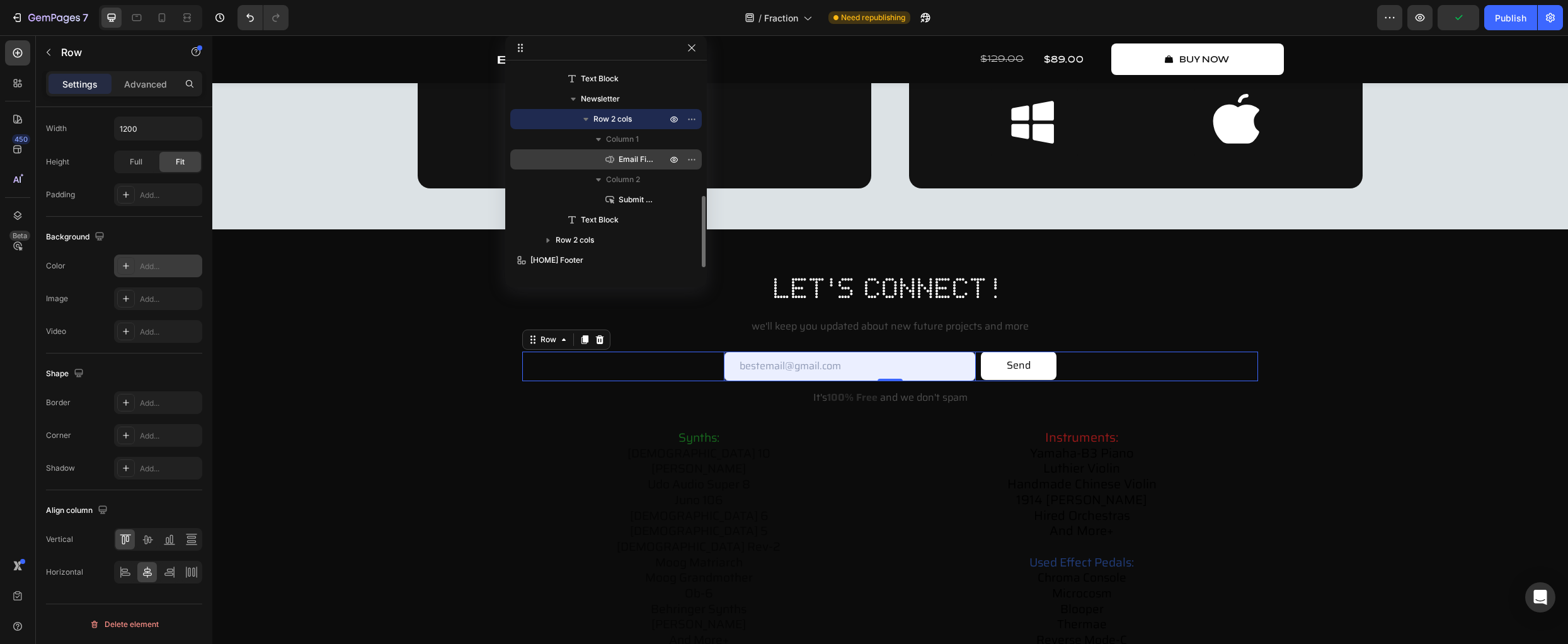
click at [634, 153] on span "Email Field" at bounding box center [636, 159] width 36 height 12
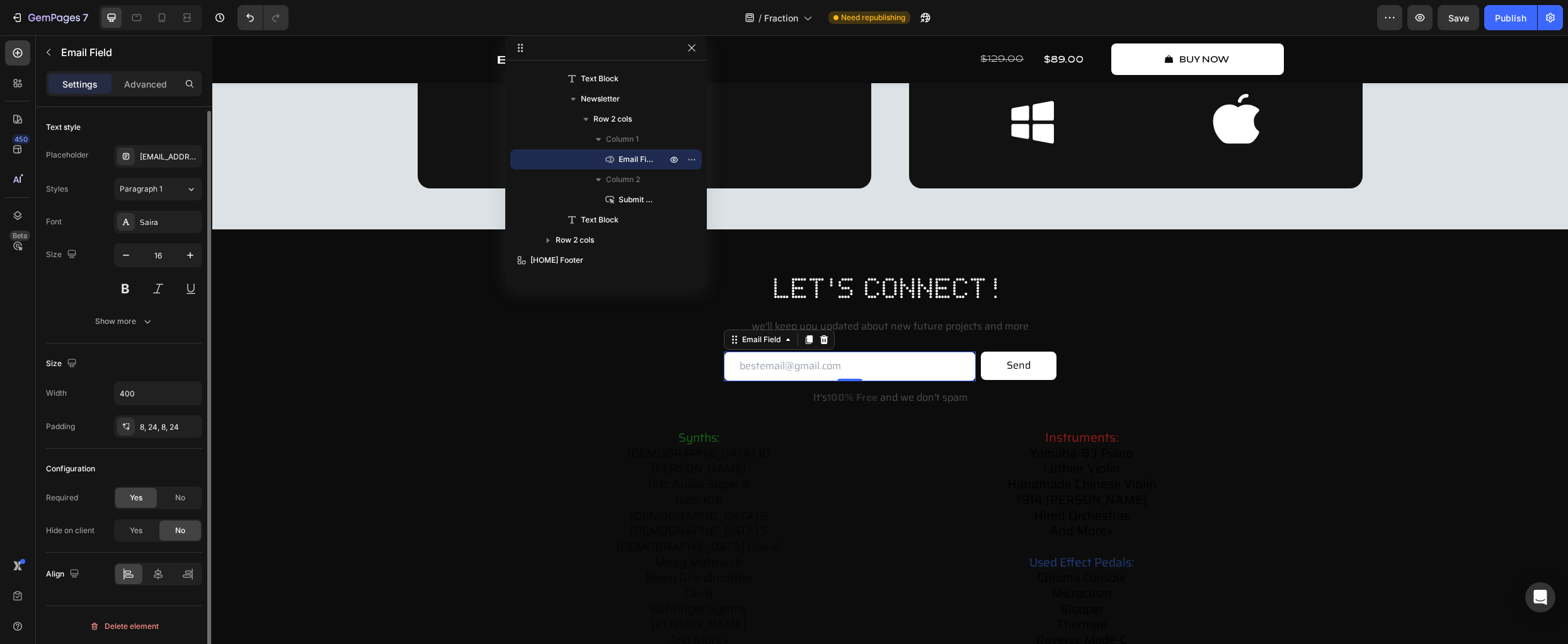
scroll to position [2, 0]
click at [130, 315] on div "Show more" at bounding box center [124, 319] width 59 height 12
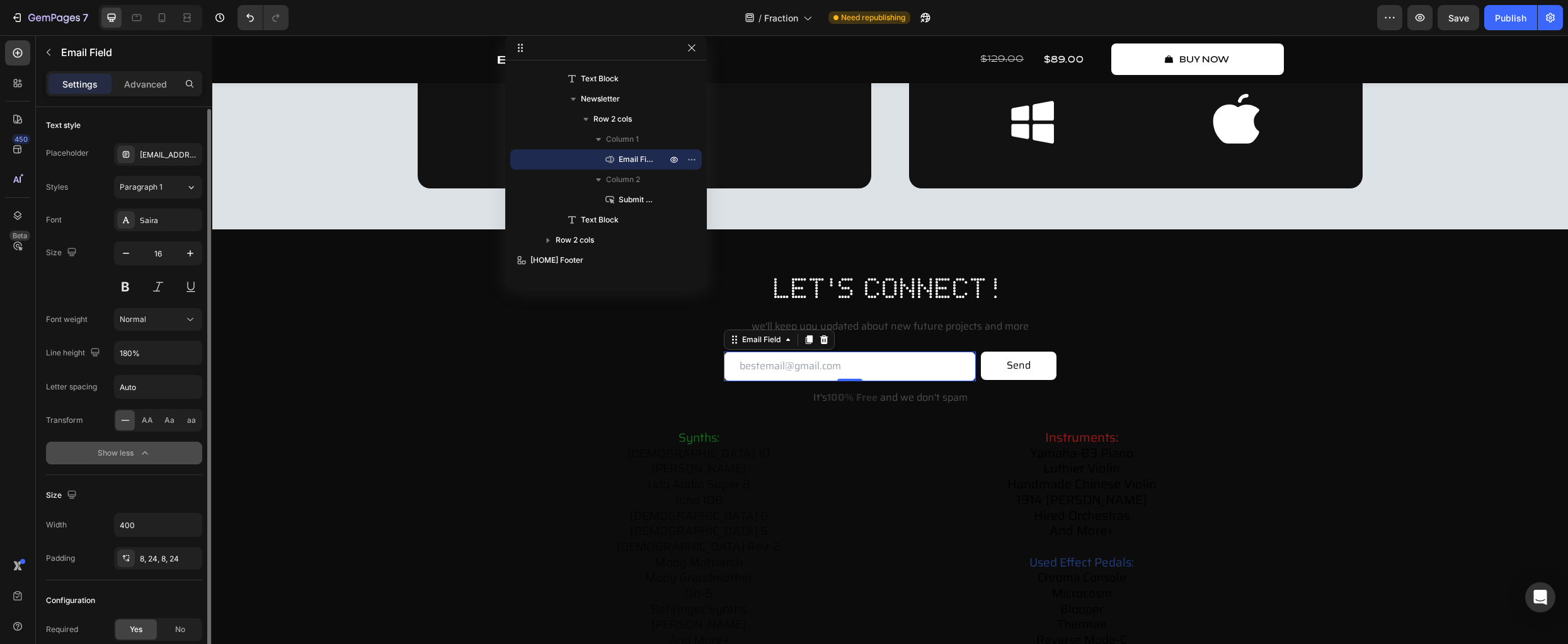
click at [124, 458] on div "Show less" at bounding box center [125, 453] width 54 height 12
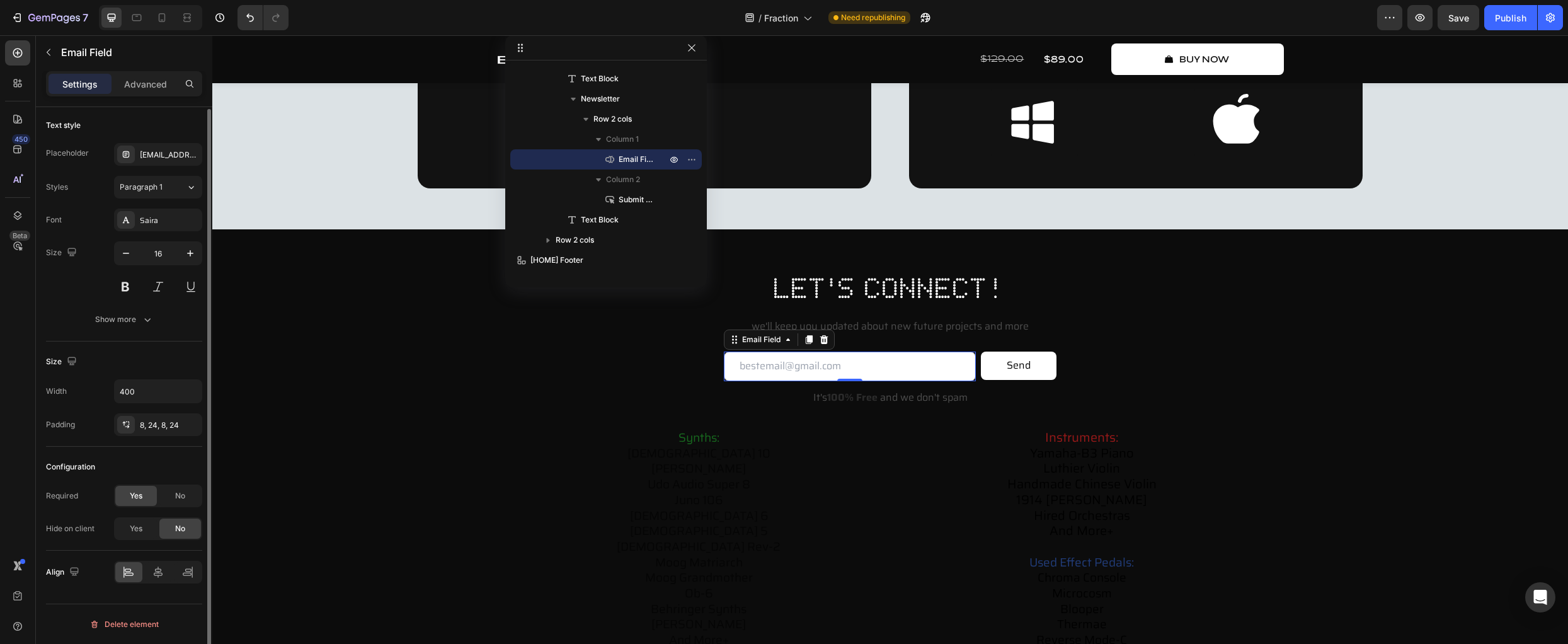
scroll to position [0, 0]
click at [149, 83] on p "Advanced" at bounding box center [145, 84] width 43 height 13
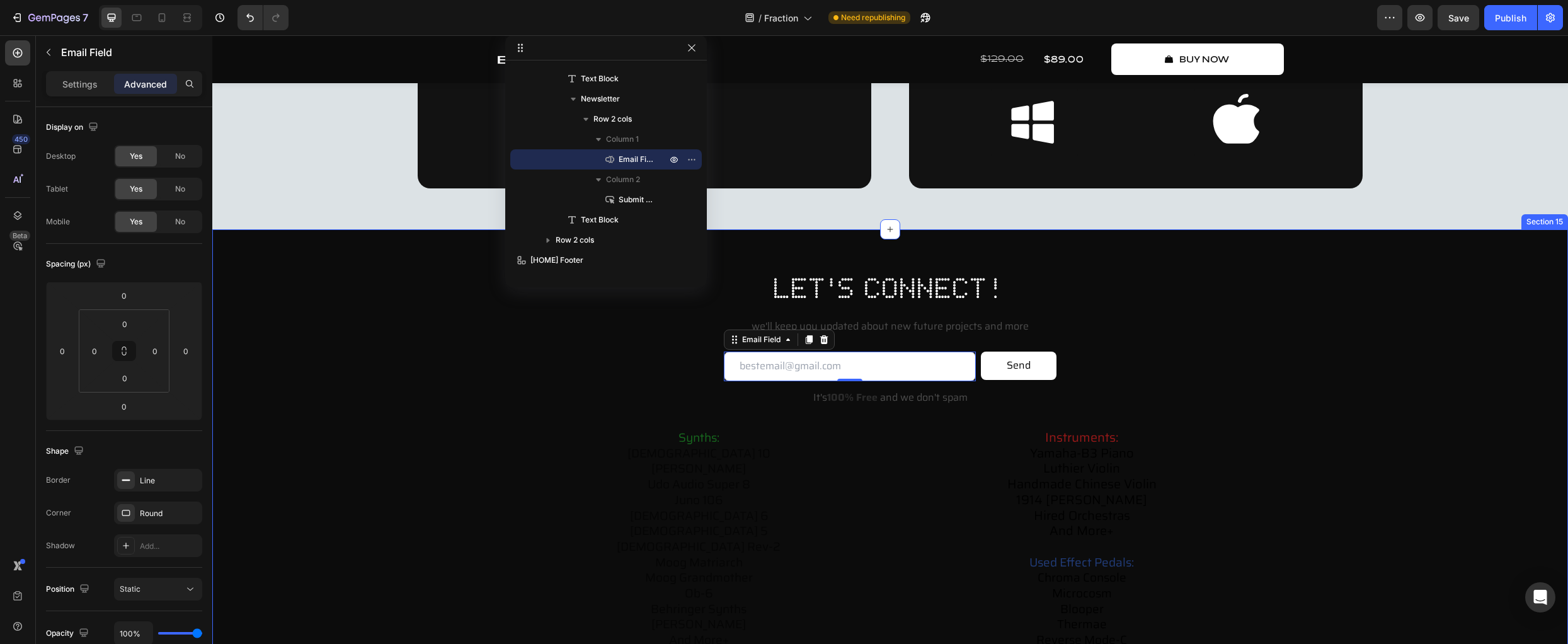
click at [299, 362] on div "let's connect! Heading we'll keep you updated about new future projects and mor…" at bounding box center [890, 479] width 1331 height 423
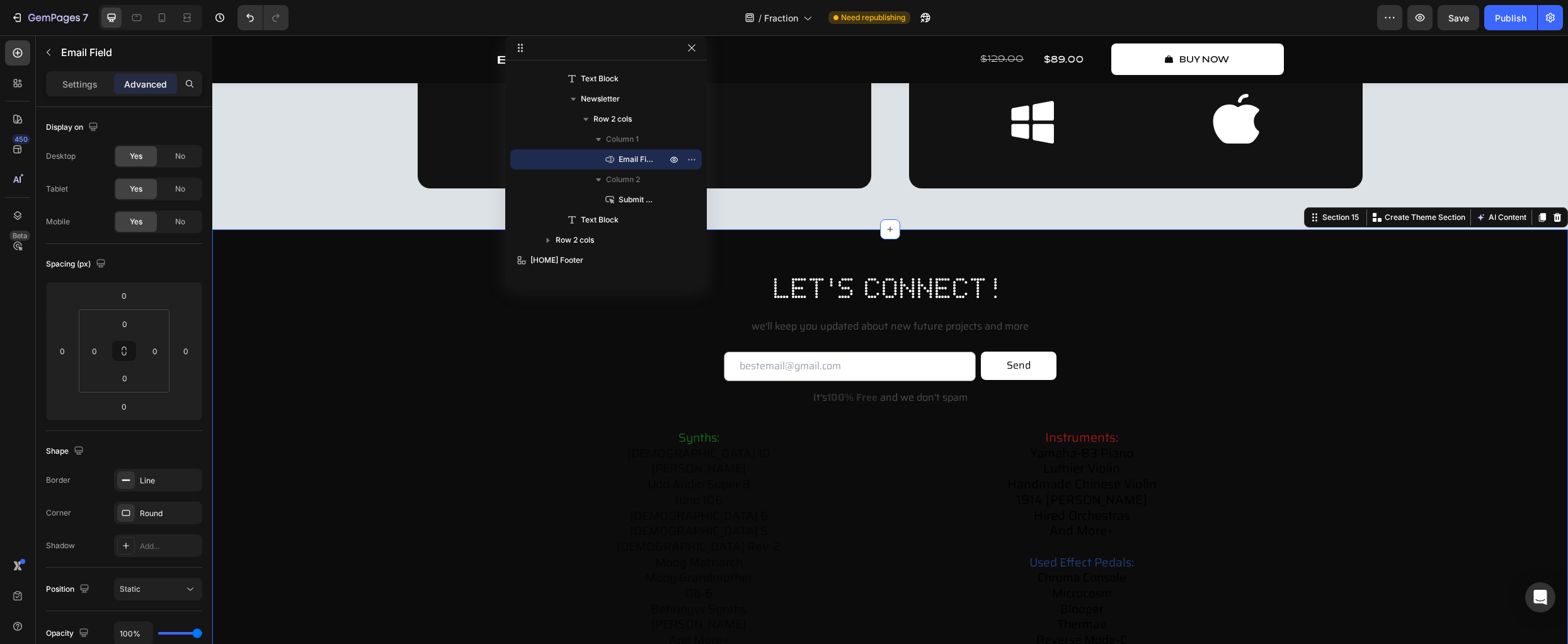
scroll to position [199, 0]
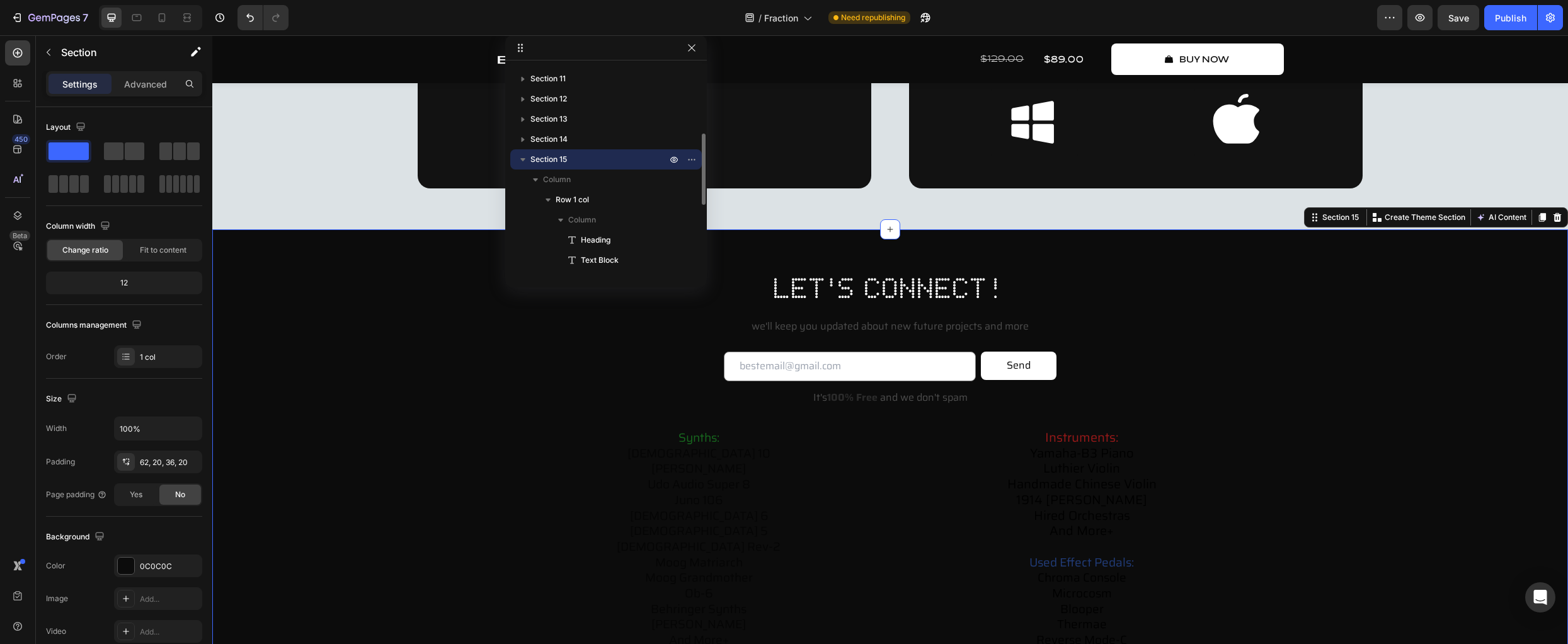
click at [295, 375] on div "let's connect! Heading we'll keep you updated about new future projects and mor…" at bounding box center [890, 479] width 1331 height 423
drag, startPoint x: 694, startPoint y: 51, endPoint x: 483, endPoint y: 17, distance: 213.7
click at [694, 51] on icon "button" at bounding box center [692, 48] width 10 height 10
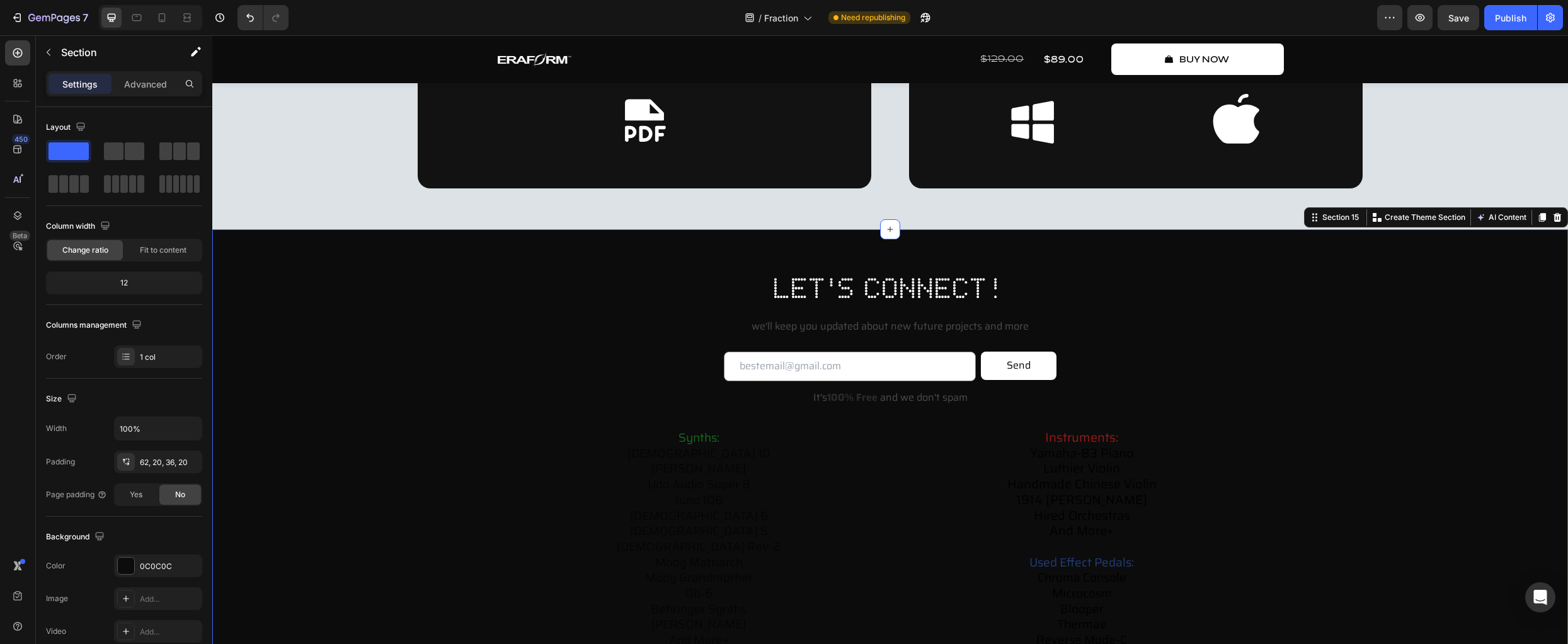
click at [1330, 408] on div "let's connect! Heading we'll keep you updated about new future projects and mor…" at bounding box center [890, 479] width 1331 height 423
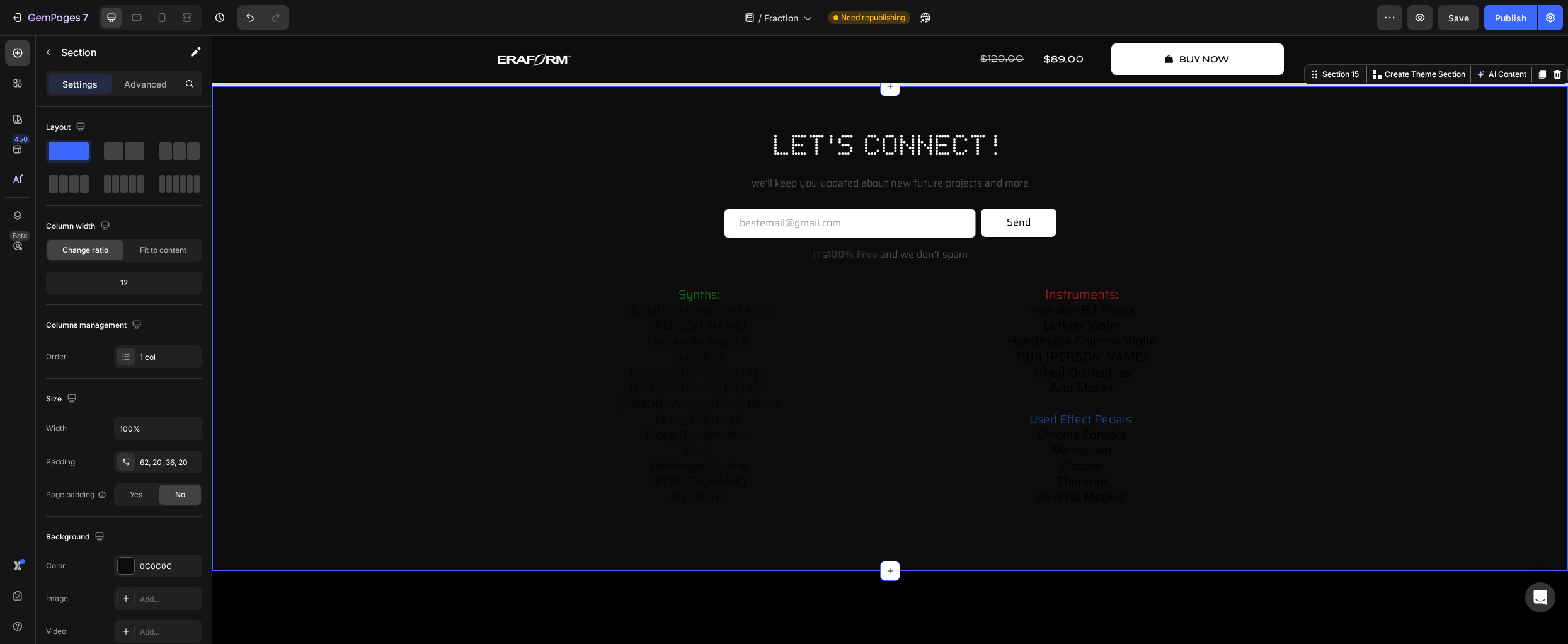
scroll to position [5624, 0]
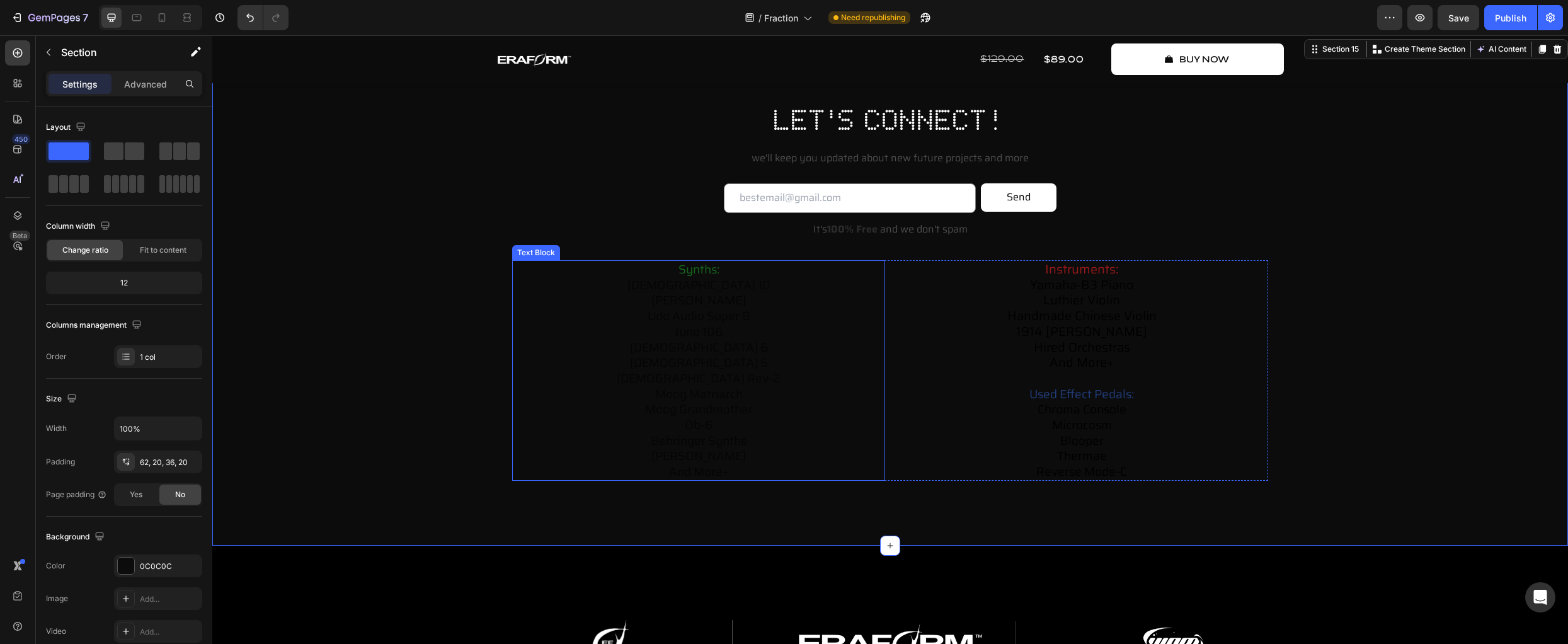
click at [710, 409] on span "moog grandmother" at bounding box center [699, 409] width 108 height 19
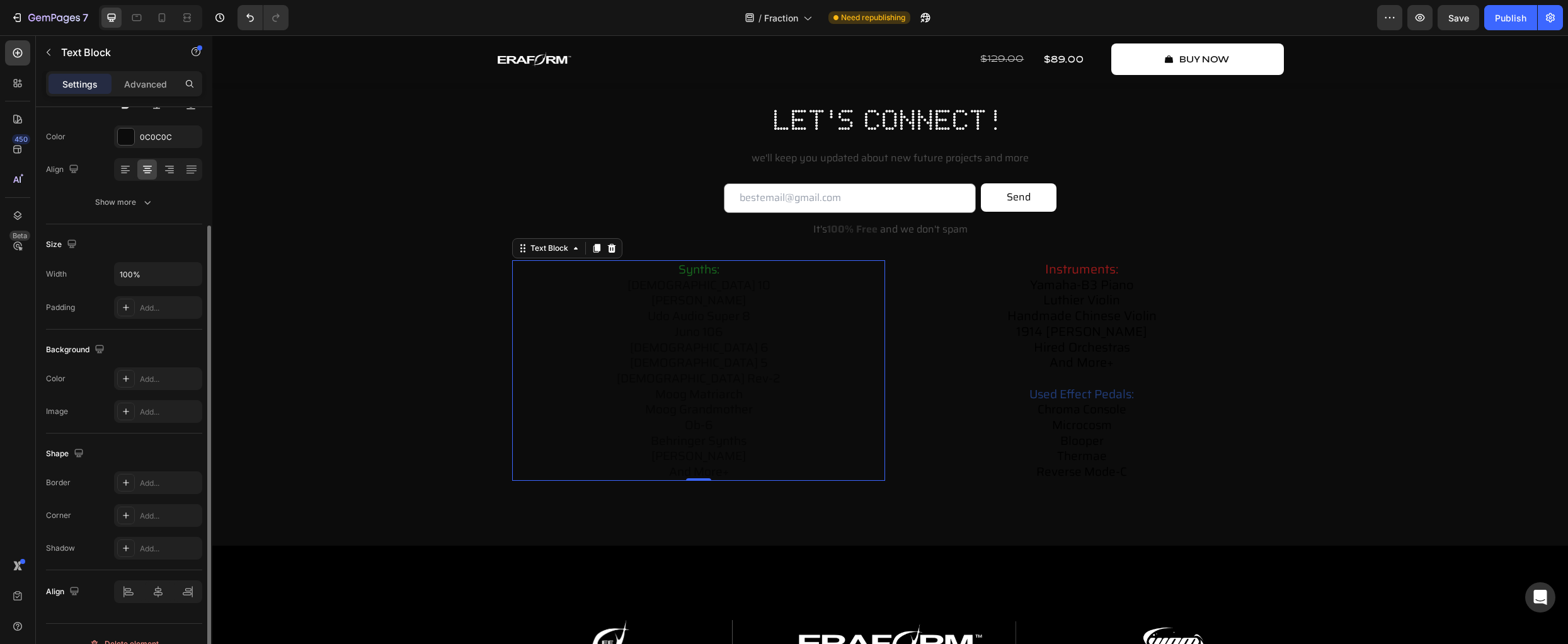
scroll to position [0, 0]
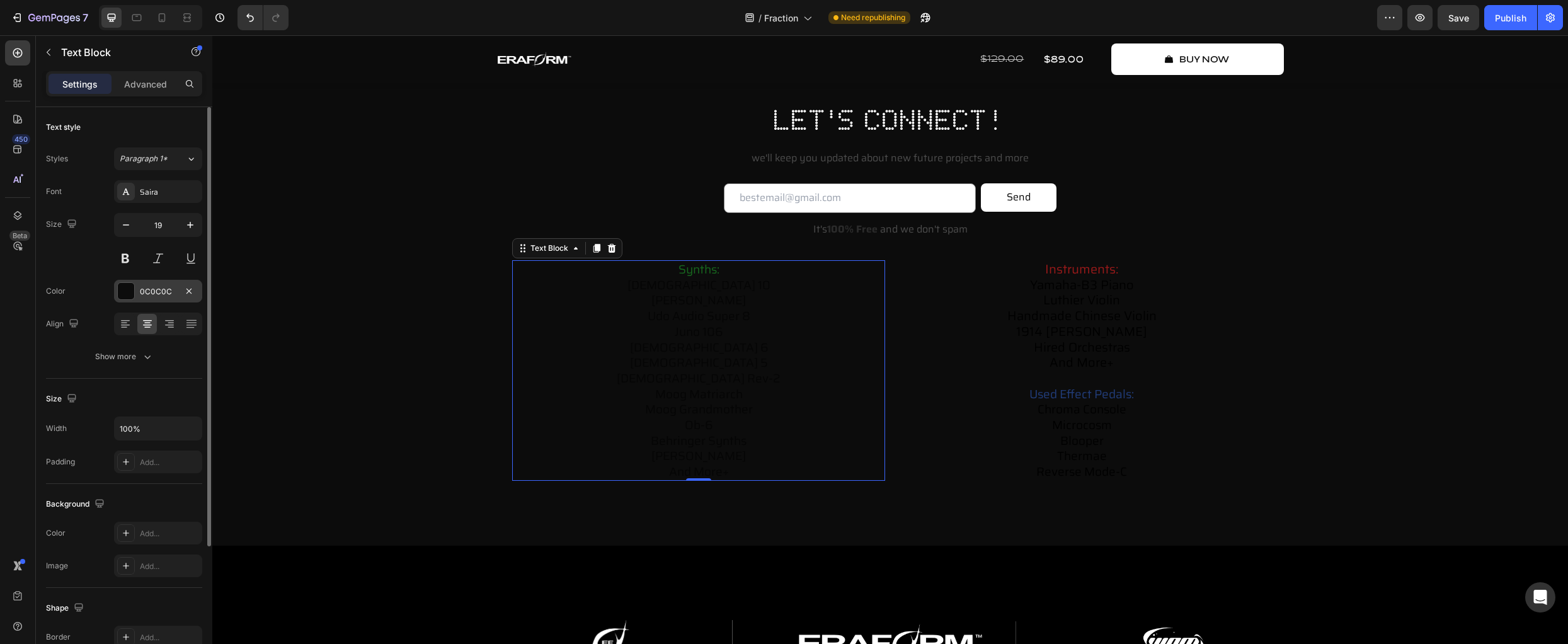
click at [124, 284] on div at bounding box center [126, 291] width 17 height 17
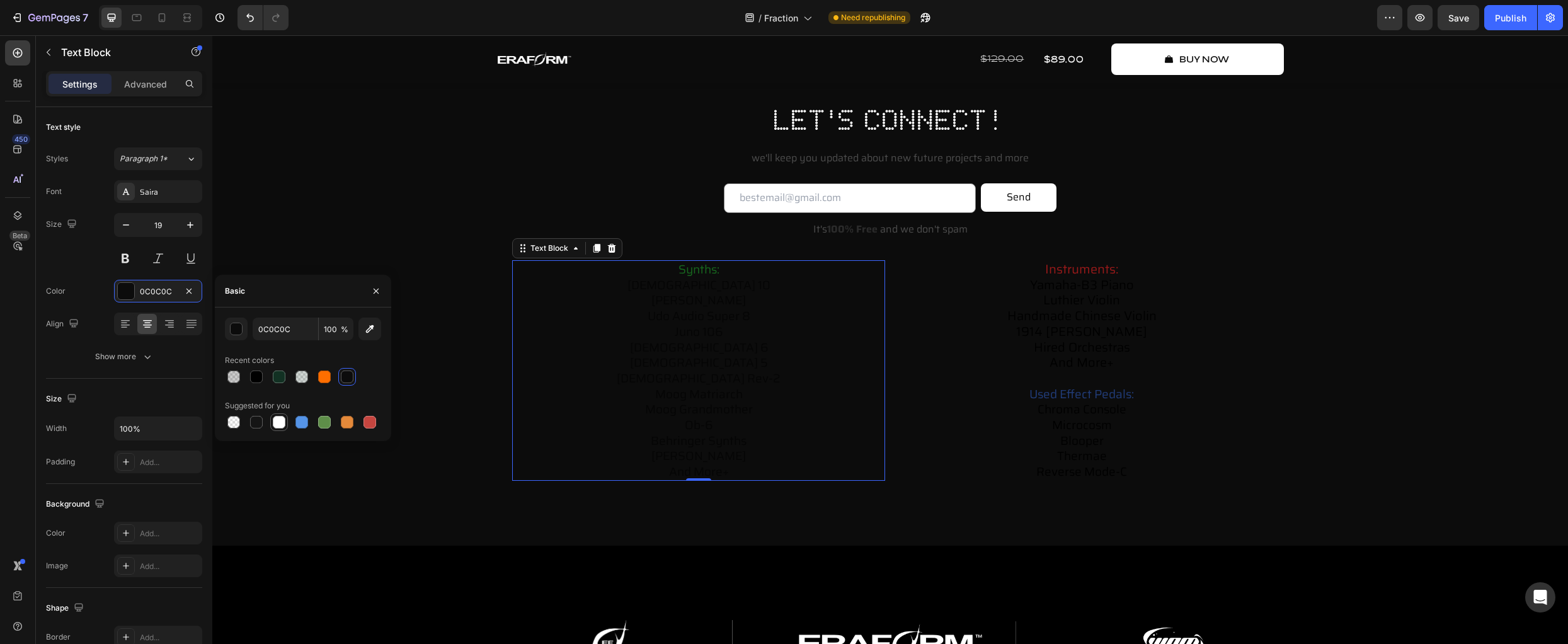
click at [277, 422] on div at bounding box center [278, 422] width 12 height 12
type input "FFFFFF"
click at [188, 290] on icon "button" at bounding box center [189, 292] width 10 height 10
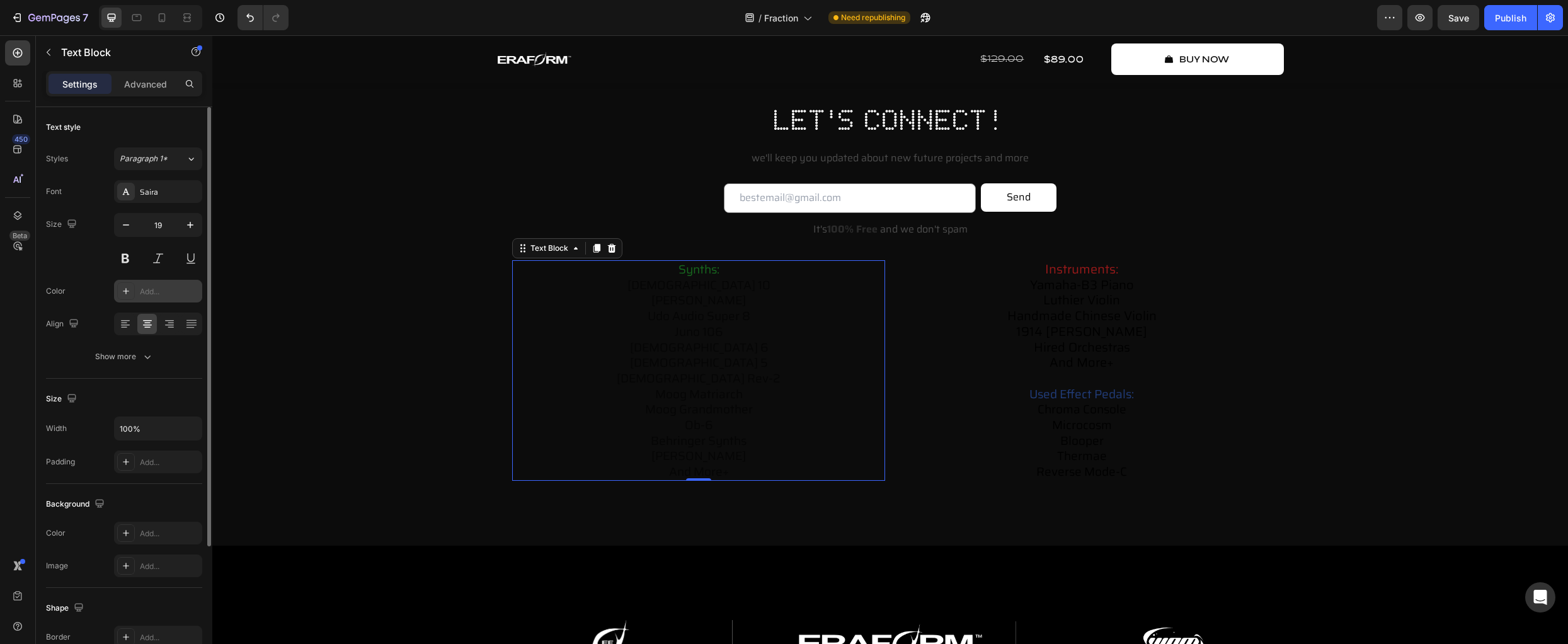
click at [710, 339] on span "[DEMOGRAPHIC_DATA] 6" at bounding box center [699, 347] width 138 height 19
click at [700, 310] on span "udo audio super 8" at bounding box center [699, 315] width 103 height 19
click at [752, 339] on p "synths: prophet 10 arturia polybrute udo audio super 8 juno 106 prophet 6 proph…" at bounding box center [698, 371] width 370 height 218
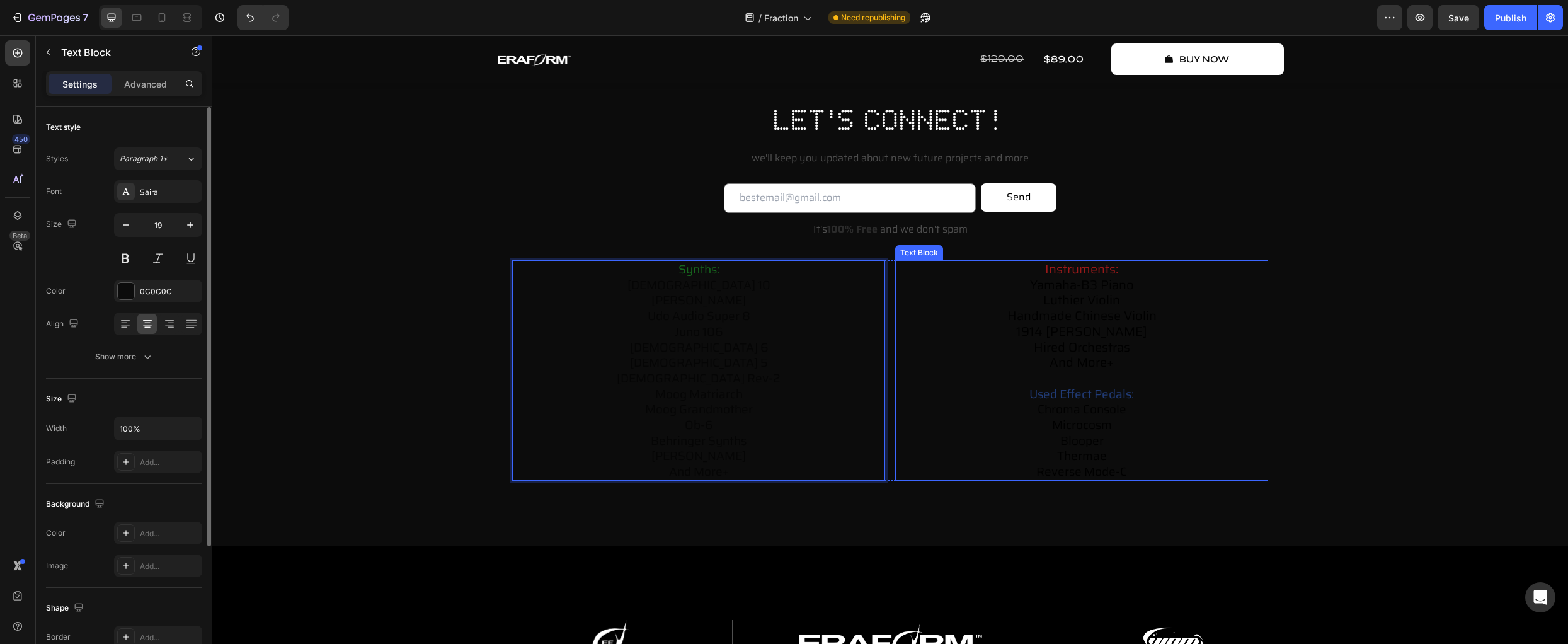
click at [937, 340] on p "instruments: yamaha-b3 piano luthier violin handmade chinese violin 1914 willia…" at bounding box center [1082, 316] width 370 height 109
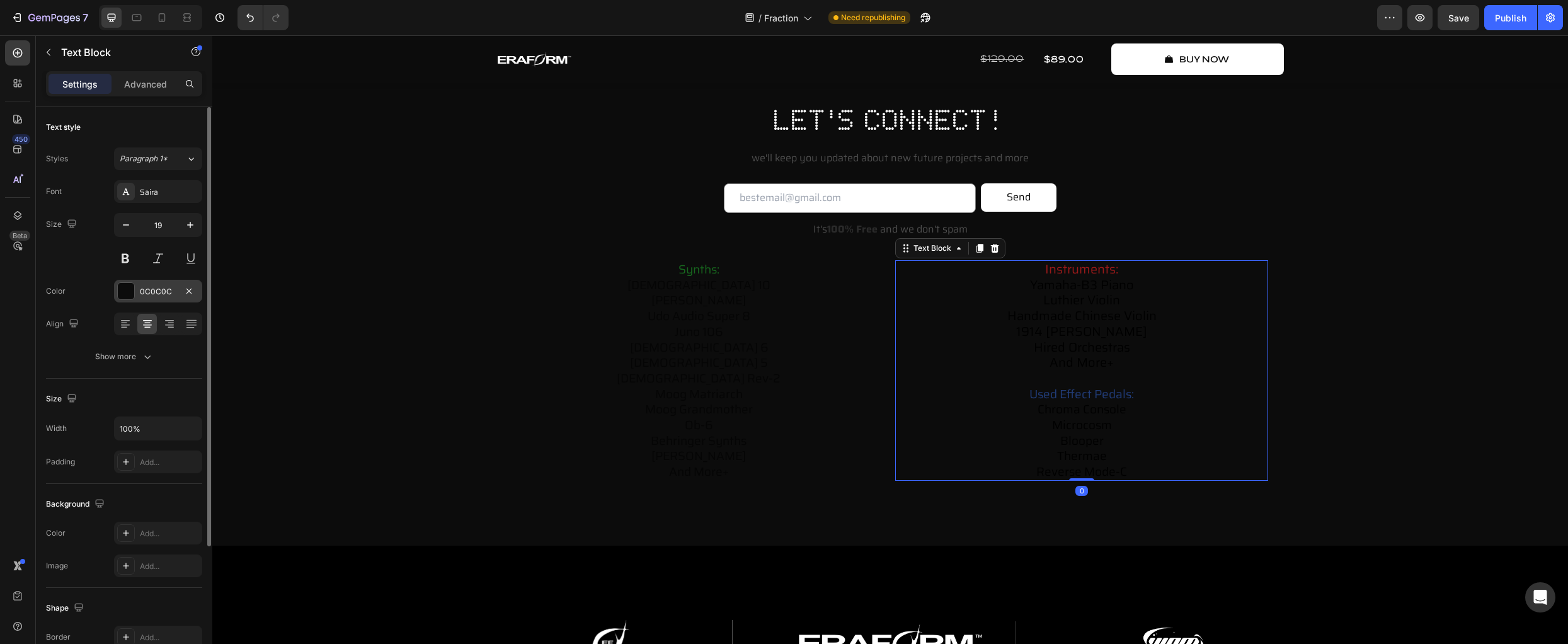
click at [129, 292] on div at bounding box center [126, 291] width 17 height 17
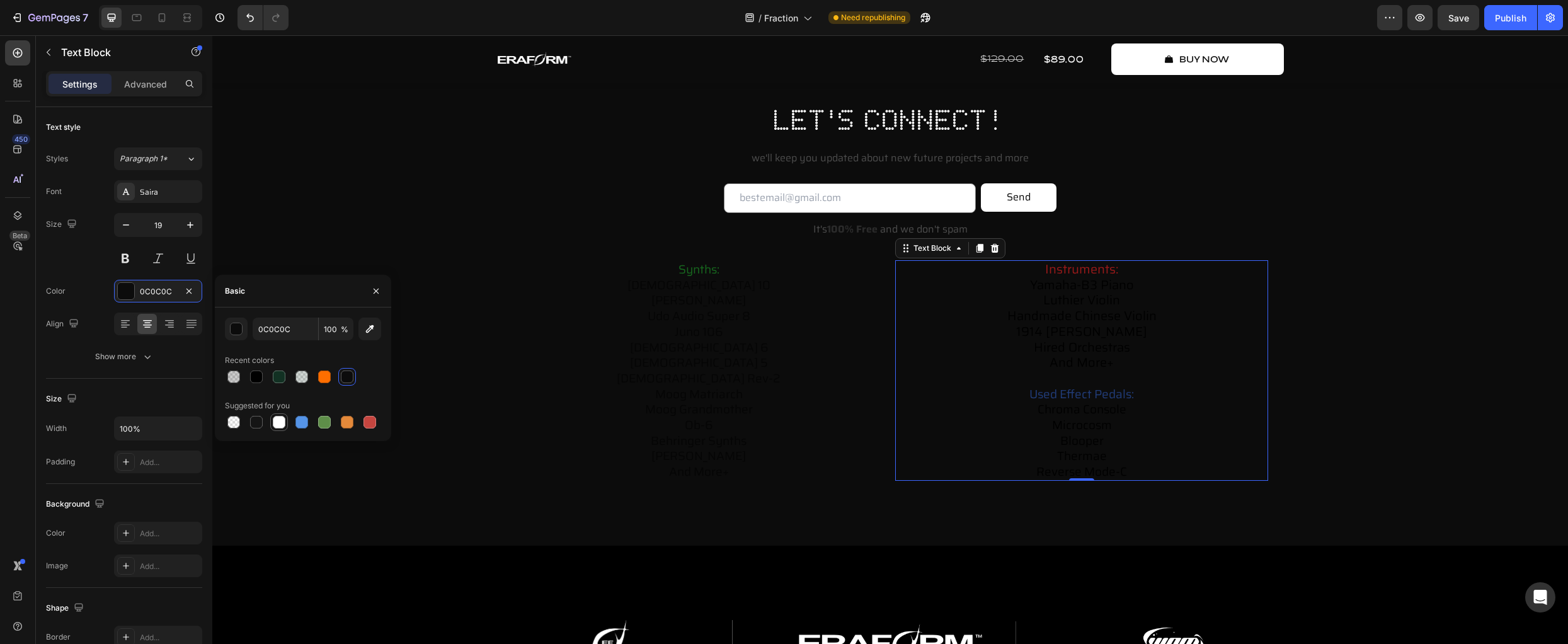
click at [282, 421] on div at bounding box center [278, 422] width 12 height 12
type input "FFFFFF"
click at [772, 366] on p "synths: prophet 10 arturia polybrute udo audio super 8 juno 106 prophet 6 proph…" at bounding box center [698, 371] width 370 height 218
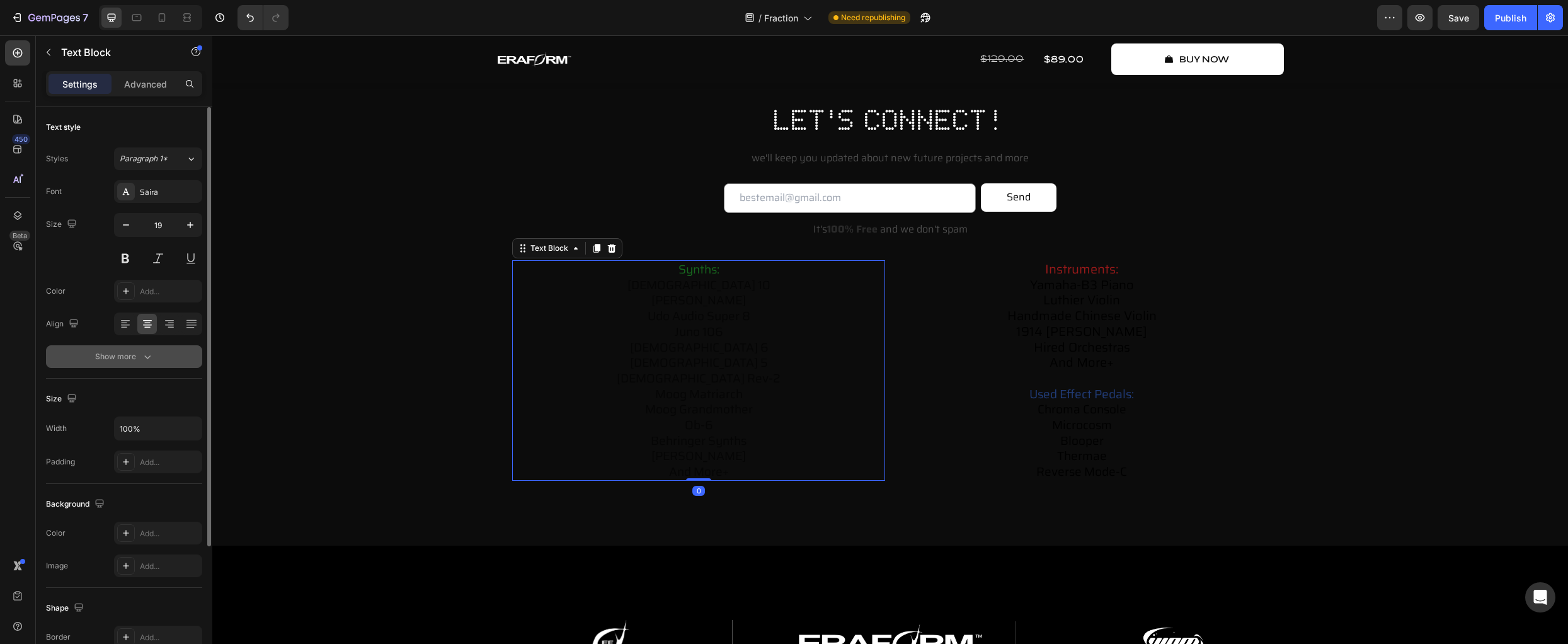
click at [146, 355] on icon "button" at bounding box center [147, 356] width 12 height 12
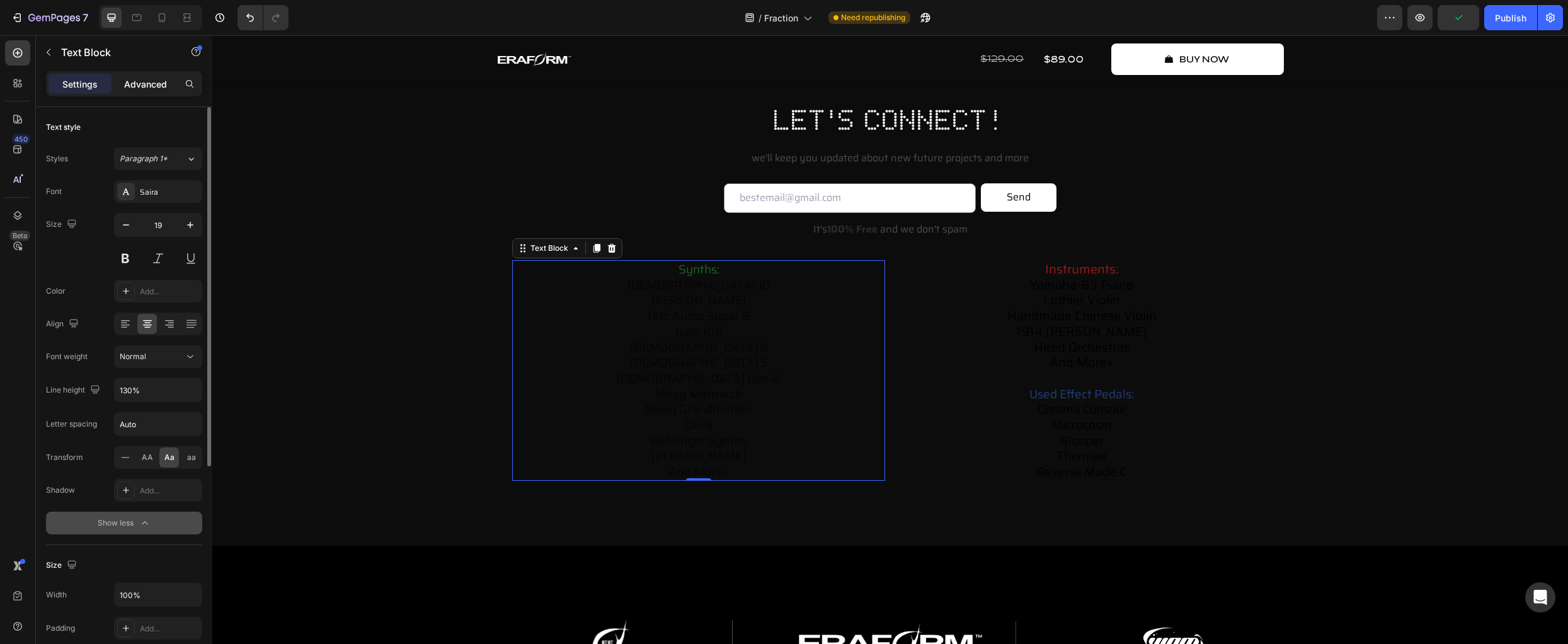
click at [149, 90] on p "Advanced" at bounding box center [145, 84] width 43 height 13
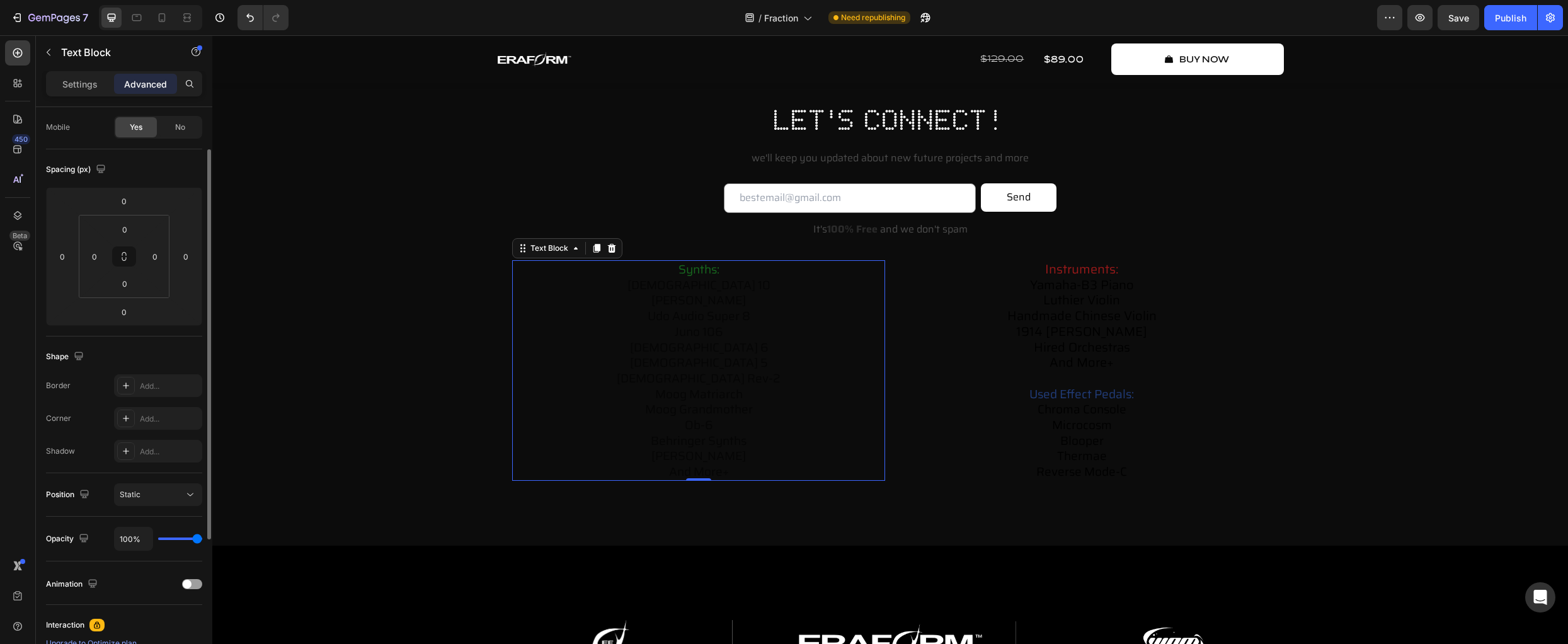
scroll to position [140, 0]
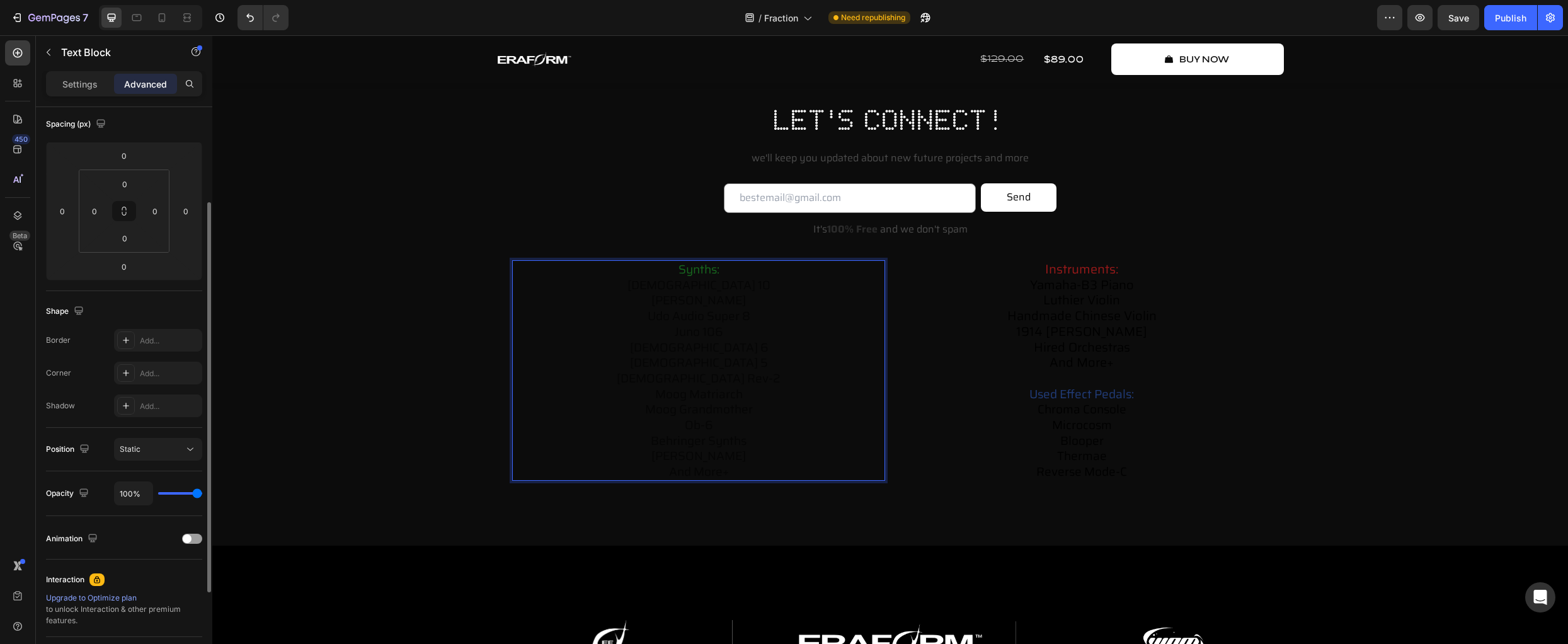
drag, startPoint x: 650, startPoint y: 338, endPoint x: 696, endPoint y: 315, distance: 51.4
click at [696, 315] on span "udo audio super 8" at bounding box center [699, 315] width 103 height 19
click at [692, 294] on span "[PERSON_NAME]" at bounding box center [699, 300] width 94 height 19
drag, startPoint x: 673, startPoint y: 289, endPoint x: 692, endPoint y: 288, distance: 19.0
click at [692, 288] on span "[DEMOGRAPHIC_DATA] 10" at bounding box center [699, 285] width 143 height 19
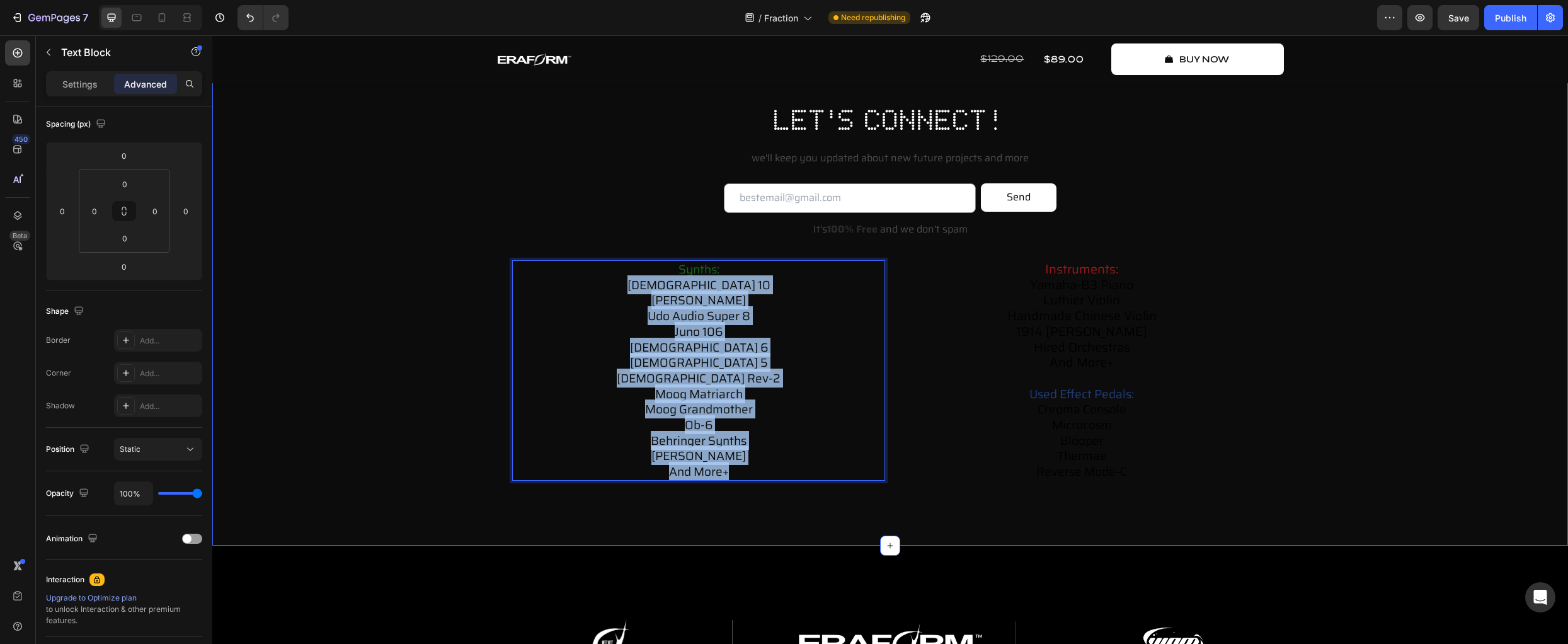
drag, startPoint x: 663, startPoint y: 284, endPoint x: 819, endPoint y: 484, distance: 253.6
click at [819, 484] on div "let's connect! Heading we'll keep you updated about new future projects and mor…" at bounding box center [890, 311] width 1331 height 423
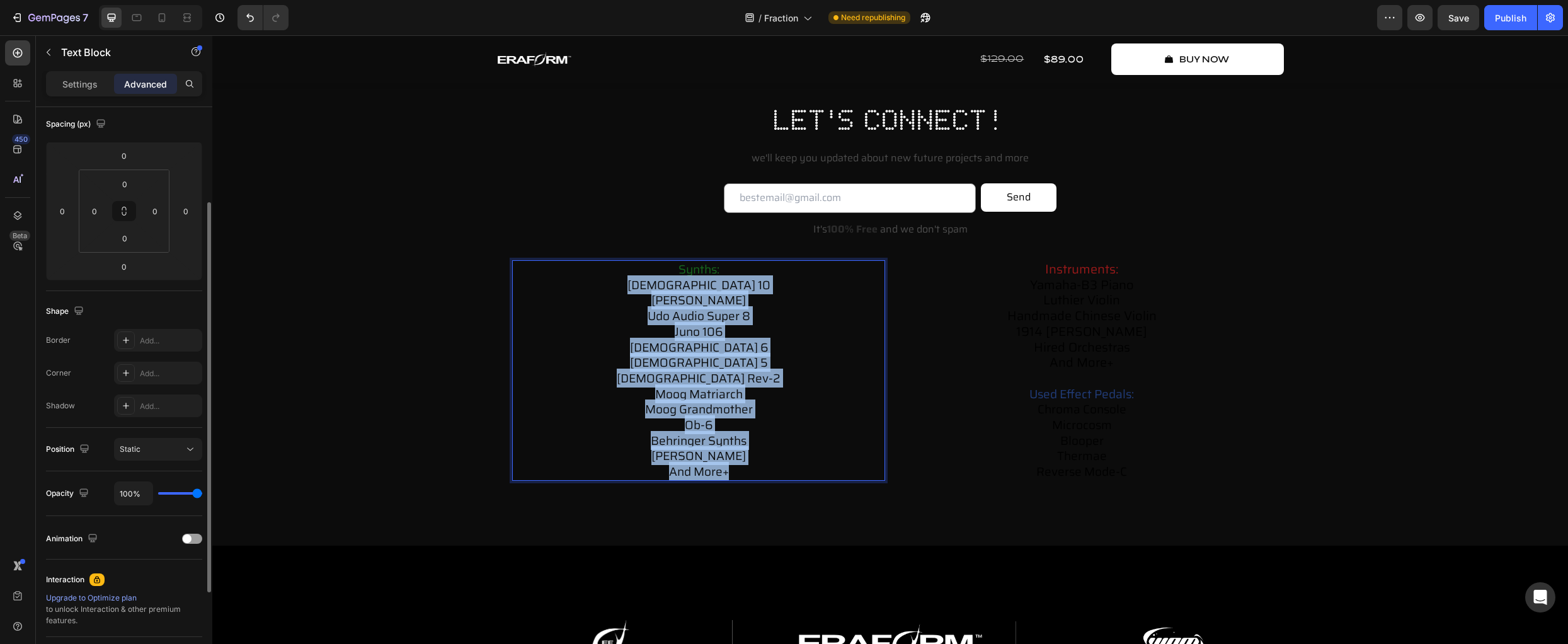
scroll to position [0, 0]
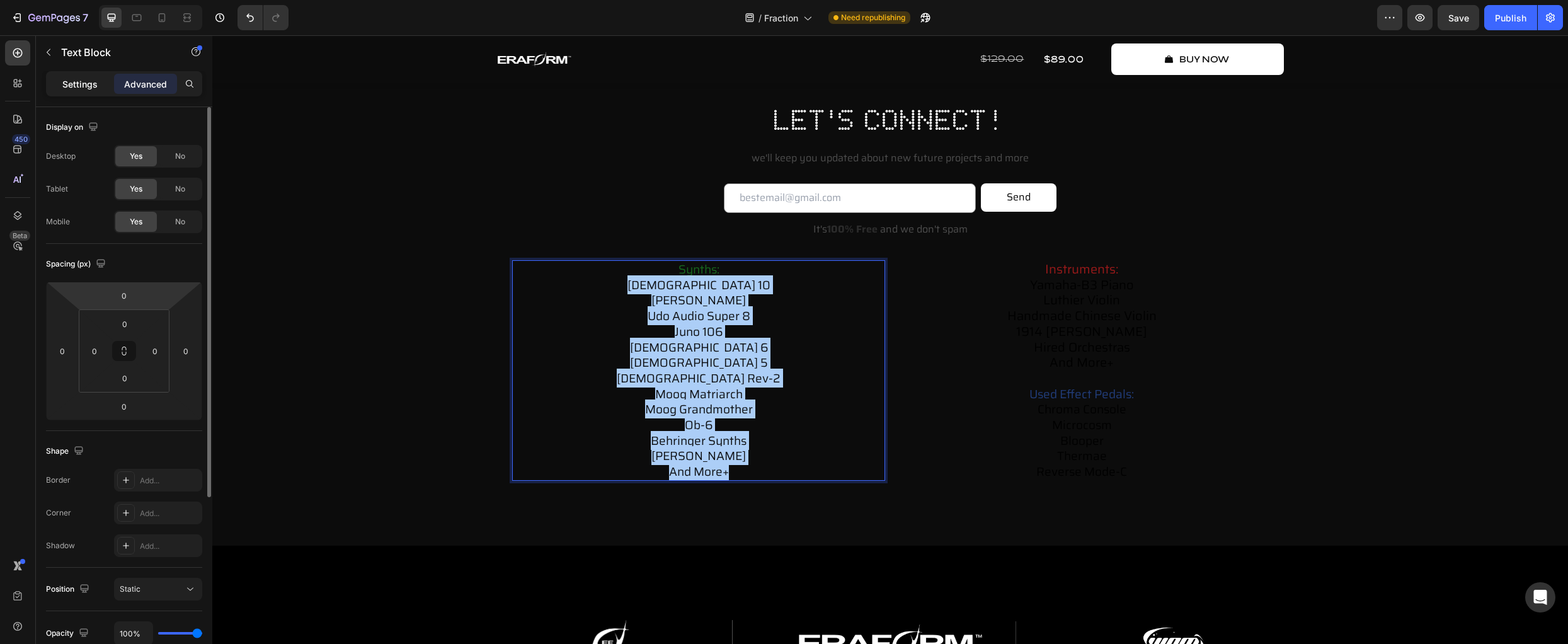
click at [73, 84] on p "Settings" at bounding box center [80, 84] width 36 height 13
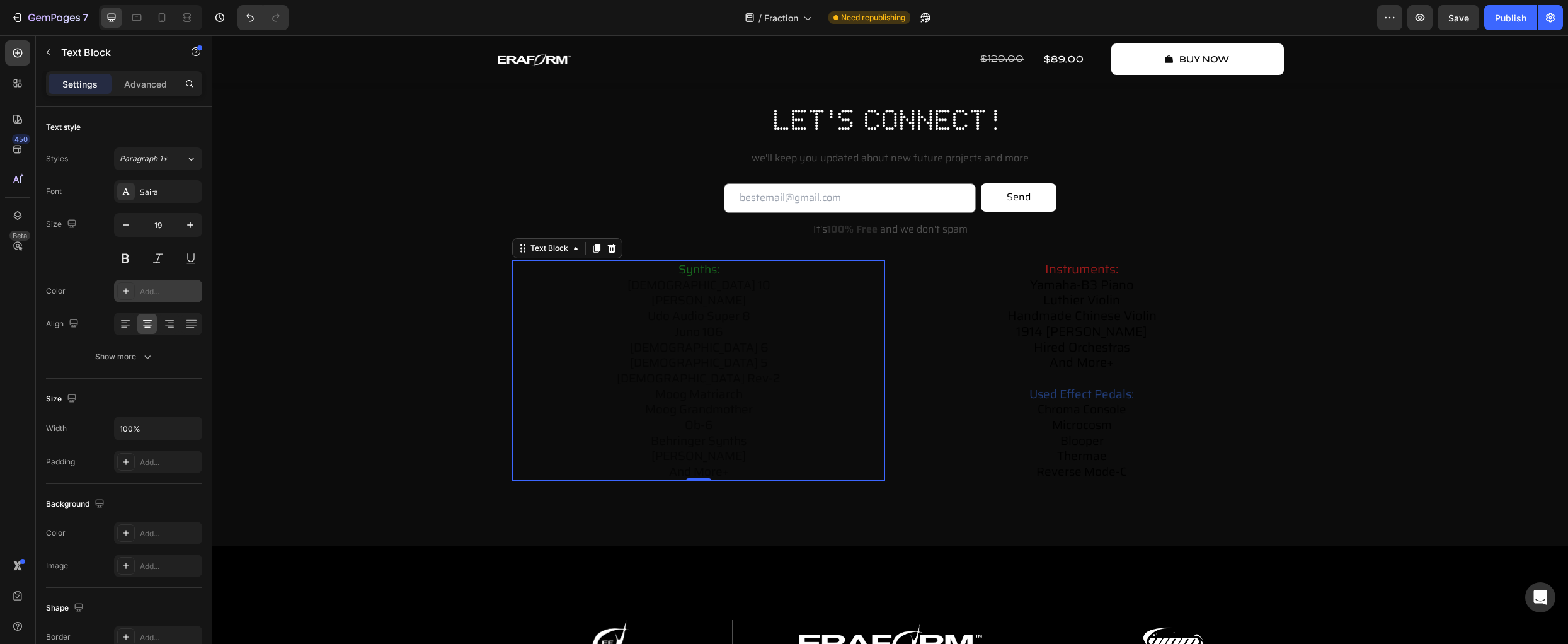
click at [128, 294] on icon at bounding box center [126, 292] width 10 height 10
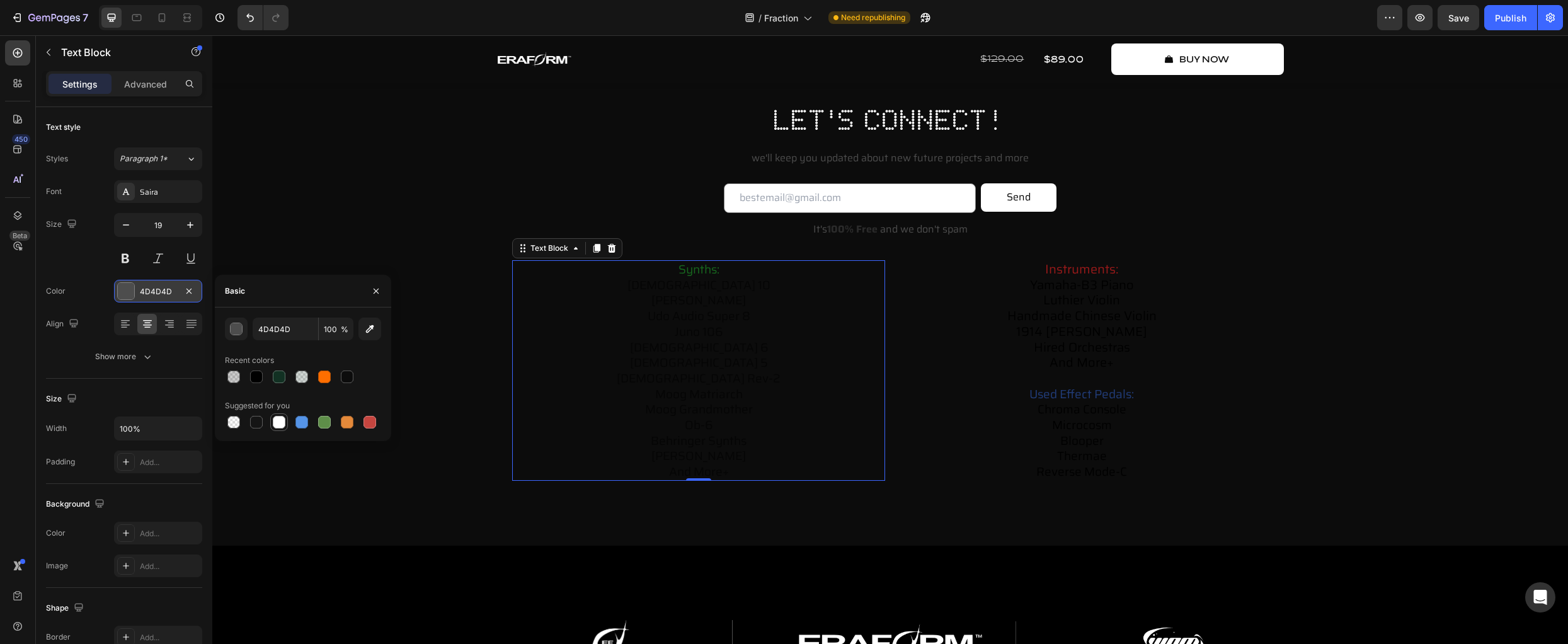
click at [283, 423] on div at bounding box center [278, 422] width 12 height 12
type input "FFFFFF"
click at [275, 457] on div "let's connect! Heading we'll keep you updated about new future projects and mor…" at bounding box center [890, 311] width 1331 height 423
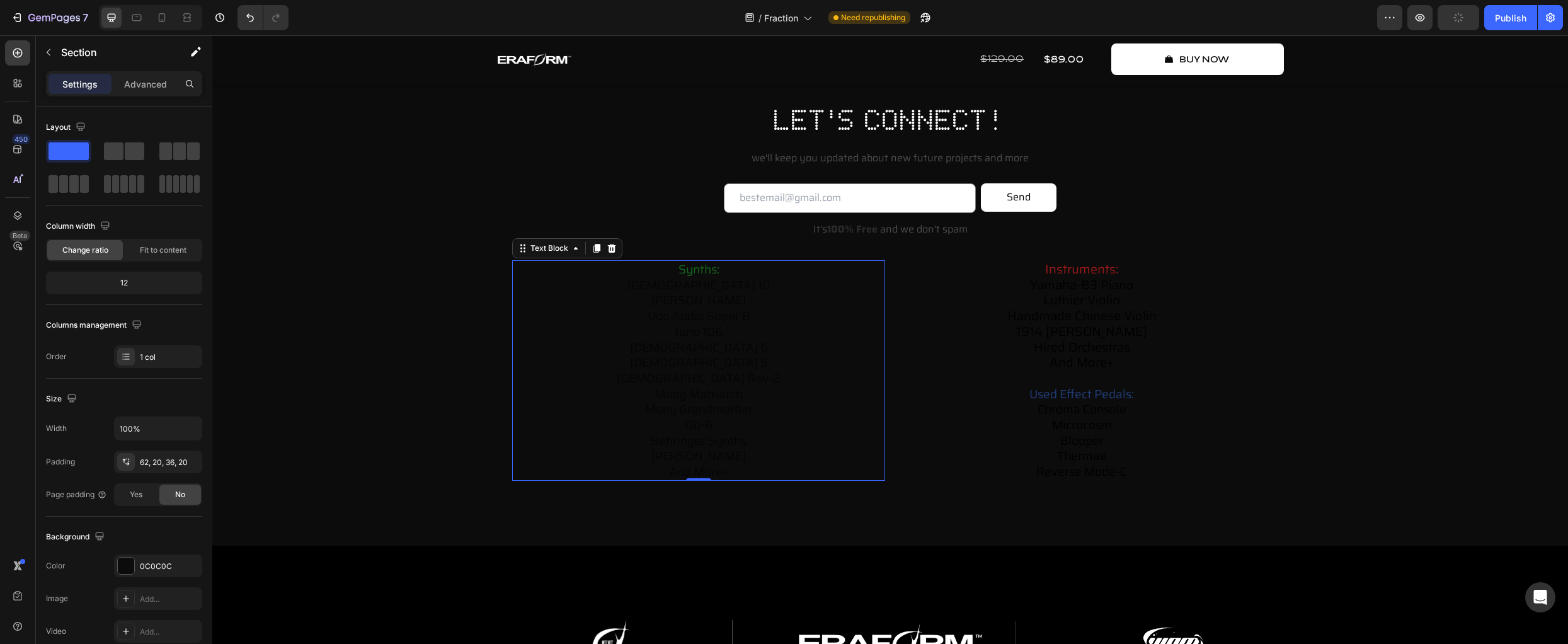
click at [841, 384] on p "synths: prophet 10 arturia polybrute udo audio super 8 juno 106 prophet 6 proph…" at bounding box center [698, 371] width 370 height 218
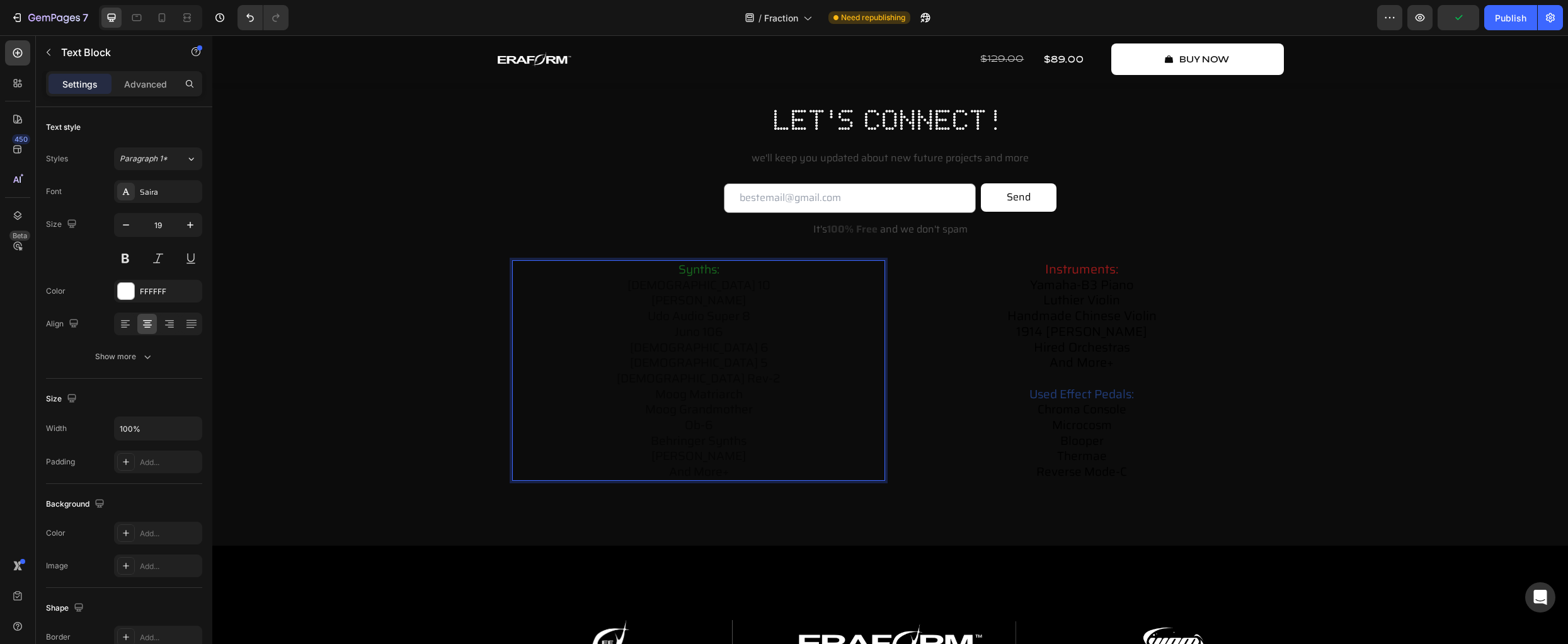
click at [671, 320] on span "udo audio super 8" at bounding box center [699, 315] width 103 height 19
click at [761, 460] on p "synths: prophet 10 arturia polybrute udo audio super 8 juno 106 prophet 6 proph…" at bounding box center [698, 371] width 370 height 218
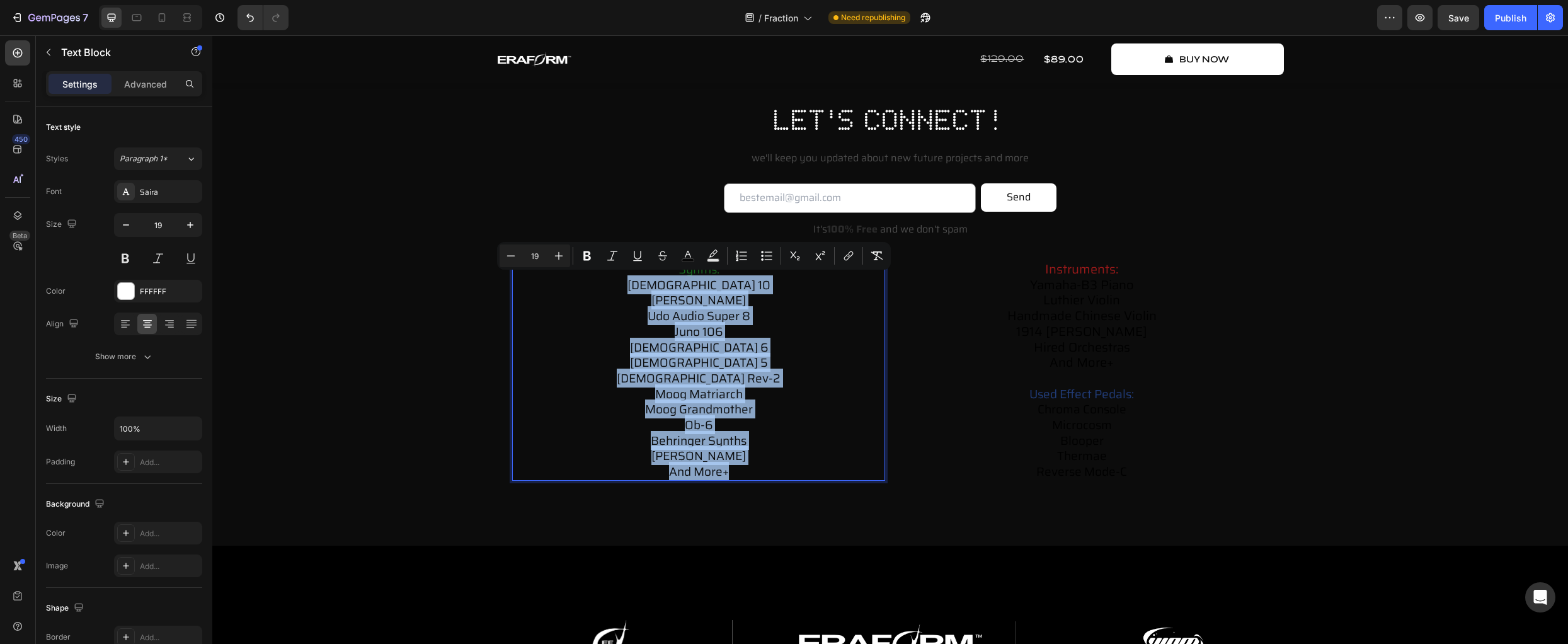
drag, startPoint x: 752, startPoint y: 470, endPoint x: 576, endPoint y: 278, distance: 260.5
click at [576, 278] on p "synths: prophet 10 arturia polybrute udo audio super 8 juno 106 prophet 6 proph…" at bounding box center [698, 371] width 370 height 218
click at [709, 322] on span "juno 106" at bounding box center [699, 331] width 48 height 19
drag, startPoint x: 745, startPoint y: 472, endPoint x: 617, endPoint y: 264, distance: 244.2
click at [617, 264] on p "synths: prophet 10 arturia polybrute udo audio super 8 juno 106 prophet 6 proph…" at bounding box center [698, 371] width 370 height 218
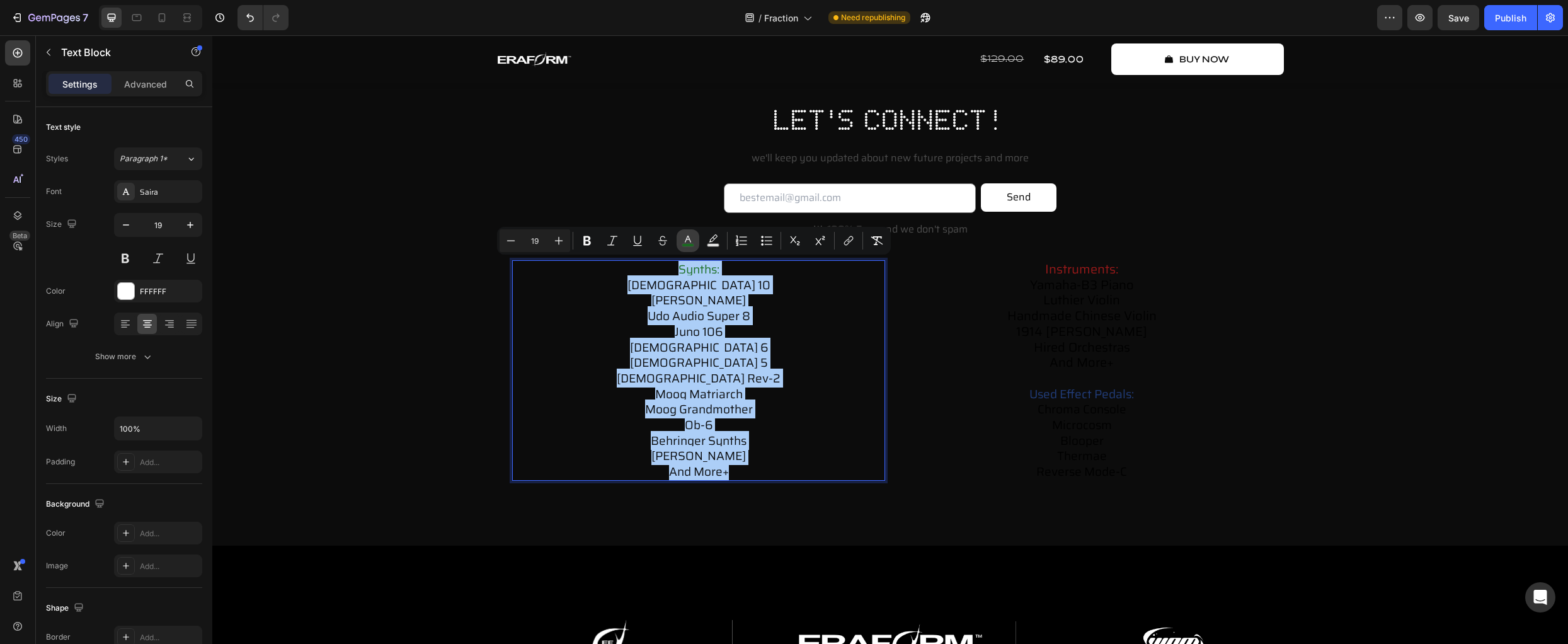
click at [687, 244] on rect "Editor contextual toolbar" at bounding box center [688, 245] width 12 height 3
type input "186D20"
type input "94"
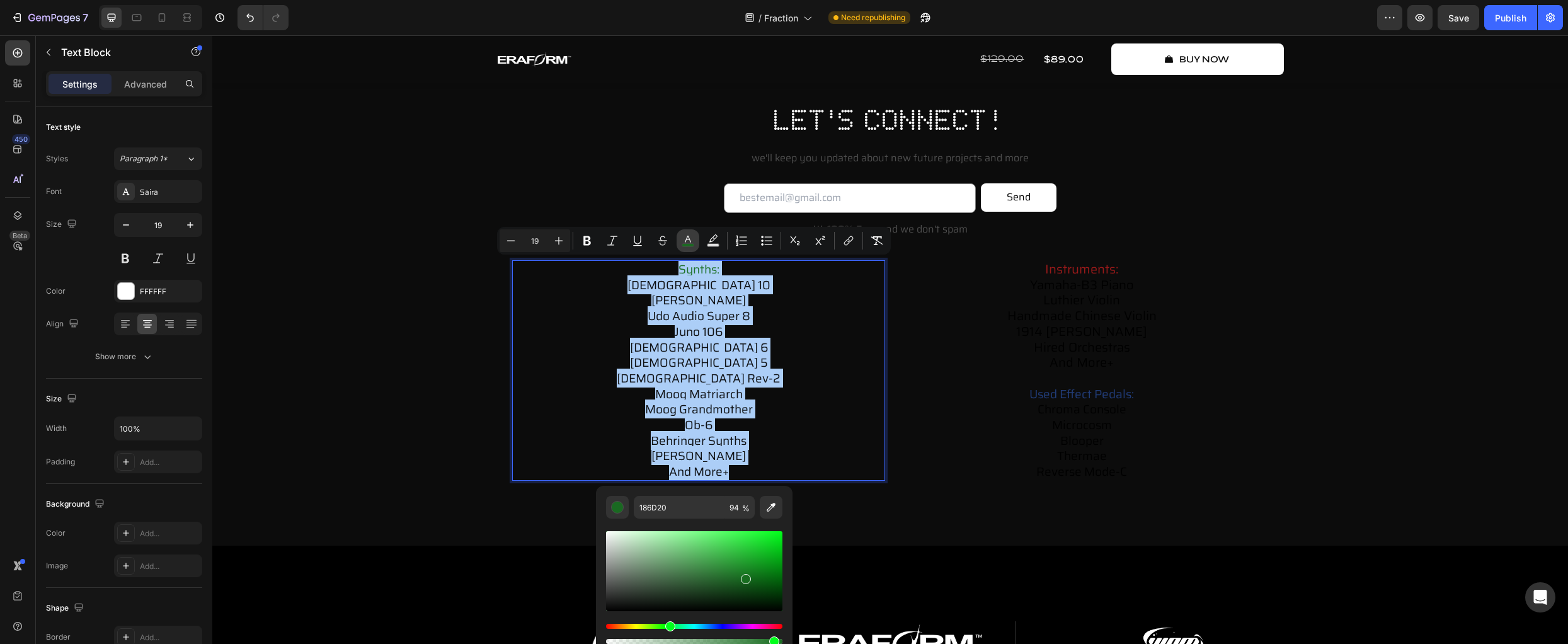
click at [687, 244] on rect "Editor contextual toolbar" at bounding box center [688, 245] width 12 height 3
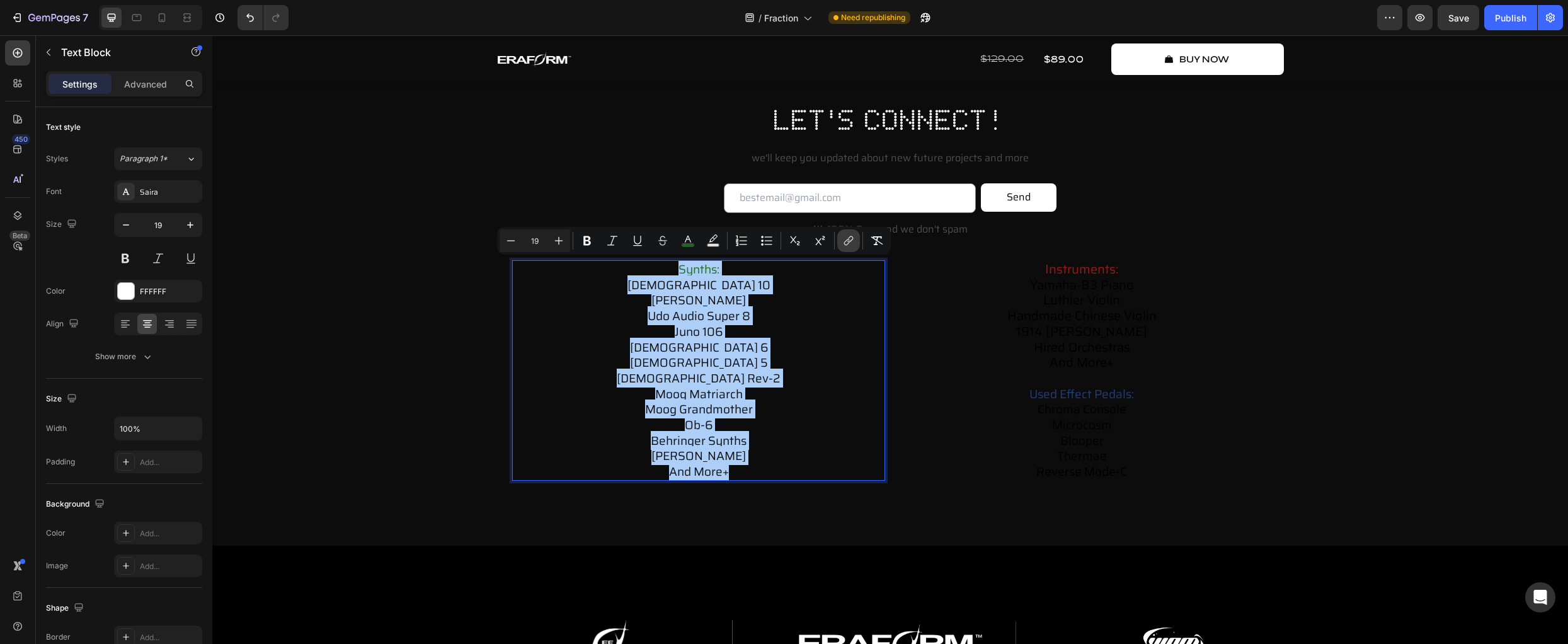
click at [845, 240] on icon "Editor contextual toolbar" at bounding box center [848, 240] width 12 height 12
click at [846, 240] on icon "Editor contextual toolbar" at bounding box center [847, 242] width 6 height 7
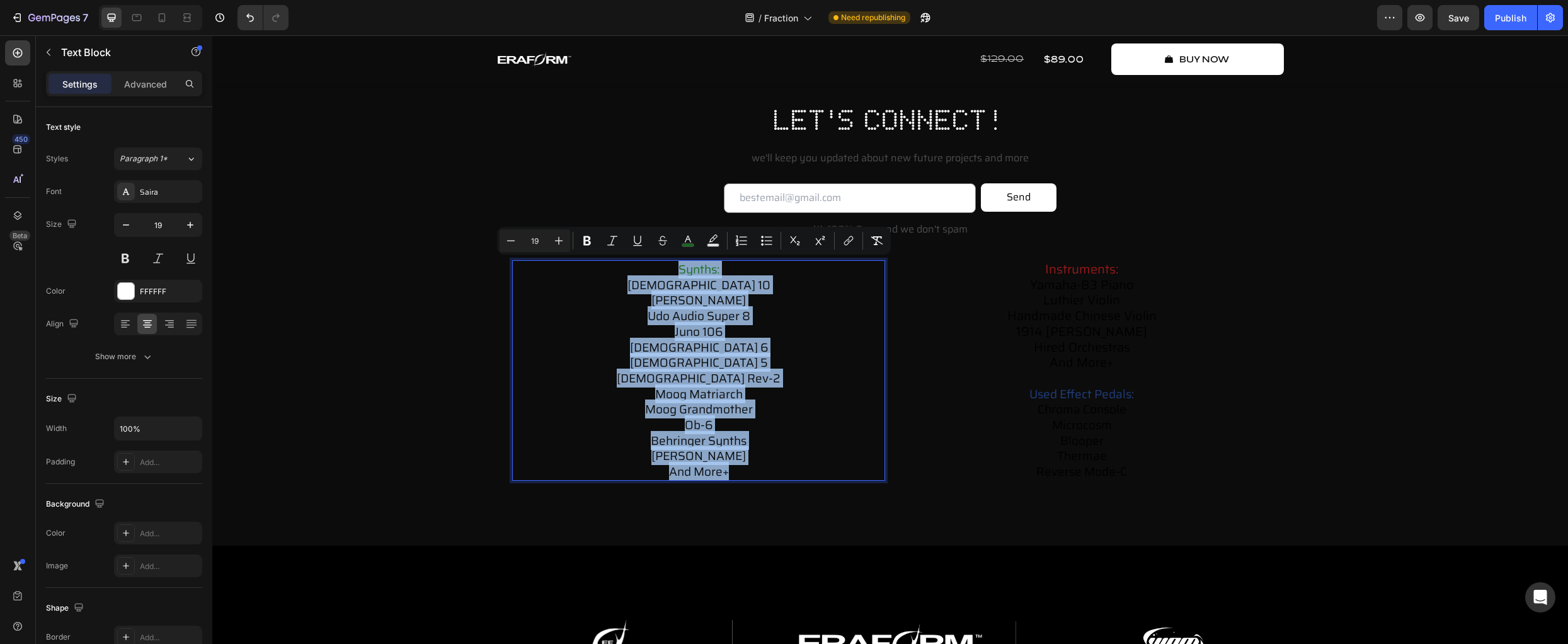
click at [834, 293] on p "synths: prophet 10 arturia polybrute udo audio super 8 juno 106 prophet 6 proph…" at bounding box center [698, 371] width 370 height 218
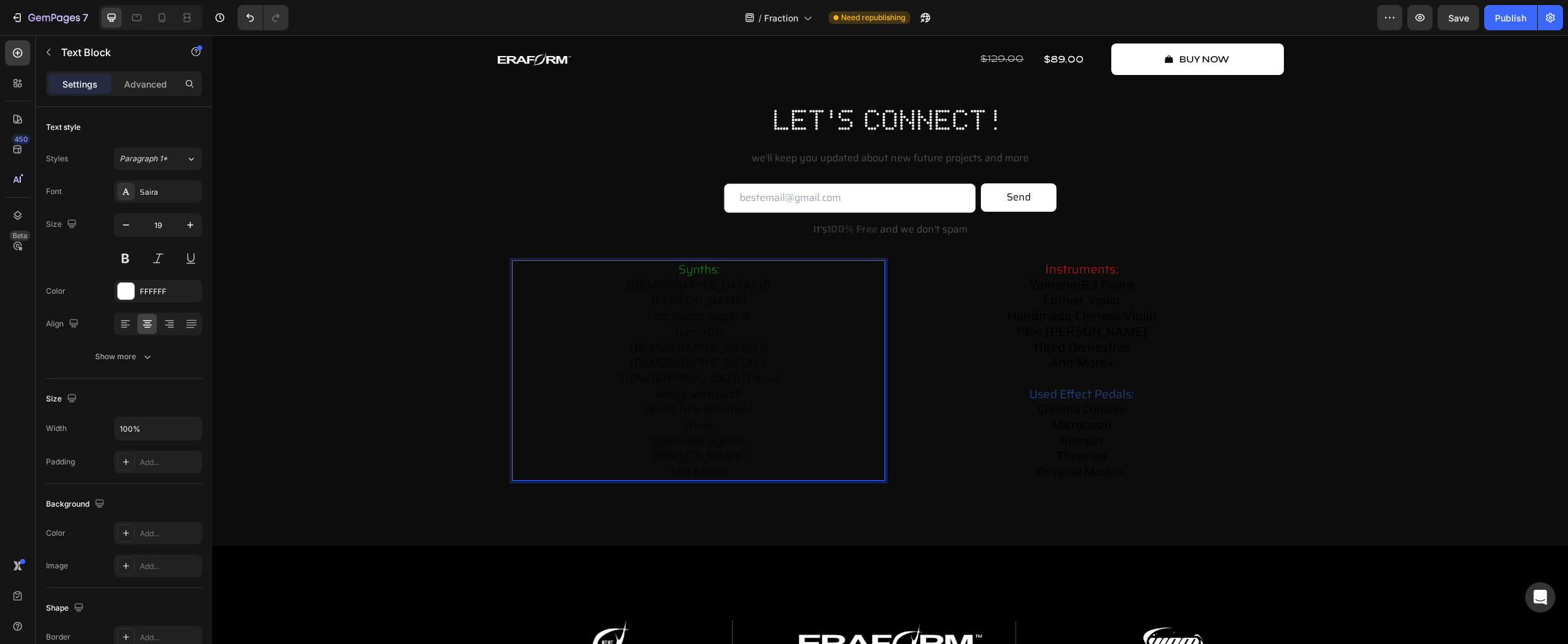
click at [764, 426] on p "synths: prophet 10 arturia polybrute udo audio super 8 juno 106 prophet 6 proph…" at bounding box center [698, 371] width 370 height 218
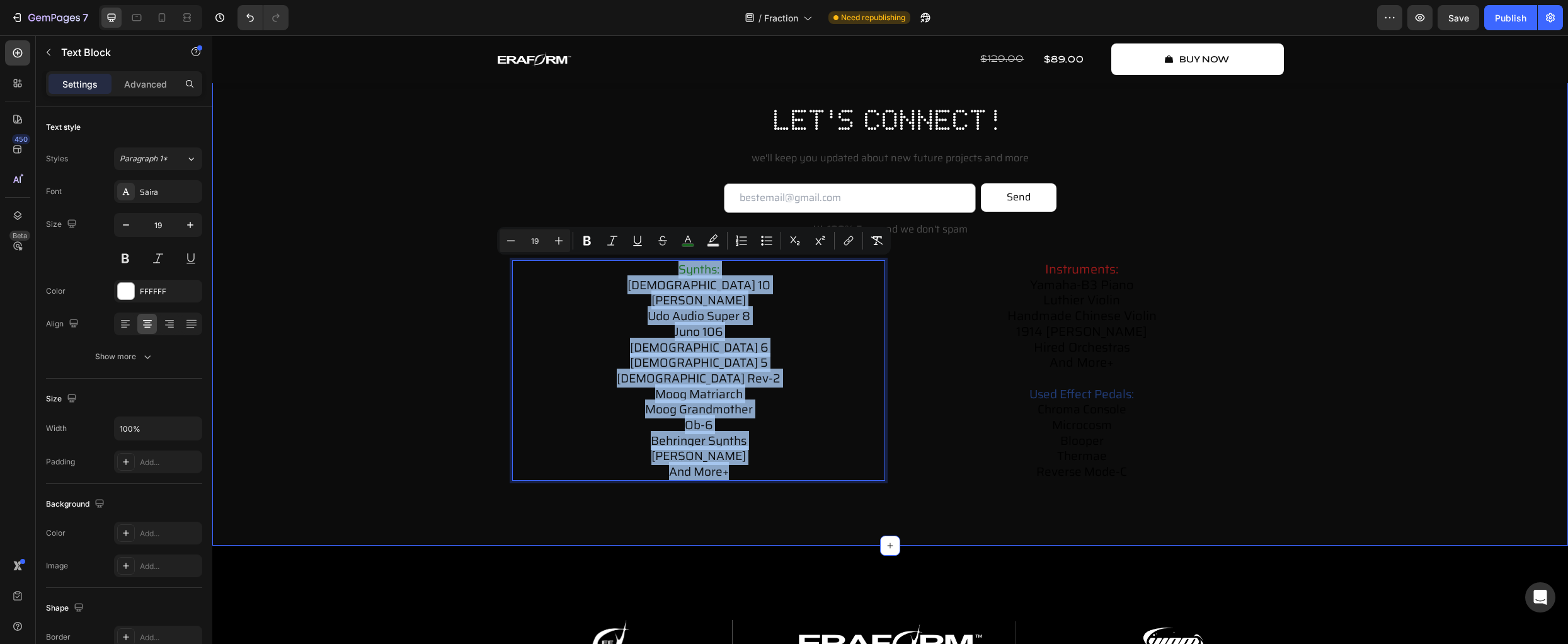
drag, startPoint x: 749, startPoint y: 476, endPoint x: 612, endPoint y: 256, distance: 259.2
click at [612, 256] on div "let's connect! Heading we'll keep you updated about new future projects and mor…" at bounding box center [890, 311] width 1331 height 423
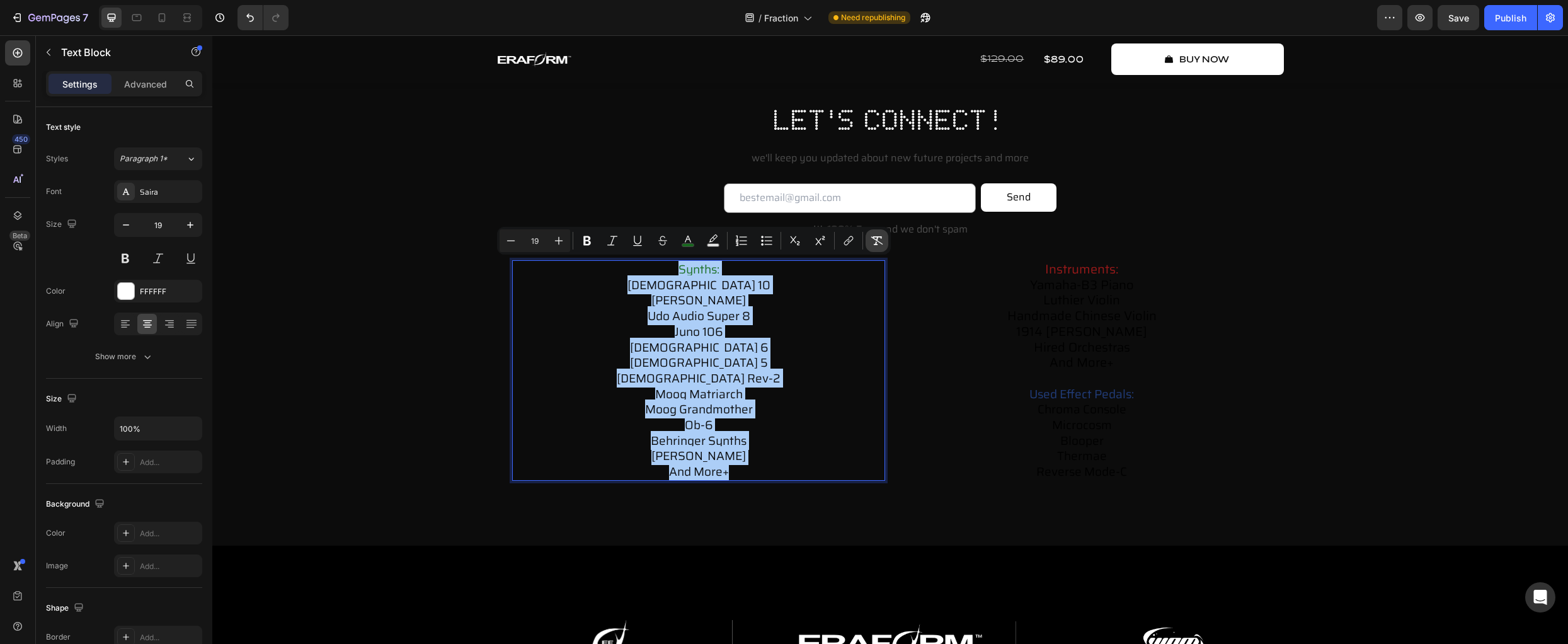
click at [874, 243] on icon "Editor contextual toolbar" at bounding box center [876, 240] width 12 height 12
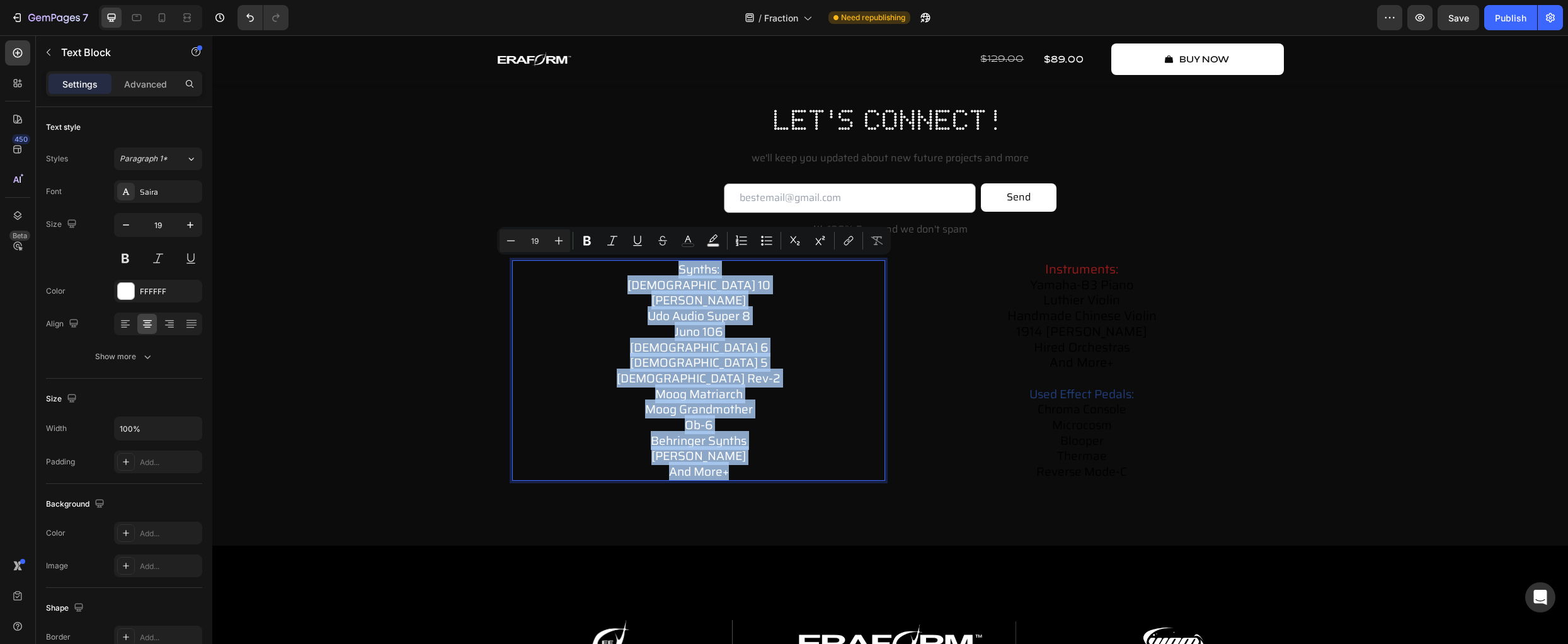
click at [802, 381] on p "synths: prophet 10 arturia polybrute udo audio super 8 juno 106 prophet 6 proph…" at bounding box center [698, 371] width 370 height 218
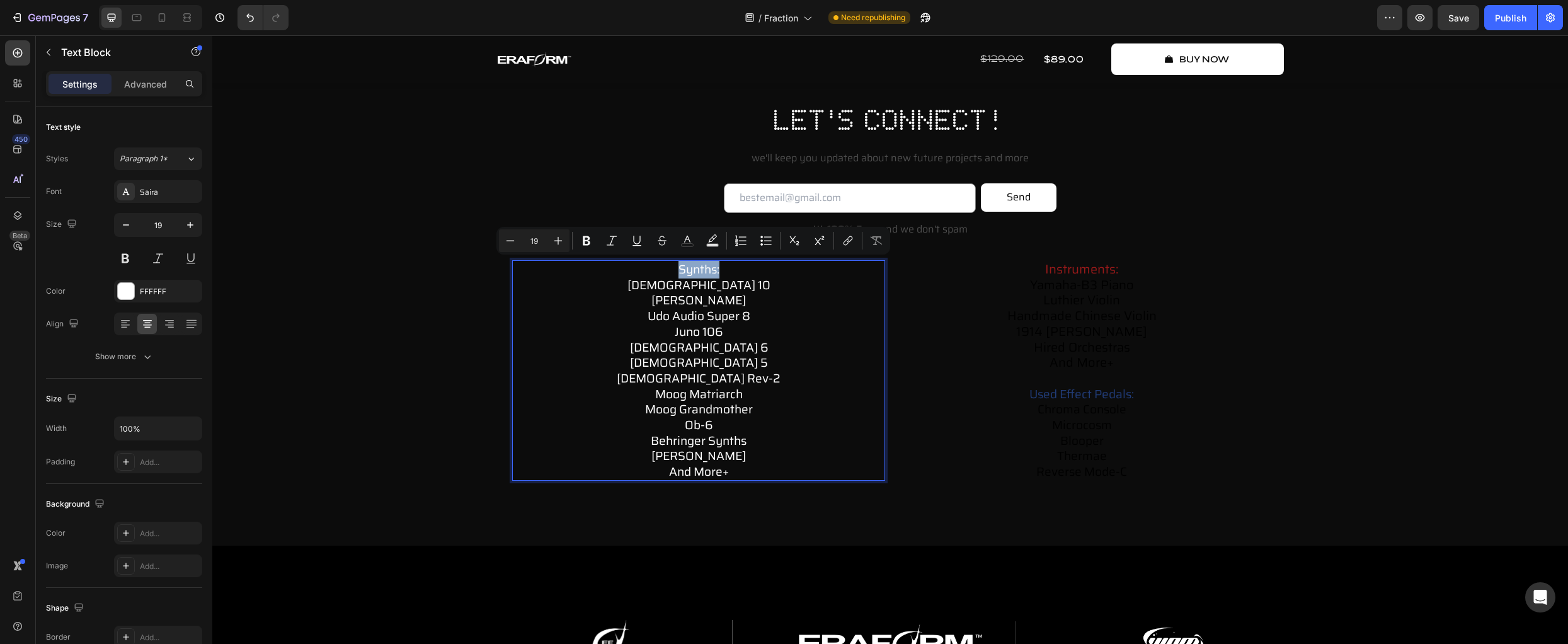
drag, startPoint x: 720, startPoint y: 266, endPoint x: 615, endPoint y: 265, distance: 105.0
click at [615, 265] on p "synths: prophet 10 arturia polybrute udo audio super 8 juno 106 prophet 6 proph…" at bounding box center [698, 371] width 370 height 218
click at [797, 391] on p "synths: prophet 10 arturia polybrute udo audio super 8 juno 106 prophet 6 proph…" at bounding box center [698, 371] width 370 height 218
click at [810, 408] on p "synths: prophet 10 arturia polybrute udo audio super 8 juno 106 prophet 6 proph…" at bounding box center [698, 371] width 370 height 218
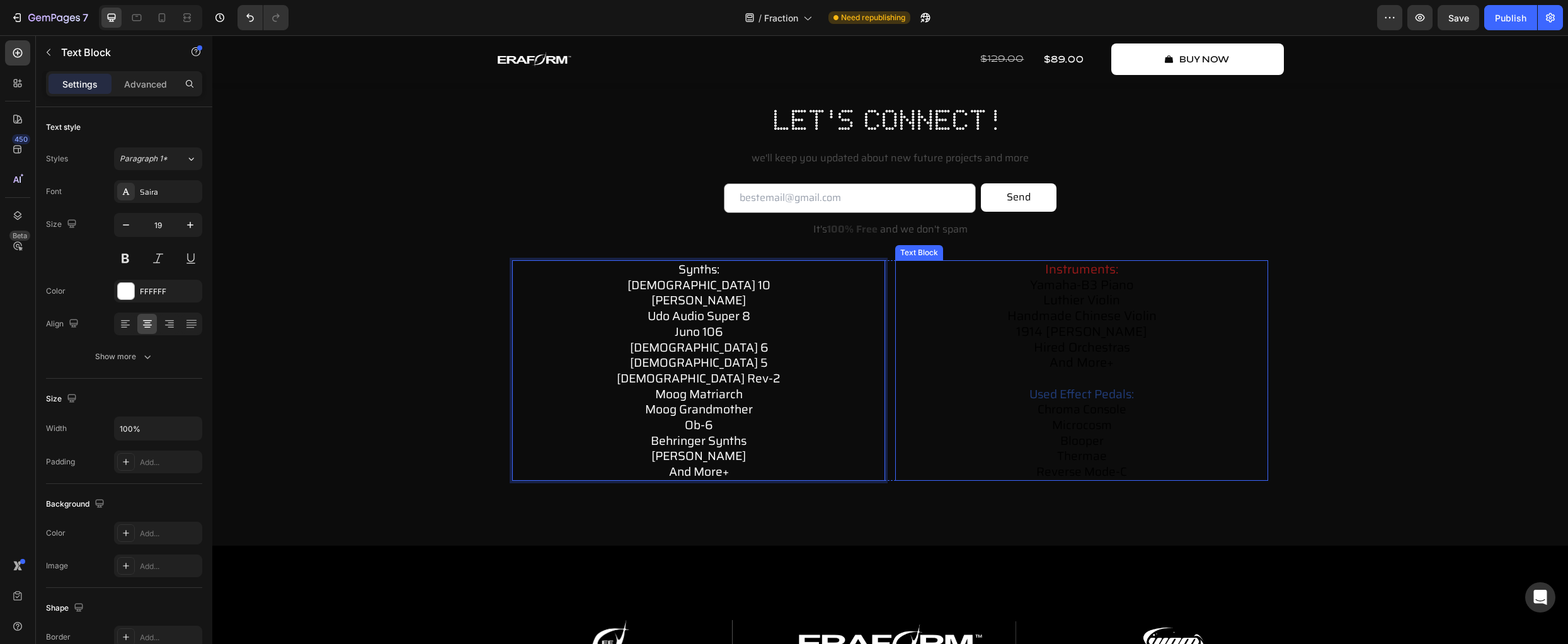
click at [1061, 334] on span "1914 [PERSON_NAME]" at bounding box center [1082, 331] width 131 height 20
click at [807, 353] on p "synths: prophet 10 arturia polybrute udo audio super 8 juno 106 prophet 6 proph…" at bounding box center [698, 371] width 370 height 218
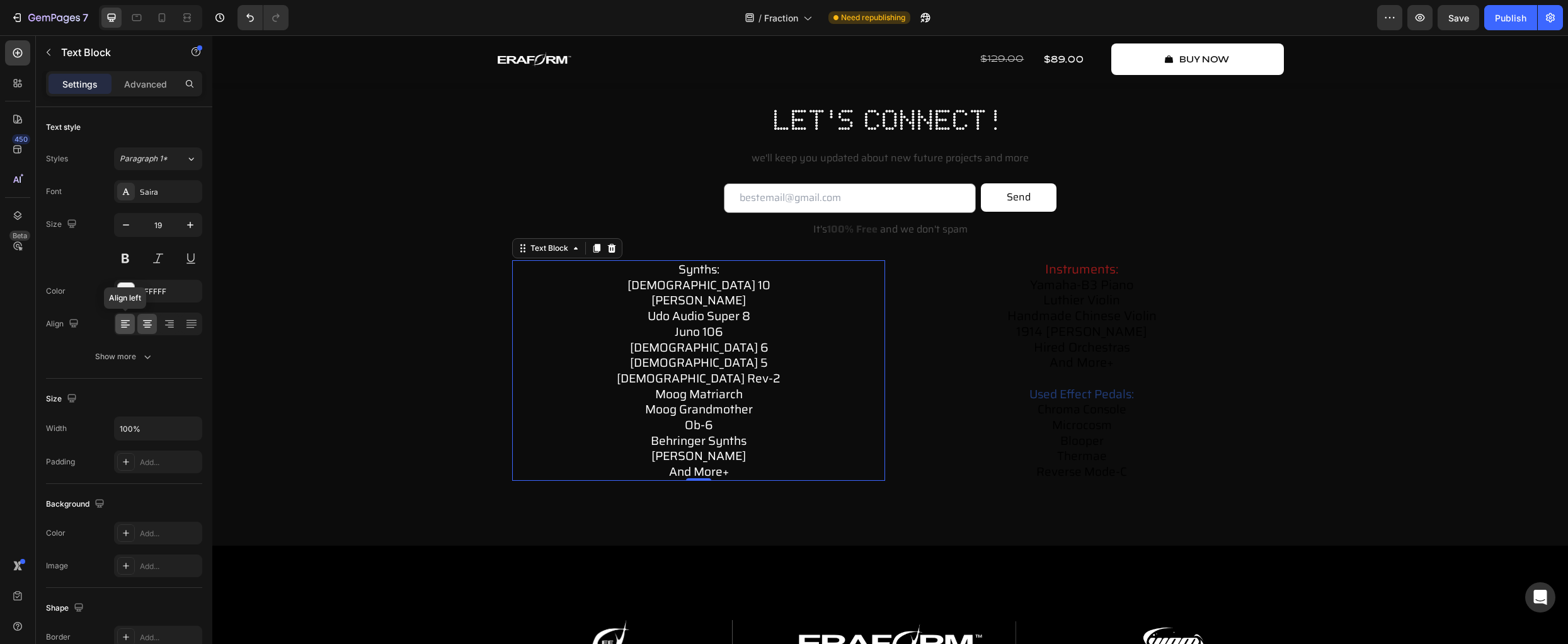
click at [123, 323] on icon at bounding box center [124, 323] width 7 height 1
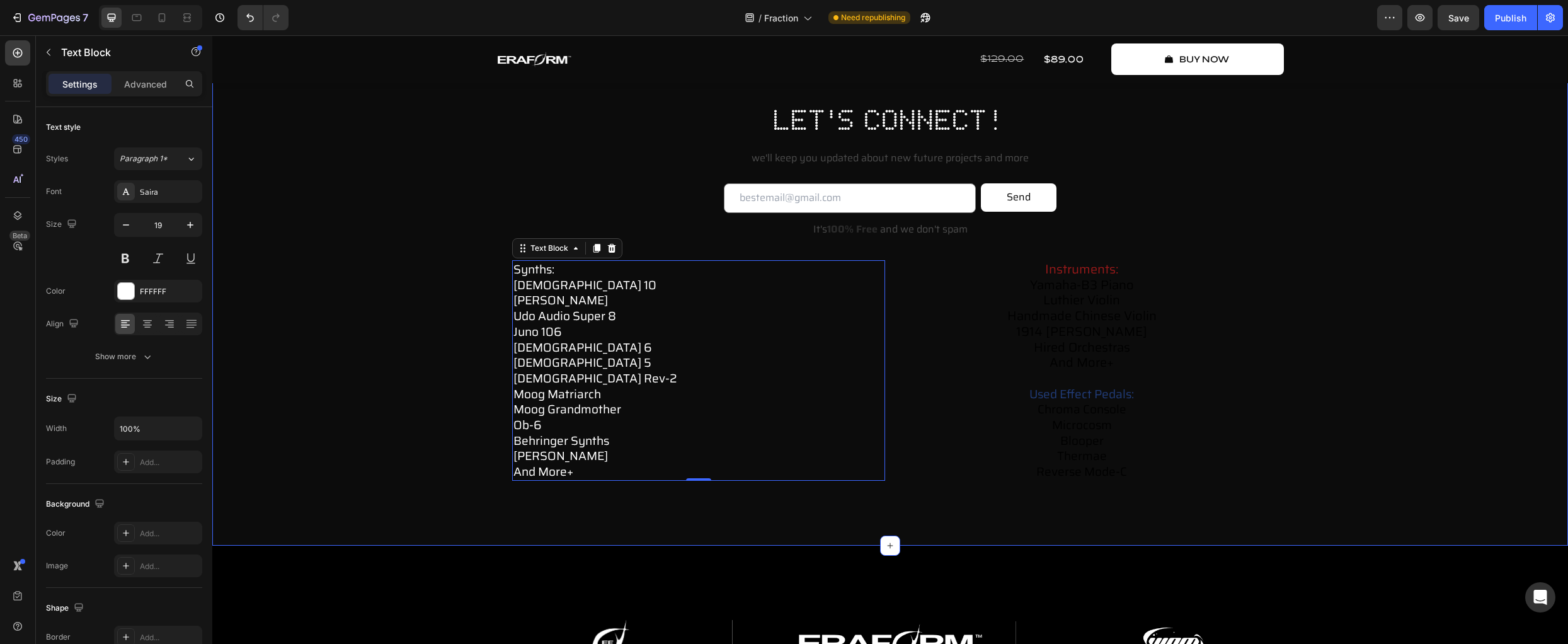
click at [444, 437] on div "let's connect! Heading we'll keep you updated about new future projects and mor…" at bounding box center [890, 311] width 1331 height 423
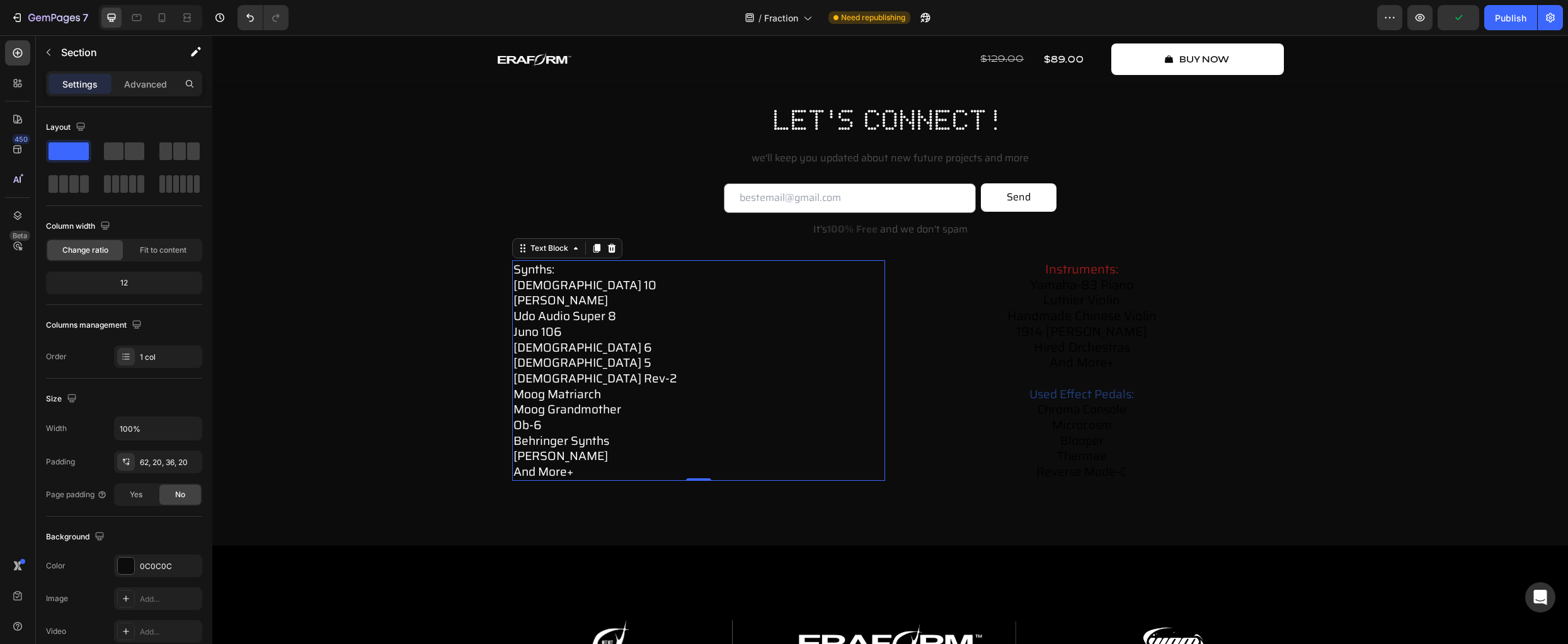
click at [686, 419] on p "synths: prophet 10 arturia polybrute udo audio super 8 juno 106 prophet 6 proph…" at bounding box center [698, 371] width 370 height 218
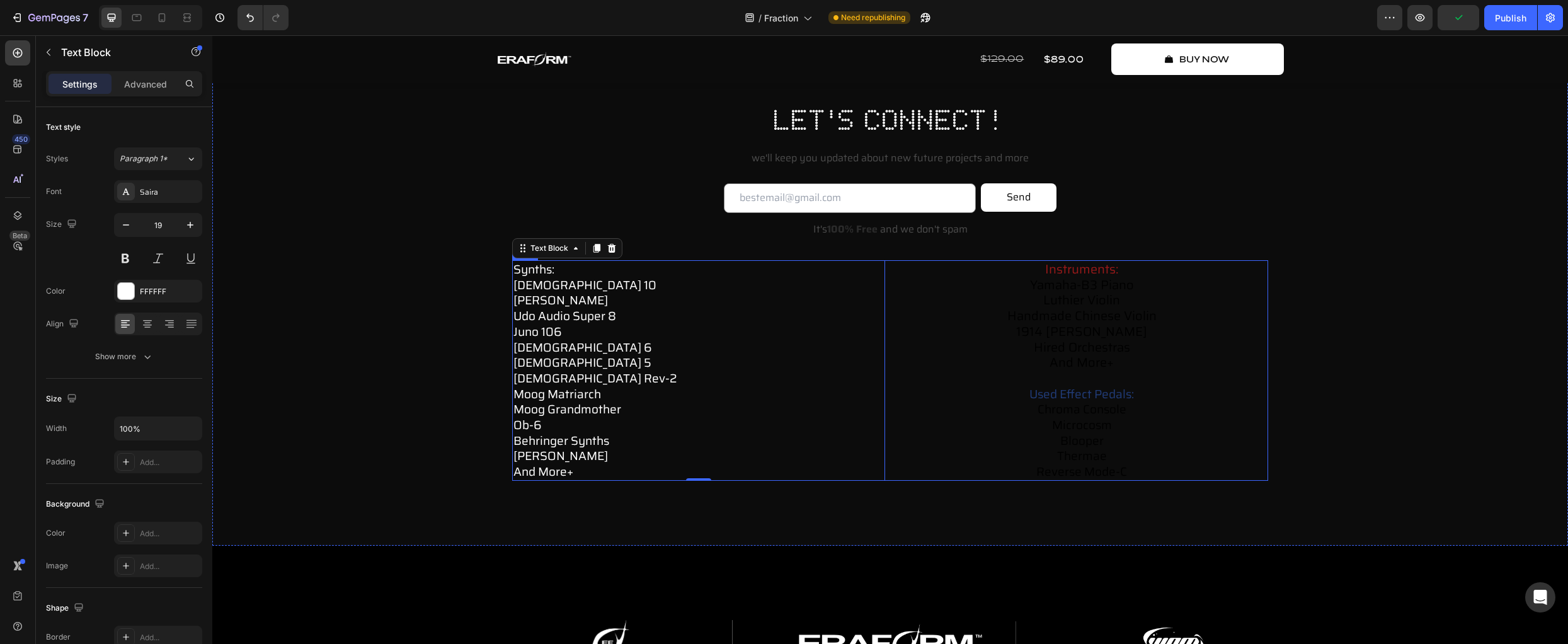
click at [966, 355] on p "instruments: yamaha-b3 piano luthier violin handmade chinese violin 1914 willia…" at bounding box center [1082, 316] width 370 height 109
click at [735, 368] on p "synths: prophet 10 arturia polybrute udo audio super 8 juno 106 prophet 6 proph…" at bounding box center [698, 371] width 370 height 218
click at [935, 366] on p "instruments: yamaha-b3 piano luthier violin handmade chinese violin 1914 willia…" at bounding box center [1082, 316] width 370 height 109
click at [1045, 305] on span "luthier violin" at bounding box center [1082, 300] width 77 height 20
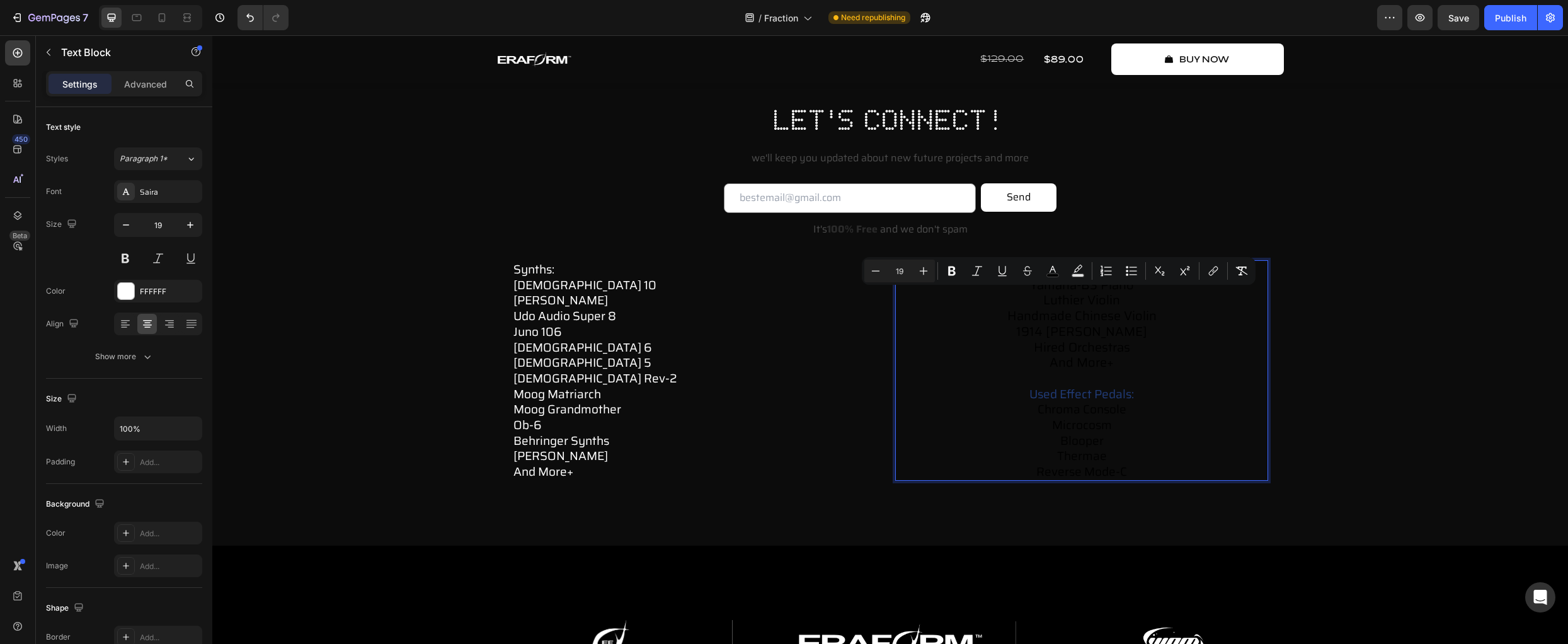
click at [1129, 469] on p "used effect pedals: chroma console microcosm blooper thermae reverse mode-c" at bounding box center [1082, 425] width 370 height 109
click at [1128, 469] on p "used effect pedals: chroma console microcosm blooper thermae reverse mode-c" at bounding box center [1082, 425] width 370 height 109
click at [1119, 468] on span "reverse mode-c" at bounding box center [1082, 471] width 91 height 19
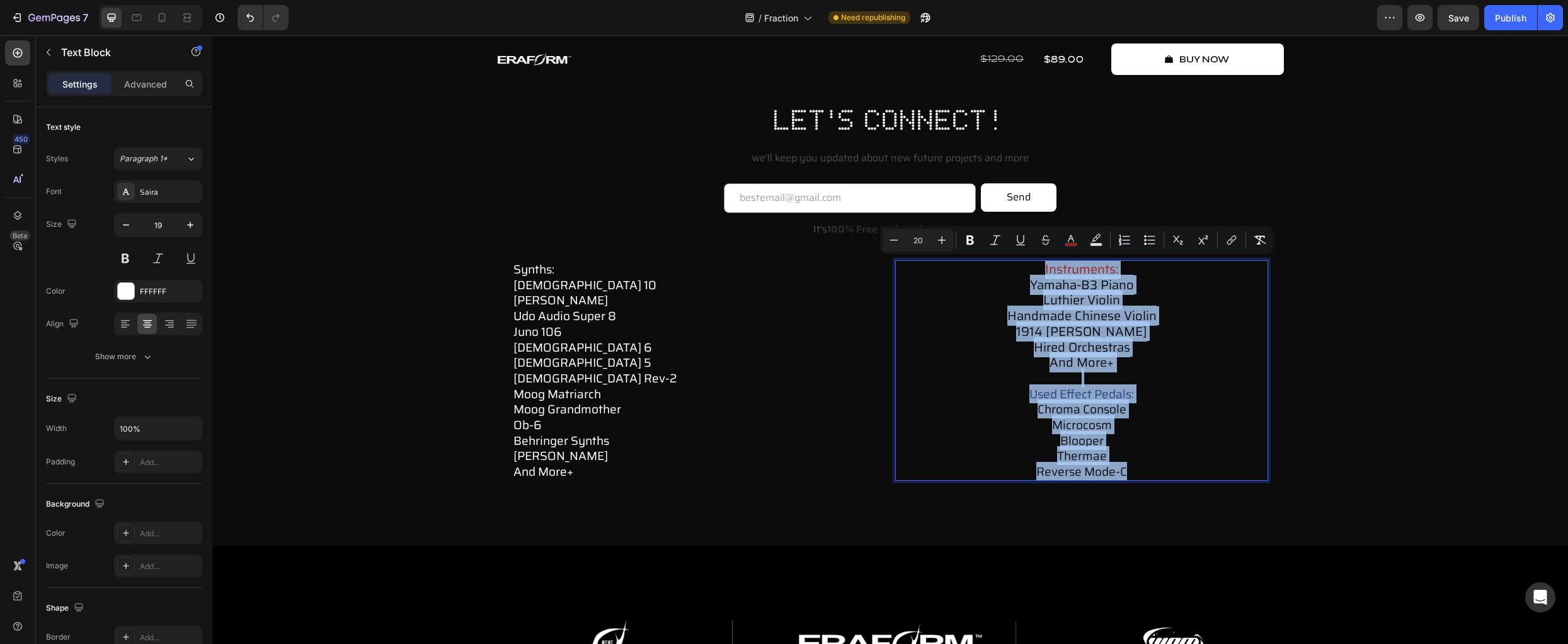
drag, startPoint x: 1087, startPoint y: 466, endPoint x: 978, endPoint y: 263, distance: 230.4
click at [978, 263] on div "instruments: yamaha-b3 piano luthier violin handmade chinese violin 1914 willia…" at bounding box center [1082, 371] width 373 height 220
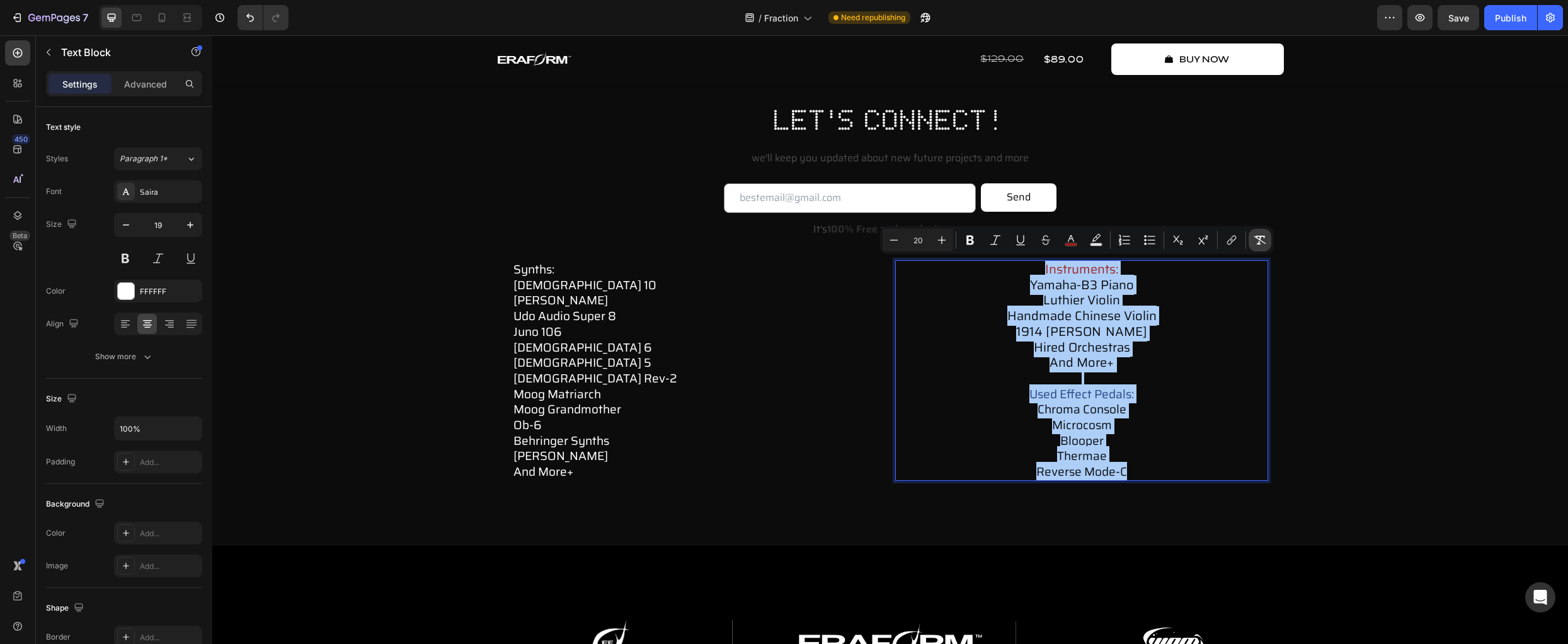
click at [1260, 245] on icon "Editor contextual toolbar" at bounding box center [1260, 239] width 12 height 12
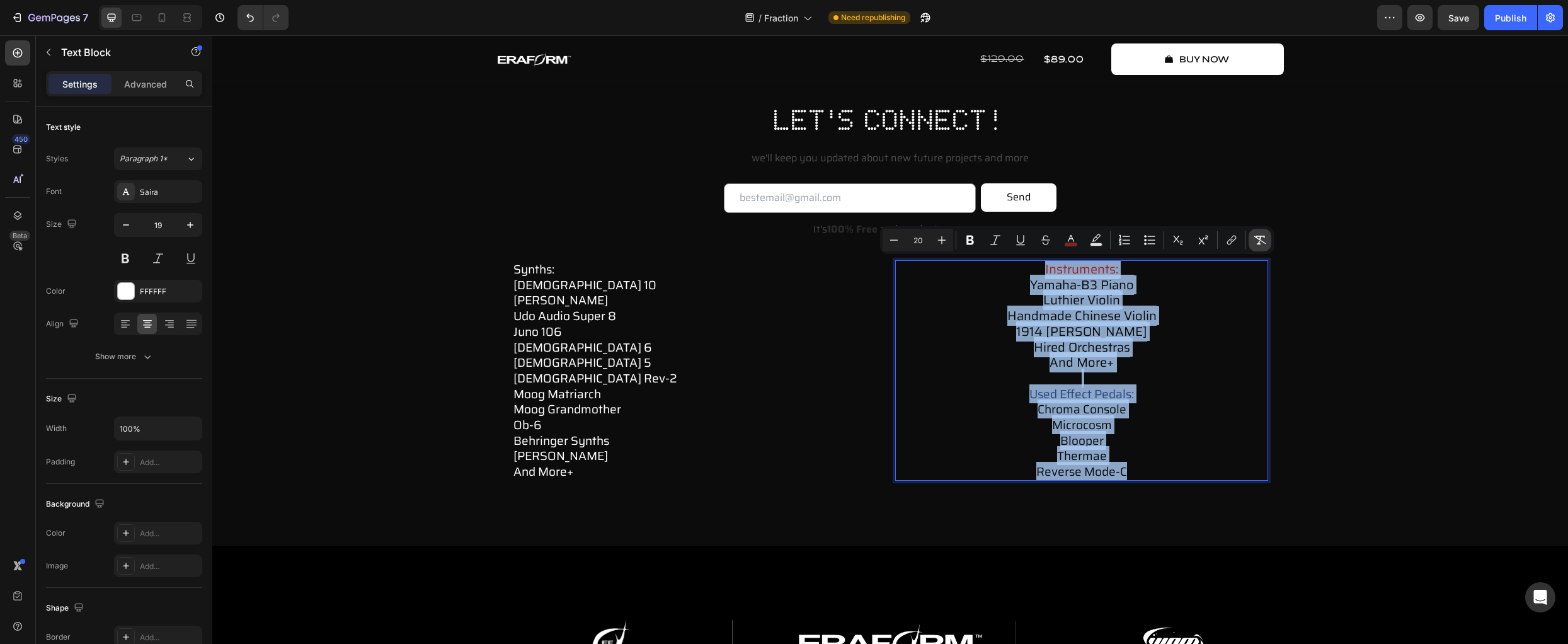
type input "19"
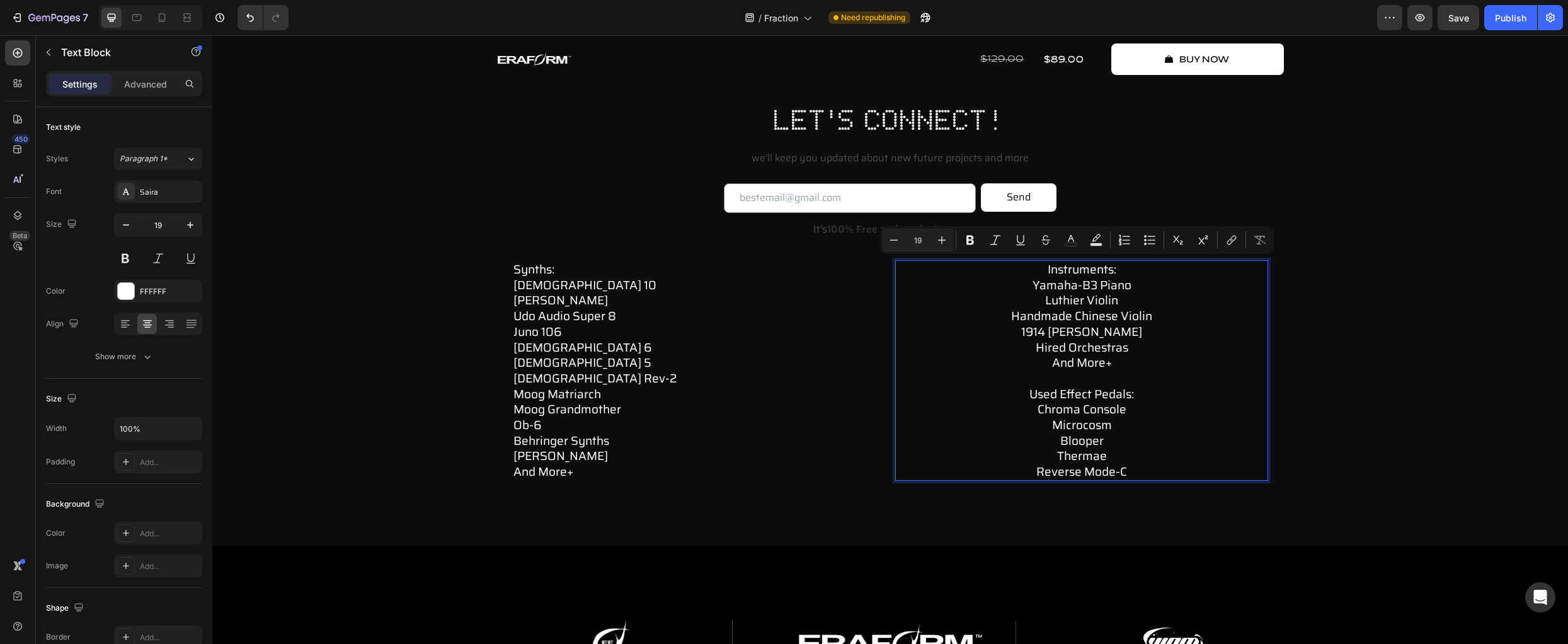
click at [1158, 405] on p "used effect pedals: chroma console microcosm blooper thermae reverse mode-c" at bounding box center [1082, 425] width 370 height 109
click at [984, 402] on p "used effect pedals: chroma console microcosm blooper thermae reverse mode-c" at bounding box center [1082, 425] width 370 height 109
drag, startPoint x: 905, startPoint y: 410, endPoint x: 887, endPoint y: 411, distance: 18.0
click at [905, 411] on p "used effect pedals: chroma console microcosm blooper thermae reverse mode-c" at bounding box center [1082, 425] width 370 height 109
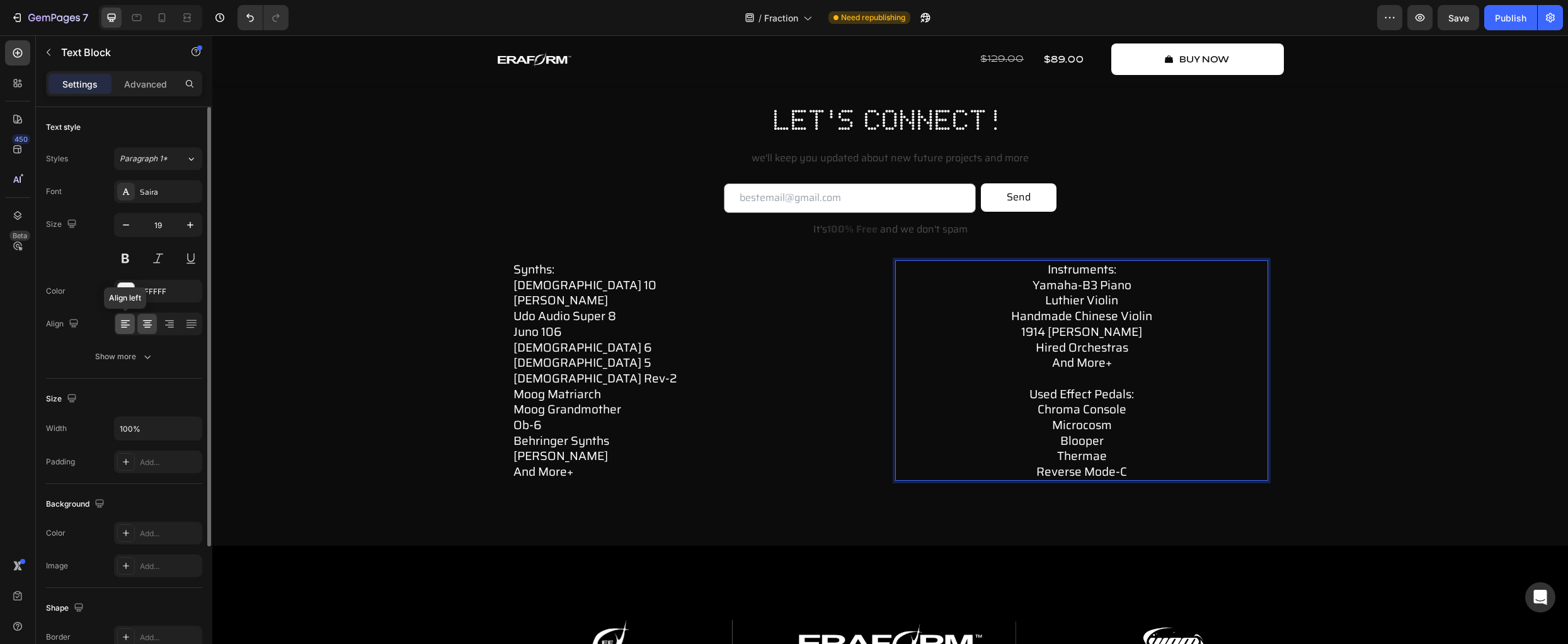
click at [128, 327] on icon at bounding box center [125, 323] width 12 height 12
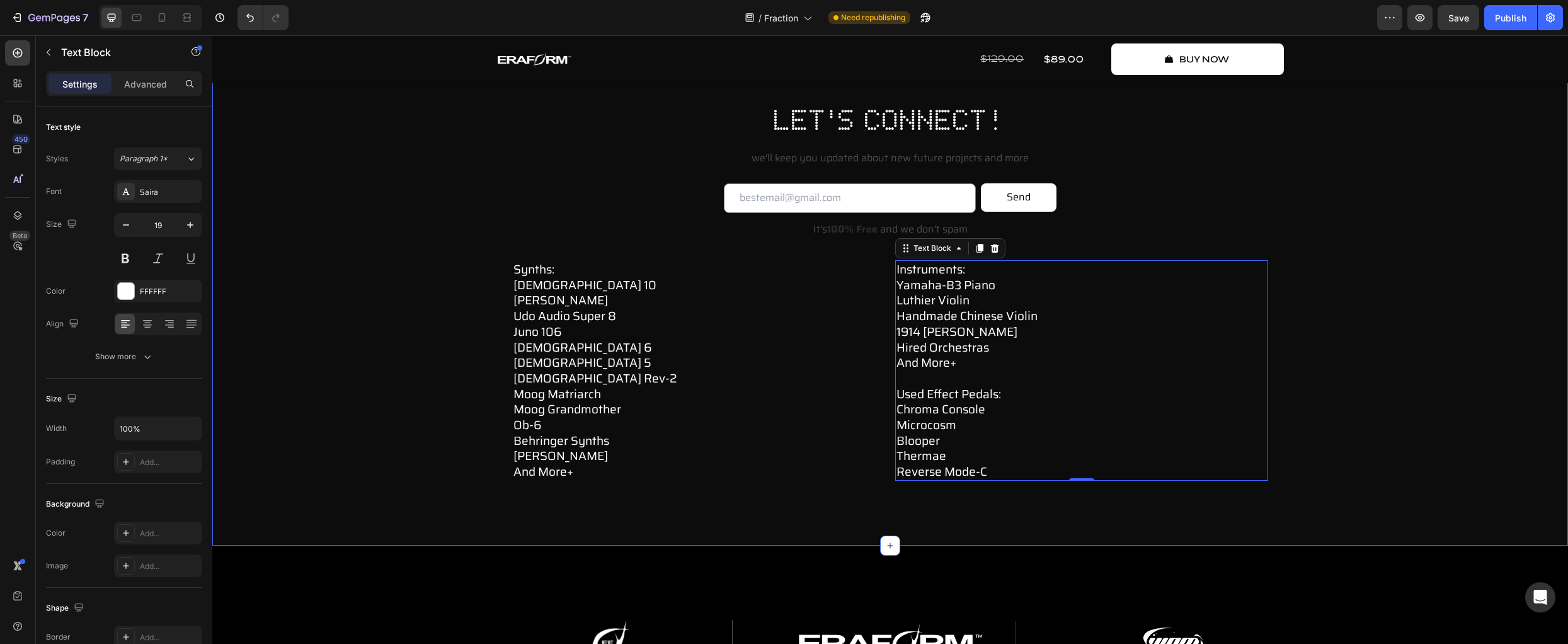
click at [963, 504] on div "let's connect! Heading we'll keep you updated about new future projects and mor…" at bounding box center [890, 311] width 1331 height 423
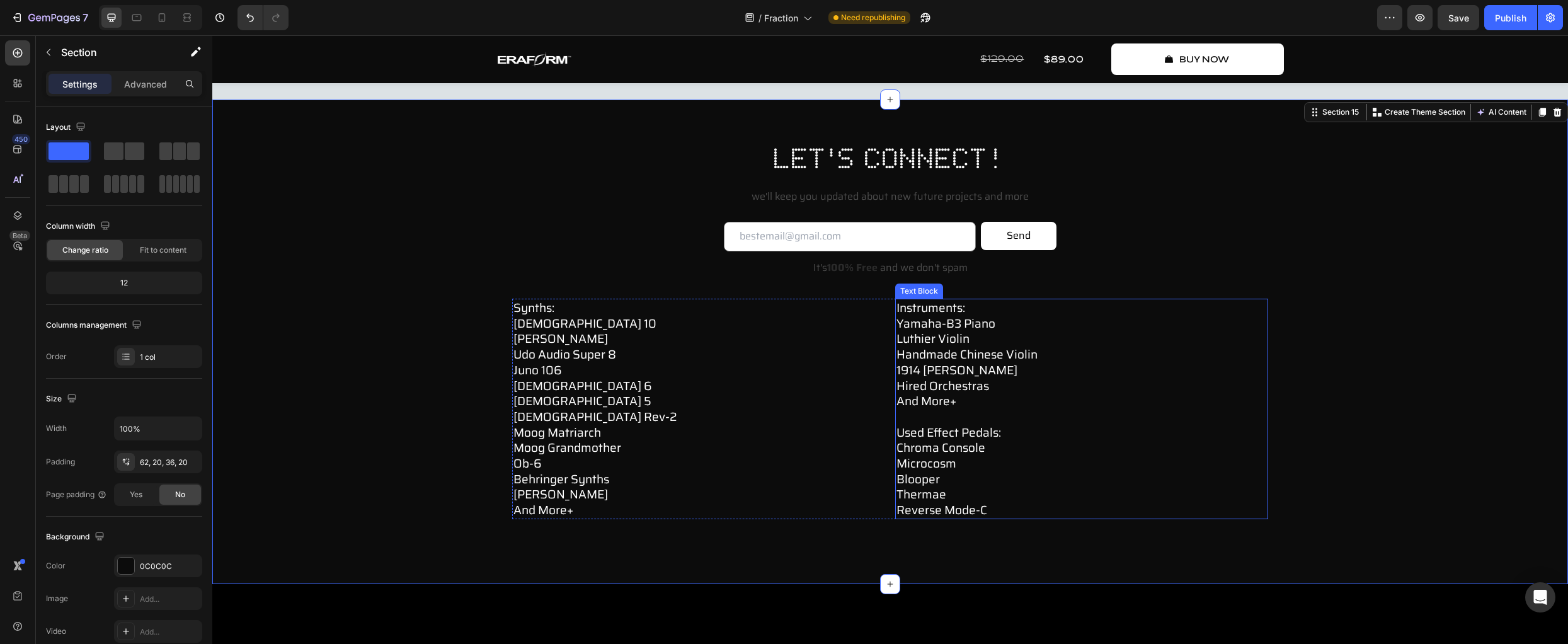
scroll to position [5603, 0]
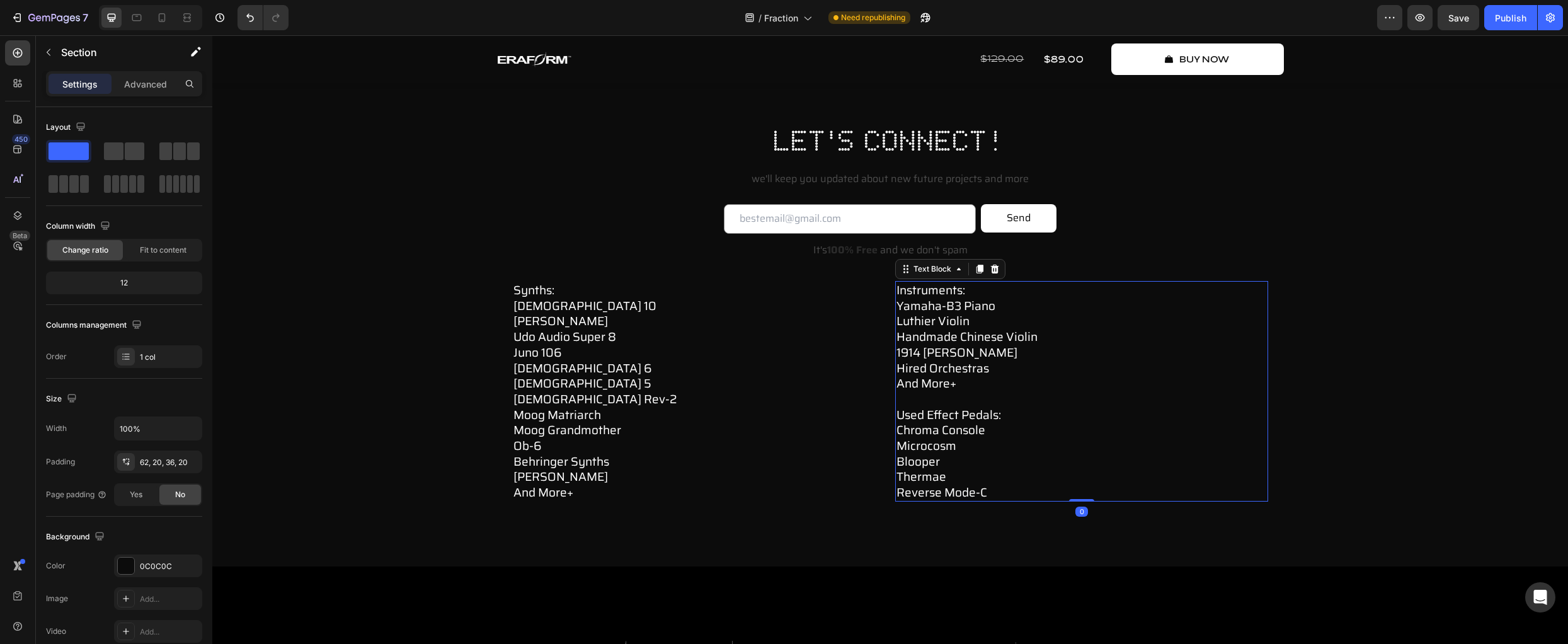
click at [1107, 425] on p "used effect pedals: chroma console microcosm blooper thermae reverse mode-c" at bounding box center [1082, 446] width 370 height 109
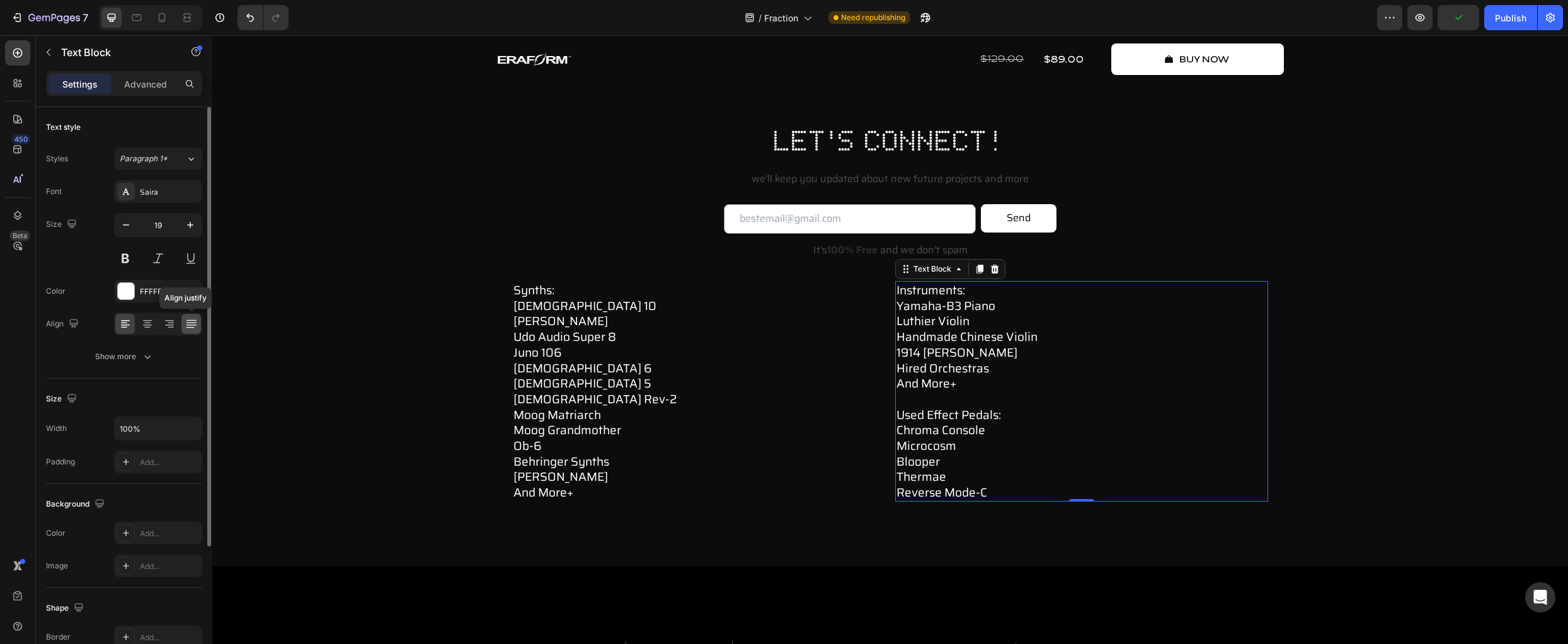
click at [191, 325] on icon at bounding box center [191, 325] width 10 height 1
click at [173, 325] on icon at bounding box center [169, 323] width 12 height 12
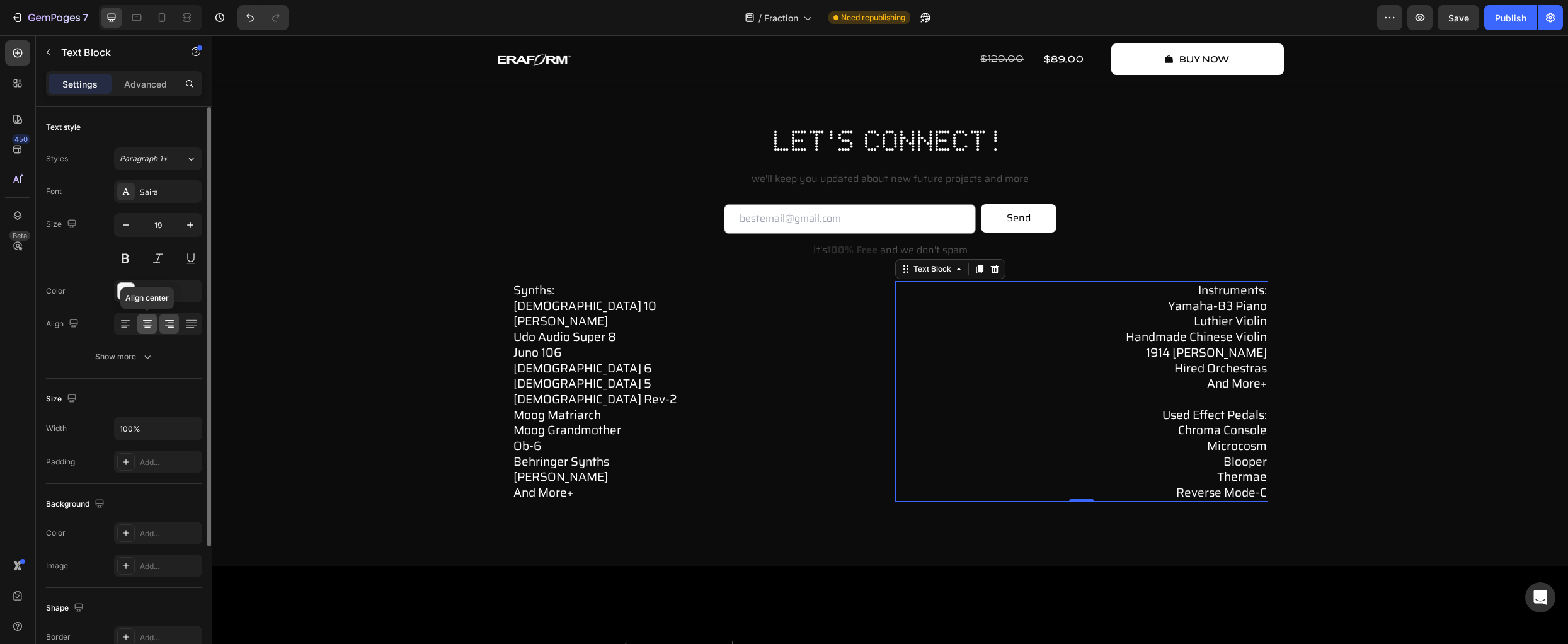
click at [152, 322] on icon at bounding box center [147, 323] width 12 height 12
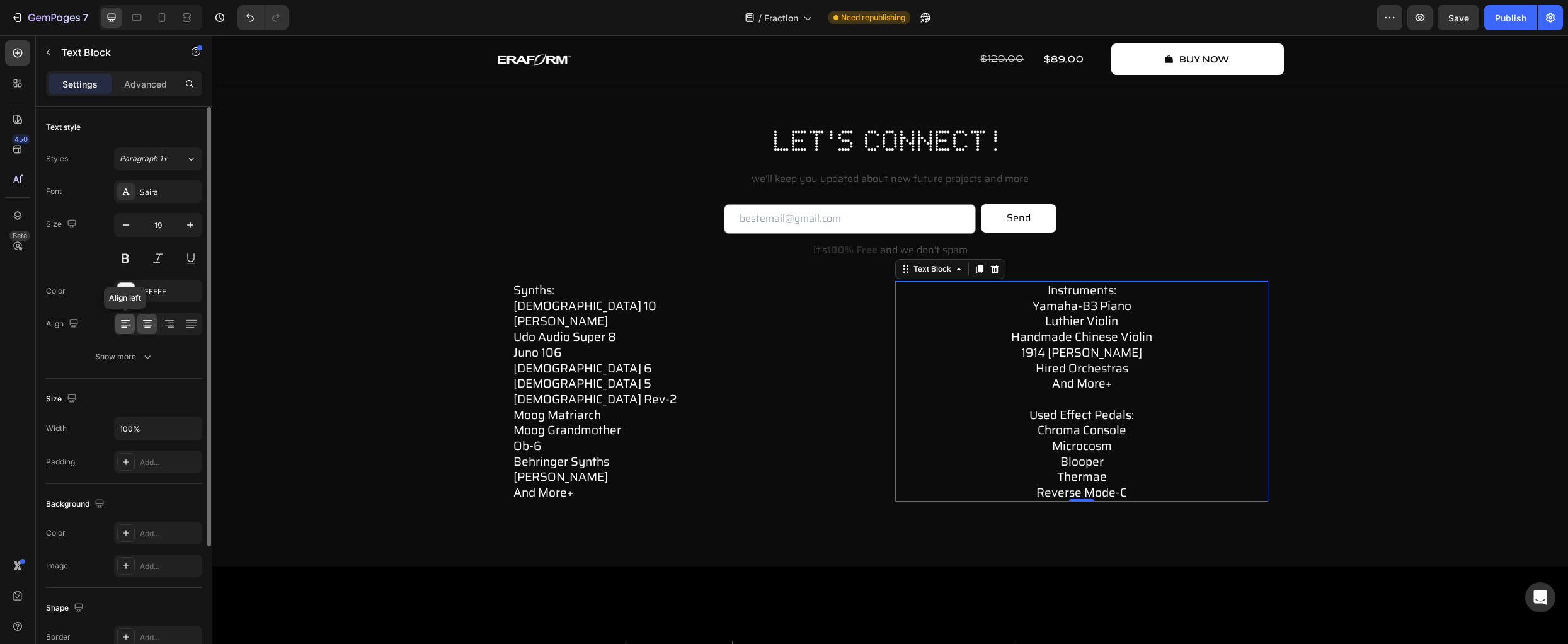
click at [124, 320] on icon at bounding box center [125, 323] width 12 height 12
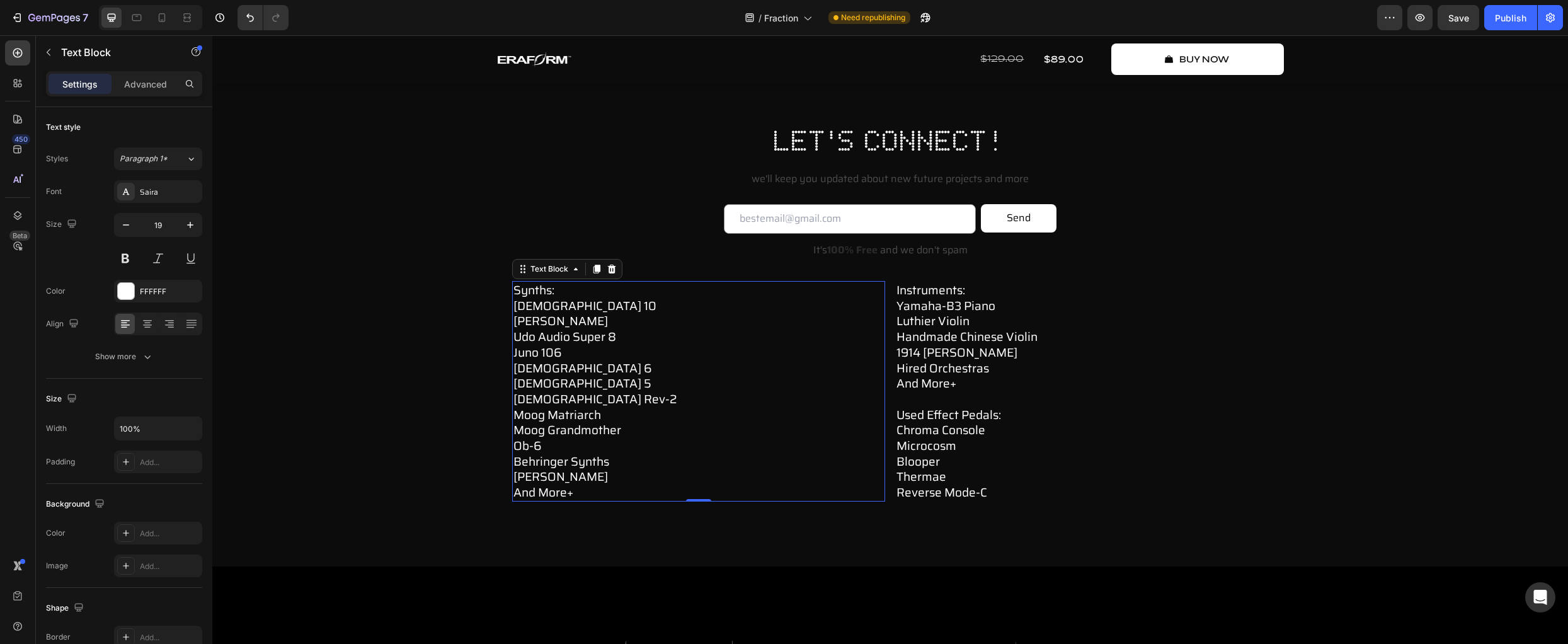
click at [780, 400] on p "synths: prophet 10 arturia polybrute udo audio super 8 juno 106 prophet 6 proph…" at bounding box center [698, 391] width 370 height 218
click at [176, 324] on div at bounding box center [169, 324] width 20 height 20
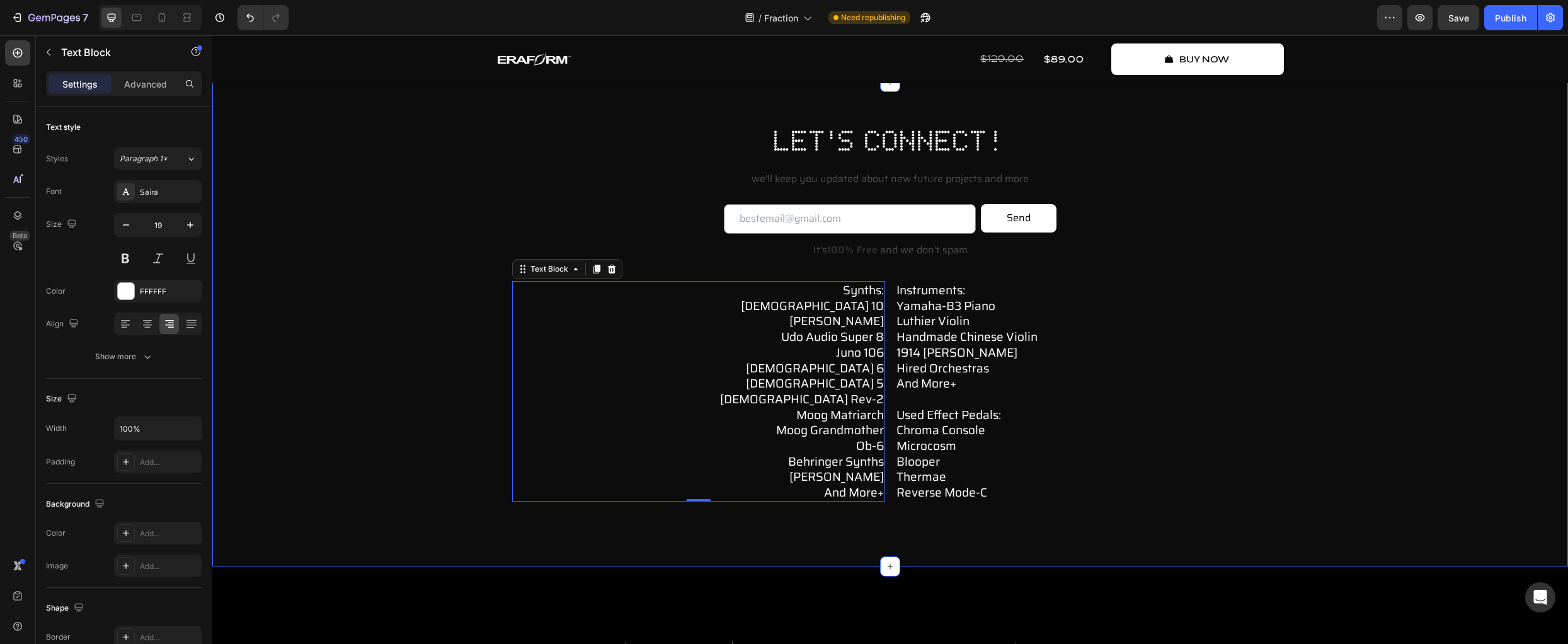
click at [1176, 526] on div "let's connect! Heading we'll keep you updated about new future projects and mor…" at bounding box center [890, 332] width 1331 height 423
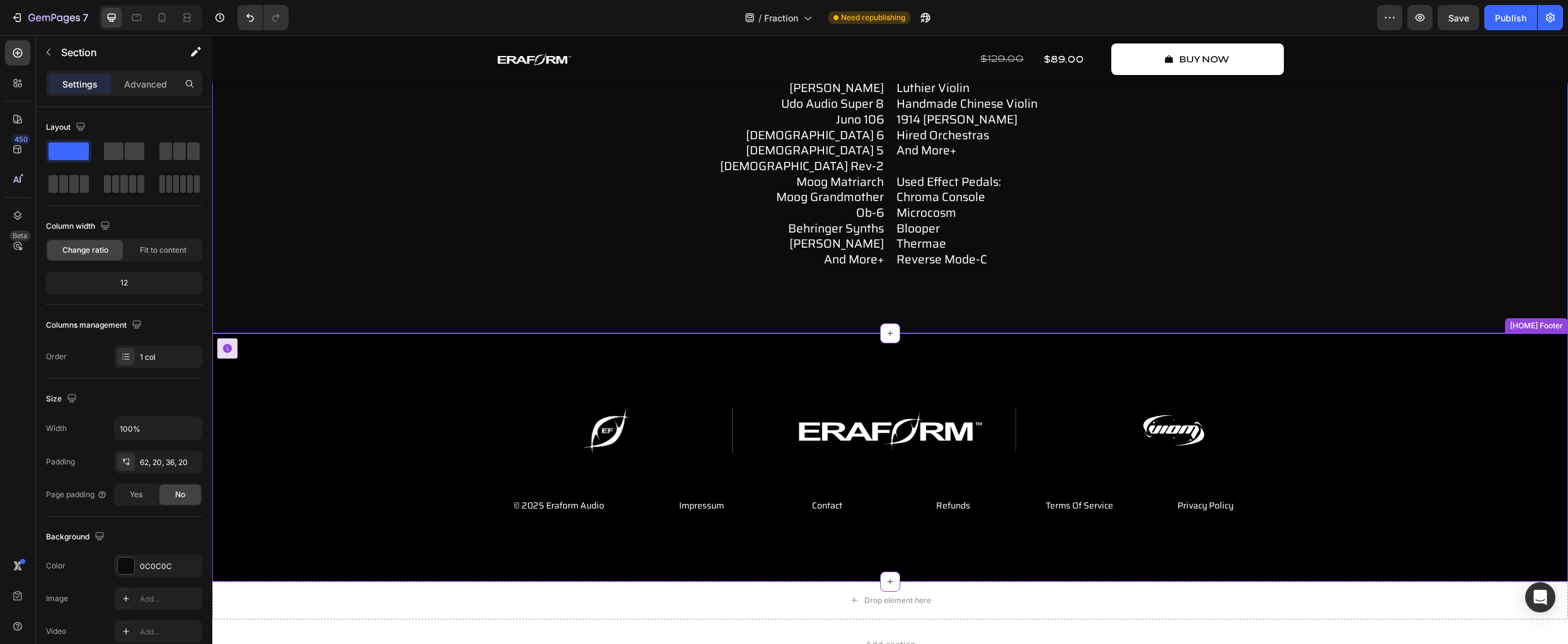
scroll to position [5586, 0]
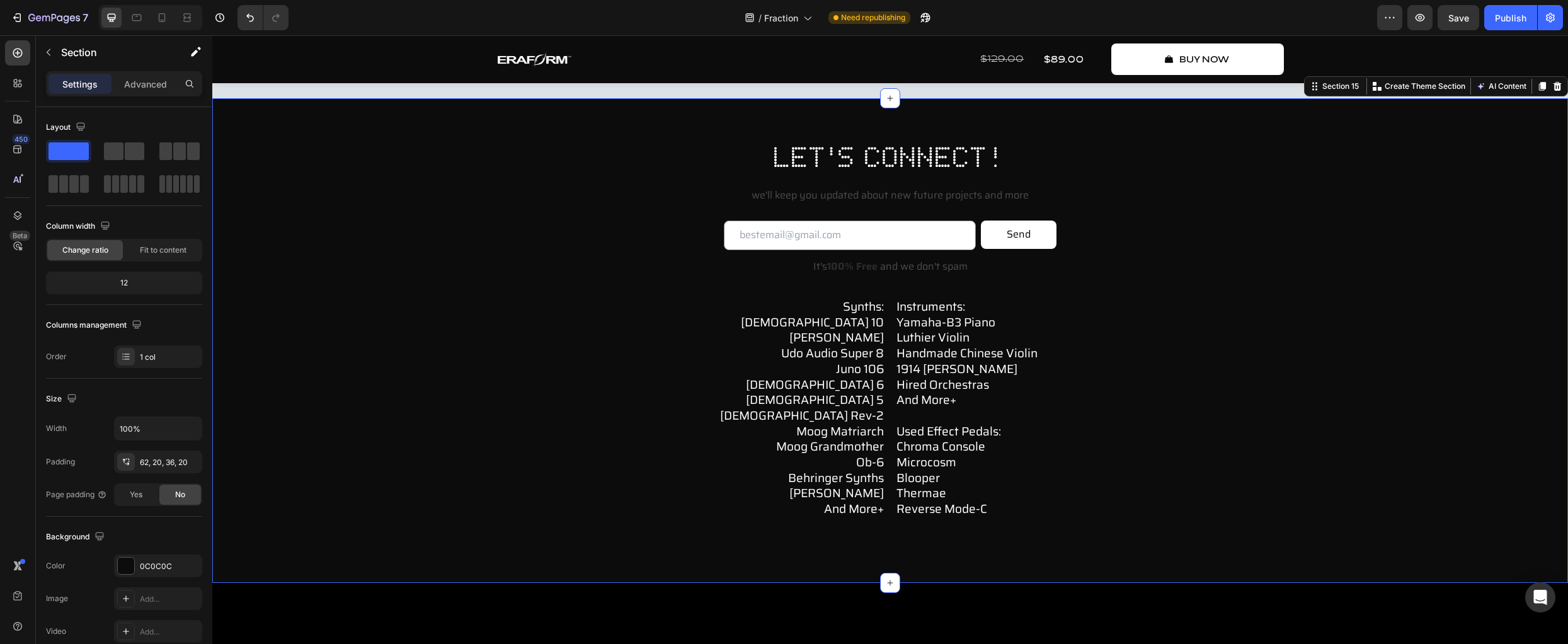
click at [1270, 382] on div "let's connect! Heading we'll keep you updated about new future projects and mor…" at bounding box center [890, 348] width 1331 height 423
click at [125, 566] on div at bounding box center [126, 566] width 17 height 17
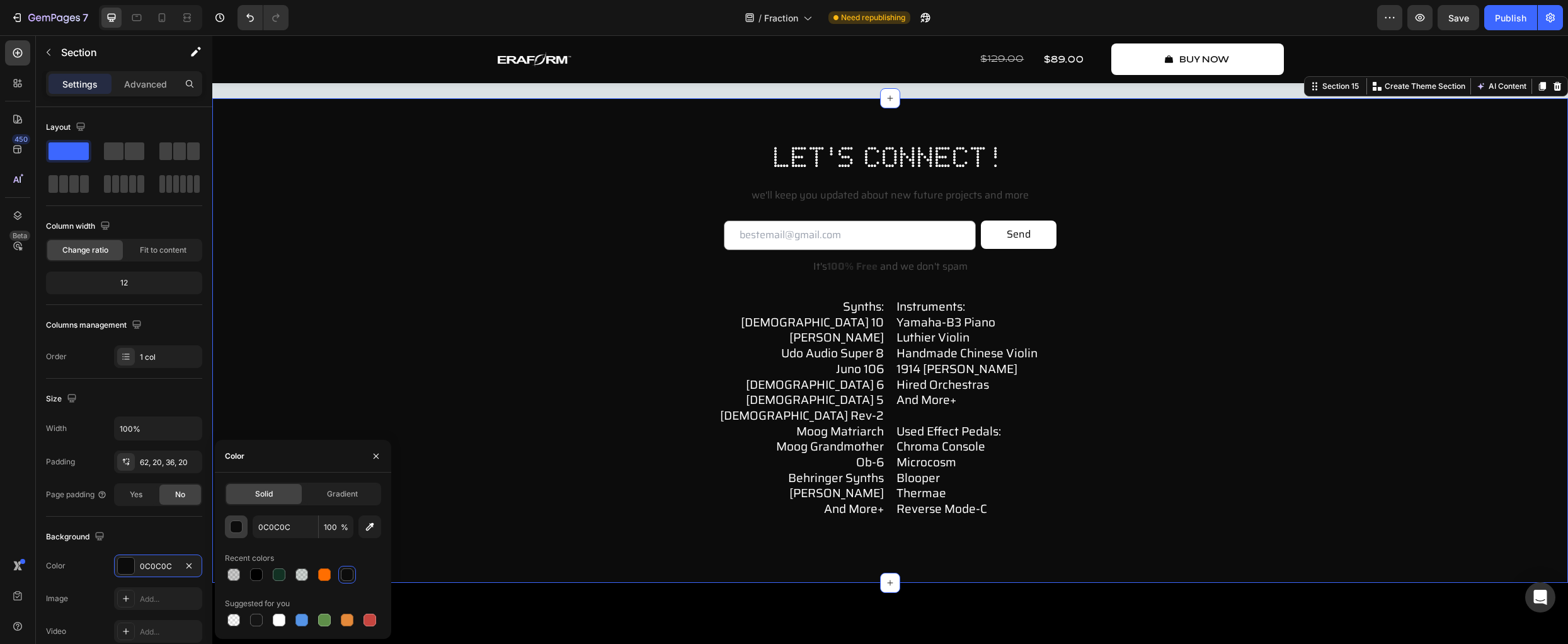
click at [234, 527] on div "button" at bounding box center [236, 527] width 12 height 12
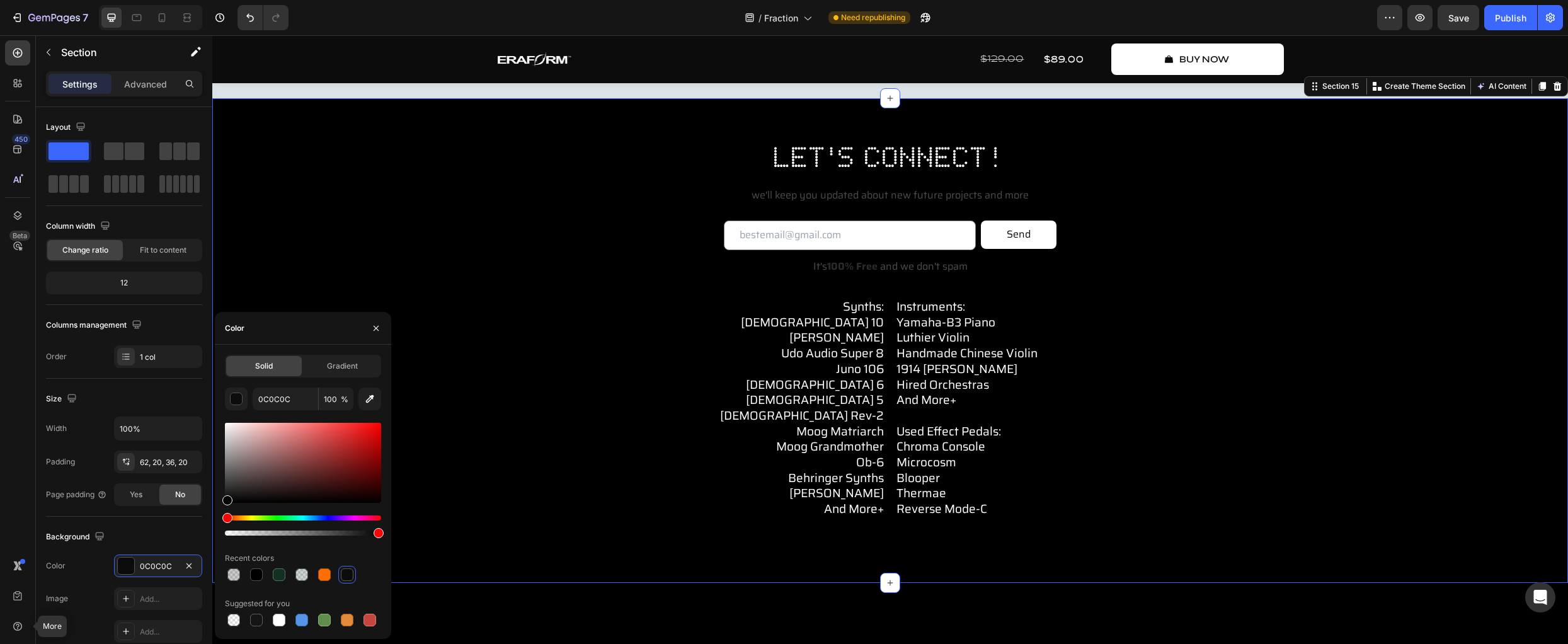
drag, startPoint x: 164, startPoint y: 560, endPoint x: -14, endPoint y: 635, distance: 193.2
click at [0, 0] on html "7 Version history / Fraction Need republishing Preview Save Publish 450 Beta Mo…" at bounding box center [784, 0] width 1568 height 0
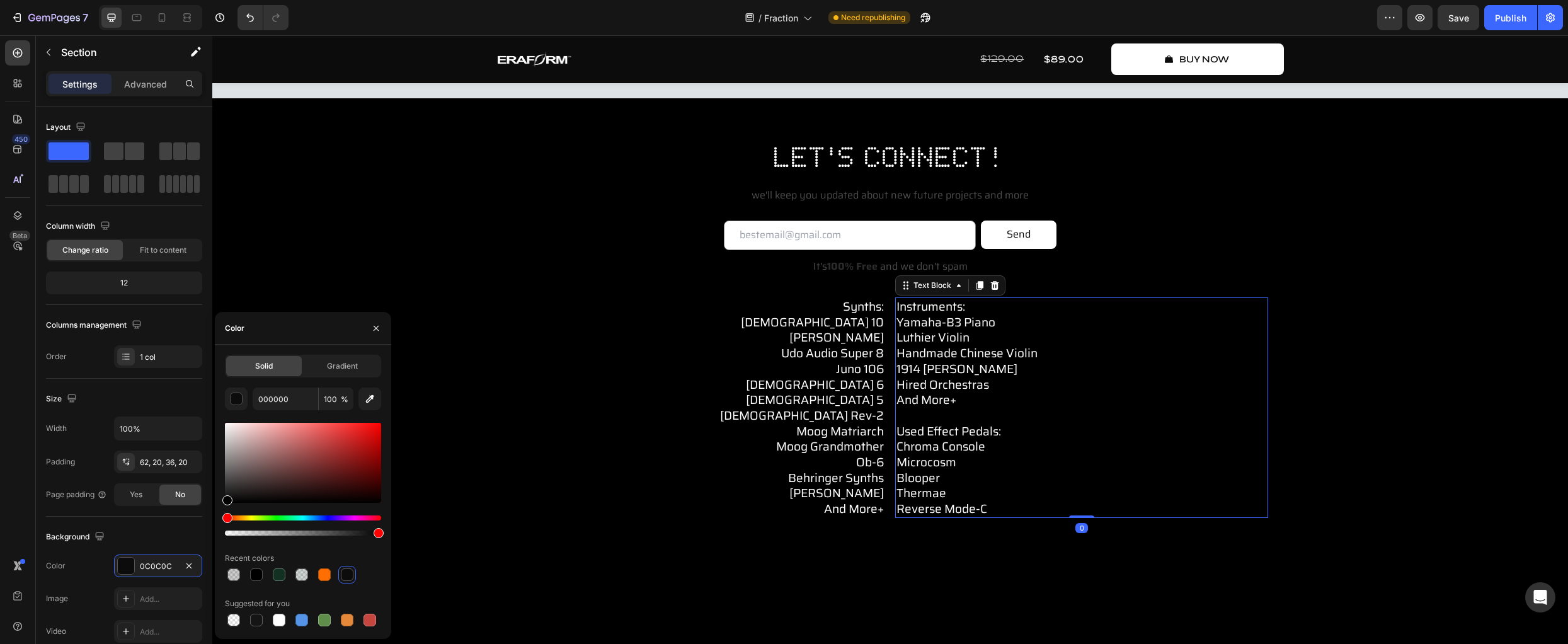
click at [1236, 513] on p "used effect pedals: chroma console microcosm blooper thermae reverse mode-c" at bounding box center [1082, 462] width 370 height 109
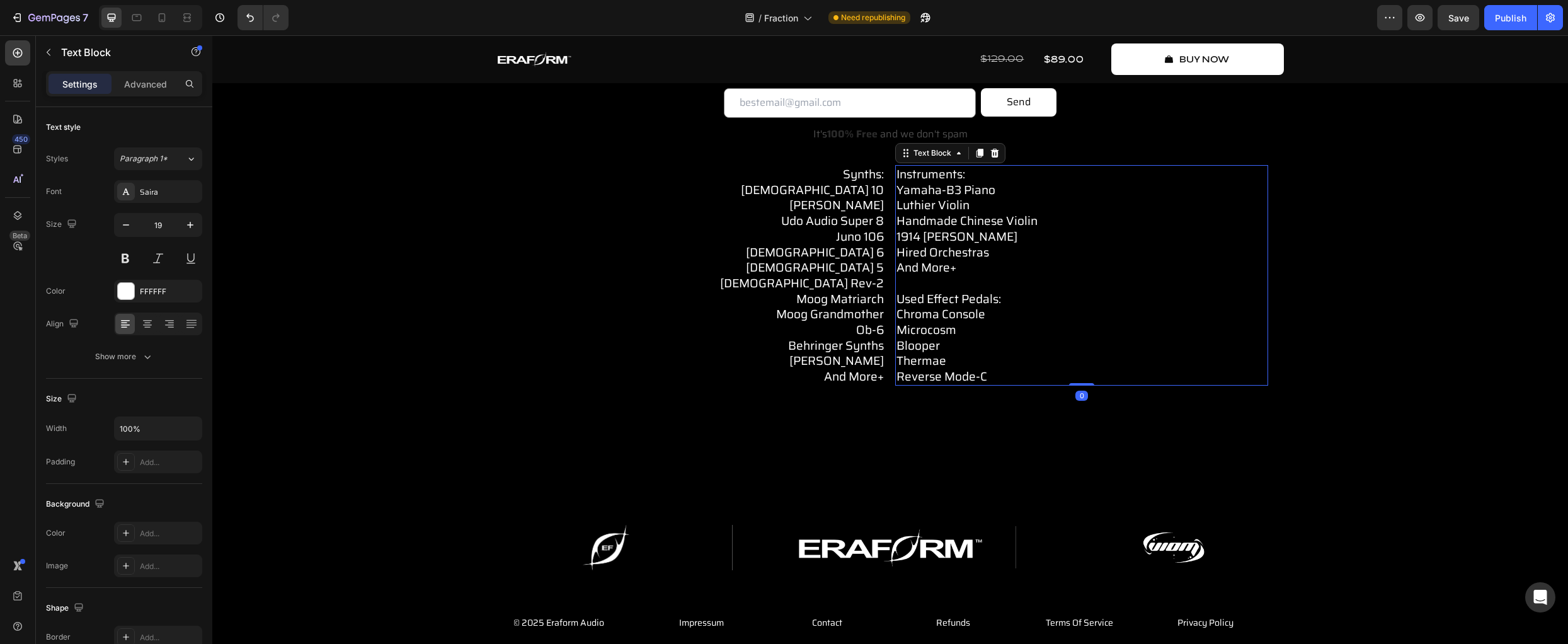
scroll to position [5757, 0]
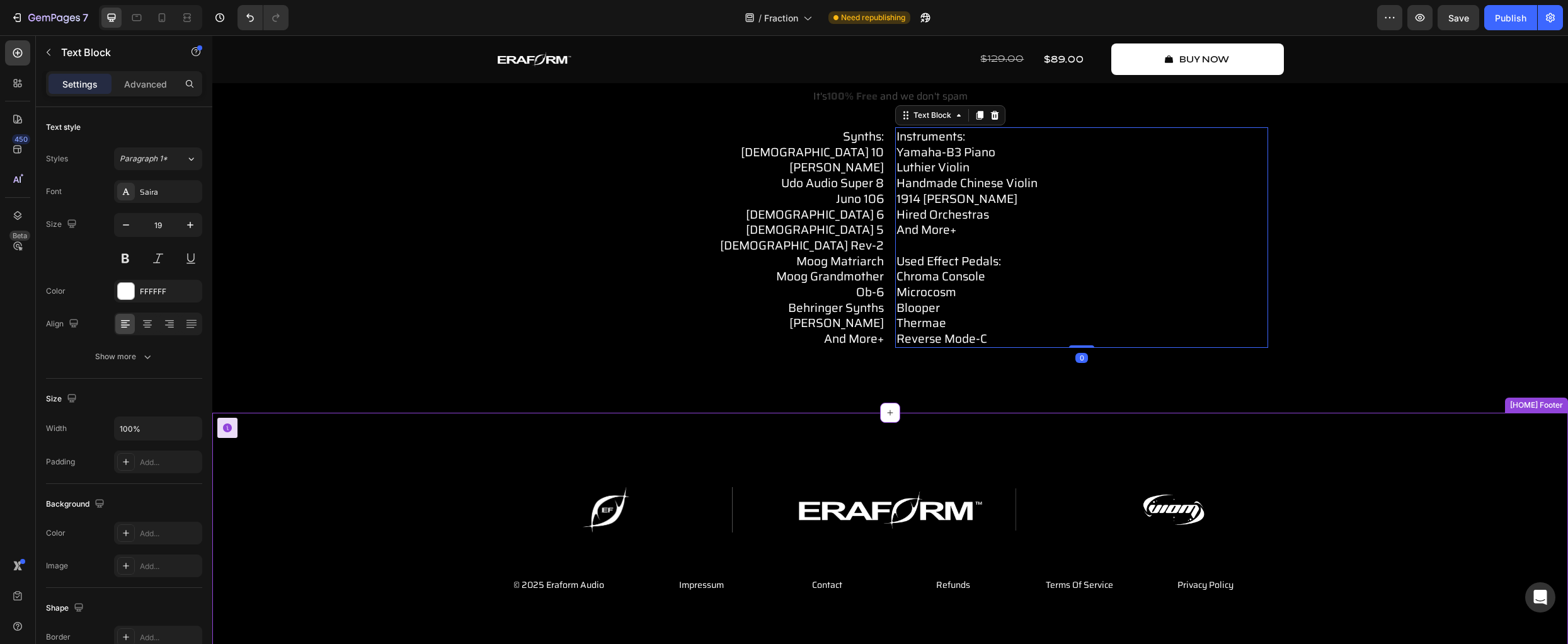
click at [1351, 503] on div "Image Image Image Row © 2025 Eraform Audio Text Block Impressum Button Contact …" at bounding box center [890, 542] width 1356 height 111
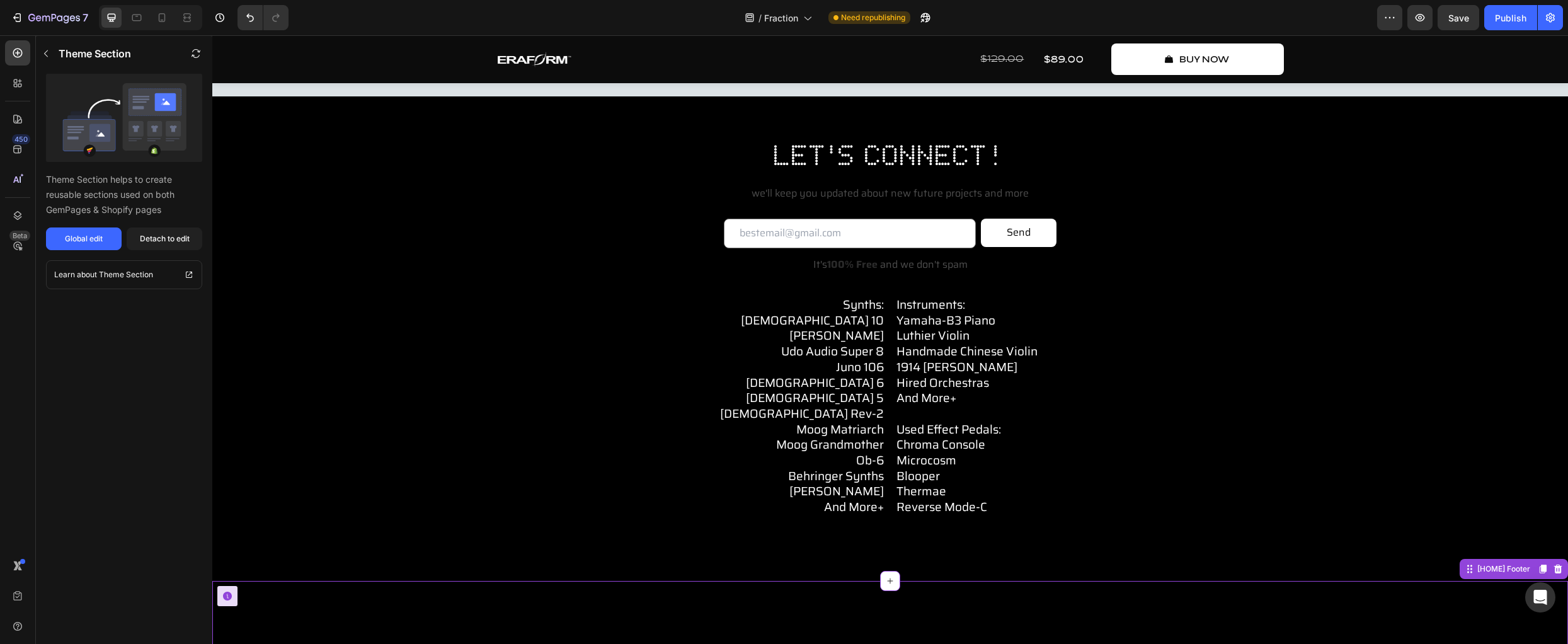
scroll to position [5573, 0]
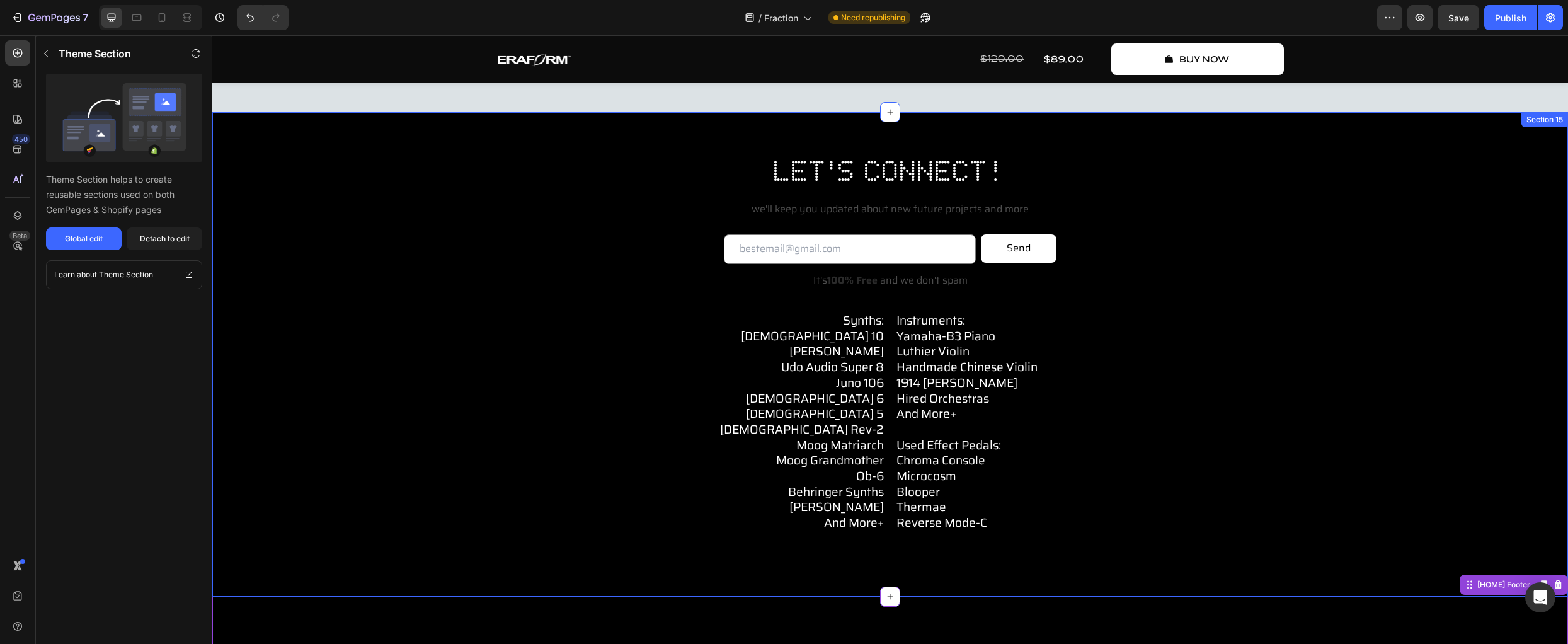
click at [1345, 417] on div "let's connect! Heading we'll keep you updated about new future projects and mor…" at bounding box center [890, 363] width 1331 height 423
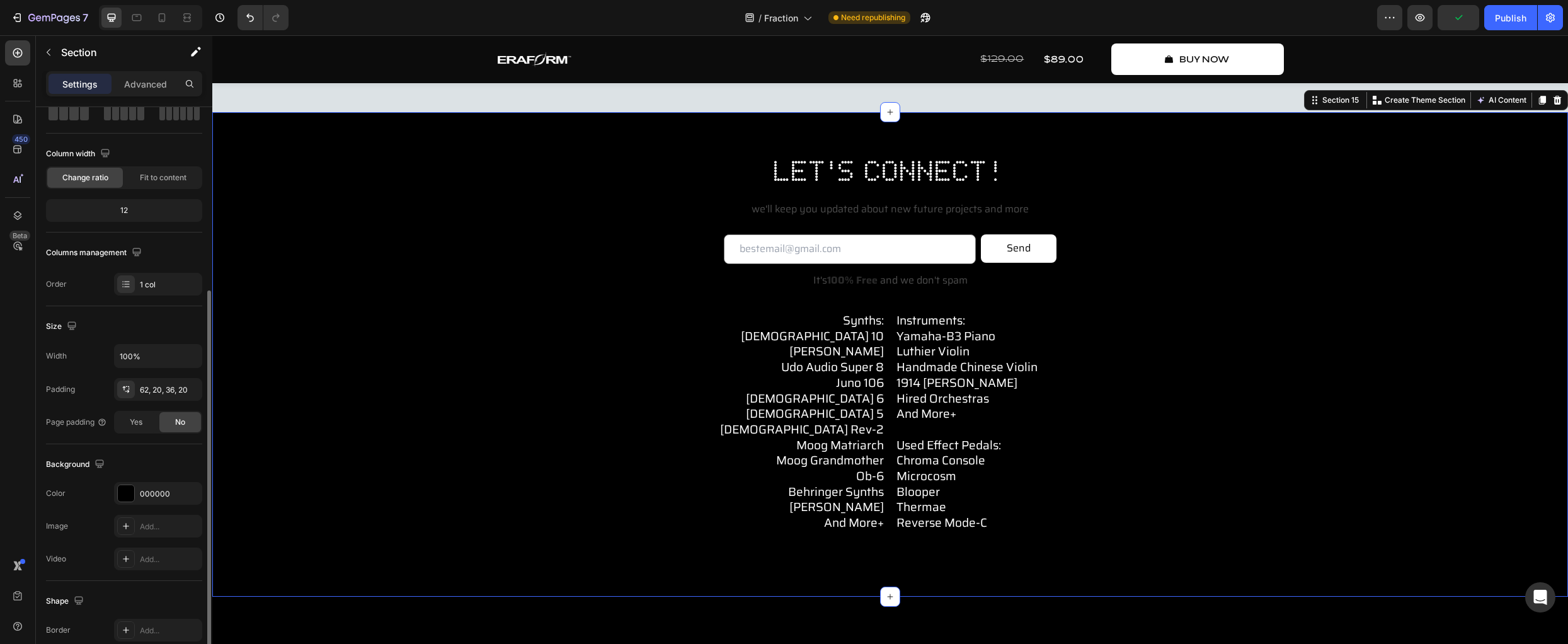
scroll to position [147, 0]
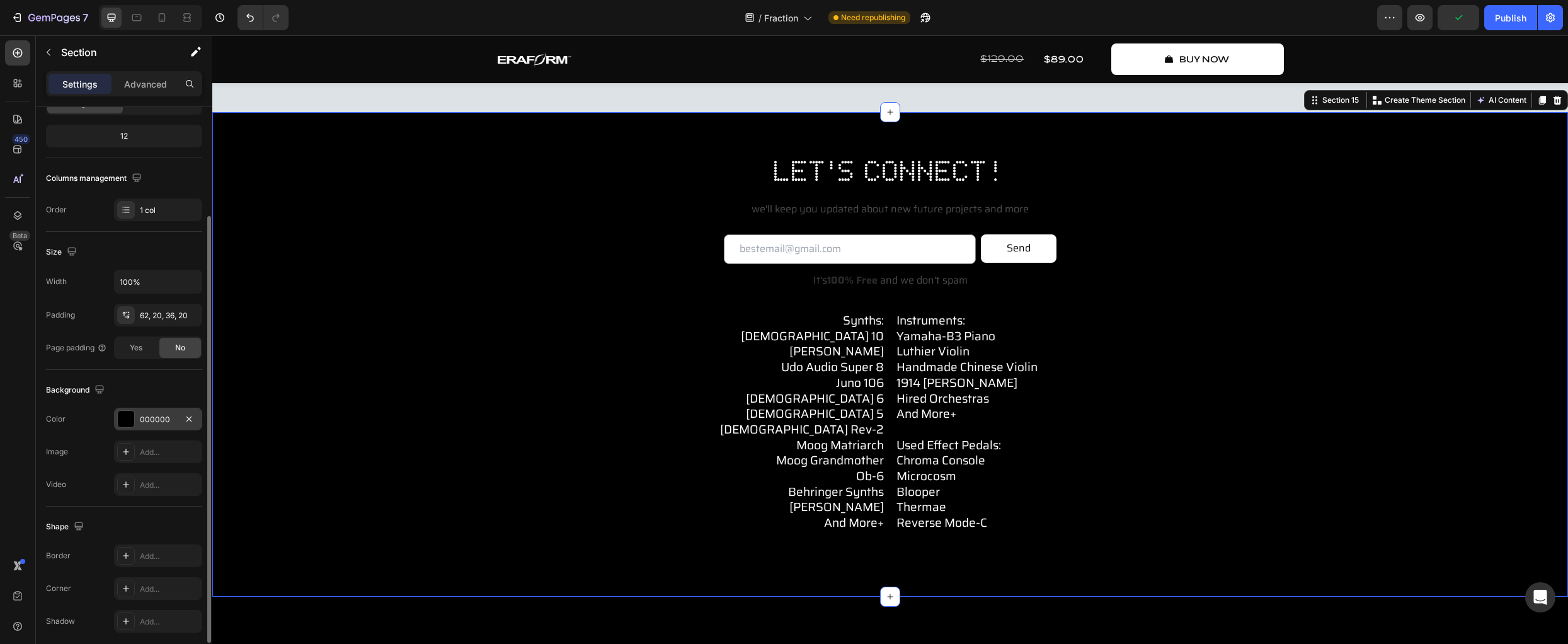
click at [129, 418] on div at bounding box center [126, 419] width 17 height 17
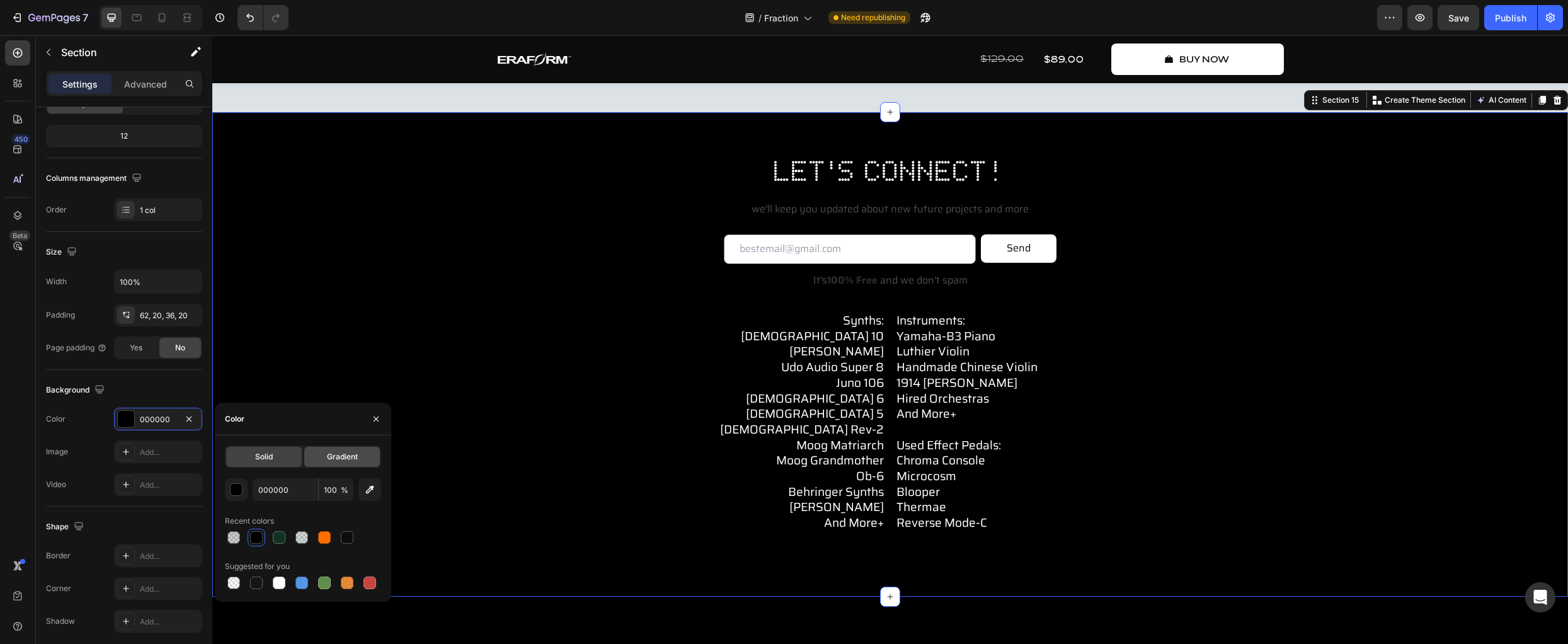
click at [349, 453] on span "Gradient" at bounding box center [342, 457] width 31 height 12
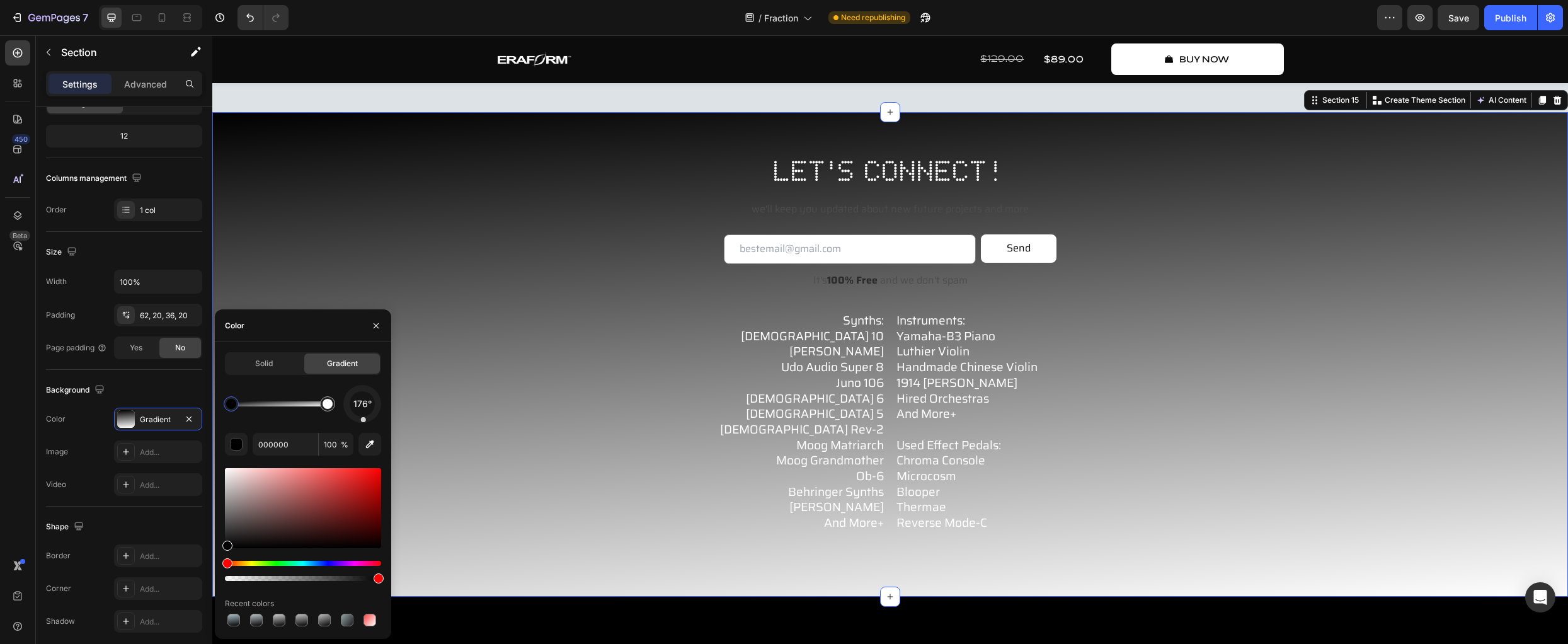
drag, startPoint x: 375, startPoint y: 415, endPoint x: 364, endPoint y: 432, distance: 20.2
click at [364, 432] on div "176° 000000 100 % Recent colors" at bounding box center [303, 507] width 157 height 244
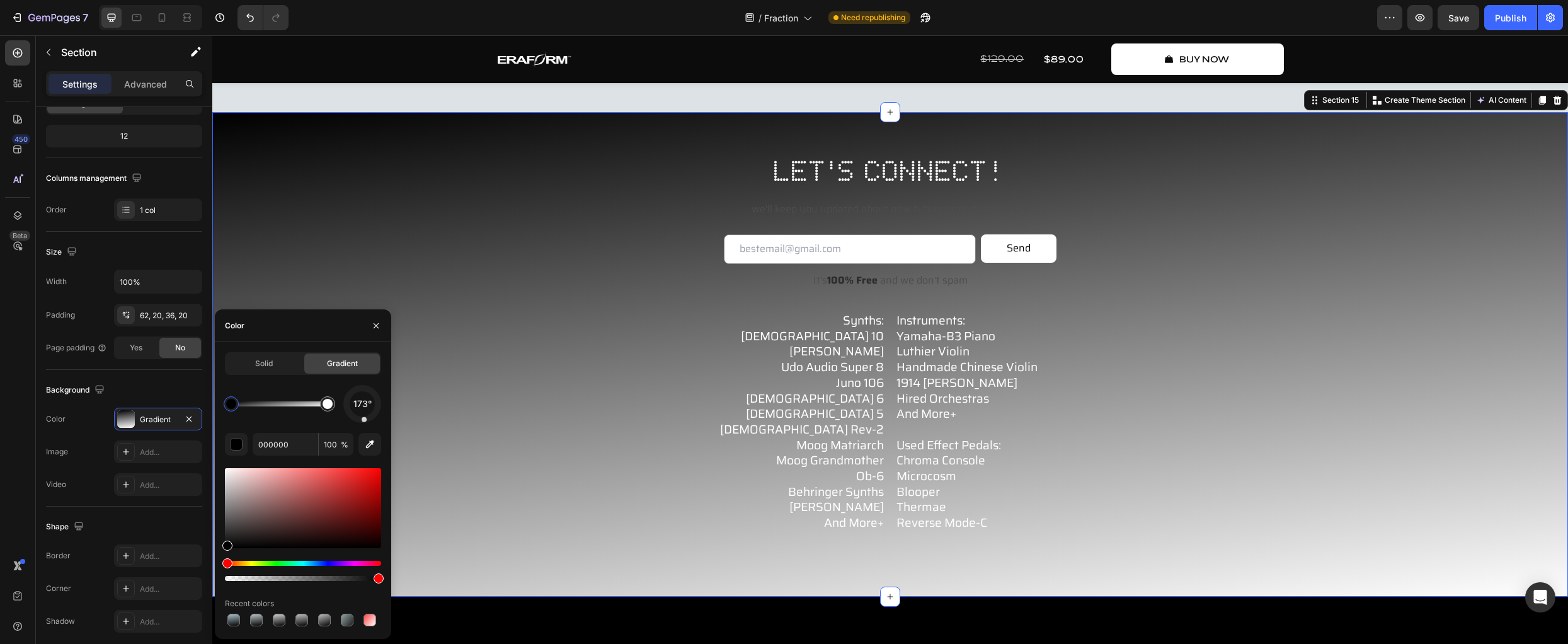
click at [364, 419] on div at bounding box center [365, 420] width 6 height 6
click at [364, 410] on span "173°" at bounding box center [362, 404] width 18 height 15
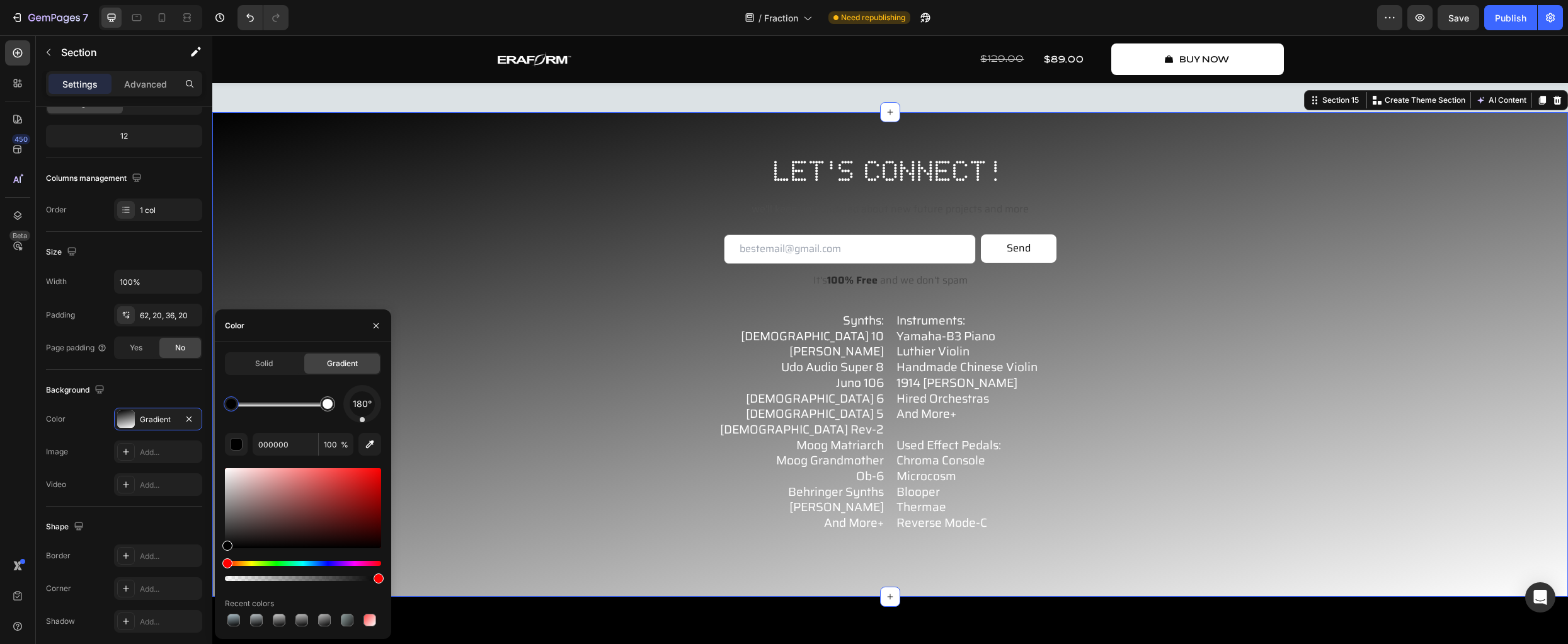
click at [362, 405] on span "180°" at bounding box center [362, 404] width 19 height 15
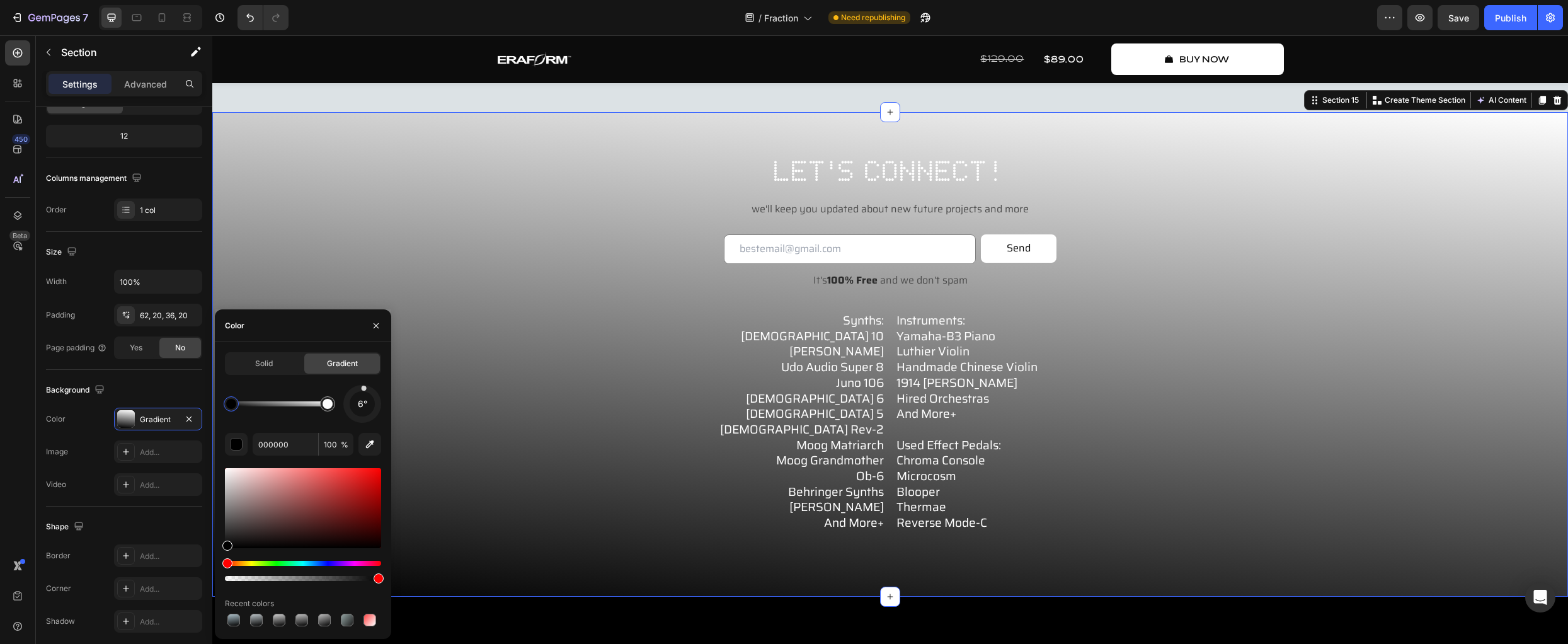
drag, startPoint x: 360, startPoint y: 402, endPoint x: 365, endPoint y: 373, distance: 29.4
click at [365, 373] on div "Solid Gradient 6° 000000 100 % Recent colors" at bounding box center [303, 491] width 157 height 277
click at [364, 400] on span "6°" at bounding box center [362, 404] width 9 height 15
click at [364, 400] on span "23°" at bounding box center [362, 404] width 15 height 15
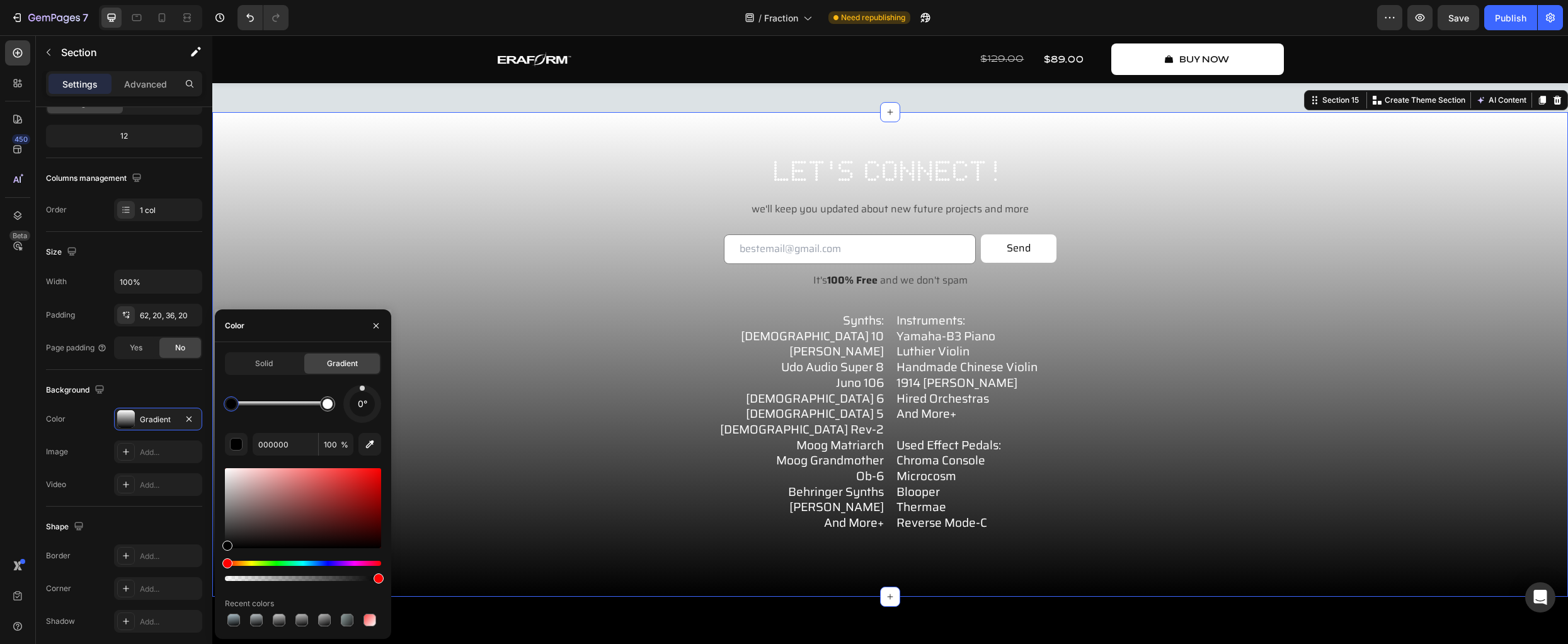
drag, startPoint x: 369, startPoint y: 385, endPoint x: 362, endPoint y: 372, distance: 14.8
click at [362, 372] on div "Solid Gradient 0° 000000 100 % Recent colors" at bounding box center [303, 491] width 157 height 277
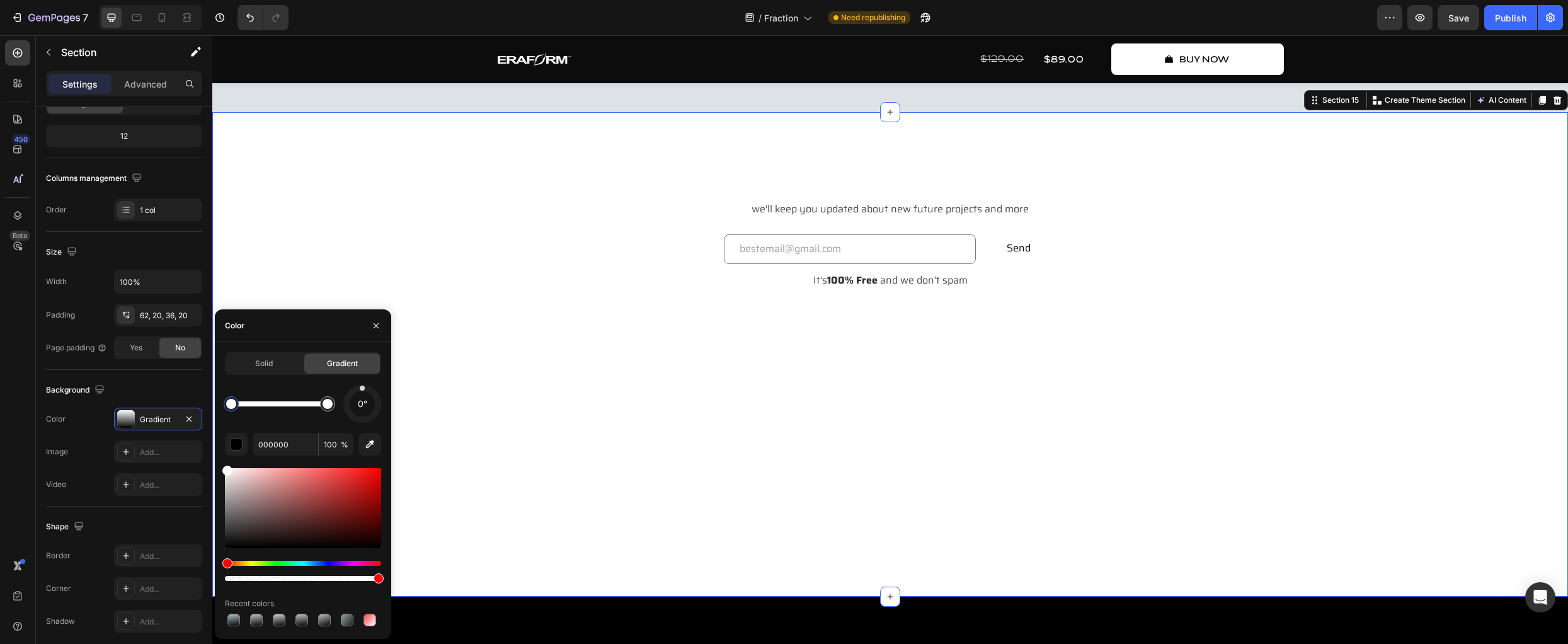
drag, startPoint x: 236, startPoint y: 486, endPoint x: 20, endPoint y: 326, distance: 268.8
click at [20, 326] on div "450 Beta Sections(18) Elements(83) Section Element Hero Section Product Detail …" at bounding box center [106, 340] width 212 height 609
click at [333, 402] on div at bounding box center [328, 404] width 15 height 15
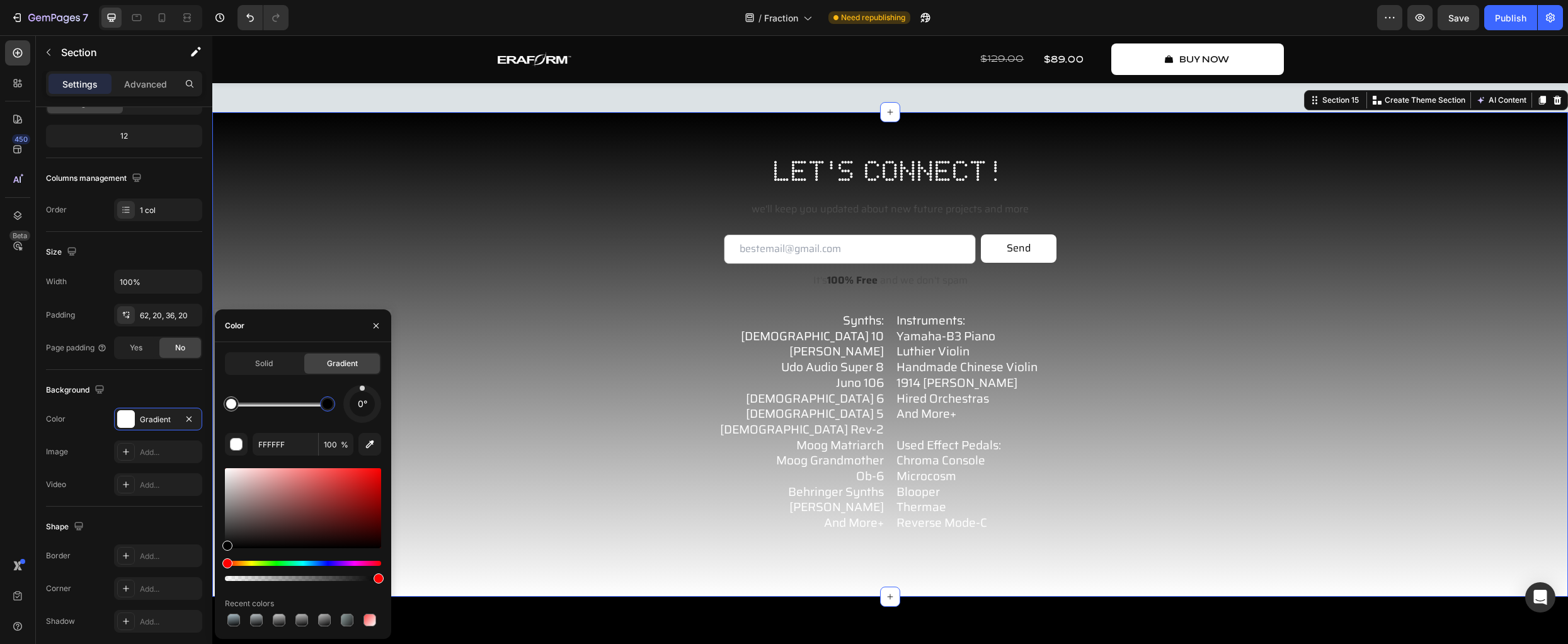
drag, startPoint x: 266, startPoint y: 508, endPoint x: 74, endPoint y: 709, distance: 278.0
click at [74, 0] on html "7 Version history / Fraction Need republishing Preview Save Publish 450 Beta Se…" at bounding box center [784, 0] width 1568 height 0
click at [232, 407] on div at bounding box center [231, 404] width 10 height 10
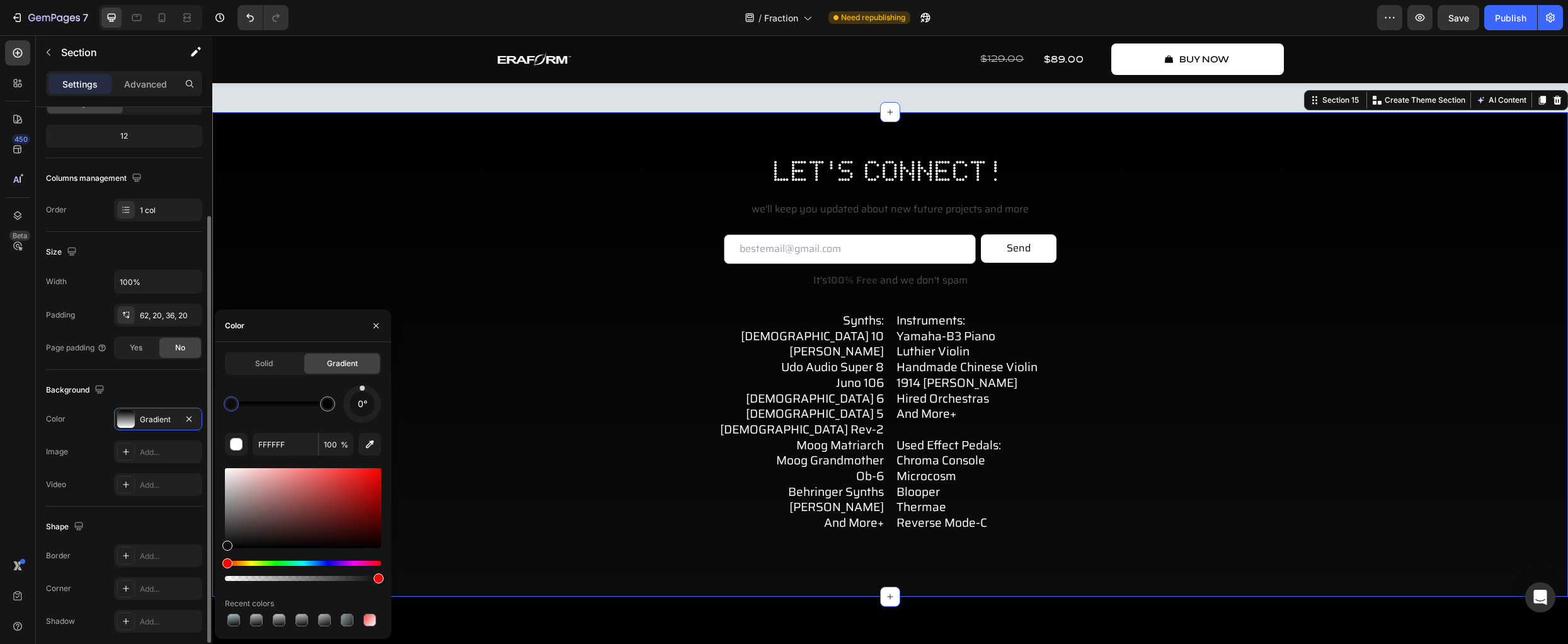
type input "0C0C0C"
drag, startPoint x: 237, startPoint y: 519, endPoint x: 195, endPoint y: 544, distance: 48.9
drag, startPoint x: 629, startPoint y: 620, endPoint x: 594, endPoint y: 608, distance: 37.0
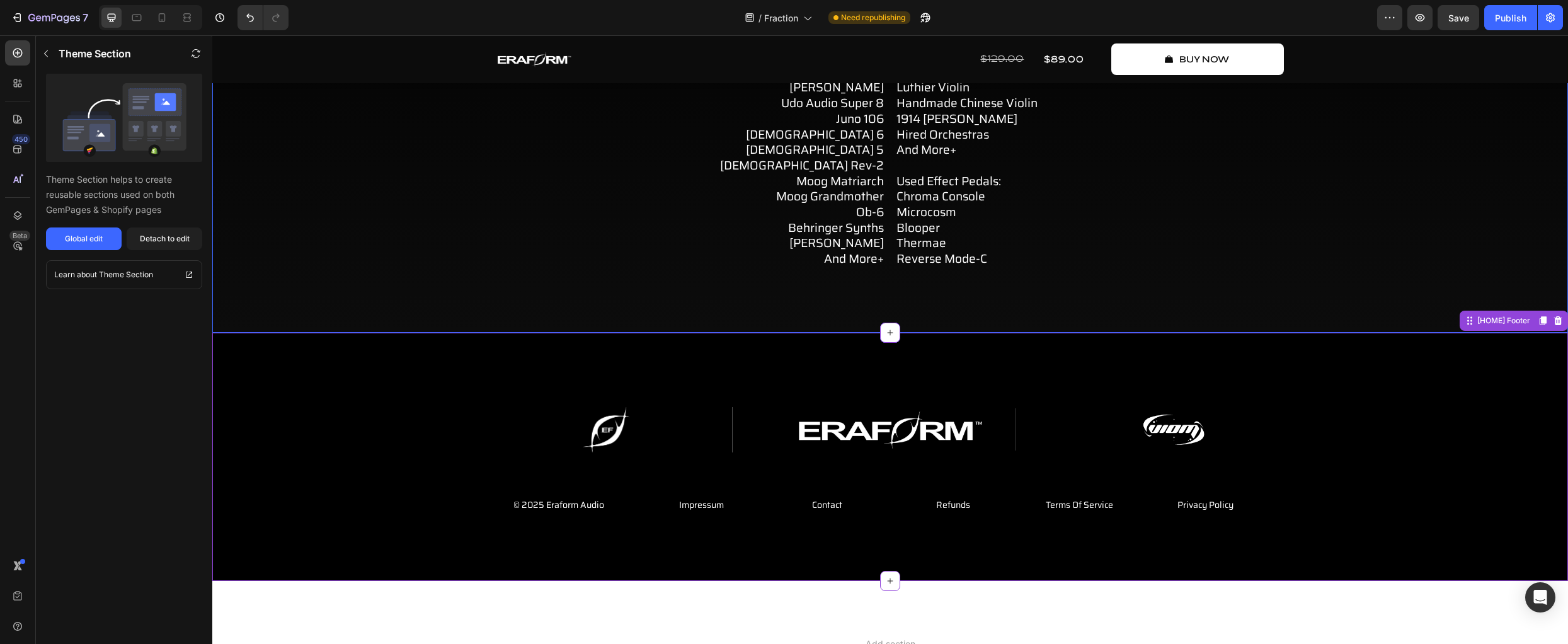
scroll to position [5852, 0]
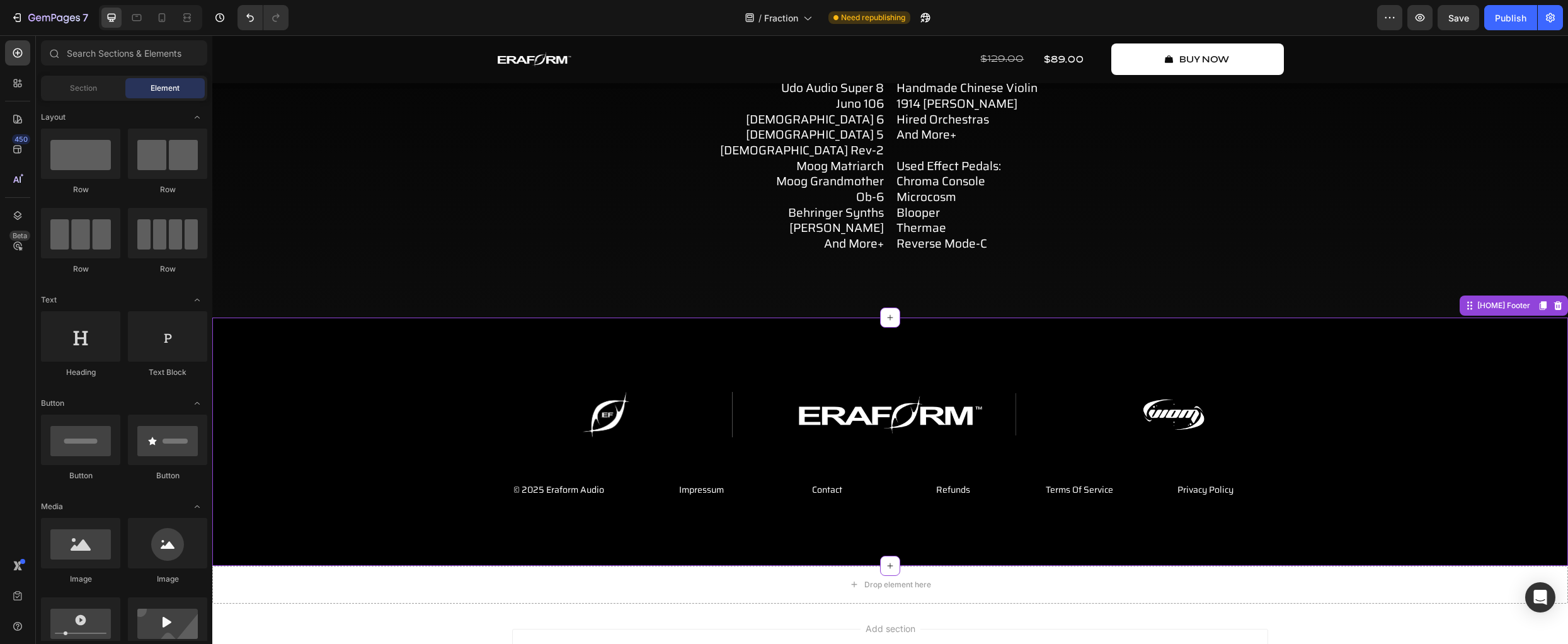
drag, startPoint x: 373, startPoint y: 626, endPoint x: 383, endPoint y: 603, distance: 25.1
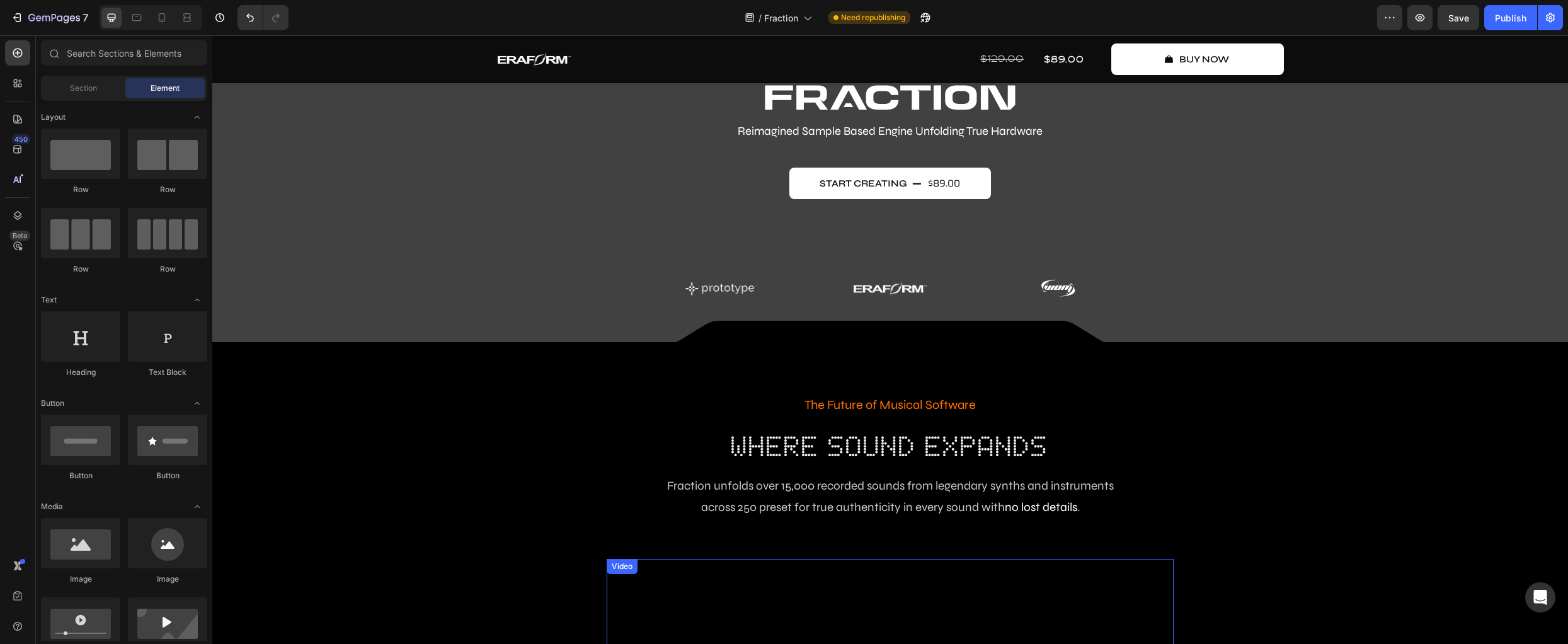
scroll to position [0, 0]
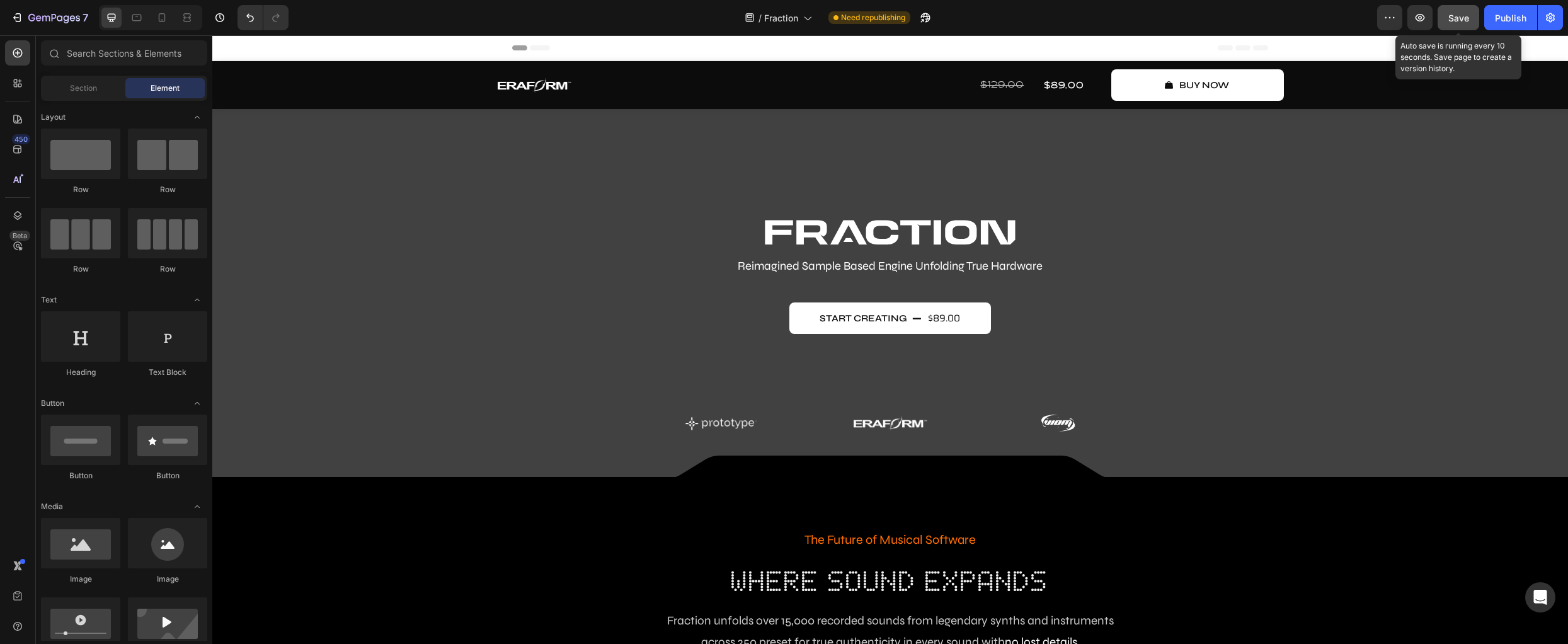
click at [1460, 21] on span "Save" at bounding box center [1459, 17] width 21 height 11
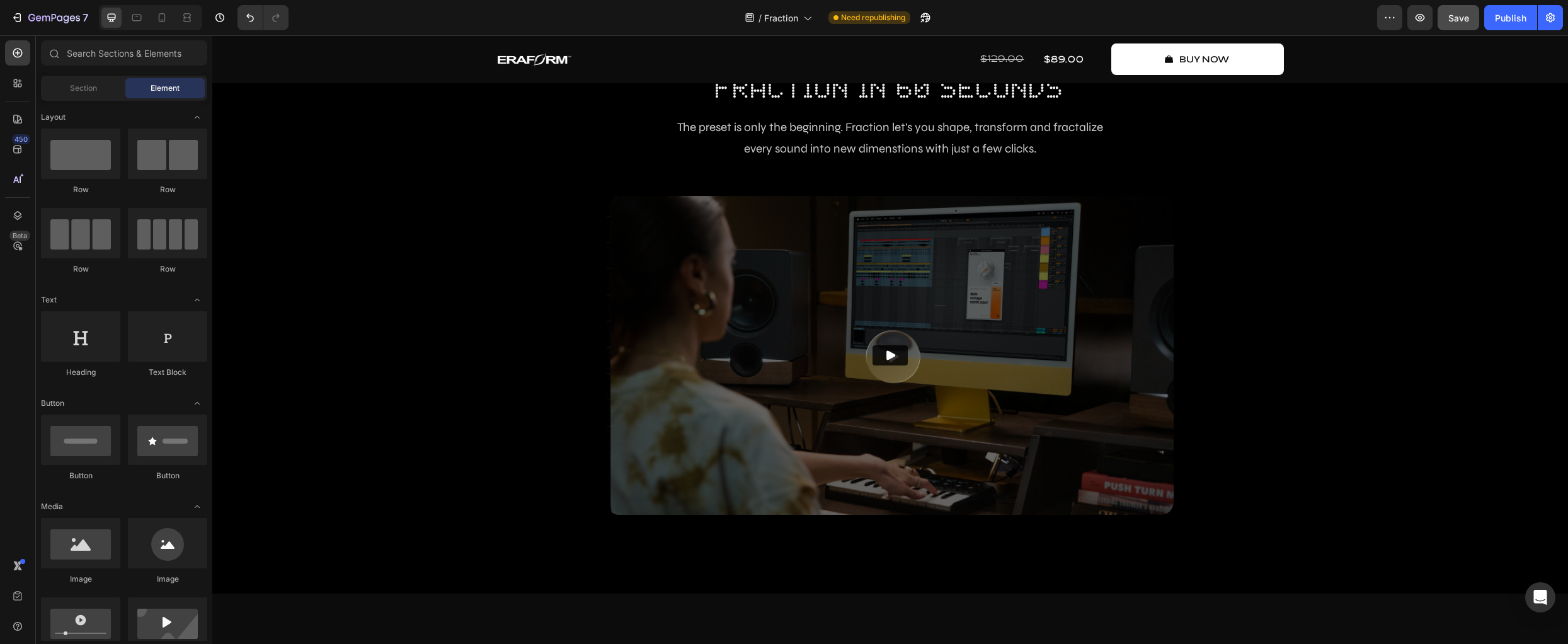
scroll to position [1455, 0]
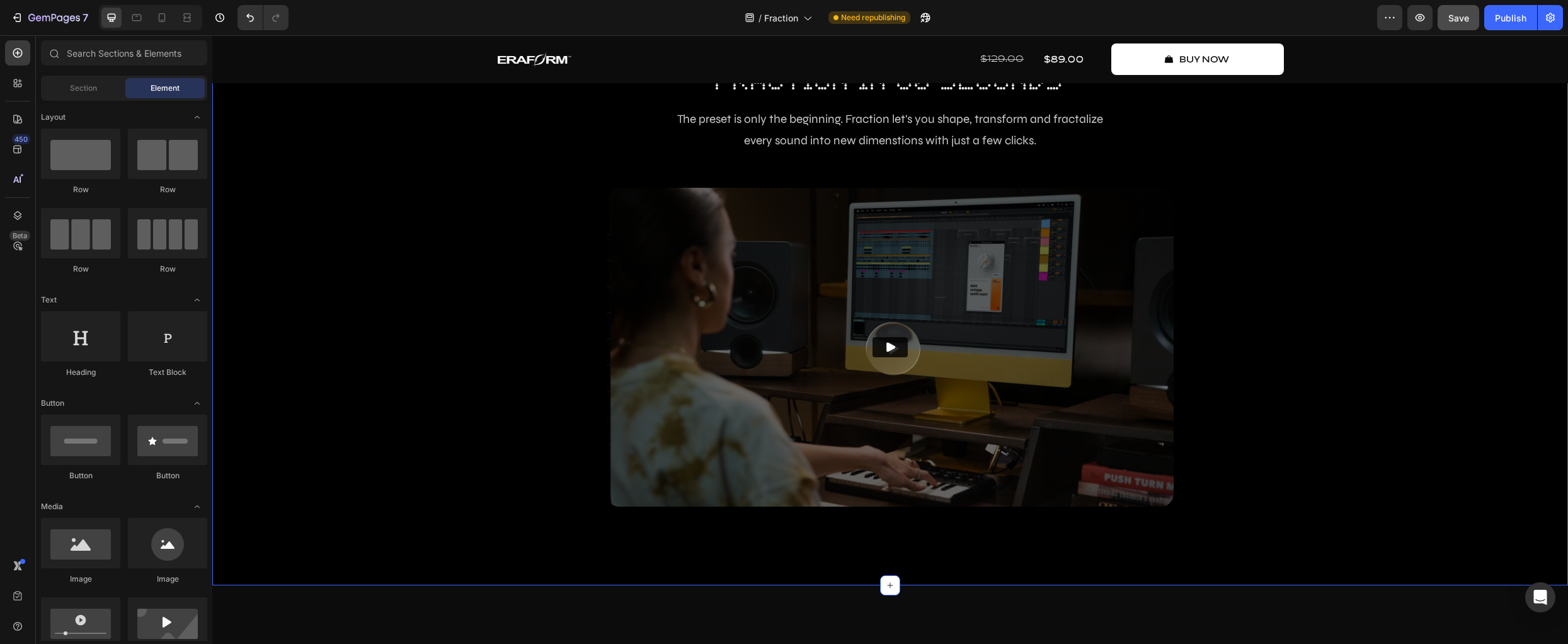
click at [381, 358] on div "Endless Possibilities Text Block fraction in 60 seconds Heading The preset is o…" at bounding box center [890, 280] width 1337 height 511
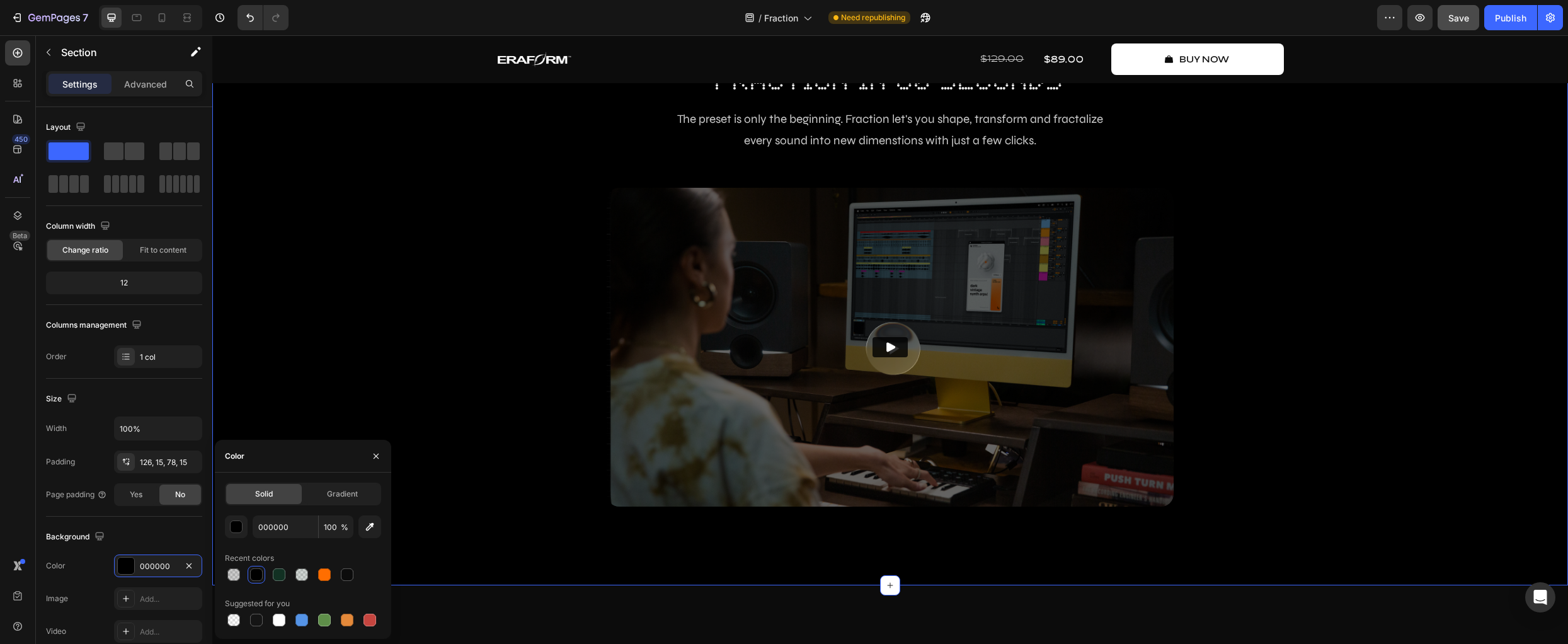
click at [399, 339] on div "Endless Possibilities Text Block fraction in 60 seconds Heading The preset is o…" at bounding box center [890, 280] width 1337 height 511
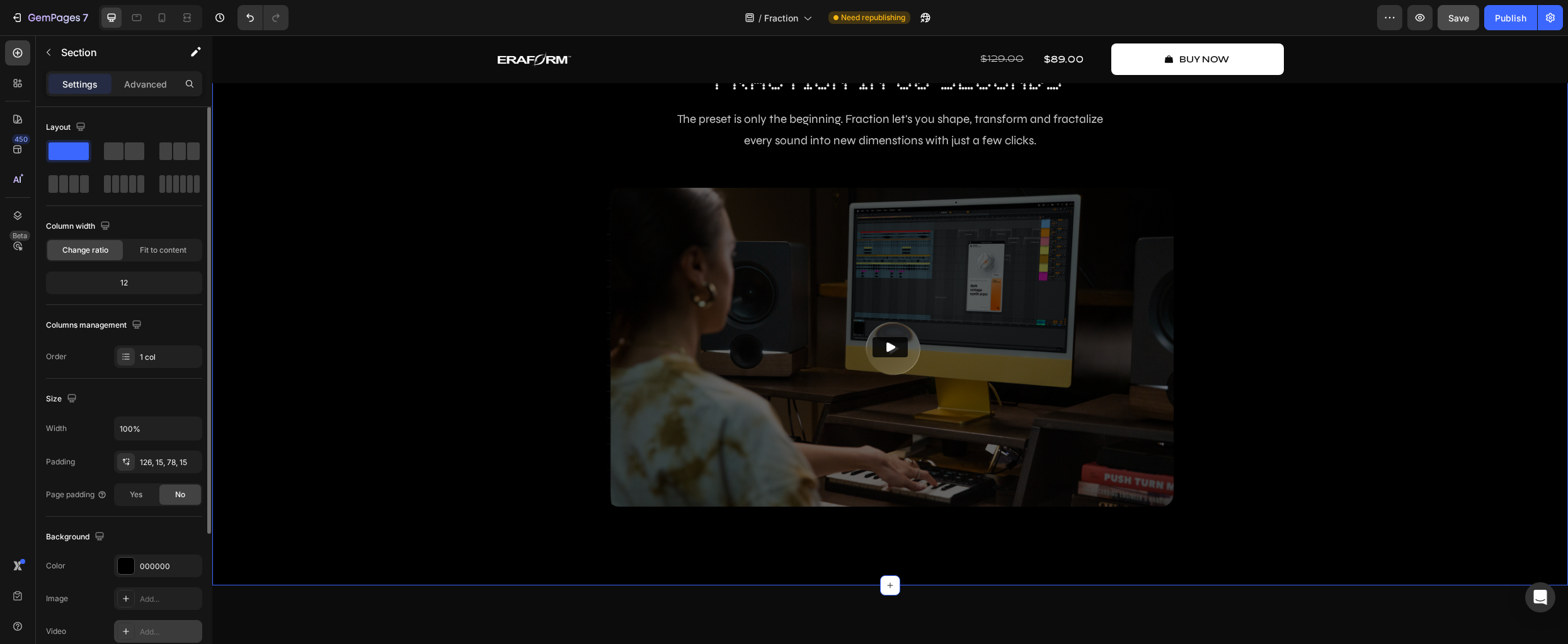
scroll to position [75, 0]
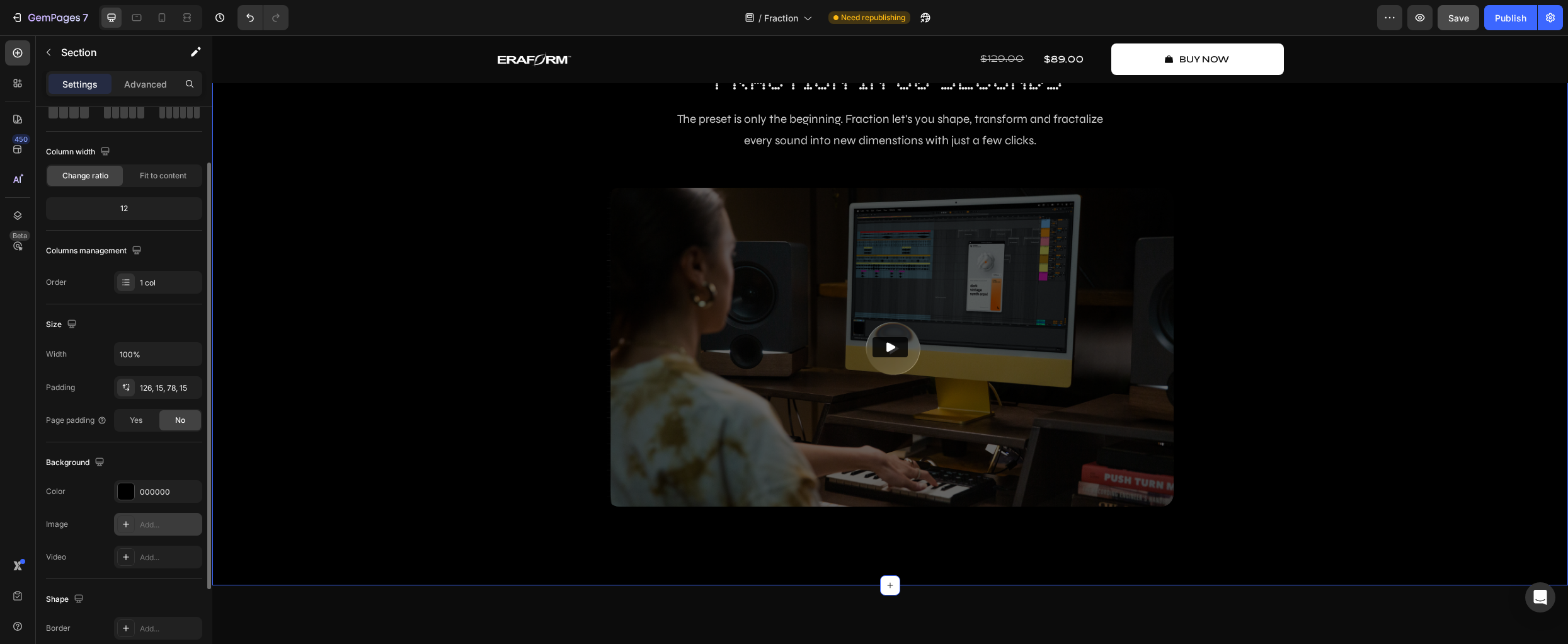
click at [123, 522] on icon at bounding box center [126, 524] width 10 height 10
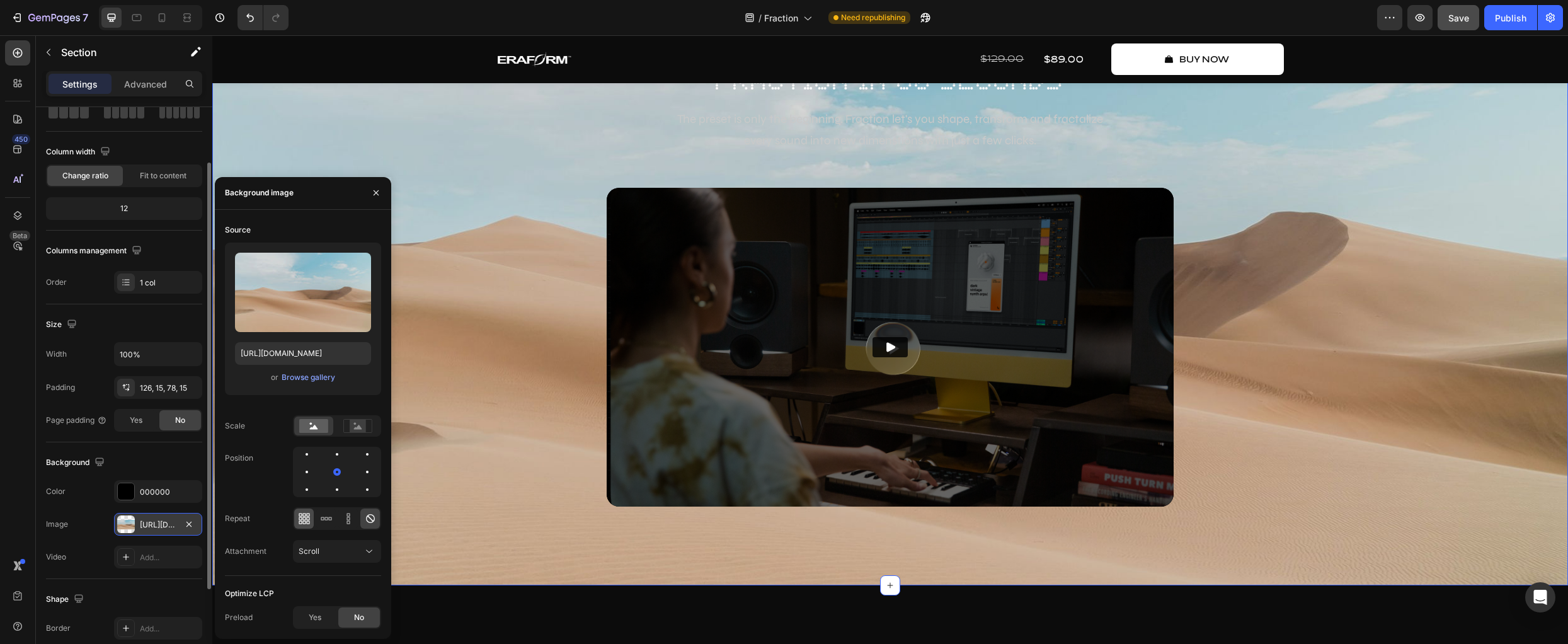
click at [307, 520] on icon at bounding box center [307, 519] width 3 height 3
click at [322, 425] on rect at bounding box center [314, 426] width 29 height 14
click at [318, 378] on div "Browse gallery" at bounding box center [309, 378] width 54 height 12
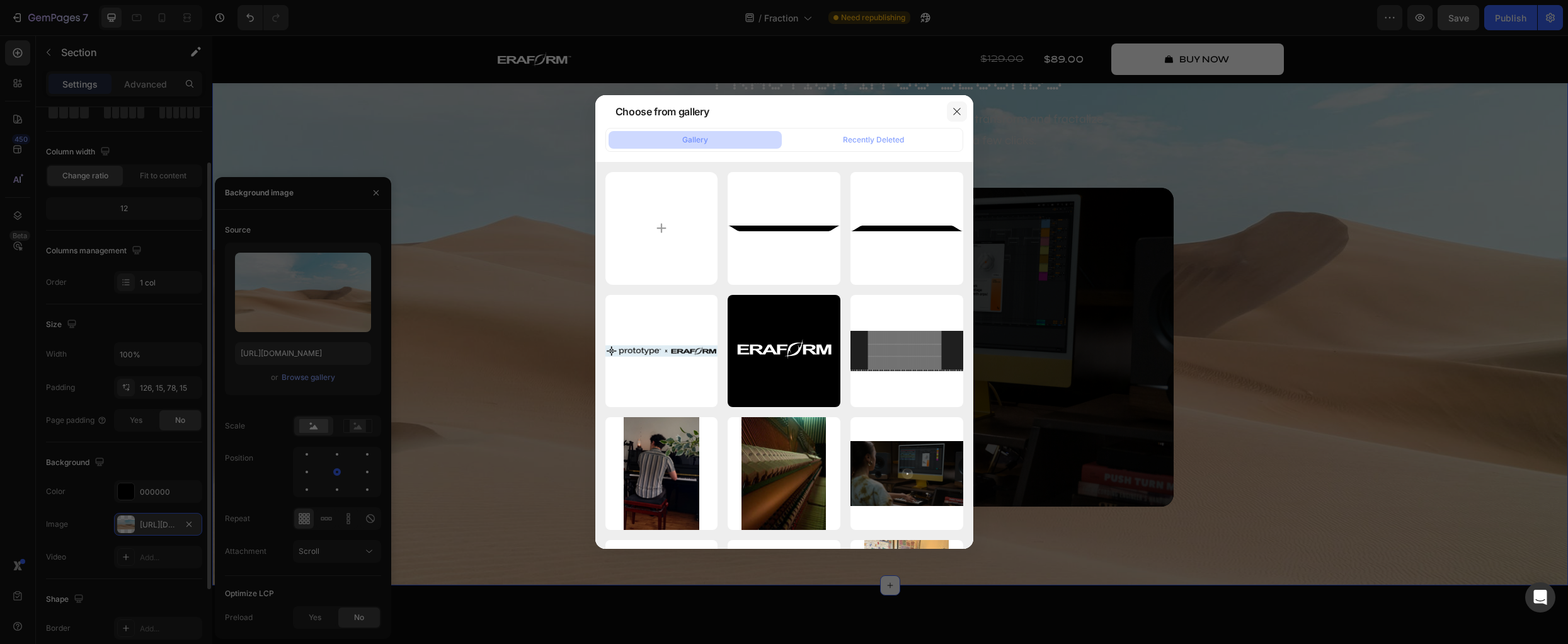
click at [955, 104] on button "button" at bounding box center [957, 112] width 20 height 20
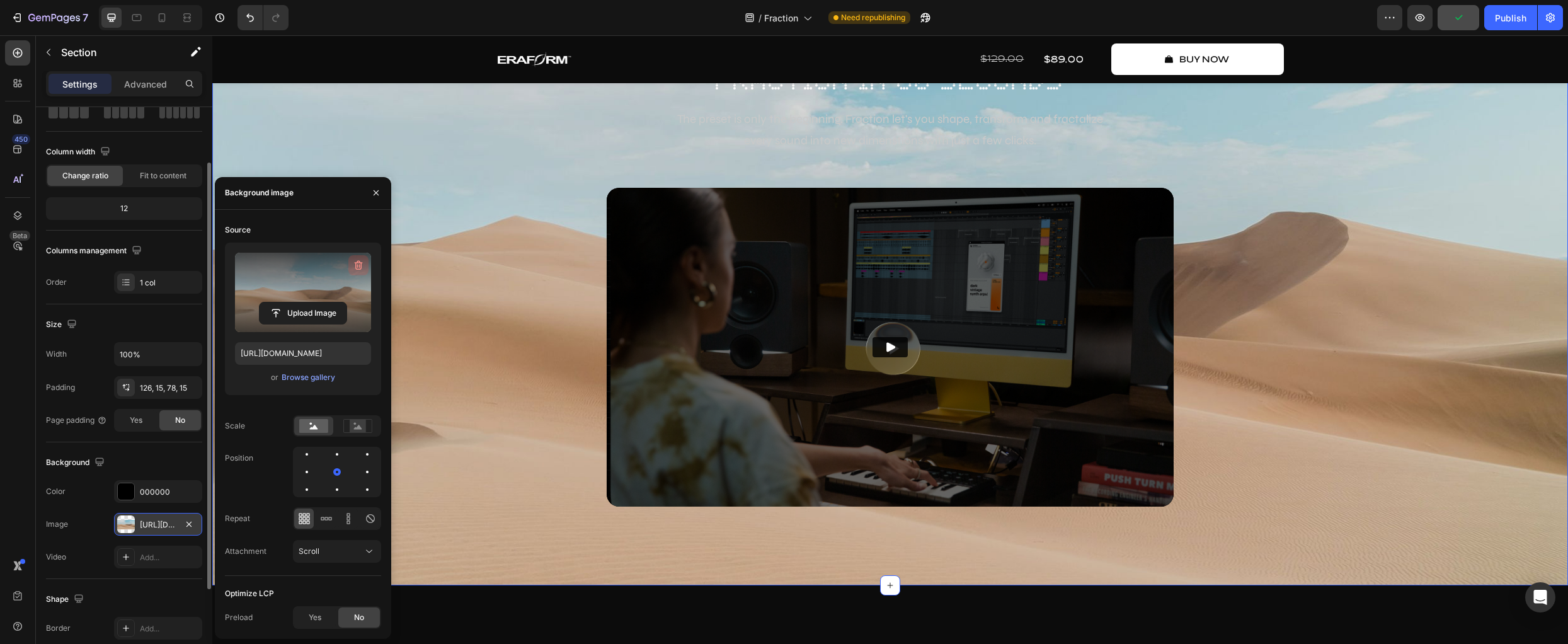
click at [363, 263] on icon "button" at bounding box center [358, 265] width 12 height 12
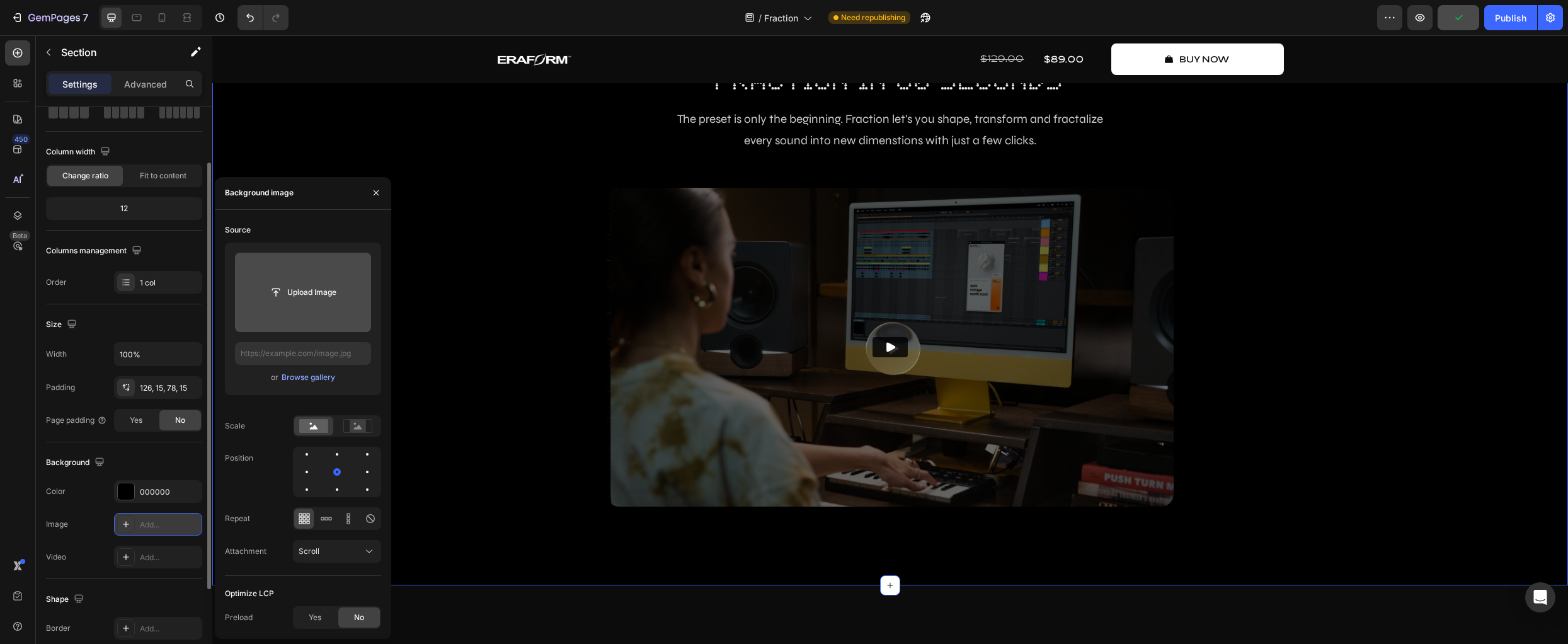
click at [311, 292] on input "file" at bounding box center [303, 293] width 87 height 22
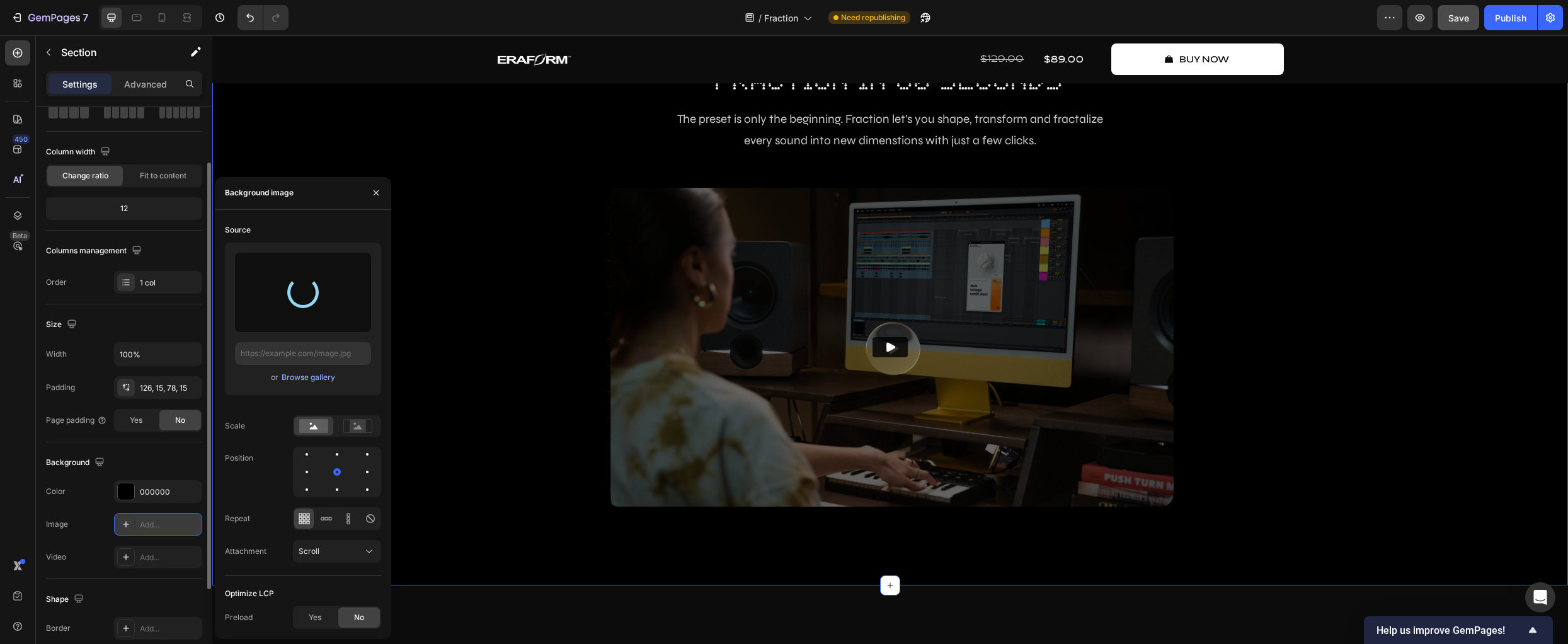
type input "[URL][DOMAIN_NAME]"
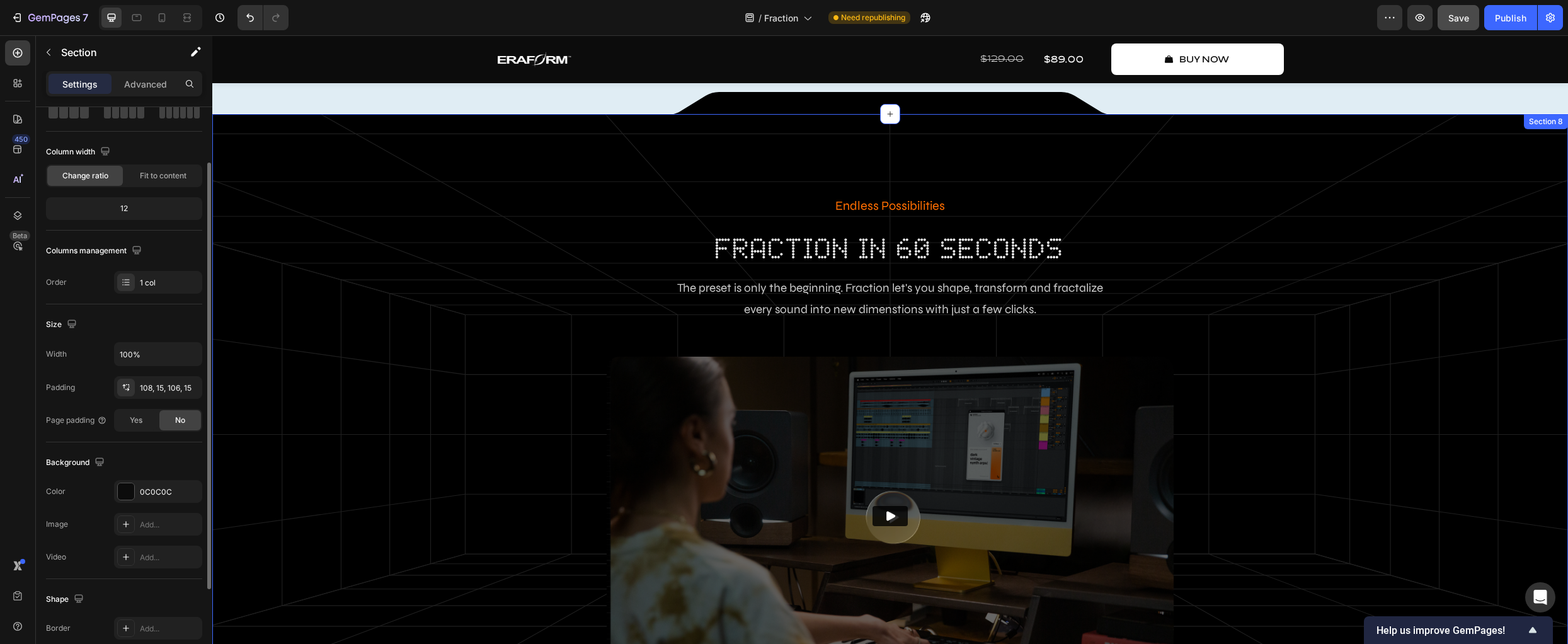
scroll to position [1280, 0]
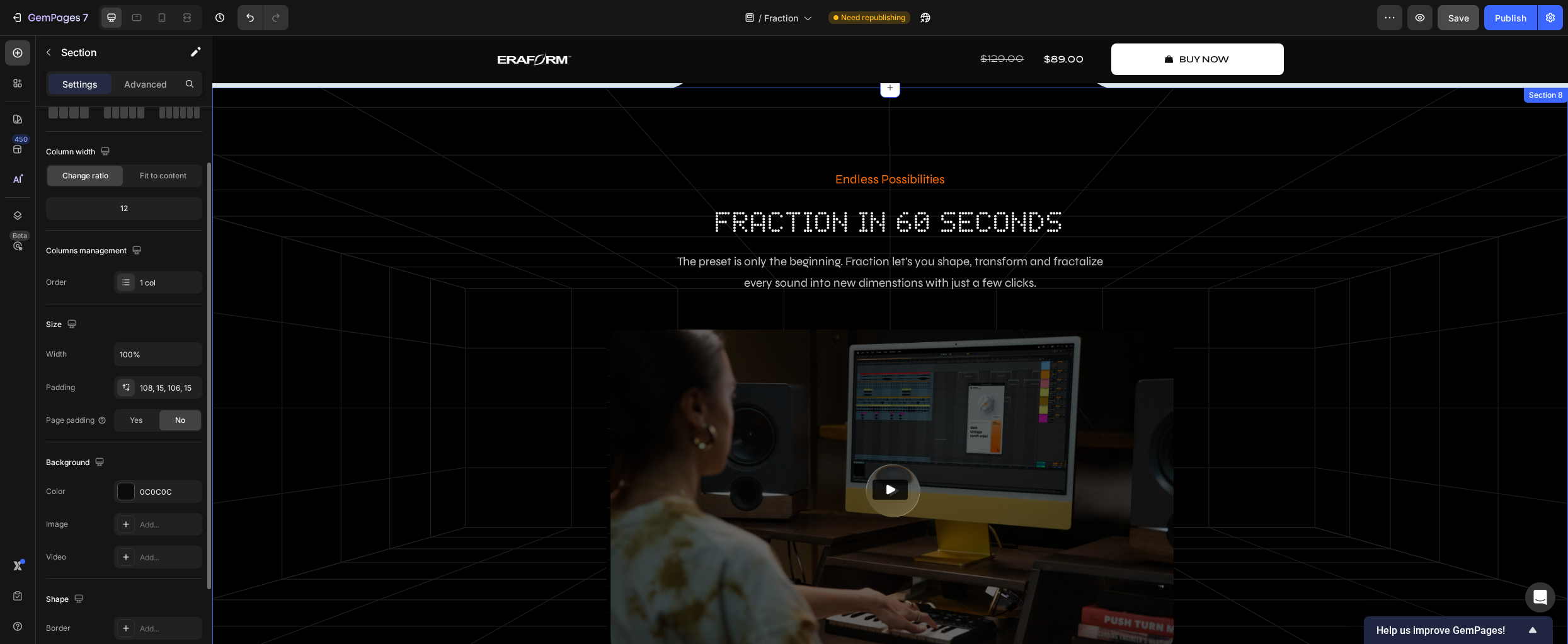
click at [382, 577] on div "Endless Possibilities Text Block fraction in 60 seconds Heading The preset is o…" at bounding box center [890, 422] width 1337 height 511
click at [93, 555] on div "Video Add..." at bounding box center [124, 557] width 157 height 22
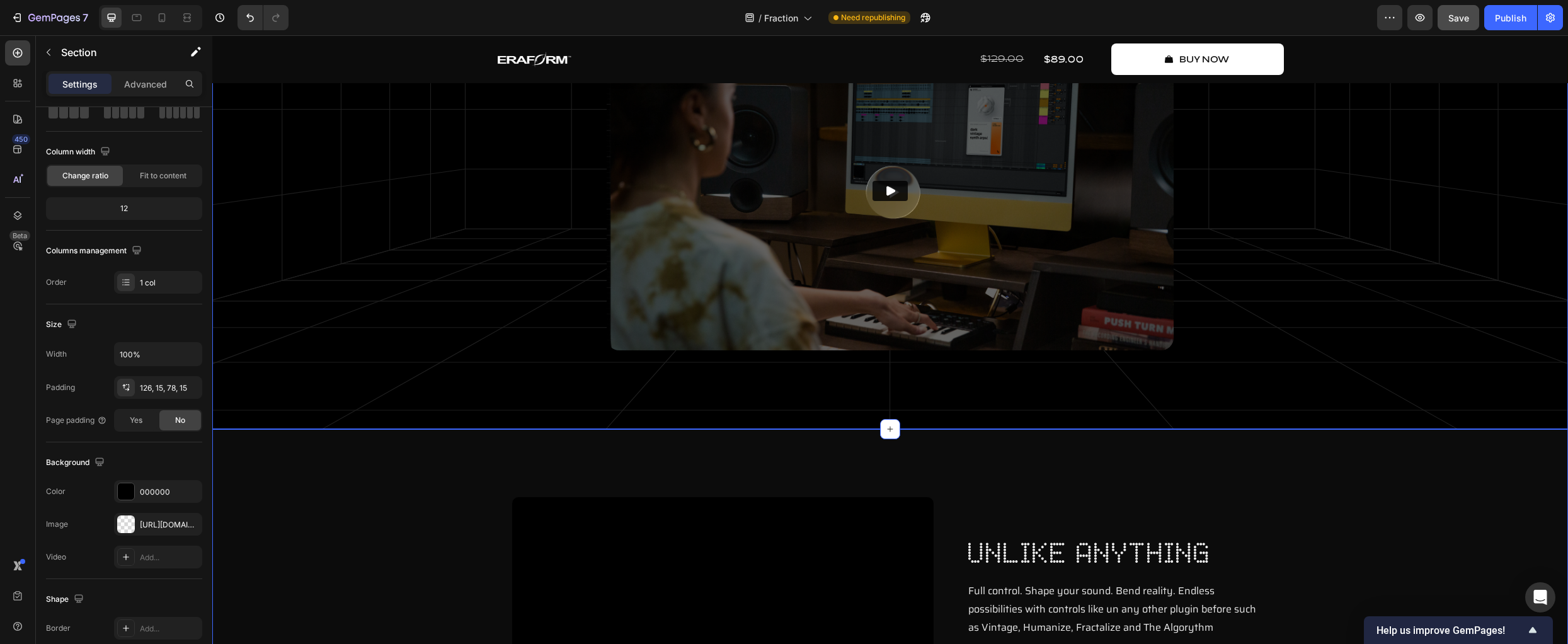
scroll to position [1629, 0]
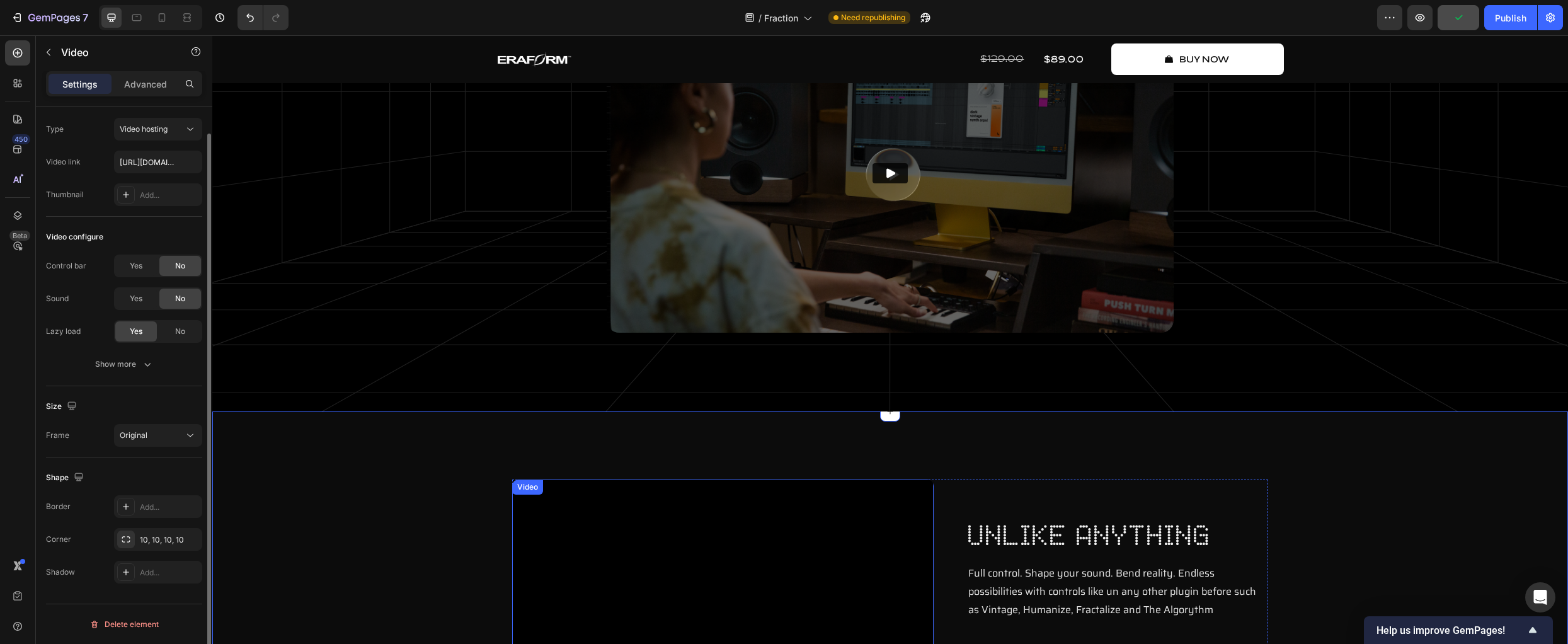
click at [805, 561] on video at bounding box center [723, 585] width 421 height 211
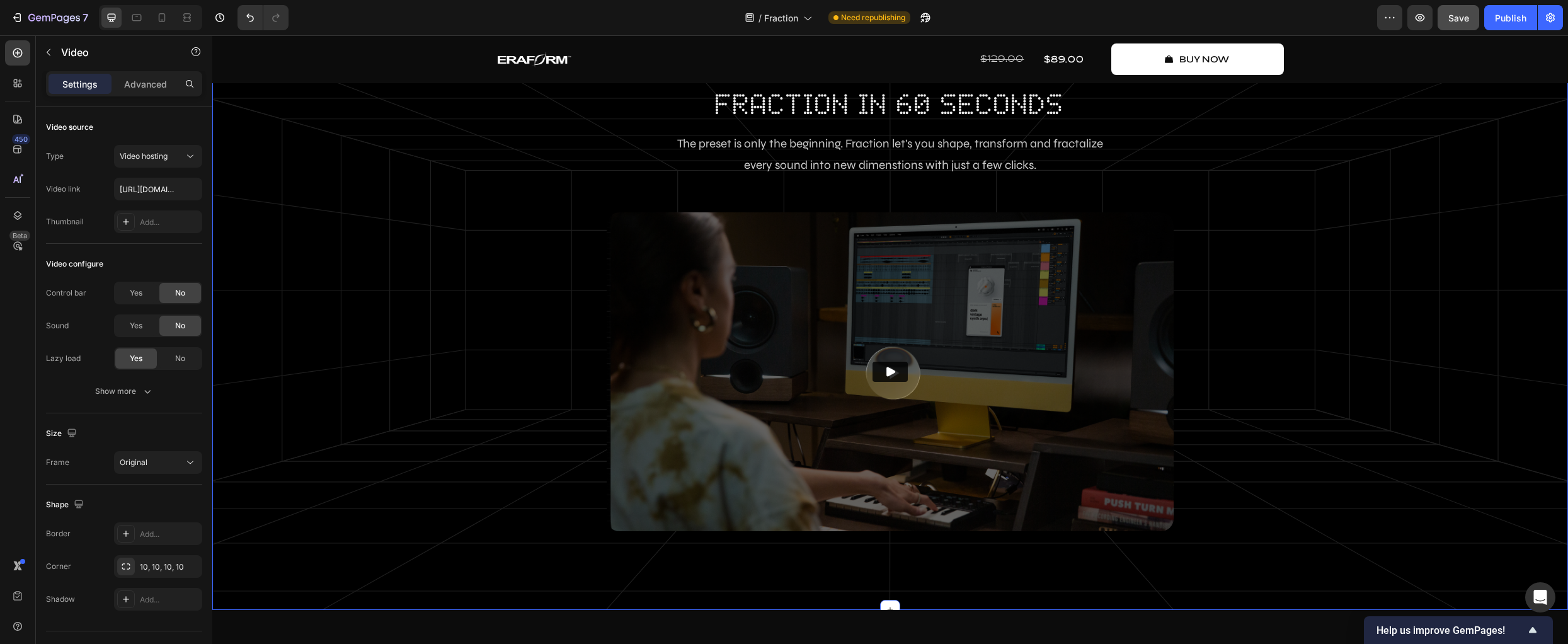
scroll to position [1444, 0]
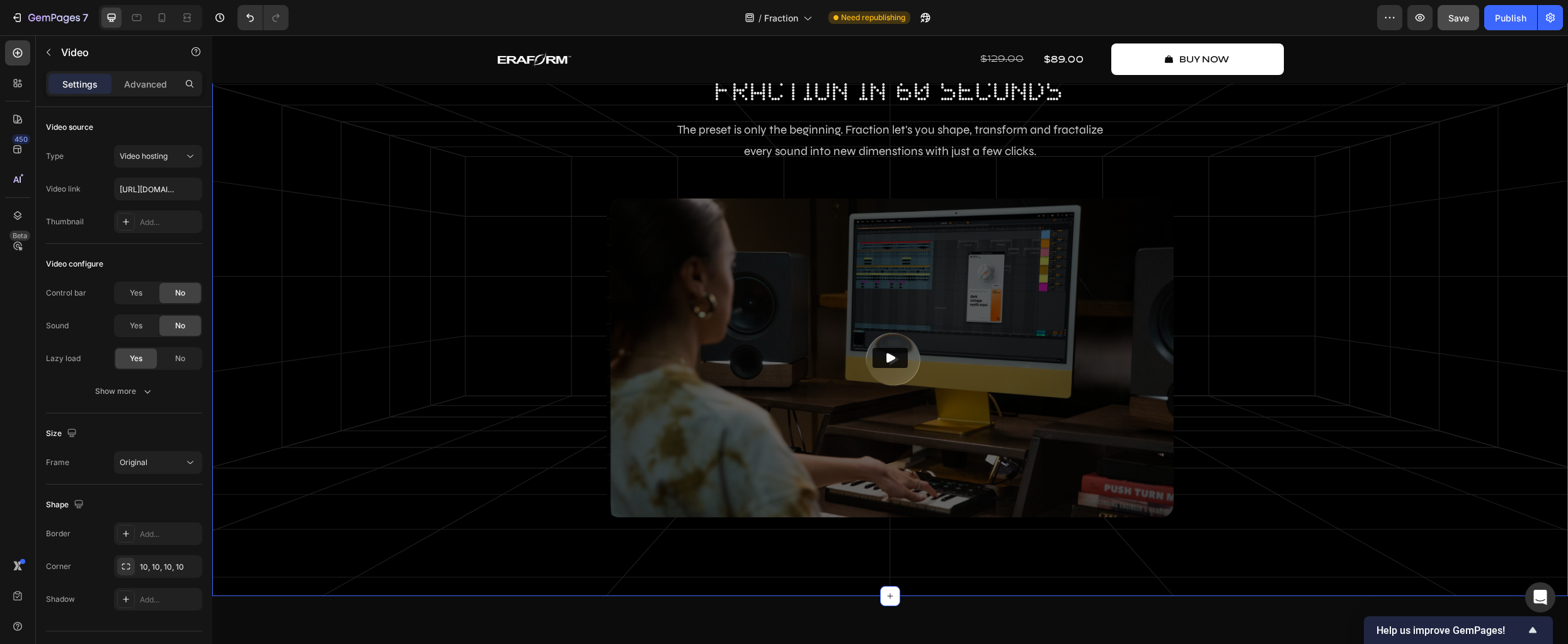
click at [394, 425] on div "Endless Possibilities Text Block fraction in 60 seconds Heading The preset is o…" at bounding box center [890, 291] width 1337 height 511
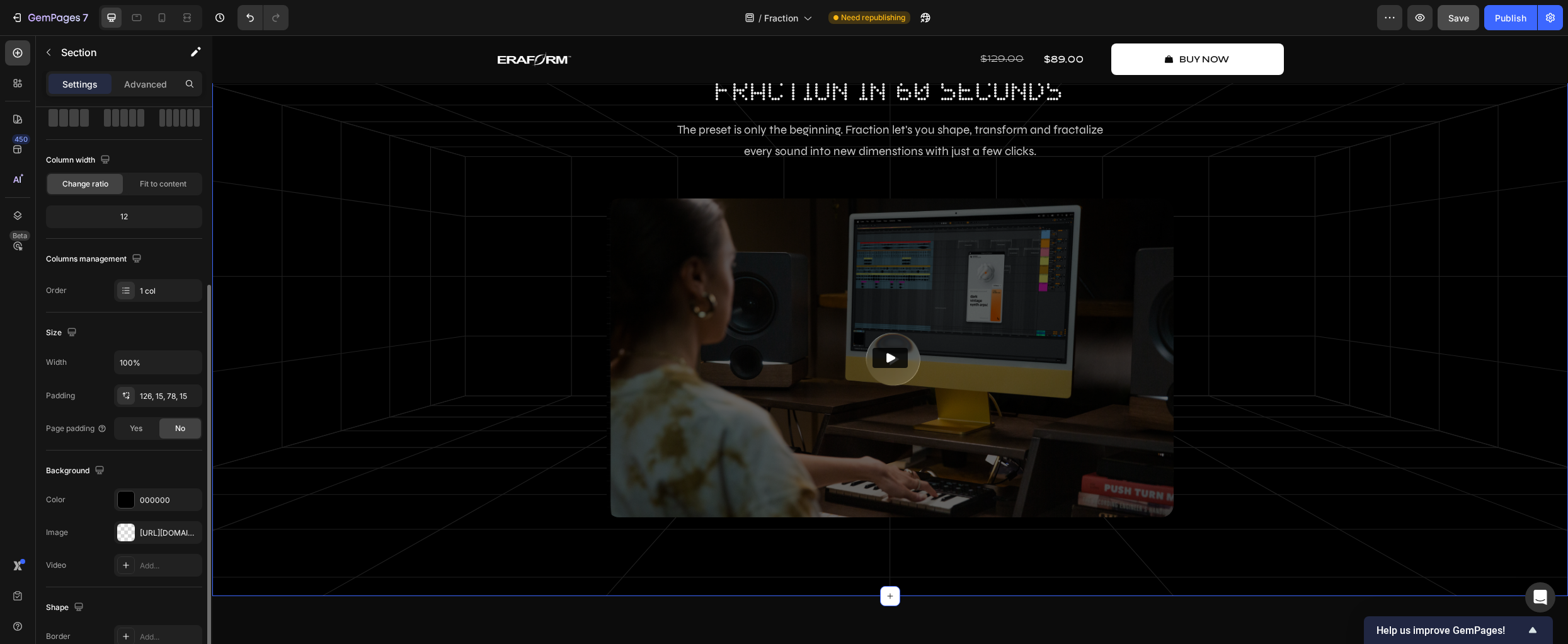
scroll to position [140, 0]
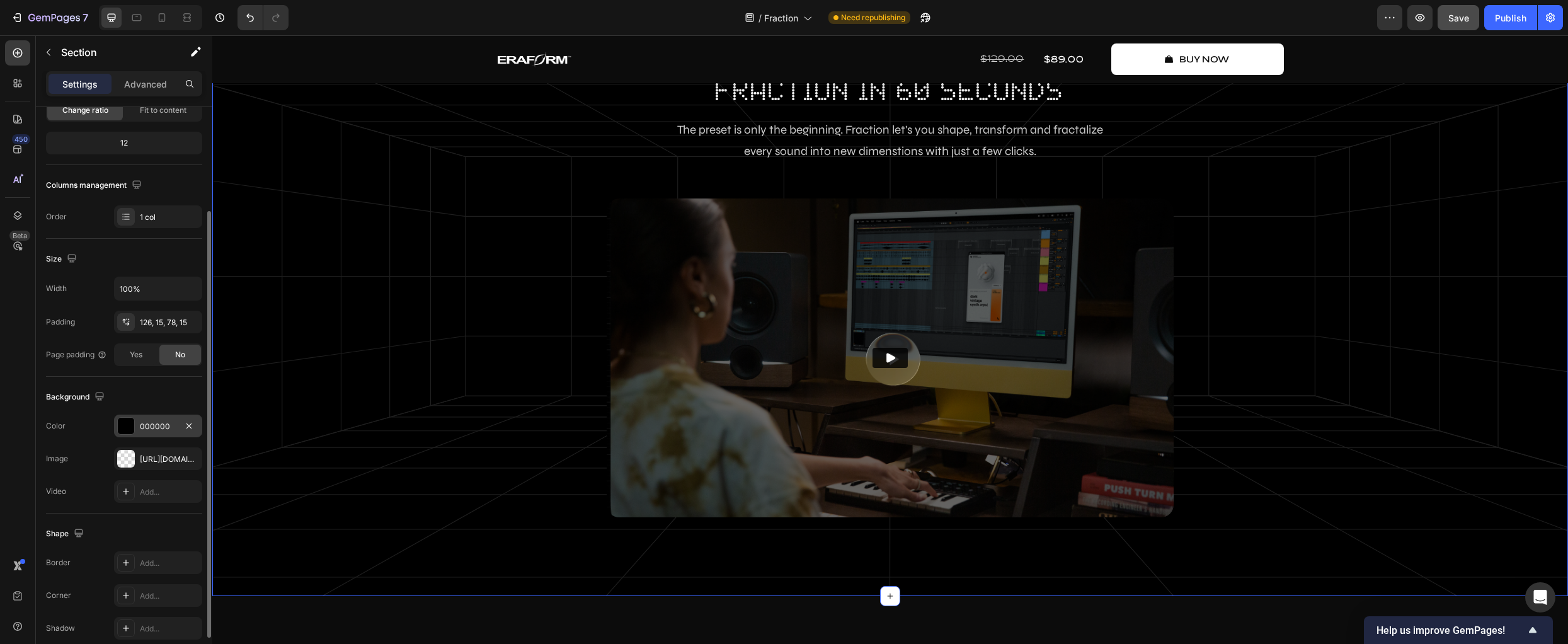
click at [128, 425] on div at bounding box center [126, 426] width 17 height 17
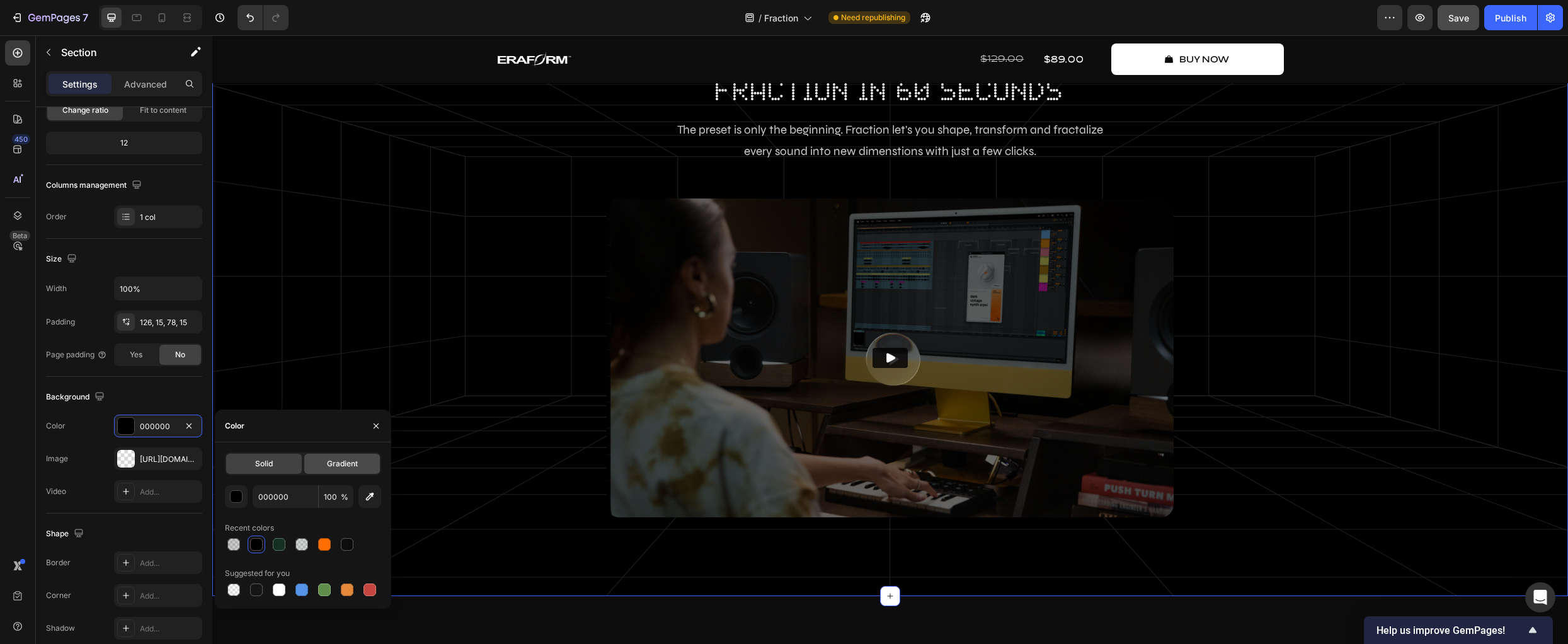
click at [343, 465] on span "Gradient" at bounding box center [342, 464] width 31 height 12
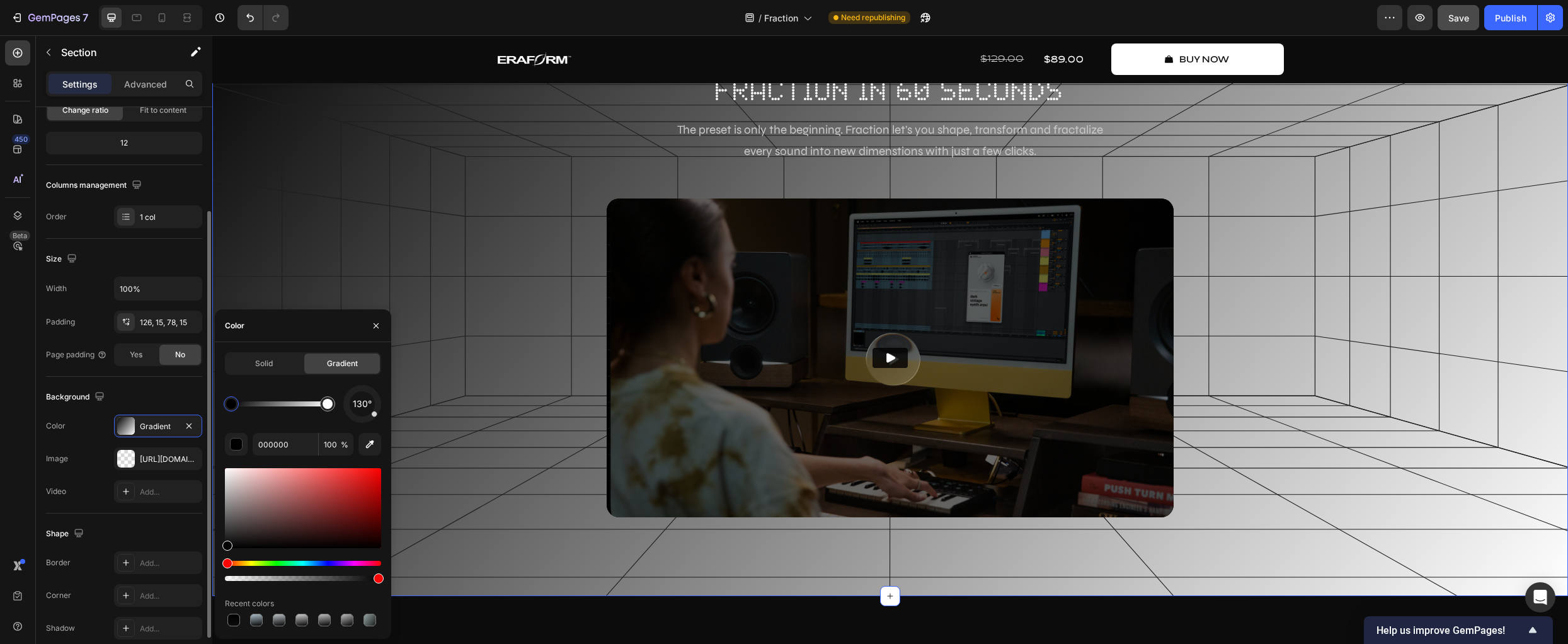
drag, startPoint x: 235, startPoint y: 550, endPoint x: 75, endPoint y: 642, distance: 184.6
click at [72, 0] on html "7 Version history / Fraction Need republishing Preview Save Publish 450 Beta Se…" at bounding box center [784, 0] width 1568 height 0
type input "FFFFFF"
click at [332, 407] on div at bounding box center [328, 404] width 15 height 15
drag, startPoint x: 305, startPoint y: 577, endPoint x: 159, endPoint y: 579, distance: 146.0
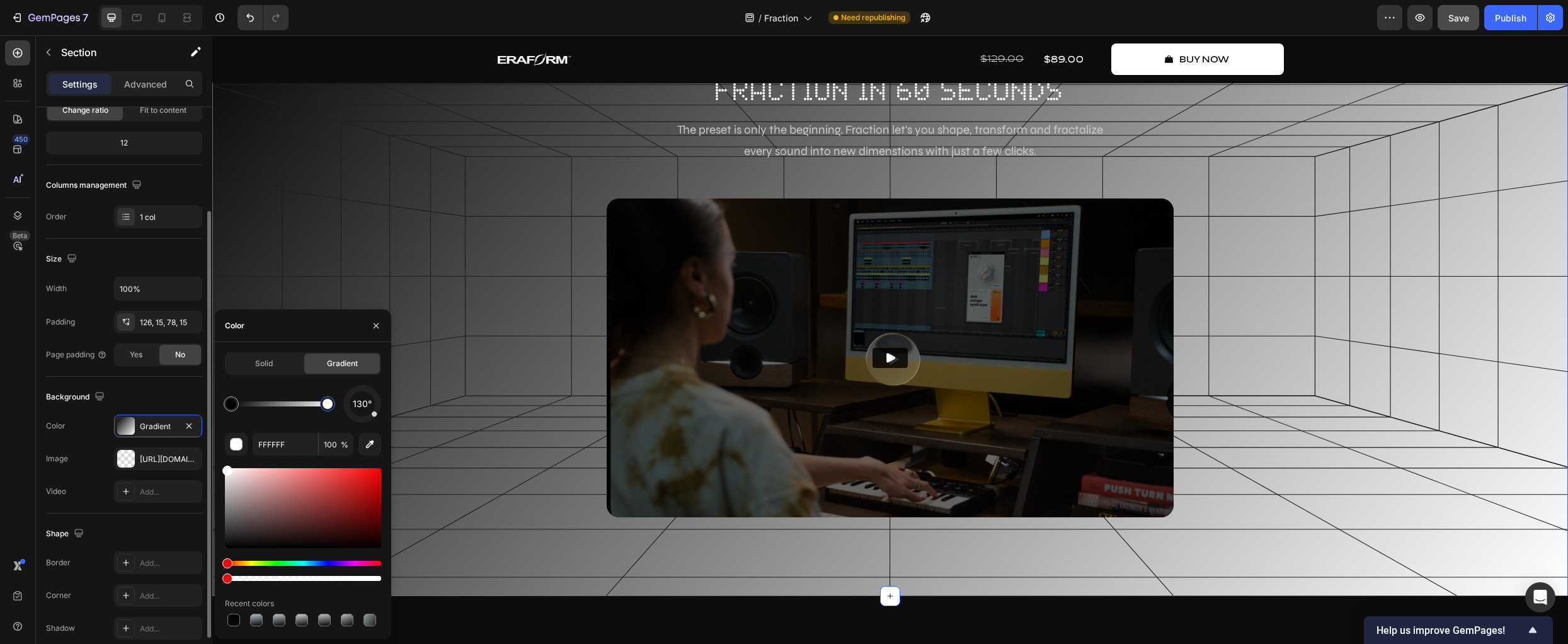
click at [159, 579] on div "450 Beta Sections(18) Elements(83) Section Element Hero Section Product Detail …" at bounding box center [106, 340] width 212 height 609
type input "0"
drag, startPoint x: 223, startPoint y: 554, endPoint x: 74, endPoint y: 653, distance: 178.9
click at [74, 0] on html "7 Version history / Fraction Need republishing Preview Save Publish 450 Beta Se…" at bounding box center [784, 0] width 1568 height 0
click at [328, 404] on div at bounding box center [328, 404] width 10 height 10
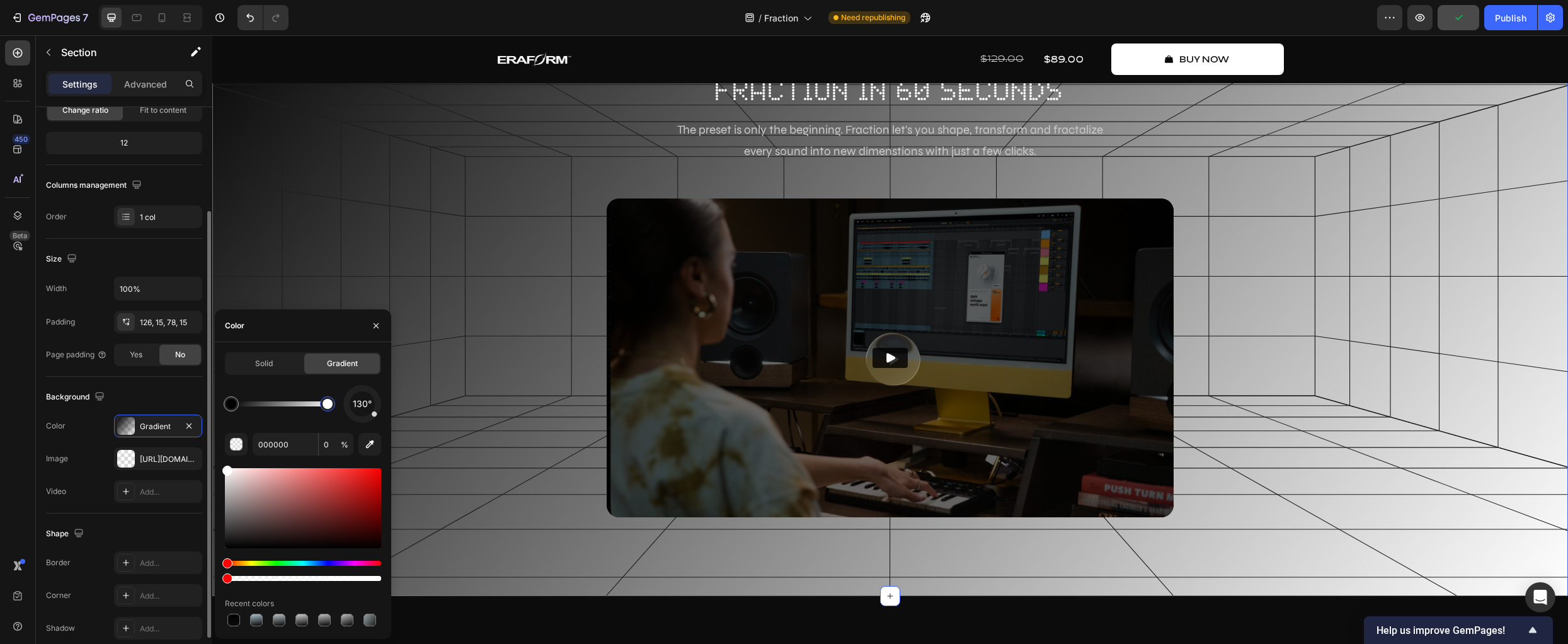
drag, startPoint x: 246, startPoint y: 521, endPoint x: 139, endPoint y: 408, distance: 155.6
click at [139, 408] on div "450 Beta Sections(18) Elements(83) Section Element Hero Section Product Detail …" at bounding box center [106, 340] width 212 height 609
drag, startPoint x: 470, startPoint y: 609, endPoint x: 526, endPoint y: 571, distance: 67.7
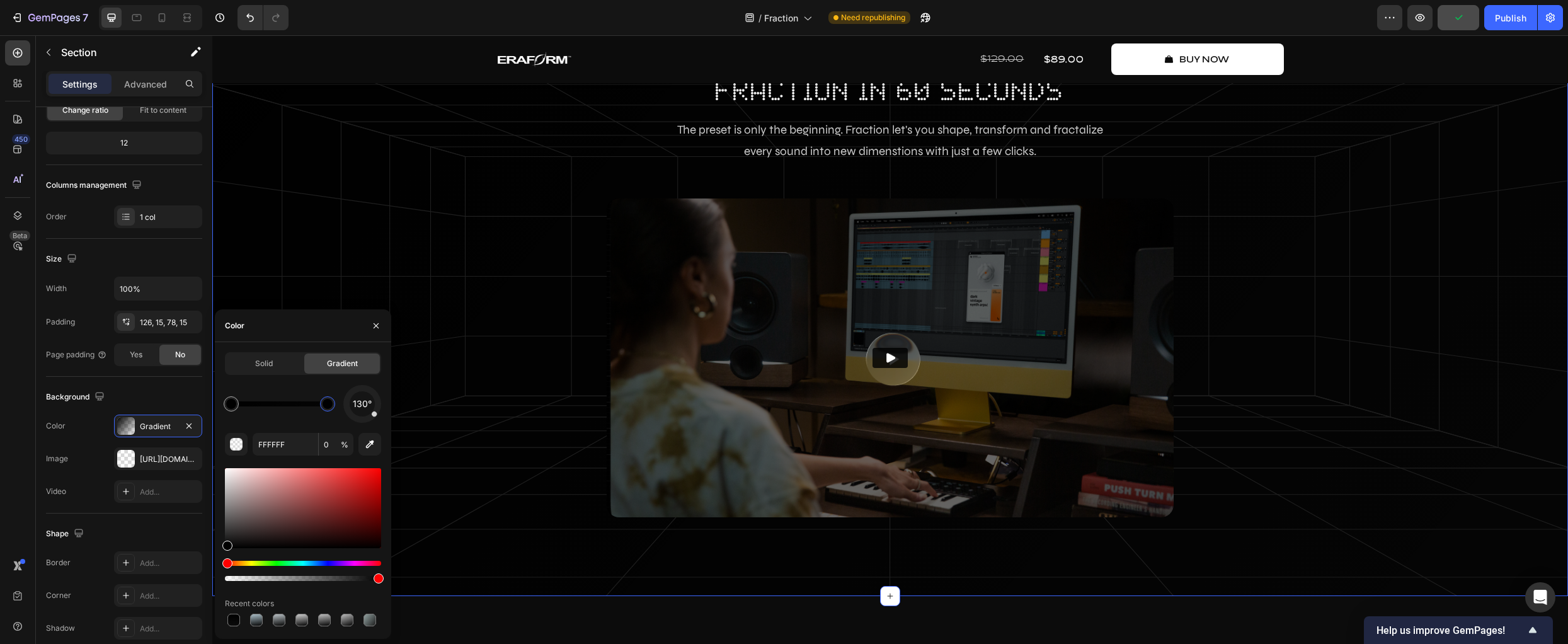
type input "000000"
type input "98"
drag, startPoint x: 174, startPoint y: 582, endPoint x: 23, endPoint y: 695, distance: 188.6
drag, startPoint x: 325, startPoint y: 406, endPoint x: 346, endPoint y: 408, distance: 21.1
click at [346, 408] on div "130°" at bounding box center [303, 404] width 157 height 38
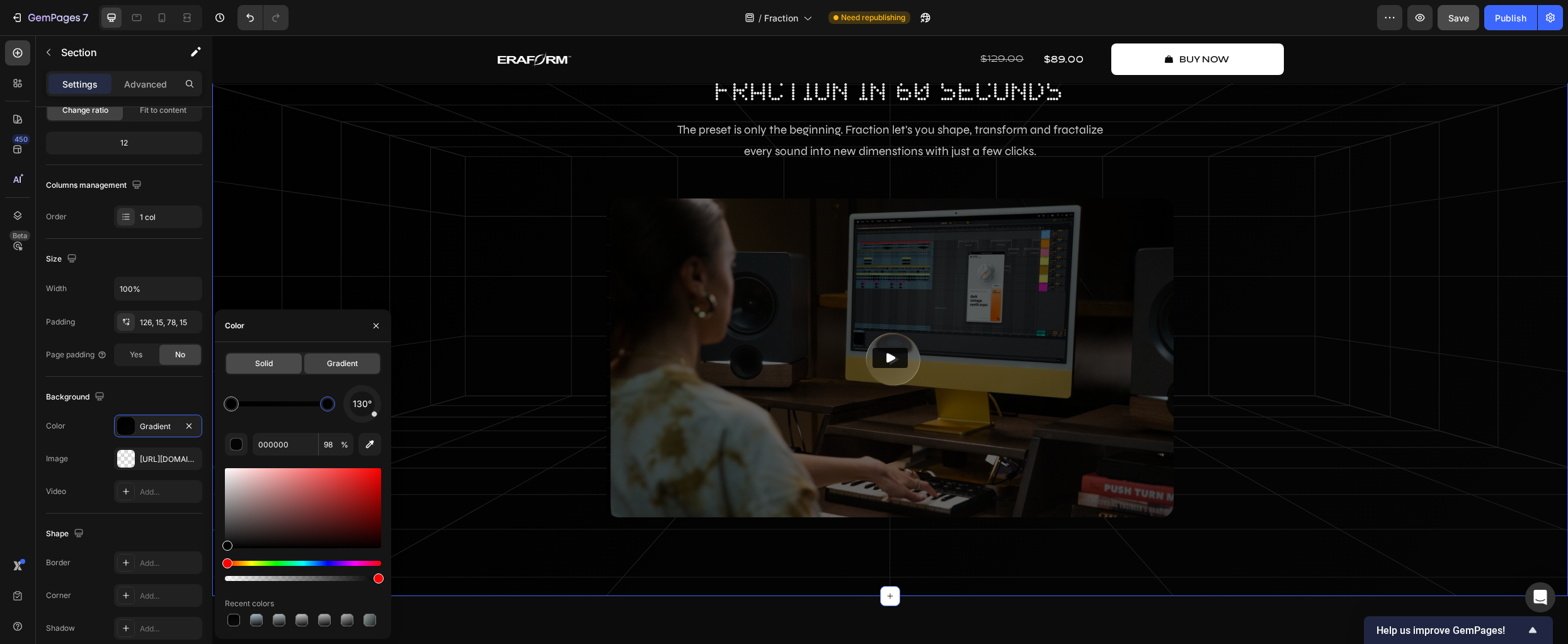
click at [267, 366] on span "Solid" at bounding box center [264, 364] width 17 height 12
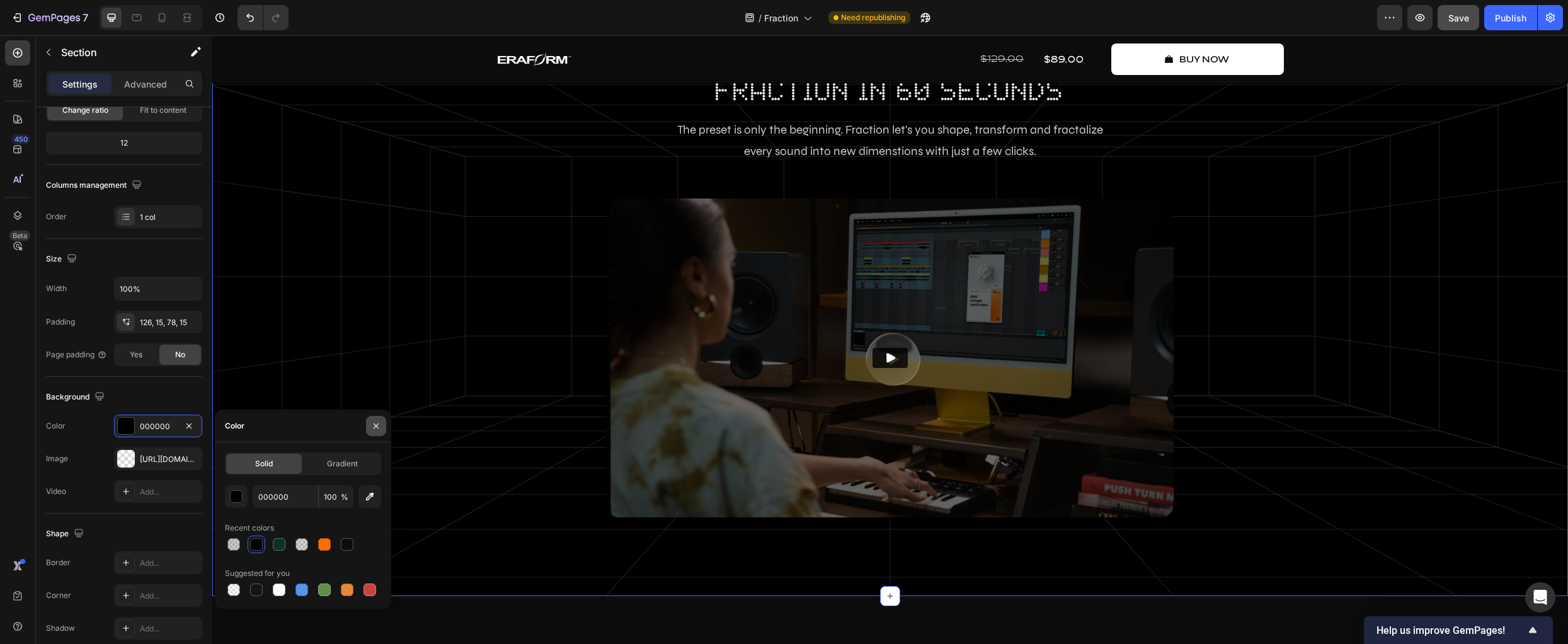
drag, startPoint x: 378, startPoint y: 426, endPoint x: 110, endPoint y: 408, distance: 268.6
click at [378, 426] on icon "button" at bounding box center [376, 426] width 10 height 10
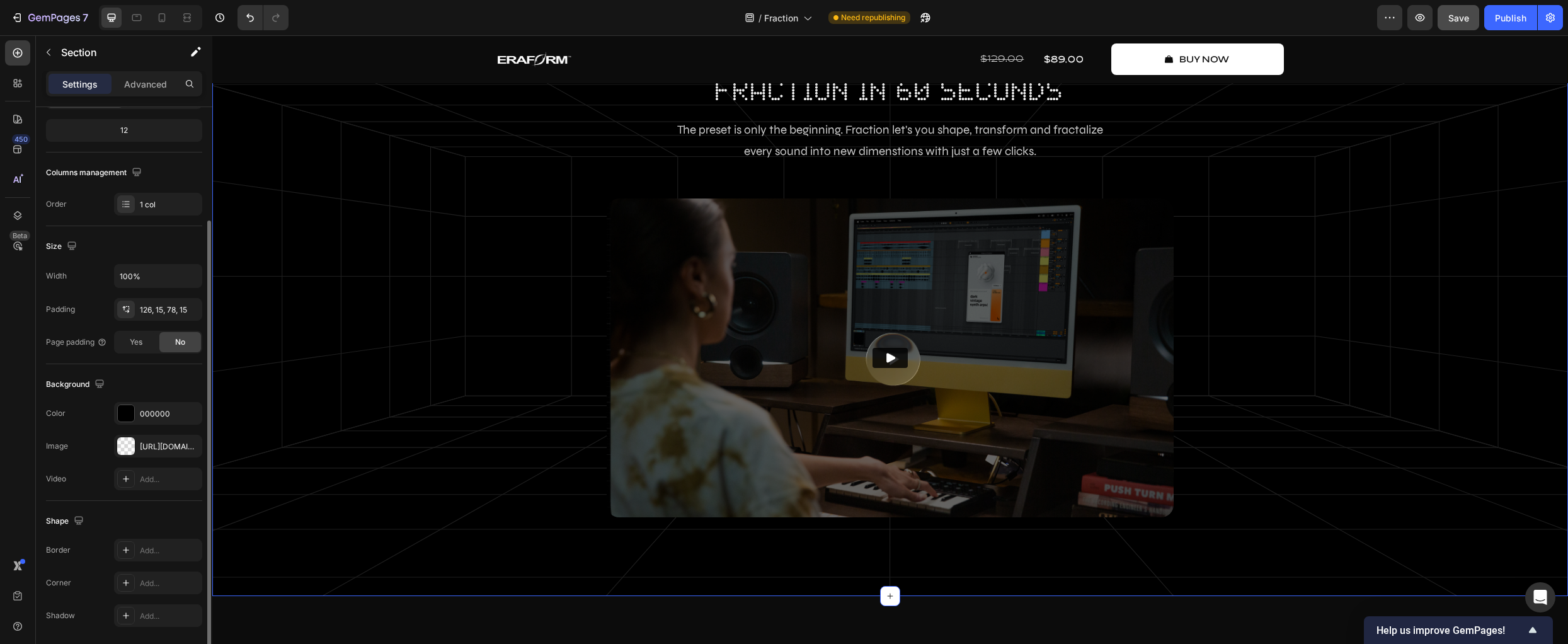
scroll to position [196, 0]
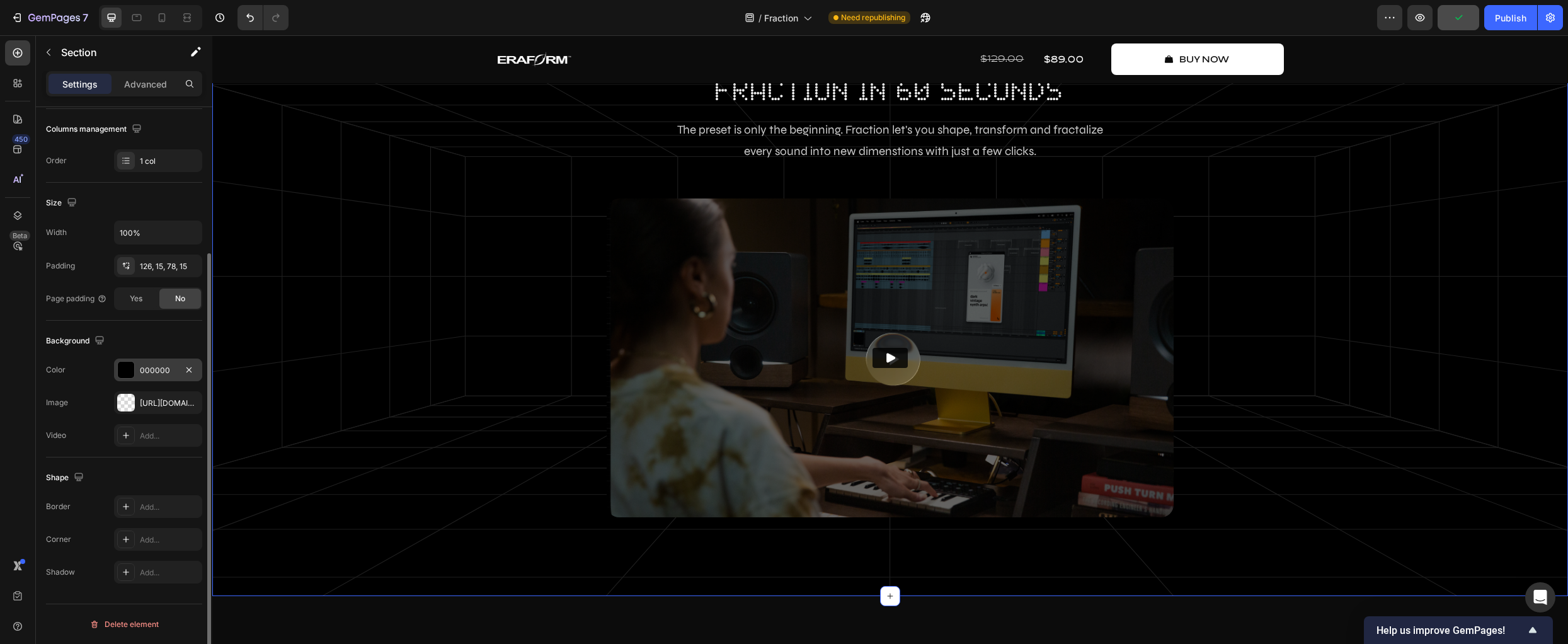
click at [125, 372] on div at bounding box center [126, 370] width 17 height 17
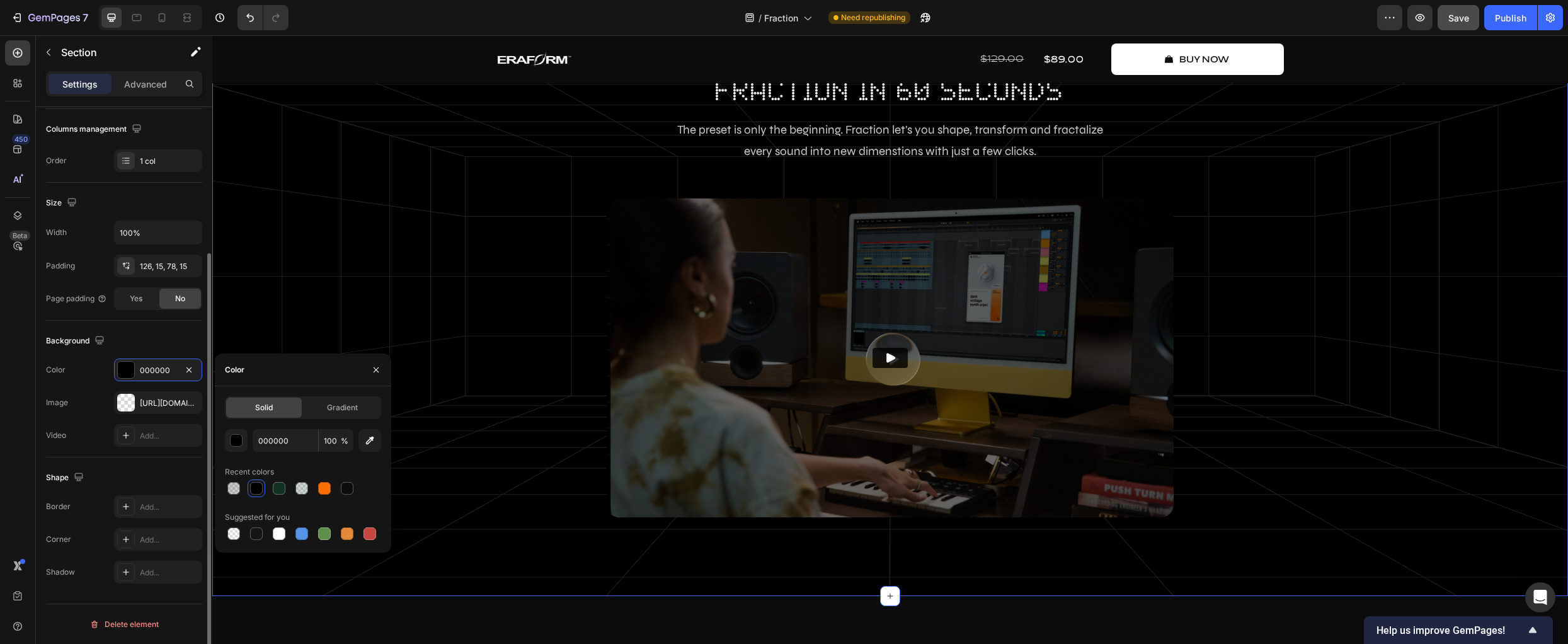
click at [65, 374] on div "Color 000000" at bounding box center [124, 370] width 157 height 22
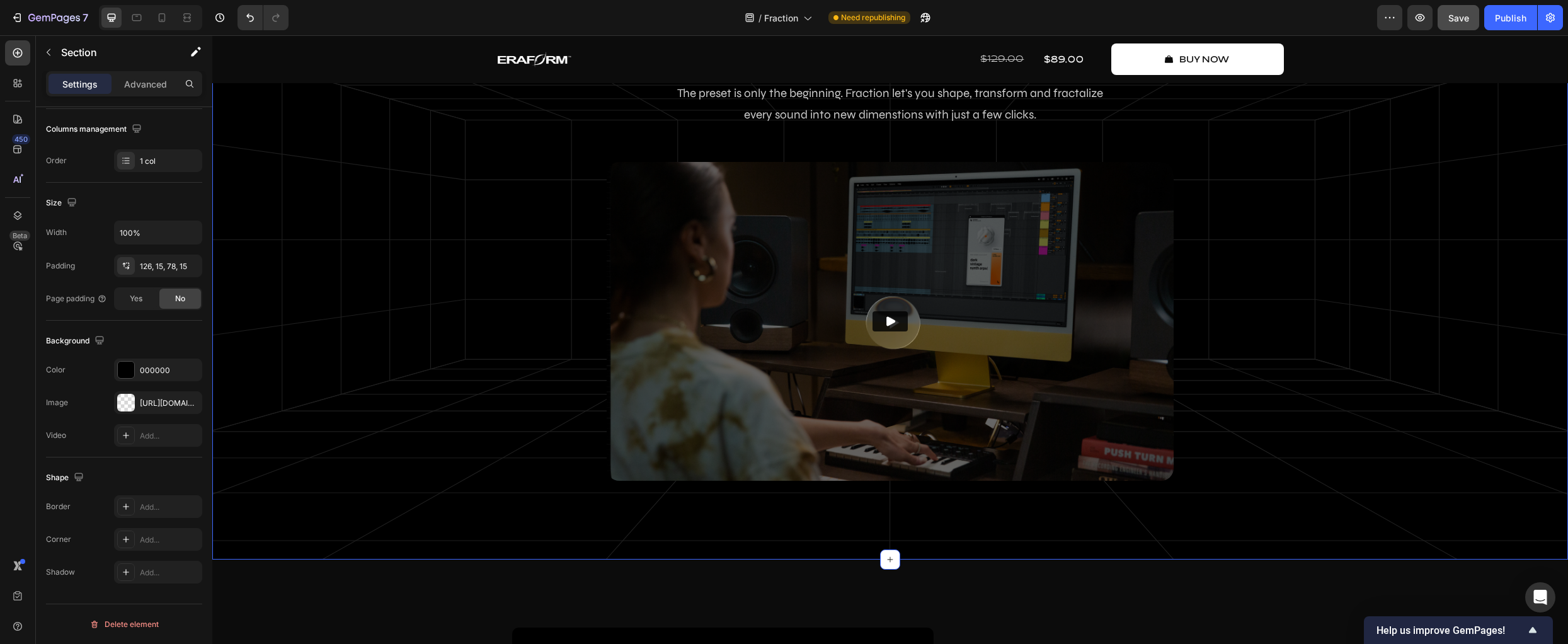
scroll to position [1624, 0]
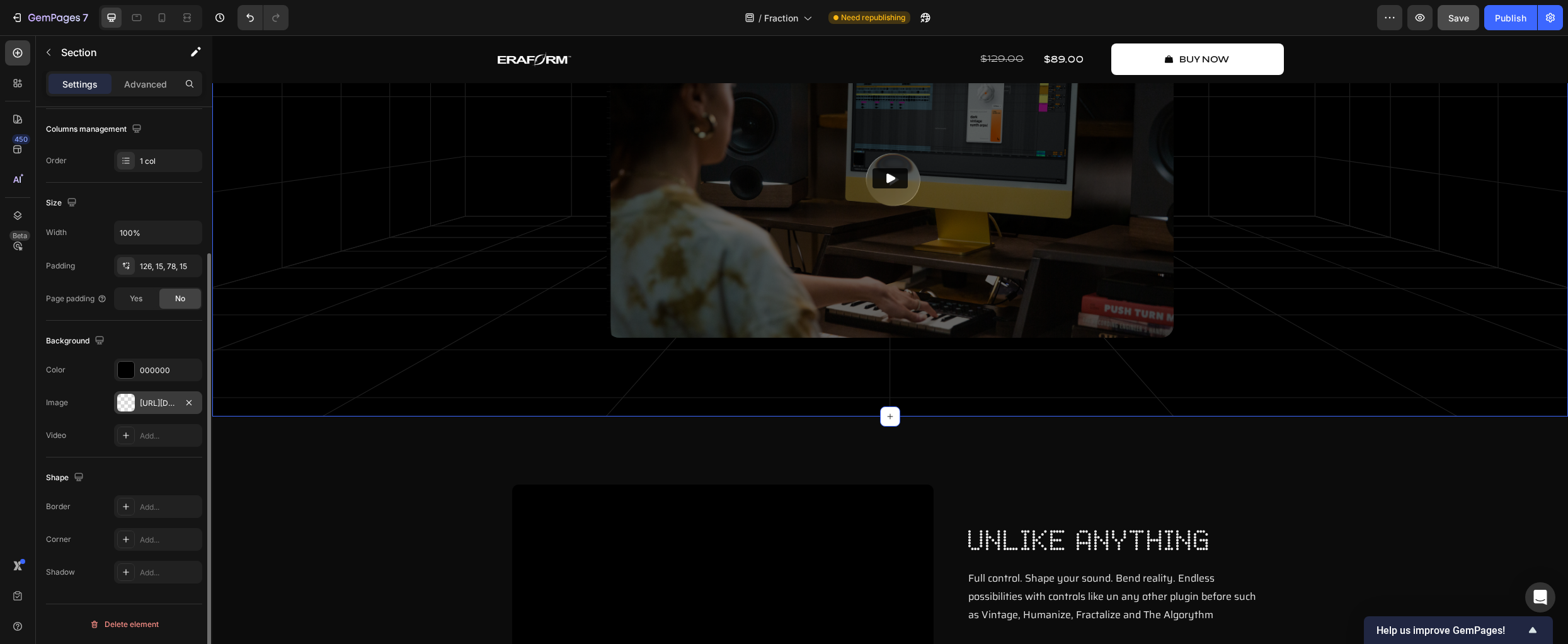
click at [124, 402] on div at bounding box center [126, 402] width 17 height 17
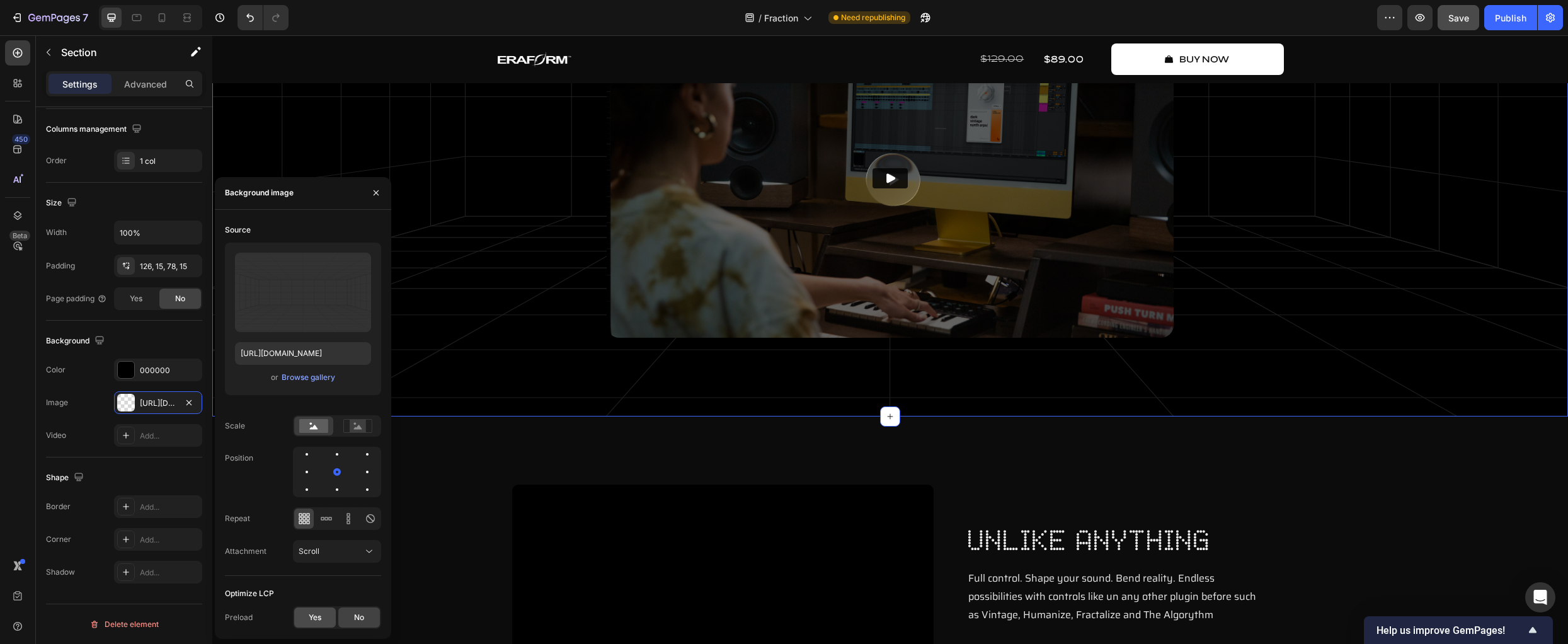
click at [325, 622] on div "Yes" at bounding box center [315, 618] width 41 height 20
click at [322, 547] on div "Scroll" at bounding box center [331, 552] width 65 height 12
click at [315, 498] on span "Fixed" at bounding box center [308, 497] width 20 height 12
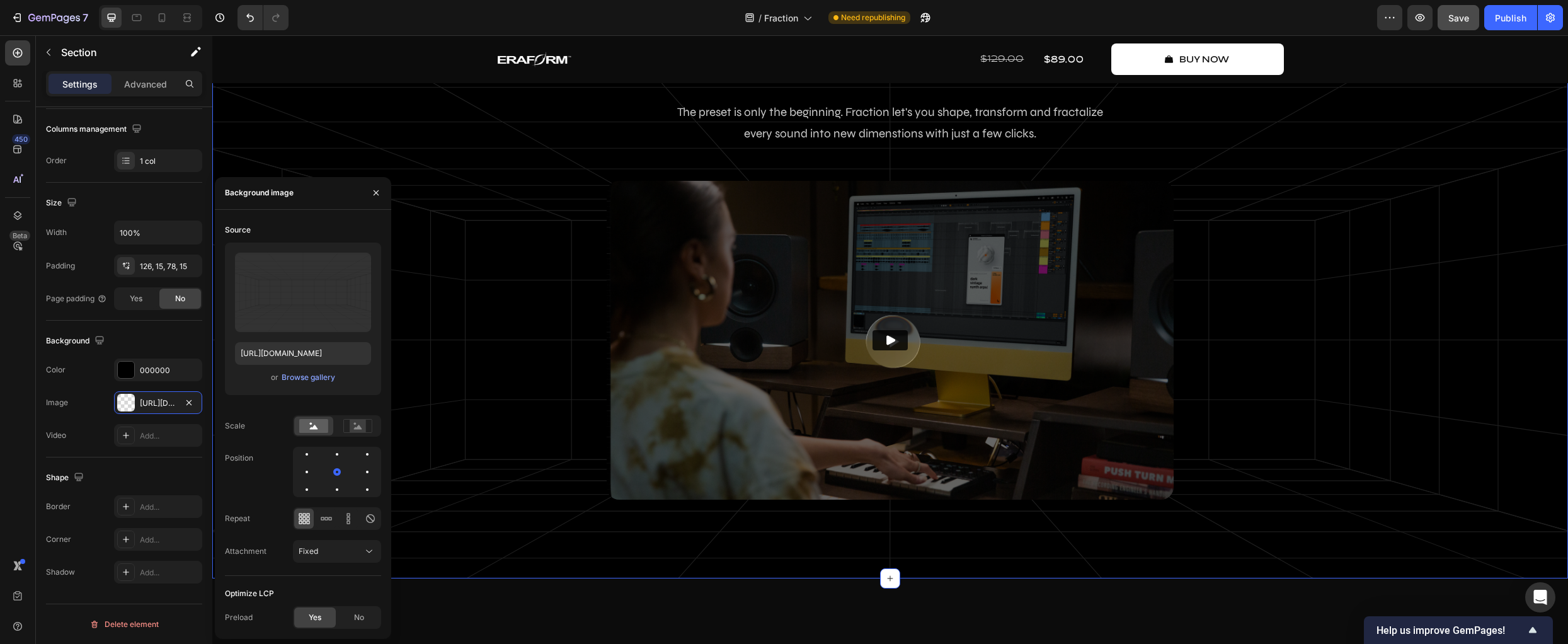
scroll to position [1458, 0]
click at [333, 519] on div at bounding box center [325, 519] width 20 height 20
click at [304, 517] on icon at bounding box center [304, 519] width 12 height 12
click at [329, 542] on button "Fixed" at bounding box center [337, 551] width 88 height 22
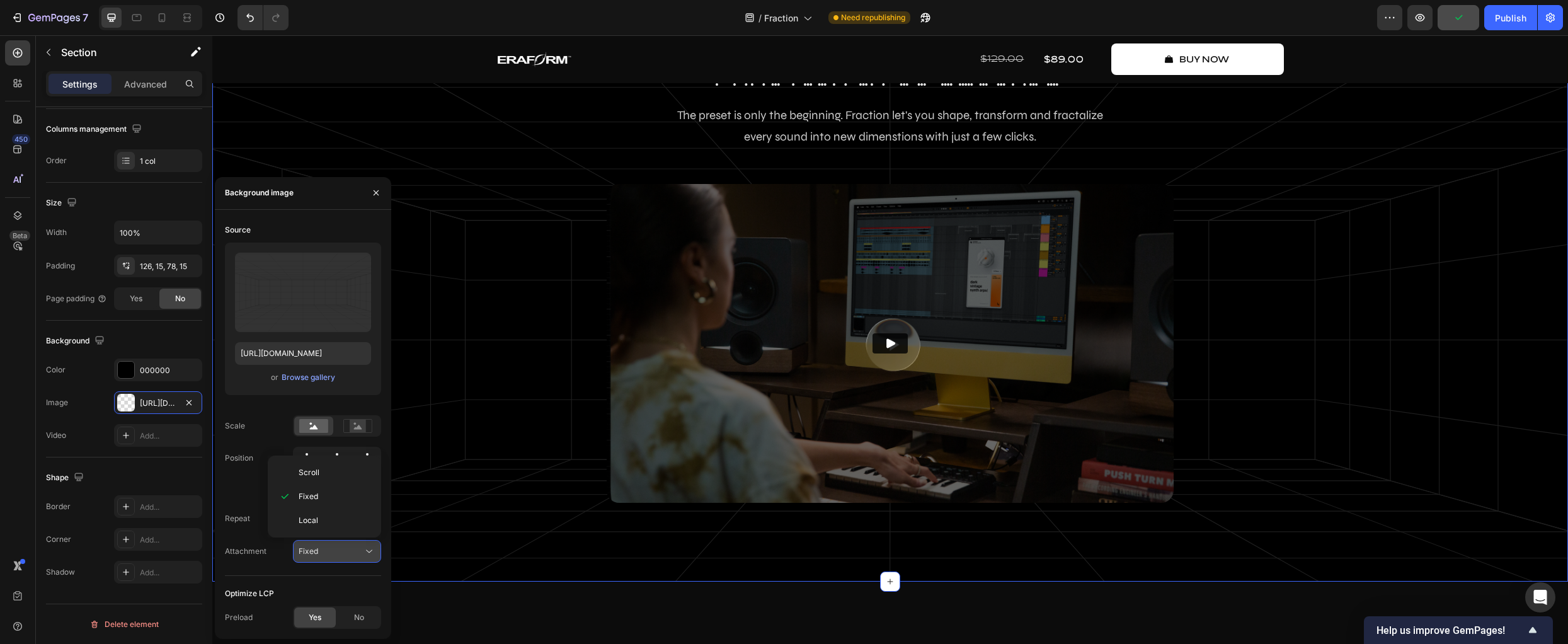
click at [329, 542] on button "Fixed" at bounding box center [337, 551] width 88 height 22
click at [373, 521] on icon at bounding box center [370, 519] width 9 height 9
click at [344, 551] on div "Fixed" at bounding box center [331, 552] width 65 height 12
click at [321, 527] on div "Local" at bounding box center [324, 520] width 104 height 24
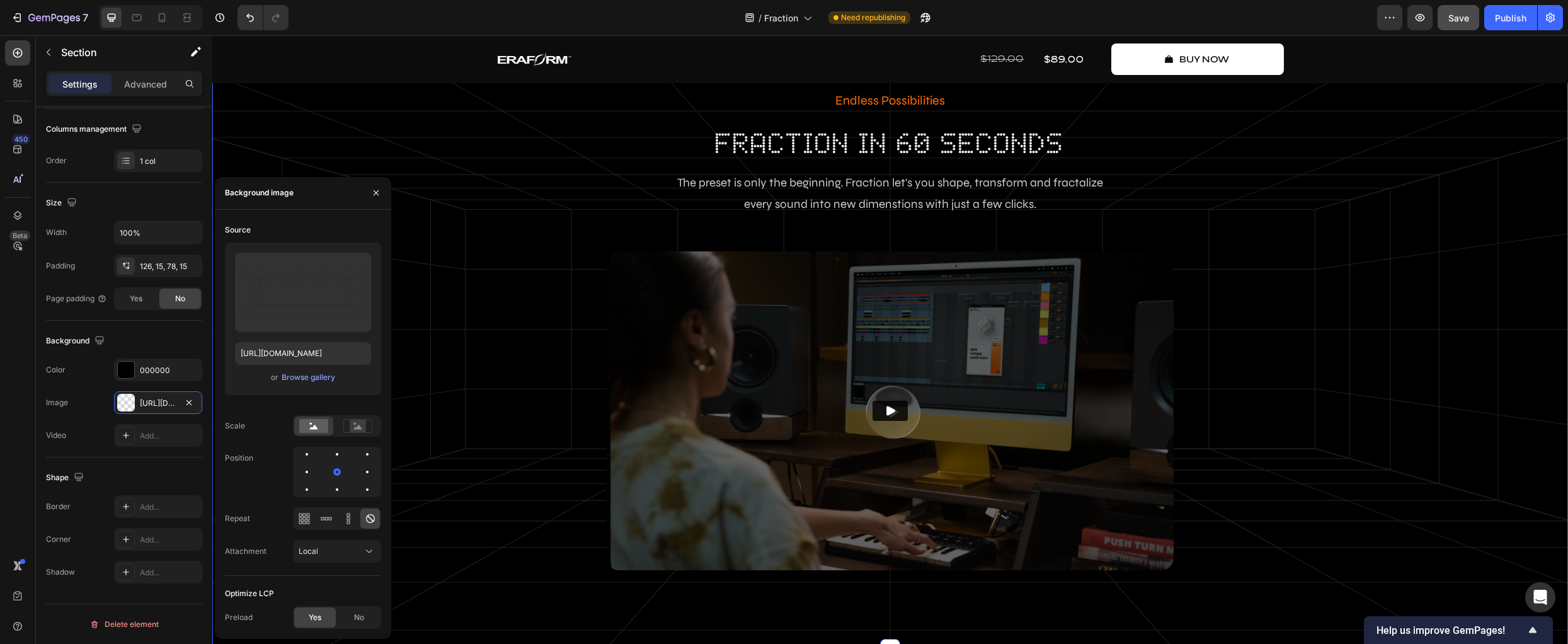
scroll to position [1371, 0]
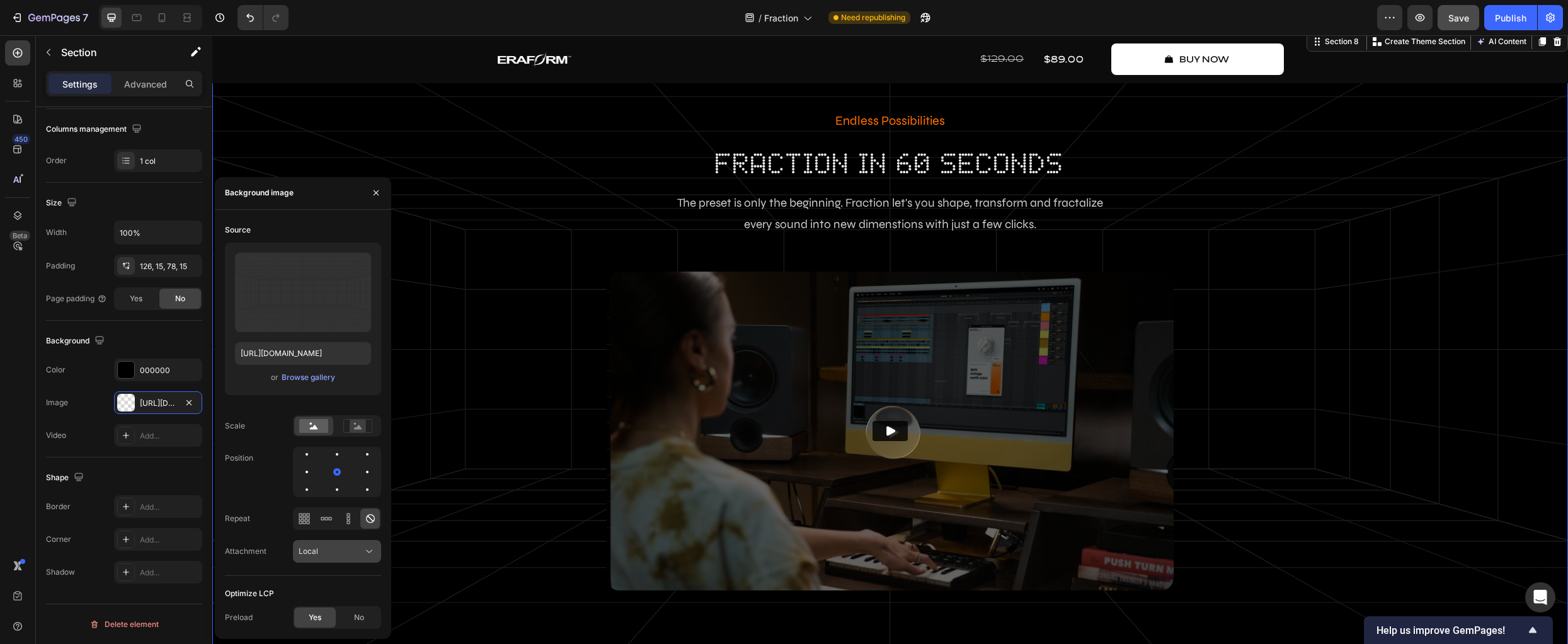
click at [332, 545] on button "Local" at bounding box center [337, 551] width 88 height 22
click at [325, 503] on div "Fixed" at bounding box center [324, 496] width 104 height 24
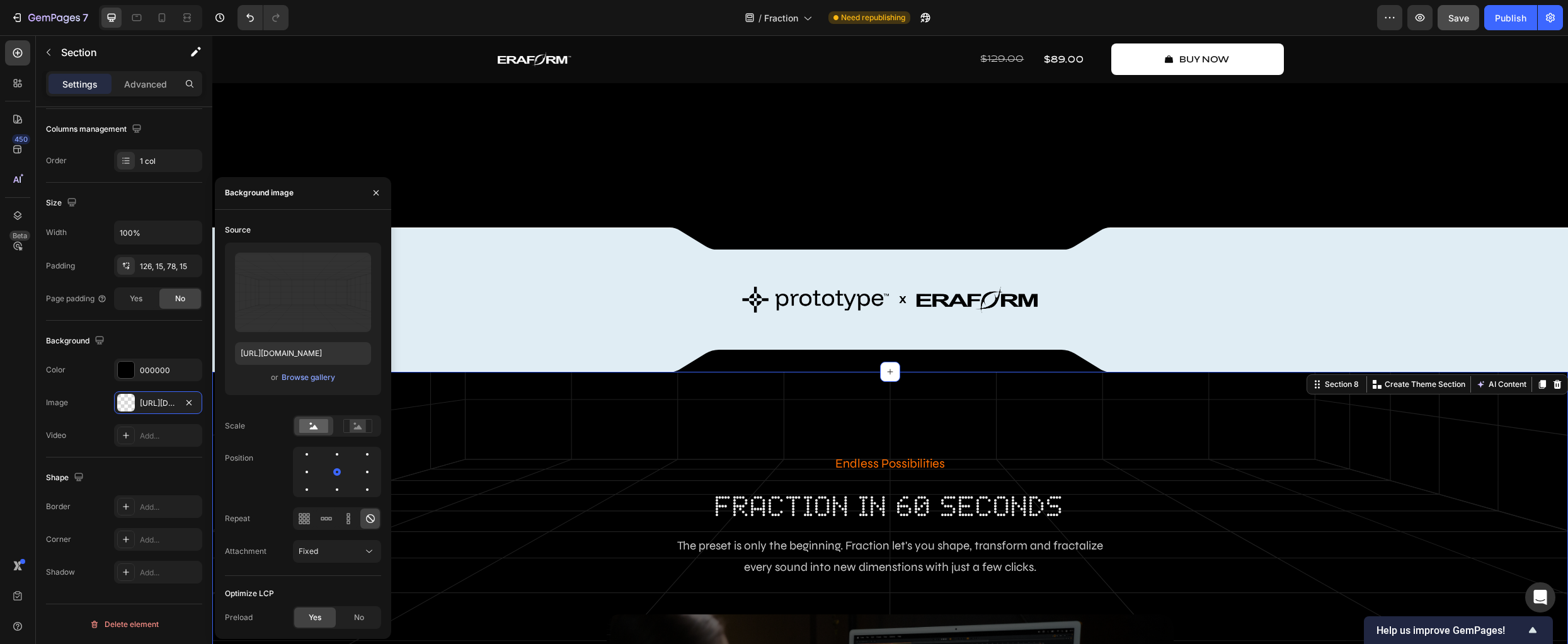
scroll to position [1005, 0]
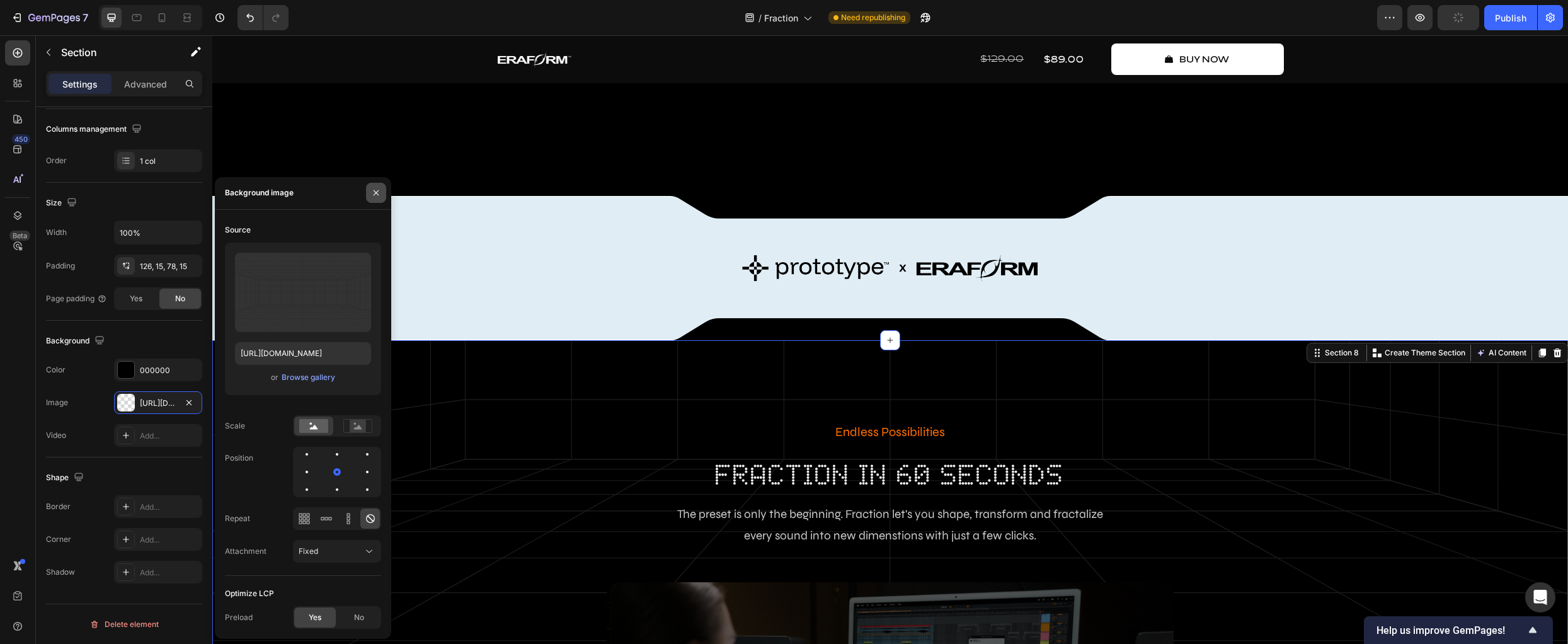
click at [379, 199] on button "button" at bounding box center [376, 193] width 20 height 20
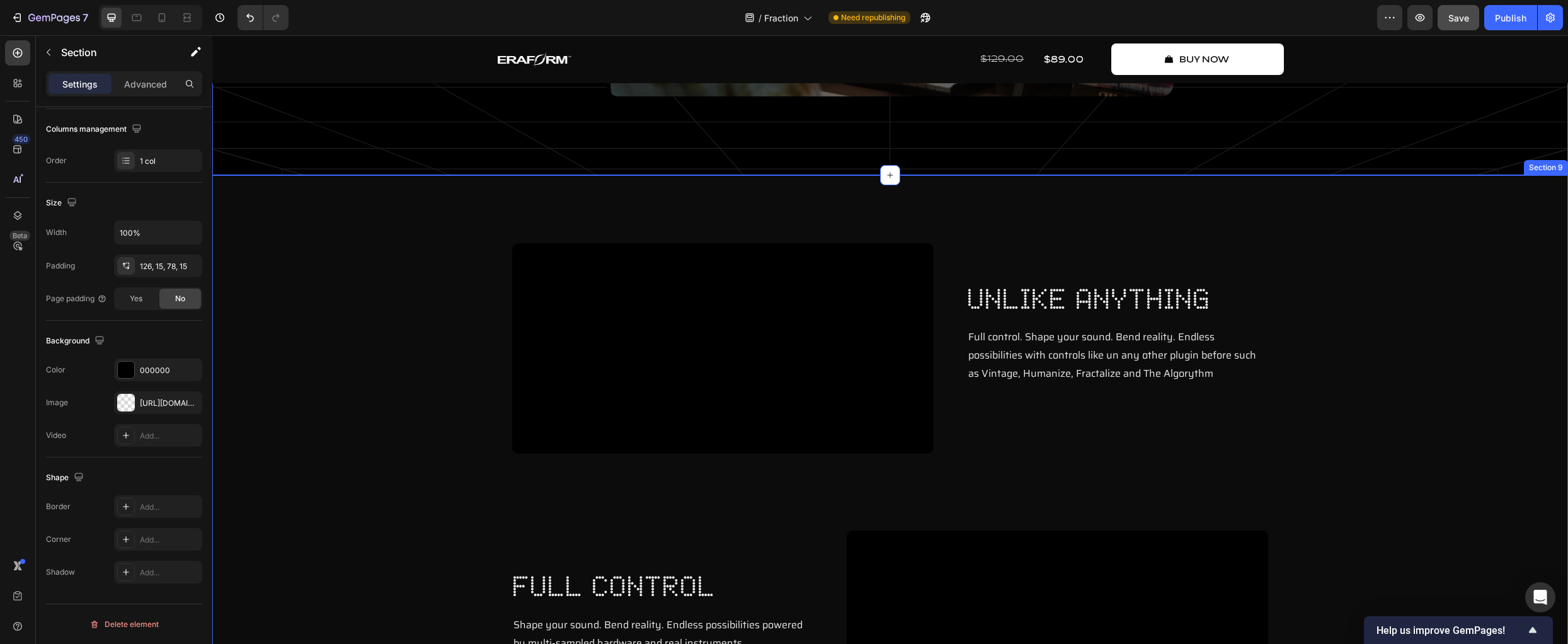
scroll to position [1870, 0]
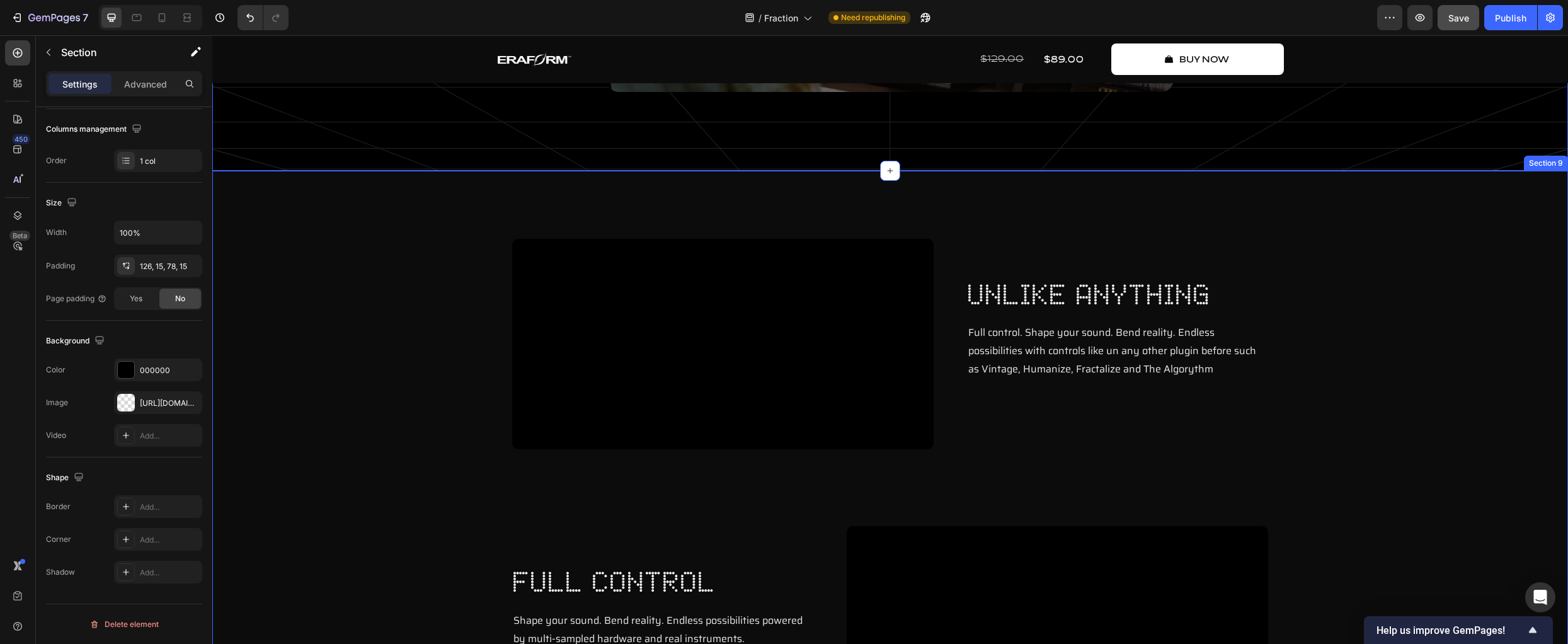
click at [273, 322] on div "Video unlike anything Heading Full control. Shape your sound. Bend reality. End…" at bounding box center [890, 488] width 1337 height 499
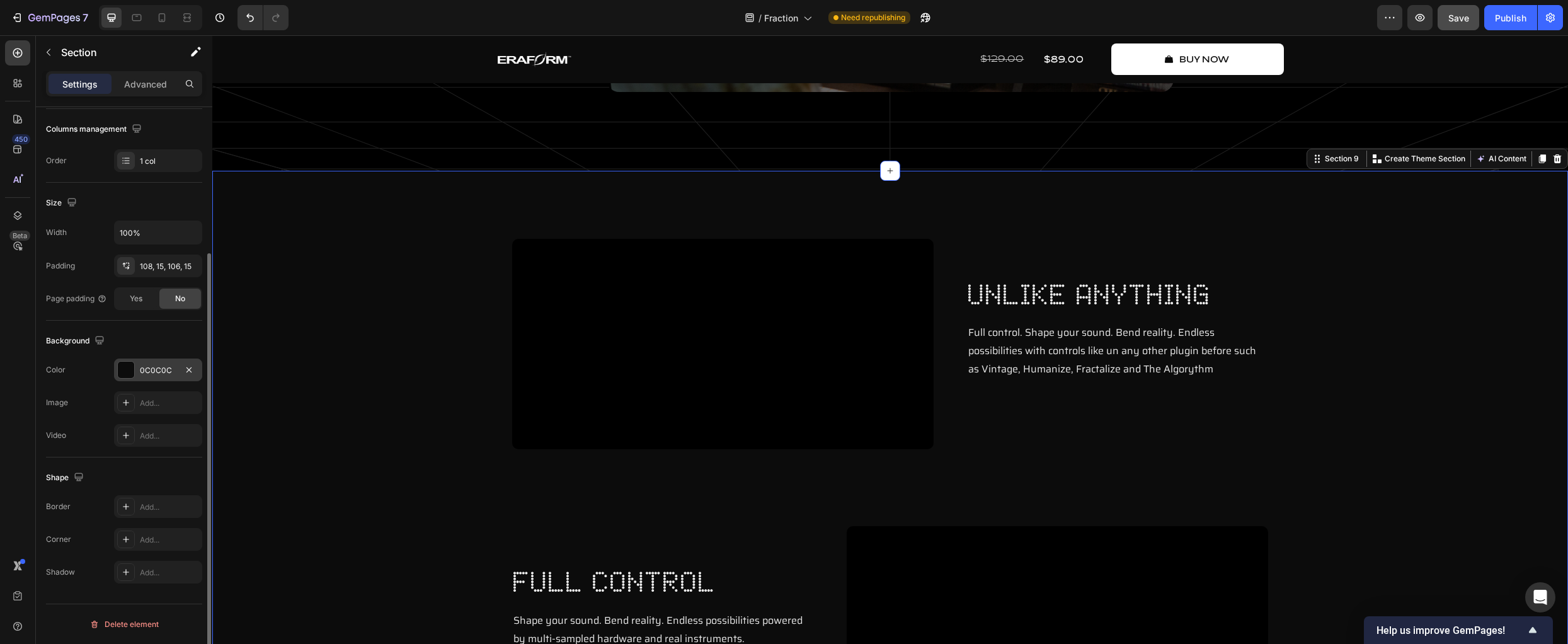
click at [128, 368] on div at bounding box center [126, 370] width 17 height 17
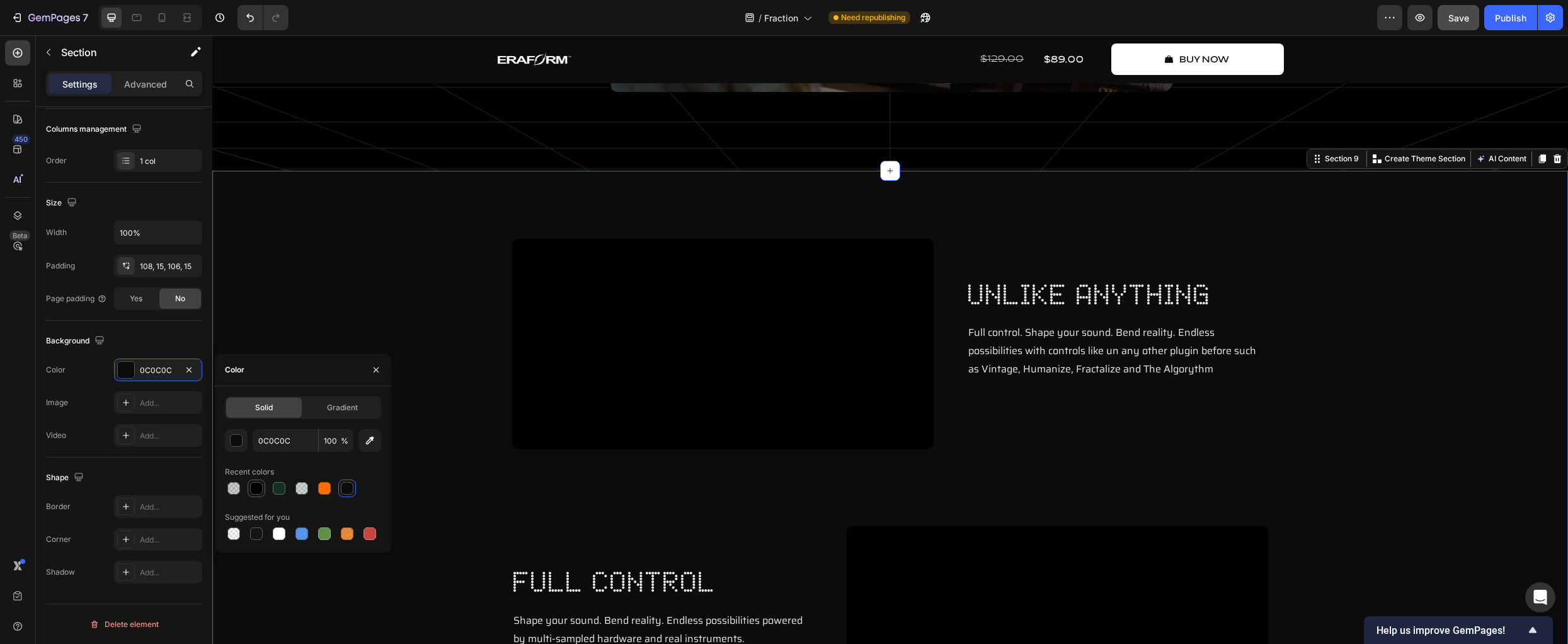
click at [257, 492] on div at bounding box center [256, 488] width 12 height 12
type input "000000"
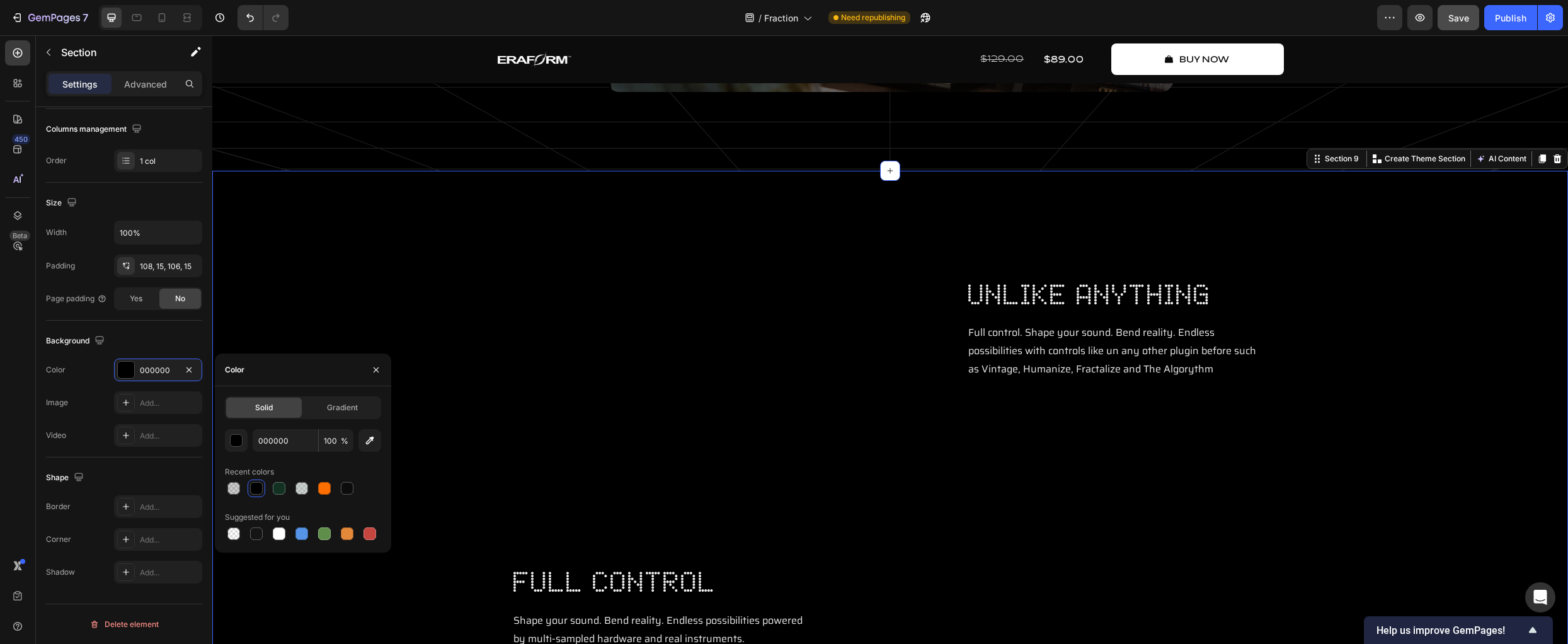
click at [403, 284] on div "Video unlike anything Heading Full control. Shape your sound. Bend reality. End…" at bounding box center [890, 488] width 1337 height 499
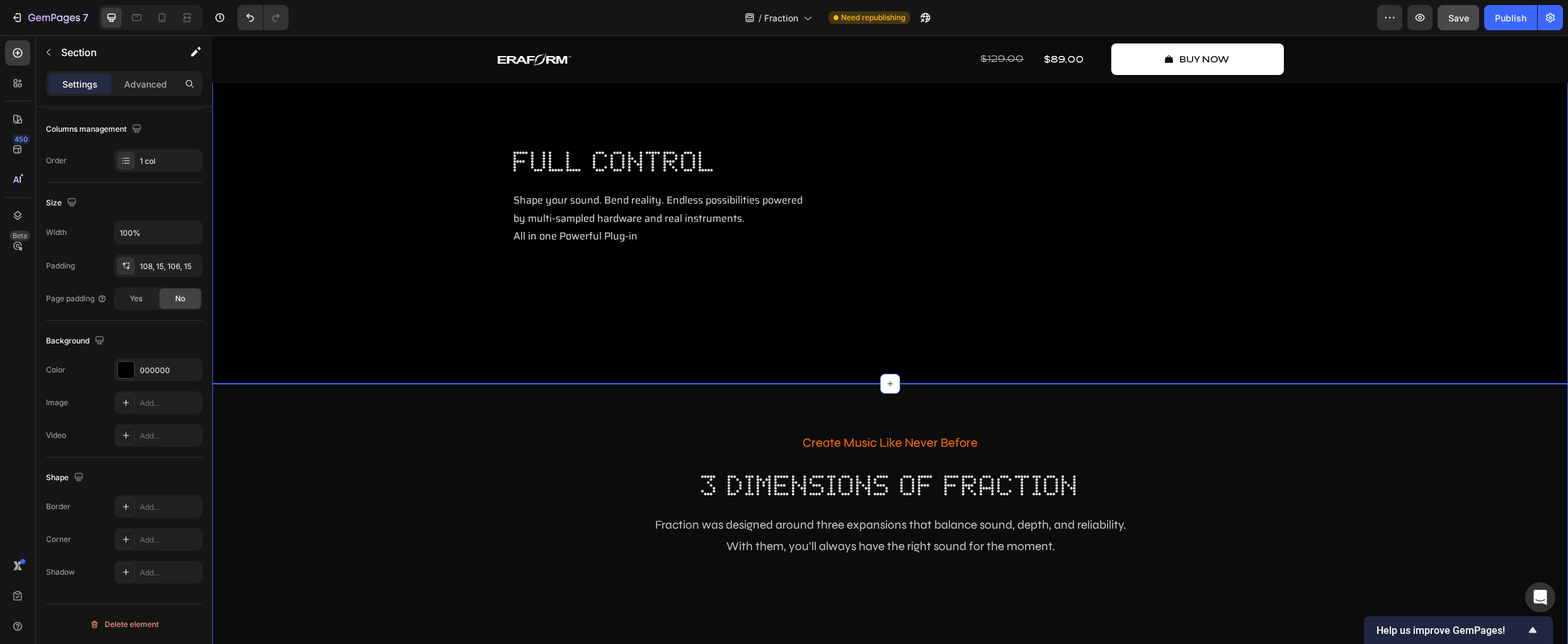
click at [411, 483] on div "Create Music Like Never Before Text Block 3 dimensions of fraction Heading Frac…" at bounding box center [890, 640] width 1356 height 514
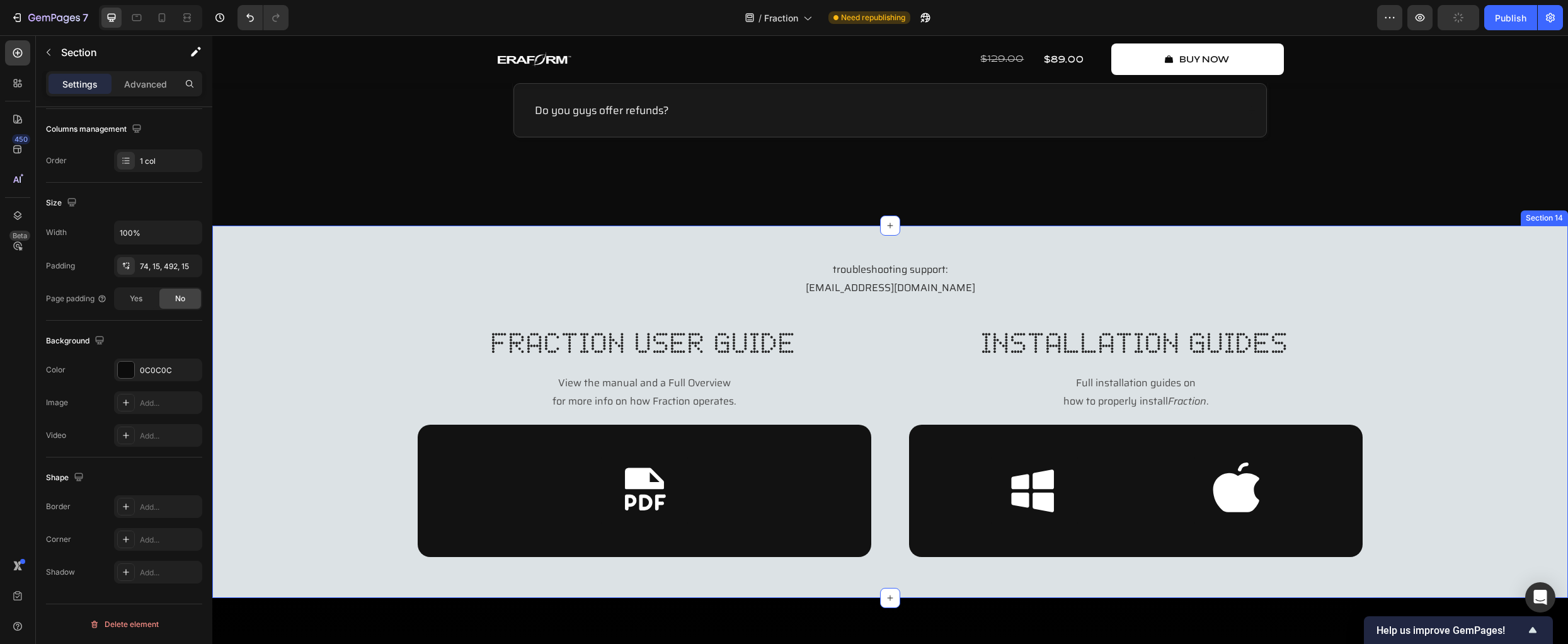
scroll to position [5303, 0]
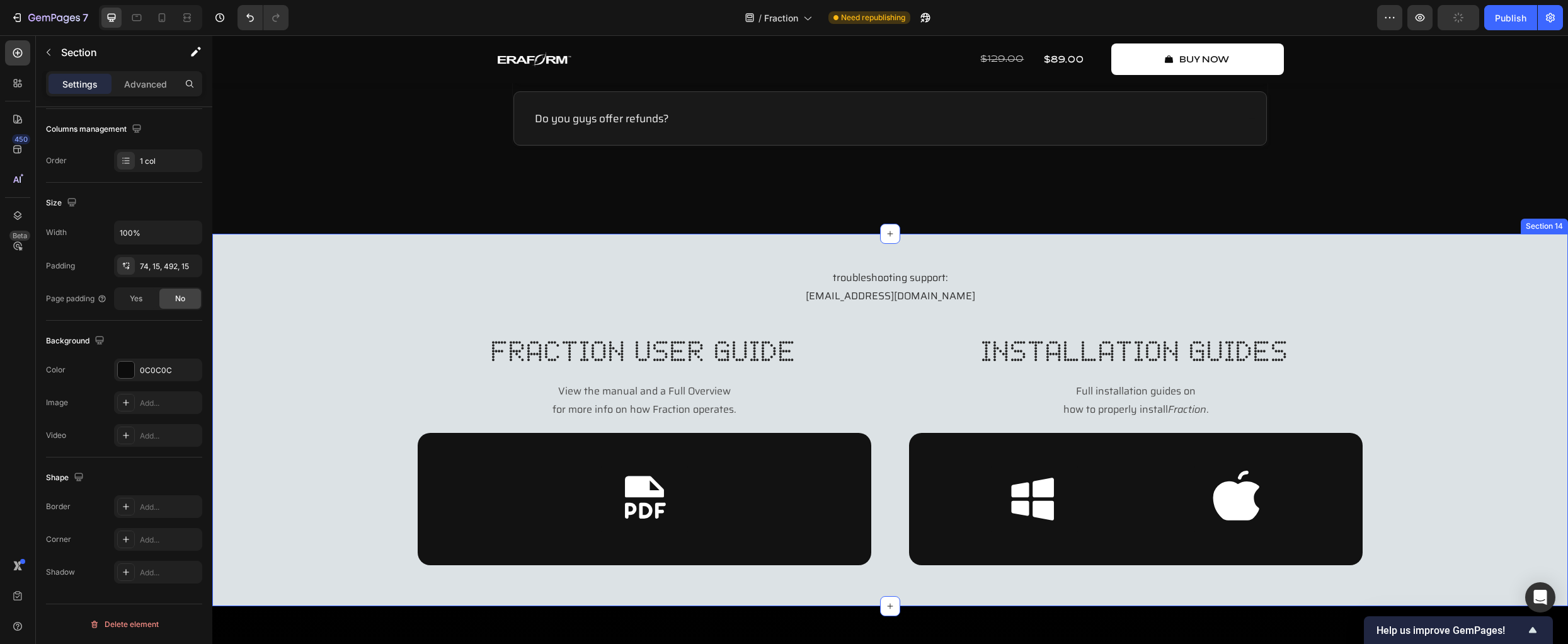
click at [295, 417] on div "troubleshooting support: contact@eraformaudio.com Text Block fraction user guid…" at bounding box center [890, 416] width 1356 height 297
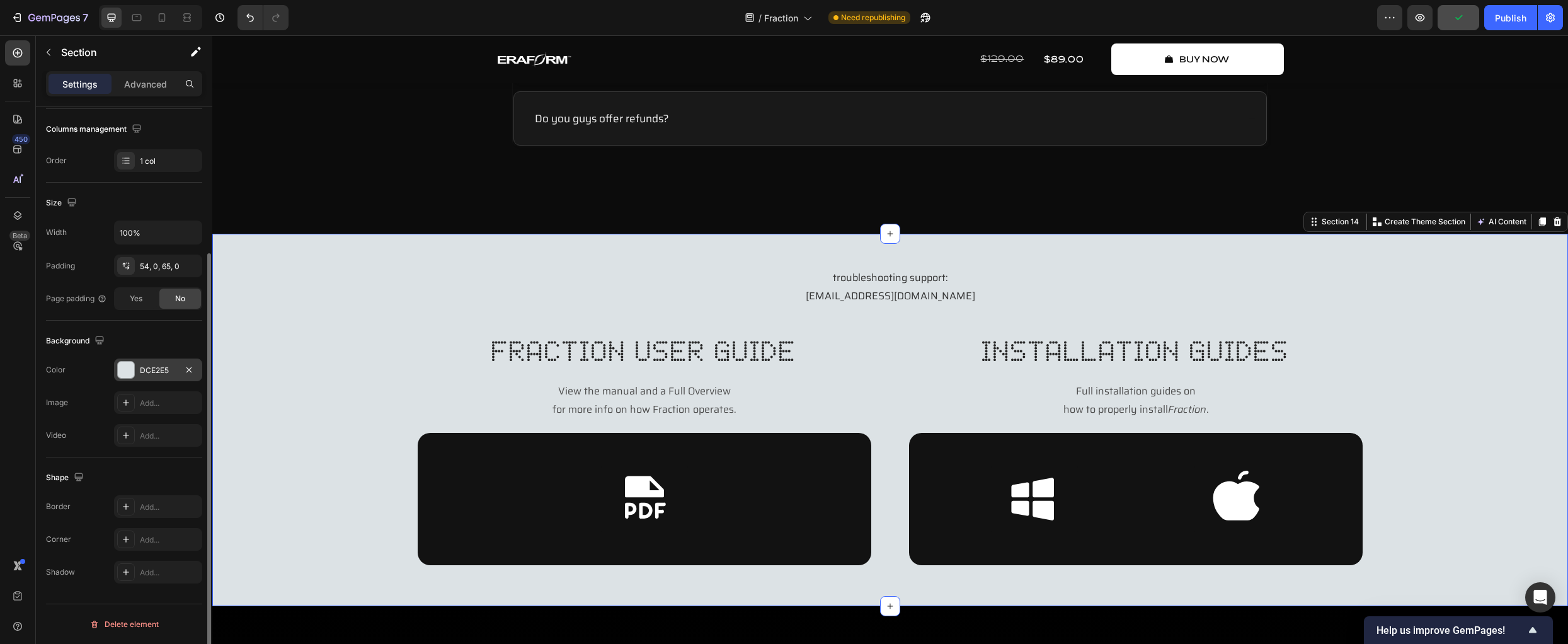
click at [126, 368] on div at bounding box center [126, 370] width 17 height 17
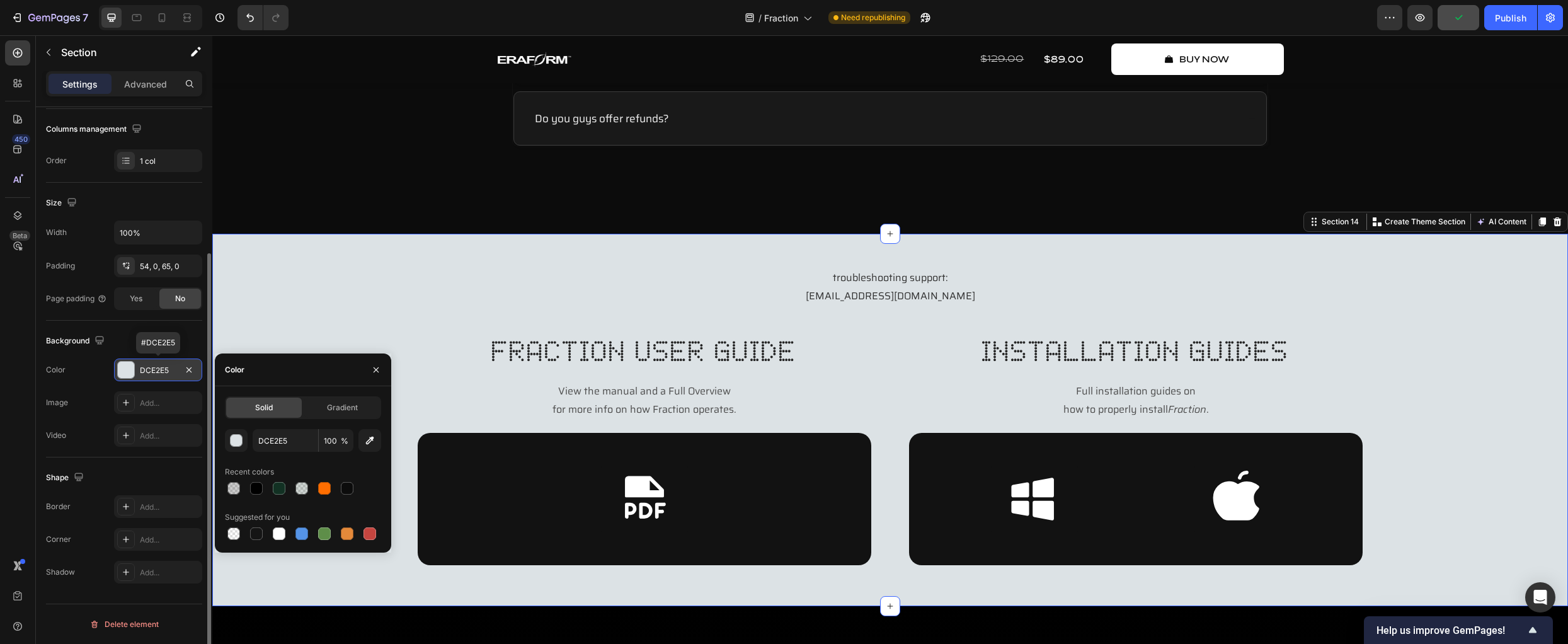
click at [123, 368] on div at bounding box center [126, 370] width 17 height 17
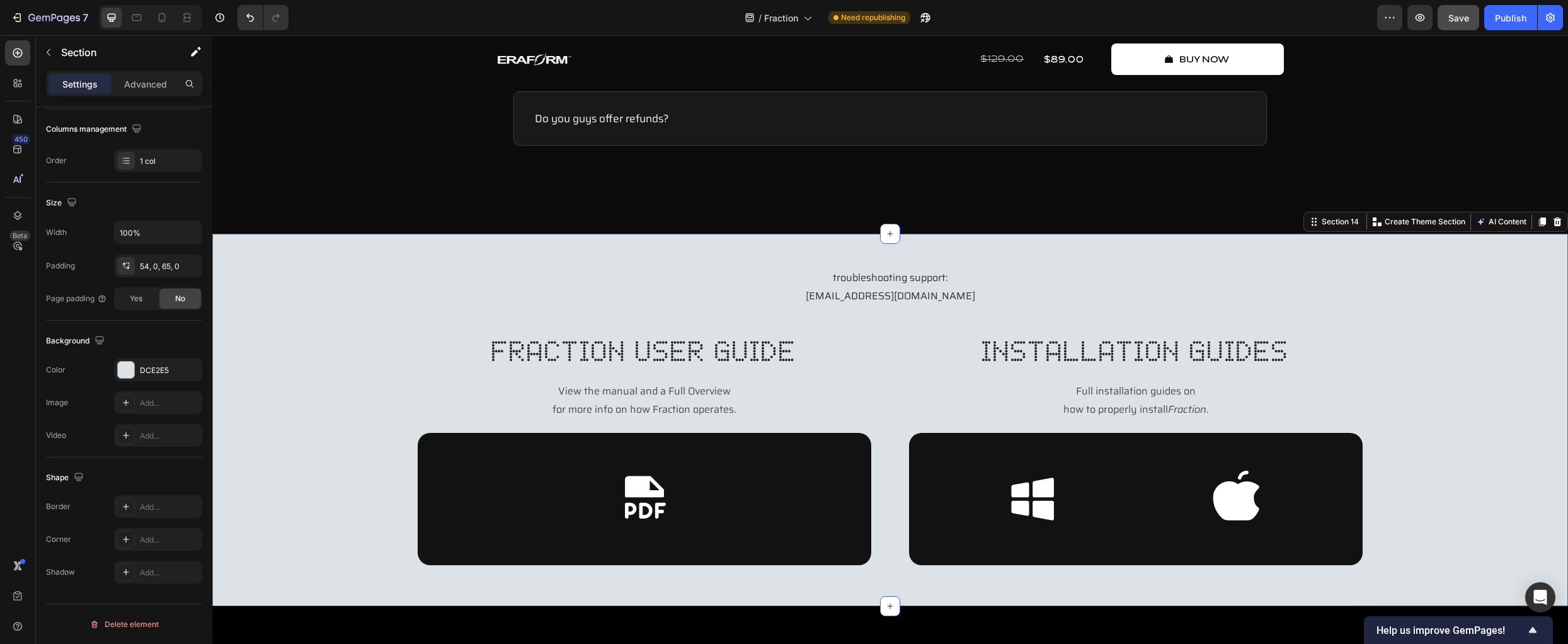
click at [325, 479] on div "troubleshooting support: contact@eraformaudio.com Text Block fraction user guid…" at bounding box center [890, 416] width 1356 height 297
click at [163, 377] on div "DCE2E5" at bounding box center [158, 370] width 88 height 22
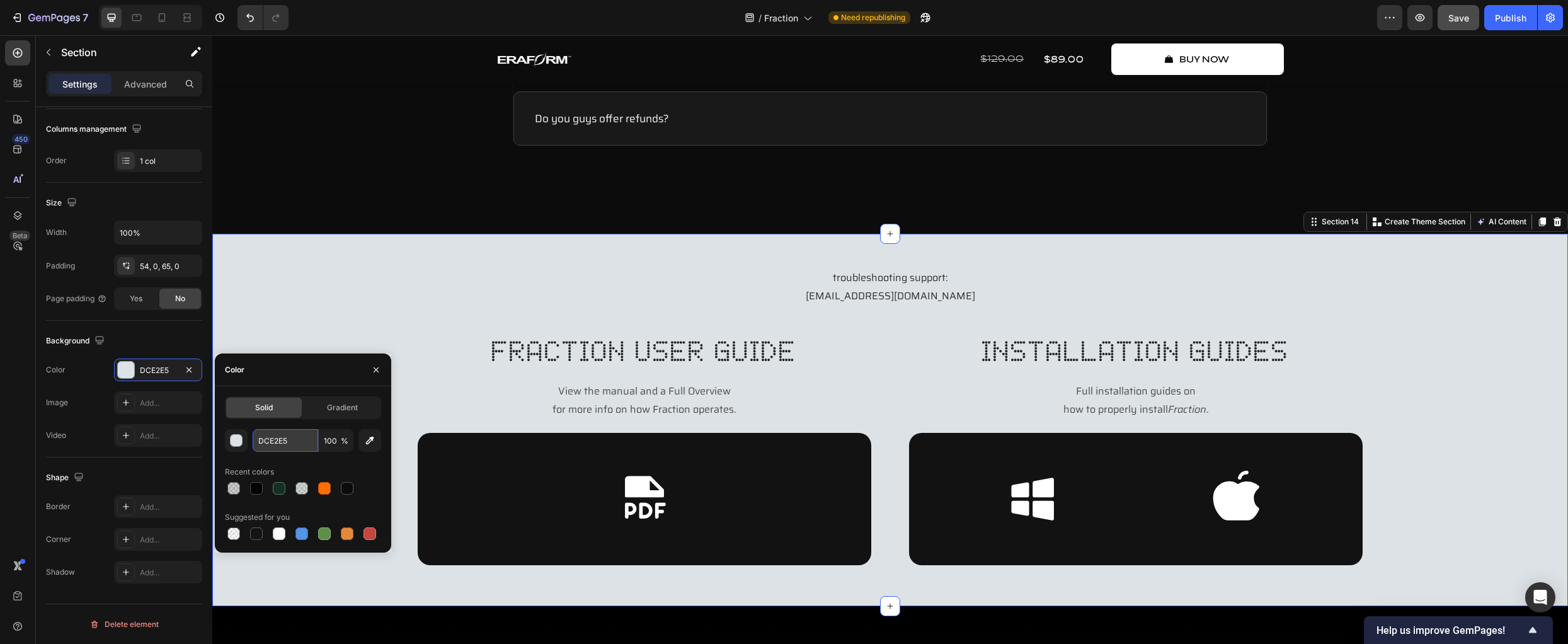
click at [292, 449] on input "DCE2E5" at bounding box center [286, 440] width 65 height 22
paste input "E0EDF4"
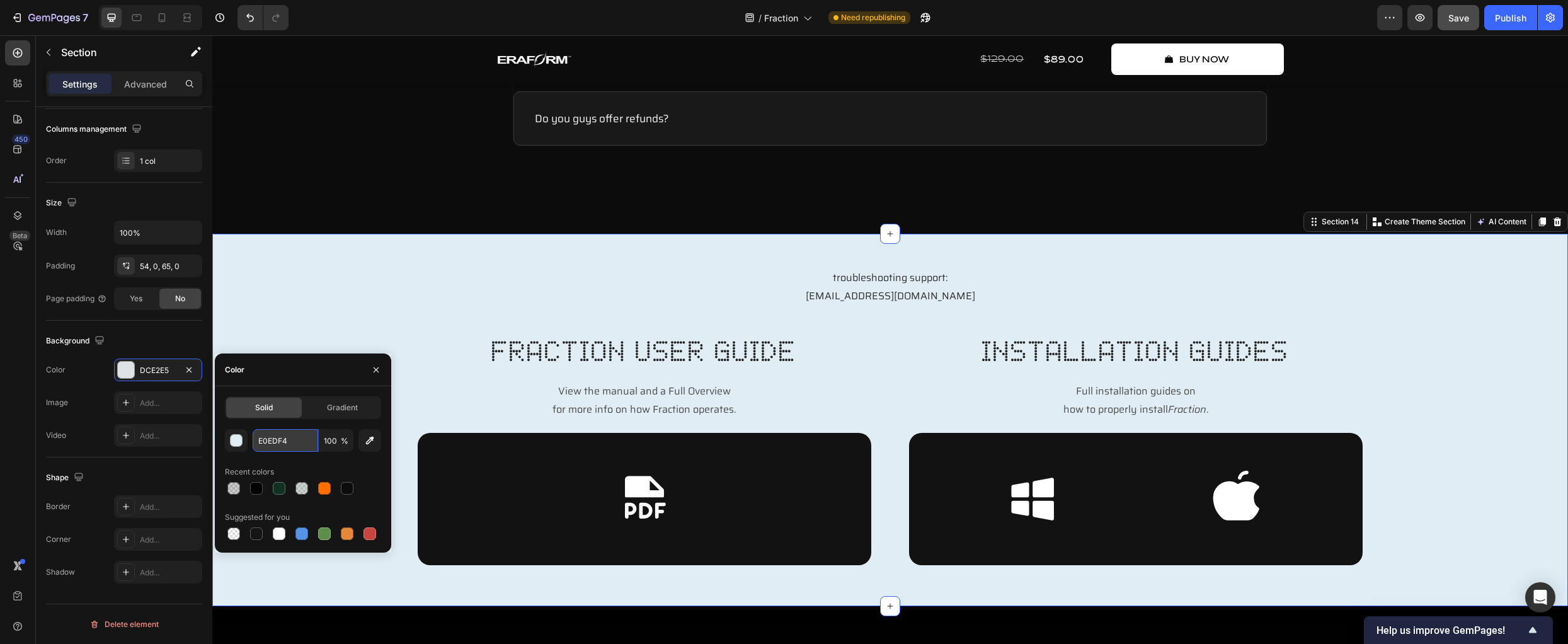
type input "E0EDF4#"
click at [317, 297] on p "troubleshooting support: contact@eraformaudio.com" at bounding box center [890, 287] width 1353 height 36
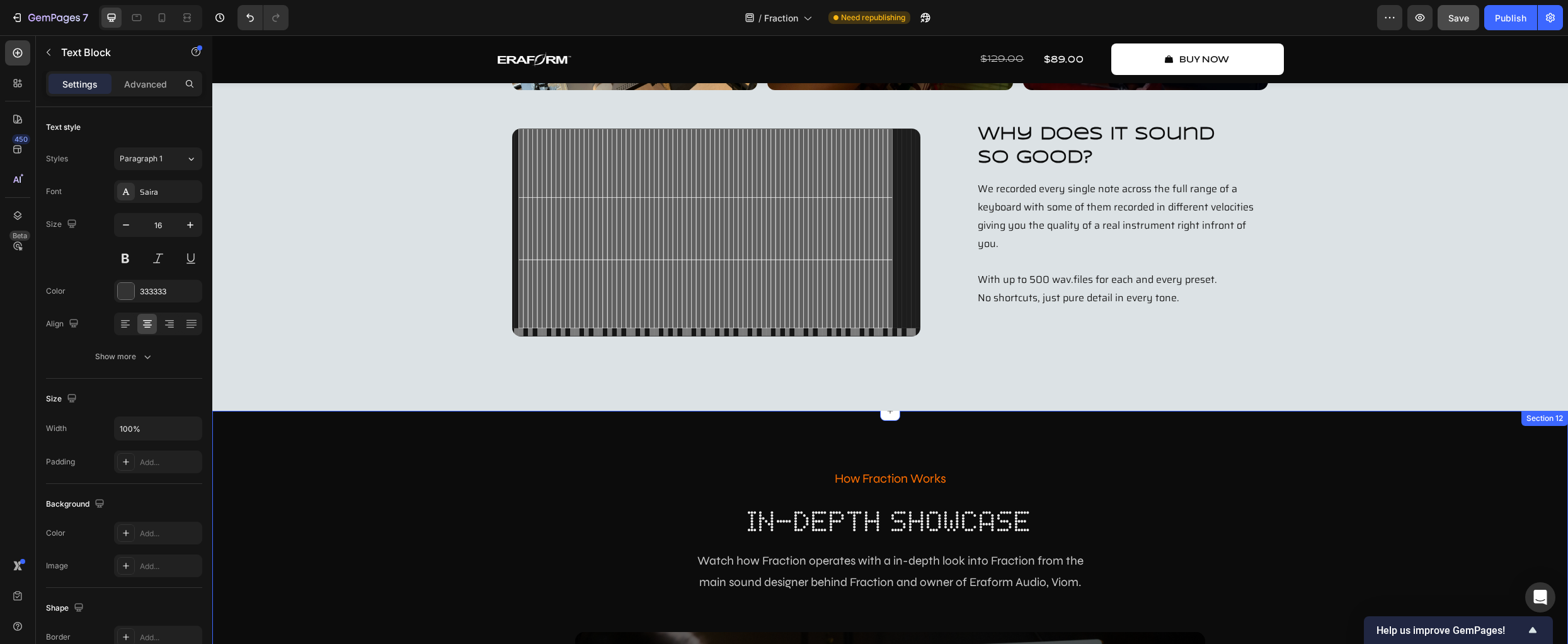
scroll to position [3368, 0]
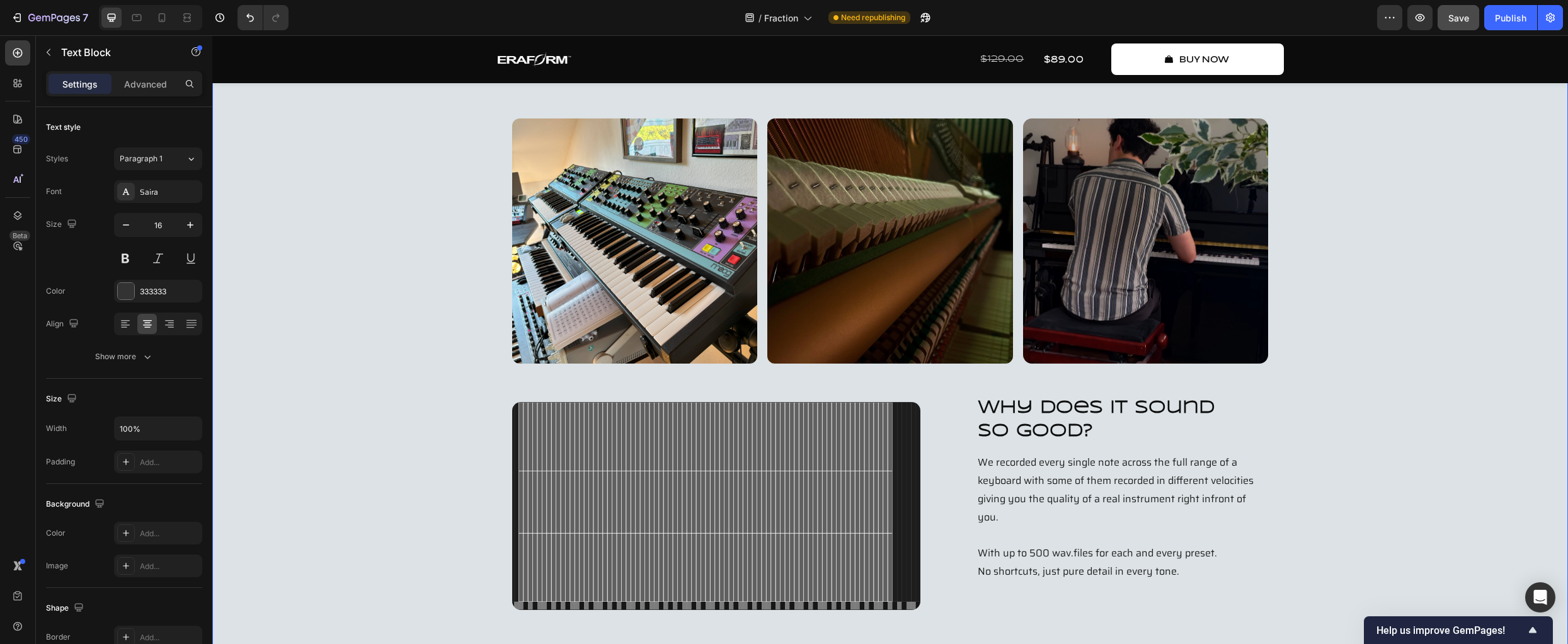
click at [352, 310] on div "Behind The Scenes Text Block every detail captured Heading The Story behind Fra…" at bounding box center [890, 288] width 1337 height 656
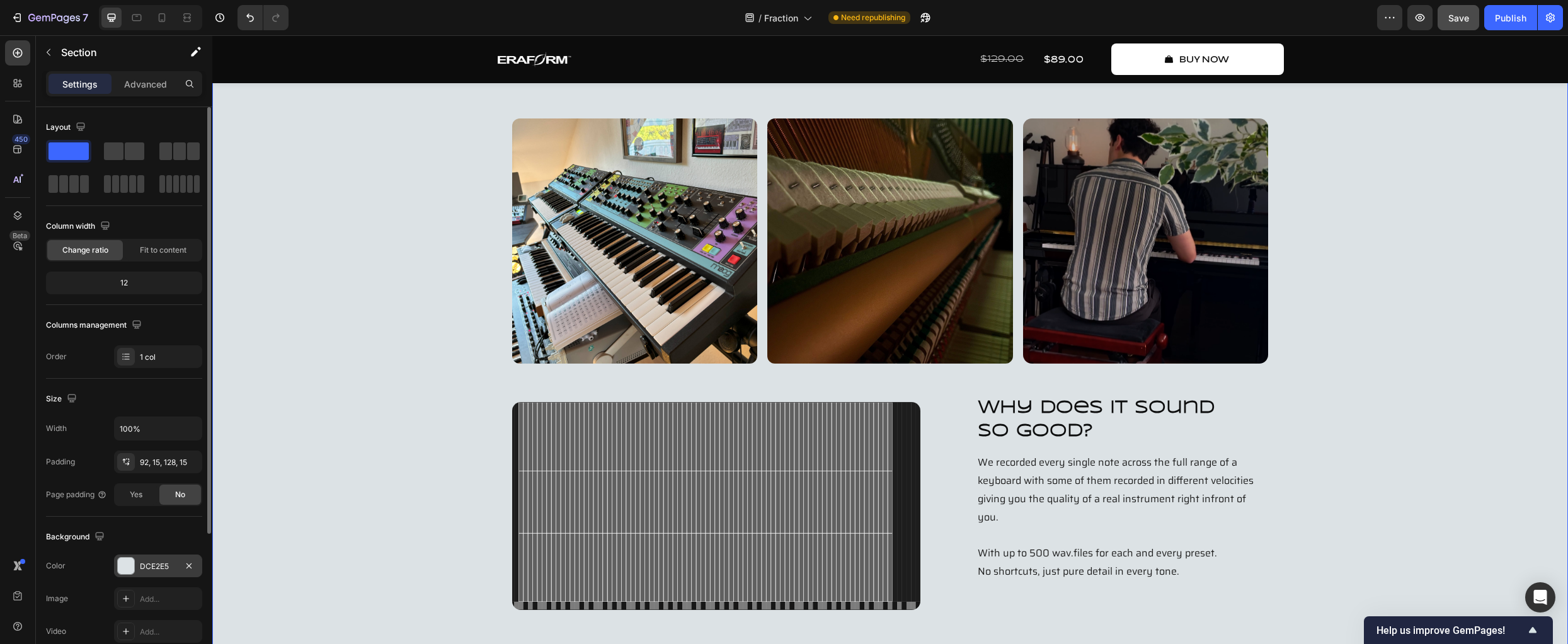
click at [152, 568] on div "DCE2E5" at bounding box center [158, 567] width 36 height 12
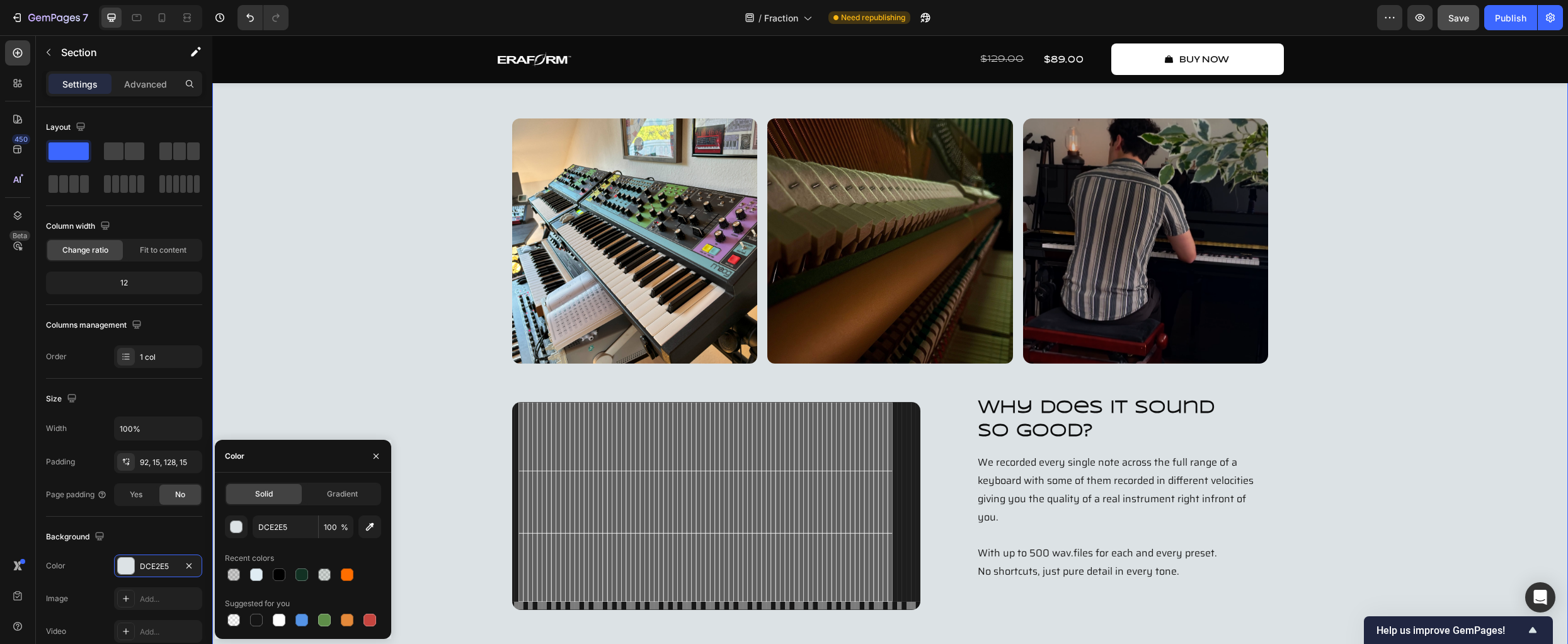
click at [255, 576] on div at bounding box center [256, 574] width 12 height 12
type input "E0EDF4"
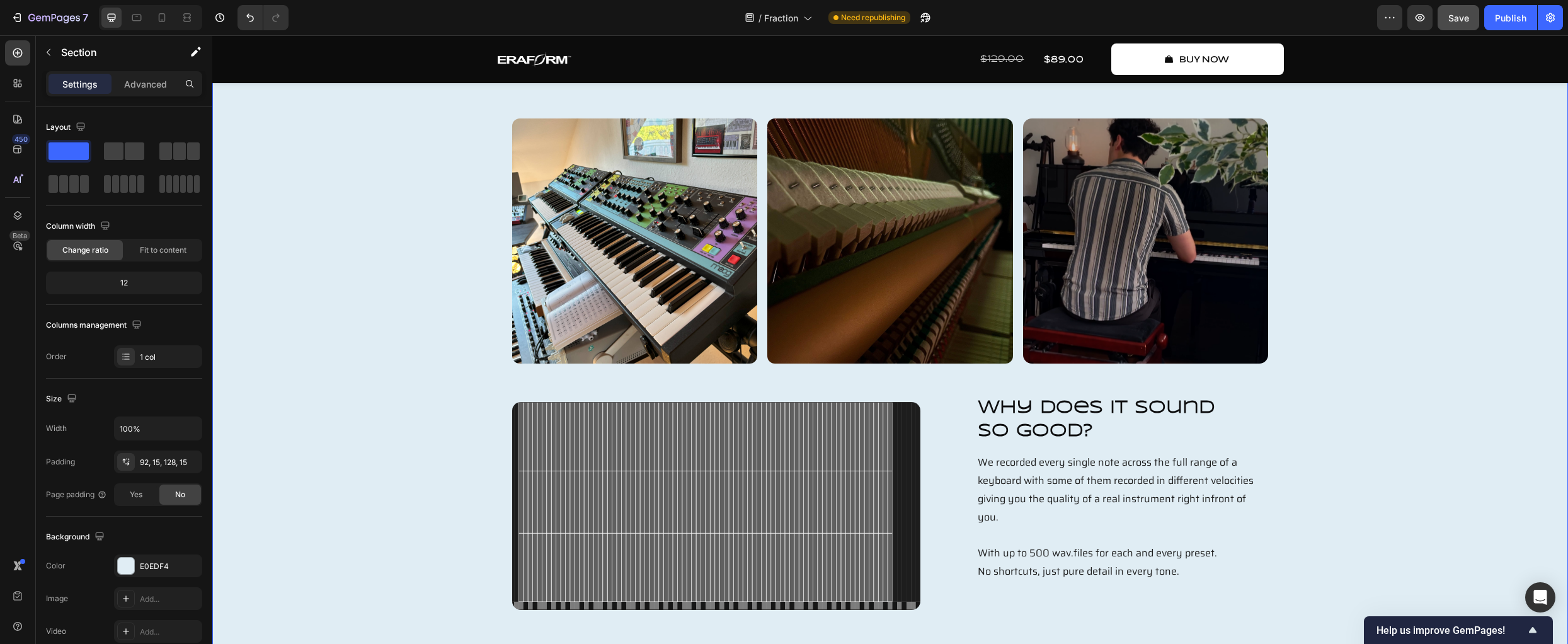
click at [338, 364] on div "Behind The Scenes Text Block every detail captured Heading The Story behind Fra…" at bounding box center [890, 288] width 1337 height 656
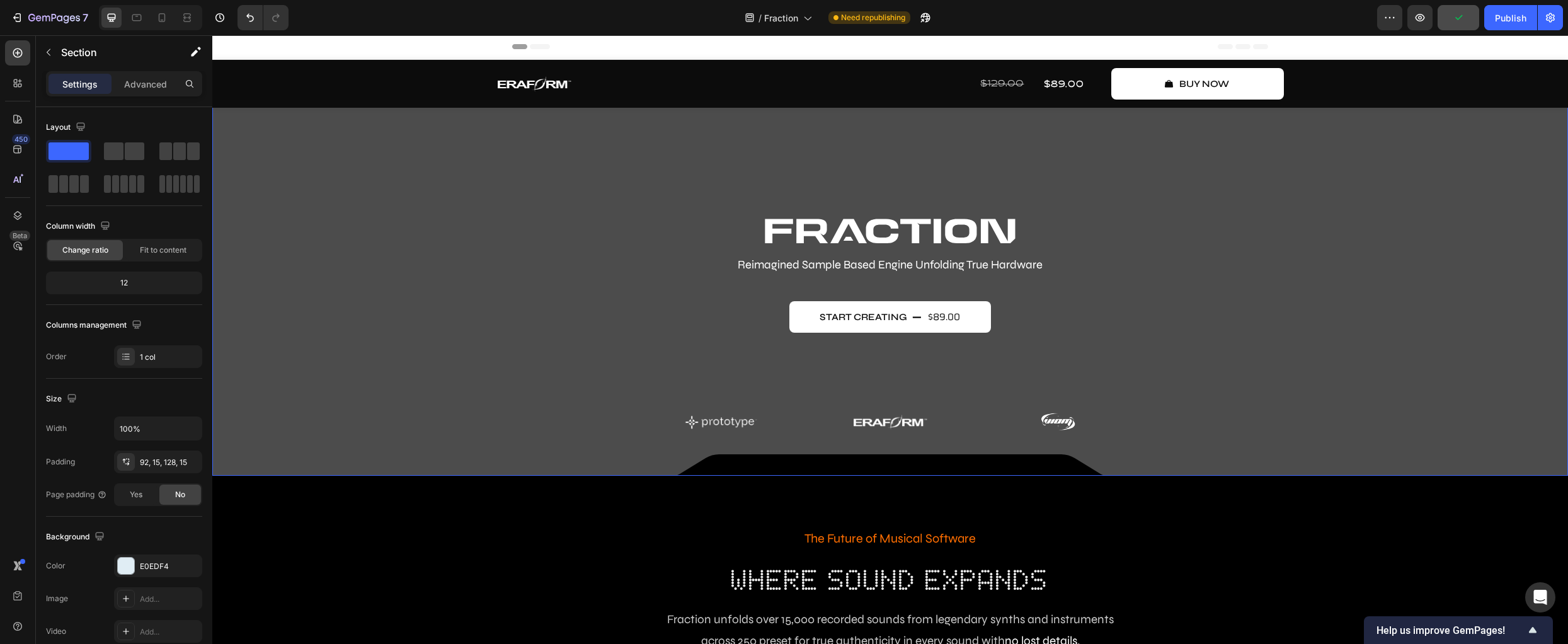
scroll to position [0, 0]
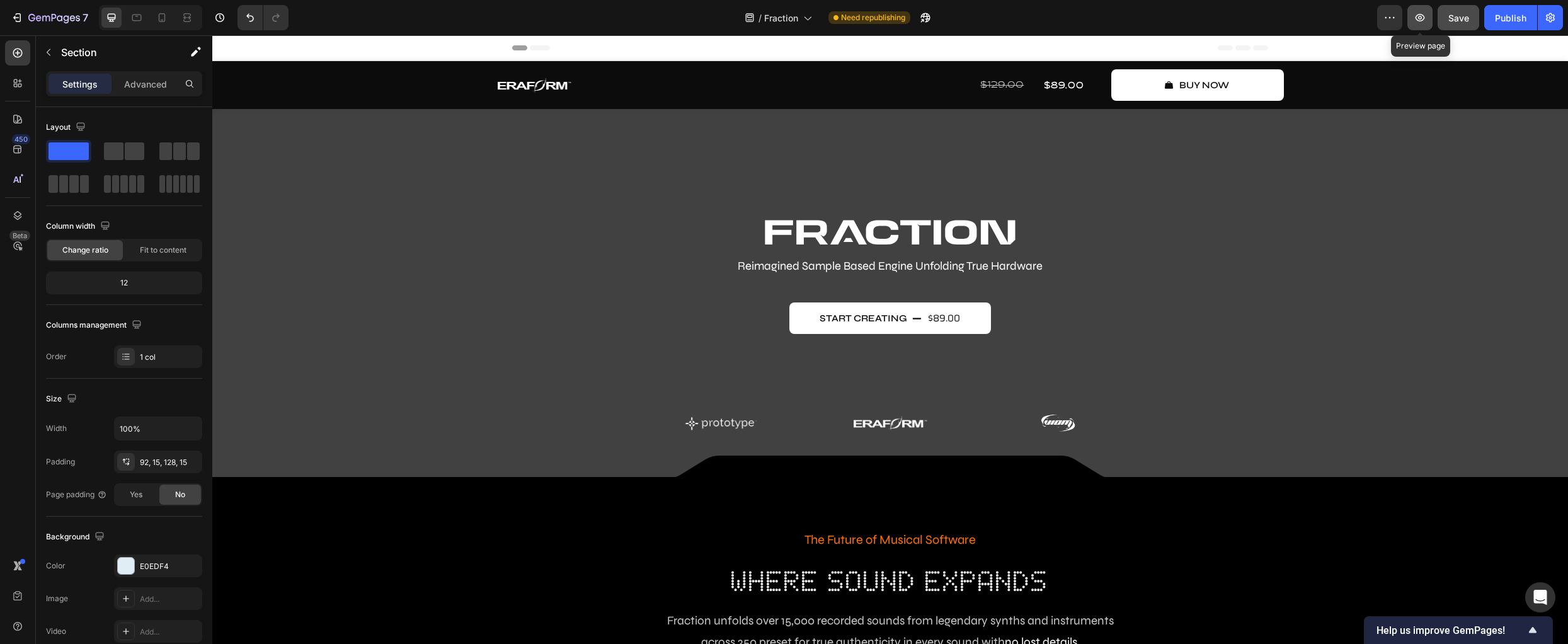
click at [1419, 19] on icon "button" at bounding box center [1419, 17] width 4 height 4
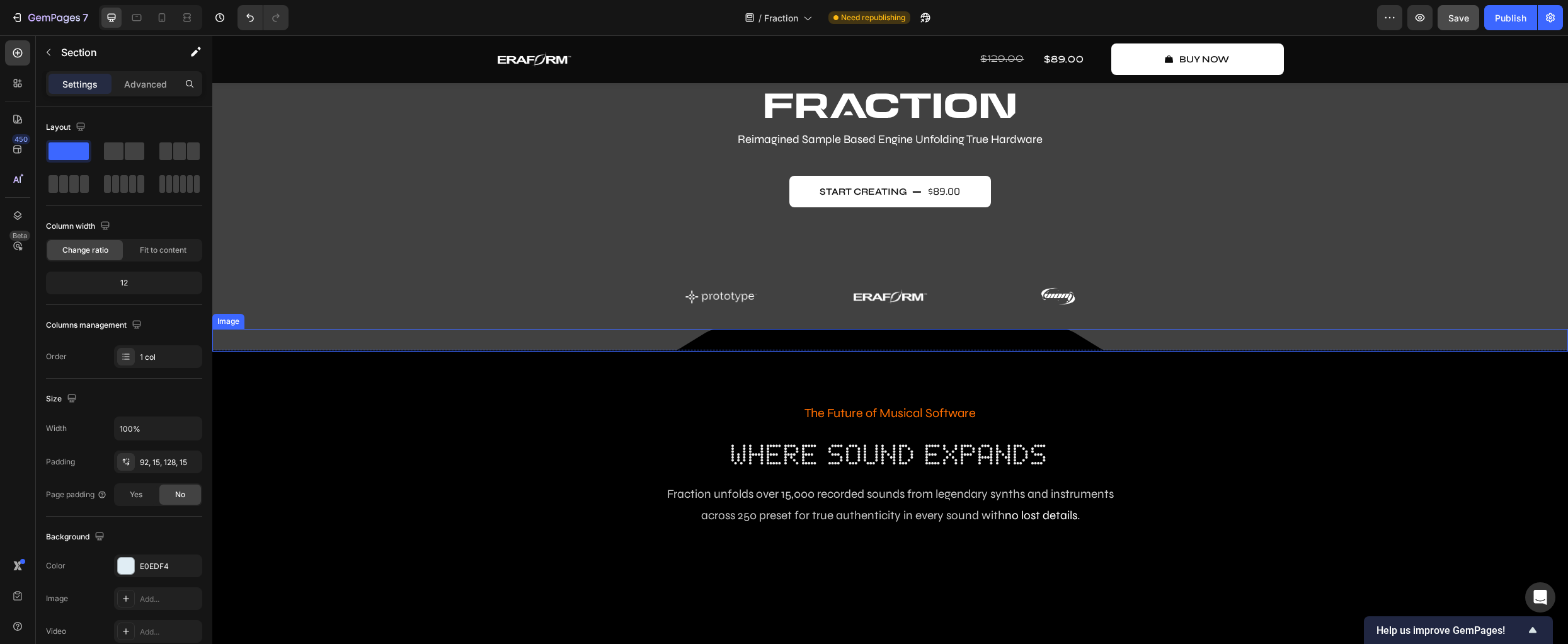
scroll to position [163, 0]
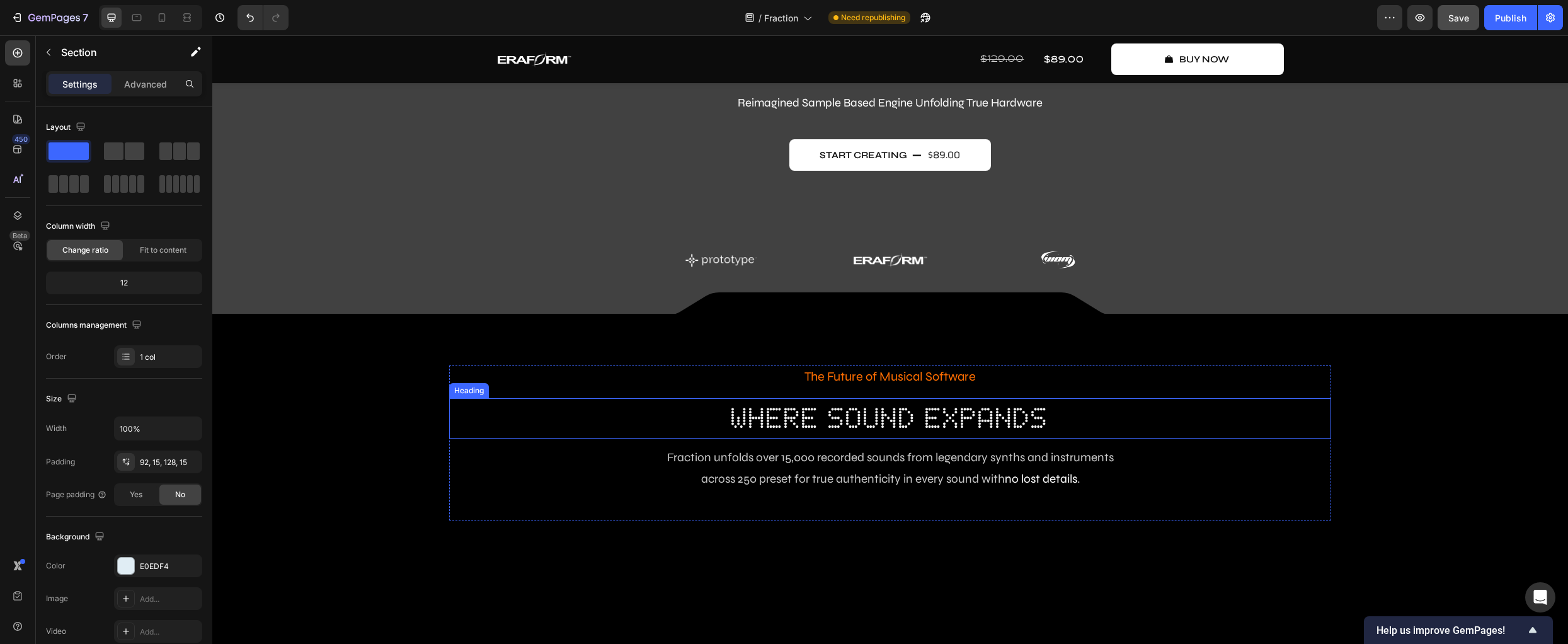
click at [1006, 410] on h2 "where sound expands" at bounding box center [890, 418] width 882 height 41
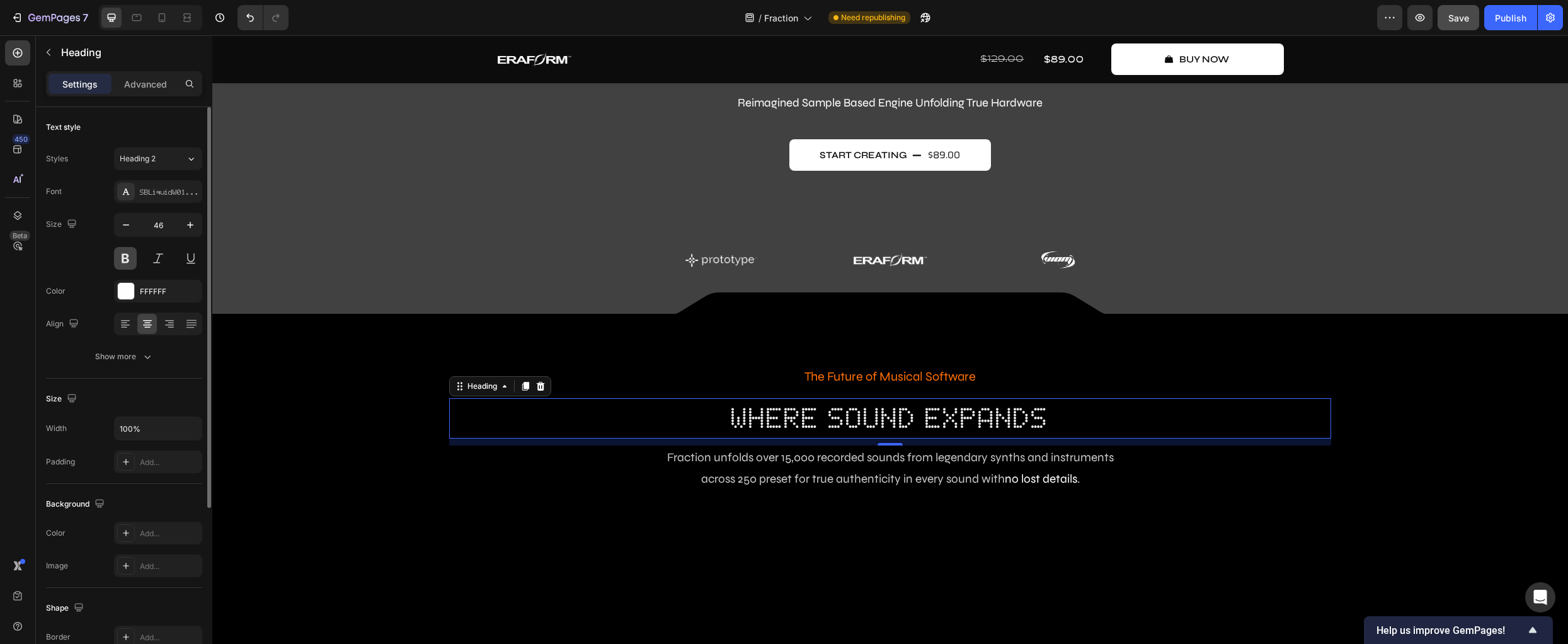
click at [133, 265] on button at bounding box center [125, 258] width 22 height 22
click at [127, 261] on button at bounding box center [125, 258] width 22 height 22
click at [124, 261] on button at bounding box center [125, 258] width 22 height 22
click at [124, 260] on button at bounding box center [125, 258] width 22 height 22
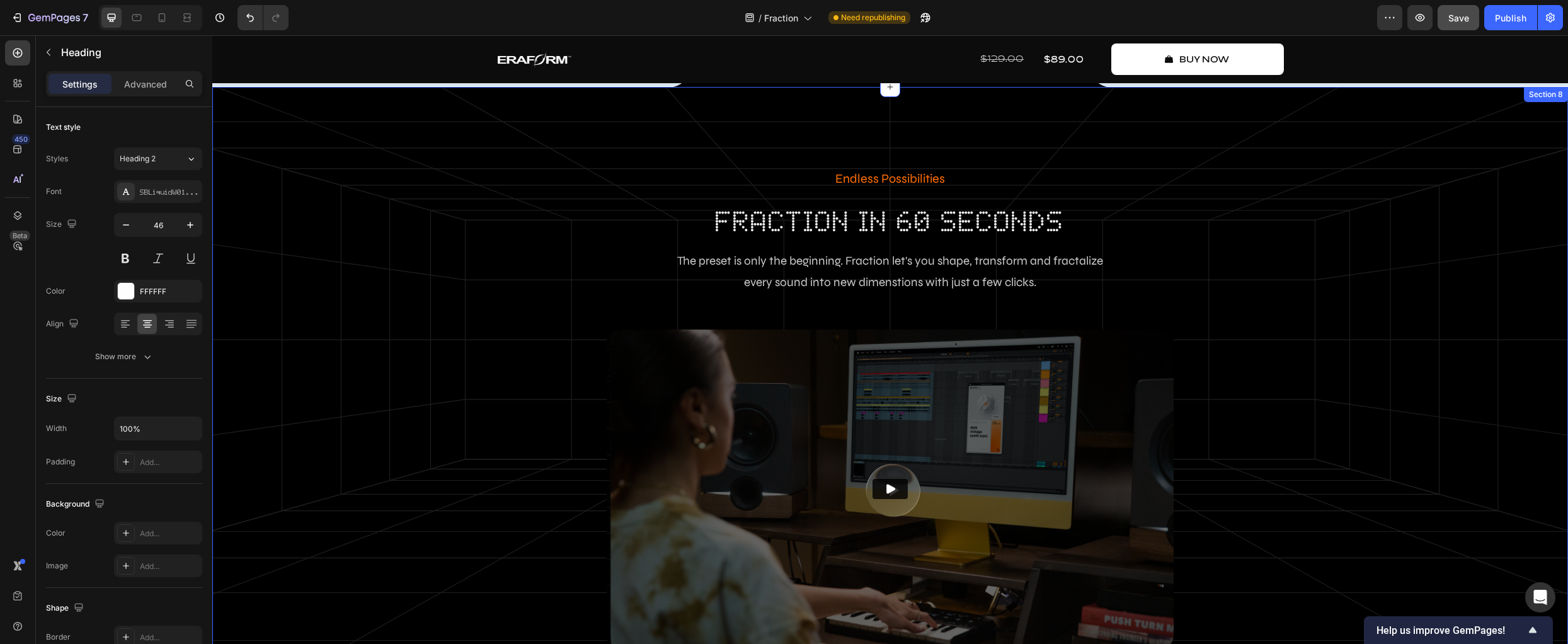
scroll to position [1029, 0]
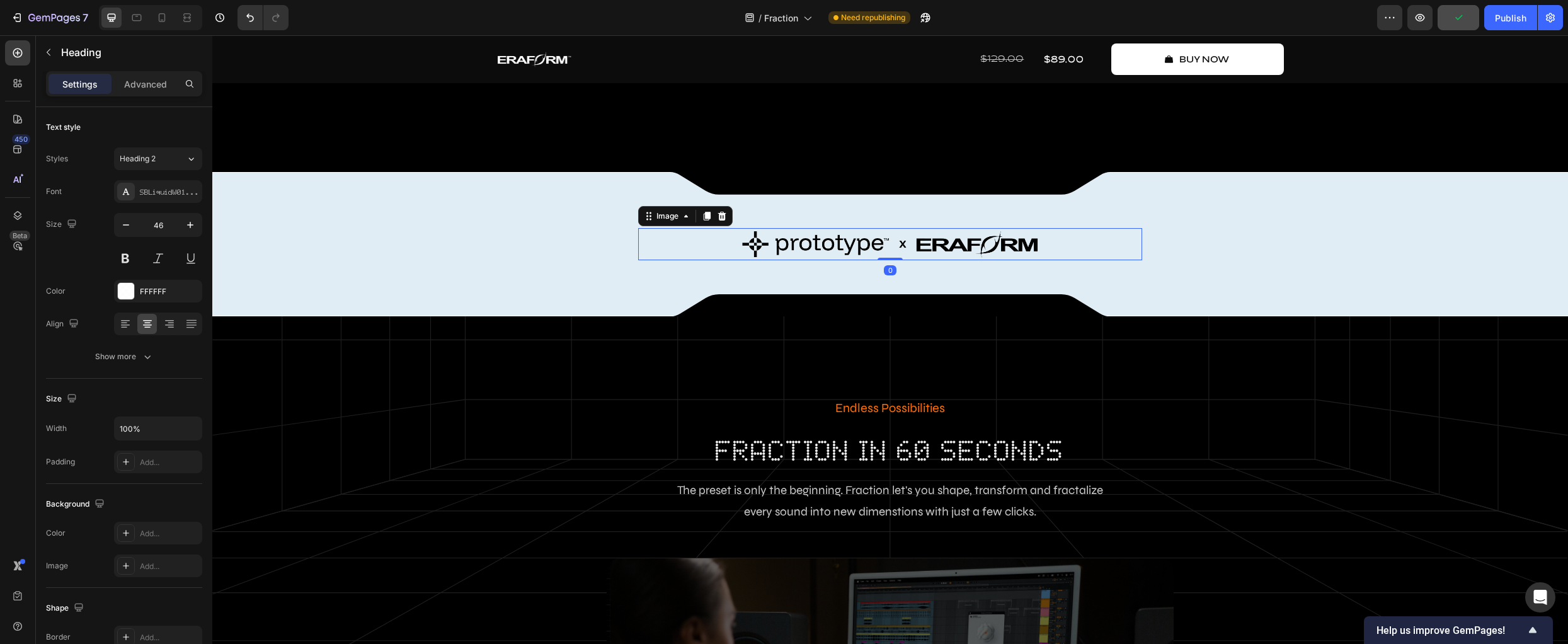
click at [785, 260] on img at bounding box center [890, 244] width 302 height 32
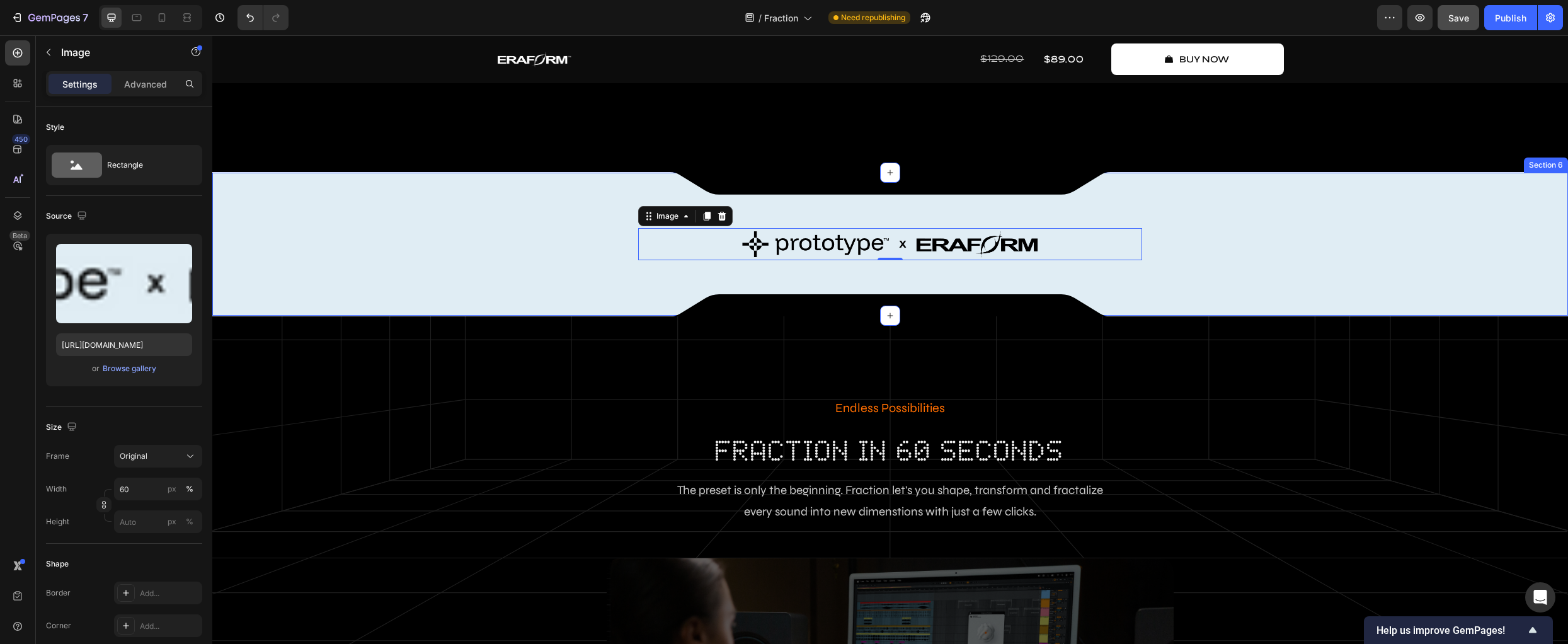
click at [1205, 315] on div "Image 0 Row Row Section 6" at bounding box center [890, 244] width 1356 height 143
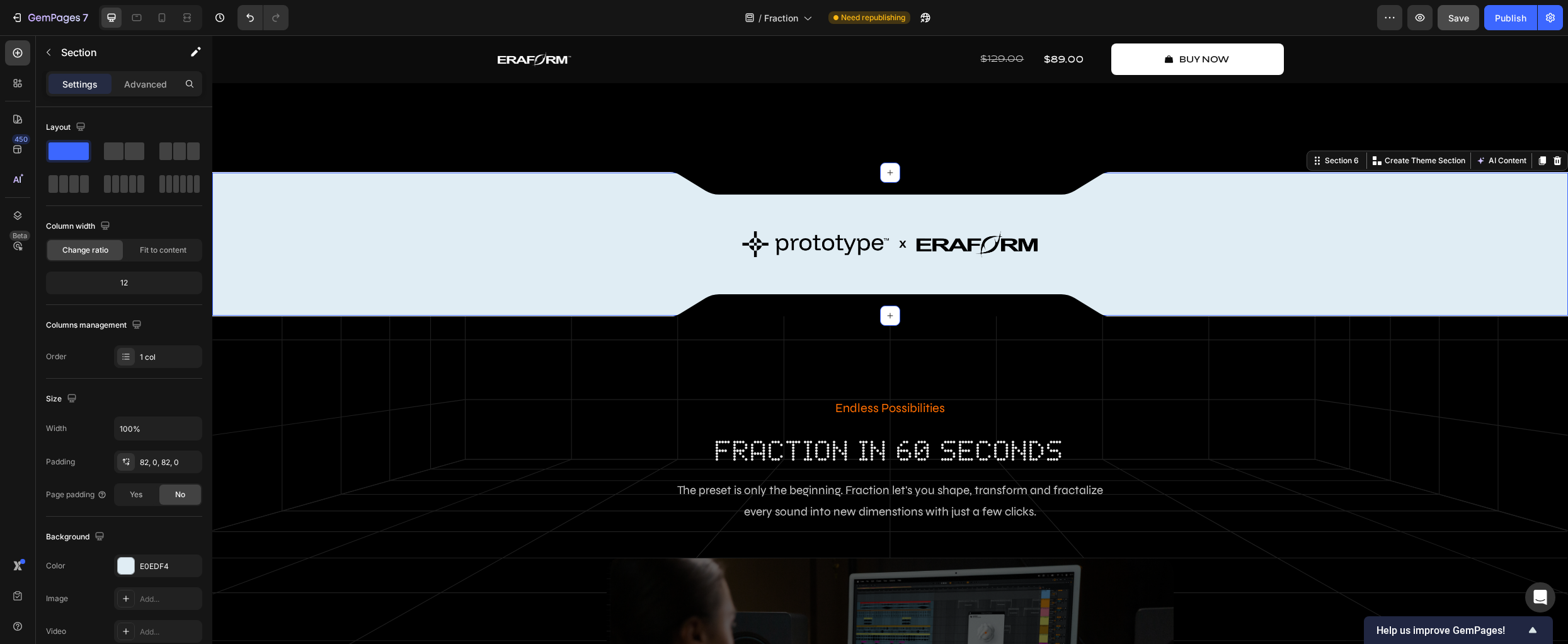
click at [1320, 264] on div "Image Row Row" at bounding box center [890, 244] width 1356 height 40
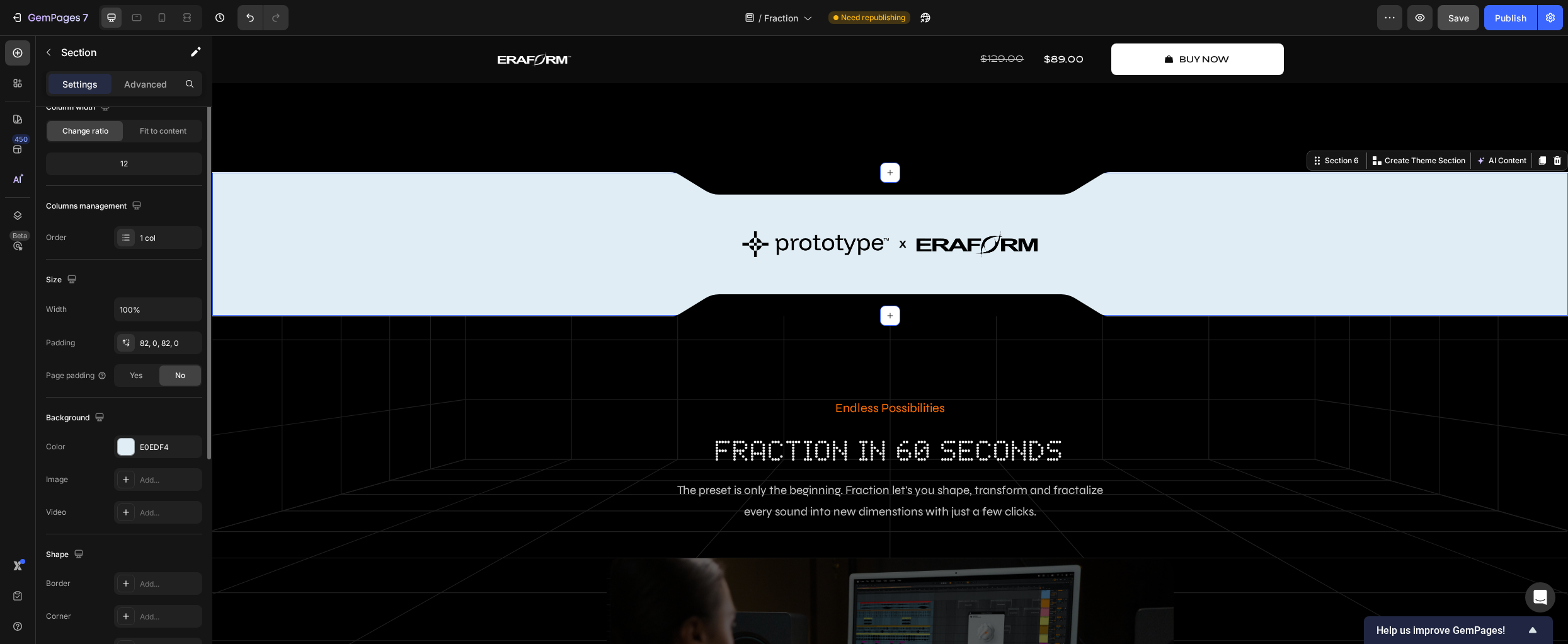
scroll to position [0, 0]
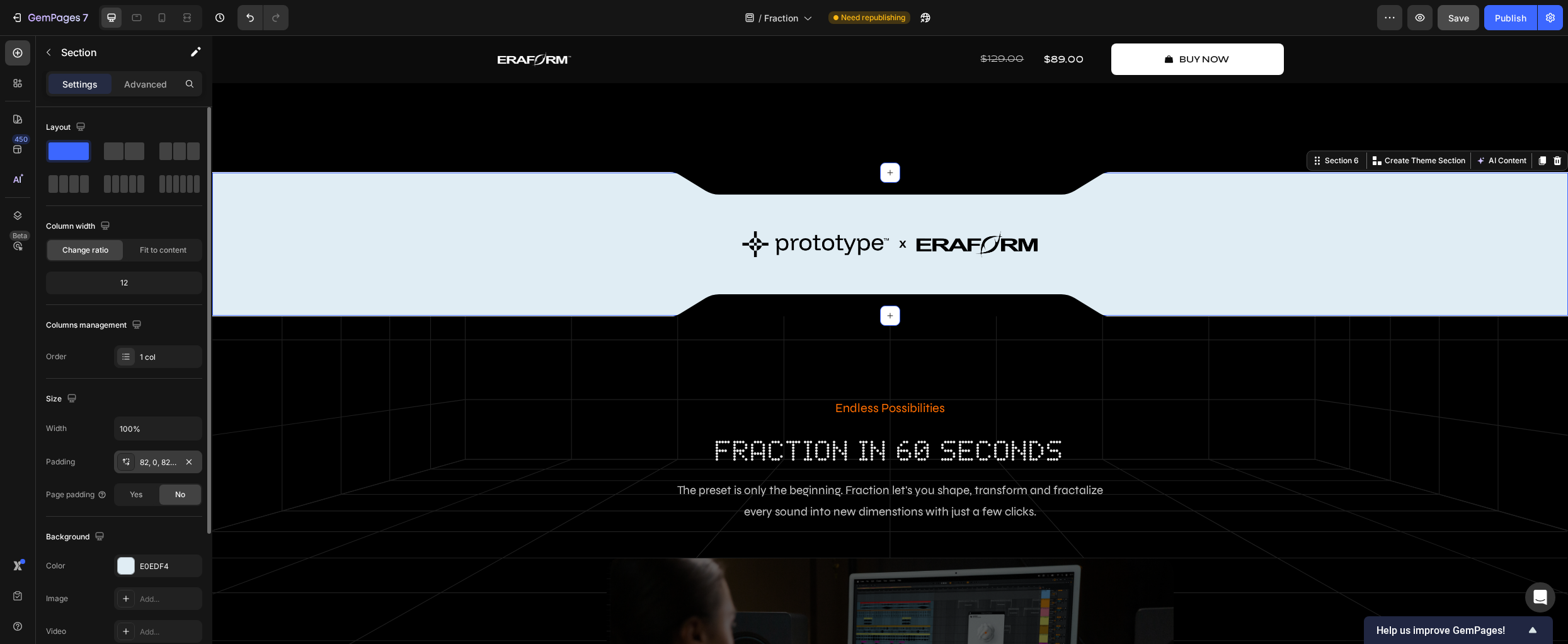
click at [178, 468] on div "82, 0, 82, 0" at bounding box center [158, 461] width 88 height 22
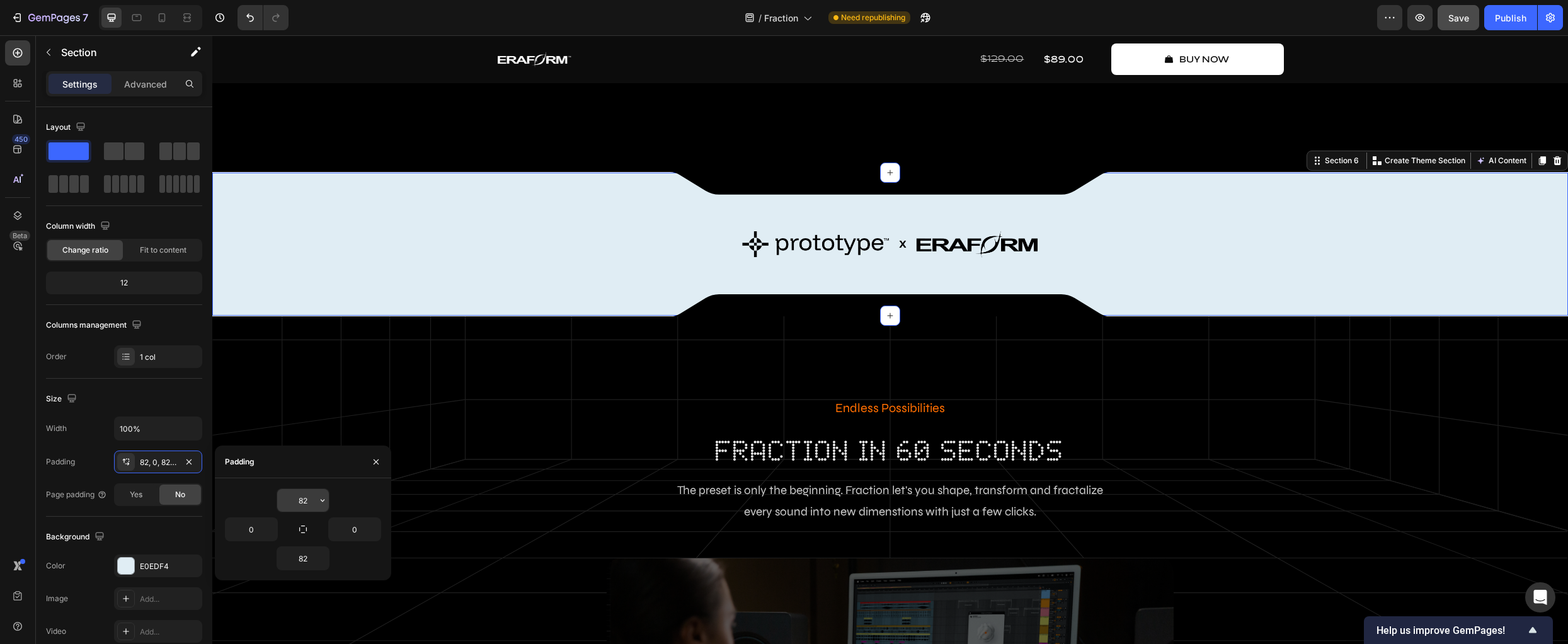
click at [298, 501] on input "82" at bounding box center [302, 500] width 51 height 22
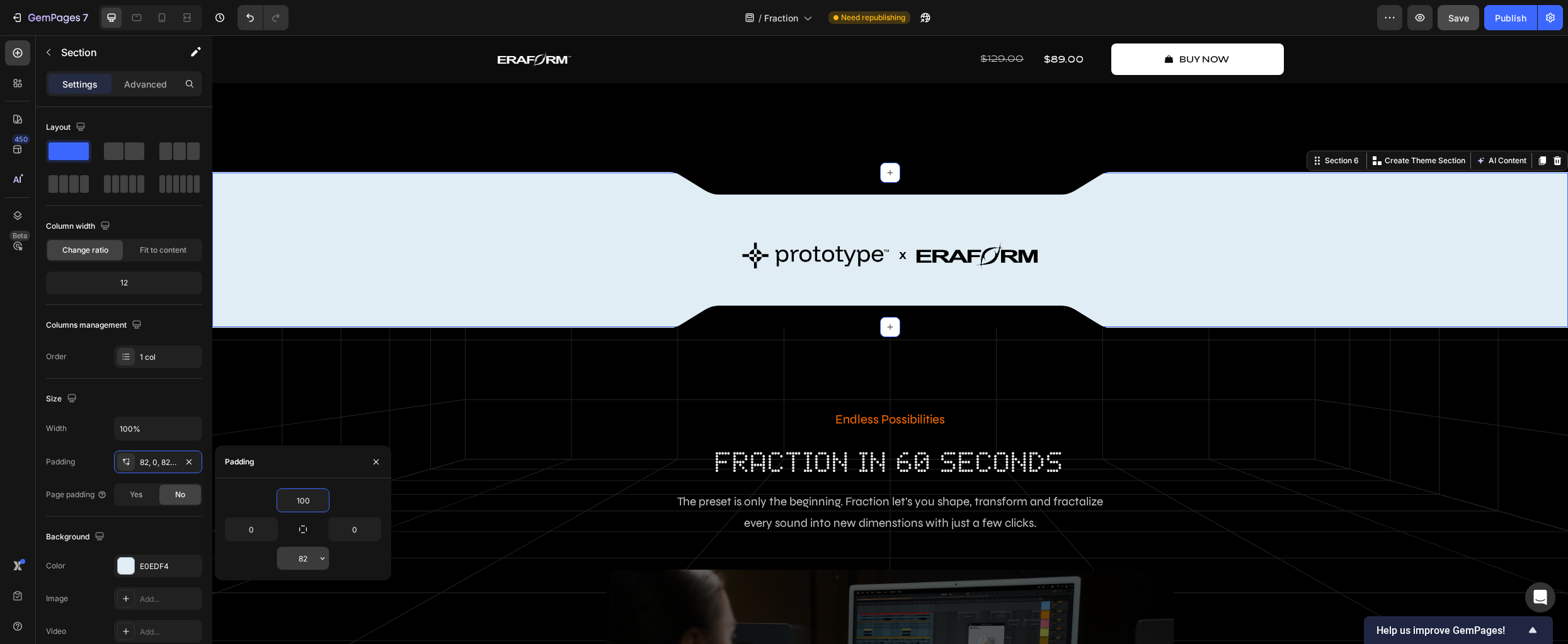
type input "100"
click at [306, 555] on input "82" at bounding box center [302, 558] width 51 height 22
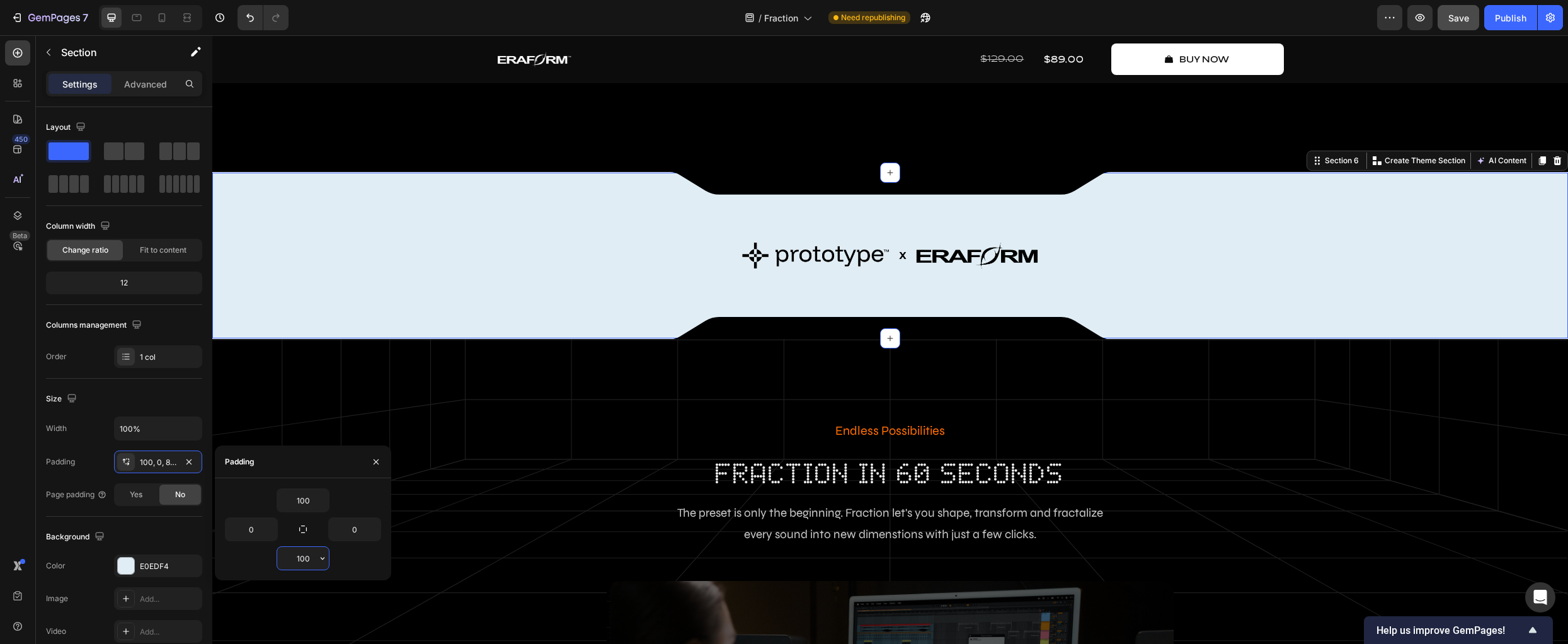
type input "100"
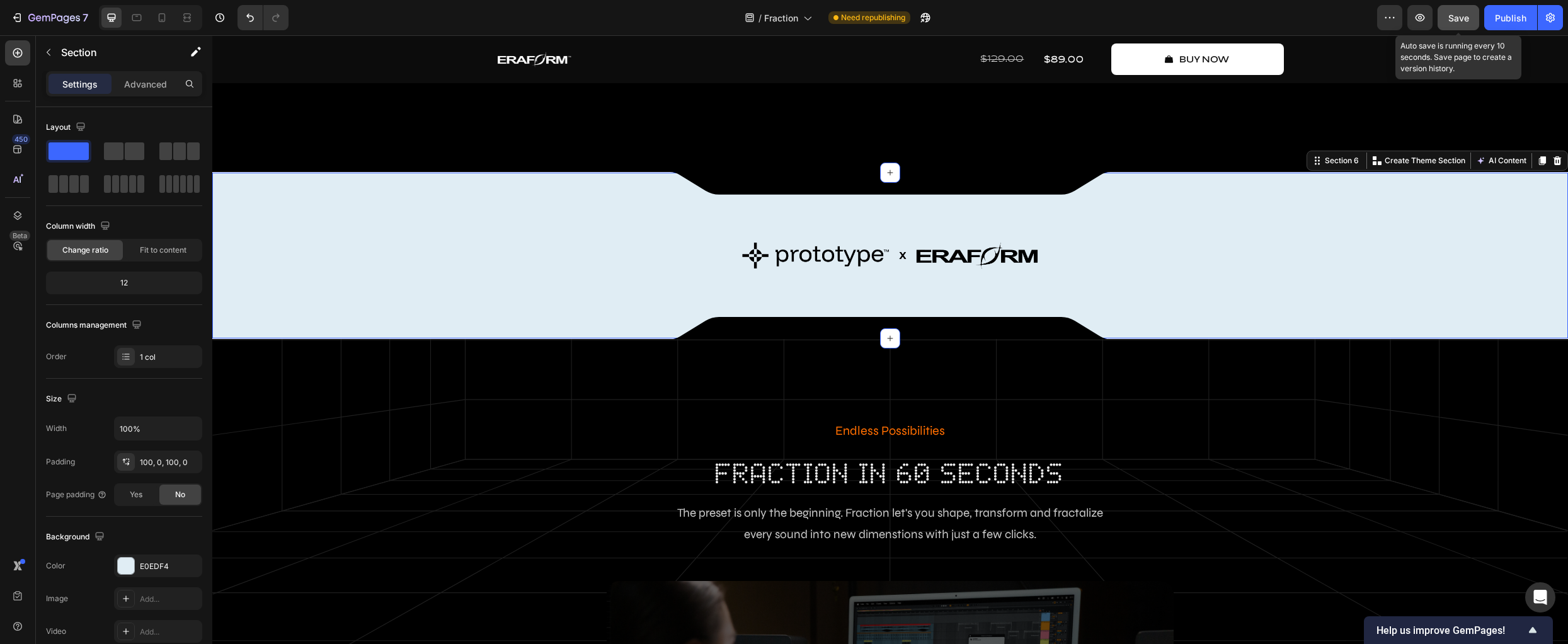
click at [1472, 13] on button "Save" at bounding box center [1458, 17] width 41 height 25
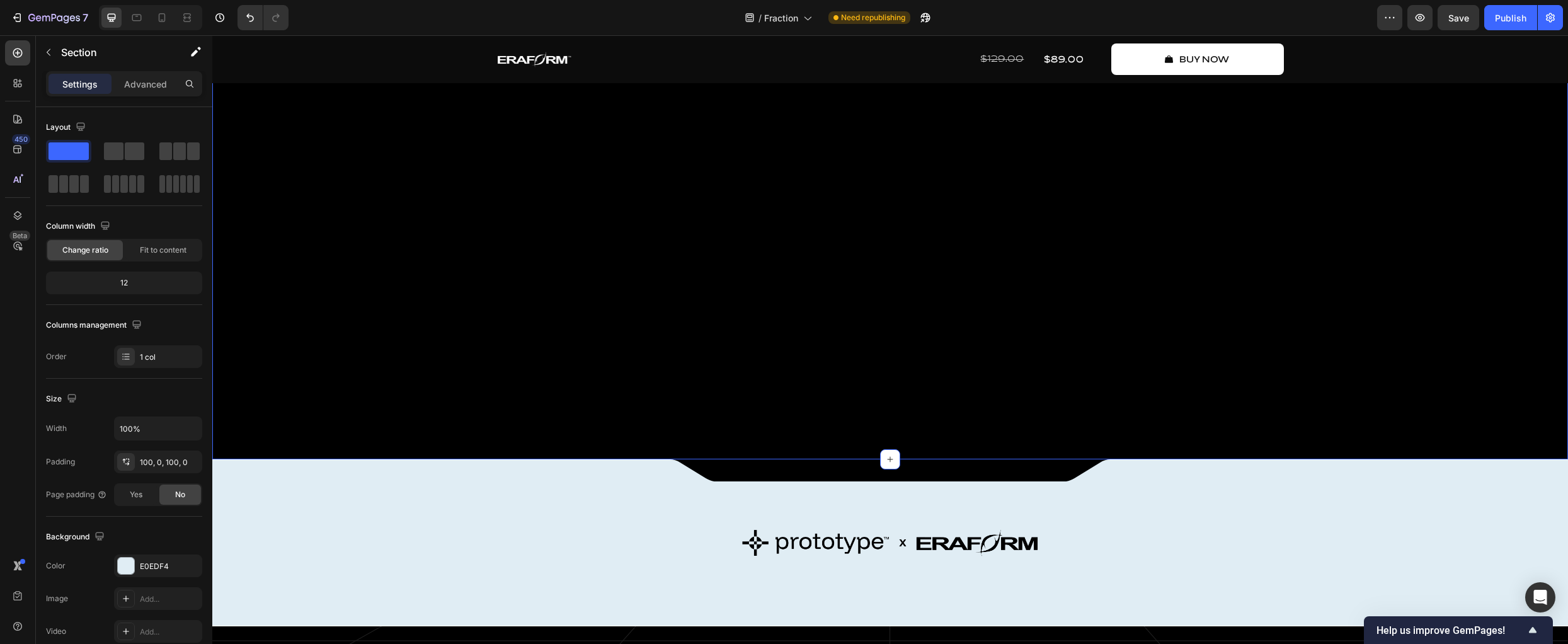
scroll to position [758, 0]
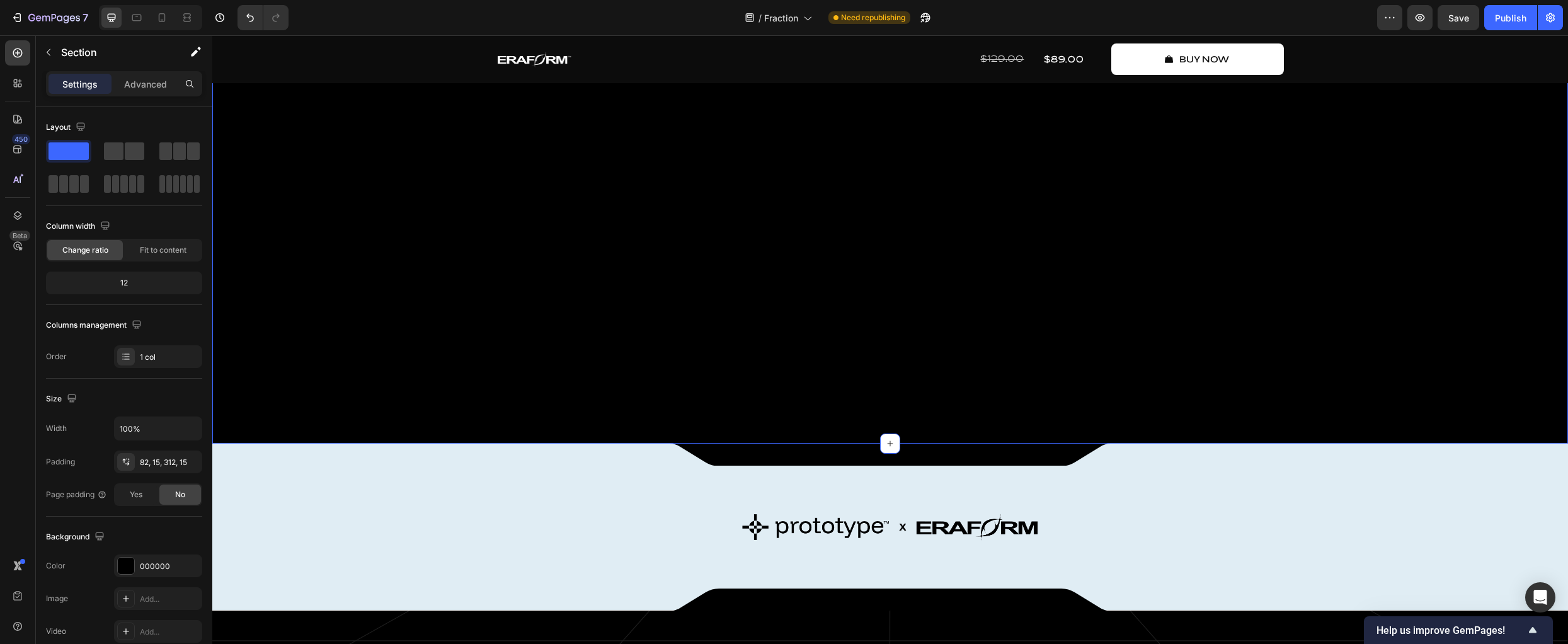
click at [846, 309] on div "The Future of Musical Software Text Block where sound expands Heading Fraction …" at bounding box center [890, 81] width 1356 height 724
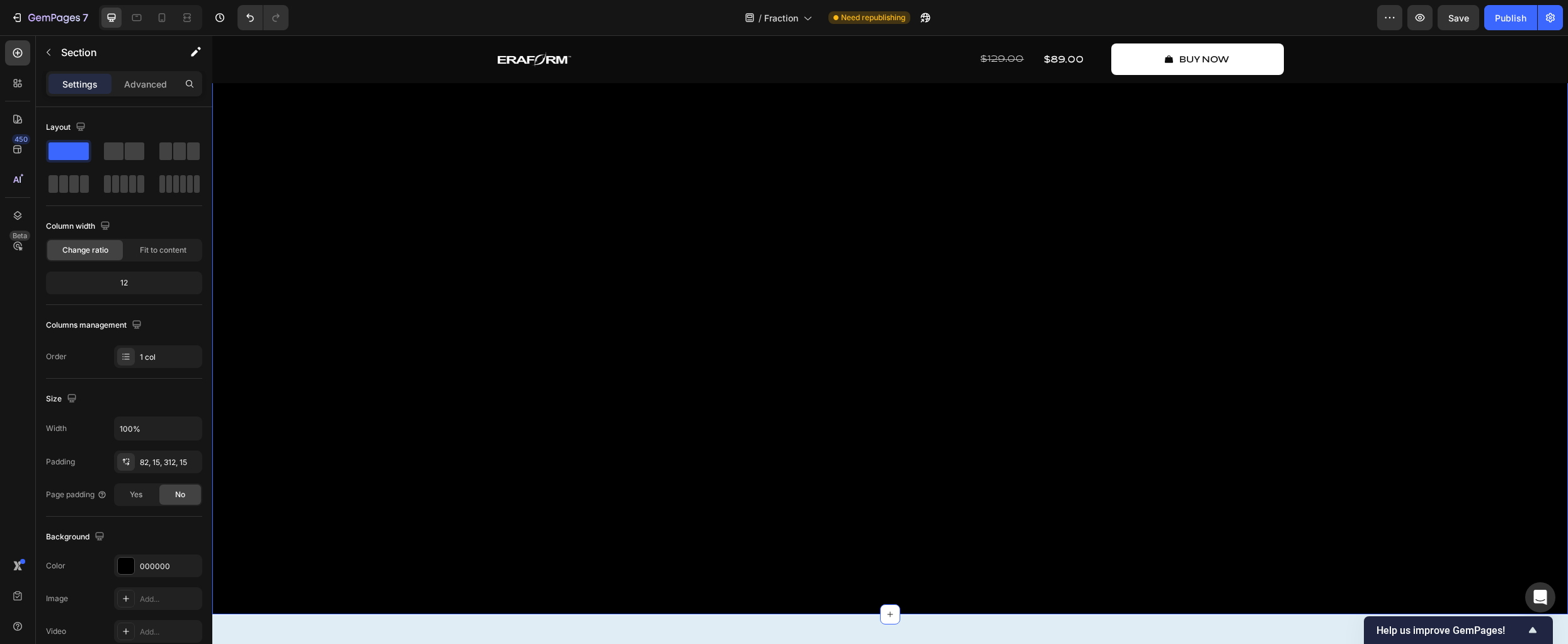
scroll to position [578, 0]
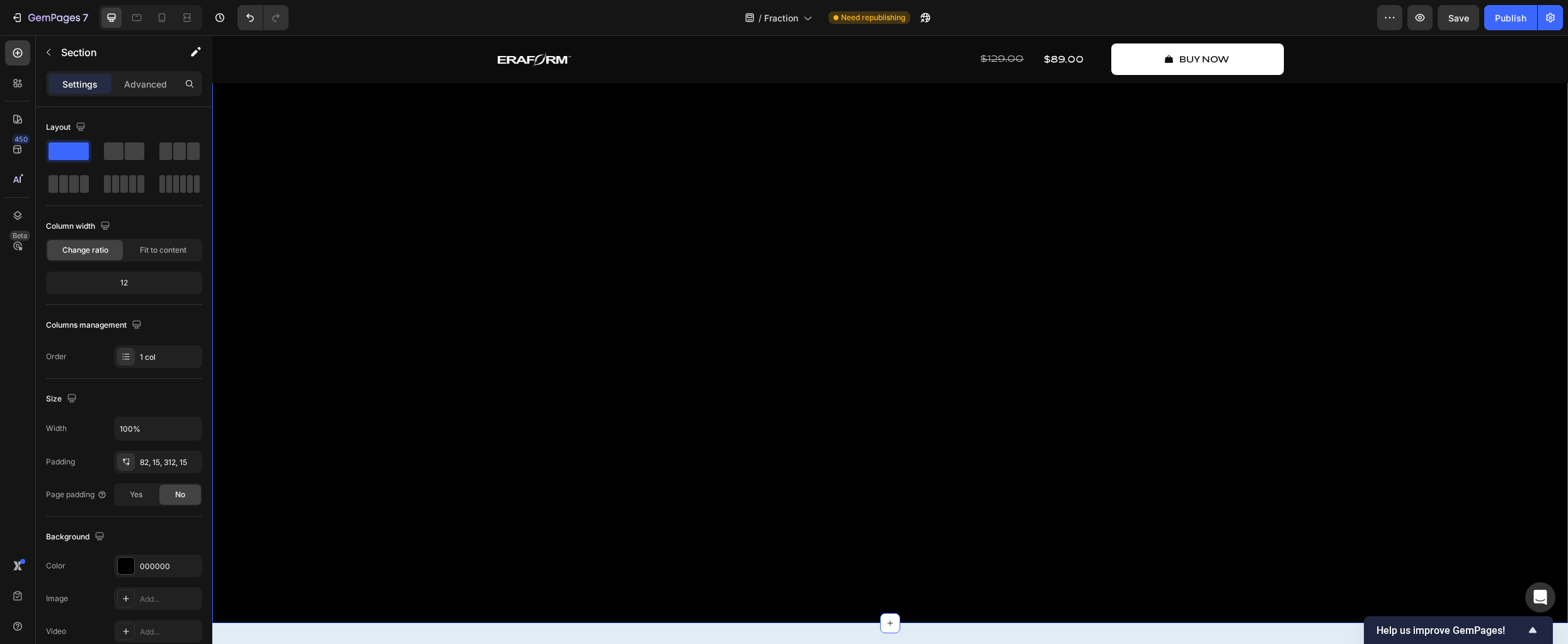
click at [430, 368] on div "The Future of Musical Software Text Block where sound expands Heading Fraction …" at bounding box center [890, 189] width 1337 height 476
click at [133, 151] on span at bounding box center [134, 151] width 20 height 17
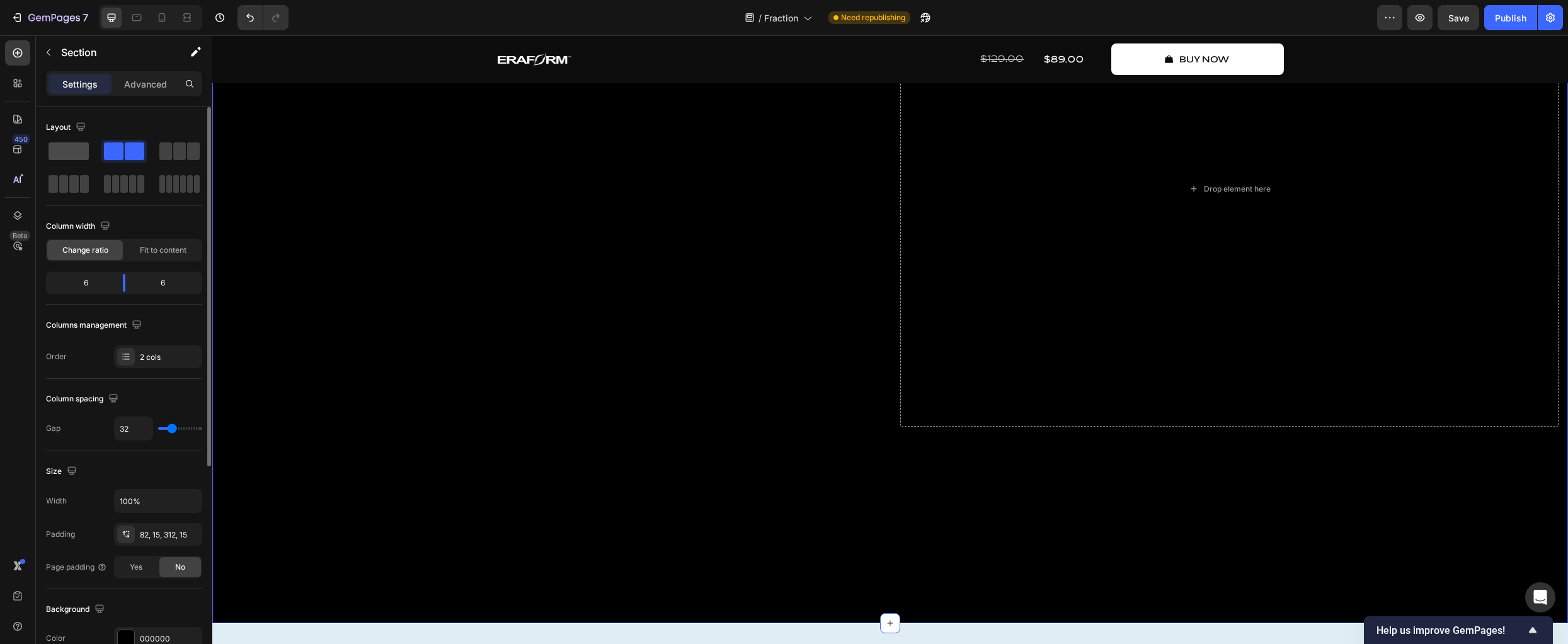
click at [75, 154] on span at bounding box center [69, 151] width 41 height 17
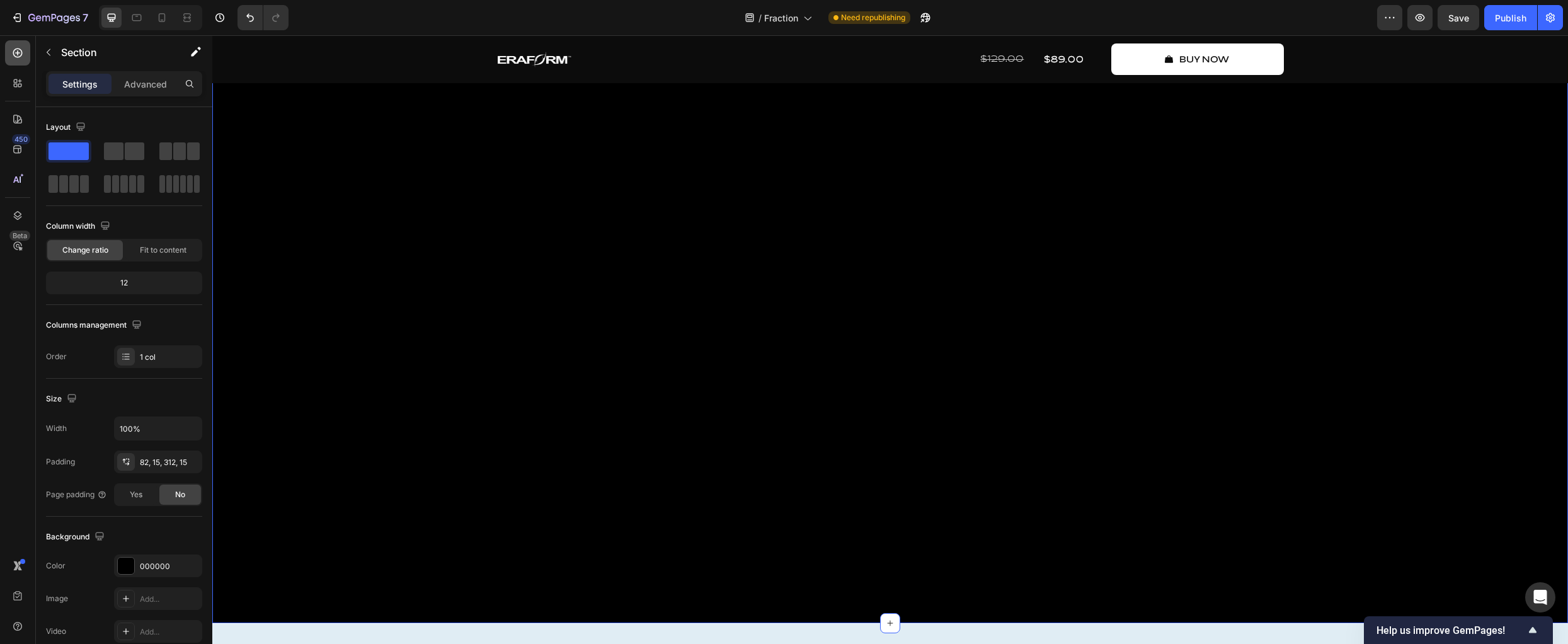
click at [14, 55] on icon at bounding box center [17, 53] width 9 height 9
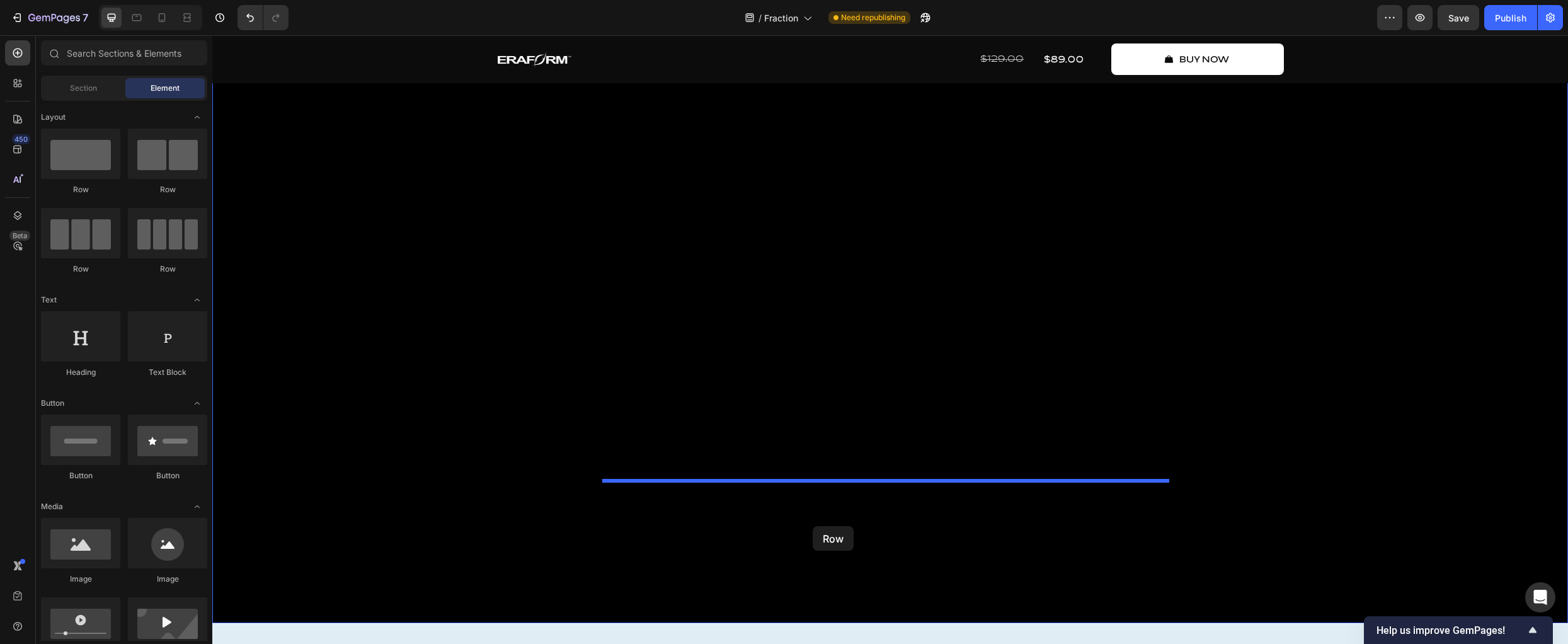
drag, startPoint x: 297, startPoint y: 273, endPoint x: 813, endPoint y: 527, distance: 575.1
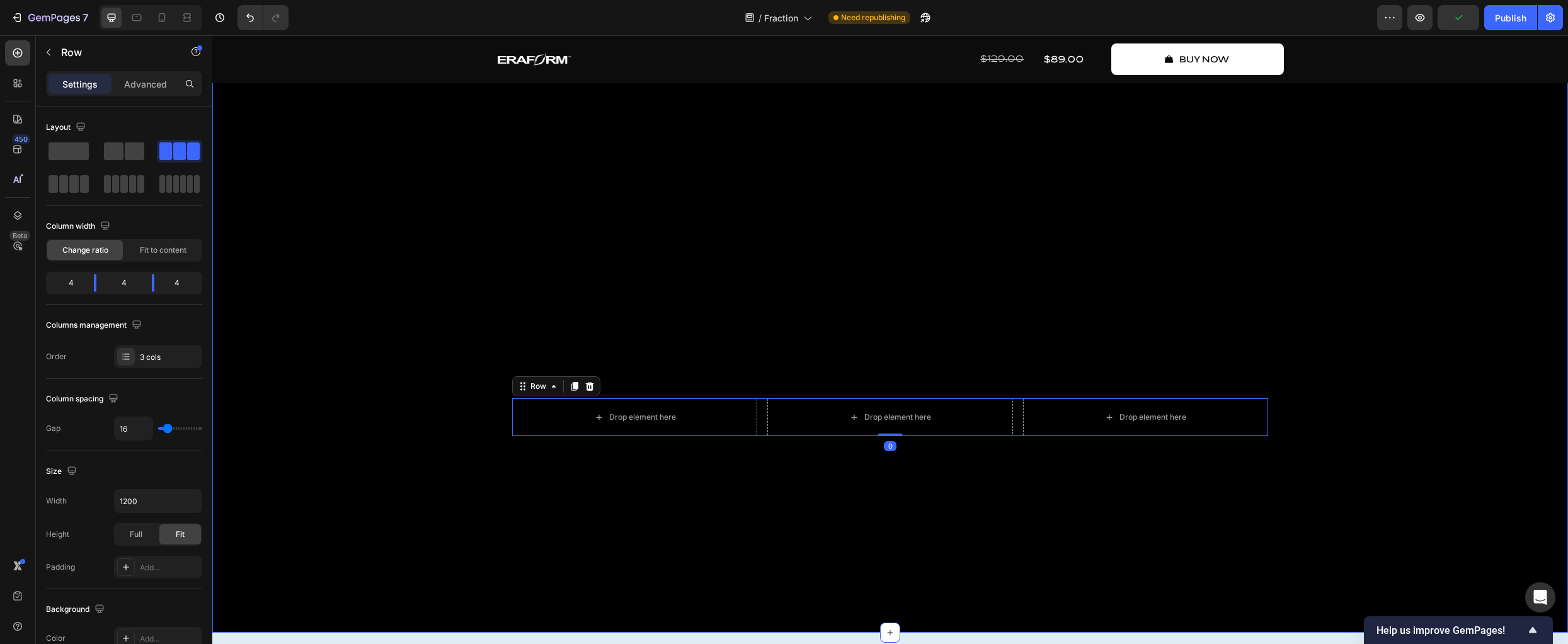
scroll to position [666, 0]
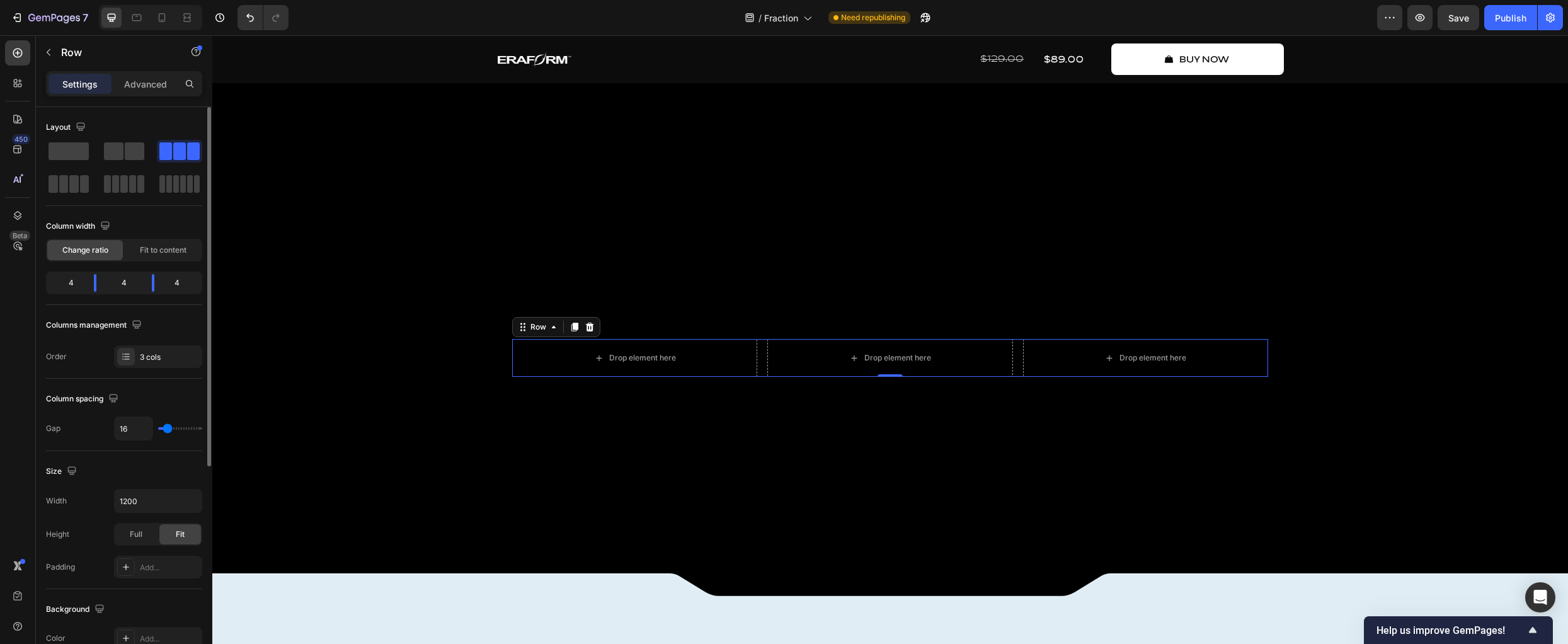
drag, startPoint x: 123, startPoint y: 285, endPoint x: 123, endPoint y: 313, distance: 28.0
click at [123, 313] on div "Layout Column width Change ratio Fit to content 4 4 4 Columns management Order …" at bounding box center [124, 243] width 157 height 251
drag, startPoint x: 115, startPoint y: 283, endPoint x: 101, endPoint y: 286, distance: 14.3
click at [112, 283] on div "4" at bounding box center [124, 283] width 36 height 17
click at [100, 0] on body "7 Version history / Fraction Need republishing Preview Save Publish 450 Beta Se…" at bounding box center [784, 0] width 1568 height 0
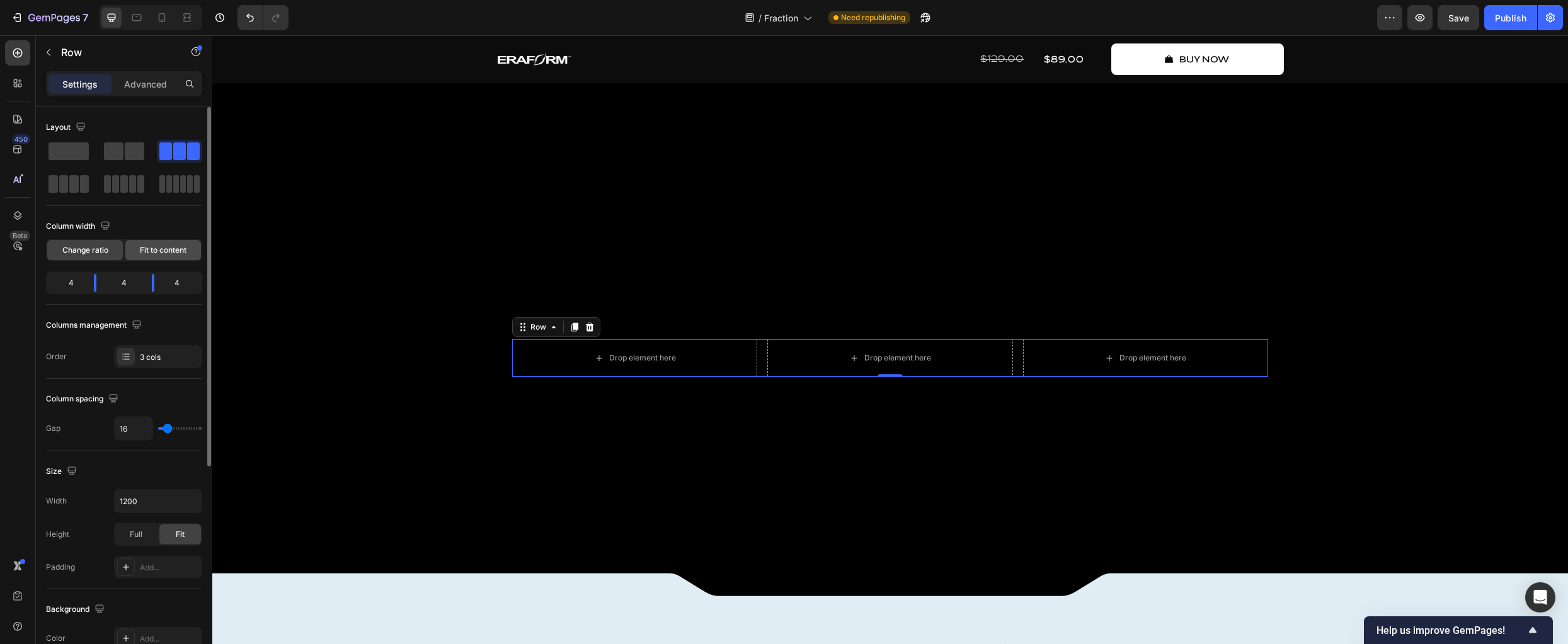
click at [164, 251] on span "Fit to content" at bounding box center [163, 250] width 46 height 12
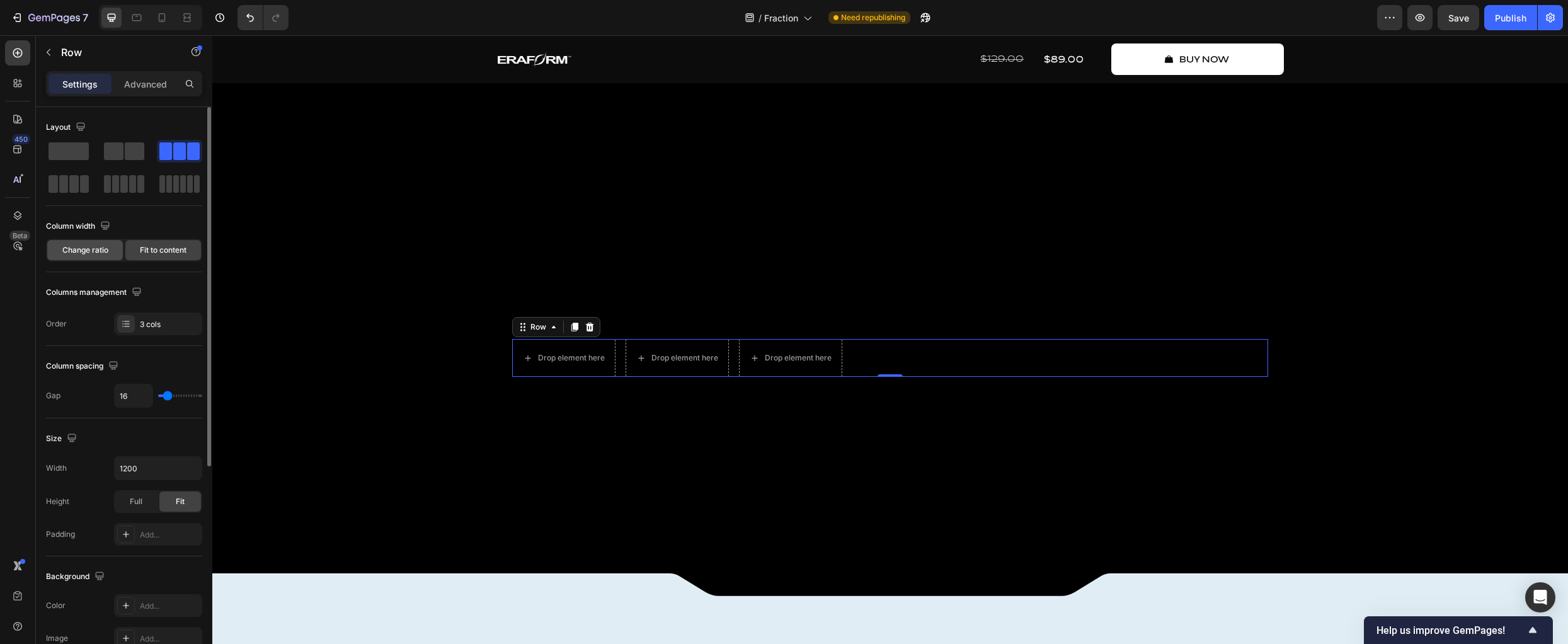
click at [89, 250] on span "Change ratio" at bounding box center [85, 250] width 46 height 12
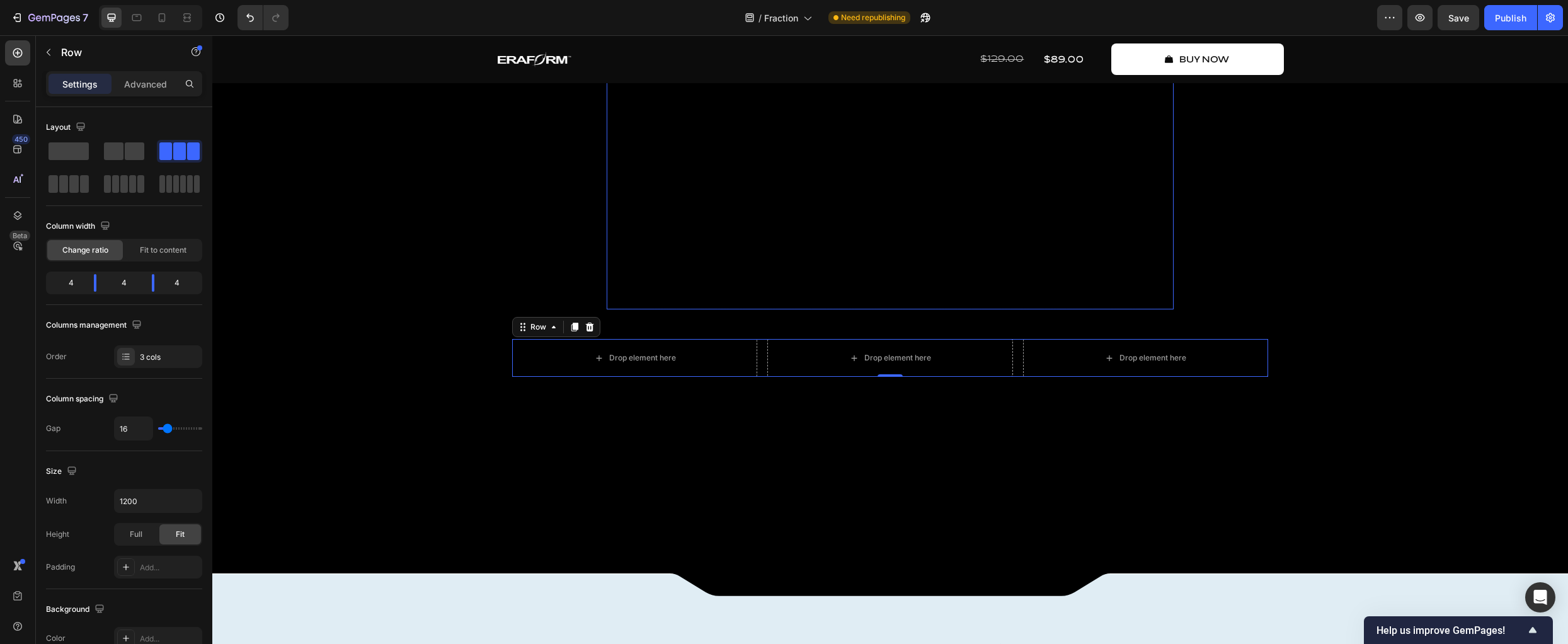
click at [647, 261] on video at bounding box center [890, 170] width 560 height 280
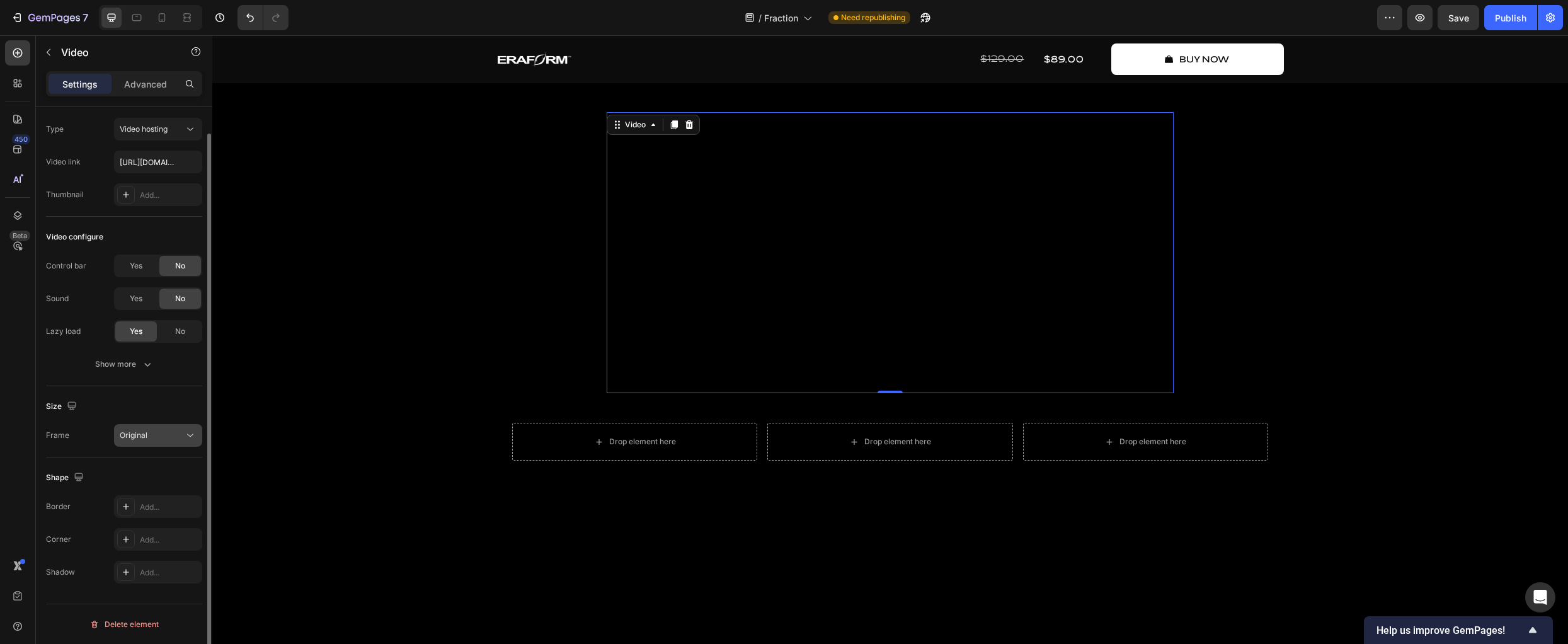
scroll to position [0, 0]
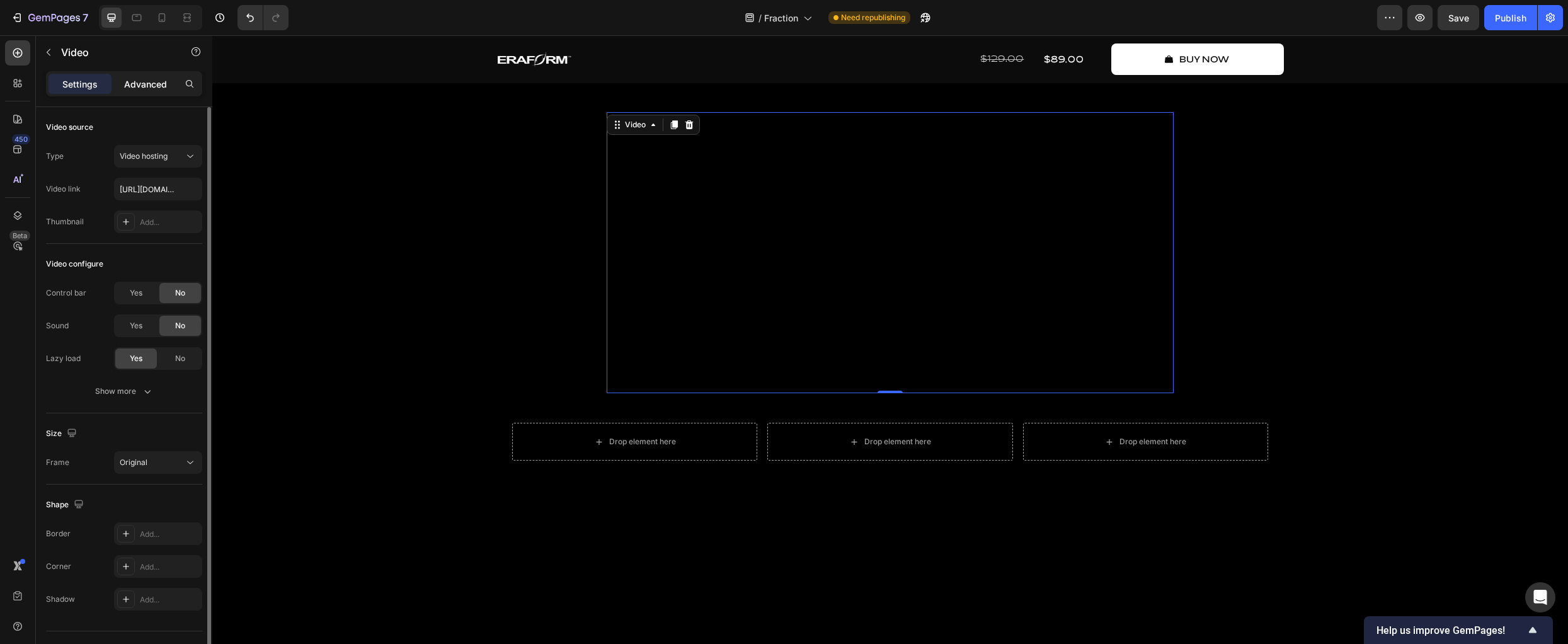
click at [130, 88] on p "Advanced" at bounding box center [145, 84] width 43 height 13
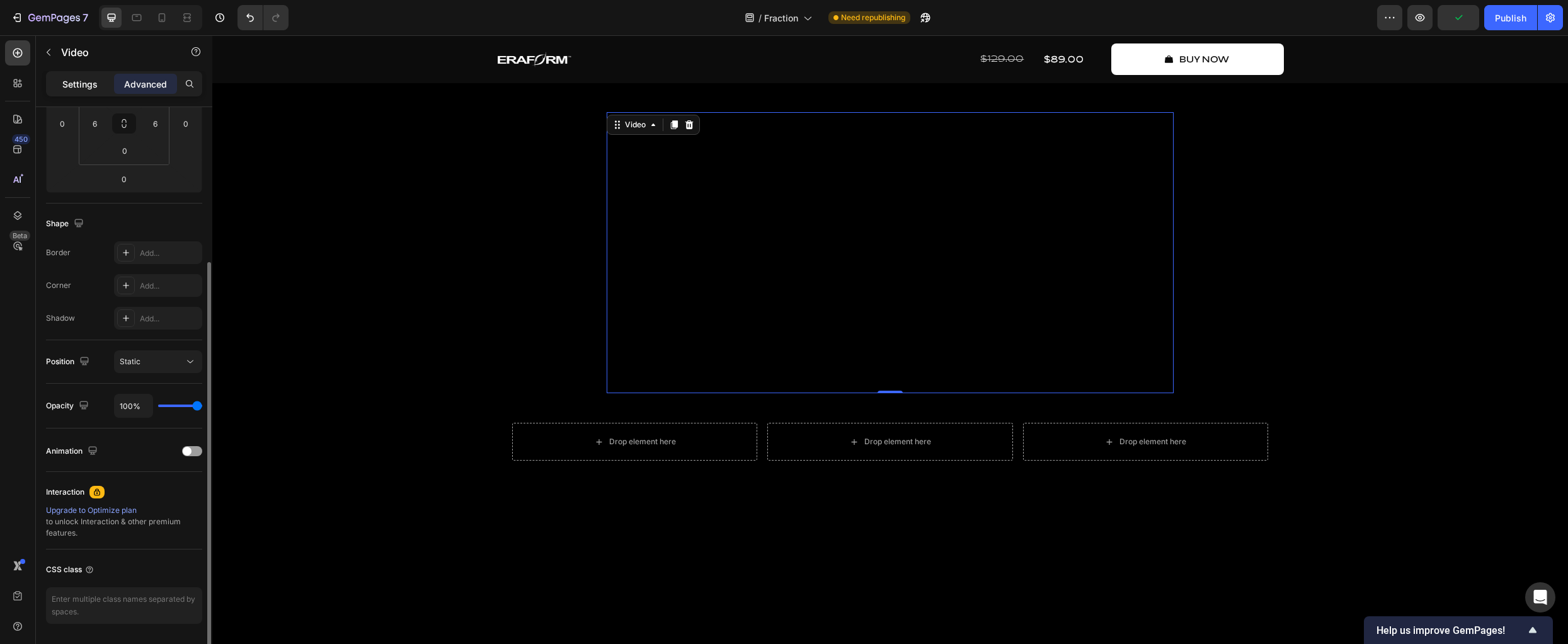
click at [88, 86] on p "Settings" at bounding box center [80, 84] width 36 height 13
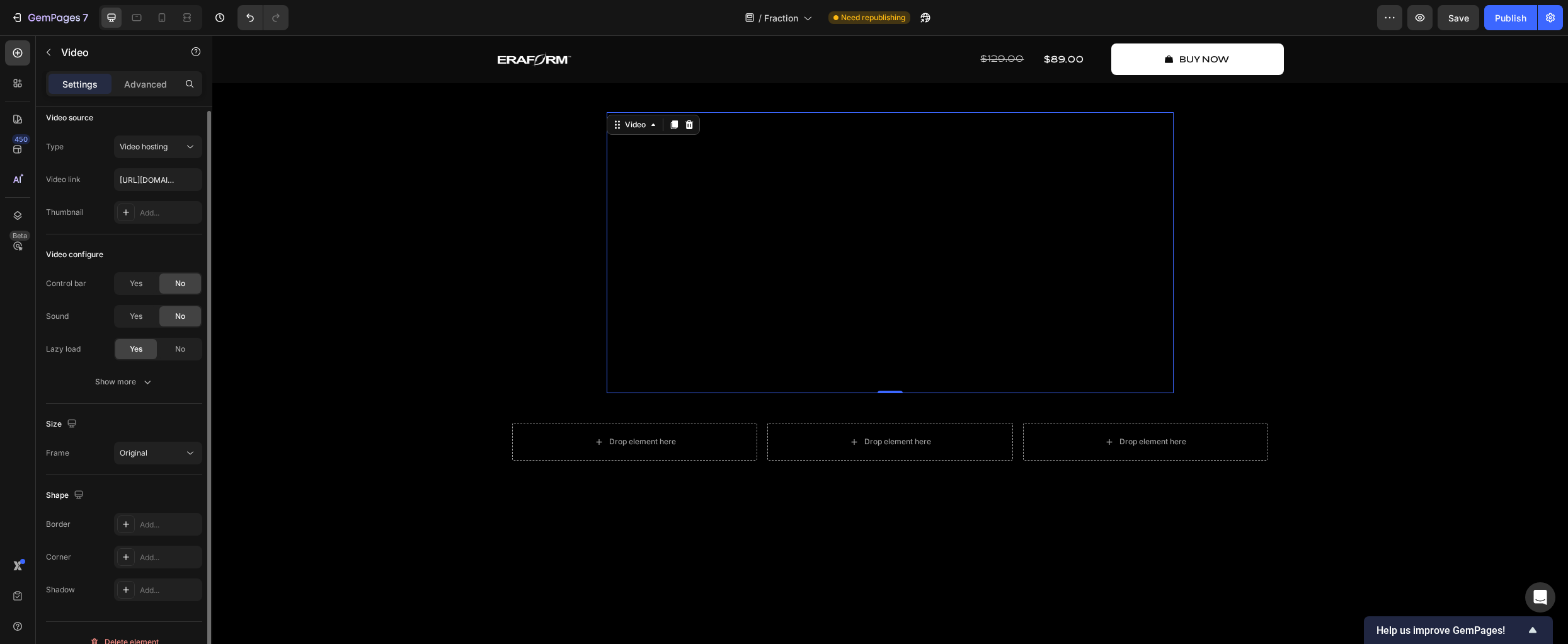
scroll to position [7, 0]
click at [170, 450] on div "Original" at bounding box center [152, 456] width 65 height 12
click at [133, 417] on div "Size" at bounding box center [124, 427] width 157 height 20
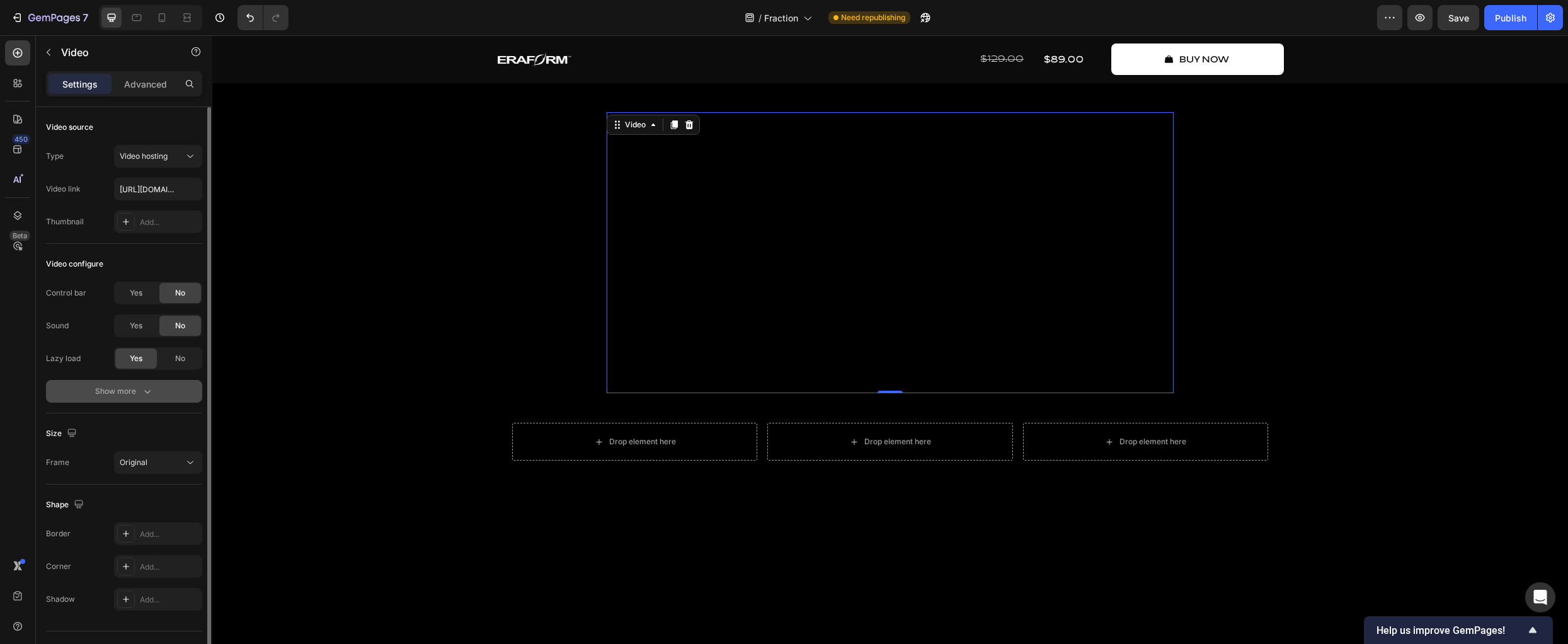
click at [118, 400] on button "Show more" at bounding box center [124, 391] width 157 height 22
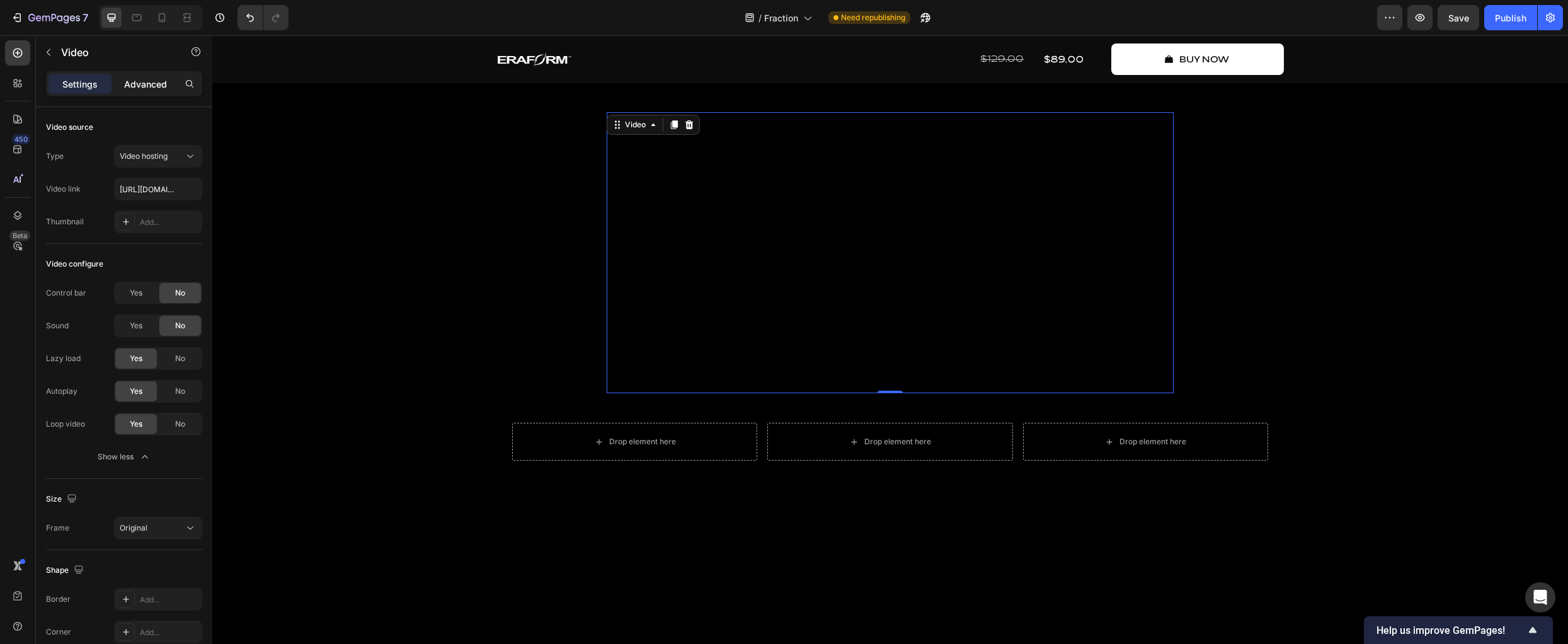
click at [150, 80] on p "Advanced" at bounding box center [145, 84] width 43 height 13
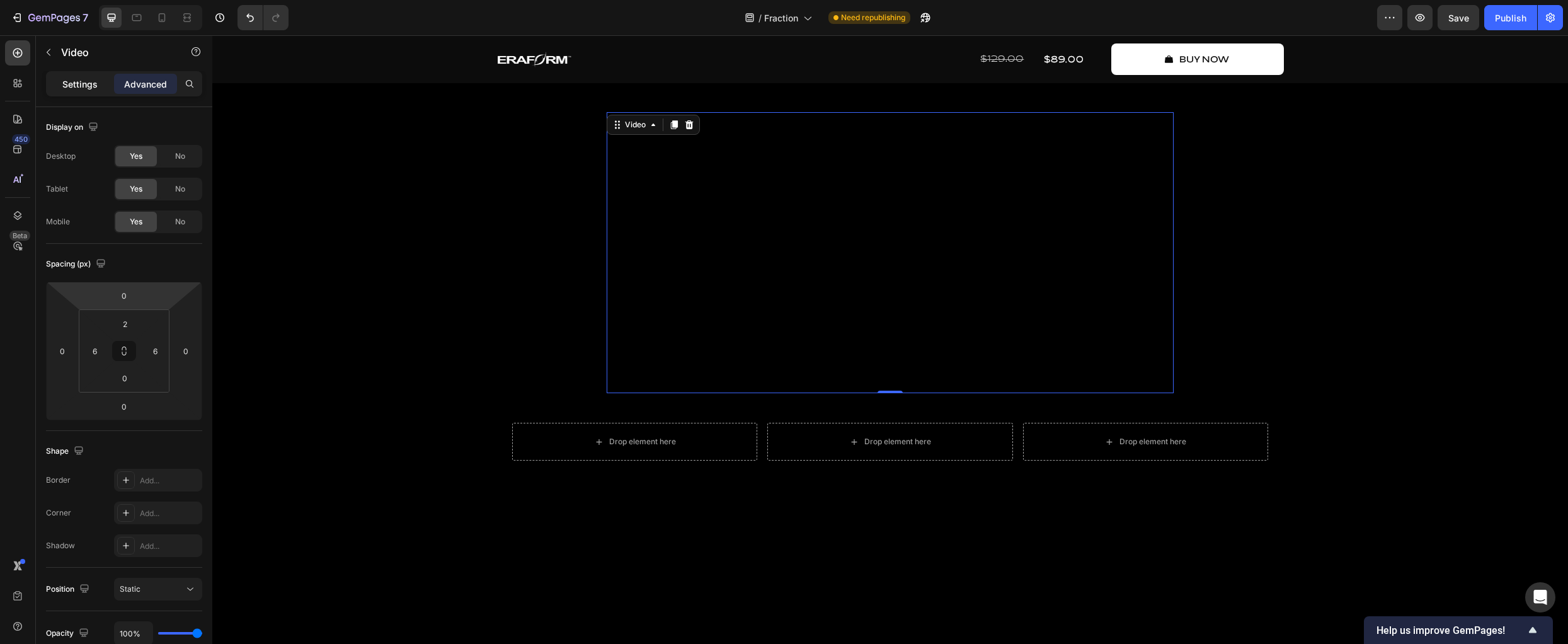
click at [75, 86] on p "Settings" at bounding box center [80, 84] width 36 height 13
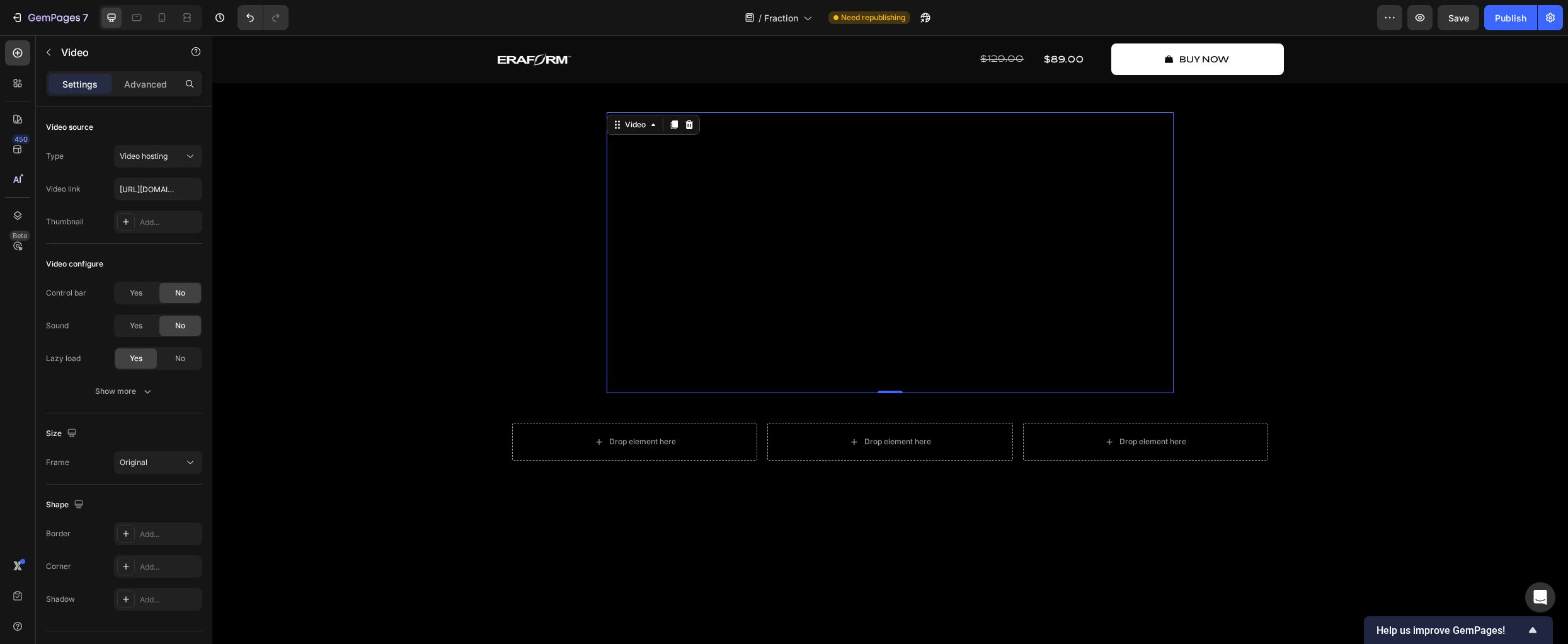
click at [652, 181] on video at bounding box center [890, 253] width 560 height 280
click at [634, 128] on div "Video" at bounding box center [636, 125] width 26 height 12
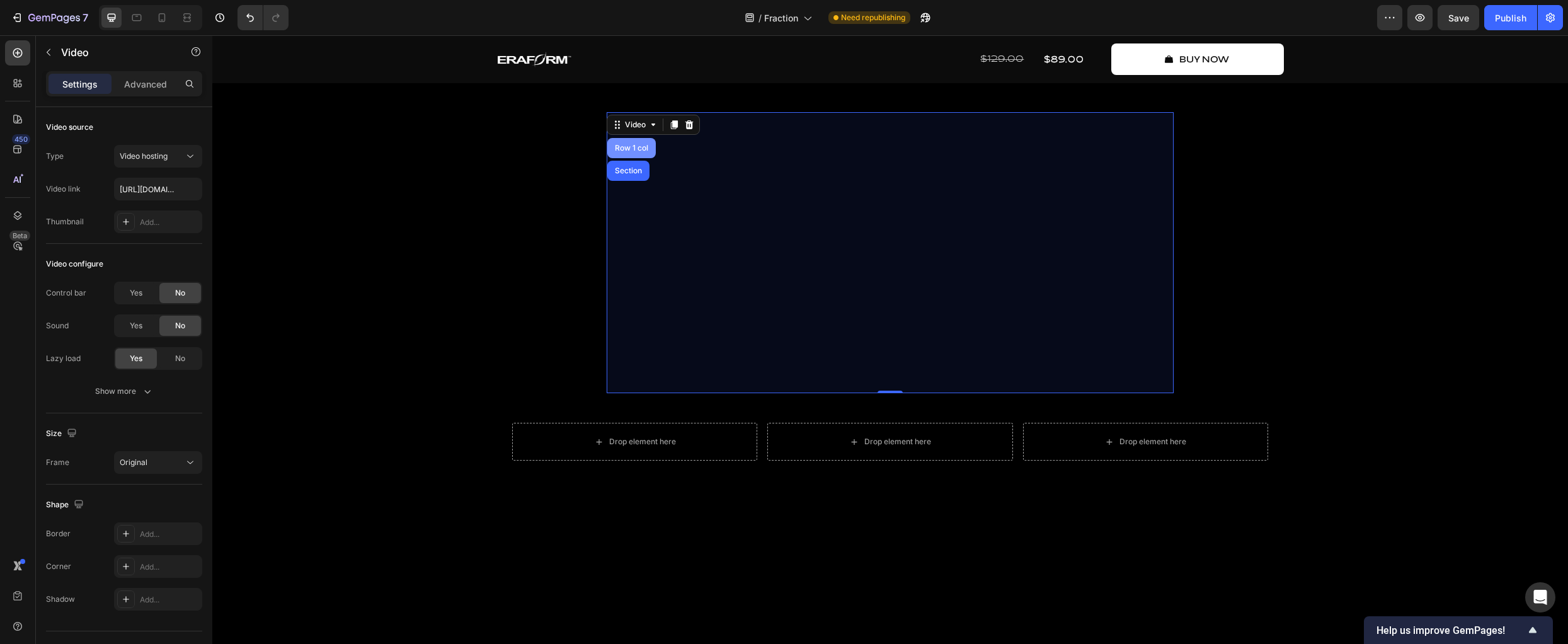
click at [623, 147] on div "Row 1 col" at bounding box center [631, 148] width 38 height 7
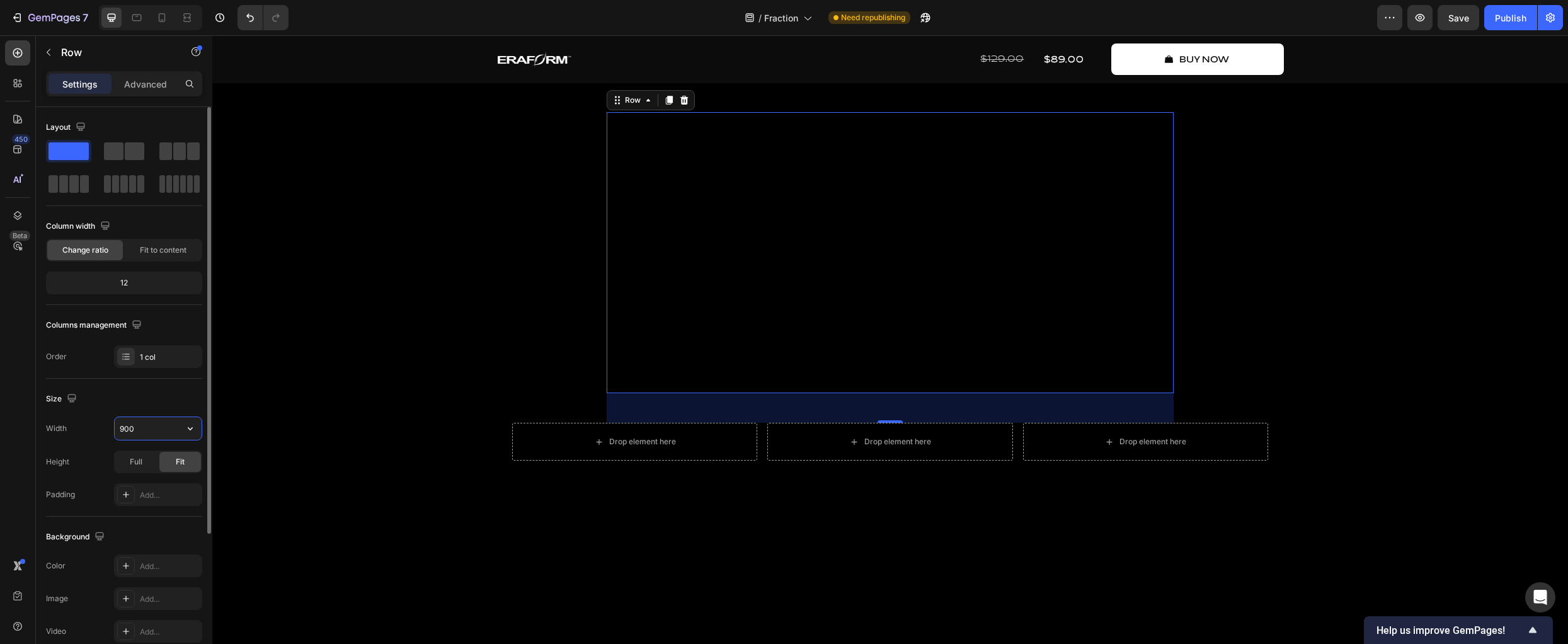
click at [143, 426] on input "900" at bounding box center [158, 428] width 87 height 22
click at [148, 402] on div "Size" at bounding box center [124, 399] width 157 height 20
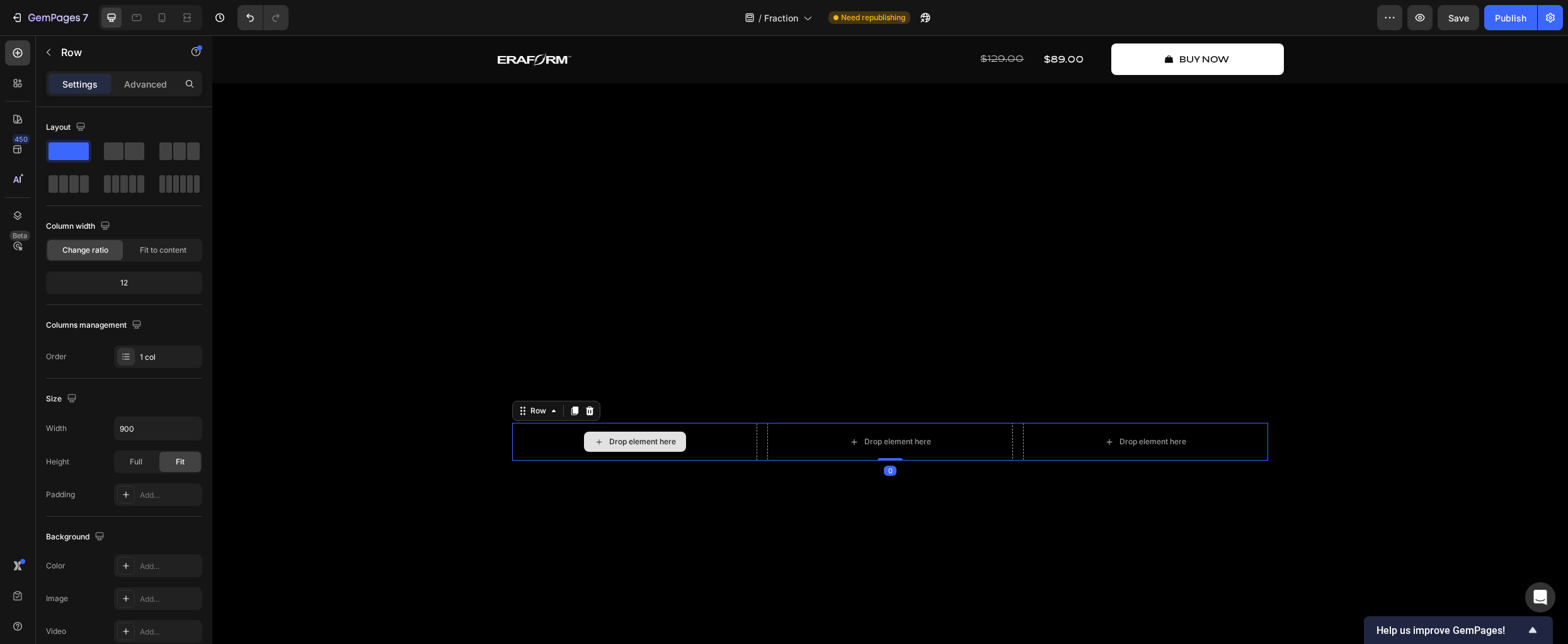
click at [540, 461] on div "Drop element here" at bounding box center [635, 442] width 245 height 38
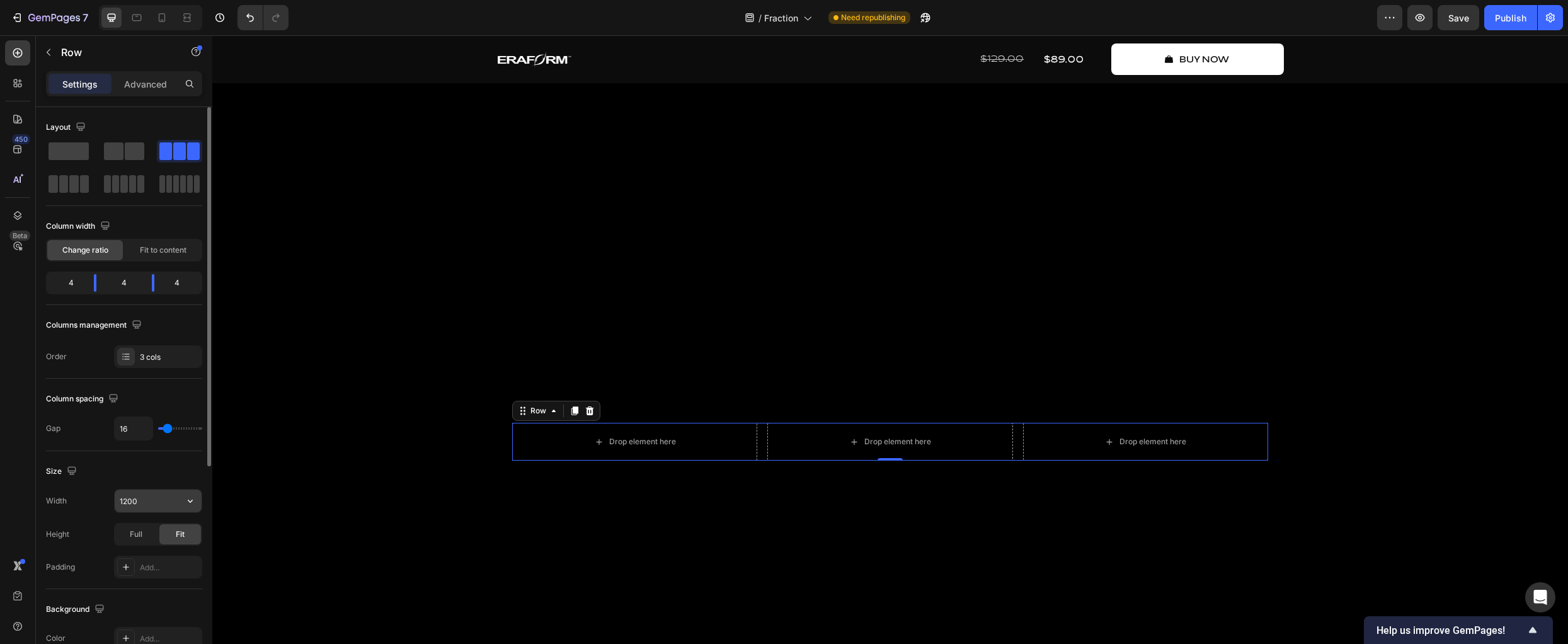
click at [140, 499] on input "1200" at bounding box center [158, 500] width 87 height 22
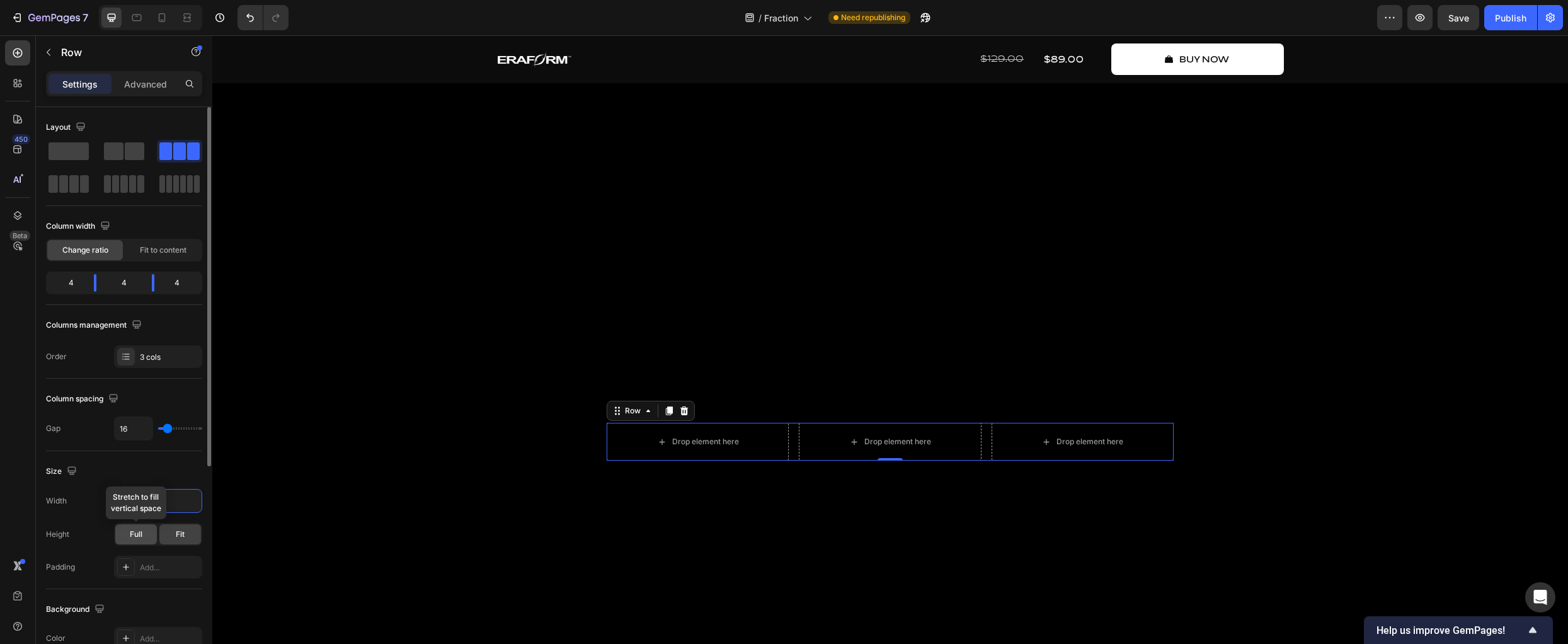
type input "900"
click at [149, 538] on div "Full" at bounding box center [136, 534] width 41 height 20
click at [175, 533] on span "Fit" at bounding box center [180, 534] width 9 height 12
click at [25, 59] on div at bounding box center [17, 53] width 25 height 25
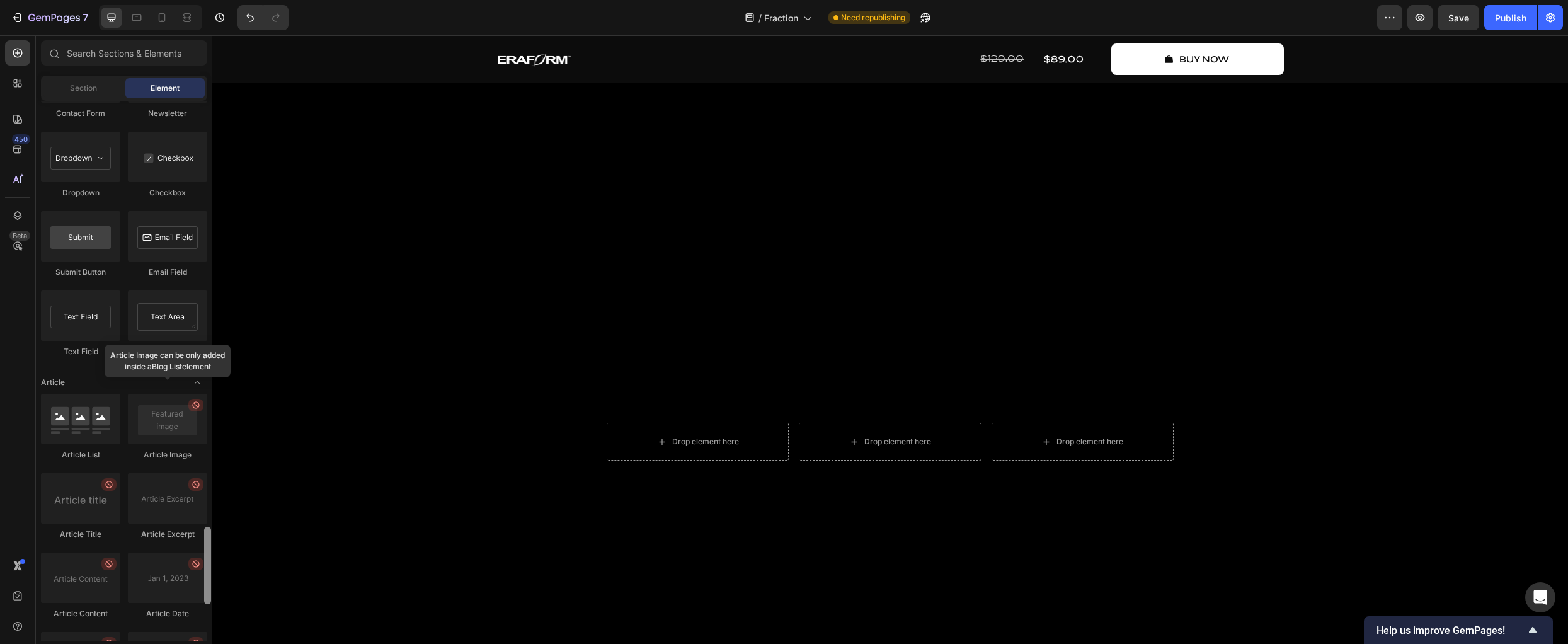
scroll to position [3195, 0]
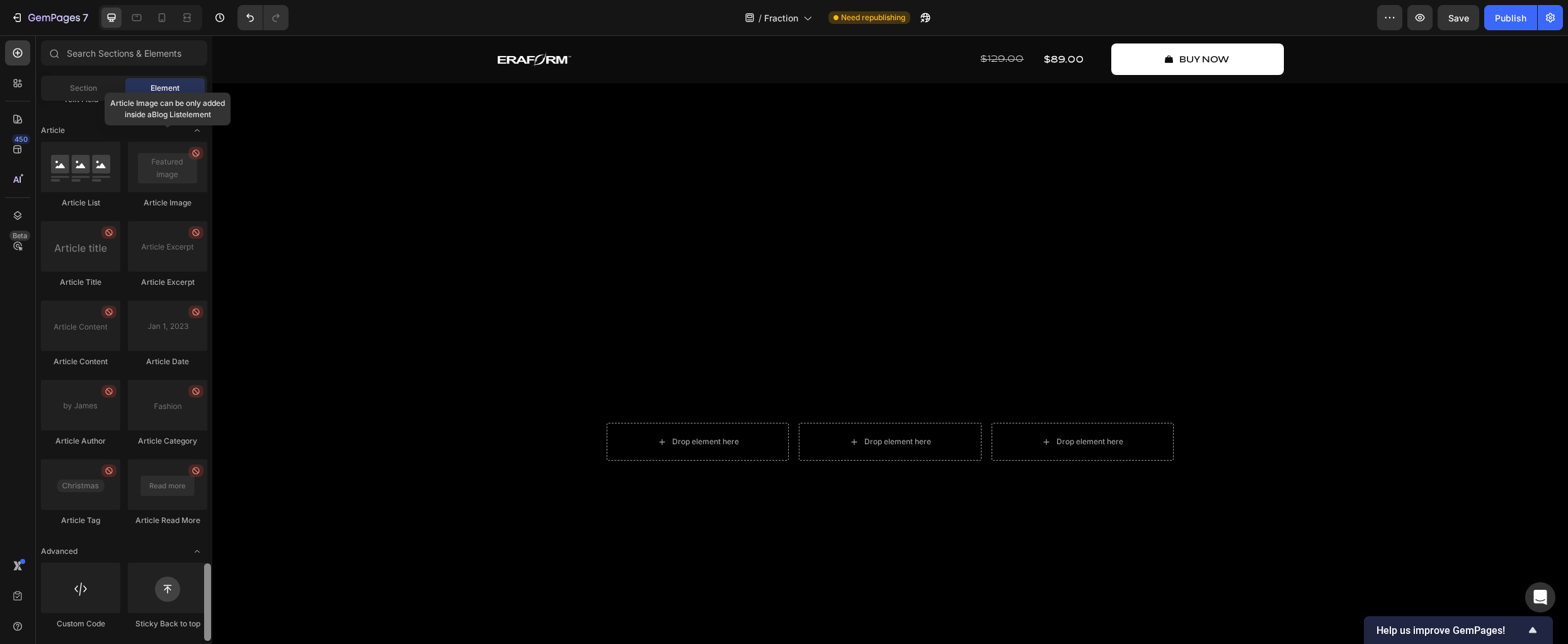
drag, startPoint x: 210, startPoint y: 531, endPoint x: 205, endPoint y: 606, distance: 75.2
click at [205, 606] on div at bounding box center [208, 602] width 7 height 78
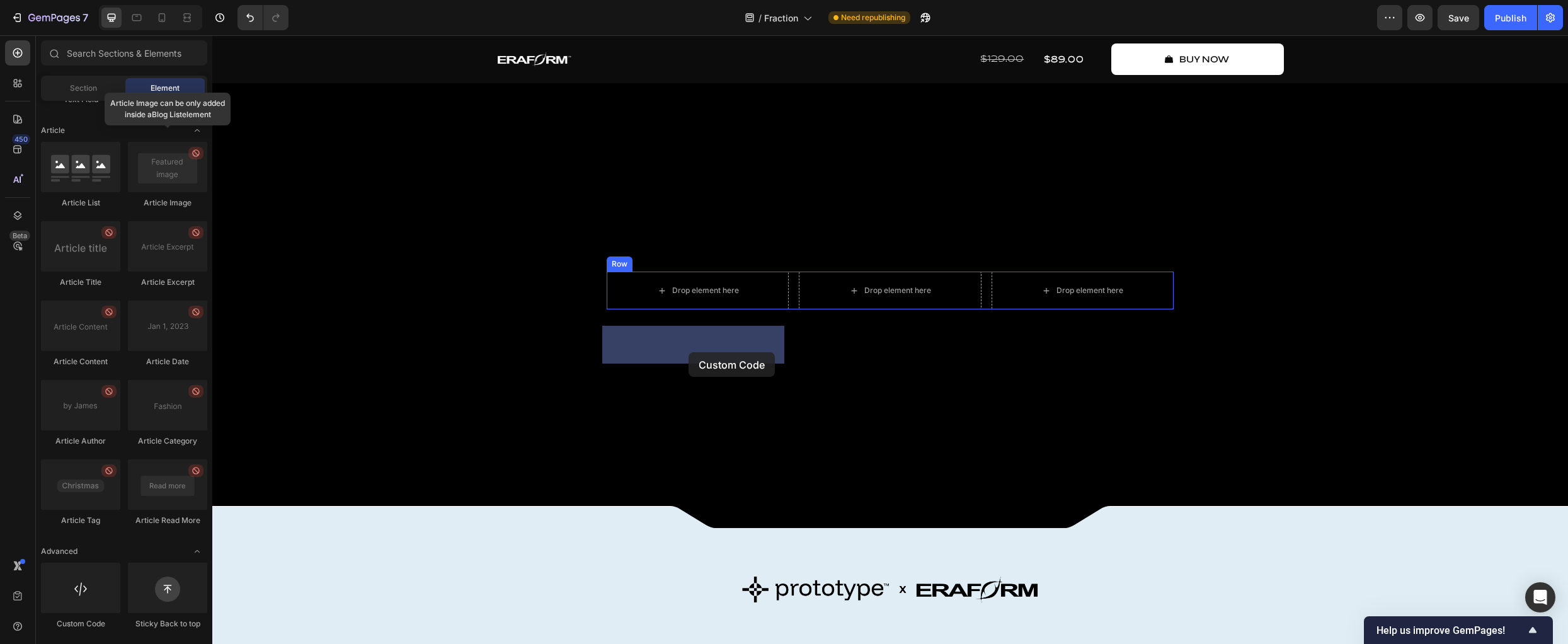
drag, startPoint x: 333, startPoint y: 621, endPoint x: 689, endPoint y: 352, distance: 446.2
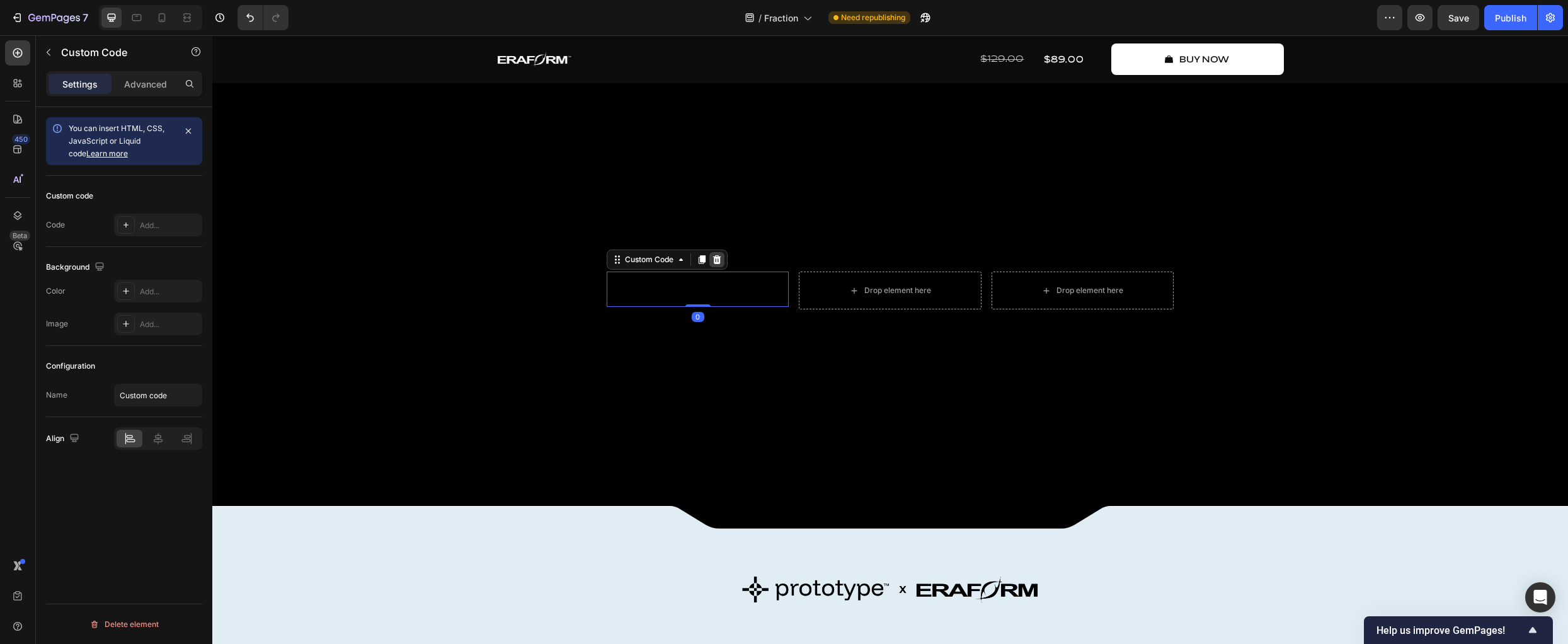
click at [714, 265] on icon at bounding box center [717, 260] width 10 height 10
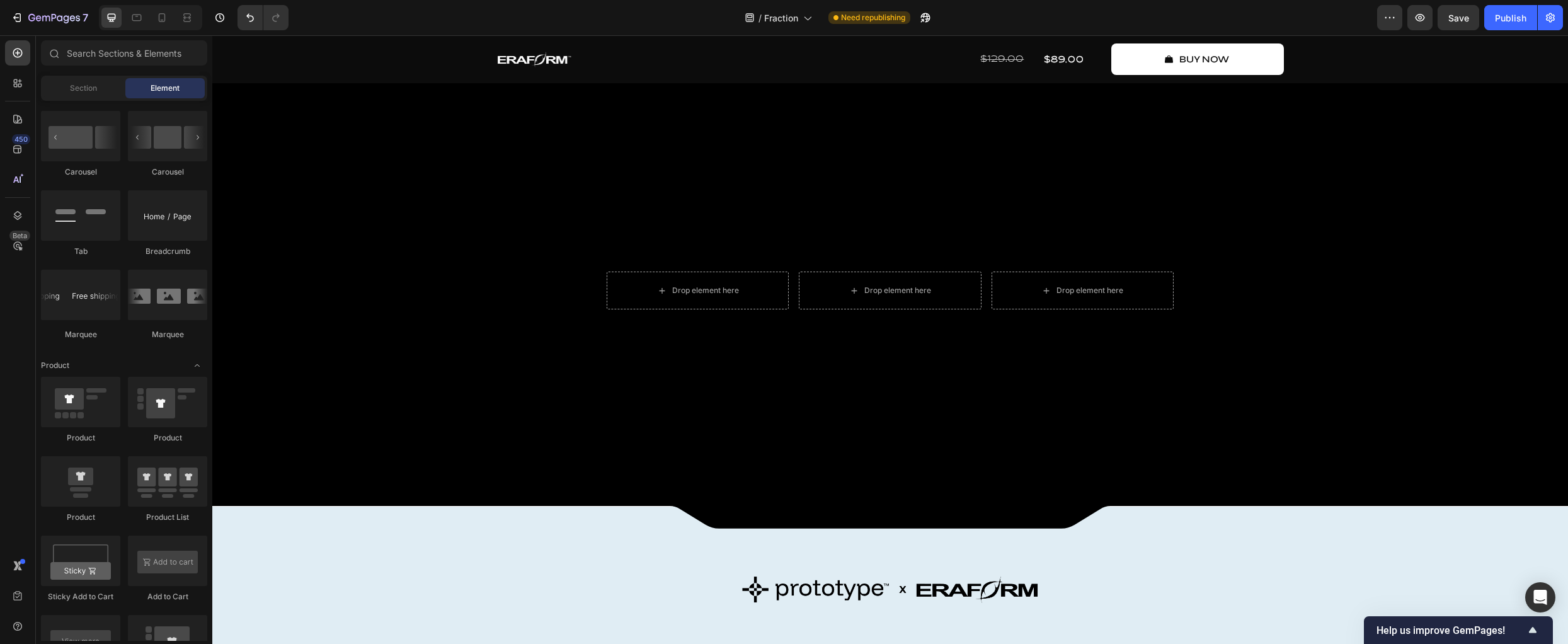
scroll to position [1215, 0]
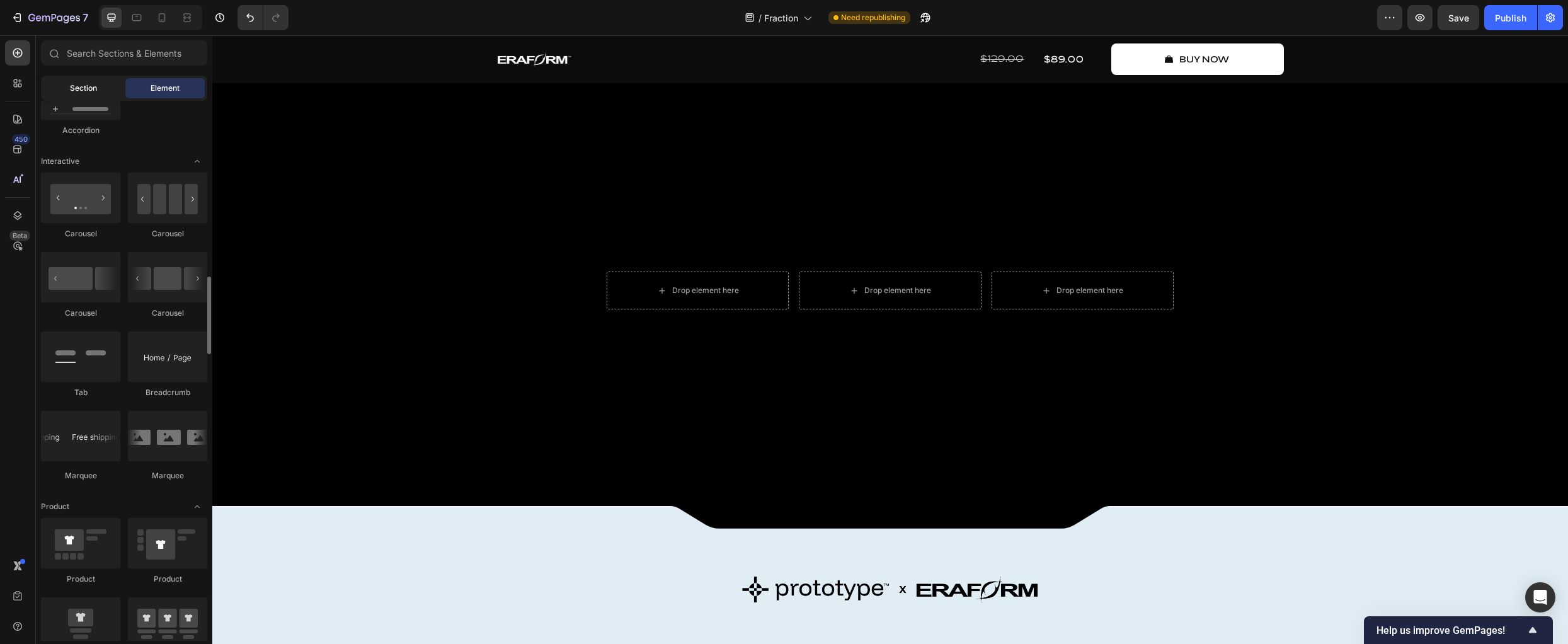
click at [81, 89] on span "Section" at bounding box center [83, 88] width 27 height 12
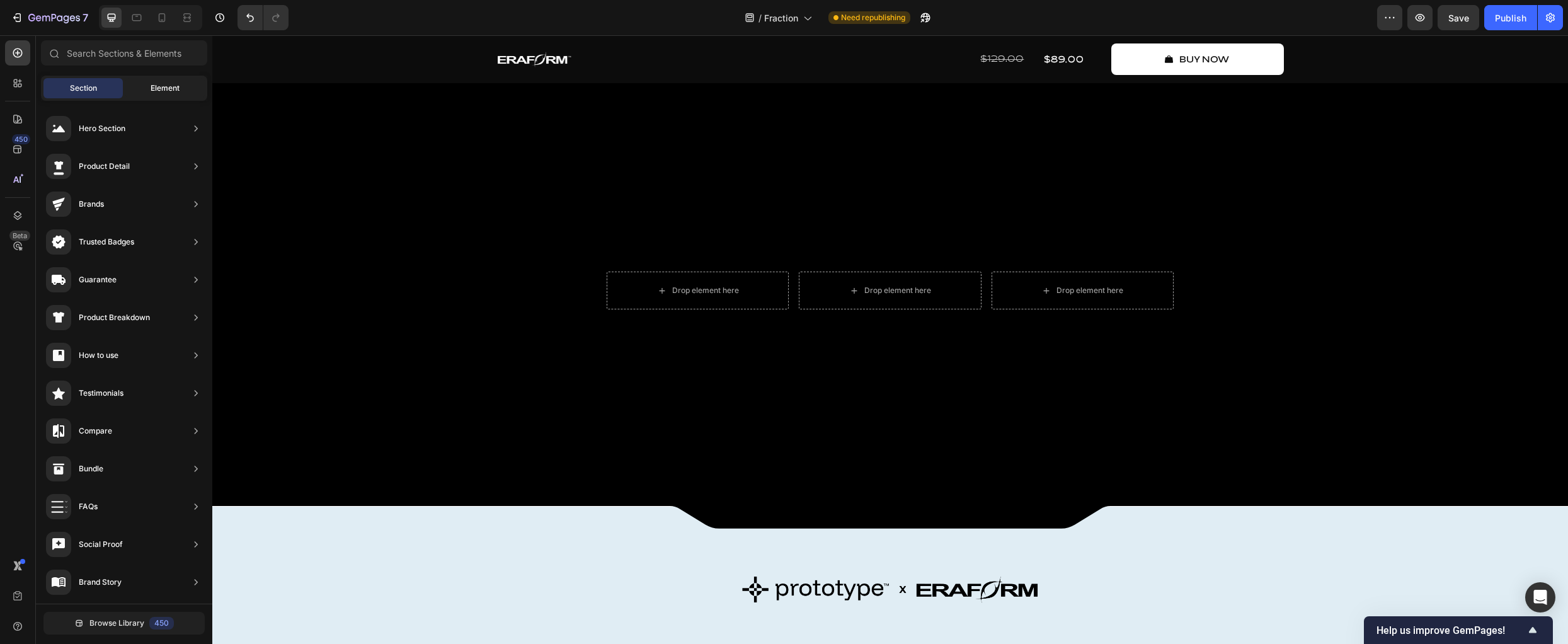
click at [141, 88] on div "Element" at bounding box center [165, 88] width 80 height 20
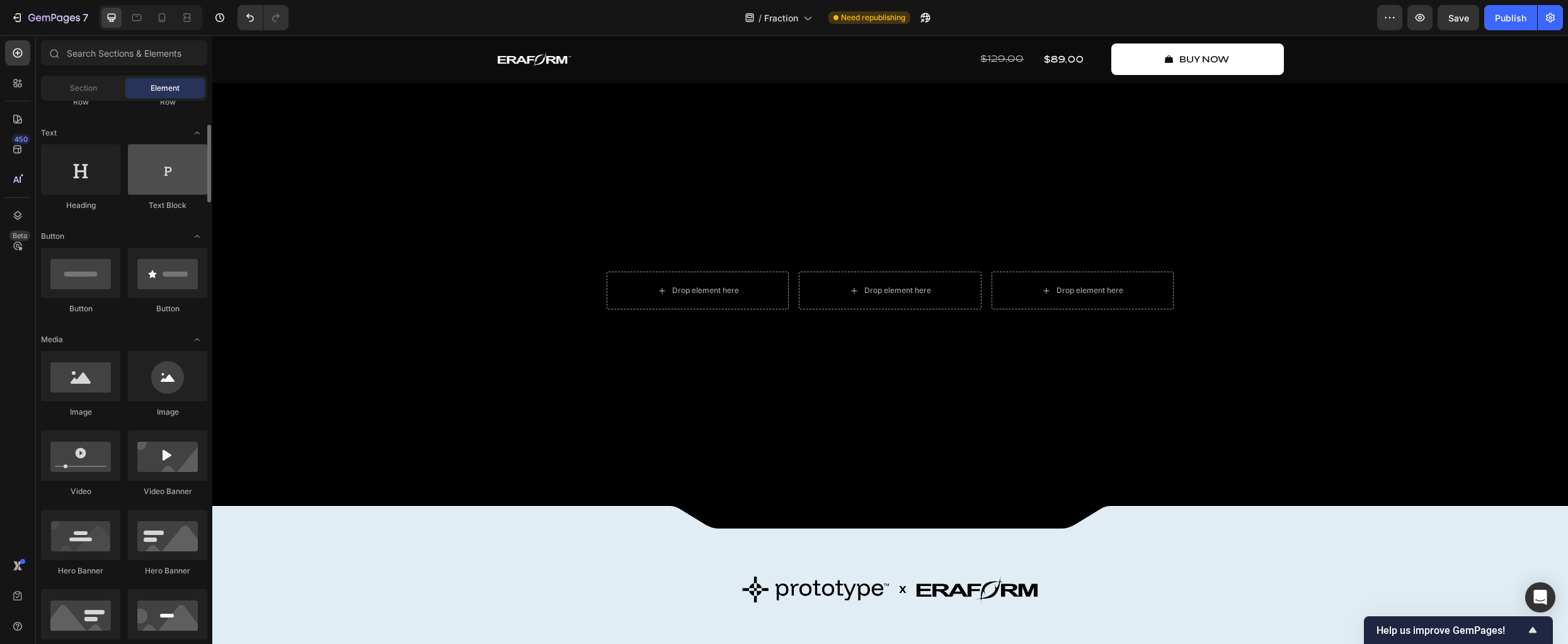
scroll to position [0, 0]
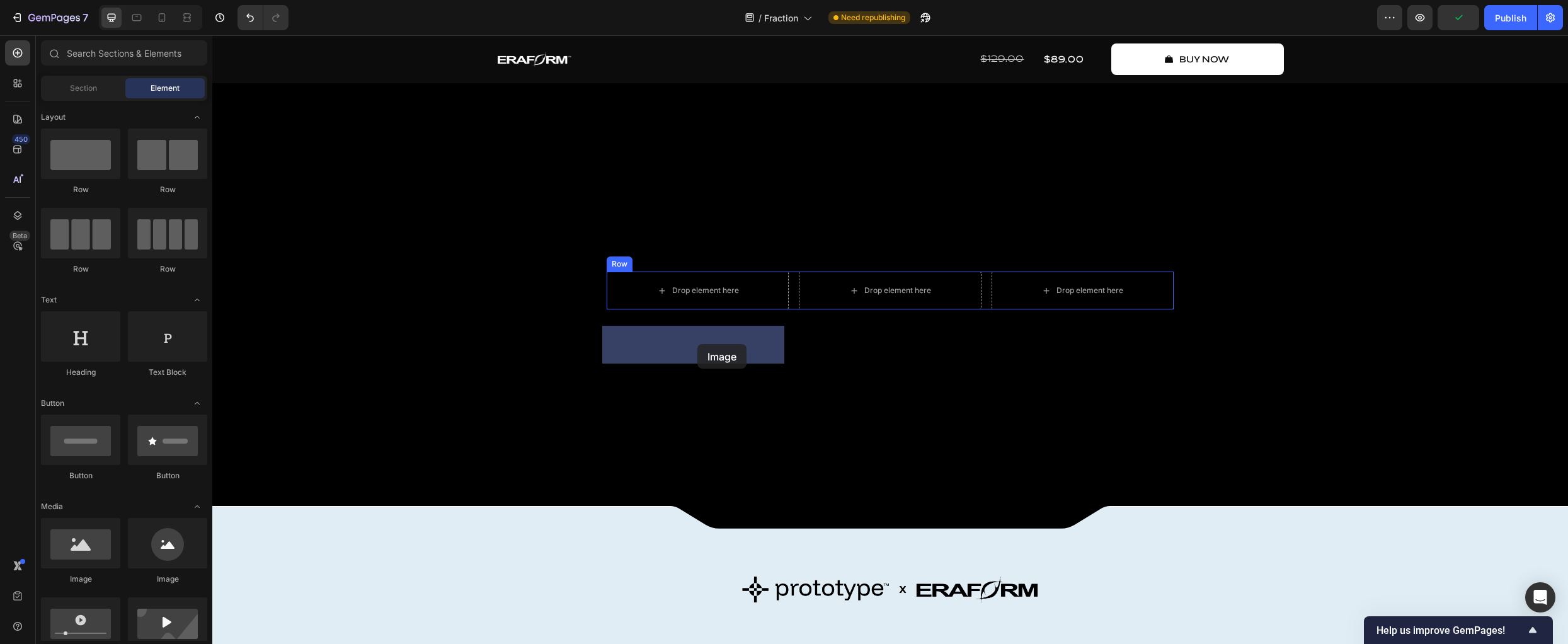
drag, startPoint x: 283, startPoint y: 587, endPoint x: 697, endPoint y: 344, distance: 480.0
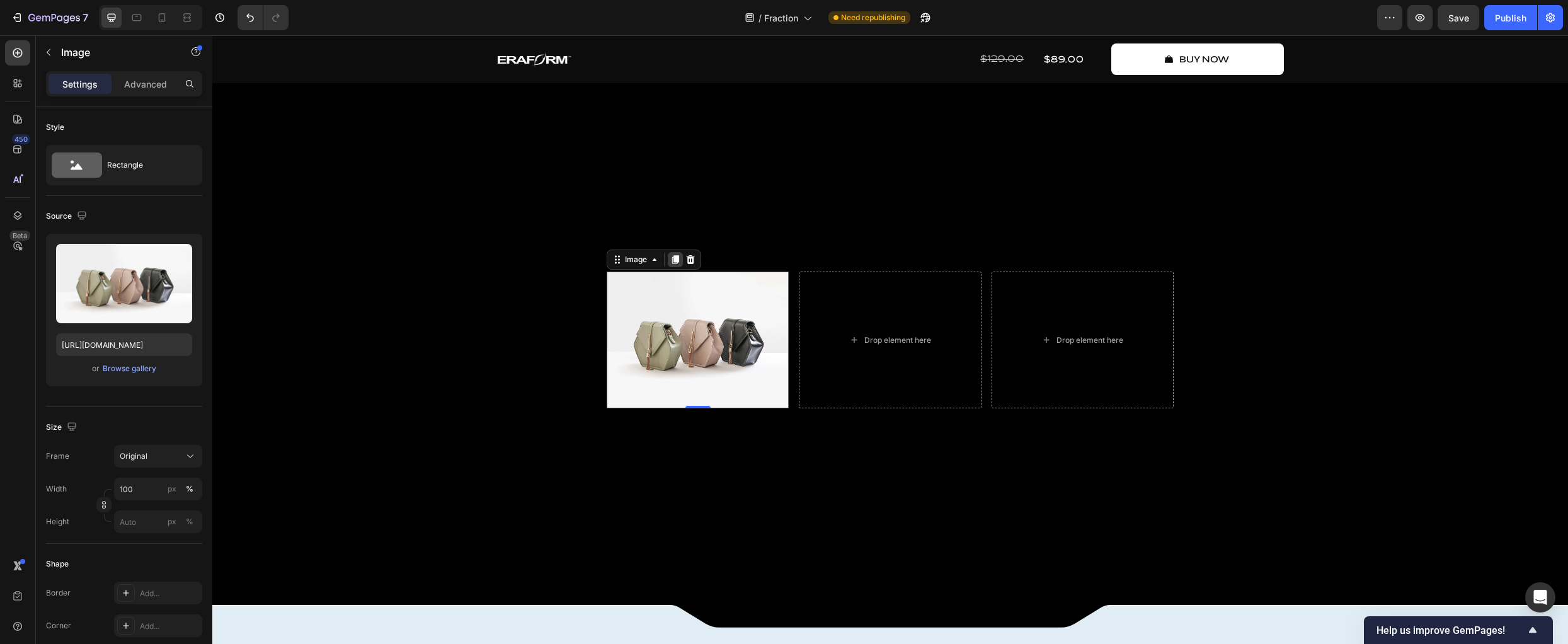
click at [672, 264] on icon at bounding box center [676, 260] width 7 height 9
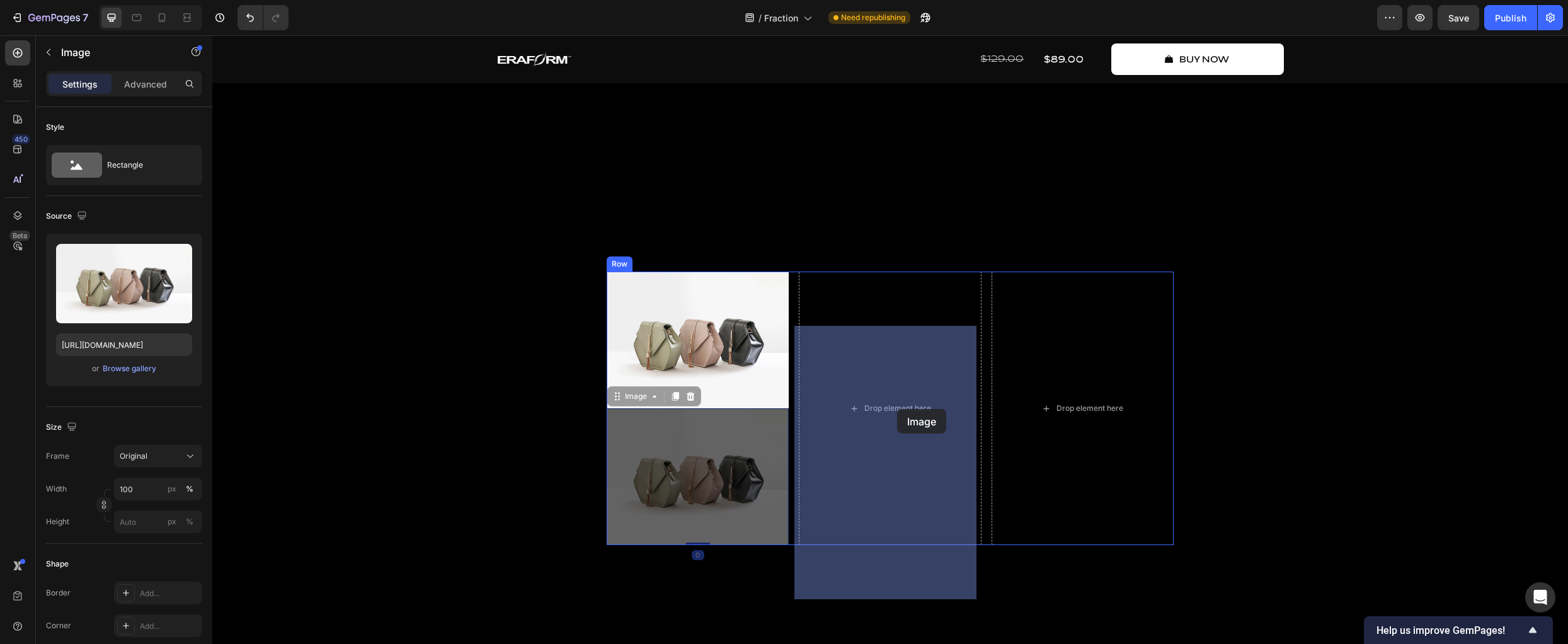
drag, startPoint x: 751, startPoint y: 492, endPoint x: 897, endPoint y: 409, distance: 167.9
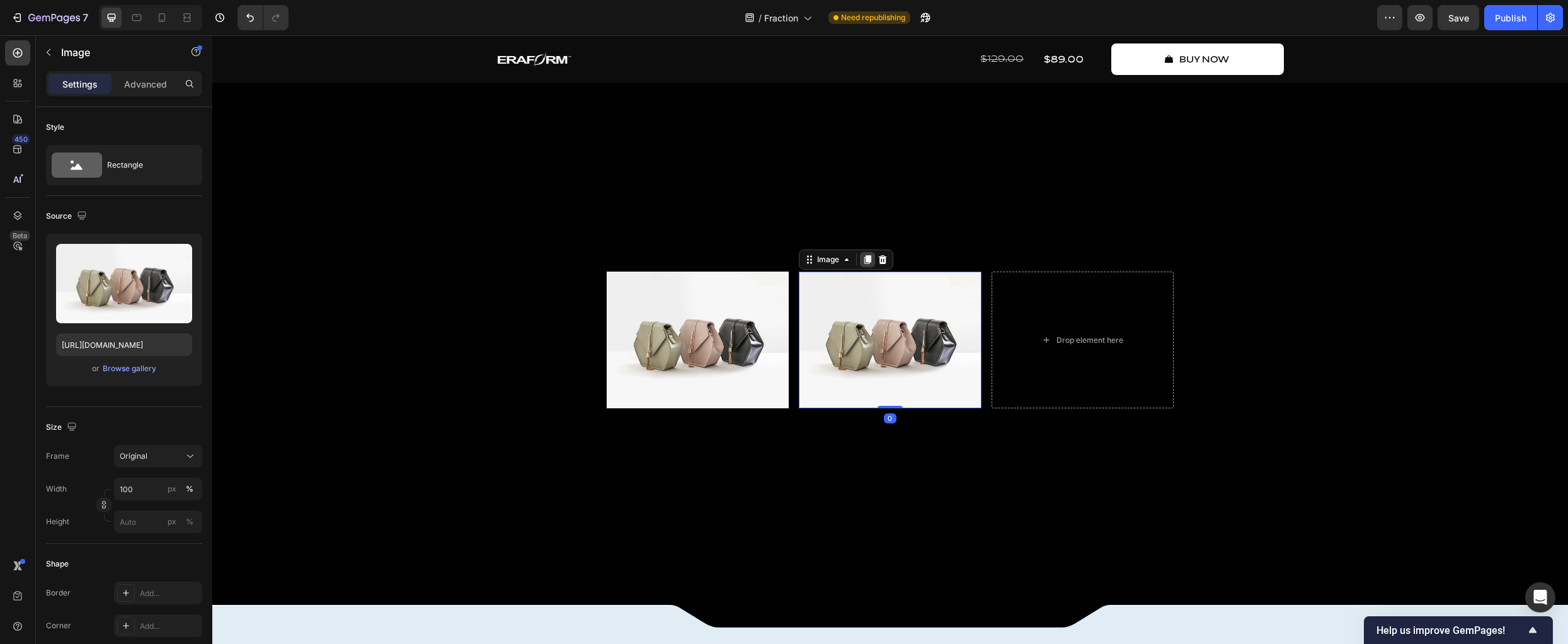
click at [864, 264] on icon at bounding box center [868, 260] width 7 height 9
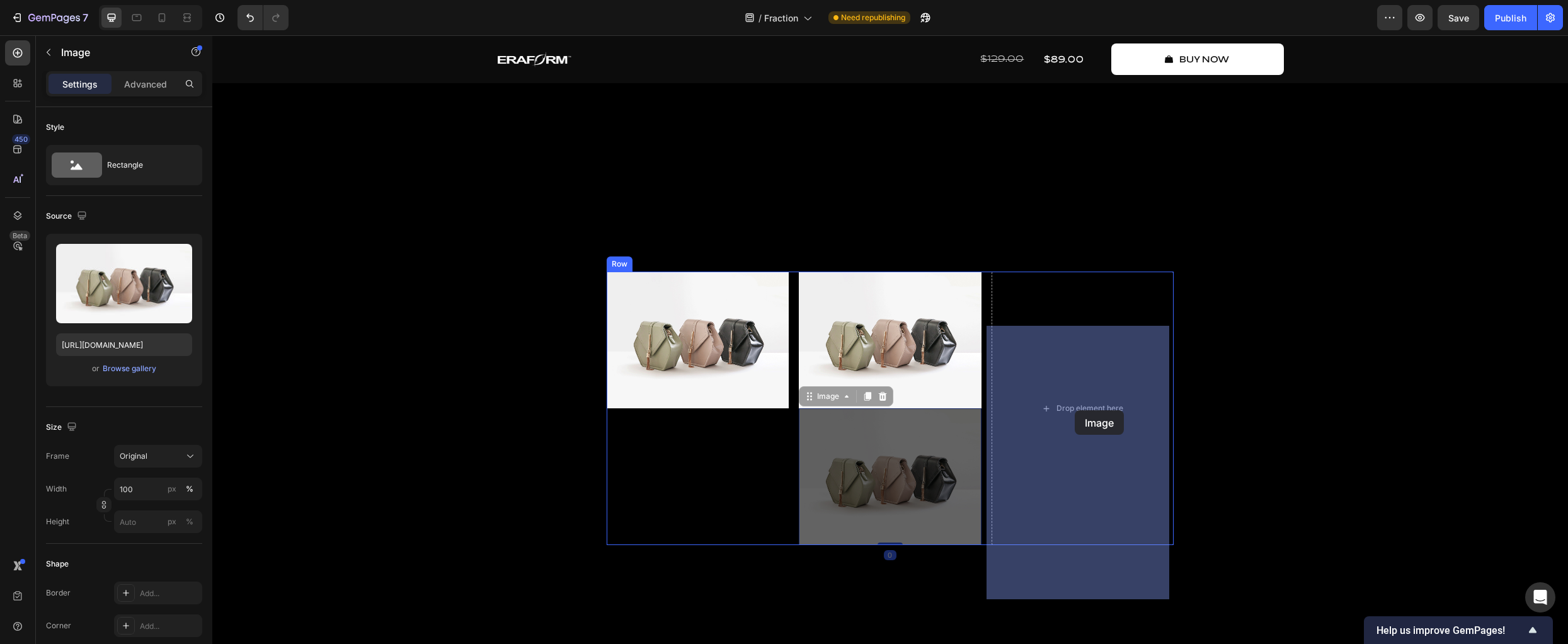
drag, startPoint x: 892, startPoint y: 509, endPoint x: 1075, endPoint y: 410, distance: 208.1
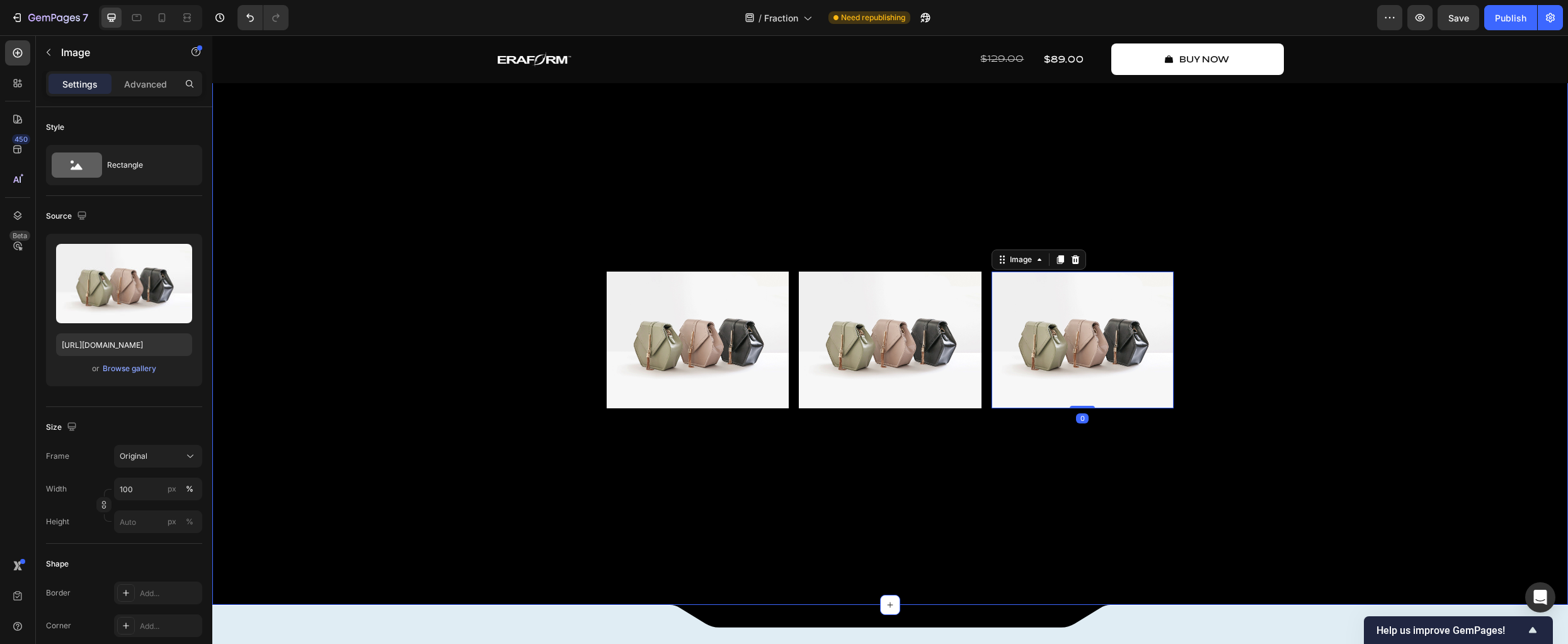
click at [1296, 518] on div "The Future of Musical Software Text Block where sound expands Heading Fraction …" at bounding box center [890, 174] width 1356 height 861
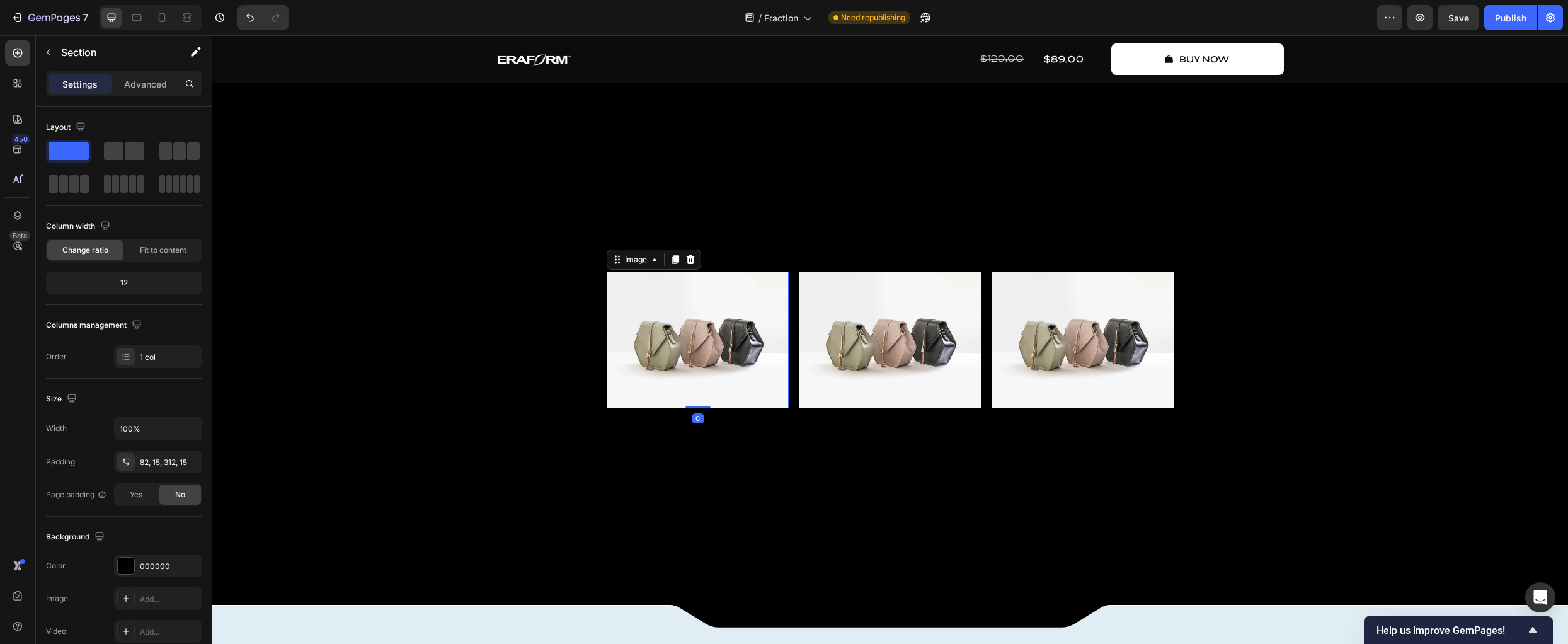
click at [733, 408] on img at bounding box center [697, 340] width 182 height 137
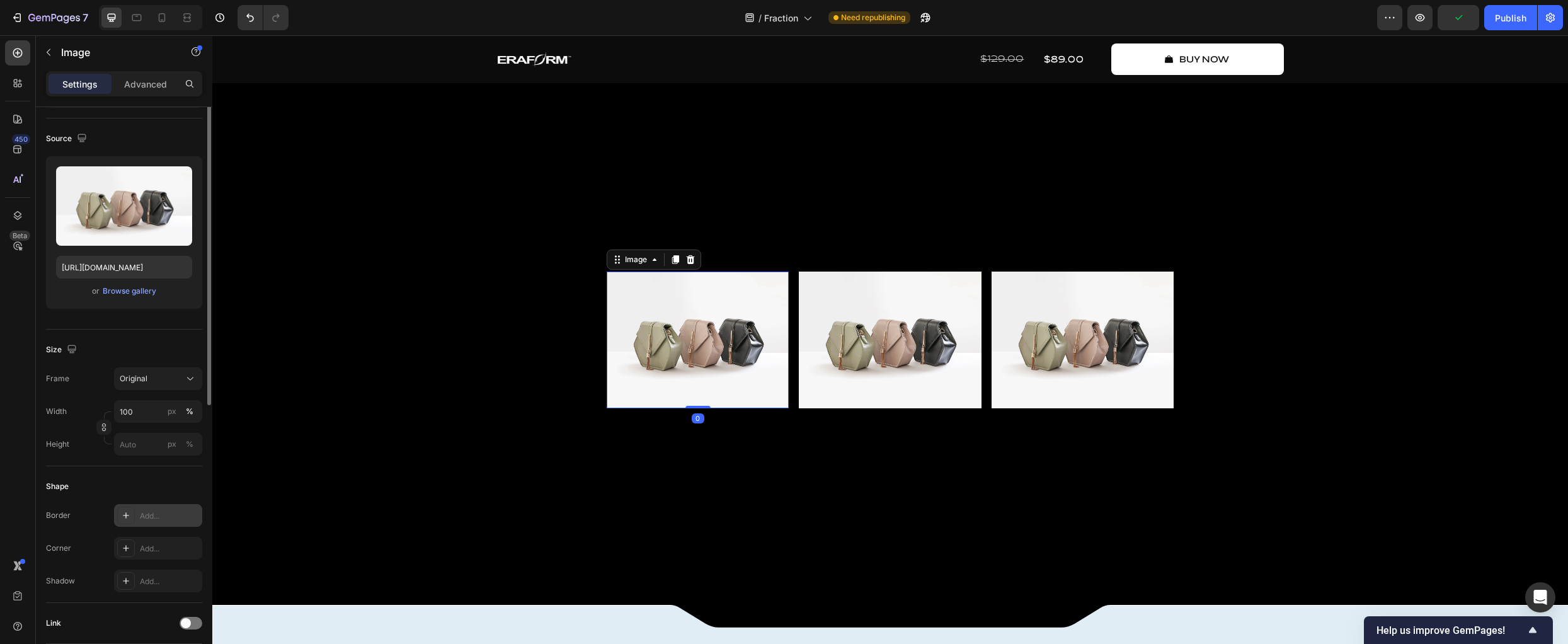
scroll to position [160, 0]
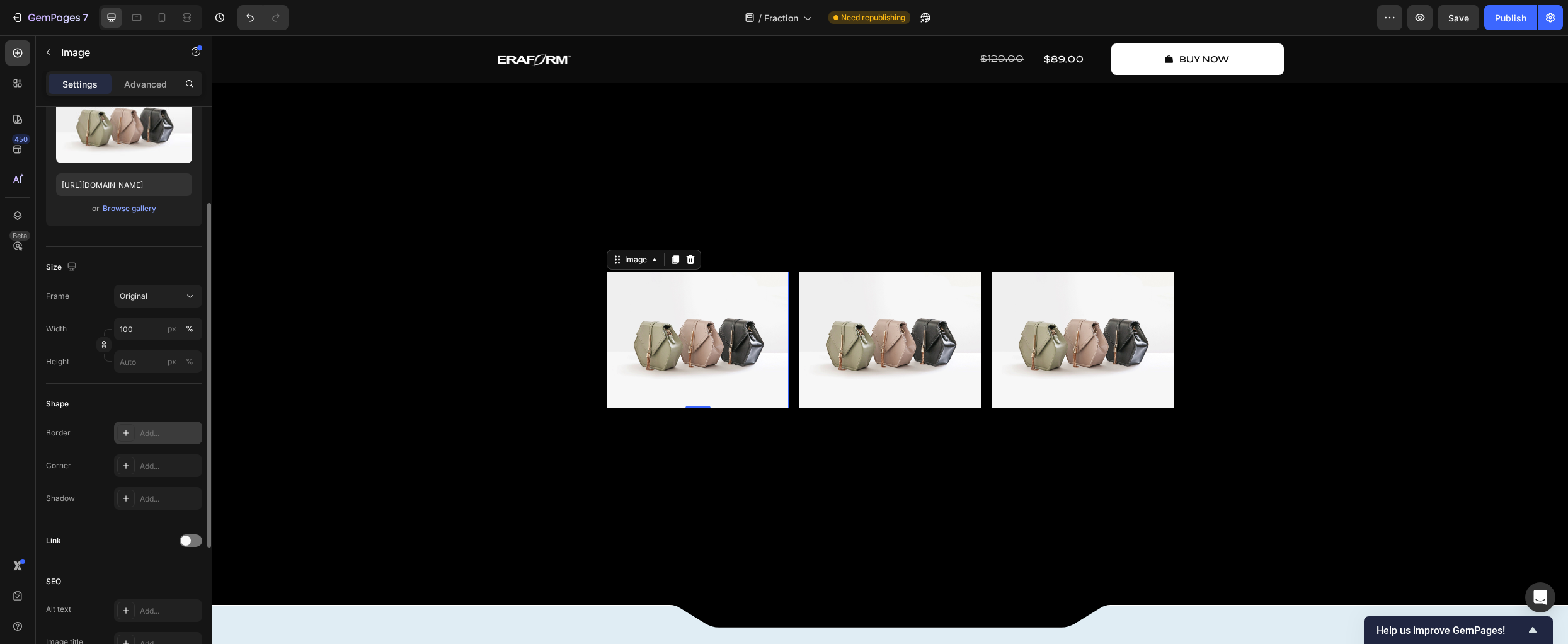
click at [129, 433] on icon at bounding box center [126, 433] width 10 height 10
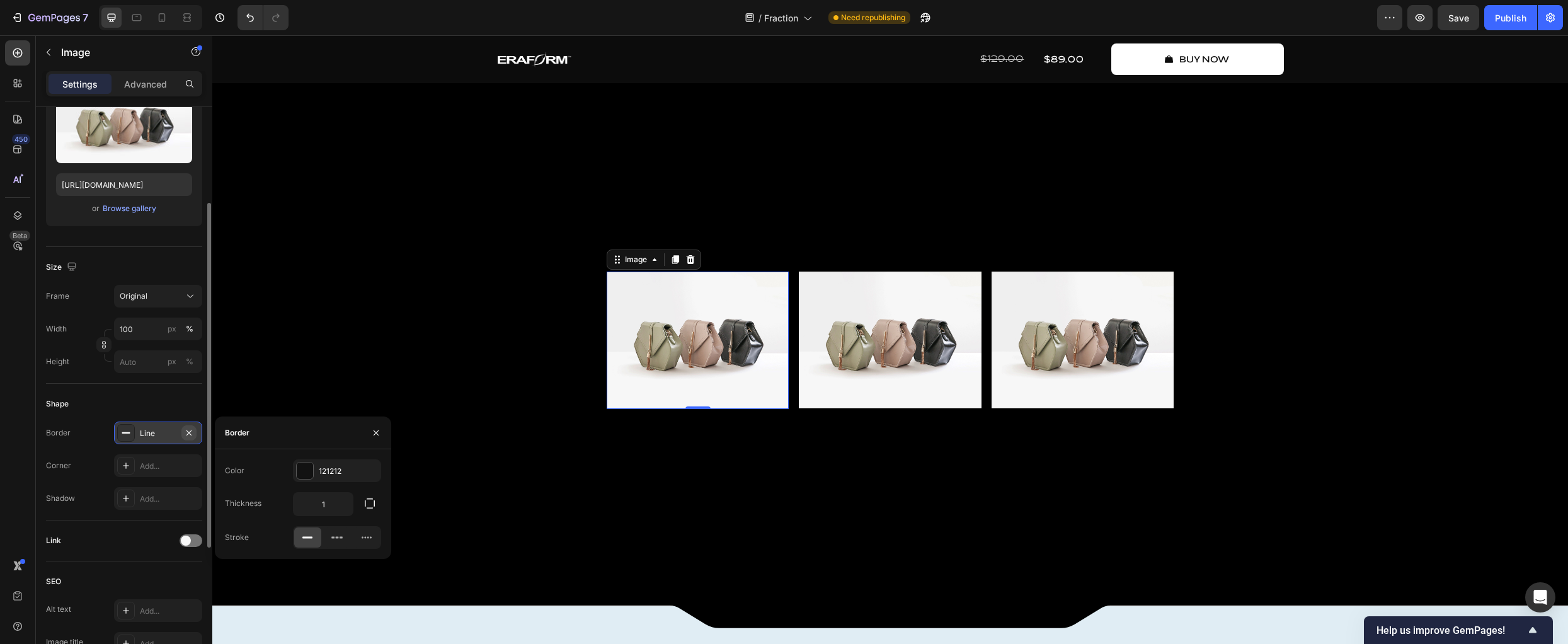
click at [192, 432] on icon "button" at bounding box center [189, 433] width 10 height 10
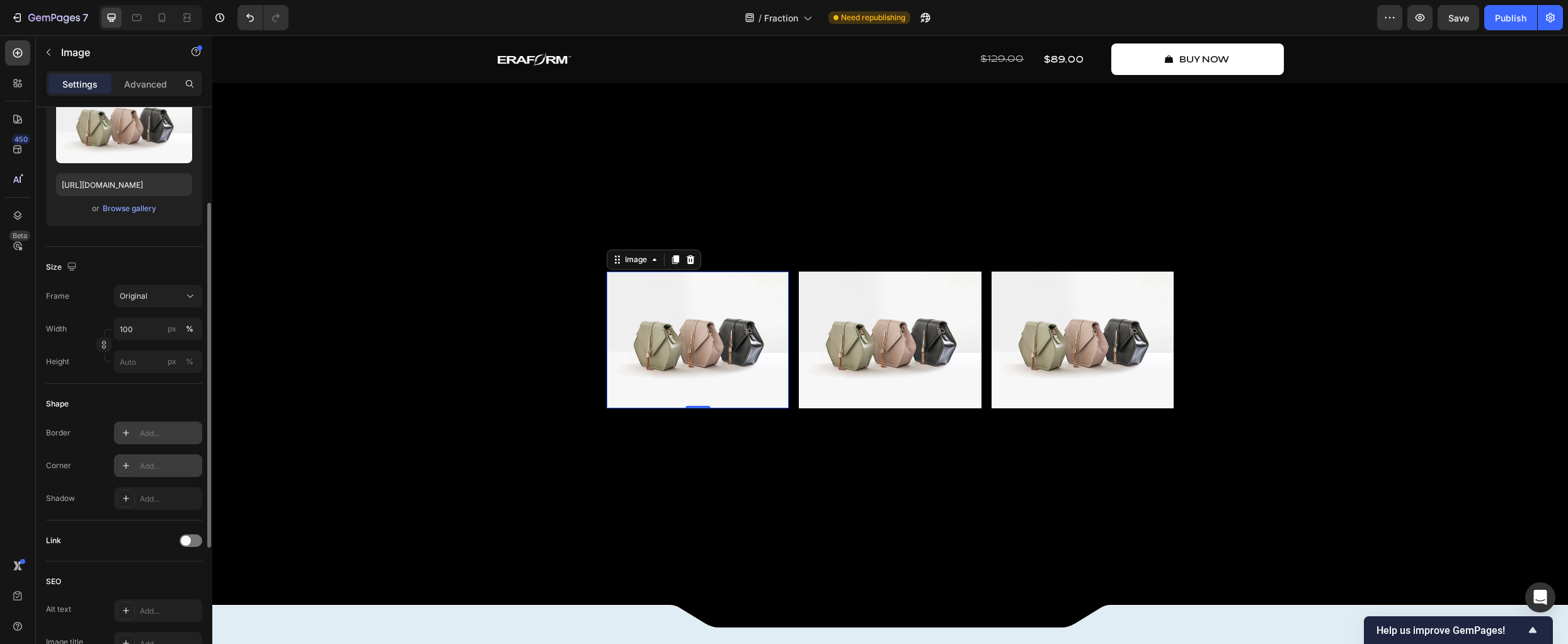
click at [131, 465] on div at bounding box center [126, 466] width 17 height 17
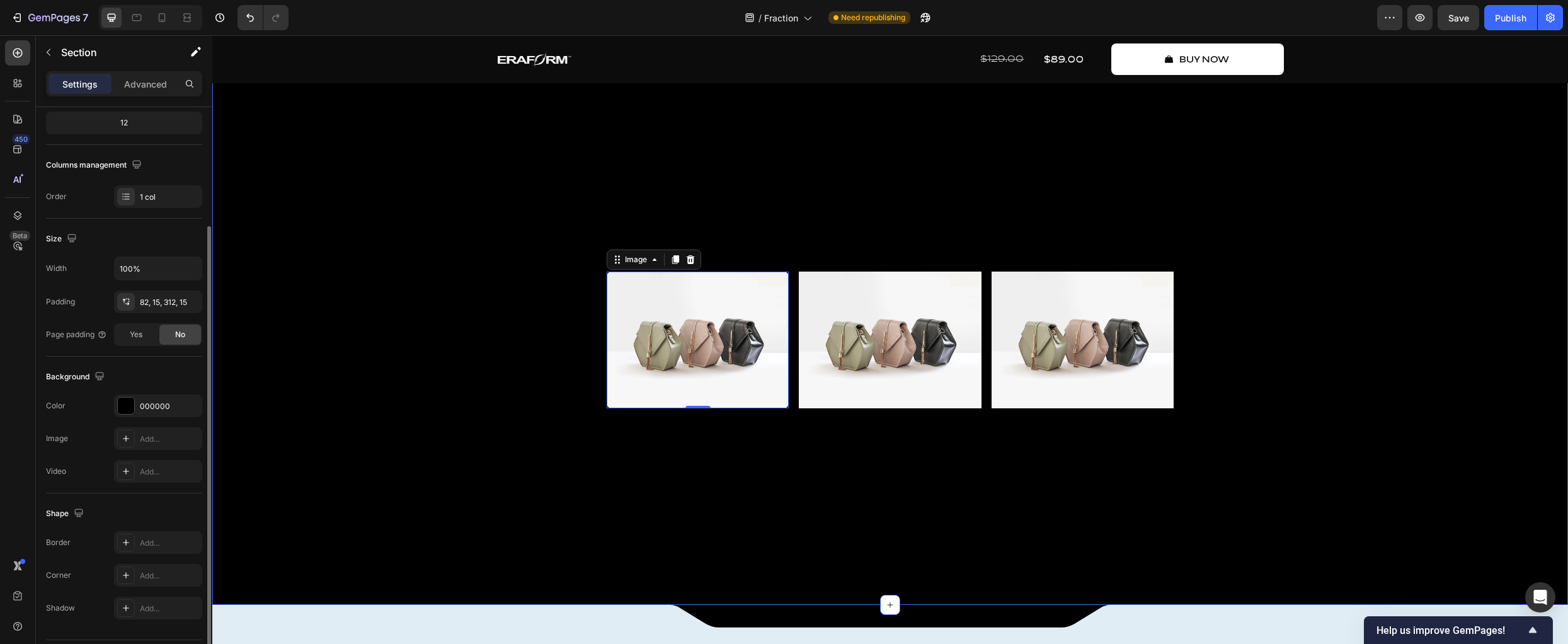
click at [287, 407] on div "The Future of Musical Software Text Block where sound expands Heading Fraction …" at bounding box center [890, 102] width 1337 height 613
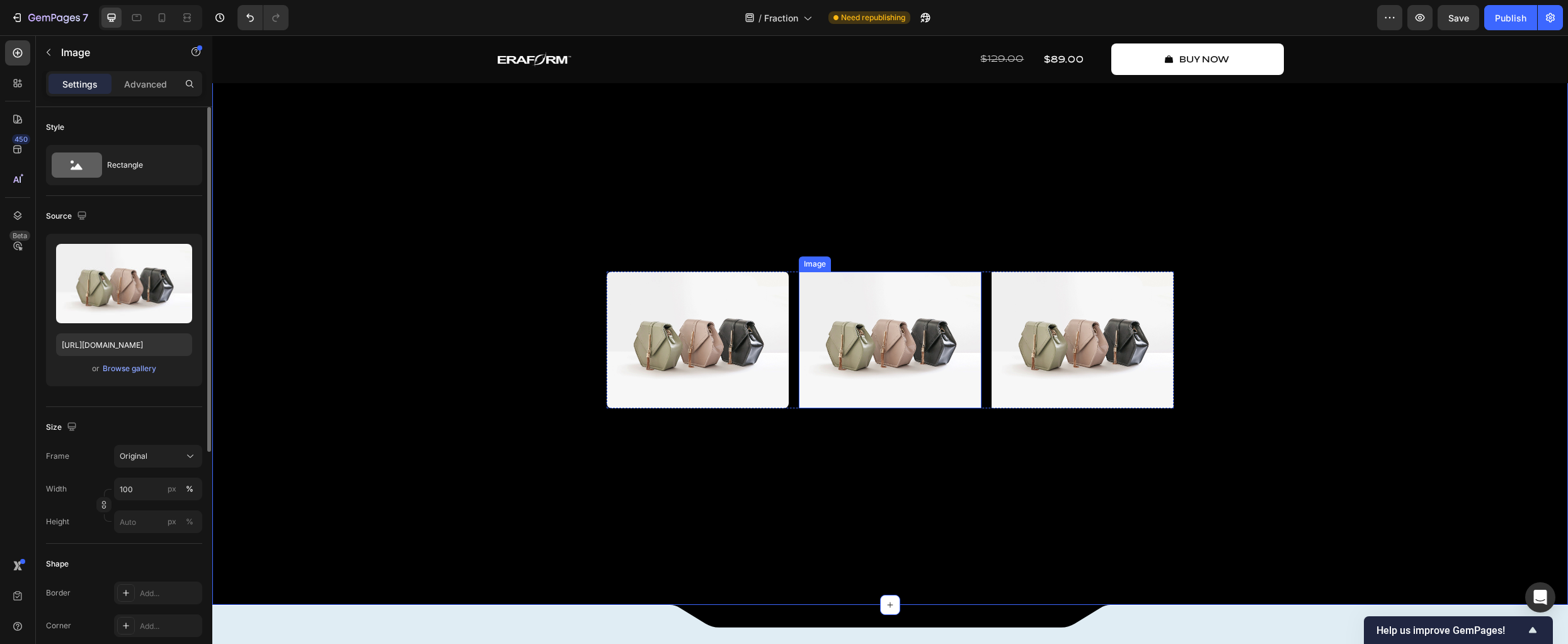
click at [831, 384] on img at bounding box center [889, 340] width 182 height 137
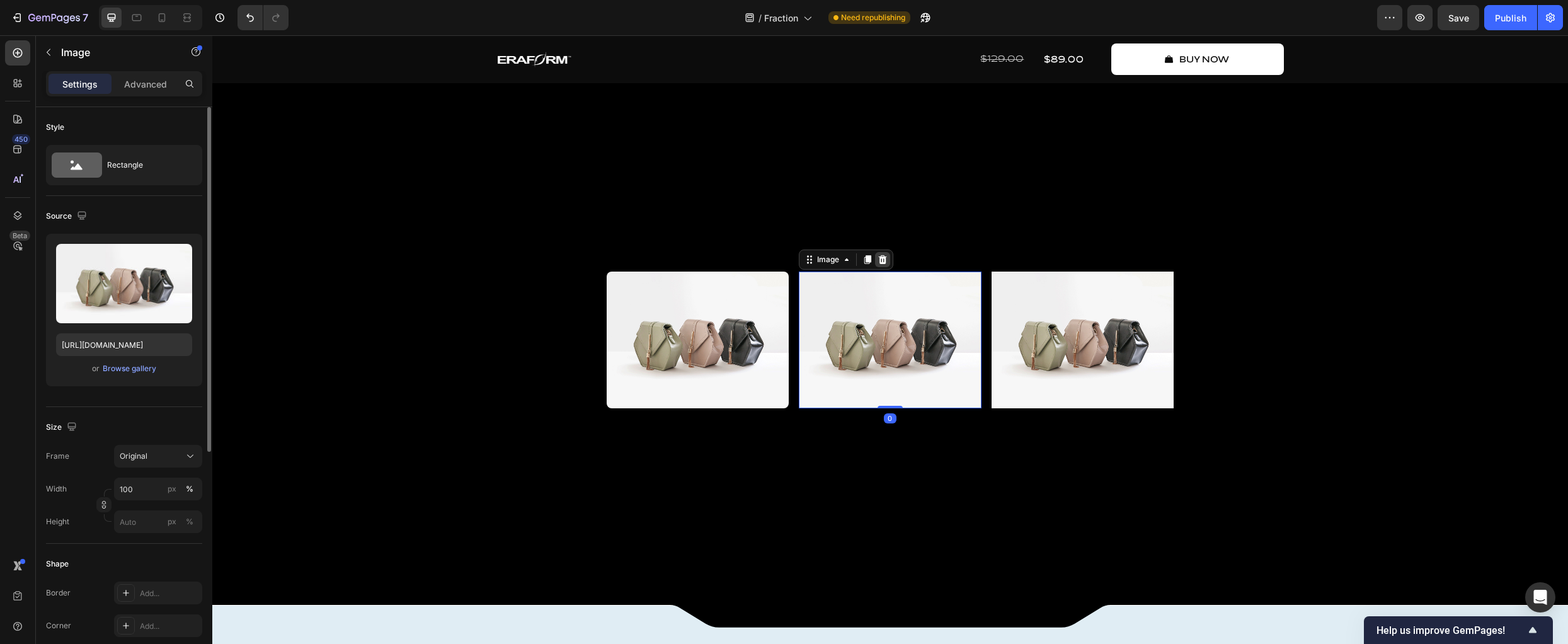
click at [882, 265] on icon at bounding box center [883, 260] width 10 height 10
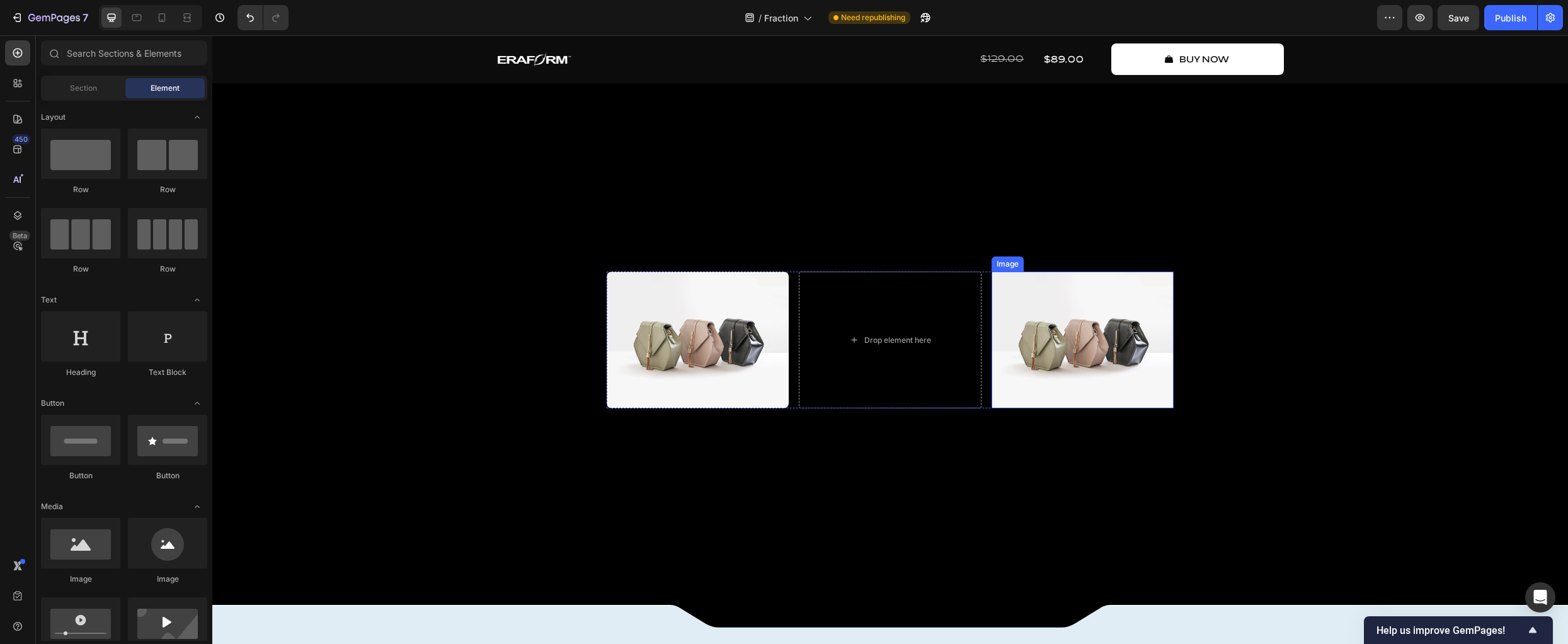
click at [1054, 347] on img at bounding box center [1082, 340] width 182 height 137
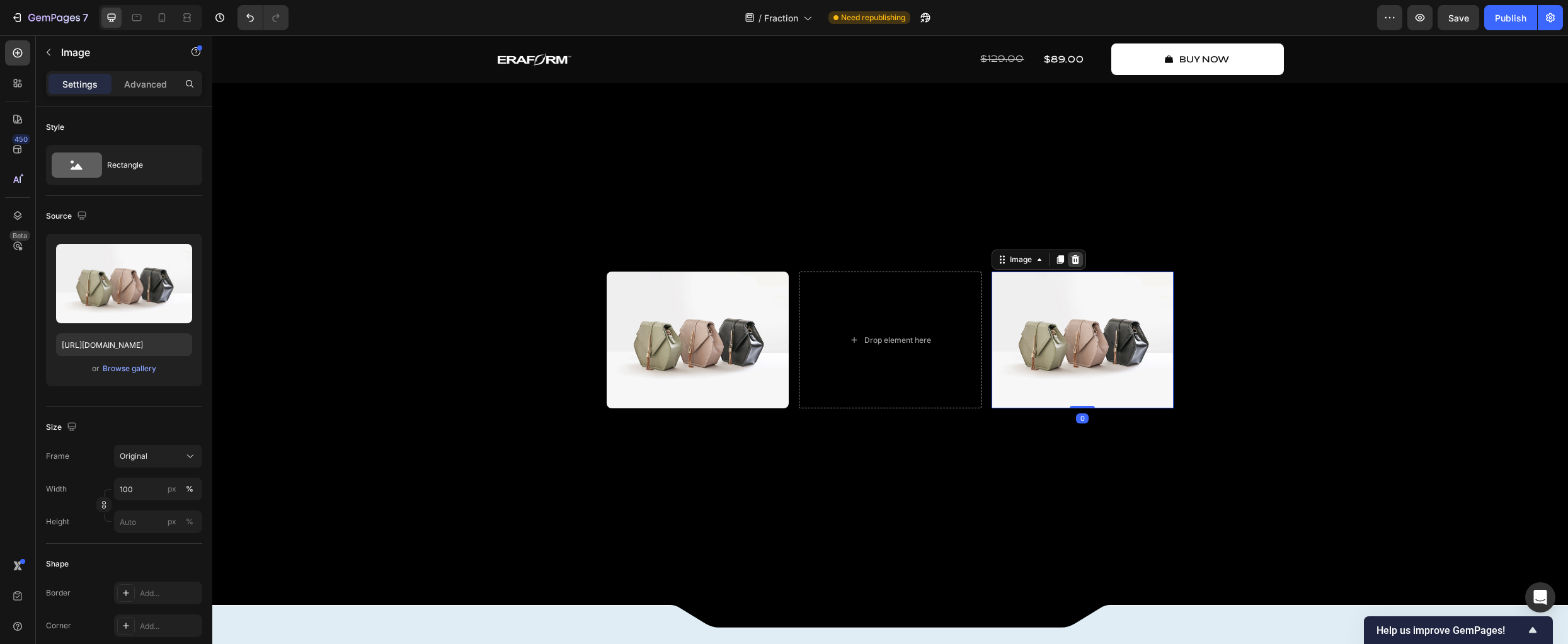
click at [1072, 264] on icon at bounding box center [1075, 260] width 8 height 9
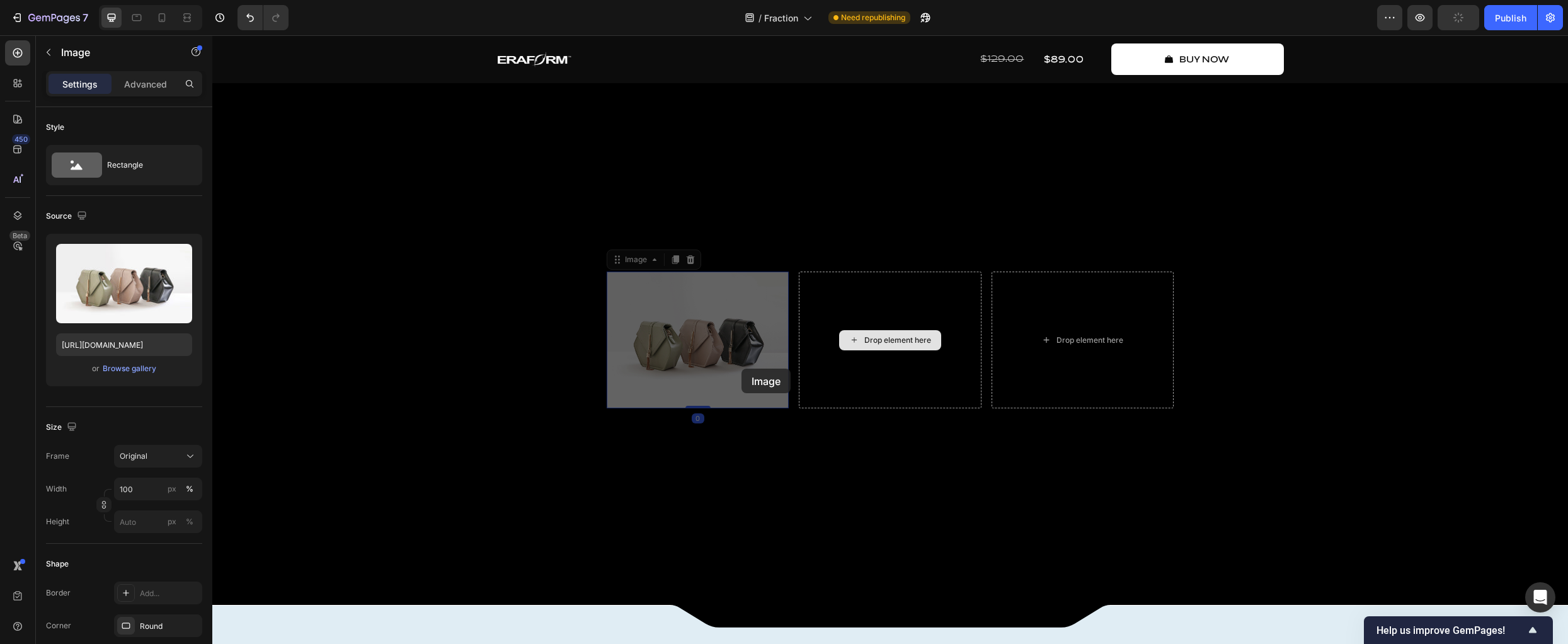
drag, startPoint x: 742, startPoint y: 368, endPoint x: 901, endPoint y: 371, distance: 159.0
click at [901, 371] on div "Image 0 Image 0 Drop element here Drop element here Row" at bounding box center [890, 340] width 567 height 137
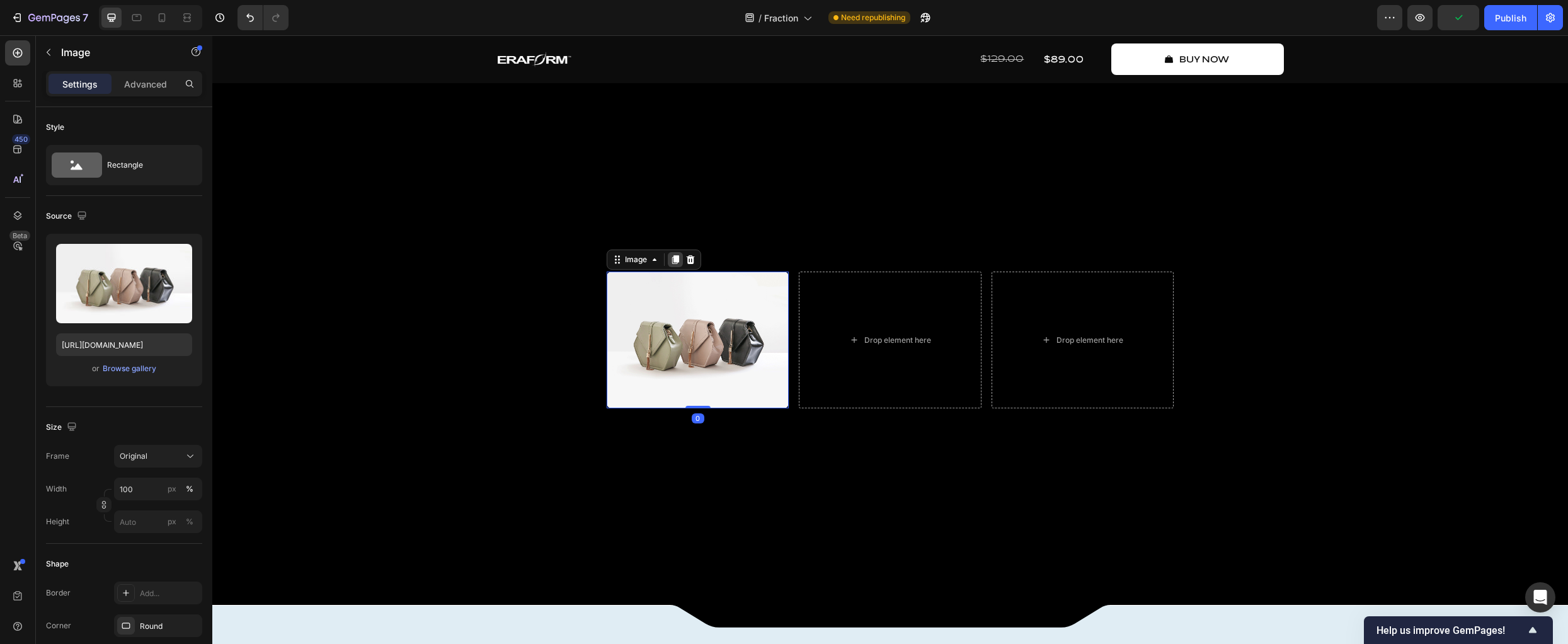
click at [671, 265] on icon at bounding box center [676, 260] width 10 height 10
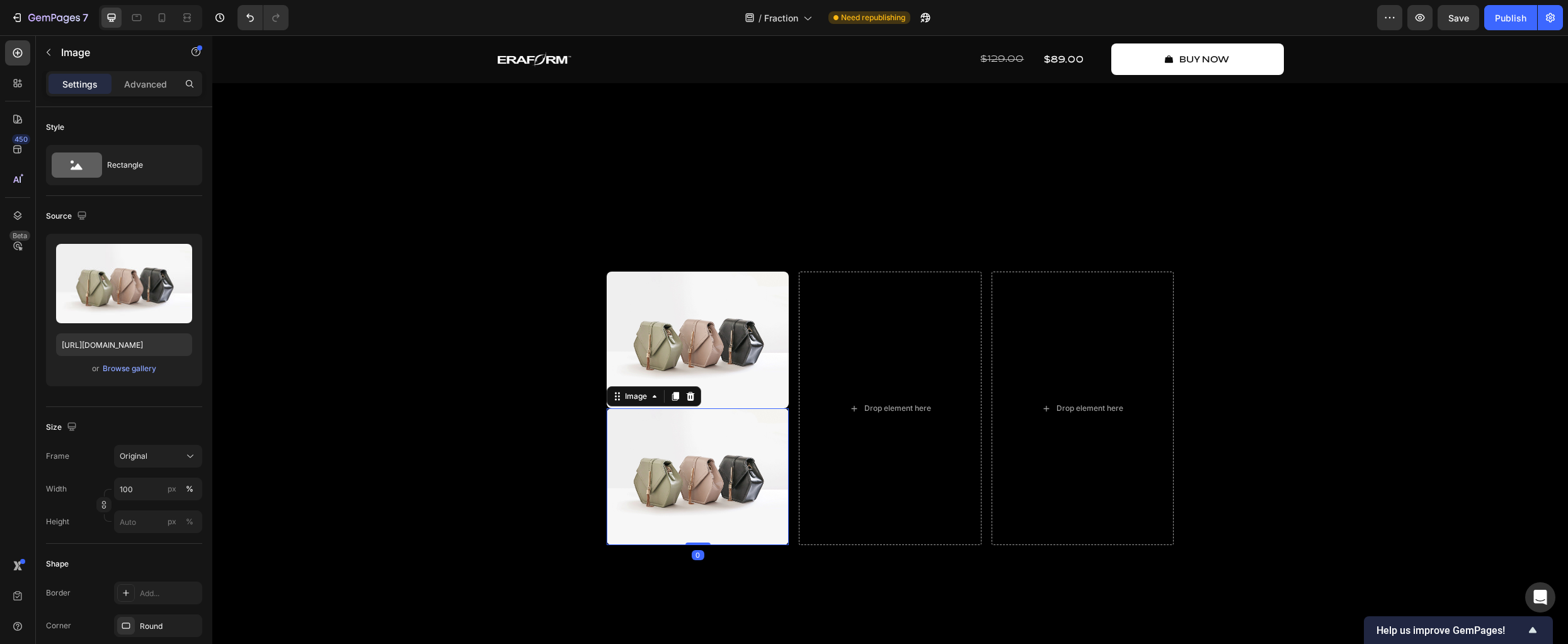
click at [672, 401] on icon at bounding box center [676, 397] width 7 height 9
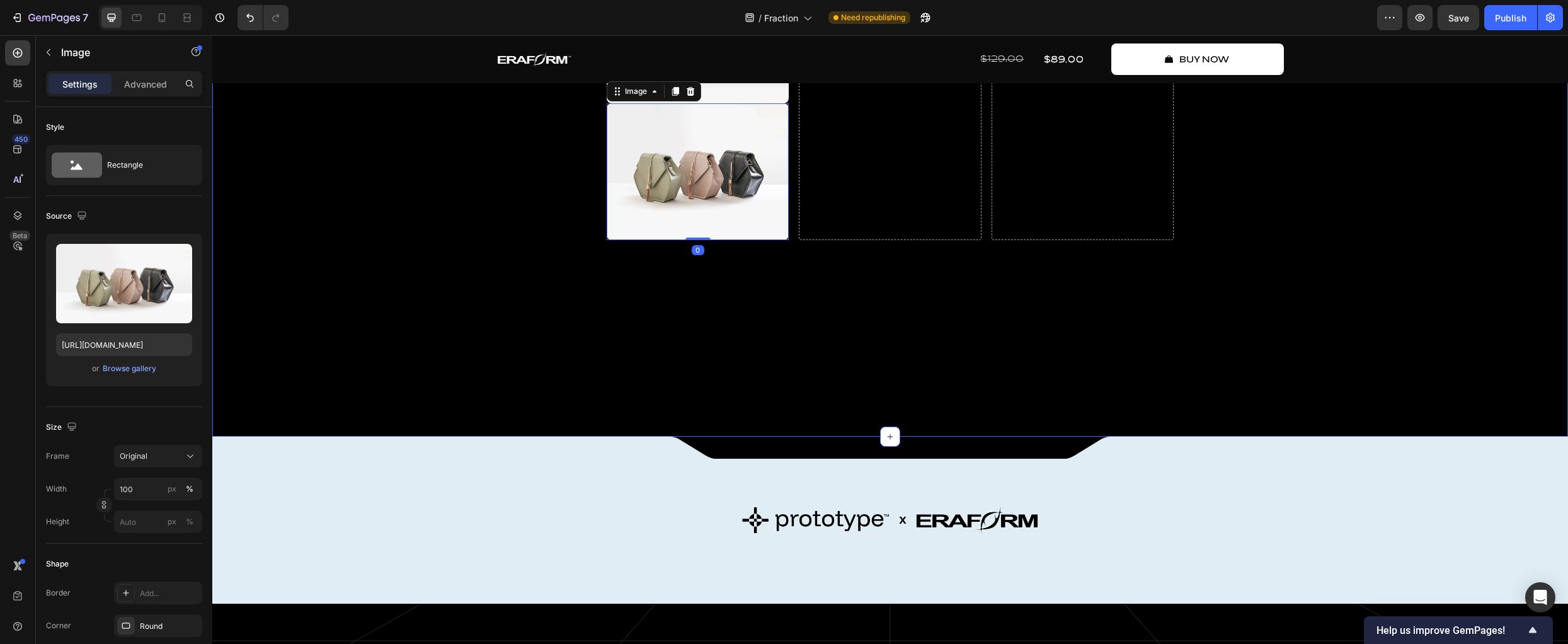
scroll to position [1054, 0]
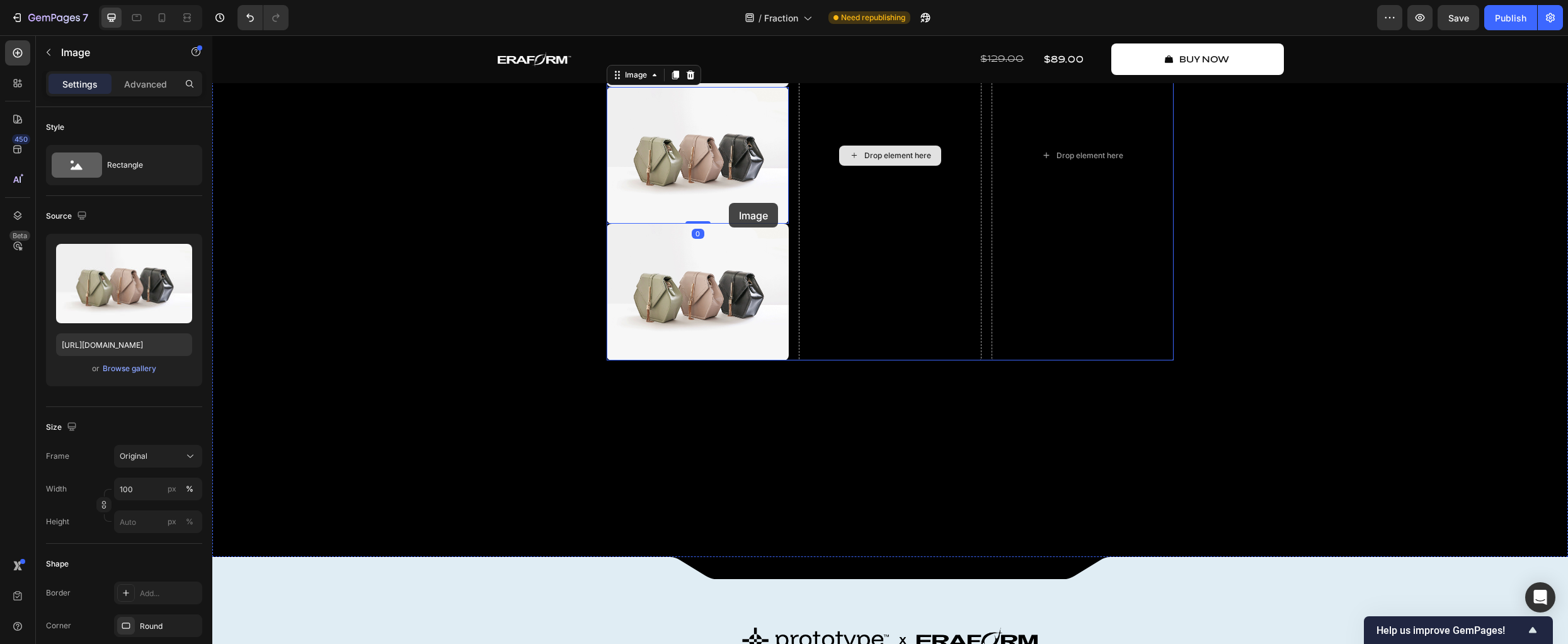
drag, startPoint x: 729, startPoint y: 203, endPoint x: 896, endPoint y: 150, distance: 175.2
click at [896, 150] on div "Image Image 0 Image Drop element here Drop element here Row" at bounding box center [890, 155] width 567 height 410
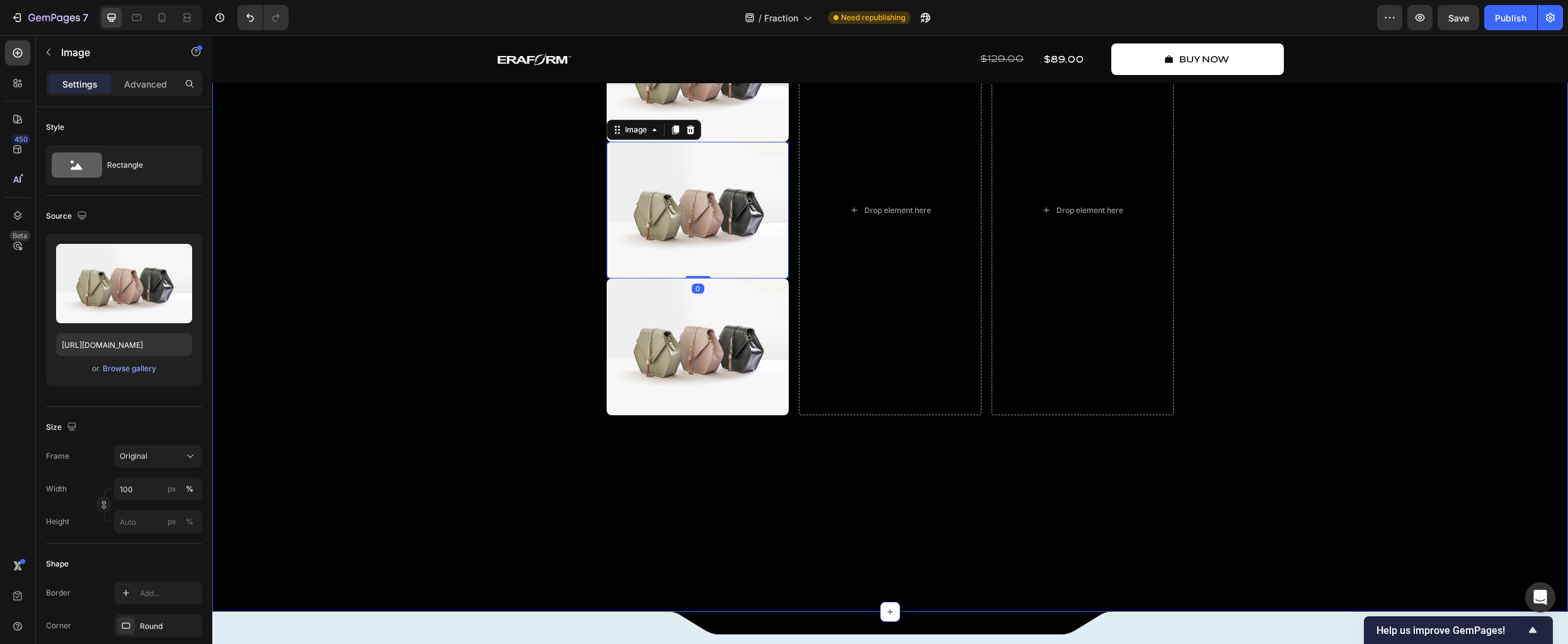
scroll to position [754, 0]
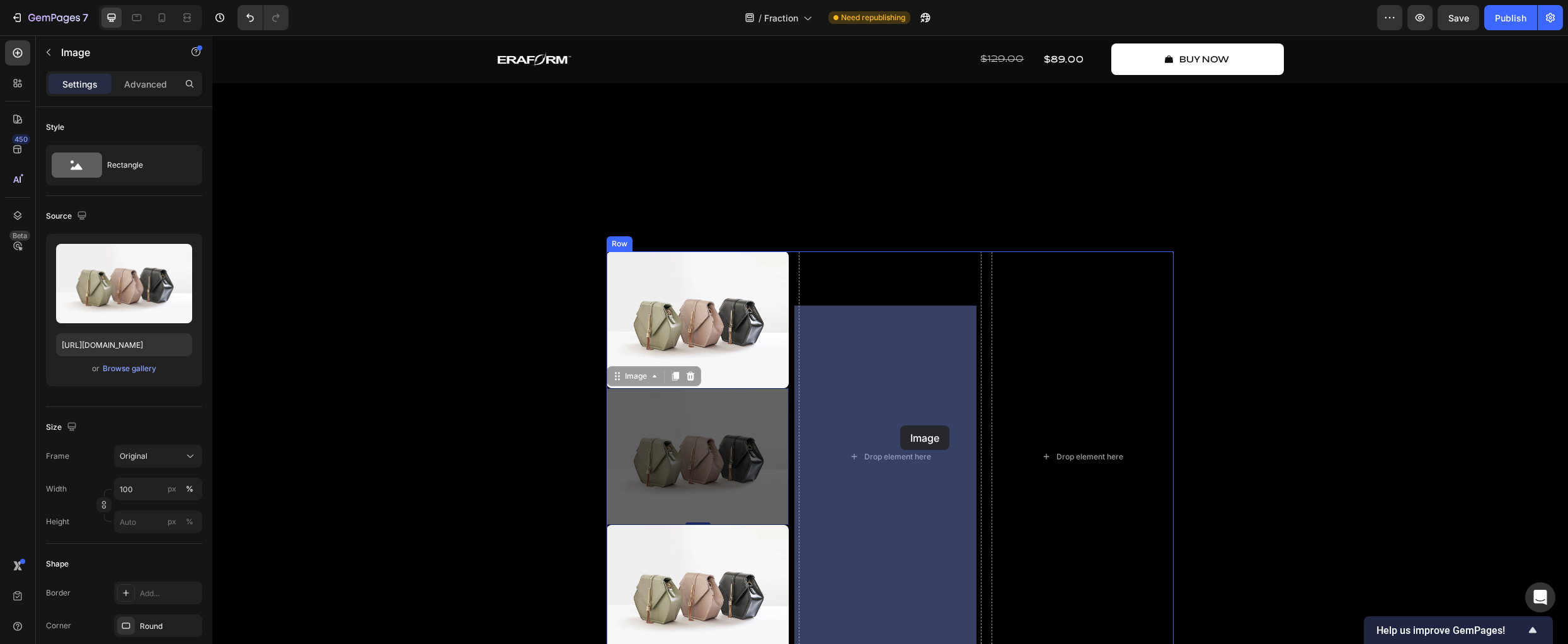
drag, startPoint x: 684, startPoint y: 528, endPoint x: 900, endPoint y: 415, distance: 243.8
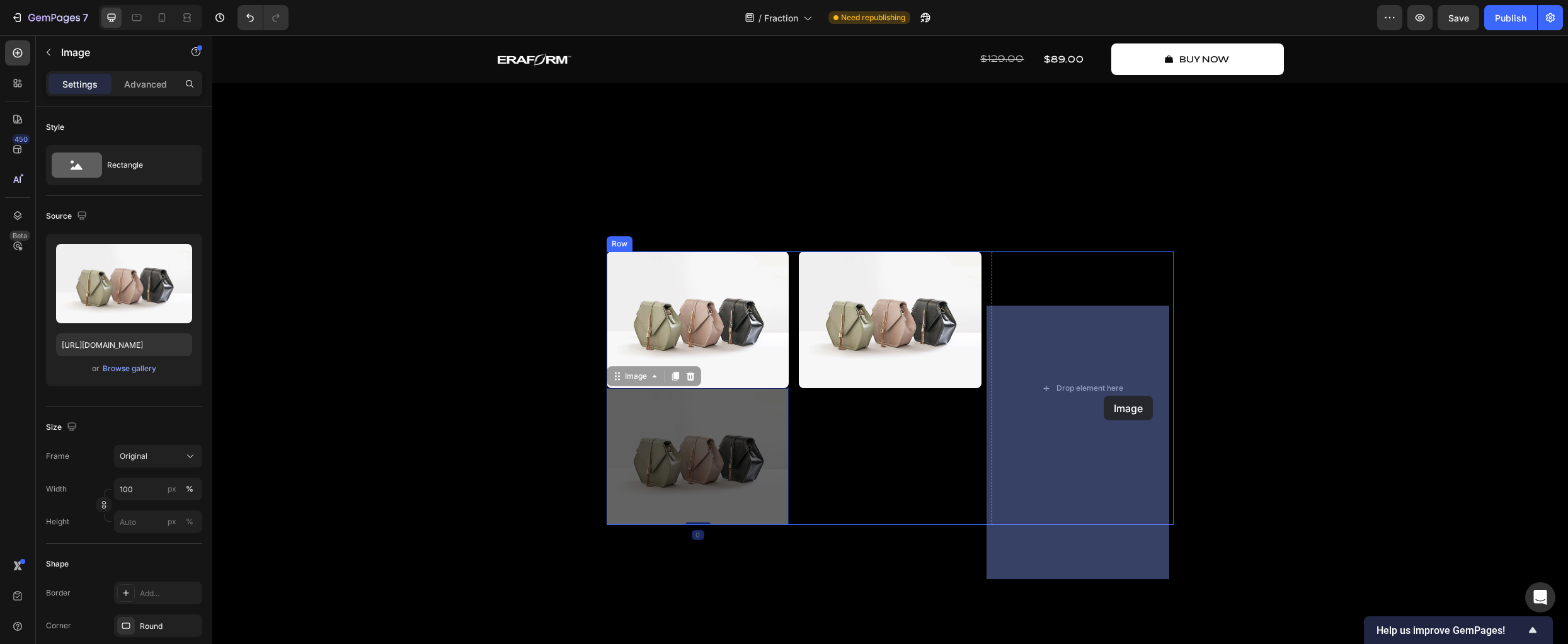
drag, startPoint x: 710, startPoint y: 488, endPoint x: 1104, endPoint y: 396, distance: 404.6
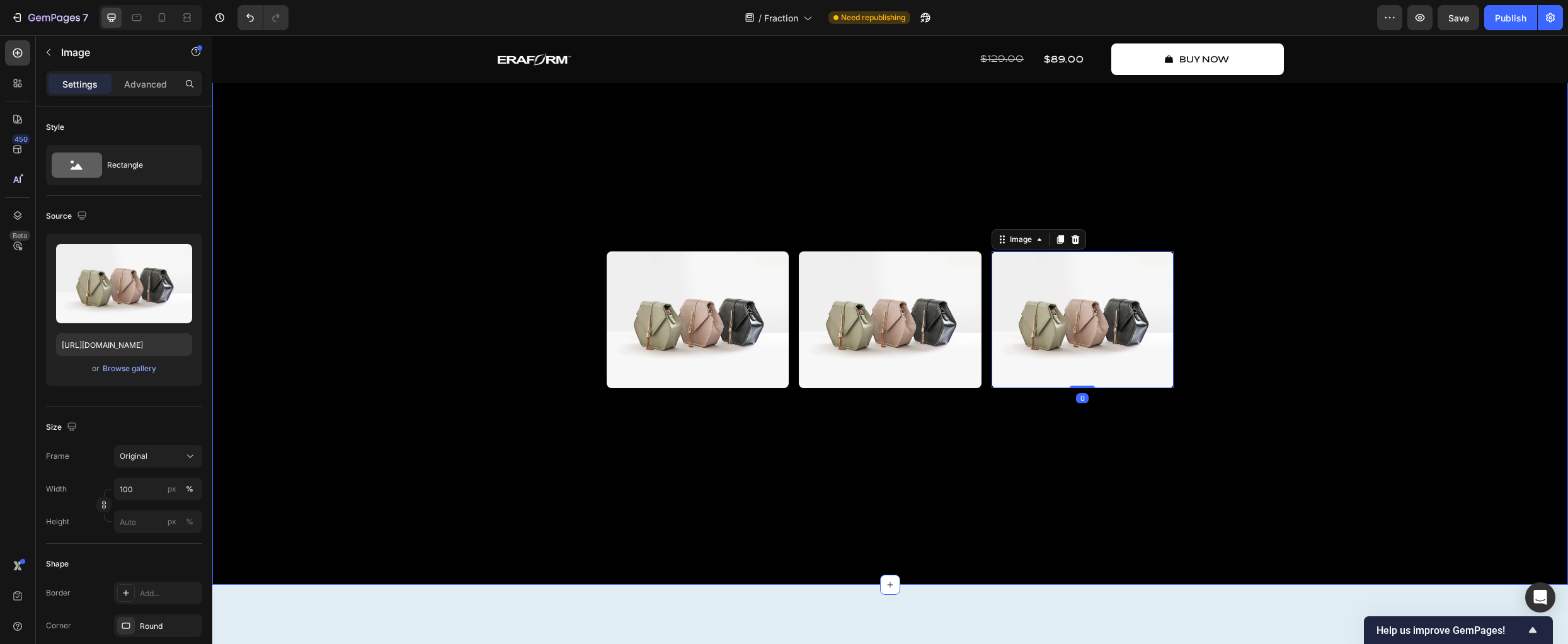
click at [1312, 465] on div "The Future of Musical Software Text Block where sound expands Heading Fraction …" at bounding box center [890, 154] width 1356 height 861
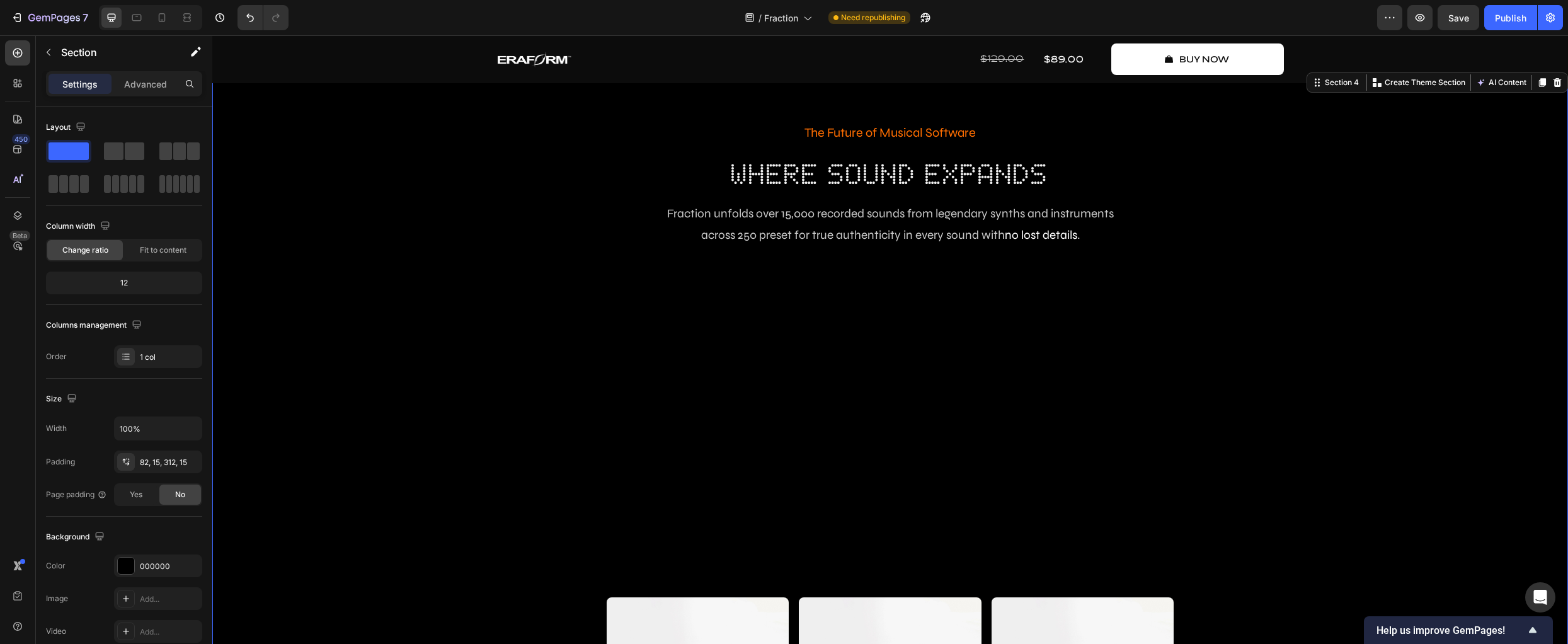
scroll to position [756, 0]
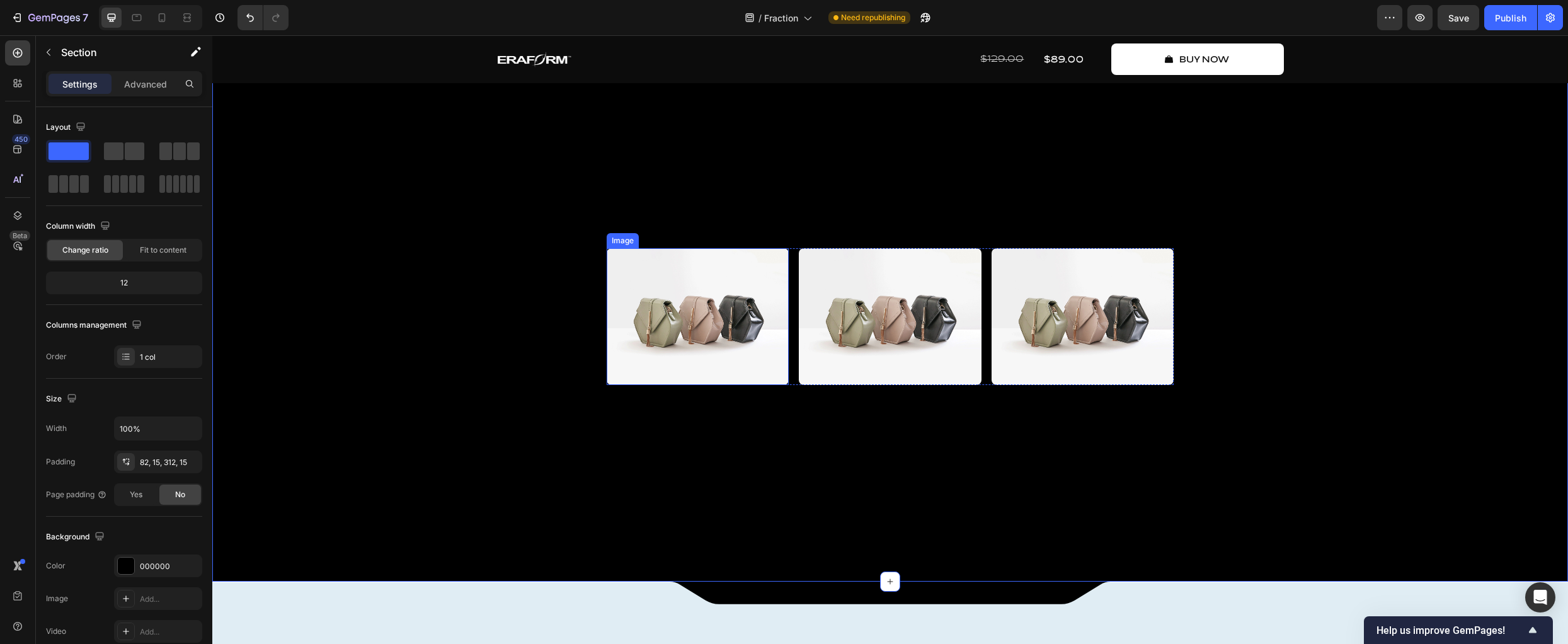
click at [750, 385] on img at bounding box center [697, 316] width 182 height 137
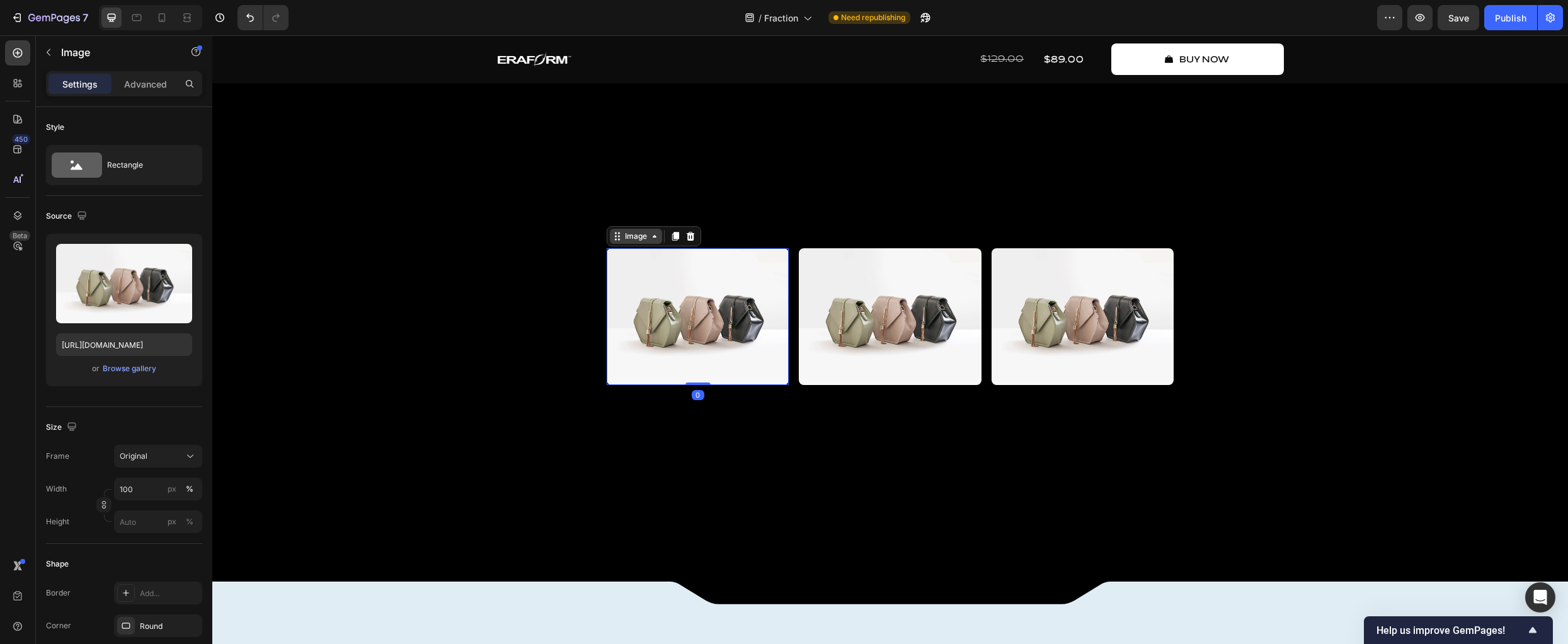
click at [634, 242] on div "Image" at bounding box center [636, 236] width 27 height 12
click at [647, 378] on img at bounding box center [697, 316] width 182 height 137
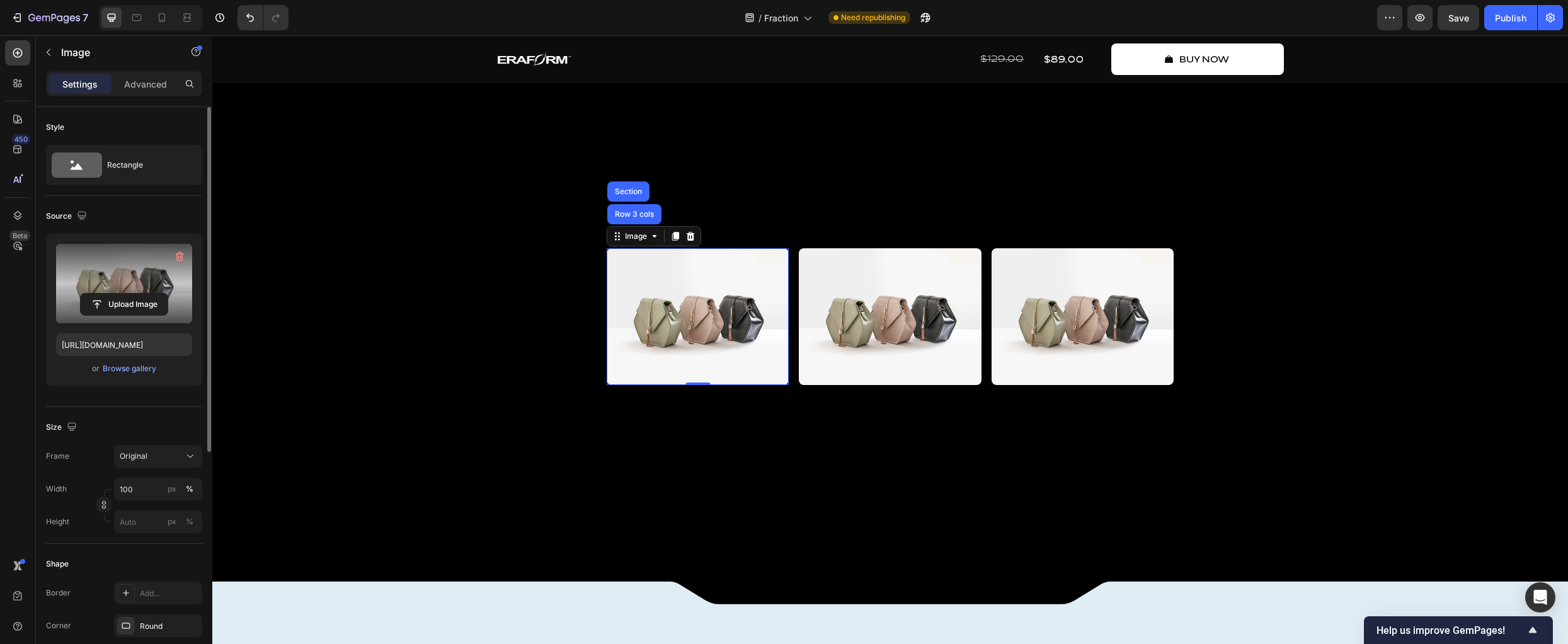
click at [118, 281] on label at bounding box center [124, 284] width 136 height 80
click at [118, 294] on input "file" at bounding box center [124, 305] width 87 height 22
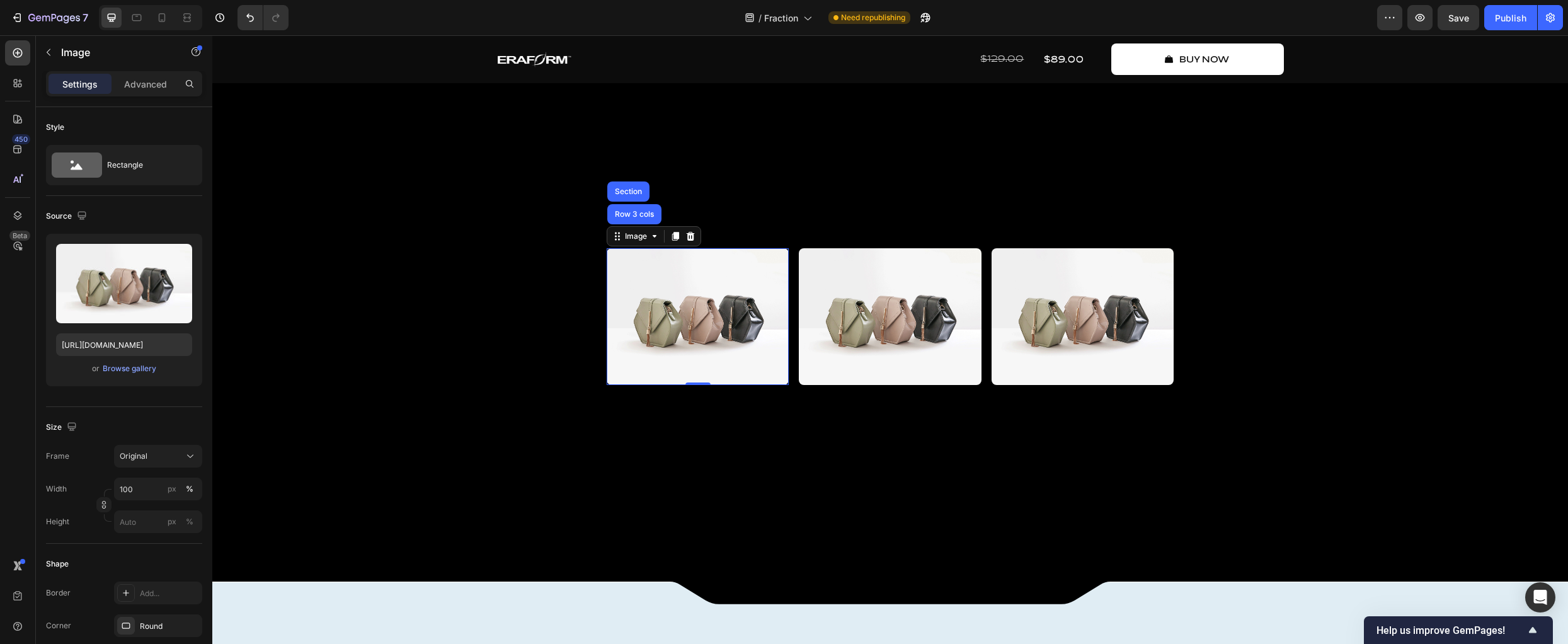
type input "C:\fakepath\moon_1.avif"
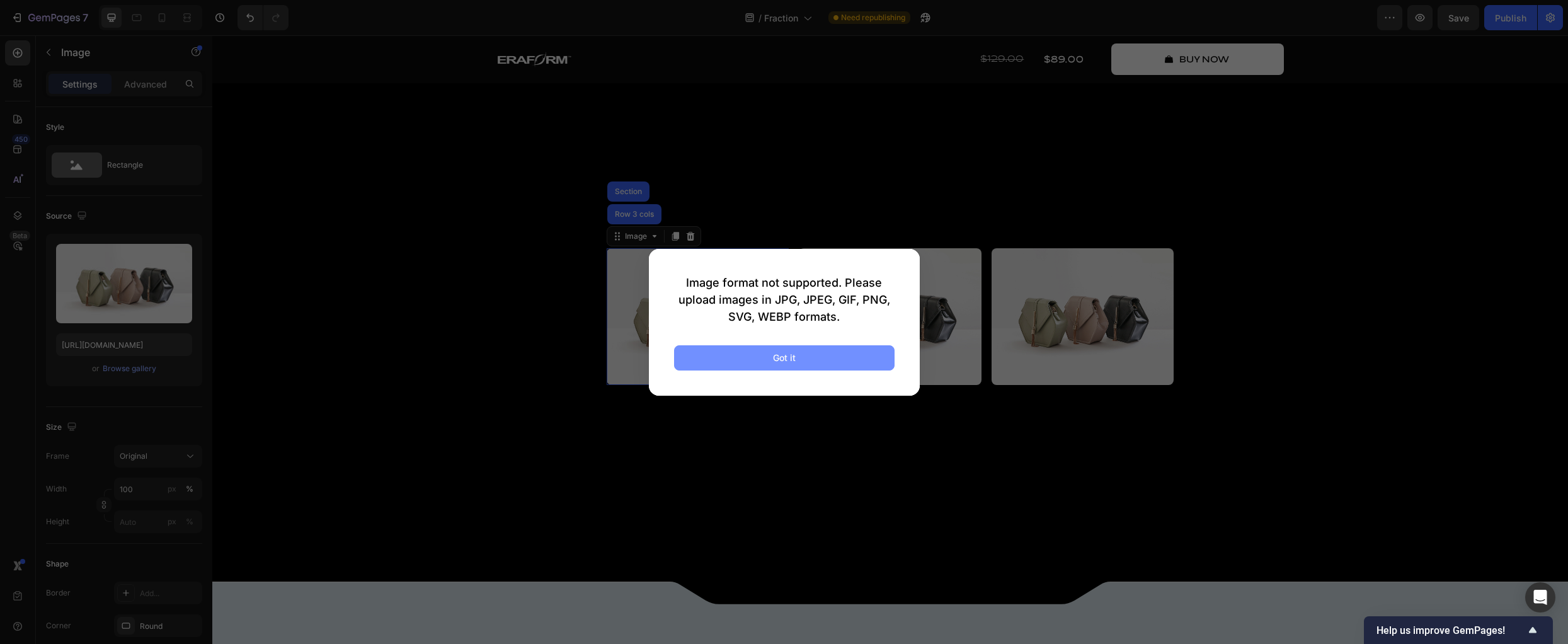
click at [839, 358] on button "Got it" at bounding box center [784, 358] width 220 height 25
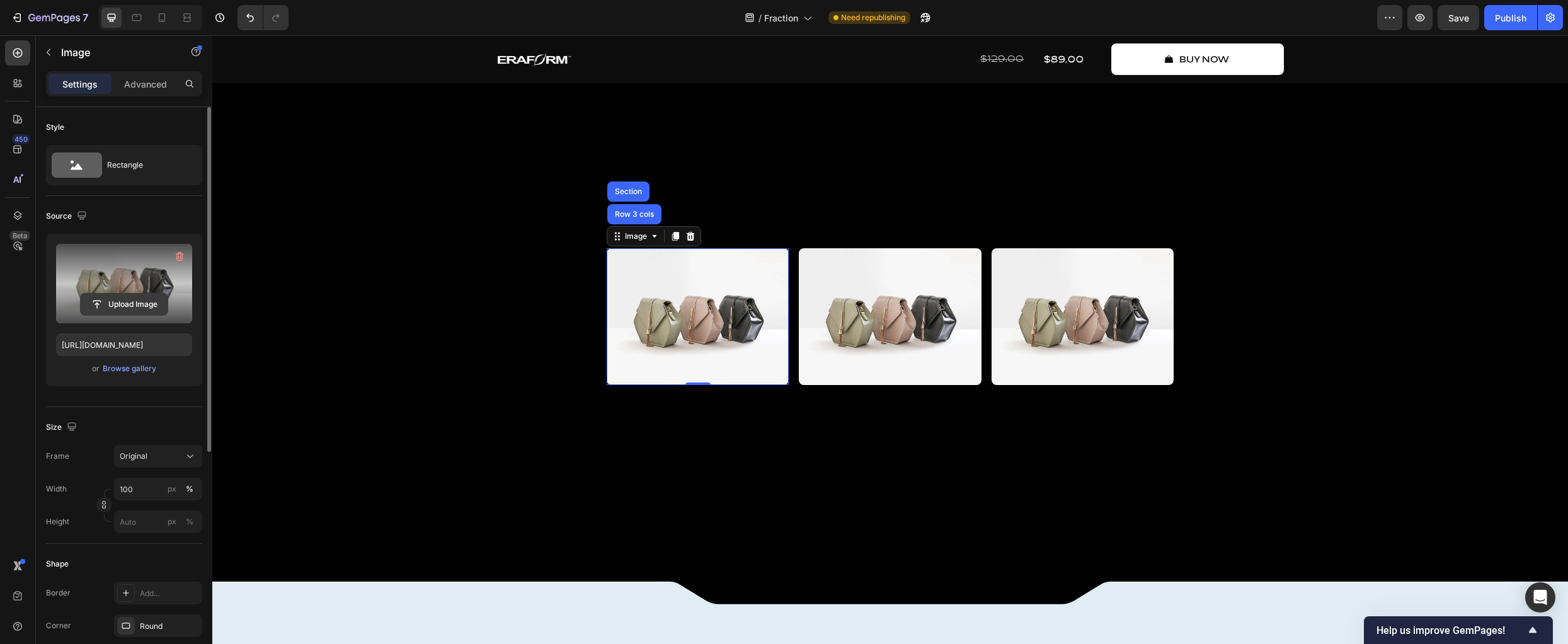
click at [128, 301] on input "file" at bounding box center [124, 305] width 87 height 22
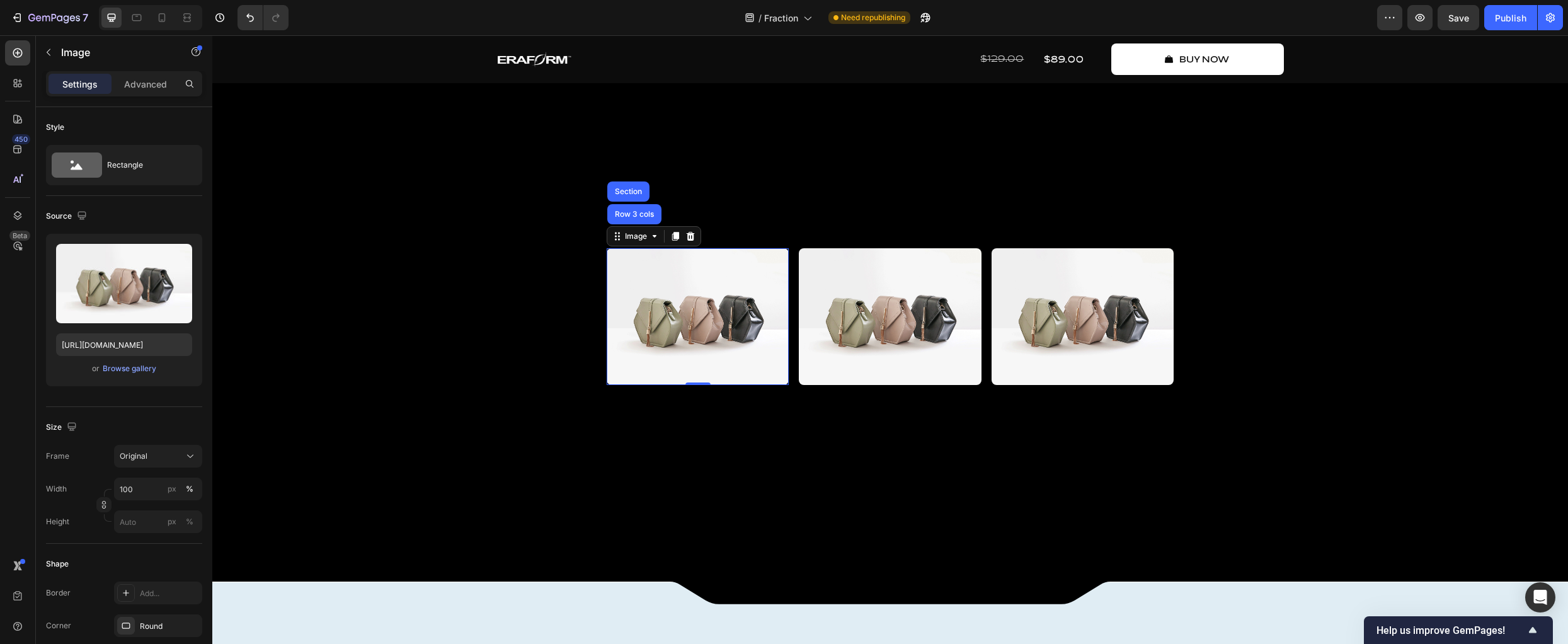
click at [671, 359] on img at bounding box center [697, 316] width 182 height 137
click at [123, 368] on div "Browse gallery" at bounding box center [130, 369] width 54 height 12
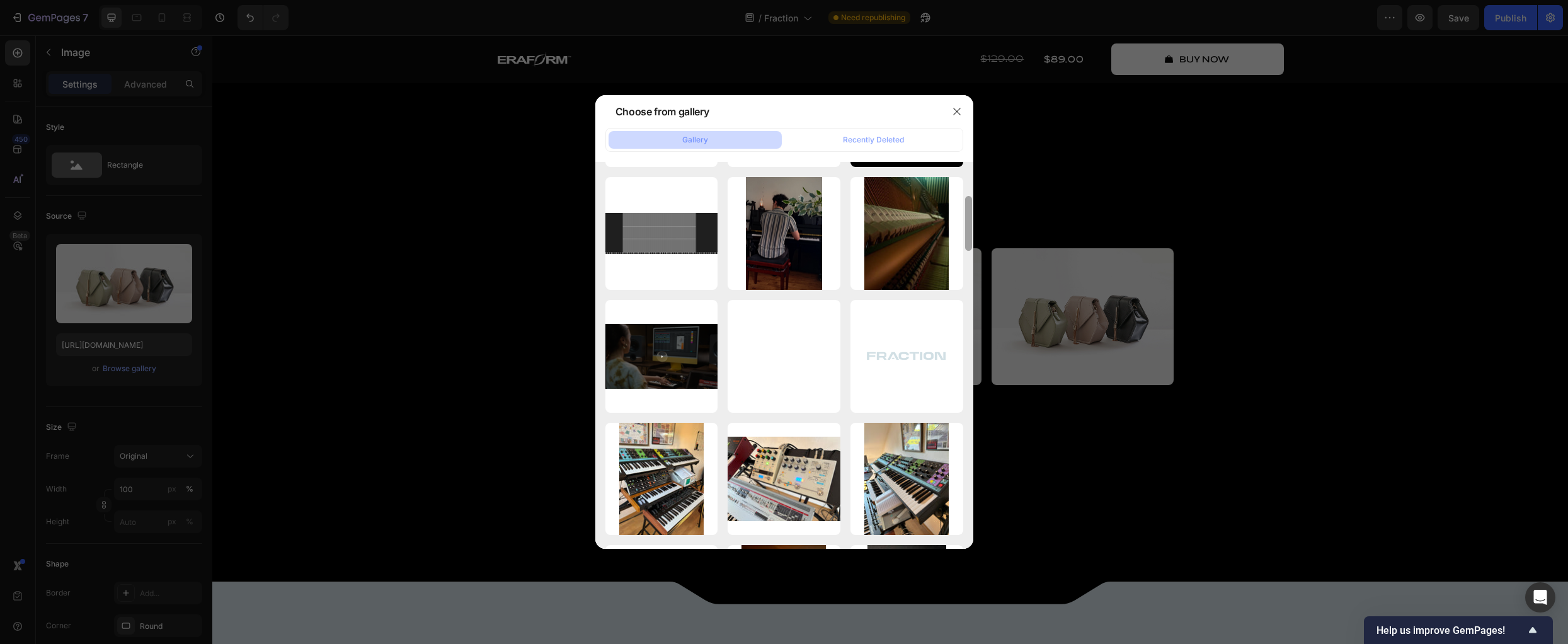
scroll to position [0, 0]
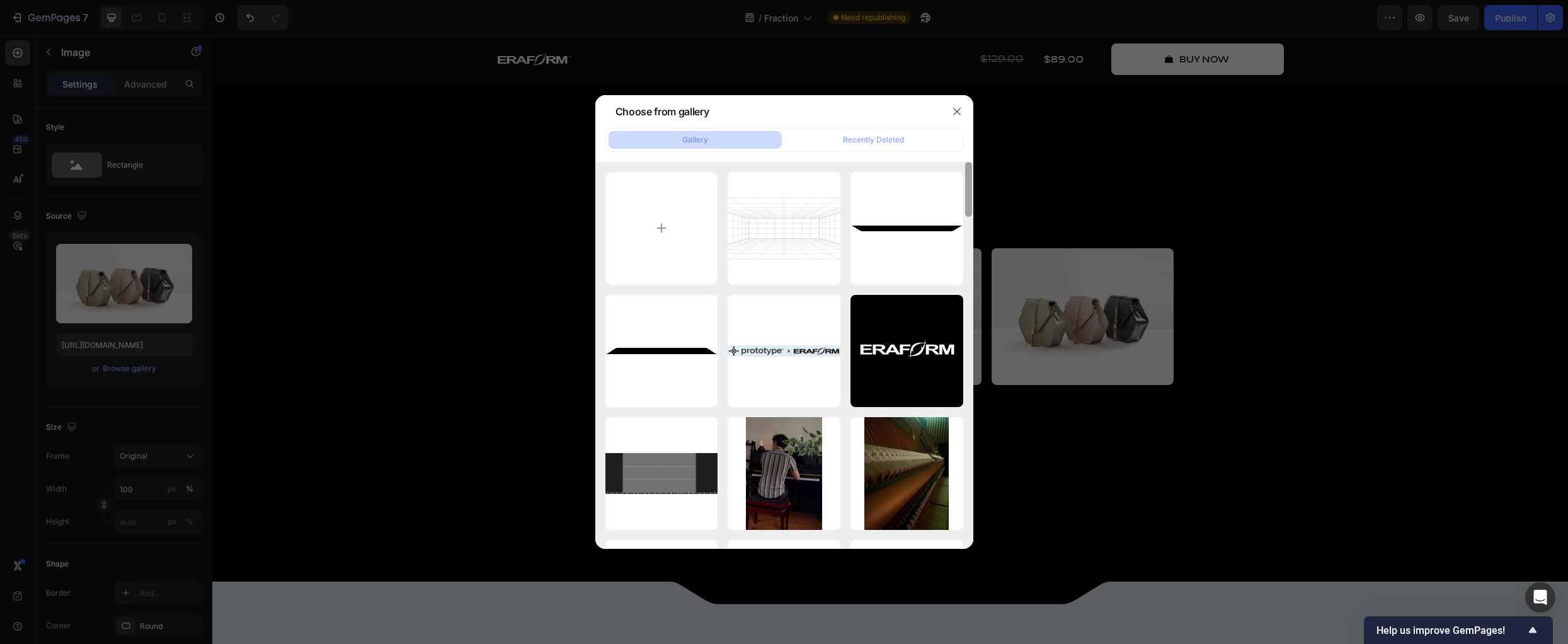
drag, startPoint x: 969, startPoint y: 397, endPoint x: 982, endPoint y: 148, distance: 249.3
click at [982, 148] on div "Choose from gallery Gallery Recently Deleted grid.svg 3.67 kb wave_inverted.svg…" at bounding box center [784, 322] width 1568 height 644
click at [960, 114] on icon "button" at bounding box center [957, 112] width 10 height 10
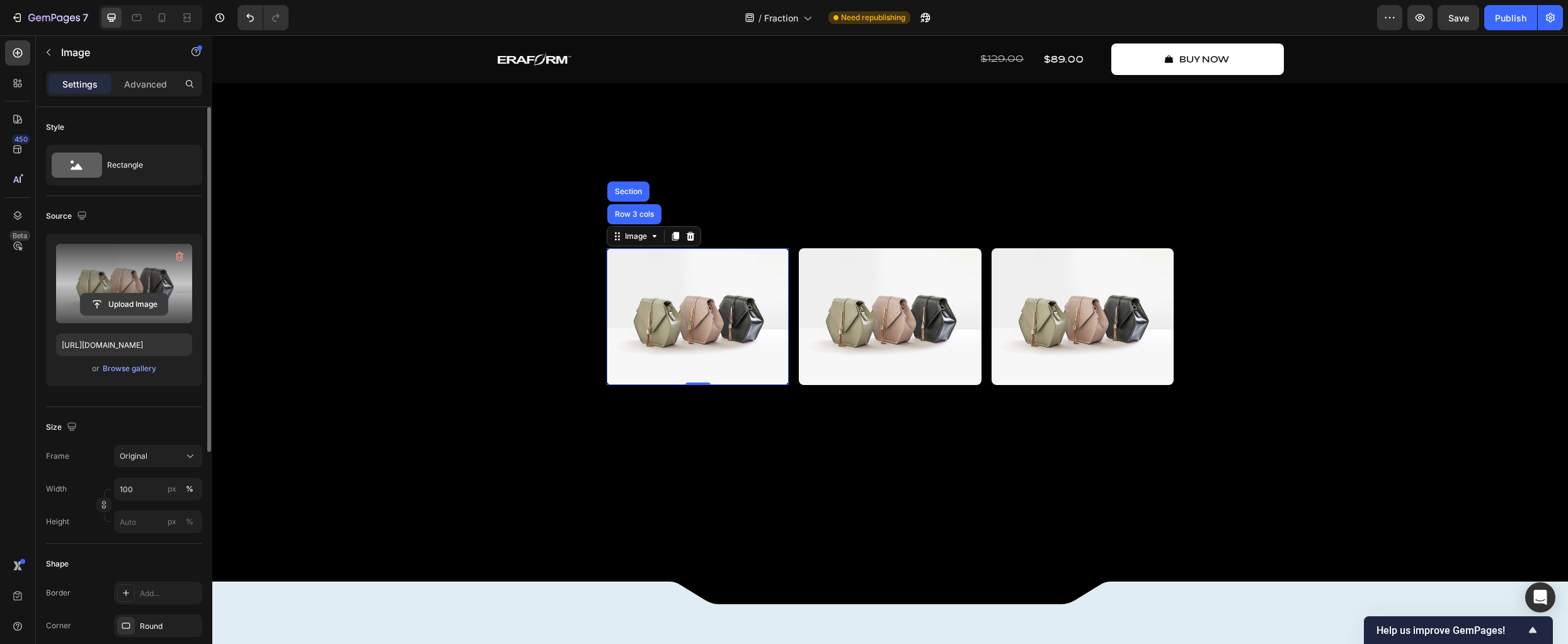
click at [138, 307] on input "file" at bounding box center [124, 305] width 87 height 22
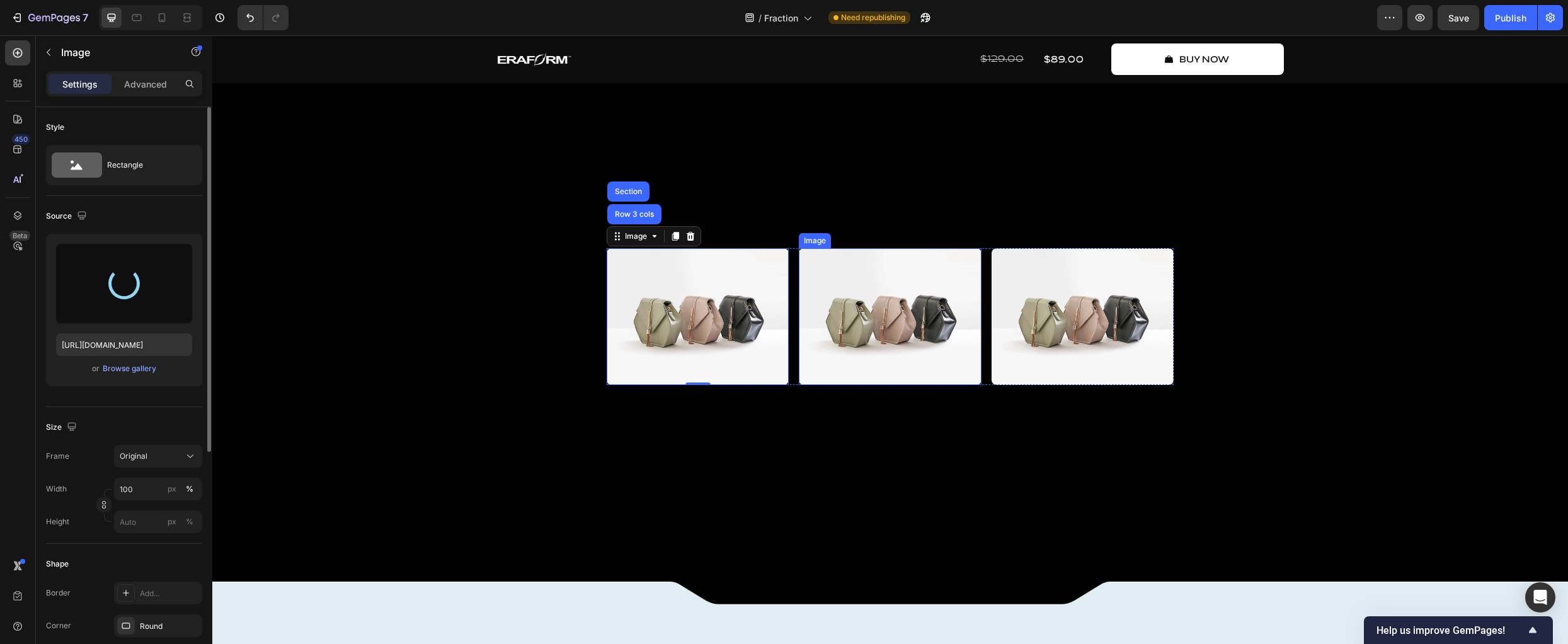
click at [839, 385] on img at bounding box center [889, 316] width 182 height 137
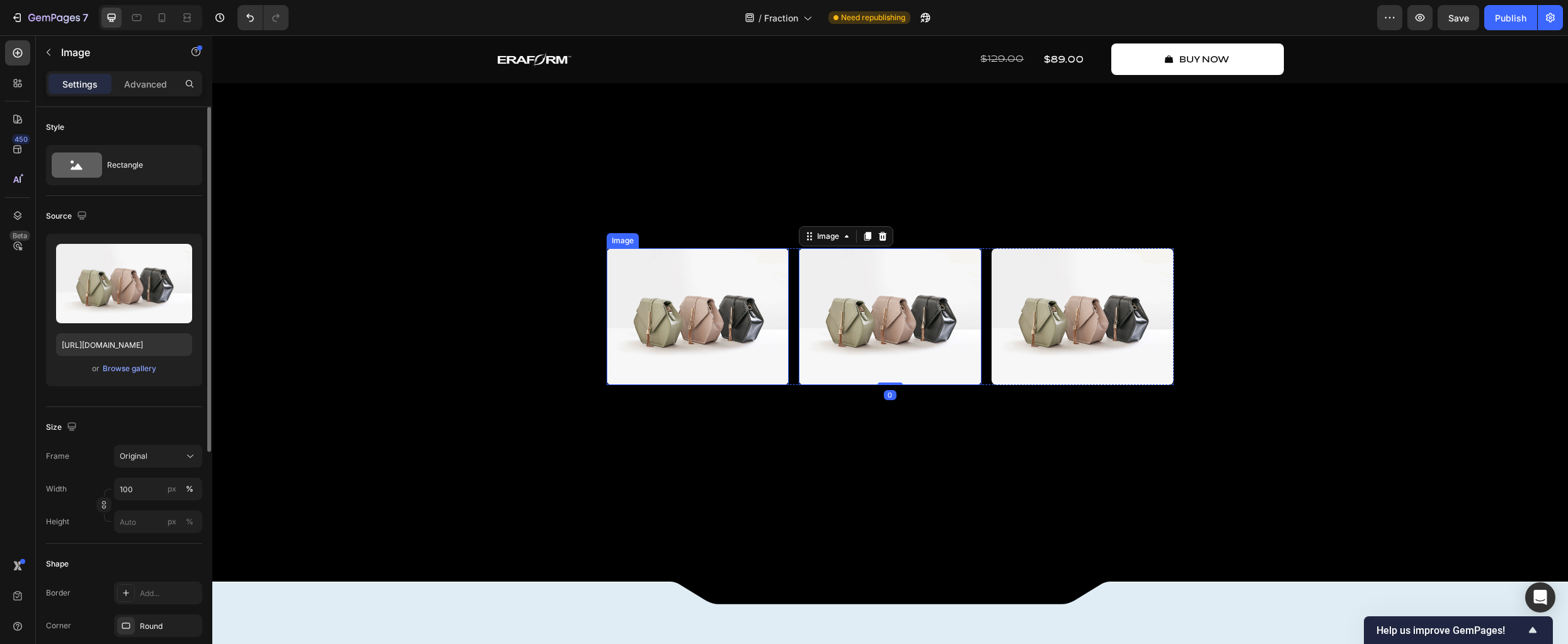
click at [624, 376] on img at bounding box center [697, 316] width 182 height 137
click at [128, 368] on div "Browse gallery" at bounding box center [130, 369] width 54 height 12
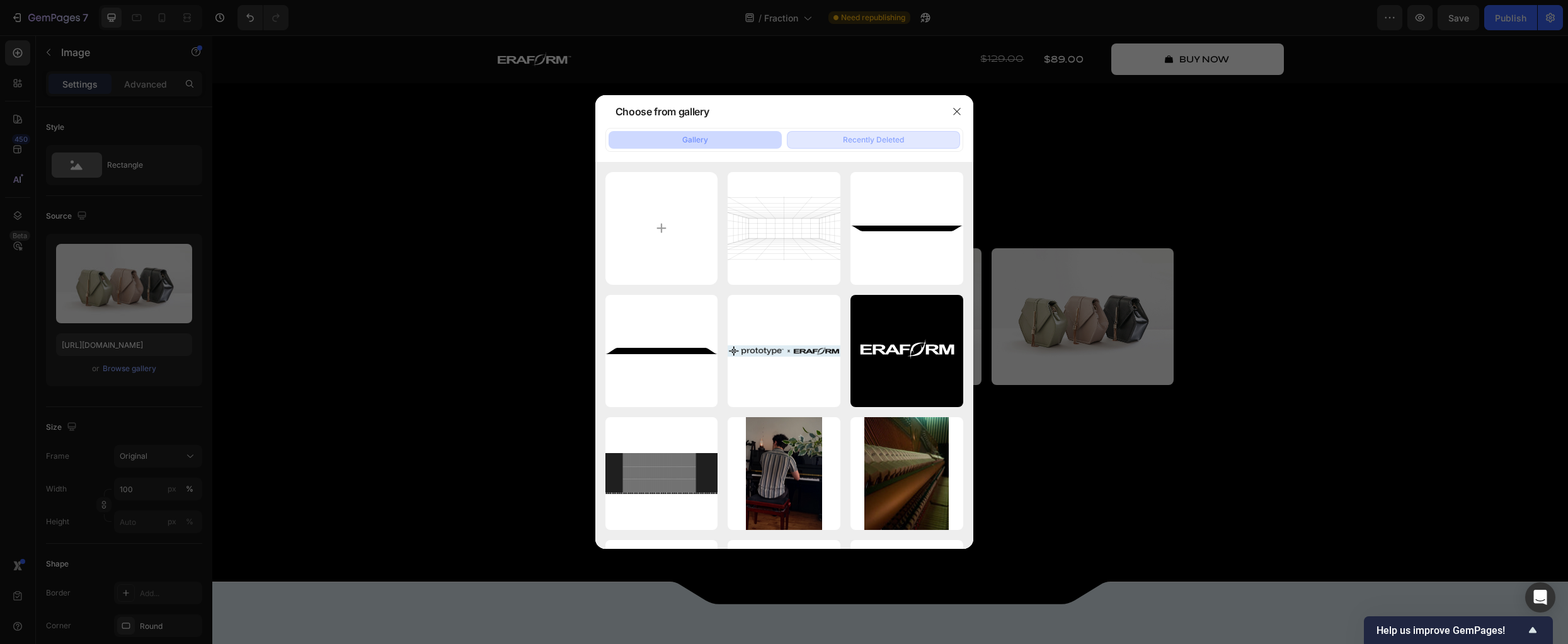
click at [887, 142] on div "Recently Deleted" at bounding box center [874, 140] width 61 height 12
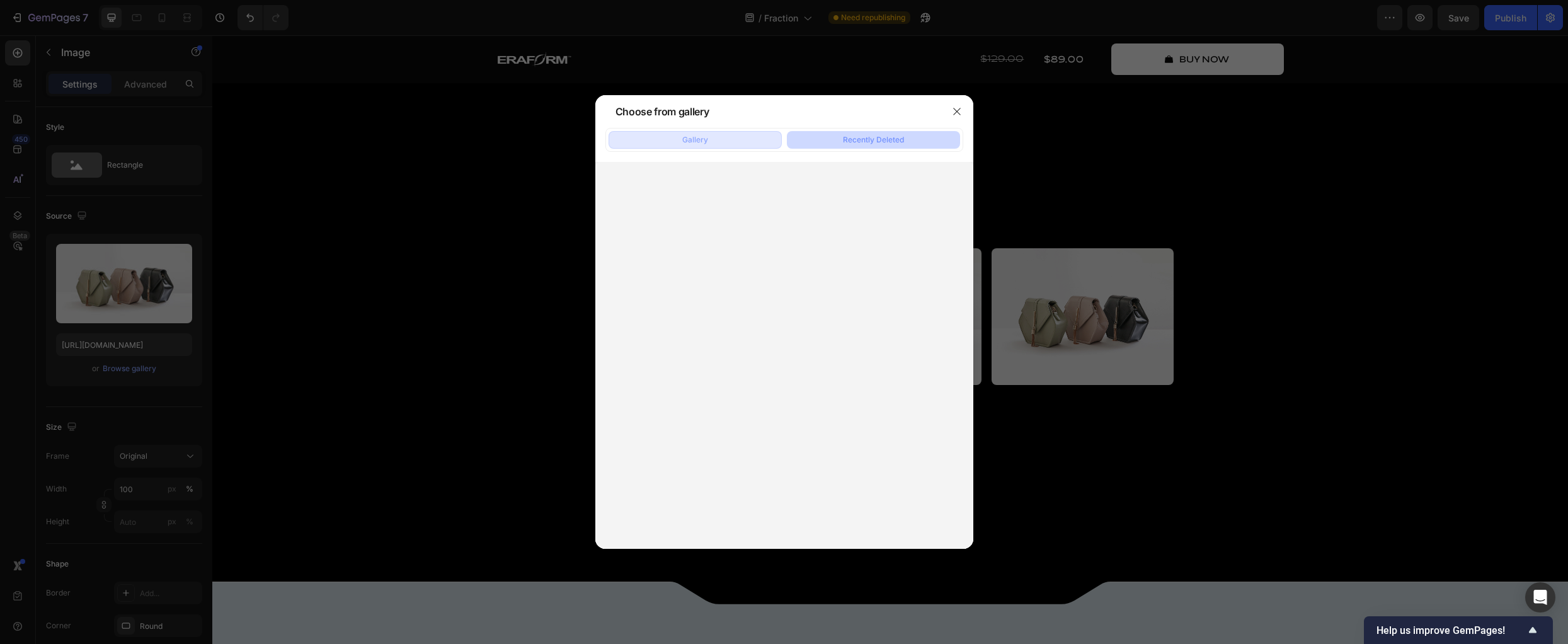
click at [738, 142] on button "Gallery" at bounding box center [695, 140] width 173 height 17
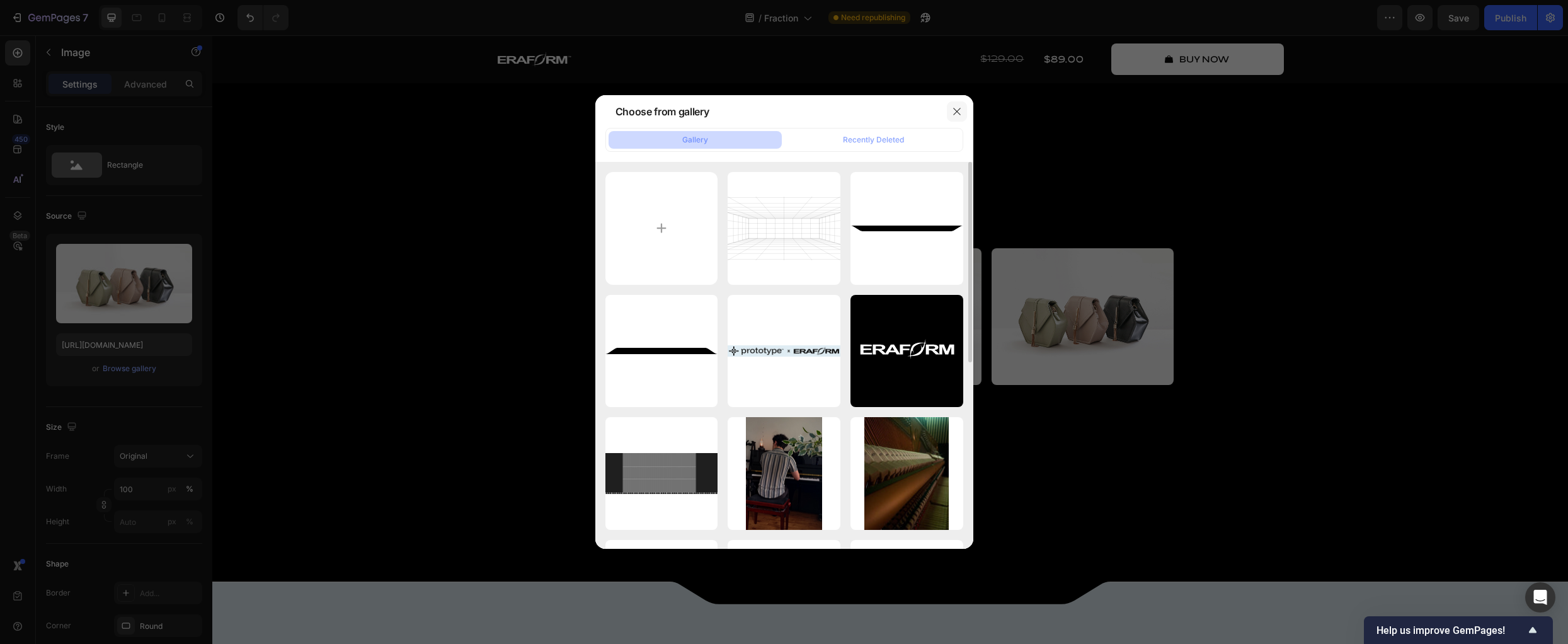
click at [960, 115] on icon "button" at bounding box center [957, 112] width 7 height 7
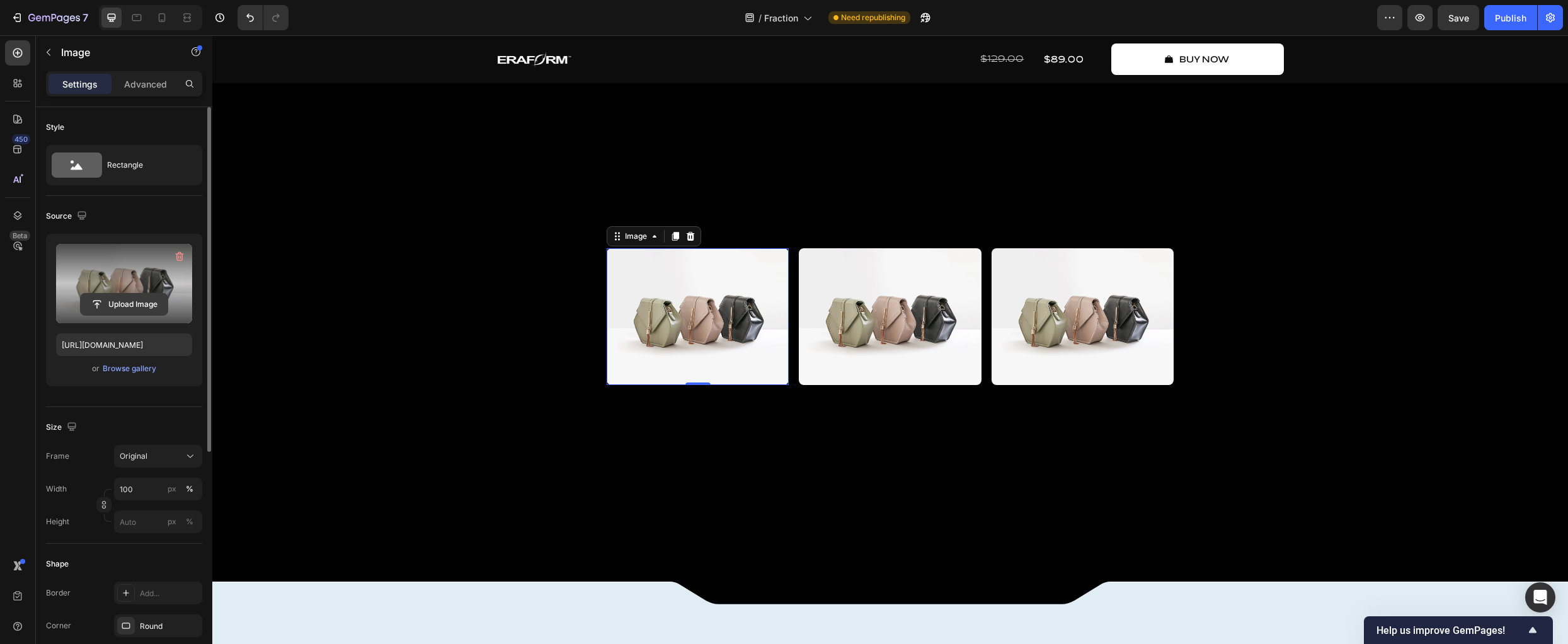
click at [133, 298] on input "file" at bounding box center [124, 305] width 87 height 22
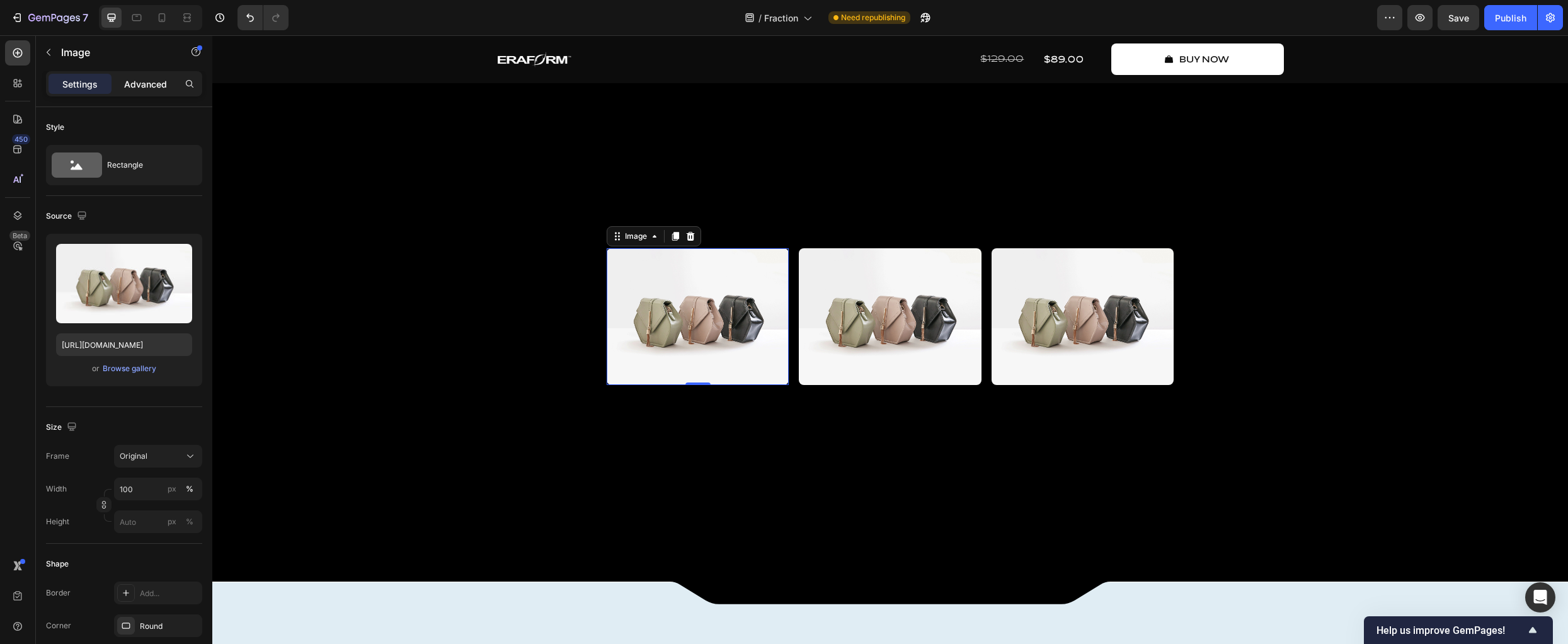
click at [142, 85] on p "Advanced" at bounding box center [145, 84] width 43 height 13
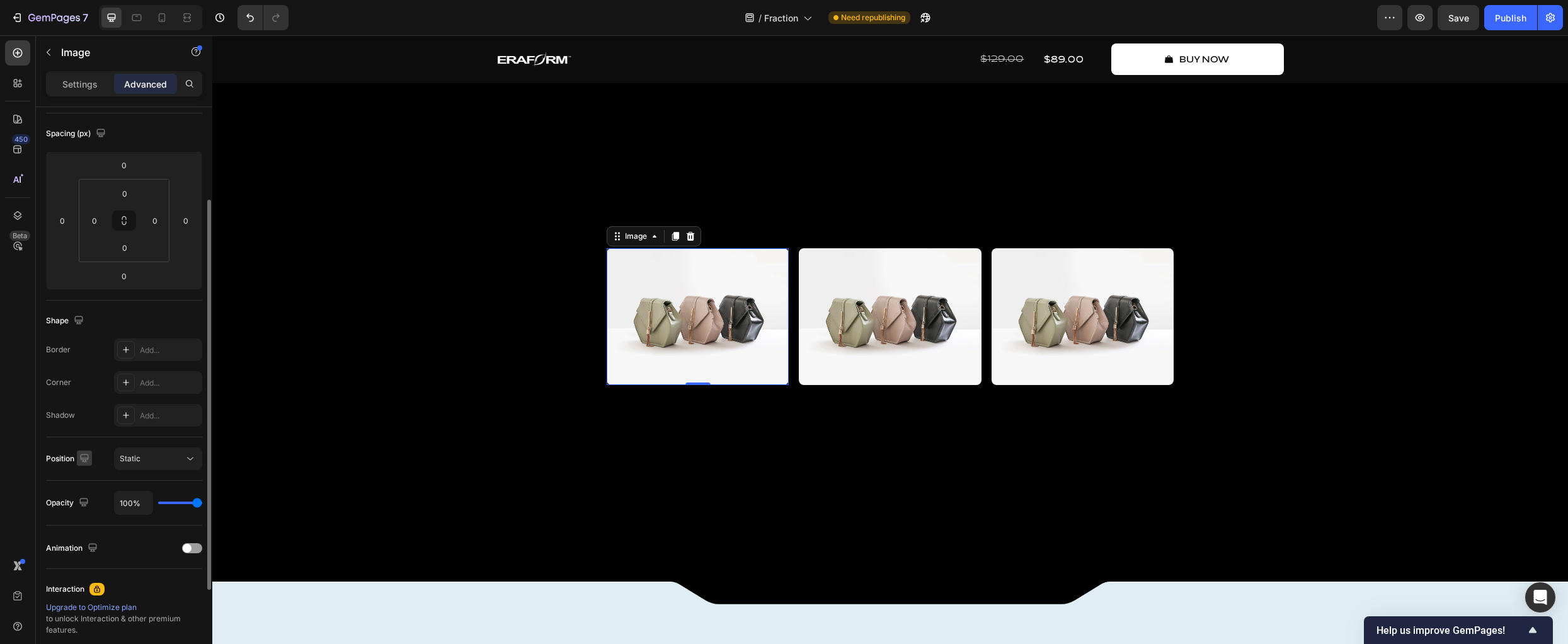
scroll to position [210, 0]
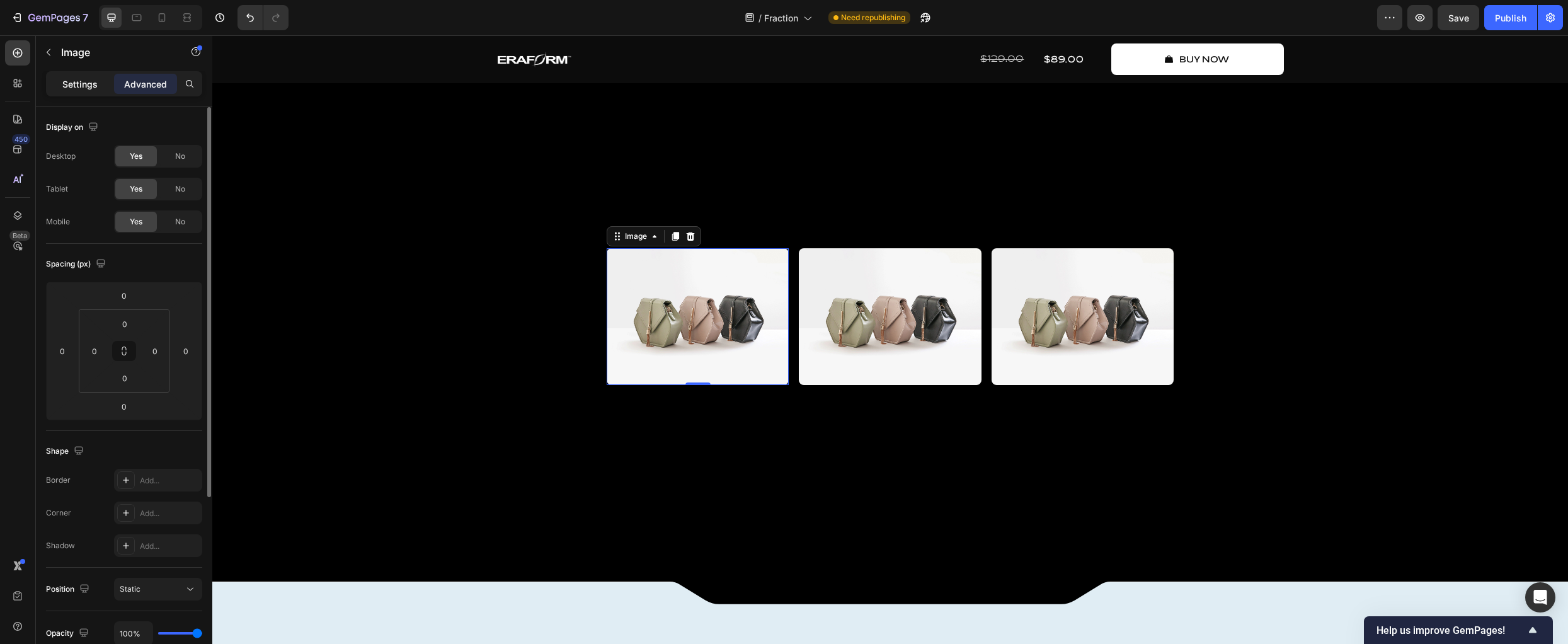
click at [79, 78] on p "Settings" at bounding box center [80, 84] width 36 height 13
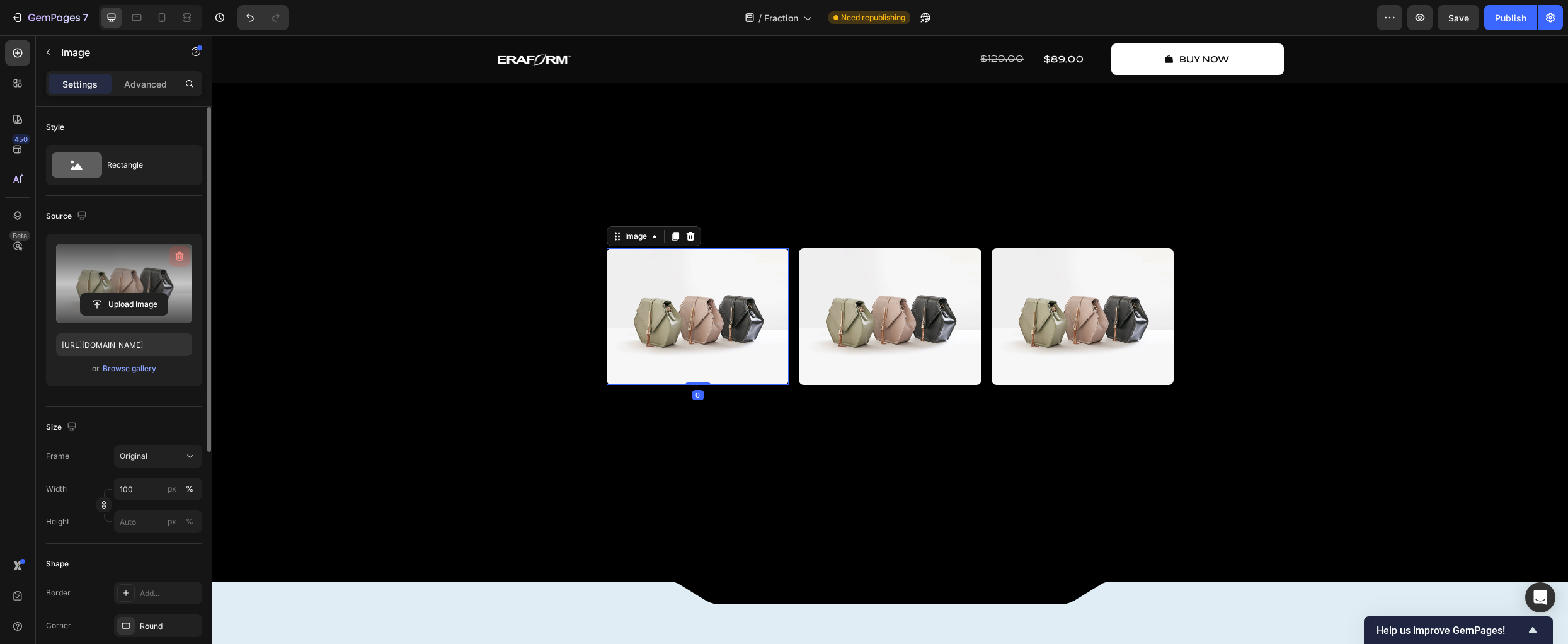
click at [186, 257] on icon "button" at bounding box center [179, 256] width 12 height 12
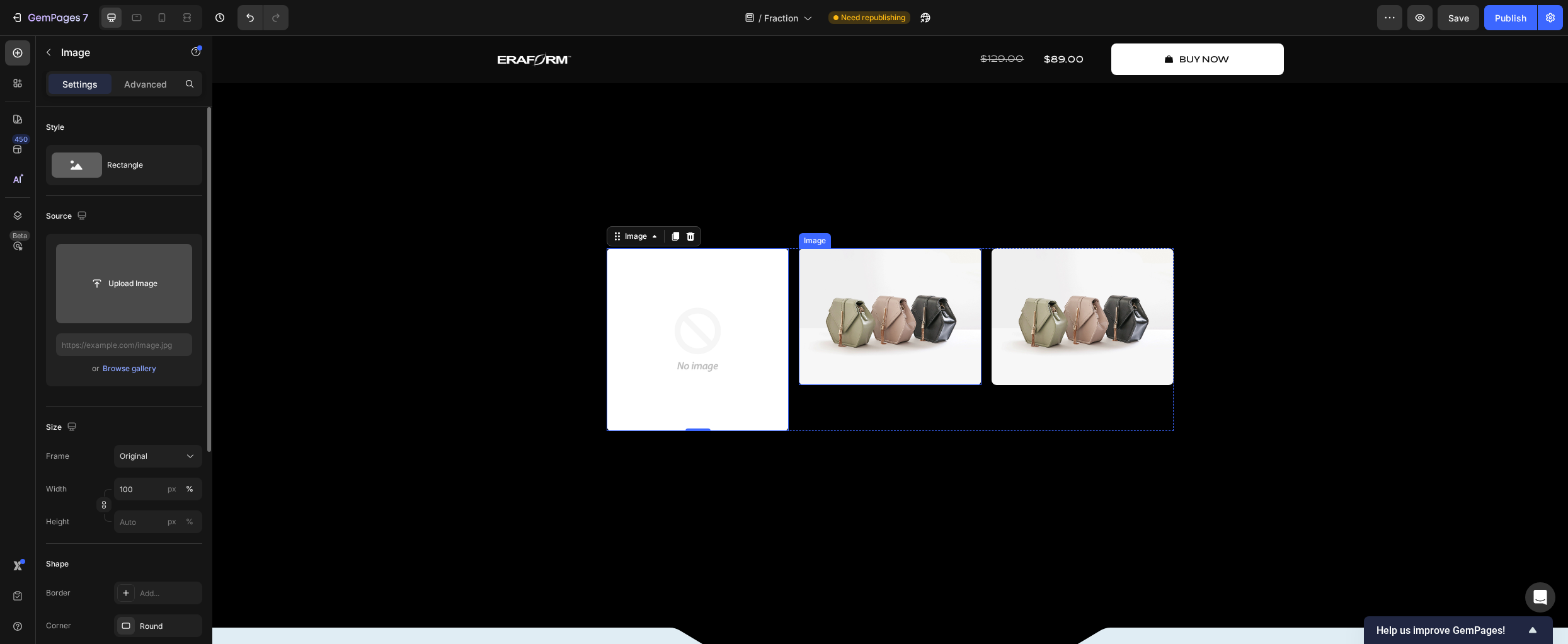
click at [815, 383] on img at bounding box center [889, 316] width 182 height 137
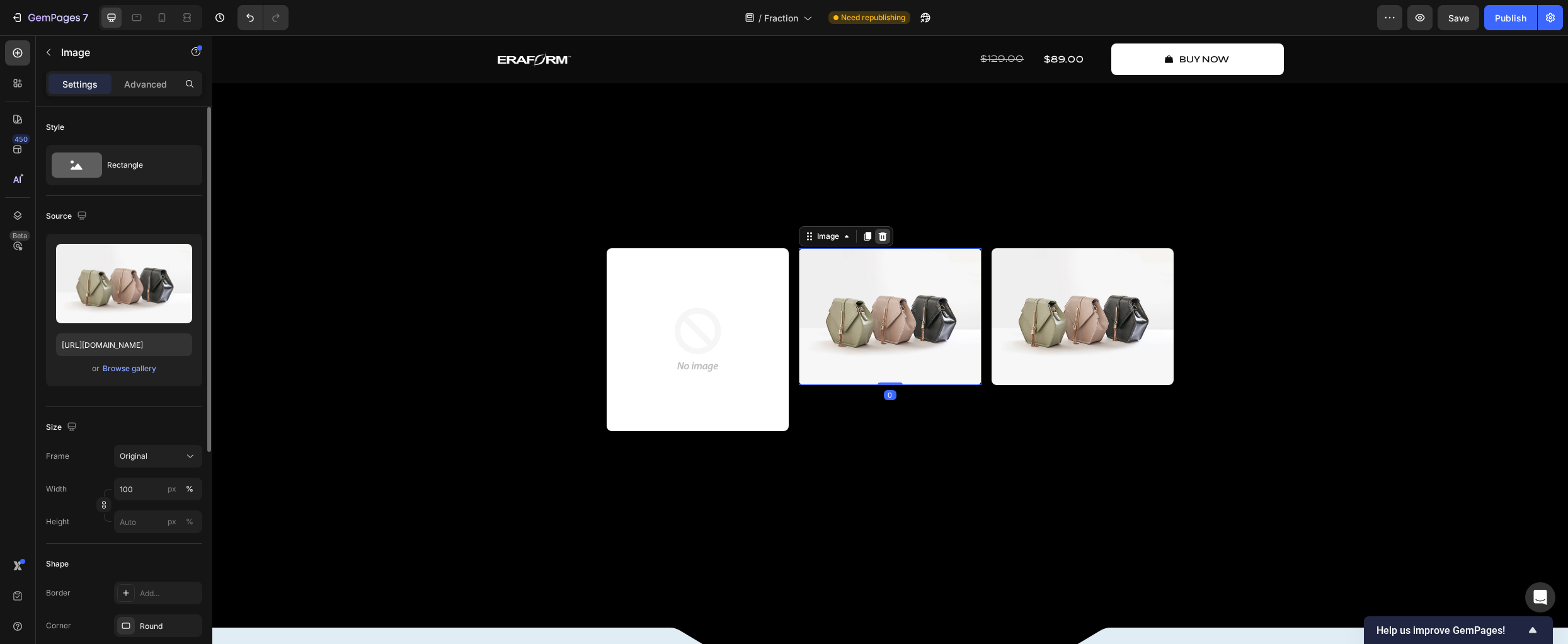
click at [884, 244] on div at bounding box center [882, 236] width 15 height 15
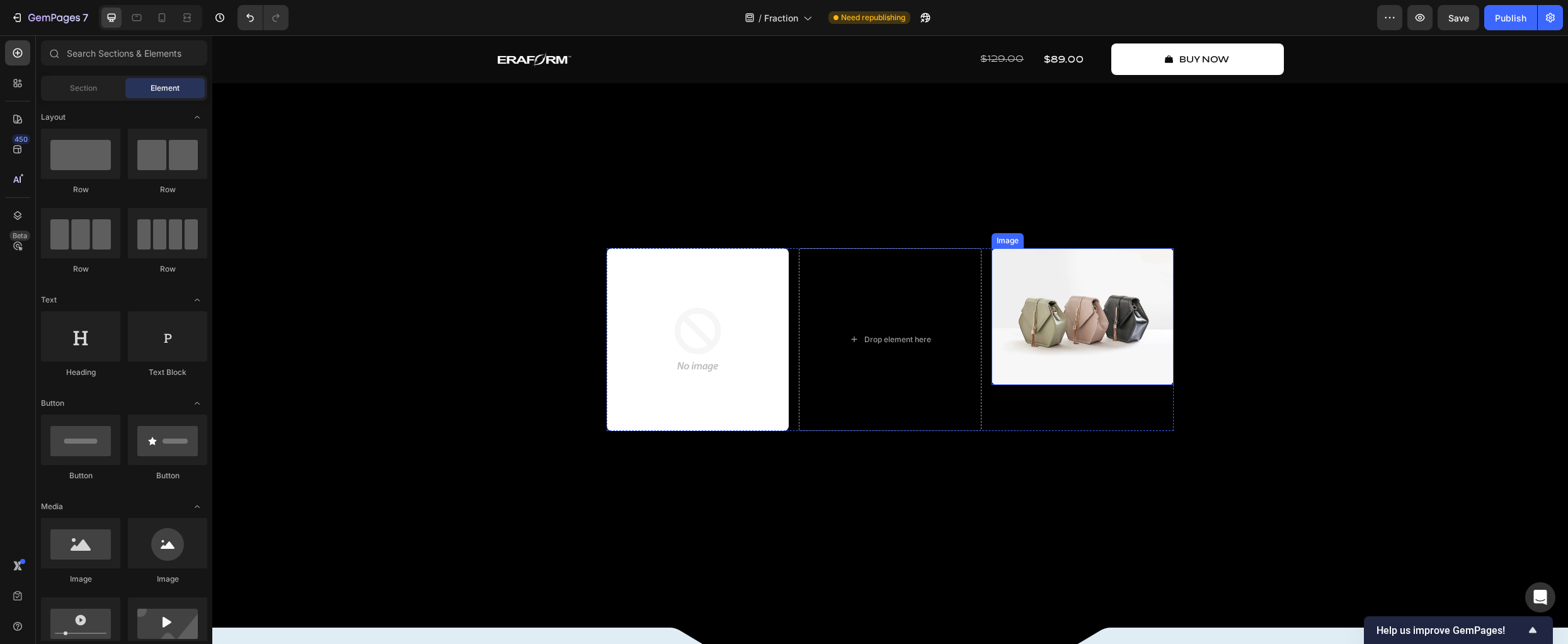
click at [1087, 329] on img at bounding box center [1082, 316] width 182 height 137
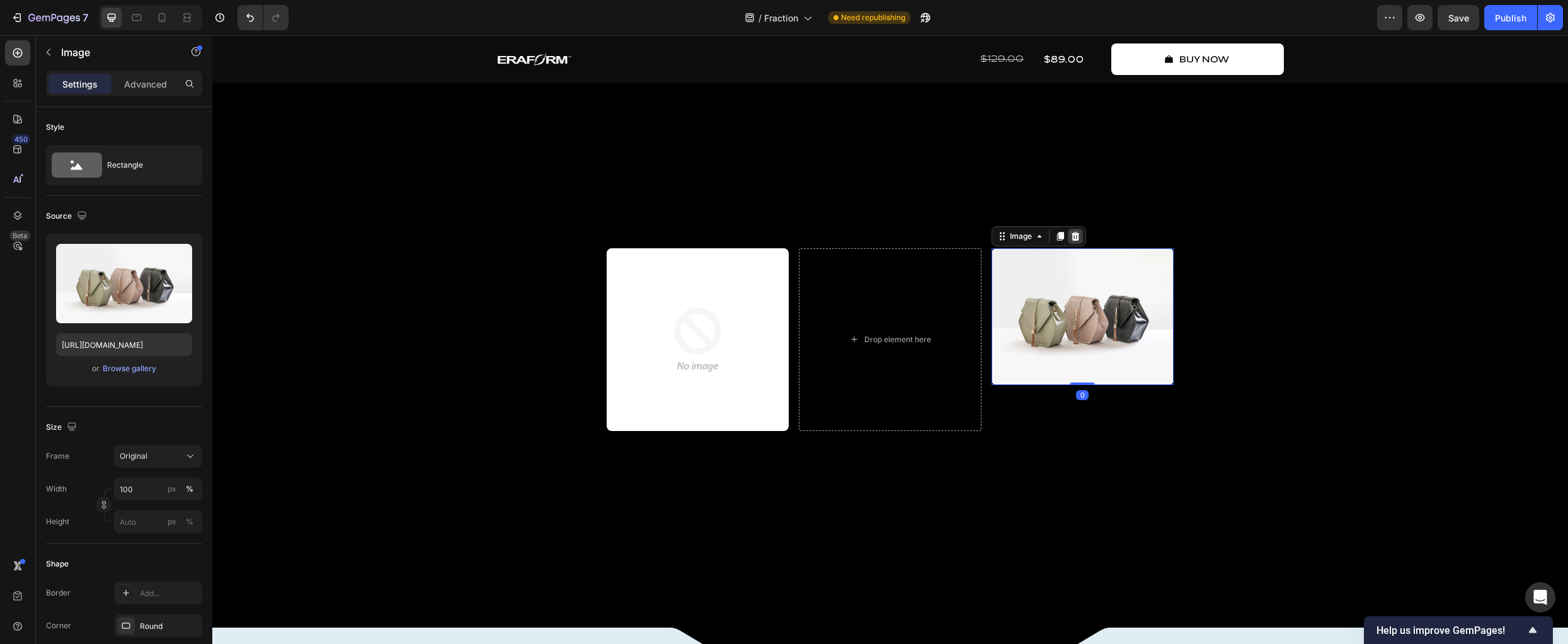
click at [1071, 242] on icon at bounding box center [1076, 236] width 10 height 10
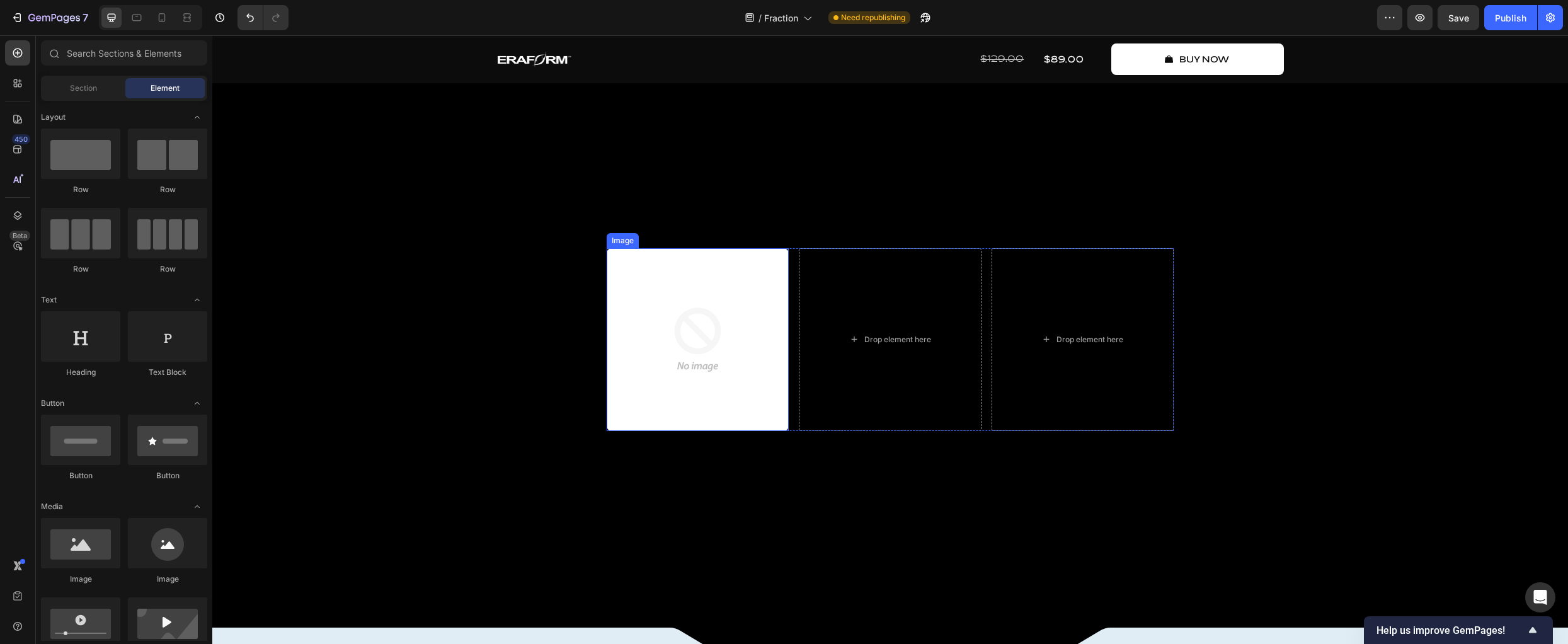
click at [708, 405] on img at bounding box center [697, 339] width 182 height 182
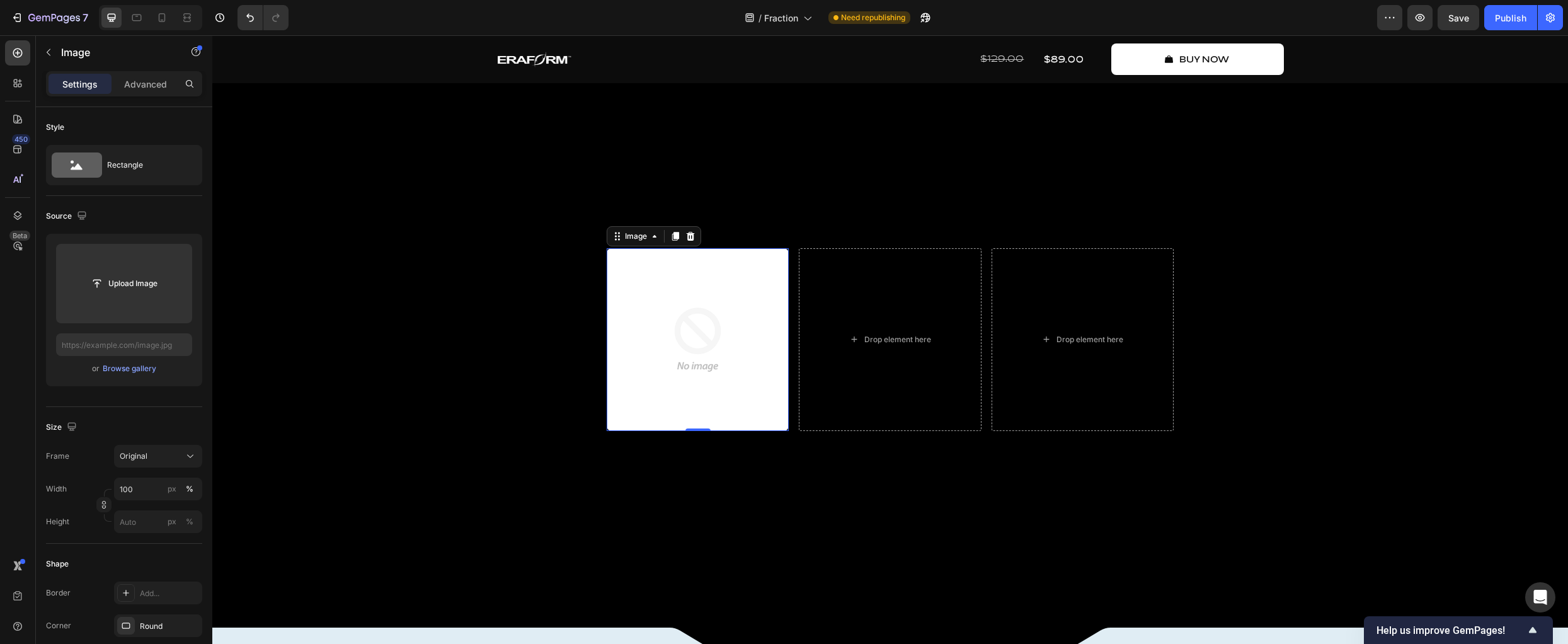
click at [754, 366] on img at bounding box center [697, 339] width 182 height 182
click at [673, 241] on icon at bounding box center [676, 236] width 7 height 9
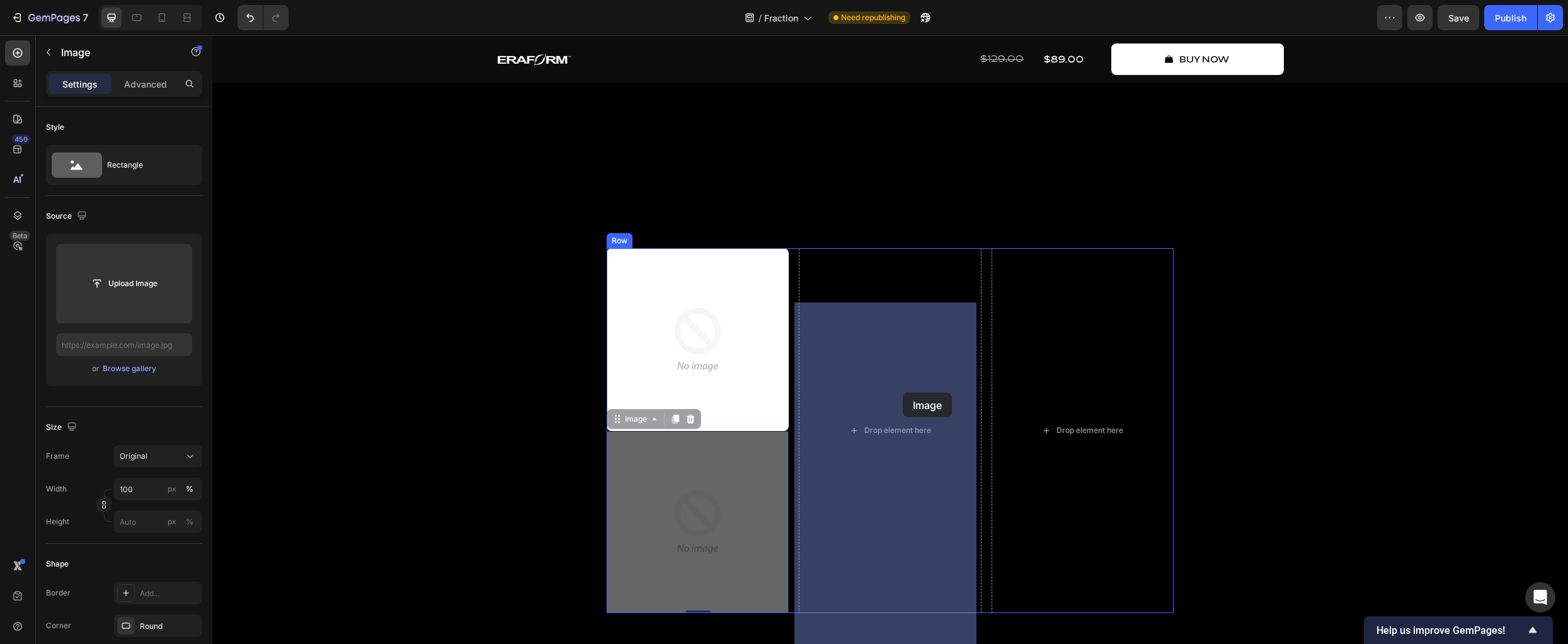
drag, startPoint x: 737, startPoint y: 535, endPoint x: 903, endPoint y: 392, distance: 219.1
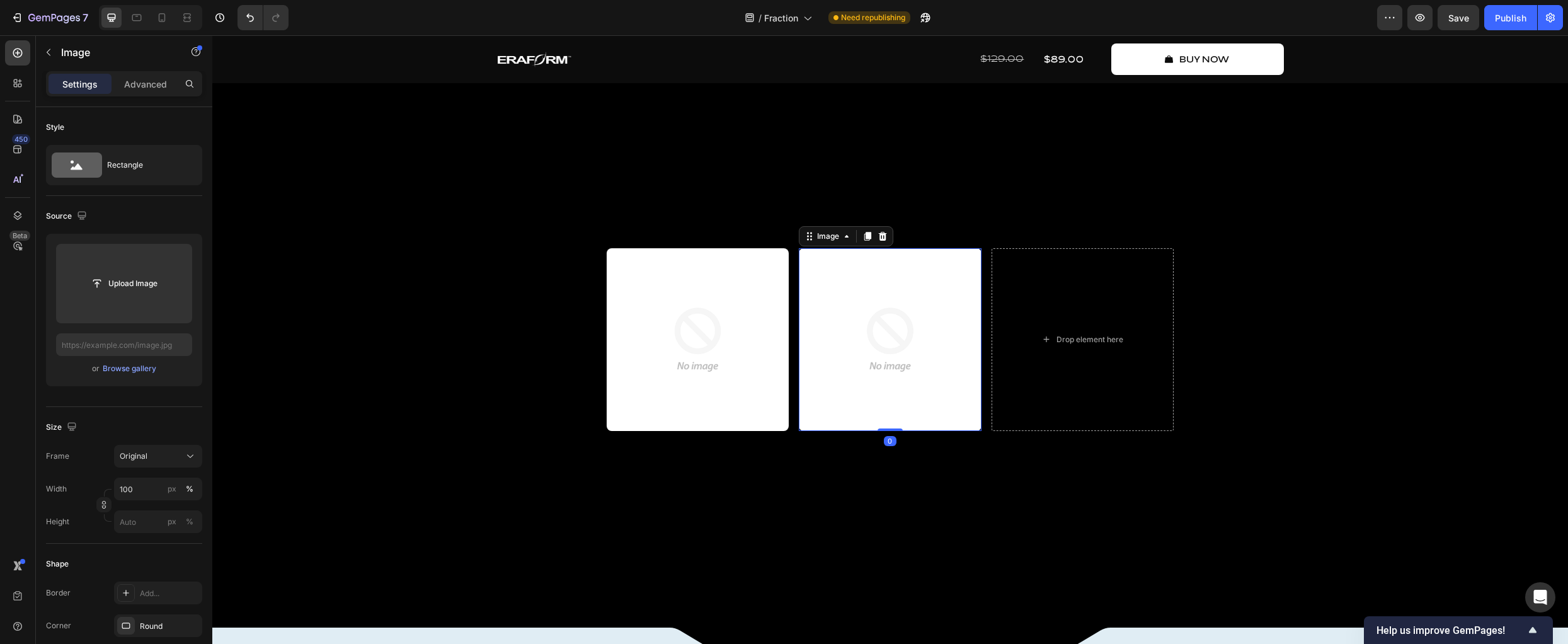
click at [864, 241] on icon at bounding box center [868, 236] width 7 height 9
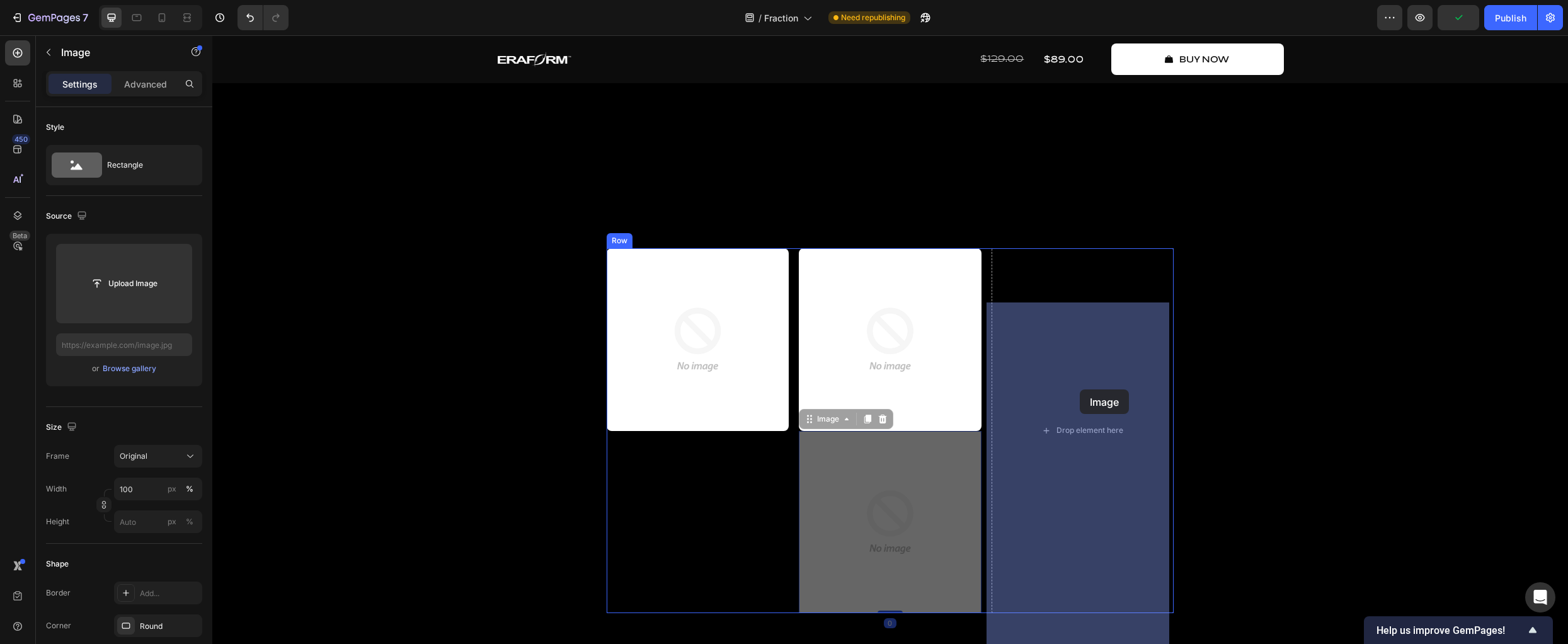
drag, startPoint x: 922, startPoint y: 510, endPoint x: 1080, endPoint y: 389, distance: 199.0
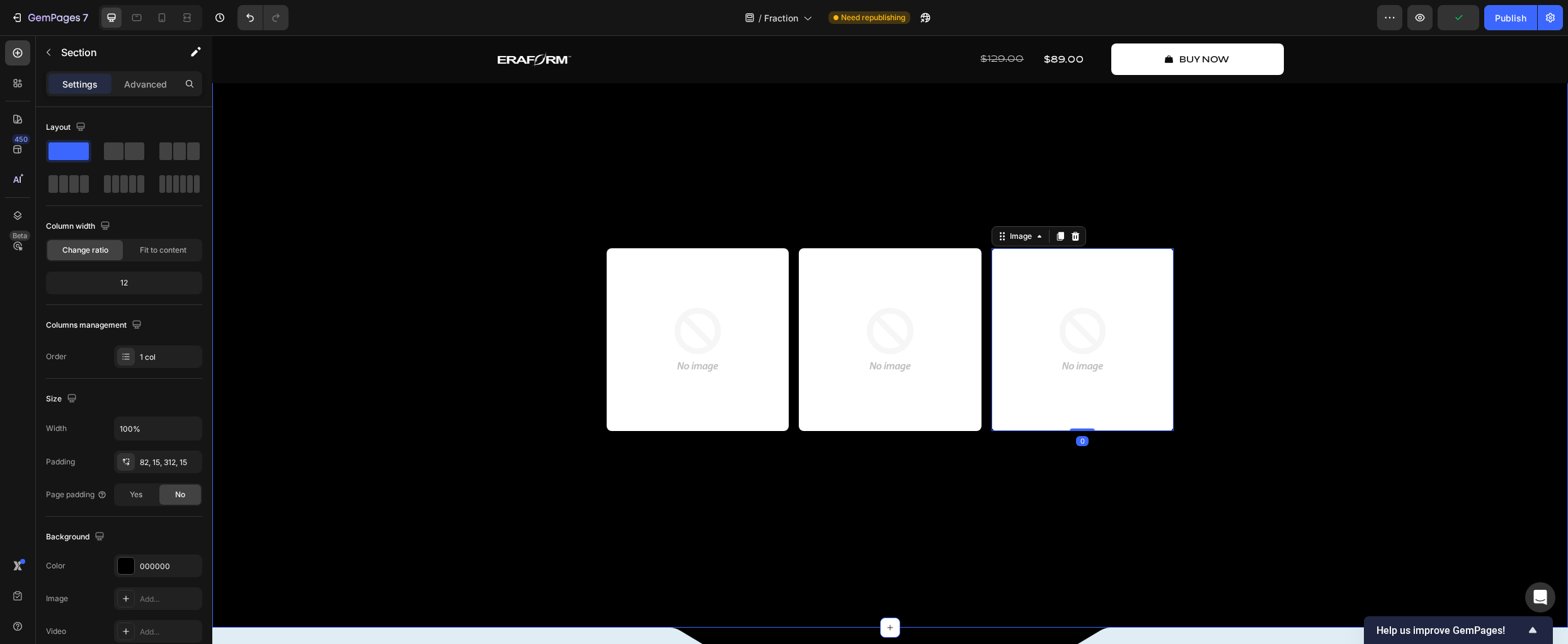
click at [1364, 419] on div "The Future of Musical Software Text Block where sound expands Heading Fraction …" at bounding box center [890, 102] width 1337 height 659
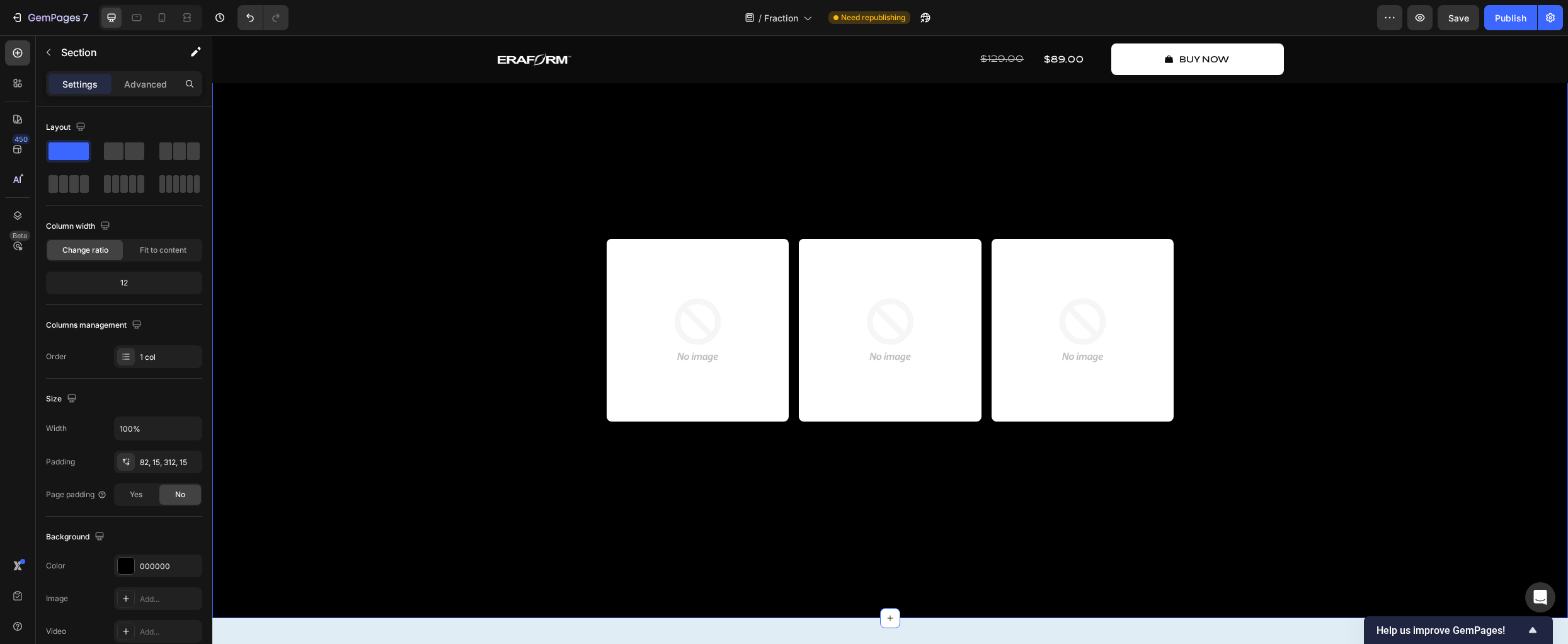
scroll to position [699, 0]
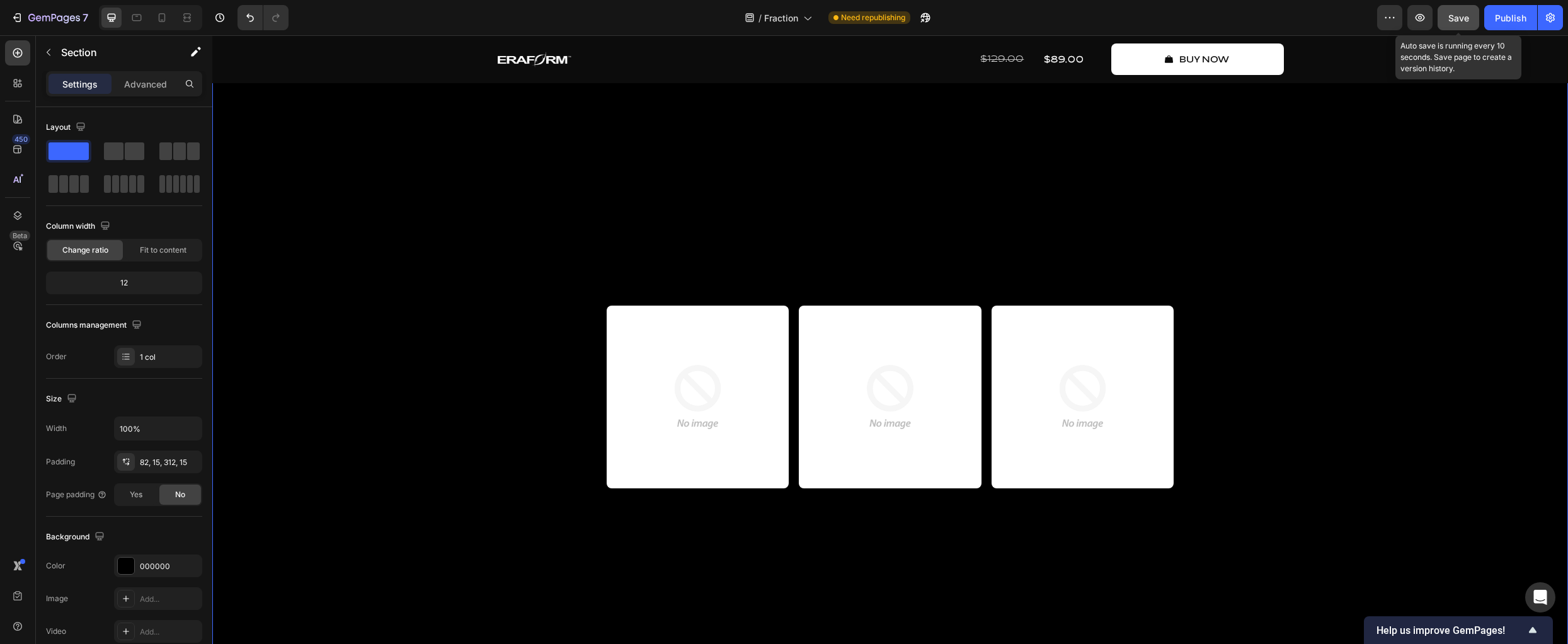
click at [1456, 22] on span "Save" at bounding box center [1459, 17] width 21 height 11
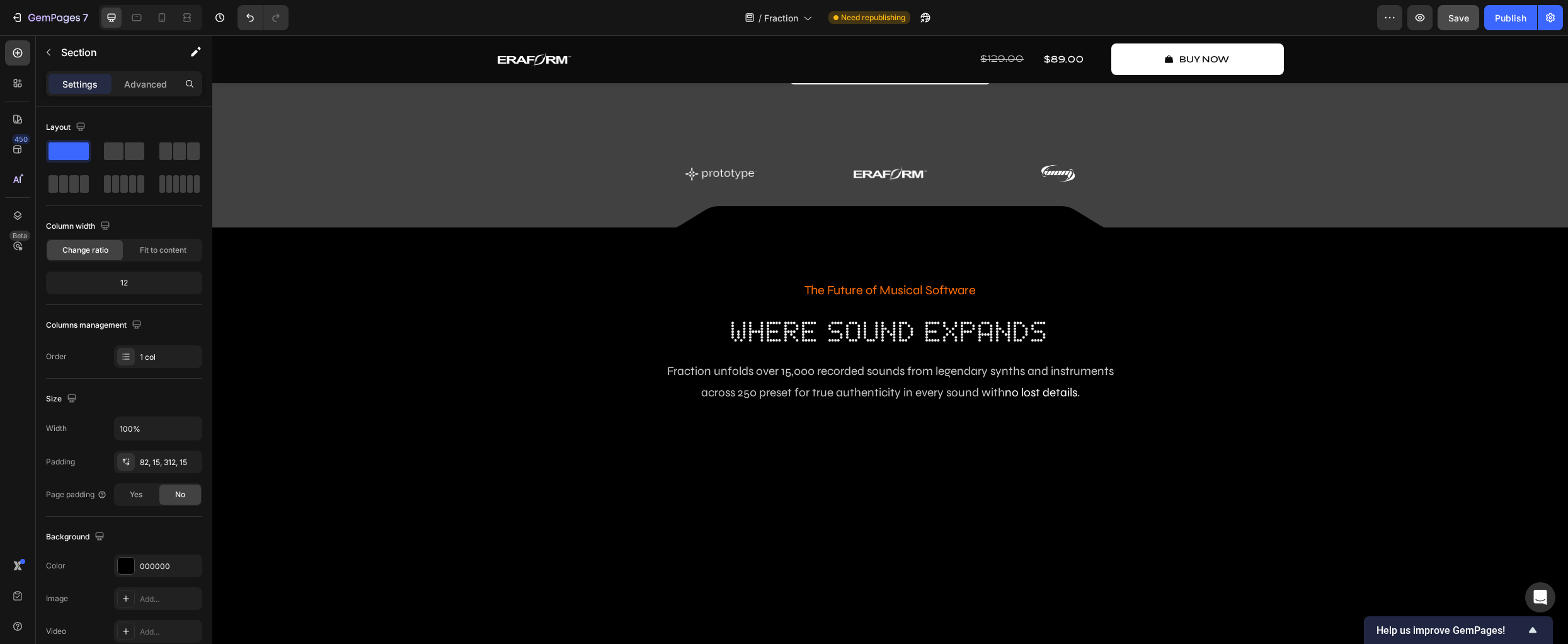
scroll to position [0, 0]
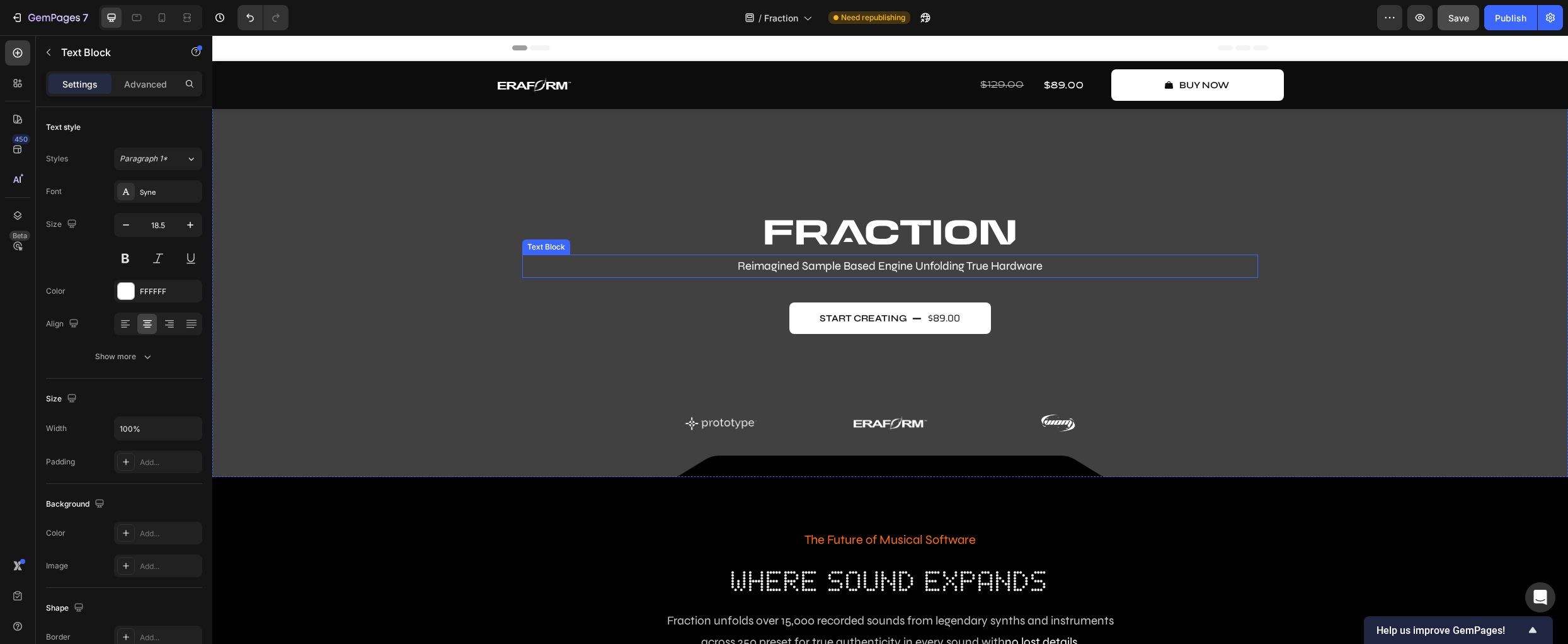
click at [917, 265] on p "Reimagined Sample Based Engine Unfolding True Hardware" at bounding box center [890, 266] width 734 height 21
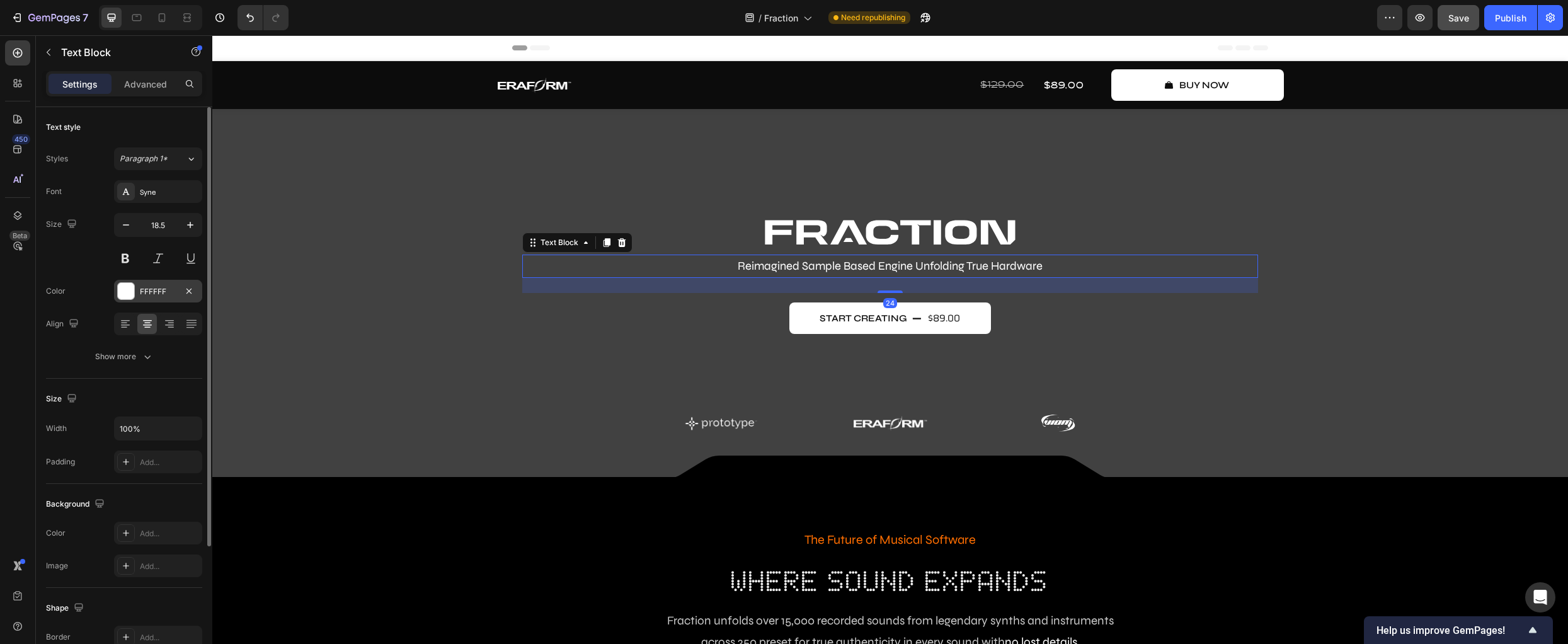
click at [125, 291] on div at bounding box center [126, 291] width 17 height 17
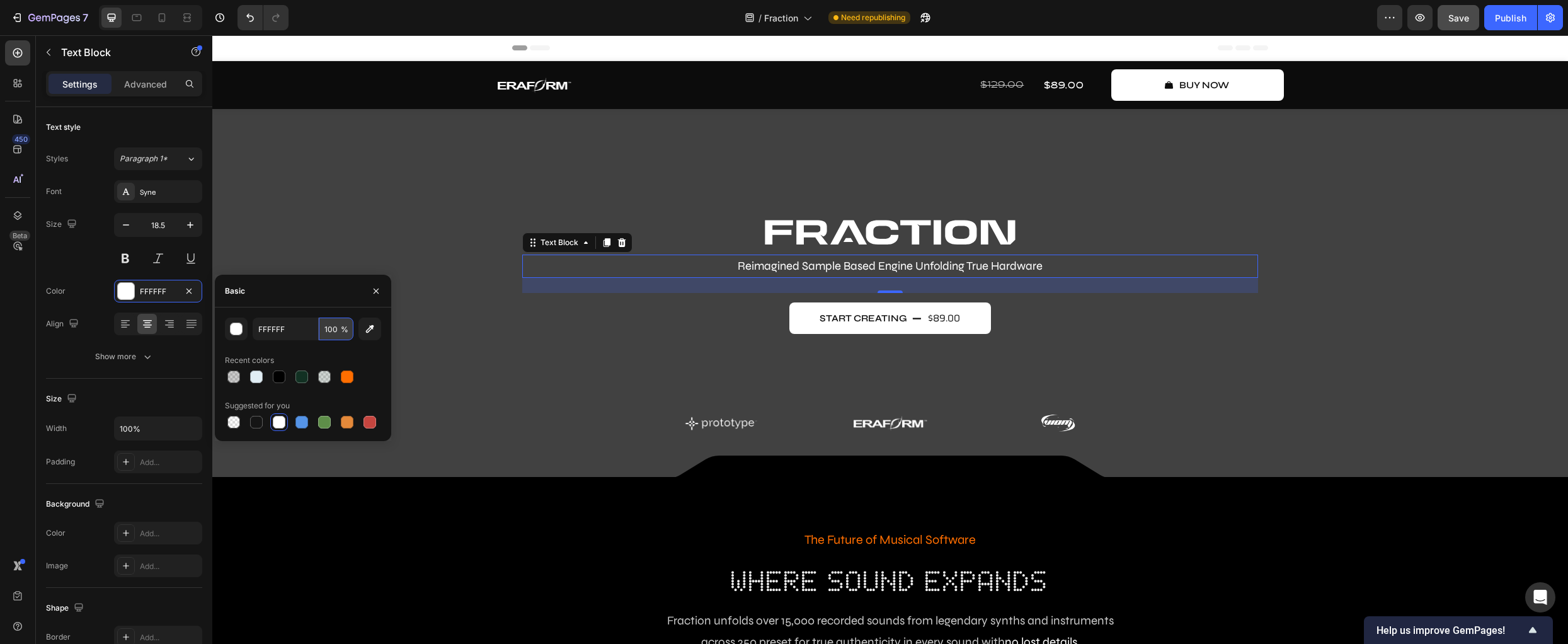
click at [331, 334] on input "100" at bounding box center [336, 329] width 35 height 22
click at [243, 332] on button "button" at bounding box center [236, 329] width 22 height 22
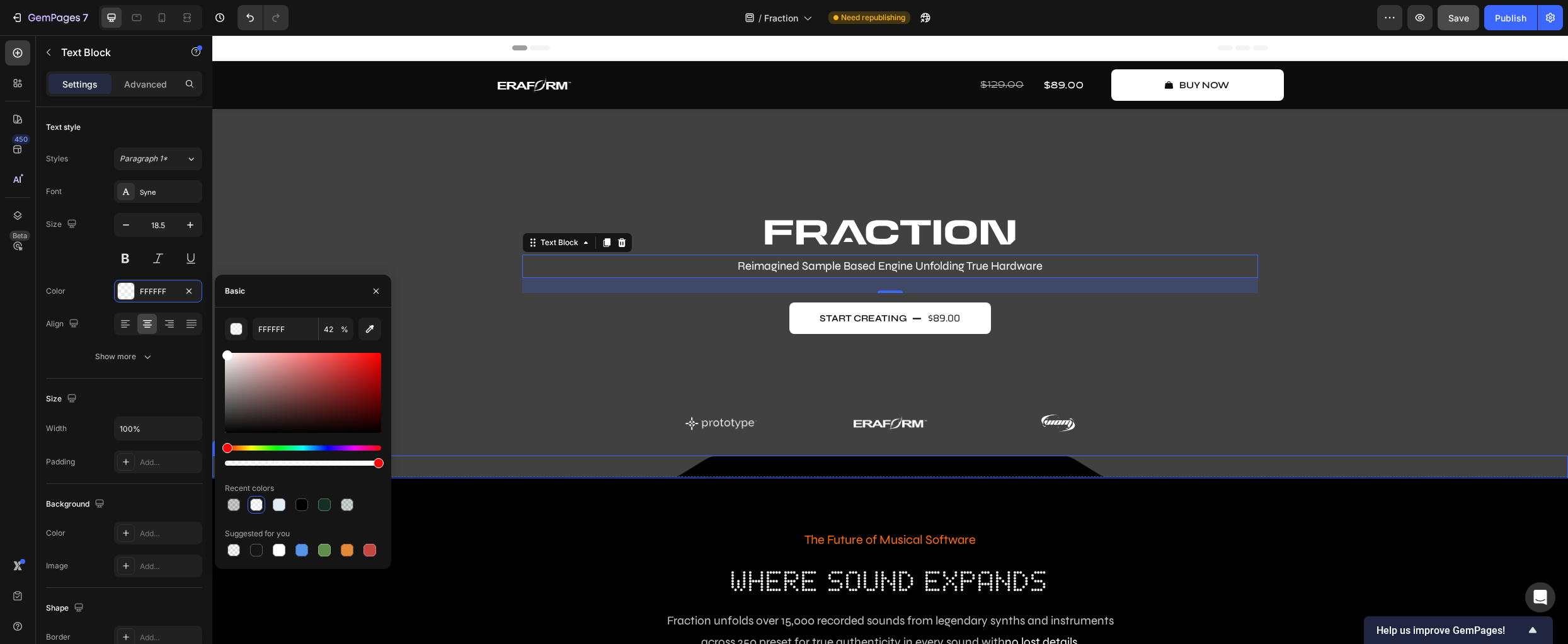
type input "100"
drag, startPoint x: 573, startPoint y: 499, endPoint x: 578, endPoint y: 478, distance: 21.6
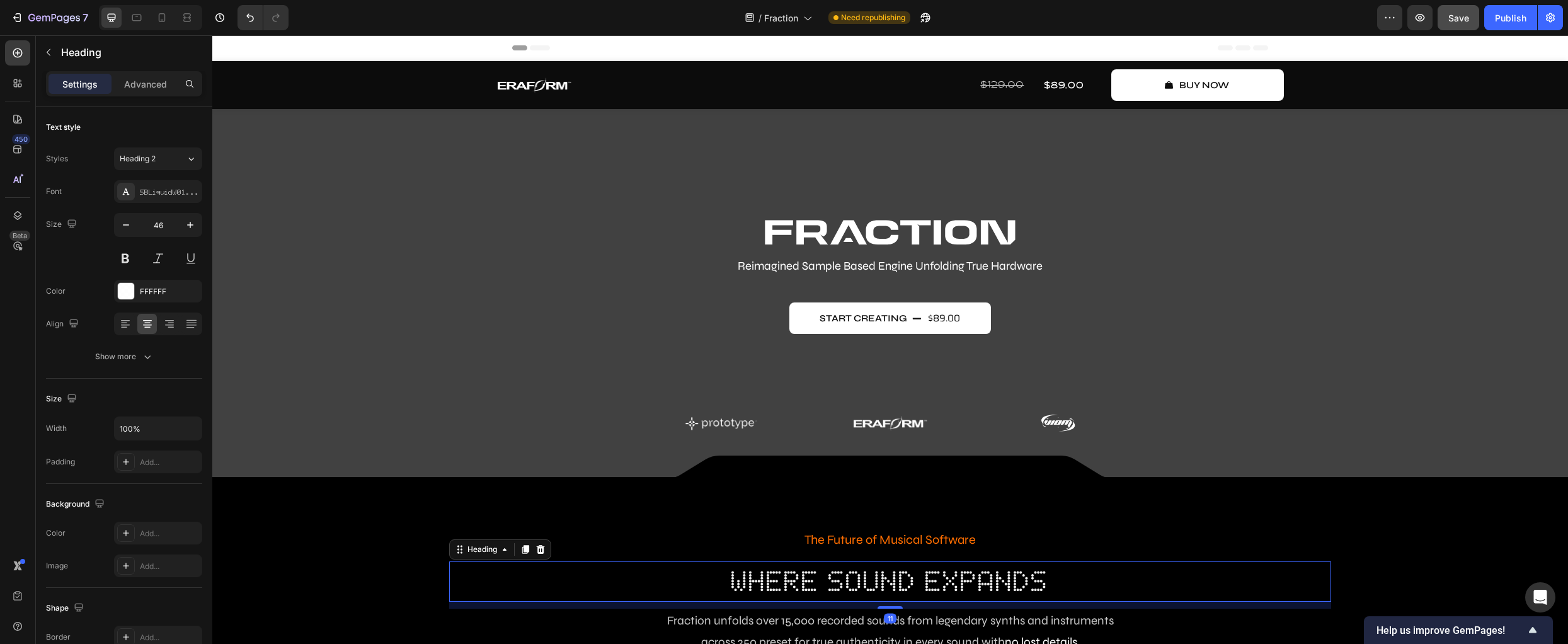
click at [523, 566] on h2 "where sound expands" at bounding box center [890, 582] width 882 height 41
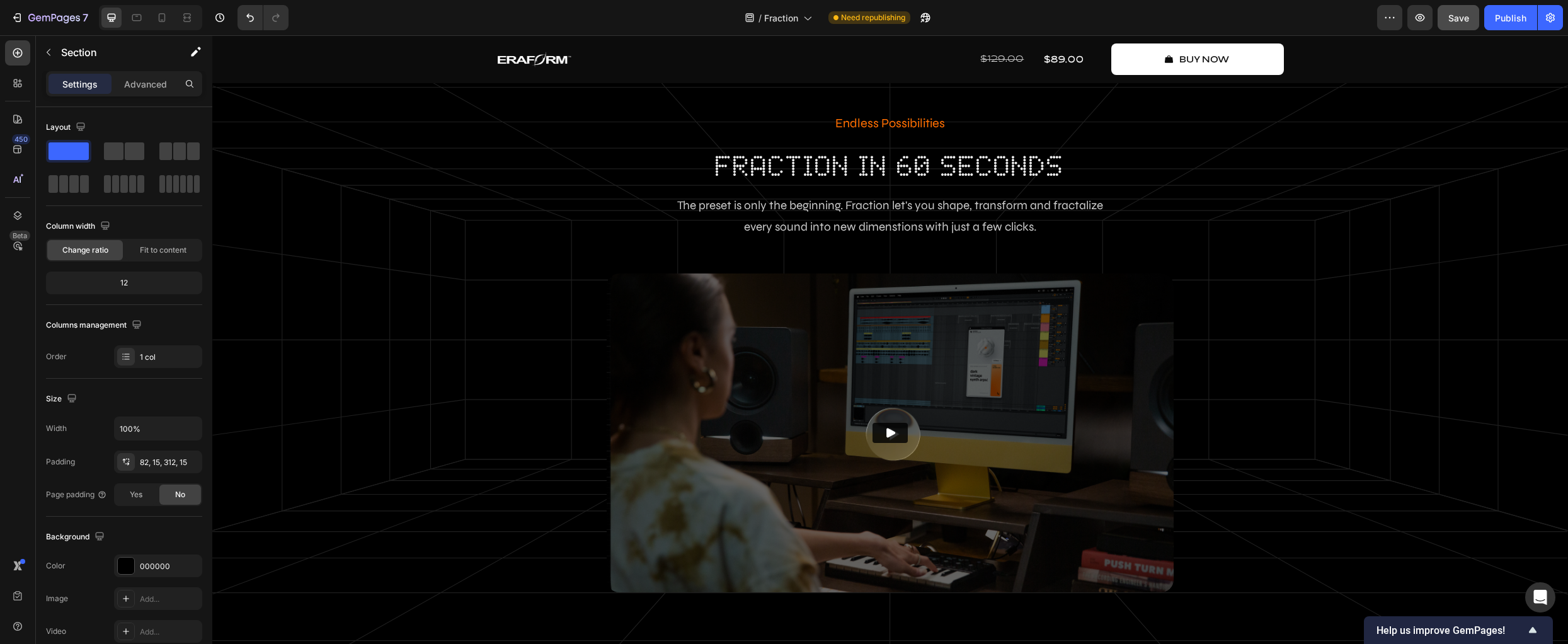
scroll to position [1436, 0]
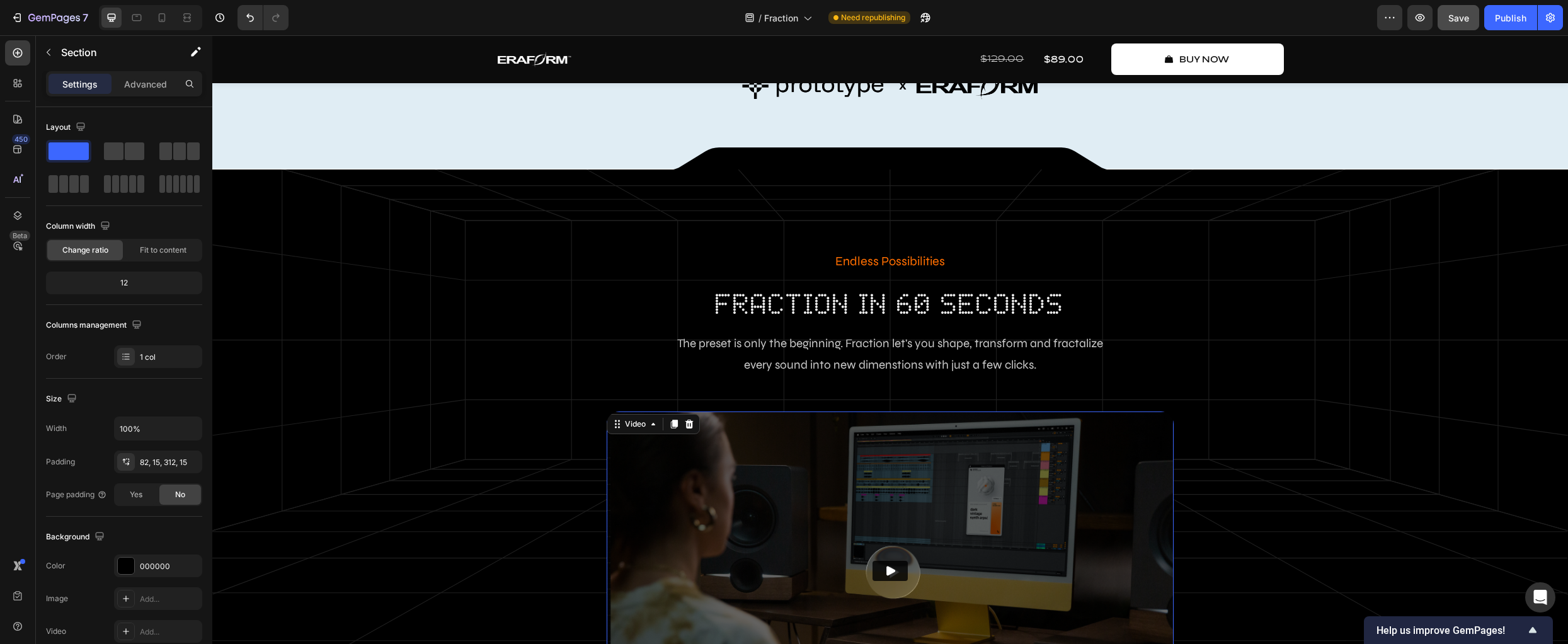
click at [887, 573] on icon "Play" at bounding box center [891, 571] width 9 height 9
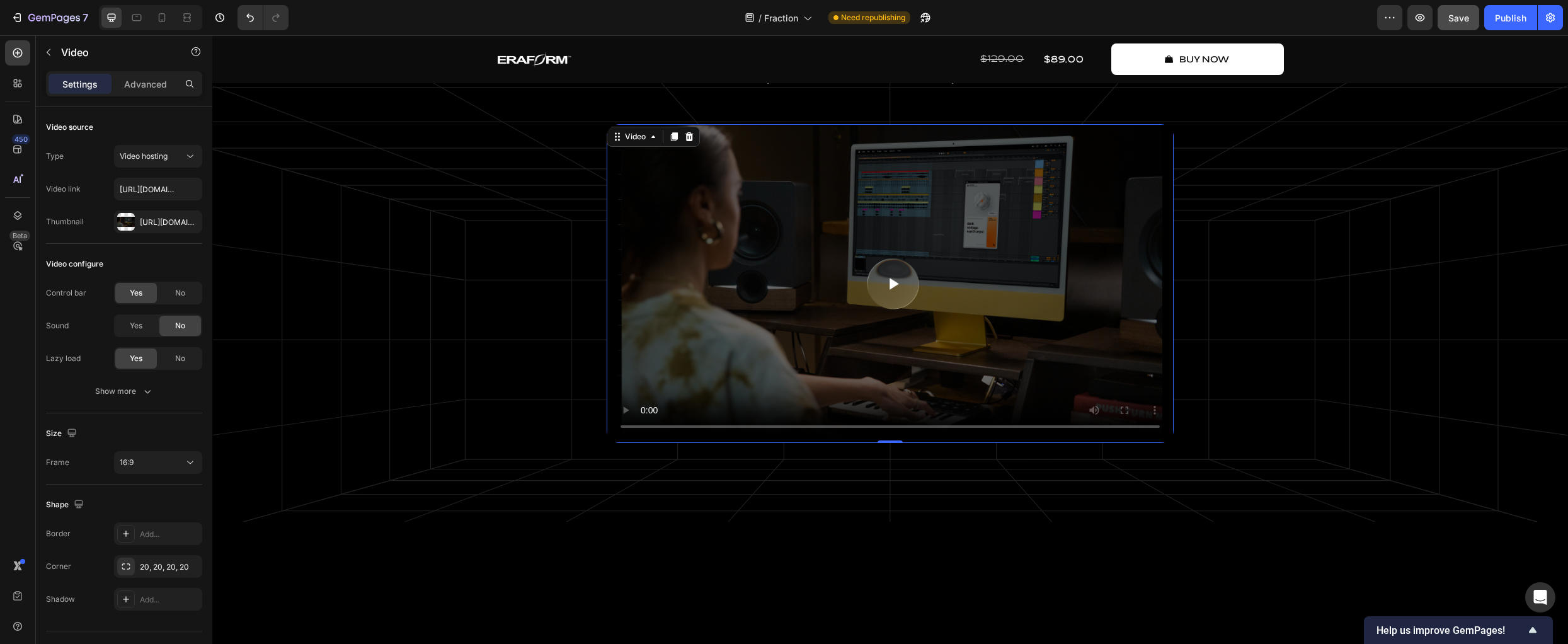
scroll to position [1733, 0]
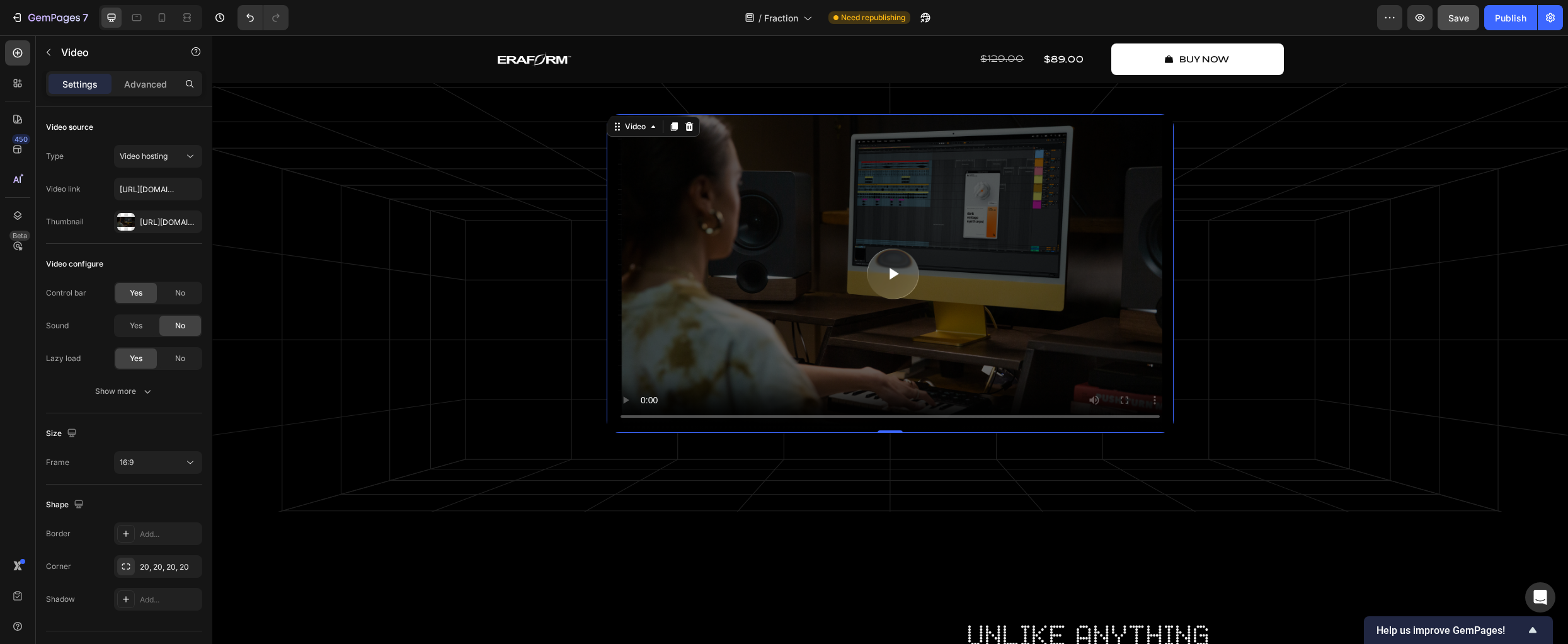
click at [896, 307] on video at bounding box center [890, 273] width 560 height 315
click at [1498, 188] on div "Endless Possibilities Text Block fraction in 60 seconds Heading The preset is o…" at bounding box center [890, 207] width 1337 height 511
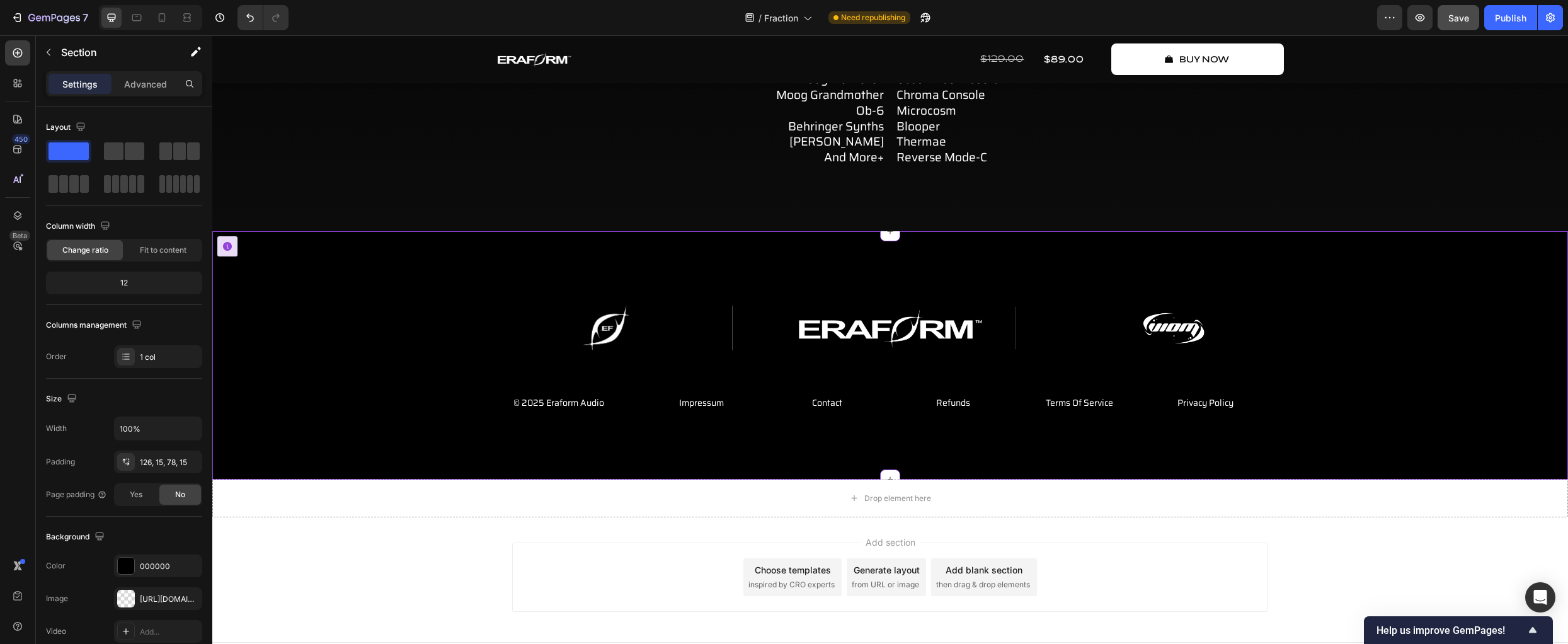
scroll to position [6393, 0]
